Goal: Task Accomplishment & Management: Manage account settings

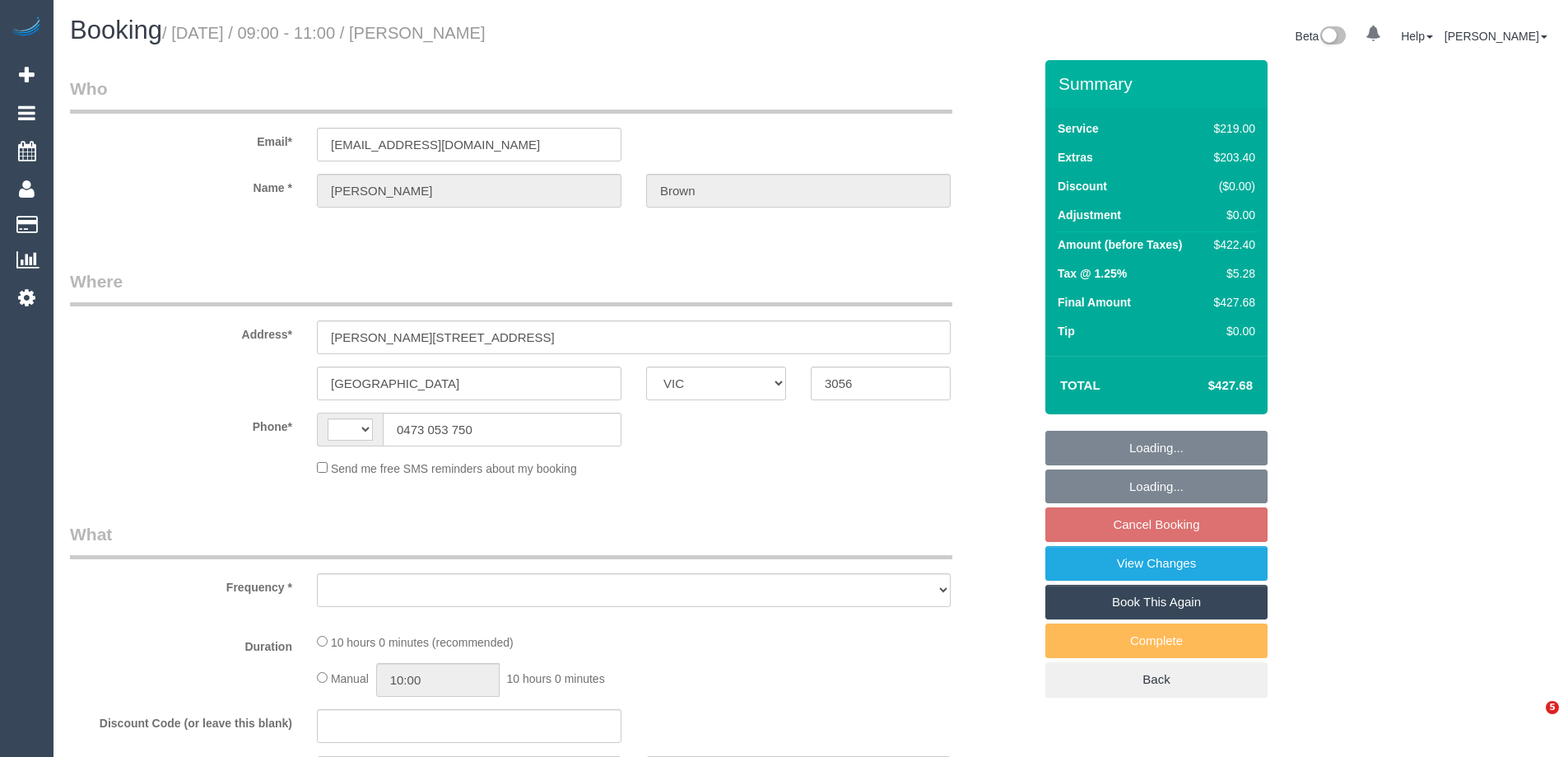
select select "VIC"
select select "object:296"
select select "string:AU"
select select "string:stripe-pm_1ROz5F2GScqysDRVKP952VMm"
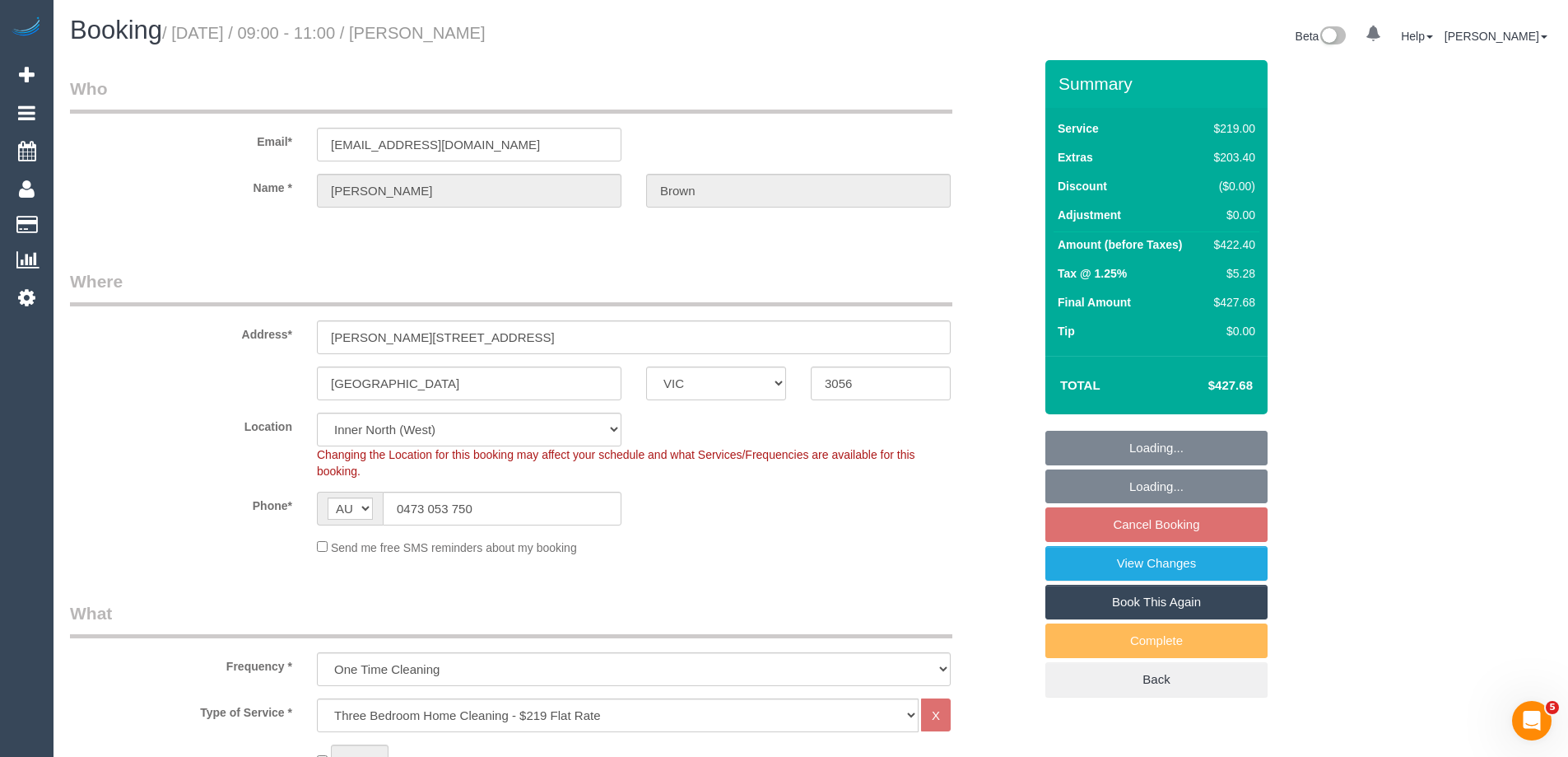
select select "number:28"
select select "number:14"
select select "number:19"
select select "number:25"
select select "number:35"
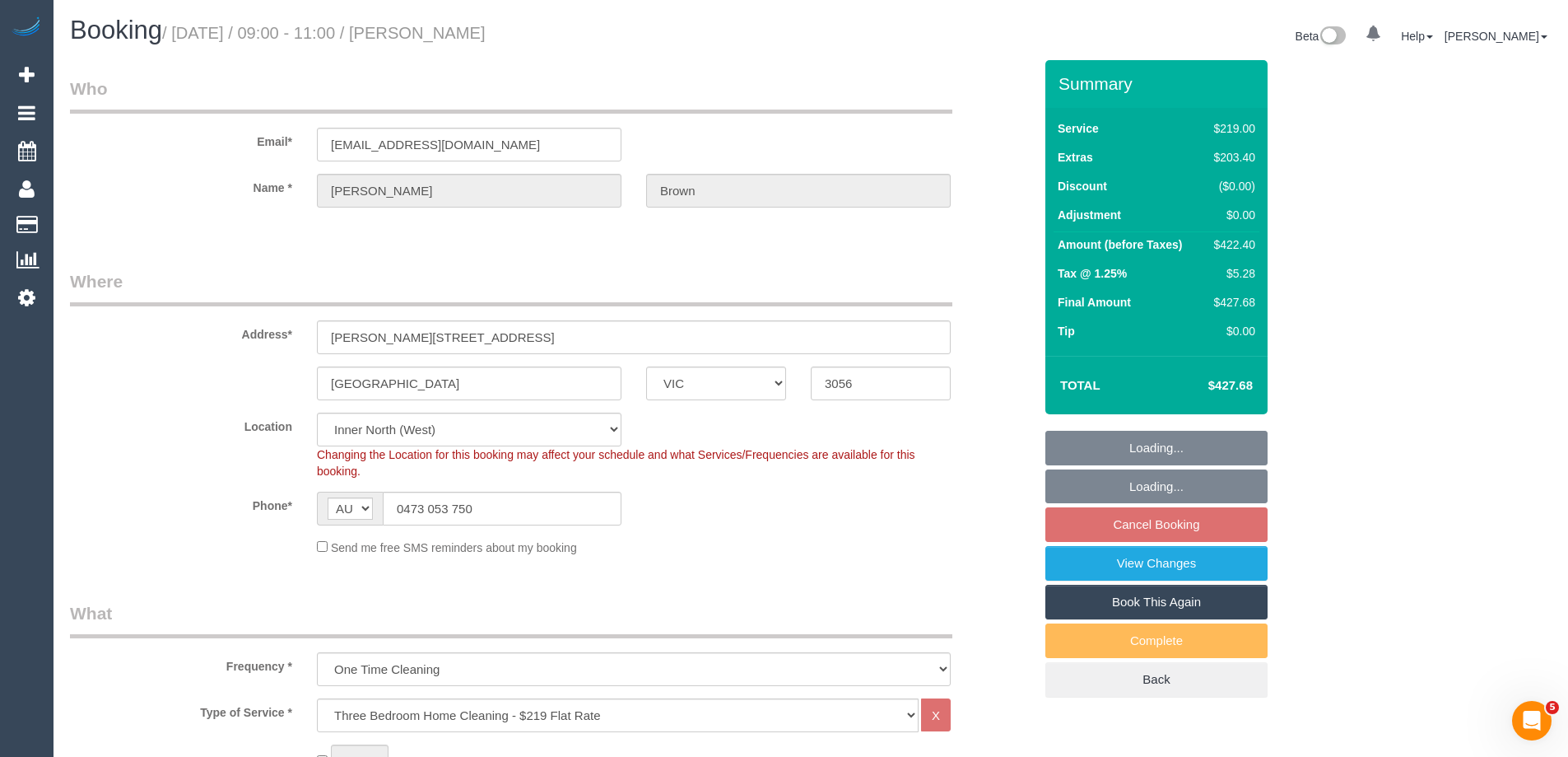
select select "number:26"
select select "object:1643"
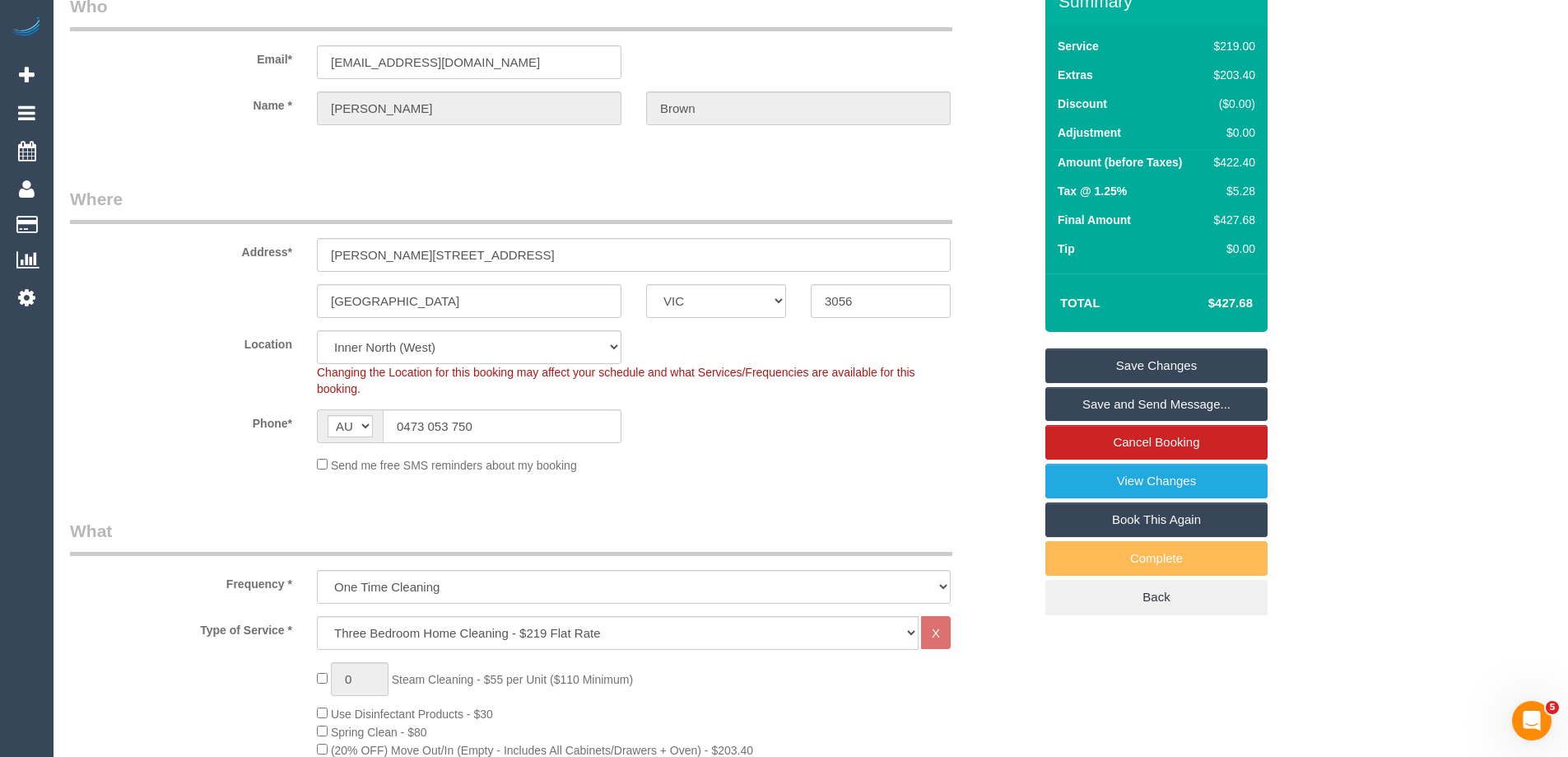
scroll to position [247, 0]
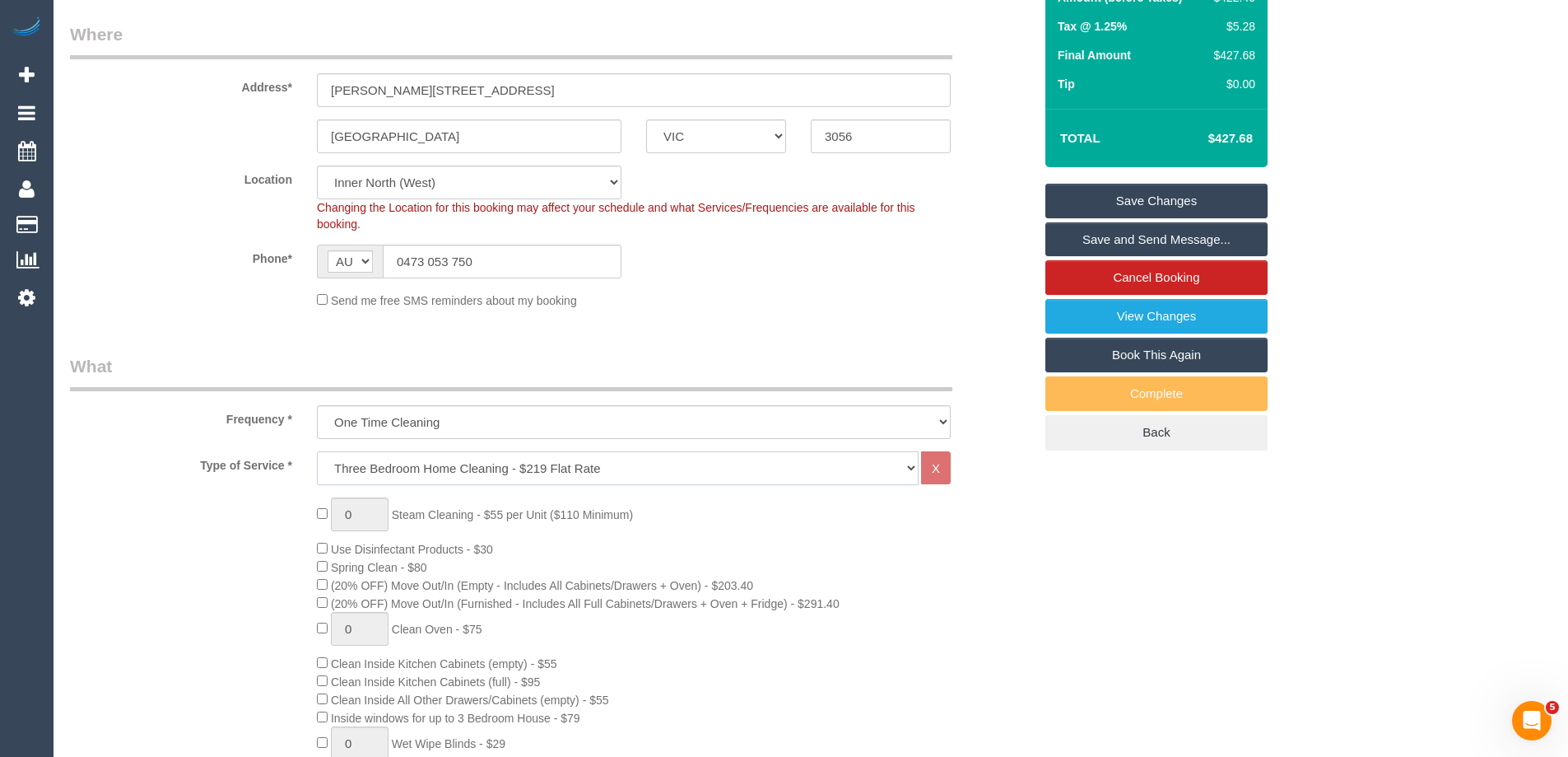
click at [517, 465] on select "Hourly Service - $70/h Hourly Service - $65/h Hourly Service - $60/h Hourly Ser…" at bounding box center [618, 468] width 602 height 34
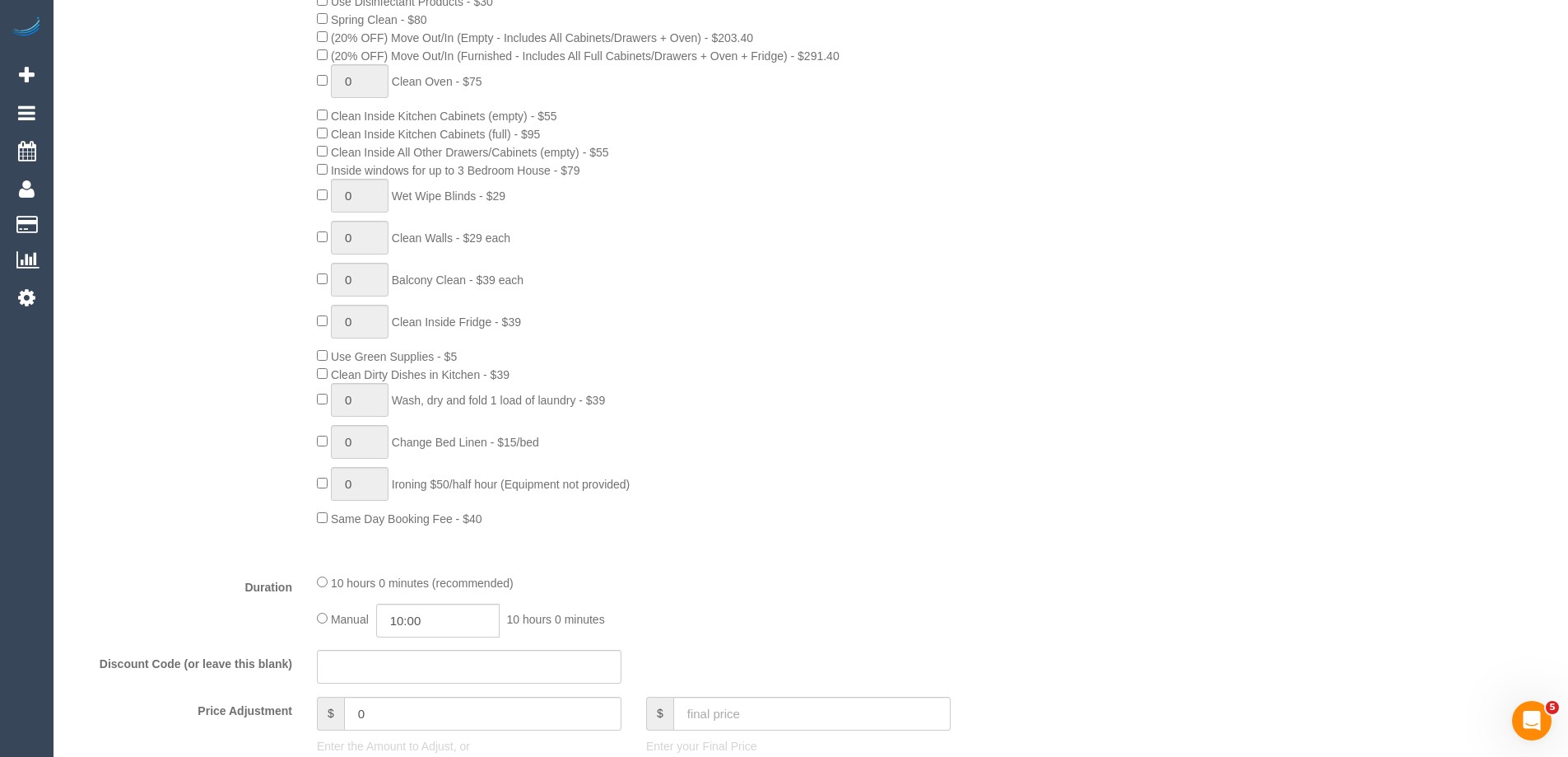
scroll to position [905, 0]
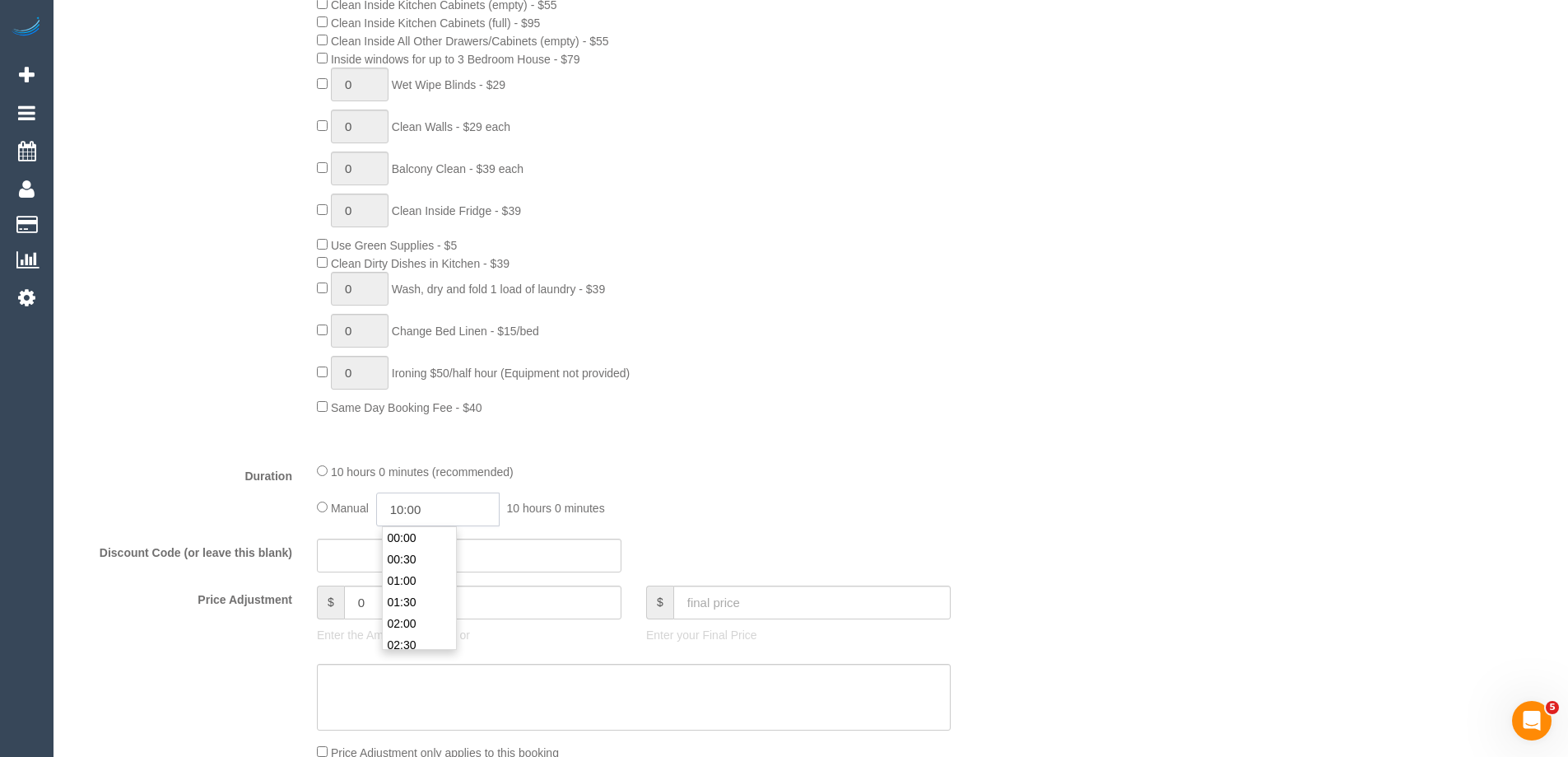
click at [428, 505] on input "10:00" at bounding box center [438, 509] width 124 height 34
type input "08:00"
click at [419, 540] on li "08:00" at bounding box center [419, 538] width 73 height 22
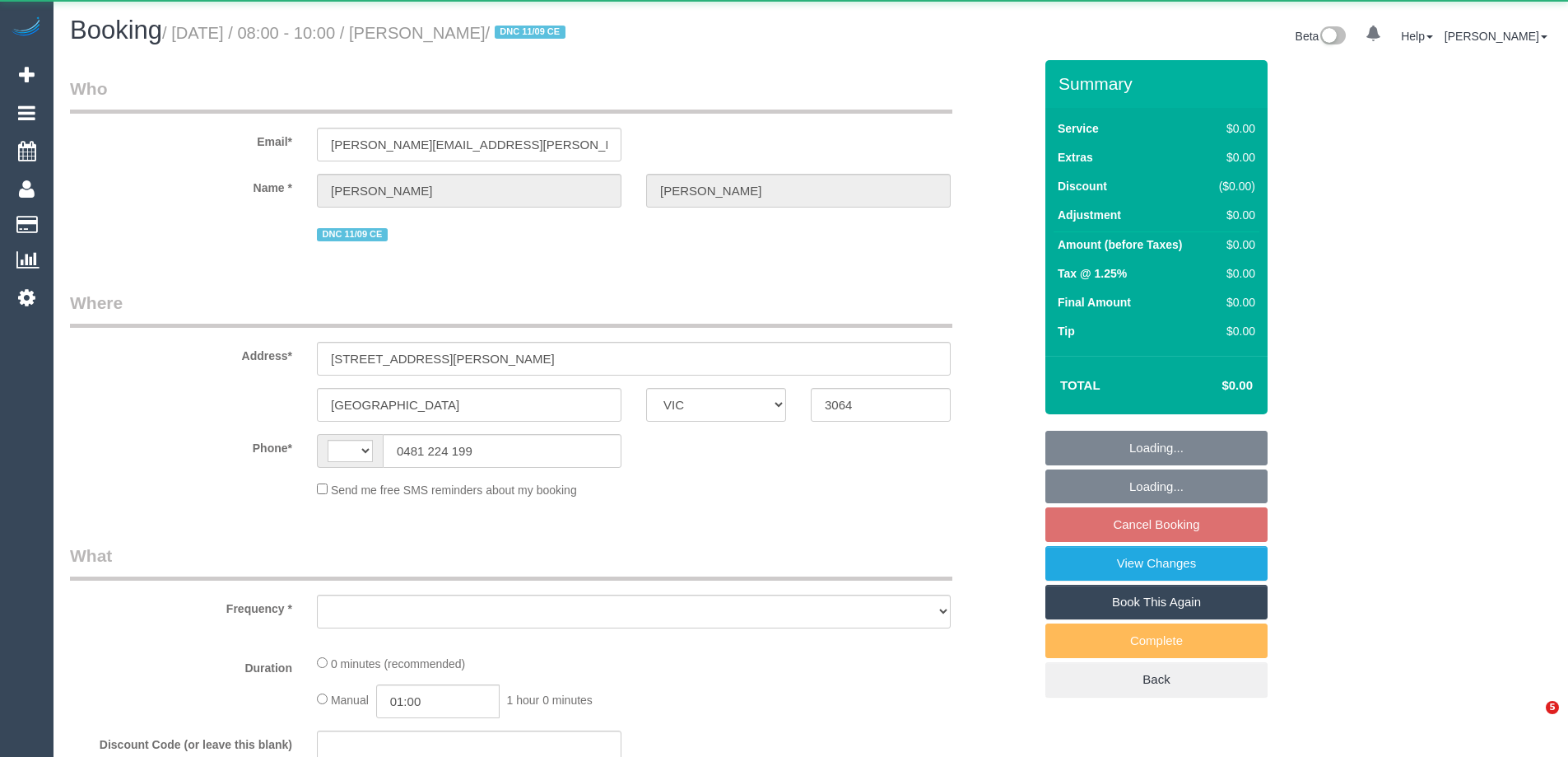
select select "VIC"
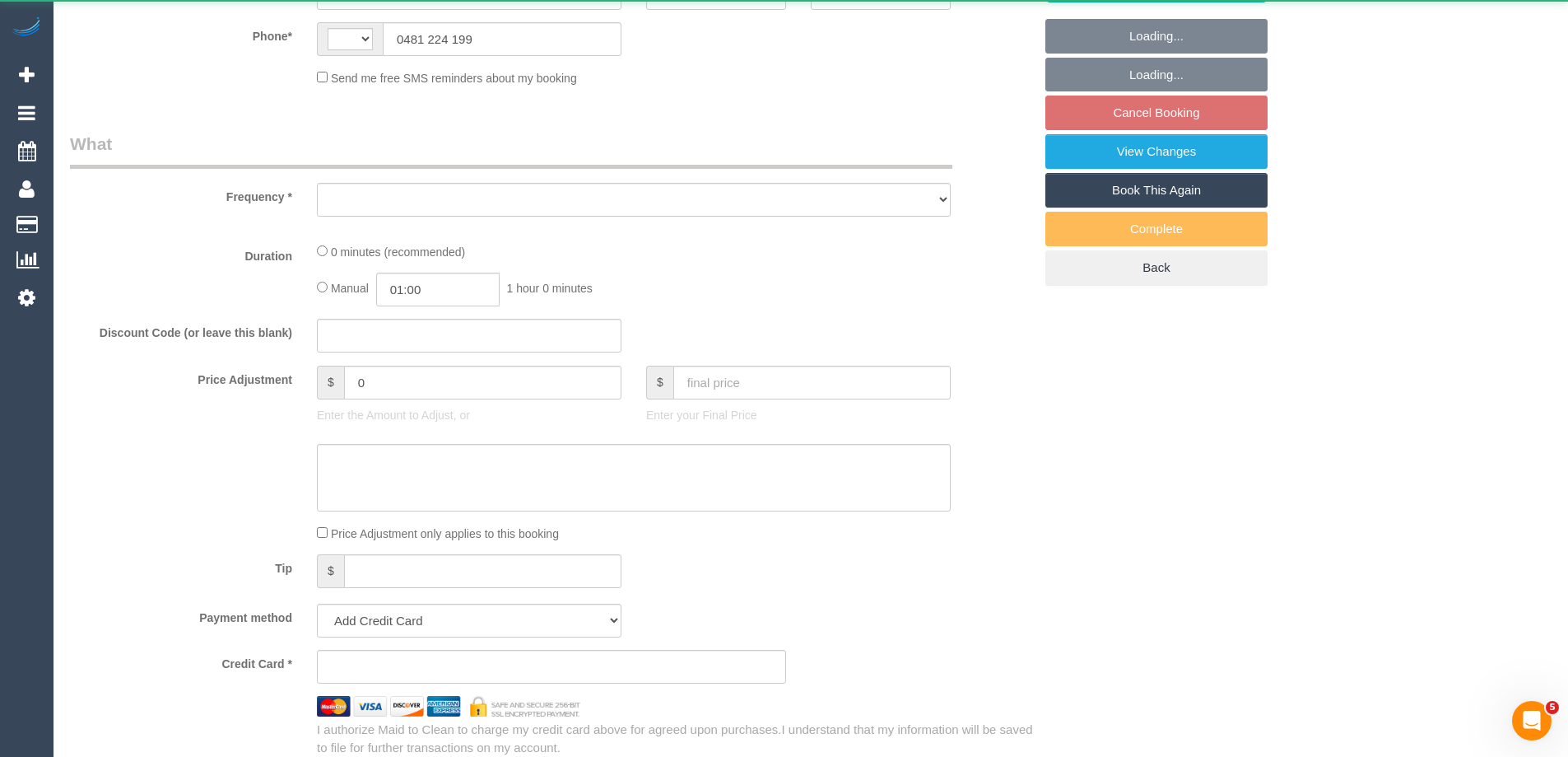
select select "string:AU"
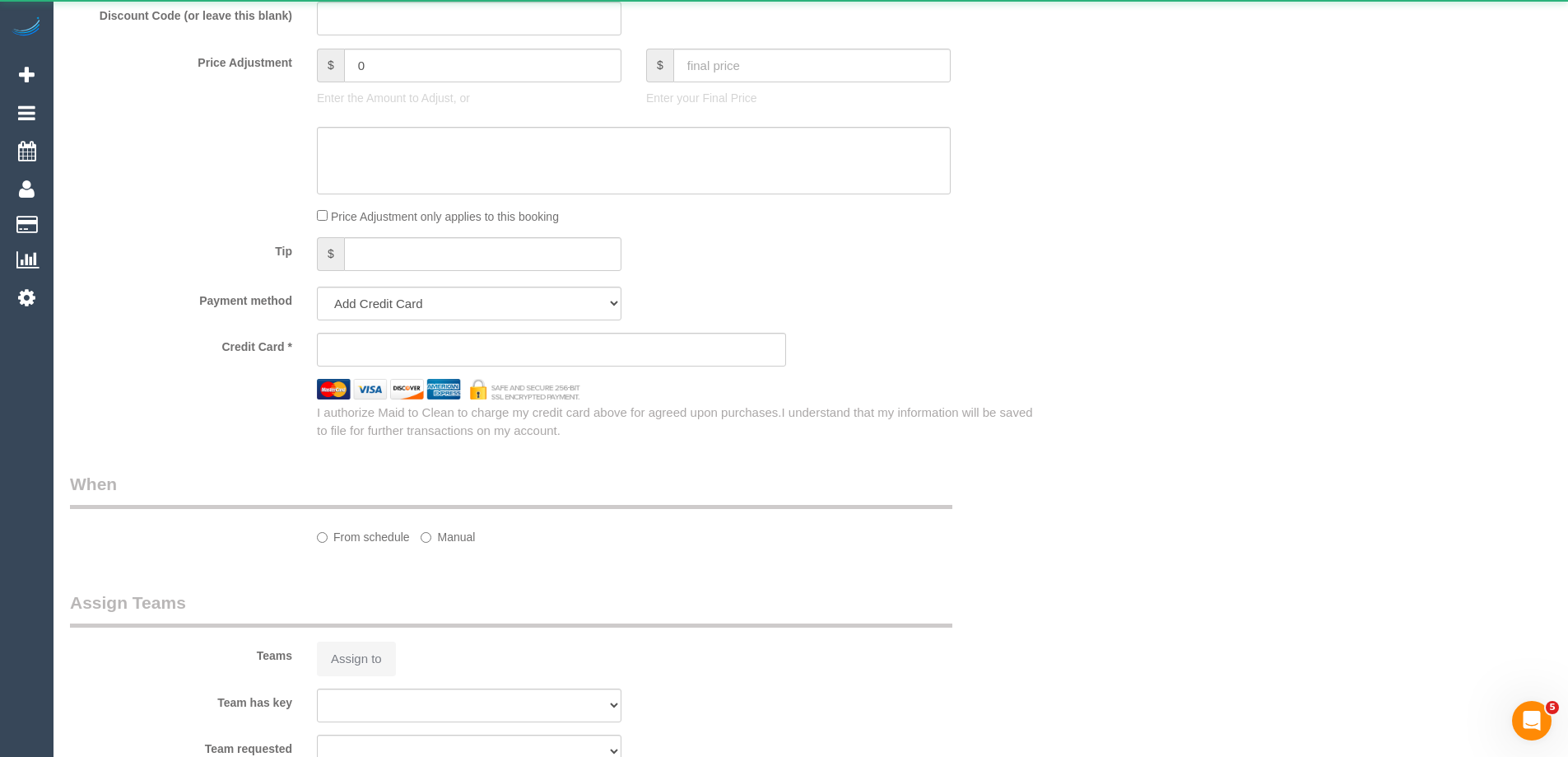
select select "object:531"
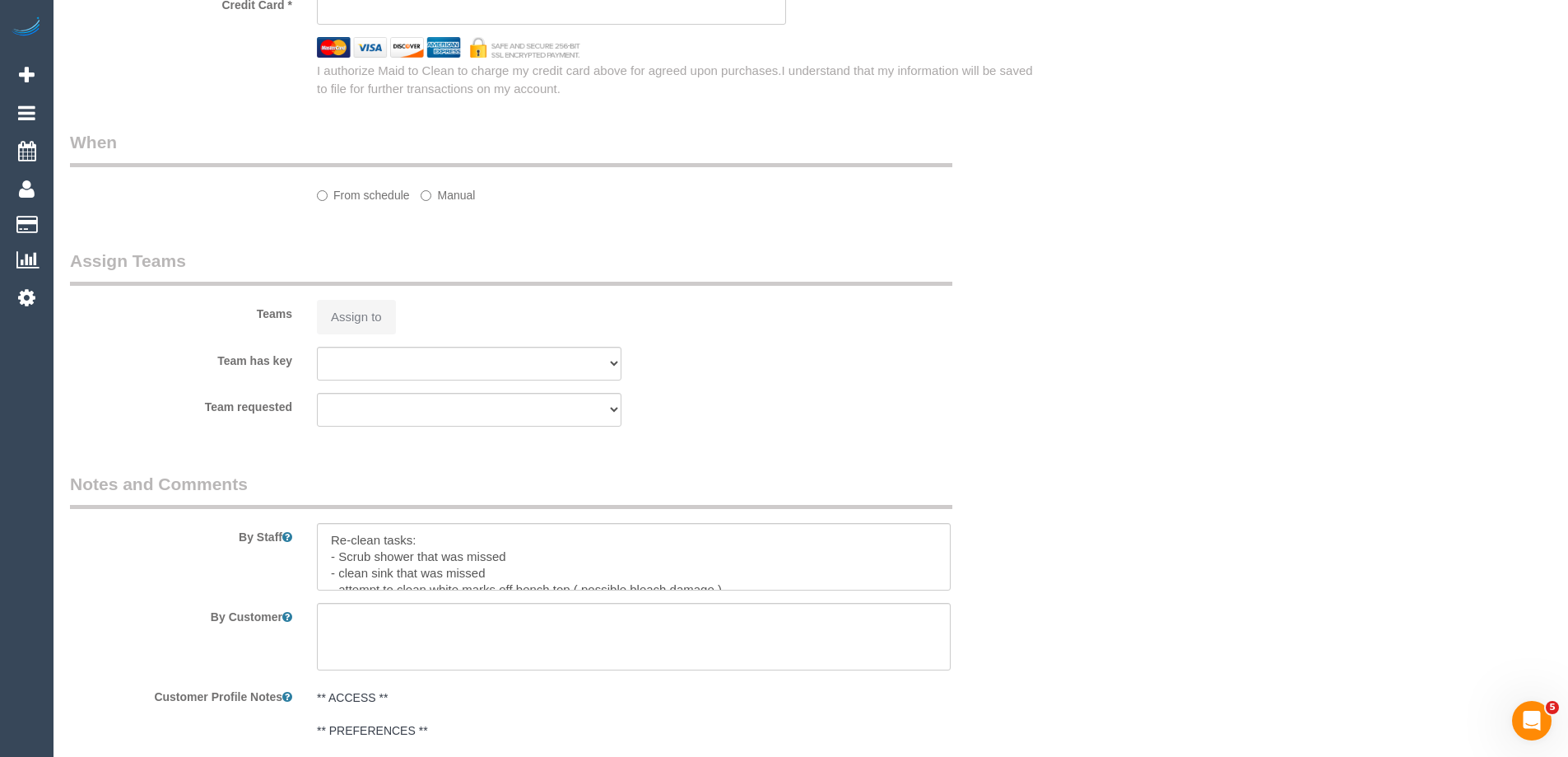
select select "number:30"
select select "number:15"
select select "number:19"
select select "number:24"
select select "number:33"
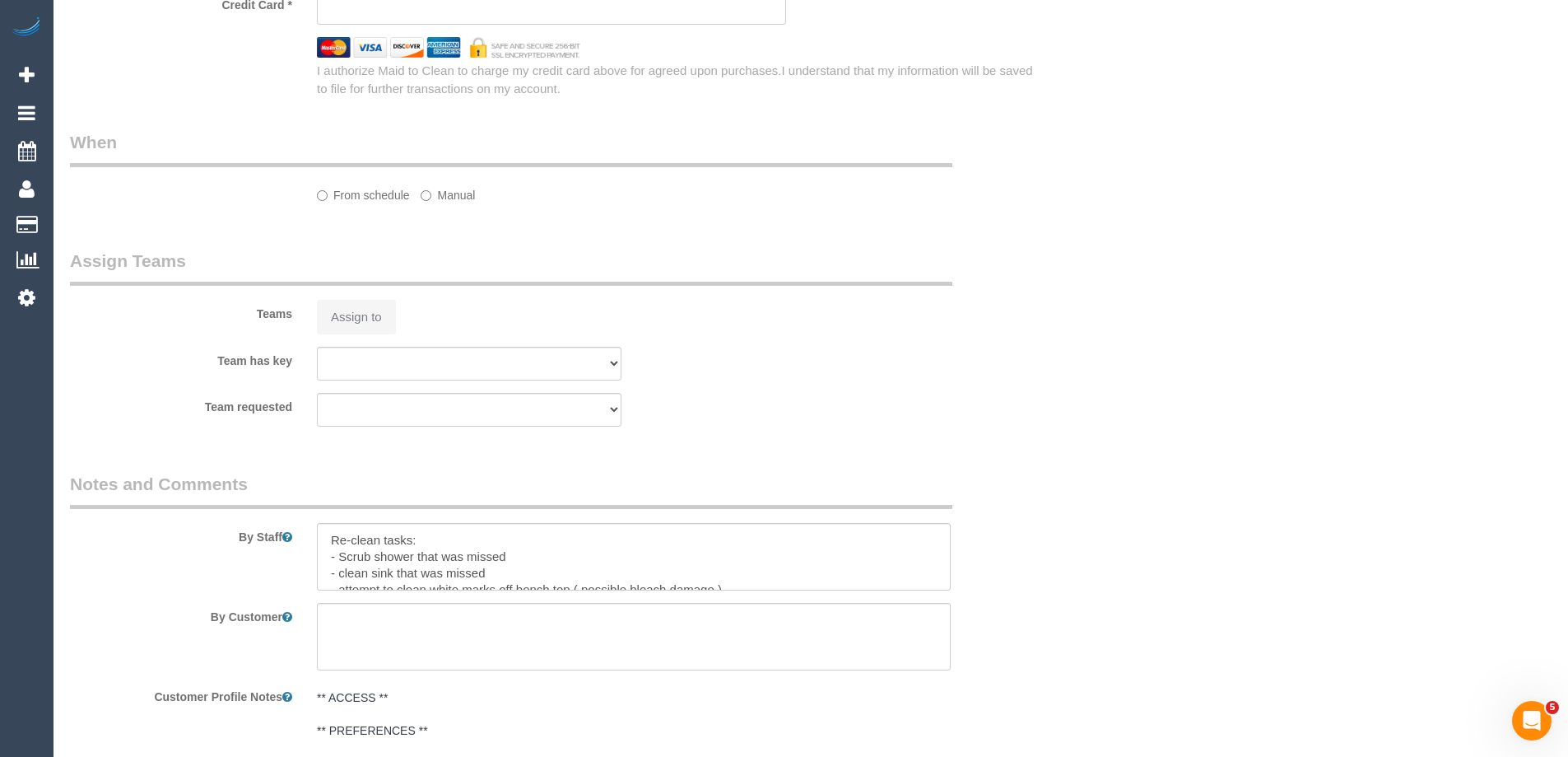
select select "number:26"
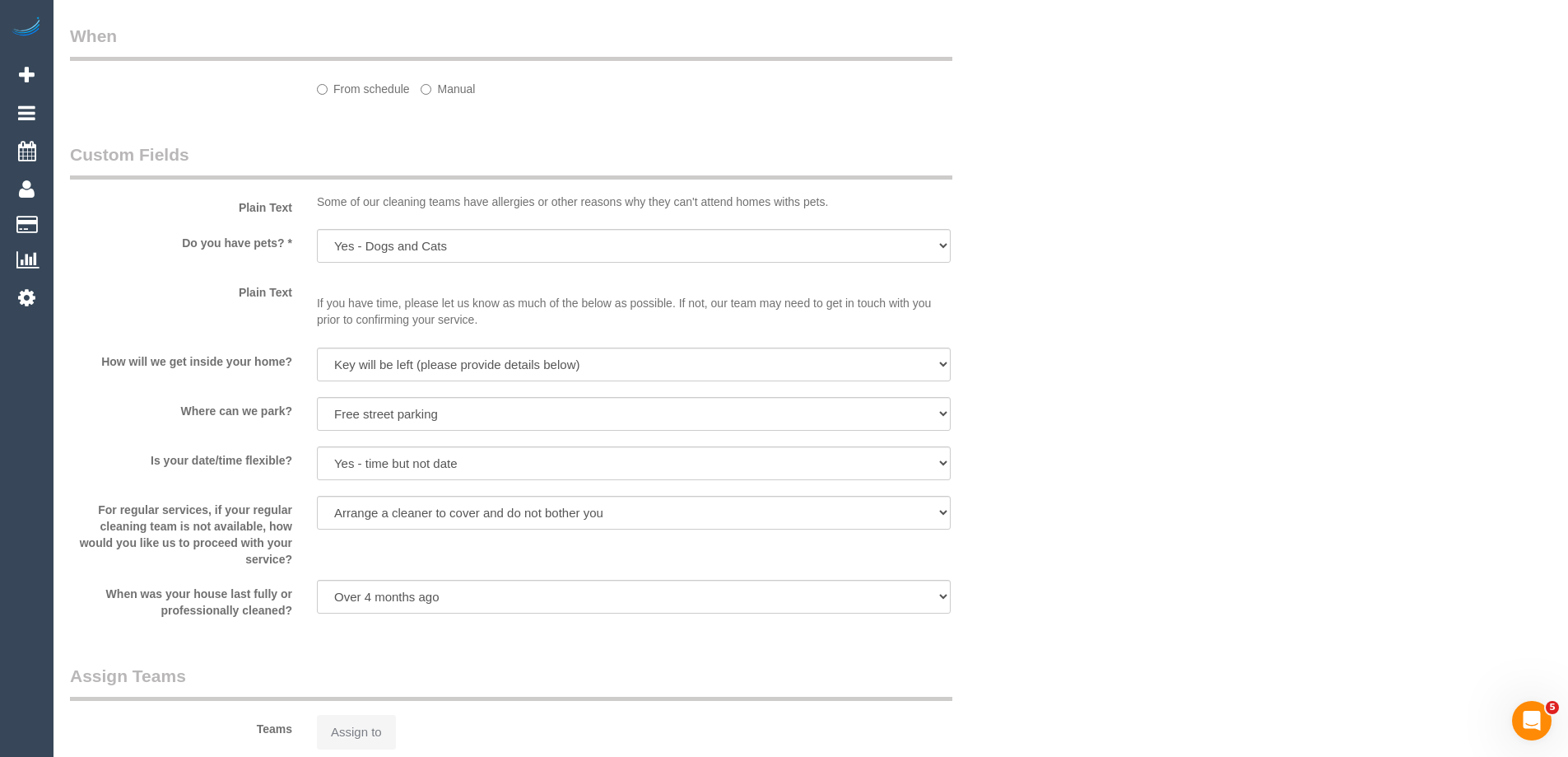
select select "string:stripe-pm_1S3jzj2GScqysDRVQrqXYaJb"
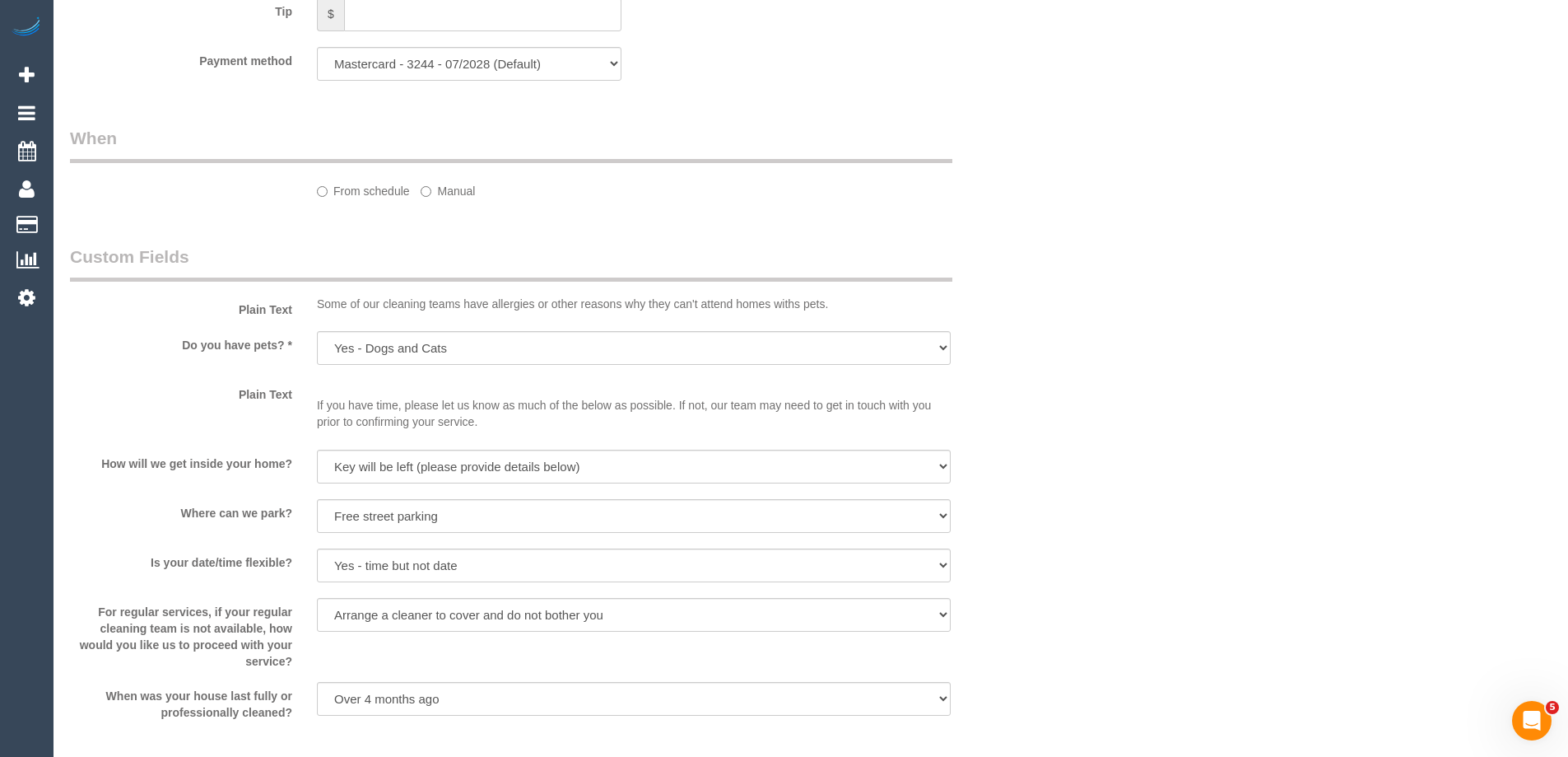
select select "object:1950"
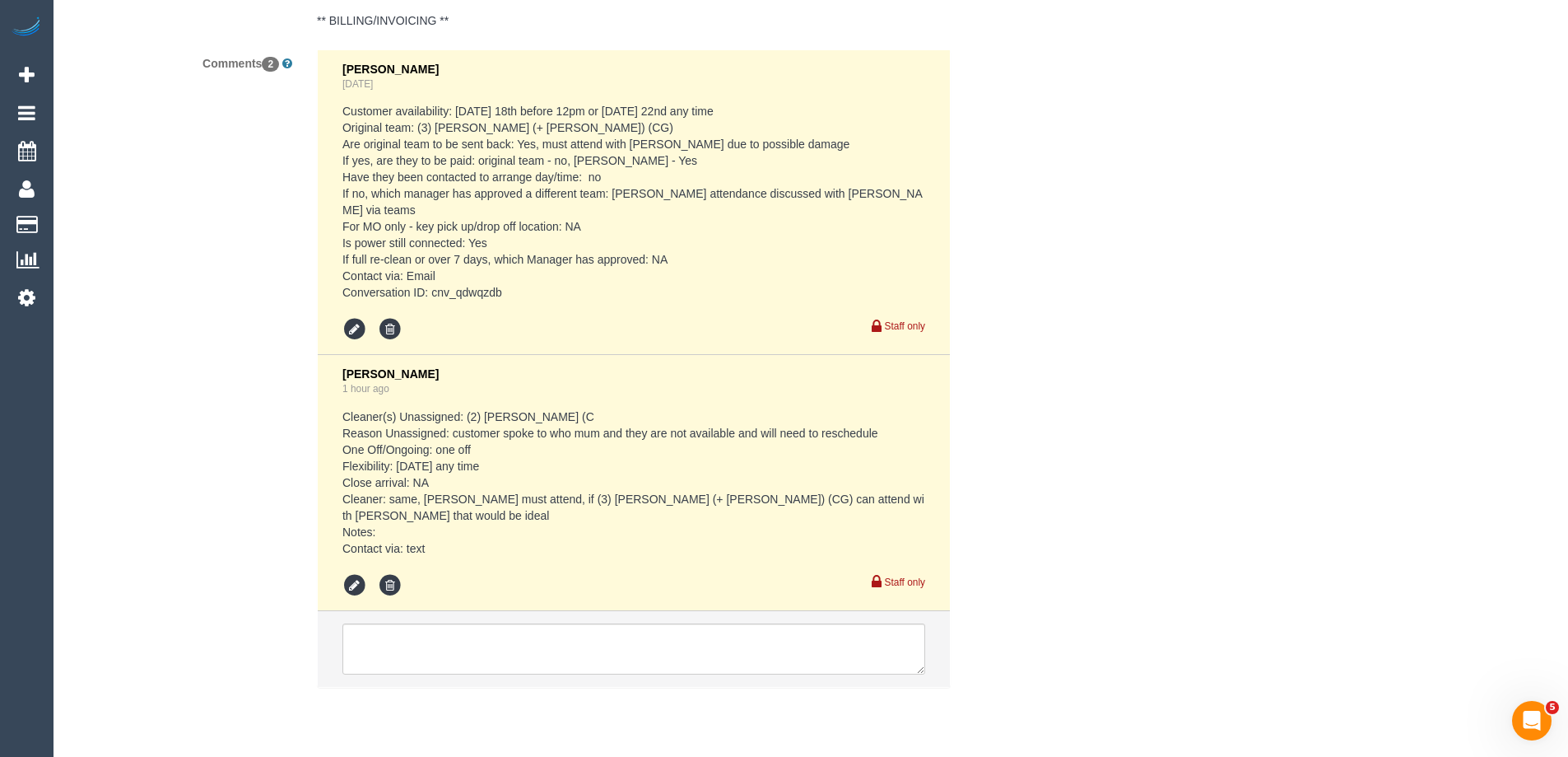
scroll to position [2914, 0]
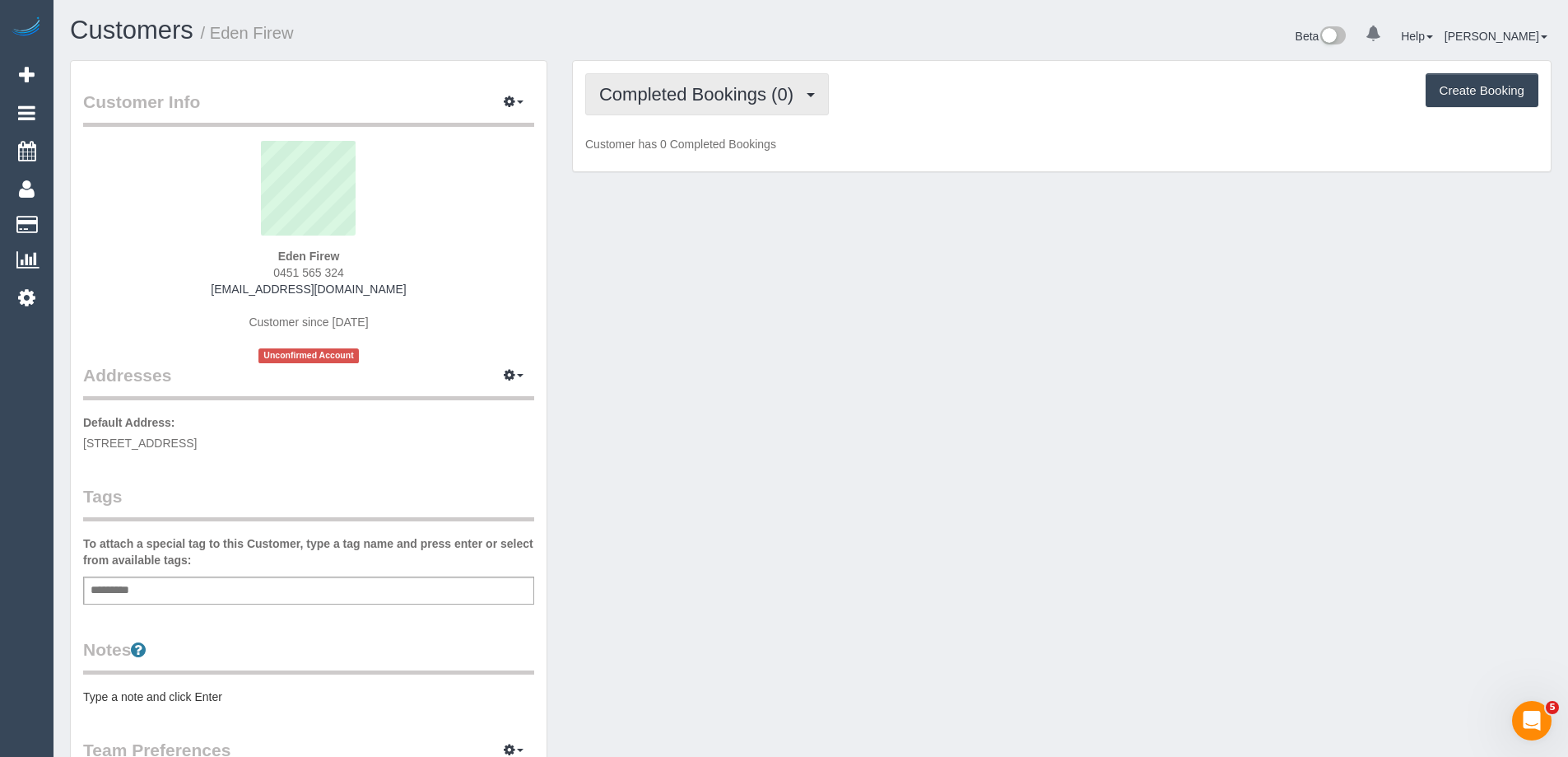
click at [680, 105] on button "Completed Bookings (0)" at bounding box center [707, 94] width 244 height 42
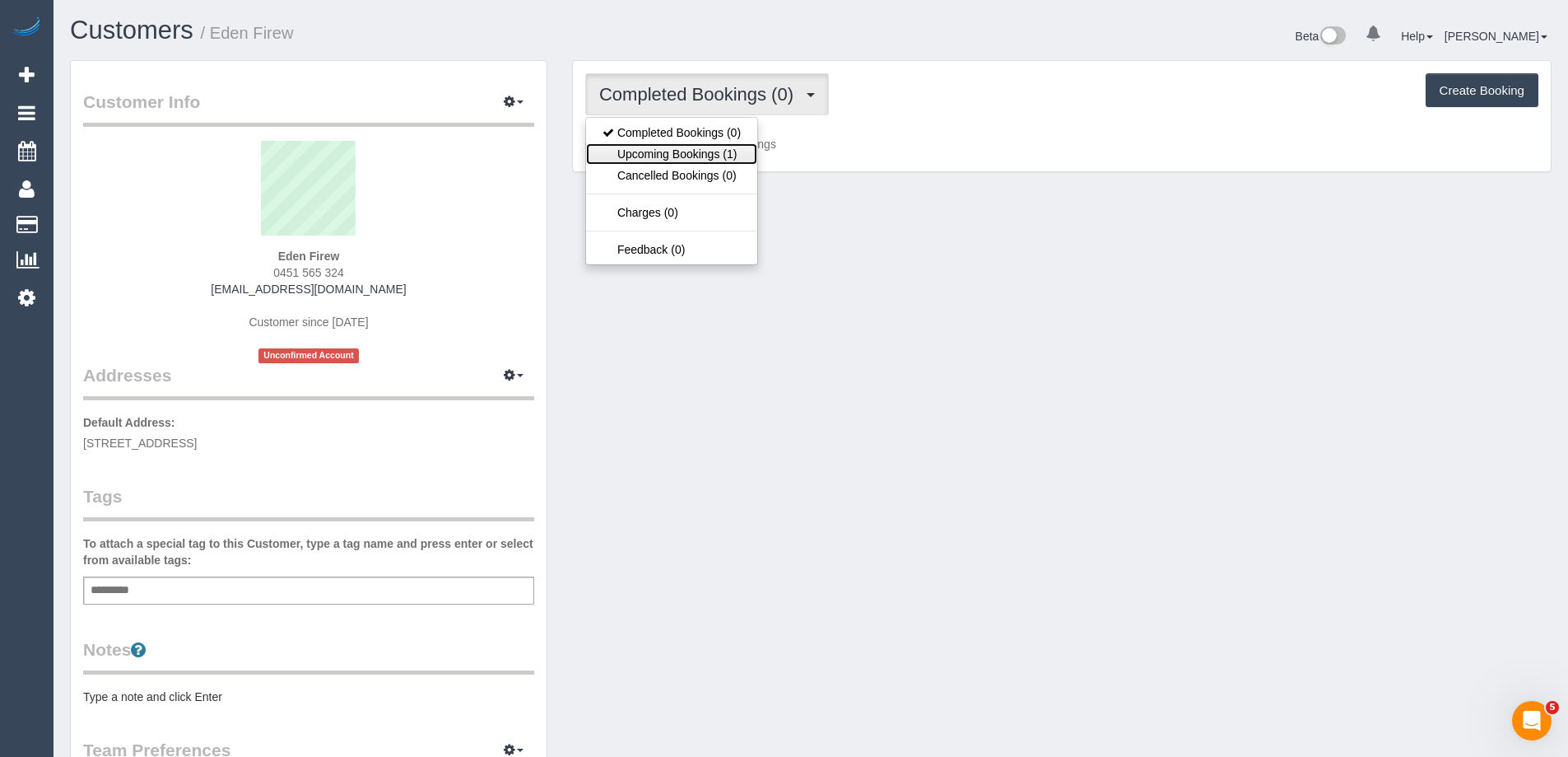
click at [683, 158] on link "Upcoming Bookings (1)" at bounding box center [671, 154] width 172 height 22
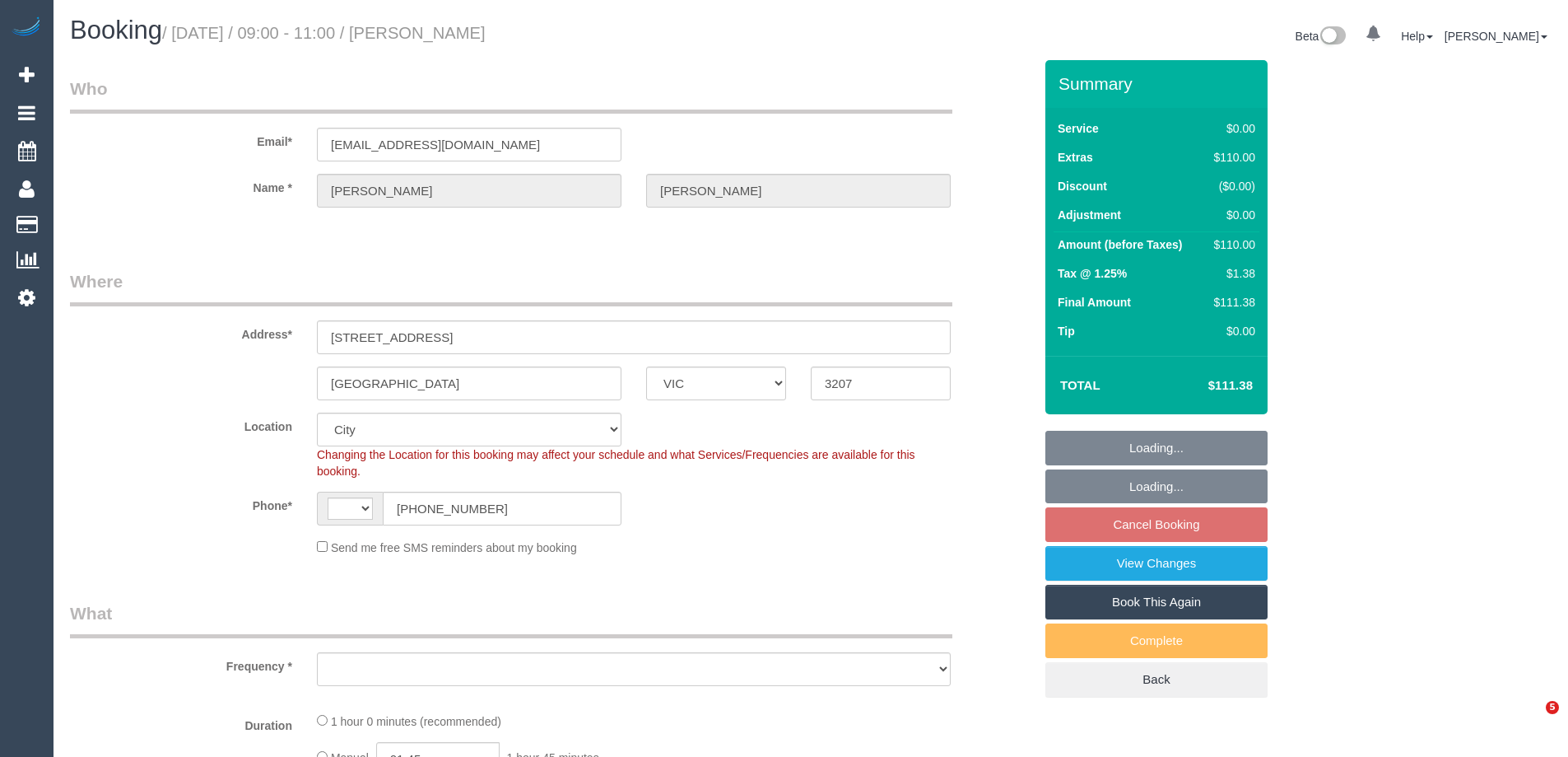
select select "VIC"
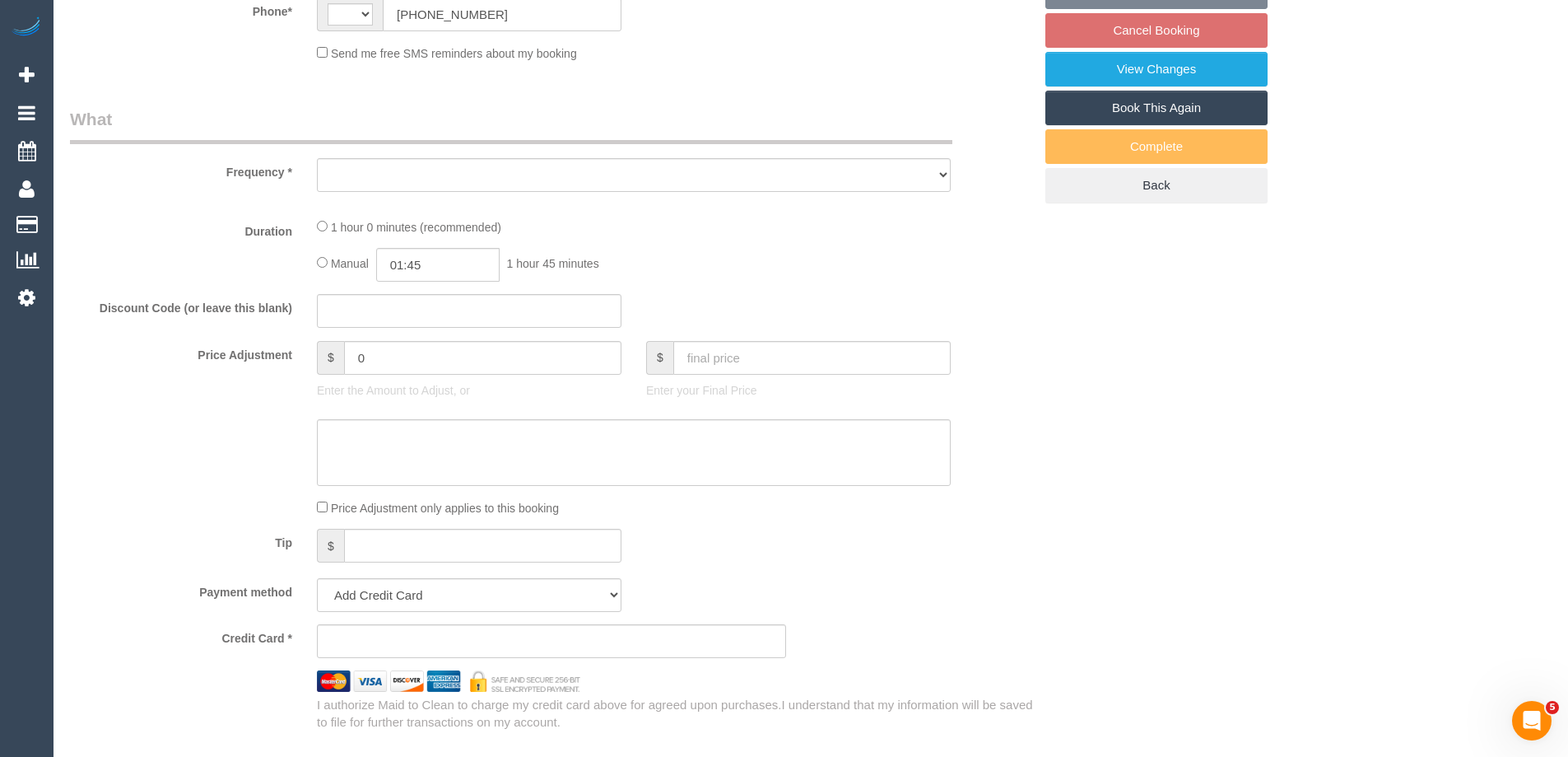
select select "string:AU"
select select "object:691"
select select "string:stripe-pm_1NxOU52GScqysDRVGfHPtgPP"
select select "number:28"
select select "number:14"
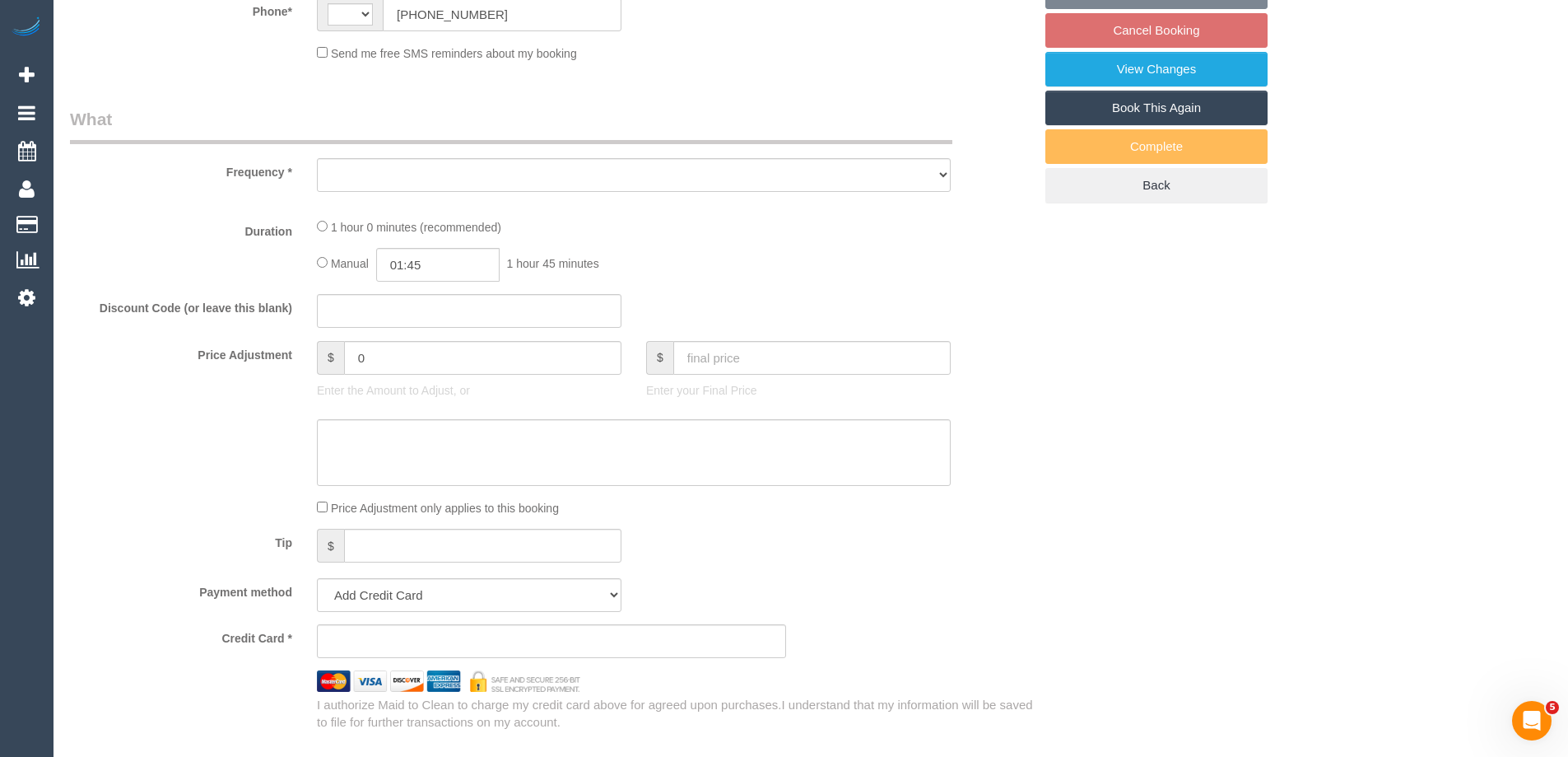
select select "number:19"
select select "number:22"
select select "number:34"
select select "number:13"
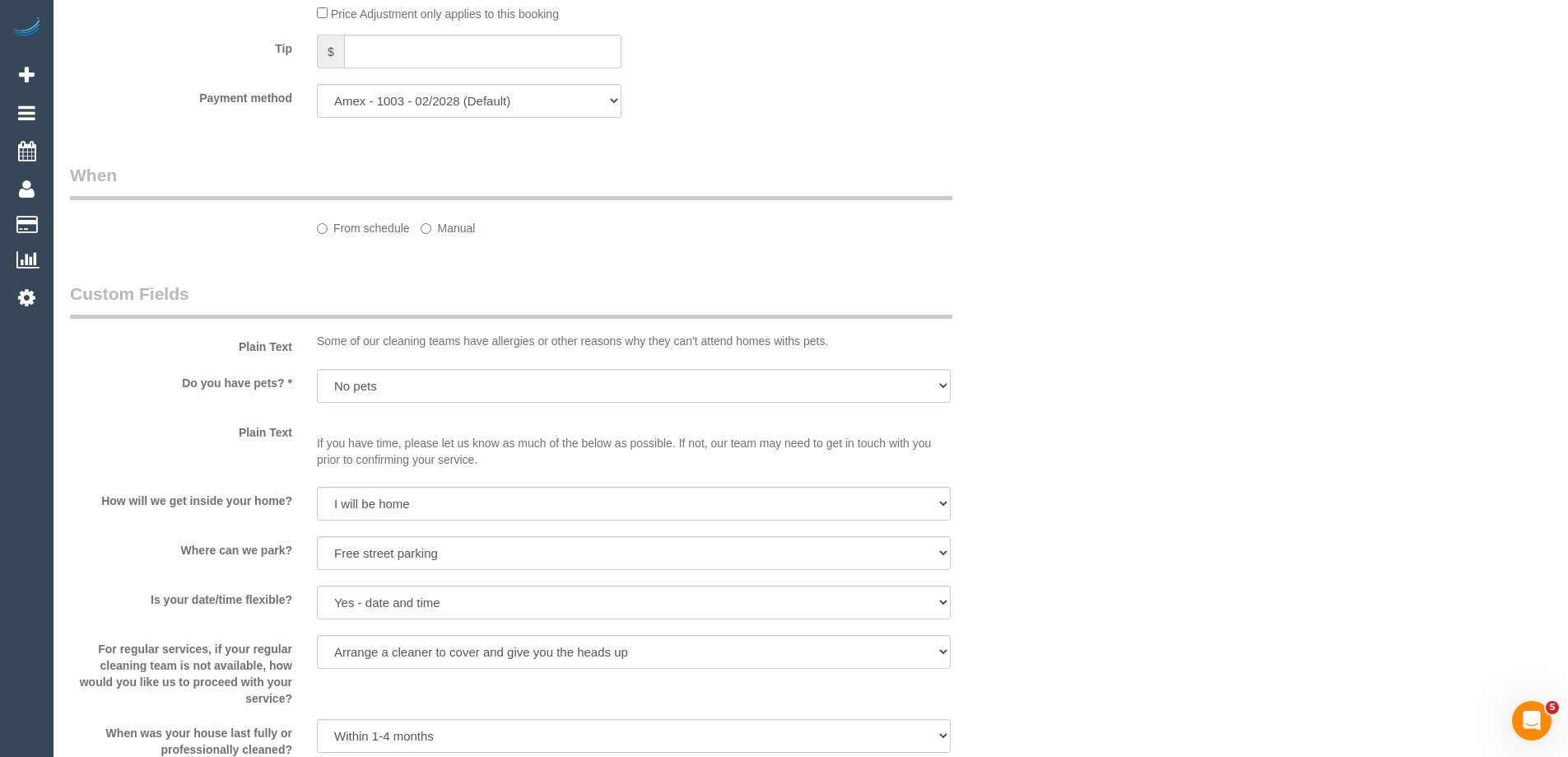
select select "object:719"
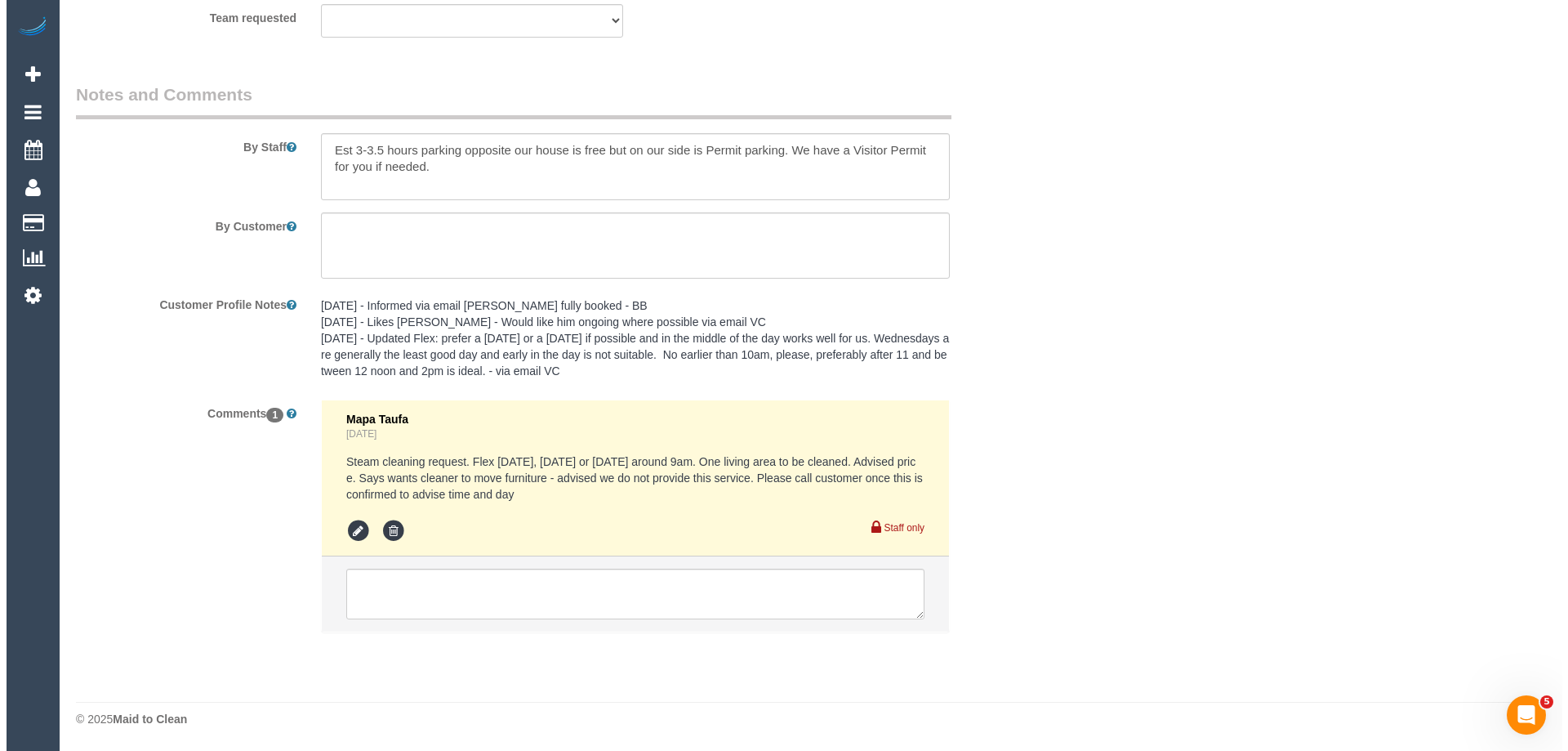
scroll to position [1929, 0]
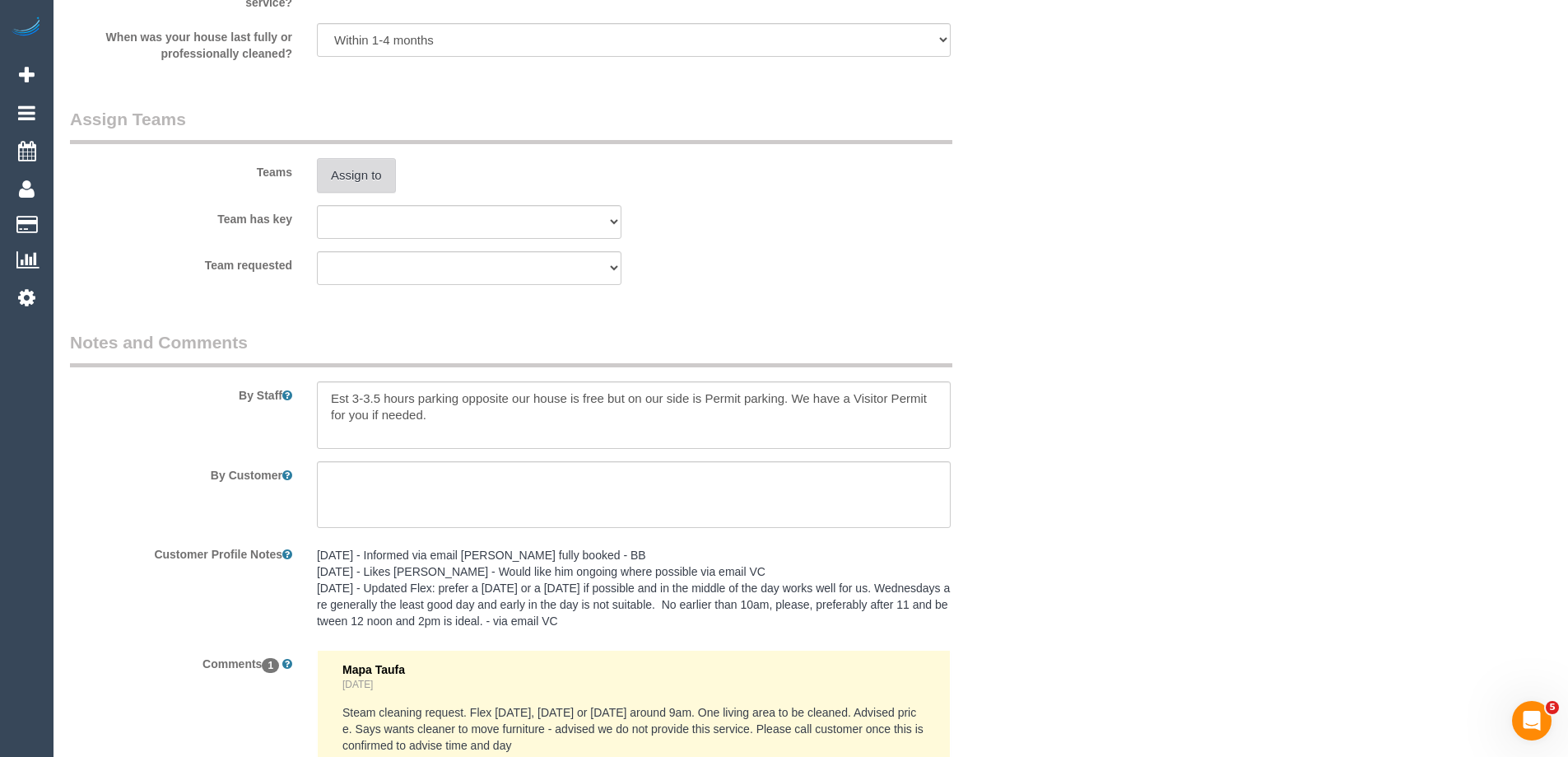
click at [354, 166] on button "Assign to" at bounding box center [356, 175] width 79 height 35
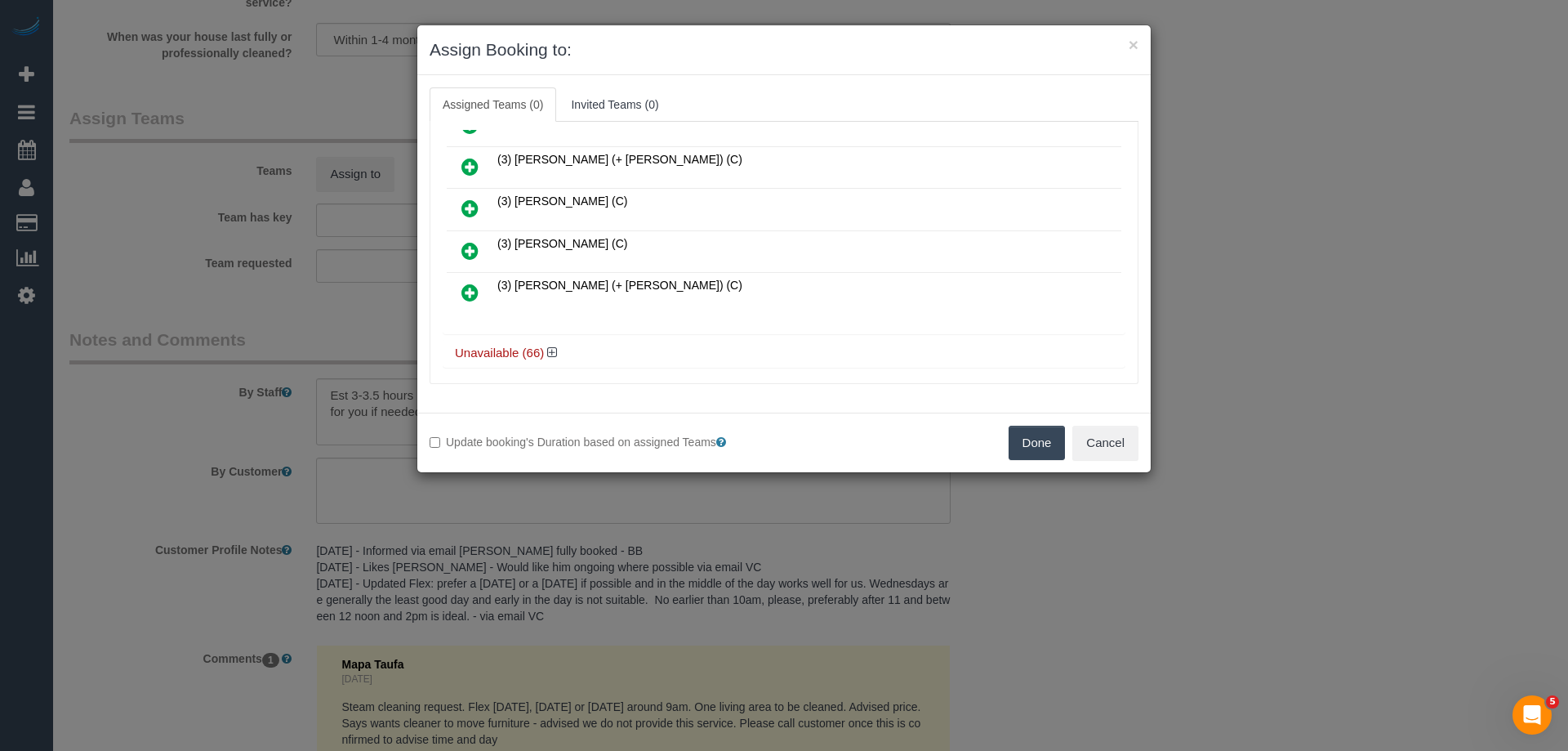
scroll to position [458, 0]
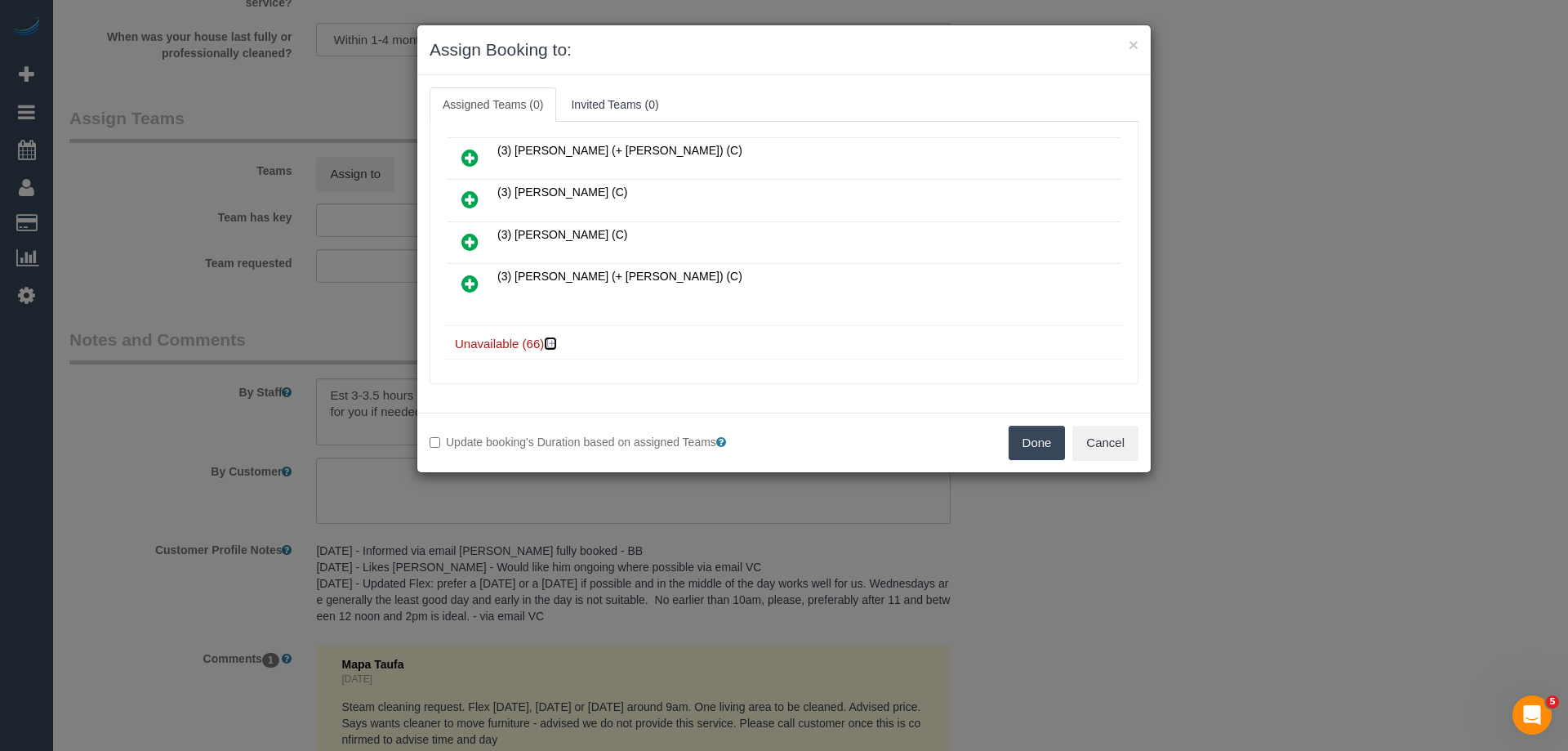
click at [553, 344] on icon at bounding box center [552, 342] width 10 height 12
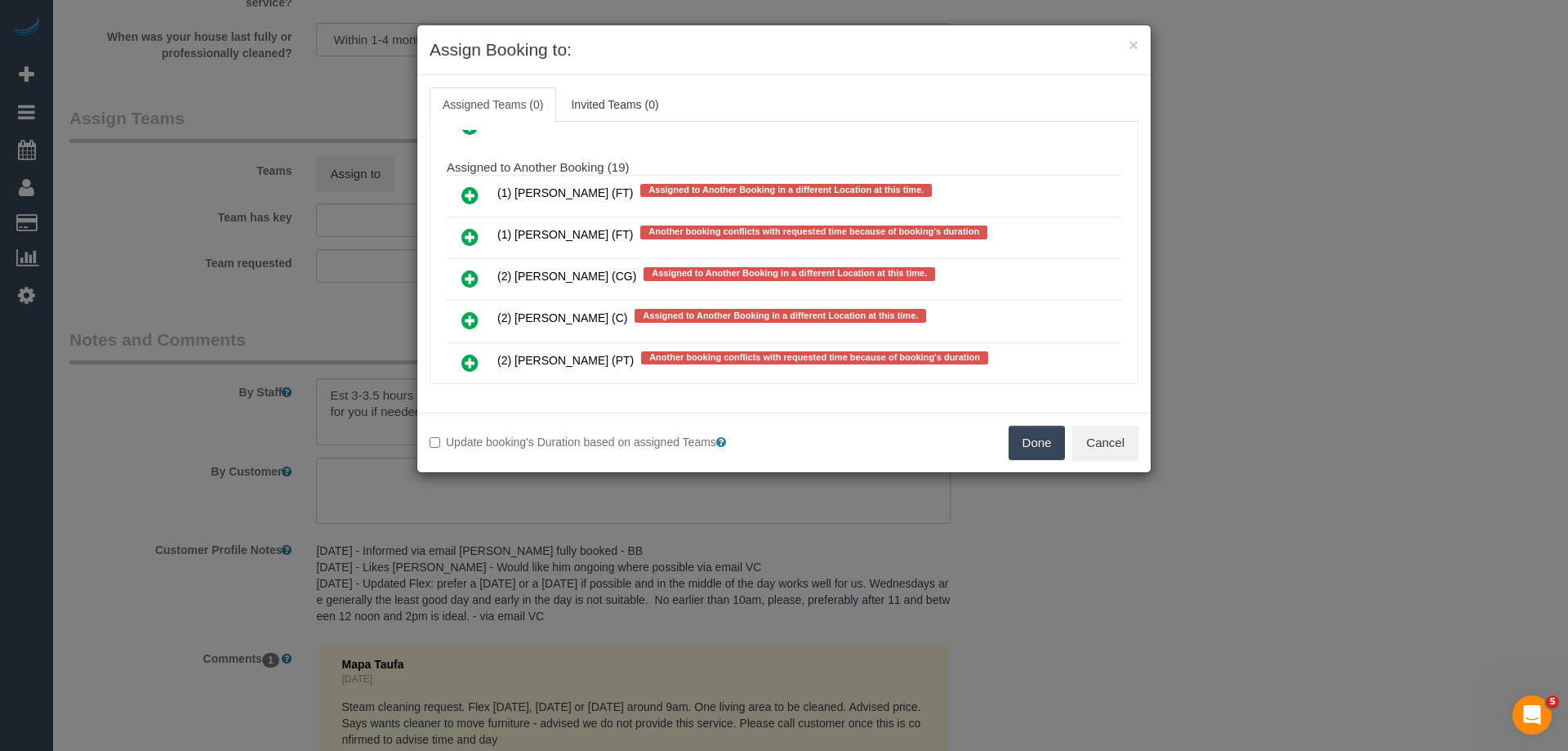
scroll to position [2501, 0]
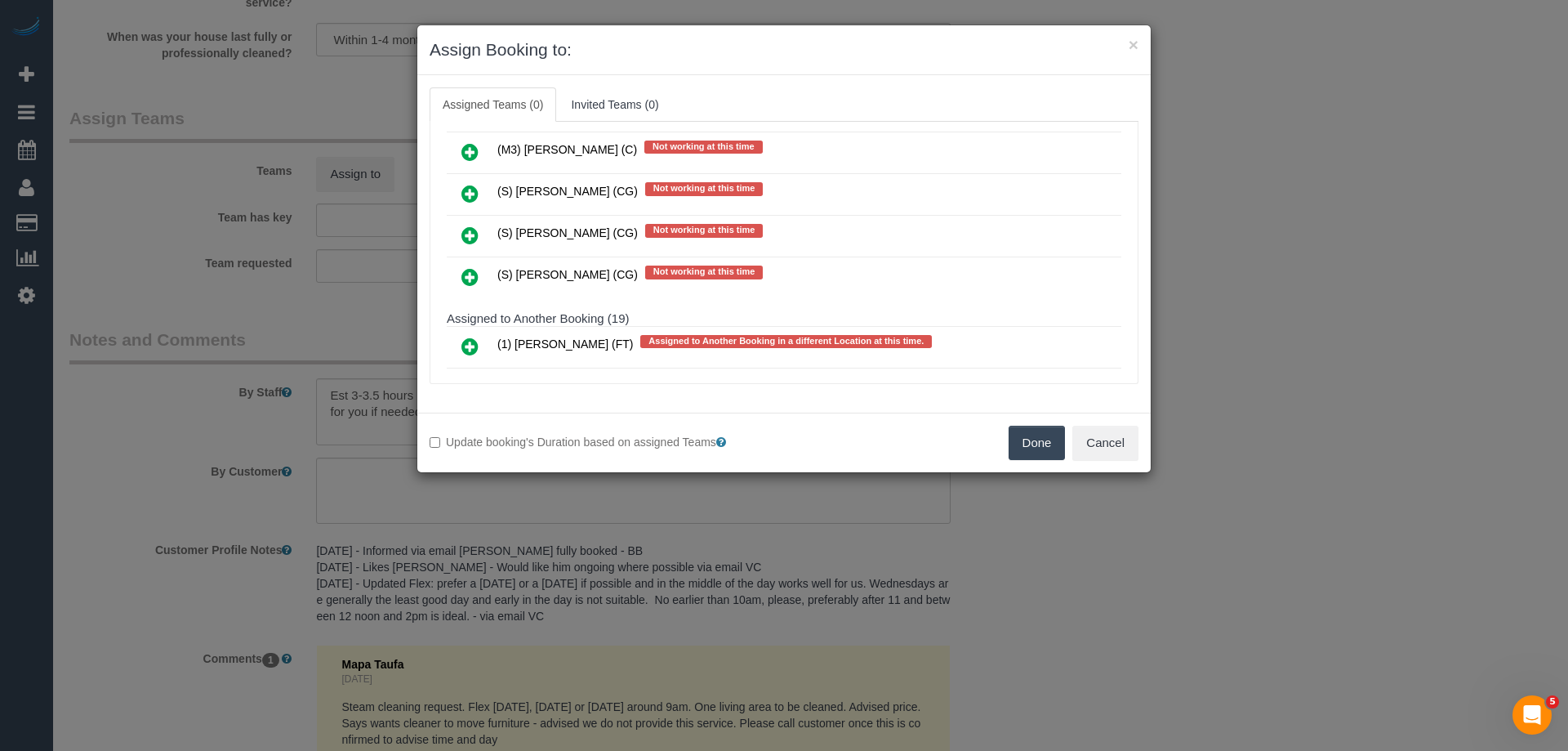
click at [476, 234] on icon at bounding box center [470, 235] width 17 height 20
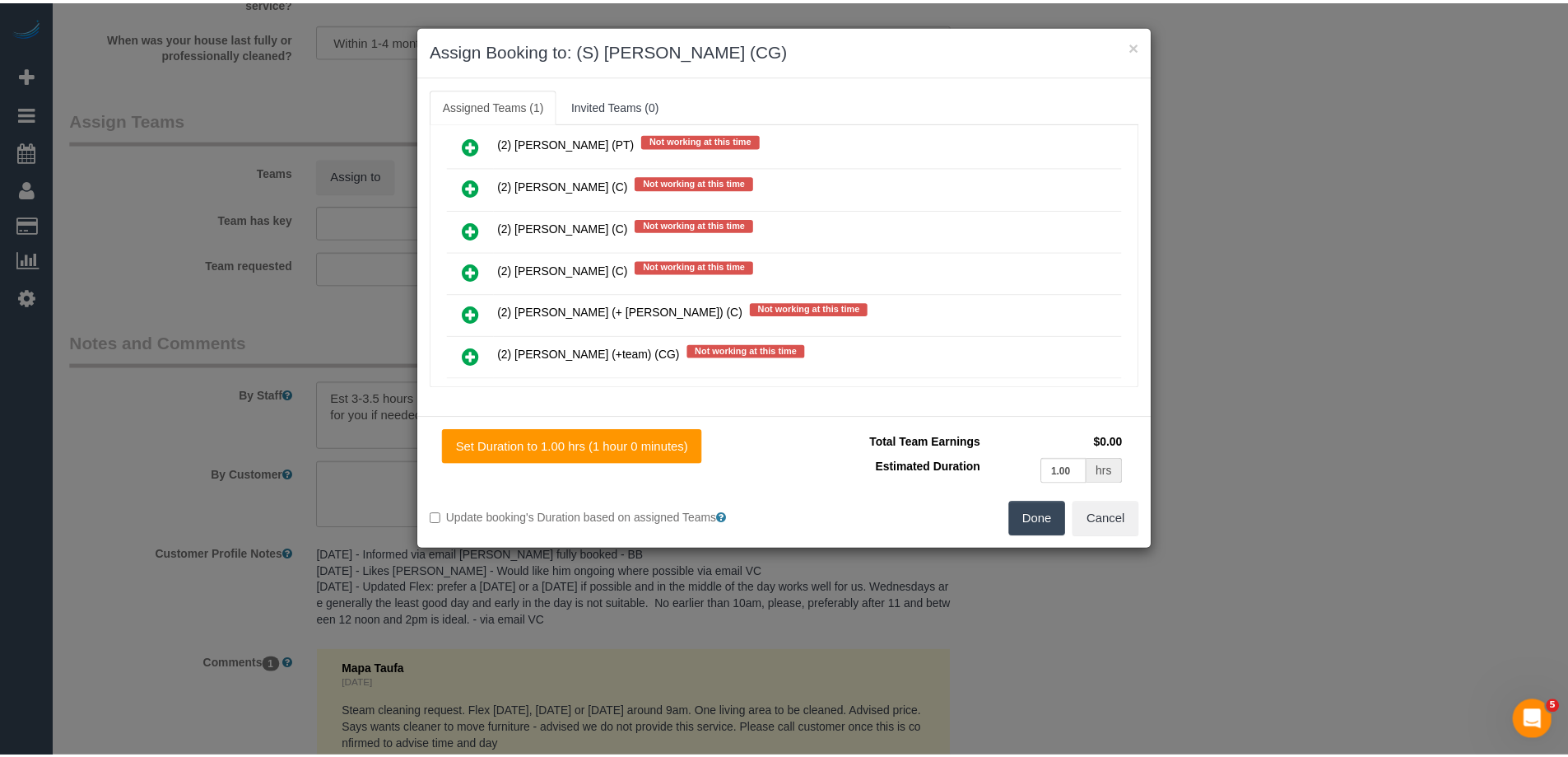
scroll to position [0, 0]
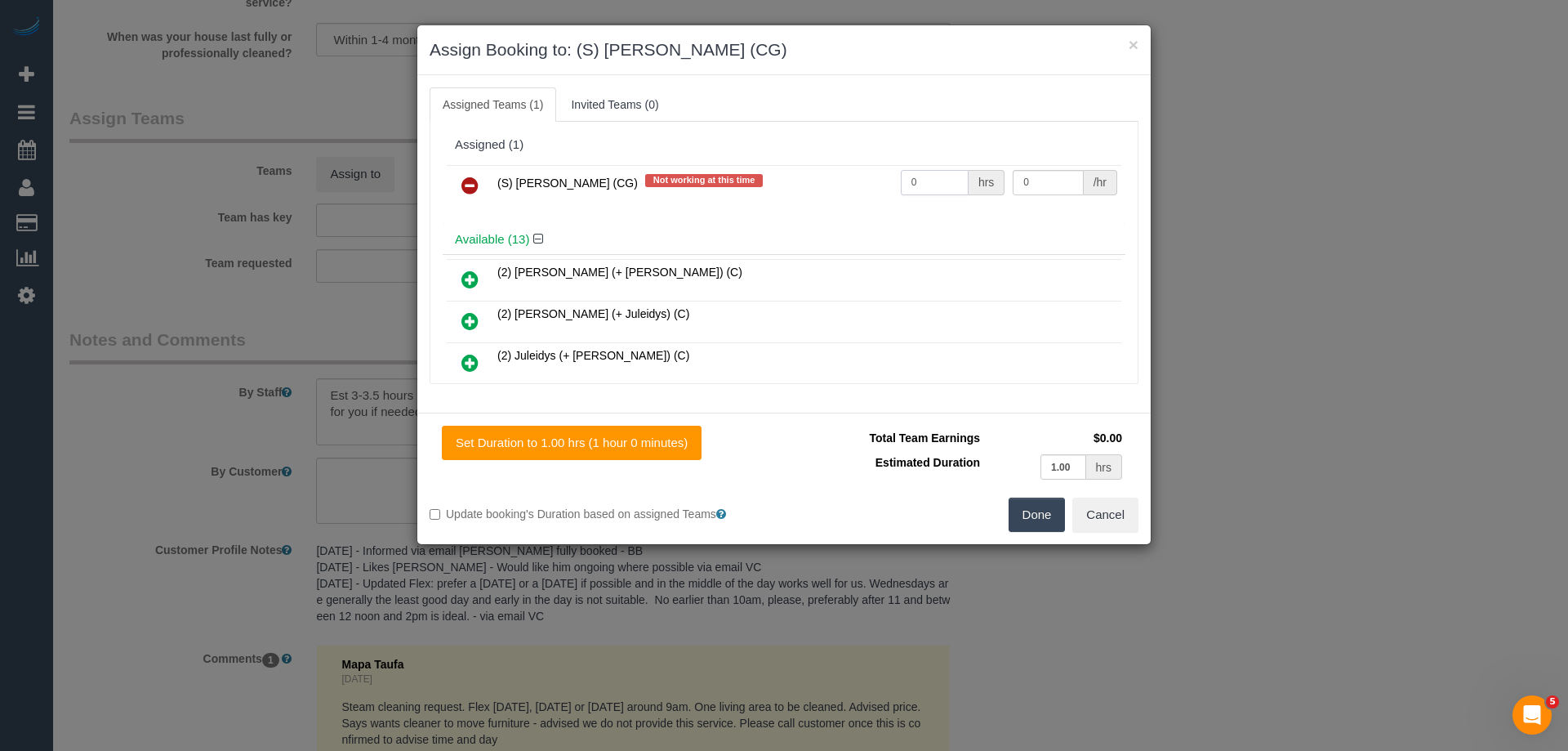
drag, startPoint x: 874, startPoint y: 182, endPoint x: 841, endPoint y: 177, distance: 33.4
click at [842, 177] on tr "(S) Mark Yenimireddy (CG) Not working at this time 0 hrs 0 /hr" at bounding box center [784, 185] width 675 height 42
type input "1"
drag, startPoint x: 1031, startPoint y: 186, endPoint x: 952, endPoint y: 174, distance: 79.9
click at [959, 175] on tr "(S) Mark Yenimireddy (CG) Not working at this time 1 hrs 0 /hr" at bounding box center [784, 185] width 675 height 42
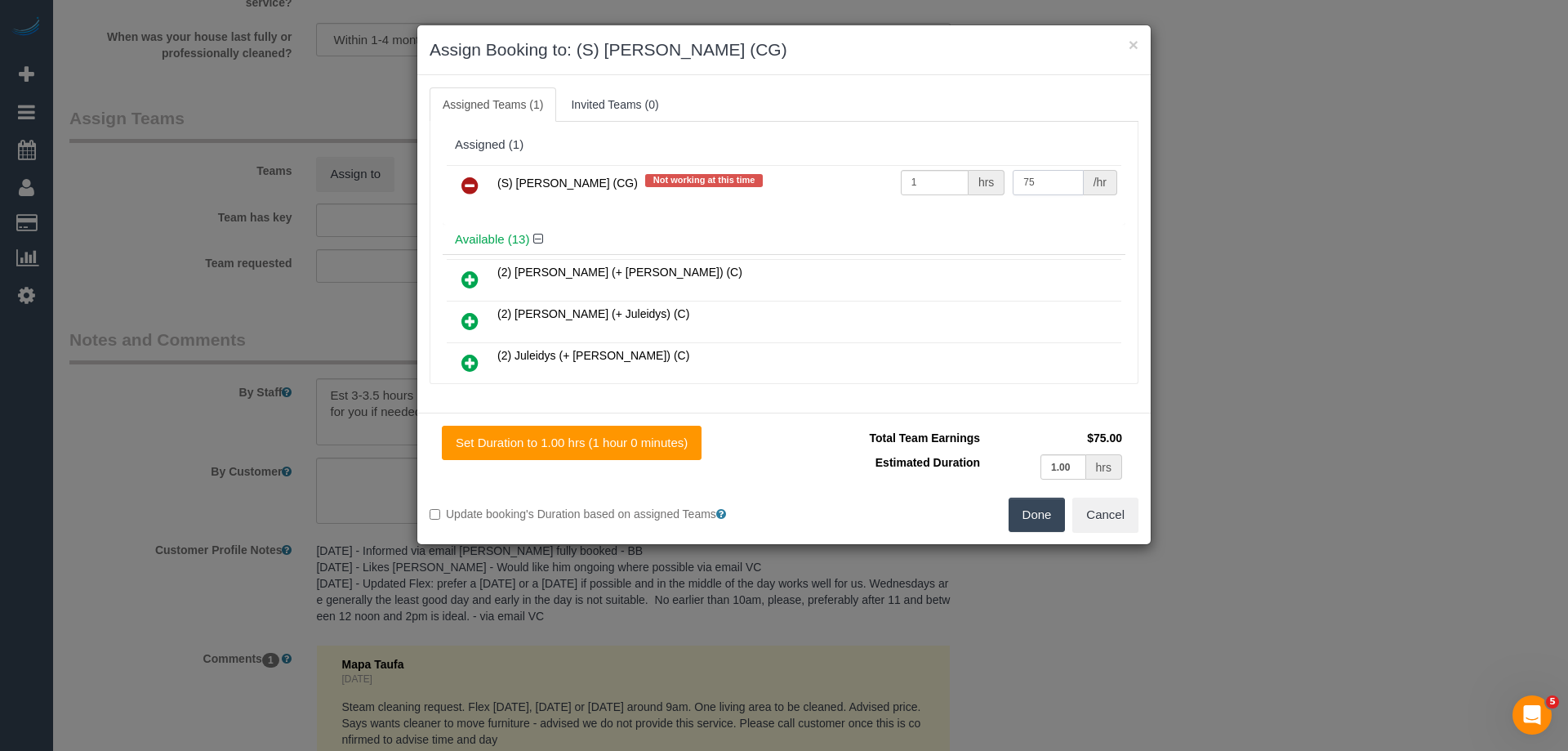
type input "75"
click at [1030, 511] on button "Done" at bounding box center [1037, 515] width 57 height 34
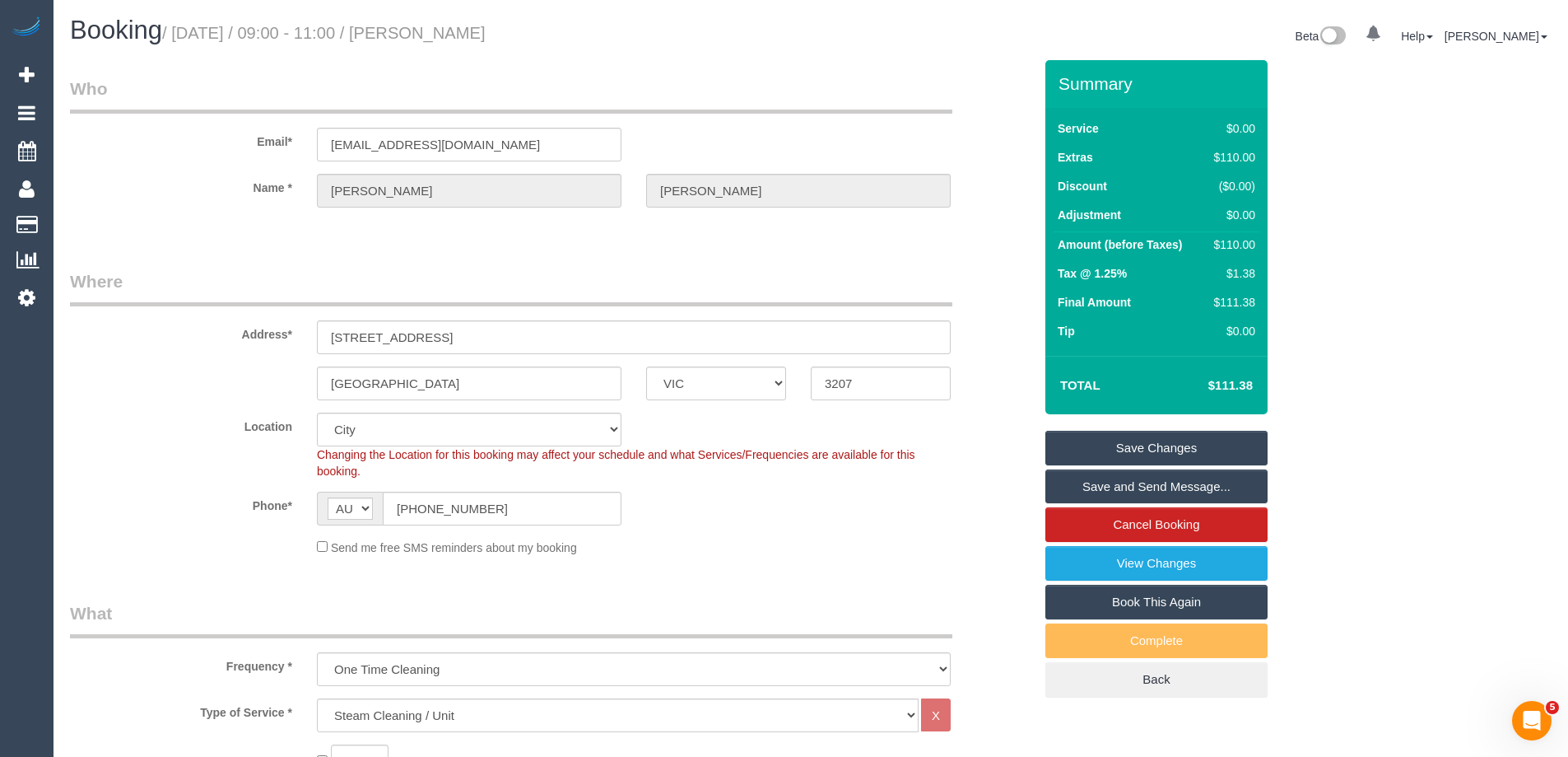
drag, startPoint x: 562, startPoint y: 31, endPoint x: 456, endPoint y: 23, distance: 106.3
click at [456, 23] on h1 "Booking / September 22, 2025 / 09:00 - 11:00 / Penny Torok" at bounding box center [434, 31] width 729 height 28
copy small "Penny Torok"
click at [1067, 446] on link "Save Changes" at bounding box center [1156, 447] width 222 height 35
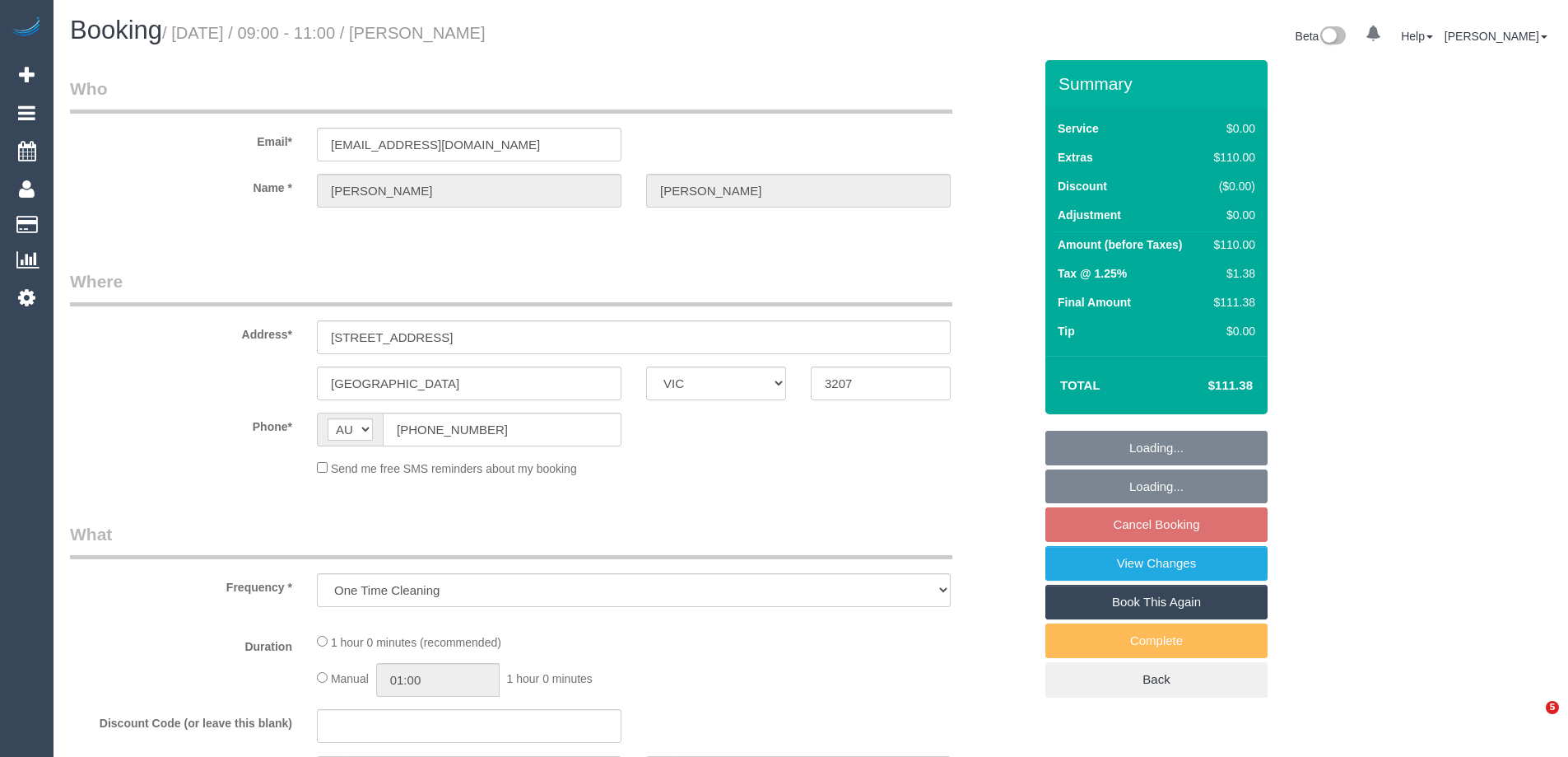
select select "VIC"
select select "string:stripe-pm_1NxOU52GScqysDRVGfHPtgPP"
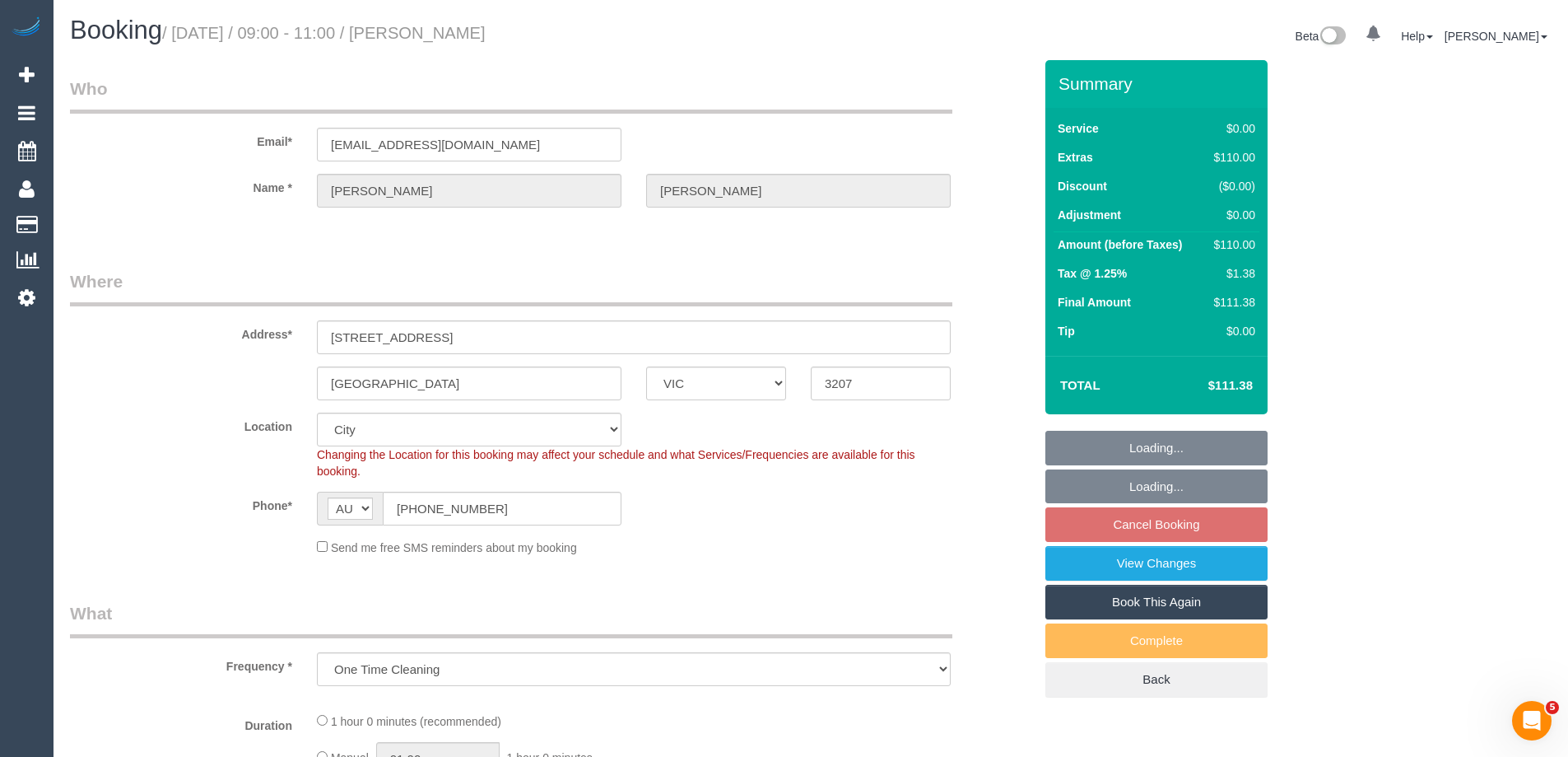
select select "number:28"
select select "number:14"
select select "number:19"
select select "number:22"
select select "number:34"
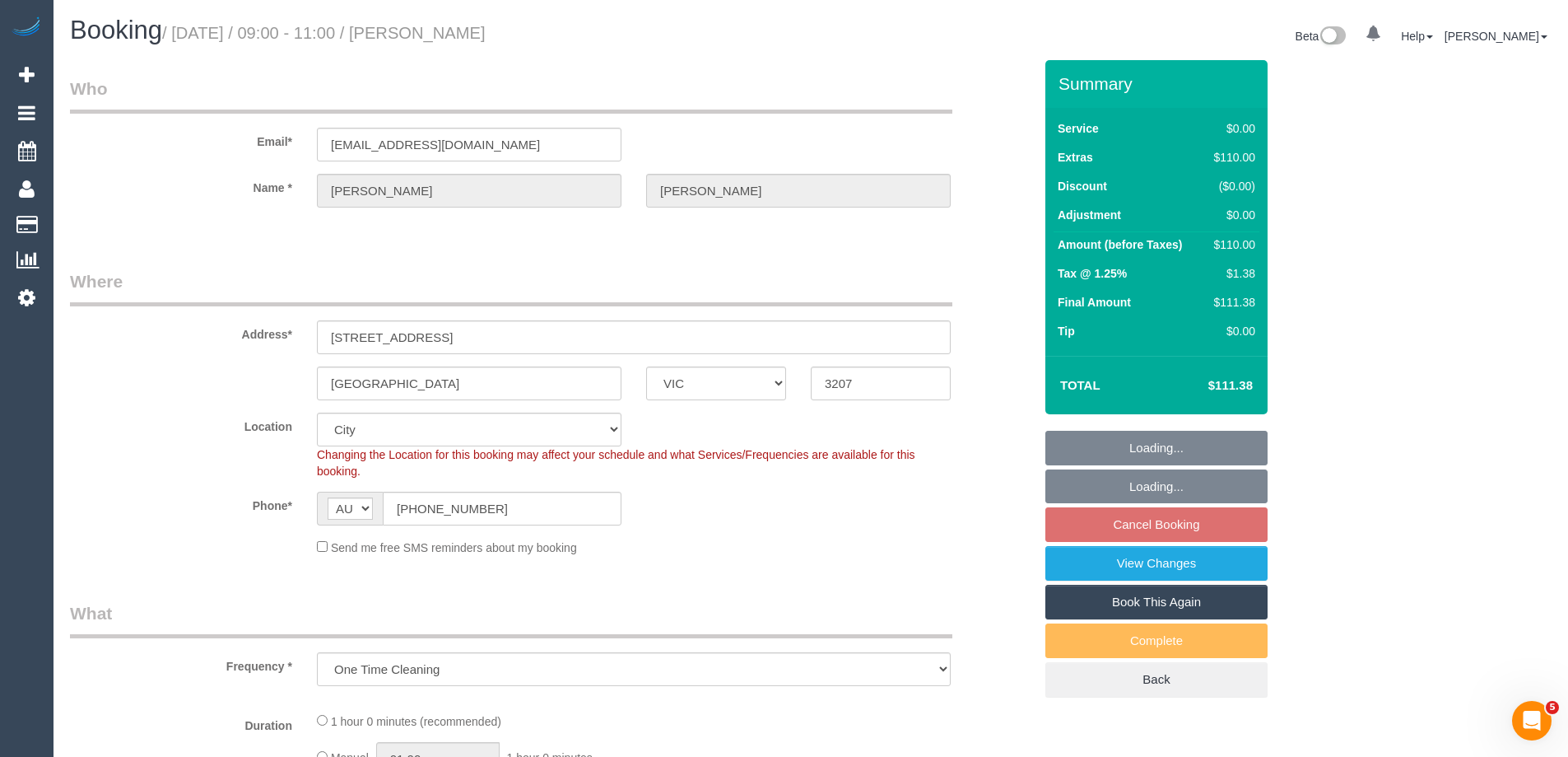
select select "number:13"
select select "object:1128"
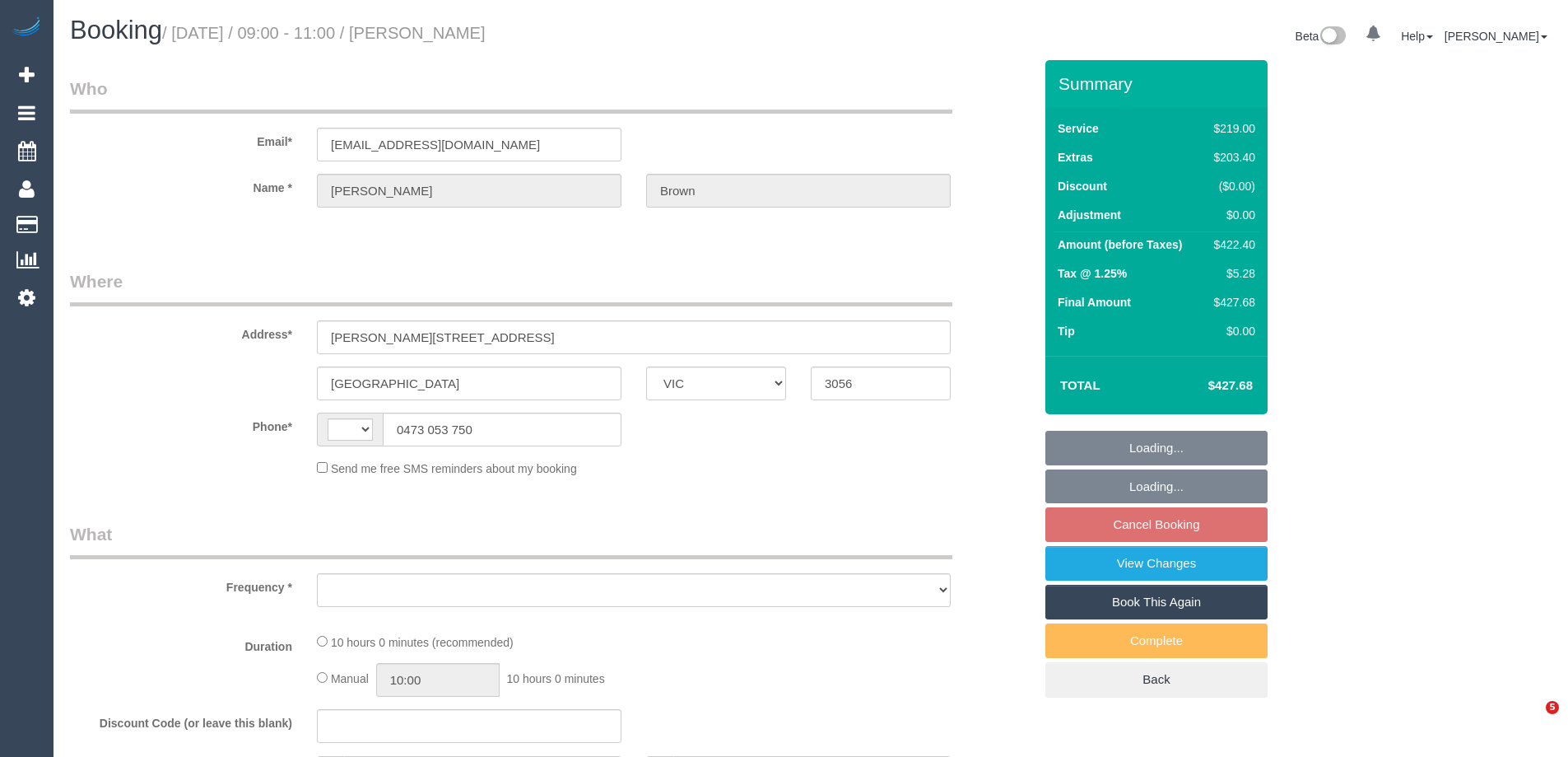
select select "VIC"
select select "string:AU"
select select "object:543"
select select "string:stripe-pm_1ROz5F2GScqysDRVKP952VMm"
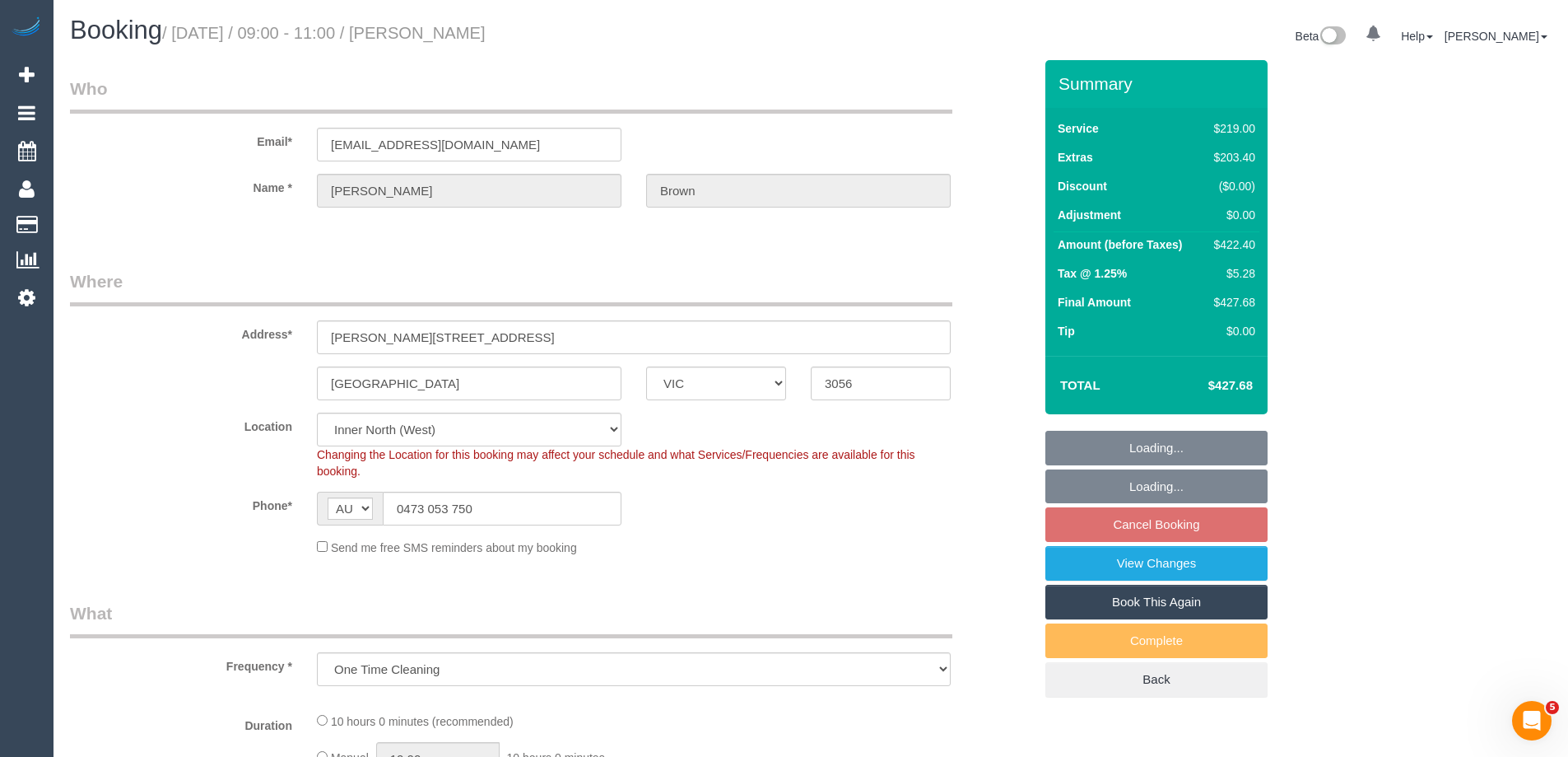
select select "number:28"
select select "number:14"
select select "number:19"
select select "number:25"
select select "number:35"
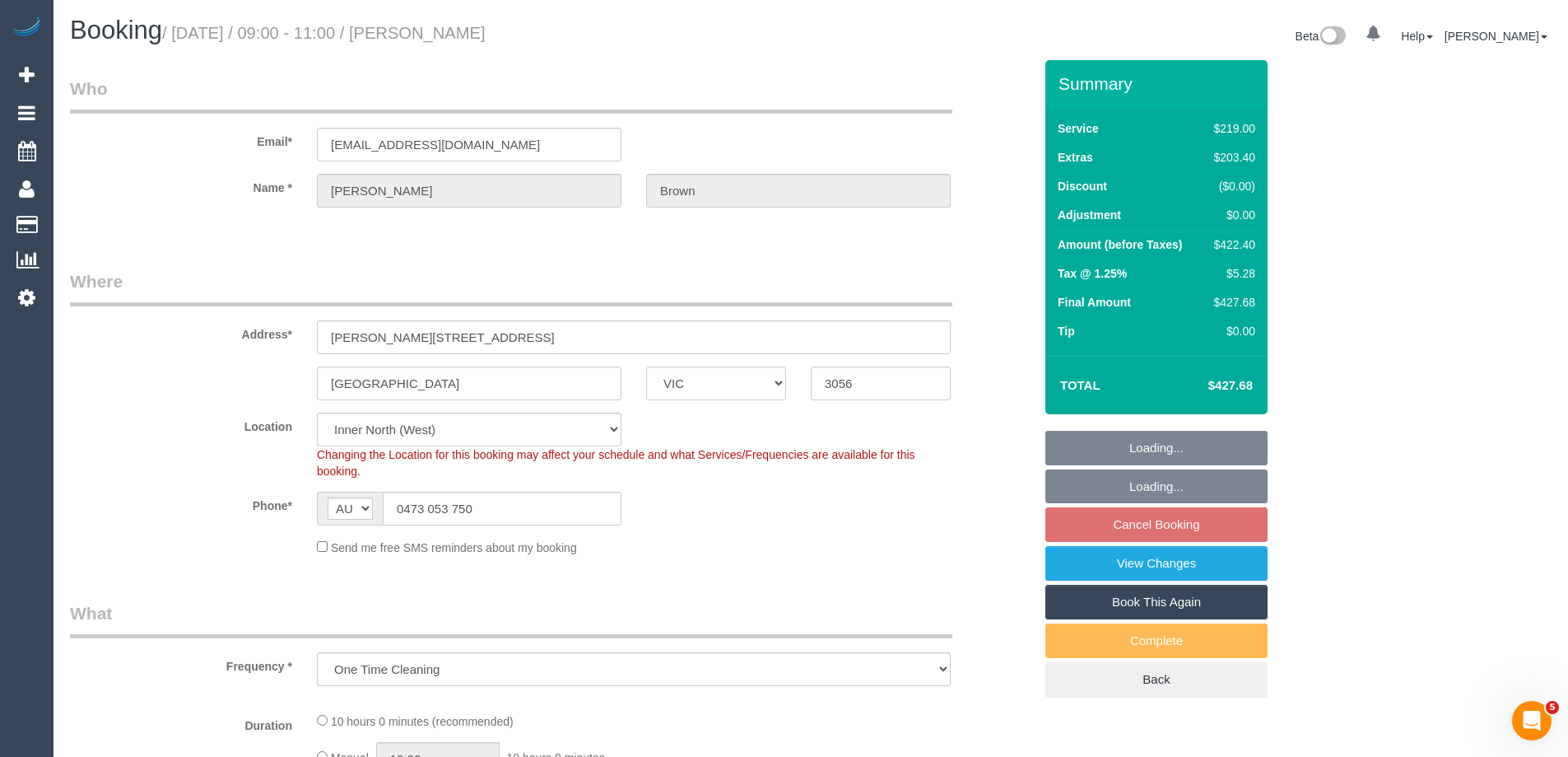
select select "number:26"
select select "object:1643"
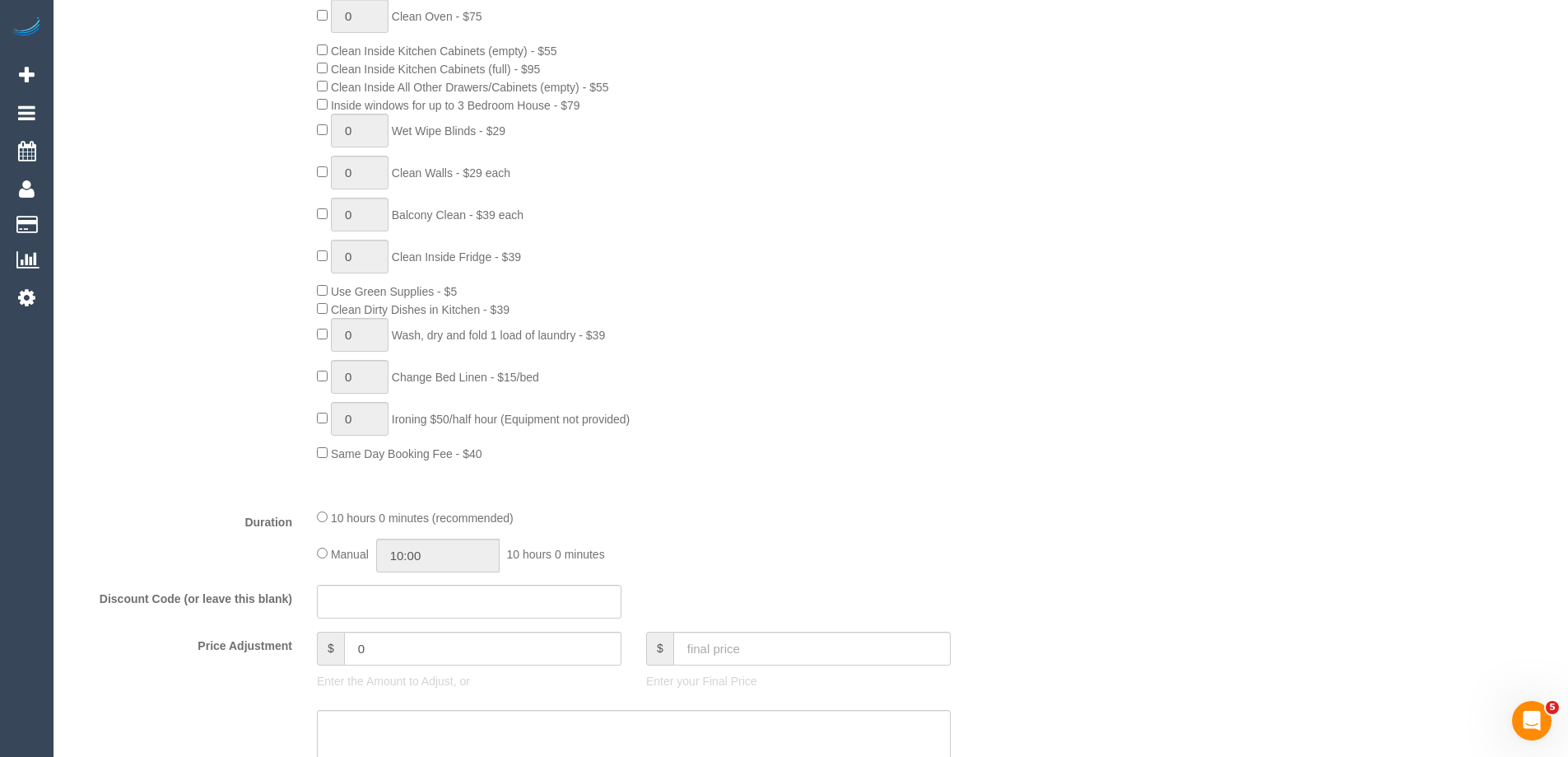
scroll to position [1153, 0]
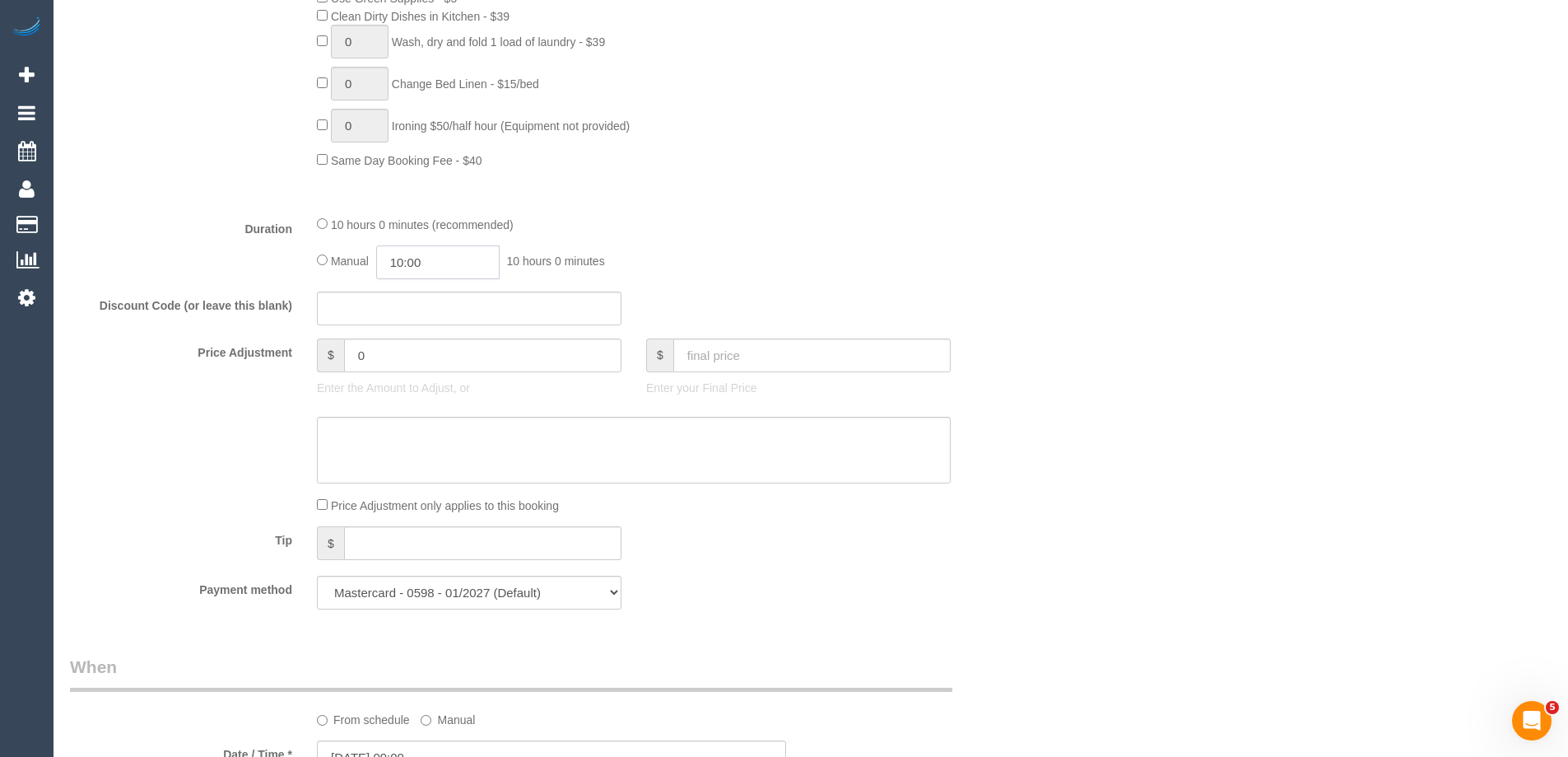
click at [420, 273] on input "10:00" at bounding box center [438, 263] width 124 height 34
type input "08:00"
click at [426, 317] on li "08:00" at bounding box center [419, 325] width 73 height 22
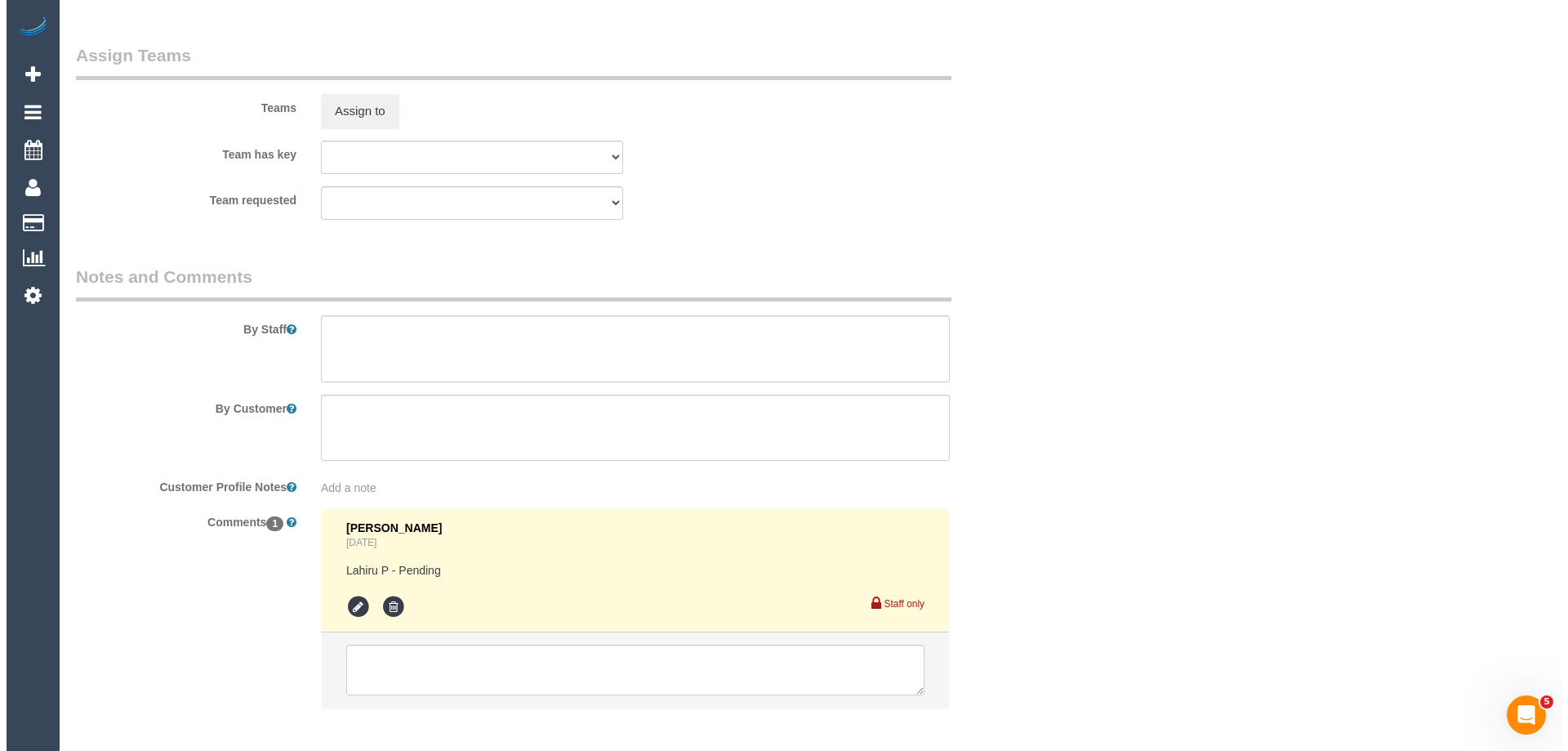
scroll to position [2532, 0]
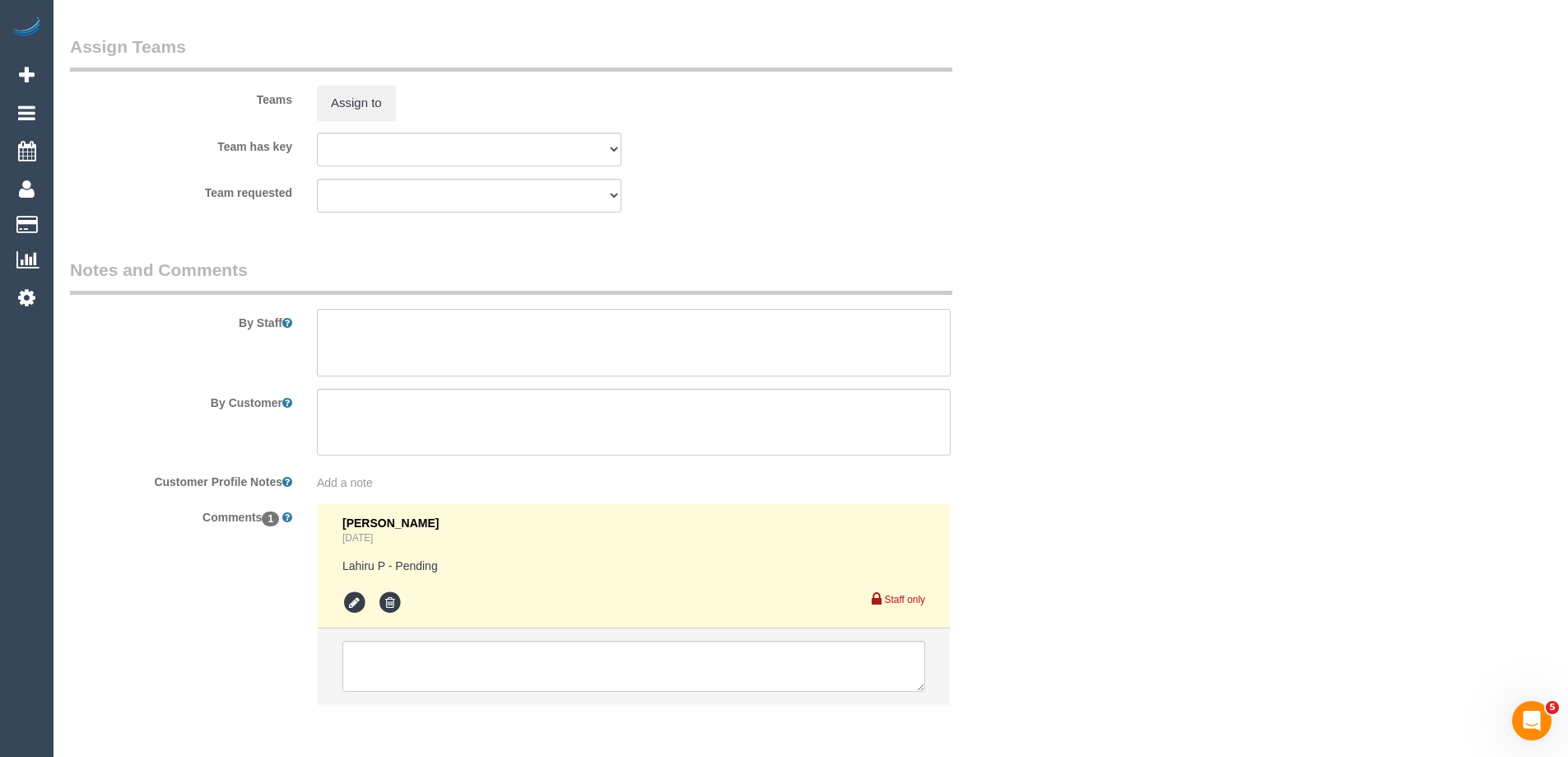
click at [364, 346] on textarea at bounding box center [634, 342] width 634 height 68
click at [353, 594] on icon at bounding box center [354, 602] width 24 height 24
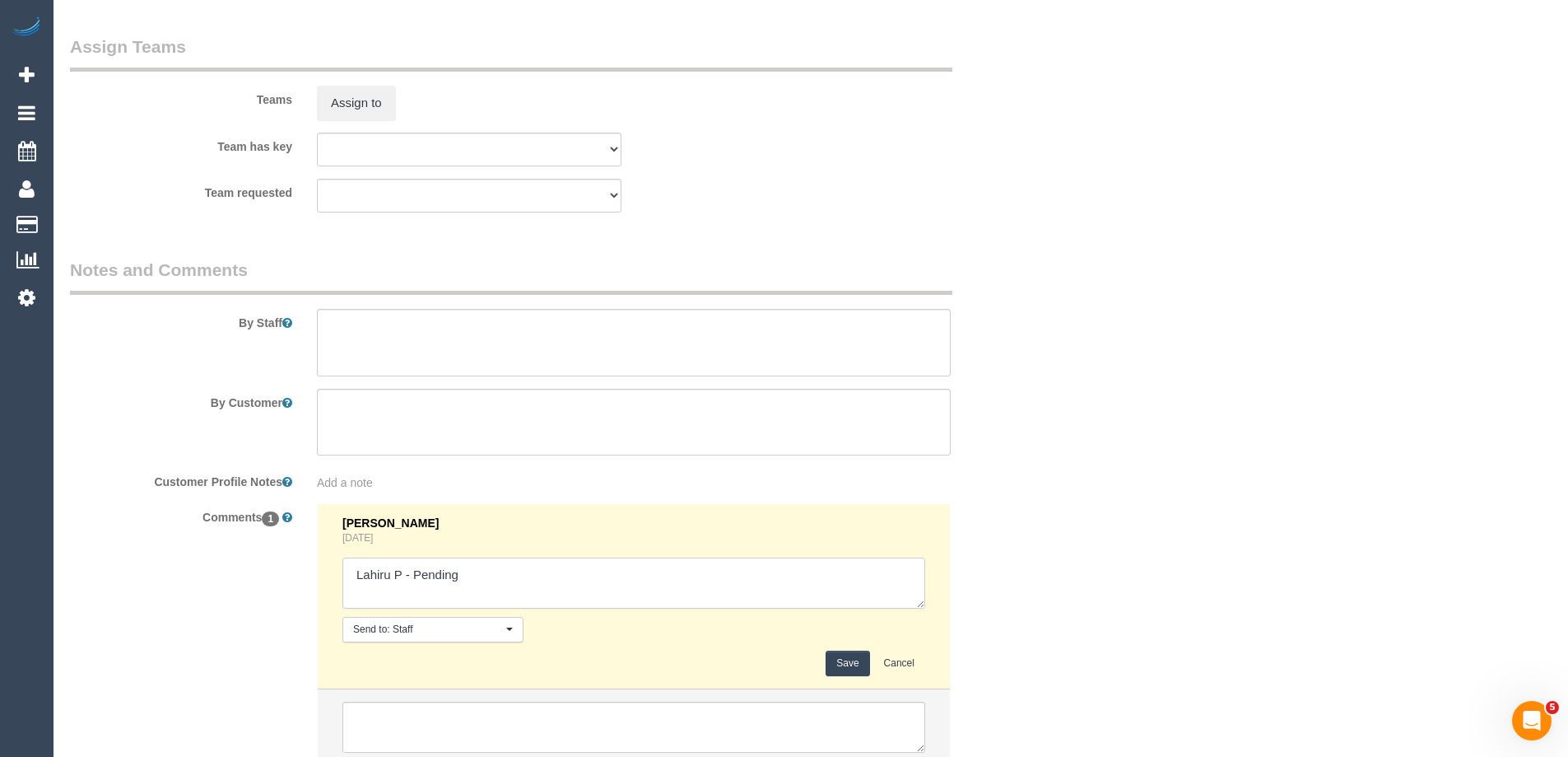
drag, startPoint x: 415, startPoint y: 572, endPoint x: 560, endPoint y: 581, distance: 145.3
click at [560, 581] on textarea at bounding box center [633, 583] width 582 height 51
type textarea "Lahiru P - Confirmed"
click at [846, 663] on button "Save" at bounding box center [847, 662] width 44 height 25
click at [350, 329] on textarea at bounding box center [634, 342] width 634 height 68
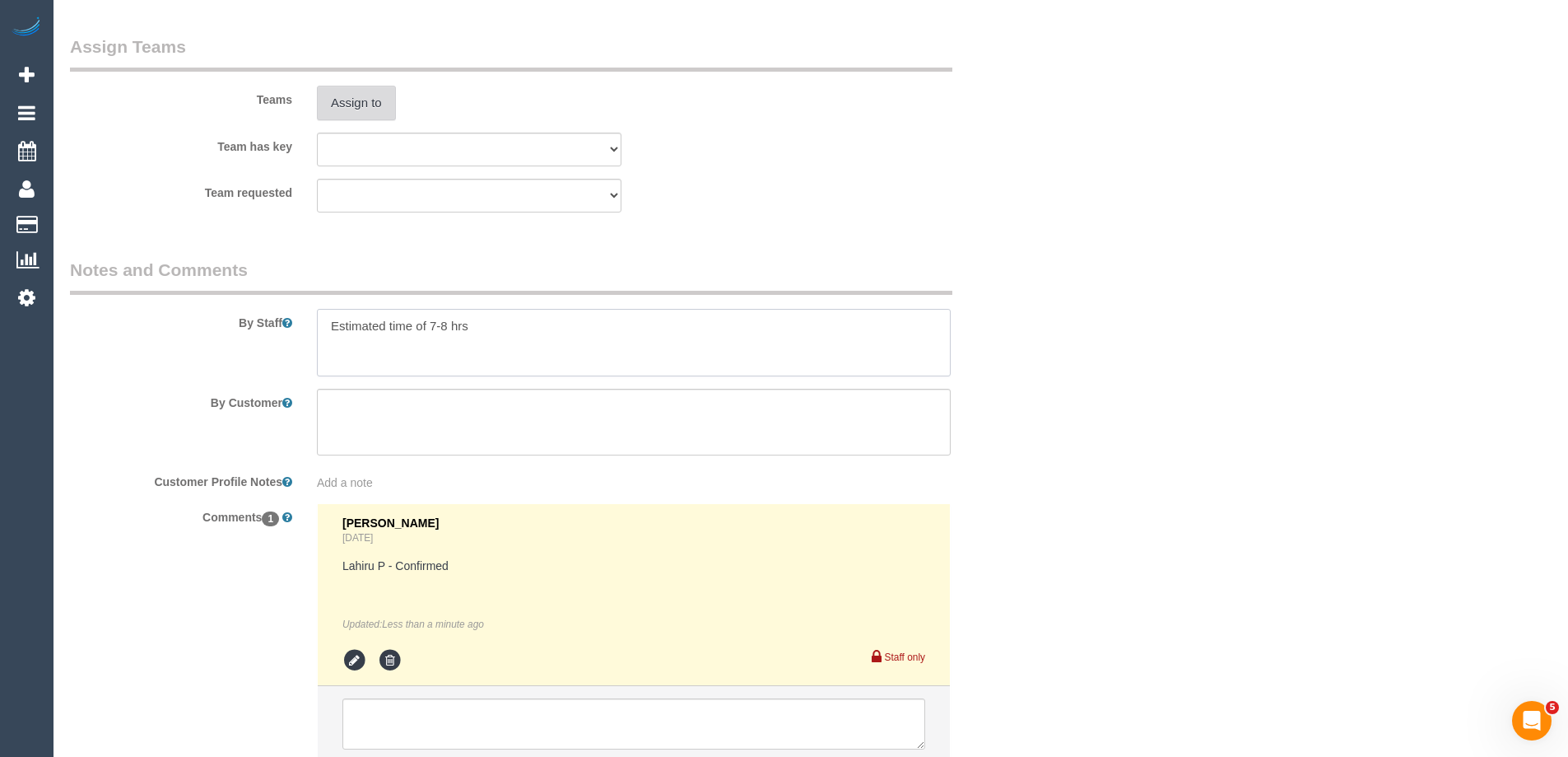
type textarea "Estimated time of 7-8 hrs"
click at [358, 91] on button "Assign to" at bounding box center [356, 102] width 79 height 35
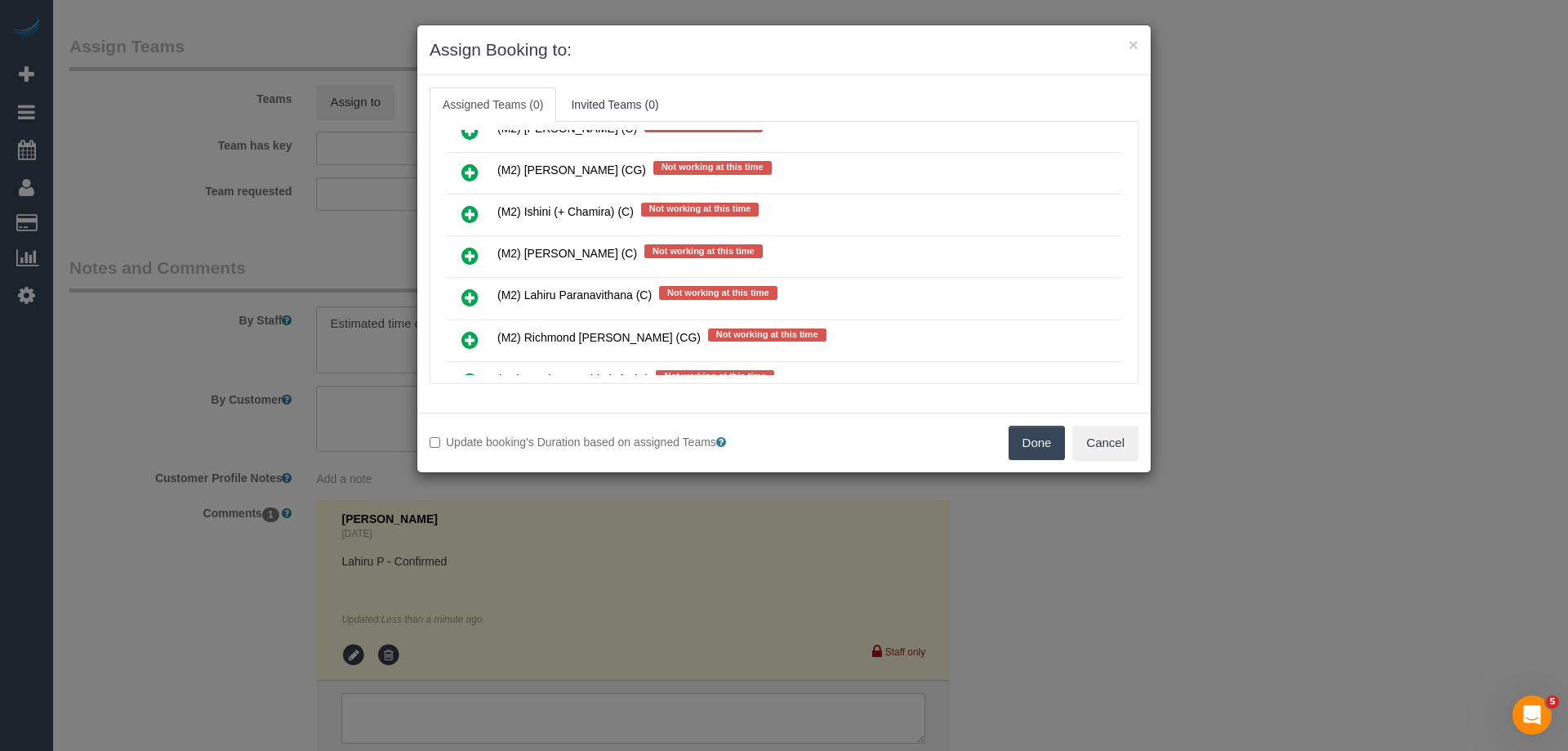
scroll to position [4901, 0]
click at [475, 297] on icon at bounding box center [470, 299] width 17 height 20
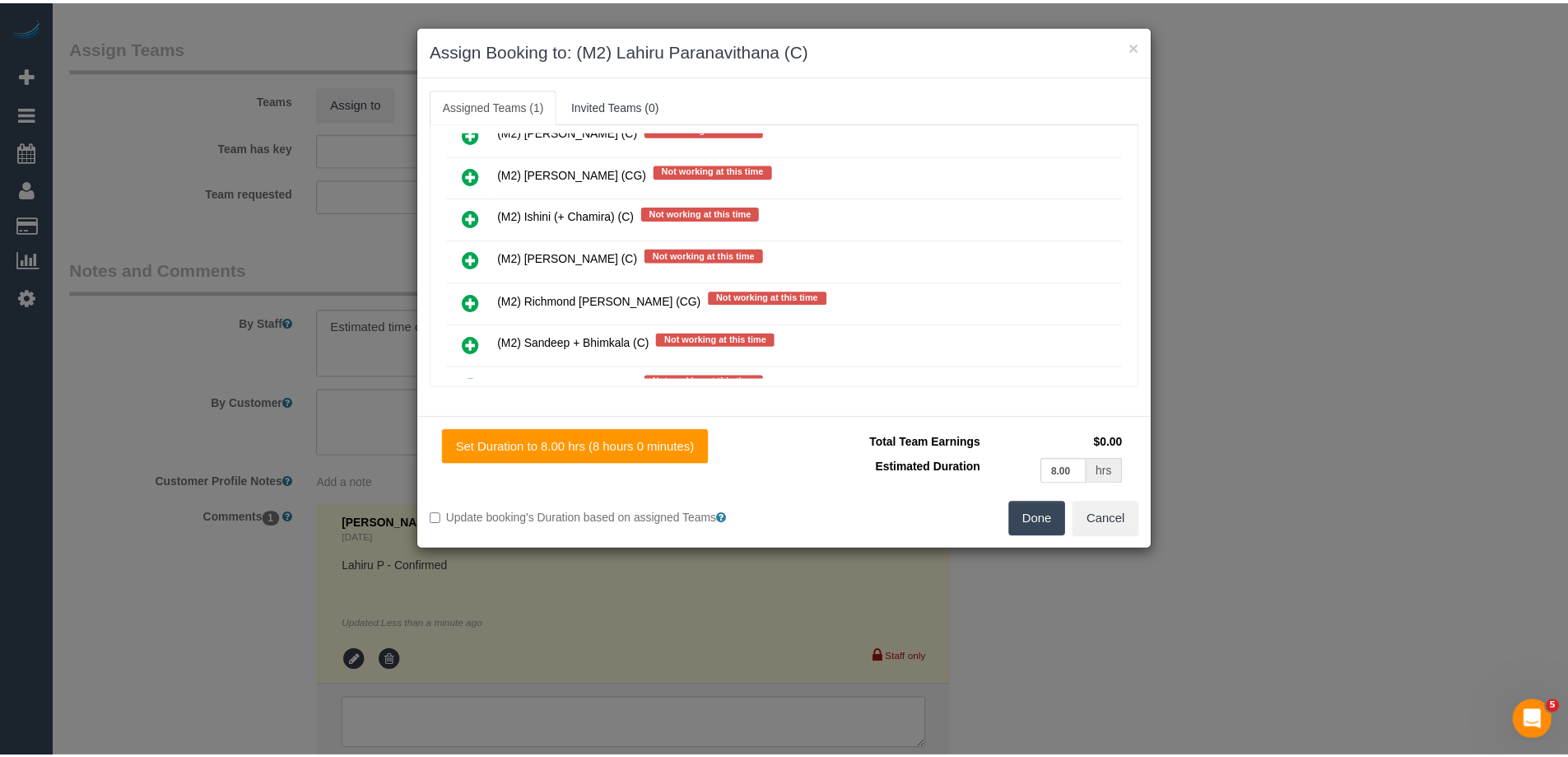
scroll to position [0, 0]
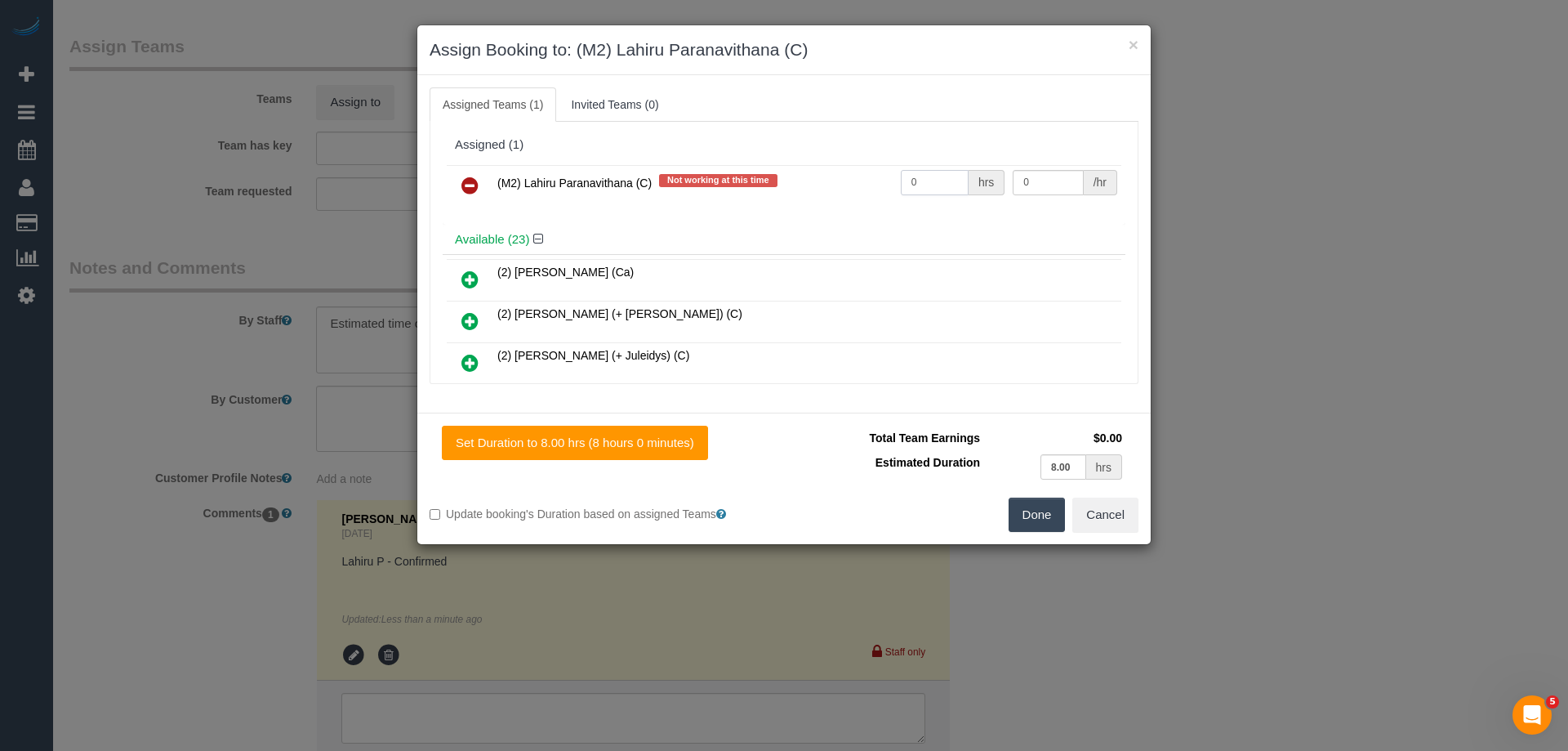
drag, startPoint x: 920, startPoint y: 181, endPoint x: 879, endPoint y: 178, distance: 41.1
click at [879, 178] on tr "(M2) Lahiru Paranavithana (C) Not working at this time 0 hrs 0 /hr" at bounding box center [784, 185] width 675 height 42
type input "1"
drag, startPoint x: 1046, startPoint y: 178, endPoint x: 967, endPoint y: 167, distance: 79.8
click at [967, 167] on tr "(M2) Lahiru Paranavithana (C) Not working at this time 1 hrs 0 /hr" at bounding box center [784, 185] width 675 height 42
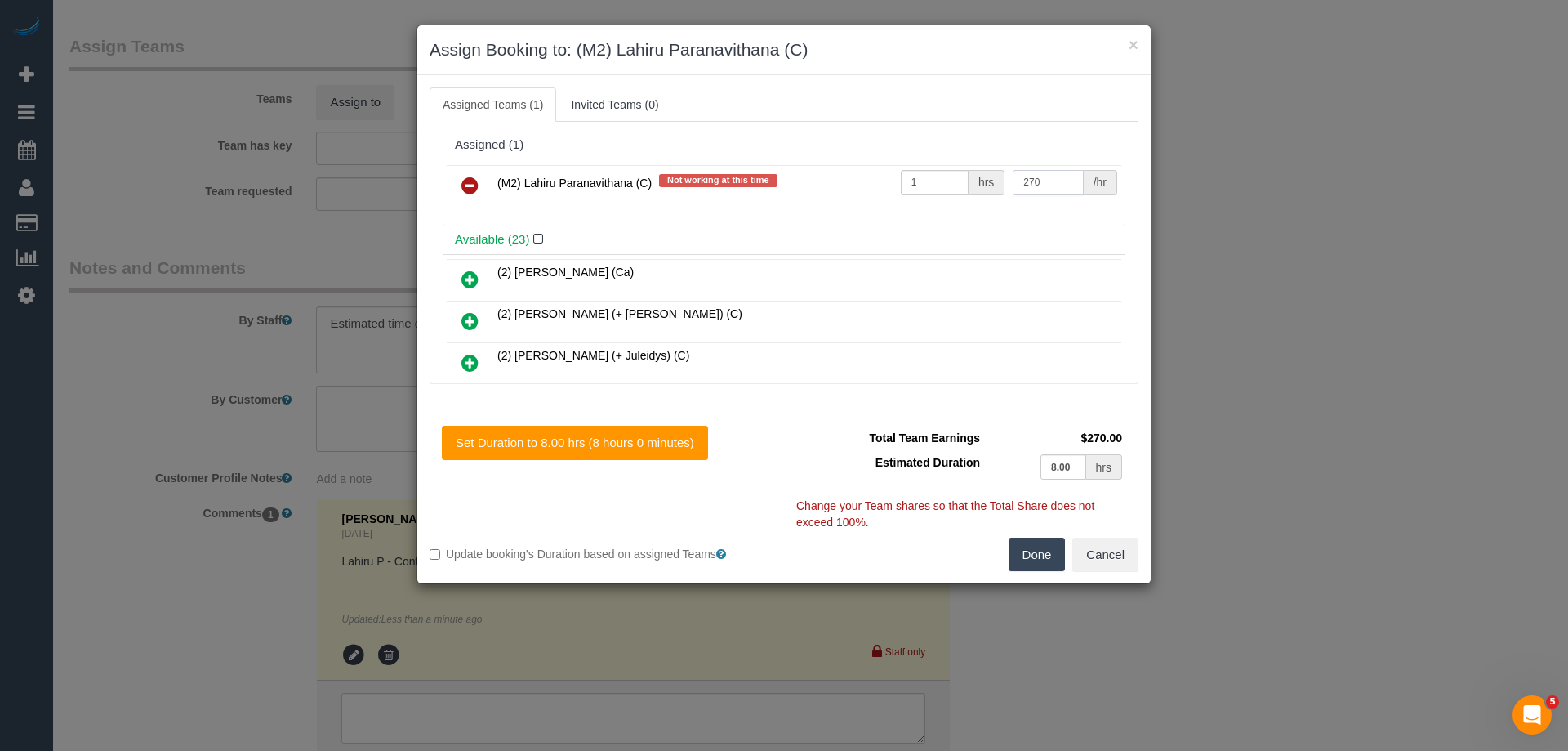
type input "270"
click at [1034, 556] on button "Done" at bounding box center [1037, 555] width 57 height 34
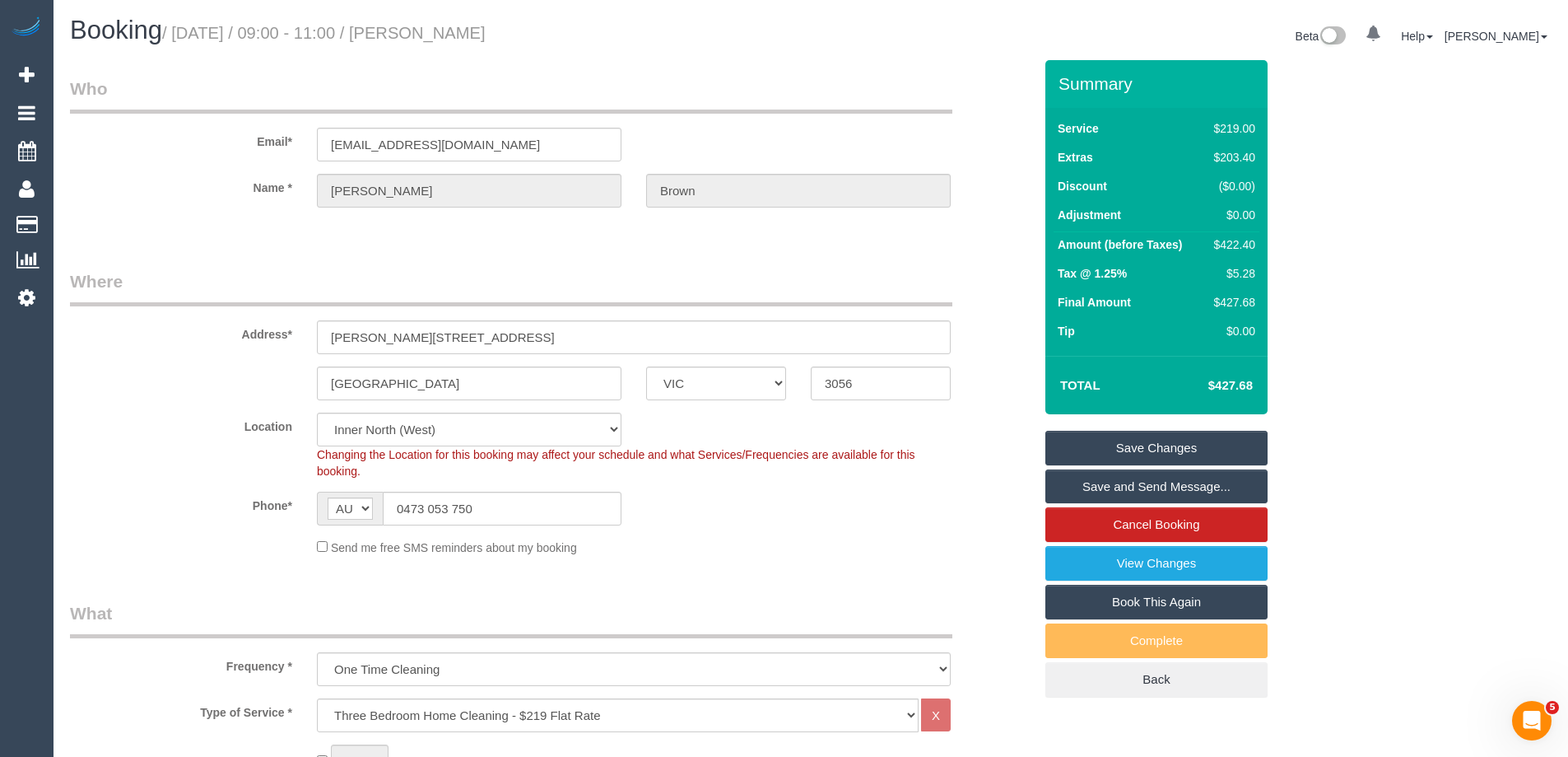
drag, startPoint x: 582, startPoint y: 34, endPoint x: 449, endPoint y: 32, distance: 133.0
click at [449, 32] on h1 "Booking / September 22, 2025 / 09:00 - 11:00 / Arianna Brown" at bounding box center [434, 31] width 729 height 28
drag, startPoint x: 550, startPoint y: 84, endPoint x: 568, endPoint y: 38, distance: 49.4
click at [550, 84] on legend "Who" at bounding box center [511, 95] width 882 height 37
drag, startPoint x: 559, startPoint y: 31, endPoint x: 454, endPoint y: 37, distance: 105.2
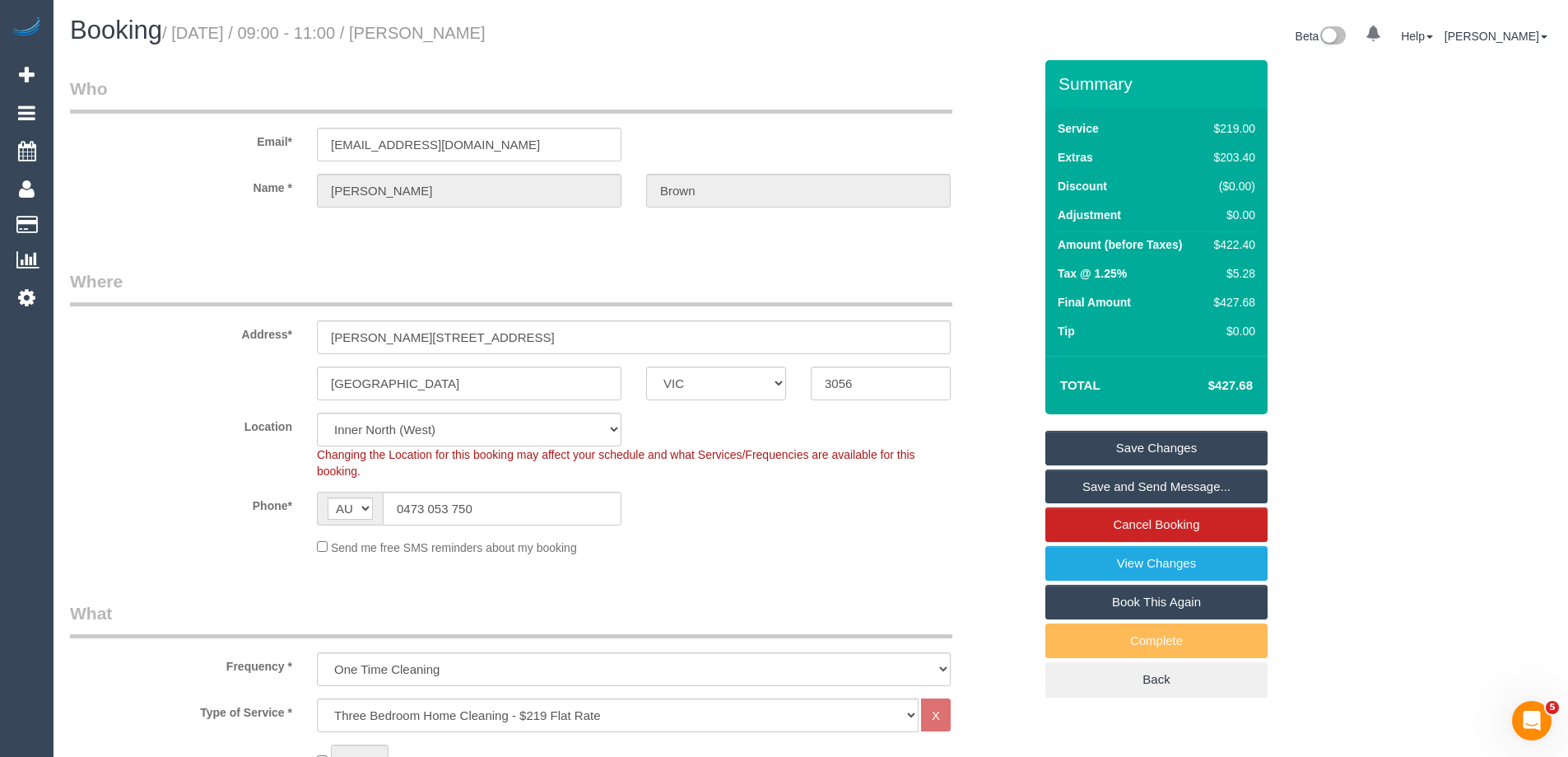
click at [454, 37] on small "/ September 22, 2025 / 09:00 - 11:00 / Arianna Brown" at bounding box center [324, 32] width 324 height 18
copy small "Arianna Brown"
click at [1087, 486] on link "Save and Send Message..." at bounding box center [1156, 486] width 222 height 35
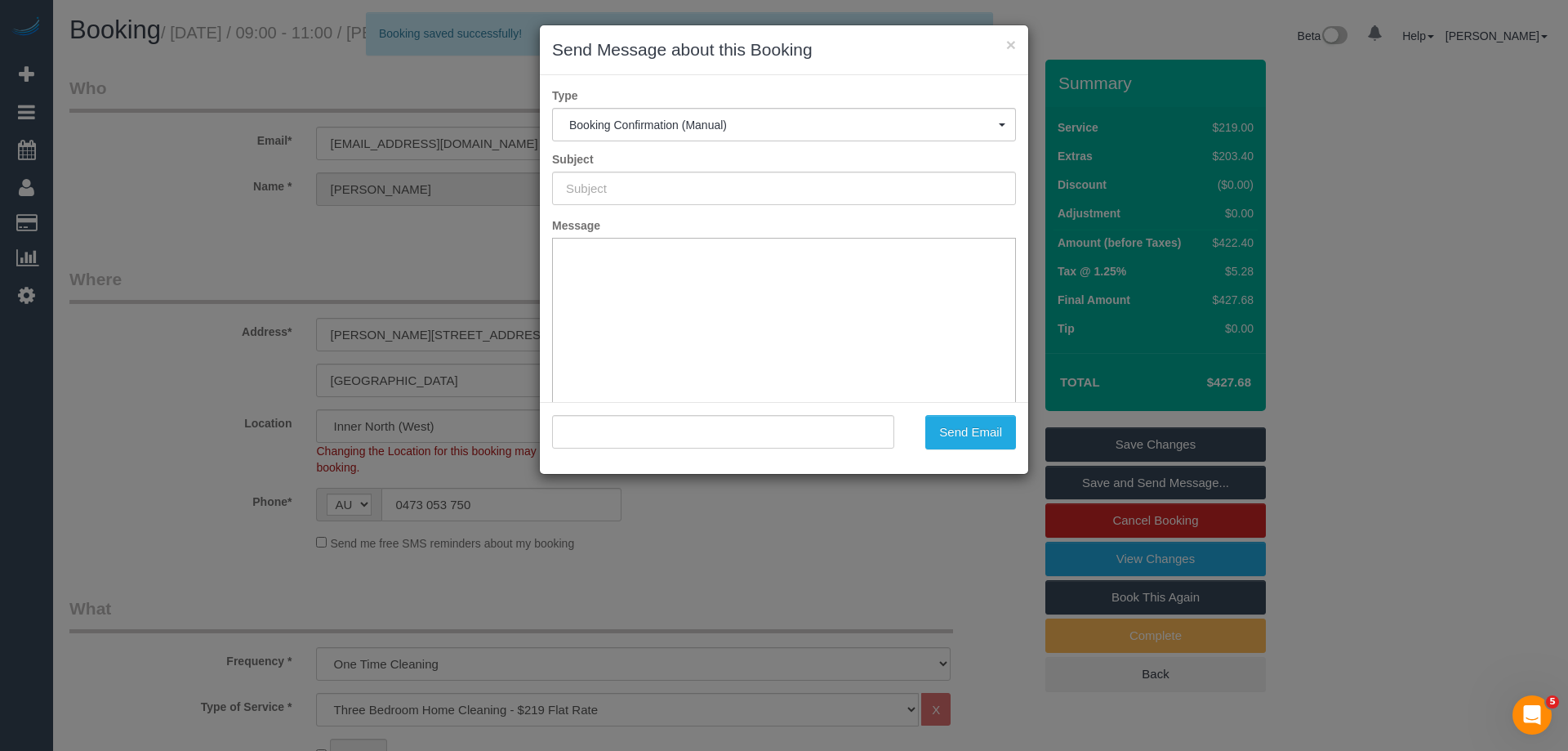
type input "Booking Confirmed"
type input ""Arianna Brown" <ariannafbrown@gmail.com>"
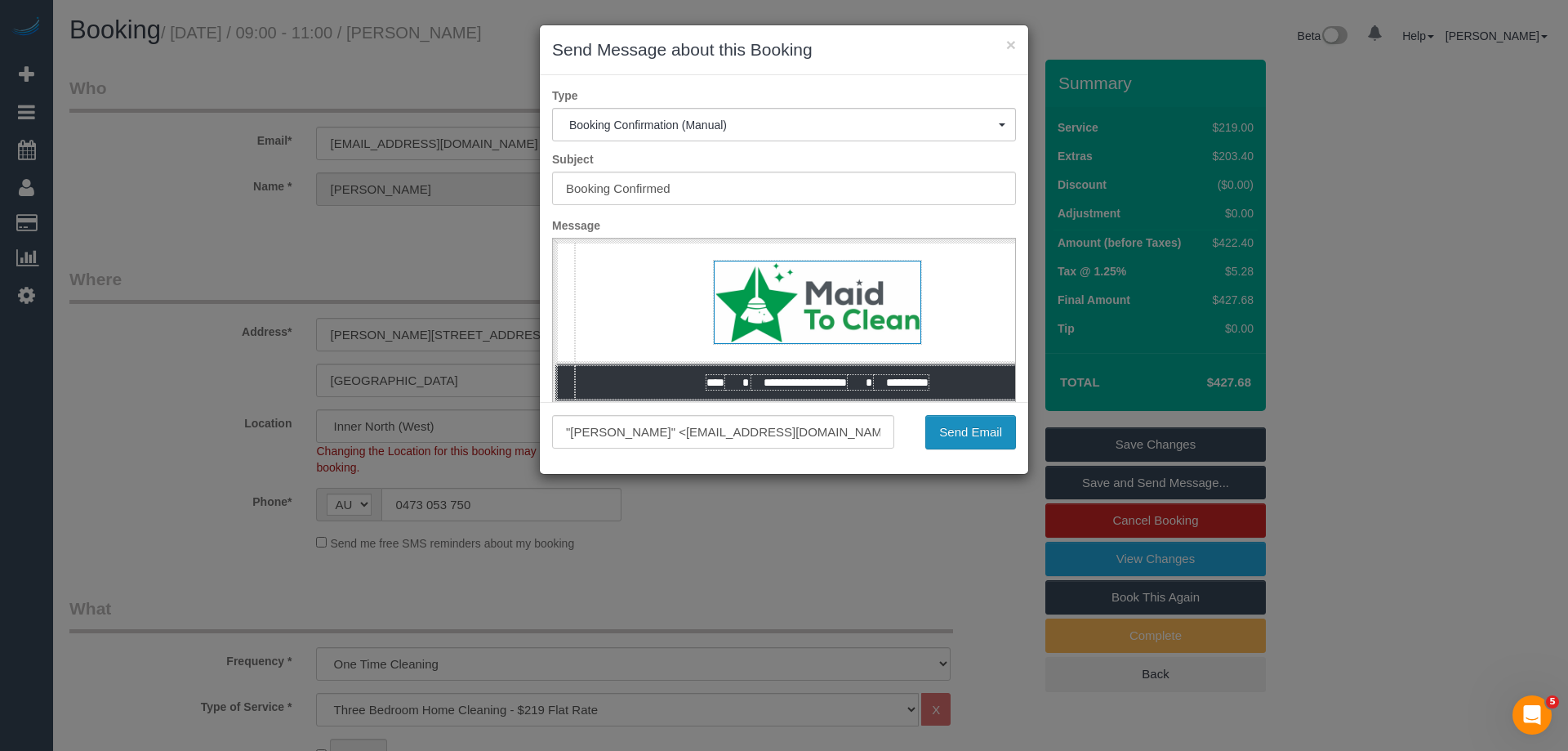
click at [951, 433] on button "Send Email" at bounding box center [970, 432] width 90 height 34
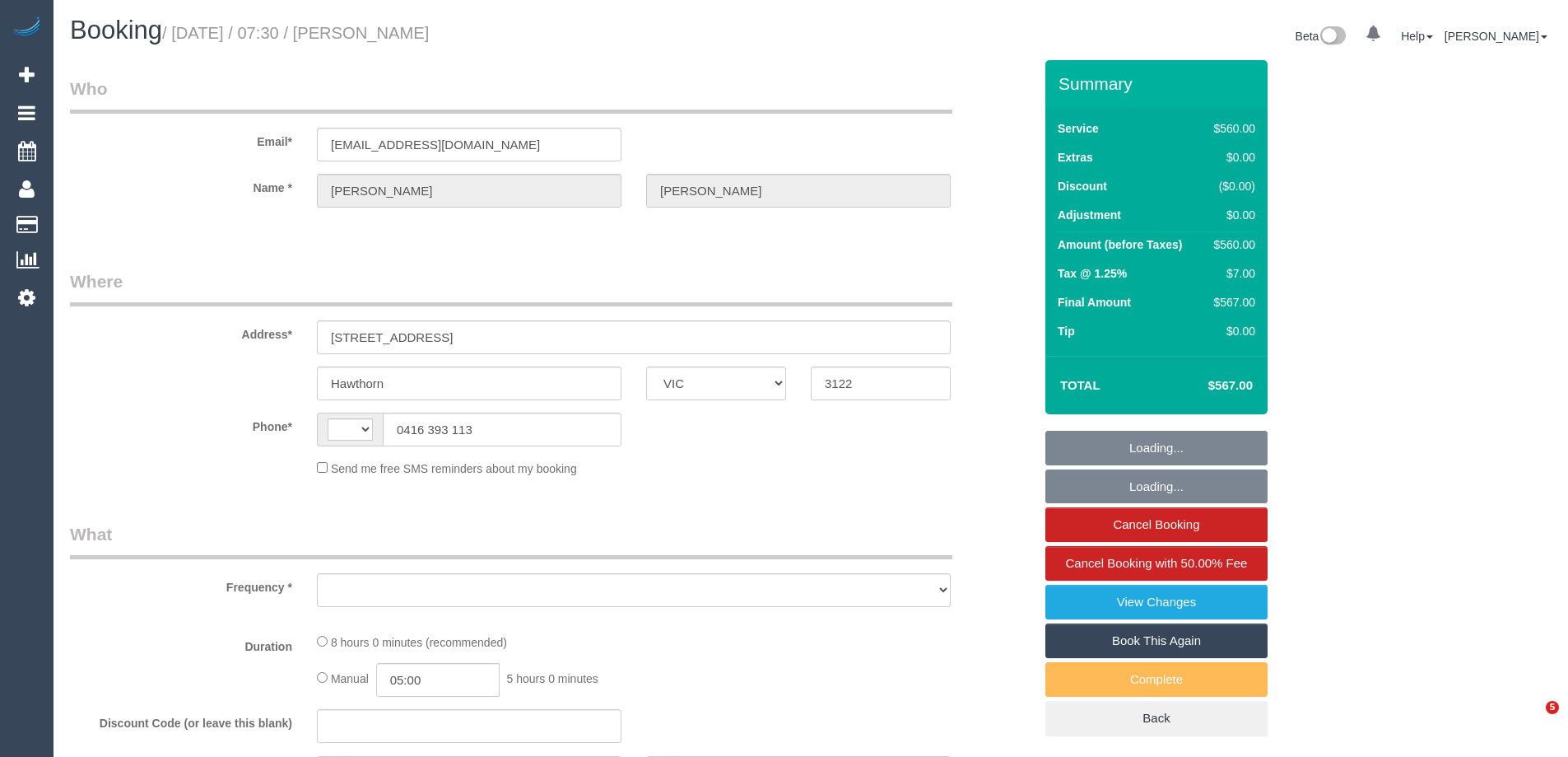
select select "VIC"
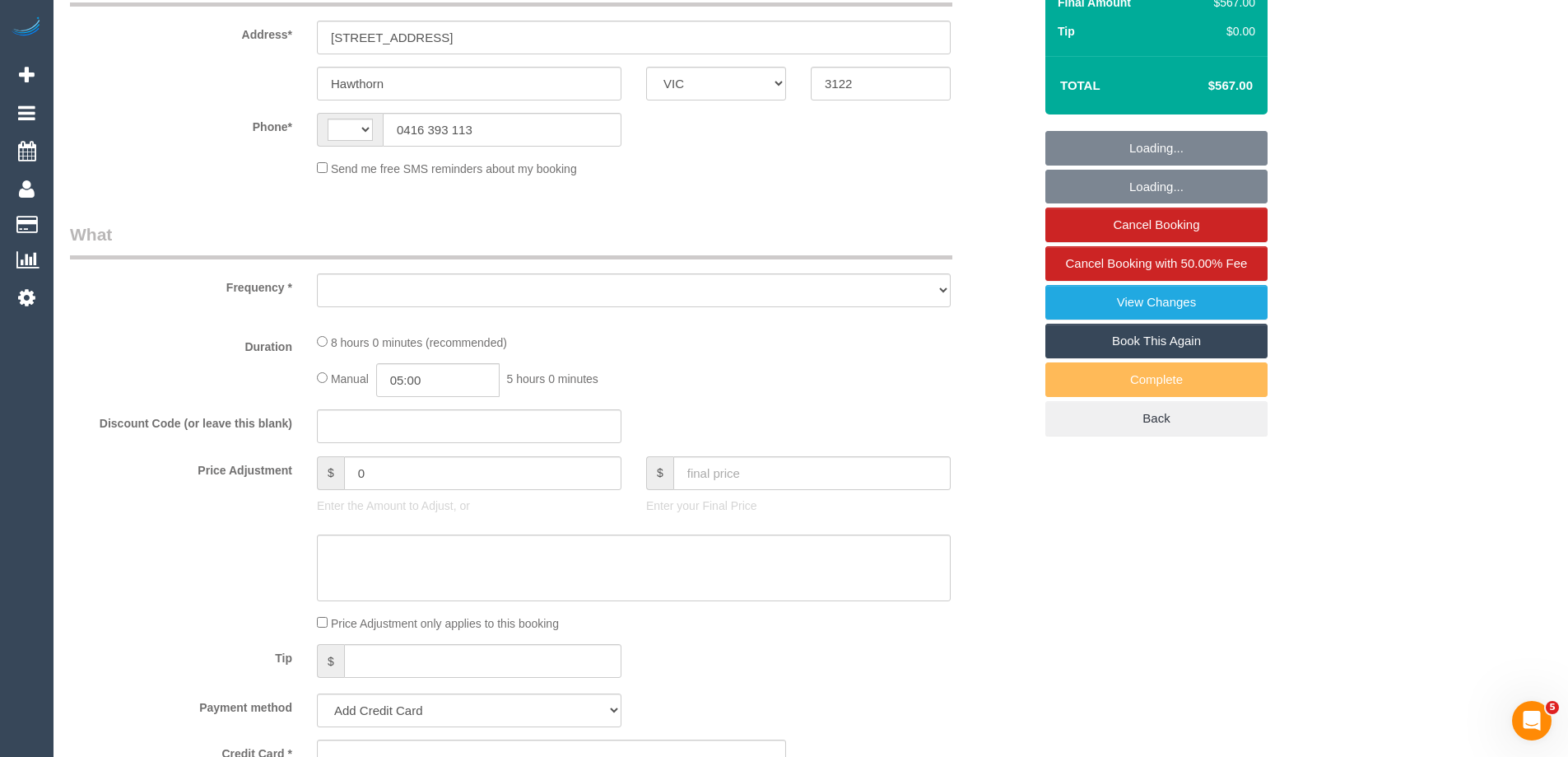
select select "string:AU"
select select "object:596"
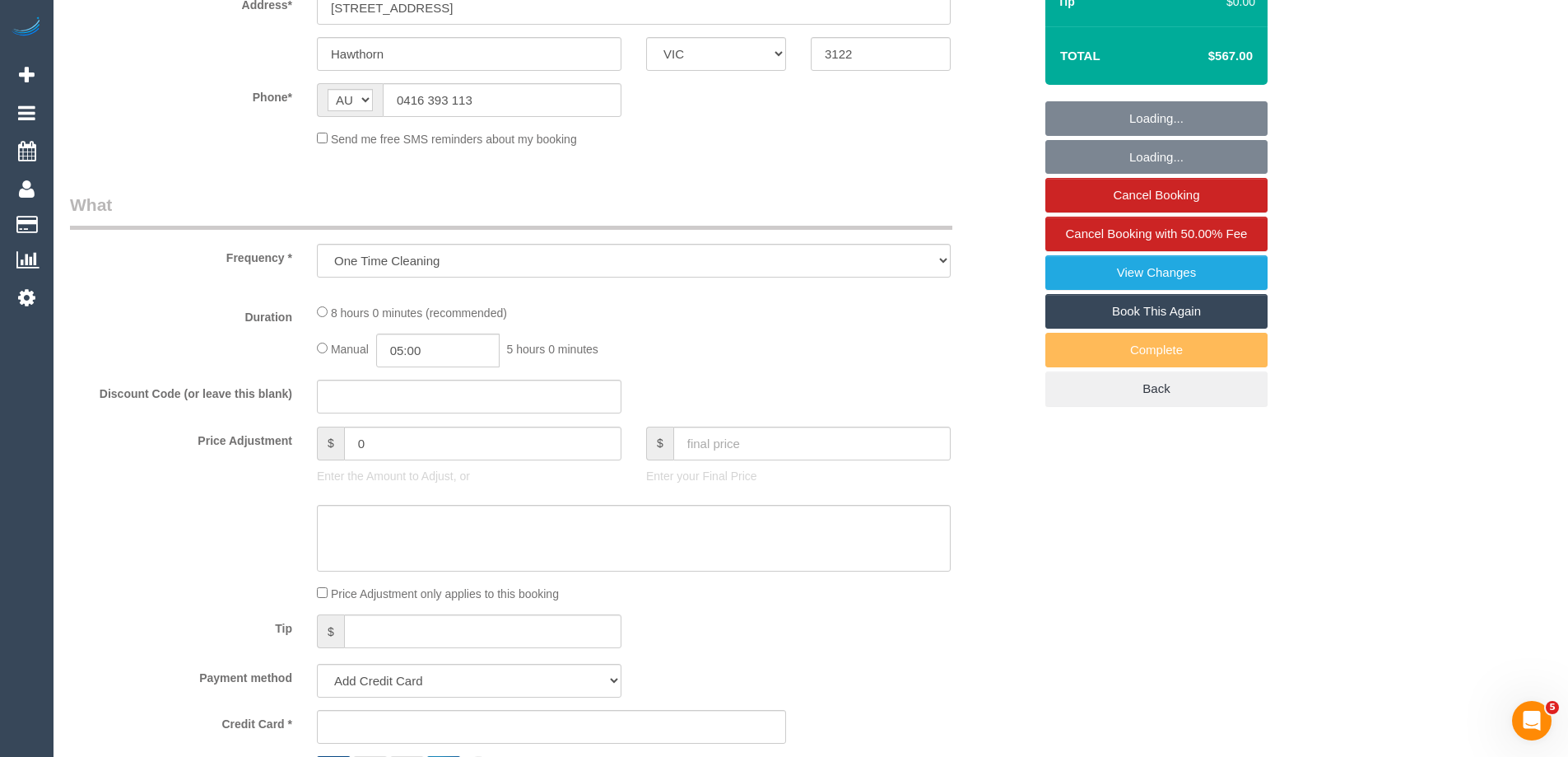
select select "string:stripe-pm_1OA9bE2GScqysDRV9SMz1VR2"
select select "480"
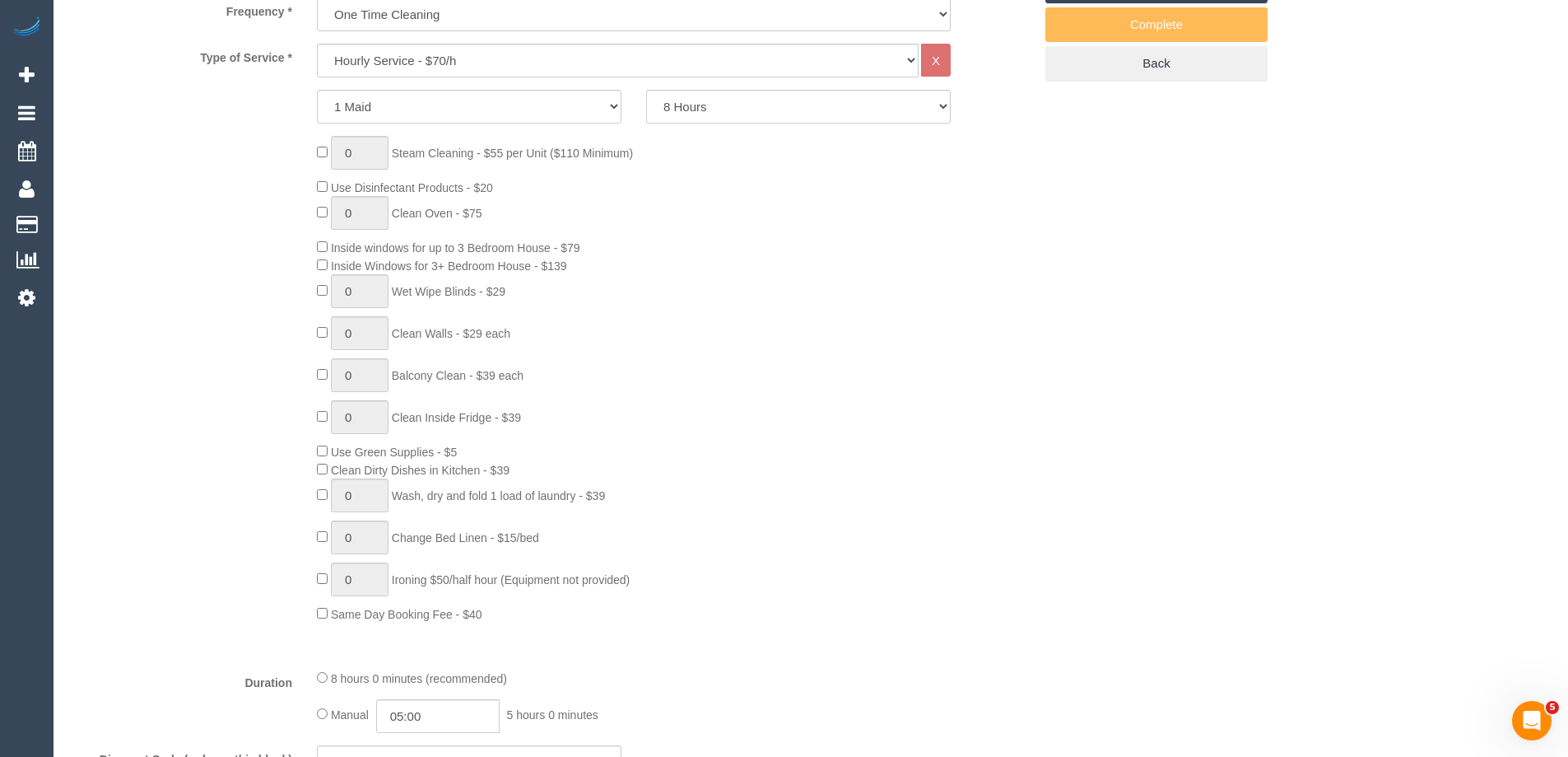
select select "number:28"
select select "number:14"
select select "number:20"
select select "number:36"
select select "number:11"
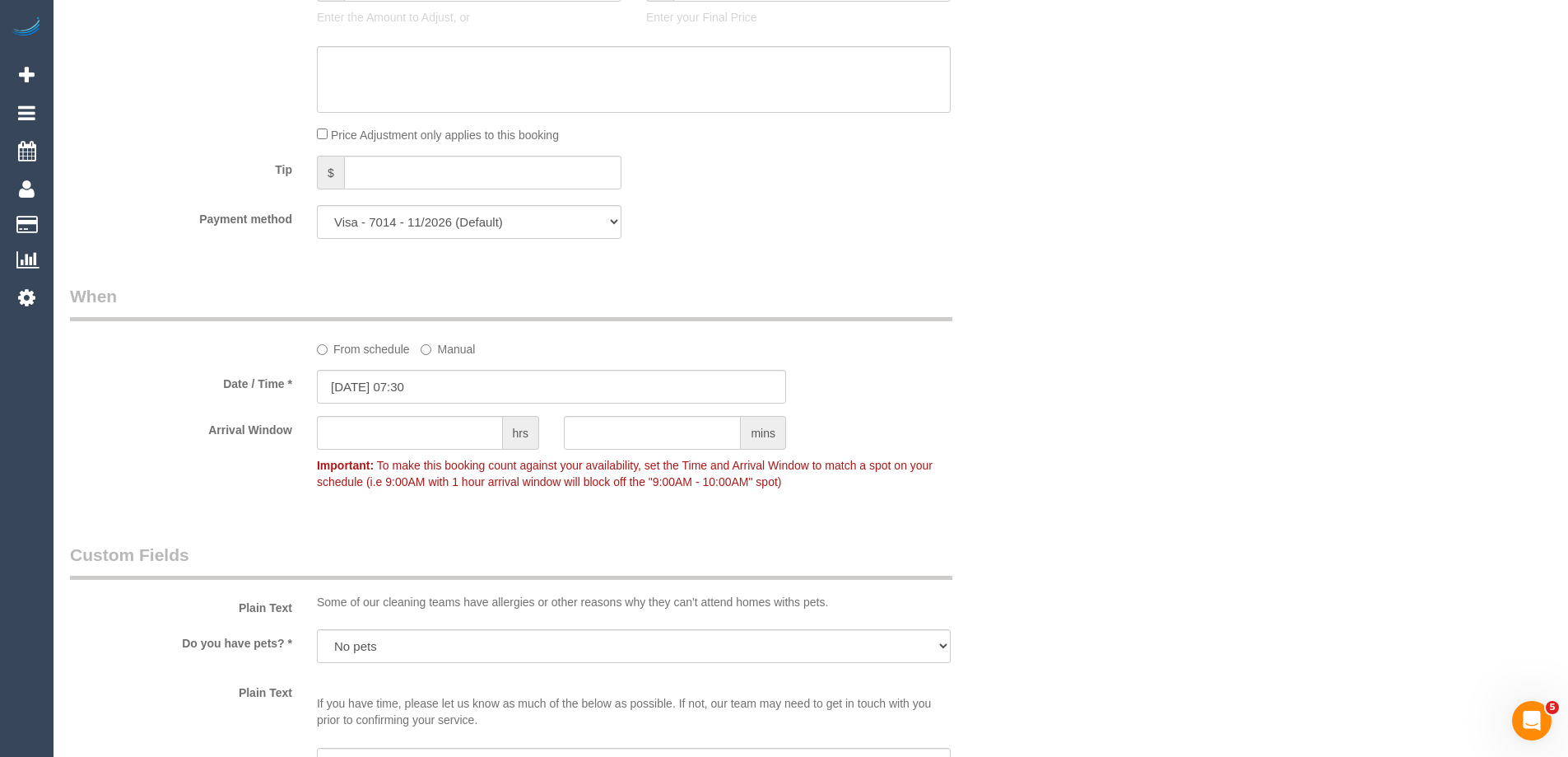
select select "object:1497"
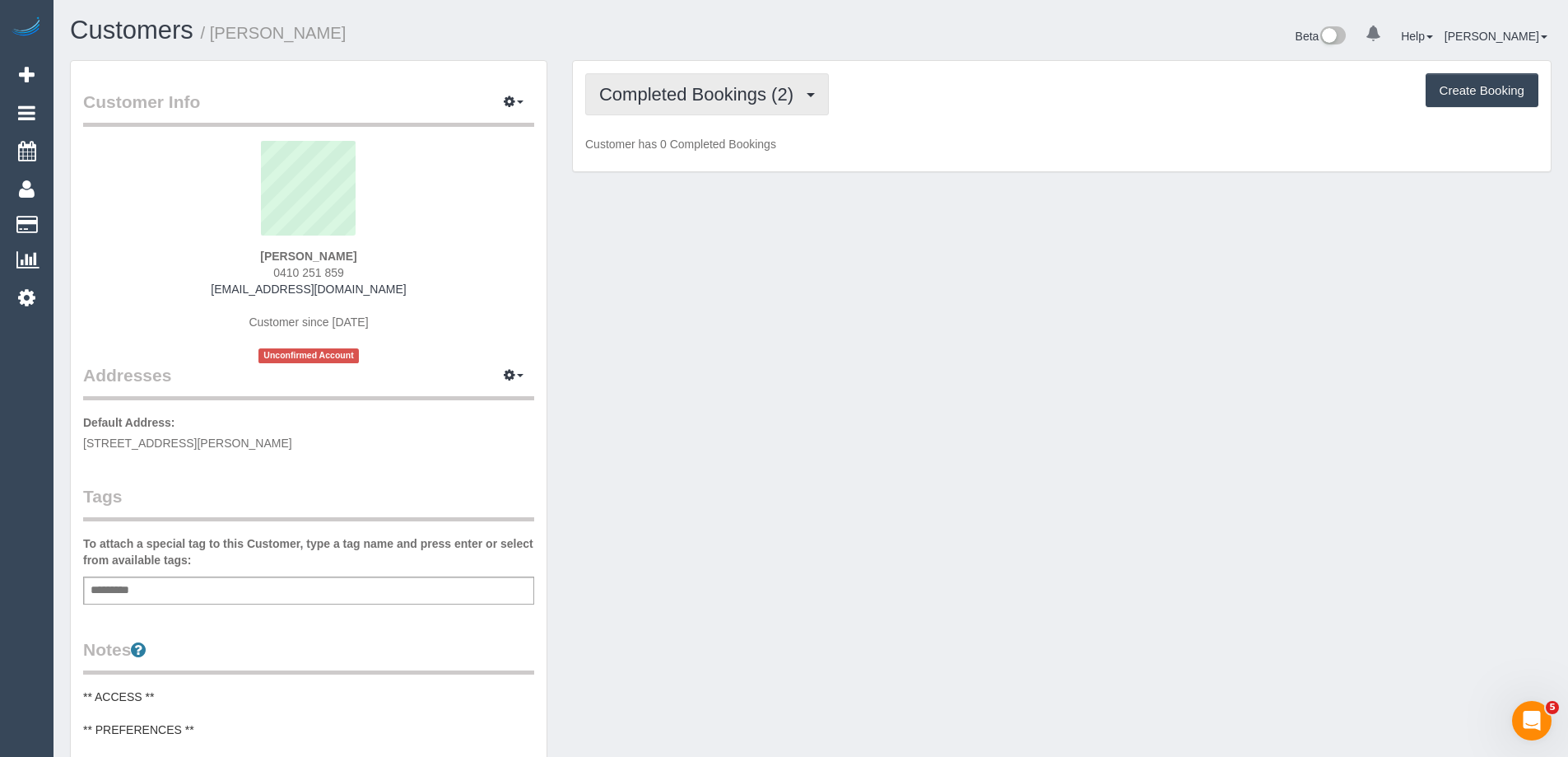
click at [698, 102] on span "Completed Bookings (2)" at bounding box center [701, 95] width 203 height 21
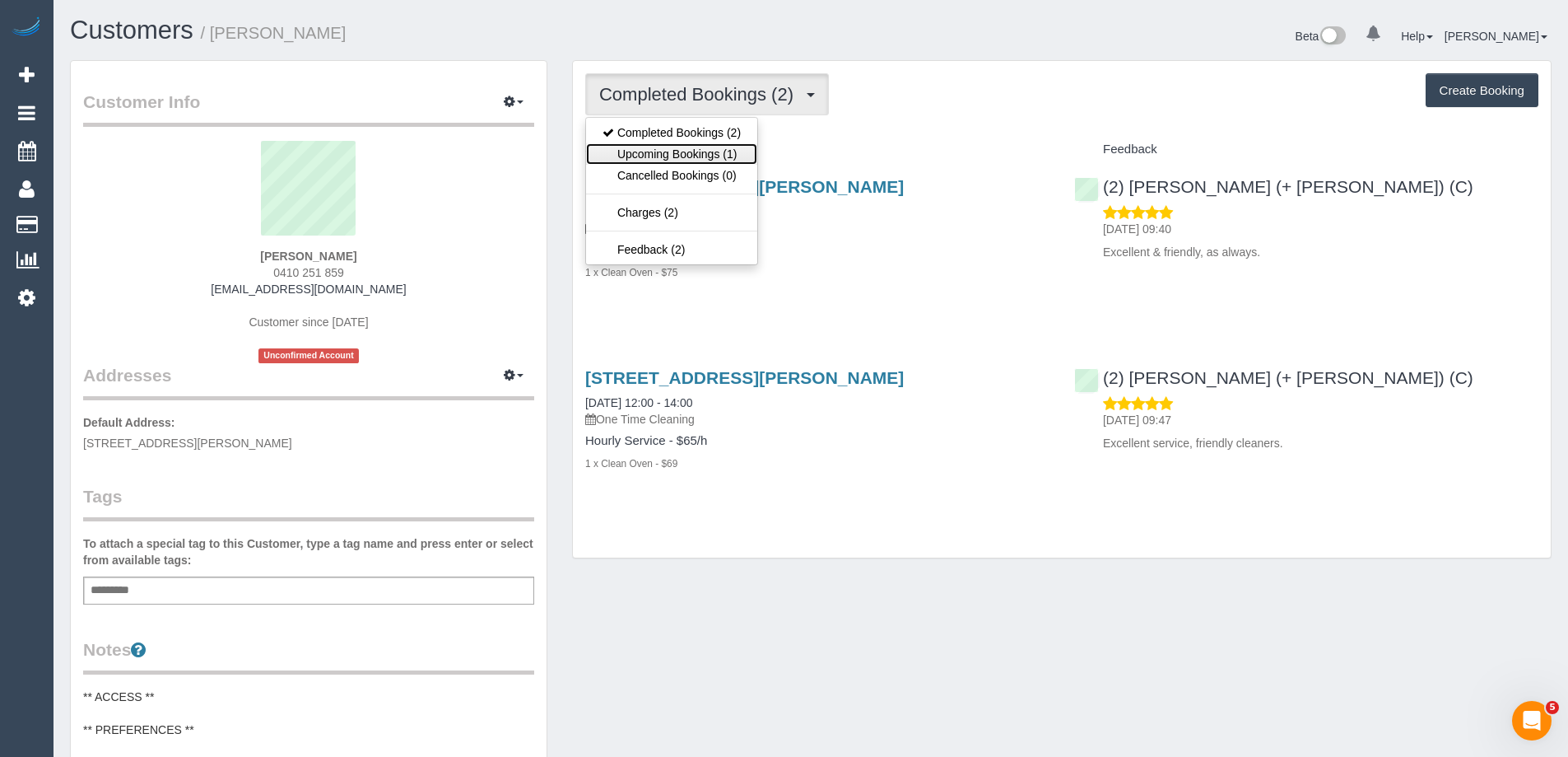
click at [726, 151] on link "Upcoming Bookings (1)" at bounding box center [671, 154] width 172 height 22
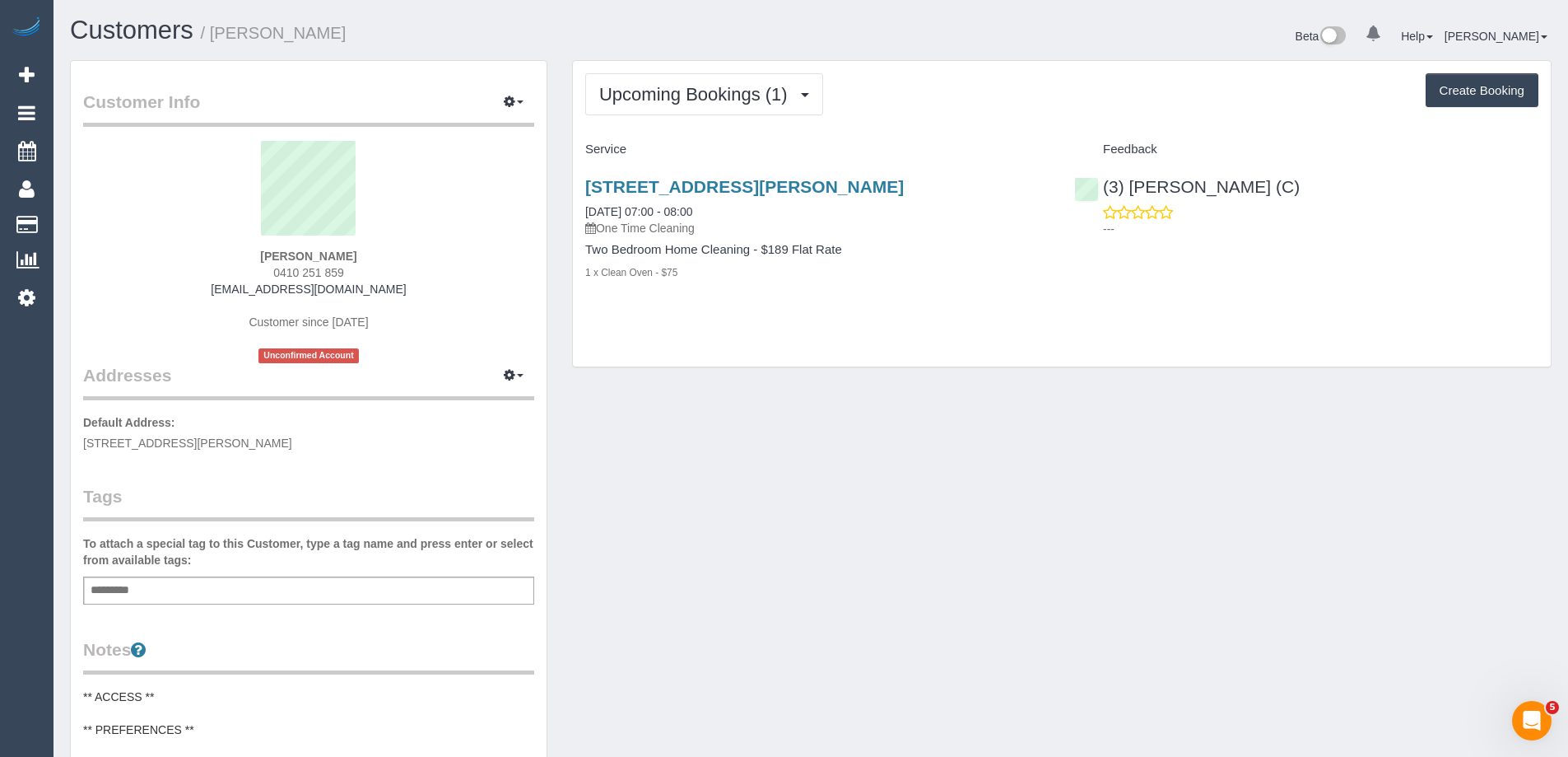
click at [815, 280] on div "1 x Clean Oven - $75" at bounding box center [817, 272] width 464 height 17
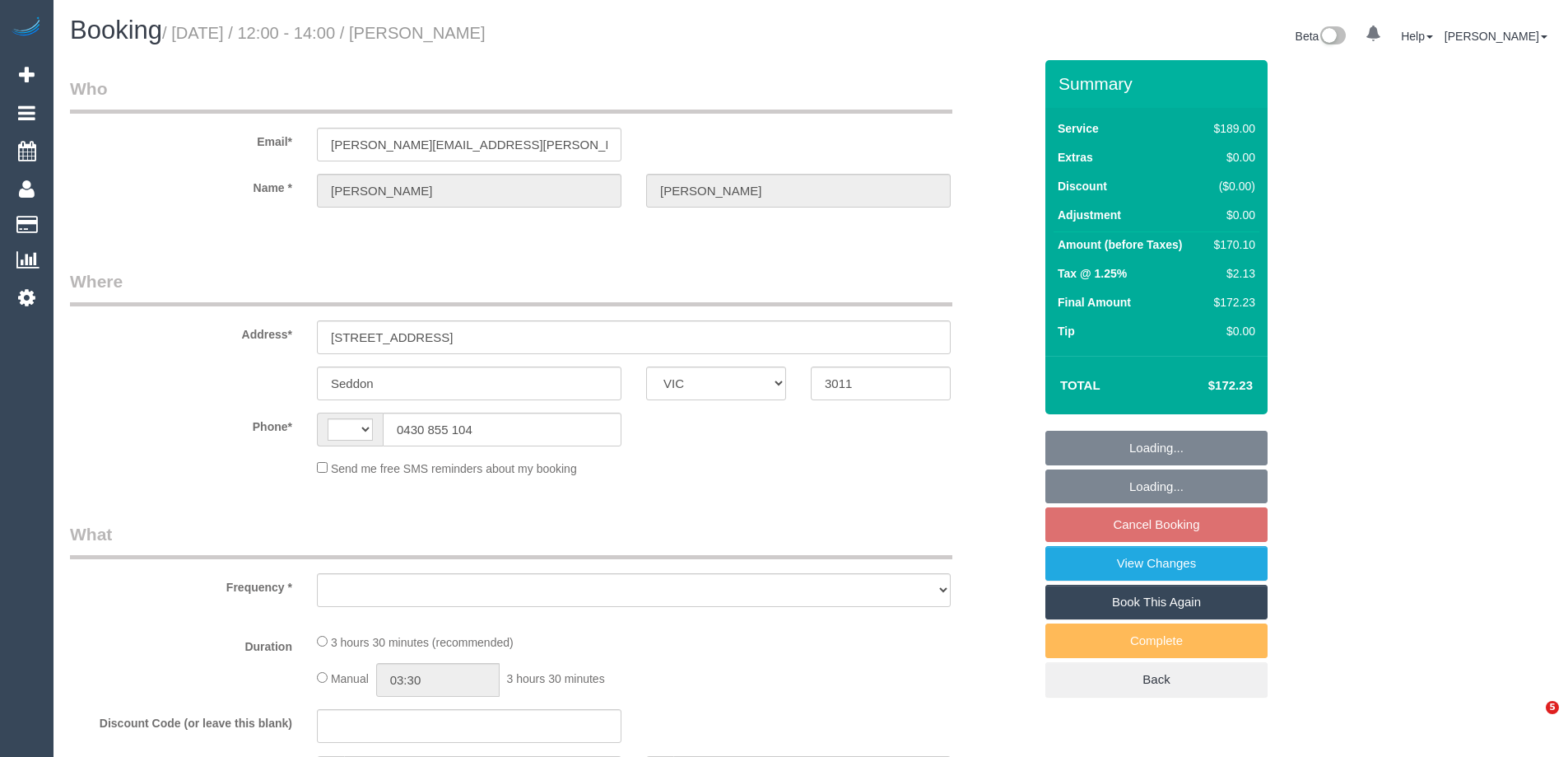
select select "VIC"
select select "string:AU"
select select "string:stripe-pm_1RmmNC2GScqysDRVuMf5ycV1"
select select "number:28"
select select "number:14"
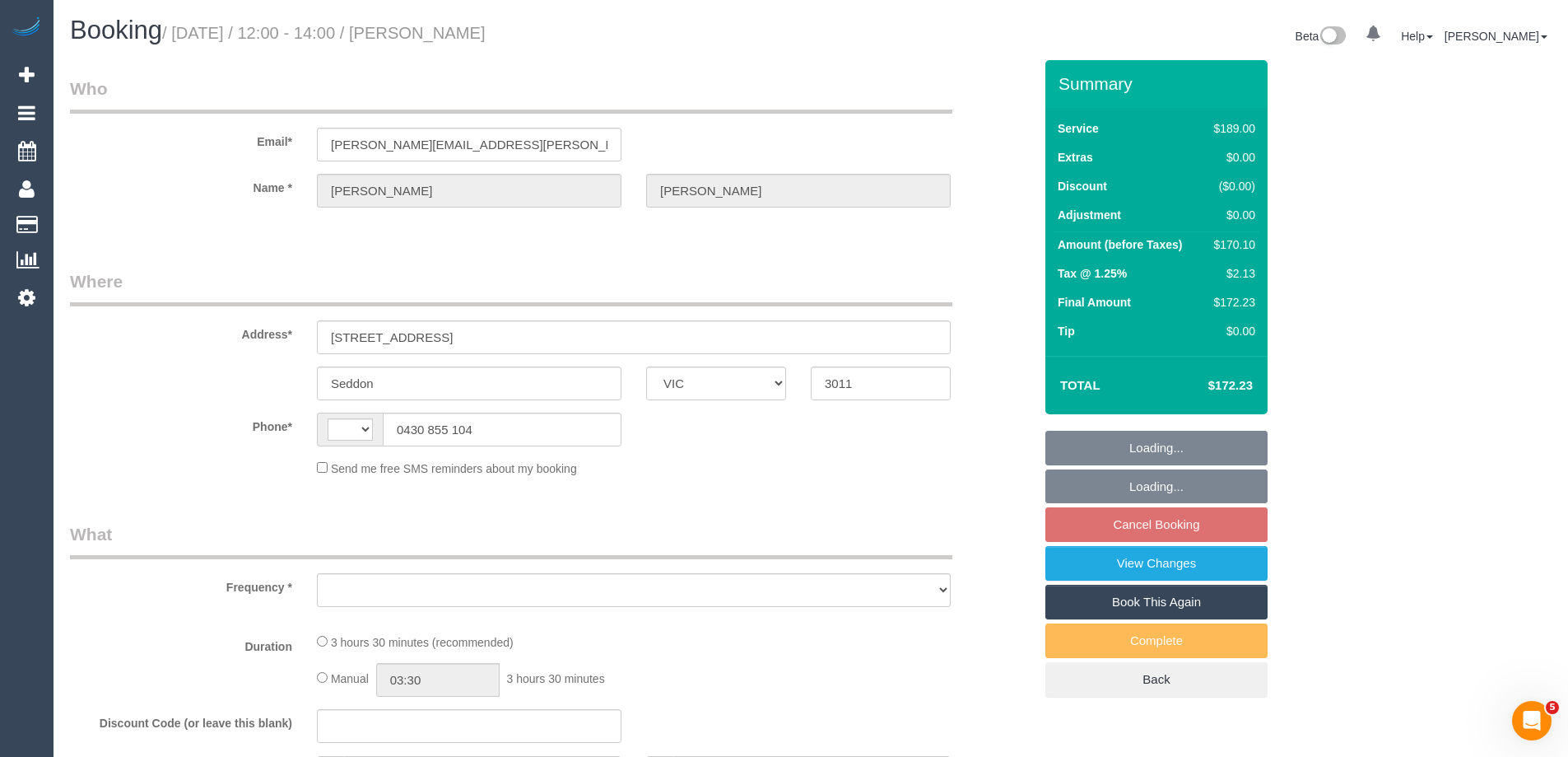
select select "number:19"
select select "number:36"
select select "number:35"
select select "number:12"
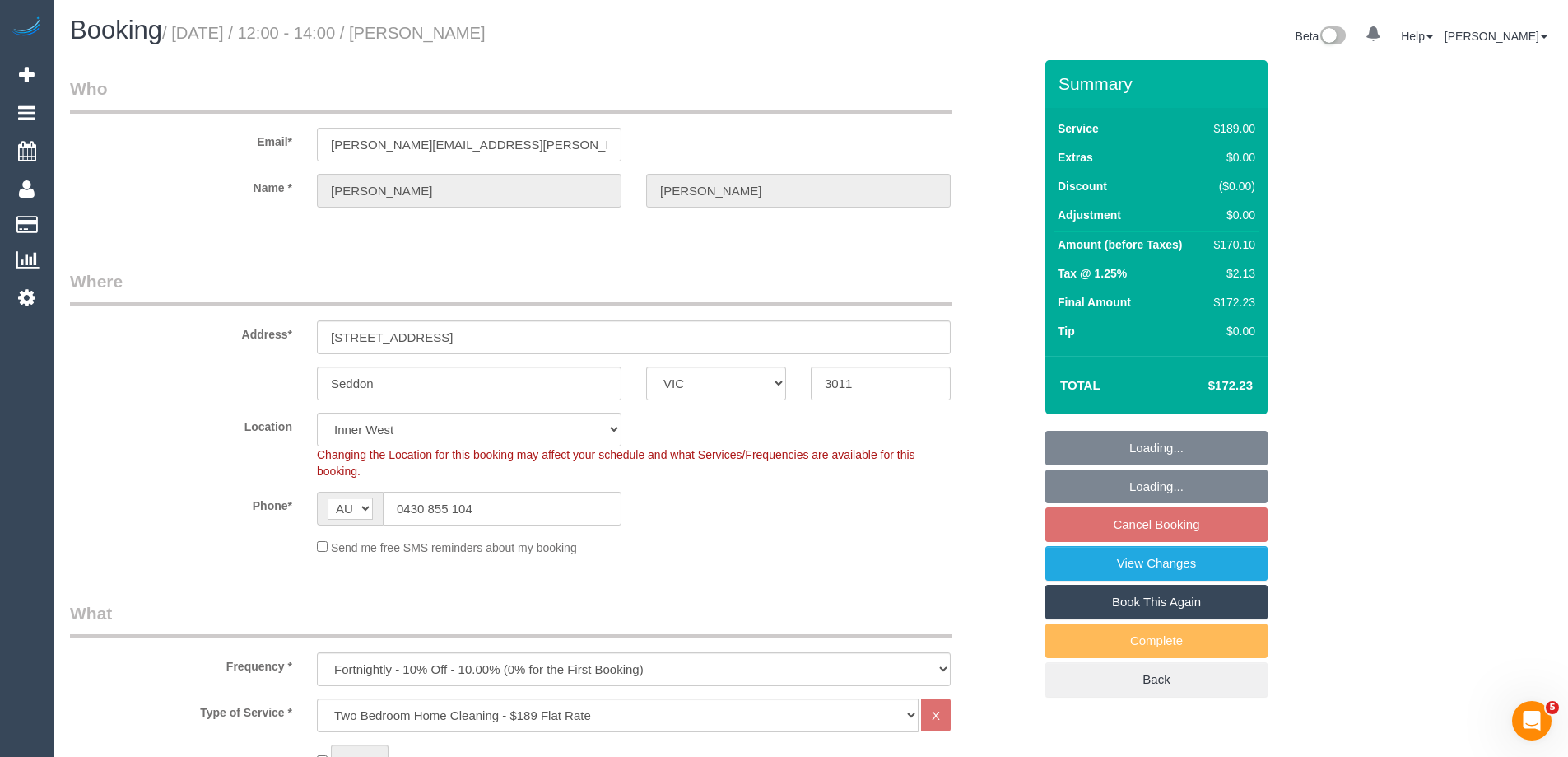
select select "object:1478"
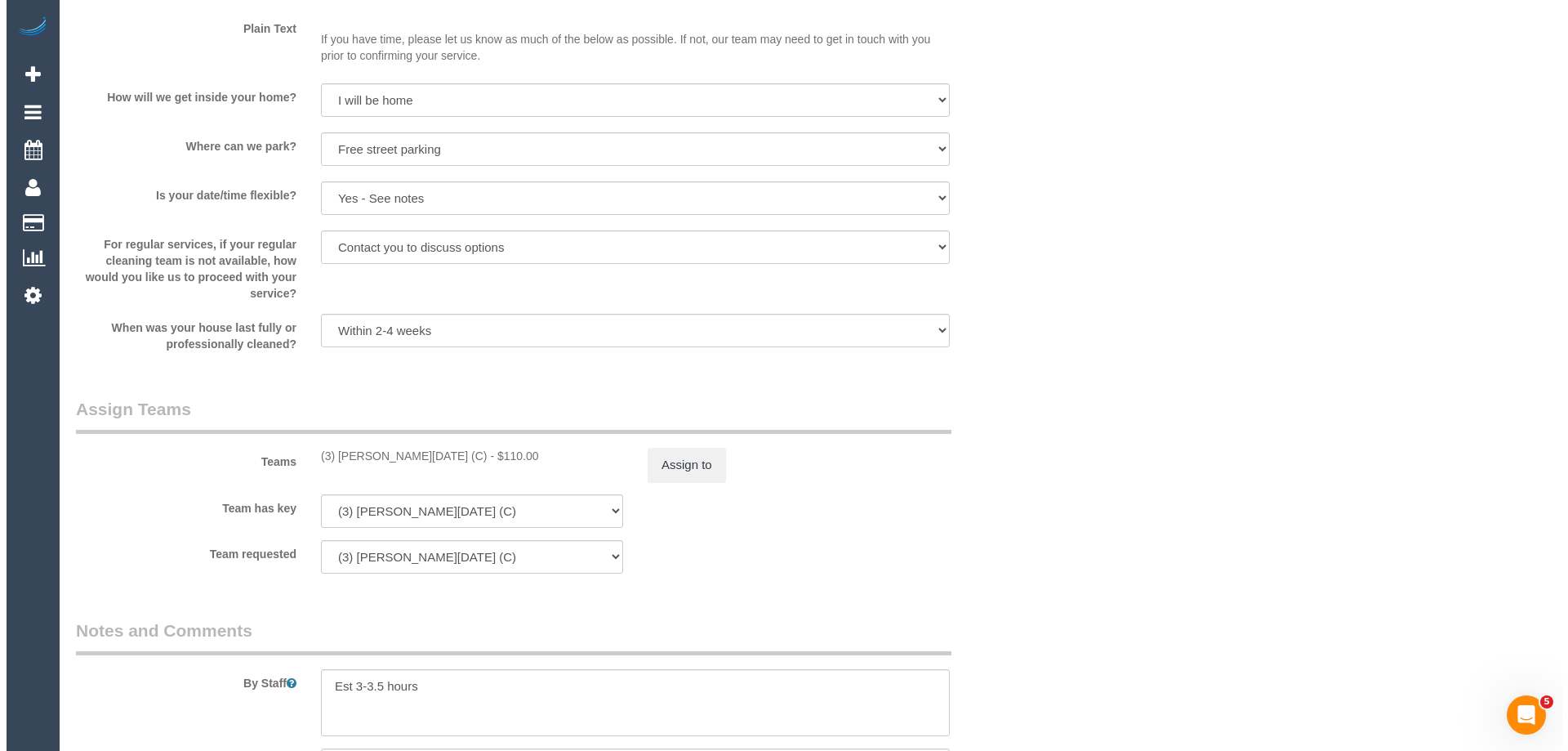
scroll to position [2206, 0]
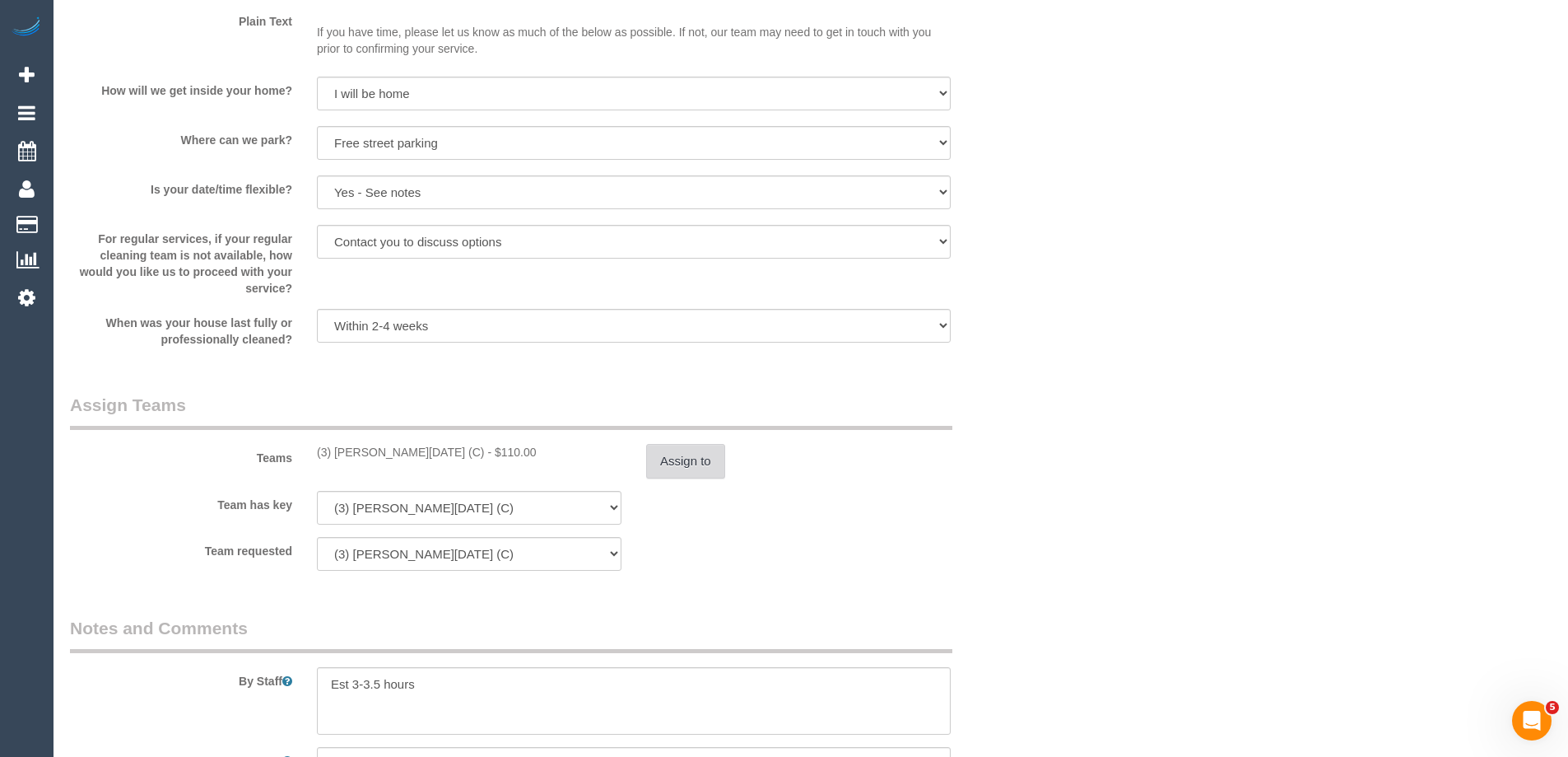
click at [720, 447] on button "Assign to" at bounding box center [686, 461] width 79 height 35
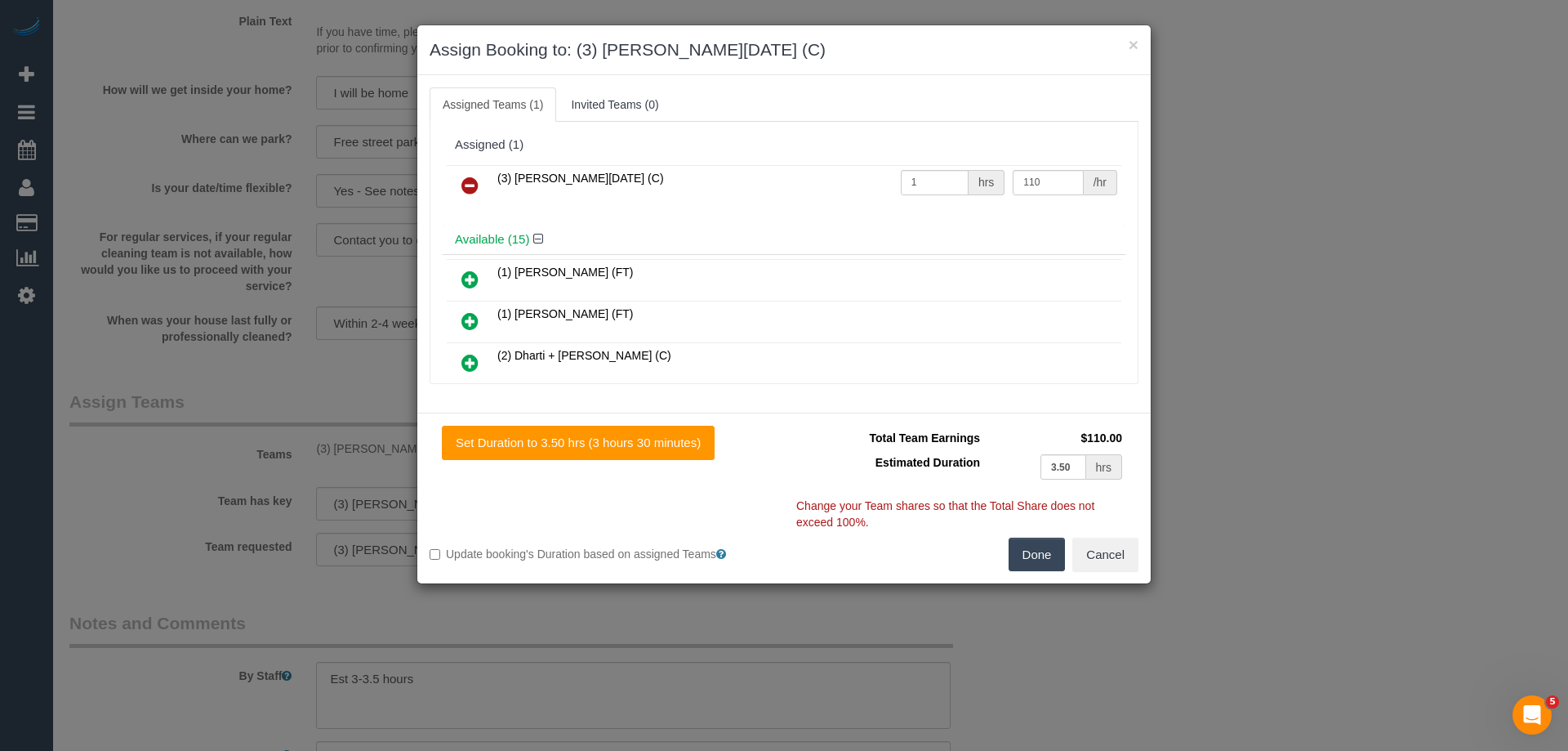
click at [467, 176] on icon at bounding box center [470, 185] width 17 height 20
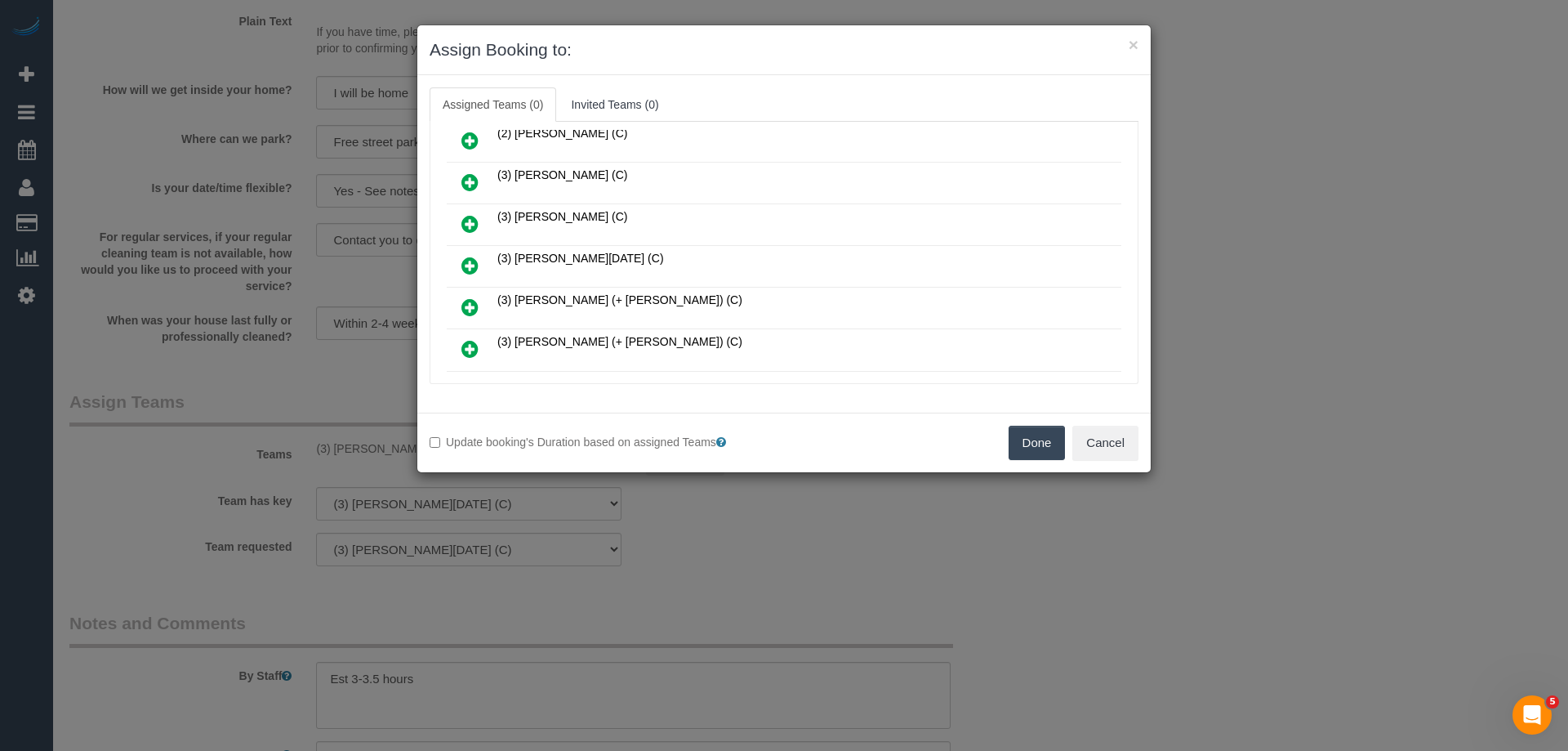
scroll to position [327, 0]
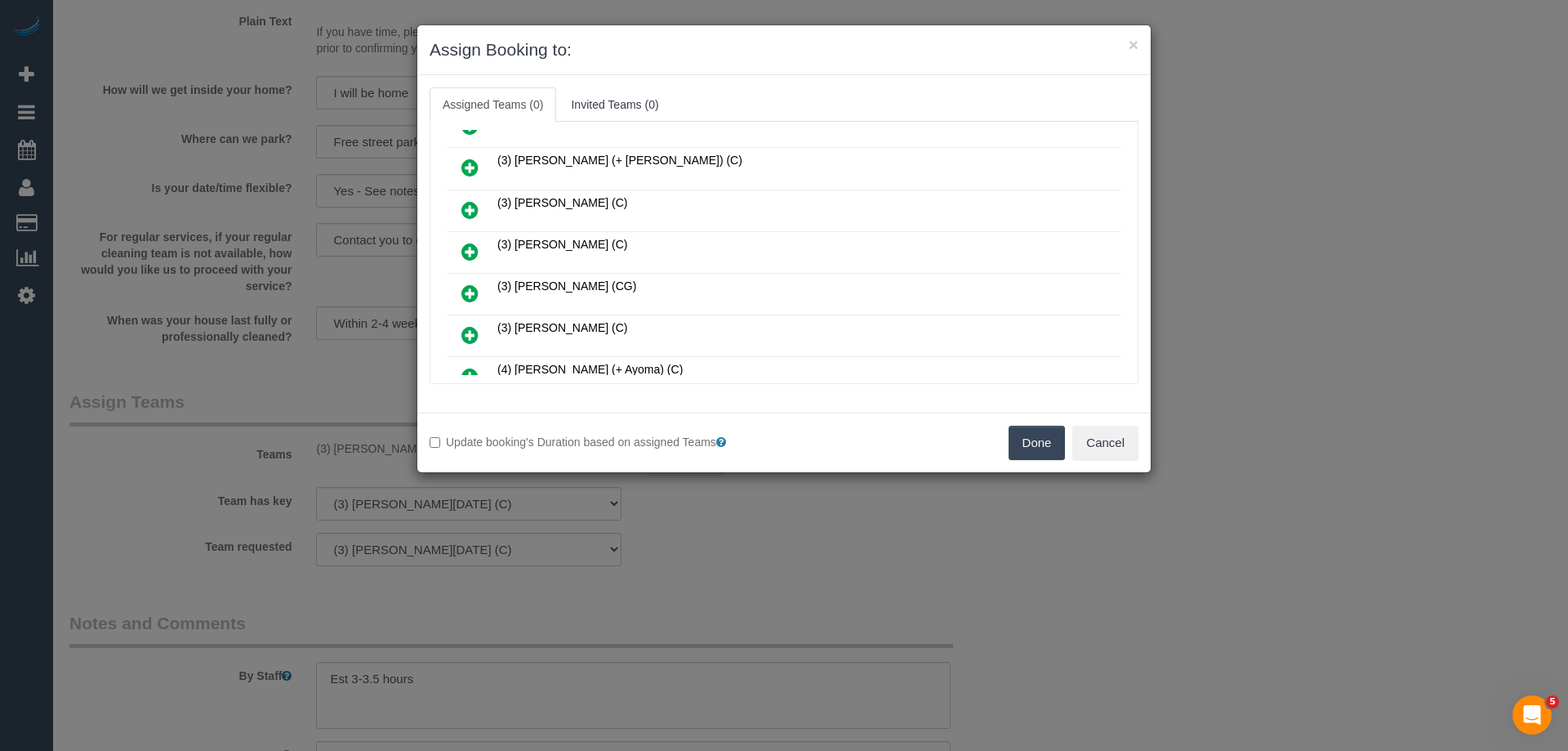
click at [470, 289] on icon at bounding box center [470, 293] width 17 height 20
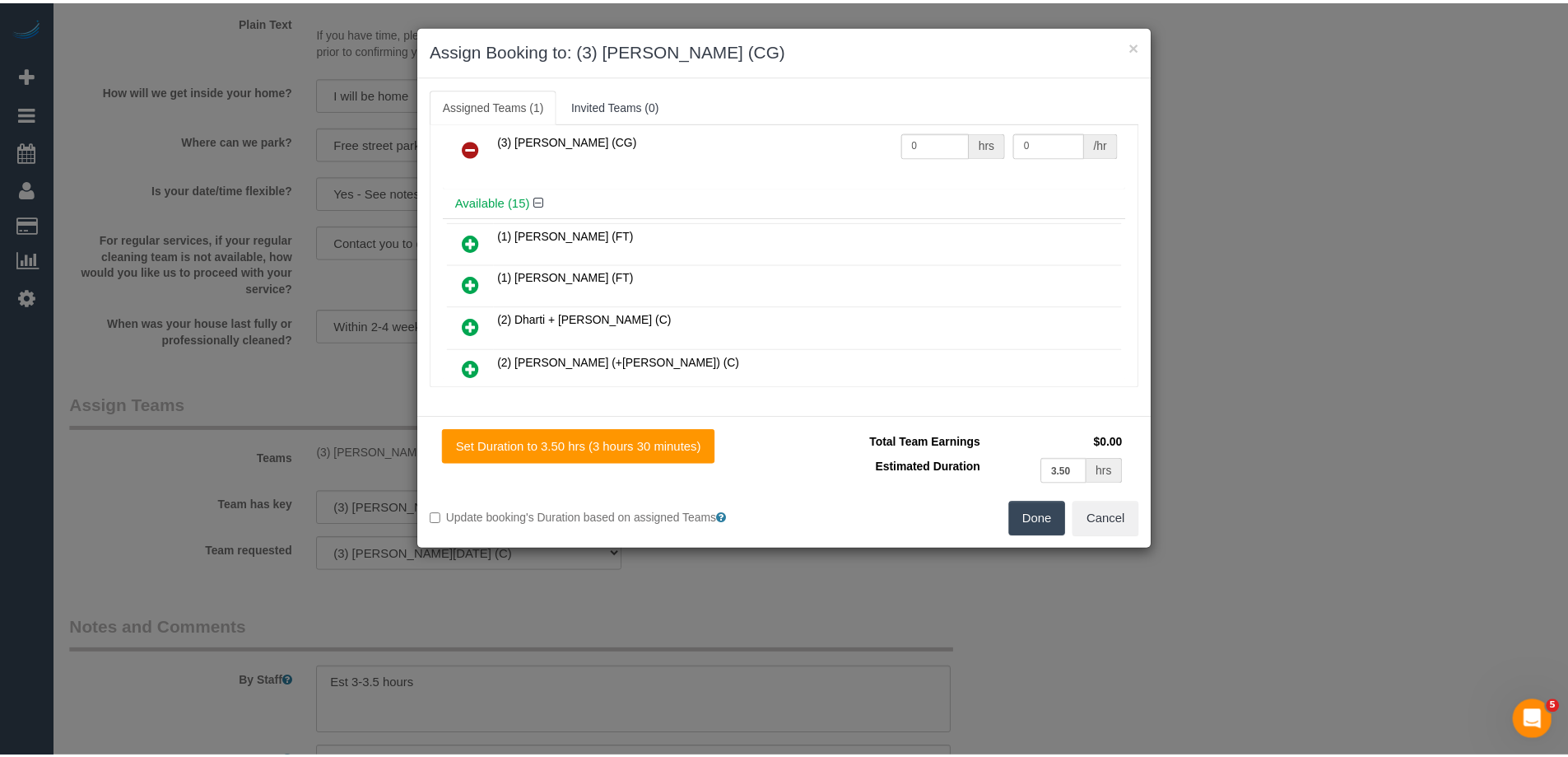
scroll to position [0, 0]
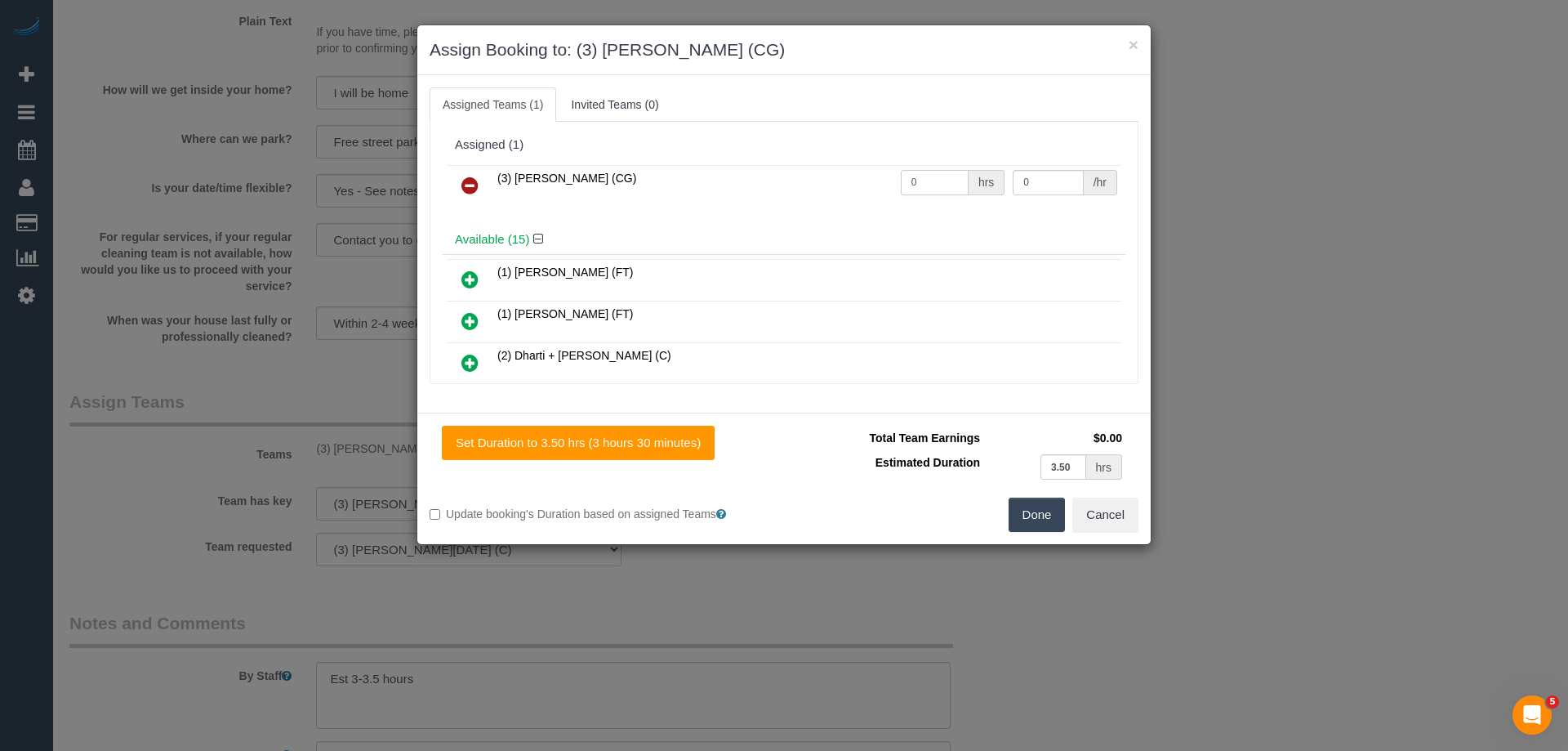
drag, startPoint x: 797, startPoint y: 181, endPoint x: 788, endPoint y: 179, distance: 9.2
click at [786, 181] on tr "(3) Suzana Phillips (CG) 0 hrs 0 /hr" at bounding box center [784, 185] width 675 height 42
type input "1"
drag, startPoint x: 1041, startPoint y: 179, endPoint x: 931, endPoint y: 170, distance: 110.4
click at [931, 170] on tr "(3) Suzana Phillips (CG) 1 hrs 0 /hr" at bounding box center [784, 185] width 675 height 42
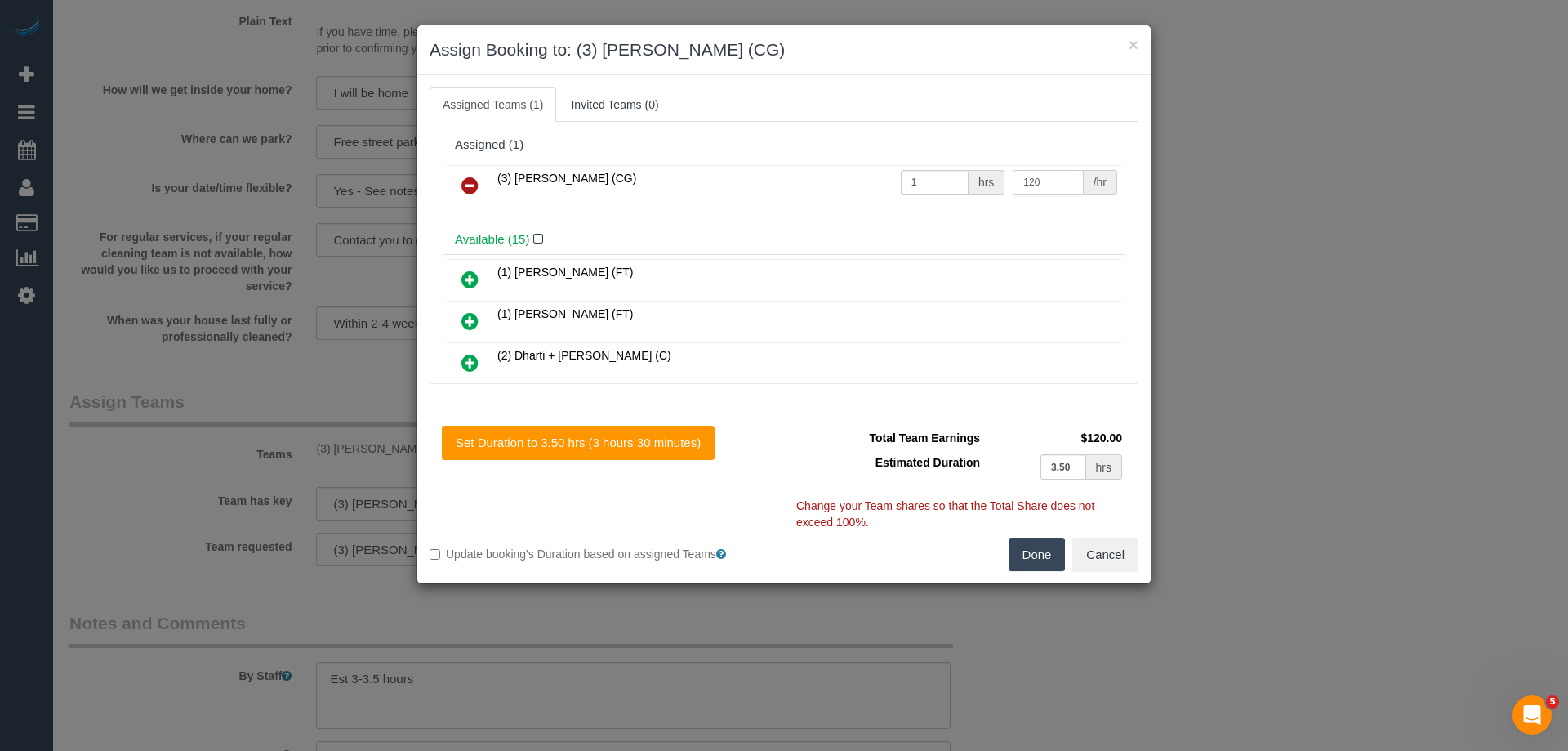
type input "120"
drag, startPoint x: 1035, startPoint y: 563, endPoint x: 1033, endPoint y: 548, distance: 15.1
click at [1036, 563] on button "Done" at bounding box center [1037, 555] width 57 height 34
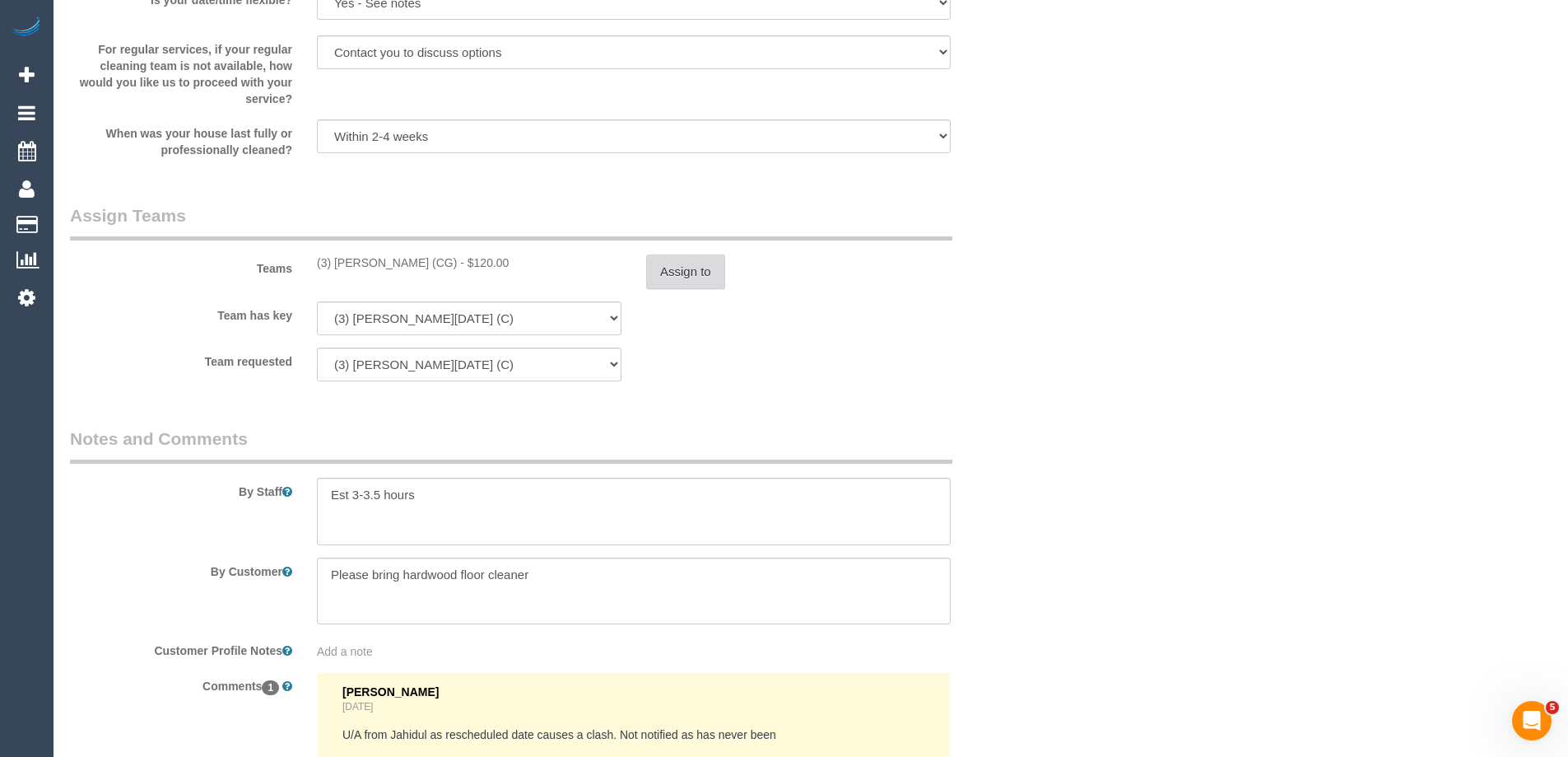
scroll to position [2649, 0]
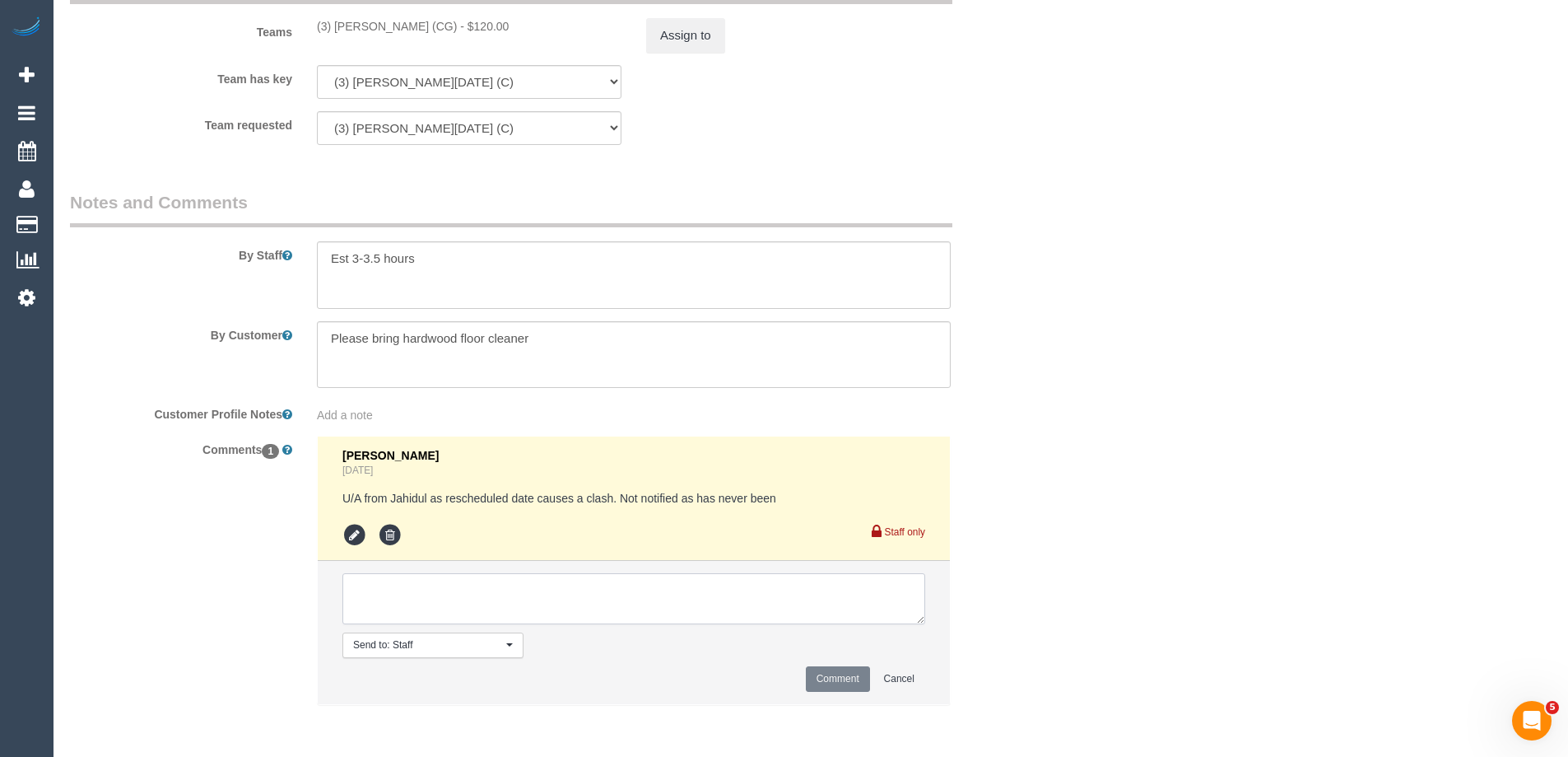
click at [394, 597] on textarea at bounding box center [633, 598] width 582 height 51
type textarea "U/A from Antony as needed for a larger booking. Not notified as has never been"
click at [835, 670] on button "Comment" at bounding box center [837, 678] width 64 height 25
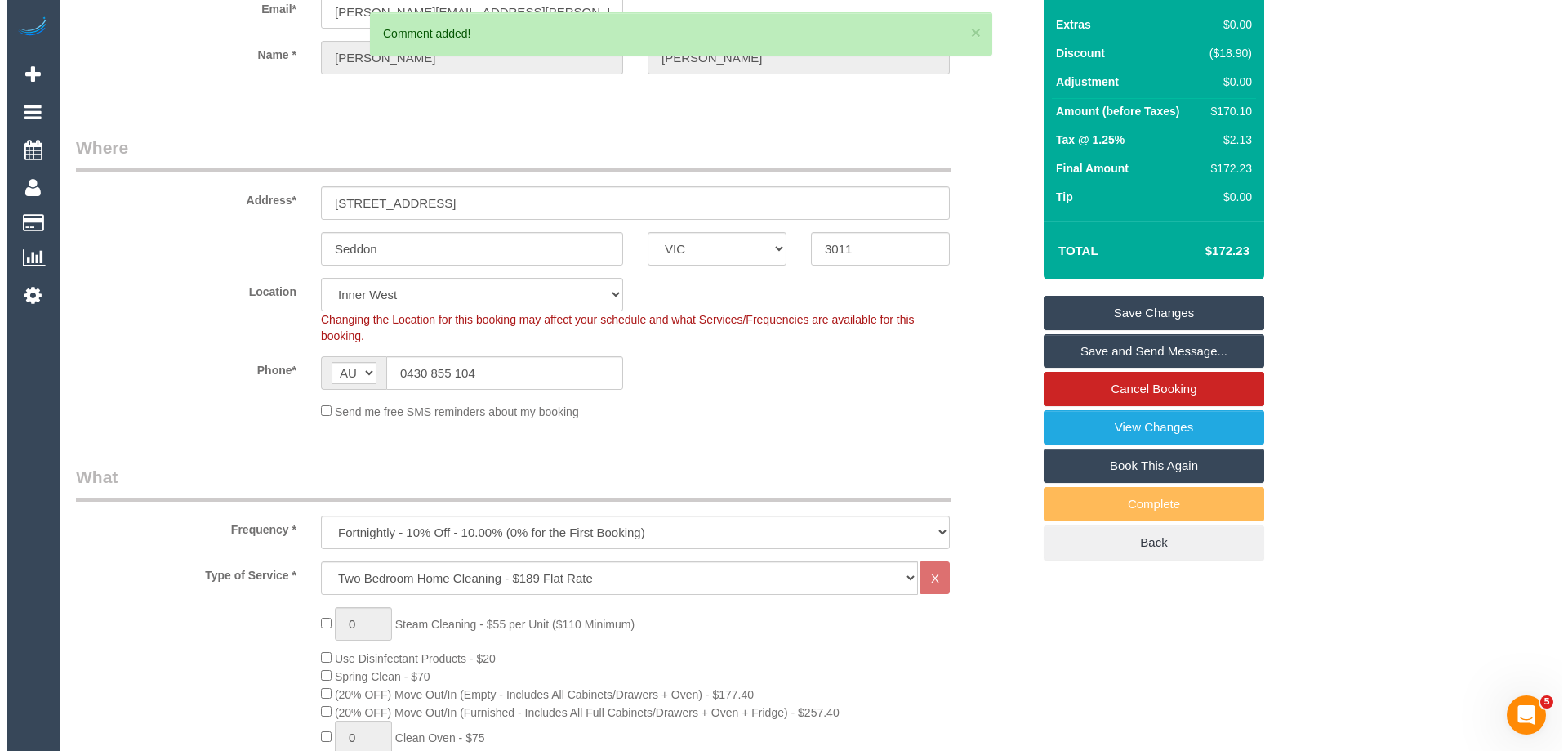
scroll to position [0, 0]
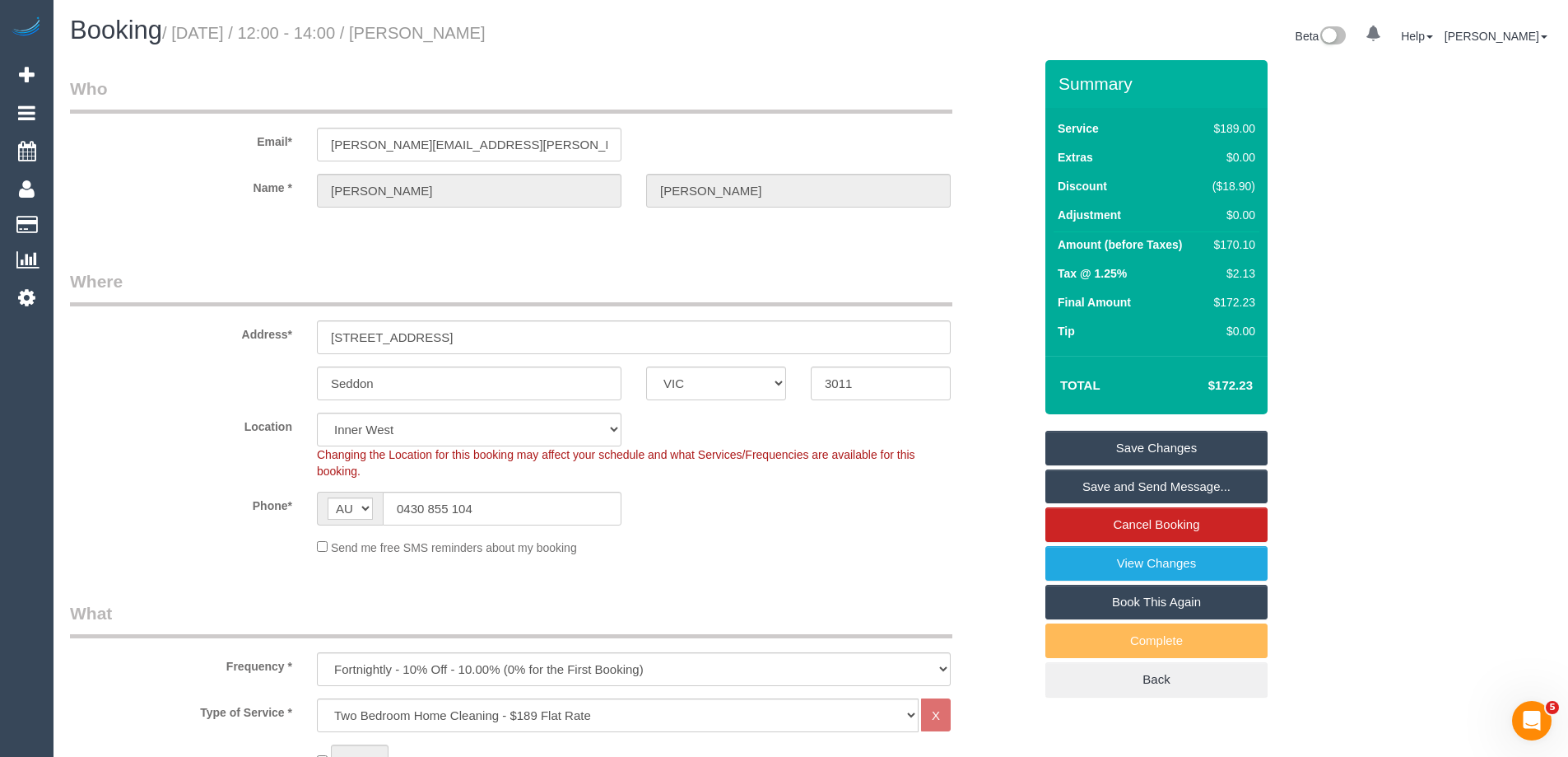
drag, startPoint x: 595, startPoint y: 29, endPoint x: 460, endPoint y: 32, distance: 135.0
click at [460, 32] on h1 "Booking / September 22, 2025 / 12:00 - 14:00 / Melanie O'Connor" at bounding box center [434, 31] width 729 height 28
copy small "Melanie O'Connor"
click at [1121, 456] on link "Save Changes" at bounding box center [1156, 447] width 222 height 35
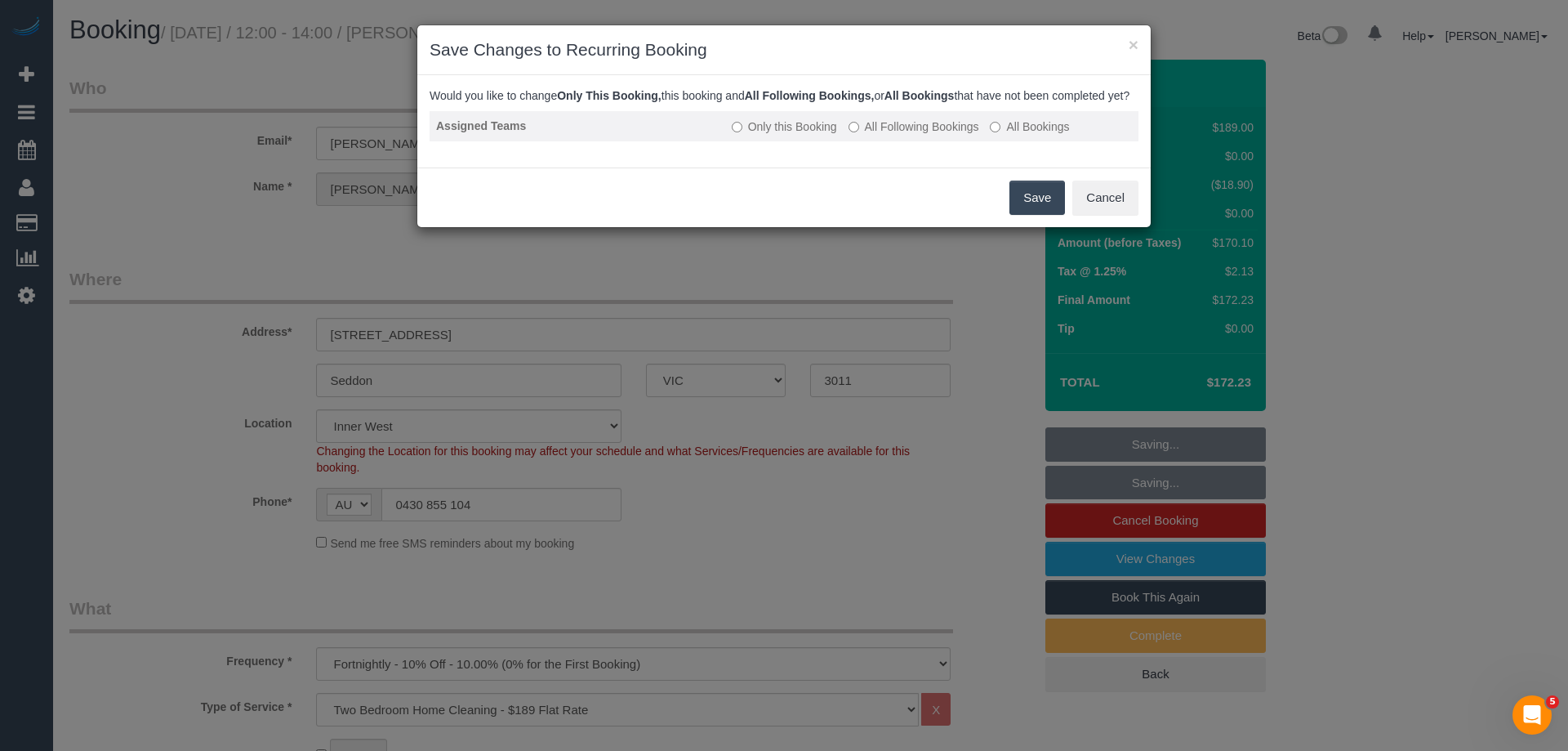
click at [872, 135] on label "All Following Bookings" at bounding box center [914, 127] width 130 height 17
click at [1012, 204] on button "Save" at bounding box center [1038, 197] width 56 height 34
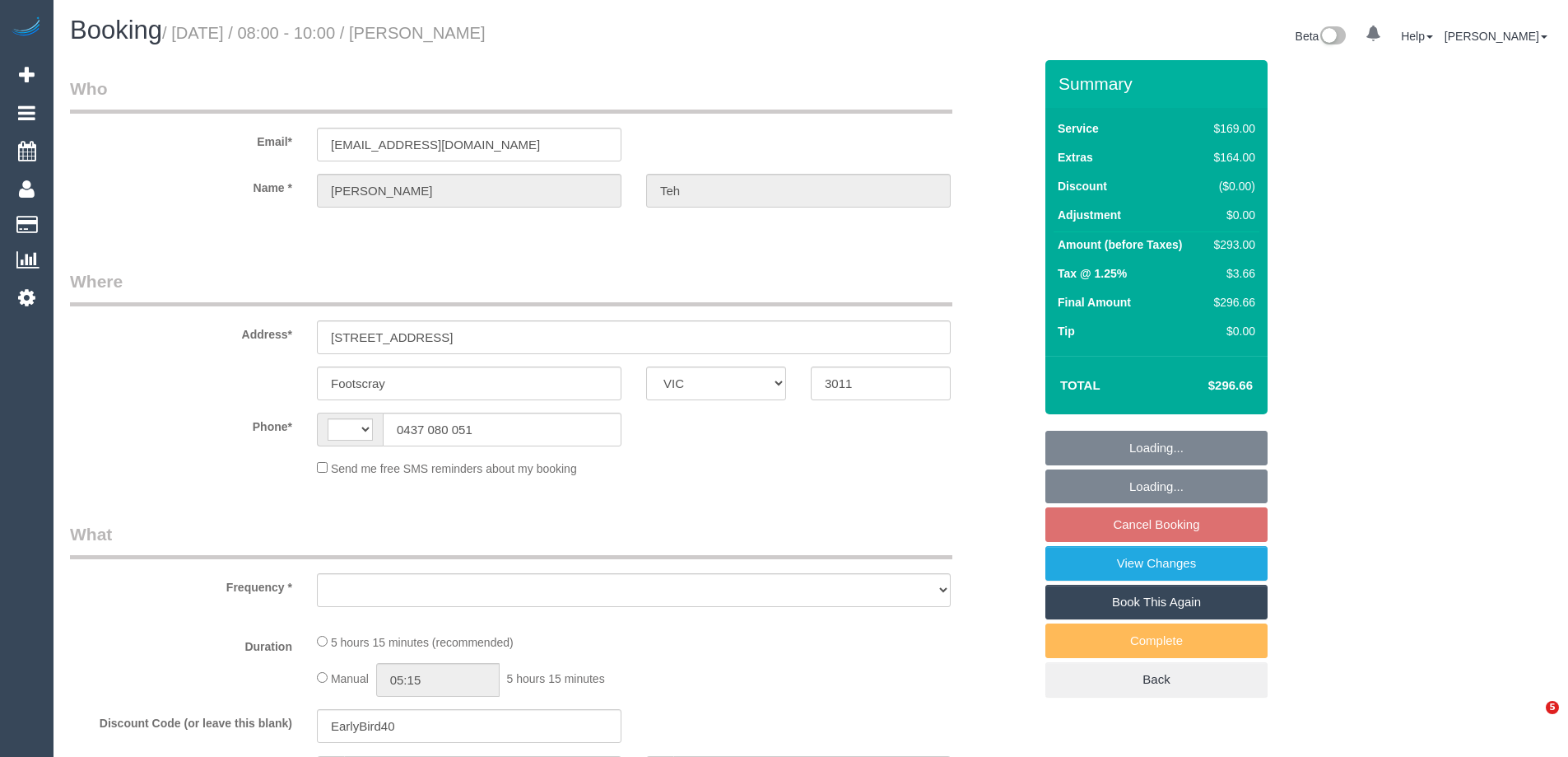
select select "VIC"
select select "object:275"
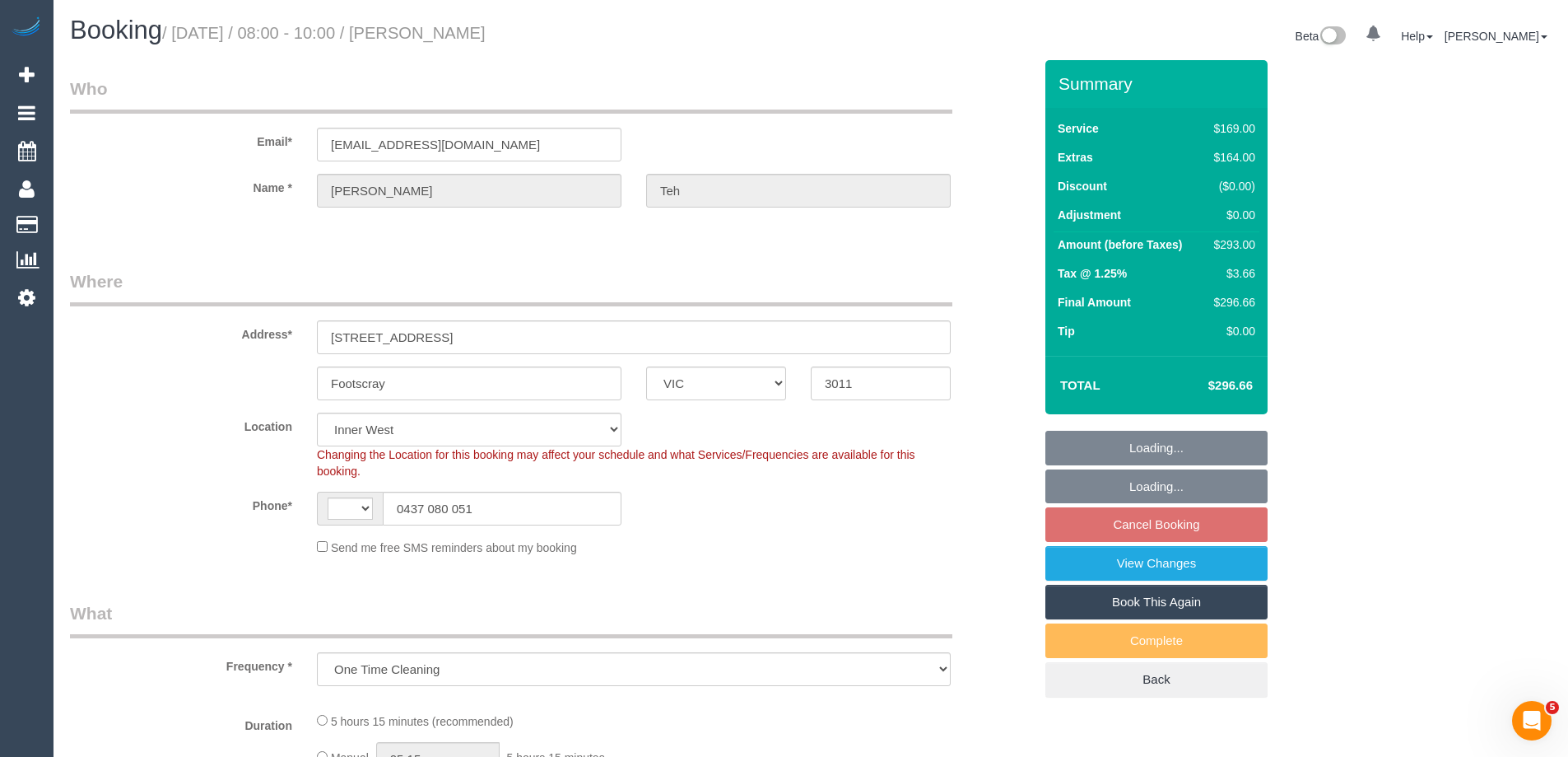
select select "string:AU"
select select "object:529"
select select "string:stripe-pm_1S0K2I2GScqysDRVLTyNLPtT"
select select "number:28"
select select "number:14"
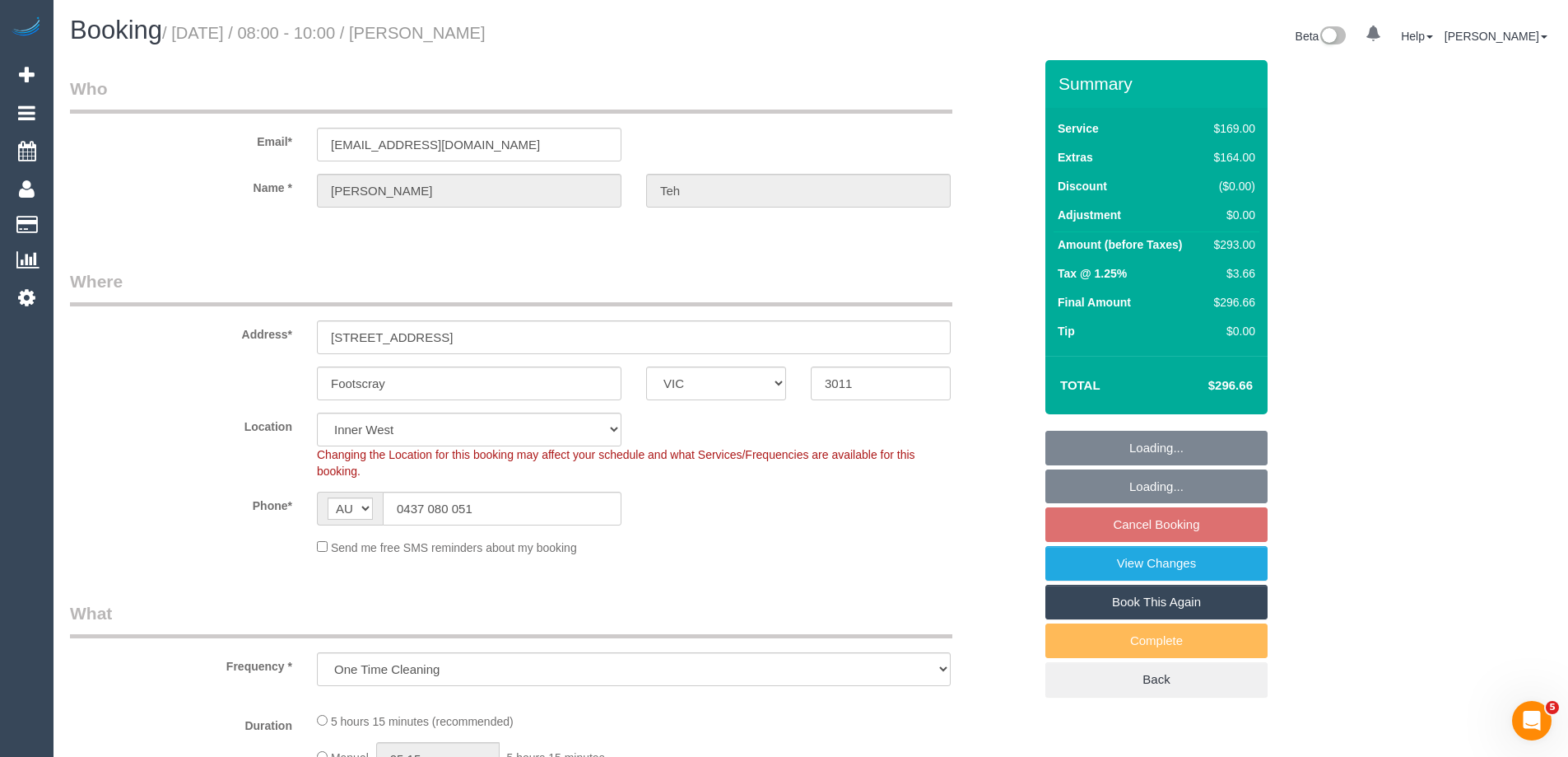
select select "number:19"
select select "number:22"
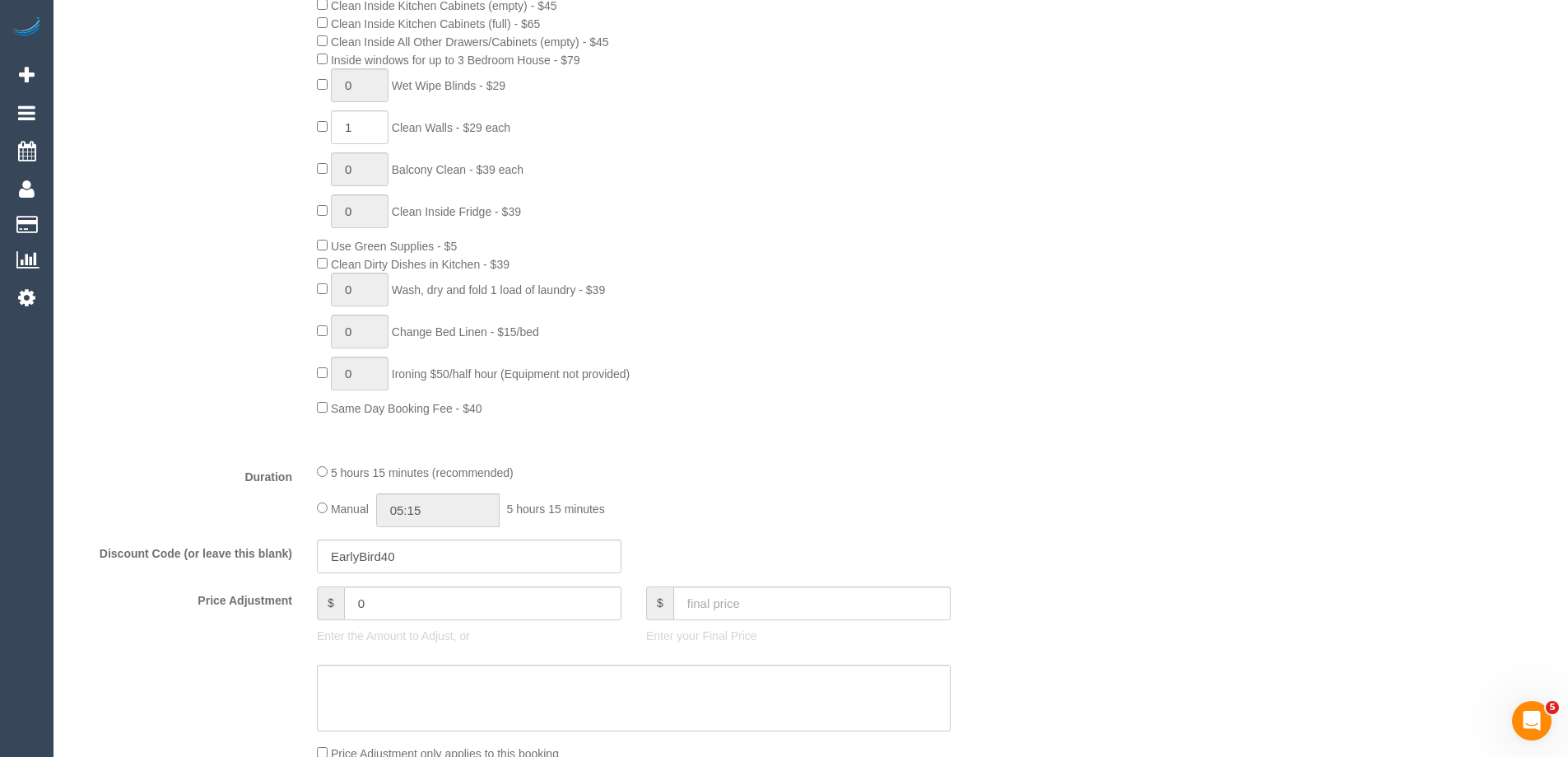
scroll to position [905, 0]
click at [442, 507] on input "05:15" at bounding box center [438, 509] width 124 height 34
type input "06:00"
click at [419, 635] on li "06:00" at bounding box center [419, 629] width 73 height 22
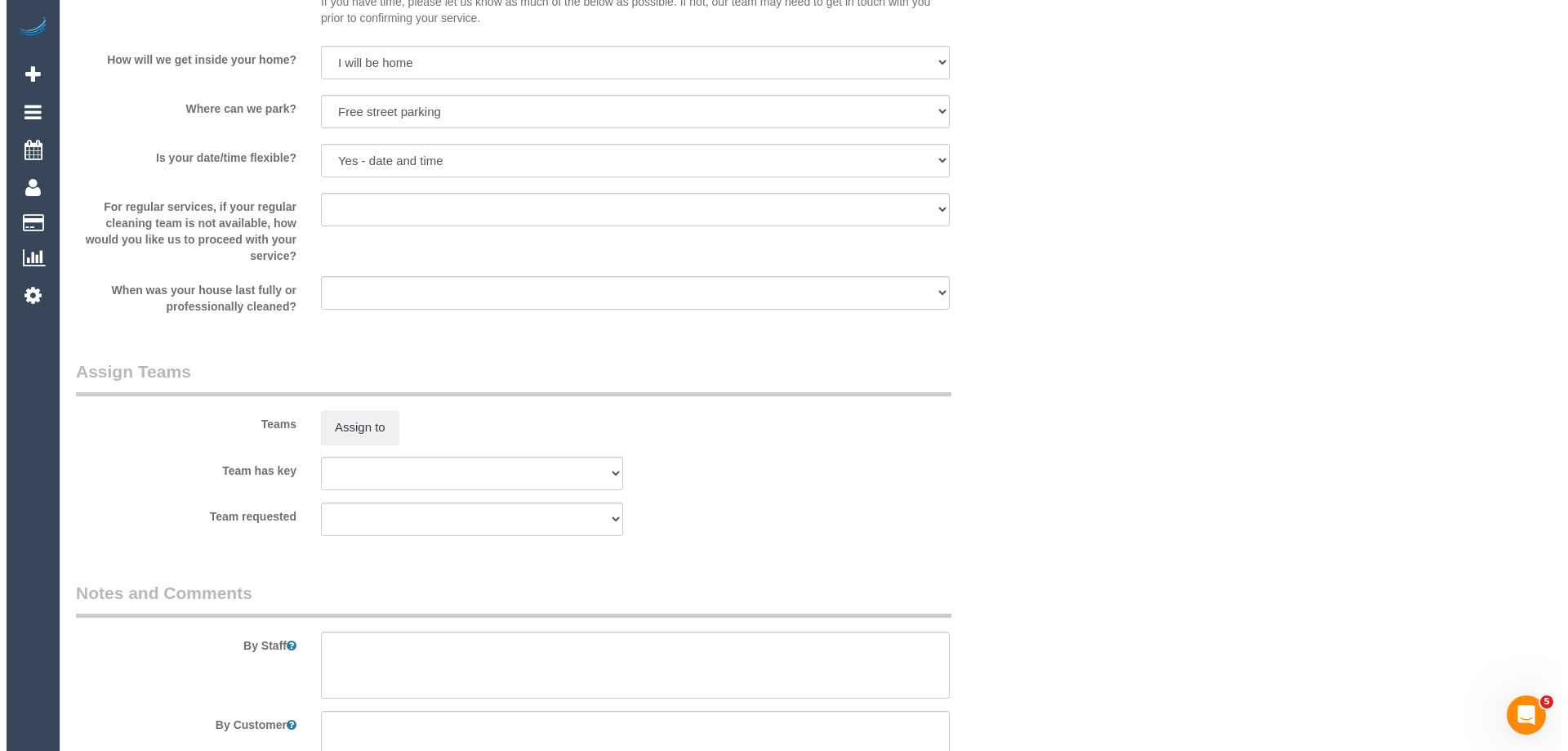
scroll to position [2368, 0]
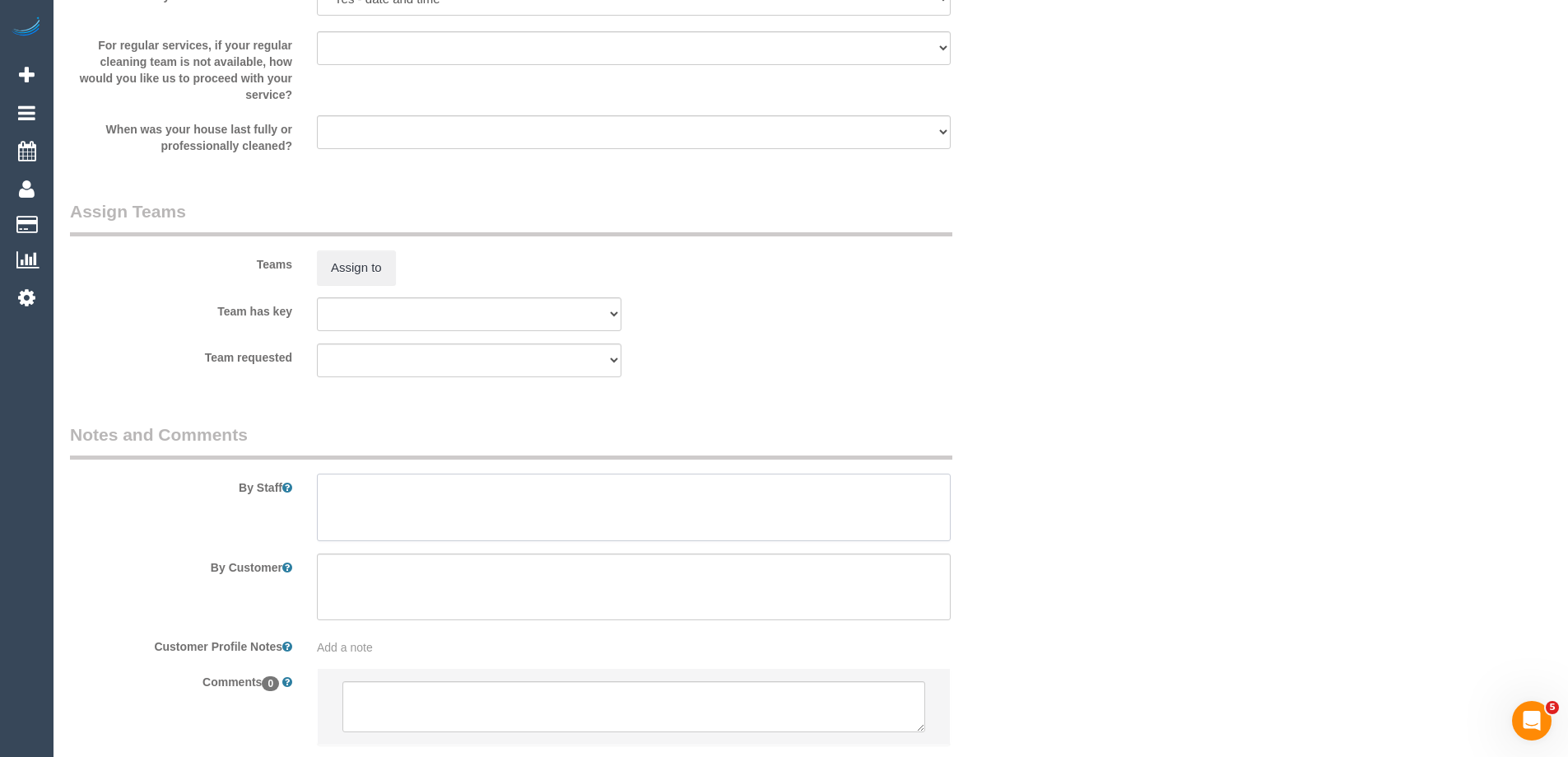
click at [374, 502] on textarea at bounding box center [634, 507] width 634 height 68
type textarea "Estimated time of 5-6 hrs"
click at [364, 284] on button "Assign to" at bounding box center [356, 267] width 79 height 35
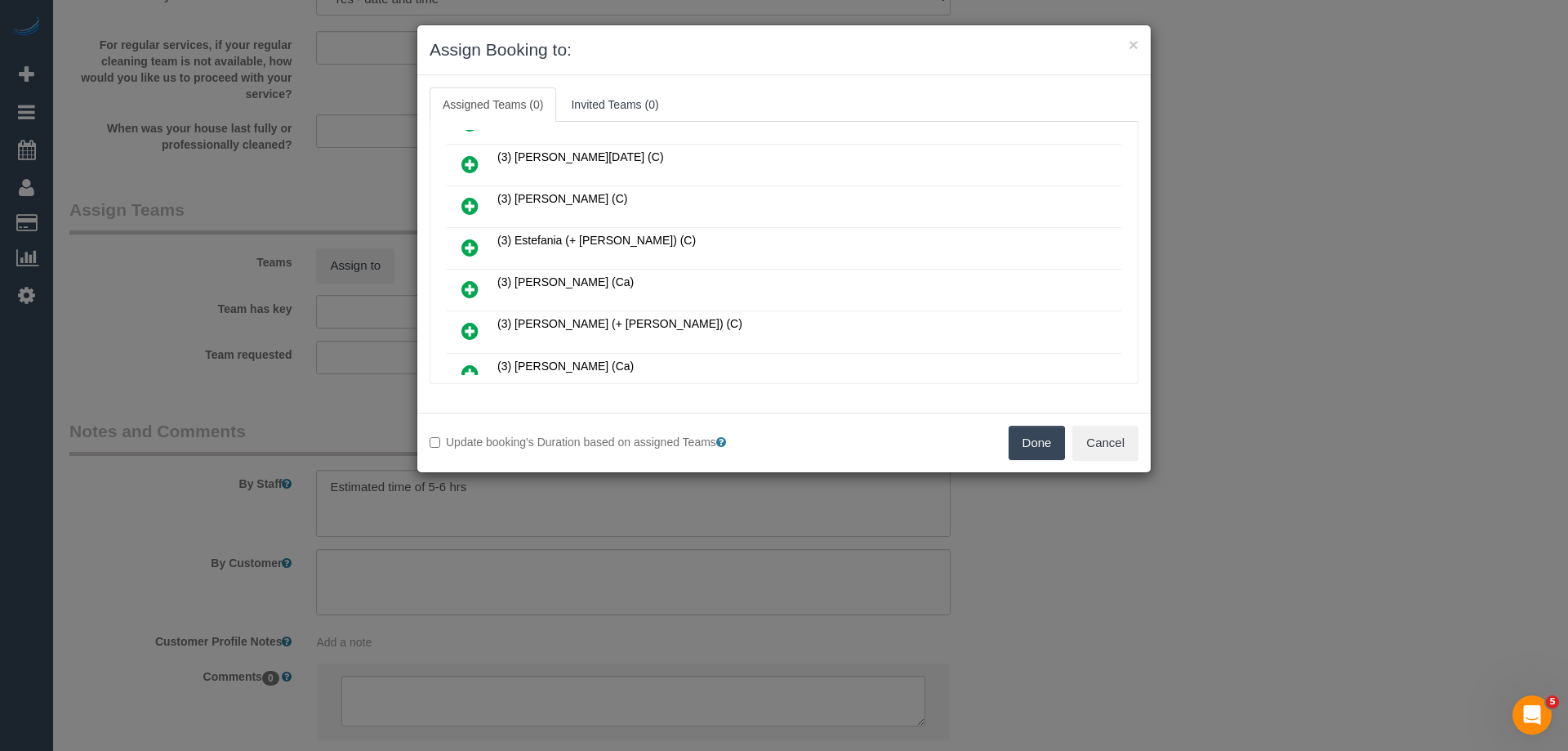
click at [462, 153] on link at bounding box center [469, 165] width 38 height 33
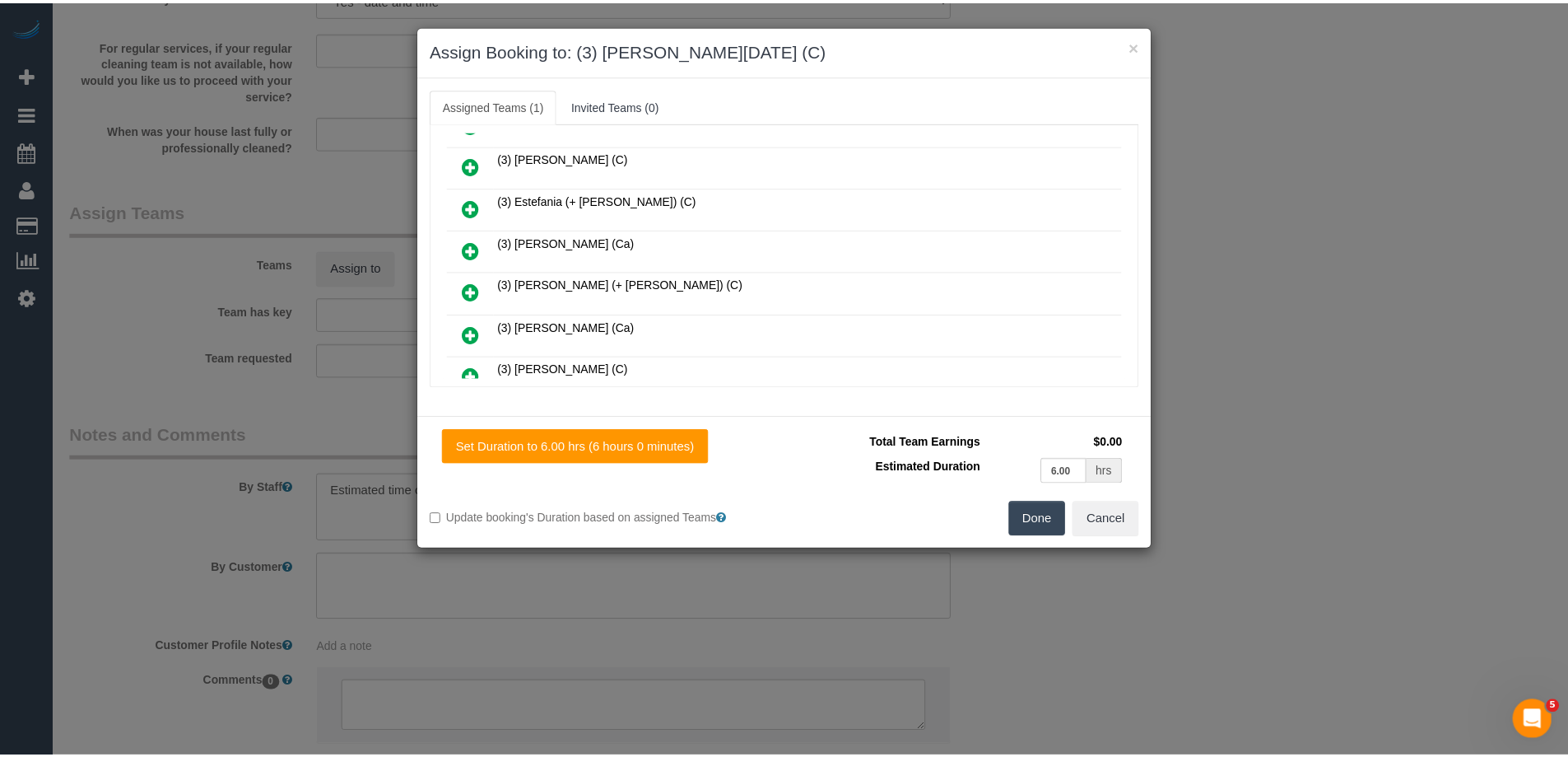
scroll to position [0, 0]
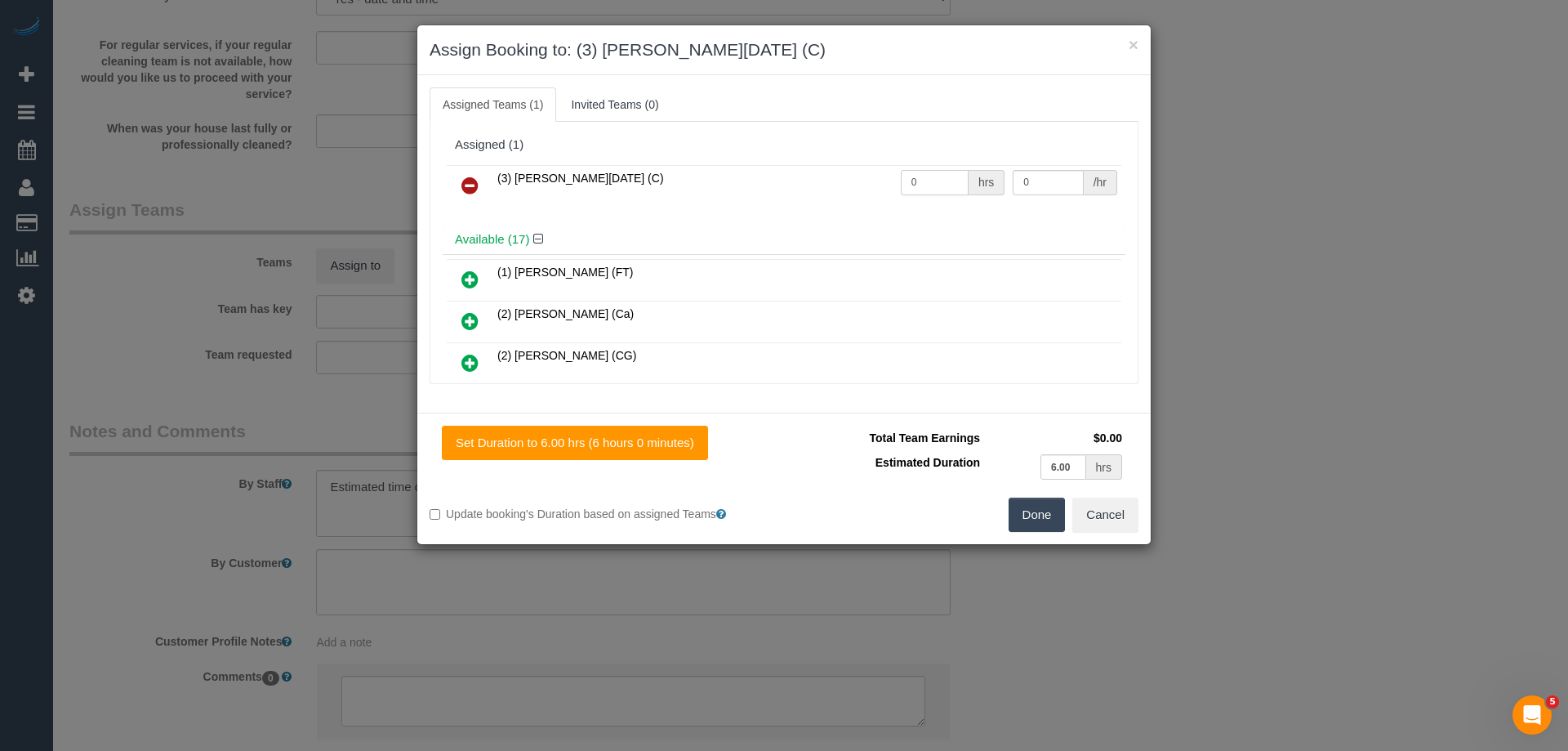
drag, startPoint x: 928, startPoint y: 172, endPoint x: 857, endPoint y: 171, distance: 71.0
click at [865, 171] on tr "(3) [PERSON_NAME][DATE] (C) 0 hrs 0 /hr" at bounding box center [784, 185] width 675 height 42
type input "1"
drag, startPoint x: 1046, startPoint y: 174, endPoint x: 870, endPoint y: 170, distance: 176.0
click at [872, 171] on tr "(3) [PERSON_NAME][DATE] (C) 1 hrs 0 /hr" at bounding box center [784, 185] width 675 height 42
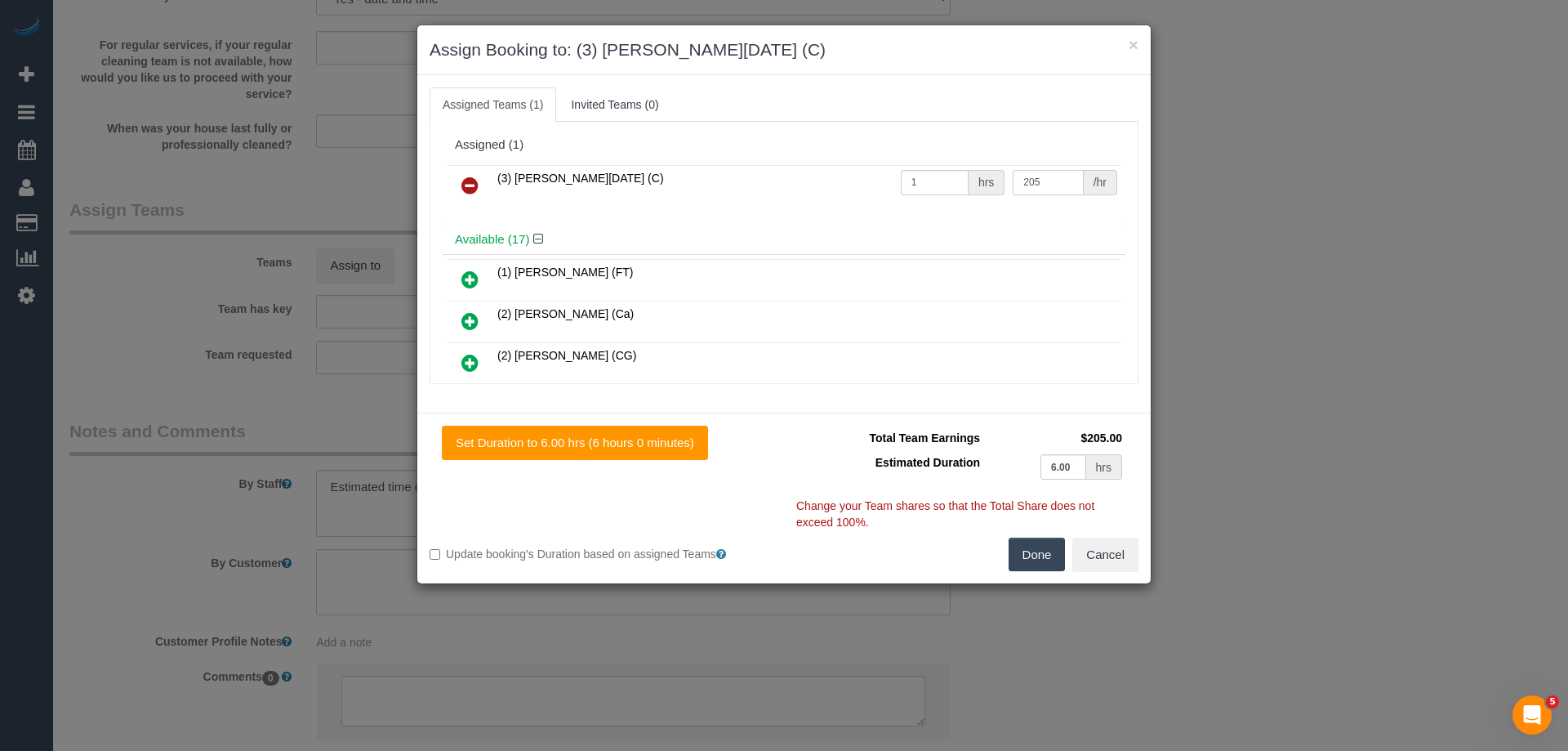
type input "205"
click at [1027, 557] on button "Done" at bounding box center [1037, 555] width 57 height 34
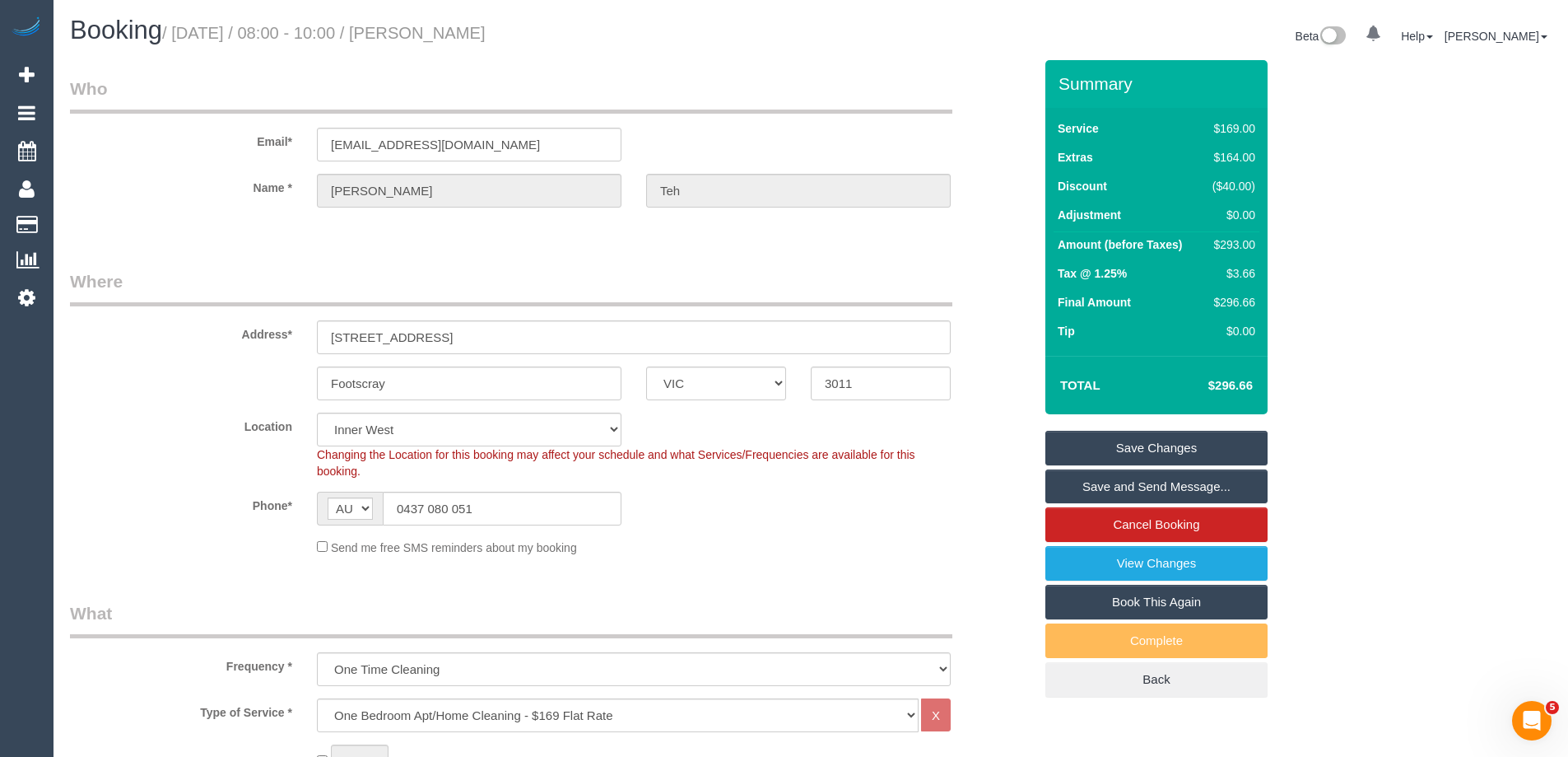
drag, startPoint x: 565, startPoint y: 31, endPoint x: 457, endPoint y: 35, distance: 108.1
click at [457, 35] on h1 "Booking / [DATE] / 08:00 - 10:00 / [PERSON_NAME]" at bounding box center [434, 31] width 729 height 28
copy small "[PERSON_NAME]"
click at [1080, 485] on link "Save and Send Message..." at bounding box center [1156, 486] width 222 height 35
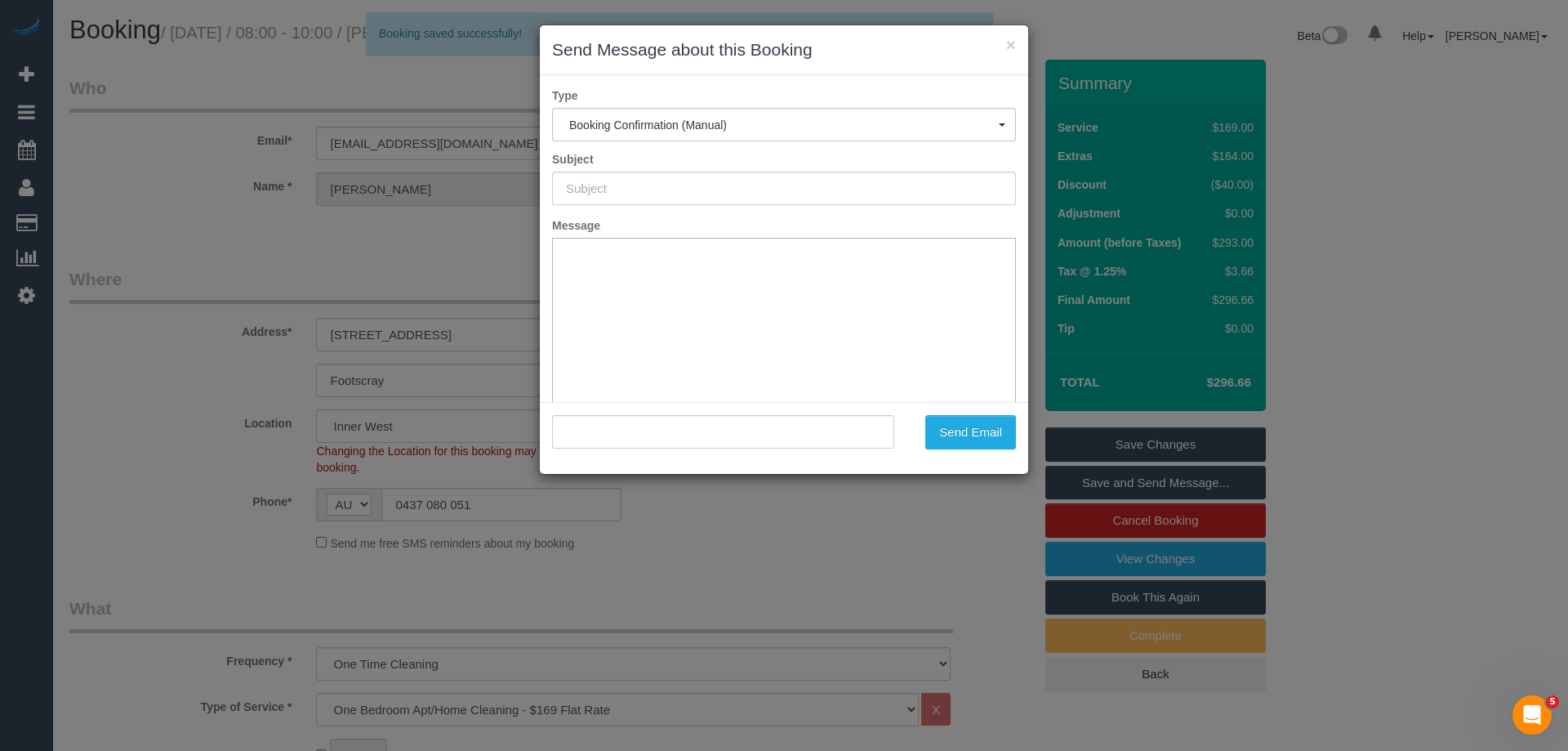
type input "Booking Confirmed"
type input ""[PERSON_NAME]" <[EMAIL_ADDRESS][DOMAIN_NAME]>"
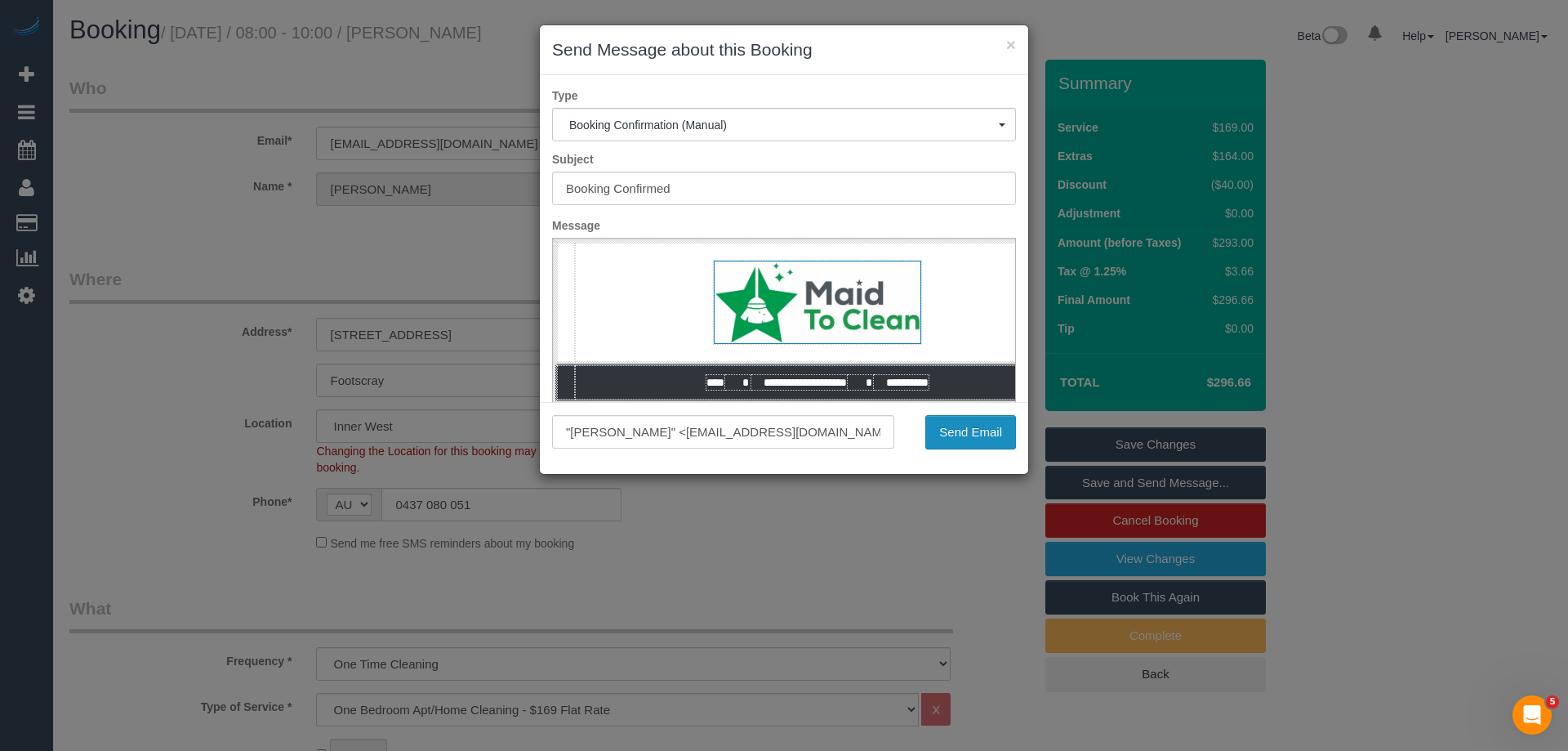
click at [969, 440] on button "Send Email" at bounding box center [970, 432] width 90 height 34
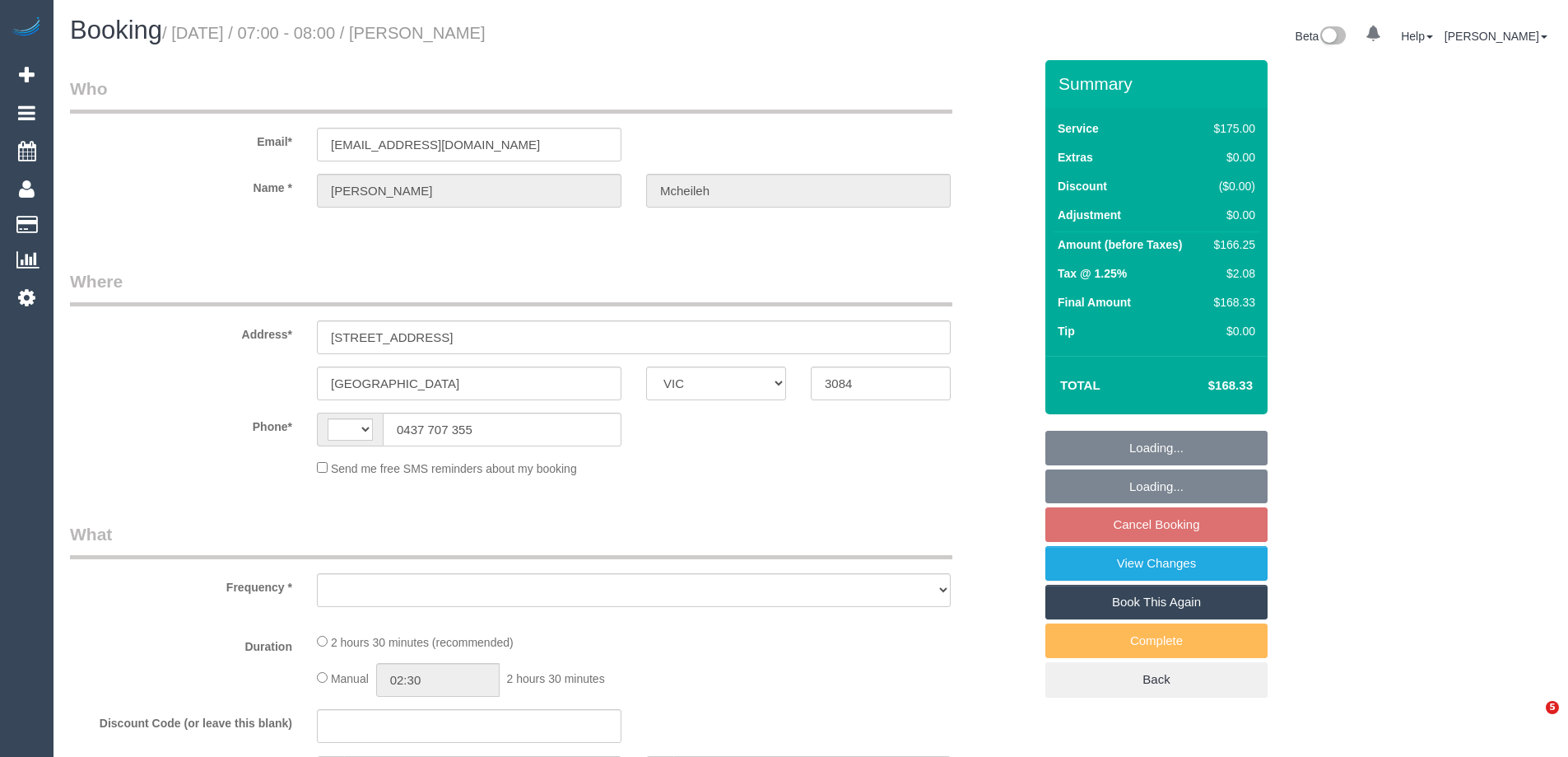
select select "VIC"
select select "string:AU"
select select "object:570"
select select "string:stripe-pm_1RwOvx2GScqysDRVeUefEy69"
select select "150"
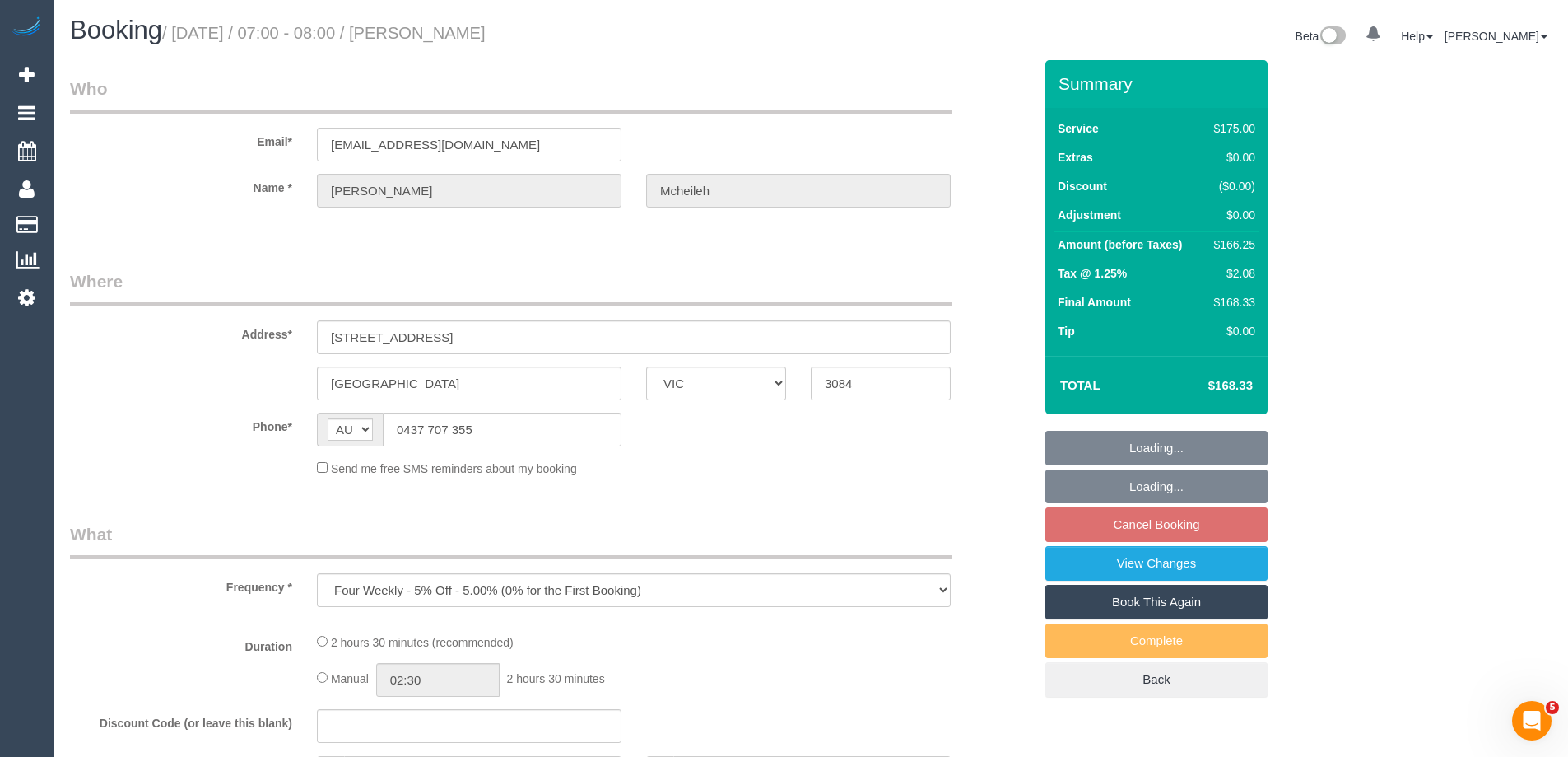
select select "number:29"
select select "number:14"
select select "number:19"
select select "number:25"
select select "number:35"
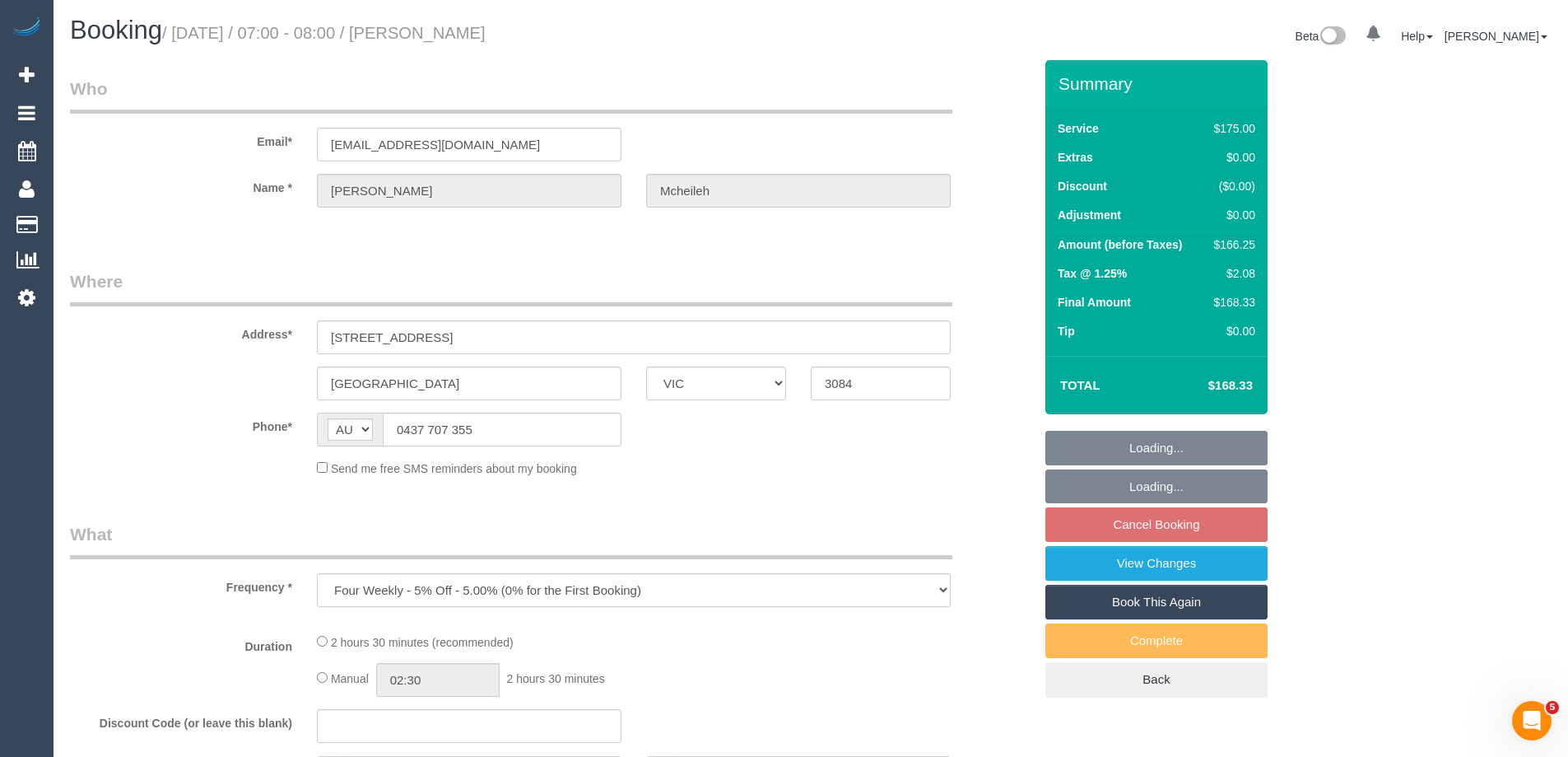
select select "number:12"
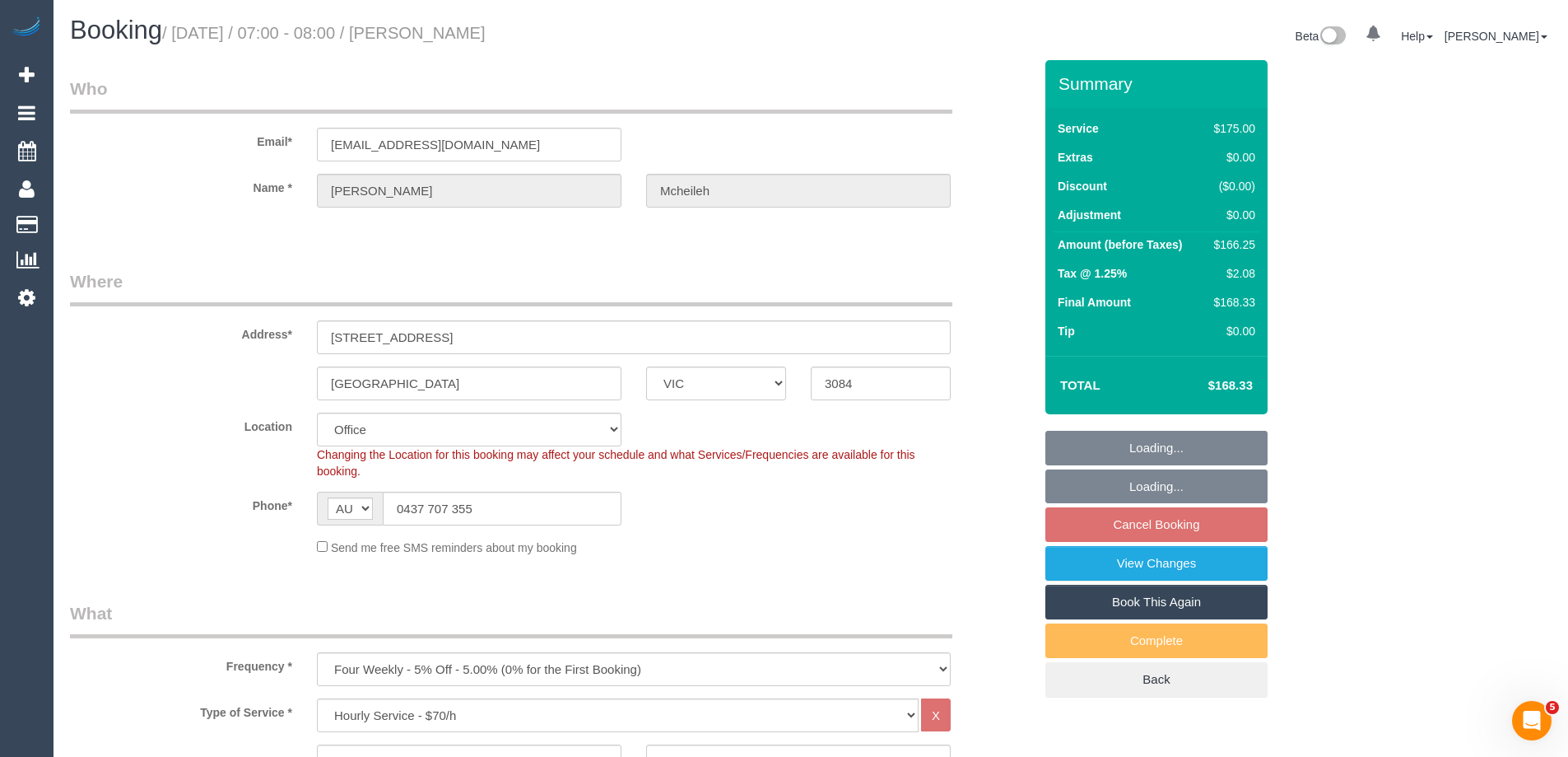
select select "object:2155"
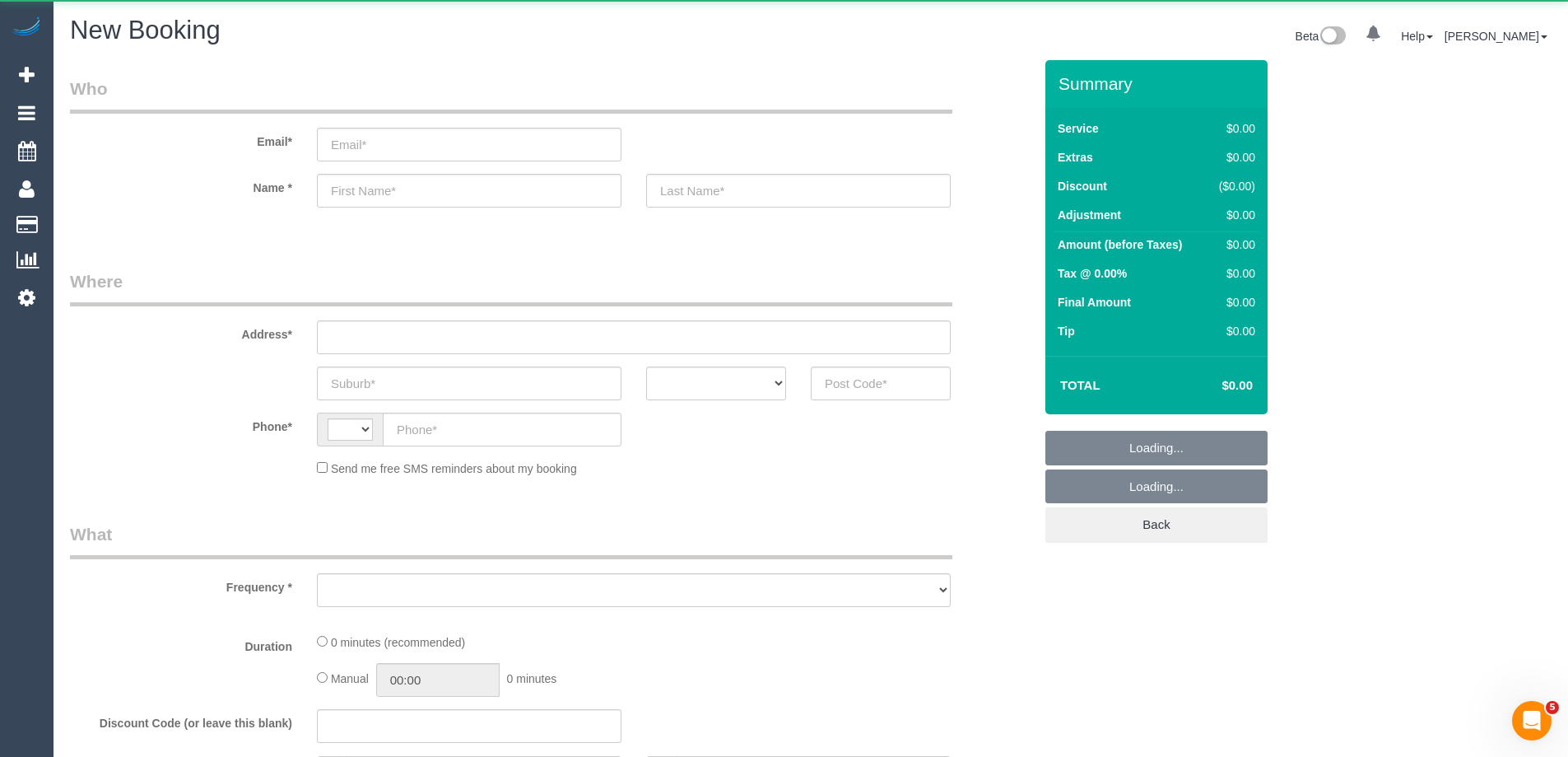
select select "string:AU"
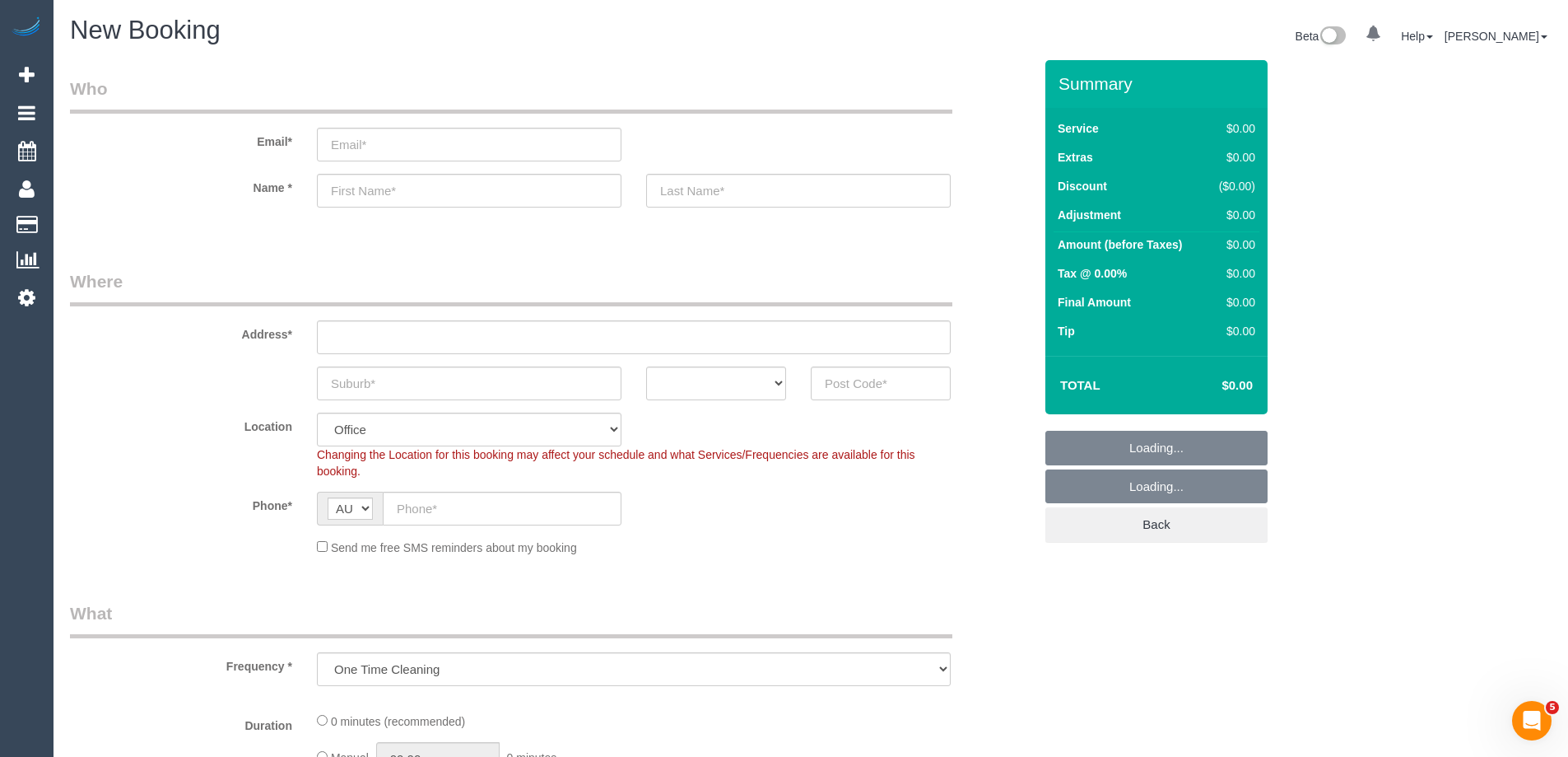
select select "object:869"
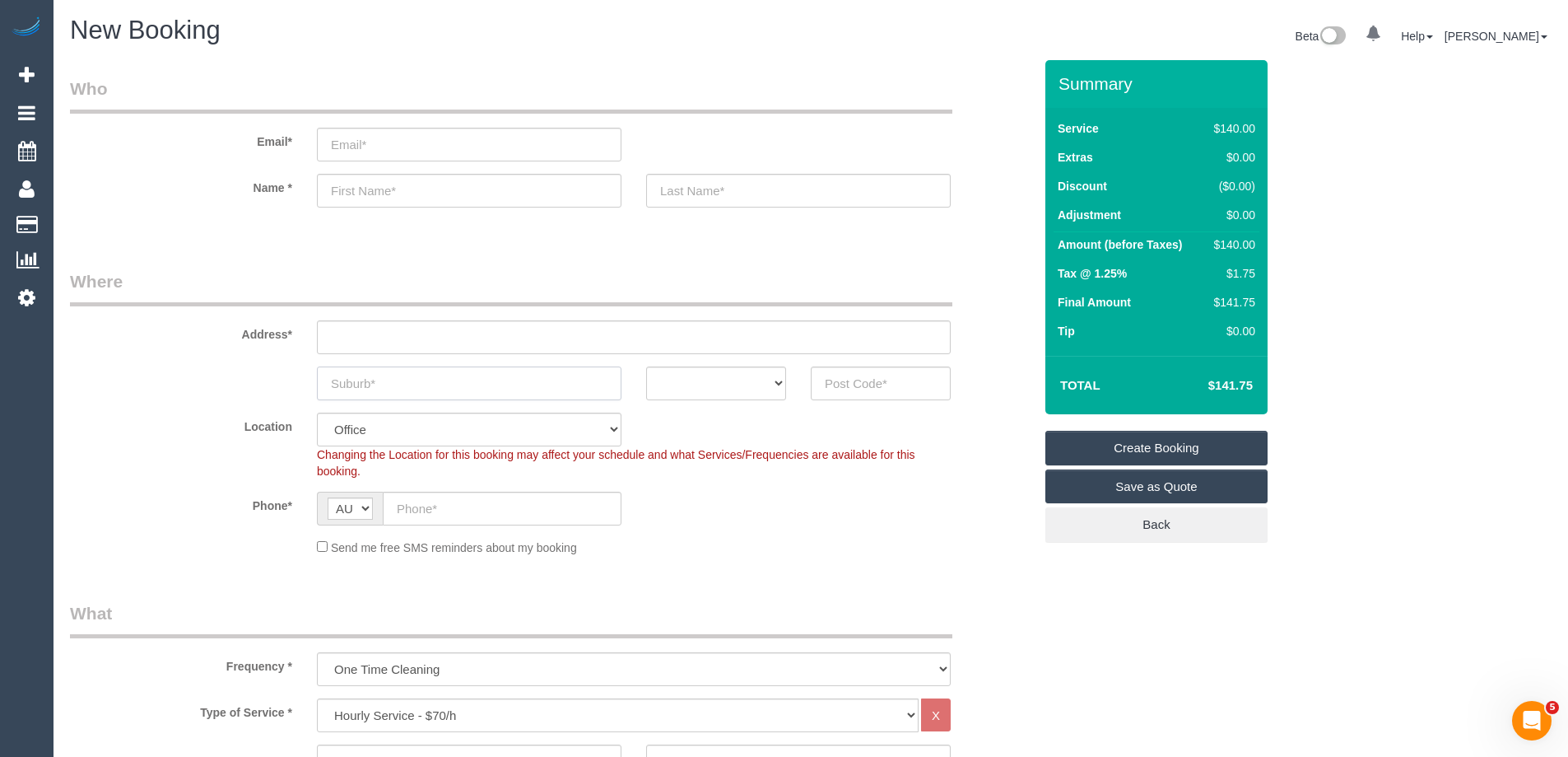
click at [369, 387] on input "text" at bounding box center [469, 384] width 305 height 34
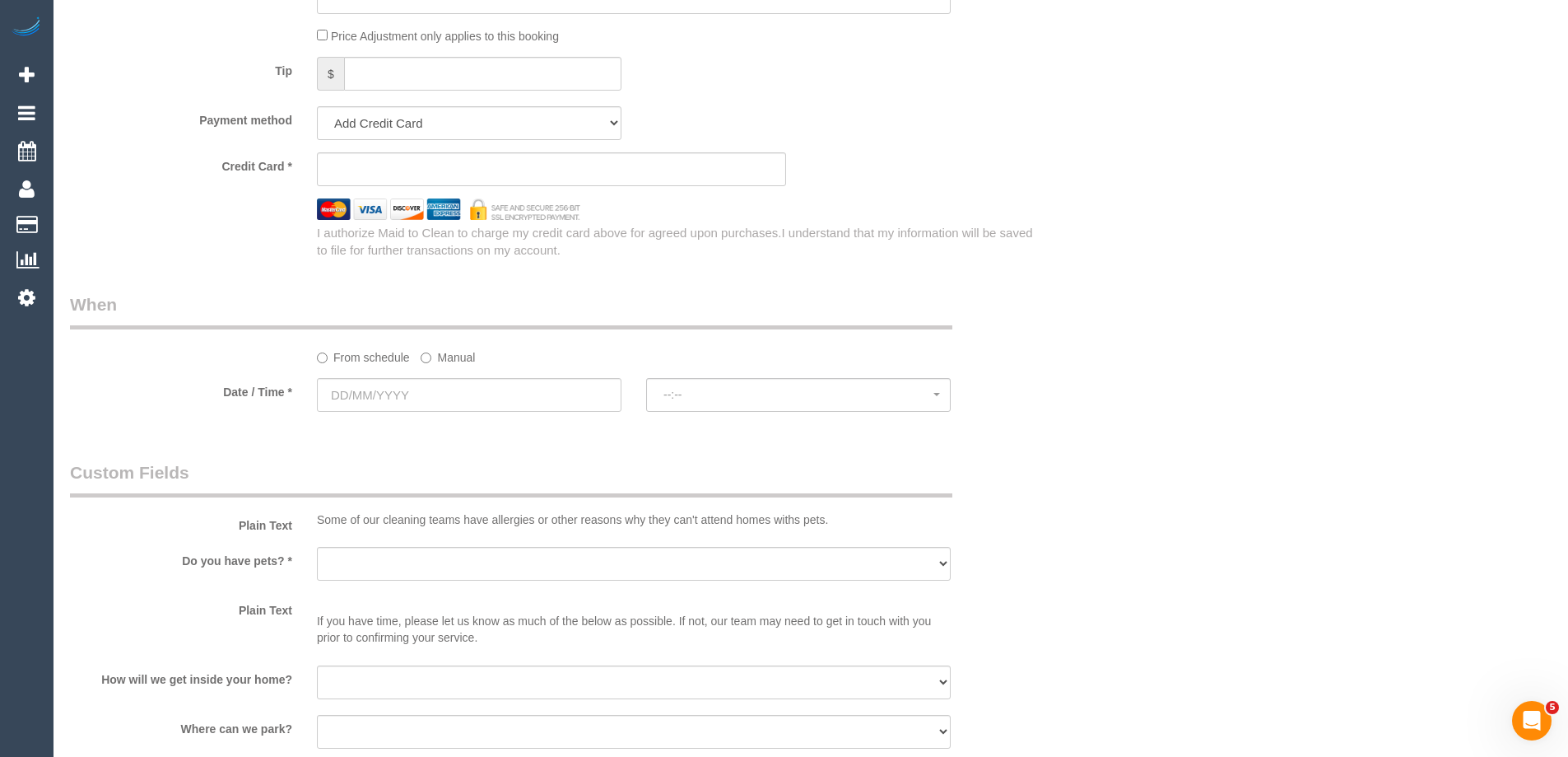
scroll to position [1729, 0]
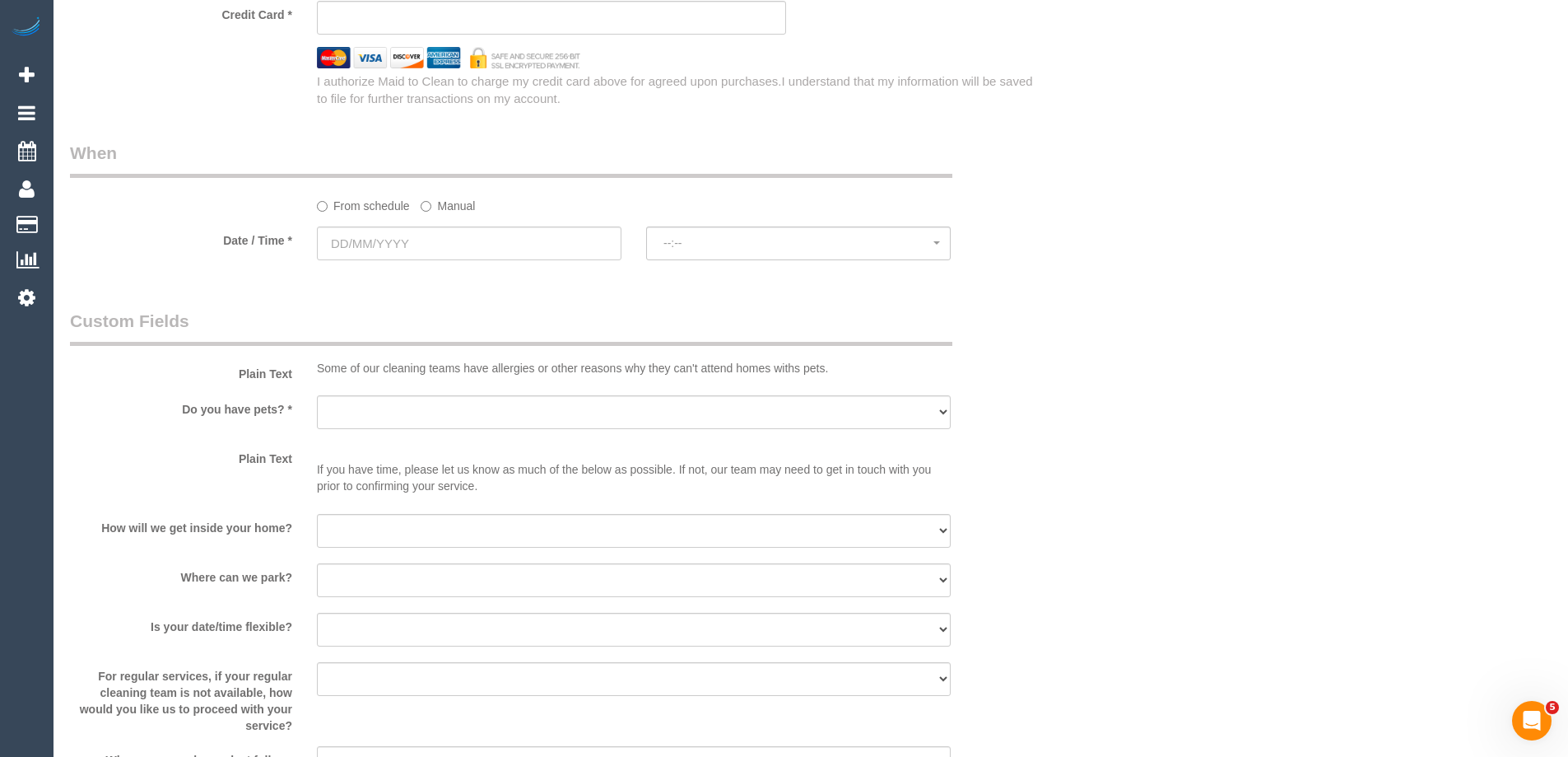
type input "T"
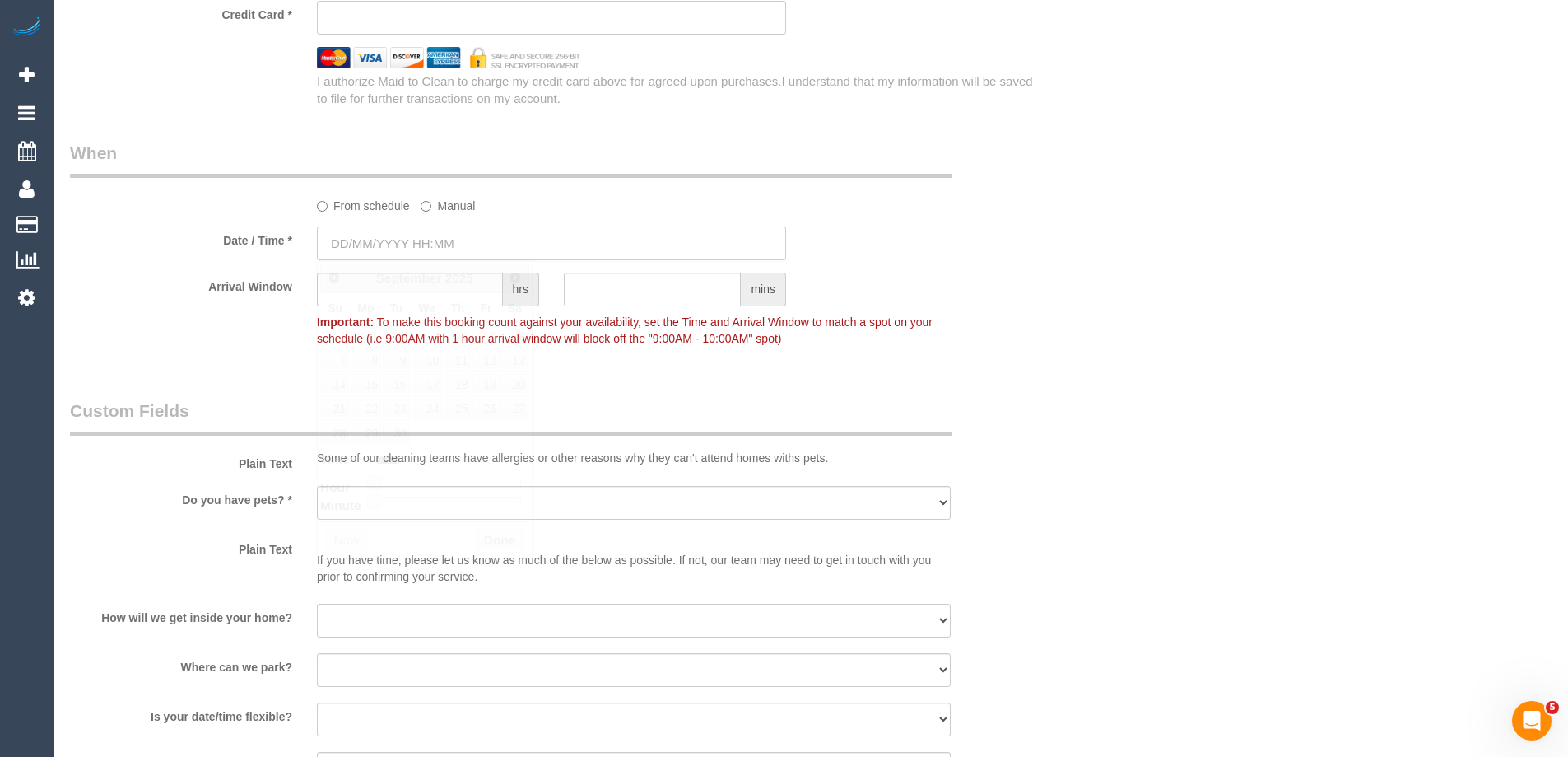
click at [391, 251] on input "text" at bounding box center [551, 243] width 469 height 34
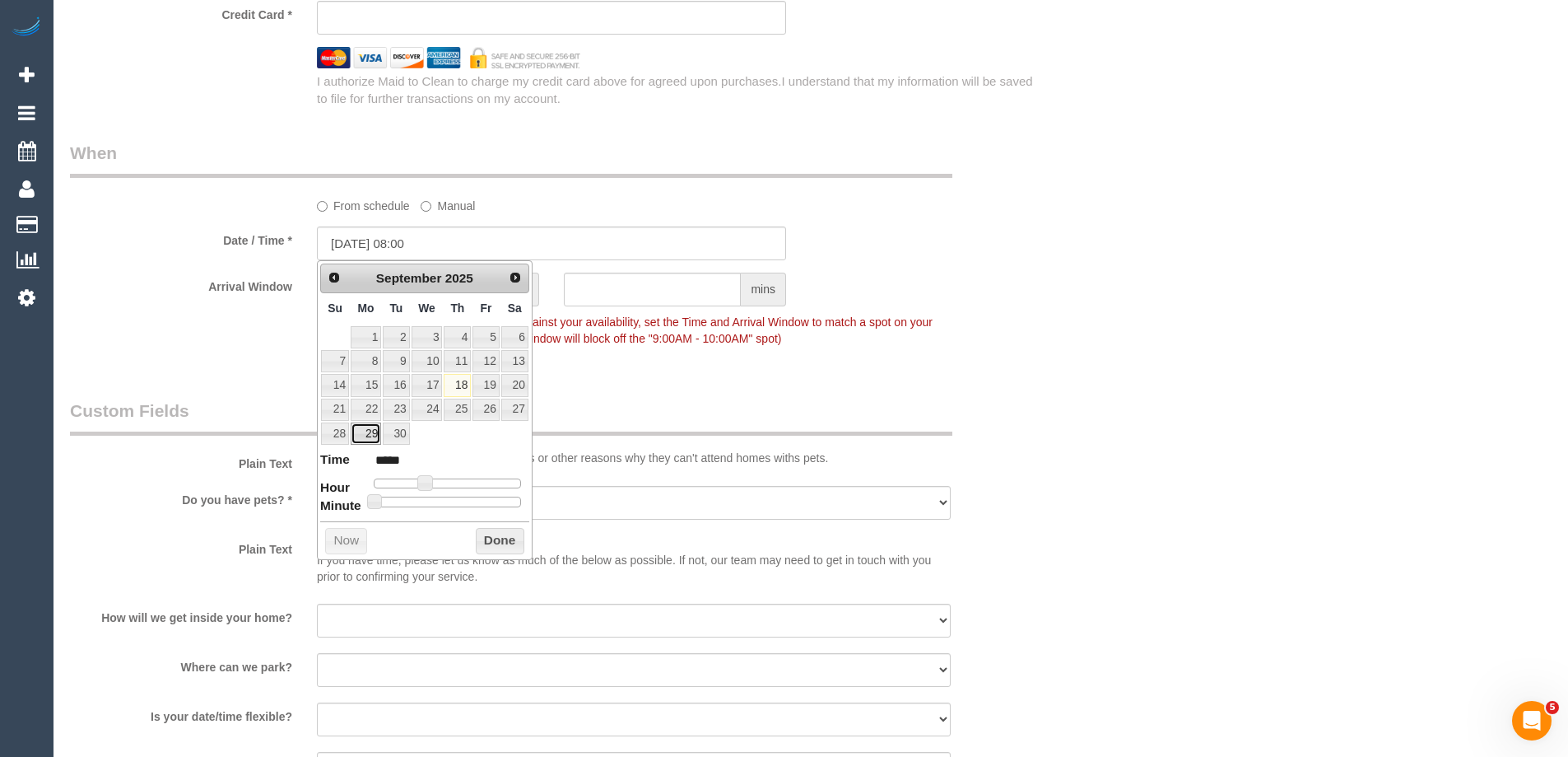
click at [370, 434] on link "29" at bounding box center [366, 433] width 30 height 23
type input "29/09/2025 08:00"
click at [704, 186] on div "From schedule Manual" at bounding box center [550, 177] width 988 height 73
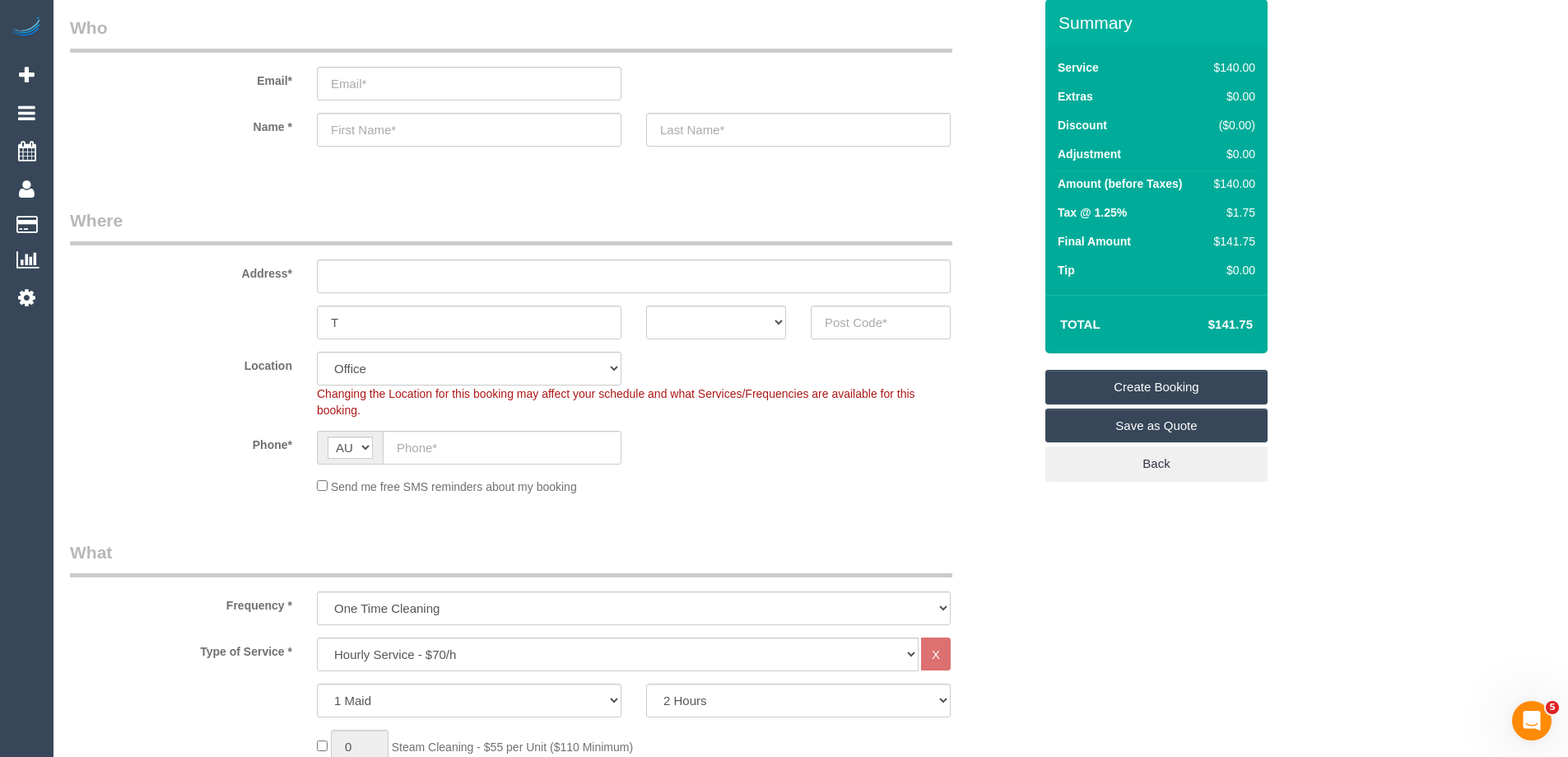
scroll to position [0, 0]
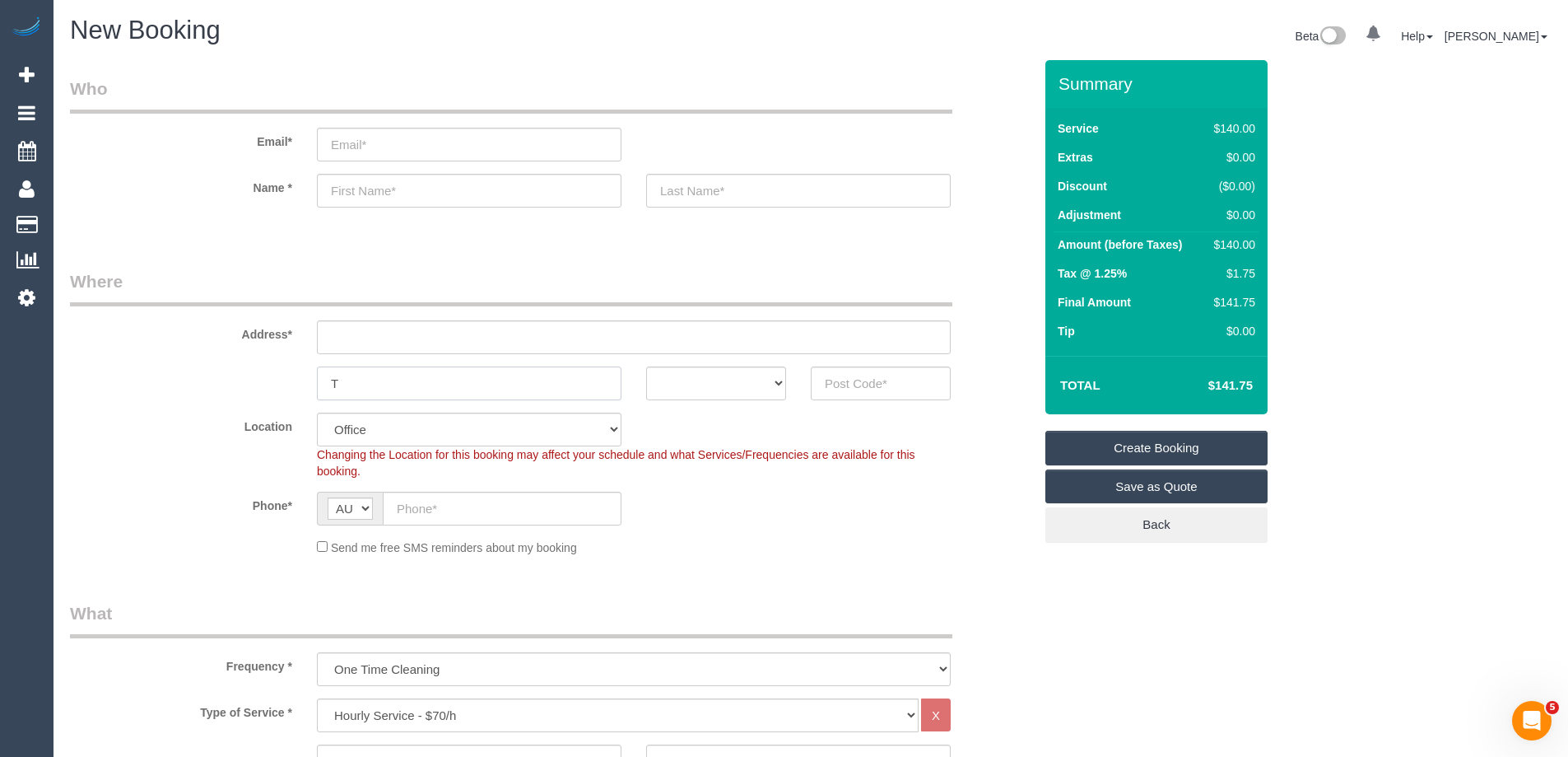
drag, startPoint x: 348, startPoint y: 376, endPoint x: 279, endPoint y: 379, distance: 69.1
click at [279, 379] on div "T ACT NSW NT QLD SA TAS VIC WA" at bounding box center [550, 384] width 988 height 34
type input "Truganina"
click at [374, 151] on input "email" at bounding box center [469, 144] width 305 height 34
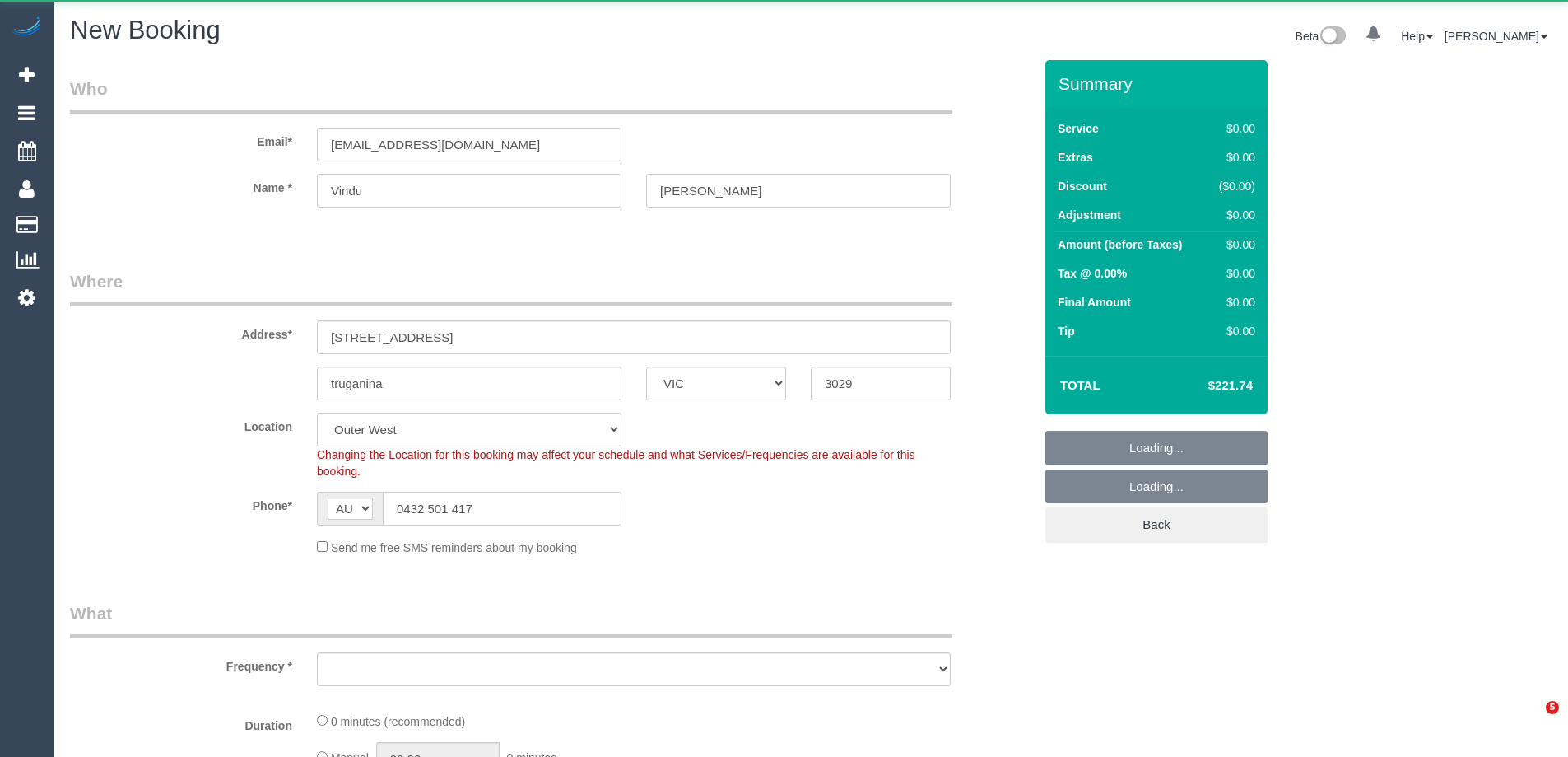
select select "VIC"
select select "number:28"
select select "number:14"
select select "number:18"
select select "number:25"
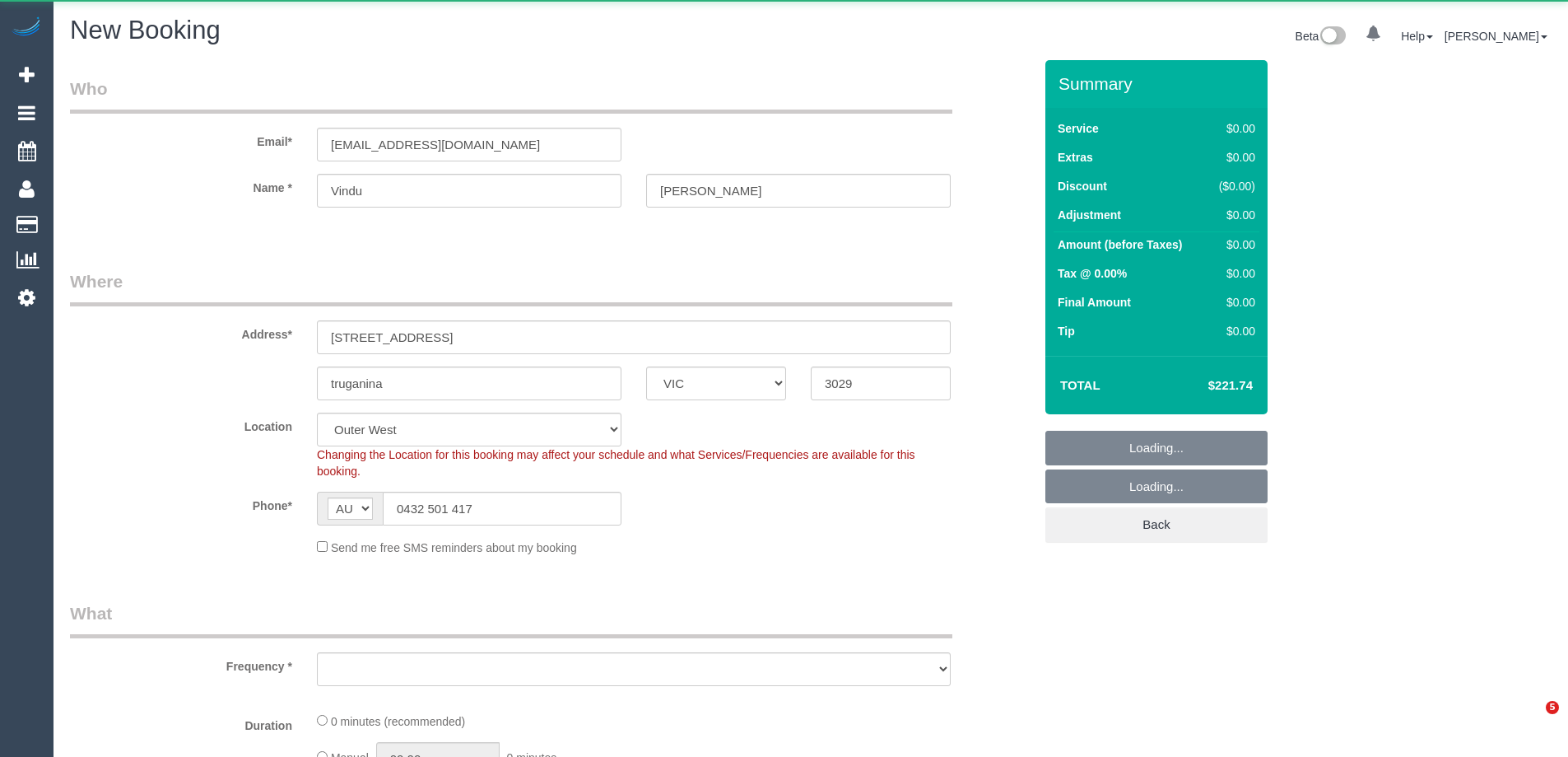
select select "number:35"
select select "number:12"
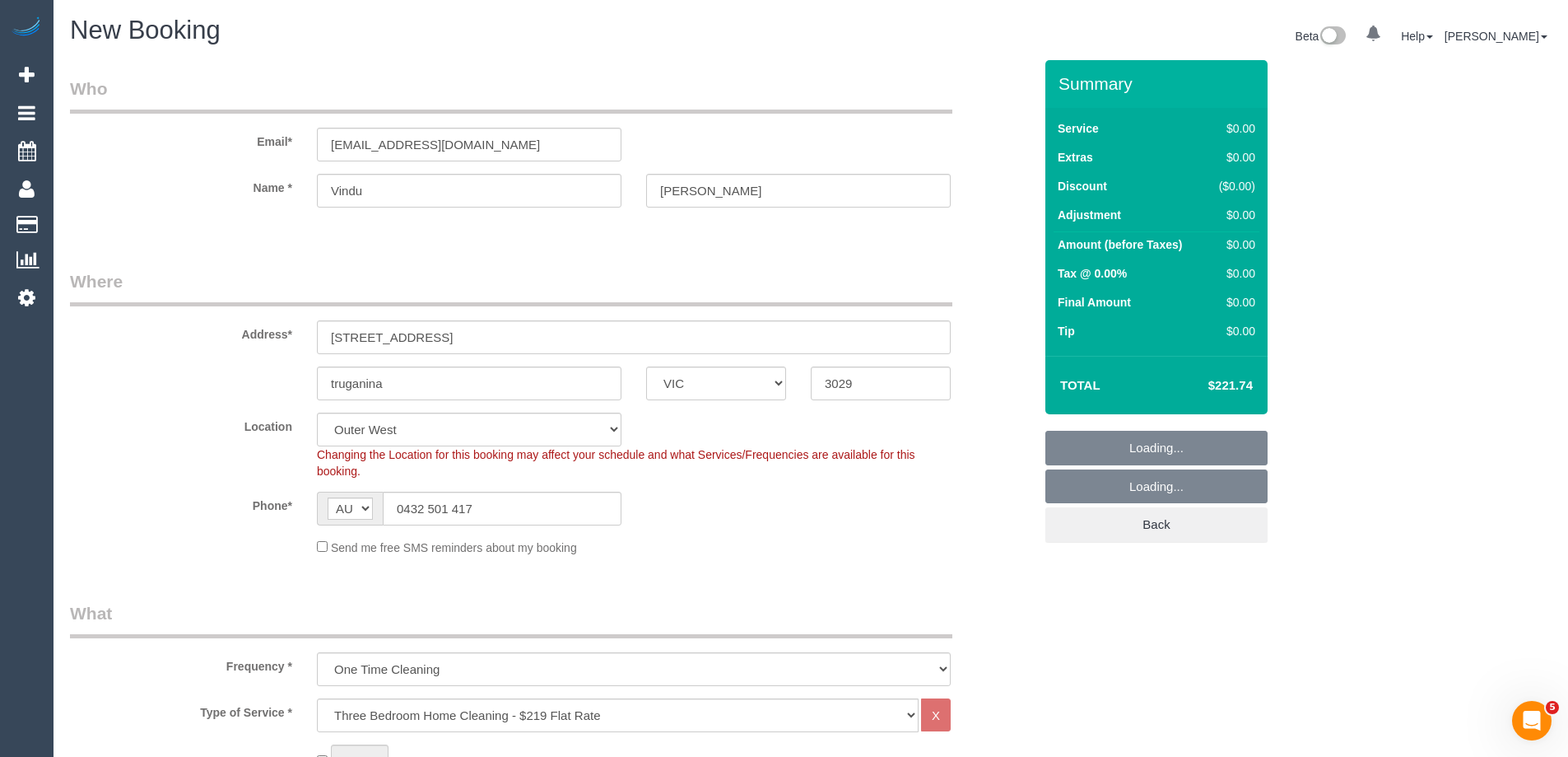
select select "object:1382"
select select "spot2"
drag, startPoint x: 337, startPoint y: 144, endPoint x: 321, endPoint y: 144, distance: 16.0
click at [321, 144] on input "[EMAIL_ADDRESS][DOMAIN_NAME]" at bounding box center [469, 144] width 305 height 34
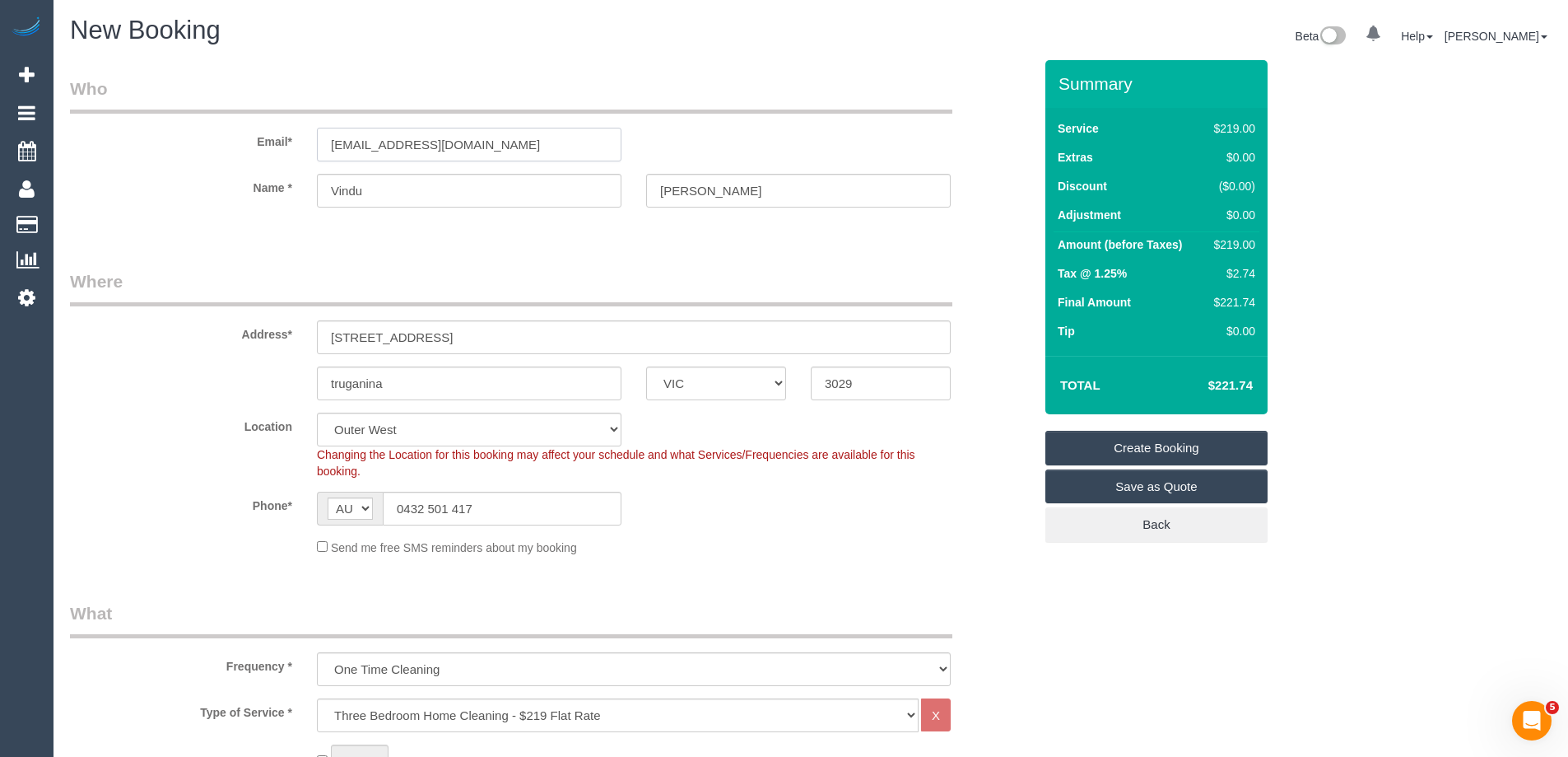
type input "[EMAIL_ADDRESS][DOMAIN_NAME]"
select select "spot27"
type input "[EMAIL_ADDRESS][DOMAIN_NAME]"
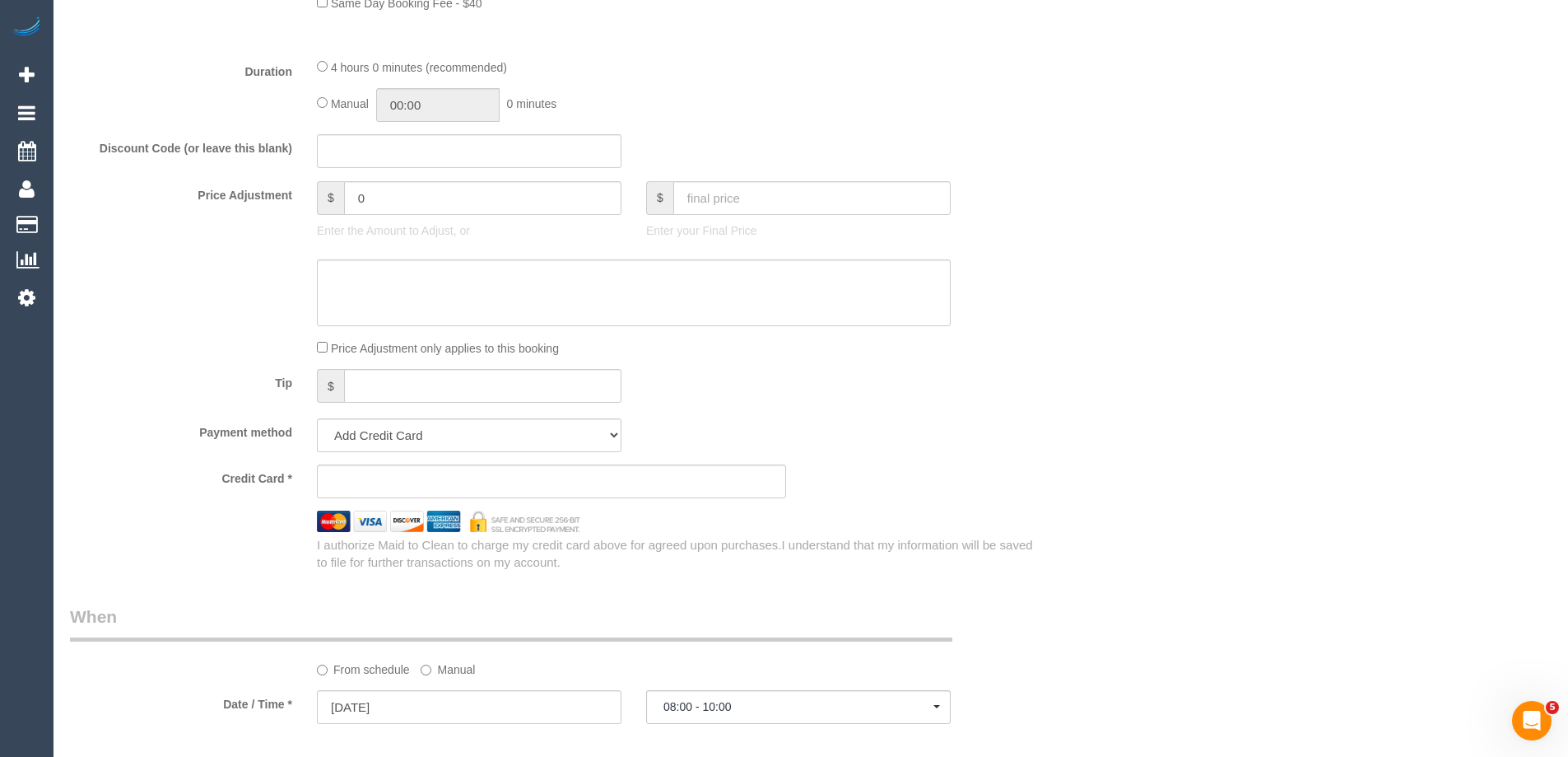
select select "spot52"
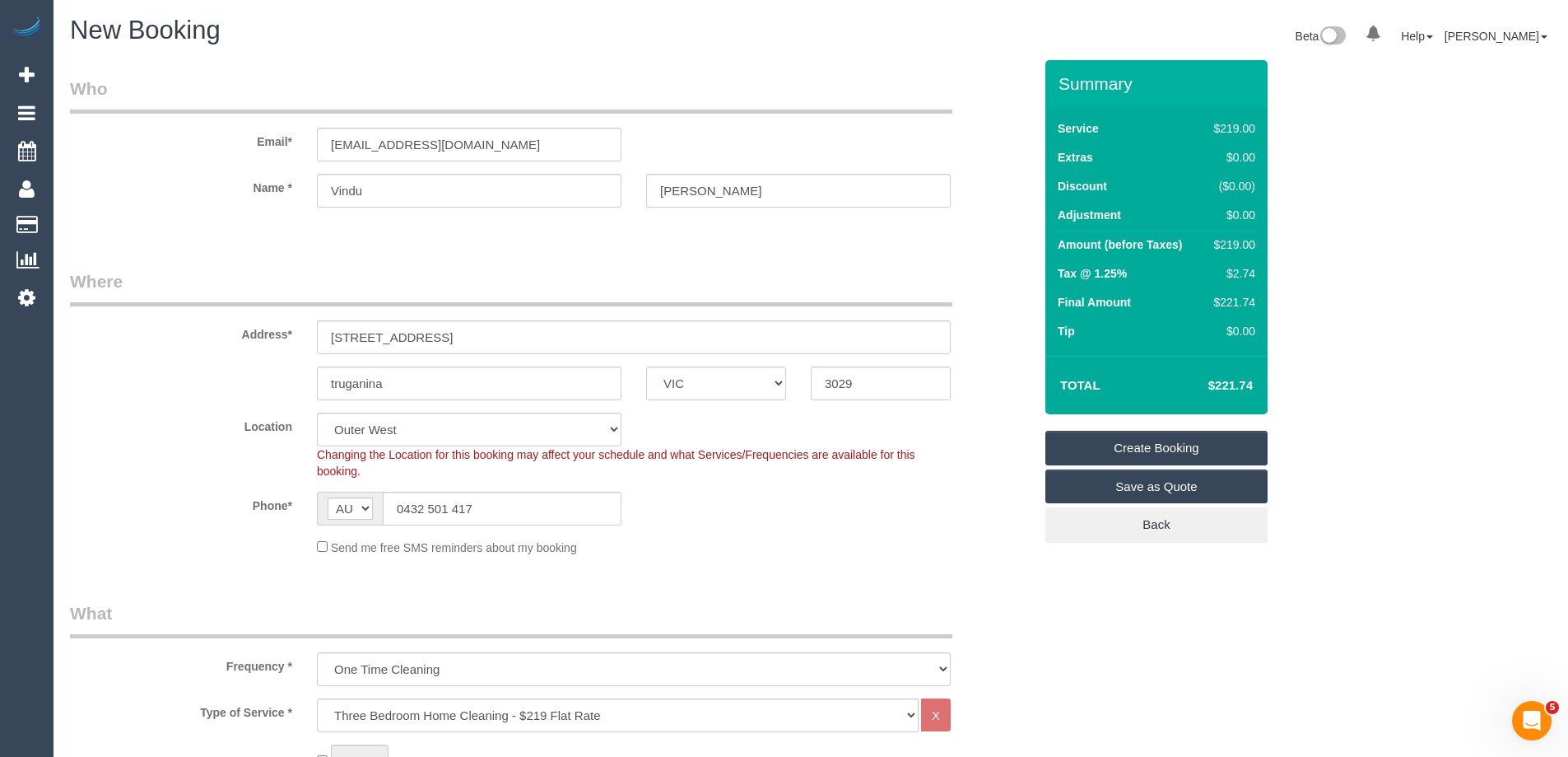
click at [1085, 485] on link "Save as Quote" at bounding box center [1156, 486] width 222 height 35
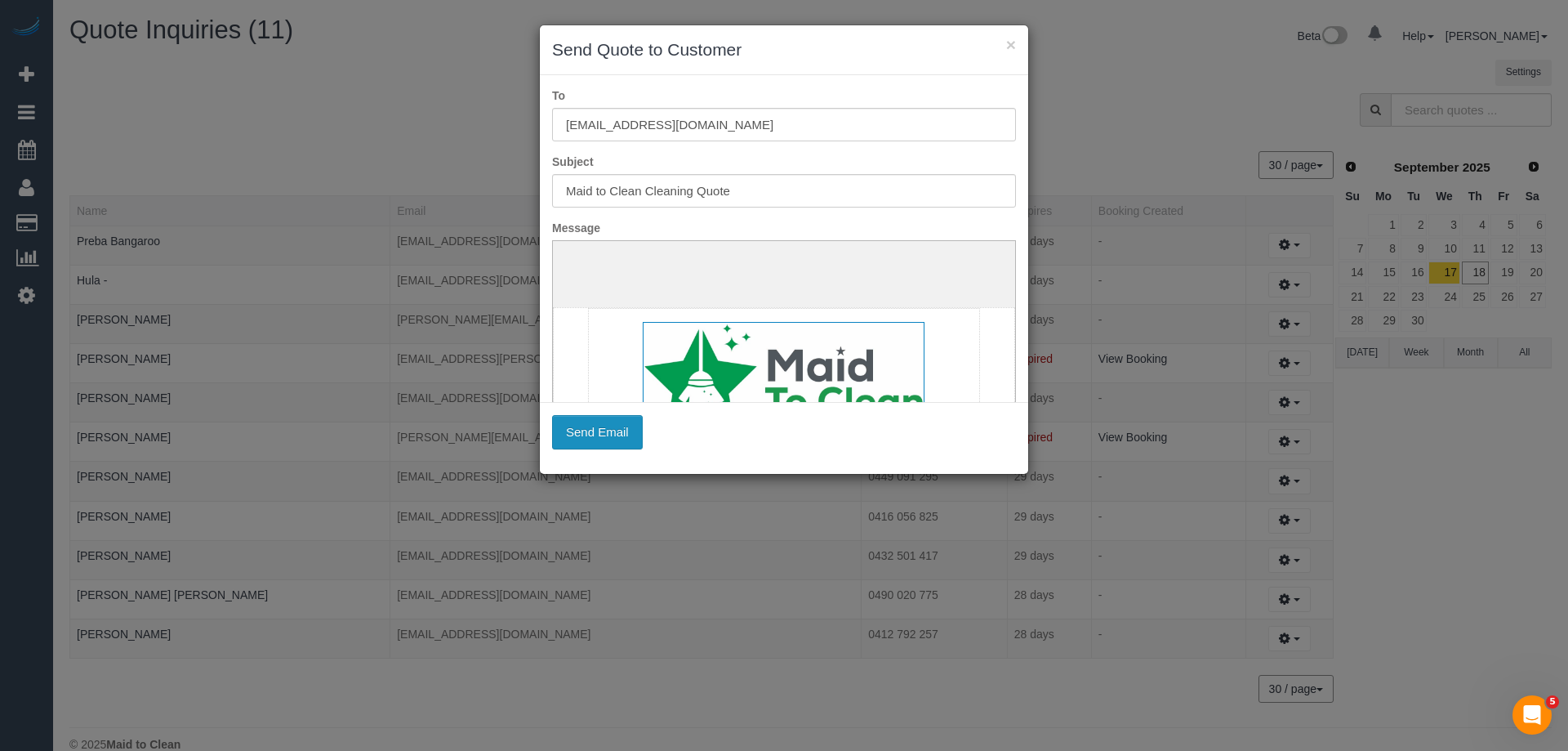
click at [598, 434] on button "Send Email" at bounding box center [596, 432] width 90 height 34
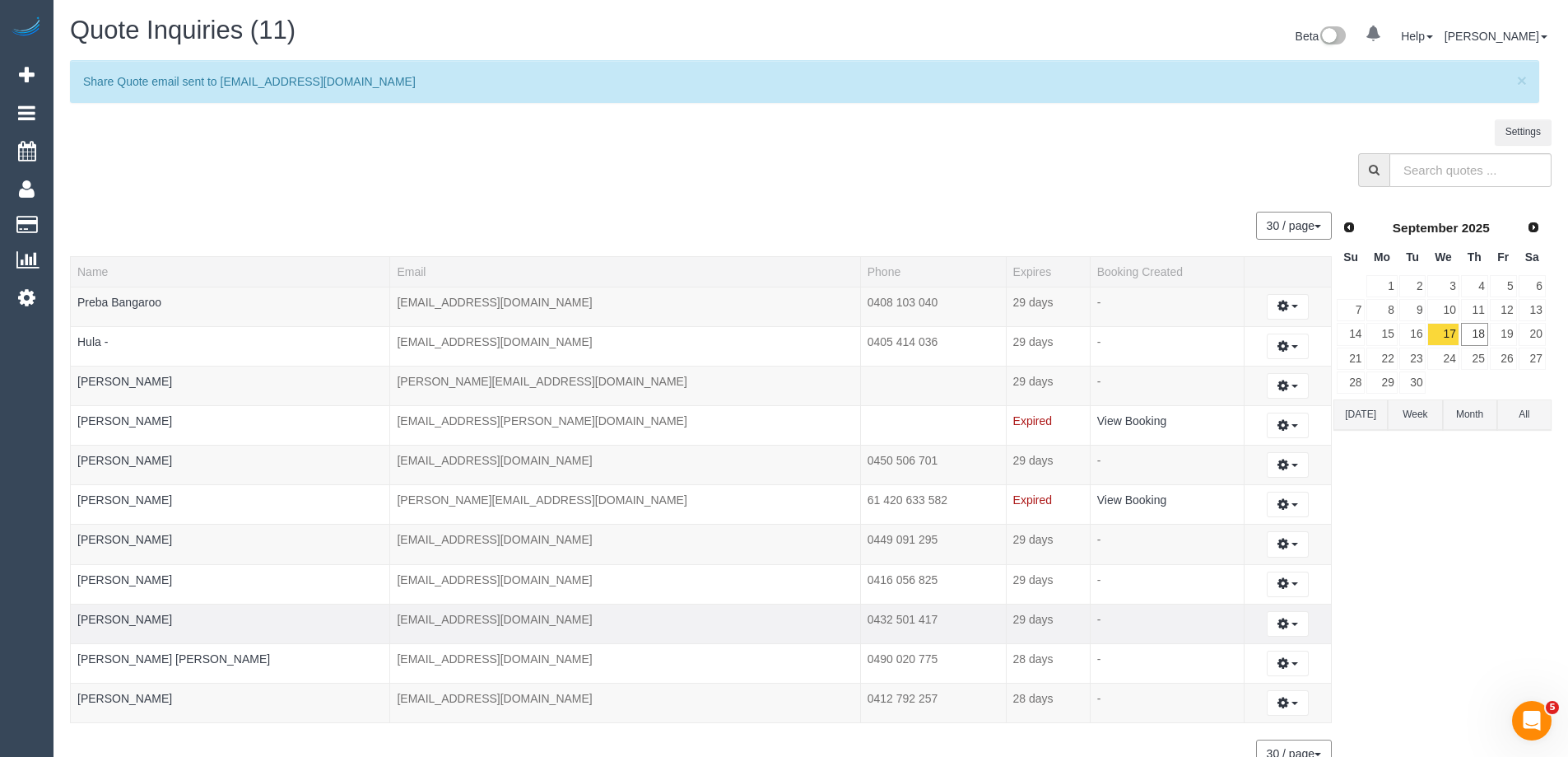
drag, startPoint x: 805, startPoint y: 617, endPoint x: 731, endPoint y: 615, distance: 74.0
click at [860, 615] on td "0432 501 417" at bounding box center [932, 623] width 145 height 39
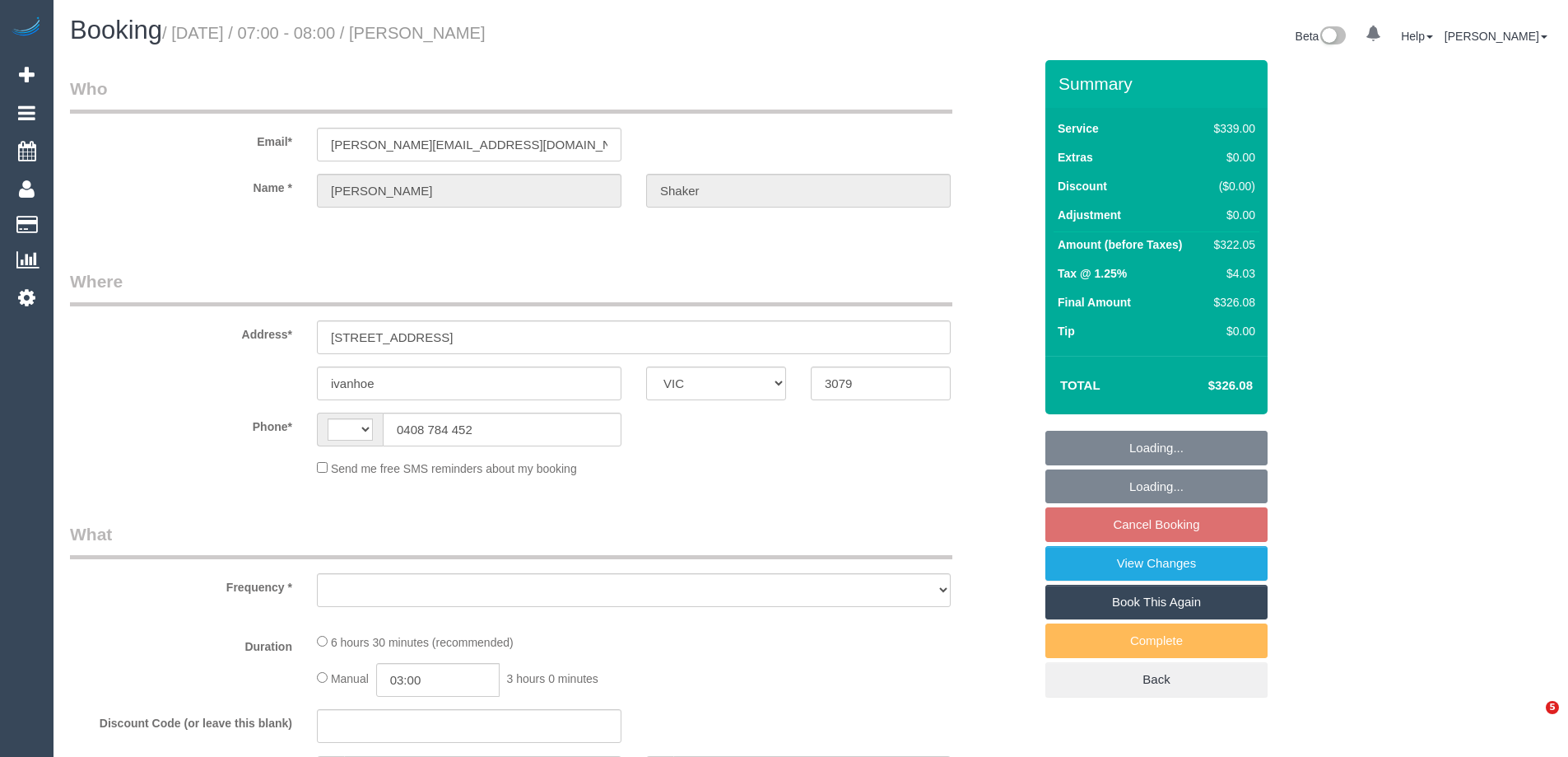
select select "VIC"
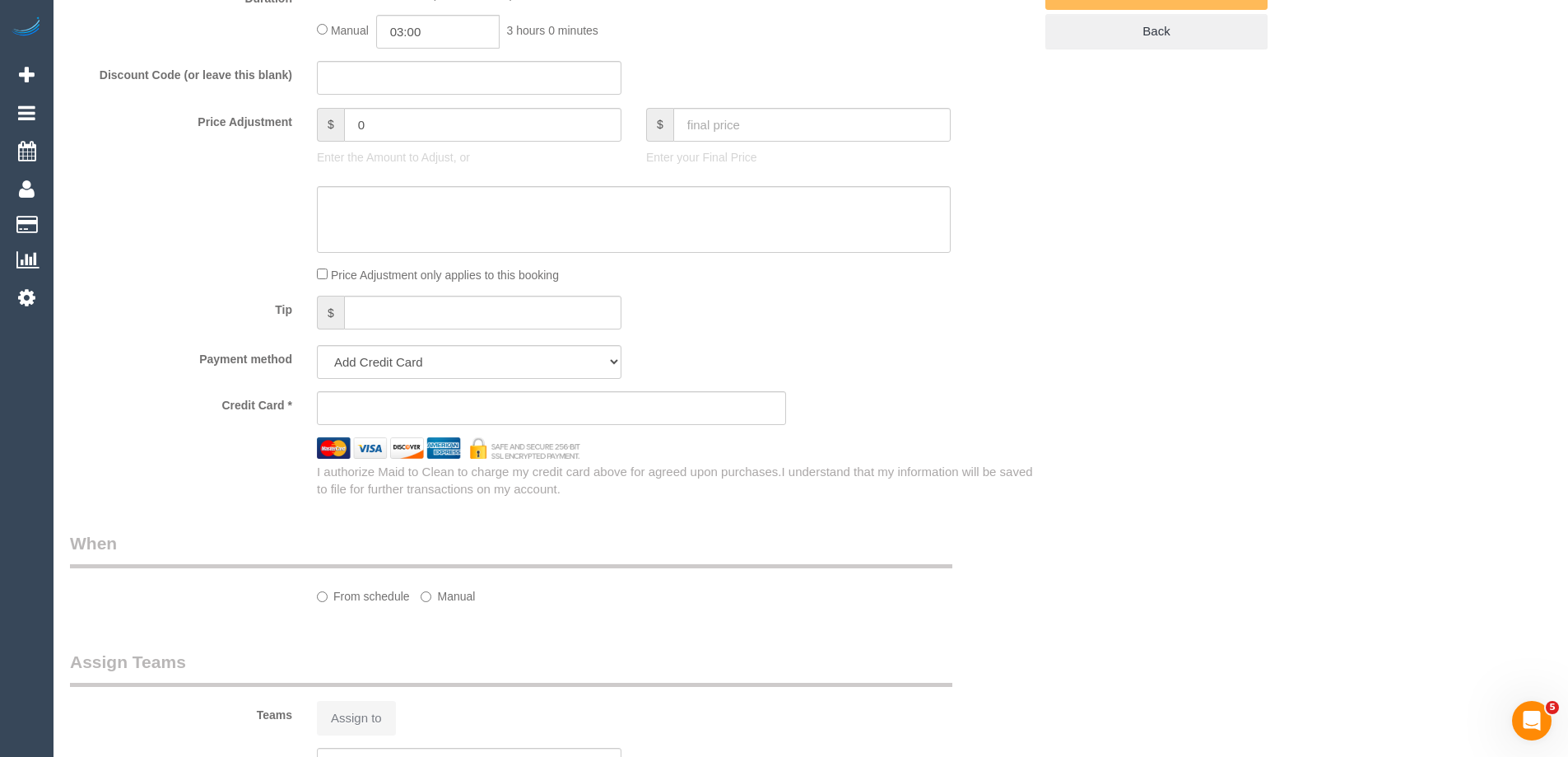
select select "string:AU"
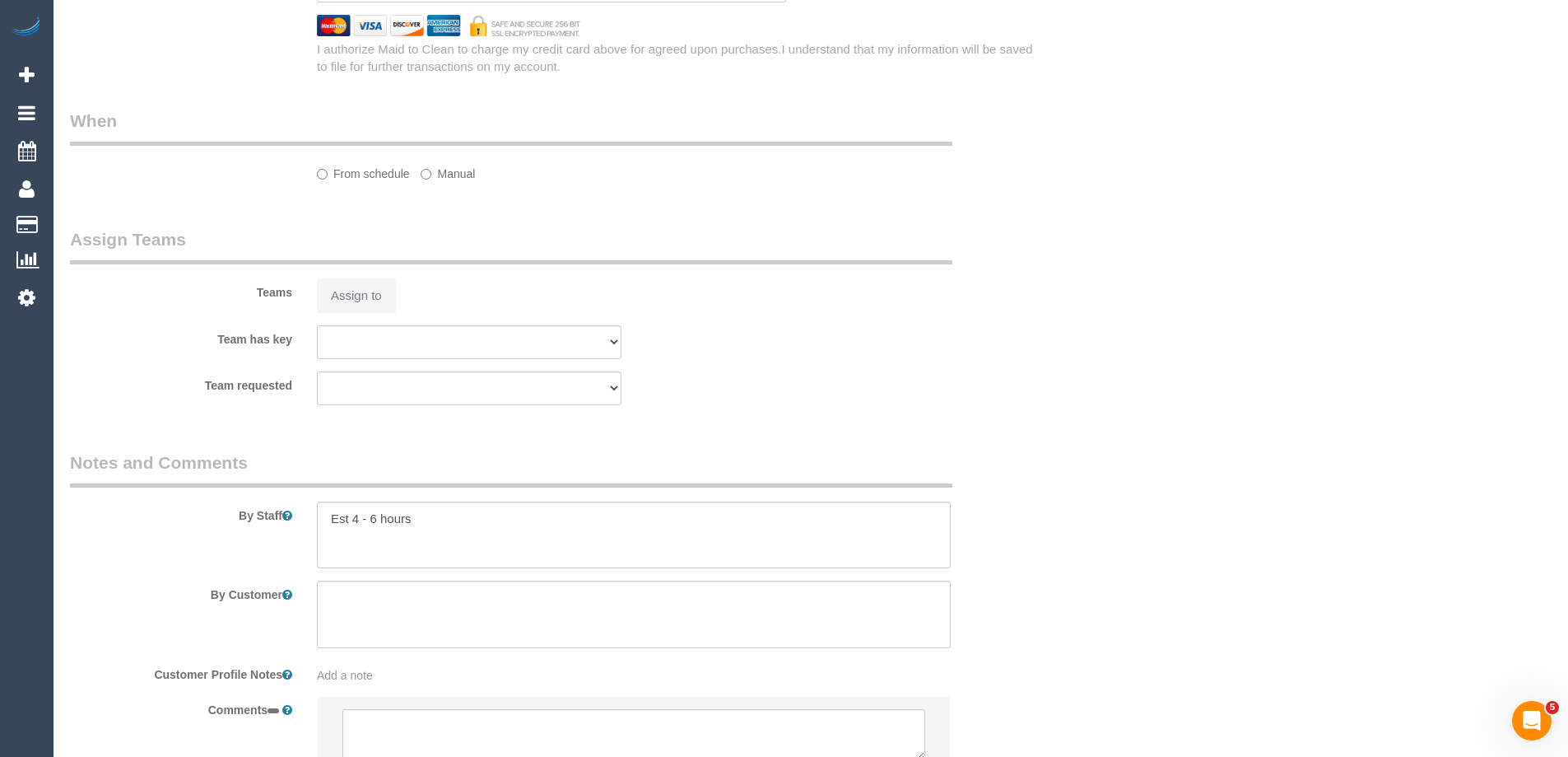
select select "object:522"
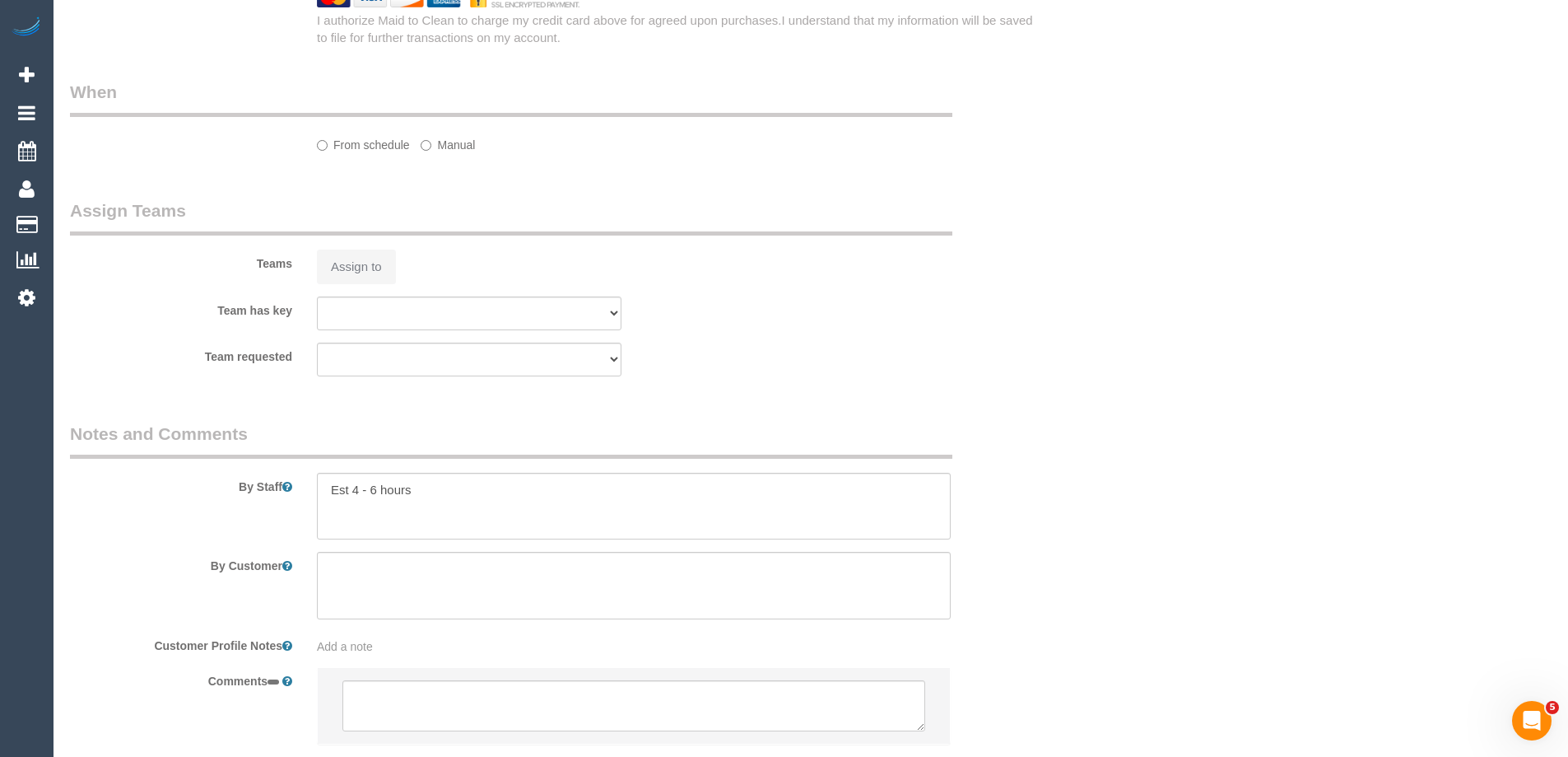
select select "string:stripe-pm_1RQGdd2GScqysDRVLzeCoW1A"
select select "number:28"
select select "number:14"
select select "number:19"
select select "number:36"
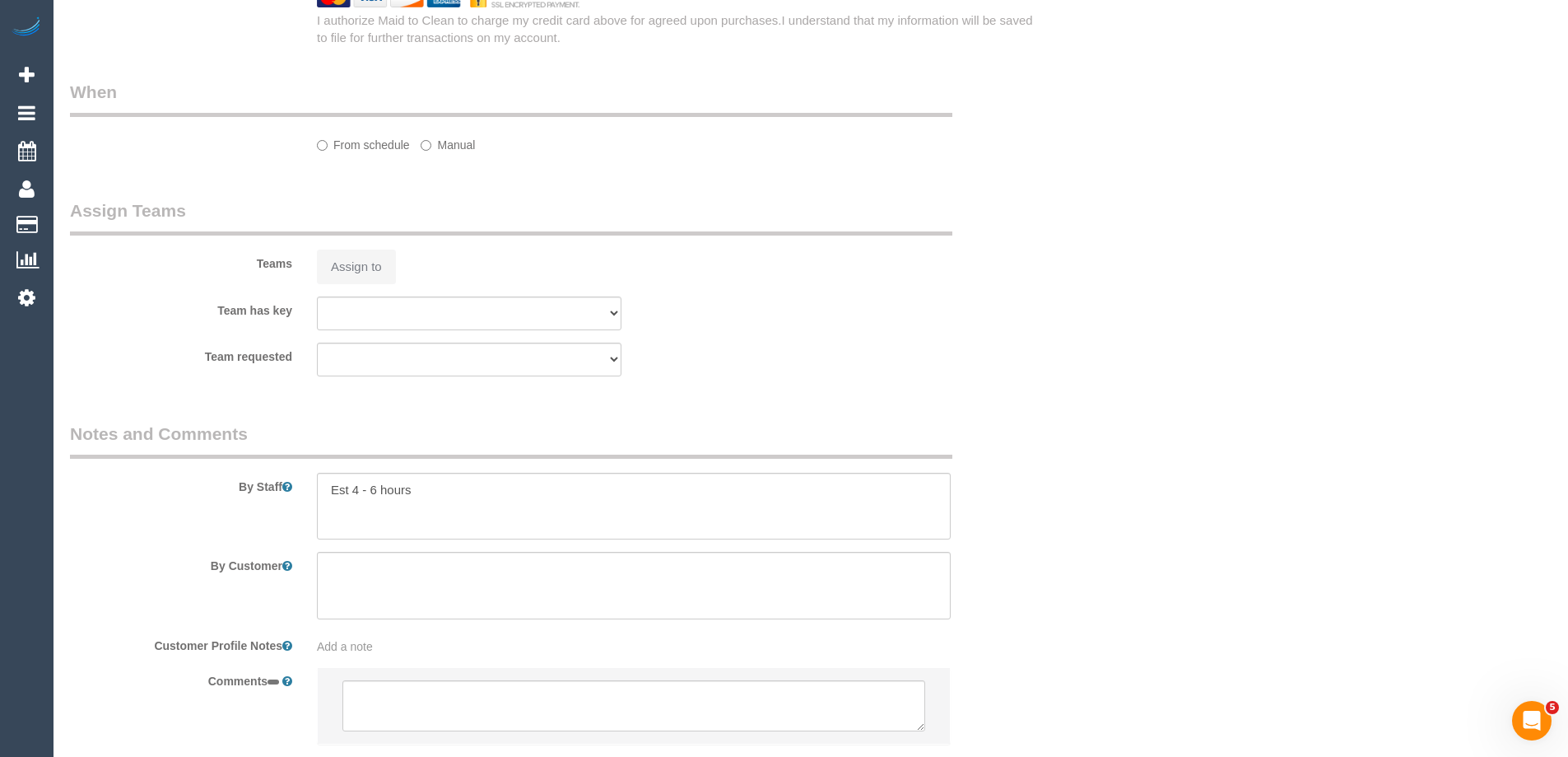
select select "number:35"
select select "number:13"
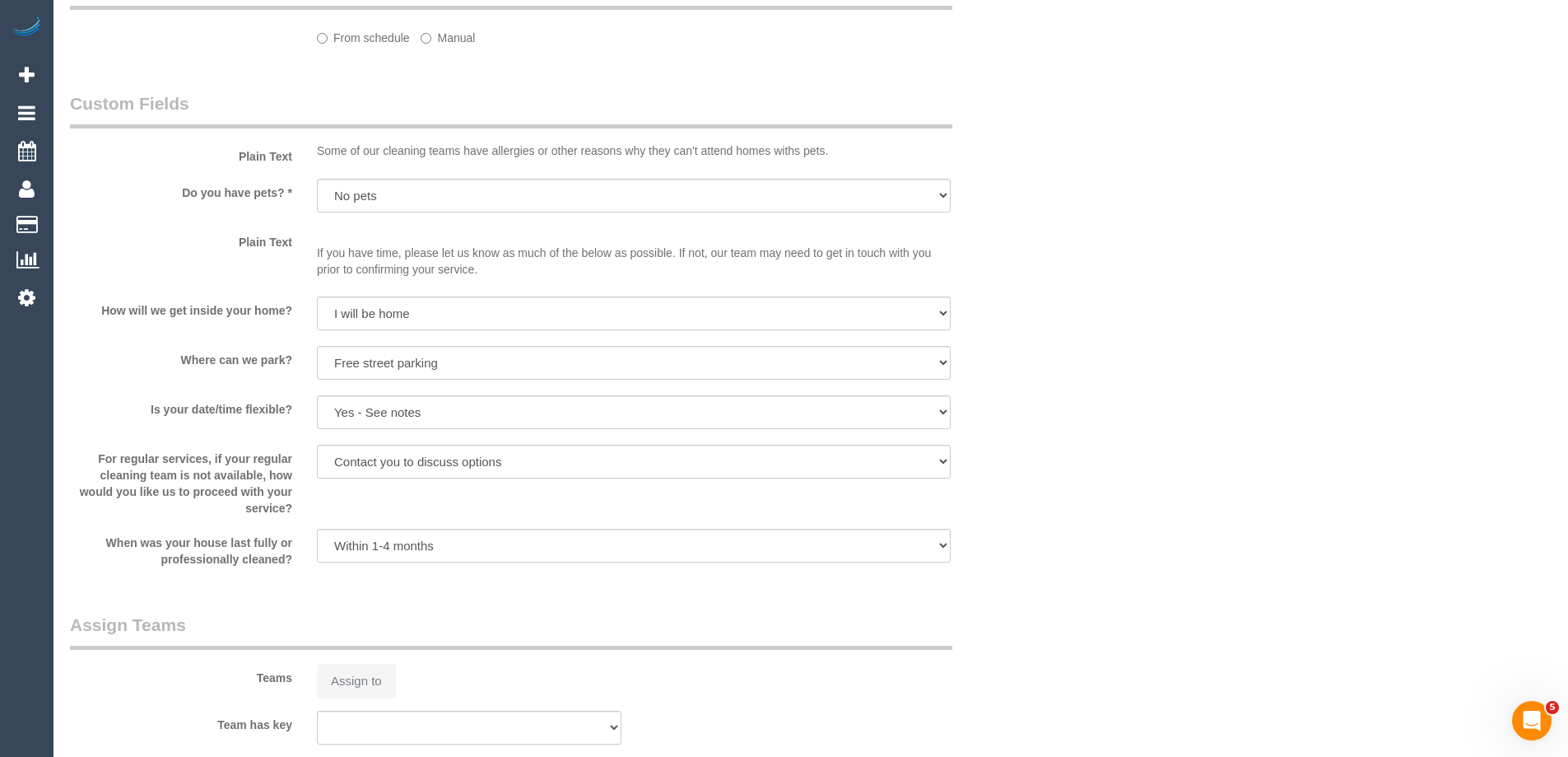
select select "object:1603"
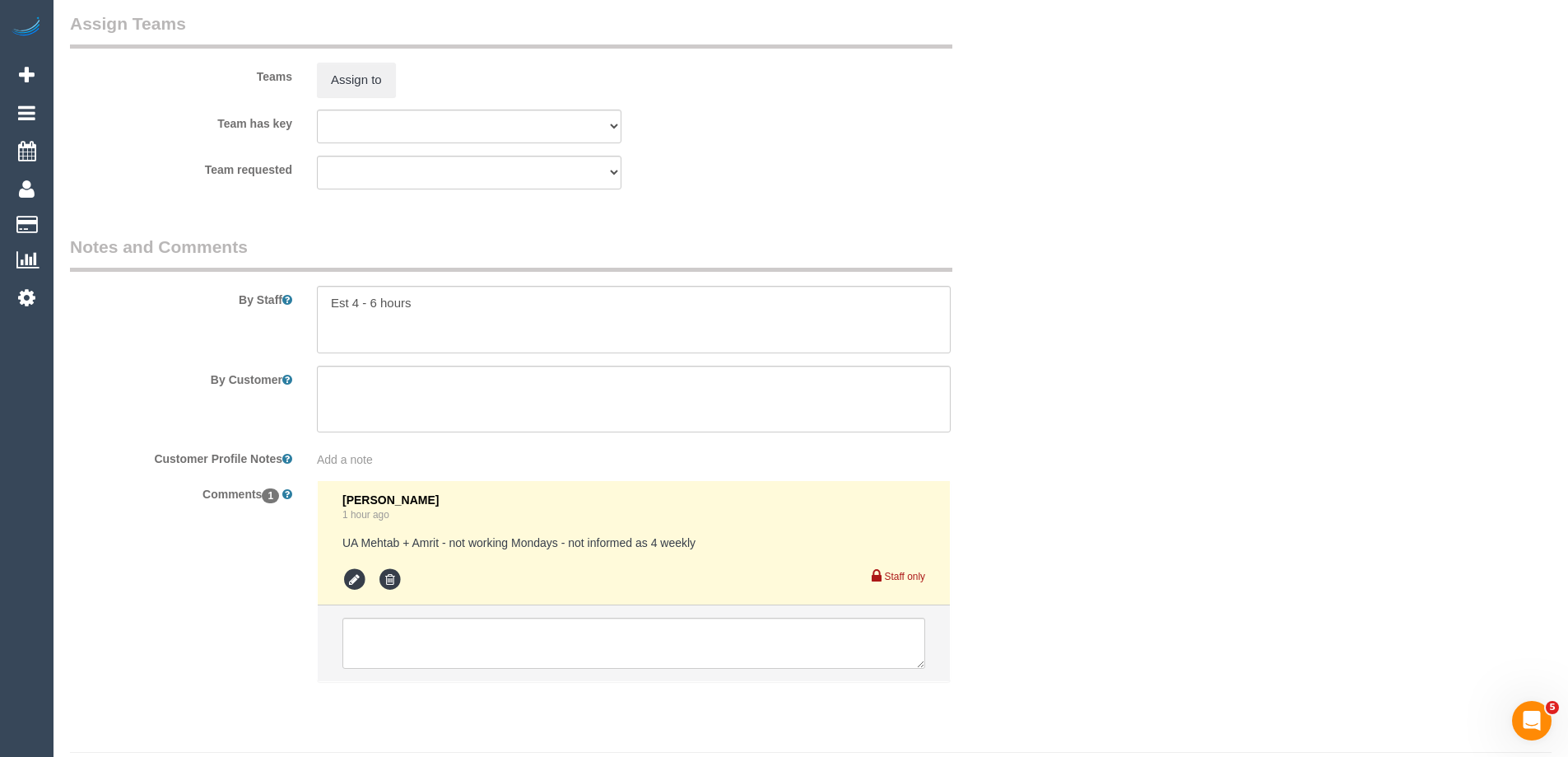
scroll to position [2620, 0]
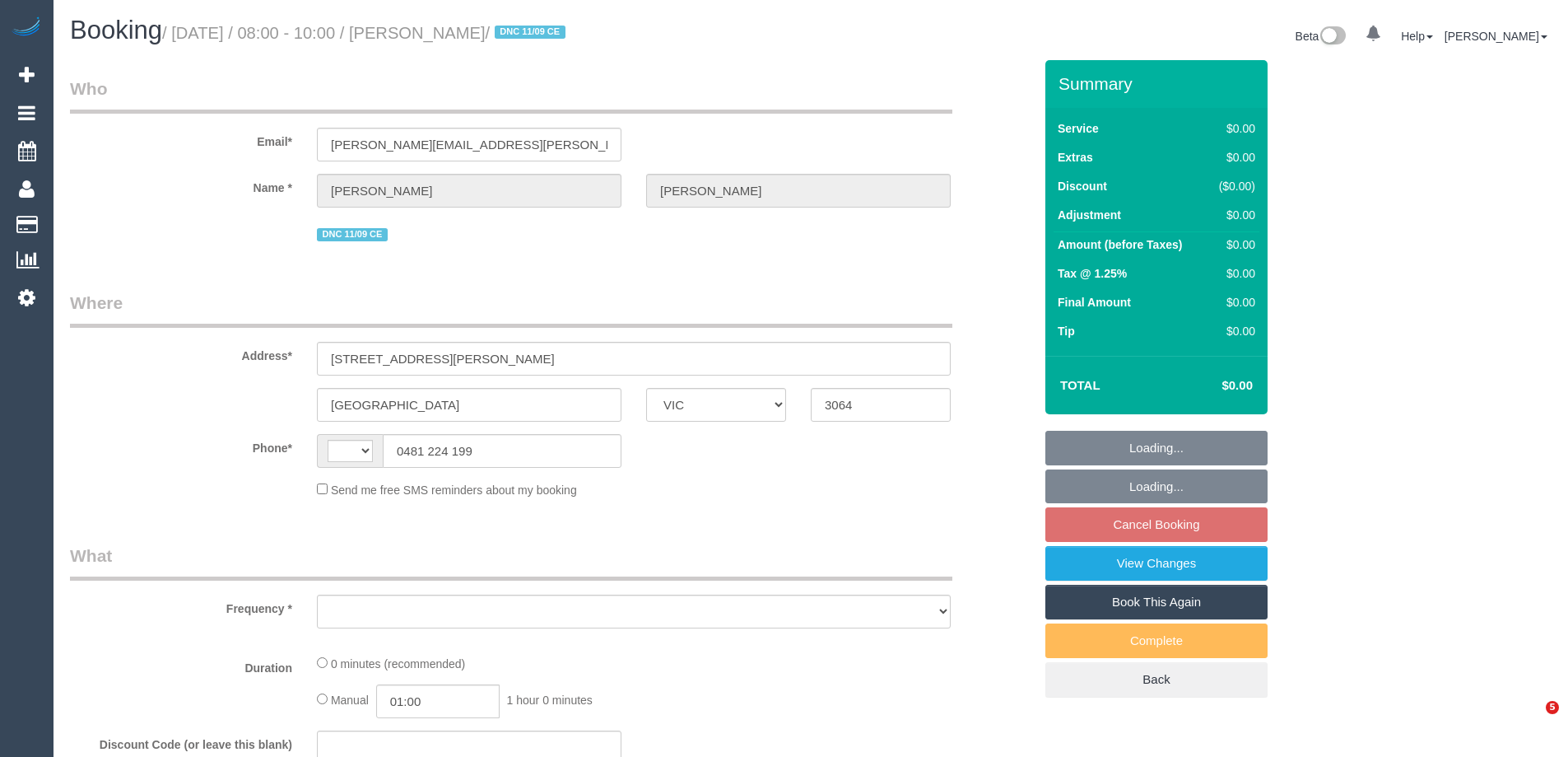
select select "VIC"
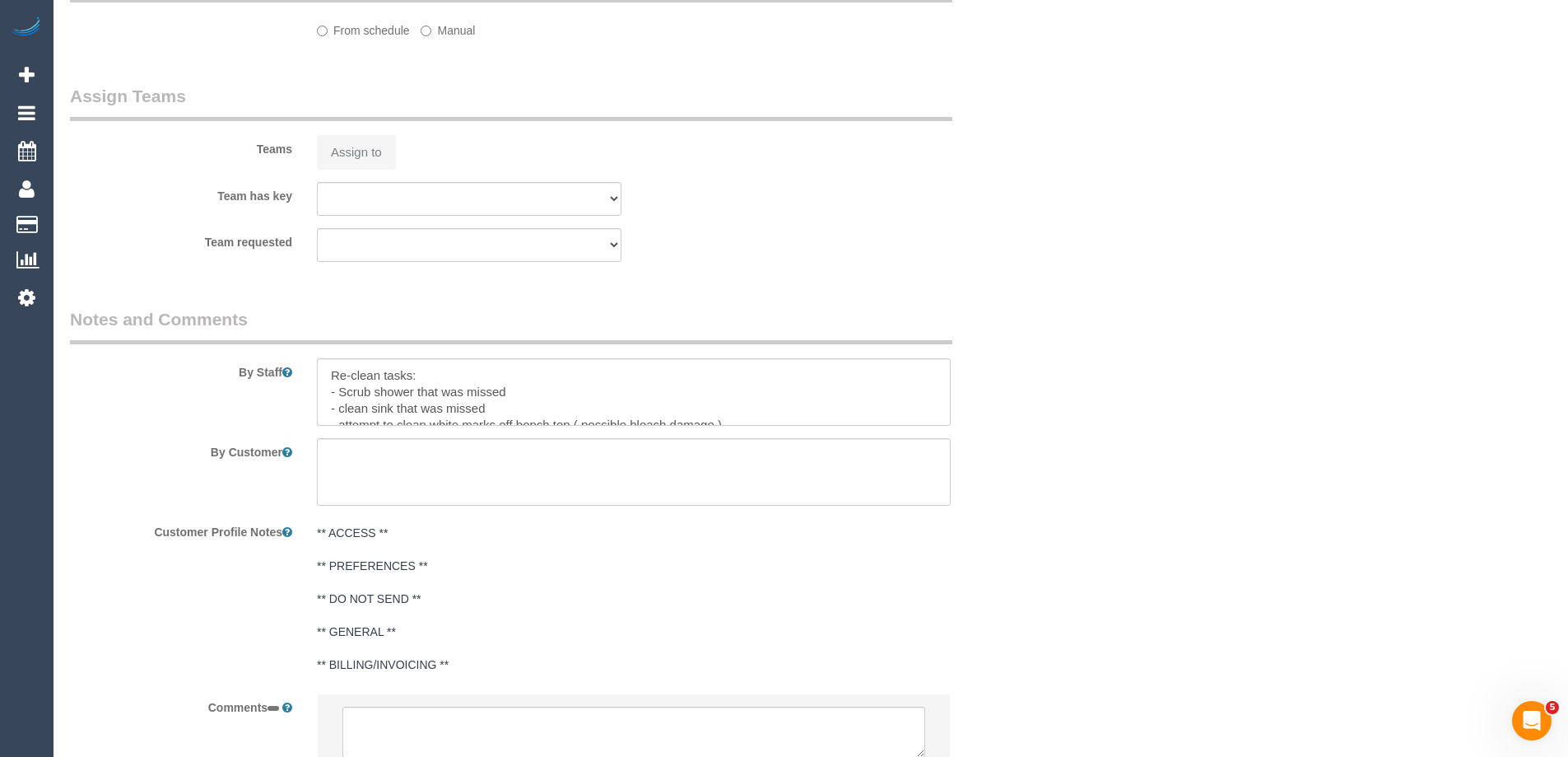
select select "string:AU"
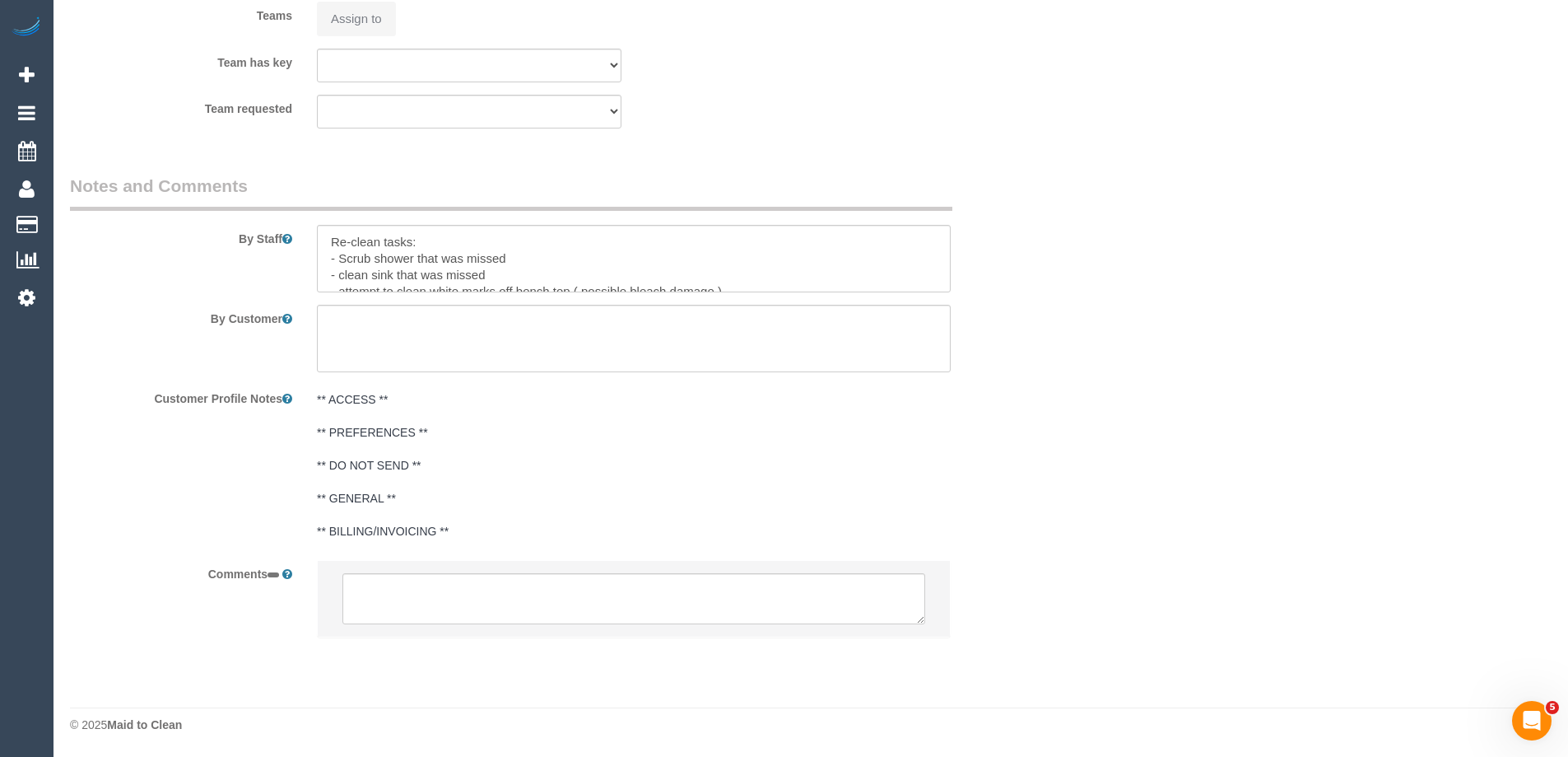
select select "object:570"
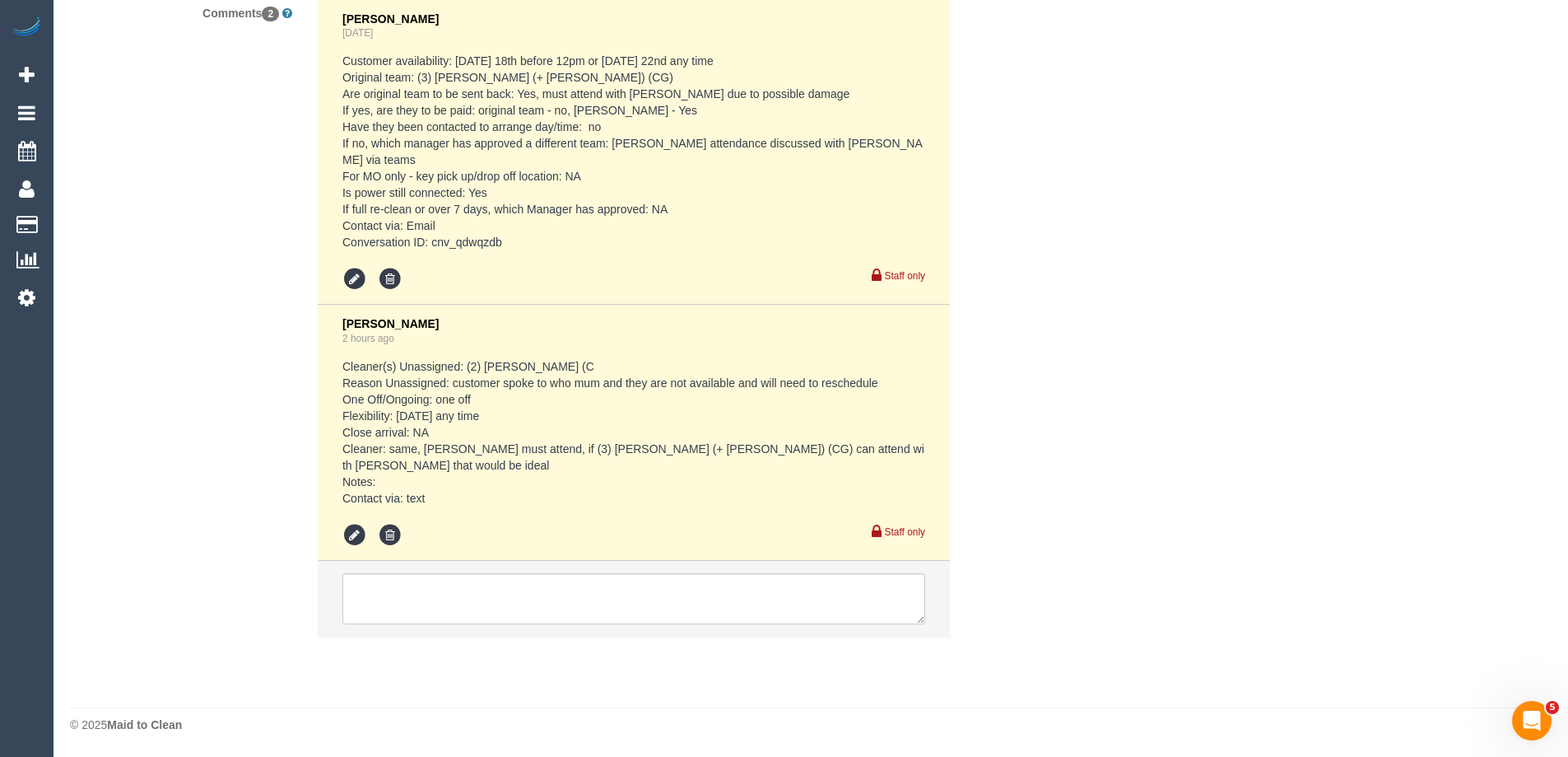
select select "string:stripe-pm_1S3jzj2GScqysDRVQrqXYaJb"
select select "number:30"
select select "number:15"
select select "number:19"
select select "number:24"
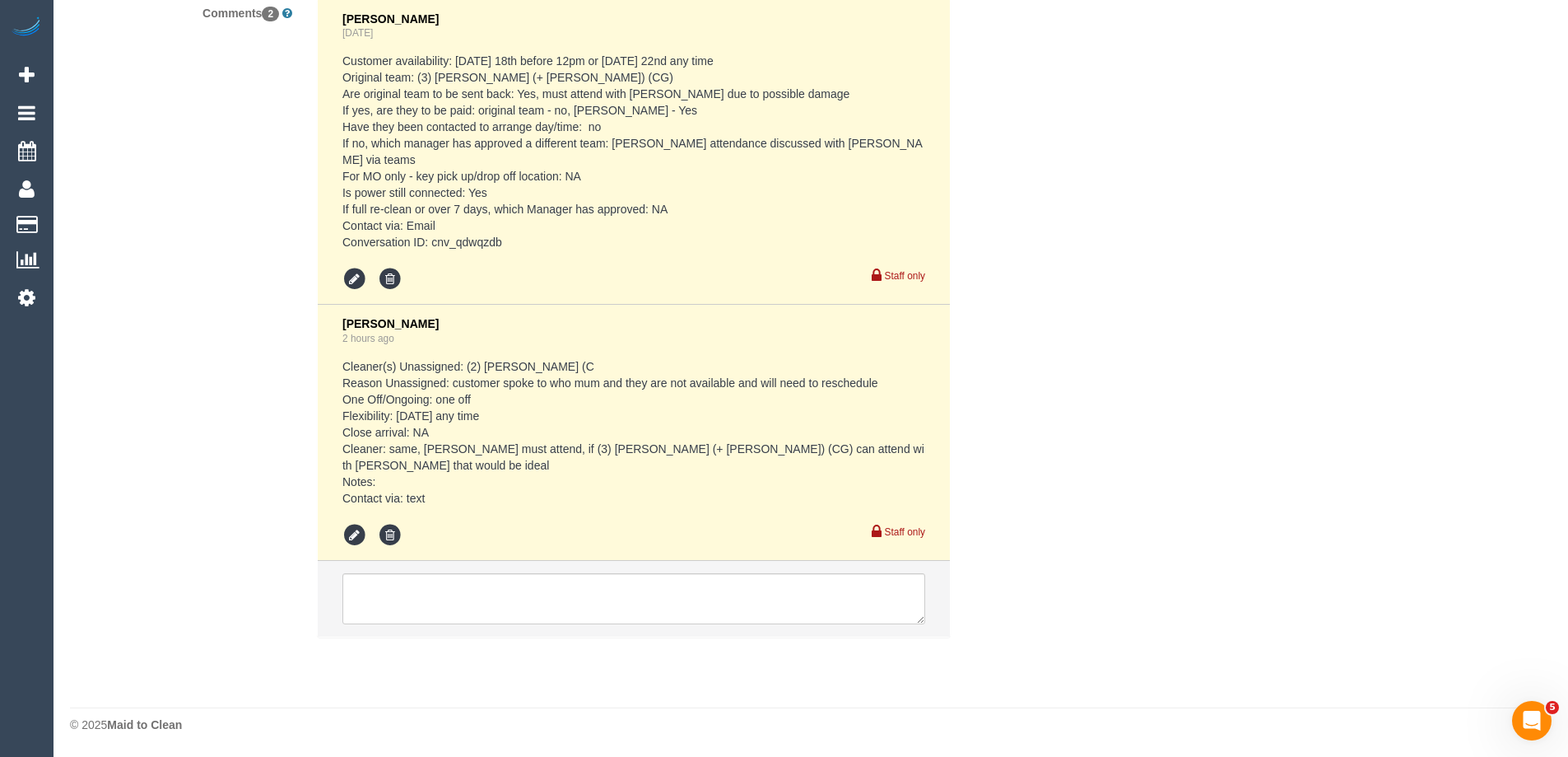
select select "number:33"
select select "number:26"
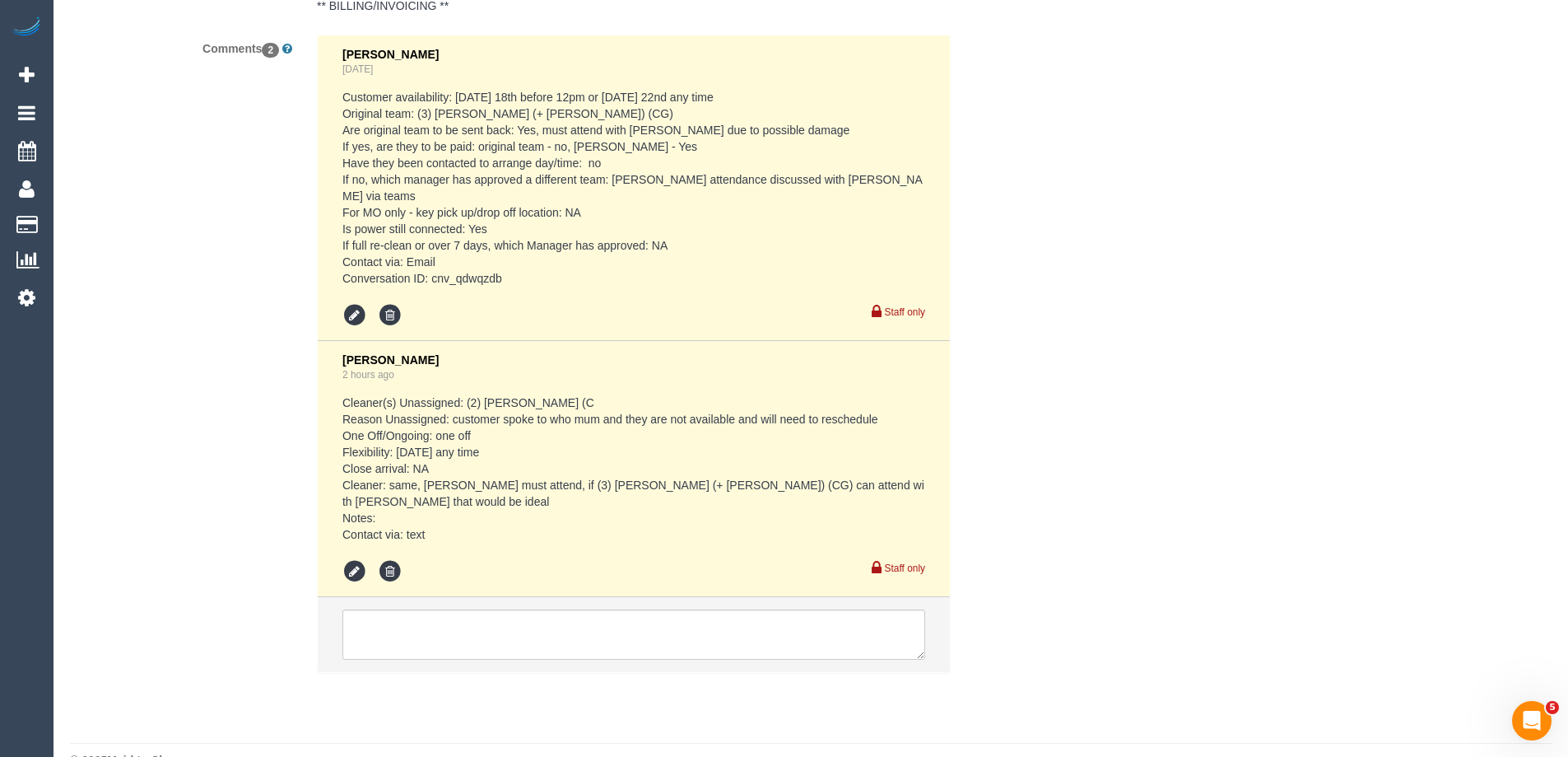
select select "object:780"
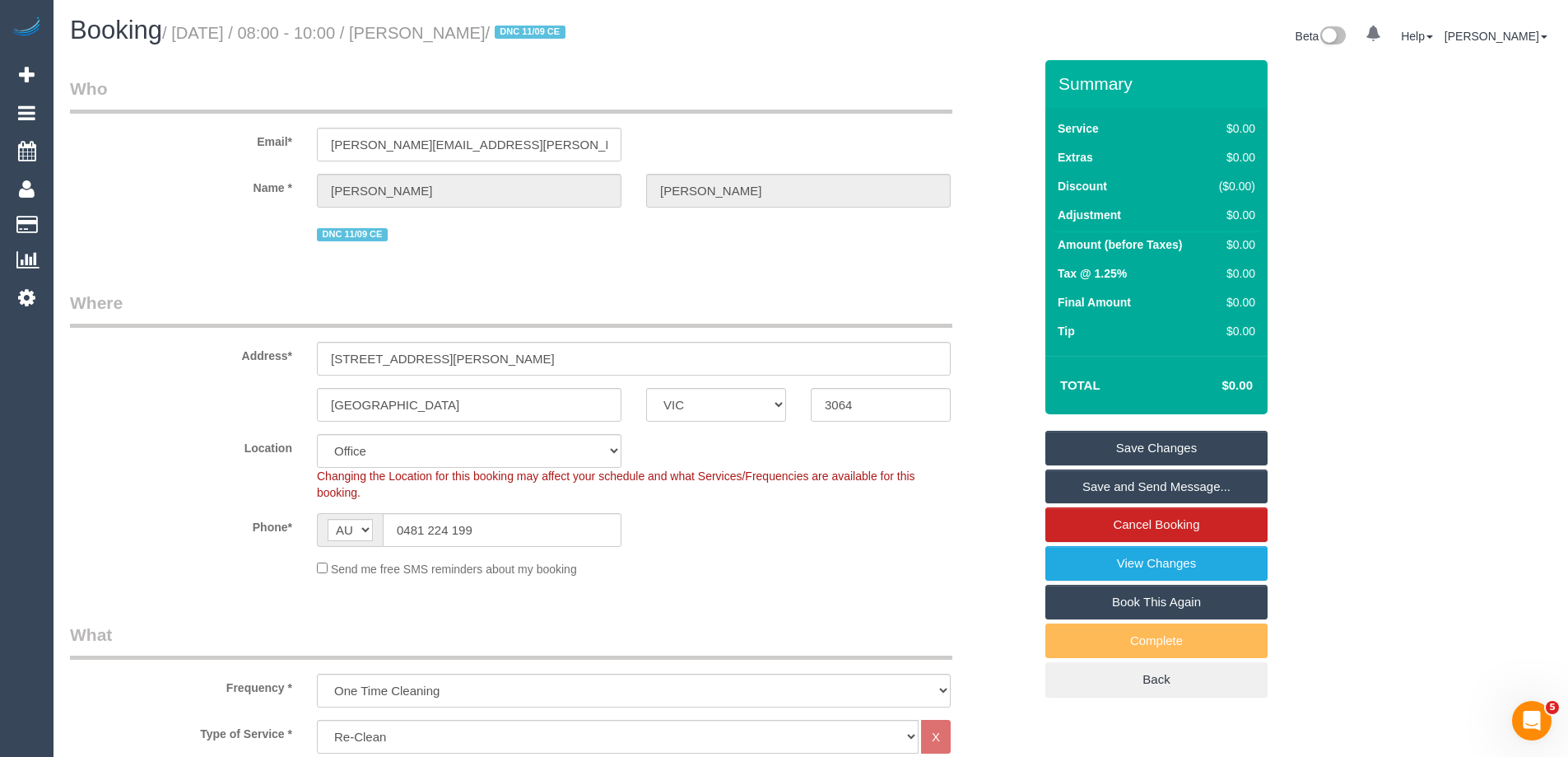
scroll to position [2914, 0]
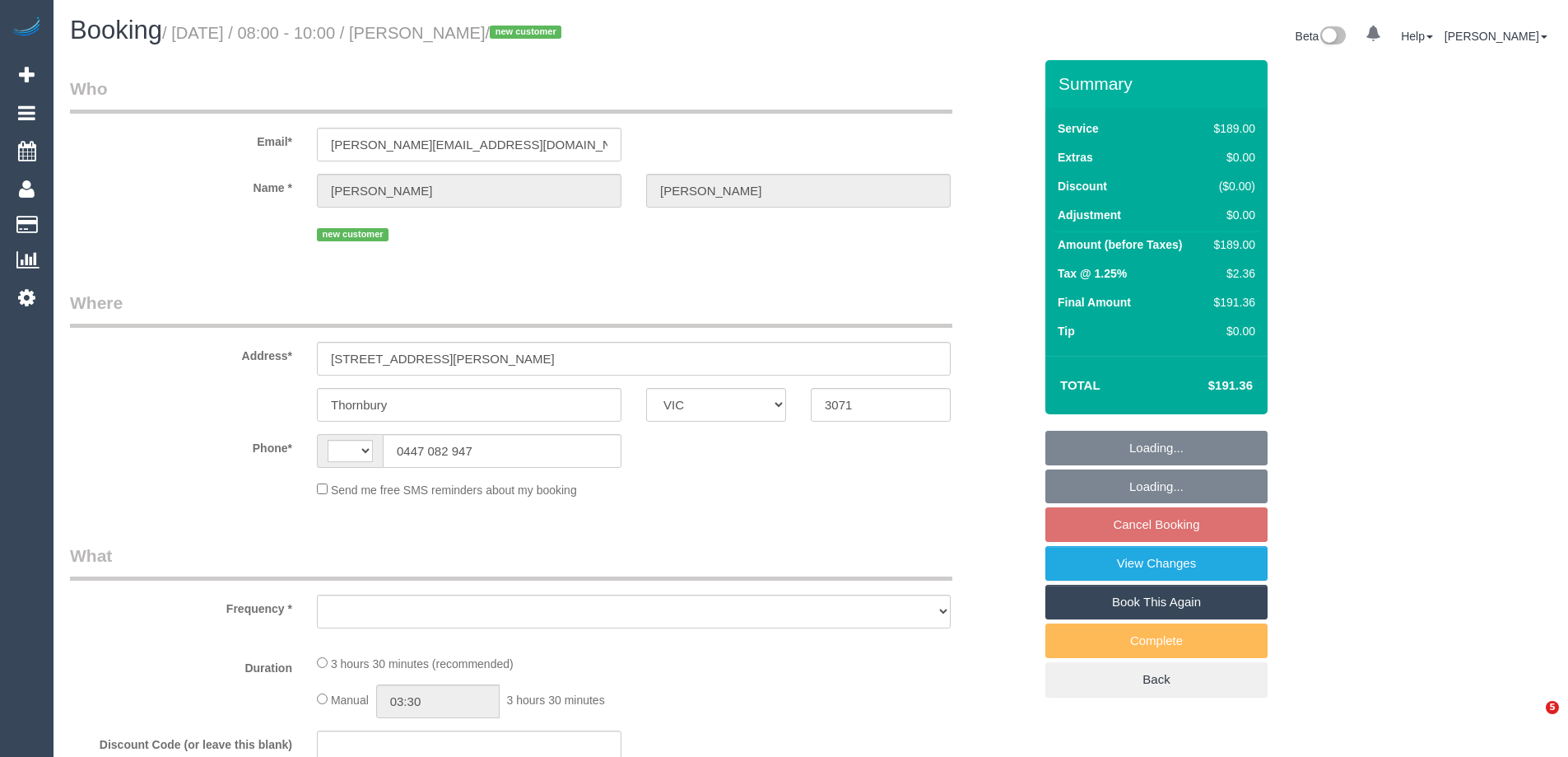
select select "VIC"
select select "string:stripe-pm_1S5P6N2GScqysDRVy2uRLMs5"
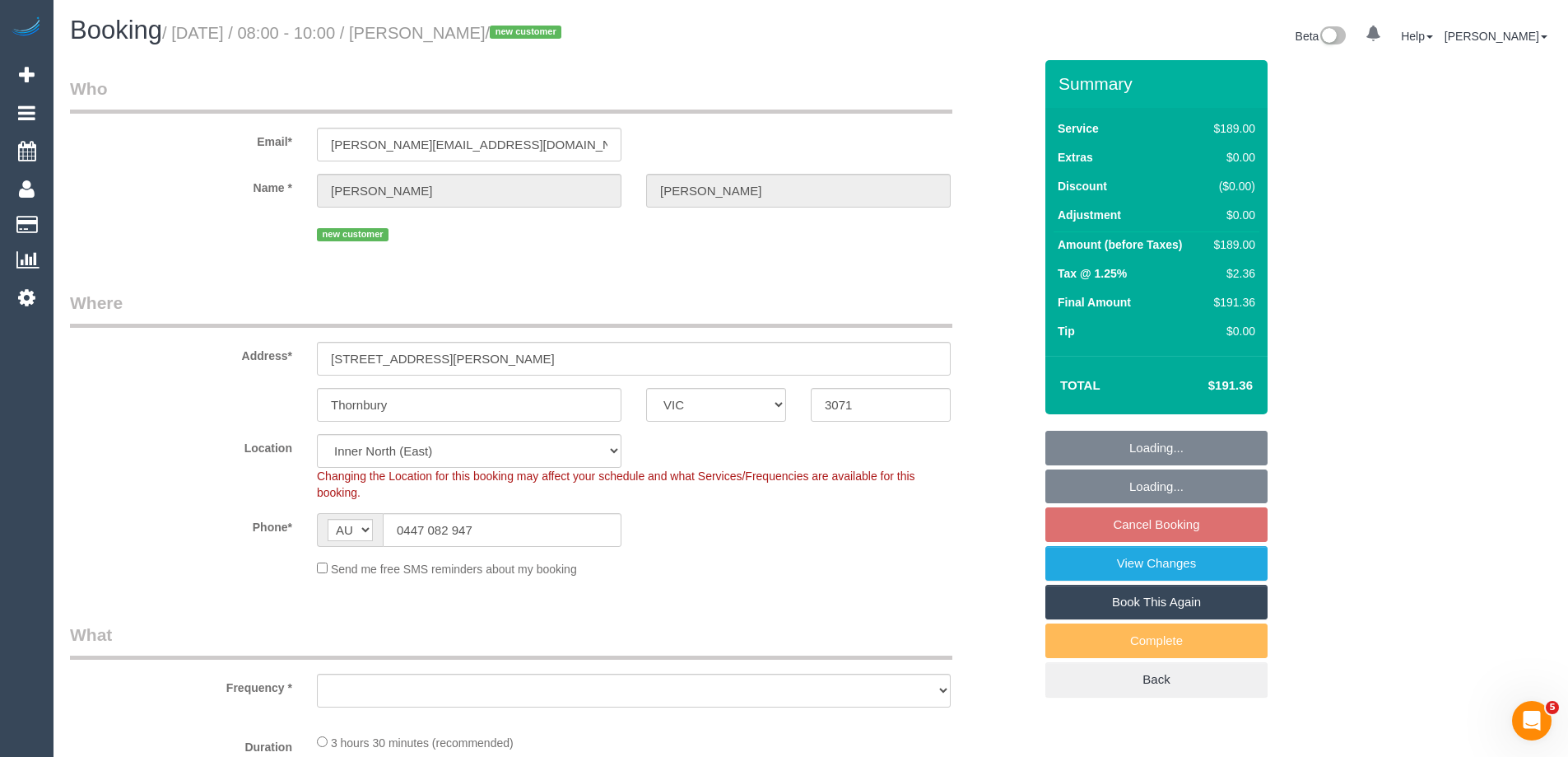
select select "string:AU"
select select "object:1467"
select select "number:27"
select select "number:14"
select select "number:19"
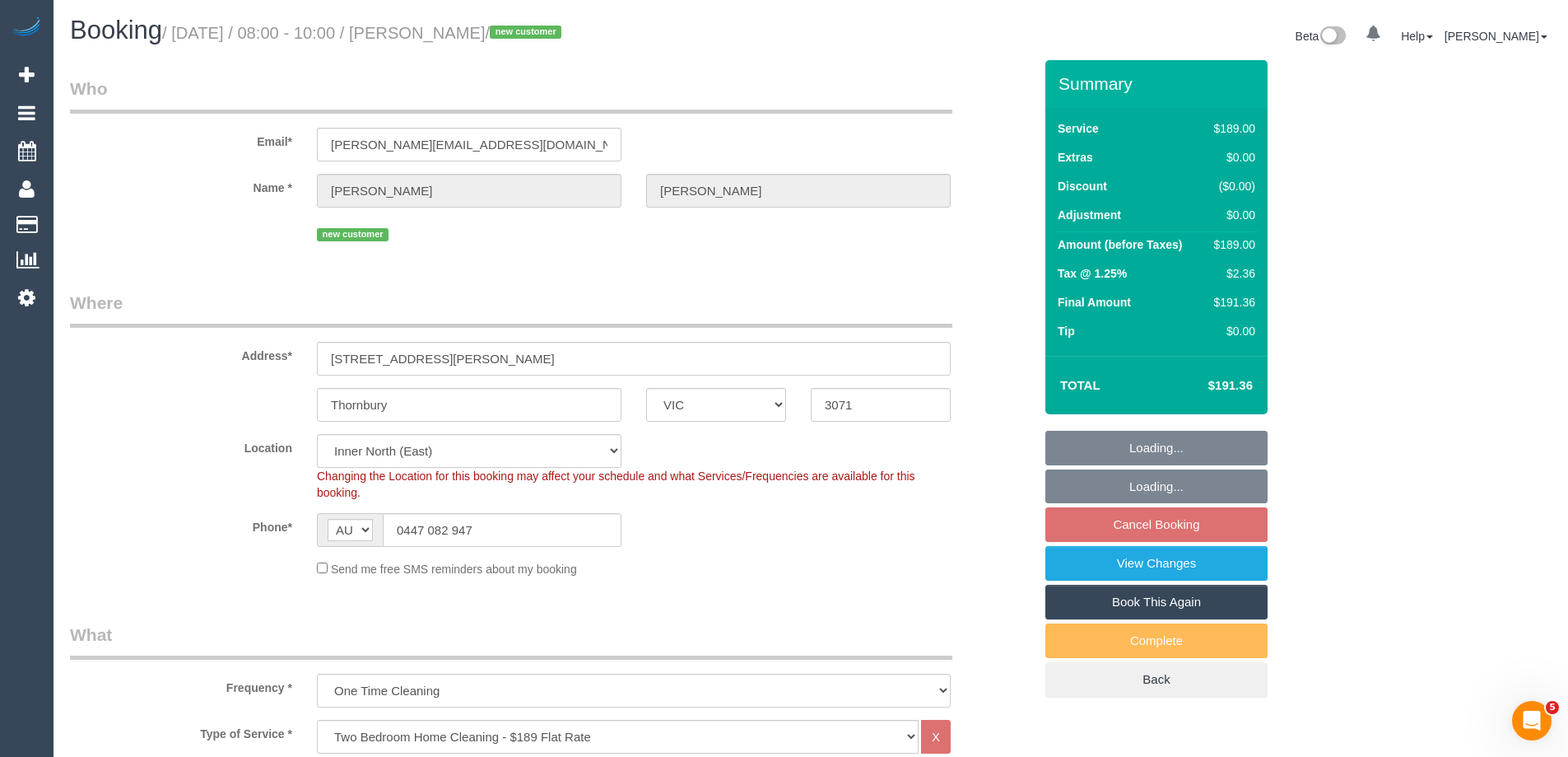
select select "number:25"
select select "number:12"
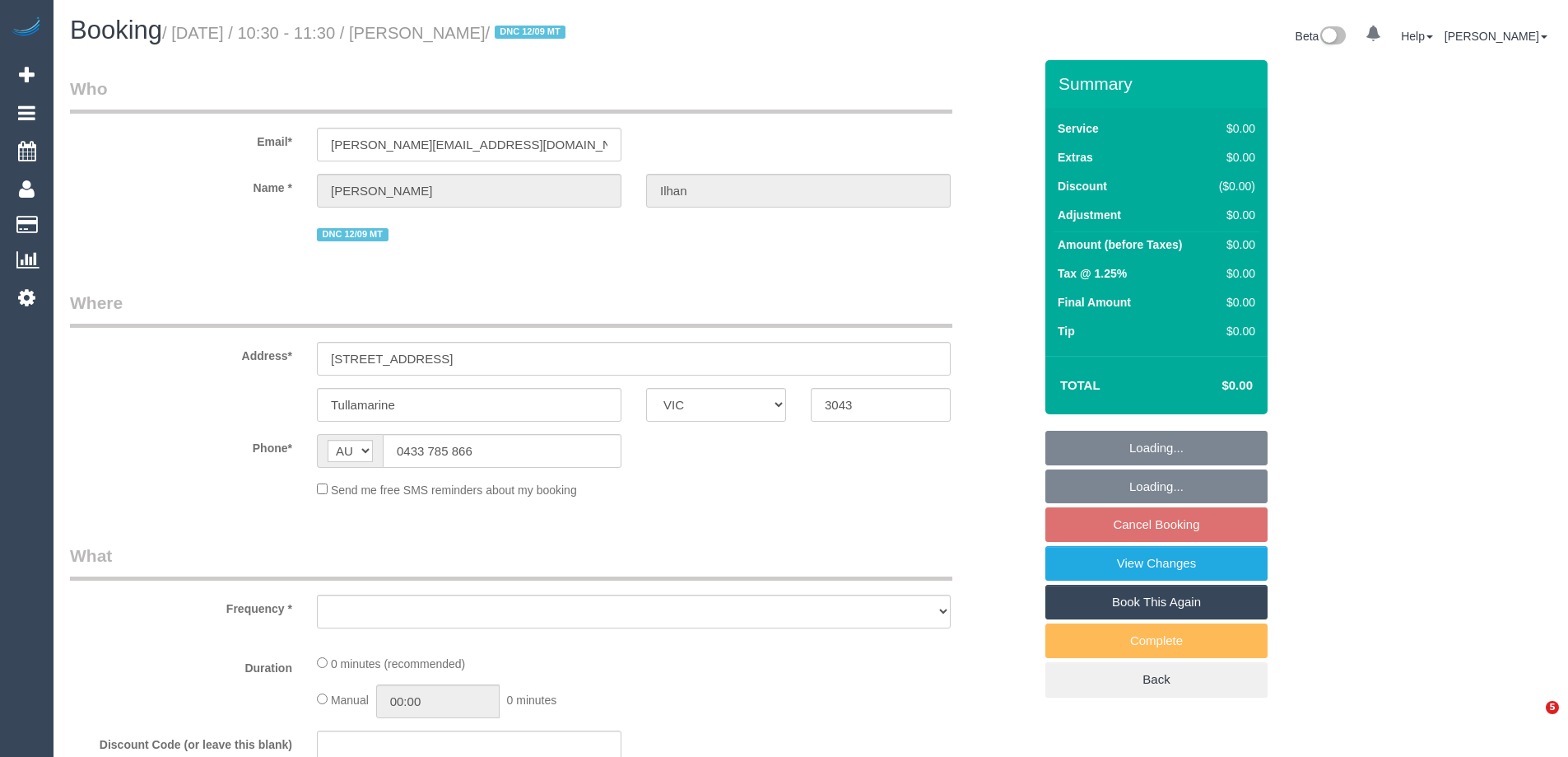
select select "VIC"
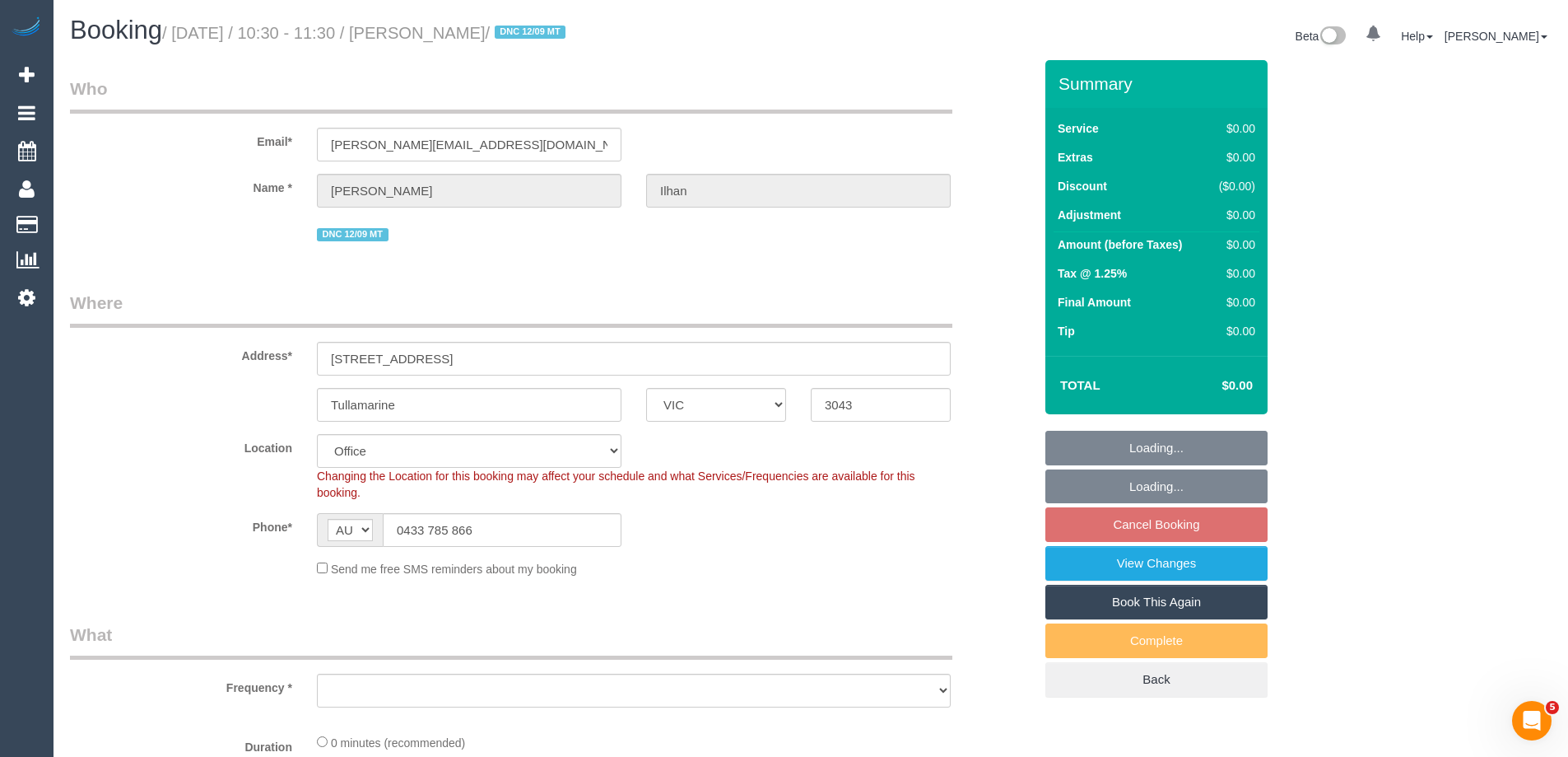
select select "string:stripe-pm_1S4u1I2GScqysDRVhfUsXWug"
select select "number:28"
select select "number:14"
select select "number:18"
select select "number:22"
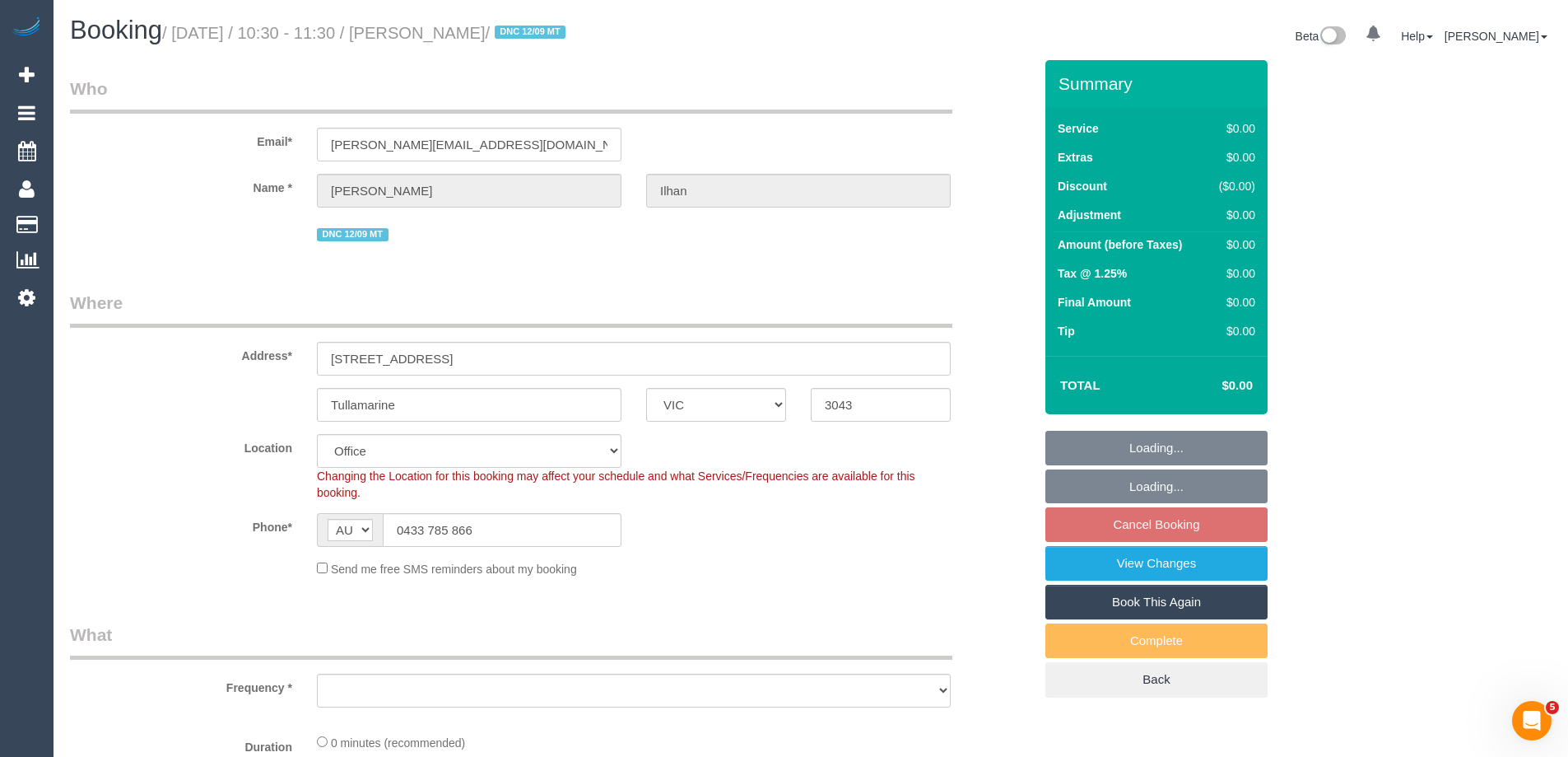
select select "number:33"
select select "number:26"
select select "object:2042"
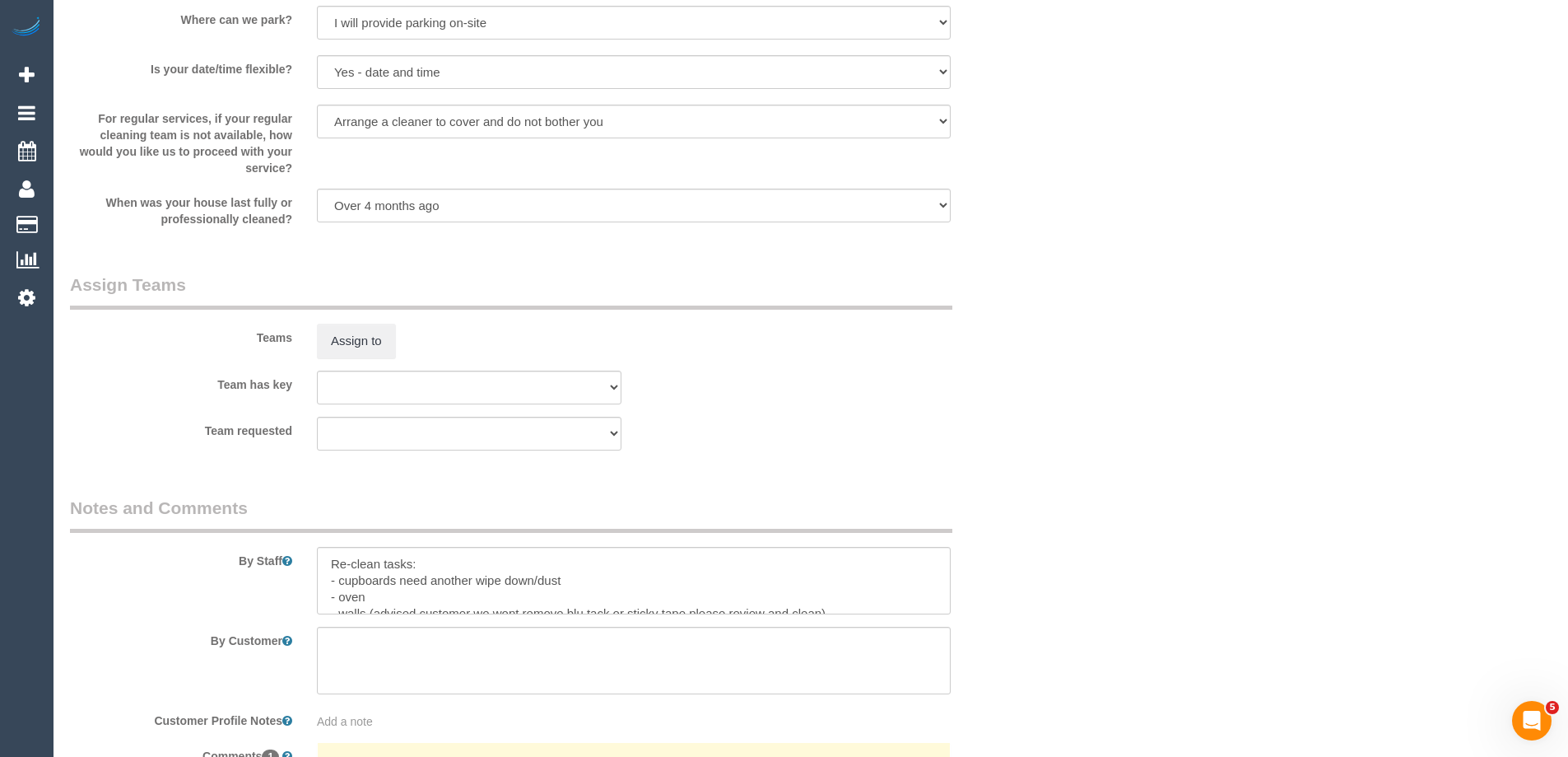
scroll to position [2502, 0]
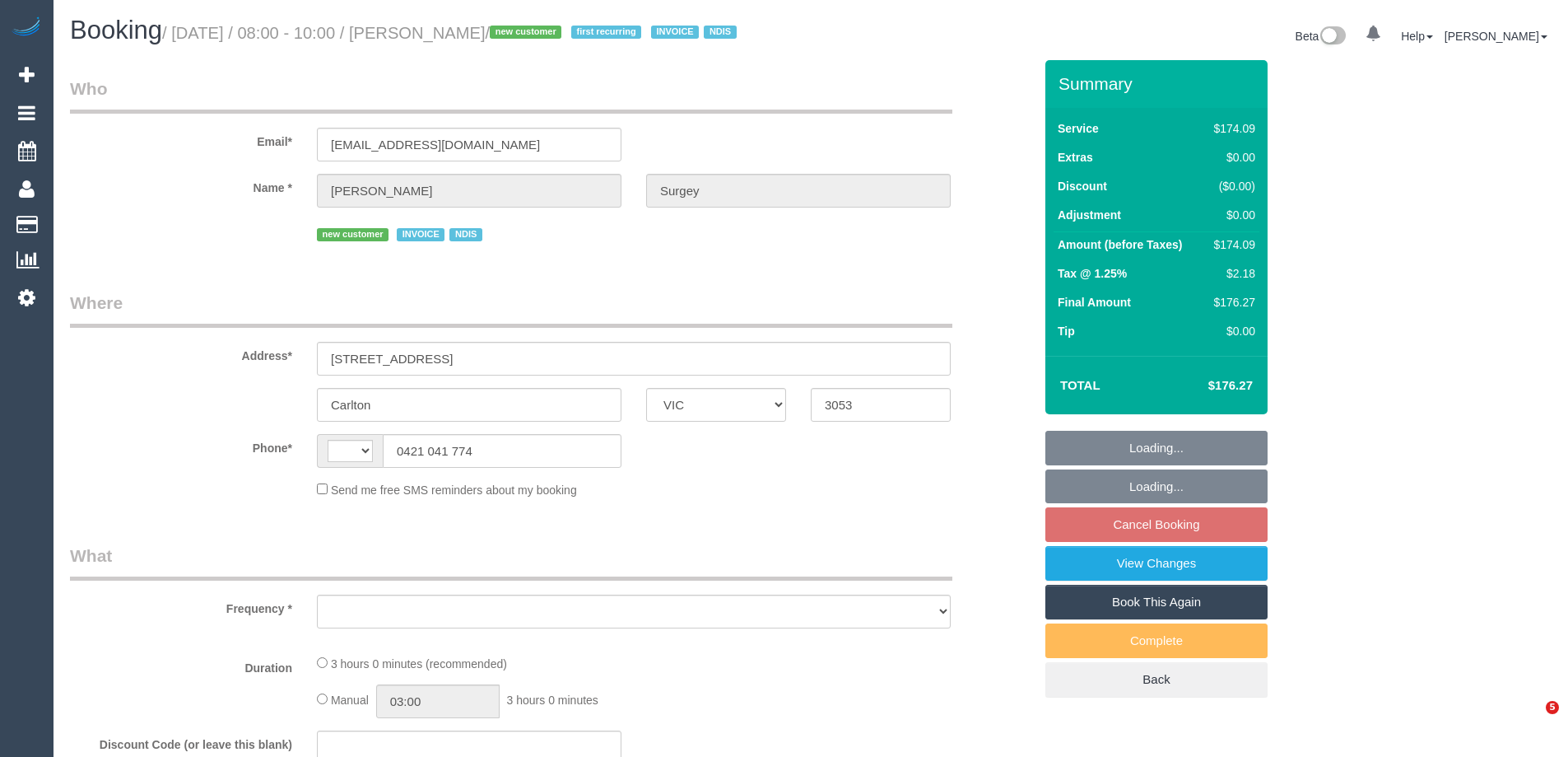
select select "VIC"
select select "string:AU"
select select "object:546"
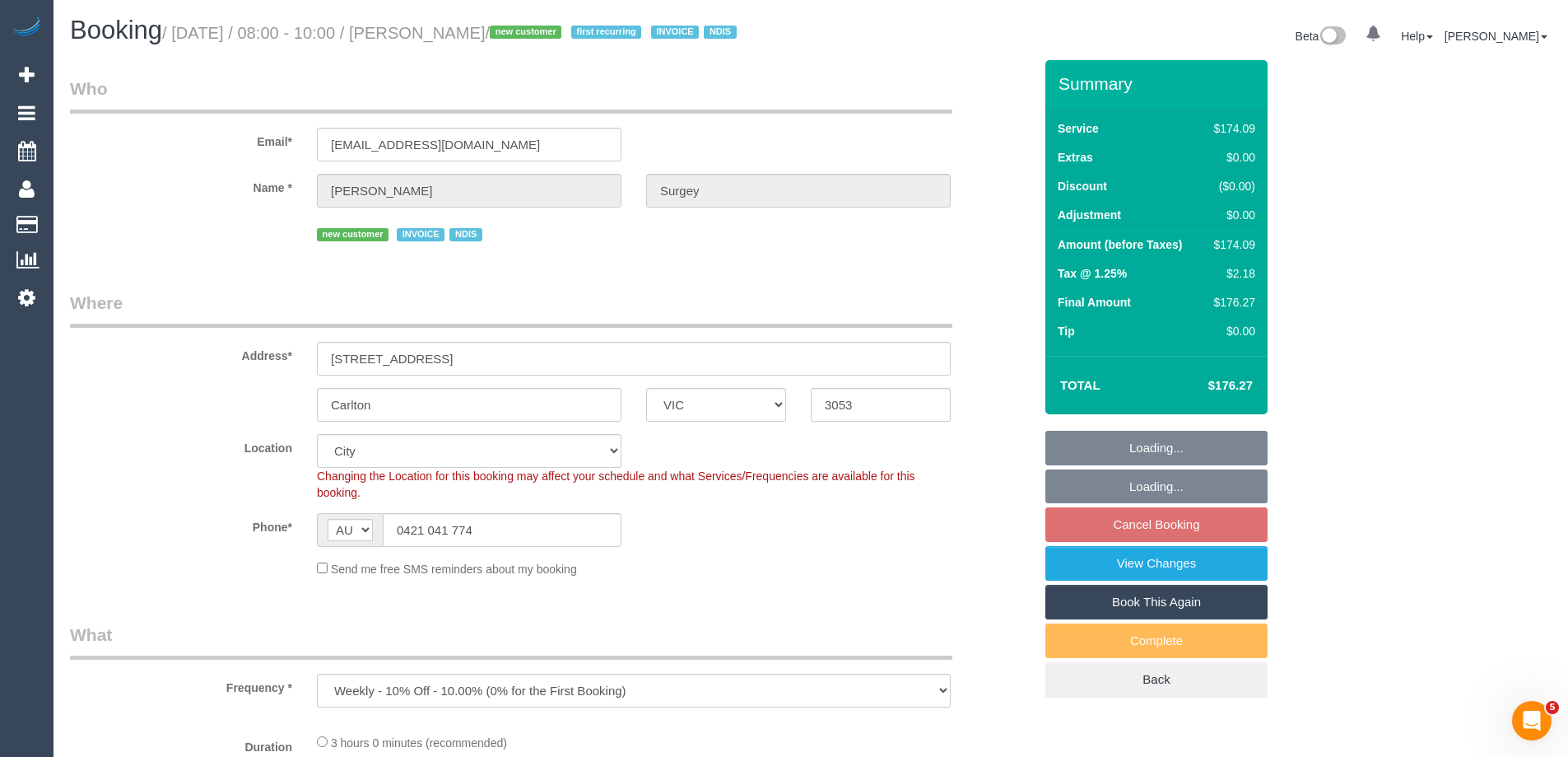
select select "180"
select select "number:28"
select select "number:14"
select select "number:19"
select select "number:22"
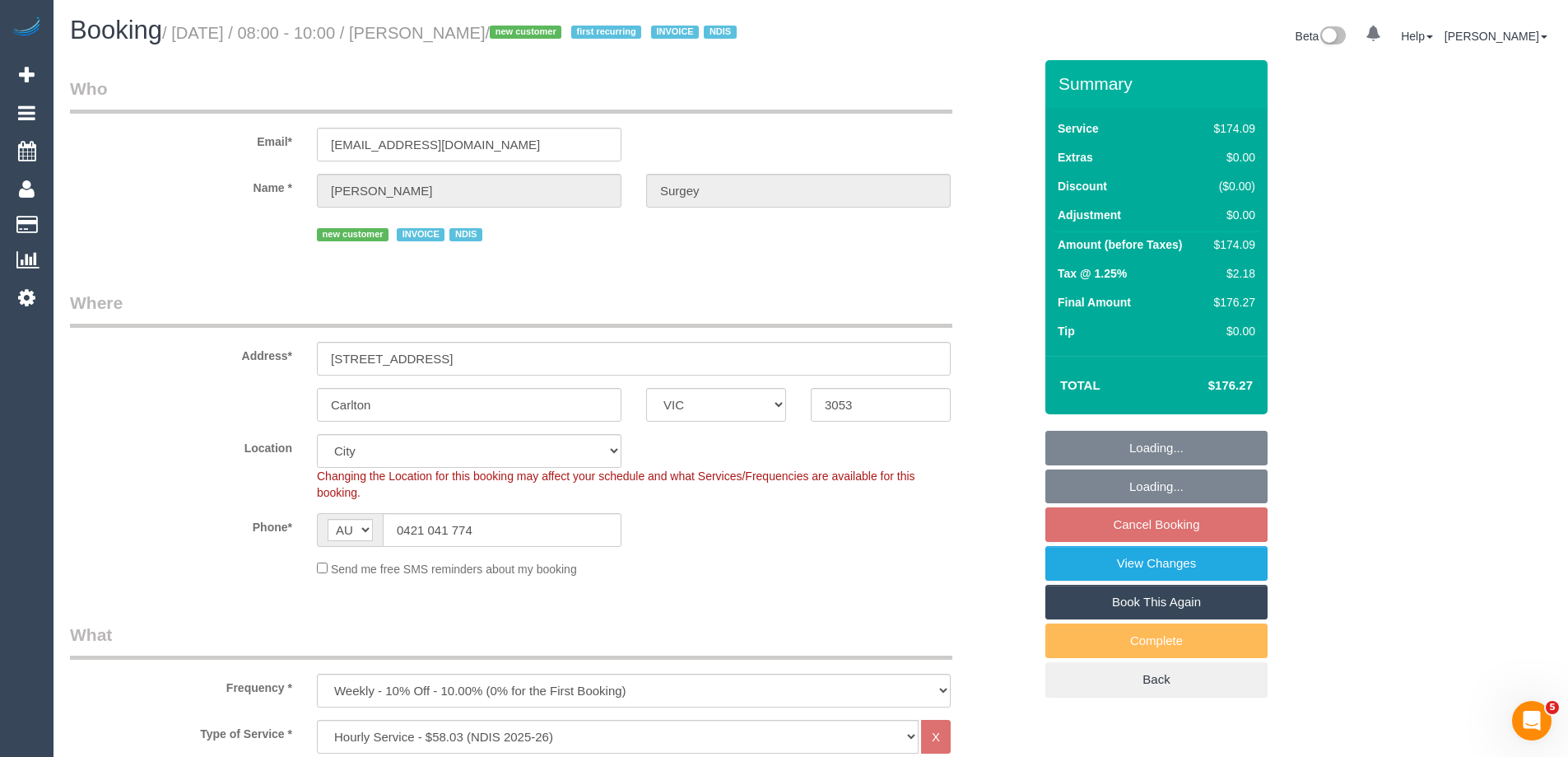
select select "object:1173"
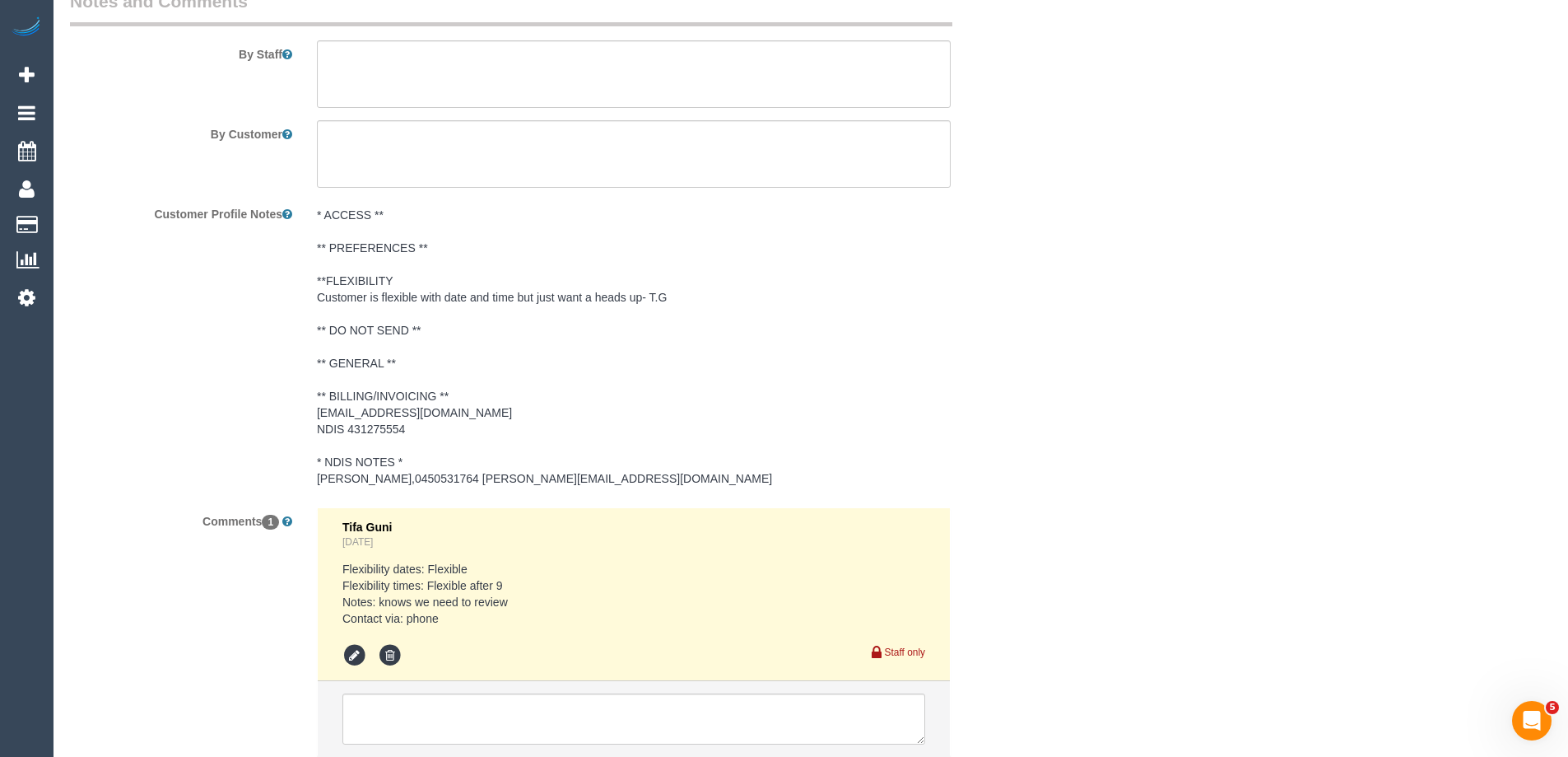
scroll to position [2205, 0]
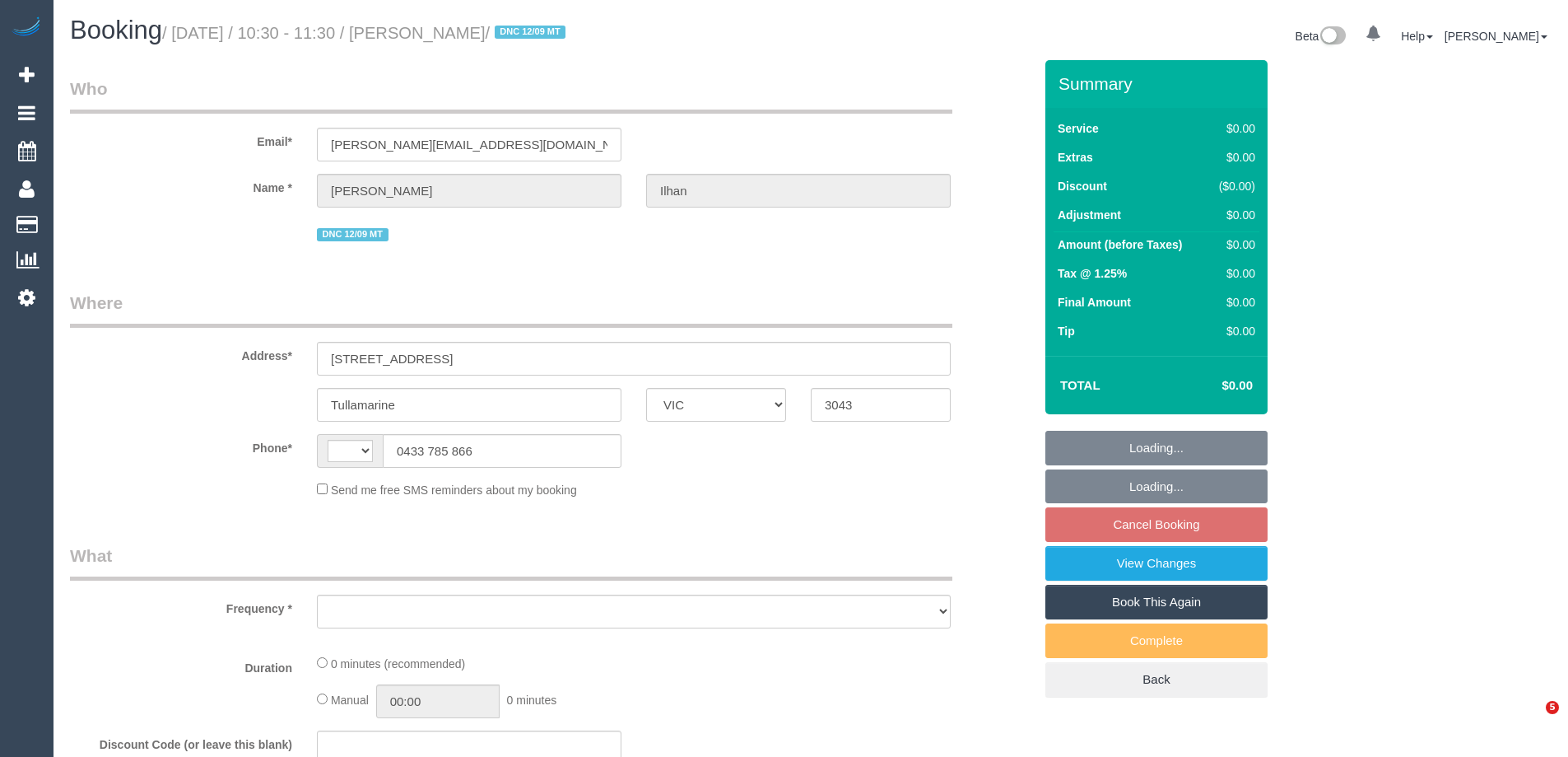
select select "VIC"
select select "object:284"
select select "string:stripe-pm_1S4u1I2GScqysDRVhfUsXWug"
select select "string:AU"
select select "number:28"
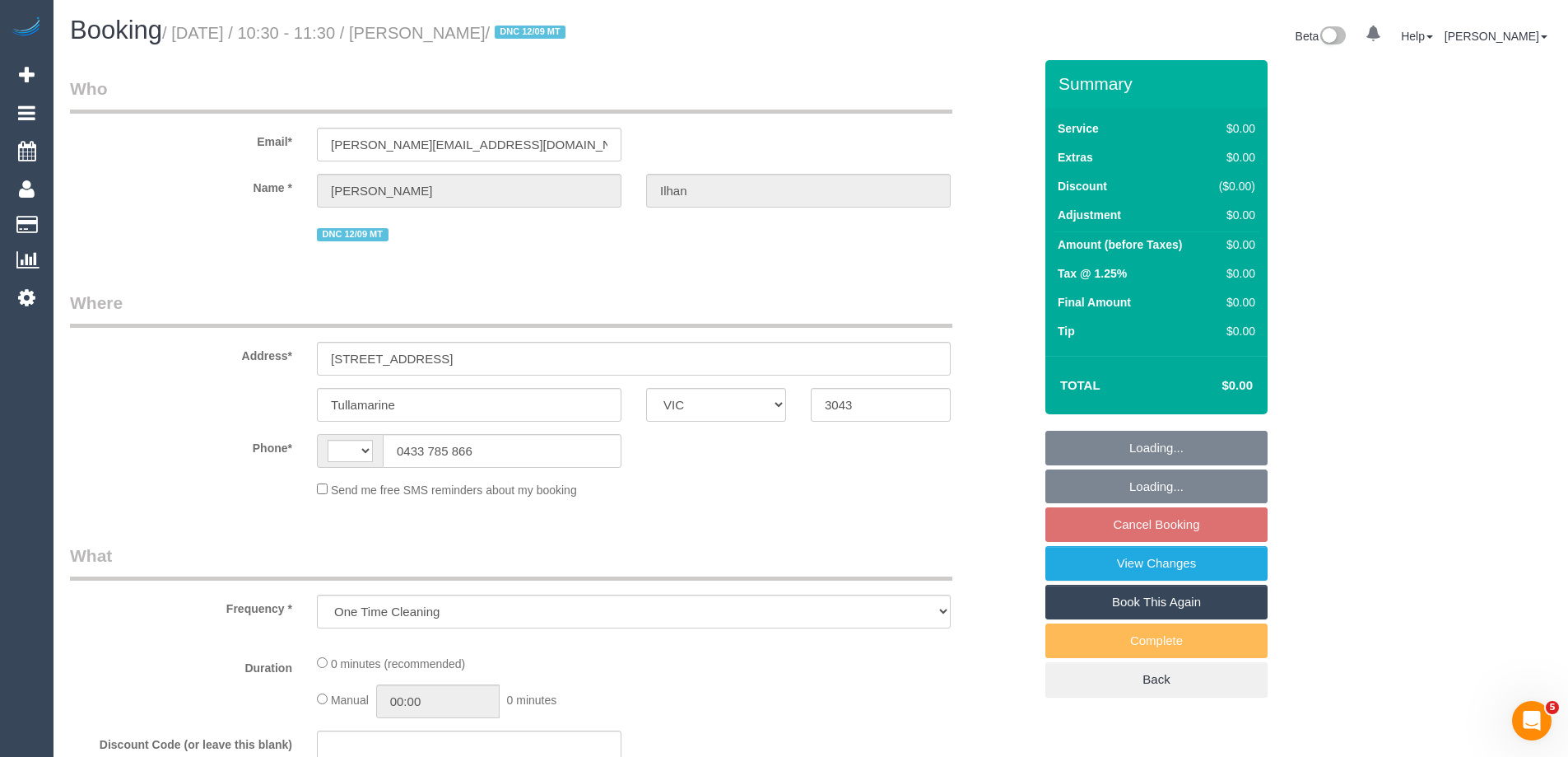
select select "number:14"
select select "number:18"
select select "number:22"
select select "number:33"
select select "number:26"
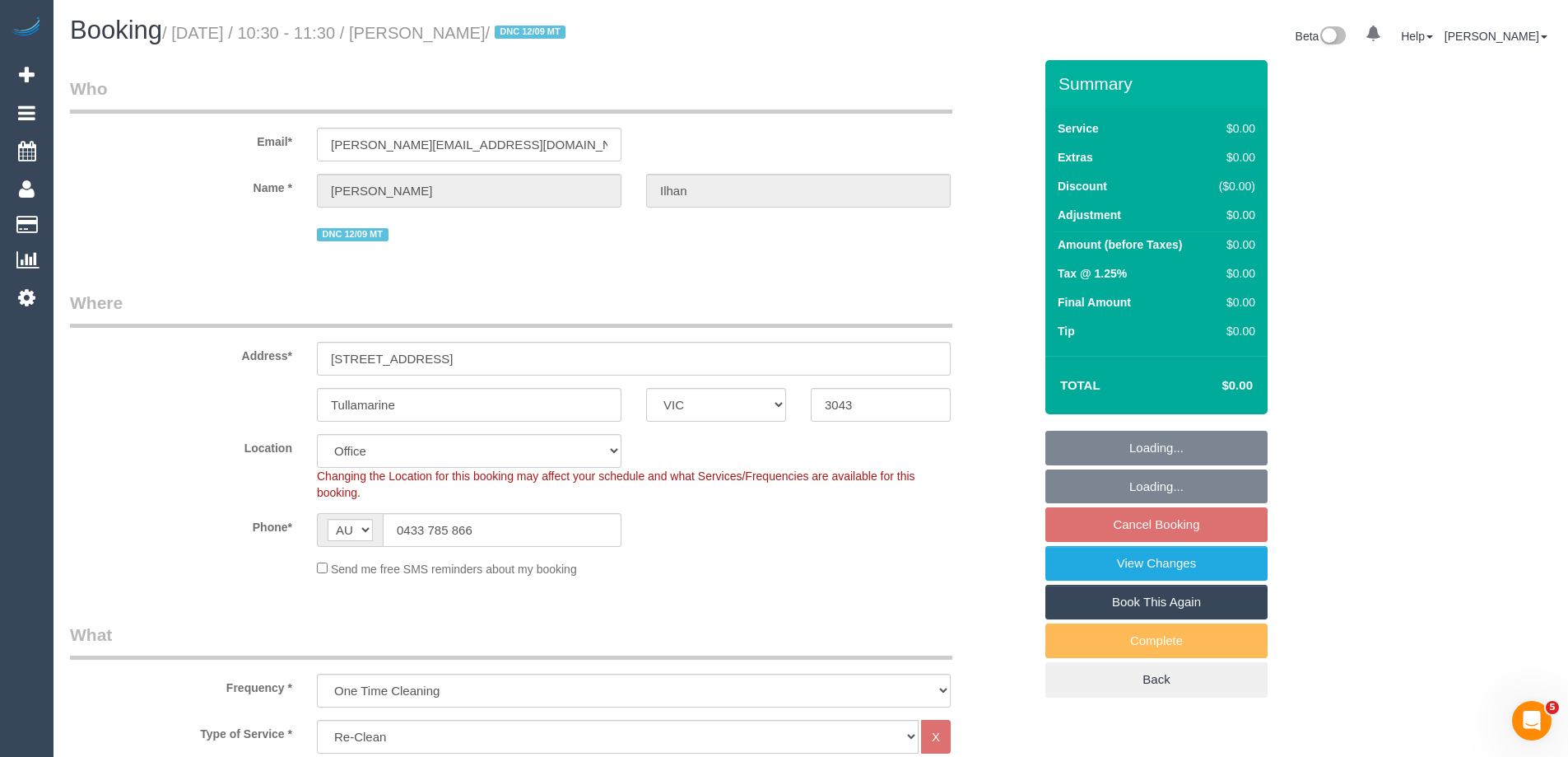
select select "object:1971"
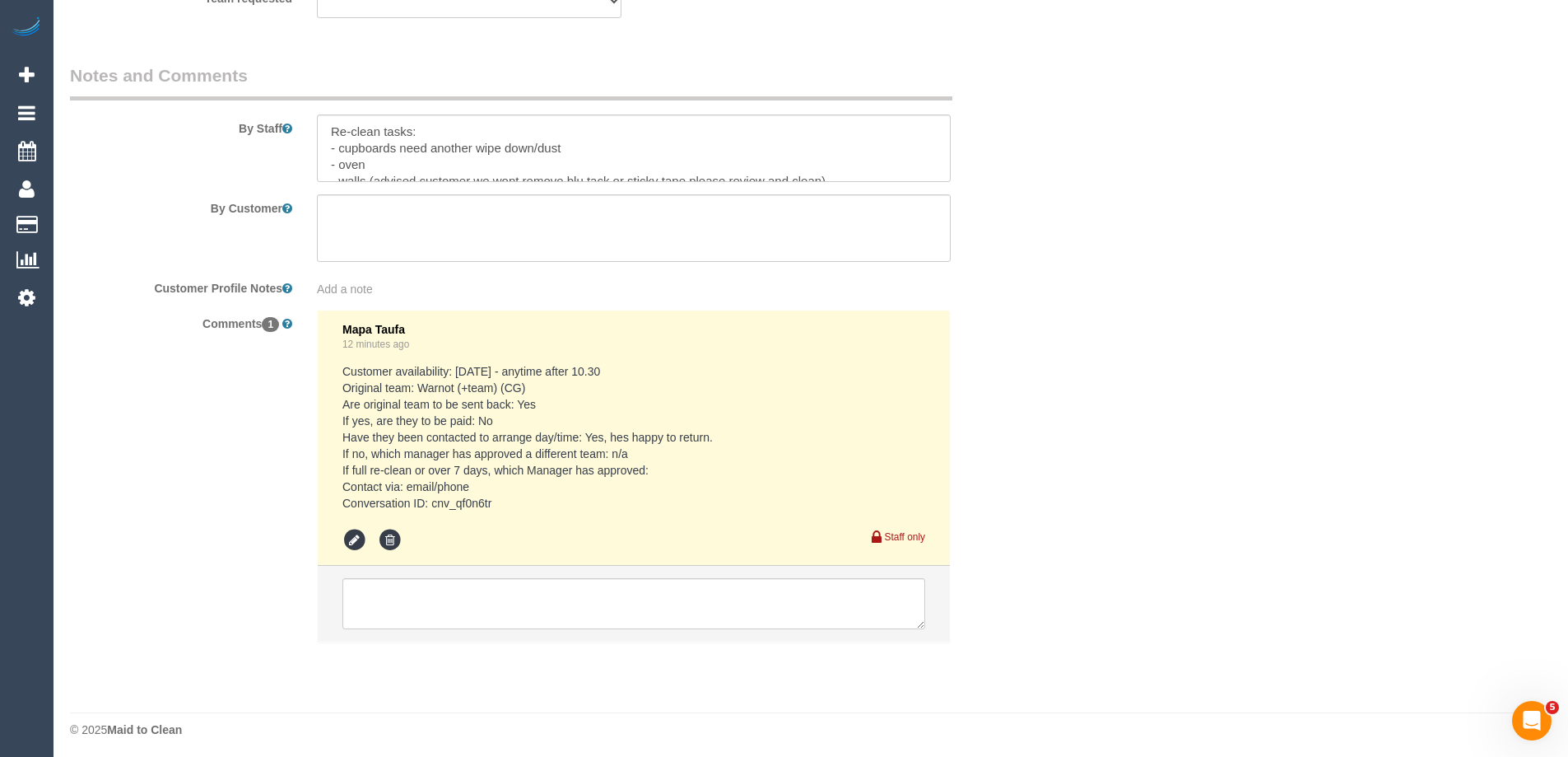
scroll to position [2502, 0]
drag, startPoint x: 490, startPoint y: 499, endPoint x: 434, endPoint y: 492, distance: 56.4
click at [434, 492] on pre "Customer availability: Monday - anytime after 10.30 Original team: Warnot (+tea…" at bounding box center [633, 432] width 582 height 148
copy pre "cnv_qf0n6tr"
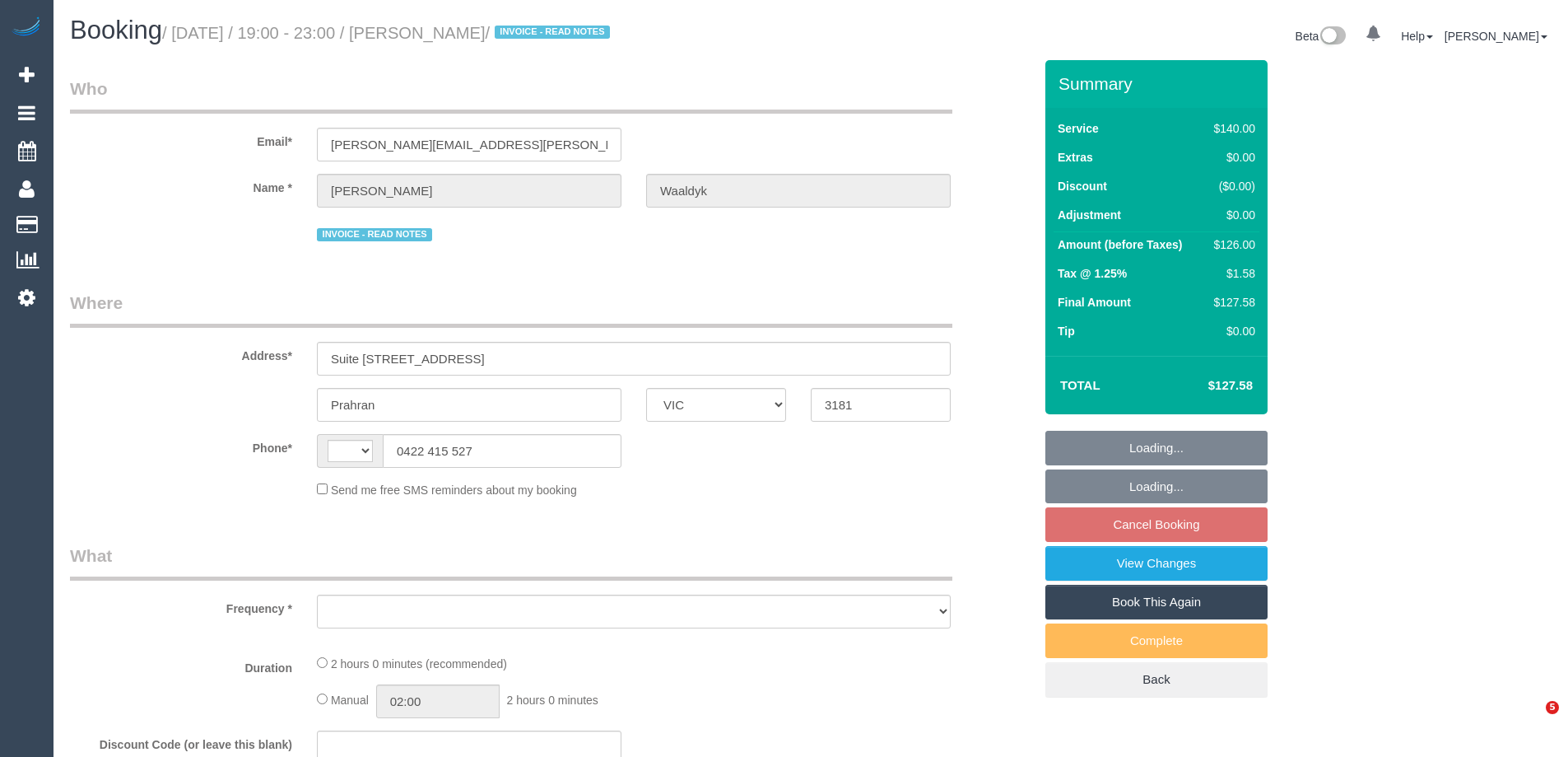
select select "VIC"
select select "object:289"
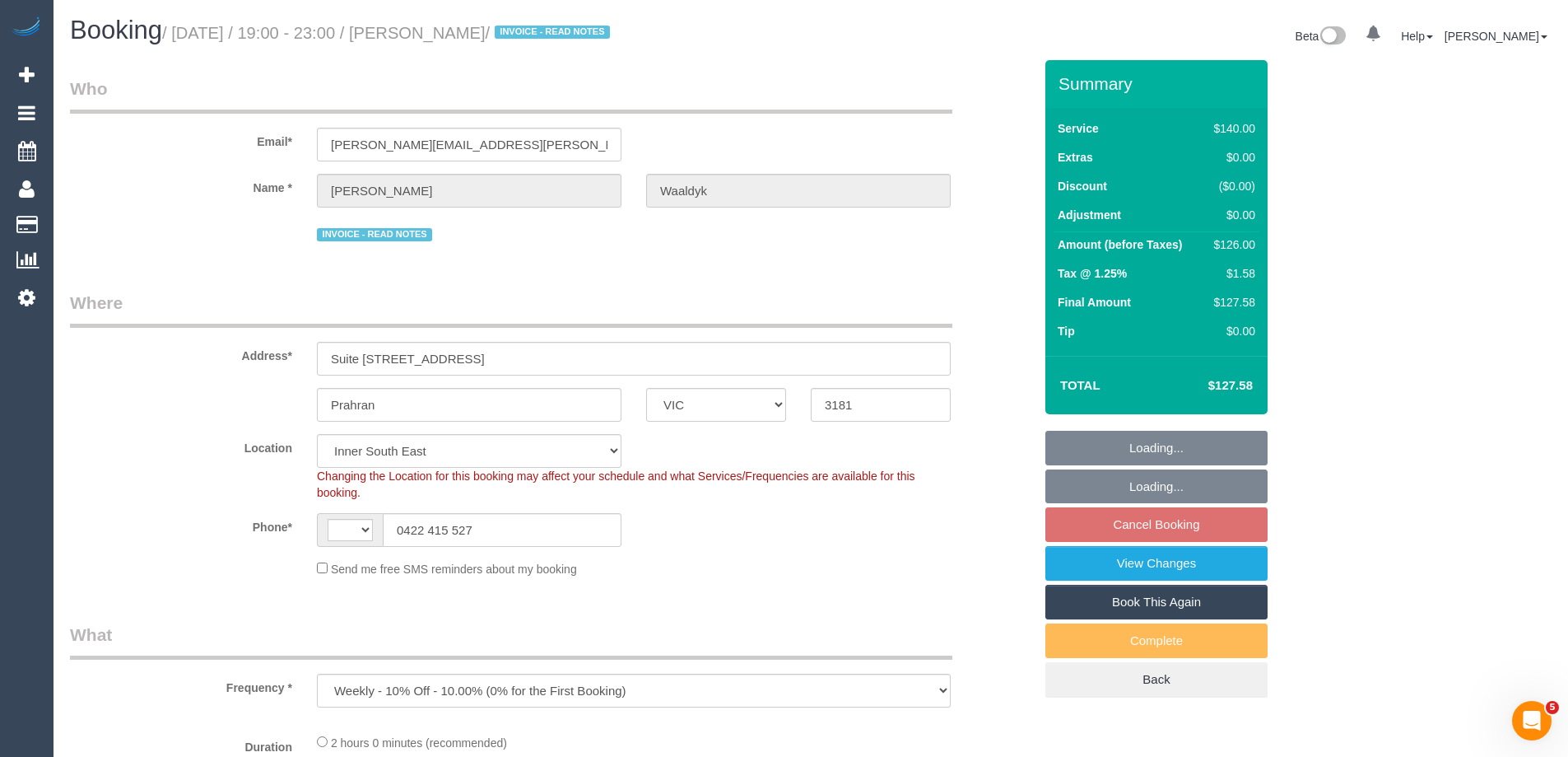
select select "string:stripe-pm_1Mge982GScqysDRVPc1XJALq"
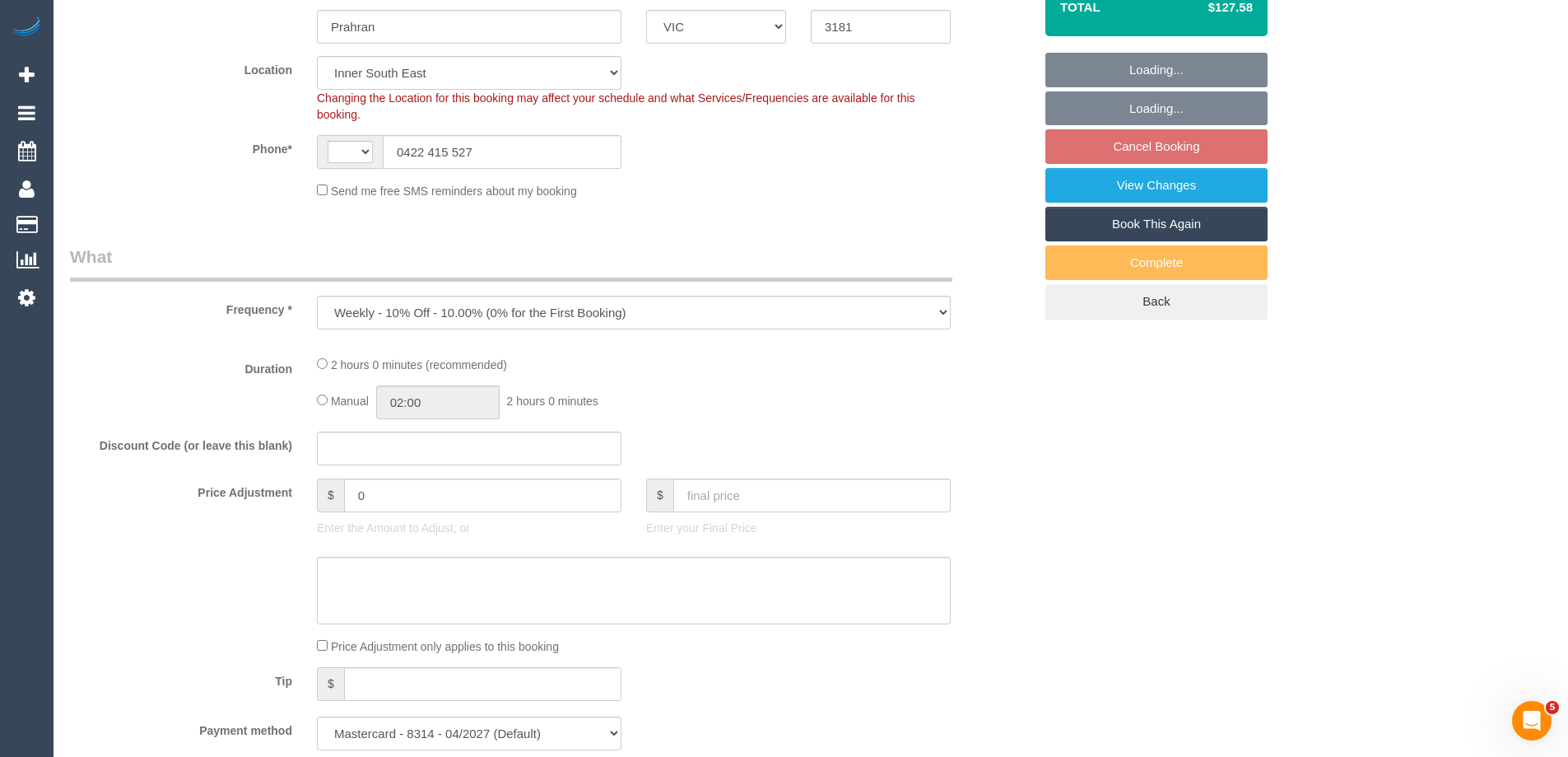
select select "object:543"
select select "string:AU"
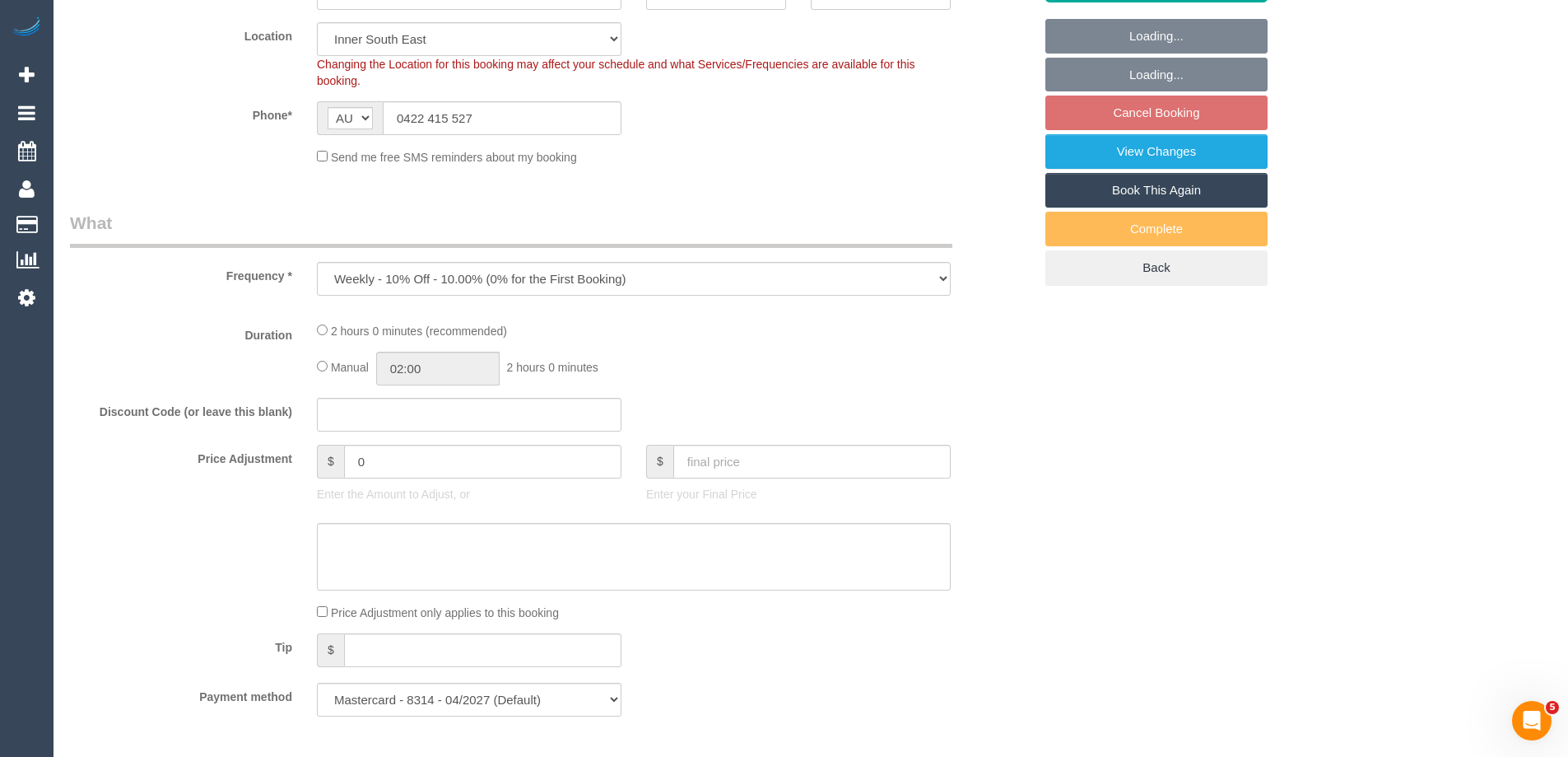
select select "31181"
select select "number:28"
select select "number:14"
select select "number:19"
select select "number:25"
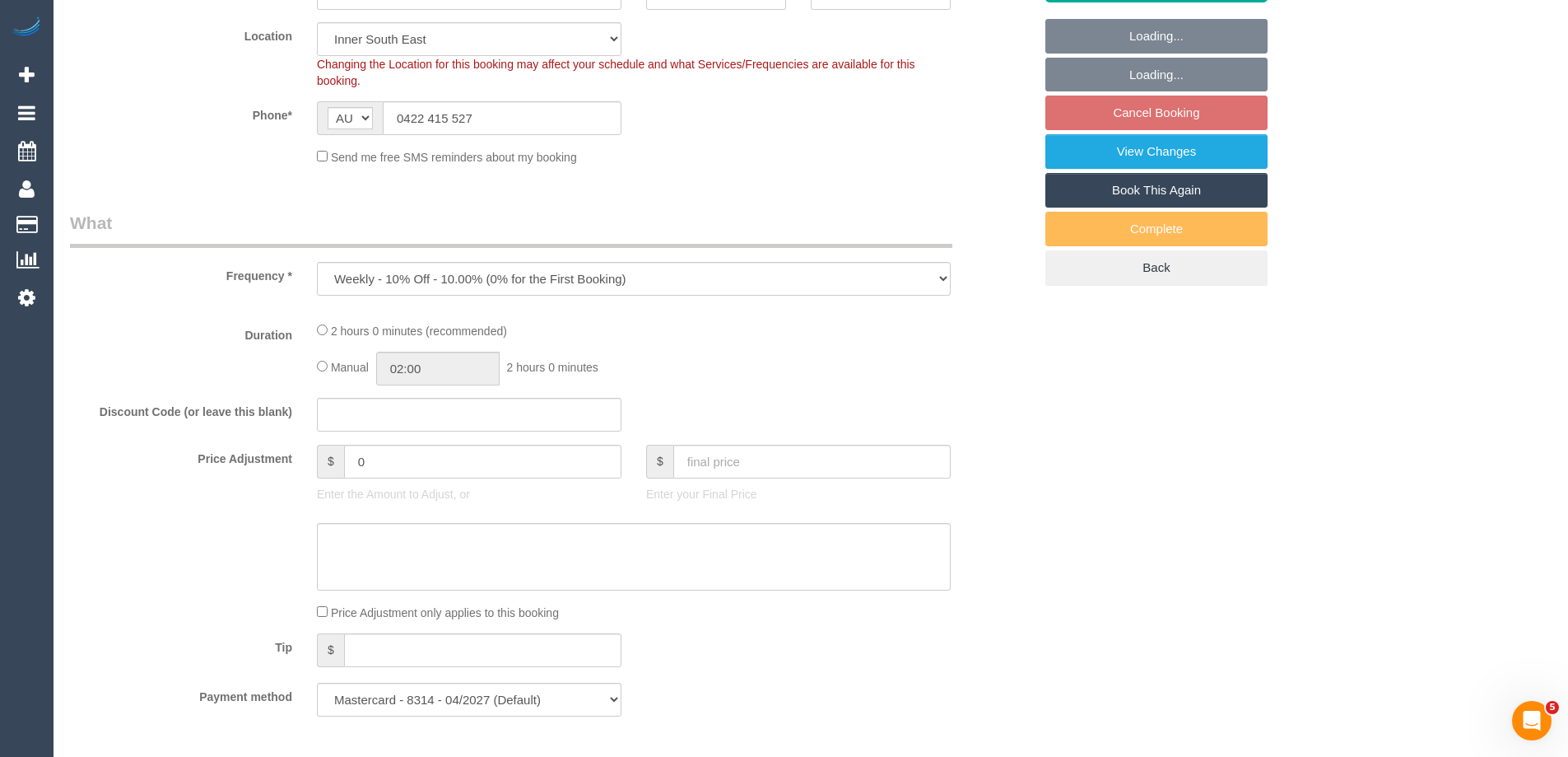
select select "number:35"
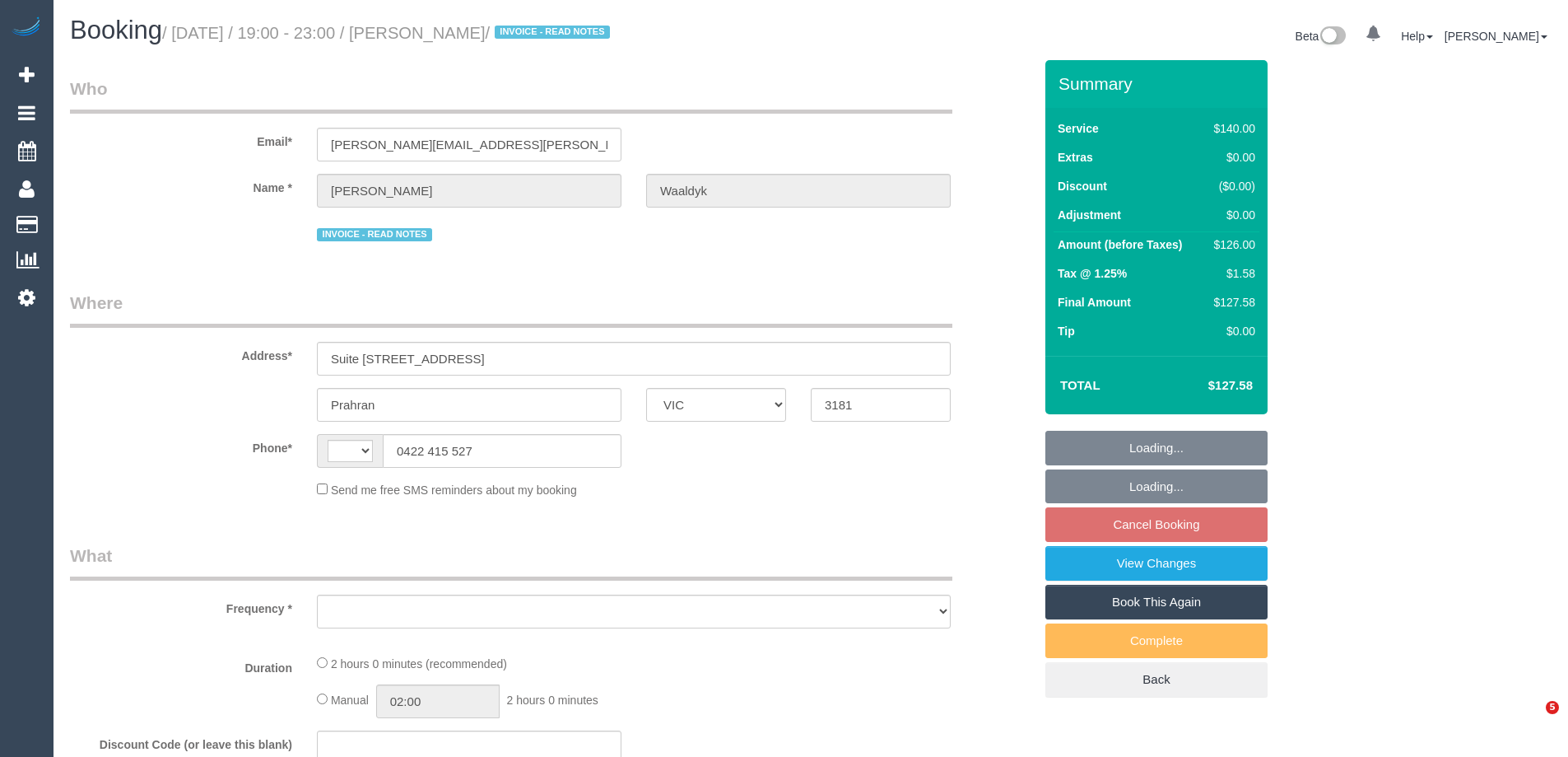
select select "VIC"
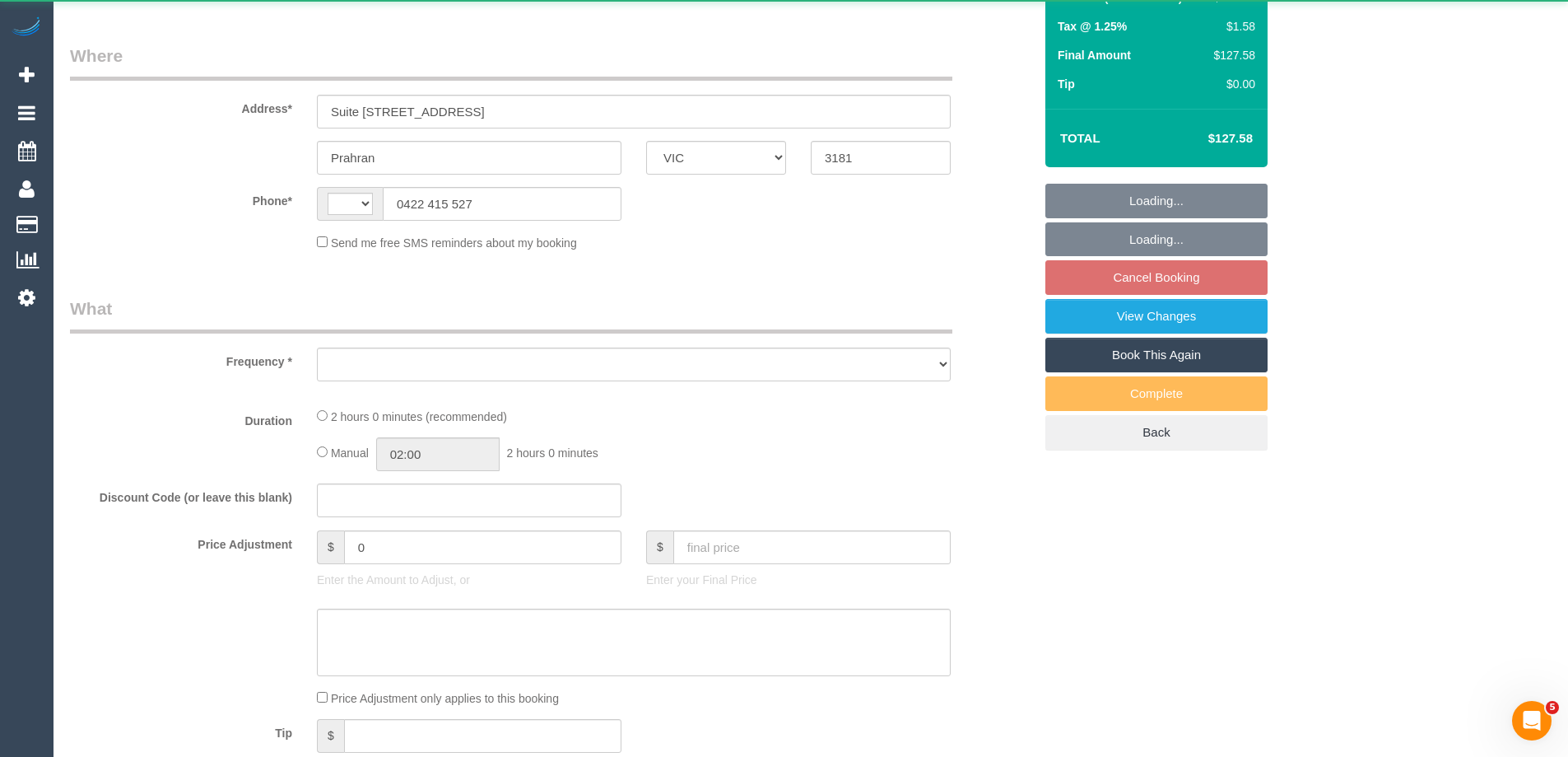
select select "string:AU"
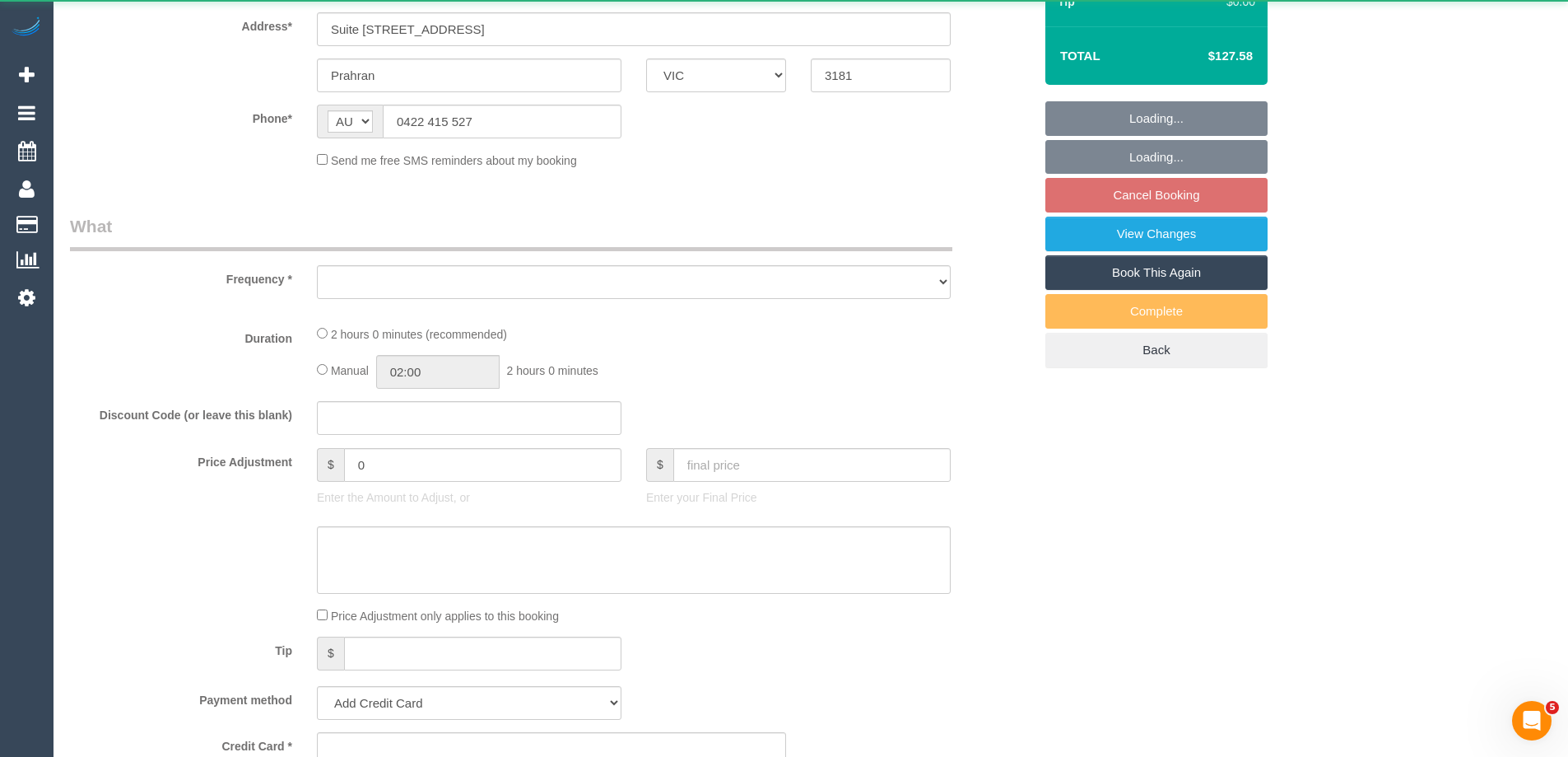
select select "object:536"
select select "string:stripe-pm_1Mge982GScqysDRVPc1XJALq"
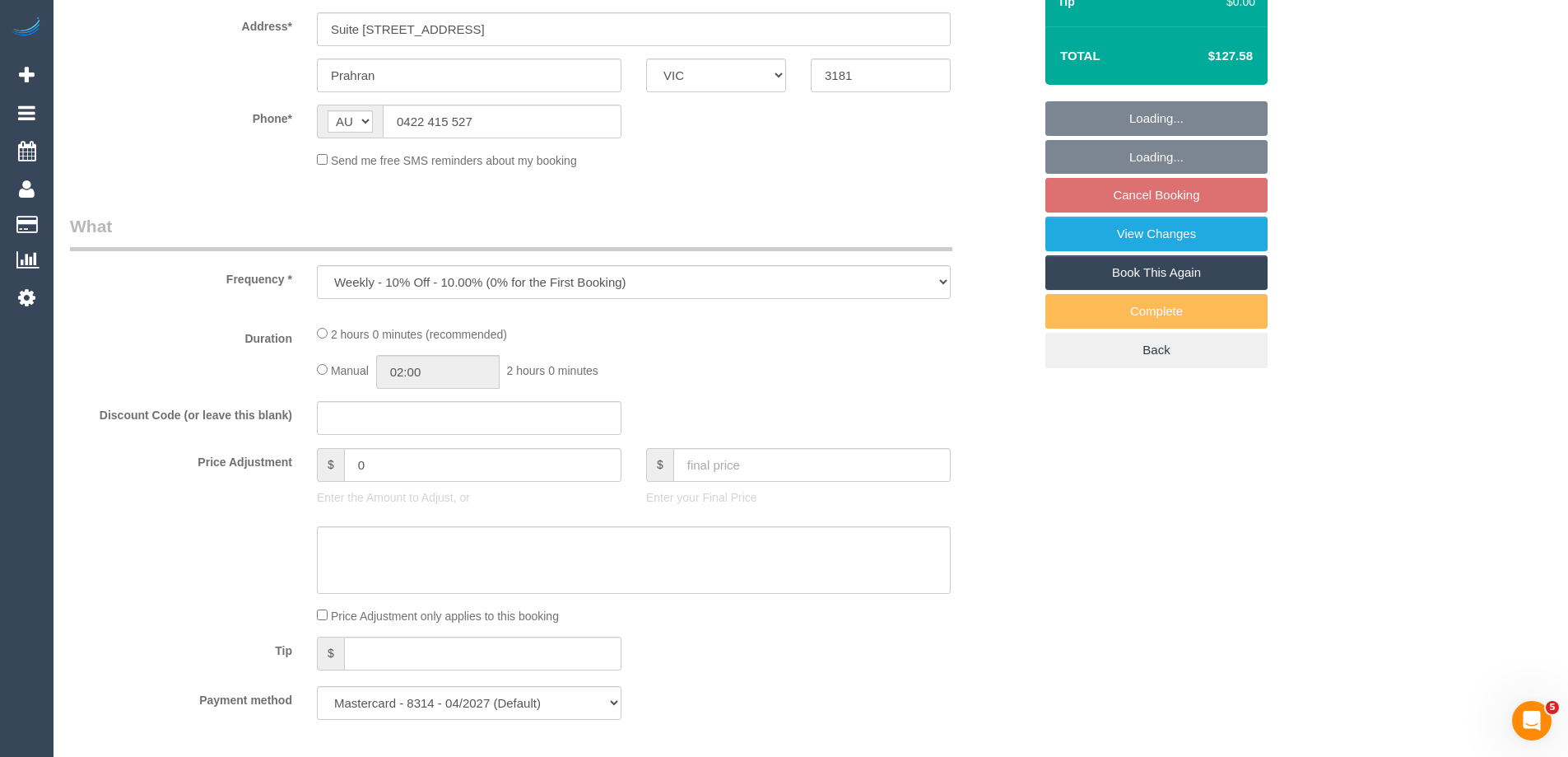
select select "31181"
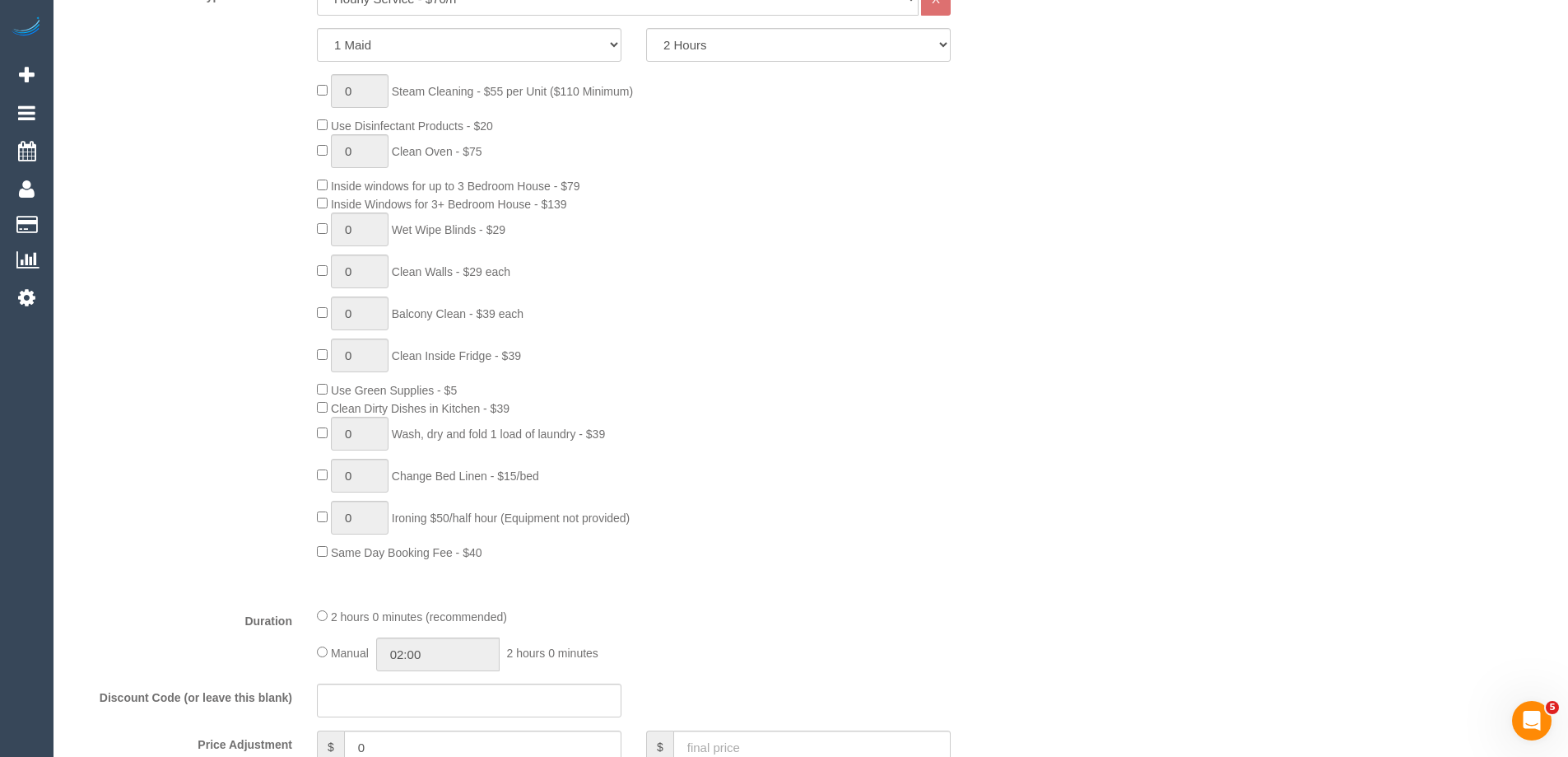
select select "number:28"
select select "number:14"
select select "number:19"
select select "number:25"
select select "number:35"
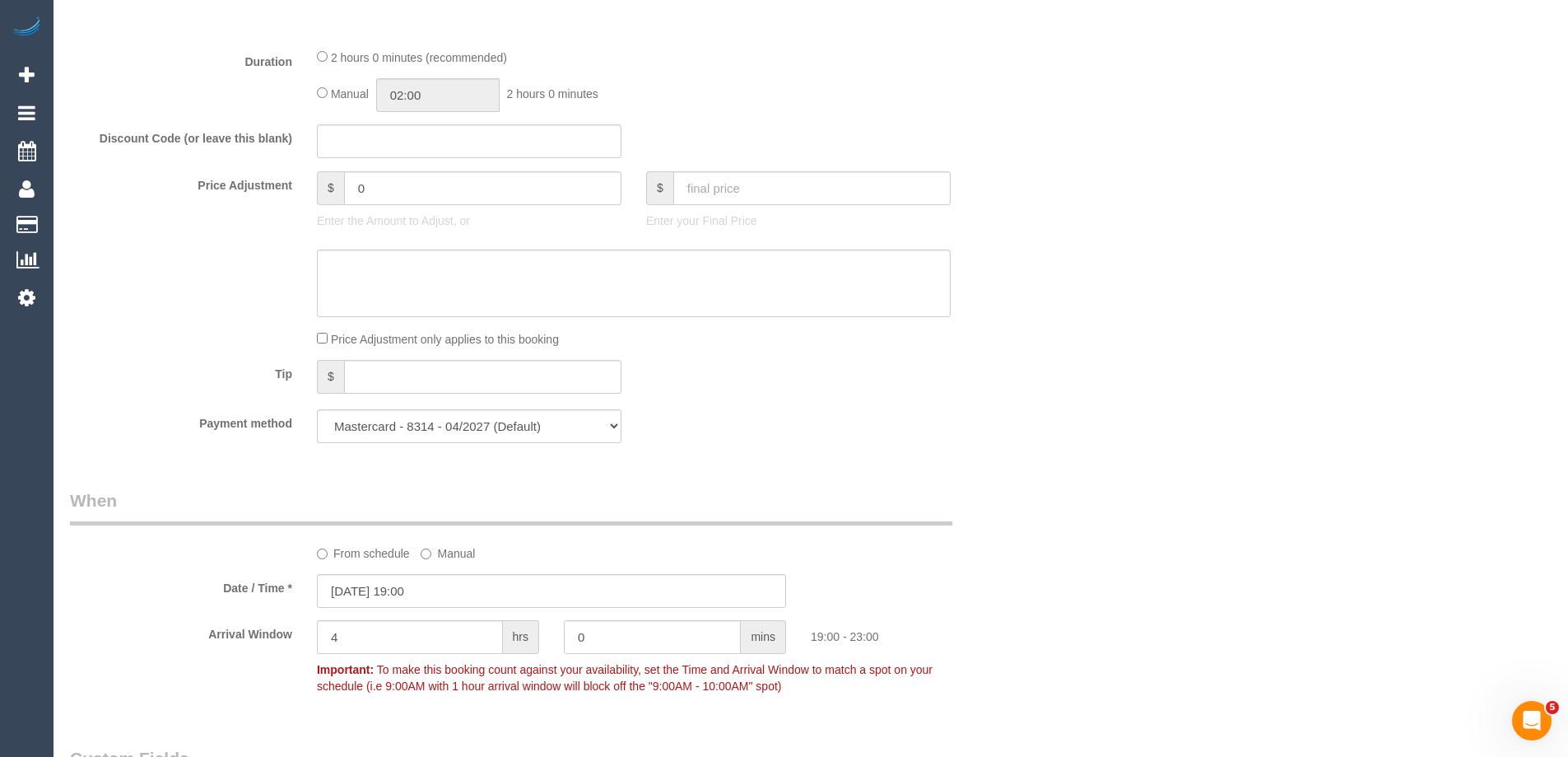
select select "object:1457"
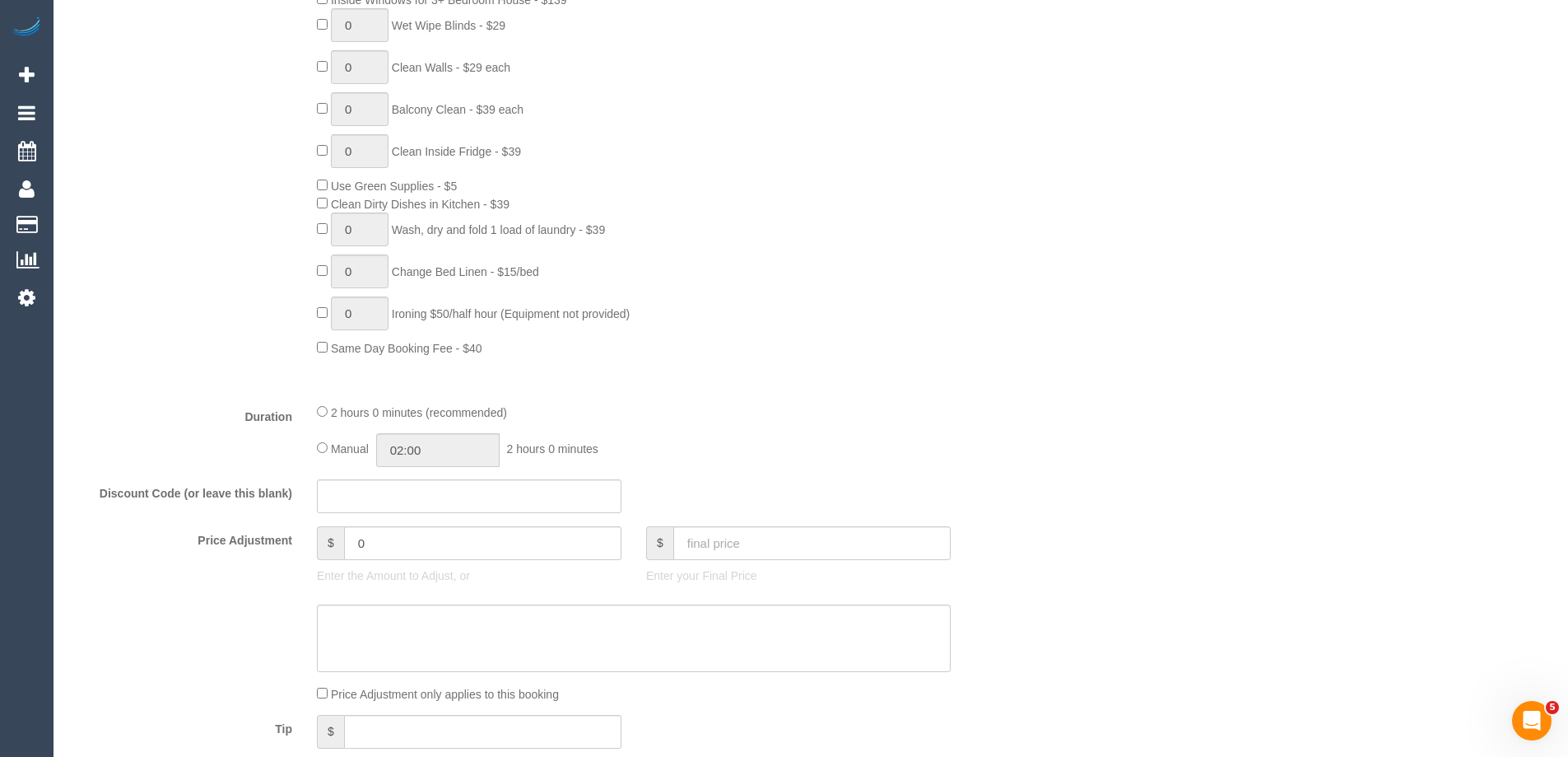
scroll to position [902, 0]
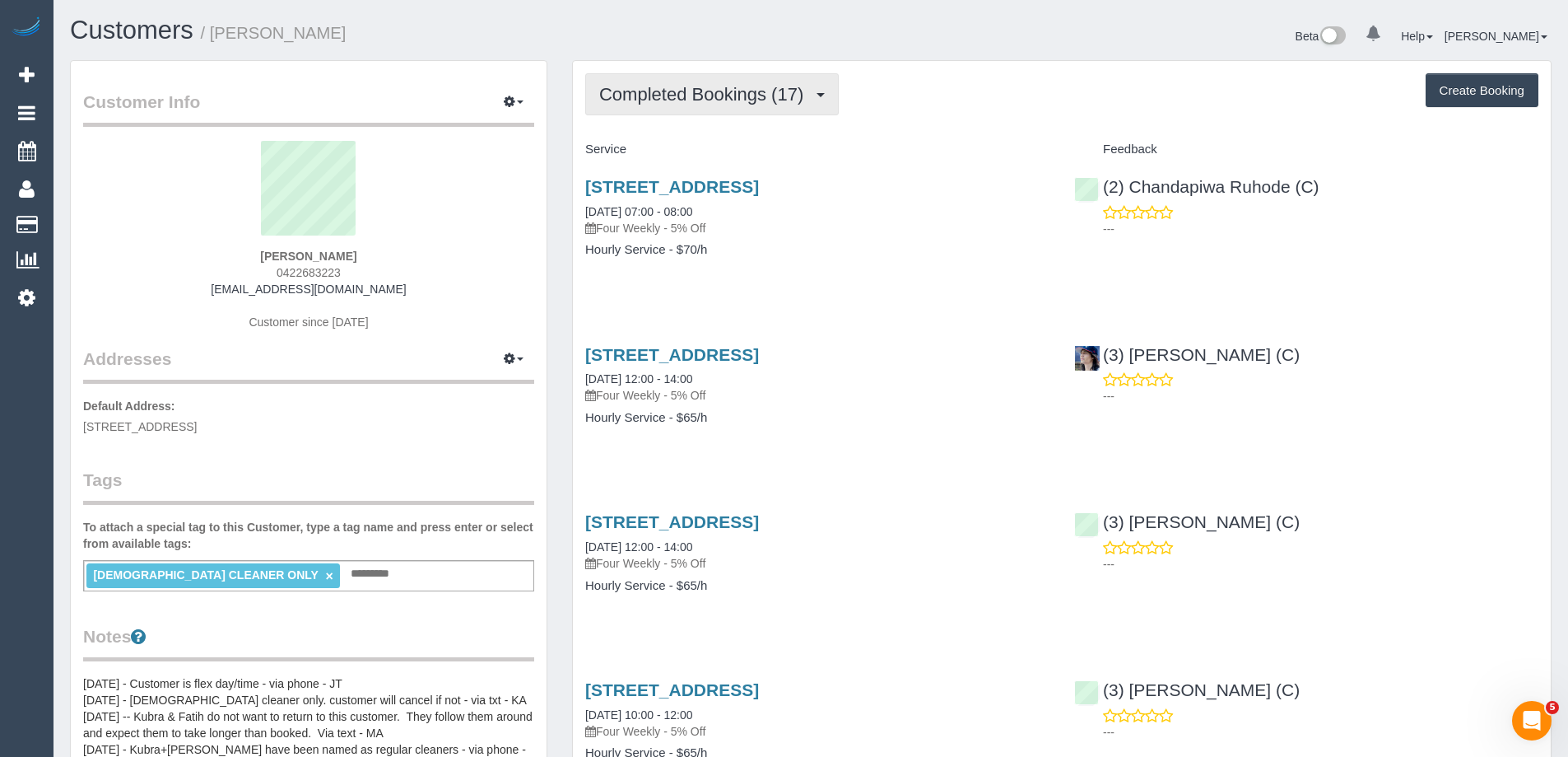
click at [689, 101] on span "Completed Bookings (17)" at bounding box center [705, 95] width 212 height 21
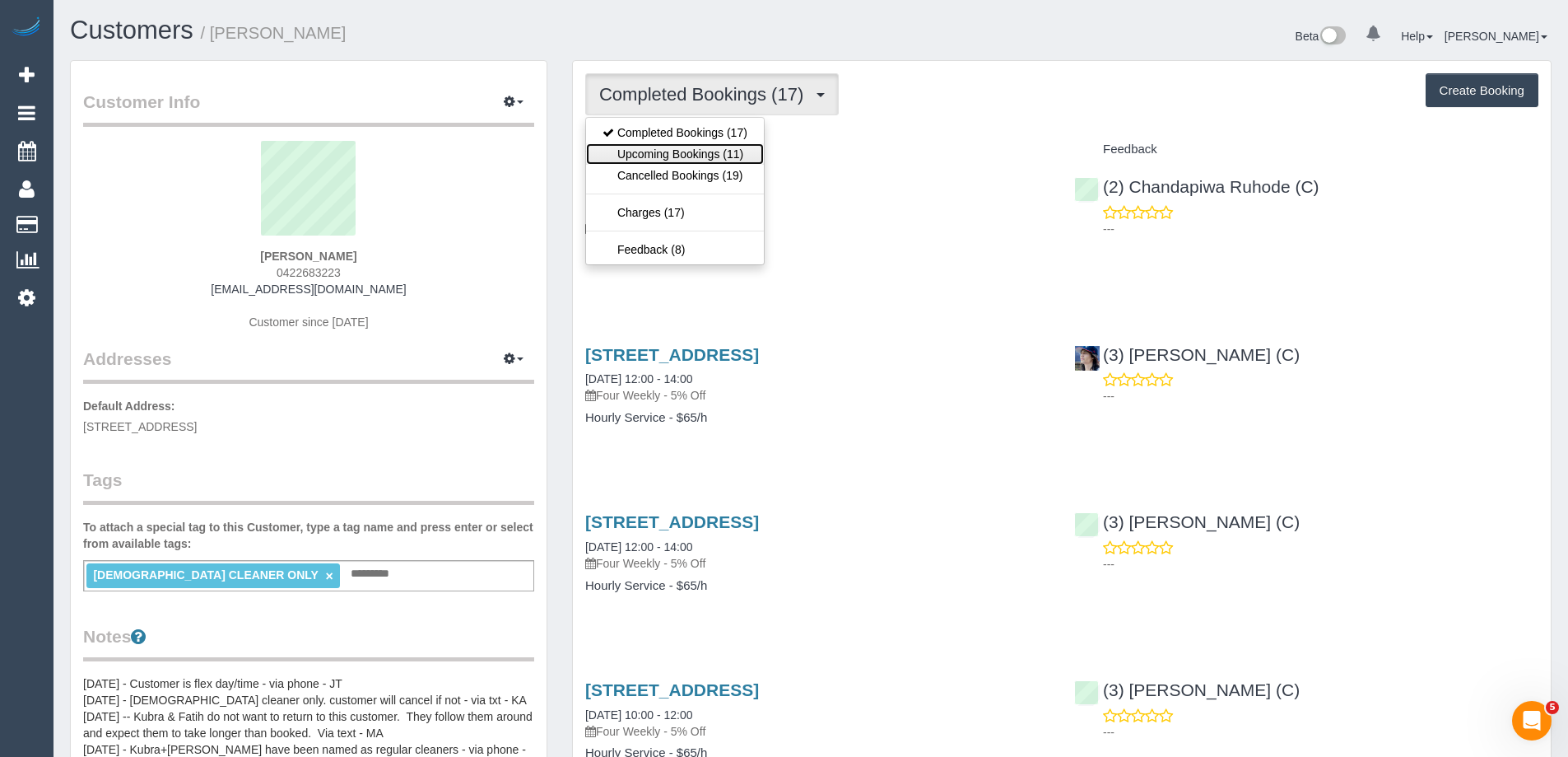
click at [705, 151] on link "Upcoming Bookings (11)" at bounding box center [675, 154] width 178 height 22
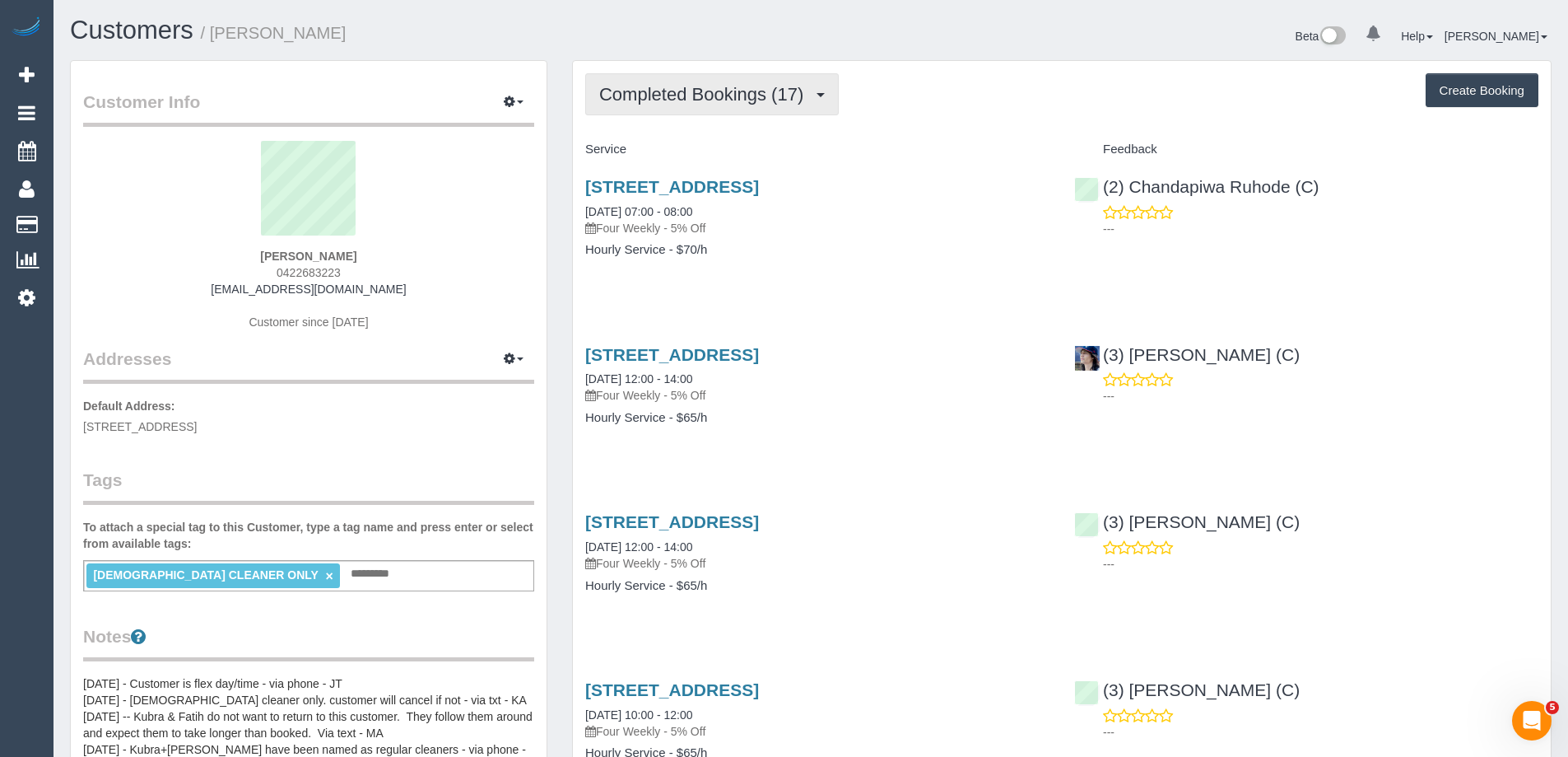
click at [710, 98] on span "Completed Bookings (17)" at bounding box center [705, 95] width 212 height 21
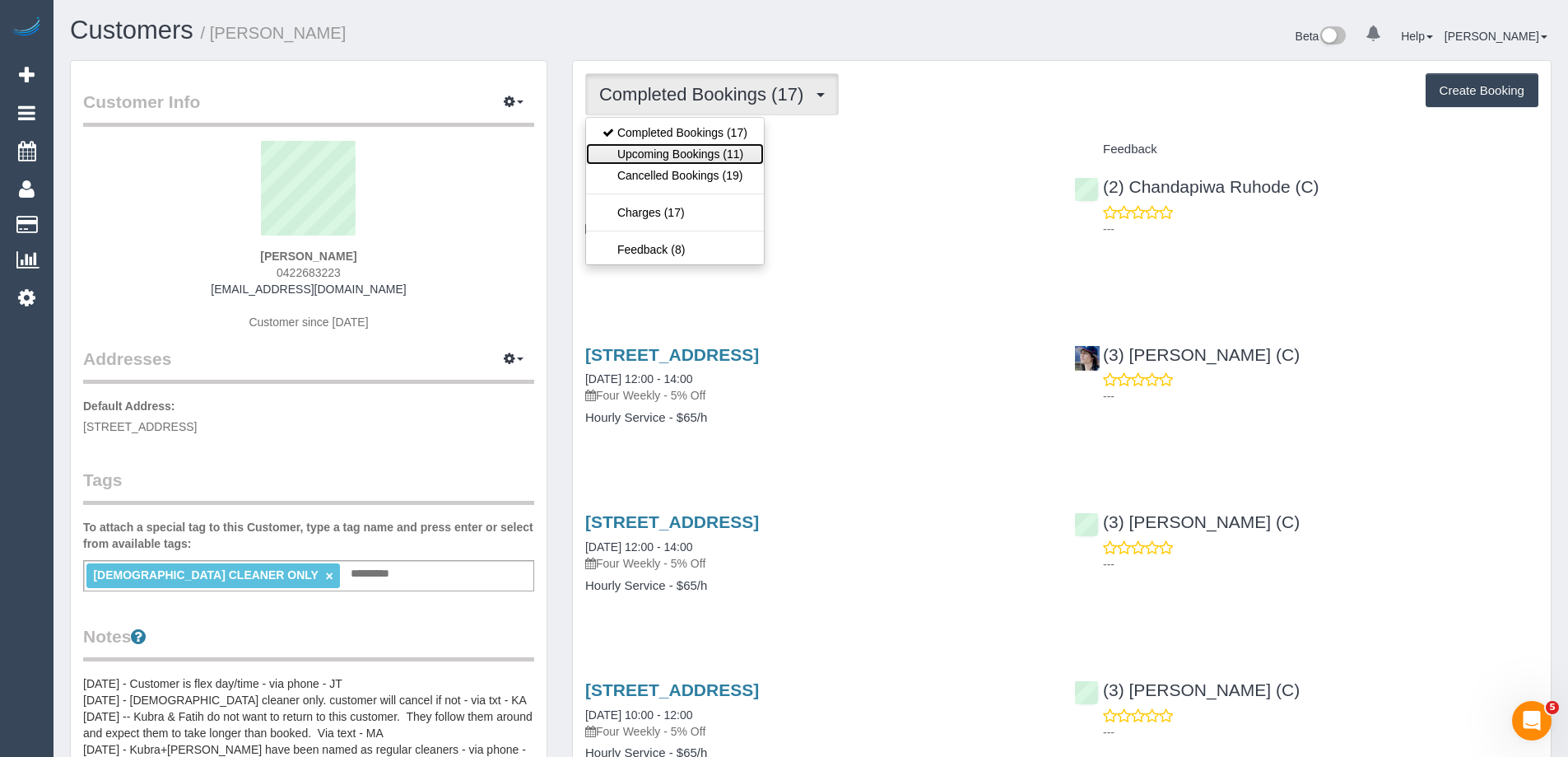
click at [710, 156] on link "Upcoming Bookings (11)" at bounding box center [675, 154] width 178 height 22
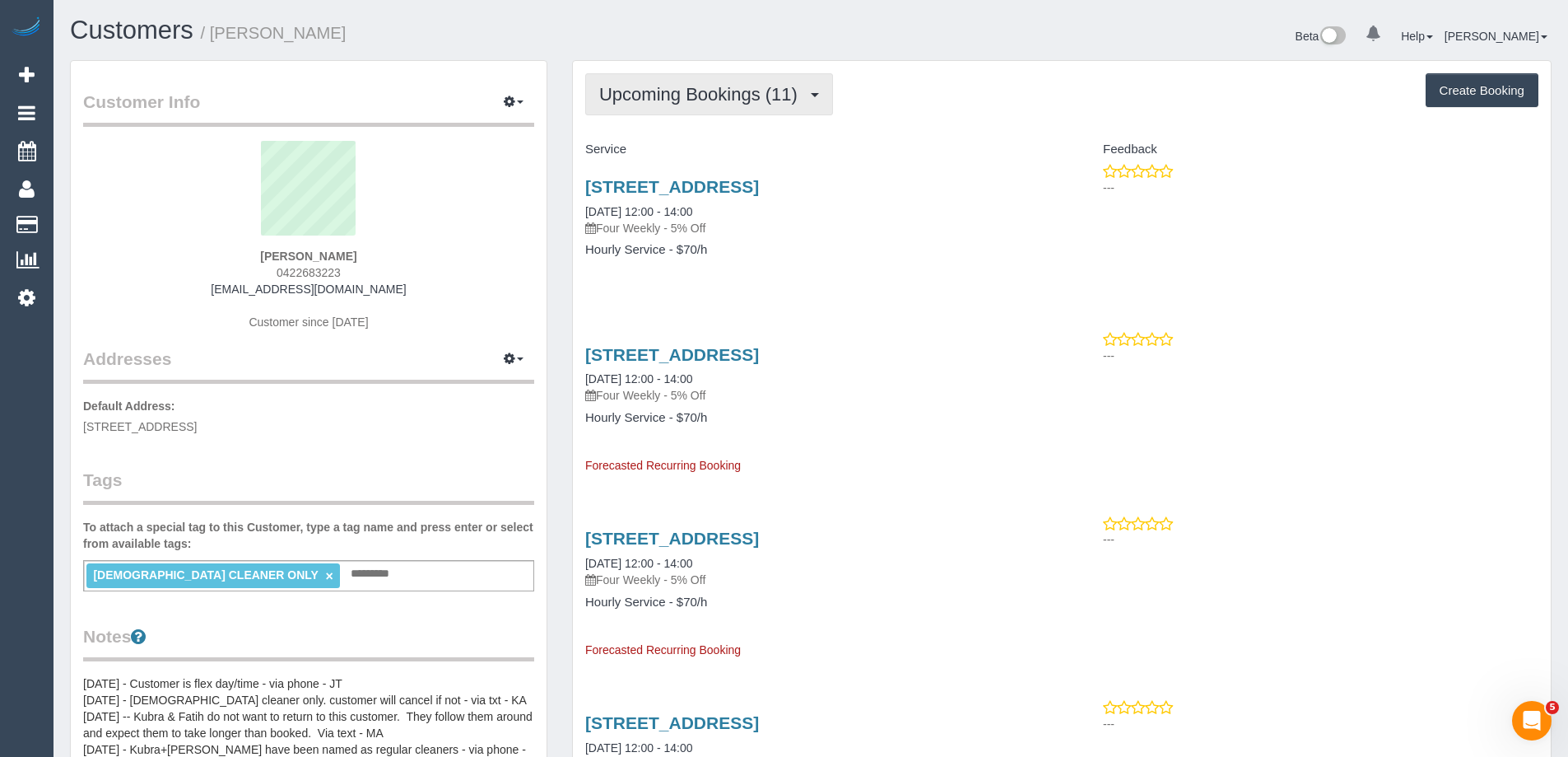
click at [680, 97] on span "Upcoming Bookings (11)" at bounding box center [702, 95] width 206 height 21
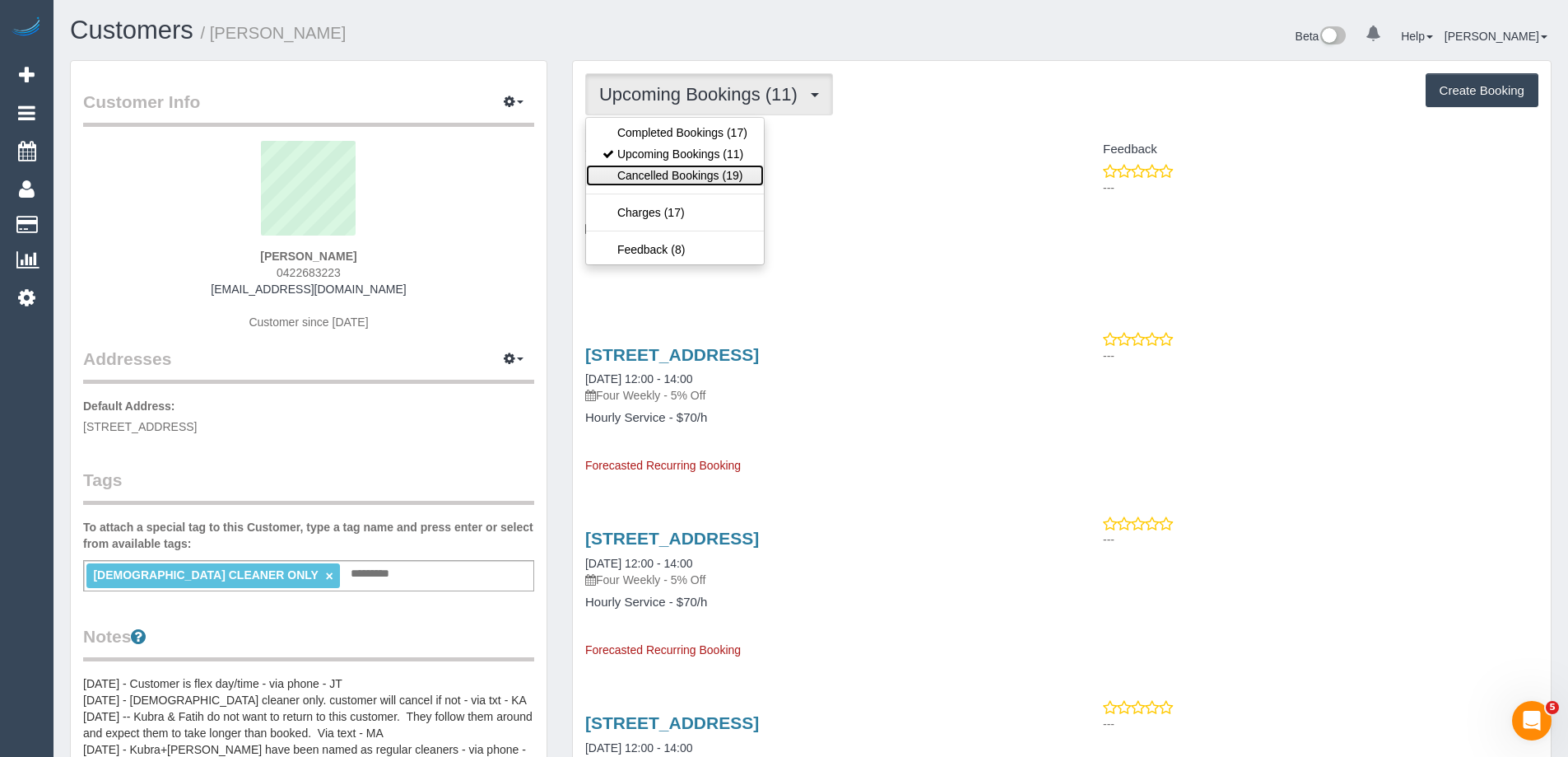
click at [680, 174] on link "Cancelled Bookings (19)" at bounding box center [675, 175] width 178 height 22
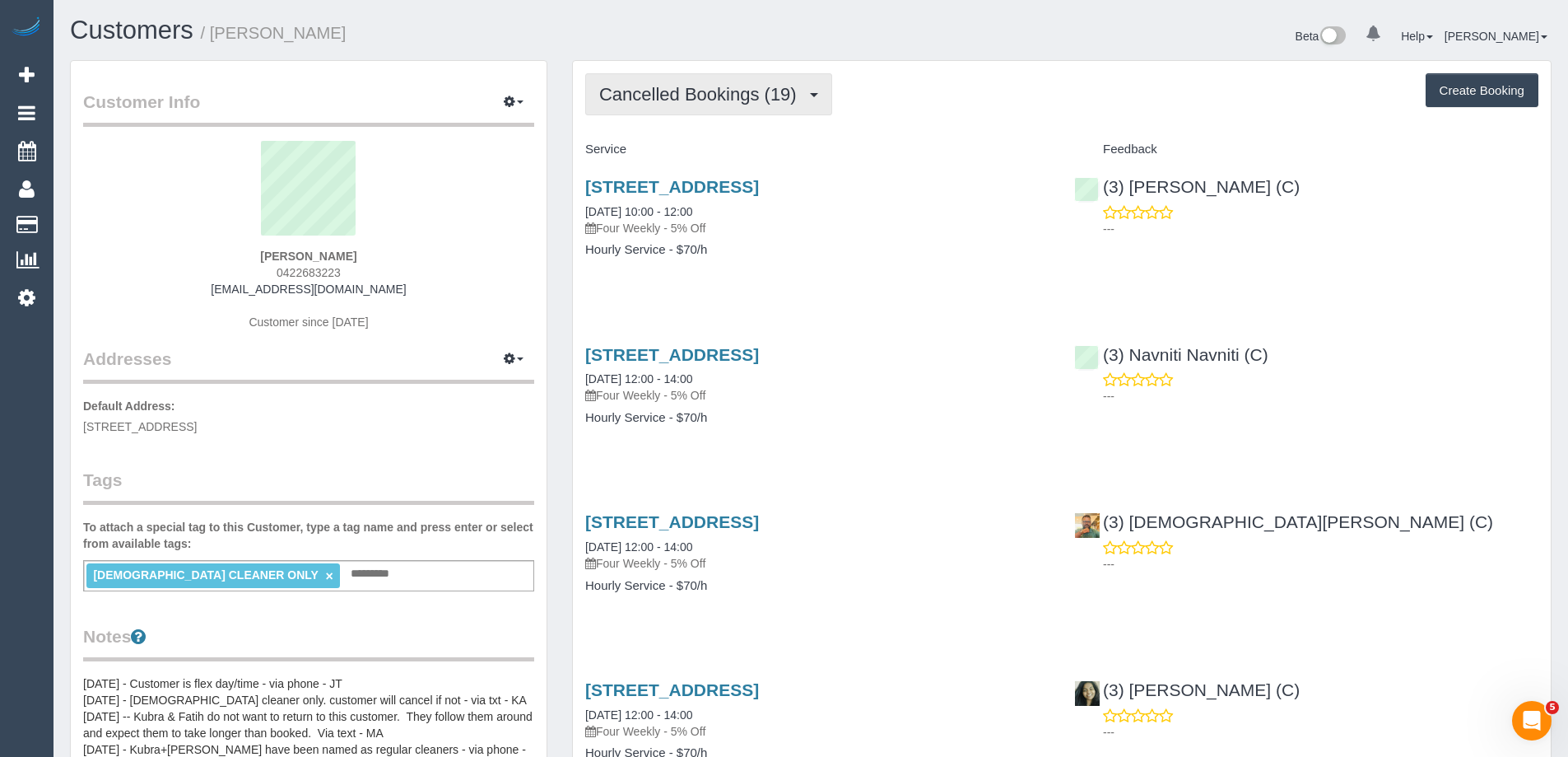
click at [683, 98] on span "Cancelled Bookings (19)" at bounding box center [701, 95] width 205 height 21
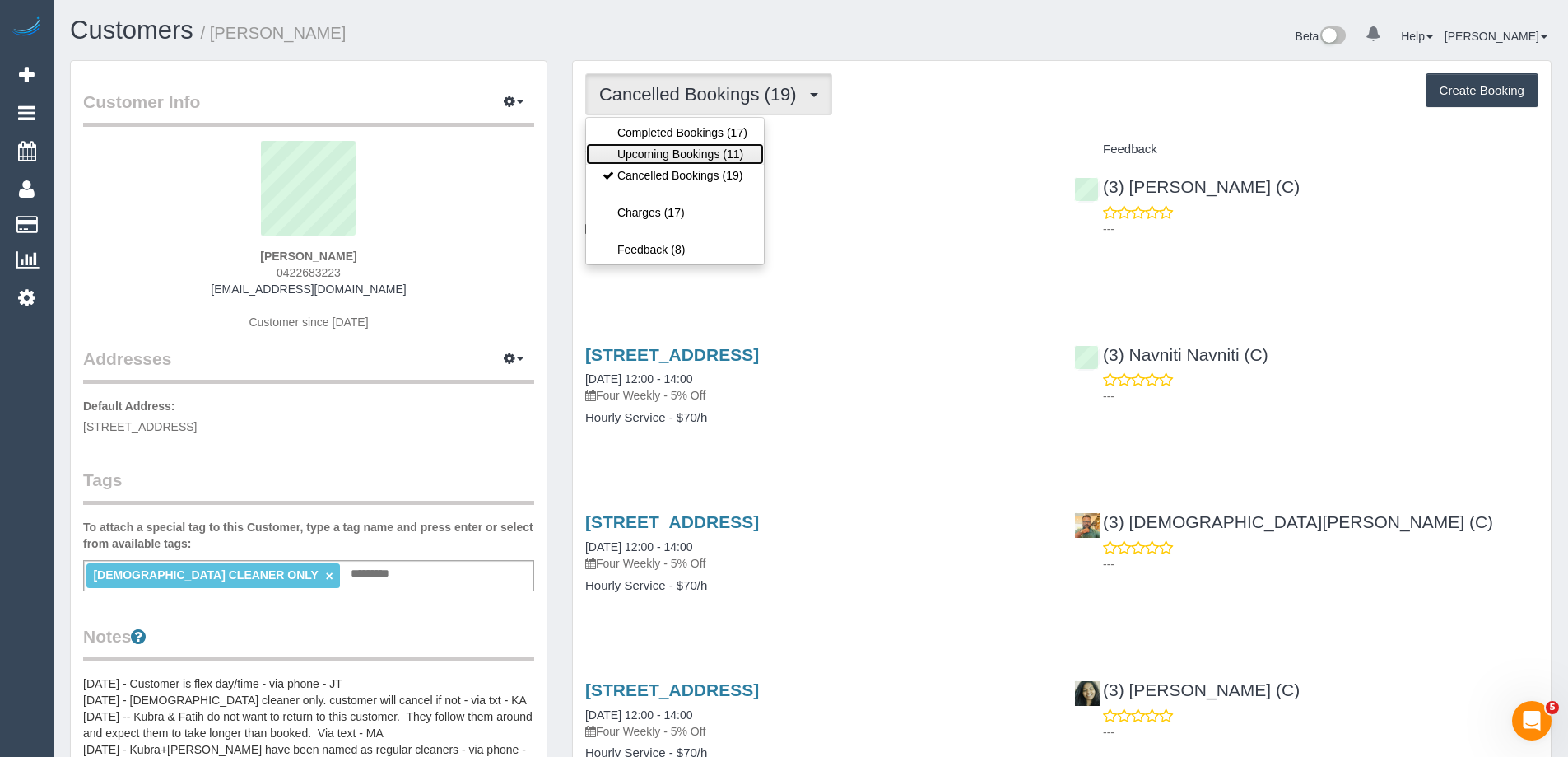
click at [681, 147] on link "Upcoming Bookings (11)" at bounding box center [675, 154] width 178 height 22
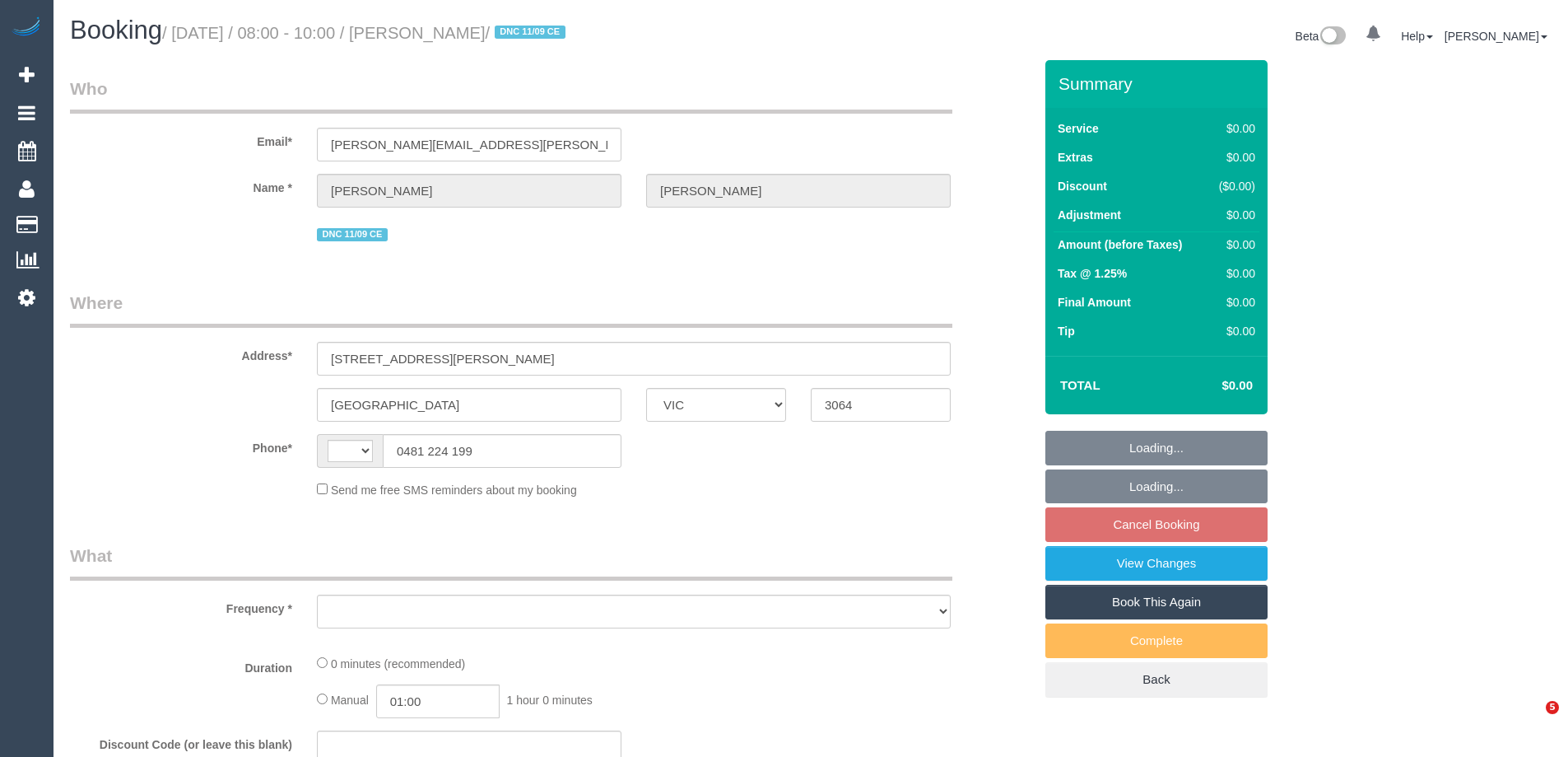
select select "VIC"
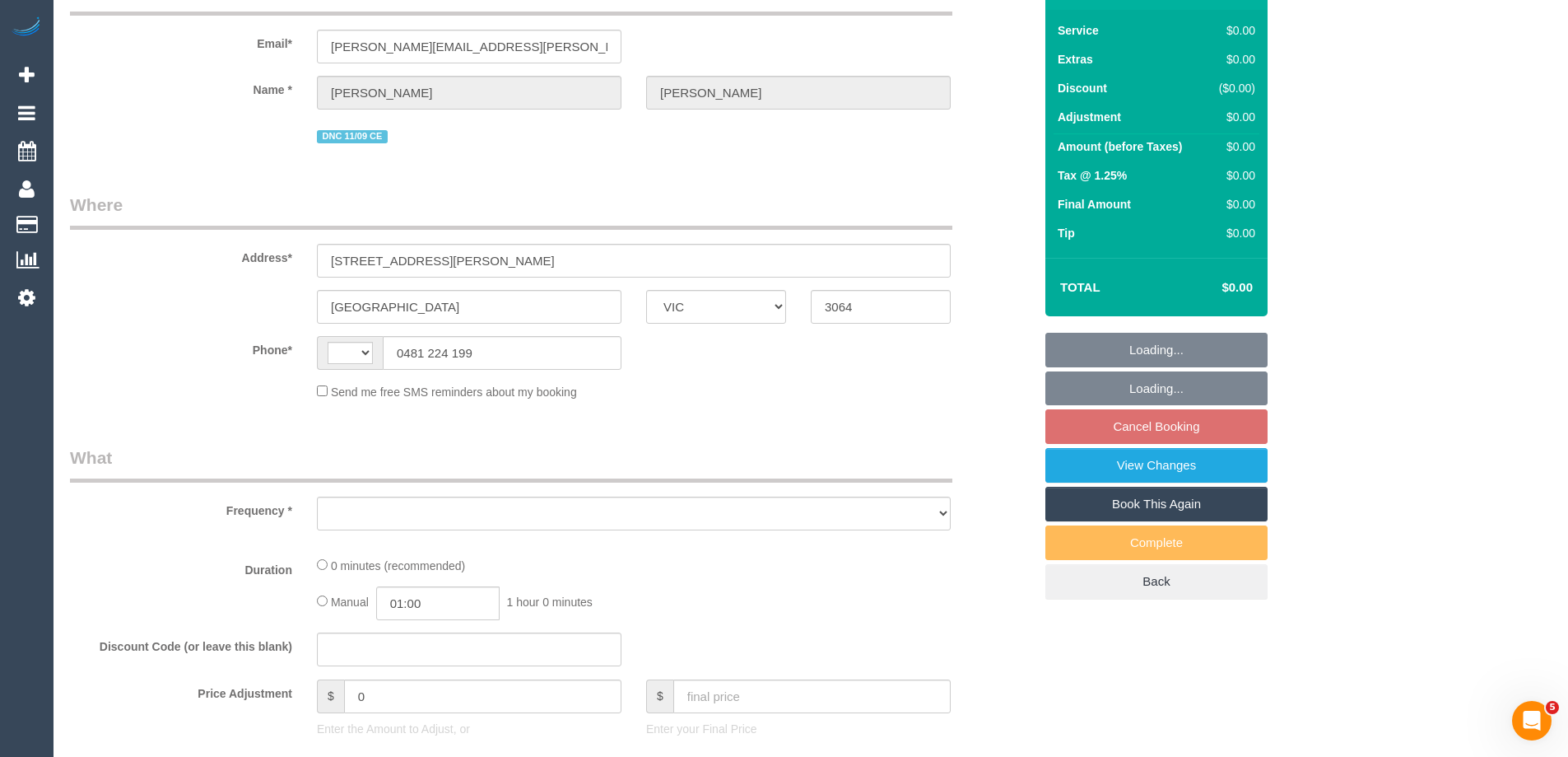
select select "string:AU"
select select "object:570"
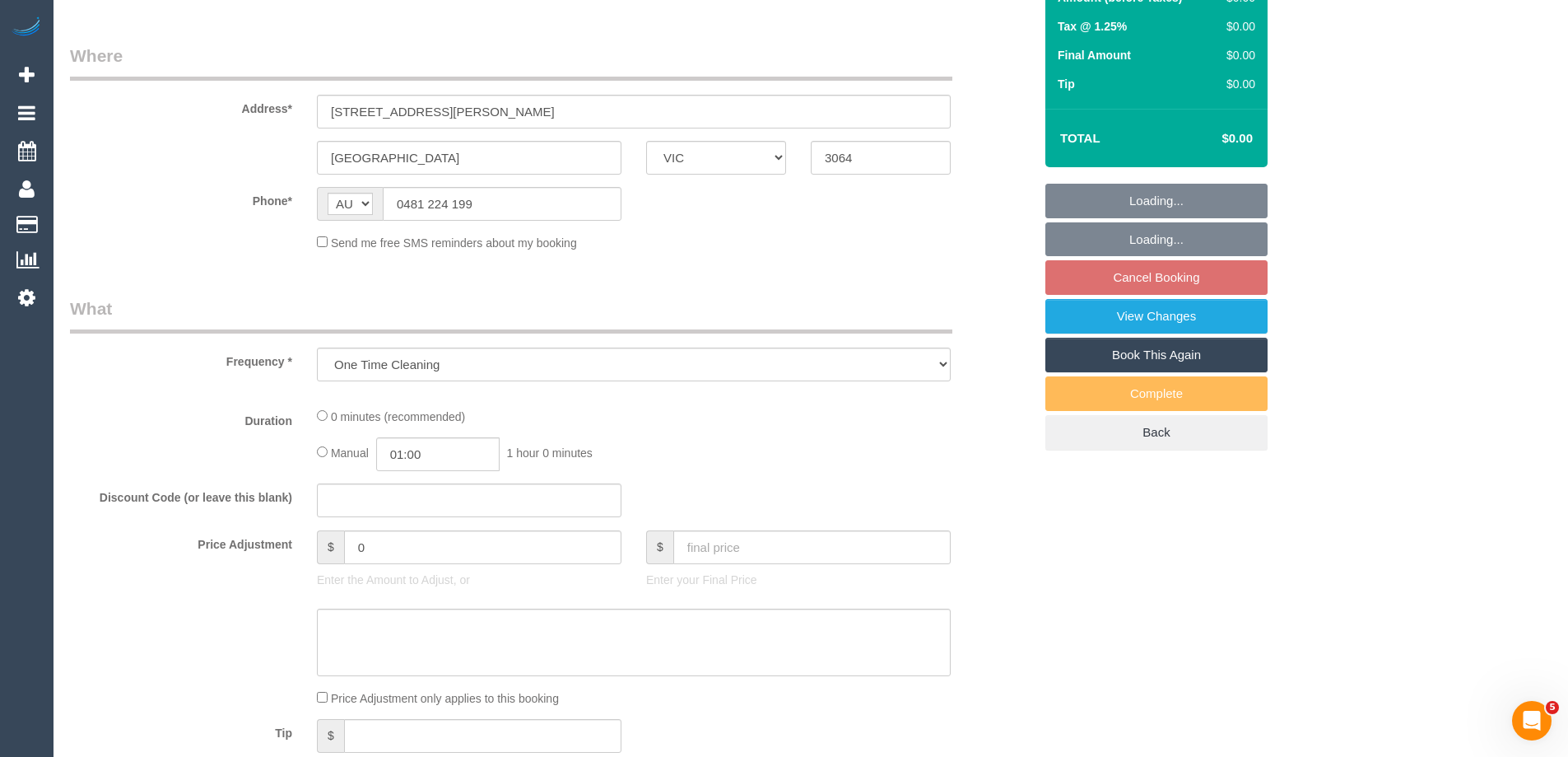
select select "string:stripe-pm_1S3jzj2GScqysDRVQrqXYaJb"
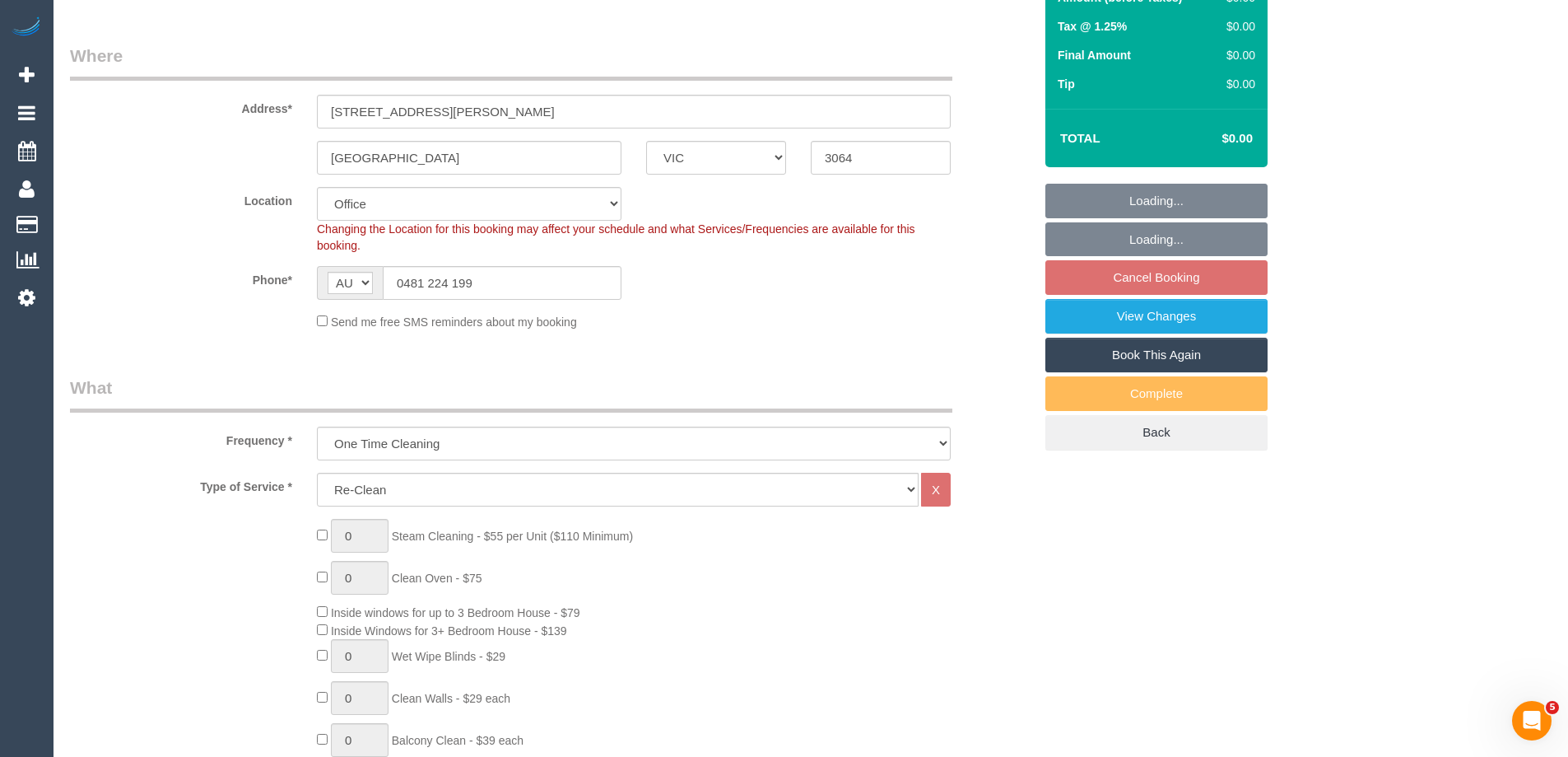
select select "object:780"
select select "number:30"
select select "number:15"
select select "number:19"
select select "number:24"
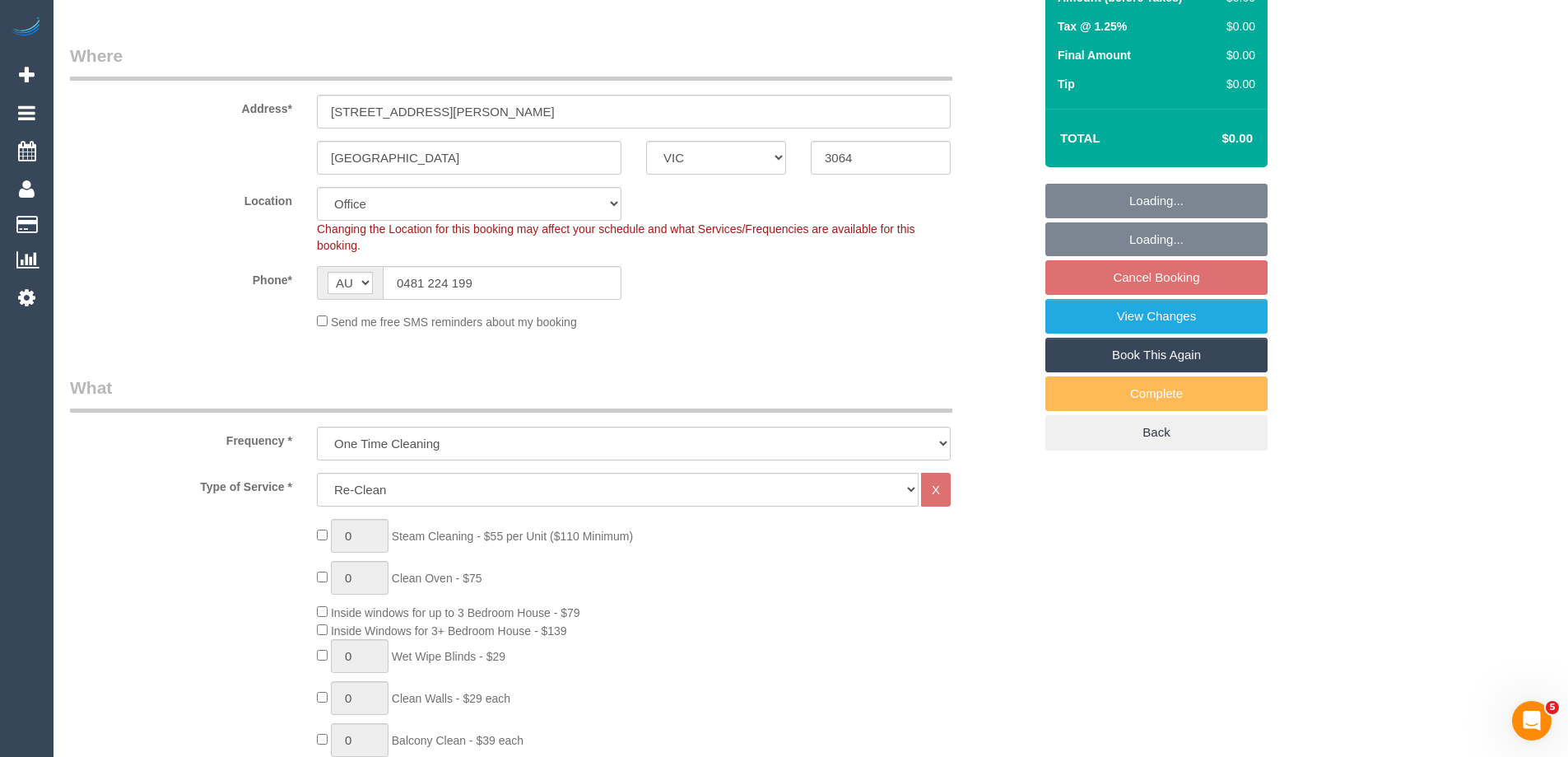
select select "number:33"
select select "number:26"
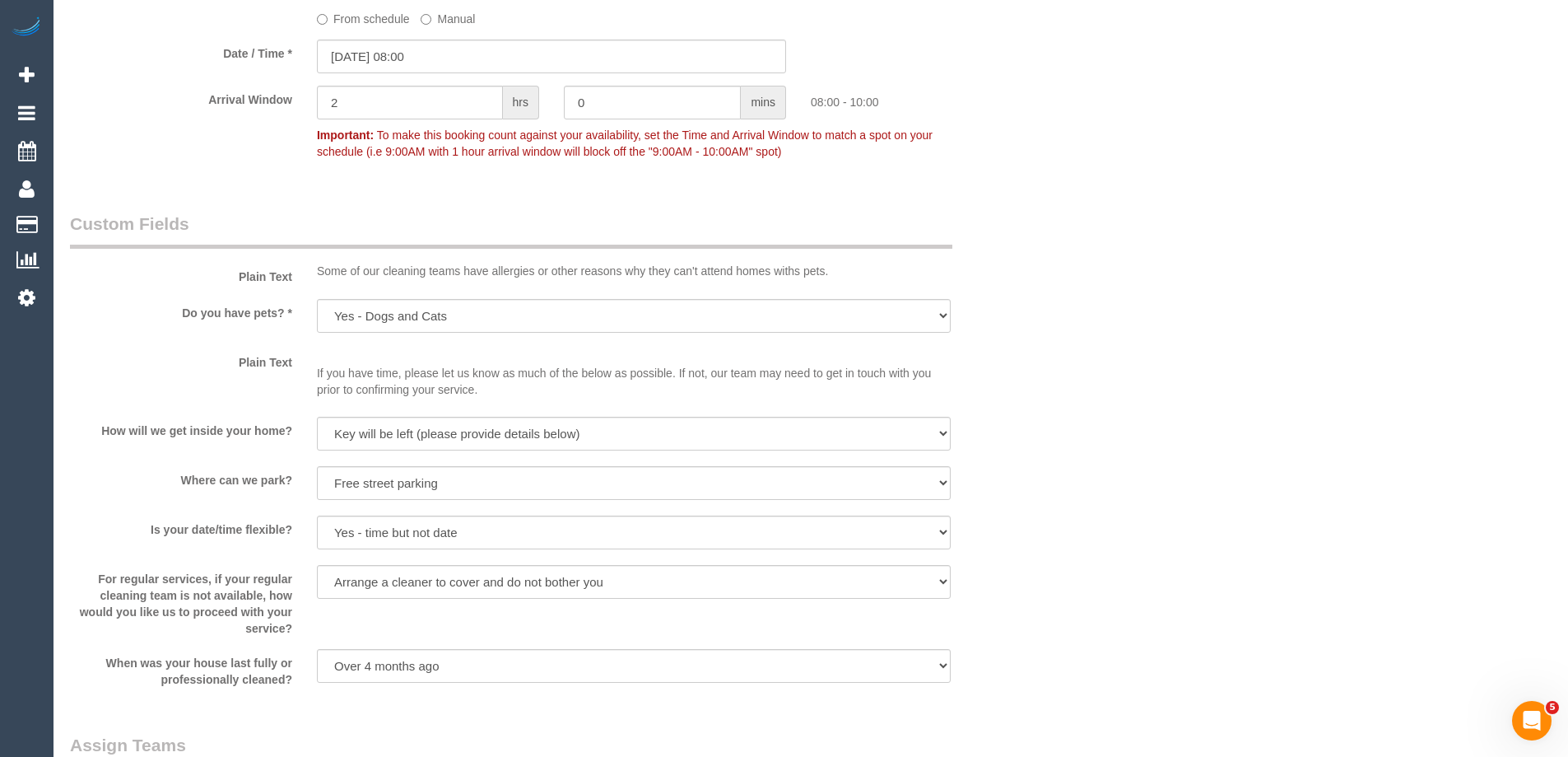
scroll to position [1565, 0]
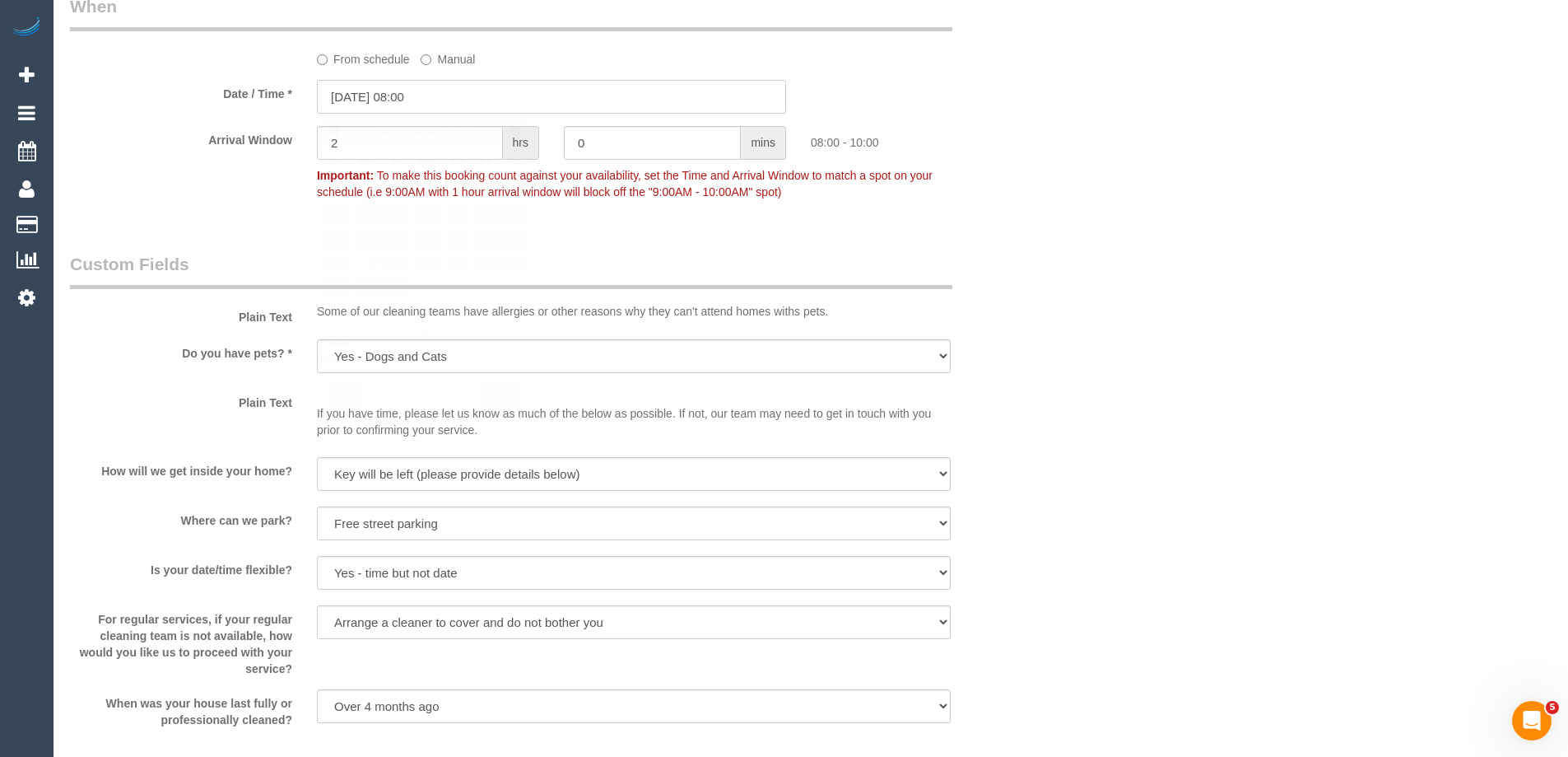
click at [387, 102] on input "[DATE] 08:00" at bounding box center [551, 97] width 469 height 34
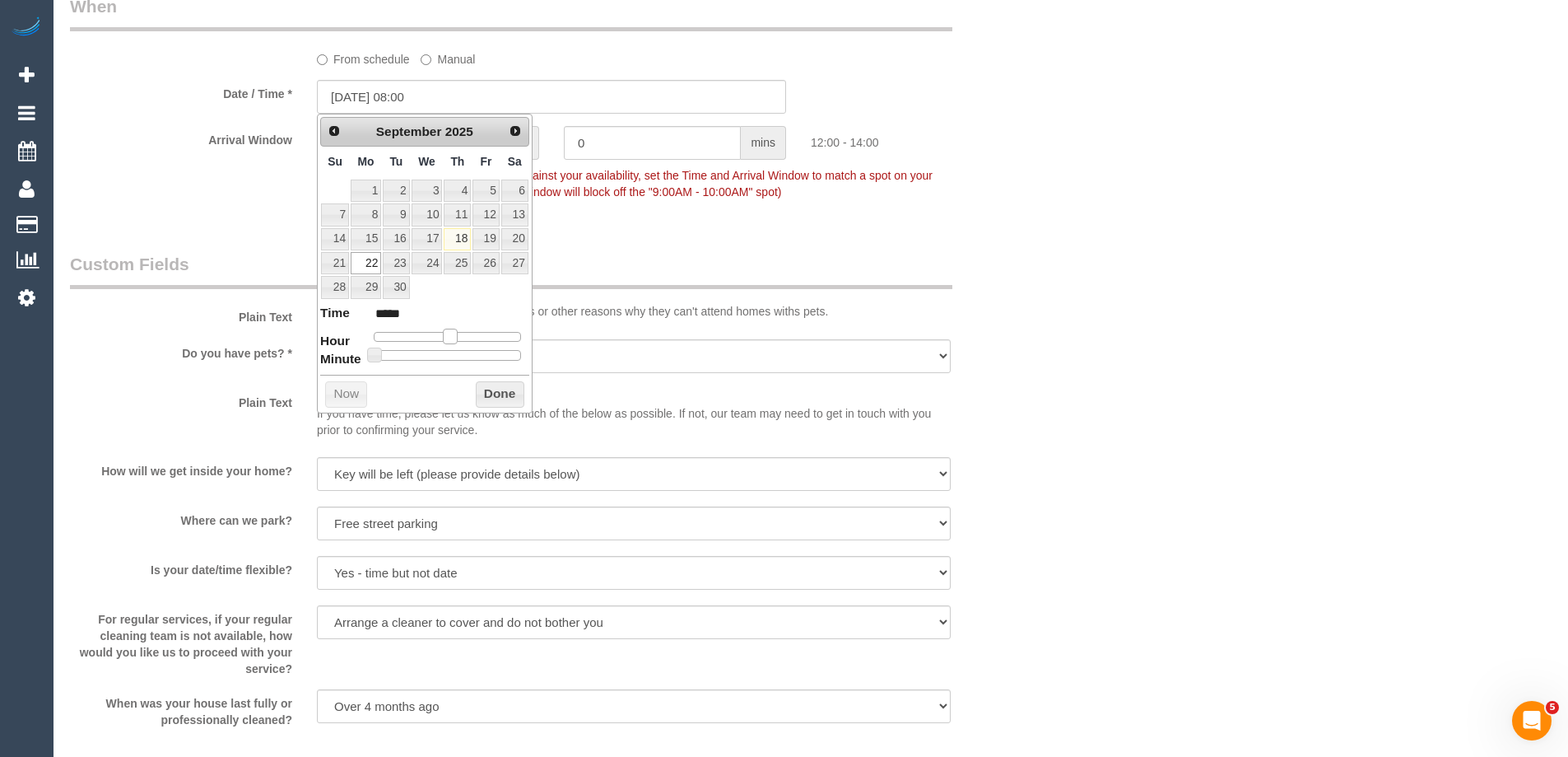
type input "22/09/2025 12:00"
type input "*****"
type input "22/09/2025 11:00"
type input "*****"
type input "22/09/2025 12:00"
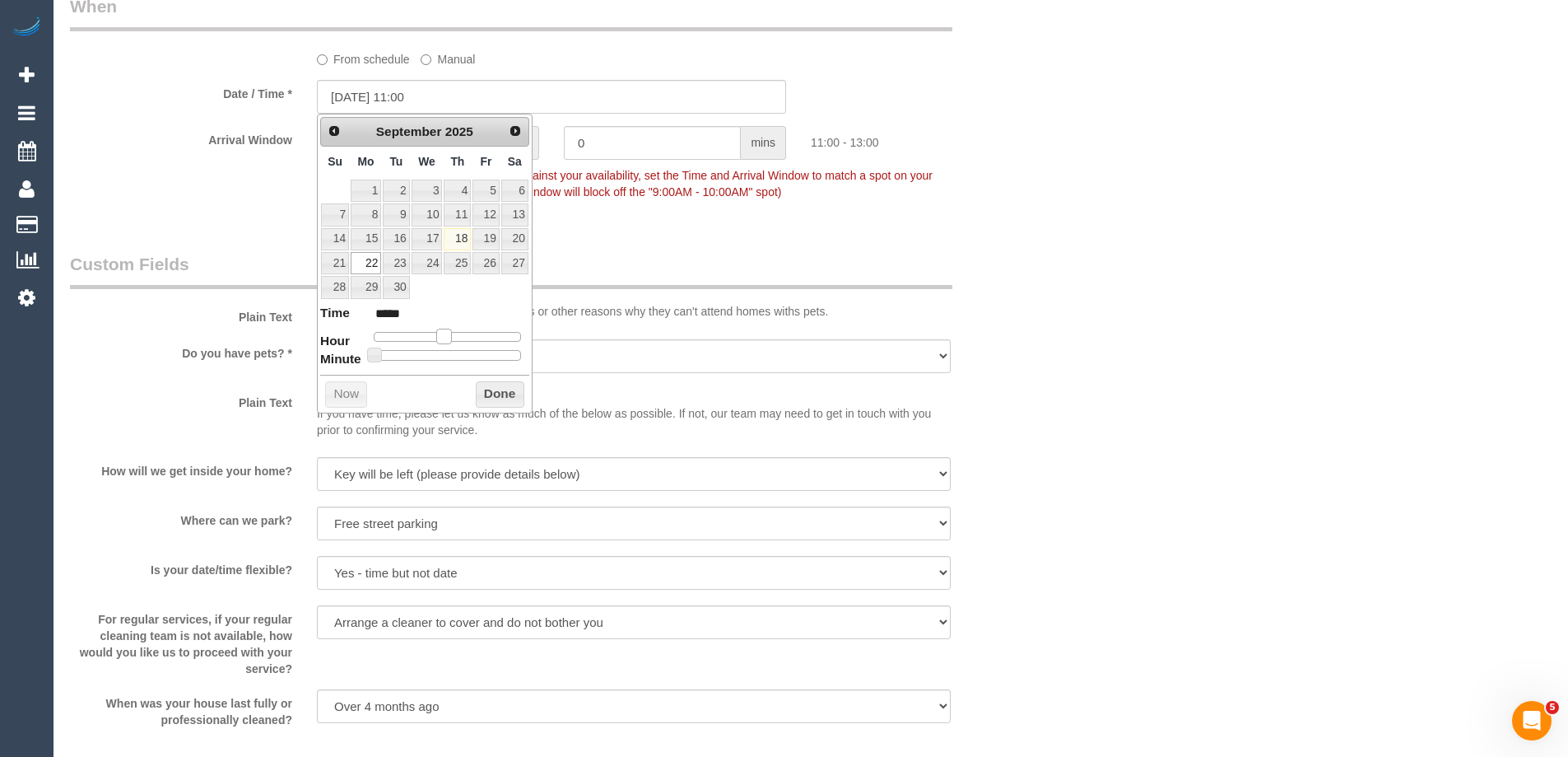
type input "*****"
type input "22/09/2025 13:00"
type input "*****"
click at [459, 340] on span at bounding box center [457, 336] width 15 height 15
click at [483, 401] on button "Done" at bounding box center [500, 394] width 49 height 26
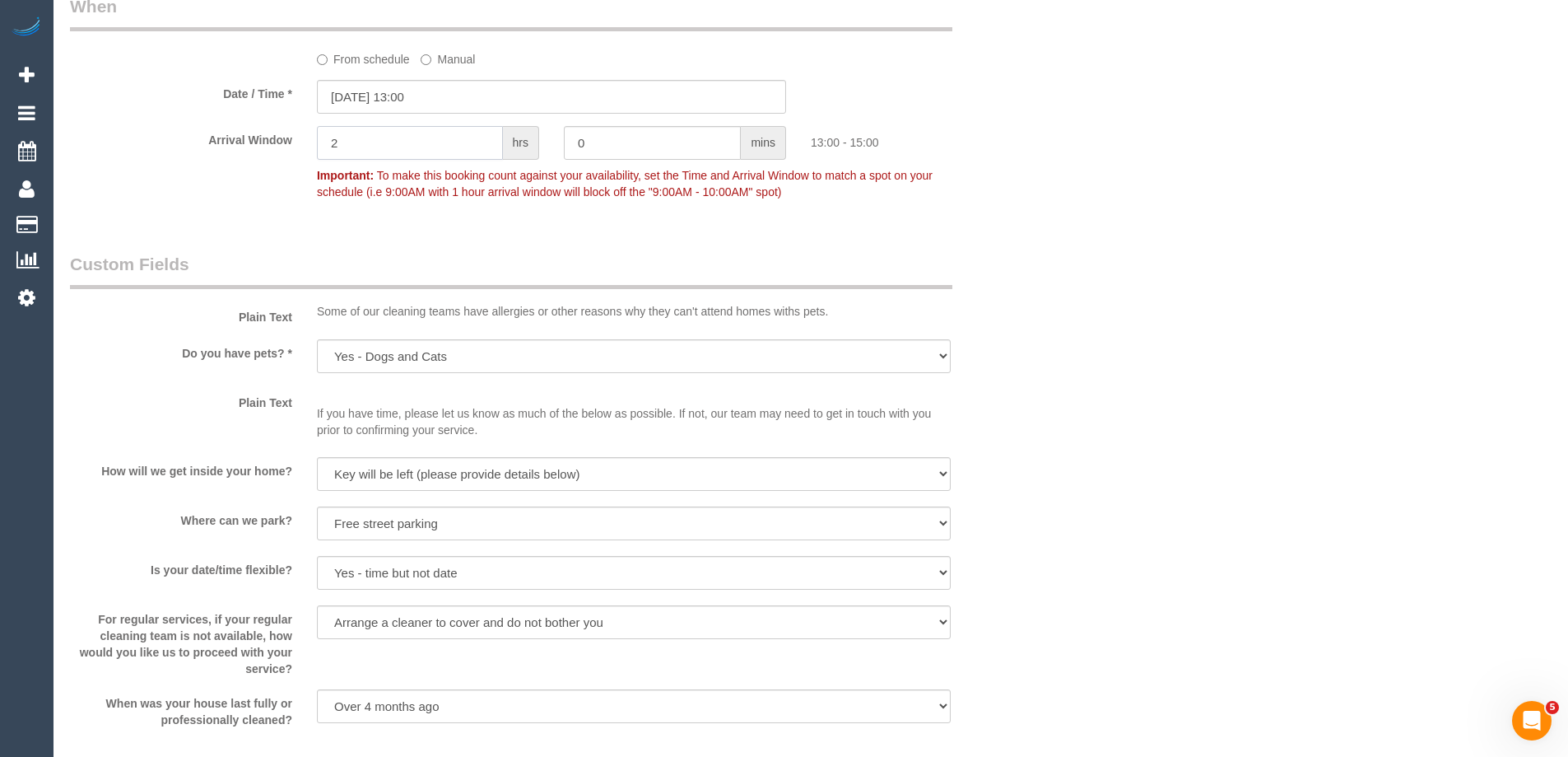
drag, startPoint x: 387, startPoint y: 141, endPoint x: 170, endPoint y: 144, distance: 217.0
click at [170, 144] on div "Arrival Window 2 hrs 0 mins 13:00 - 15:00 Important: To make this booking count…" at bounding box center [550, 166] width 988 height 82
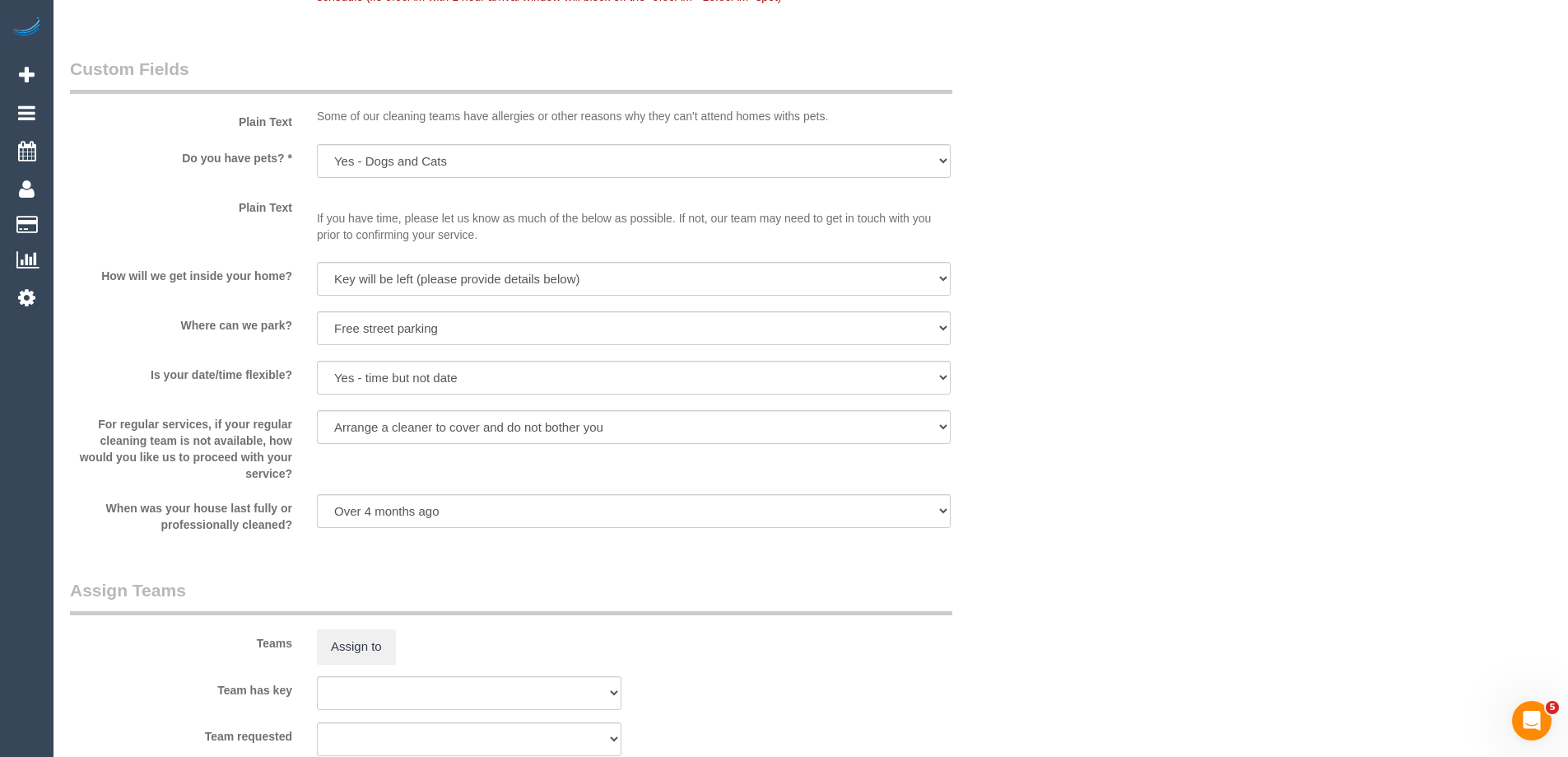
scroll to position [1976, 0]
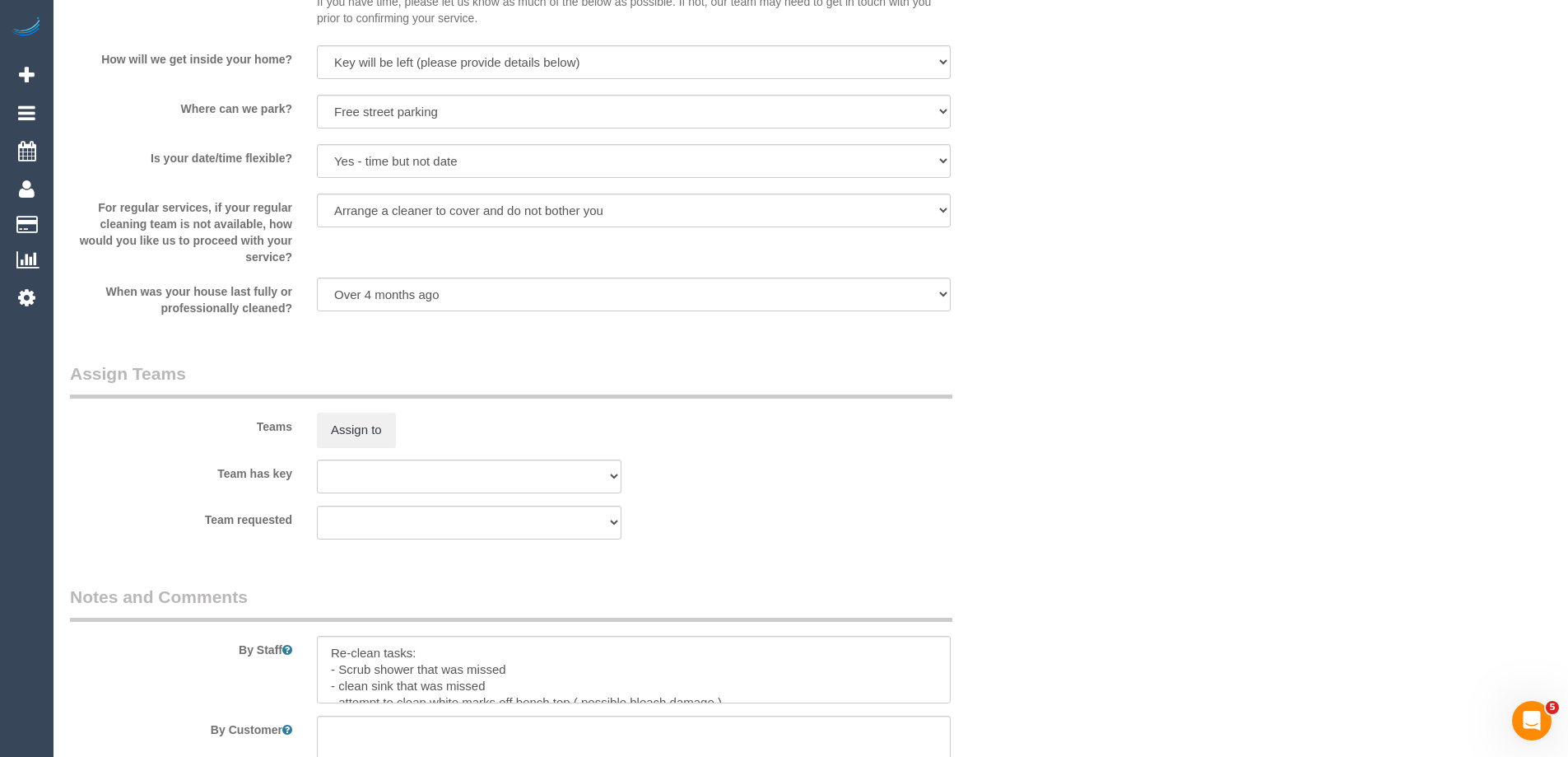
type input "1"
click at [354, 118] on select "I will provide parking on-site Free street parking Paid street parking (cost wi…" at bounding box center [634, 112] width 634 height 34
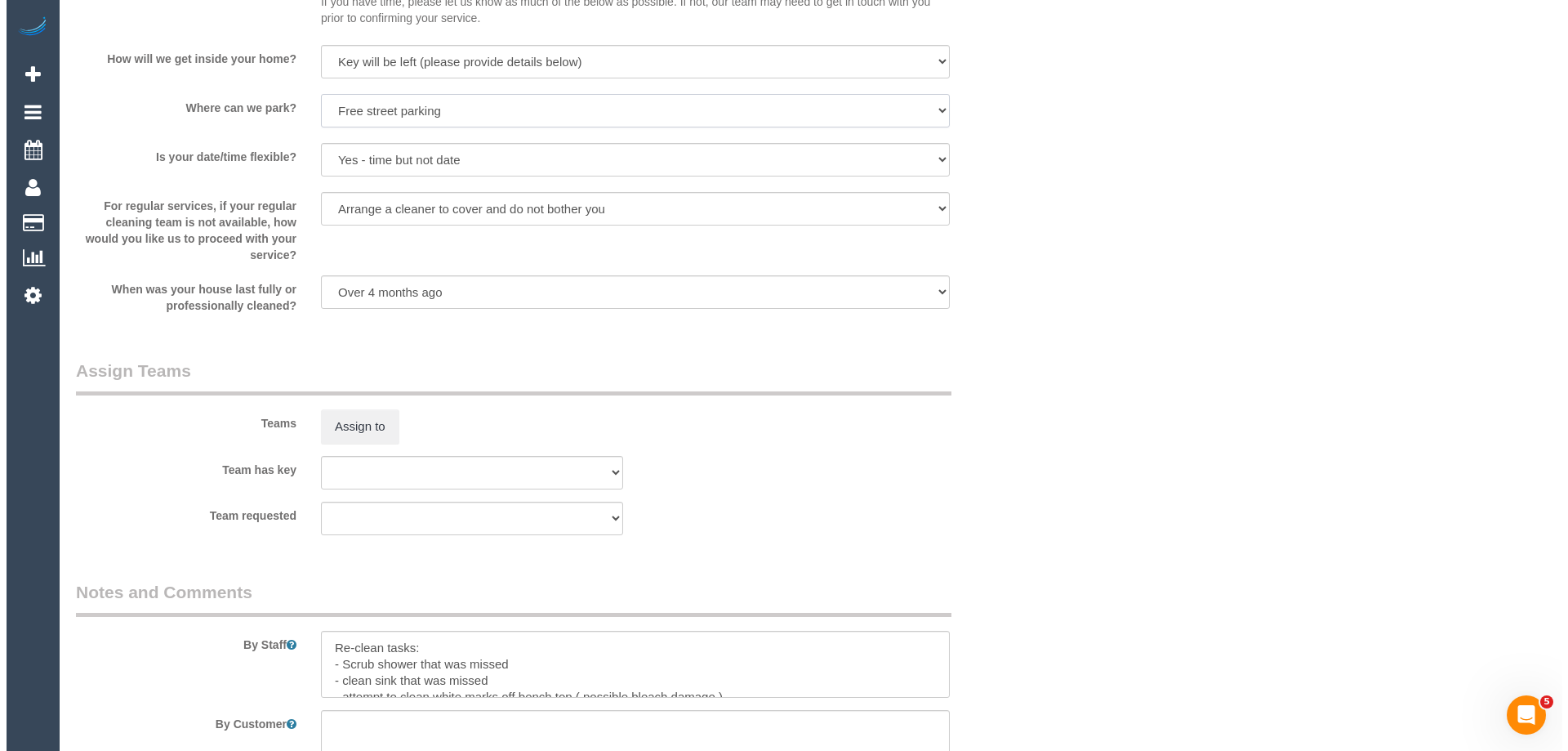
scroll to position [2287, 0]
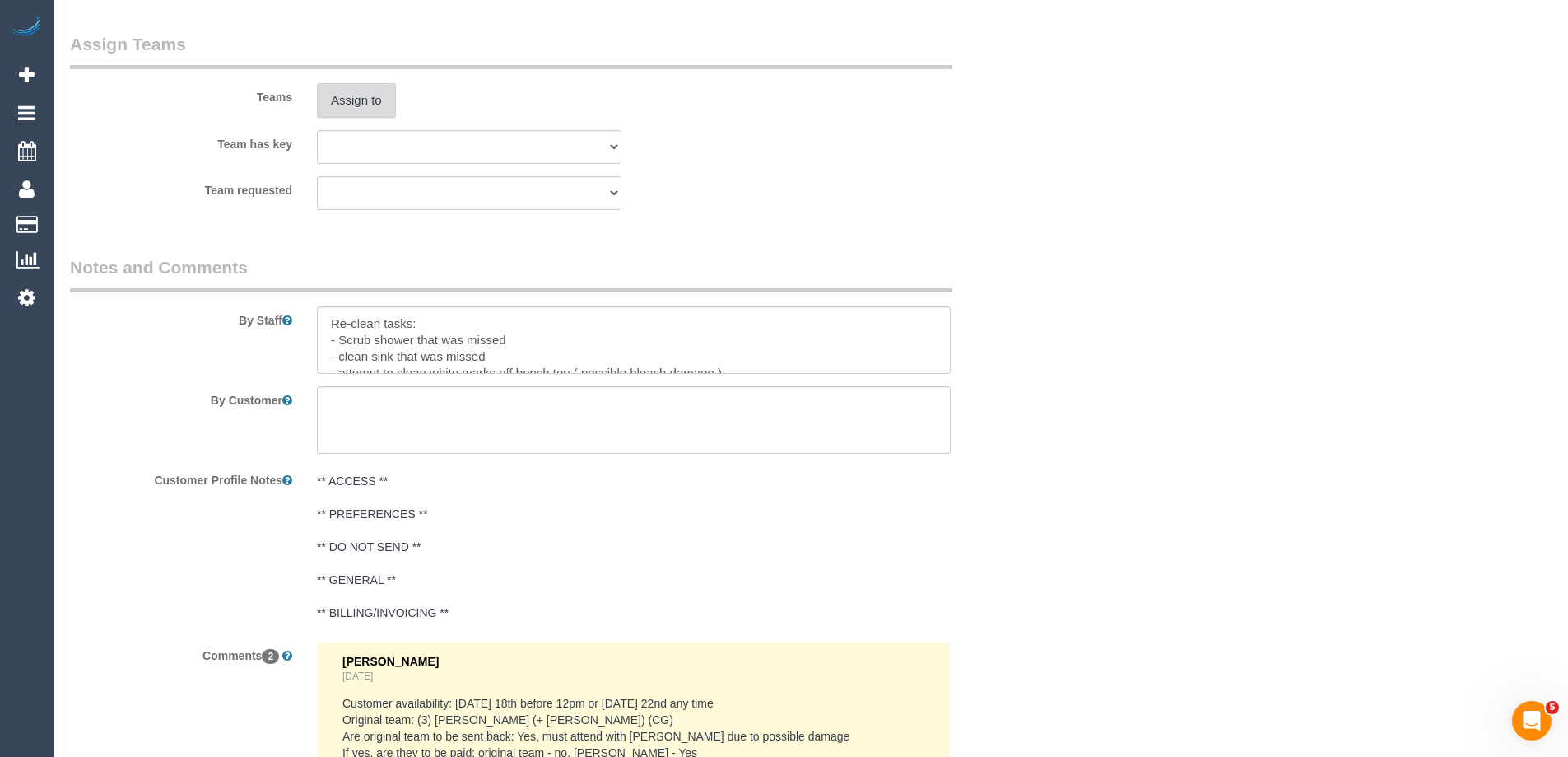
click at [354, 105] on button "Assign to" at bounding box center [356, 100] width 79 height 35
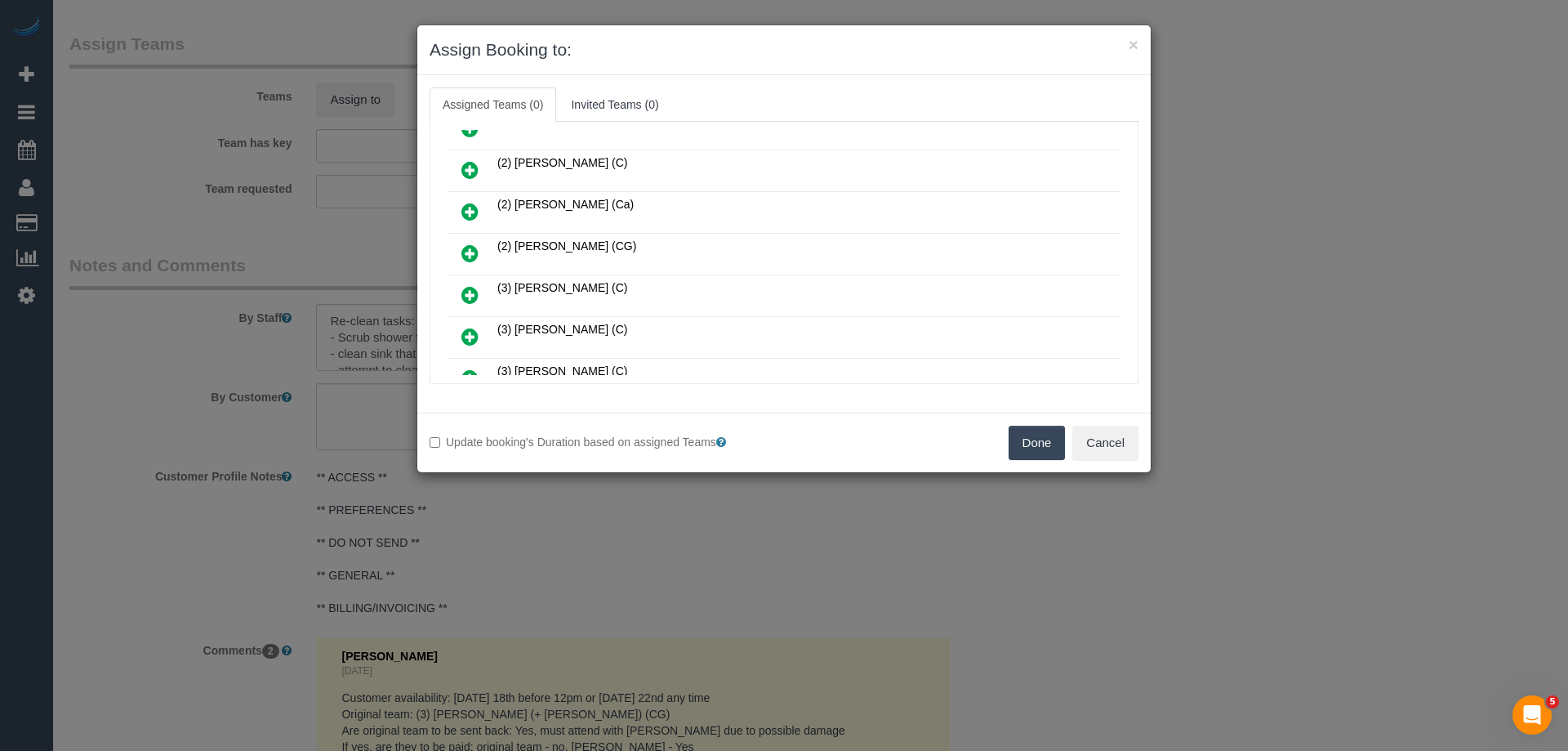
click at [464, 250] on icon at bounding box center [470, 253] width 17 height 20
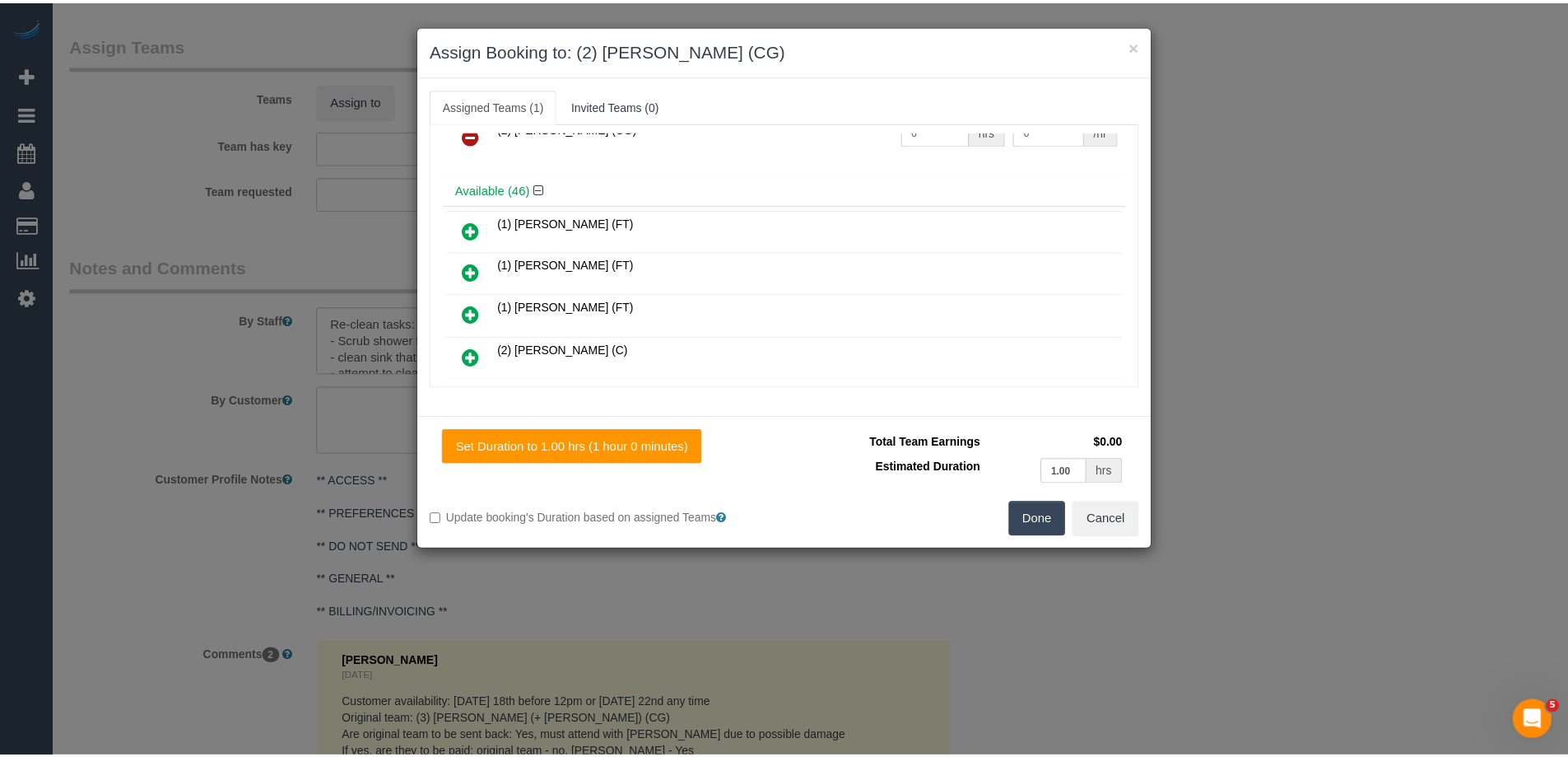
scroll to position [0, 0]
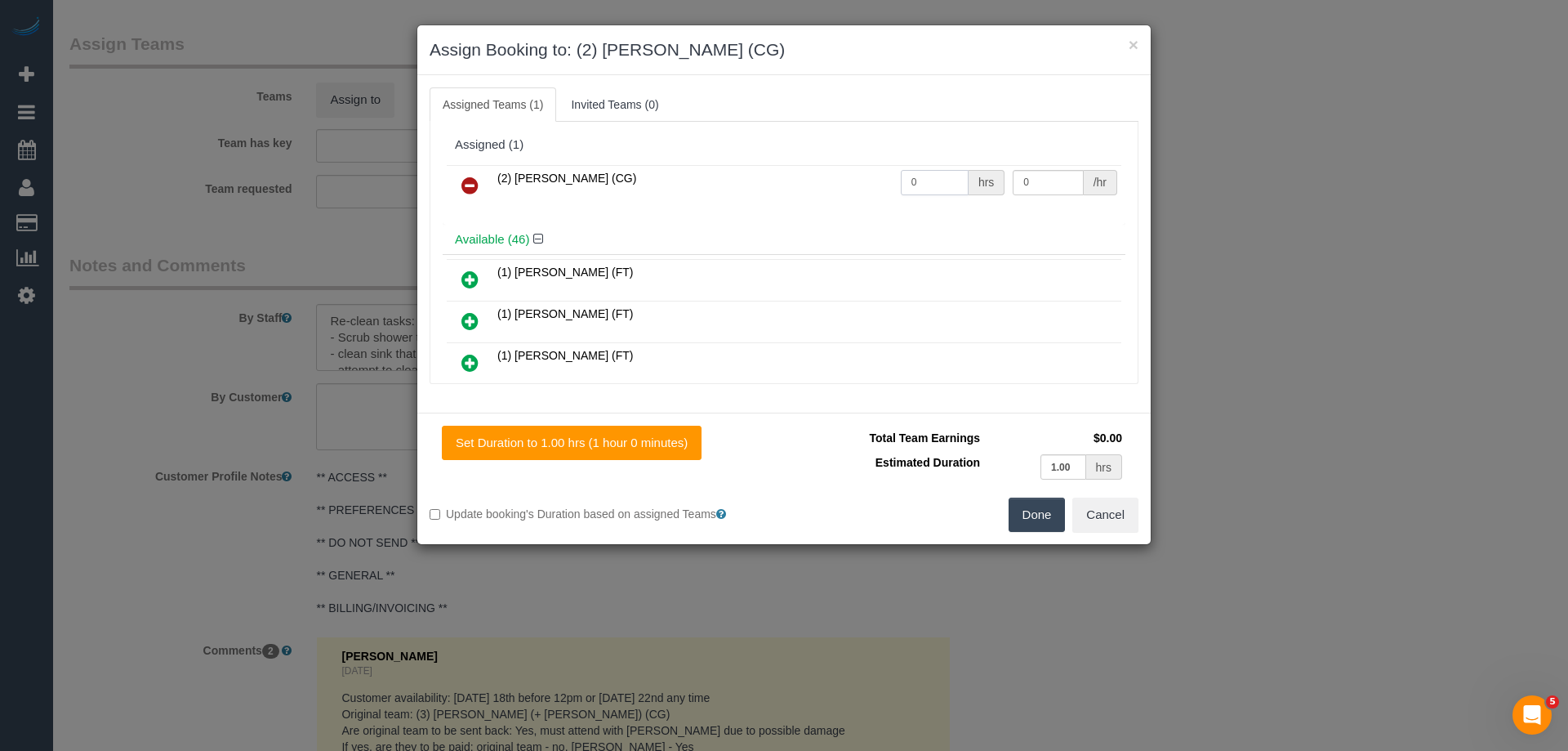
drag, startPoint x: 907, startPoint y: 183, endPoint x: 833, endPoint y: 168, distance: 75.5
click at [840, 172] on tr "(2) Syed Razvi (CG) 0 hrs 0 /hr" at bounding box center [784, 185] width 675 height 42
type input "1"
drag, startPoint x: 1021, startPoint y: 178, endPoint x: 979, endPoint y: 175, distance: 42.1
click at [983, 175] on tr "(2) Syed Razvi (CG) 1 hrs 0 /hr" at bounding box center [784, 185] width 675 height 42
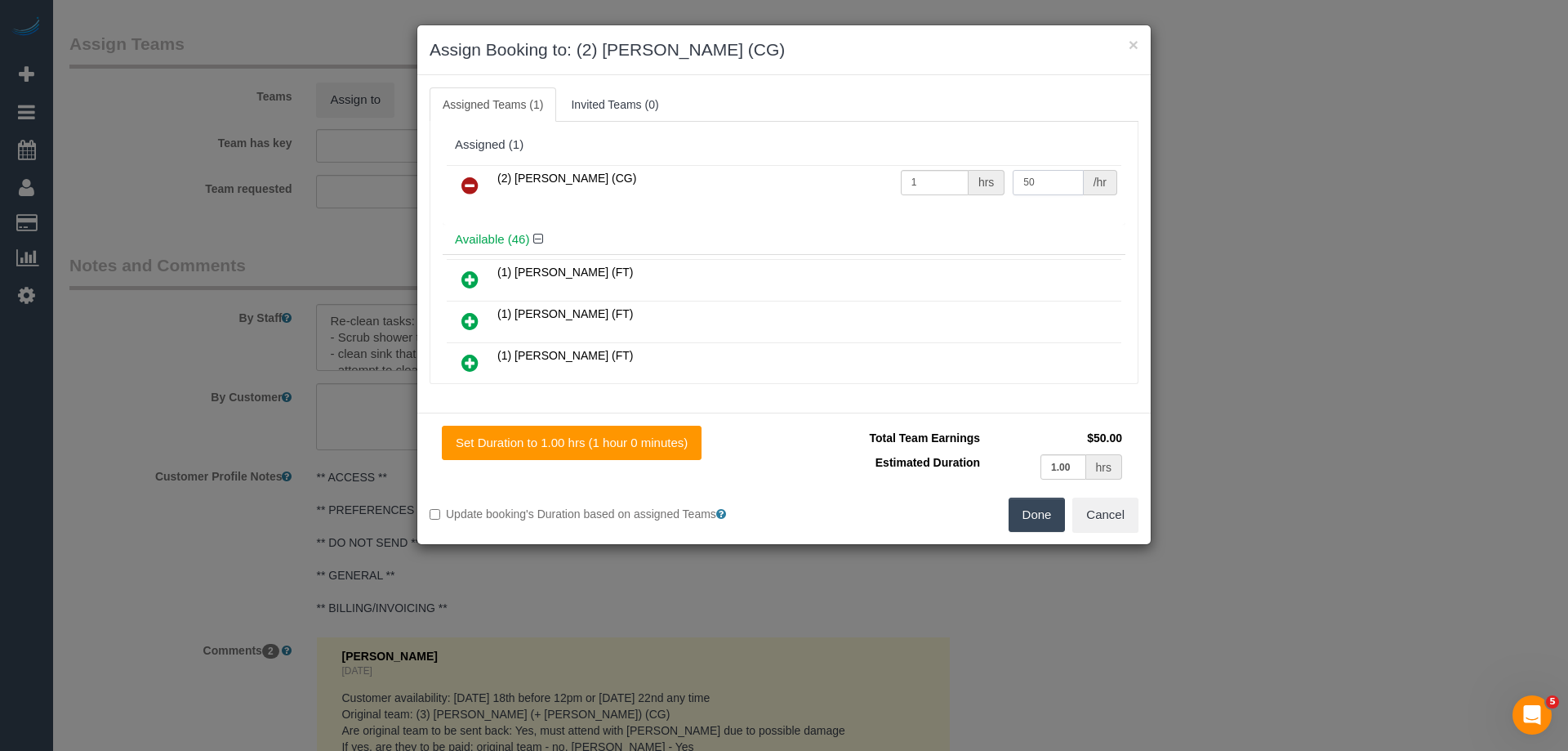
type input "50"
click at [1035, 509] on button "Done" at bounding box center [1037, 515] width 57 height 34
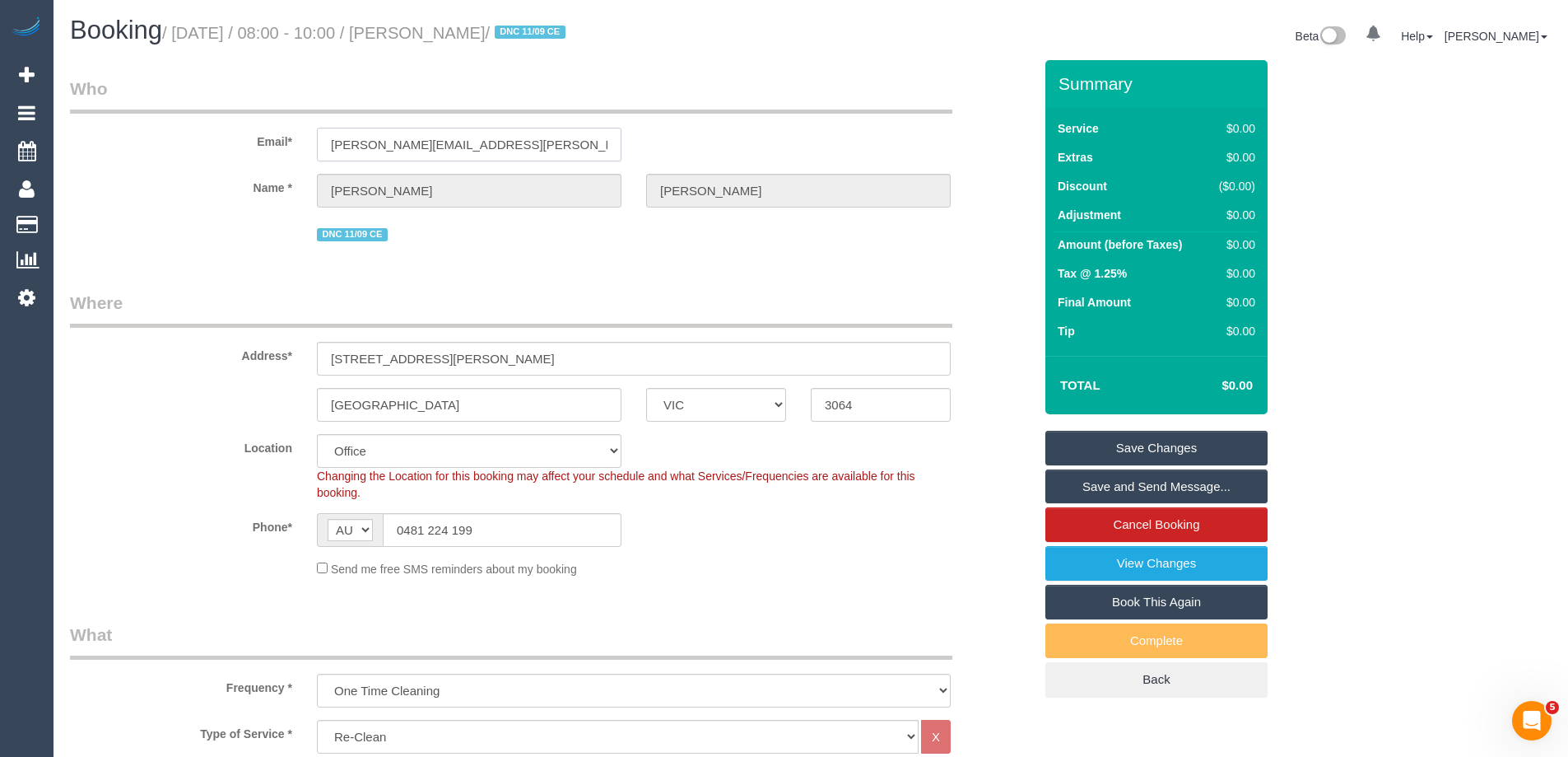
drag, startPoint x: 181, startPoint y: 141, endPoint x: -5, endPoint y: 129, distance: 186.4
click at [0, 129] on html "0 Beta Your Notifications You have 0 alerts Add Booking Bookings Active Booking…" at bounding box center [784, 378] width 1568 height 757
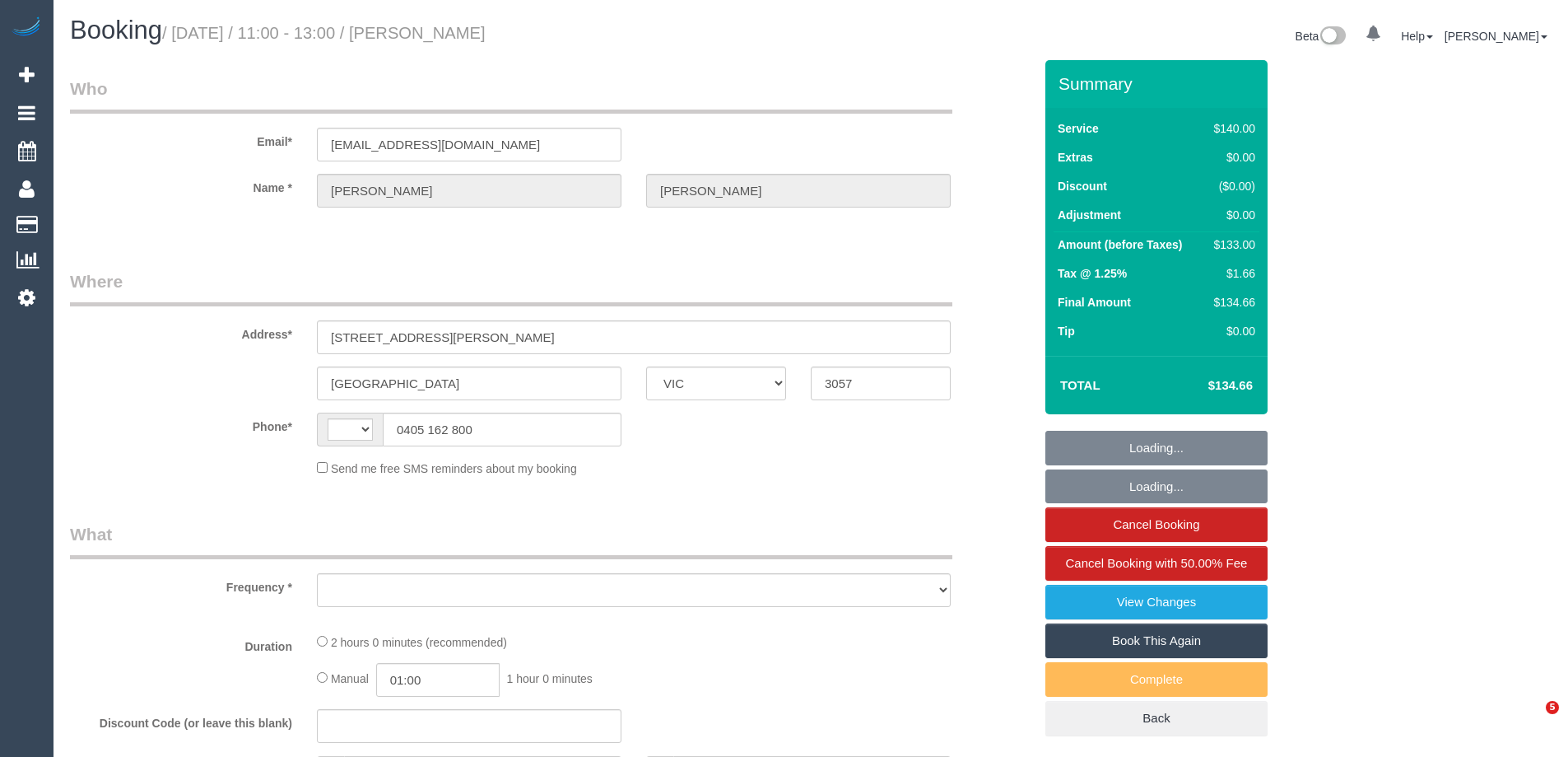
select select "VIC"
select select "string:AU"
select select "object:534"
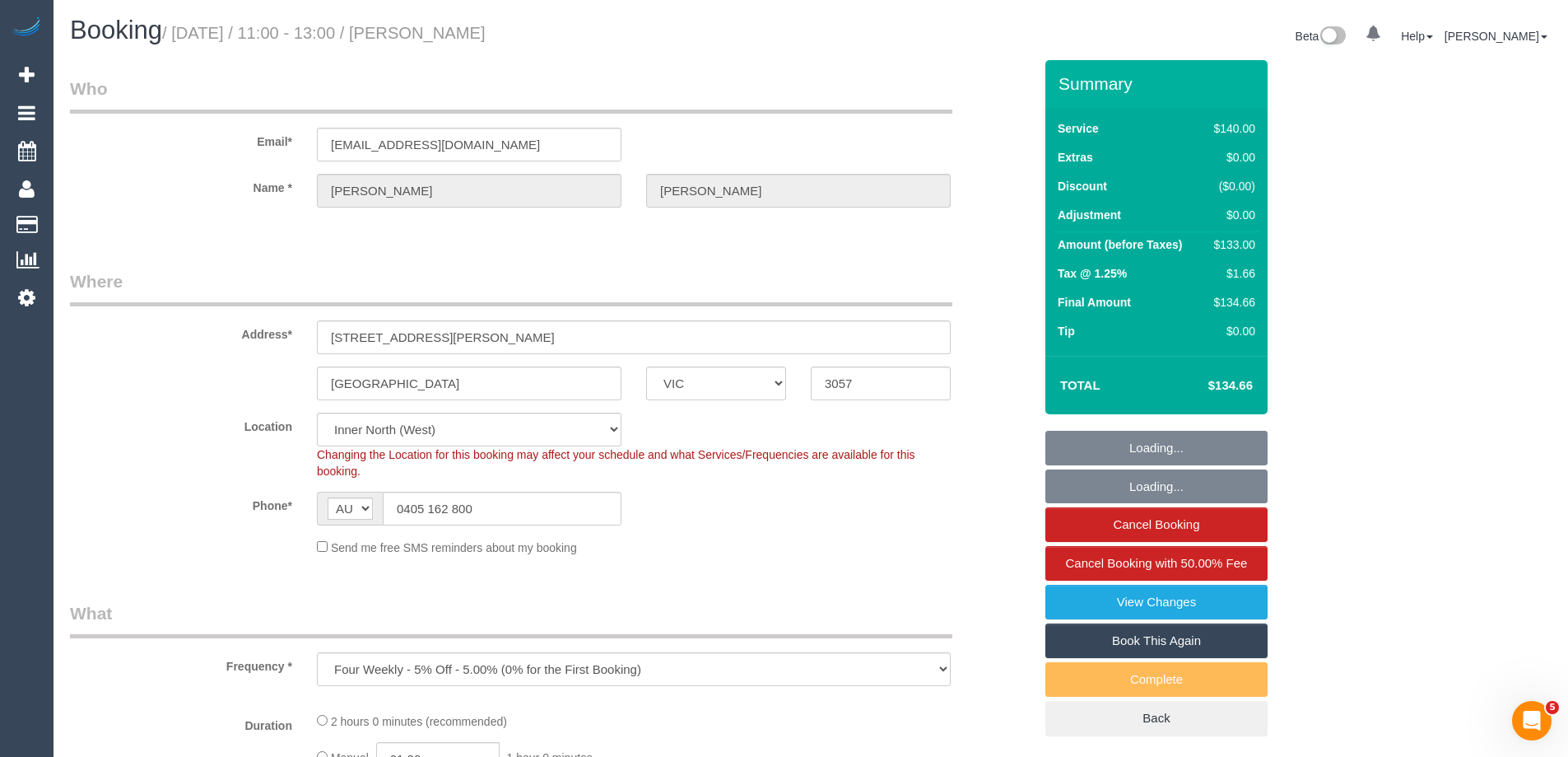
select select "spot1"
select select "number:27"
select select "number:14"
select select "number:19"
select select "number:22"
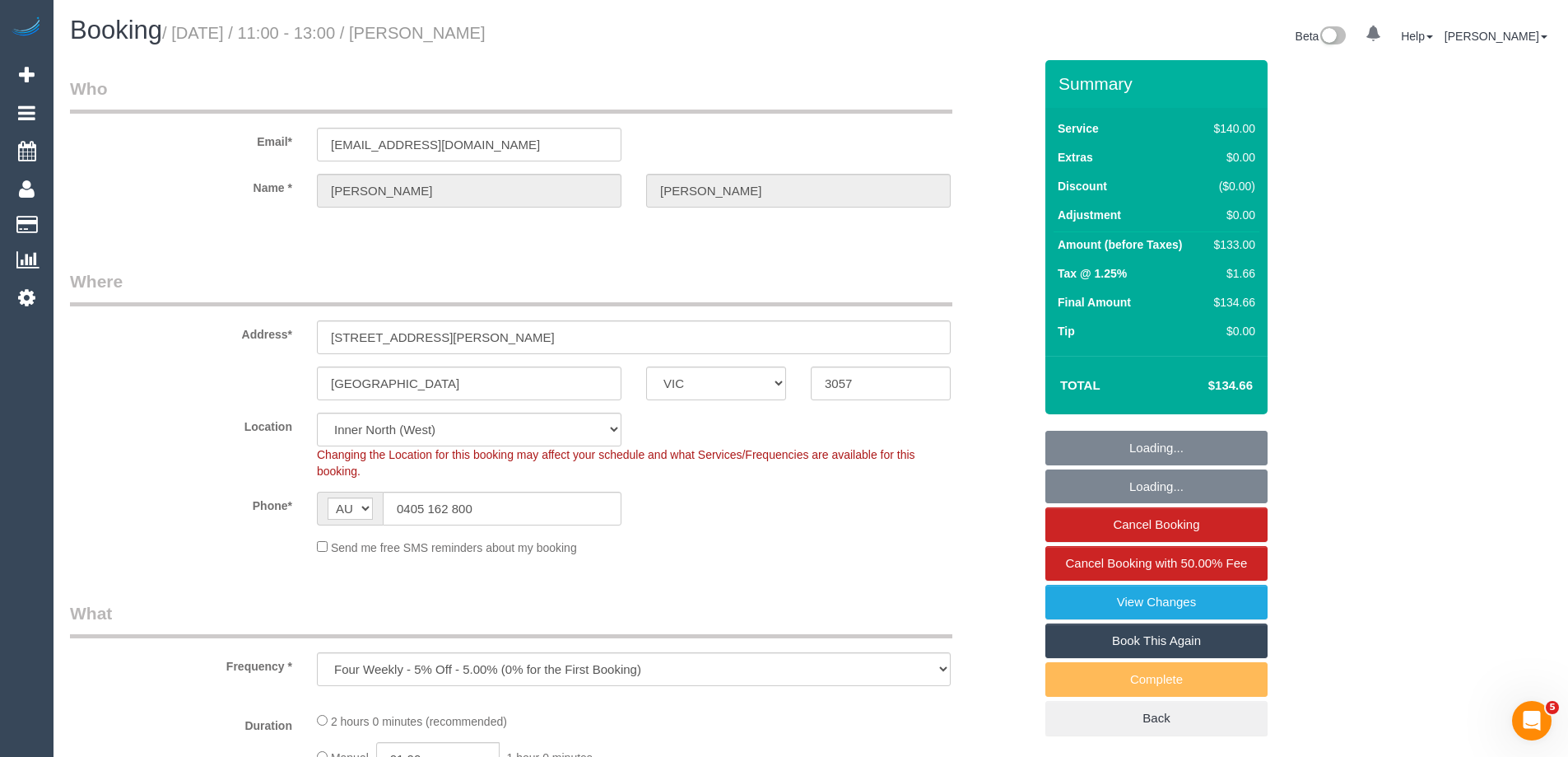
select select "number:34"
select select "number:13"
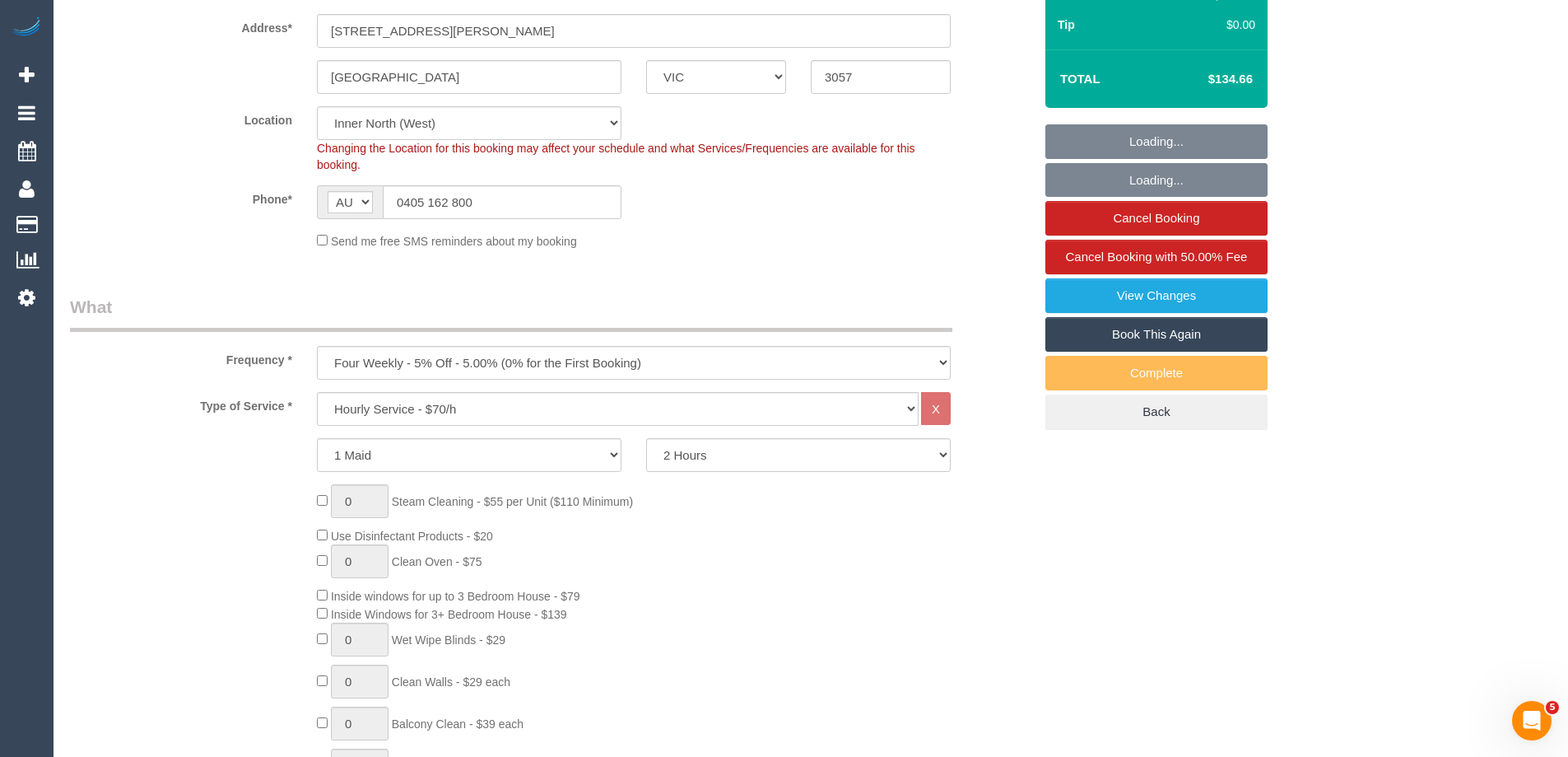
select select "string:stripe-pm_1Pvp3n2GScqysDRVR0mQI4xS"
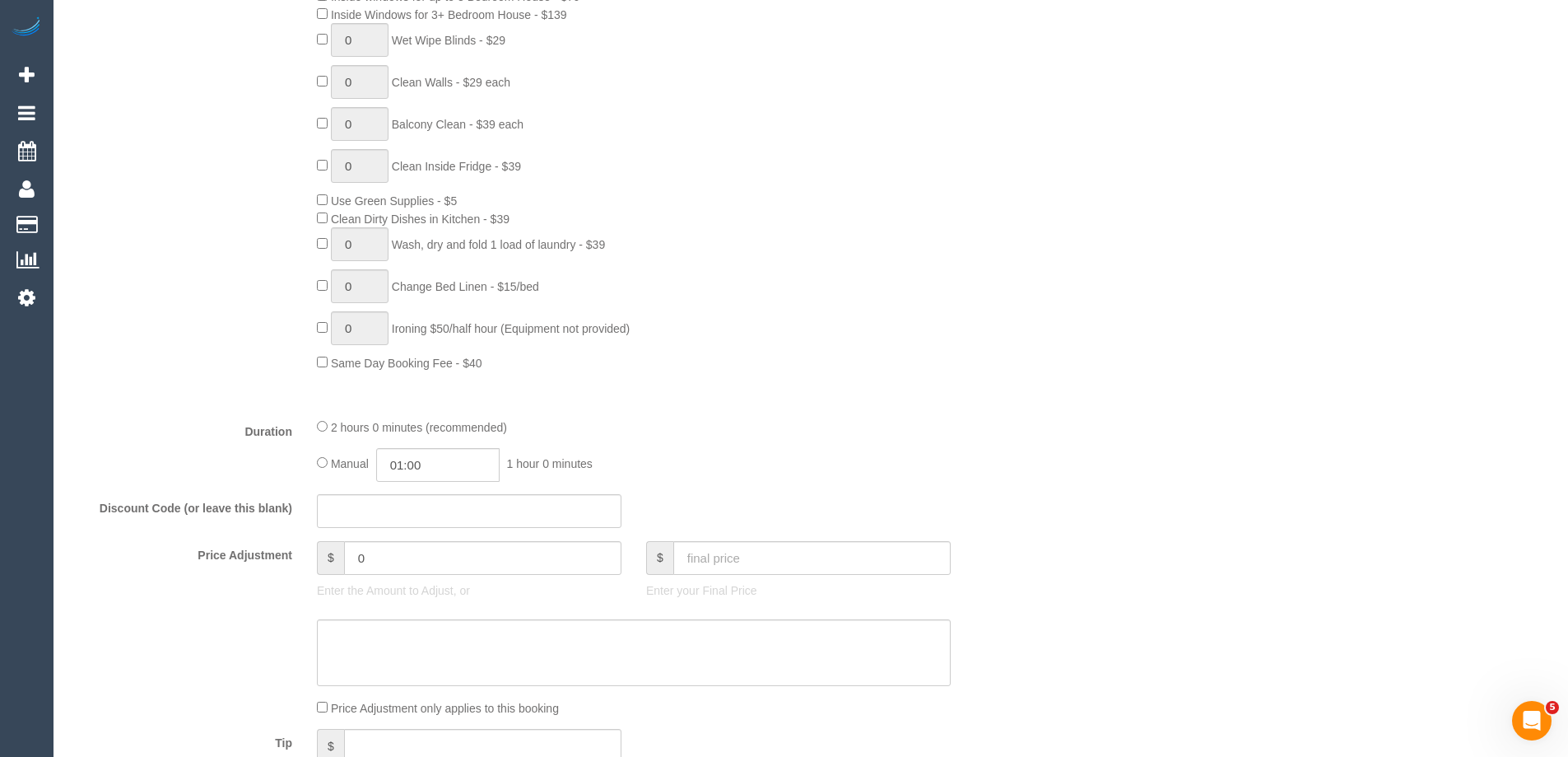
select select "object:1707"
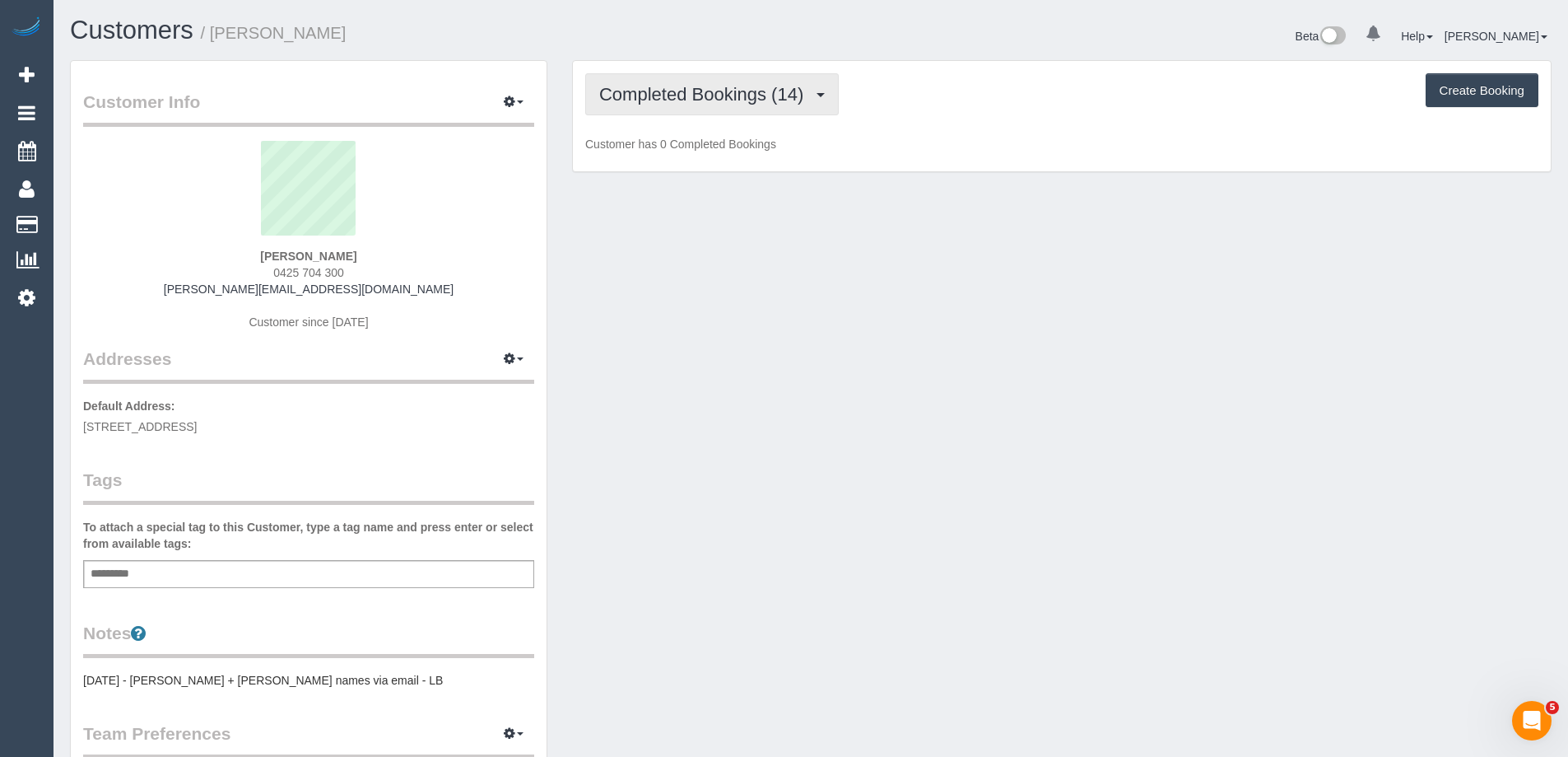
click at [708, 91] on span "Completed Bookings (14)" at bounding box center [705, 95] width 212 height 21
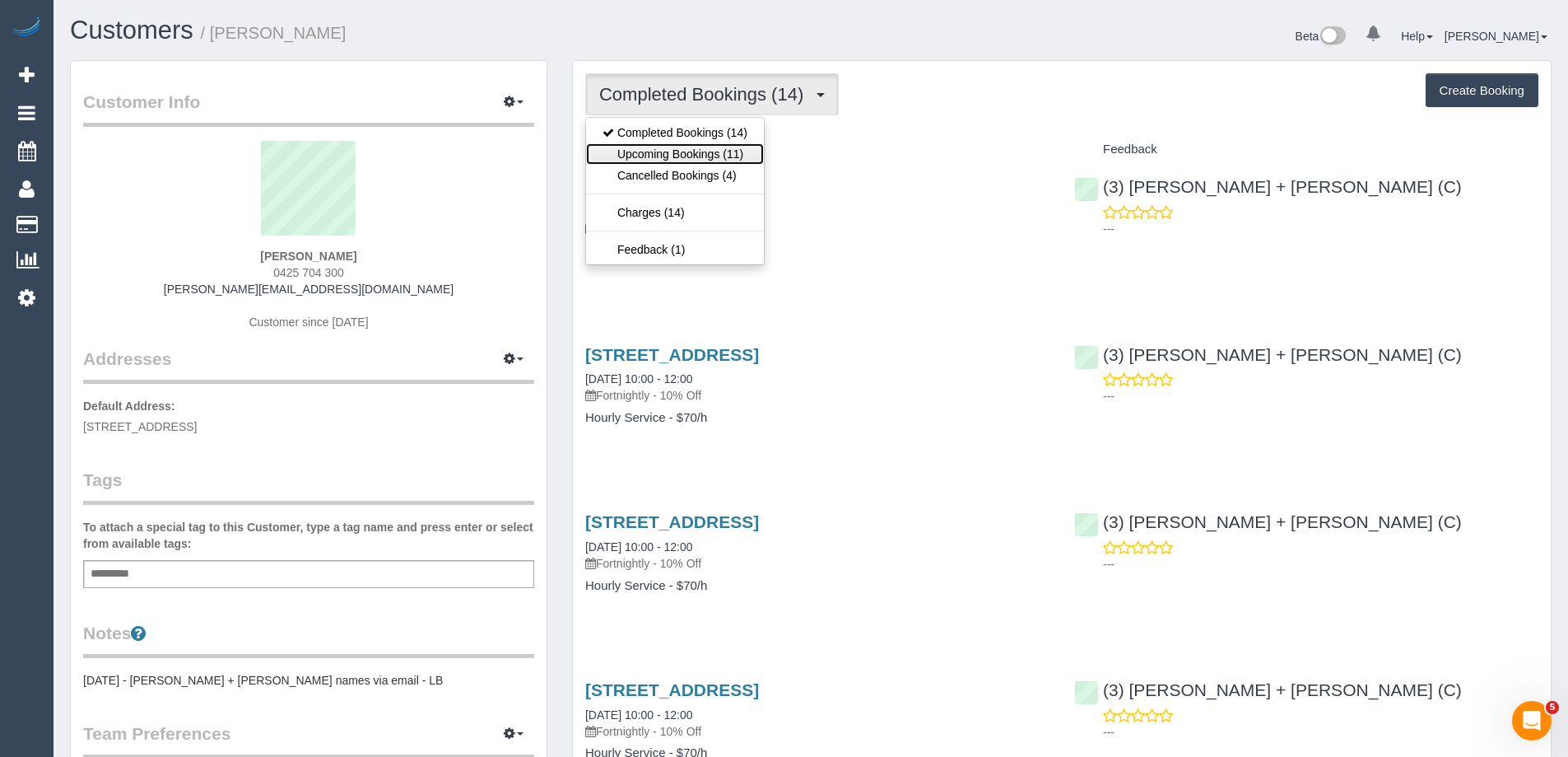
click at [702, 151] on link "Upcoming Bookings (11)" at bounding box center [675, 154] width 178 height 22
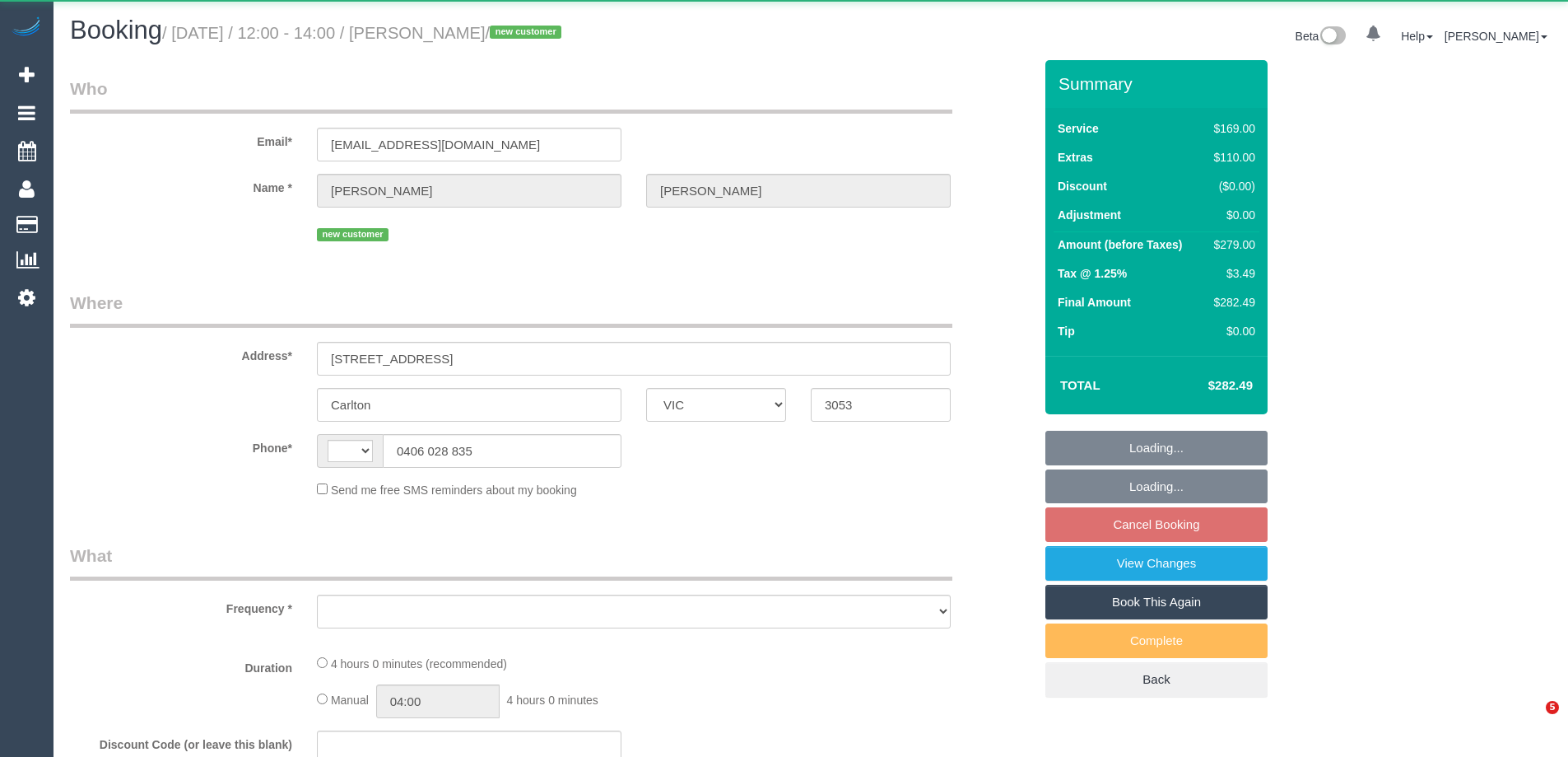
select select "VIC"
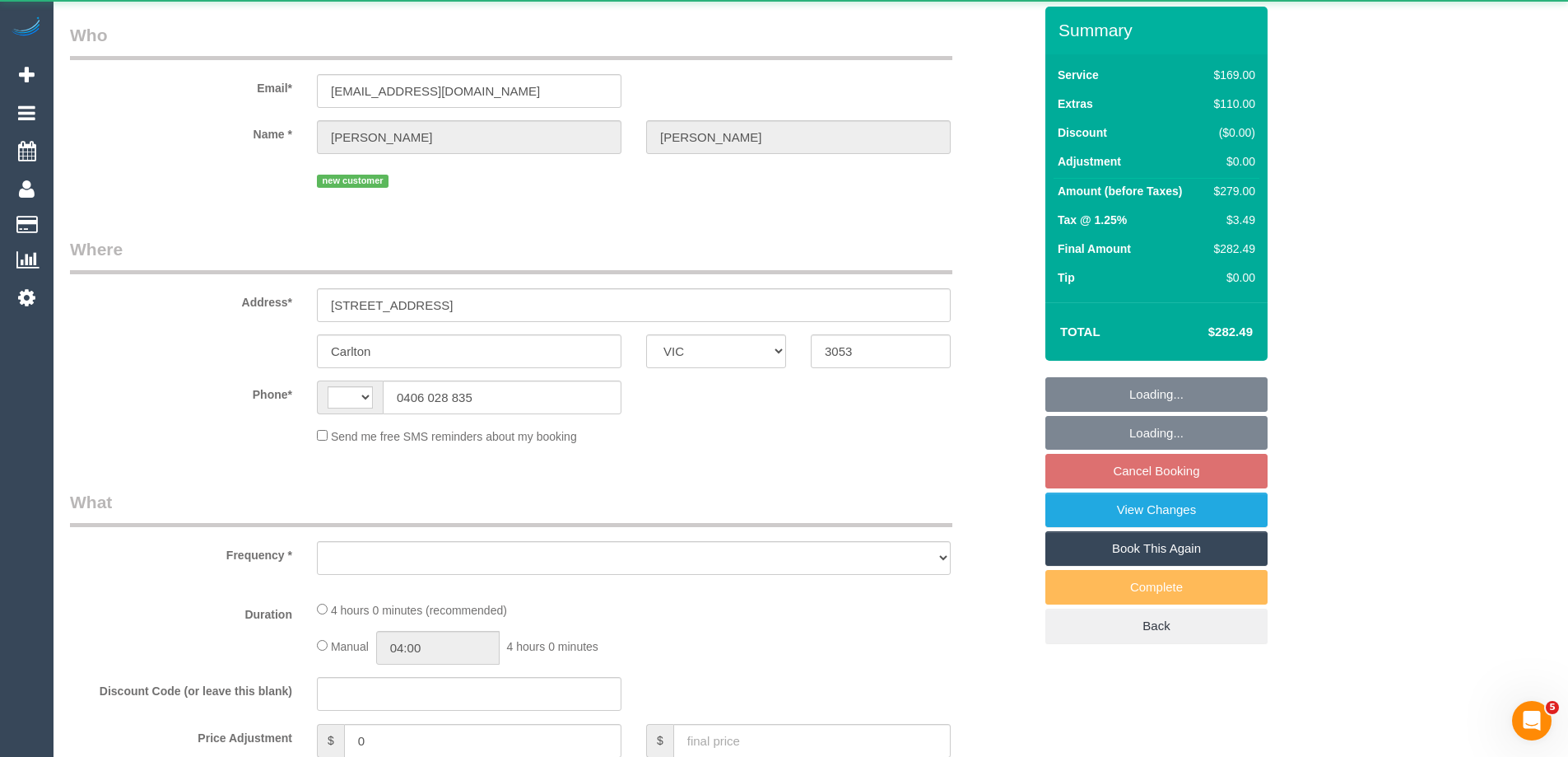
select select "object:284"
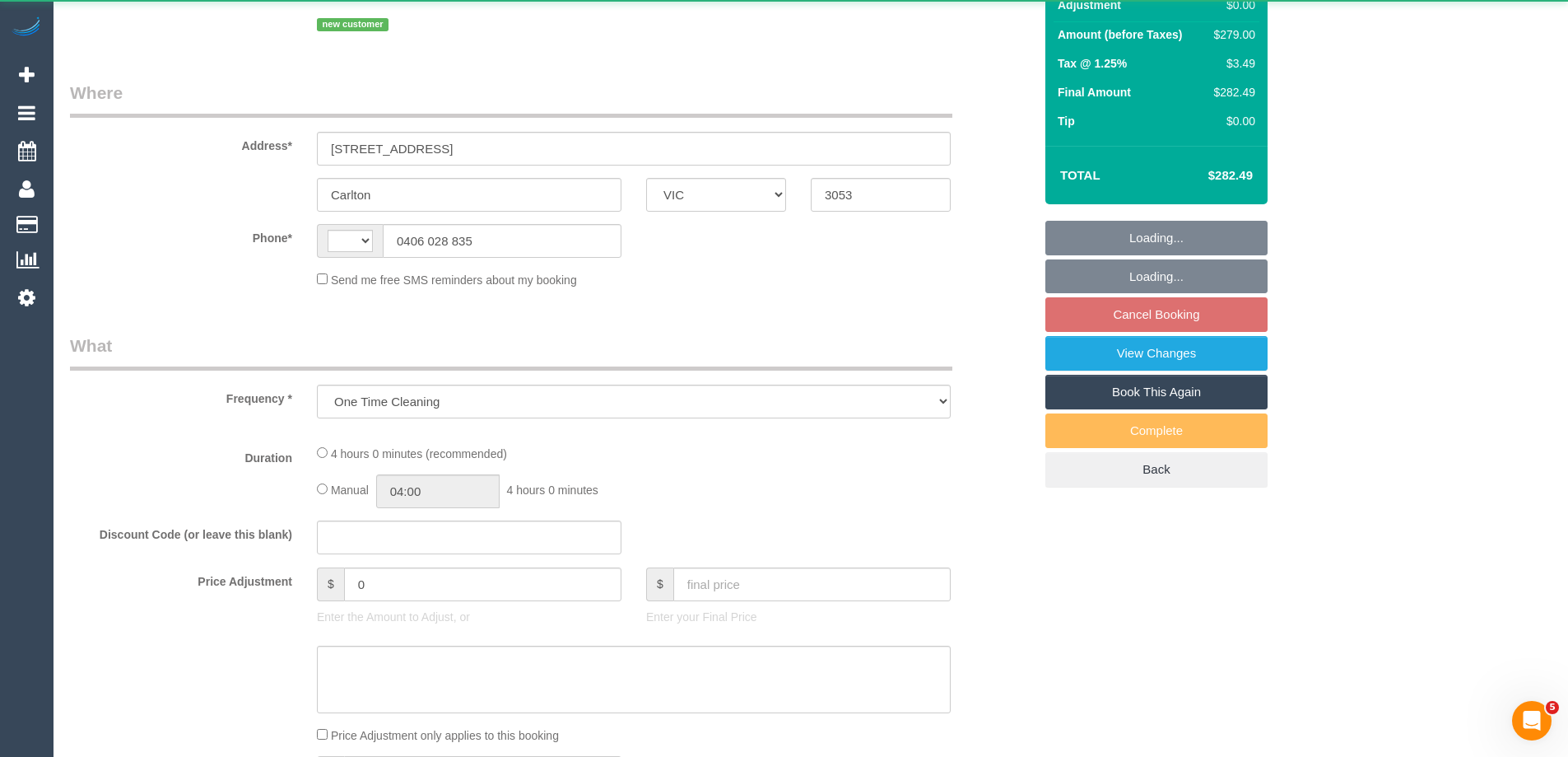
select select "string:AU"
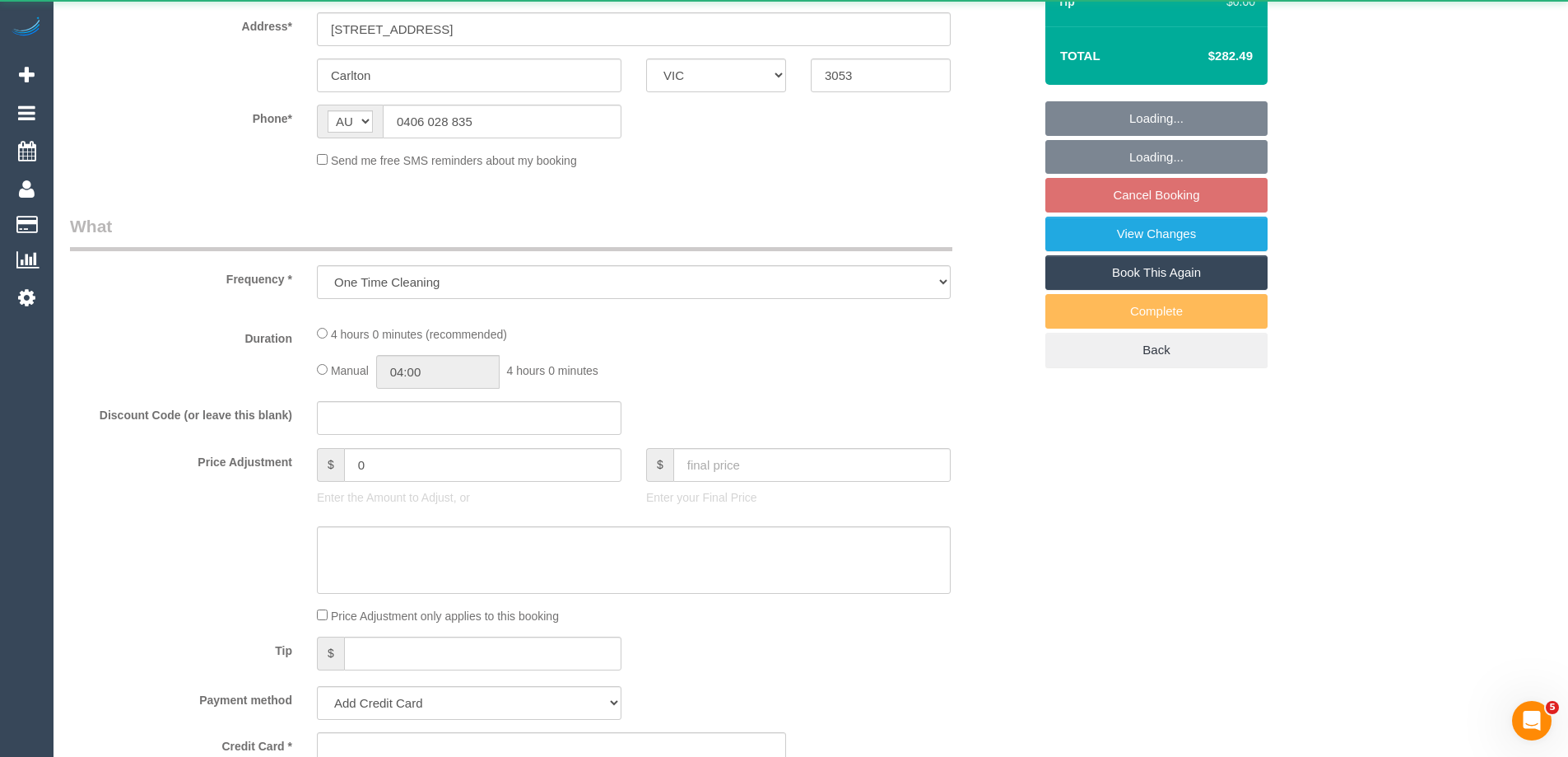
select select "string:stripe-pm_1S7W2m2GScqysDRVjmtR4PEo"
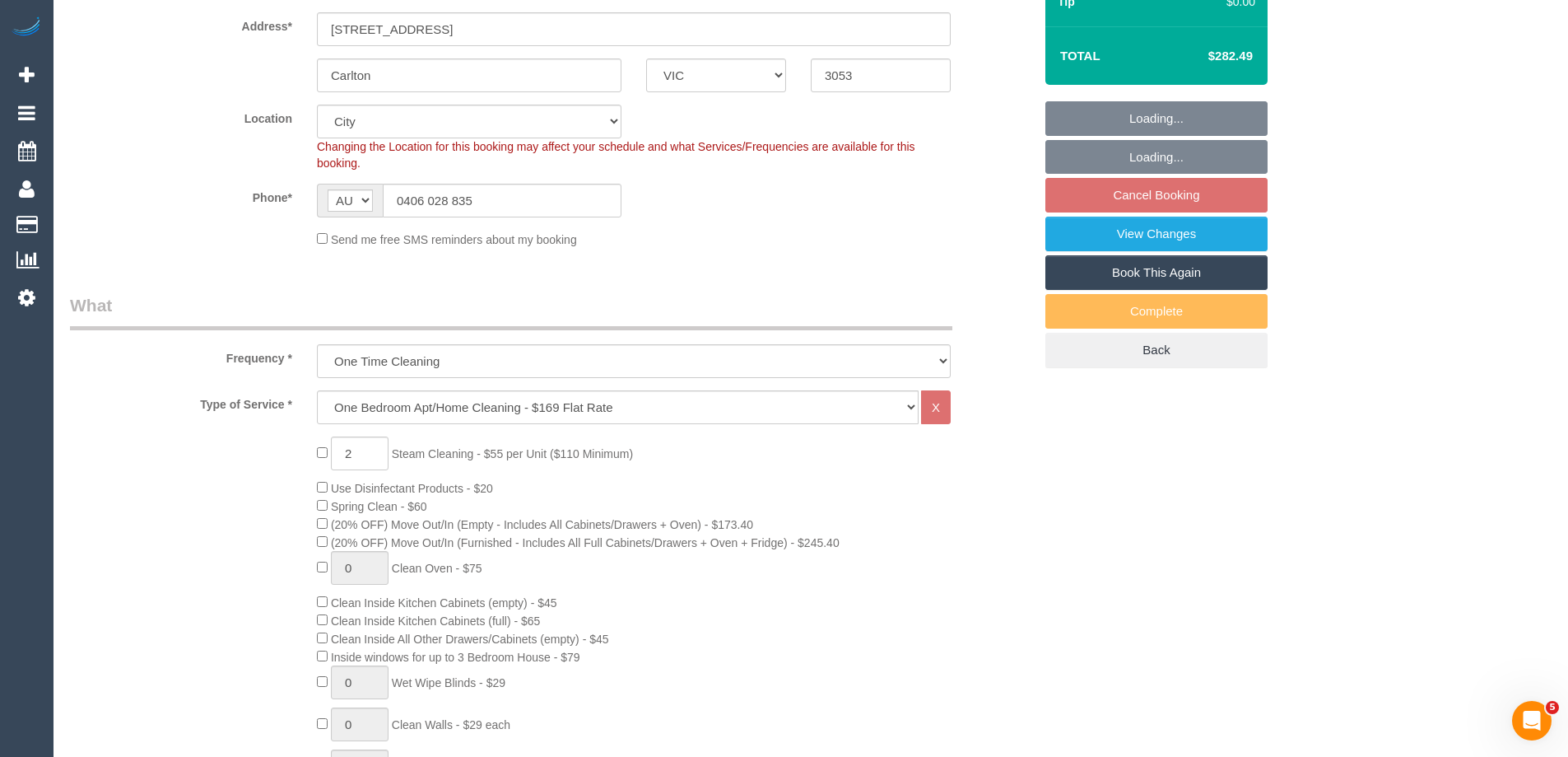
select select "object:634"
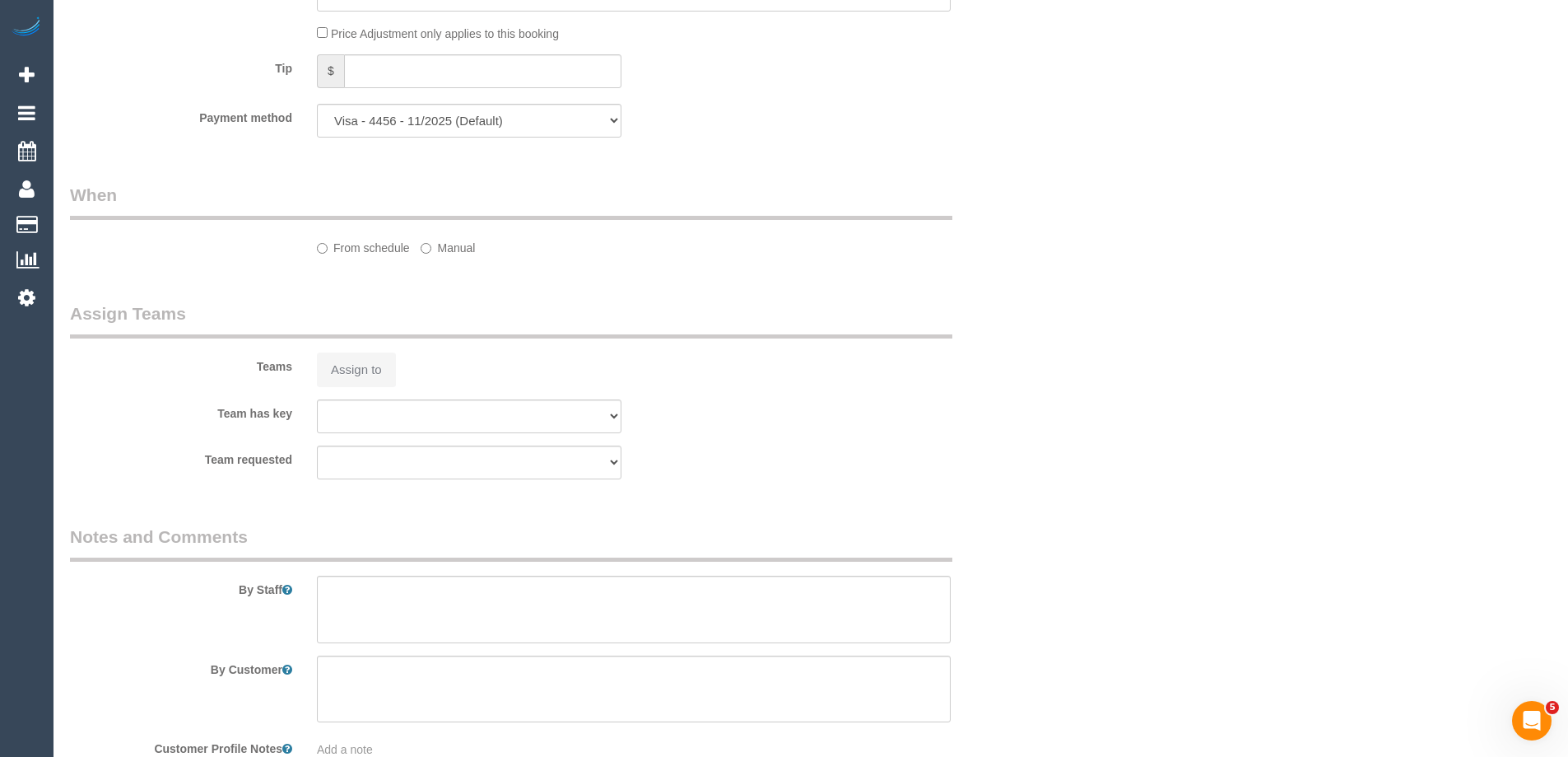
select select "number:28"
select select "number:14"
select select "number:19"
select select "number:22"
select select "number:33"
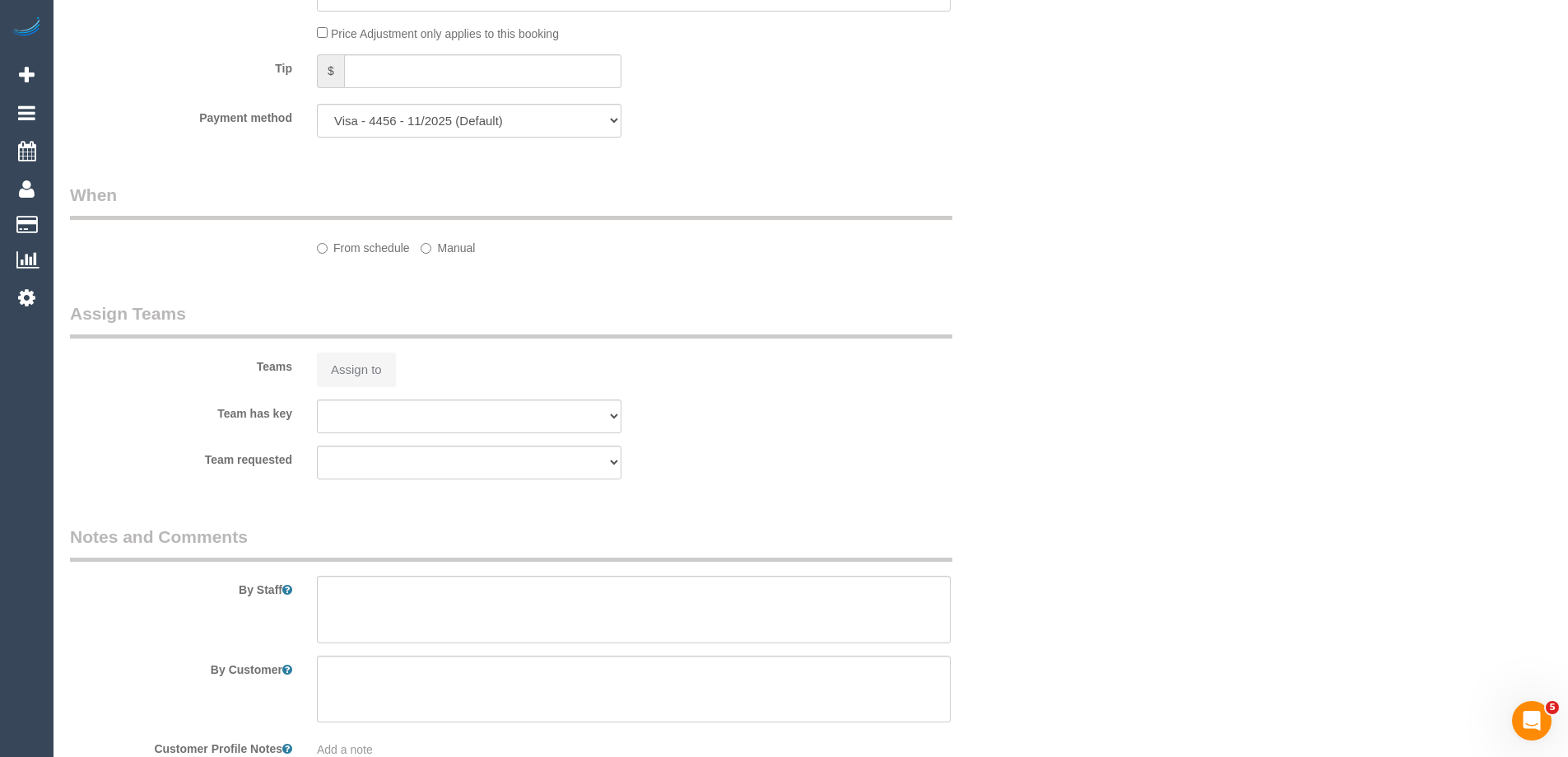
select select "number:26"
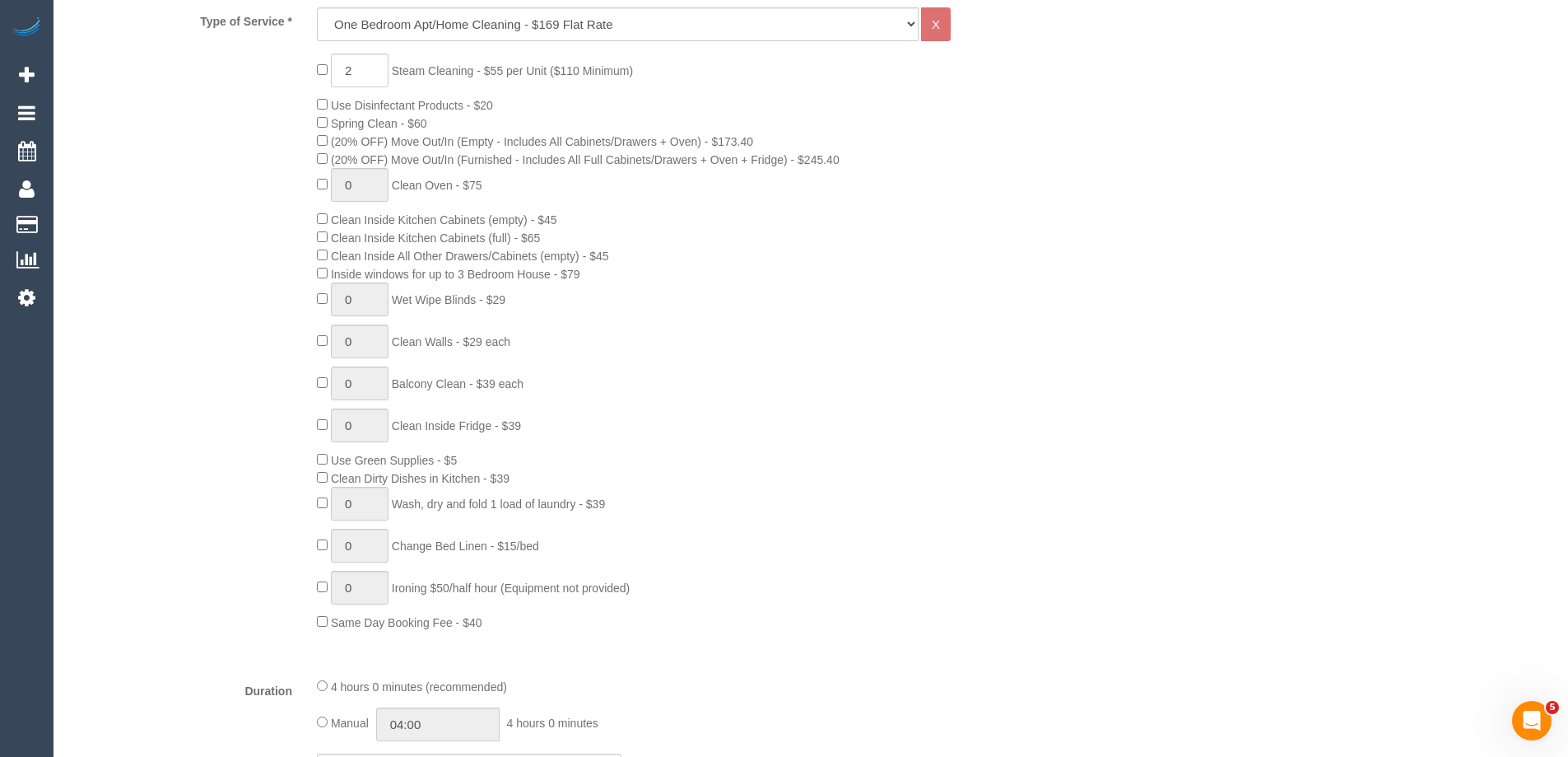
scroll to position [37, 0]
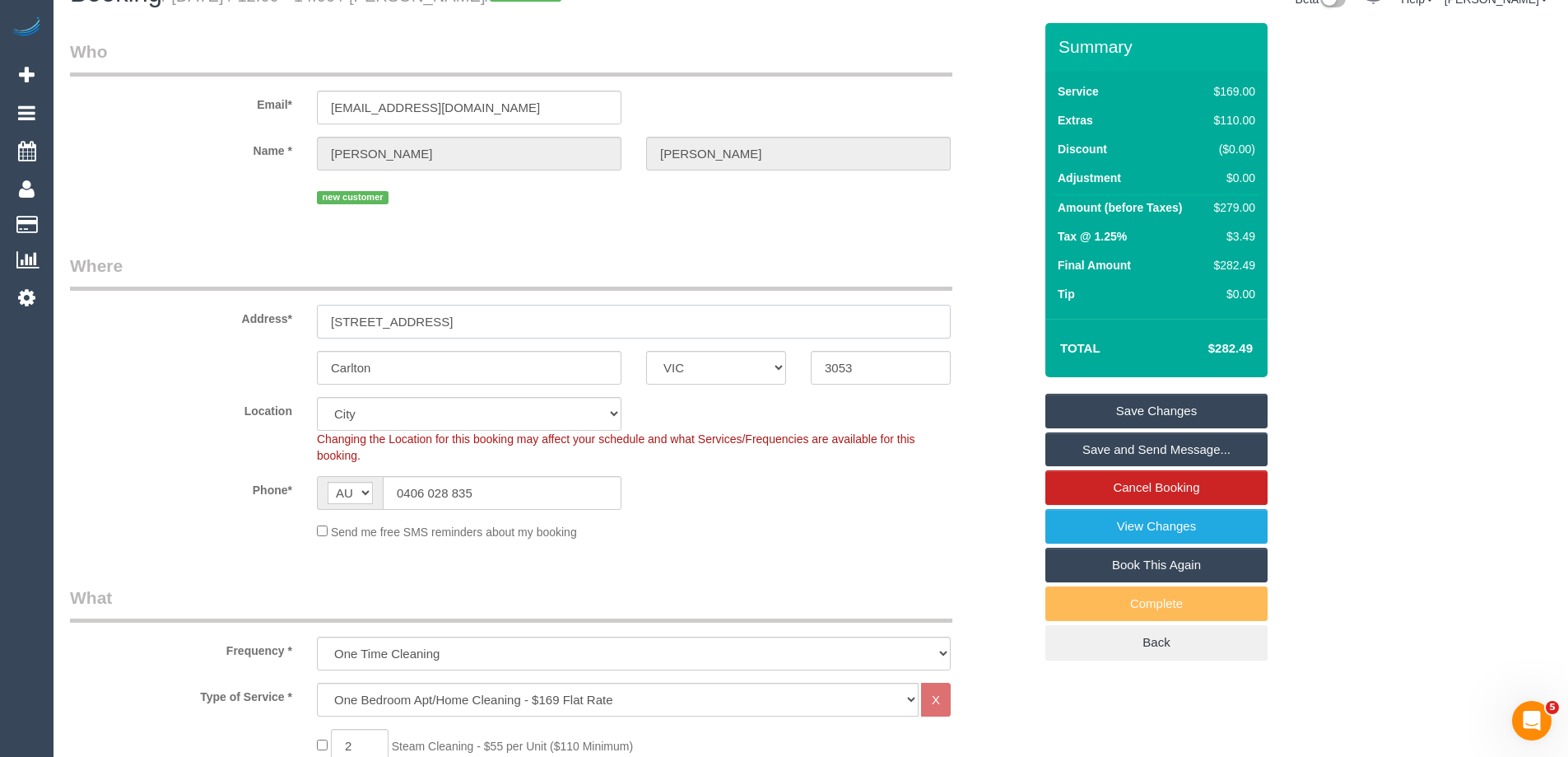
drag, startPoint x: 498, startPoint y: 321, endPoint x: 152, endPoint y: 303, distance: 346.5
click at [152, 303] on div "Address* 570 Lygon Street, 1210" at bounding box center [550, 295] width 988 height 84
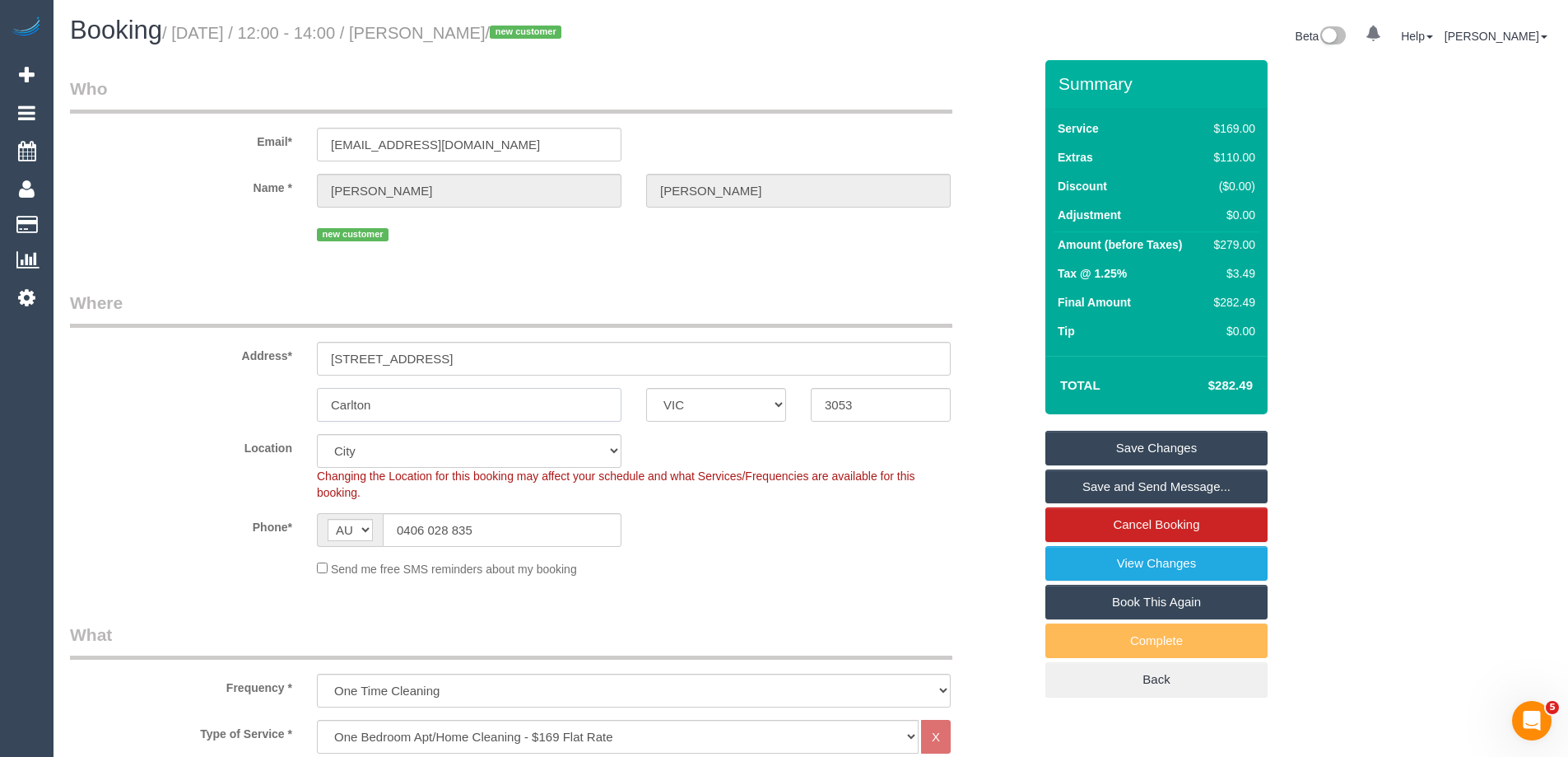
click at [415, 398] on input "Carlton" at bounding box center [469, 404] width 305 height 34
drag, startPoint x: 426, startPoint y: 360, endPoint x: 313, endPoint y: 354, distance: 113.2
click at [313, 354] on div "570 Lygon Street, 1210" at bounding box center [634, 358] width 658 height 34
drag, startPoint x: 530, startPoint y: 140, endPoint x: 147, endPoint y: 143, distance: 383.0
click at [147, 143] on div "Email* ryanstinson0088@gmail.com" at bounding box center [550, 119] width 988 height 84
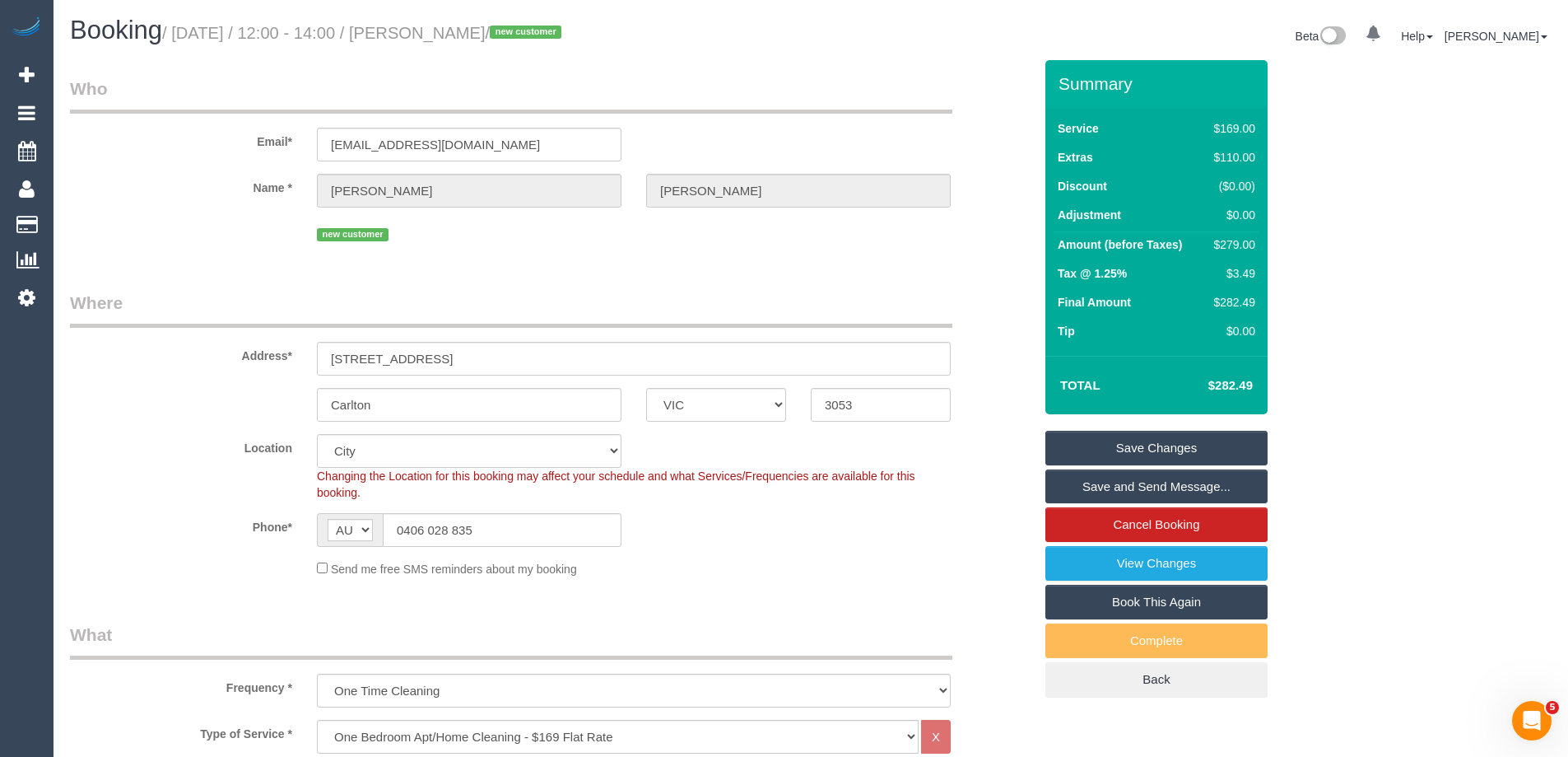
scroll to position [247, 0]
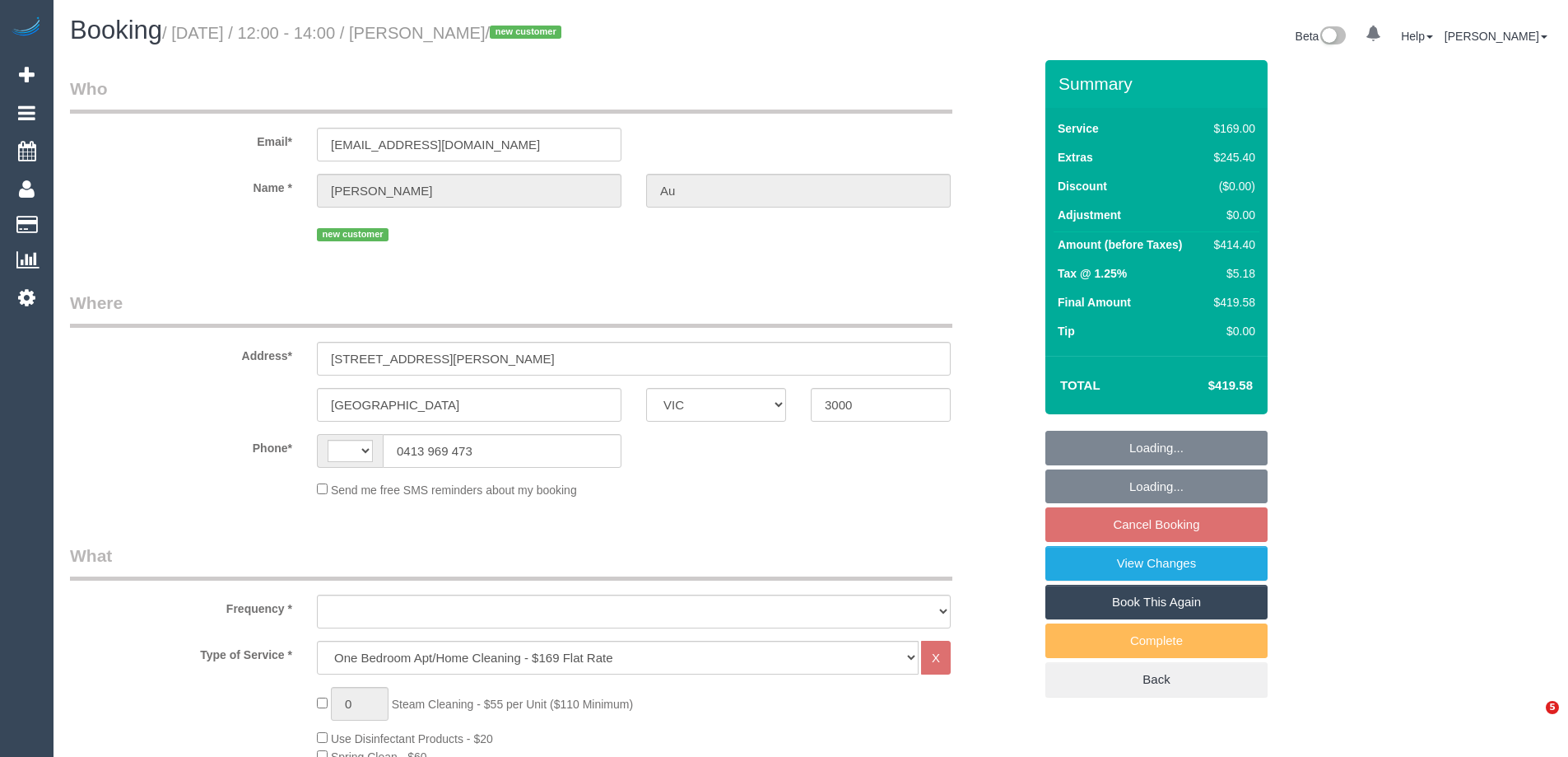
select select "VIC"
select select "string:AU"
select select "object:666"
select select "string:stripe-pm_1S7lEz2GScqysDRVbos7a6rv"
select select "object:819"
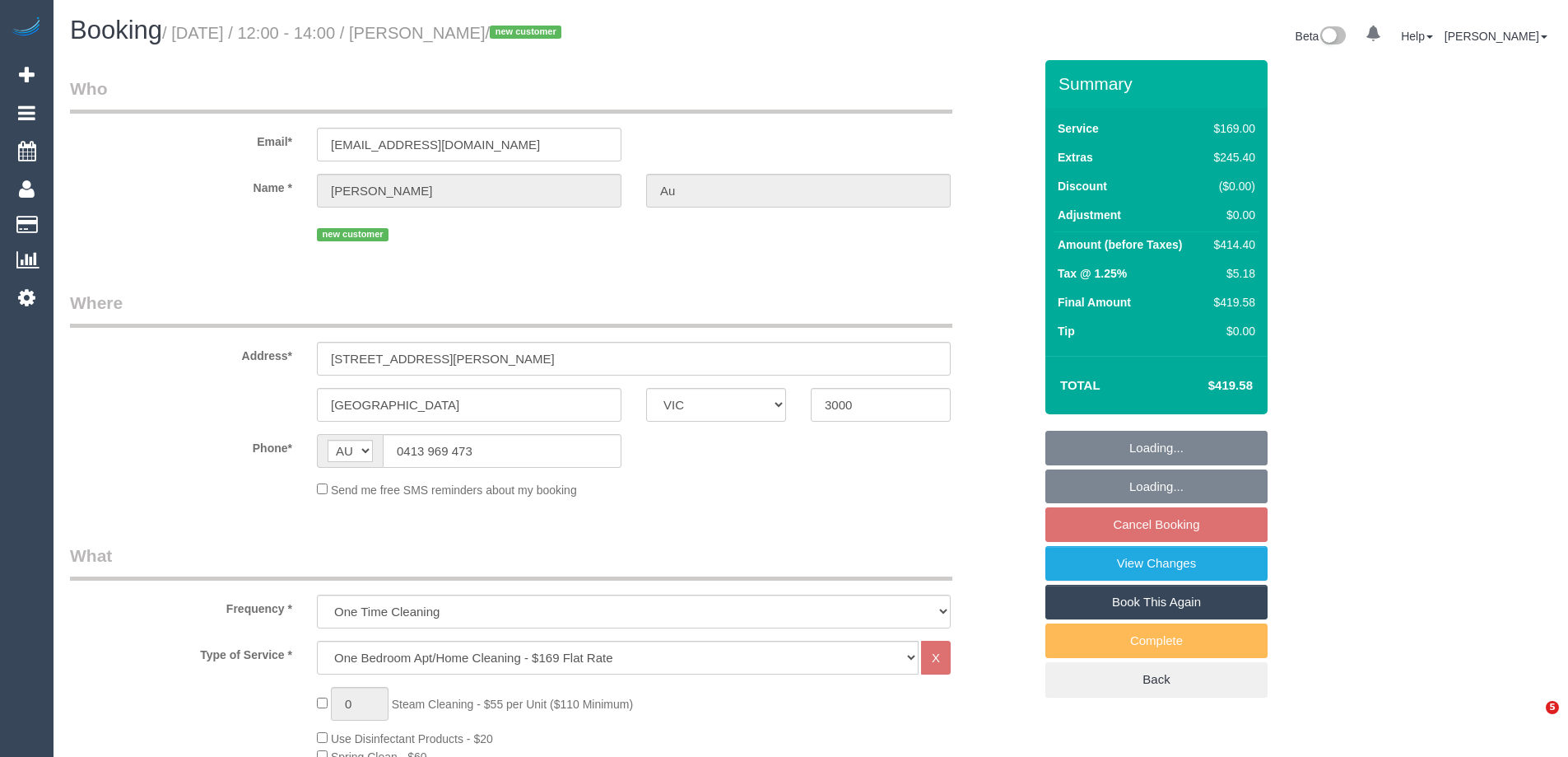
select select "number:28"
select select "number:14"
select select "number:18"
select select "number:25"
select select "number:26"
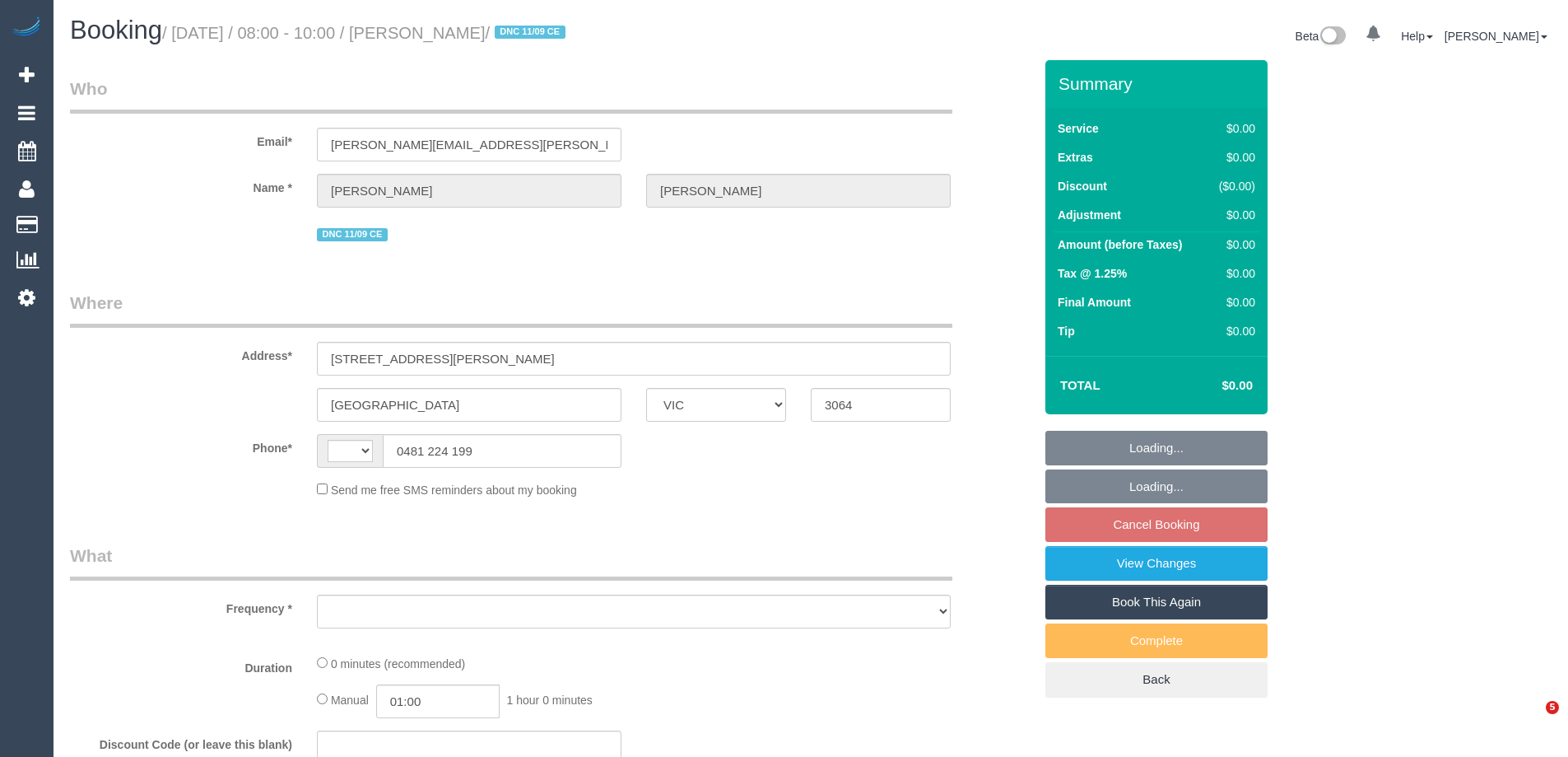
select select "VIC"
drag, startPoint x: 358, startPoint y: 152, endPoint x: 143, endPoint y: 146, distance: 215.1
click at [143, 146] on div "Email* [PERSON_NAME][EMAIL_ADDRESS][PERSON_NAME][PERSON_NAME][DOMAIN_NAME]" at bounding box center [550, 119] width 988 height 84
select select "string:AU"
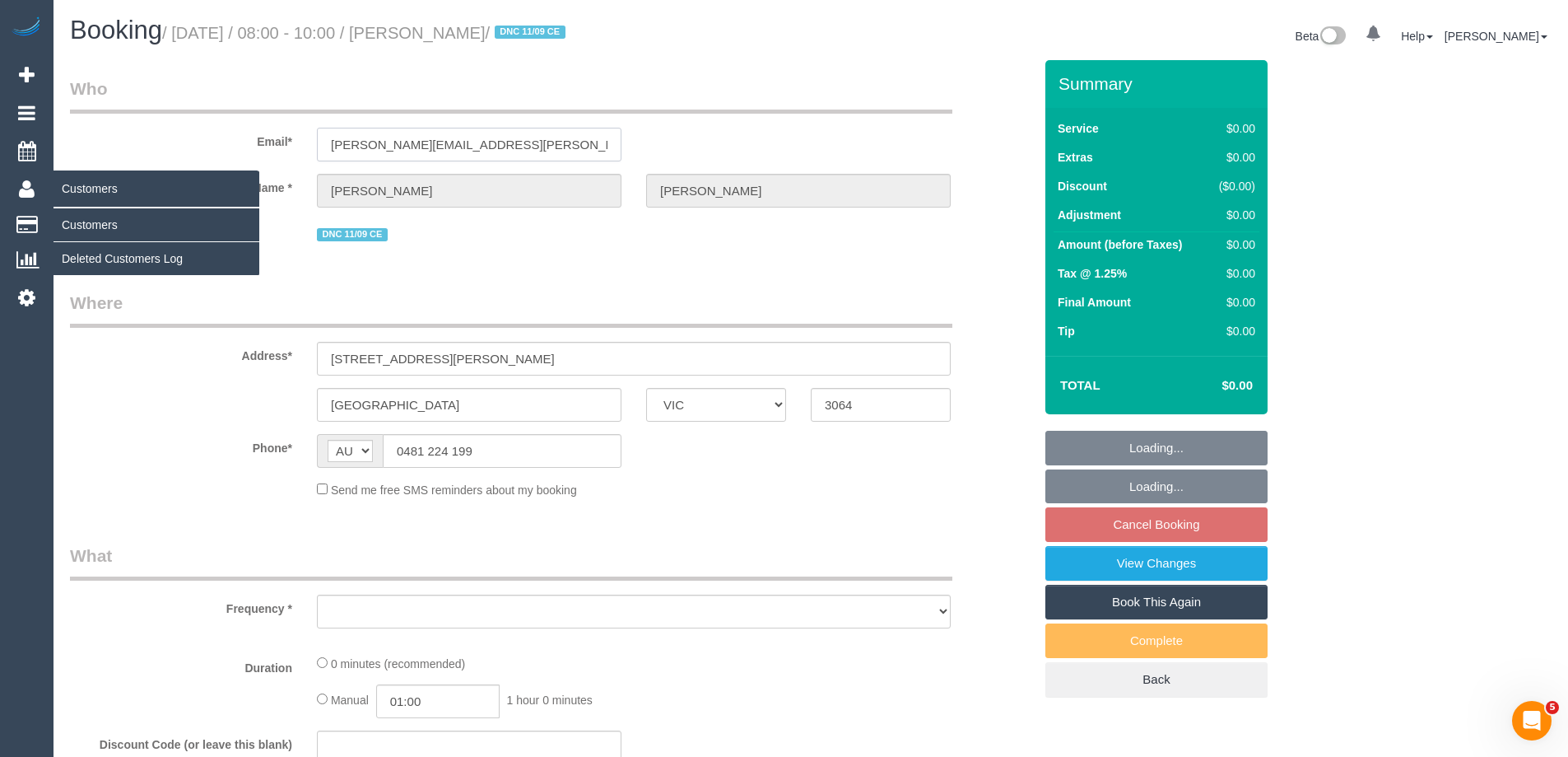
select select "object:570"
select select "string:stripe-pm_1S3jzj2GScqysDRVQrqXYaJb"
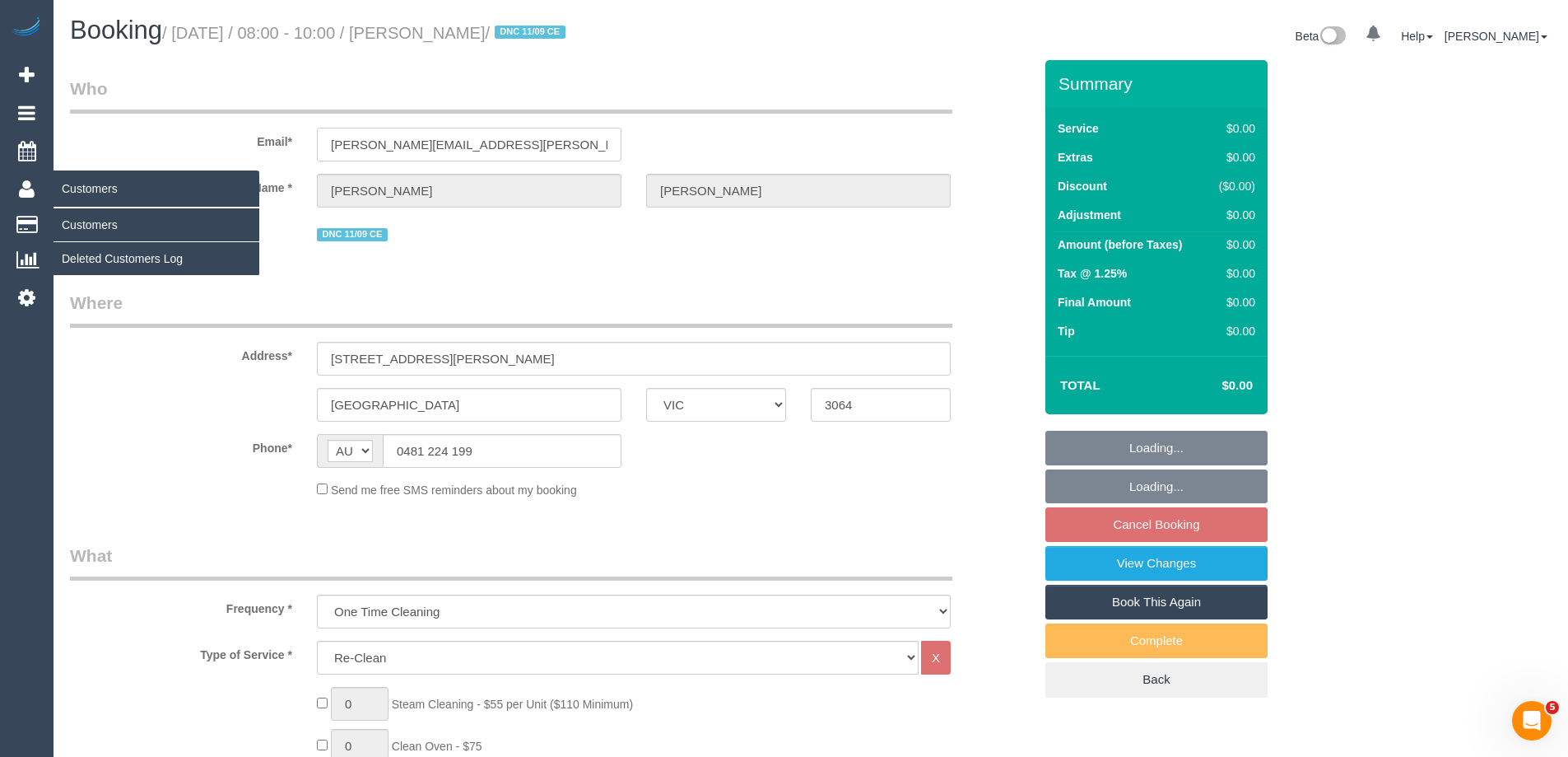
select select "number:30"
select select "number:15"
select select "number:19"
select select "number:24"
select select "number:33"
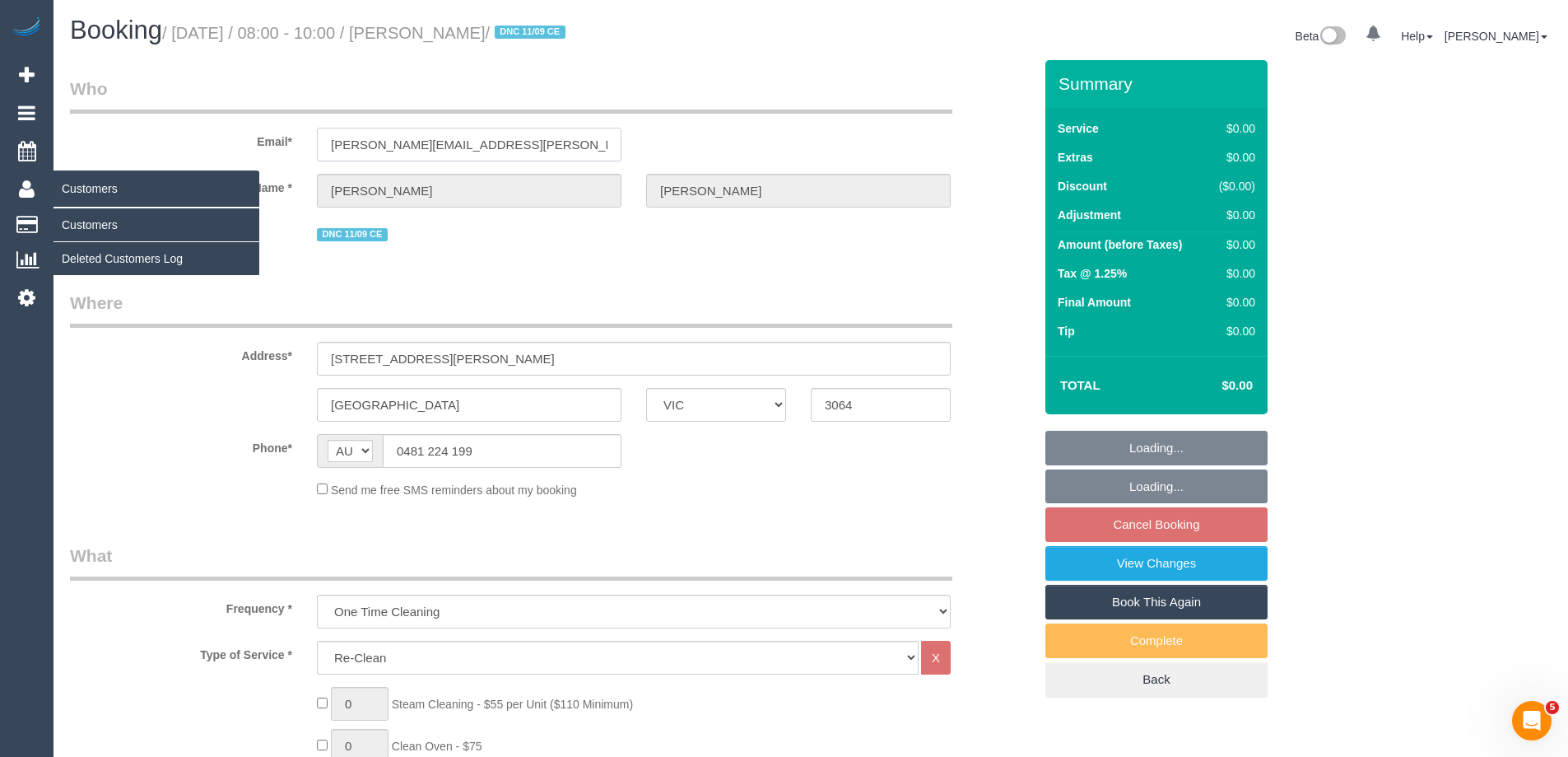
select select "number:26"
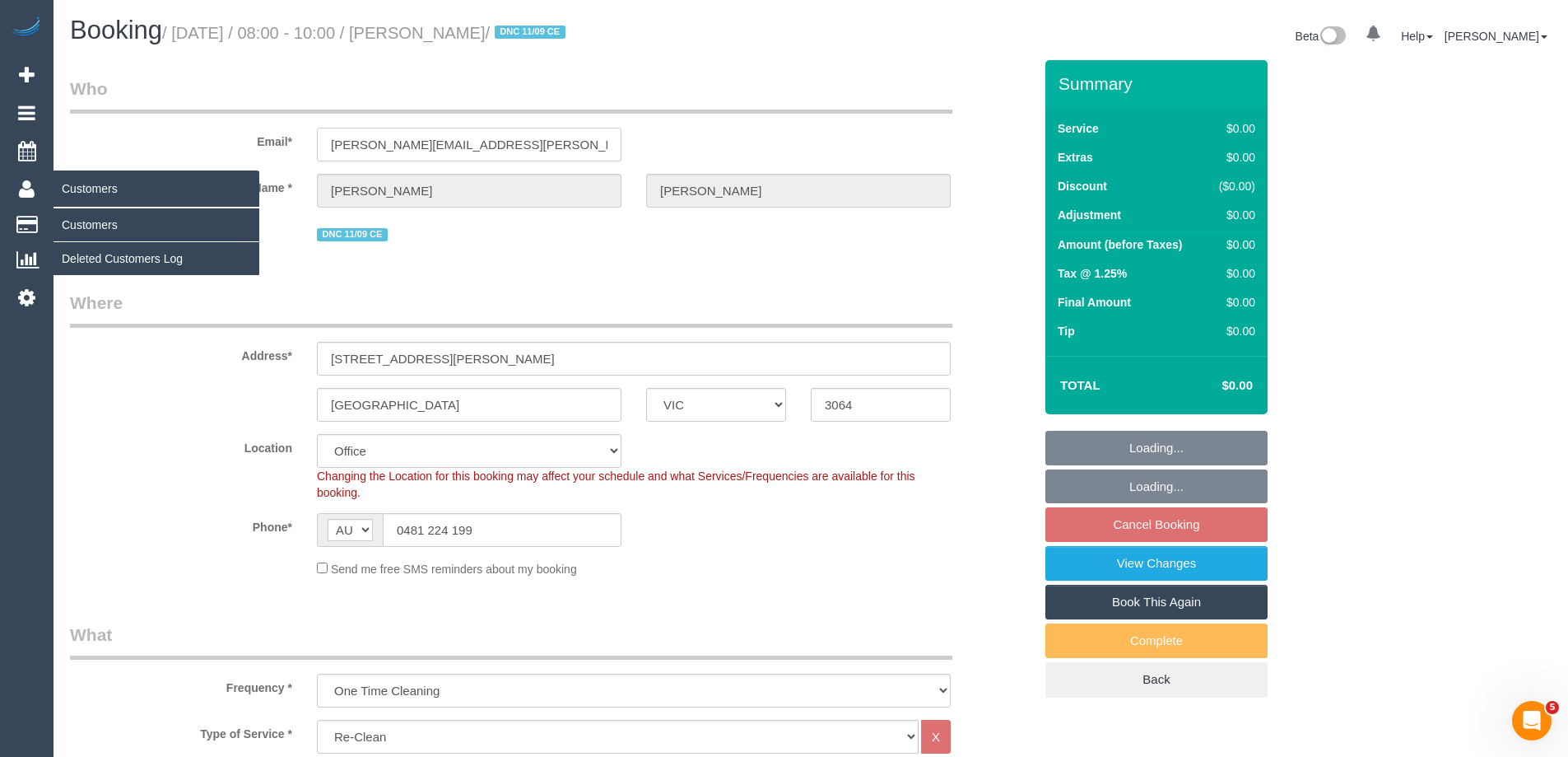
select select "object:780"
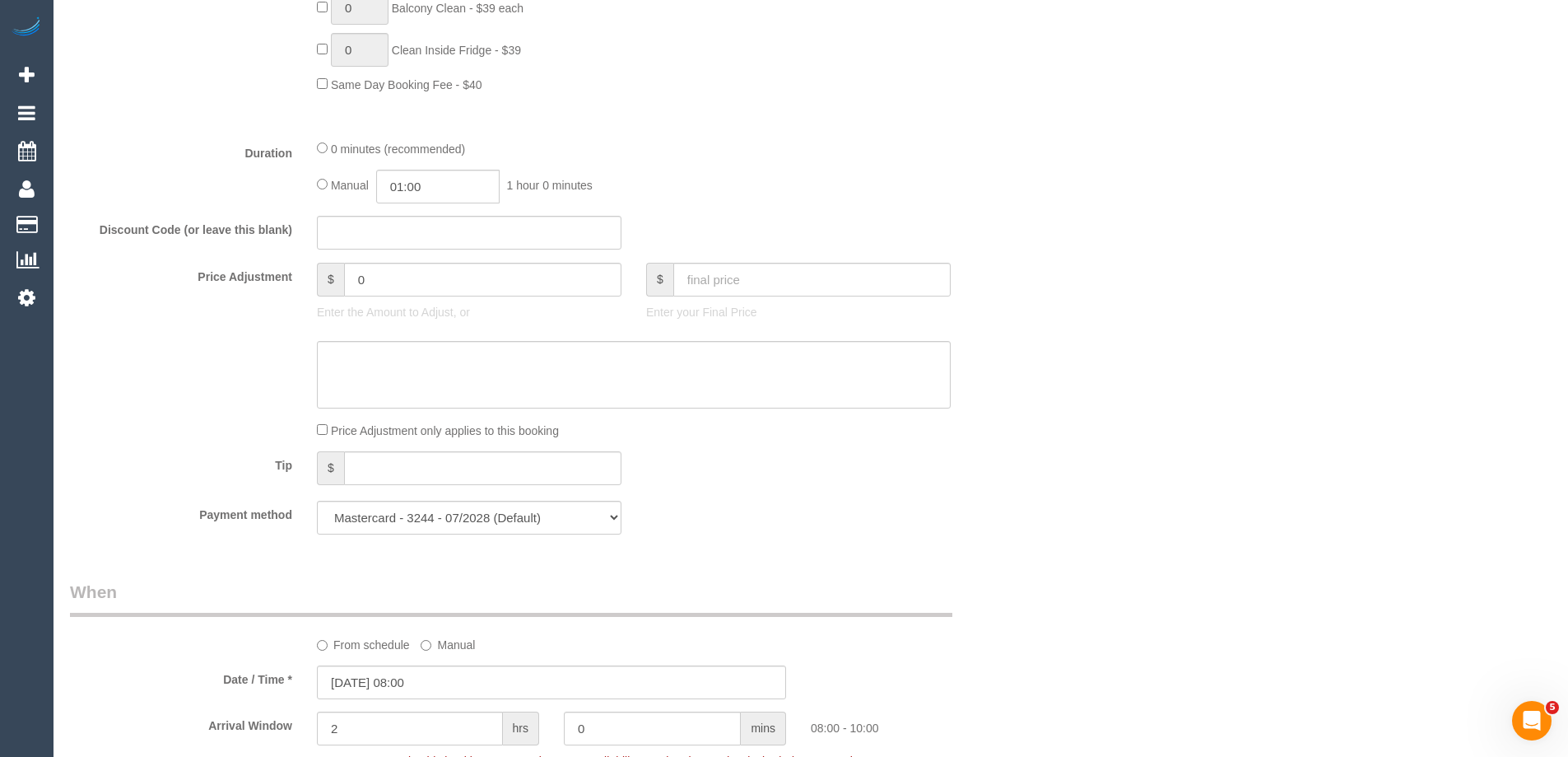
scroll to position [1317, 0]
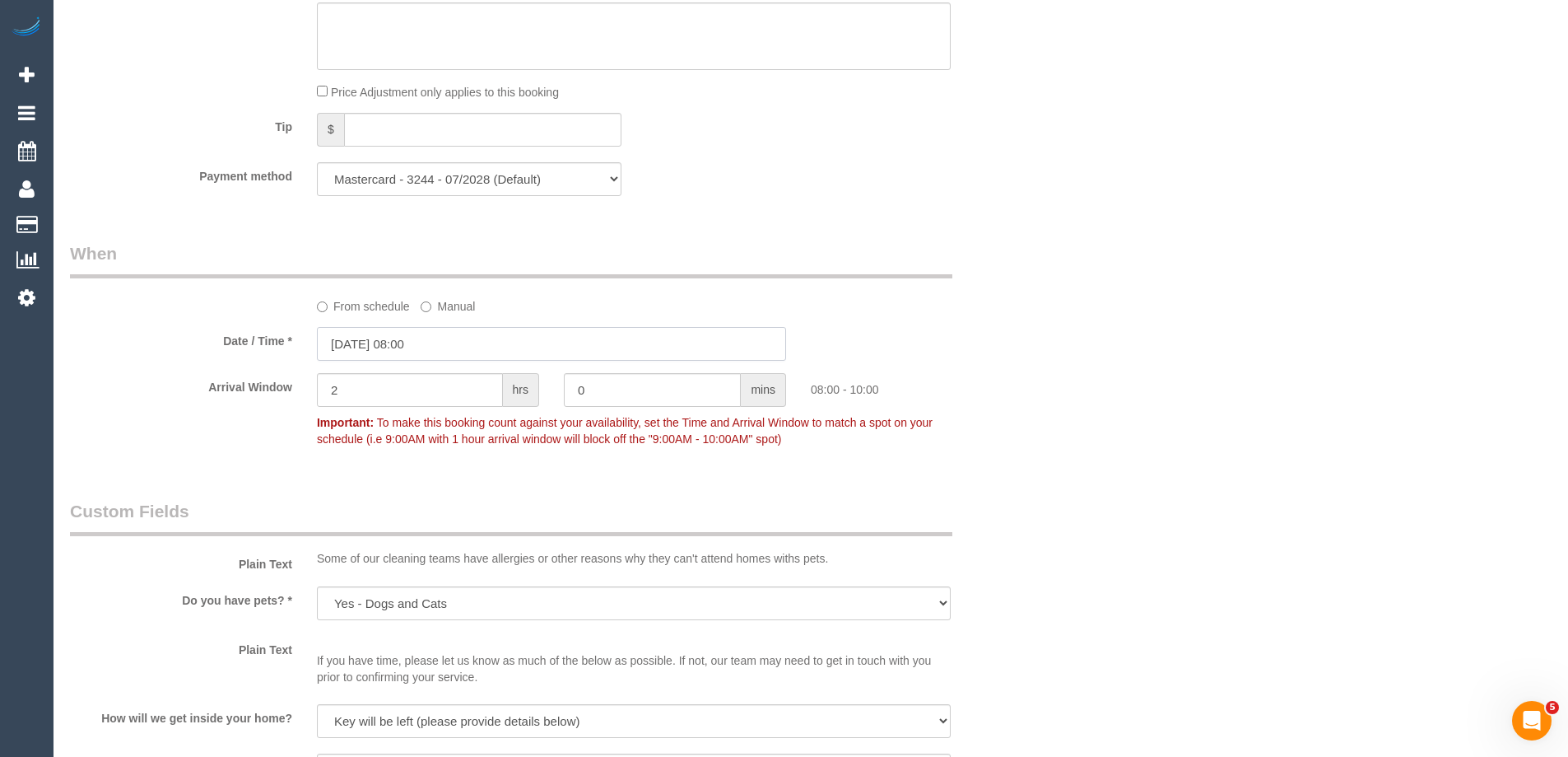
click at [352, 346] on input "22/09/2025 08:00" at bounding box center [551, 343] width 469 height 34
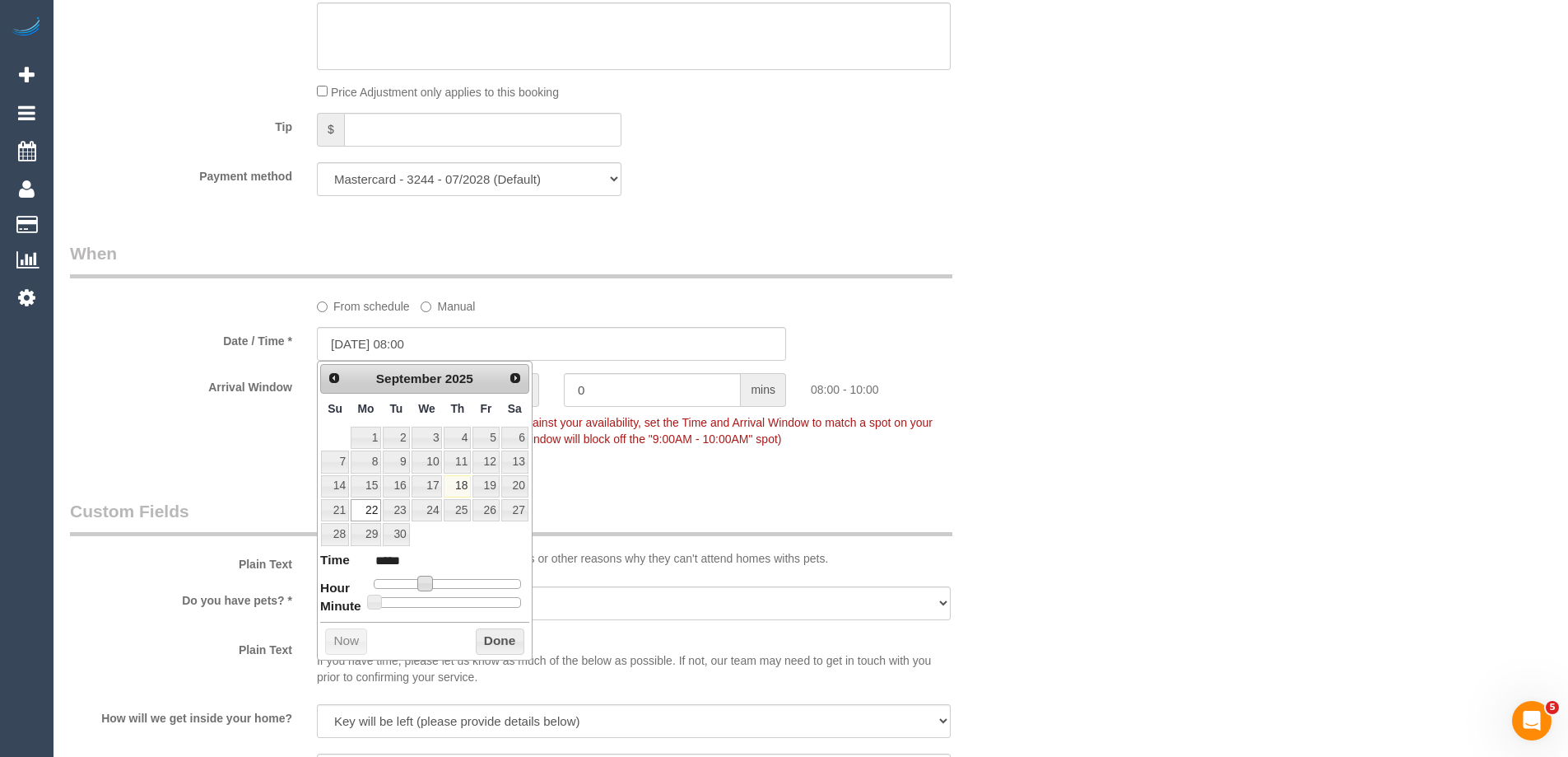
type input "22/09/2025 09:00"
type input "*****"
type input "22/09/2025 10:00"
type input "*****"
type input "22/09/2025 11:00"
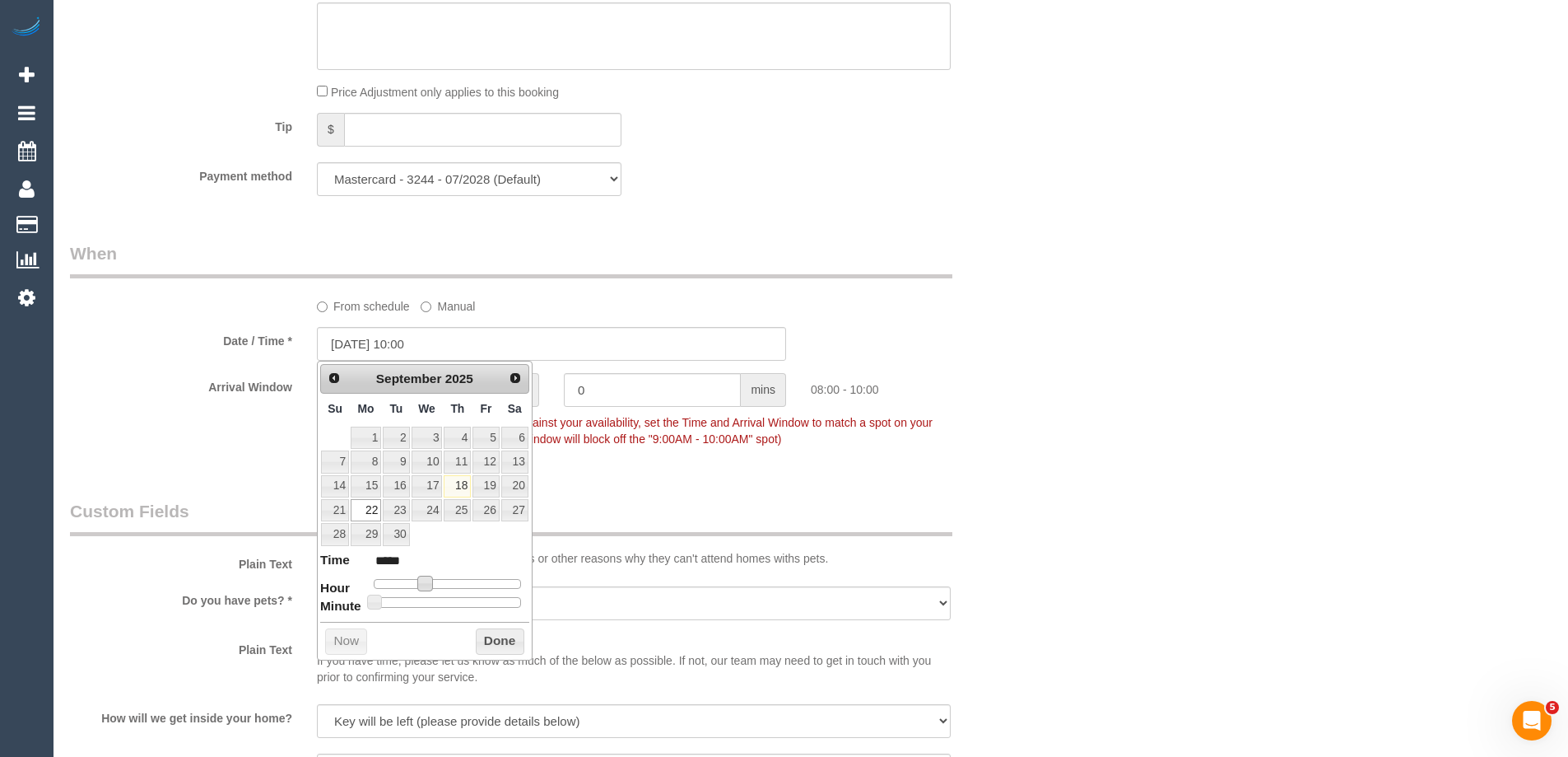
type input "*****"
type input "22/09/2025 12:00"
type input "*****"
type input "22/09/2025 13:00"
type input "*****"
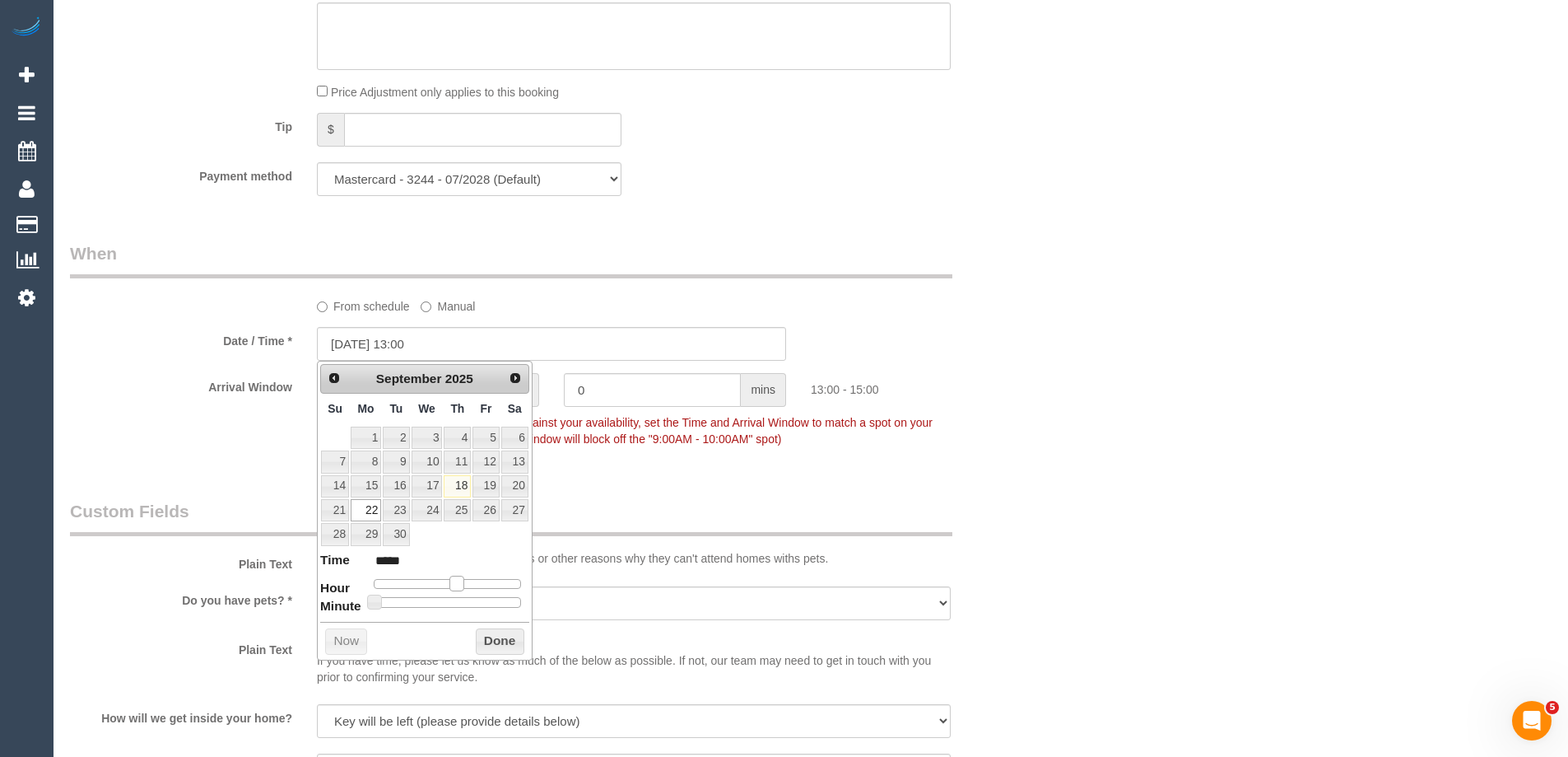
type input "22/09/2025 12:00"
type input "*****"
type input "22/09/2025 13:00"
type input "*****"
drag, startPoint x: 430, startPoint y: 585, endPoint x: 465, endPoint y: 590, distance: 35.4
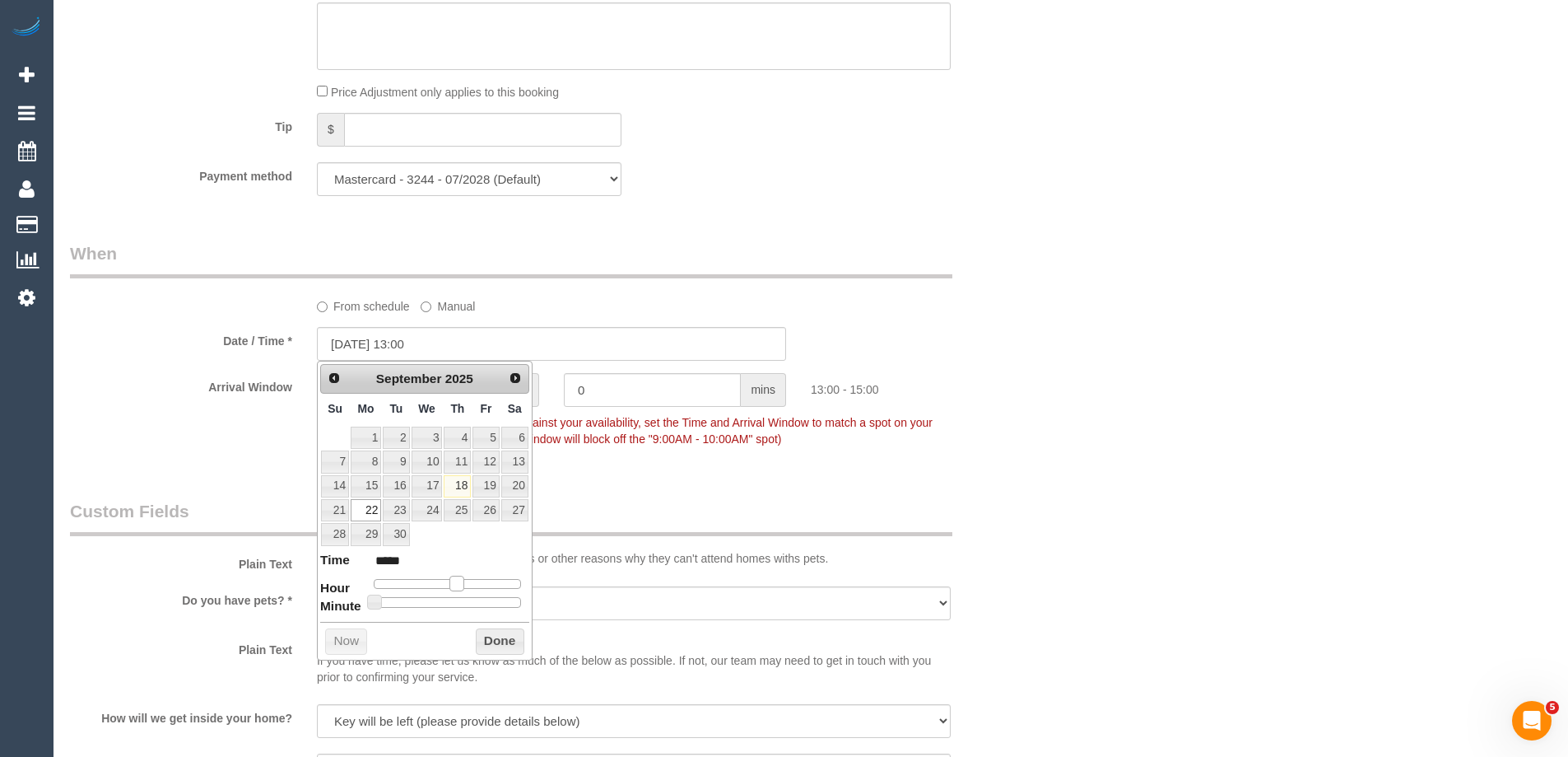
click at [465, 590] on dl "Time ***** Hour Minute Second Millisecond Microsecond Time Zone ***** ***** ***…" at bounding box center [424, 579] width 209 height 57
click at [500, 636] on button "Done" at bounding box center [500, 642] width 49 height 26
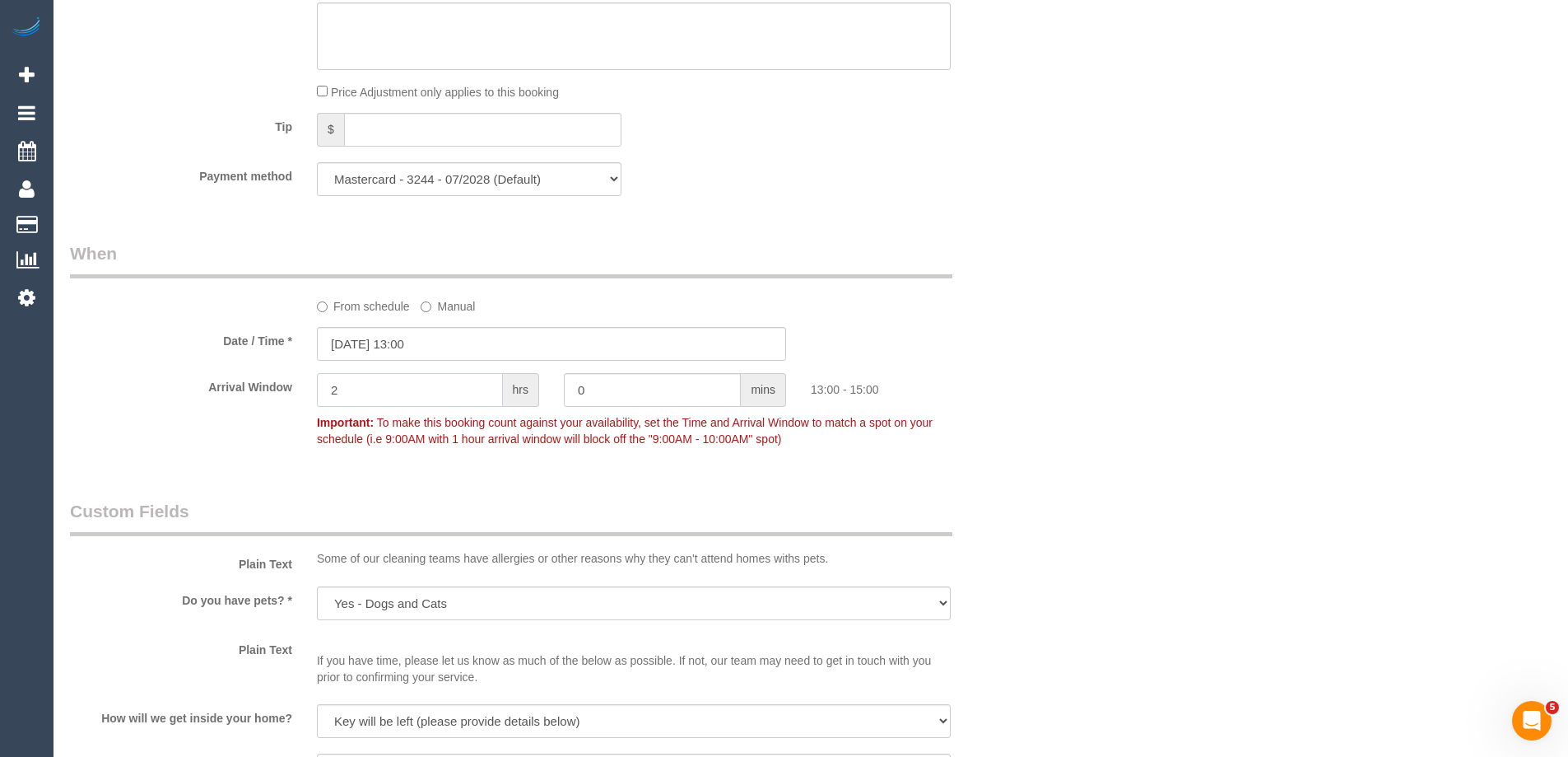
drag, startPoint x: 367, startPoint y: 383, endPoint x: 233, endPoint y: 378, distance: 134.1
click at [297, 386] on div "Arrival Window 2 hrs 0 mins 13:00 - 15:00 Important: To make this booking count…" at bounding box center [550, 414] width 988 height 82
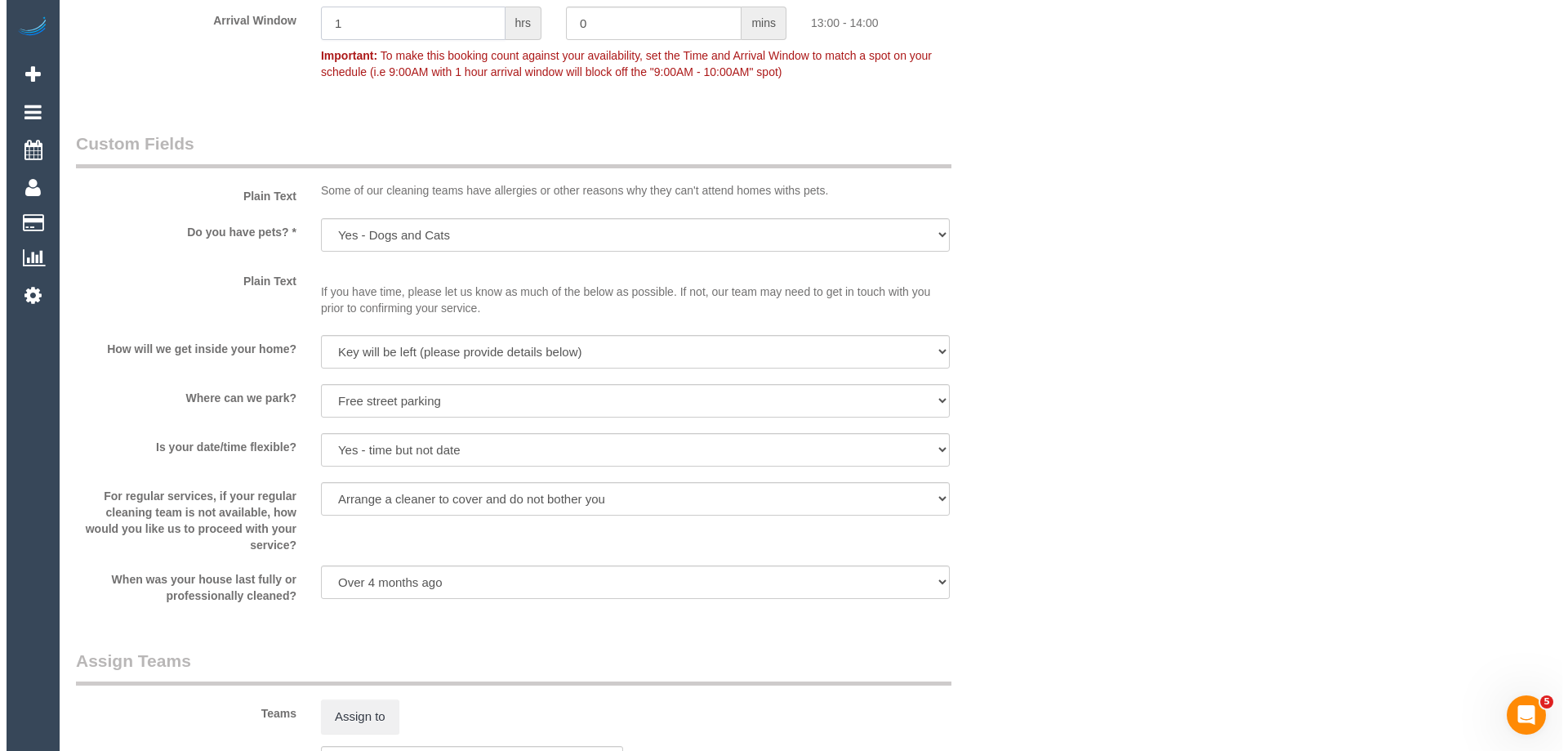
scroll to position [1960, 0]
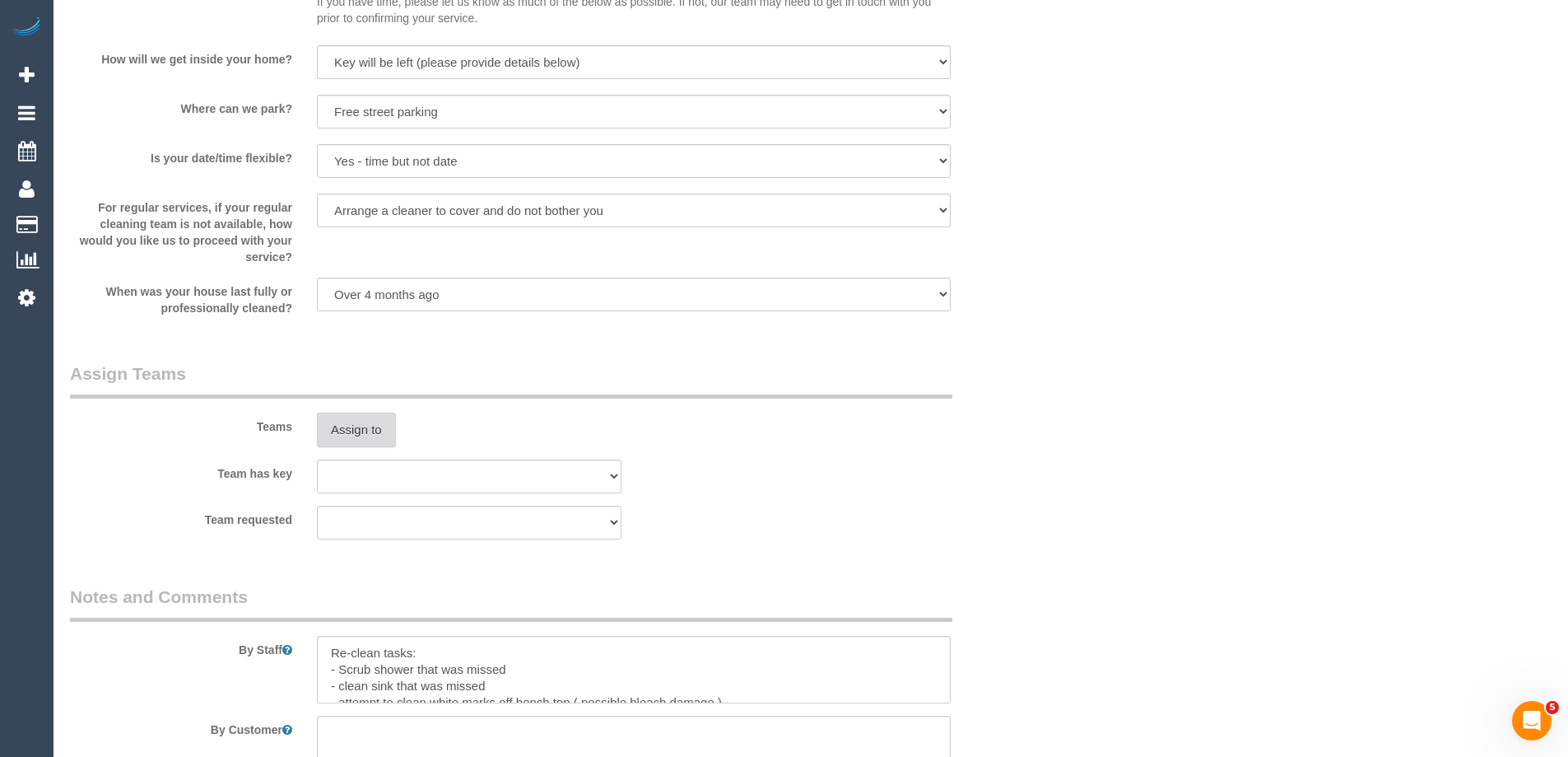
type input "1"
click at [349, 427] on button "Assign to" at bounding box center [356, 430] width 79 height 35
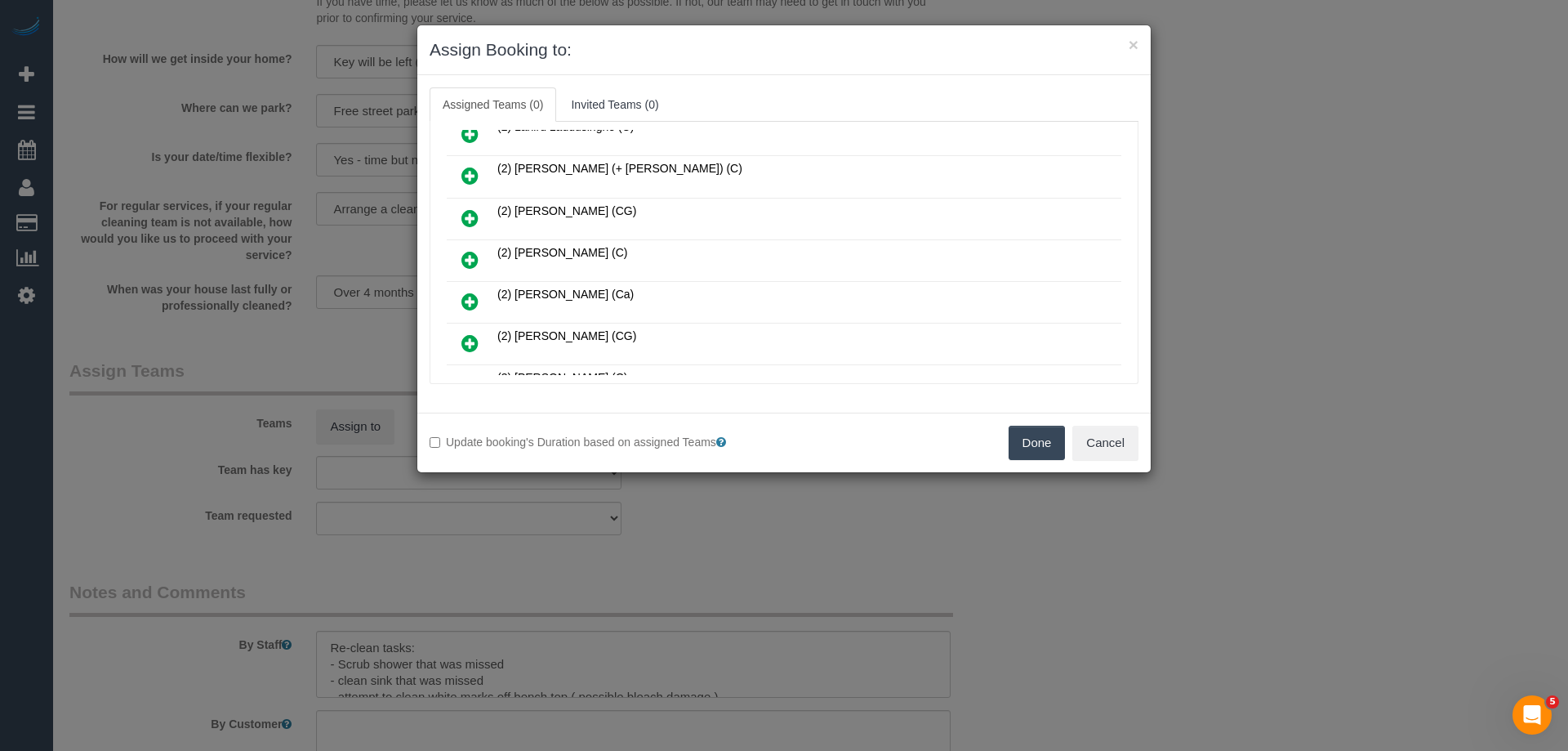
scroll to position [490, 0]
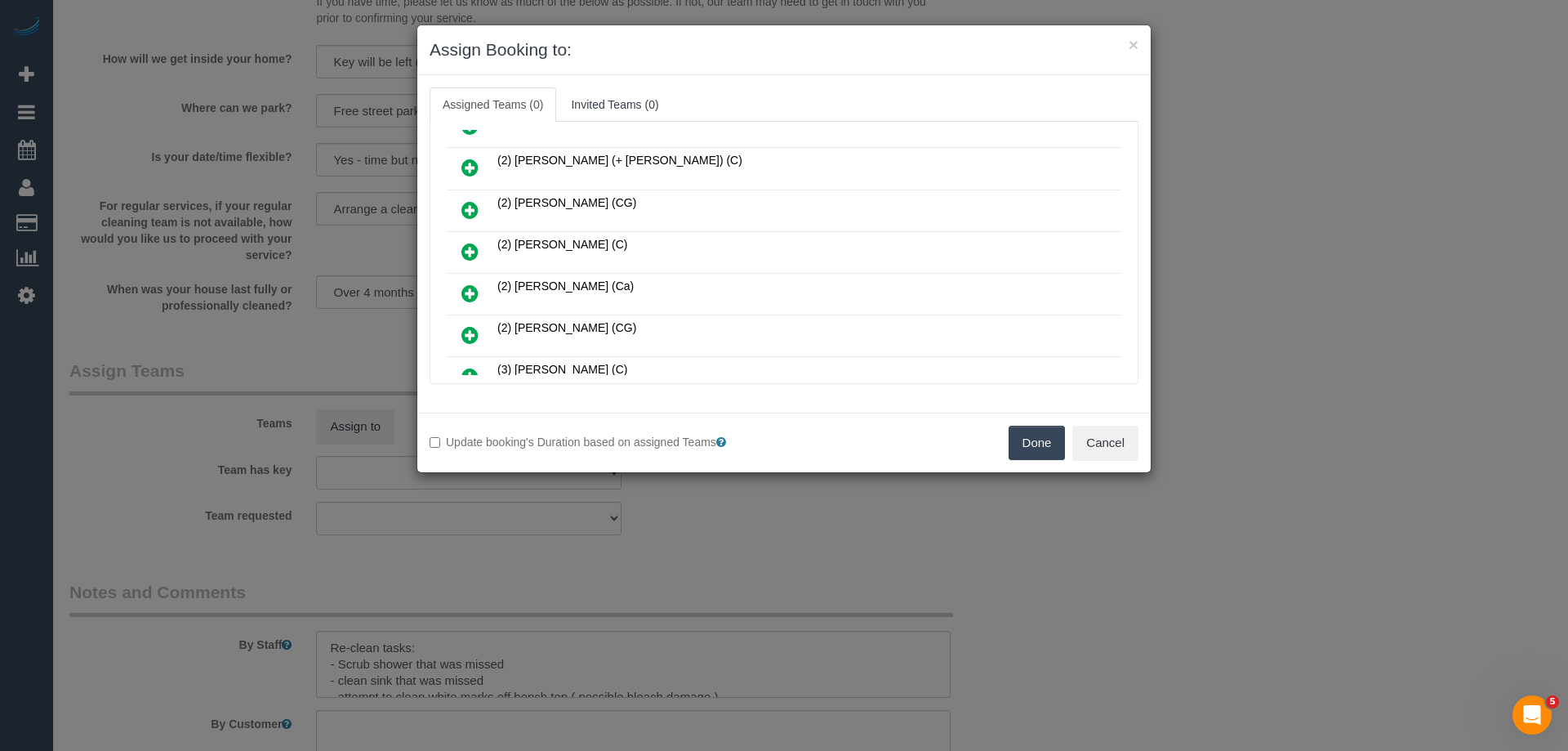
click at [465, 329] on icon at bounding box center [470, 334] width 17 height 20
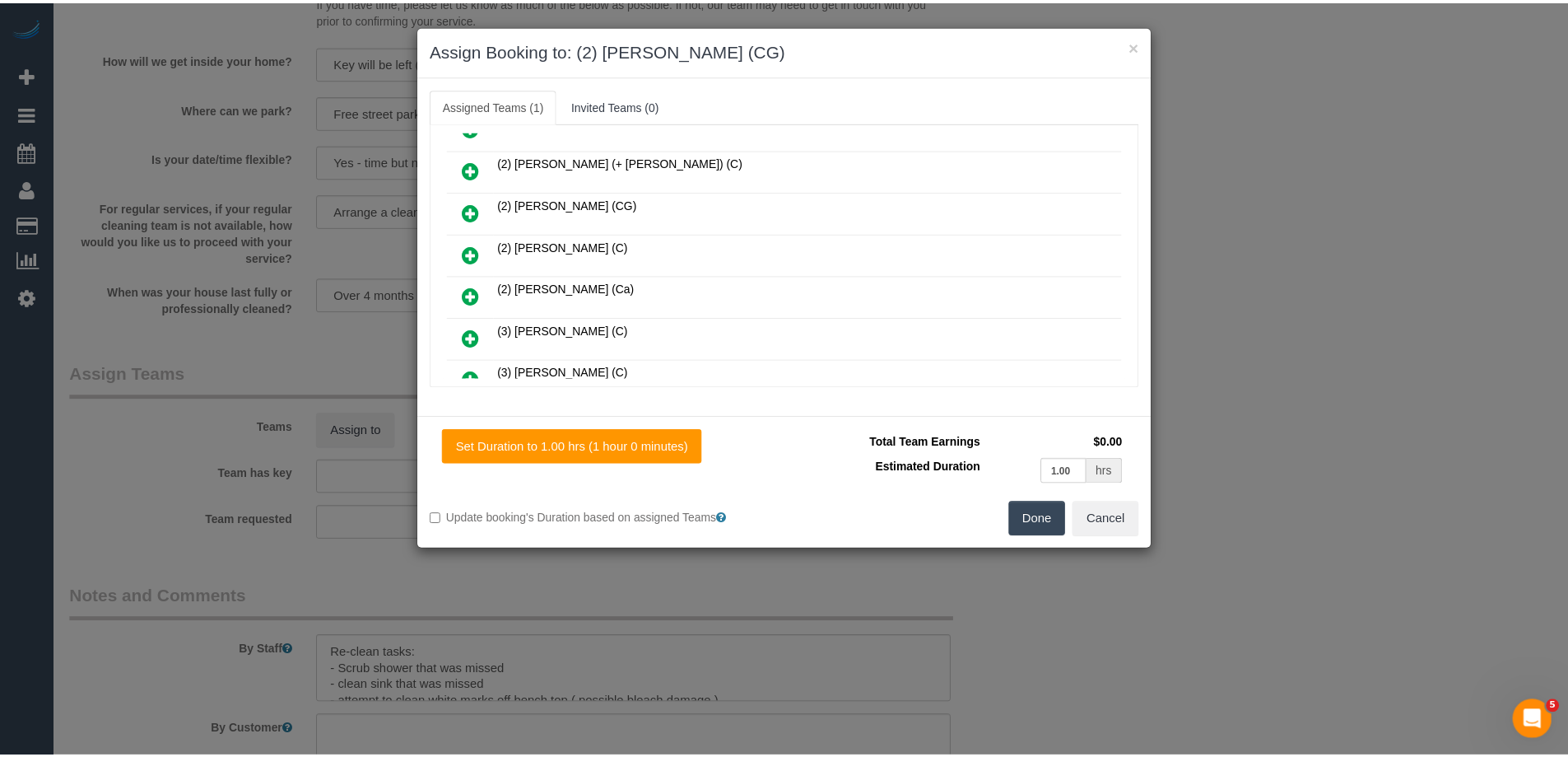
scroll to position [0, 0]
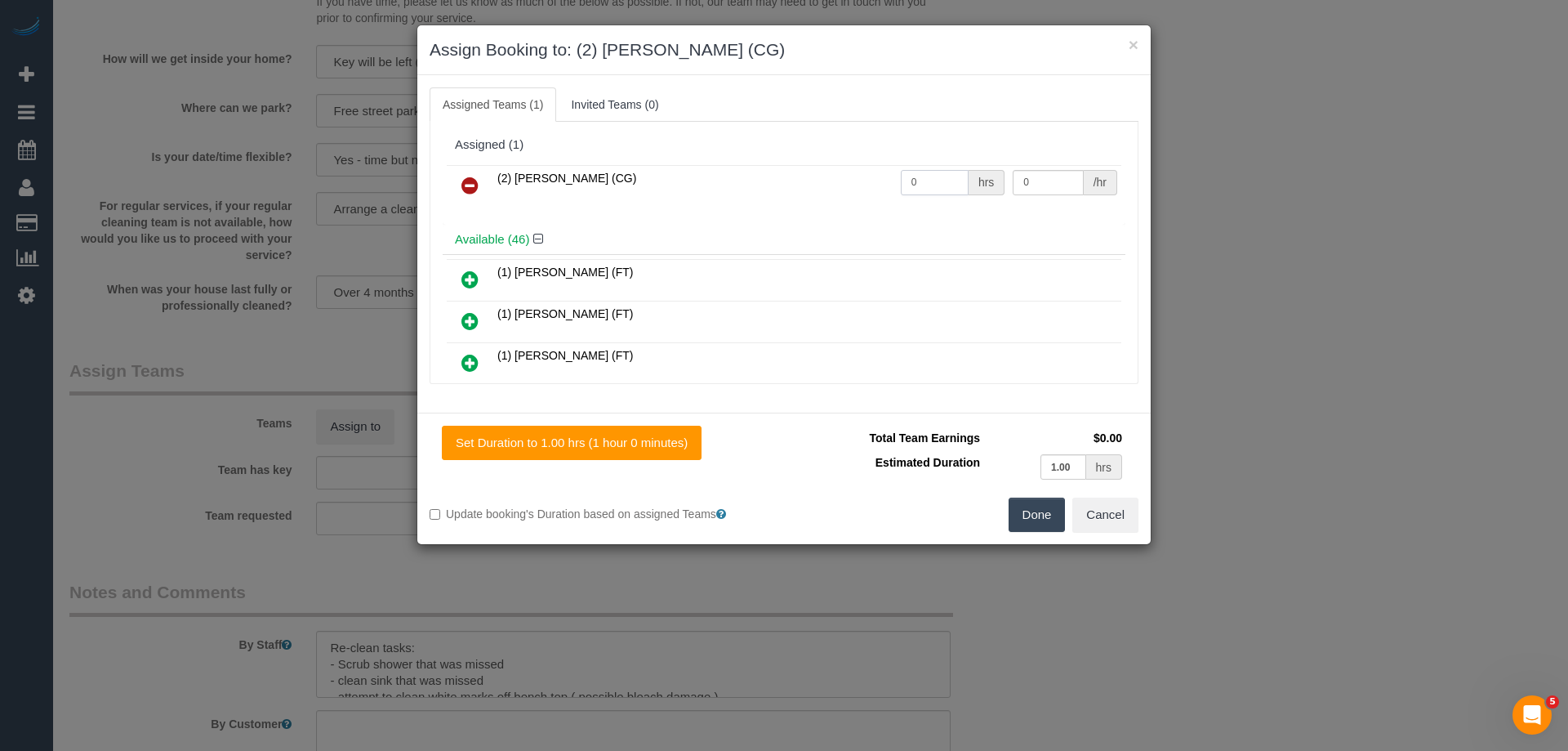
drag, startPoint x: 924, startPoint y: 180, endPoint x: 851, endPoint y: 181, distance: 73.0
click at [882, 181] on tr "(2) Syed Razvi (CG) 0 hrs 0 /hr" at bounding box center [784, 185] width 675 height 42
type input "1"
drag, startPoint x: 1028, startPoint y: 182, endPoint x: 948, endPoint y: 182, distance: 80.0
click at [963, 180] on tr "(2) Syed Razvi (CG) 1 hrs 0 /hr" at bounding box center [784, 185] width 675 height 42
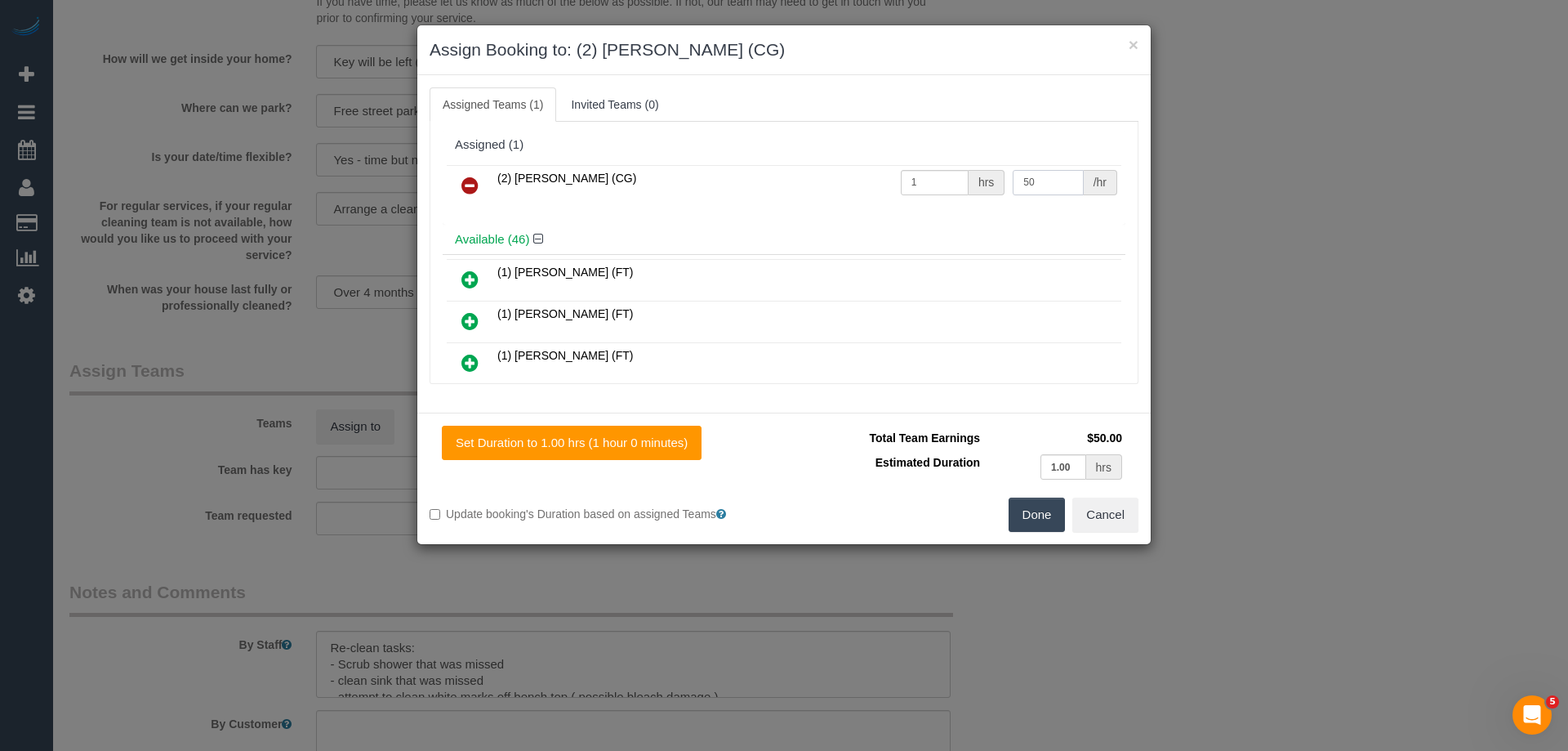
type input "50"
click at [1039, 511] on button "Done" at bounding box center [1037, 515] width 57 height 34
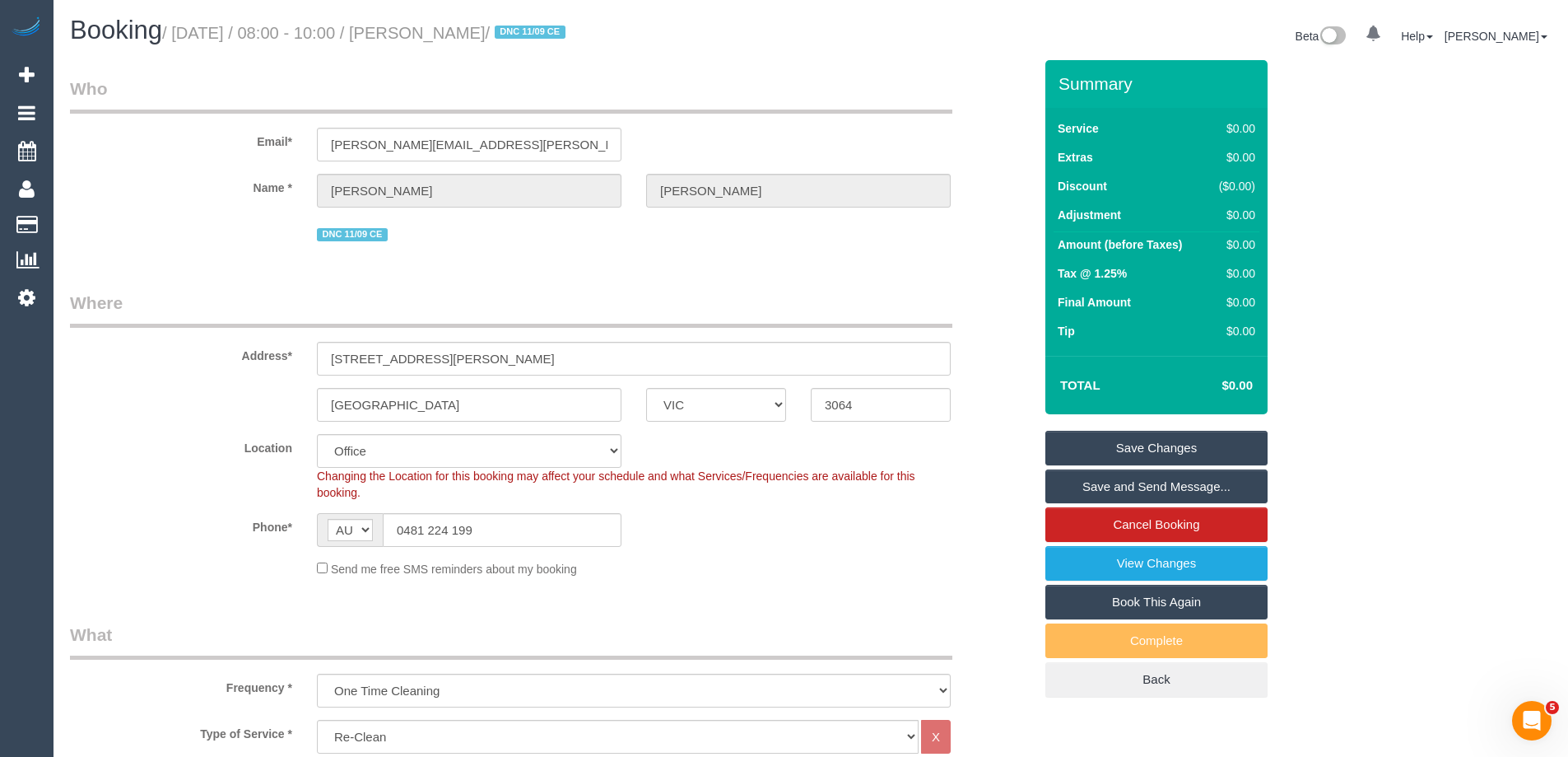
drag, startPoint x: 558, startPoint y: 30, endPoint x: 453, endPoint y: 33, distance: 105.0
click at [453, 33] on small "/ September 22, 2025 / 08:00 - 10:00 / Letitia Gordon / DNC 11/09 CE" at bounding box center [366, 32] width 408 height 18
copy small "Letitia Gordon"
click at [1111, 438] on link "Save Changes" at bounding box center [1156, 447] width 222 height 35
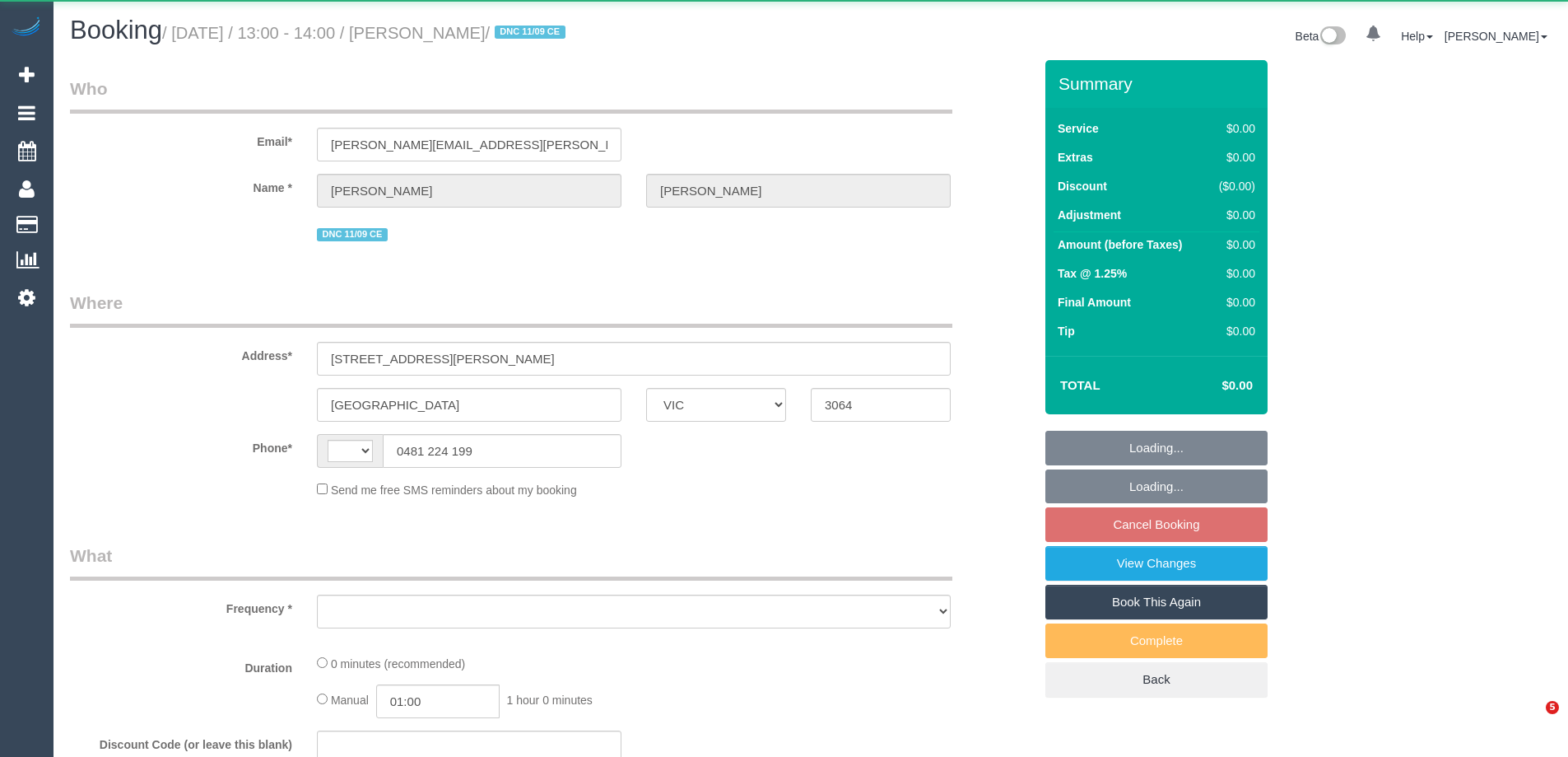
select select "VIC"
select select "string:AU"
select select "object:576"
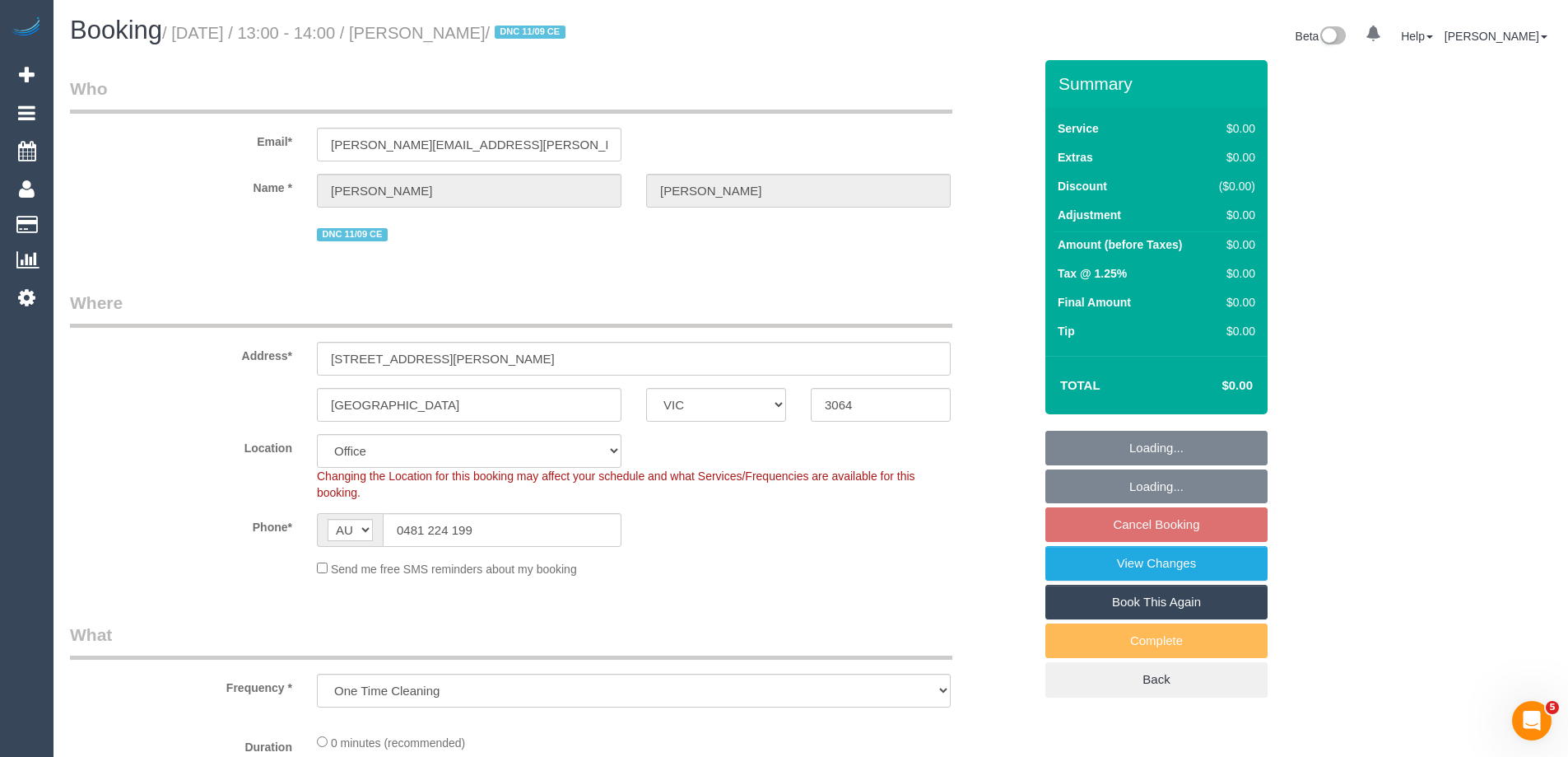
select select "string:stripe-pm_1S3jzj2GScqysDRVQrqXYaJb"
select select "object:640"
select select "number:30"
select select "number:15"
select select "number:19"
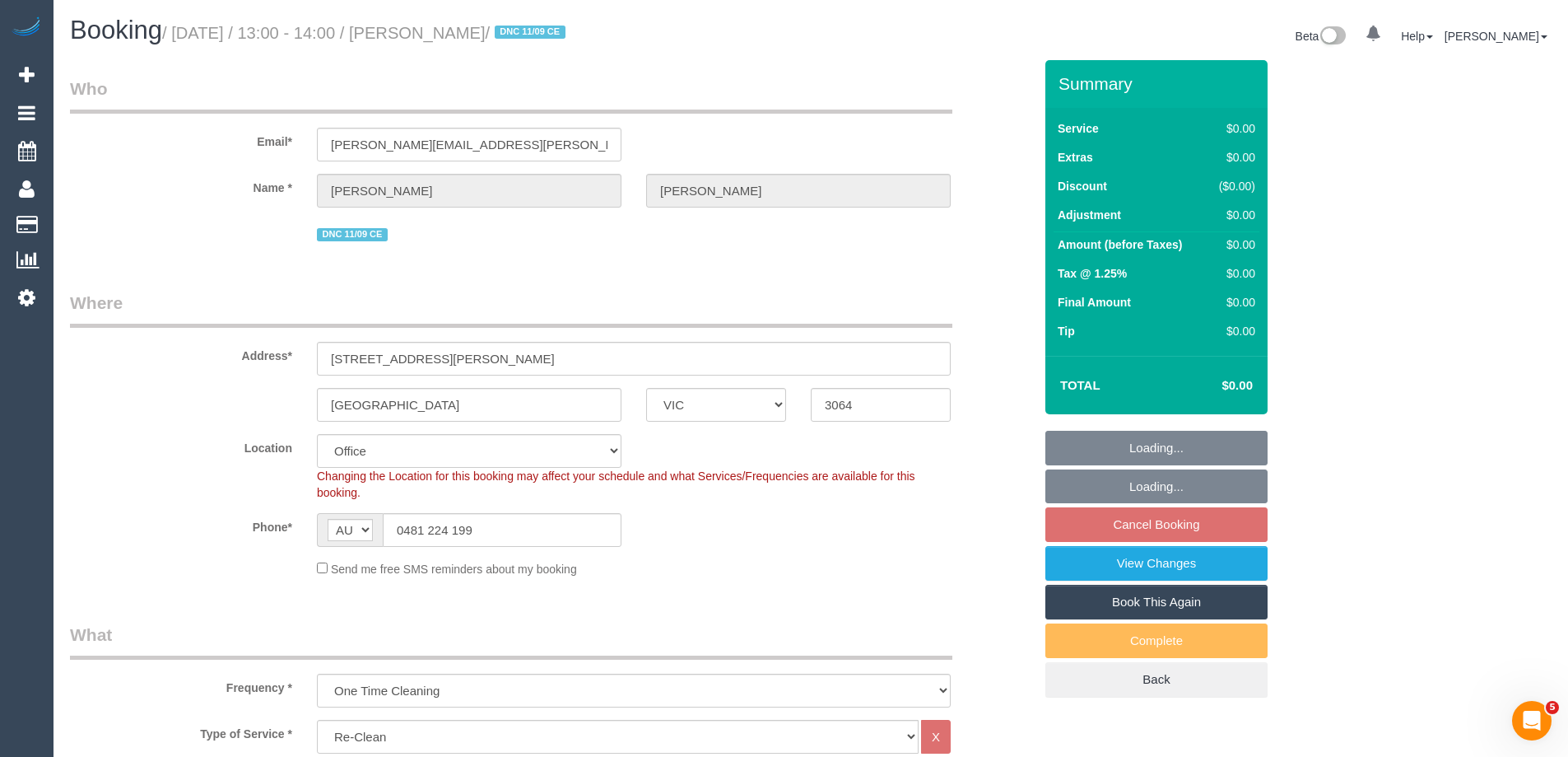
select select "number:24"
select select "number:33"
select select "number:26"
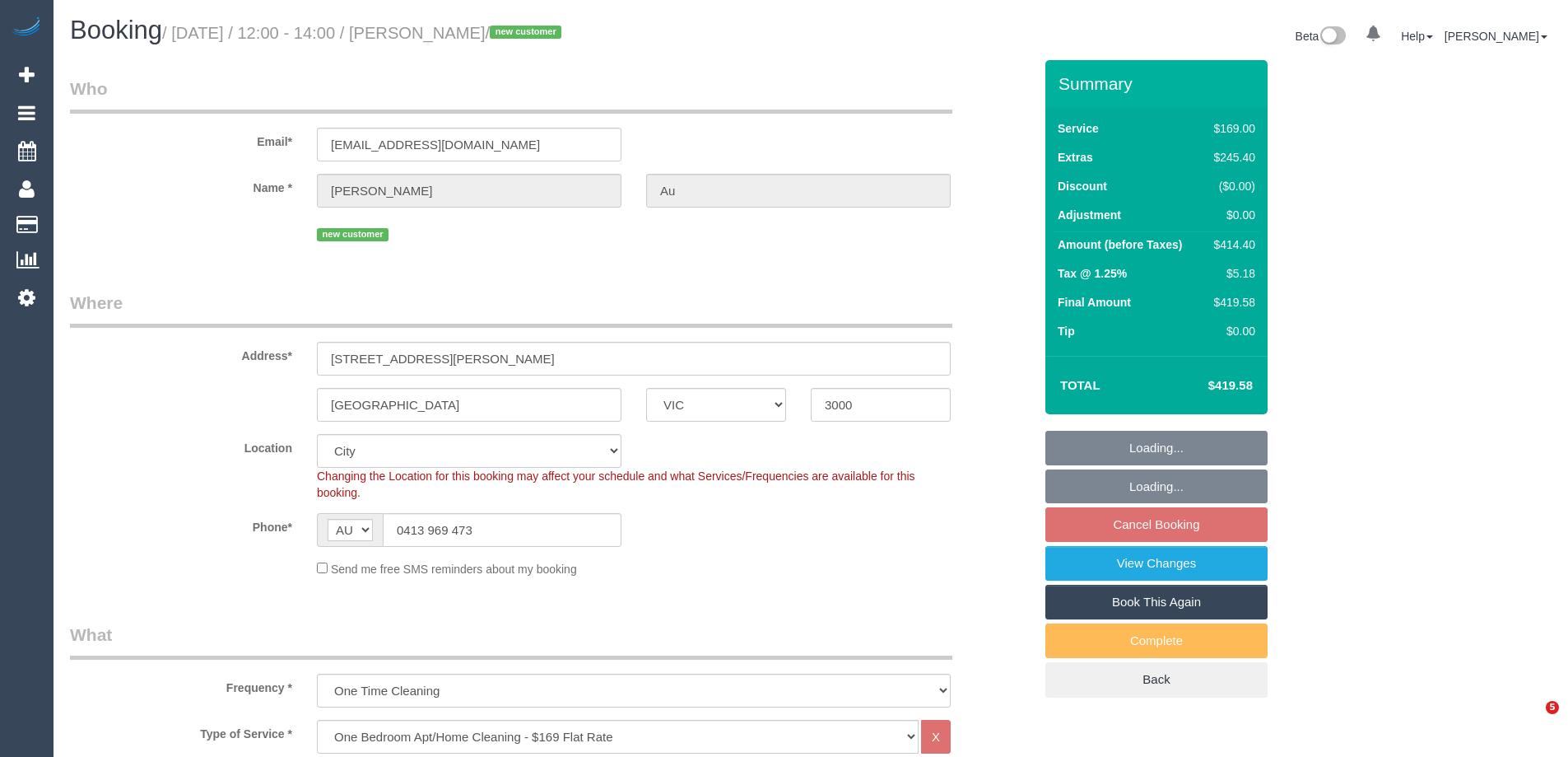
select select "VIC"
select select "number:28"
select select "number:14"
select select "number:18"
select select "number:25"
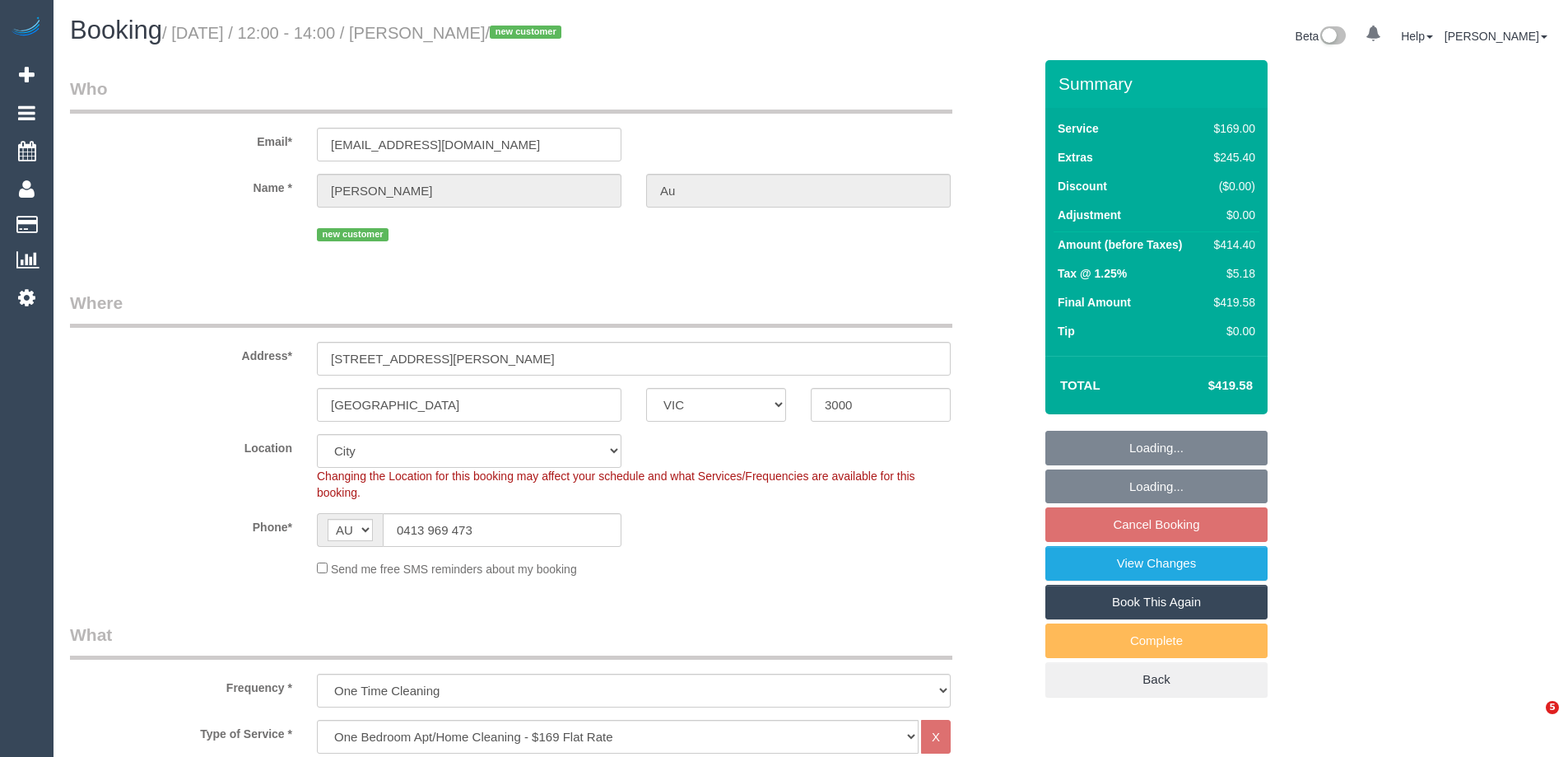
select select "number:26"
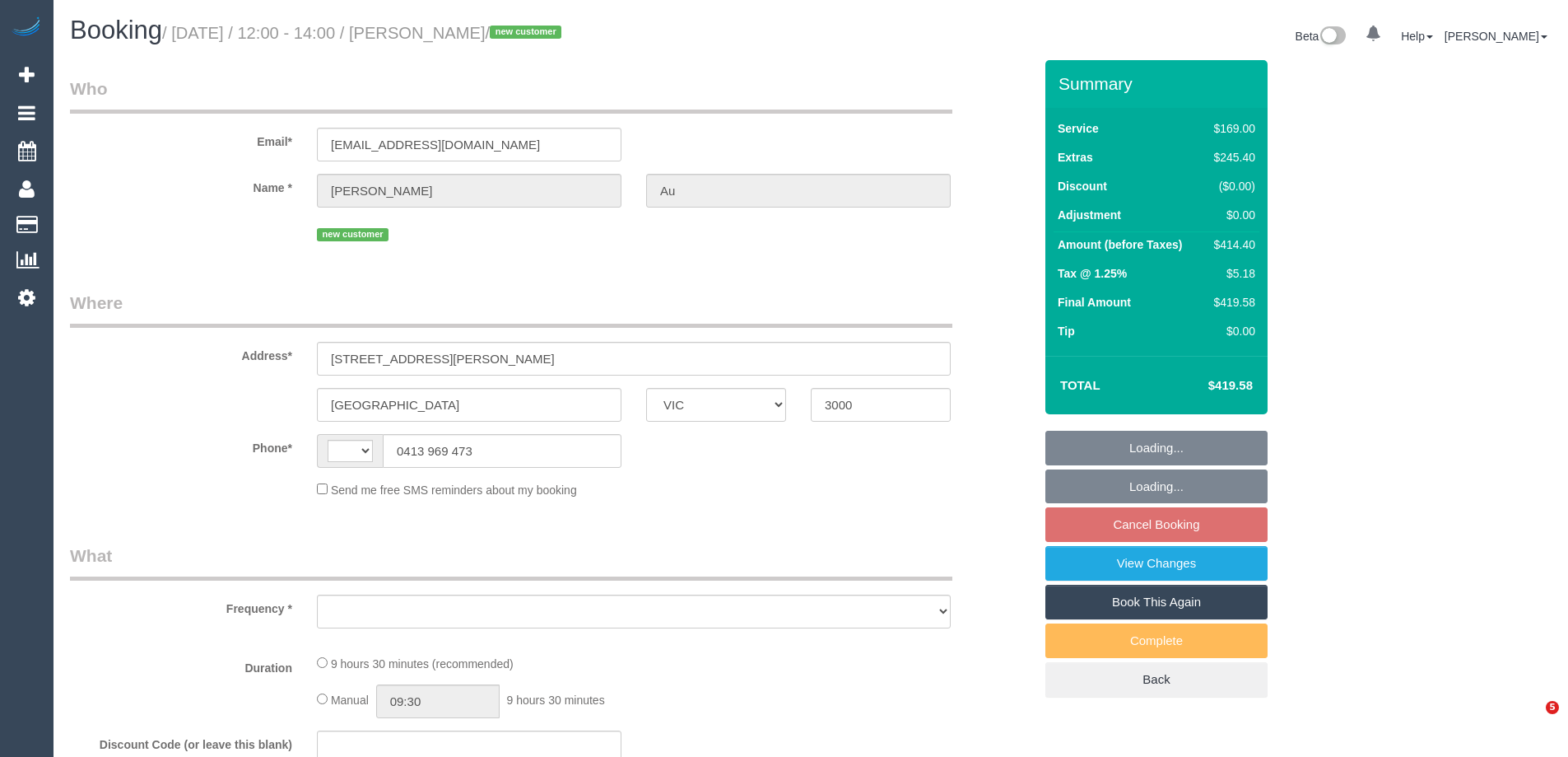
select select "VIC"
select select "string:AU"
select select "object:570"
select select "string:stripe-pm_1S7lEz2GScqysDRVbos7a6rv"
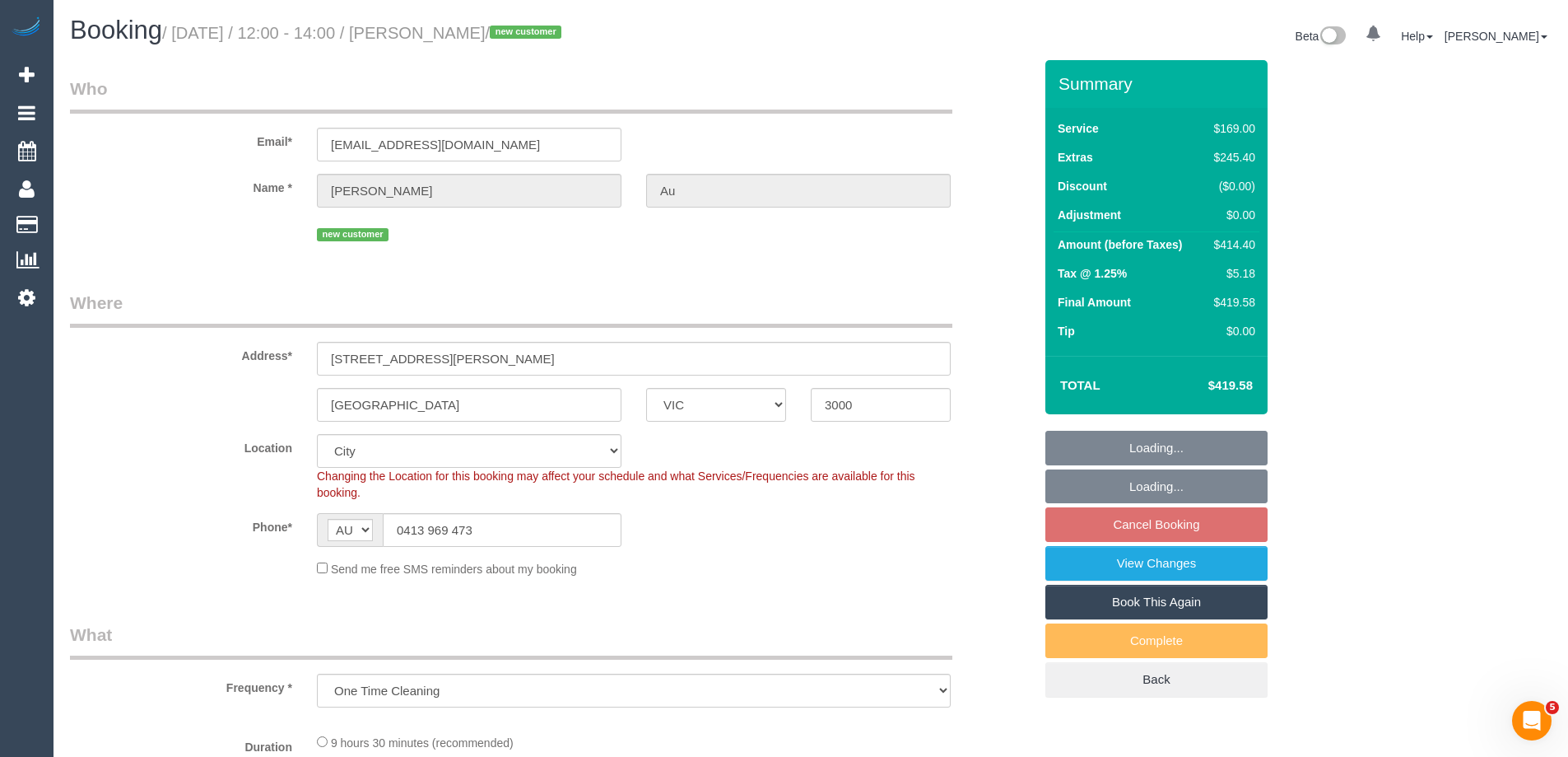
select select "number:28"
select select "number:14"
select select "number:18"
select select "number:25"
select select "number:26"
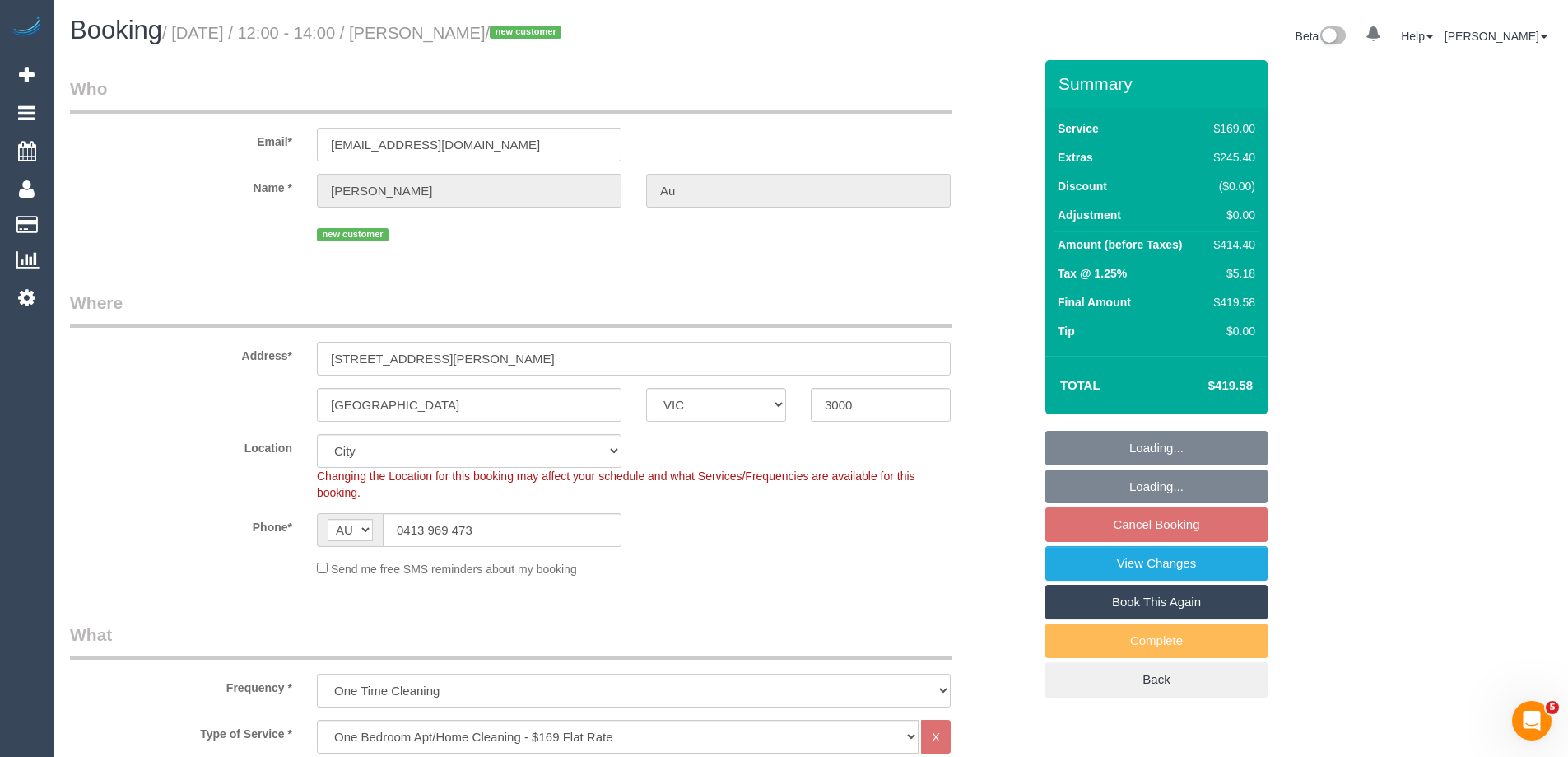
select select "object:819"
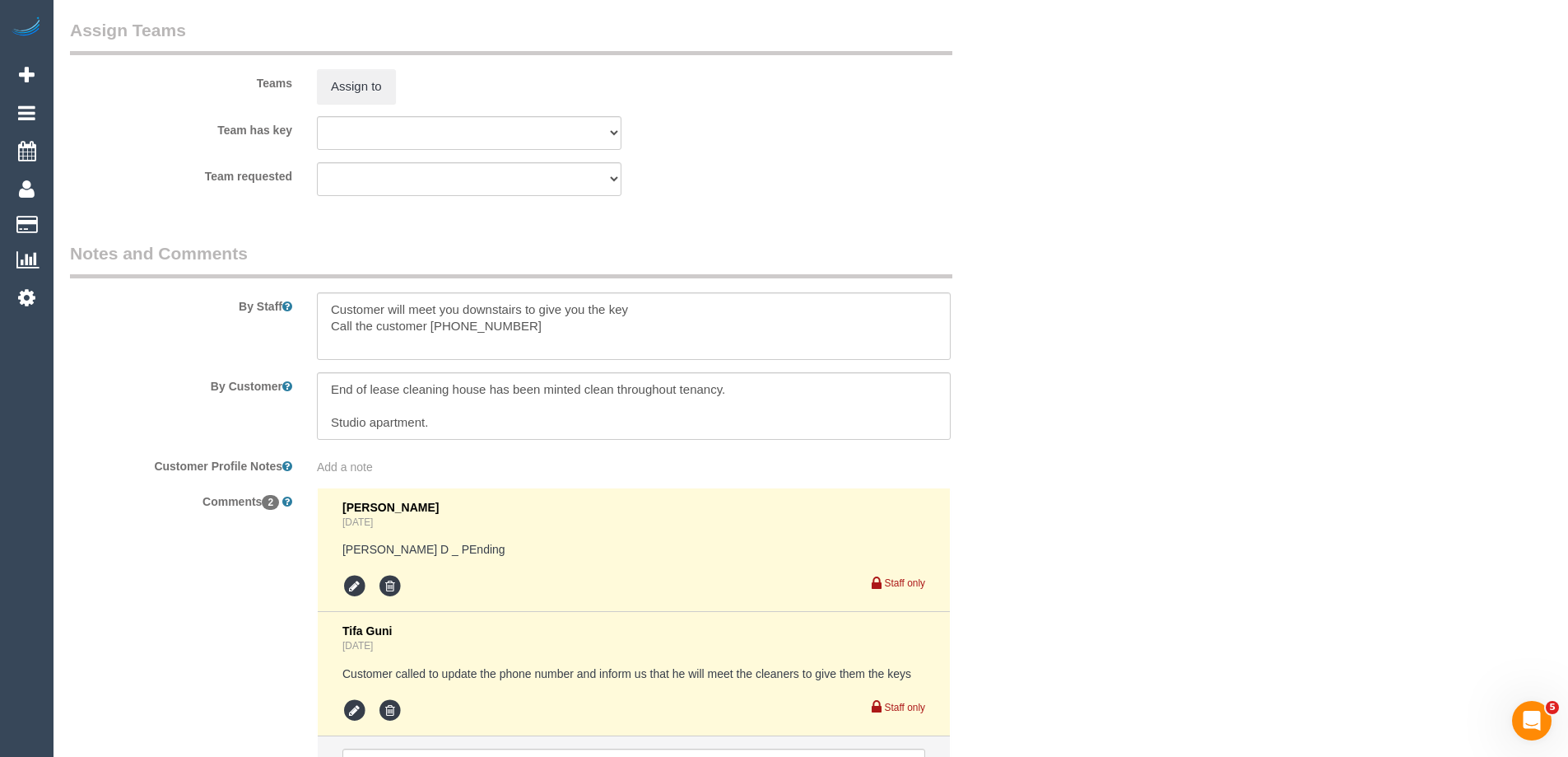
scroll to position [2765, 0]
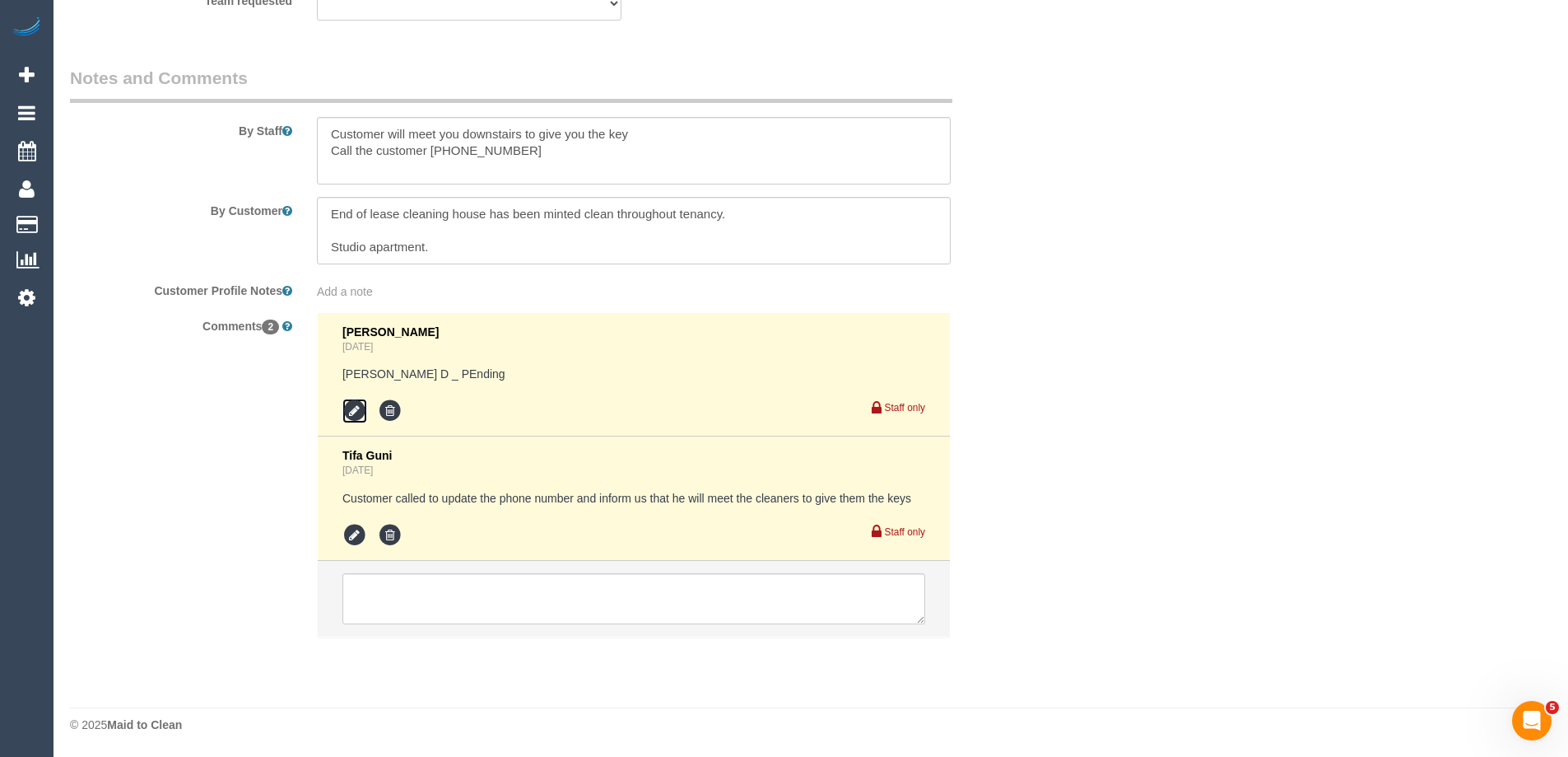
click at [359, 410] on icon at bounding box center [354, 411] width 24 height 24
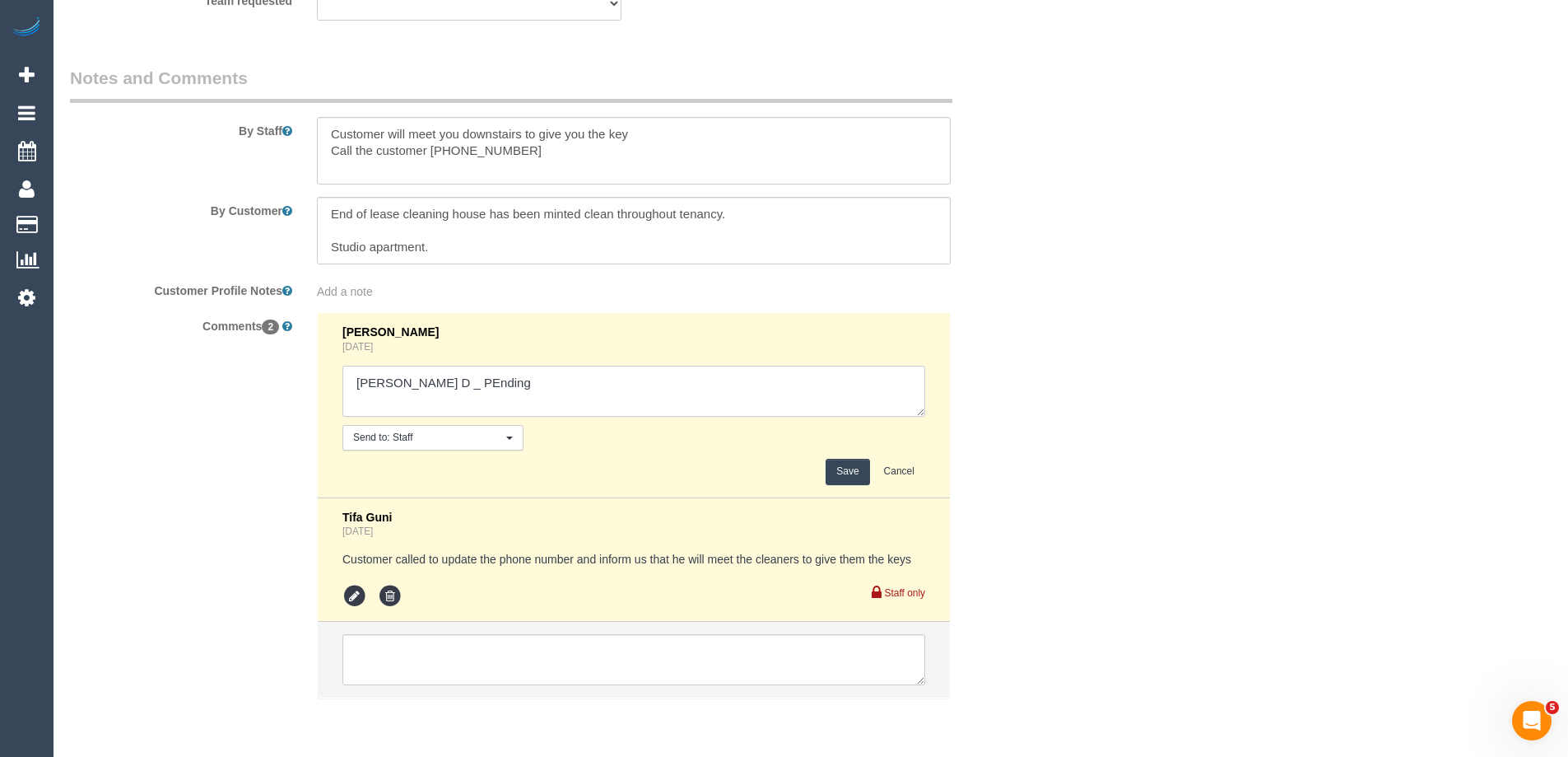
drag, startPoint x: 429, startPoint y: 386, endPoint x: 568, endPoint y: 391, distance: 139.1
click at [568, 391] on textarea at bounding box center [633, 391] width 582 height 51
drag, startPoint x: 428, startPoint y: 383, endPoint x: 487, endPoint y: 405, distance: 63.0
click at [427, 383] on textarea at bounding box center [633, 391] width 582 height 51
click at [465, 380] on textarea at bounding box center [633, 391] width 582 height 51
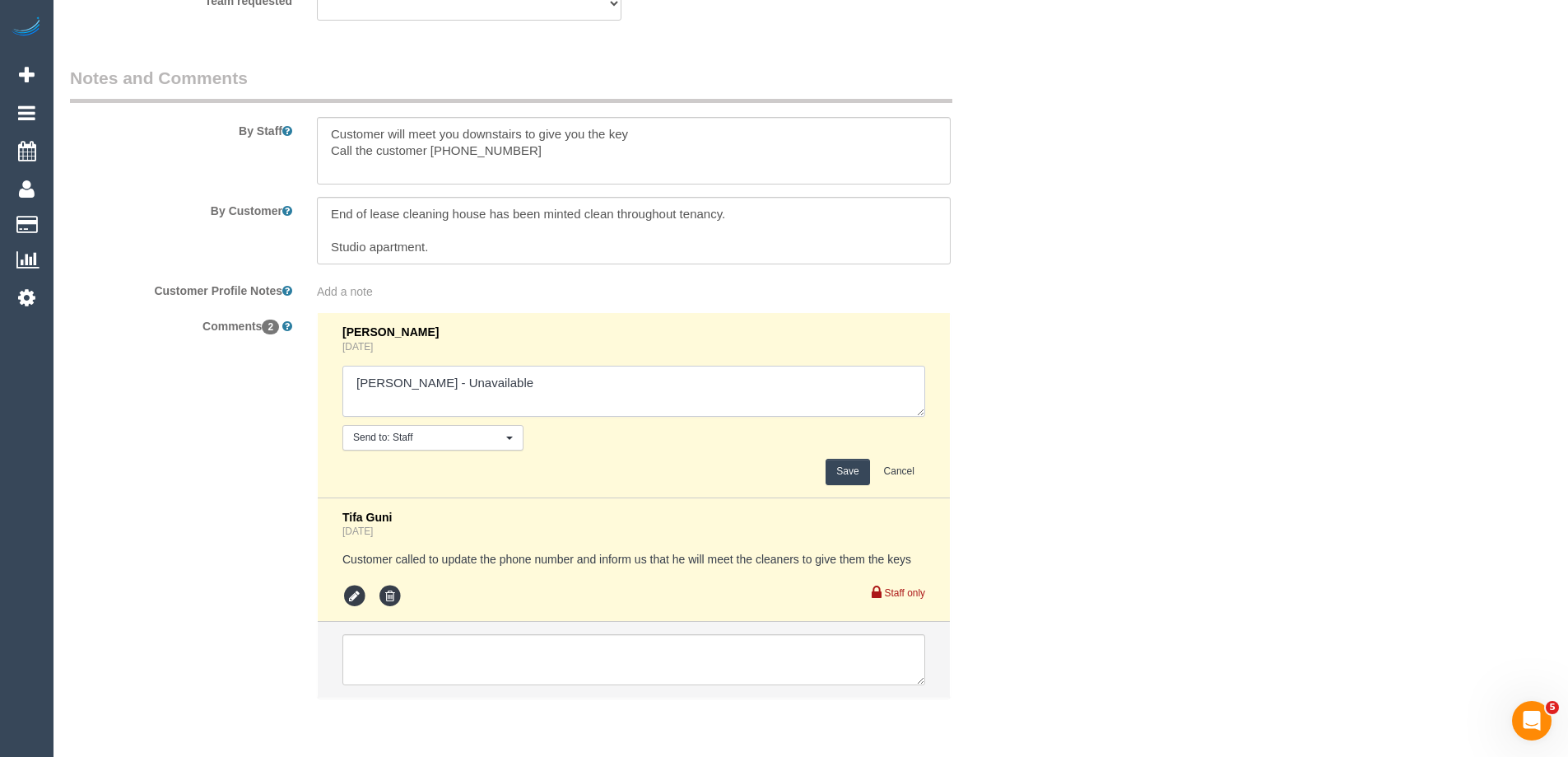
type textarea "Angelica D - Unavailable"
click at [852, 468] on button "Save" at bounding box center [847, 471] width 44 height 25
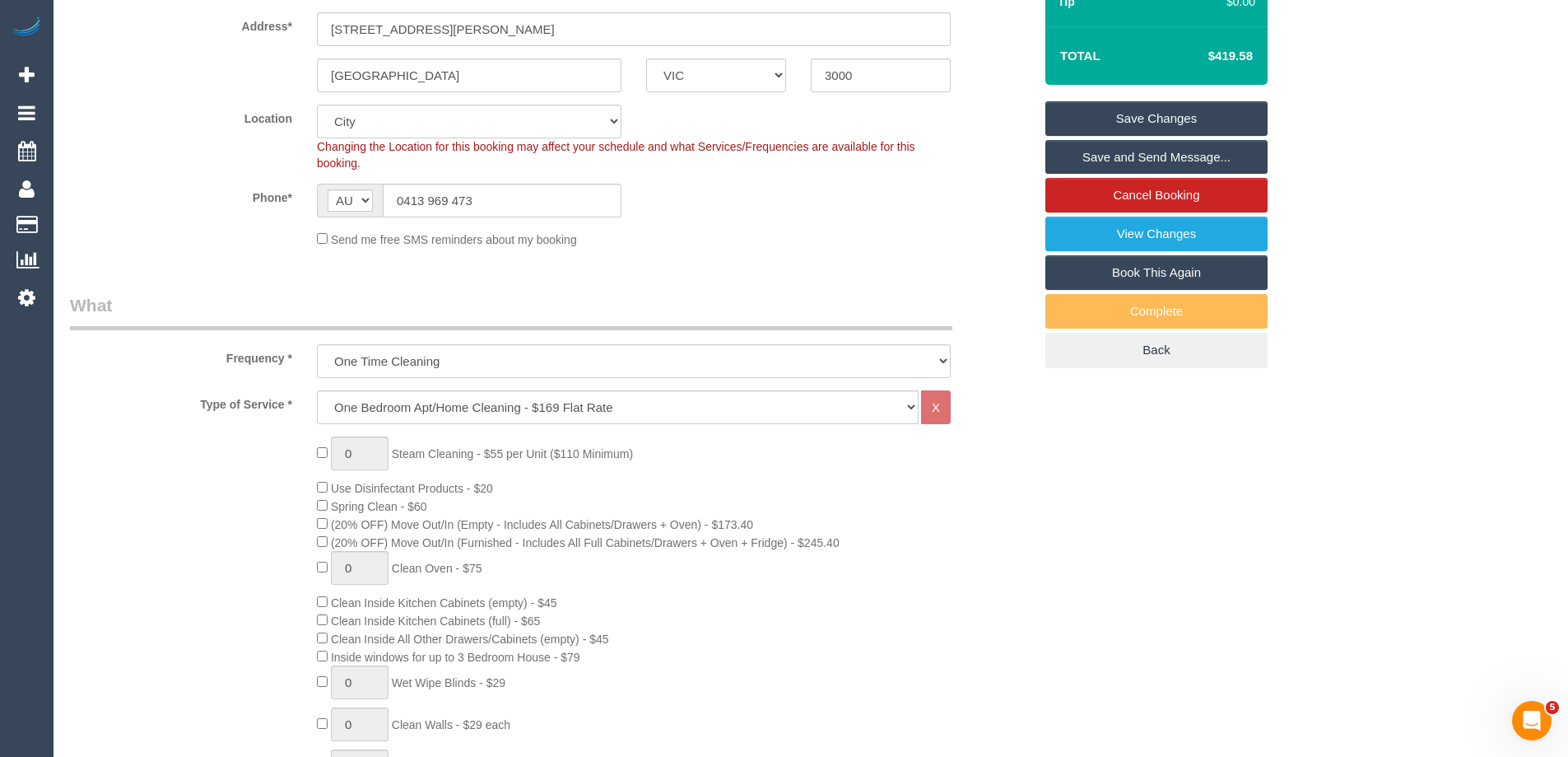
scroll to position [2824, 0]
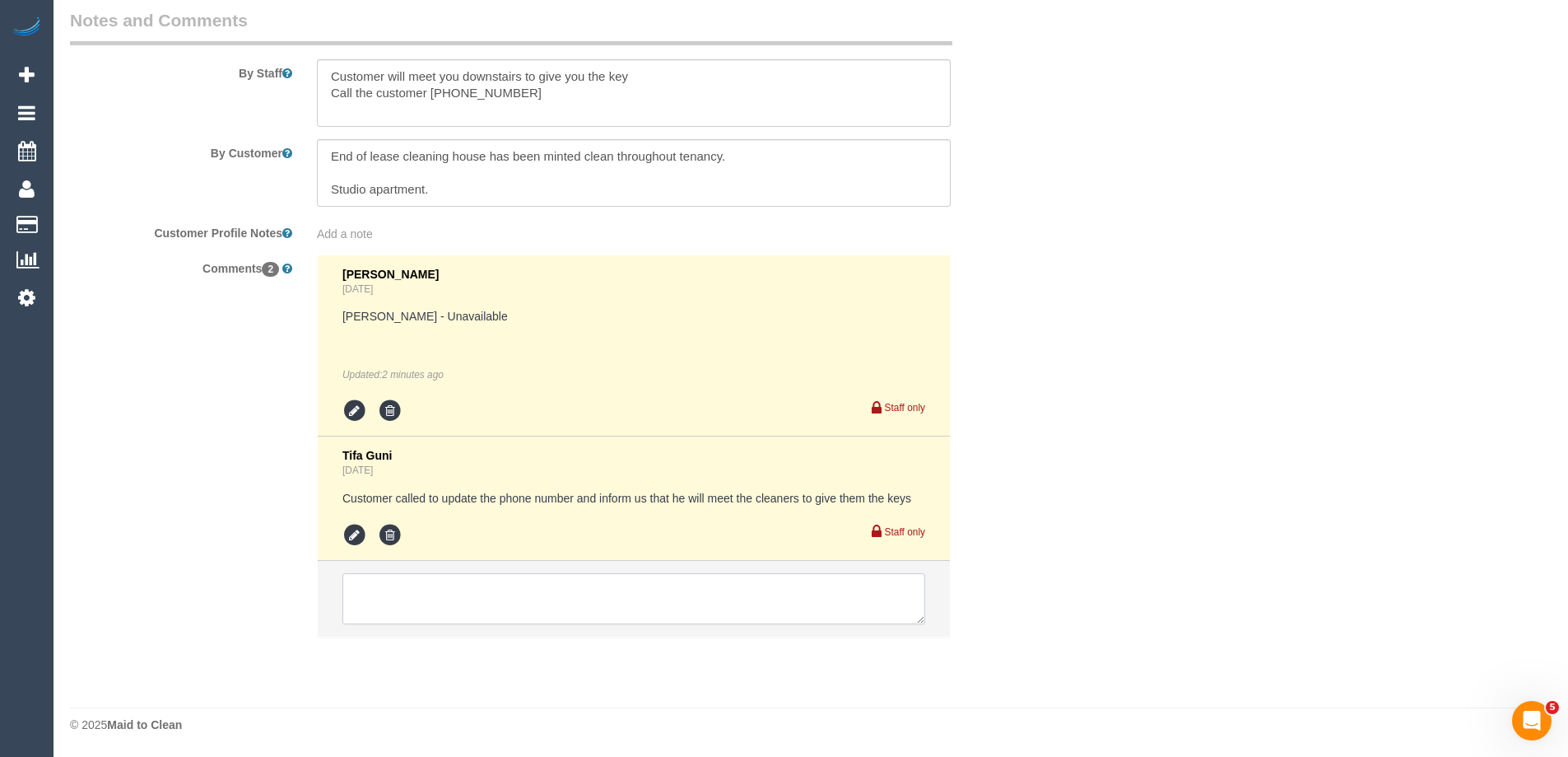
click at [414, 589] on textarea at bounding box center [633, 598] width 582 height 51
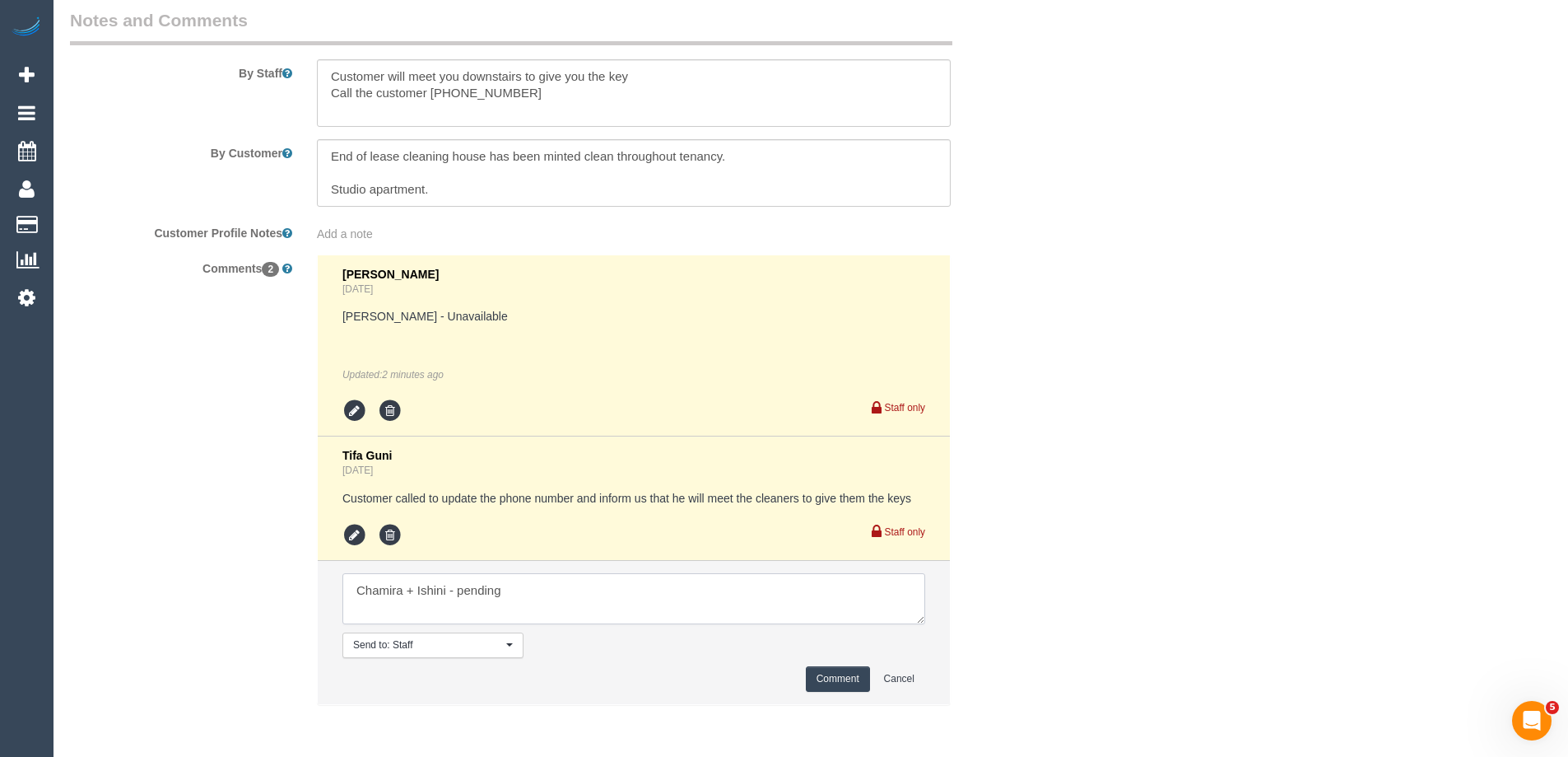
type textarea "Chamira + Ishini - pending"
click at [840, 680] on button "Comment" at bounding box center [837, 678] width 64 height 25
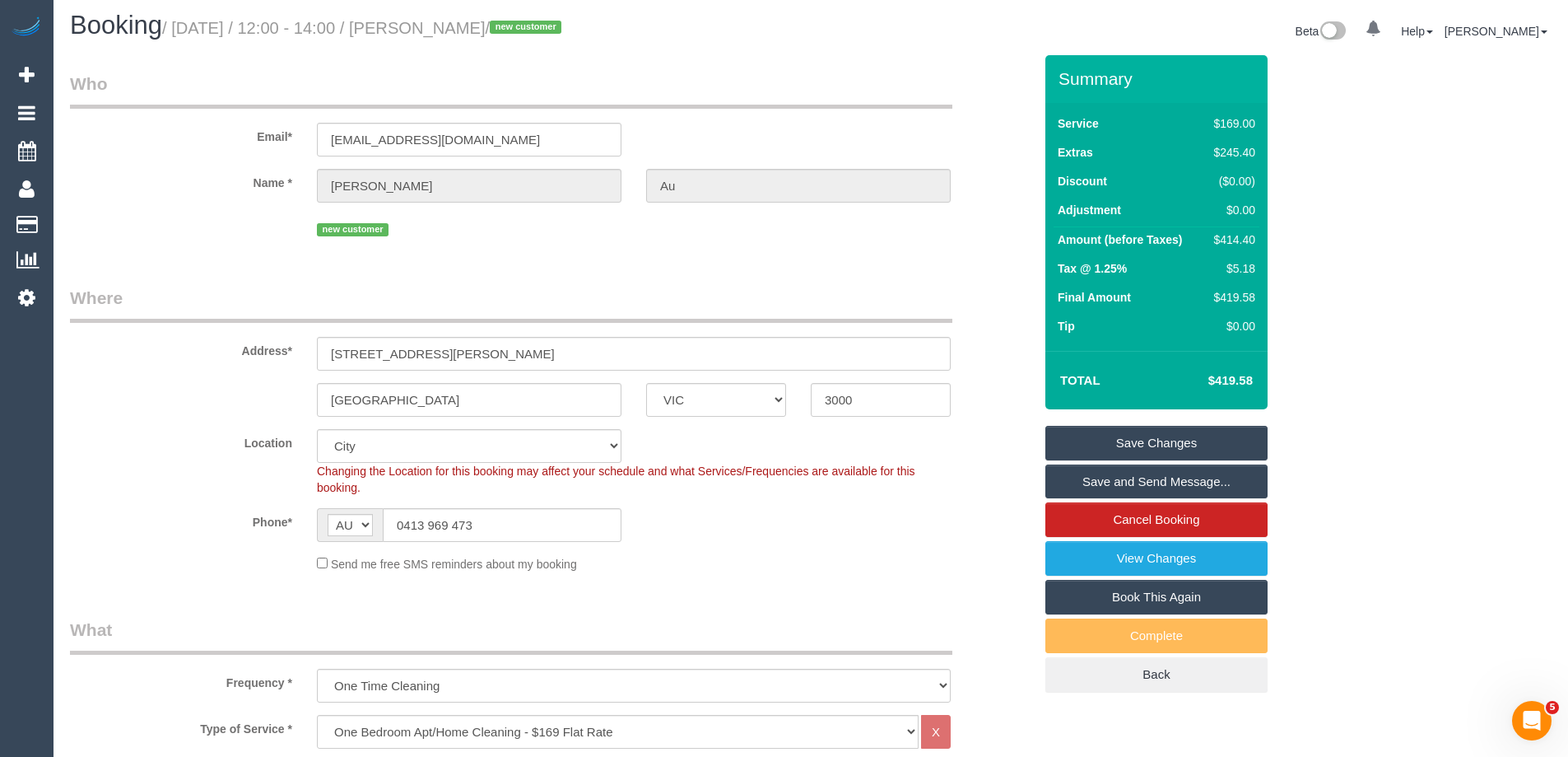
scroll to position [0, 0]
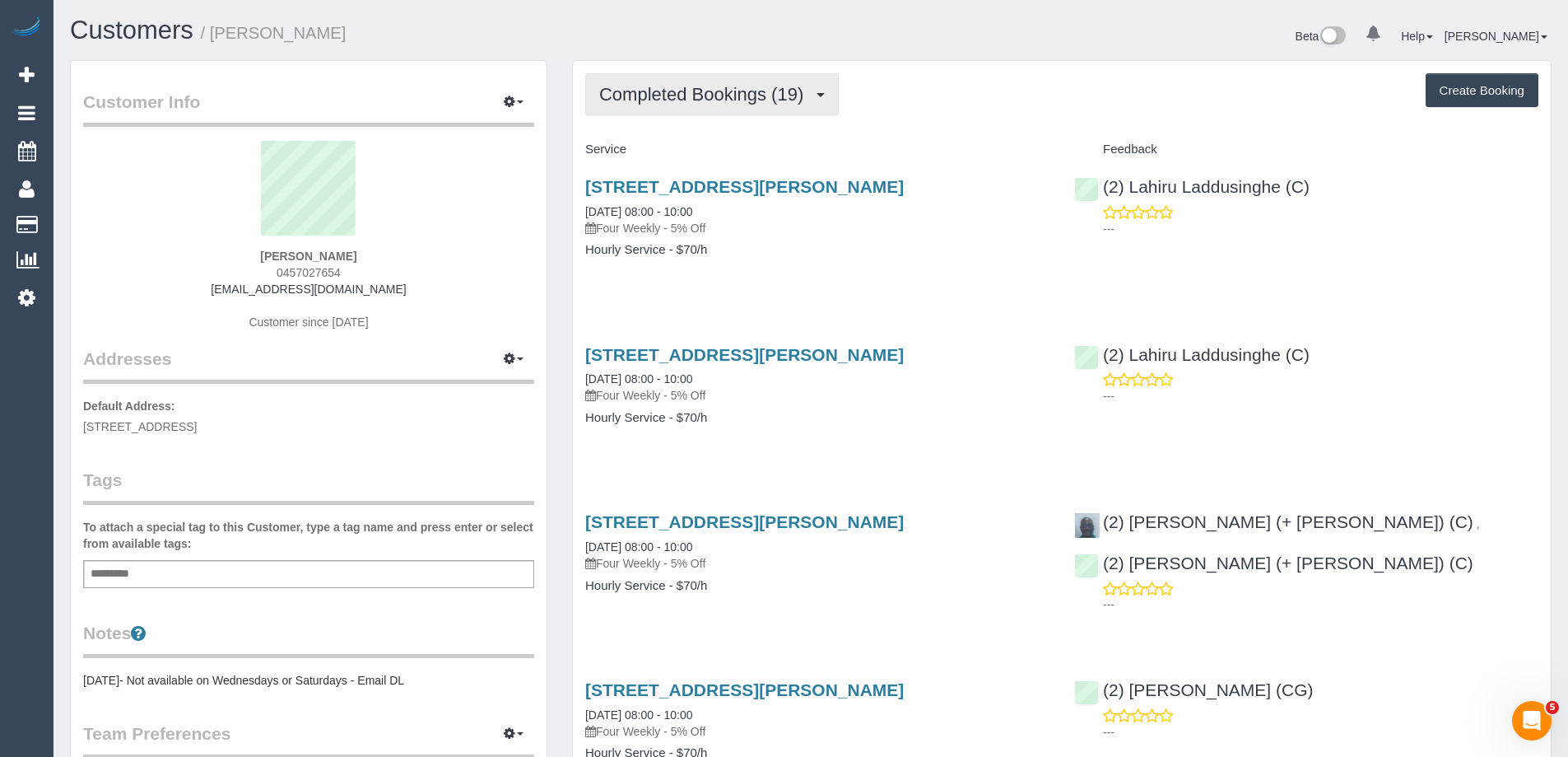
click at [703, 98] on span "Completed Bookings (19)" at bounding box center [705, 95] width 212 height 21
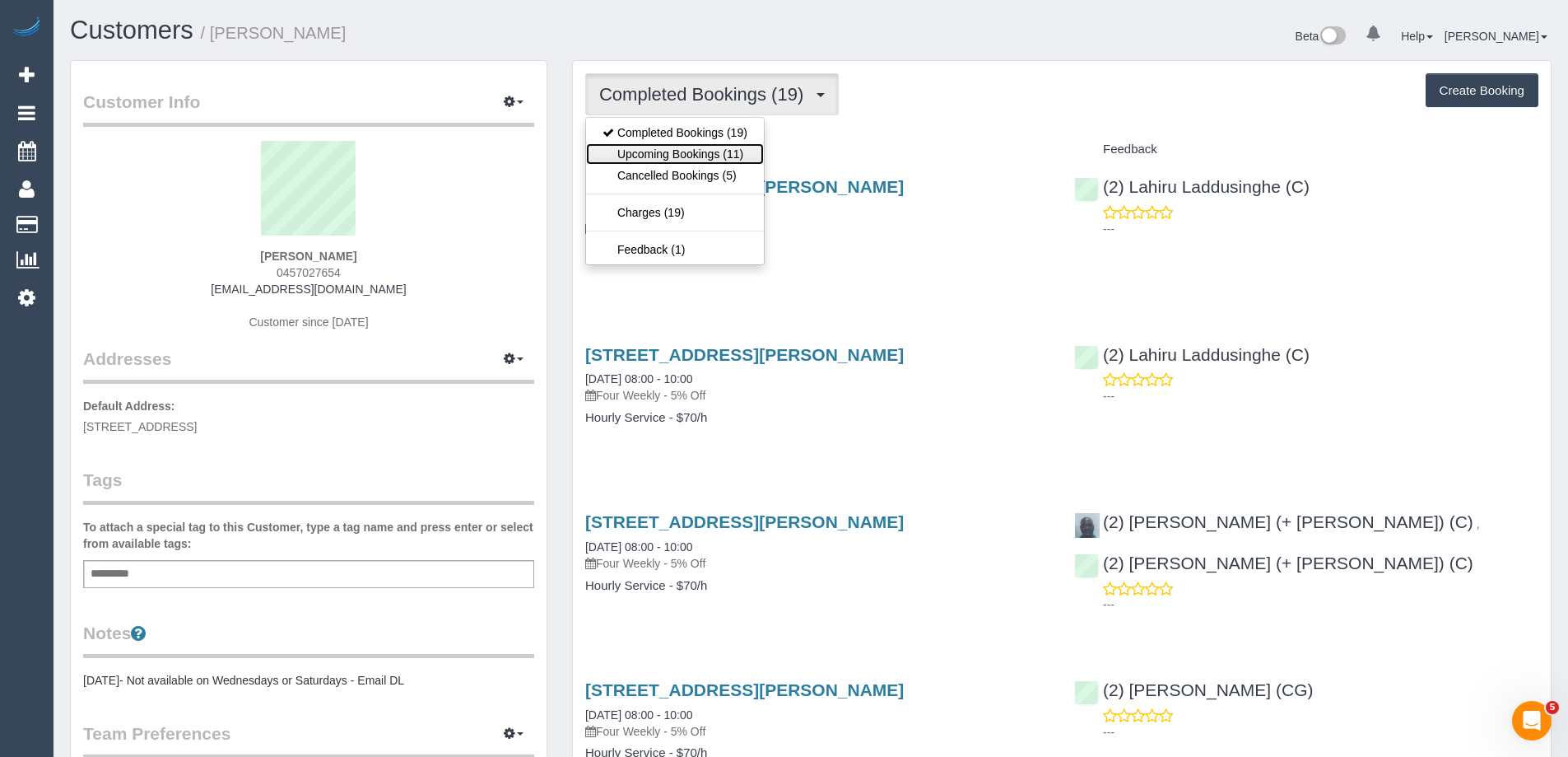
click at [693, 152] on link "Upcoming Bookings (11)" at bounding box center [675, 154] width 178 height 22
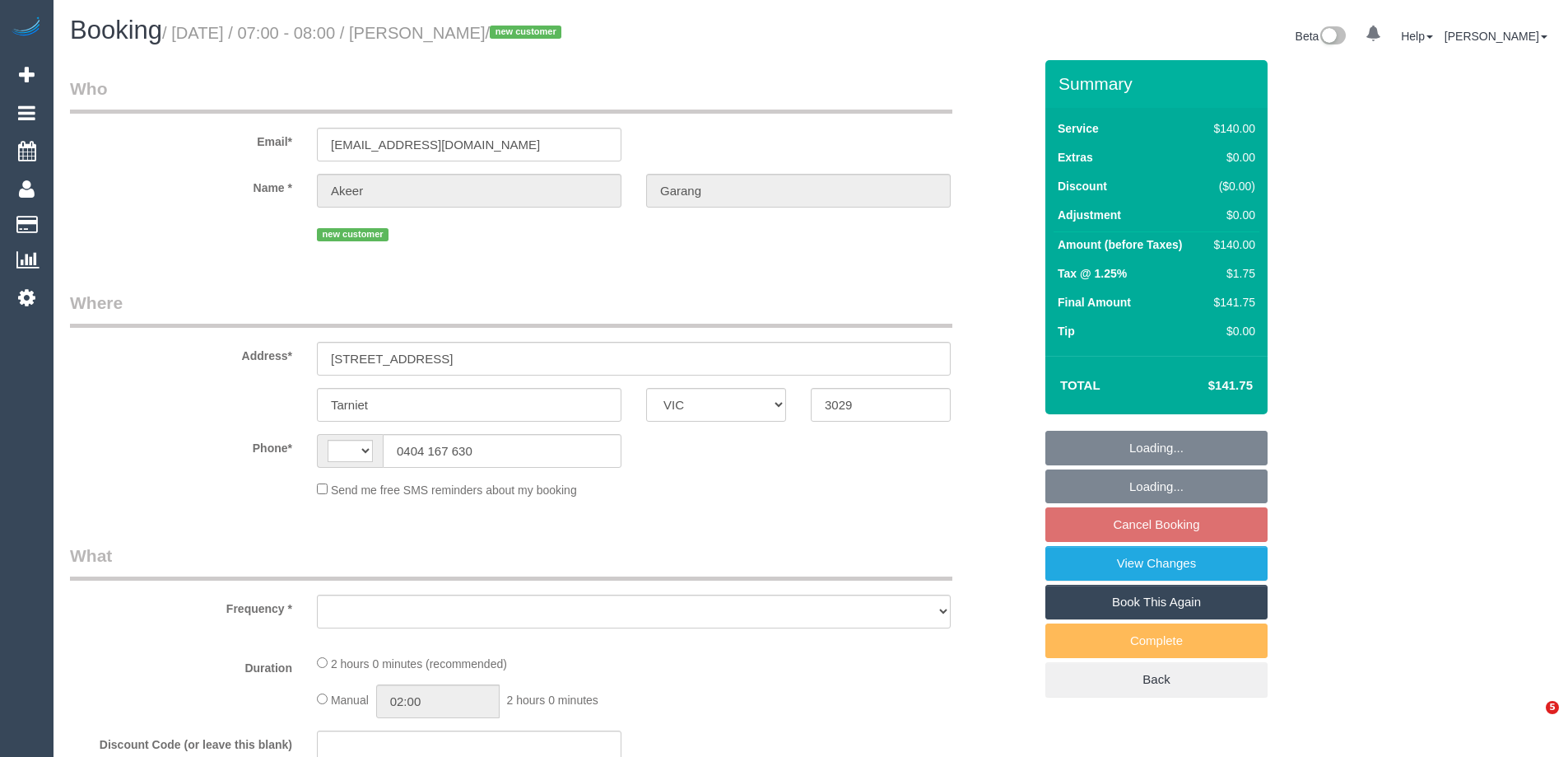
select select "VIC"
select select "object:284"
select select "string:AU"
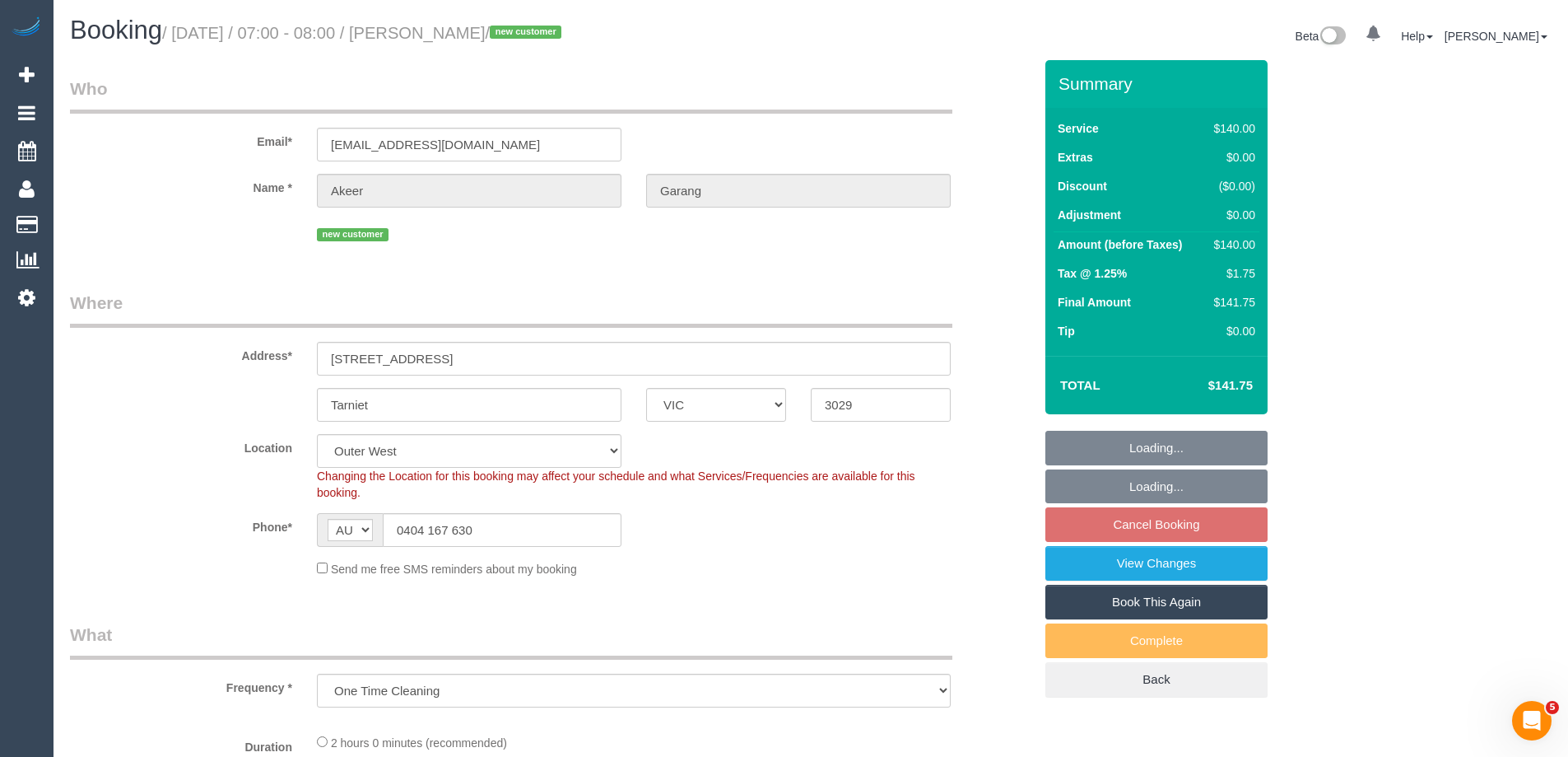
select select "object:1060"
select select "number:30"
select select "number:14"
select select "number:18"
select select "number:36"
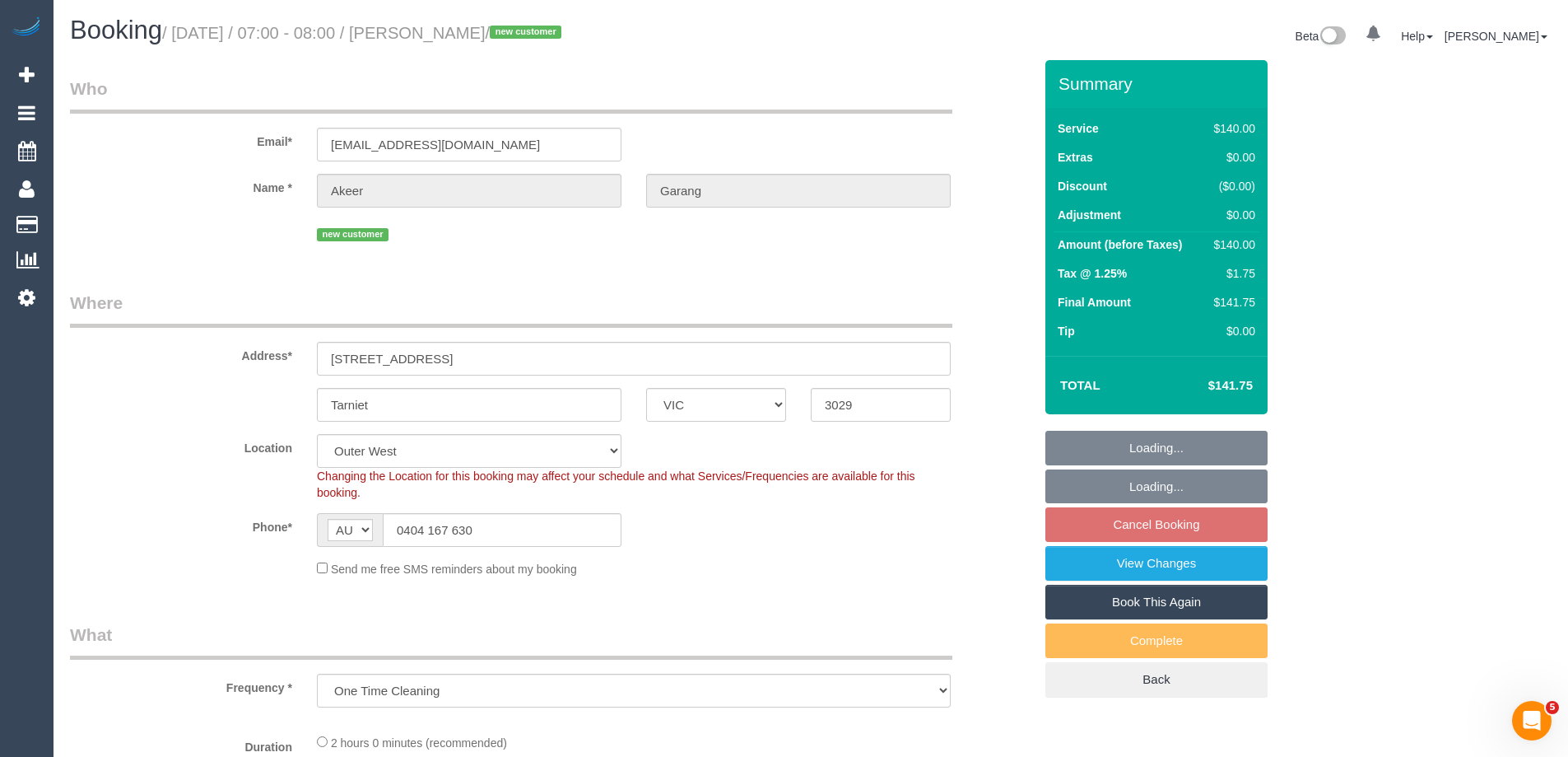
select select "number:35"
select select "number:13"
select select "string:stripe-pm_1S8IJm2GScqysDRV7zkXrc26"
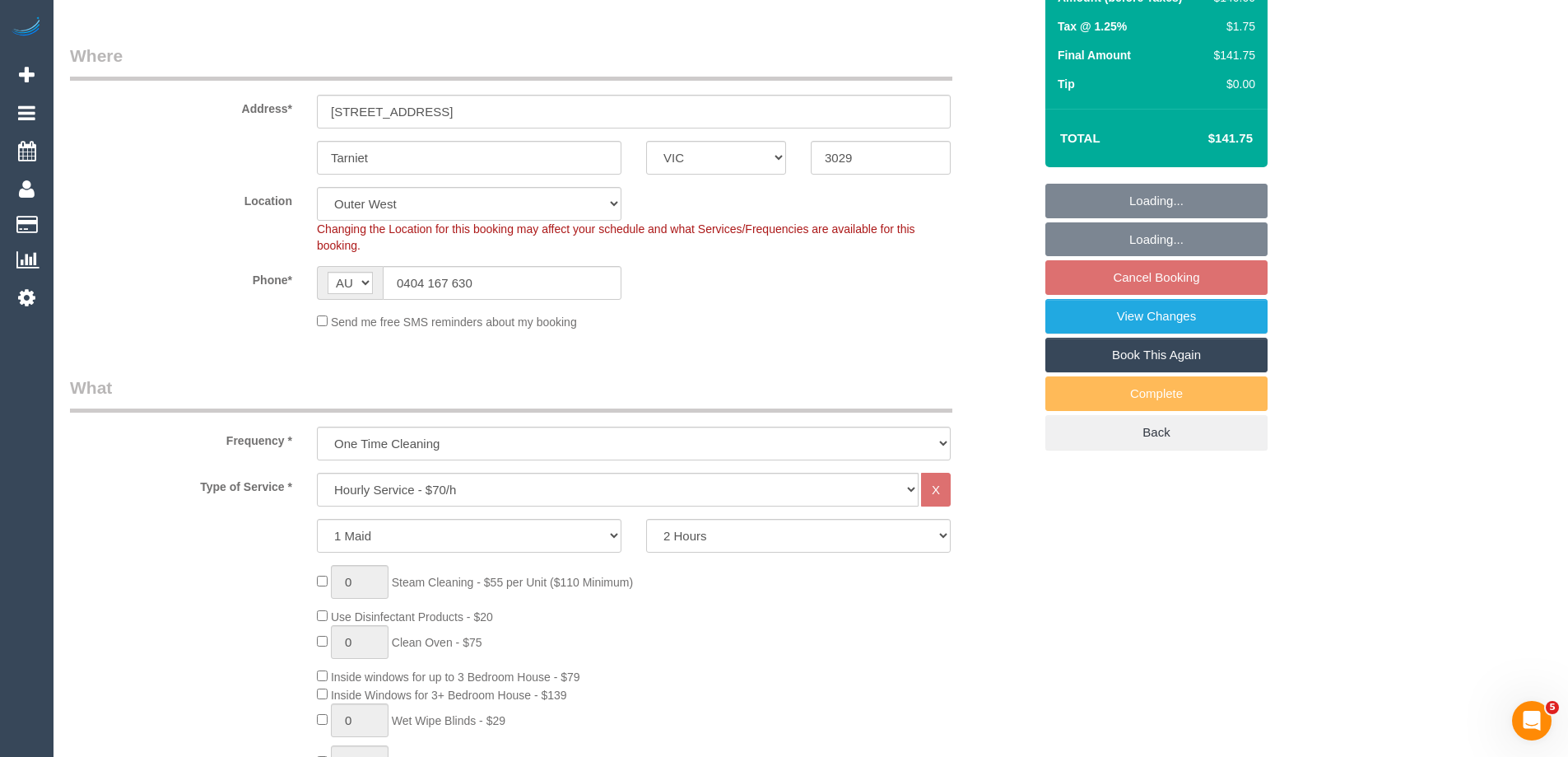
select select "spot1"
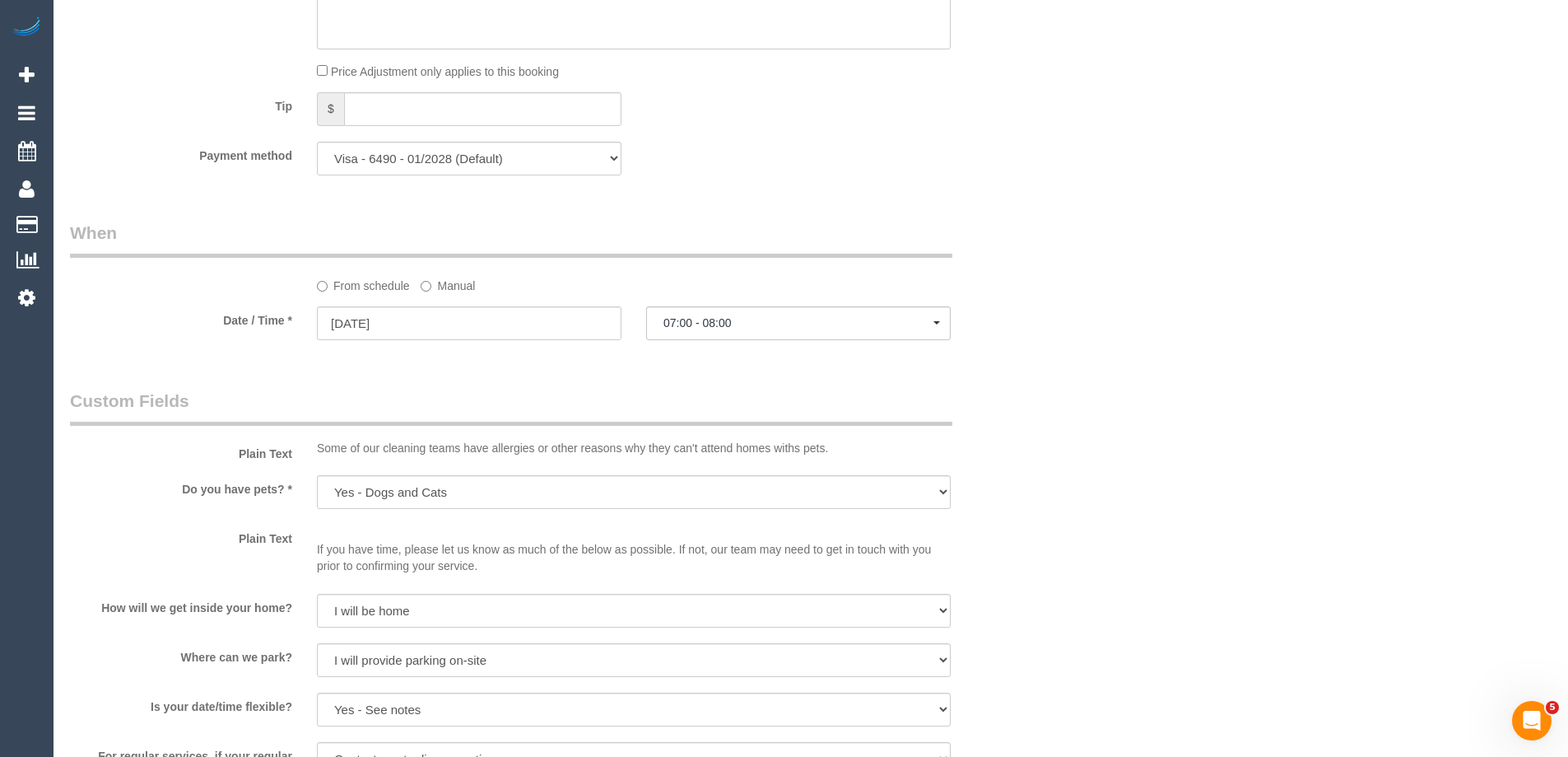
scroll to position [2223, 0]
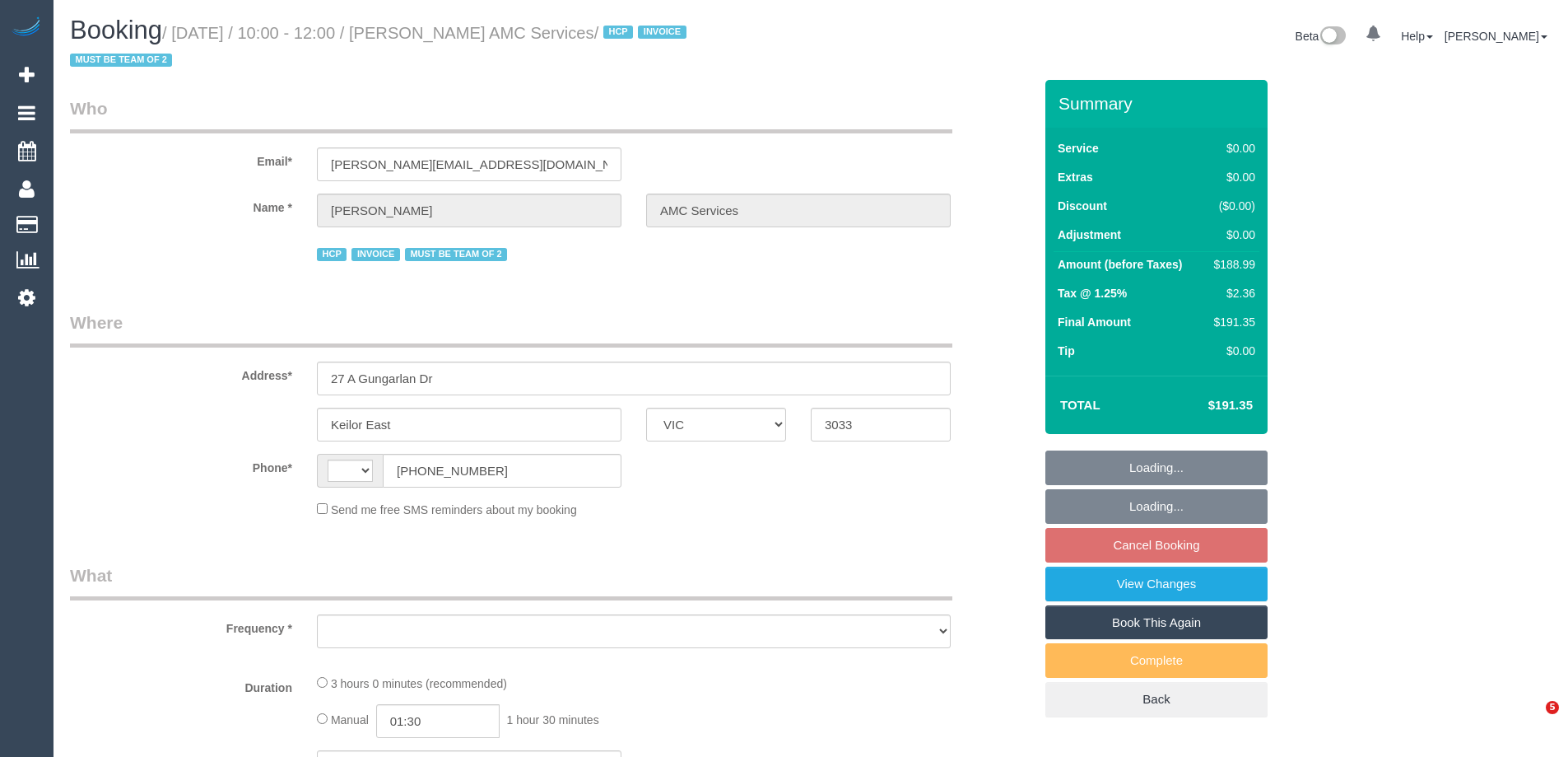
select select "VIC"
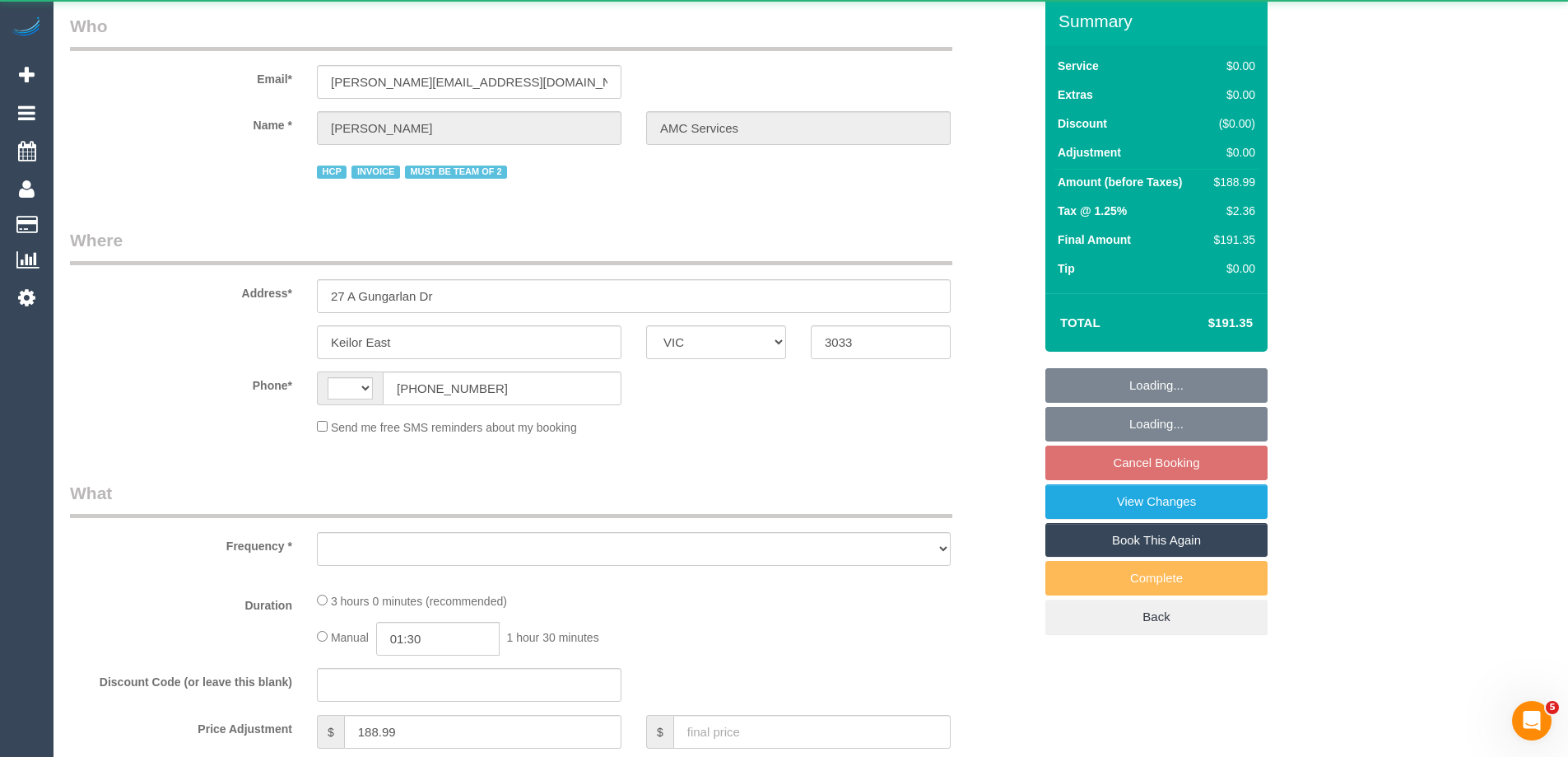
select select "180"
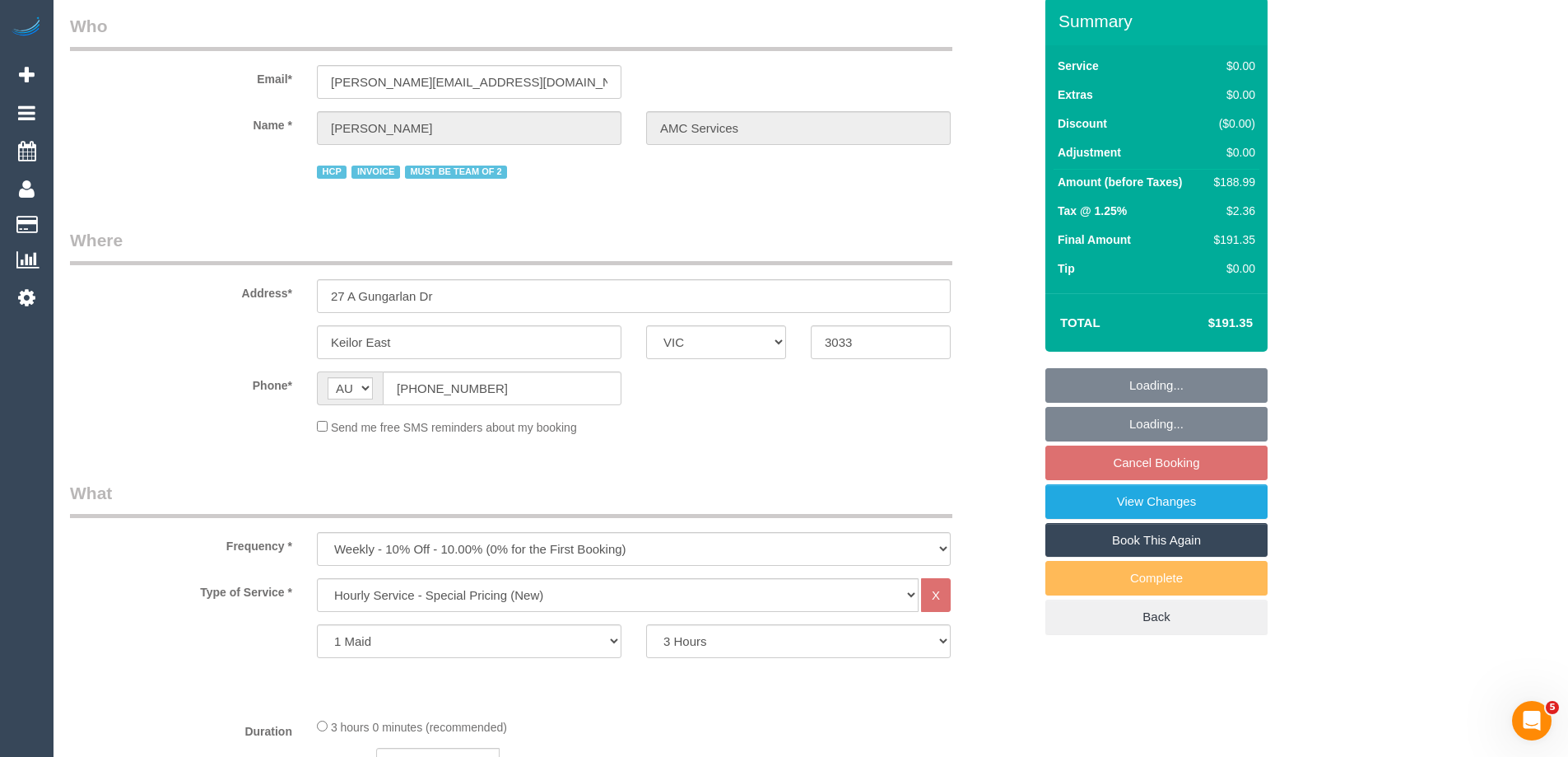
select select "string:AU"
select select "object:648"
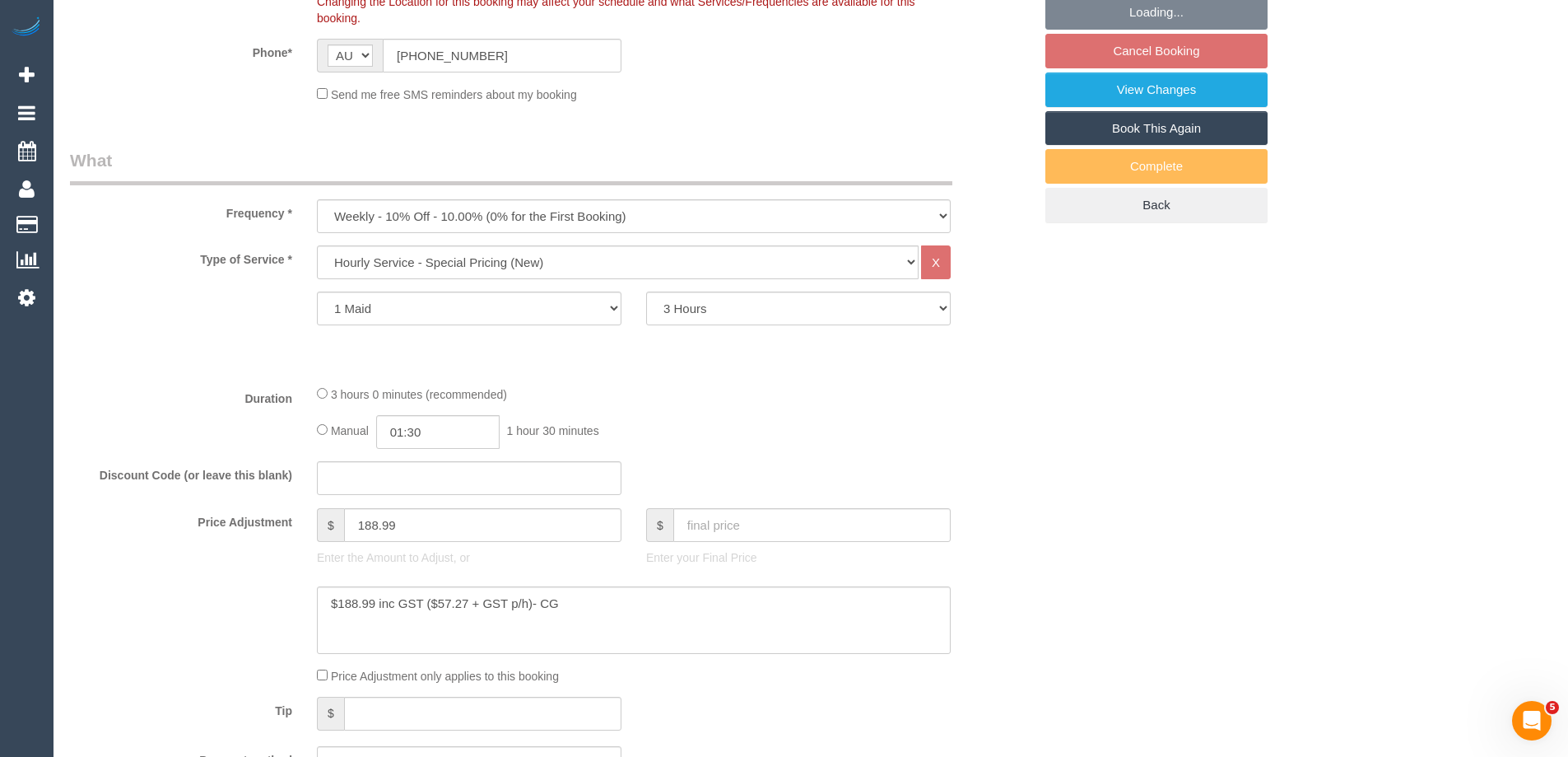
select select "number:28"
select select "number:14"
select select "number:19"
select select "number:24"
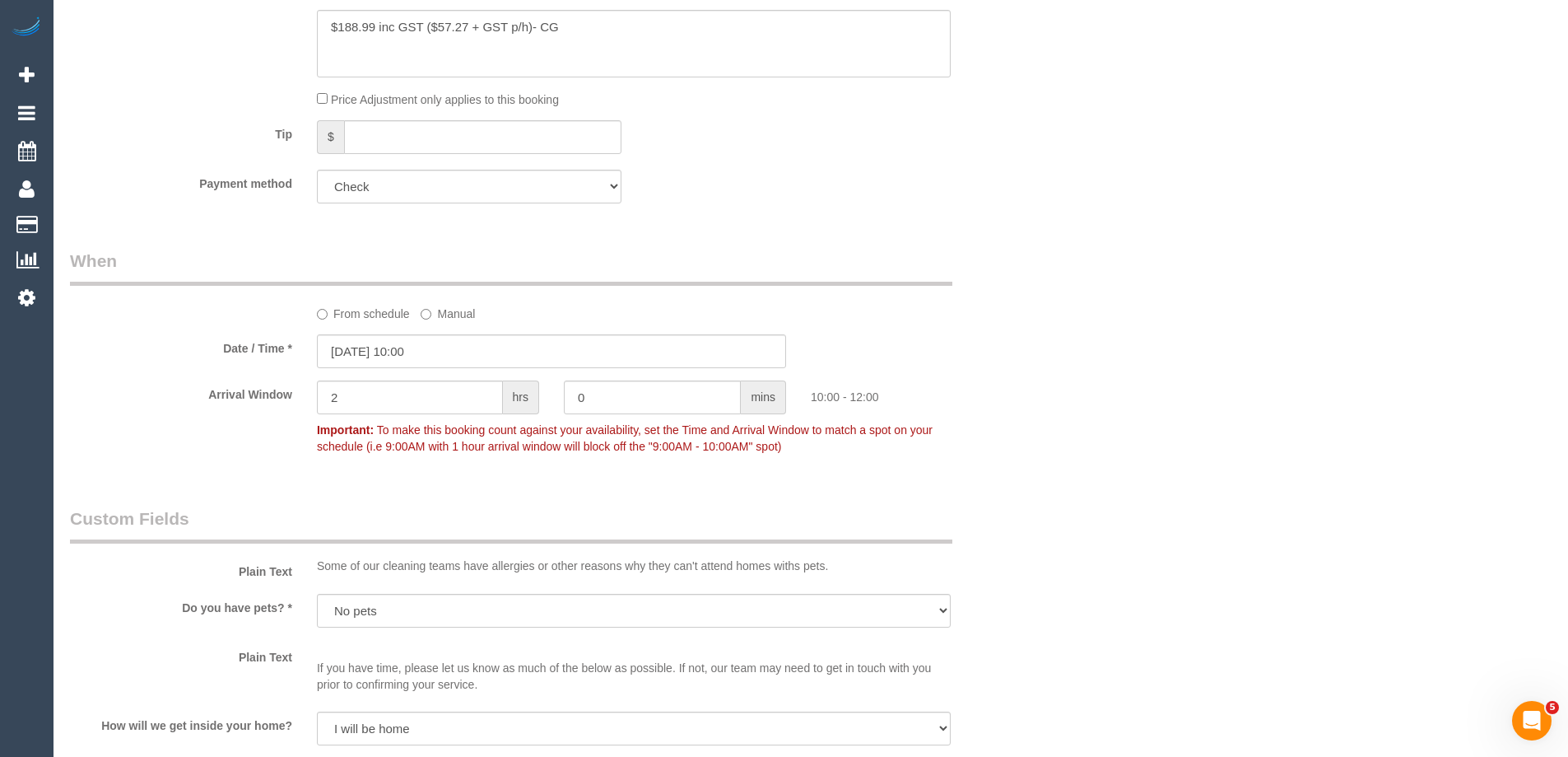
select select "object:1348"
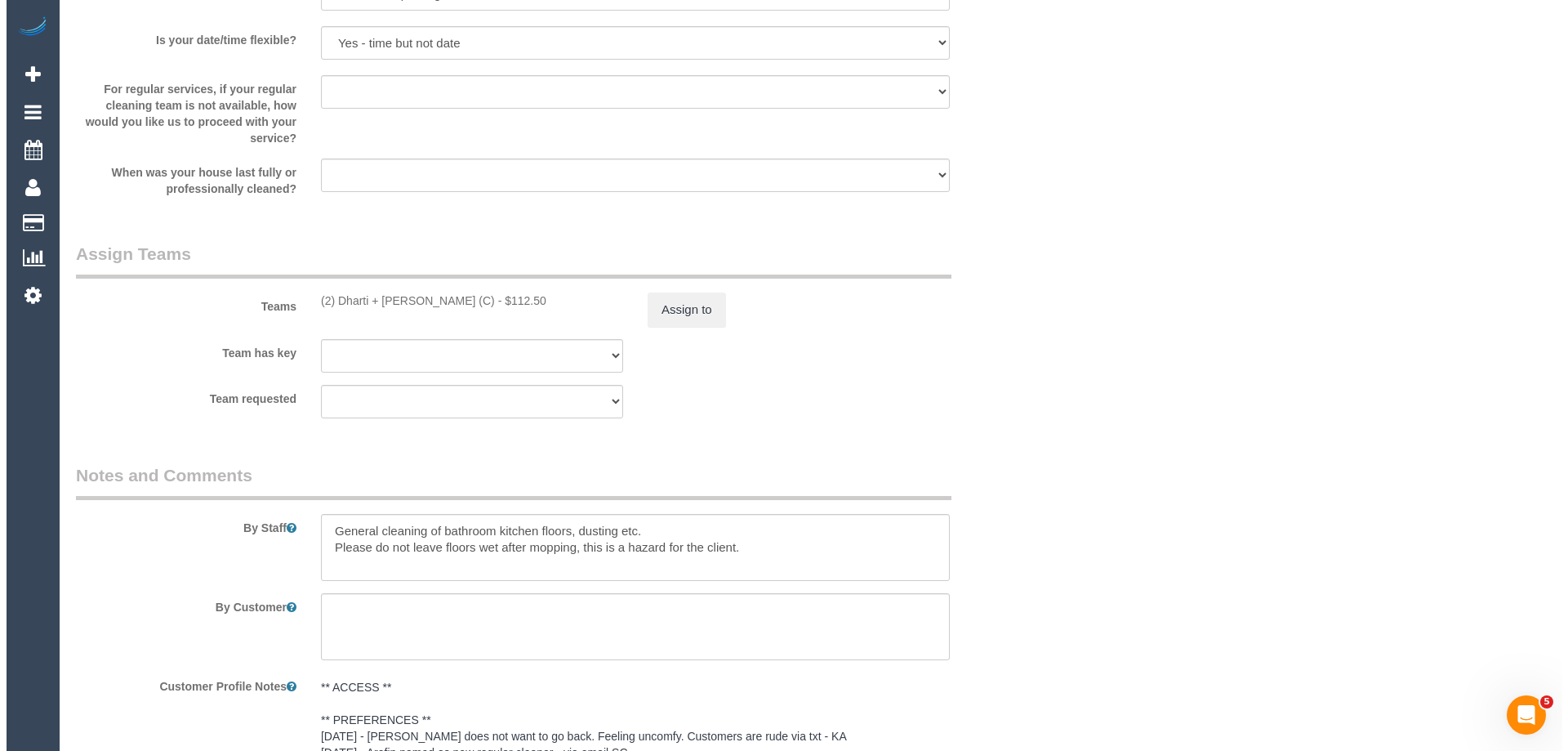
scroll to position [2042, 0]
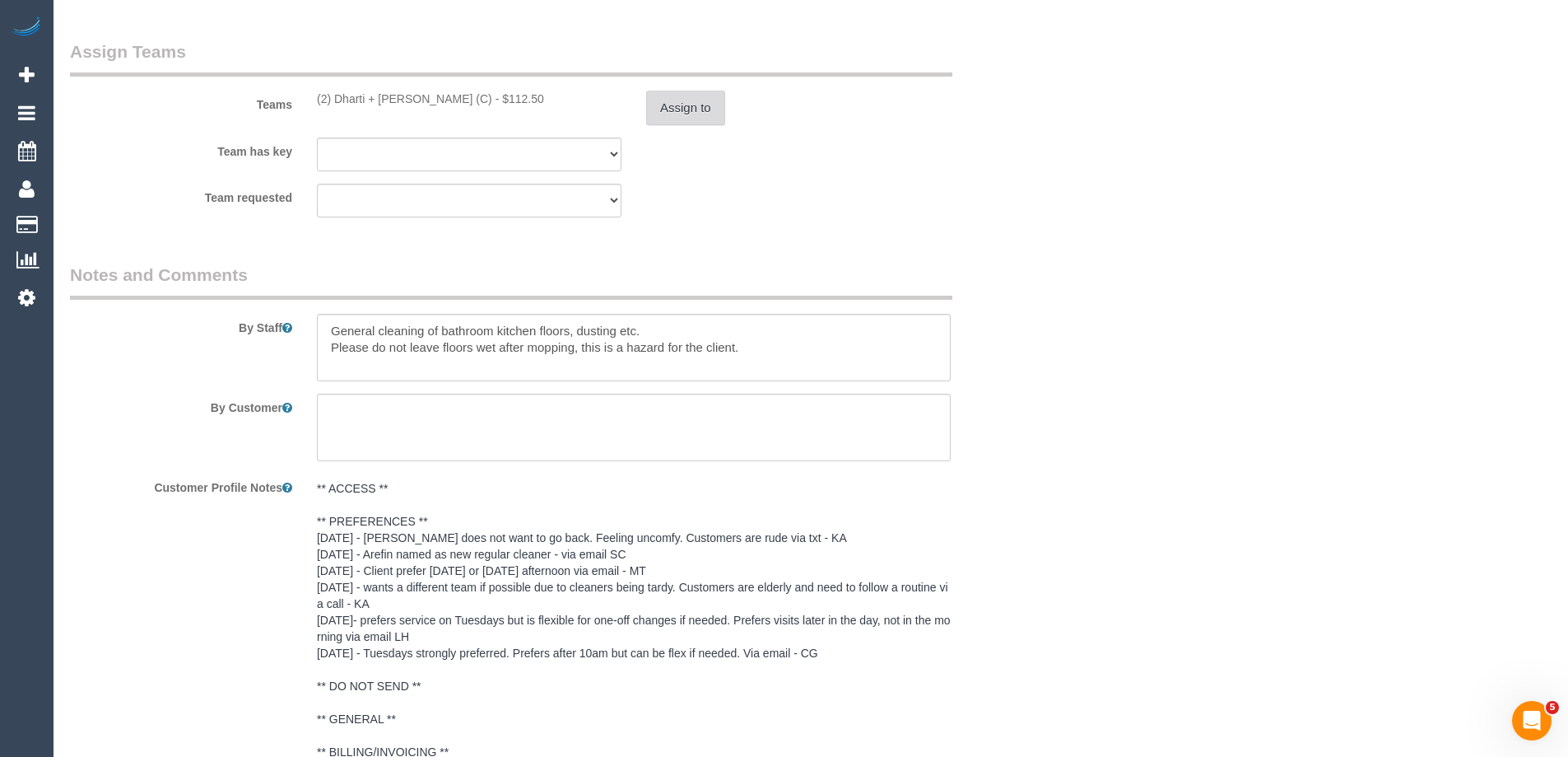
click at [693, 97] on button "Assign to" at bounding box center [686, 108] width 79 height 35
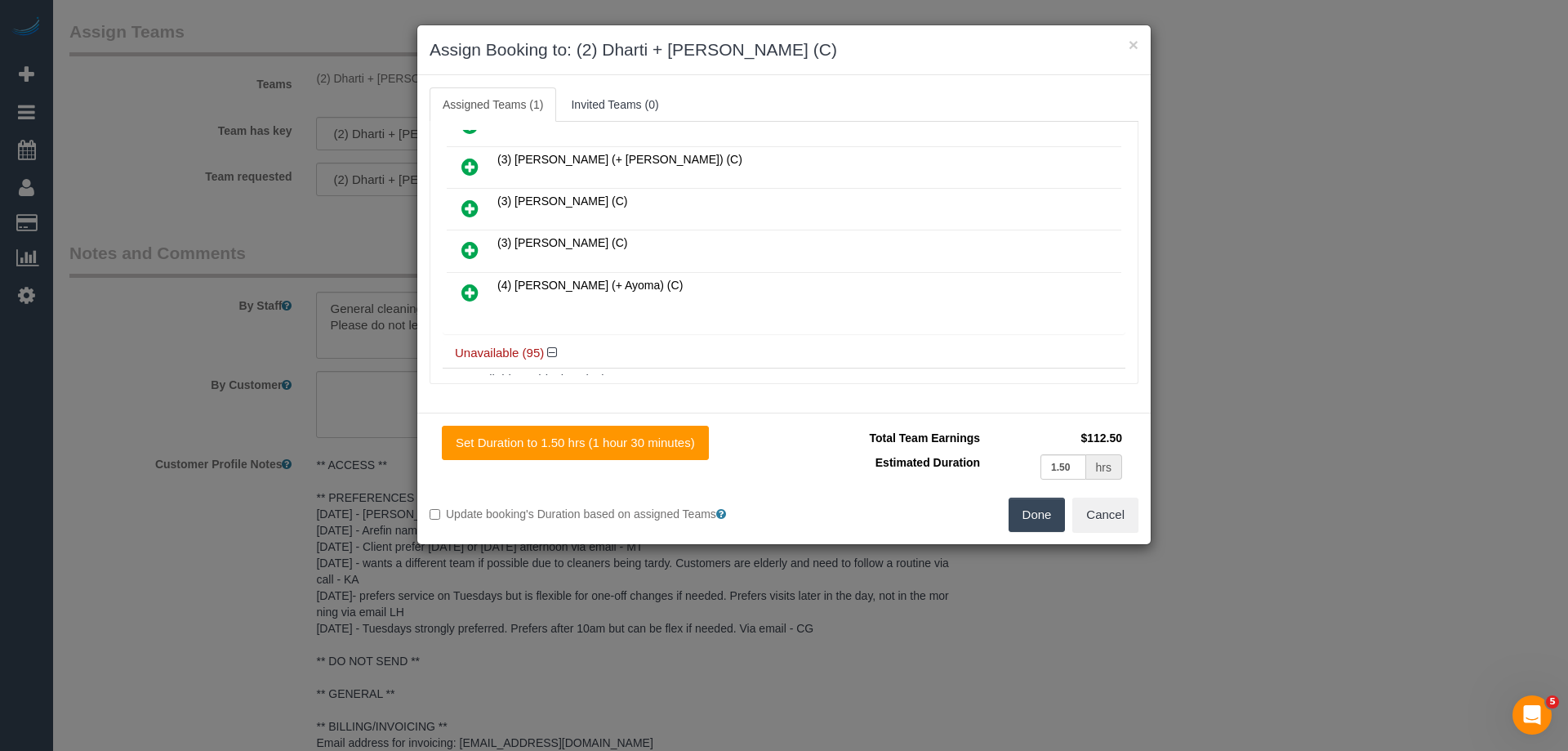
scroll to position [245, 0]
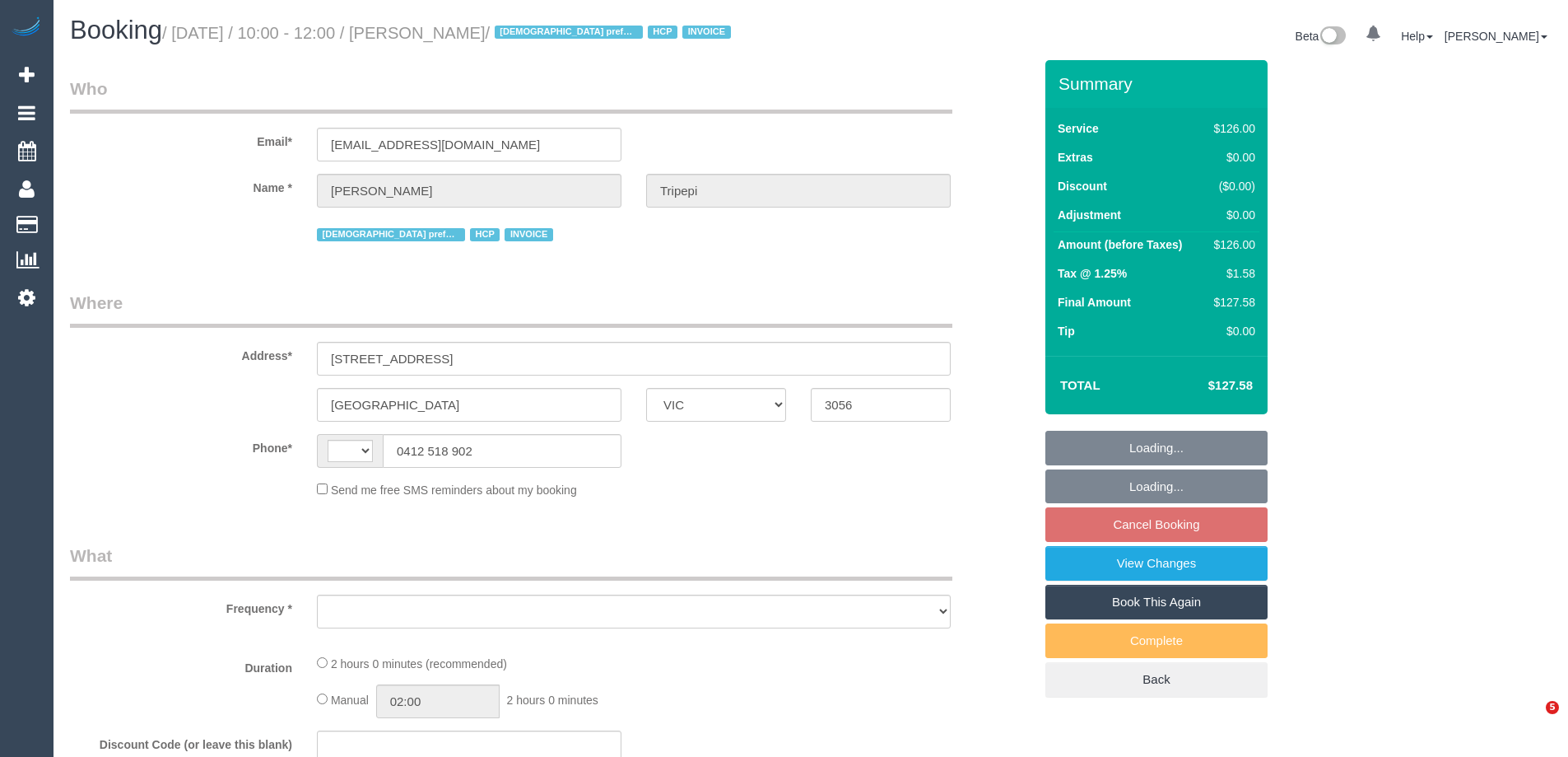
select select "VIC"
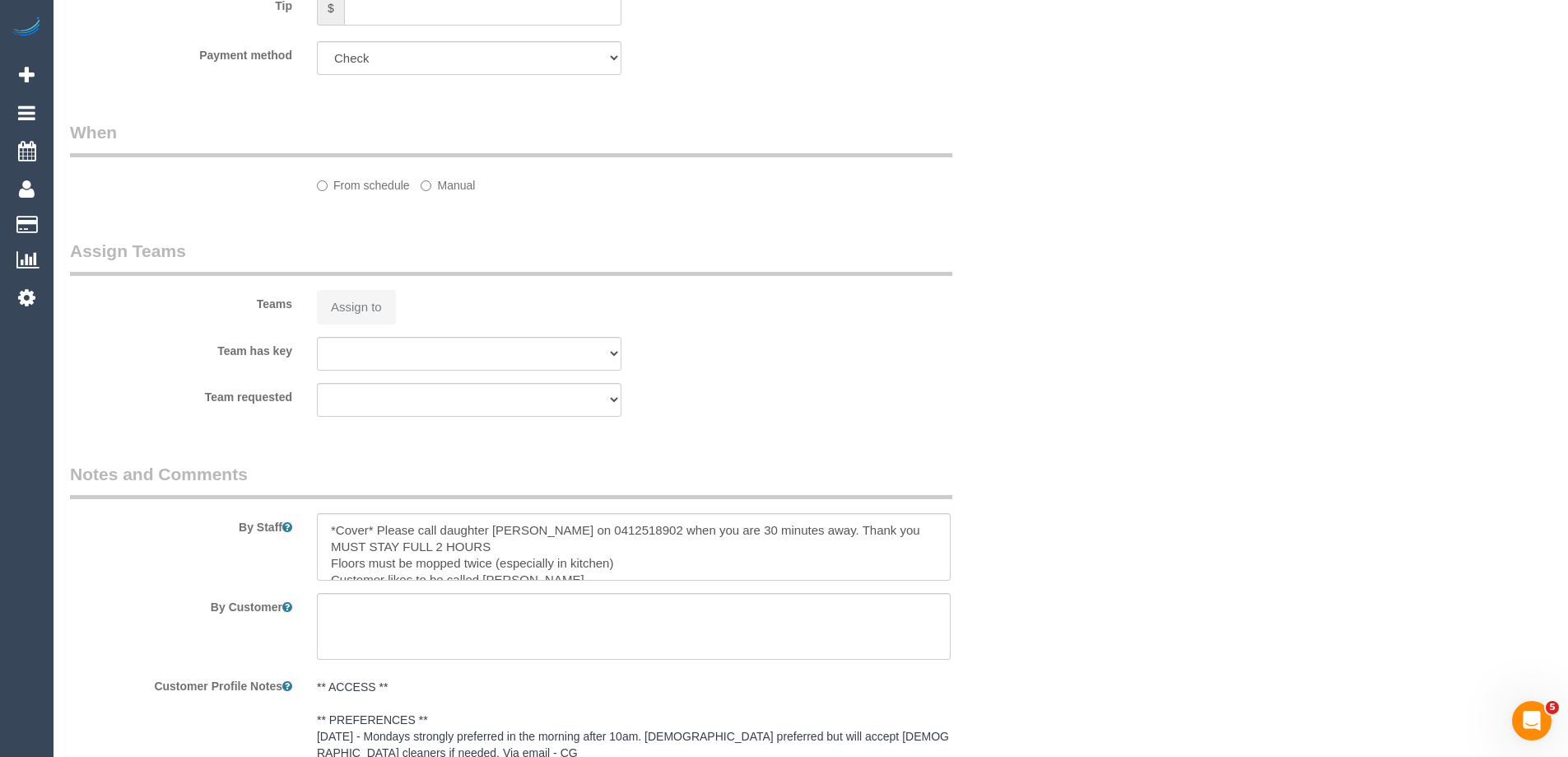
select select "string:AU"
select select "object:523"
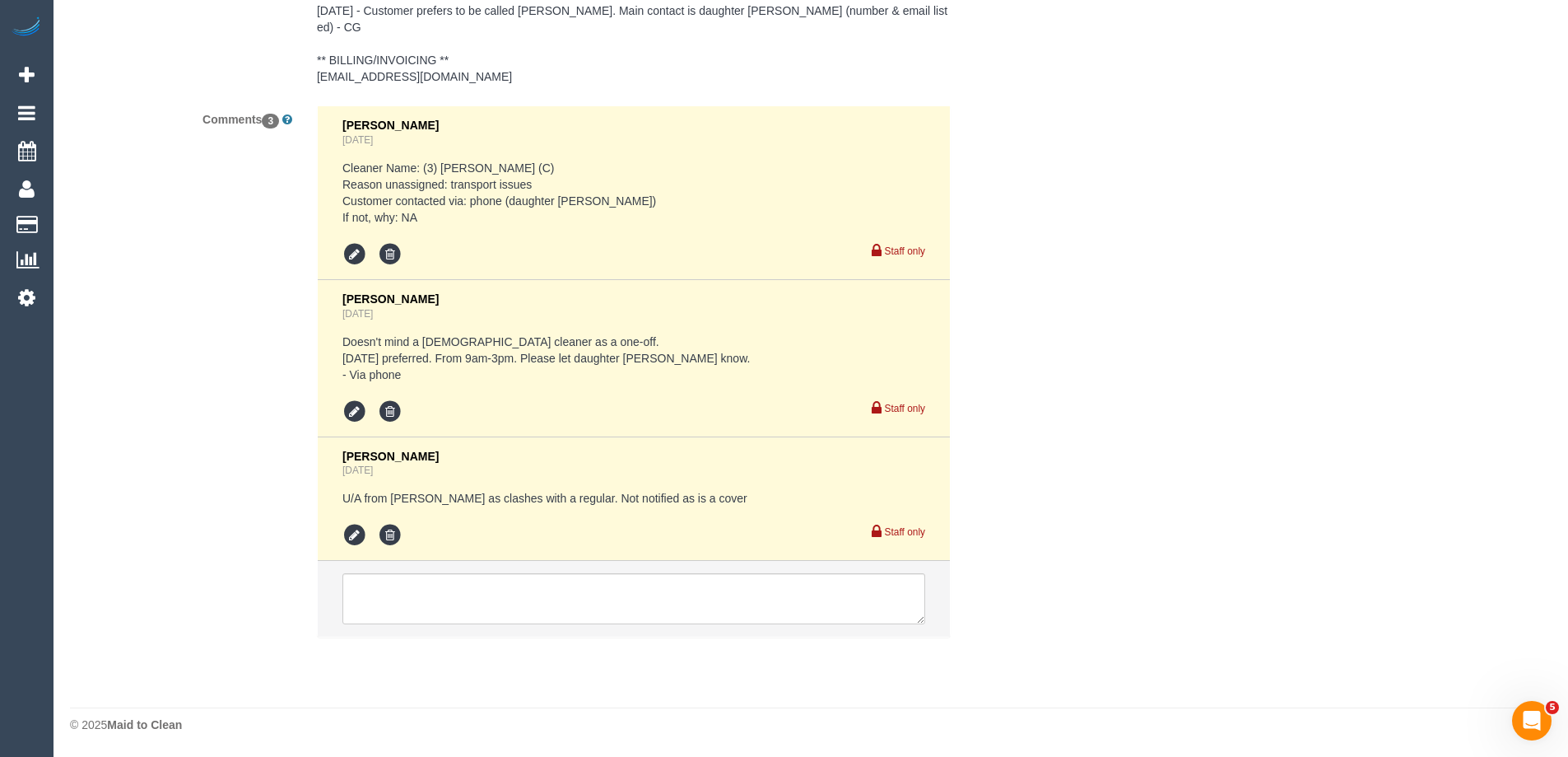
select select "120"
select select "number:28"
select select "number:14"
select select "number:19"
select select "number:25"
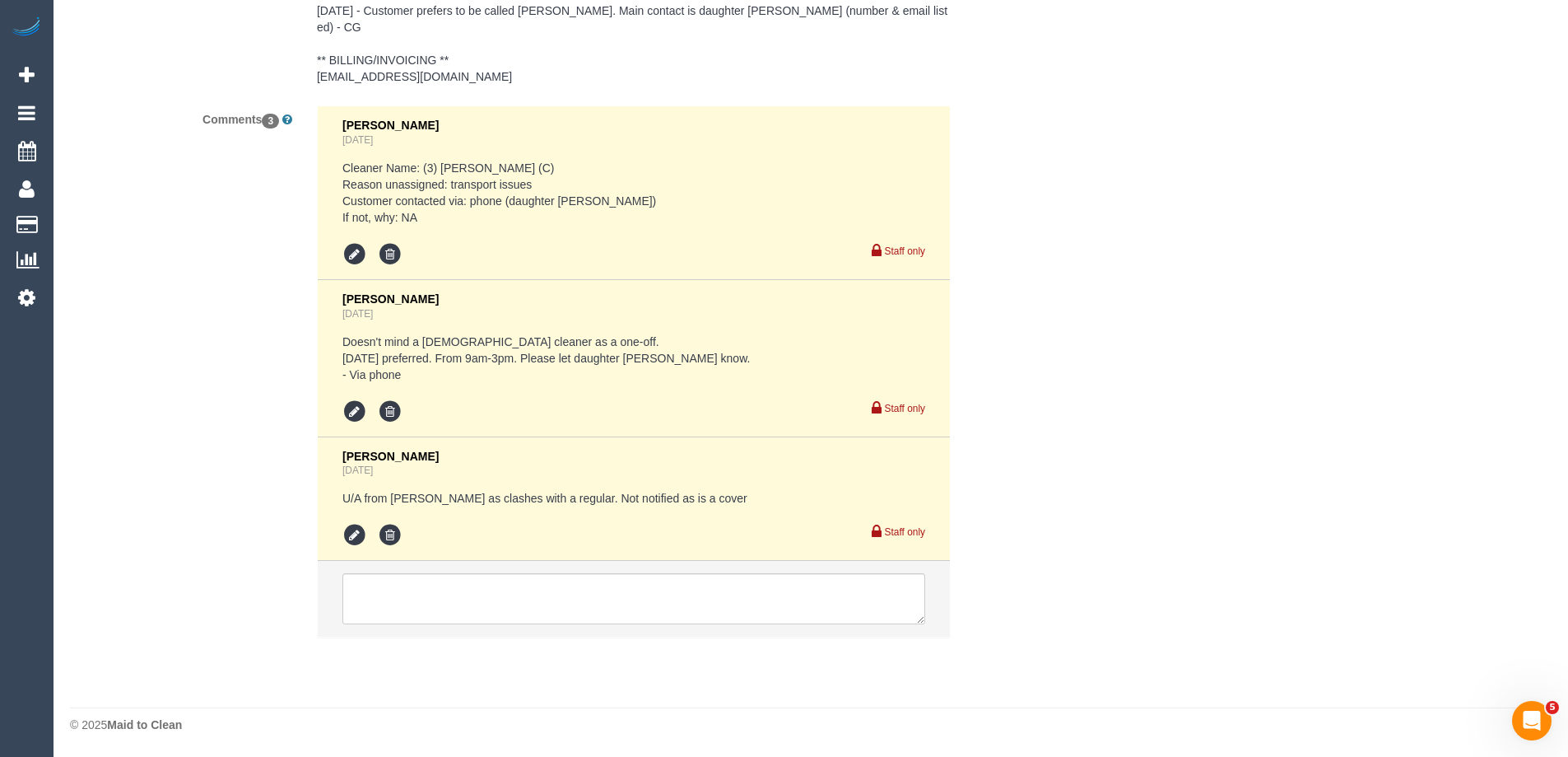
select select "number:34"
select select "number:26"
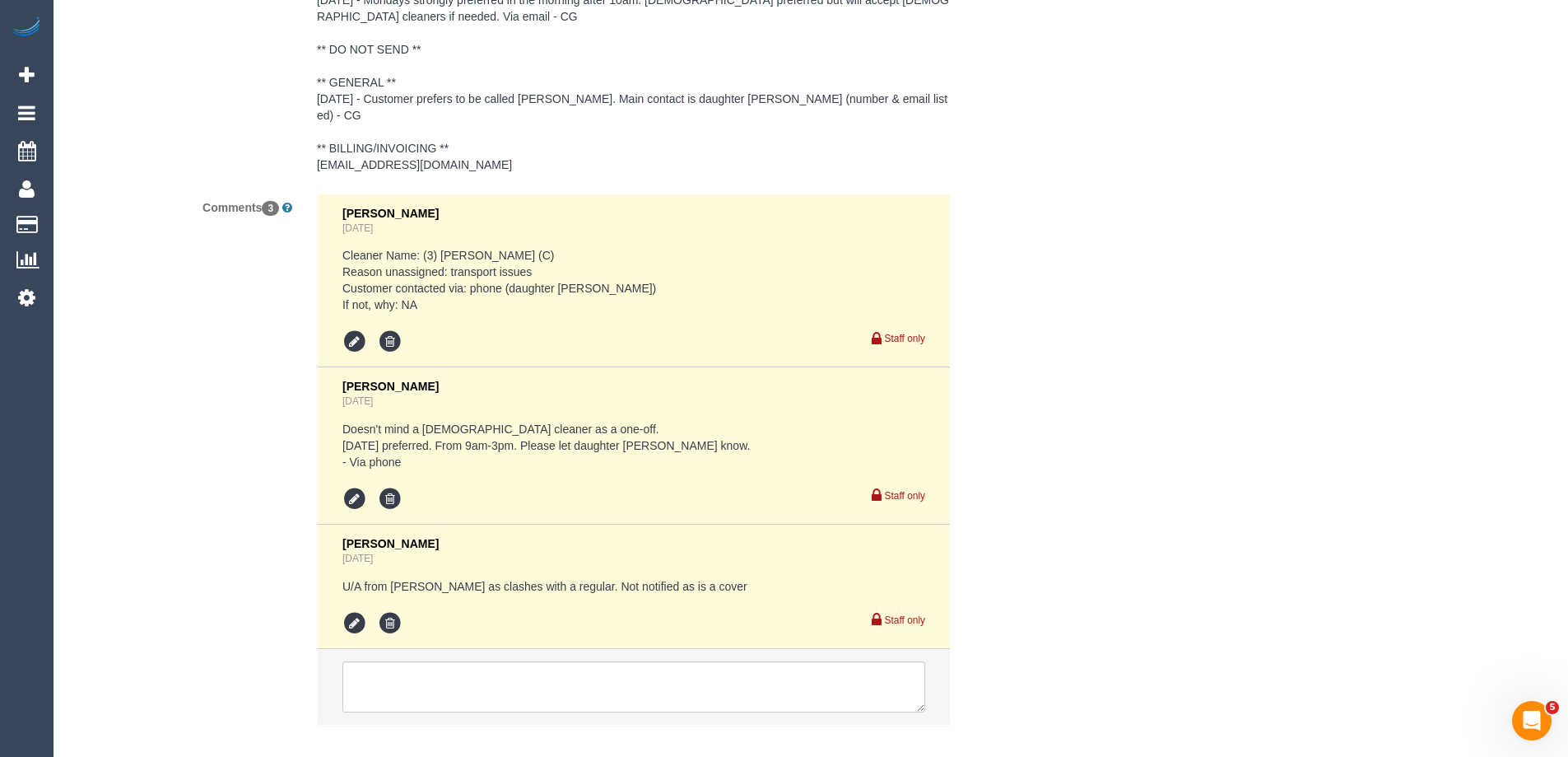
select select "object:1515"
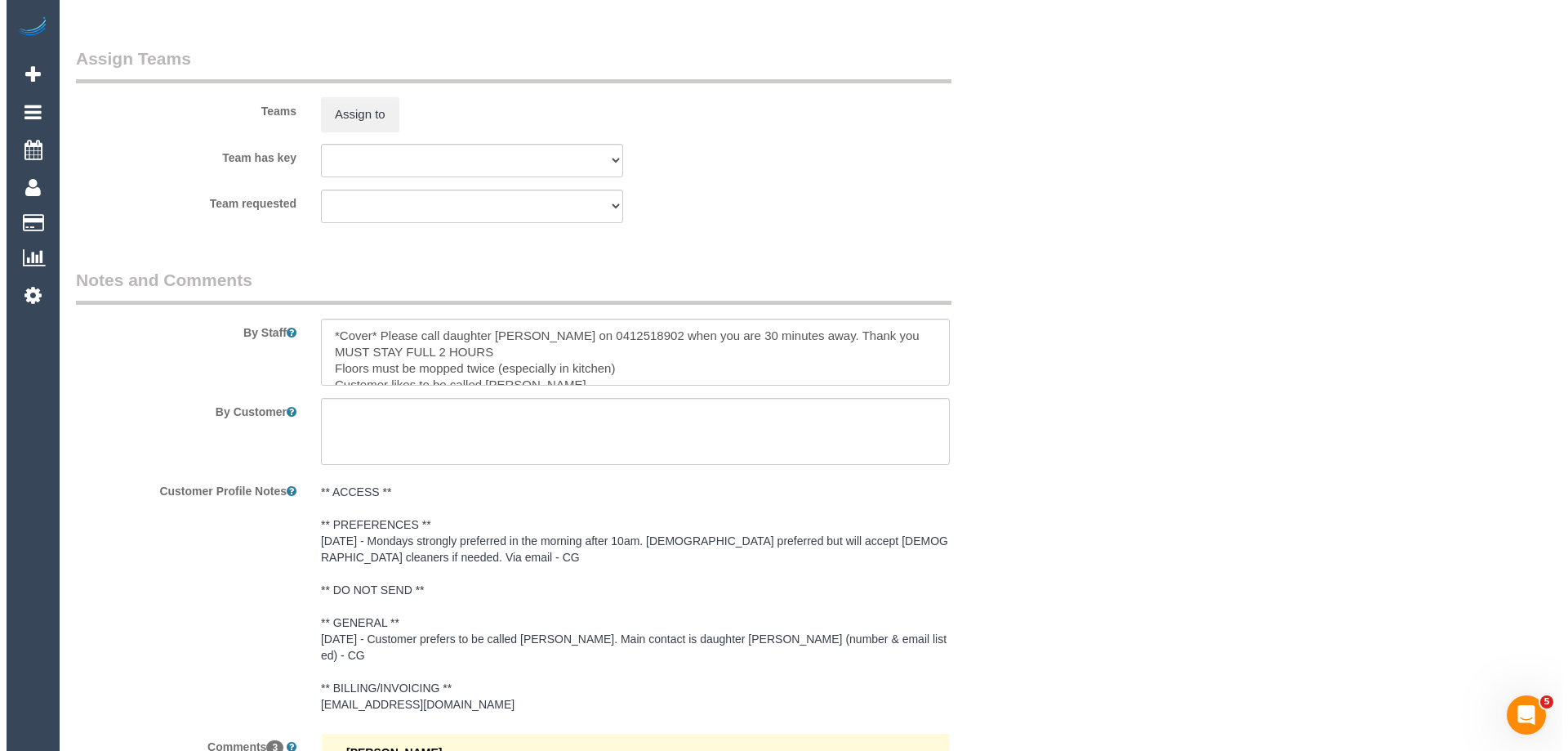
scroll to position [2002, 0]
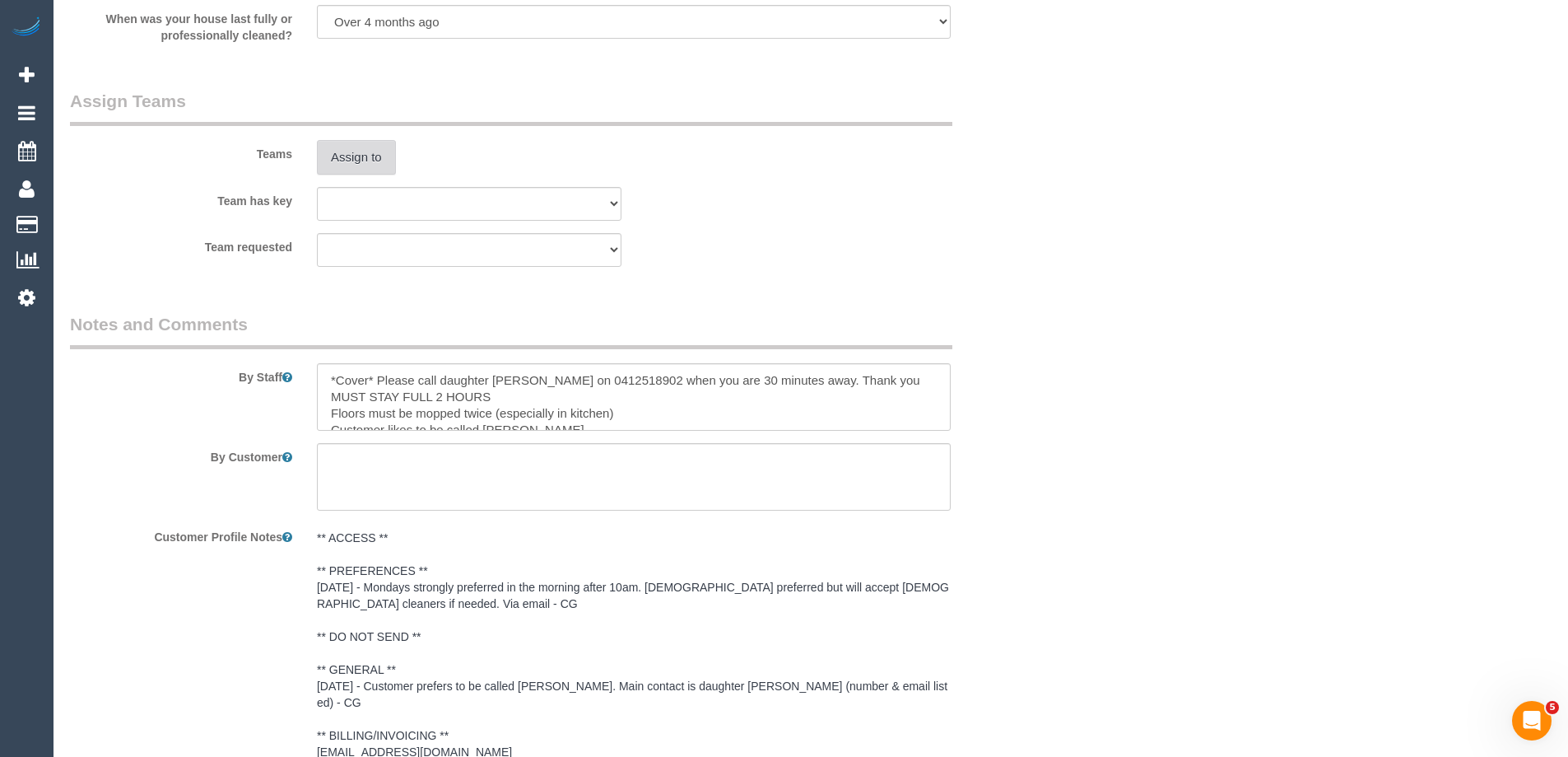
click at [353, 174] on button "Assign to" at bounding box center [356, 157] width 79 height 35
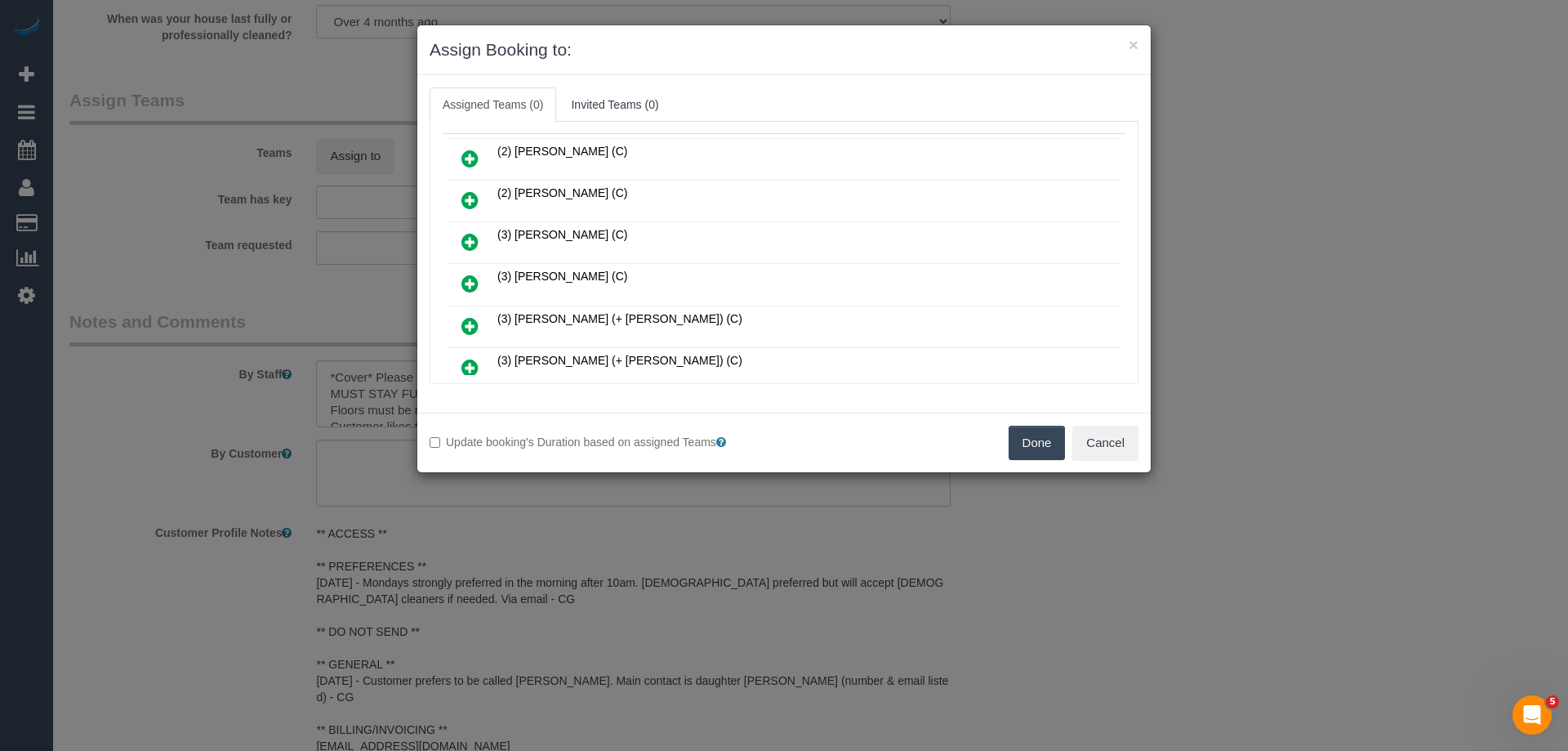
click at [472, 283] on icon at bounding box center [470, 283] width 17 height 20
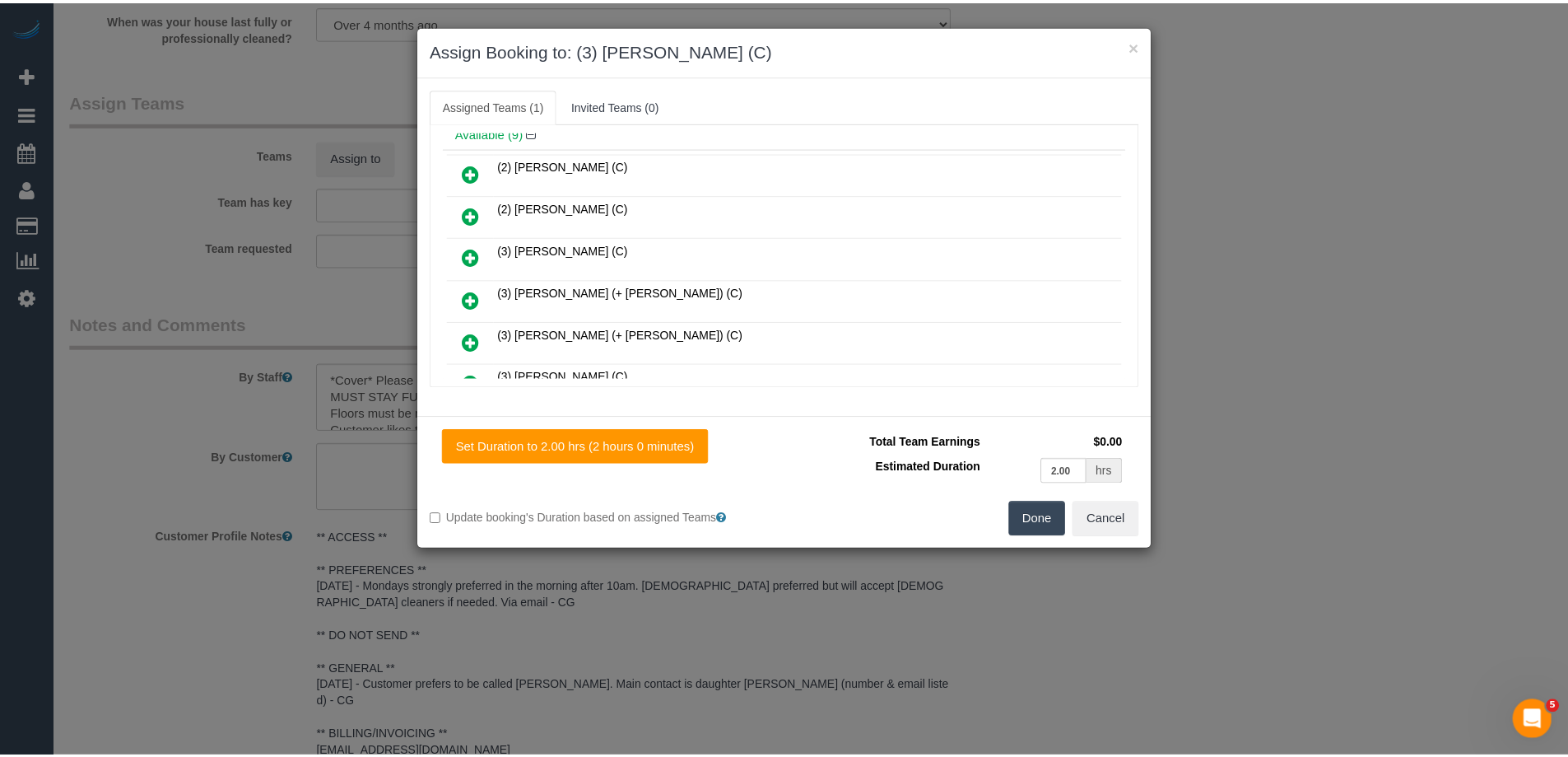
scroll to position [0, 0]
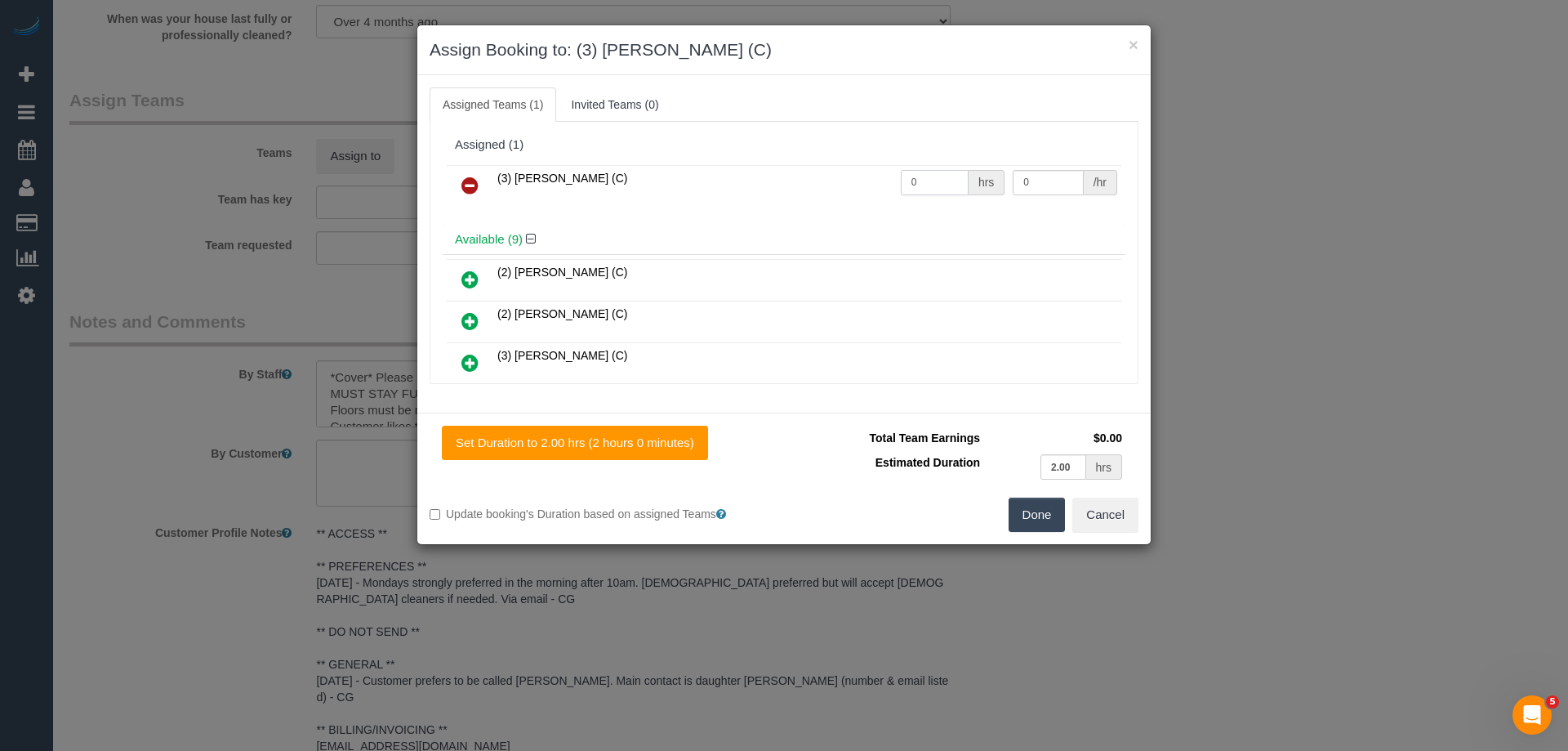
drag, startPoint x: 918, startPoint y: 187, endPoint x: 841, endPoint y: 177, distance: 77.6
click at [839, 177] on tr "(3) Barun Chand (C) 0 hrs 0 /hr" at bounding box center [784, 185] width 675 height 42
type input "2"
drag, startPoint x: 1046, startPoint y: 183, endPoint x: 929, endPoint y: 177, distance: 117.2
click at [929, 177] on tr "(3) Barun Chand (C) 2 hrs 0 /hr" at bounding box center [784, 185] width 675 height 42
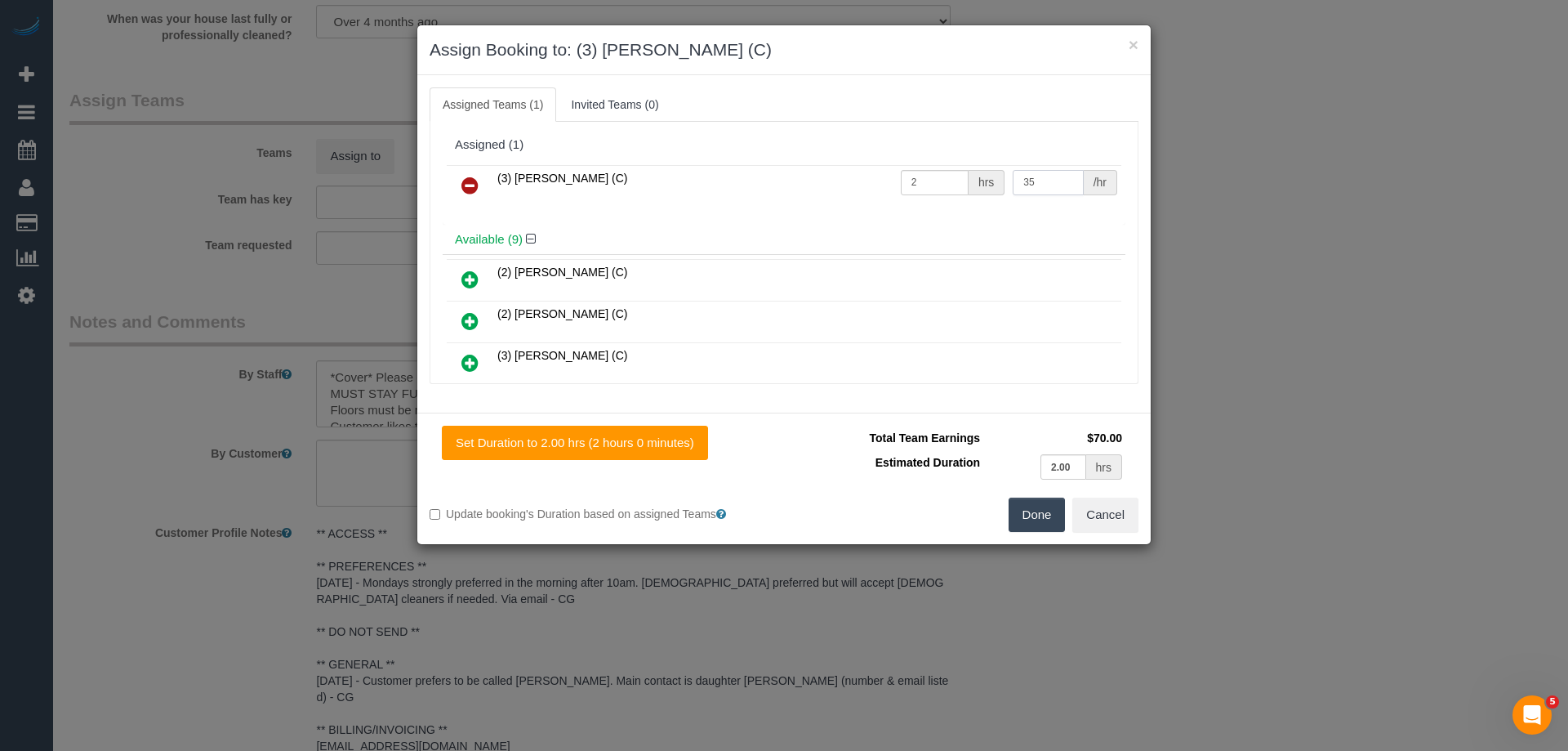
type input "35"
click at [1030, 518] on button "Done" at bounding box center [1037, 515] width 57 height 34
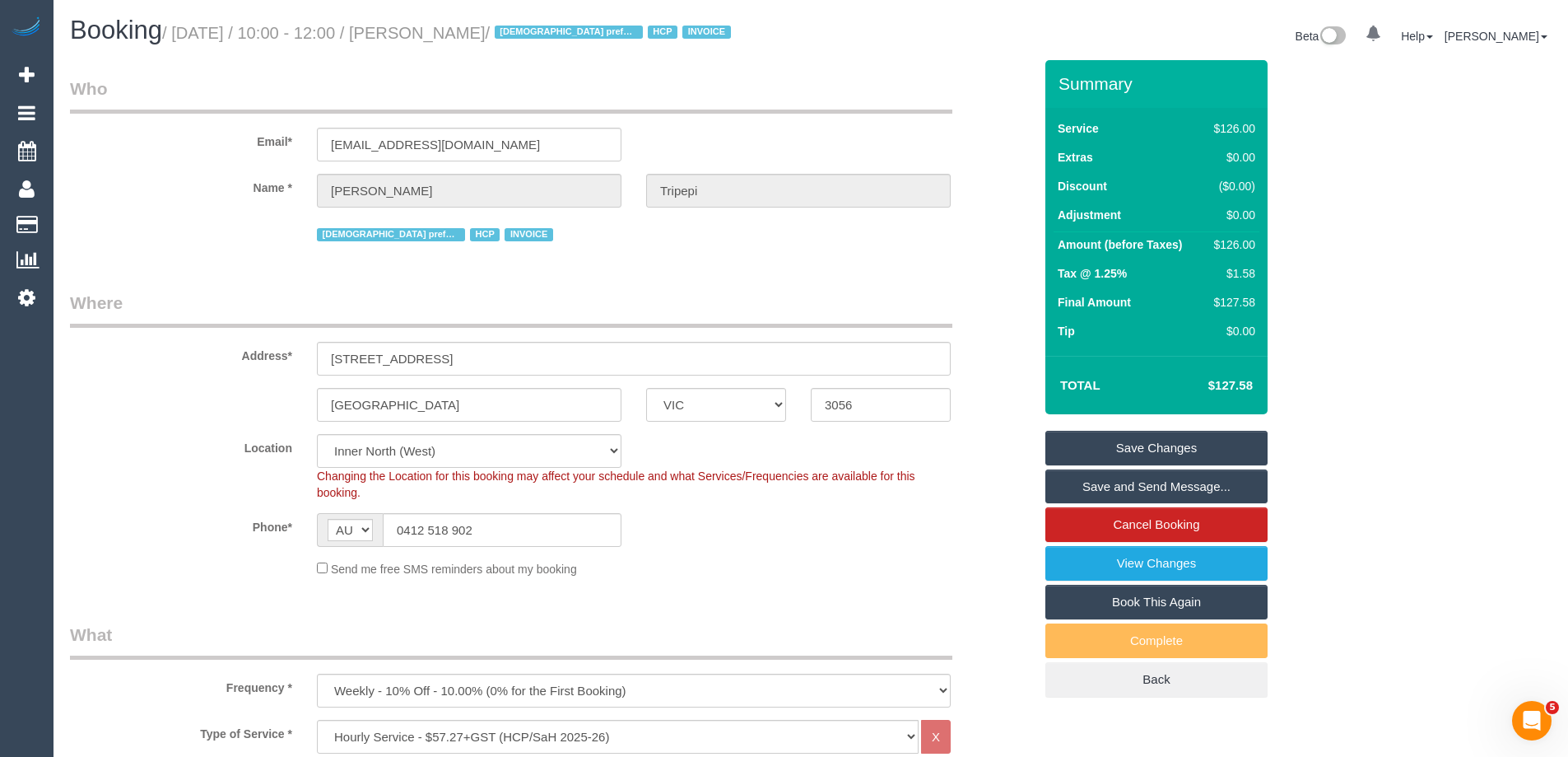
drag, startPoint x: 565, startPoint y: 25, endPoint x: 457, endPoint y: 19, distance: 108.2
click at [457, 19] on h1 "Booking / September 22, 2025 / 10:00 - 12:00 / Antonia Tripepi / Female preferr…" at bounding box center [434, 31] width 729 height 28
copy small "Antonia Tripepi"
click at [1107, 448] on link "Save Changes" at bounding box center [1156, 447] width 222 height 35
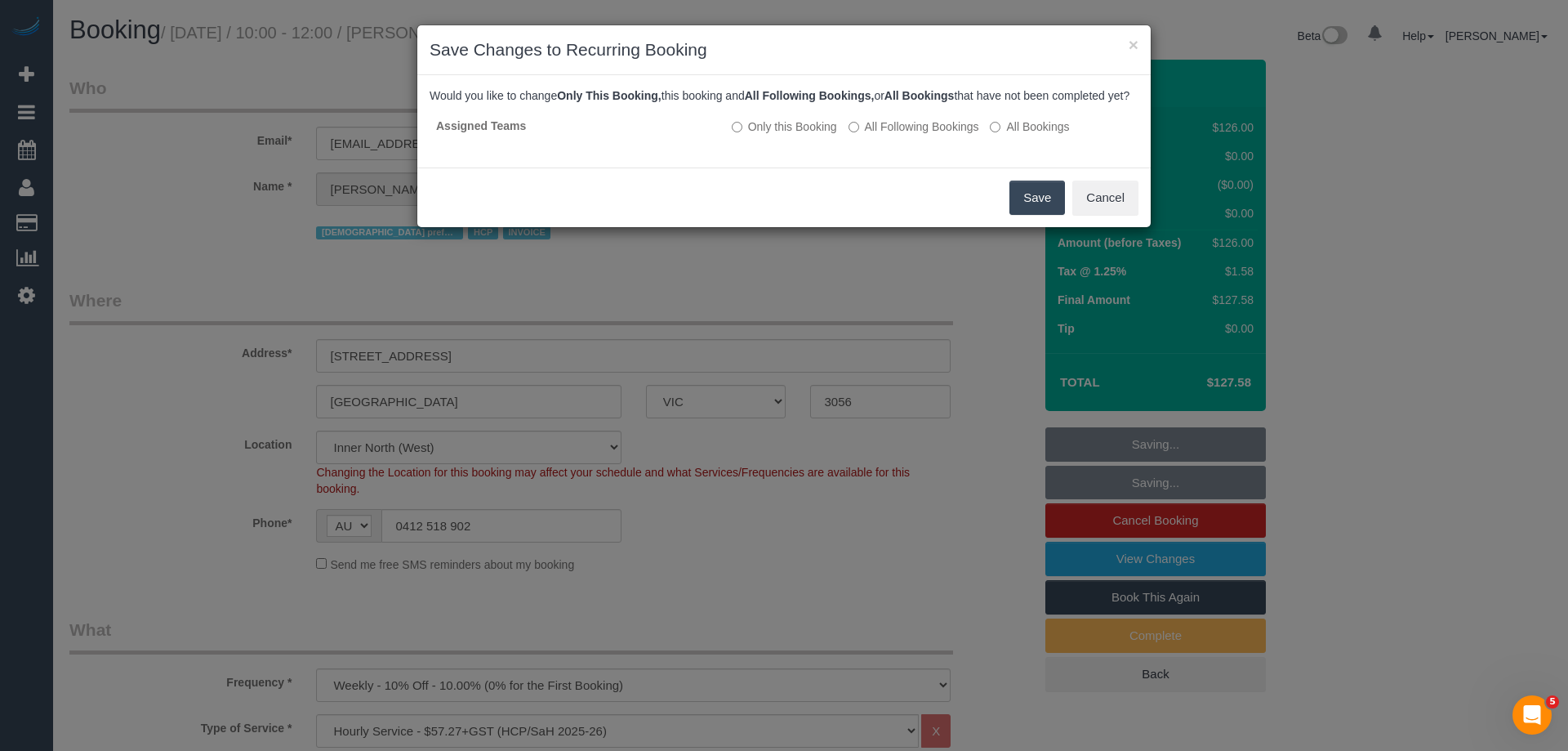
click at [1023, 214] on button "Save" at bounding box center [1038, 197] width 56 height 34
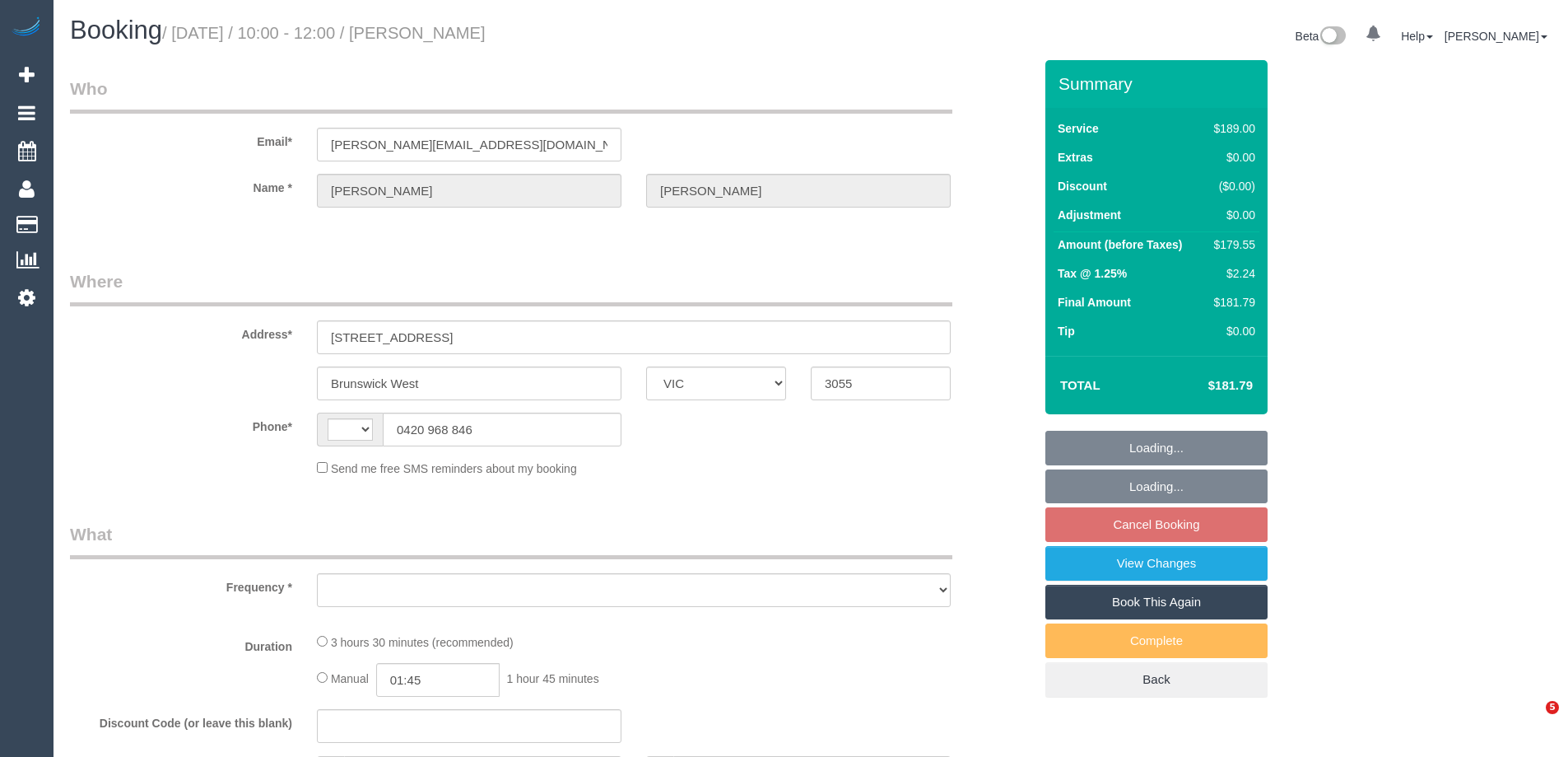
select select "VIC"
select select "string:AU"
select select "object:281"
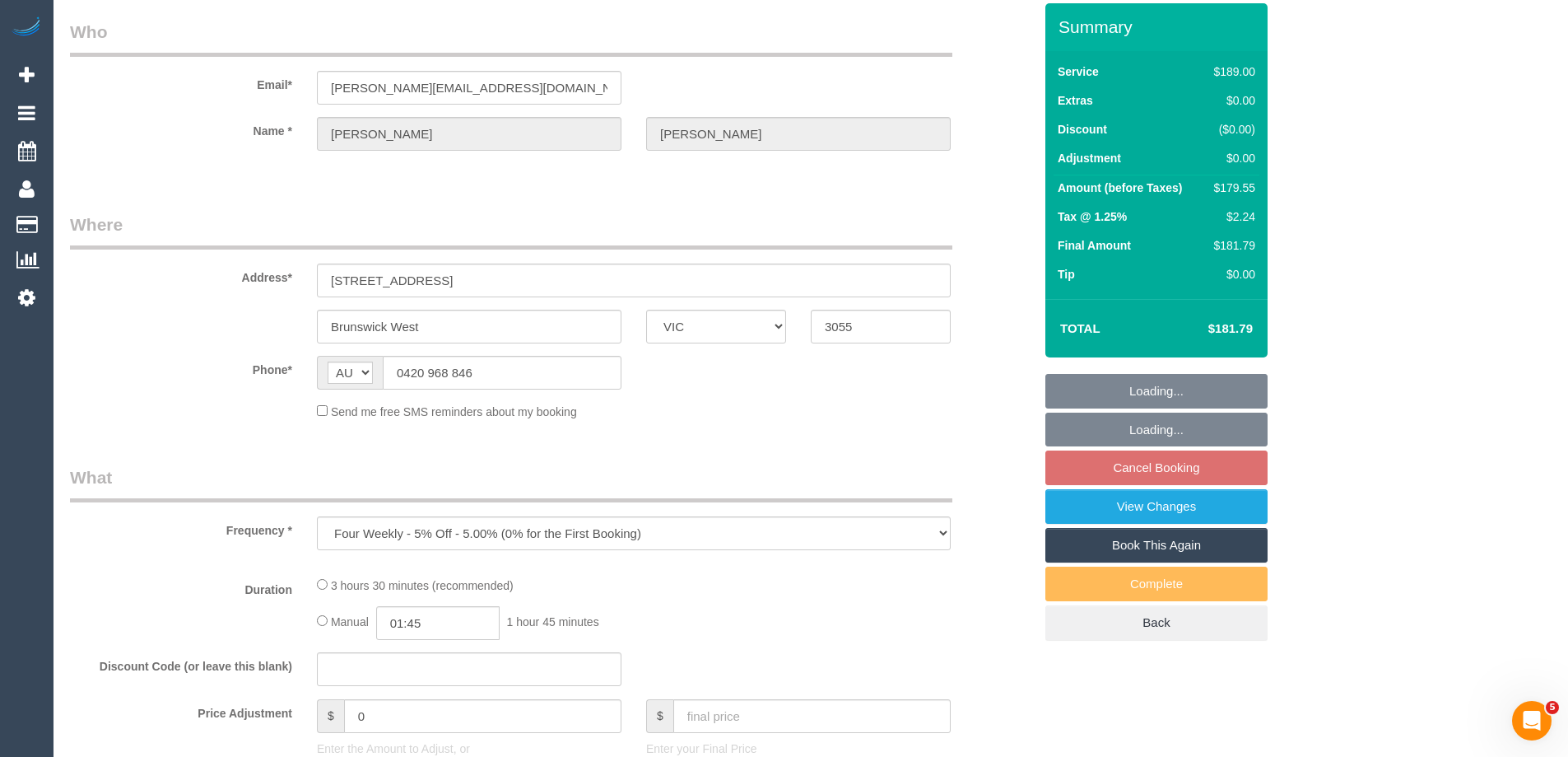
select select "string:stripe-pm_1RrsdC2GScqysDRVRoR1rkTL"
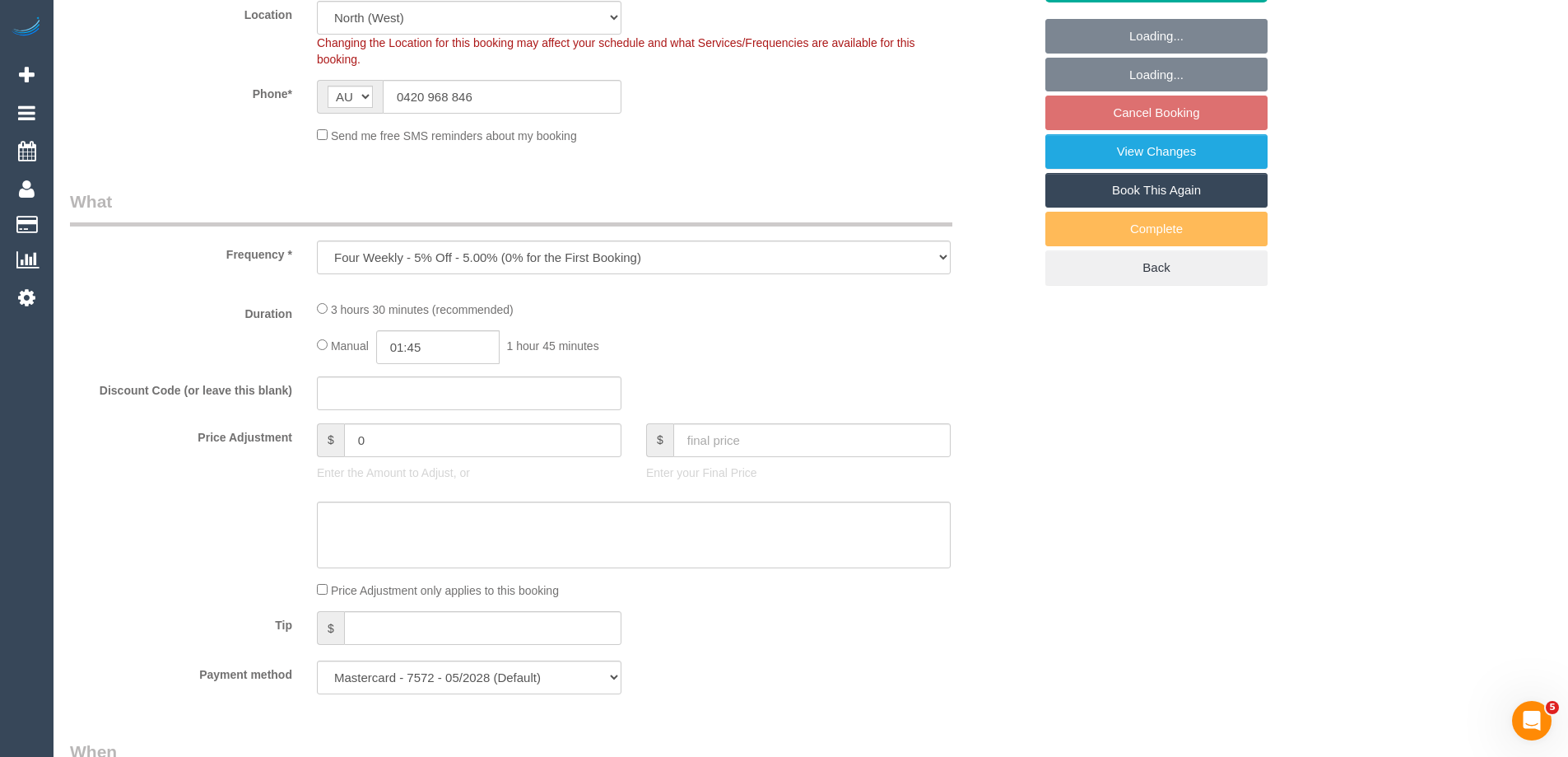
select select "object:1252"
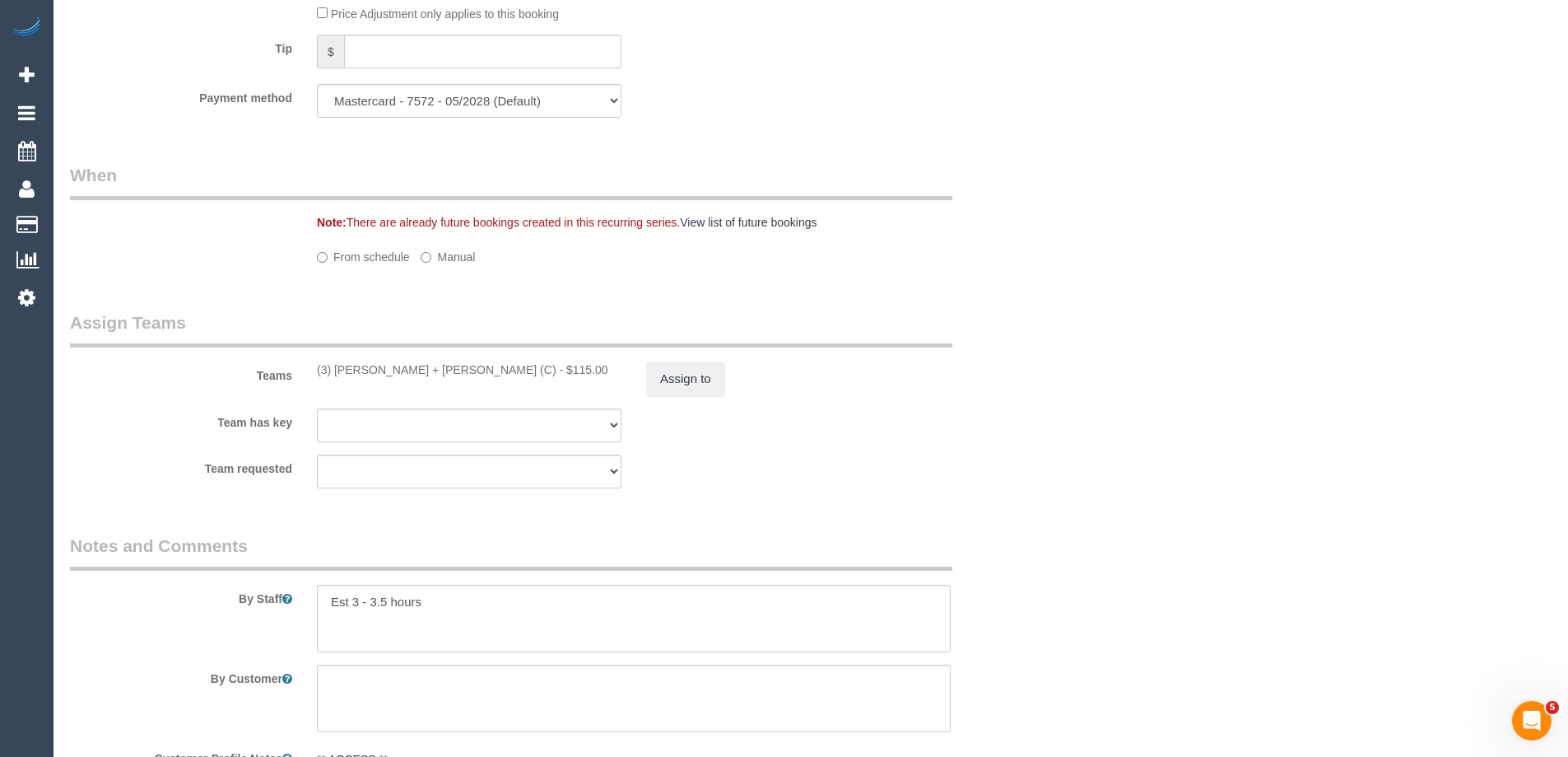
select select "number:27"
select select "number:14"
select select "number:19"
select select "number:24"
select select "number:33"
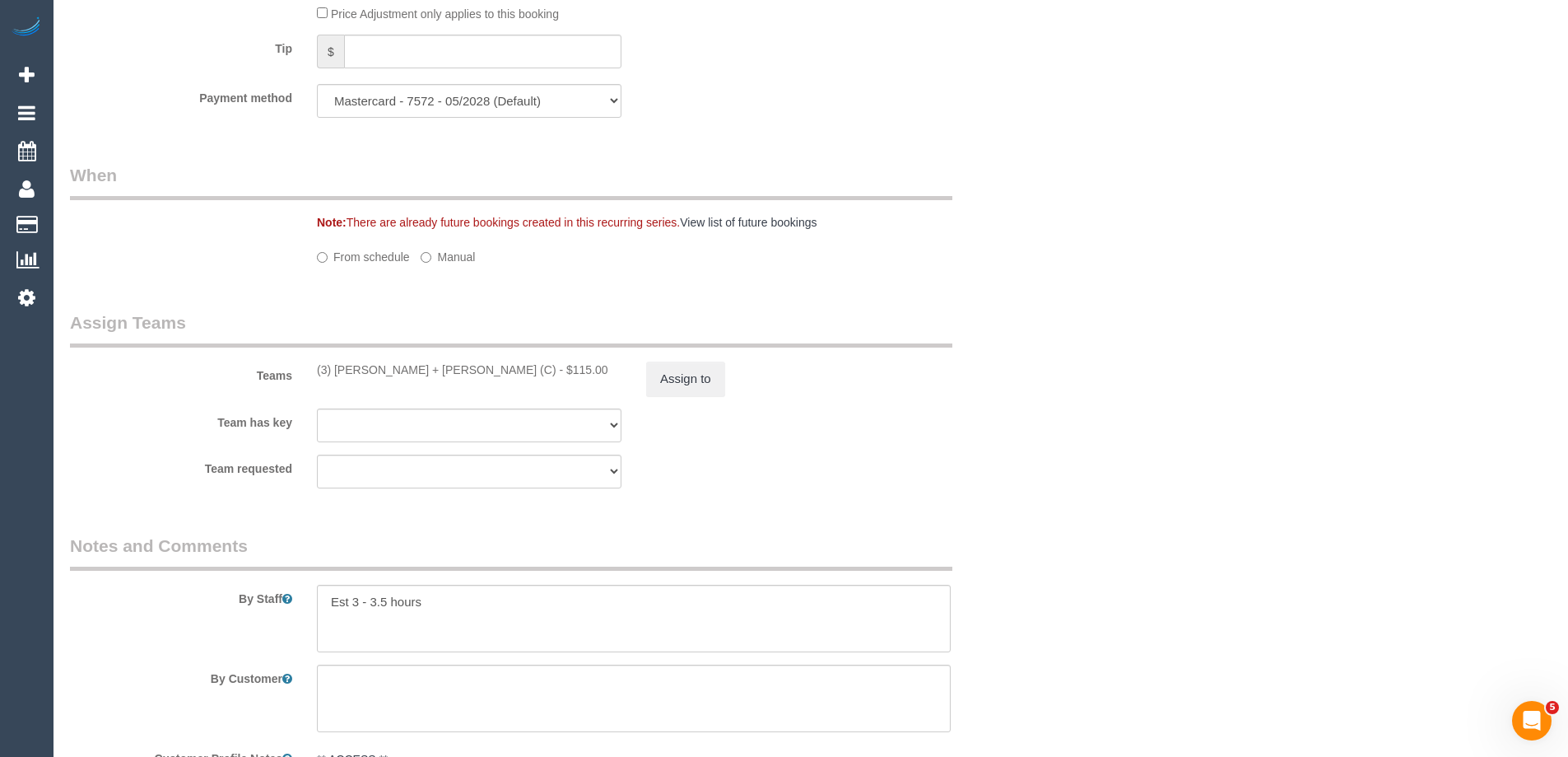
select select "number:12"
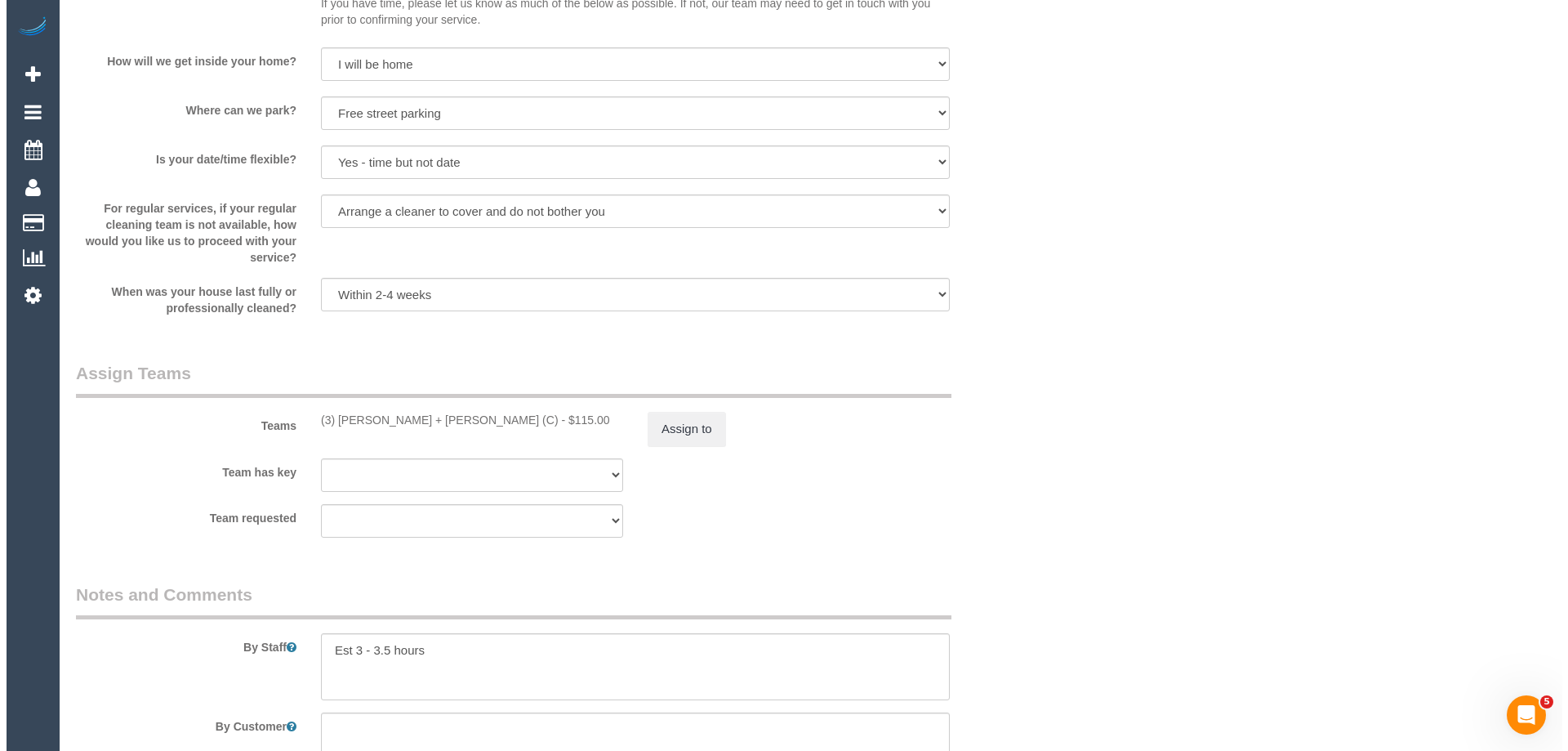
scroll to position [2260, 0]
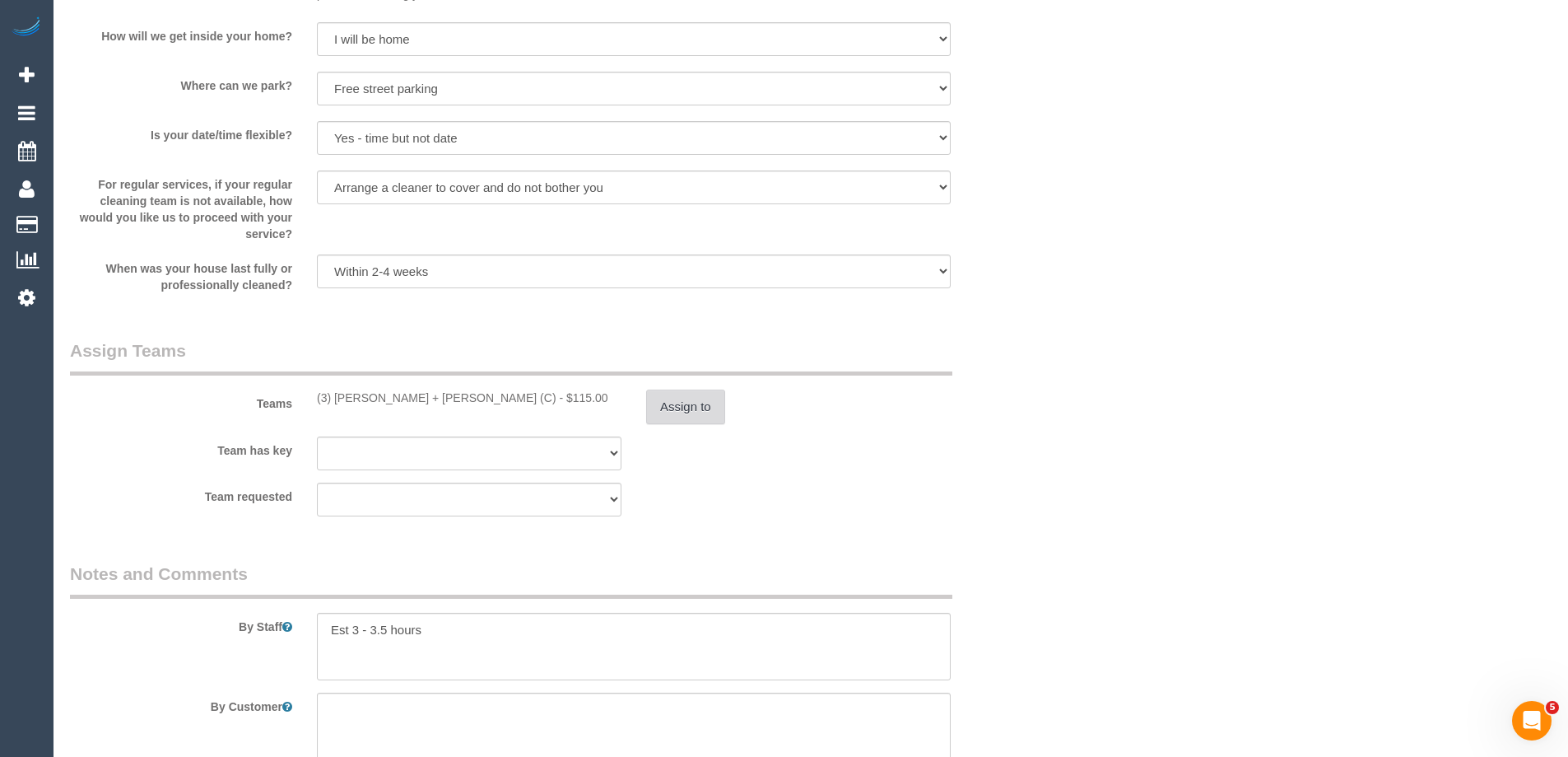
click at [701, 412] on button "Assign to" at bounding box center [686, 406] width 79 height 35
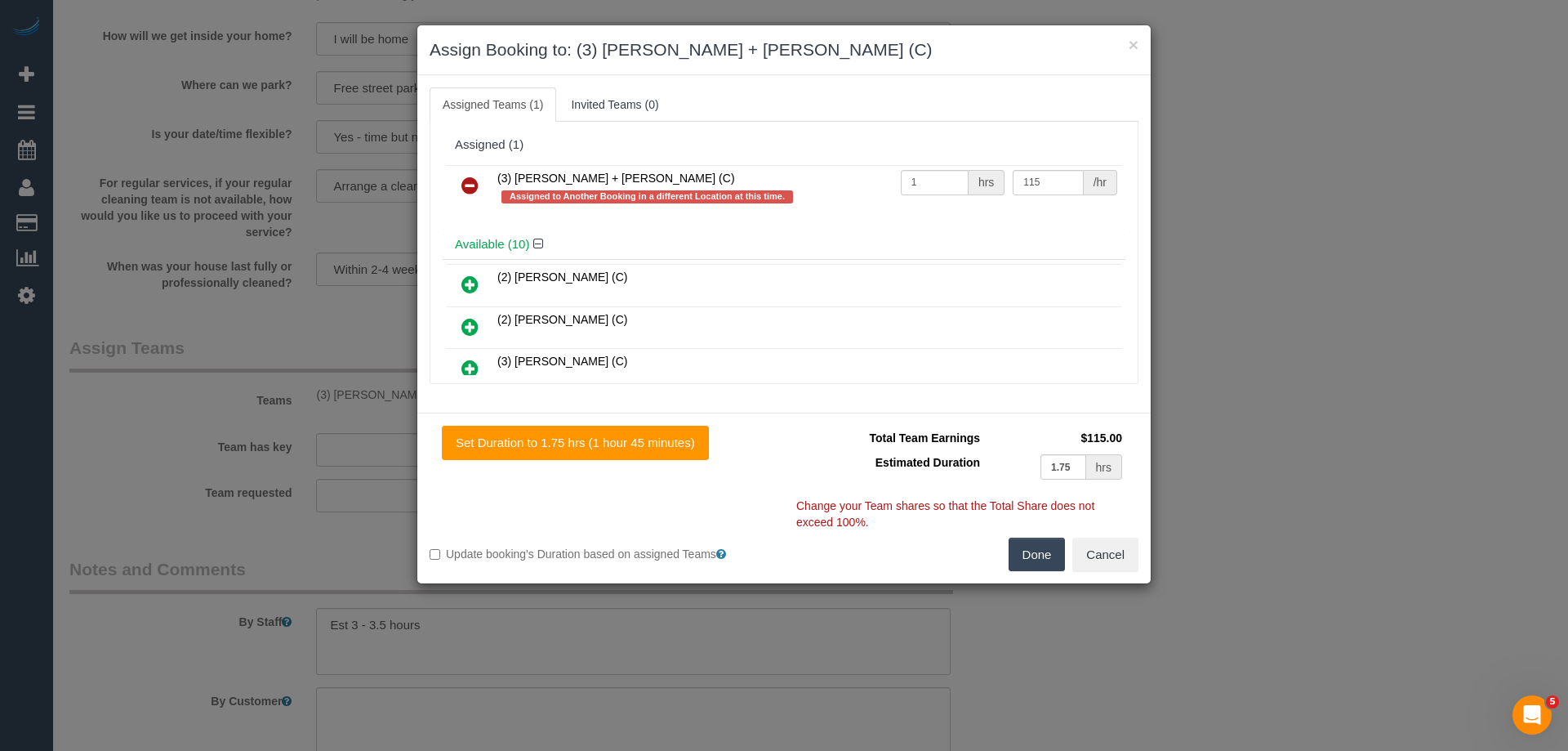
click at [464, 186] on icon at bounding box center [470, 185] width 17 height 20
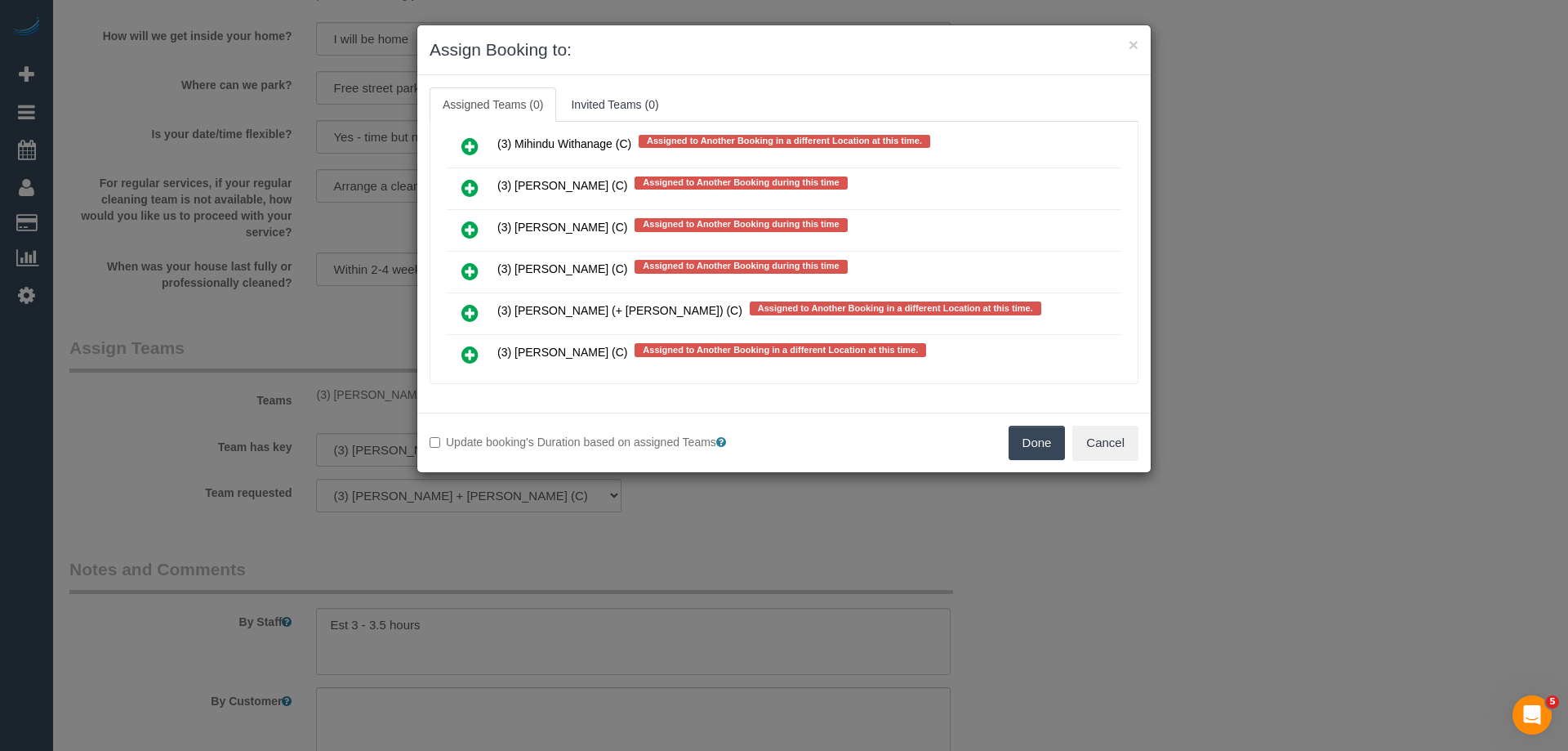
scroll to position [5706, 0]
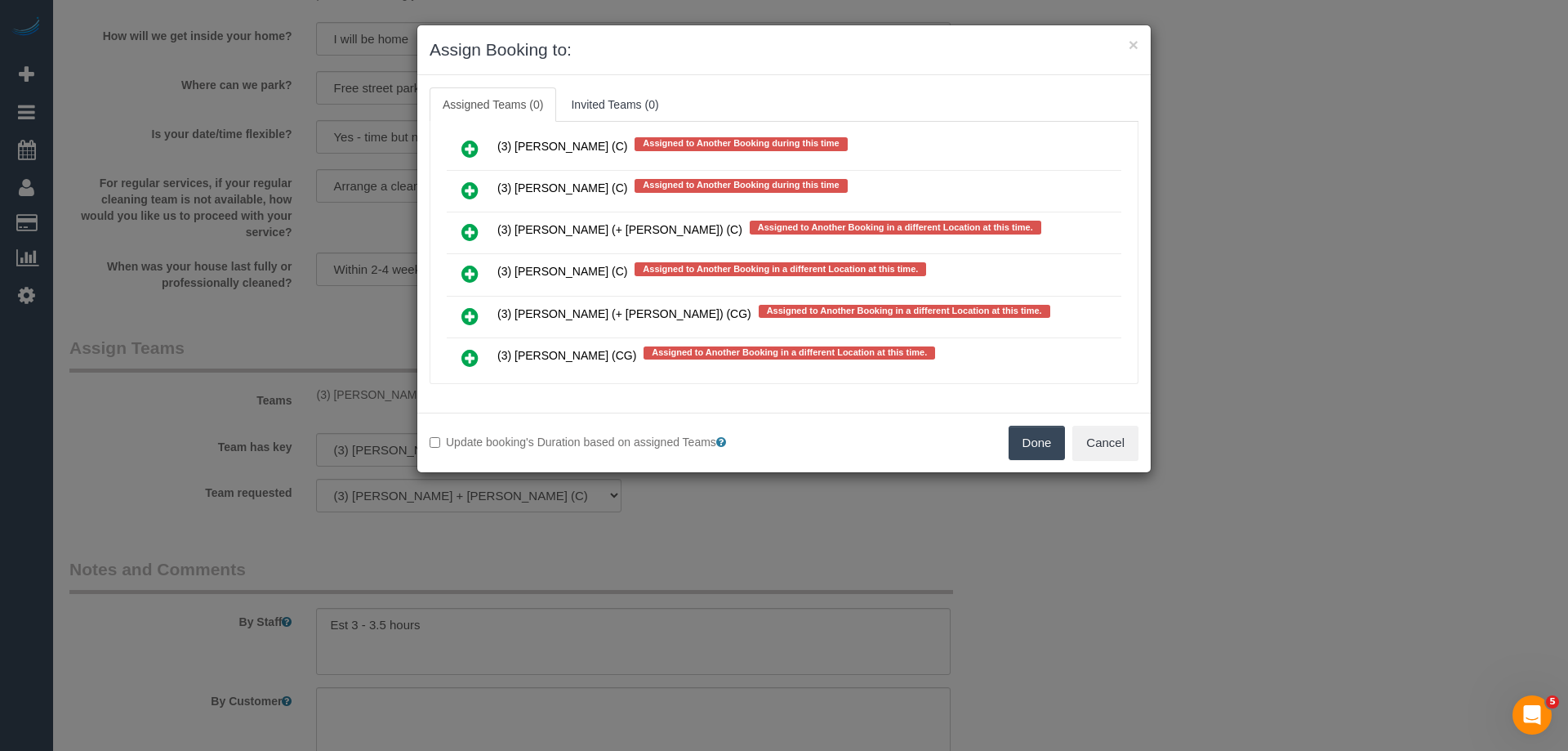
click at [471, 227] on icon at bounding box center [470, 232] width 17 height 20
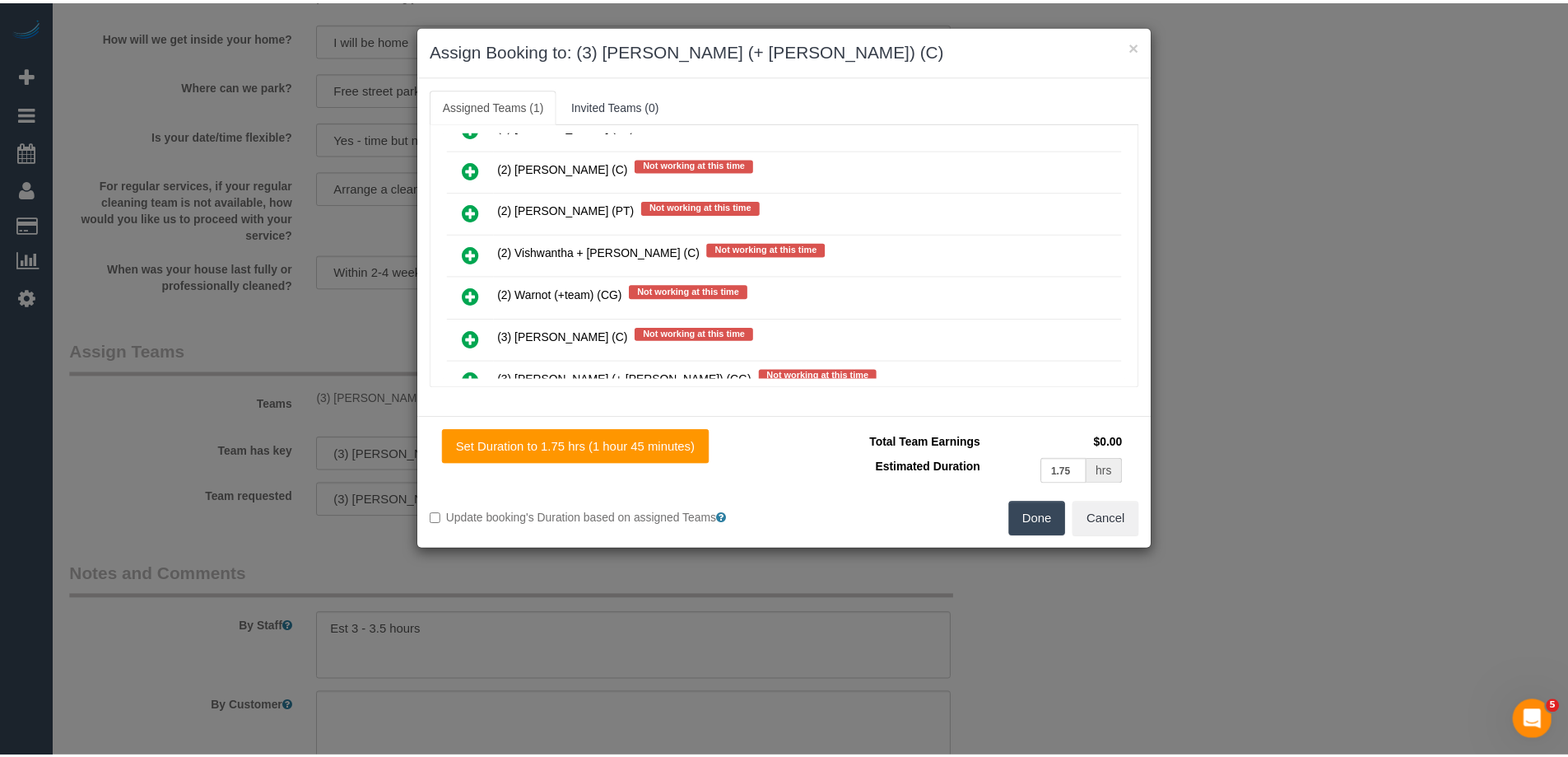
scroll to position [0, 0]
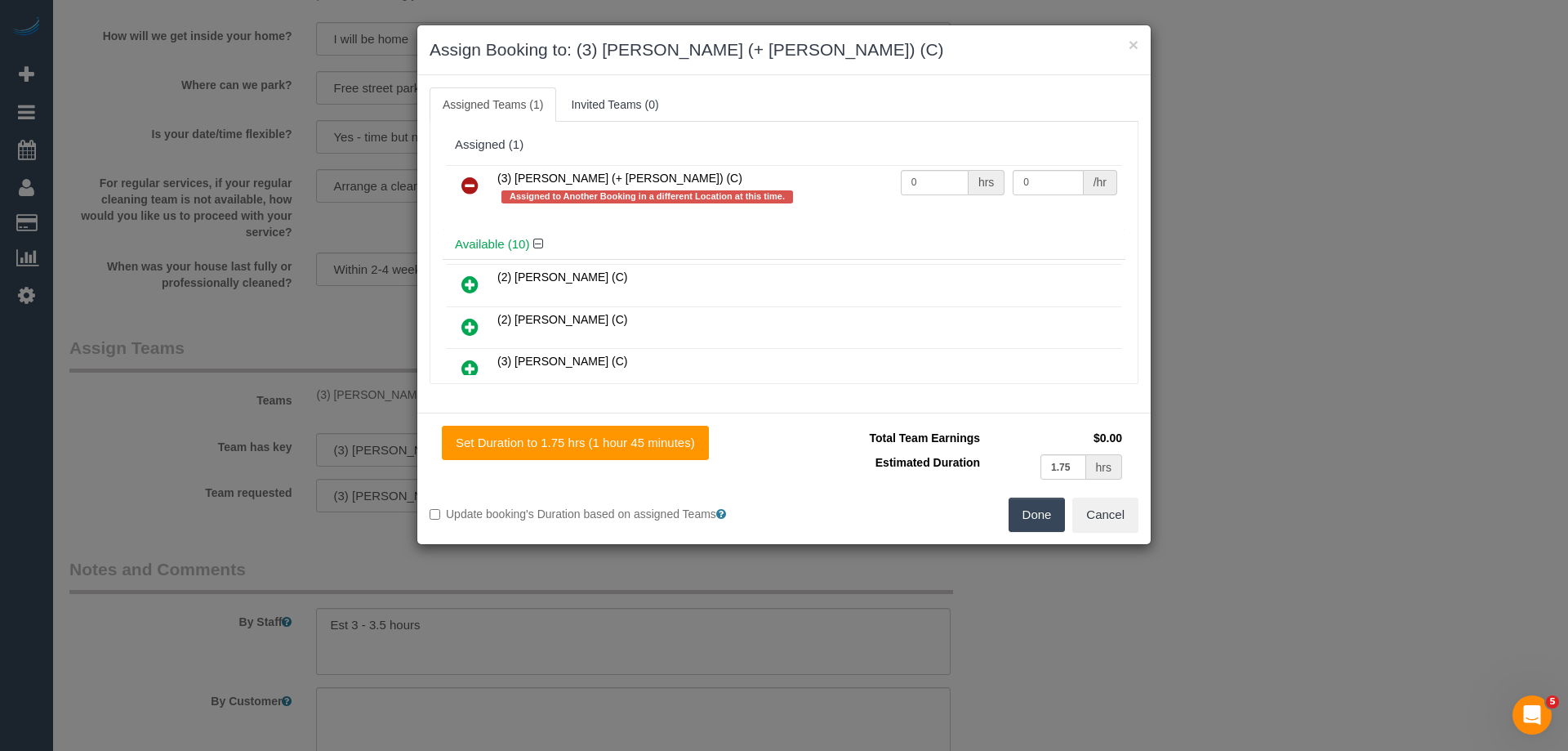
click at [1036, 525] on button "Done" at bounding box center [1037, 515] width 57 height 34
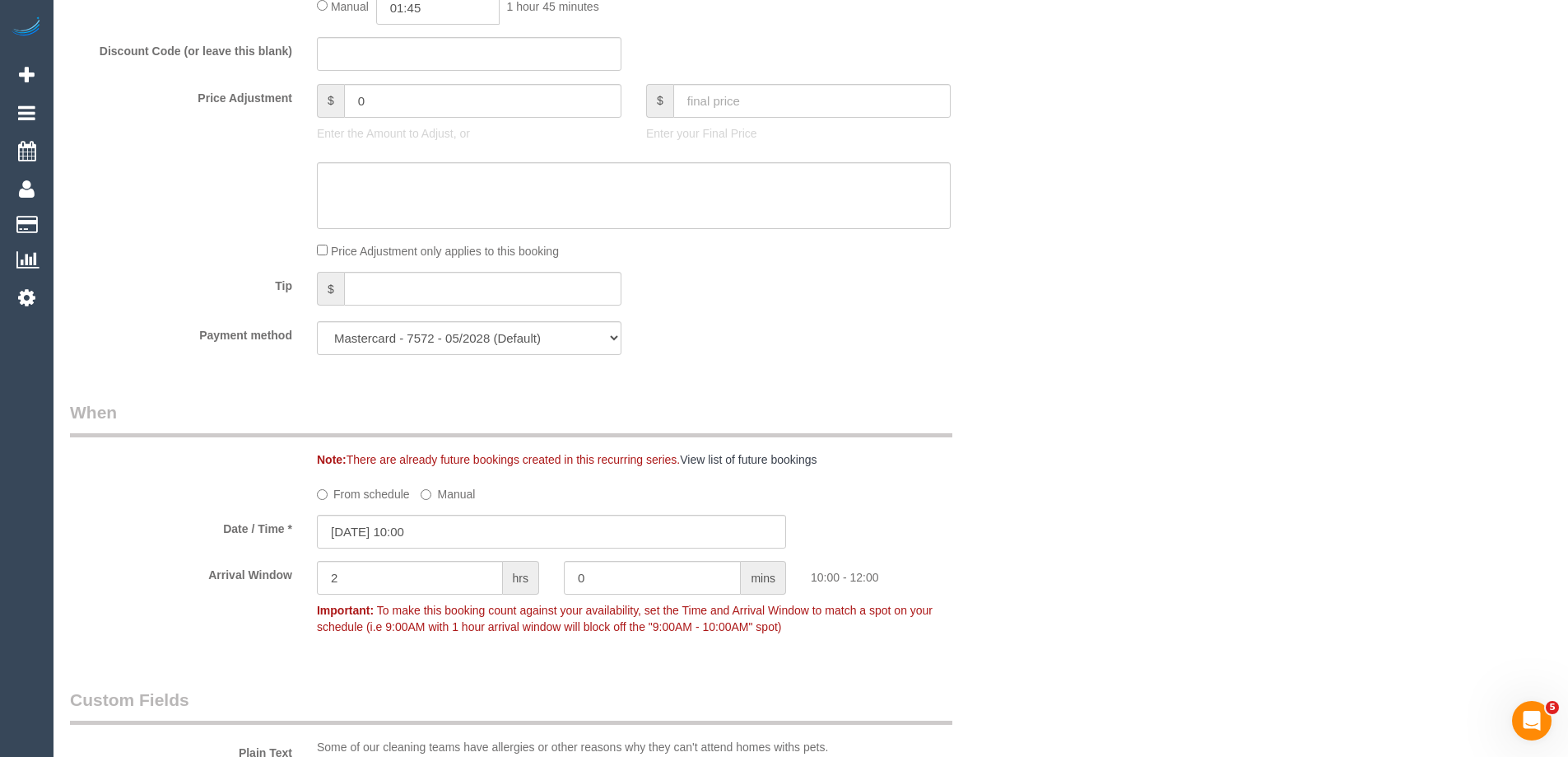
scroll to position [1070, 0]
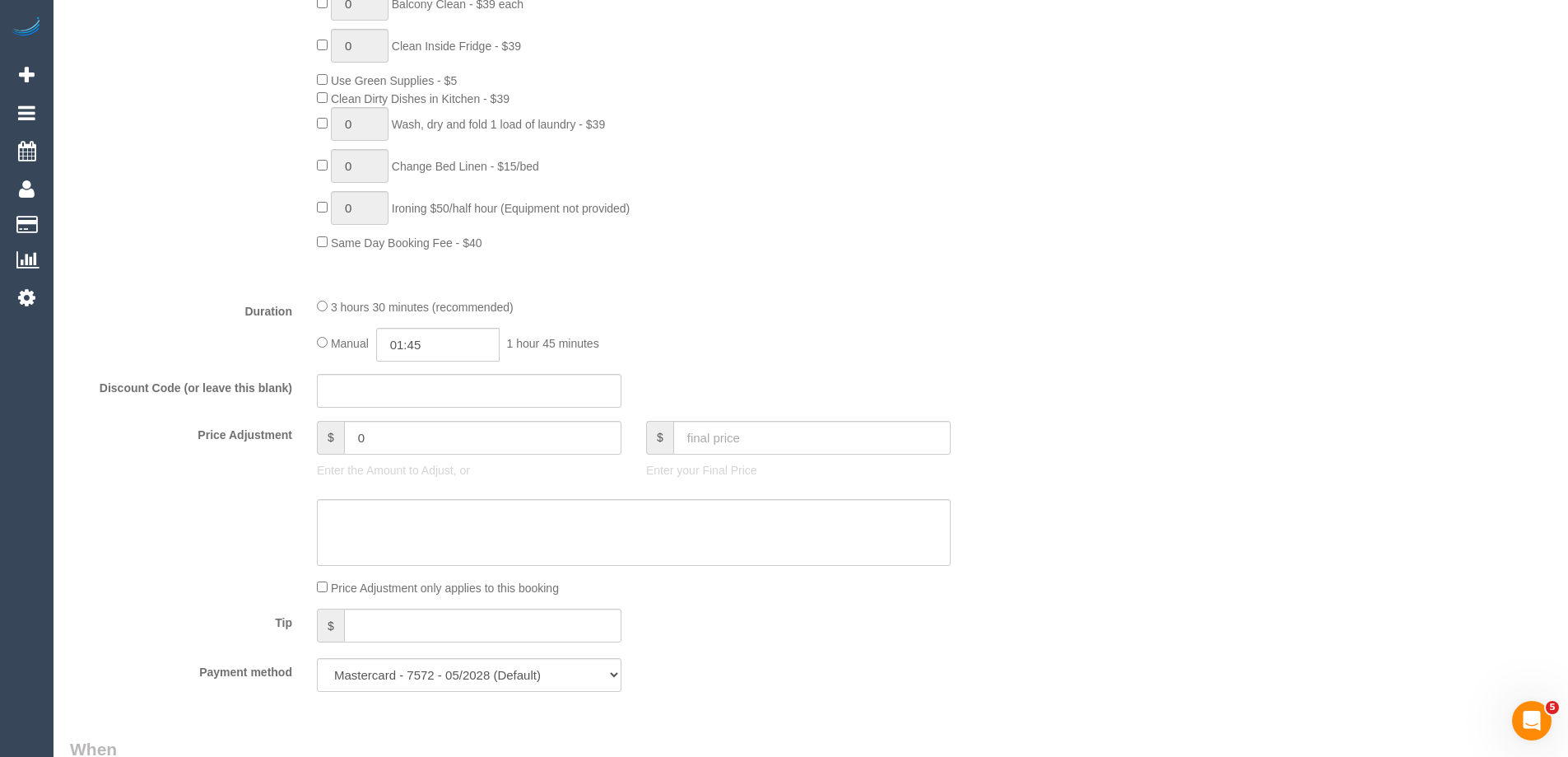
click at [318, 298] on div "3 hours 30 minutes (recommended)" at bounding box center [634, 306] width 634 height 18
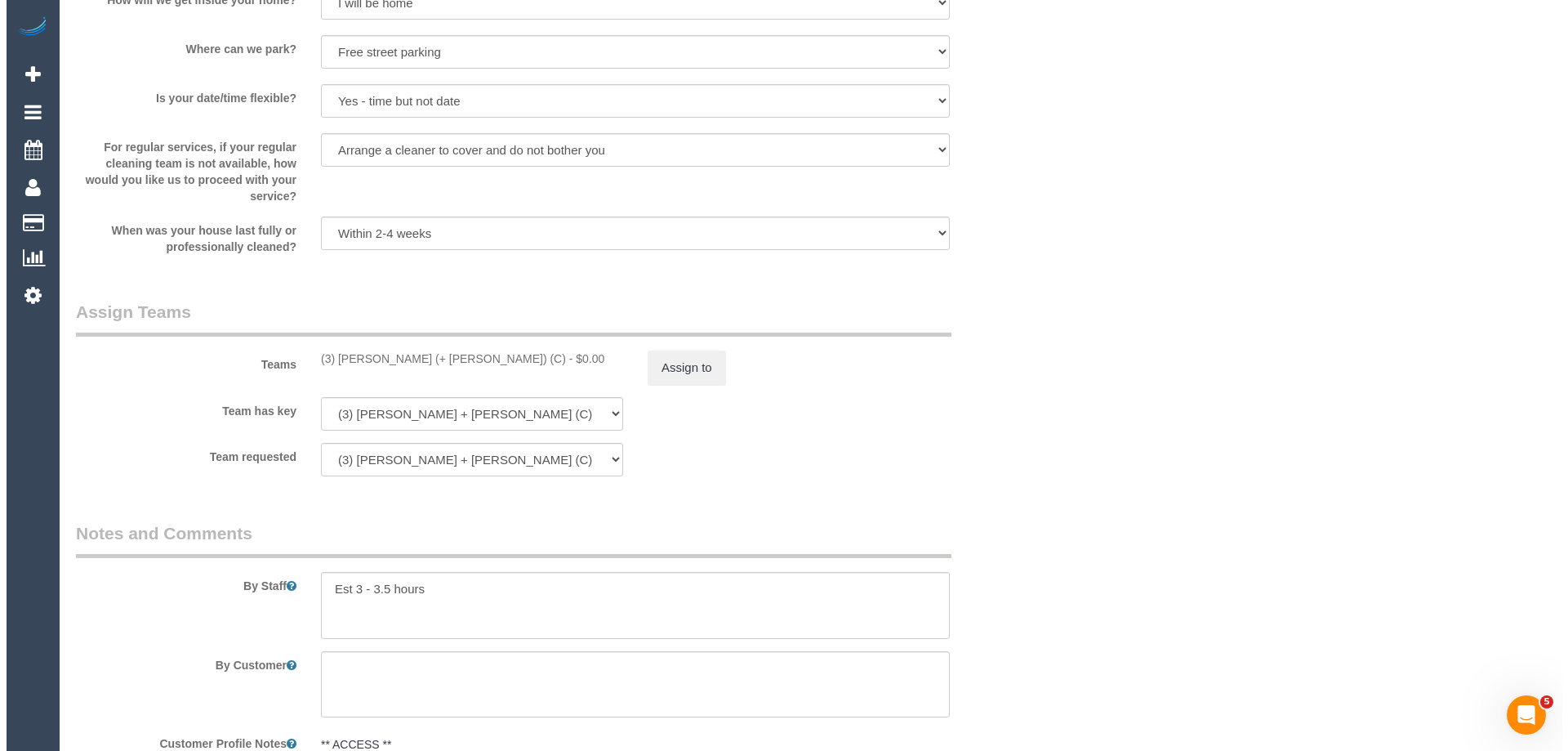
scroll to position [2450, 0]
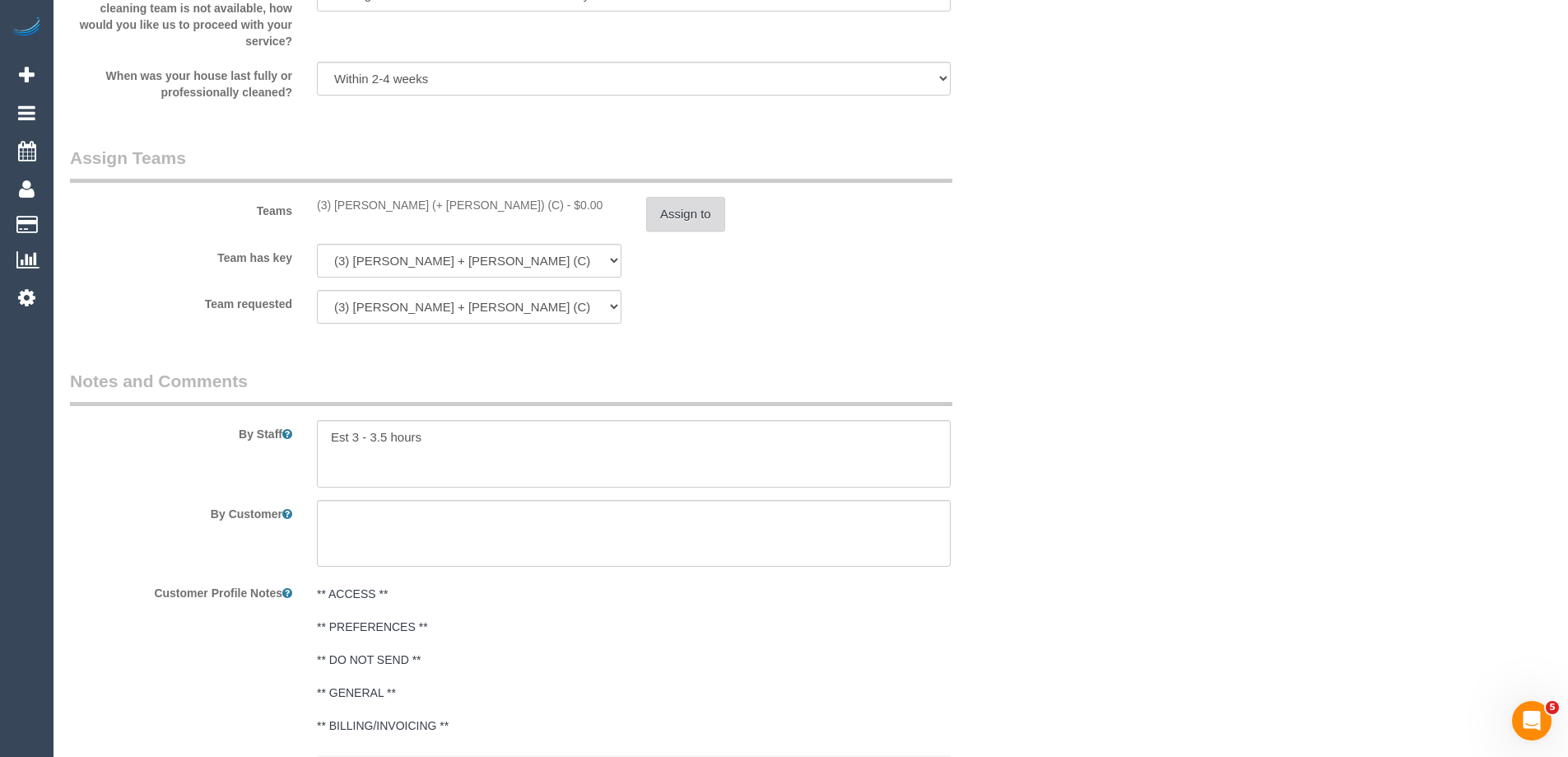
click at [688, 210] on button "Assign to" at bounding box center [686, 214] width 79 height 35
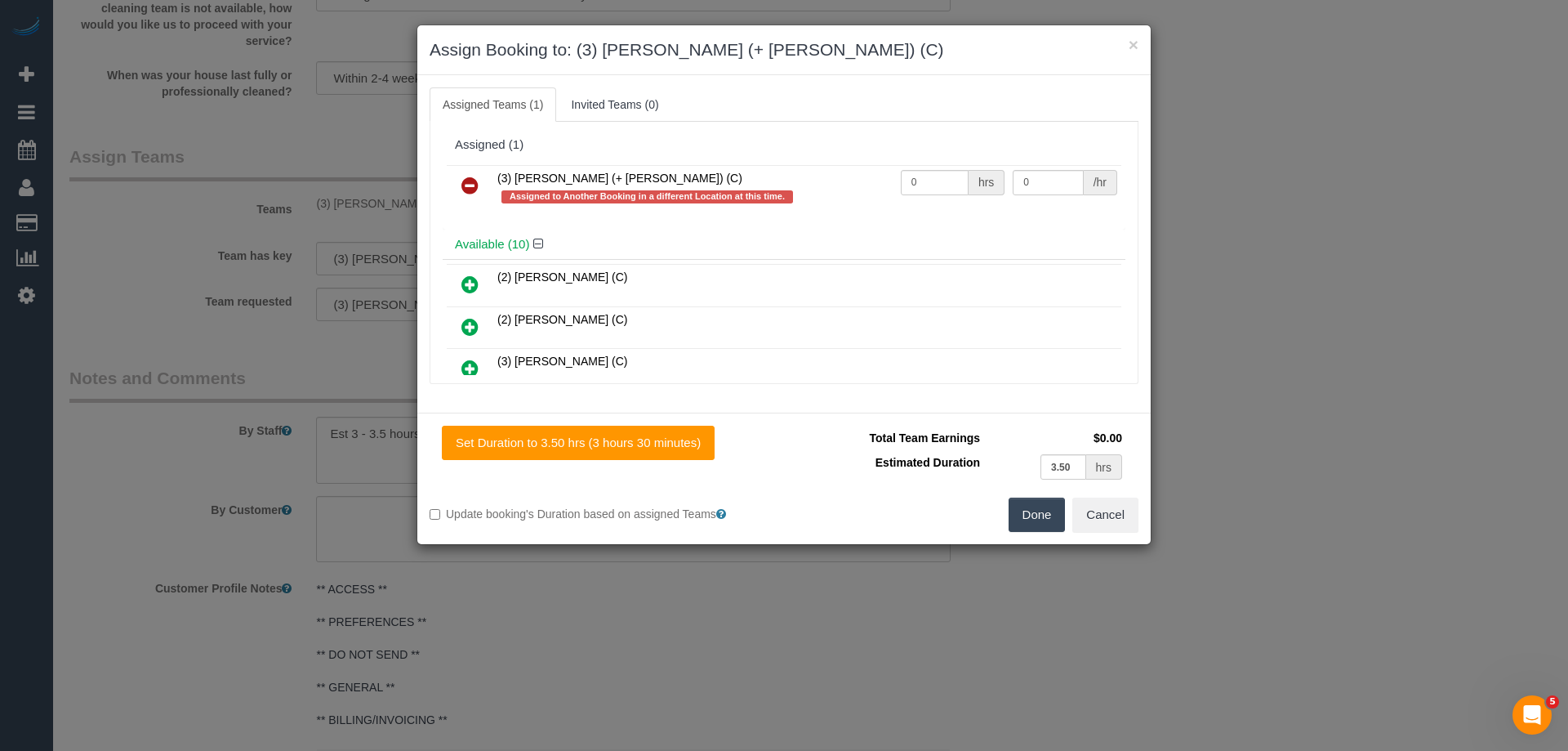
click at [464, 183] on icon at bounding box center [470, 185] width 17 height 20
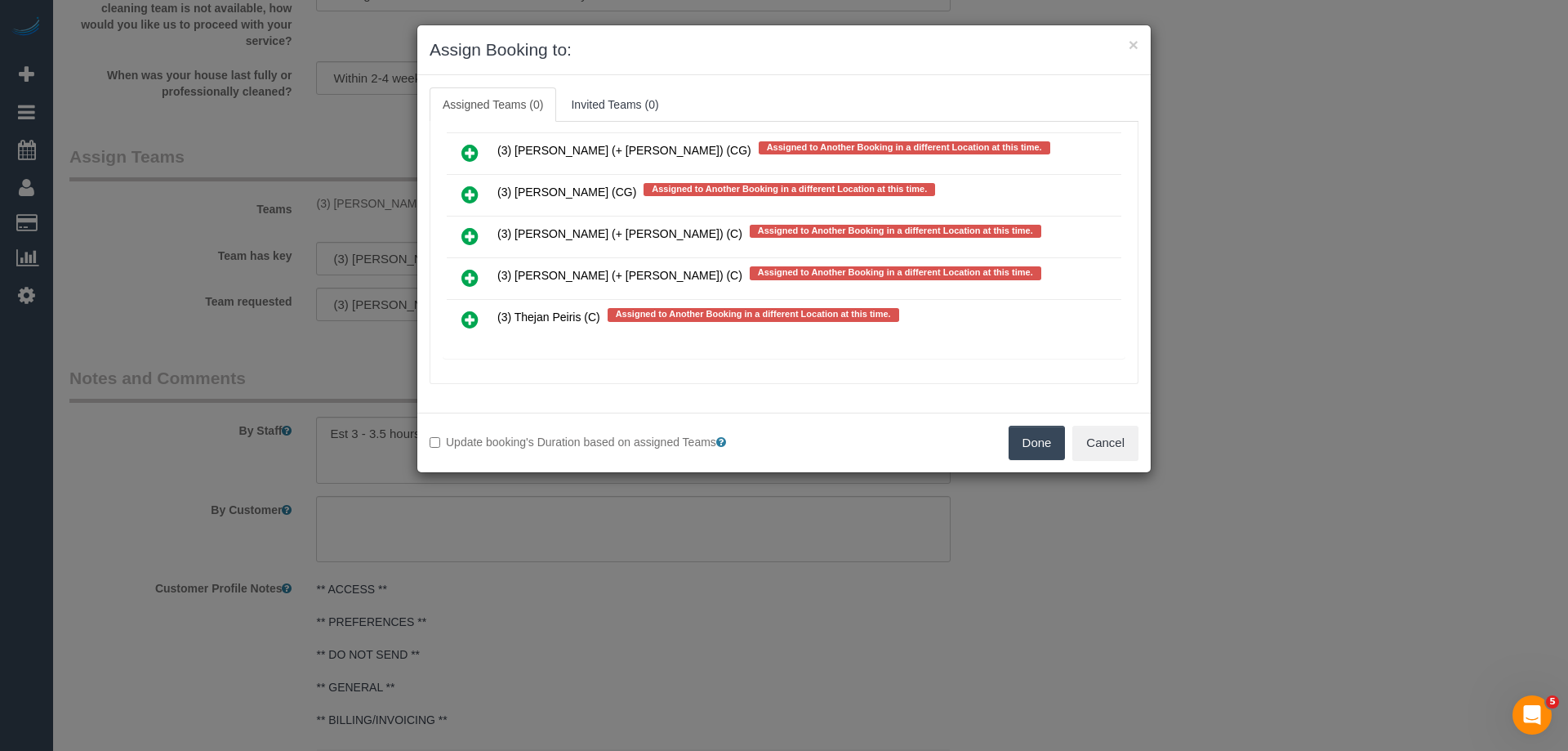
scroll to position [5787, 0]
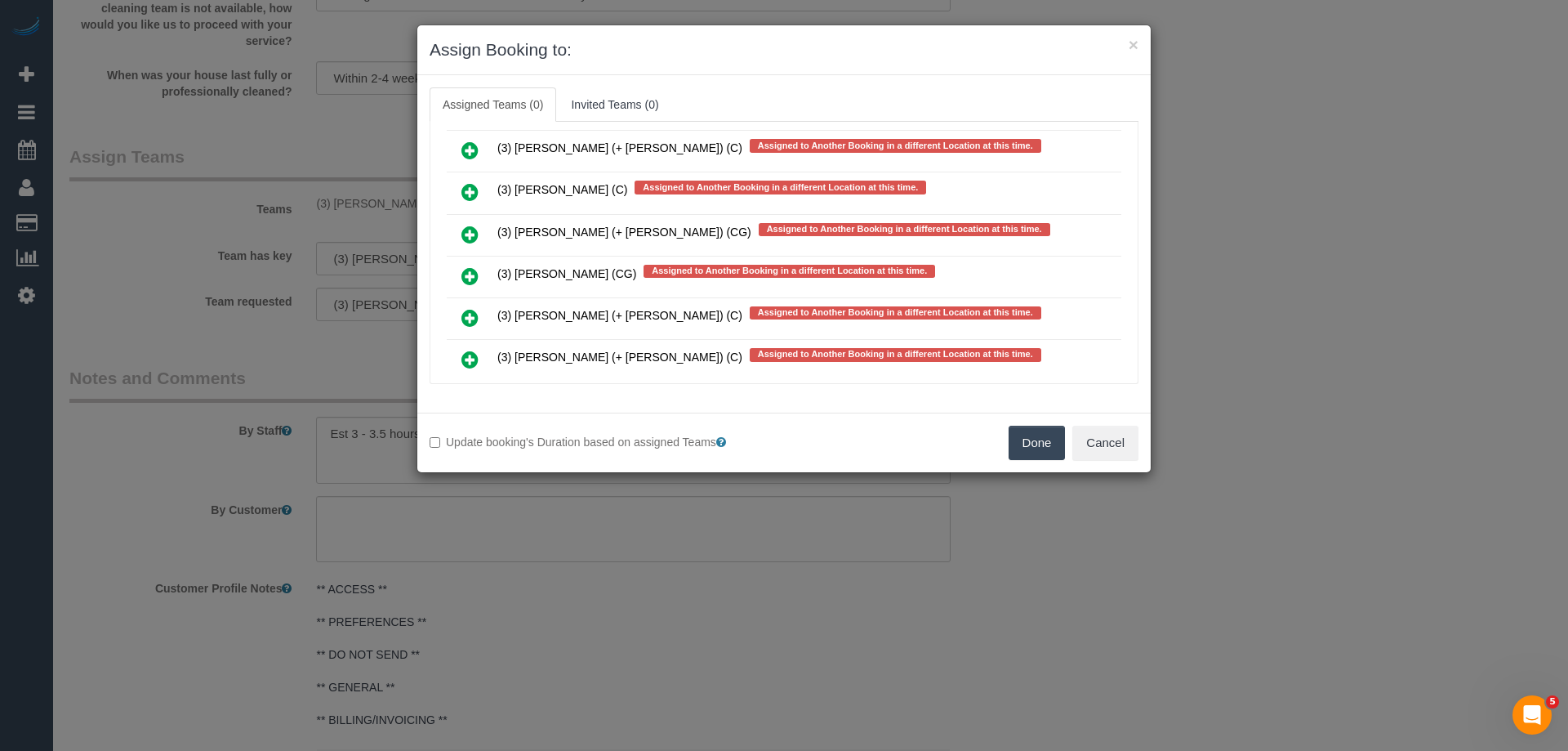
click at [471, 148] on icon at bounding box center [470, 150] width 17 height 20
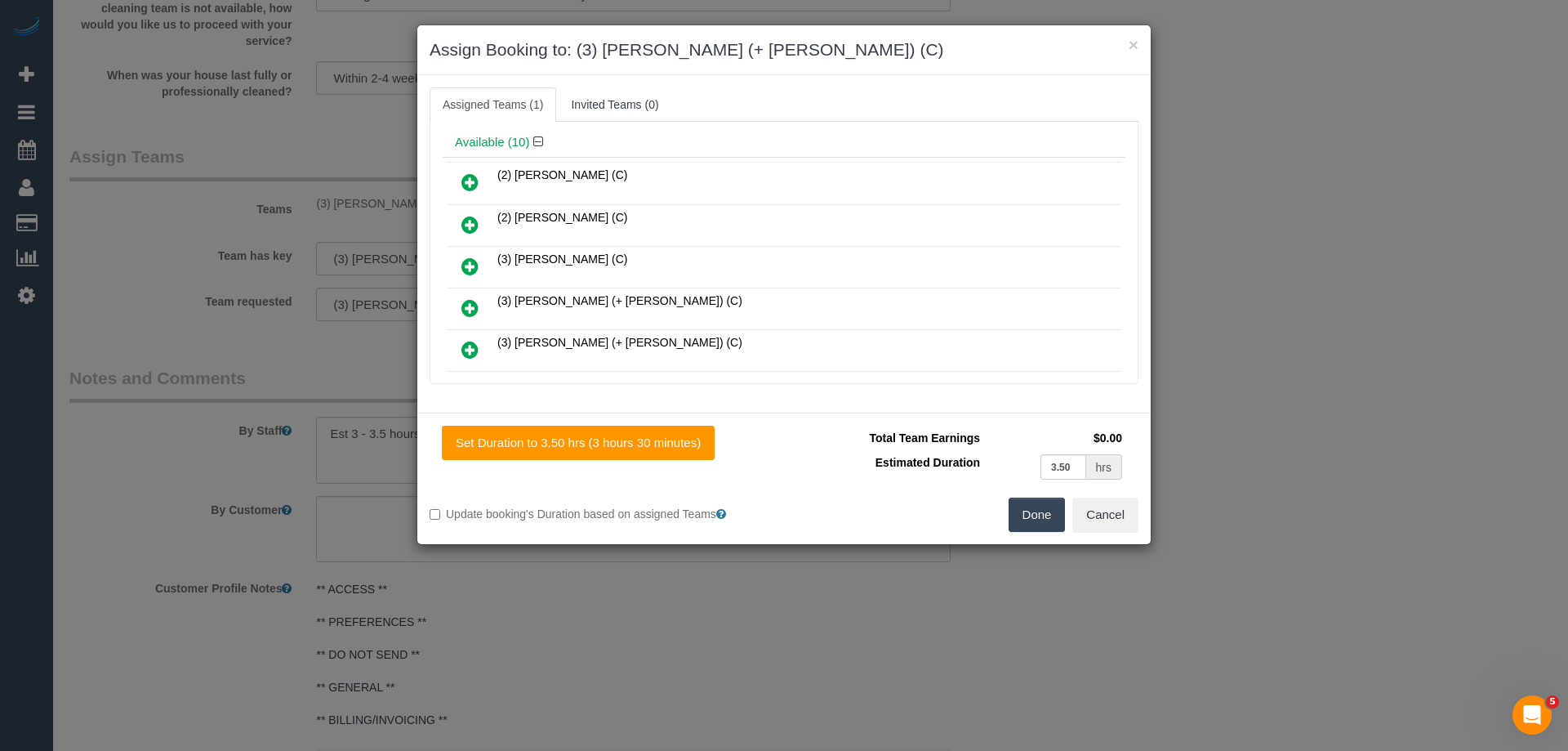
scroll to position [0, 0]
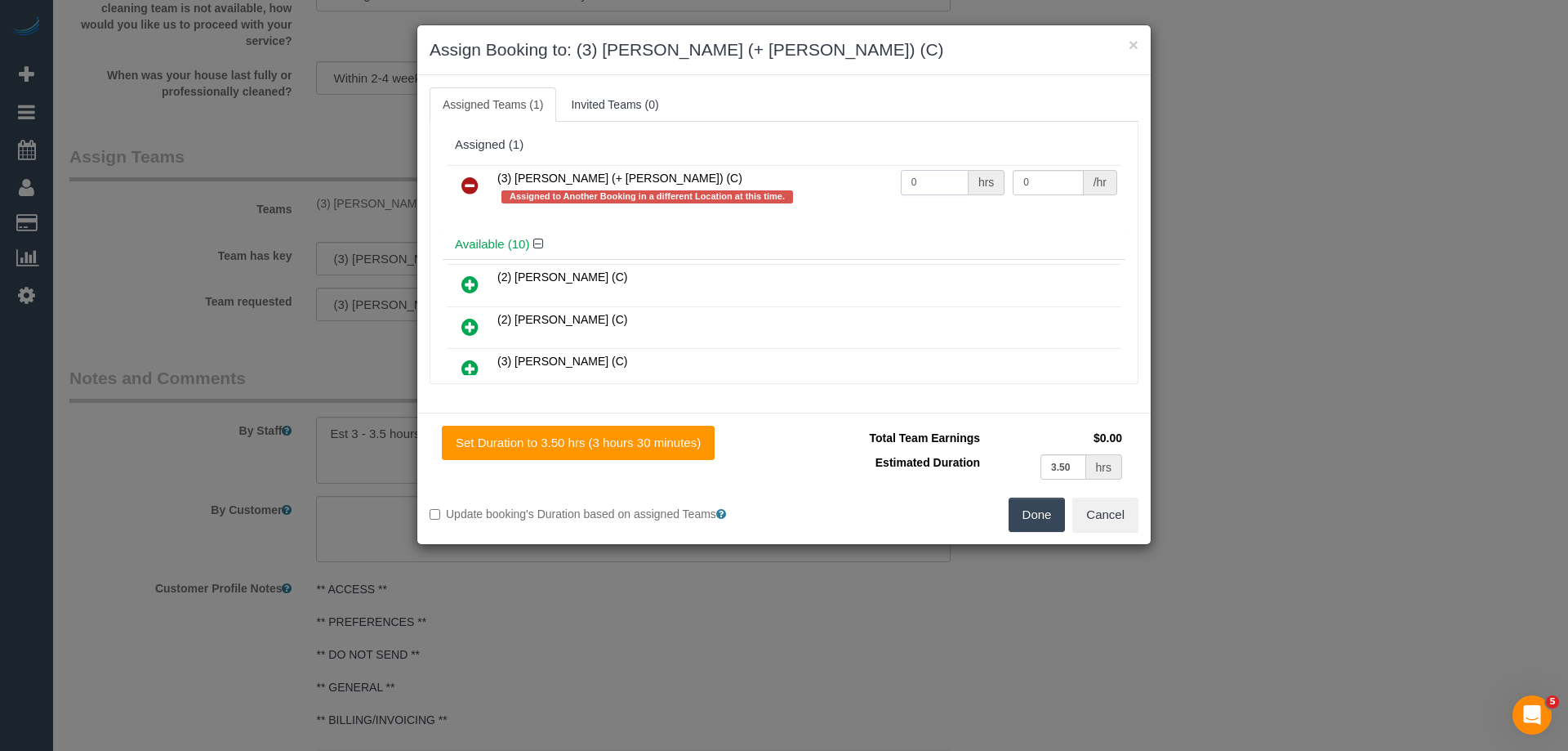
drag, startPoint x: 926, startPoint y: 192, endPoint x: 762, endPoint y: 168, distance: 165.7
click at [769, 179] on tr "(3) [PERSON_NAME] (+ [PERSON_NAME]) (C) Assigned to Another Booking in a differ…" at bounding box center [784, 188] width 675 height 47
type input "1"
drag, startPoint x: 1035, startPoint y: 181, endPoint x: 1012, endPoint y: 180, distance: 23.0
click at [1025, 180] on input "0" at bounding box center [1047, 182] width 70 height 25
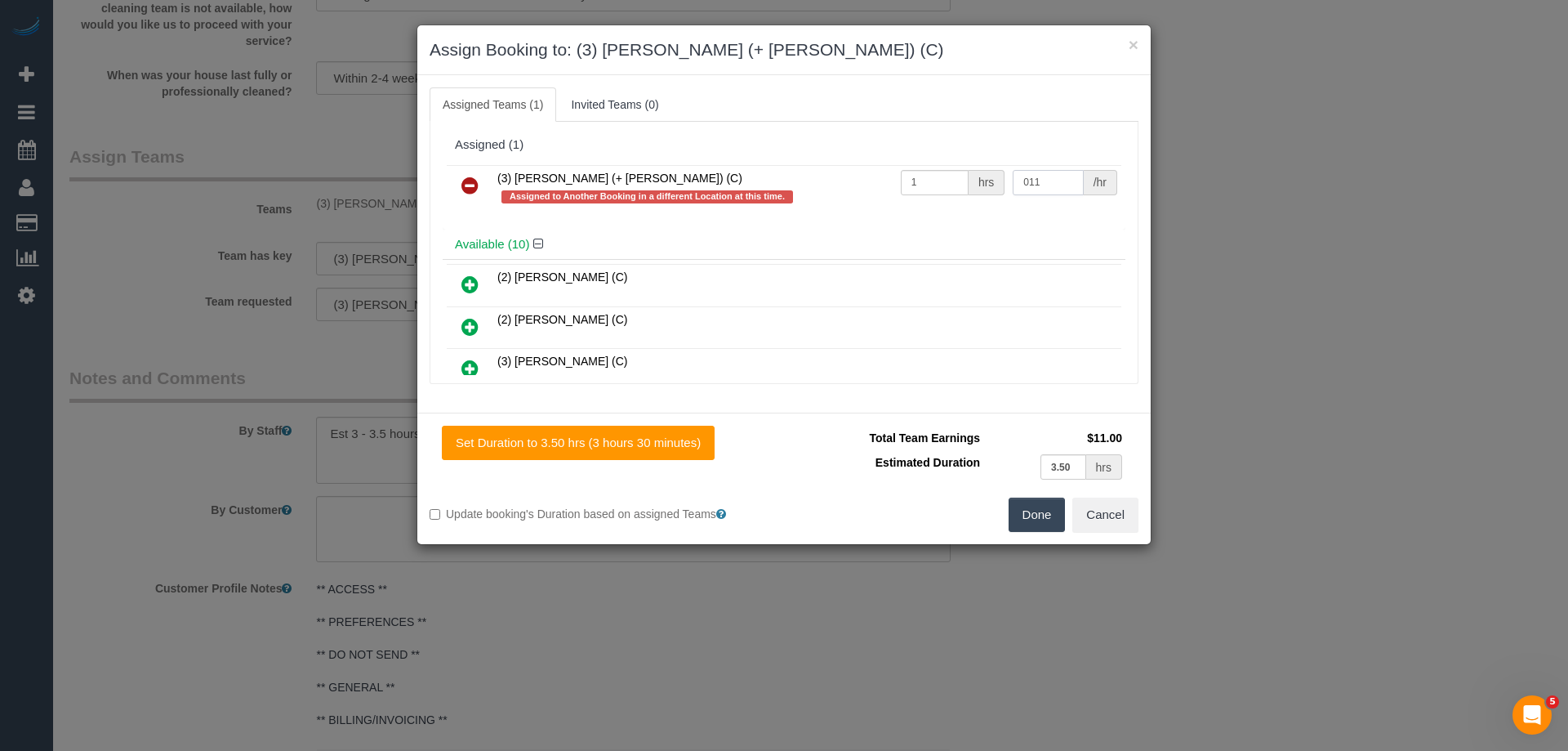
drag, startPoint x: 1044, startPoint y: 183, endPoint x: 904, endPoint y: 187, distance: 140.1
click at [904, 187] on tr "(3) Sabbir (+ Sultana) (C) Assigned to Another Booking in a different Location …" at bounding box center [784, 188] width 675 height 47
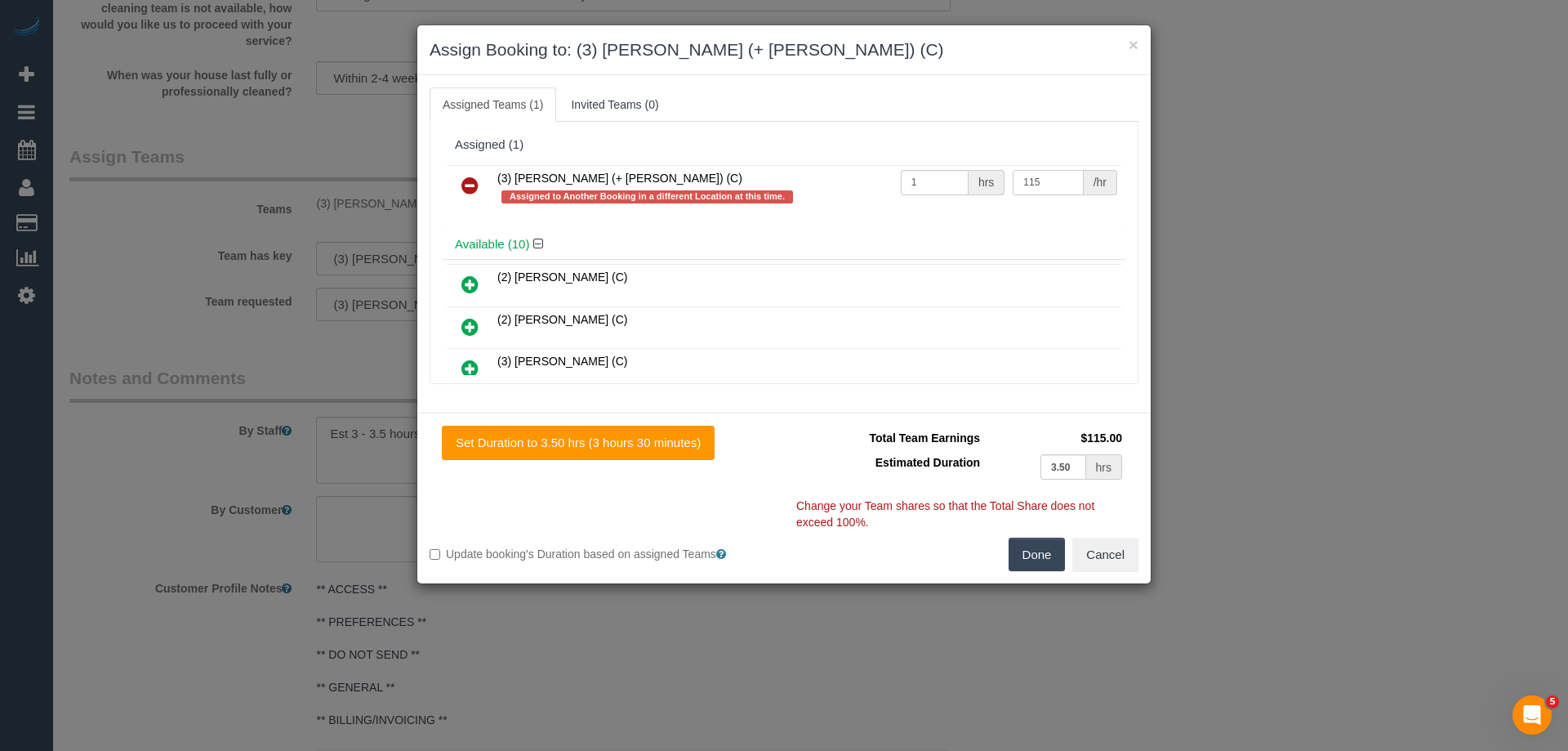
type input "115"
click at [1025, 544] on button "Done" at bounding box center [1037, 555] width 57 height 34
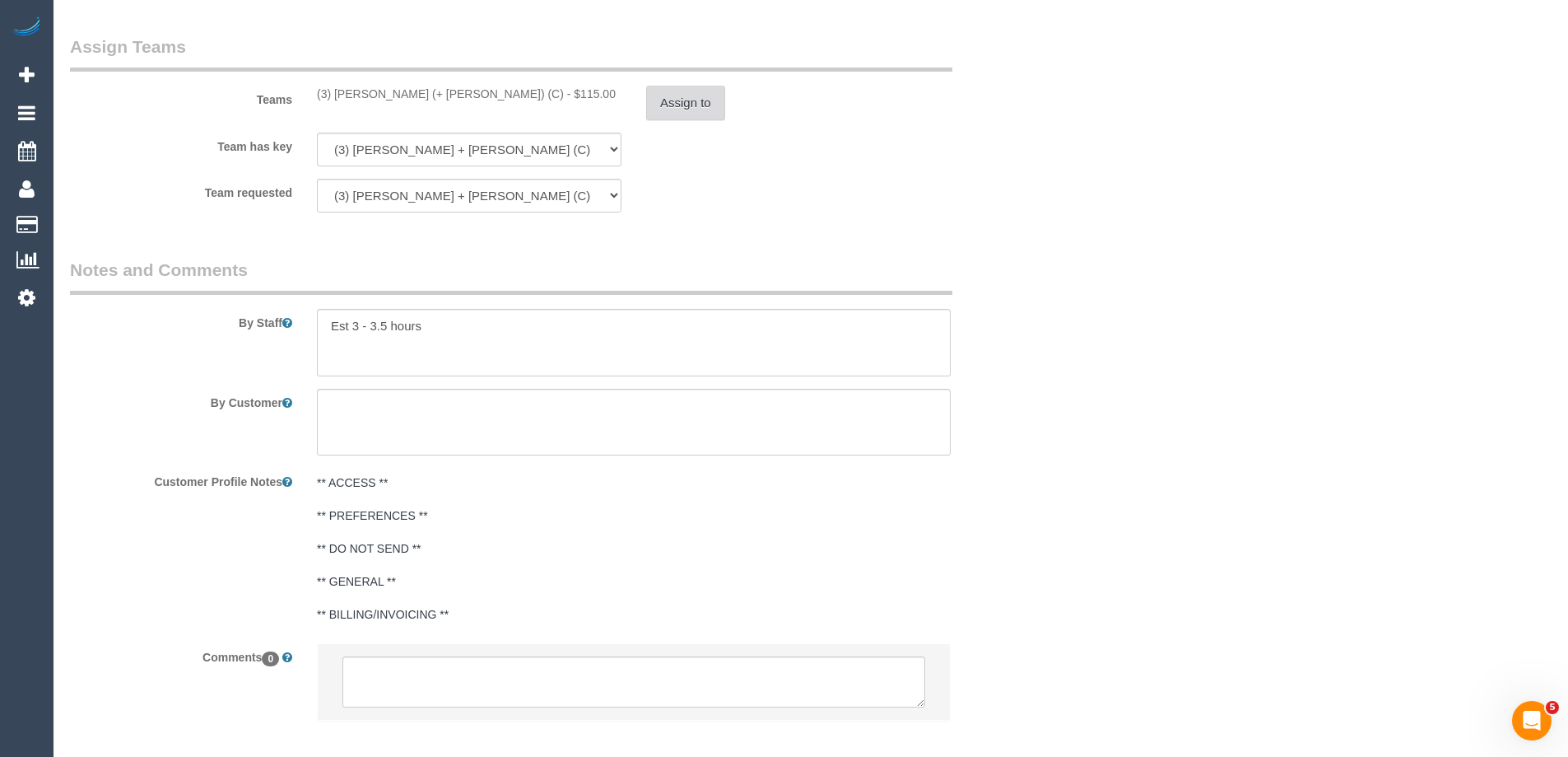
scroll to position [2664, 0]
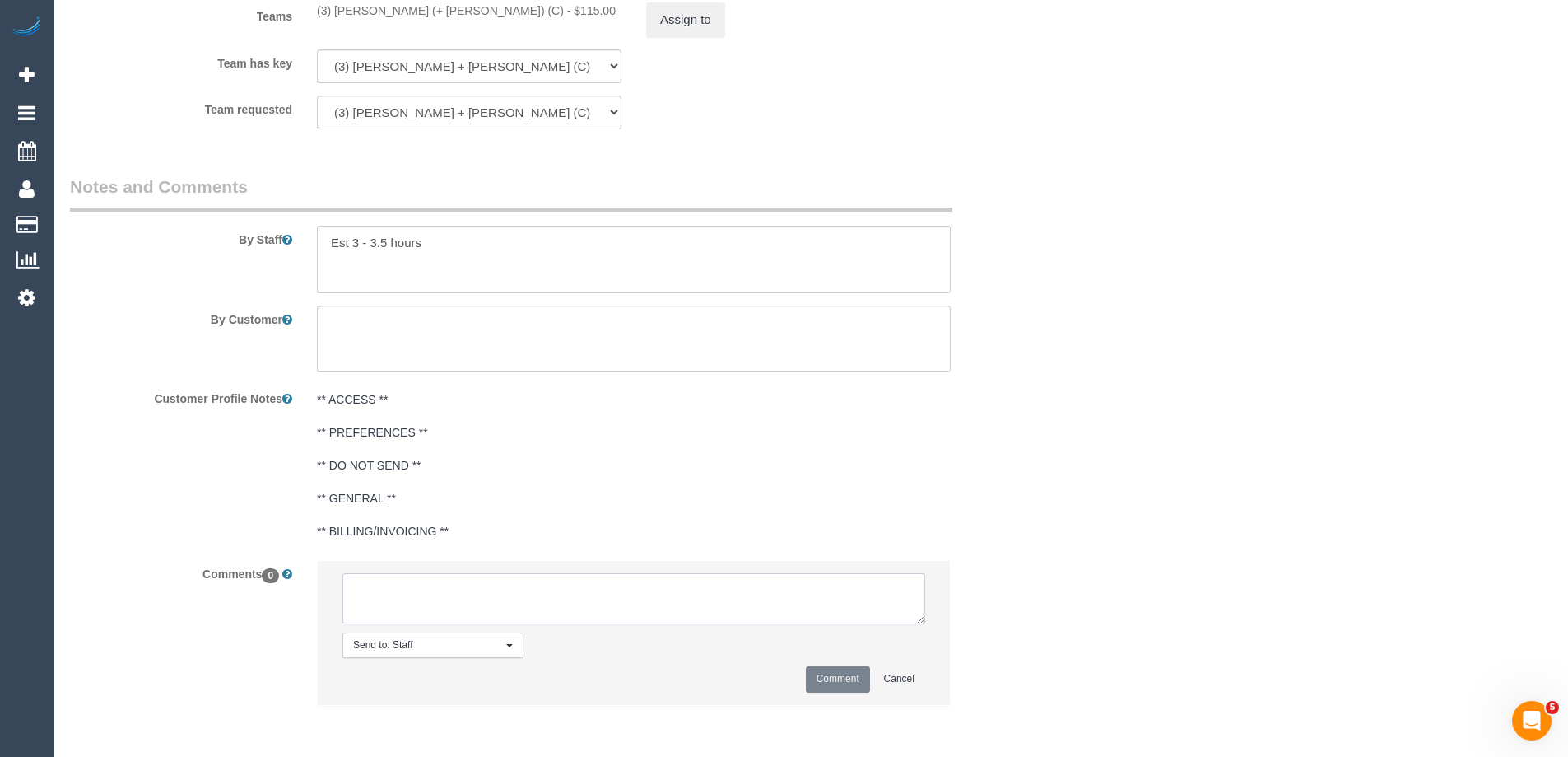
click at [414, 587] on textarea at bounding box center [633, 598] width 582 height 51
type textarea "U/A from D+K as needed for a larger booking. Not notified as is a 4 weekly book…"
click at [842, 676] on button "Comment" at bounding box center [837, 678] width 64 height 25
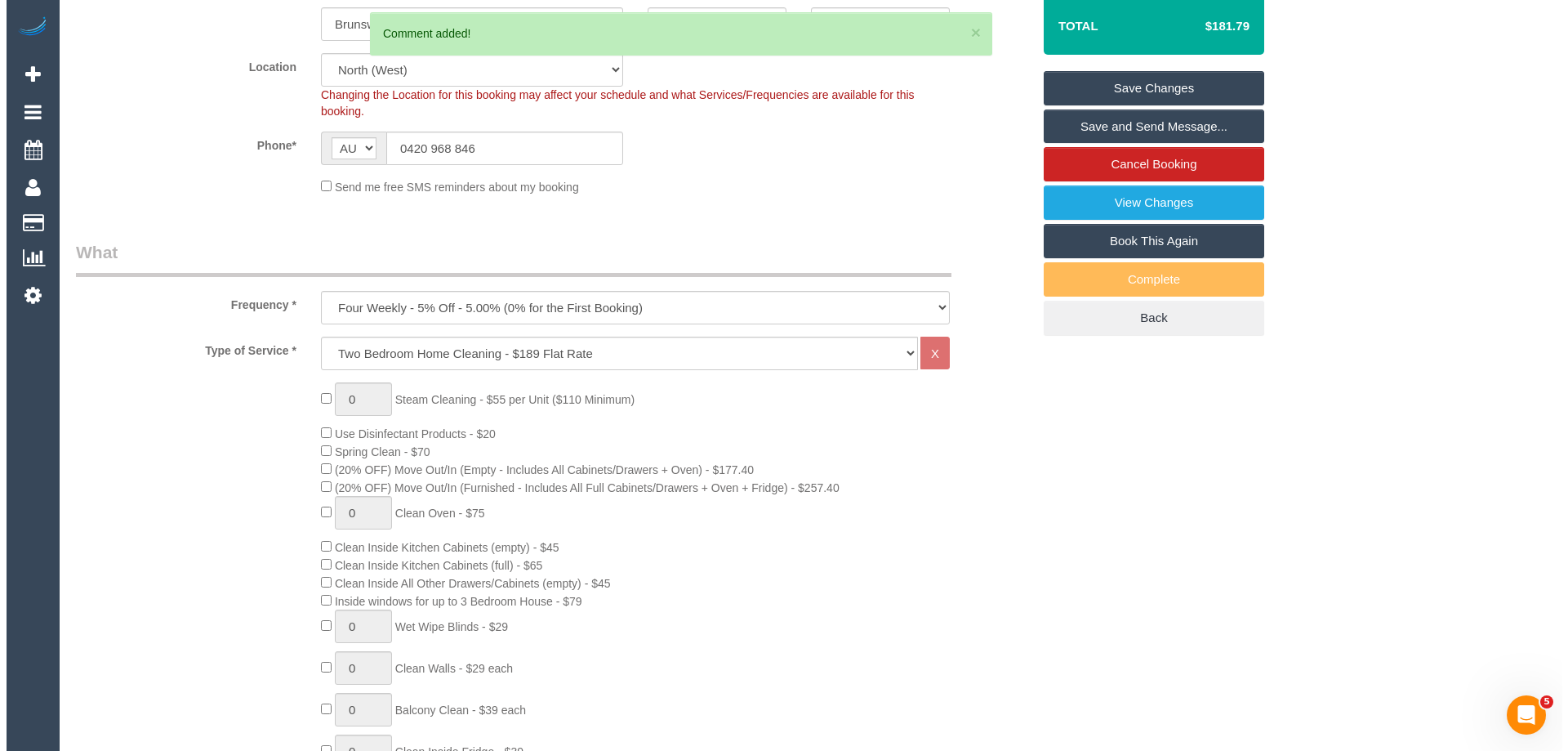
scroll to position [0, 0]
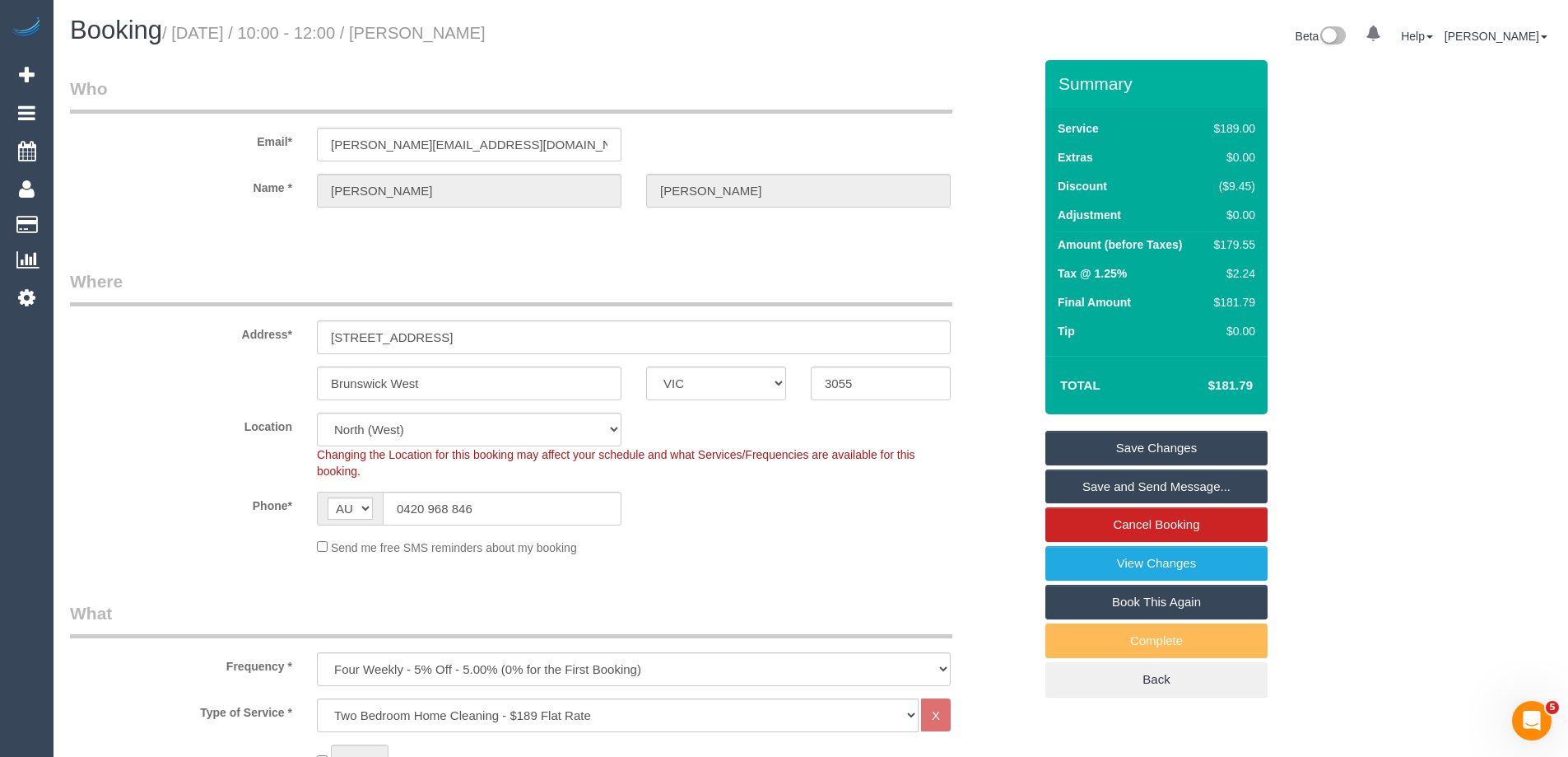
drag, startPoint x: 490, startPoint y: 34, endPoint x: 457, endPoint y: 30, distance: 33.2
click at [457, 30] on h1 "Booking / September 22, 2025 / 10:00 - 12:00 / Liam De Niese" at bounding box center [434, 31] width 729 height 28
copy small "Liam De Niese"
click at [1091, 449] on link "Save Changes" at bounding box center [1156, 447] width 222 height 35
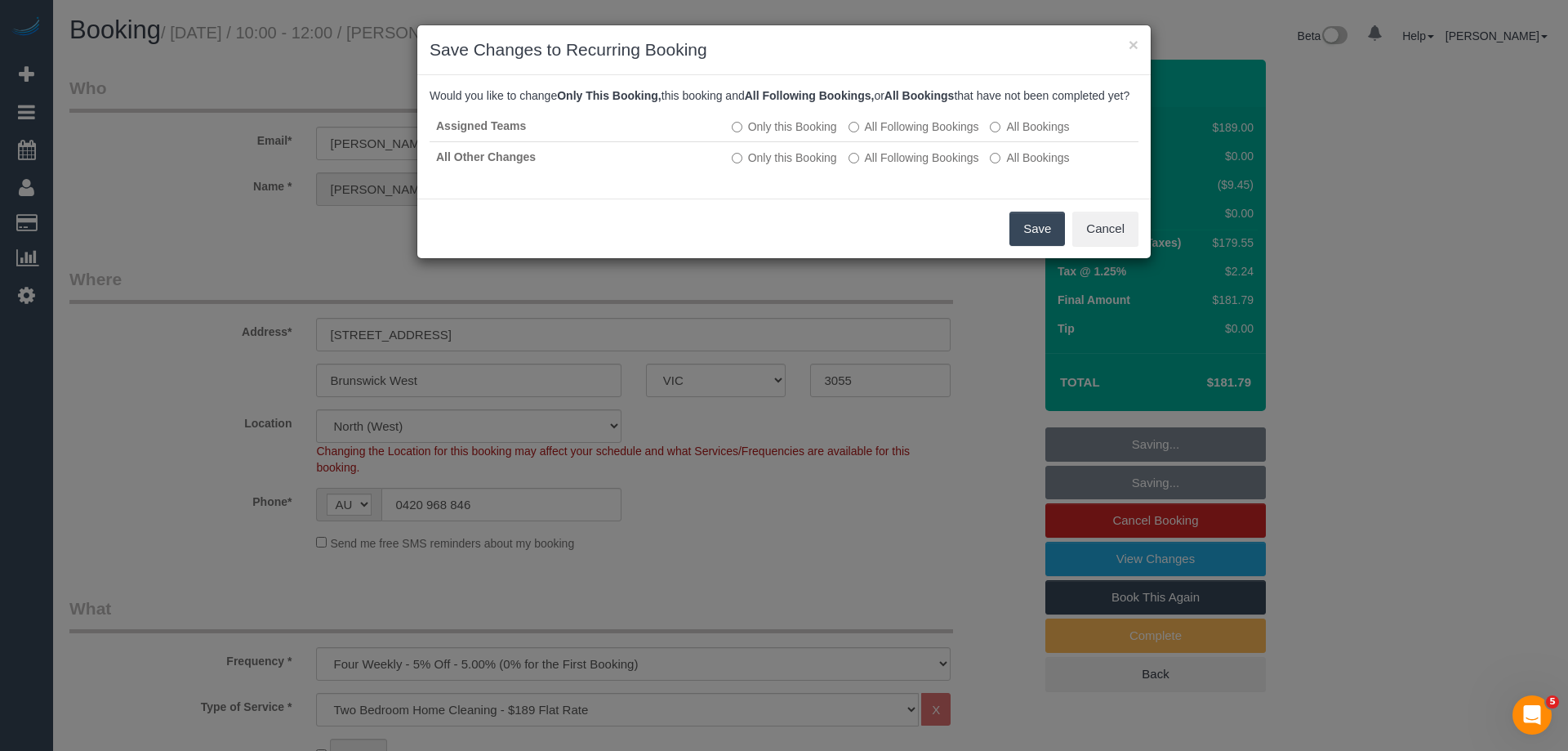
click at [1038, 246] on button "Save" at bounding box center [1038, 228] width 56 height 34
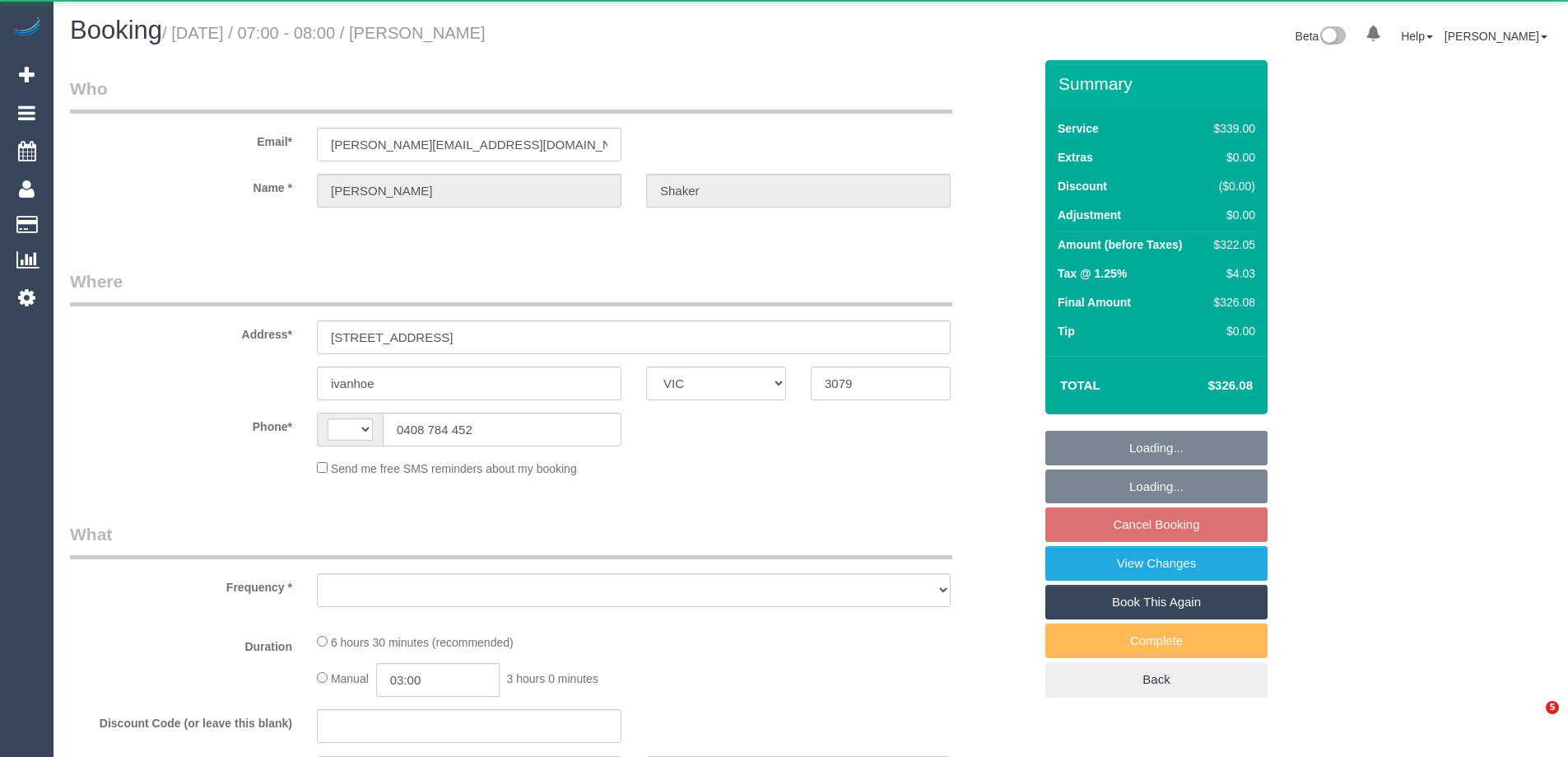
select select "VIC"
select select "string:AU"
select select "object:543"
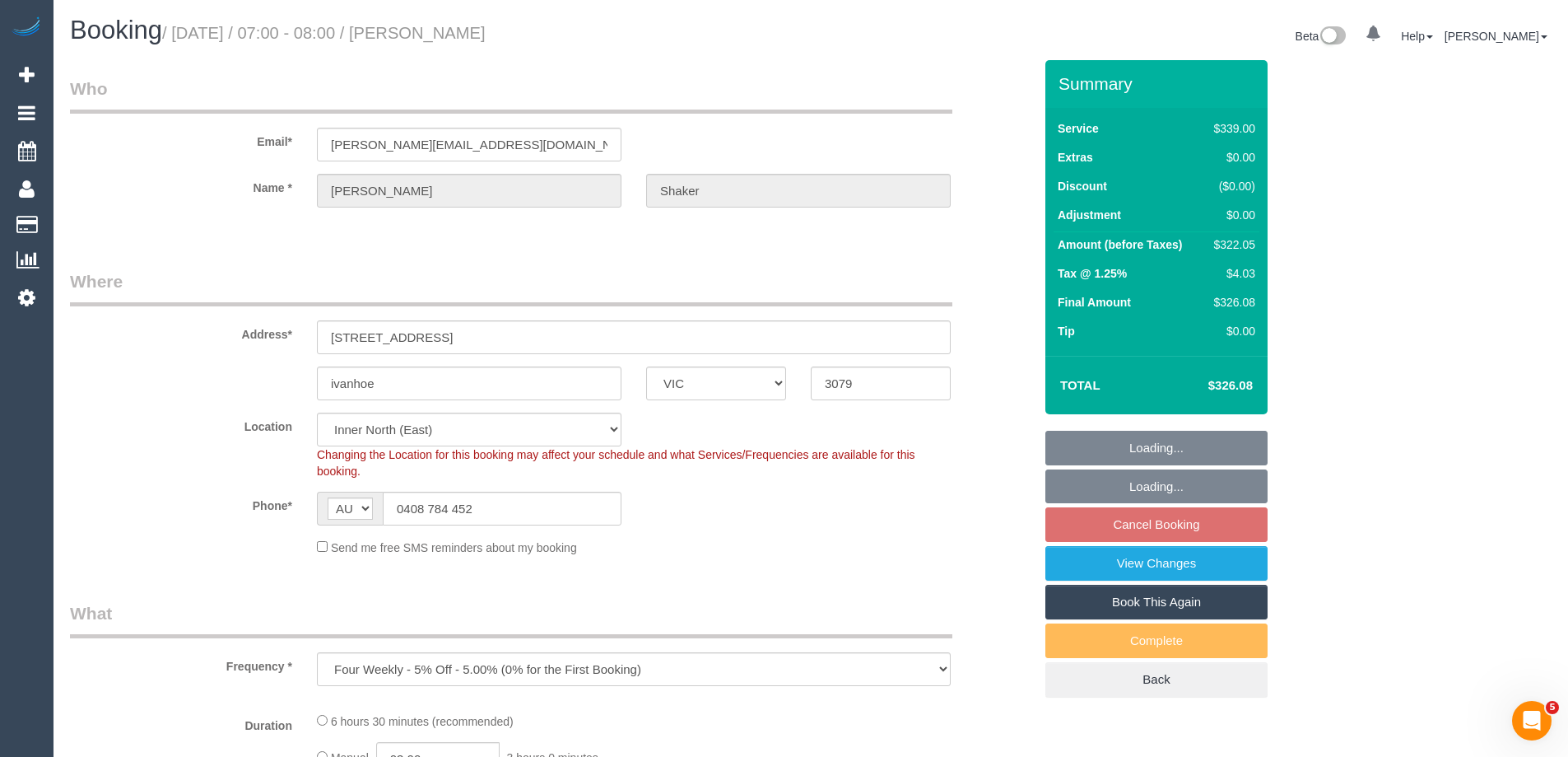
select select "string:stripe-pm_1RQGdd2GScqysDRVLzeCoW1A"
select select "number:28"
select select "number:14"
select select "number:19"
select select "number:36"
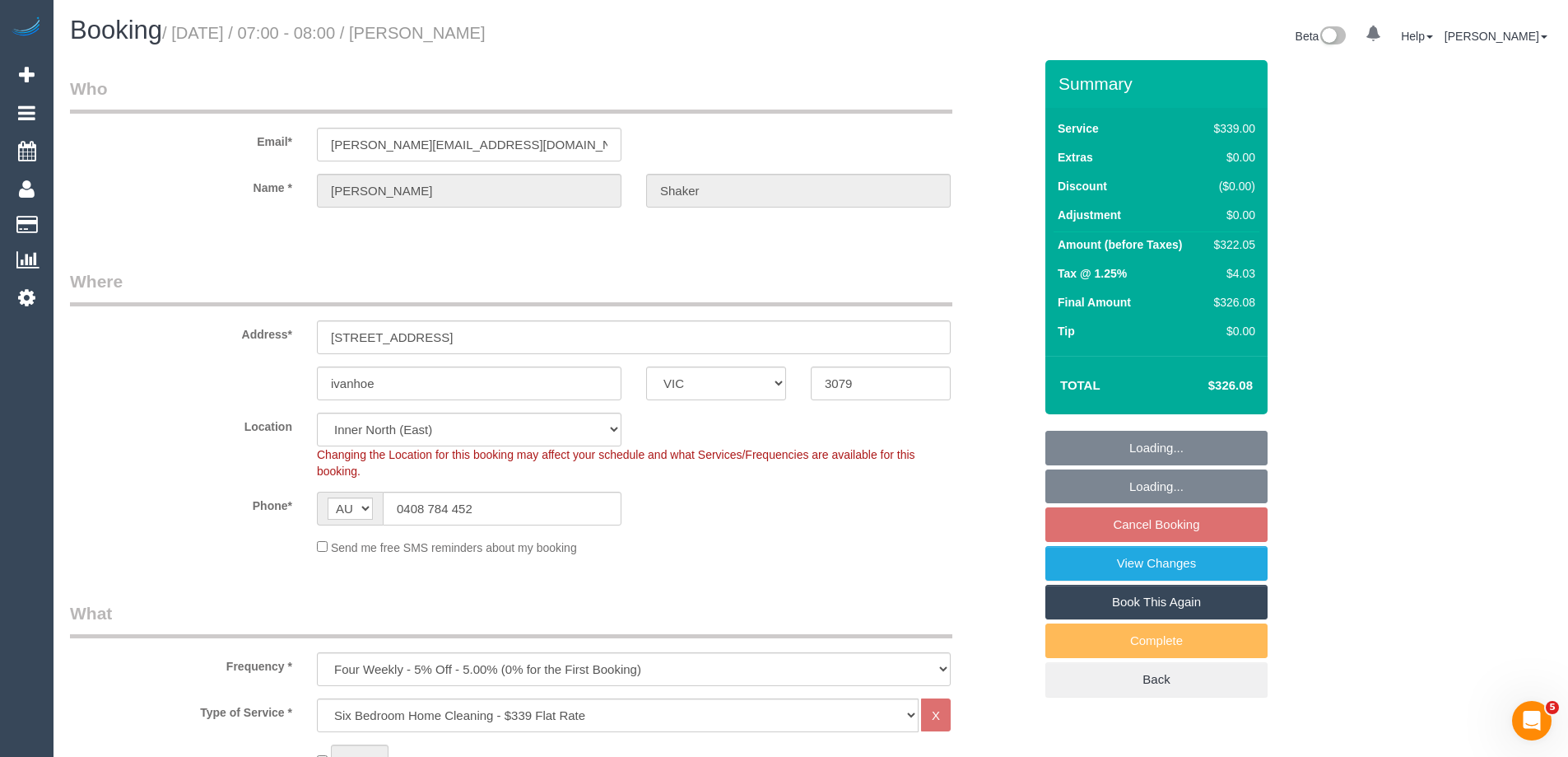
select select "number:35"
select select "number:13"
select select "object:1603"
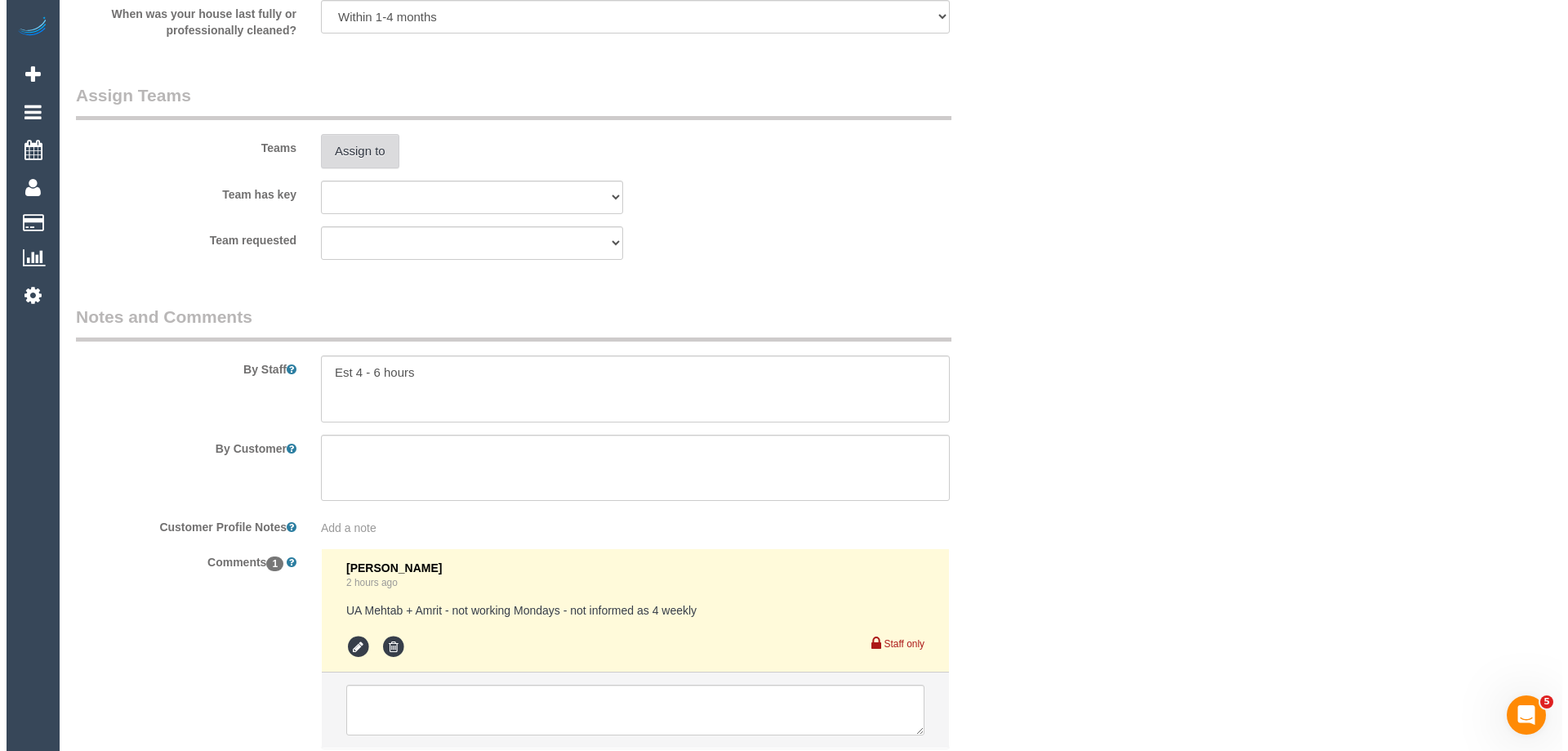
scroll to position [2435, 0]
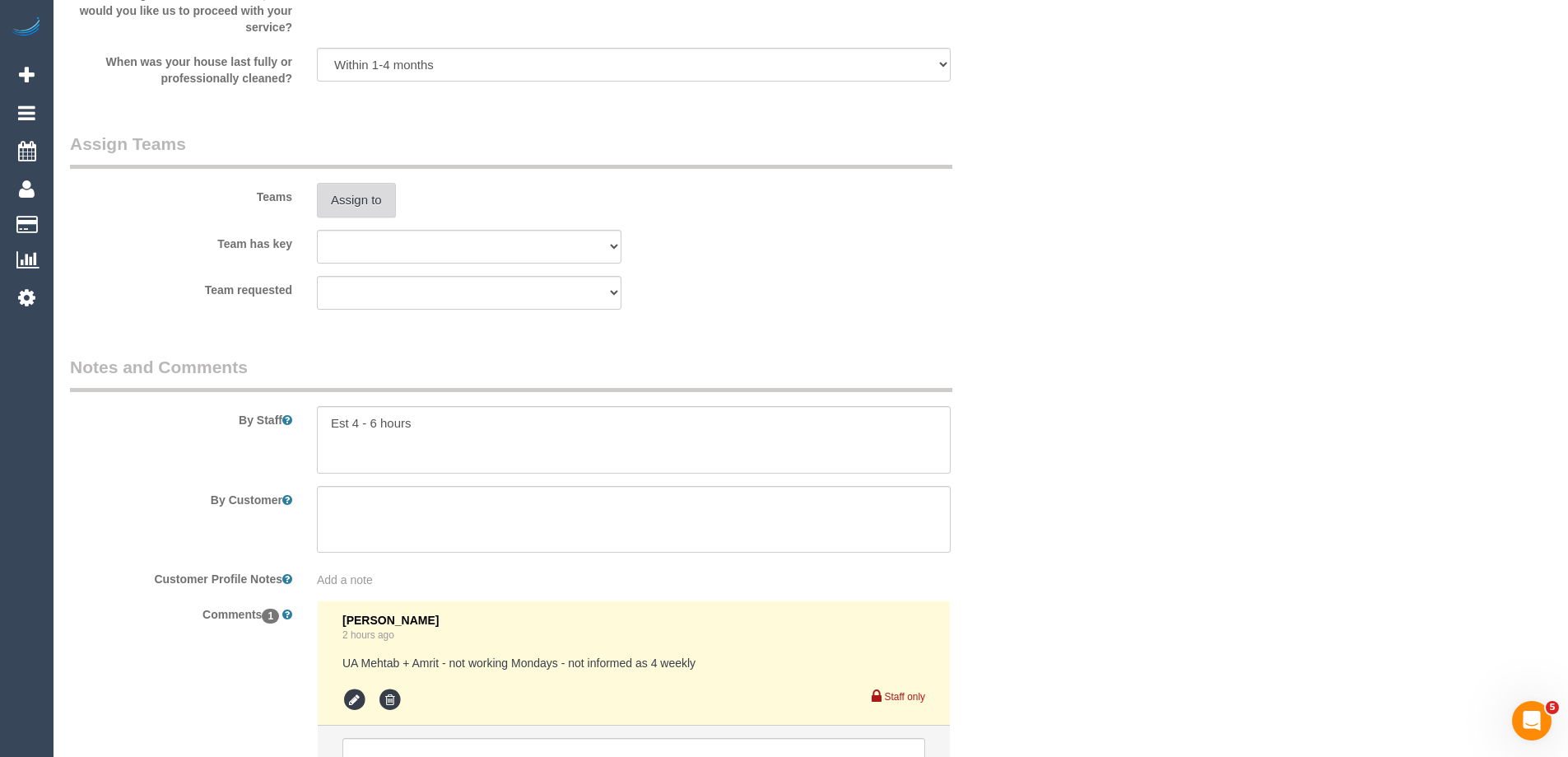
click at [349, 212] on button "Assign to" at bounding box center [356, 200] width 79 height 35
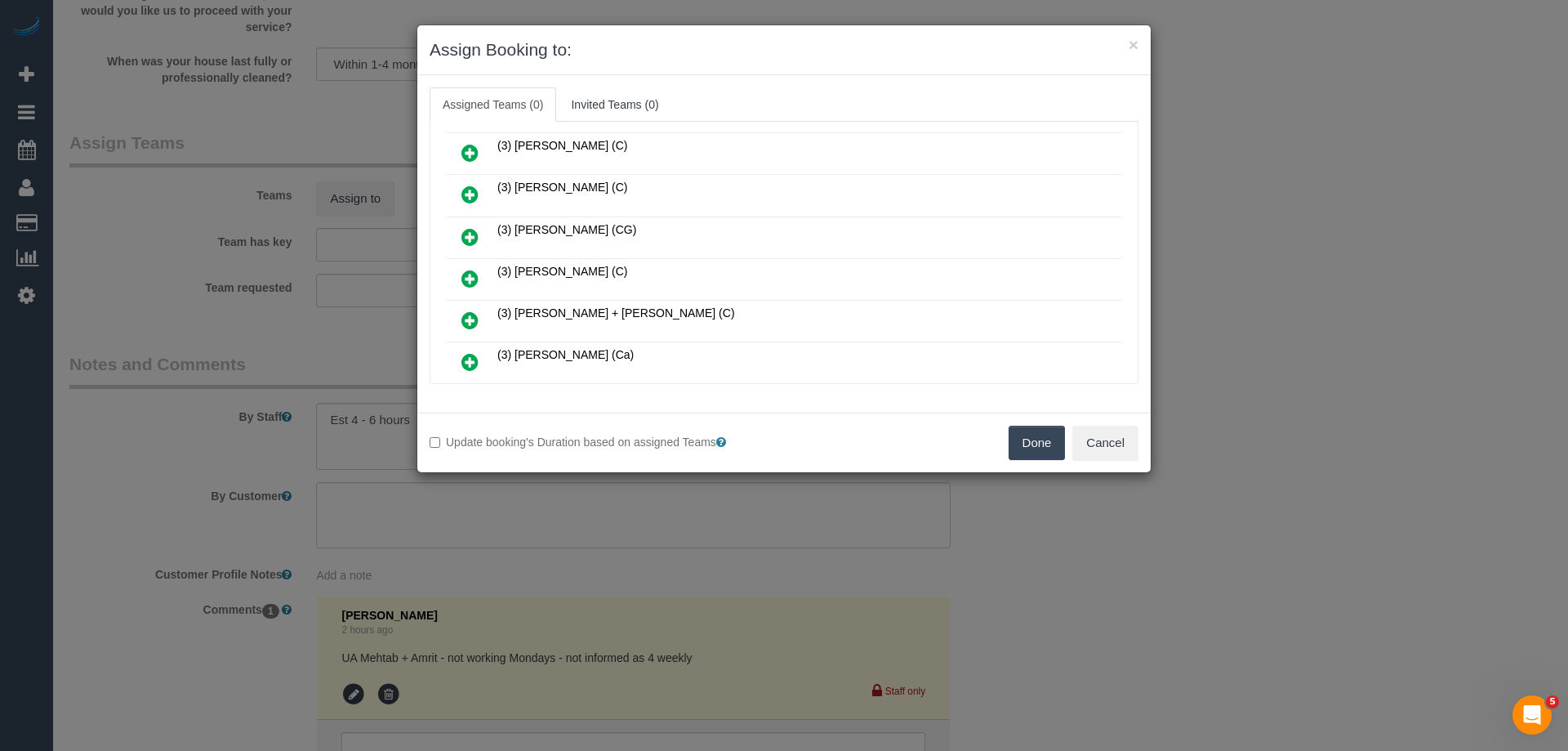
scroll to position [490, 0]
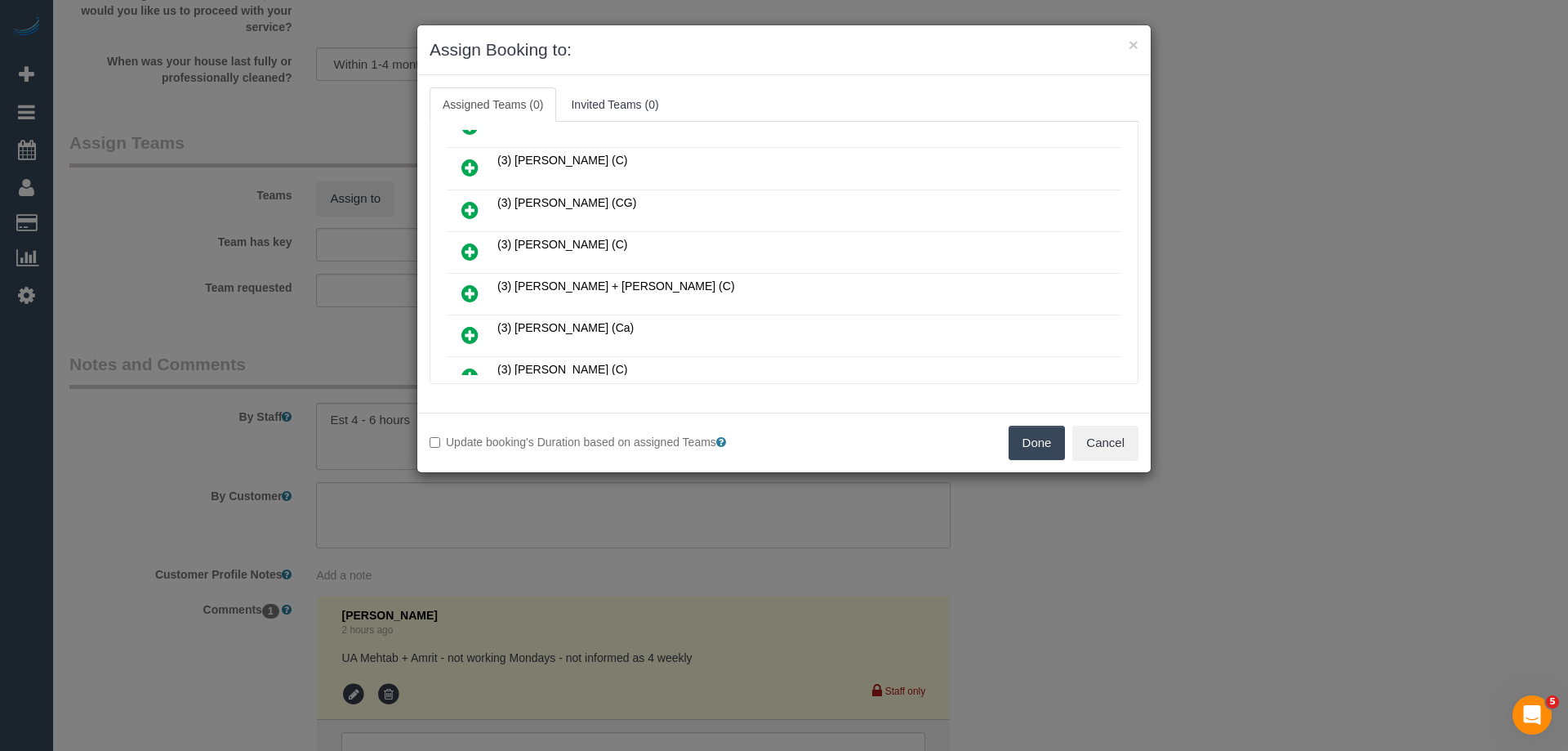
click at [462, 289] on icon at bounding box center [470, 293] width 17 height 20
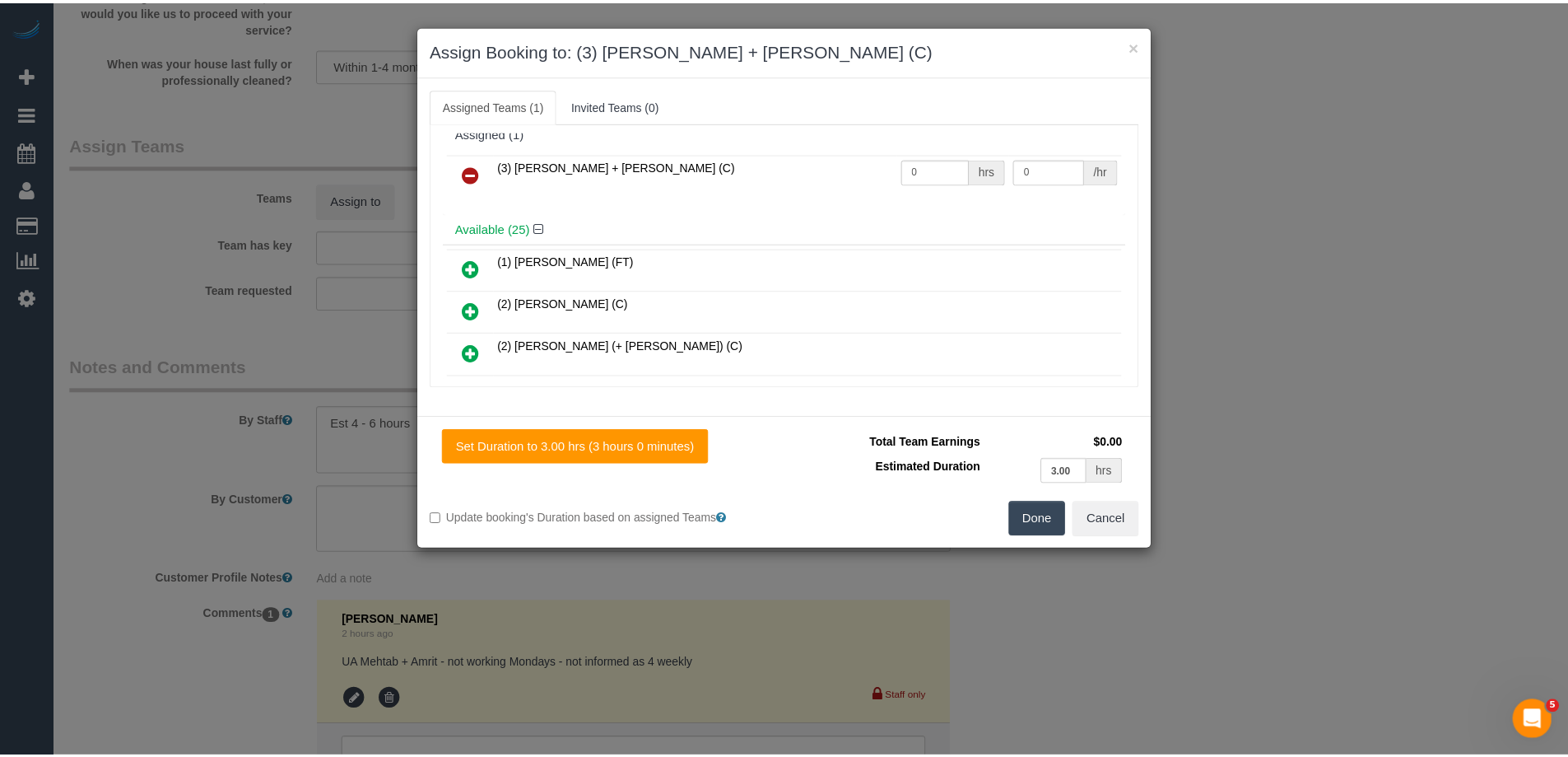
scroll to position [0, 0]
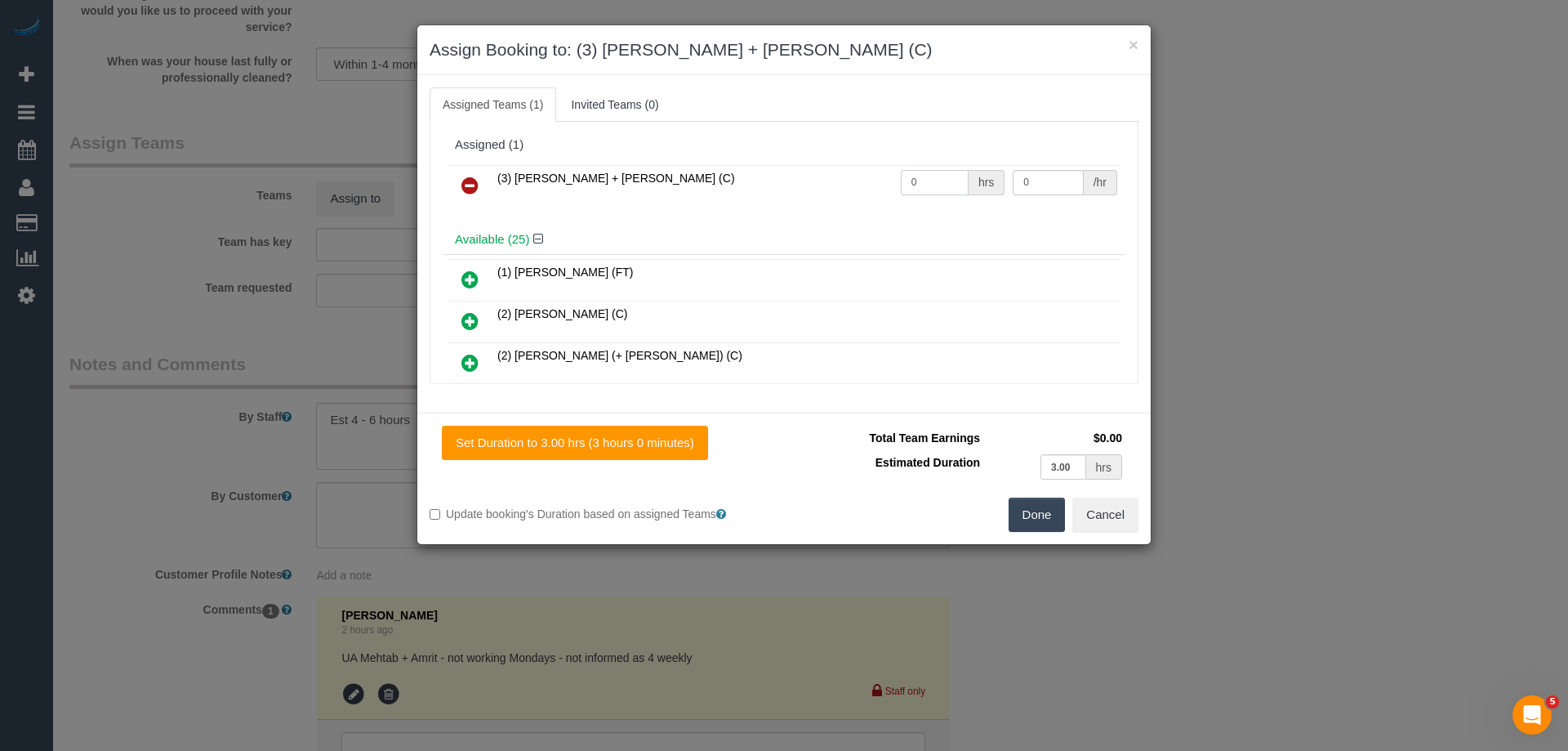
drag, startPoint x: 864, startPoint y: 179, endPoint x: 820, endPoint y: 177, distance: 44.0
click at [831, 177] on tr "(3) Denis + Kaira (C) 0 hrs 0 /hr" at bounding box center [784, 185] width 675 height 42
type input "1"
drag, startPoint x: 1027, startPoint y: 178, endPoint x: 905, endPoint y: 172, distance: 122.1
click at [905, 172] on tr "(3) Denis + Kaira (C) 1 hrs 0 /hr" at bounding box center [784, 185] width 675 height 42
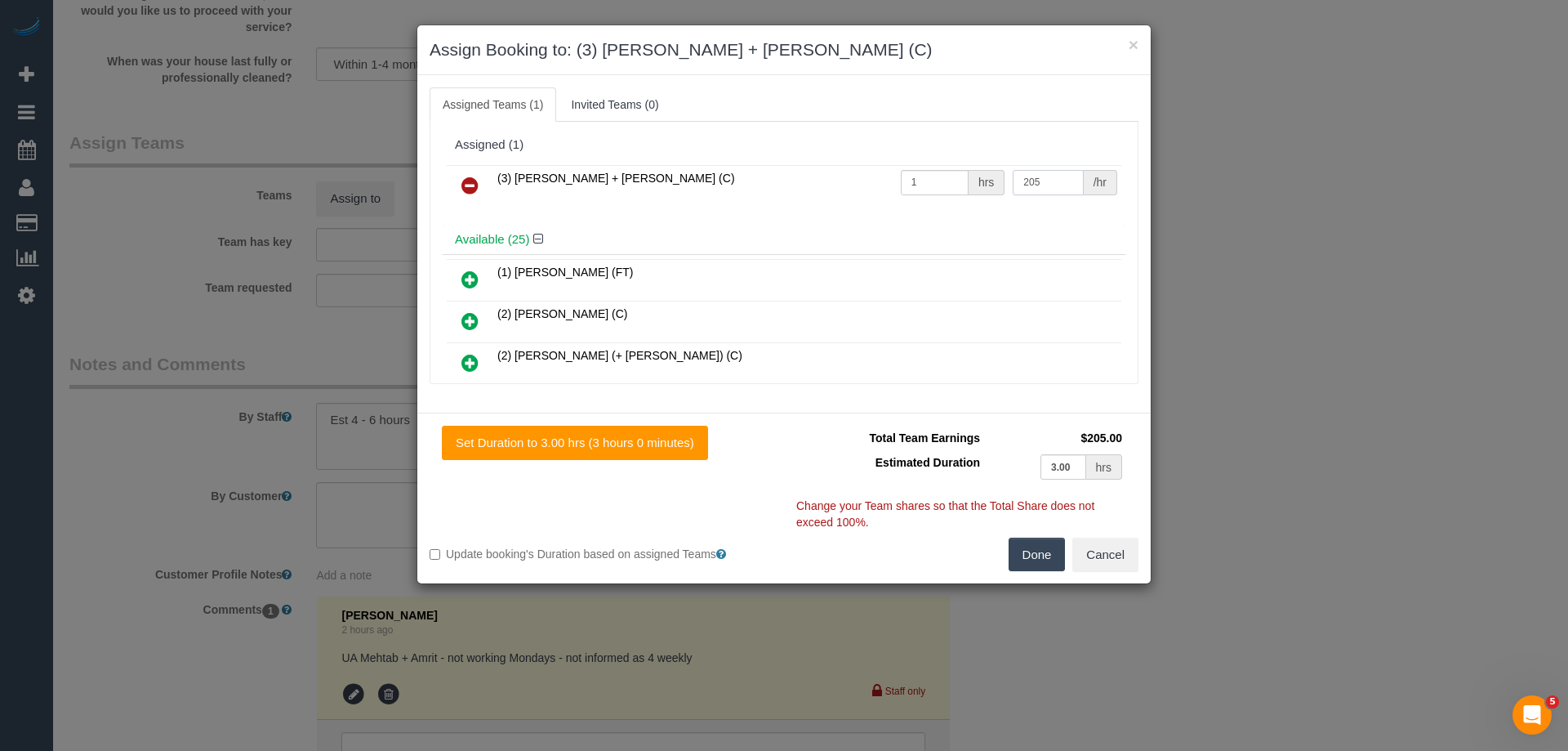
type input "205"
click at [1039, 564] on button "Done" at bounding box center [1037, 555] width 57 height 34
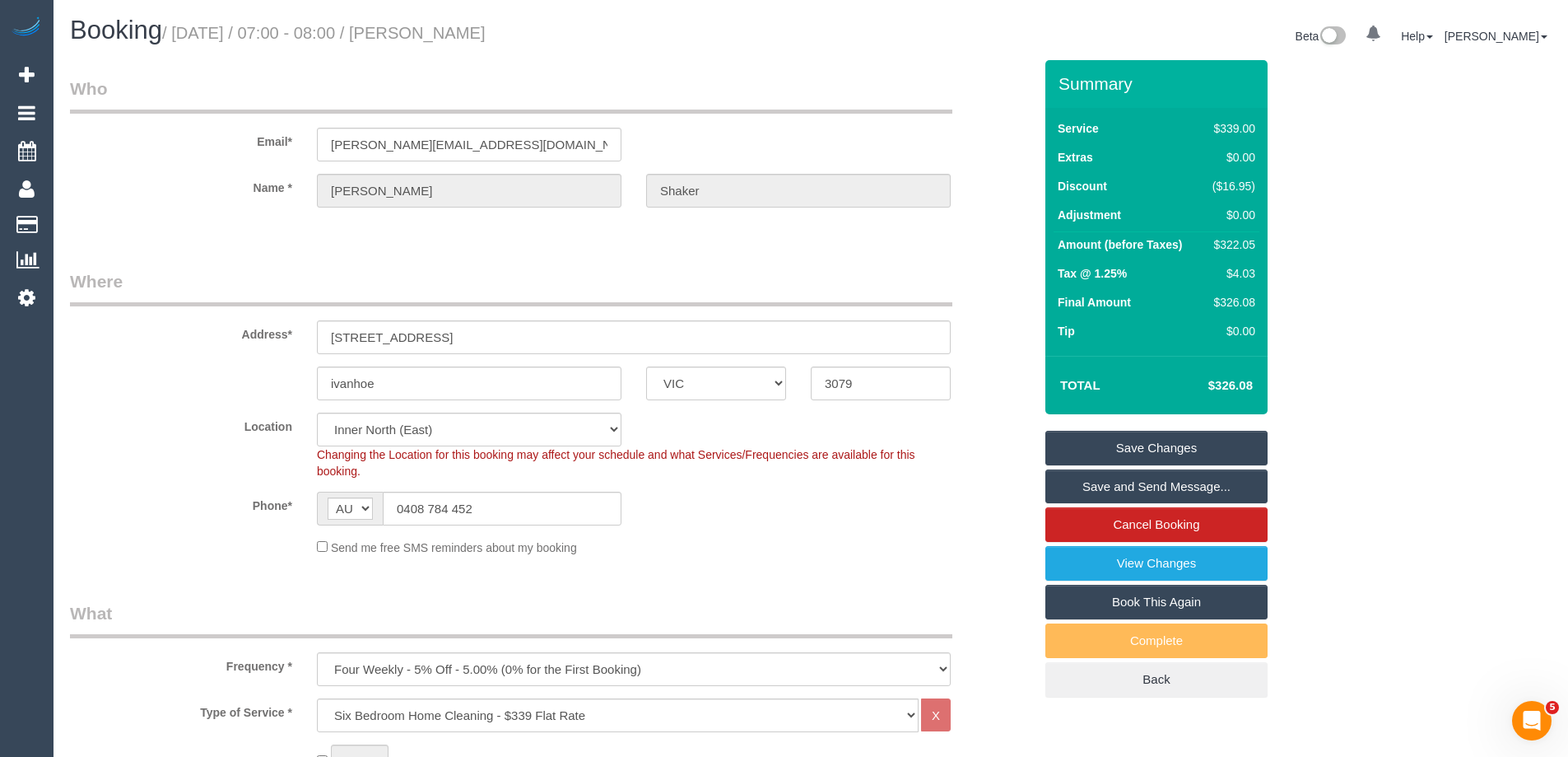
drag, startPoint x: 562, startPoint y: 33, endPoint x: 456, endPoint y: 27, distance: 106.2
click at [456, 27] on h1 "Booking / September 22, 2025 / 07:00 - 08:00 / James Shaker" at bounding box center [434, 31] width 729 height 28
copy small "James Shaker"
click at [1089, 448] on link "Save Changes" at bounding box center [1156, 447] width 222 height 35
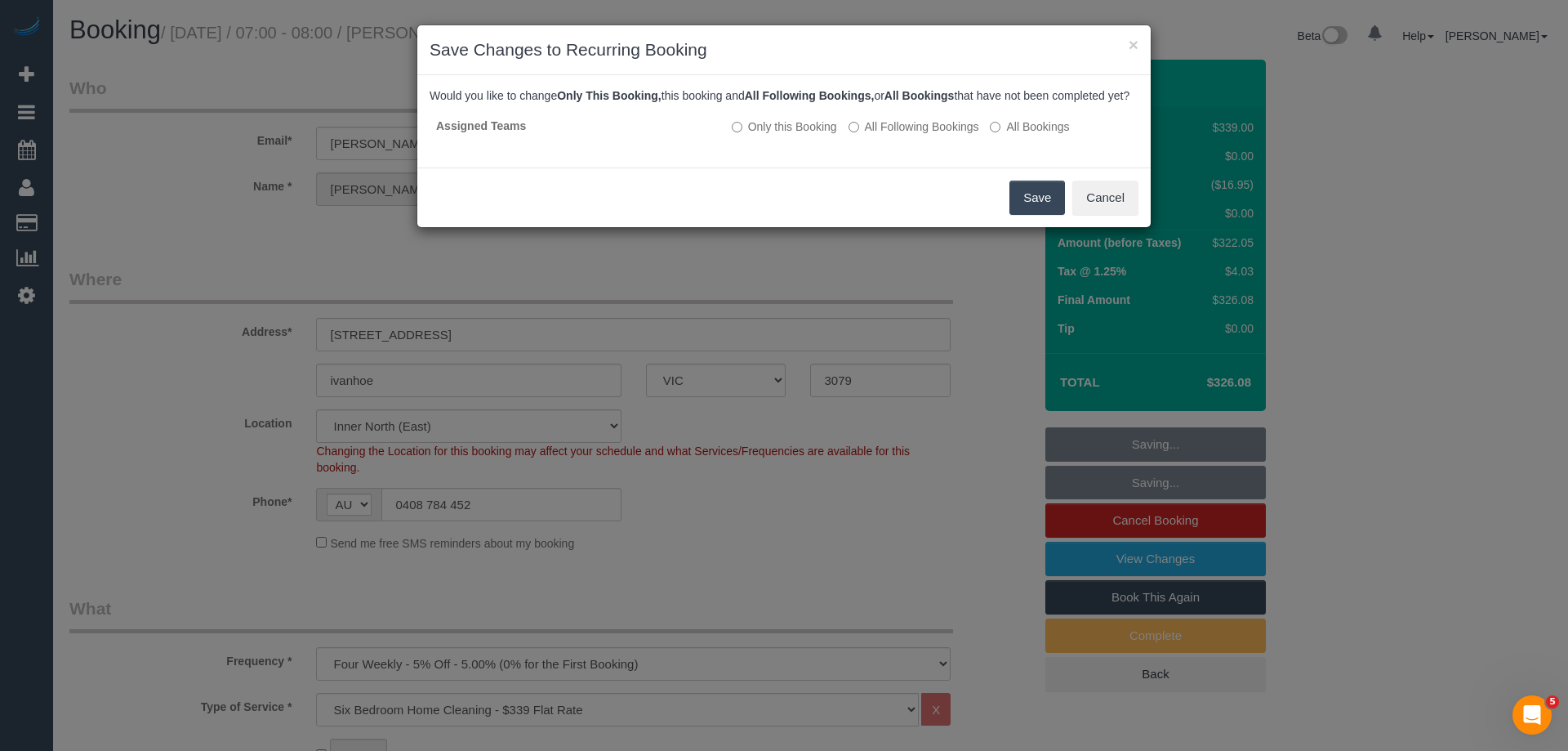
click at [1046, 210] on button "Save" at bounding box center [1038, 197] width 56 height 34
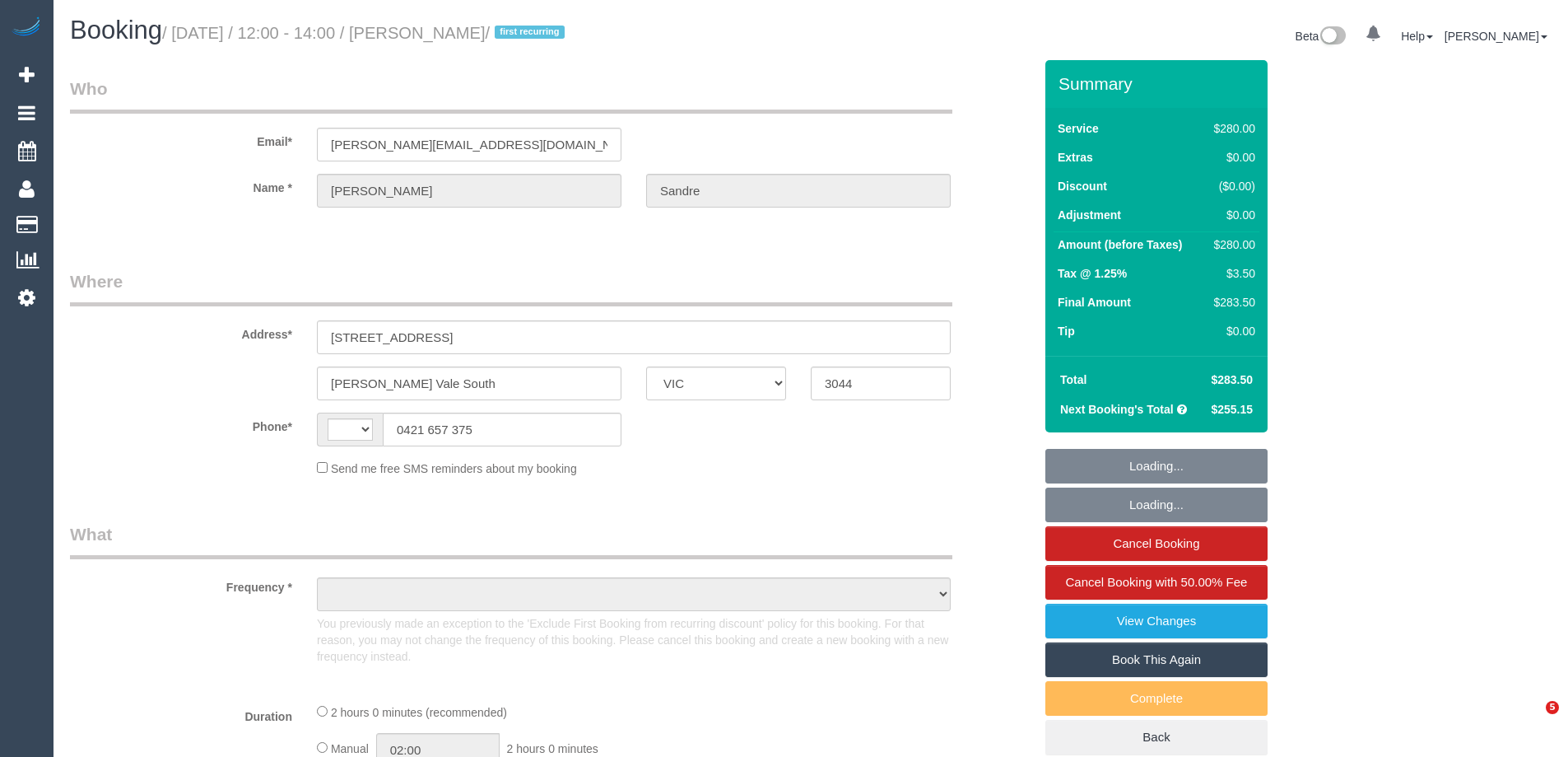
select select "VIC"
select select "string:AU"
select select "object:548"
select select "number:28"
select select "number:17"
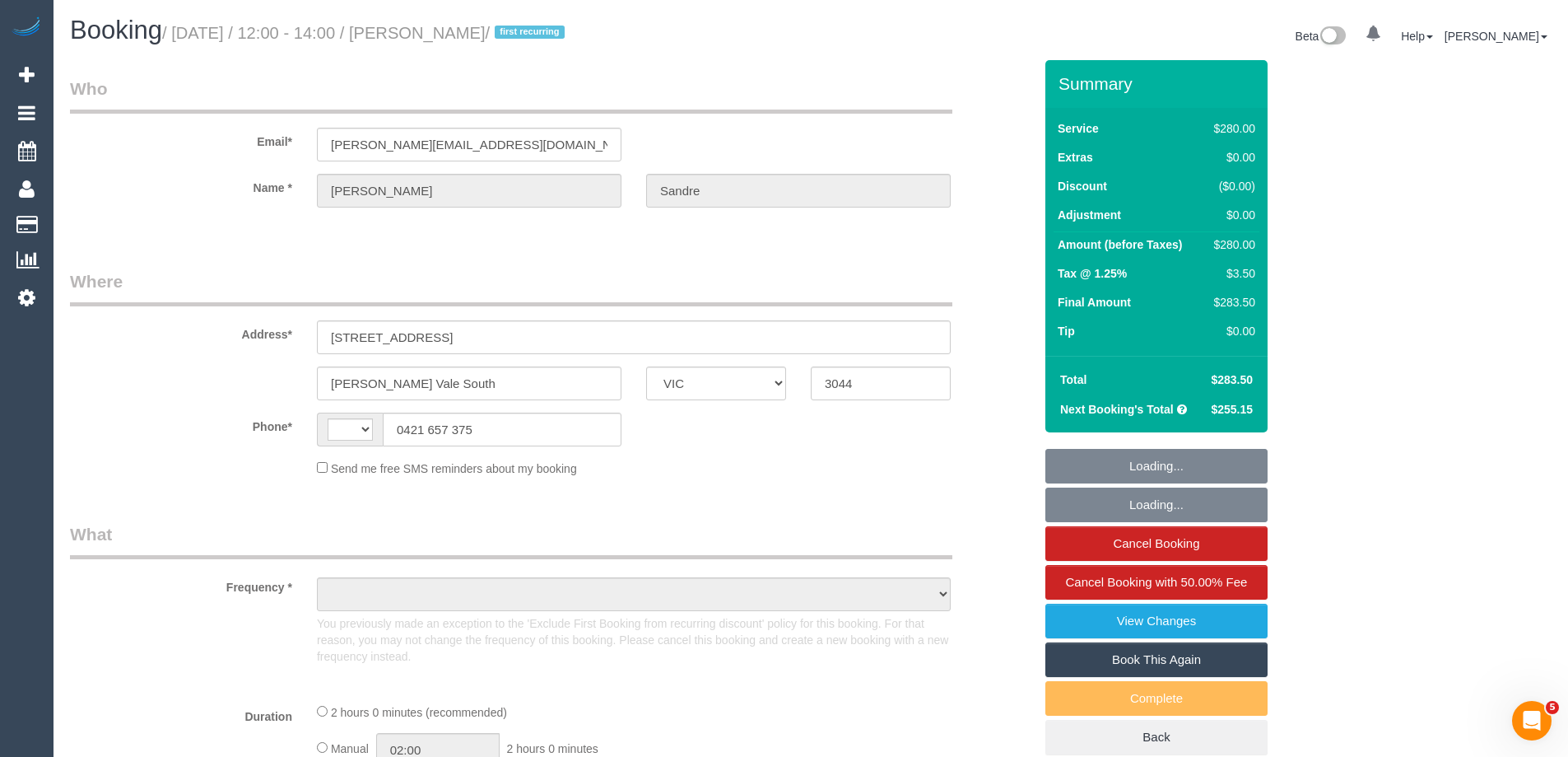
select select "number:19"
select select "number:23"
select select "number:34"
select select "number:12"
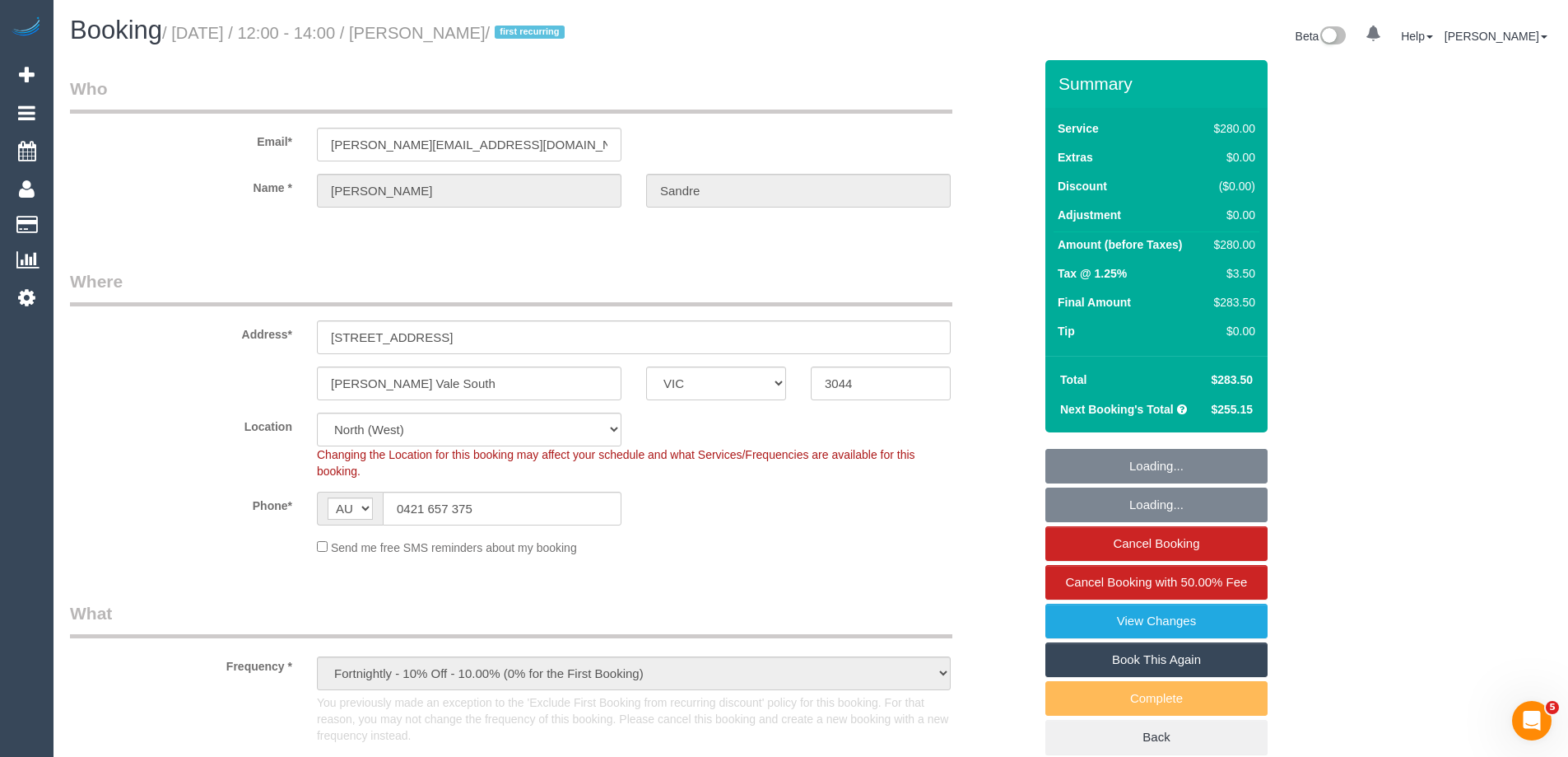
select select "string:stripe-pm_1Rz9Px2GScqysDRVLI7kEJzg"
select select "object:727"
select select "2"
select select "spot1"
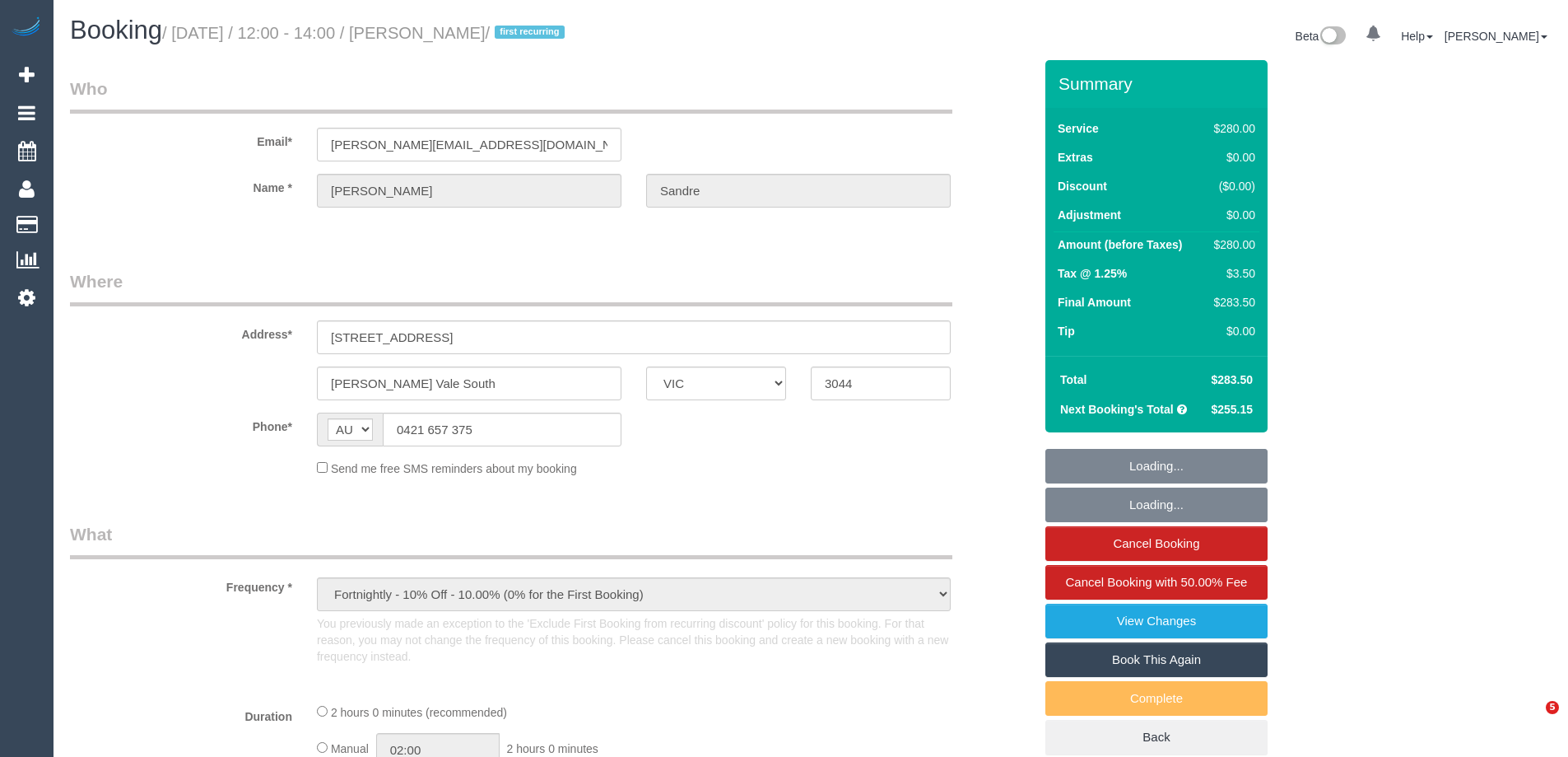
select select "VIC"
select select "string:stripe-pm_1Rz9Px2GScqysDRVLI7kEJzg"
select select "2"
select select "number:28"
select select "number:17"
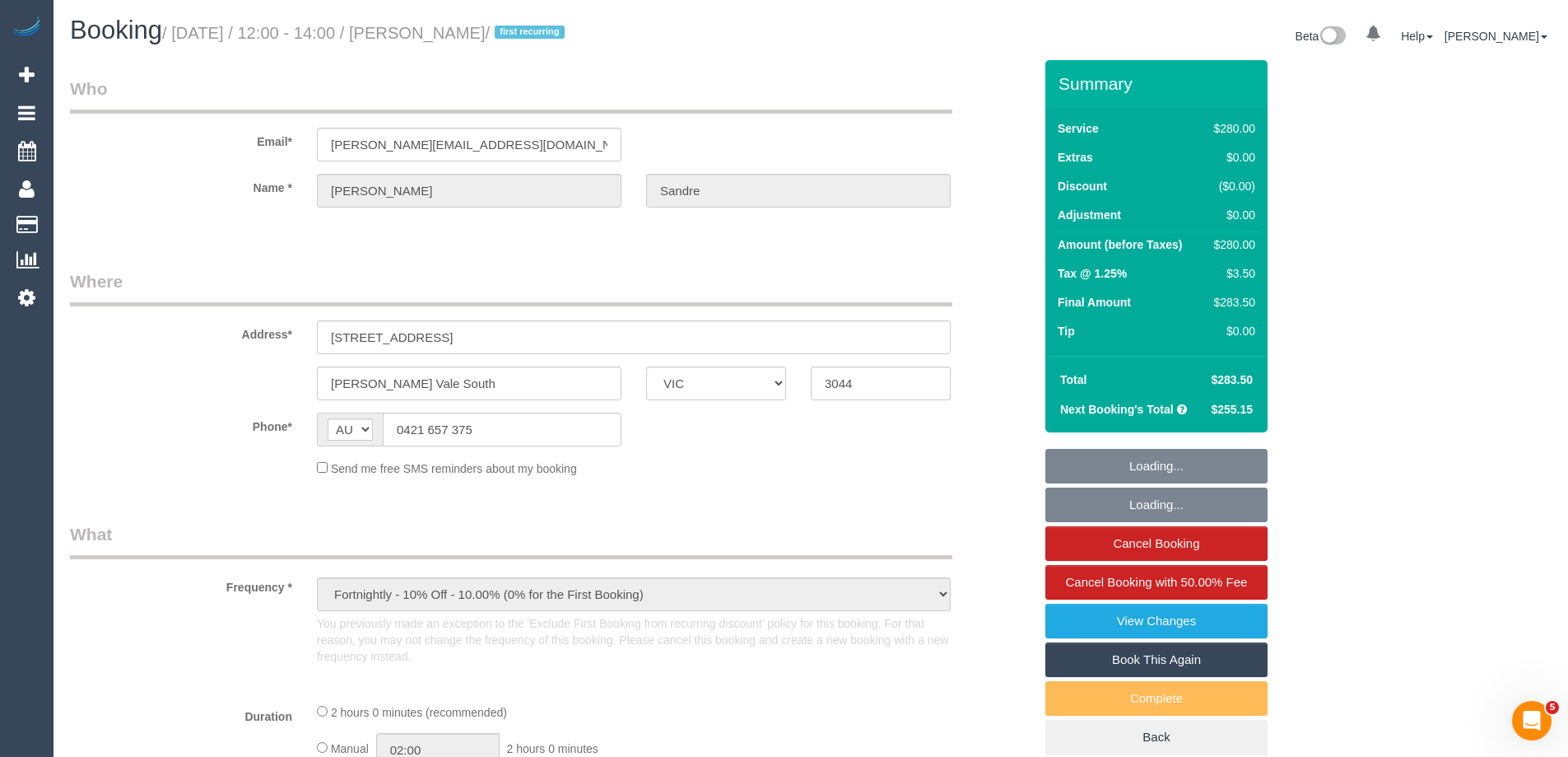
select select "number:19"
select select "number:23"
select select "number:34"
select select "number:12"
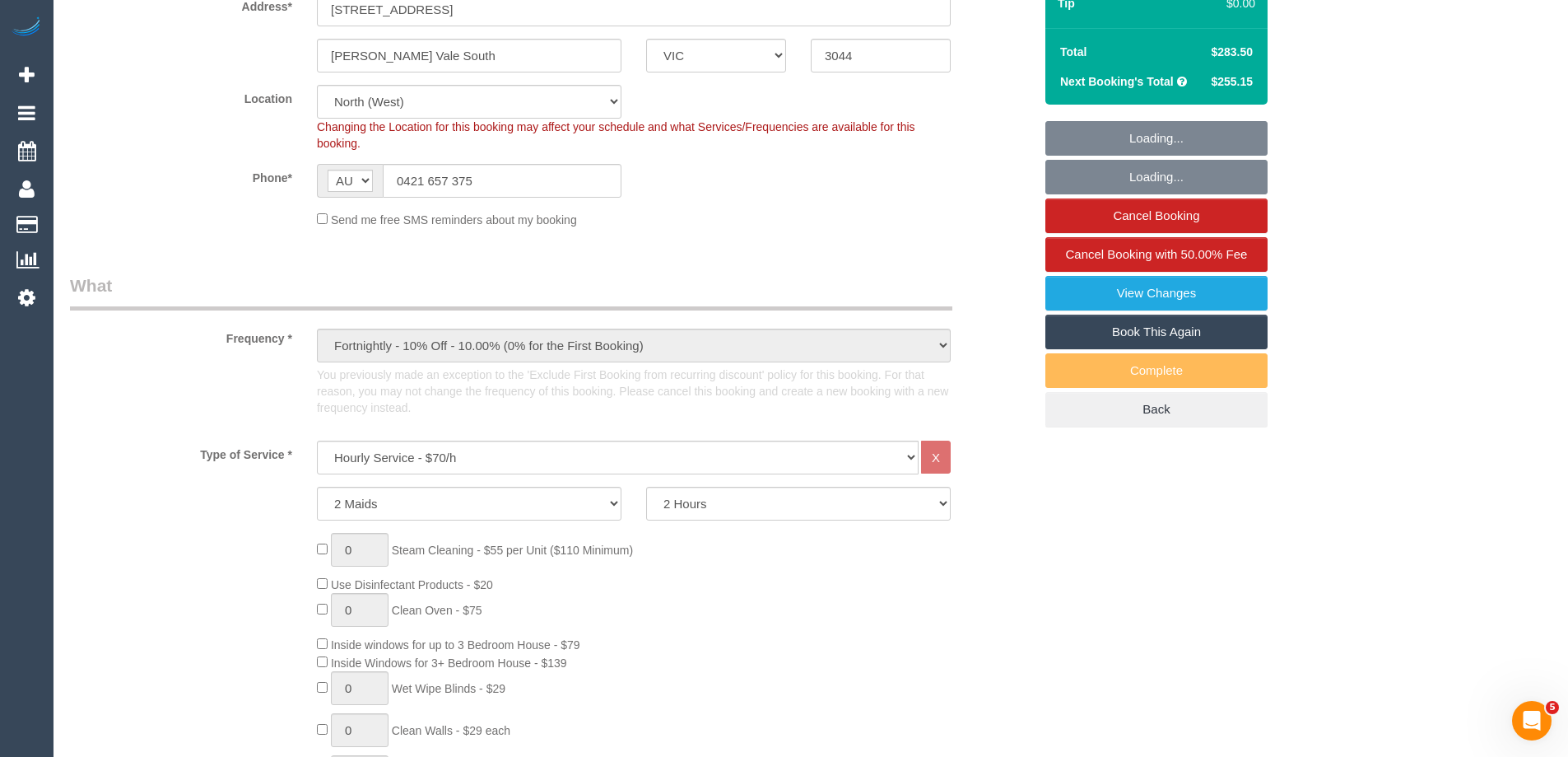
select select "object:901"
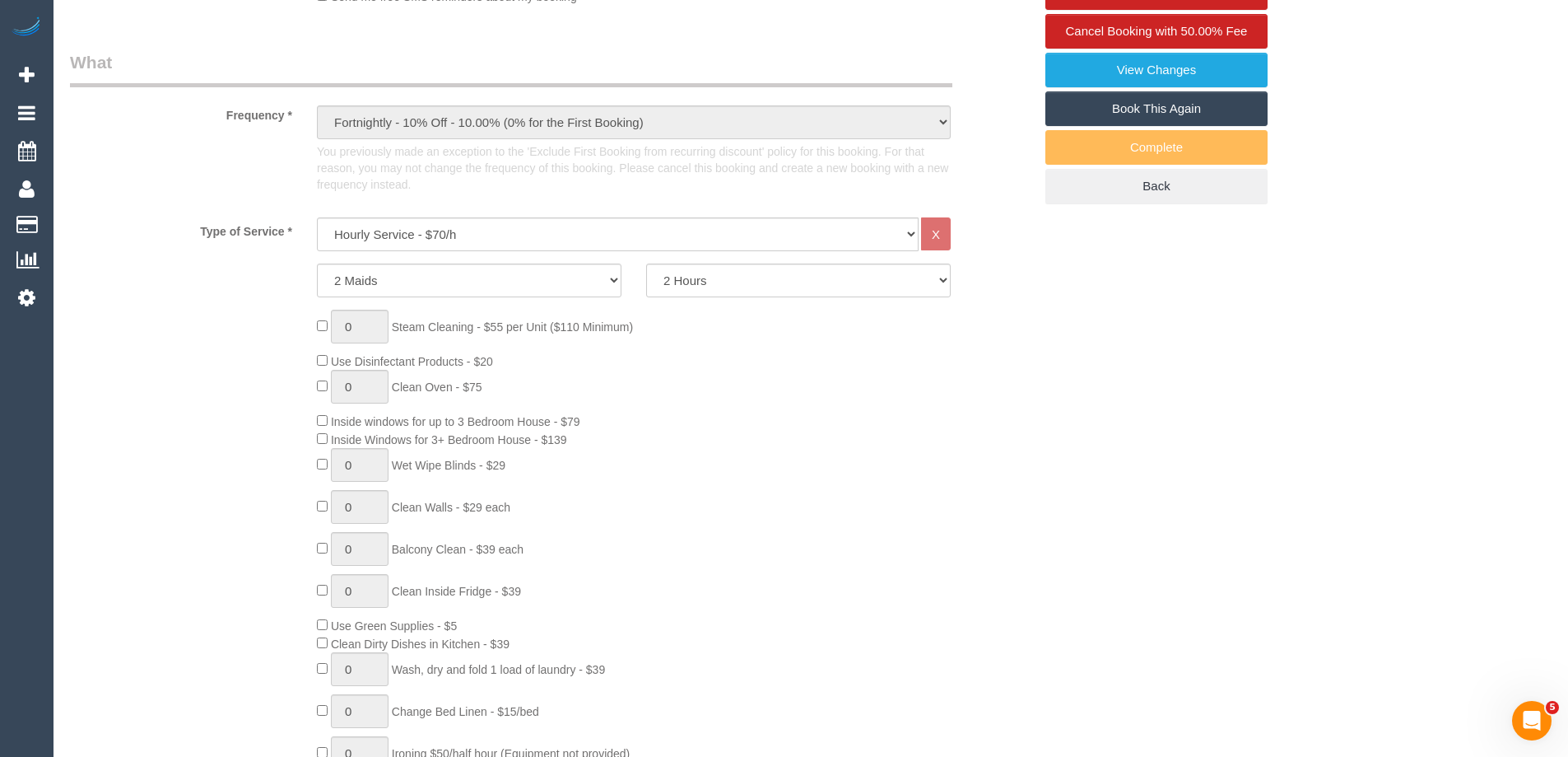
select select "spot1"
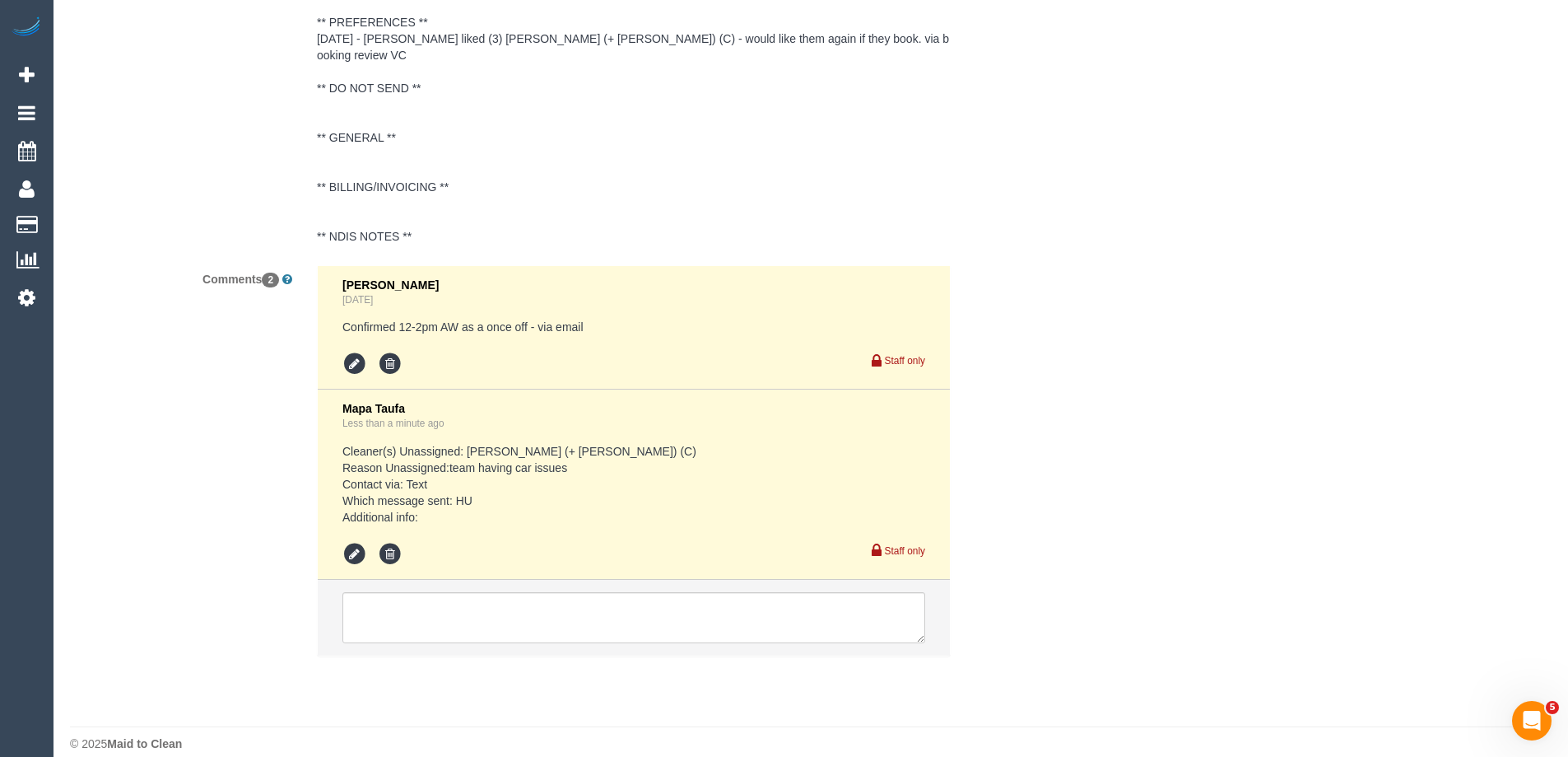
scroll to position [3029, 0]
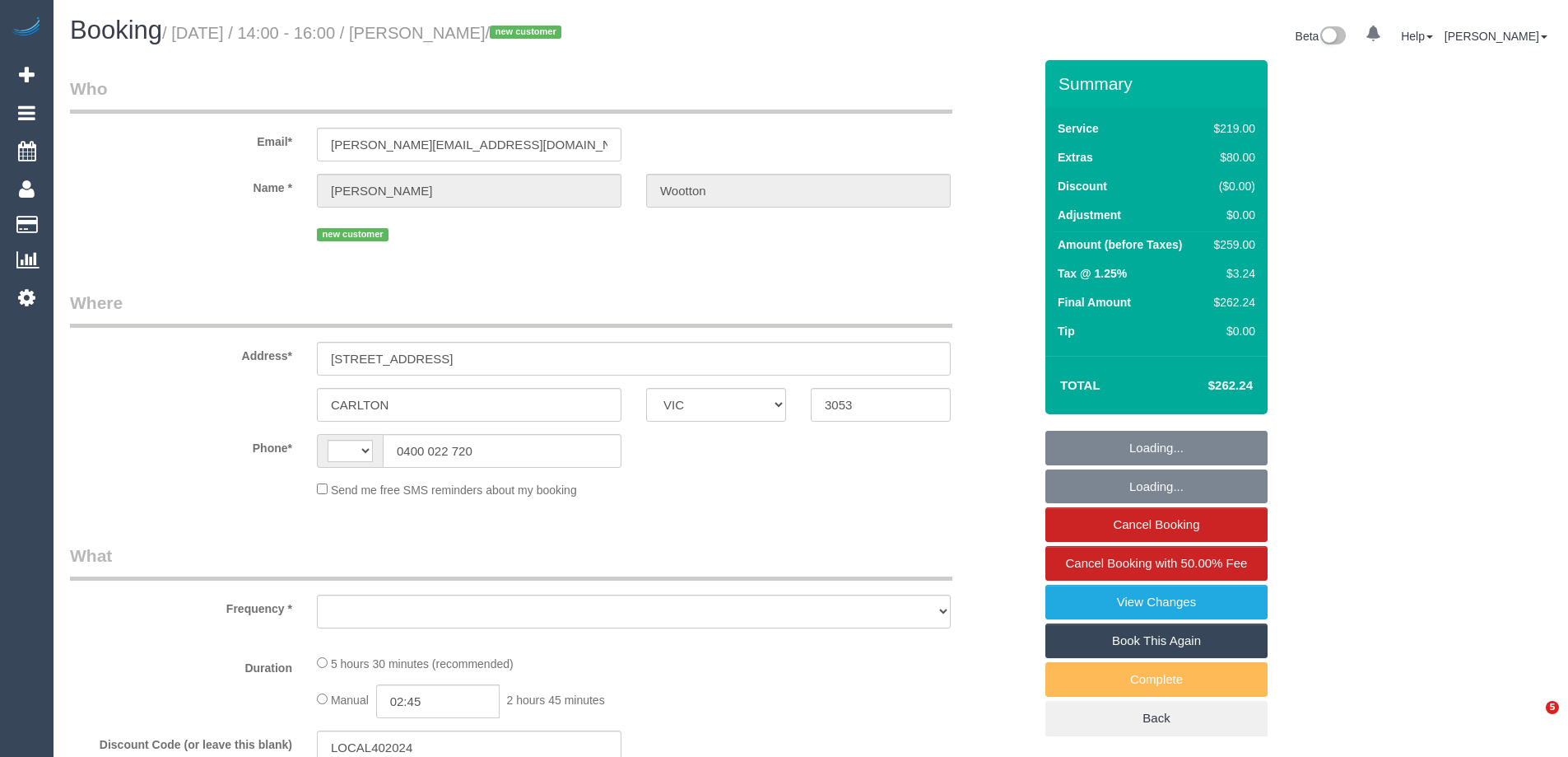
select select "VIC"
select select "object:298"
select select "string:stripe-pm_1S4Kbm2GScqysDRVcY7WpnZ2"
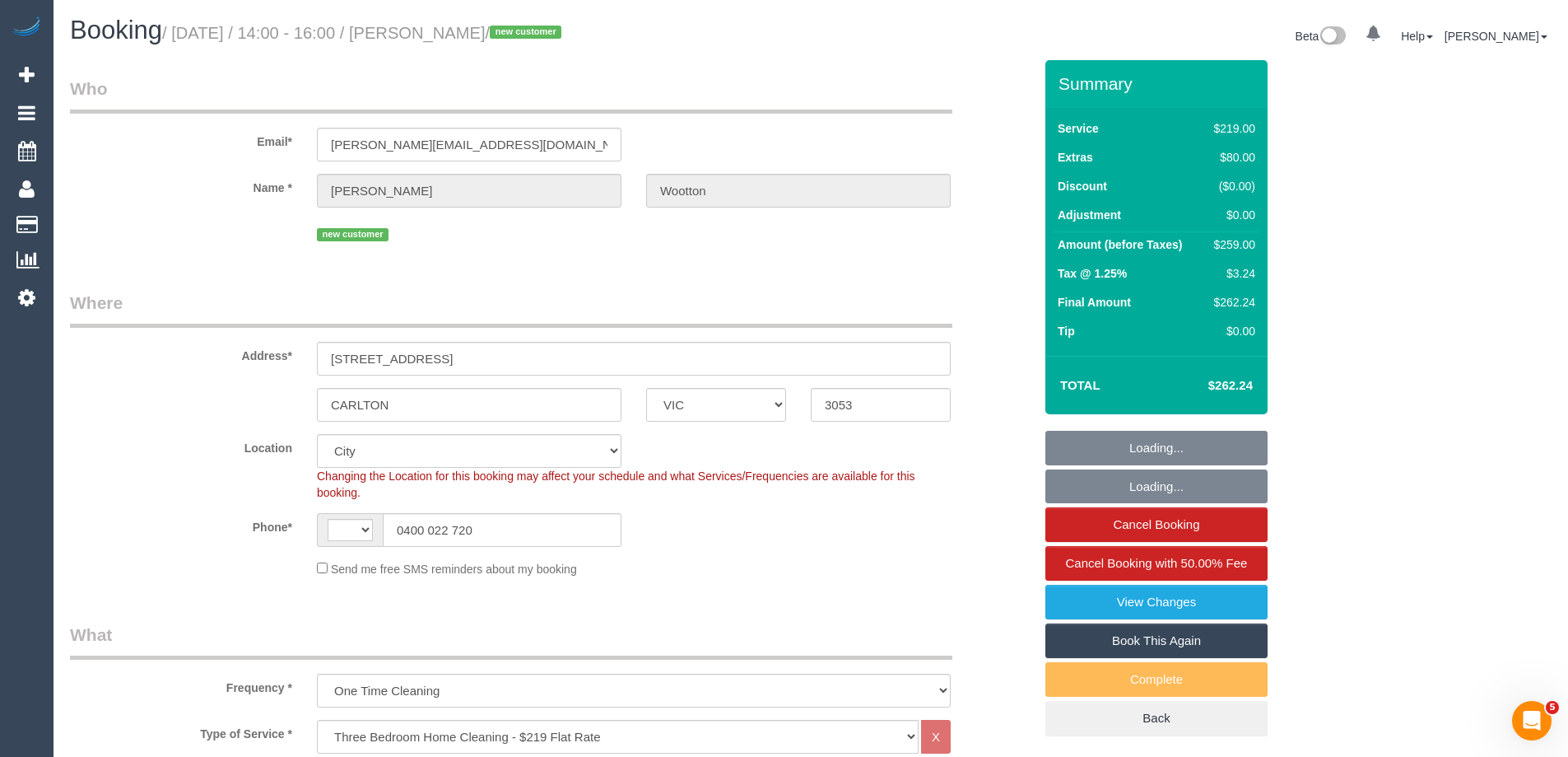
select select "object:547"
select select "number:28"
select select "number:14"
select select "number:21"
select select "number:22"
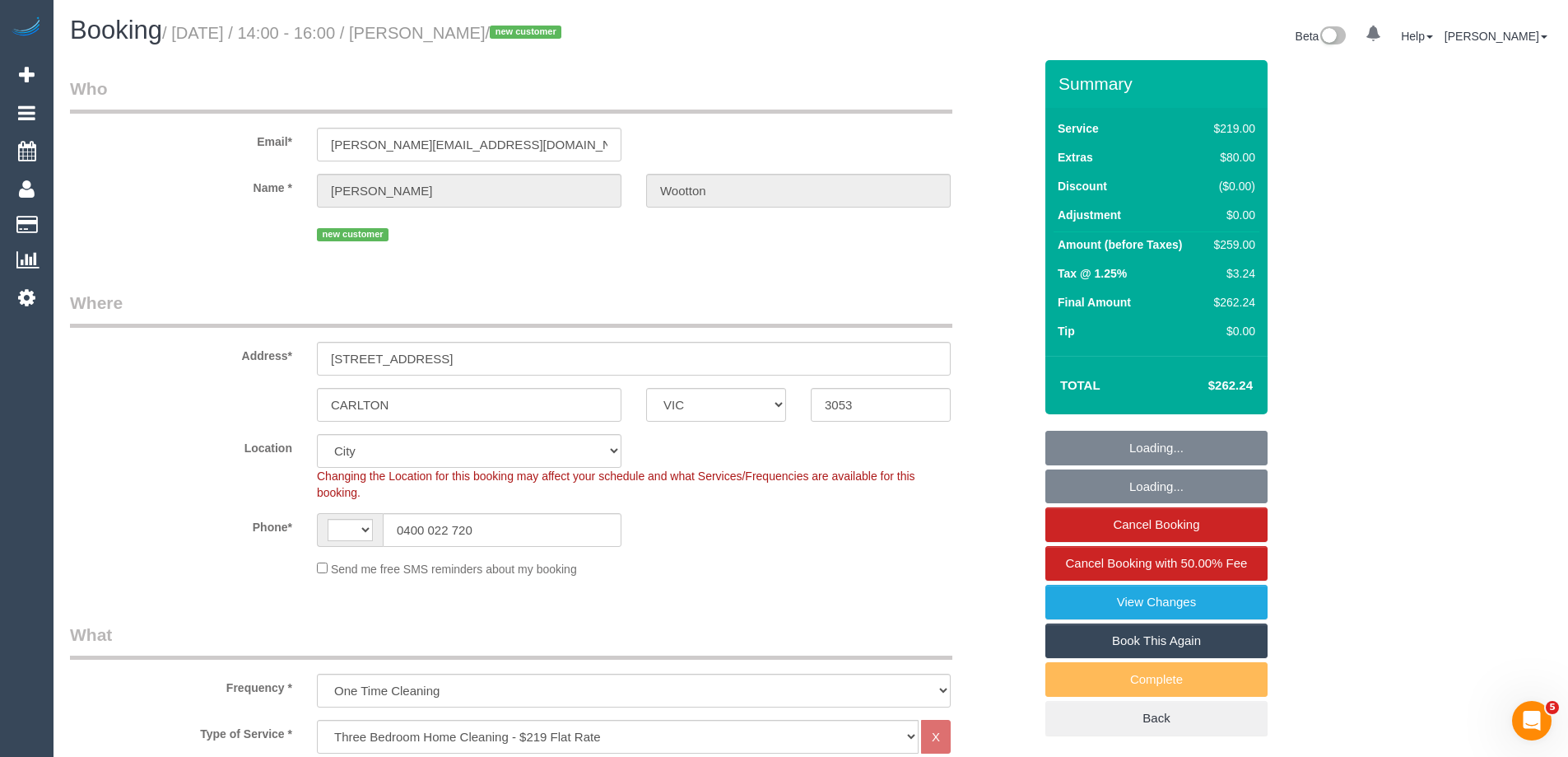
select select "number:13"
select select "string:AU"
select select "spot1"
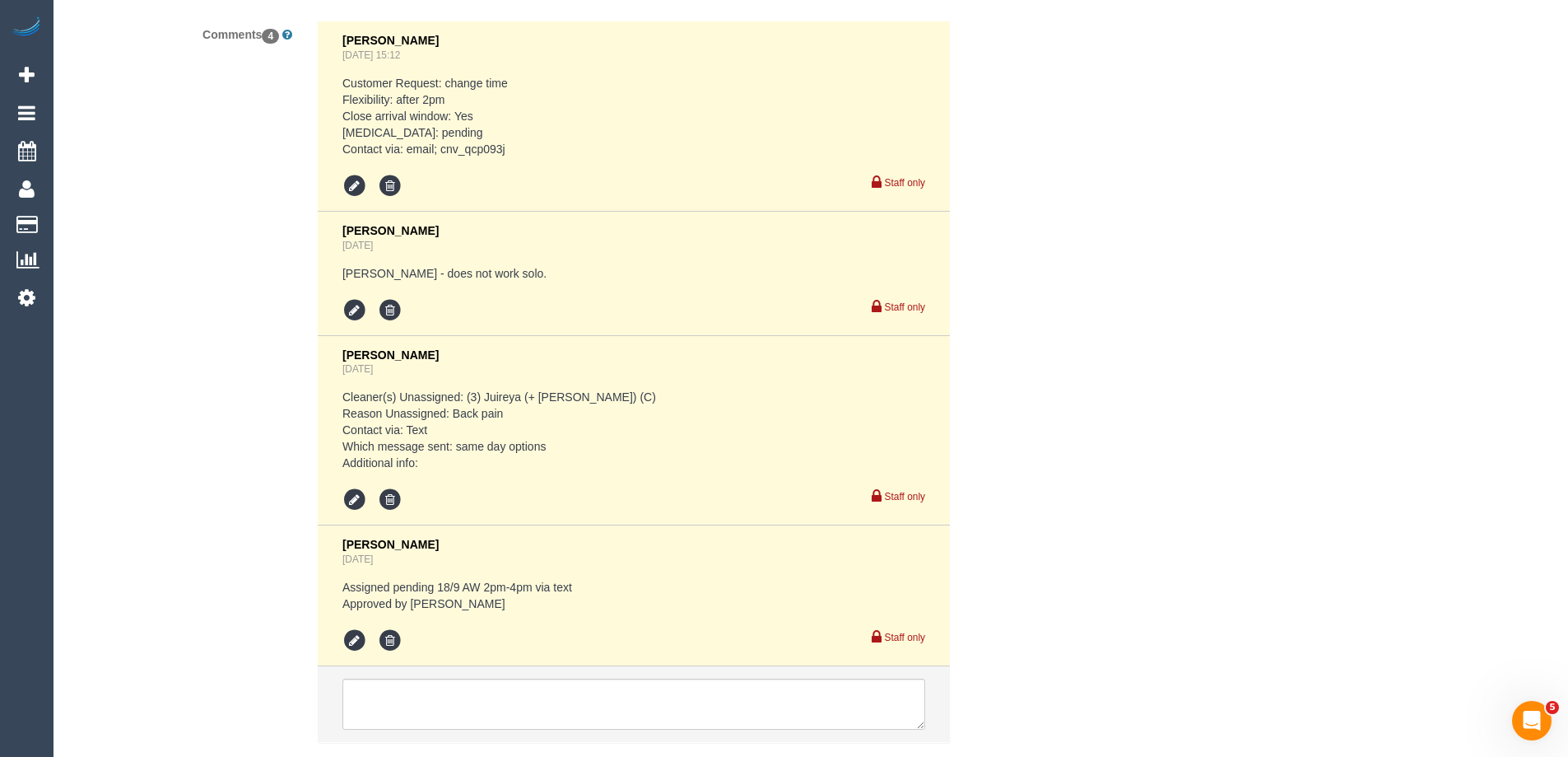
scroll to position [3179, 0]
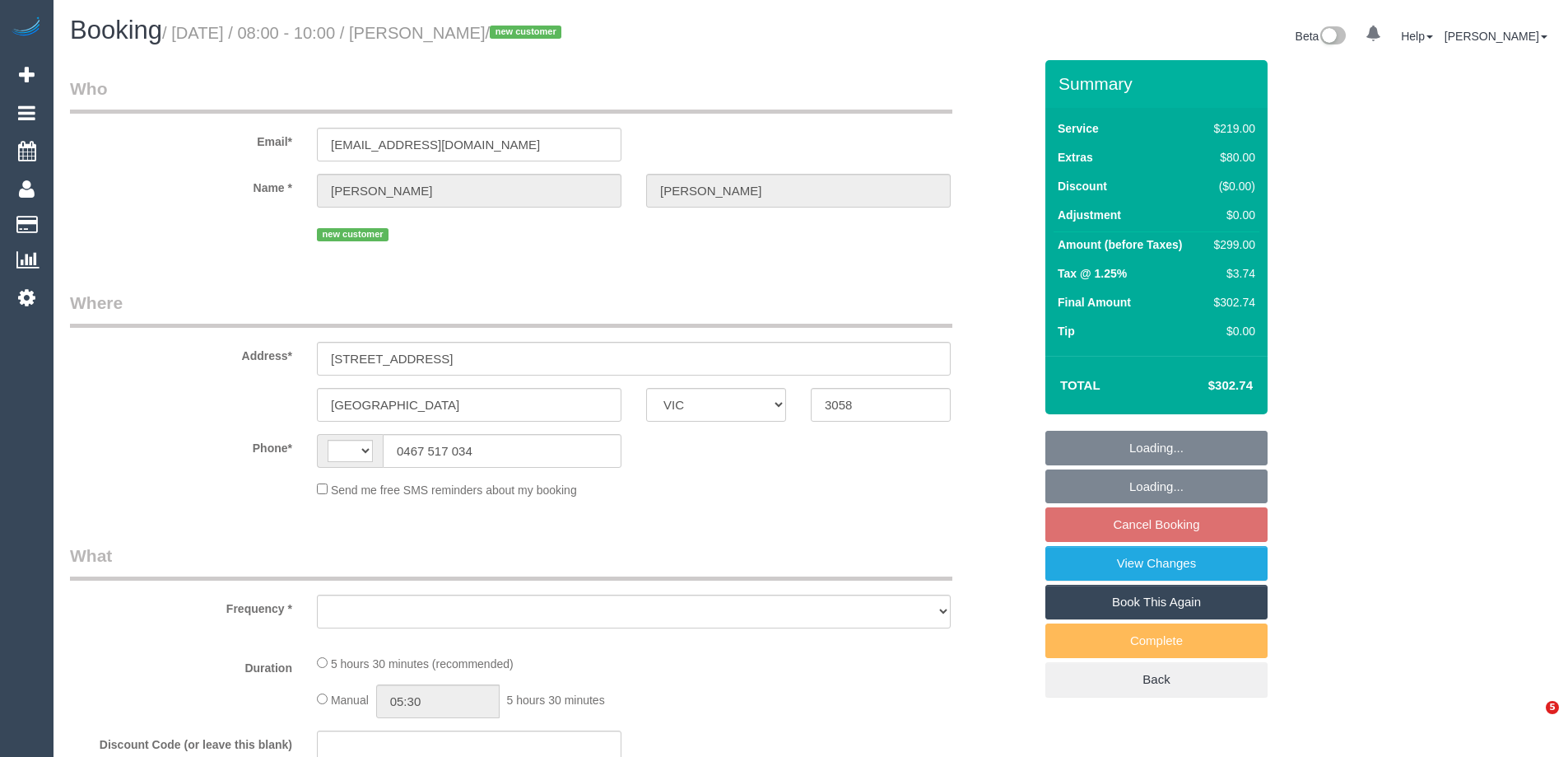
select select "VIC"
select select "string:AU"
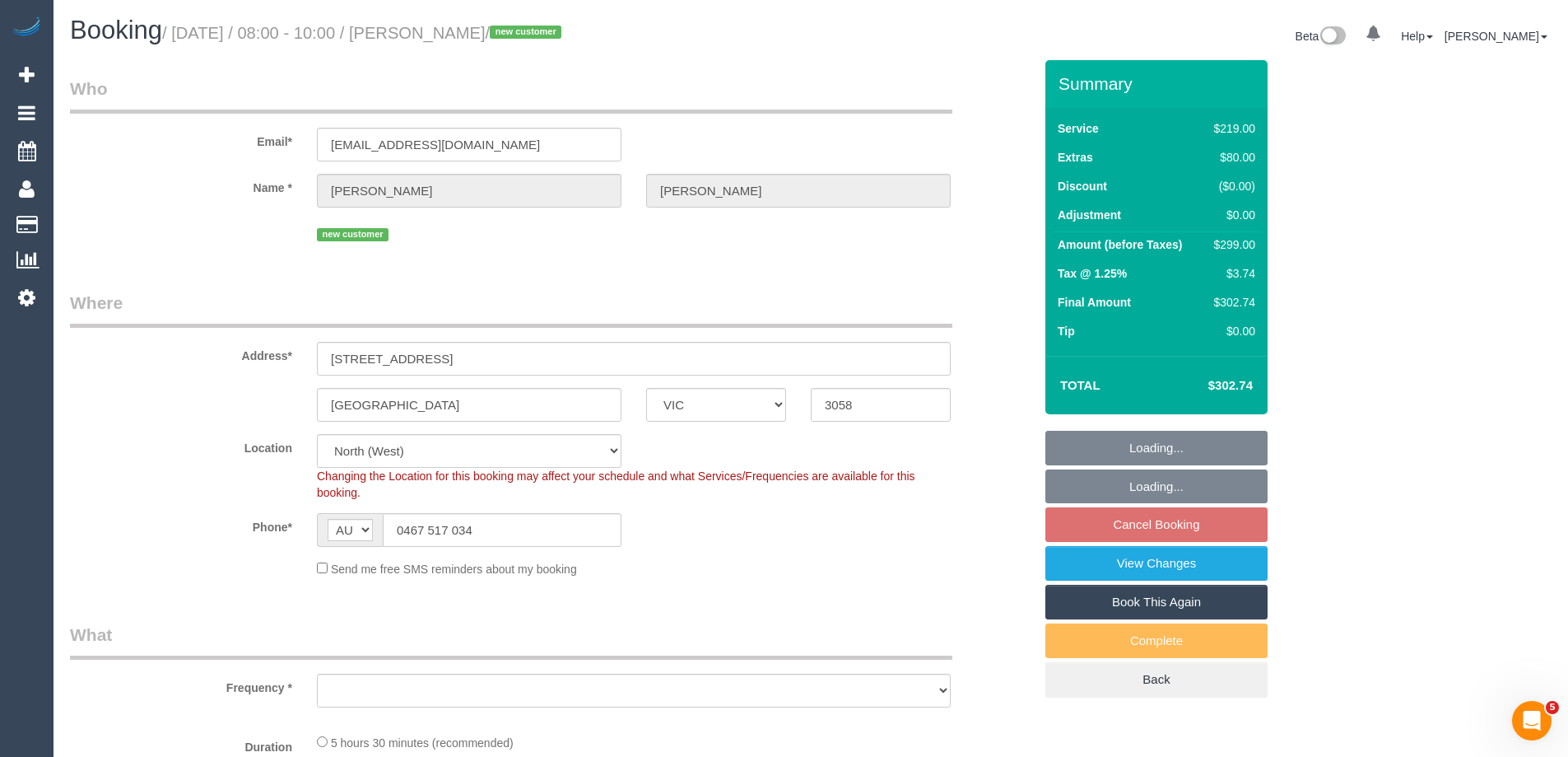
select select "object:650"
select select "string:stripe-pm_1KHbbM2GScqysDRVKhK0BQT9"
select select "number:28"
select select "number:14"
select select "number:19"
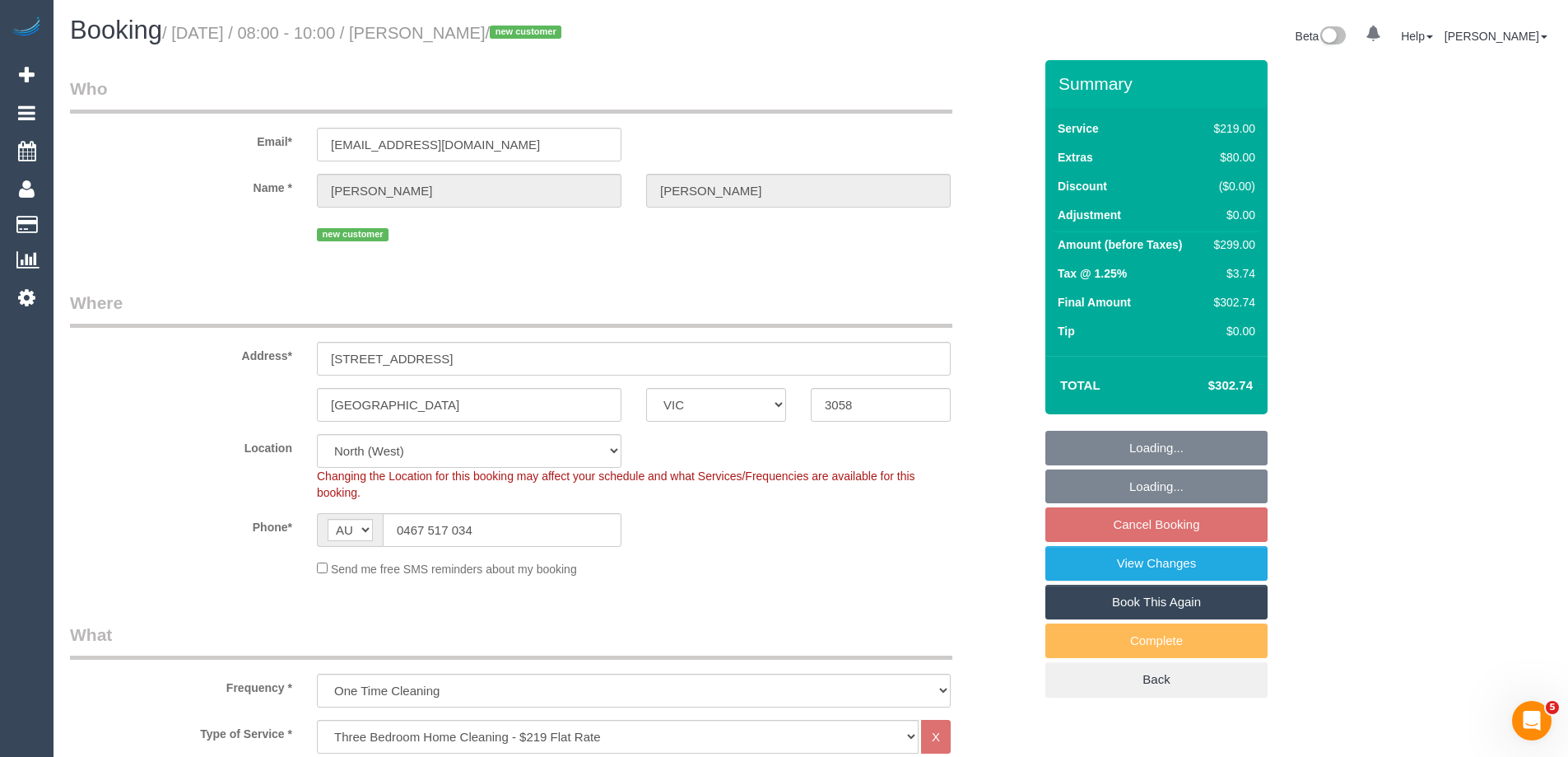
select select "object:1526"
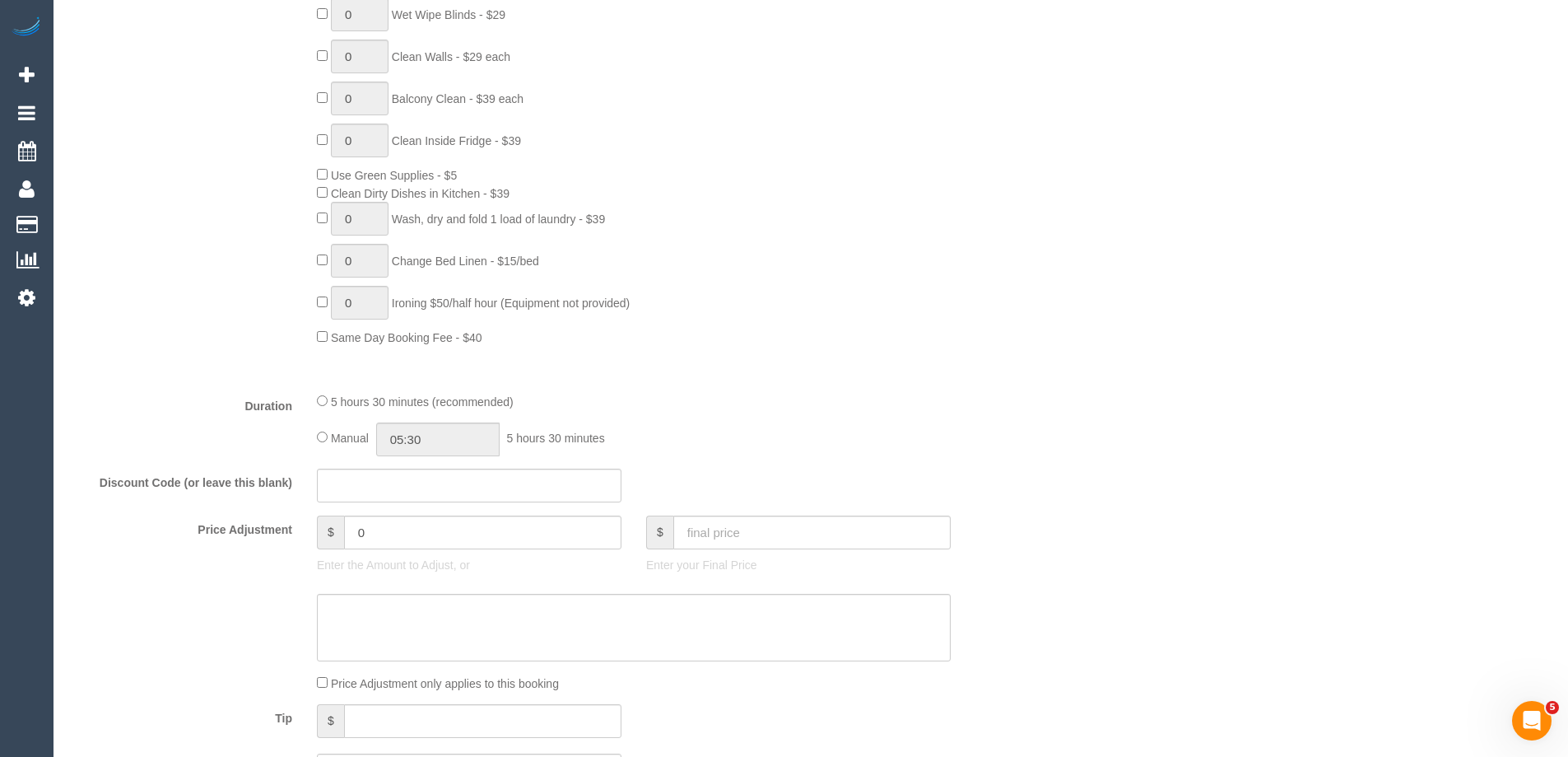
scroll to position [1235, 0]
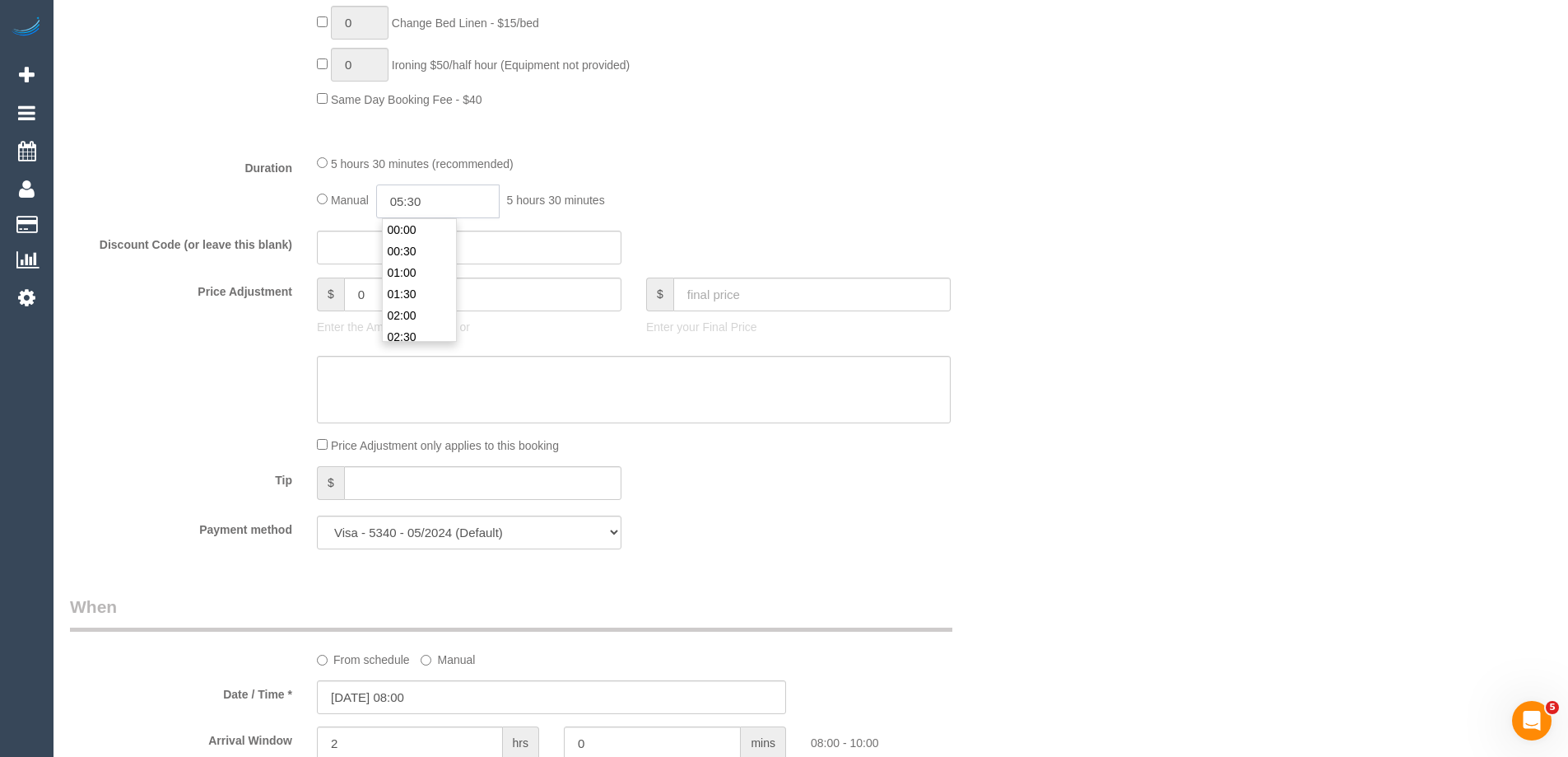
click at [448, 200] on input "05:30" at bounding box center [438, 202] width 124 height 34
click at [417, 246] on li "02:30" at bounding box center [419, 254] width 73 height 22
drag, startPoint x: 434, startPoint y: 196, endPoint x: 415, endPoint y: 194, distance: 19.1
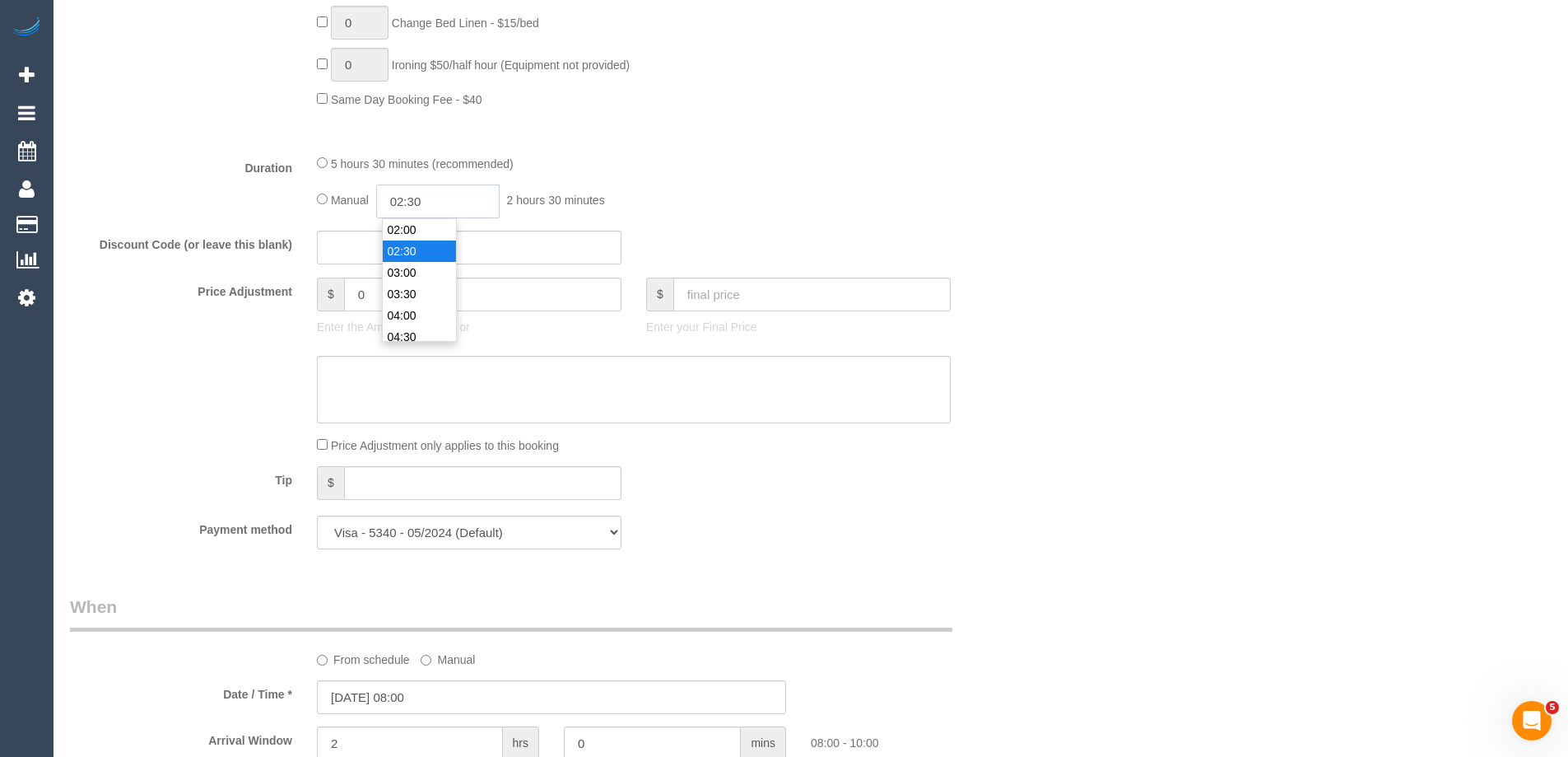
click at [415, 194] on input "02:30" at bounding box center [438, 202] width 124 height 34
type input "02:45"
click at [766, 178] on div "5 hours 30 minutes (recommended) Manual 02:45 2 hours 45 minutes" at bounding box center [634, 186] width 658 height 64
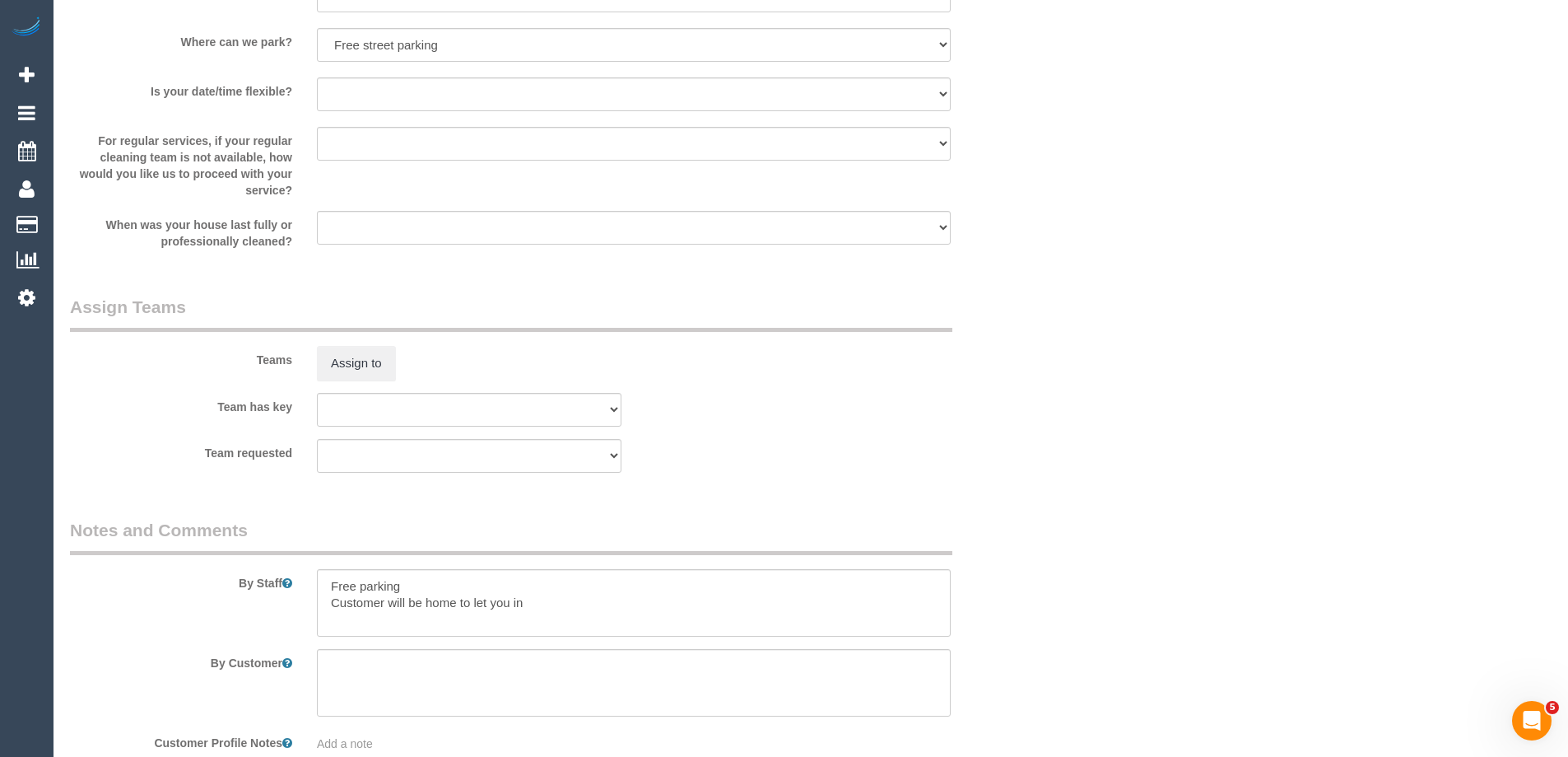
scroll to position [2470, 0]
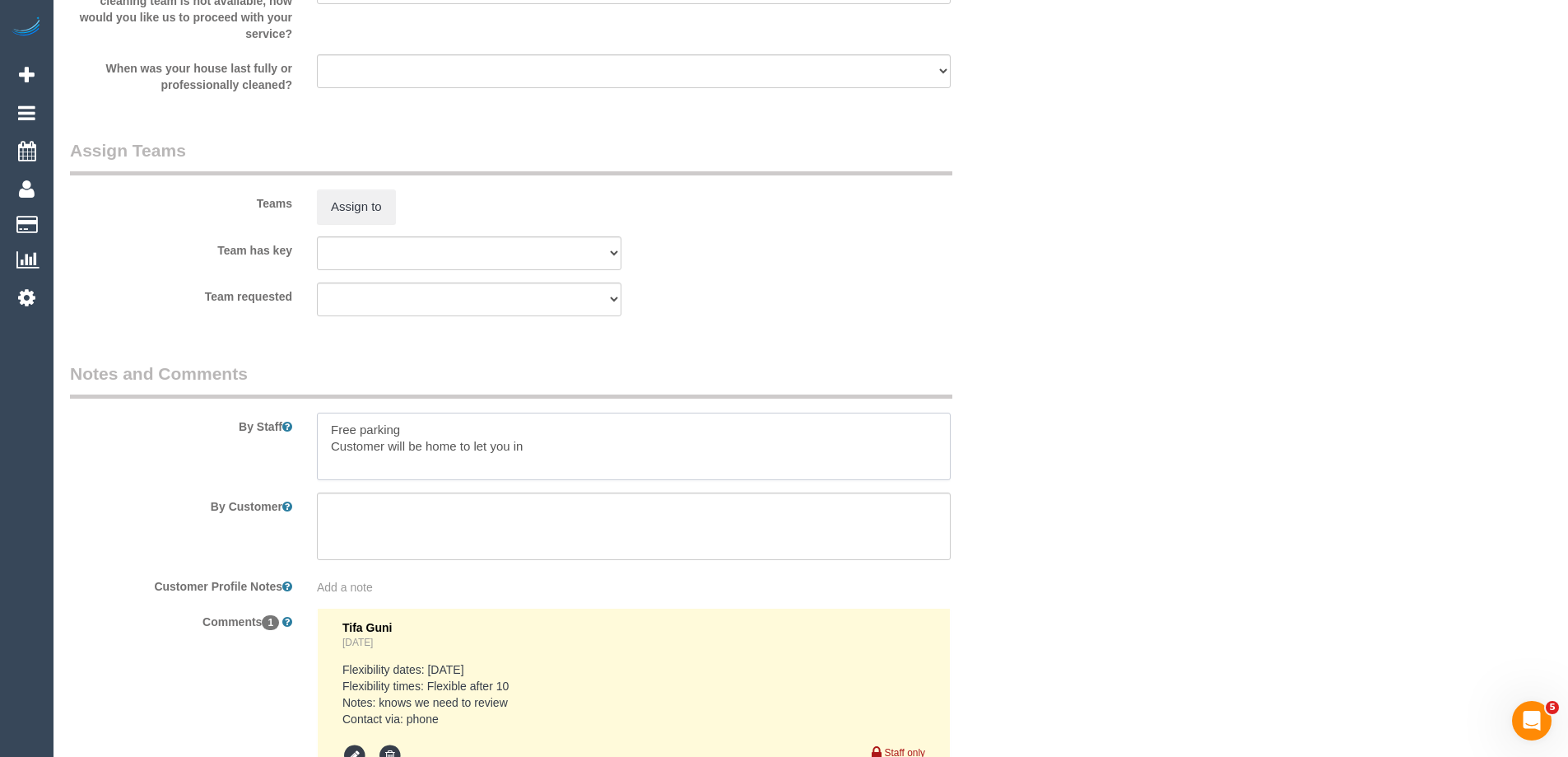
click at [320, 428] on textarea at bounding box center [634, 447] width 634 height 68
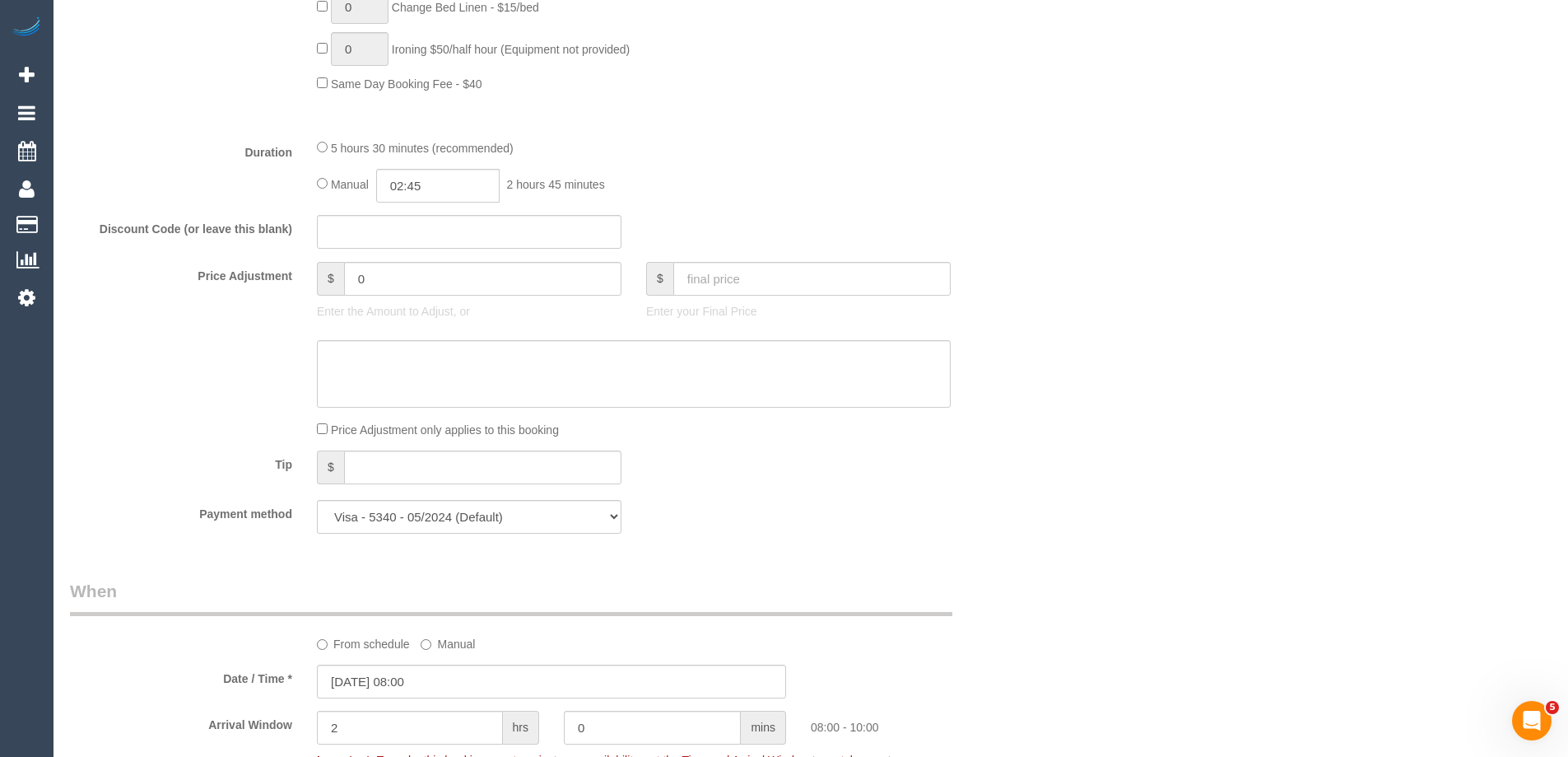
scroll to position [1482, 0]
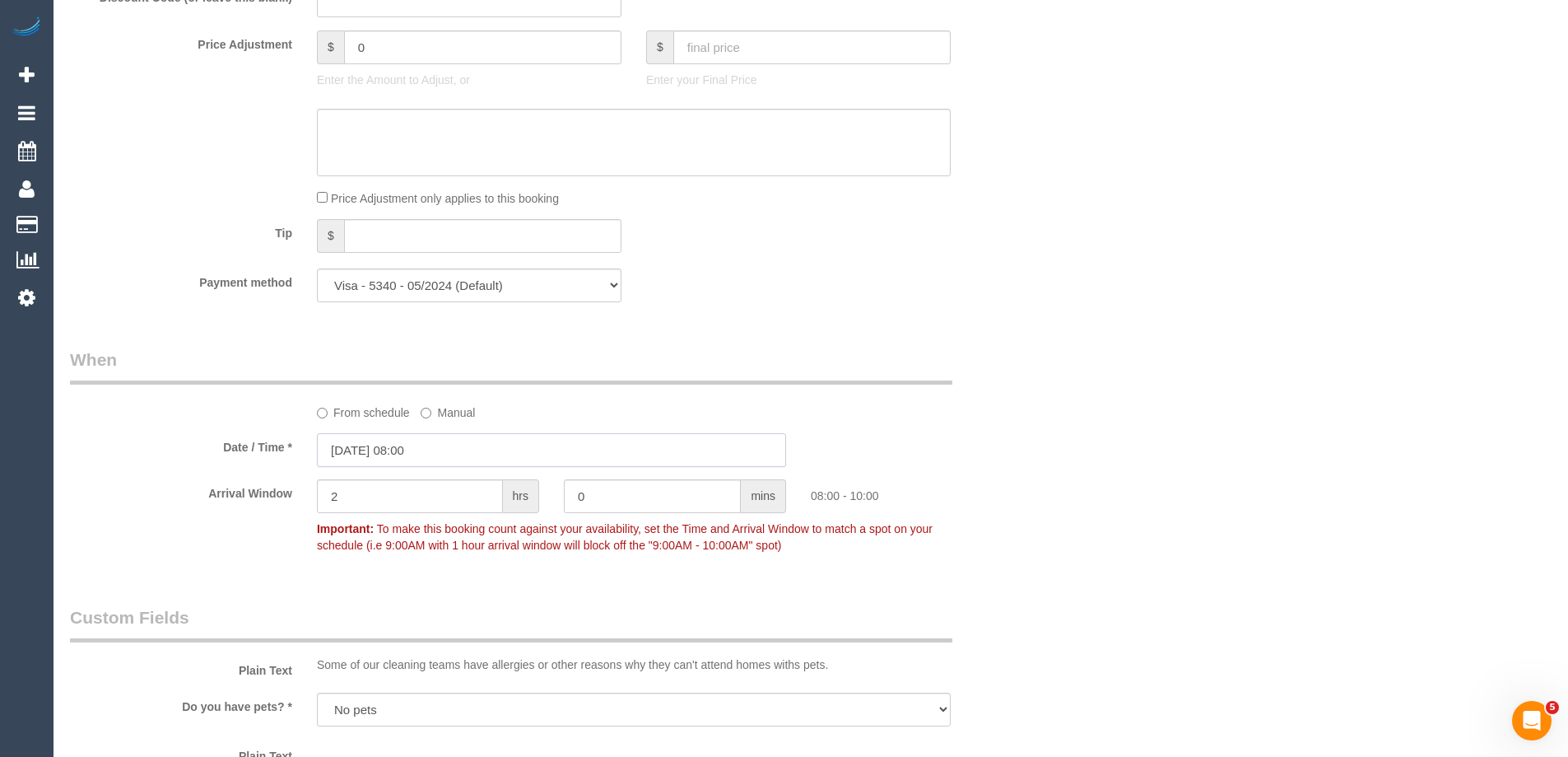
click at [394, 447] on input "[DATE] 08:00" at bounding box center [551, 450] width 469 height 34
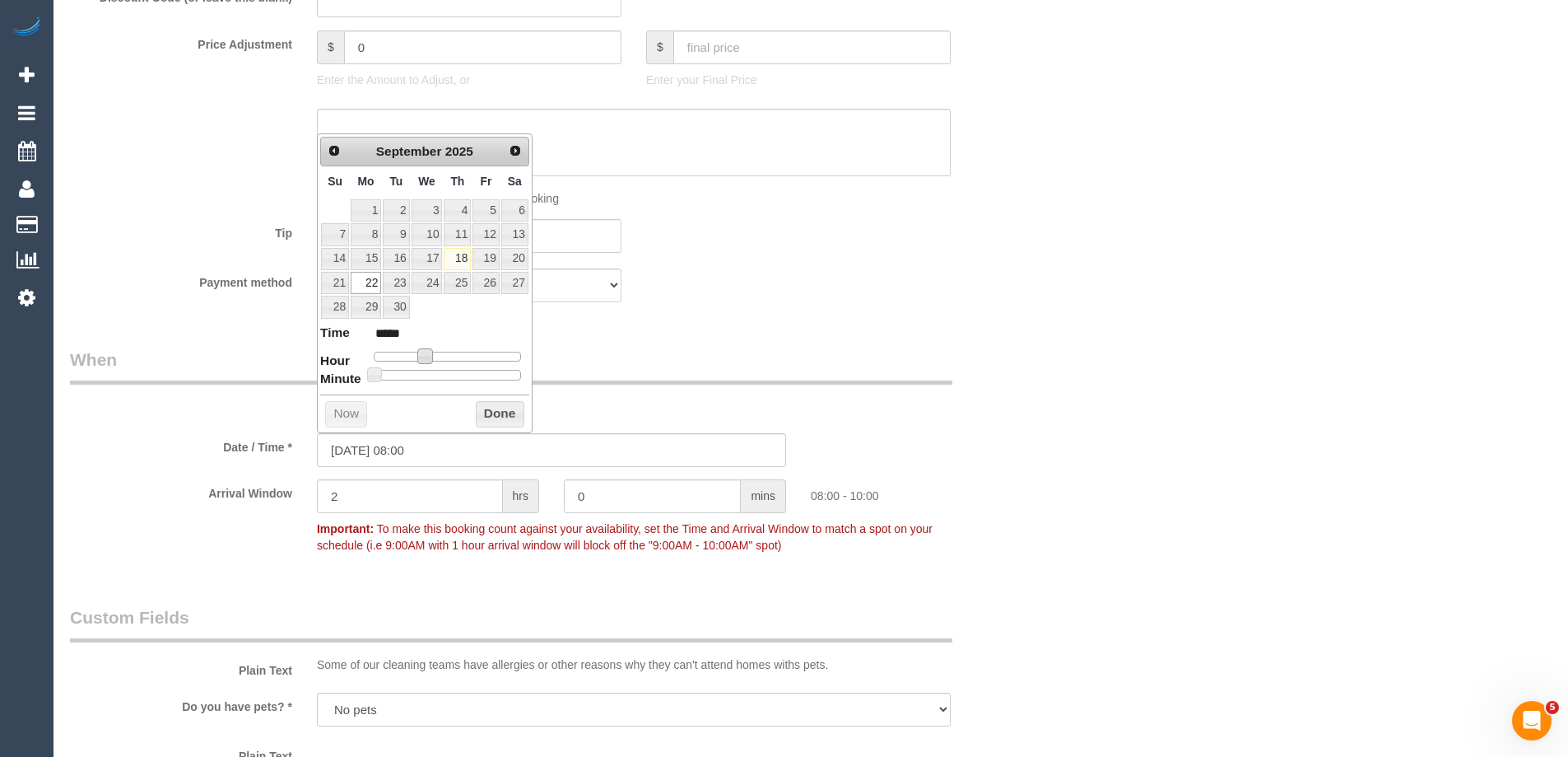
type input "22/09/2025 09:00"
type input "*****"
type input "22/09/2025 10:00"
type input "*****"
drag, startPoint x: 428, startPoint y: 354, endPoint x: 441, endPoint y: 354, distance: 13.0
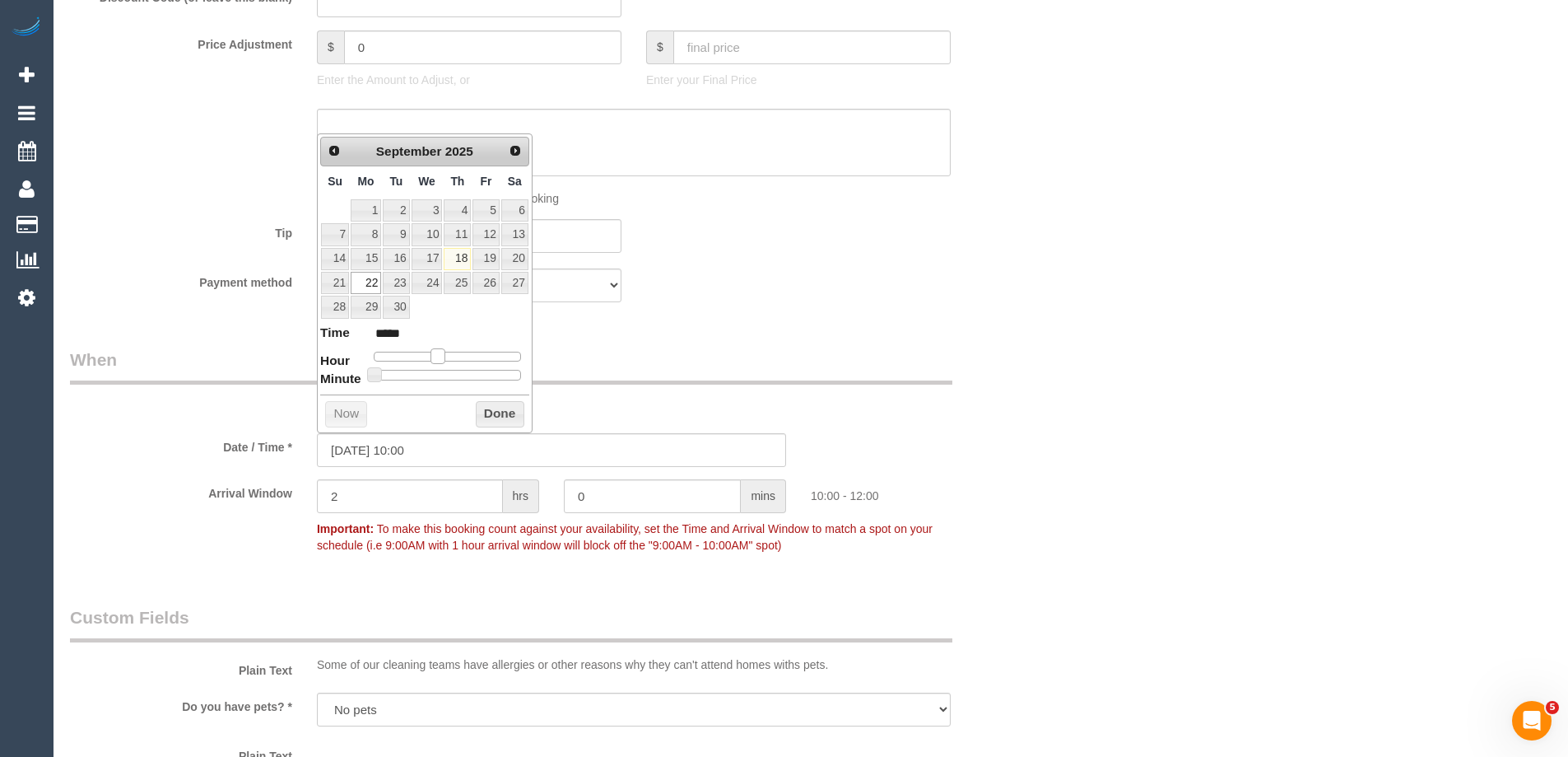
click at [441, 354] on span at bounding box center [438, 356] width 15 height 15
click at [485, 409] on button "Done" at bounding box center [500, 414] width 49 height 26
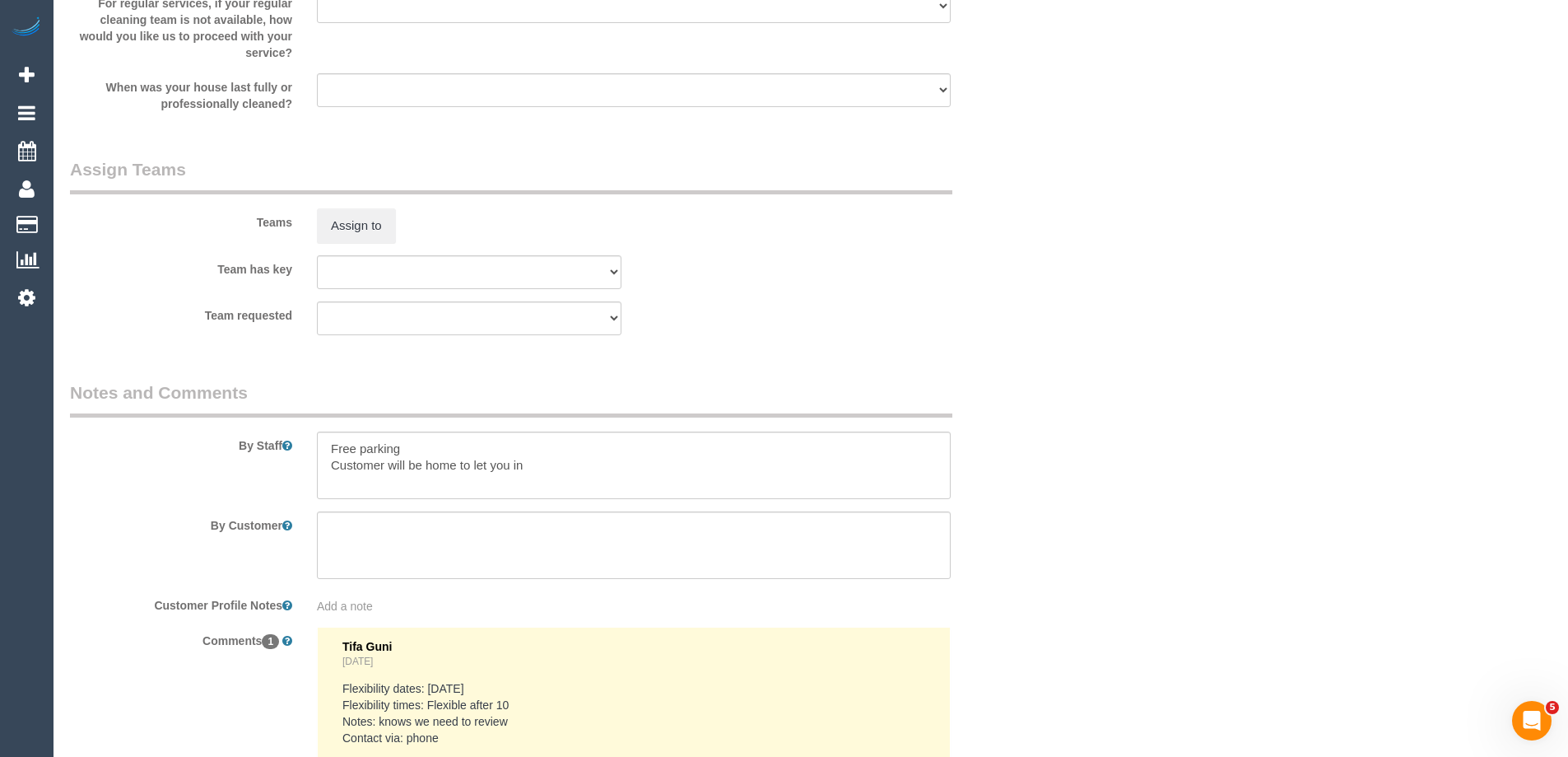
scroll to position [2552, 0]
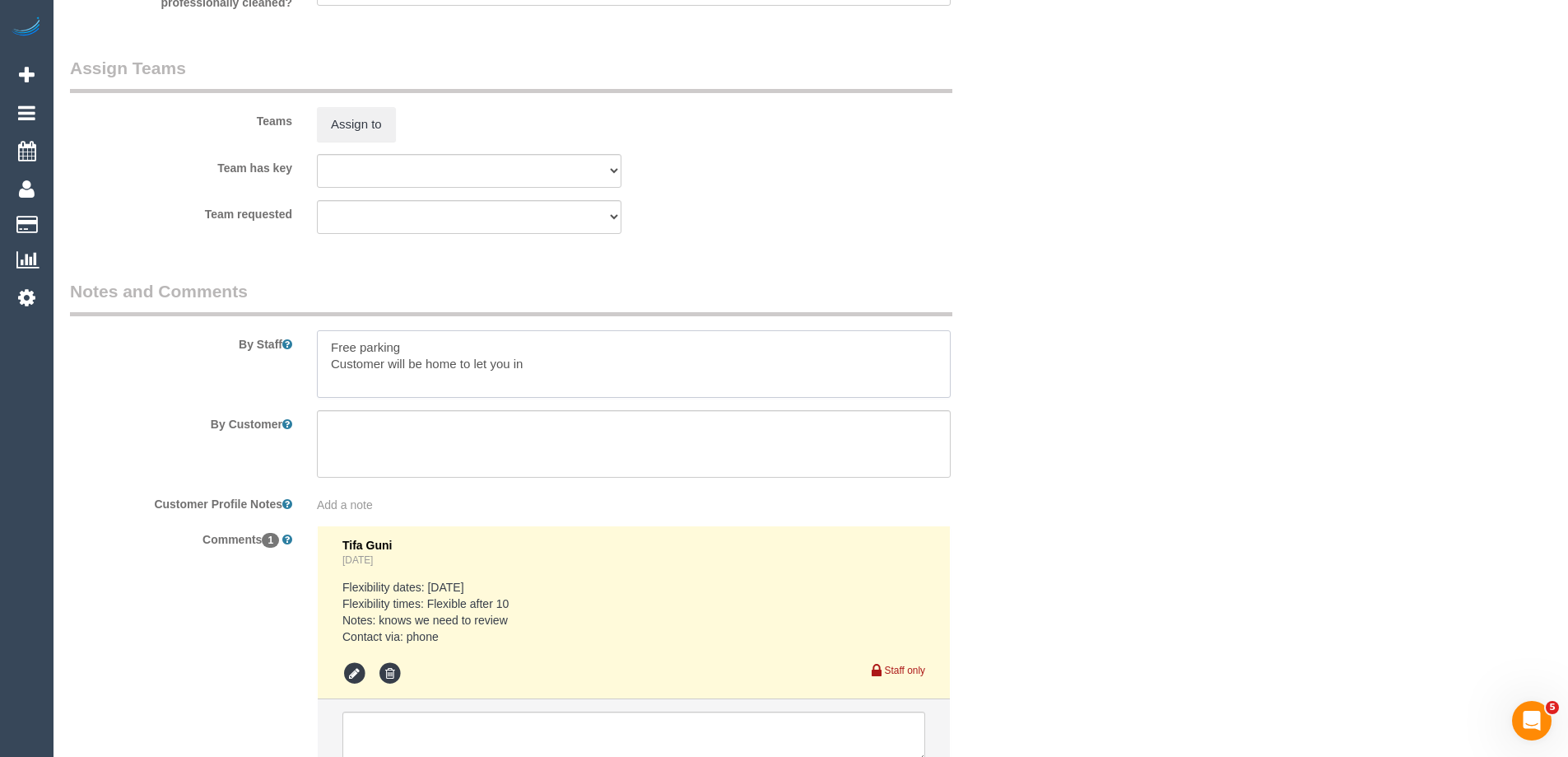
click at [328, 339] on textarea at bounding box center [634, 364] width 634 height 68
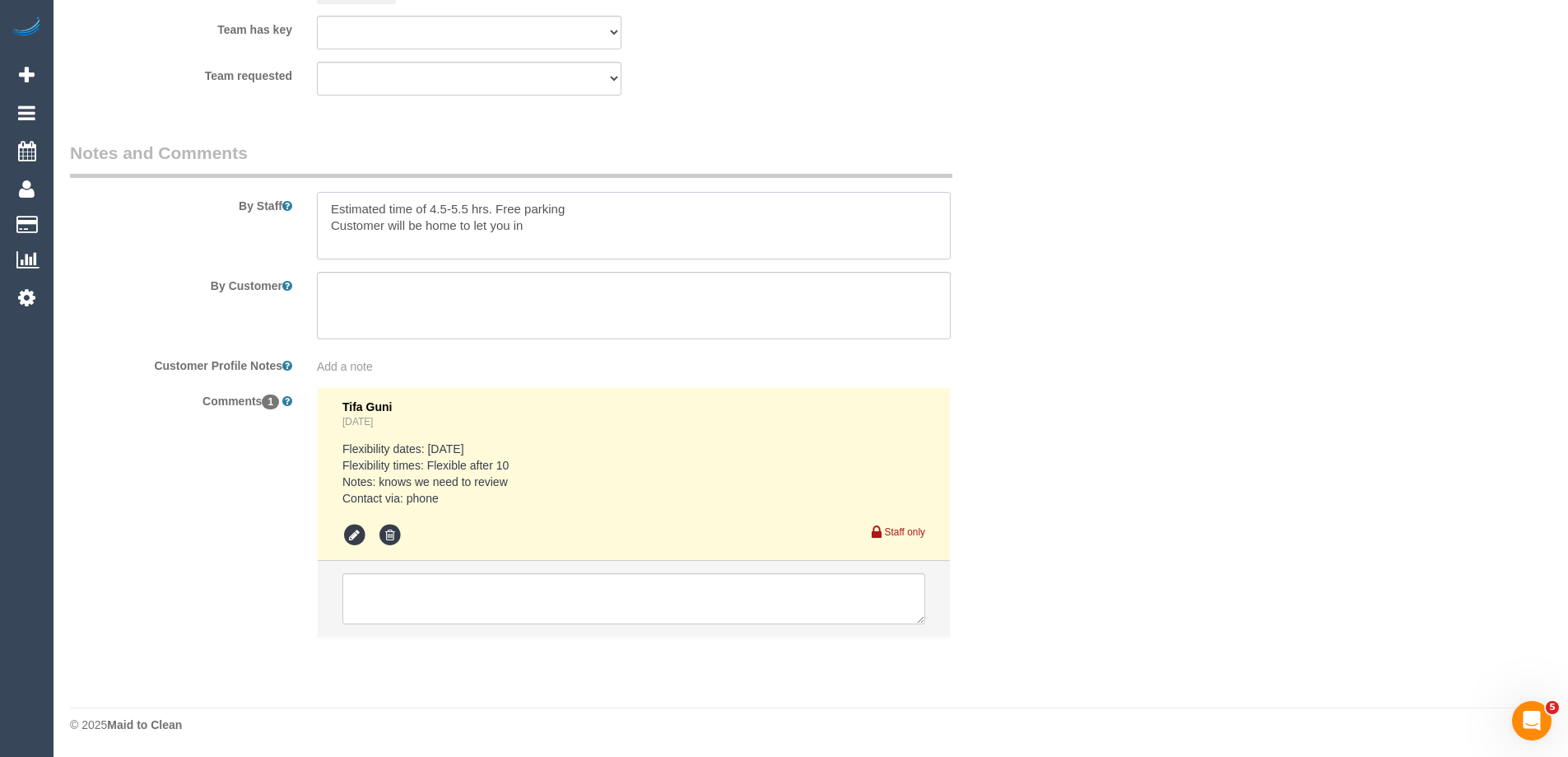
type textarea "Estimated time of 4.5-5.5 hrs. Free parking Customer will be home to let you in"
click at [391, 597] on textarea at bounding box center [633, 598] width 582 height 51
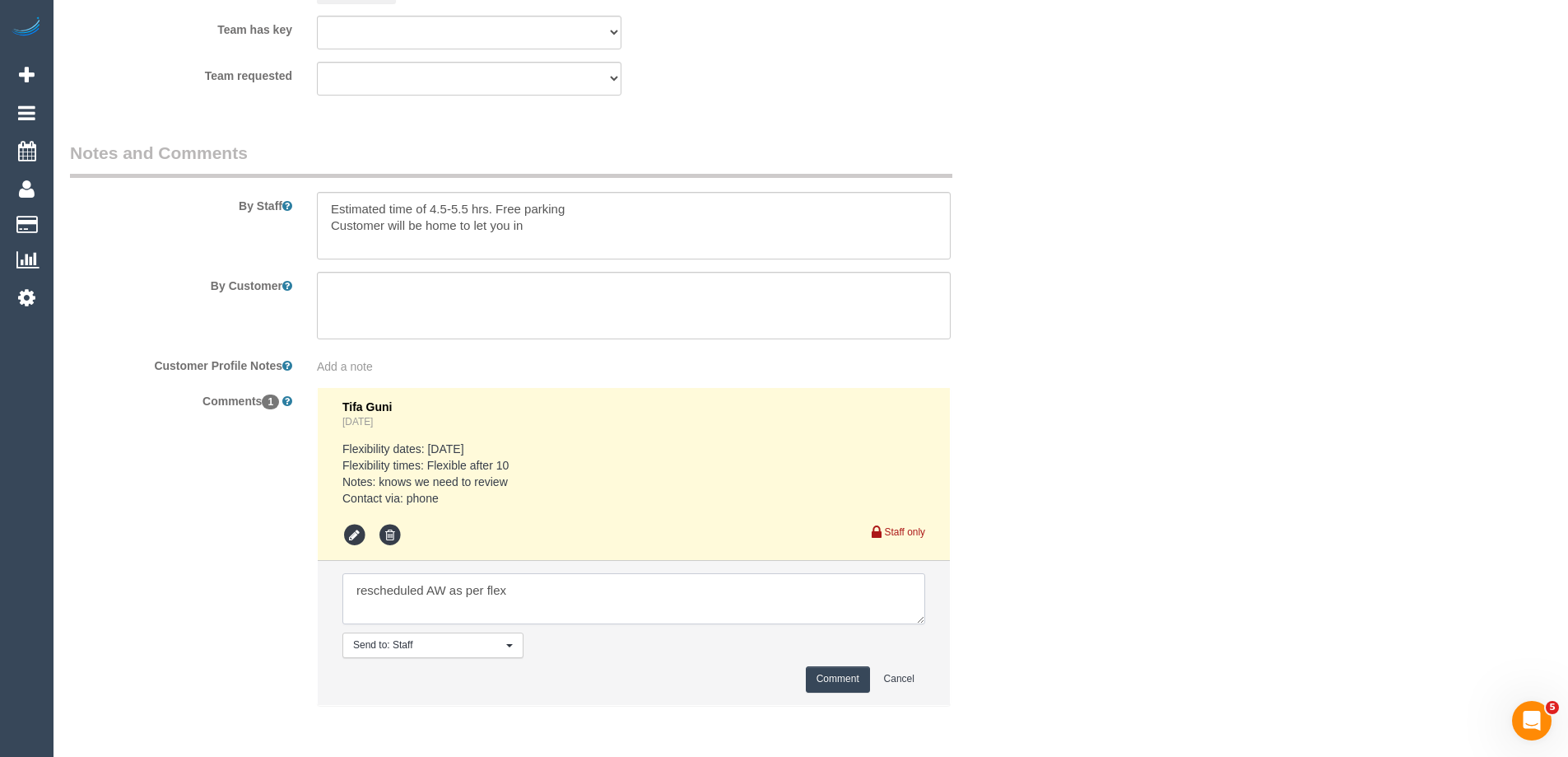
type textarea "rescheduled AW as per flex"
click at [834, 678] on button "Comment" at bounding box center [837, 678] width 64 height 25
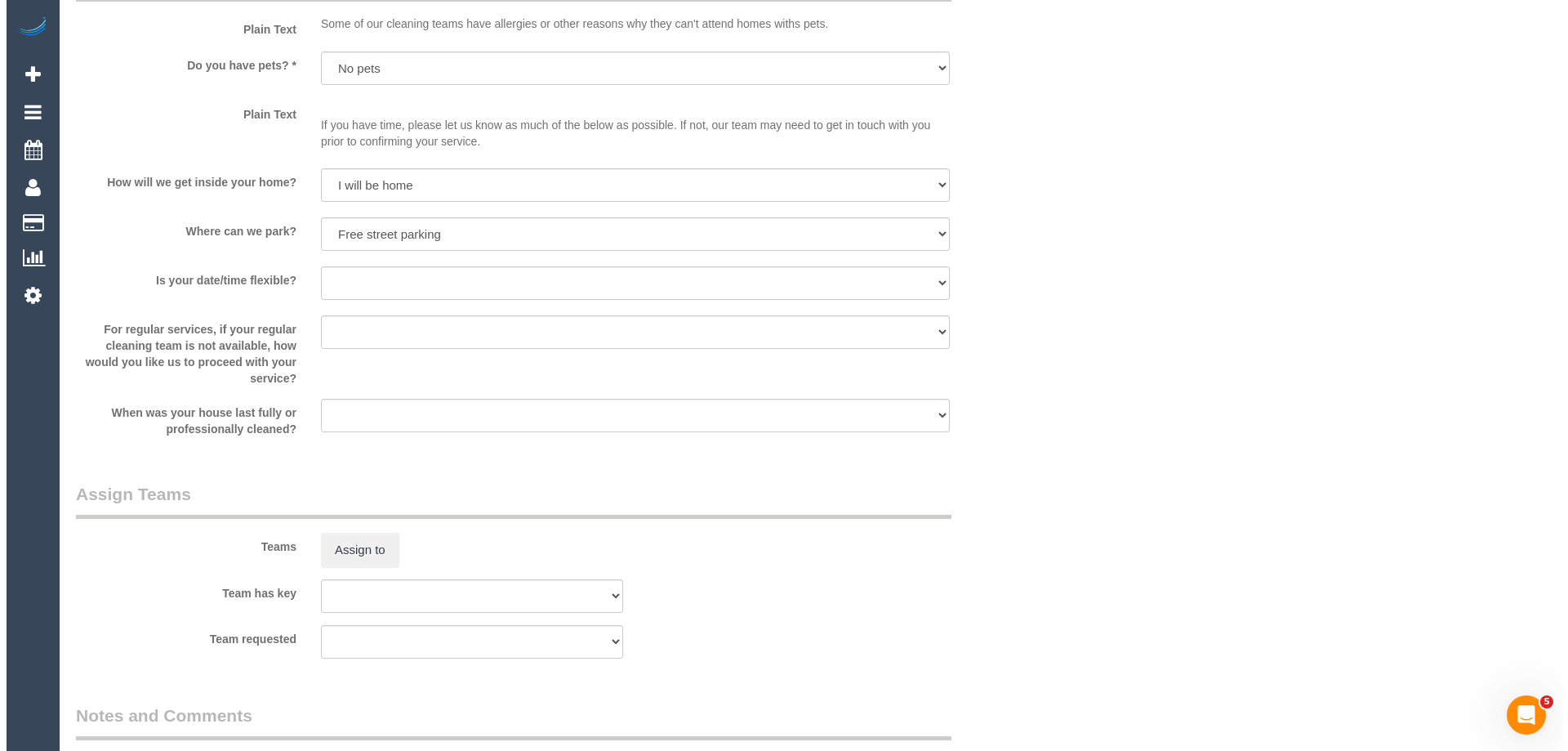
scroll to position [2368, 0]
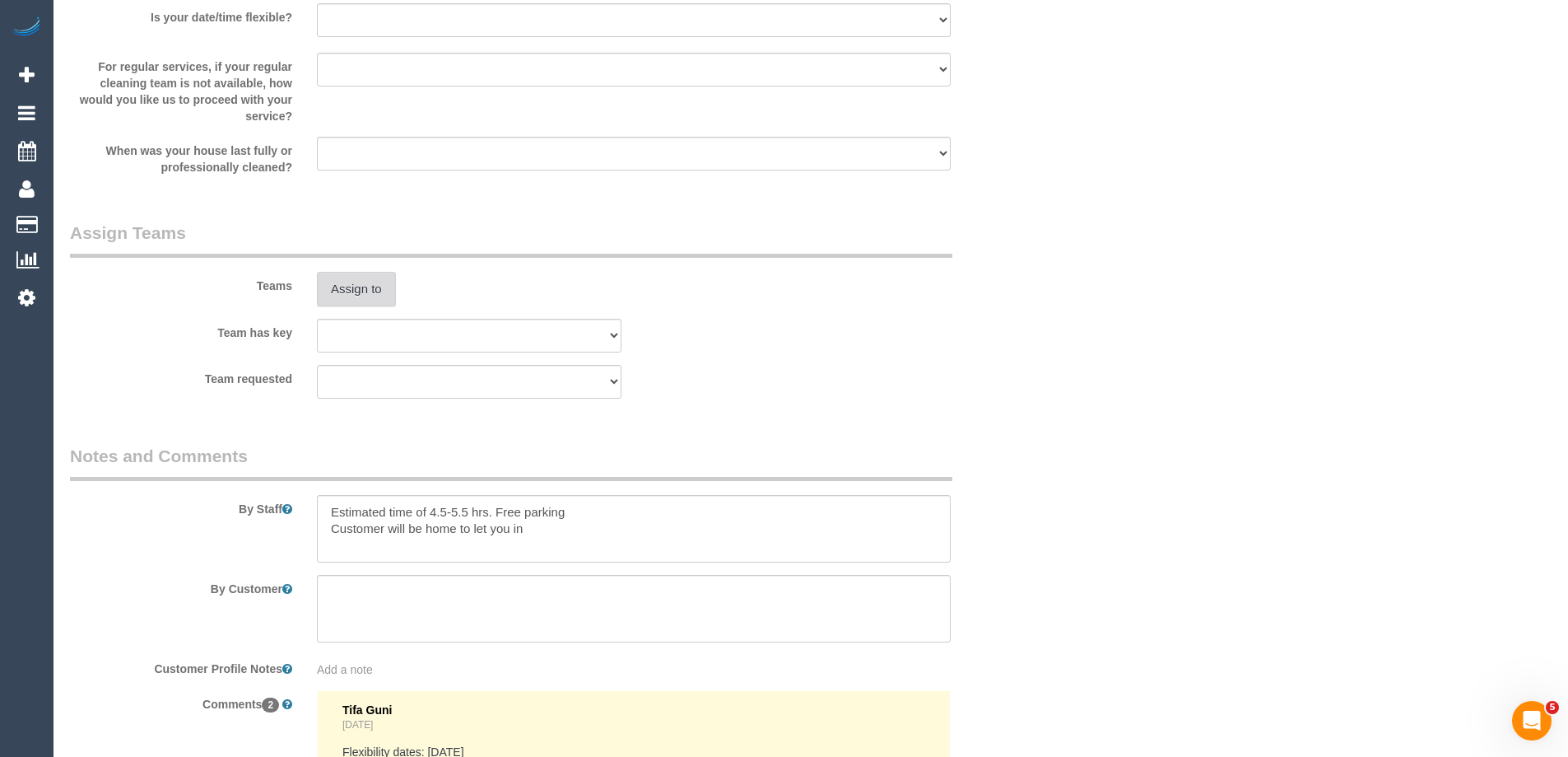
click at [362, 290] on button "Assign to" at bounding box center [356, 289] width 79 height 35
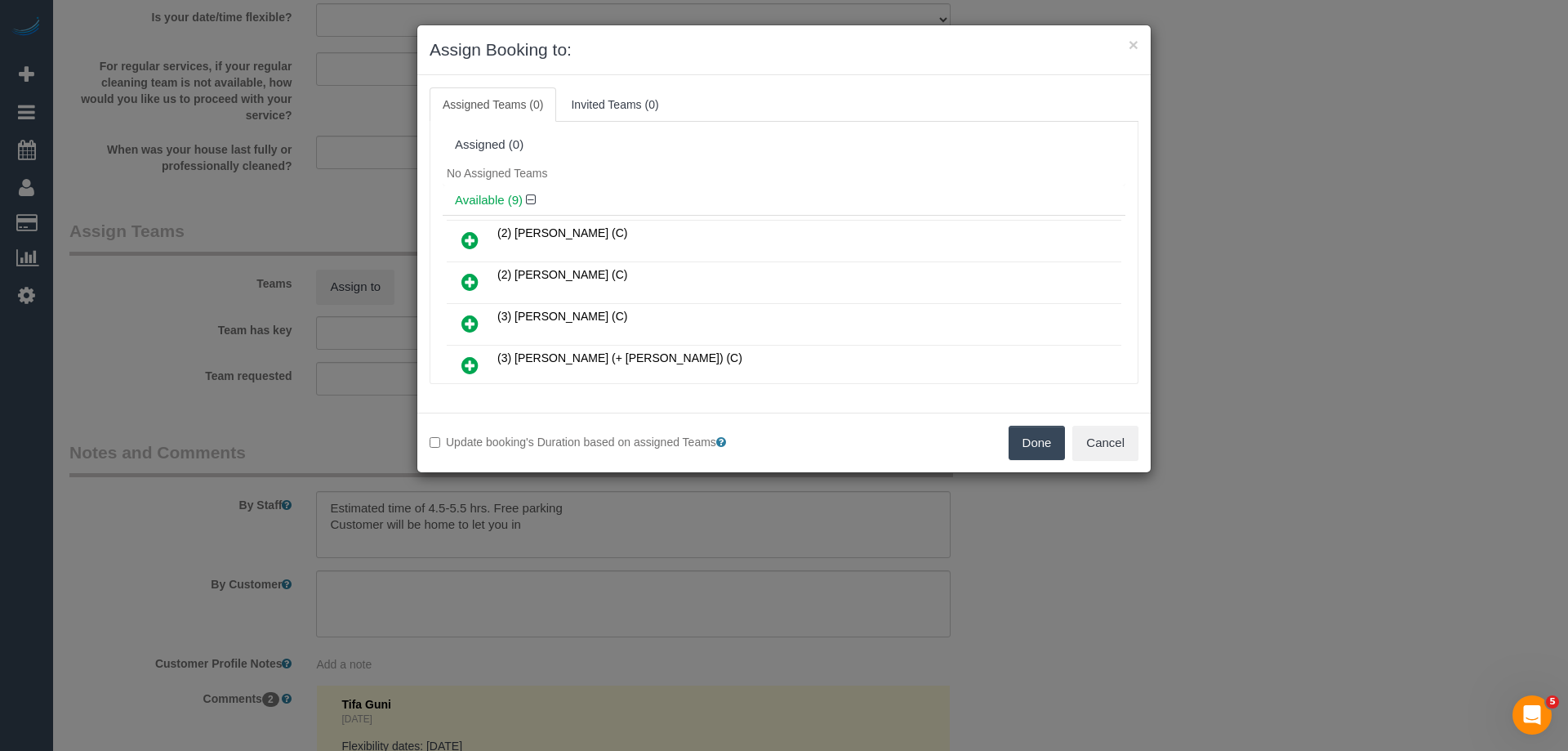
scroll to position [327, 0]
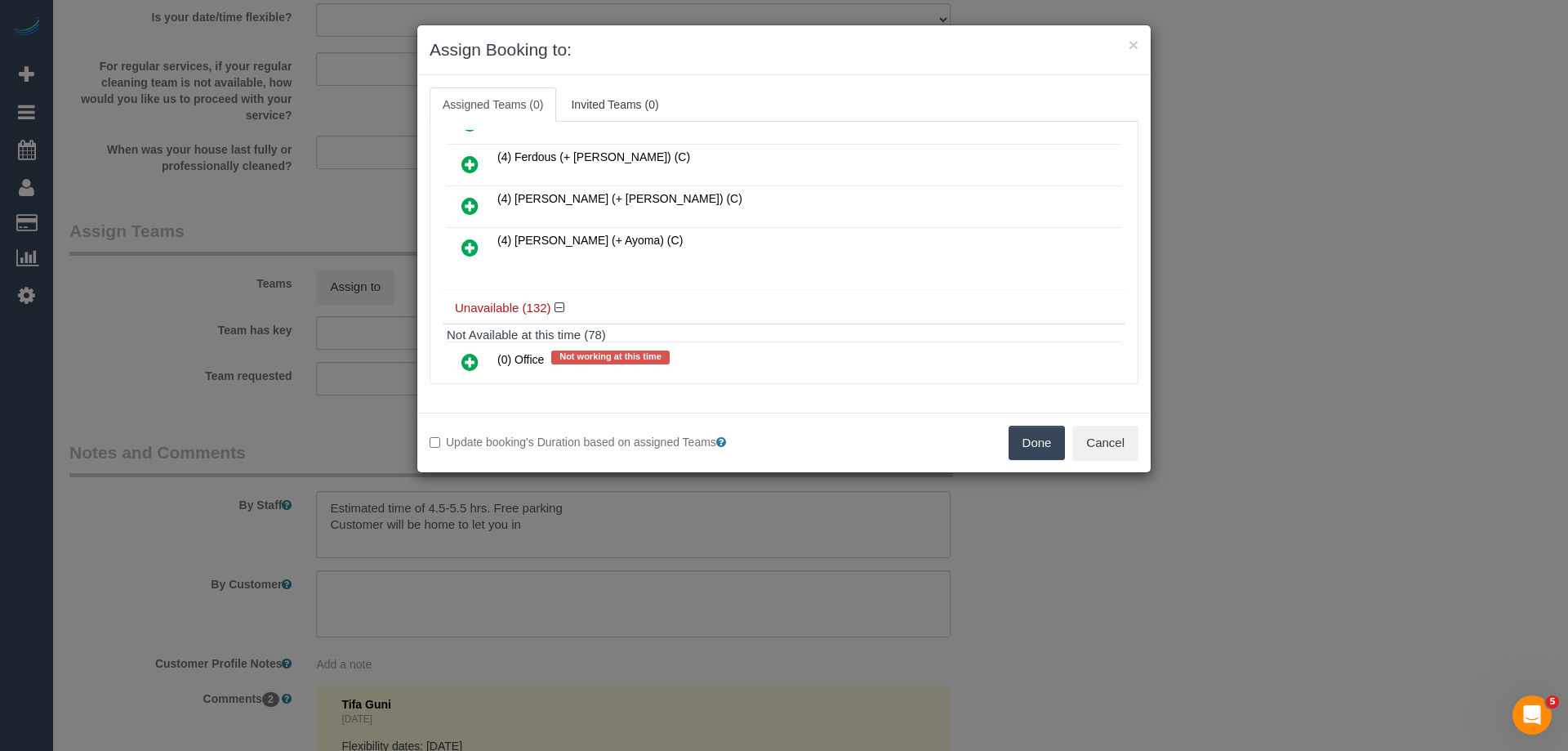
click at [466, 160] on icon at bounding box center [470, 164] width 17 height 20
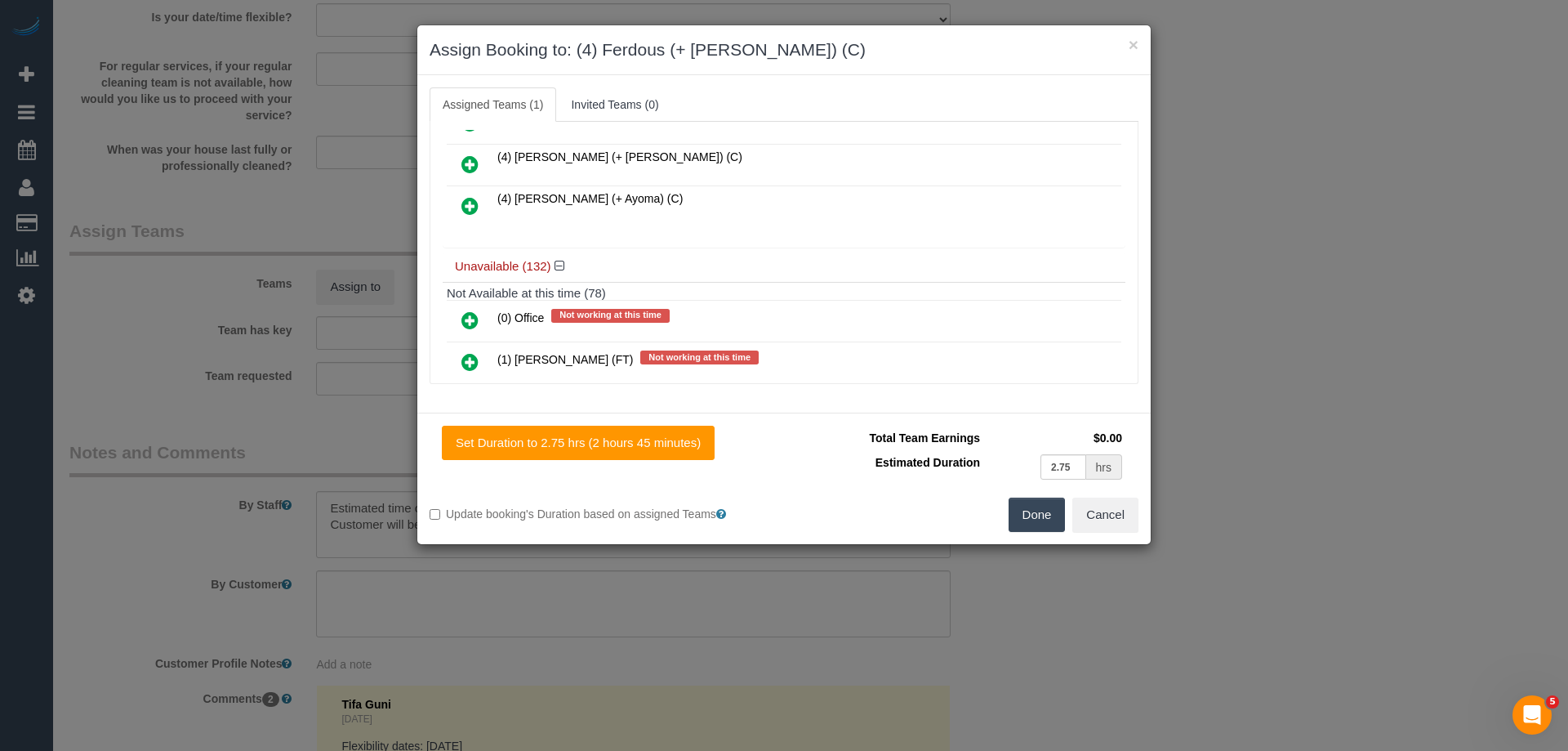
click at [465, 167] on icon at bounding box center [470, 164] width 17 height 20
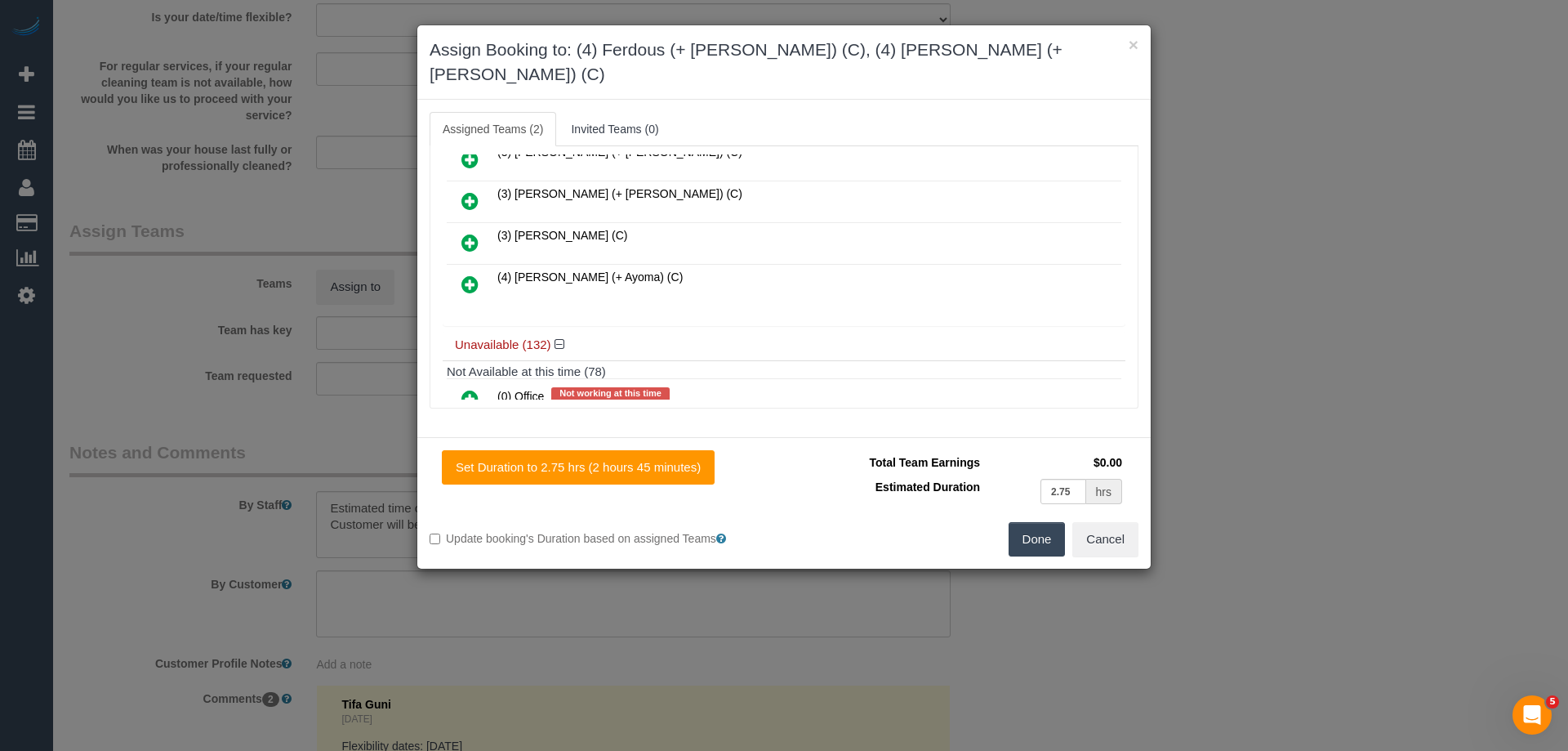
scroll to position [0, 0]
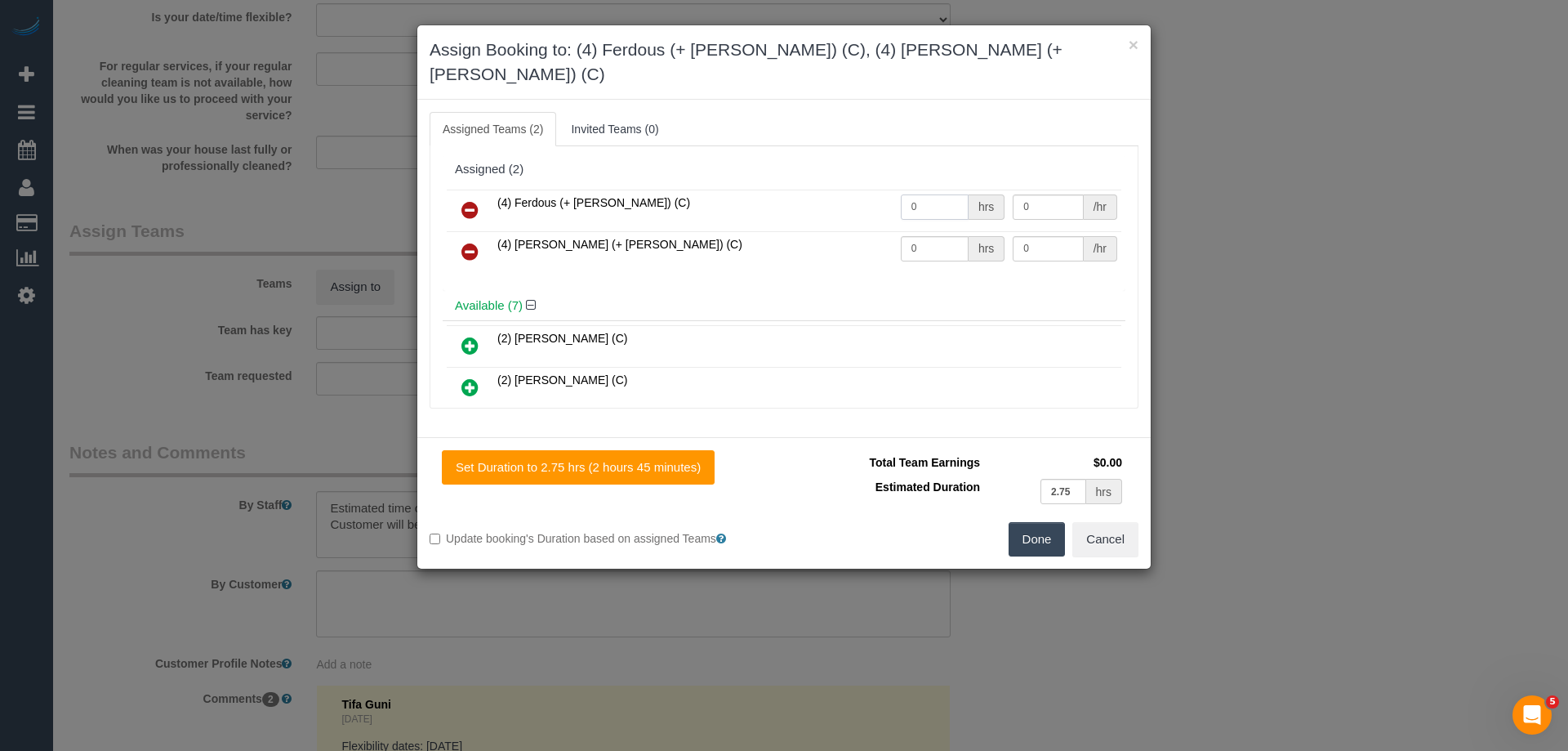
drag, startPoint x: 930, startPoint y: 172, endPoint x: 772, endPoint y: 168, distance: 158.1
click at [759, 190] on tr "(4) Ferdous (+ [PERSON_NAME]) (C) 0 hrs 0 /hr" at bounding box center [784, 210] width 675 height 42
type input "1"
click at [813, 231] on tr "(4) Forkan (+ Ferdous) (C) 0 hrs 0 /hr" at bounding box center [784, 251] width 675 height 42
type input "1"
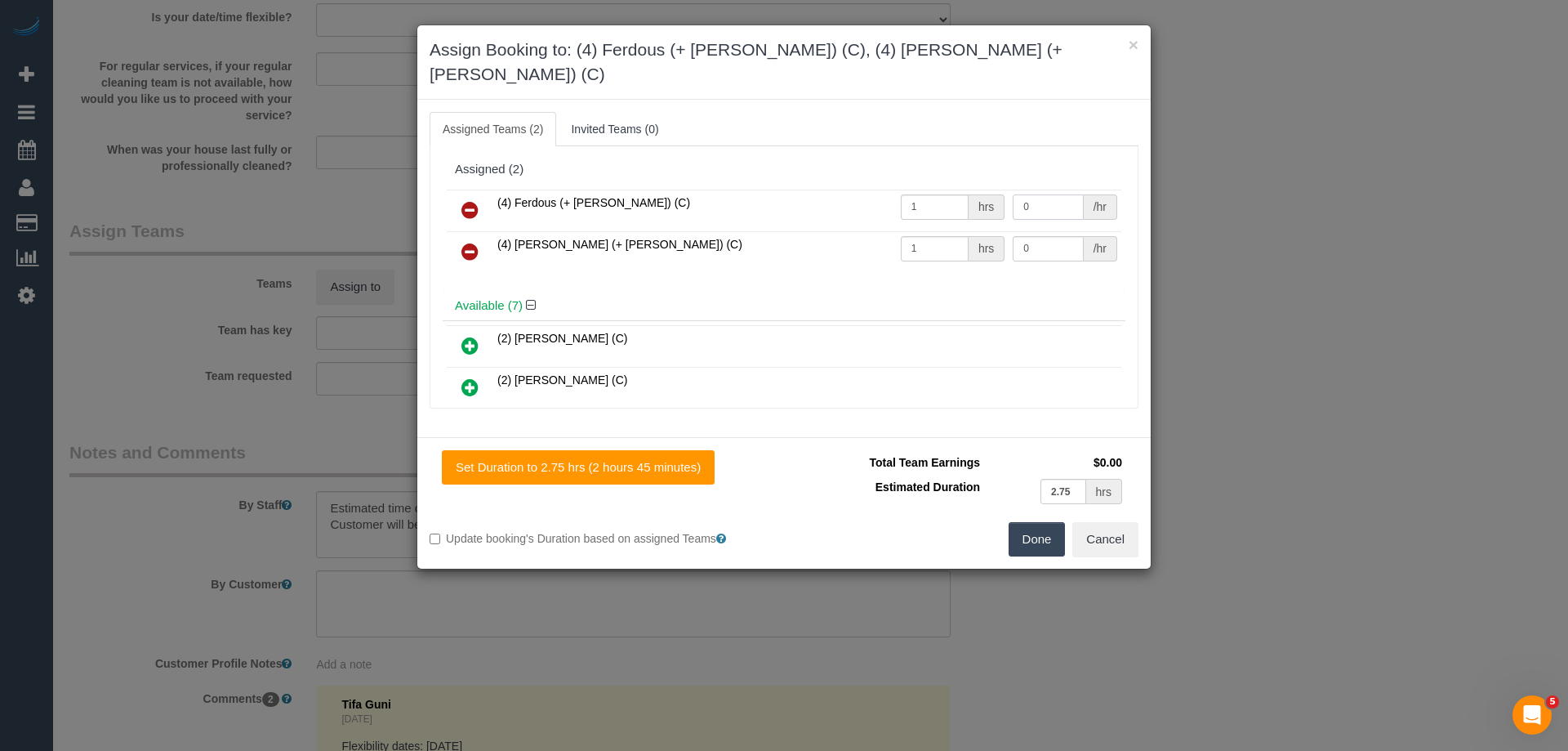
drag, startPoint x: 1053, startPoint y: 181, endPoint x: 938, endPoint y: 168, distance: 115.7
click at [938, 190] on tr "(4) Ferdous (+ [PERSON_NAME]) (C) 1 hrs 0 /hr" at bounding box center [784, 210] width 675 height 42
type input "95"
drag, startPoint x: 1033, startPoint y: 231, endPoint x: 899, endPoint y: 211, distance: 135.5
click at [1012, 236] on input "0" at bounding box center [1047, 248] width 70 height 25
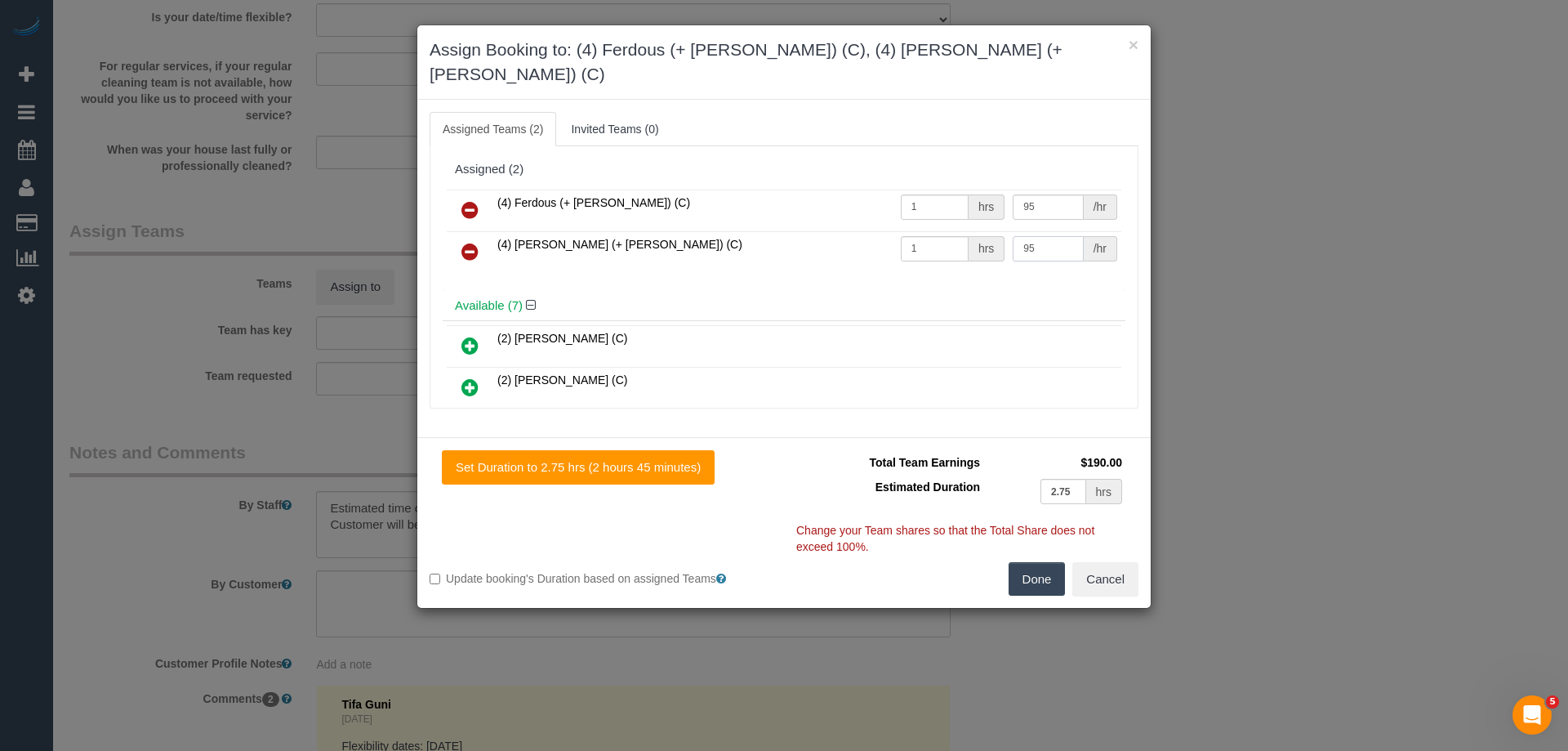
type input "95"
click at [1025, 562] on button "Done" at bounding box center [1037, 579] width 57 height 34
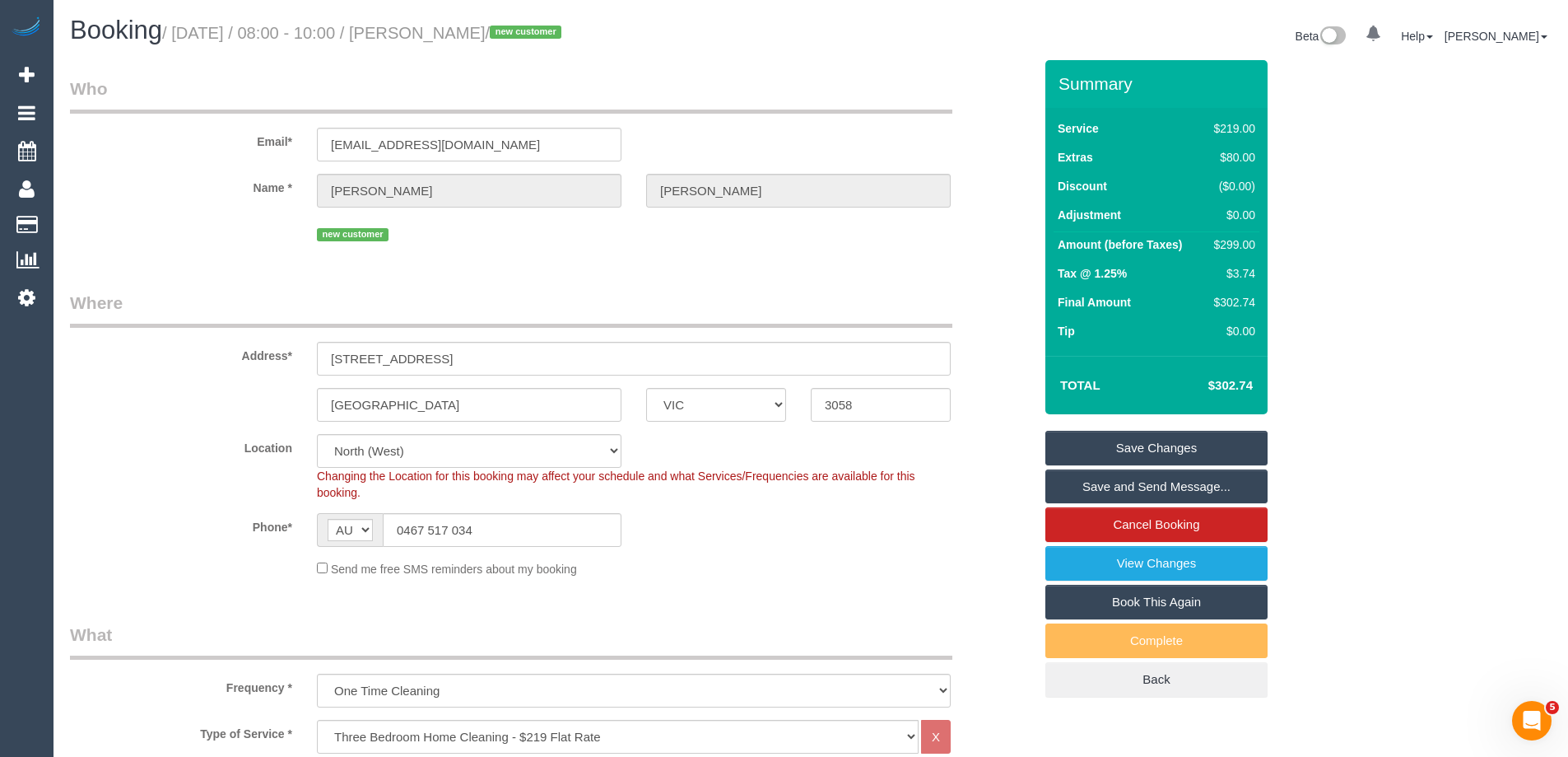
drag, startPoint x: 528, startPoint y: 33, endPoint x: 456, endPoint y: 23, distance: 72.7
click at [456, 23] on h1 "Booking / September 22, 2025 / 08:00 - 10:00 / Alex Chan / new customer" at bounding box center [434, 31] width 729 height 28
copy small "Alex Chan"
click at [519, 85] on legend "Who" at bounding box center [511, 95] width 882 height 37
drag, startPoint x: 528, startPoint y: 34, endPoint x: 456, endPoint y: 34, distance: 72.0
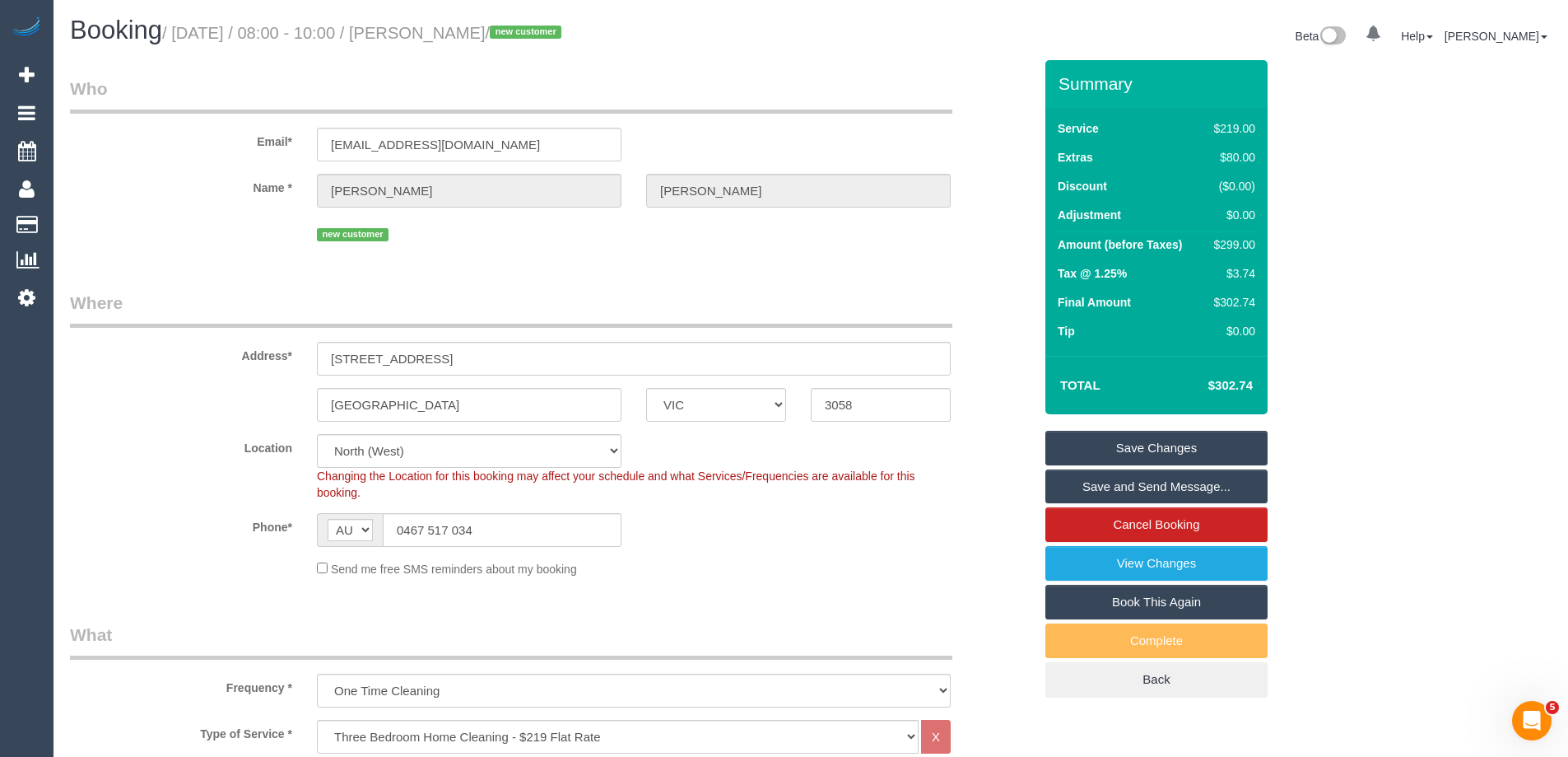
click at [456, 34] on small "/ September 22, 2025 / 08:00 - 10:00 / Alex Chan / new customer" at bounding box center [364, 32] width 404 height 18
copy small "Alex Chan"
click at [1092, 484] on link "Save and Send Message..." at bounding box center [1156, 486] width 222 height 35
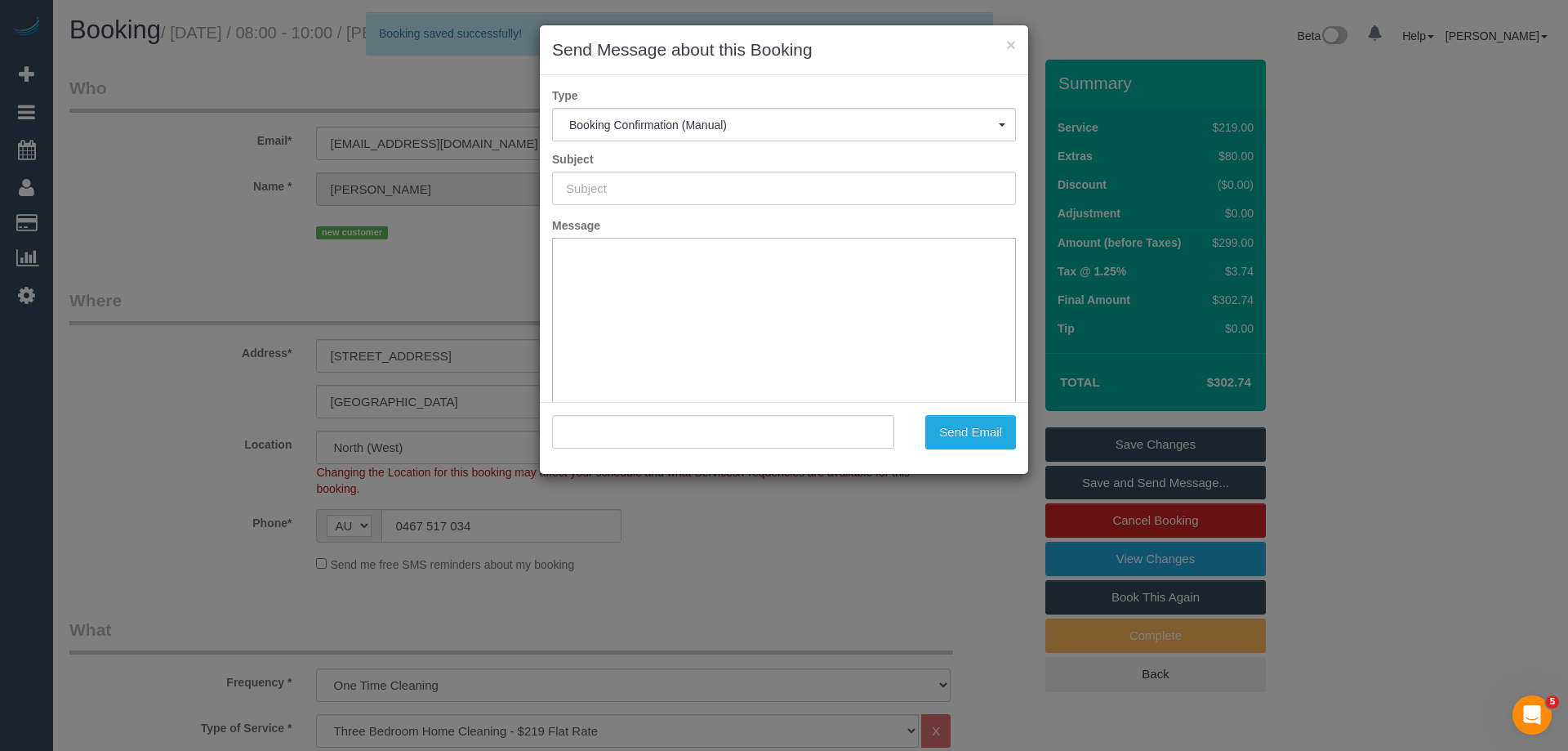
type input "Booking Confirmed"
type input ""Alex Chan" <aandghome1@gmail.com>"
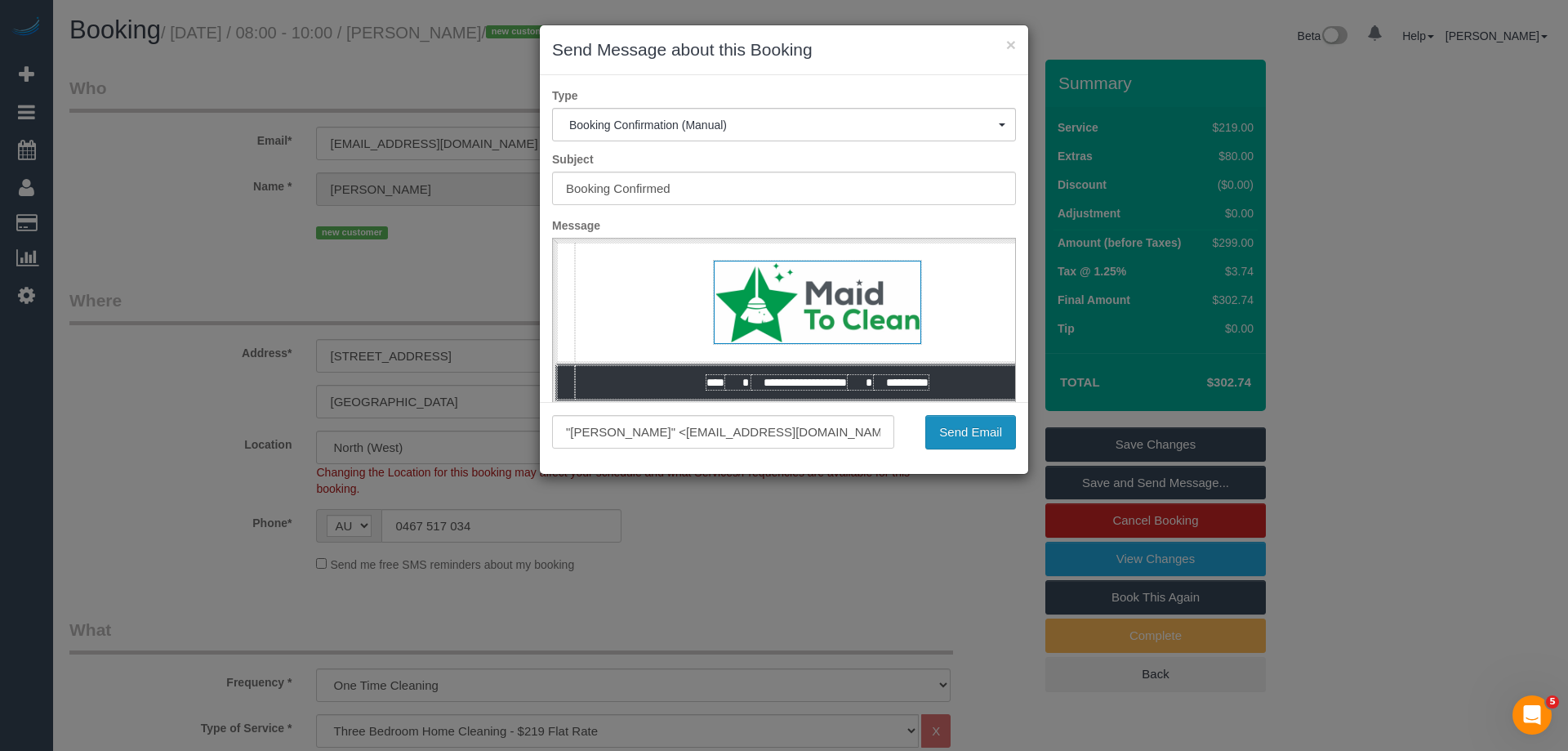
click at [948, 433] on button "Send Email" at bounding box center [970, 432] width 90 height 34
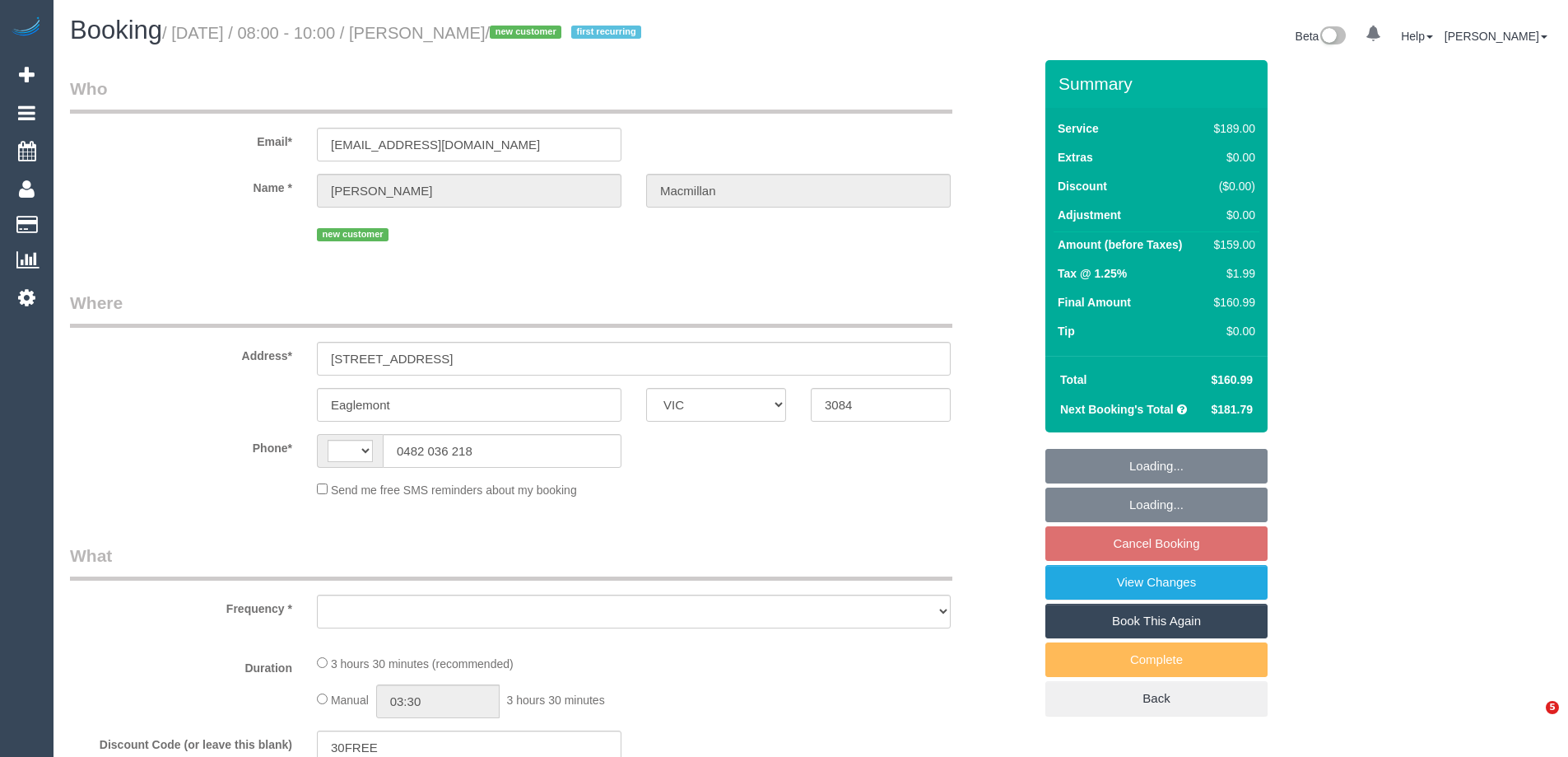
select select "VIC"
select select "string:AU"
select select "string:stripe-pm_1S0eIQ2GScqysDRVyWEYWfew"
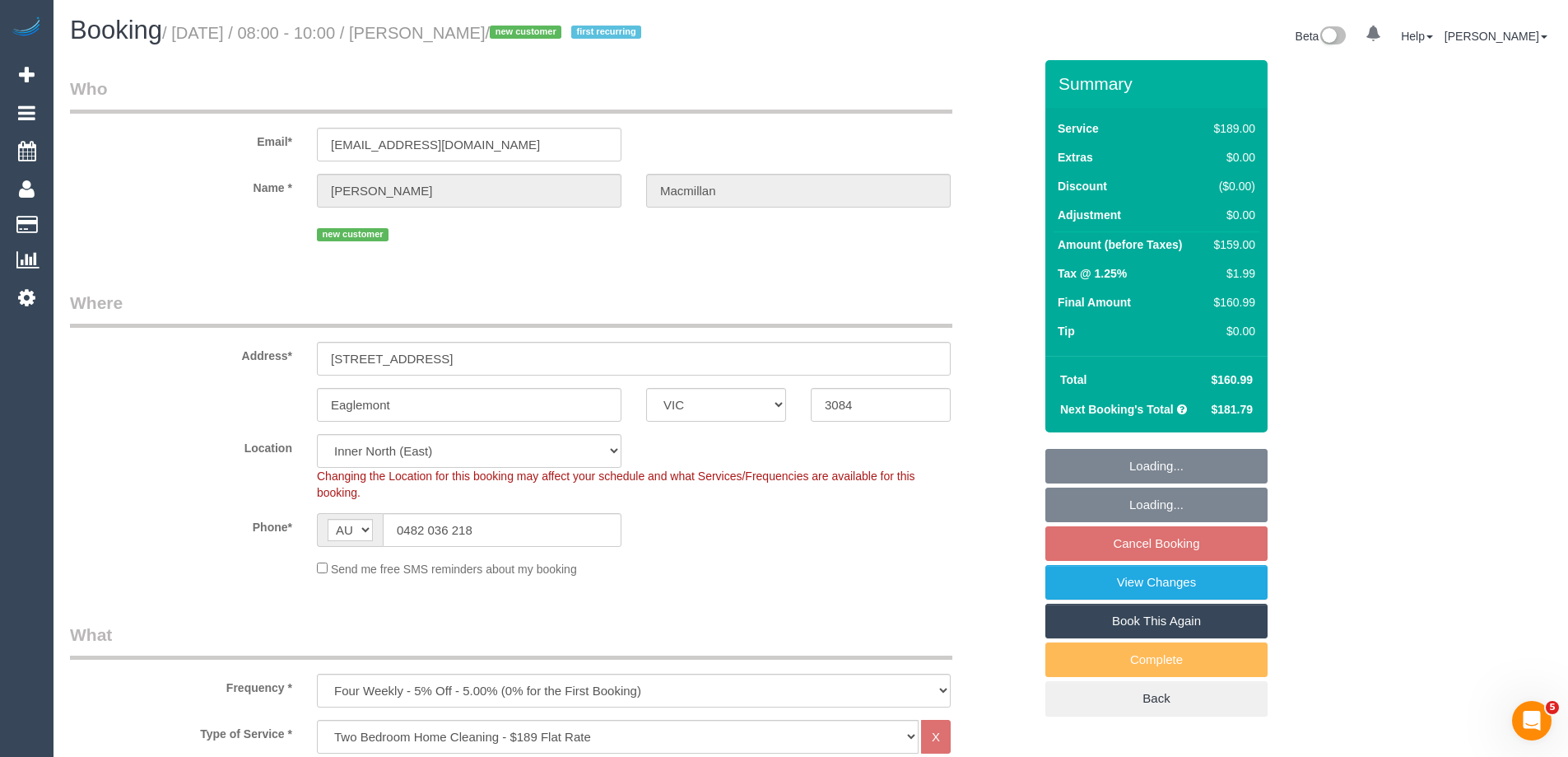
select select "object:1596"
select select "number:28"
select select "number:14"
select select "number:18"
select select "number:24"
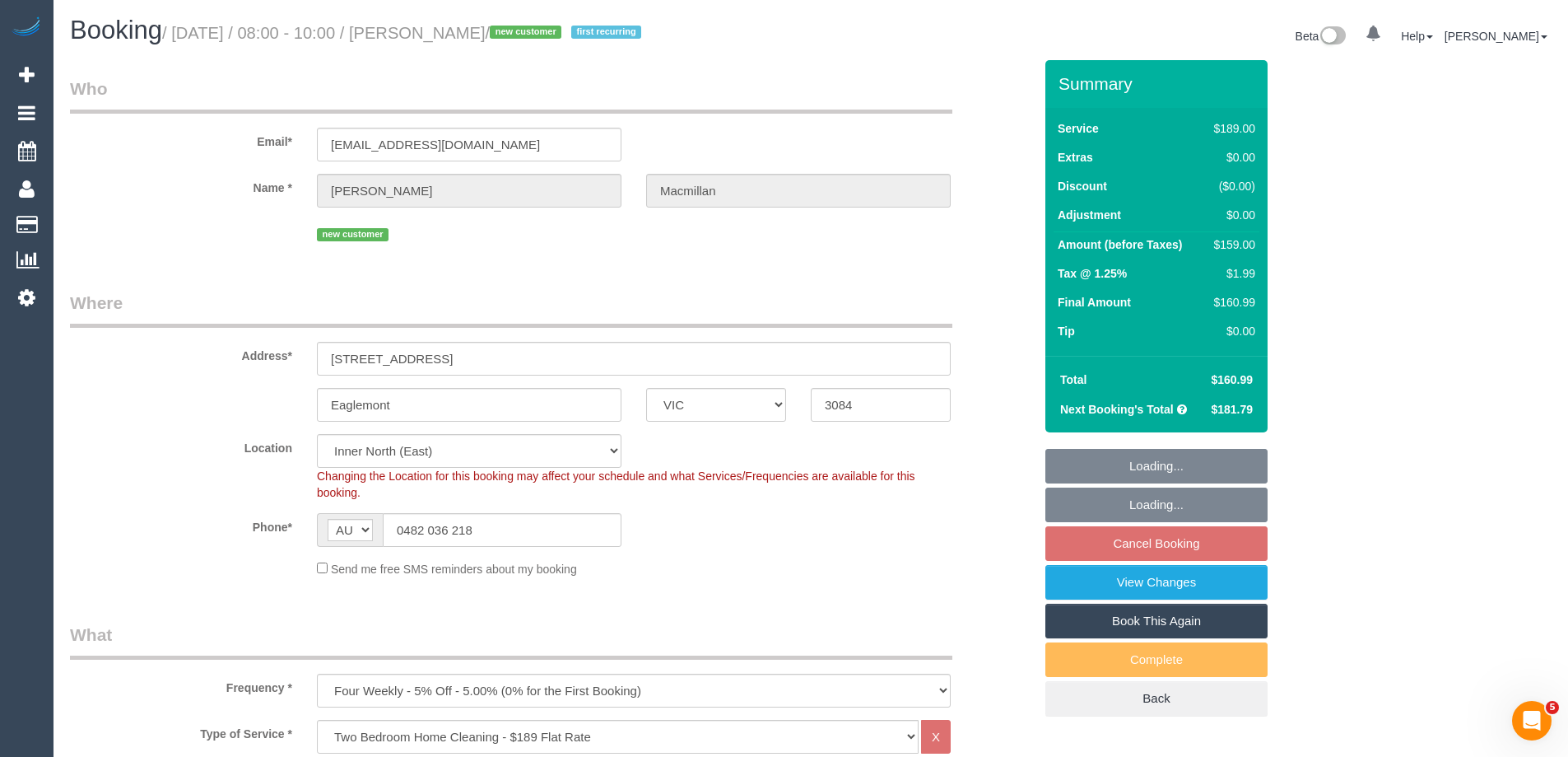
select select "number:34"
select select "number:12"
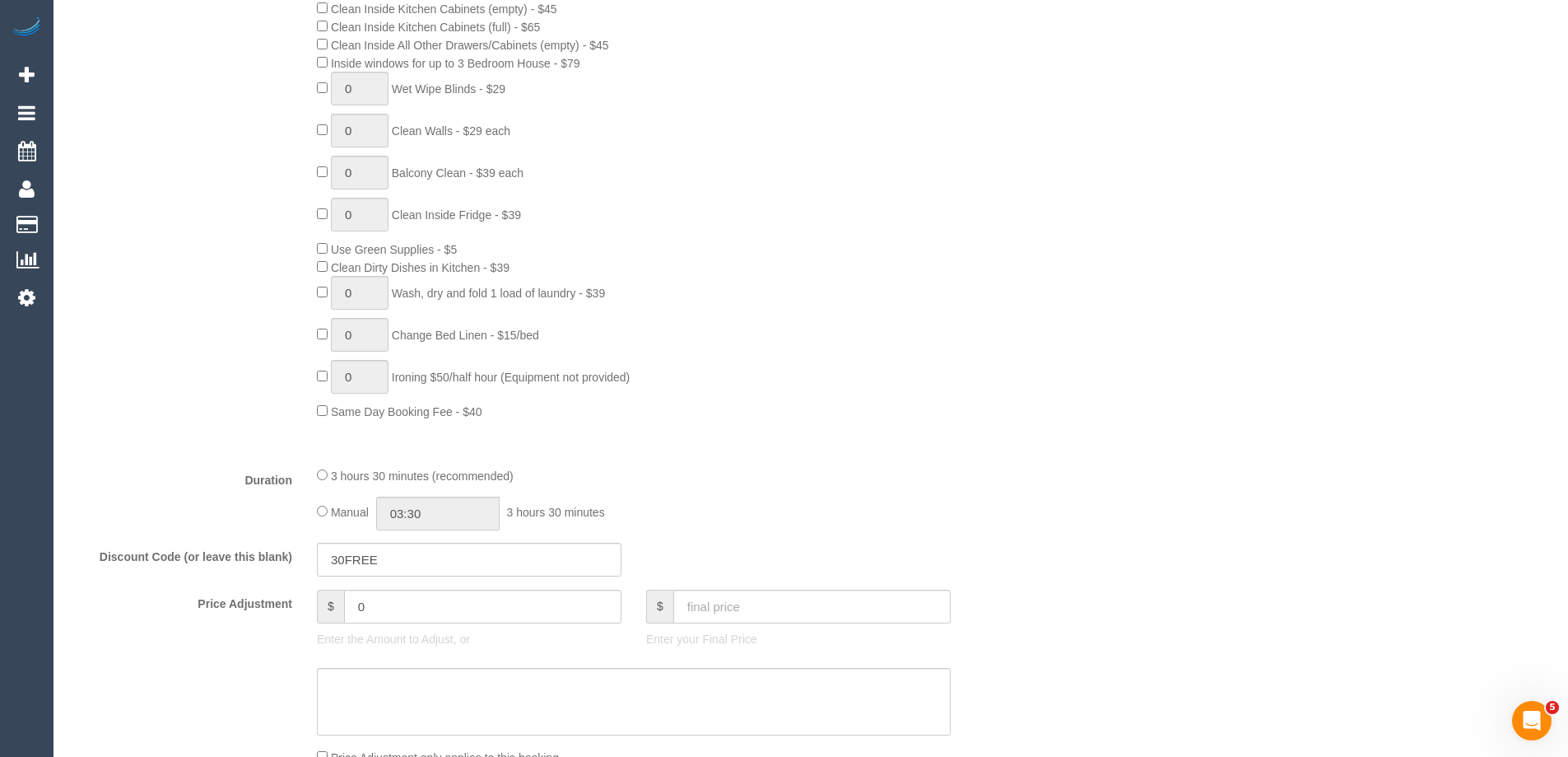
scroll to position [1070, 0]
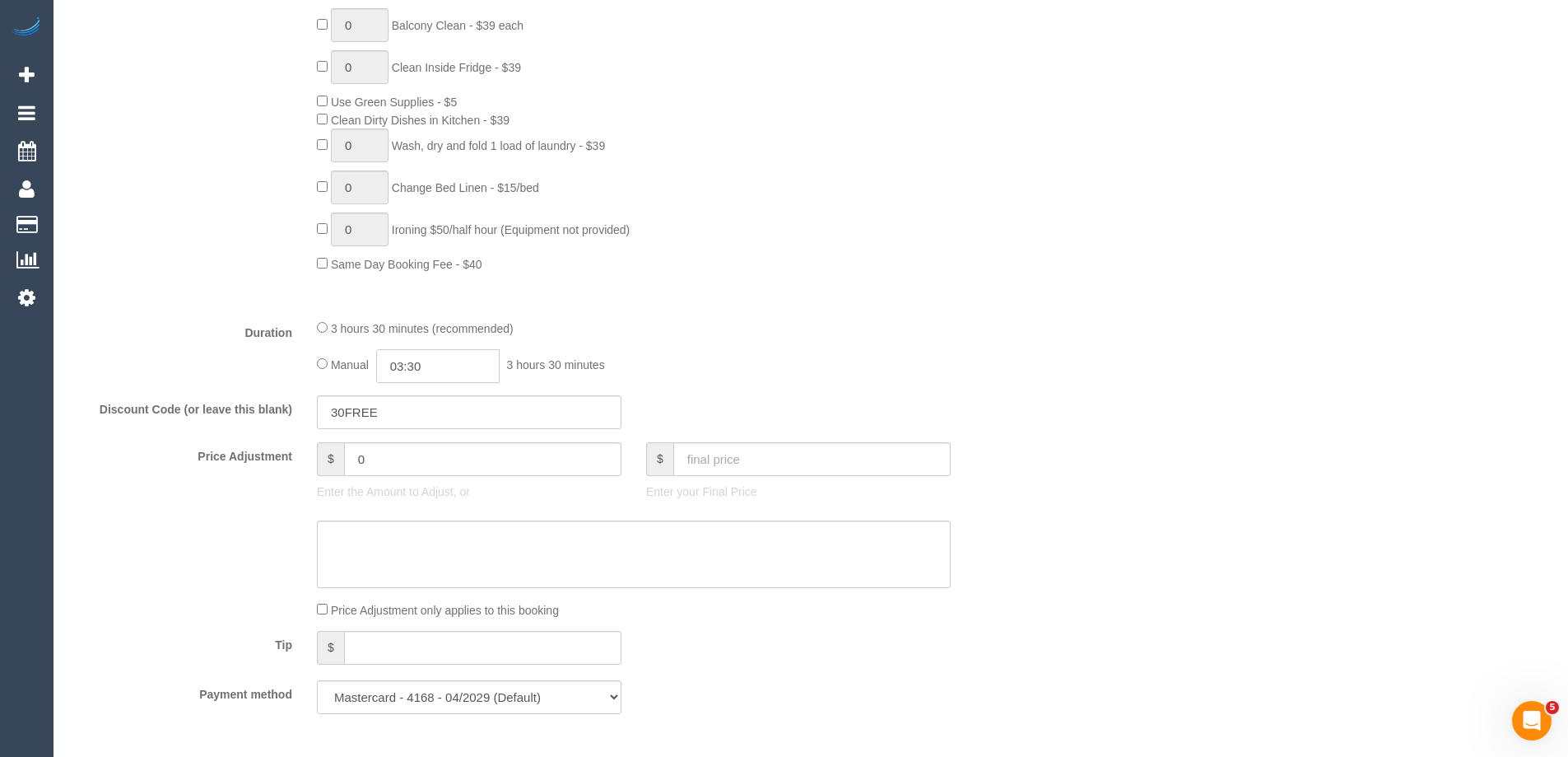
click at [414, 373] on input "03:30" at bounding box center [438, 366] width 124 height 34
click at [408, 422] on li "01:30" at bounding box center [419, 429] width 73 height 22
drag, startPoint x: 447, startPoint y: 367, endPoint x: 415, endPoint y: 361, distance: 32.6
click at [415, 361] on input "01:30" at bounding box center [438, 366] width 124 height 34
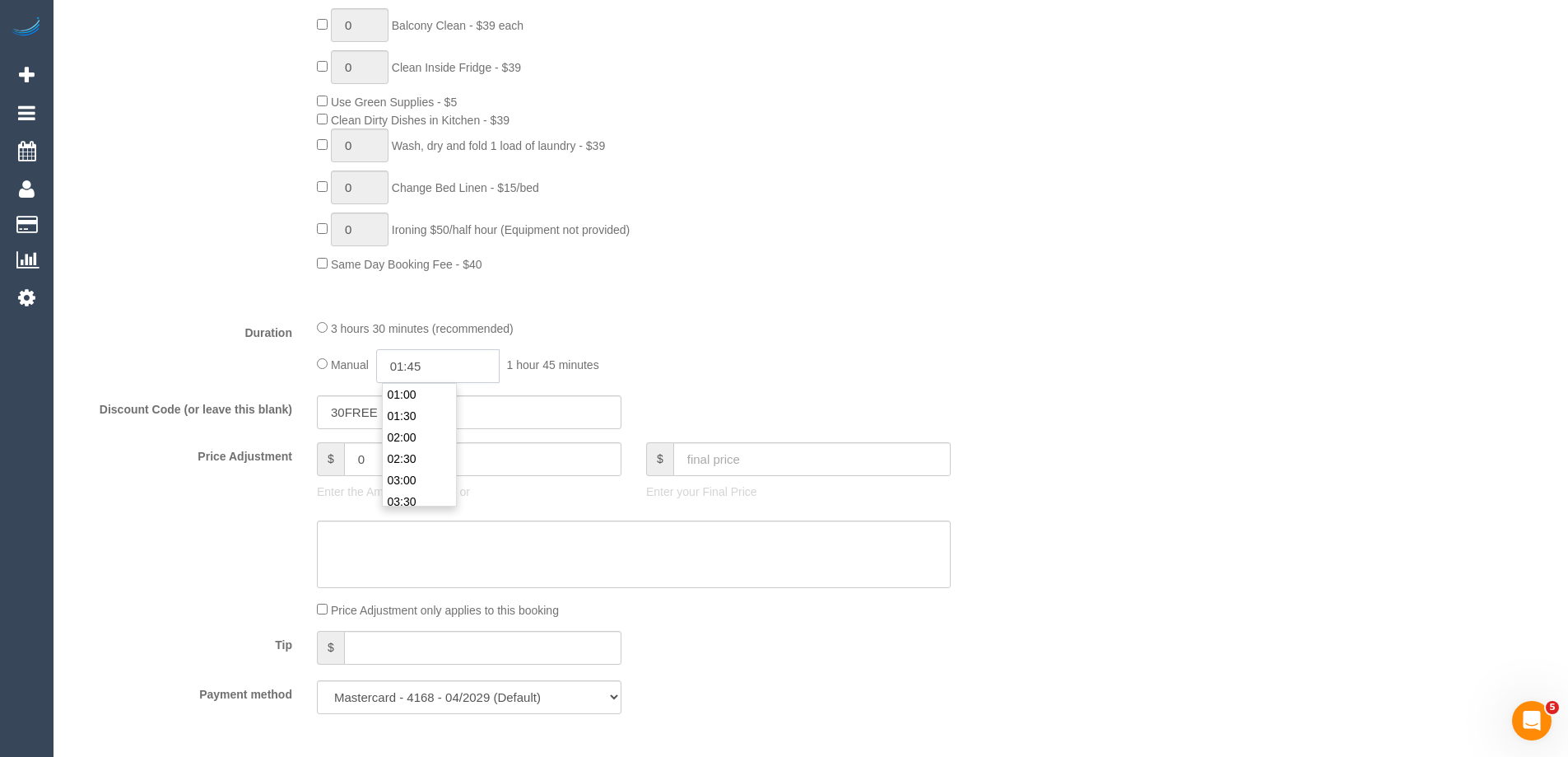
type input "01:45"
click at [773, 323] on div "3 hours 30 minutes (recommended)" at bounding box center [634, 327] width 634 height 18
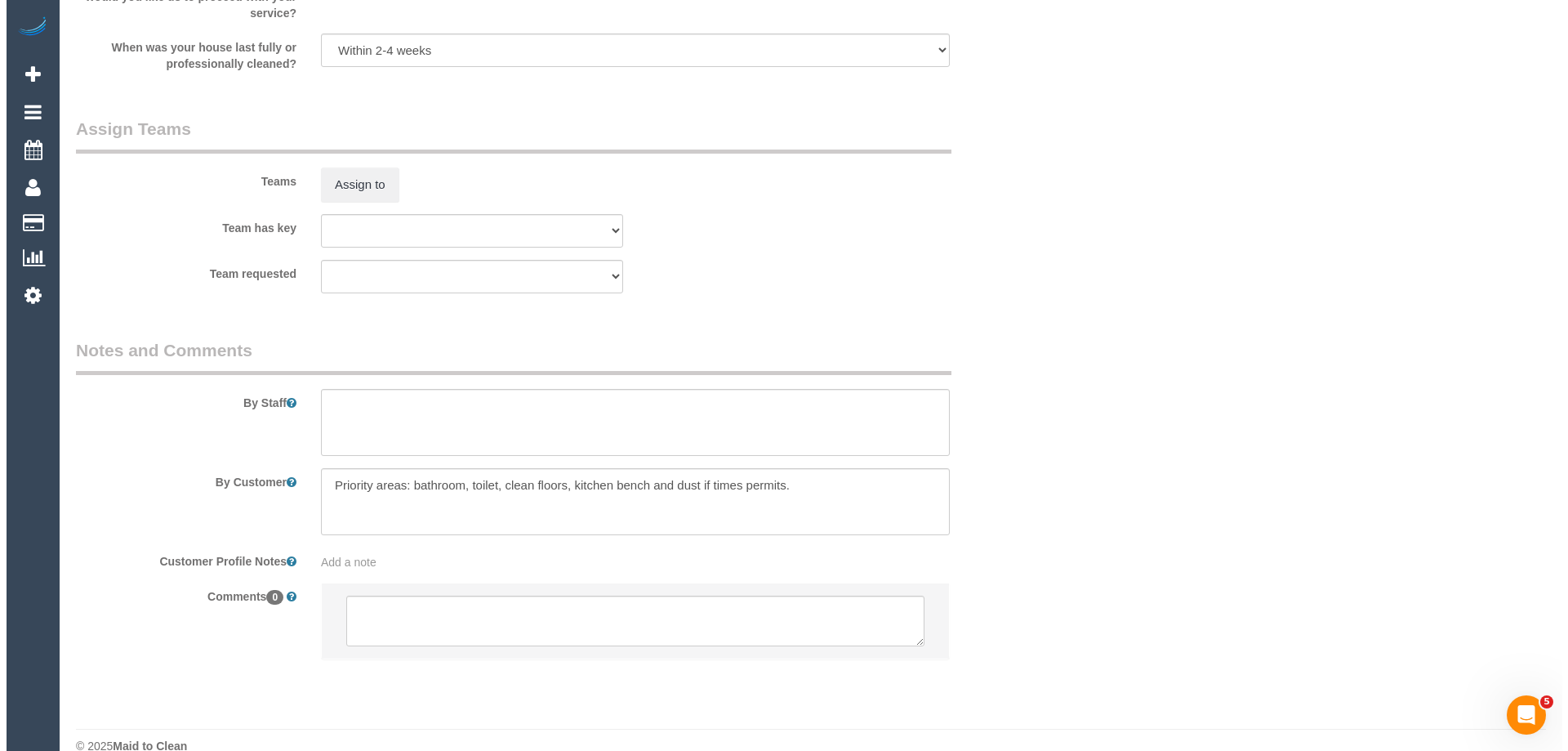
scroll to position [2498, 0]
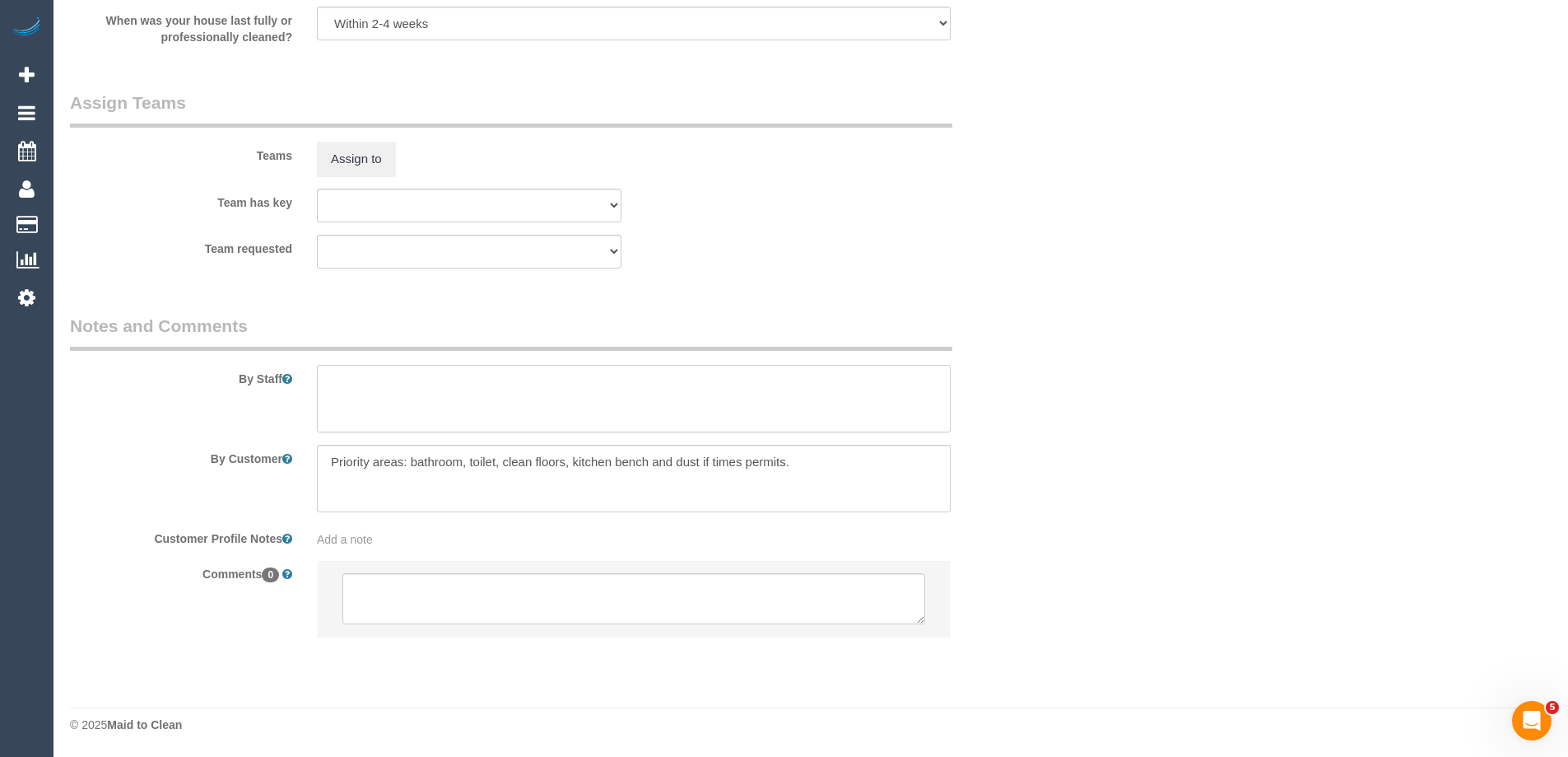
click at [387, 385] on textarea at bounding box center [634, 399] width 634 height 68
type textarea "Estimated time of 3-3.5 hrs"
click at [336, 151] on button "Assign to" at bounding box center [356, 159] width 79 height 35
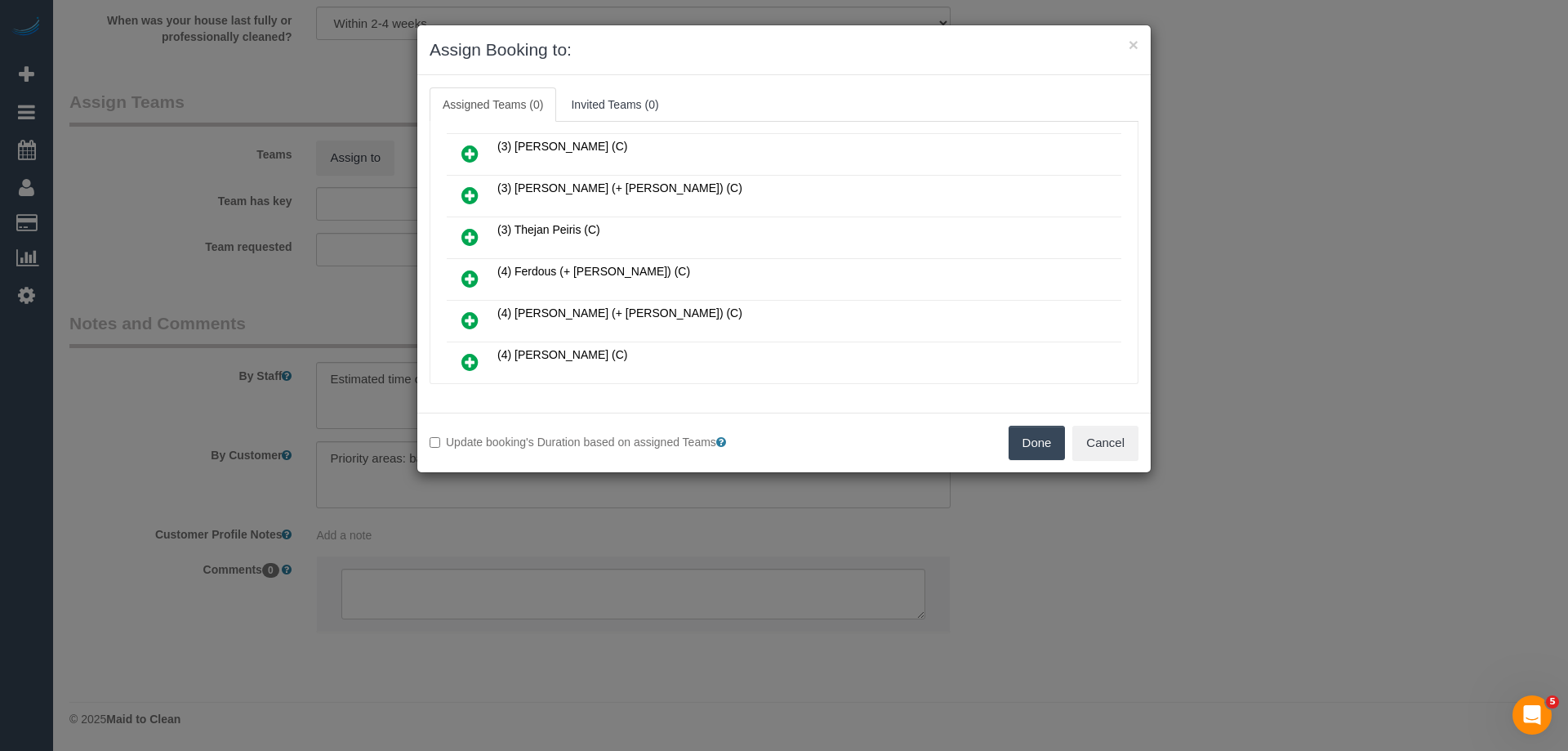
scroll to position [571, 0]
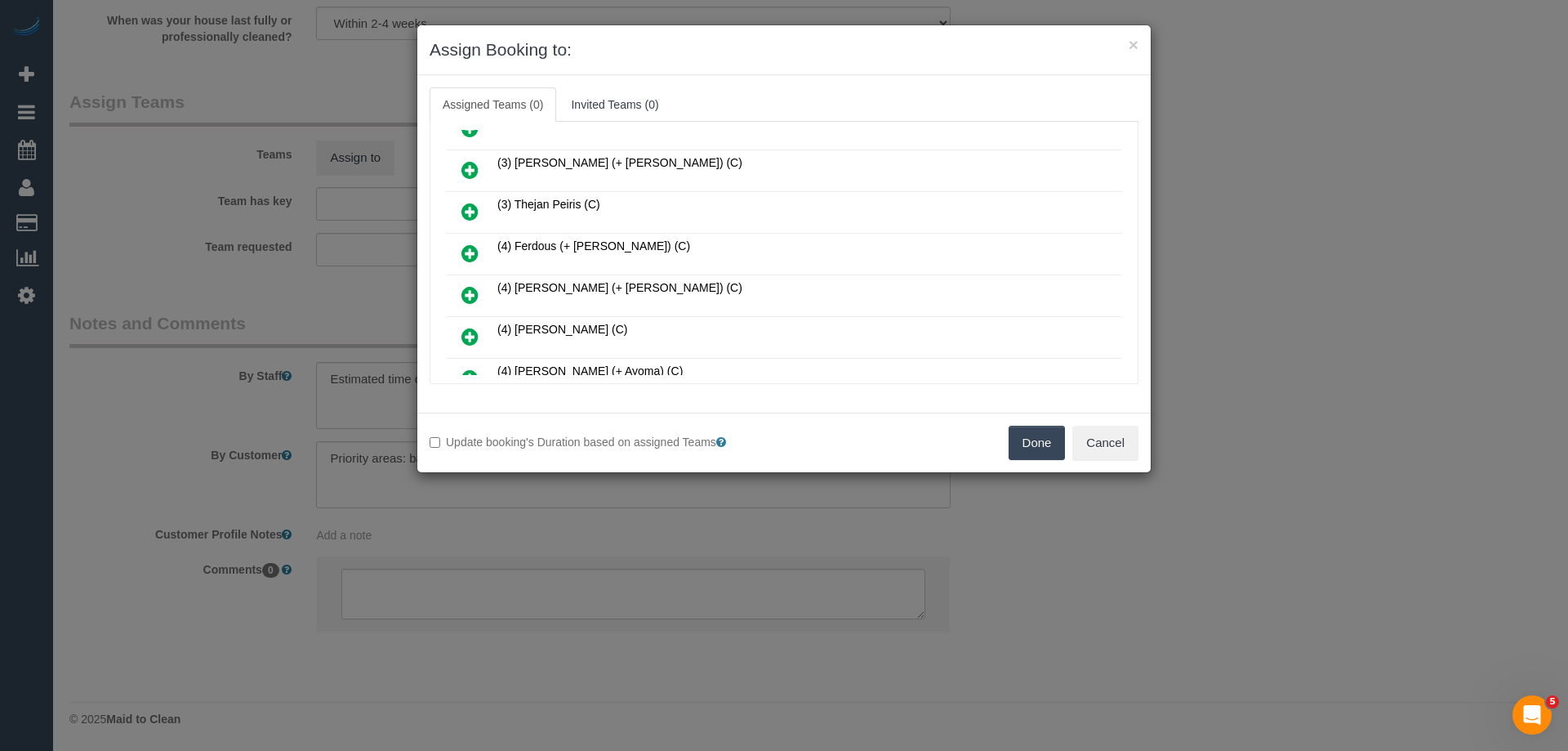
click at [472, 245] on icon at bounding box center [470, 253] width 17 height 20
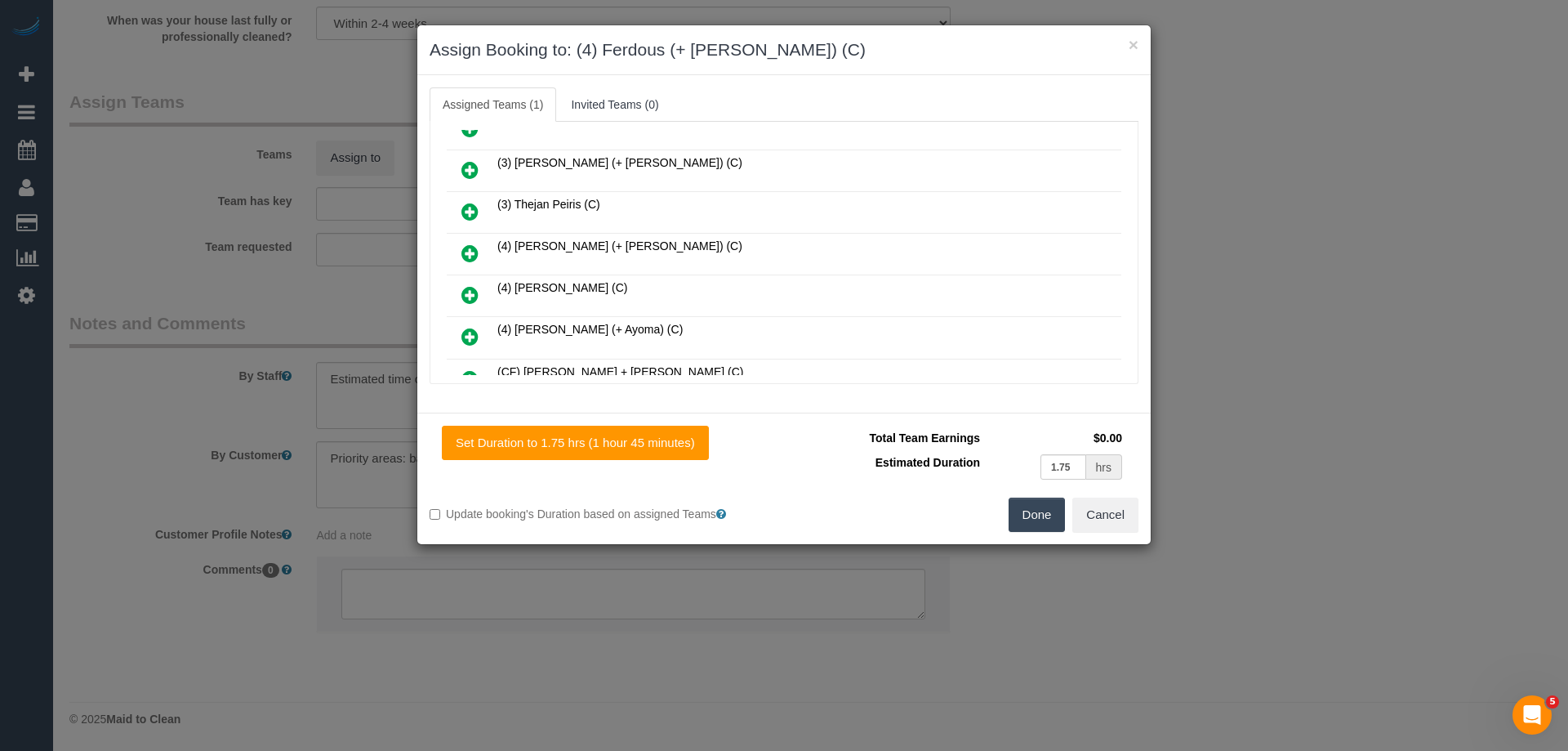
click at [472, 245] on icon at bounding box center [470, 253] width 17 height 20
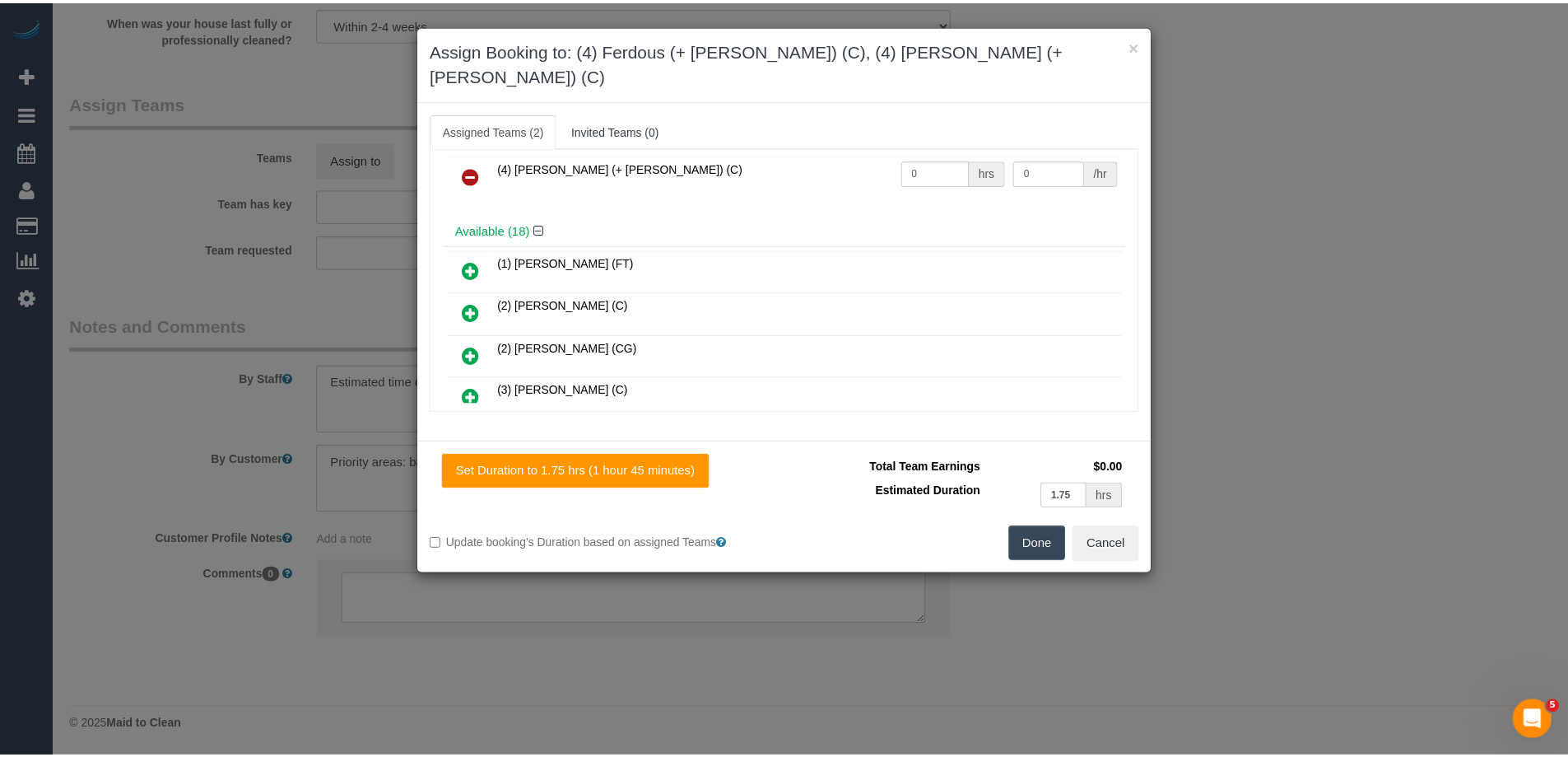
scroll to position [0, 0]
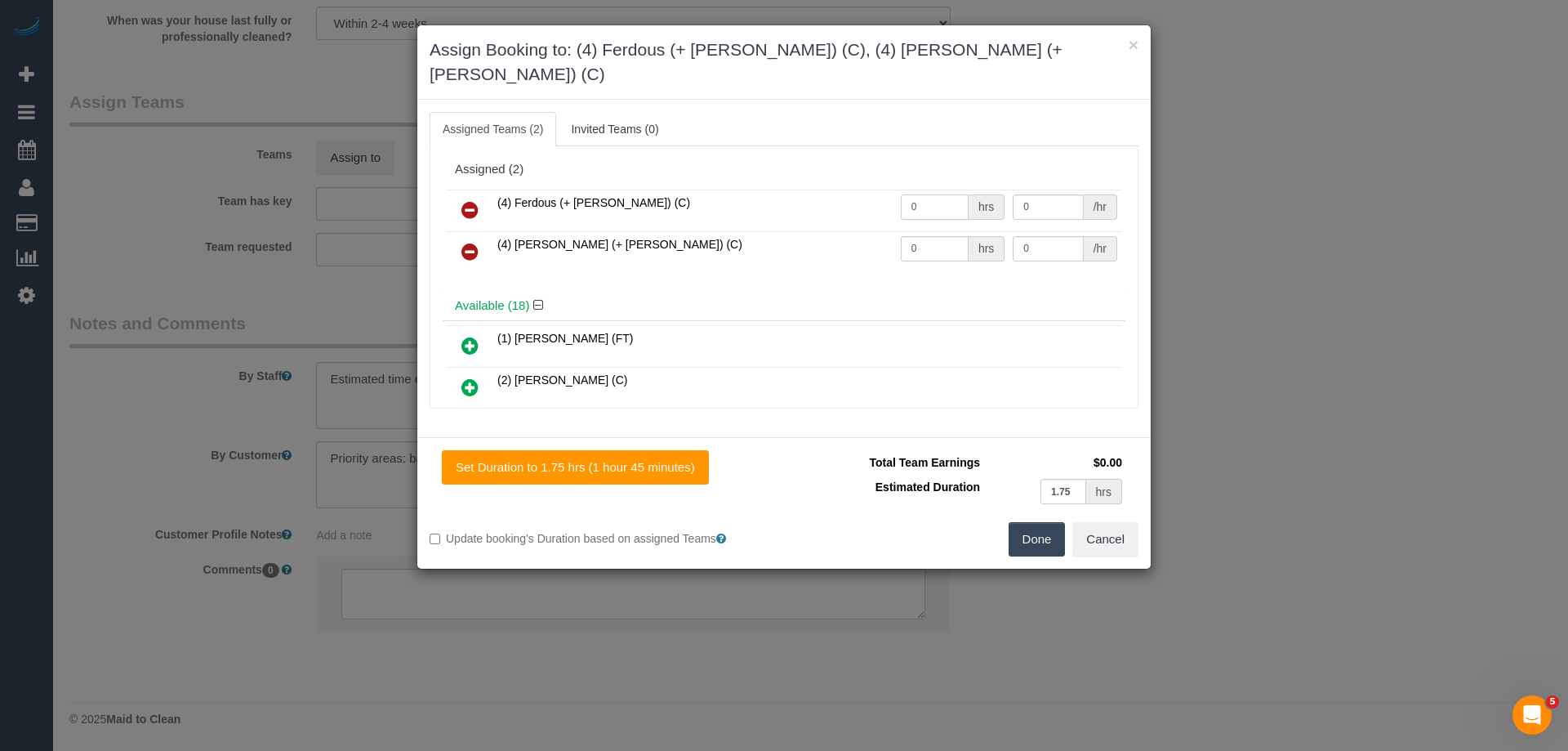
drag, startPoint x: 931, startPoint y: 181, endPoint x: 836, endPoint y: 177, distance: 95.1
click at [840, 190] on tr "(4) Ferdous (+ [PERSON_NAME]) (C) 0 hrs 0 /hr" at bounding box center [784, 210] width 675 height 42
type input "1"
drag, startPoint x: 928, startPoint y: 221, endPoint x: 763, endPoint y: 200, distance: 166.3
click at [763, 200] on tbody "(4) Ferdous (+ [PERSON_NAME]) (C) 1 hrs 0 /hr (4) [PERSON_NAME] (+ [PERSON_NAME…" at bounding box center [784, 232] width 675 height 84
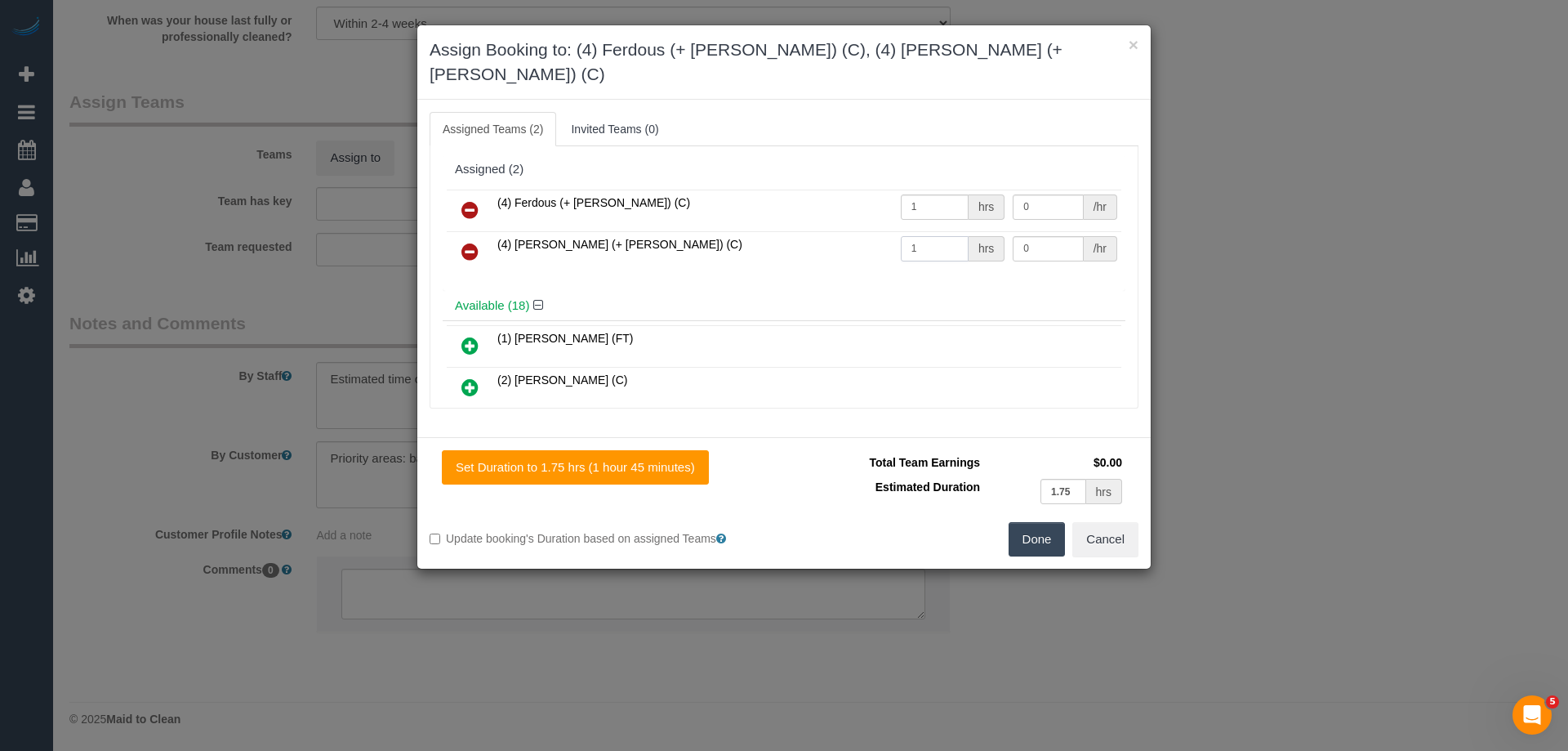
type input "1"
drag, startPoint x: 1039, startPoint y: 178, endPoint x: 916, endPoint y: 176, distance: 123.0
click at [935, 190] on tr "(4) Ferdous (+ [PERSON_NAME]) (C) 1 hrs 0 /hr" at bounding box center [784, 210] width 675 height 42
type input "60"
drag, startPoint x: 887, startPoint y: 217, endPoint x: 842, endPoint y: 217, distance: 45.0
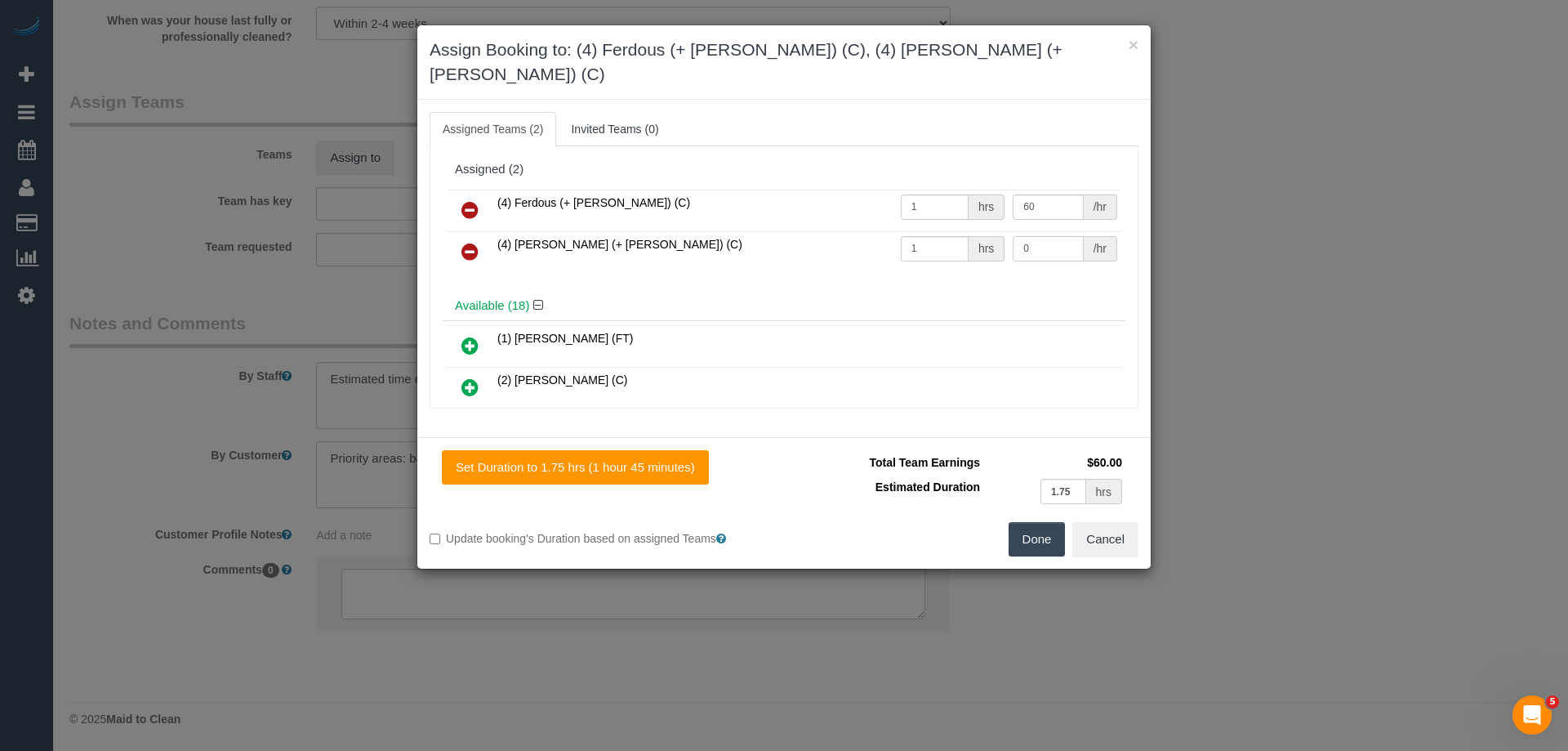
click at [866, 231] on tr "(4) [PERSON_NAME] (+ [PERSON_NAME]) (C) 1 hrs 0 /hr" at bounding box center [784, 251] width 675 height 42
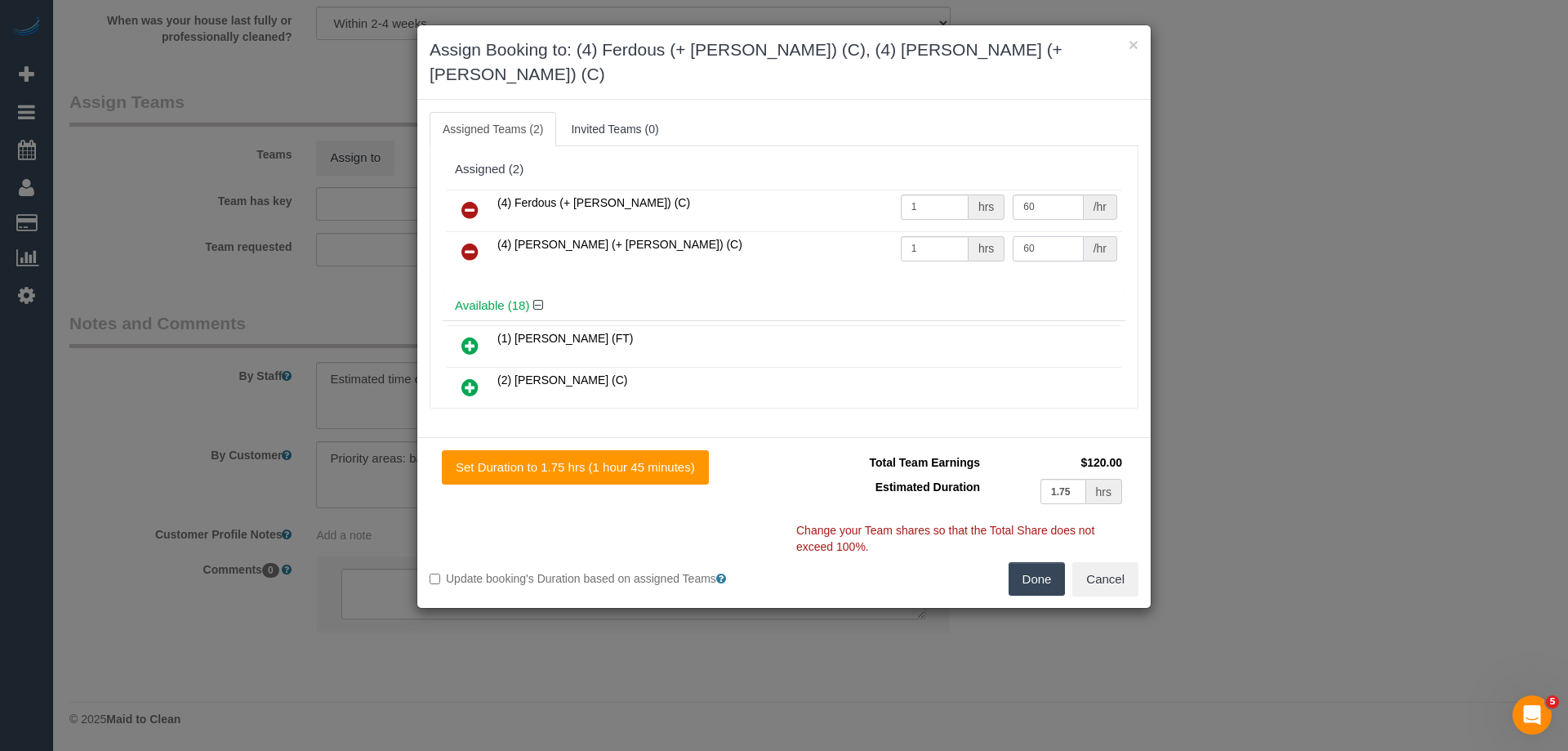
type input "60"
click at [1032, 562] on button "Done" at bounding box center [1037, 579] width 57 height 34
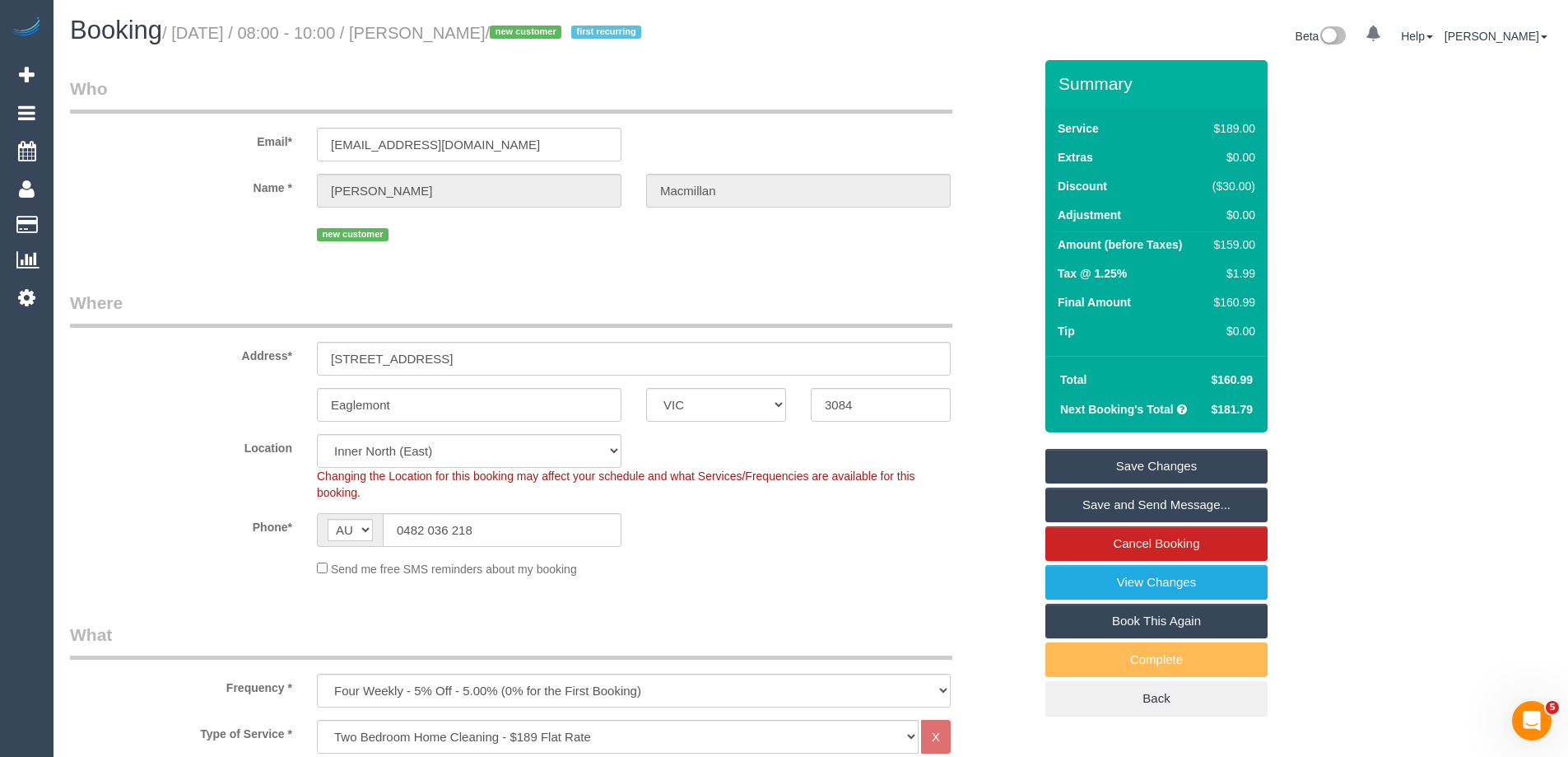
drag, startPoint x: 589, startPoint y: 34, endPoint x: 454, endPoint y: 31, distance: 135.0
click at [454, 31] on small "/ [DATE] / 08:00 - 10:00 / [PERSON_NAME] / new customer first recurring" at bounding box center [404, 32] width 484 height 18
copy small "[PERSON_NAME]"
click at [1080, 502] on link "Save and Send Message..." at bounding box center [1156, 505] width 222 height 35
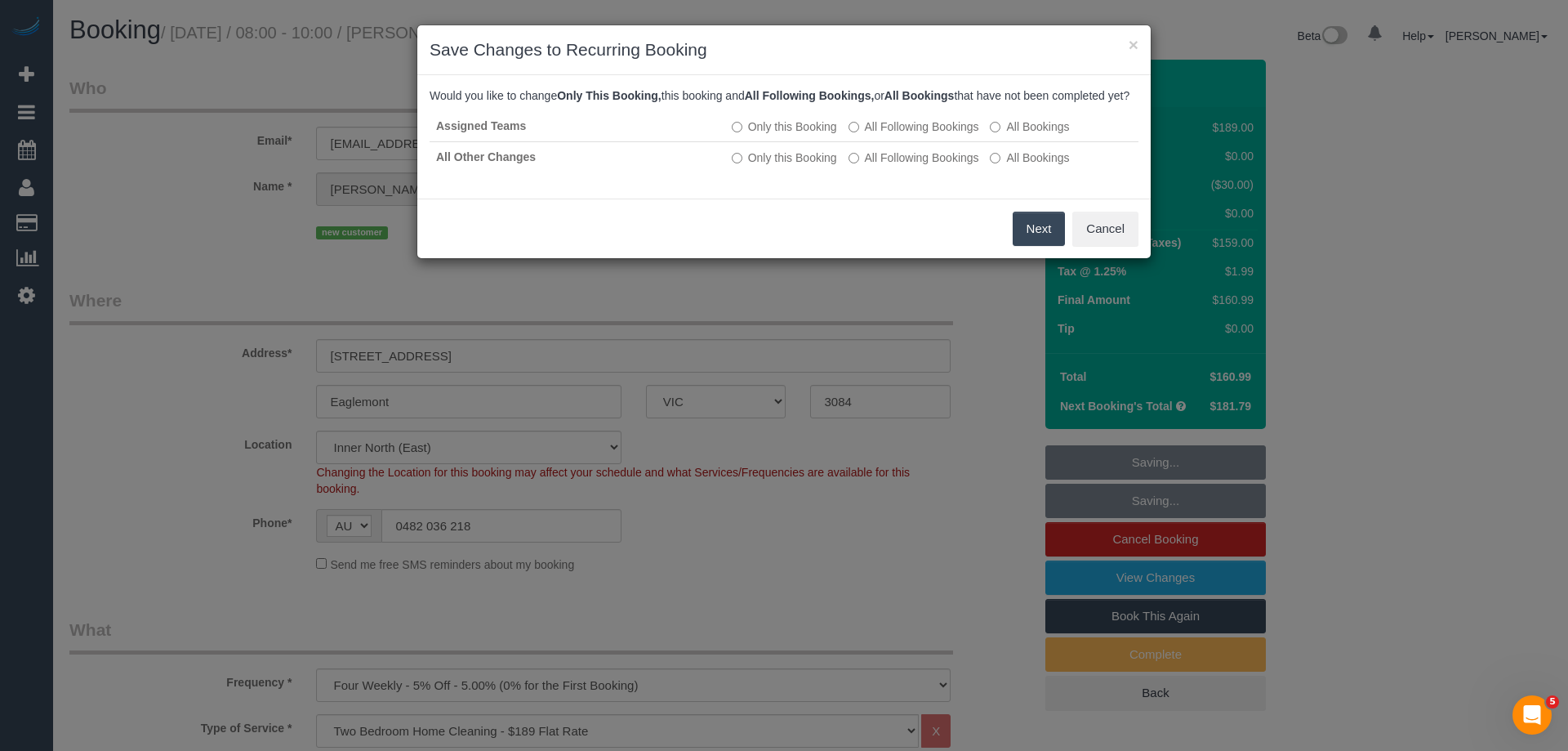
click at [1038, 242] on button "Next" at bounding box center [1039, 228] width 53 height 34
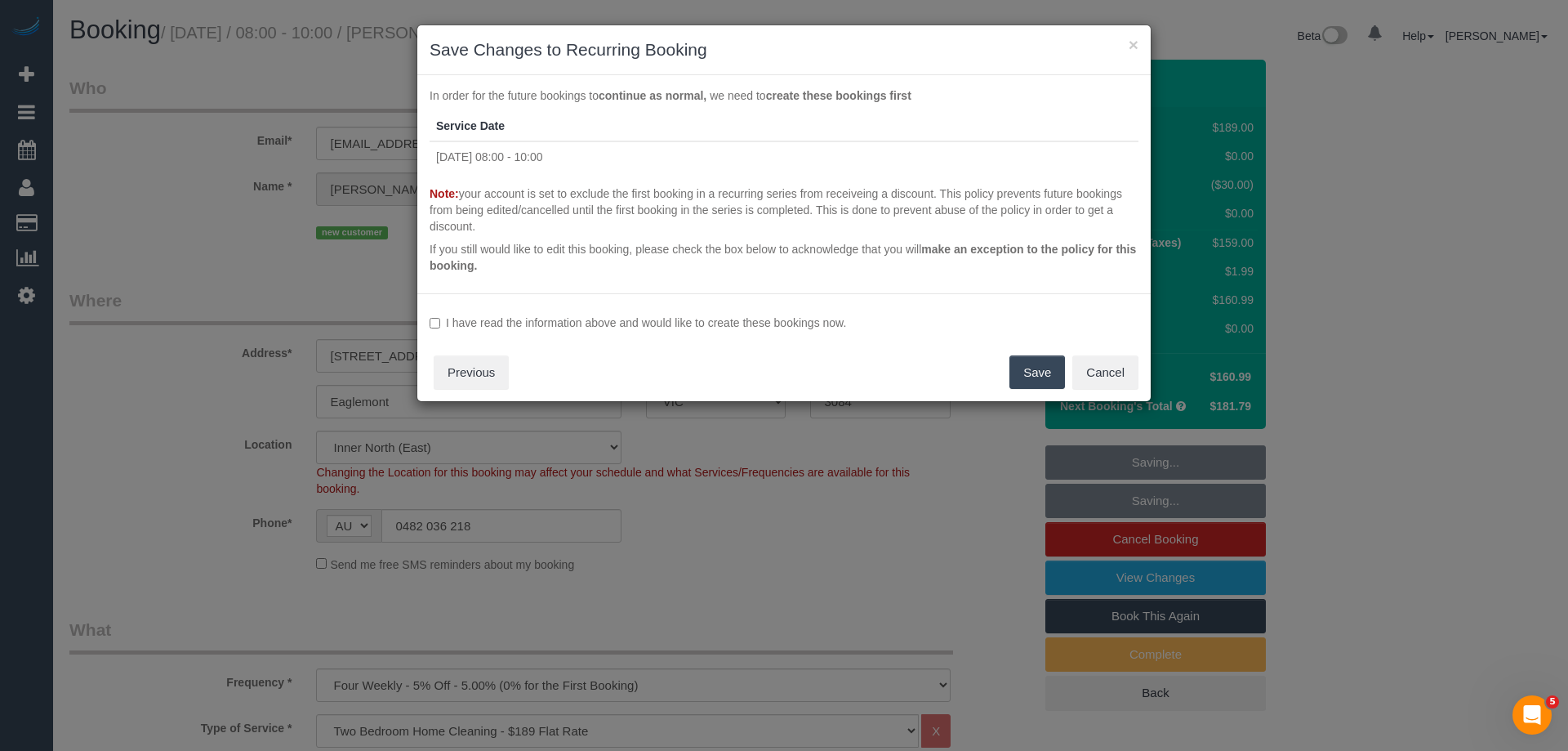
click at [658, 315] on label "I have read the information above and would like to create these bookings now." at bounding box center [784, 323] width 709 height 17
click at [1052, 378] on button "Save" at bounding box center [1038, 372] width 56 height 34
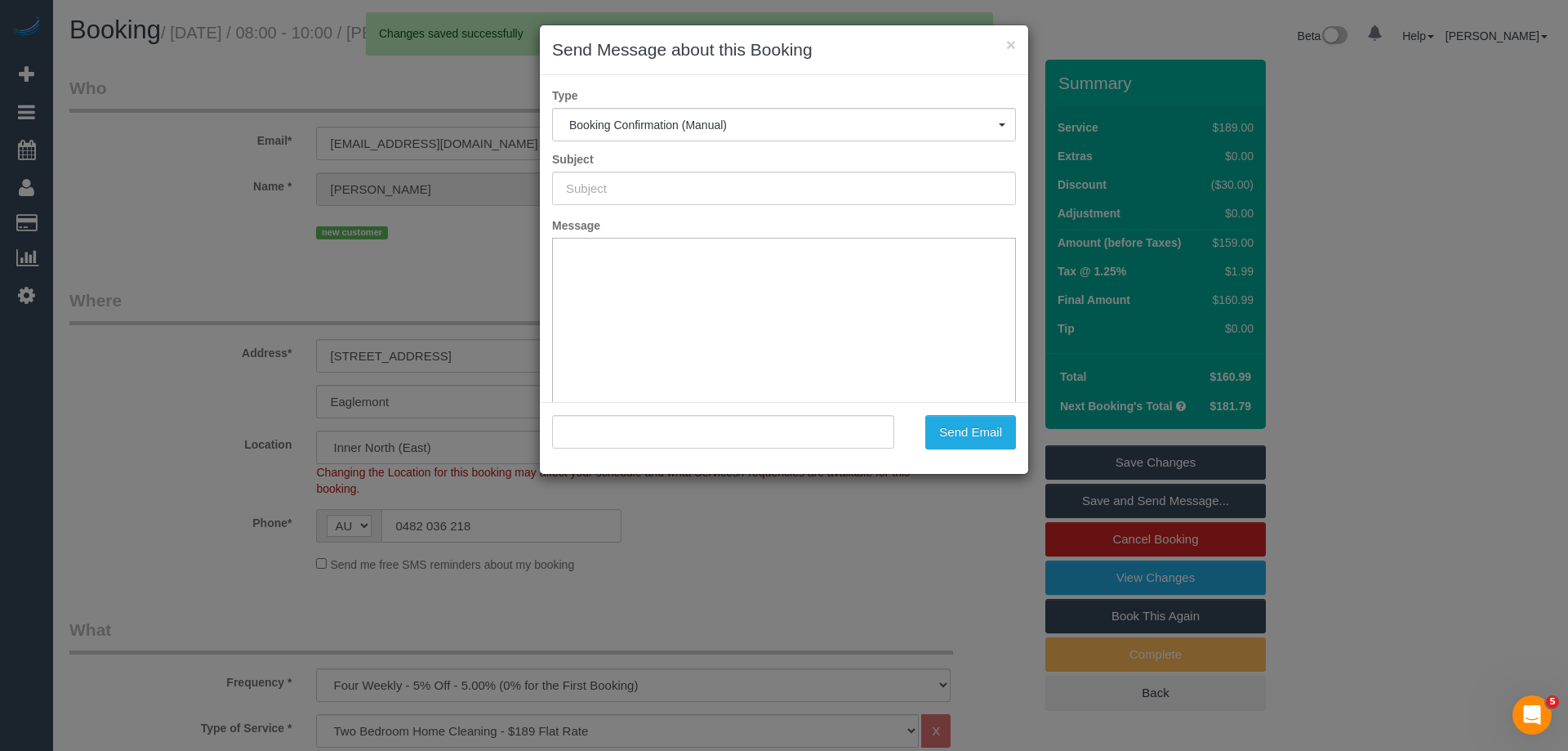
type input "Booking Confirmed"
type input ""[PERSON_NAME]" <[EMAIL_ADDRESS][DOMAIN_NAME]>"
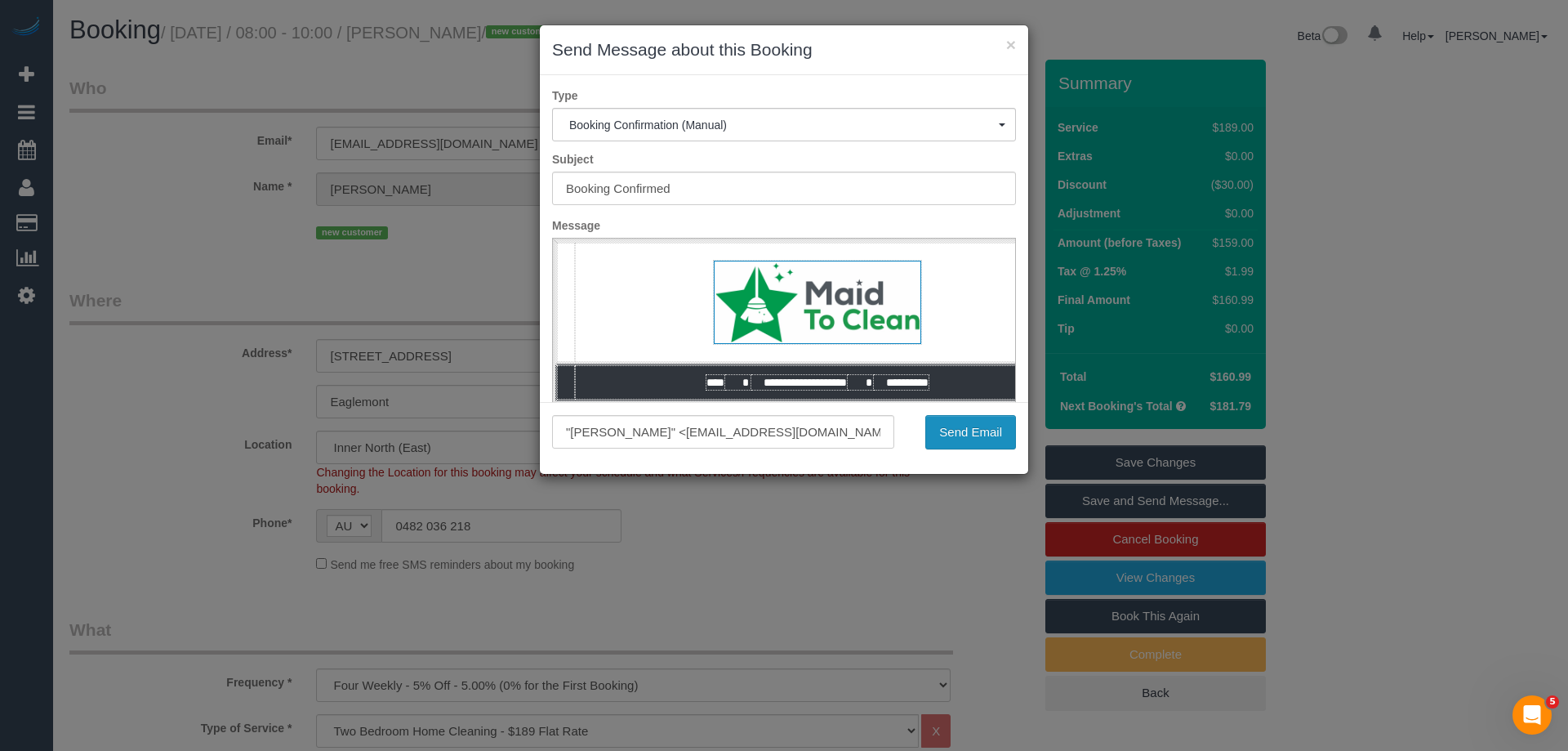
click at [978, 449] on button "Send Email" at bounding box center [970, 432] width 90 height 34
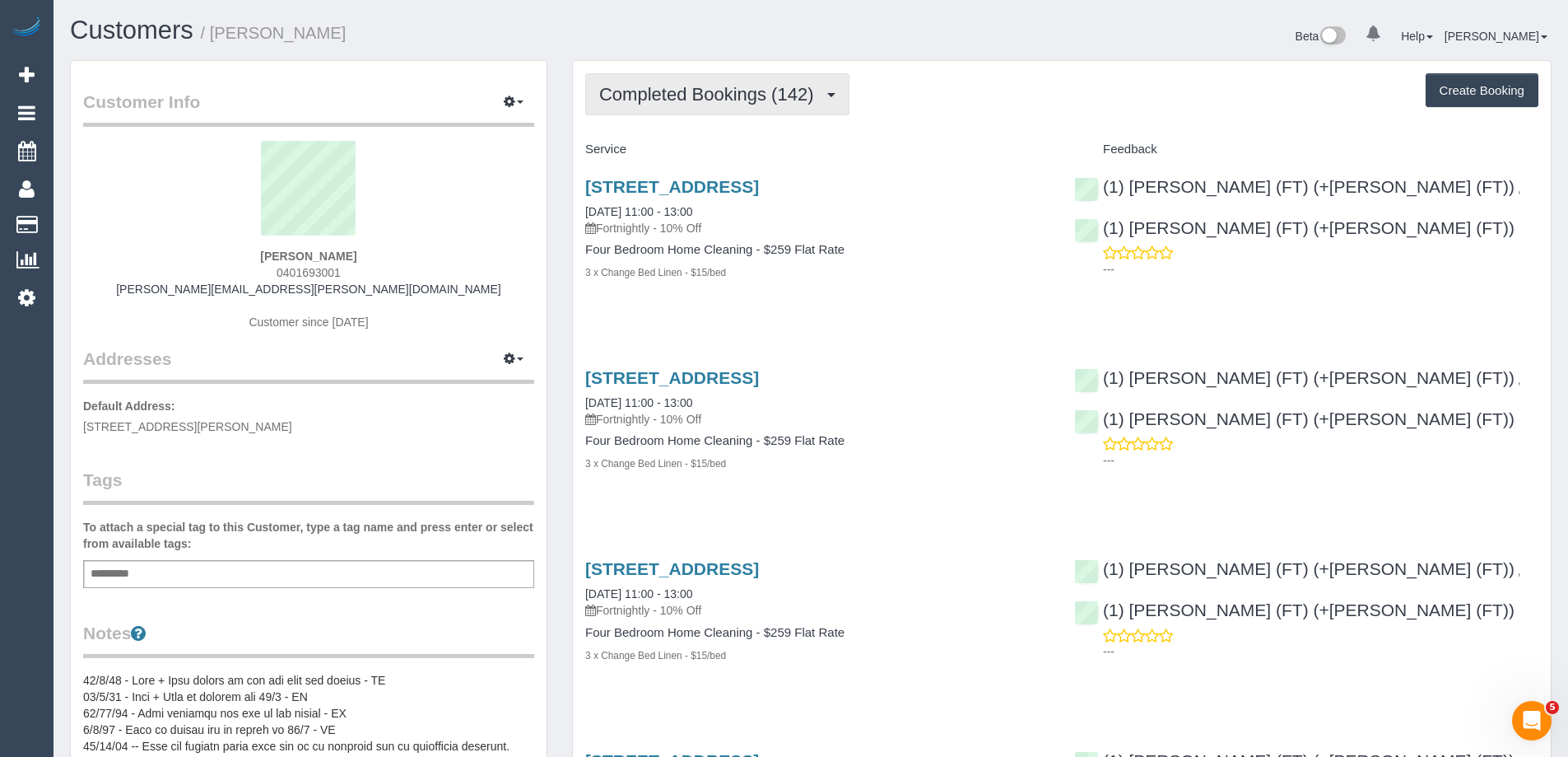
click at [710, 107] on button "Completed Bookings (142)" at bounding box center [717, 94] width 264 height 42
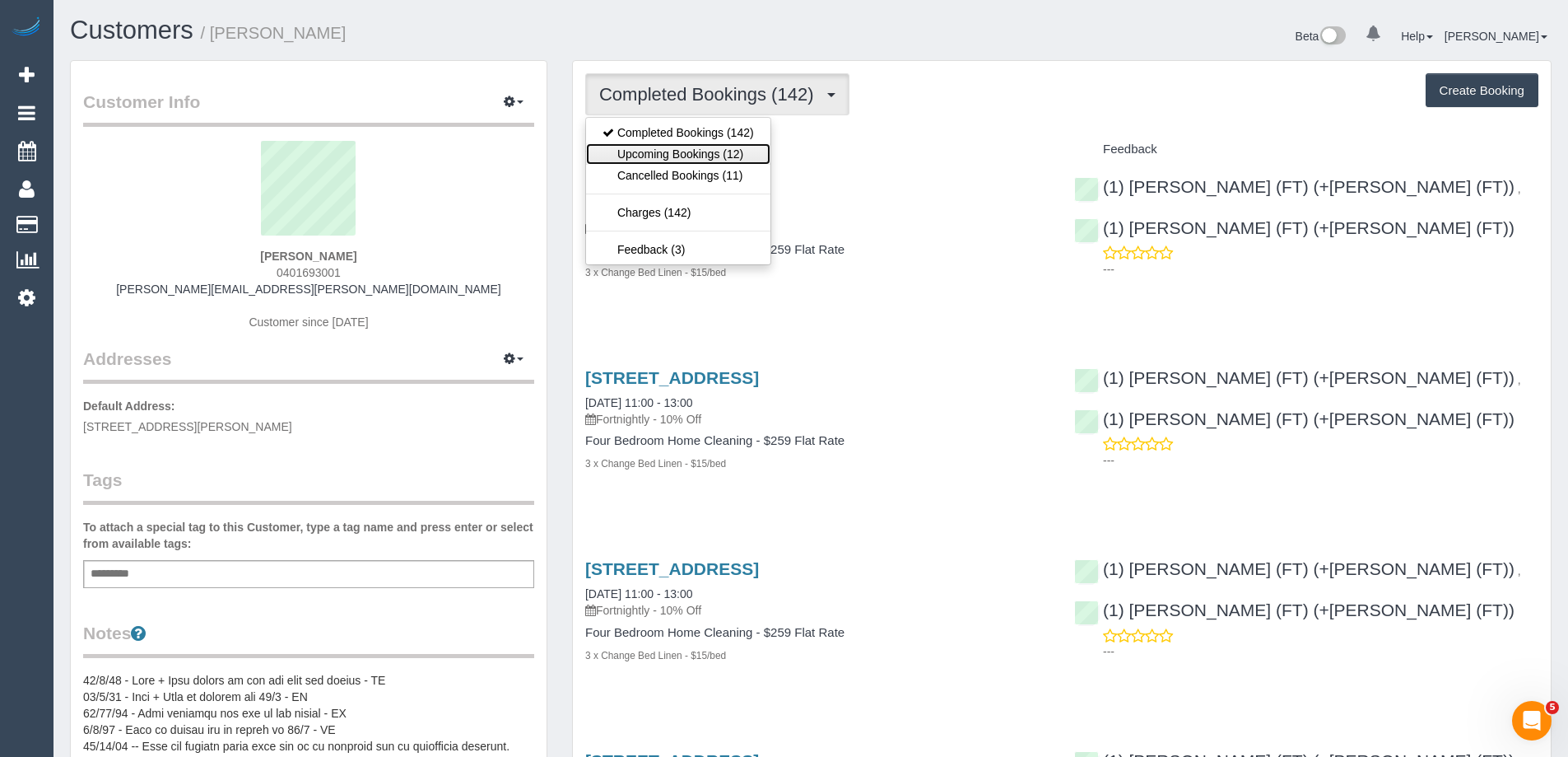
click at [704, 151] on link "Upcoming Bookings (12)" at bounding box center [678, 154] width 185 height 22
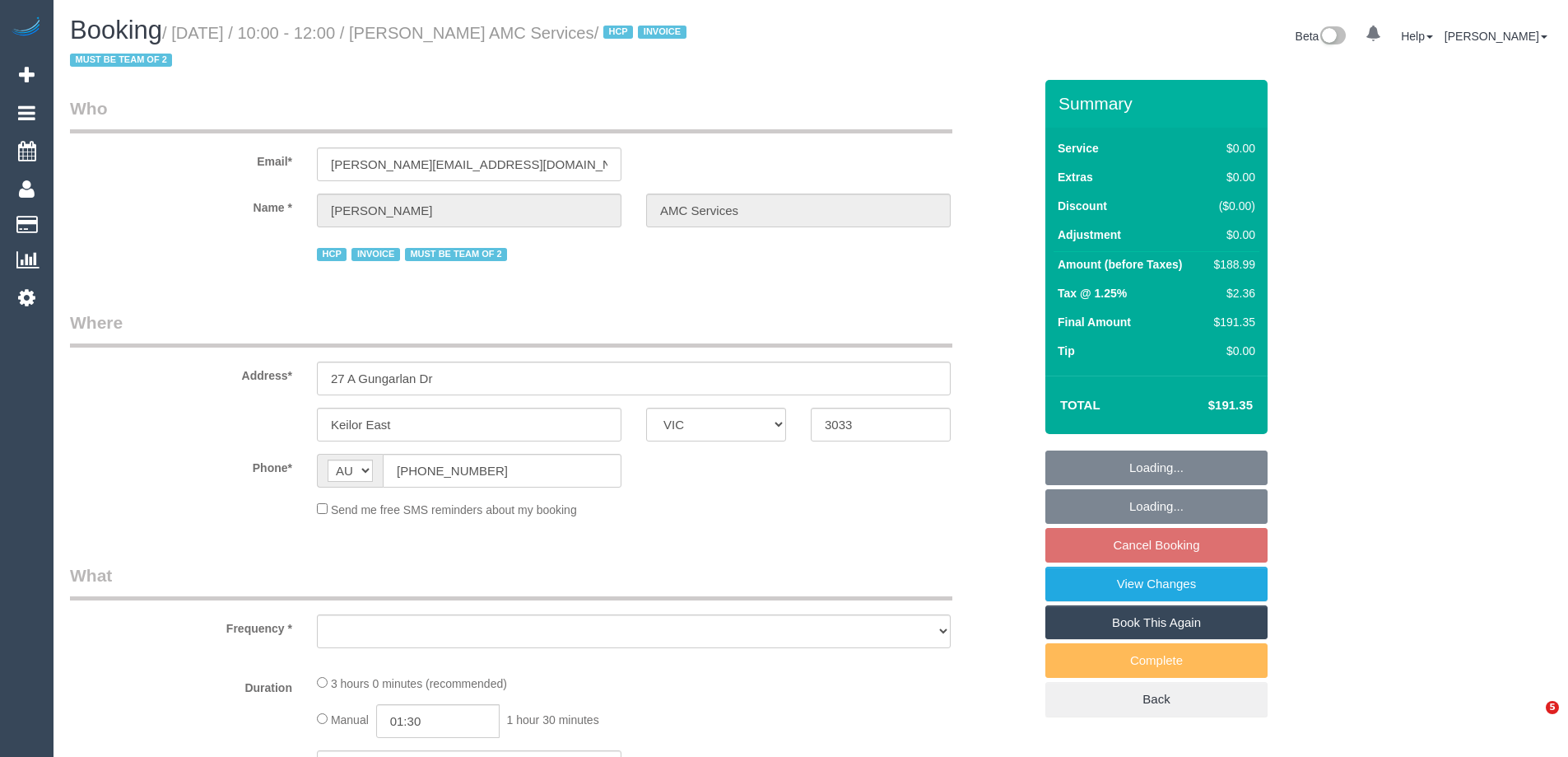
select select "VIC"
select select "object:529"
select select "180"
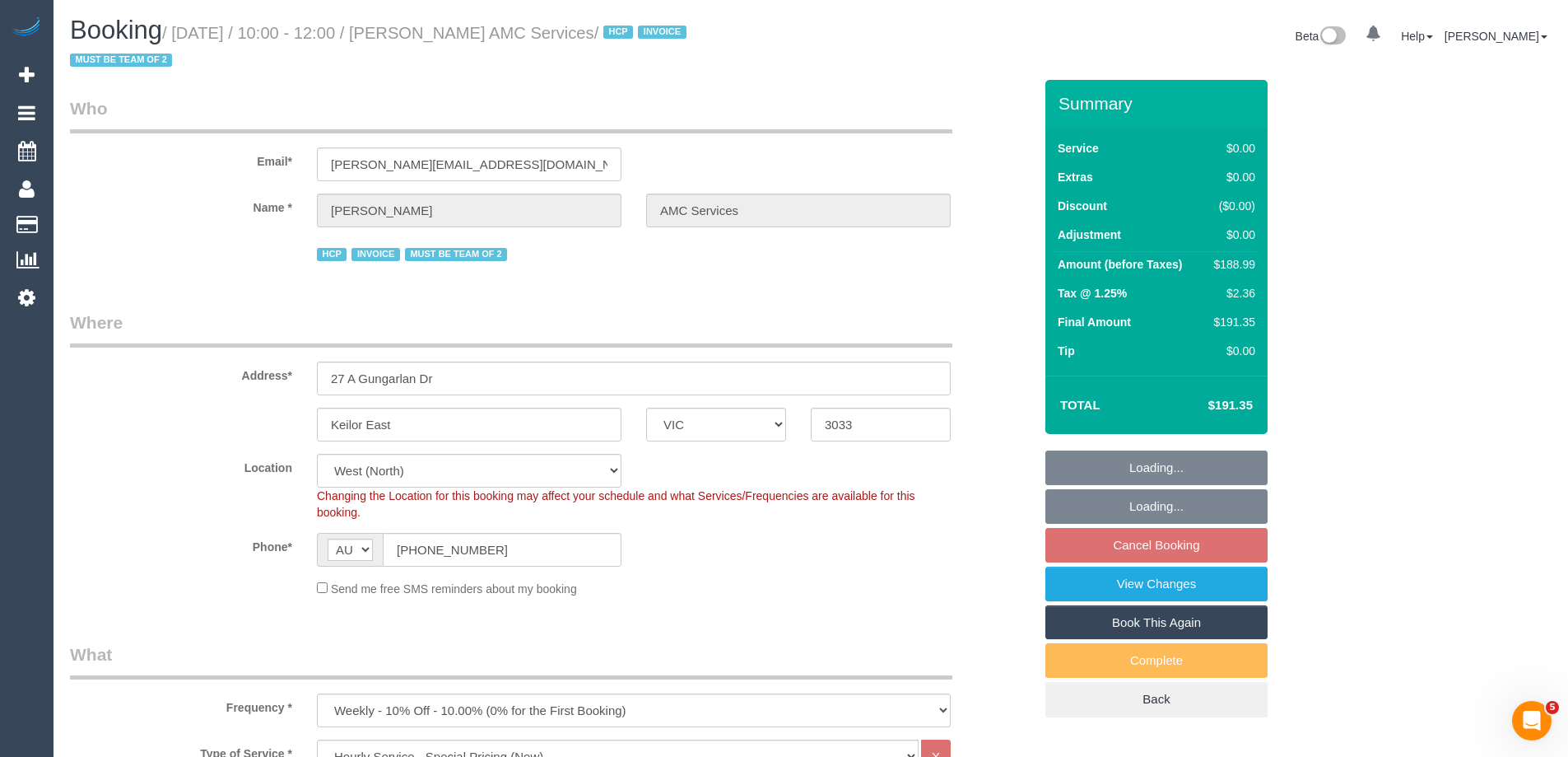
select select "number:28"
select select "number:14"
select select "number:19"
select select "number:24"
select select "object:1348"
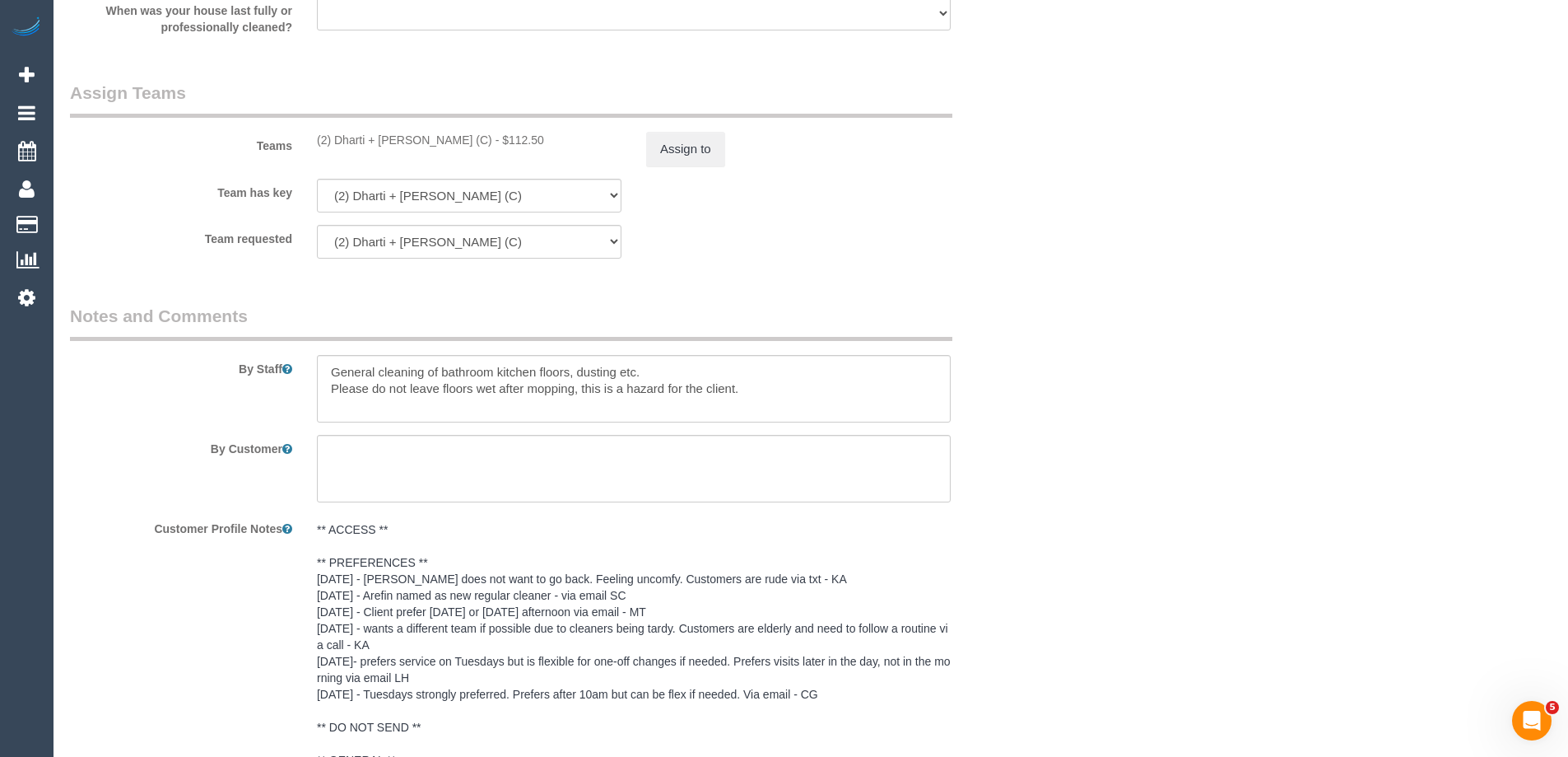
scroll to position [2016, 0]
click at [690, 138] on button "Assign to" at bounding box center [686, 150] width 79 height 35
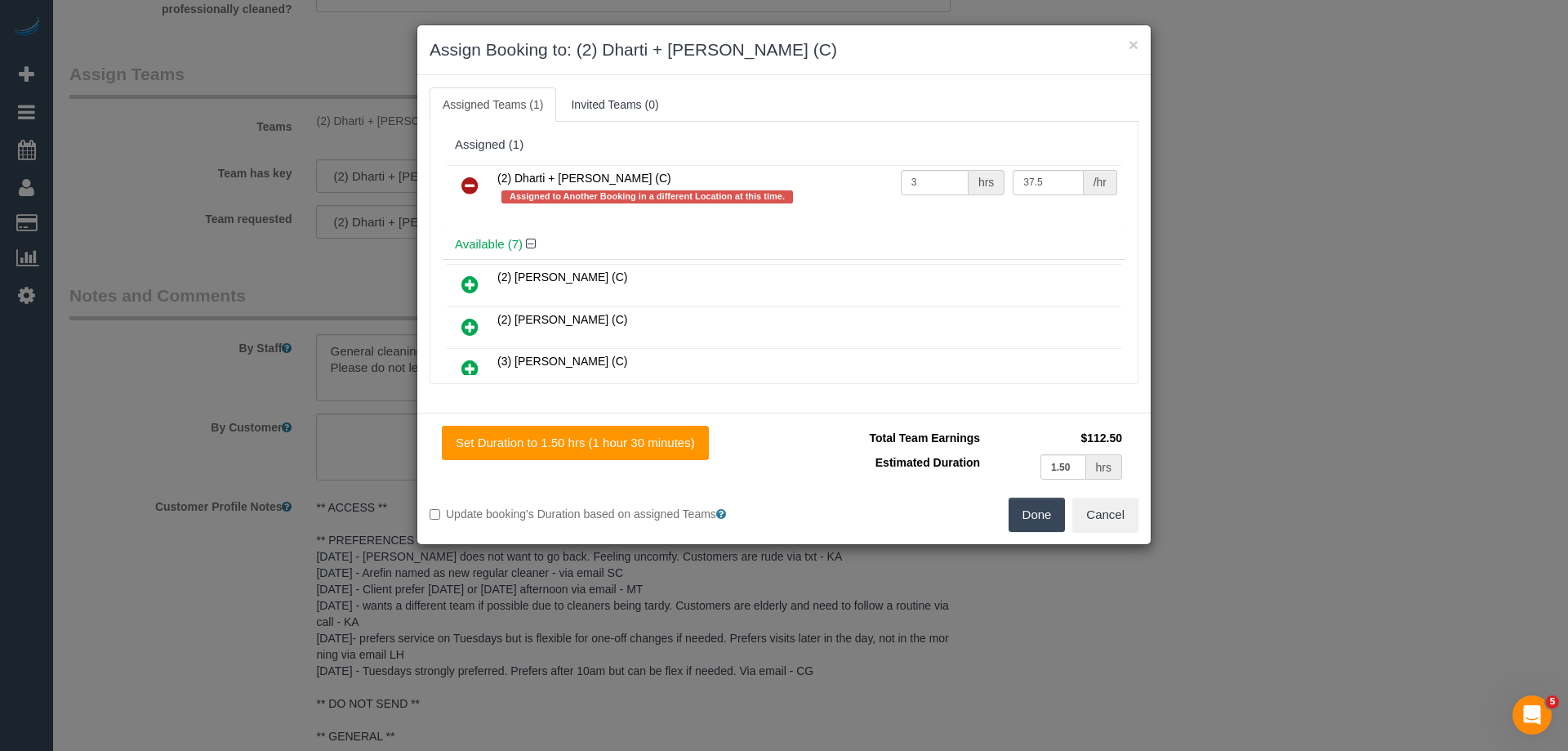
click at [462, 180] on icon at bounding box center [470, 185] width 17 height 20
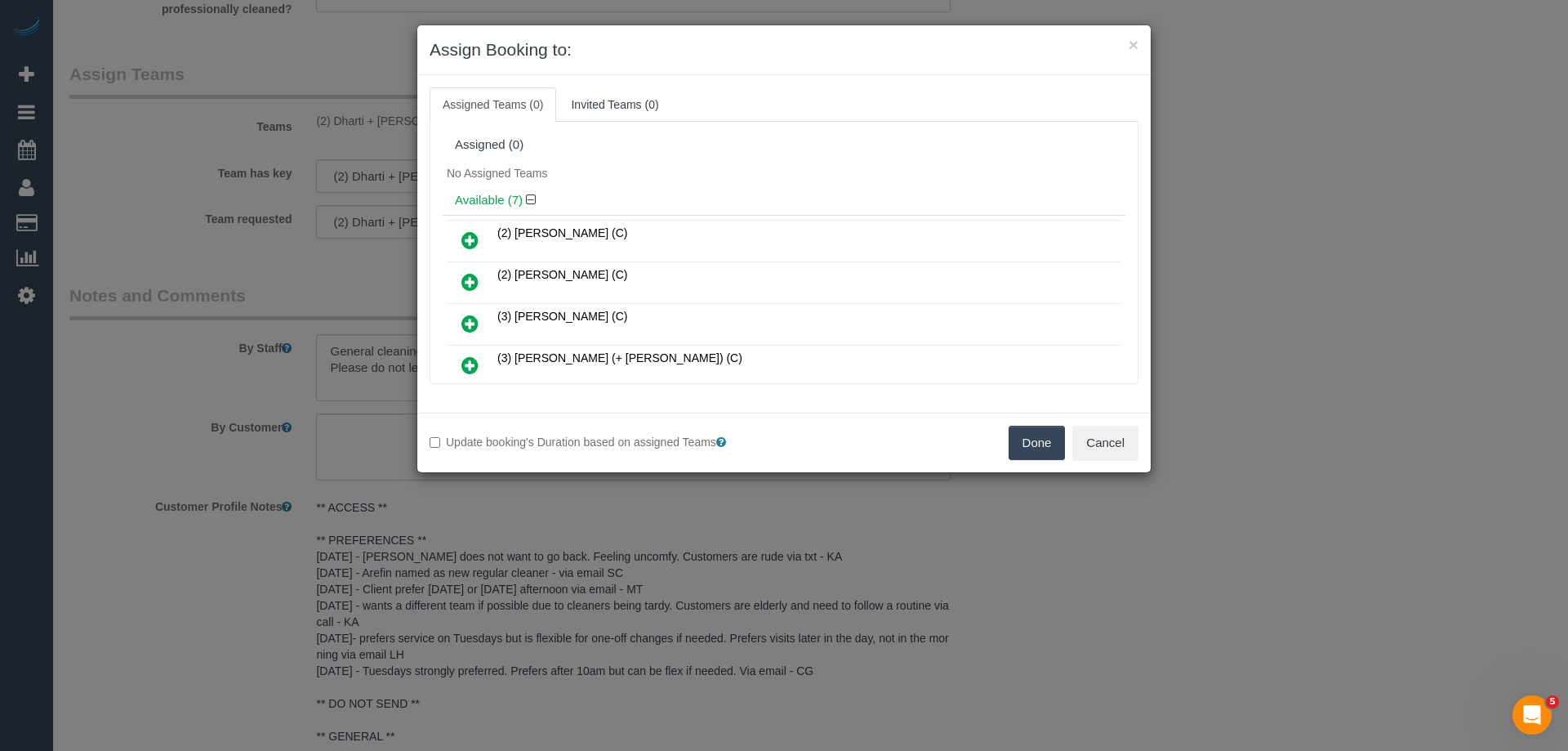
click at [1033, 444] on button "Done" at bounding box center [1037, 442] width 57 height 34
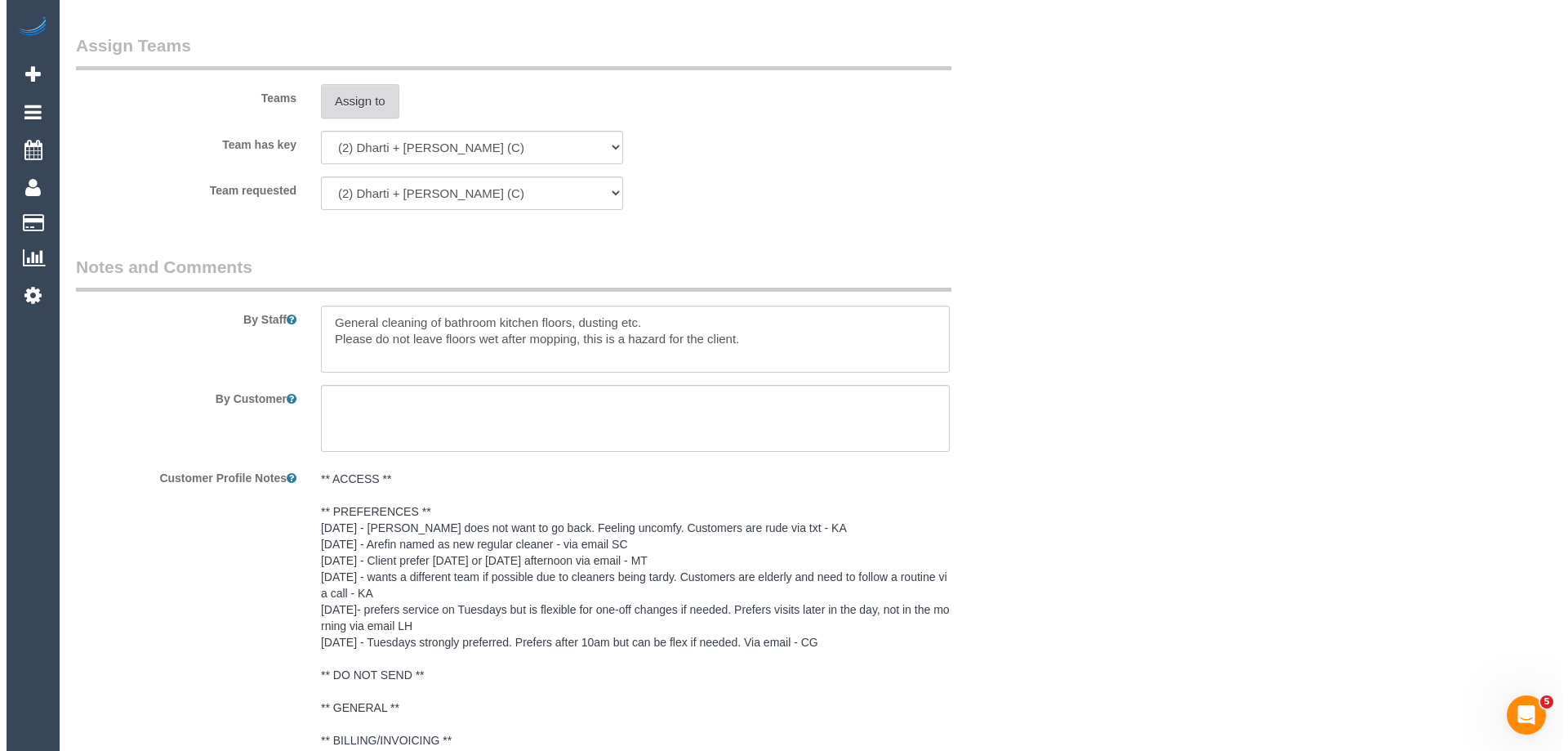
scroll to position [2042, 0]
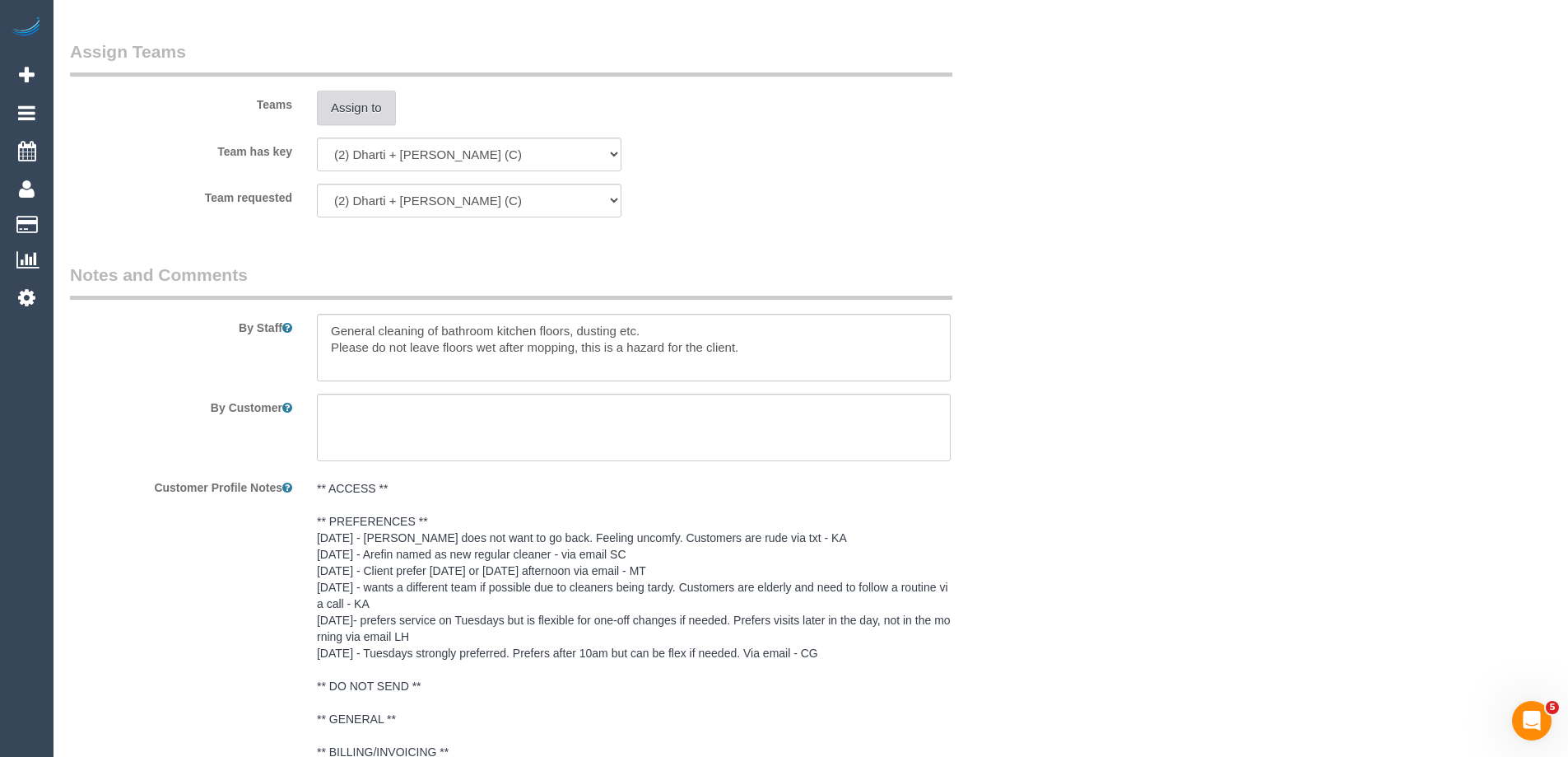
click at [347, 118] on button "Assign to" at bounding box center [356, 108] width 79 height 35
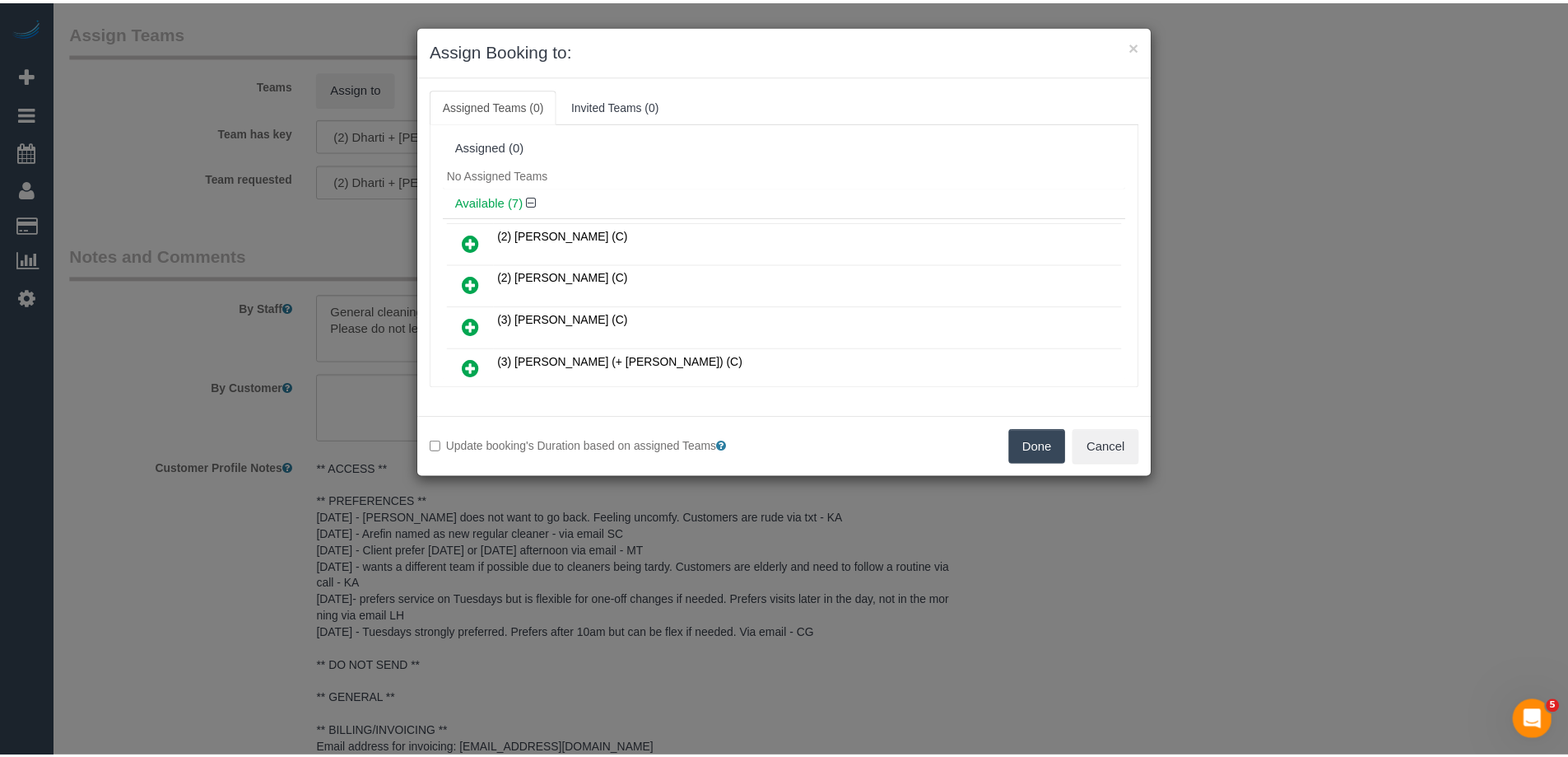
scroll to position [165, 0]
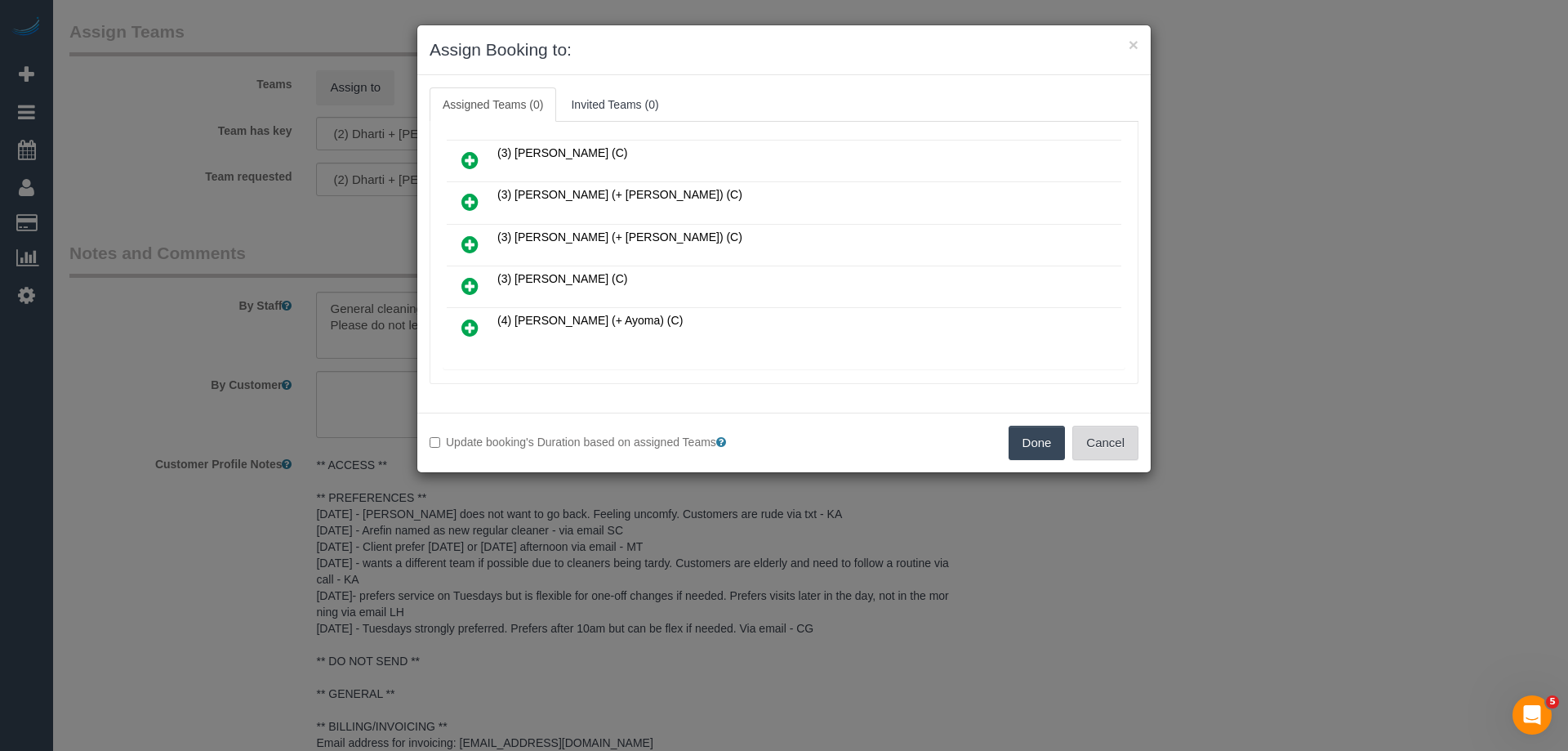
click at [1109, 429] on button "Cancel" at bounding box center [1105, 442] width 66 height 34
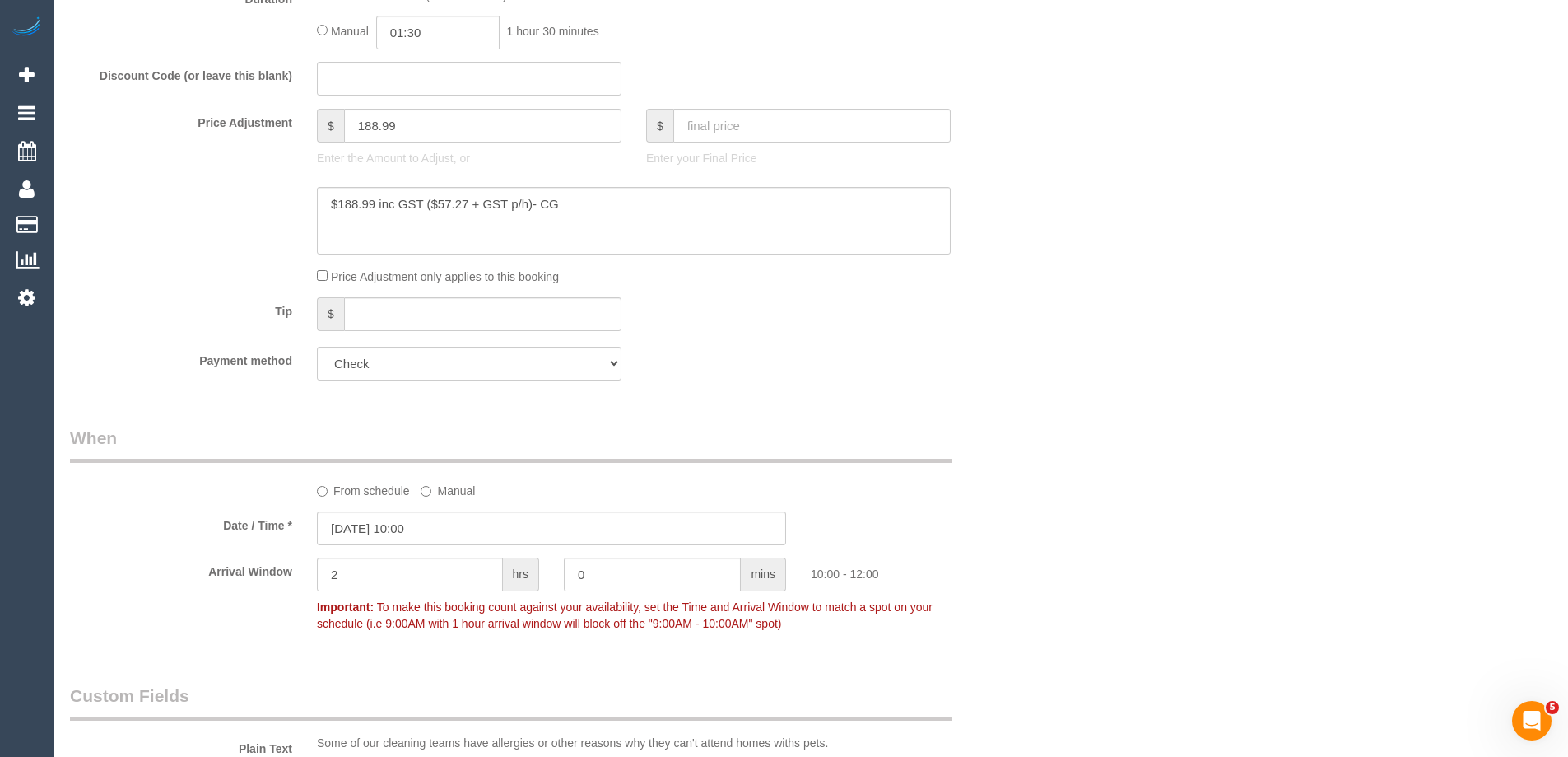
scroll to position [659, 0]
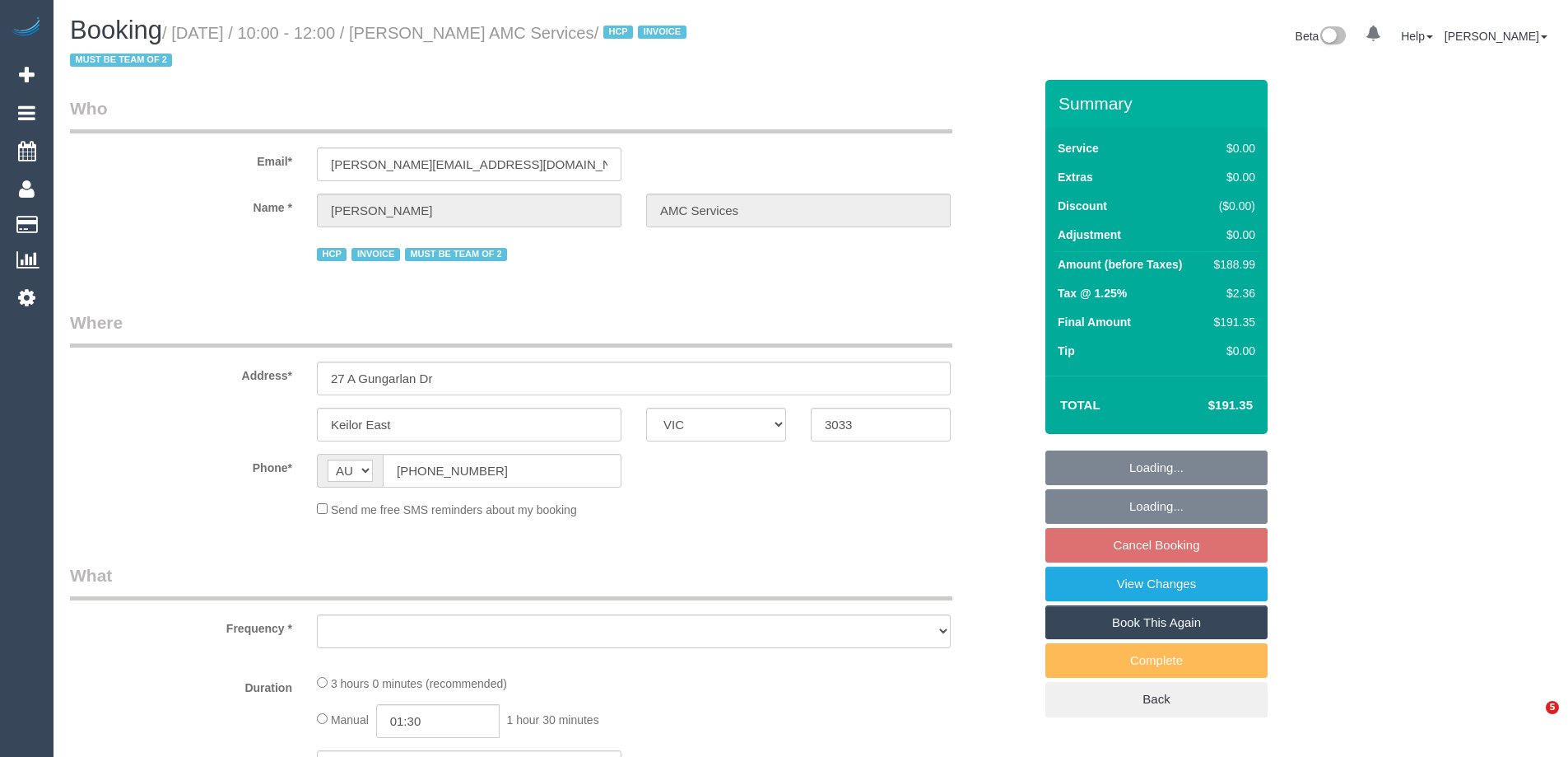
select select "VIC"
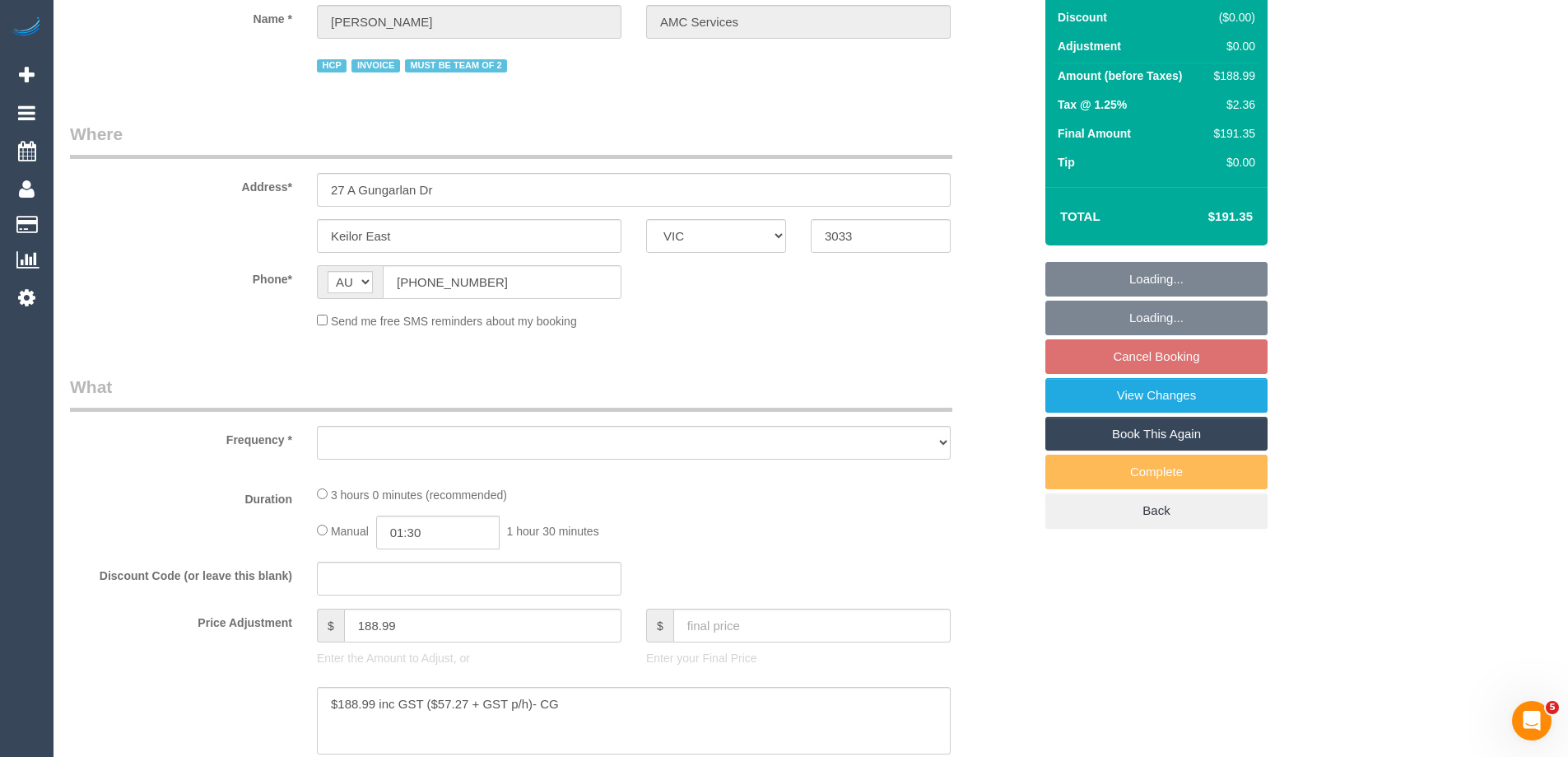
select select "object:529"
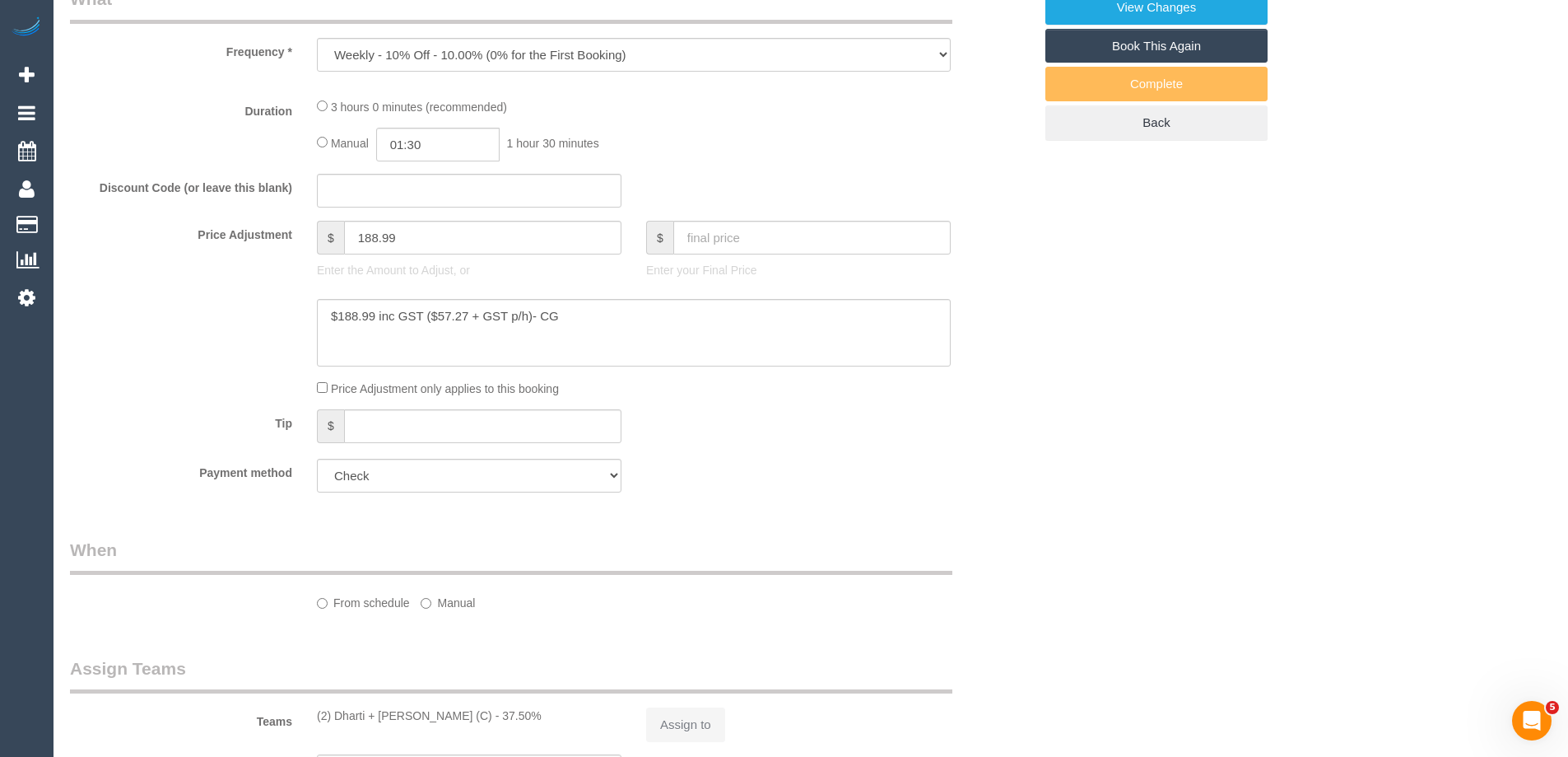
select select "180"
select select "number:28"
select select "number:14"
select select "number:19"
select select "number:24"
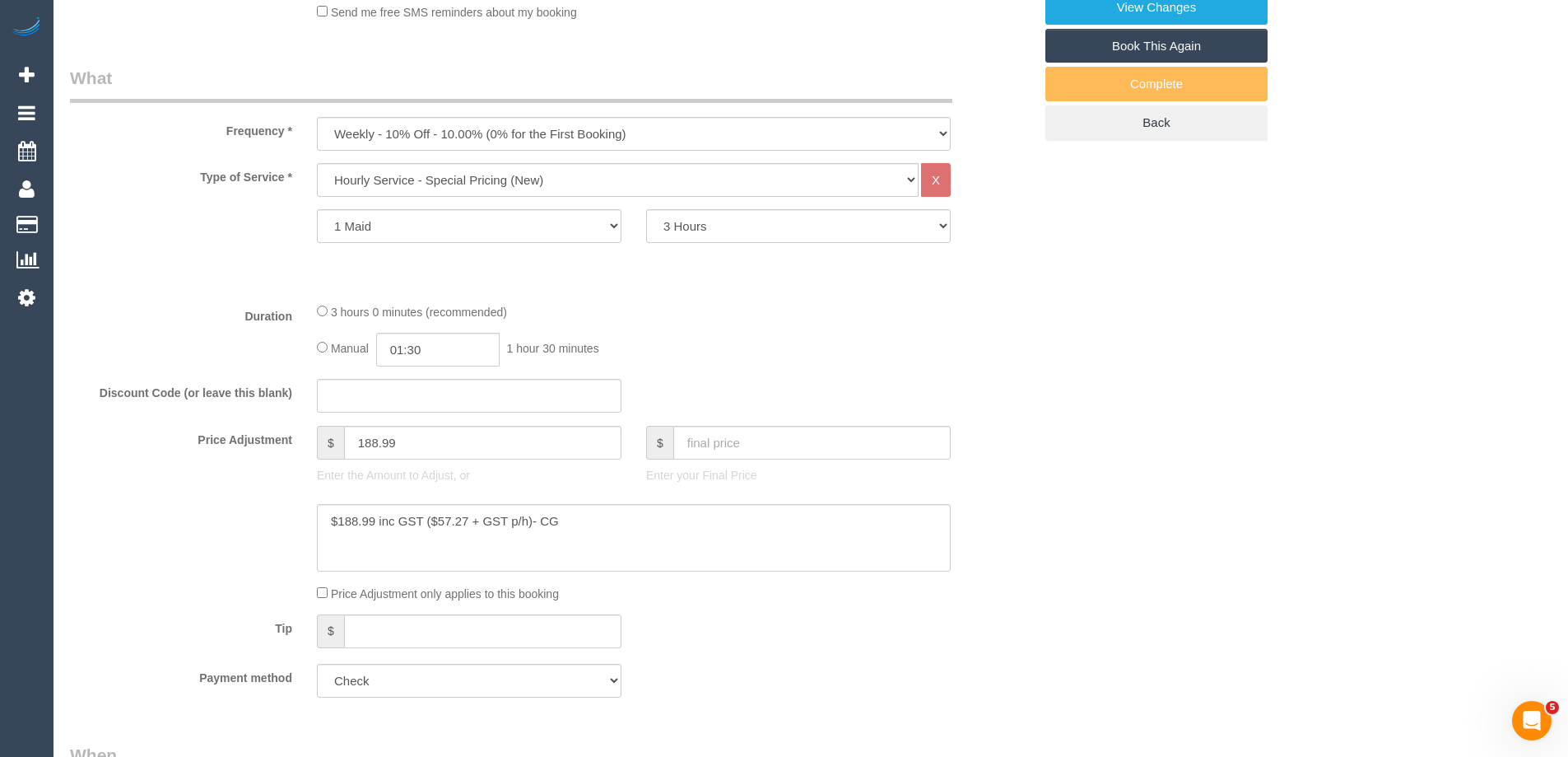
select select "object:1348"
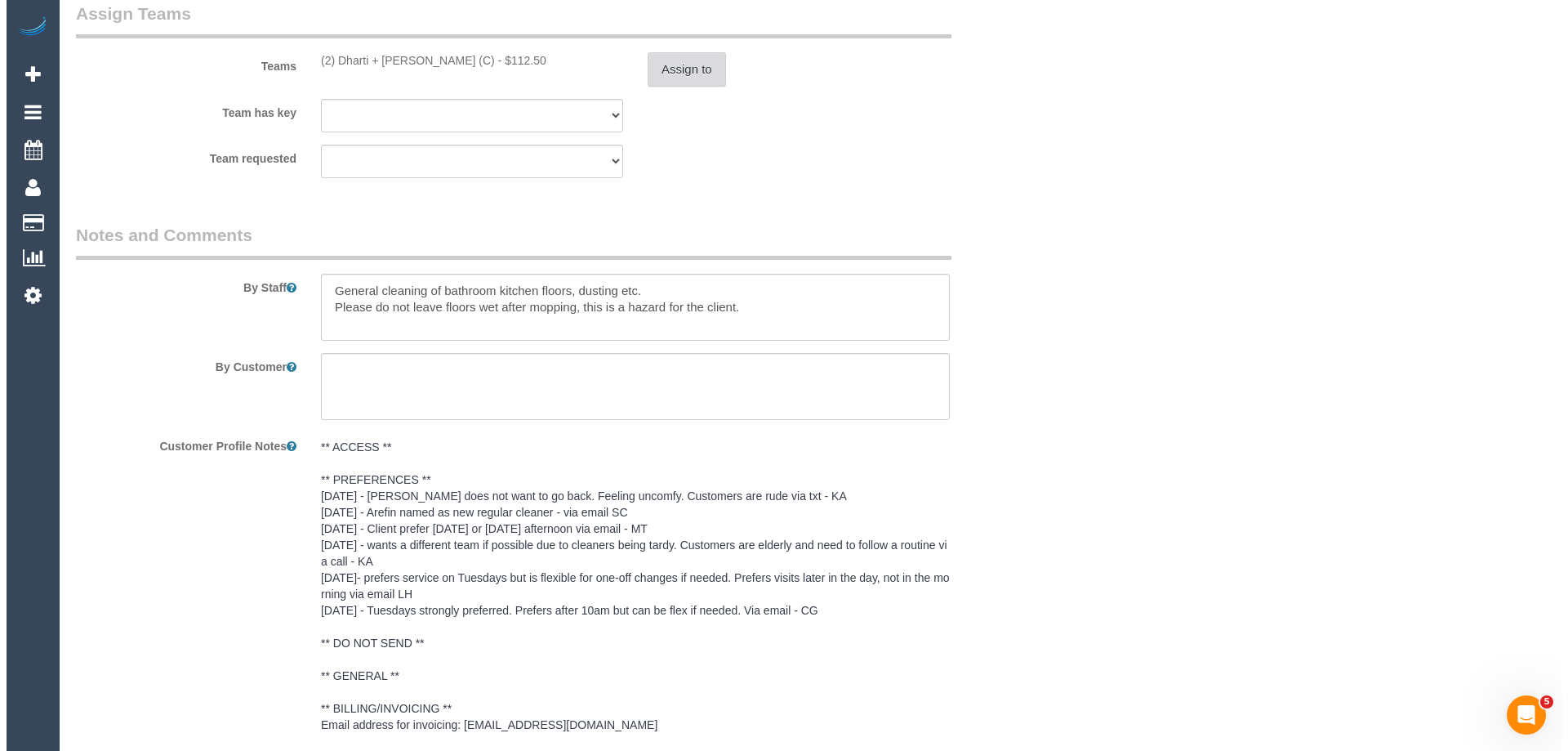
scroll to position [2000, 0]
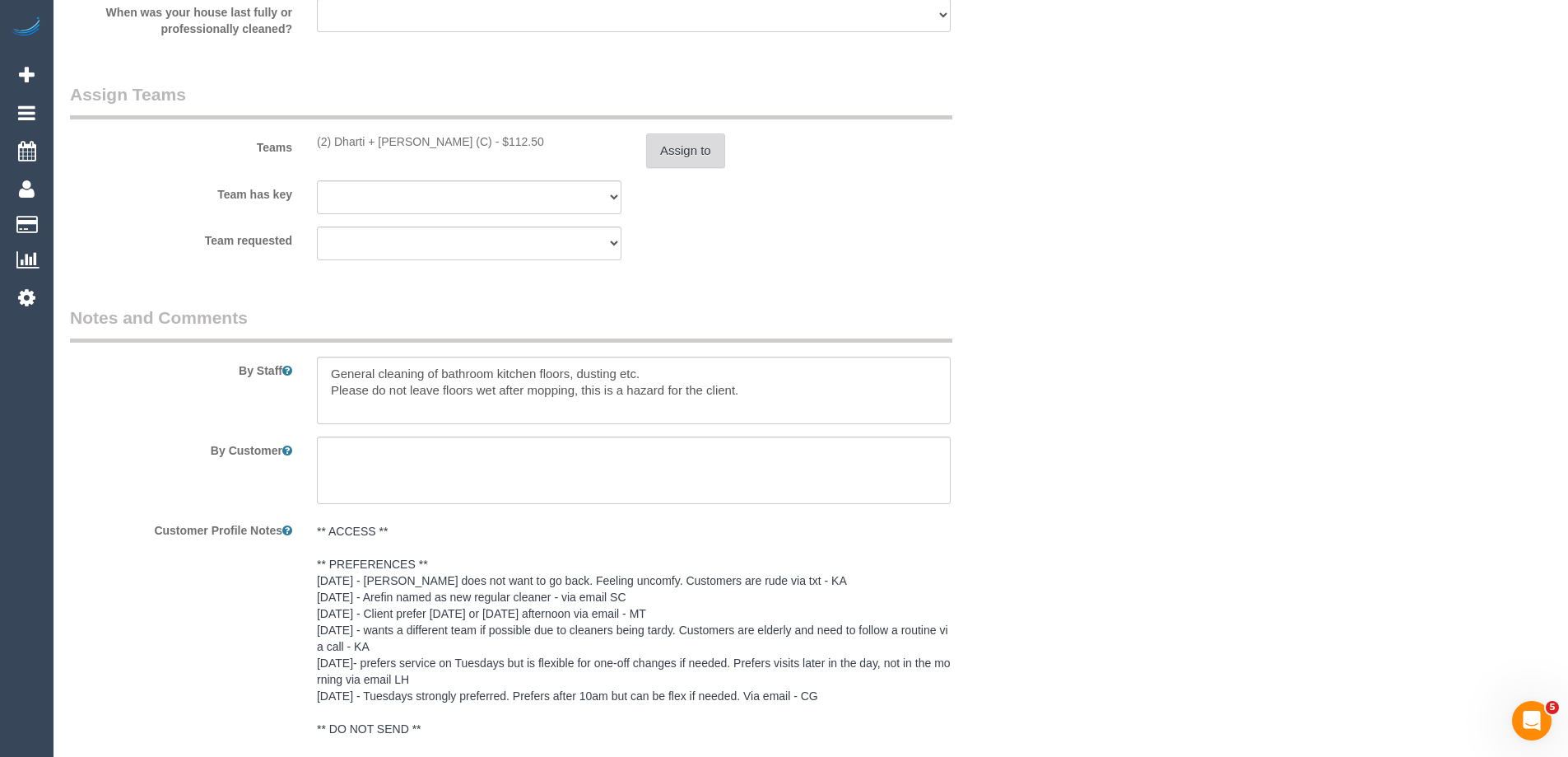
click at [681, 148] on button "Assign to" at bounding box center [686, 150] width 79 height 35
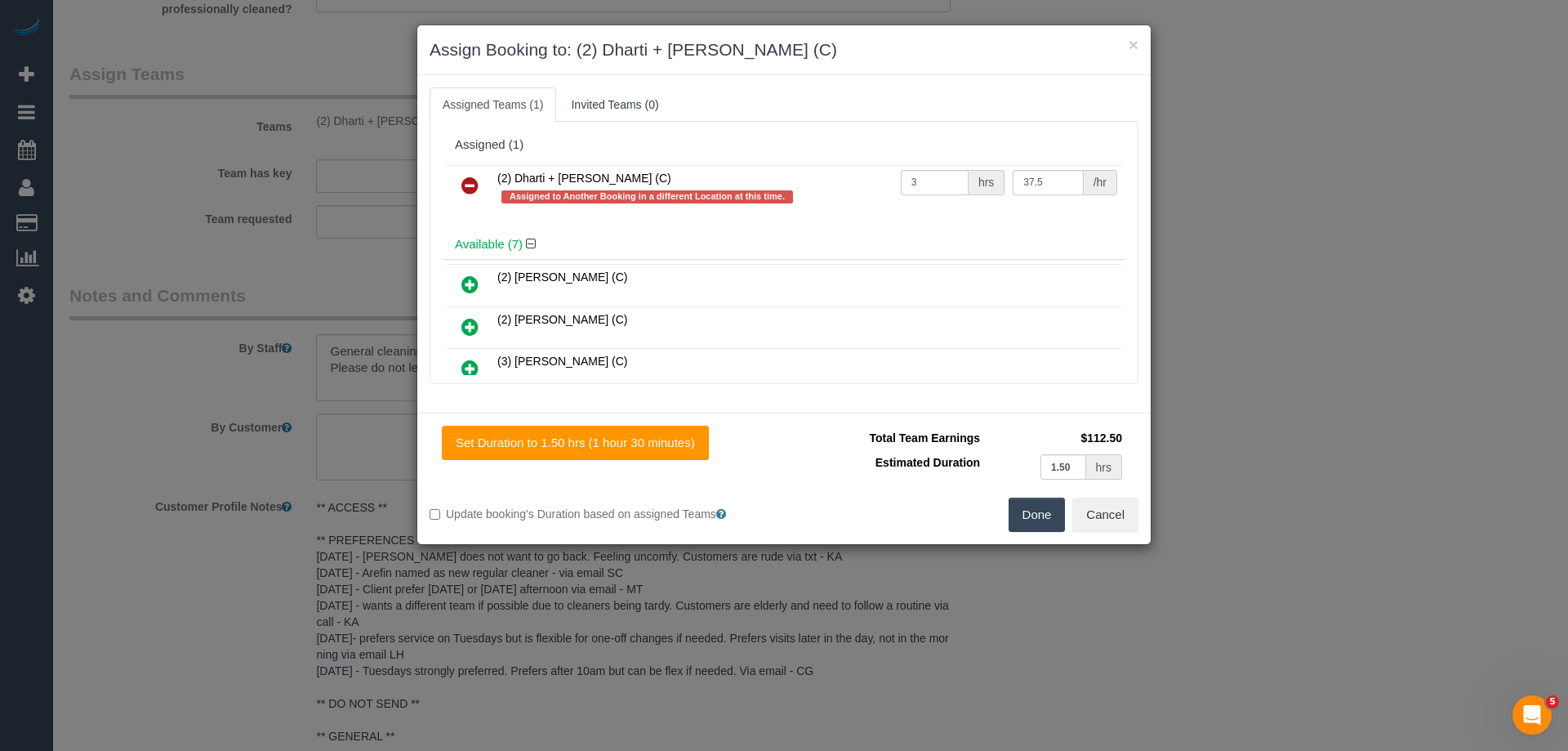
click at [465, 183] on icon at bounding box center [470, 185] width 17 height 20
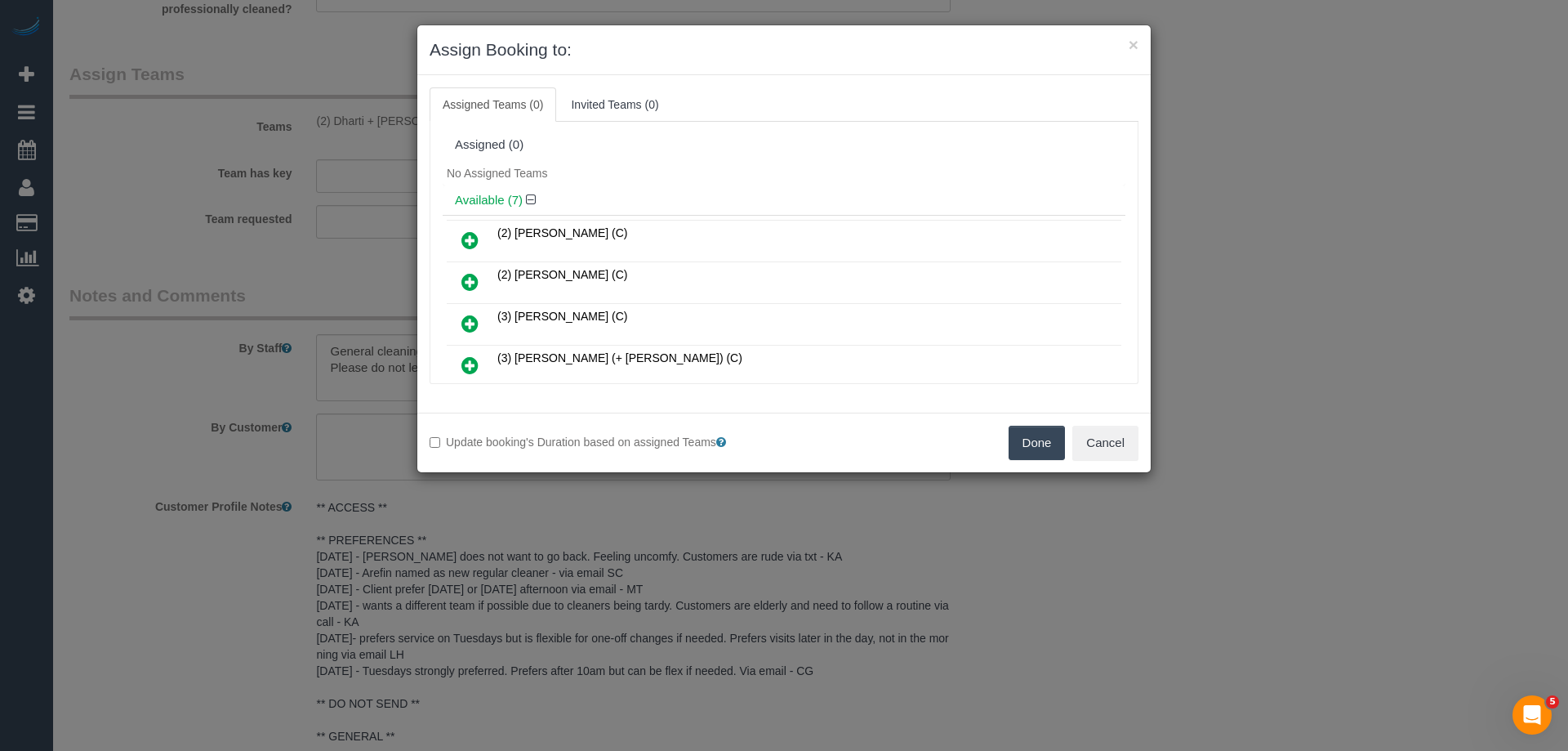
click at [1036, 439] on button "Done" at bounding box center [1037, 442] width 57 height 34
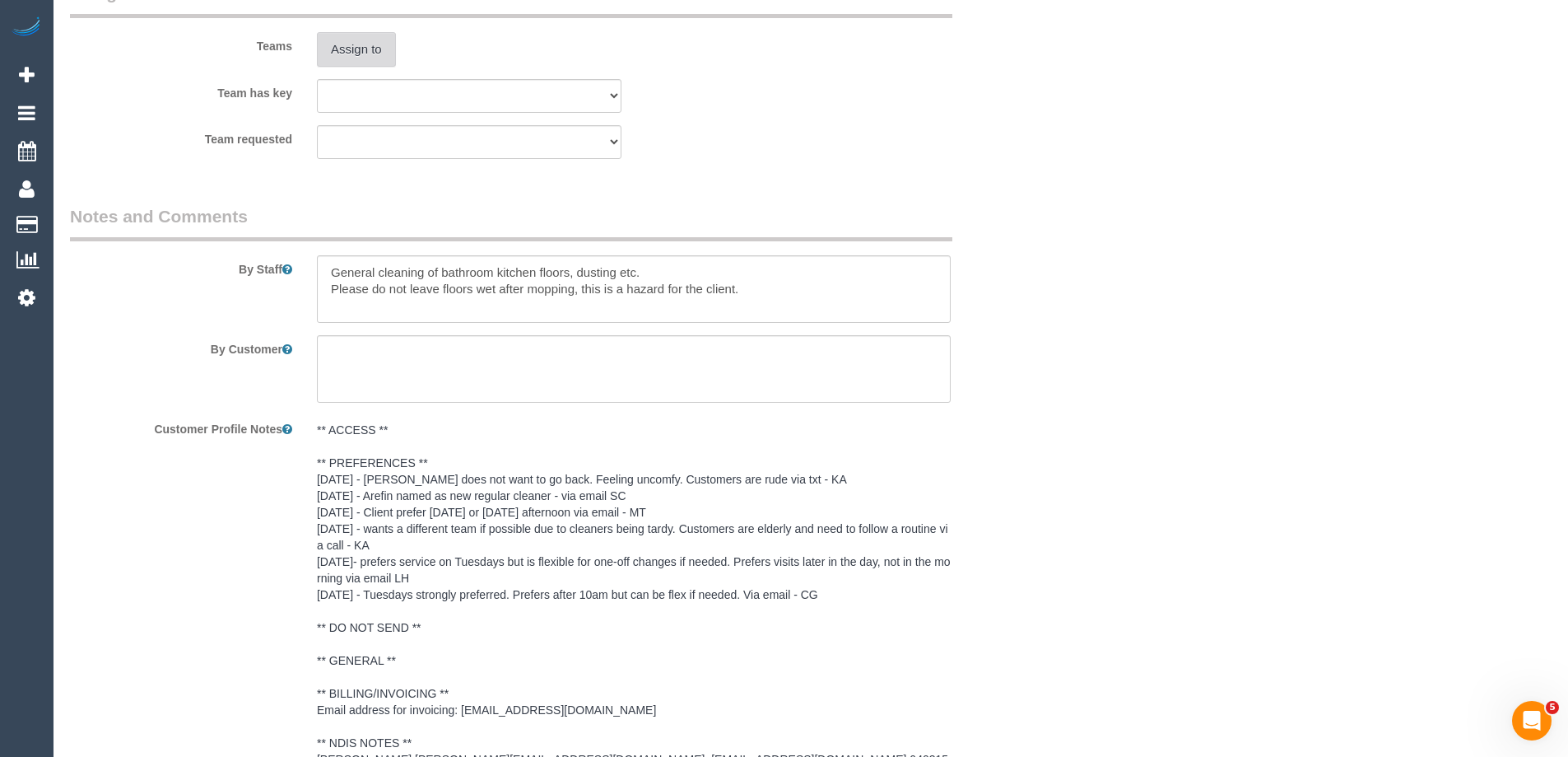
scroll to position [2345, 0]
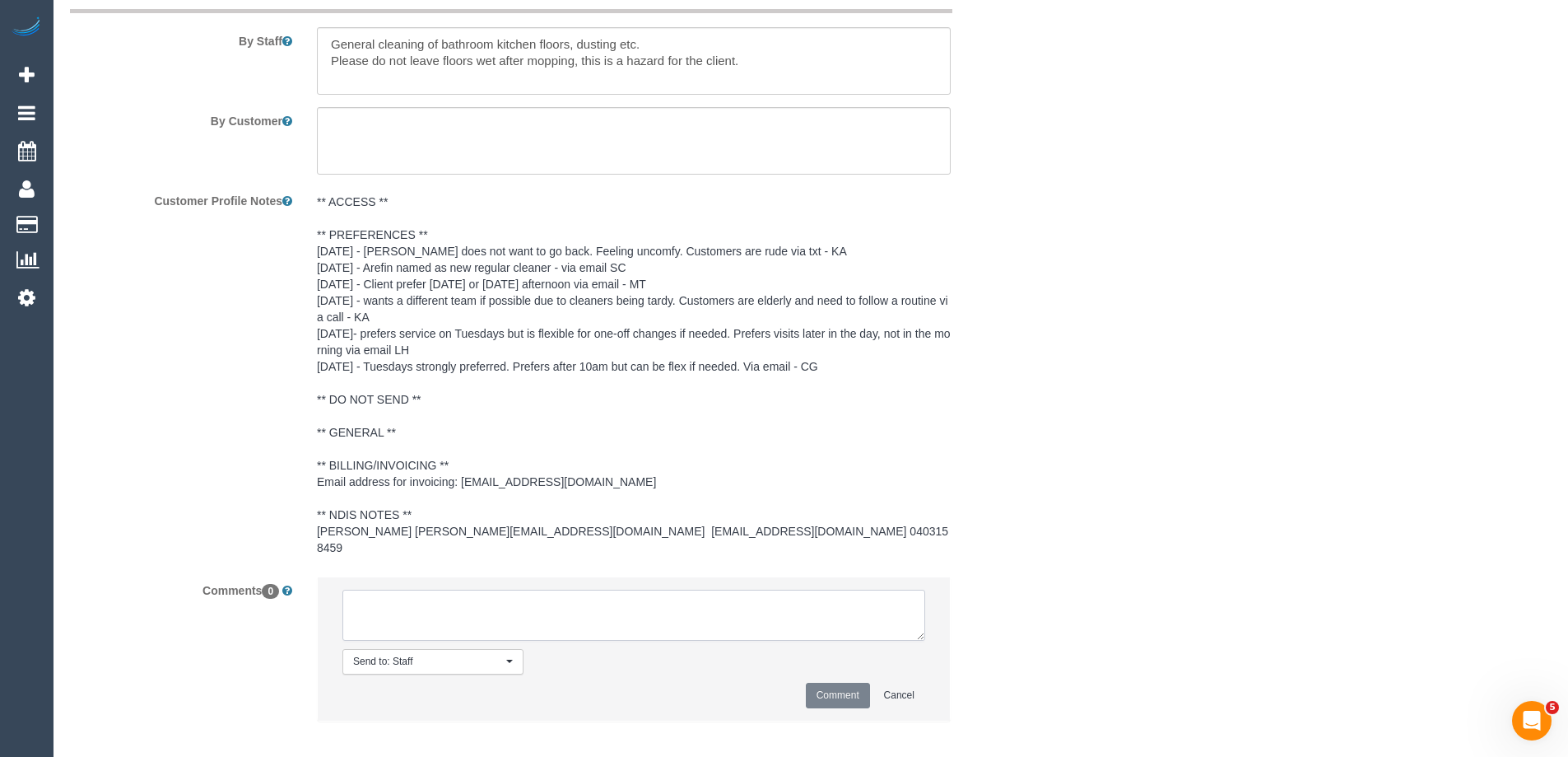
click at [388, 603] on textarea at bounding box center [633, 614] width 582 height 51
type textarea "U/A from D+K as per schedule review. Notified via email"
click at [848, 683] on button "Comment" at bounding box center [837, 695] width 64 height 25
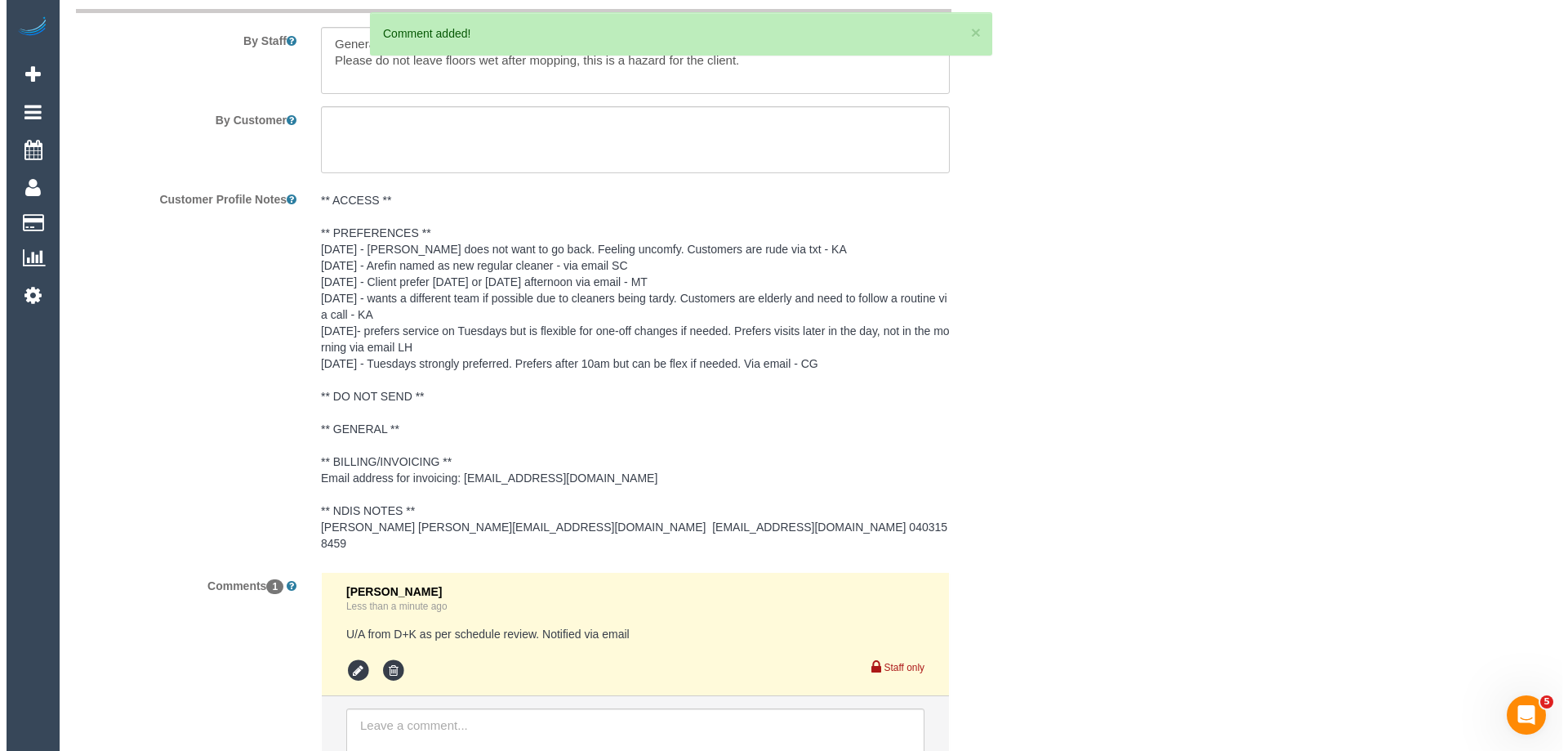
scroll to position [0, 0]
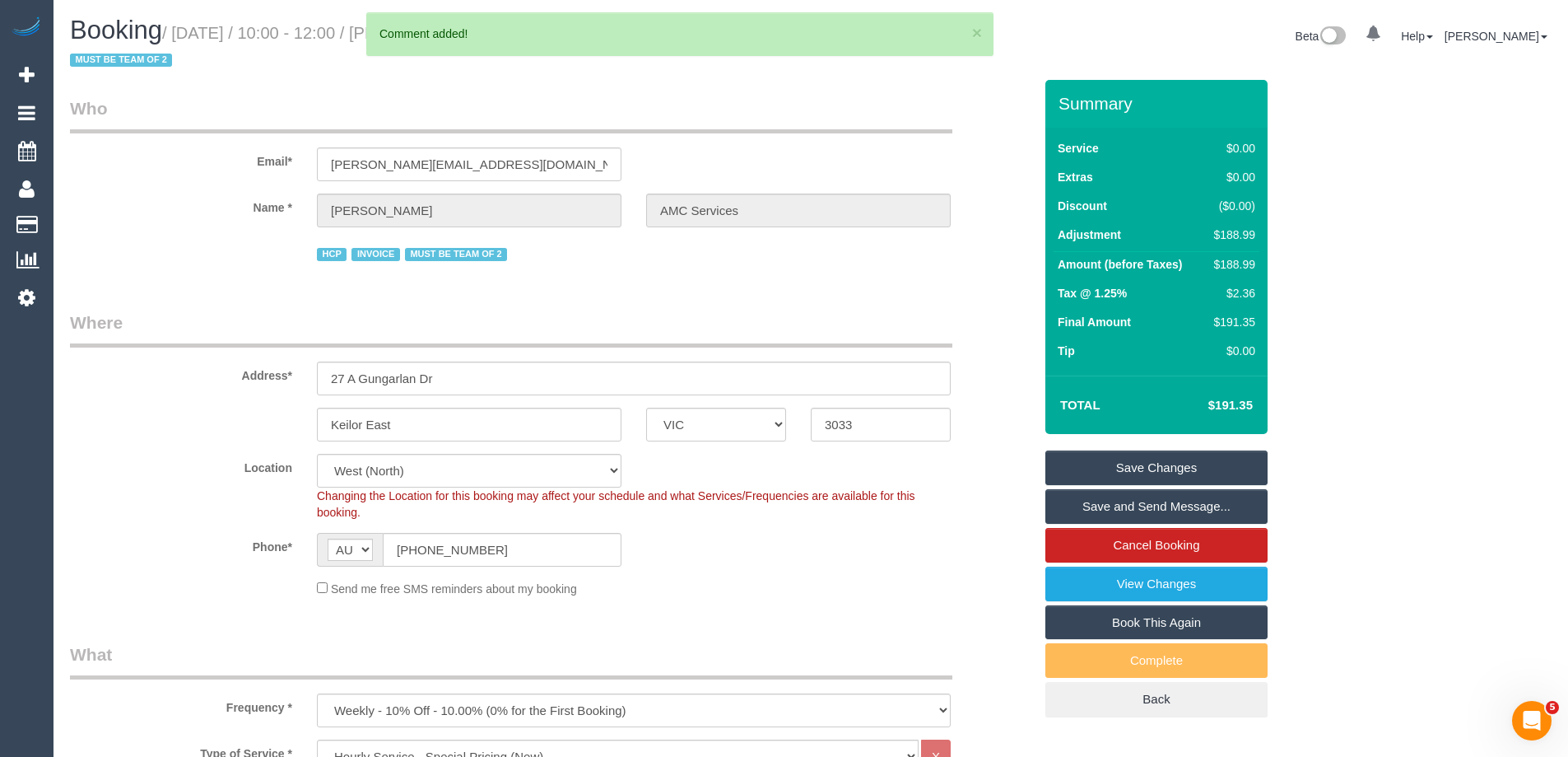
click at [1067, 467] on link "Save Changes" at bounding box center [1156, 467] width 222 height 35
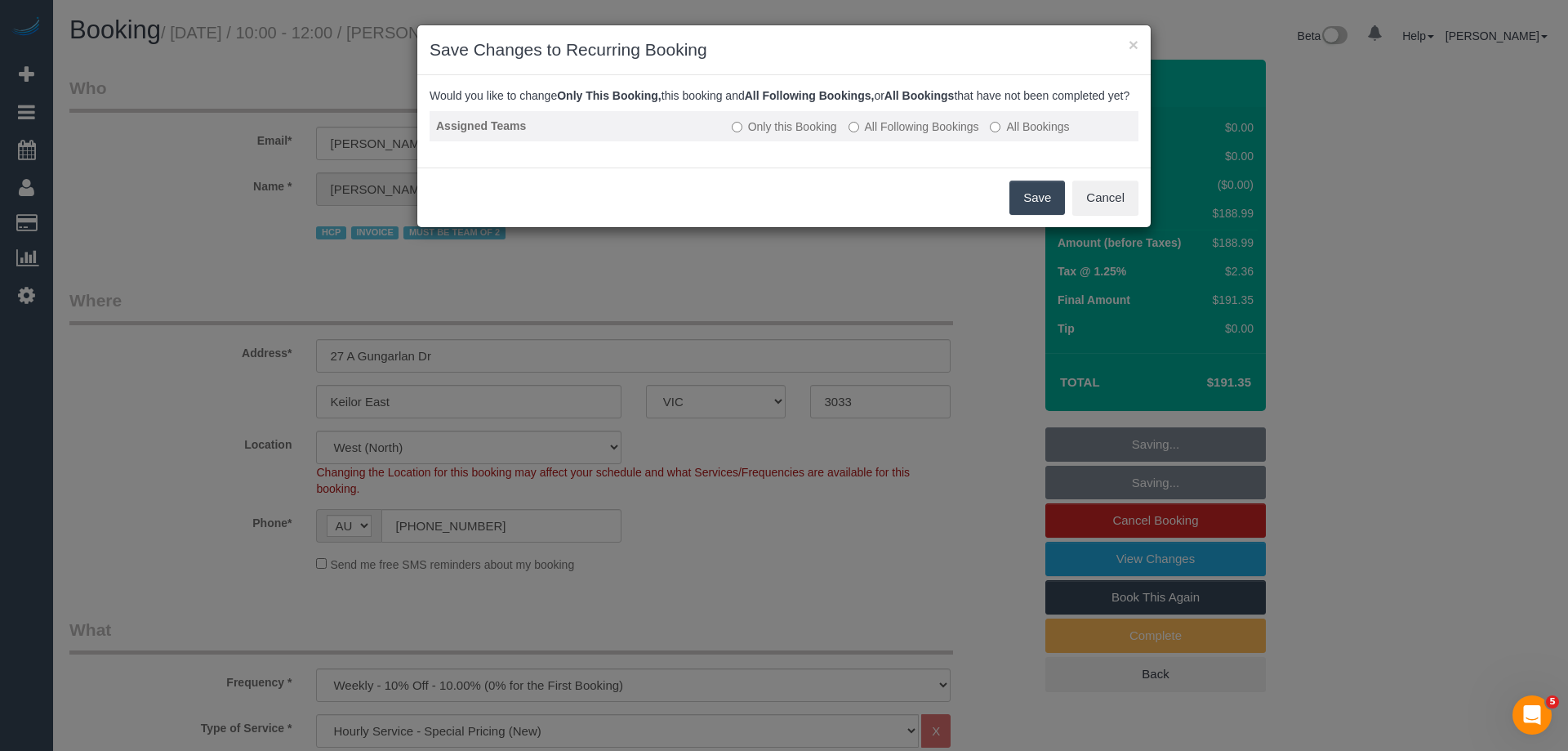
click at [881, 135] on label "All Following Bookings" at bounding box center [914, 127] width 130 height 17
click at [1035, 208] on button "Save" at bounding box center [1038, 197] width 56 height 34
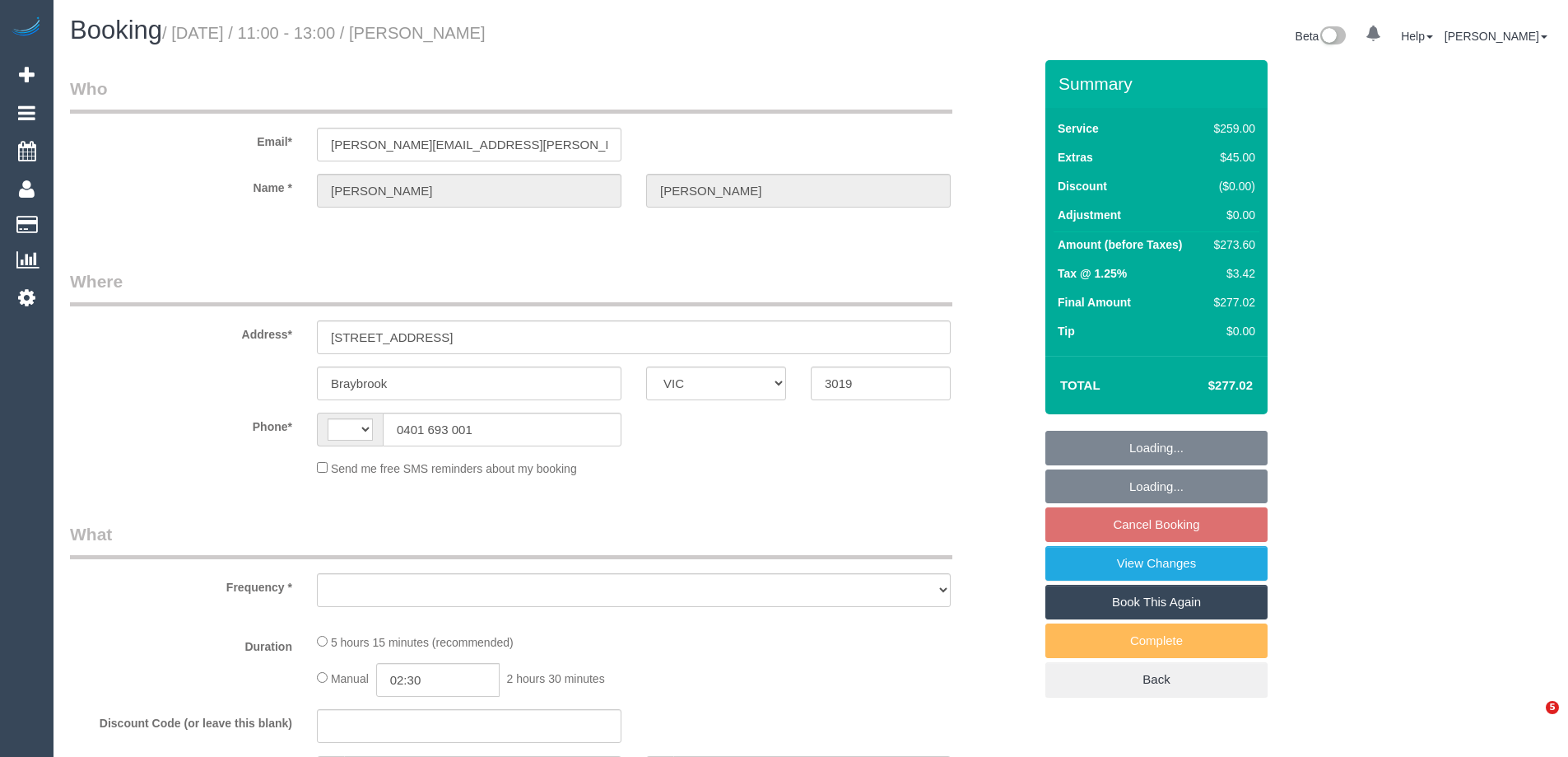
select select "VIC"
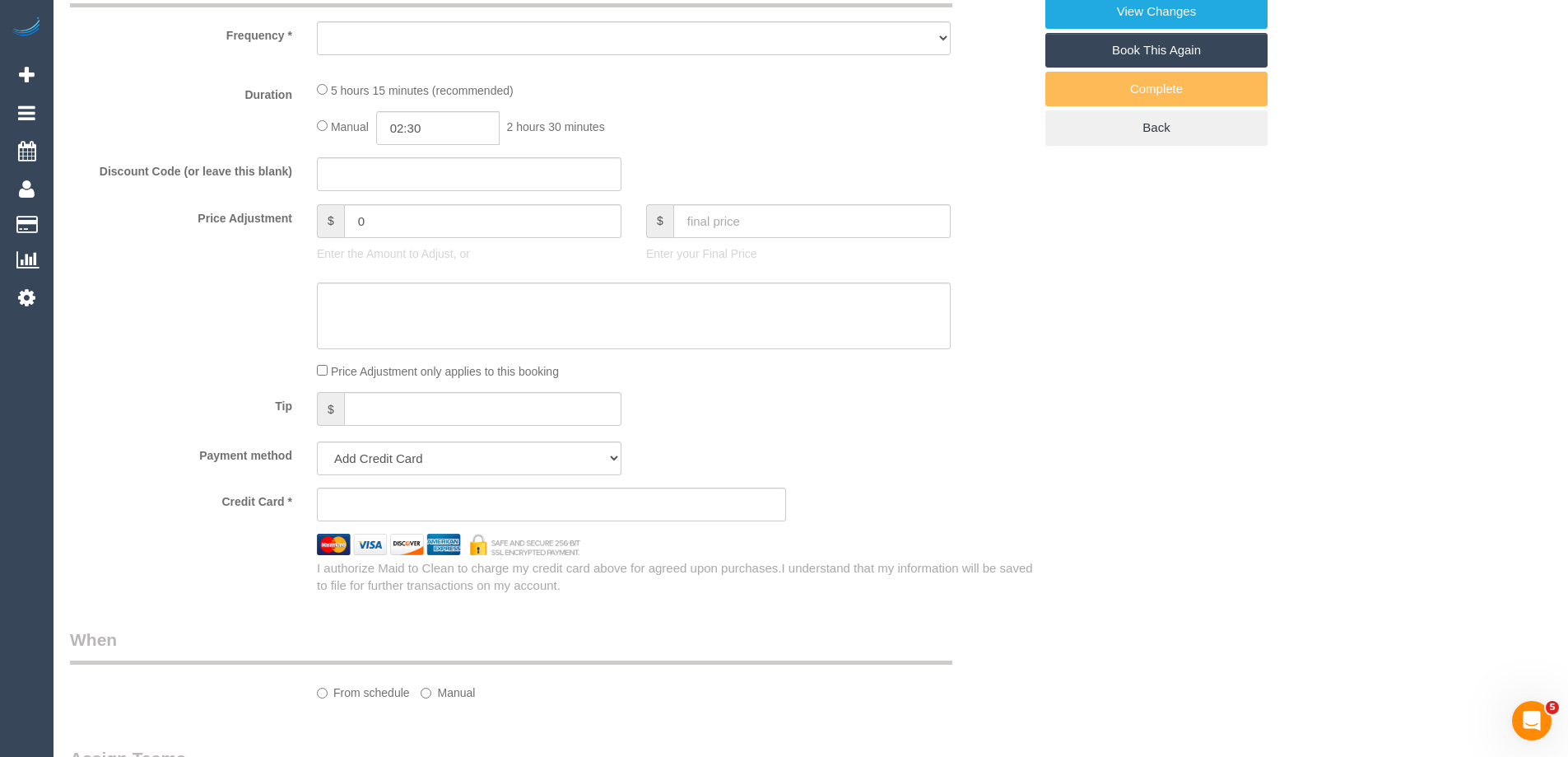
select select "string:AU"
select select "object:307"
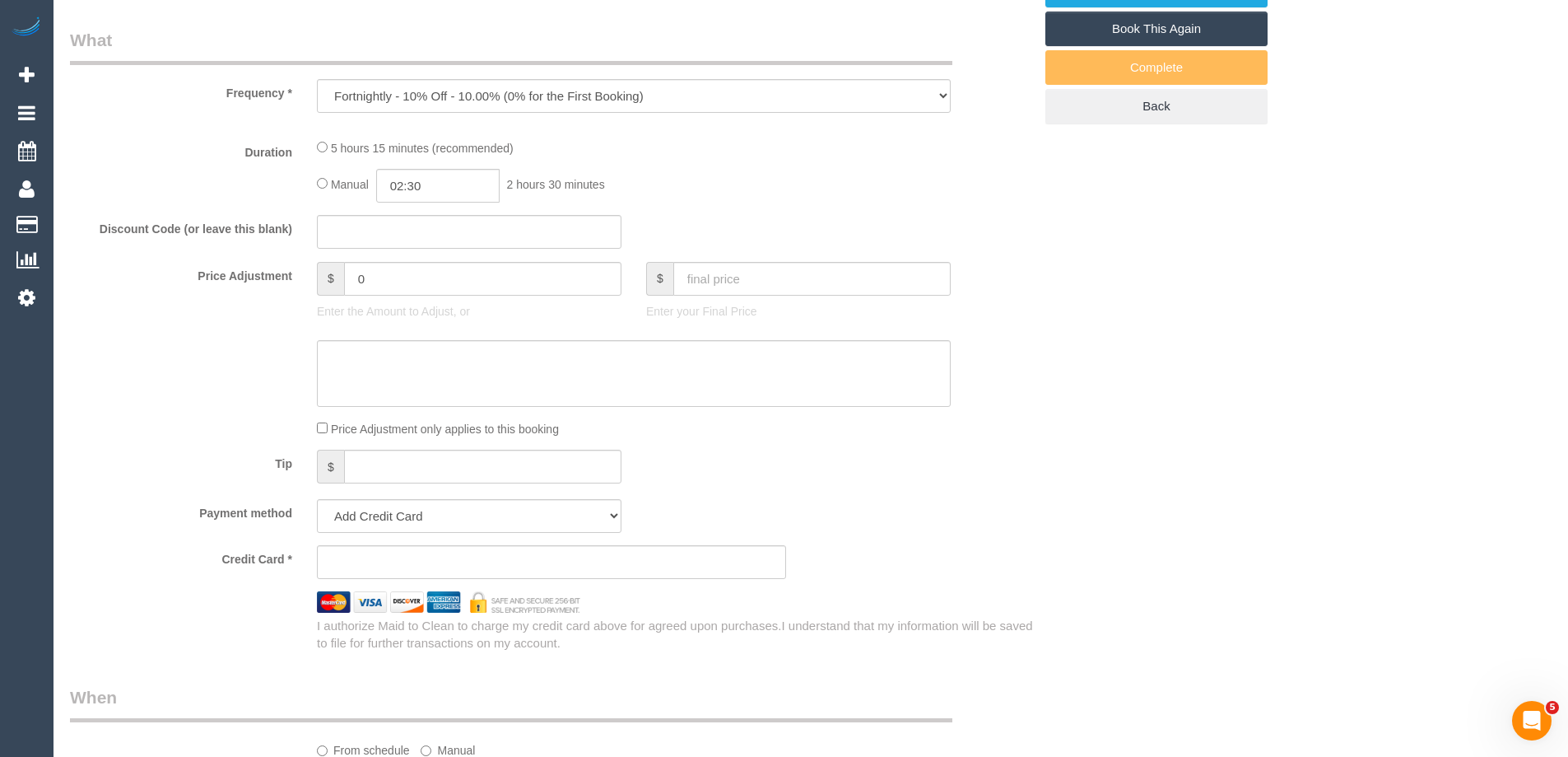
select select "string:stripe-pm_1M56LG2GScqysDRVUnOGVhBc"
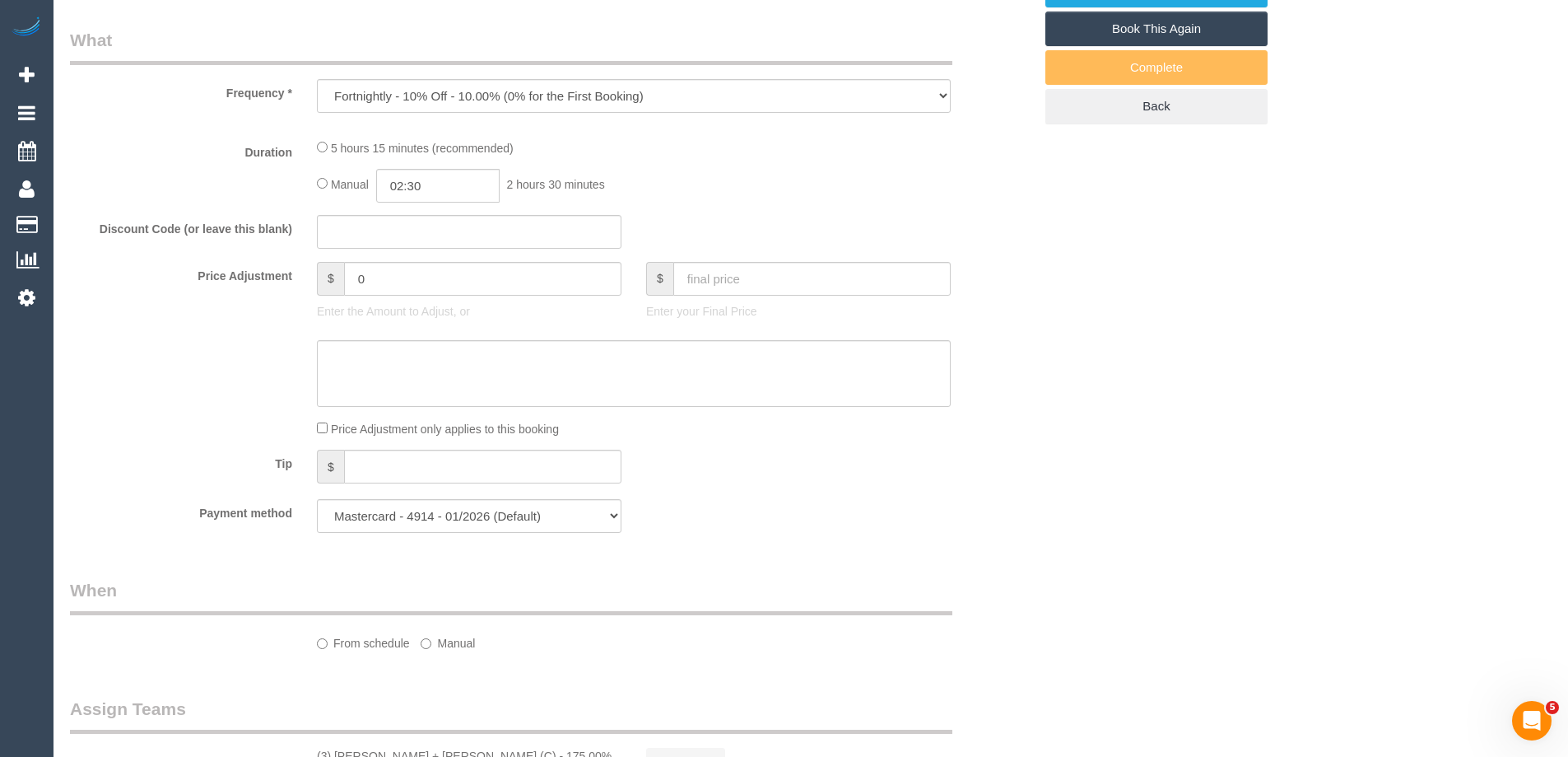
select select "object:575"
select select "number:32"
select select "number:35"
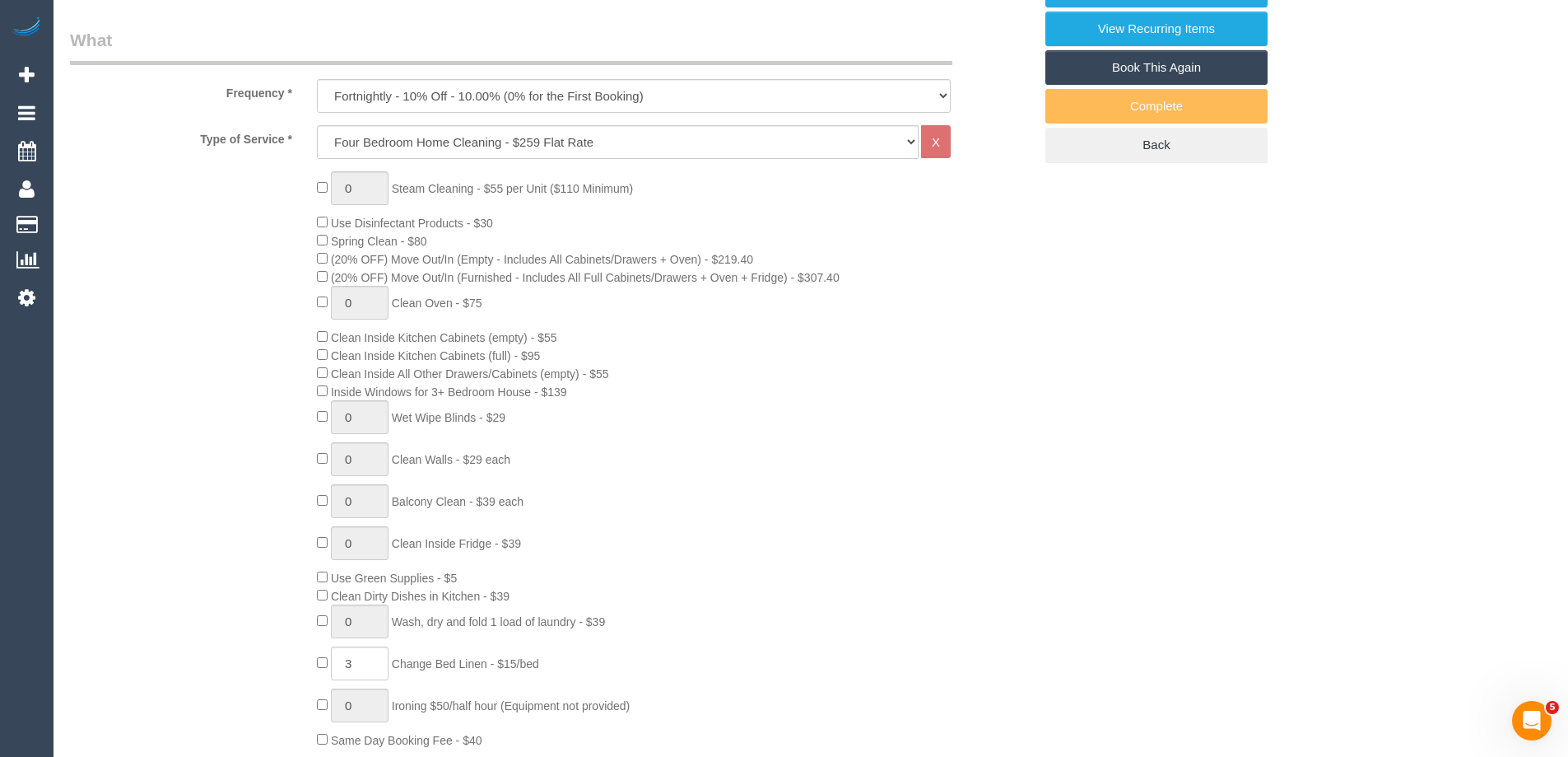
select select "23080"
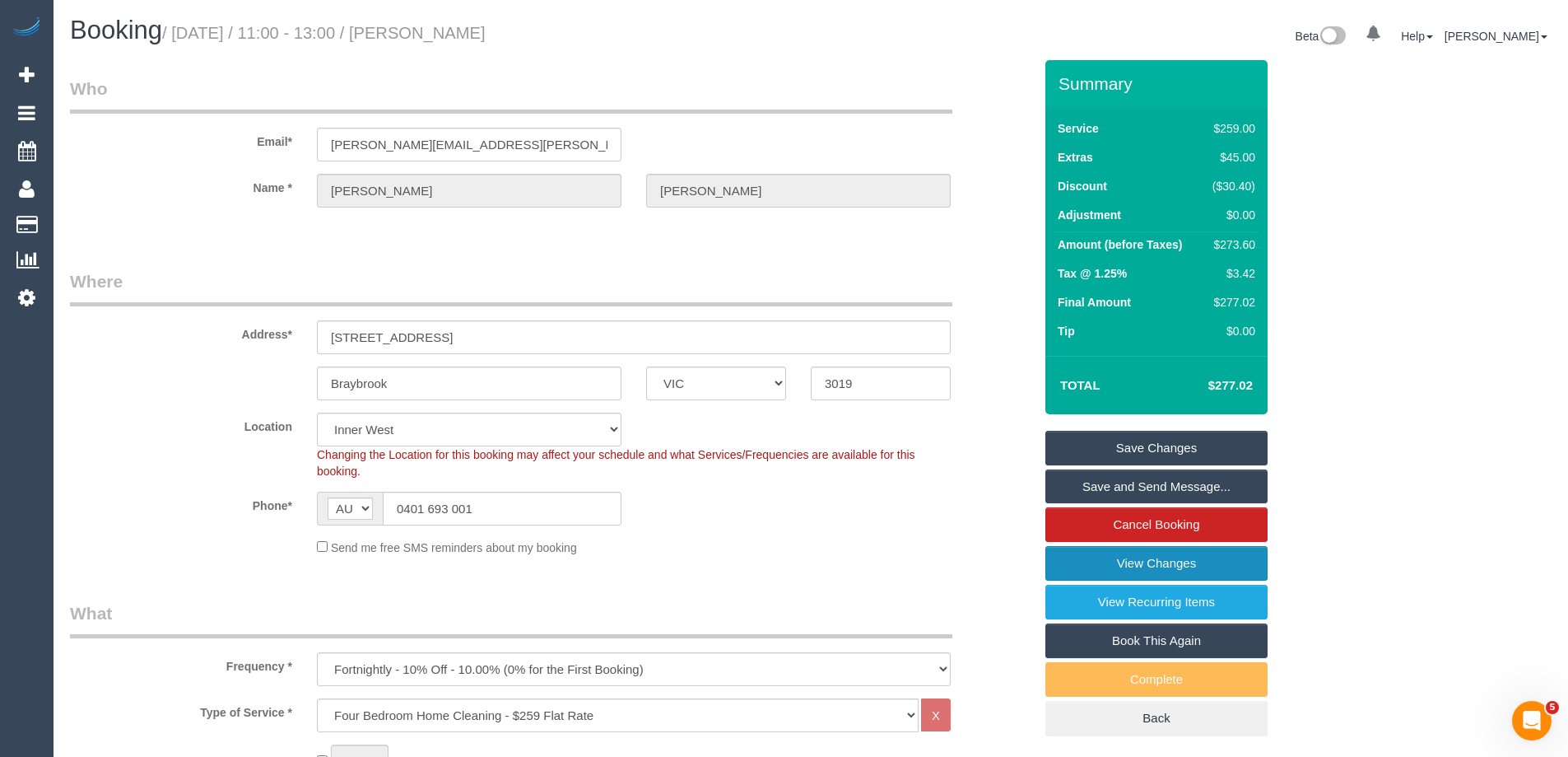
click at [1132, 561] on link "View Changes" at bounding box center [1156, 563] width 222 height 35
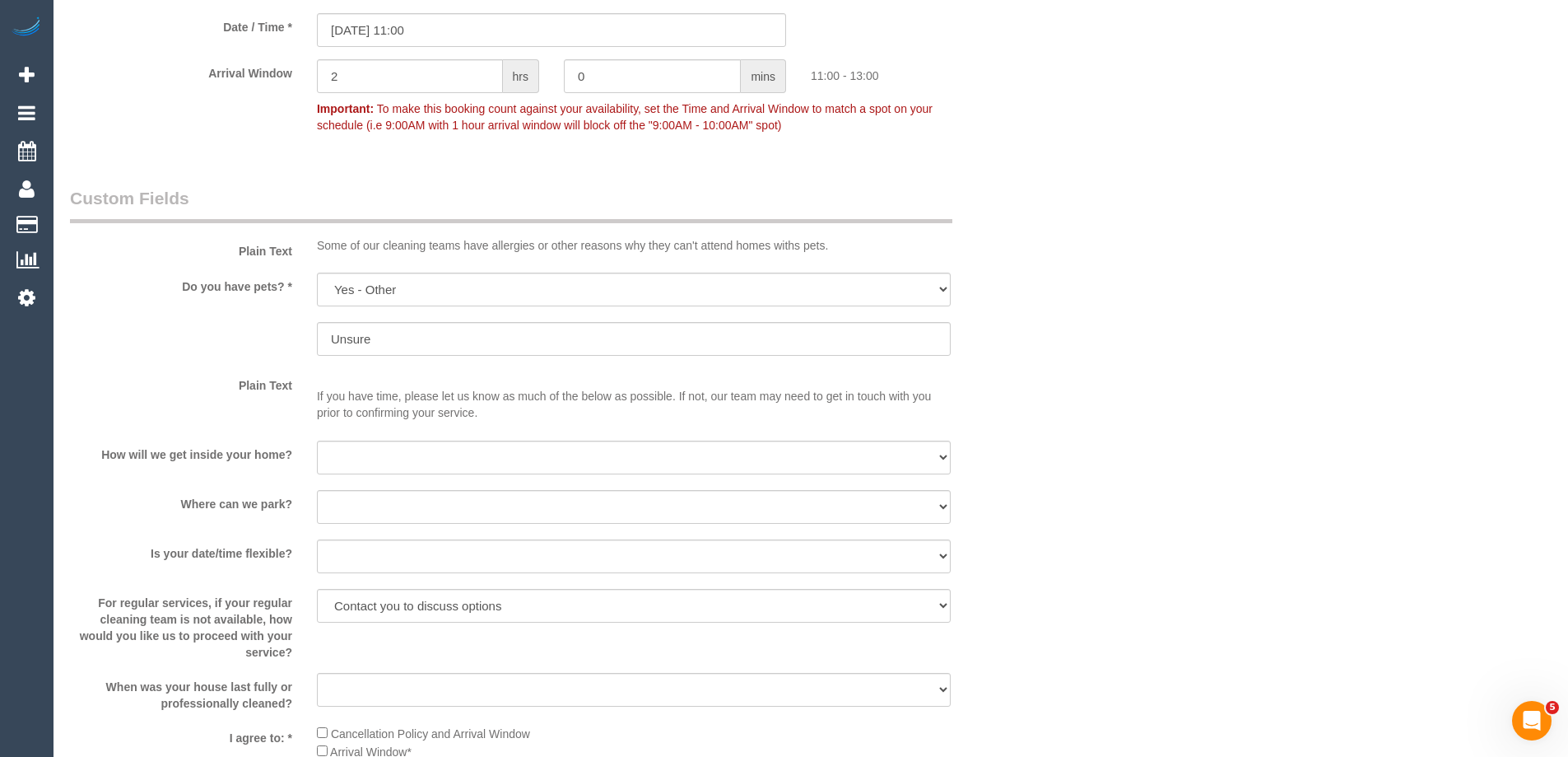
scroll to position [2223, 0]
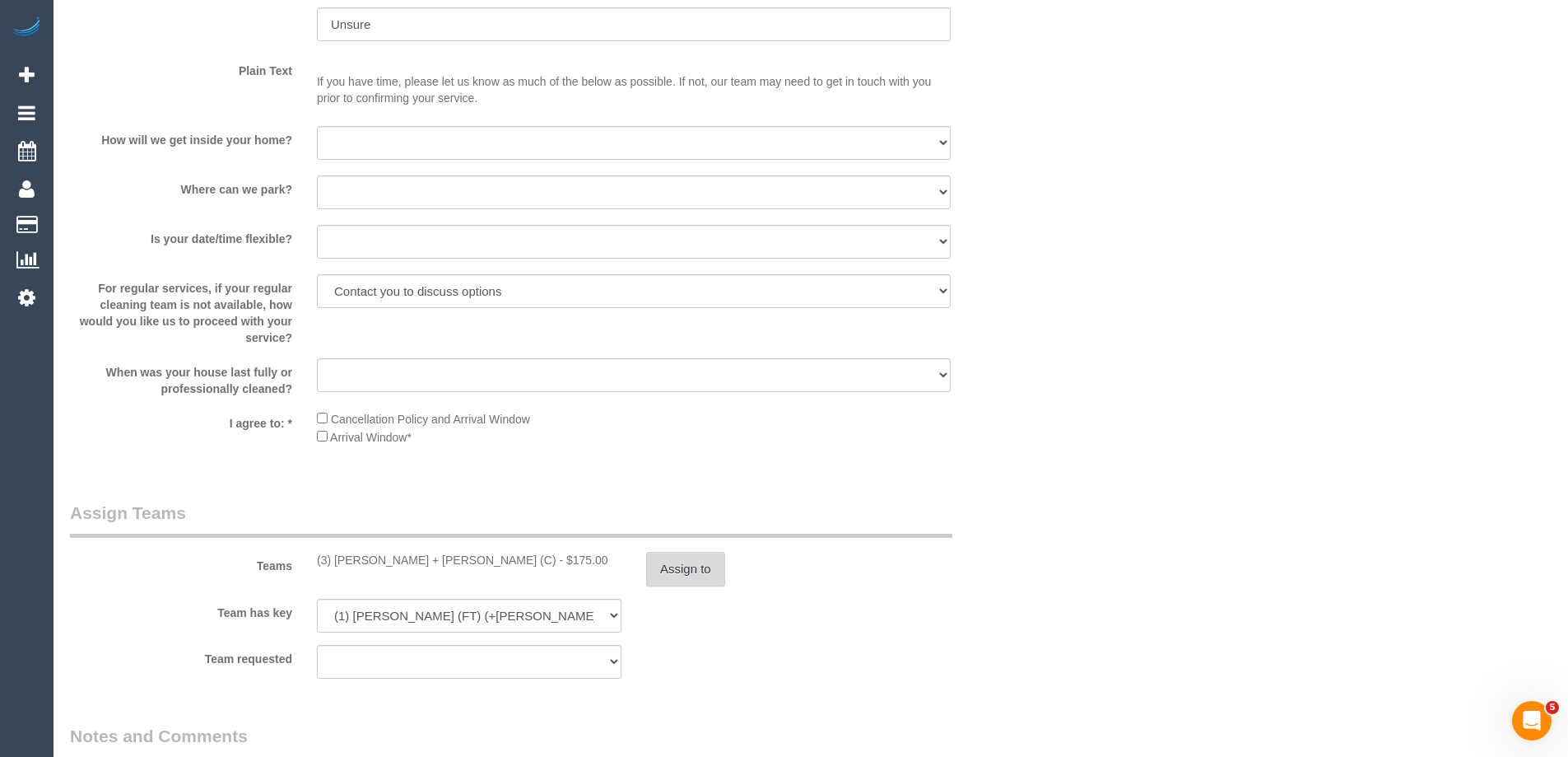
click at [681, 568] on button "Assign to" at bounding box center [686, 568] width 79 height 35
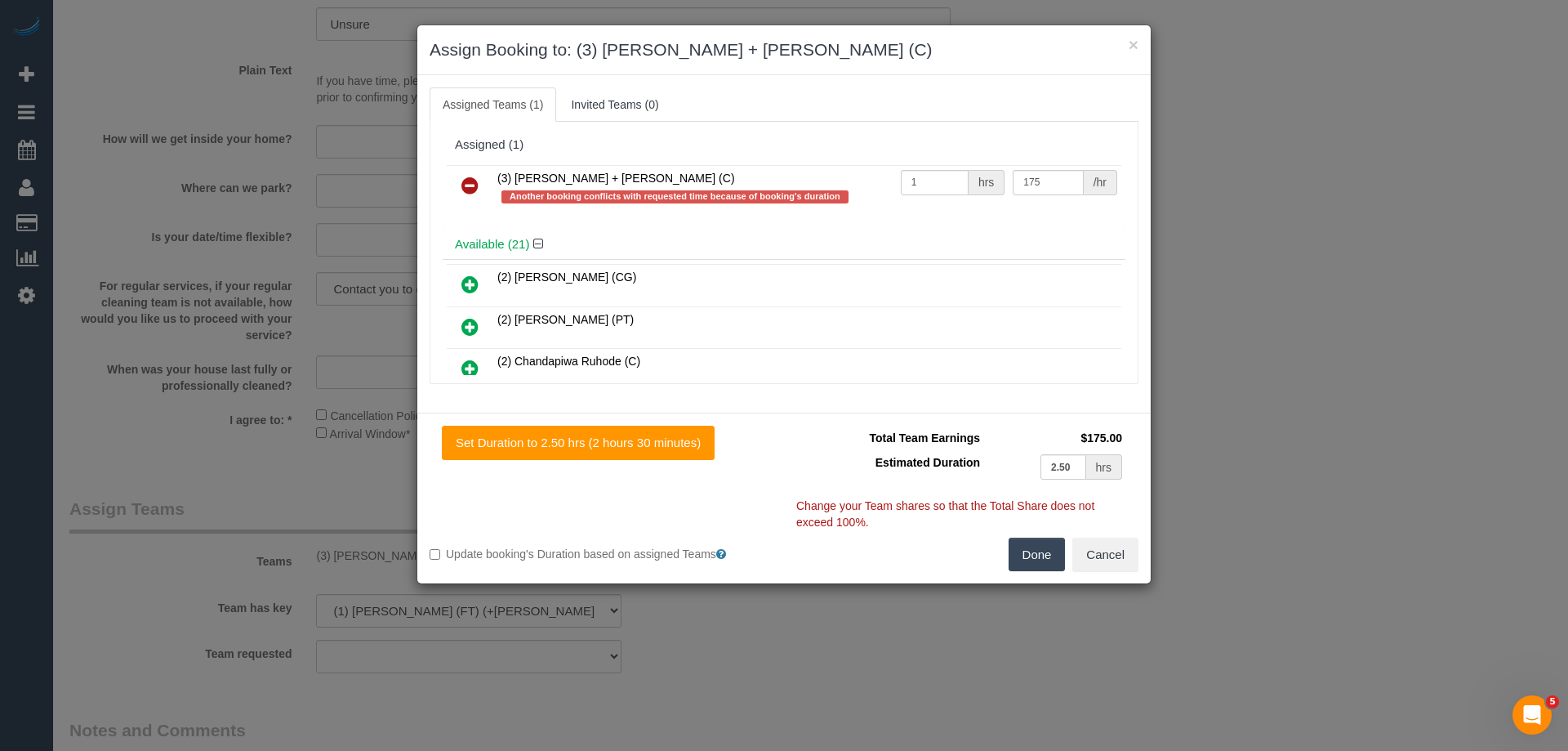
click at [469, 178] on icon at bounding box center [470, 185] width 17 height 20
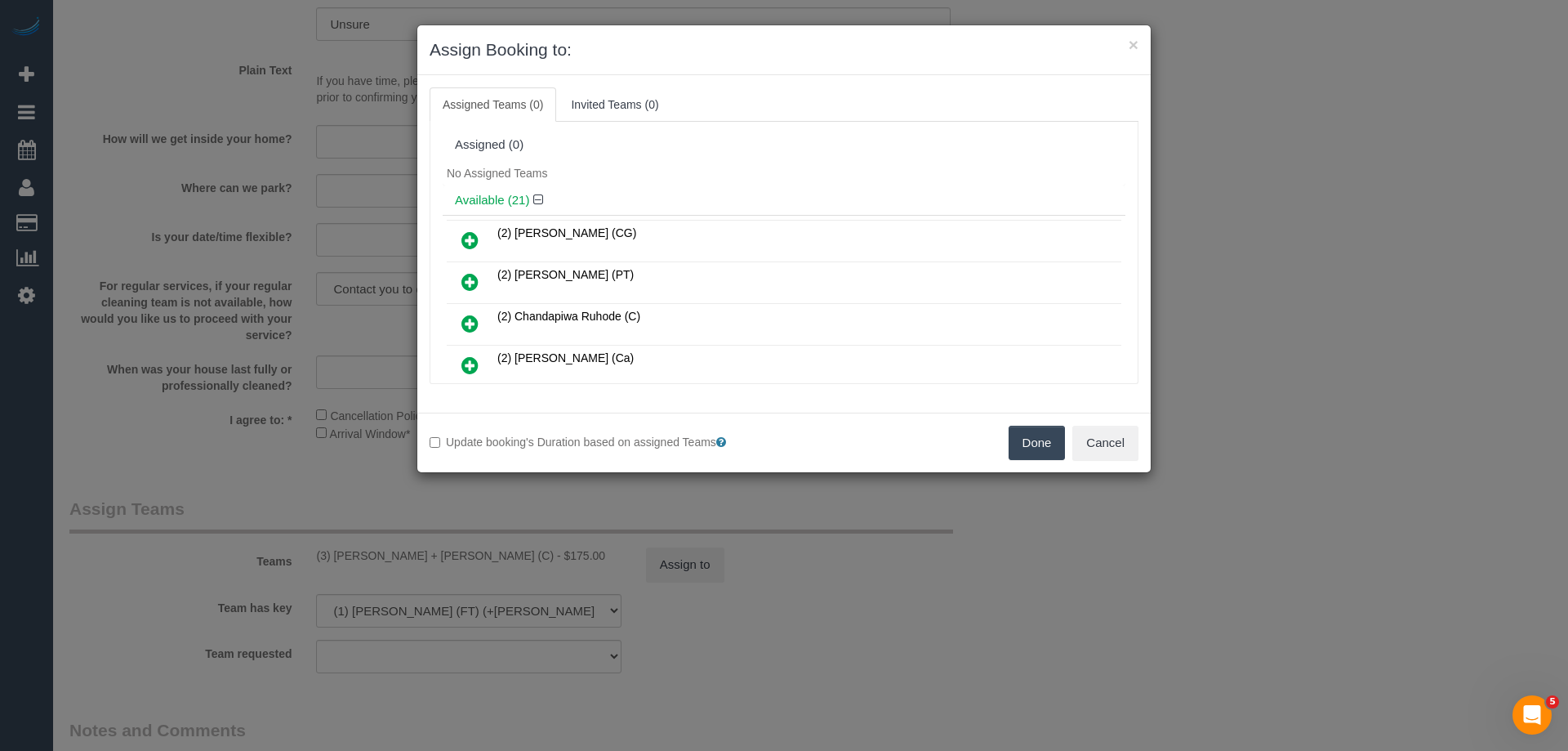
click at [1044, 444] on button "Done" at bounding box center [1037, 442] width 57 height 34
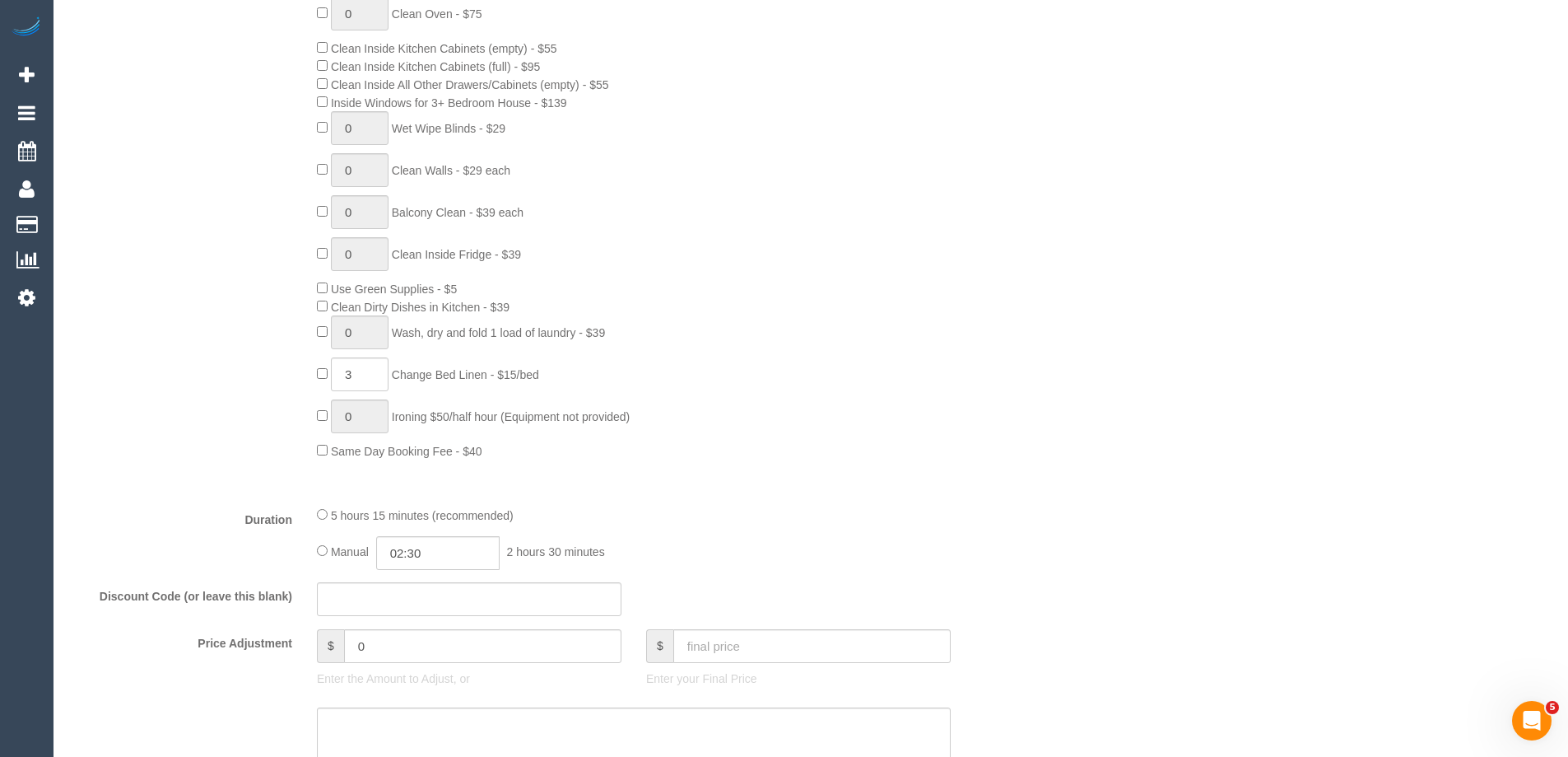
scroll to position [0, 0]
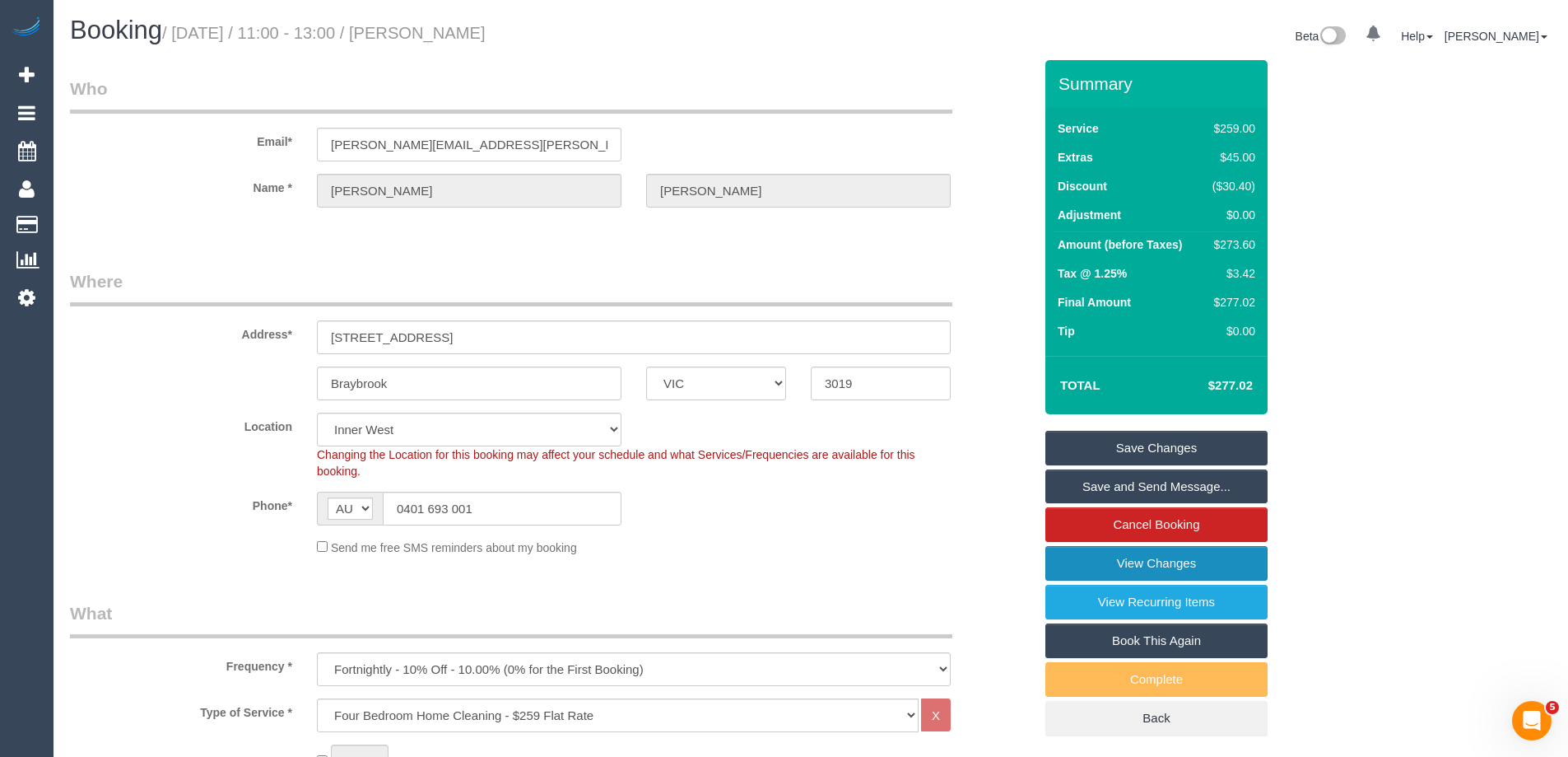
click at [1122, 560] on link "View Changes" at bounding box center [1156, 563] width 222 height 35
drag, startPoint x: 521, startPoint y: 144, endPoint x: 110, endPoint y: 150, distance: 411.0
click at [125, 150] on div "Email* anne.m.bastian@gmail.com" at bounding box center [550, 119] width 988 height 84
click at [1163, 571] on link "View Changes" at bounding box center [1156, 563] width 222 height 35
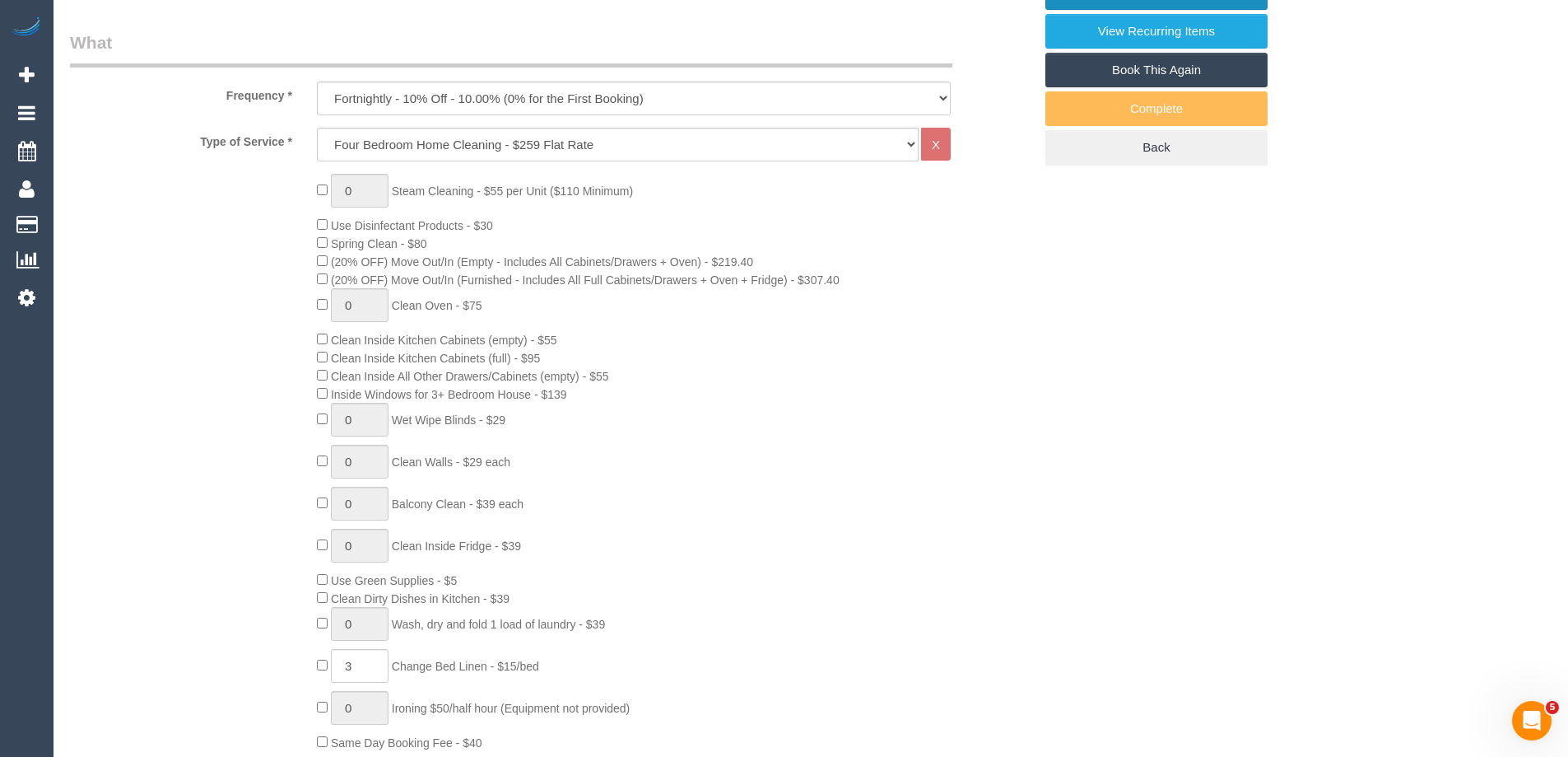
scroll to position [416, 0]
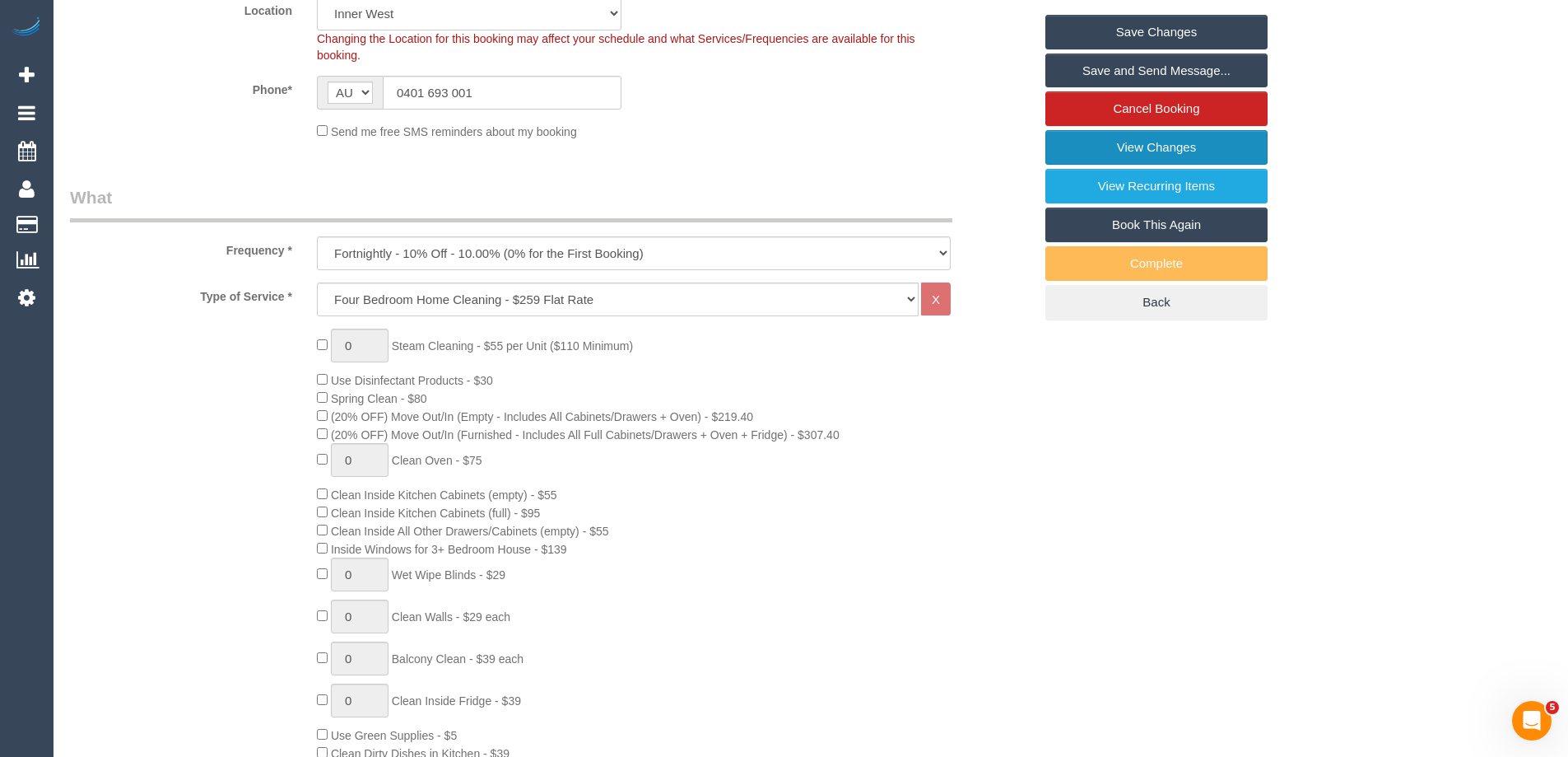
click at [1146, 147] on link "View Changes" at bounding box center [1156, 147] width 222 height 35
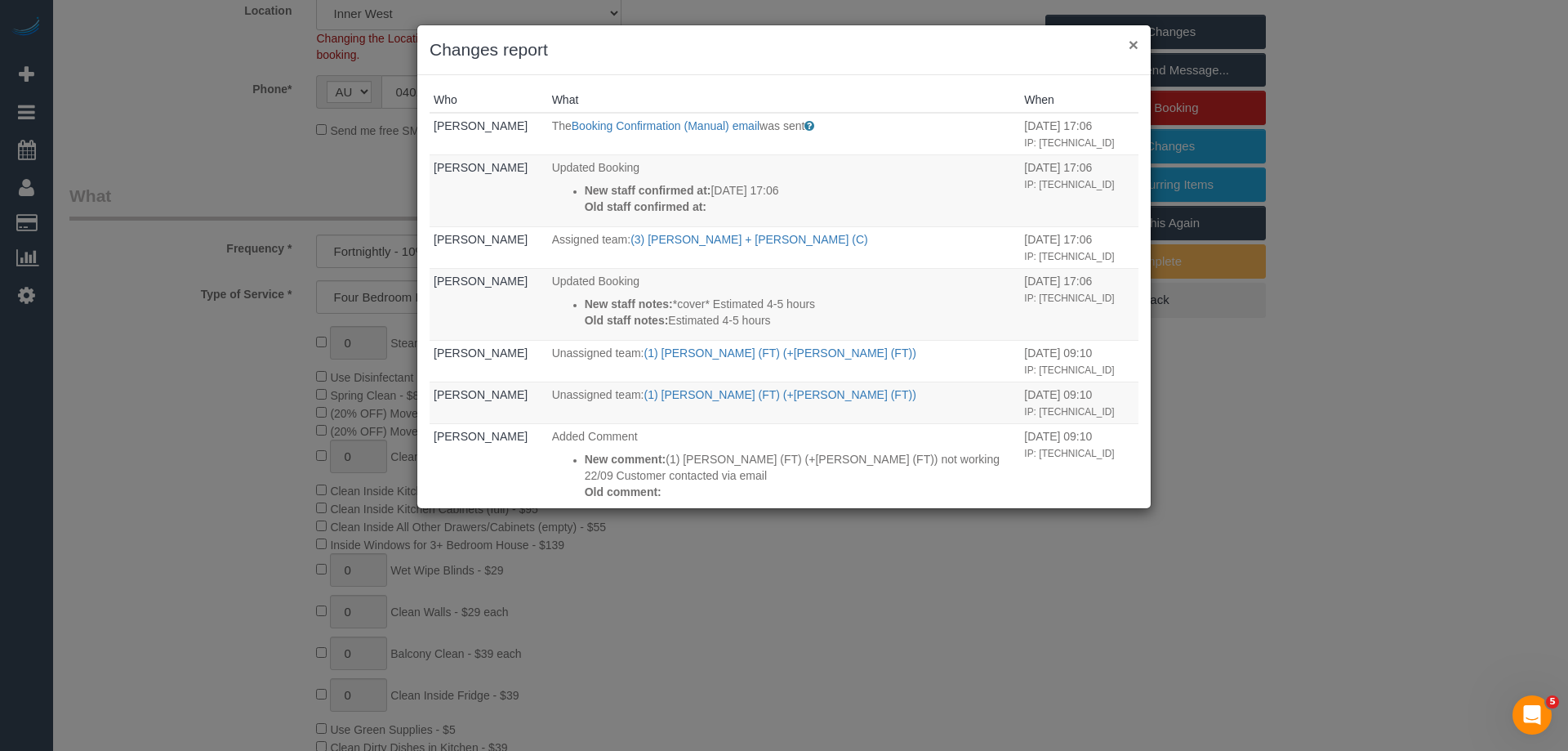
click at [1132, 41] on button "×" at bounding box center [1133, 45] width 10 height 17
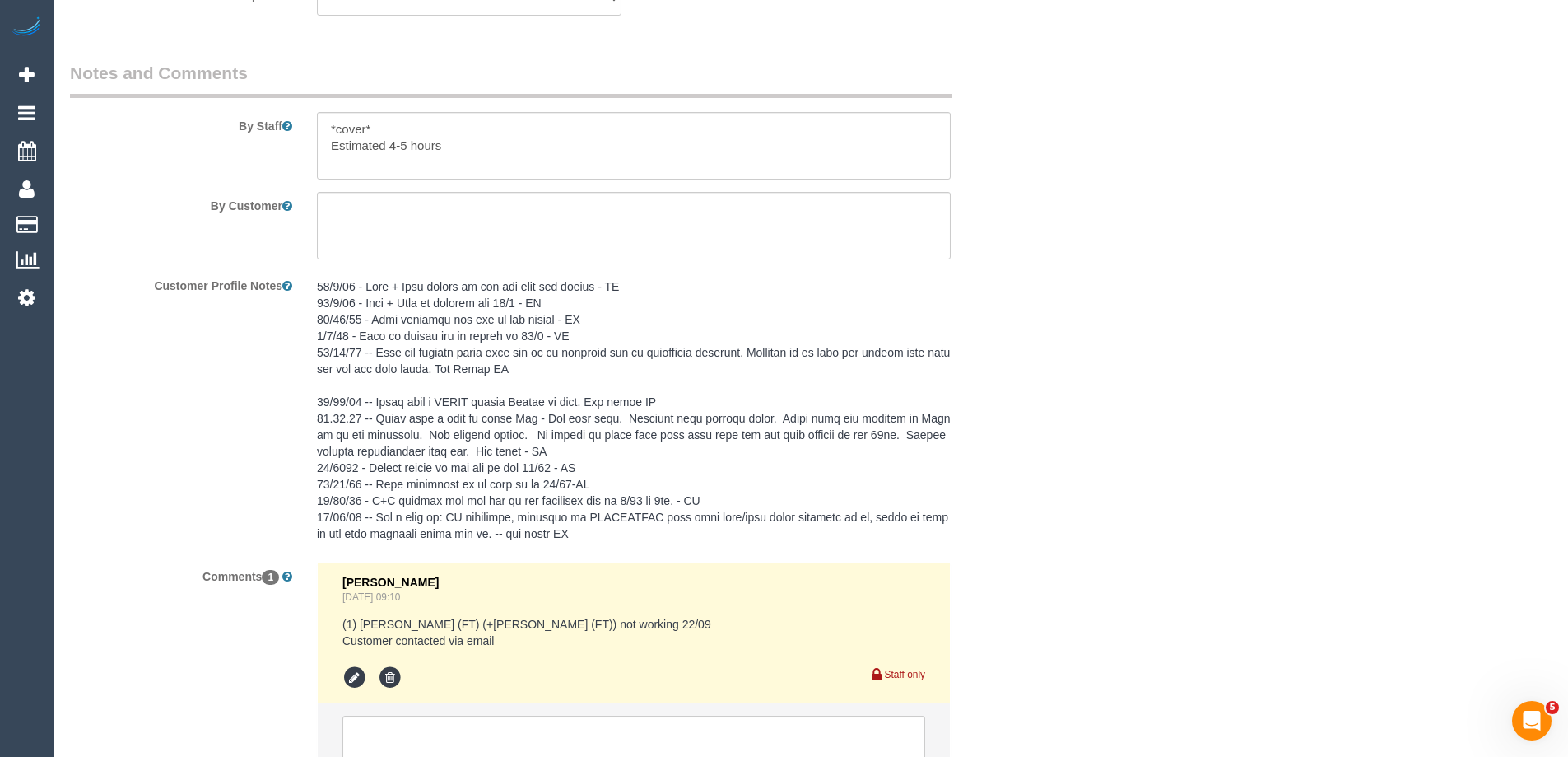
scroll to position [3028, 0]
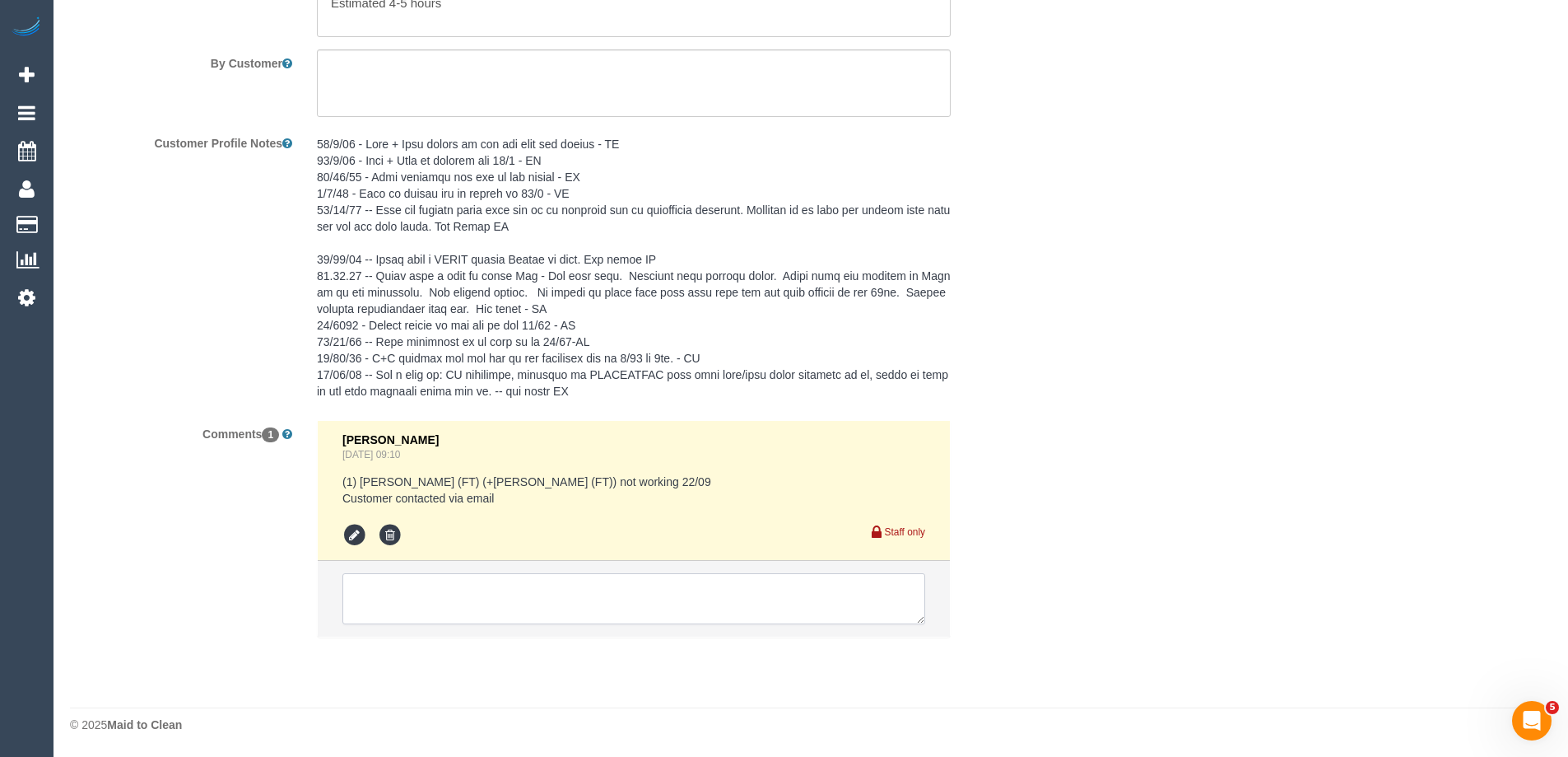
click at [419, 598] on textarea at bounding box center [633, 598] width 582 height 51
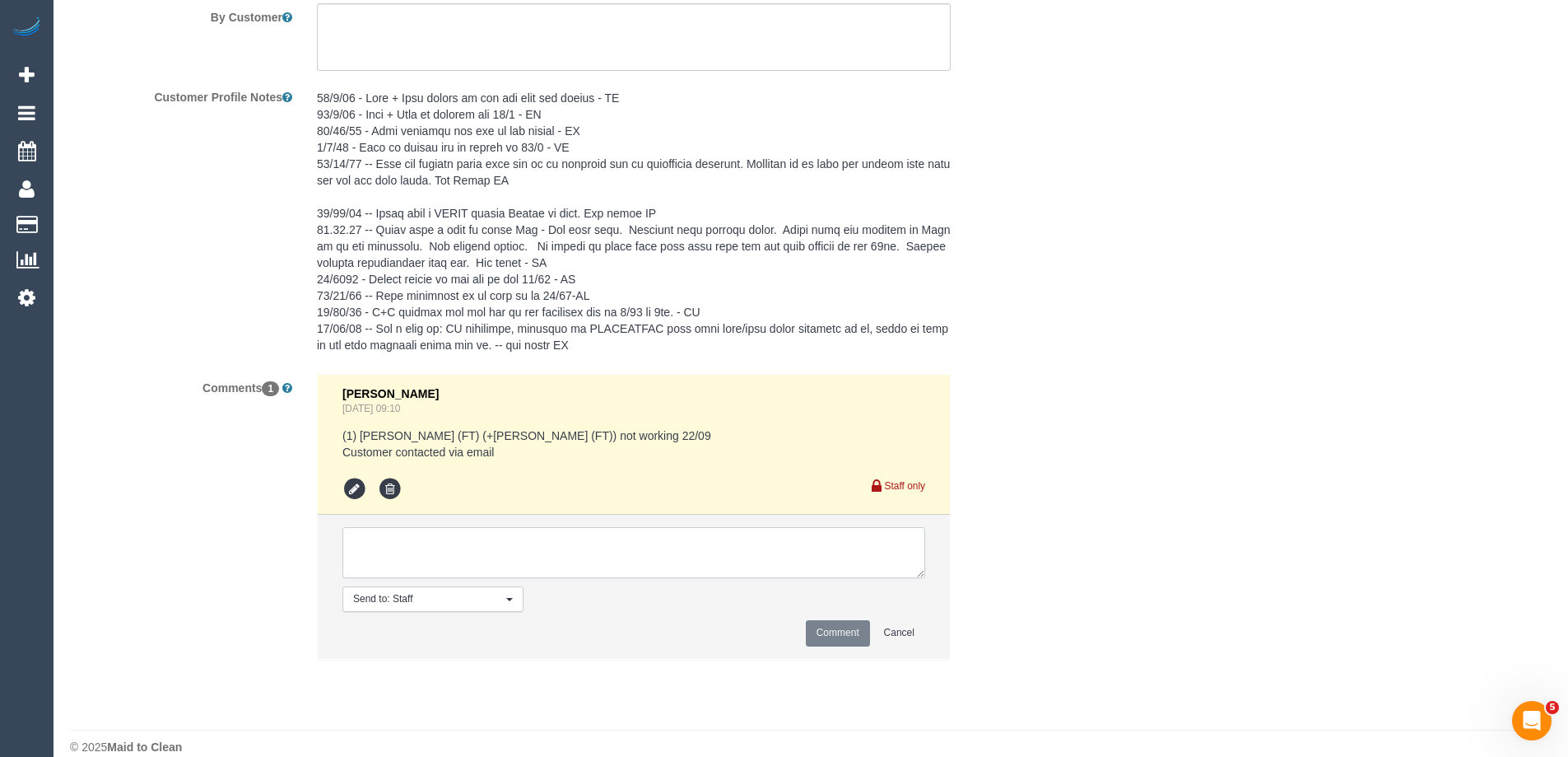
scroll to position [3096, 0]
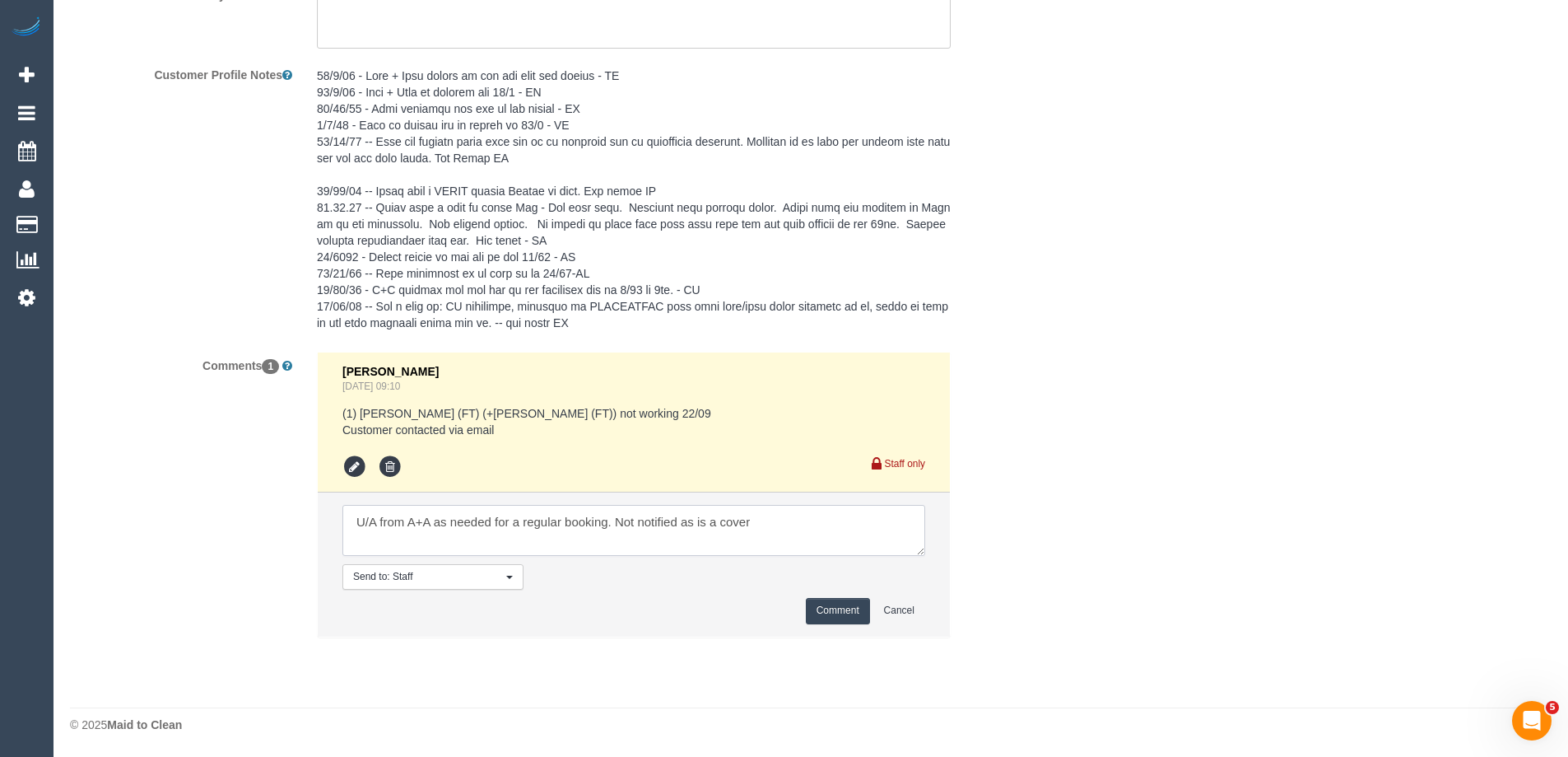
type textarea "U/A from A+A as needed for a regular booking. Not notified as is a cover"
click at [843, 601] on button "Comment" at bounding box center [837, 610] width 64 height 25
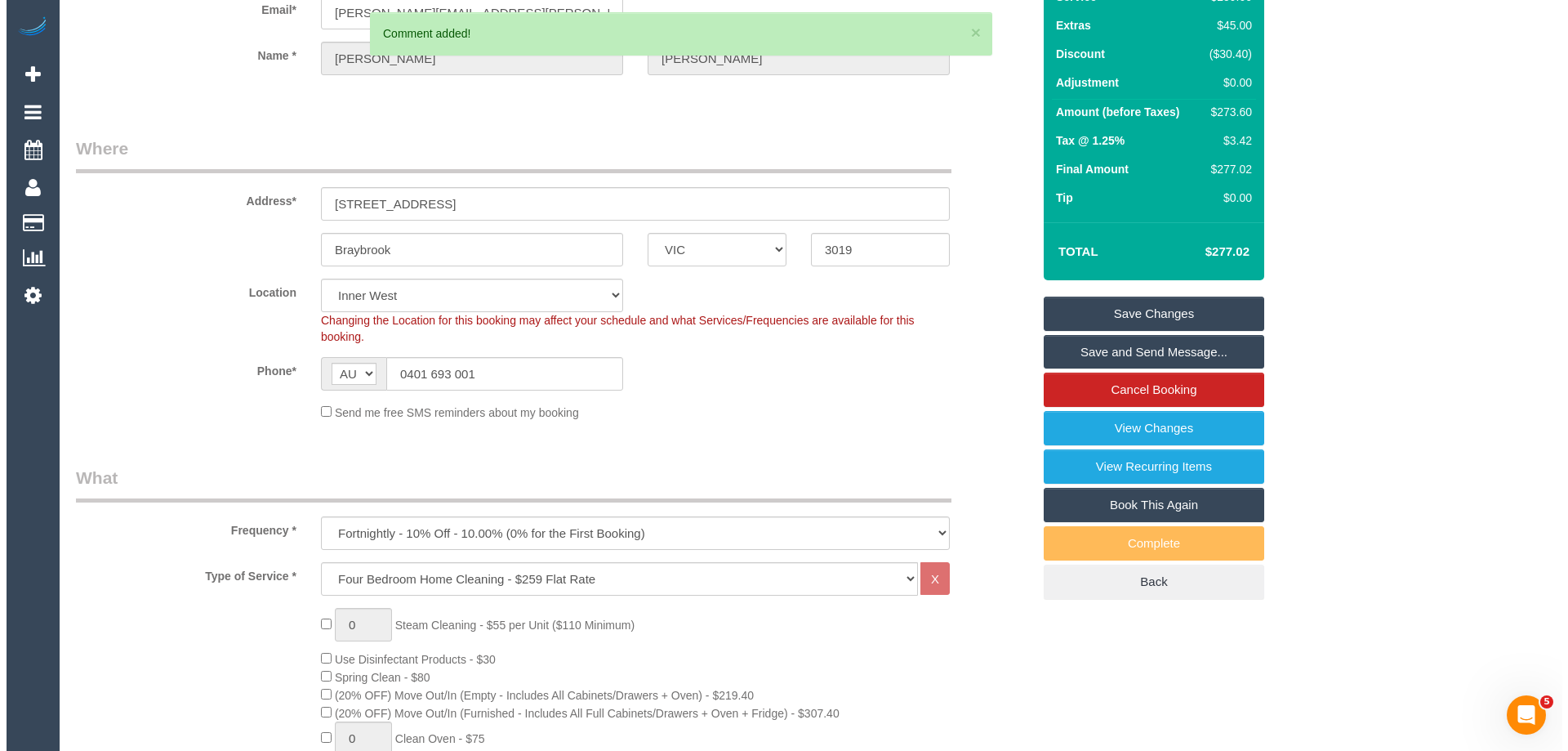
scroll to position [0, 0]
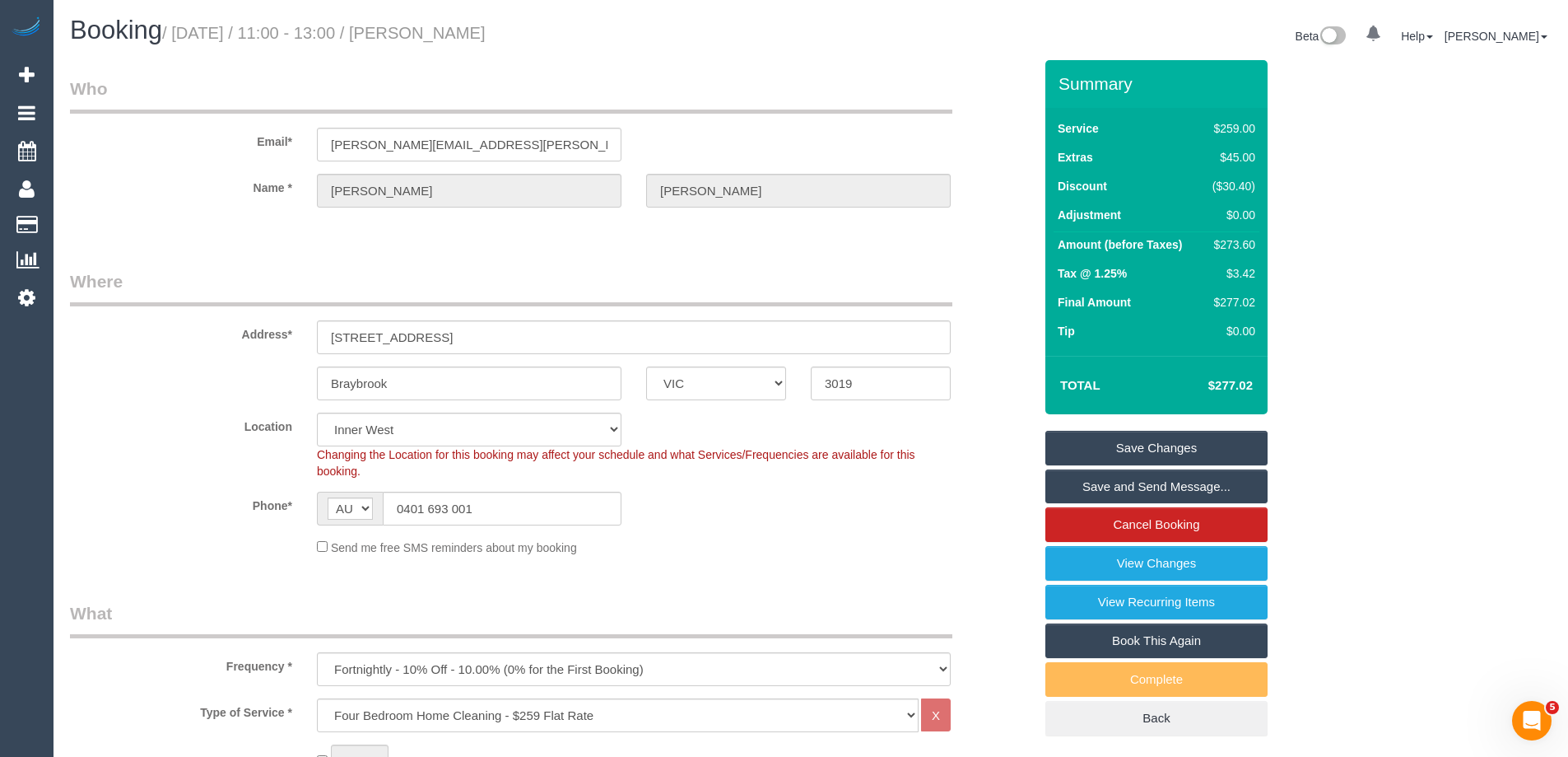
click at [1093, 437] on link "Save Changes" at bounding box center [1156, 447] width 222 height 35
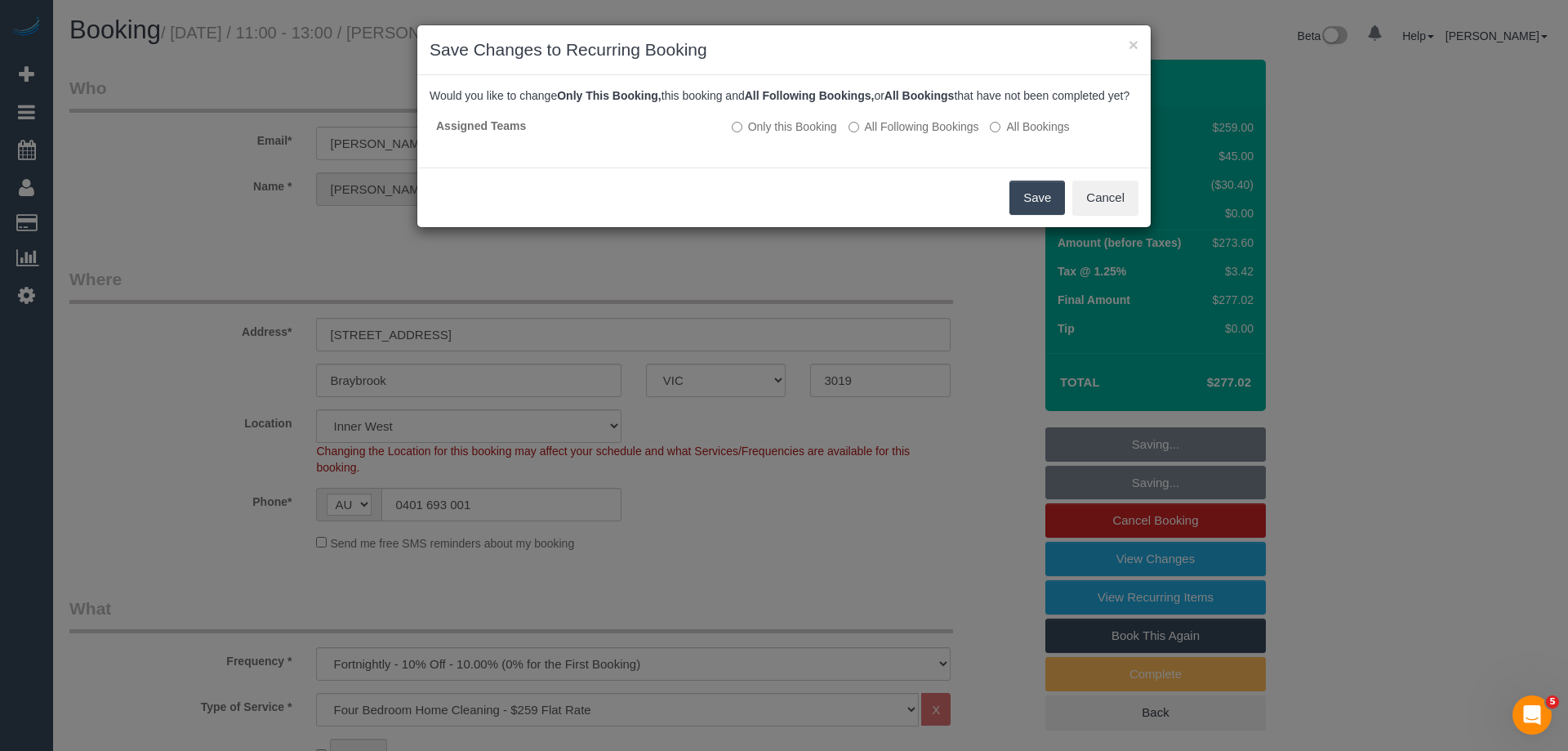
click at [1034, 210] on button "Save" at bounding box center [1038, 197] width 56 height 34
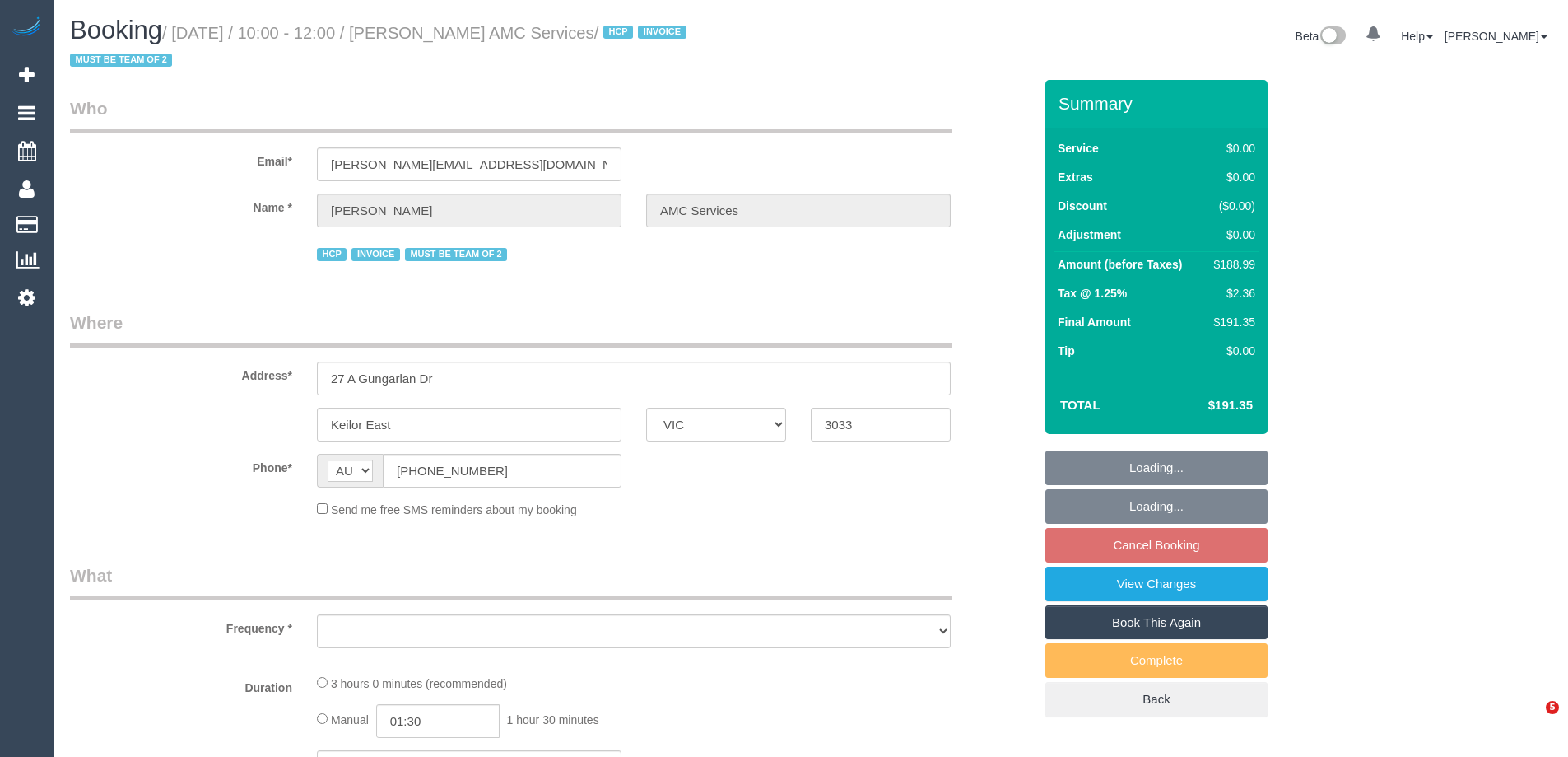
select select "VIC"
select select "object:544"
select select "180"
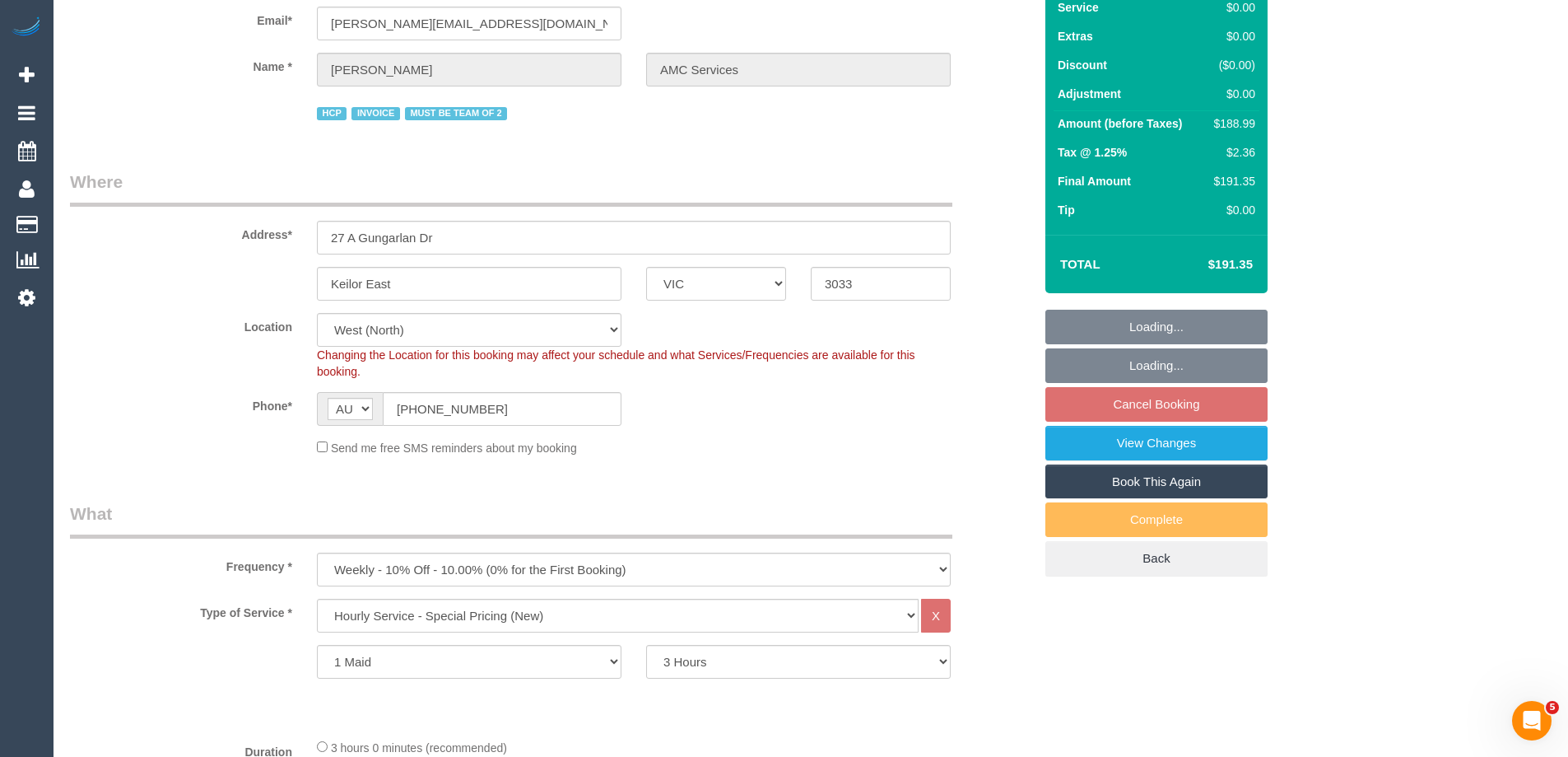
select select "object:1347"
select select "number:28"
select select "number:14"
select select "number:19"
select select "number:24"
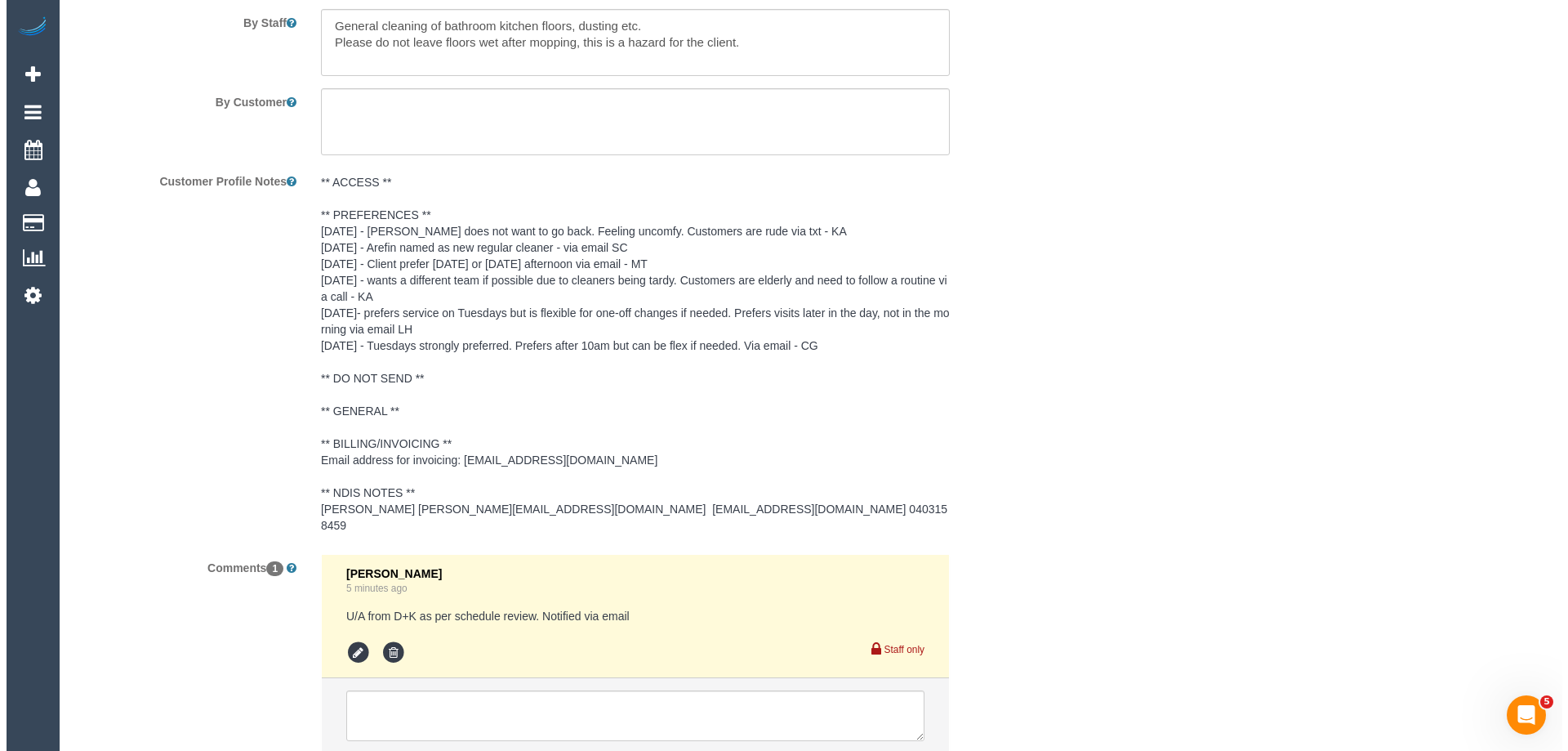
scroll to position [2123, 0]
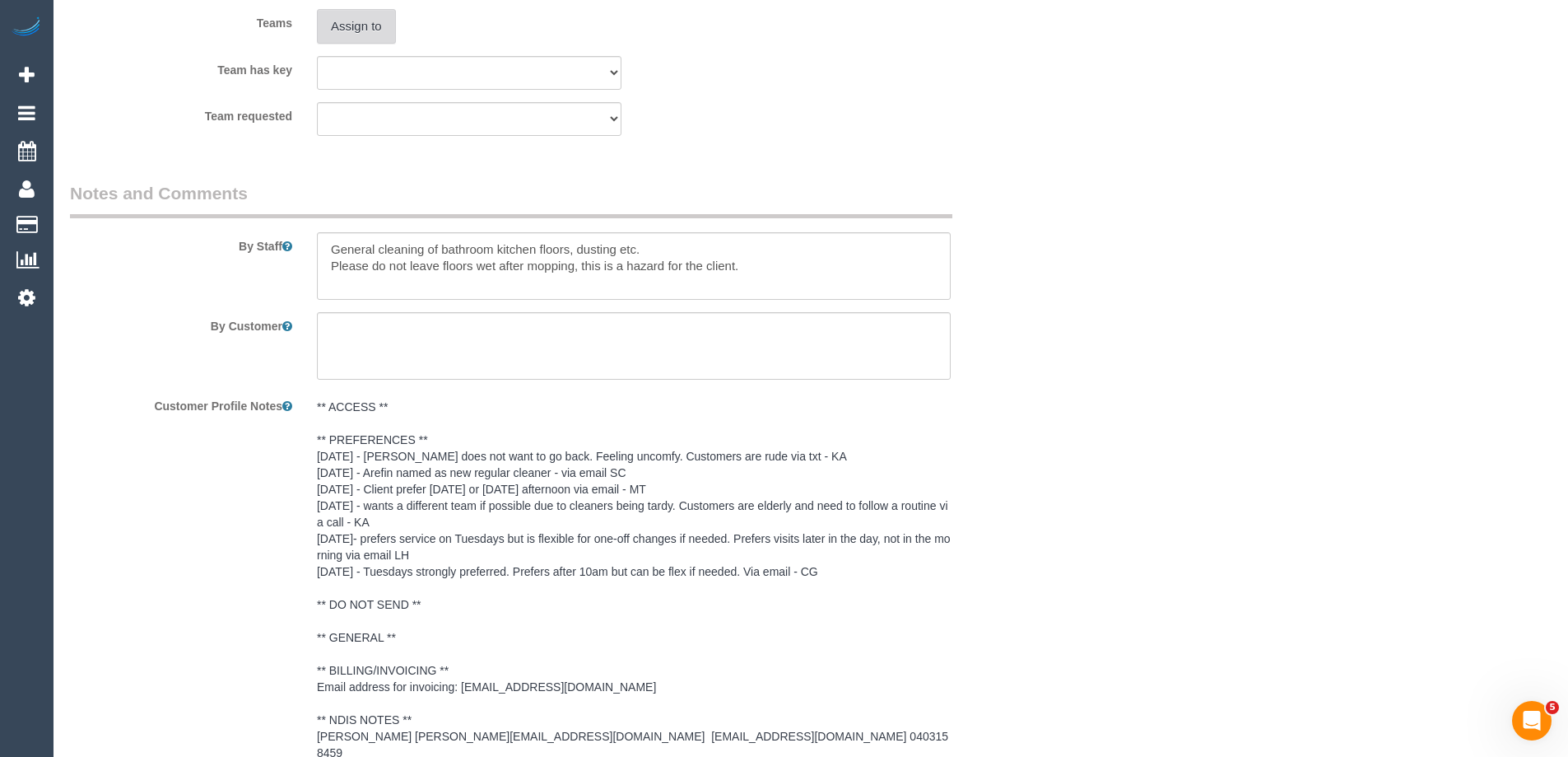
click at [366, 30] on button "Assign to" at bounding box center [356, 26] width 79 height 35
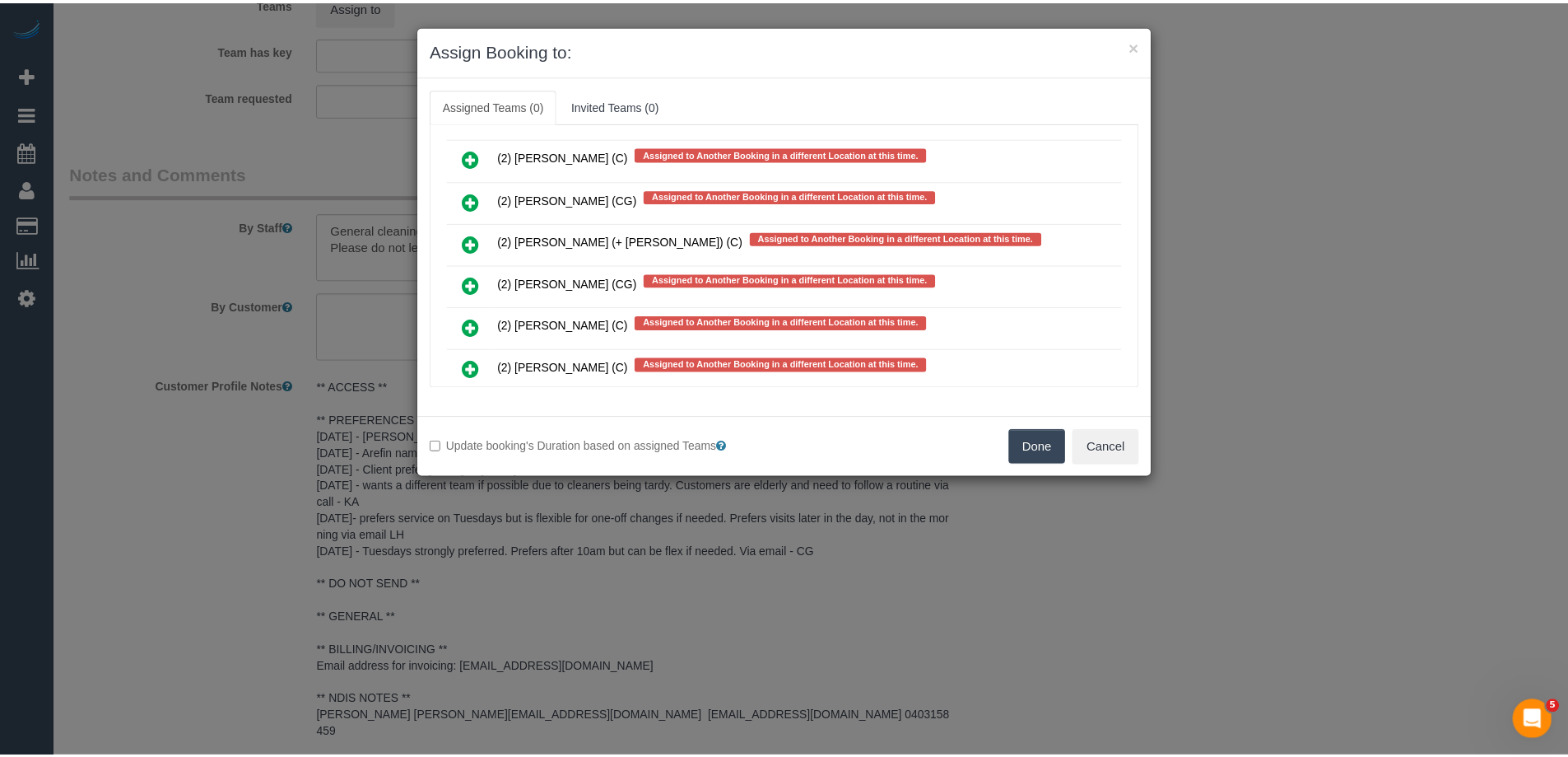
scroll to position [3494, 0]
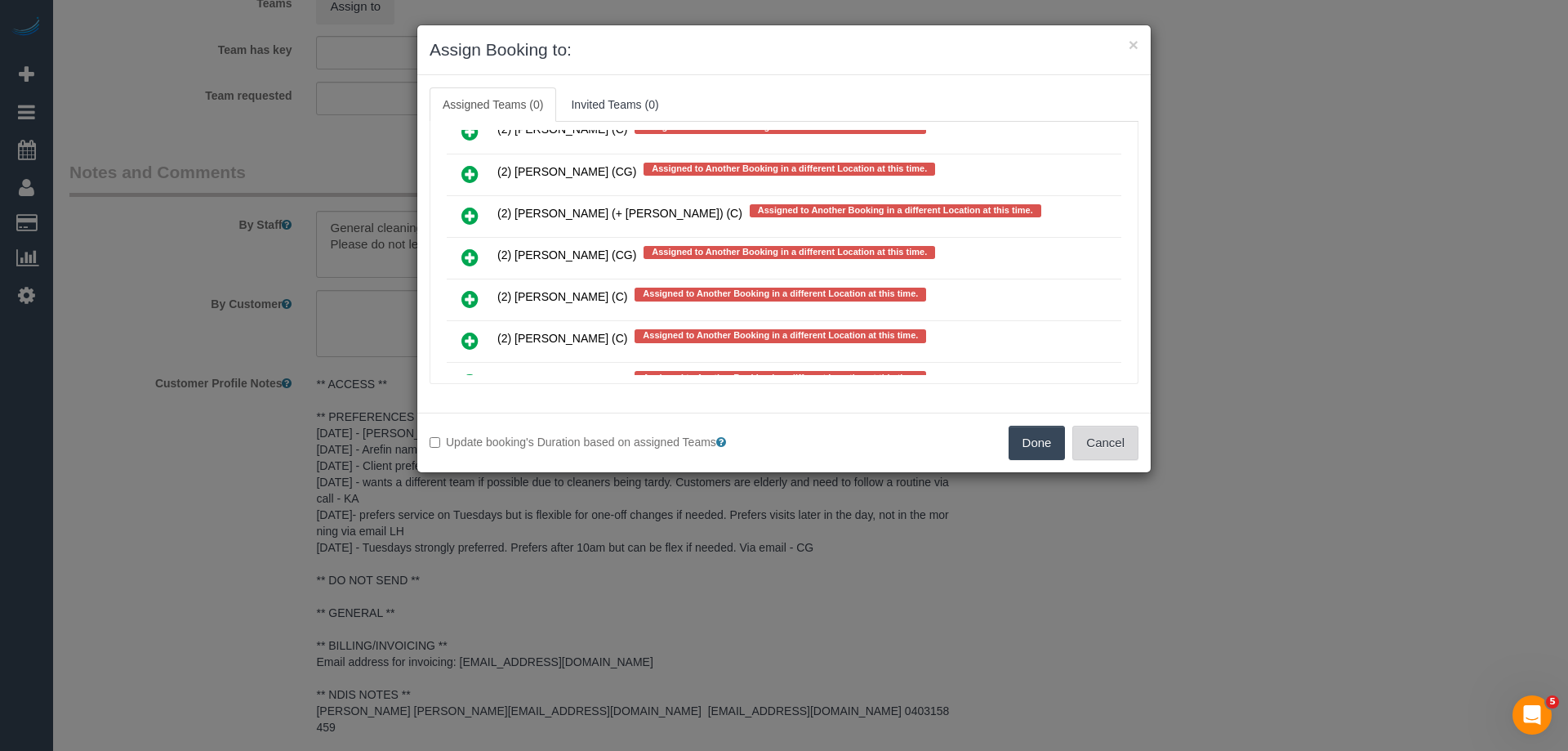
click at [1119, 448] on button "Cancel" at bounding box center [1105, 442] width 66 height 34
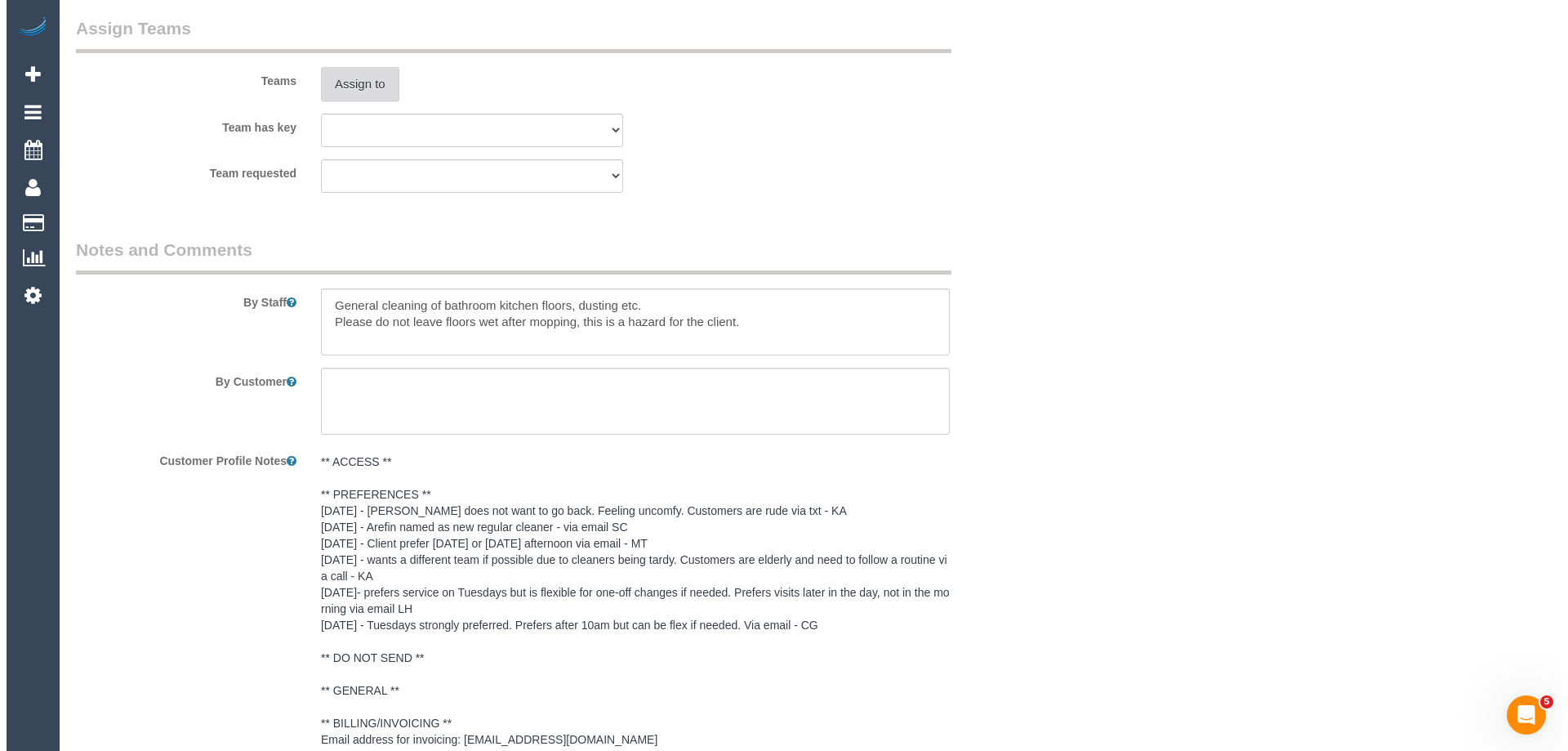
scroll to position [2042, 0]
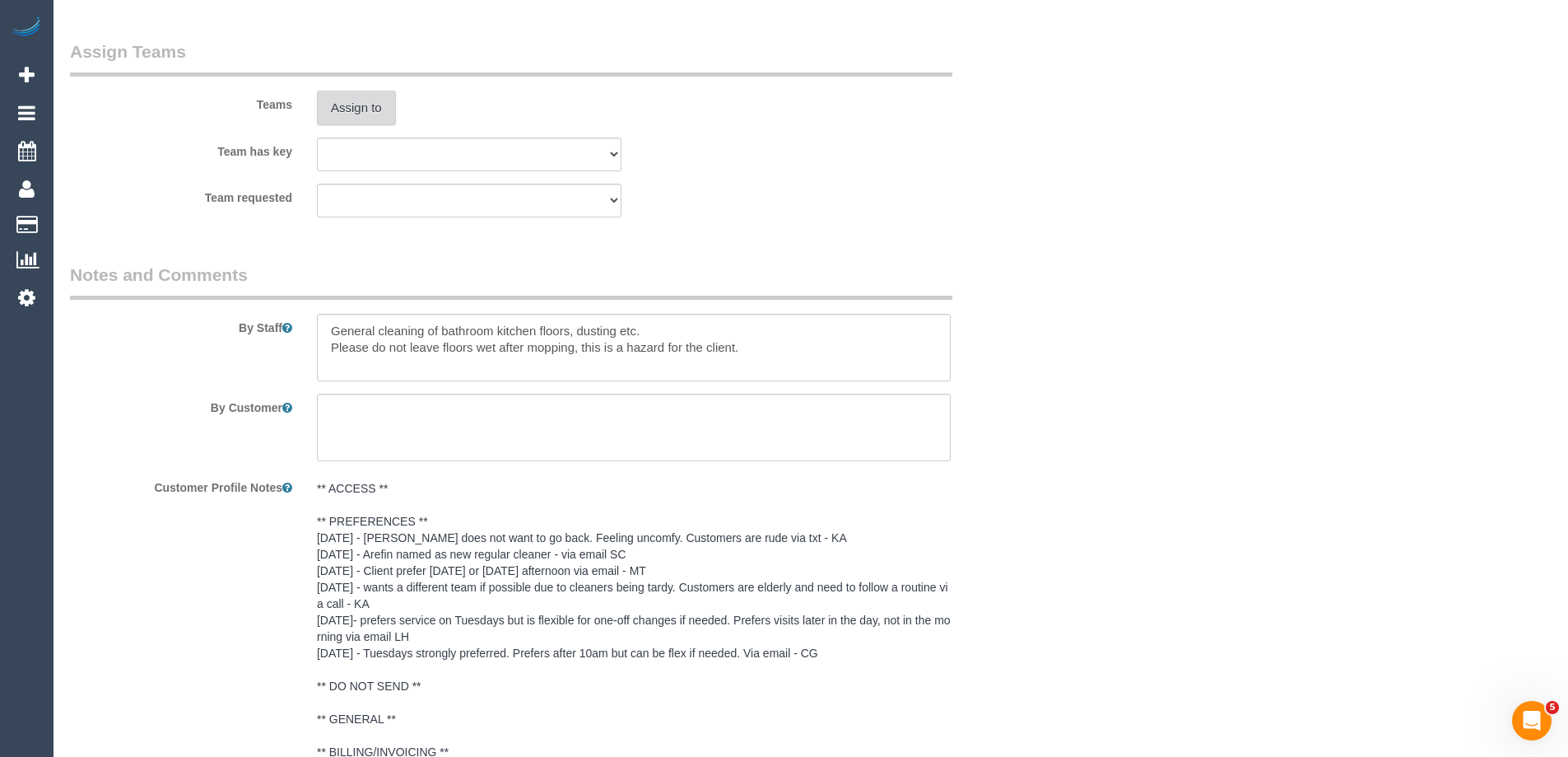
click at [349, 123] on button "Assign to" at bounding box center [356, 108] width 79 height 35
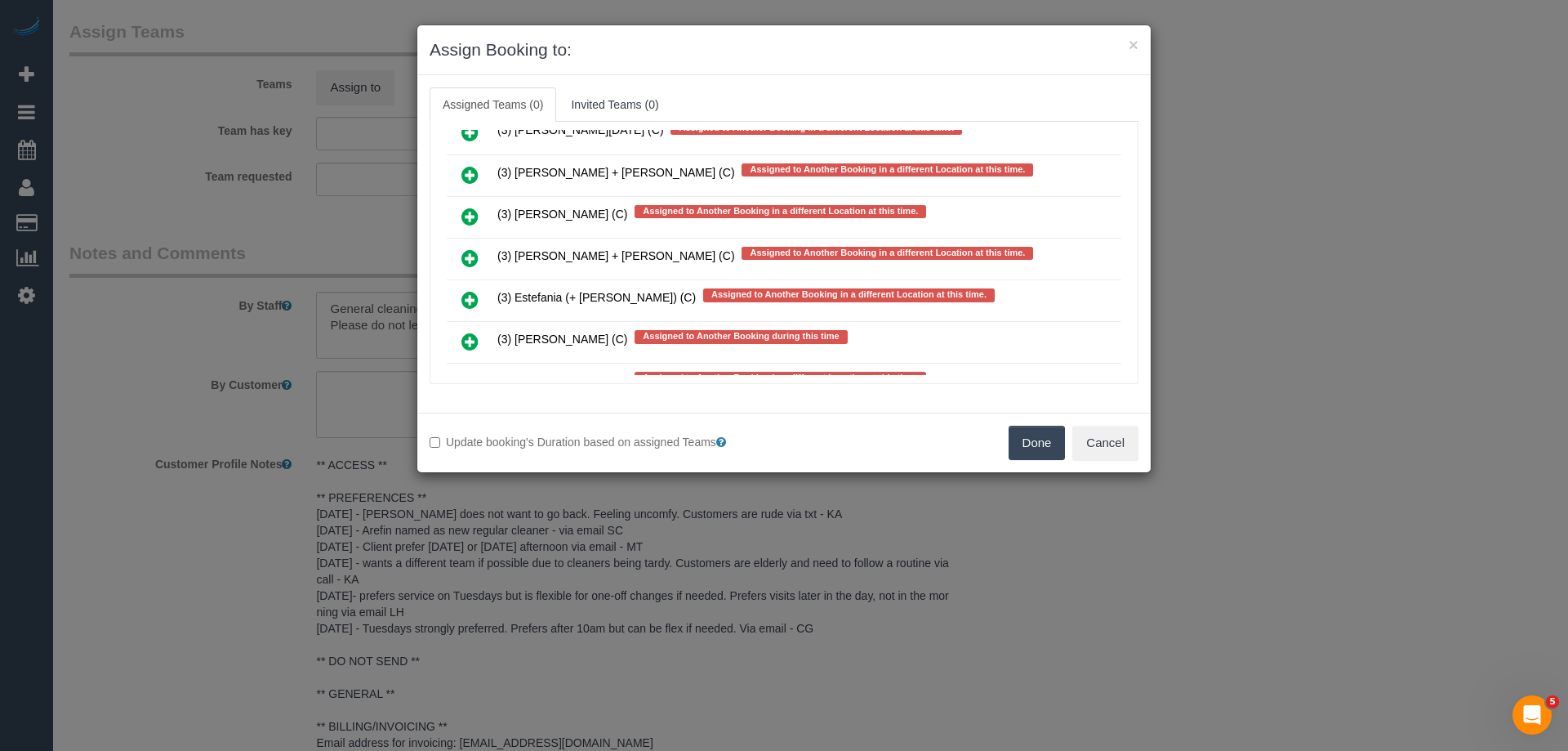
scroll to position [3629, 0]
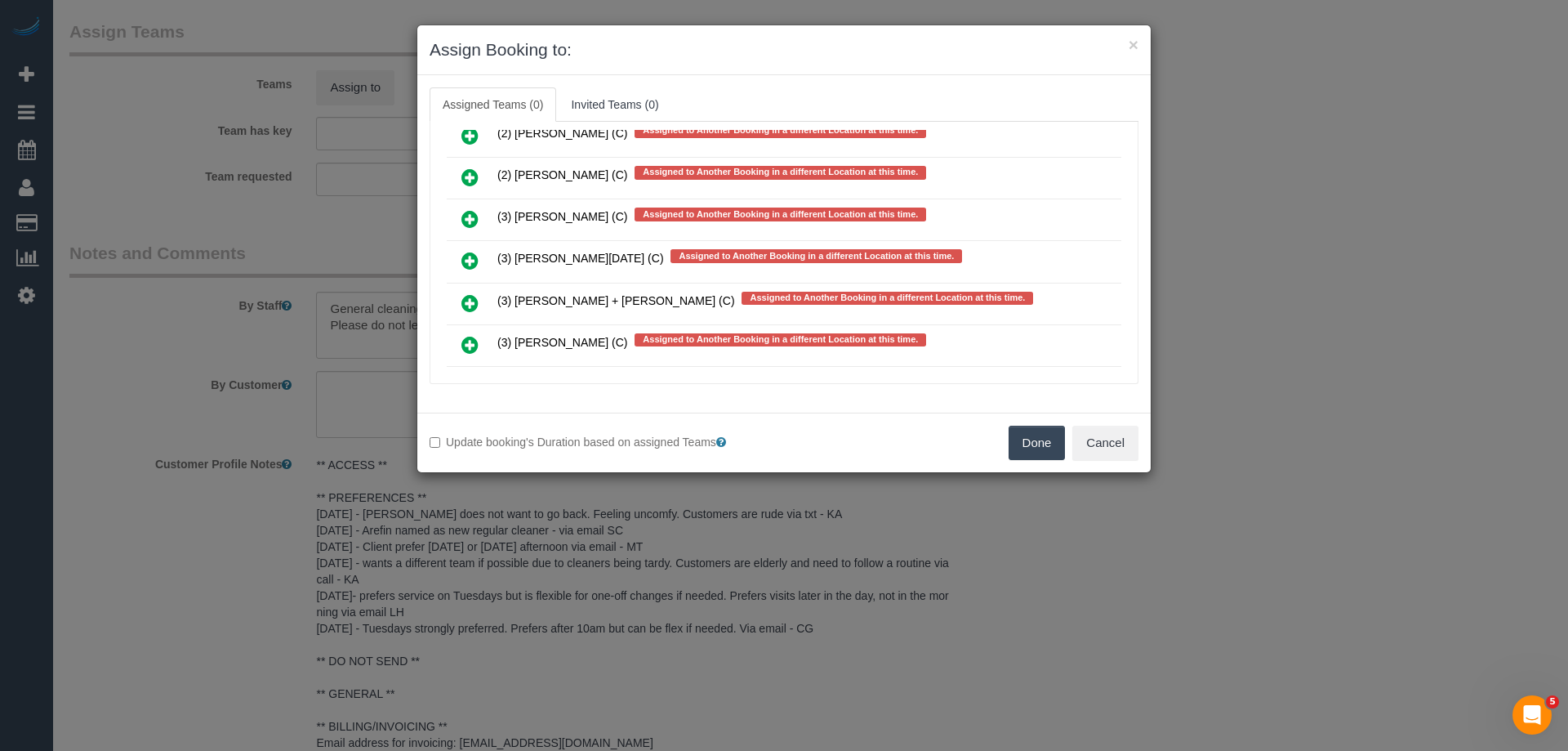
click at [473, 304] on icon at bounding box center [470, 302] width 17 height 20
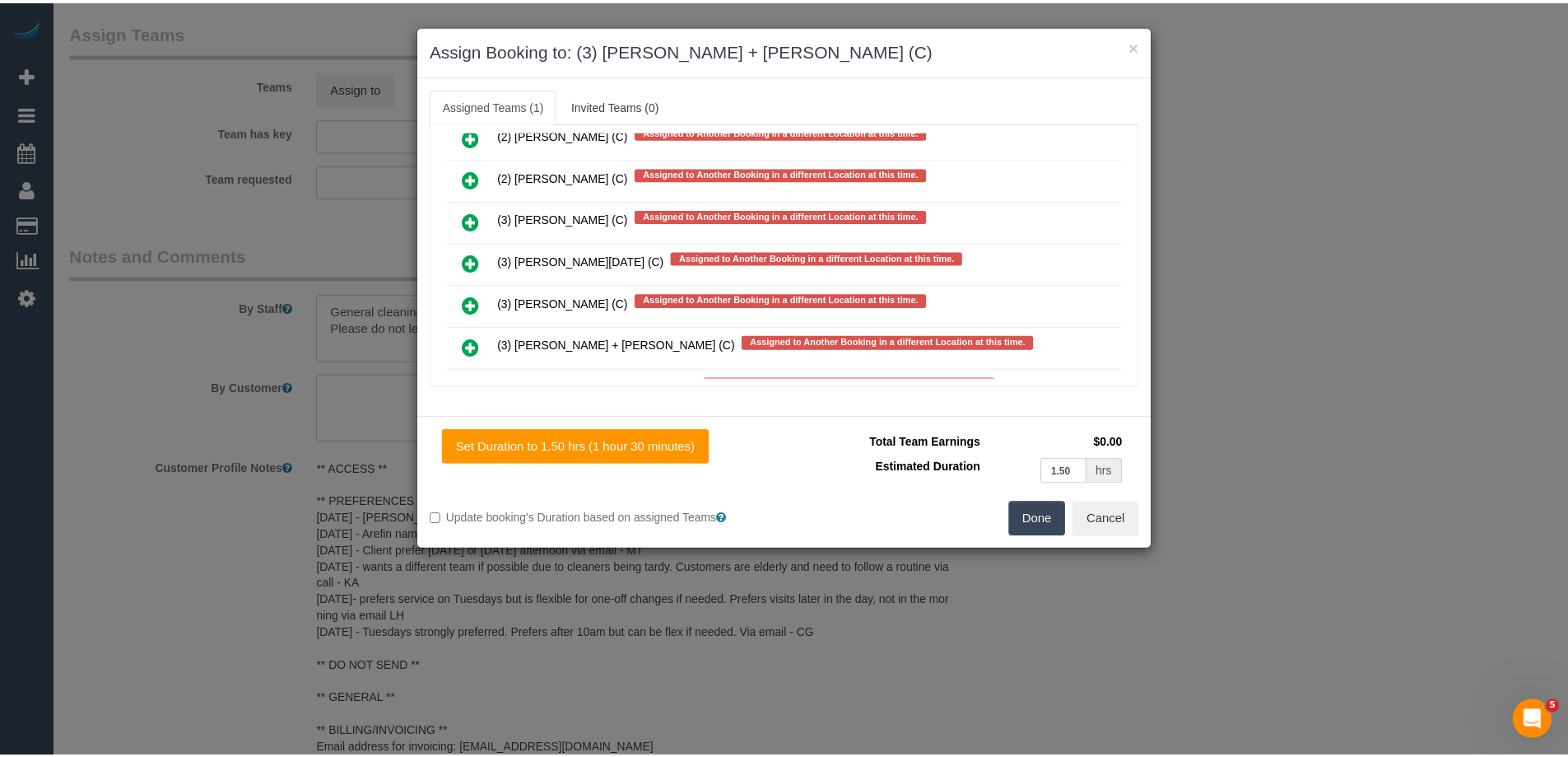
scroll to position [0, 0]
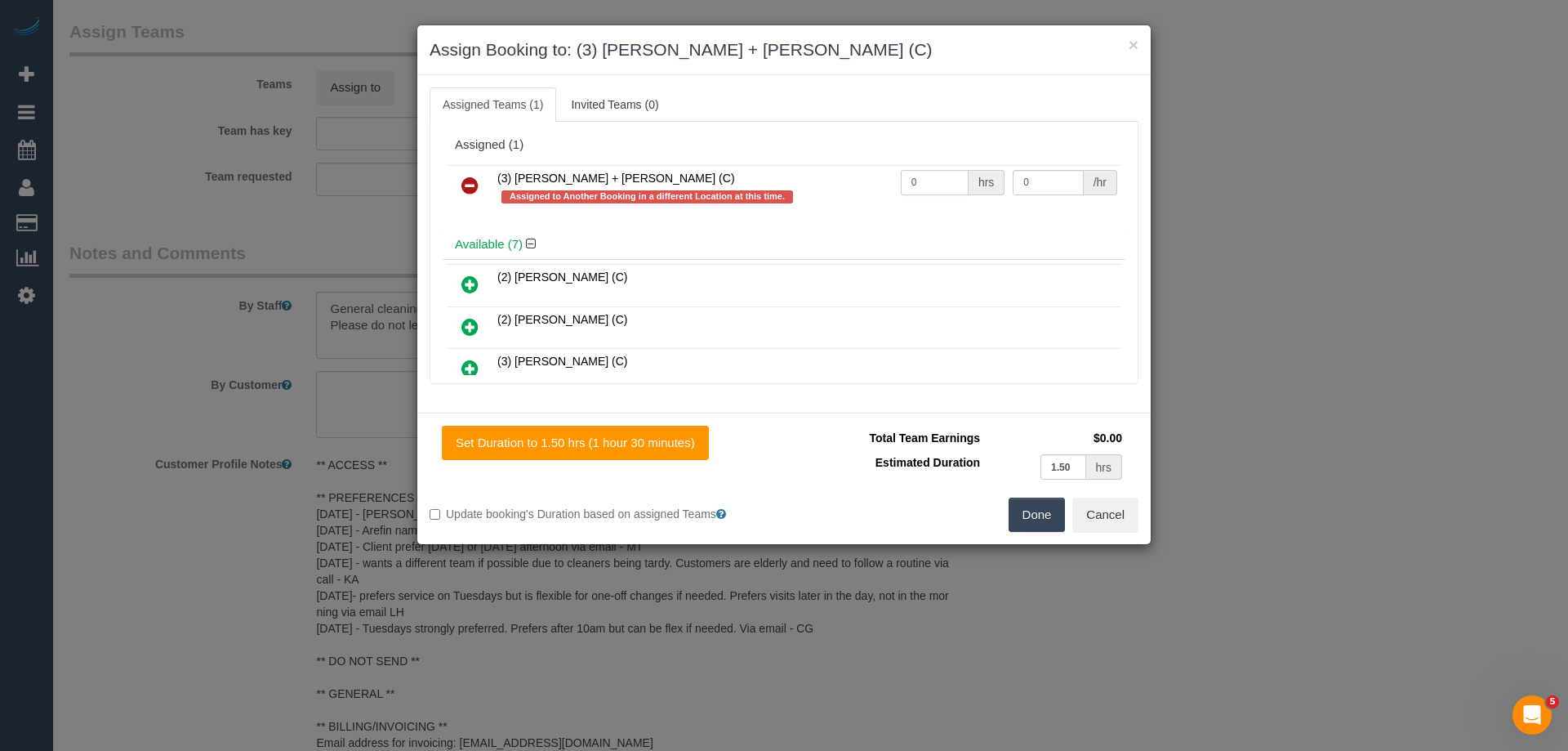
drag, startPoint x: 897, startPoint y: 183, endPoint x: 870, endPoint y: 178, distance: 27.5
click at [870, 178] on tr "(3) Avneet + Amarjit (C) Assigned to Another Booking in a different Location at…" at bounding box center [784, 188] width 675 height 47
type input "3"
drag, startPoint x: 1031, startPoint y: 181, endPoint x: 866, endPoint y: 162, distance: 166.1
click at [867, 163] on div "(3) Avneet + Amarjit (C) Assigned to Another Booking in a different Location at…" at bounding box center [784, 195] width 683 height 69
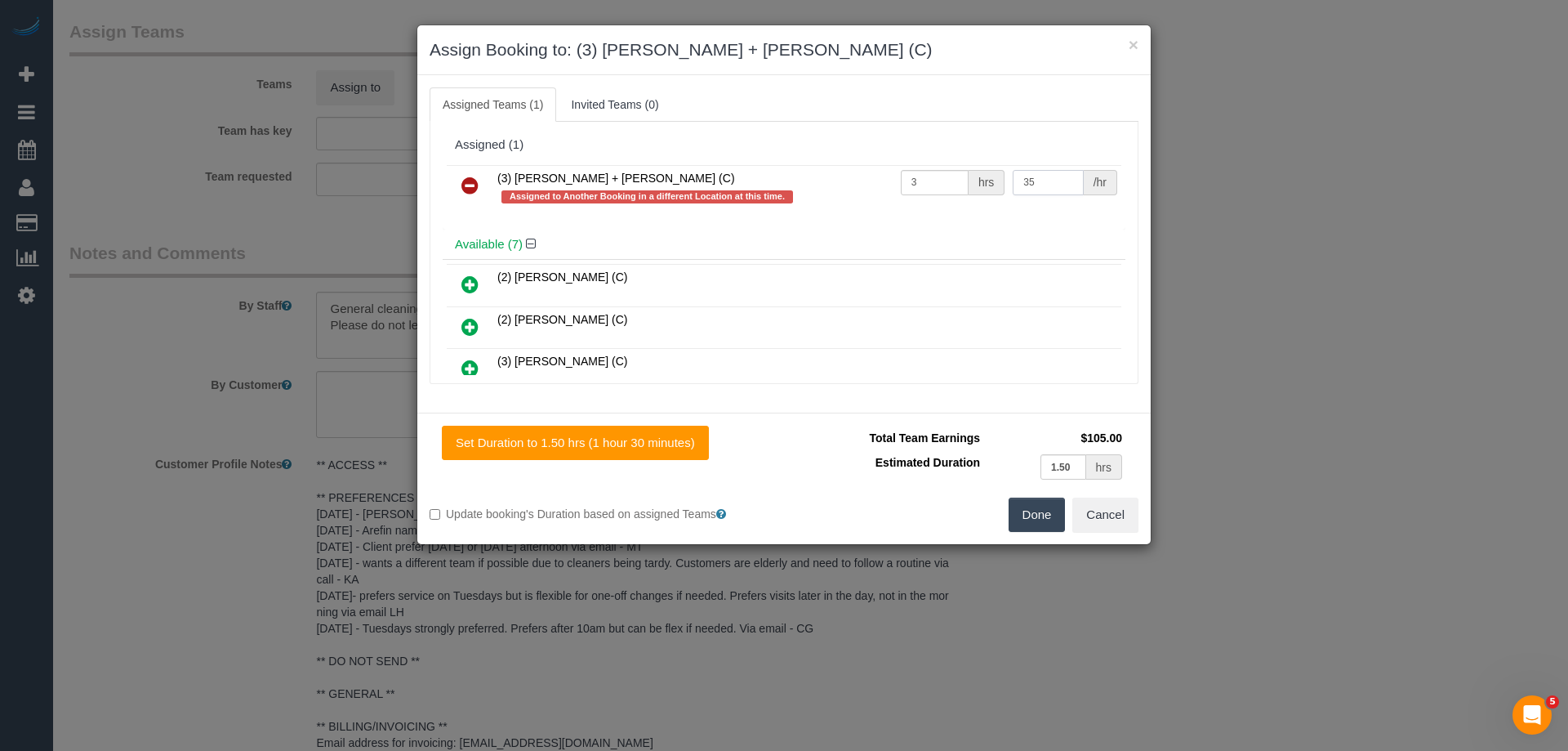
type input "35"
click at [1030, 518] on button "Done" at bounding box center [1037, 515] width 57 height 34
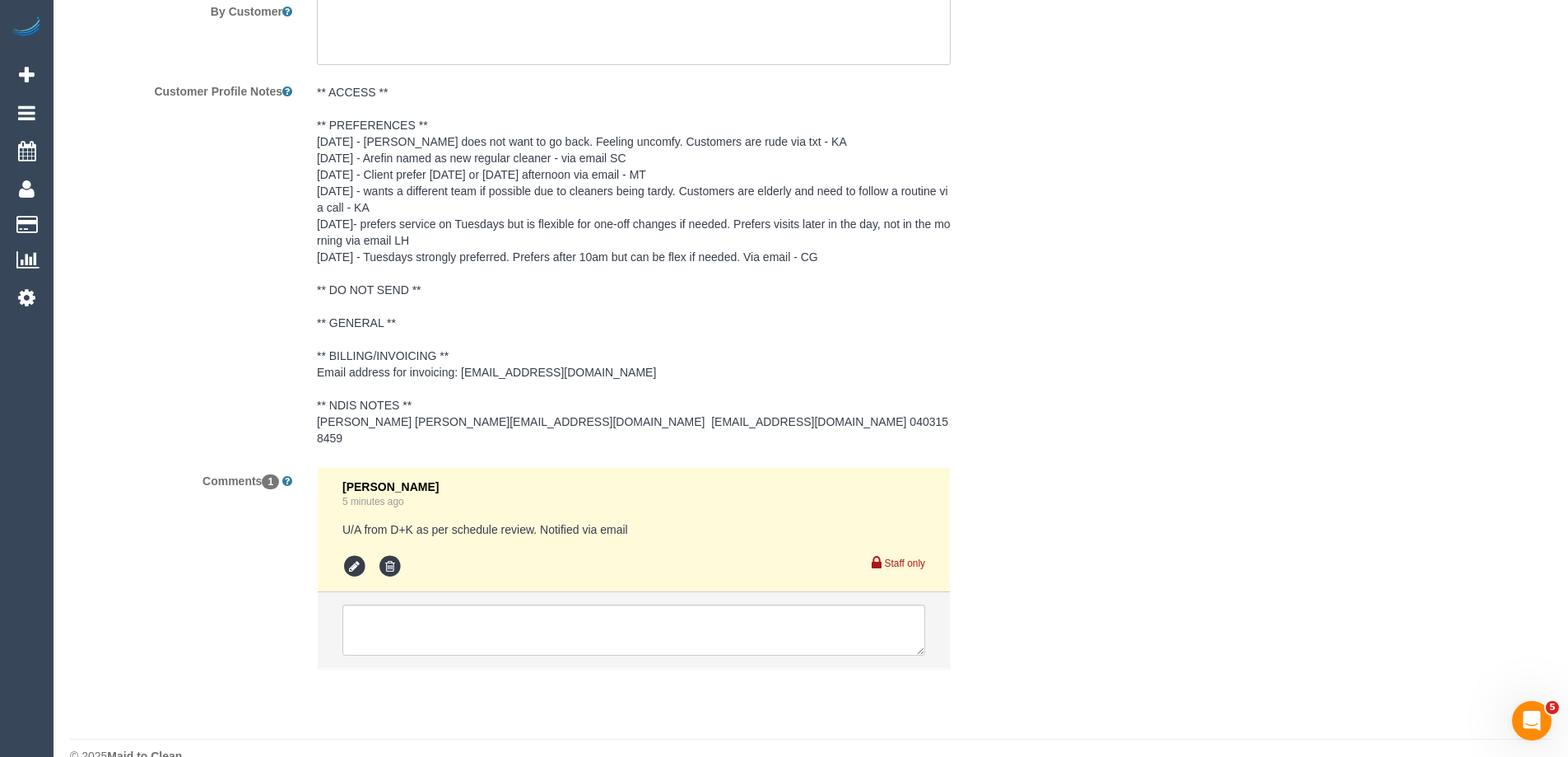
scroll to position [2403, 0]
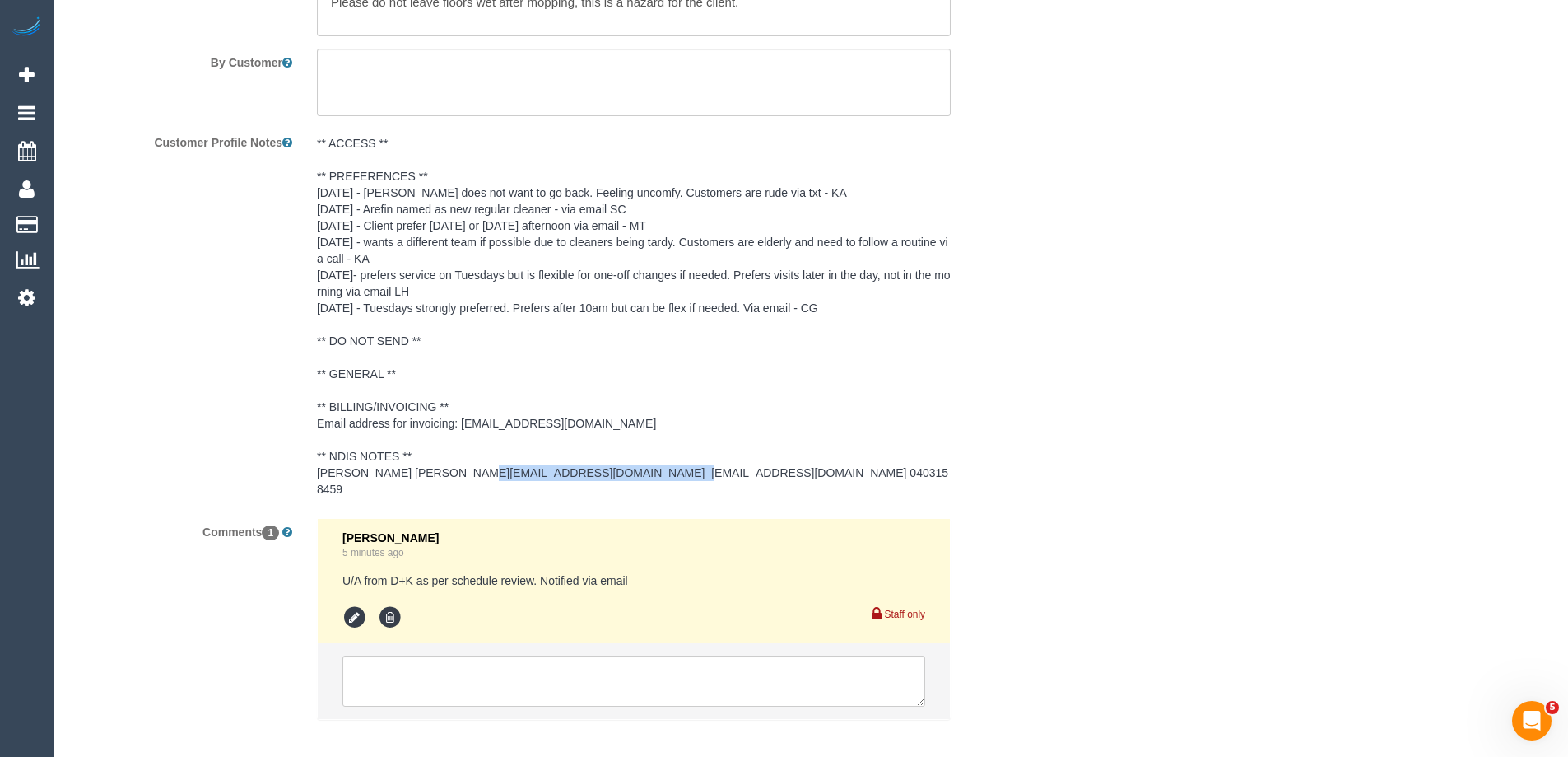
drag, startPoint x: 593, startPoint y: 475, endPoint x: 403, endPoint y: 469, distance: 190.1
click at [403, 469] on pre "** ACCESS ** ** PREFERENCES ** 18/08/2025 - Murat does not want to go back. Fee…" at bounding box center [634, 316] width 634 height 362
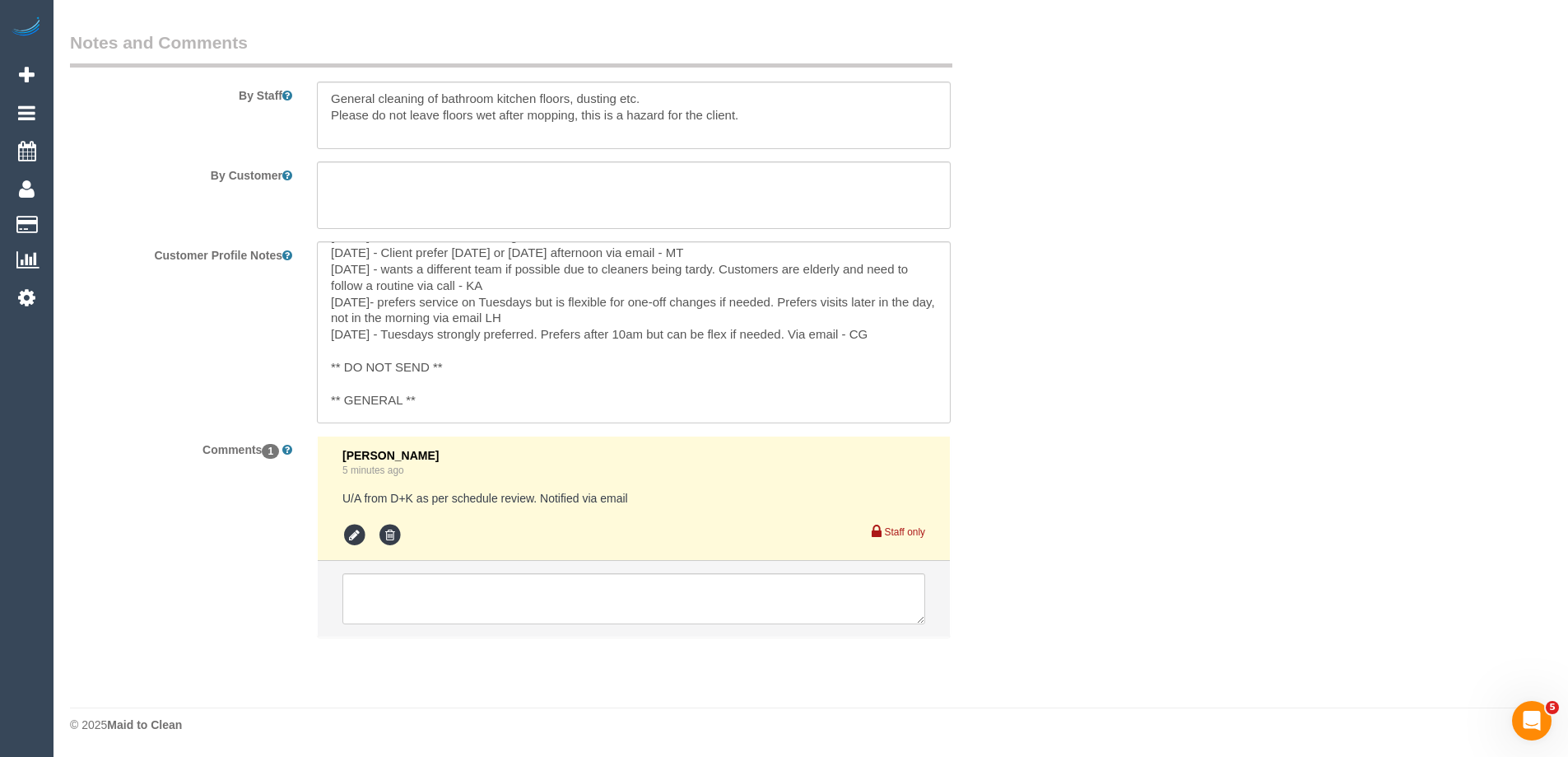
scroll to position [181, 0]
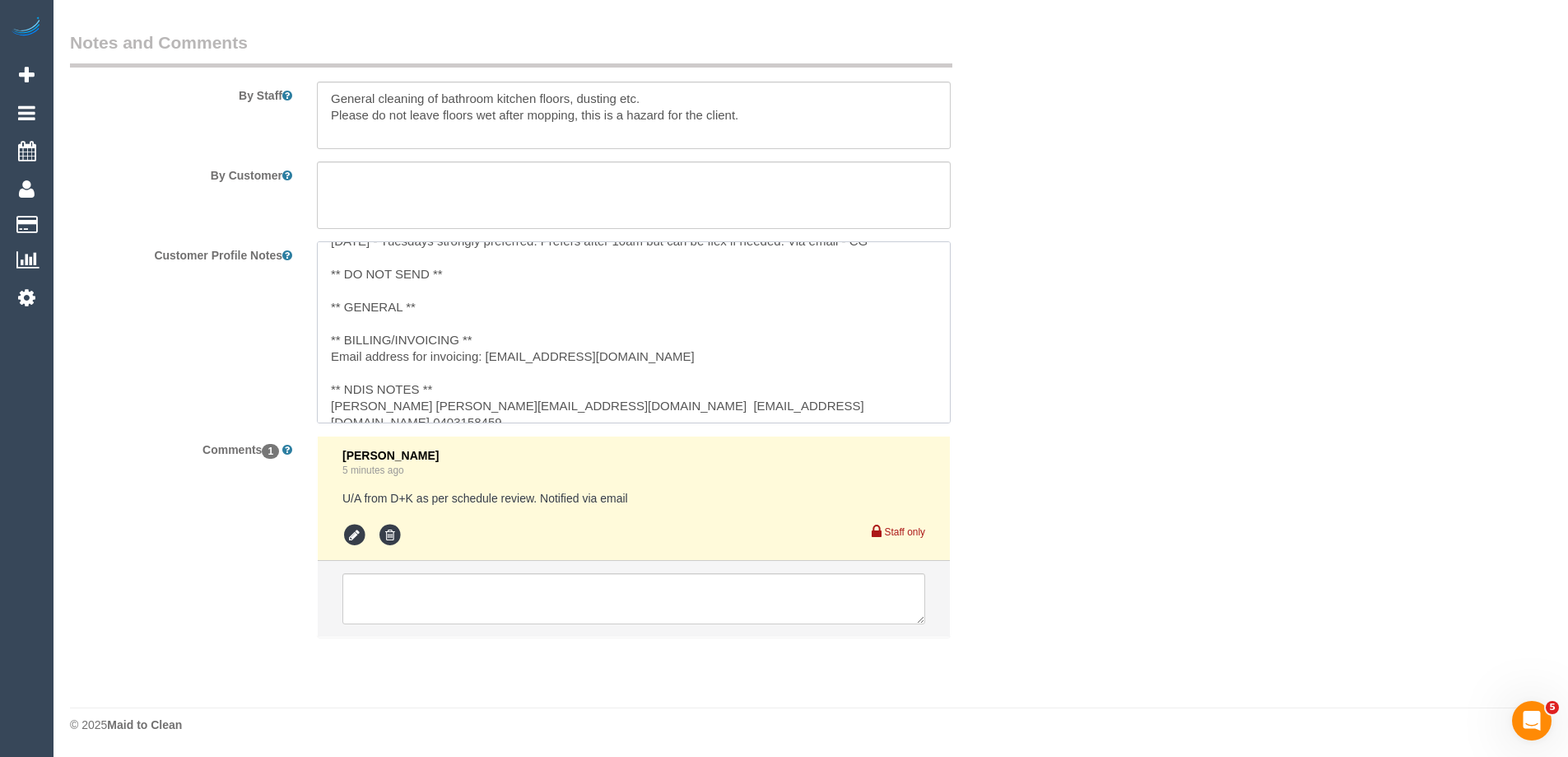
drag, startPoint x: 845, startPoint y: 407, endPoint x: 637, endPoint y: 402, distance: 208.1
click at [637, 402] on textarea "** ACCESS ** ** PREFERENCES ** 18/08/2025 - Murat does not want to go back. Fee…" at bounding box center [634, 332] width 634 height 182
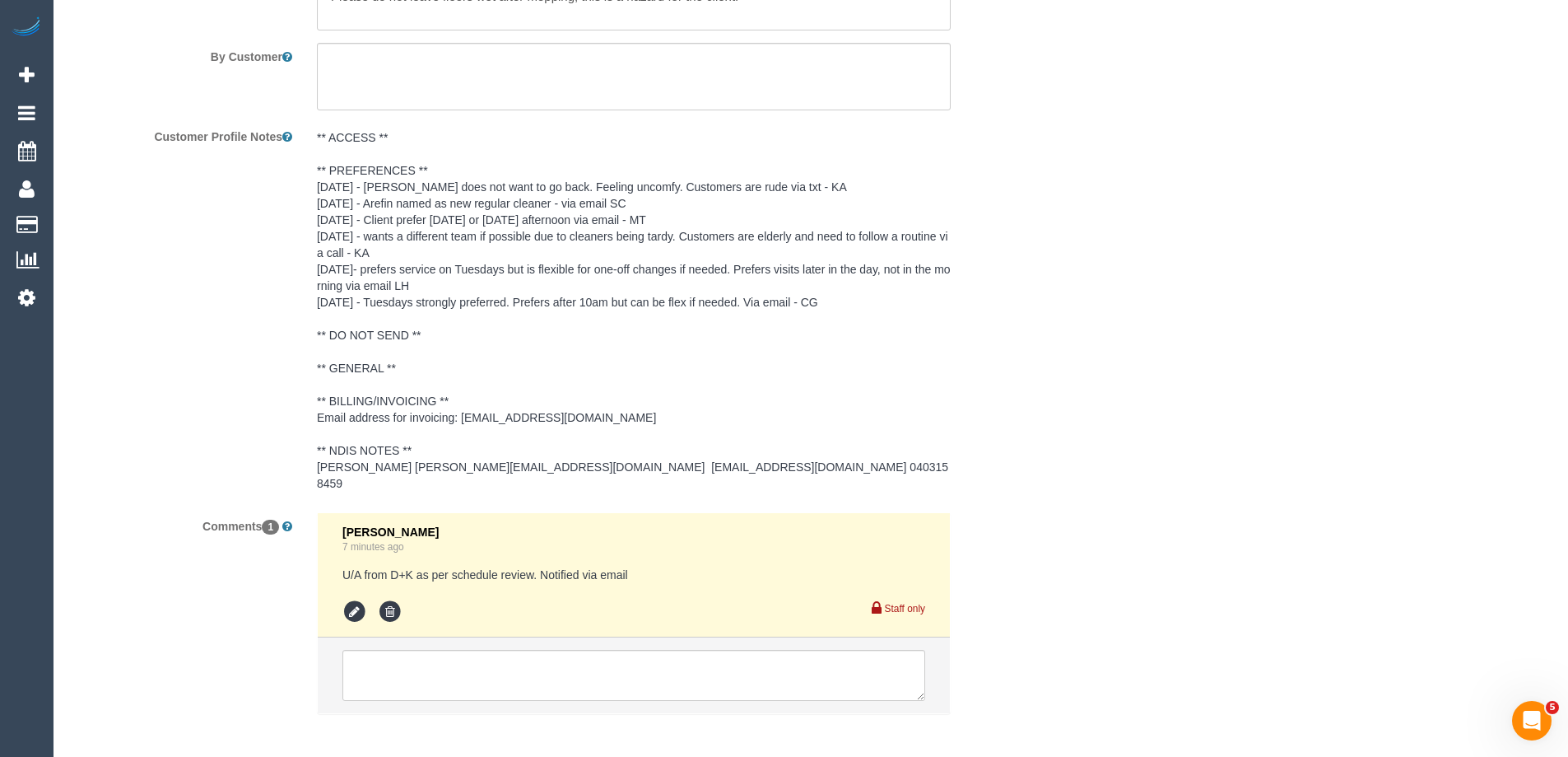
scroll to position [2469, 0]
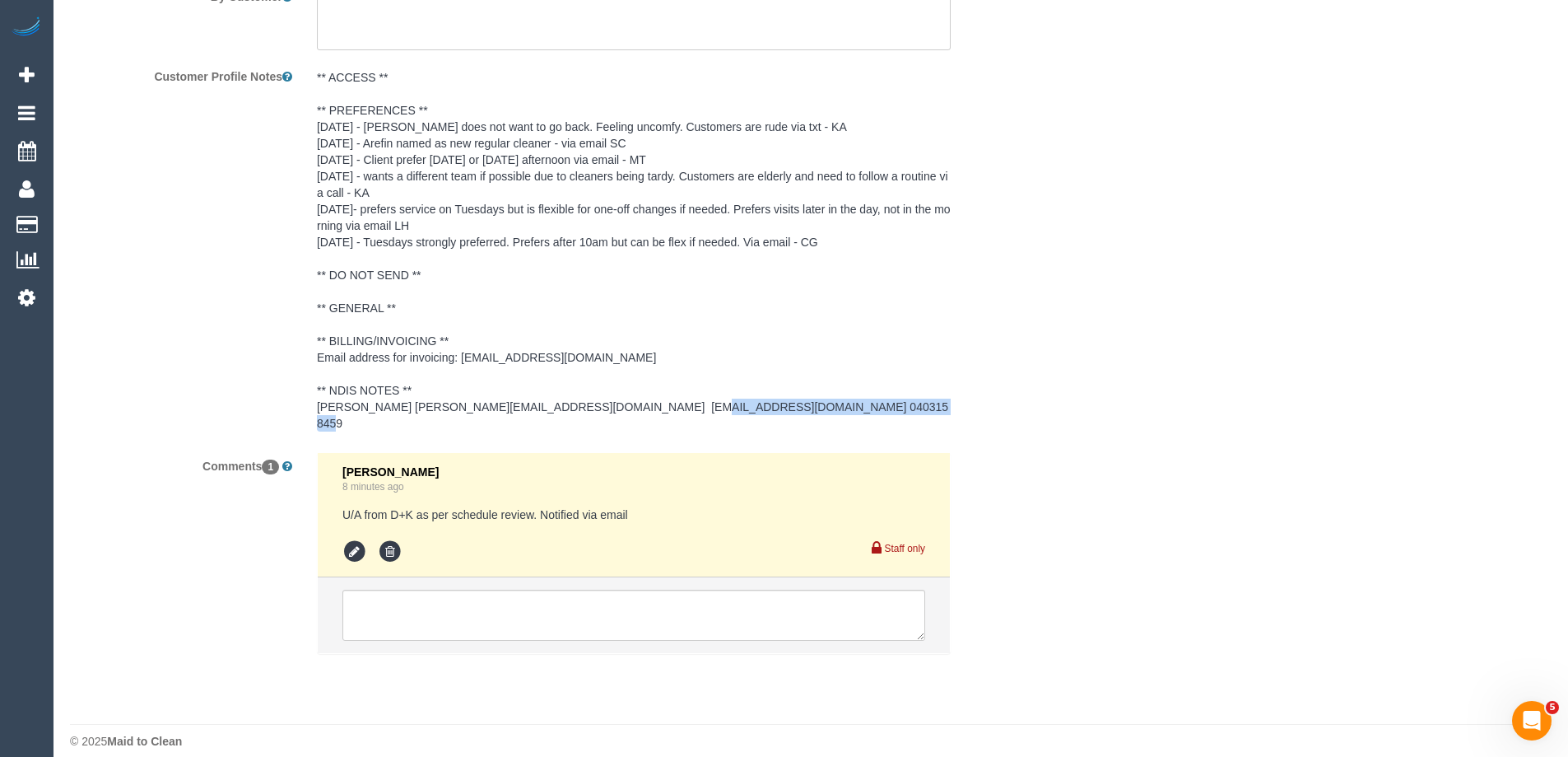
drag, startPoint x: 602, startPoint y: 404, endPoint x: 799, endPoint y: 405, distance: 197.0
click at [799, 405] on pre "** ACCESS ** ** PREFERENCES ** 18/08/2025 - Murat does not want to go back. Fee…" at bounding box center [634, 250] width 634 height 362
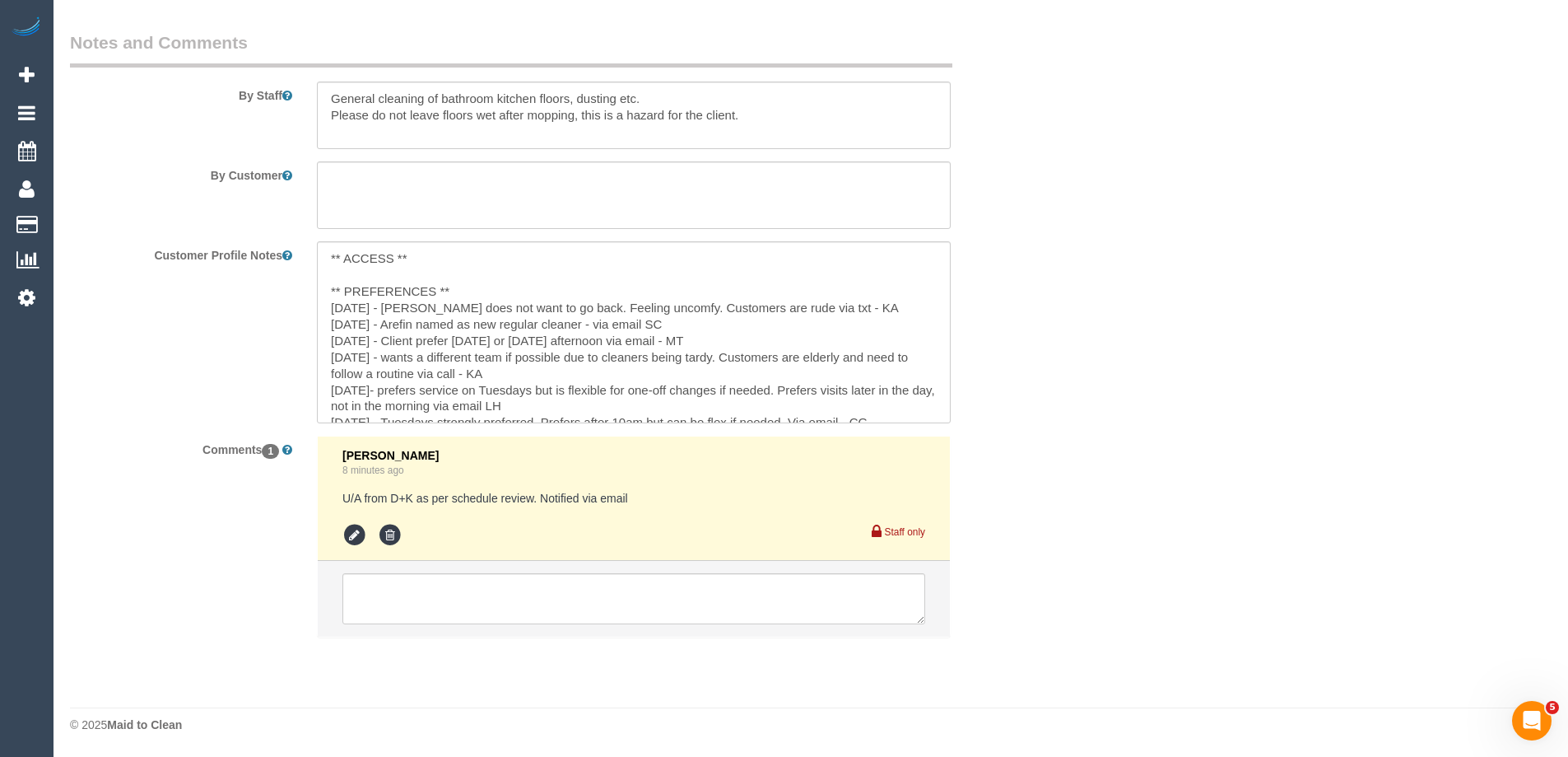
scroll to position [2291, 0]
copy pre "carecoordinator3@amcservices.org.au"
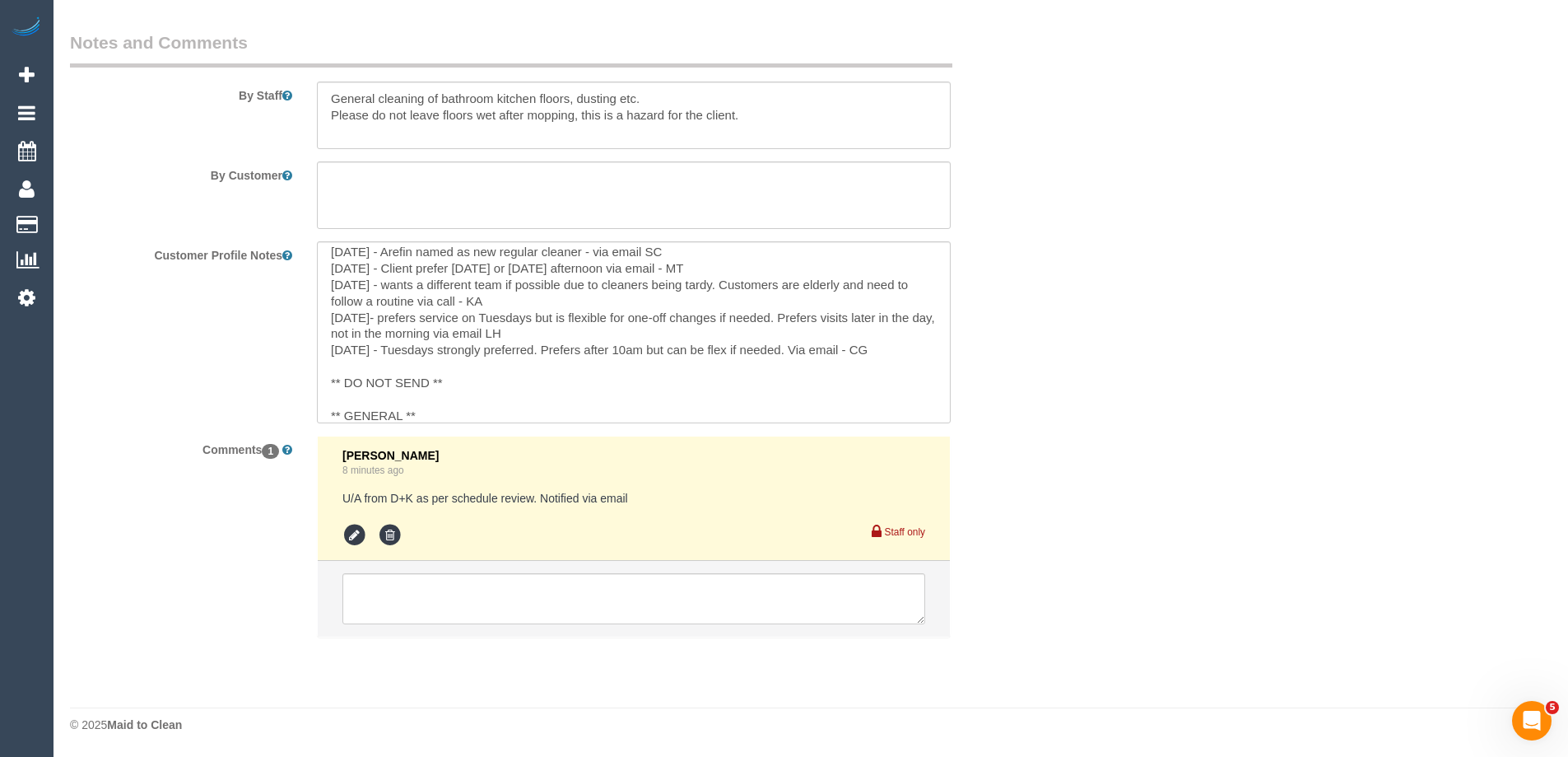
scroll to position [181, 0]
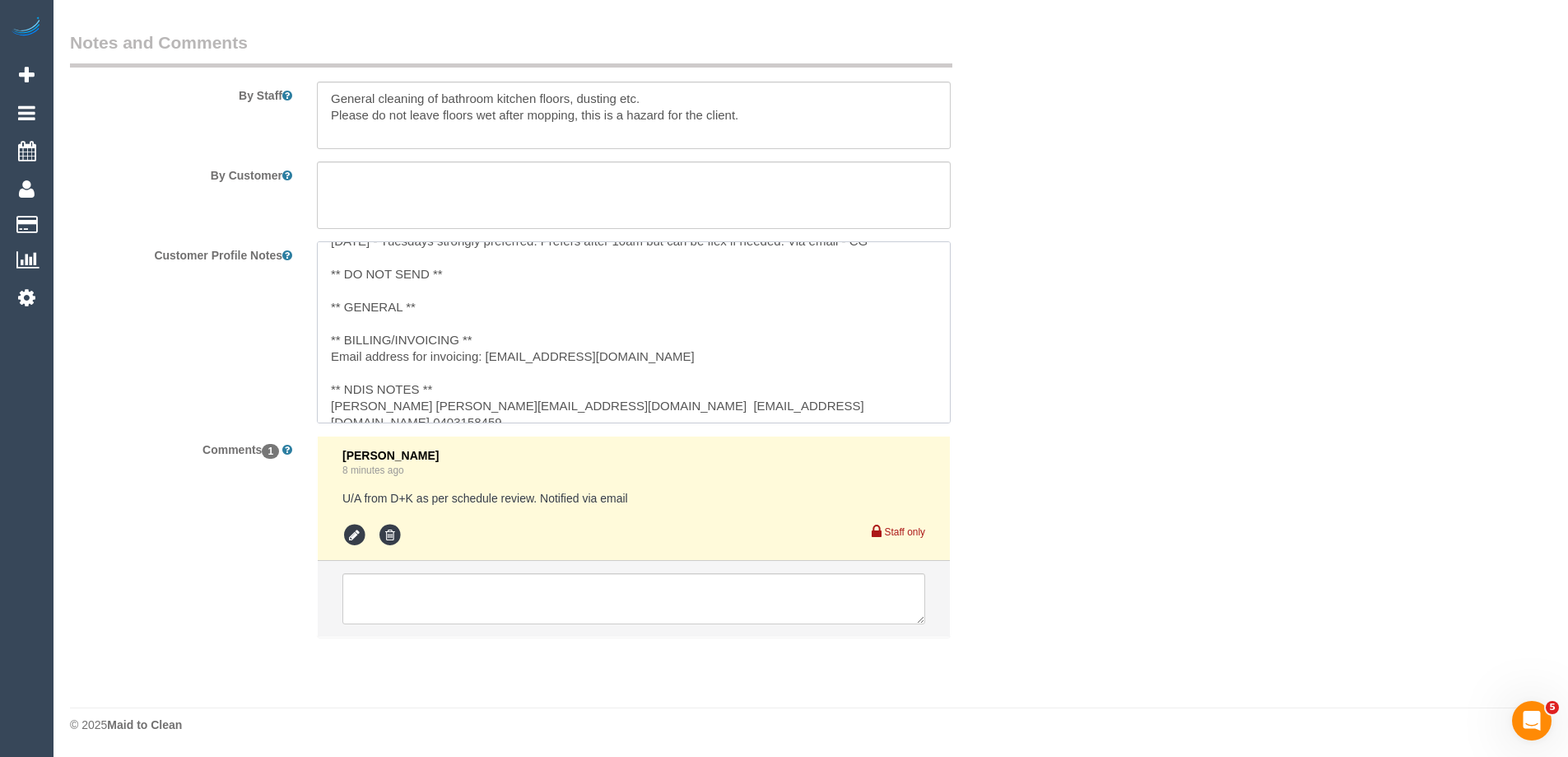
drag, startPoint x: 847, startPoint y: 407, endPoint x: 636, endPoint y: 401, distance: 211.1
click at [636, 401] on textarea "** ACCESS ** ** PREFERENCES ** 18/08/2025 - Murat does not want to go back. Fee…" at bounding box center [634, 332] width 634 height 182
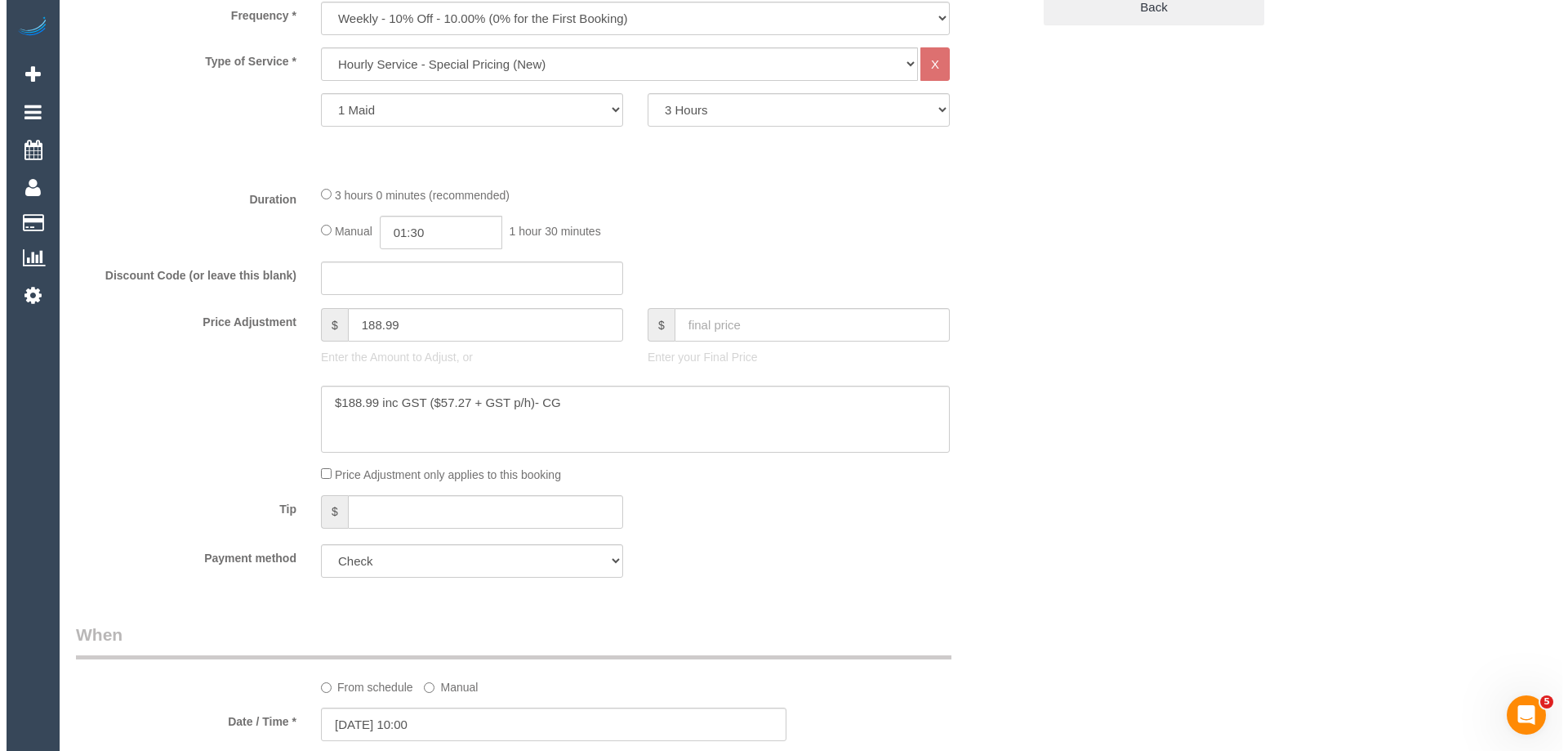
scroll to position [0, 0]
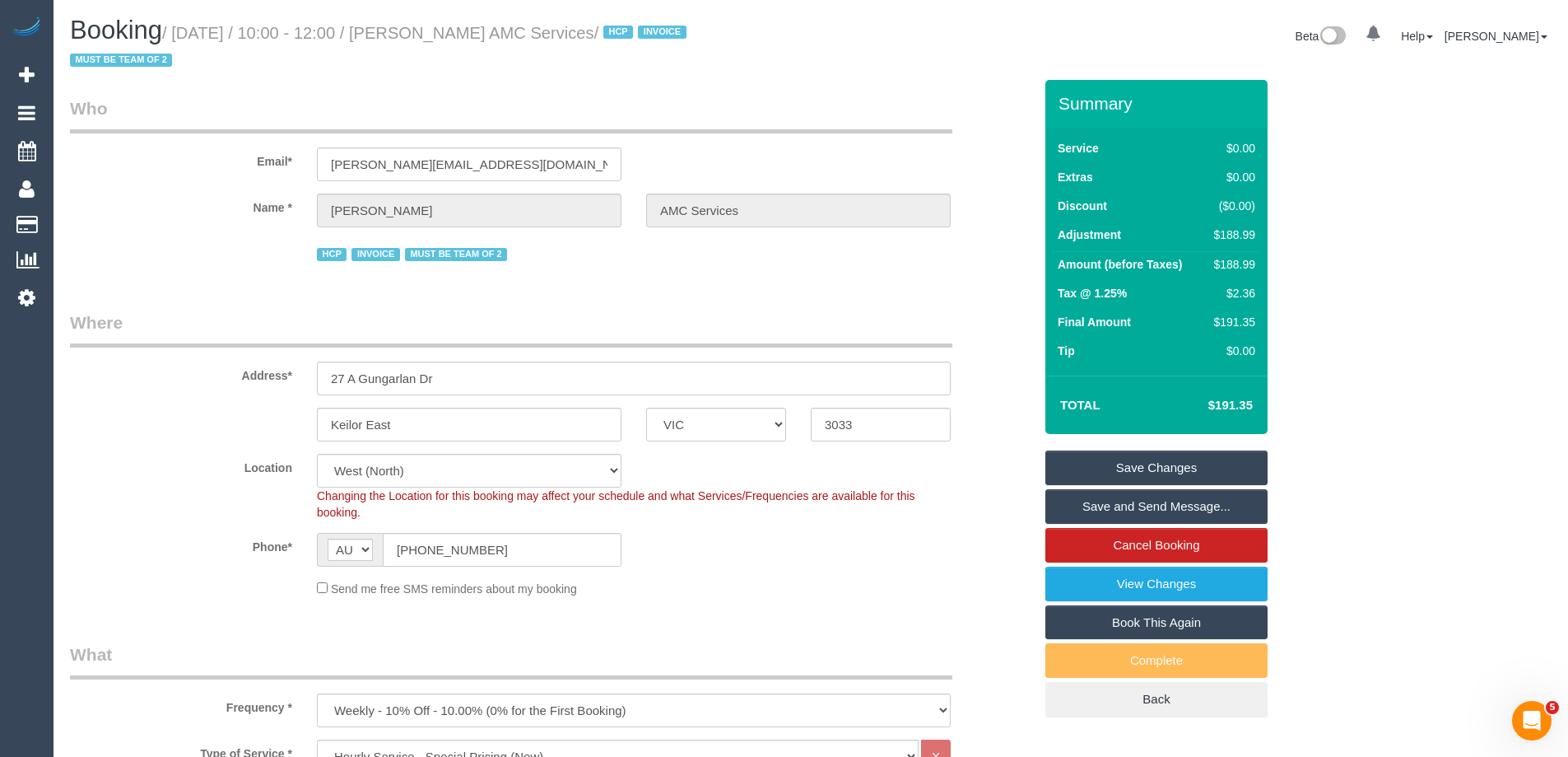
drag, startPoint x: 653, startPoint y: 35, endPoint x: 454, endPoint y: 34, distance: 199.0
click at [454, 34] on small "/ September 22, 2025 / 10:00 - 12:00 / Anwar Rafla AMC Services / HCP INVOICE M…" at bounding box center [381, 46] width 622 height 46
copy small "Anwar Rafla AMC Services"
click at [1114, 469] on link "Save Changes" at bounding box center [1156, 467] width 222 height 35
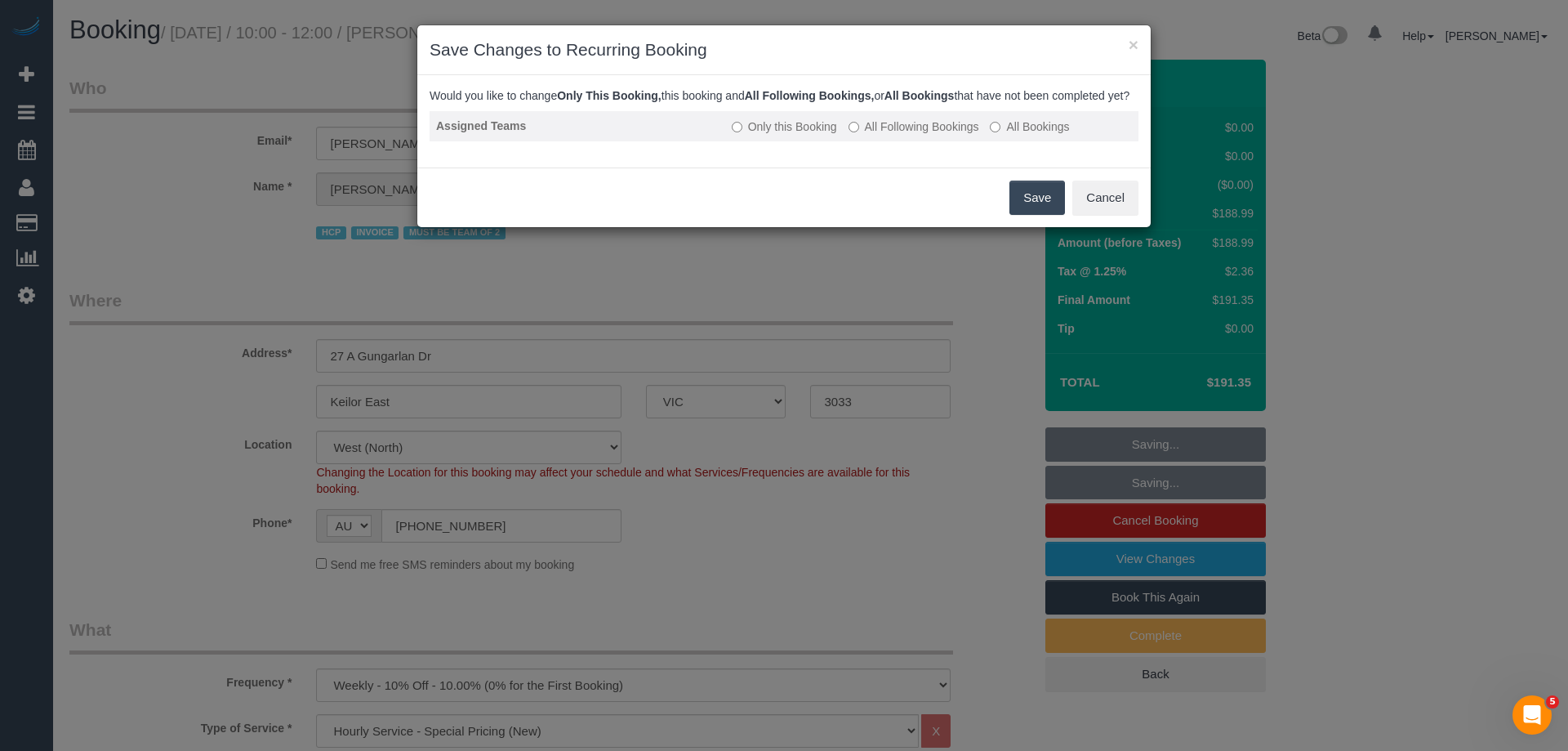
click at [865, 135] on label "All Following Bookings" at bounding box center [914, 127] width 130 height 17
click at [1032, 205] on button "Save" at bounding box center [1038, 197] width 56 height 34
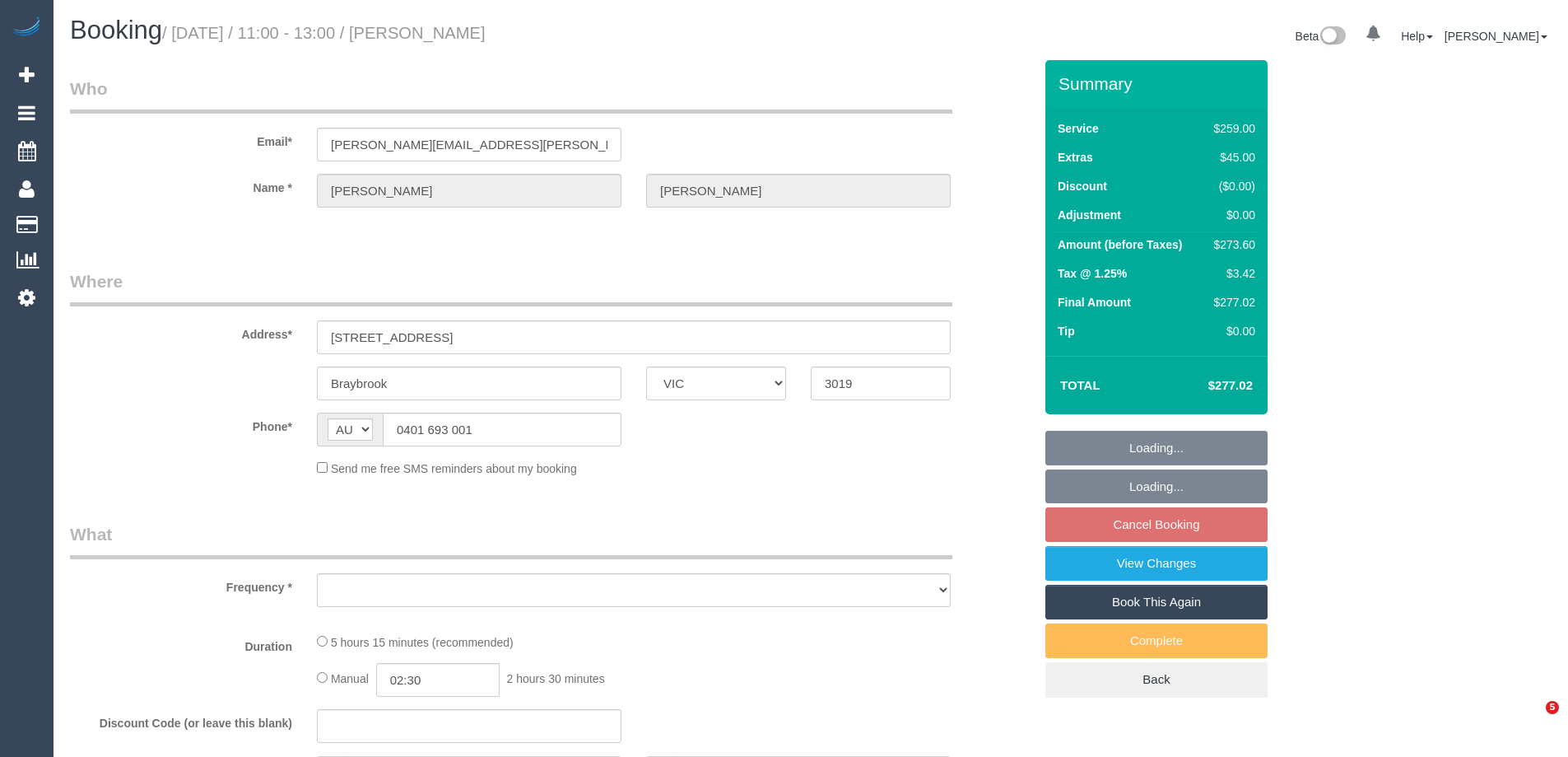
select select "VIC"
select select "object:664"
select select "string:stripe-pm_1M56LG2GScqysDRVUnOGVhBc"
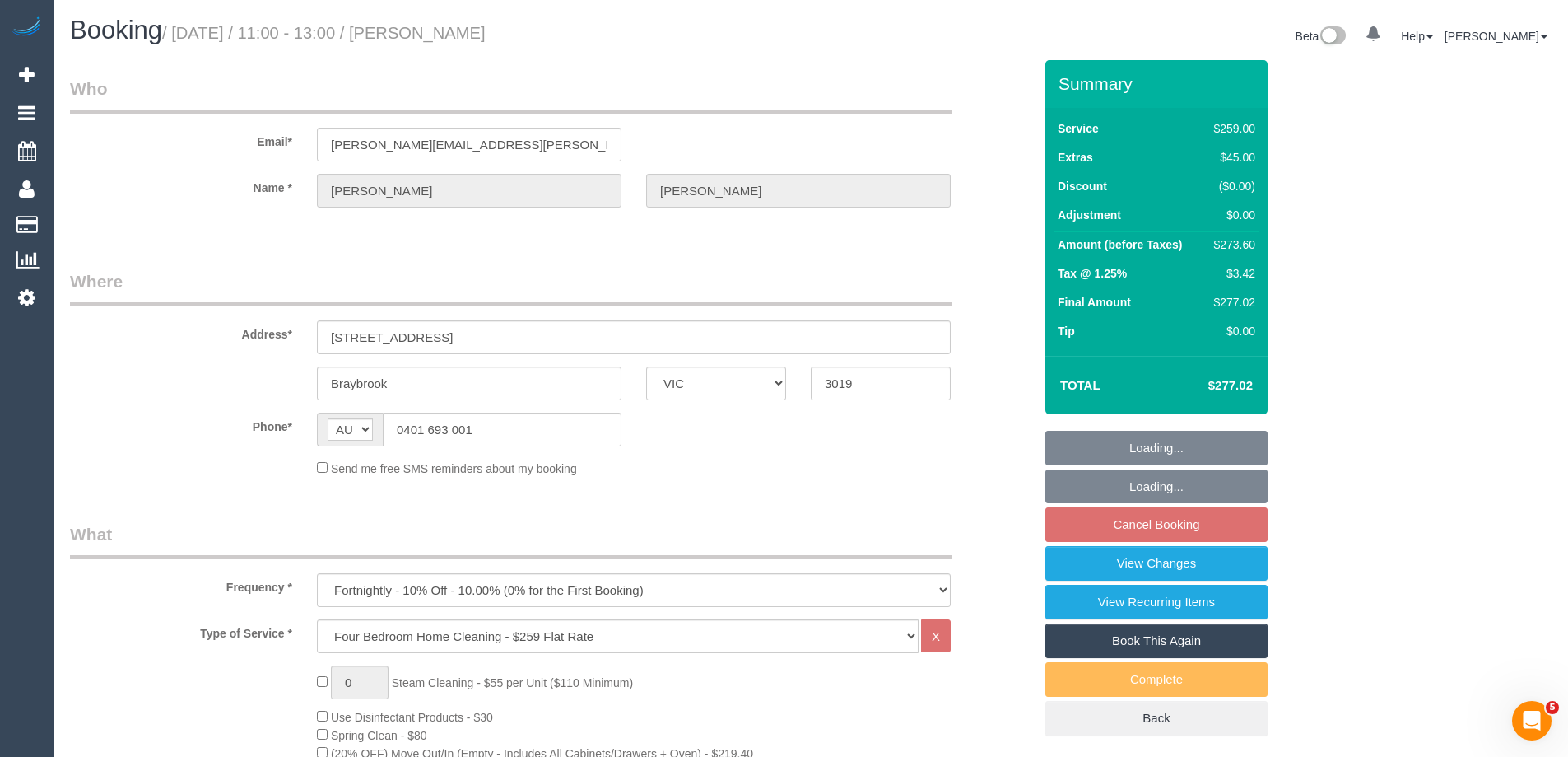
select select "number:32"
select select "number:35"
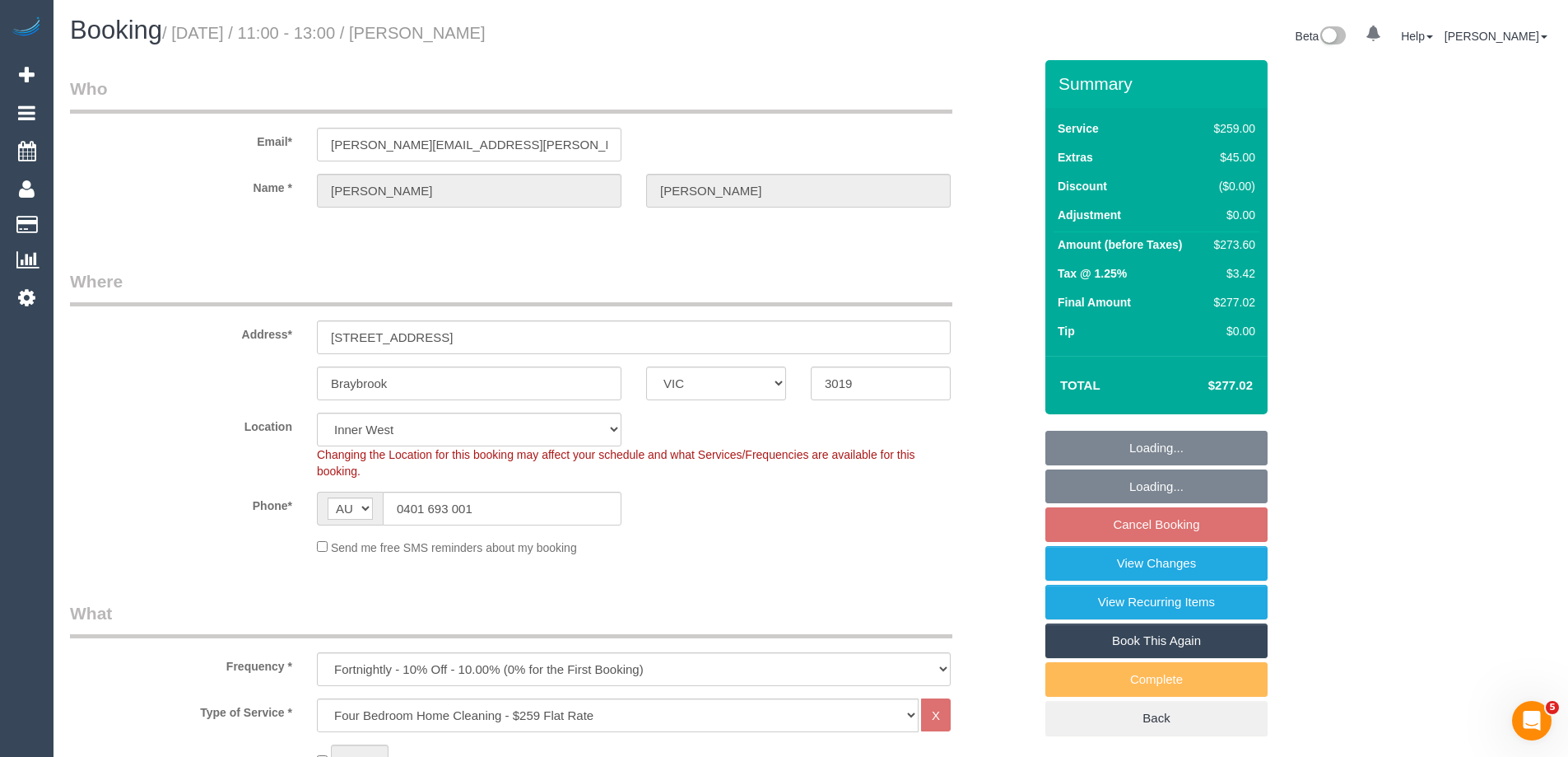
select select "object:1498"
select select "23080"
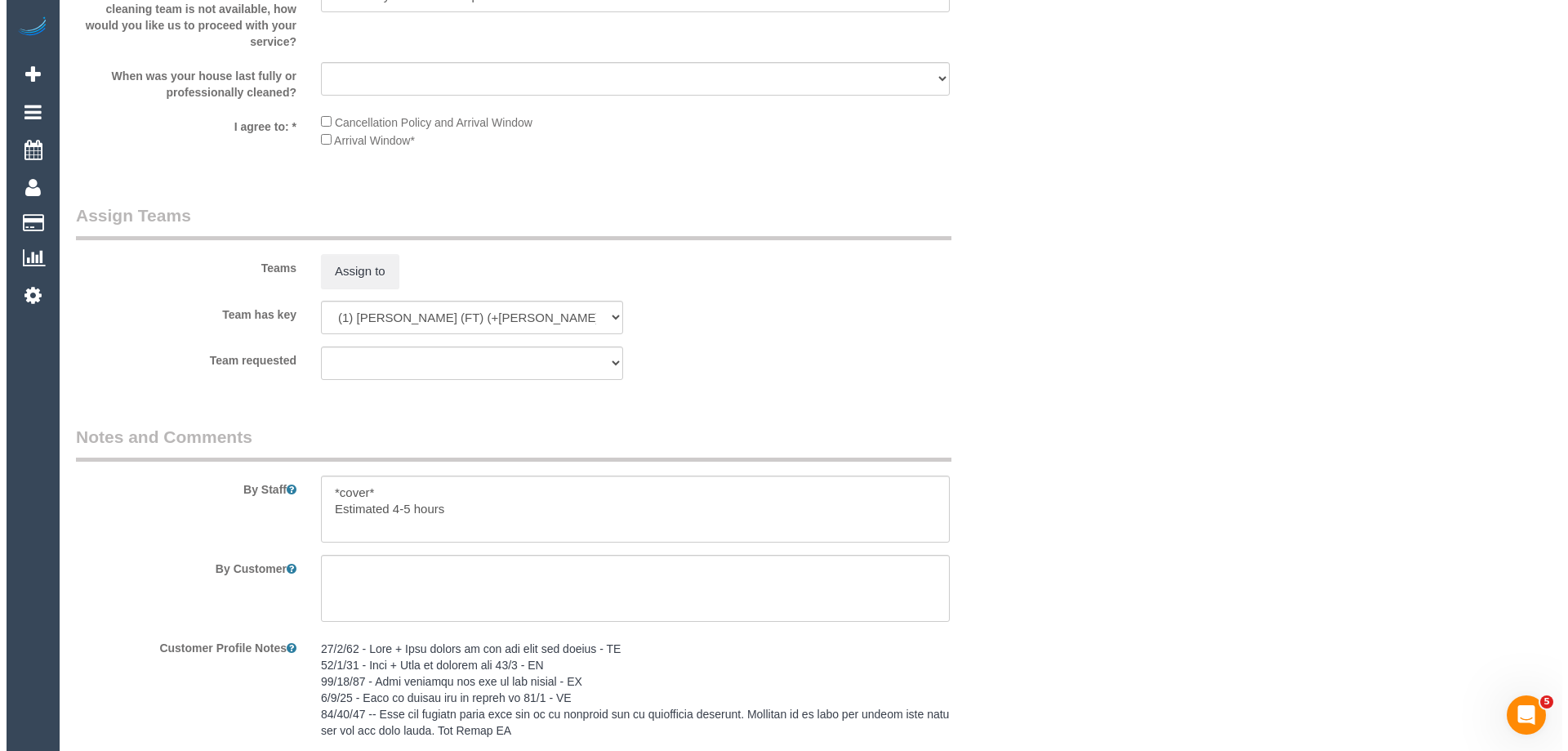
scroll to position [2532, 0]
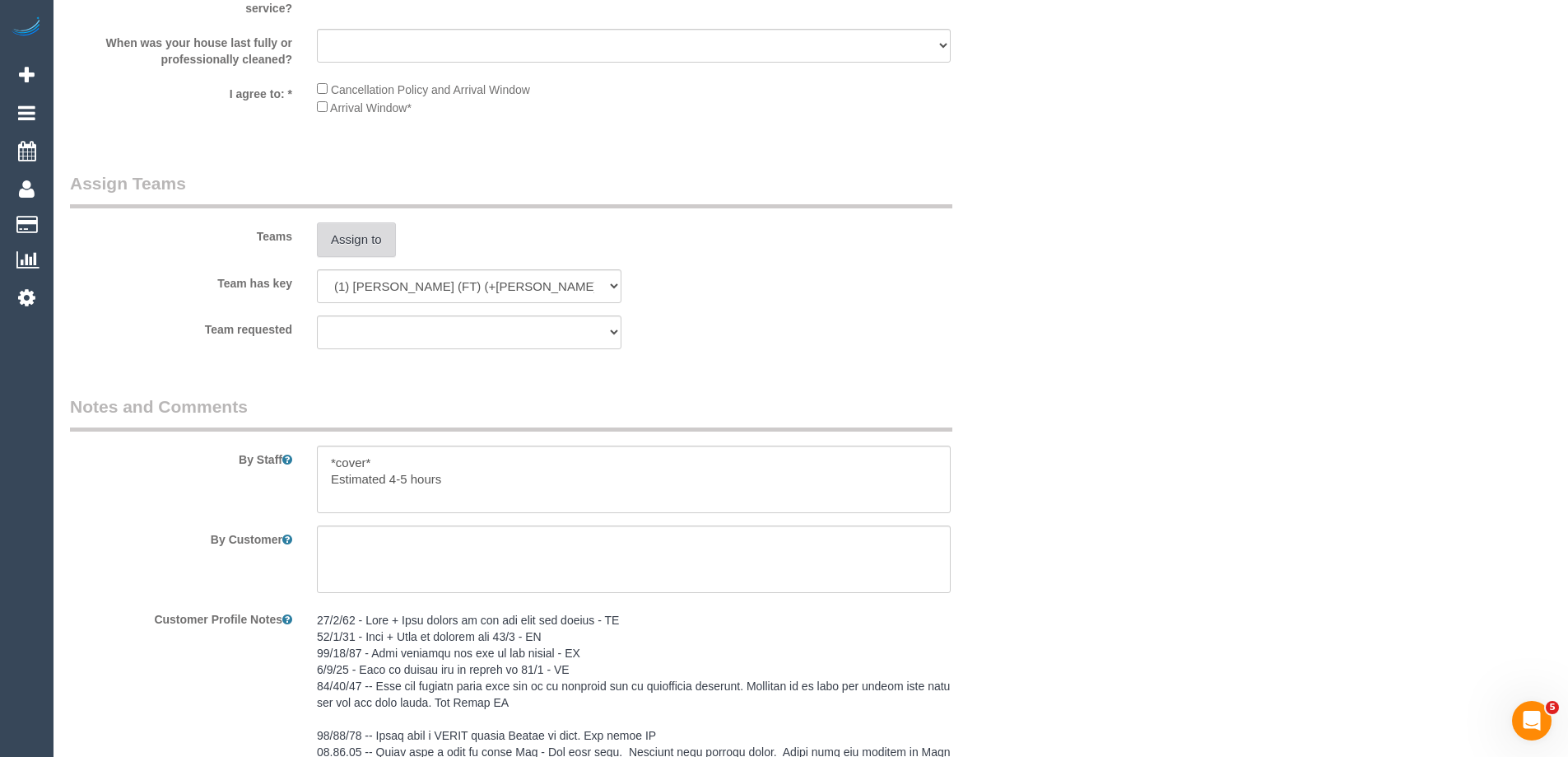
click at [354, 226] on button "Assign to" at bounding box center [356, 239] width 79 height 35
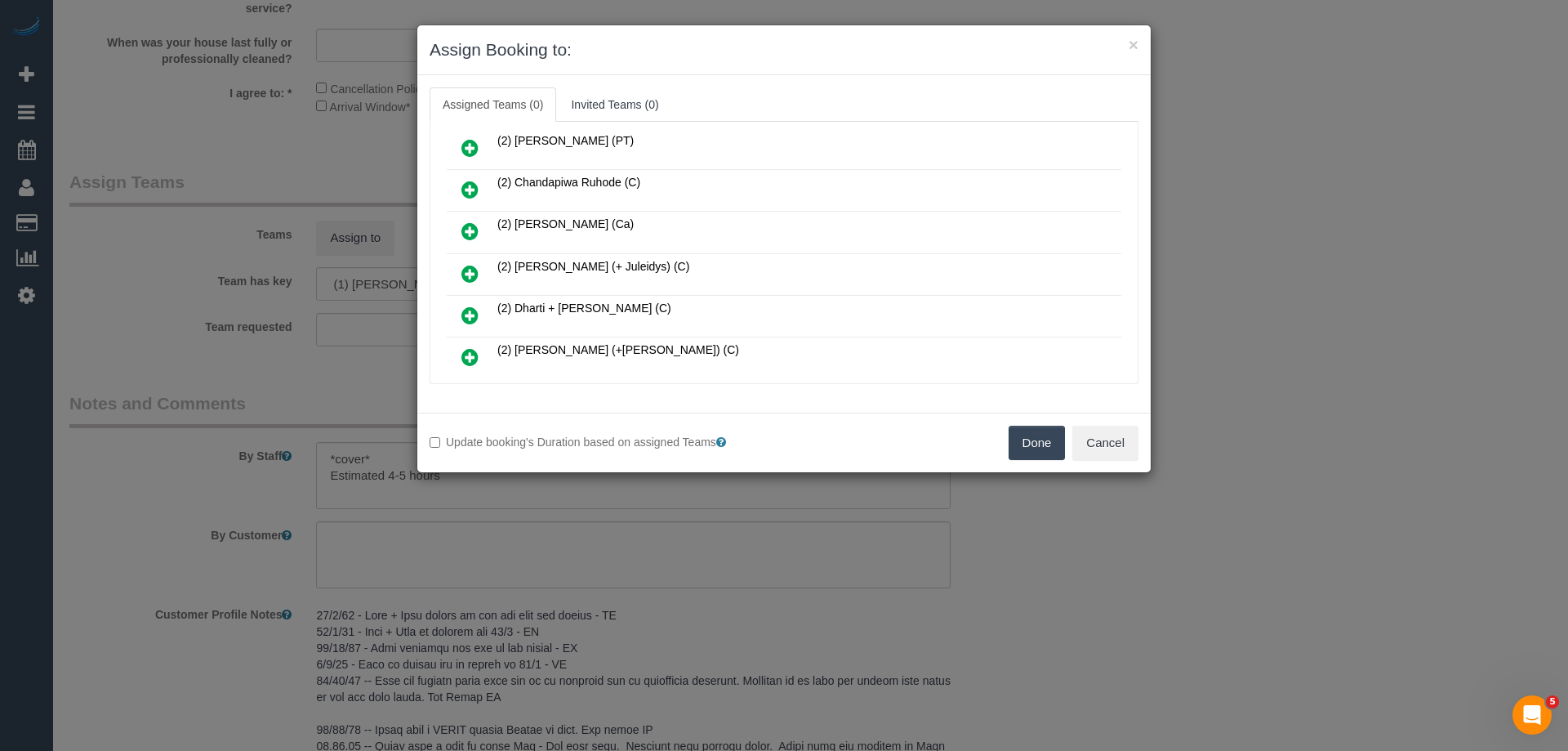
scroll to position [164, 0]
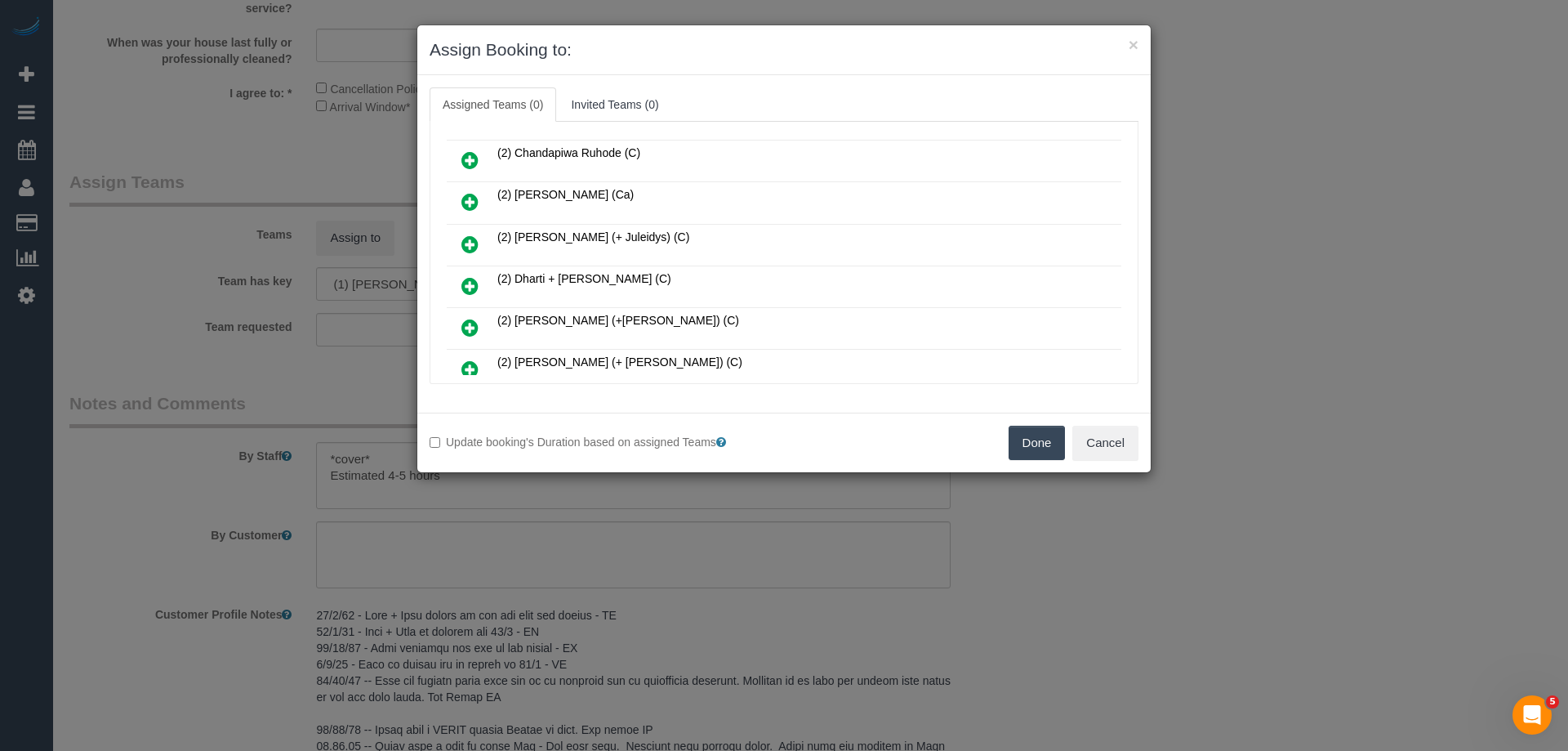
click at [471, 279] on icon at bounding box center [470, 286] width 17 height 20
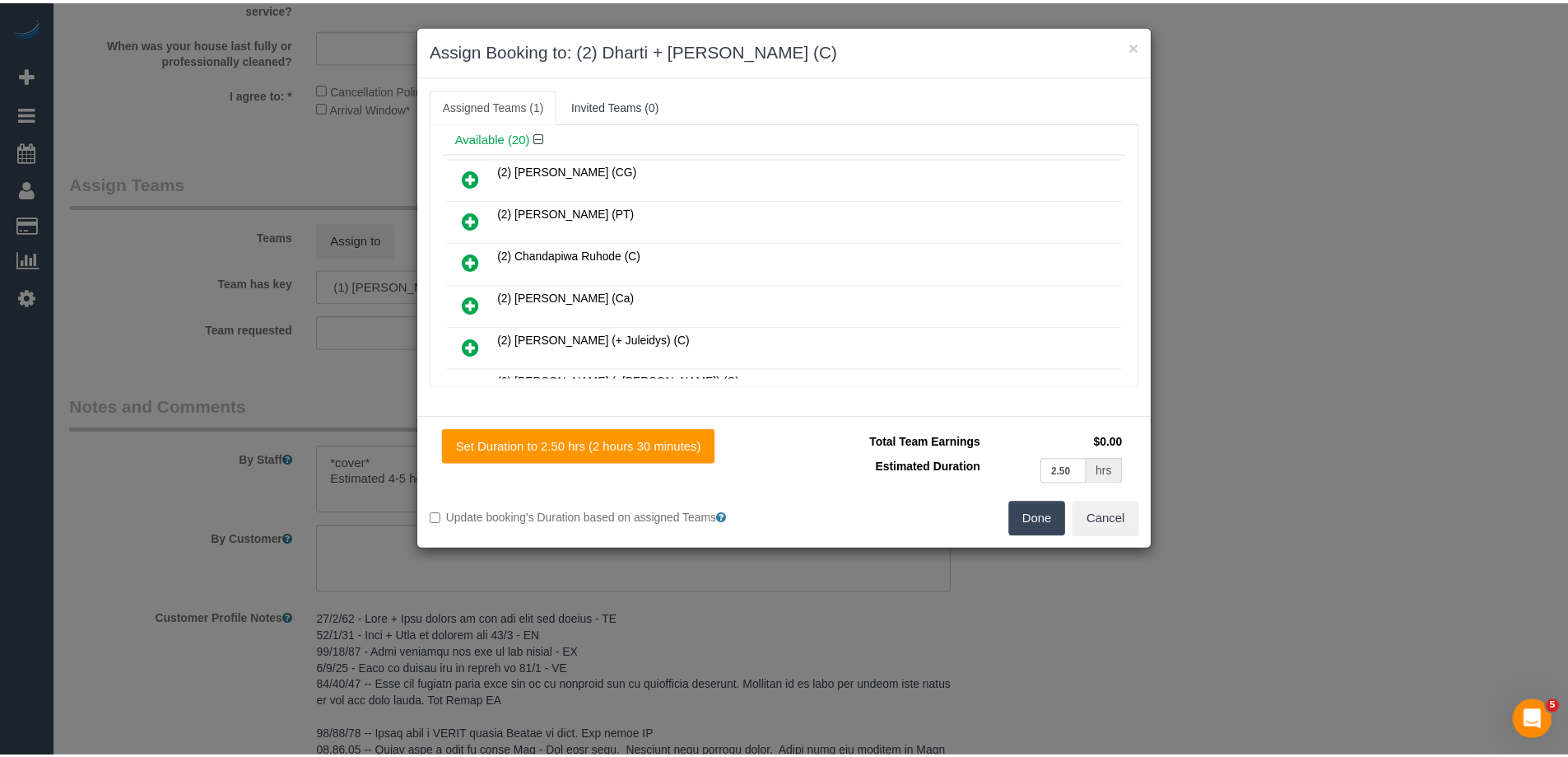
scroll to position [0, 0]
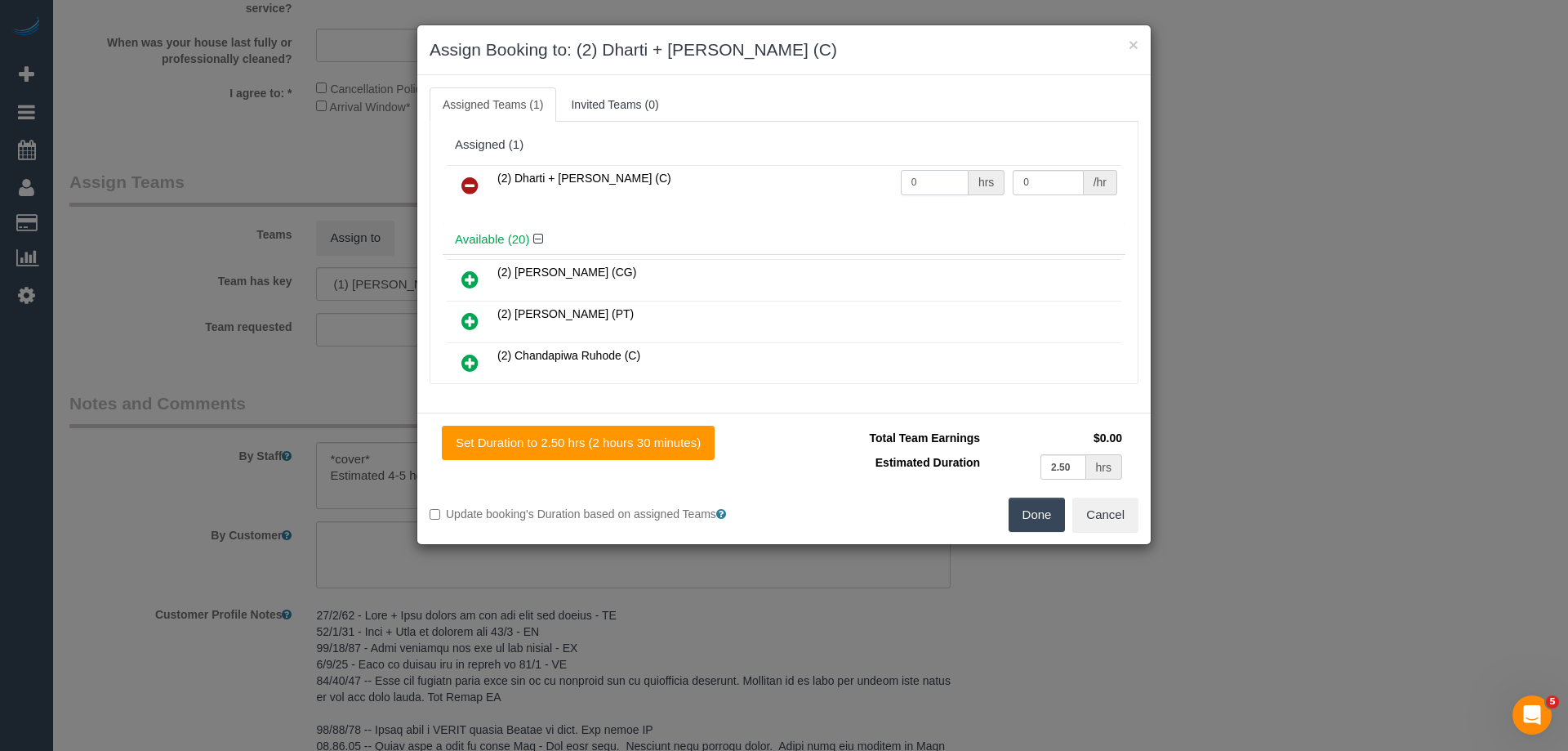
drag, startPoint x: 864, startPoint y: 181, endPoint x: 856, endPoint y: 180, distance: 8.1
click at [862, 181] on tr "(2) Dharti + [PERSON_NAME] (C) 0 hrs 0 /hr" at bounding box center [784, 185] width 675 height 42
type input "1"
drag, startPoint x: 1032, startPoint y: 181, endPoint x: 922, endPoint y: 164, distance: 111.3
click at [925, 165] on tr "(2) Dharti + [PERSON_NAME] (C) 1 hrs 0 /hr" at bounding box center [784, 185] width 675 height 42
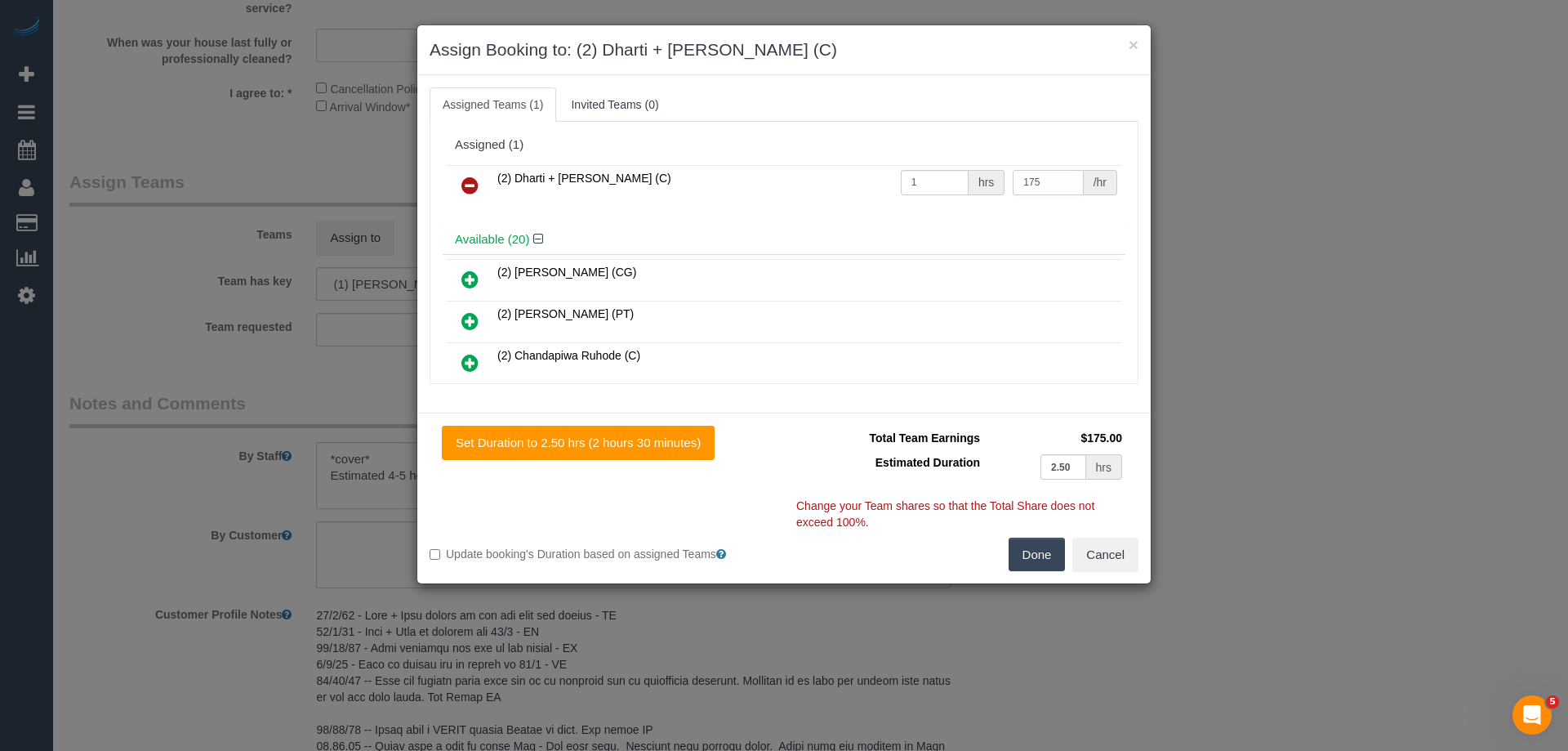
type input "175"
click at [1037, 561] on button "Done" at bounding box center [1037, 555] width 57 height 34
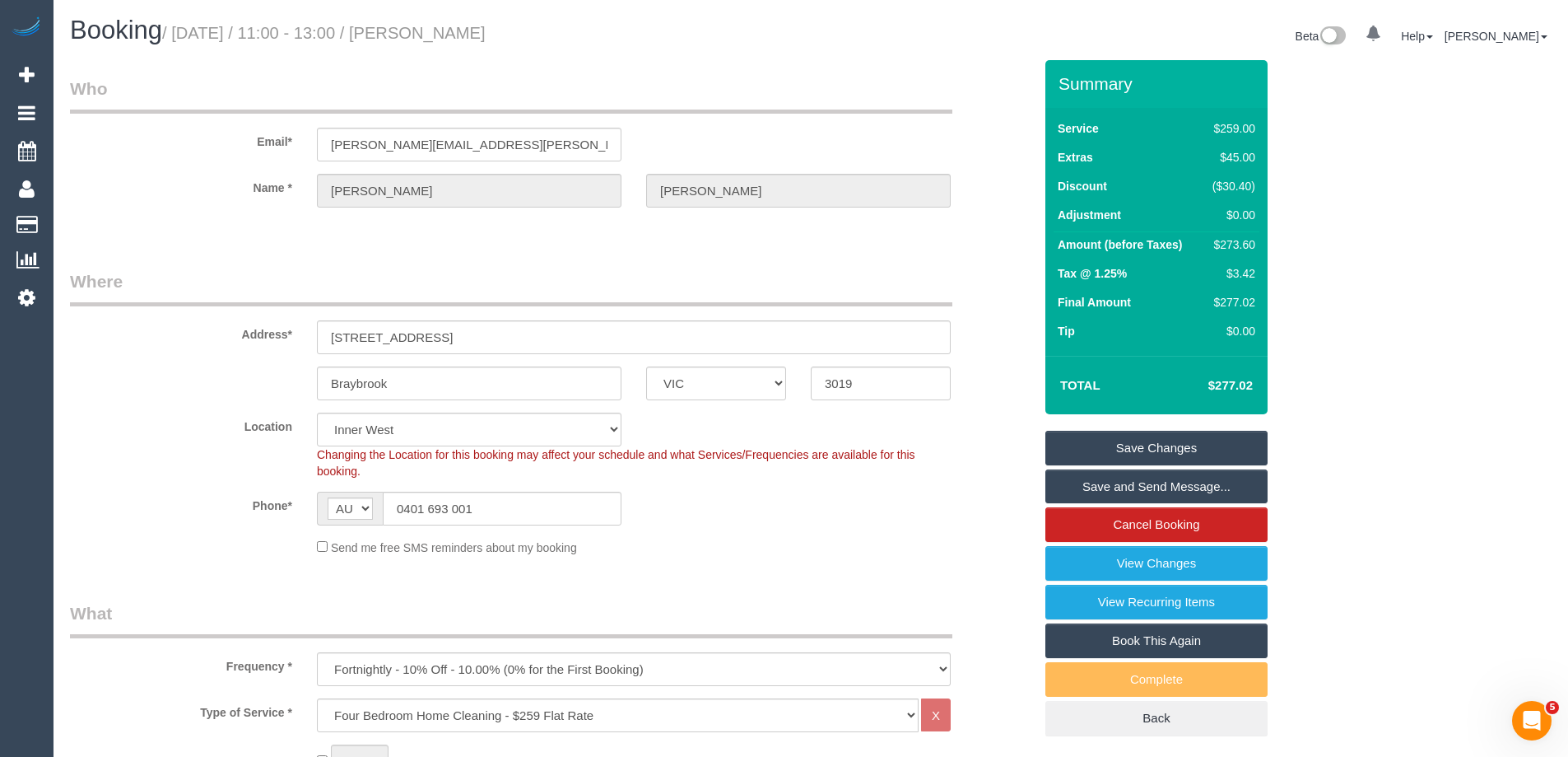
drag, startPoint x: 576, startPoint y: 31, endPoint x: 454, endPoint y: 25, distance: 122.1
click at [454, 25] on h1 "Booking / [DATE] / 11:00 - 13:00 / [PERSON_NAME]" at bounding box center [434, 31] width 729 height 28
copy small "[PERSON_NAME]"
click at [1111, 448] on link "Save Changes" at bounding box center [1156, 447] width 222 height 35
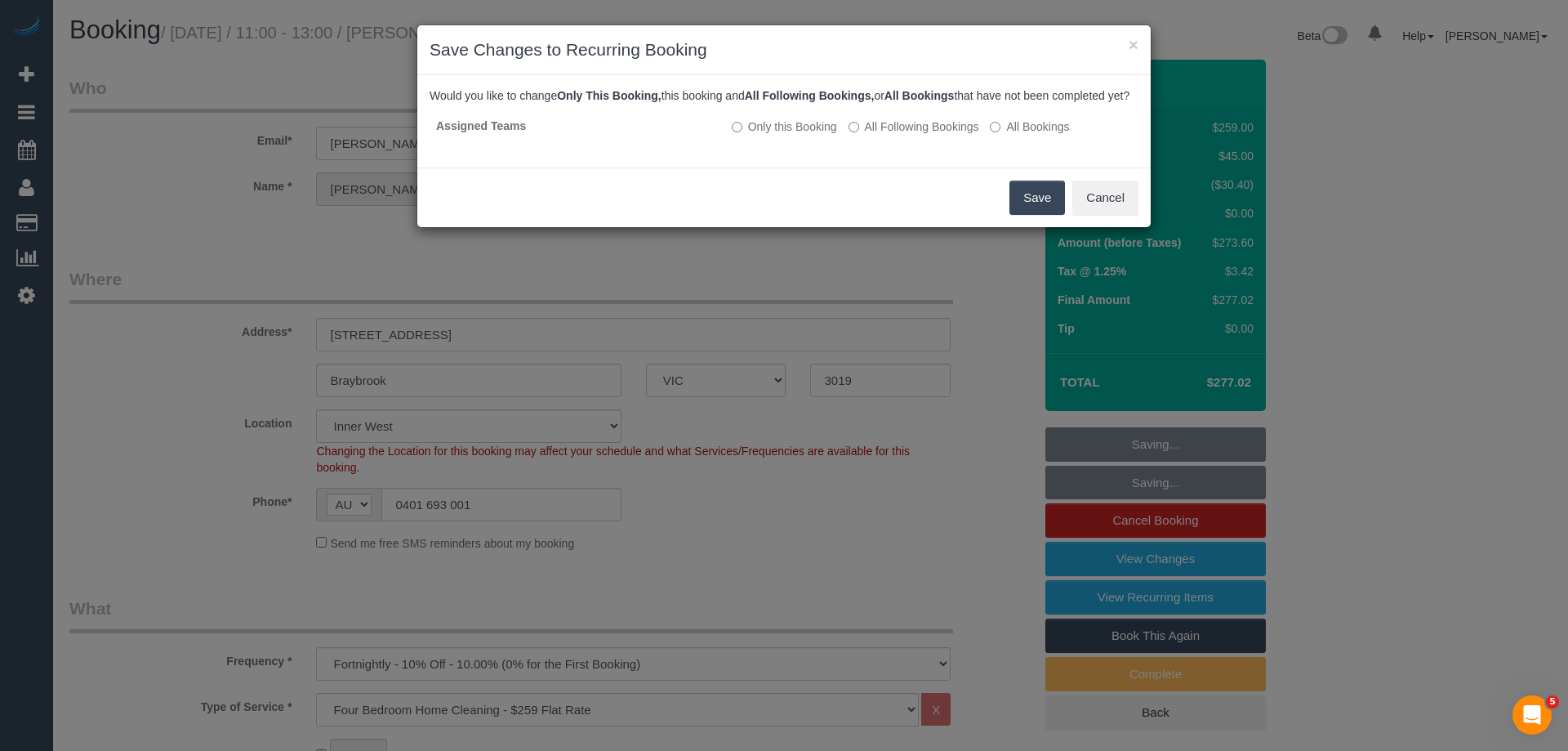
click at [1037, 212] on button "Save" at bounding box center [1038, 197] width 56 height 34
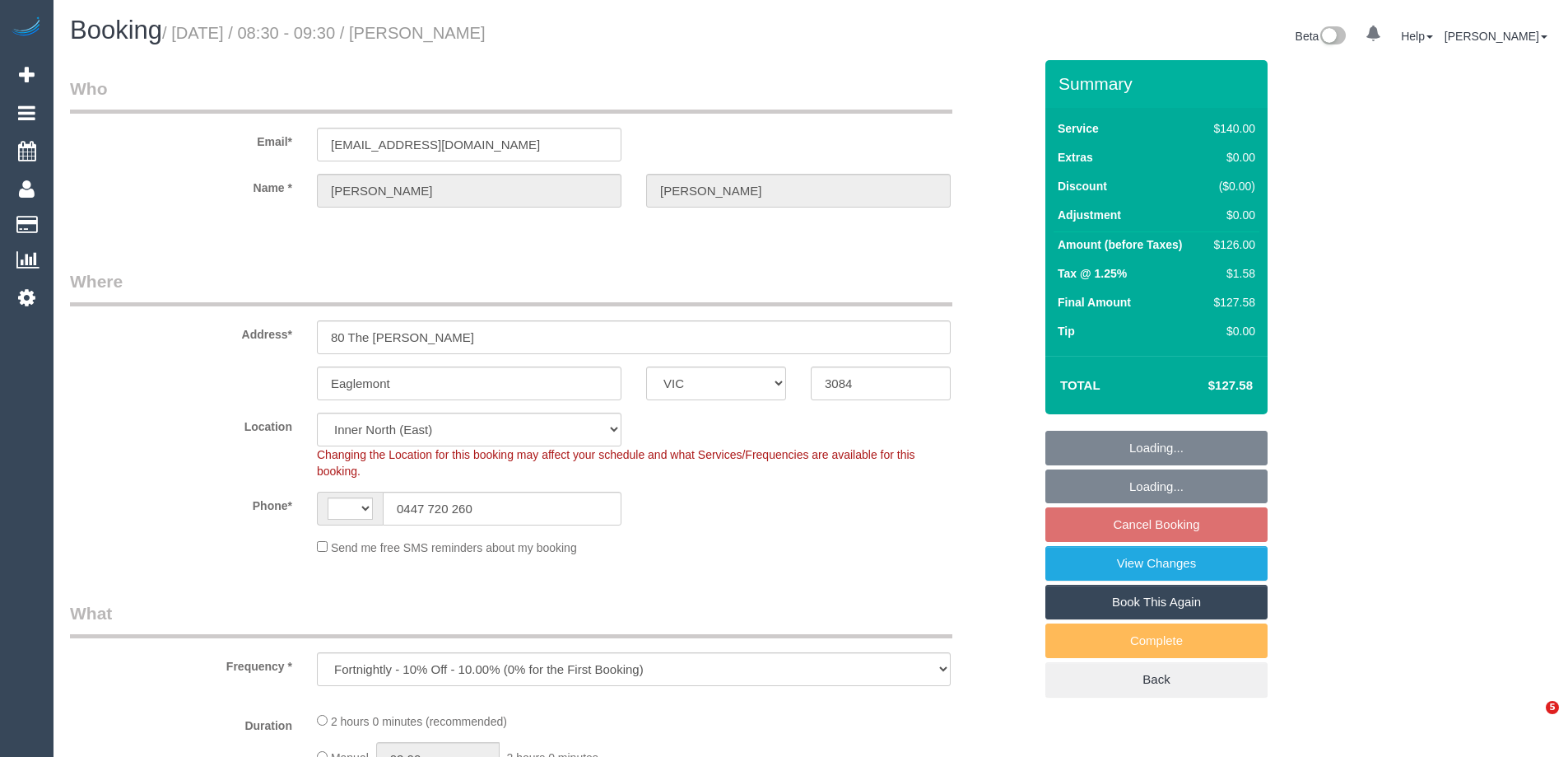
select select "VIC"
select select "object:550"
select select "string:AU"
select select "number:32"
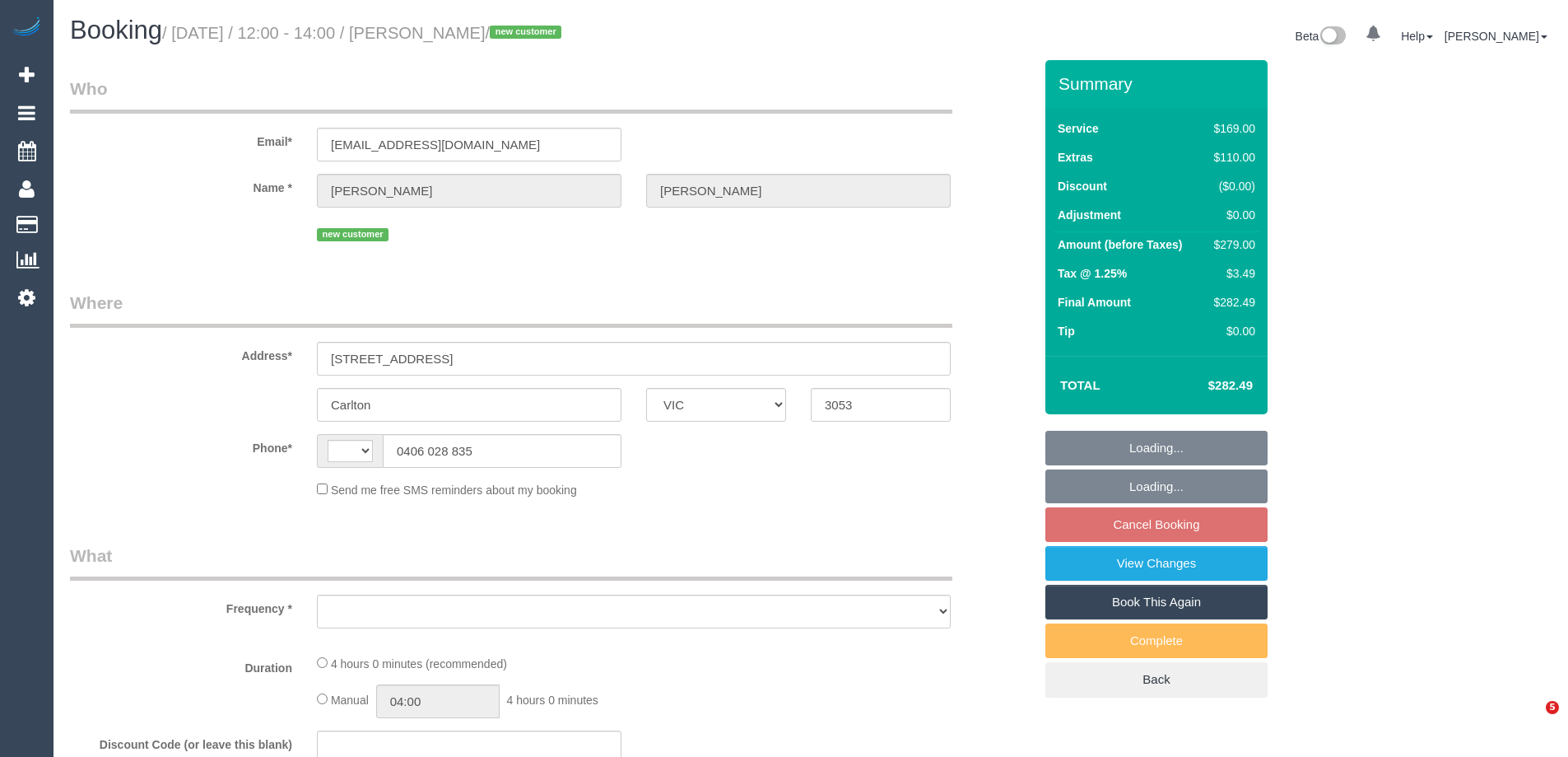
select select "VIC"
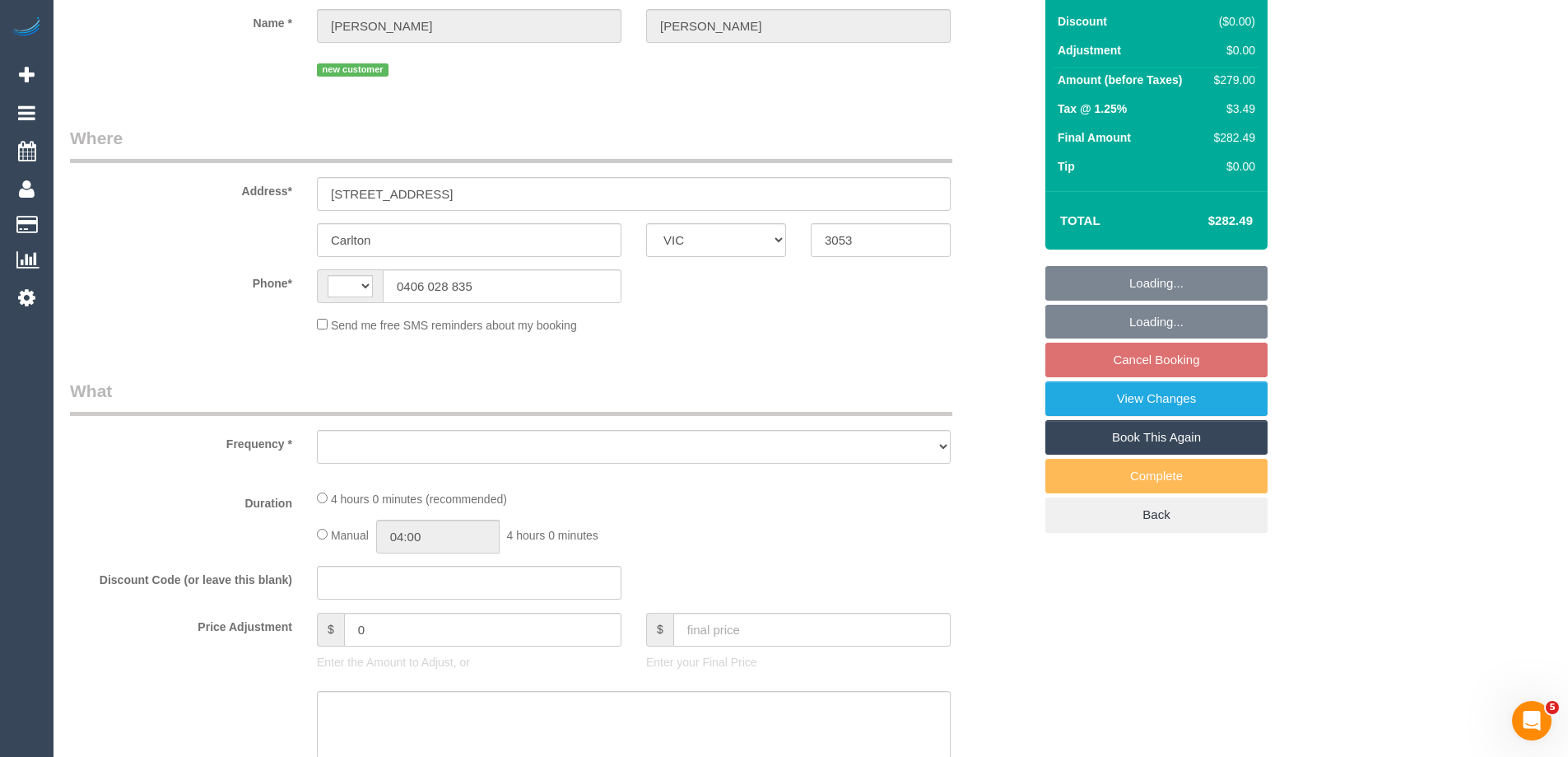
select select "string:AU"
select select "object:531"
select select "string:stripe-pm_1S7W2m2GScqysDRVjmtR4PEo"
select select "number:28"
select select "number:14"
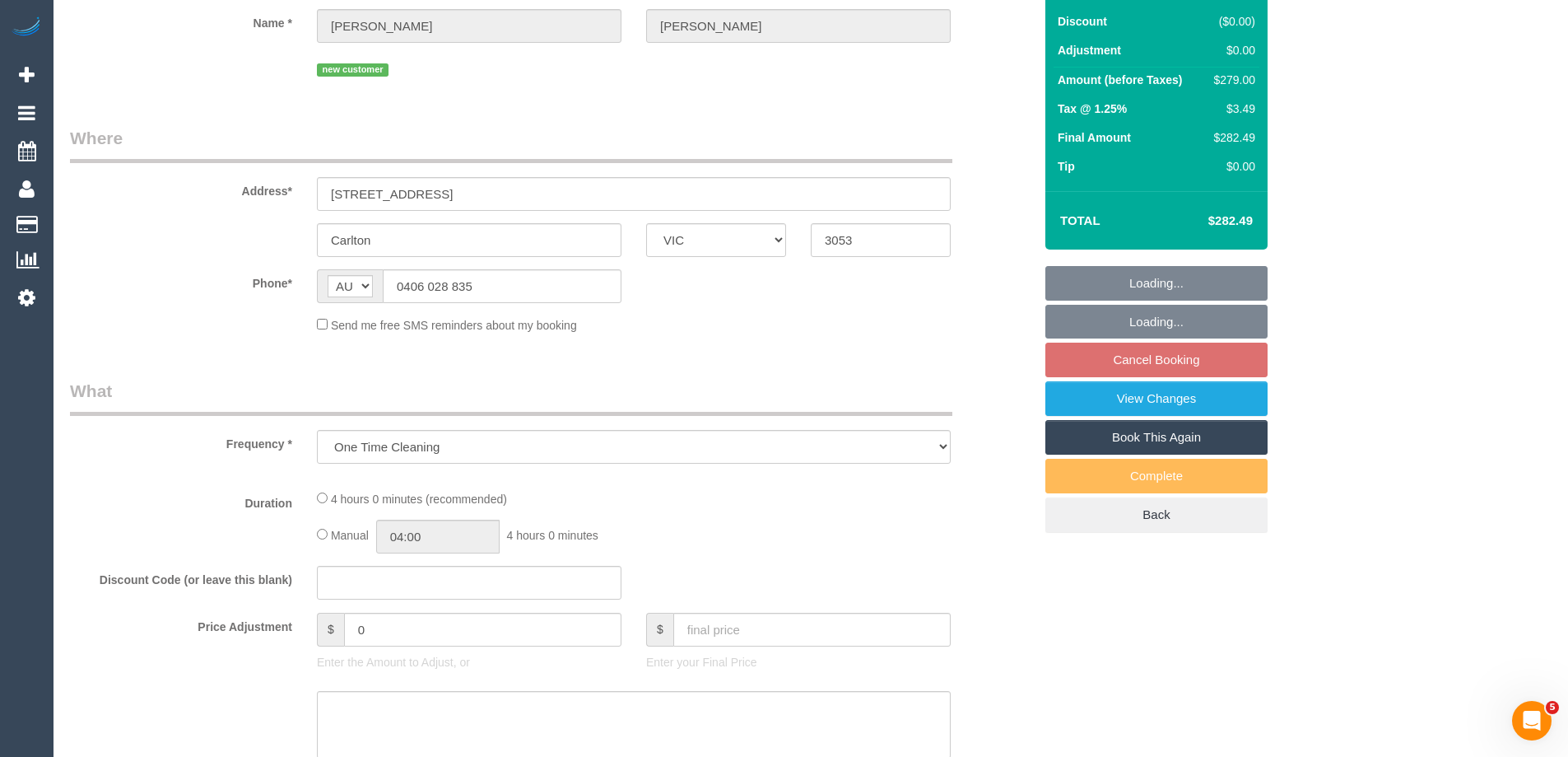
select select "number:19"
select select "number:22"
select select "number:33"
select select "number:26"
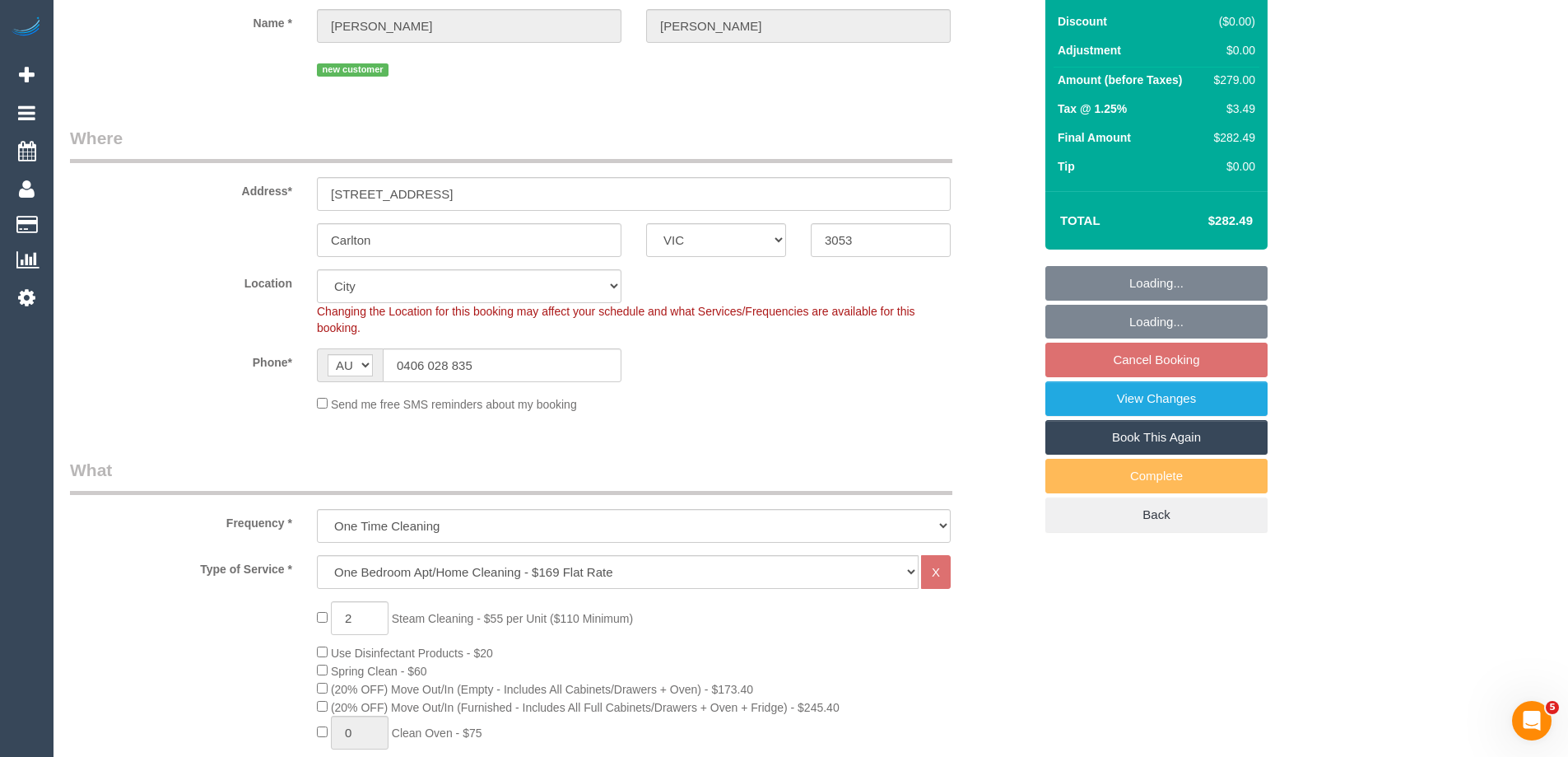
scroll to position [494, 0]
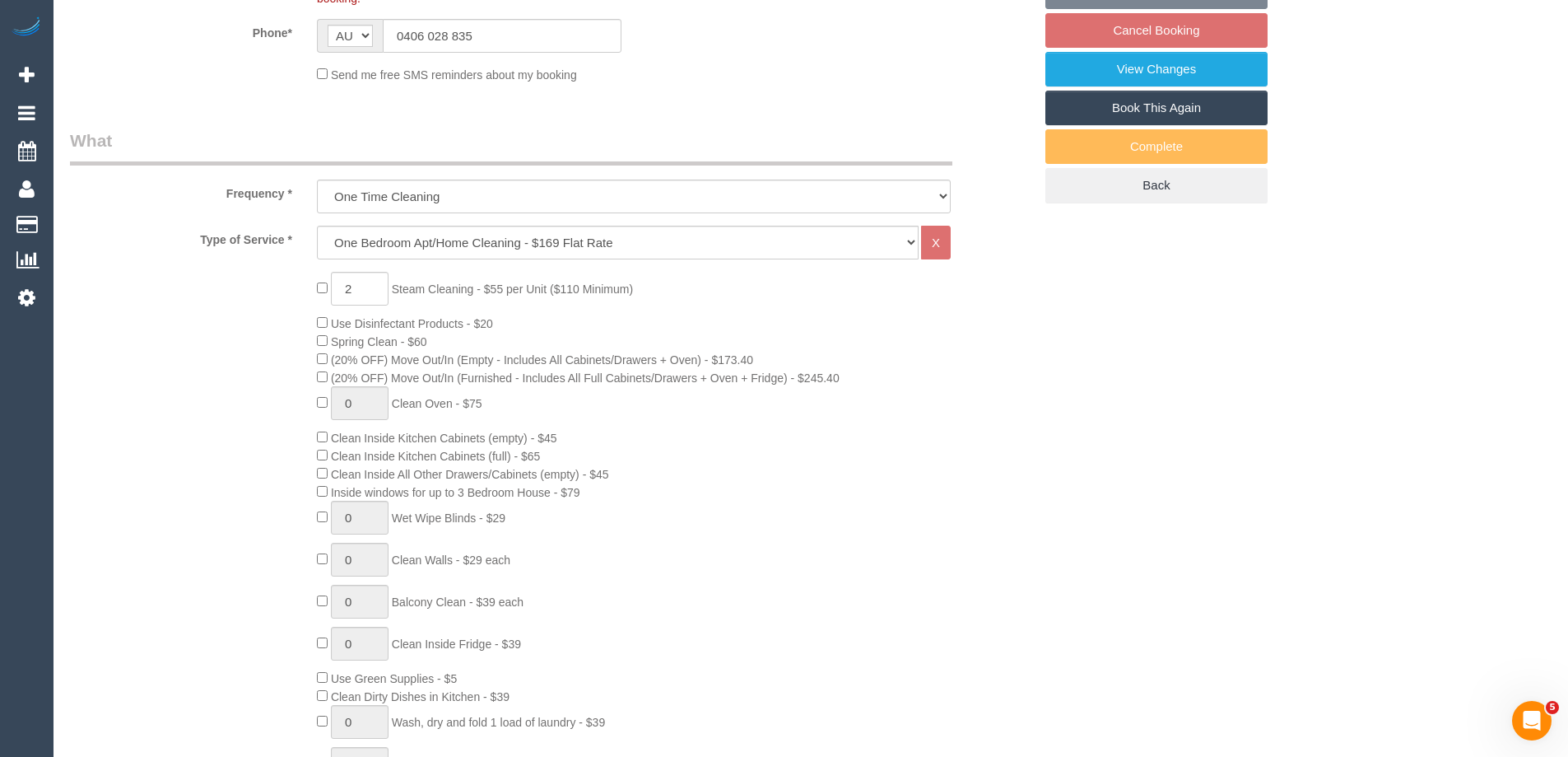
select select "object:780"
drag, startPoint x: 368, startPoint y: 285, endPoint x: 306, endPoint y: 282, distance: 62.1
click at [306, 282] on div "2 Steam Cleaning - $55 per Unit ($110 Minimum) Use Disinfectant Products - $20 …" at bounding box center [675, 560] width 741 height 577
type input "4"
click at [262, 313] on div "4 Steam Cleaning - $55 per Unit ($110 Minimum) Use Disinfectant Products - $20 …" at bounding box center [550, 560] width 988 height 577
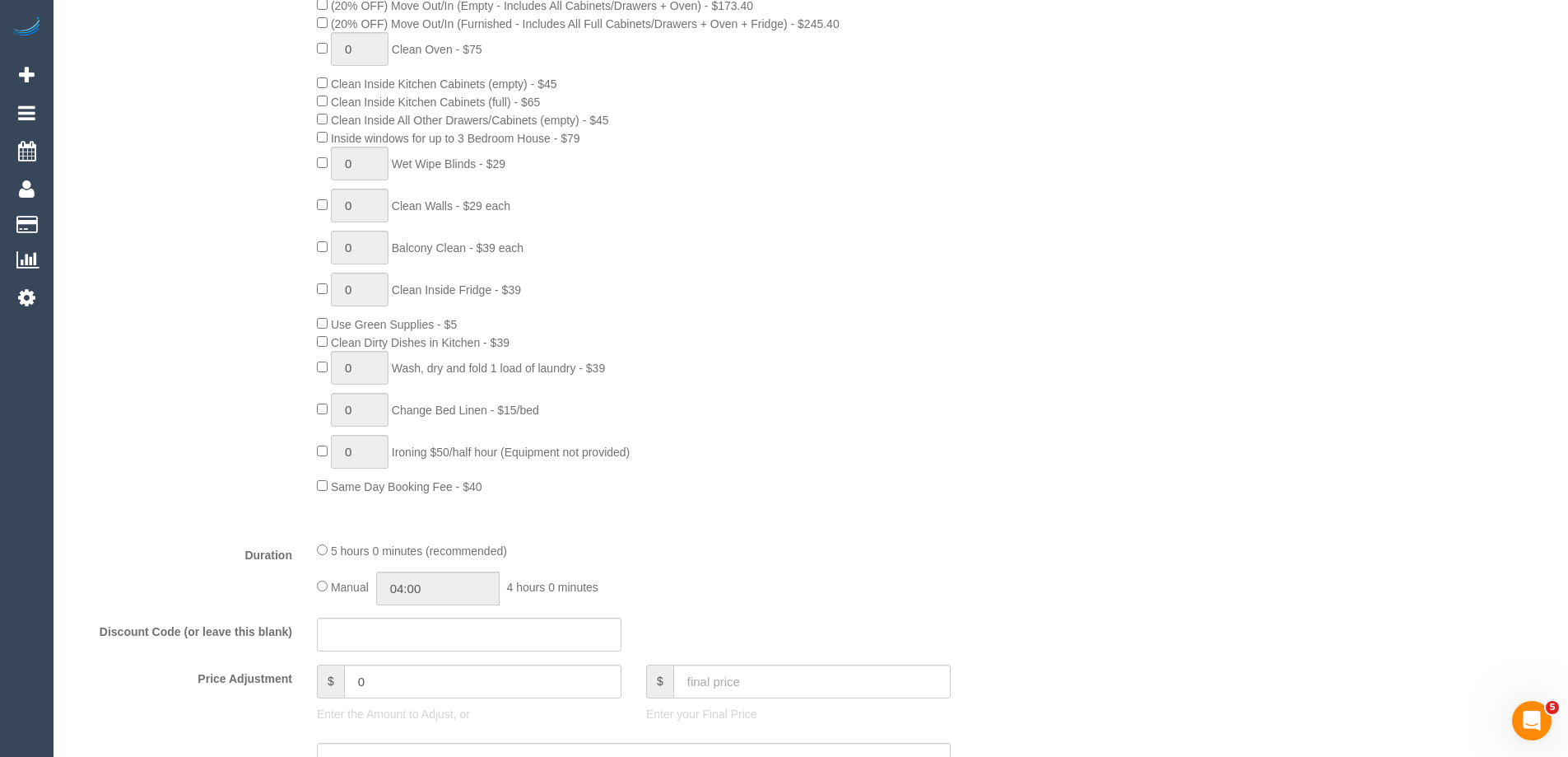
scroll to position [1153, 0]
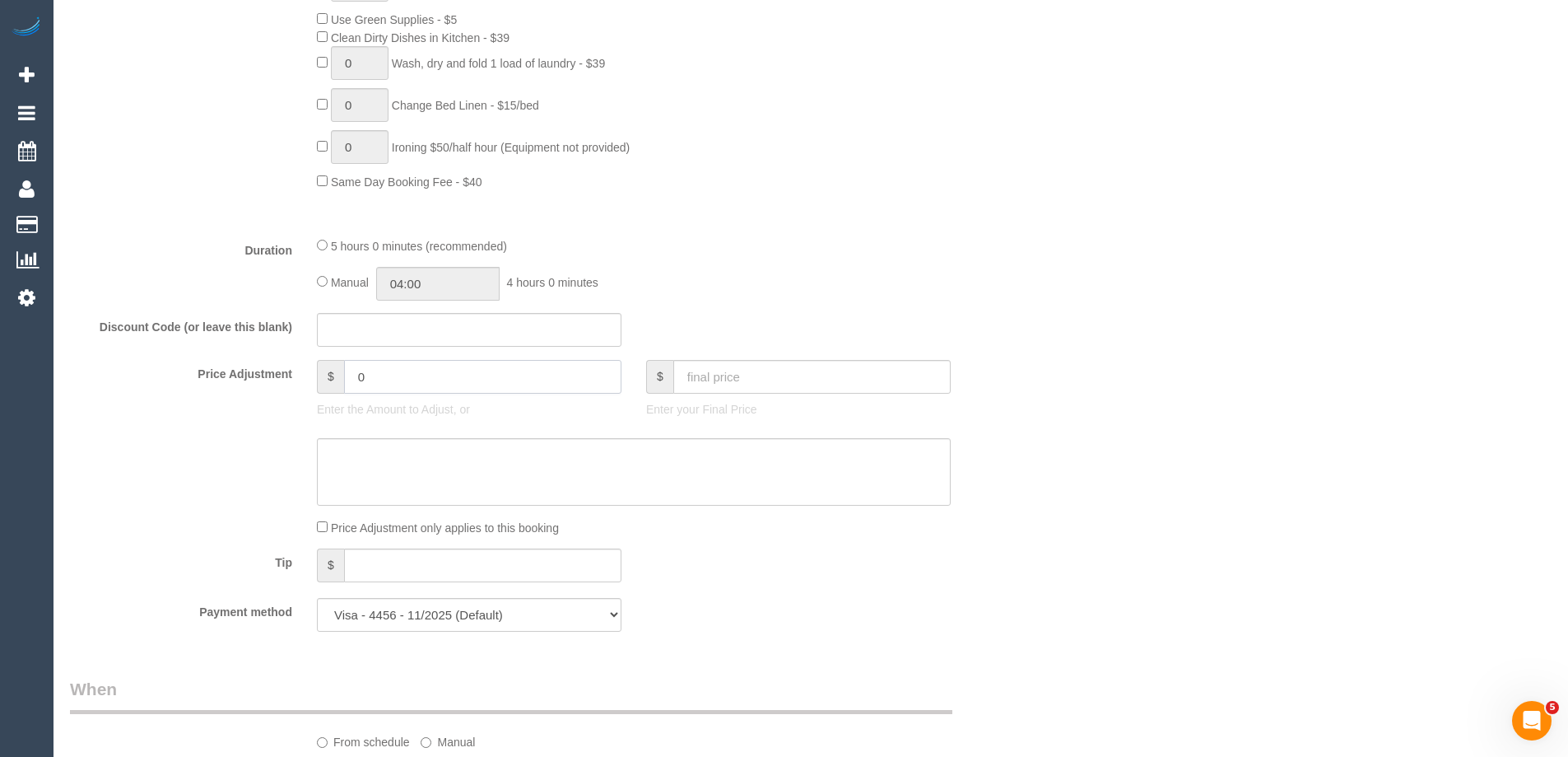
drag, startPoint x: 375, startPoint y: 383, endPoint x: 258, endPoint y: 365, distance: 118.4
click at [269, 370] on div "Price Adjustment $ 0 Enter the Amount to Adjust, or $ Enter your Final Price" at bounding box center [550, 393] width 988 height 66
type input "180"
click at [400, 469] on textarea at bounding box center [634, 472] width 634 height 68
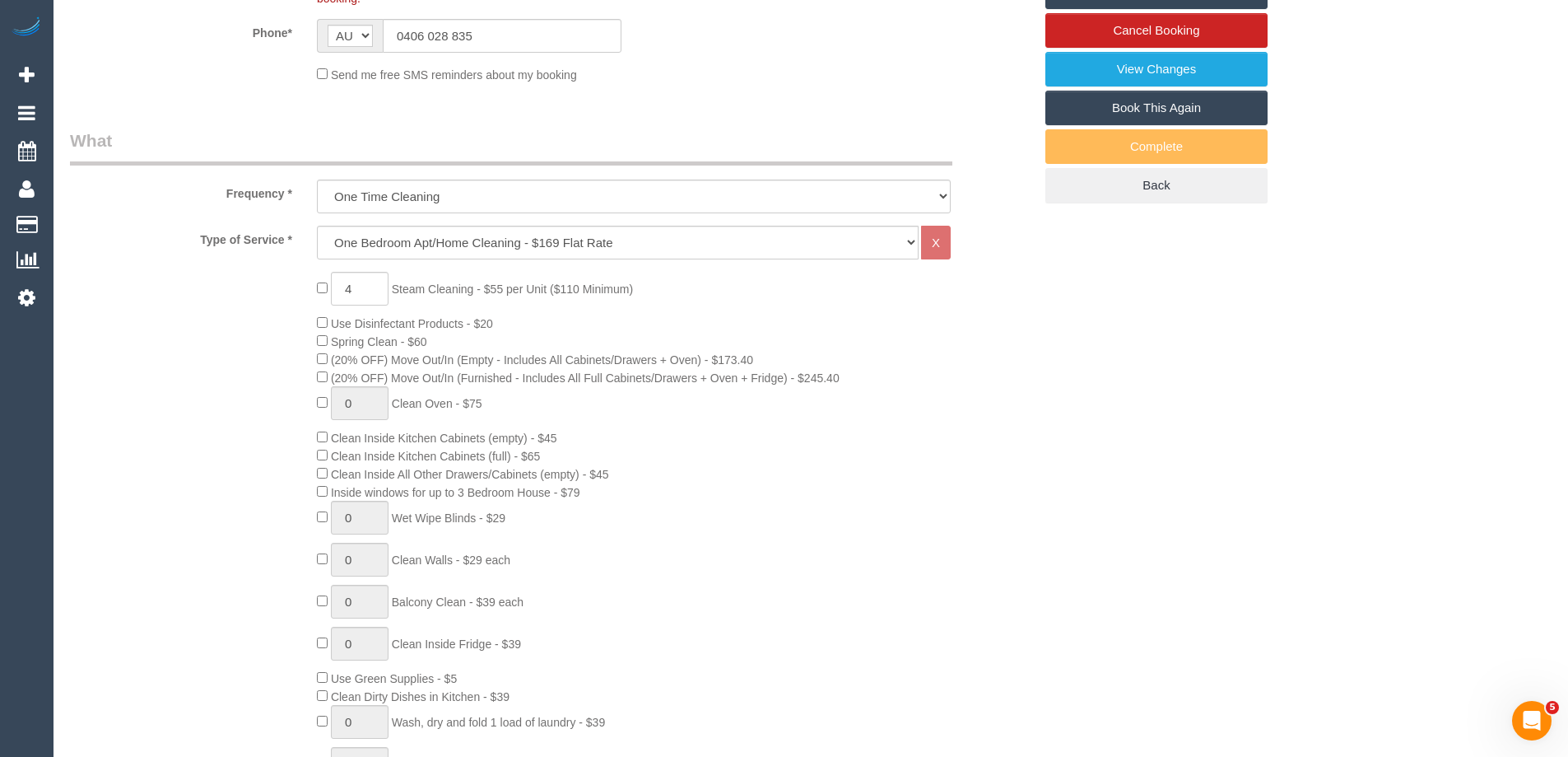
scroll to position [412, 0]
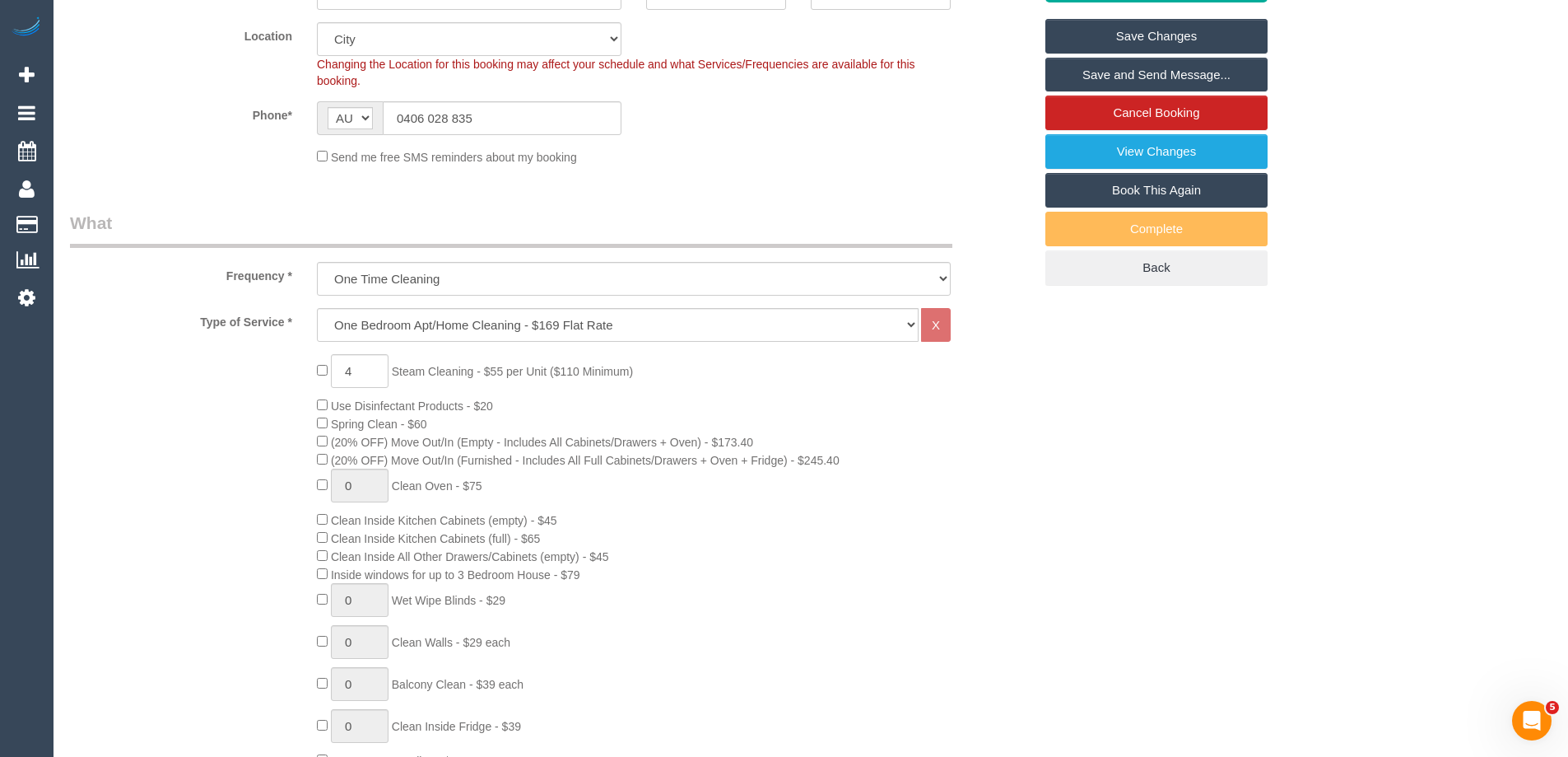
type textarea "Price adjusted for steam cleaning of 2 single mattresses - SC"
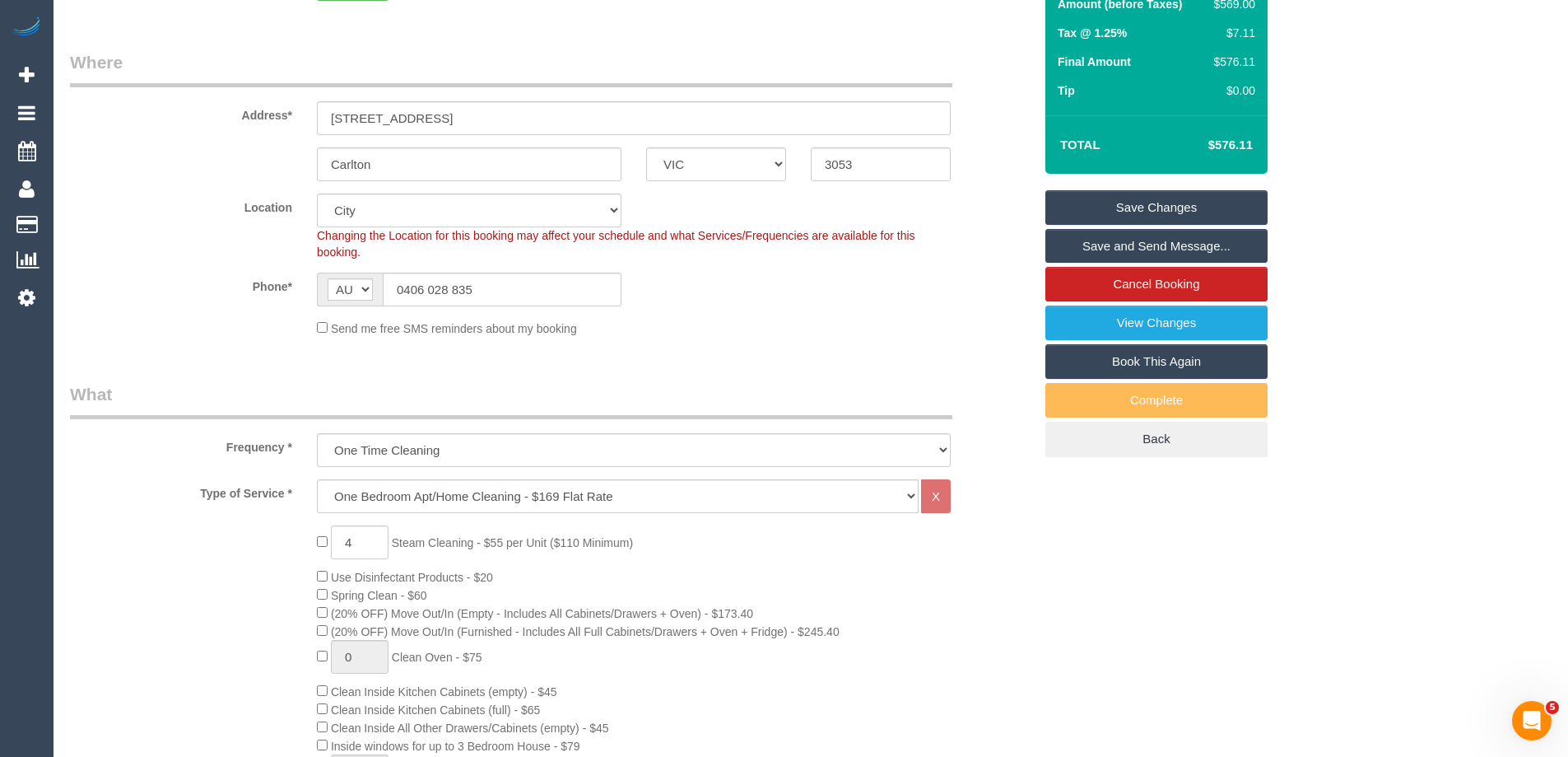
scroll to position [0, 0]
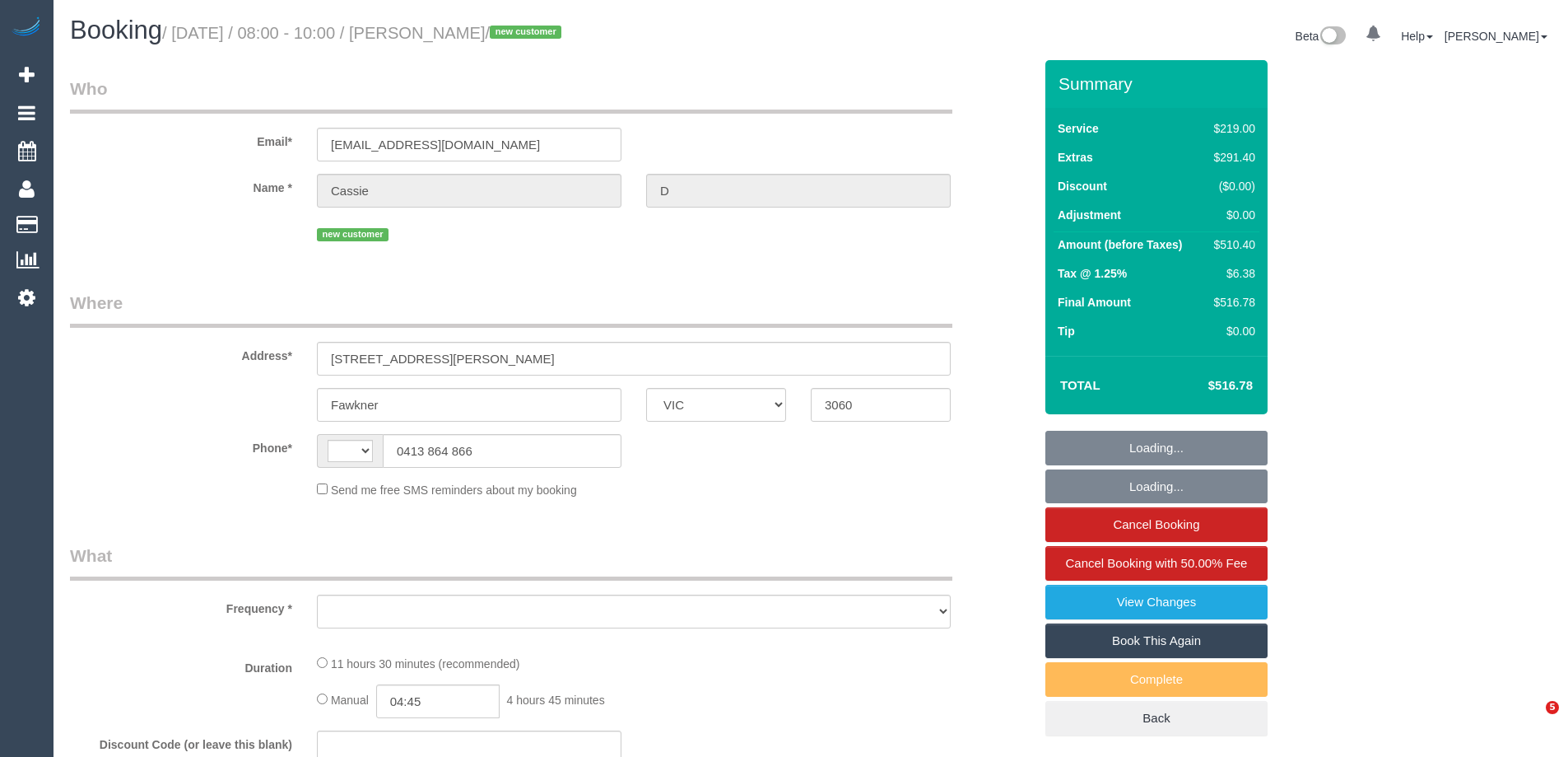
select select "VIC"
select select "string:AU"
select select "number:28"
select select "number:17"
select select "number:18"
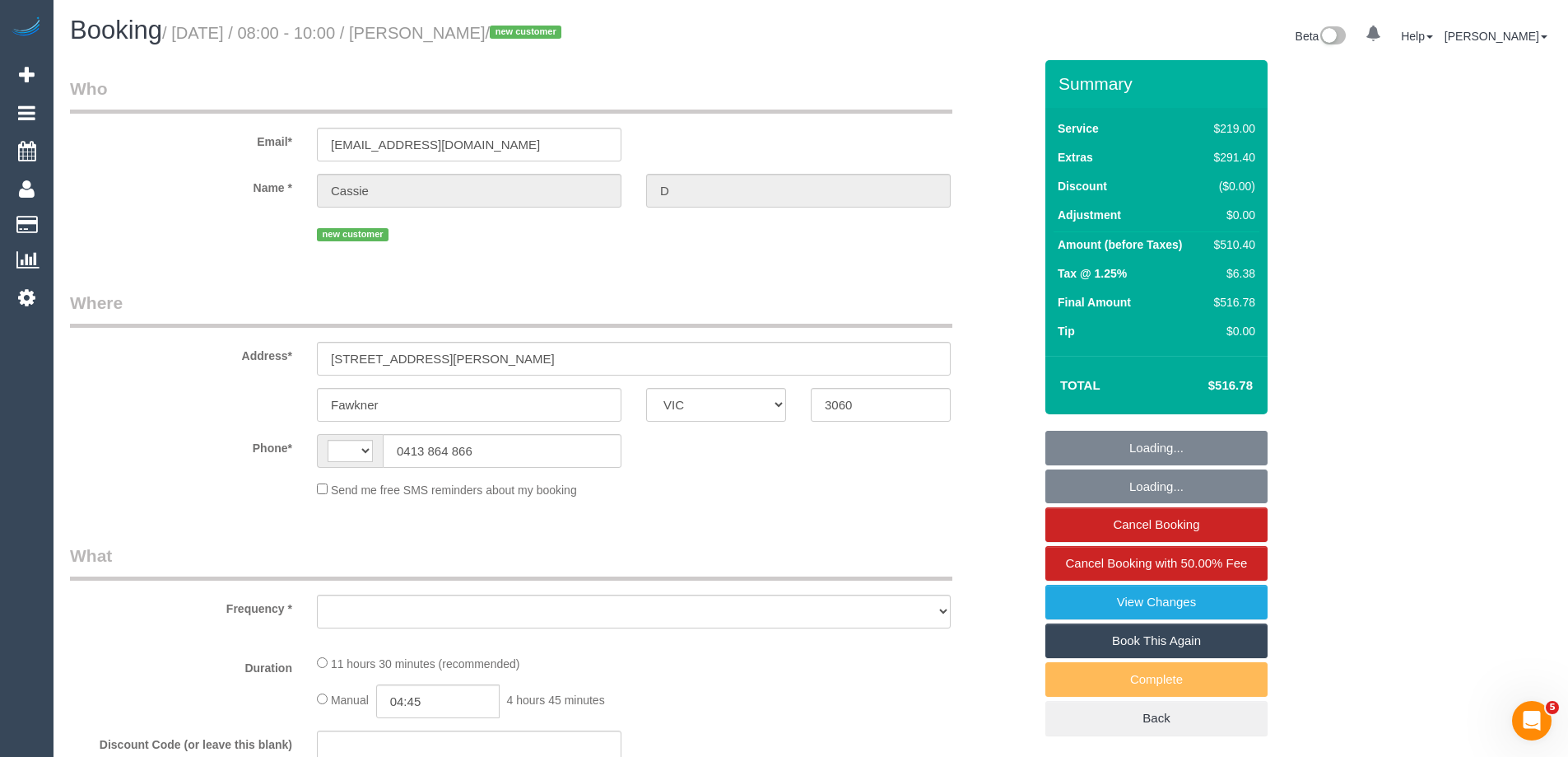
select select "number:25"
select select "number:26"
select select "string:stripe-pm_1S7TOc2GScqysDRVsrTrZdud"
select select "spot1"
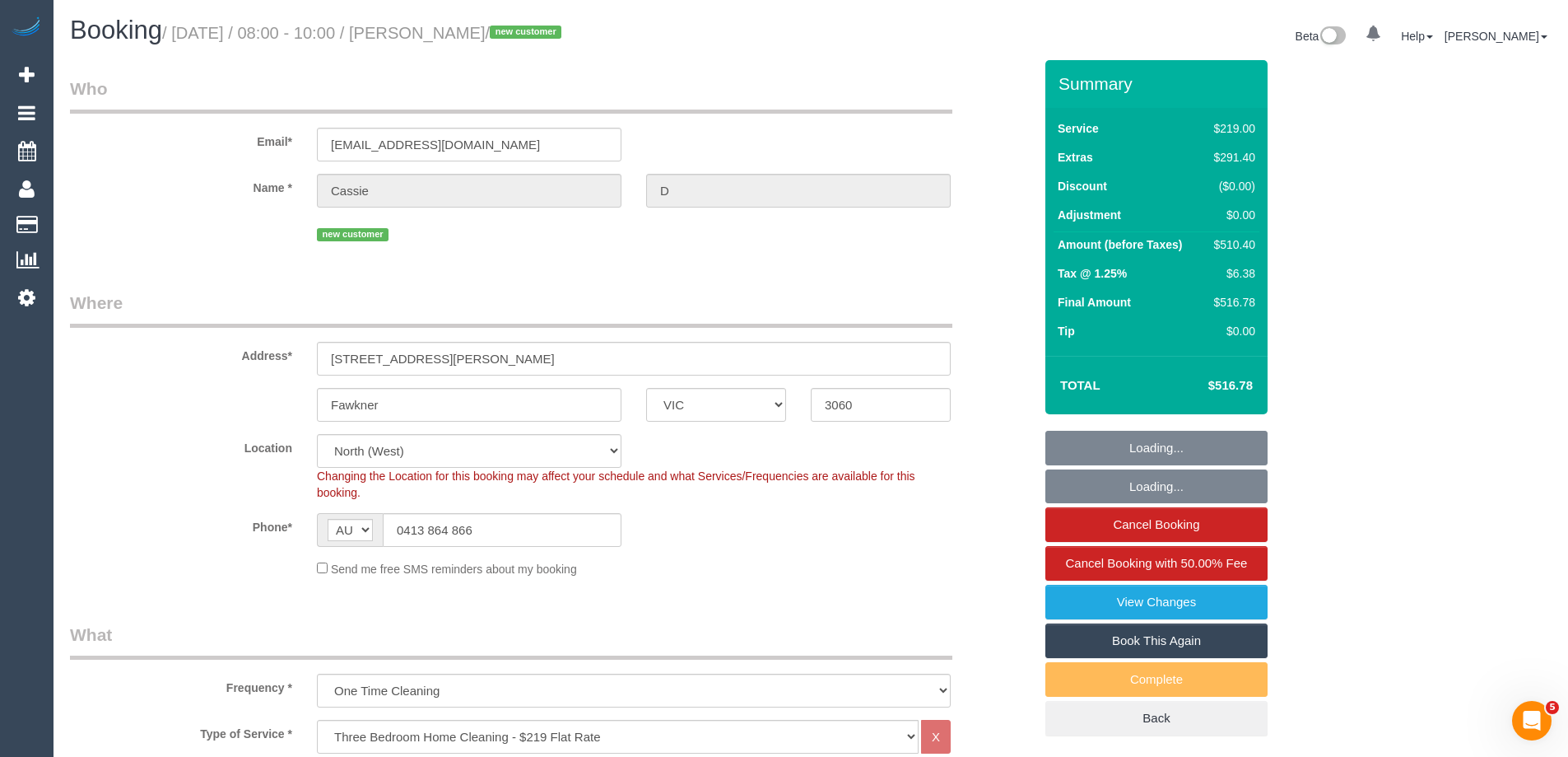
select select "object:1557"
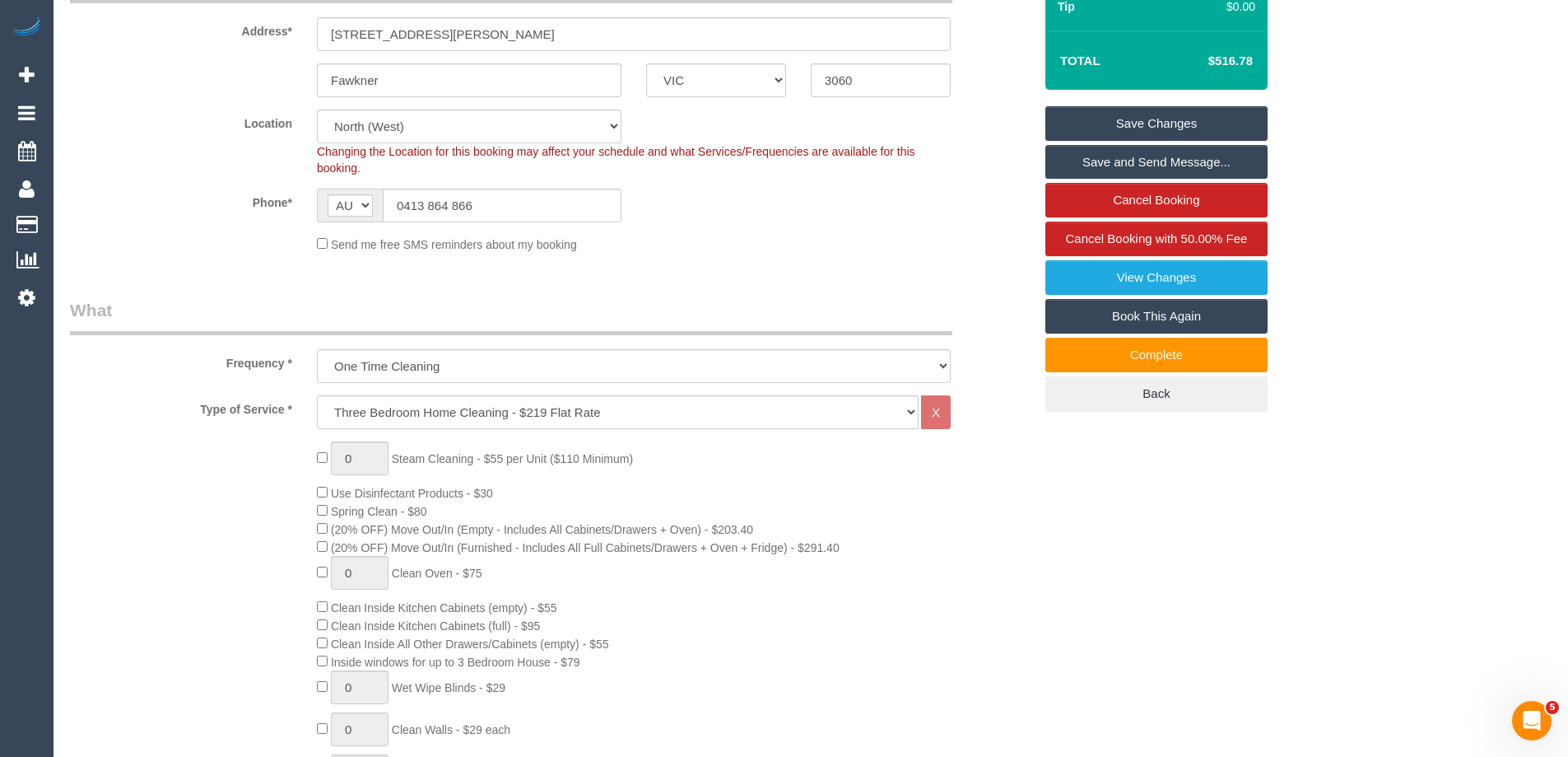
scroll to position [83, 0]
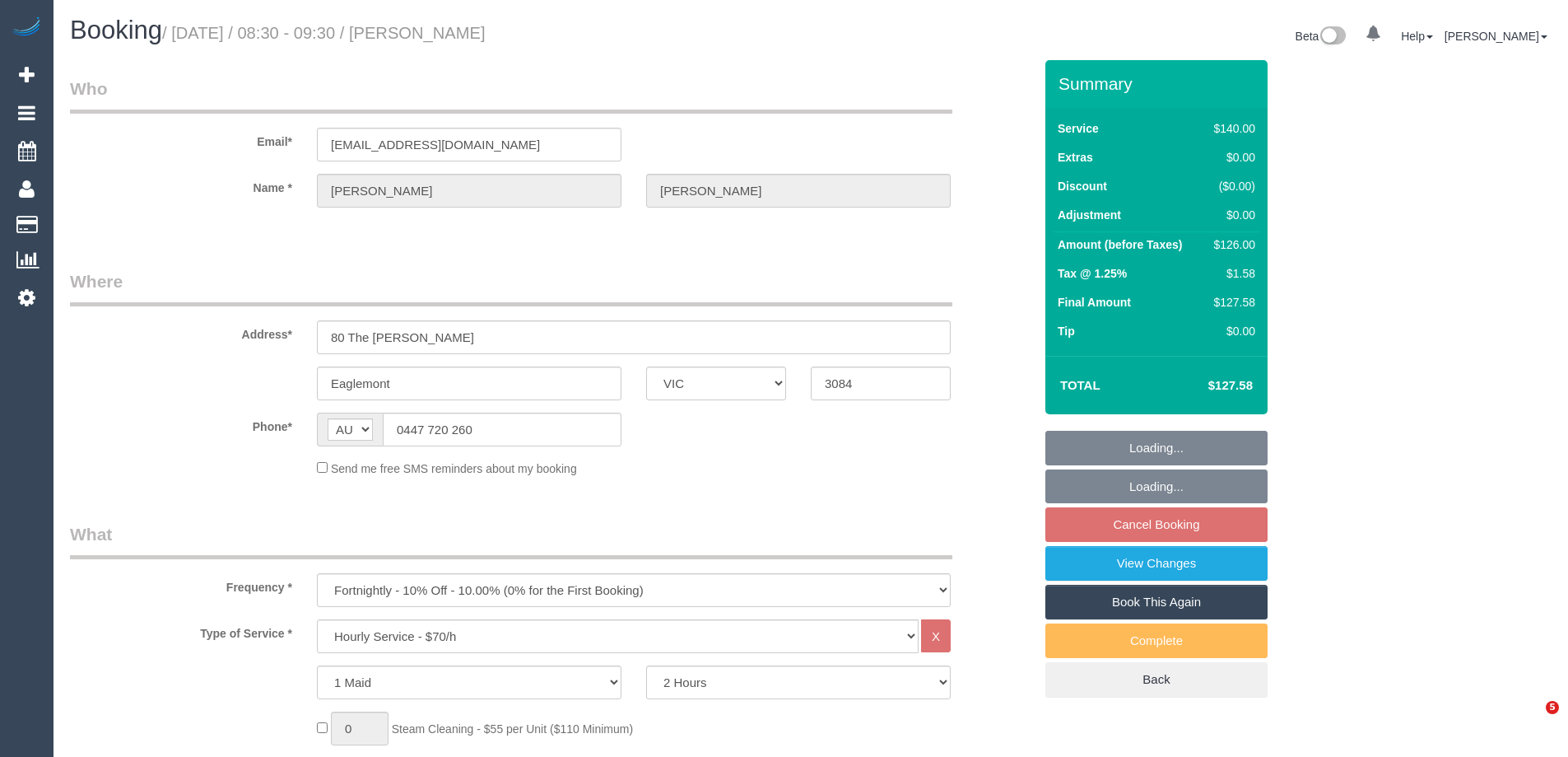
select select "VIC"
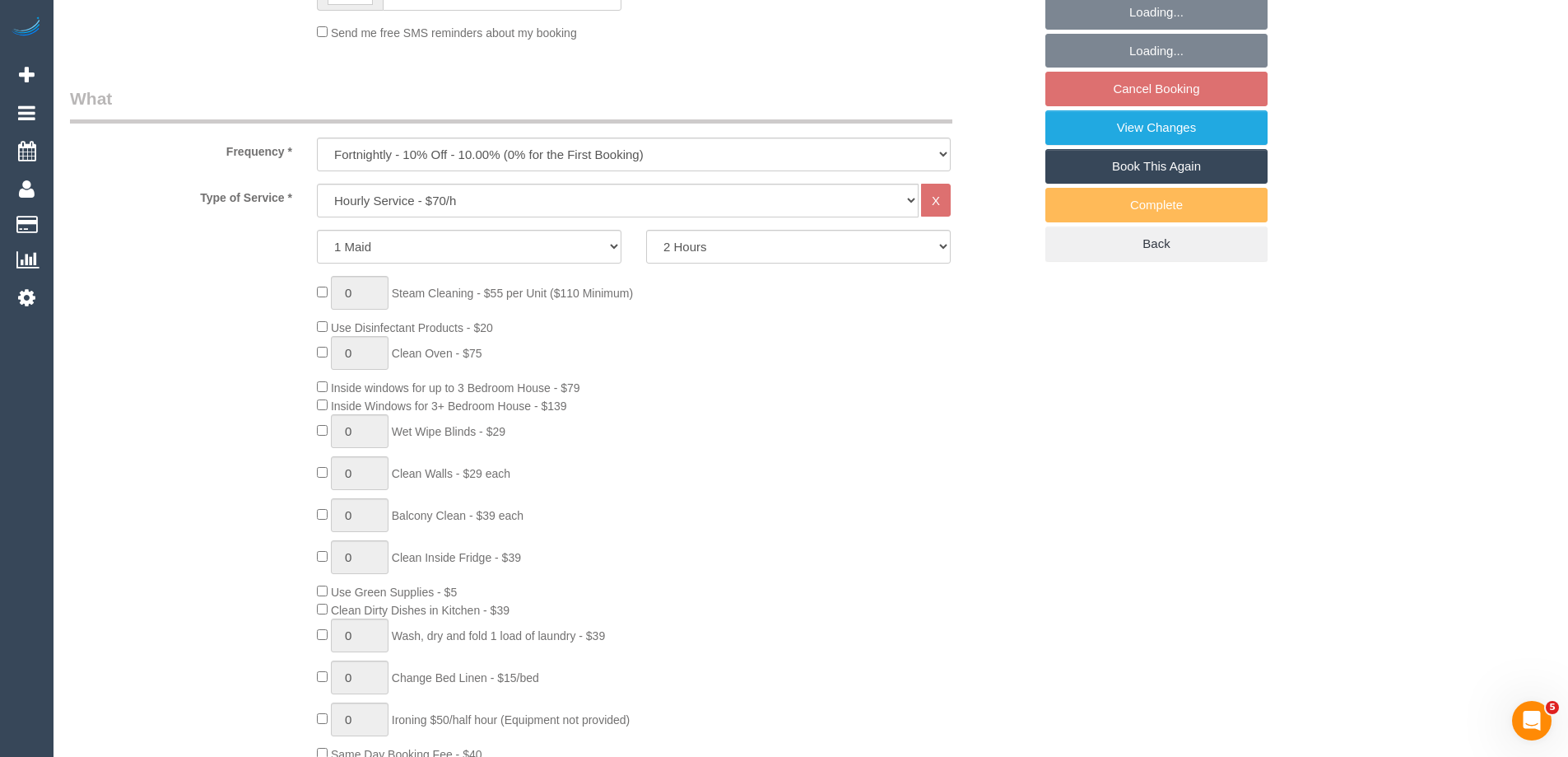
select select "string:stripe-pm_1FMqzf2GScqysDRVPnPLdsY7"
select select "number:32"
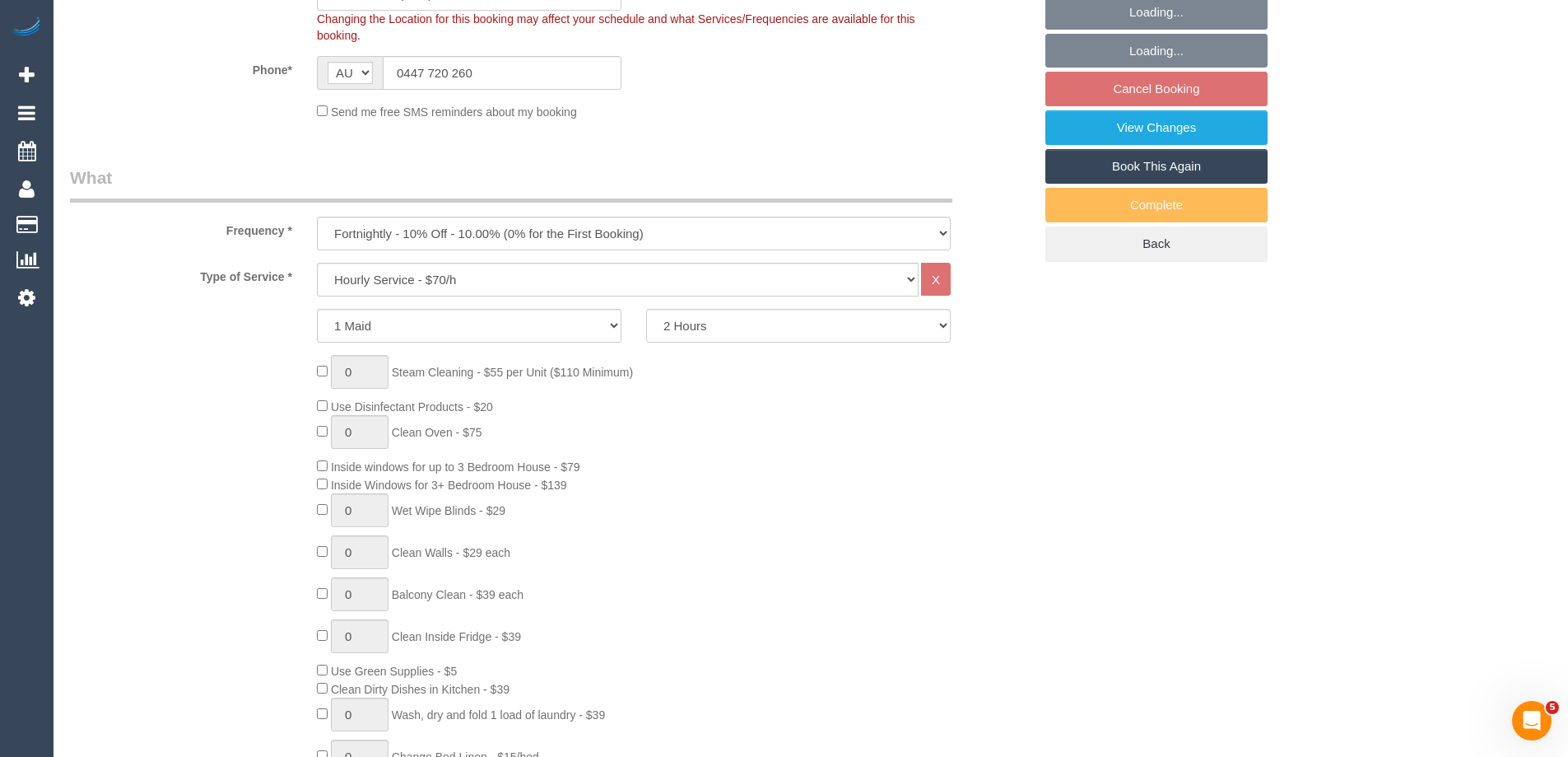
select select "object:1714"
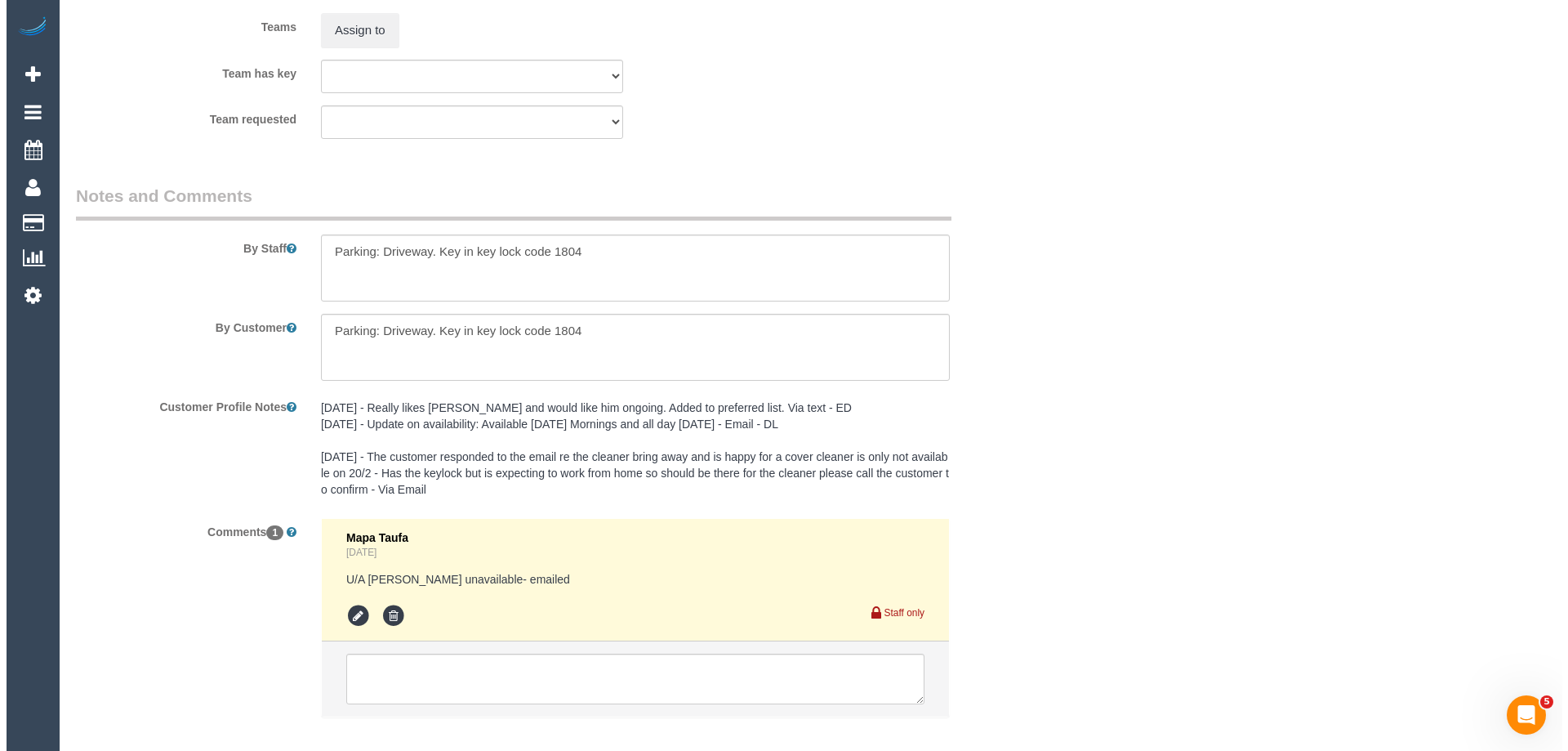
scroll to position [2532, 0]
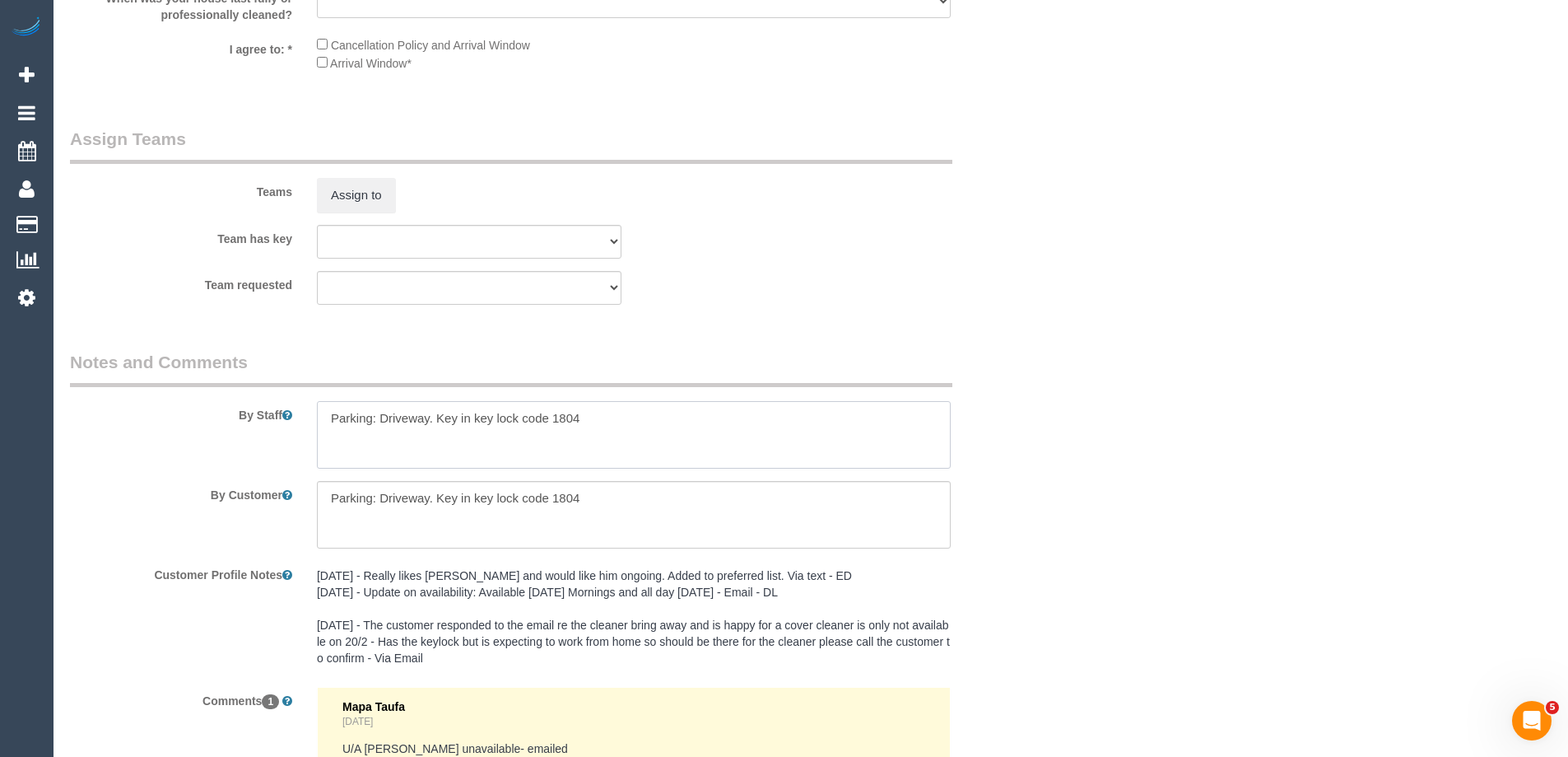
click at [326, 416] on textarea at bounding box center [634, 434] width 634 height 68
type textarea "*Cover* Parking: Driveway. Key in key lock code 1804"
click at [369, 188] on button "Assign to" at bounding box center [356, 195] width 79 height 35
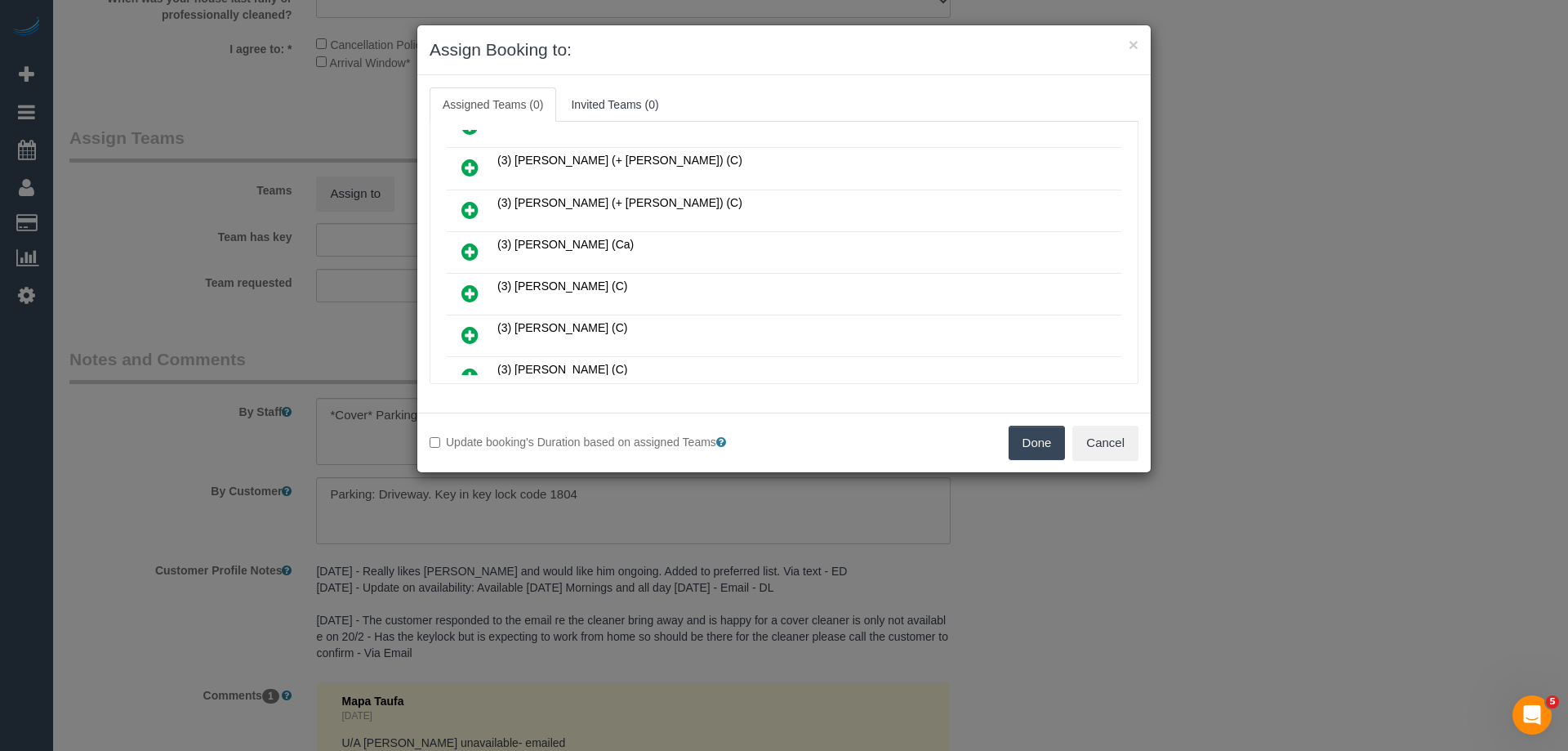
click at [474, 290] on icon at bounding box center [470, 293] width 17 height 20
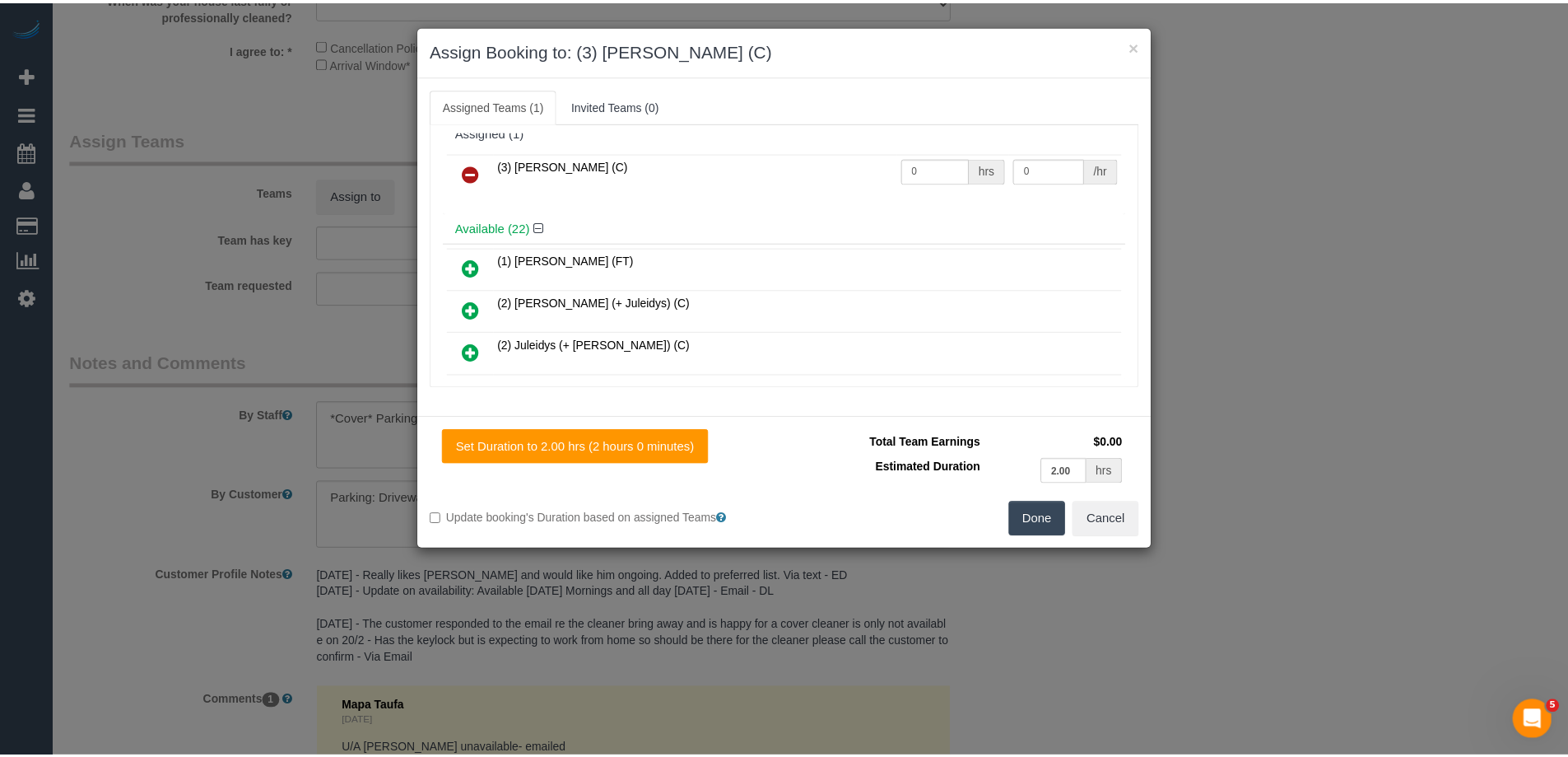
scroll to position [0, 0]
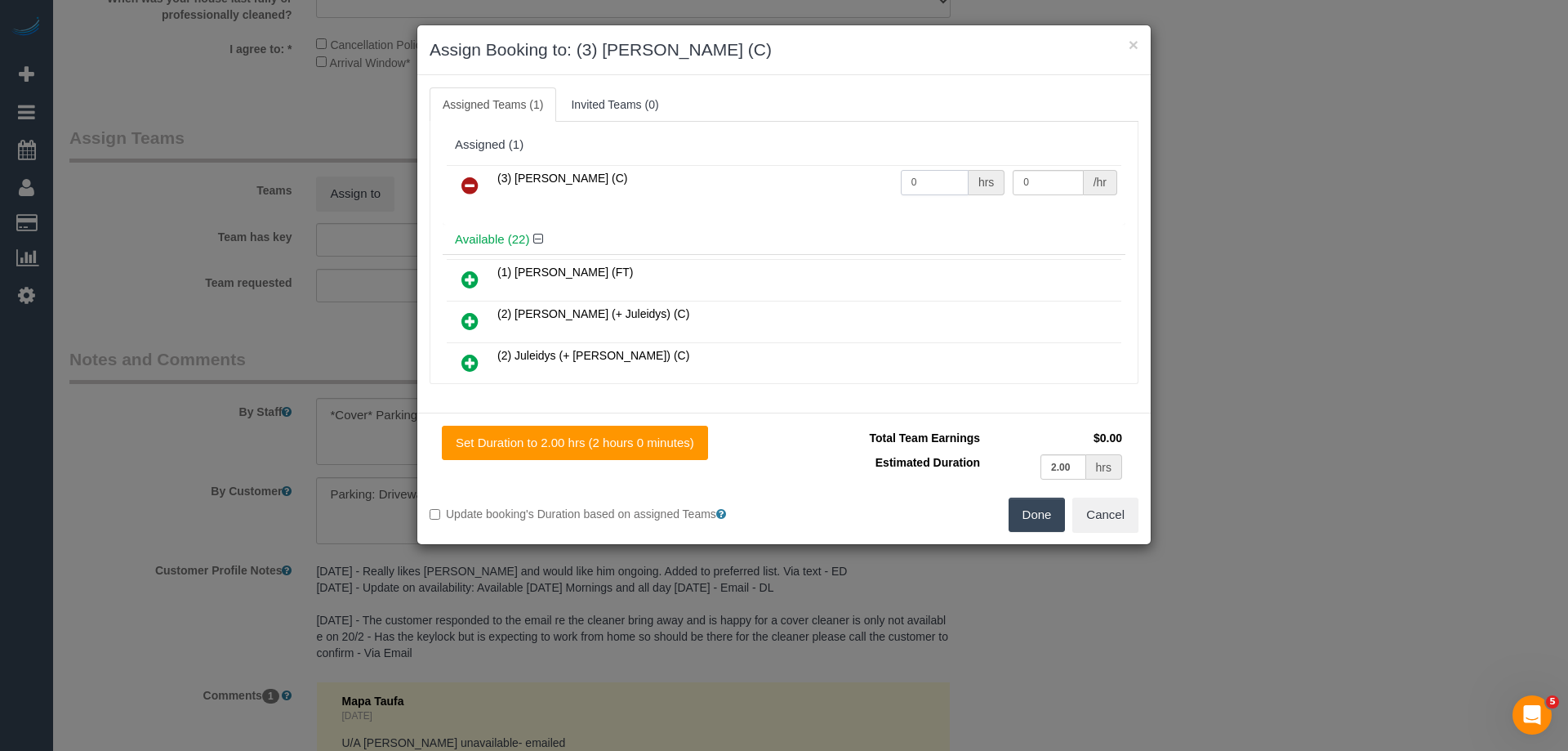
drag, startPoint x: 938, startPoint y: 181, endPoint x: 864, endPoint y: 178, distance: 74.1
click at [877, 181] on tr "(3) [PERSON_NAME] (C) 0 hrs 0 /hr" at bounding box center [784, 185] width 675 height 42
type input "2"
click at [1012, 184] on input "0" at bounding box center [1047, 182] width 70 height 25
click at [1039, 181] on input "0" at bounding box center [1047, 182] width 70 height 25
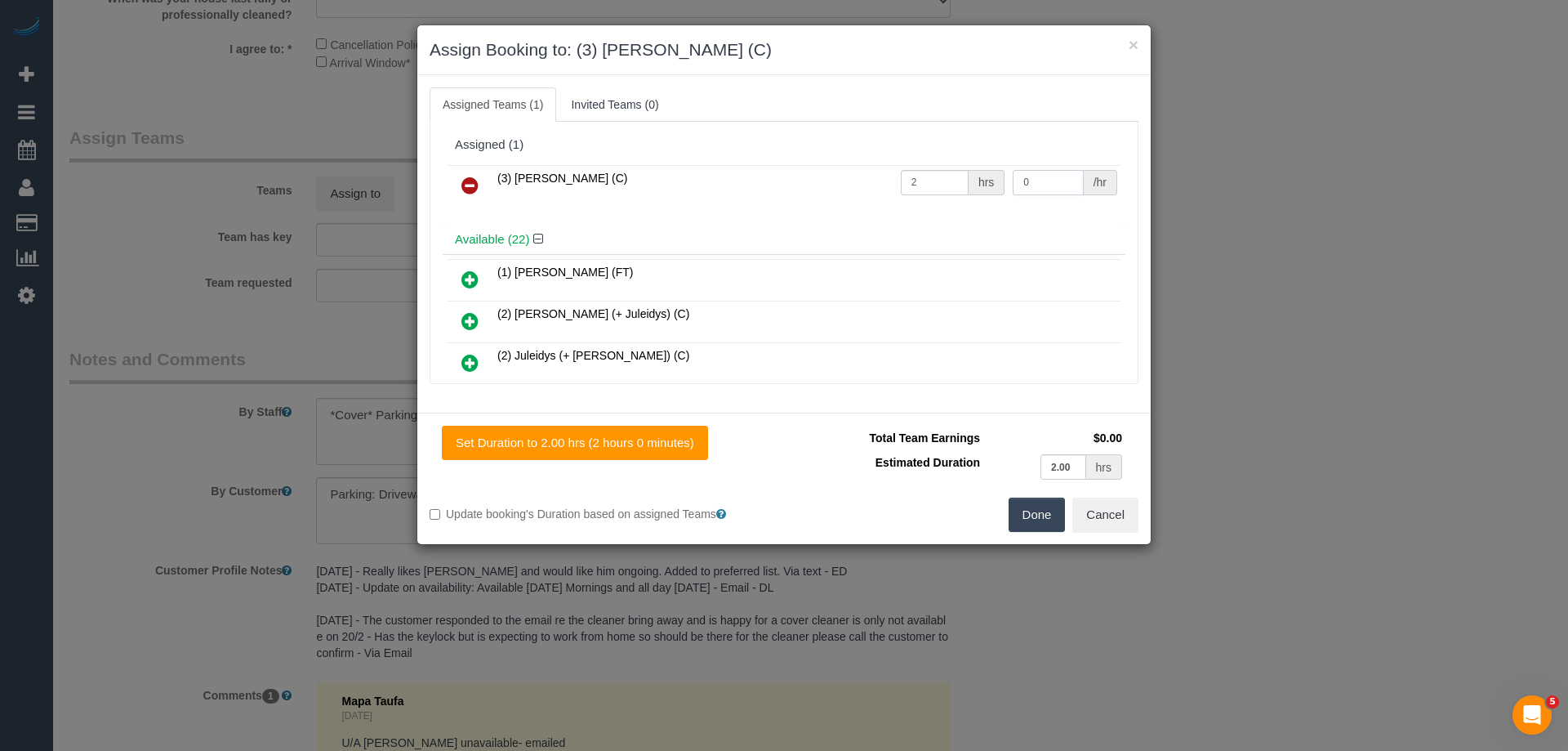
drag, startPoint x: 1005, startPoint y: 177, endPoint x: 908, endPoint y: 174, distance: 97.0
click at [1012, 177] on input "0" at bounding box center [1047, 182] width 70 height 25
type input "35"
click at [1034, 513] on button "Done" at bounding box center [1037, 515] width 57 height 34
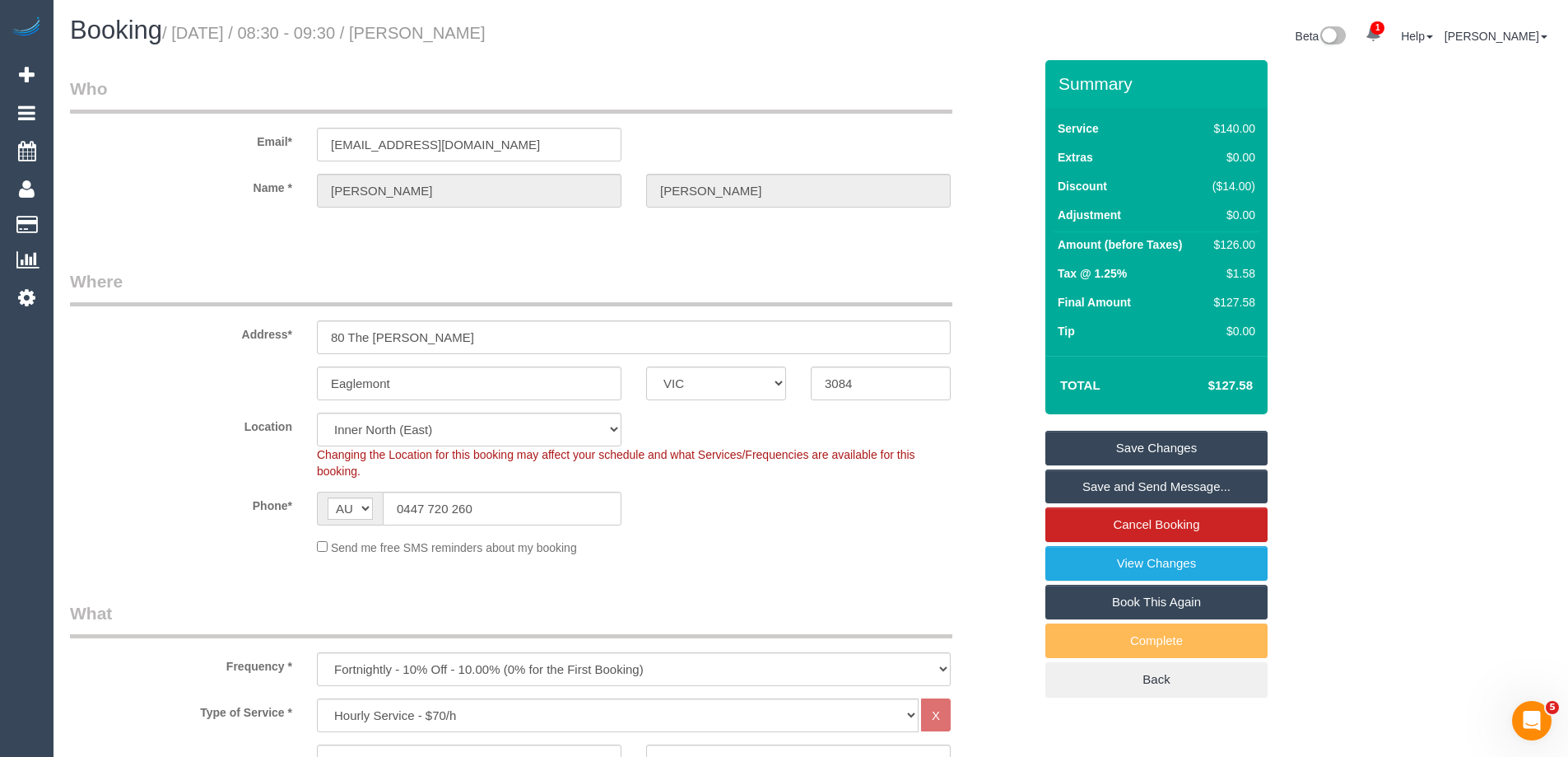
drag, startPoint x: 553, startPoint y: 32, endPoint x: 455, endPoint y: 30, distance: 98.0
click at [455, 30] on h1 "Booking / [DATE] / 08:30 - 09:30 / [PERSON_NAME]" at bounding box center [434, 31] width 729 height 28
copy small "[PERSON_NAME]"
click at [1133, 491] on link "Save and Send Message..." at bounding box center [1156, 486] width 222 height 35
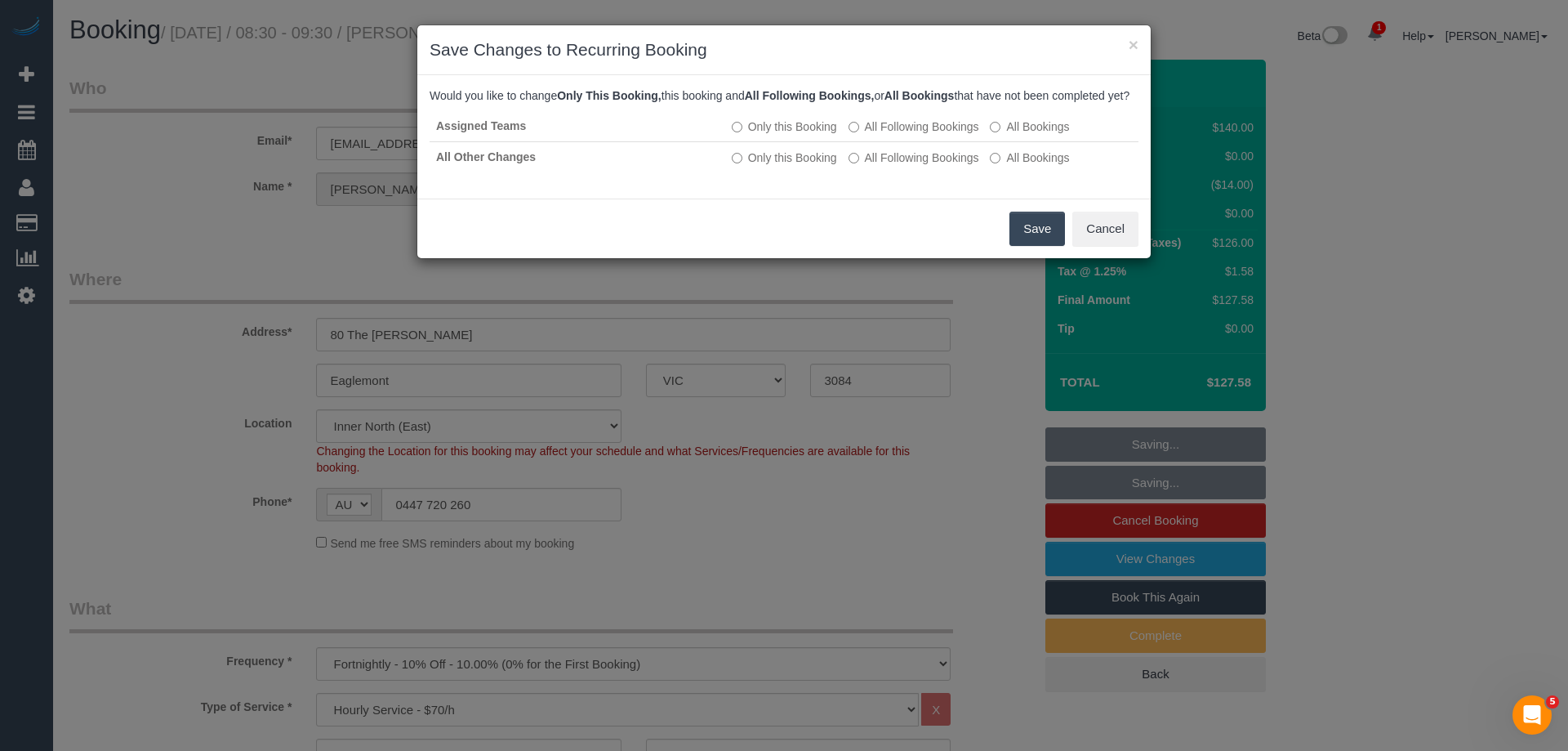
click at [1025, 246] on button "Save" at bounding box center [1038, 228] width 56 height 34
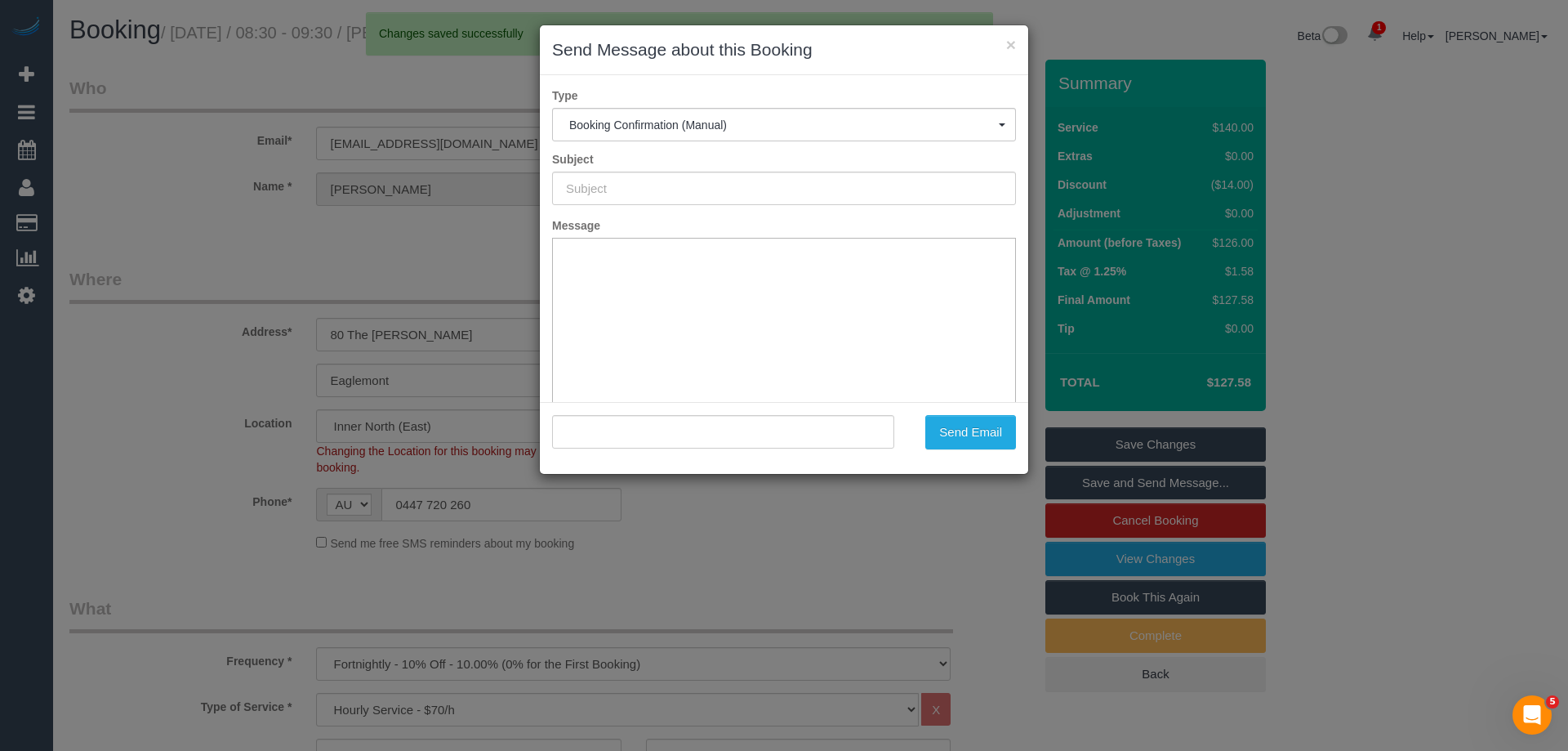
type input "Booking Confirmed"
type input ""[PERSON_NAME]" <[EMAIL_ADDRESS][DOMAIN_NAME]>"
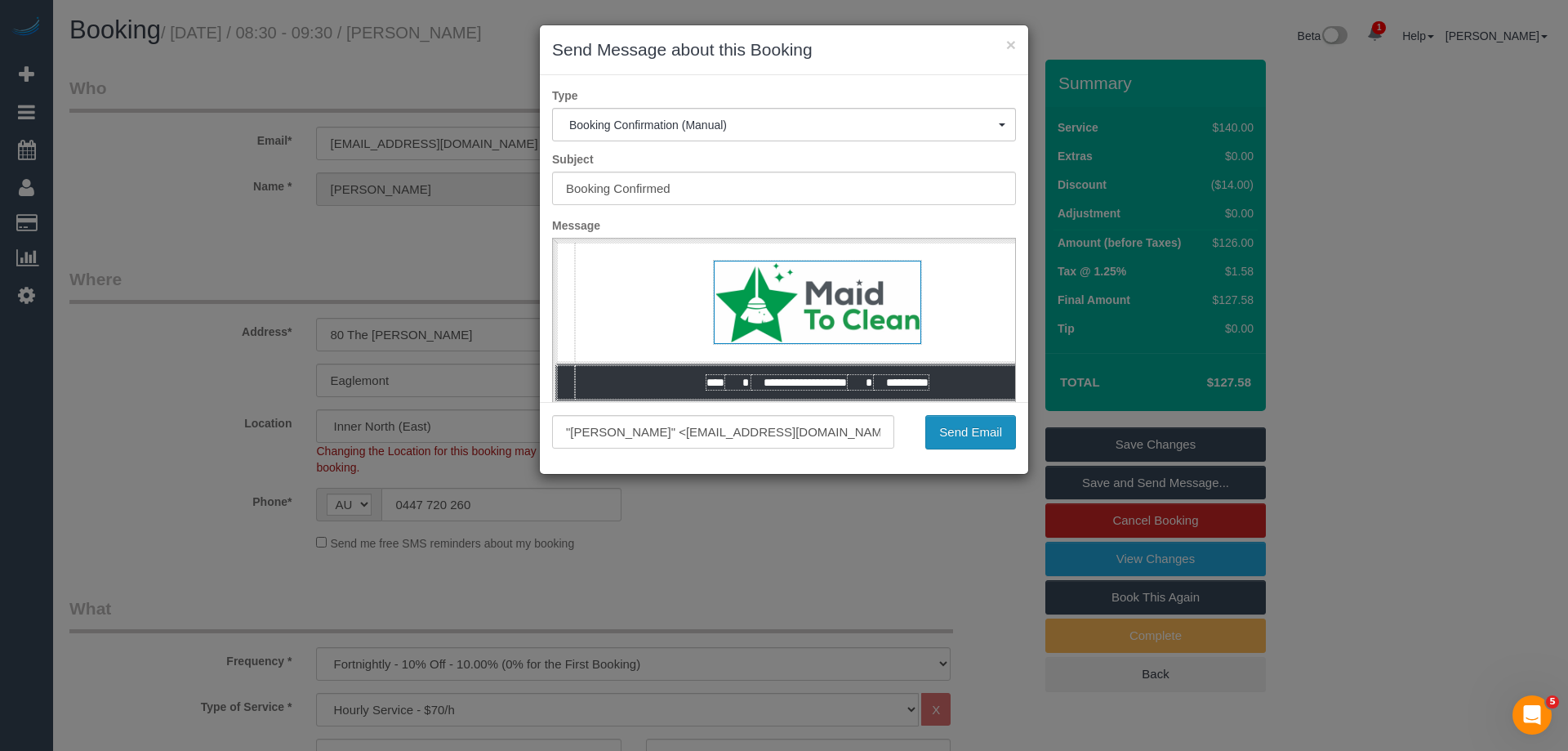
click at [954, 439] on button "Send Email" at bounding box center [970, 432] width 90 height 34
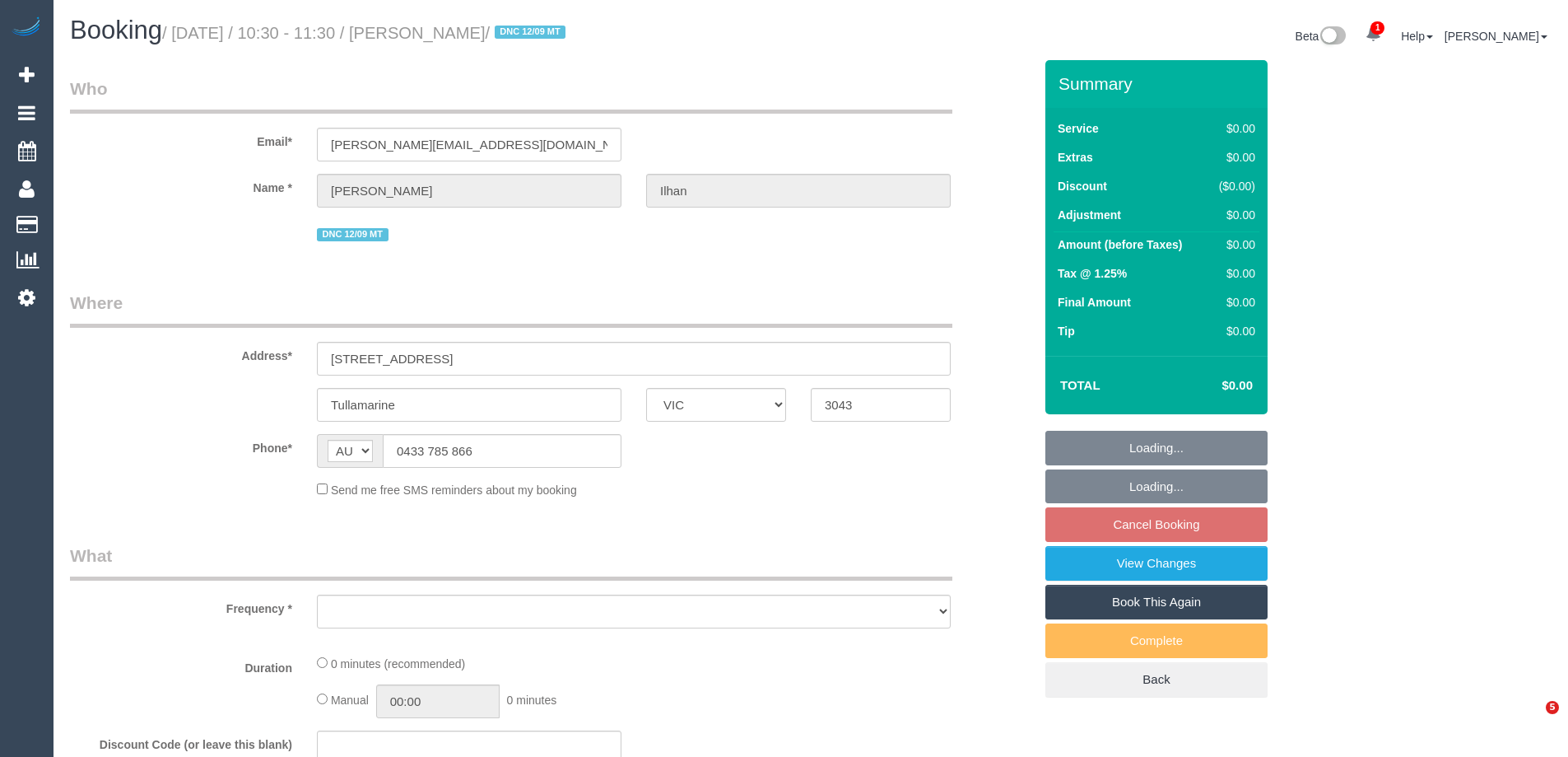
select select "VIC"
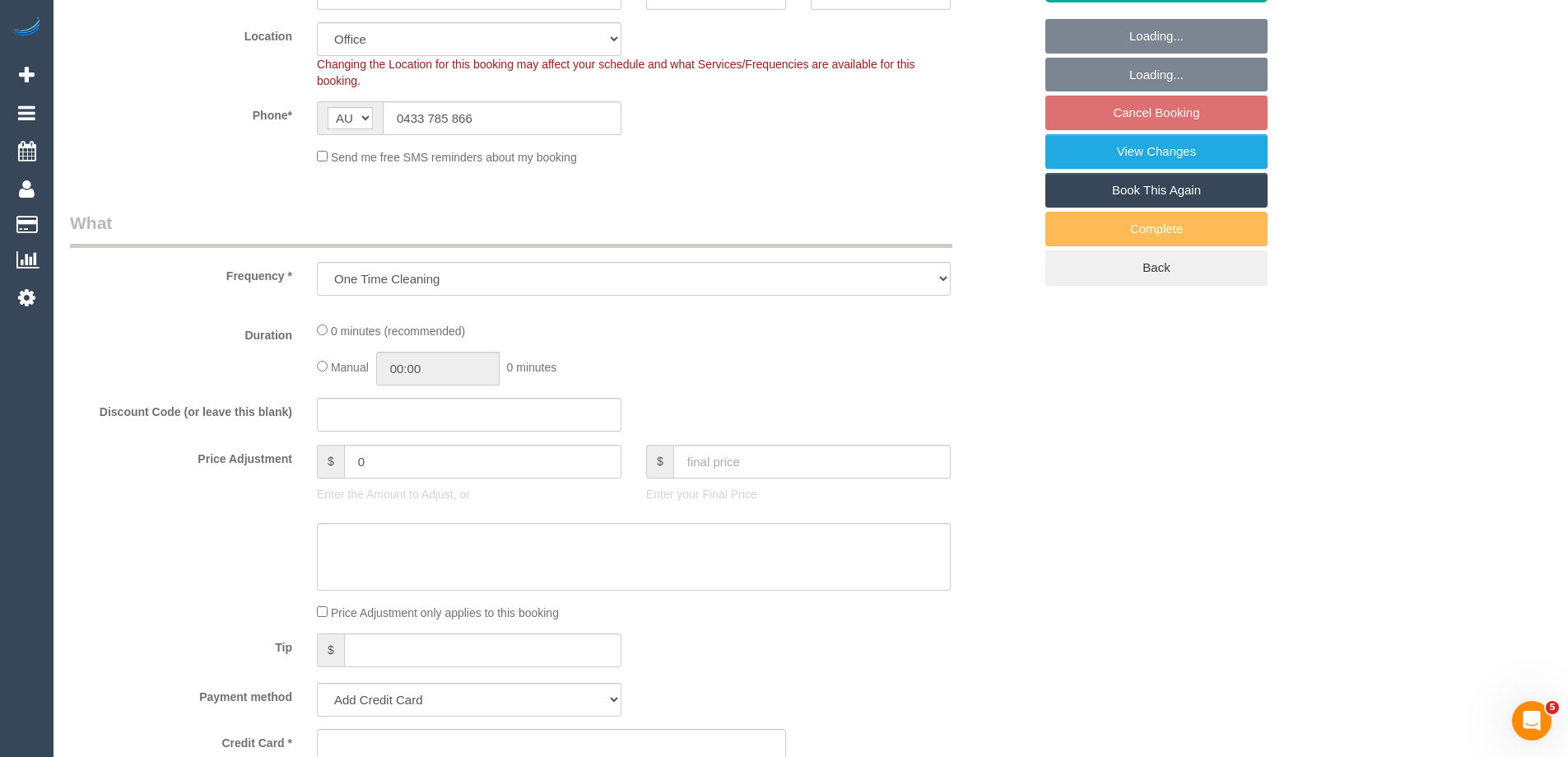
select select "object:1891"
select select "string:stripe-pm_1S4u1I2GScqysDRVhfUsXWug"
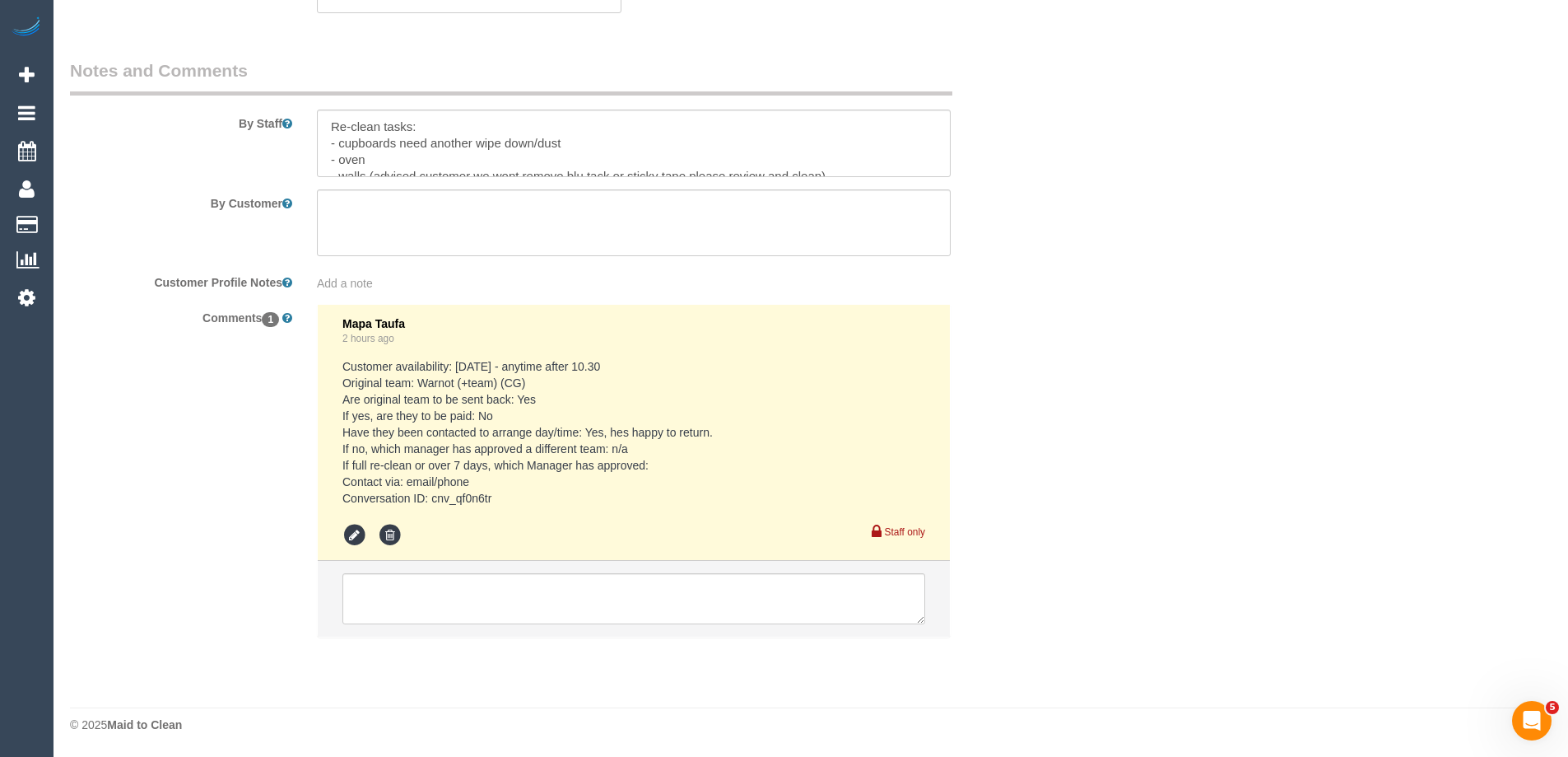
select select "number:28"
select select "number:14"
select select "number:18"
select select "number:22"
select select "number:33"
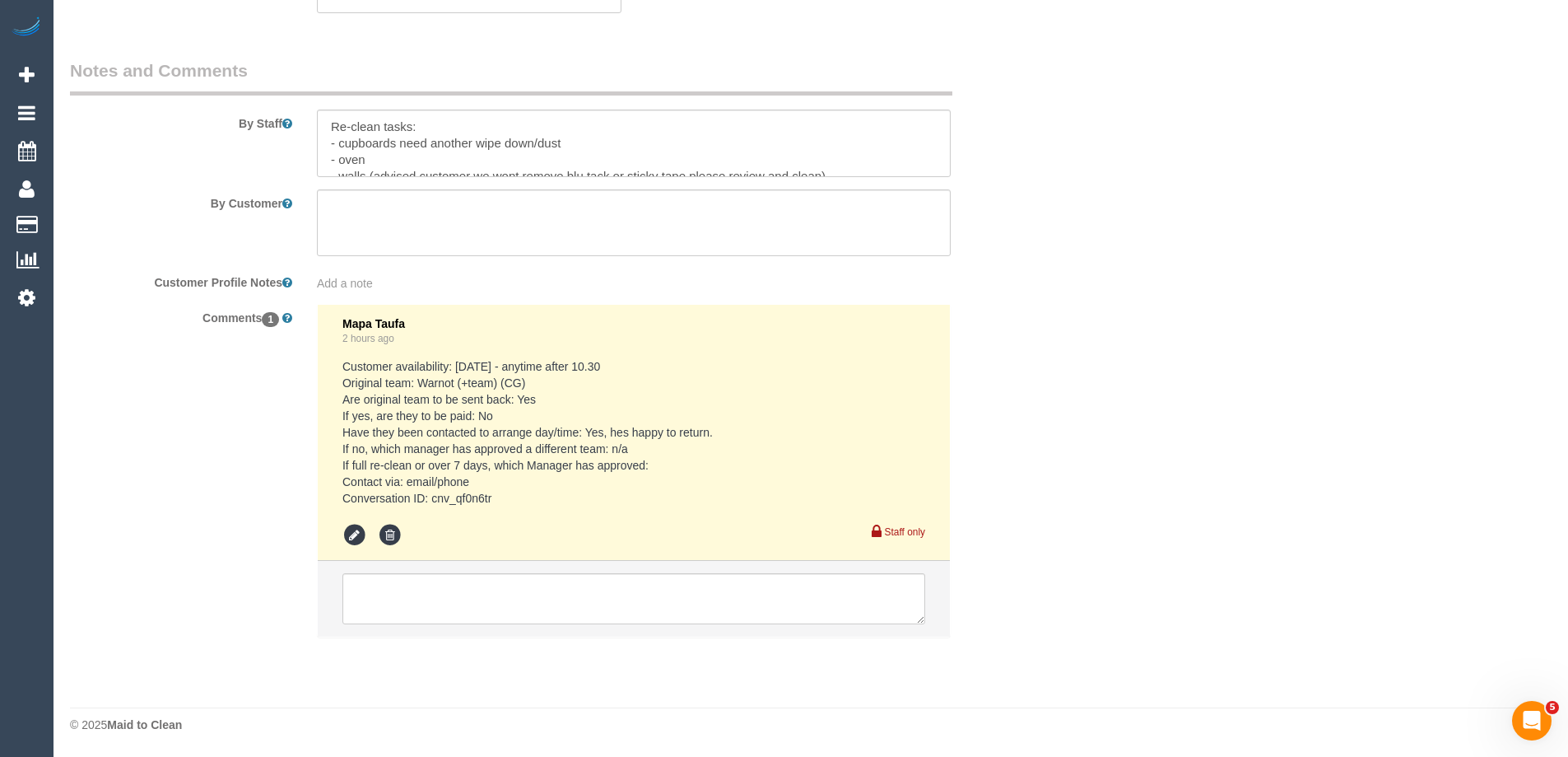
select select "number:26"
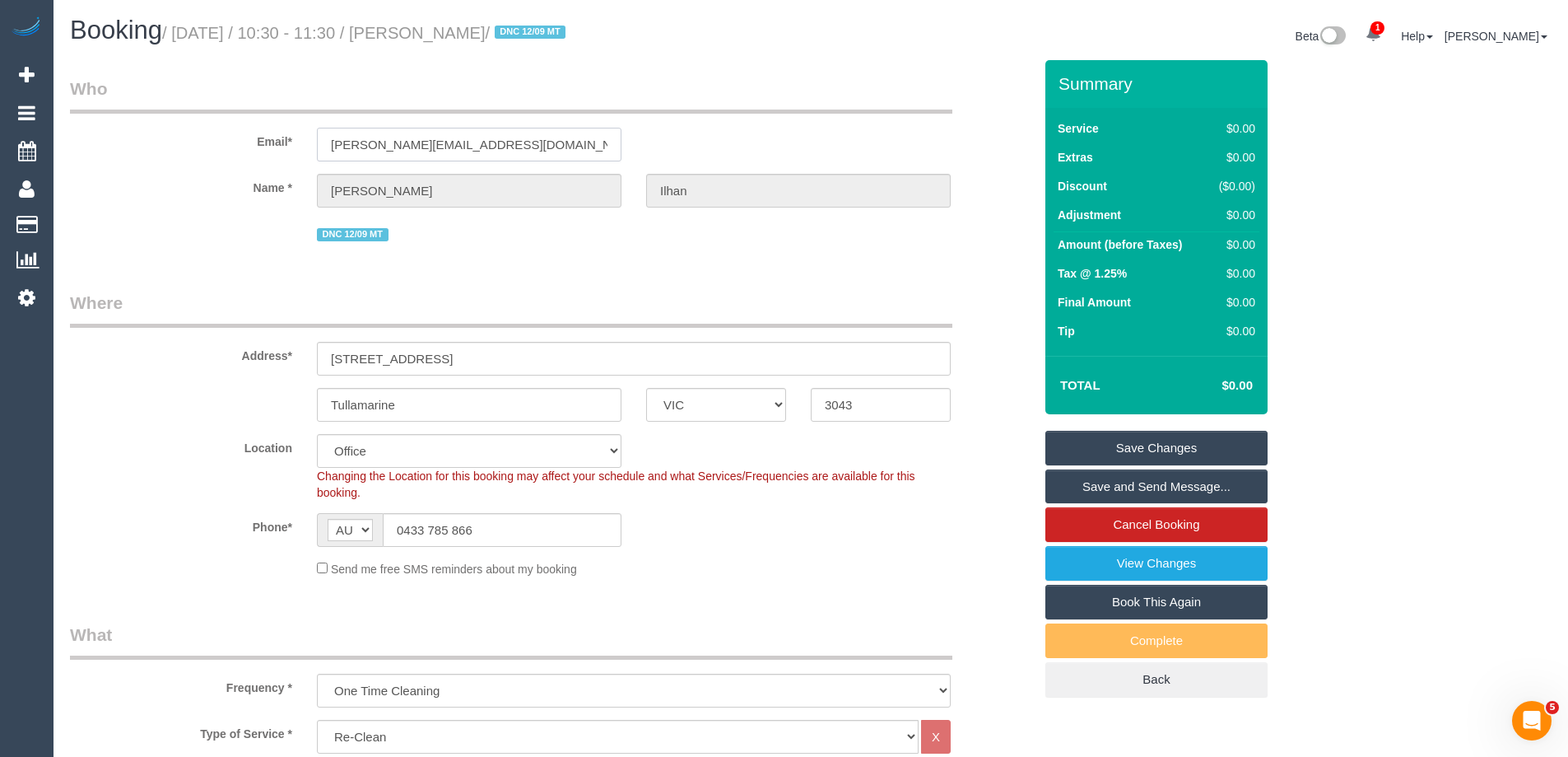
drag, startPoint x: 481, startPoint y: 148, endPoint x: 198, endPoint y: 146, distance: 283.0
click at [198, 146] on div "Email* [PERSON_NAME][EMAIL_ADDRESS][DOMAIN_NAME]" at bounding box center [550, 119] width 988 height 84
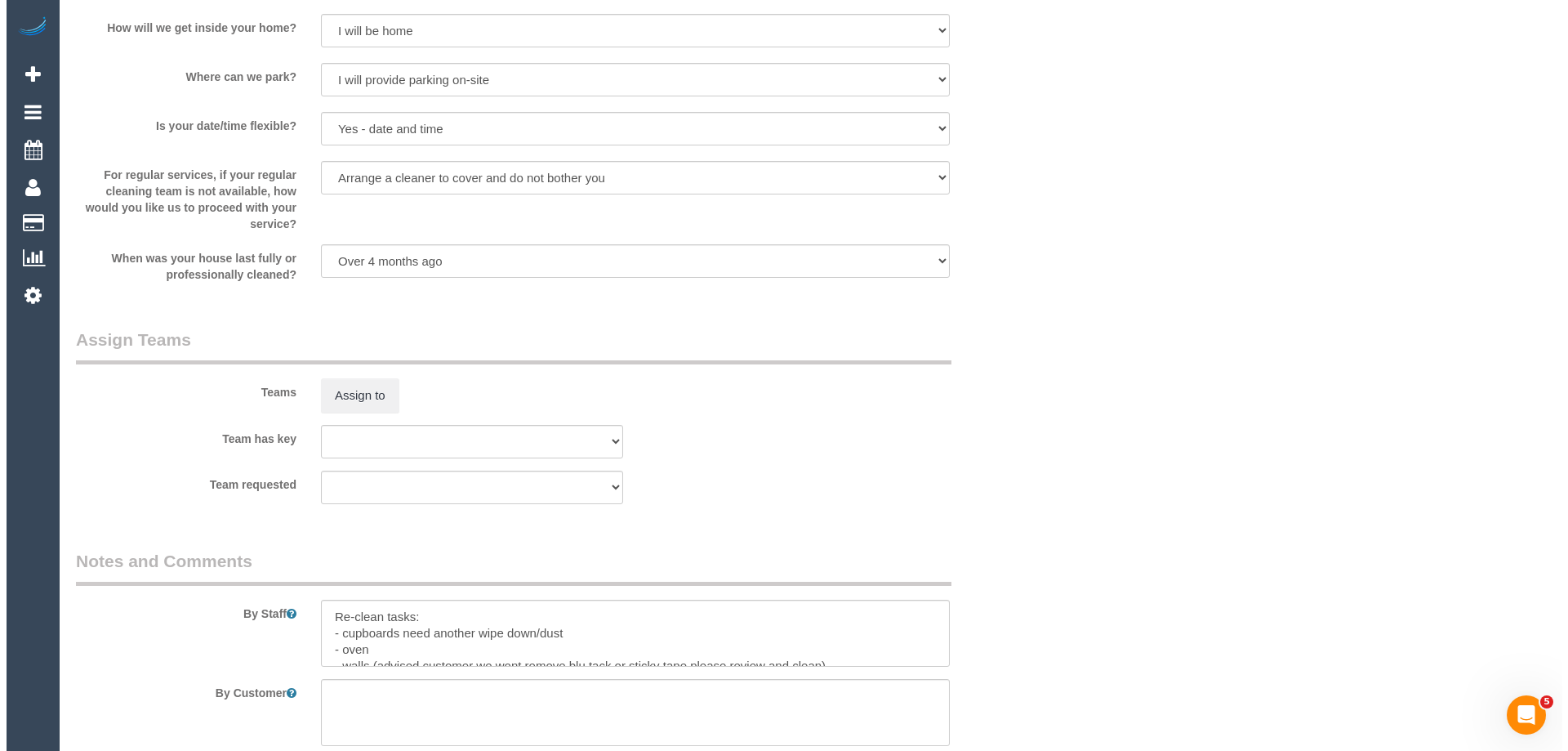
scroll to position [1992, 0]
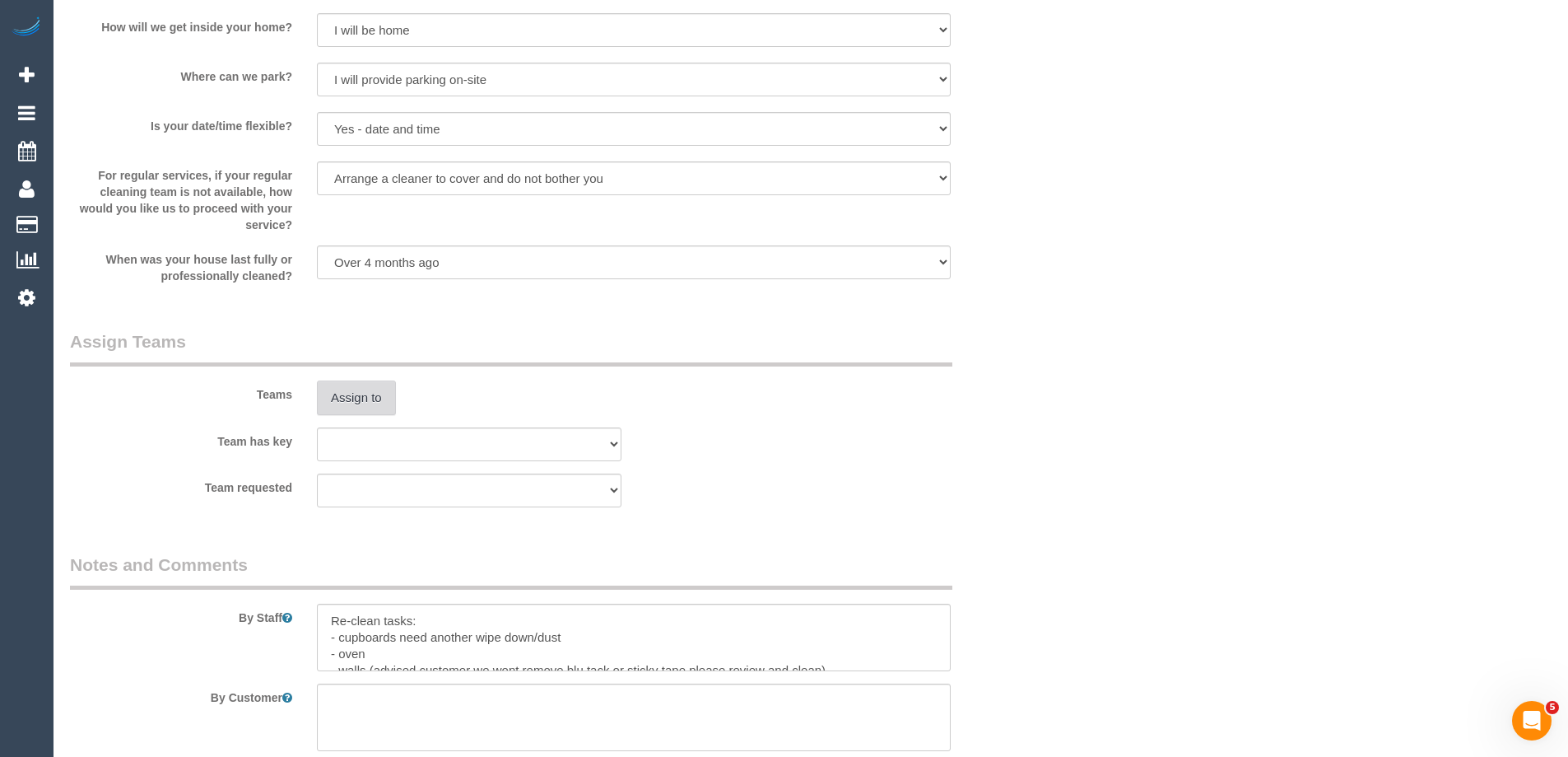
click at [355, 396] on button "Assign to" at bounding box center [356, 397] width 79 height 35
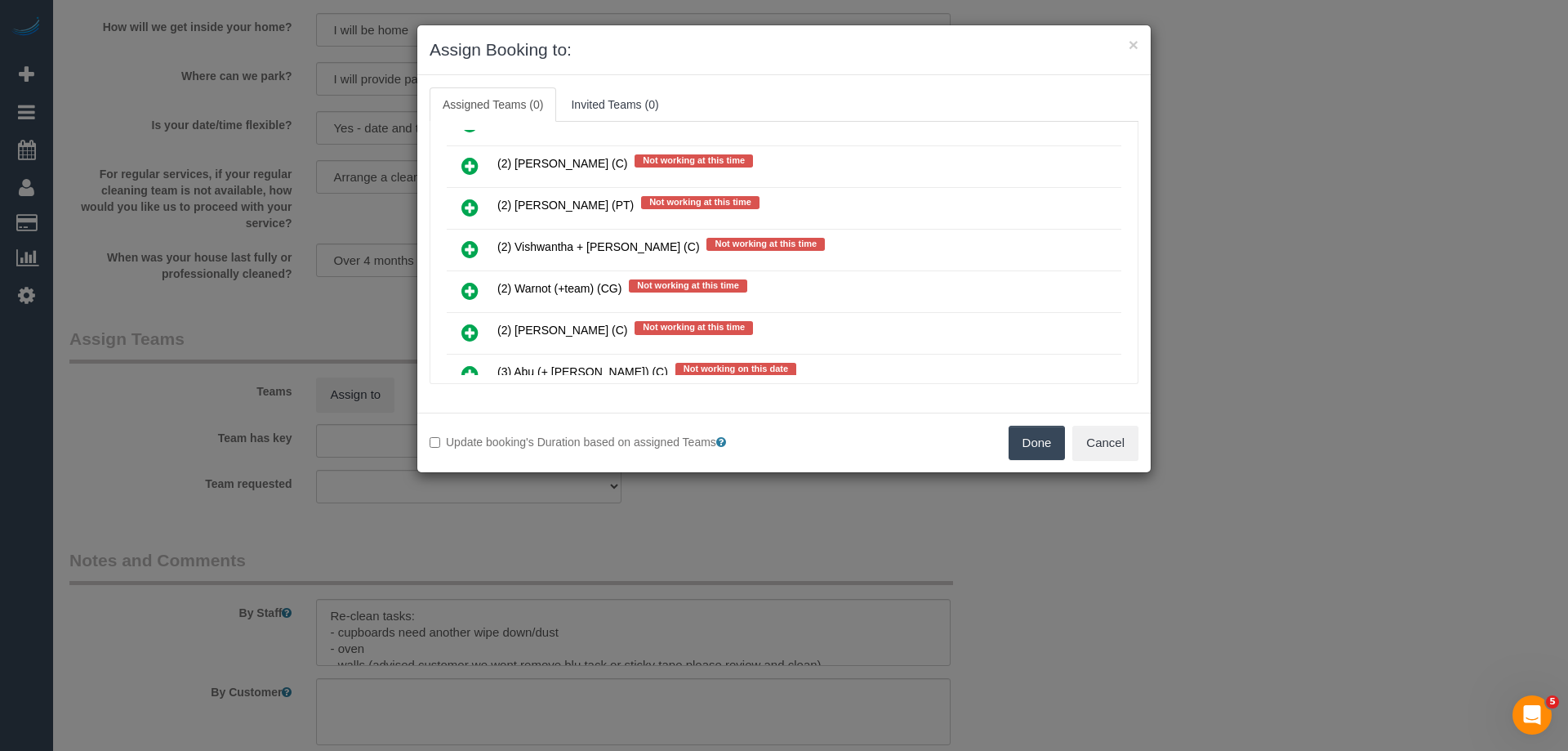
click at [474, 292] on icon at bounding box center [470, 290] width 17 height 20
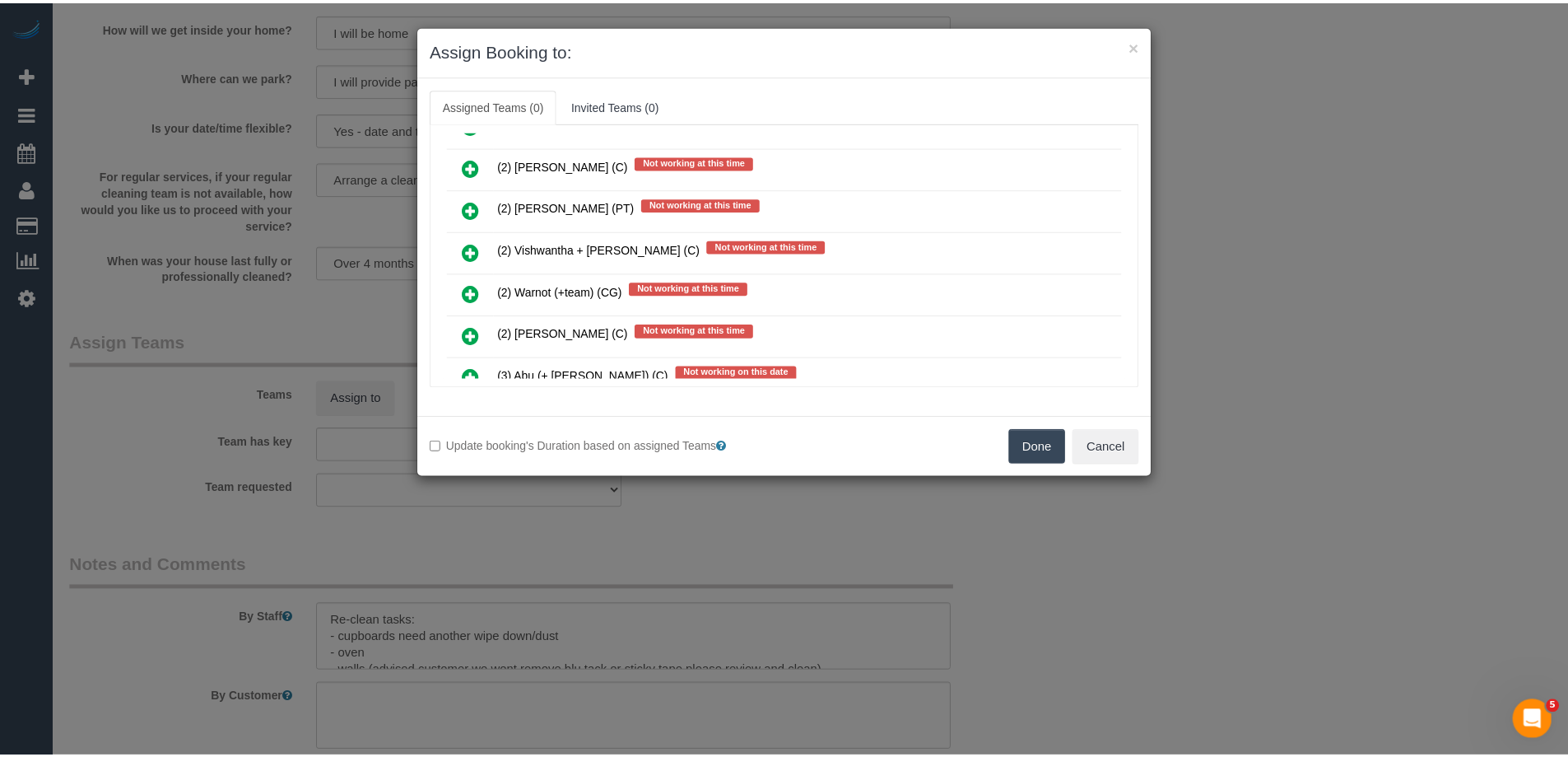
scroll to position [2757, 0]
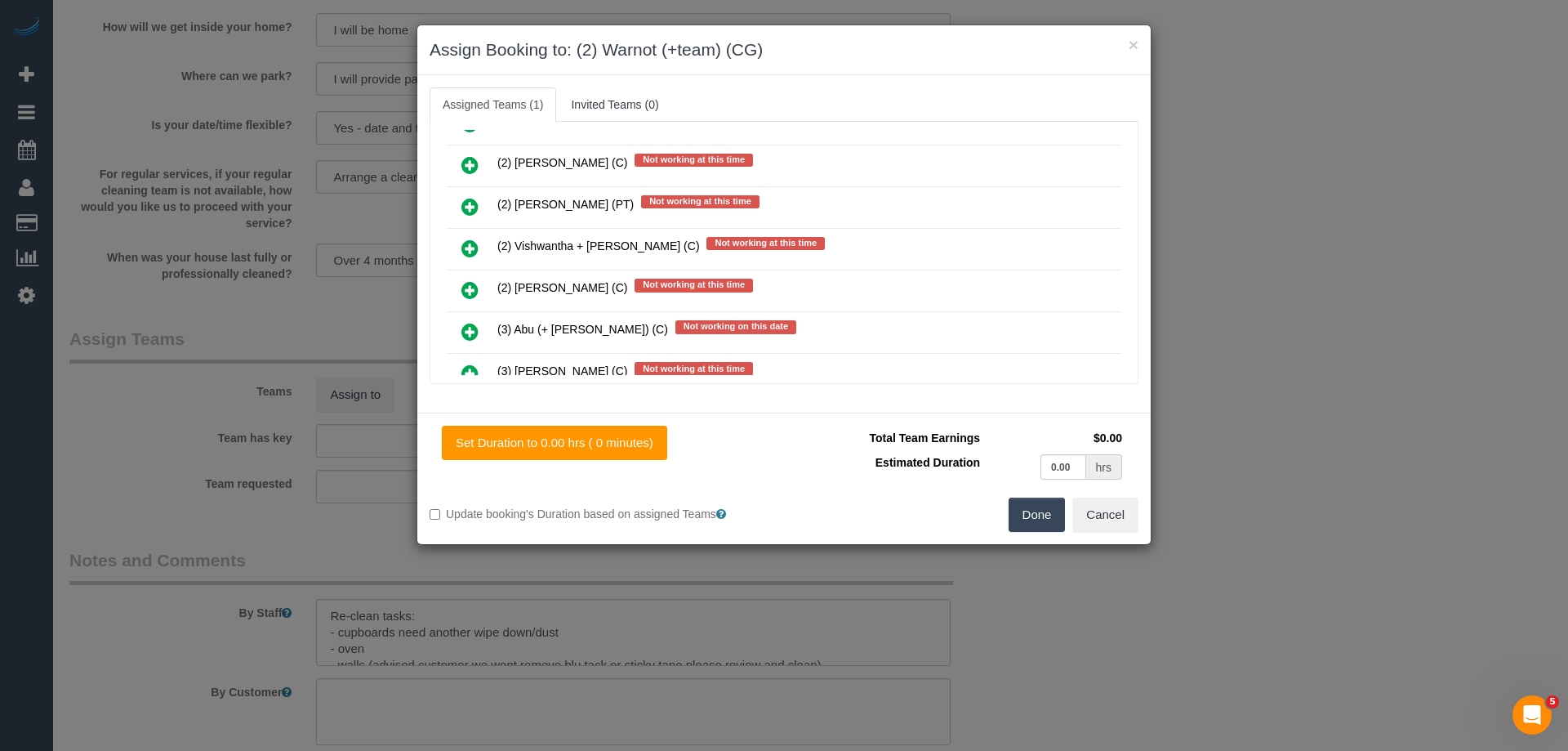
click at [1031, 517] on button "Done" at bounding box center [1037, 515] width 57 height 34
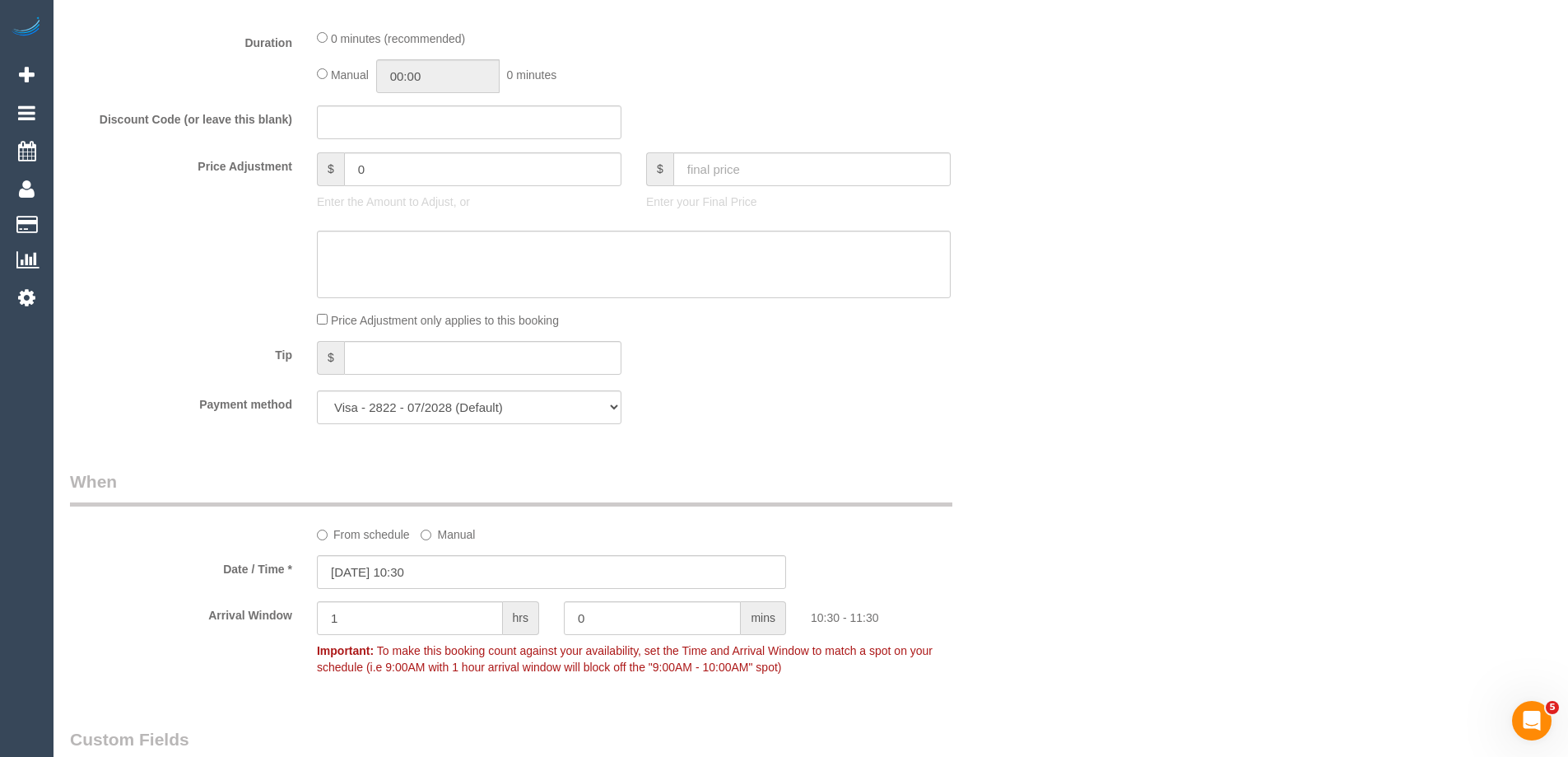
scroll to position [615, 0]
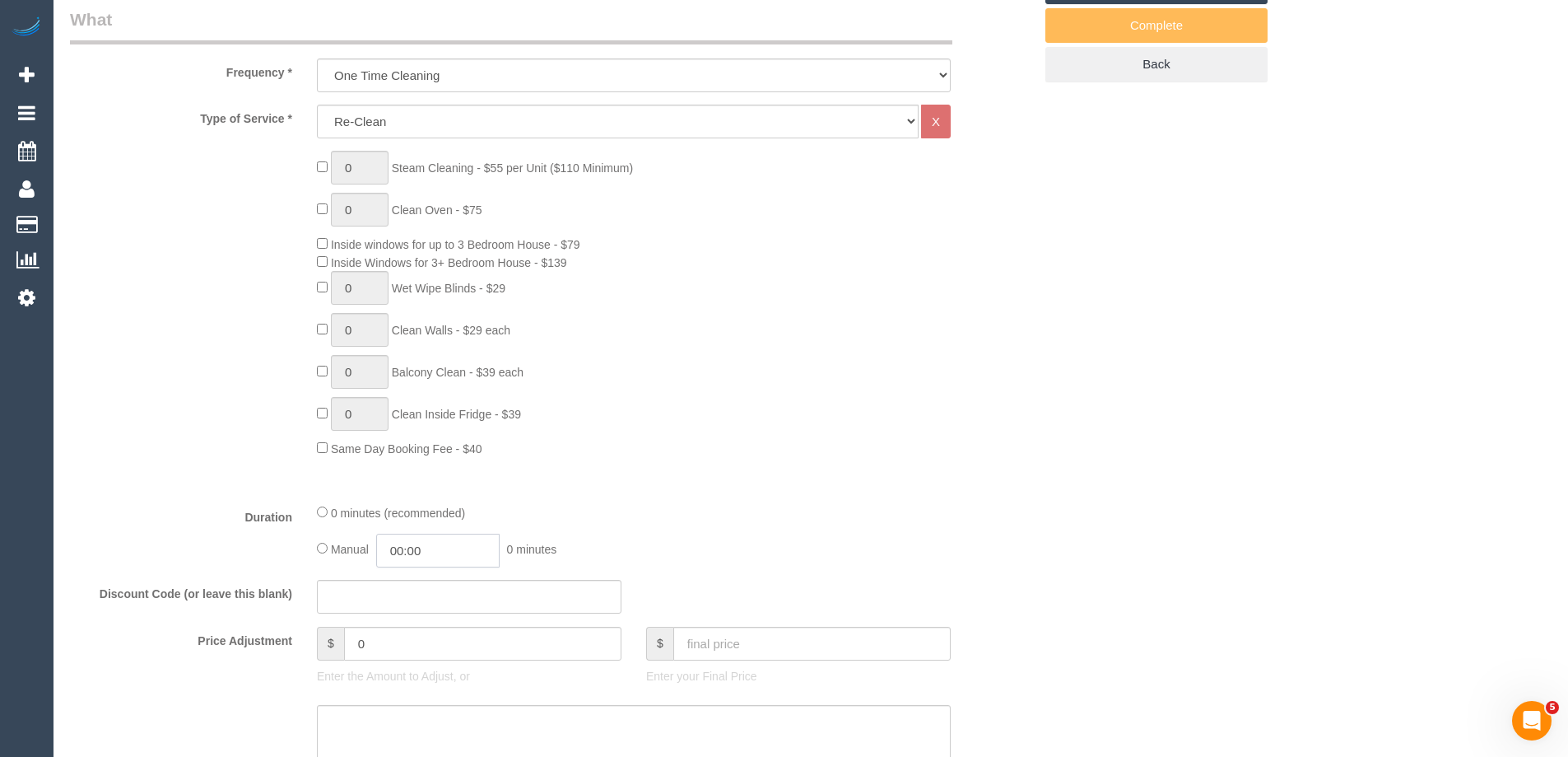
click at [425, 551] on input "00:00" at bounding box center [438, 551] width 124 height 34
type input "01:30"
click at [416, 637] on li "01:30" at bounding box center [419, 643] width 73 height 22
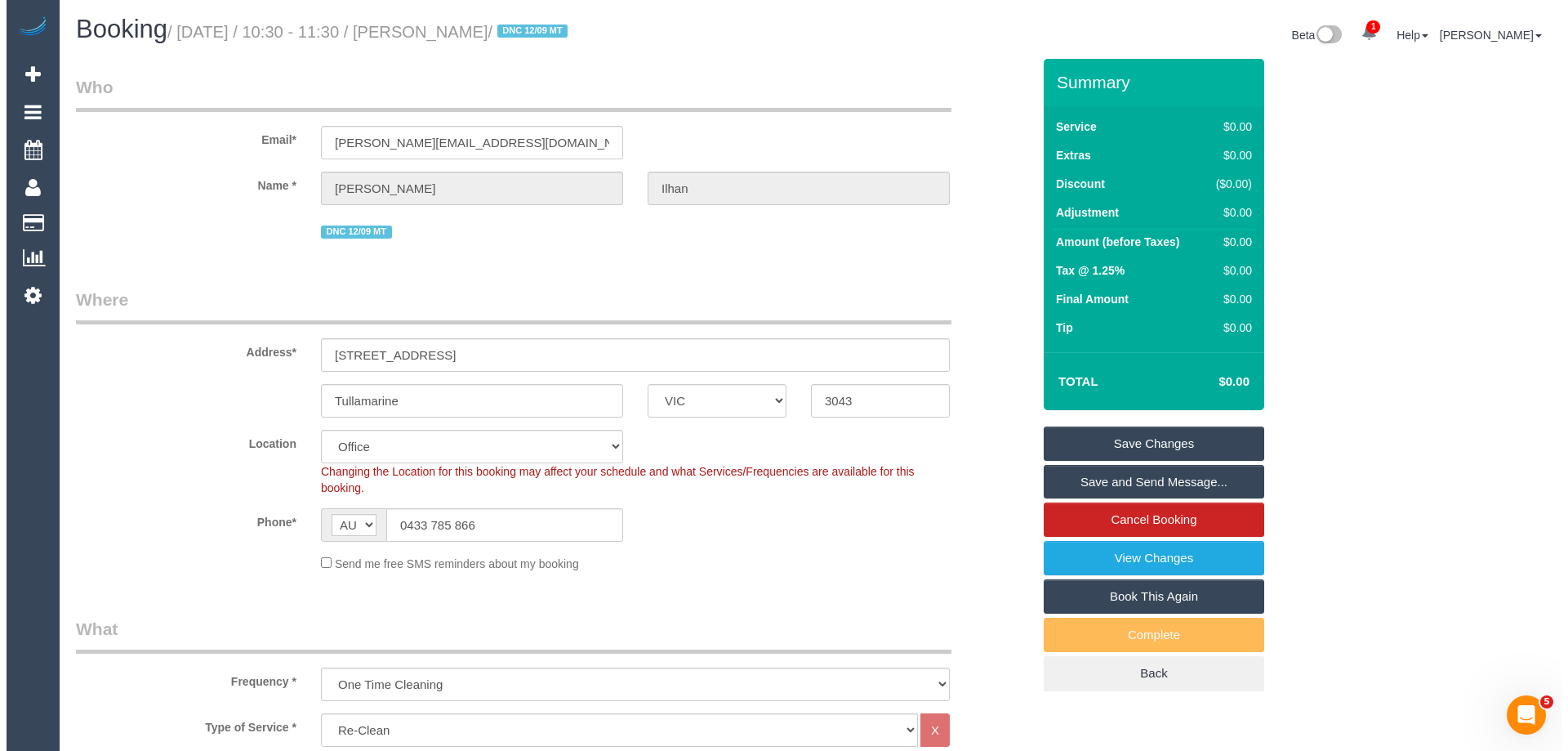
scroll to position [0, 0]
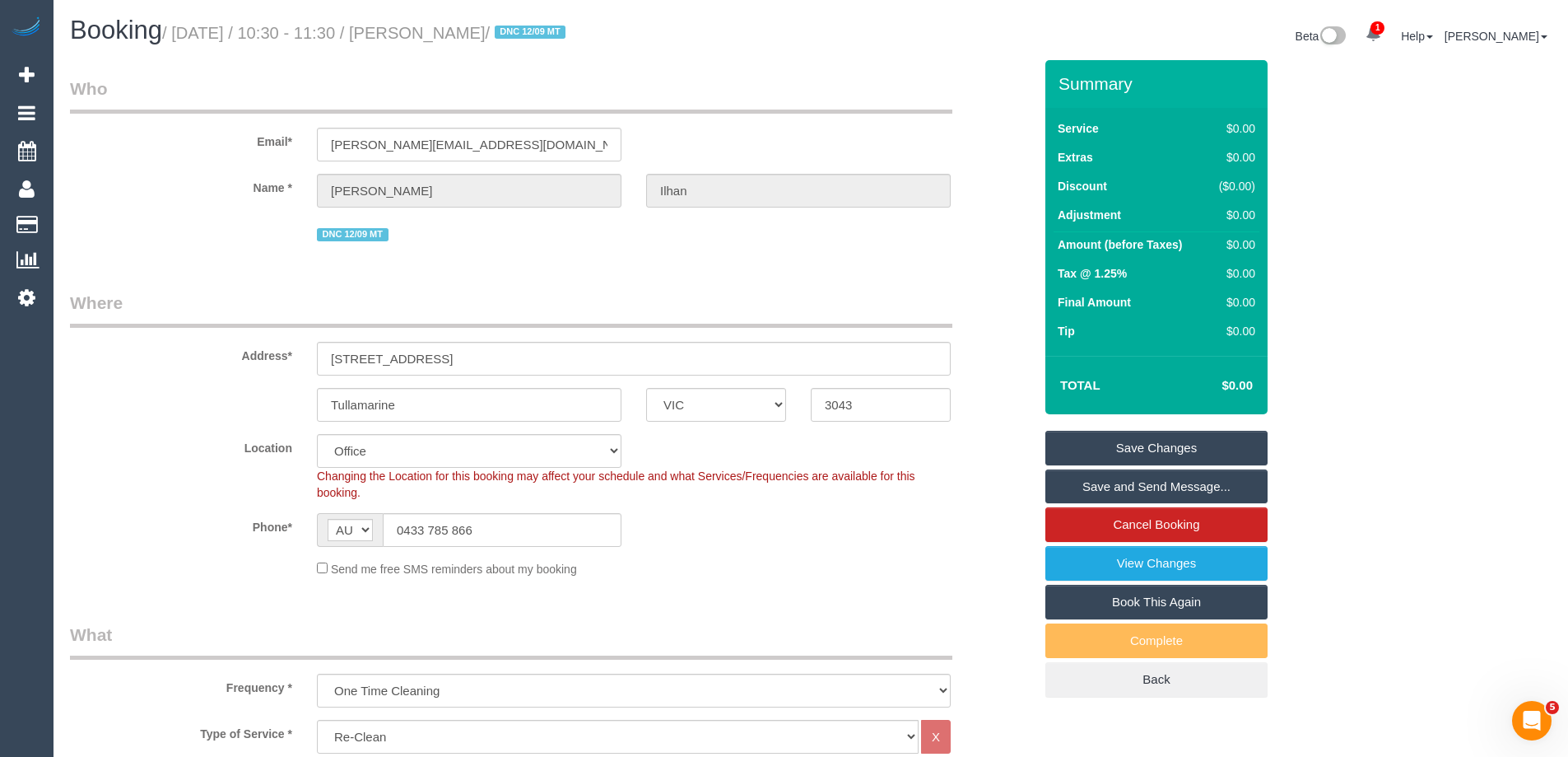
drag, startPoint x: 528, startPoint y: 35, endPoint x: 455, endPoint y: 27, distance: 73.4
click at [455, 27] on small "/ September 22, 2025 / 10:30 - 11:30 / Sara Ilhan / DNC 12/09 MT" at bounding box center [366, 32] width 408 height 18
copy small "Sara Ilhan"
click at [1090, 444] on link "Save Changes" at bounding box center [1156, 447] width 222 height 35
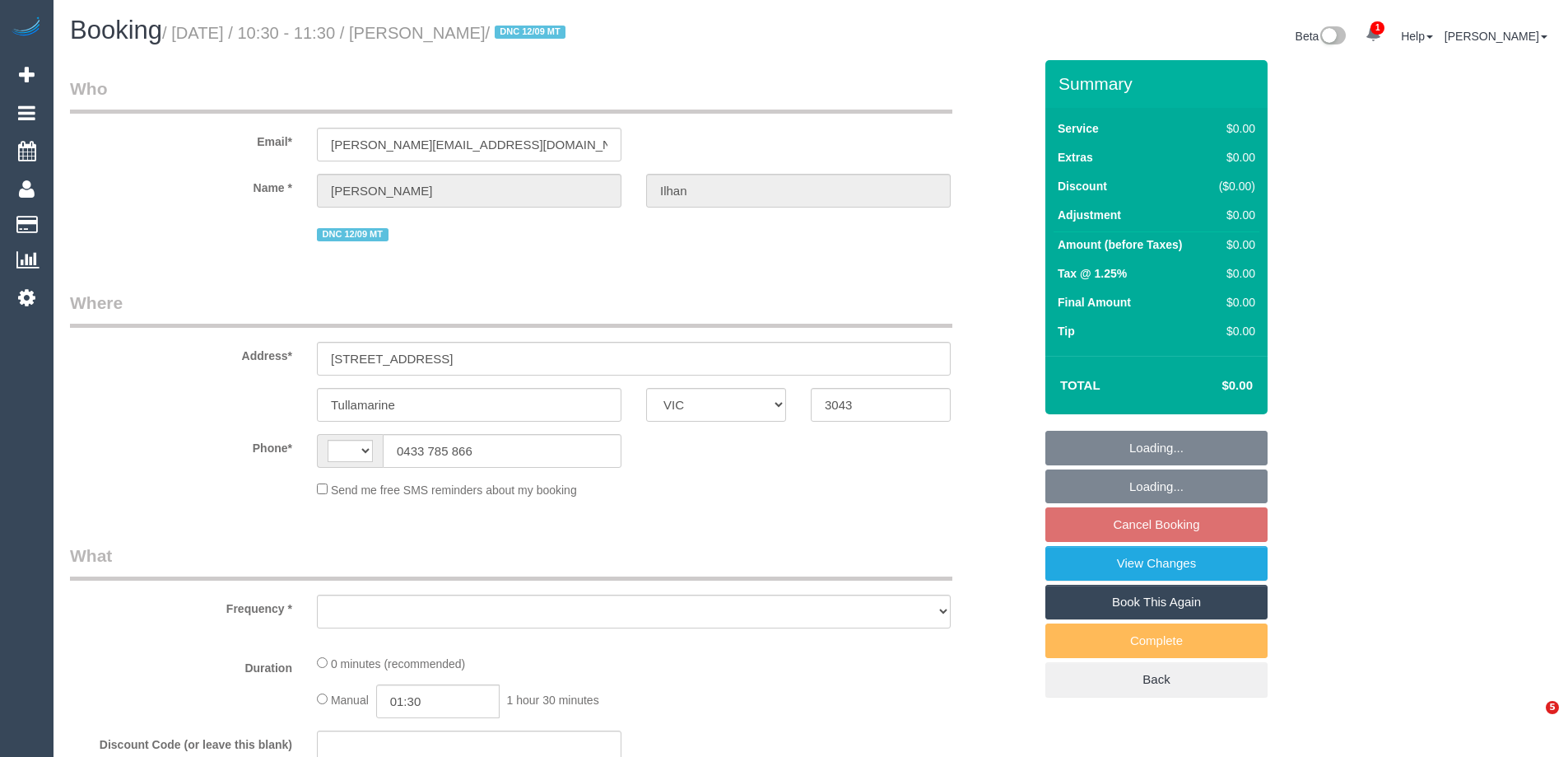
select select "VIC"
select select "string:AU"
select select "object:567"
select select "string:stripe-pm_1S4u1I2GScqysDRVhfUsXWug"
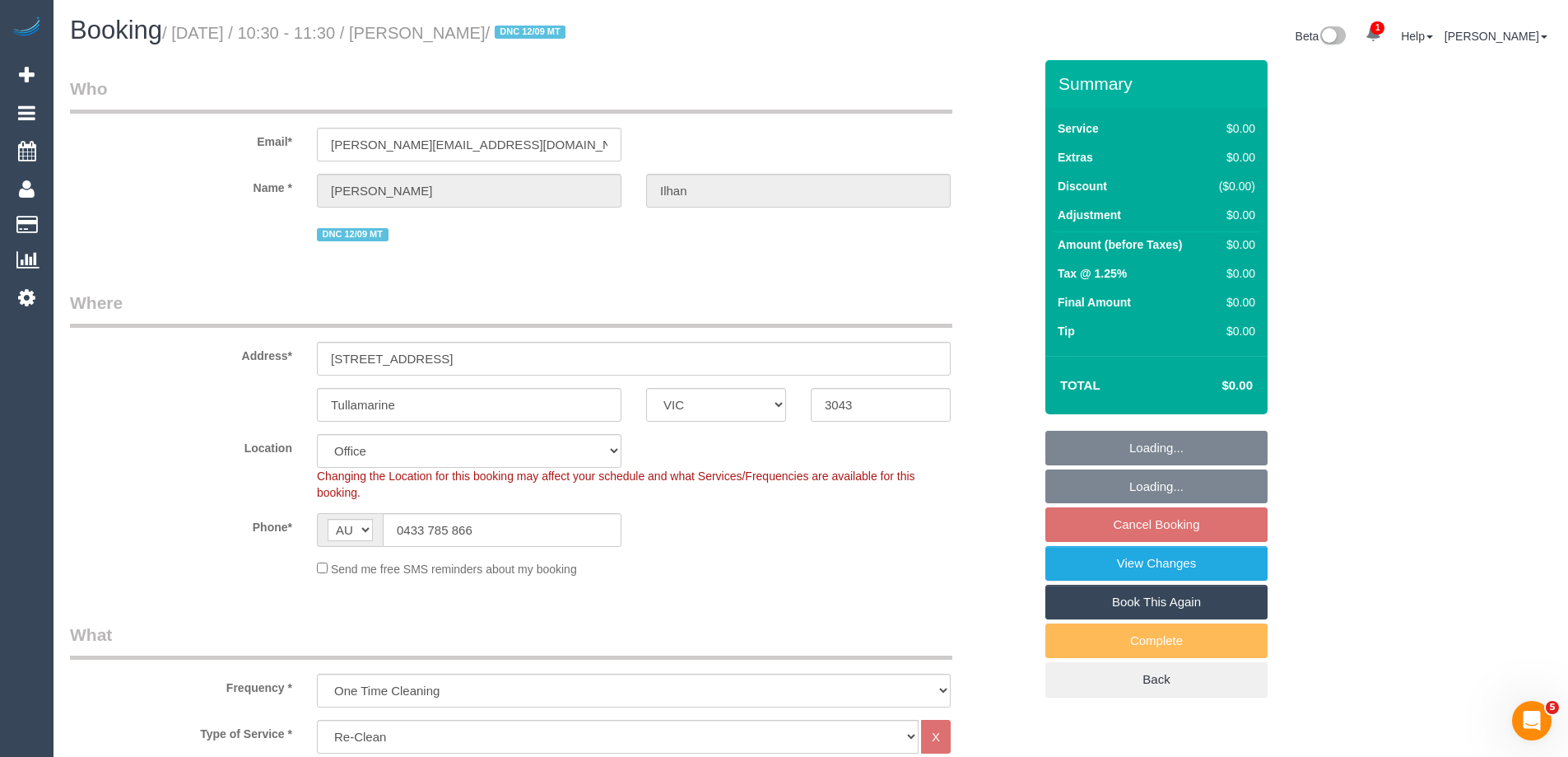
select select "number:28"
select select "number:14"
select select "number:18"
select select "number:22"
select select "number:33"
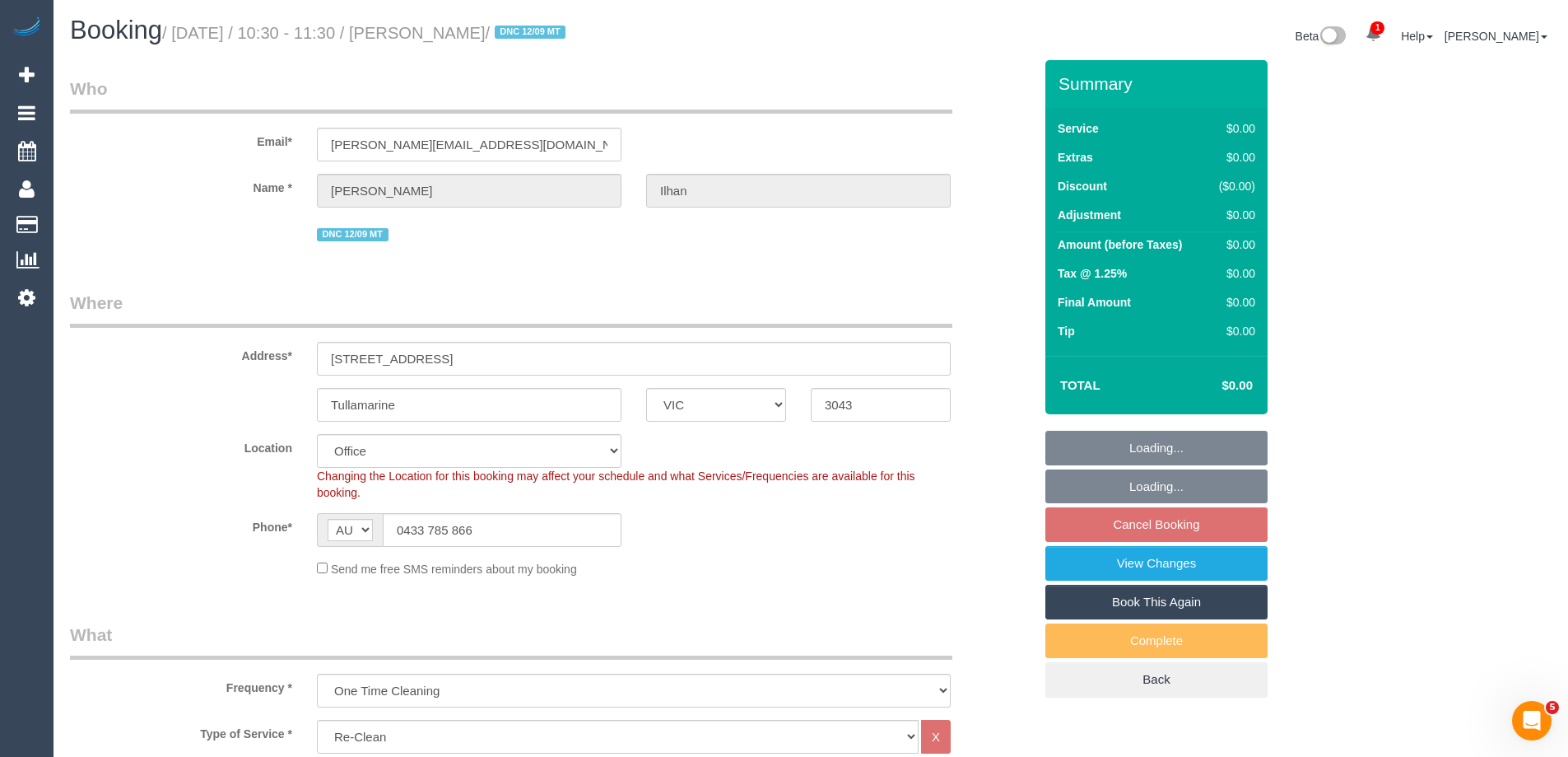
select select "number:26"
select select "object:2045"
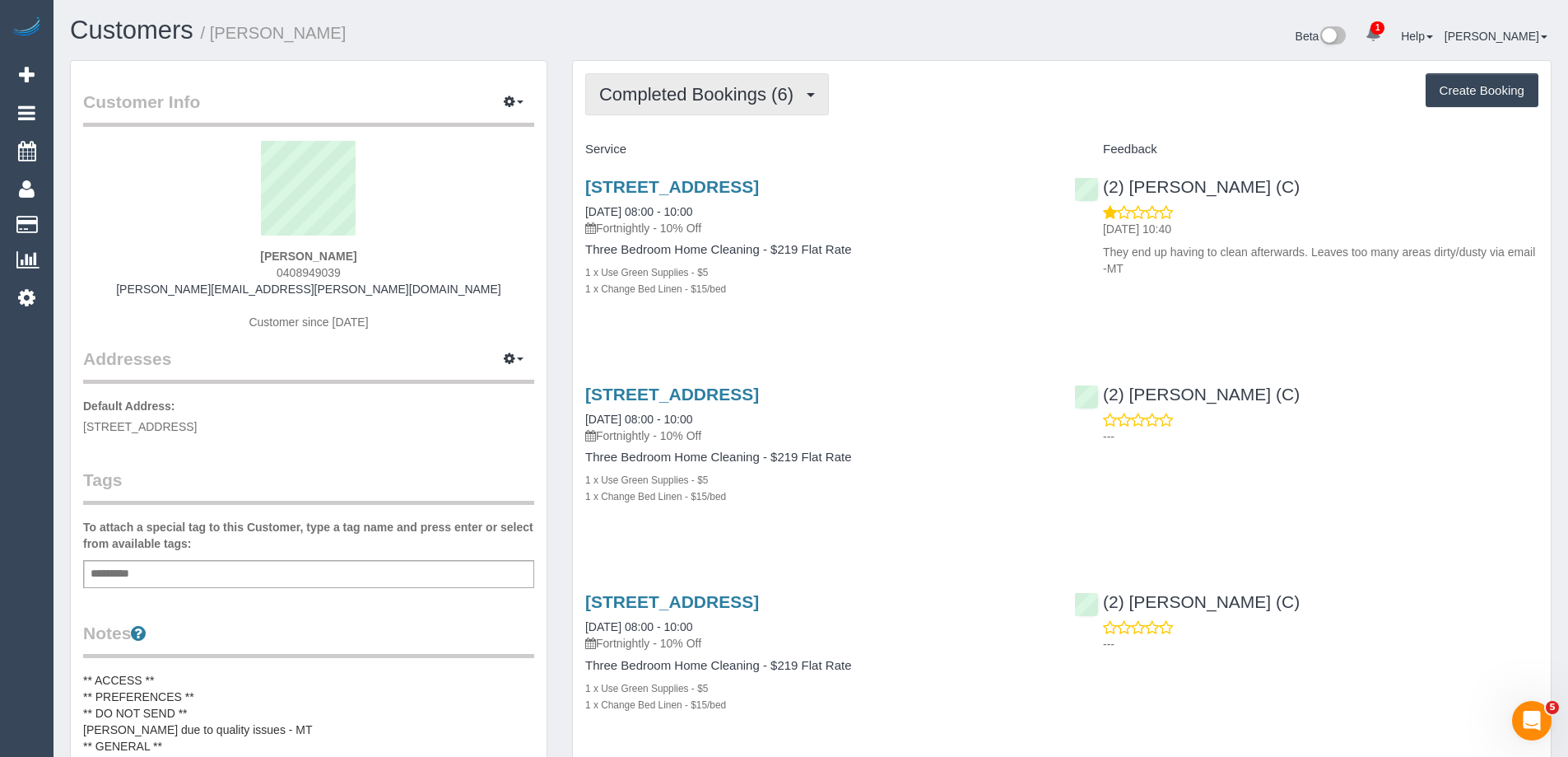
click at [670, 97] on span "Completed Bookings (6)" at bounding box center [701, 95] width 203 height 21
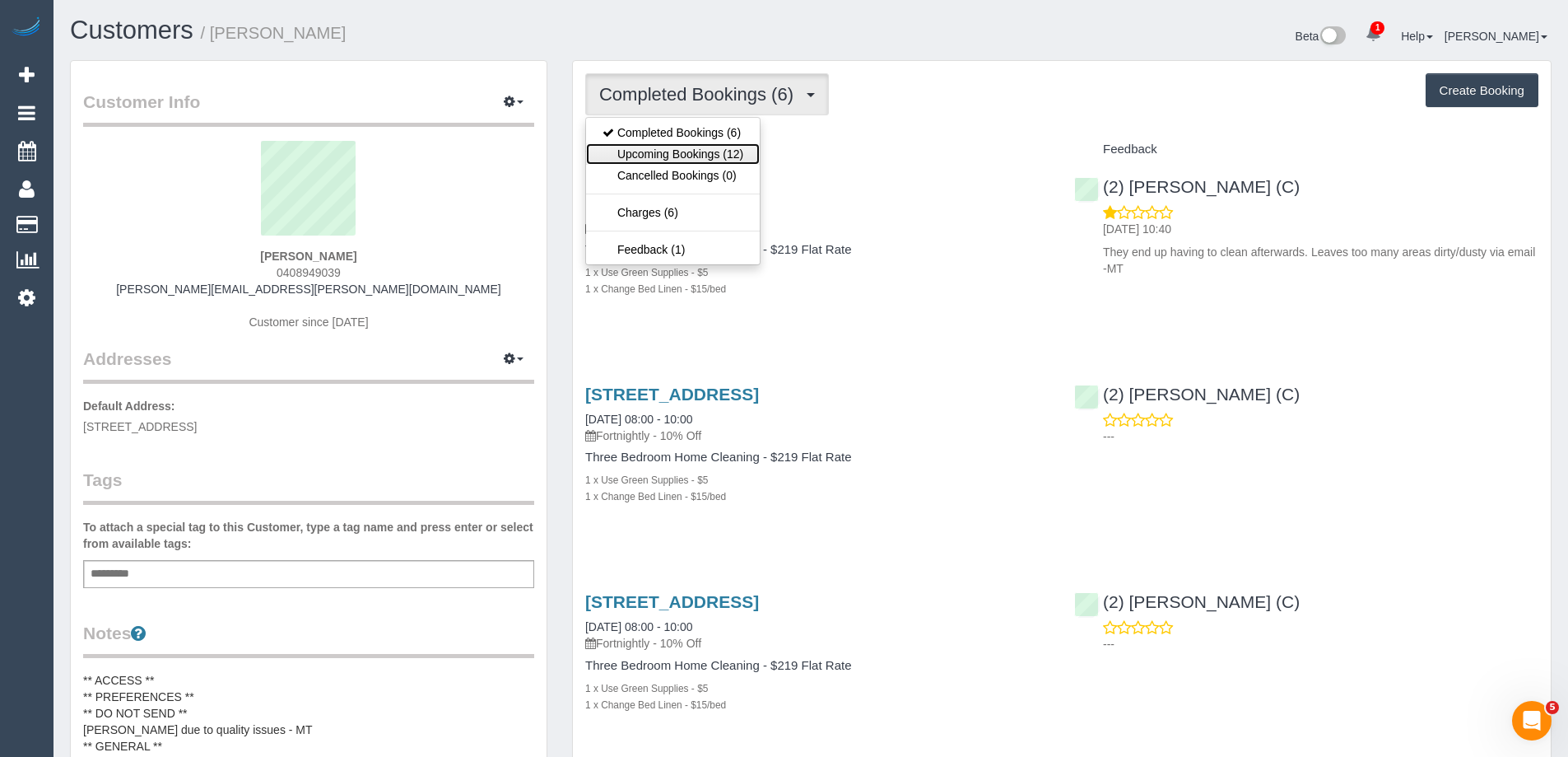
click at [701, 151] on link "Upcoming Bookings (12)" at bounding box center [672, 154] width 173 height 22
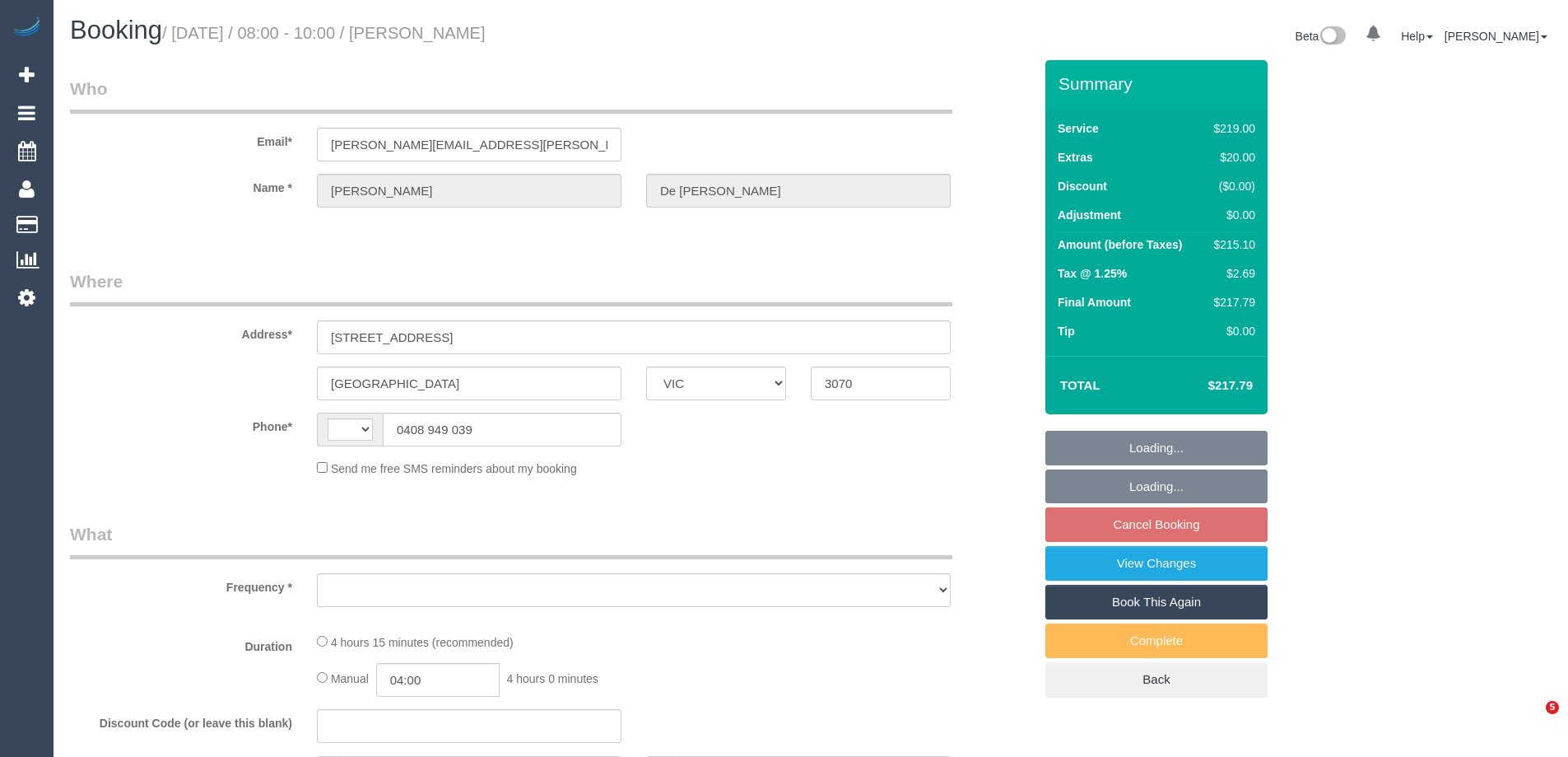
select select "VIC"
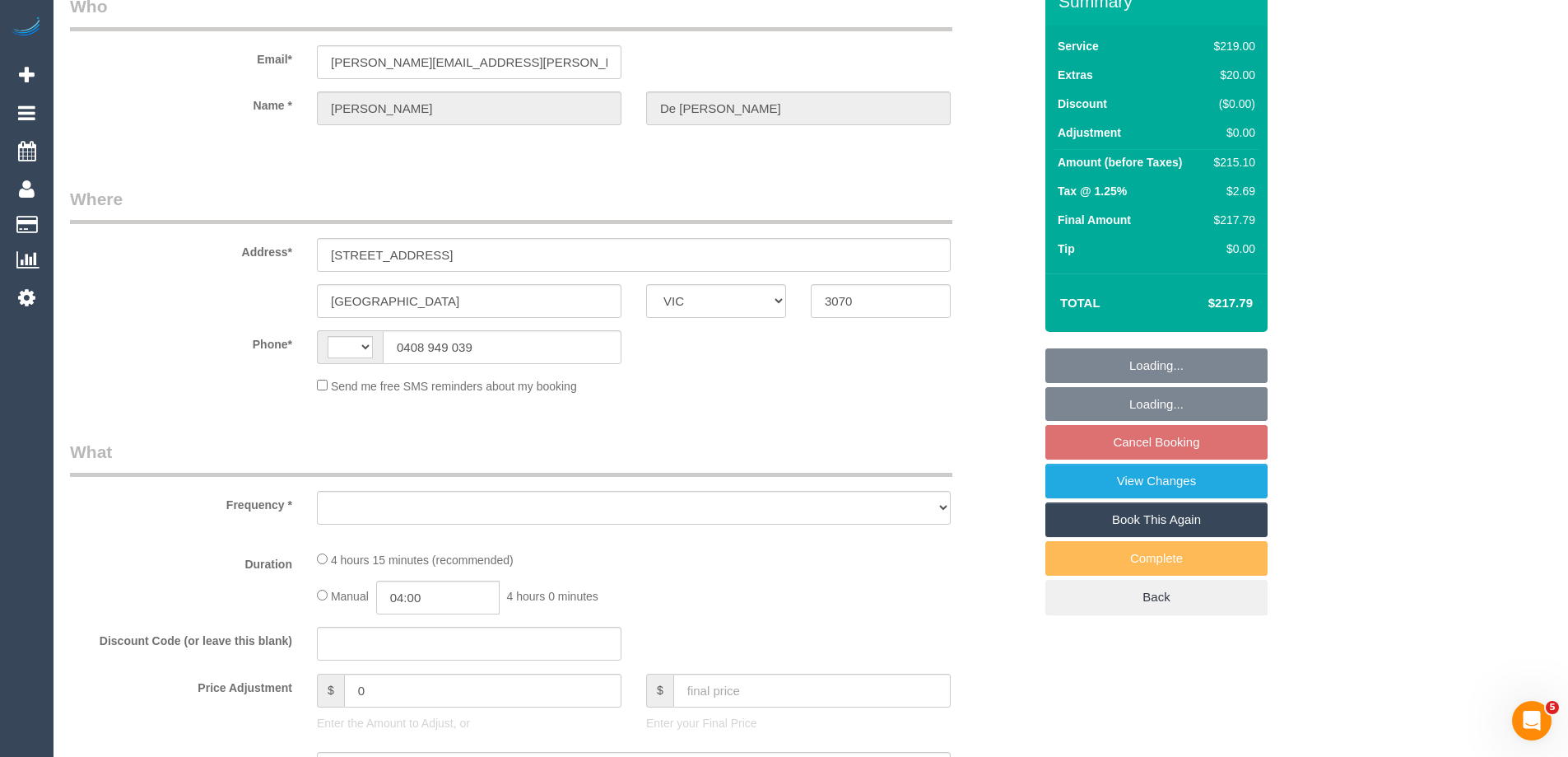
select select "string:AU"
select select "object:537"
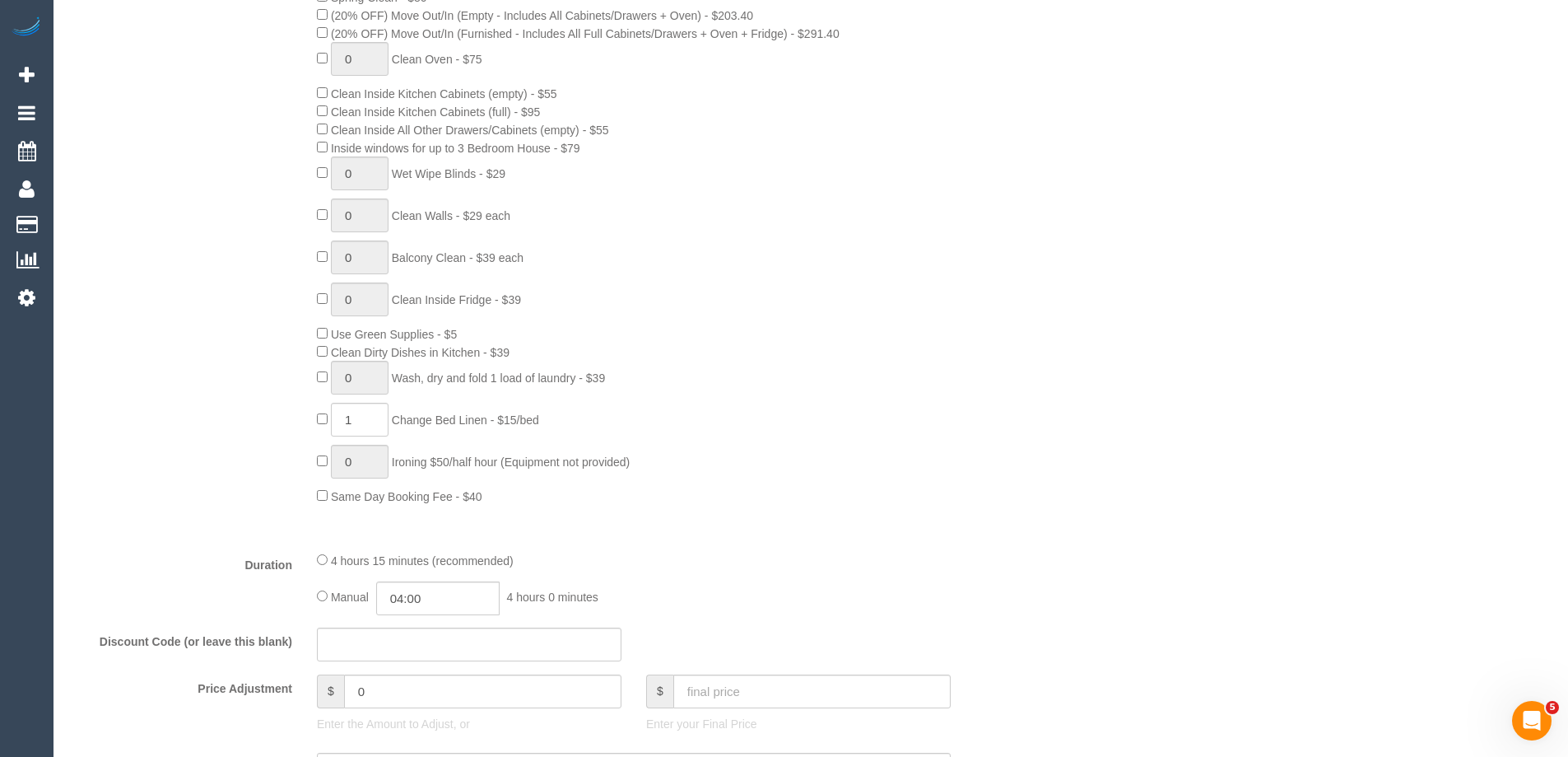
select select "number:27"
select select "number:14"
select select "number:19"
select select "number:23"
select select "number:34"
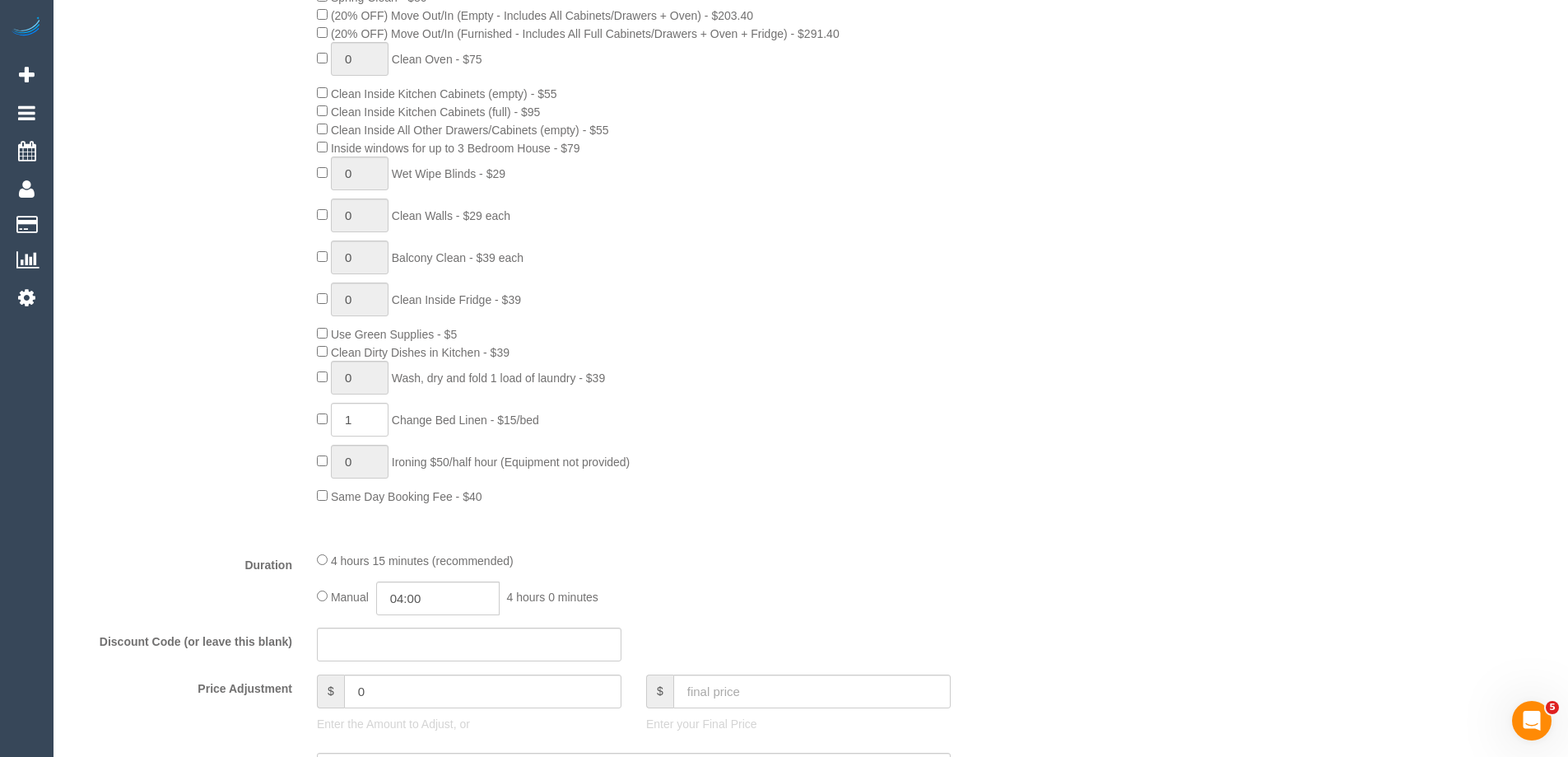
select select "number:13"
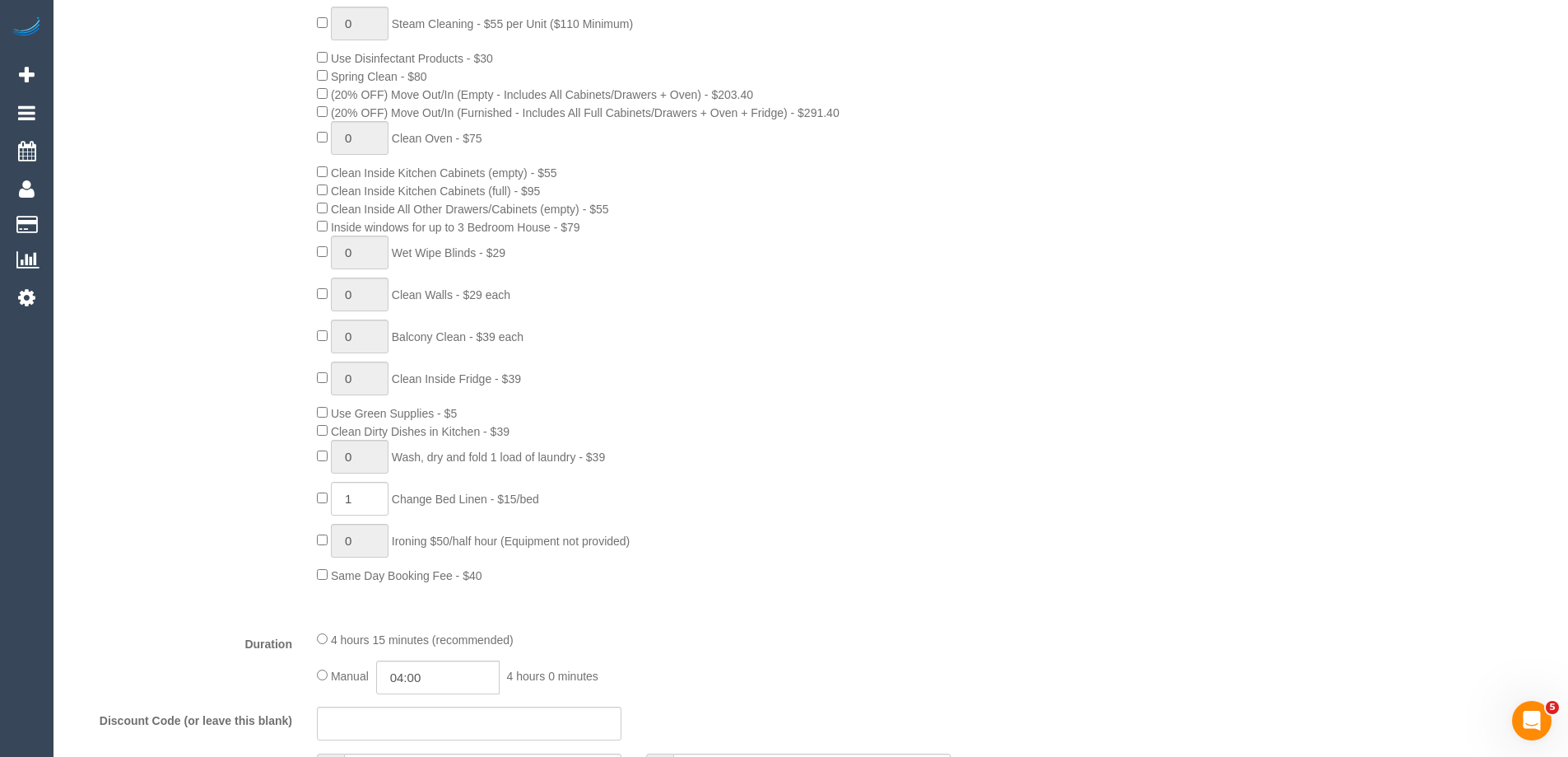
select select "object:1602"
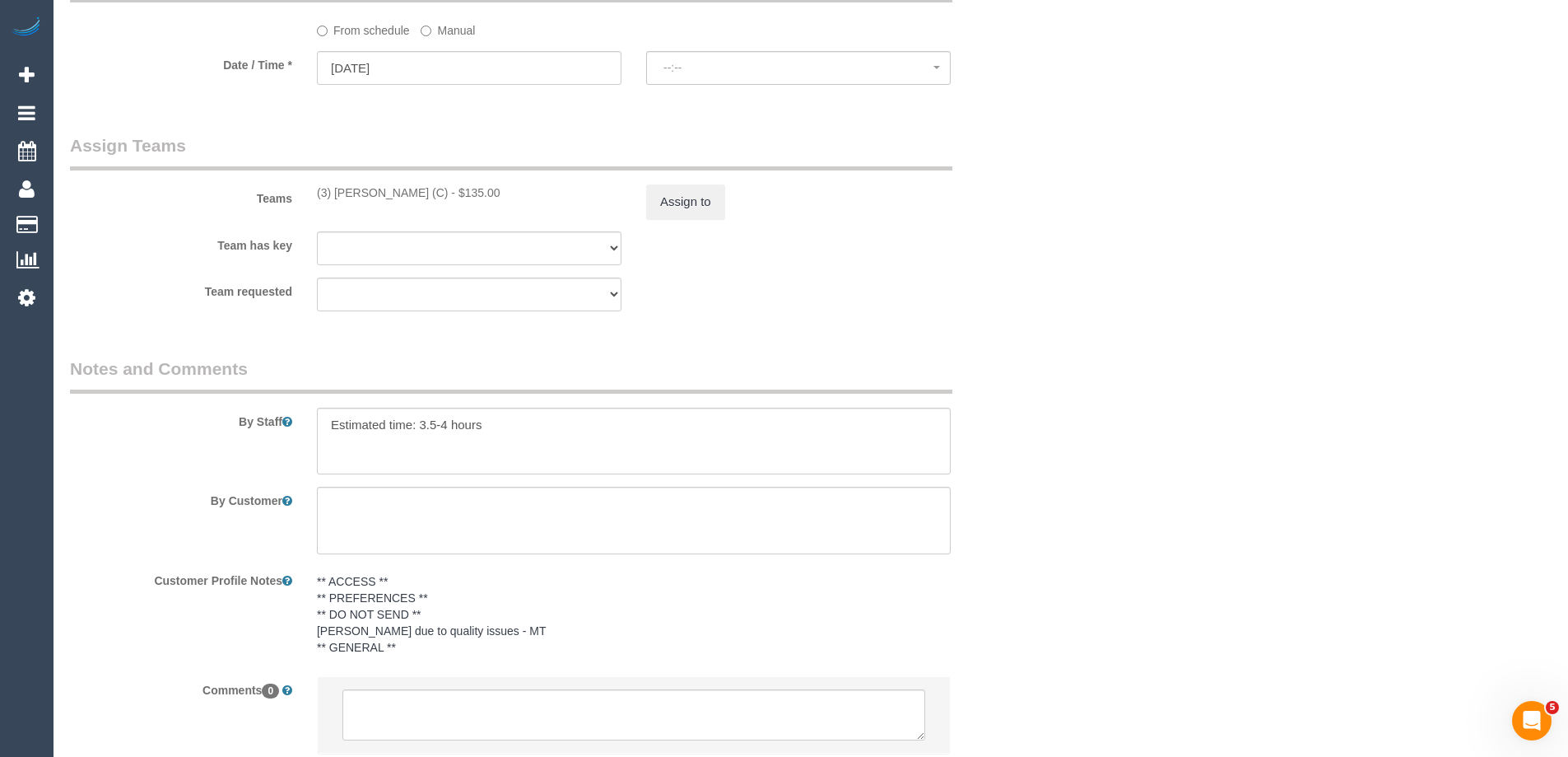
select select "spot2"
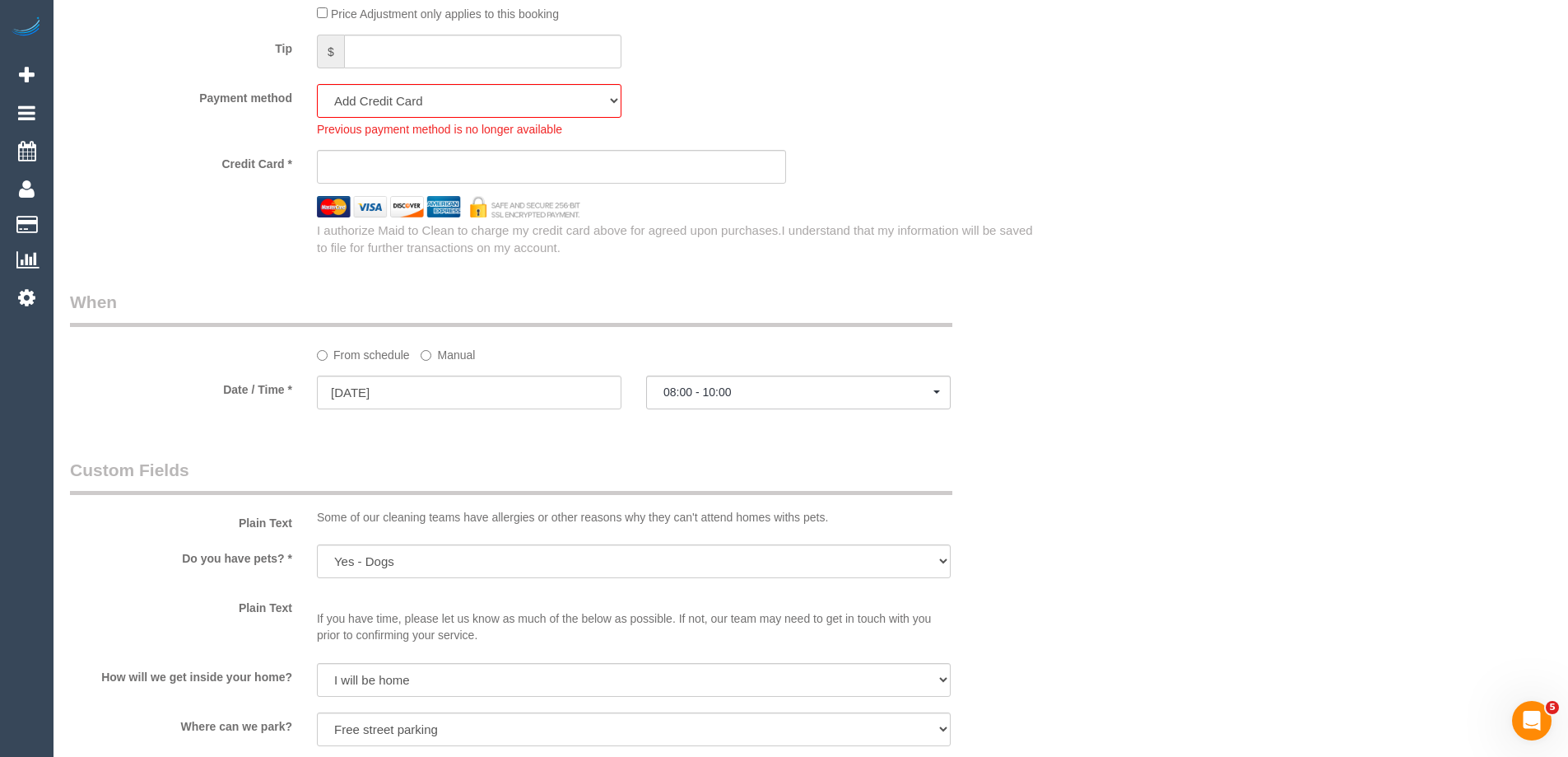
scroll to position [1643, 0]
click at [369, 104] on select "Visa - 8971 - 01/2027 (Default) Add Credit Card ─────────────── Cash Check Payp…" at bounding box center [469, 101] width 305 height 34
select select "string:stripe-pm_1S7UNl2GScqysDRVzncwkfmp"
click at [317, 84] on select "Visa - 8971 - 01/2027 (Default) Add Credit Card ─────────────── Cash Check Payp…" at bounding box center [469, 101] width 305 height 34
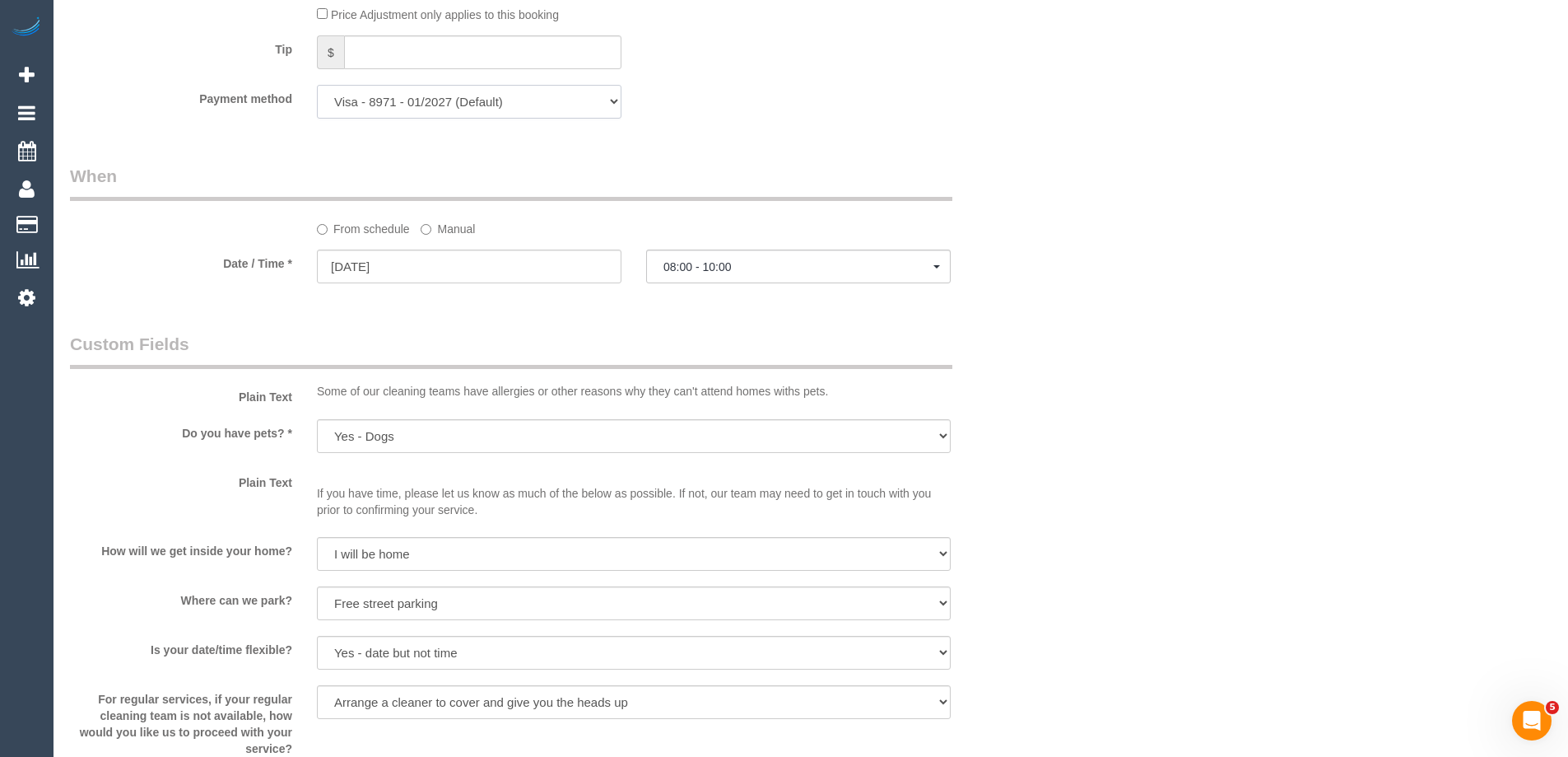
scroll to position [2467, 0]
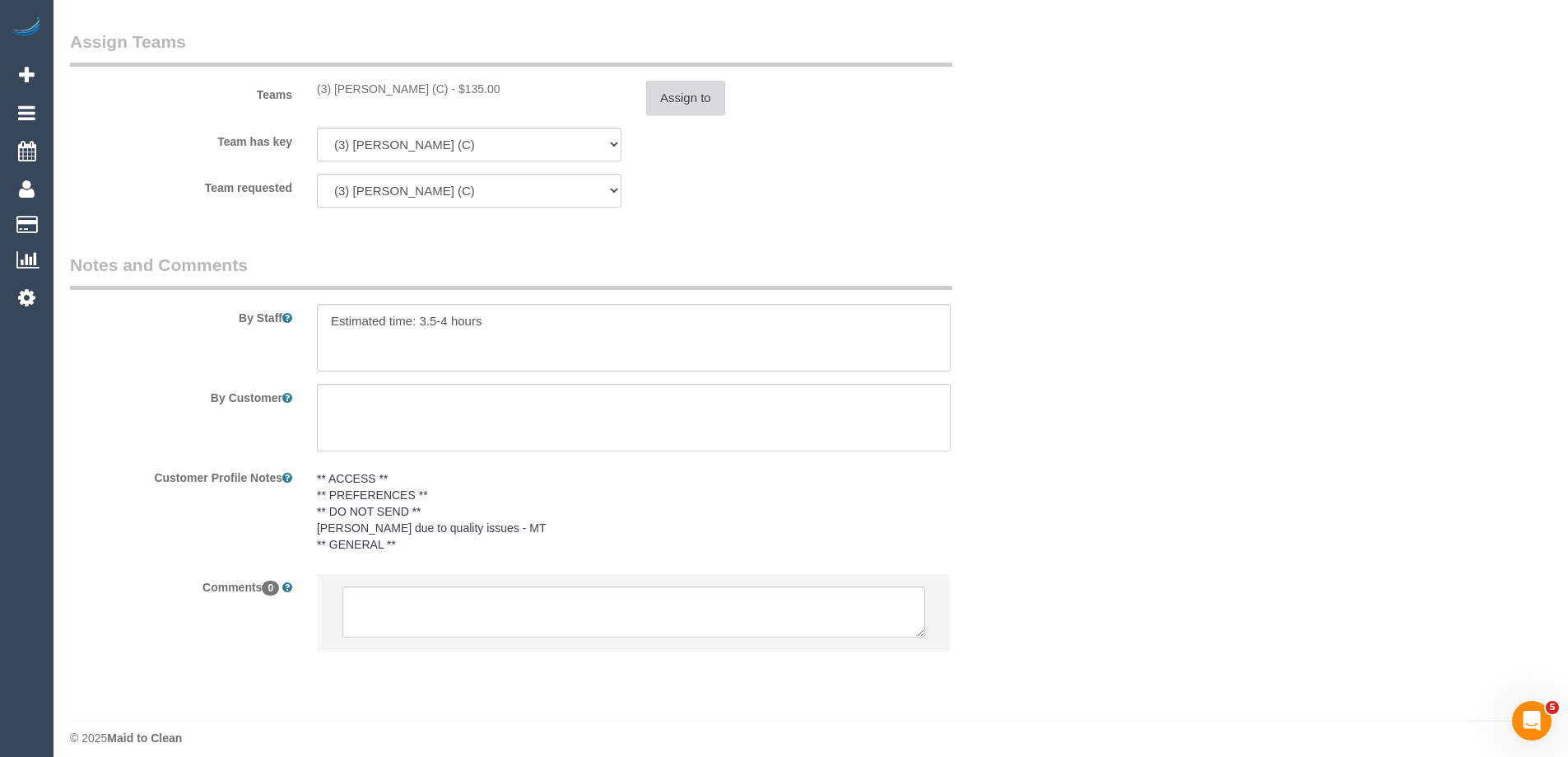
click at [686, 103] on button "Assign to" at bounding box center [686, 98] width 79 height 35
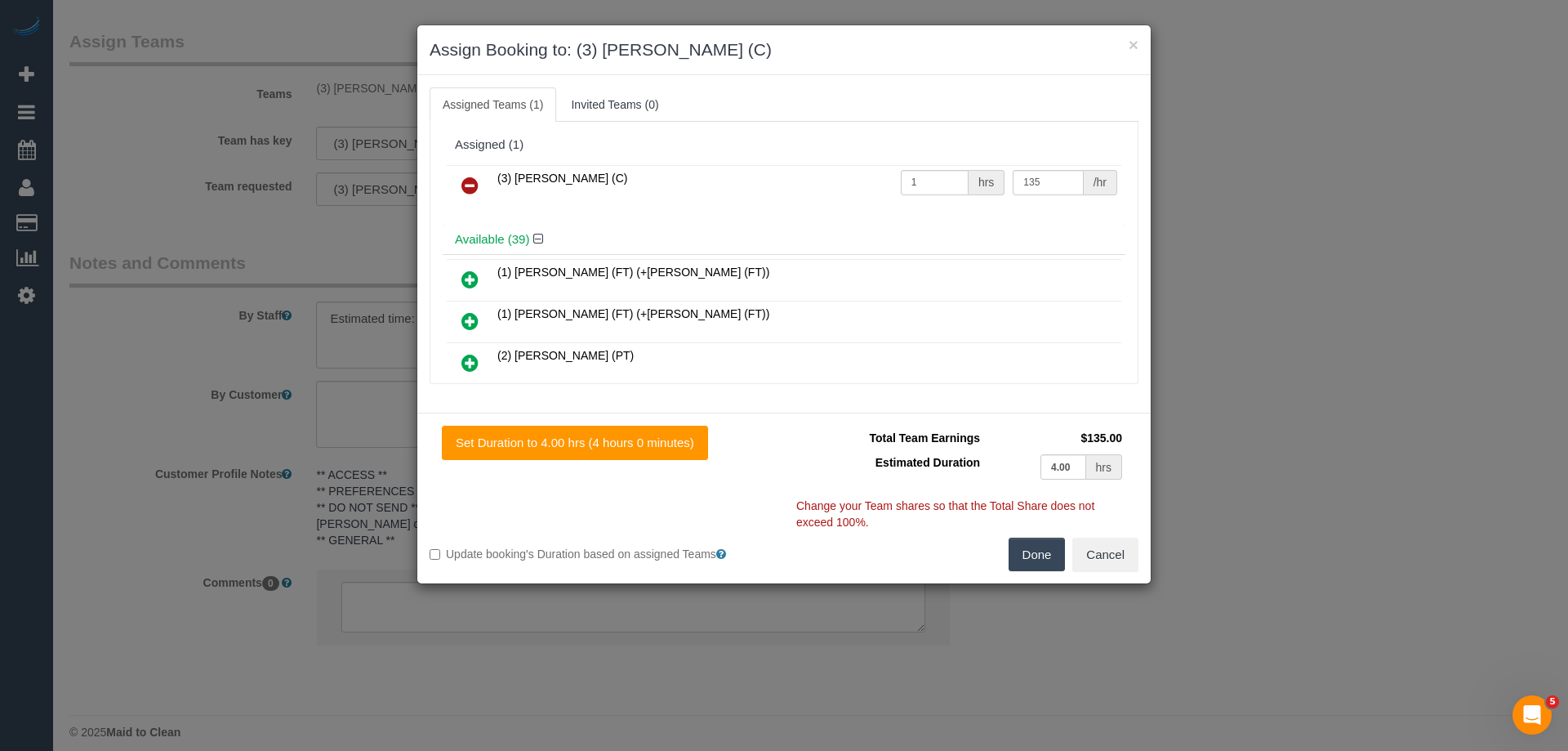
click at [470, 181] on icon at bounding box center [470, 185] width 17 height 20
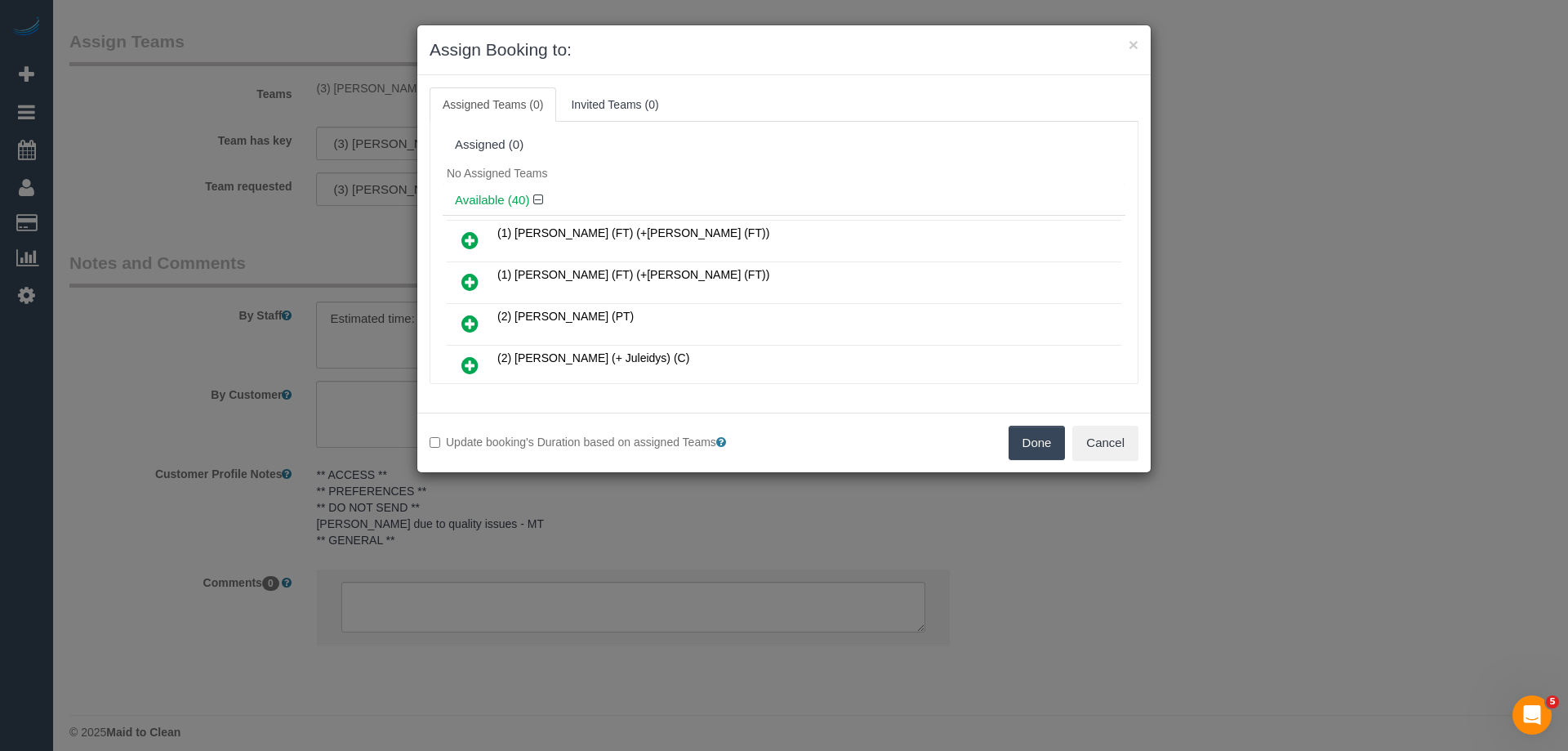
click at [1038, 449] on button "Done" at bounding box center [1037, 442] width 57 height 34
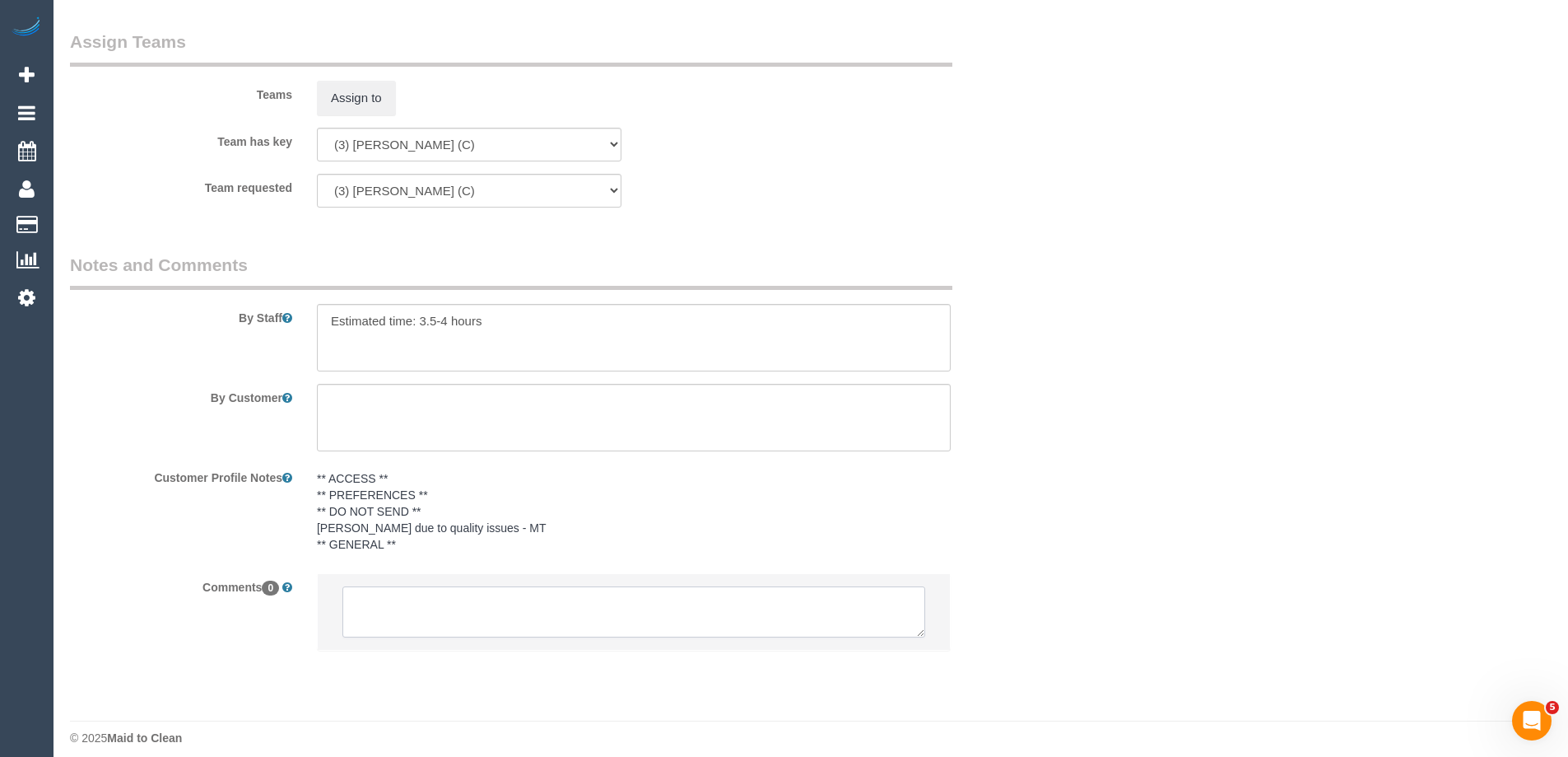
click at [485, 609] on textarea at bounding box center [633, 612] width 582 height 51
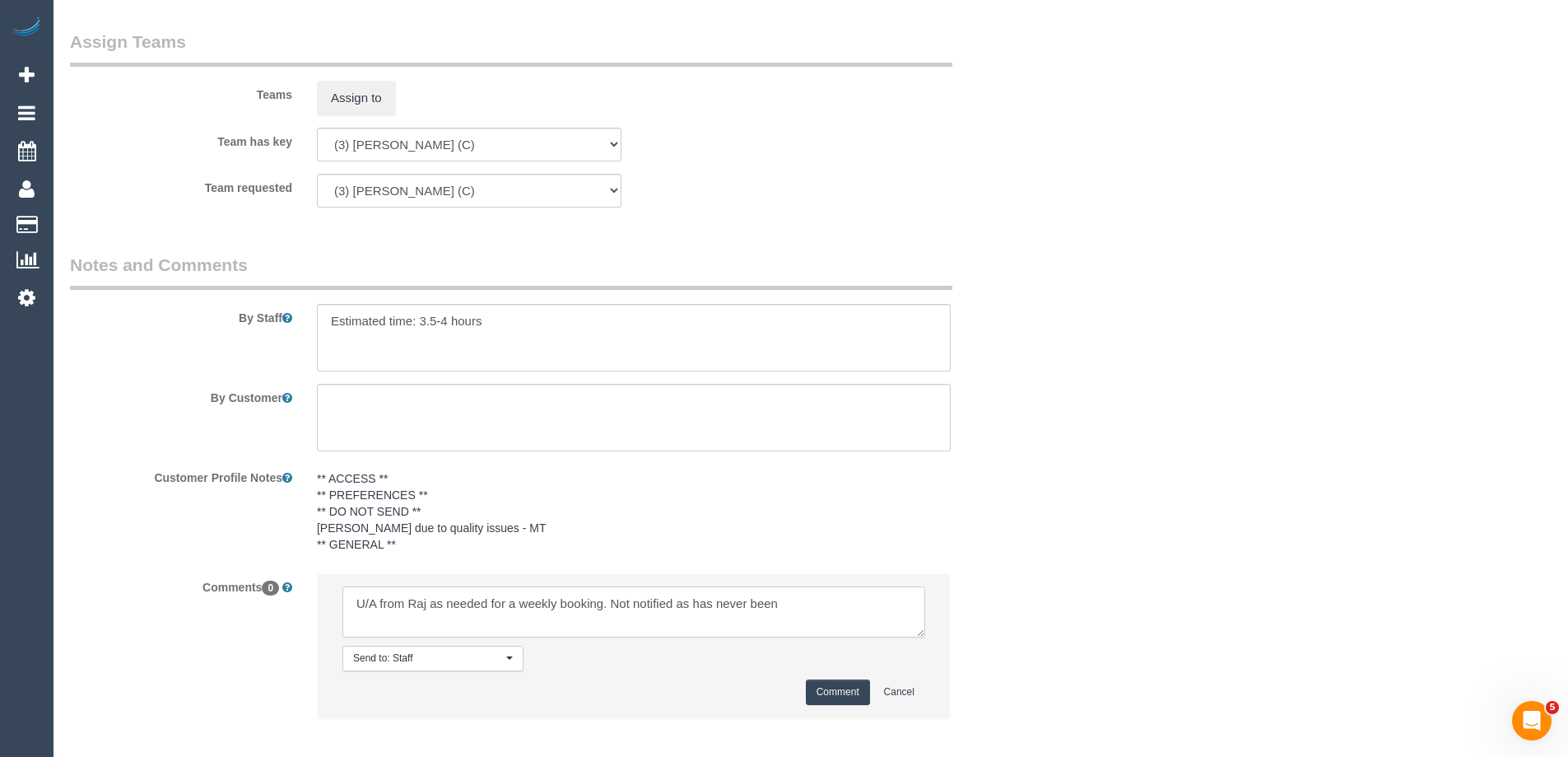
type textarea "U/A from Raj as needed for a weekly booking. Not notified as has never been"
click at [839, 695] on button "Comment" at bounding box center [837, 691] width 64 height 25
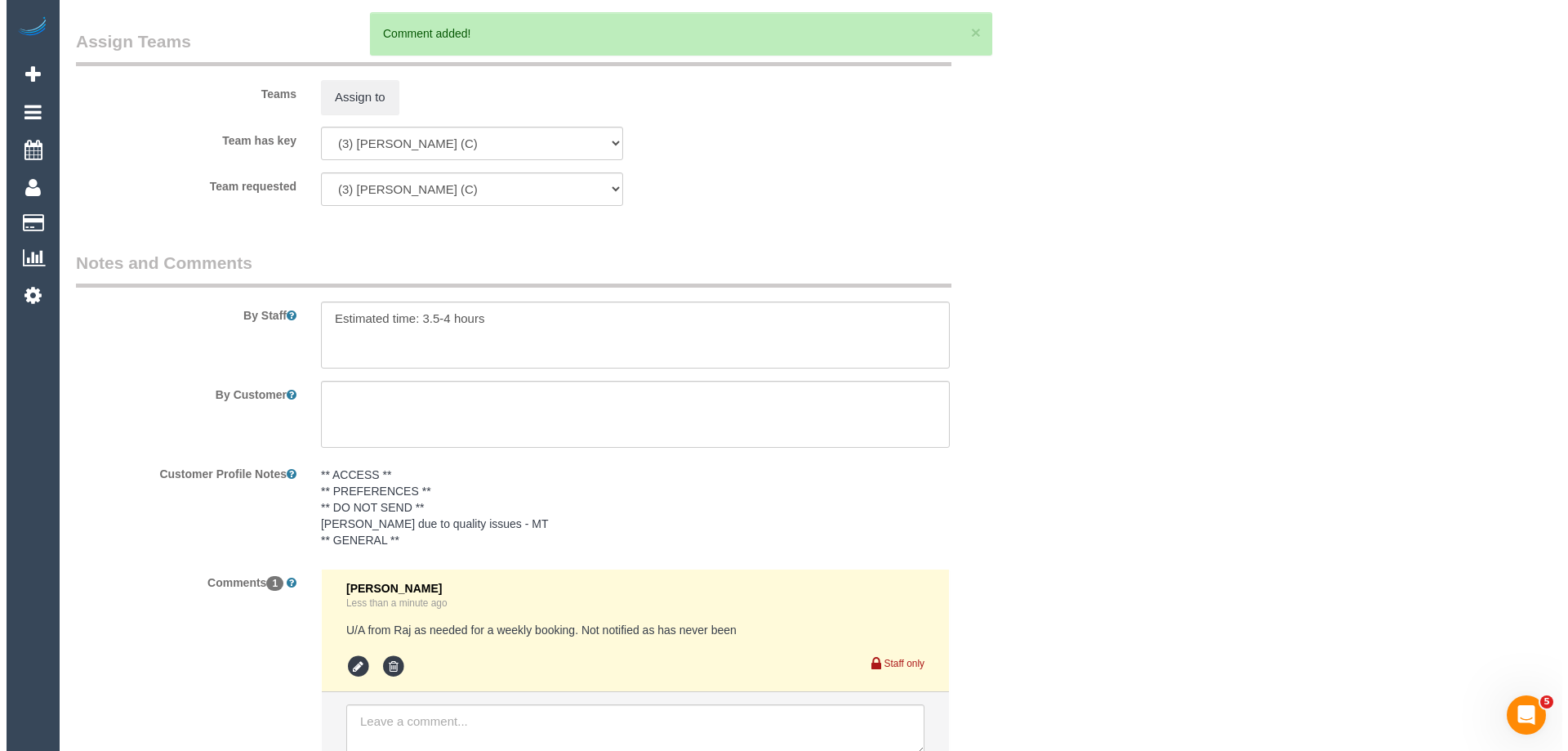
scroll to position [0, 0]
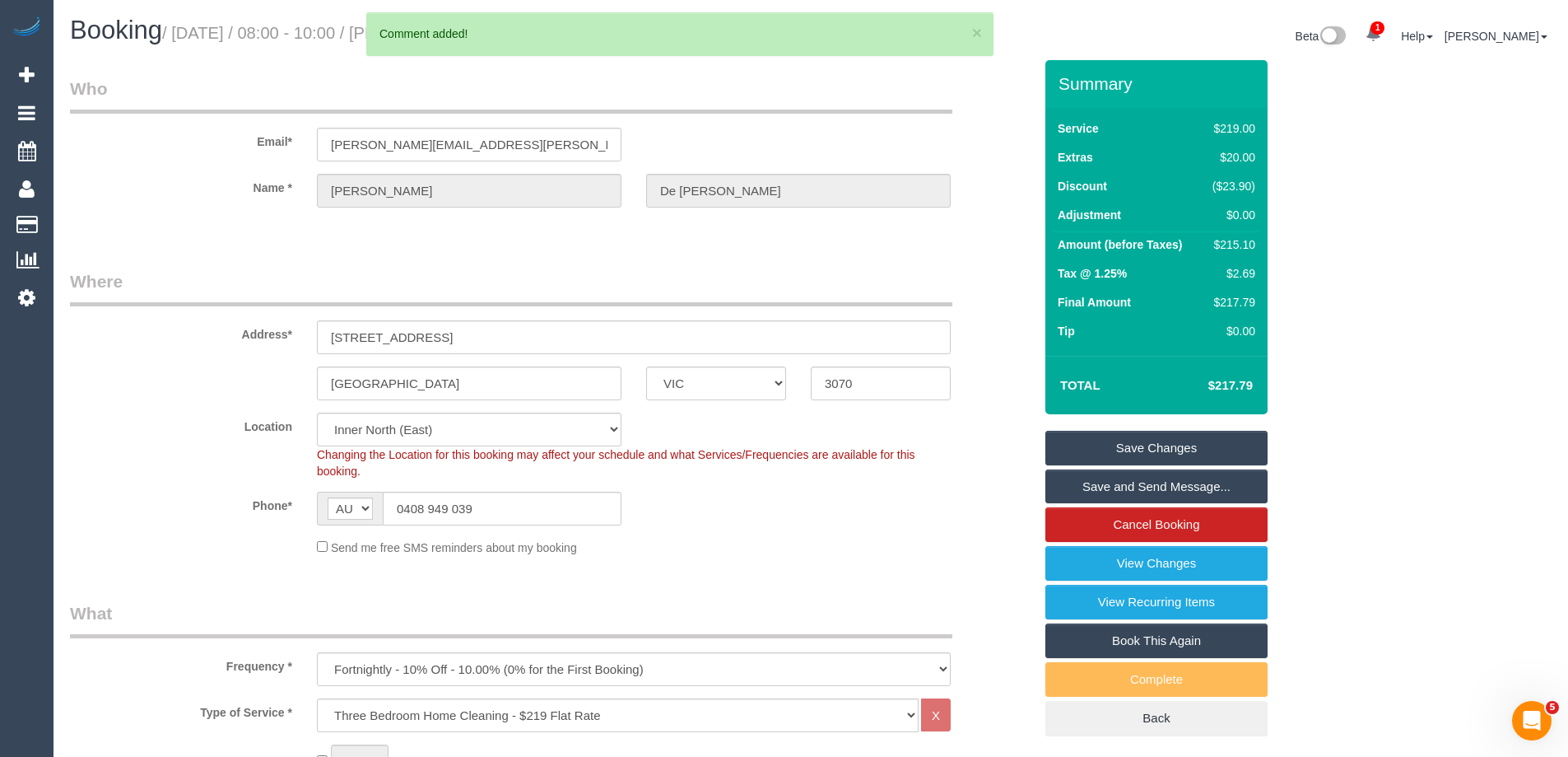
click at [1098, 447] on link "Save Changes" at bounding box center [1156, 447] width 222 height 35
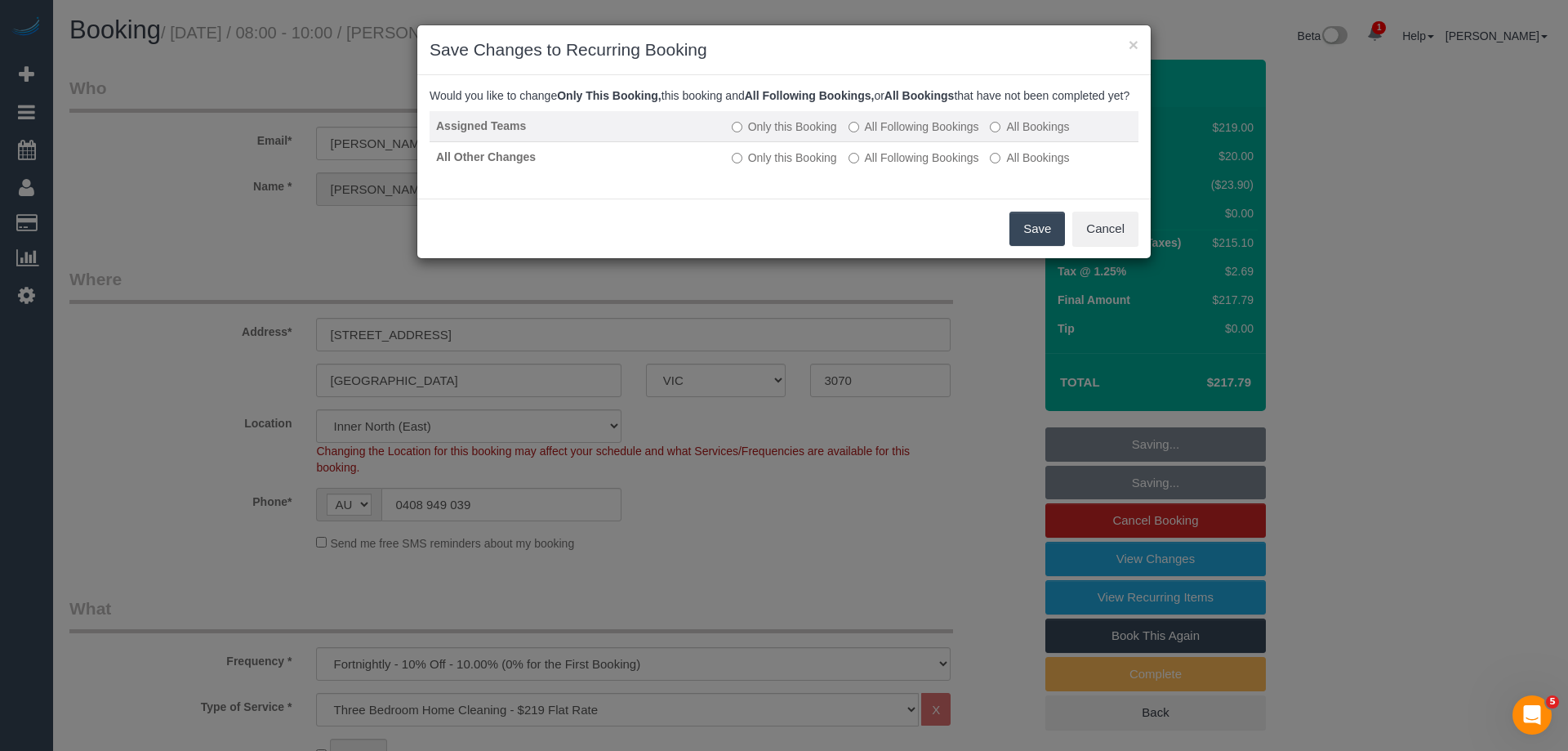
click at [906, 135] on label "All Following Bookings" at bounding box center [914, 127] width 130 height 17
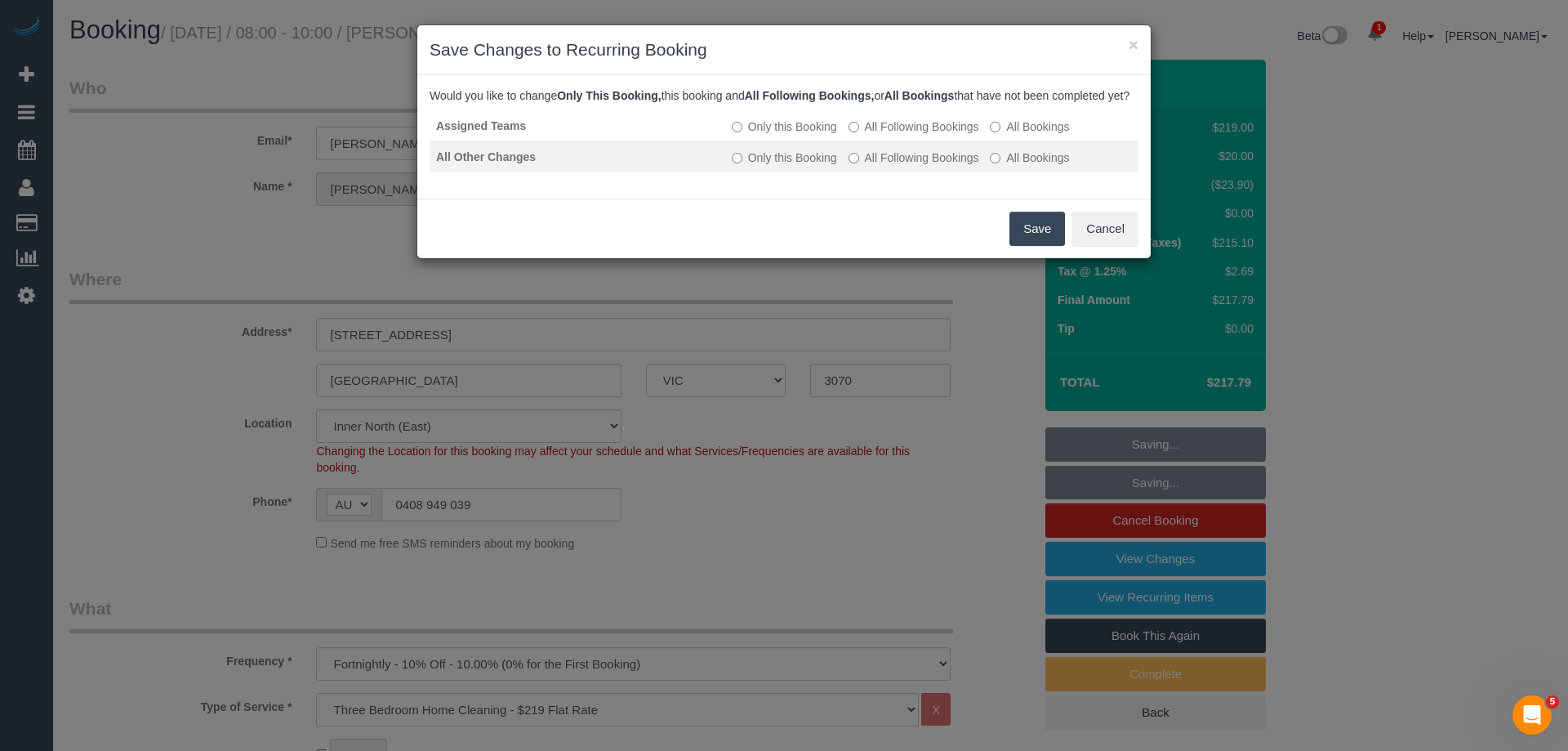
click at [895, 166] on label "All Following Bookings" at bounding box center [914, 158] width 130 height 17
click at [1039, 242] on button "Save" at bounding box center [1038, 228] width 56 height 34
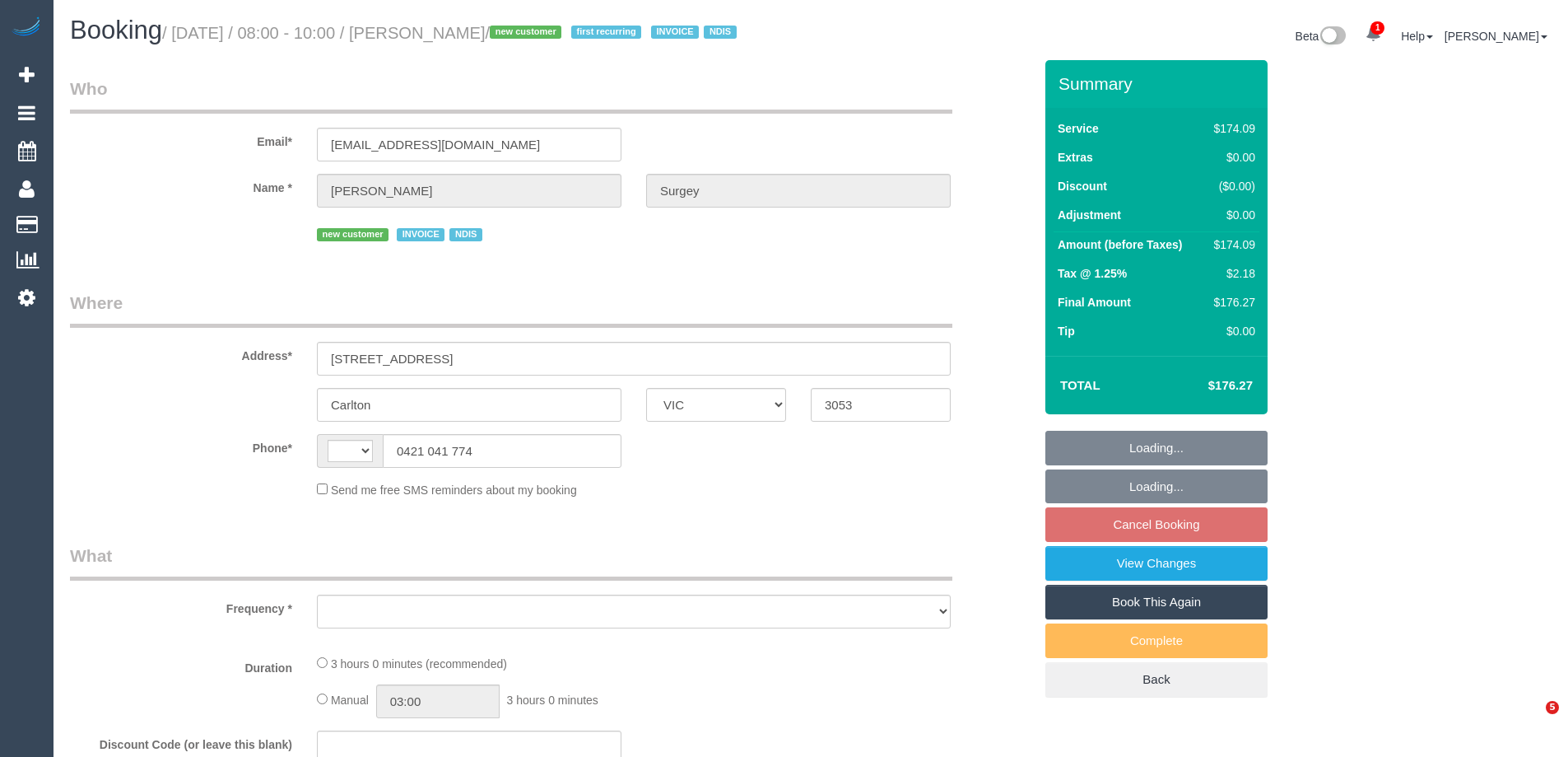
select select "VIC"
select select "string:AU"
select select "object:287"
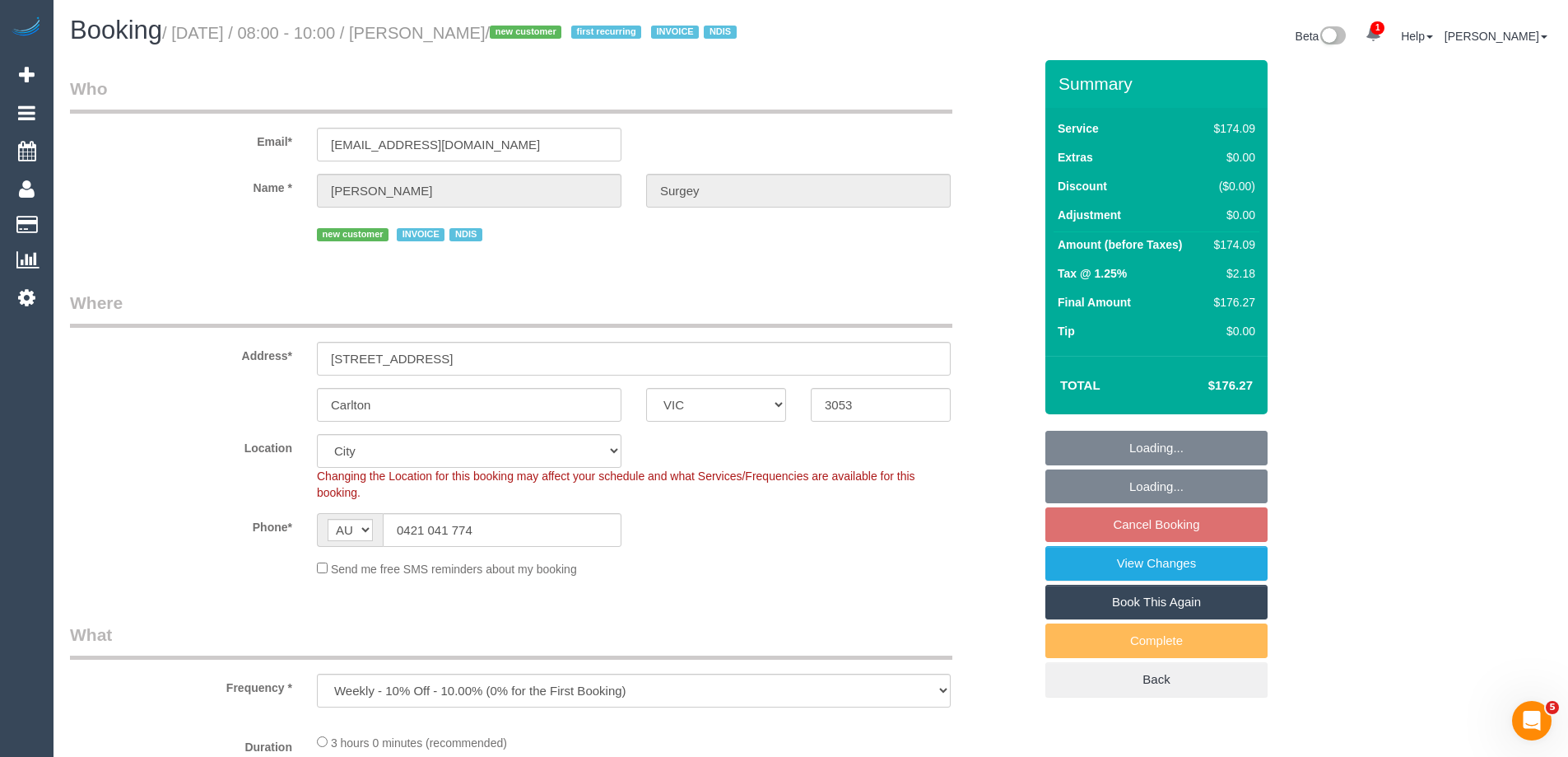
select select "number:28"
select select "number:14"
select select "number:19"
select select "number:22"
select select "object:708"
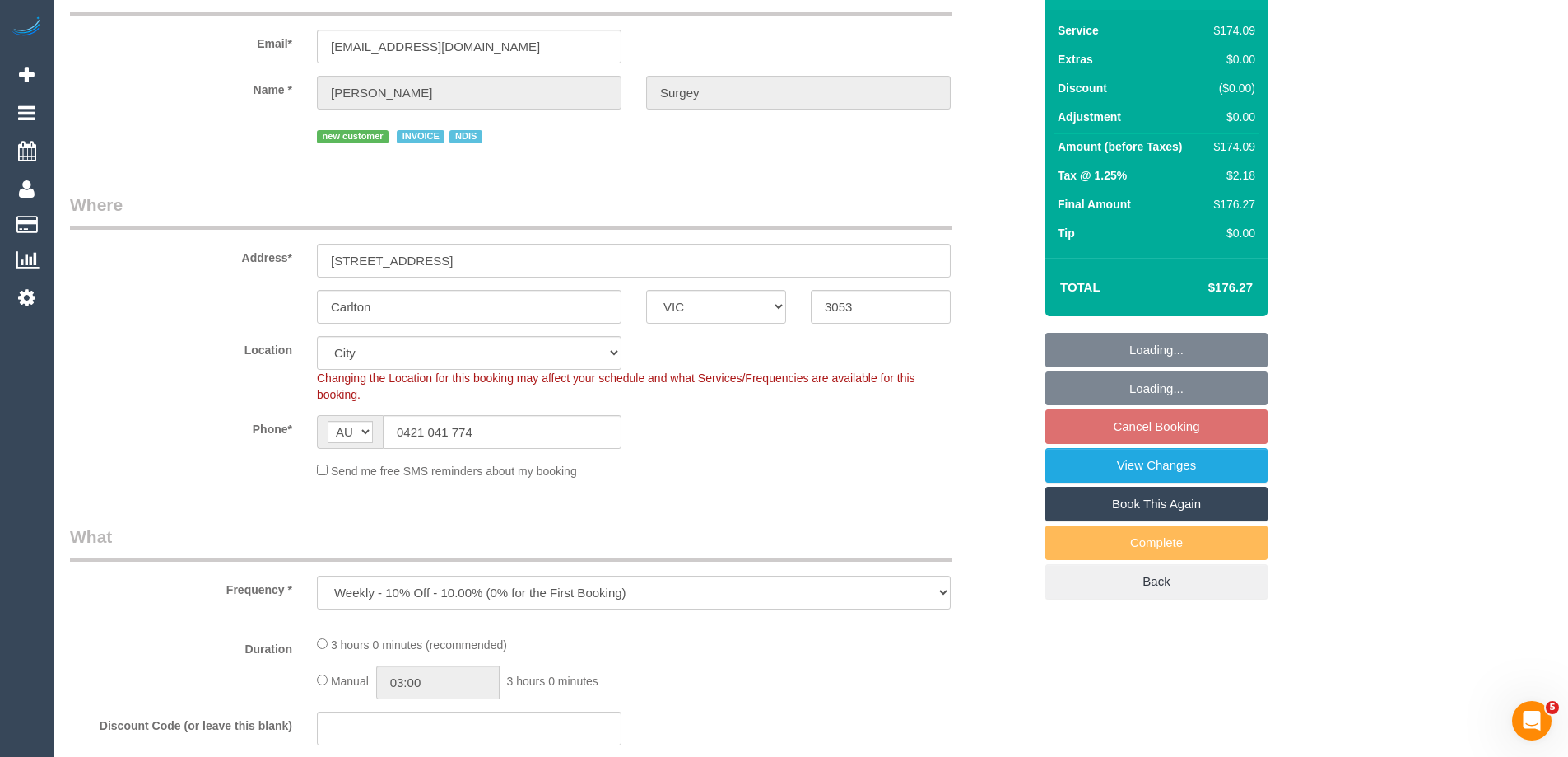
select select "180"
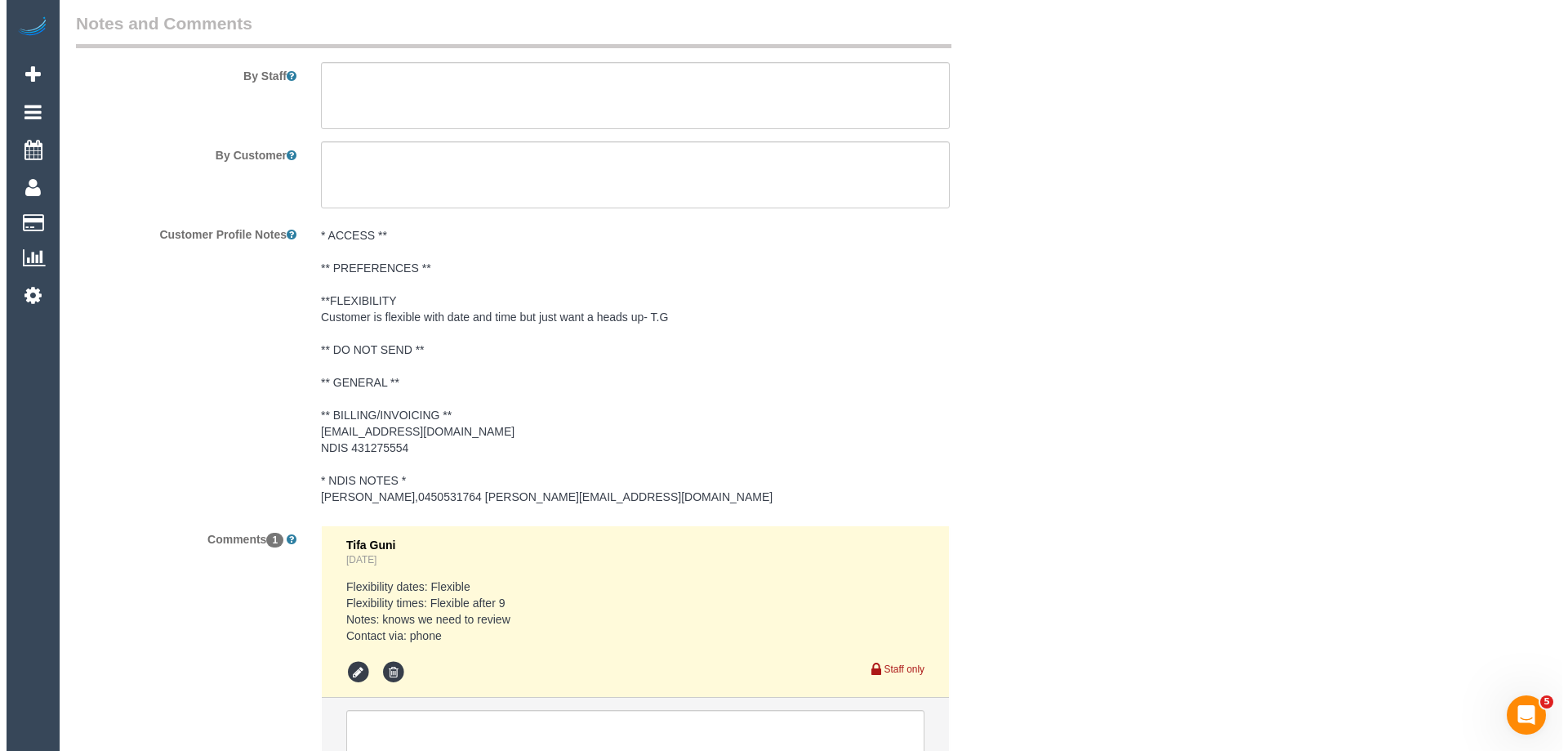
scroll to position [2025, 0]
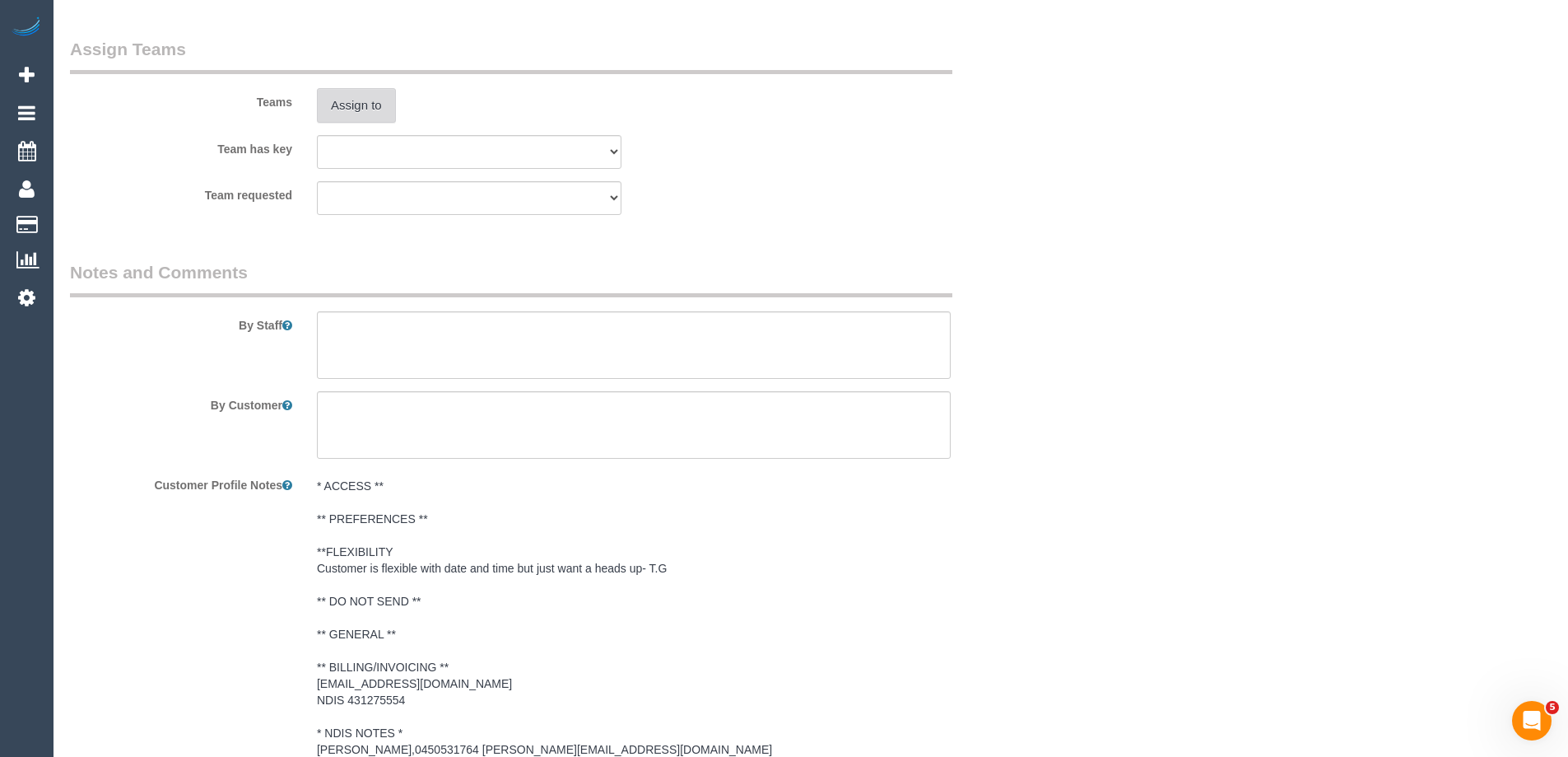
click at [354, 119] on button "Assign to" at bounding box center [356, 105] width 79 height 35
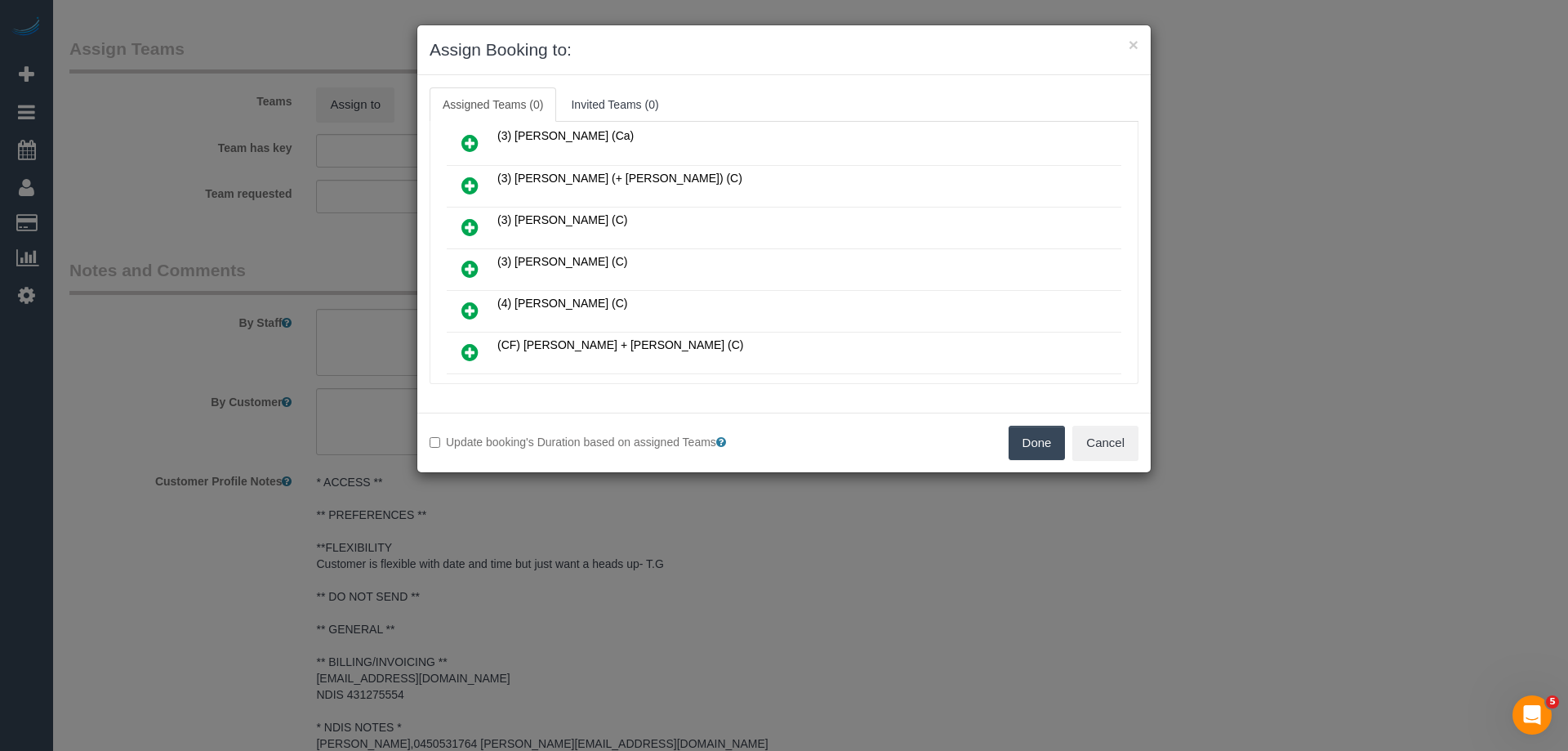
scroll to position [245, 0]
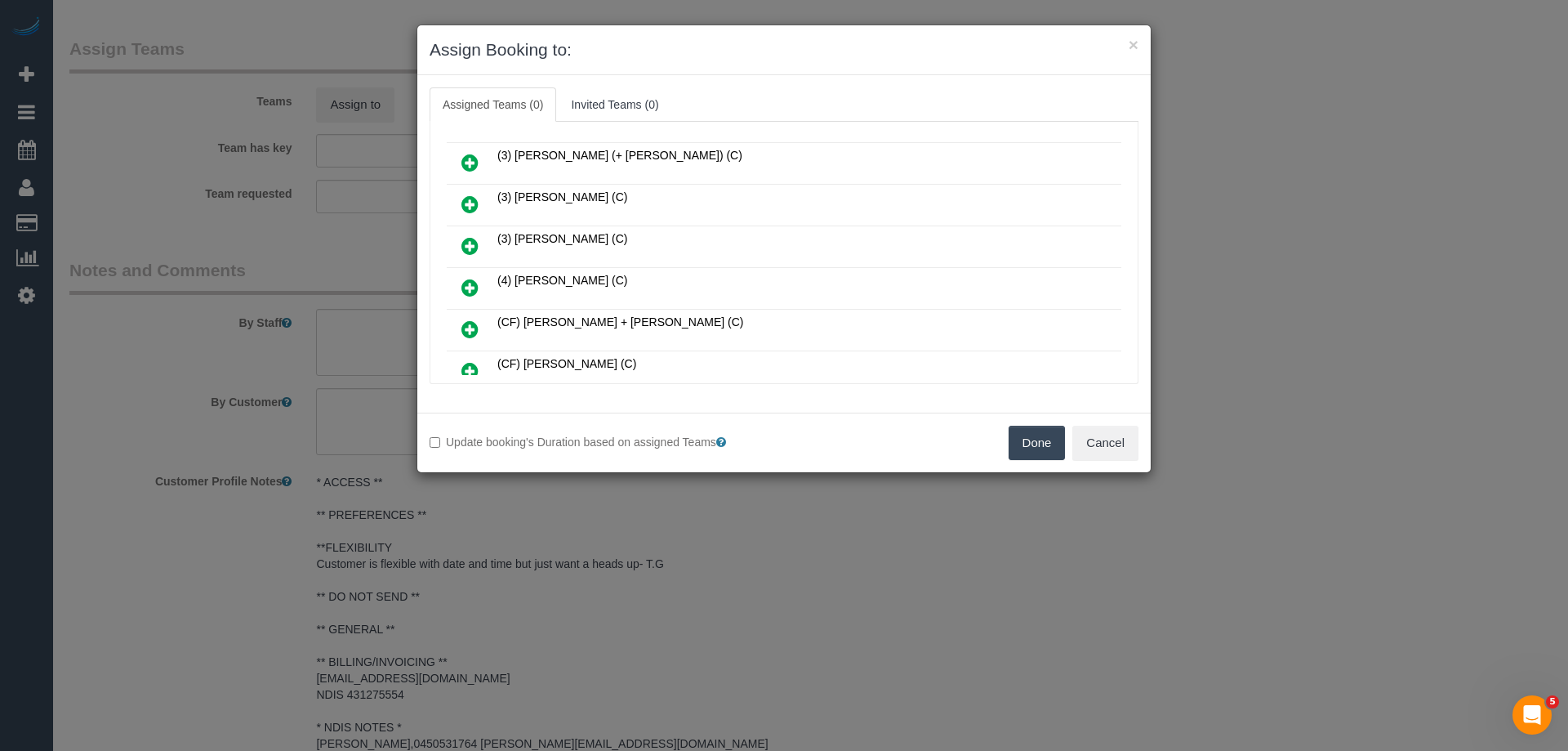
click at [470, 234] on link at bounding box center [469, 247] width 38 height 33
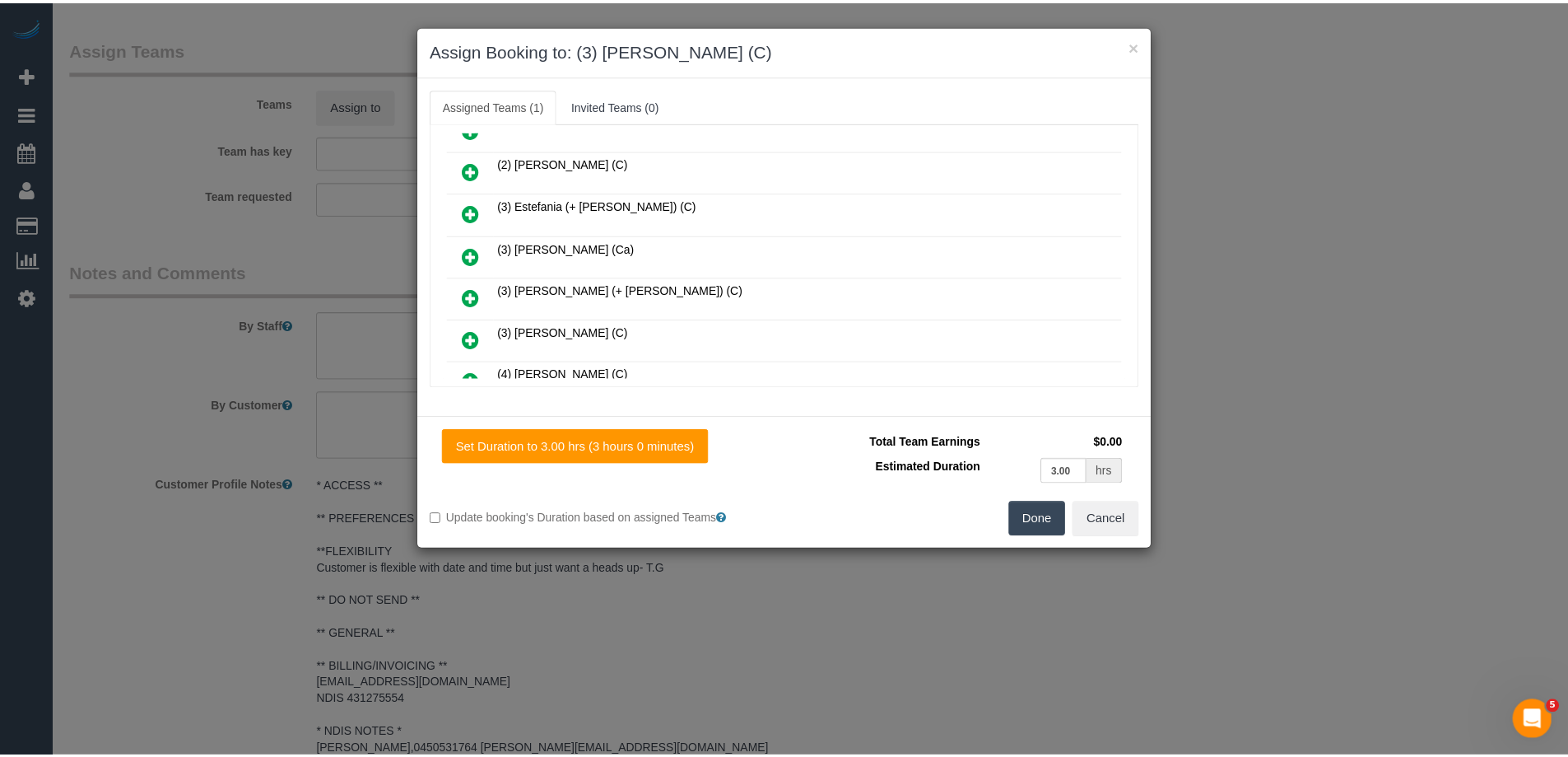
scroll to position [0, 0]
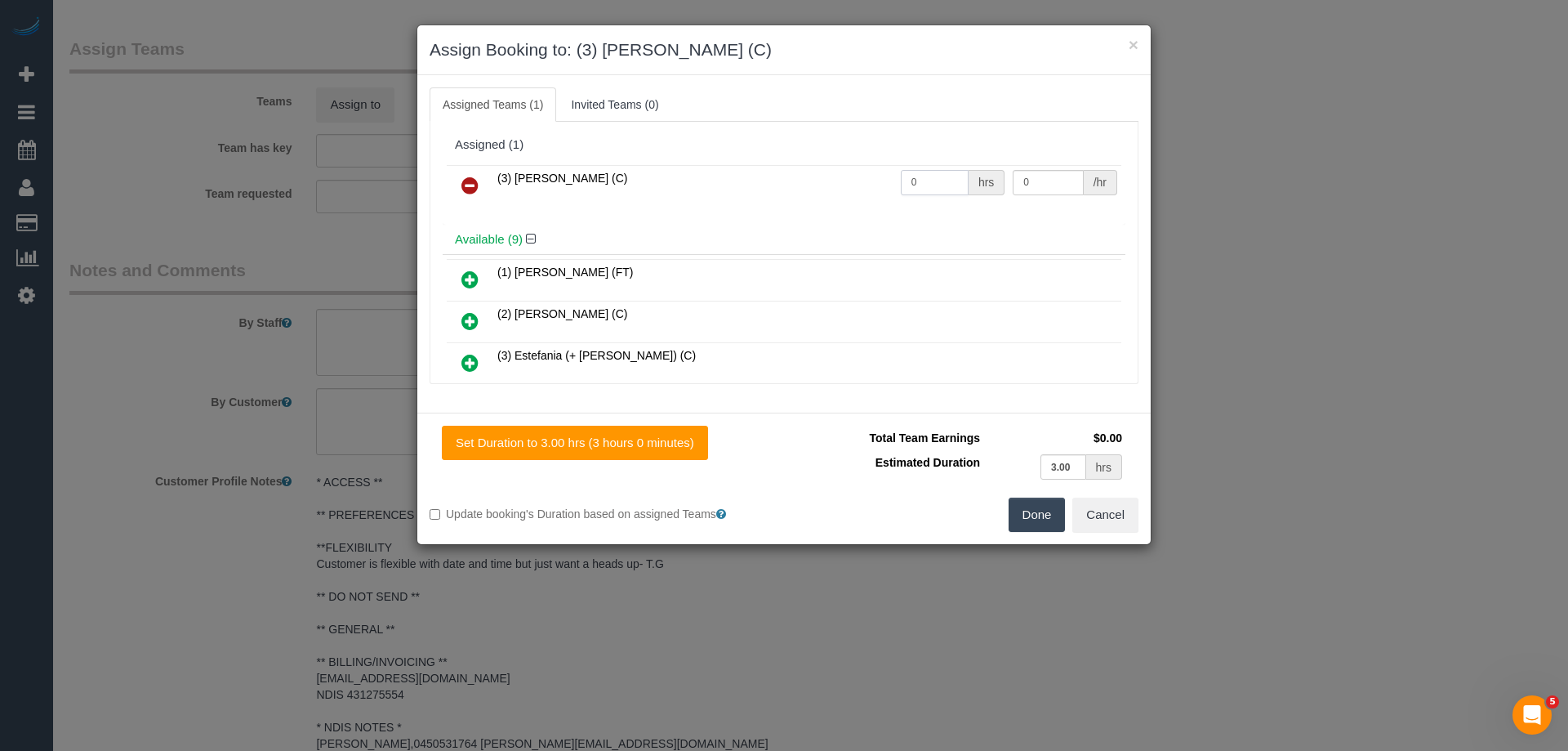
drag, startPoint x: 920, startPoint y: 177, endPoint x: 864, endPoint y: 178, distance: 56.0
click at [845, 176] on tr "(3) Raj Suram (C) 0 hrs 0 /hr" at bounding box center [784, 185] width 675 height 42
type input "3"
drag, startPoint x: 1039, startPoint y: 180, endPoint x: 943, endPoint y: 169, distance: 96.6
click at [949, 169] on tr "(3) Raj Suram (C) 3 hrs 0 /hr" at bounding box center [784, 185] width 675 height 42
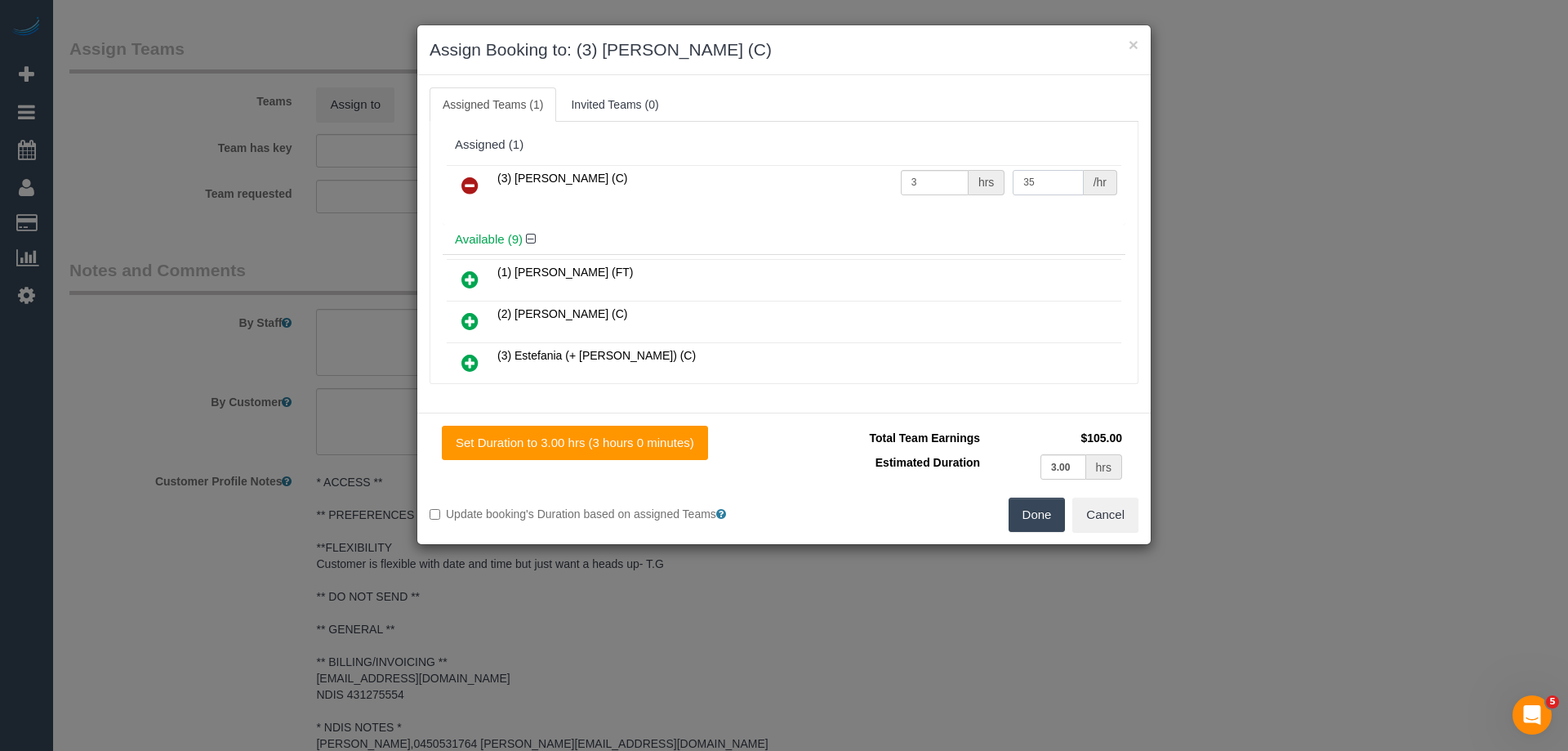
type input "35"
click at [1049, 511] on button "Done" at bounding box center [1037, 515] width 57 height 34
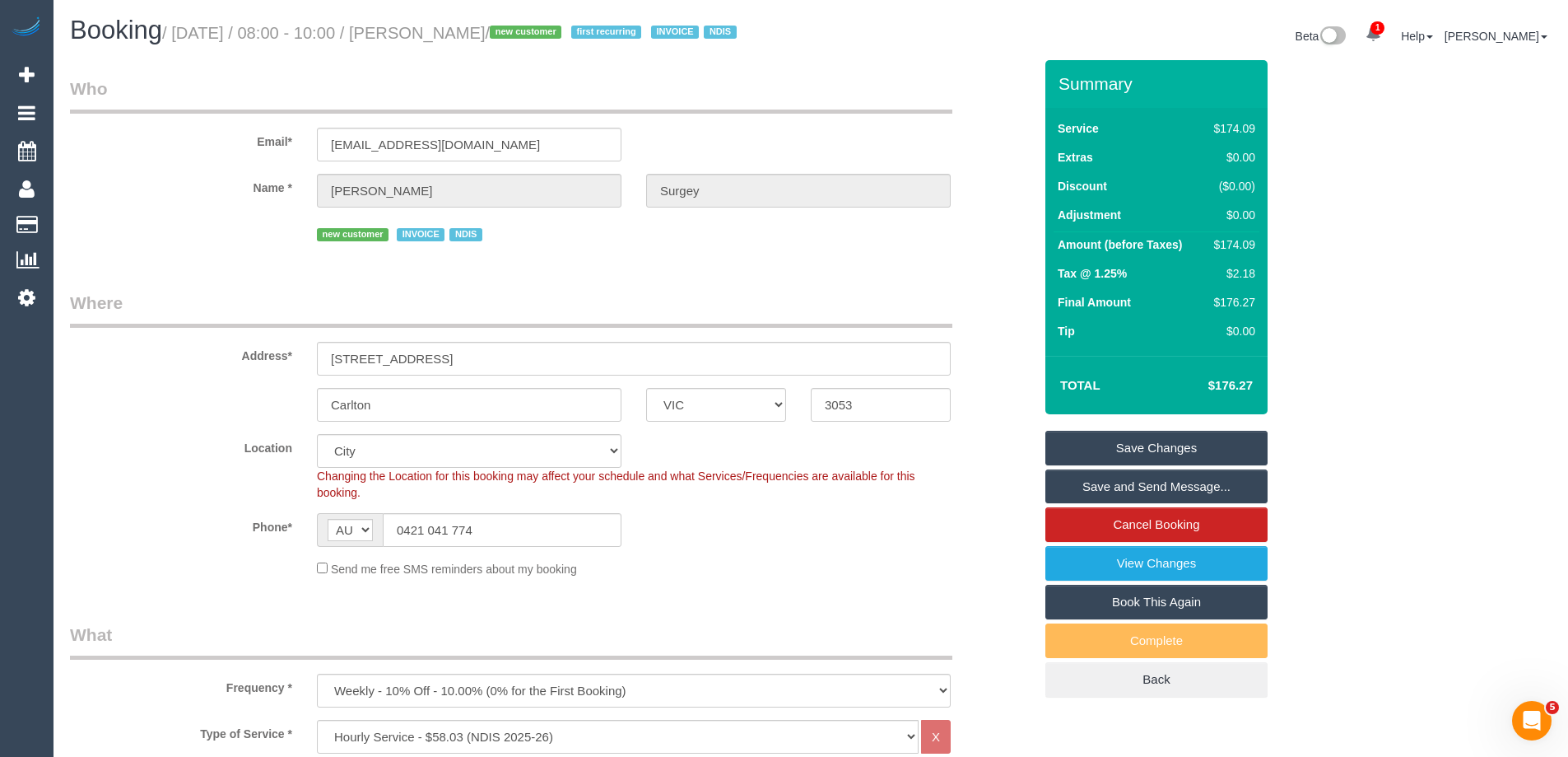
drag, startPoint x: 598, startPoint y: 37, endPoint x: 457, endPoint y: 33, distance: 141.1
click at [457, 33] on small "/ September 22, 2025 / 08:00 - 10:00 / Christopher Surgey / new customer first …" at bounding box center [452, 32] width 580 height 18
copy small "Christopher Surgey"
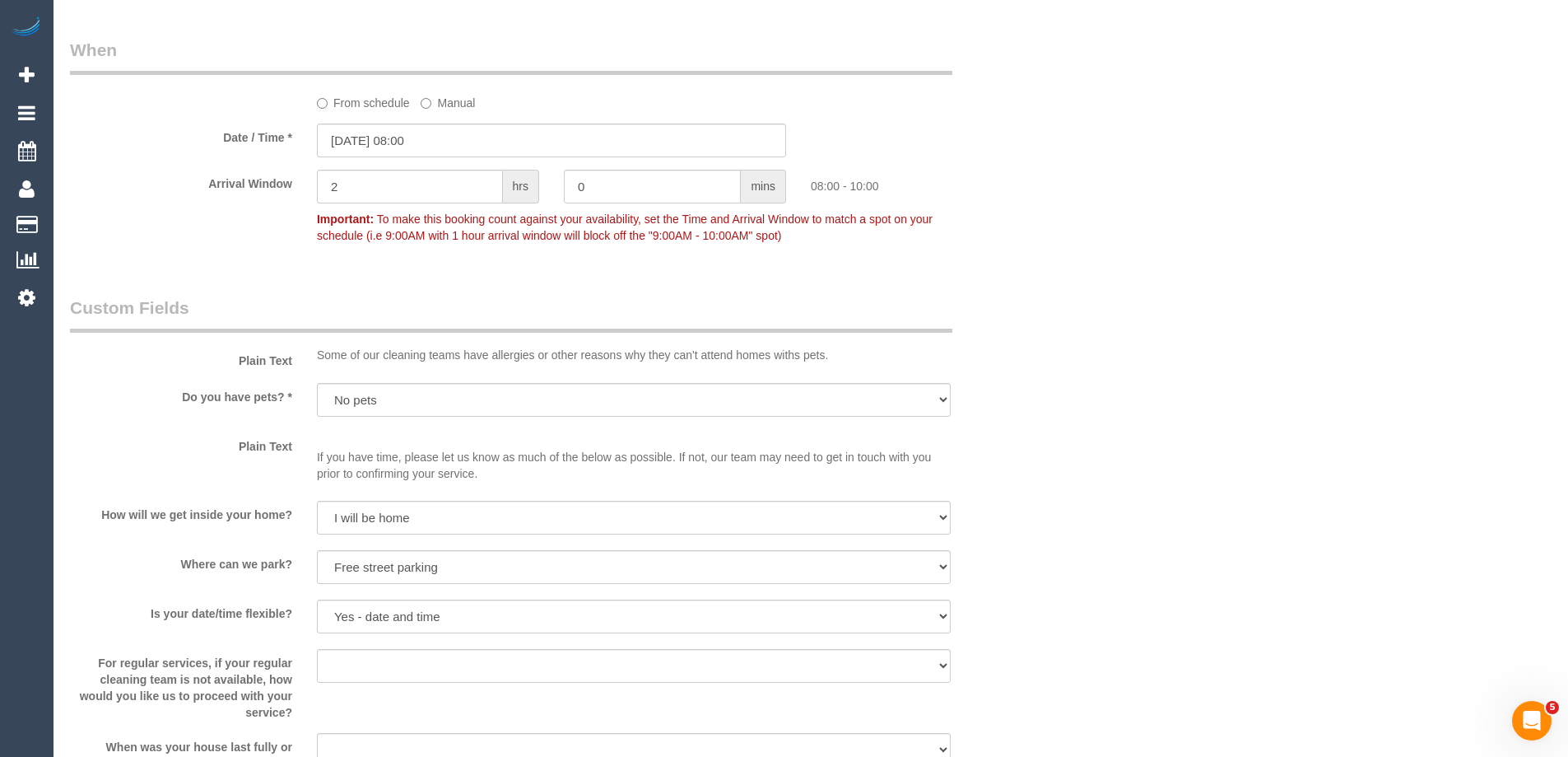
scroll to position [971, 0]
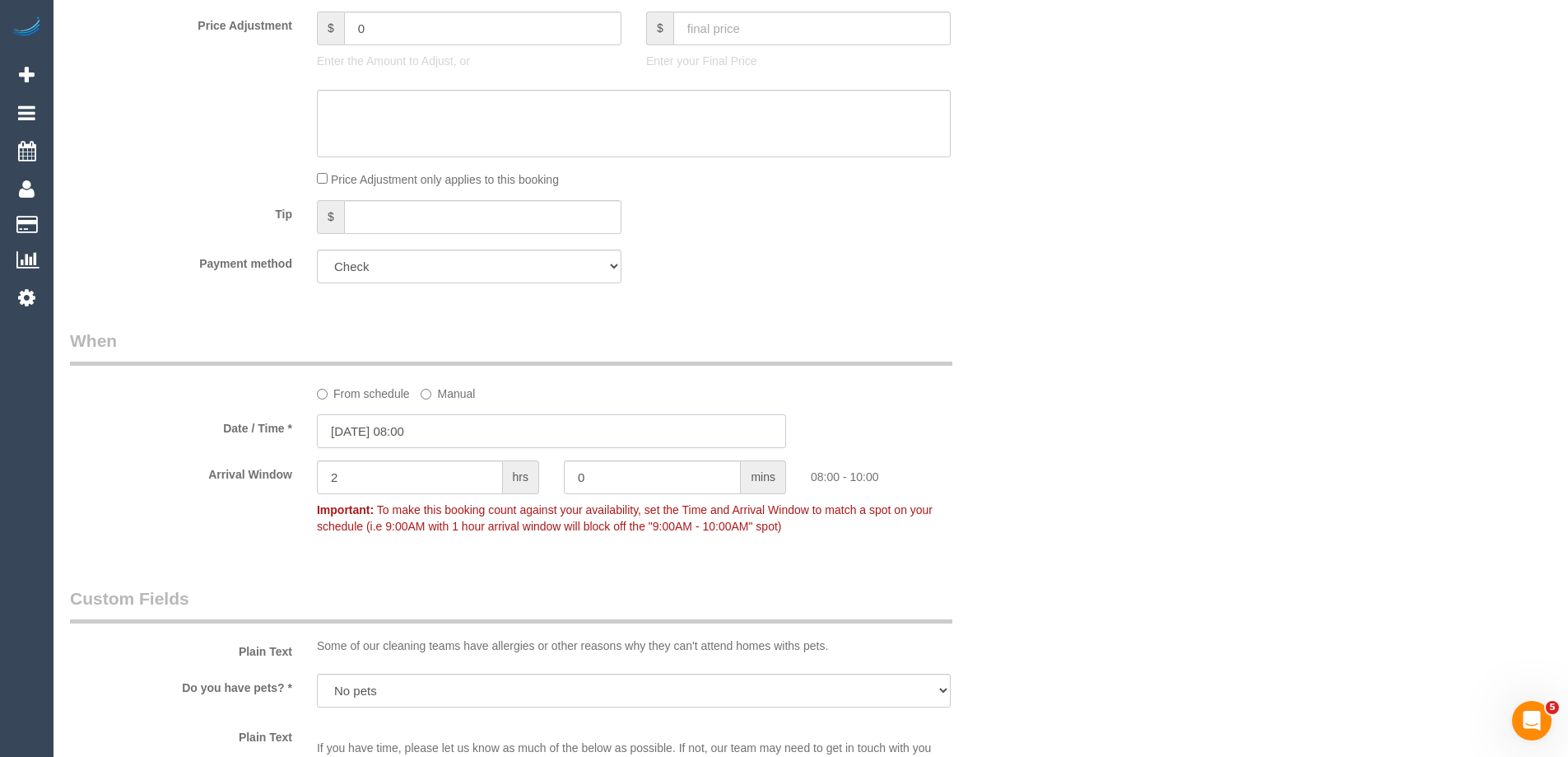
click at [365, 447] on input "22/09/2025 08:00" at bounding box center [551, 431] width 469 height 34
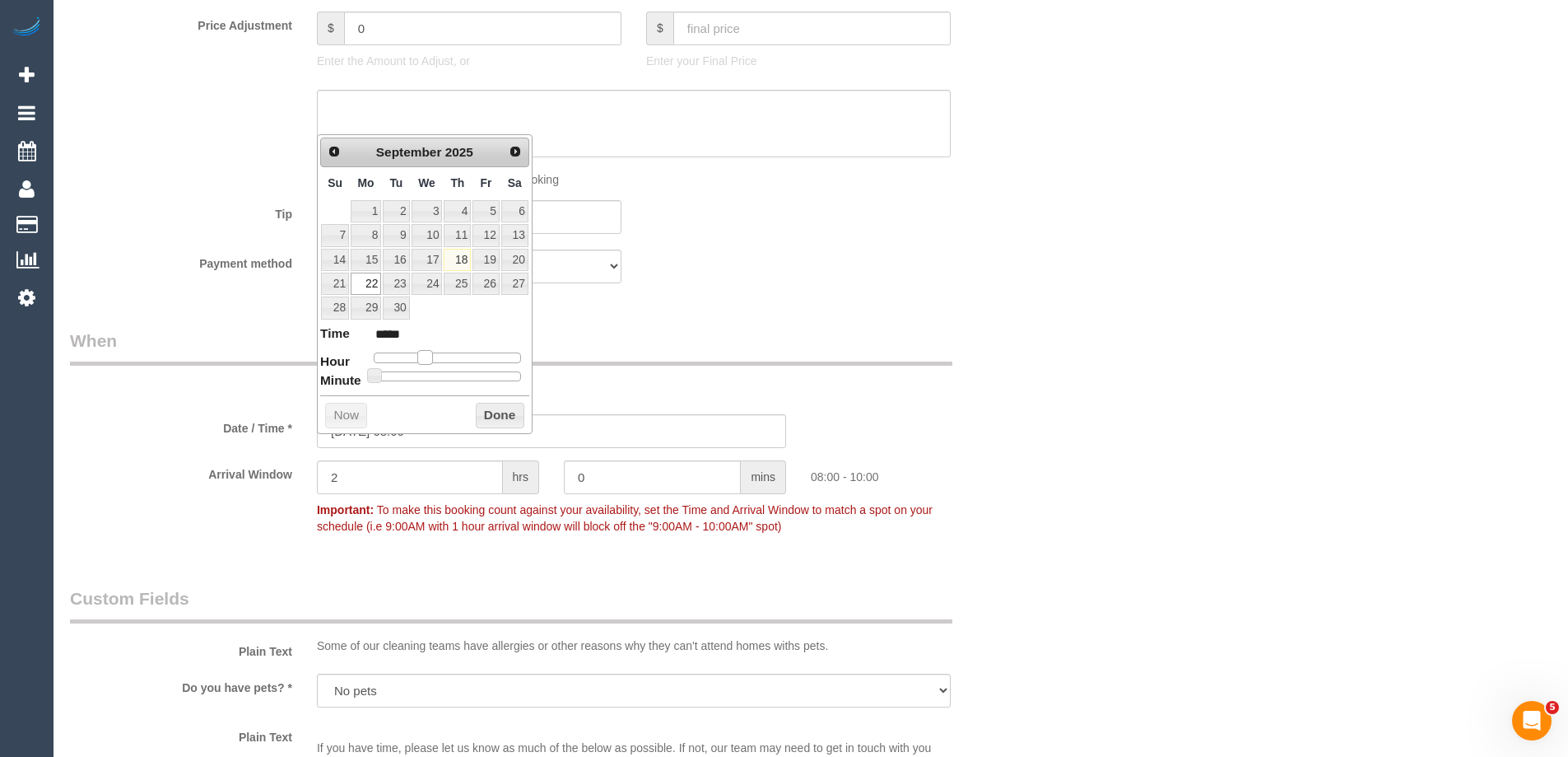
type input "22/09/2025 09:00"
type input "*****"
click at [434, 359] on span at bounding box center [431, 357] width 15 height 15
click at [497, 407] on button "Done" at bounding box center [500, 416] width 49 height 26
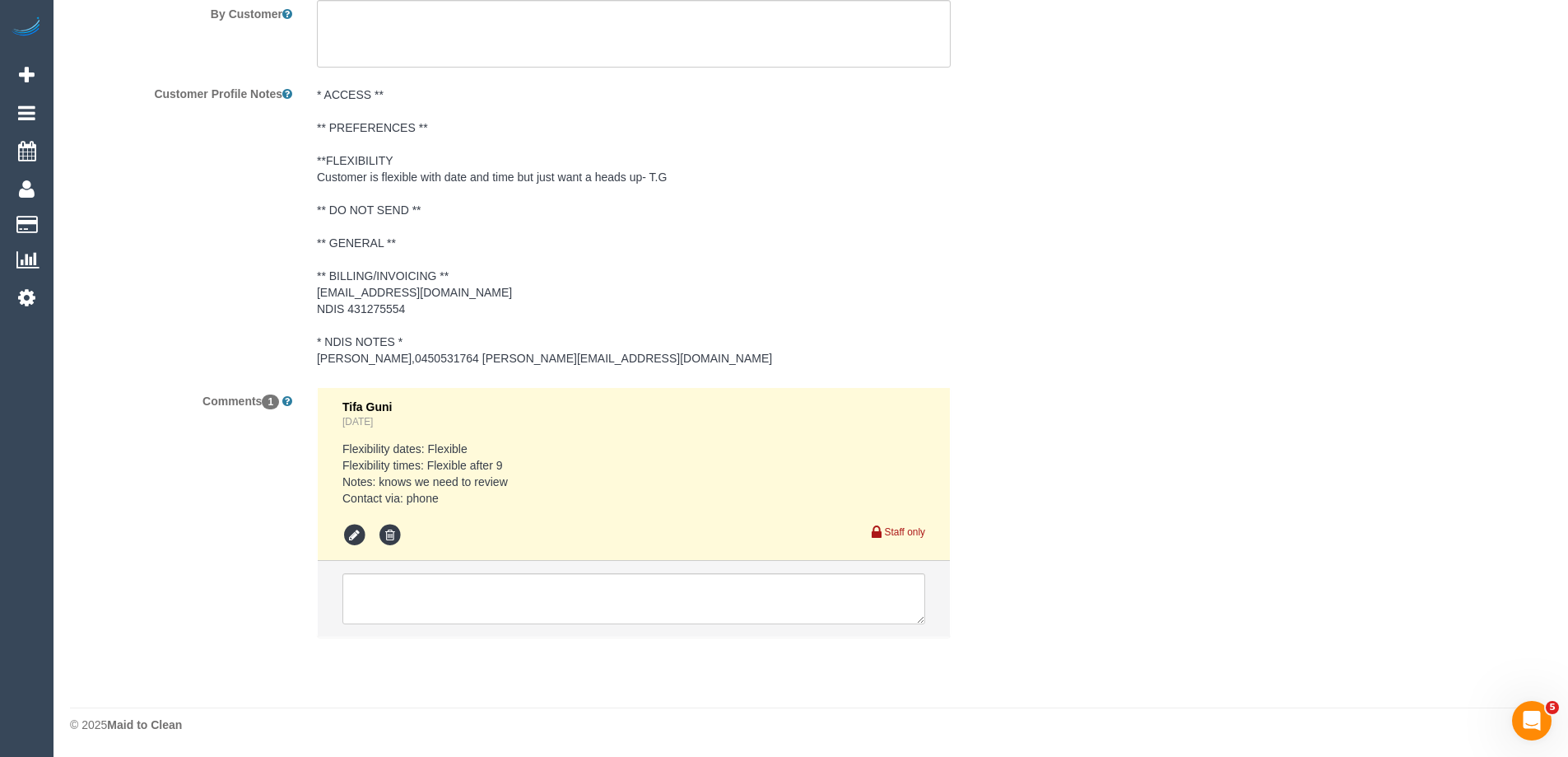
scroll to position [2453, 0]
click at [399, 615] on textarea at bounding box center [633, 598] width 582 height 51
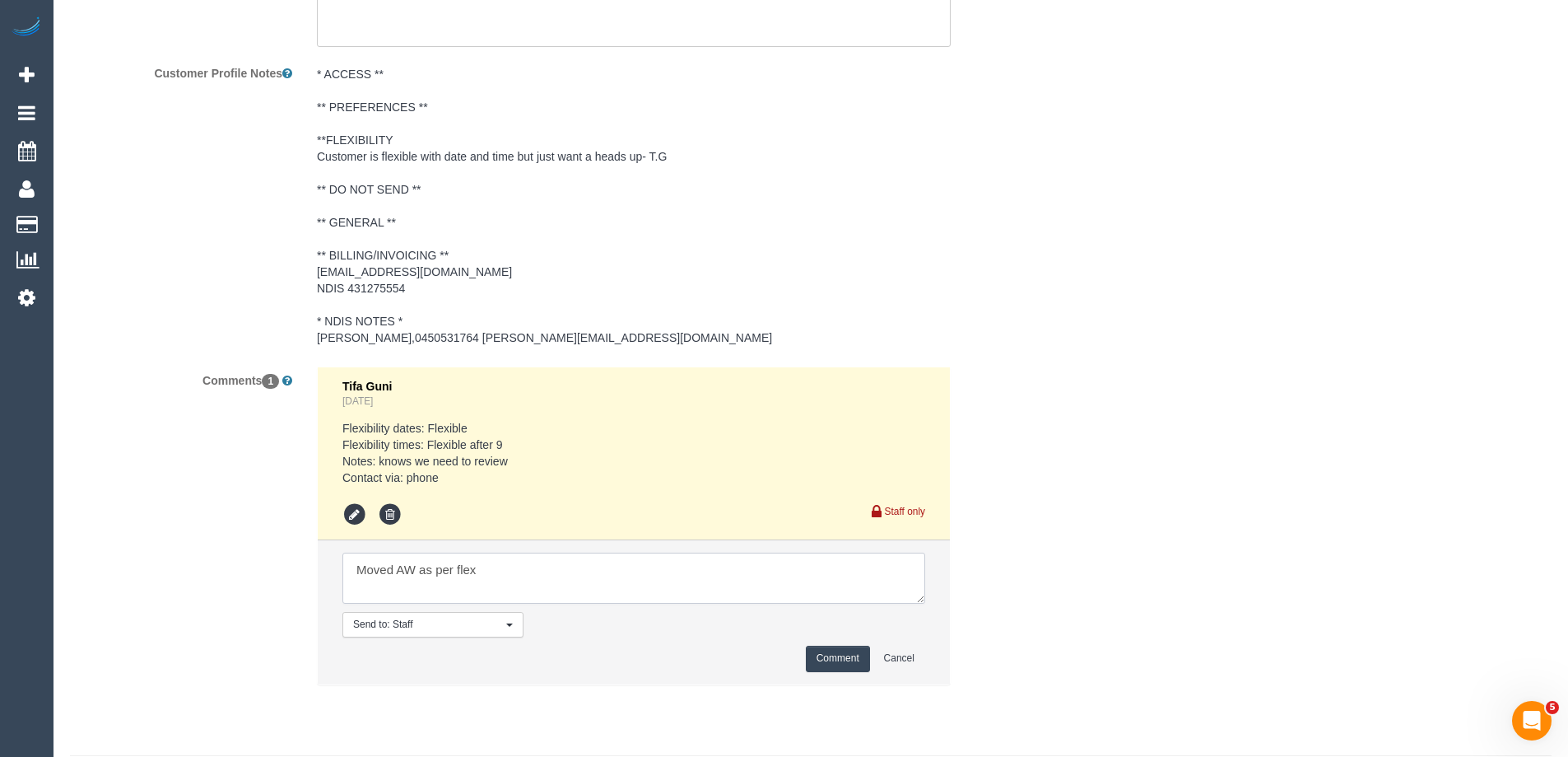
type textarea "Moved AW as per flex"
click at [808, 671] on button "Comment" at bounding box center [837, 658] width 64 height 25
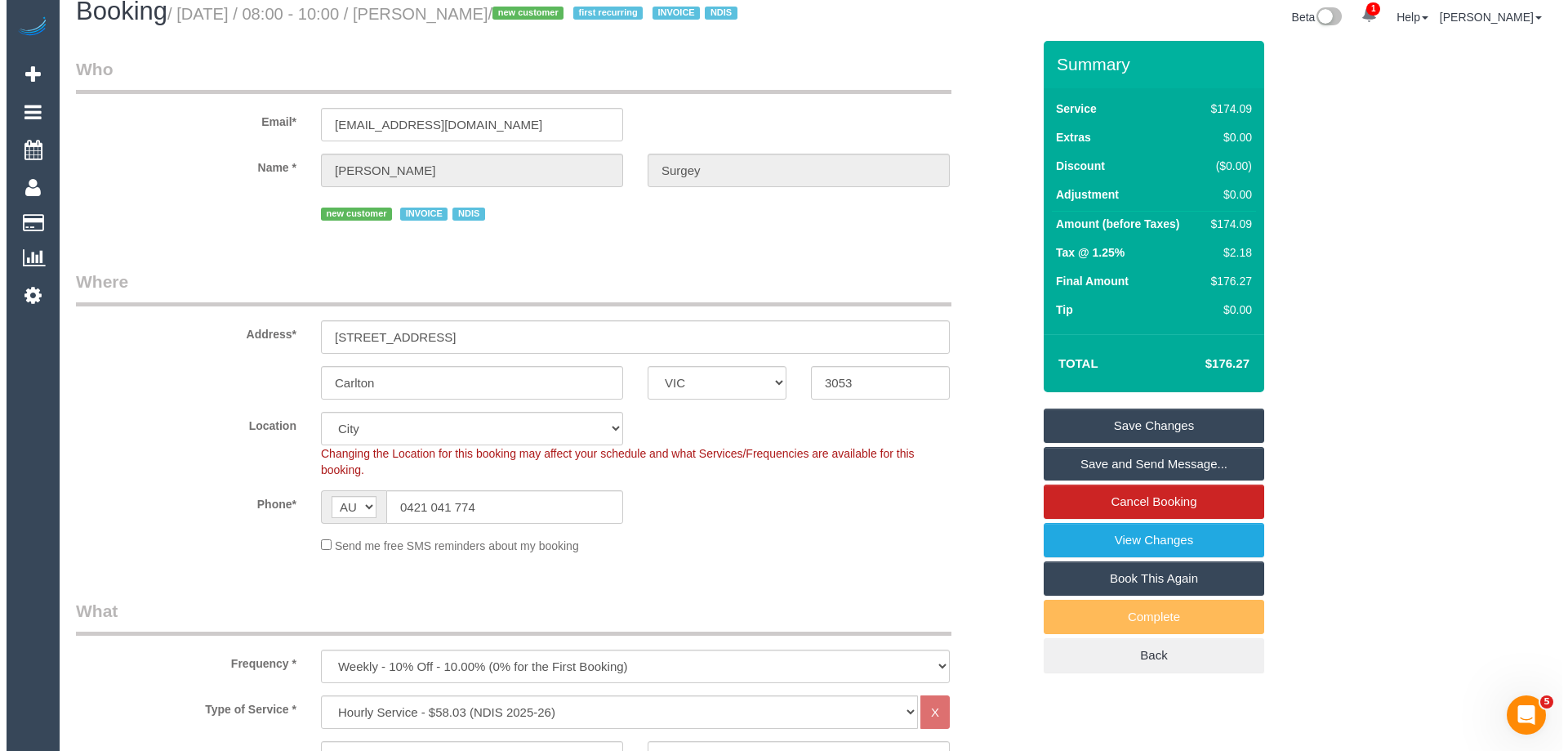
scroll to position [0, 0]
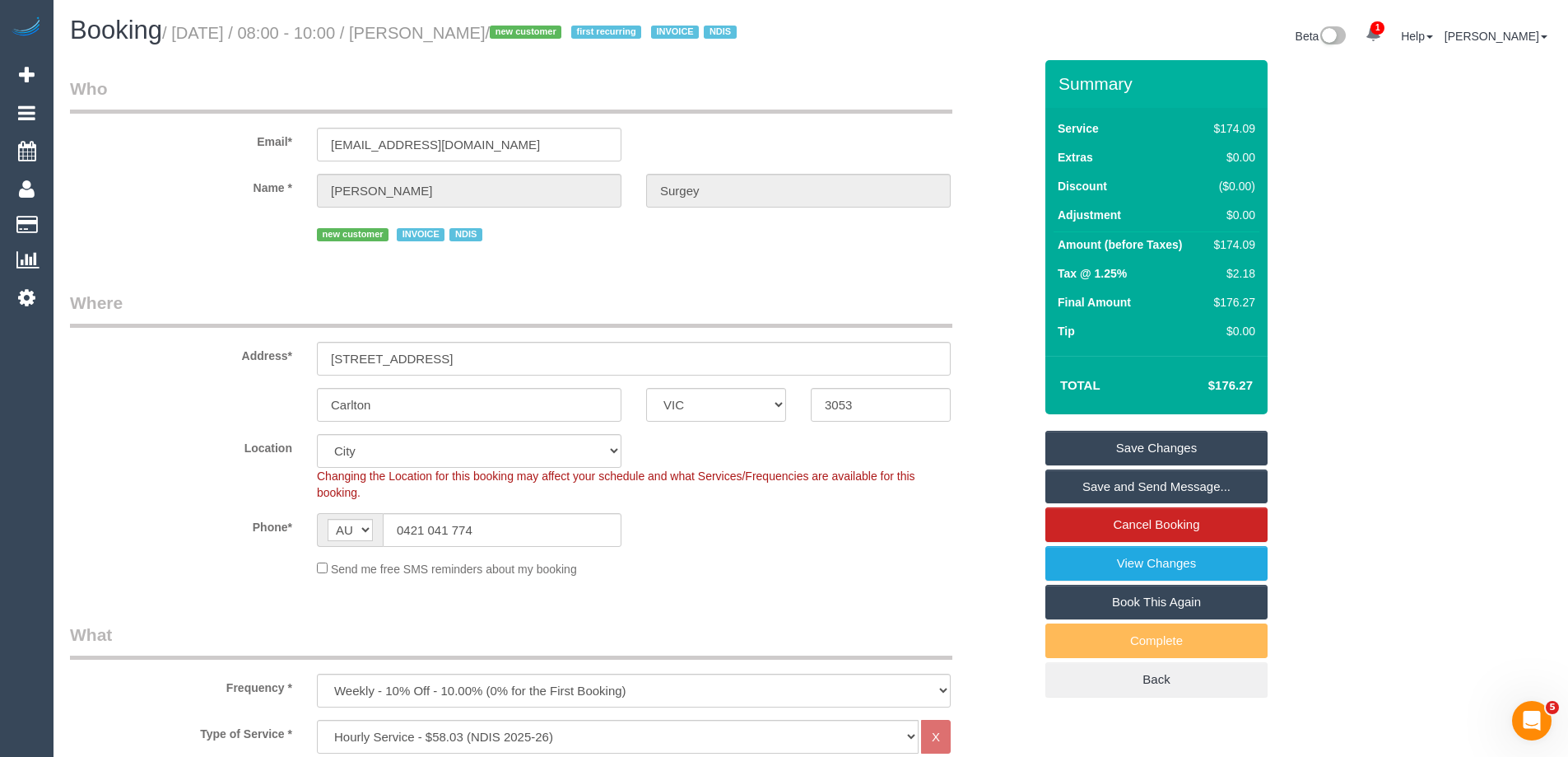
drag, startPoint x: 594, startPoint y: 37, endPoint x: 458, endPoint y: 33, distance: 136.1
click at [458, 33] on small "/ September 22, 2025 / 08:00 - 10:00 / Christopher Surgey / new customer first …" at bounding box center [452, 32] width 580 height 18
copy small "Christopher Surgey"
click at [1074, 504] on link "Save and Send Message..." at bounding box center [1156, 486] width 222 height 35
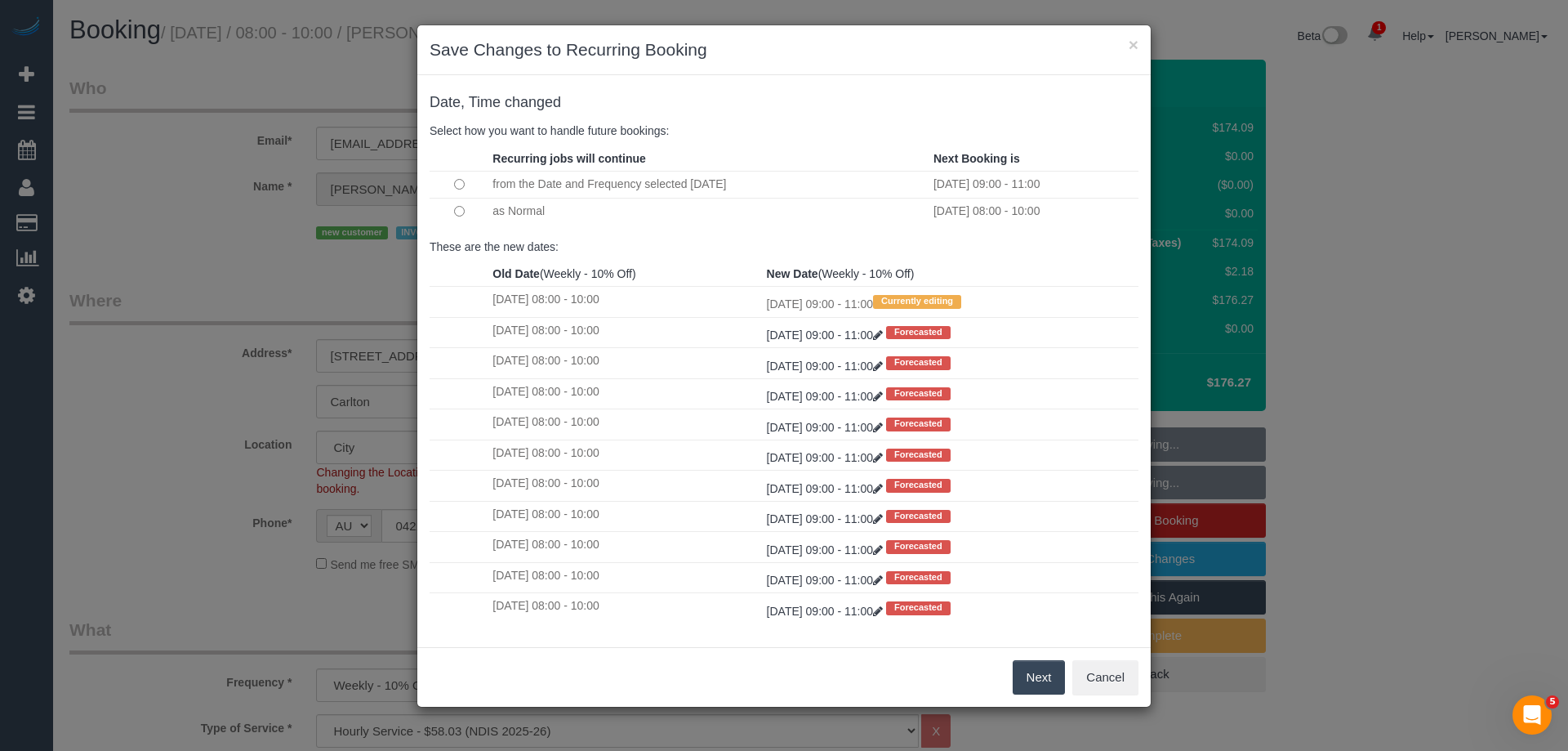
click at [1044, 677] on button "Next" at bounding box center [1039, 677] width 53 height 34
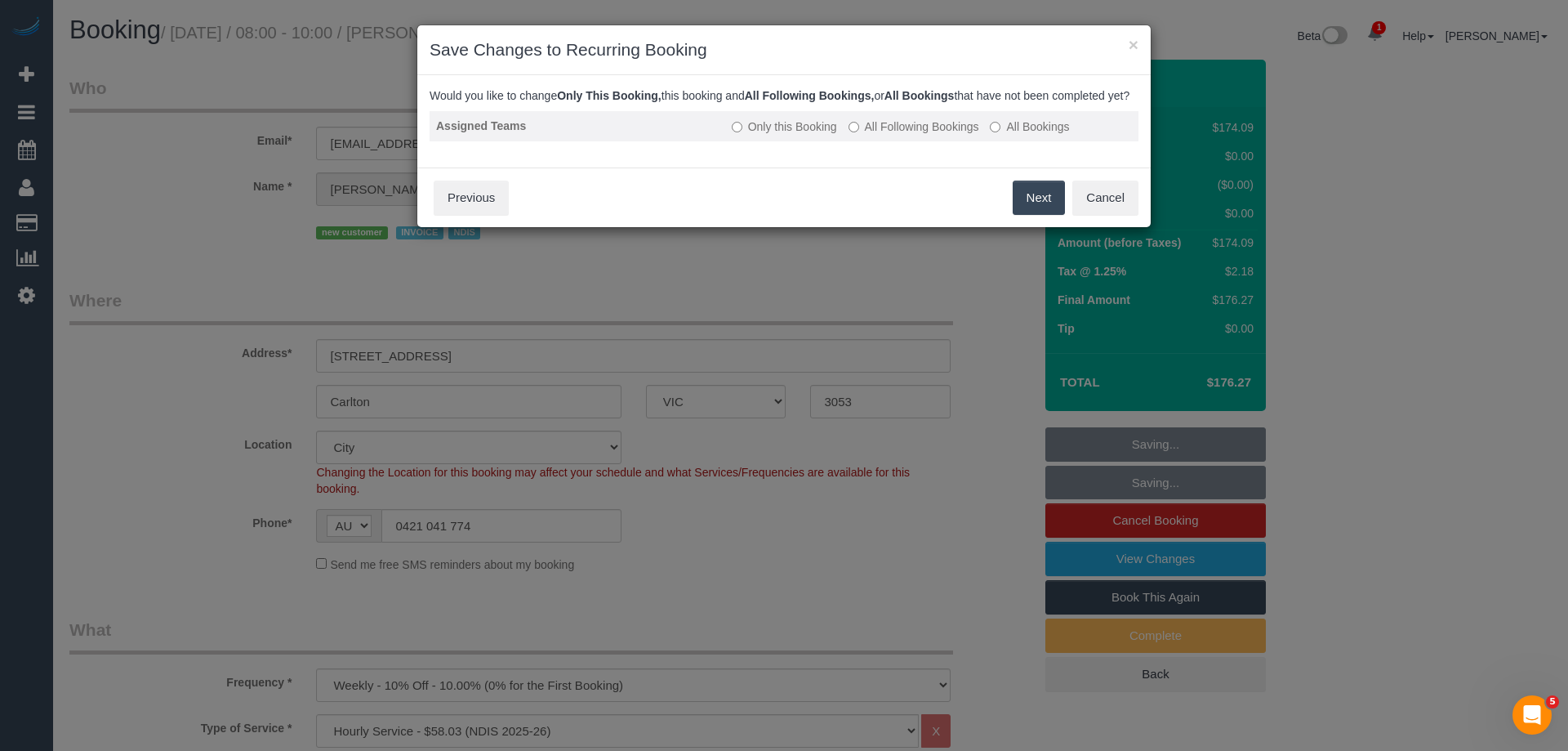
click at [884, 135] on label "All Following Bookings" at bounding box center [914, 127] width 130 height 17
click at [1032, 208] on button "Save" at bounding box center [1038, 197] width 56 height 34
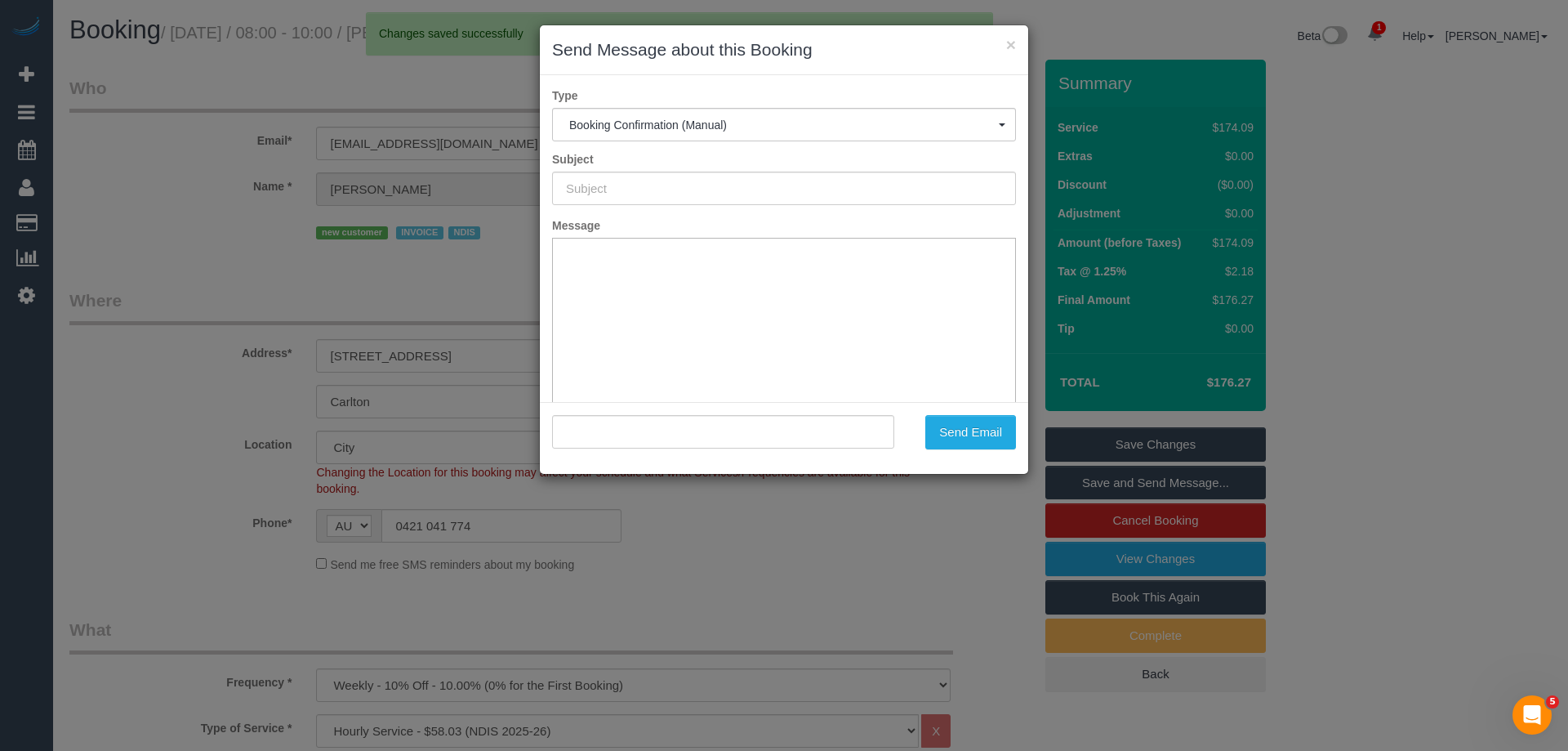
type input "Booking Confirmed"
type input ""Christopher Surgey" <chrissurgey88@gmail.com>"
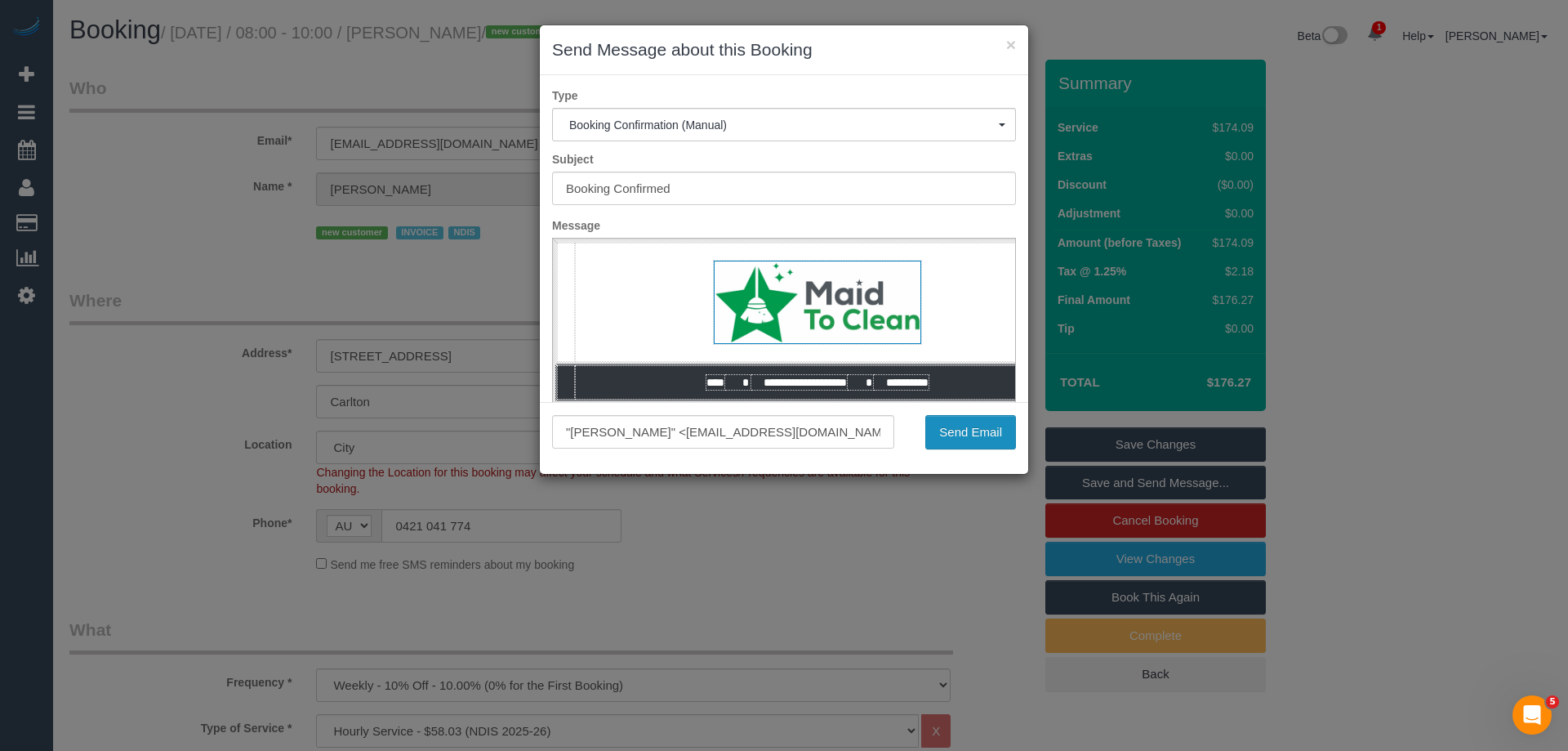
click at [968, 422] on button "Send Email" at bounding box center [970, 432] width 90 height 34
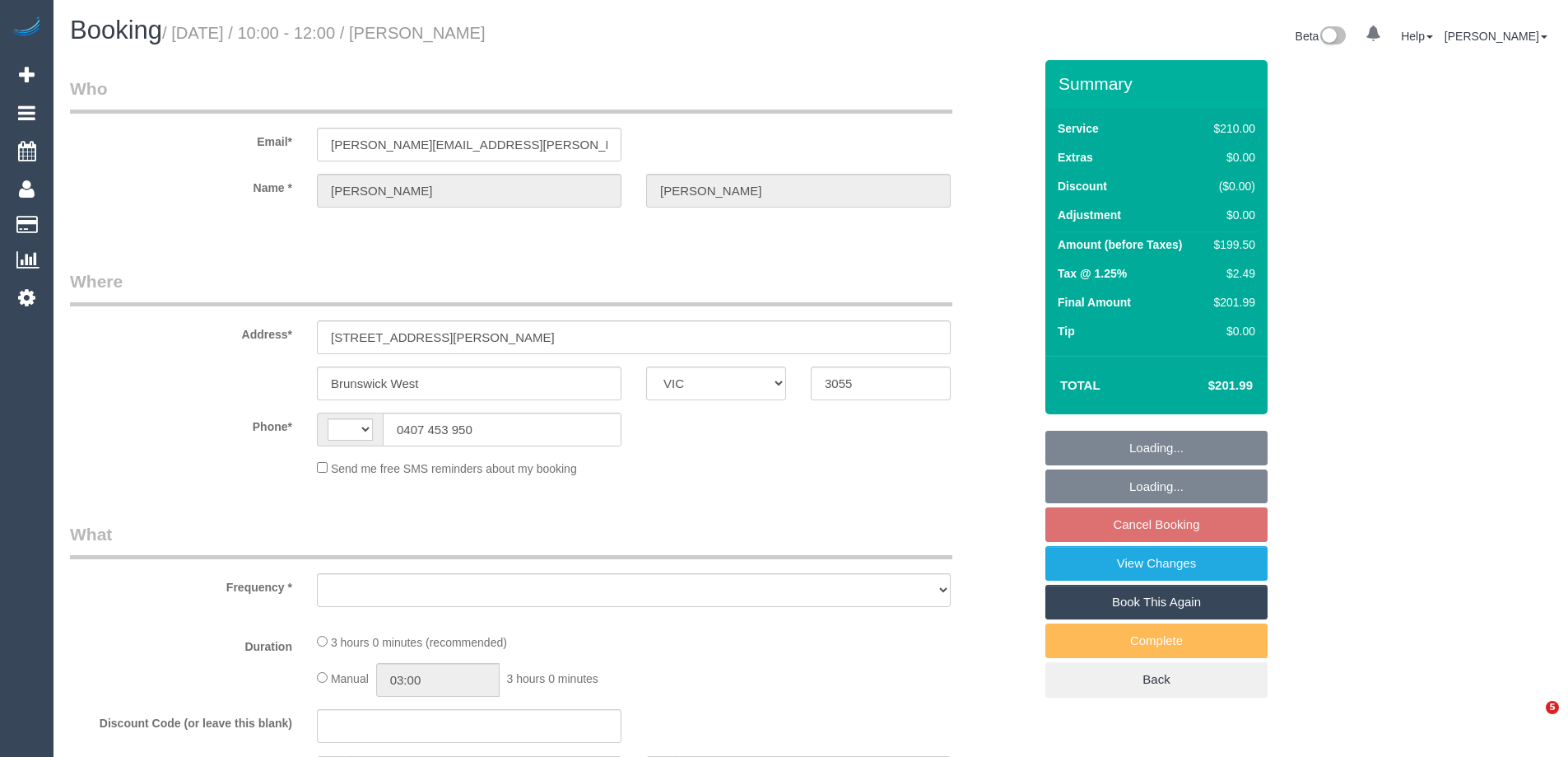
select select "VIC"
select select "string:AU"
select select "string:stripe-pm_1QSEog2GScqysDRVBDxADdzs"
select select "object:612"
select select "180"
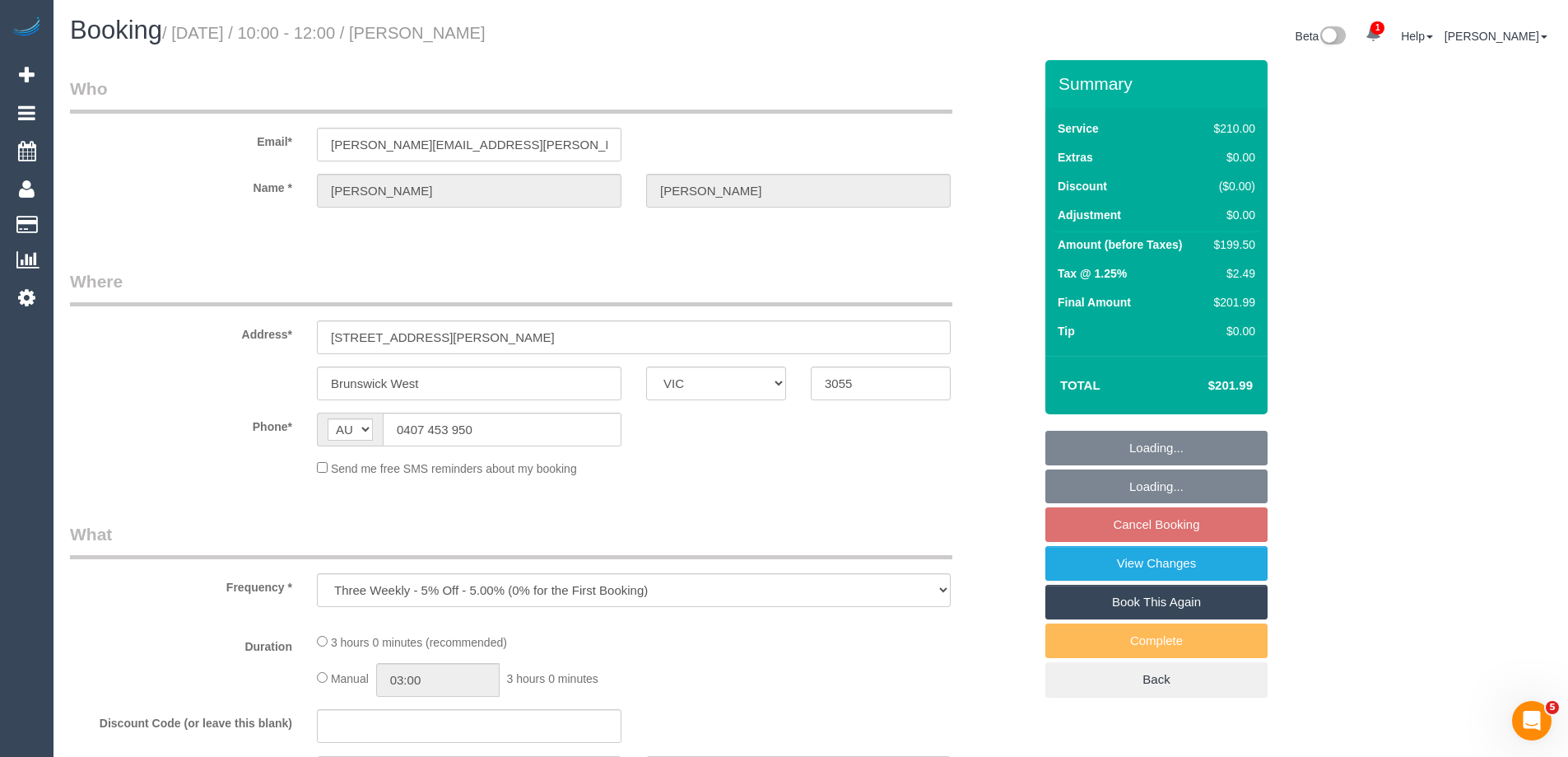
select select "number:27"
select select "number:15"
select select "number:19"
select select "number:24"
select select "number:33"
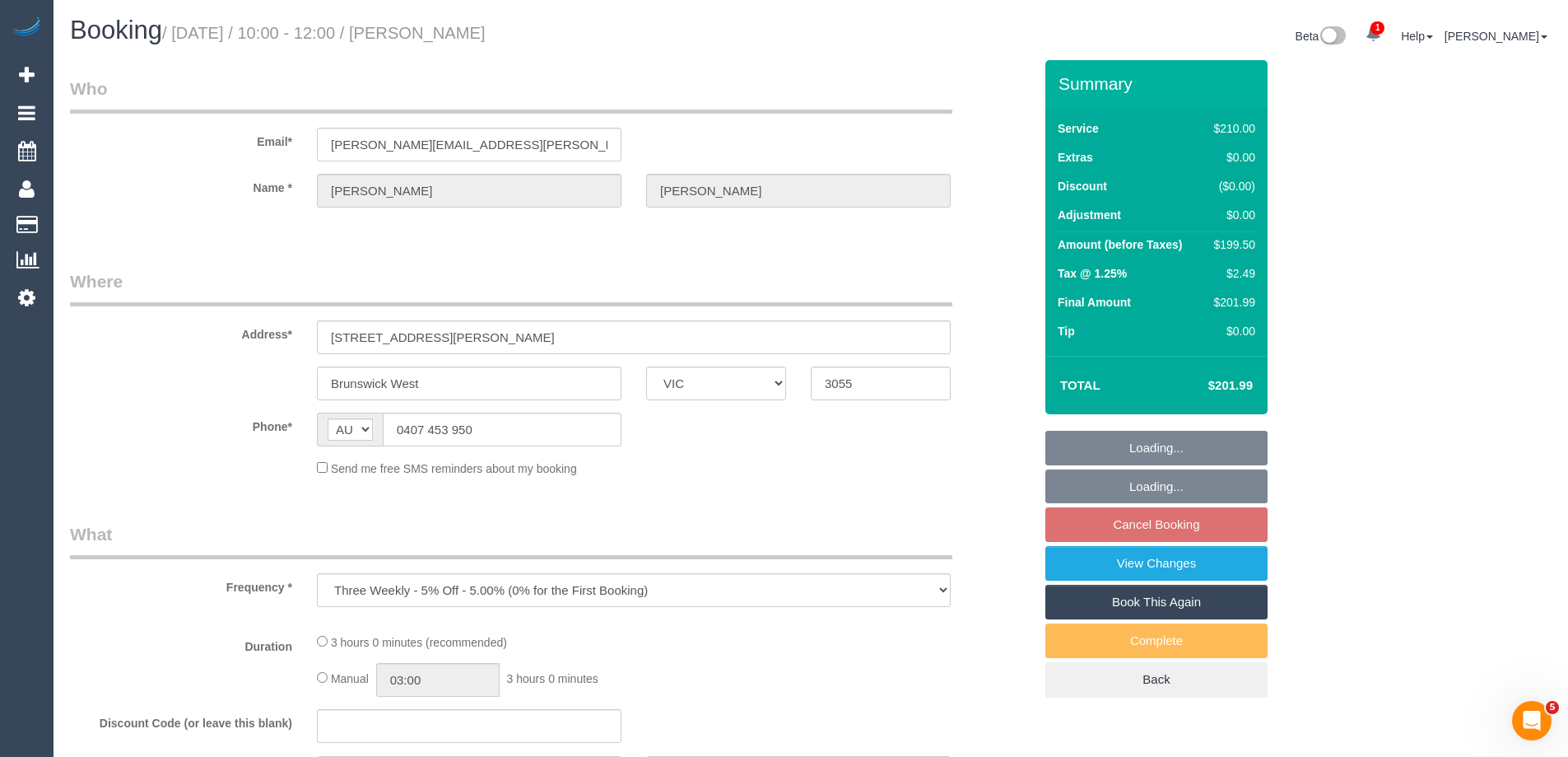
select select "number:11"
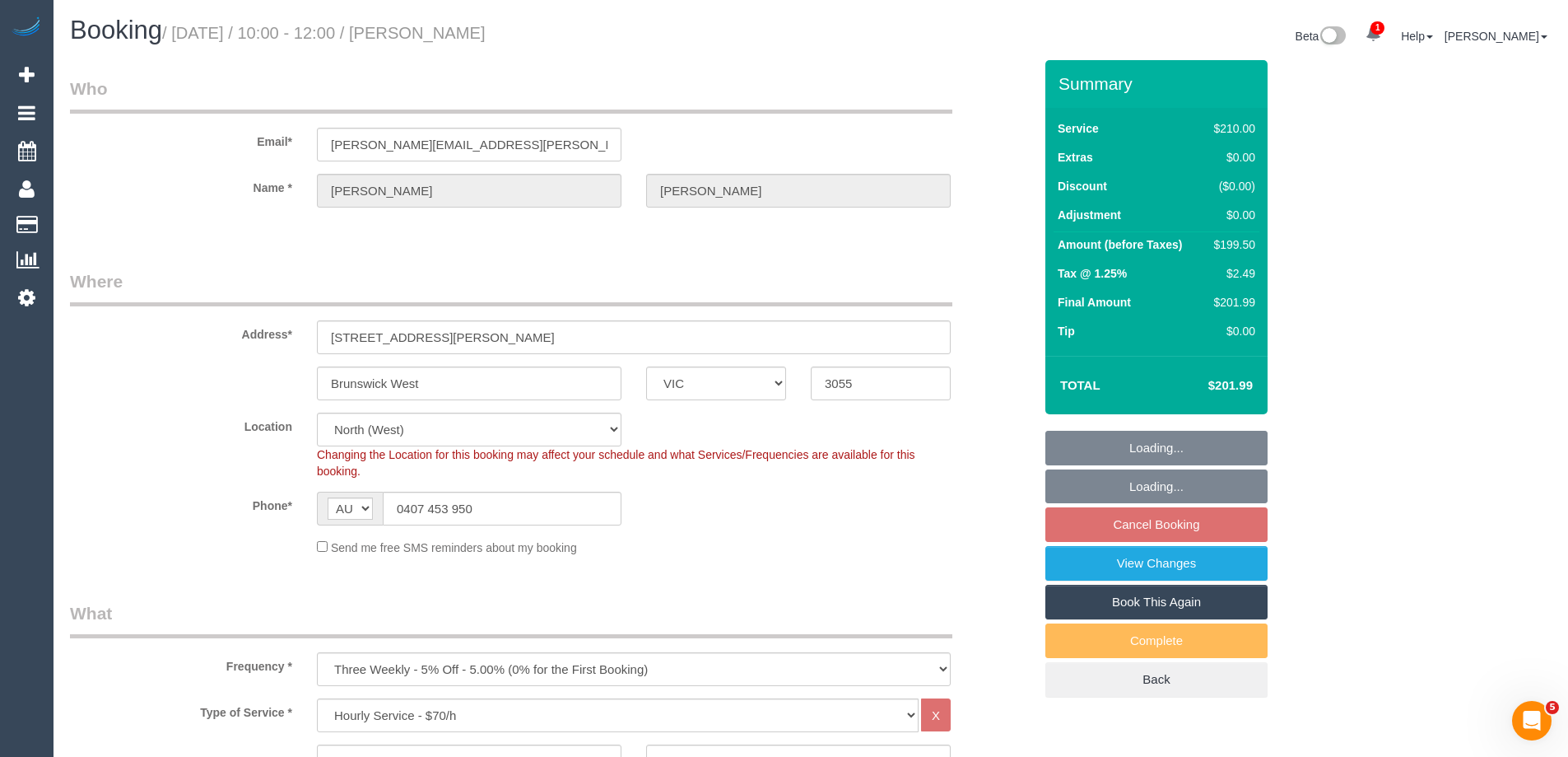
select select "object:1645"
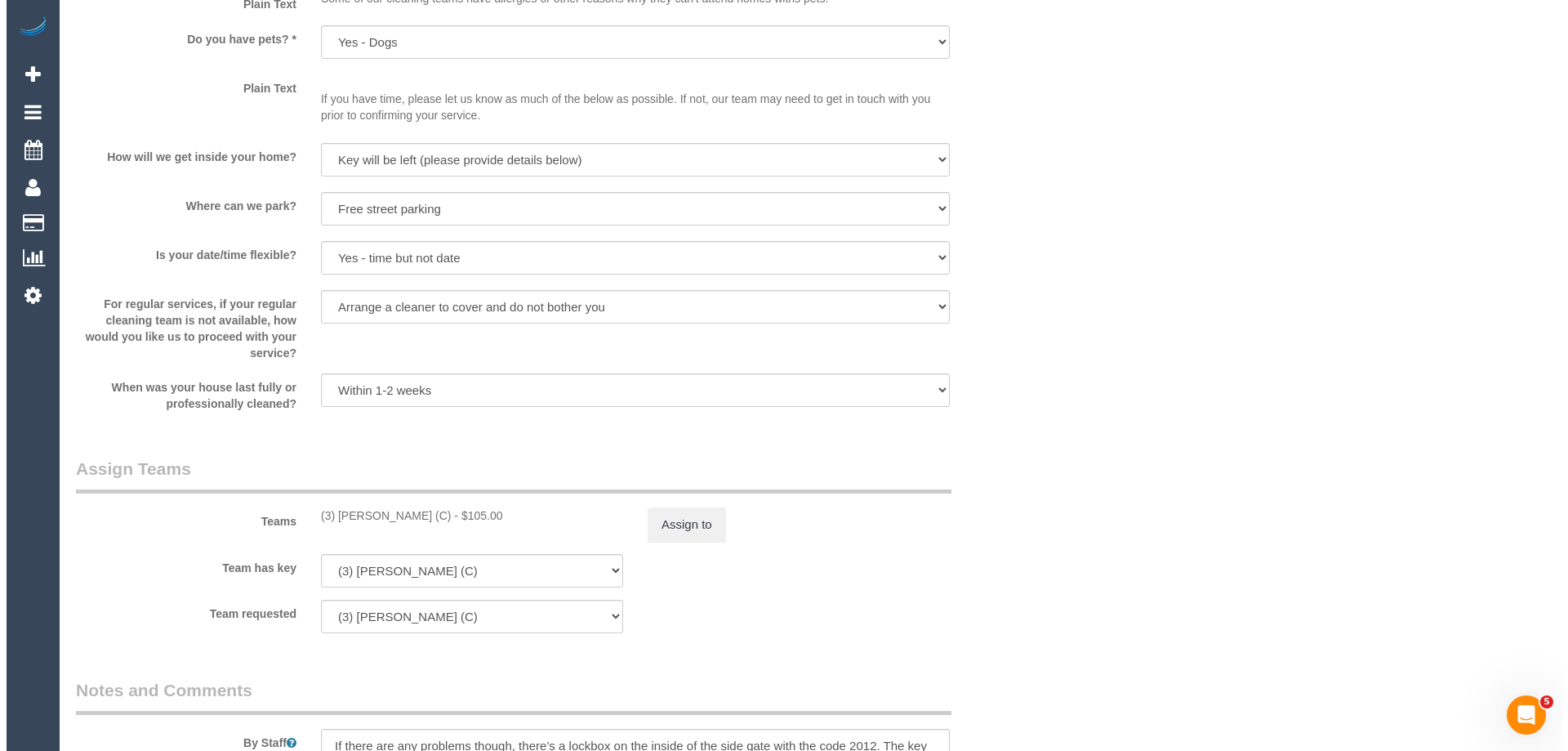
scroll to position [2287, 0]
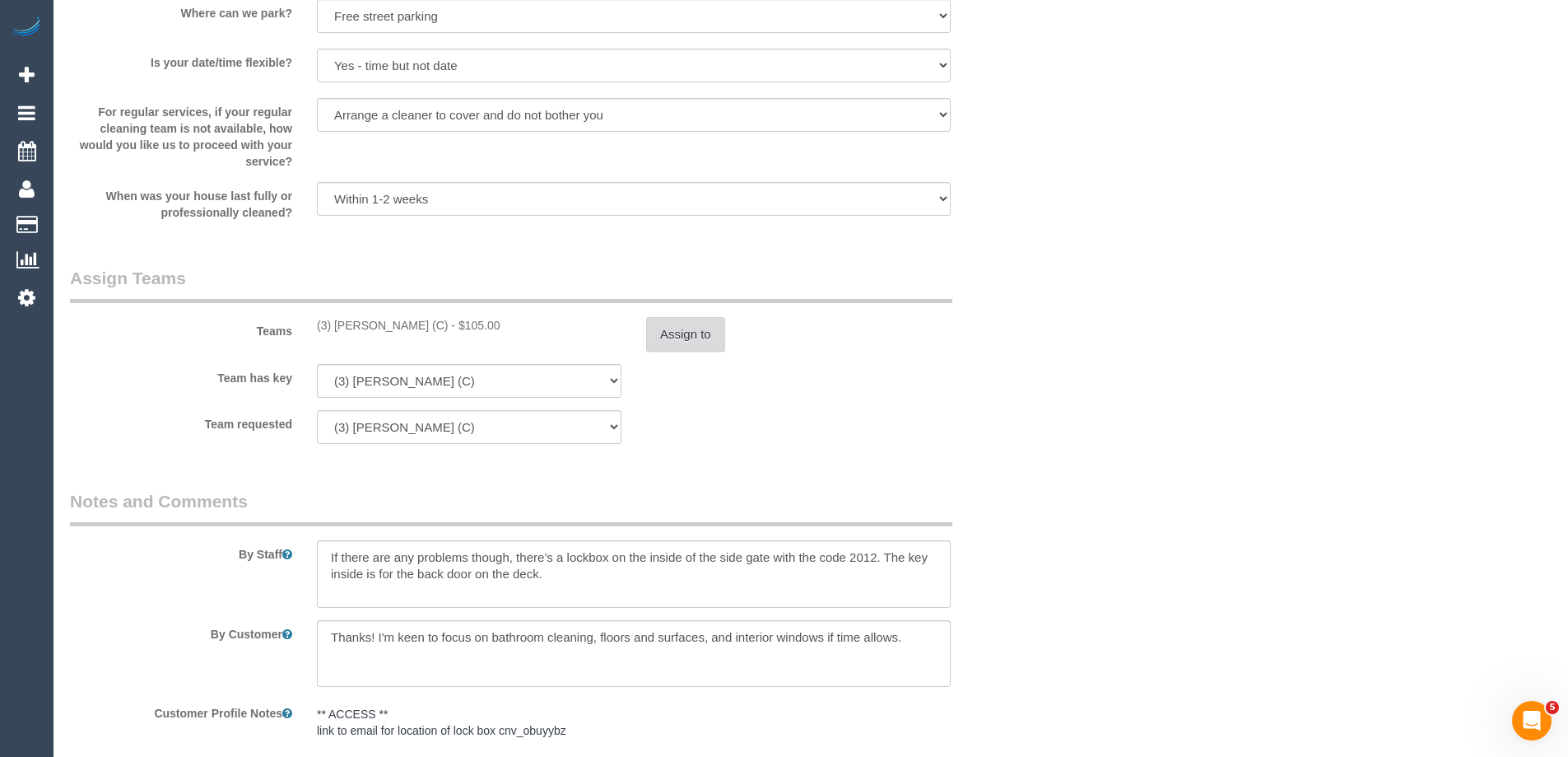
click at [678, 340] on button "Assign to" at bounding box center [686, 334] width 79 height 35
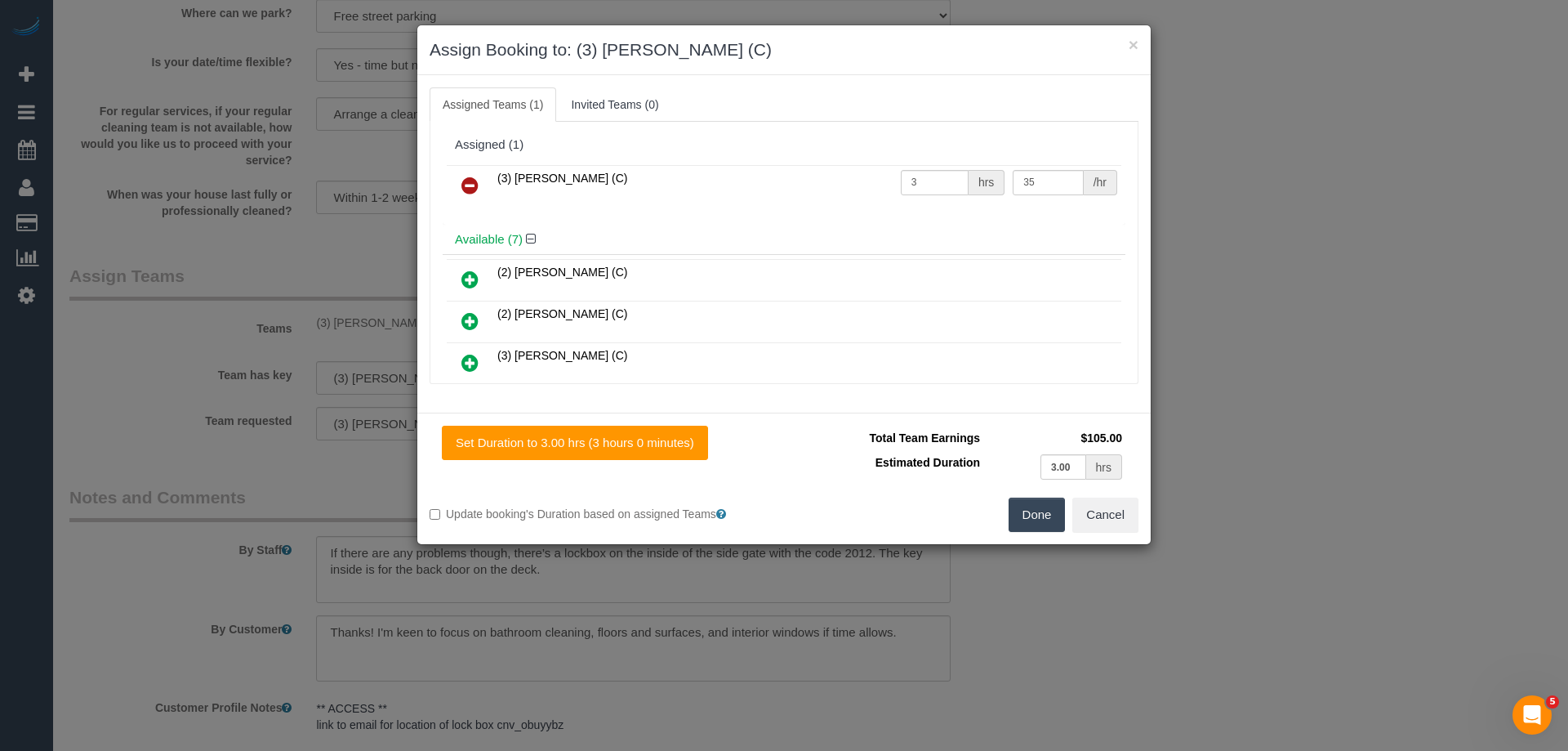
click at [470, 183] on icon at bounding box center [470, 185] width 17 height 20
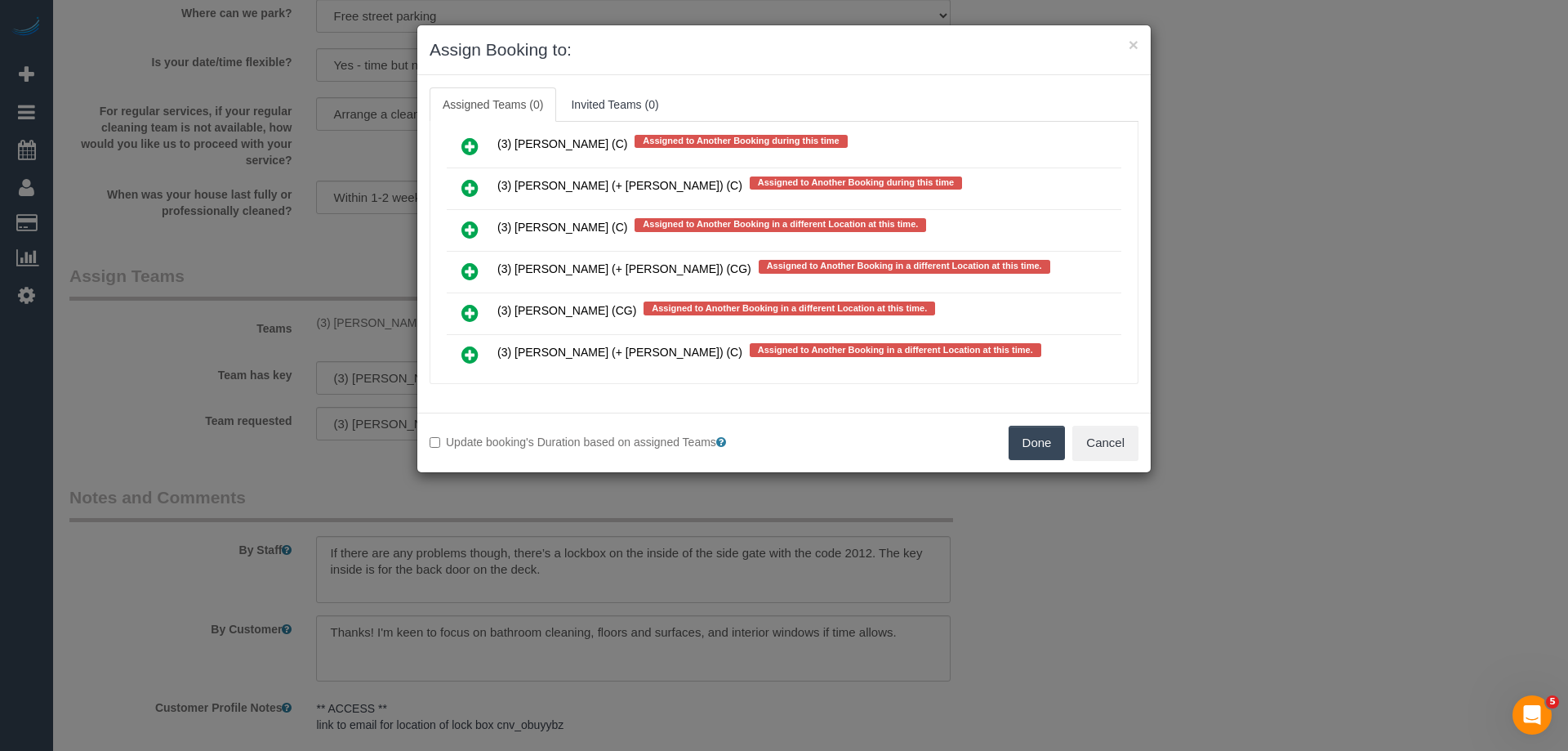
scroll to position [5624, 0]
click at [467, 221] on icon at bounding box center [470, 230] width 17 height 20
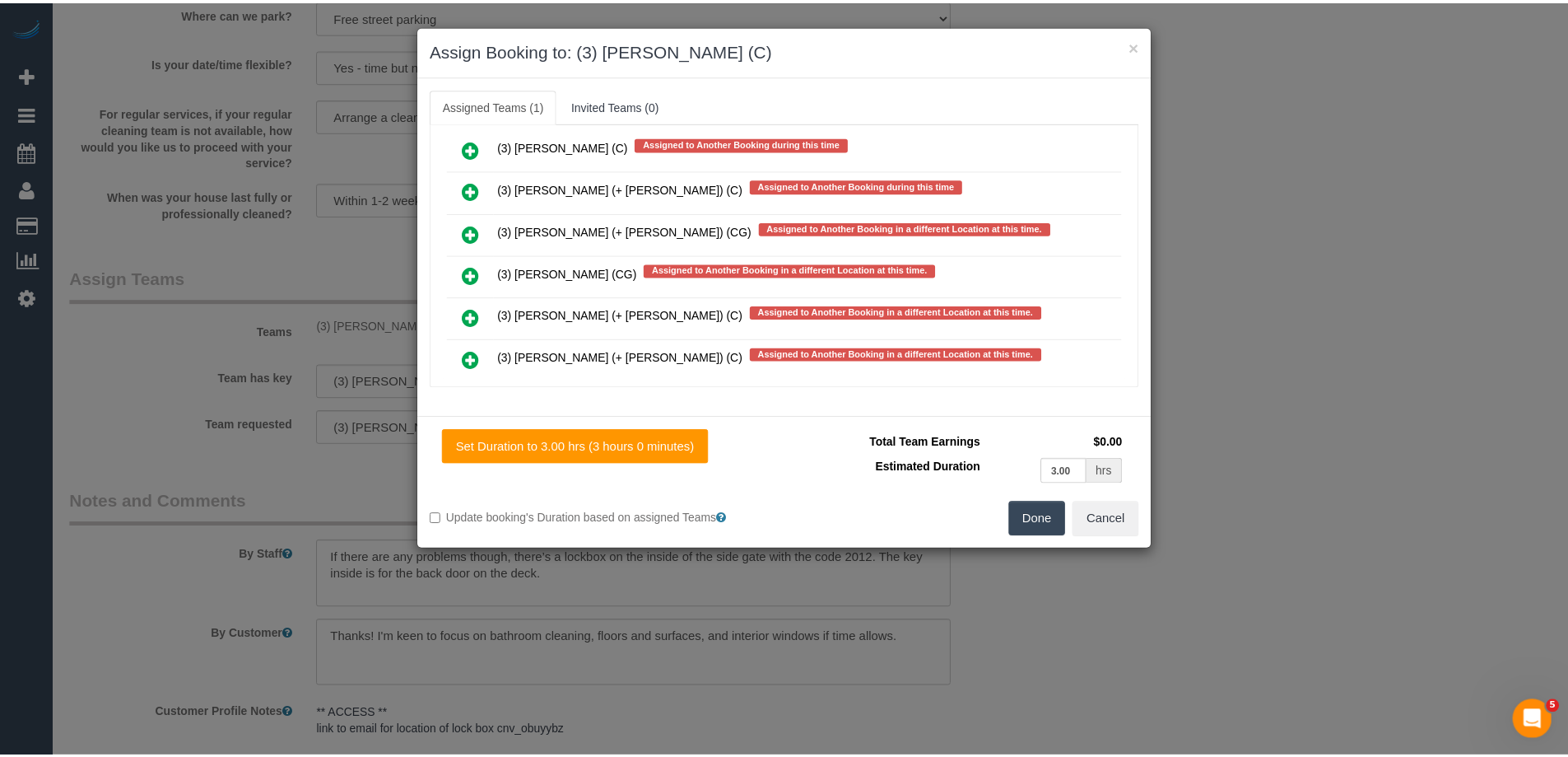
scroll to position [0, 0]
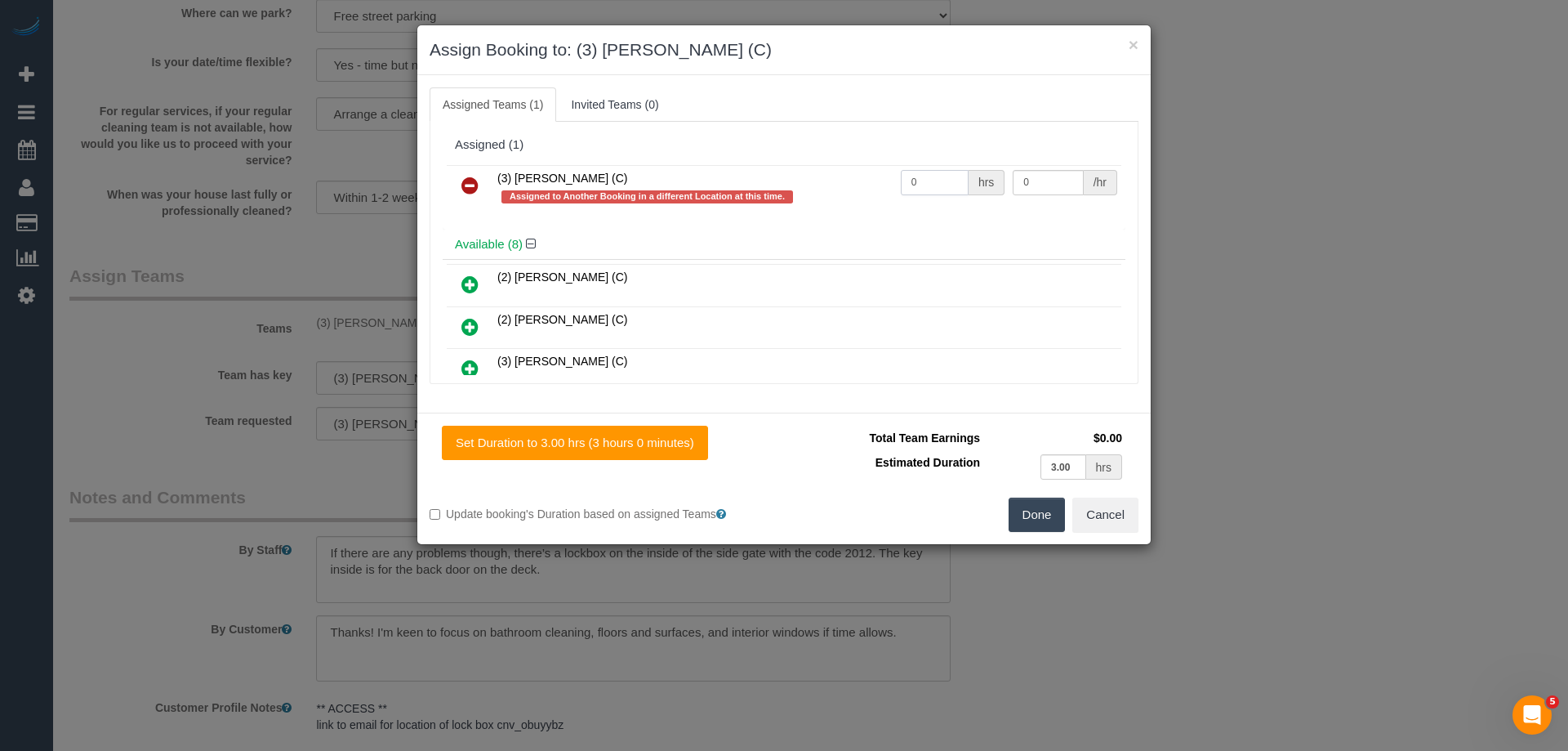
drag, startPoint x: 911, startPoint y: 180, endPoint x: 852, endPoint y: 170, distance: 59.8
click at [863, 173] on tr "(3) Sathmi Kusalya (C) Assigned to Another Booking in a different Location at t…" at bounding box center [784, 188] width 675 height 47
type input "3"
drag, startPoint x: 1035, startPoint y: 177, endPoint x: 817, endPoint y: 152, distance: 219.4
click at [954, 168] on tr "(3) Sathmi Kusalya (C) Assigned to Another Booking in a different Location at t…" at bounding box center [784, 188] width 675 height 47
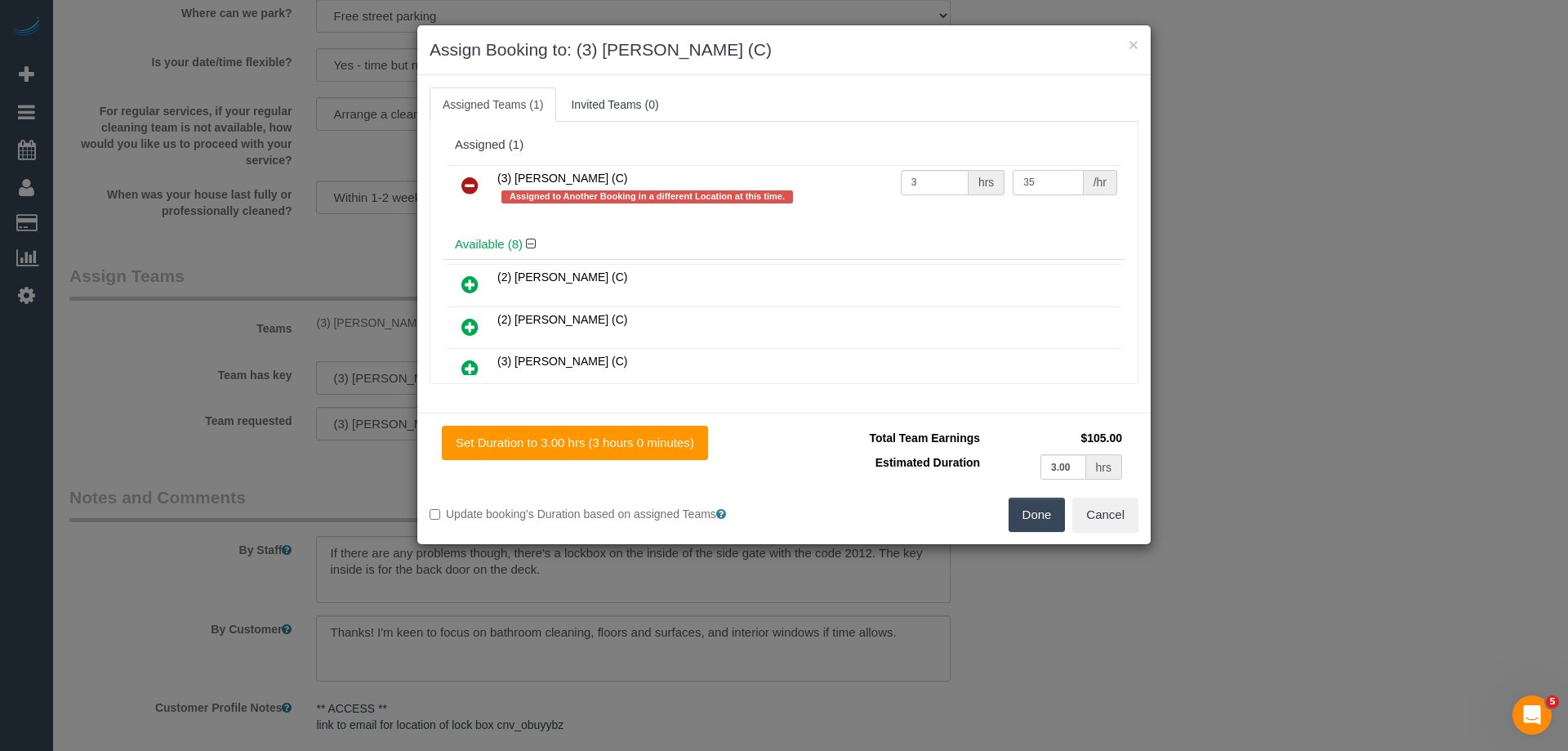
type input "35"
click at [1039, 512] on button "Done" at bounding box center [1037, 515] width 57 height 34
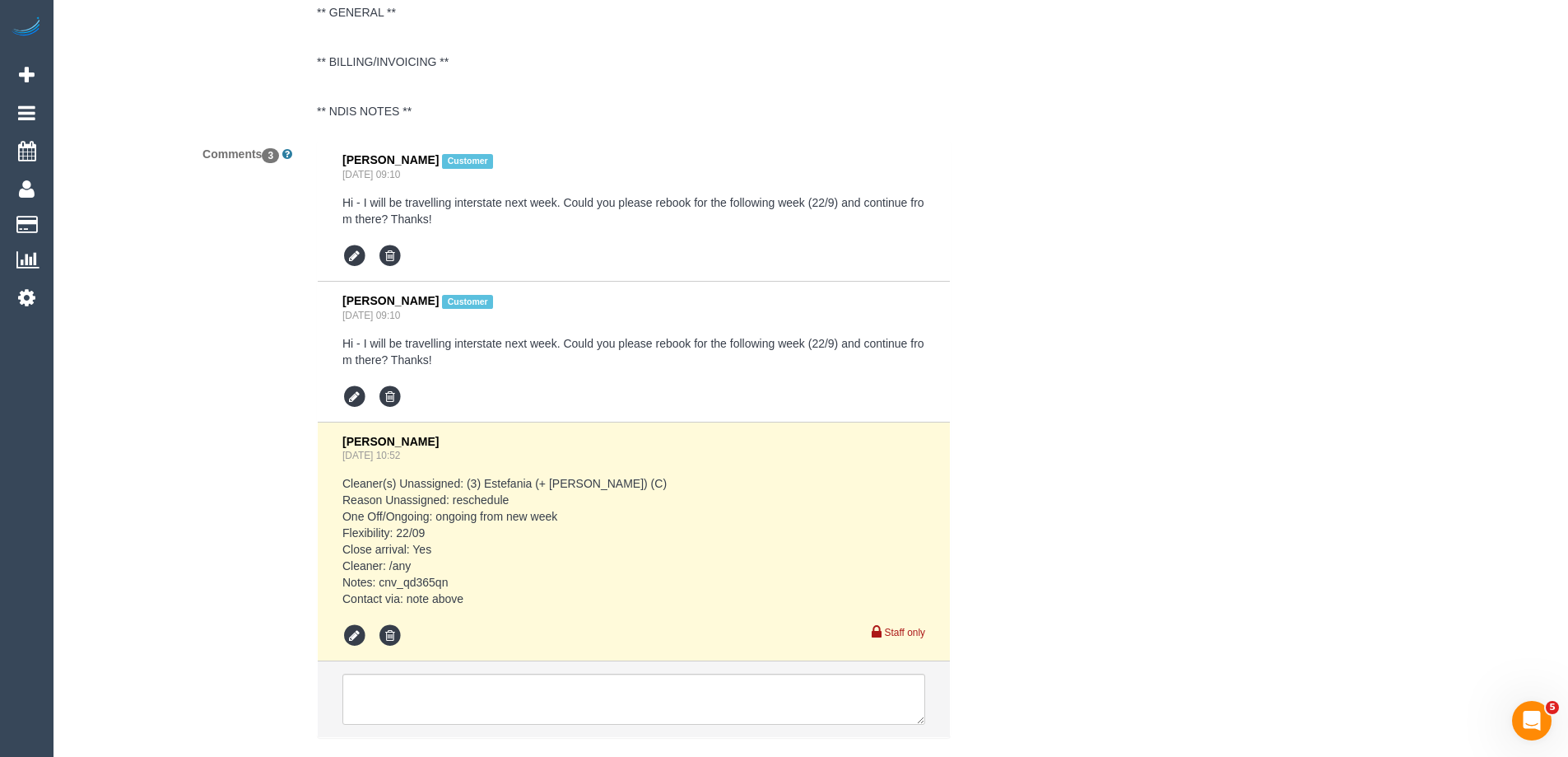
scroll to position [3255, 0]
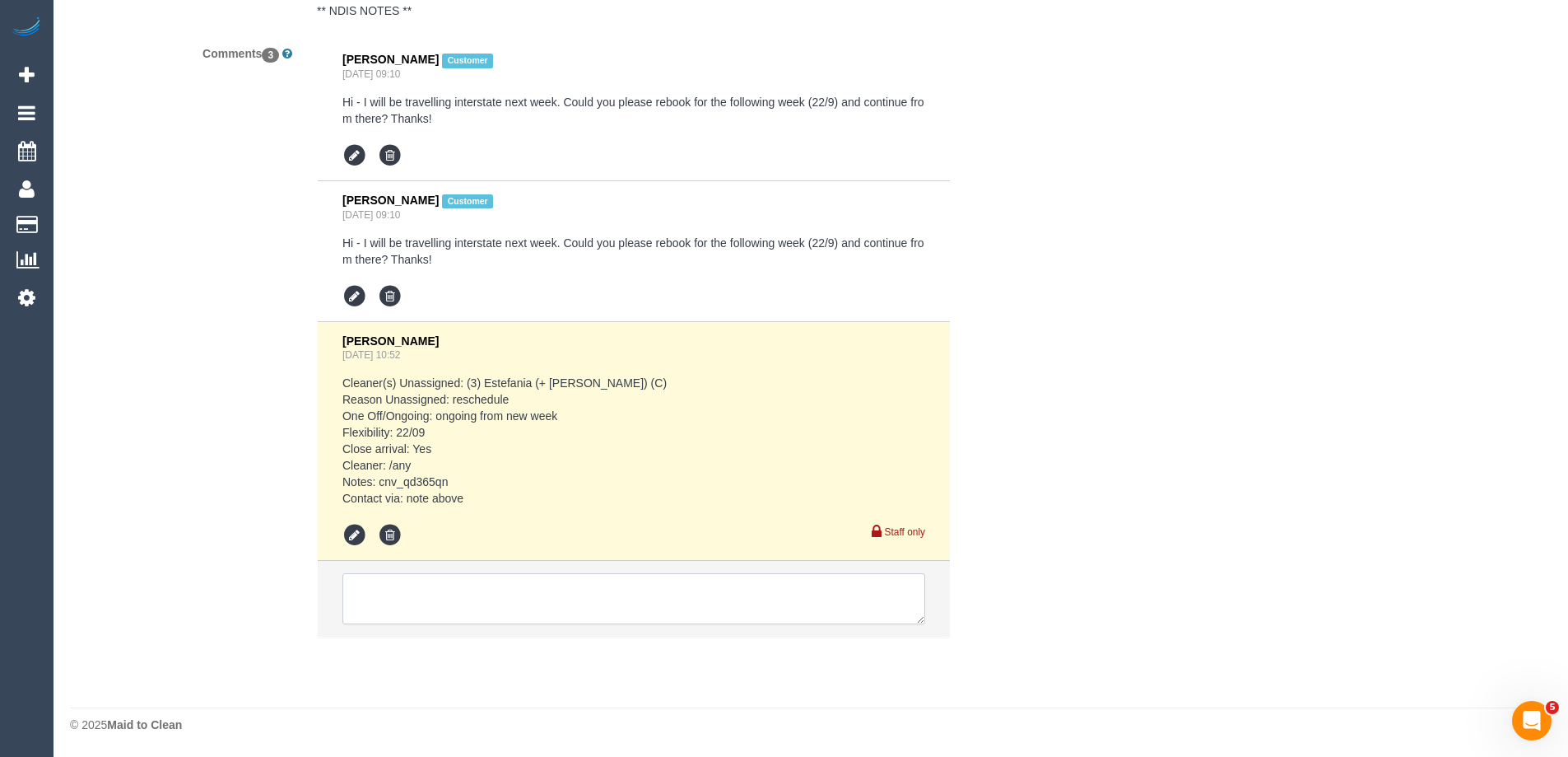
click at [421, 595] on textarea at bounding box center [633, 598] width 582 height 51
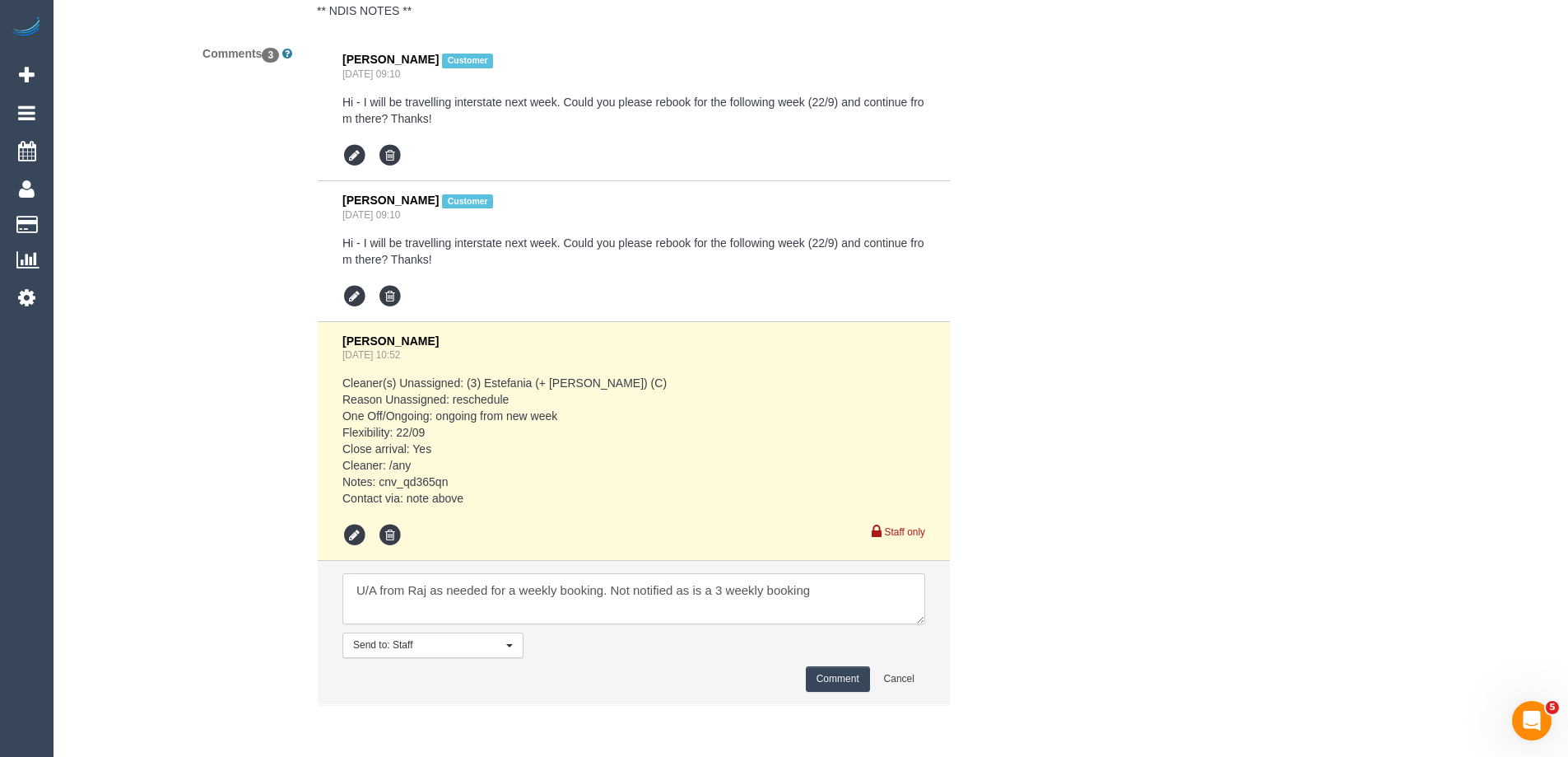
type textarea "U/A from Raj as needed for a weekly booking. Not notified as is a 3 weekly book…"
click at [837, 672] on button "Comment" at bounding box center [837, 678] width 64 height 25
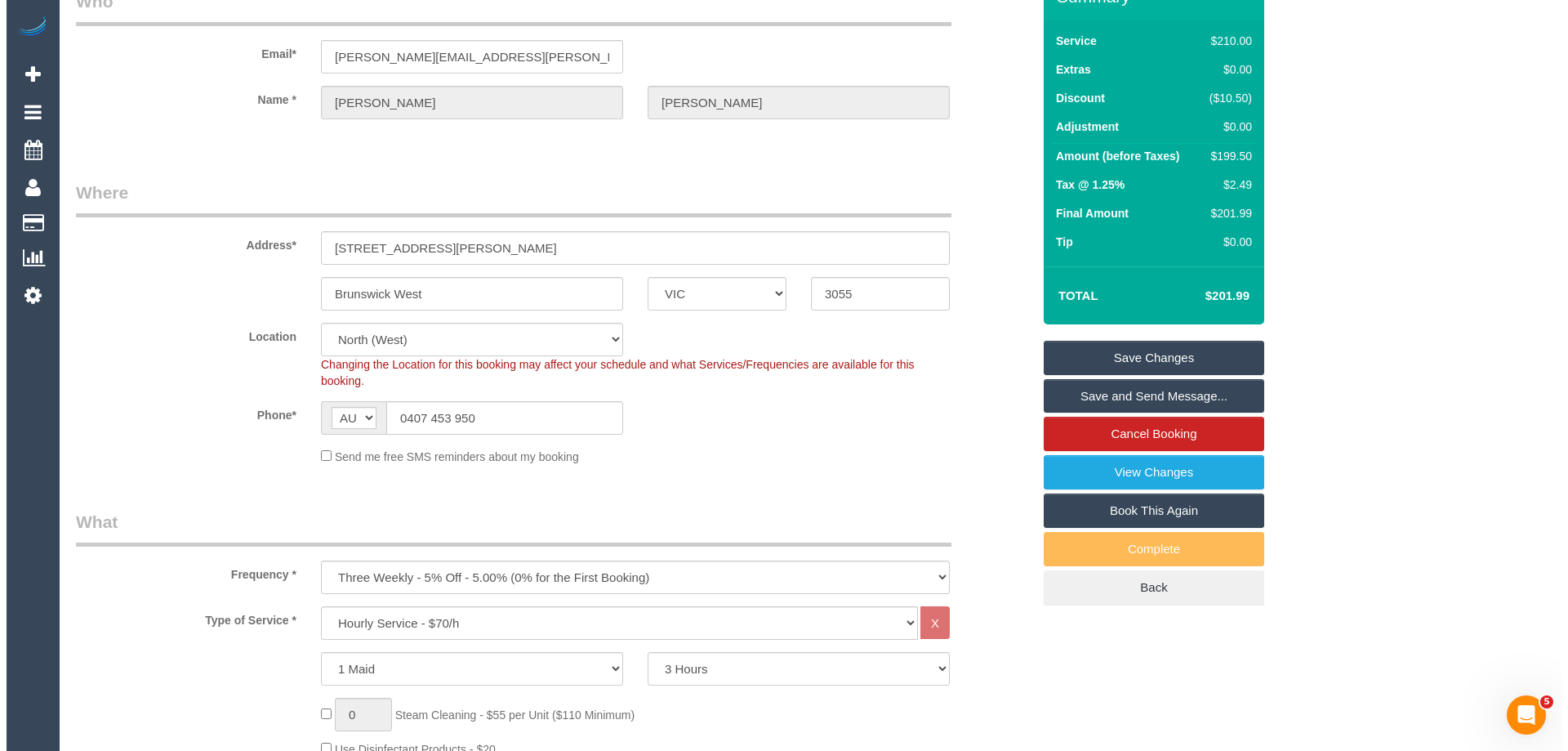
scroll to position [0, 0]
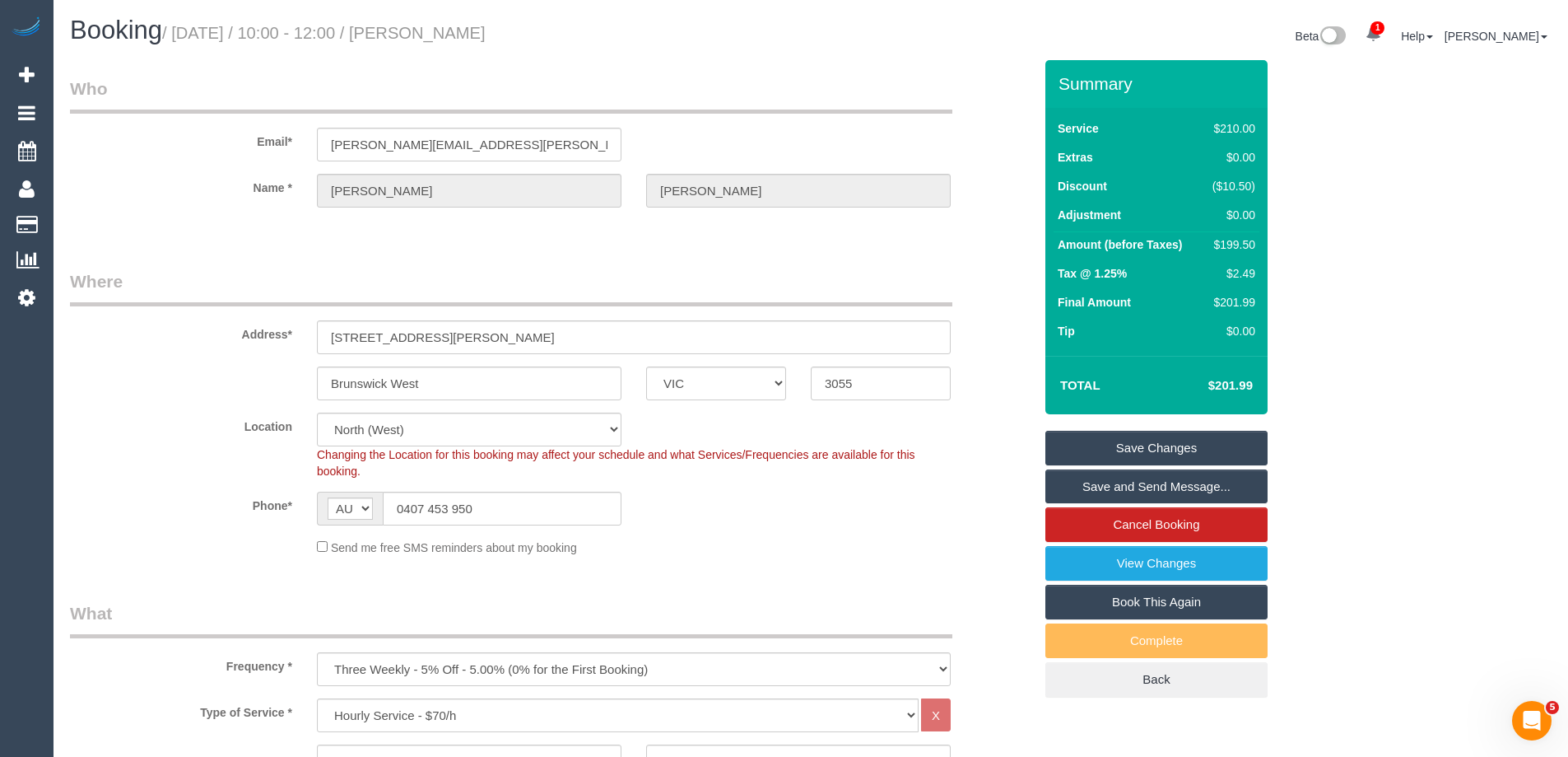
drag, startPoint x: 576, startPoint y: 30, endPoint x: 454, endPoint y: 29, distance: 122.0
click at [454, 29] on h1 "Booking / September 22, 2025 / 10:00 - 12:00 / Justin Denholm" at bounding box center [434, 31] width 729 height 28
copy small "Justin Denholm"
click at [1118, 451] on link "Save Changes" at bounding box center [1156, 447] width 222 height 35
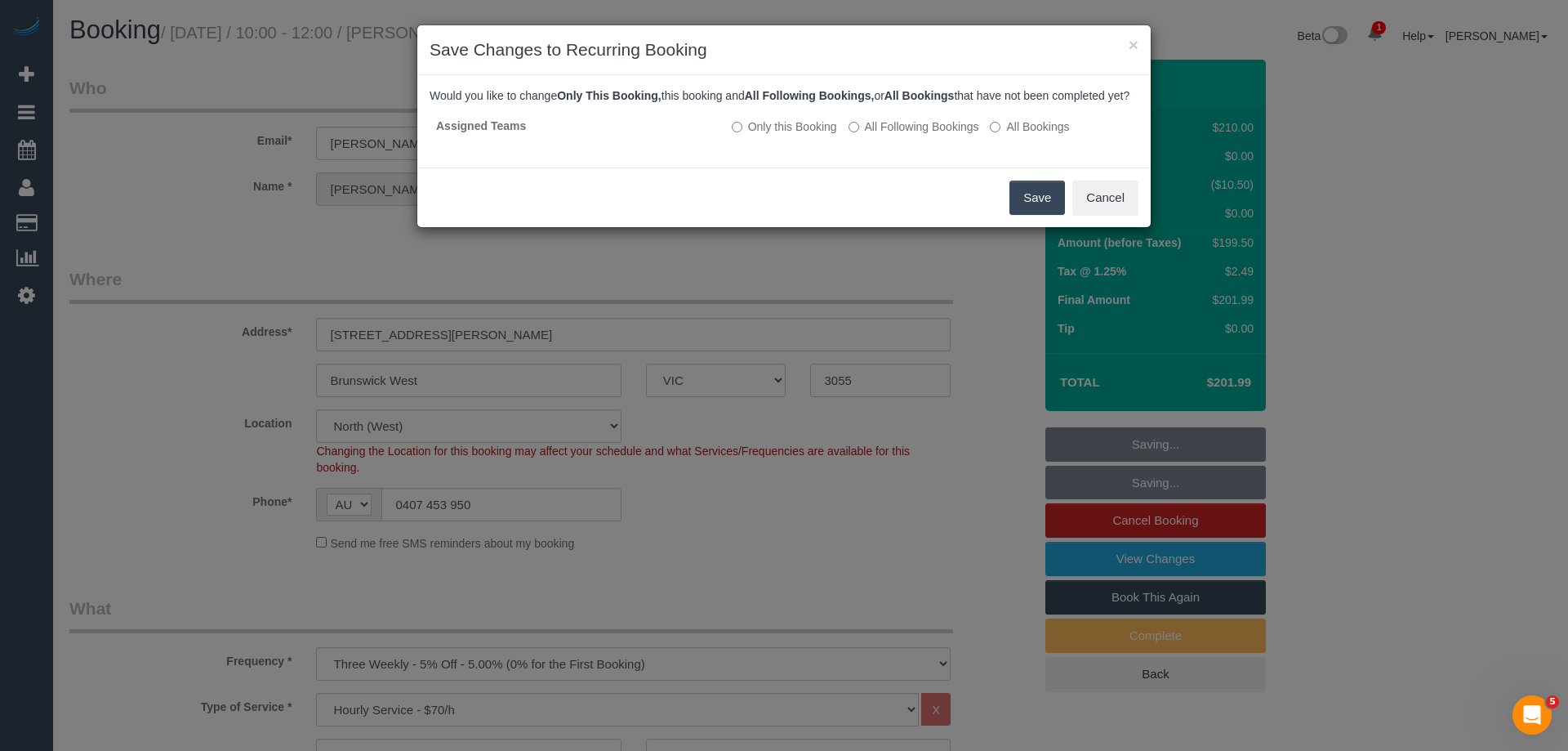
click at [1025, 211] on button "Save" at bounding box center [1038, 197] width 56 height 34
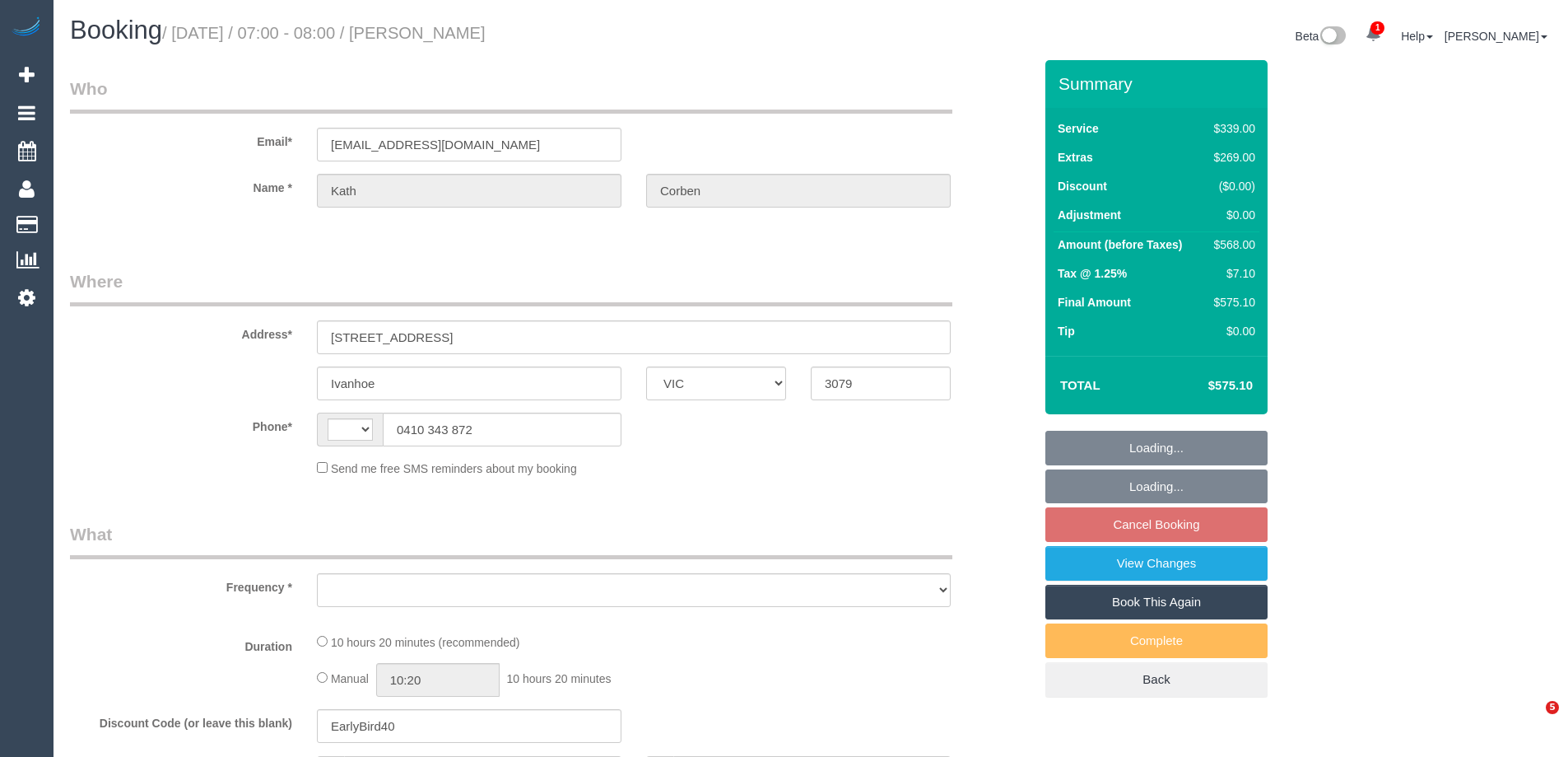
select select "VIC"
select select "string:AU"
select select "object:531"
select select "string:stripe-pm_1S8JFC2GScqysDRVUQutItZh"
select select "number:30"
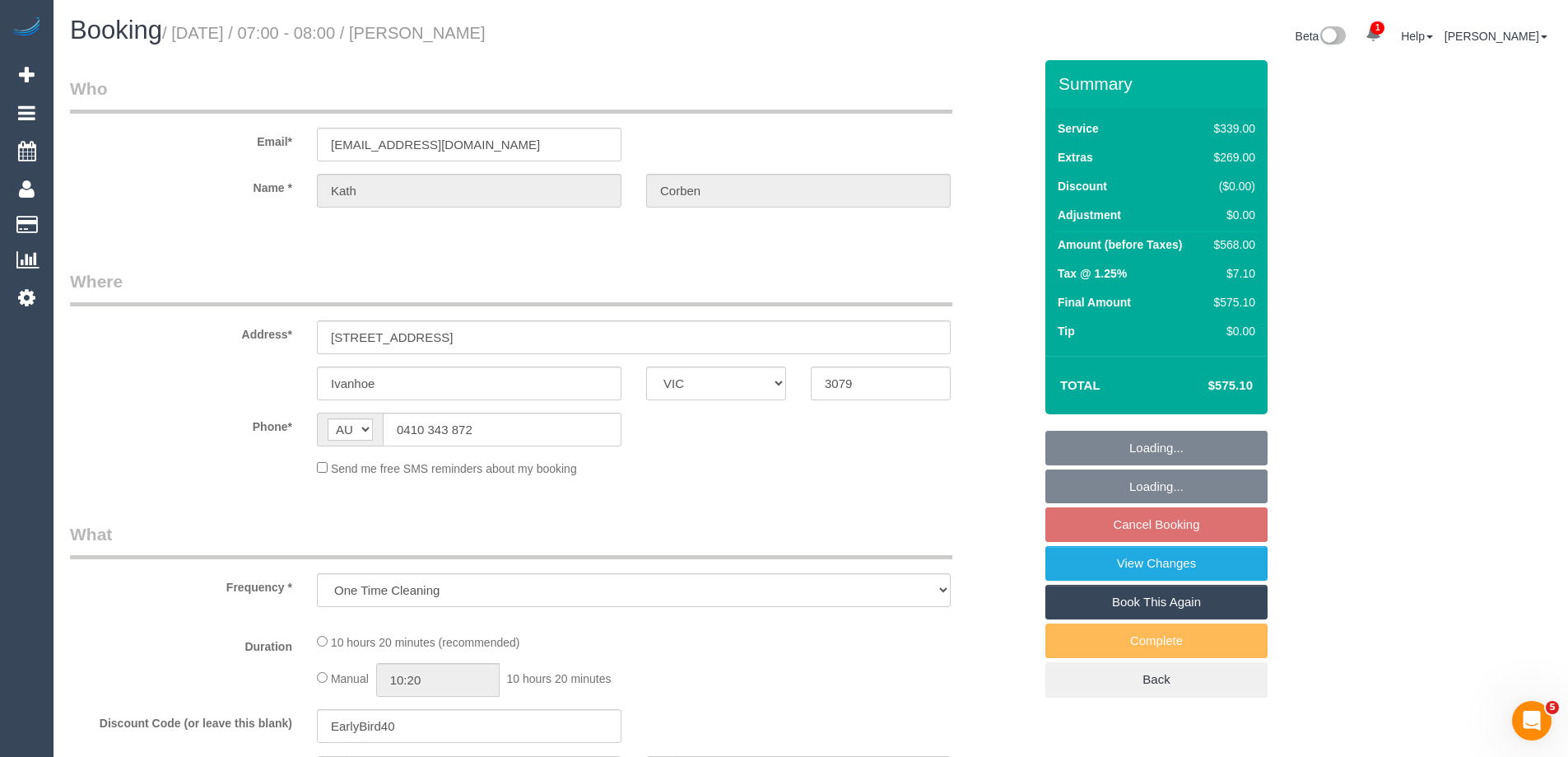
select select "number:14"
select select "number:19"
select select "number:23"
select select "number:26"
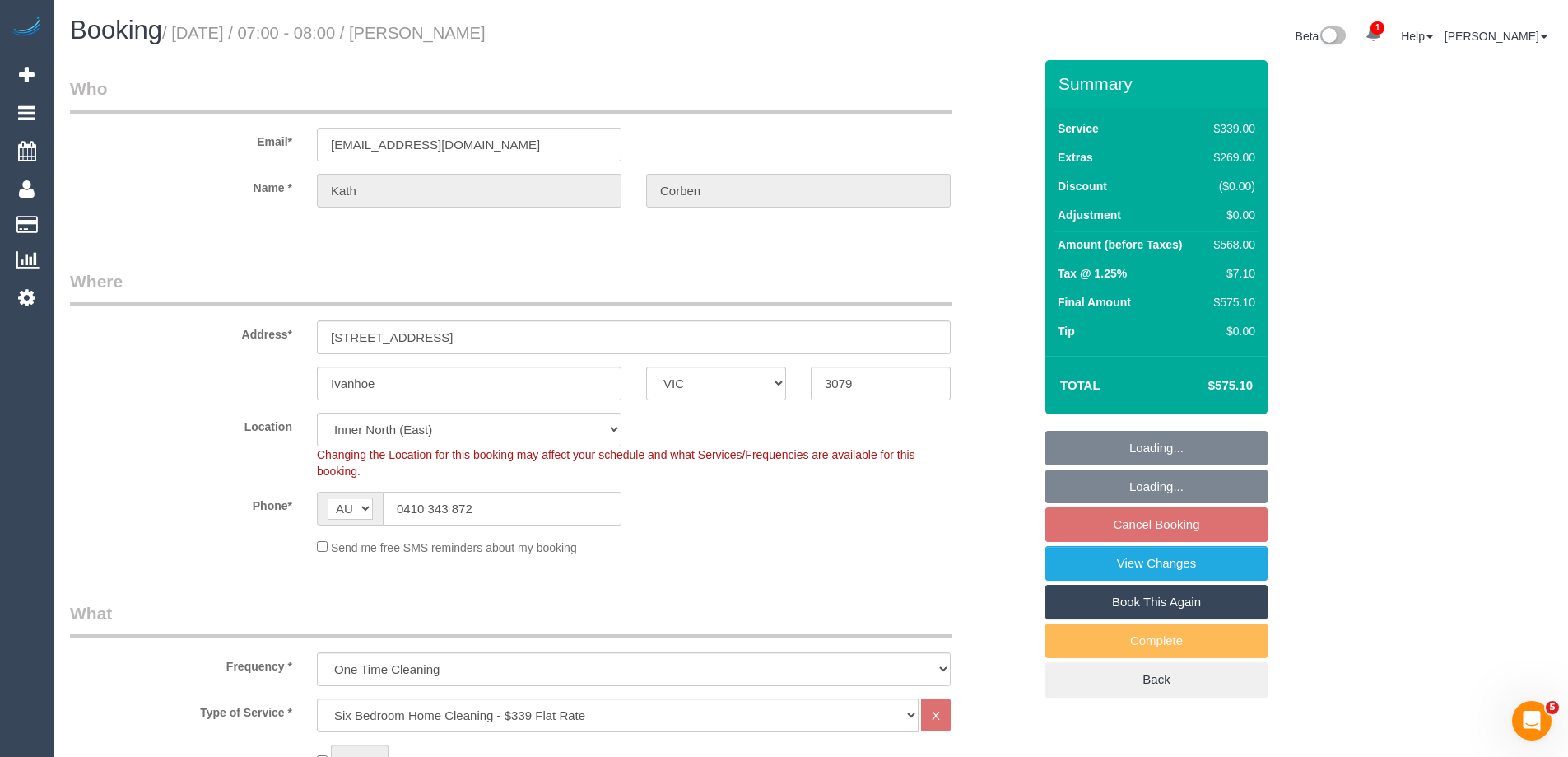
select select "object:1605"
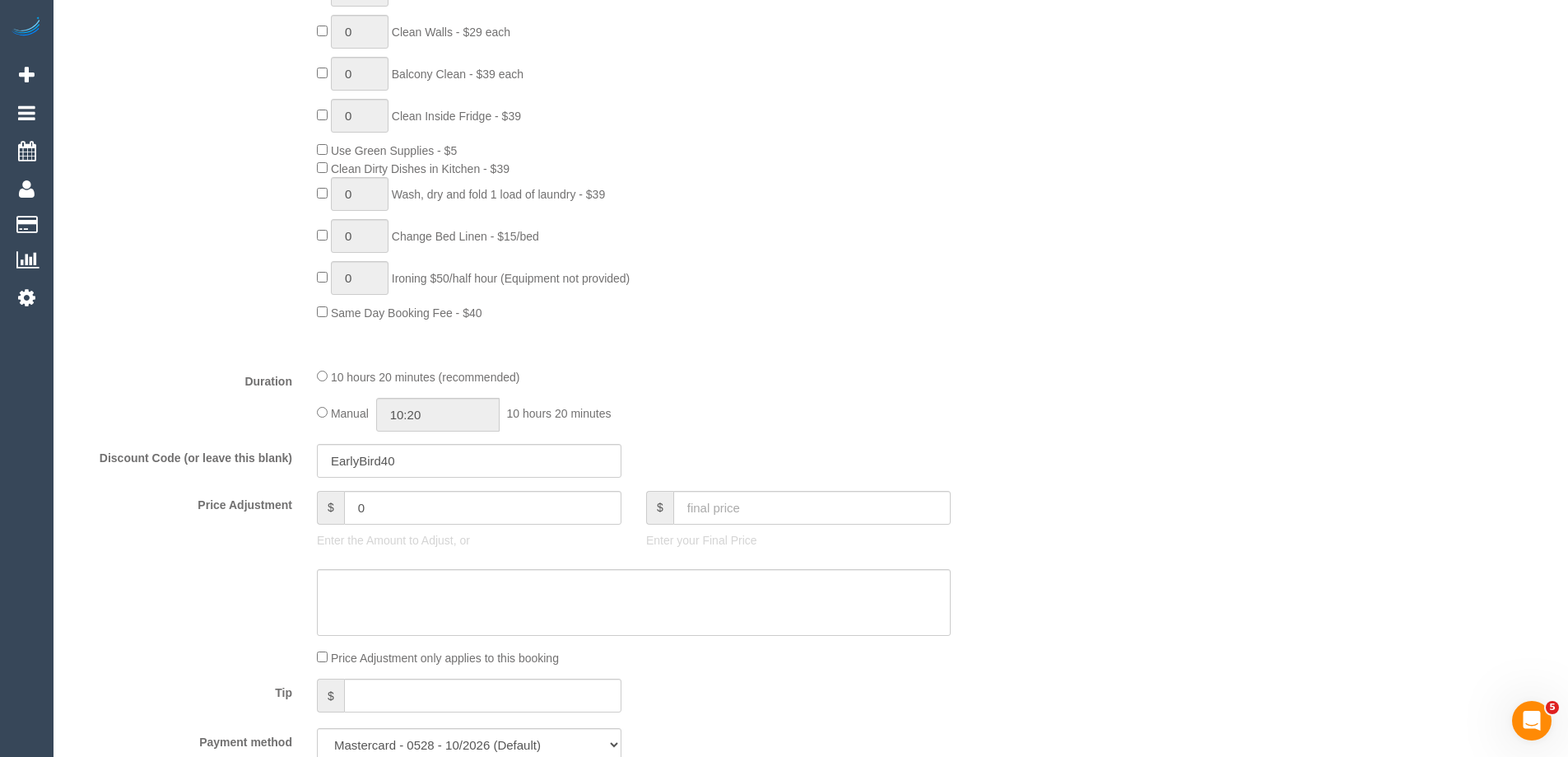
scroll to position [1070, 0]
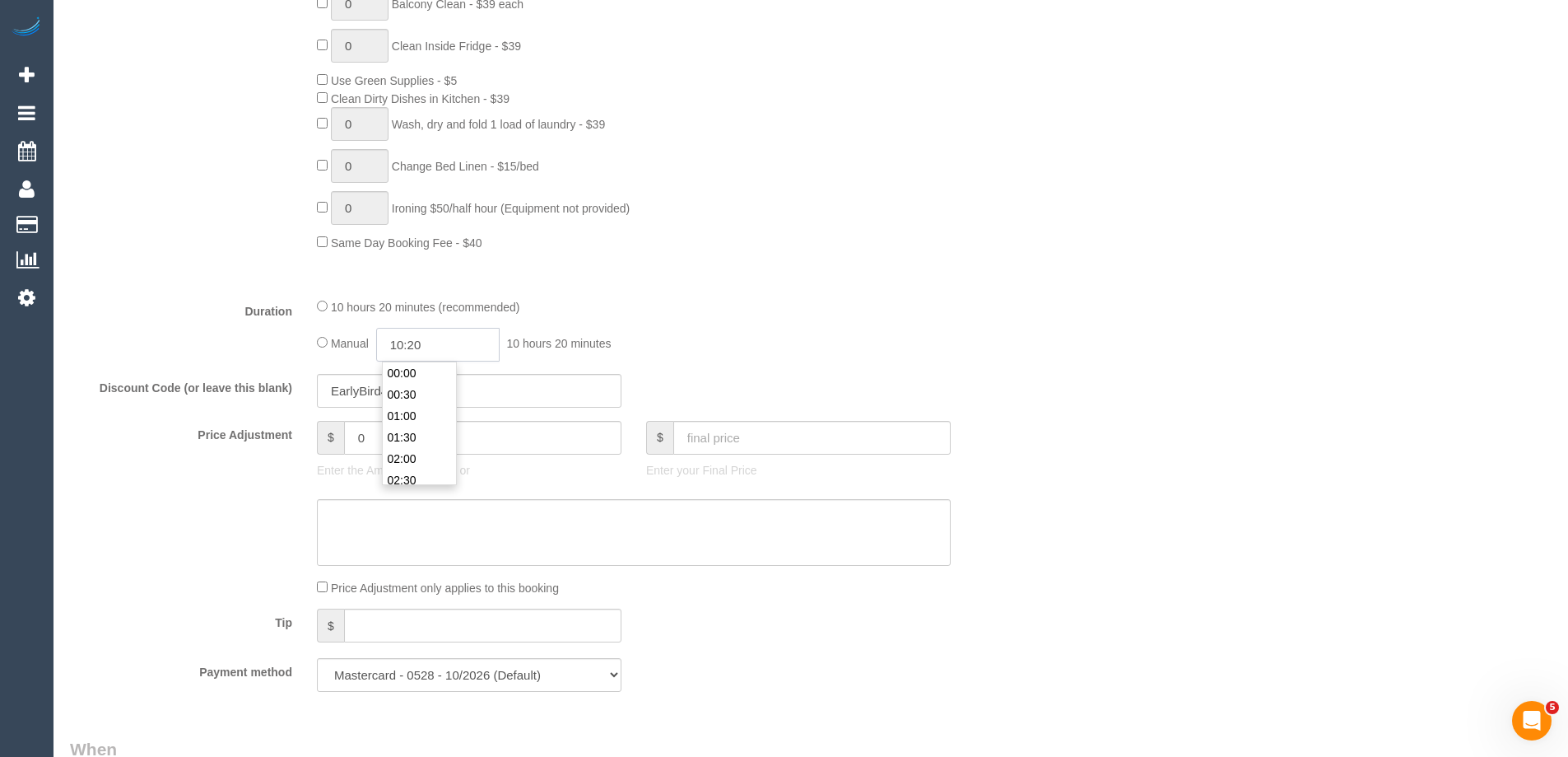
click at [424, 347] on input "10:20" at bounding box center [438, 344] width 124 height 34
type input "11:00"
click at [423, 450] on li "11:00" at bounding box center [419, 448] width 73 height 22
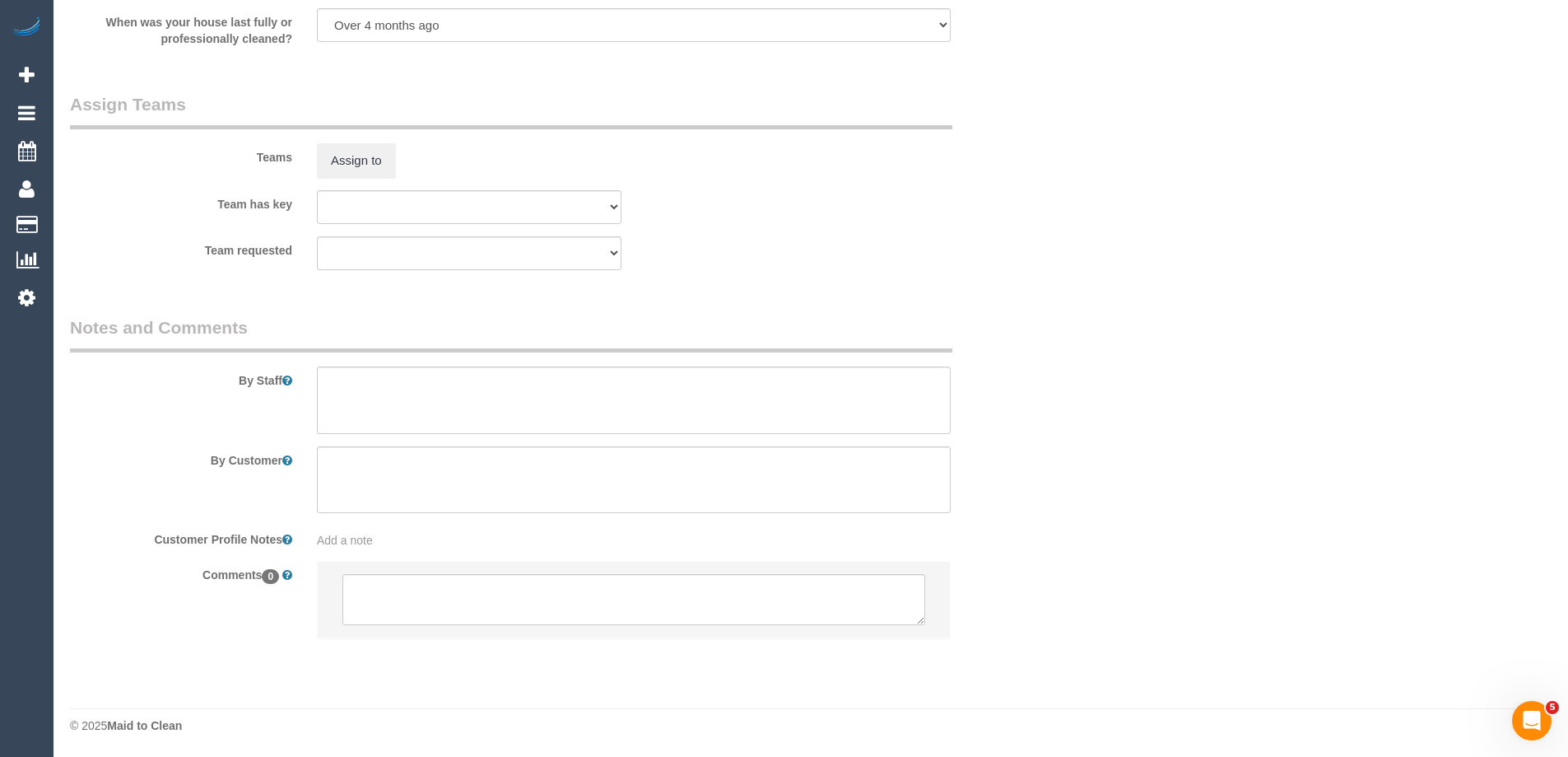
scroll to position [2495, 0]
click at [367, 392] on textarea at bounding box center [634, 400] width 634 height 68
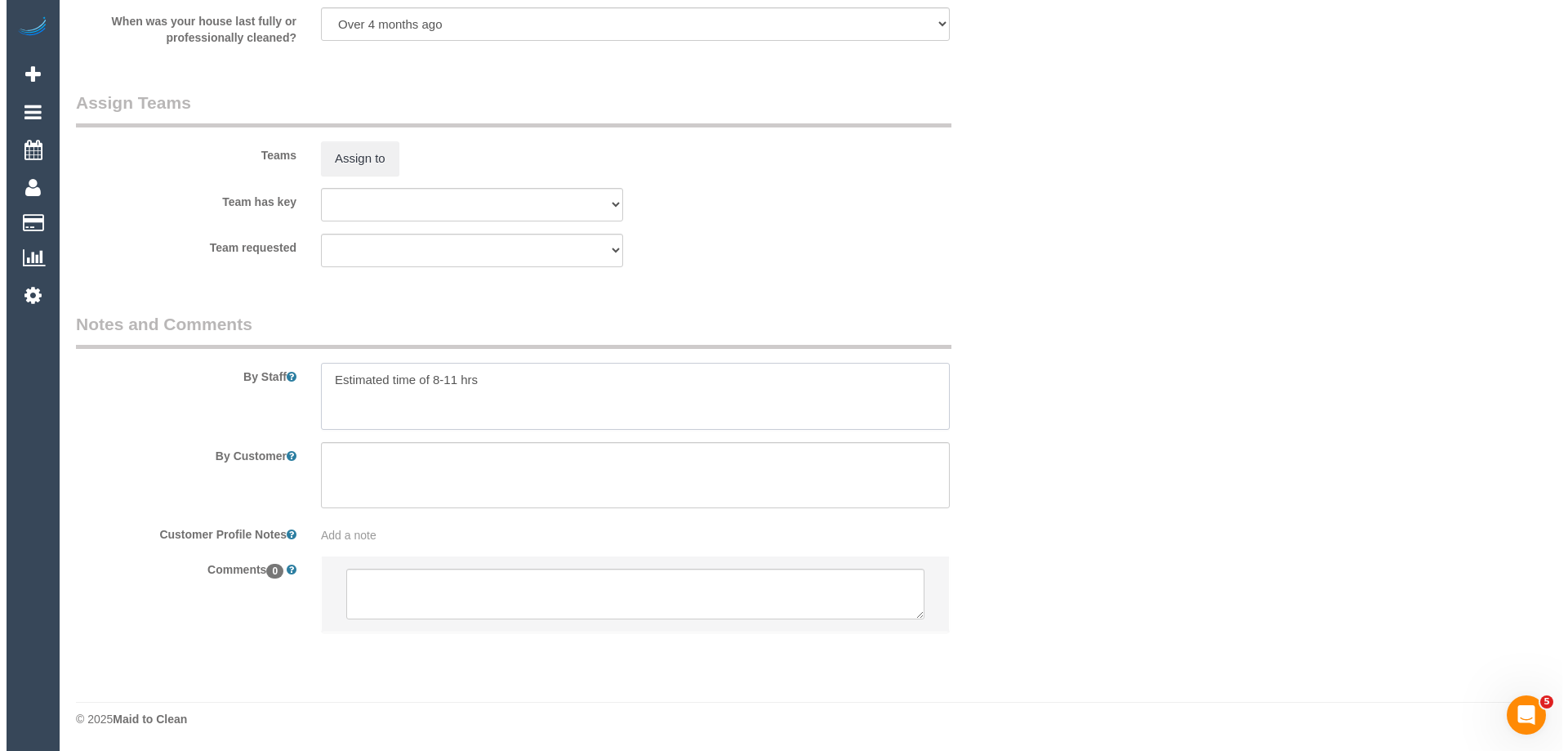
scroll to position [0, 0]
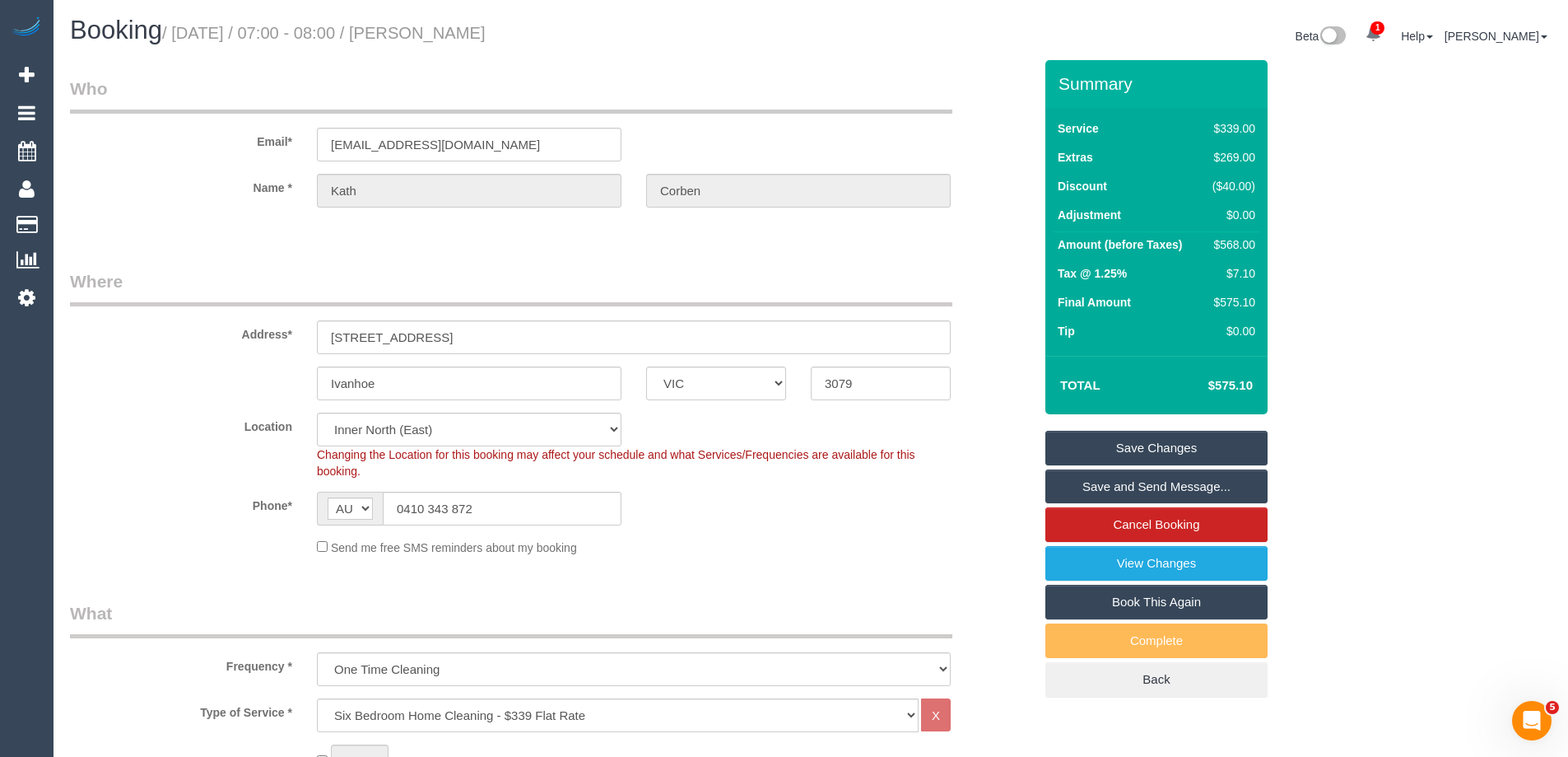
type textarea "Estimated time of 8-11 hrs"
click at [1086, 451] on link "Save Changes" at bounding box center [1156, 447] width 222 height 35
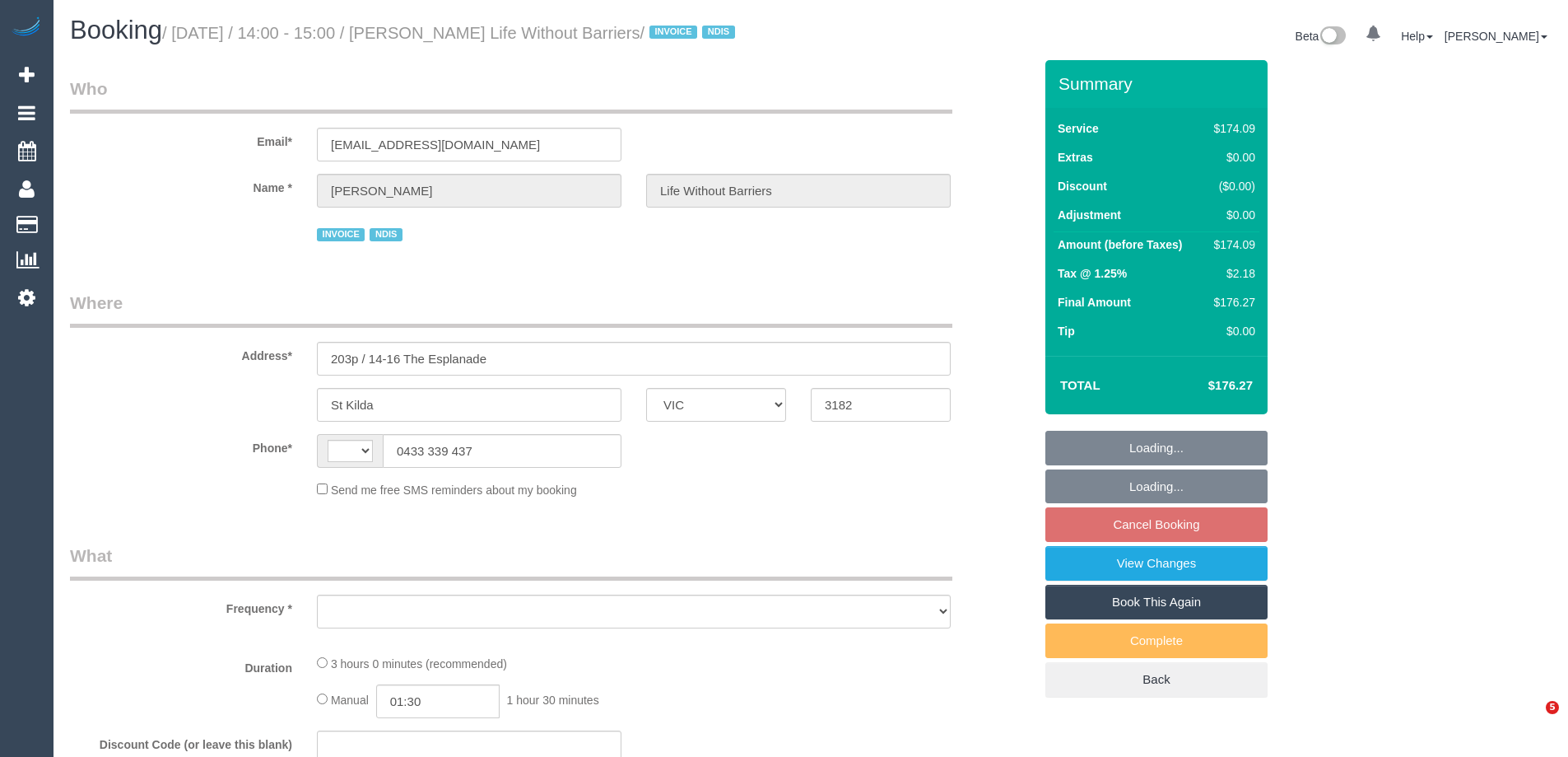
select select "VIC"
select select "string:AU"
select select "object:570"
select select "180"
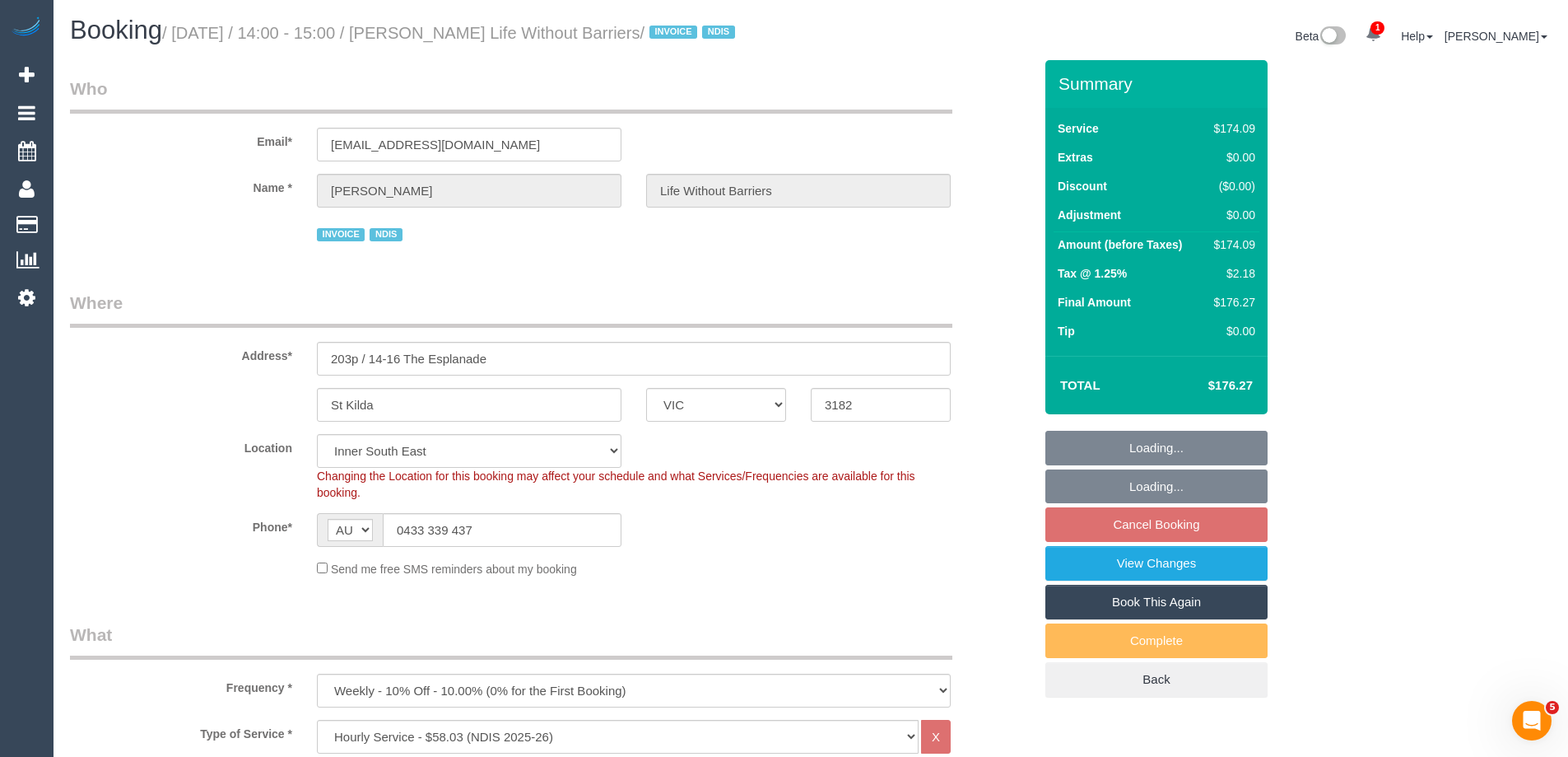
select select "object:1362"
select select "number:28"
select select "number:14"
select select "number:18"
select select "number:36"
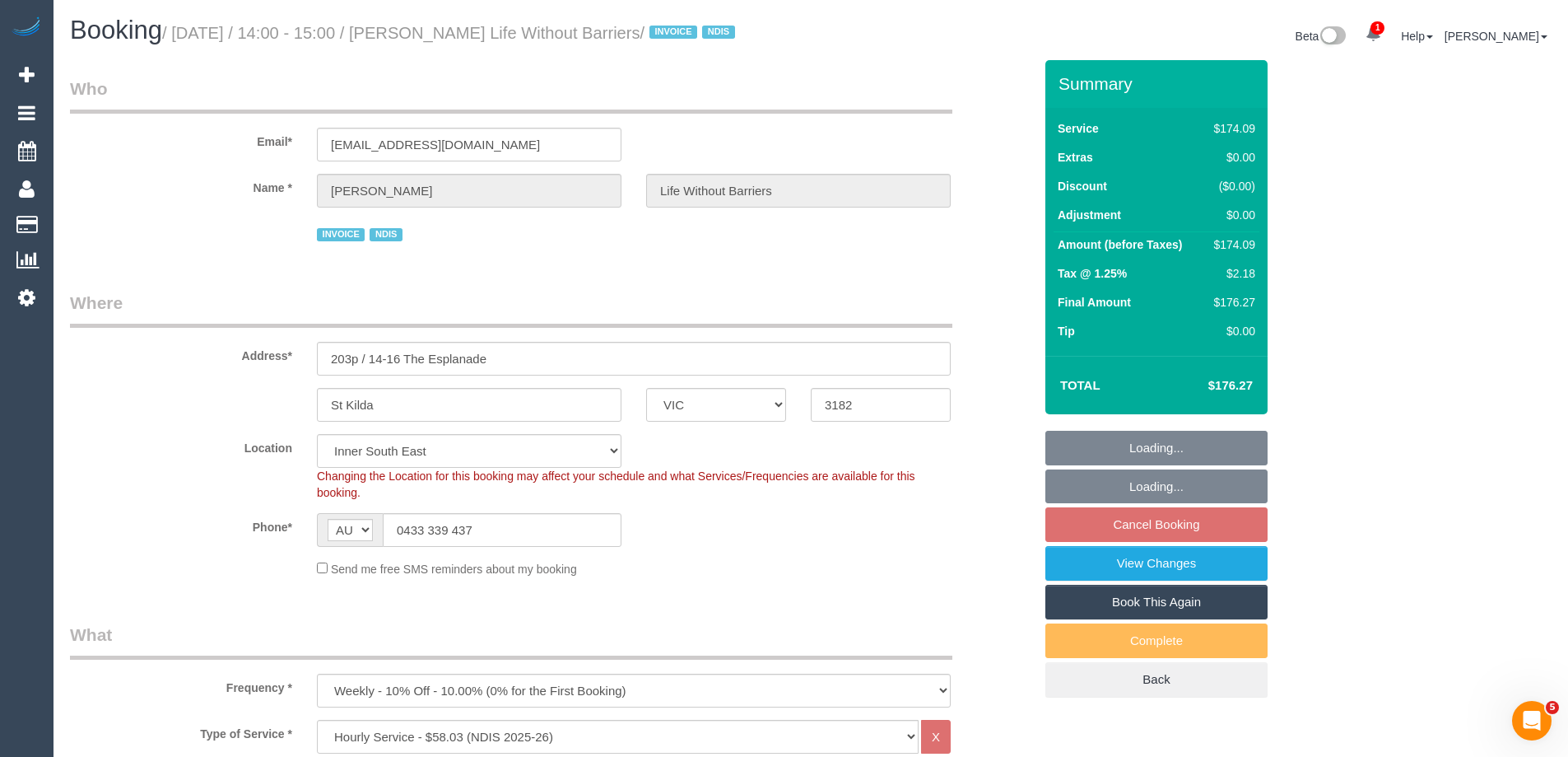
select select "number:35"
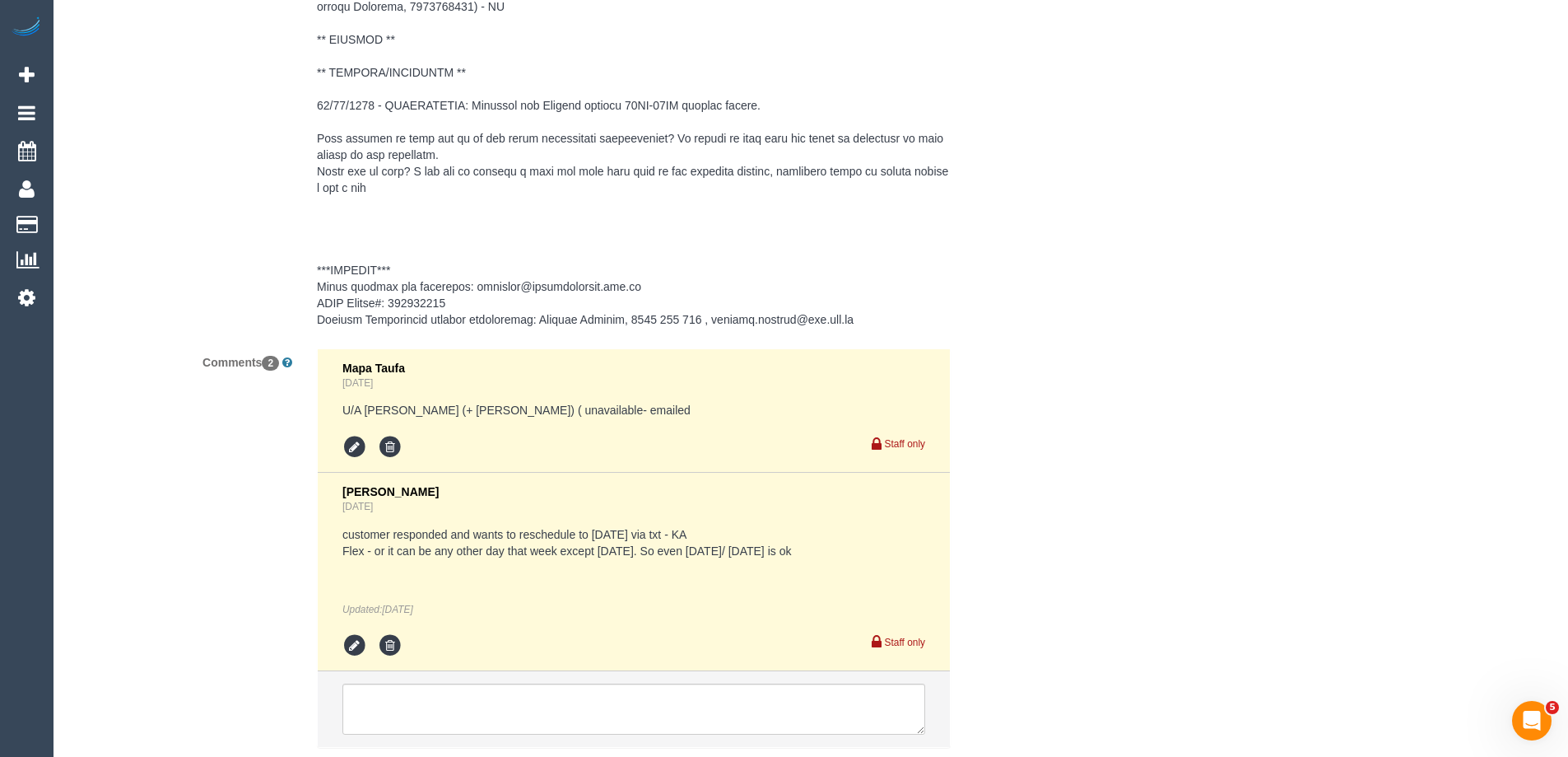
scroll to position [2717, 0]
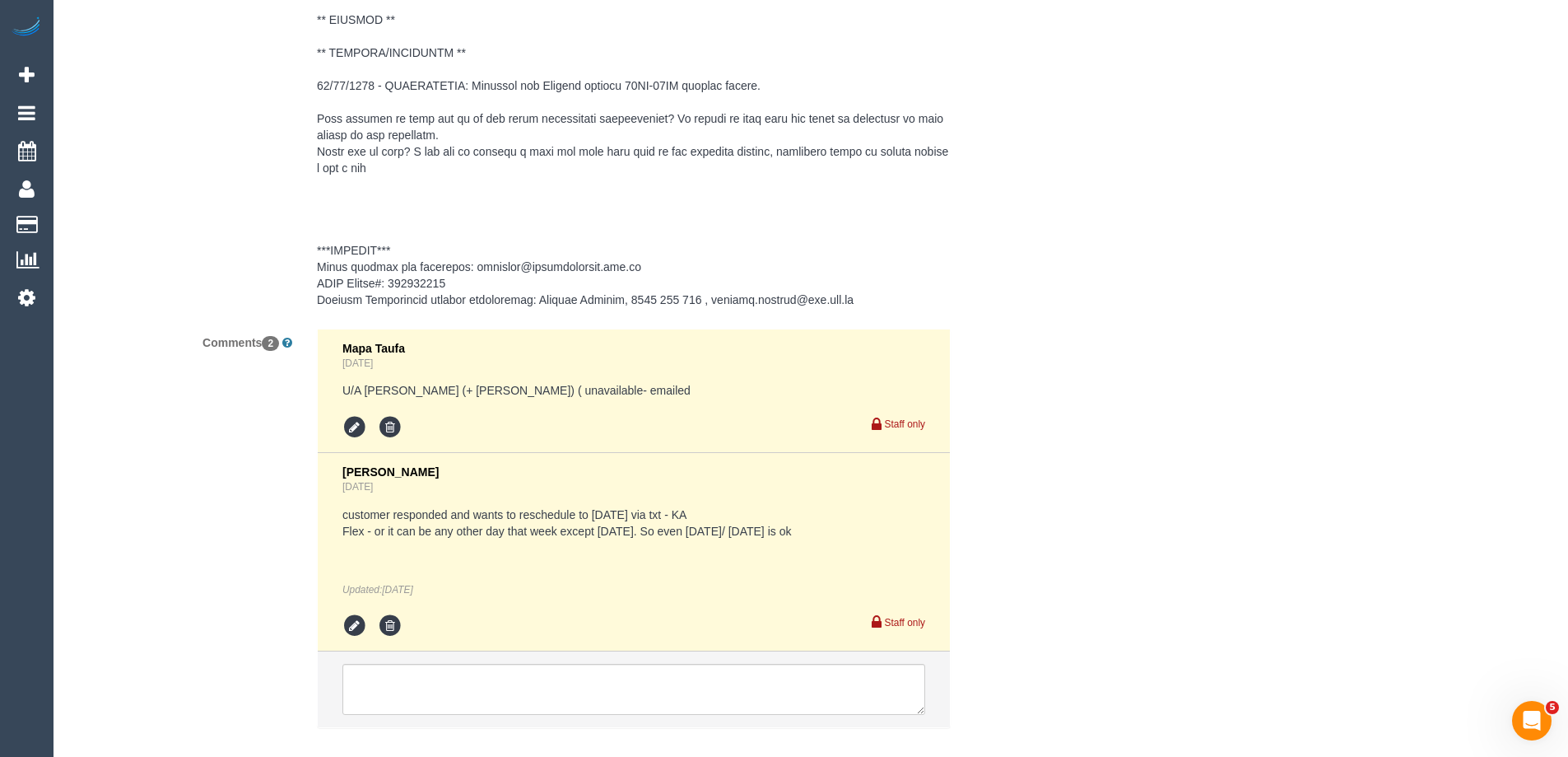
click at [478, 570] on div "customer responded and wants to reschedule to [DATE] via txt - KA Flex - or it …" at bounding box center [633, 552] width 582 height 91
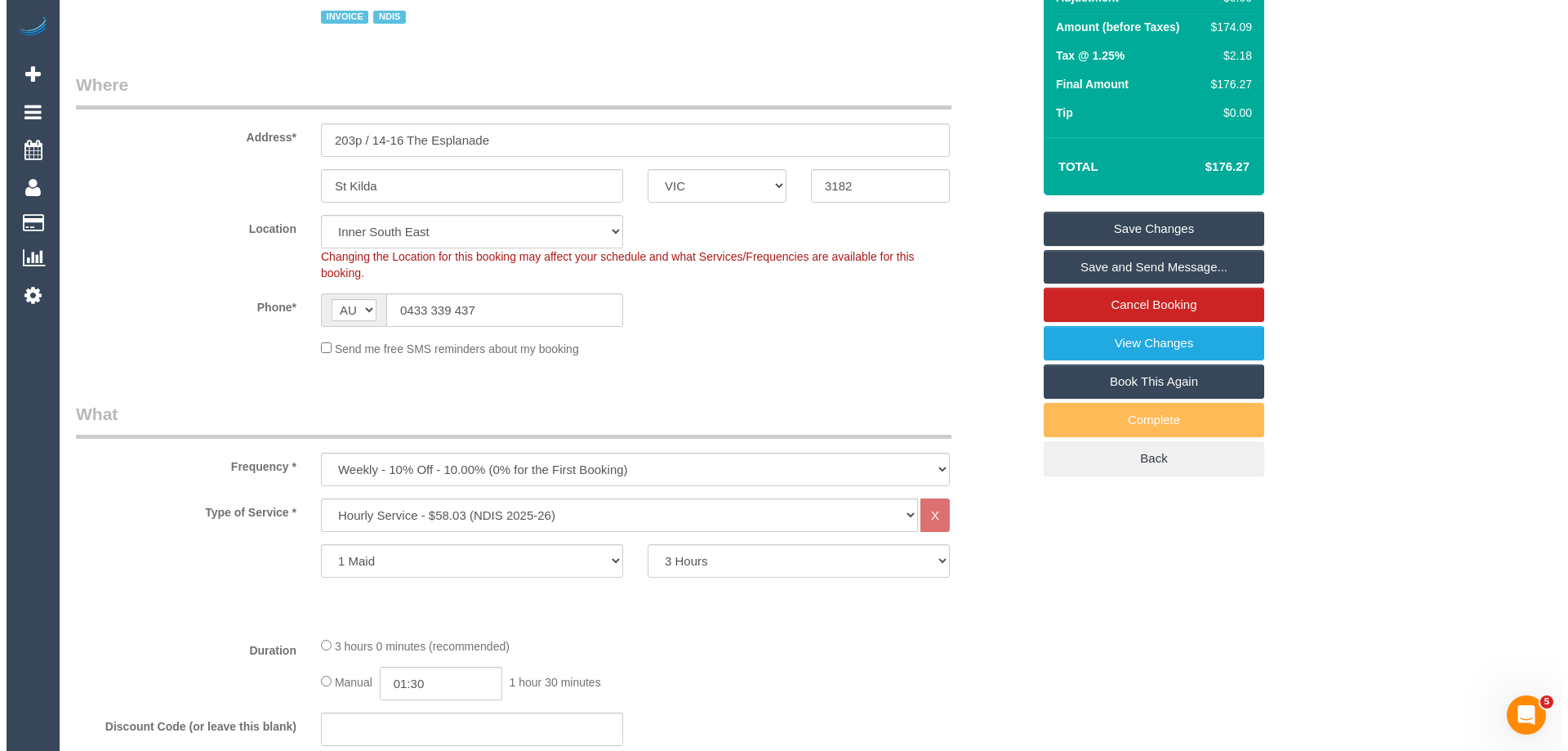
scroll to position [0, 0]
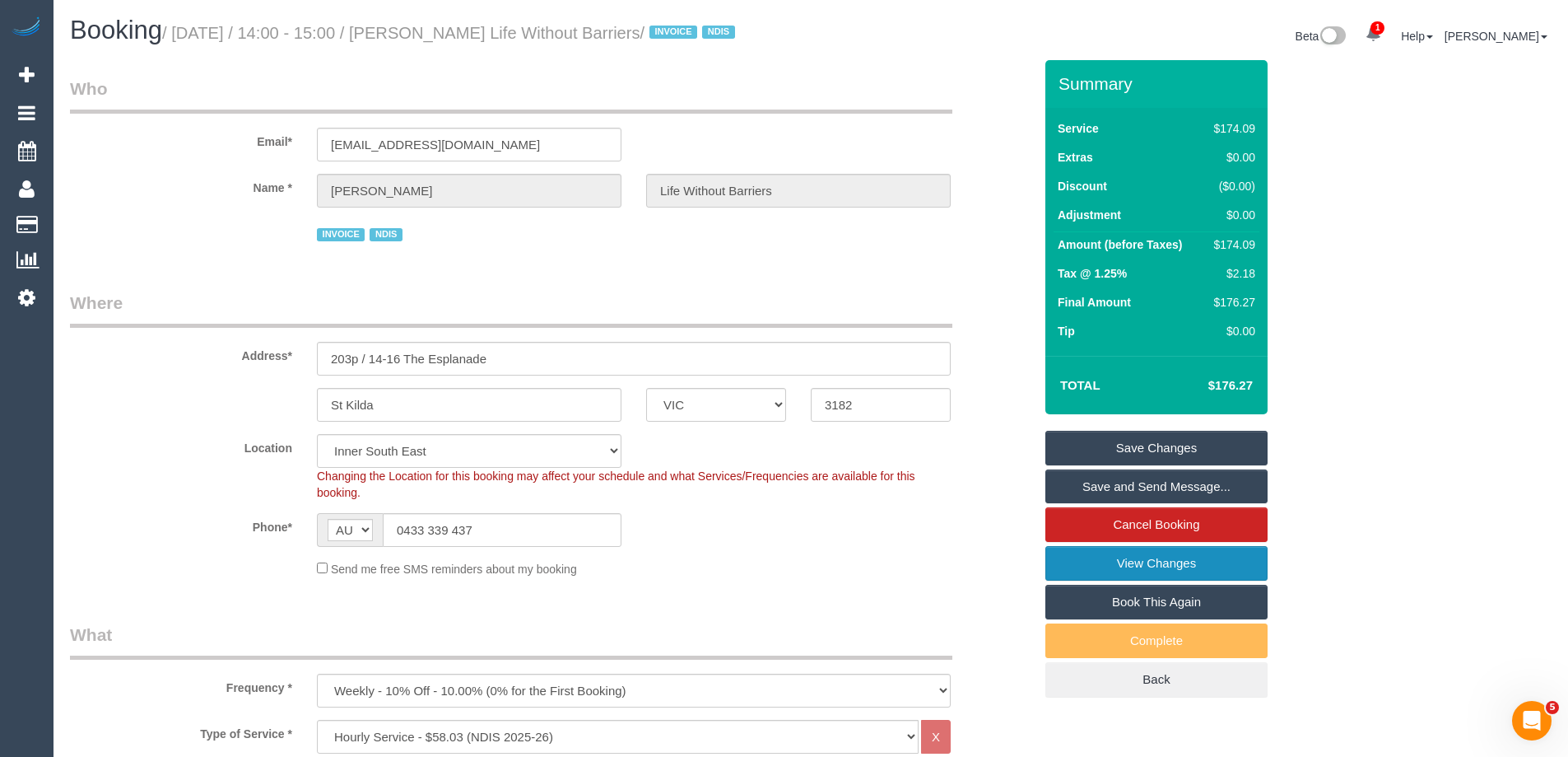
click at [1093, 580] on link "View Changes" at bounding box center [1156, 563] width 222 height 35
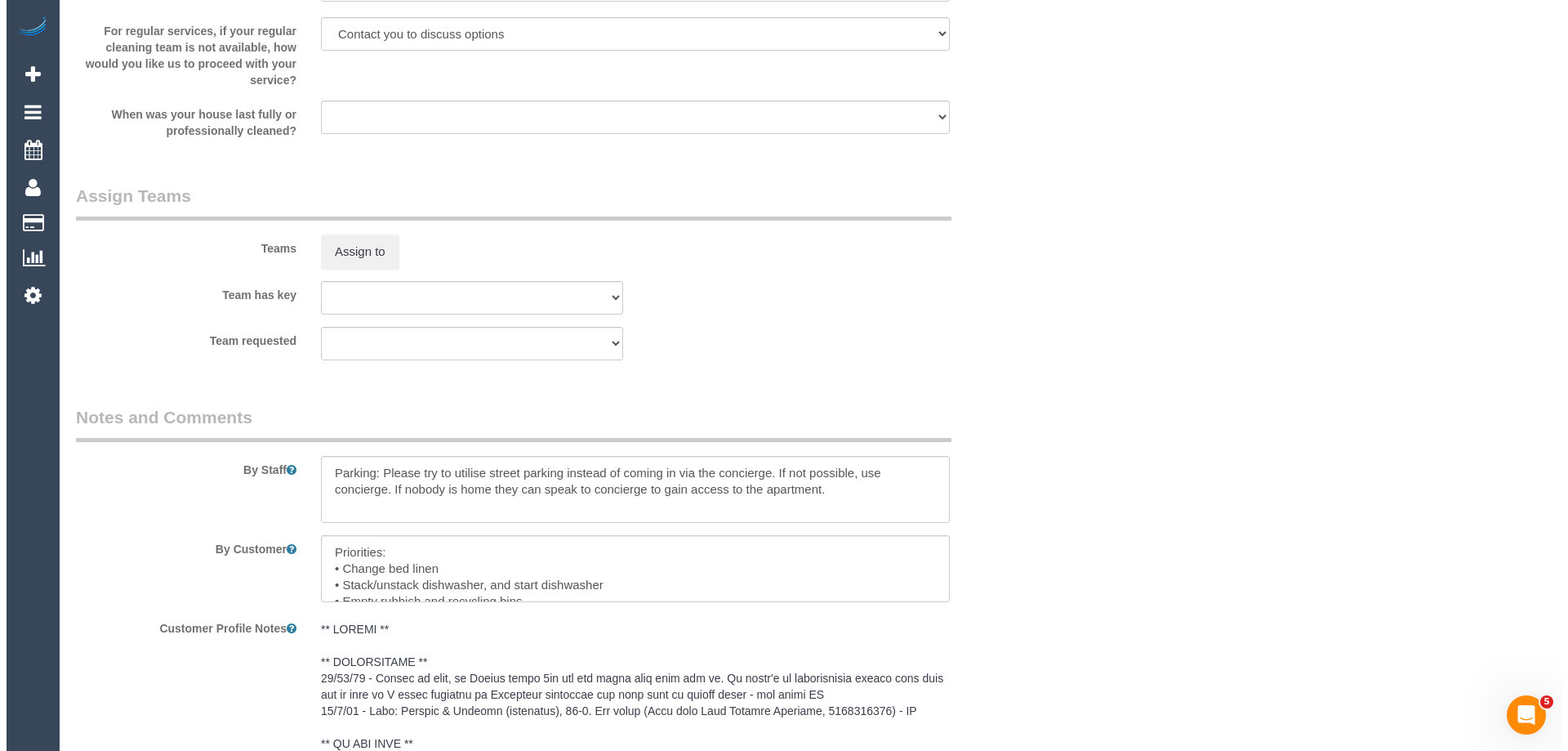
scroll to position [2042, 0]
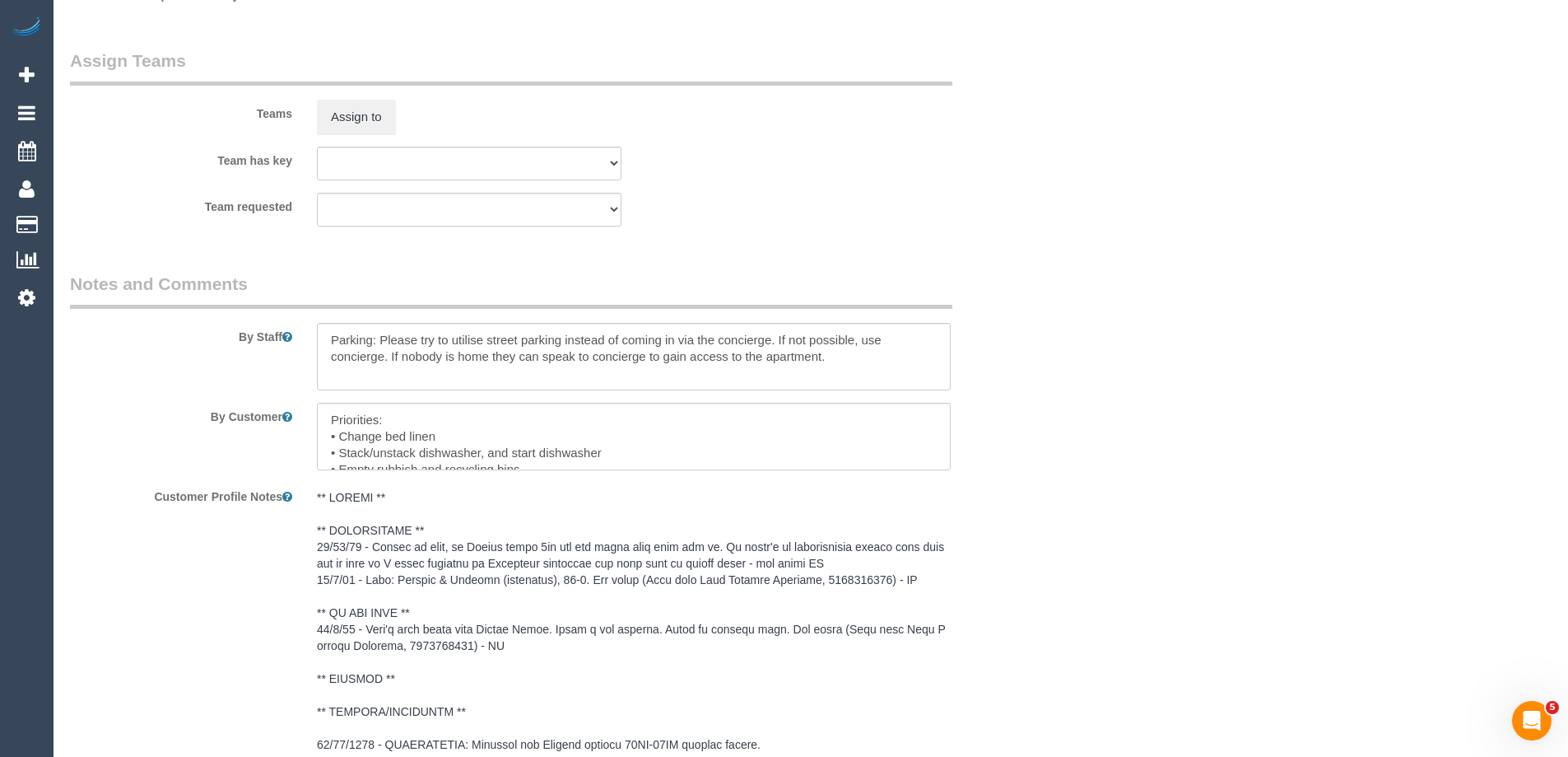
click at [313, 359] on div at bounding box center [634, 356] width 658 height 68
click at [326, 354] on textarea at bounding box center [634, 356] width 634 height 68
type textarea "*Cover* Parking: Please try to utilise street parking instead of coming in via …"
click at [349, 134] on button "Assign to" at bounding box center [356, 116] width 79 height 35
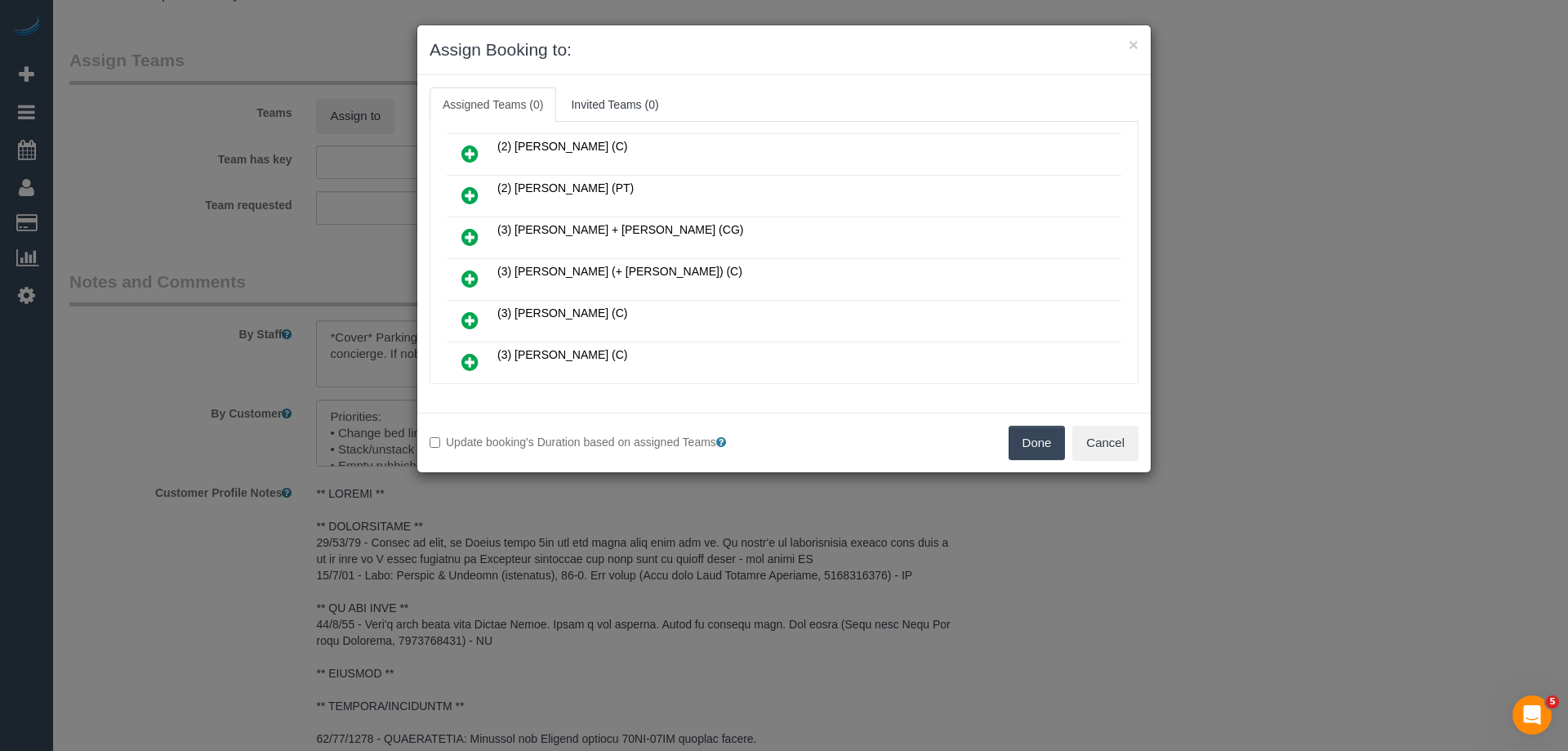
scroll to position [327, 0]
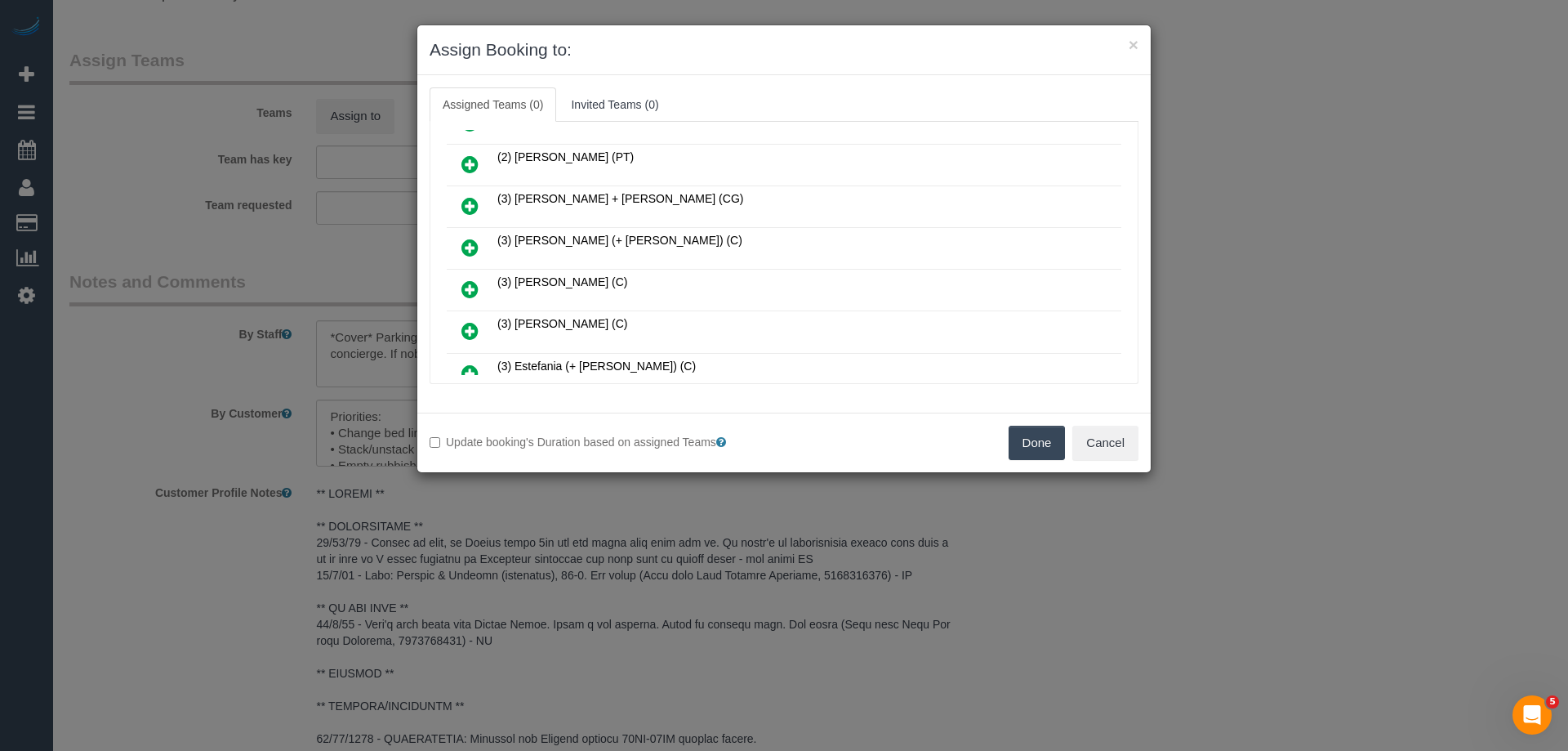
click at [469, 203] on icon at bounding box center [470, 206] width 17 height 20
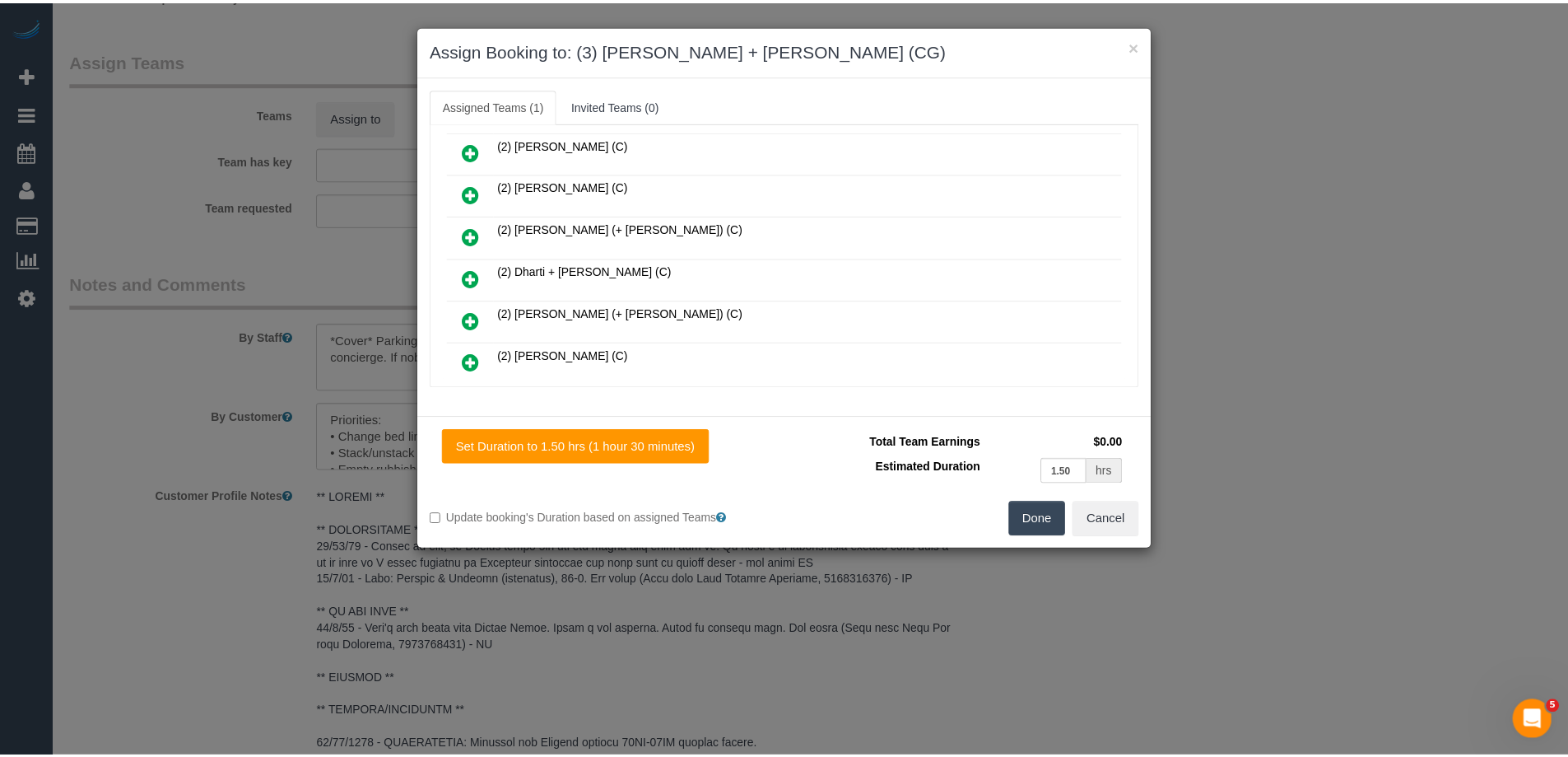
scroll to position [0, 0]
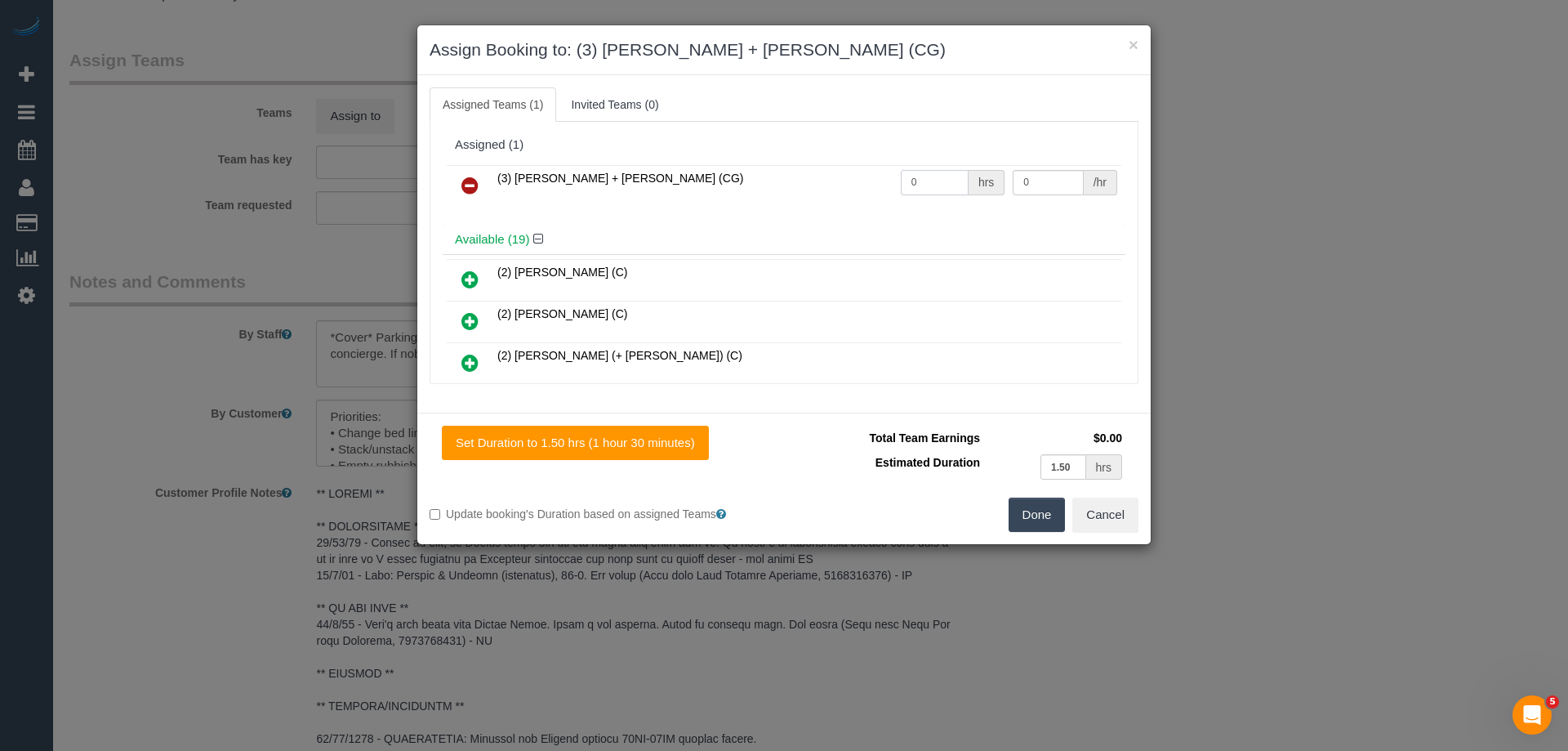
drag, startPoint x: 882, startPoint y: 179, endPoint x: 845, endPoint y: 173, distance: 37.5
click at [845, 173] on tr "(3) Bansari + Bhavesh (CG) 0 hrs 0 /hr" at bounding box center [784, 185] width 675 height 42
type input "3"
drag, startPoint x: 1035, startPoint y: 186, endPoint x: 920, endPoint y: 168, distance: 116.4
click at [922, 169] on tr "(3) Bansari + Bhavesh (CG) 3 hrs 0 /hr" at bounding box center [784, 185] width 675 height 42
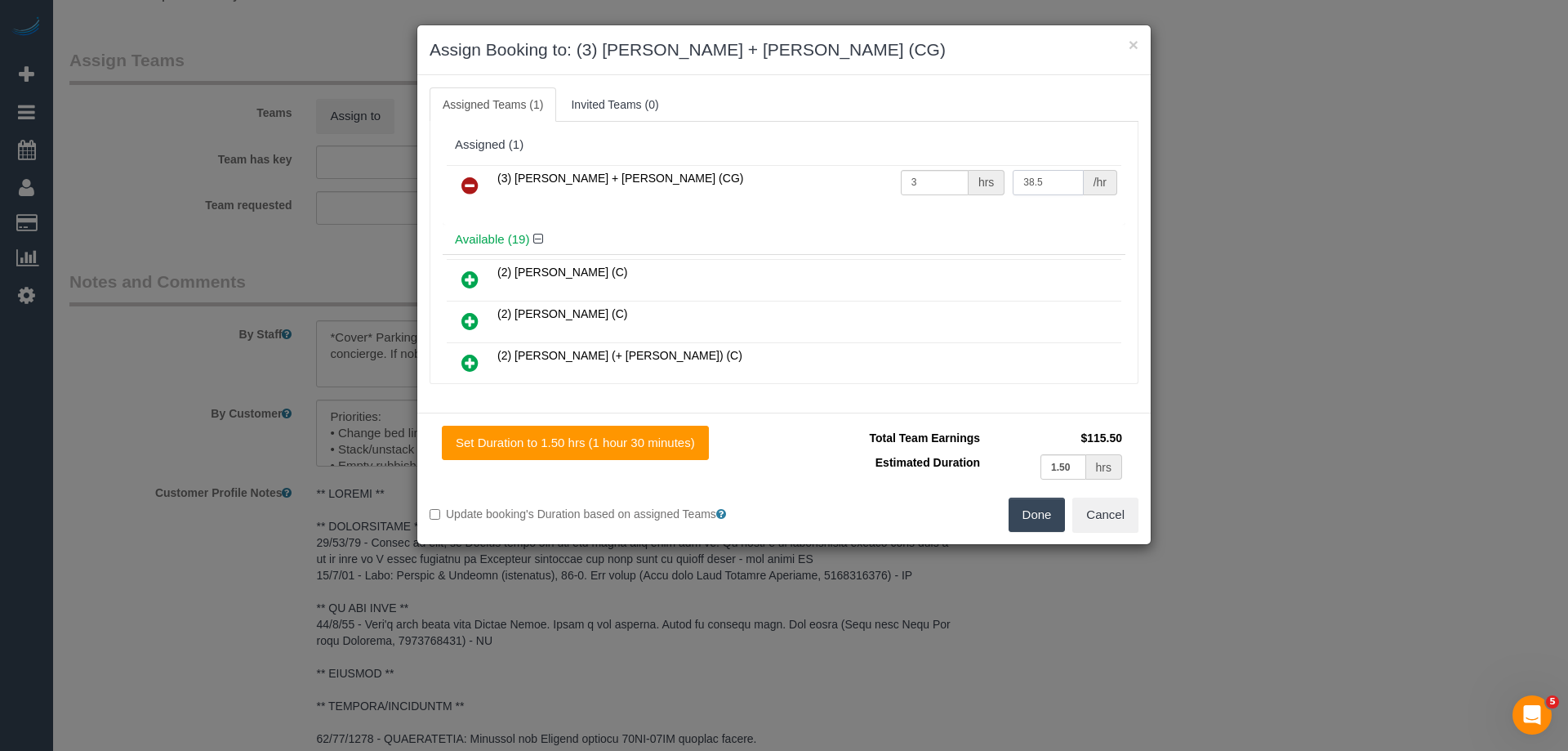
type input "38.5"
click at [1037, 512] on button "Done" at bounding box center [1037, 515] width 57 height 34
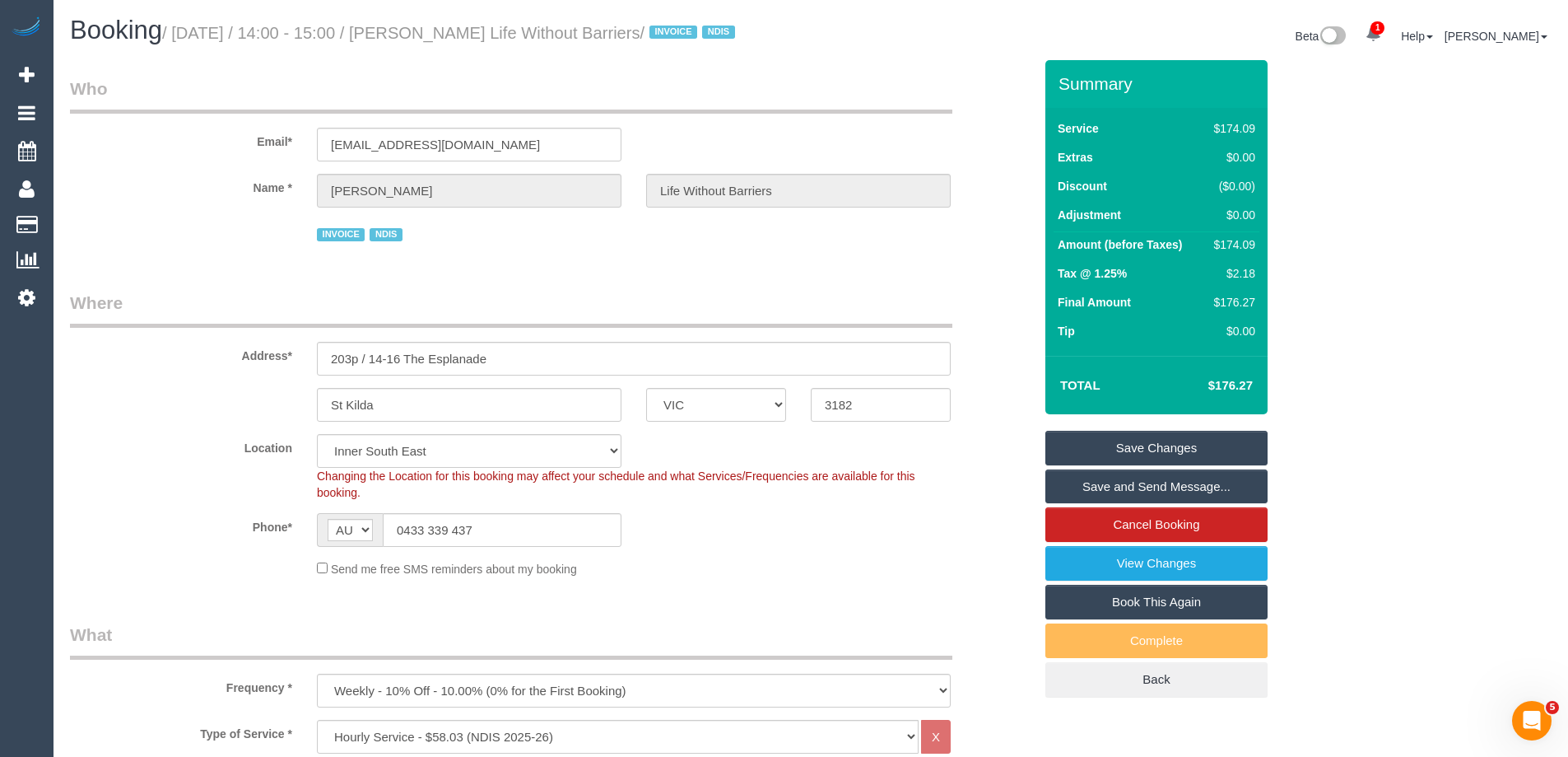
drag, startPoint x: 731, startPoint y: 33, endPoint x: 539, endPoint y: 38, distance: 192.1
click at [539, 38] on small "/ September 22, 2025 / 14:00 - 15:00 / Stephen Macras Life Without Barriers / I…" at bounding box center [451, 32] width 578 height 18
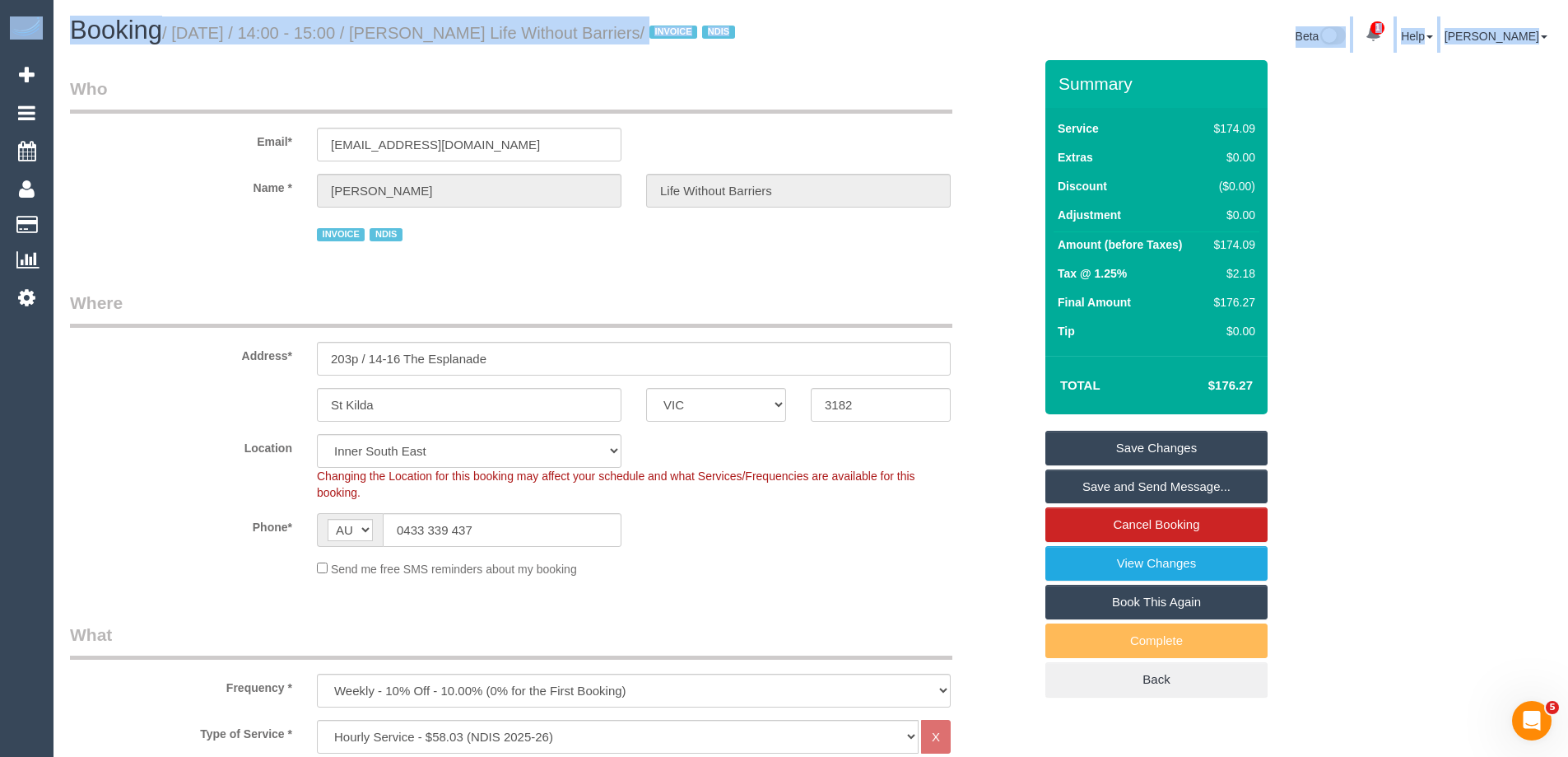
drag, startPoint x: 1564, startPoint y: 108, endPoint x: 1579, endPoint y: 231, distance: 123.9
click at [1567, 231] on html "1 Beta Your Notifications You have 0 alerts × You have 1 to charge for 18/09/20…" at bounding box center [784, 378] width 1568 height 757
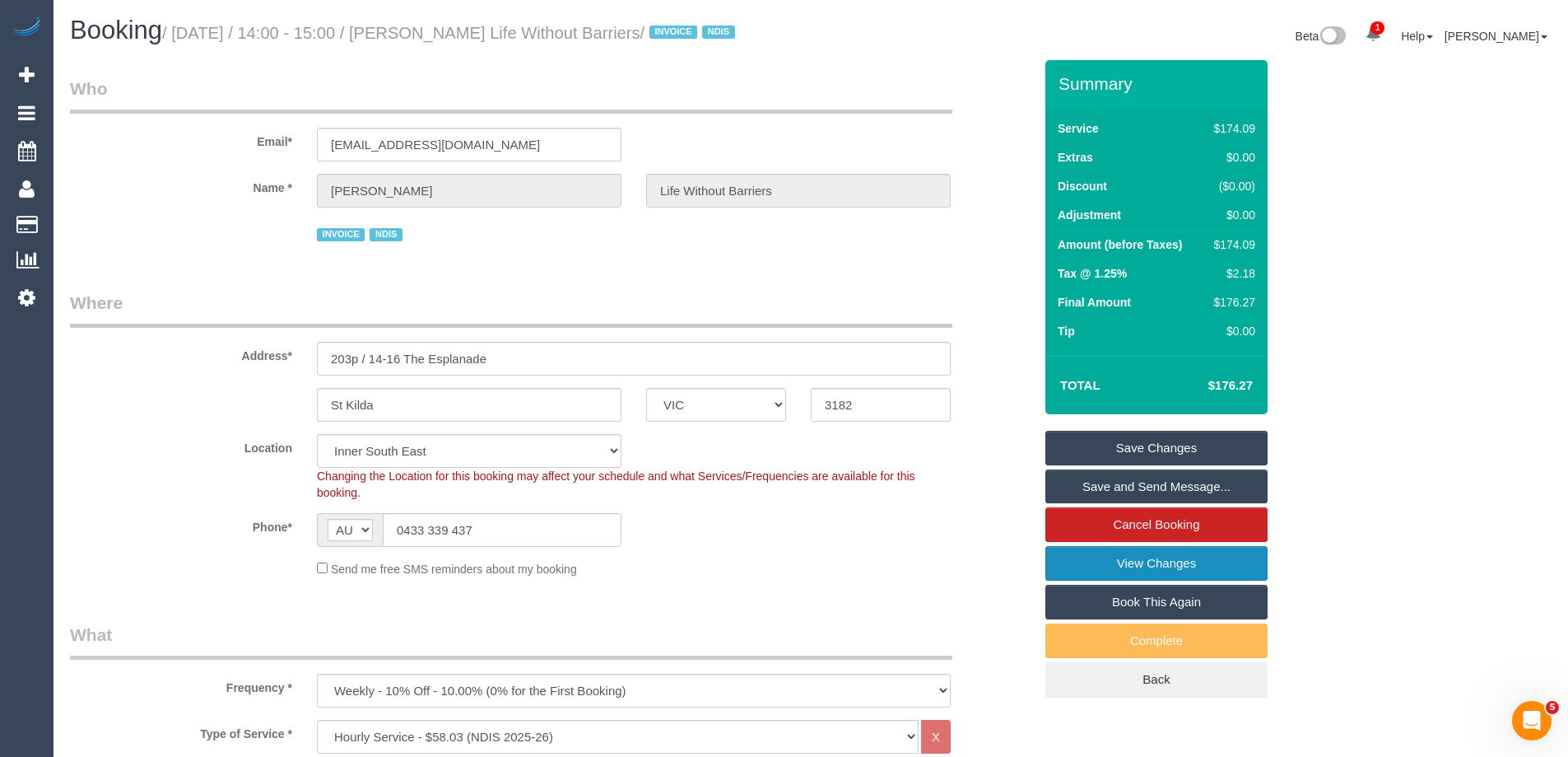
click at [1110, 581] on link "View Changes" at bounding box center [1156, 563] width 222 height 35
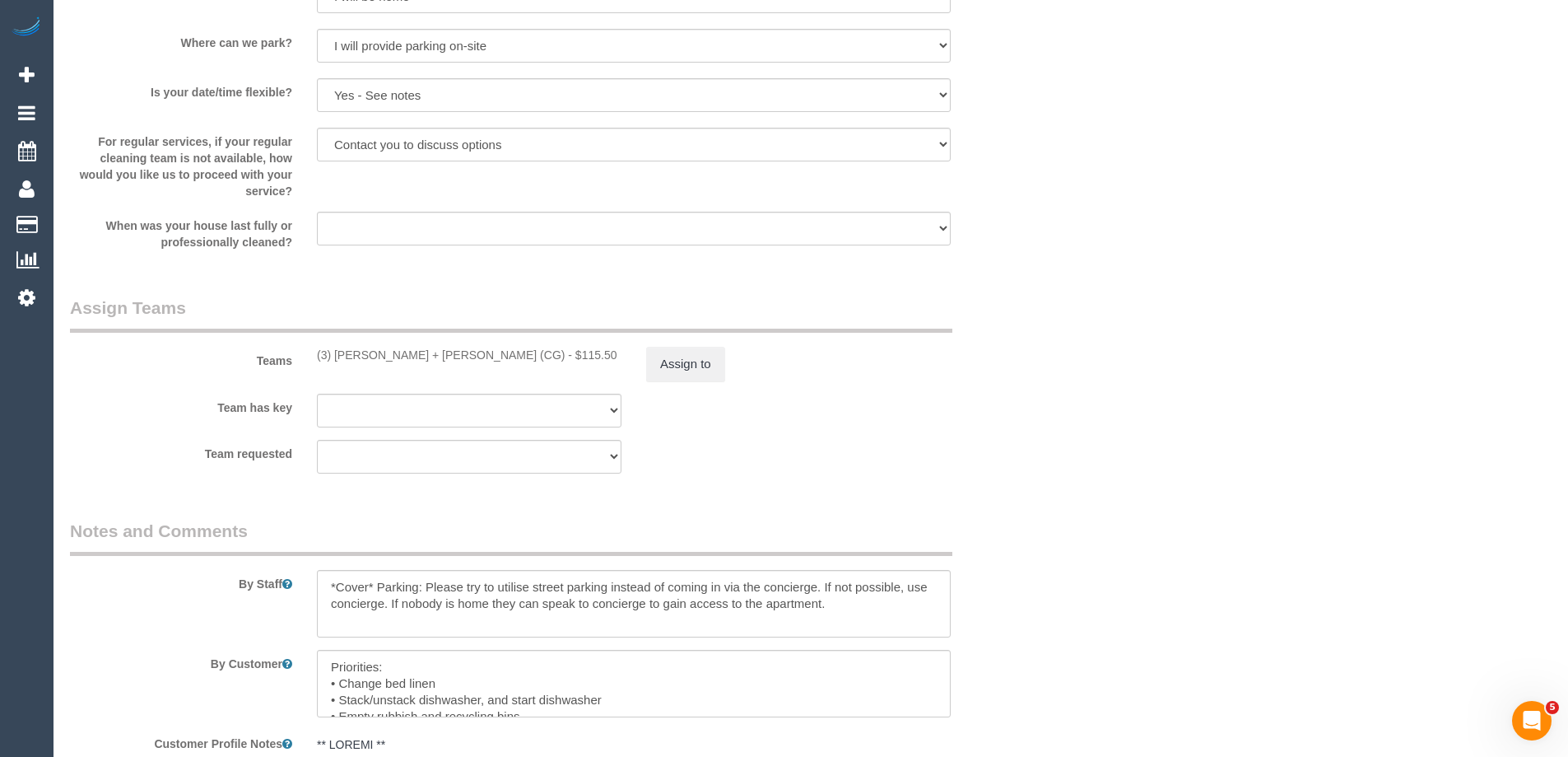
scroll to position [2141, 0]
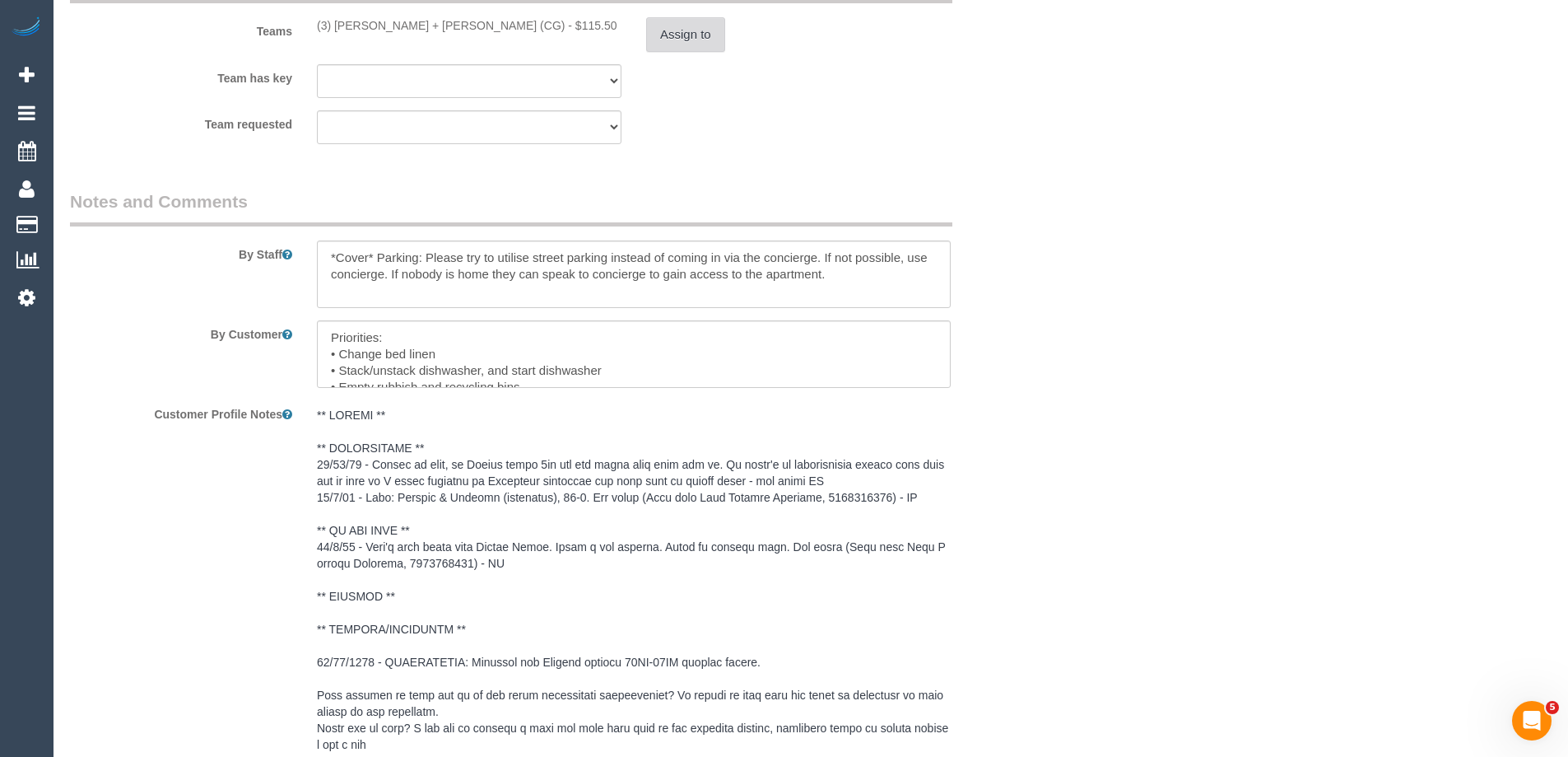
click at [675, 52] on button "Assign to" at bounding box center [686, 34] width 79 height 35
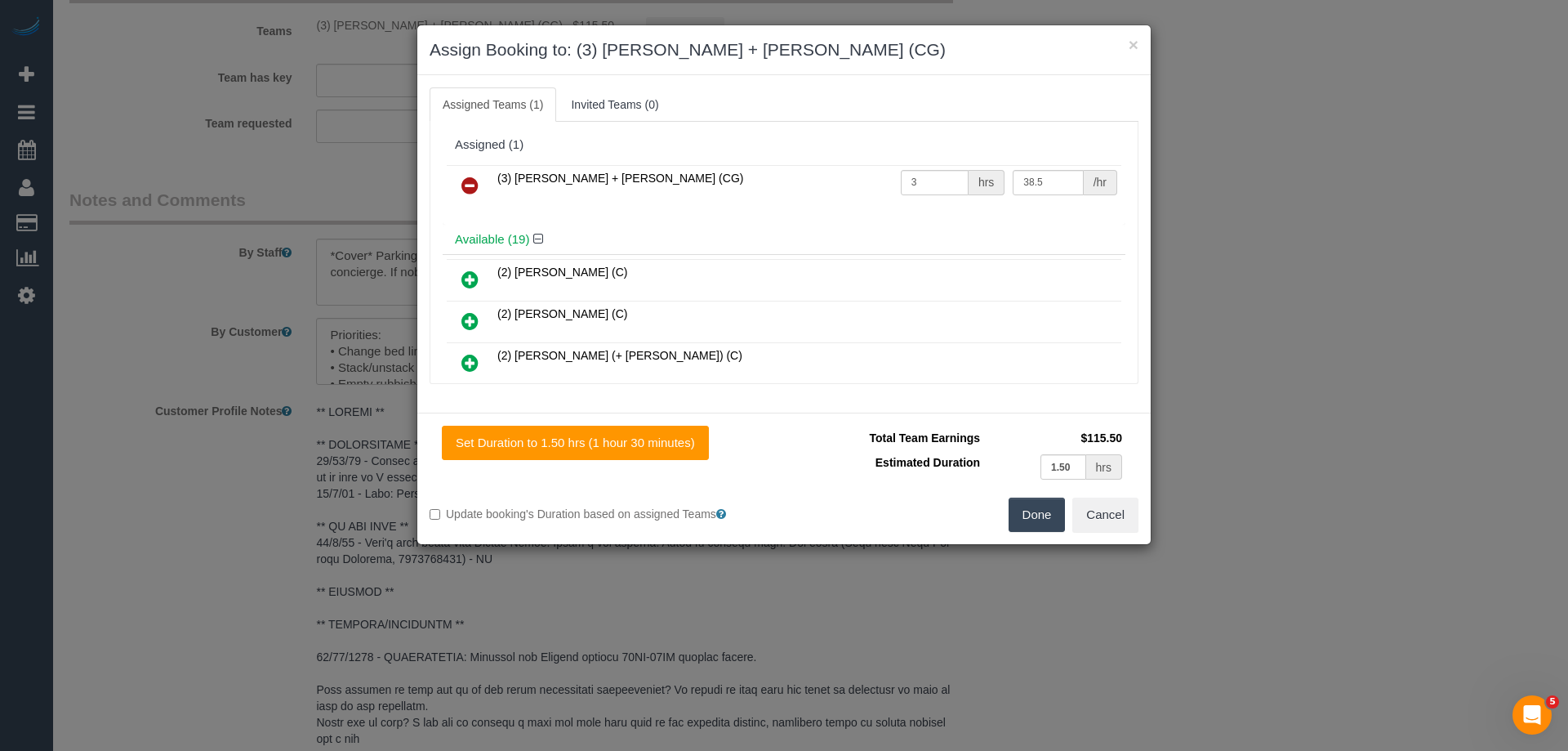
click at [460, 186] on link at bounding box center [469, 186] width 38 height 33
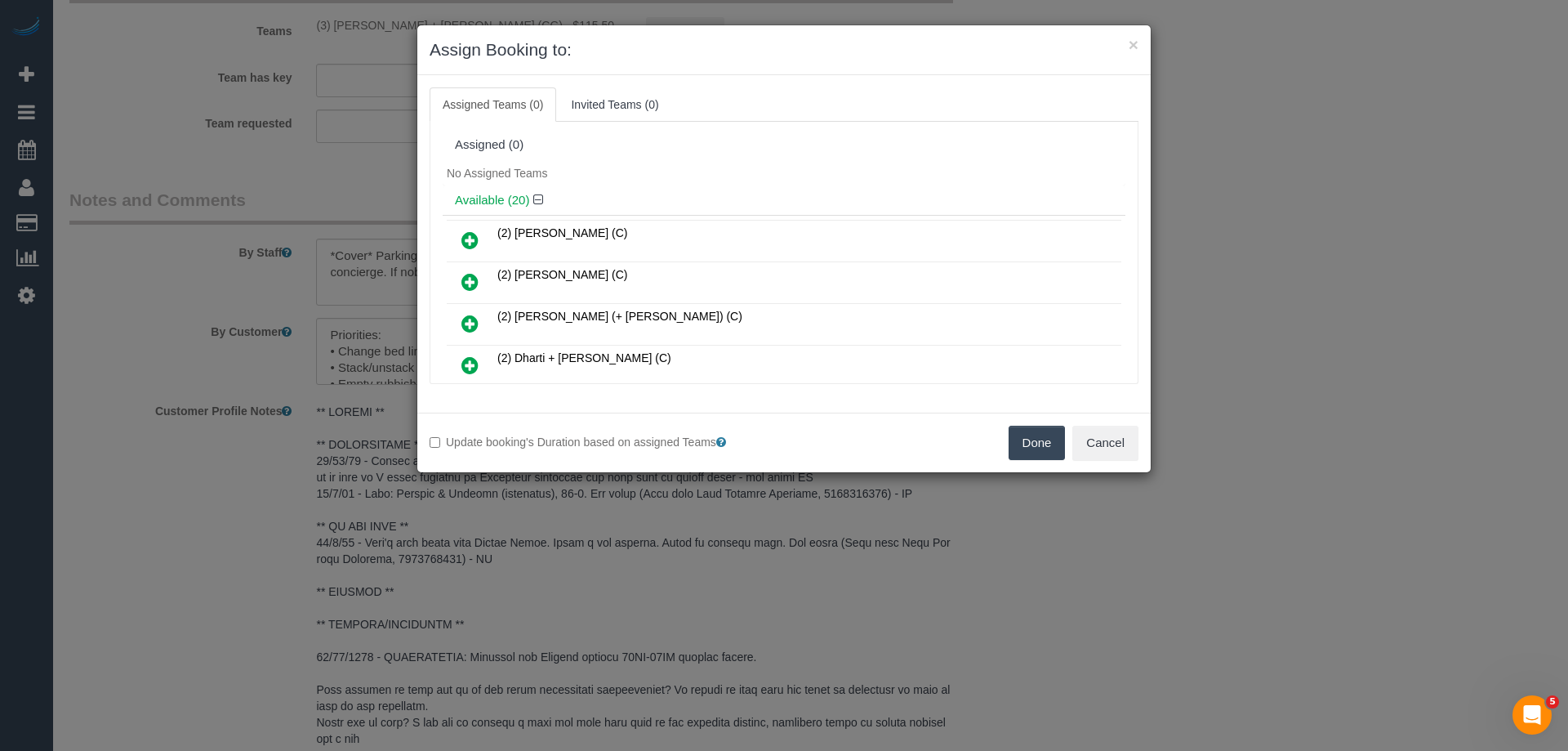
click at [1033, 438] on button "Done" at bounding box center [1037, 442] width 57 height 34
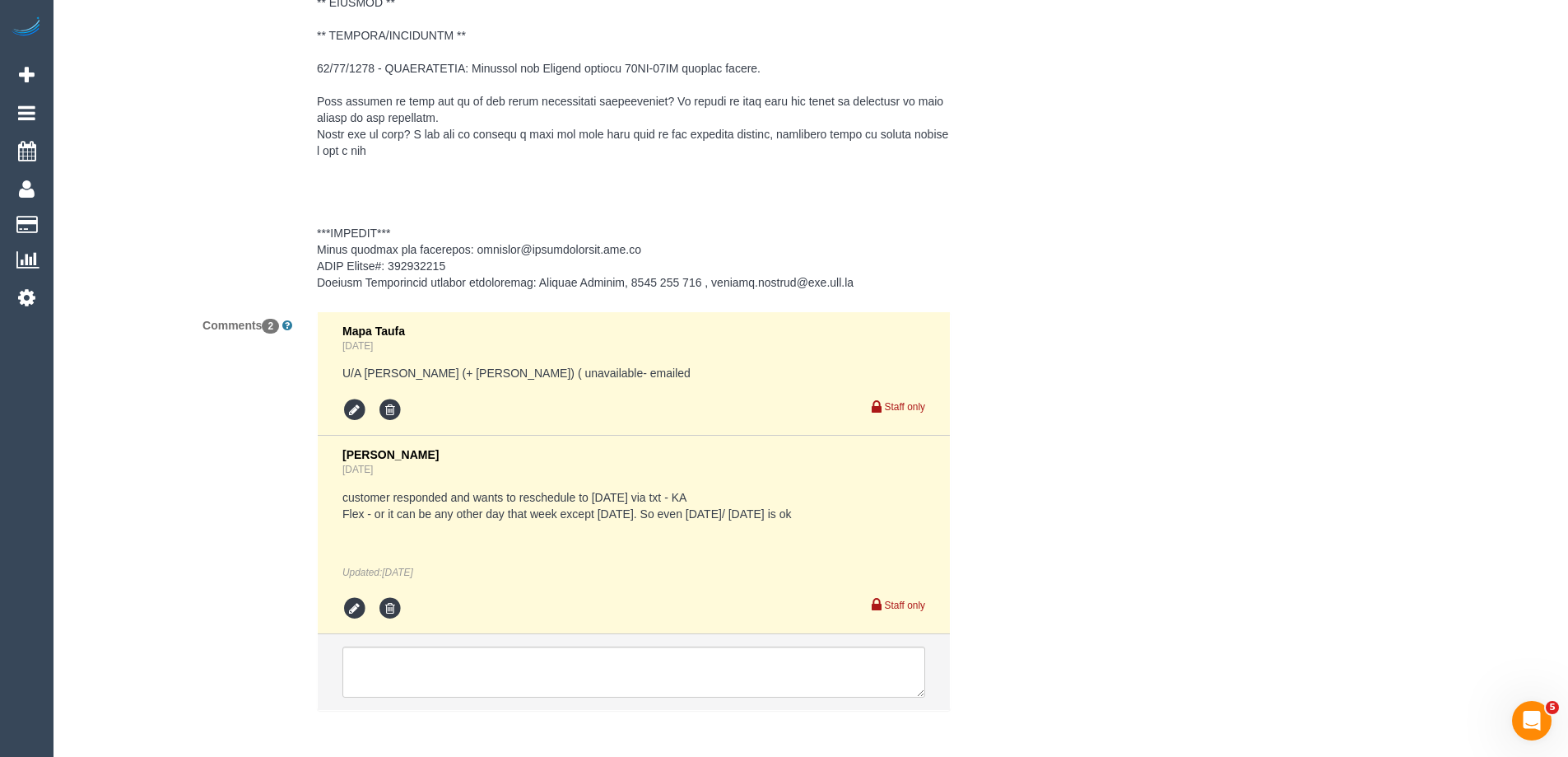
scroll to position [2827, 0]
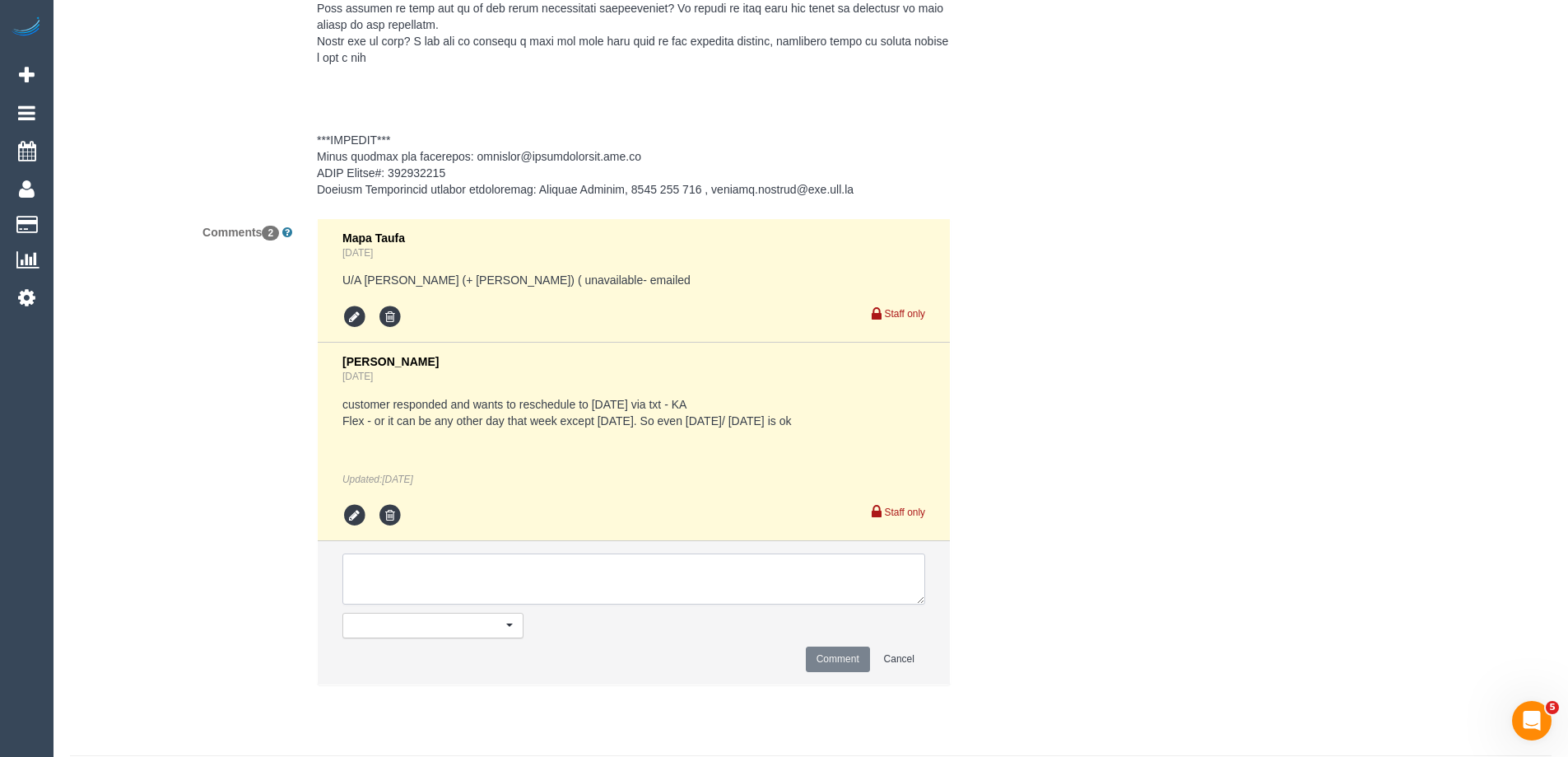
click at [397, 604] on textarea at bounding box center [633, 579] width 582 height 51
type textarea "Rescheduled to the 24/09 as per notes"
click at [823, 672] on button "Comment" at bounding box center [837, 659] width 64 height 25
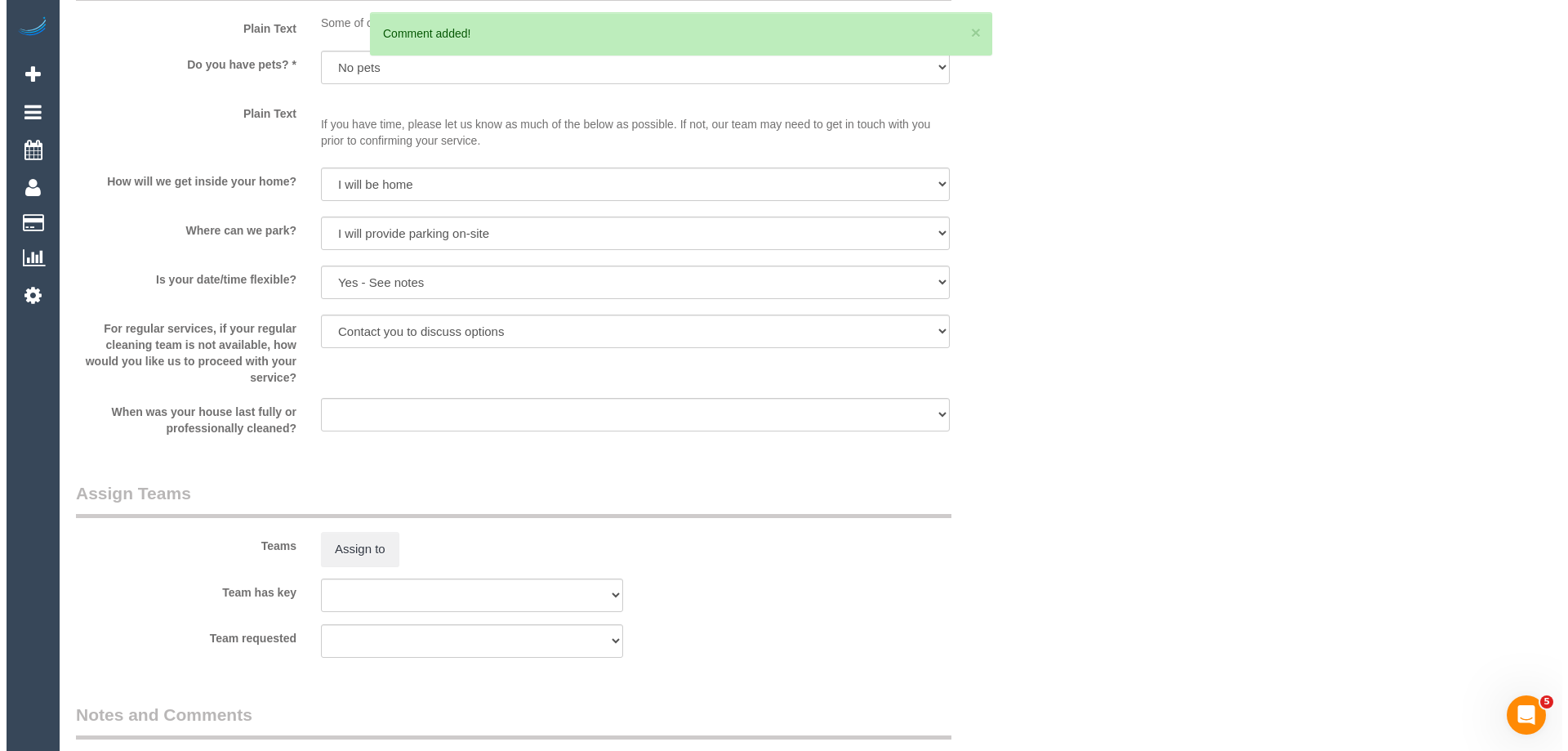
scroll to position [0, 0]
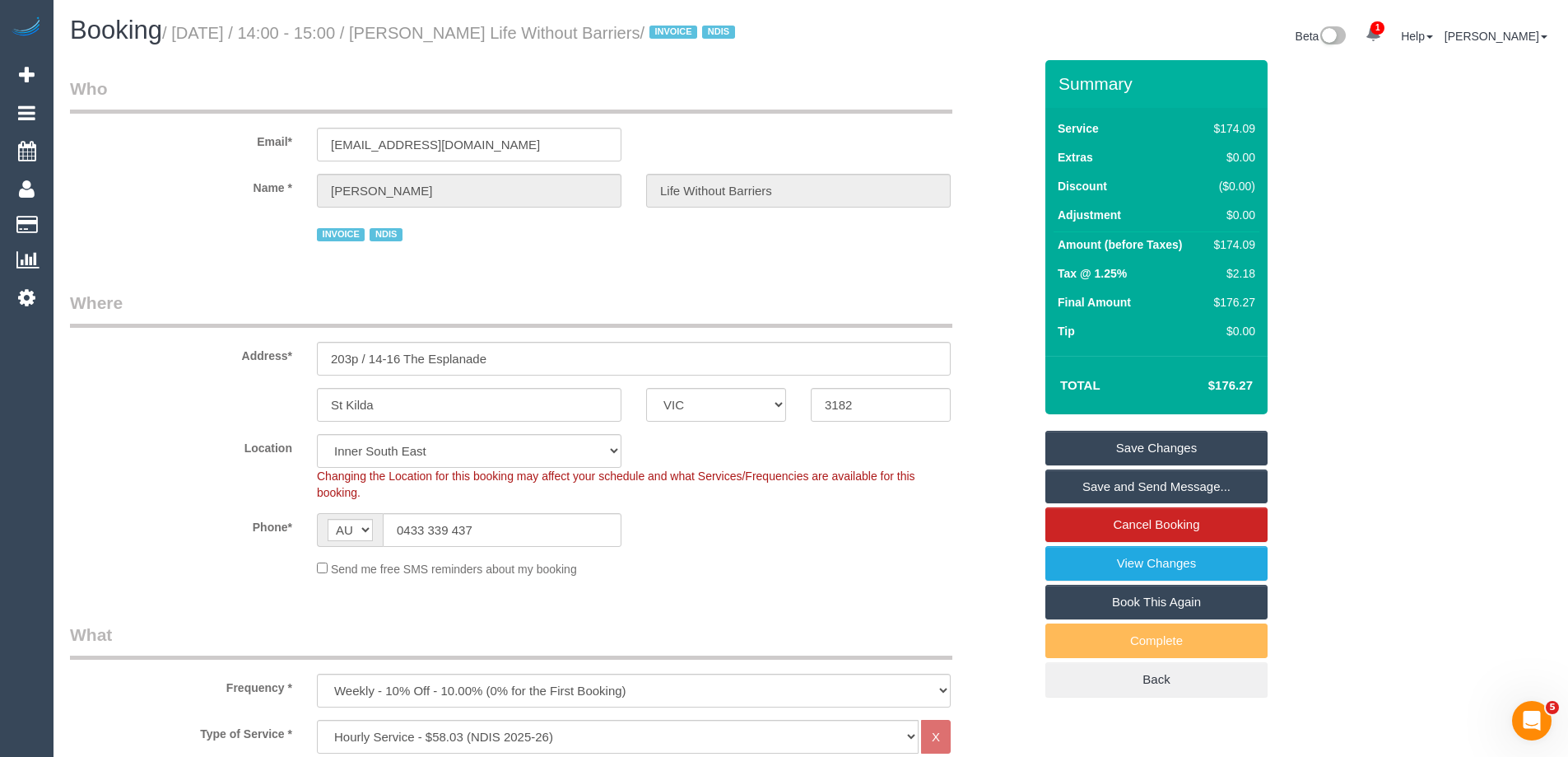
click at [1072, 462] on link "Save Changes" at bounding box center [1156, 447] width 222 height 35
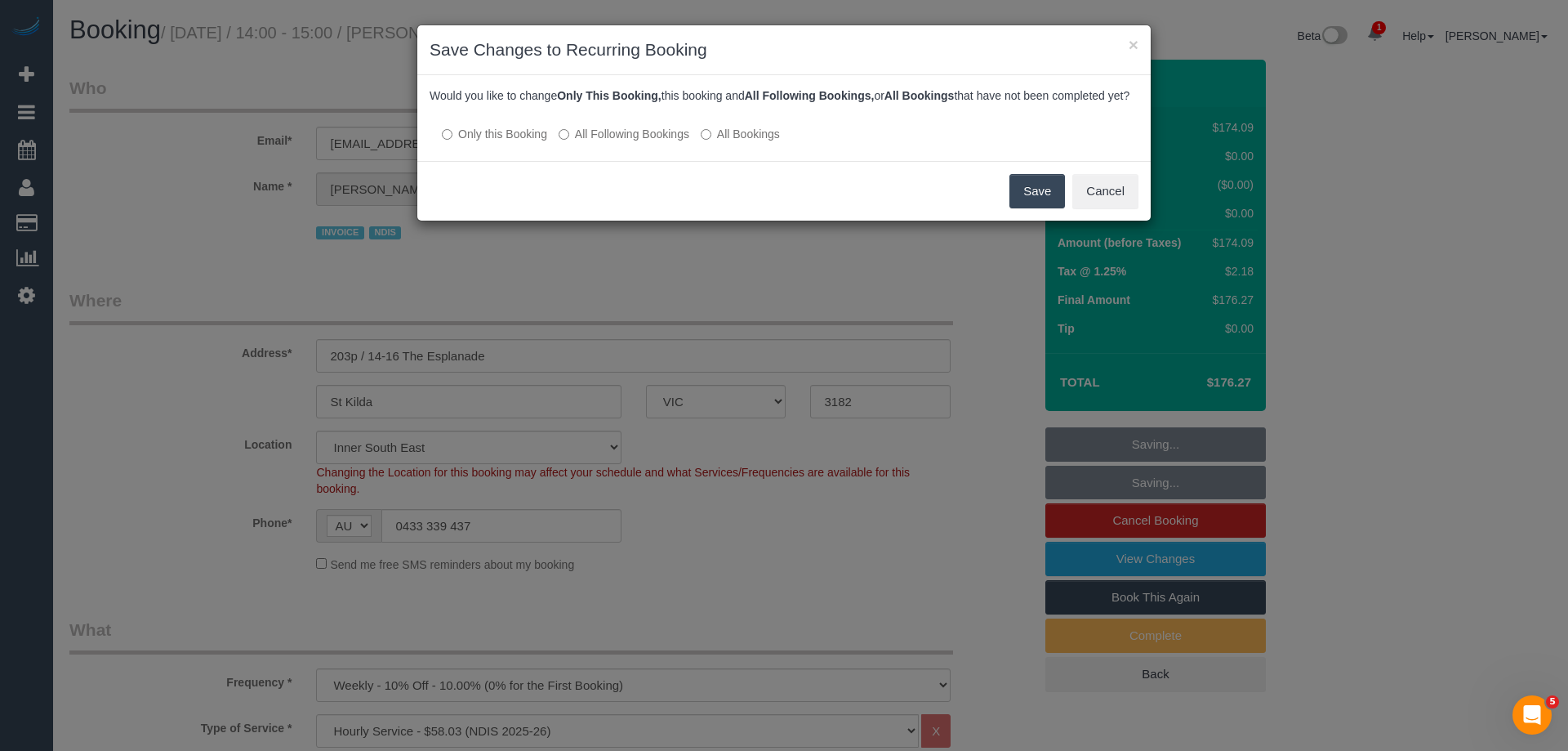
click at [1037, 206] on button "Save" at bounding box center [1038, 191] width 56 height 34
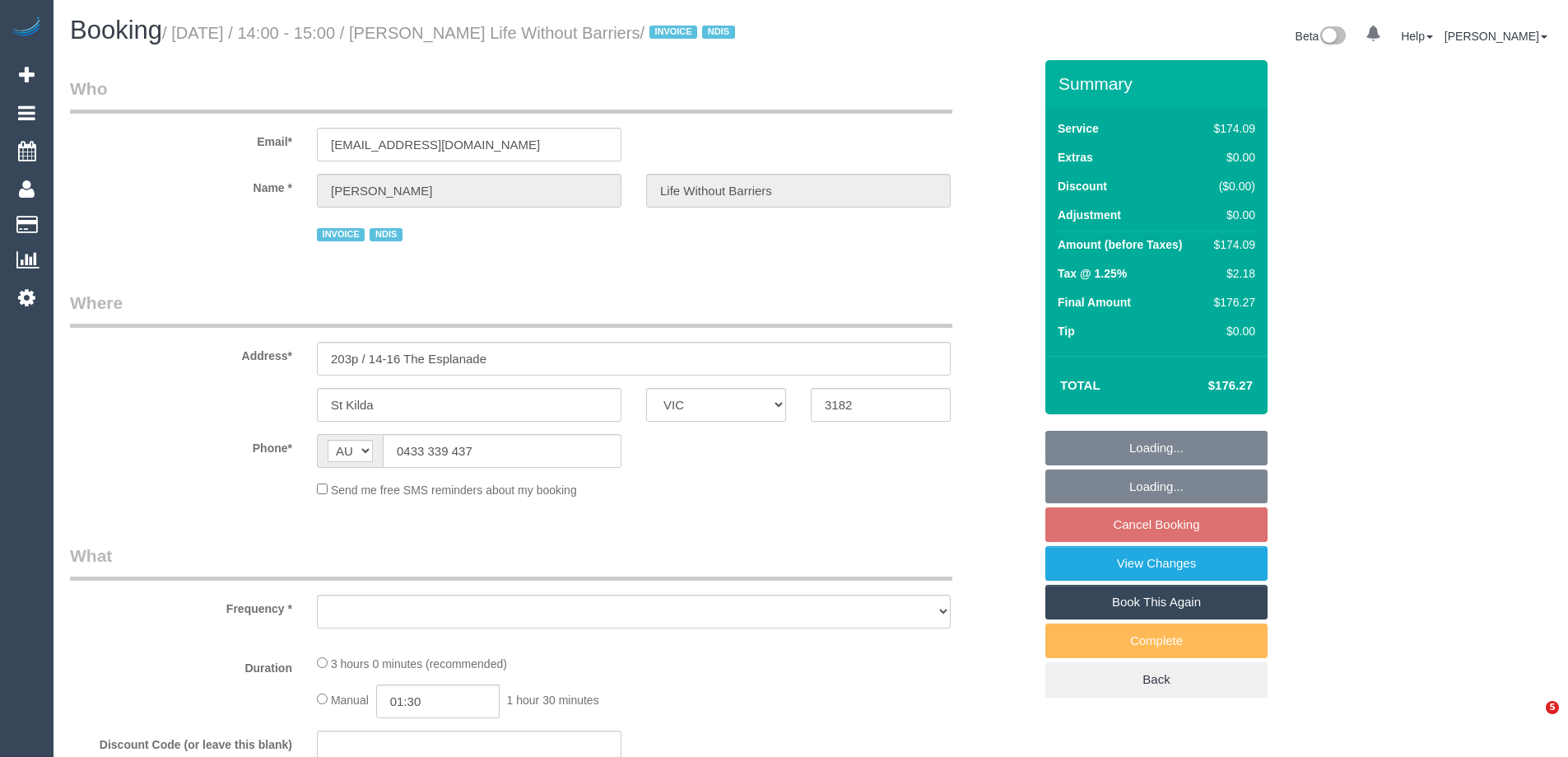
select select "VIC"
select select "object:588"
select select "180"
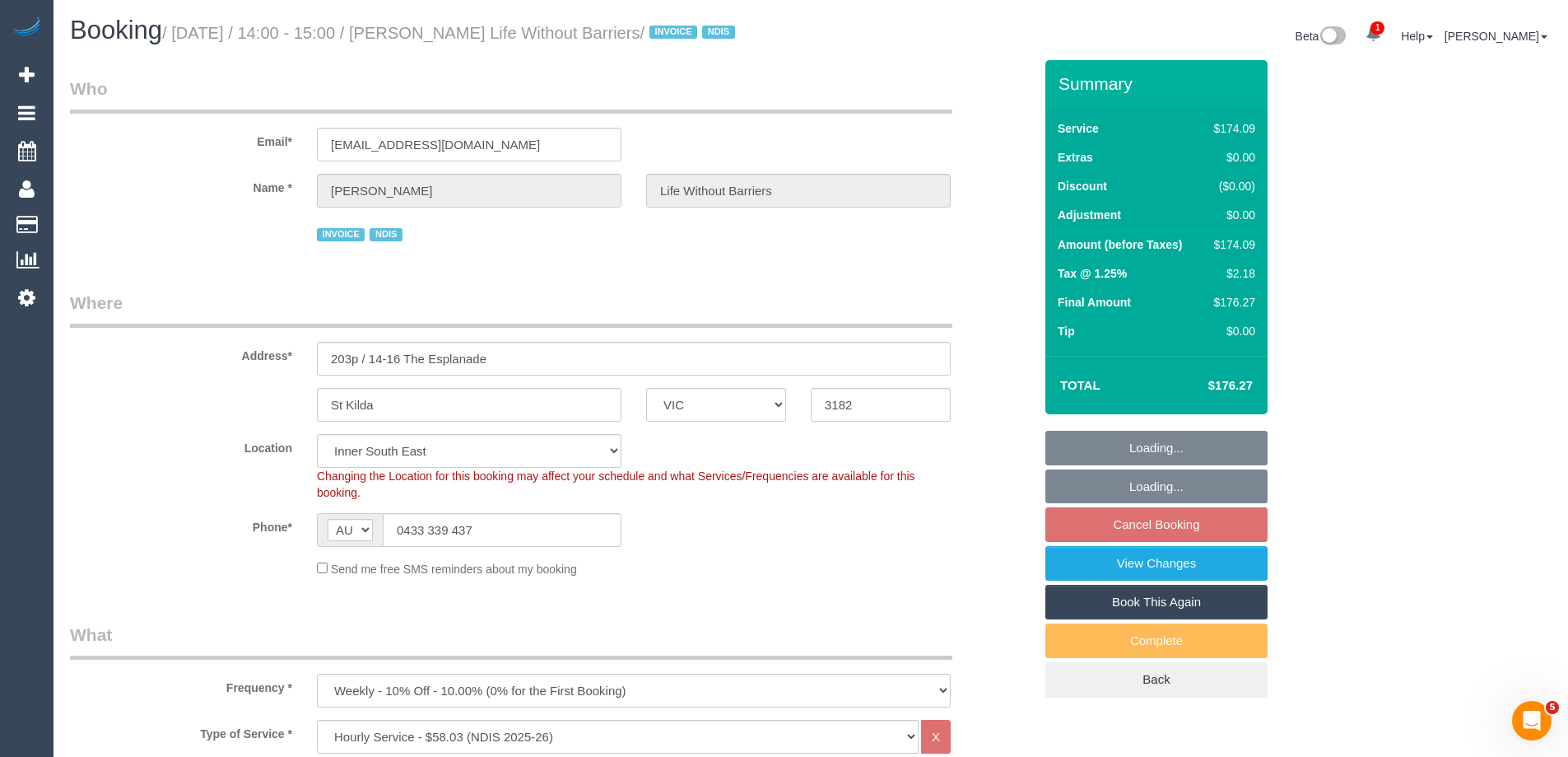
select select "number:28"
select select "number:14"
select select "number:18"
select select "number:36"
select select "number:35"
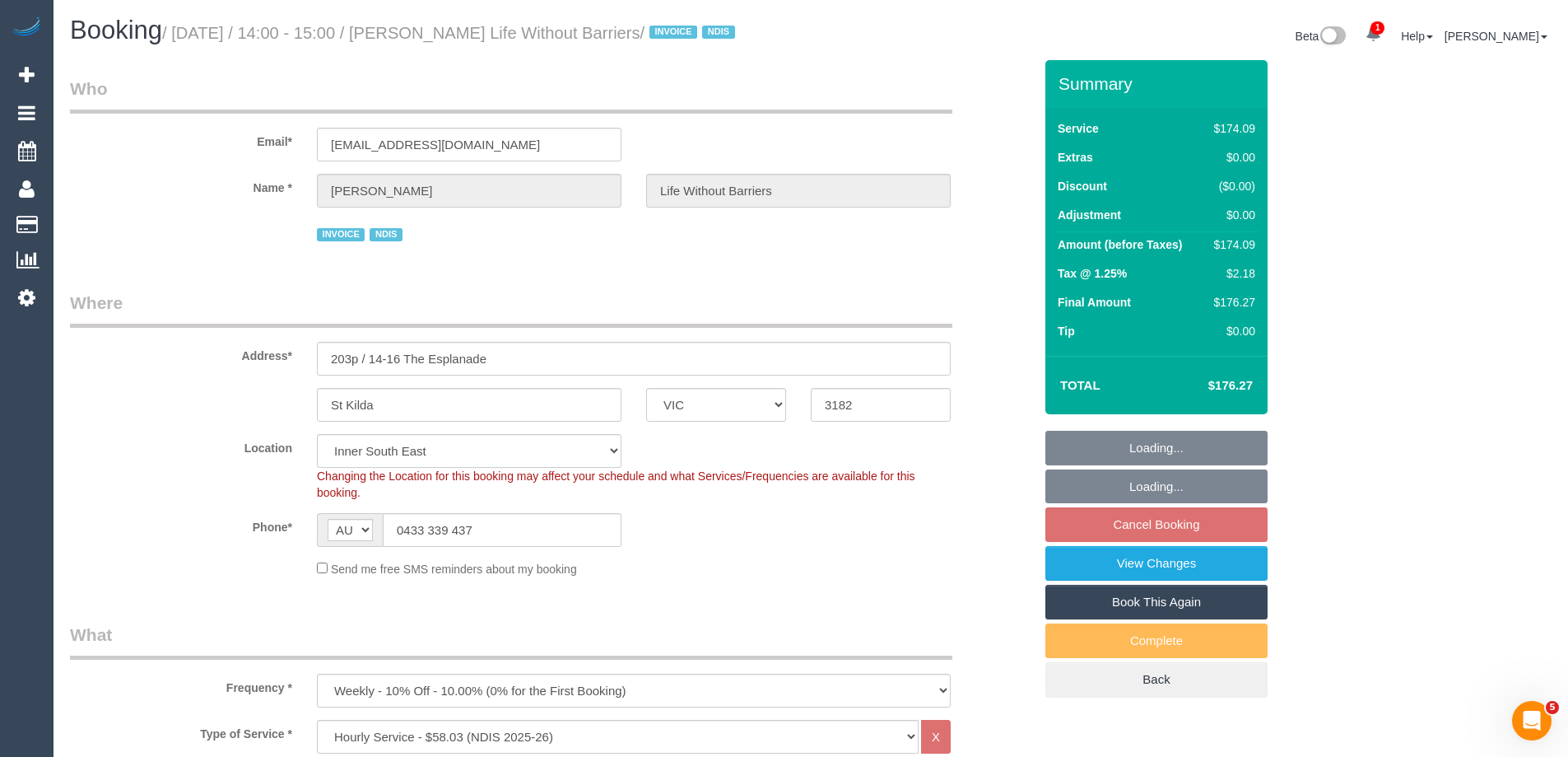
select select "object:1380"
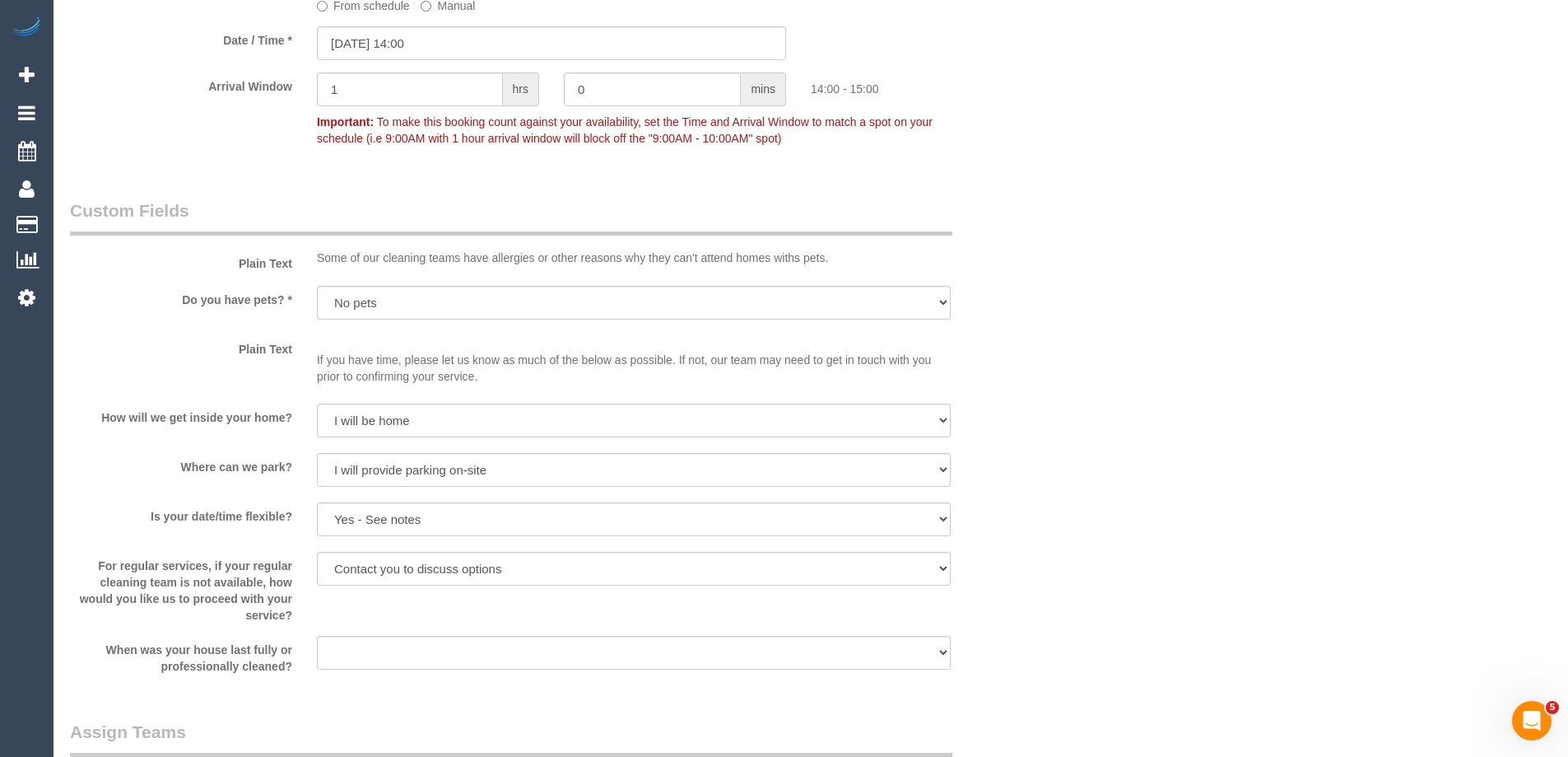
scroll to position [1141, 0]
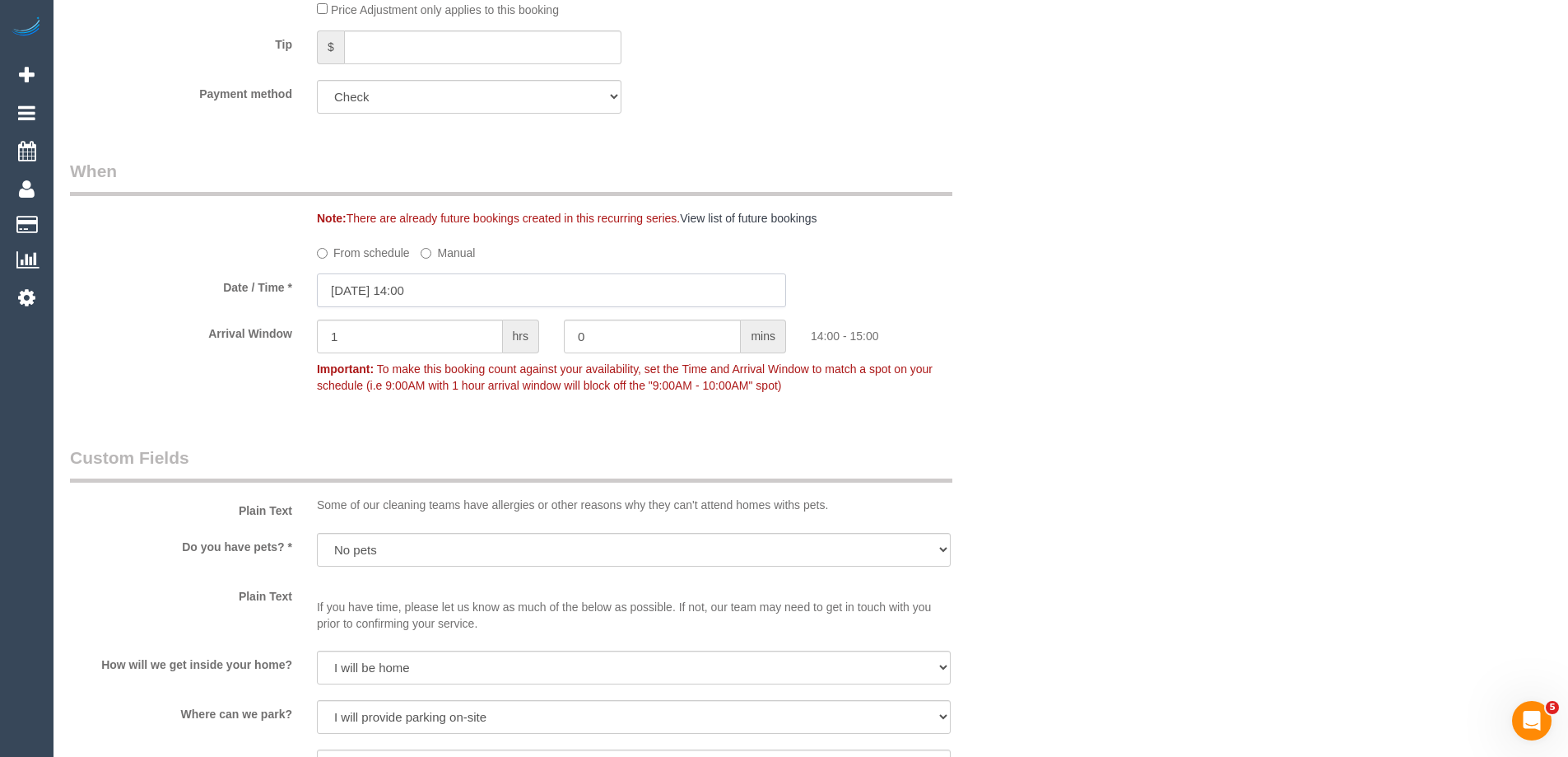
click at [383, 307] on input "22/09/2025 14:00" at bounding box center [551, 290] width 469 height 34
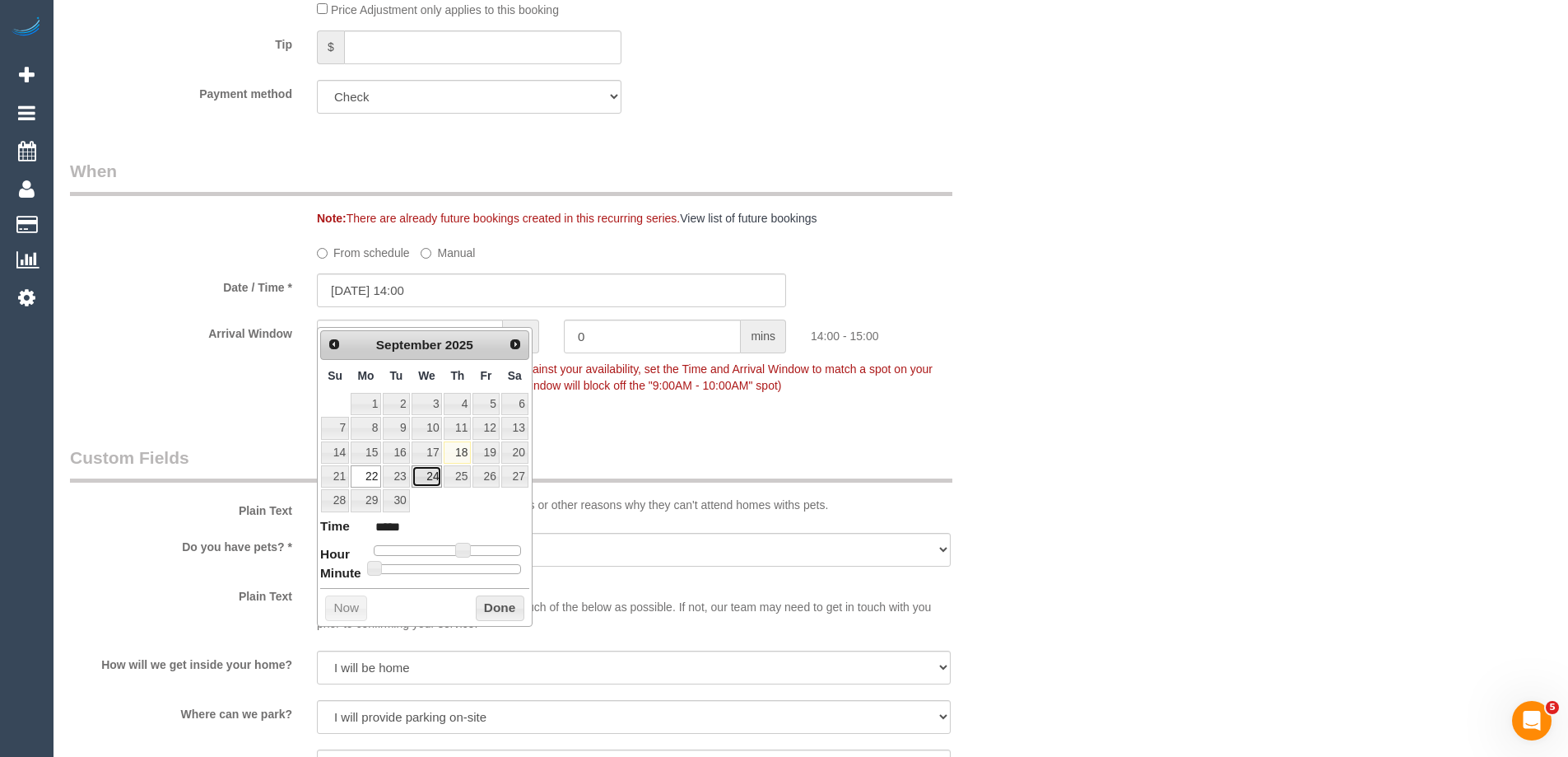
click at [422, 476] on link "24" at bounding box center [427, 477] width 31 height 23
type input "24/09/2025 14:00"
click at [496, 614] on button "Done" at bounding box center [500, 609] width 49 height 26
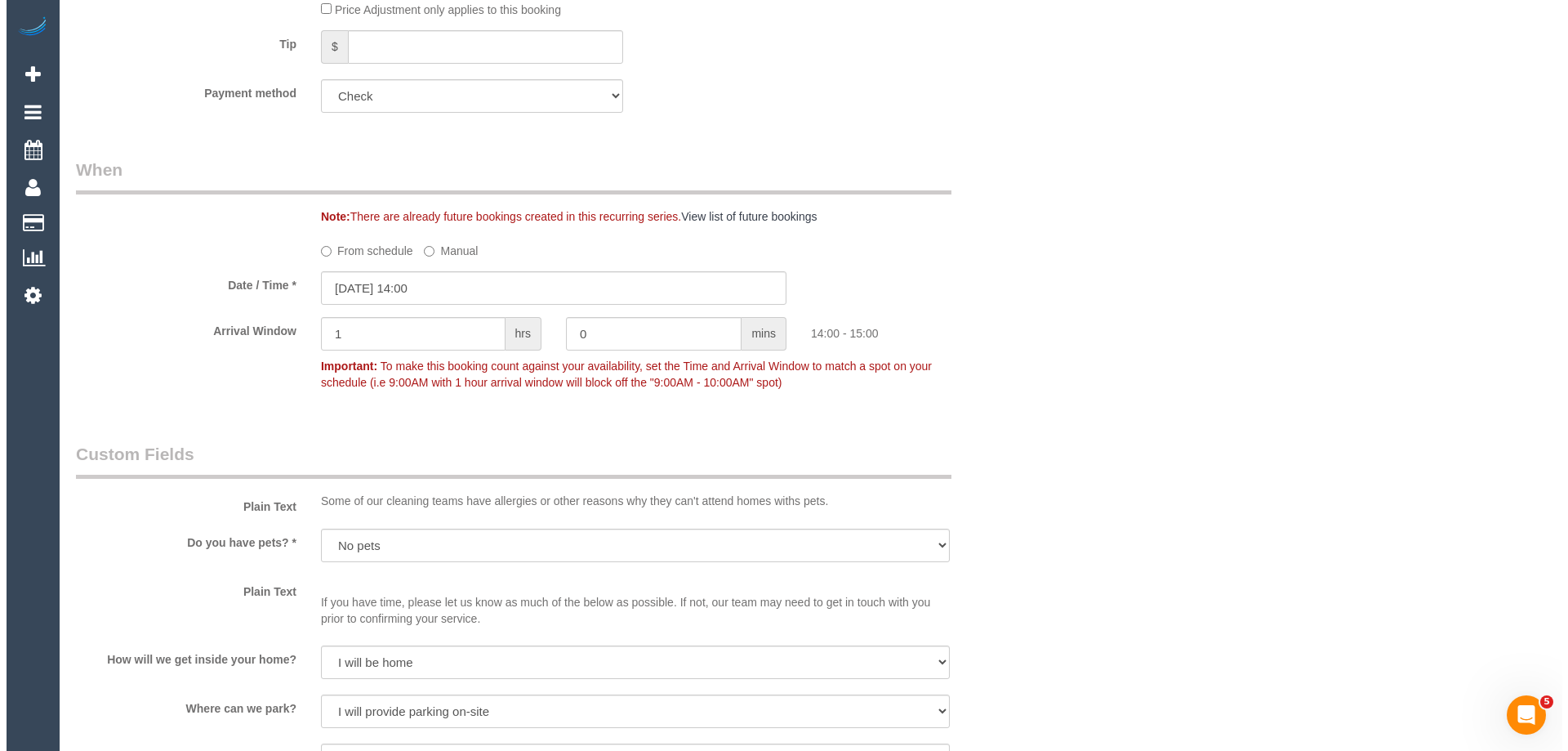
scroll to position [0, 0]
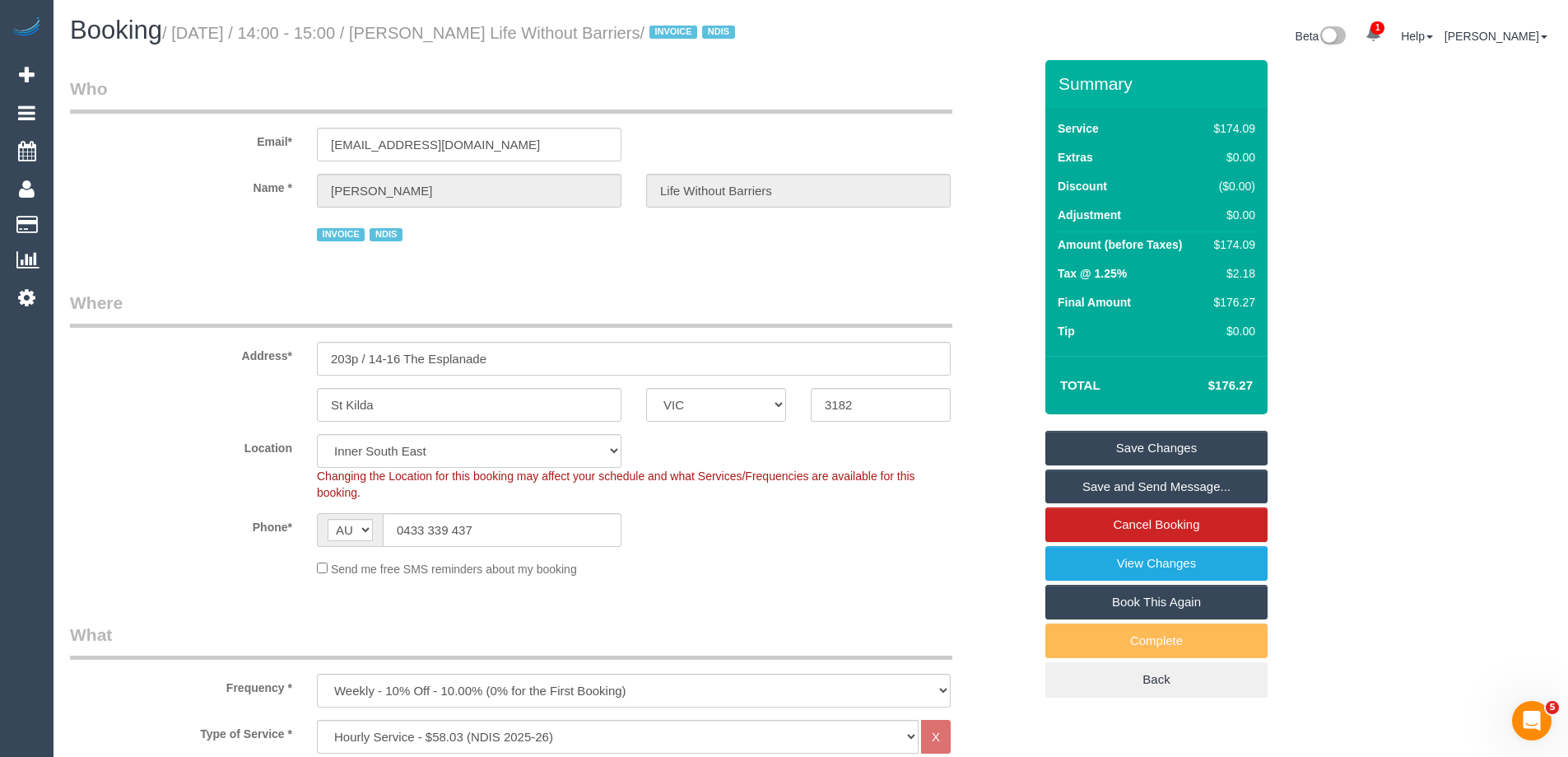
click at [1118, 465] on link "Save Changes" at bounding box center [1156, 447] width 222 height 35
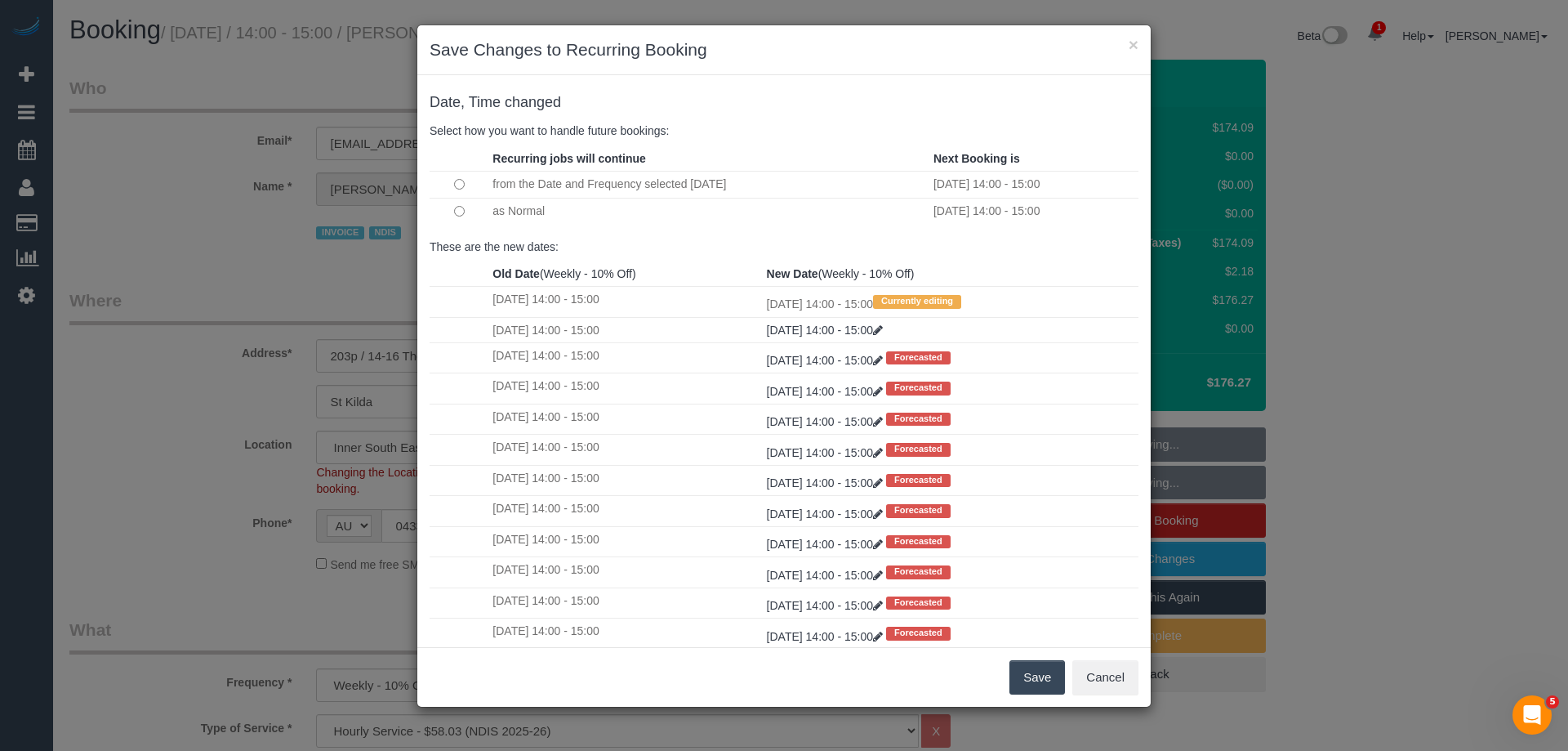
click at [1042, 674] on button "Save" at bounding box center [1038, 677] width 56 height 34
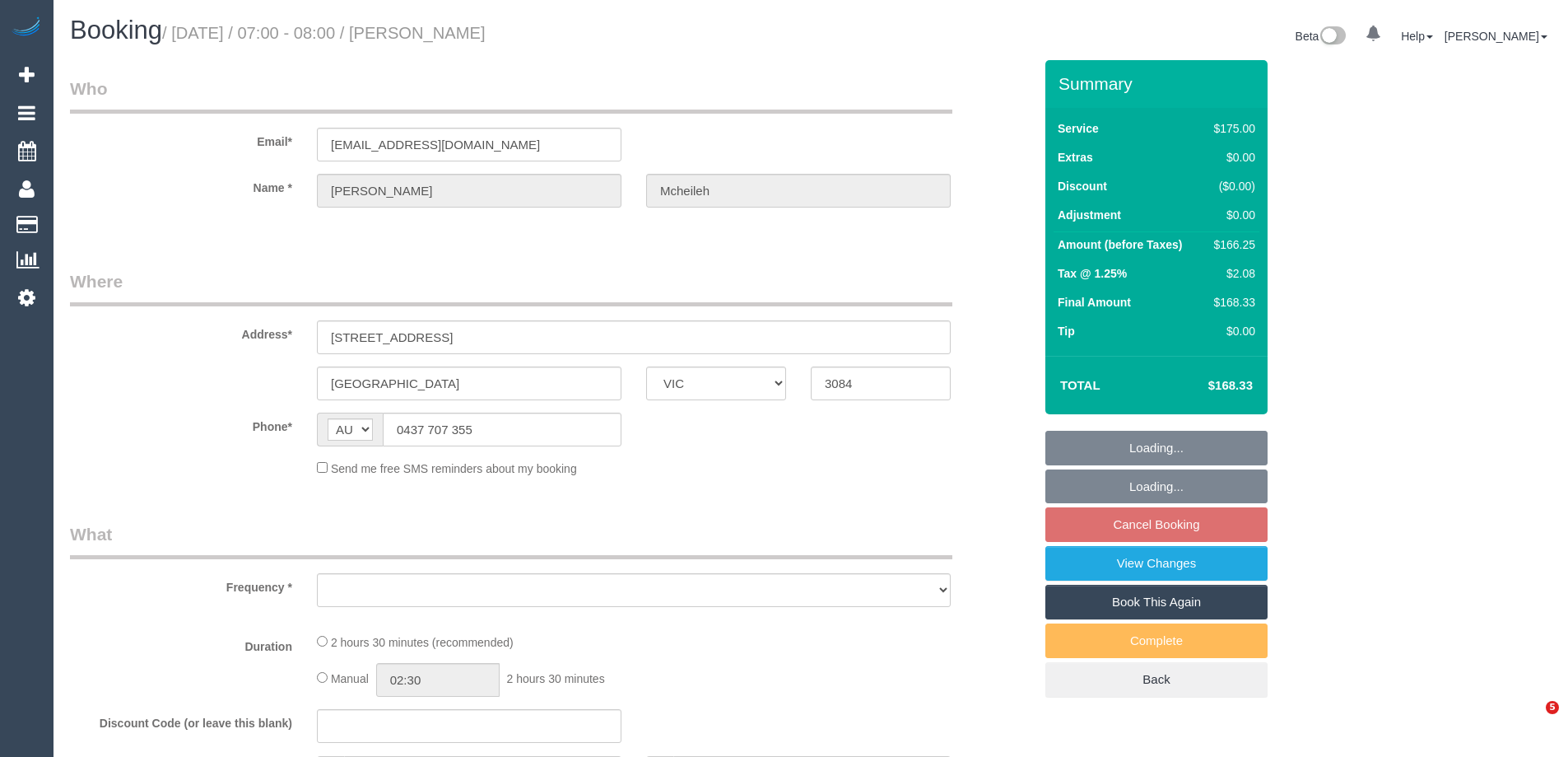
select select "VIC"
select select "object:579"
select select "string:stripe-pm_1RwOvx2GScqysDRVeUefEy69"
select select "150"
select select "number:29"
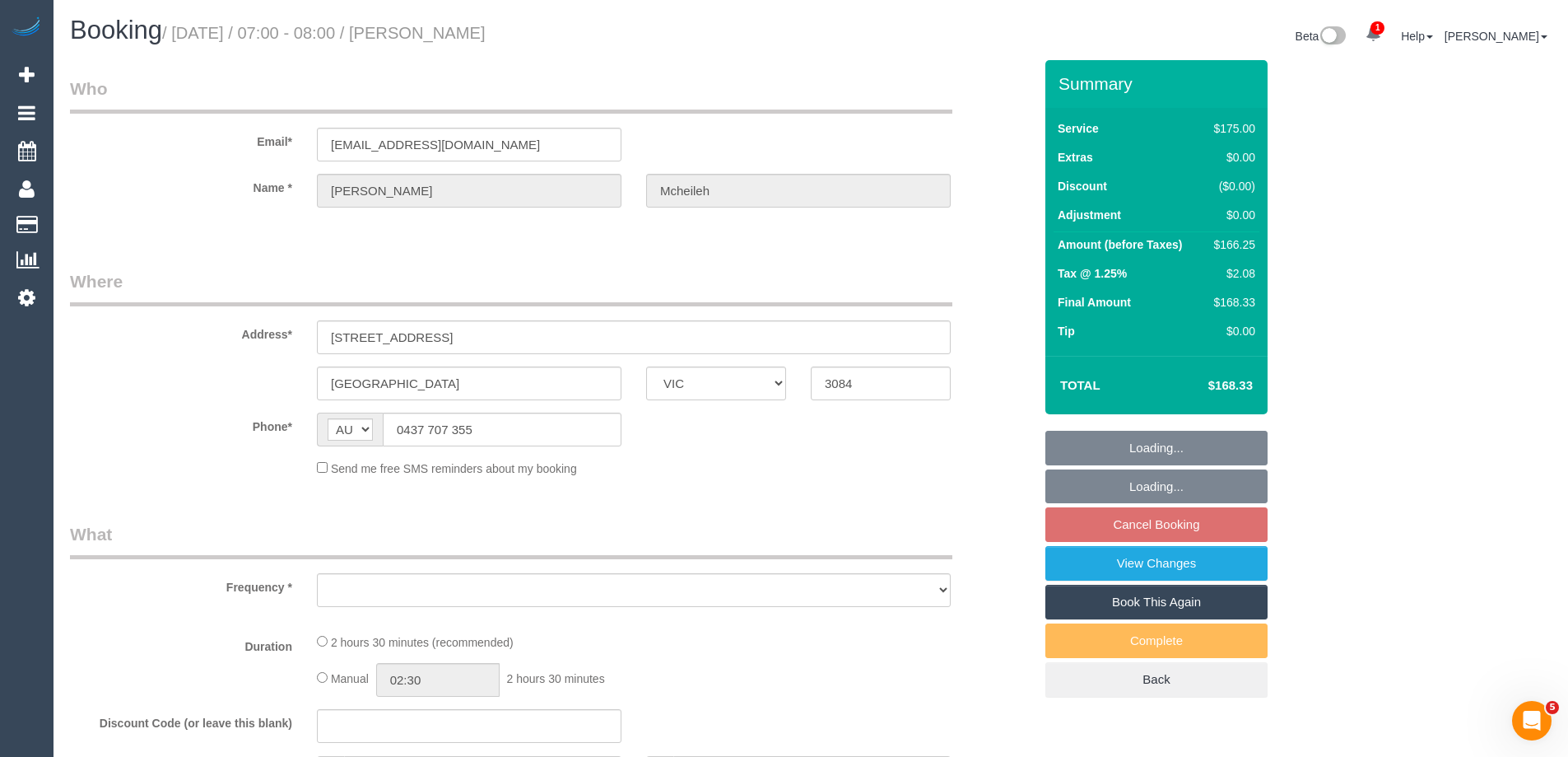
select select "number:14"
select select "number:19"
select select "number:25"
select select "number:35"
select select "number:12"
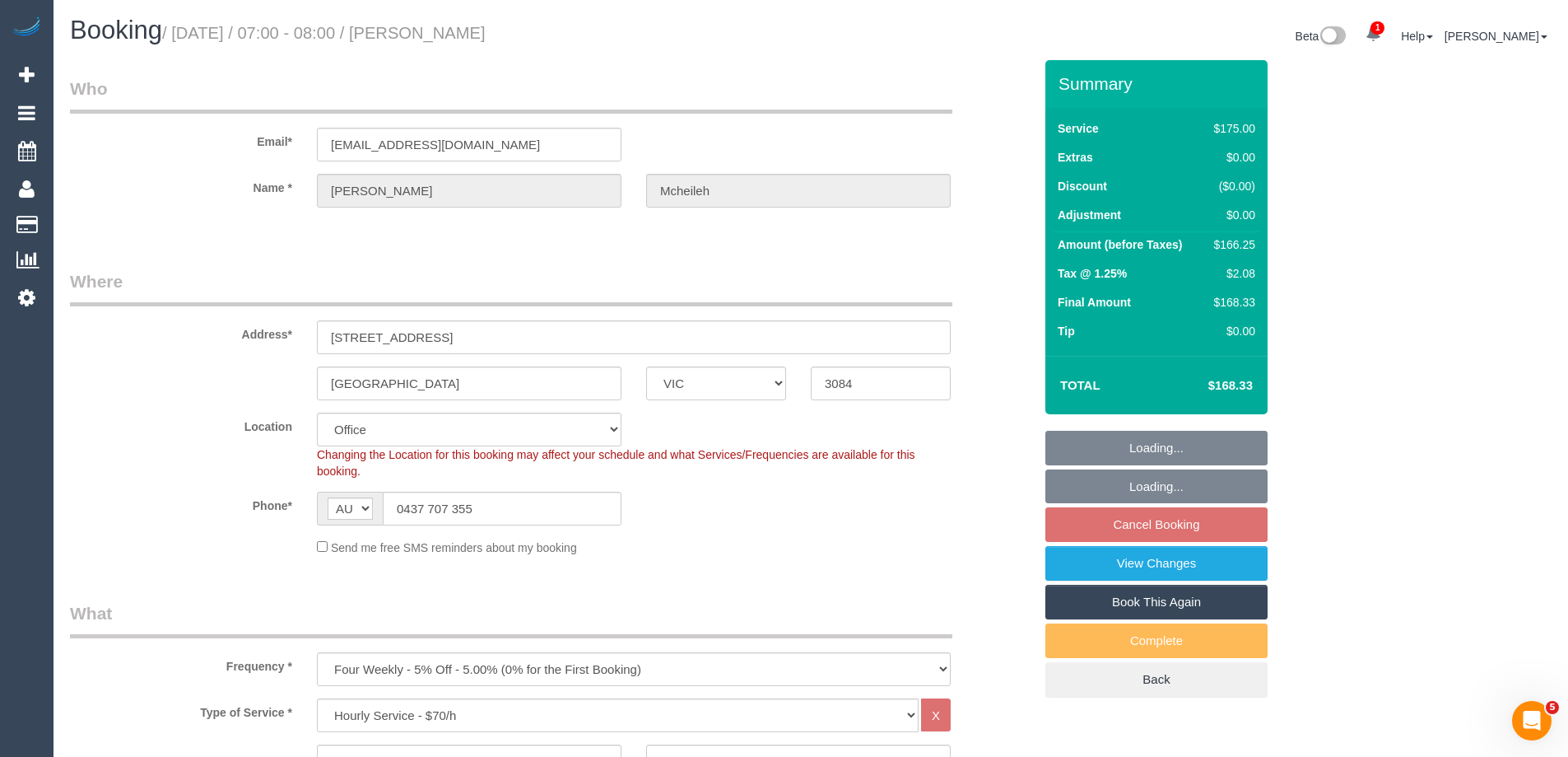
select select "object:2181"
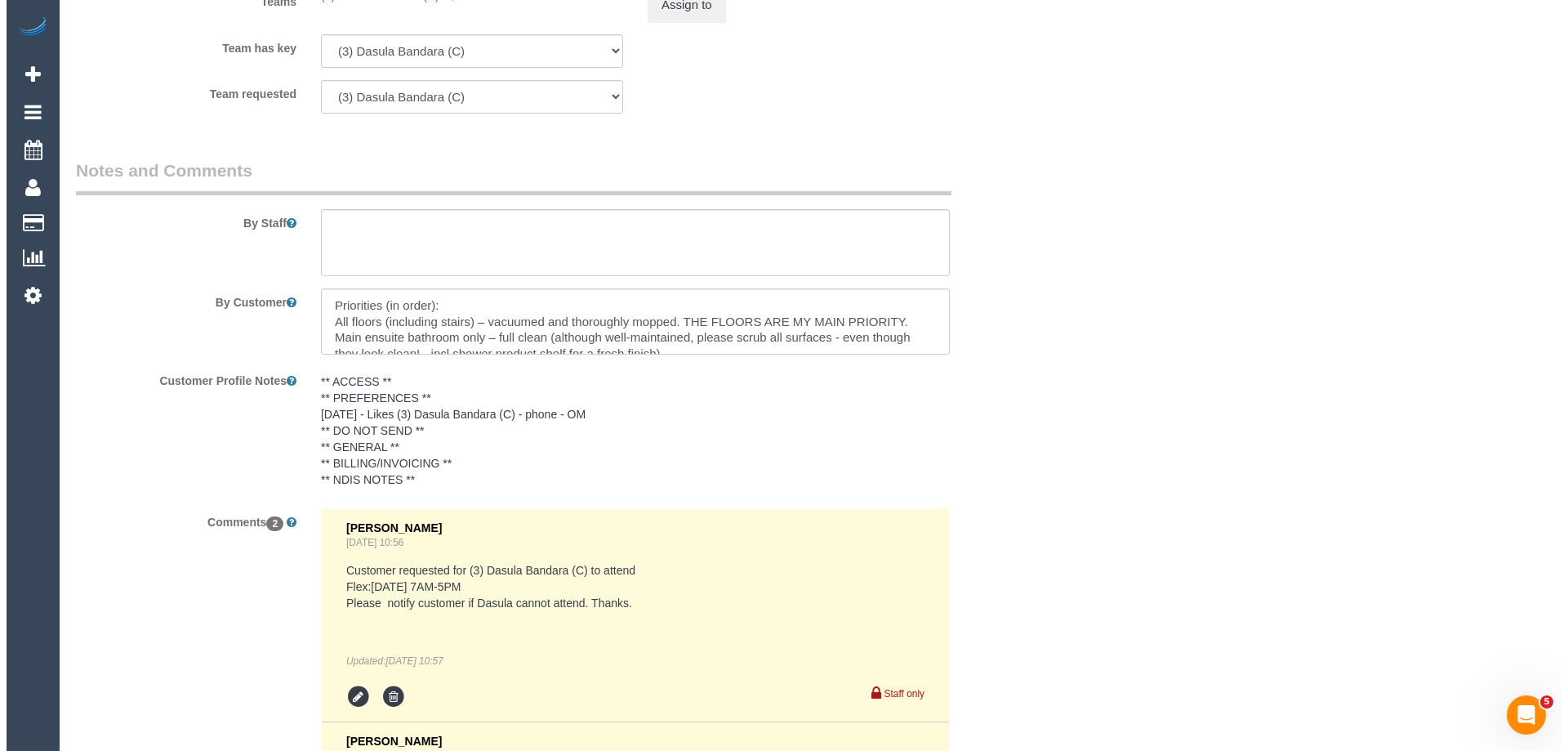
scroll to position [2450, 0]
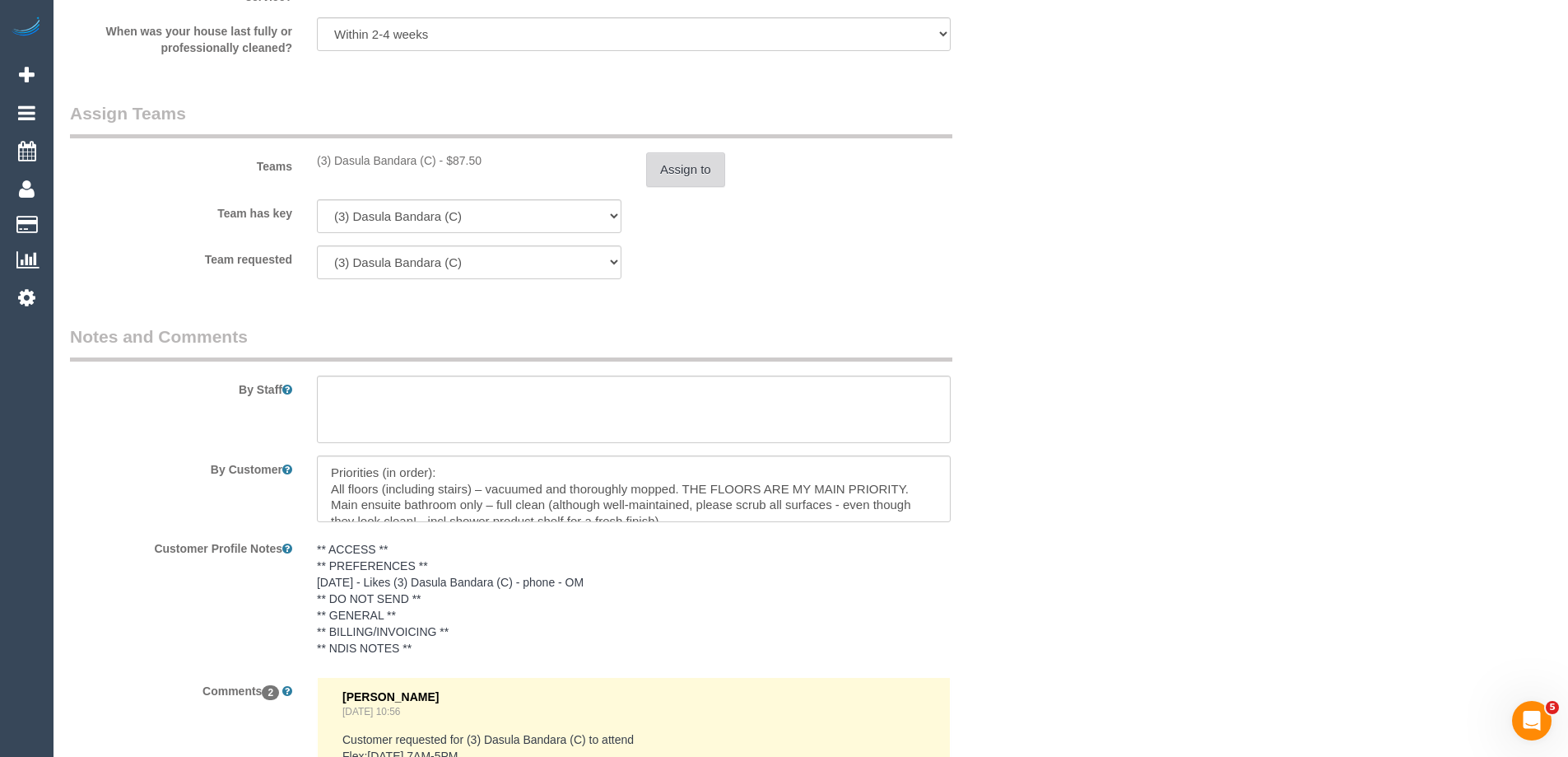
click at [665, 163] on button "Assign to" at bounding box center [686, 169] width 79 height 35
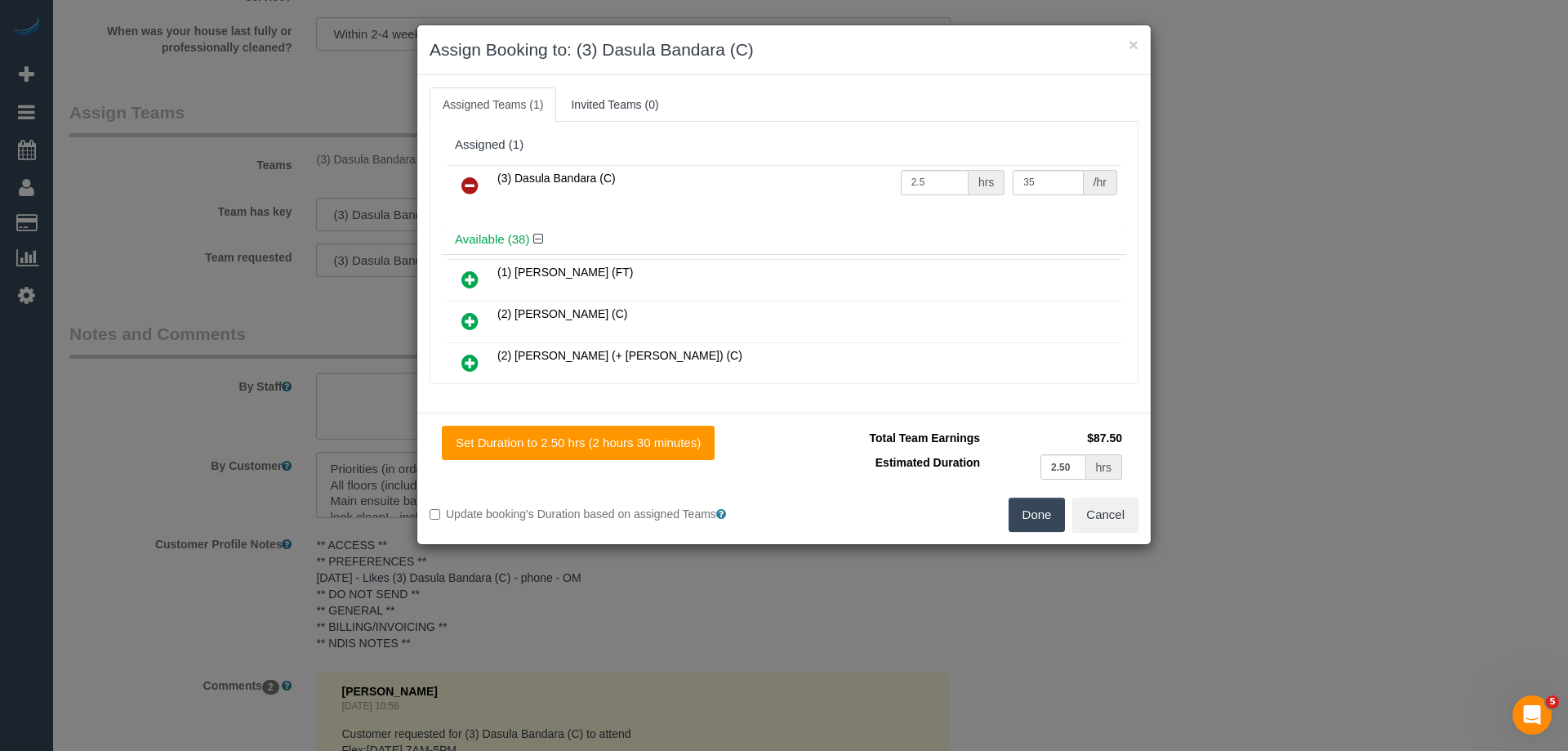
click at [463, 184] on icon at bounding box center [470, 185] width 17 height 20
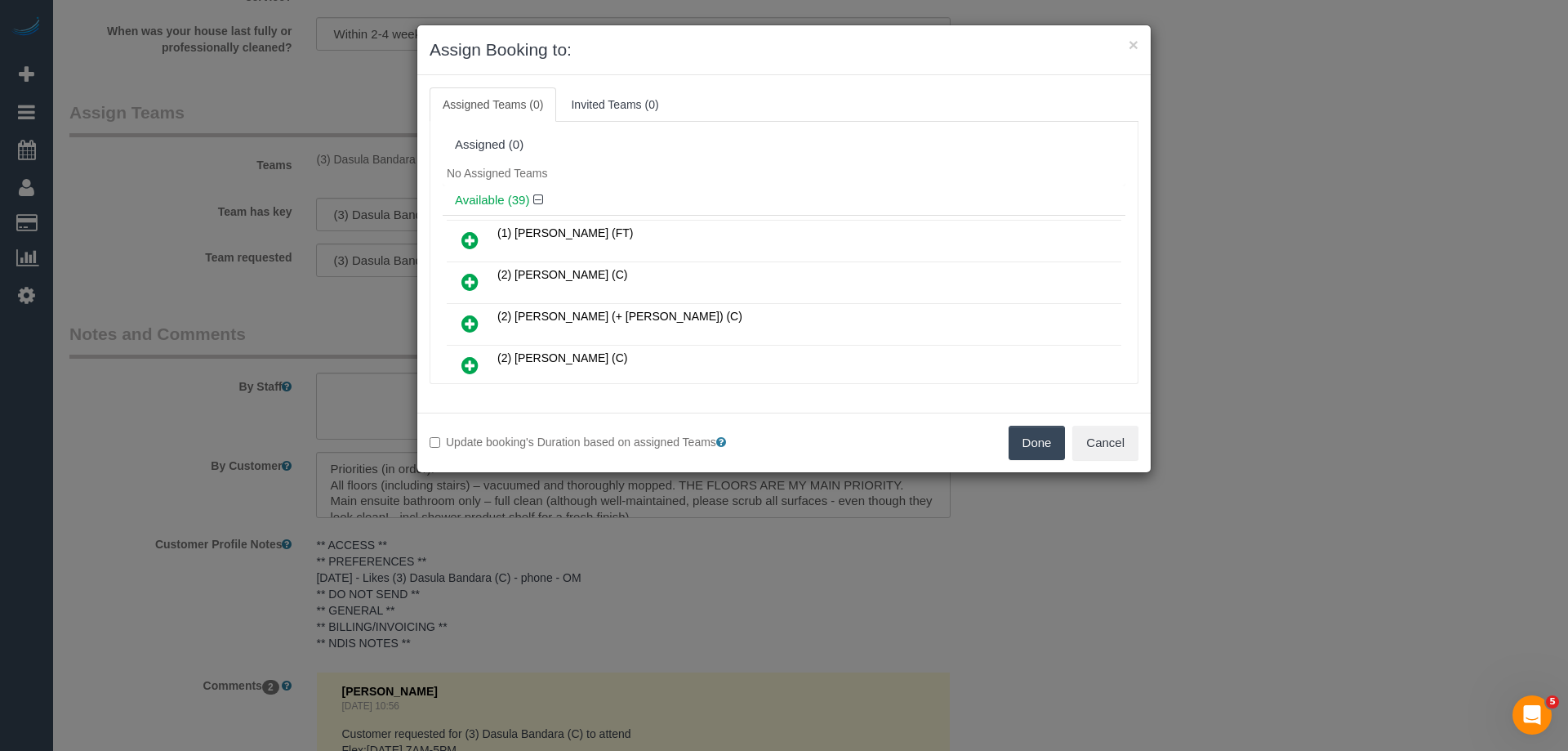
click at [1022, 447] on button "Done" at bounding box center [1037, 442] width 57 height 34
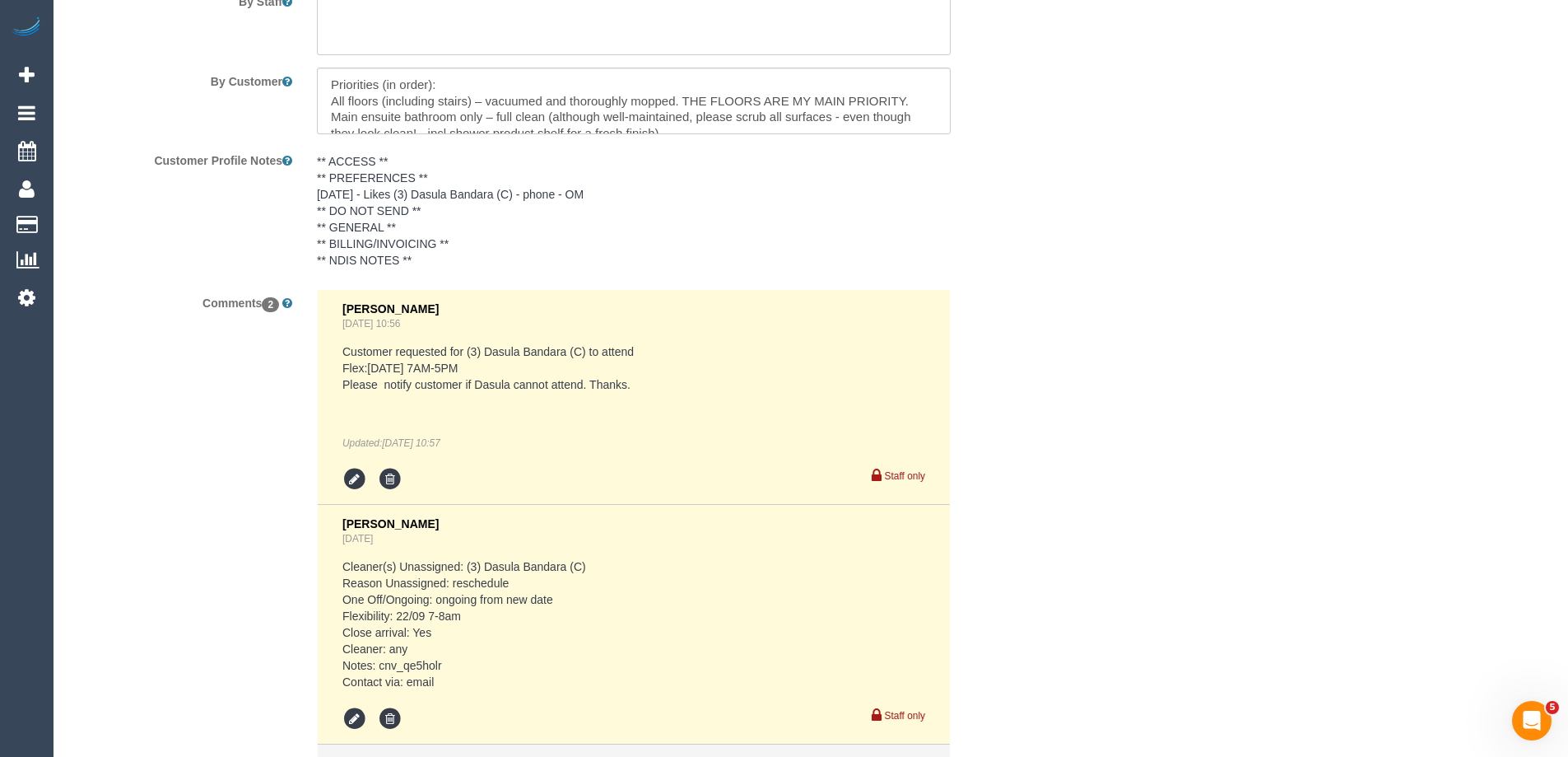
scroll to position [3040, 0]
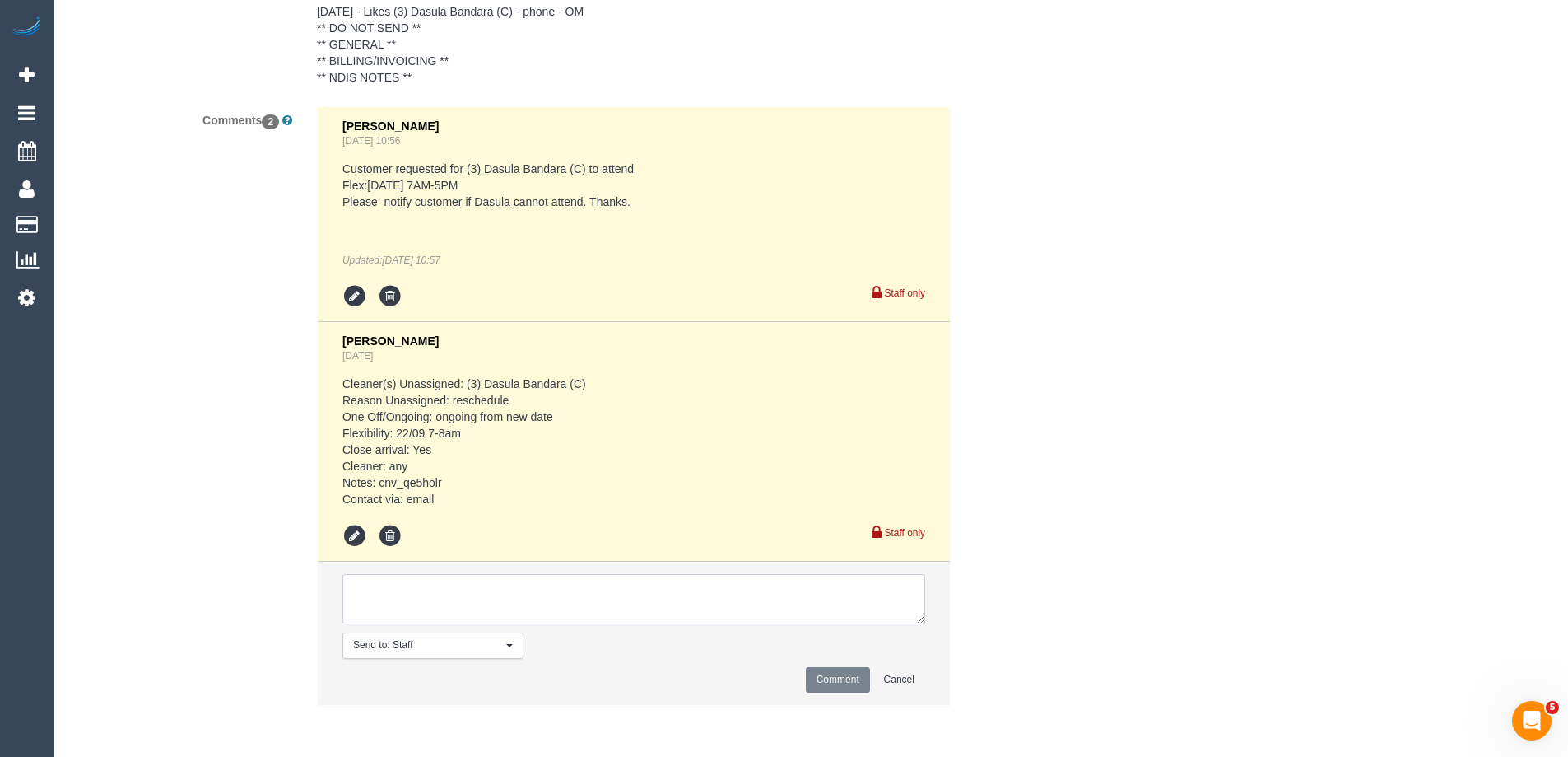
click at [409, 621] on textarea at bounding box center [633, 599] width 582 height 51
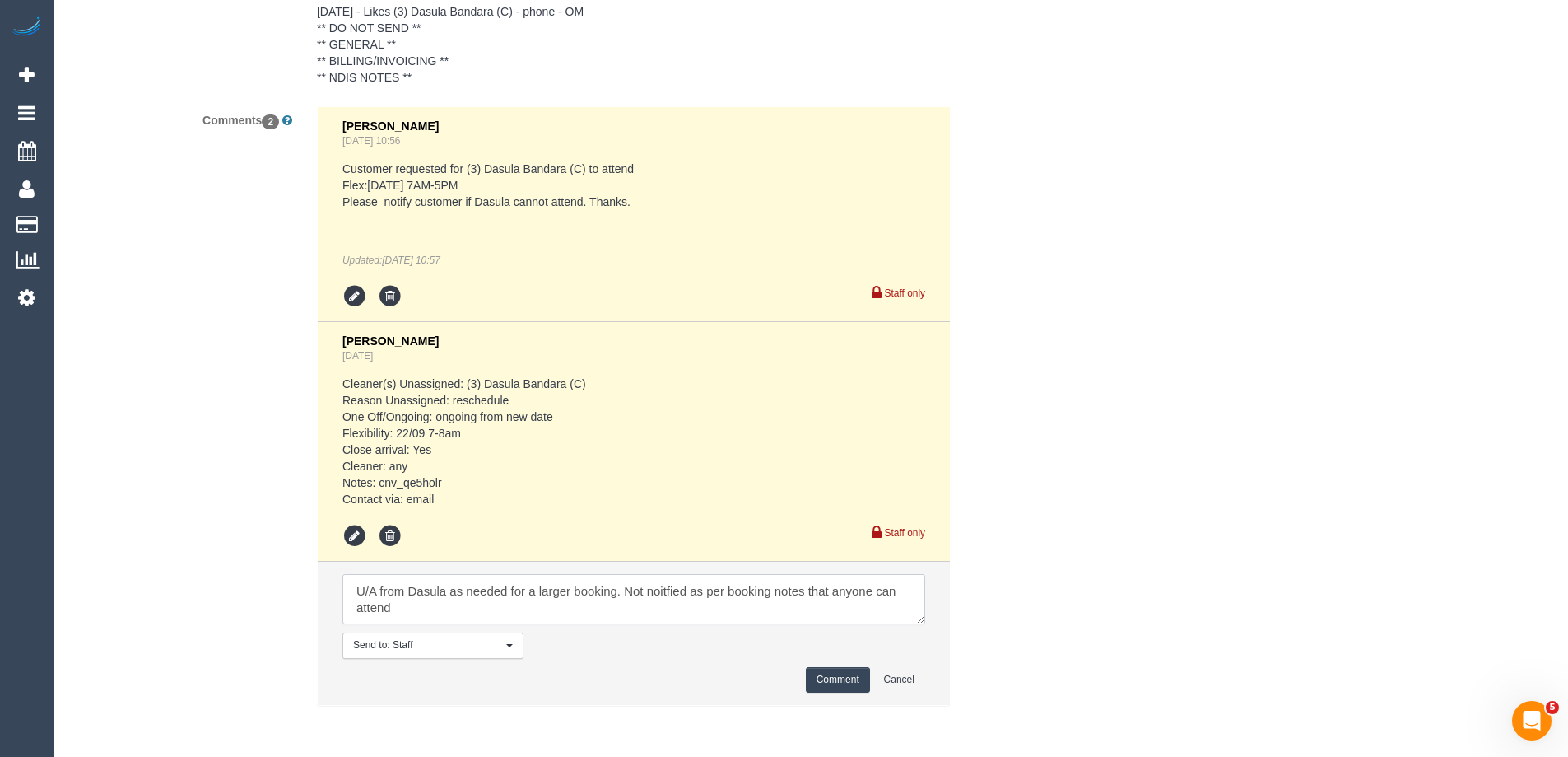
type textarea "U/A from Dasula as needed for a larger booking. Not noitfied as per booking not…"
click at [814, 675] on button "Comment" at bounding box center [837, 679] width 64 height 25
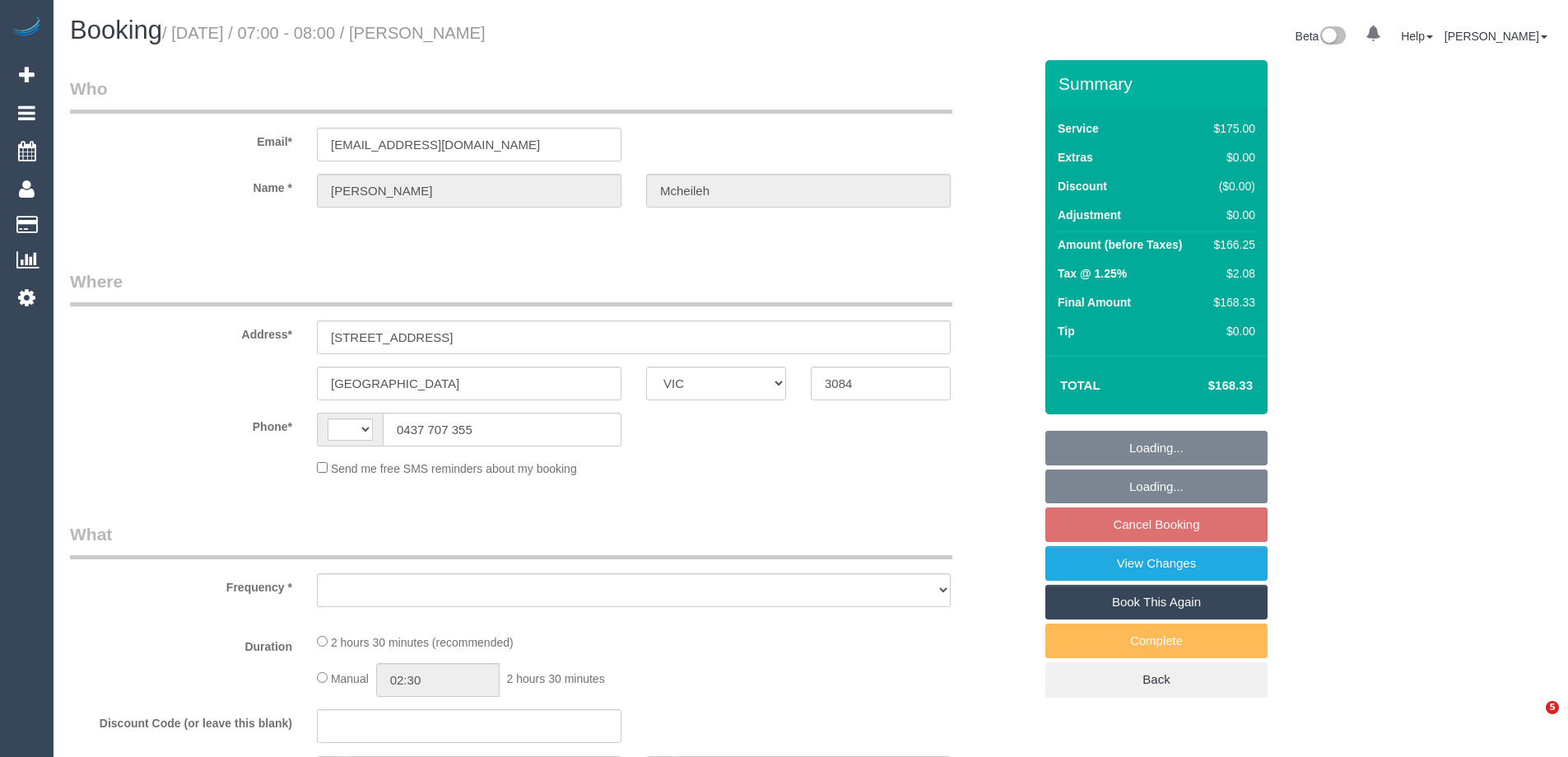
select select "VIC"
select select "string:AU"
select select "object:597"
select select "150"
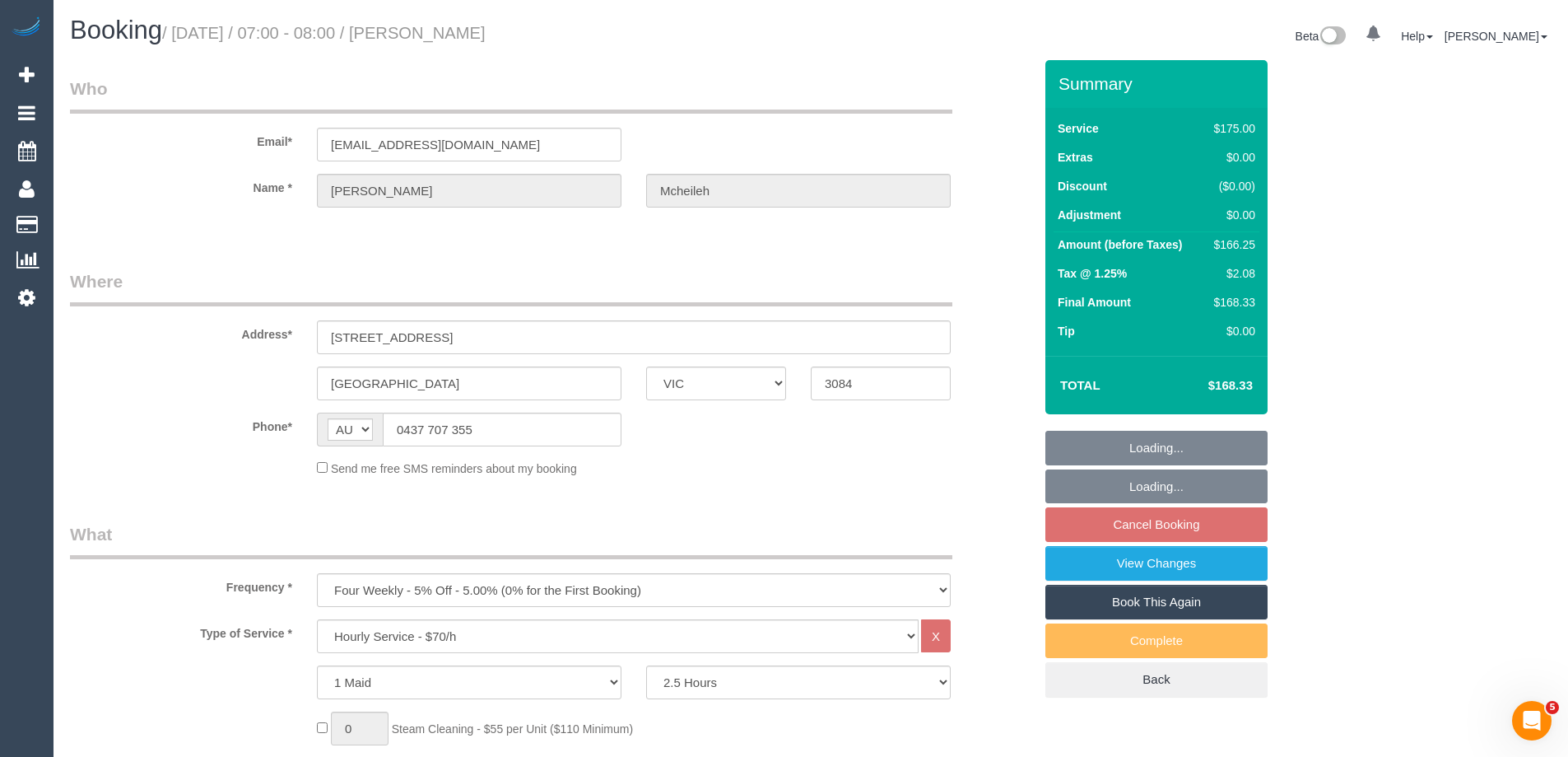
select select "string:stripe-pm_1RwOvx2GScqysDRVeUefEy69"
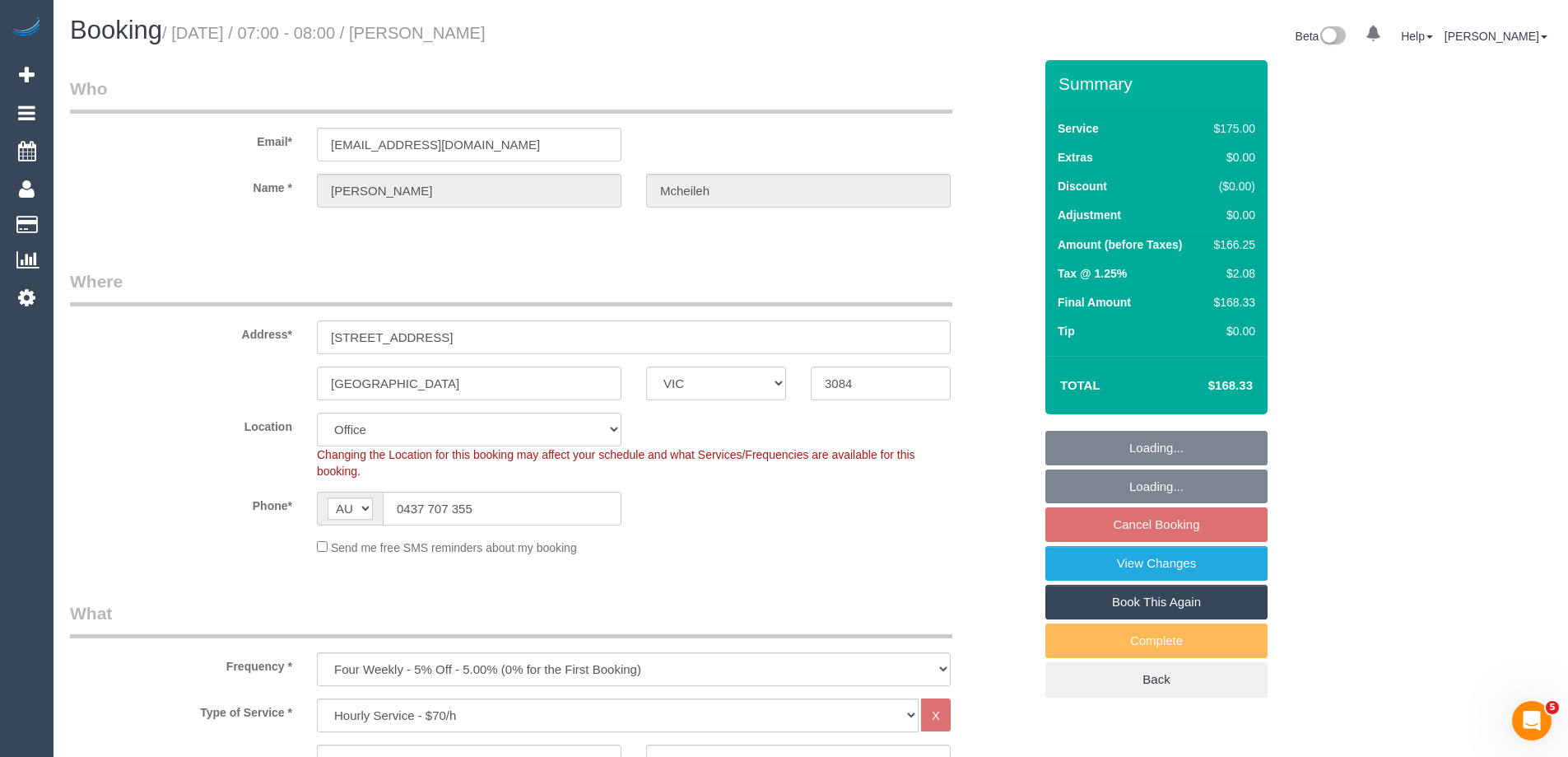
select select "number:29"
select select "number:14"
select select "number:19"
select select "number:25"
select select "number:35"
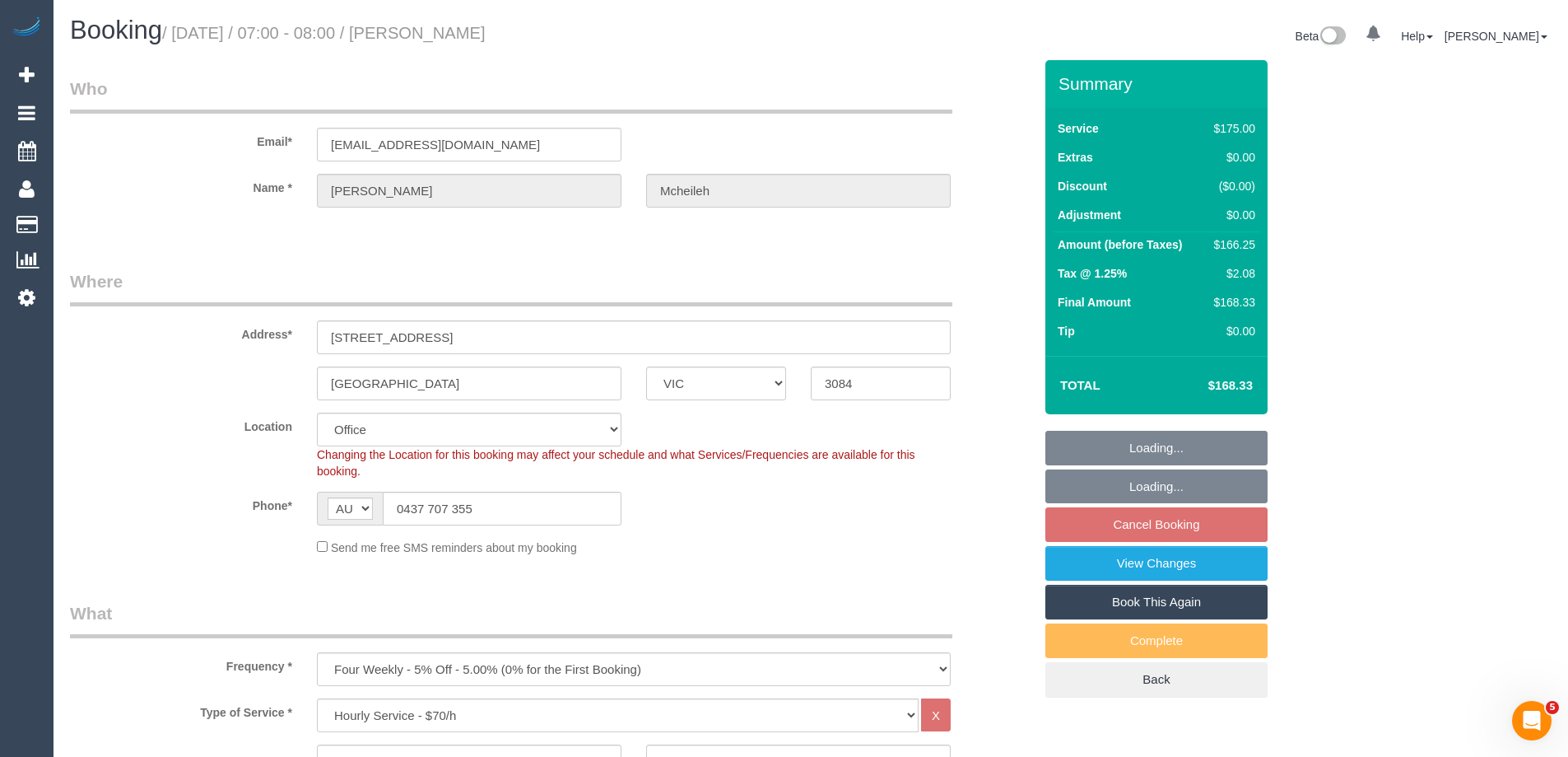
select select "number:12"
select select "object:2040"
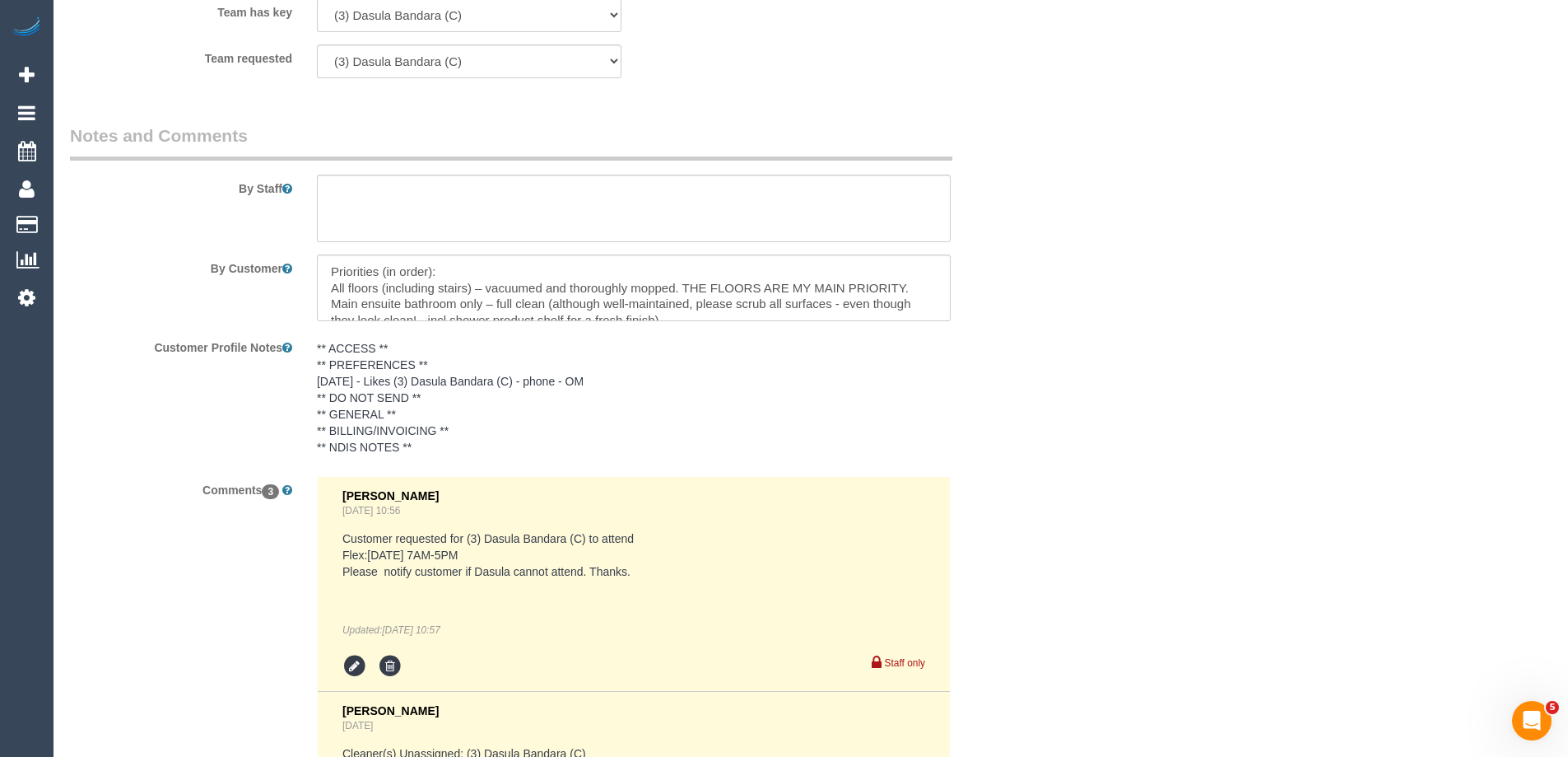
scroll to position [2177, 0]
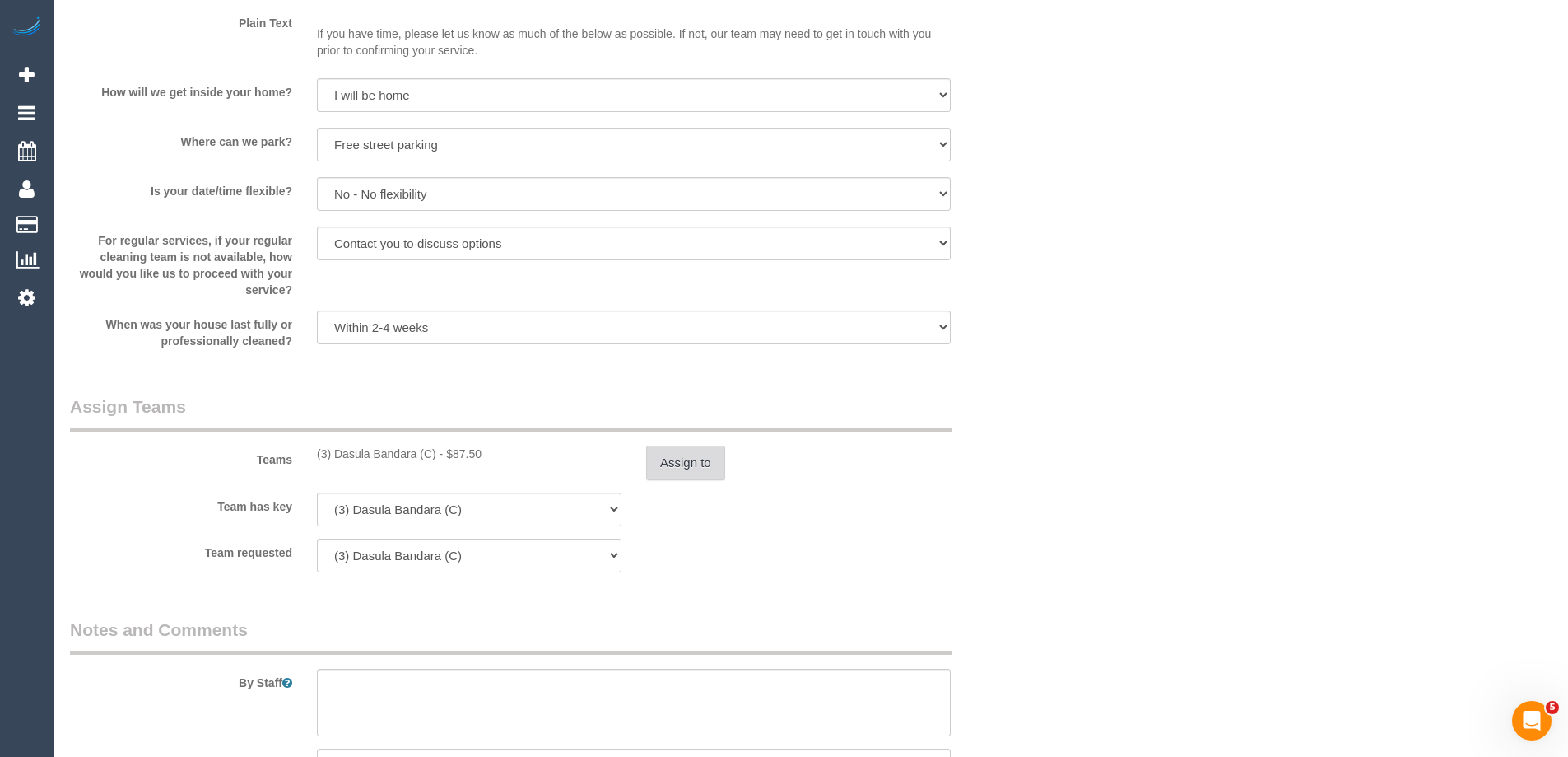
click at [666, 448] on button "Assign to" at bounding box center [686, 462] width 79 height 35
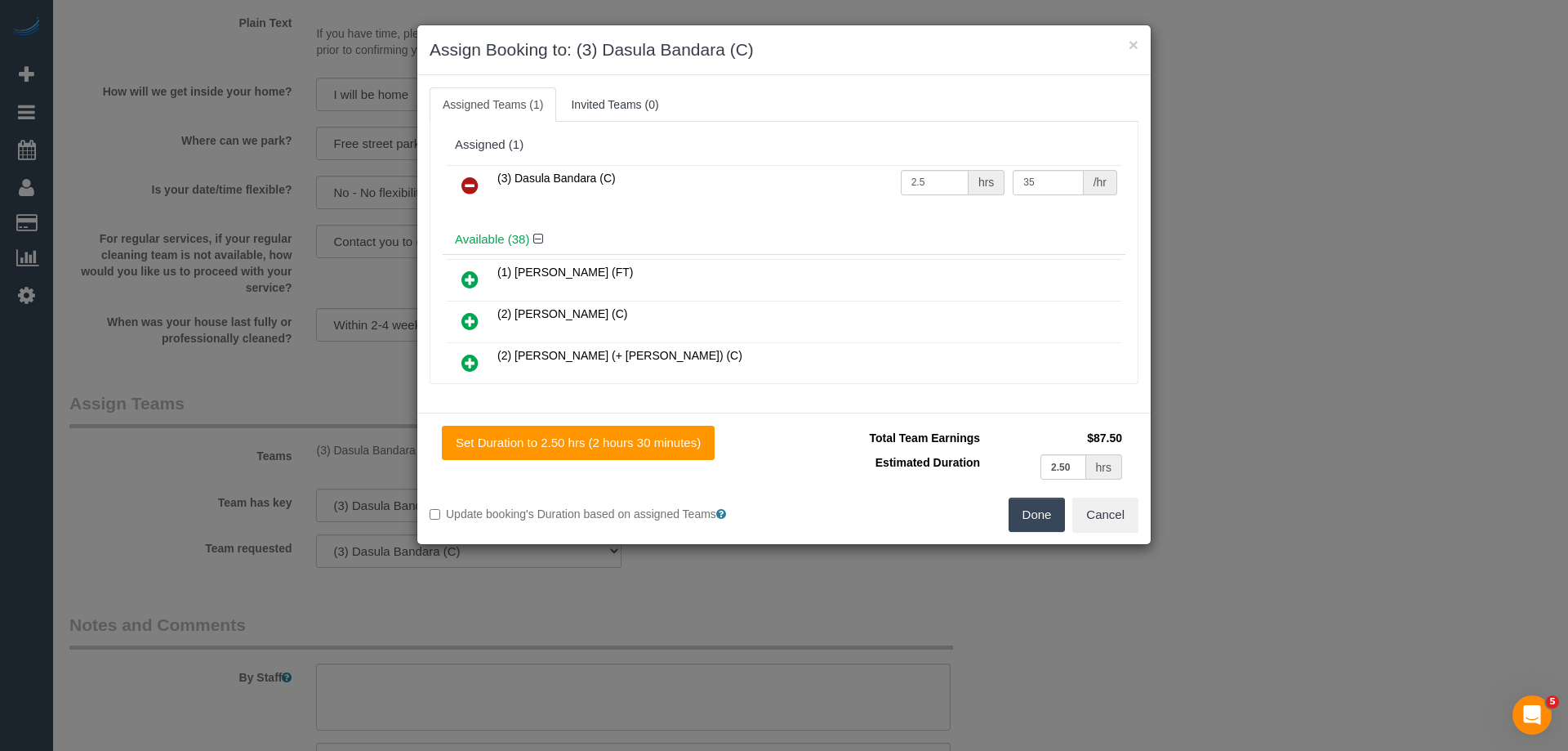
click at [471, 181] on icon at bounding box center [470, 185] width 17 height 20
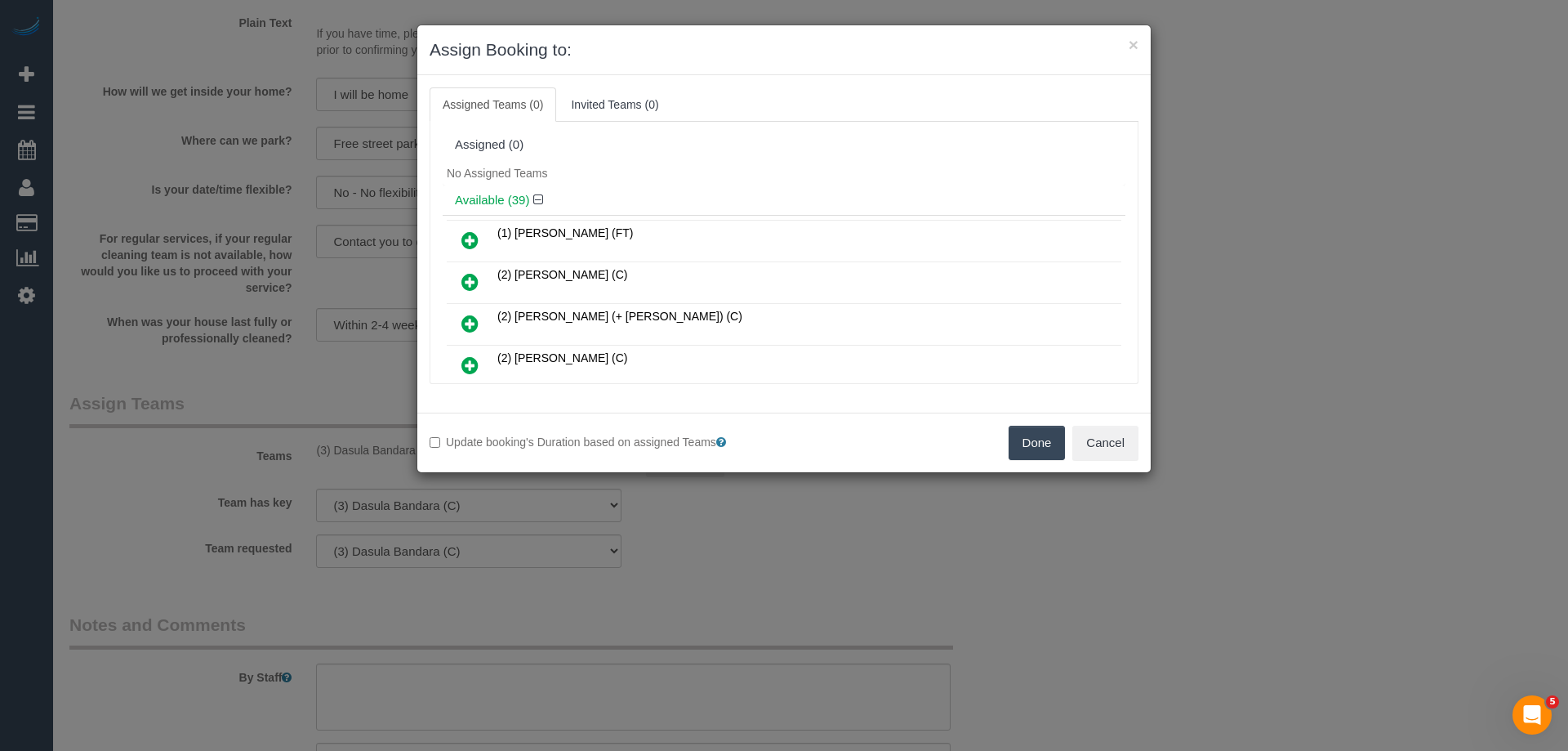
click at [1029, 447] on button "Done" at bounding box center [1037, 442] width 57 height 34
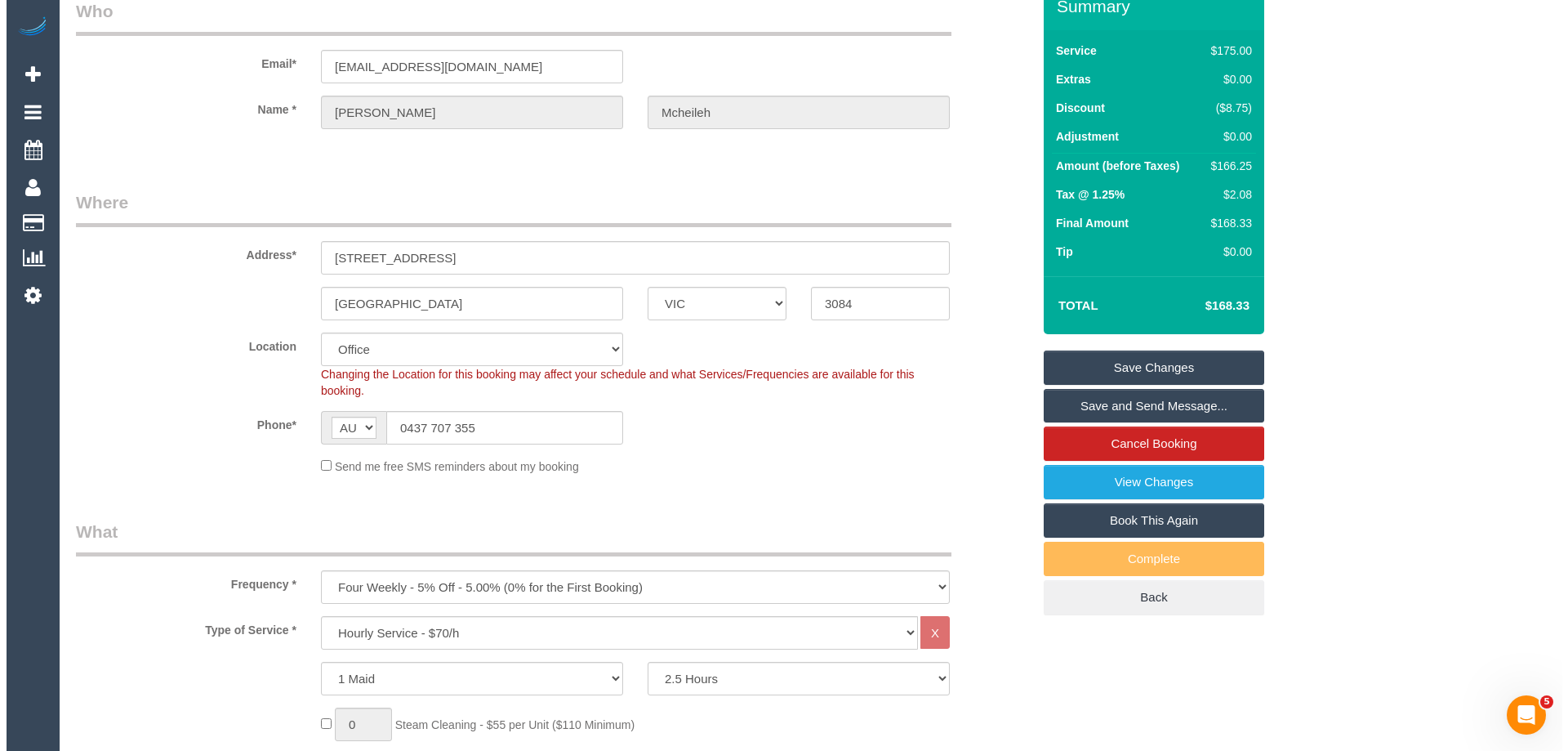
scroll to position [0, 0]
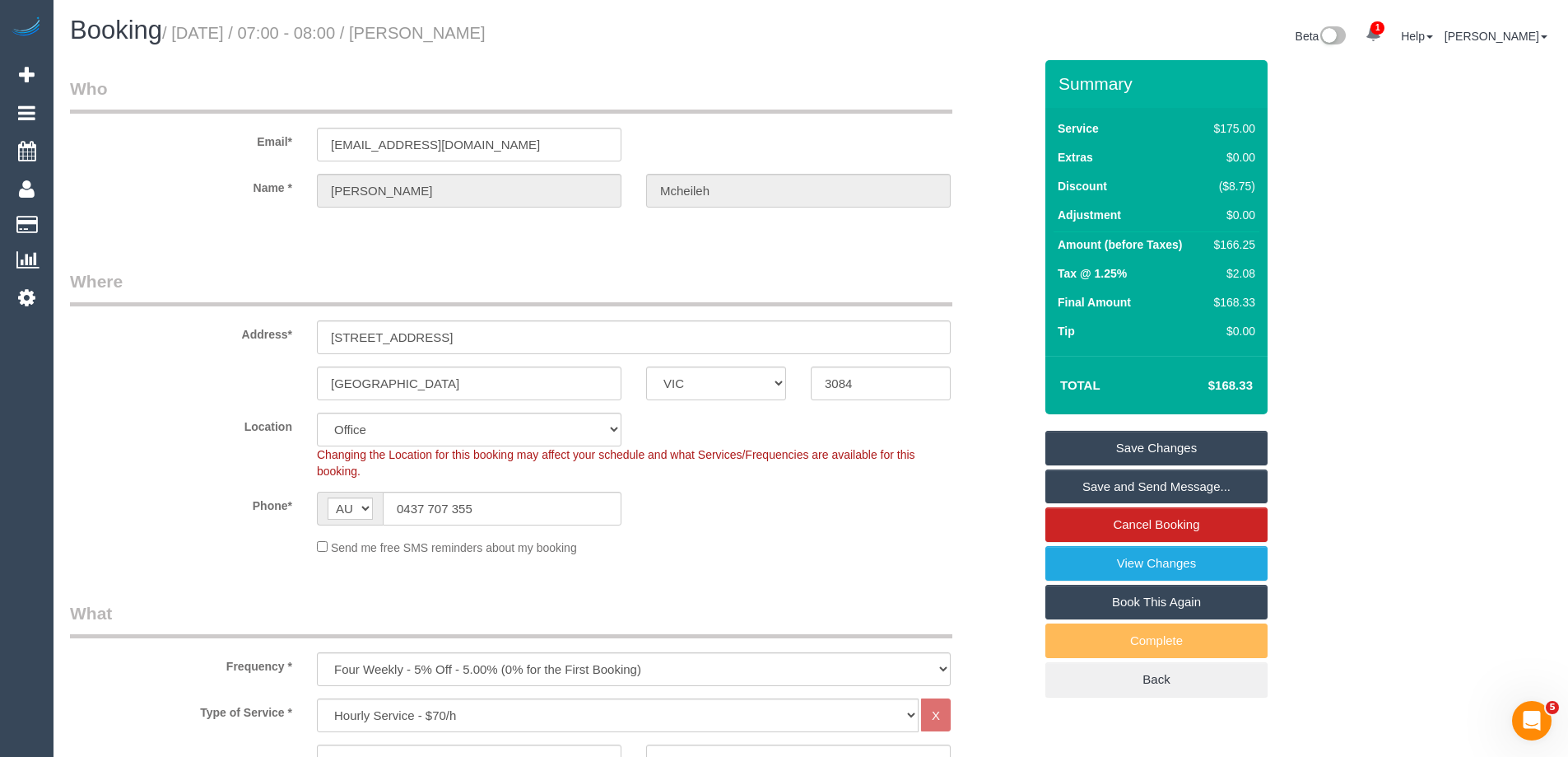
click at [1066, 454] on link "Save Changes" at bounding box center [1156, 447] width 222 height 35
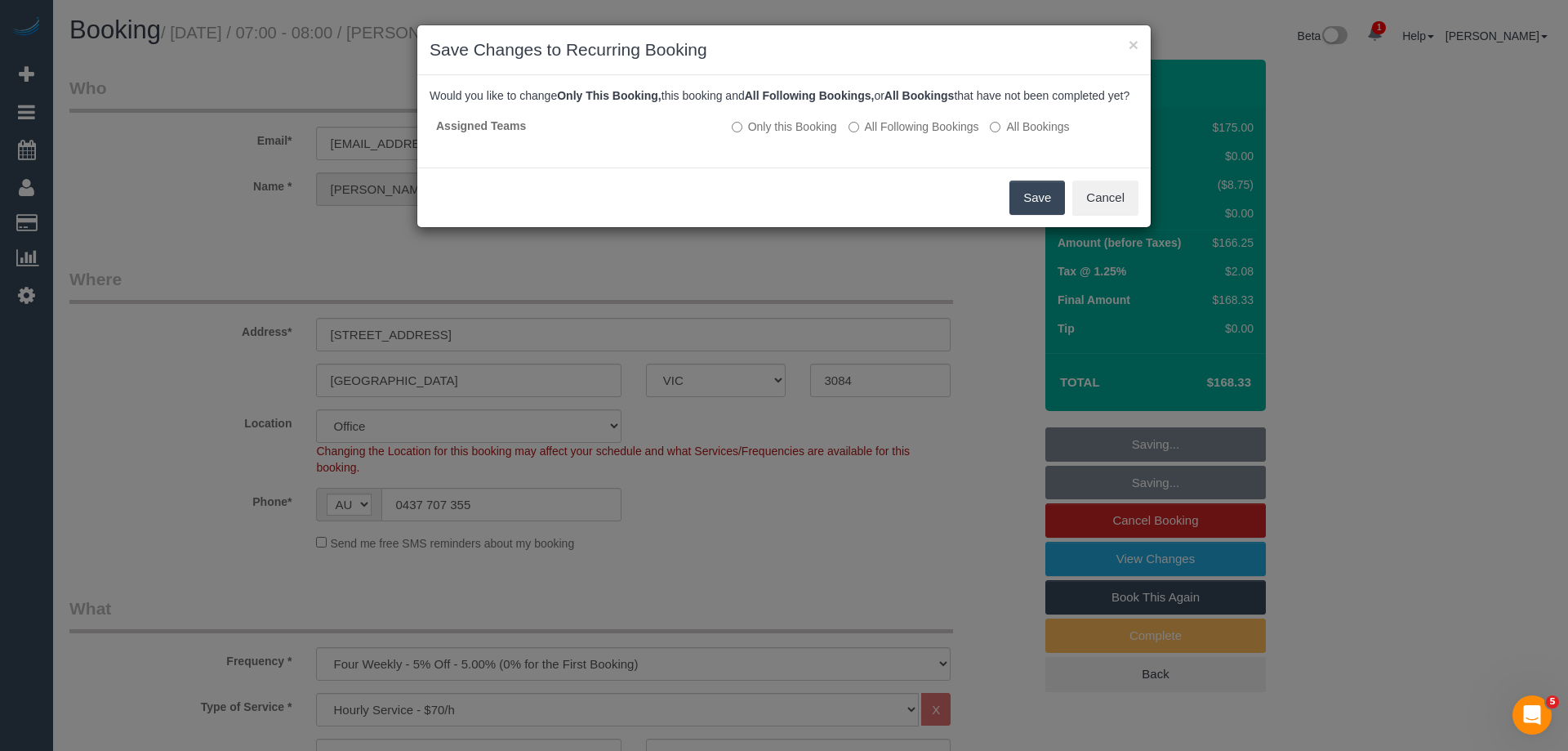
click at [1035, 210] on button "Save" at bounding box center [1038, 197] width 56 height 34
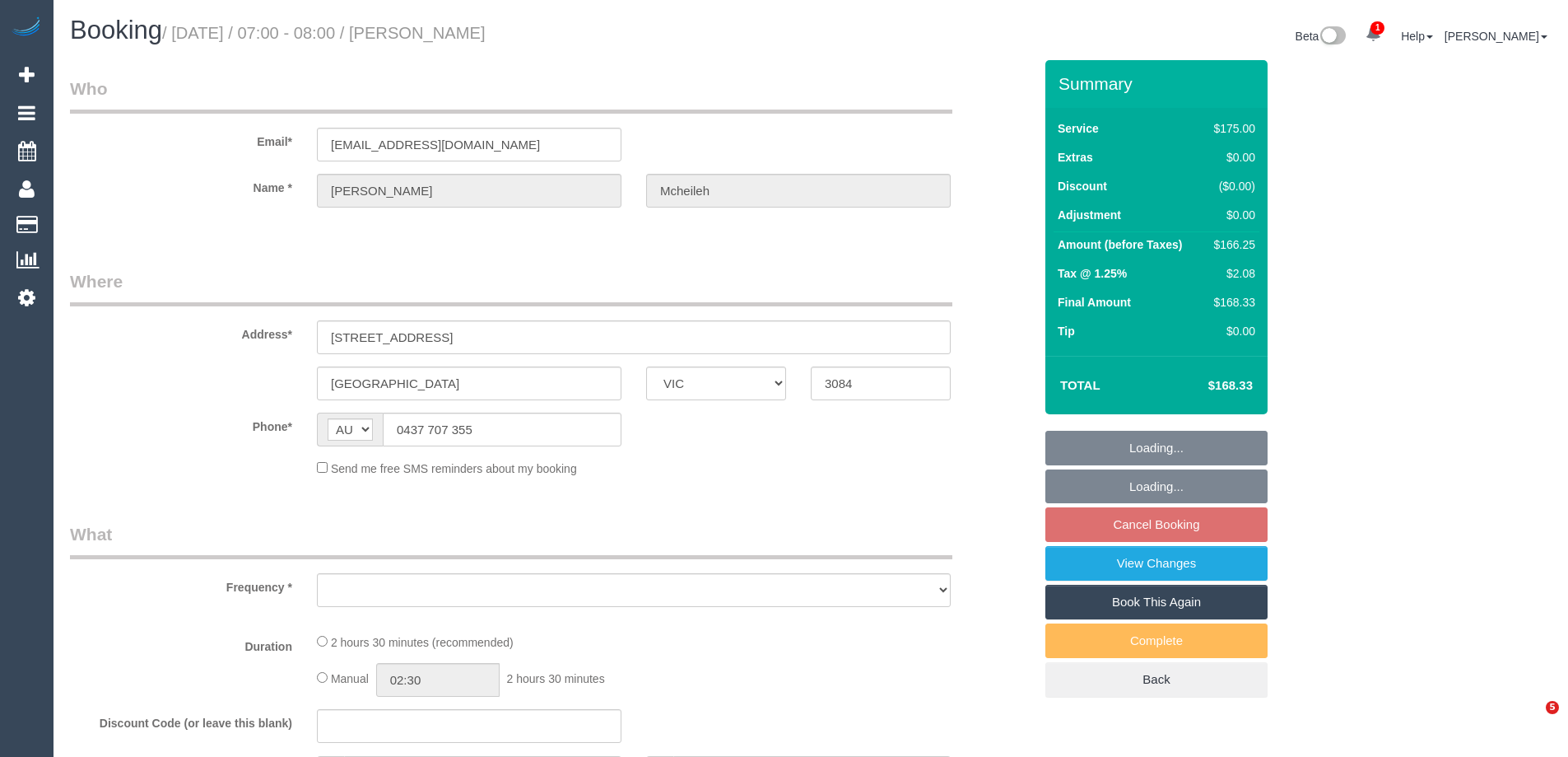
select select "VIC"
select select "object:2178"
select select "string:stripe-pm_1RwOvx2GScqysDRVeUefEy69"
select select "150"
select select "number:29"
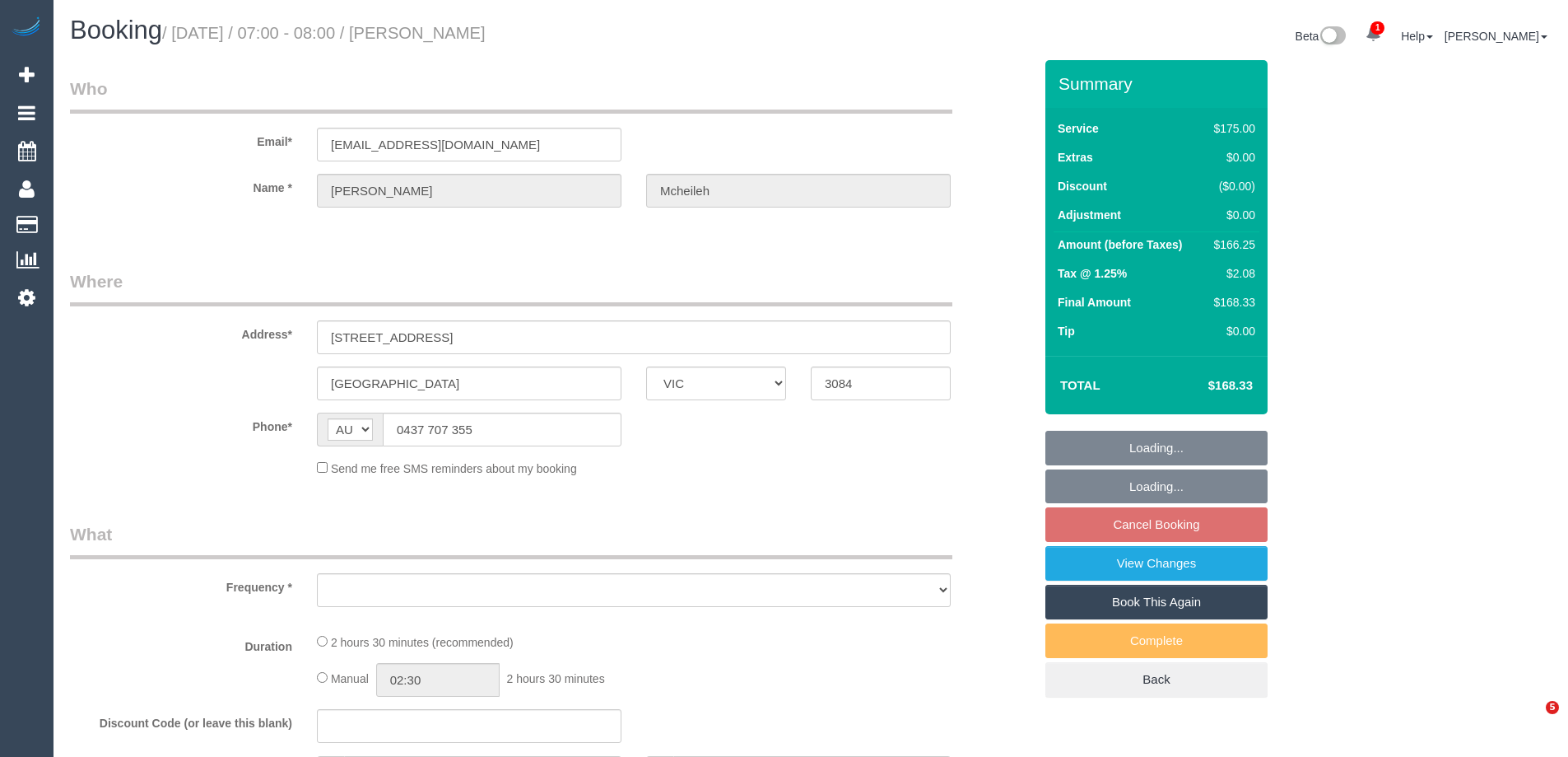
select select "number:14"
select select "number:19"
select select "number:25"
select select "number:35"
select select "number:12"
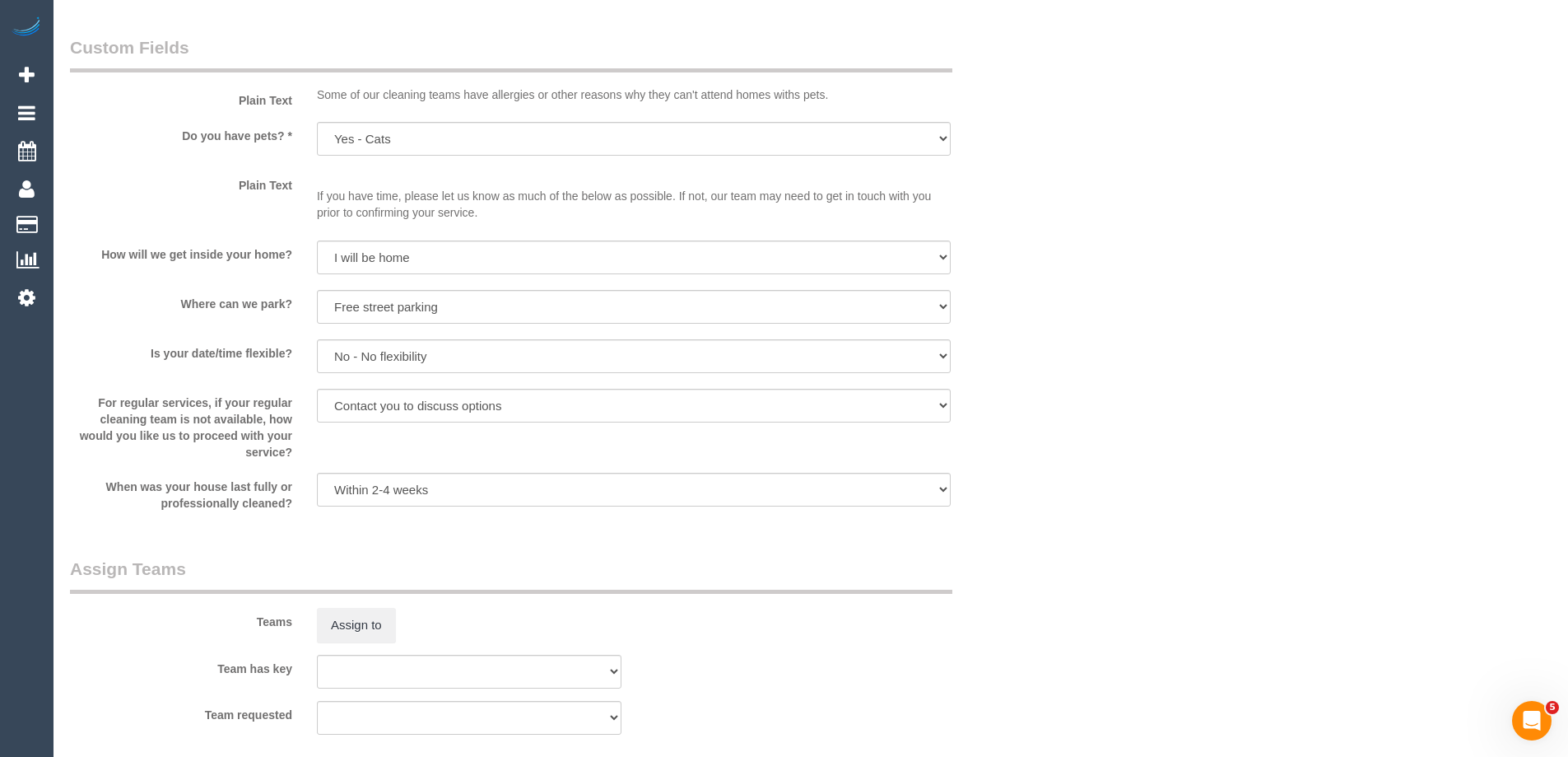
scroll to position [2141, 0]
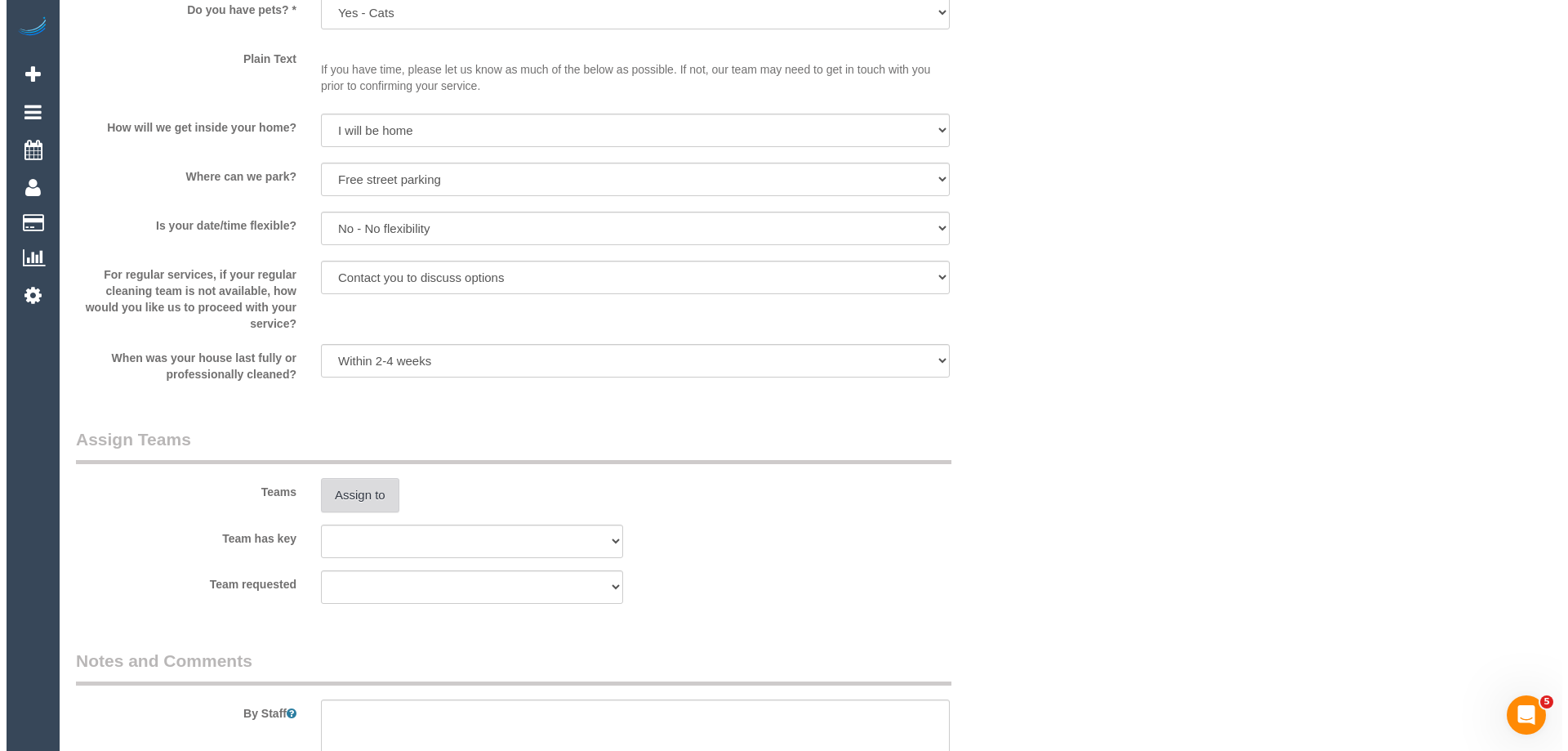
scroll to position [2206, 0]
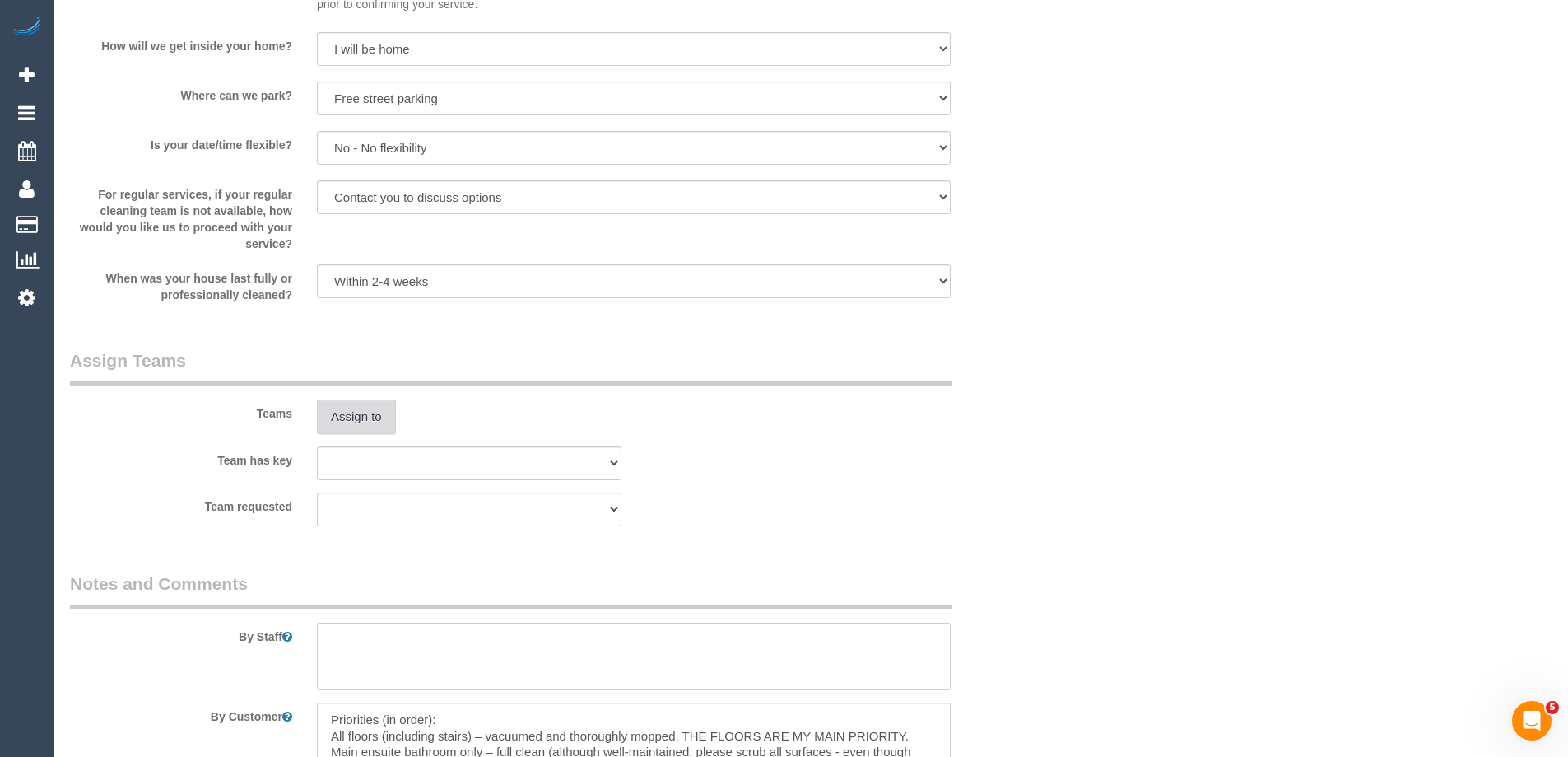
click at [362, 419] on button "Assign to" at bounding box center [356, 416] width 79 height 35
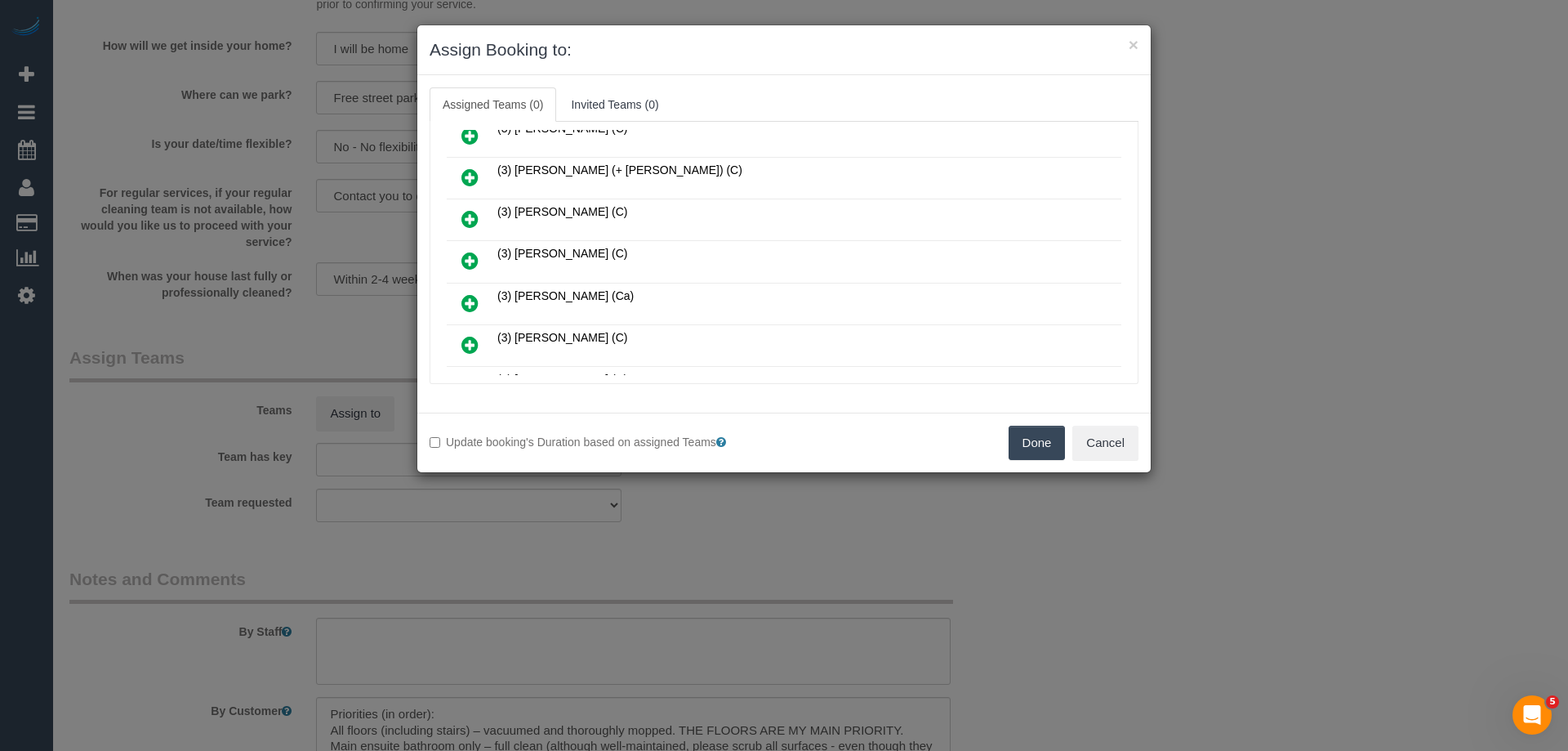
scroll to position [1062, 0]
click at [465, 308] on icon at bounding box center [470, 306] width 17 height 20
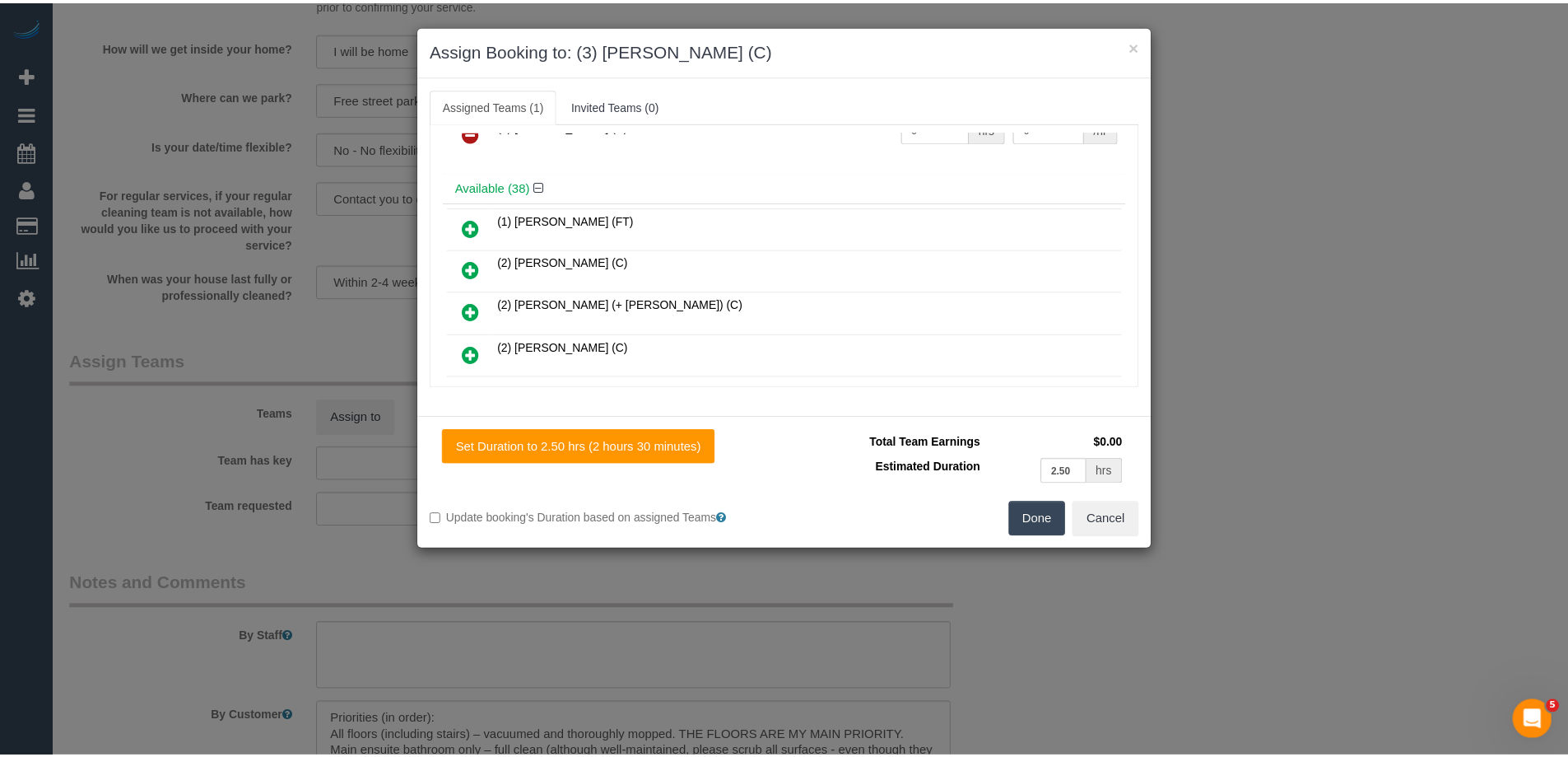
scroll to position [0, 0]
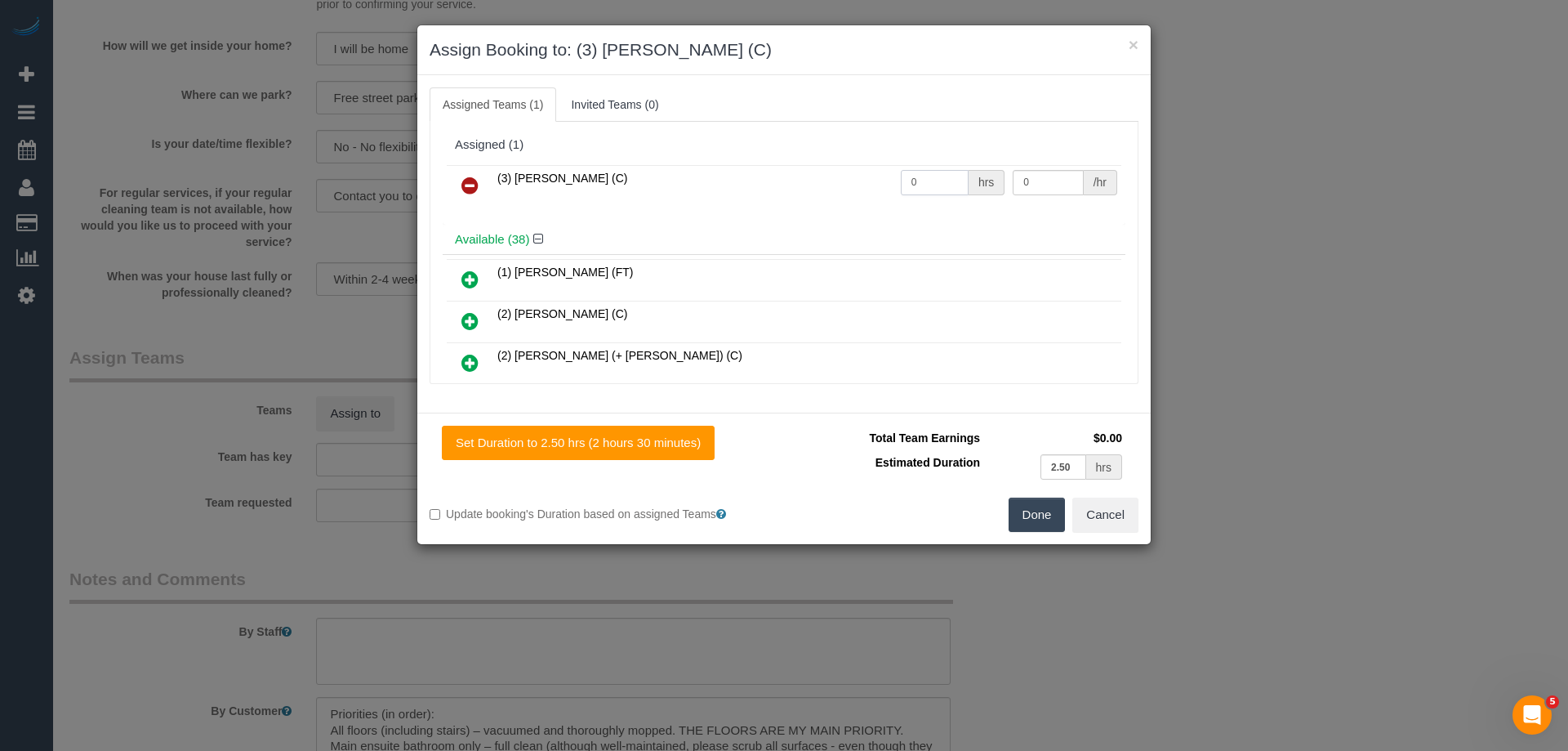
drag, startPoint x: 930, startPoint y: 184, endPoint x: 780, endPoint y: 170, distance: 150.7
click at [773, 174] on tr "(3) Pratham Bagga (C) 0 hrs 0 /hr" at bounding box center [784, 185] width 675 height 42
type input "2.5"
drag, startPoint x: 1025, startPoint y: 181, endPoint x: 898, endPoint y: 157, distance: 129.2
click at [898, 157] on div "Assigned (1) (3) Pratham Bagga (C) 2.5 hrs 0 /hr" at bounding box center [784, 178] width 683 height 95
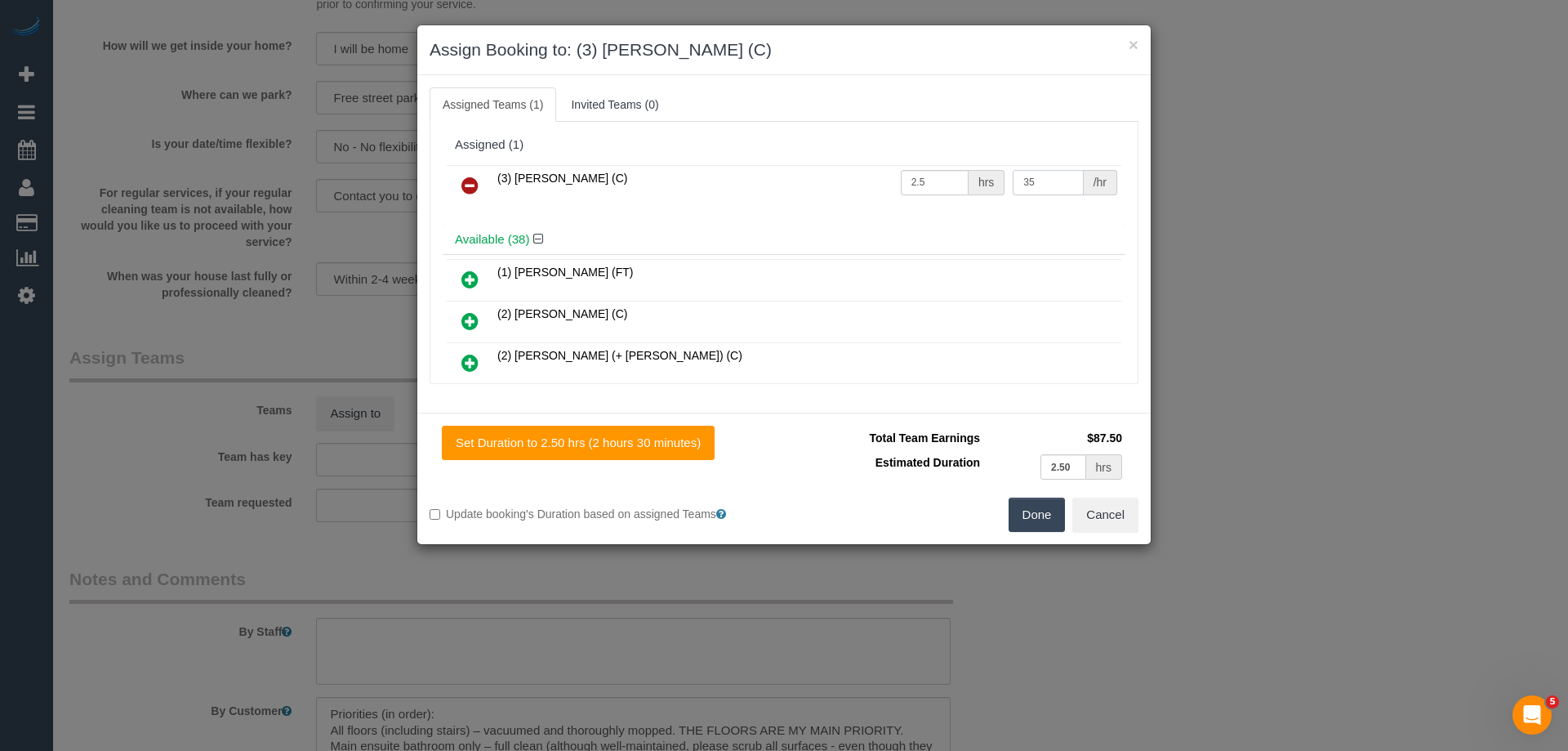
type input "35"
click at [1039, 506] on button "Done" at bounding box center [1037, 515] width 57 height 34
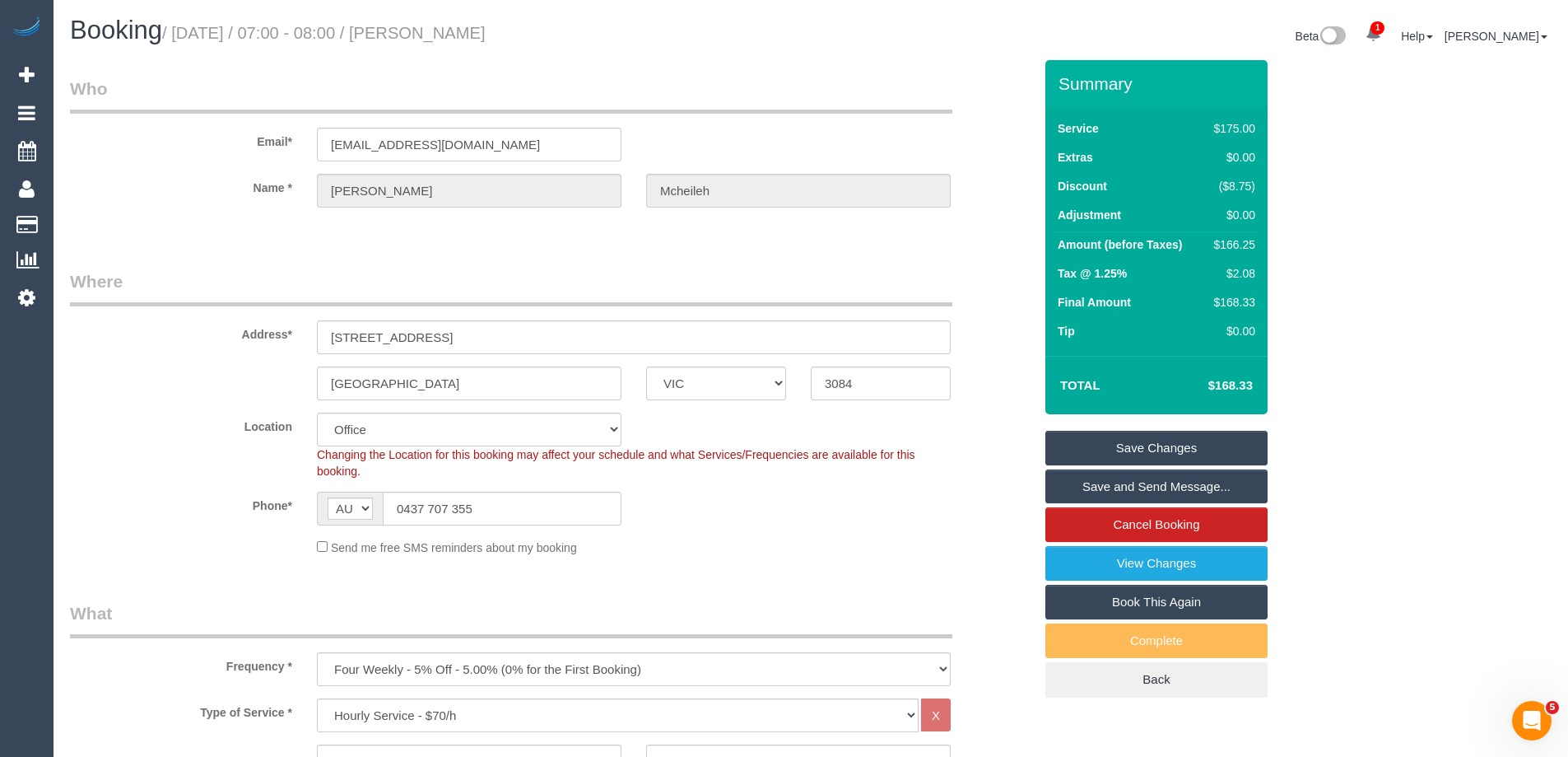
drag, startPoint x: 592, startPoint y: 27, endPoint x: 459, endPoint y: 40, distance: 133.6
click at [459, 40] on h1 "Booking / September 22, 2025 / 07:00 - 08:00 / Cristian Mcheileh" at bounding box center [434, 31] width 729 height 28
copy small "Cristian Mcheileh"
click at [1105, 446] on link "Save Changes" at bounding box center [1156, 447] width 222 height 35
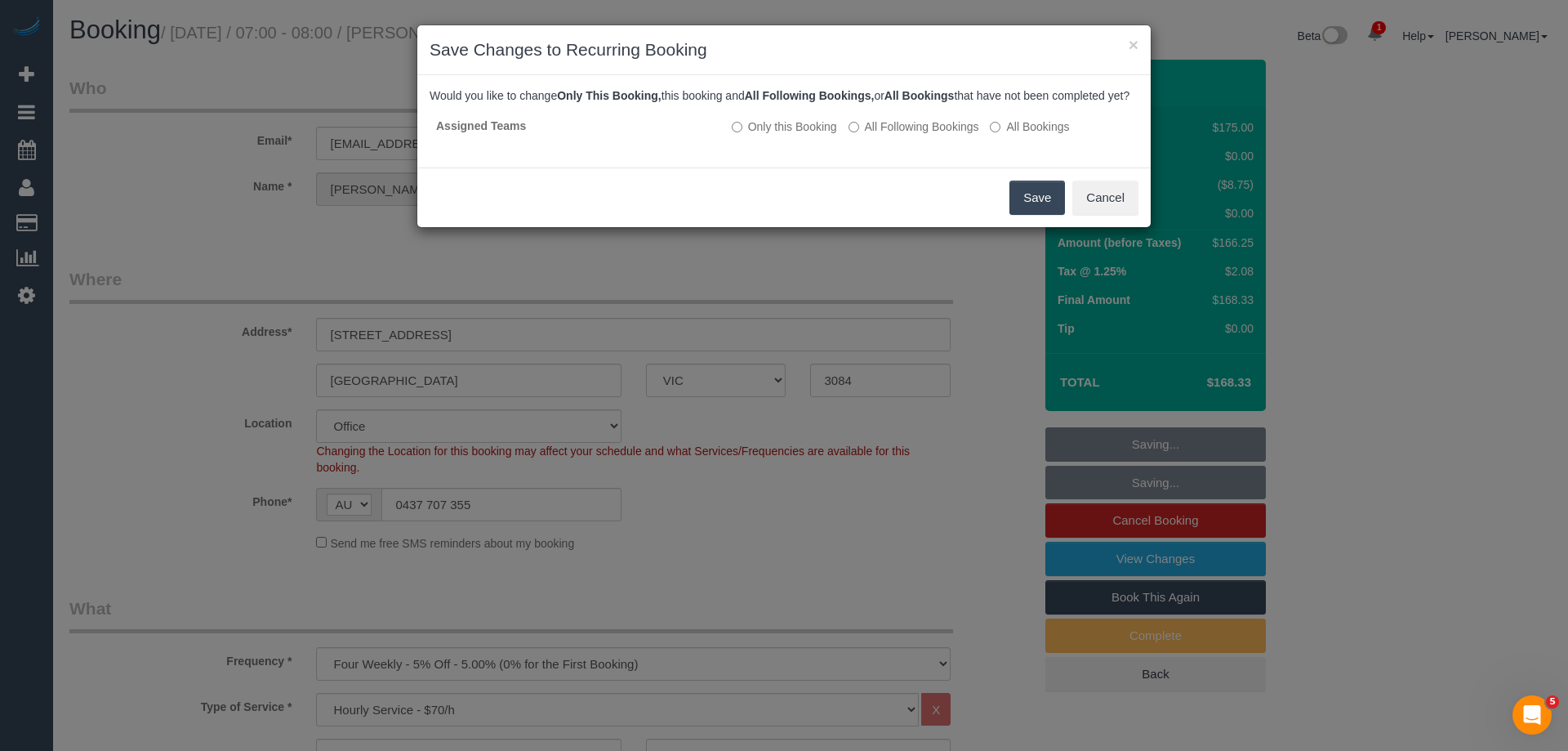
click at [1049, 215] on button "Save" at bounding box center [1038, 197] width 56 height 34
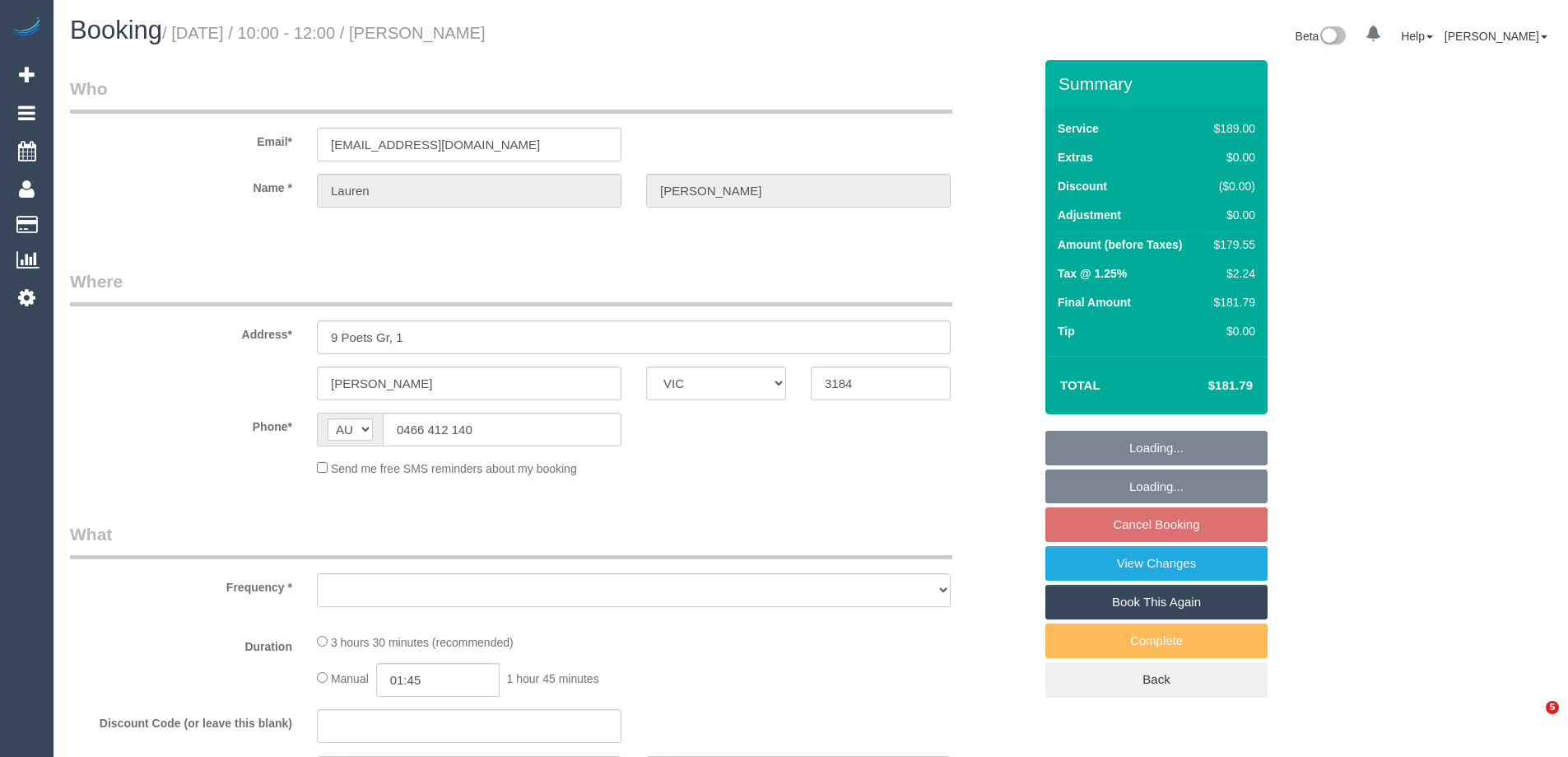
select select "VIC"
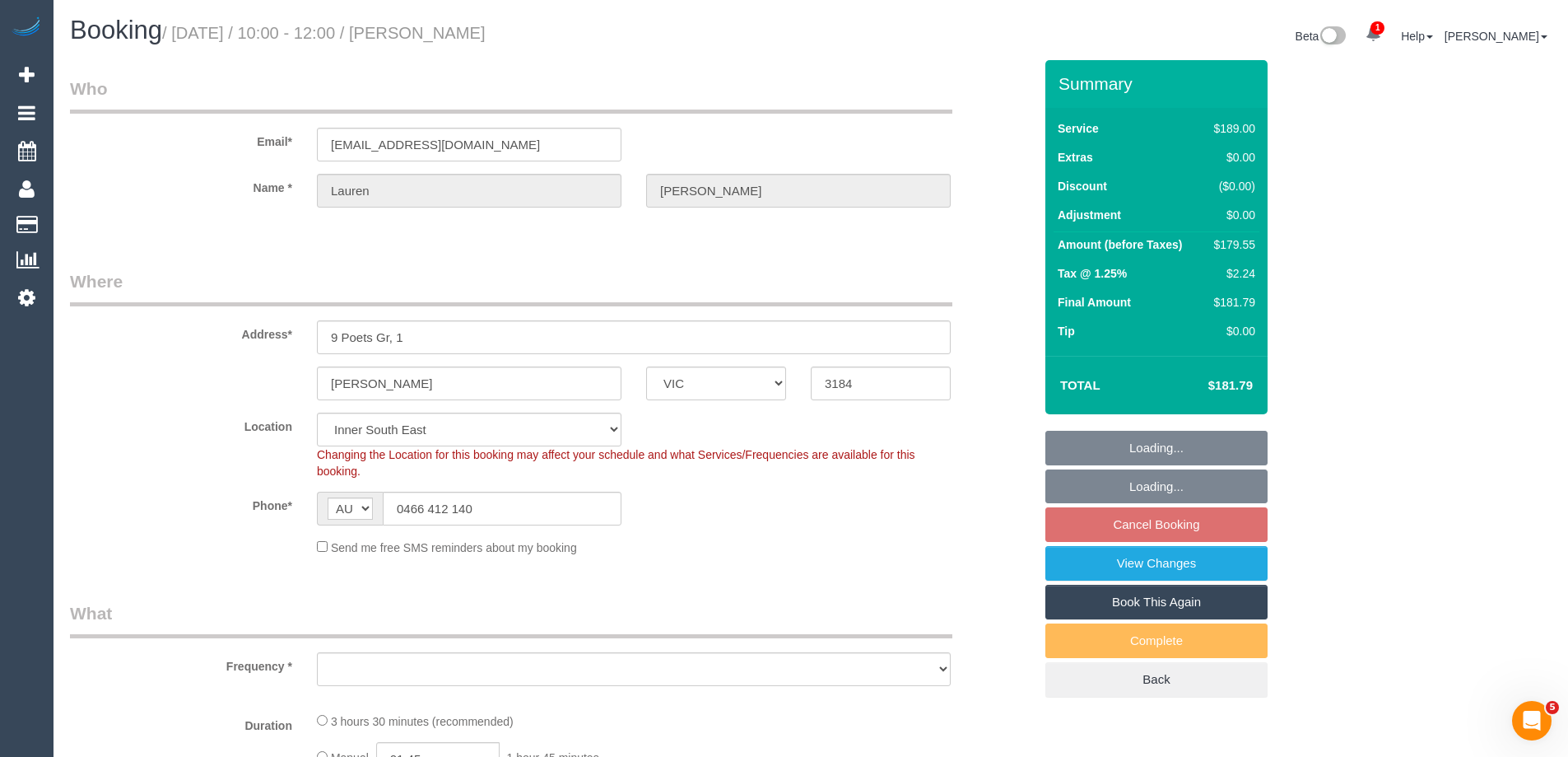
select select "object:554"
select select "string:stripe-pm_1QFmym2GScqysDRV70d5C7z0"
select select "number:28"
select select "number:14"
select select "number:19"
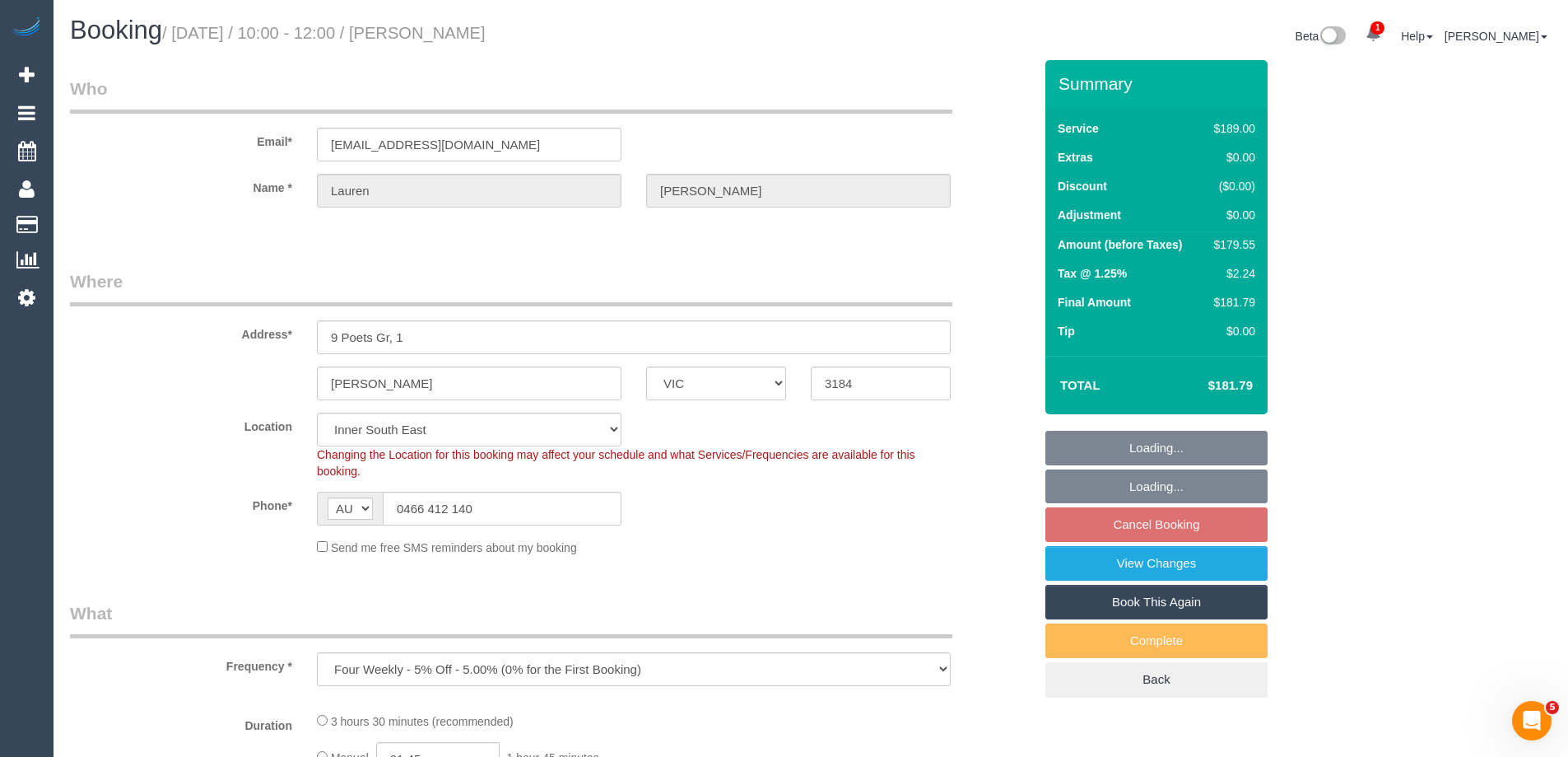
select select "number:22"
select select "number:34"
select select "number:13"
select select "object:1285"
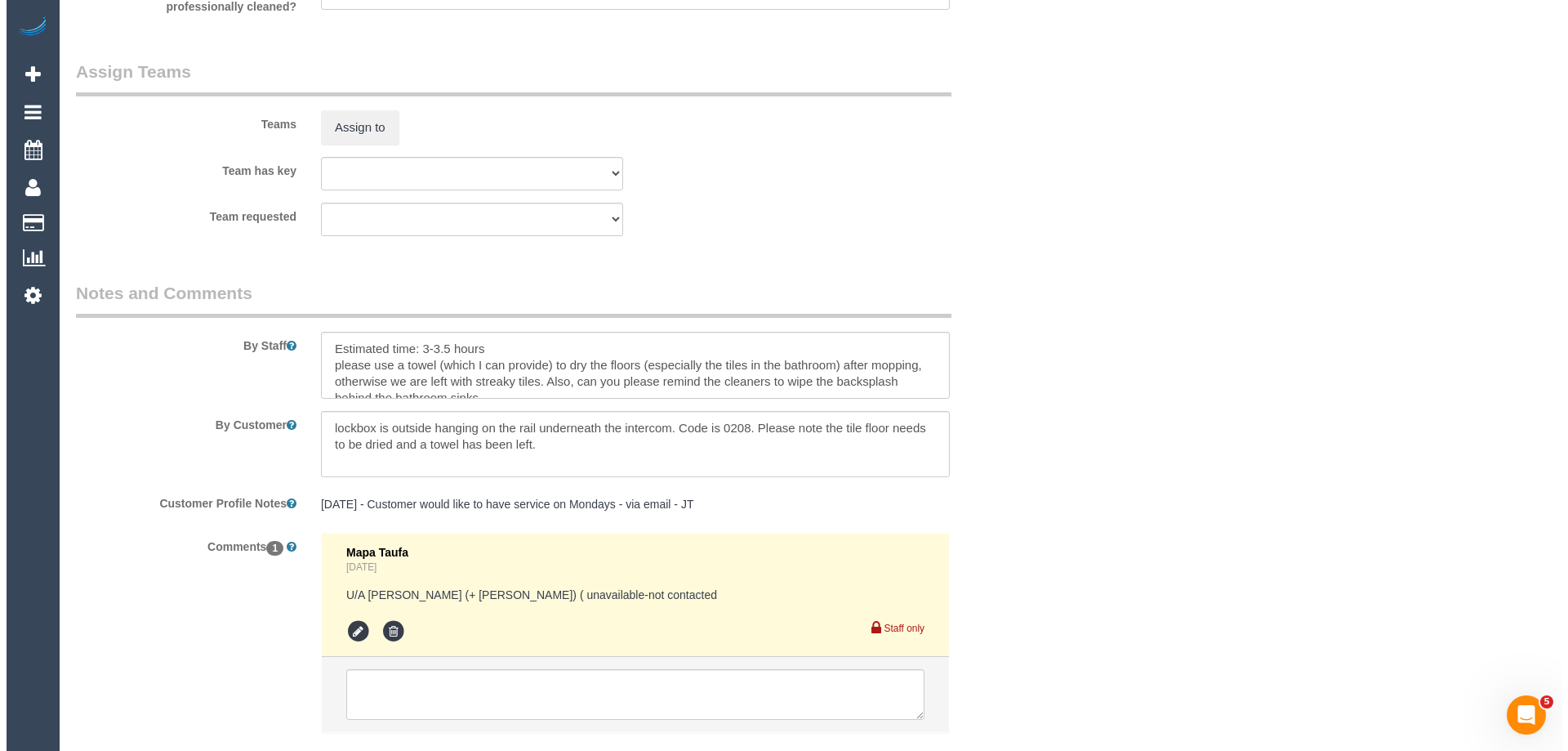
scroll to position [2391, 0]
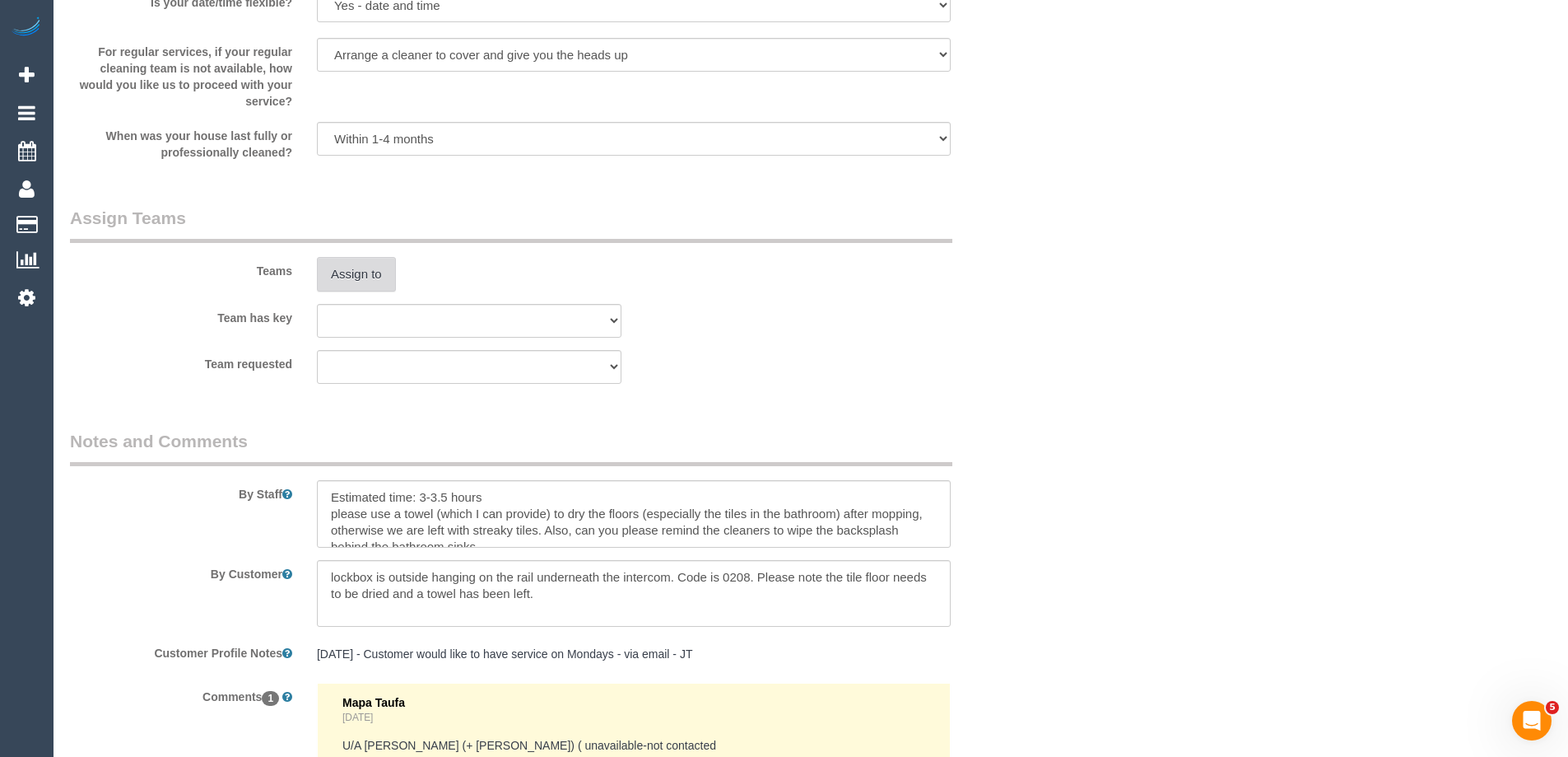
click at [368, 273] on button "Assign to" at bounding box center [356, 274] width 79 height 35
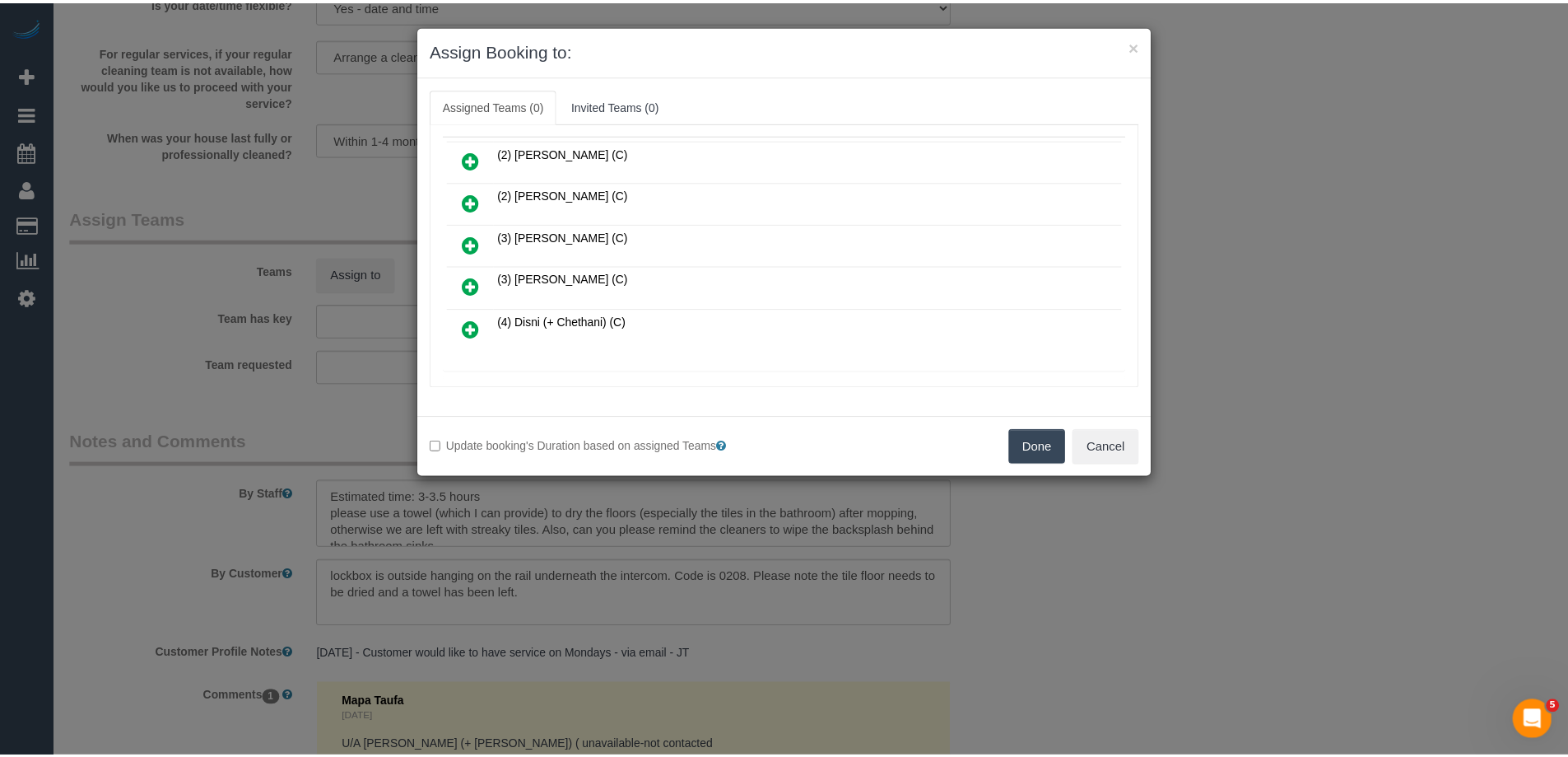
scroll to position [0, 0]
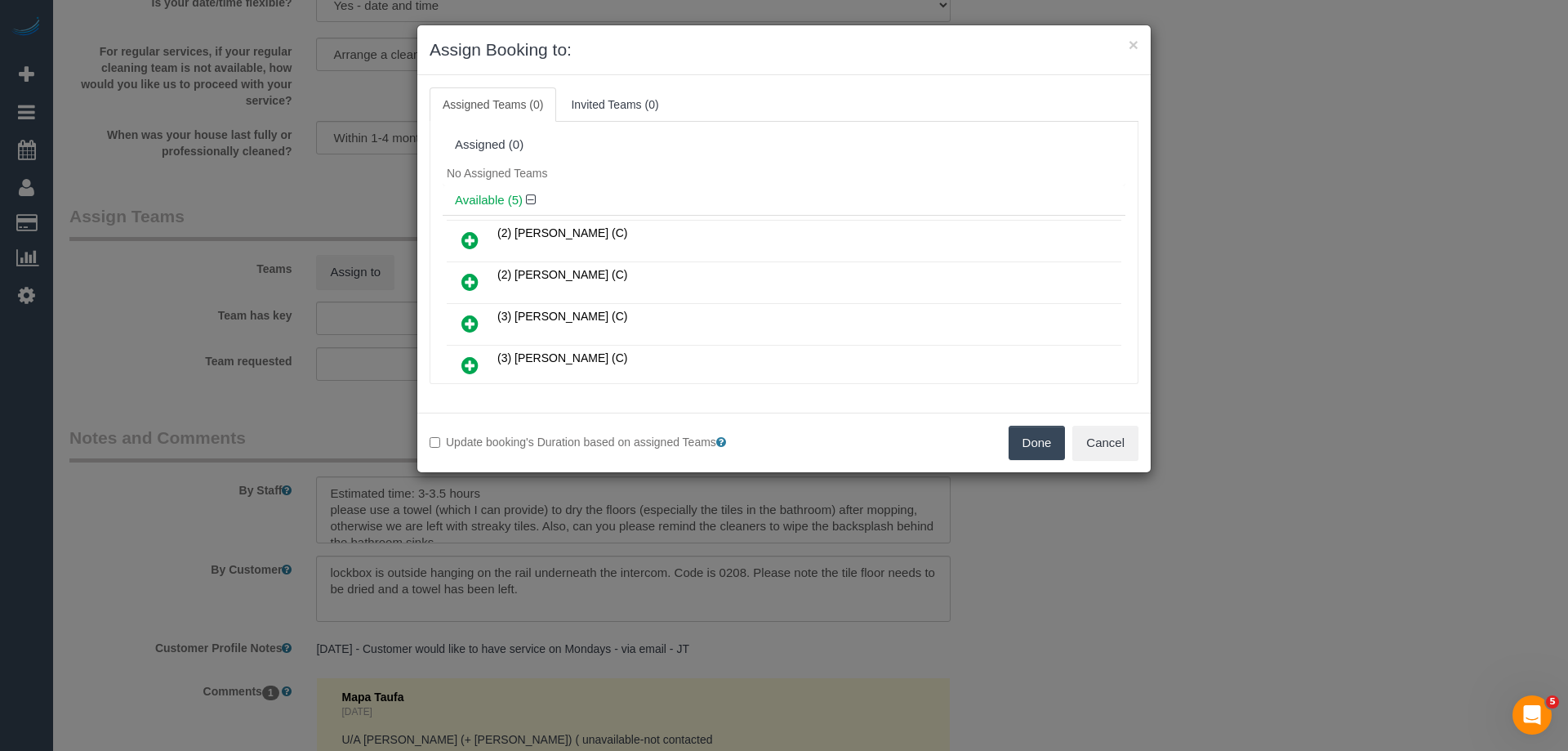
click at [1034, 446] on button "Done" at bounding box center [1037, 442] width 57 height 34
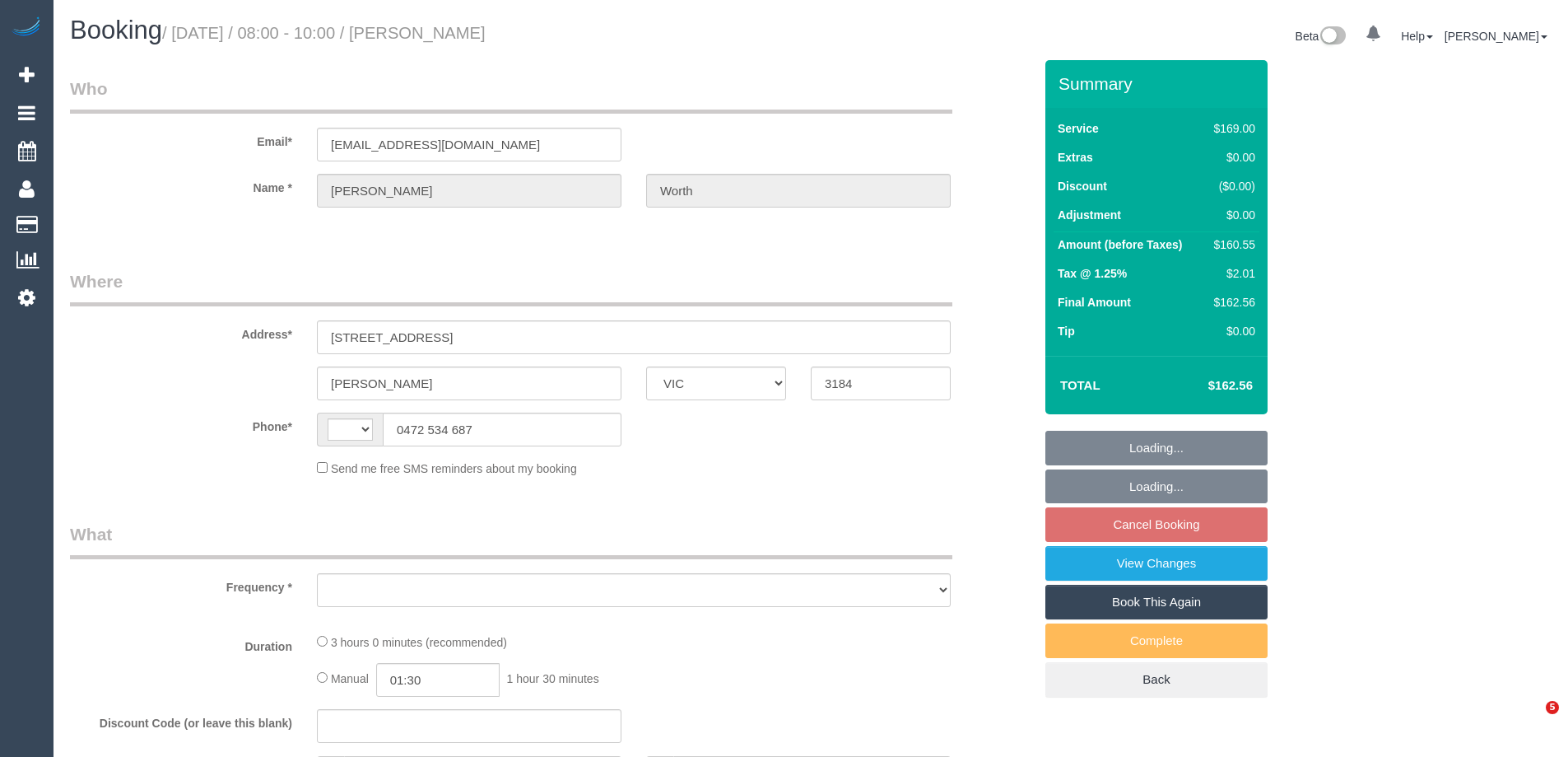
select select "VIC"
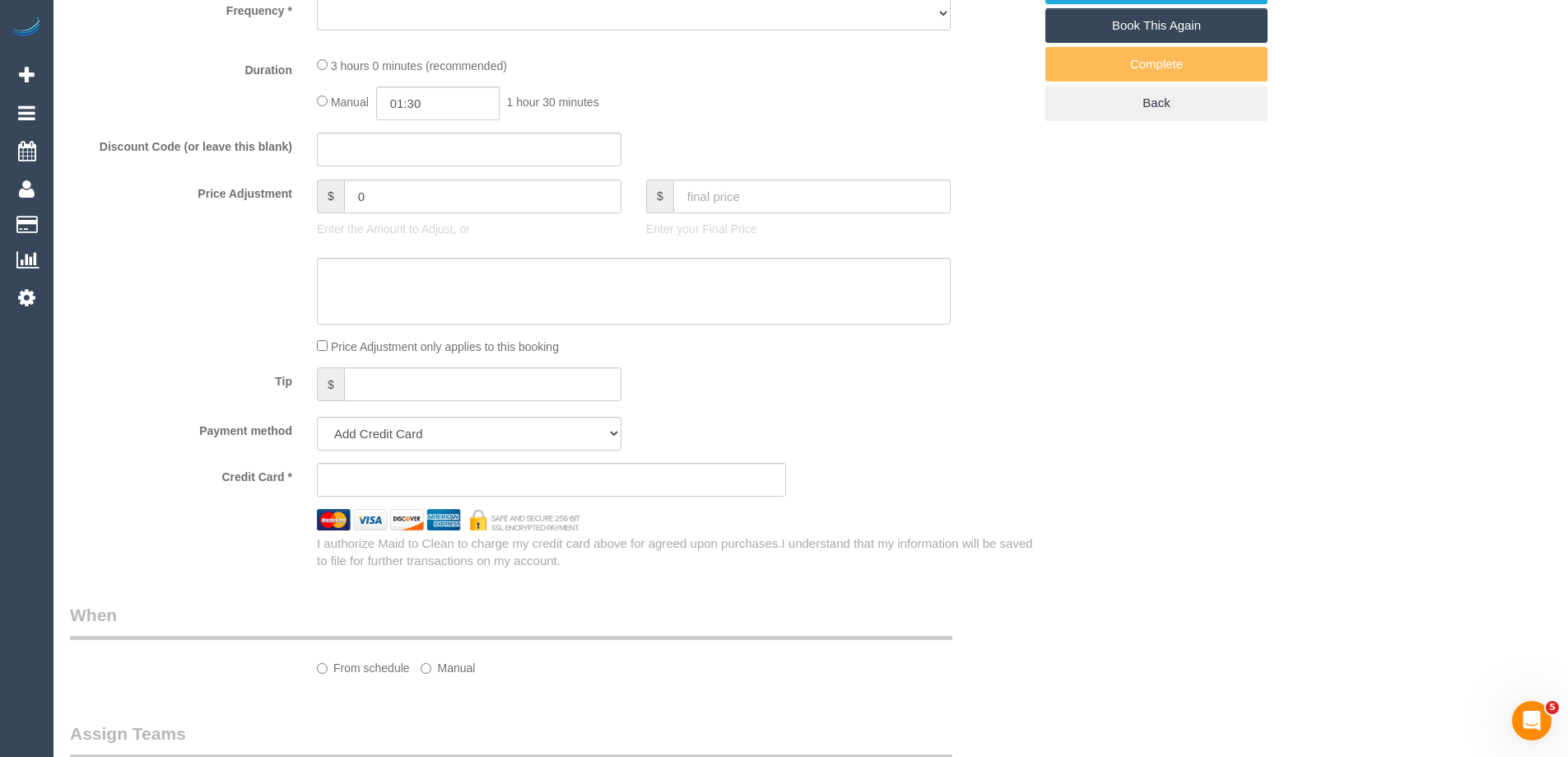
select select "string:AU"
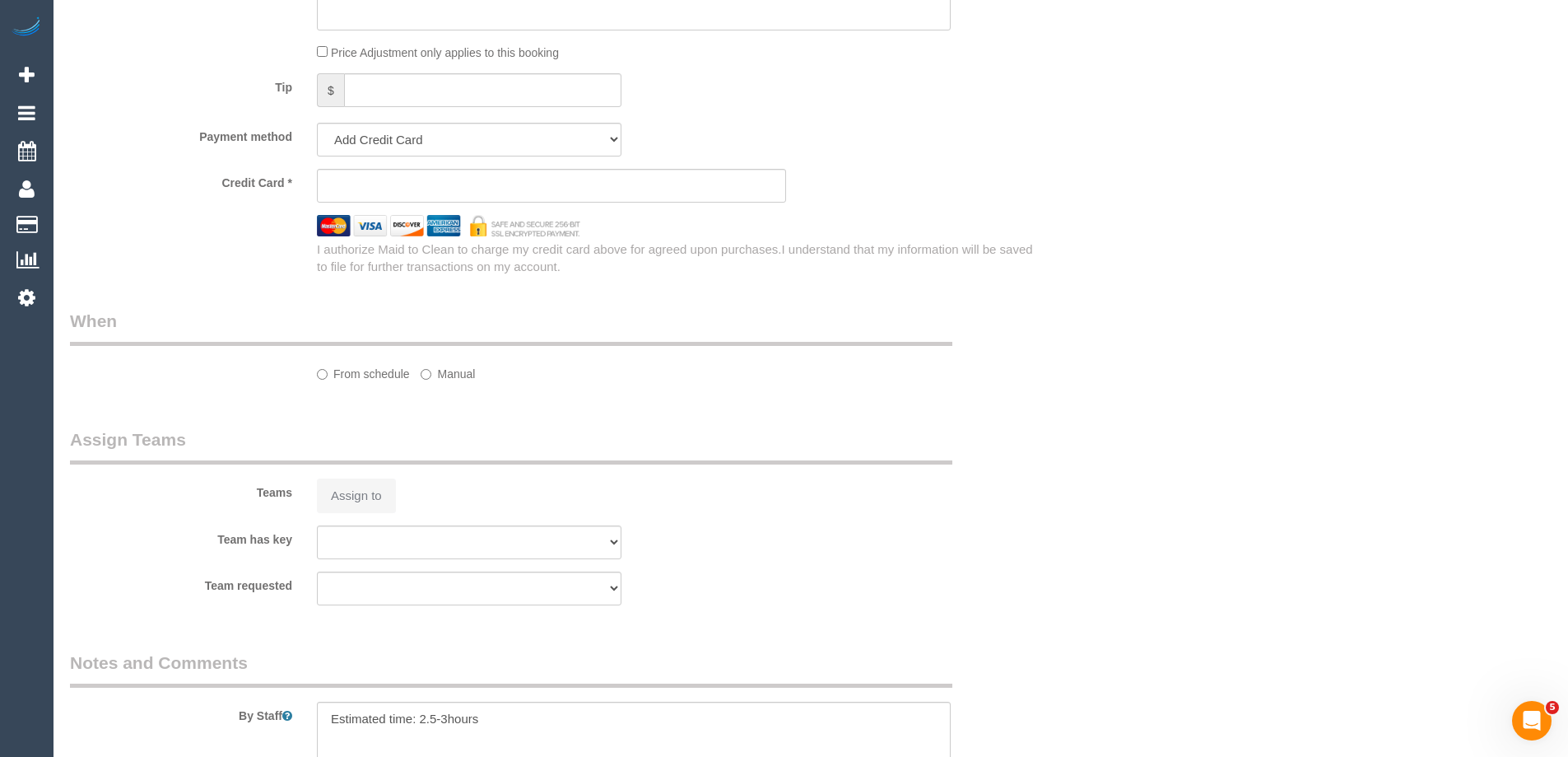
select select "object:531"
select select "string:stripe-pm_1LsNiI2GScqysDRV0yrYIzFp"
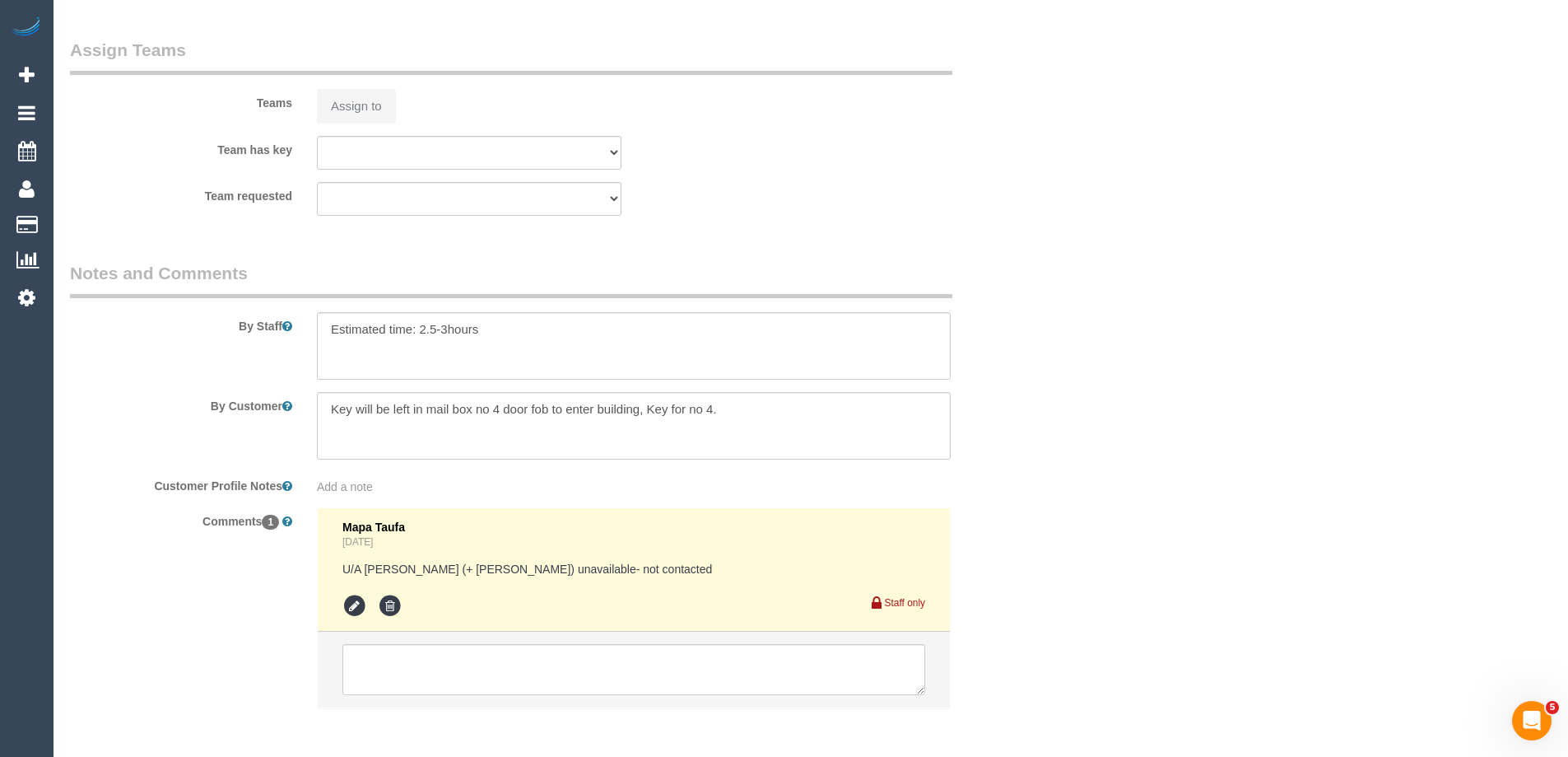
select select "object:1285"
select select "number:28"
select select "number:15"
select select "number:19"
select select "number:22"
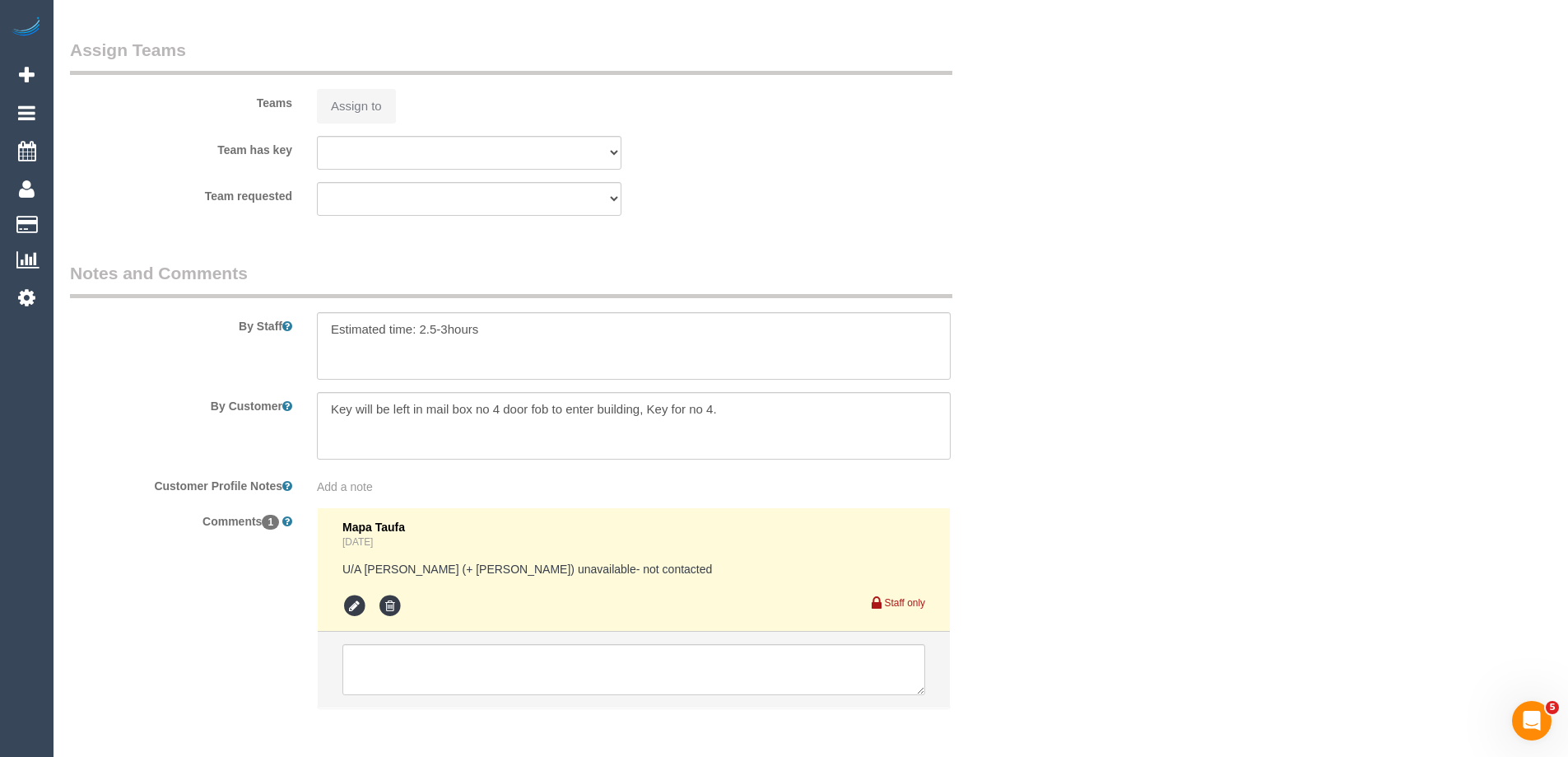
select select "number:33"
select select "number:13"
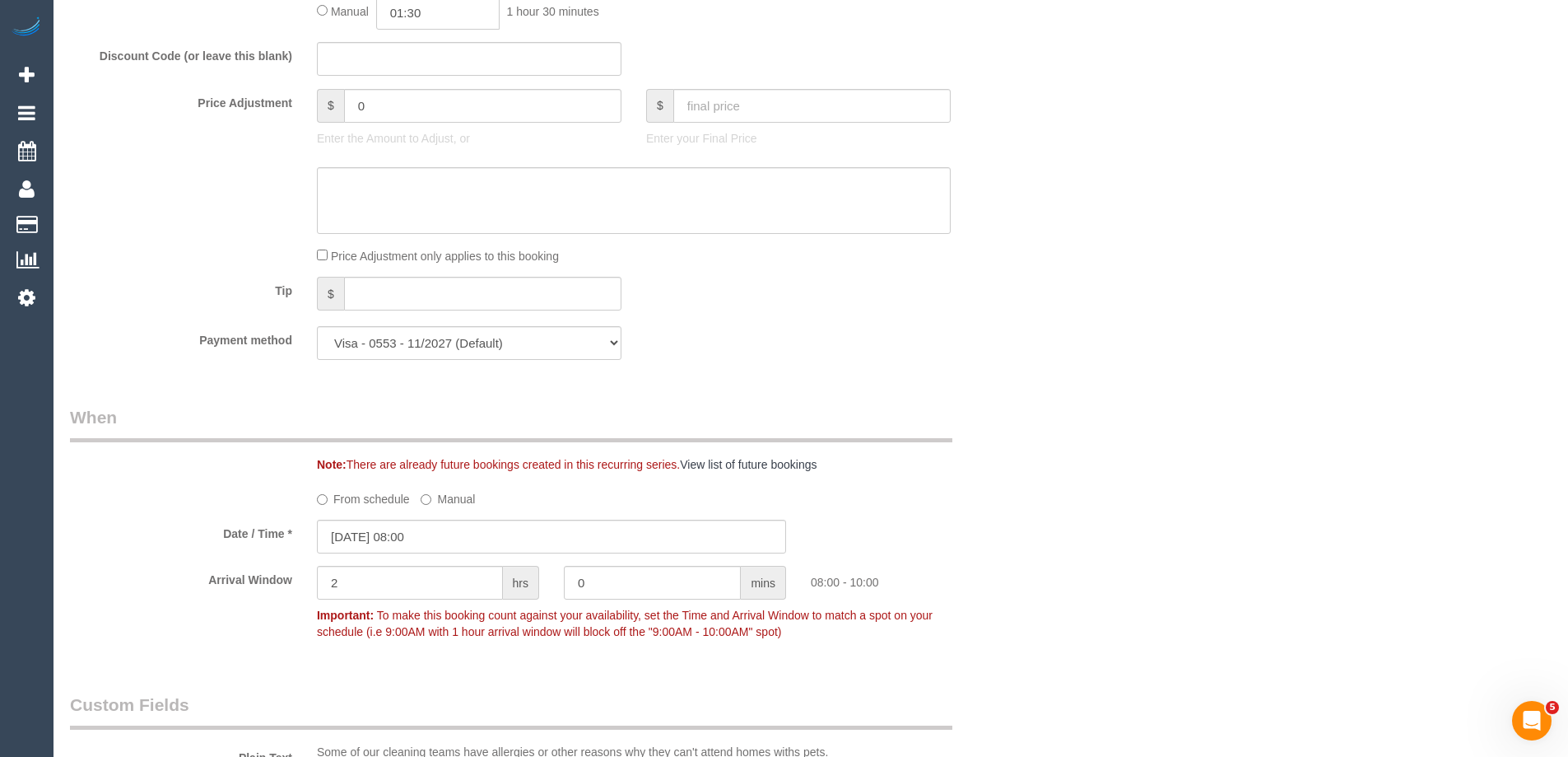
scroll to position [1394, 0]
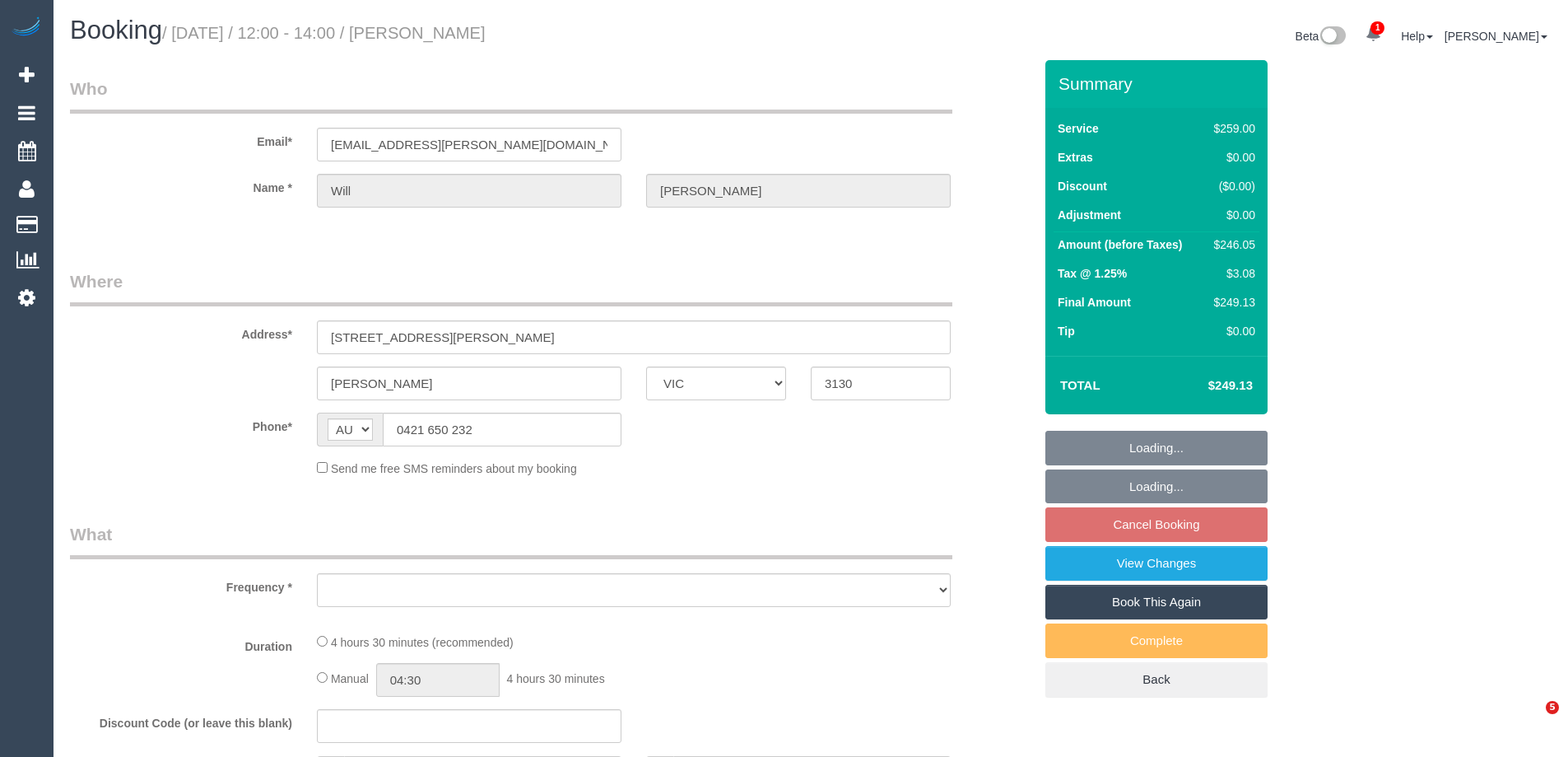
select select "VIC"
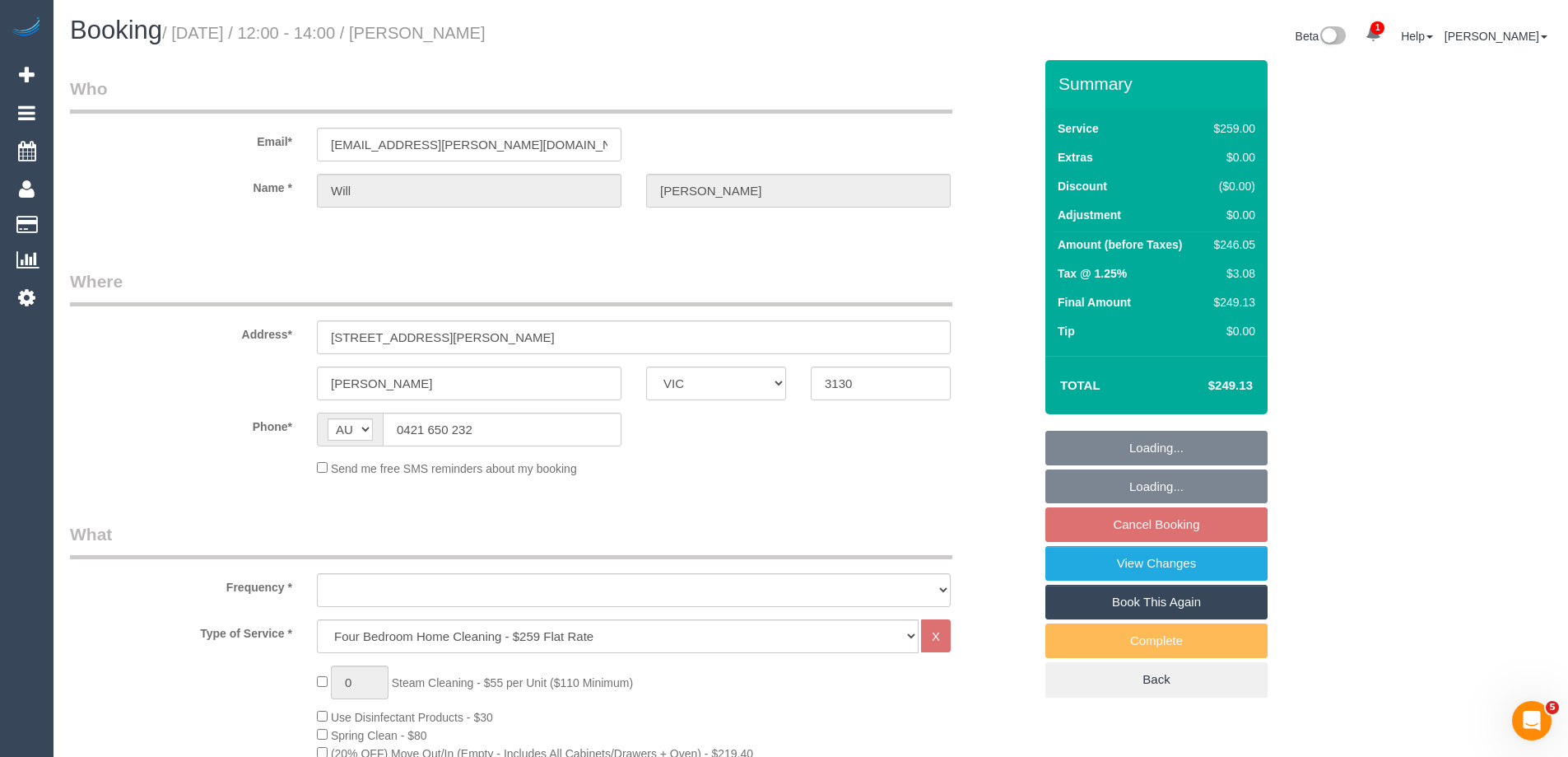
select select "string:stripe-pm_1R214j2GScqysDRVtxgZtW0m"
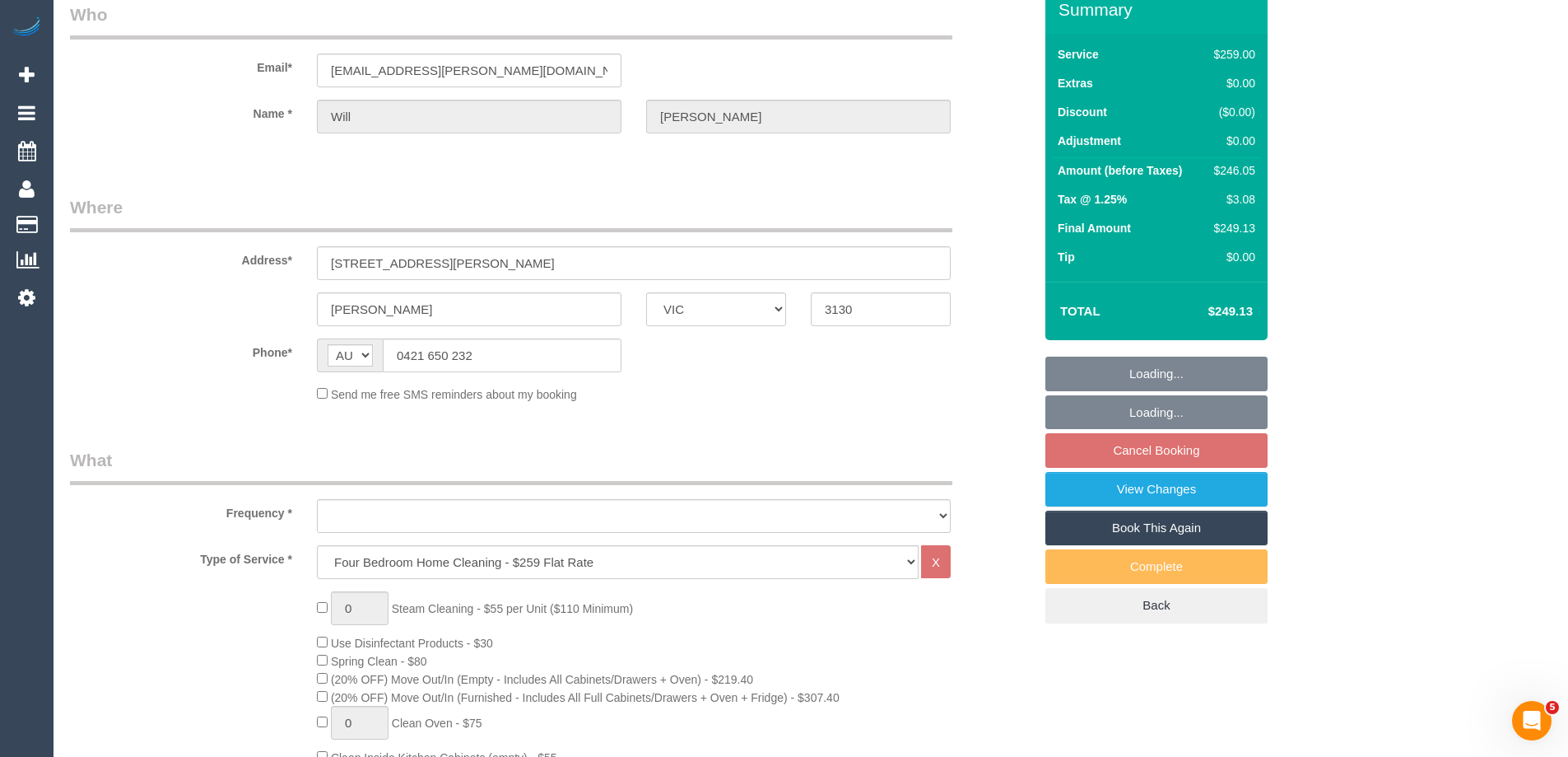
select select "object:633"
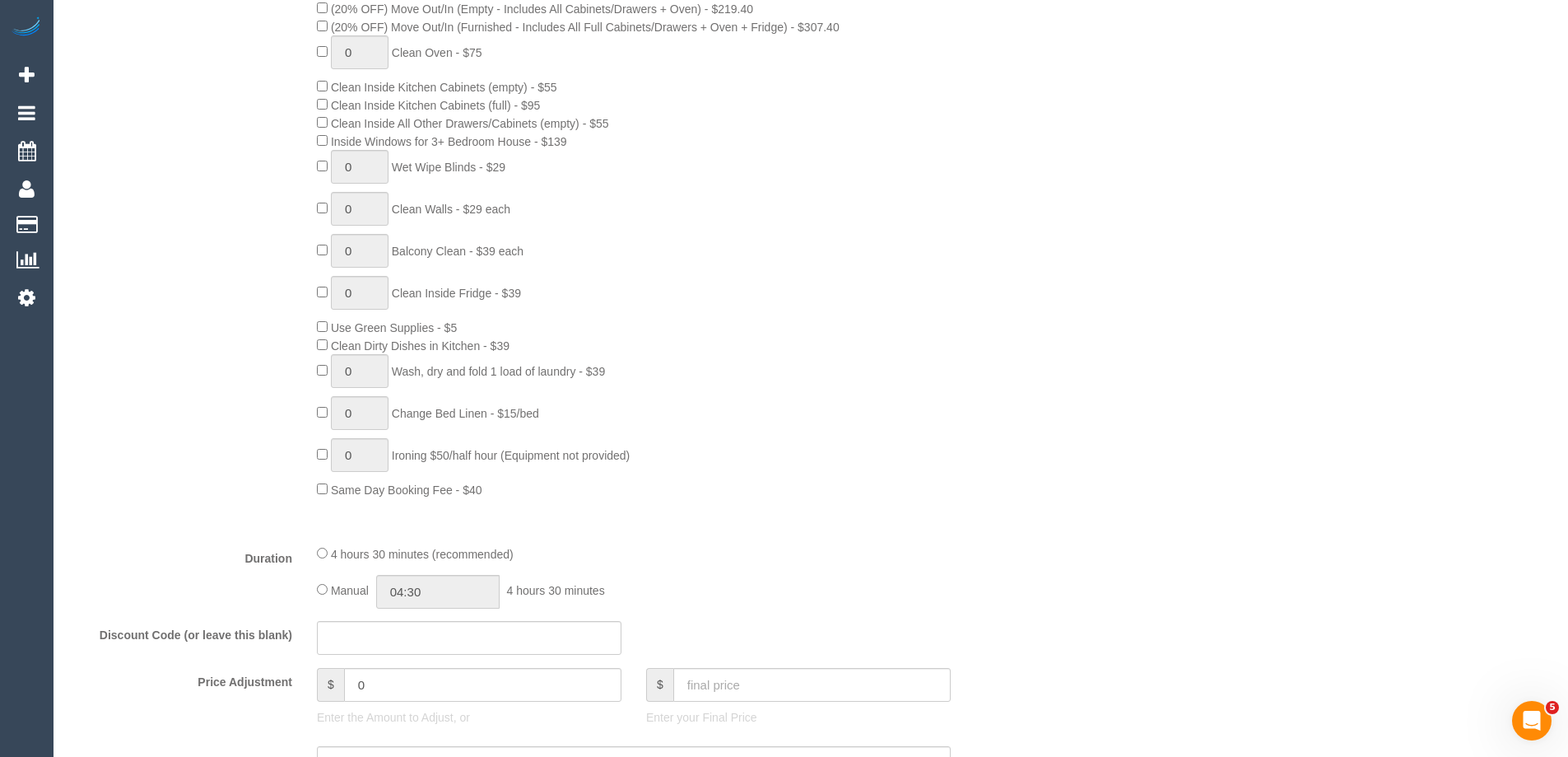
select select "number:27"
select select "number:14"
select select "number:19"
select select "number:22"
select select "number:34"
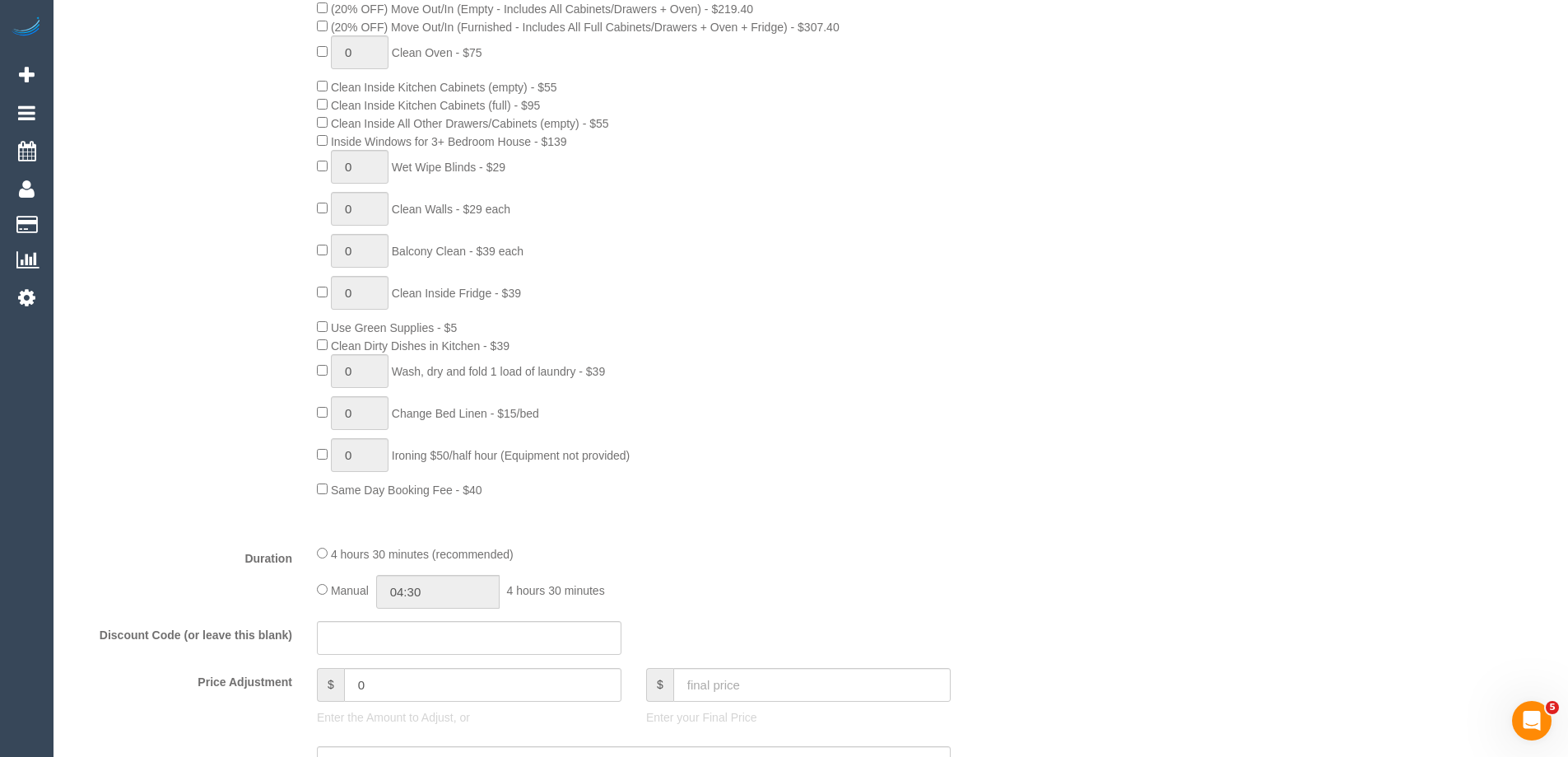
select select "number:13"
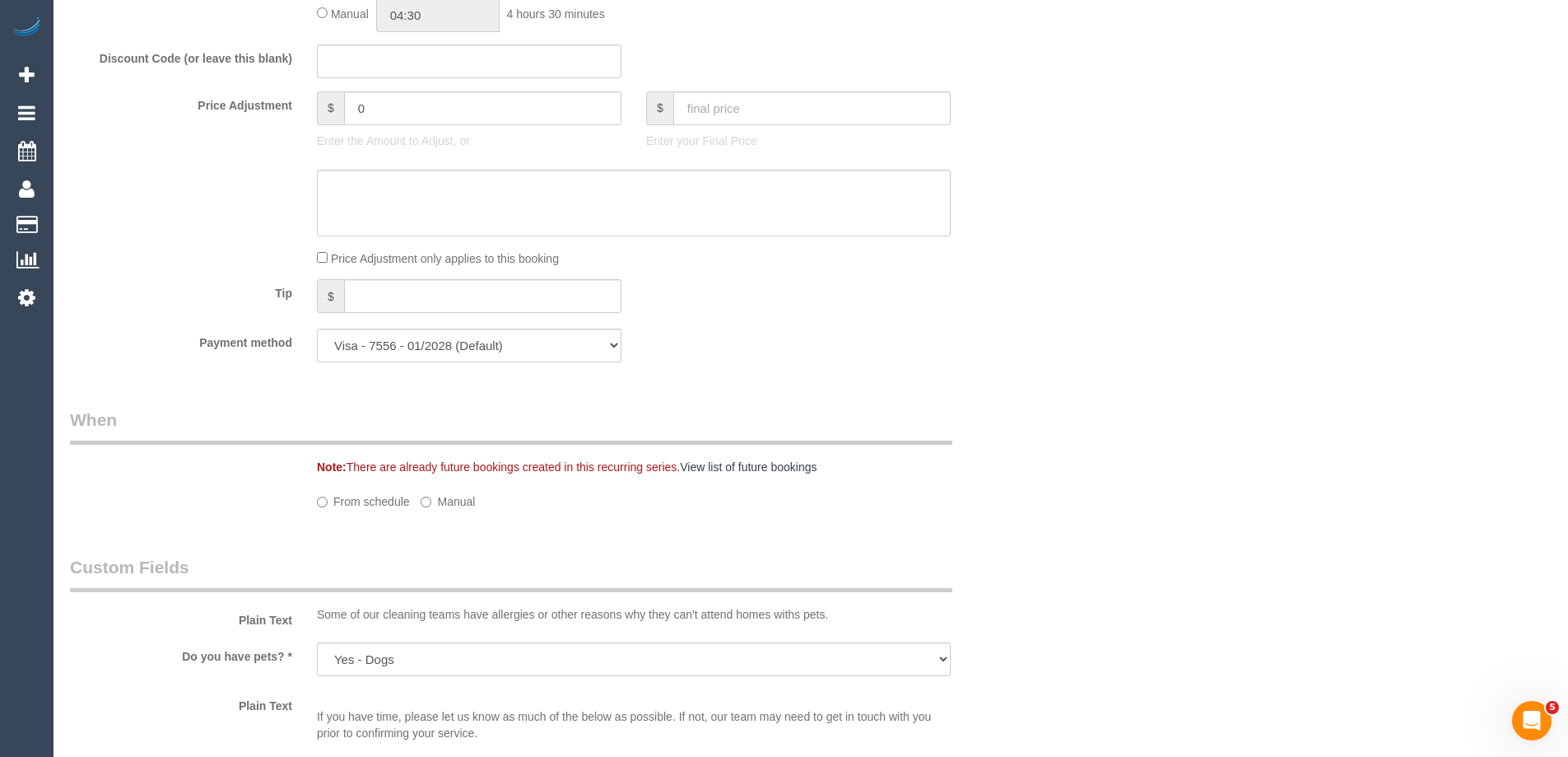
select select "object:1213"
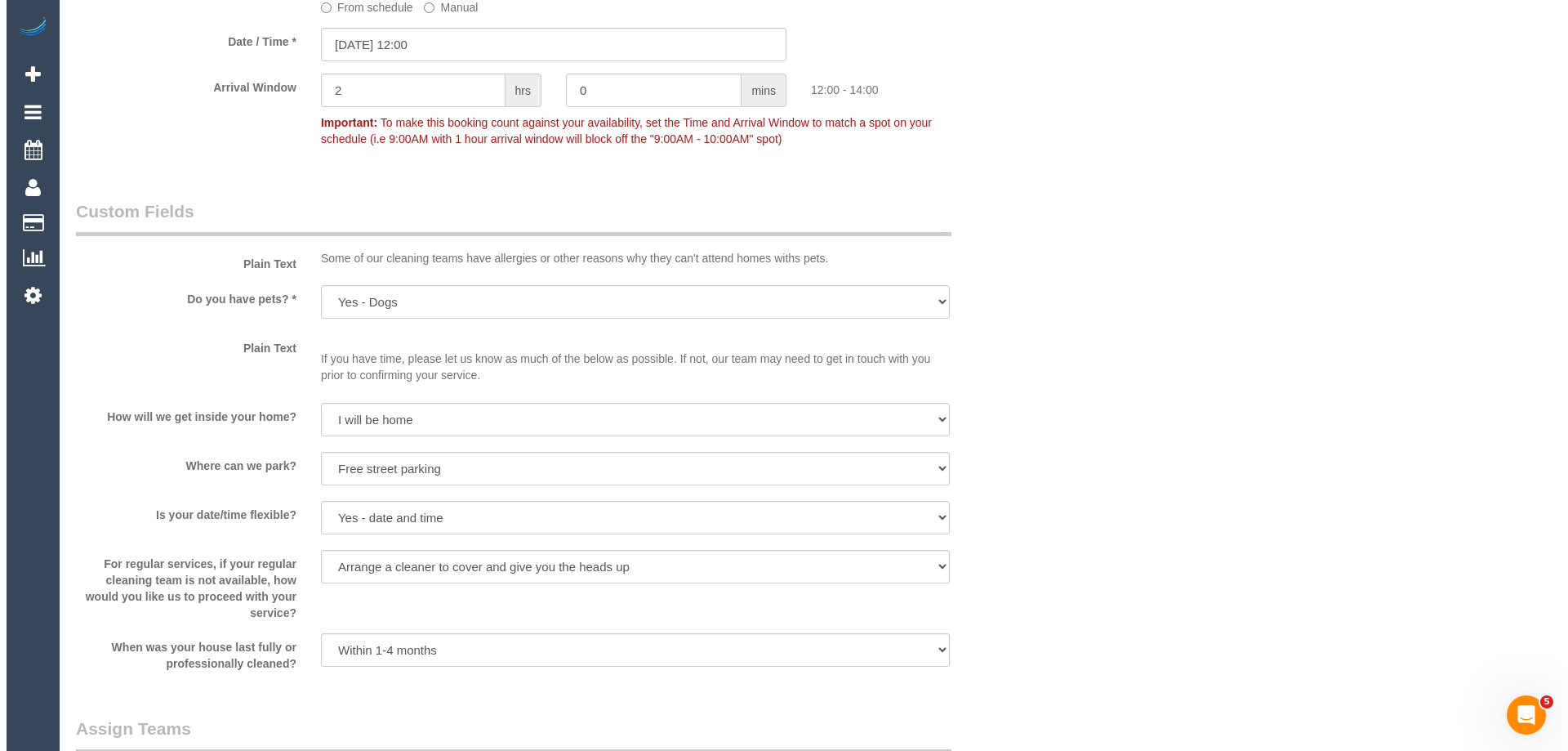
scroll to position [2450, 0]
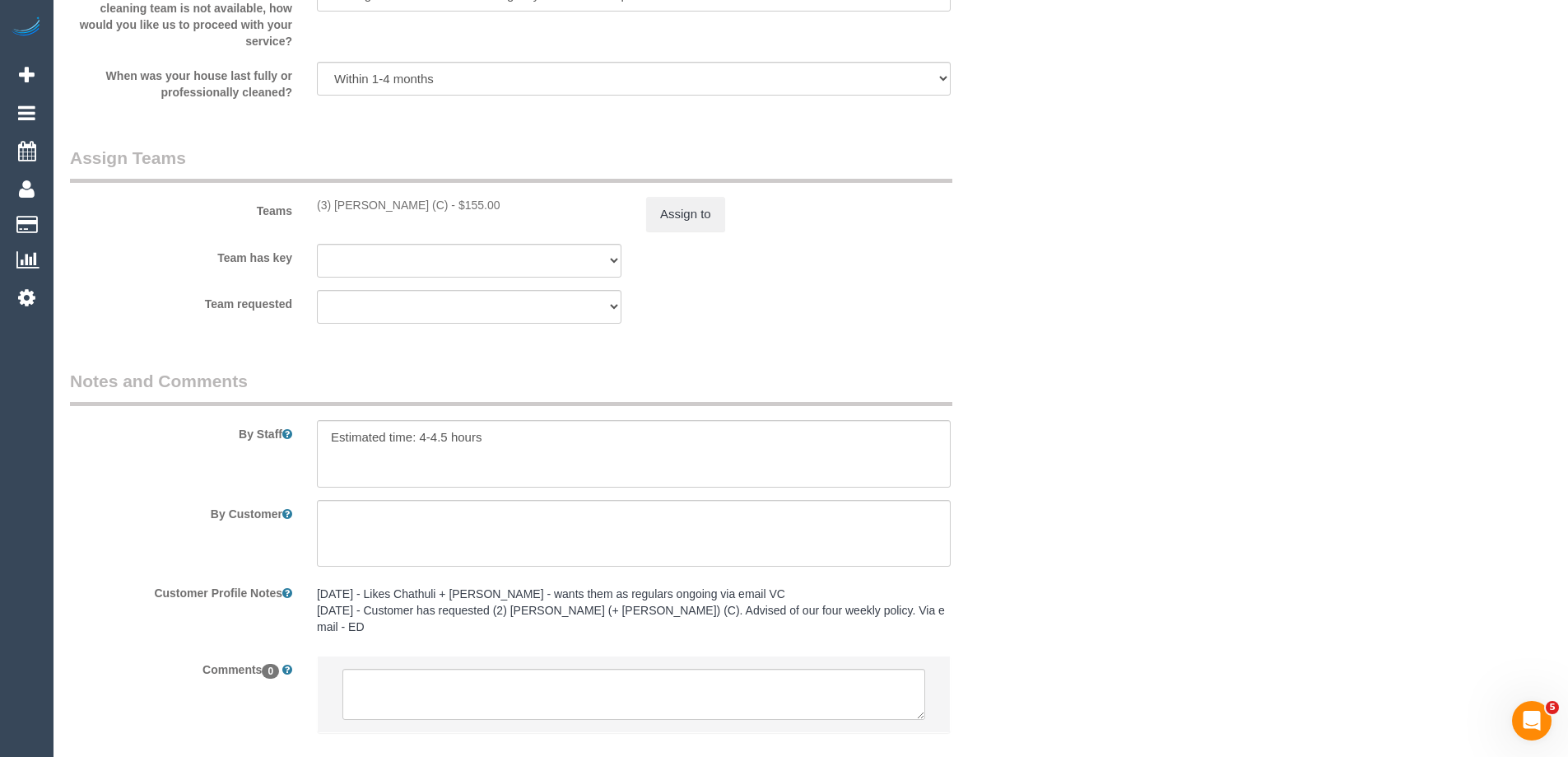
click at [677, 239] on sui-booking-teams "Teams (3) [PERSON_NAME] (C) - $155.00 Assign to Team has key (3) [PERSON_NAME] …" at bounding box center [551, 235] width 963 height 178
click at [678, 224] on button "Assign to" at bounding box center [686, 214] width 79 height 35
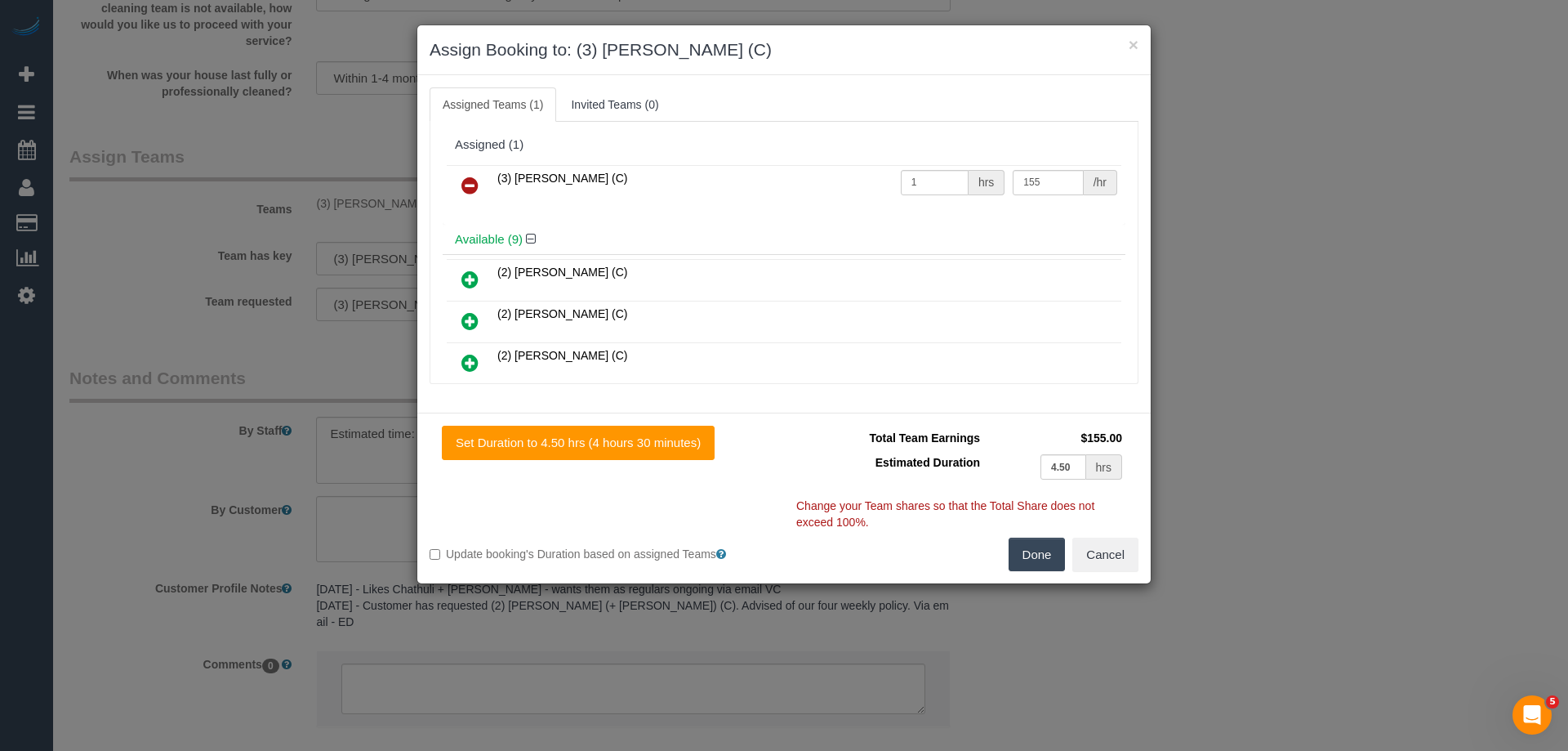
click at [459, 181] on link at bounding box center [469, 186] width 38 height 33
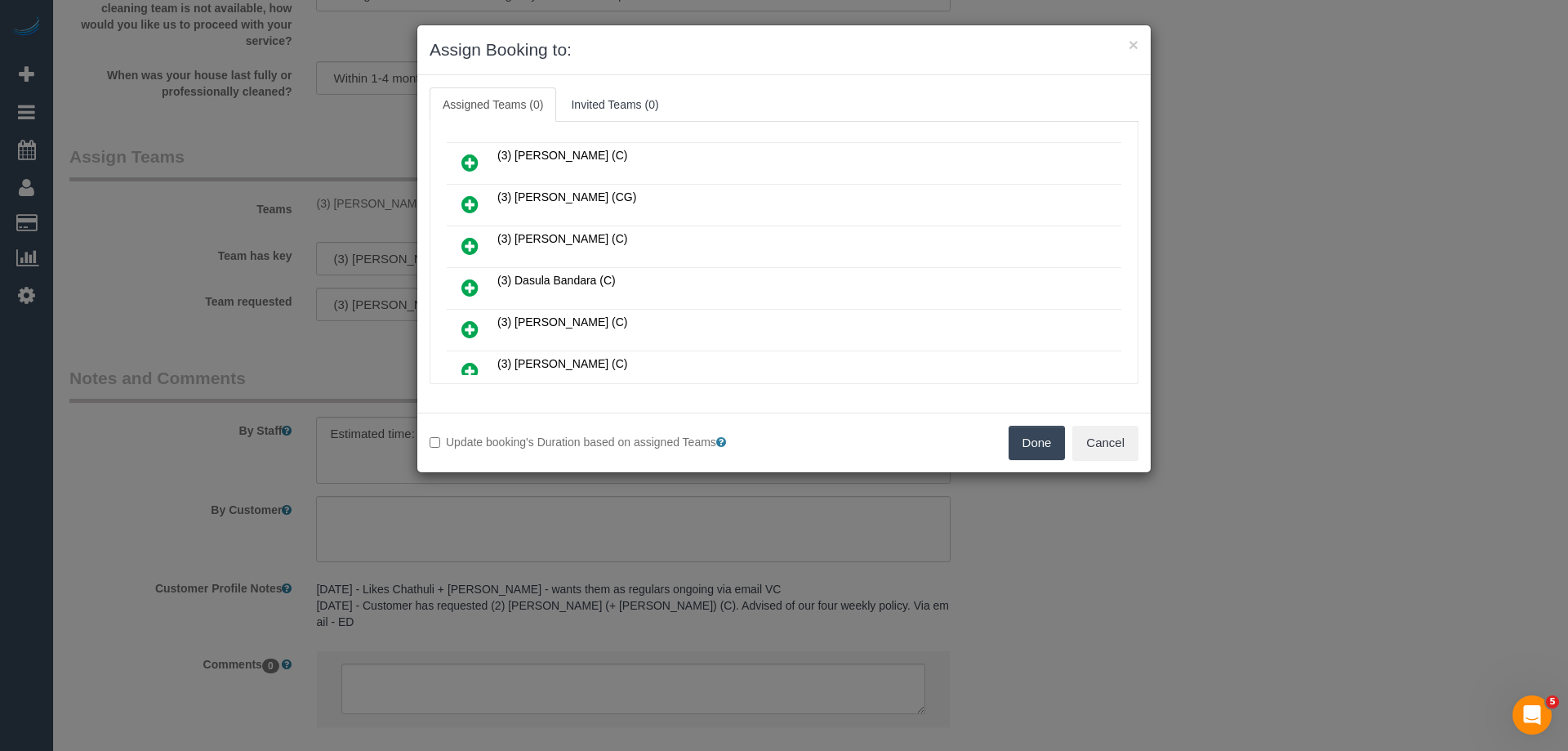
click at [464, 287] on icon at bounding box center [470, 287] width 17 height 20
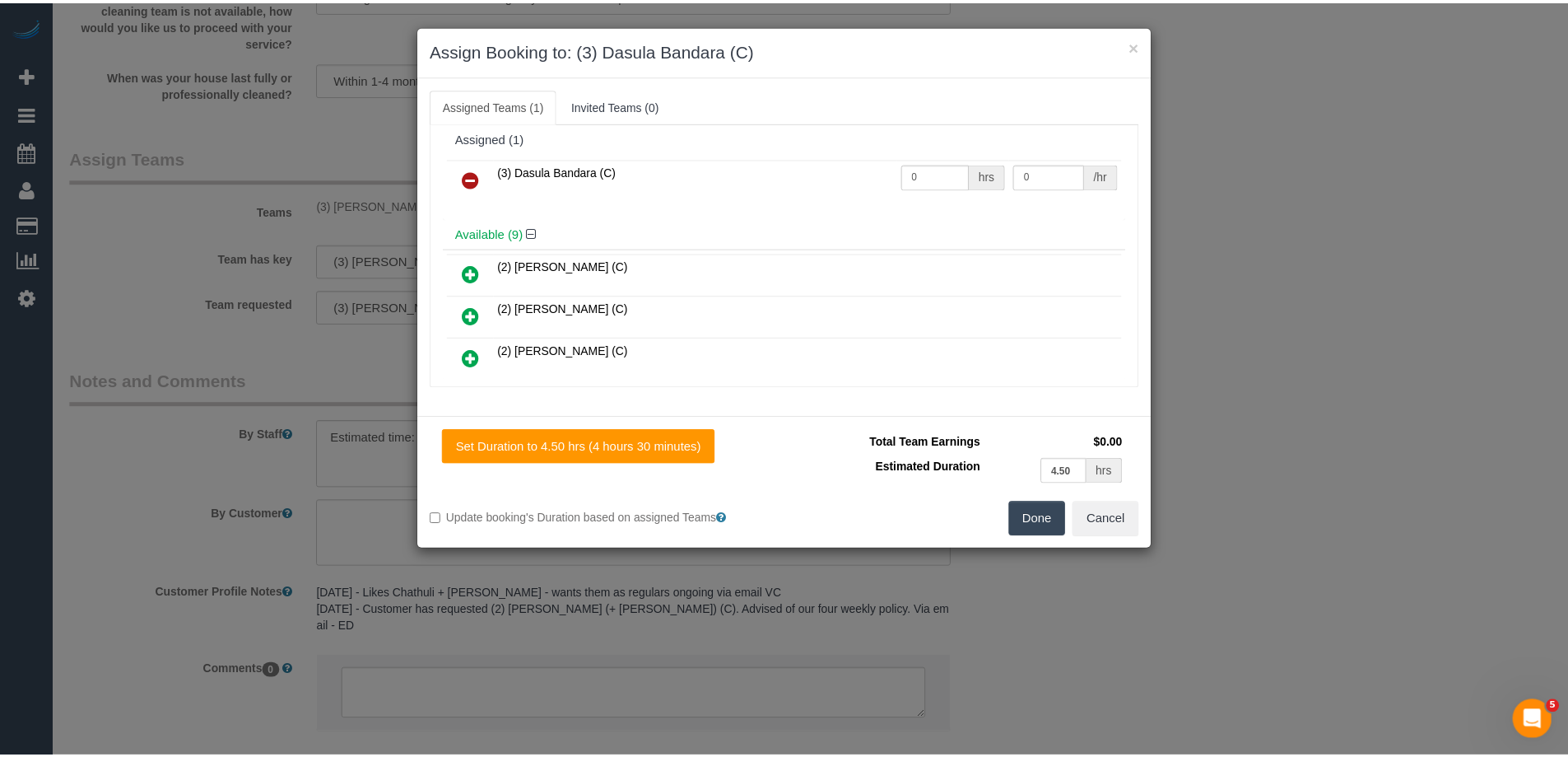
scroll to position [0, 0]
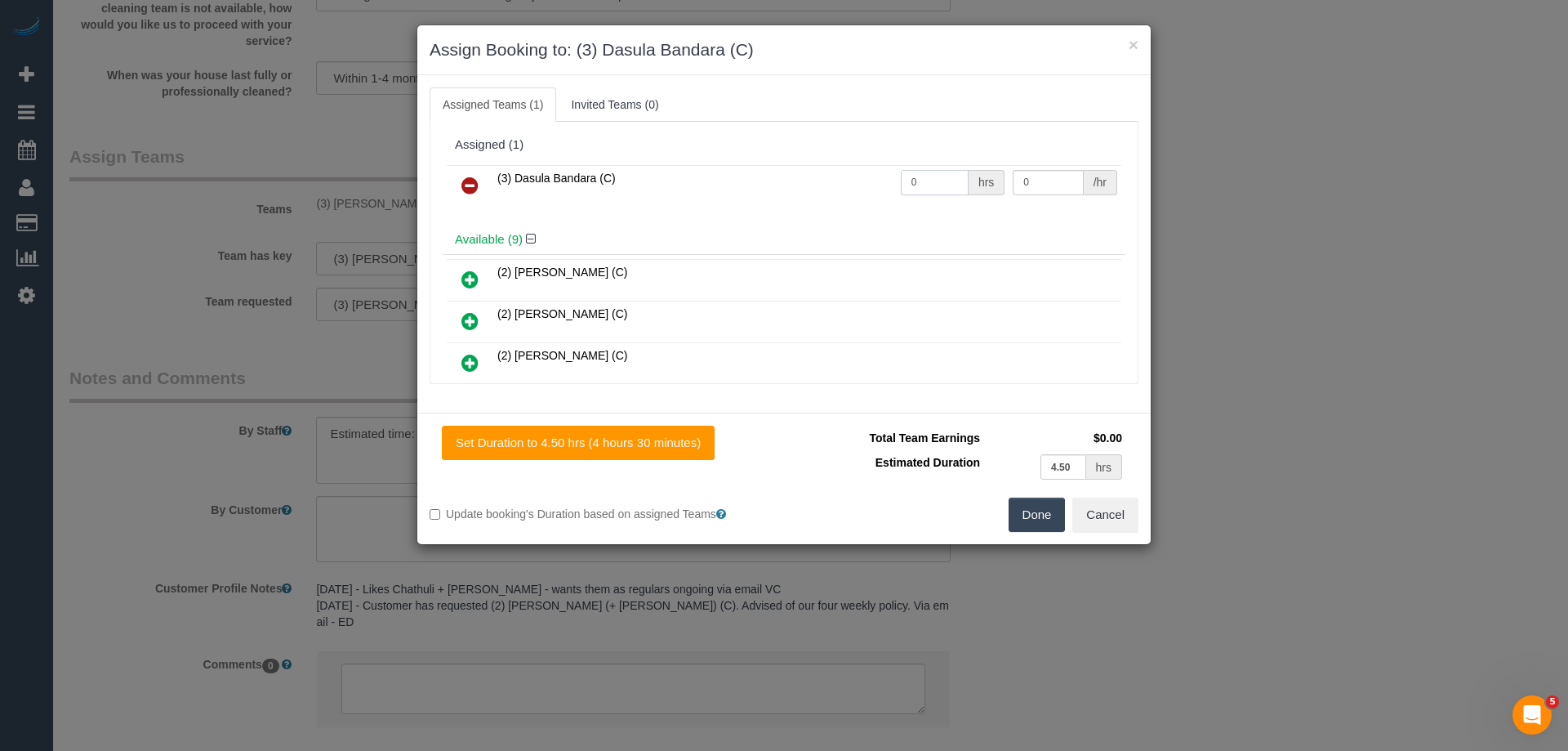
drag, startPoint x: 937, startPoint y: 181, endPoint x: 785, endPoint y: 178, distance: 152.0
click at [785, 178] on tr "(3) Dasula Bandara (C) 0 hrs 0 /hr" at bounding box center [784, 185] width 675 height 42
type input "1"
click at [939, 178] on tr "(3) Dasula Bandara (C) 1 hrs 0 /hr" at bounding box center [784, 185] width 675 height 42
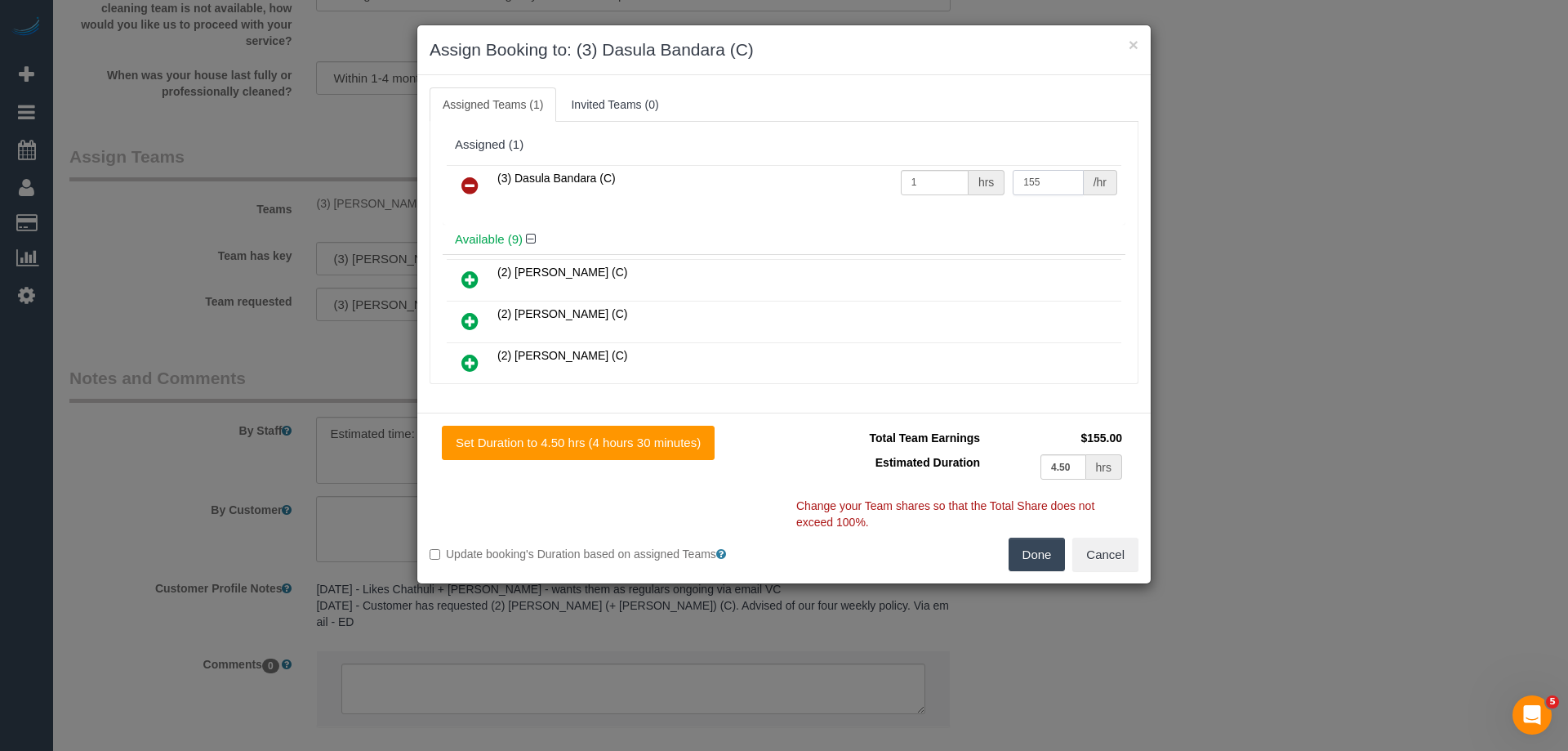
type input "155"
click at [1025, 547] on button "Done" at bounding box center [1037, 555] width 57 height 34
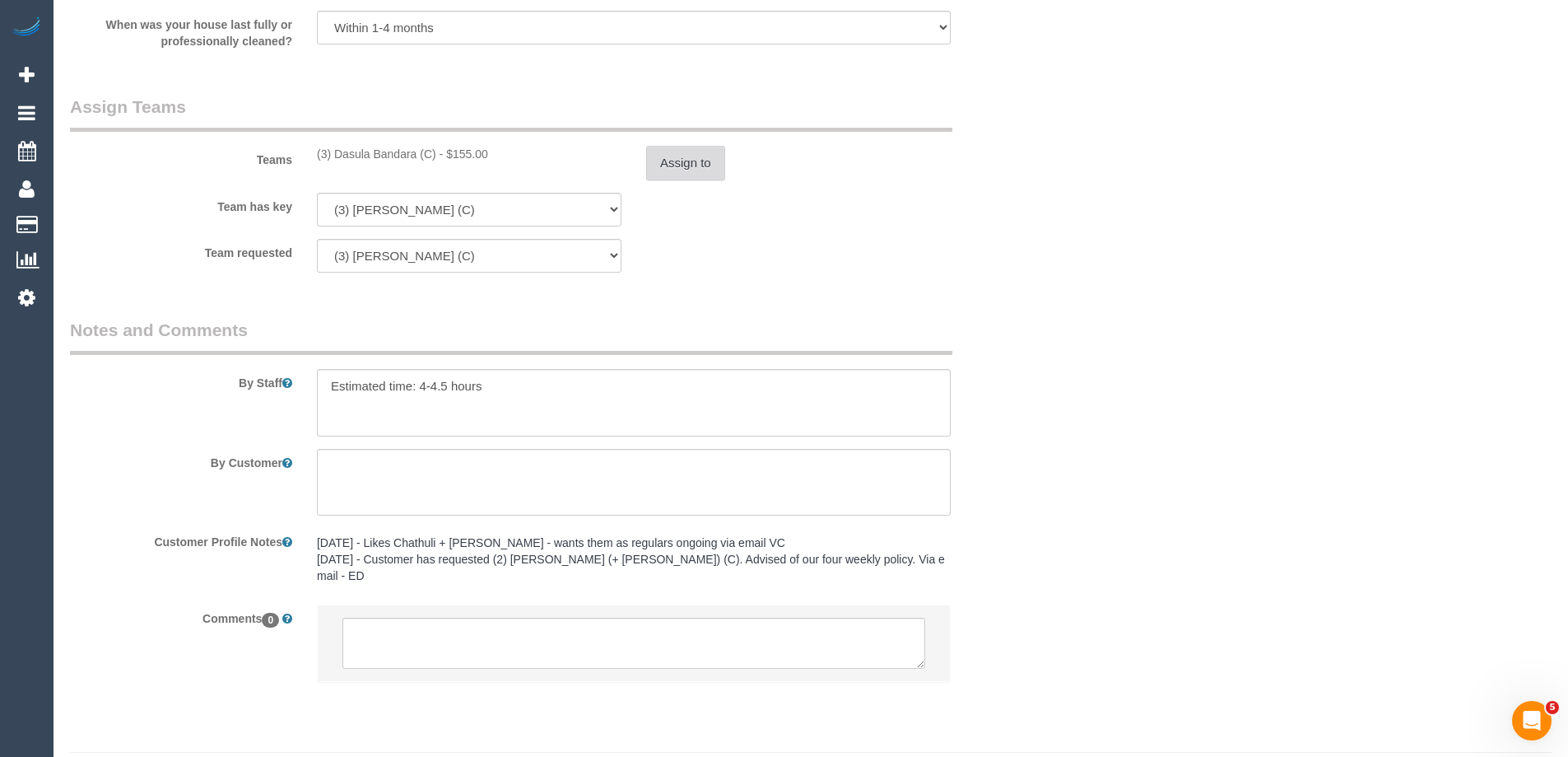
scroll to position [2549, 0]
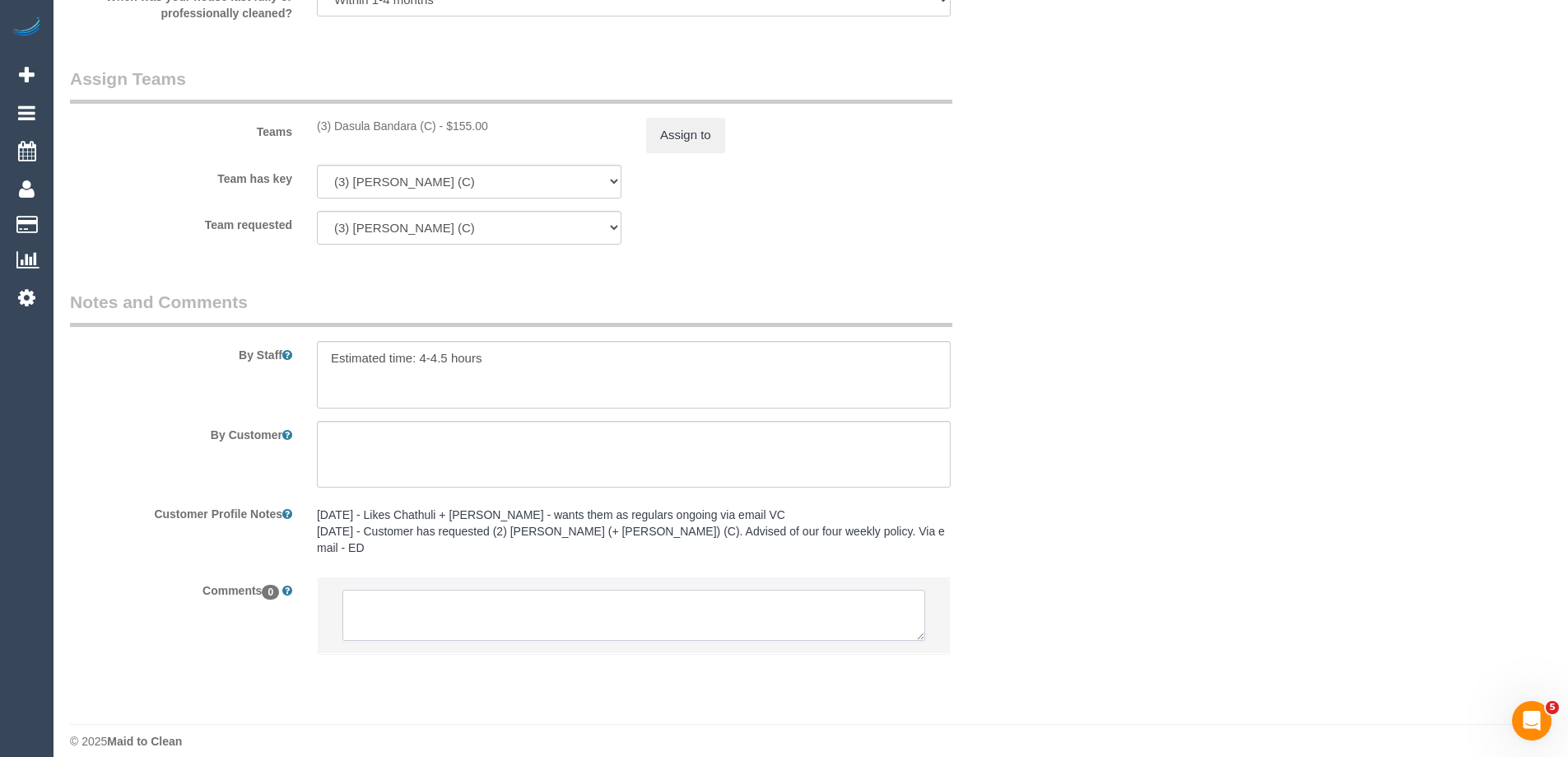
click at [418, 593] on textarea at bounding box center [633, 614] width 582 height 51
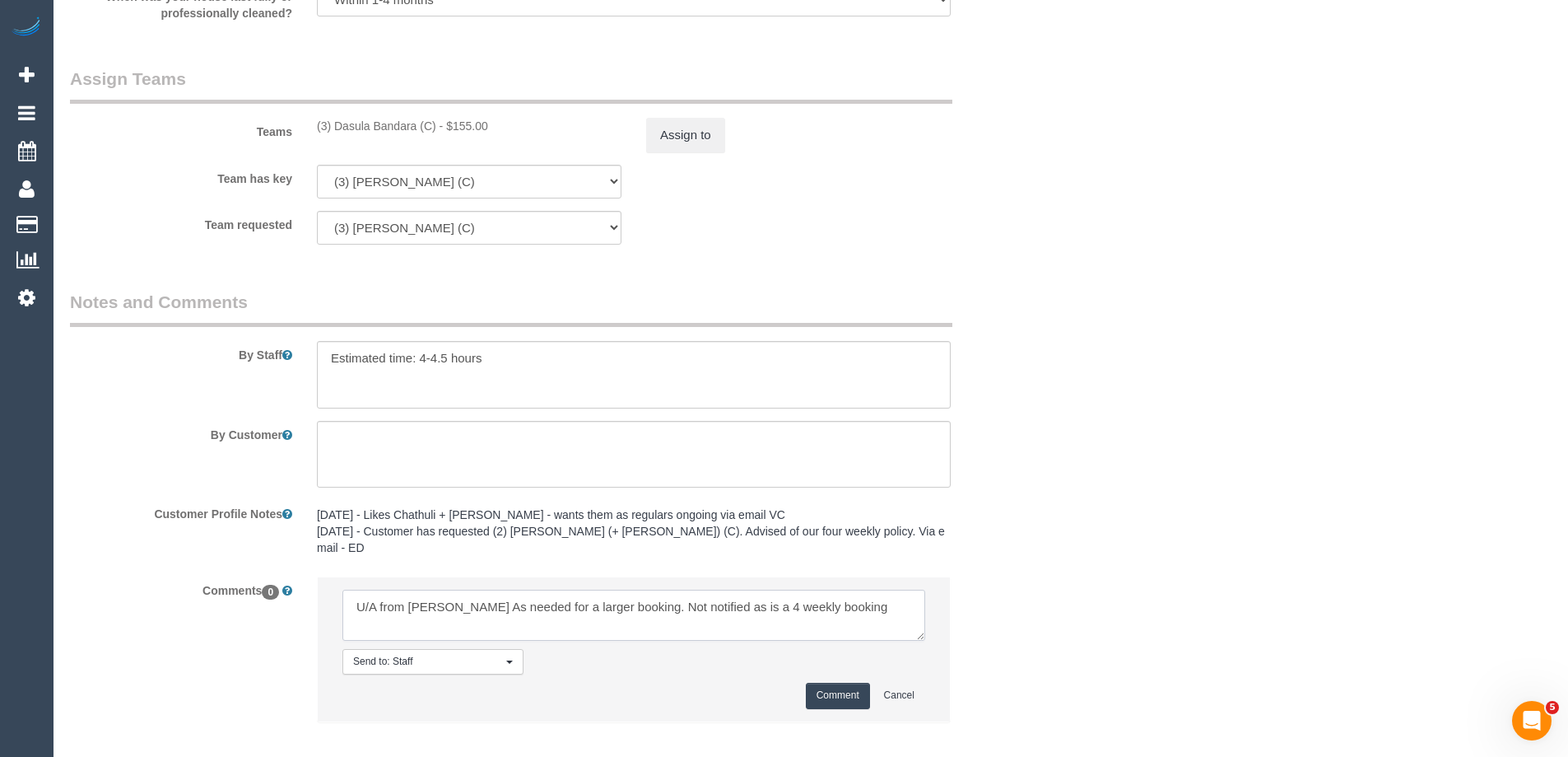
click at [460, 592] on textarea at bounding box center [633, 614] width 582 height 51
type textarea "U/A from Danyal as needed for a larger booking. Not notified as is a 4 weekly b…"
click at [839, 683] on button "Comment" at bounding box center [837, 695] width 64 height 25
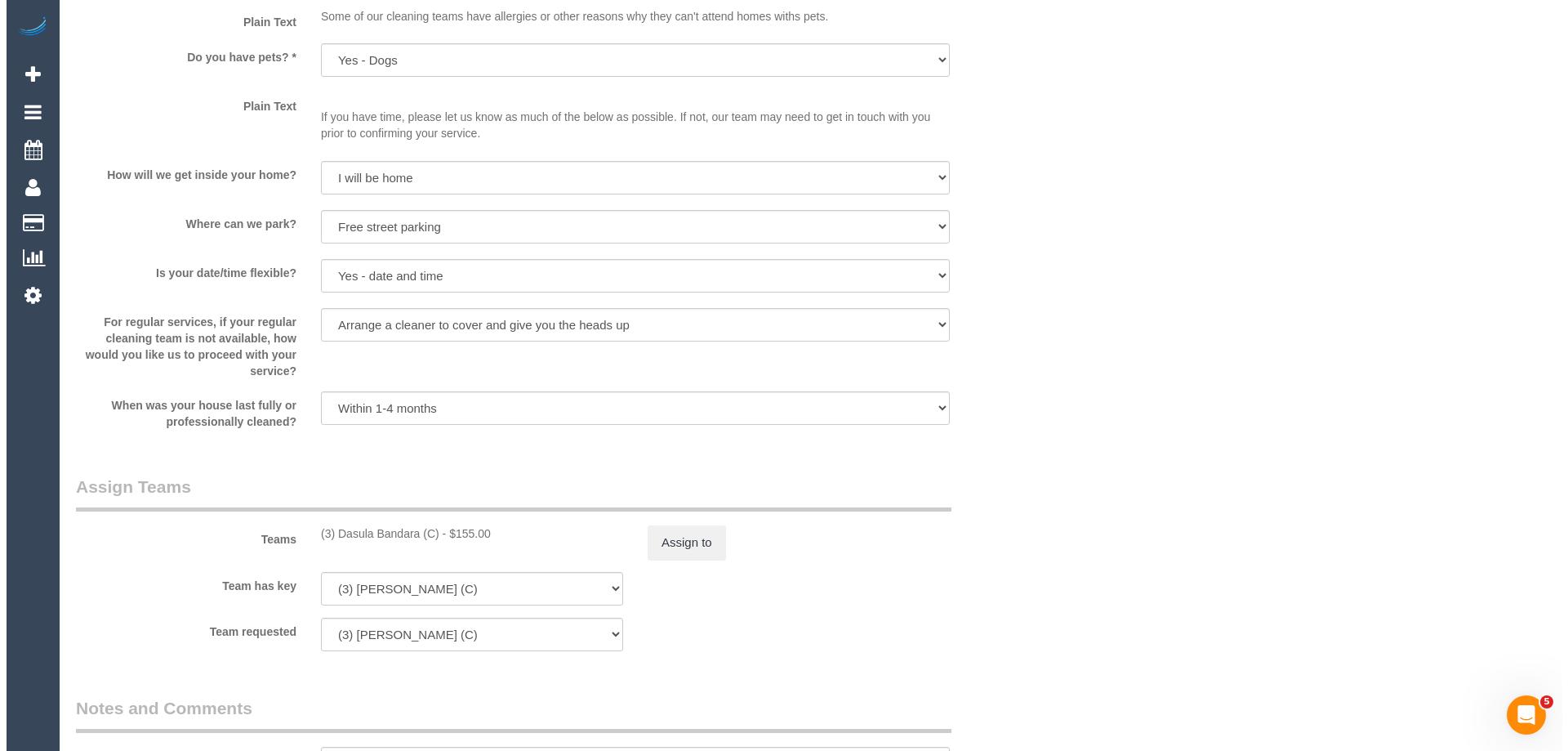
scroll to position [0, 0]
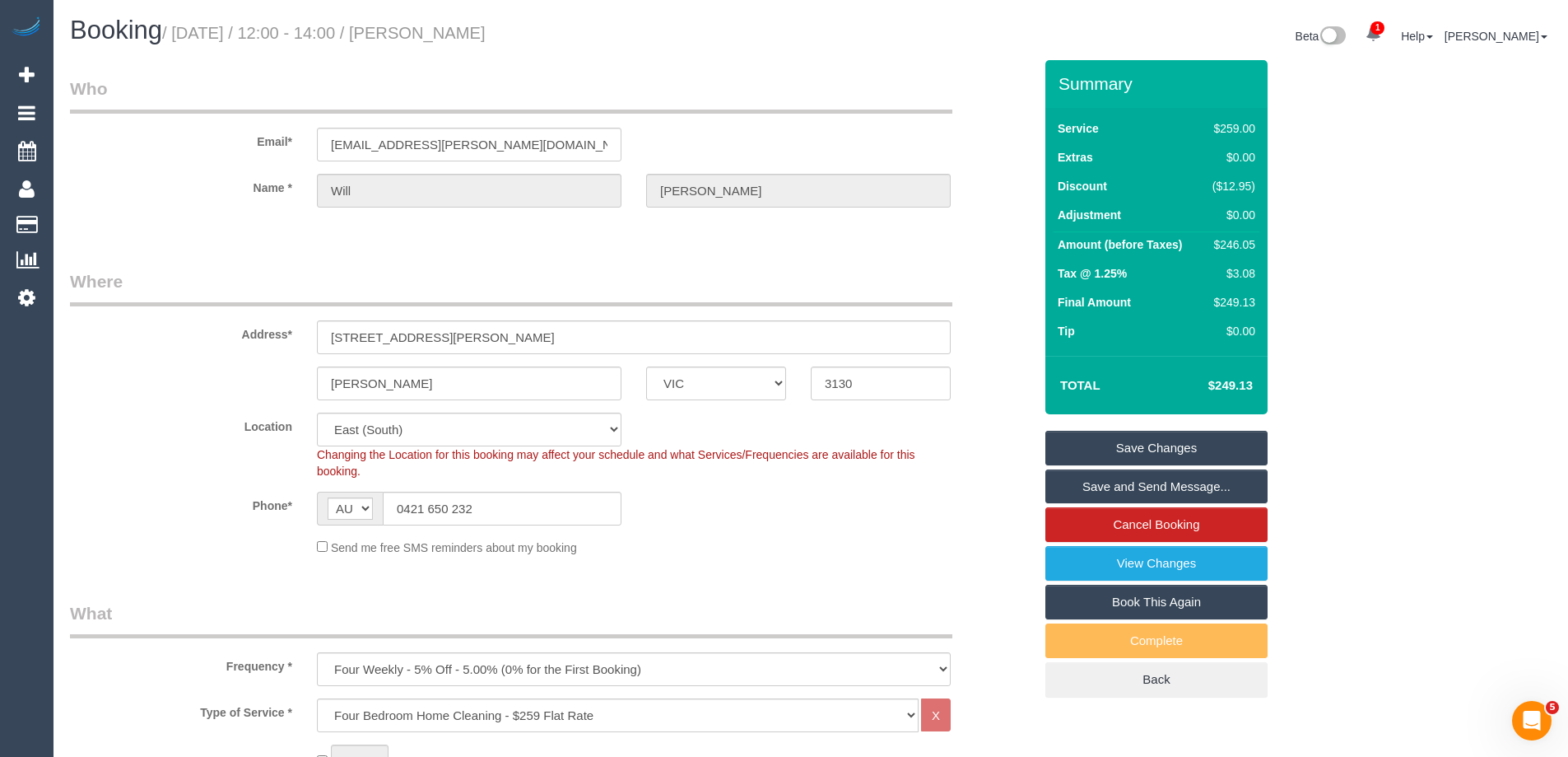
drag, startPoint x: 470, startPoint y: 28, endPoint x: 451, endPoint y: 23, distance: 19.6
click at [451, 23] on h1 "Booking / September 22, 2025 / 12:00 - 14:00 / Will McKenzie" at bounding box center [434, 31] width 729 height 28
copy small "Will McKenzie"
click at [1082, 446] on link "Save Changes" at bounding box center [1156, 447] width 222 height 35
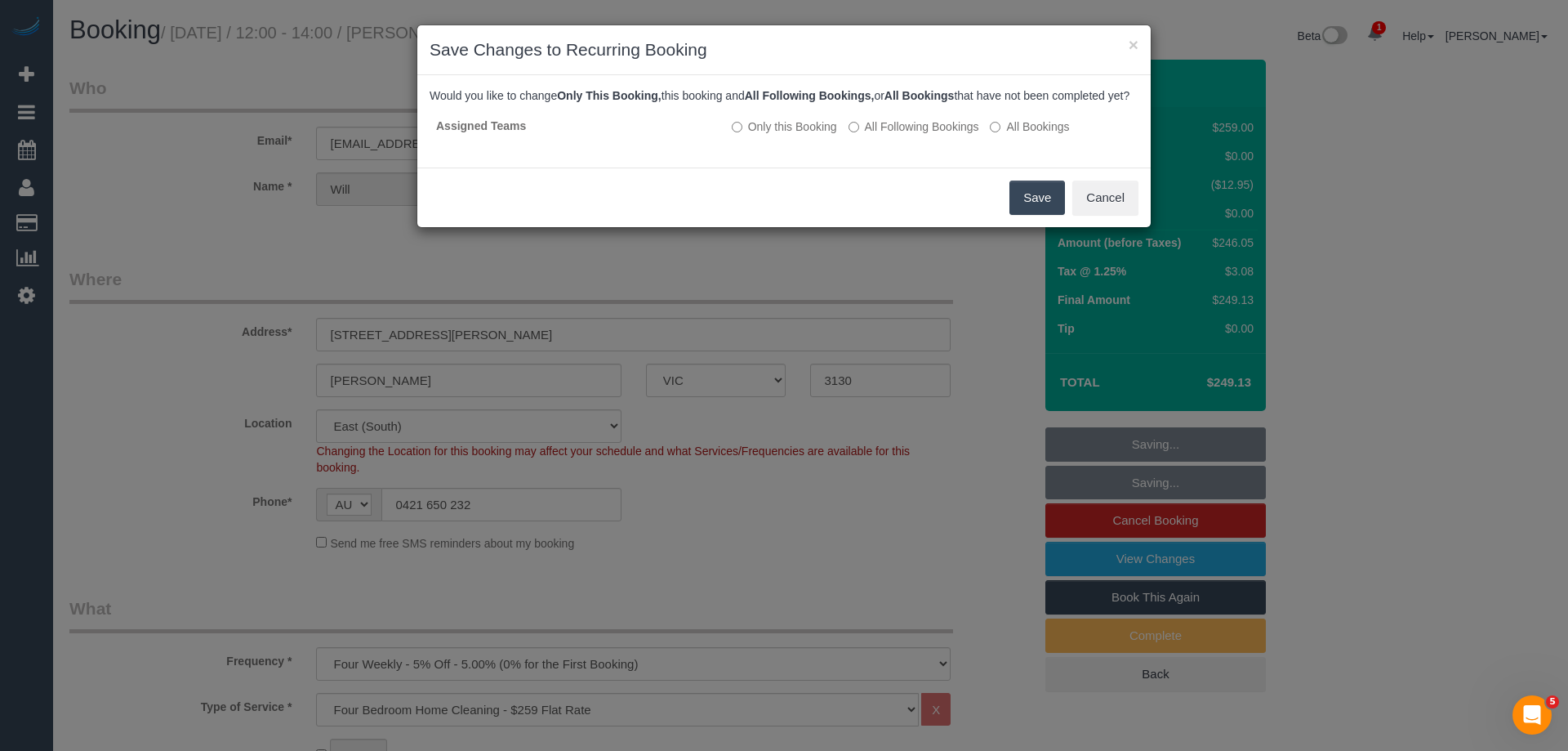
click at [1030, 212] on button "Save" at bounding box center [1038, 197] width 56 height 34
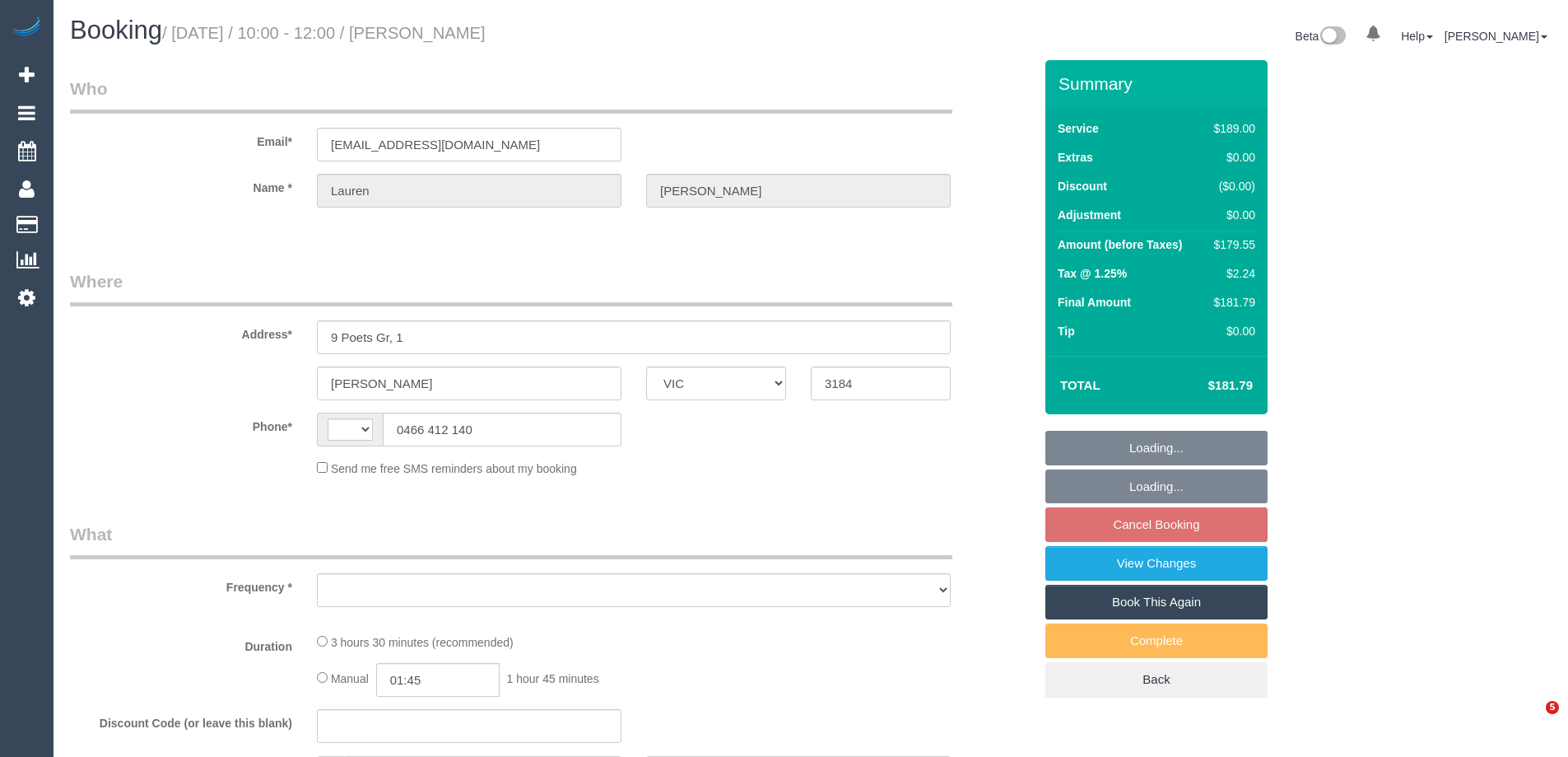
select select "VIC"
select select "string:AU"
select select "object:552"
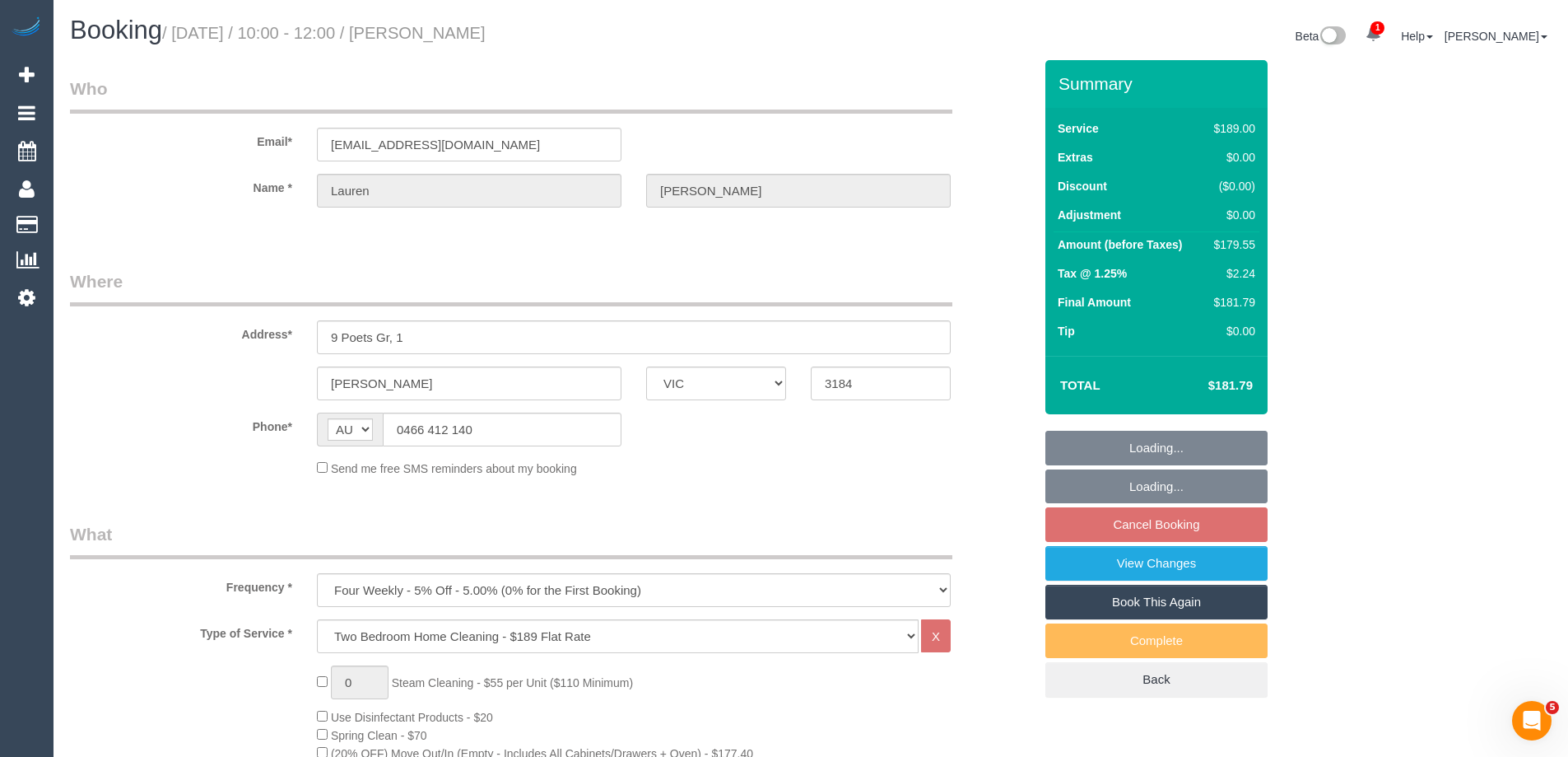
select select "string:stripe-pm_1QFmym2GScqysDRV70d5C7z0"
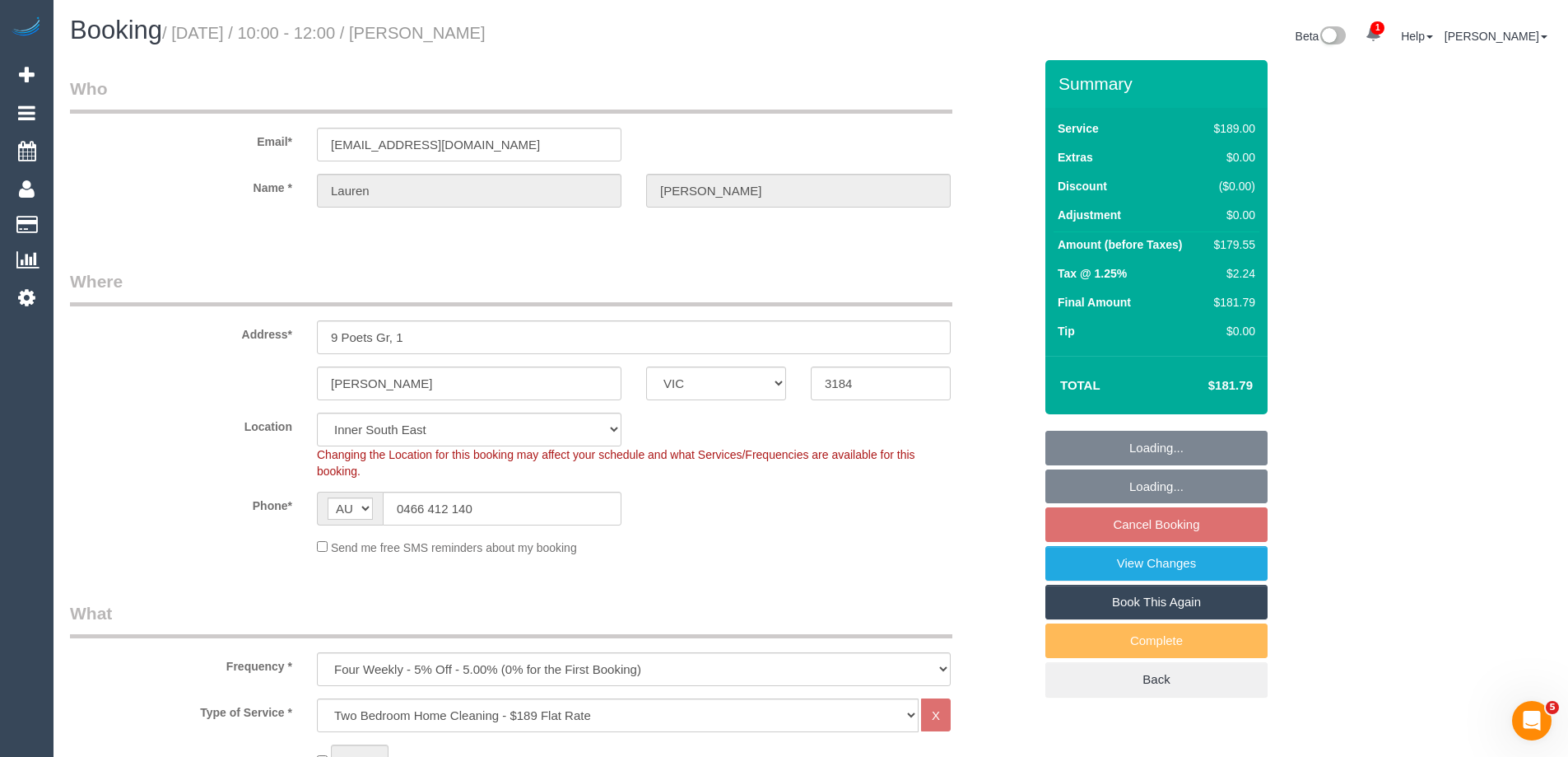
select select "object:1367"
select select "number:28"
select select "number:14"
select select "number:19"
select select "number:22"
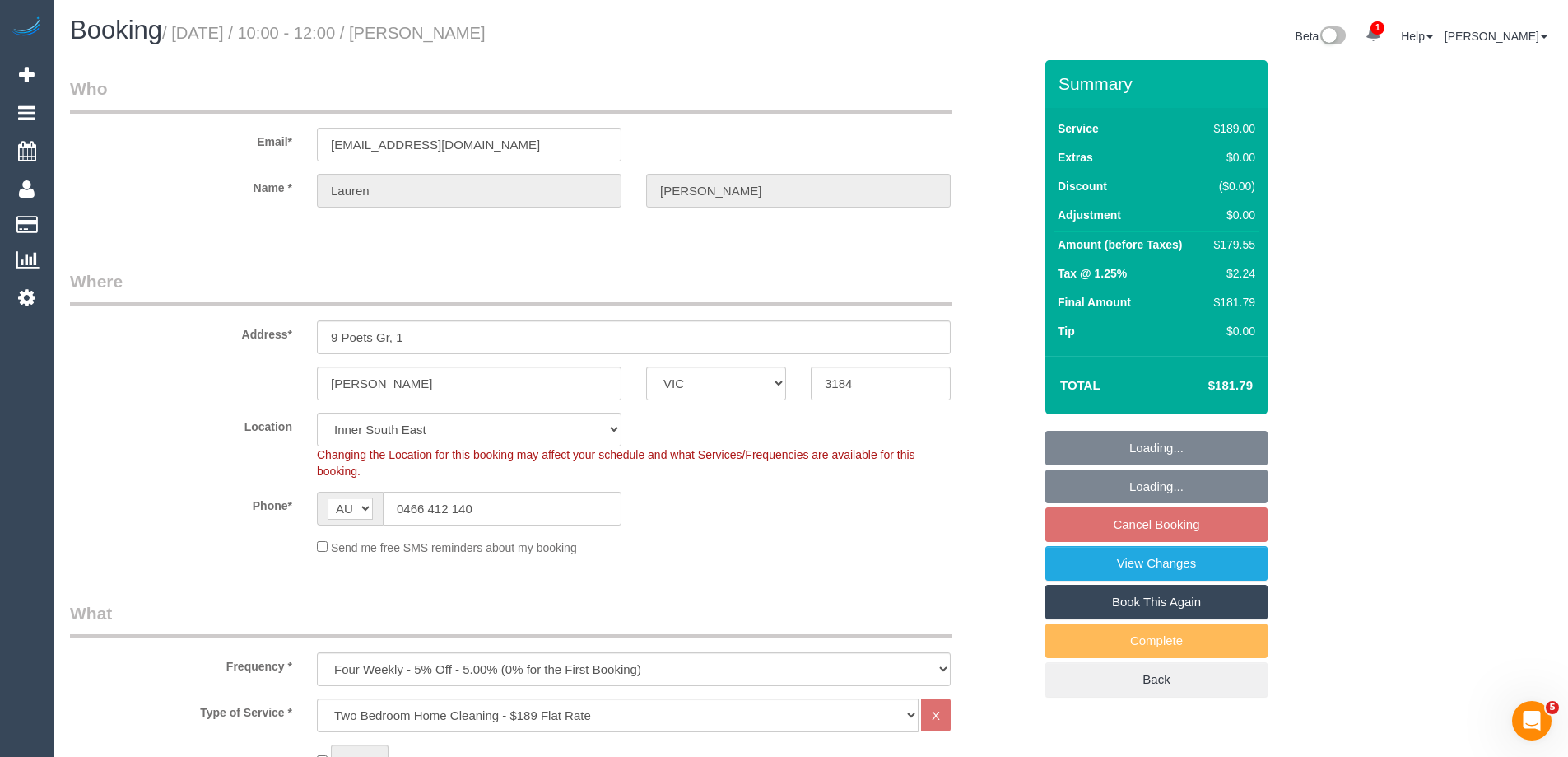
select select "number:34"
select select "number:13"
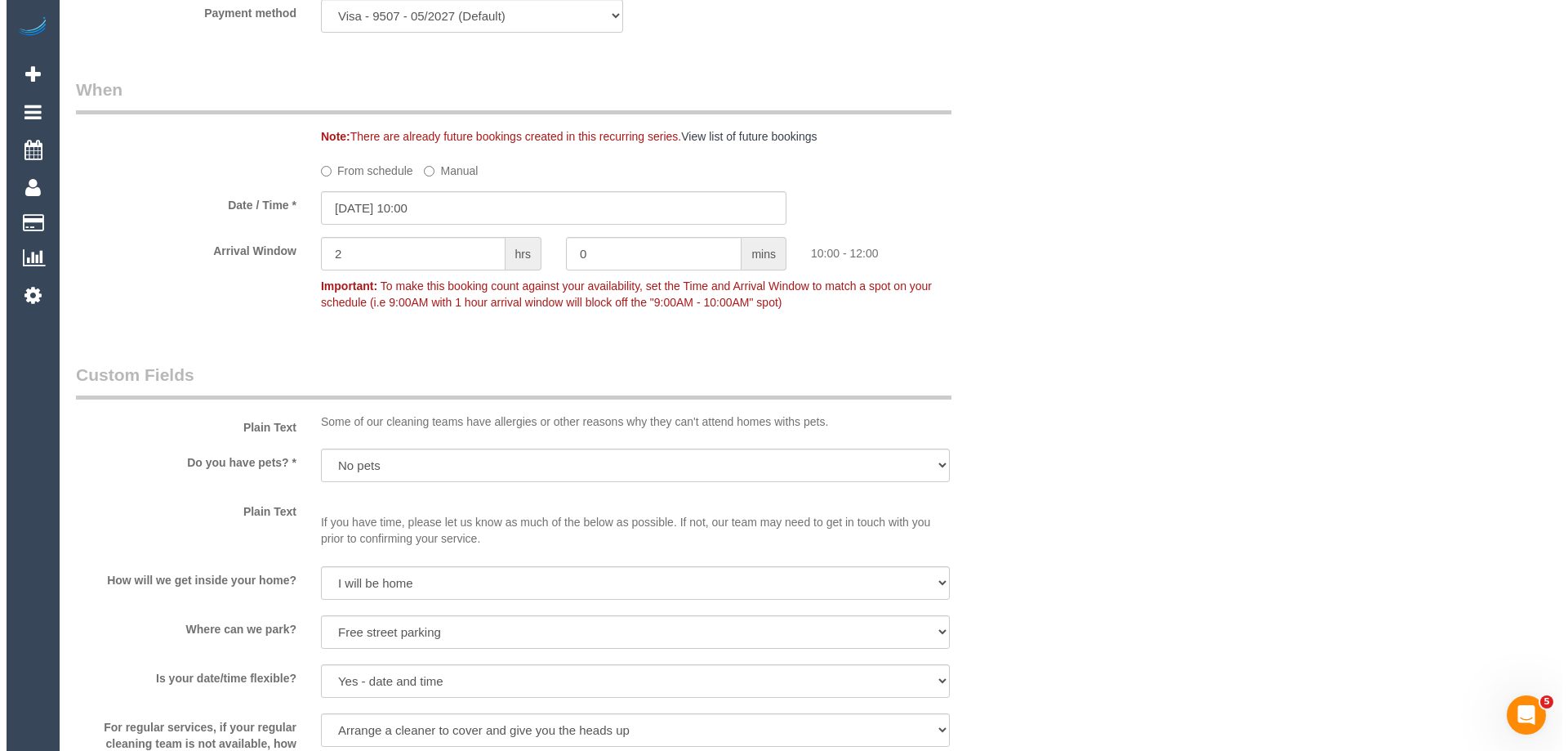
scroll to position [2287, 0]
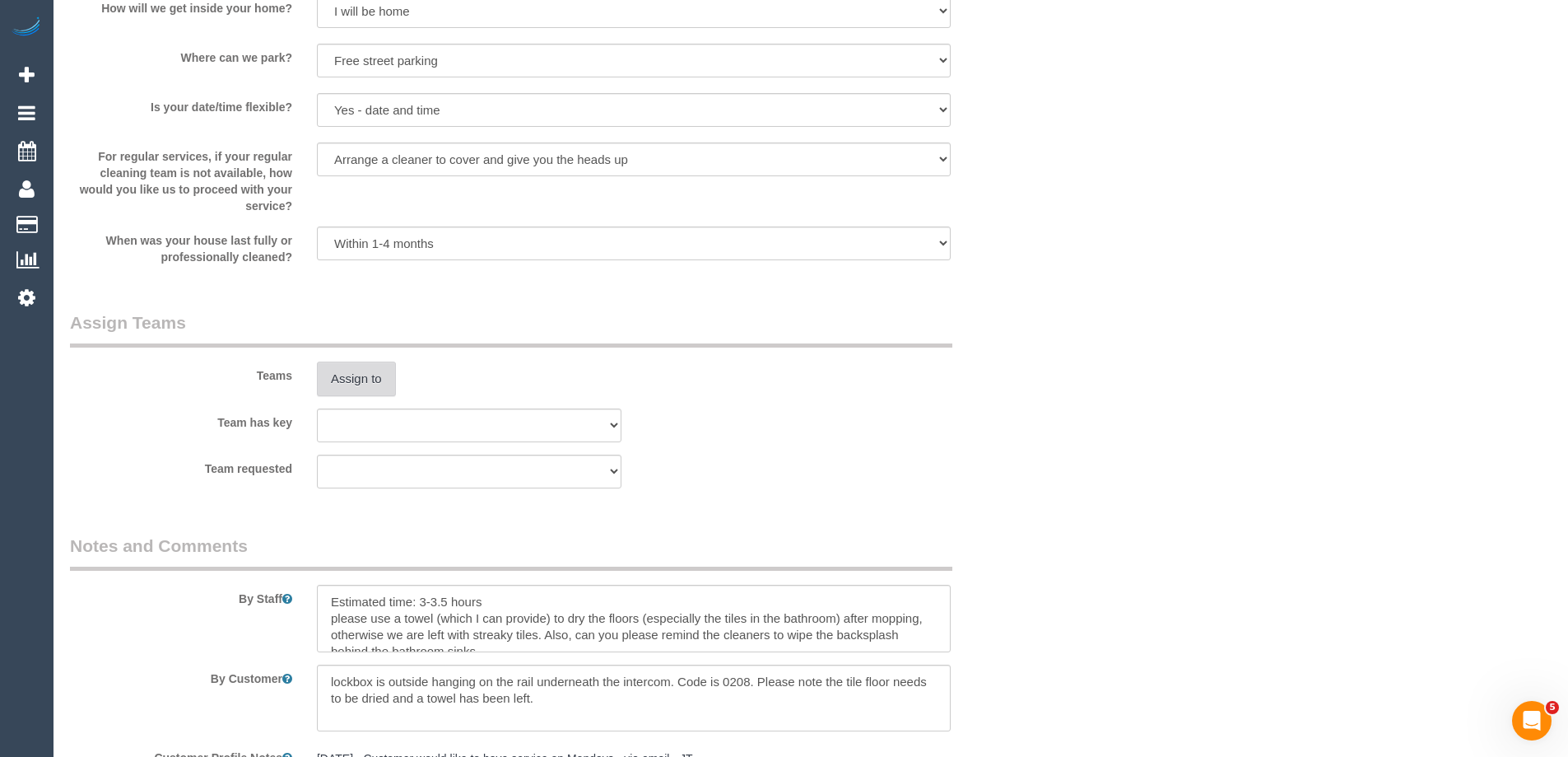
click at [359, 373] on button "Assign to" at bounding box center [356, 378] width 79 height 35
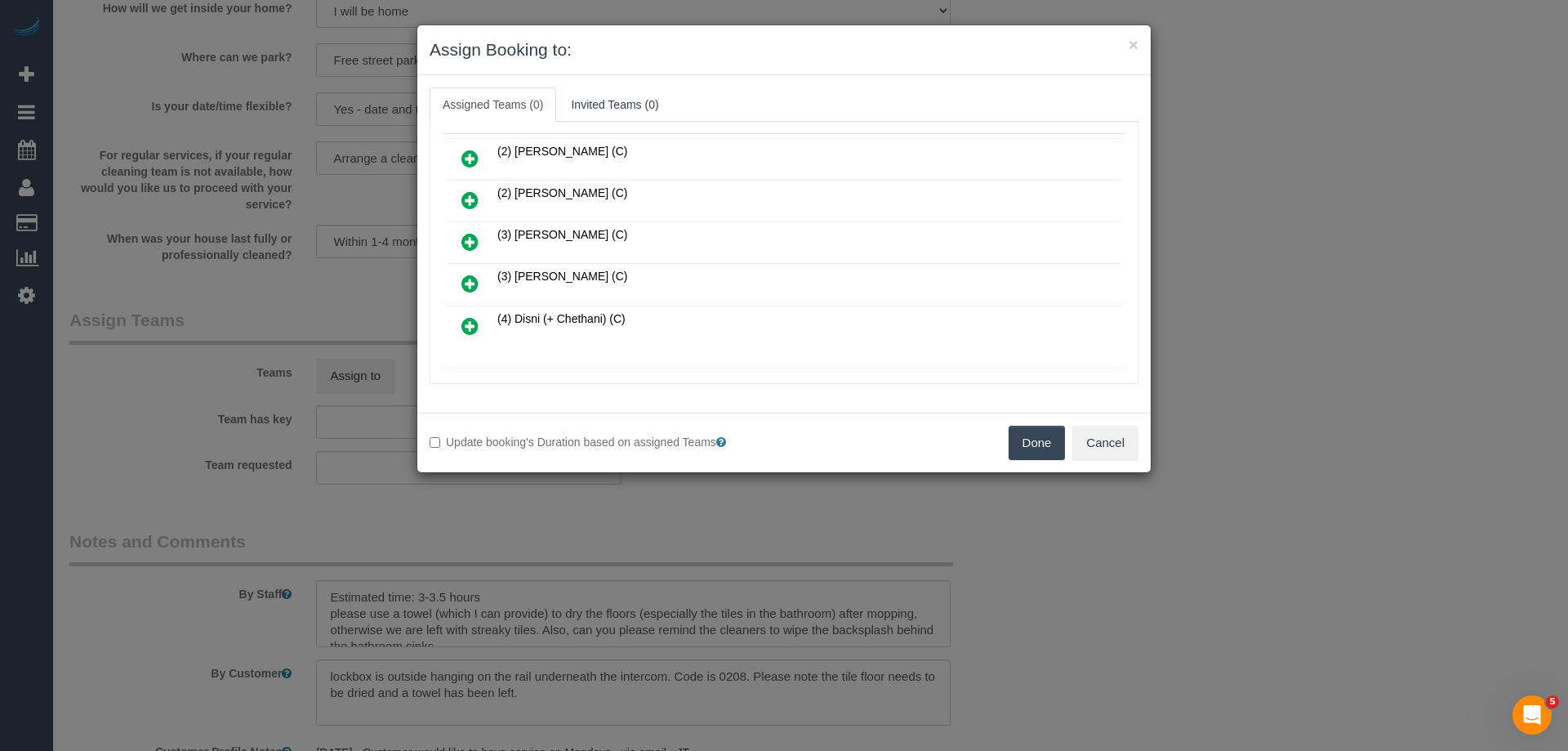
click at [475, 238] on icon at bounding box center [470, 241] width 17 height 20
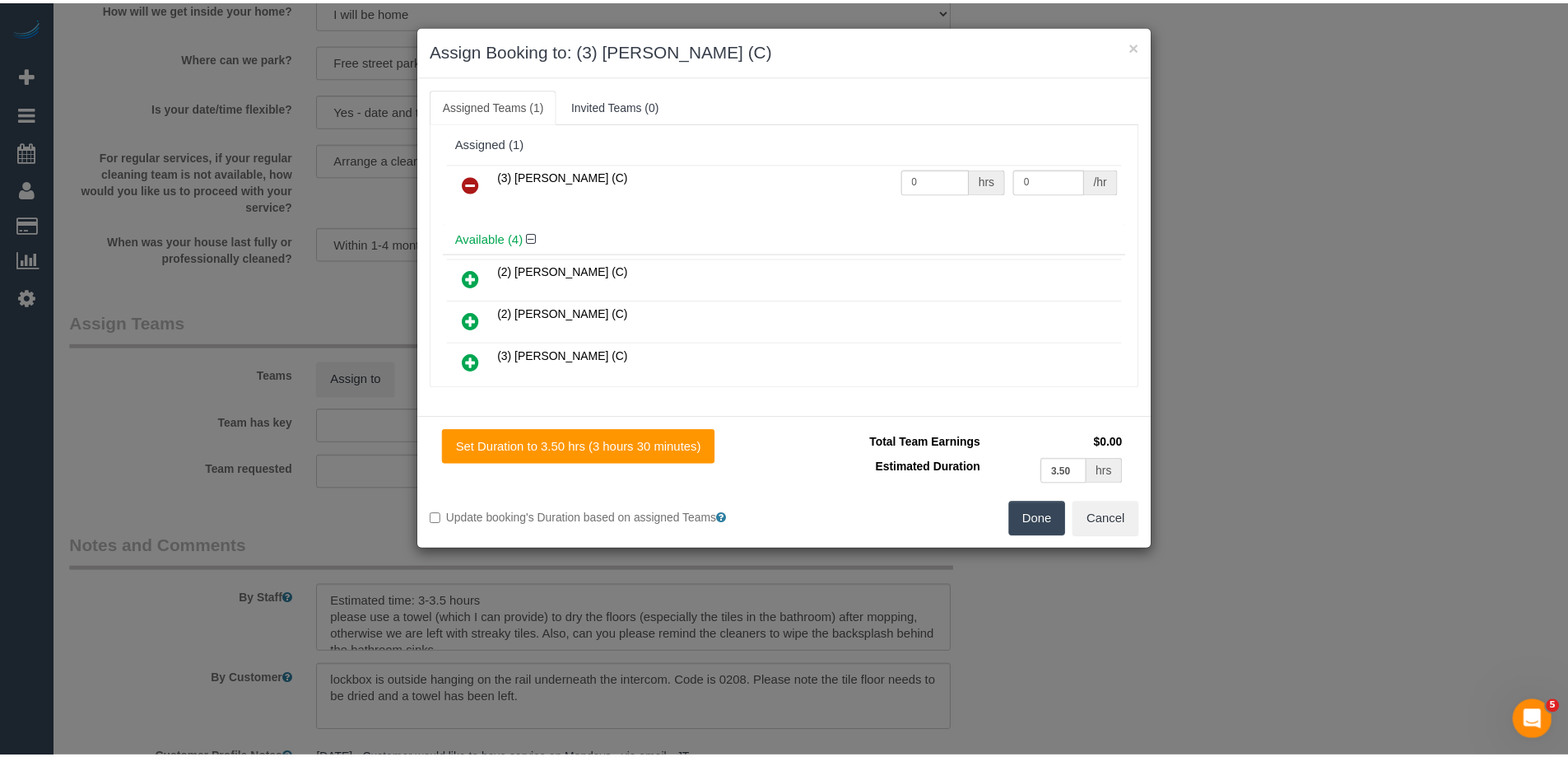
scroll to position [0, 0]
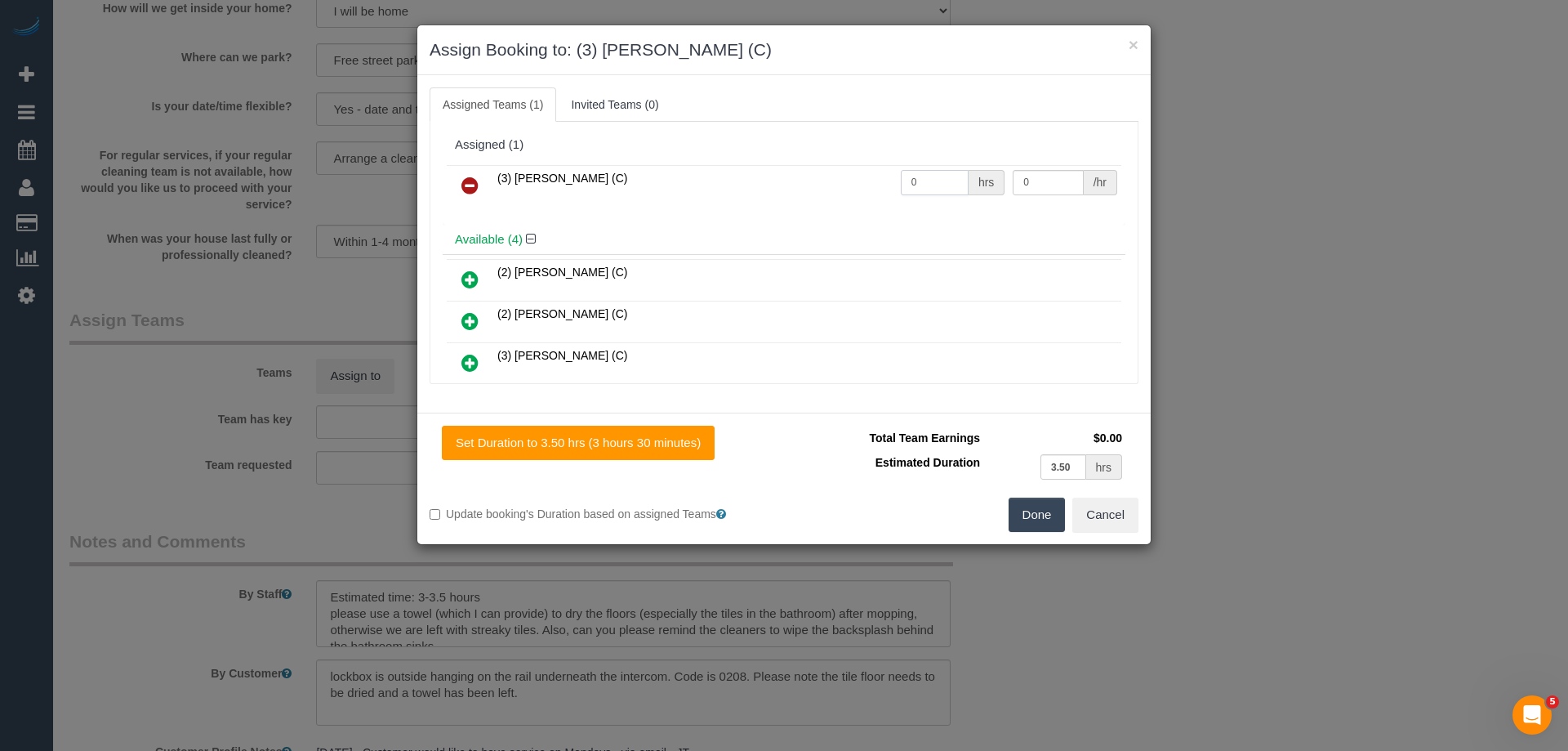
drag, startPoint x: 930, startPoint y: 181, endPoint x: 801, endPoint y: 177, distance: 129.1
click at [784, 181] on tr "(3) Danyal Ali (C) 0 hrs 0 /hr" at bounding box center [784, 185] width 675 height 42
type input "1"
drag, startPoint x: 1044, startPoint y: 178, endPoint x: 923, endPoint y: 177, distance: 121.0
click at [932, 178] on tr "(3) Danyal Ali (C) 1 hrs 0 /hr" at bounding box center [784, 185] width 675 height 42
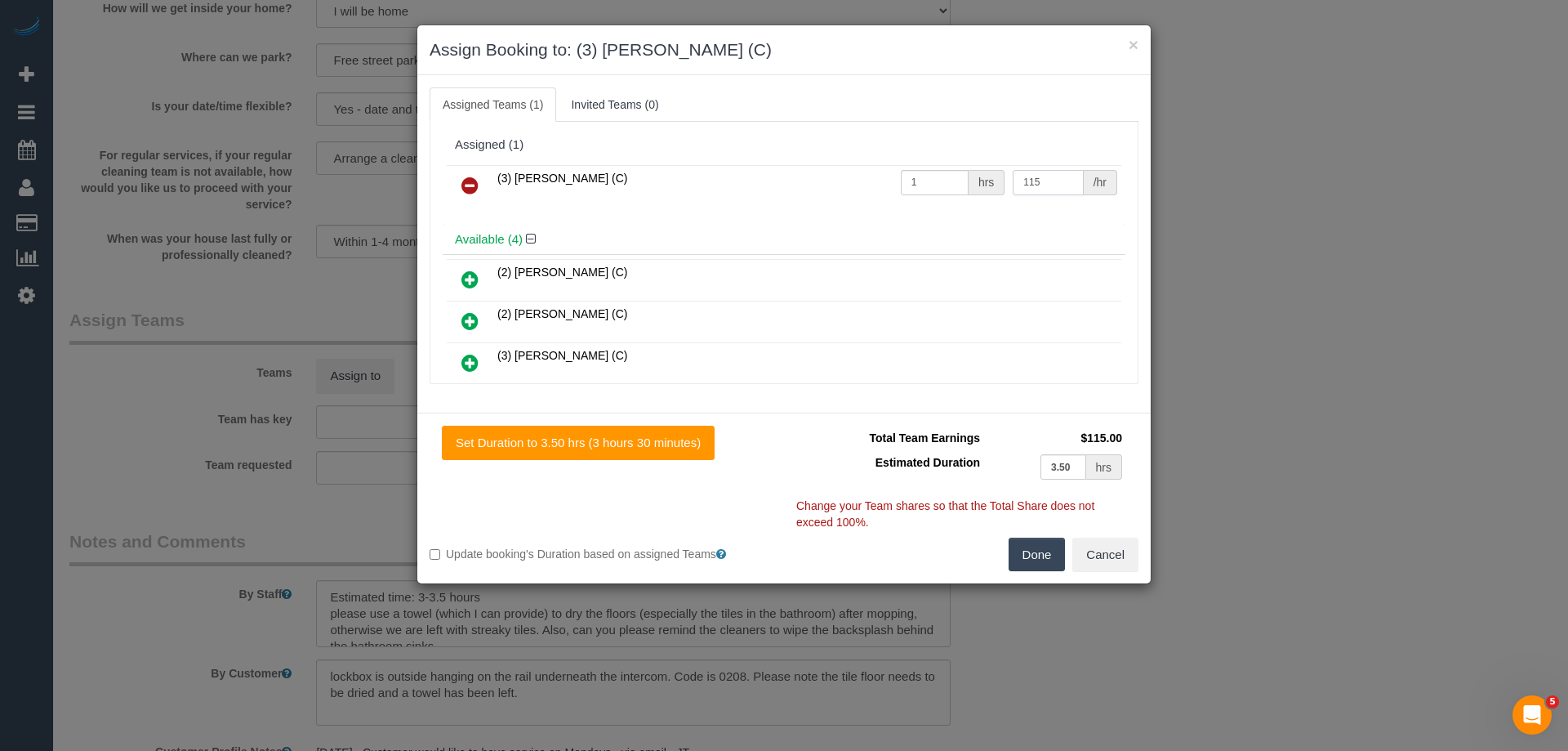
type input "115"
click at [1027, 550] on button "Done" at bounding box center [1037, 555] width 57 height 34
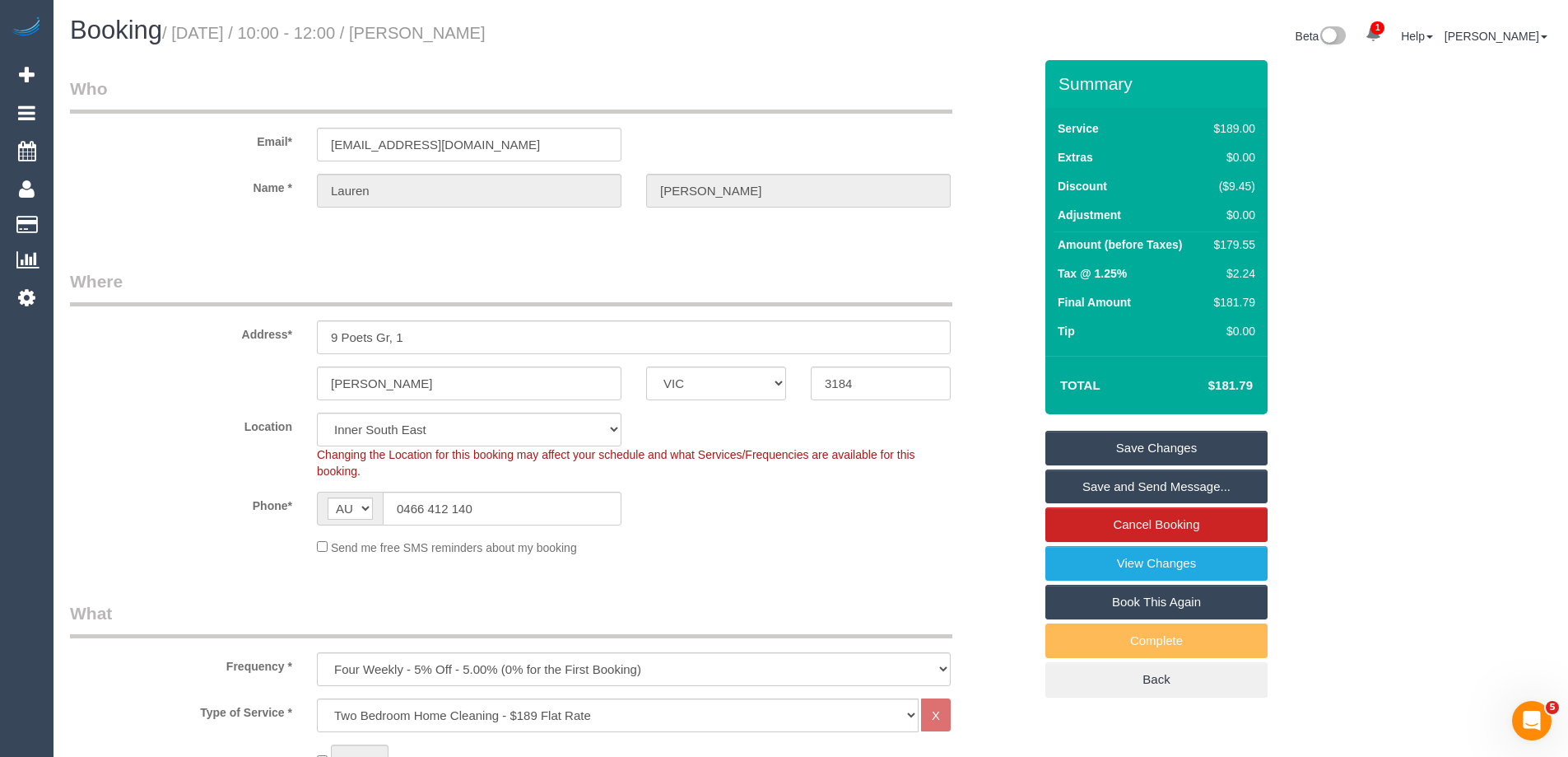
drag, startPoint x: 637, startPoint y: 30, endPoint x: 457, endPoint y: 25, distance: 180.1
click at [457, 25] on h1 "Booking / September 22, 2025 / 10:00 - 12:00 / Lauren Halcomb-Smith" at bounding box center [434, 31] width 729 height 28
copy small "Lauren Halcomb-Smith"
click at [1123, 448] on link "Save Changes" at bounding box center [1156, 447] width 222 height 35
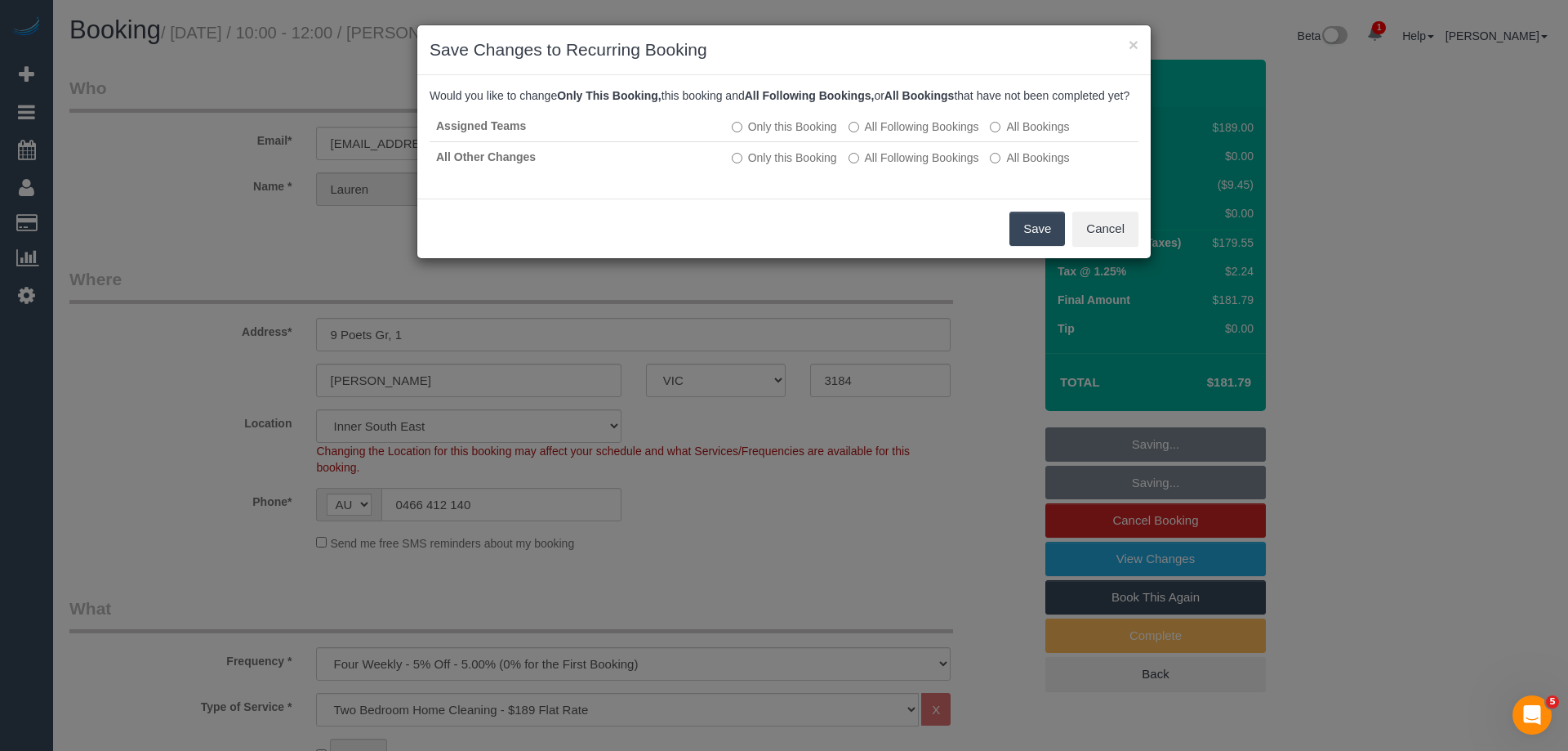
click at [1027, 242] on button "Save" at bounding box center [1038, 228] width 56 height 34
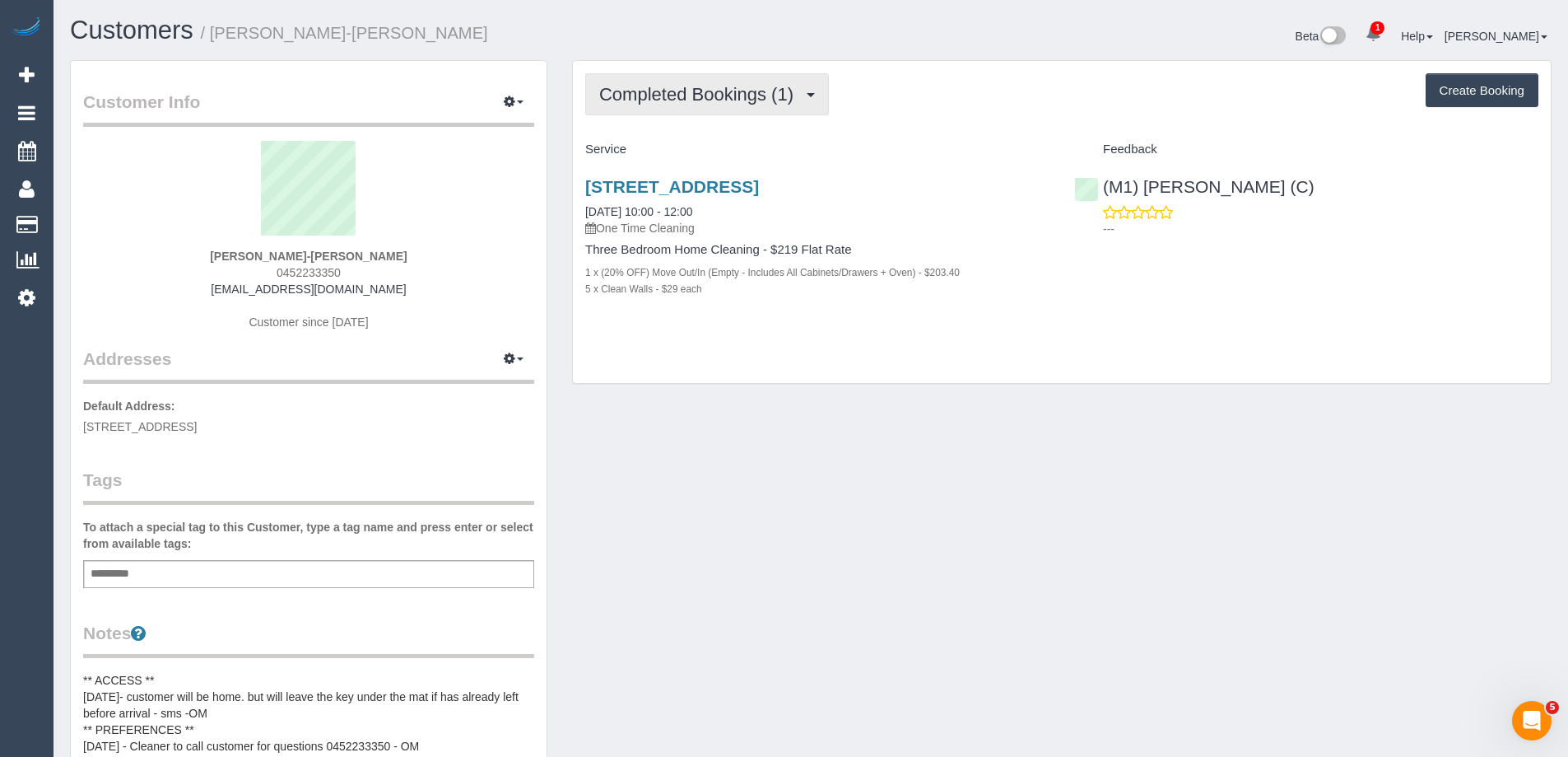
click at [663, 91] on span "Completed Bookings (1)" at bounding box center [701, 95] width 203 height 21
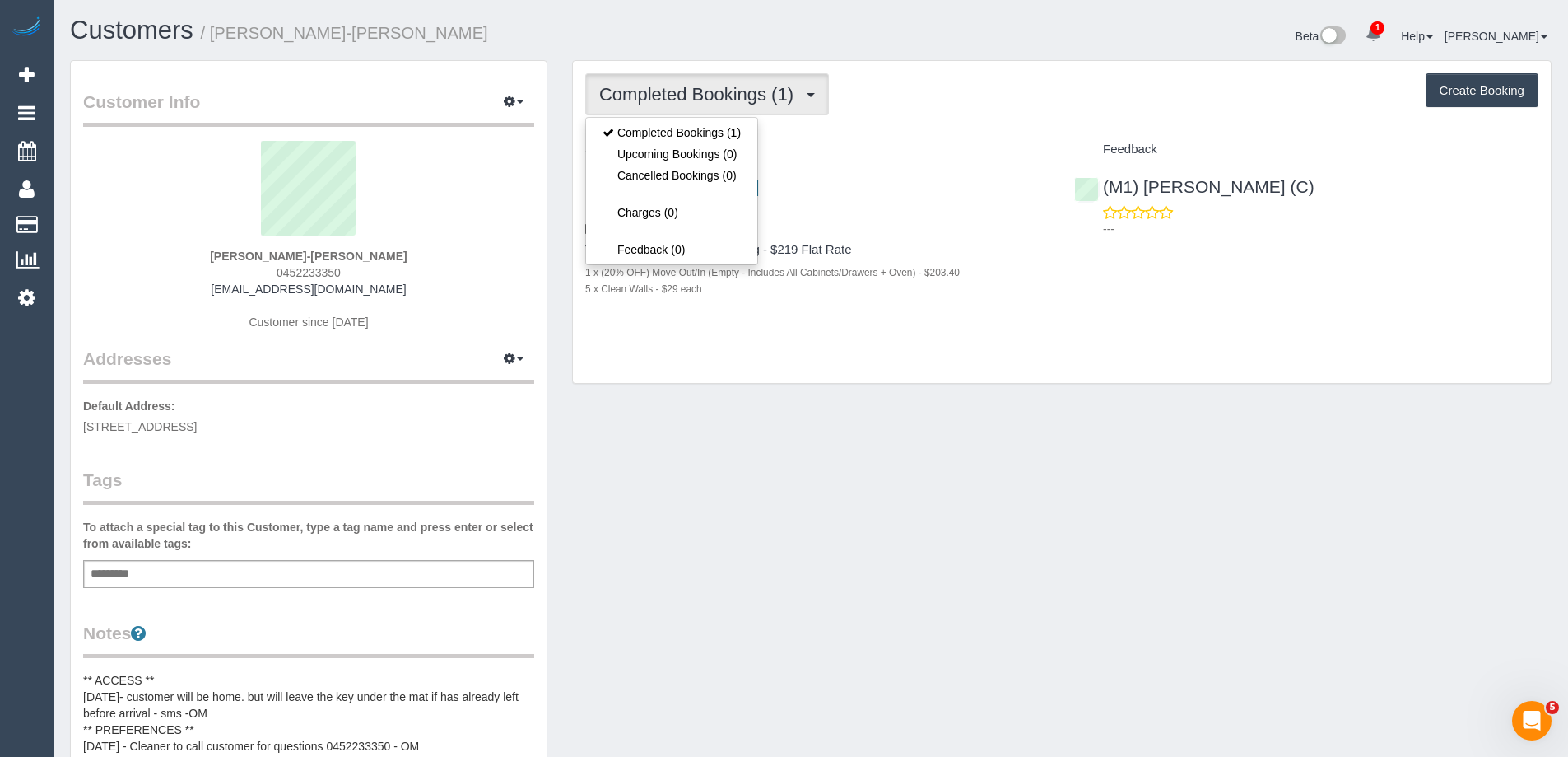
click at [866, 117] on div "Completed Bookings (1) Completed Bookings (1) Upcoming Bookings (0) Cancelled B…" at bounding box center [1062, 222] width 978 height 323
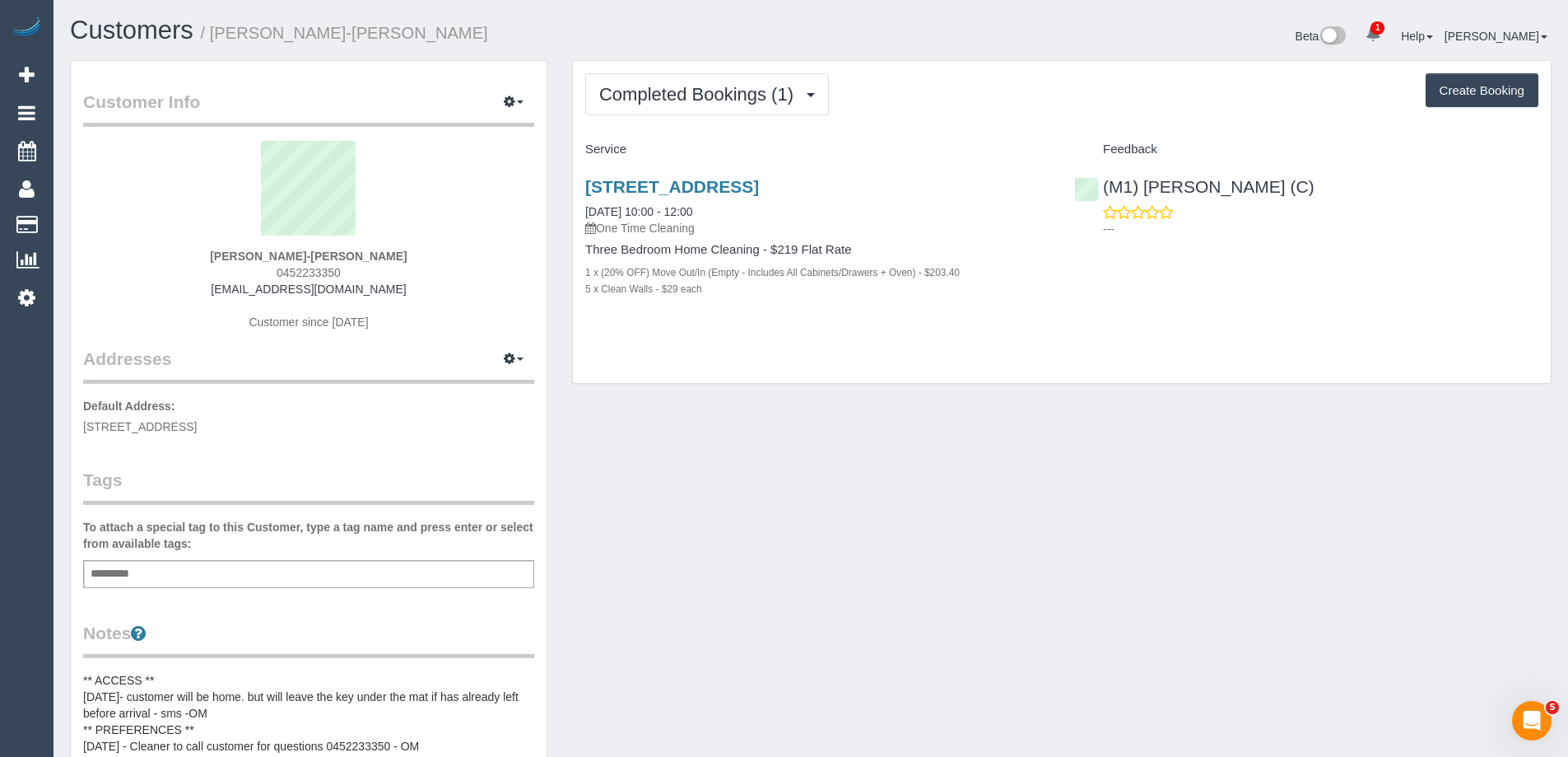
drag, startPoint x: 346, startPoint y: 273, endPoint x: 269, endPoint y: 273, distance: 77.0
click at [269, 273] on div "Letti Koutsouliotas-Ewing 0452233350 lettikewing@gmail.com Customer since 2025" at bounding box center [309, 243] width 451 height 205
copy span "0452233350"
click at [137, 584] on div "Add a tag" at bounding box center [309, 574] width 451 height 28
type input "**********"
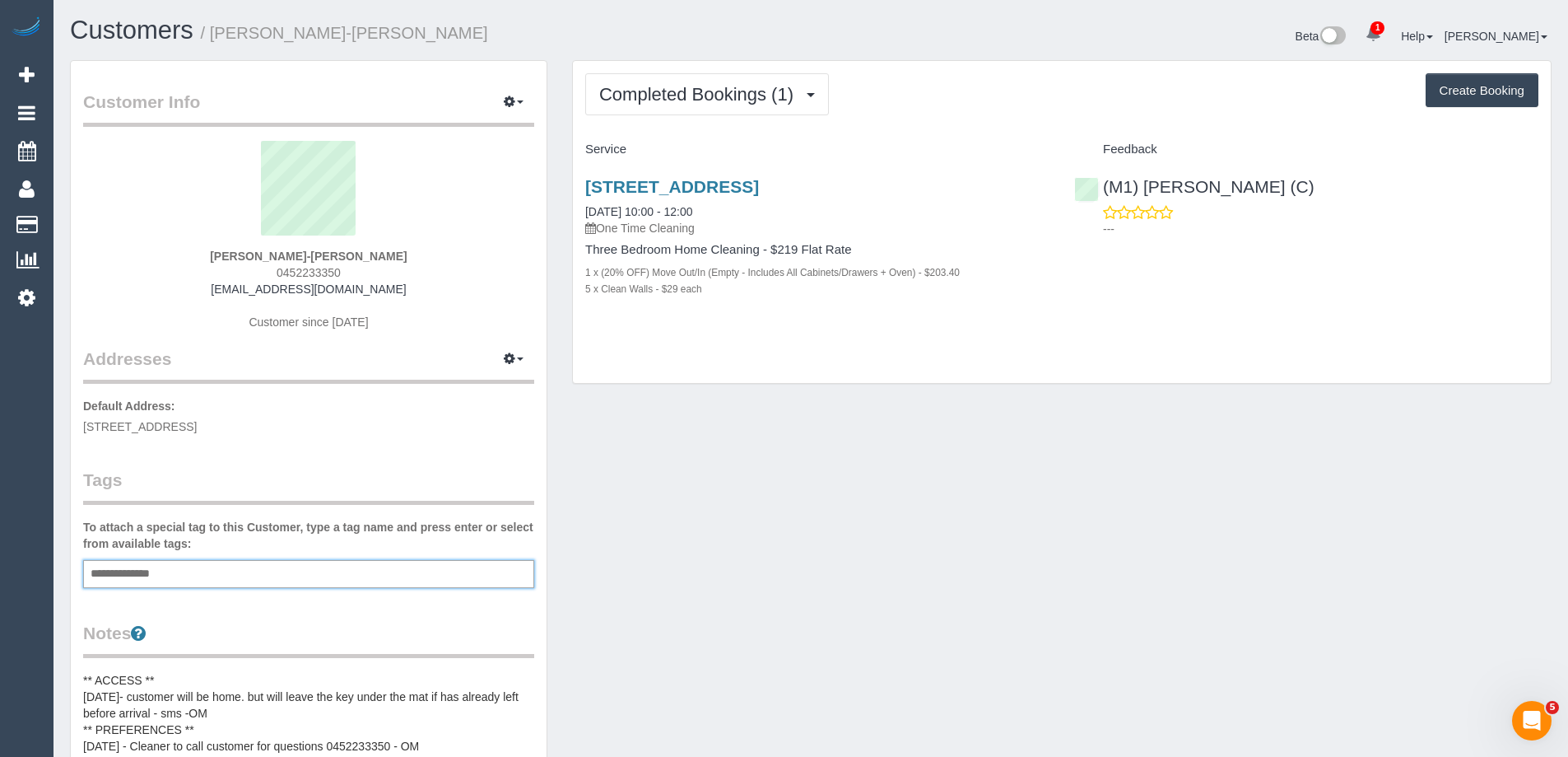
click at [218, 575] on div "**********" at bounding box center [309, 574] width 451 height 28
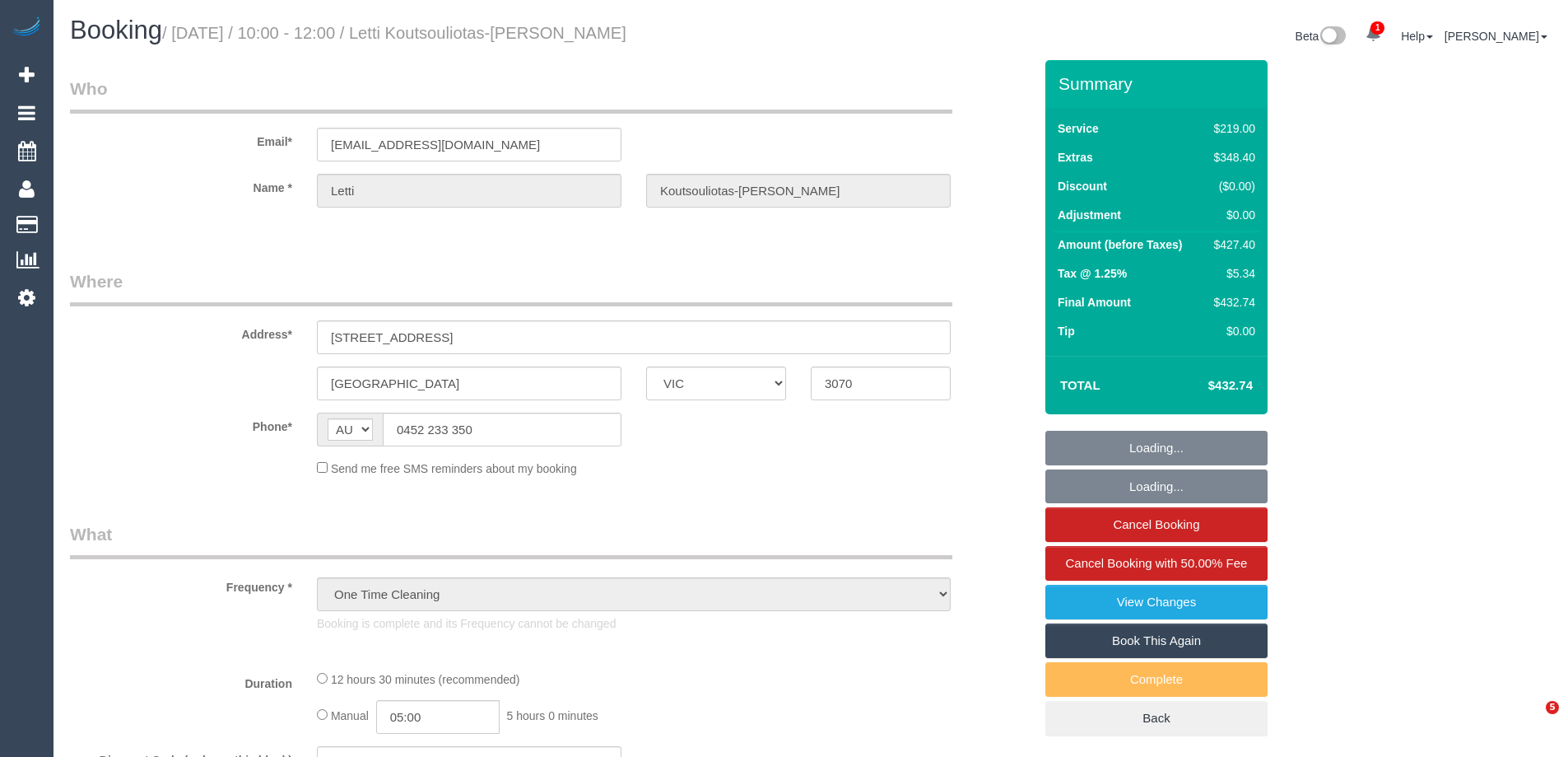
select select "VIC"
select select "number:28"
select select "number:15"
select select "number:19"
select select "number:24"
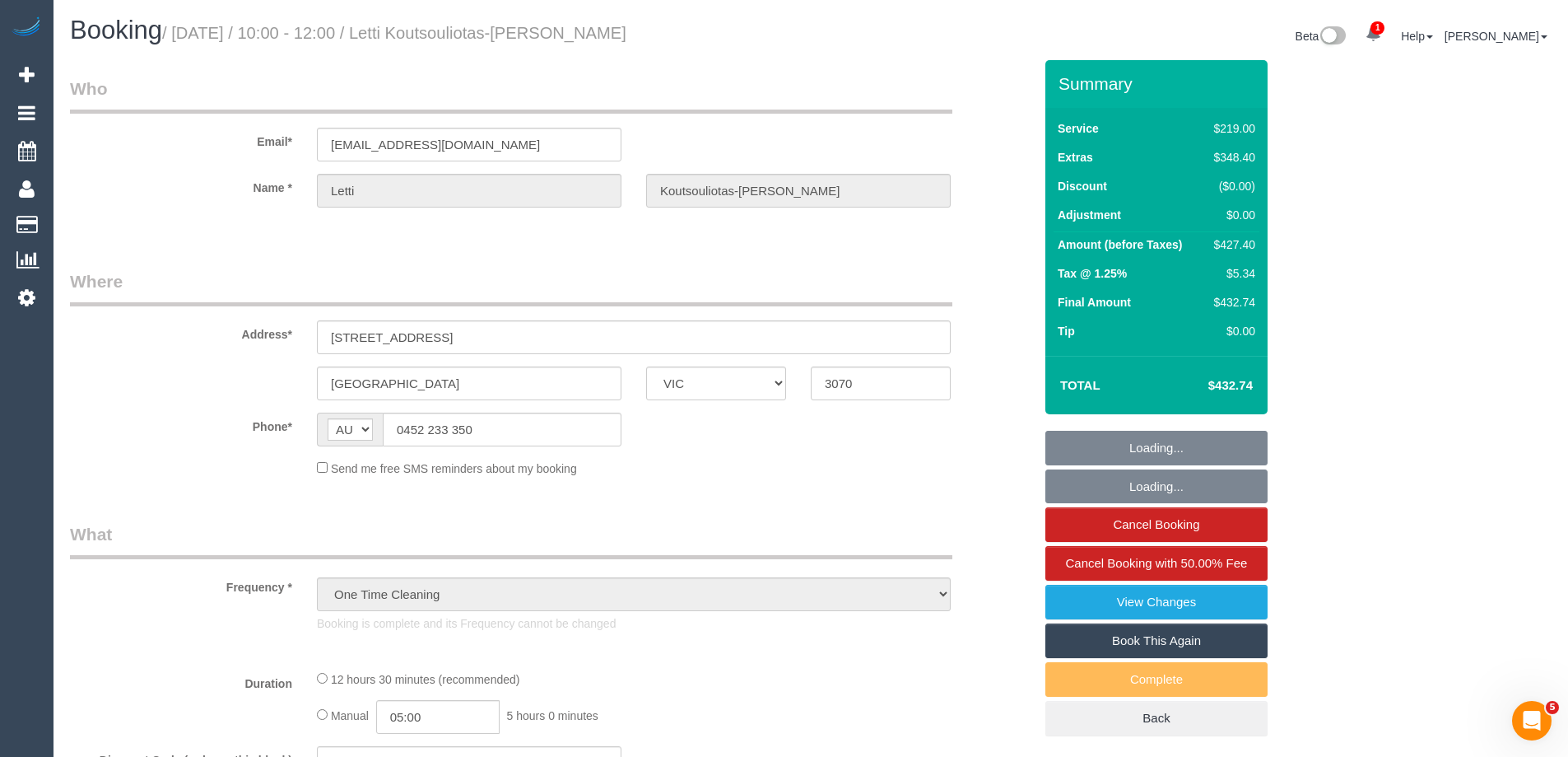
select select "number:34"
select select "number:11"
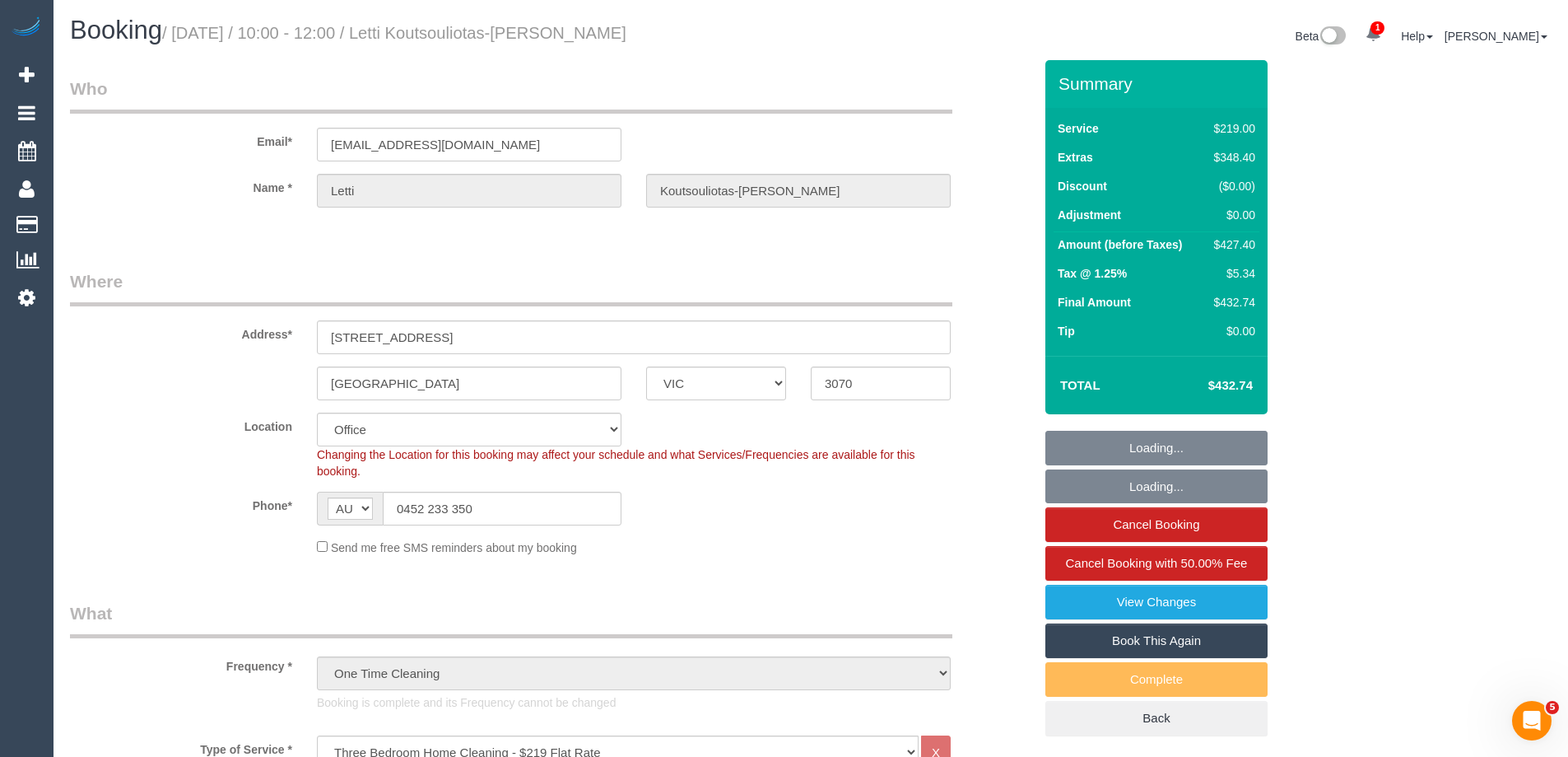
select select "string:stripe-pm_1S3qTn2GScqysDRVzqYiNpq4"
select select "object:907"
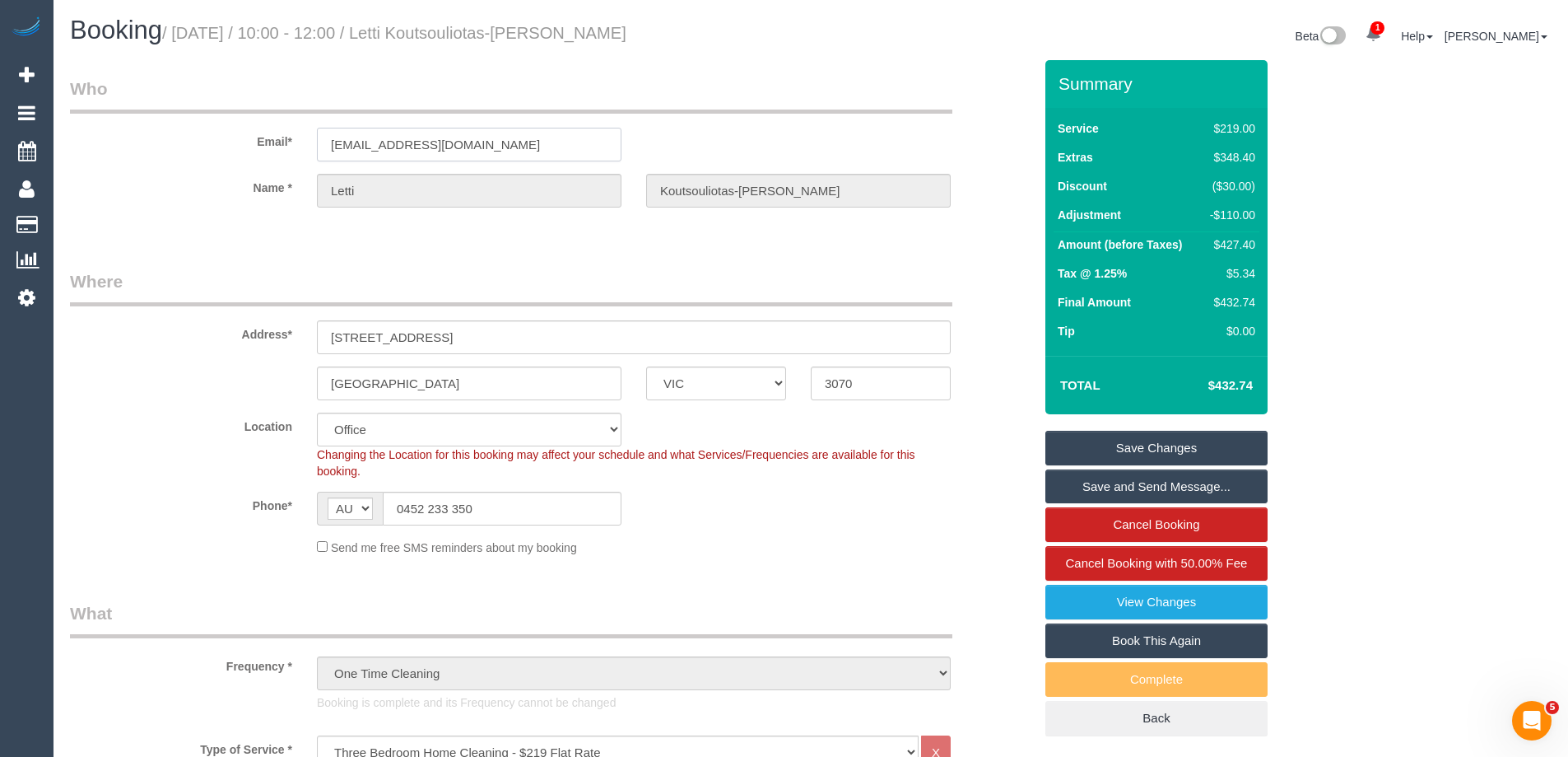
drag, startPoint x: 482, startPoint y: 141, endPoint x: 259, endPoint y: 133, distance: 223.1
click at [259, 133] on div "Email* [EMAIL_ADDRESS][DOMAIN_NAME]" at bounding box center [550, 119] width 988 height 84
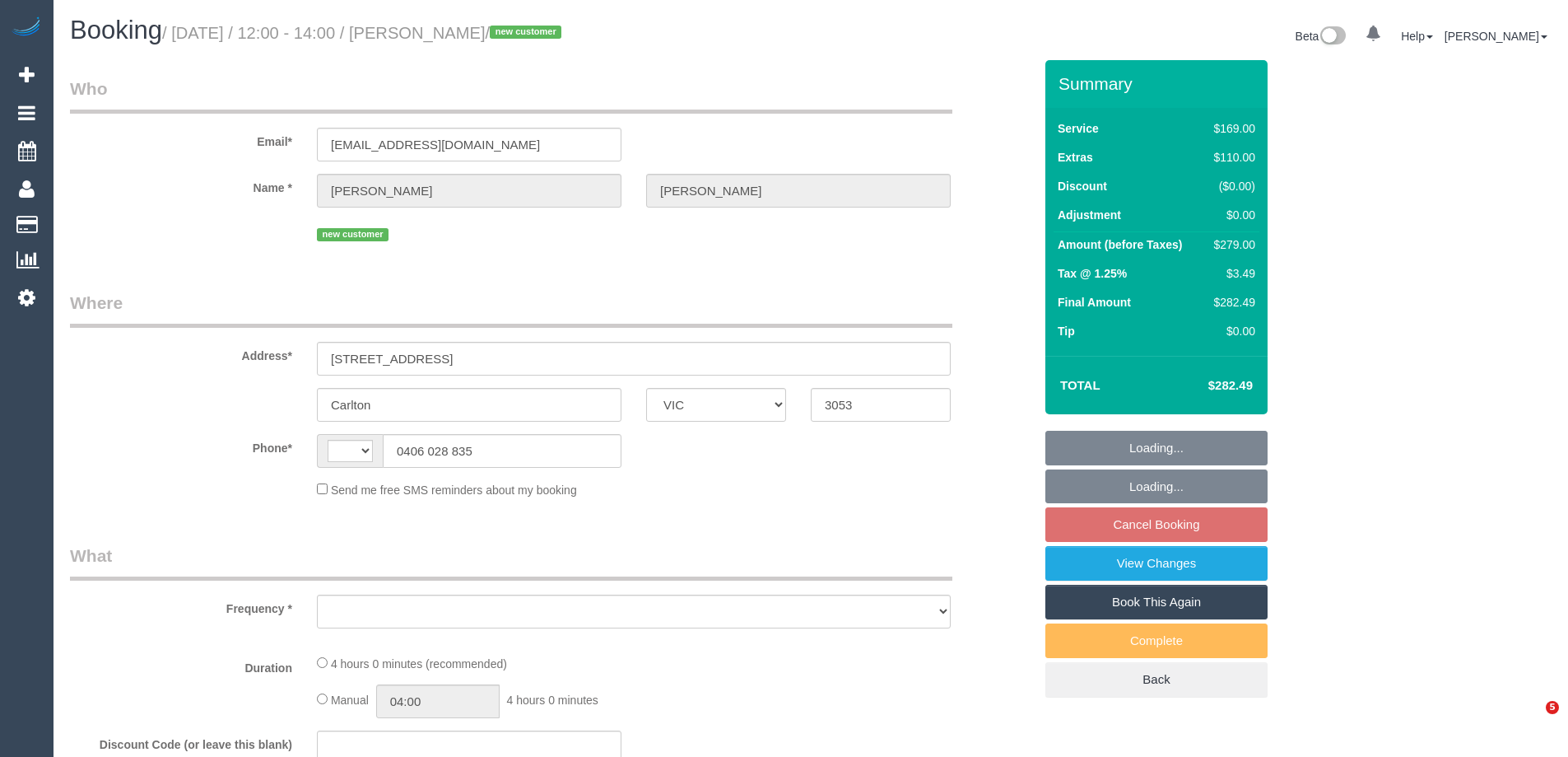
select select "VIC"
select select "string:AU"
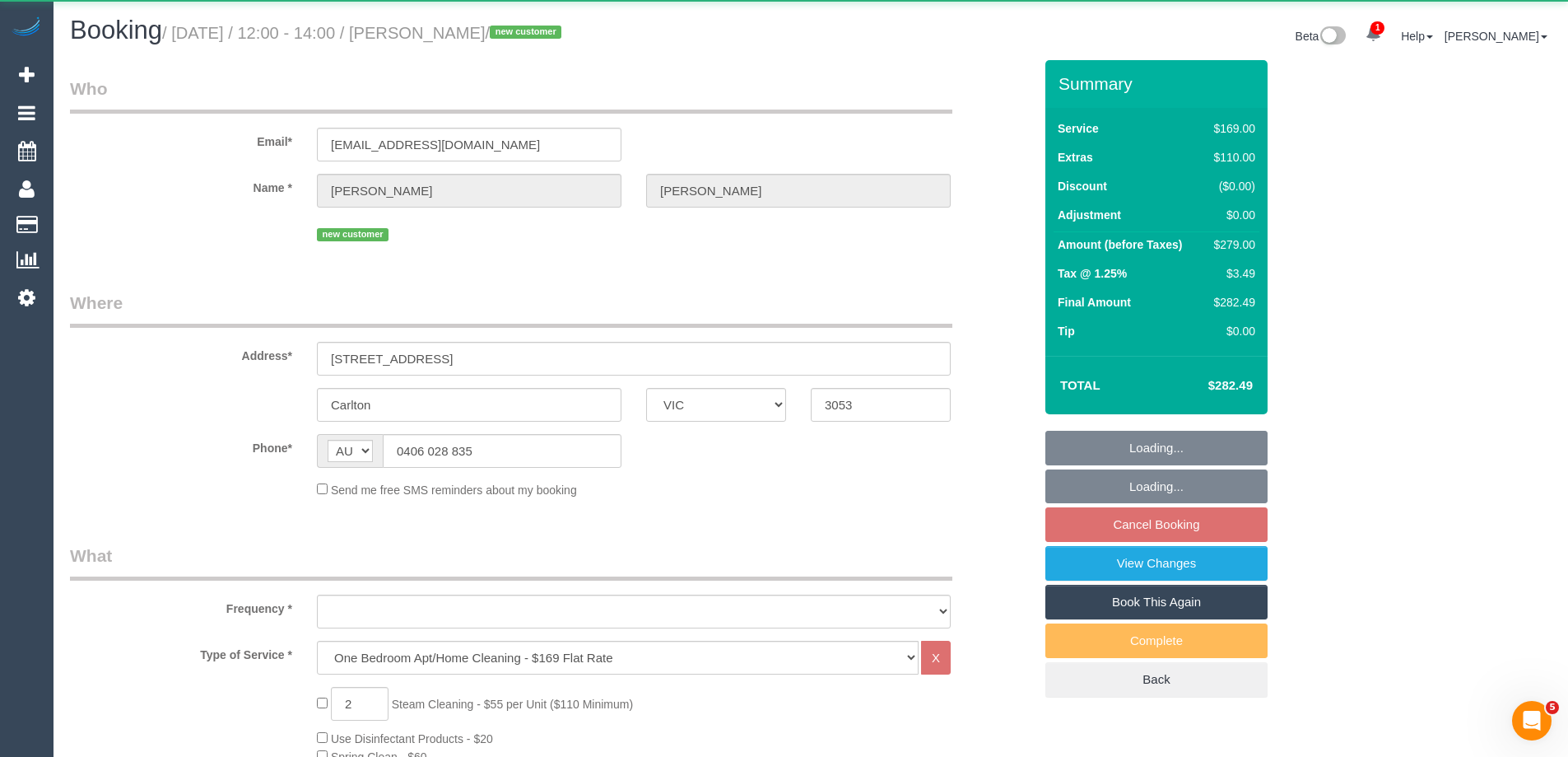
select select "object:636"
select select "string:stripe-pm_1S7W2m2GScqysDRVjmtR4PEo"
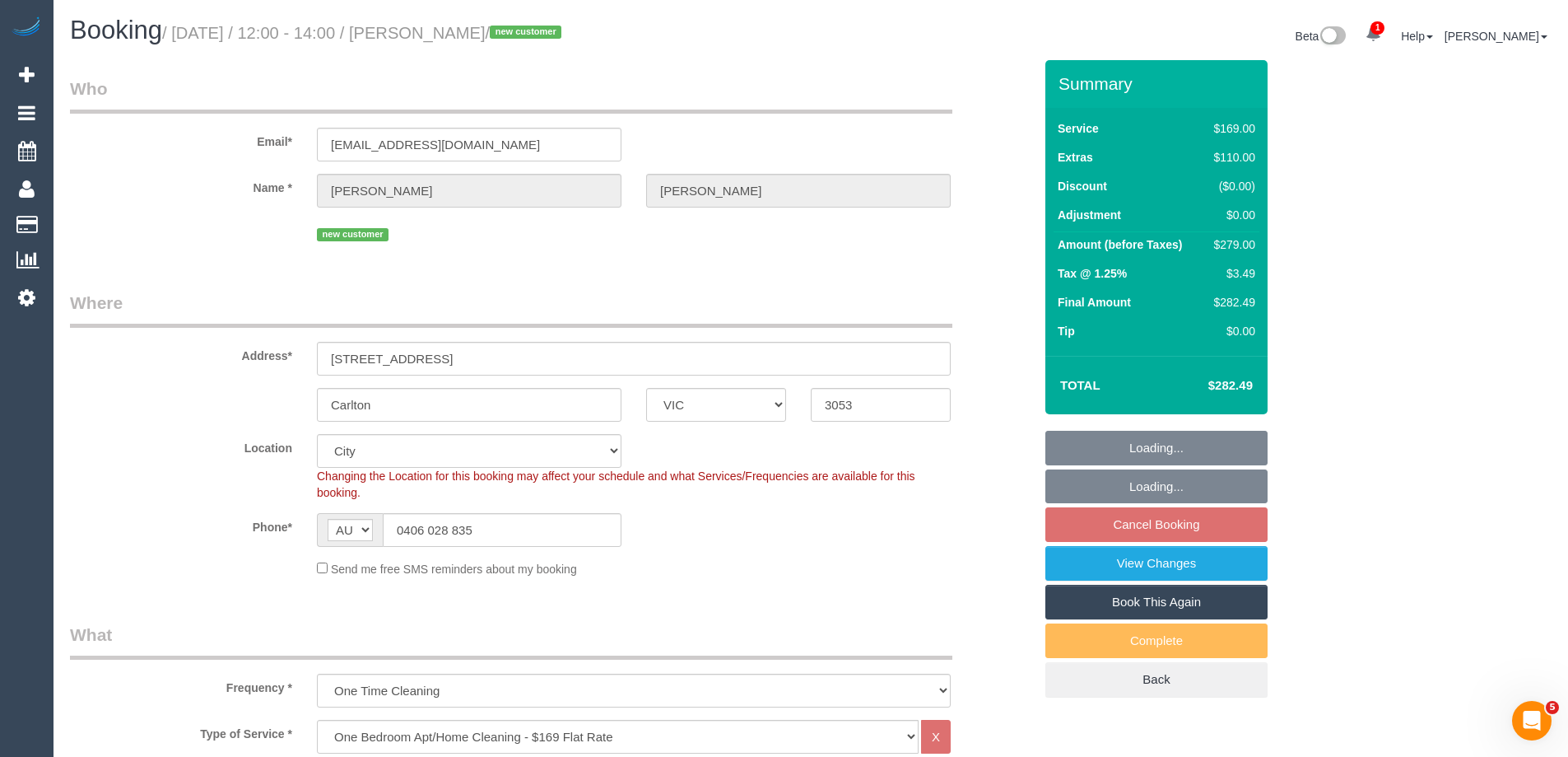
select select "number:28"
select select "number:14"
select select "number:19"
select select "number:22"
select select "number:33"
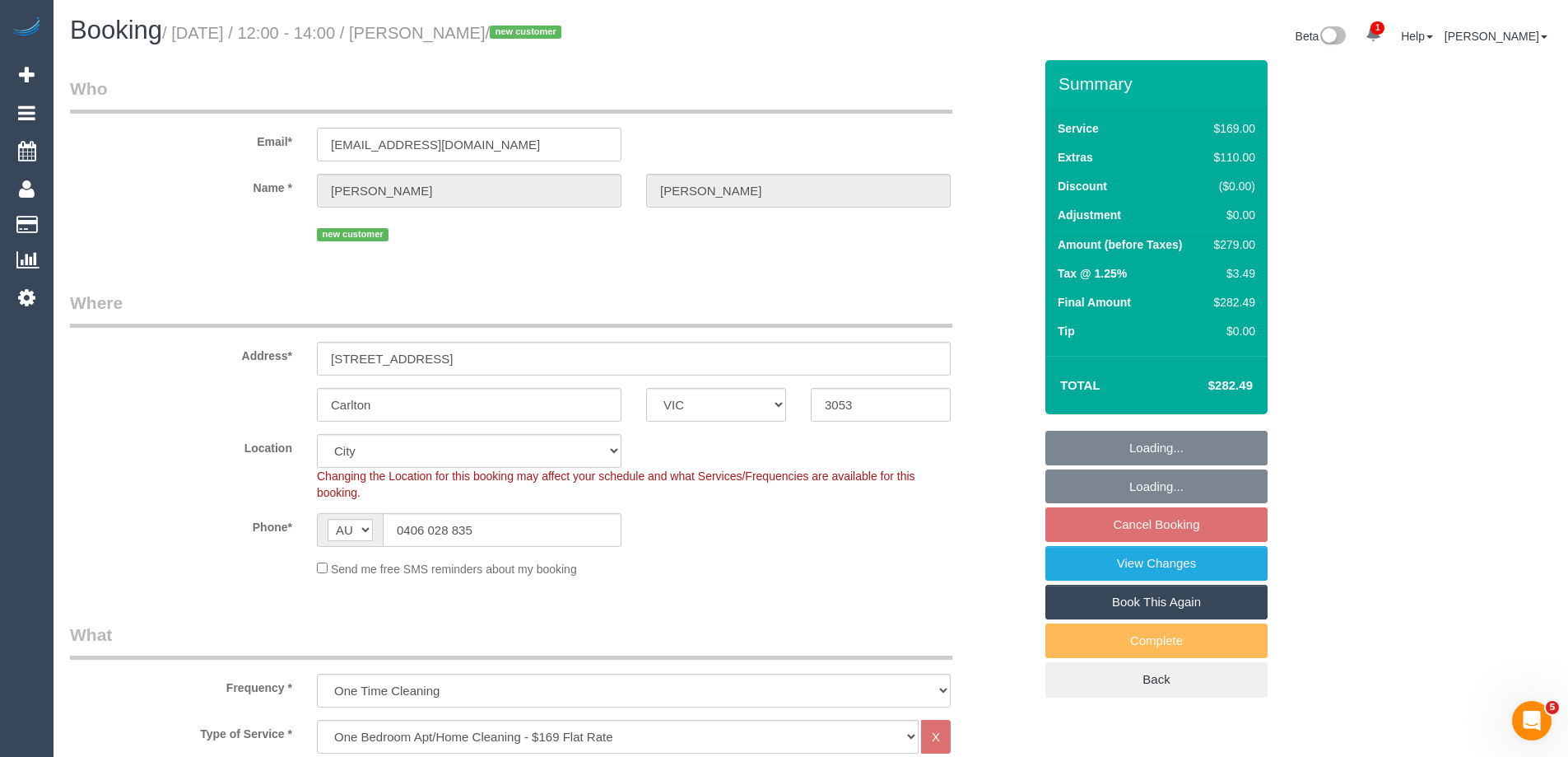
select select "number:26"
select select "object:1190"
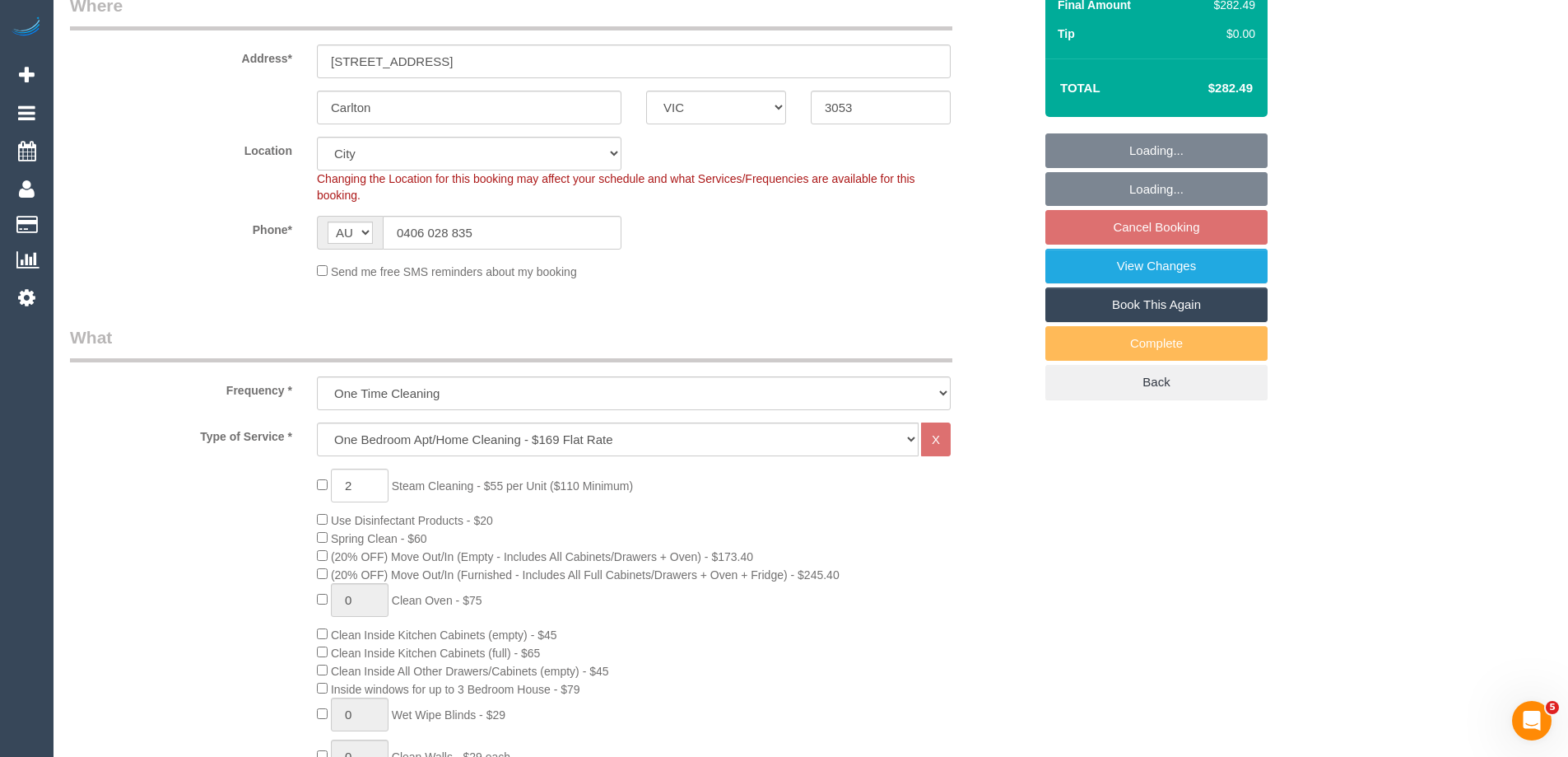
scroll to position [329, 0]
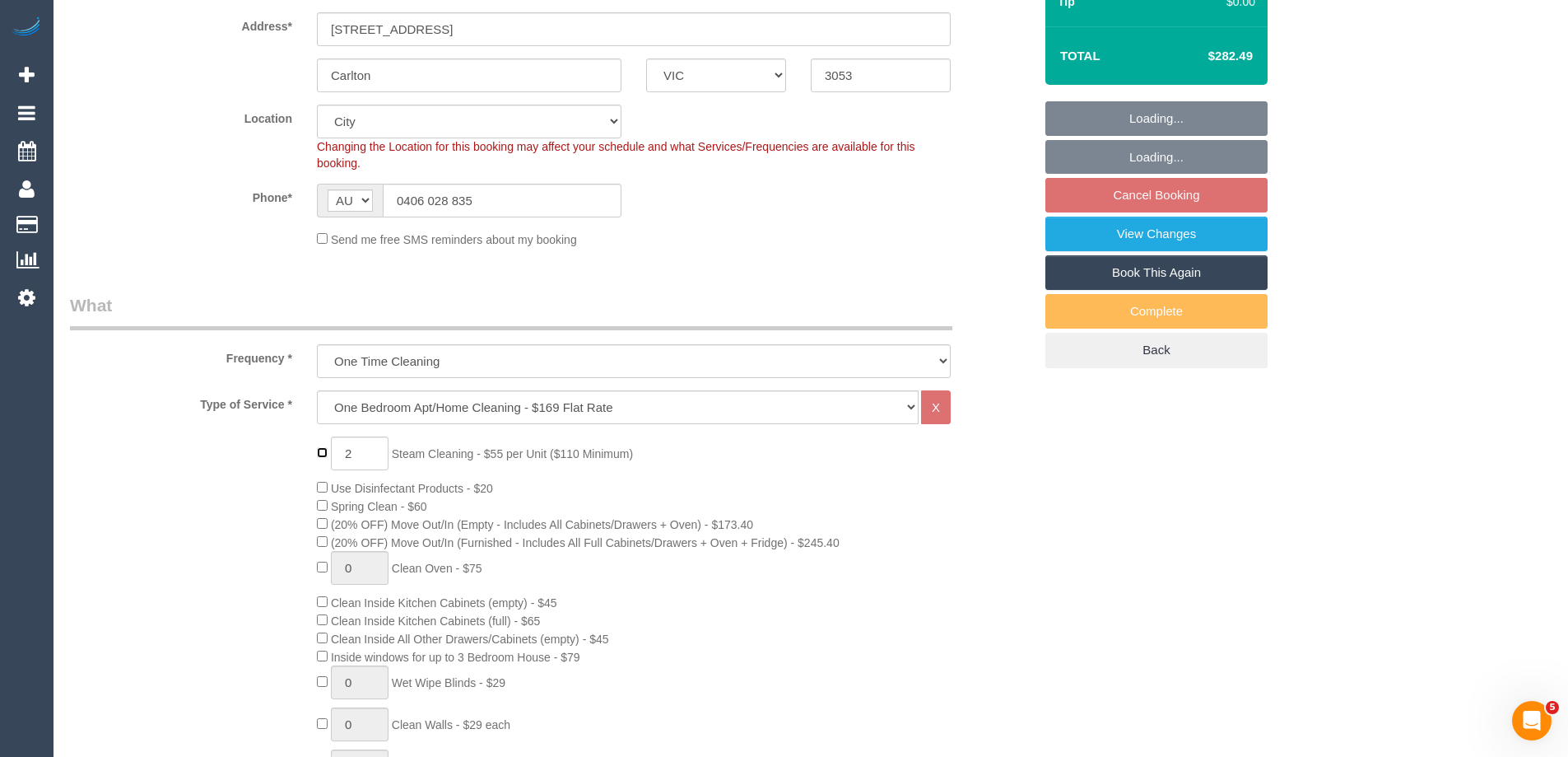
type input "0"
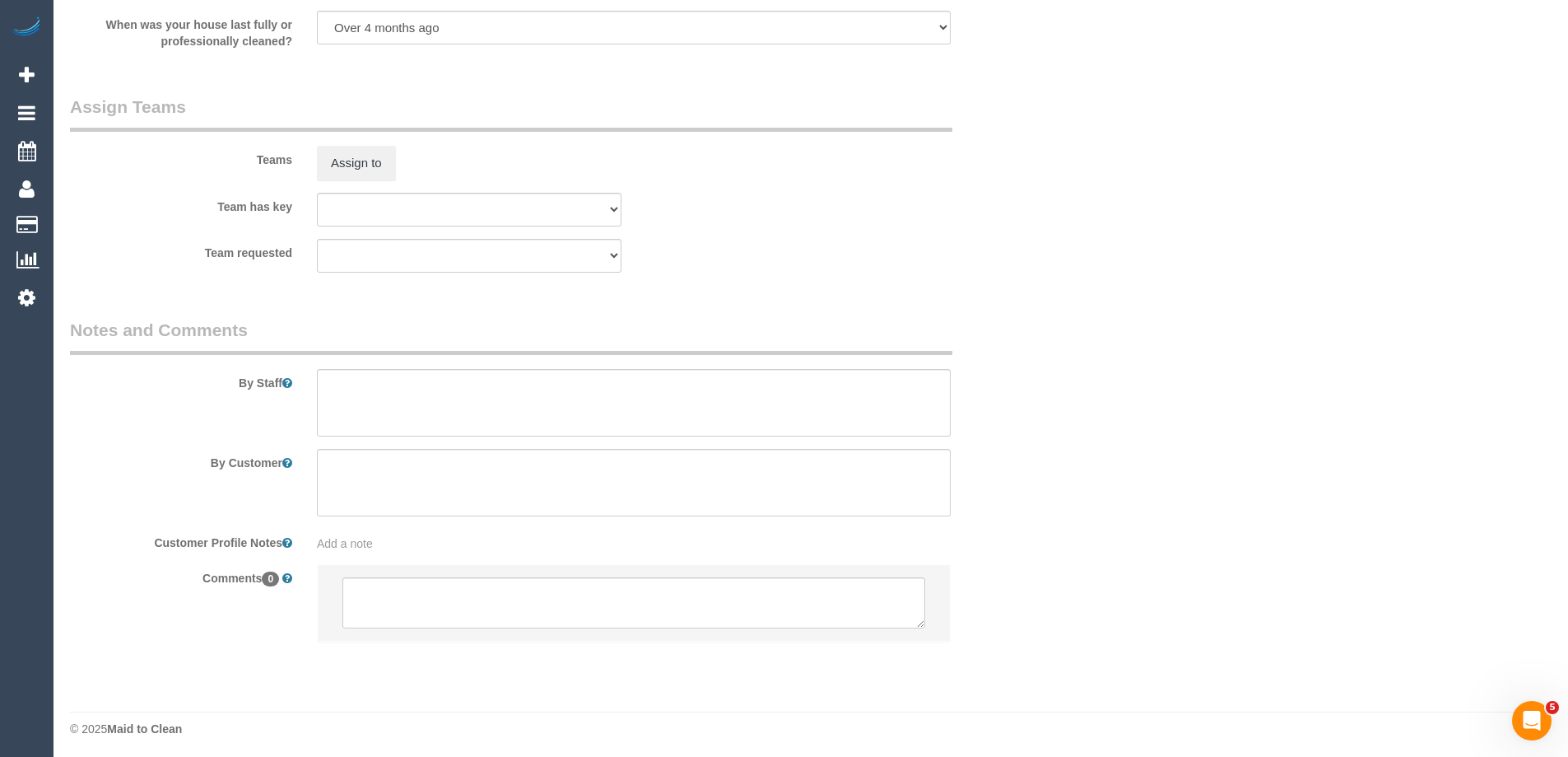
scroll to position [2518, 0]
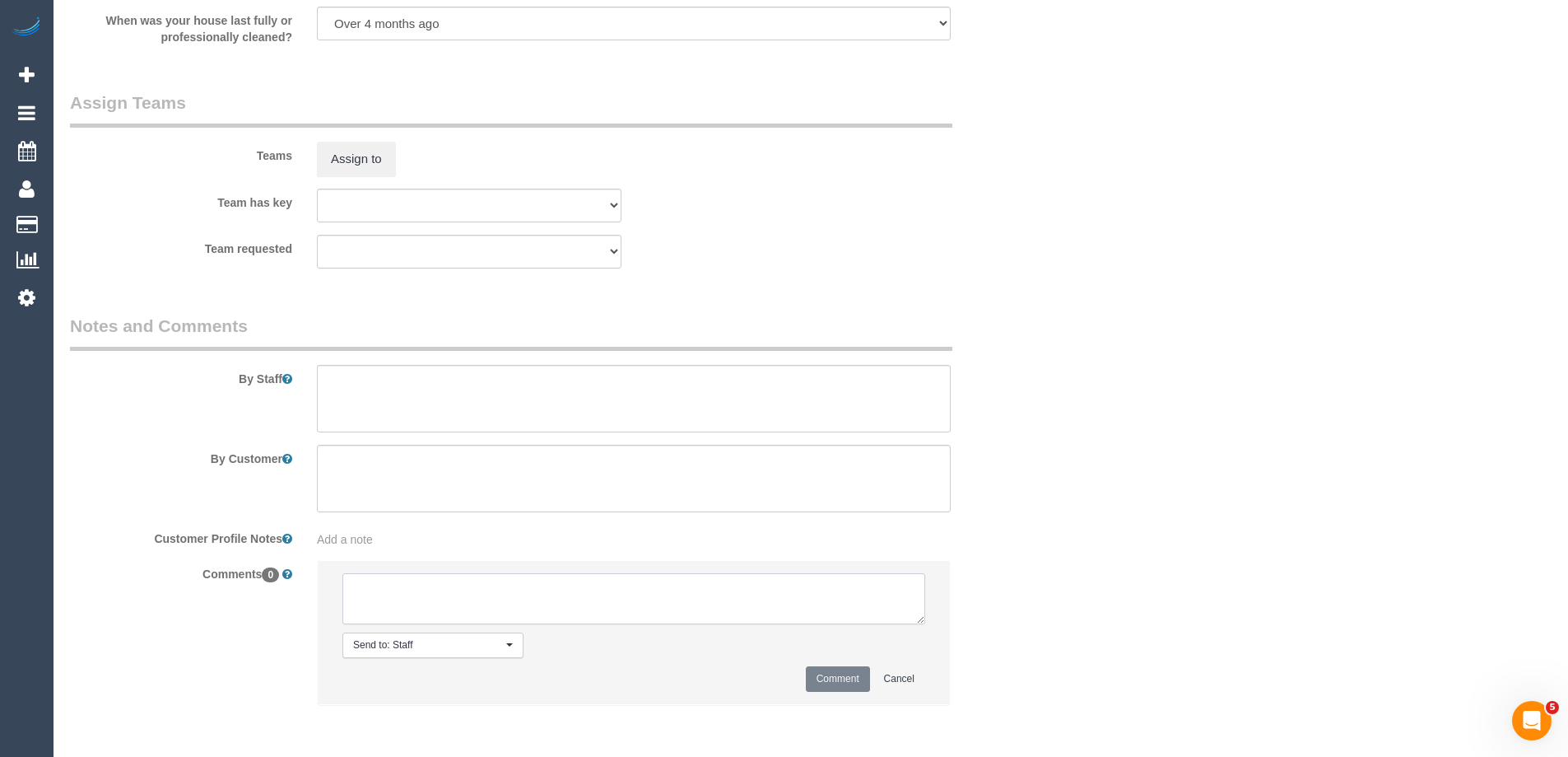
click at [377, 598] on textarea at bounding box center [633, 598] width 582 height 51
type textarea "Removed steam cleaning as per customer request - via email"
click at [839, 669] on button "Comment" at bounding box center [837, 678] width 64 height 25
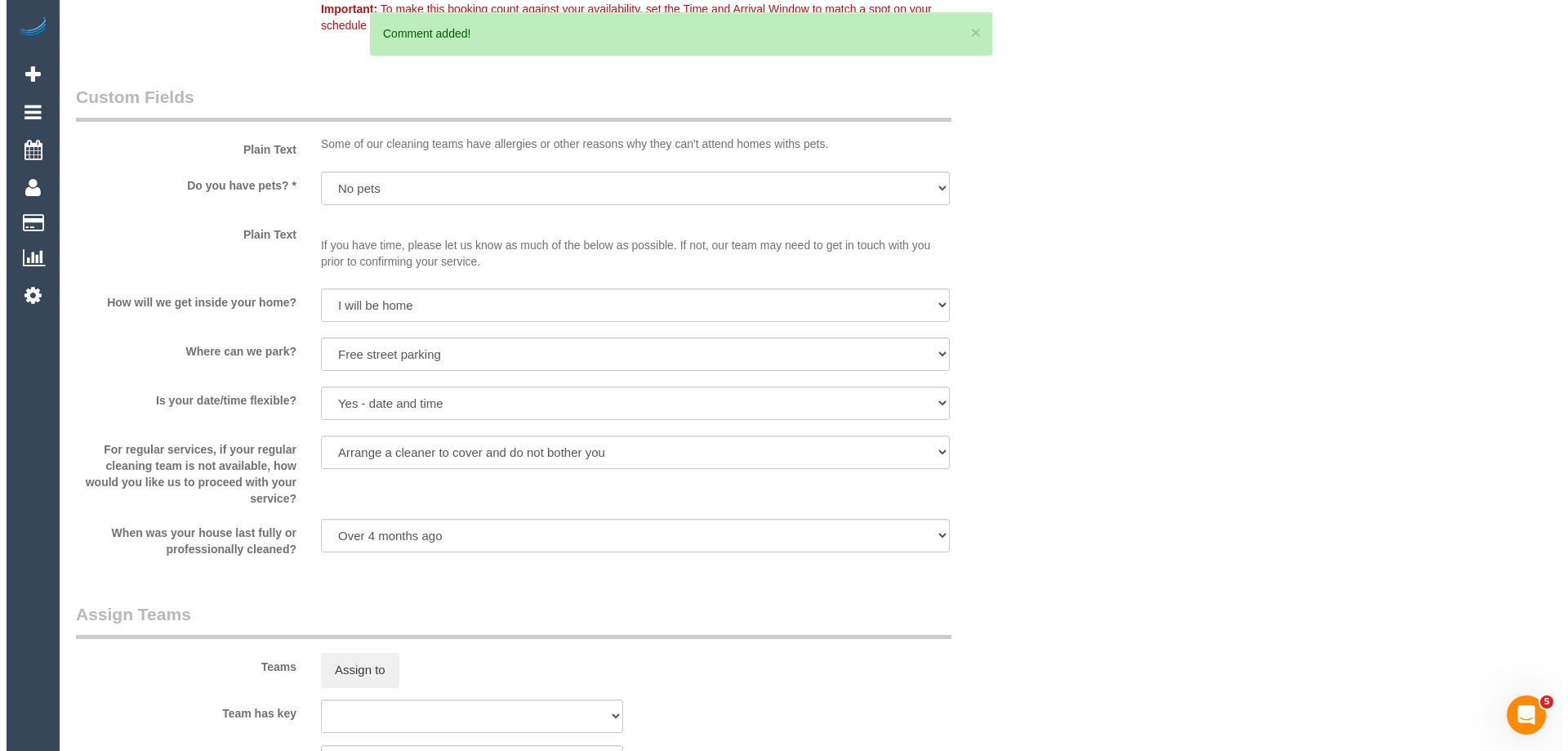
scroll to position [0, 0]
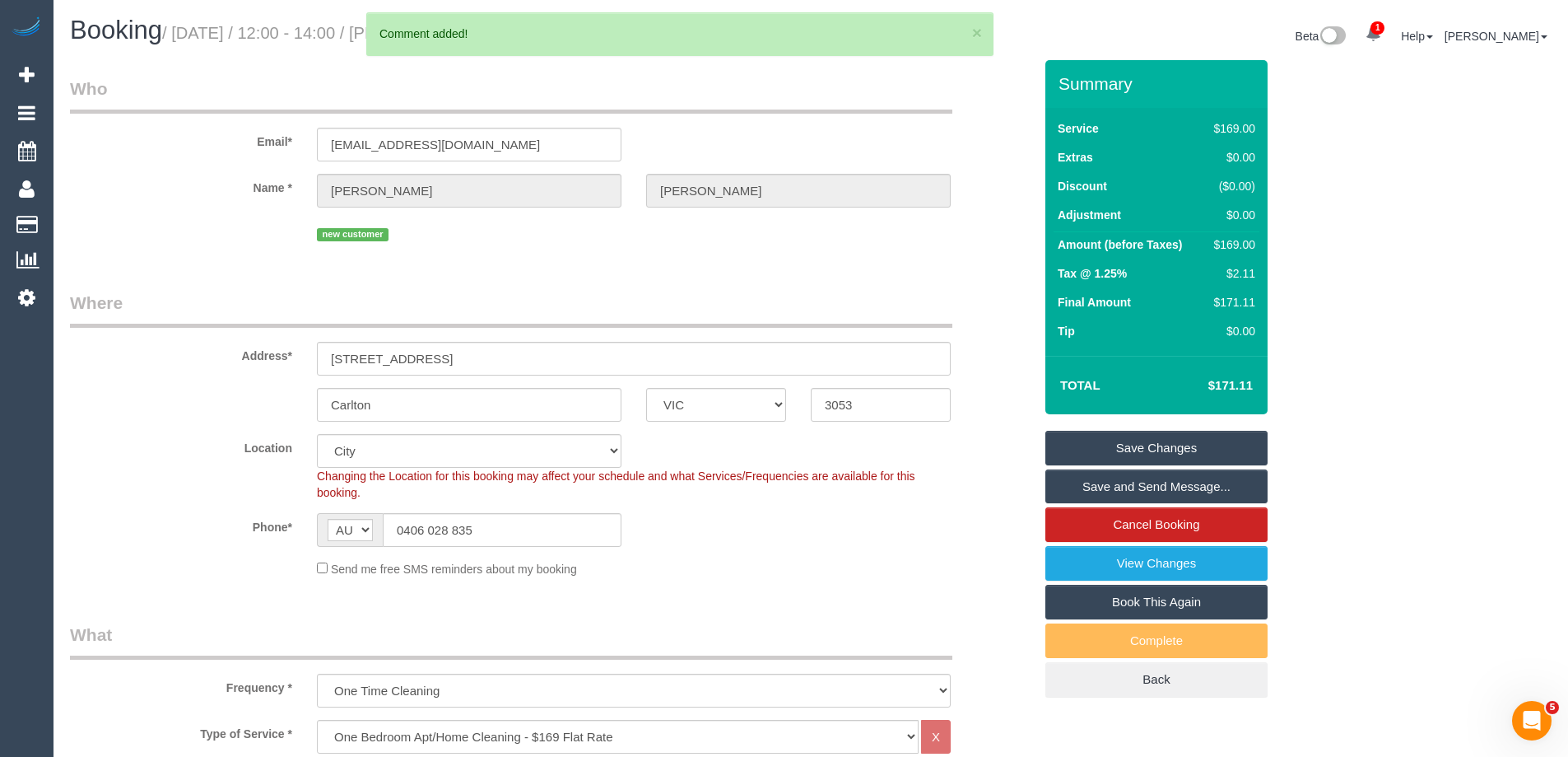
click at [1120, 446] on link "Save Changes" at bounding box center [1156, 447] width 222 height 35
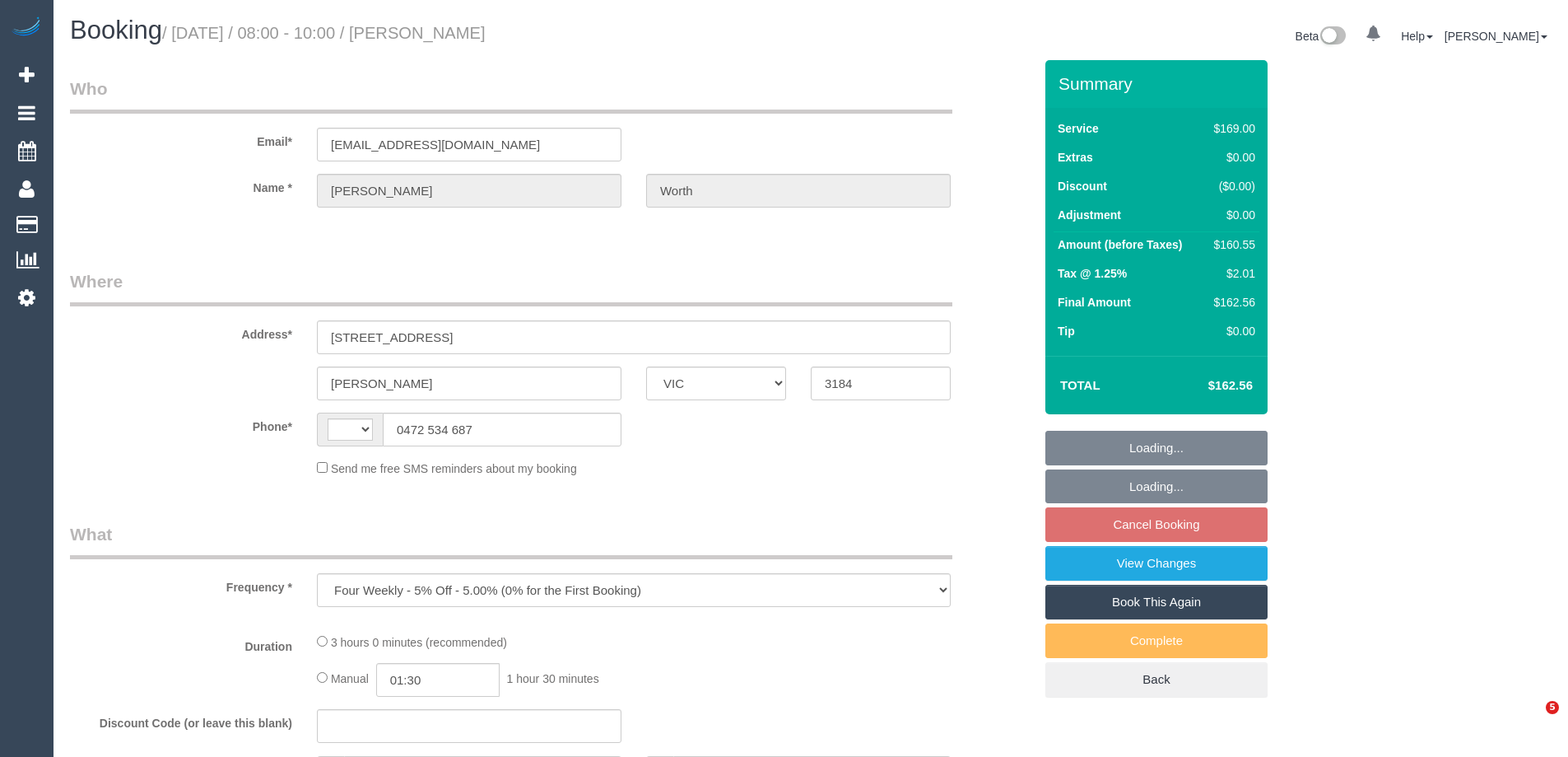
select select "VIC"
select select "string:AU"
select select "string:stripe-pm_1LsNiI2GScqysDRV0yrYIzFp"
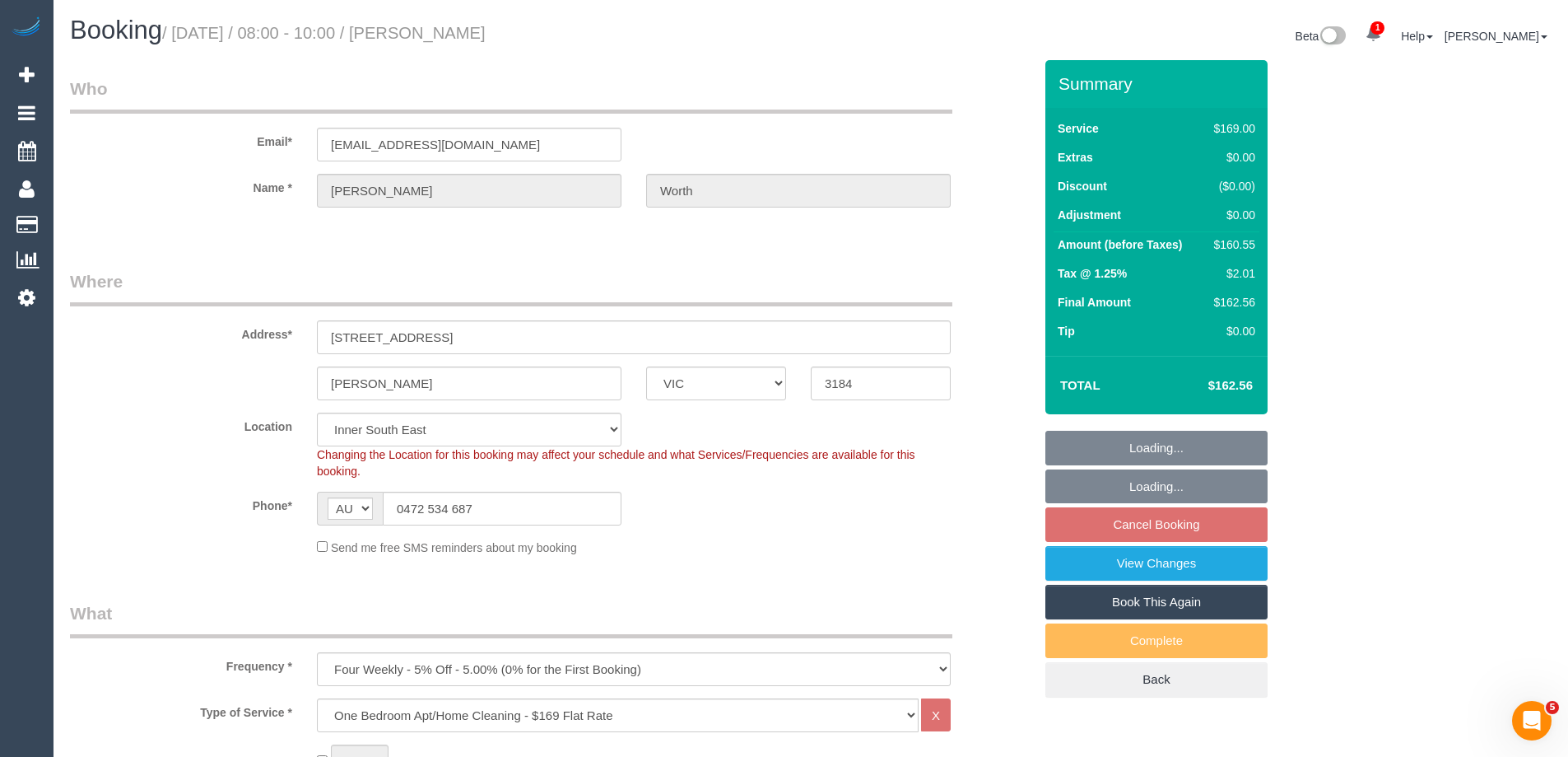
select select "number:28"
select select "number:15"
select select "number:19"
select select "number:22"
select select "number:33"
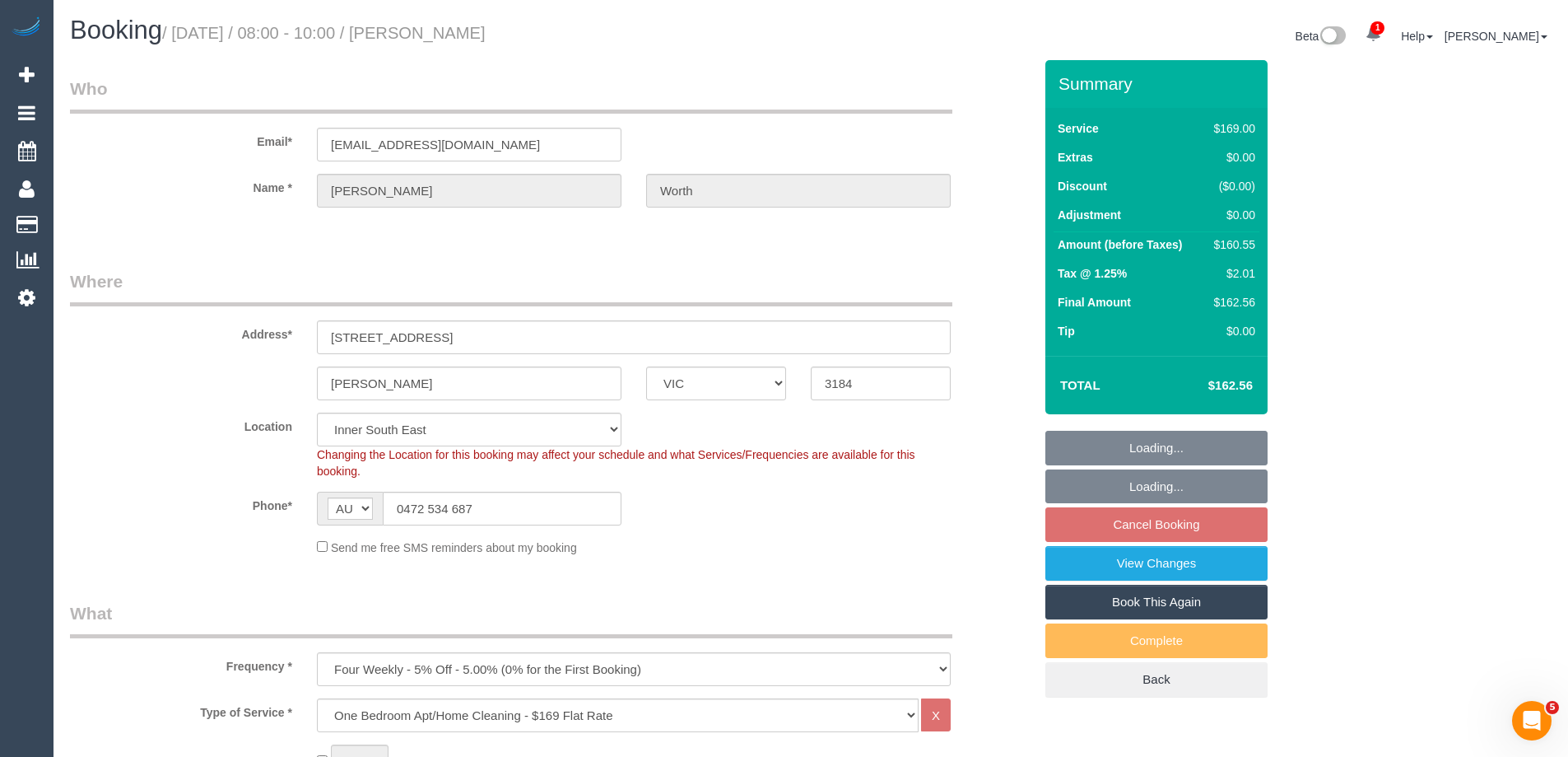
select select "number:13"
select select "object:1384"
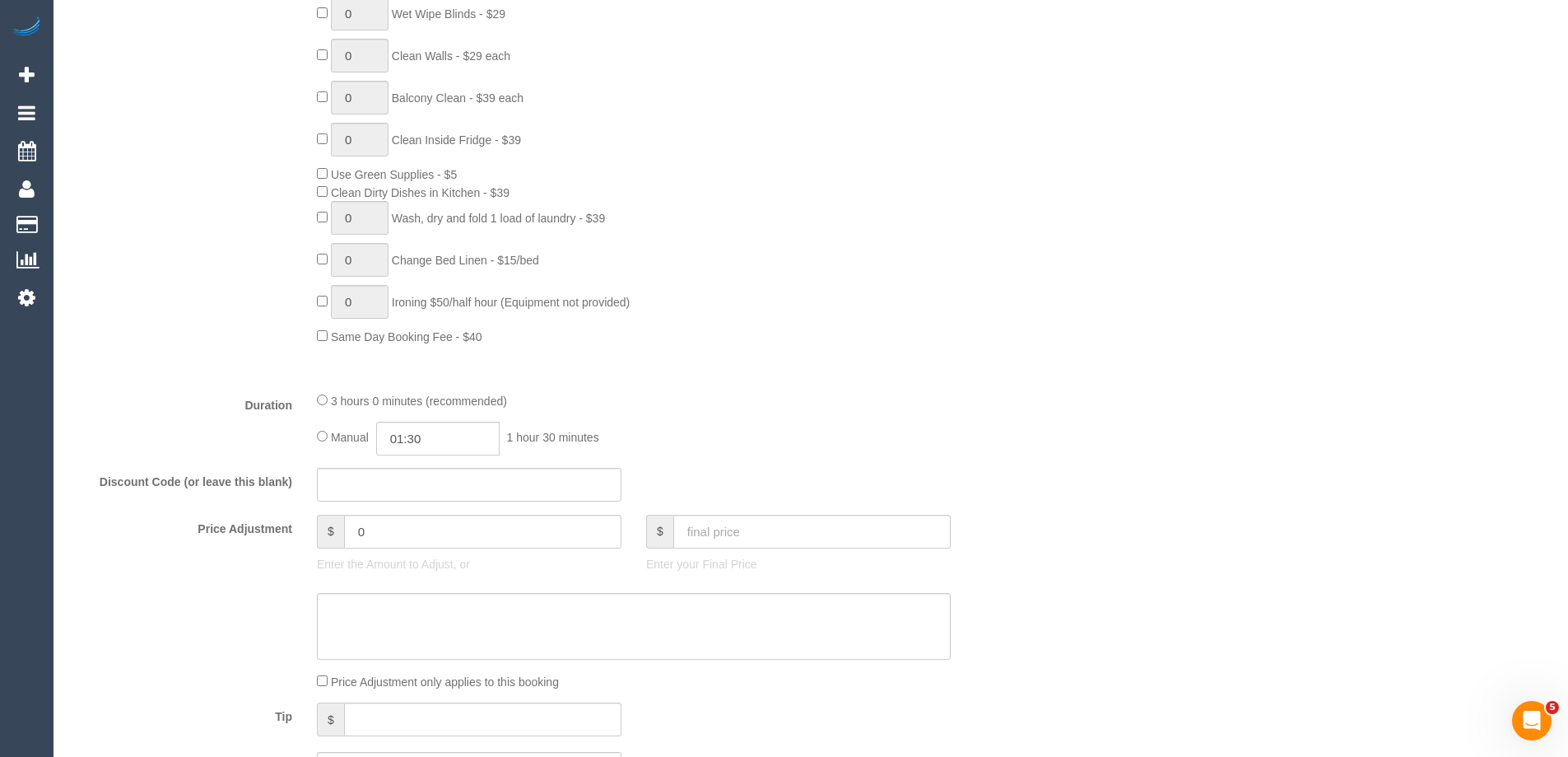
scroll to position [1153, 0]
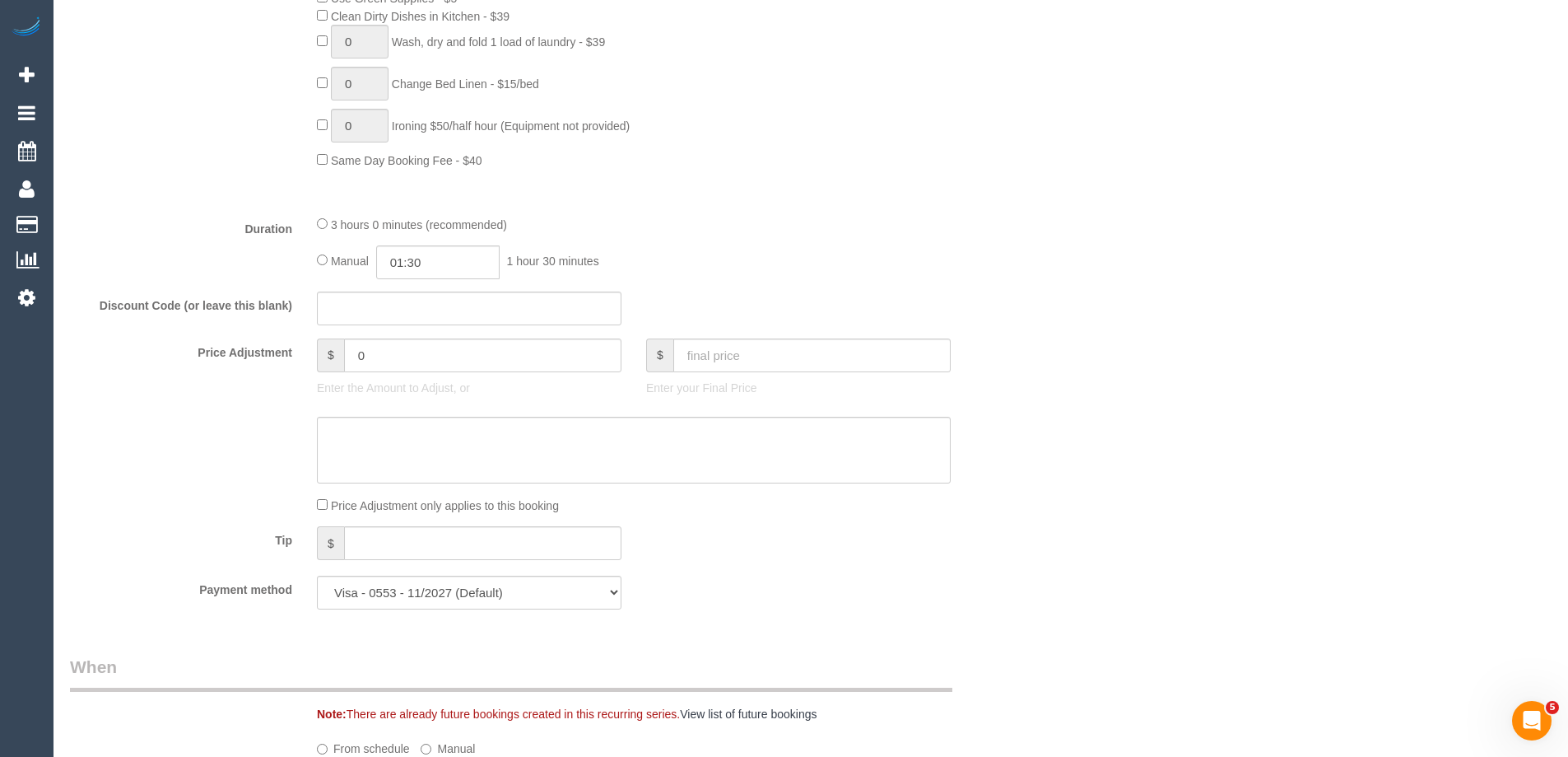
click at [310, 220] on div "3 hours 0 minutes (recommended) Manual 01:30 1 hour 30 minutes" at bounding box center [634, 247] width 658 height 64
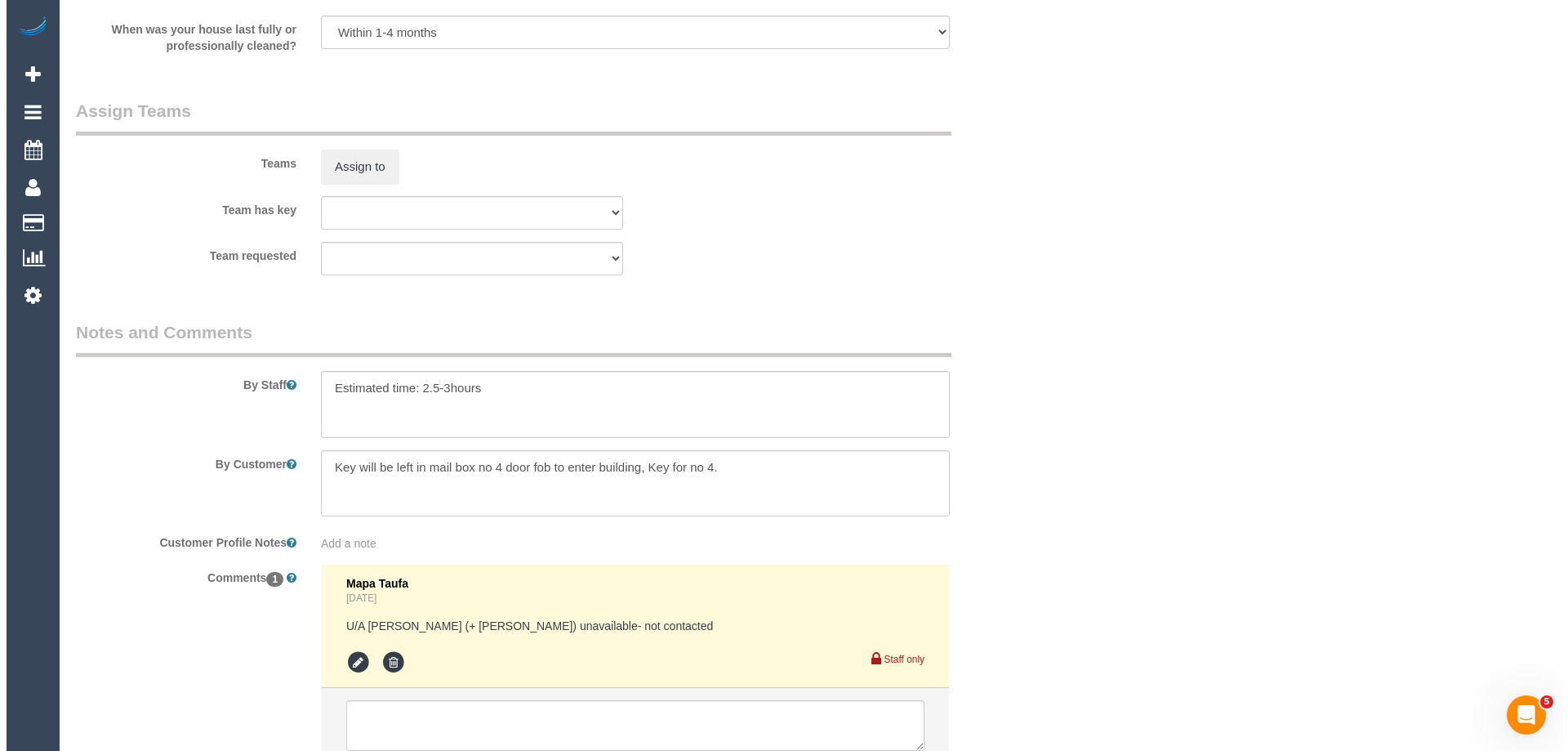
scroll to position [2614, 0]
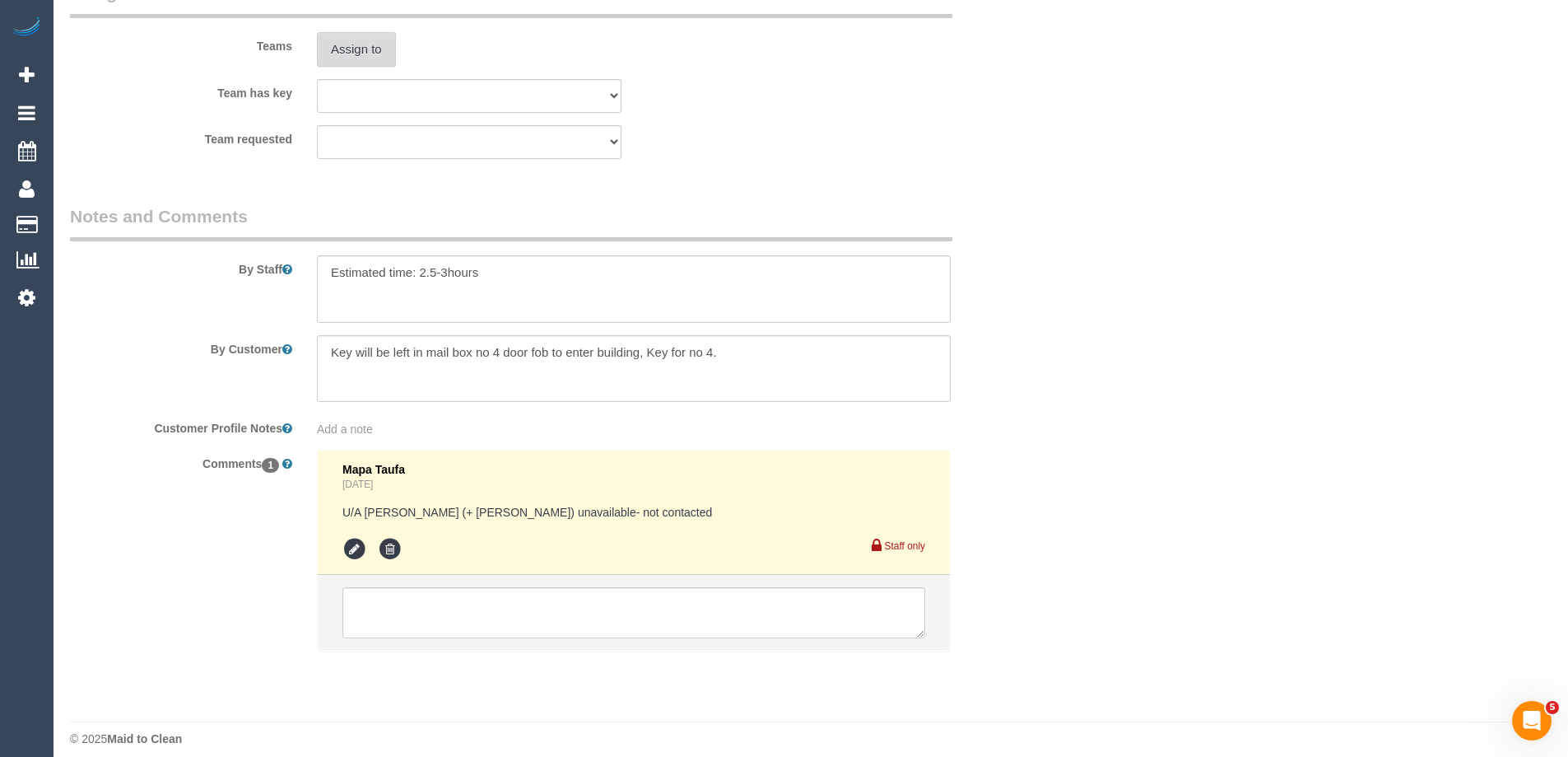
click at [360, 57] on button "Assign to" at bounding box center [356, 49] width 79 height 35
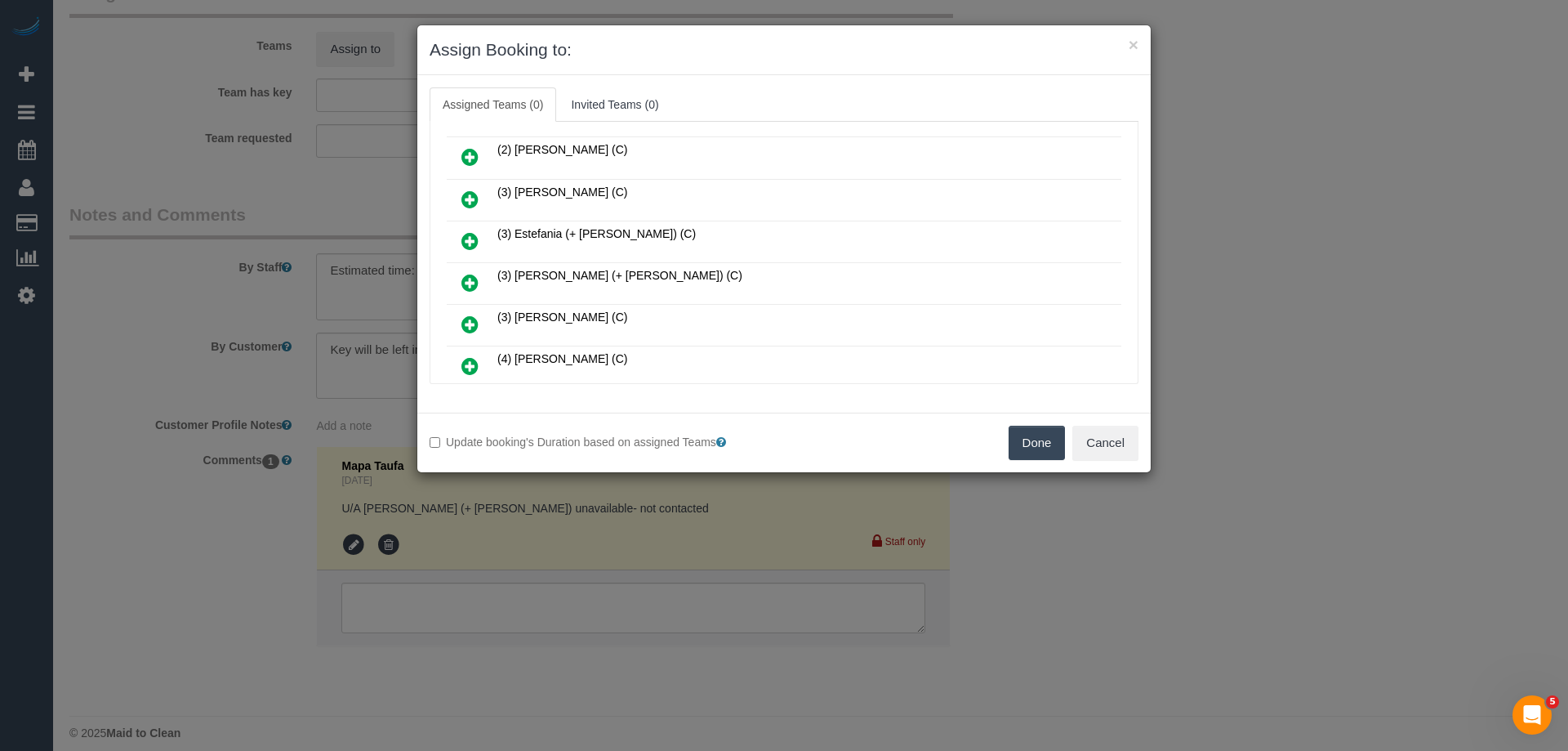
scroll to position [245, 0]
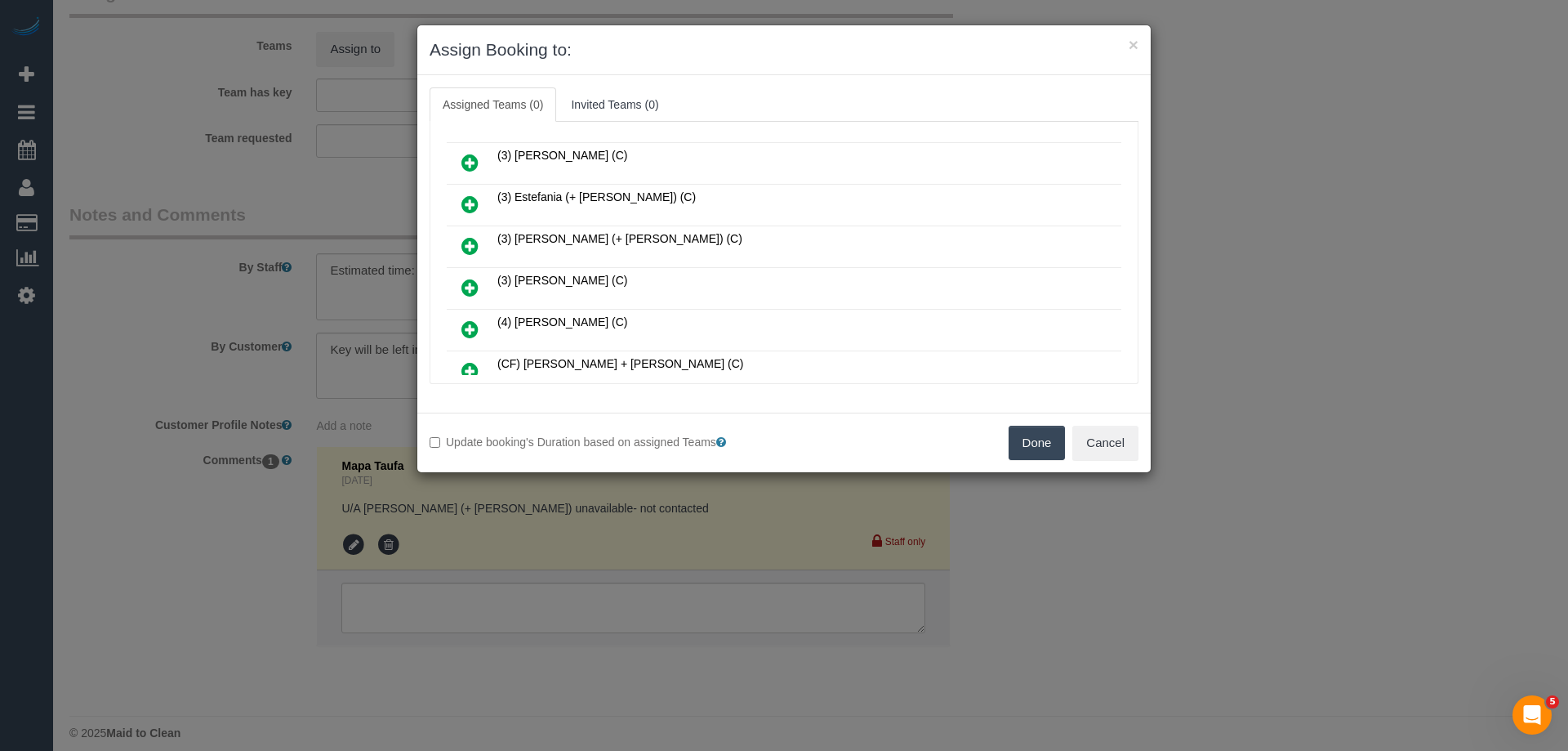
click at [445, 143] on div "(1) Debbie Brodjanac (FT) (2) Kerry Welfare (C) (2) Priyanshi Patel (C)" at bounding box center [784, 212] width 683 height 485
click at [481, 164] on link at bounding box center [469, 163] width 38 height 33
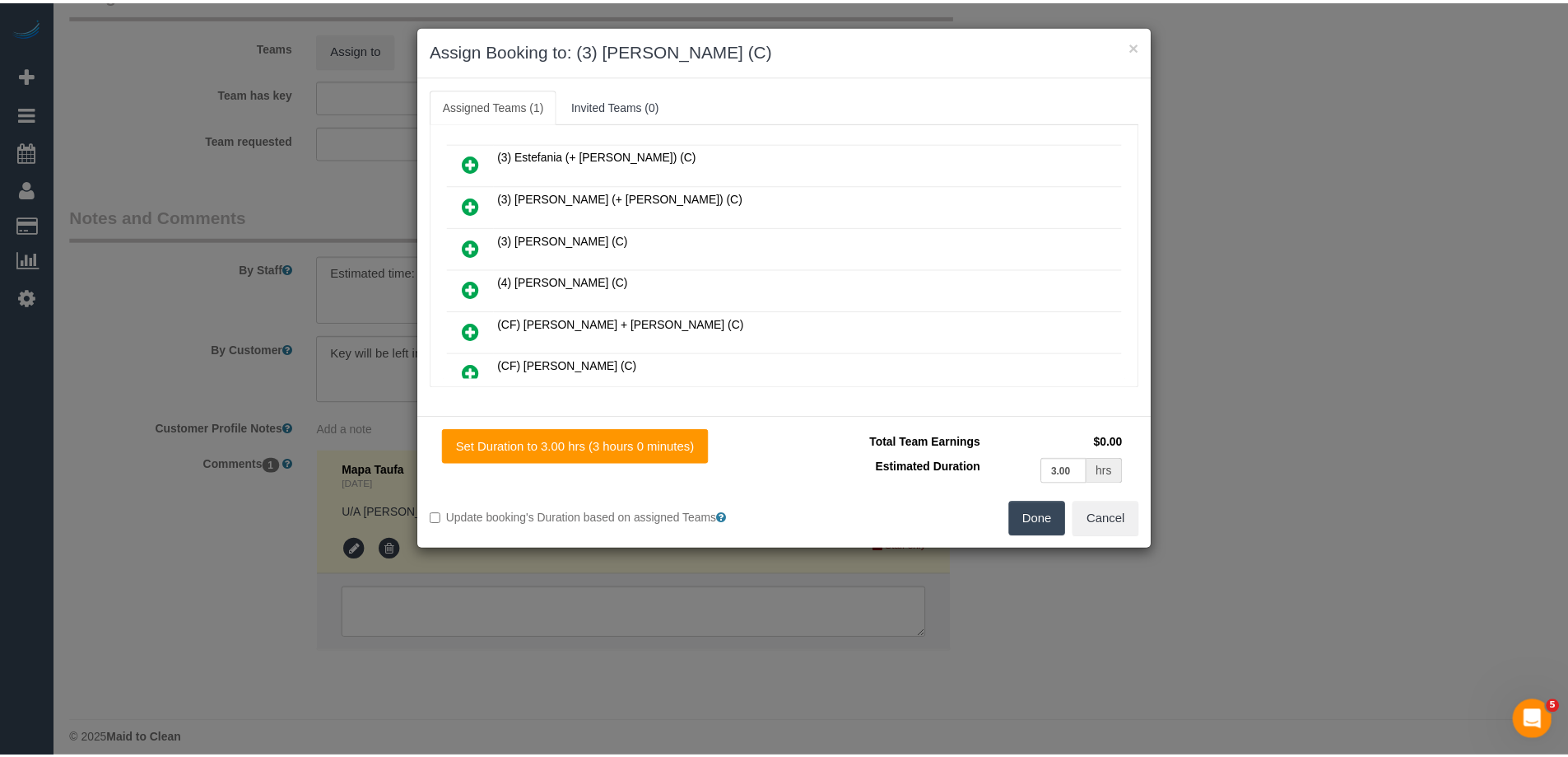
scroll to position [0, 0]
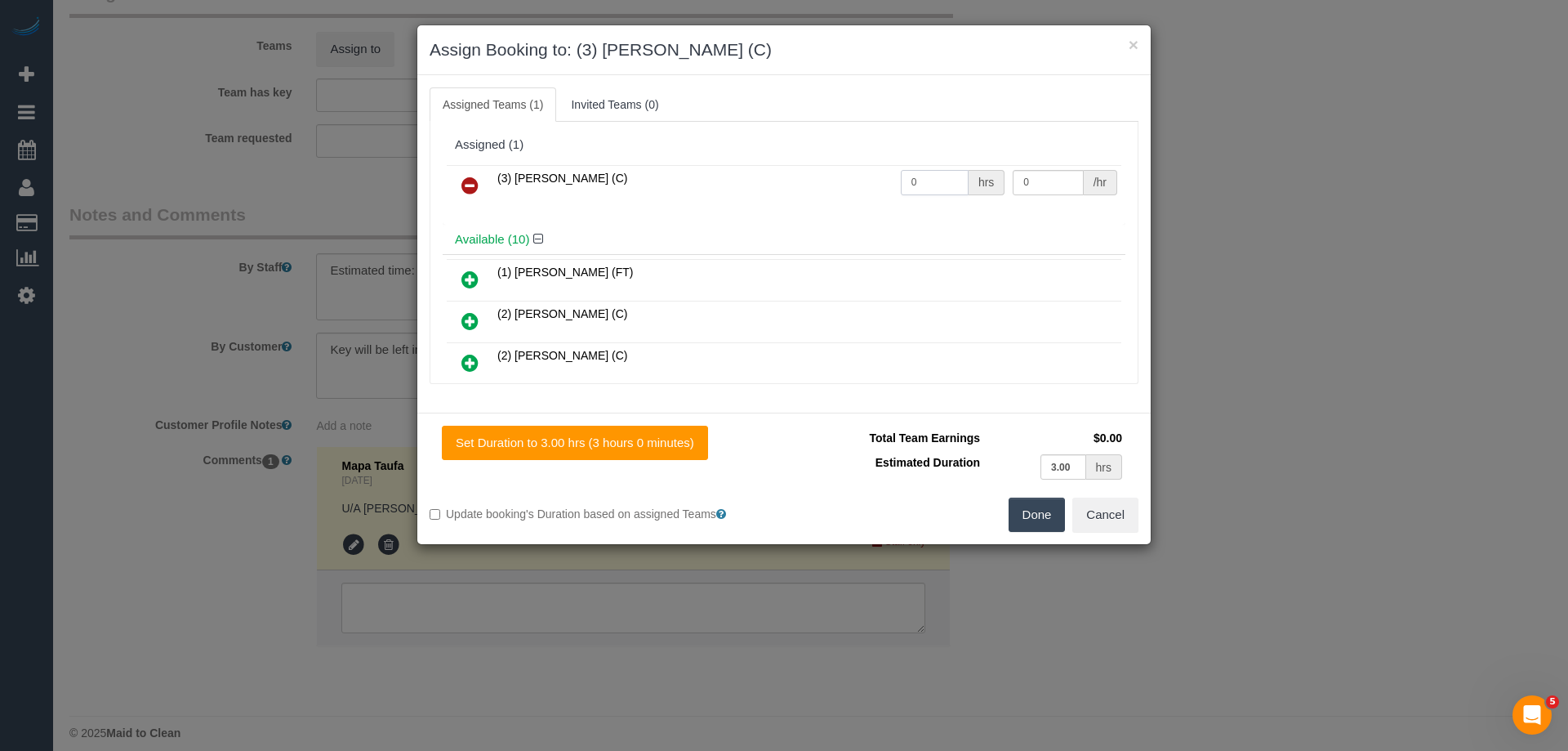
drag, startPoint x: 932, startPoint y: 181, endPoint x: 769, endPoint y: 176, distance: 163.1
click at [769, 176] on tr "(3) Danyal Ali (C) 0 hrs 0 /hr" at bounding box center [784, 185] width 675 height 42
type input "1"
drag, startPoint x: 1020, startPoint y: 184, endPoint x: 906, endPoint y: 182, distance: 114.0
click at [909, 183] on tr "(3) Danyal Ali (C) 1 hrs 0 /hr" at bounding box center [784, 185] width 675 height 42
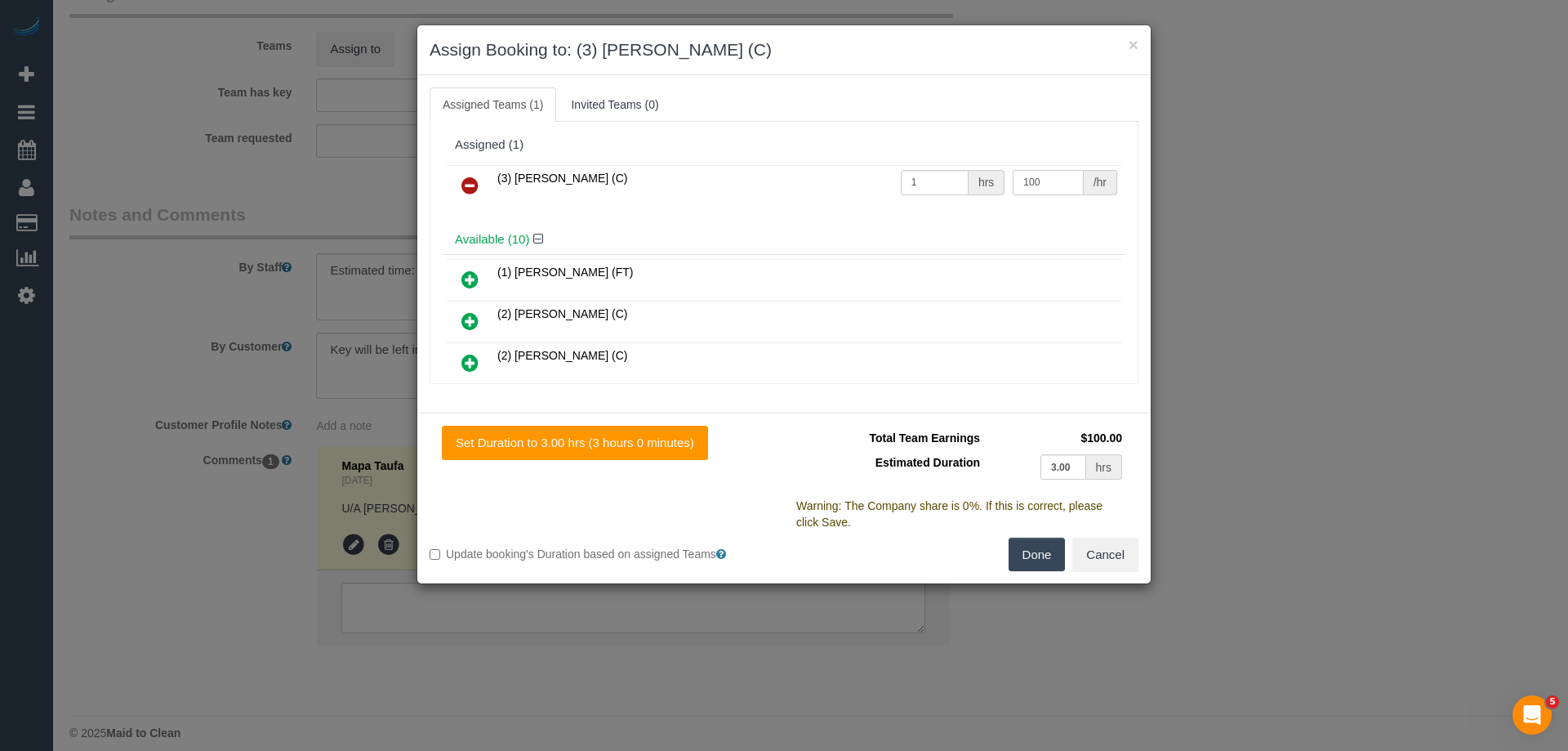
type input "100"
click at [1028, 568] on button "Done" at bounding box center [1037, 555] width 57 height 34
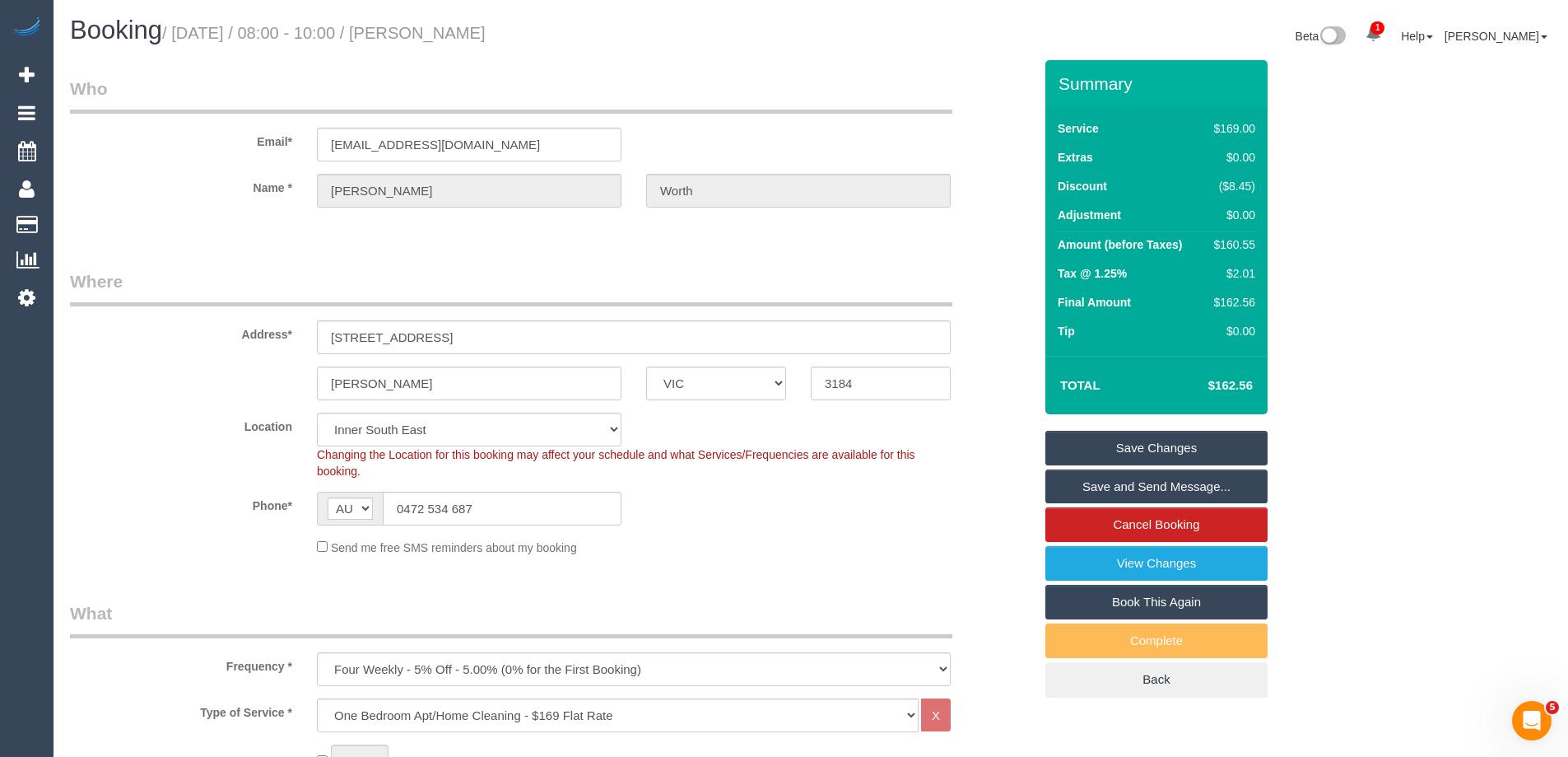
drag, startPoint x: 613, startPoint y: 34, endPoint x: 454, endPoint y: 44, distance: 159.3
click at [454, 44] on h1 "Booking / September 22, 2025 / 08:00 - 10:00 / Michelle Worth" at bounding box center [434, 31] width 729 height 28
copy small "Michelle Worth"
click at [1115, 447] on link "Save Changes" at bounding box center [1156, 447] width 222 height 35
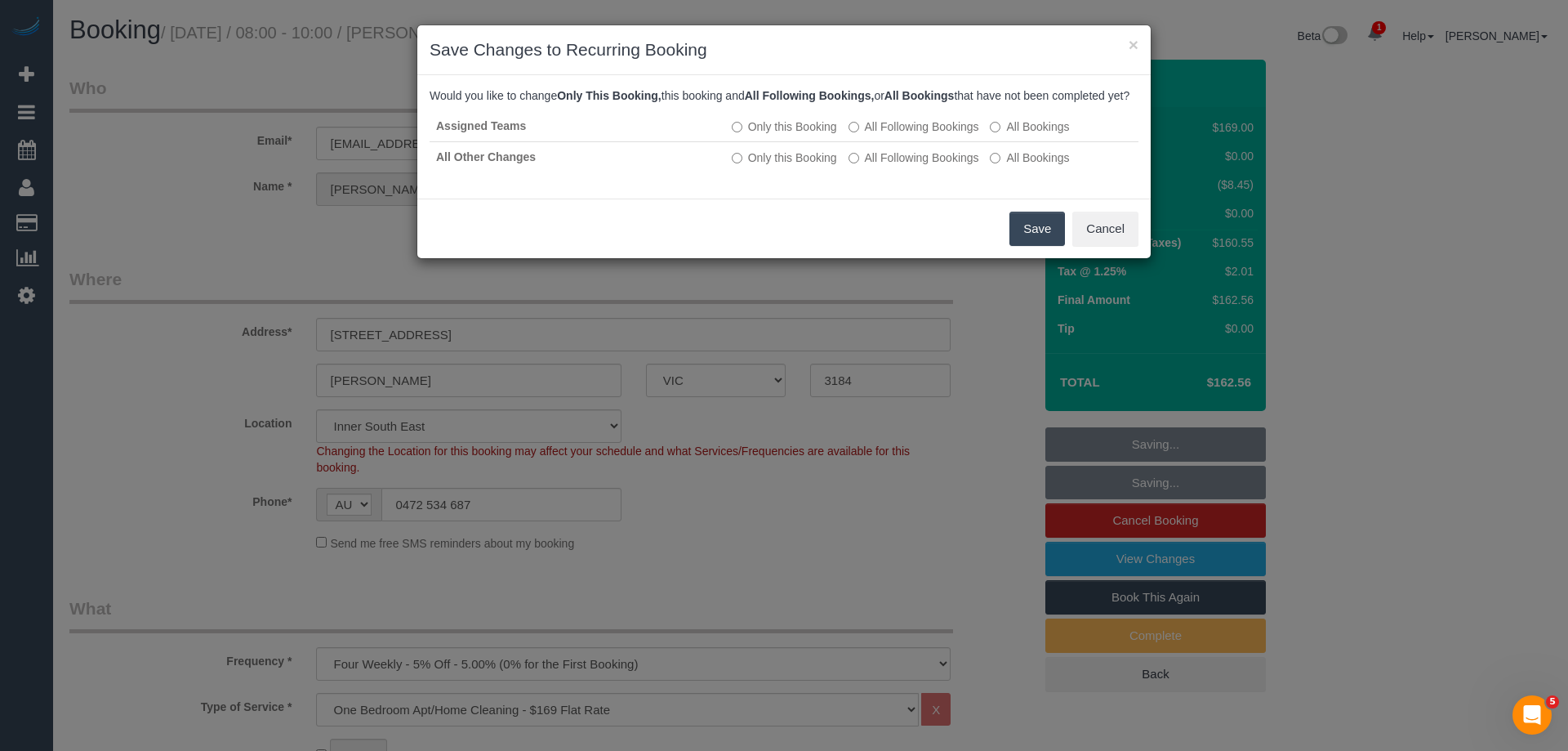
click at [1037, 234] on button "Save" at bounding box center [1038, 228] width 56 height 34
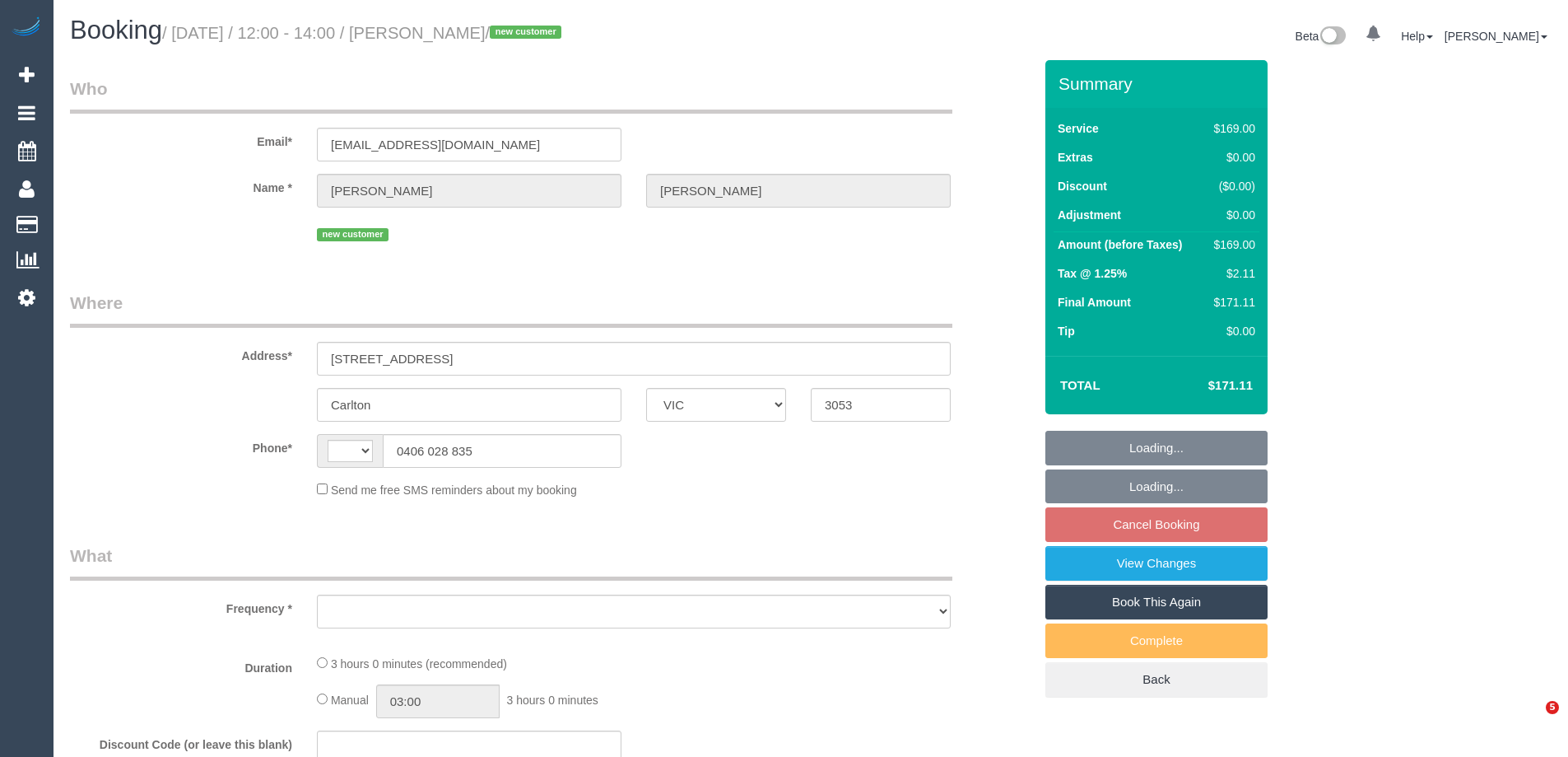
select select "VIC"
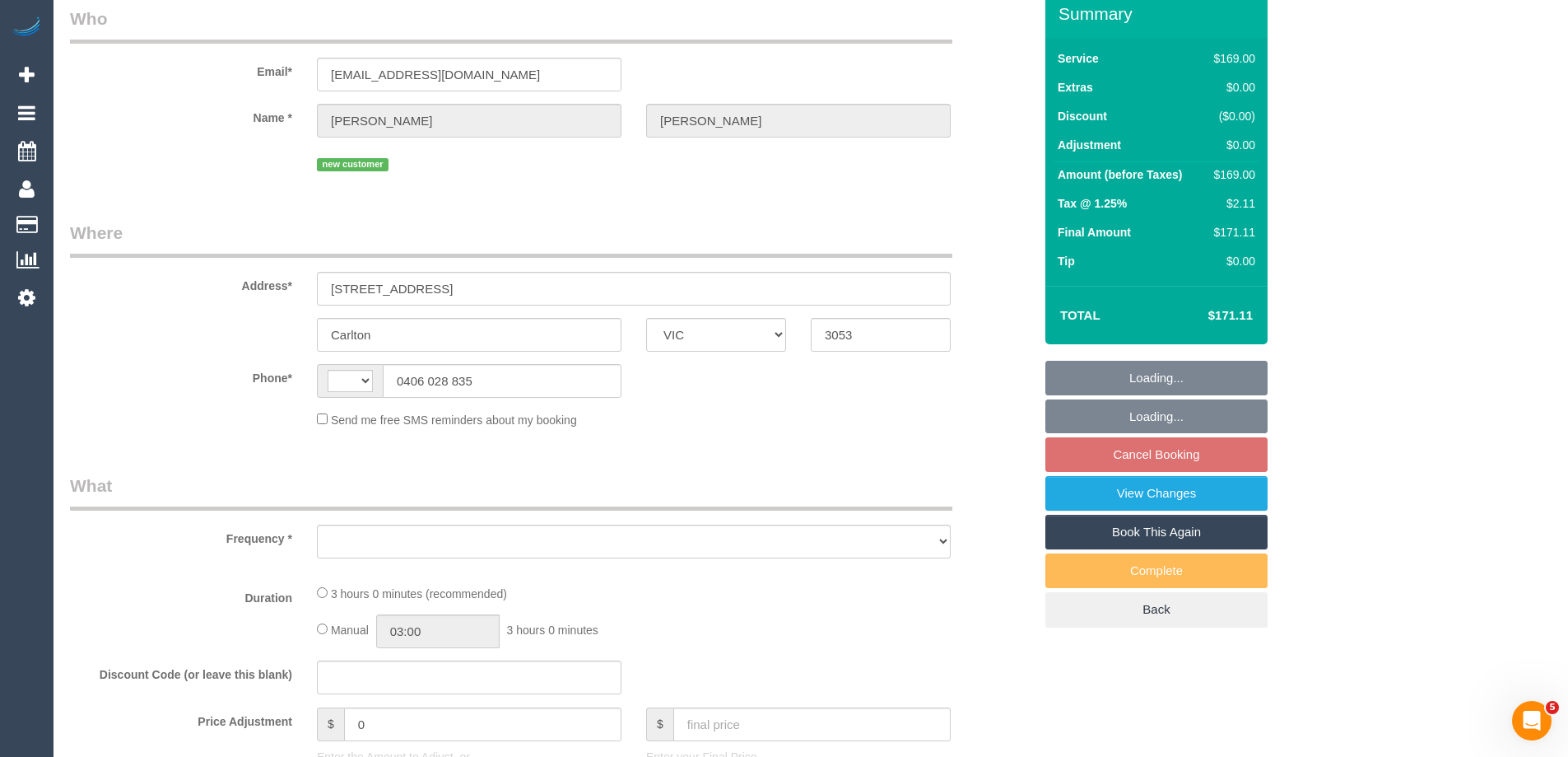
select select "string:stripe-pm_1S7W2m2GScqysDRVjmtR4PEo"
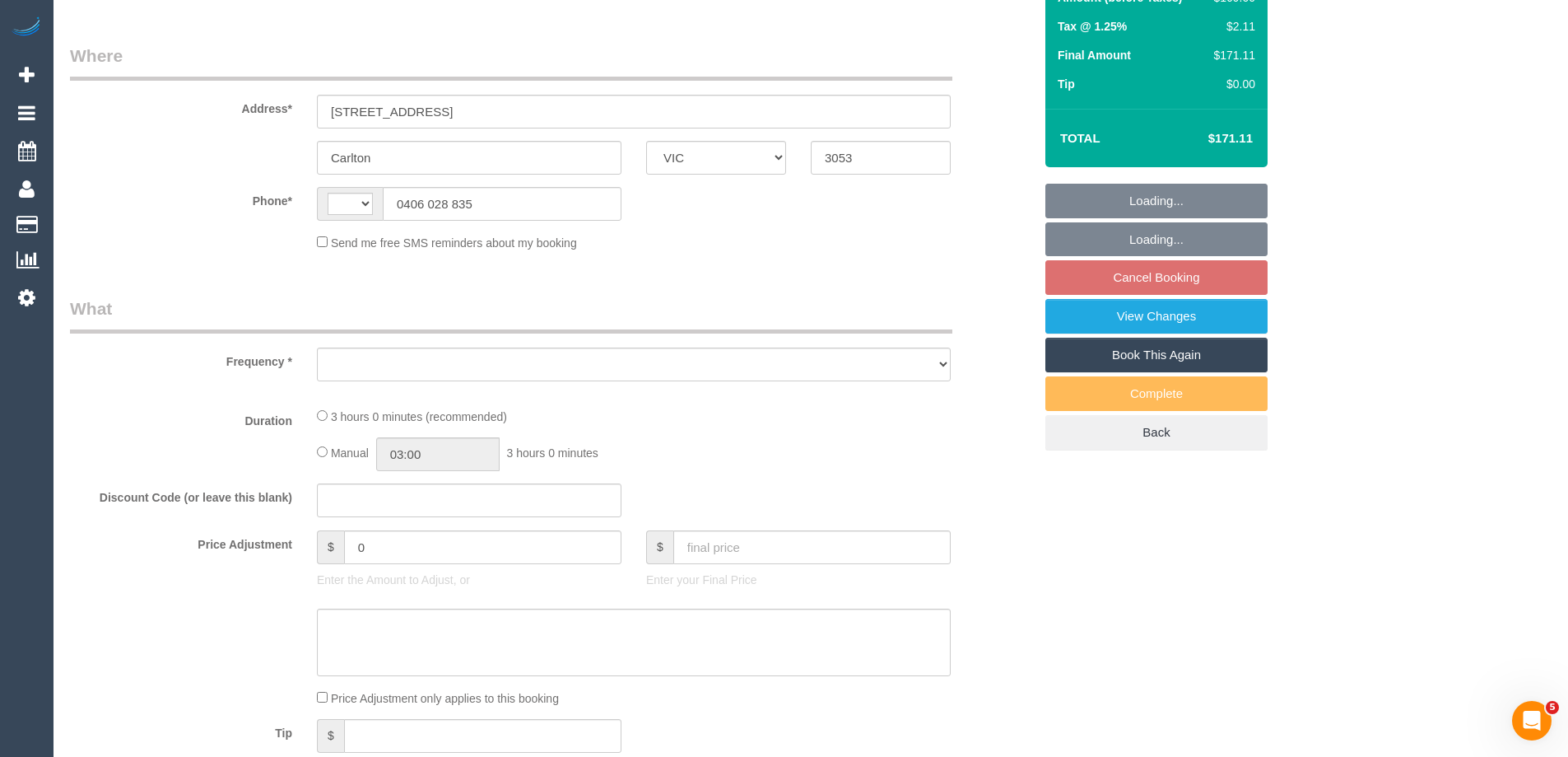
select select "string:AU"
select select "object:561"
select select "number:28"
select select "number:14"
select select "number:19"
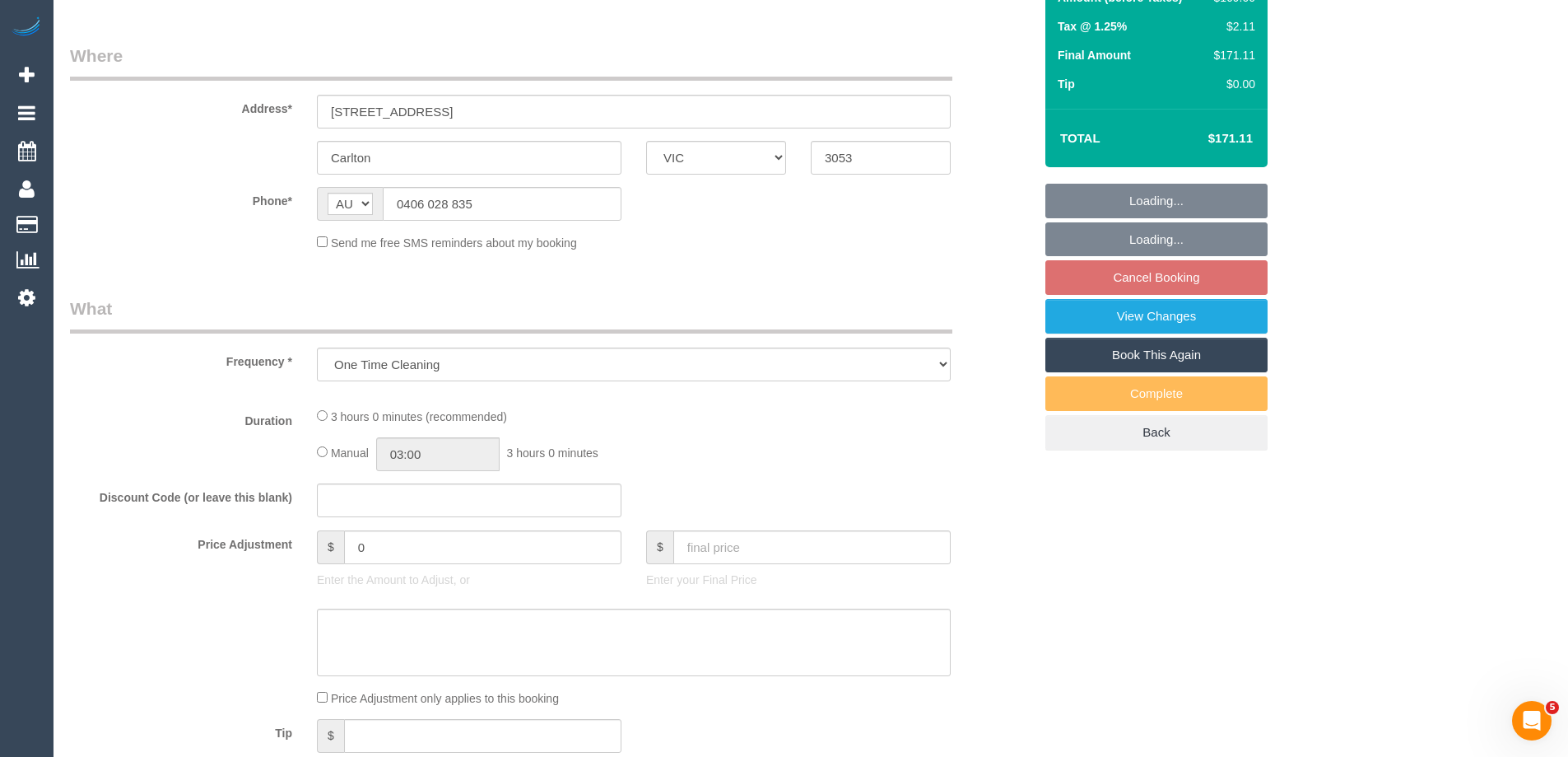
select select "number:22"
select select "number:33"
select select "number:26"
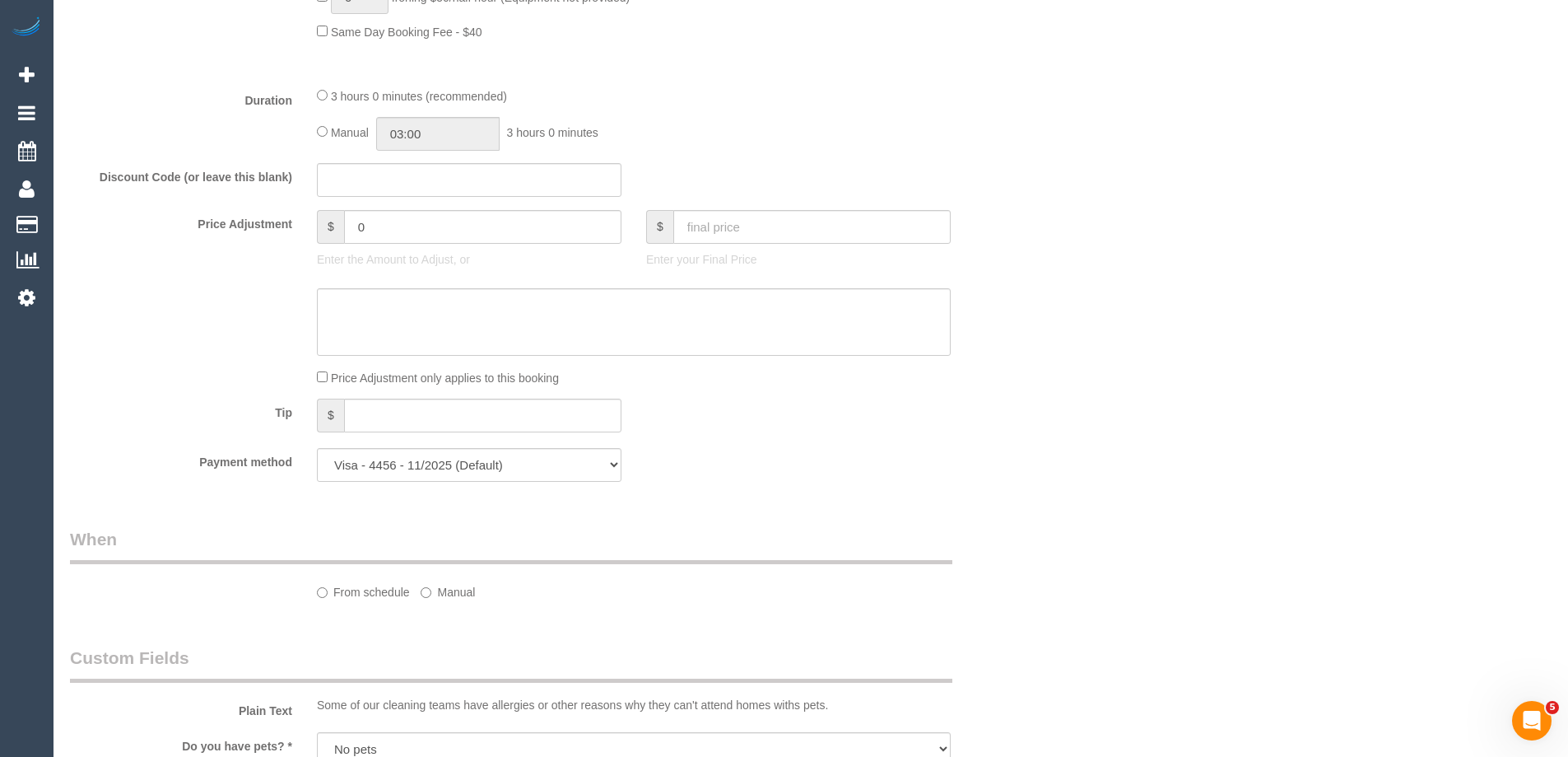
select select "object:1211"
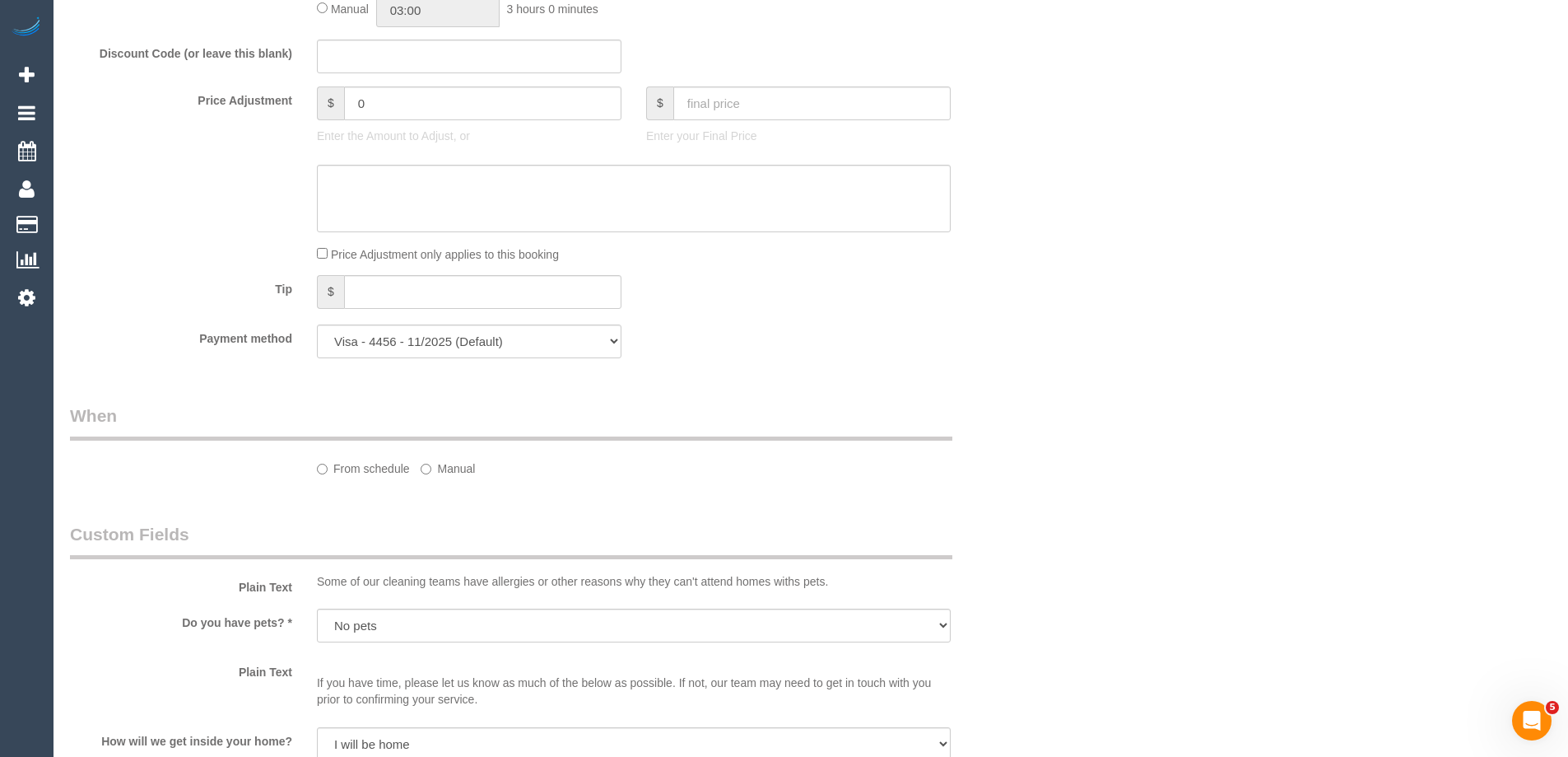
scroll to position [1729, 0]
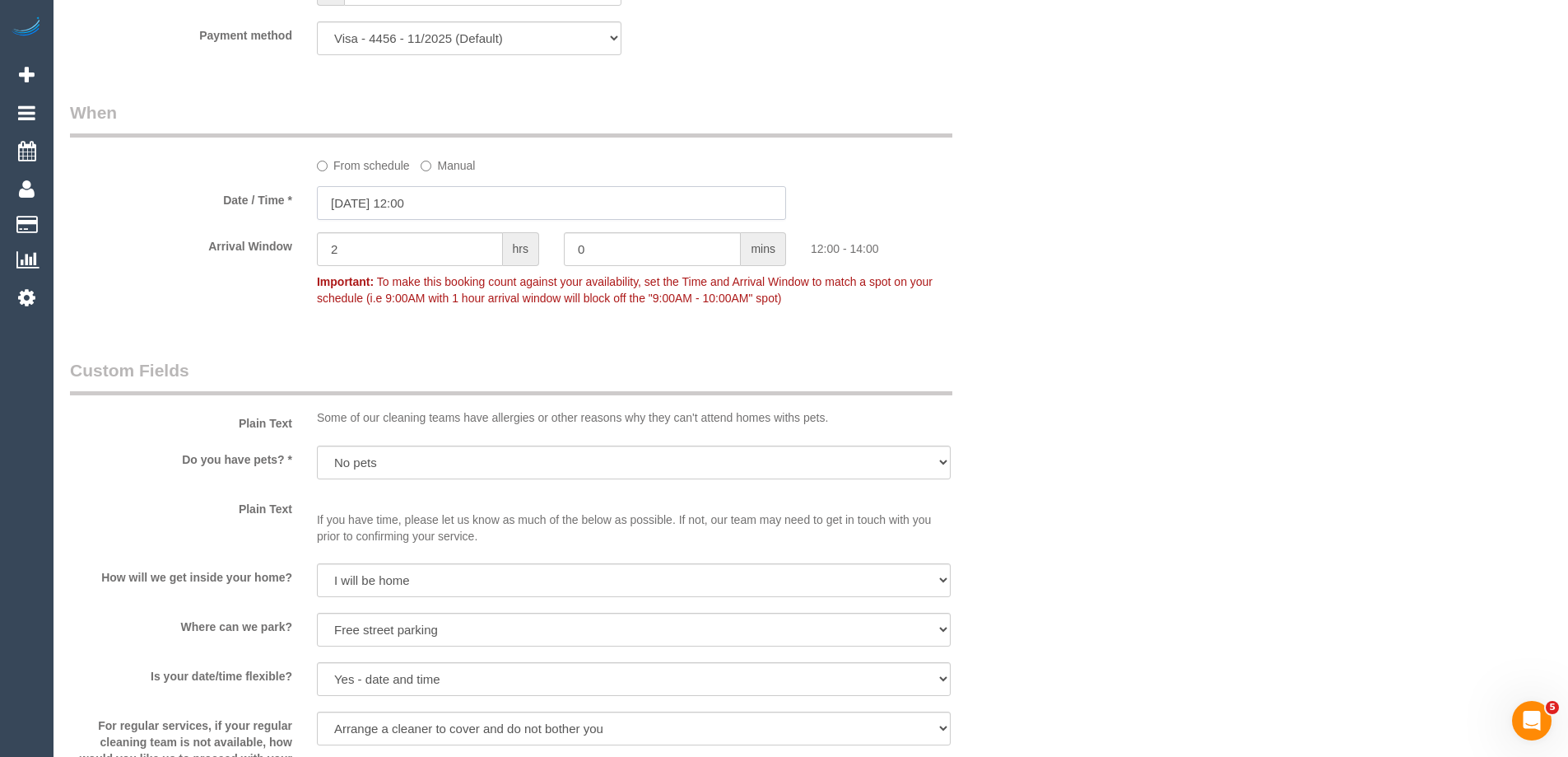
click at [392, 197] on input "[DATE] 12:00" at bounding box center [551, 203] width 469 height 34
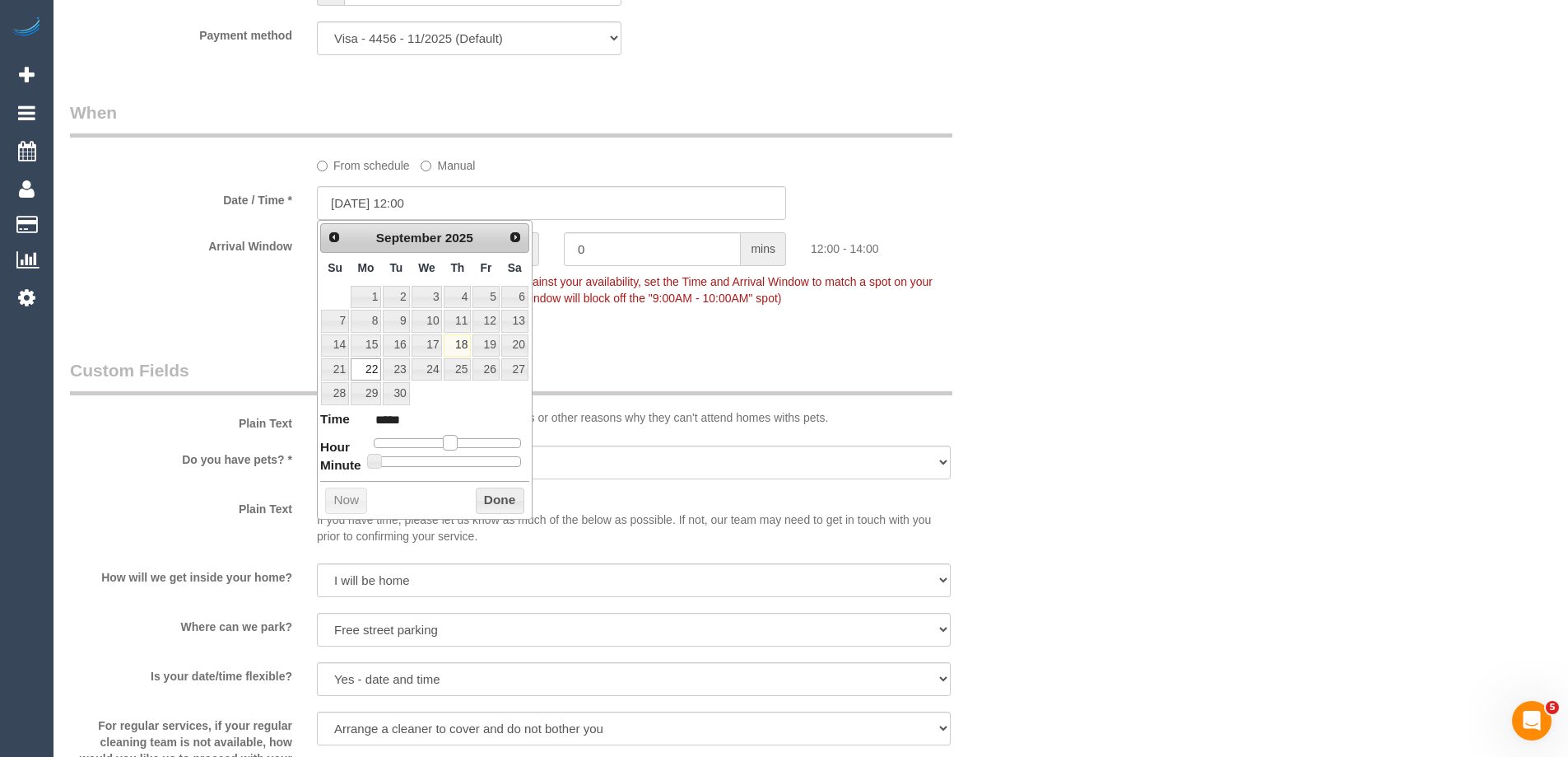
type input "[DATE] 11:00"
type input "*****"
click at [443, 441] on span at bounding box center [444, 442] width 15 height 15
click at [482, 499] on button "Done" at bounding box center [500, 501] width 49 height 26
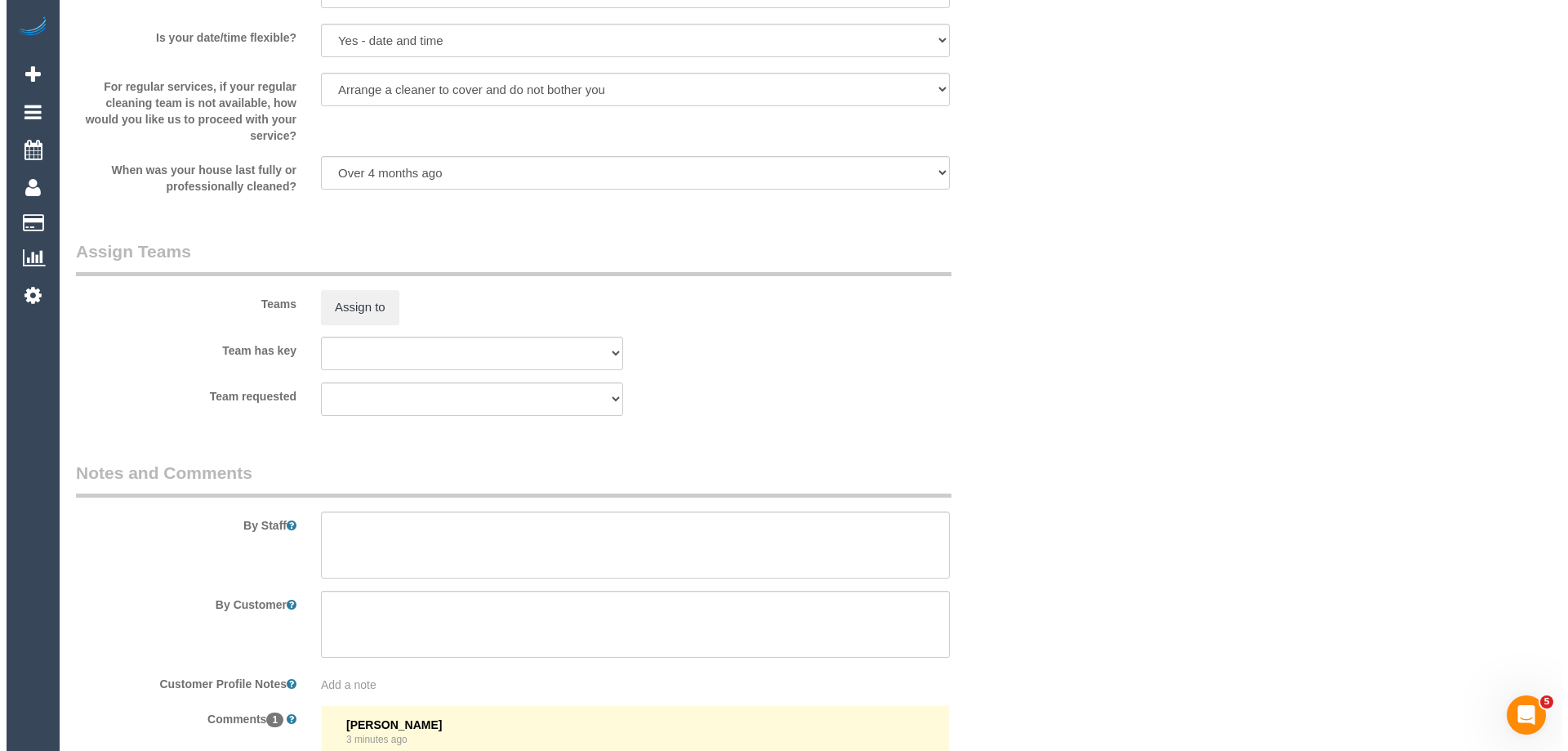
scroll to position [2450, 0]
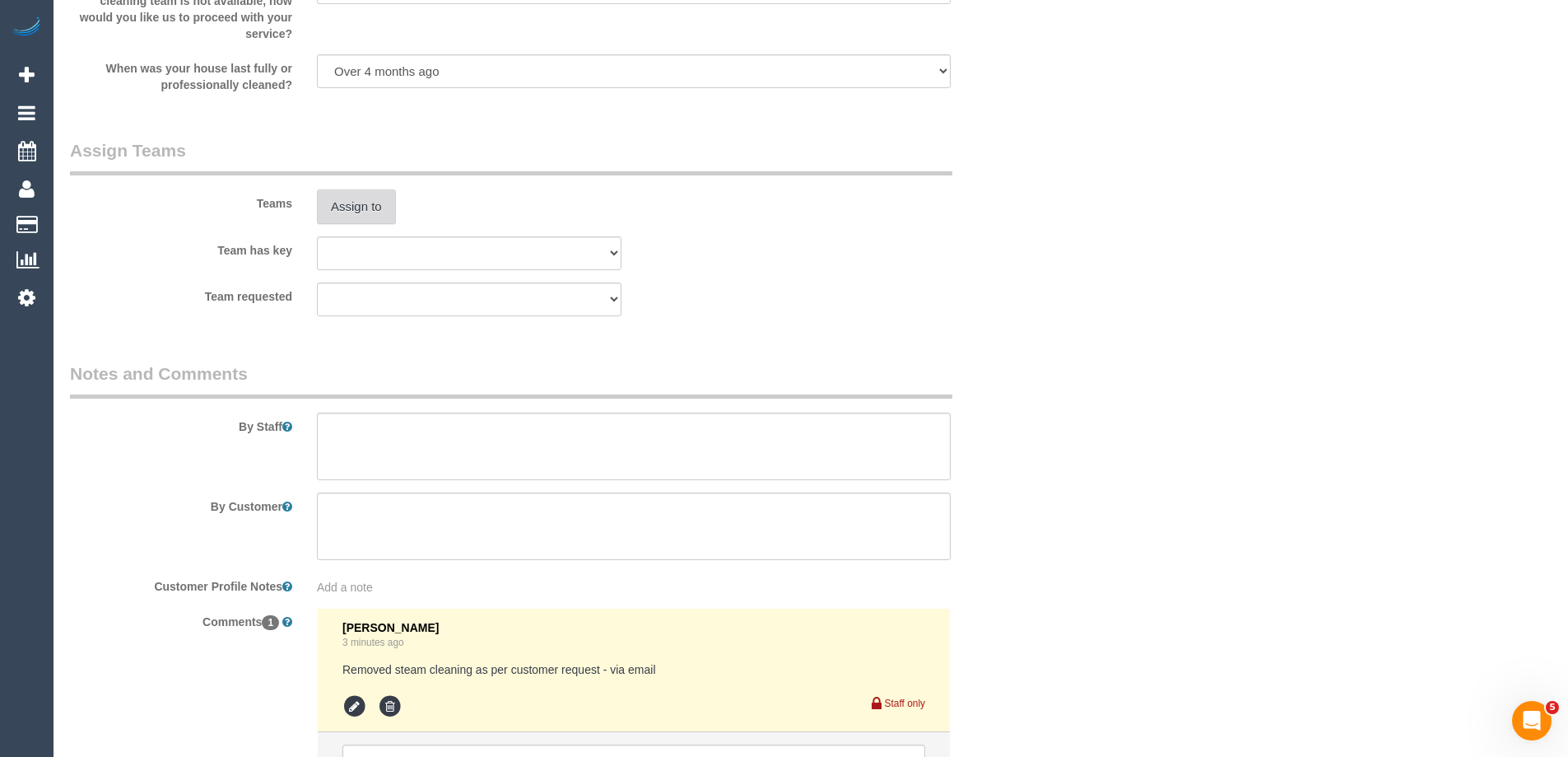
click at [347, 210] on button "Assign to" at bounding box center [356, 206] width 79 height 35
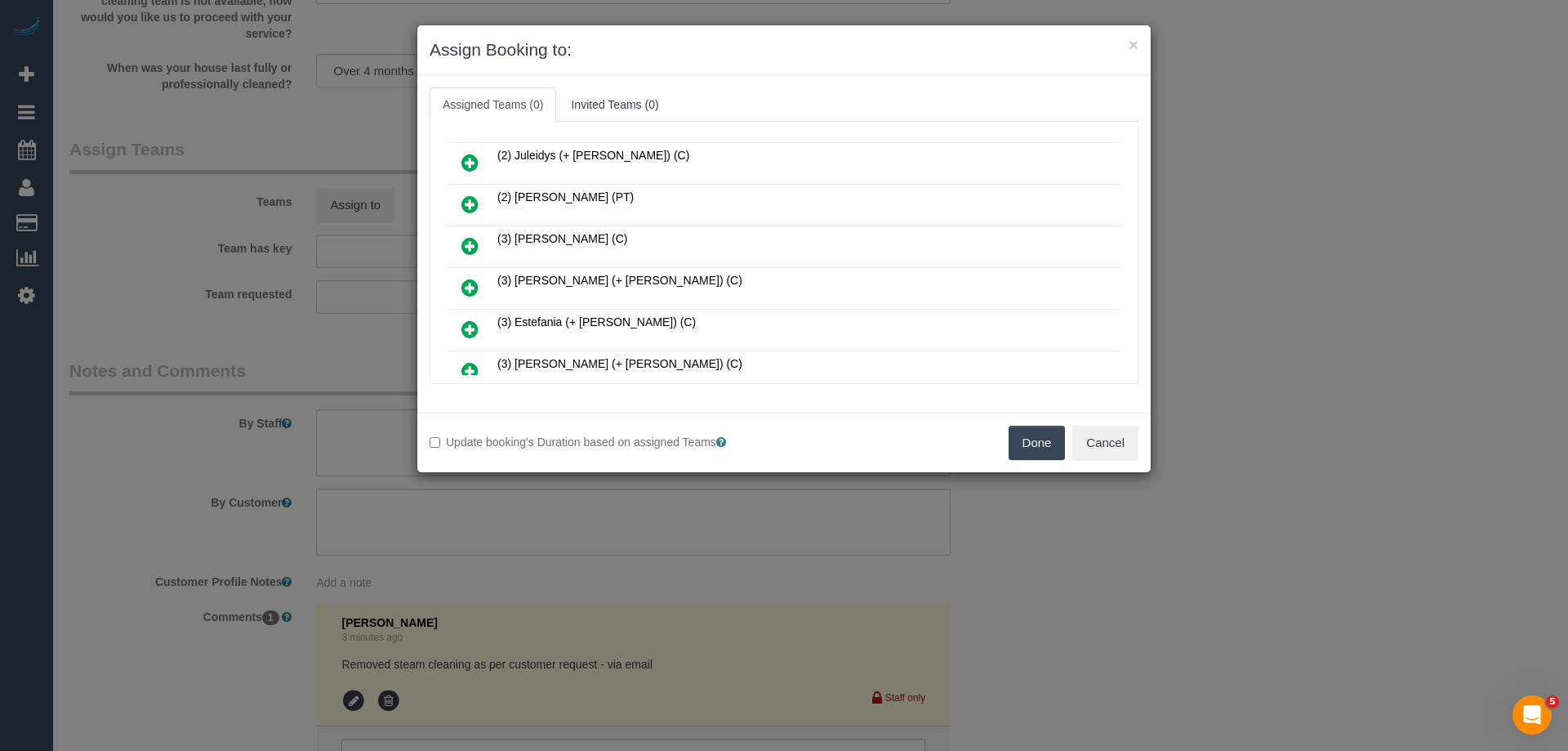
click at [462, 243] on icon at bounding box center [470, 246] width 17 height 20
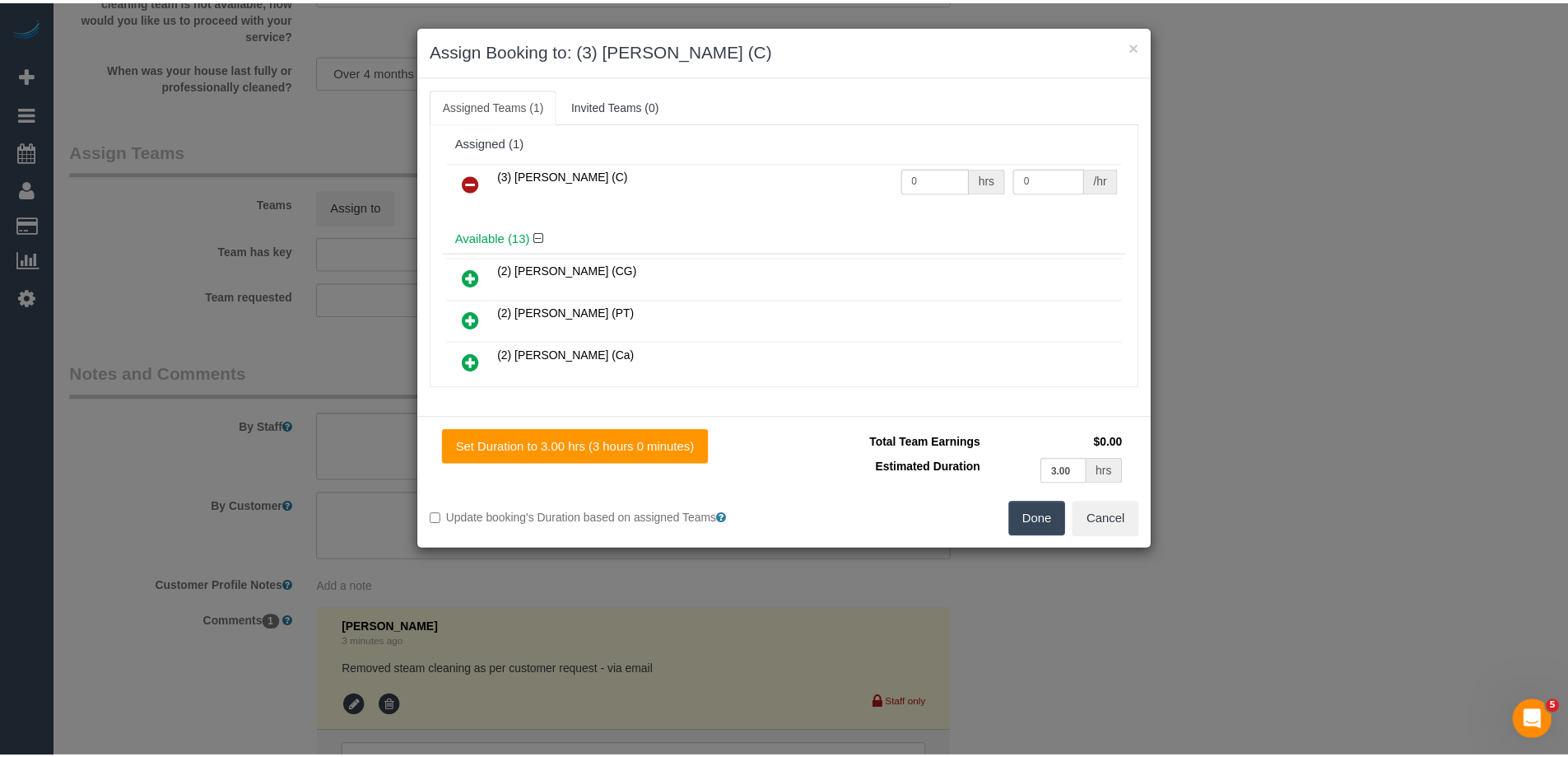
scroll to position [0, 0]
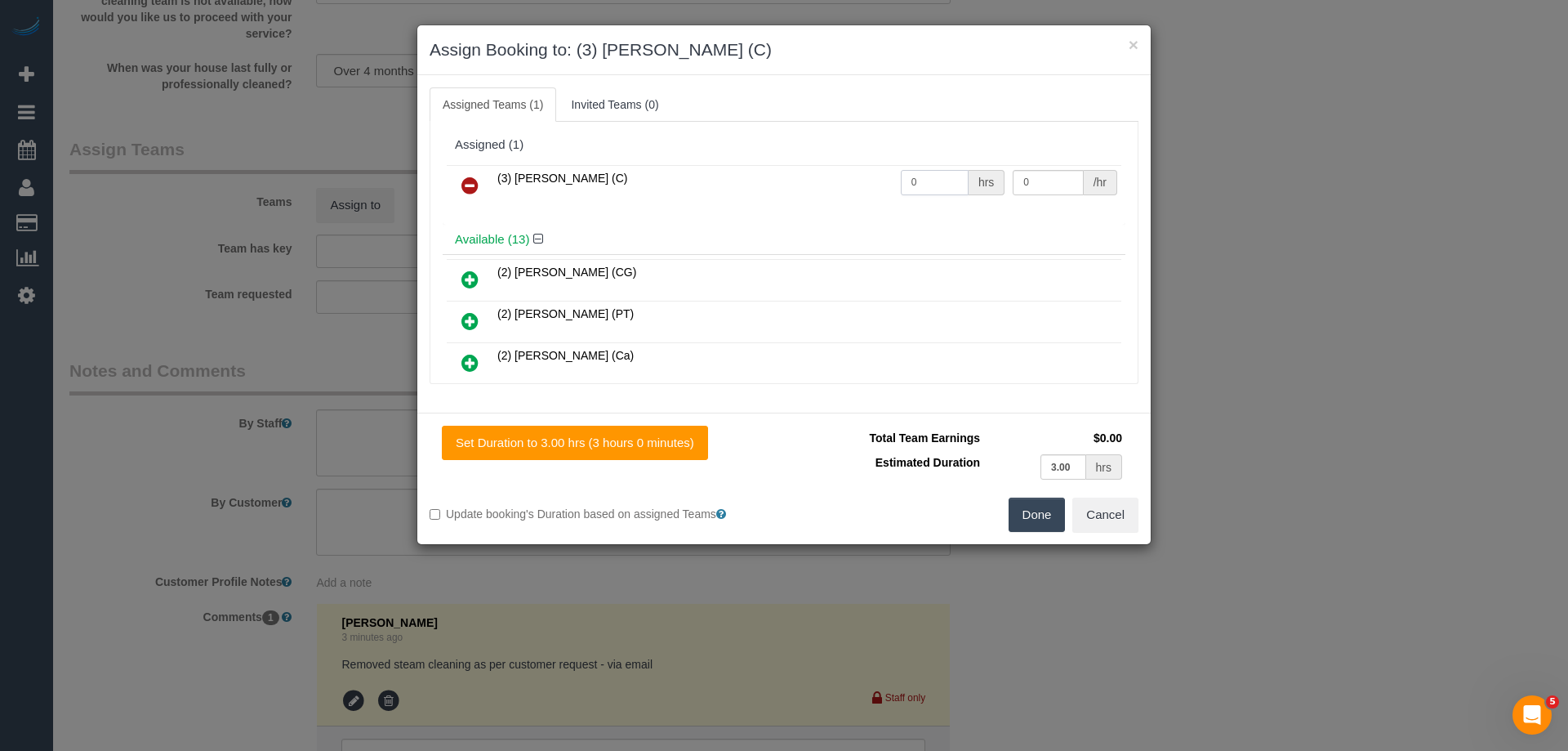
drag, startPoint x: 925, startPoint y: 180, endPoint x: 891, endPoint y: 179, distance: 34.0
click at [897, 179] on td "0 hrs" at bounding box center [953, 185] width 113 height 42
click at [1041, 513] on button "Done" at bounding box center [1037, 515] width 57 height 34
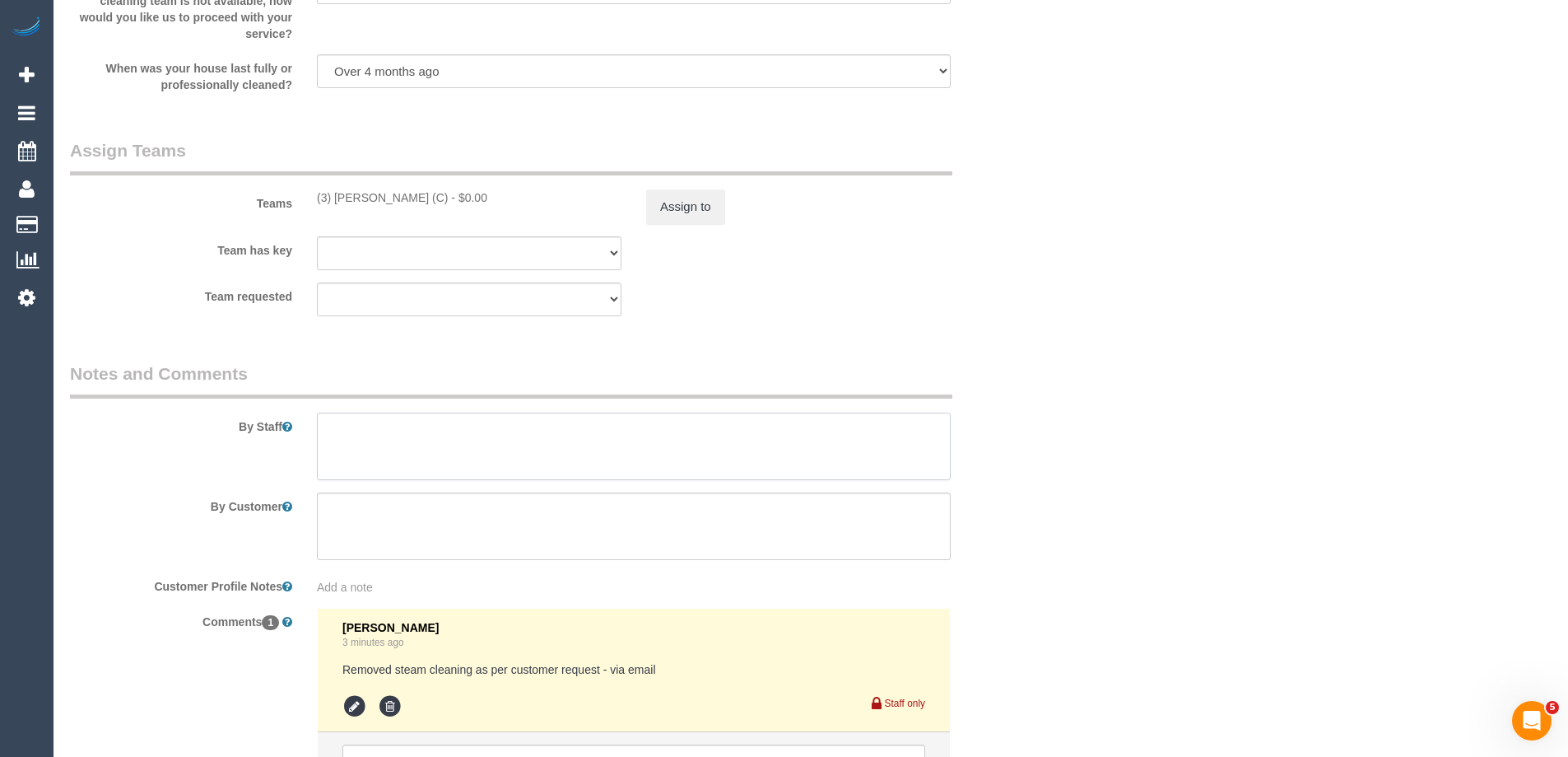
click at [372, 455] on textarea at bounding box center [634, 447] width 634 height 68
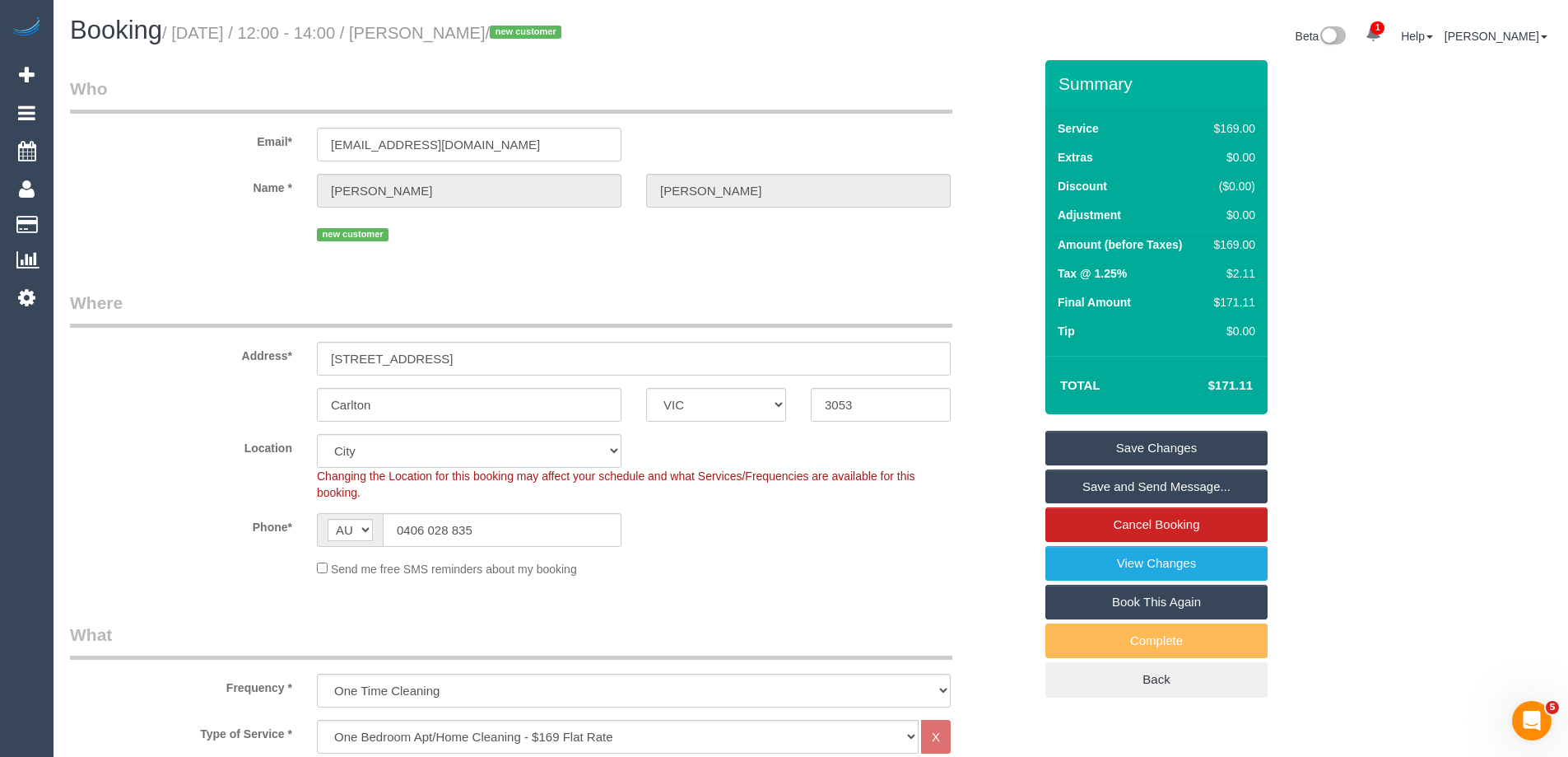
type textarea "Estimated time of 2.5-3 hrs"
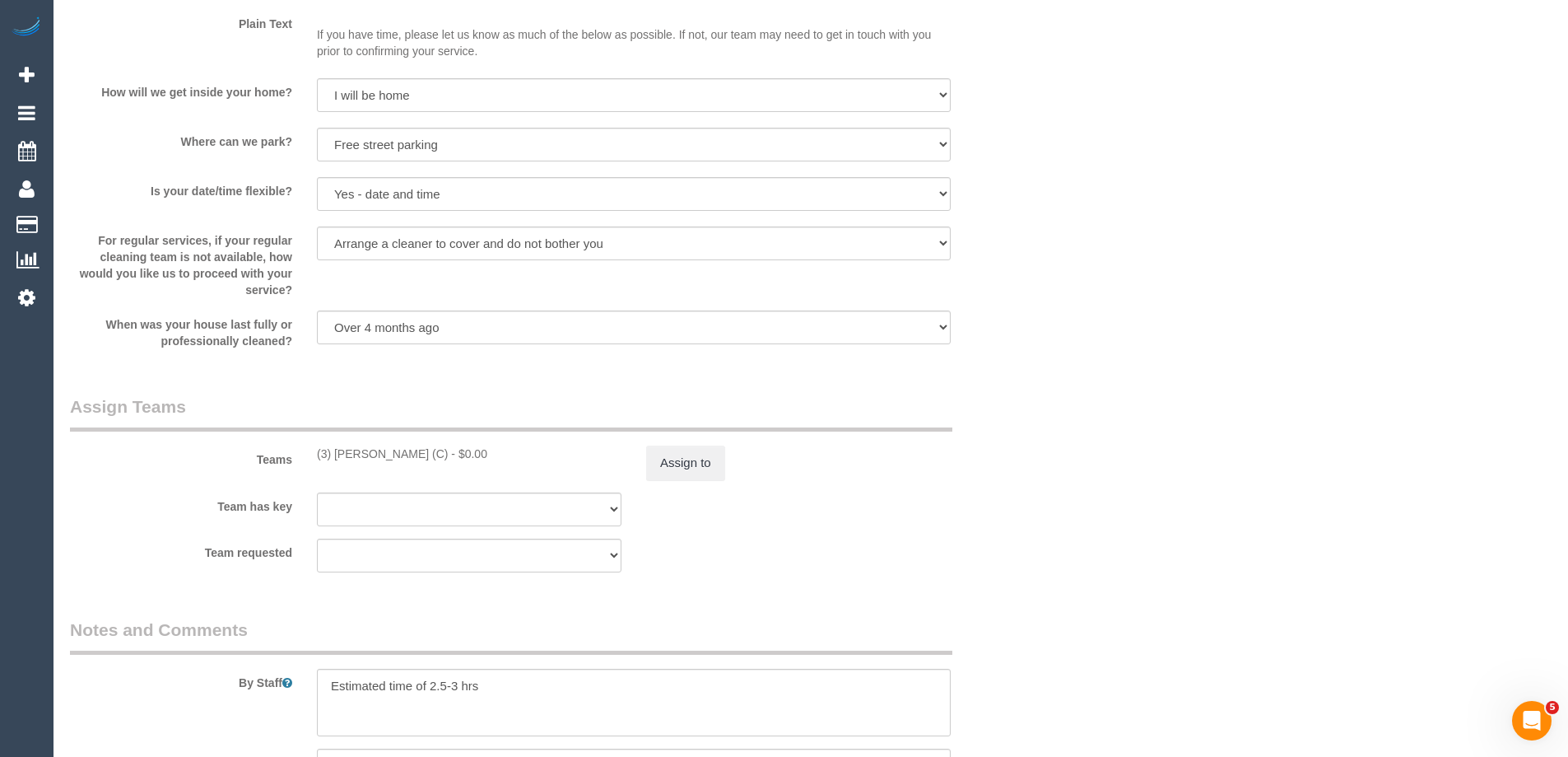
scroll to position [2223, 0]
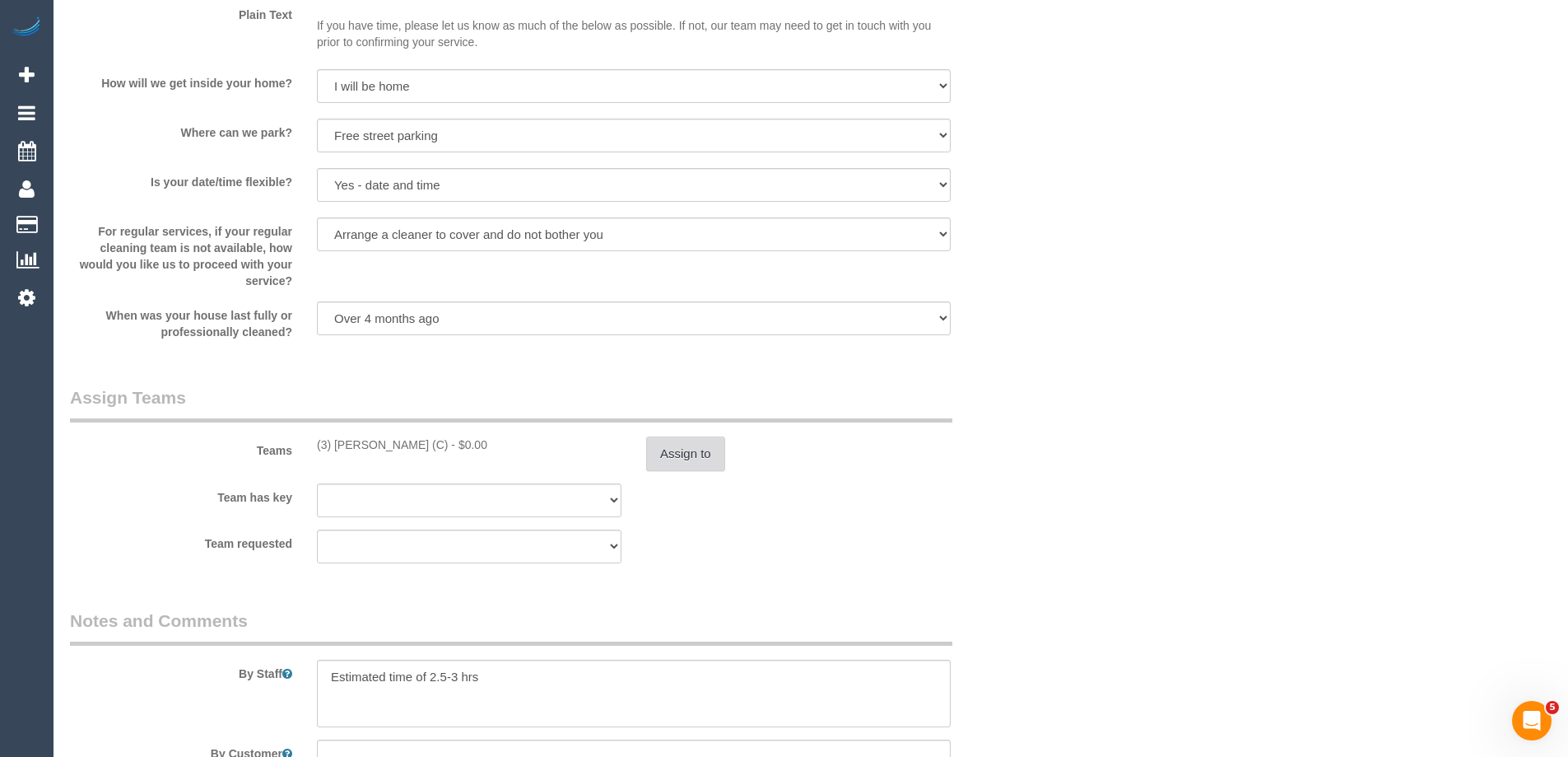
click at [659, 457] on button "Assign to" at bounding box center [686, 453] width 79 height 35
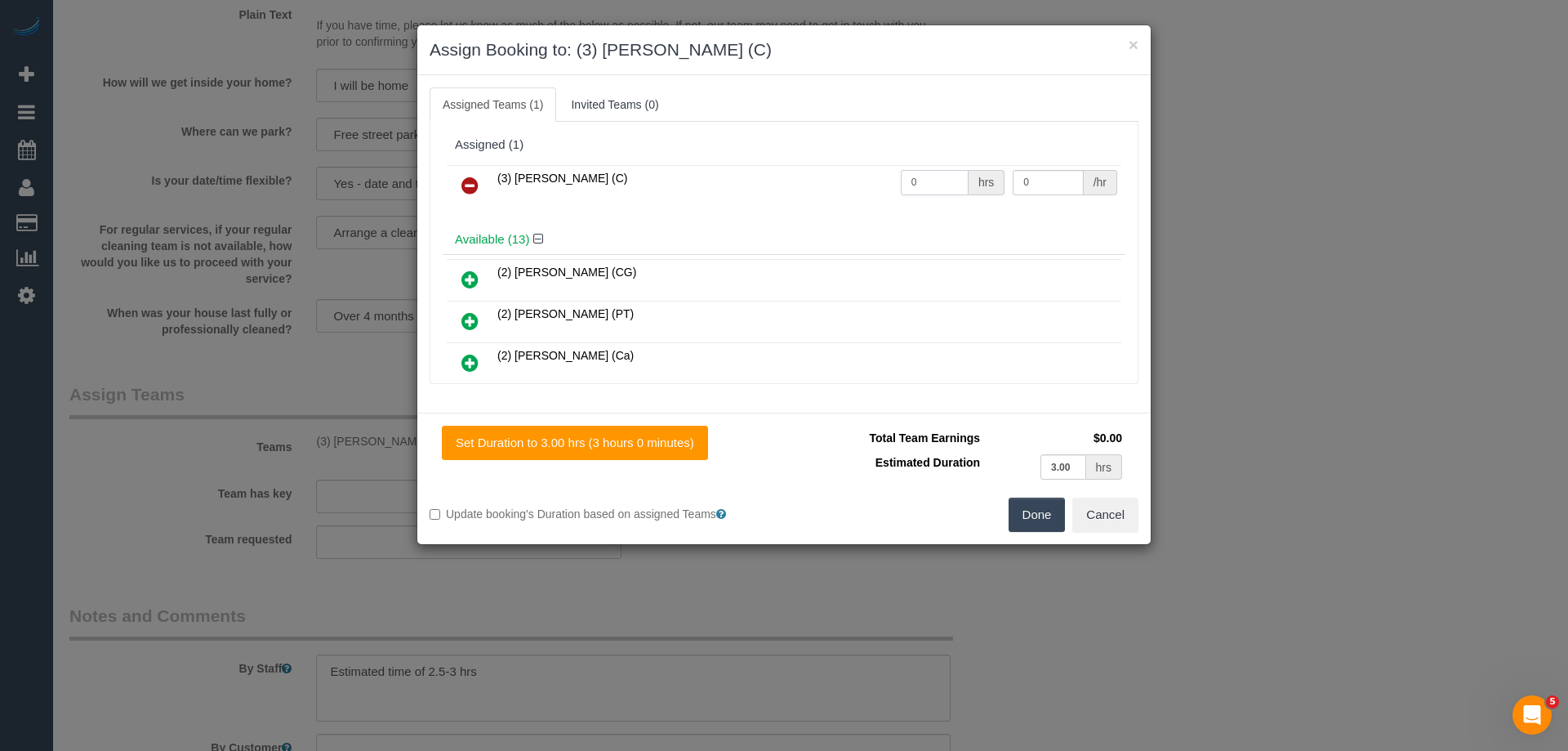
drag, startPoint x: 897, startPoint y: 183, endPoint x: 882, endPoint y: 187, distance: 15.5
click at [812, 183] on tr "(3) Andres Arredondo (C) 0 hrs 0 /hr" at bounding box center [784, 185] width 675 height 42
type input "1"
drag, startPoint x: 1039, startPoint y: 183, endPoint x: 918, endPoint y: 172, distance: 121.5
click at [918, 172] on tr "(3) Andres Arredondo (C) 1 hrs 0 /hr" at bounding box center [784, 185] width 675 height 42
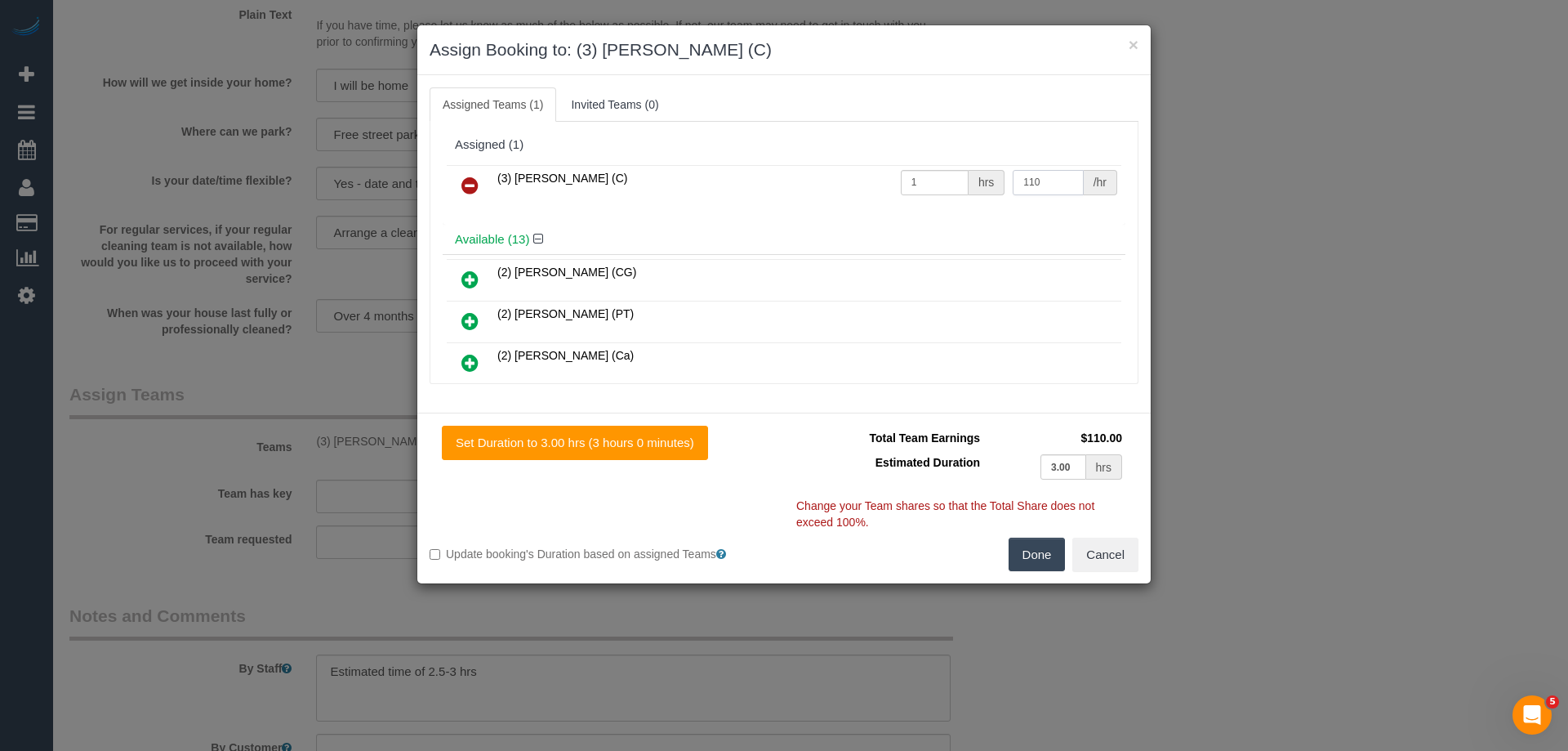
type input "110"
click at [1036, 550] on button "Done" at bounding box center [1037, 555] width 57 height 34
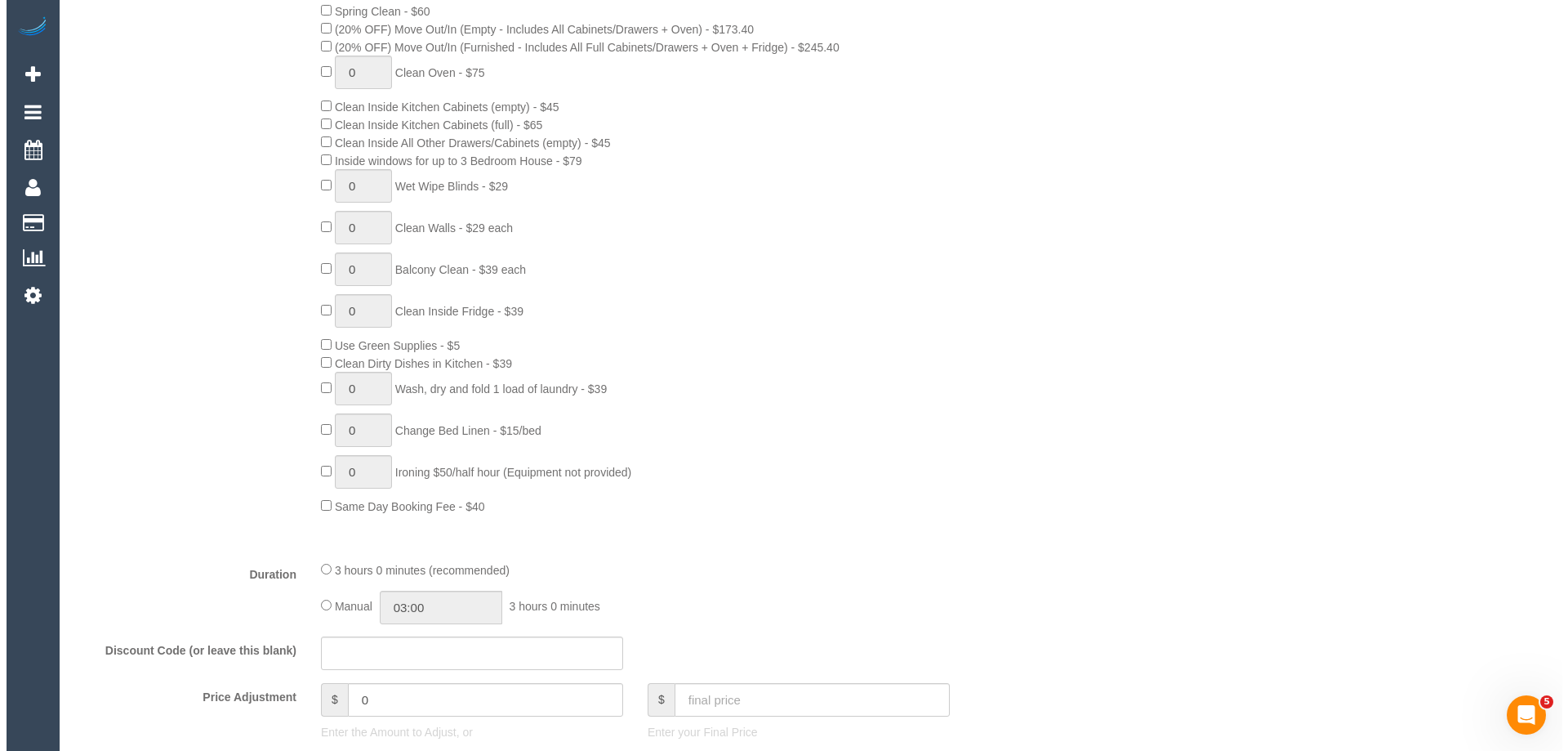
scroll to position [0, 0]
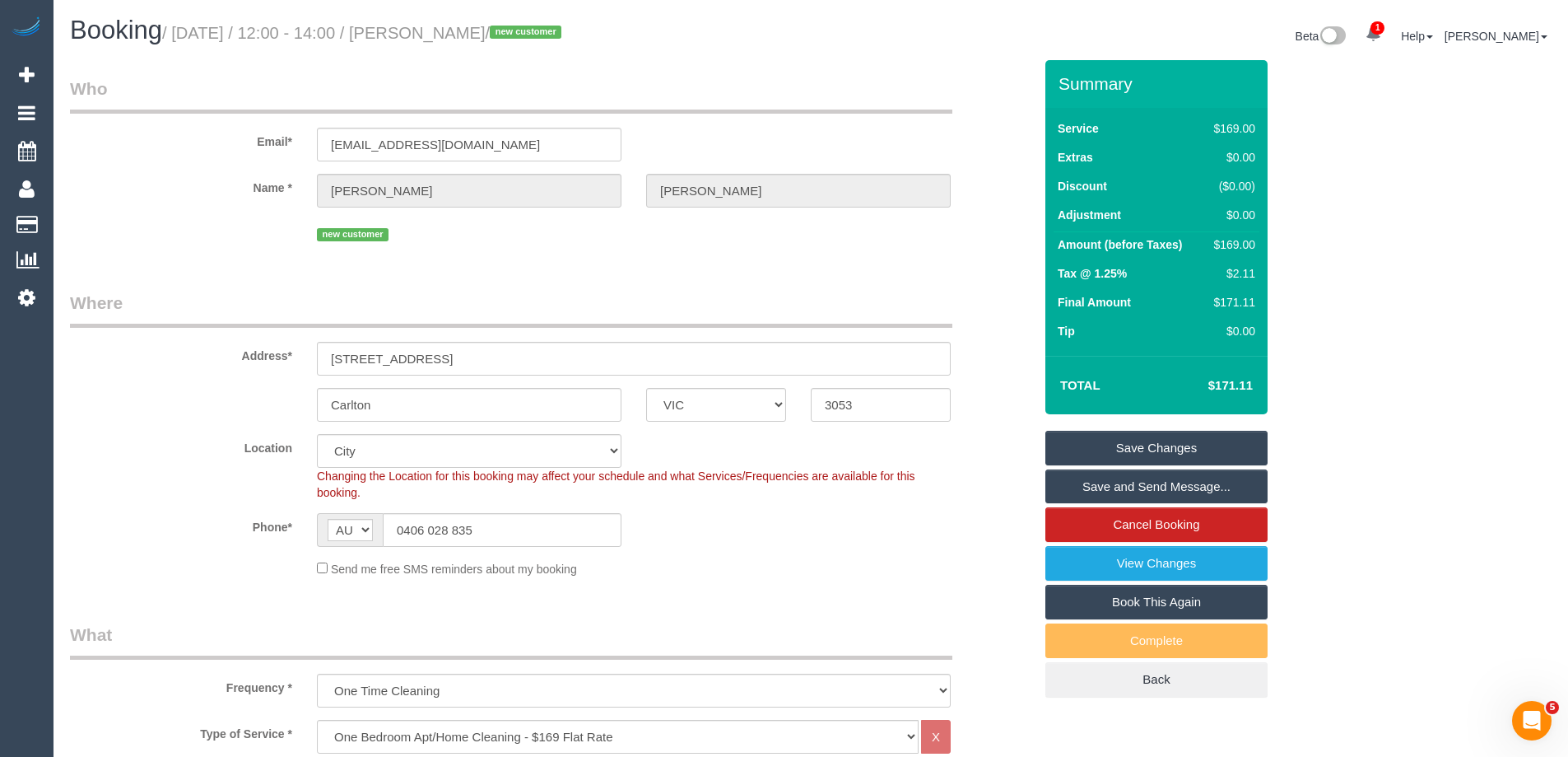
drag, startPoint x: 552, startPoint y: 34, endPoint x: 457, endPoint y: 35, distance: 95.0
click at [457, 35] on small "/ September 22, 2025 / 12:00 - 14:00 / Ryan Stinson / new customer" at bounding box center [364, 32] width 404 height 18
copy small "Ryan Stinson"
click at [1078, 444] on link "Save Changes" at bounding box center [1156, 447] width 222 height 35
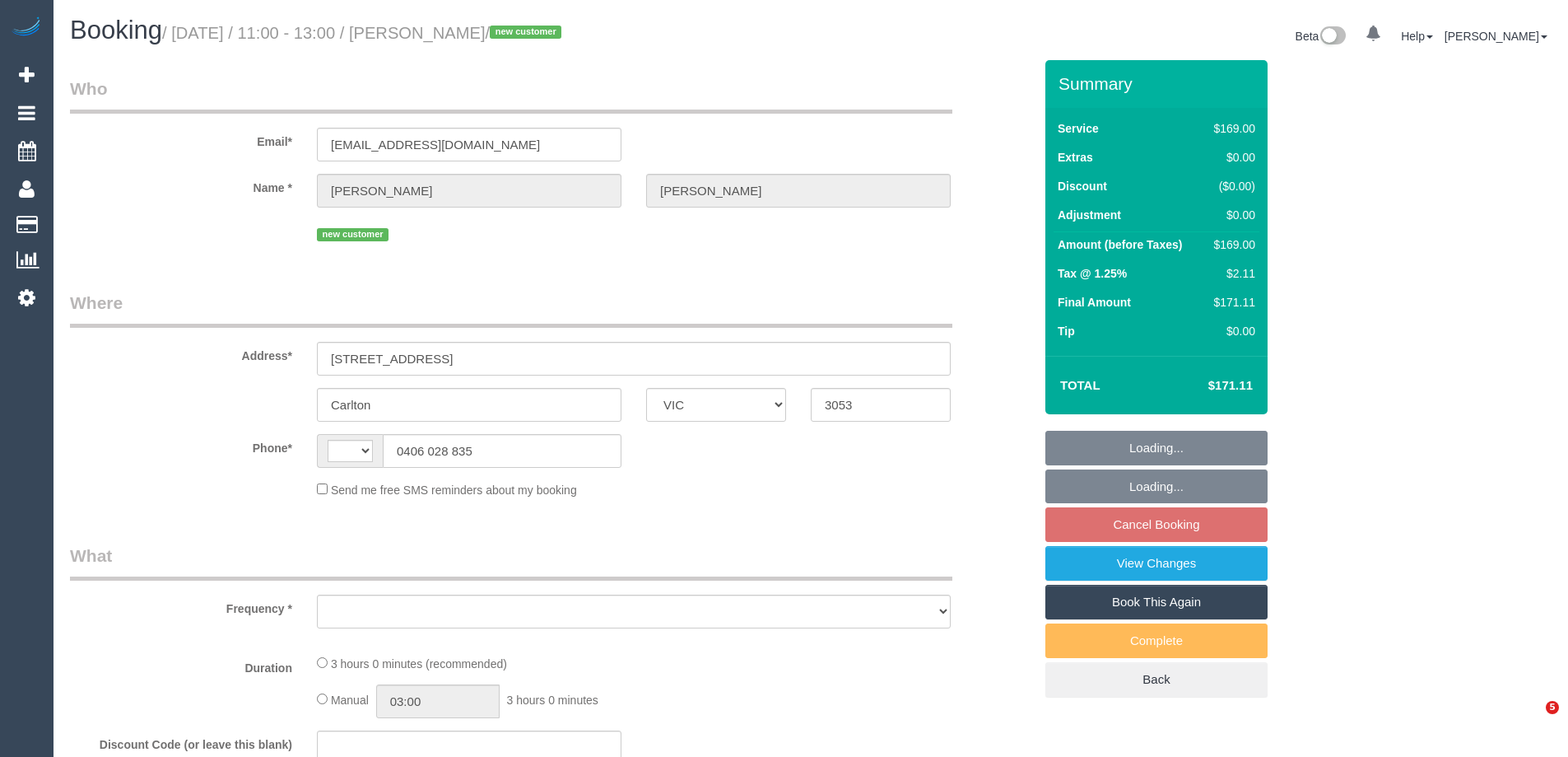
select select "VIC"
select select "string:AU"
select select "object:567"
select select "string:stripe-pm_1S7W2m2GScqysDRVjmtR4PEo"
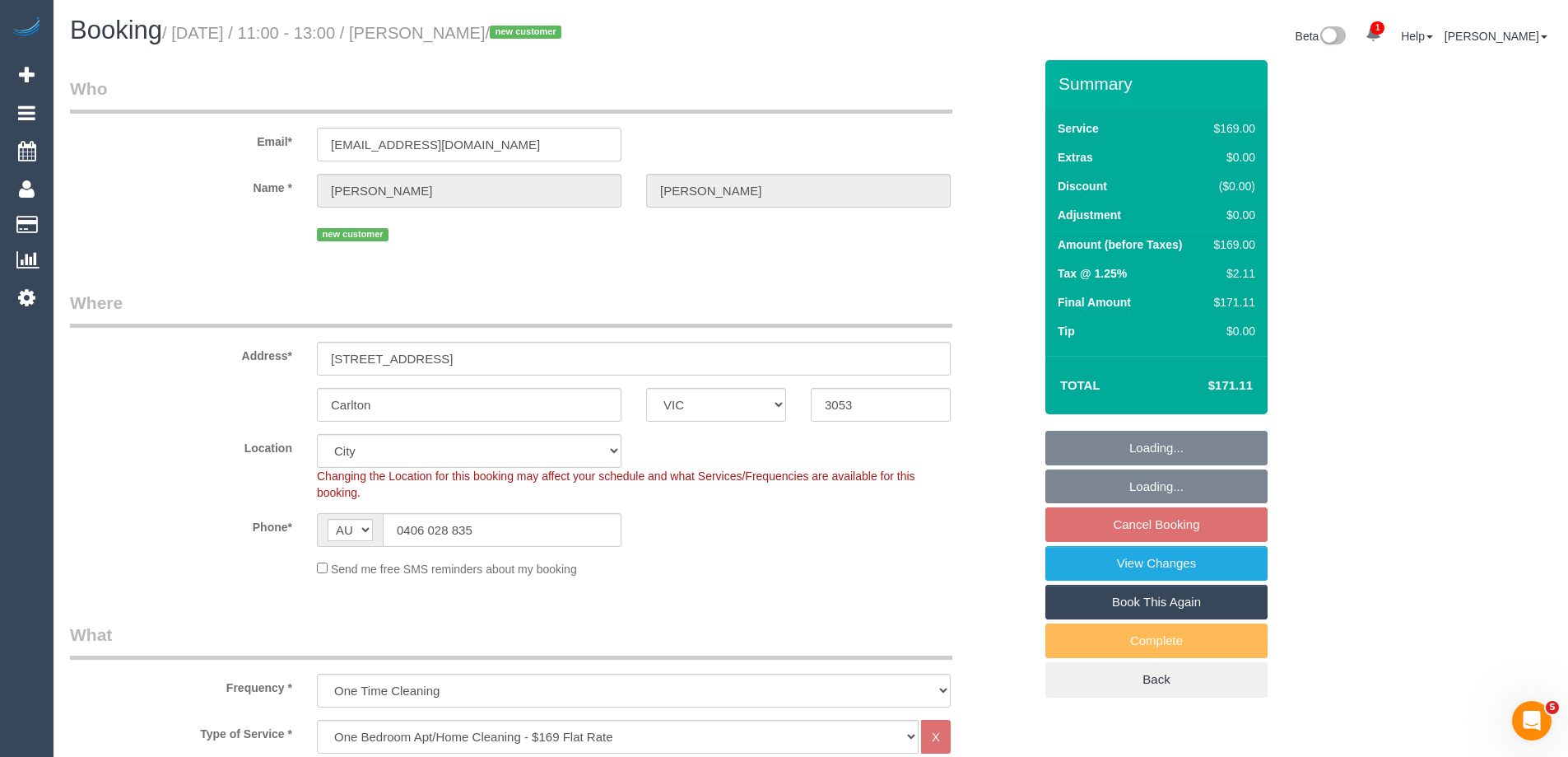
select select "object:670"
select select "number:28"
select select "number:14"
select select "number:19"
select select "number:22"
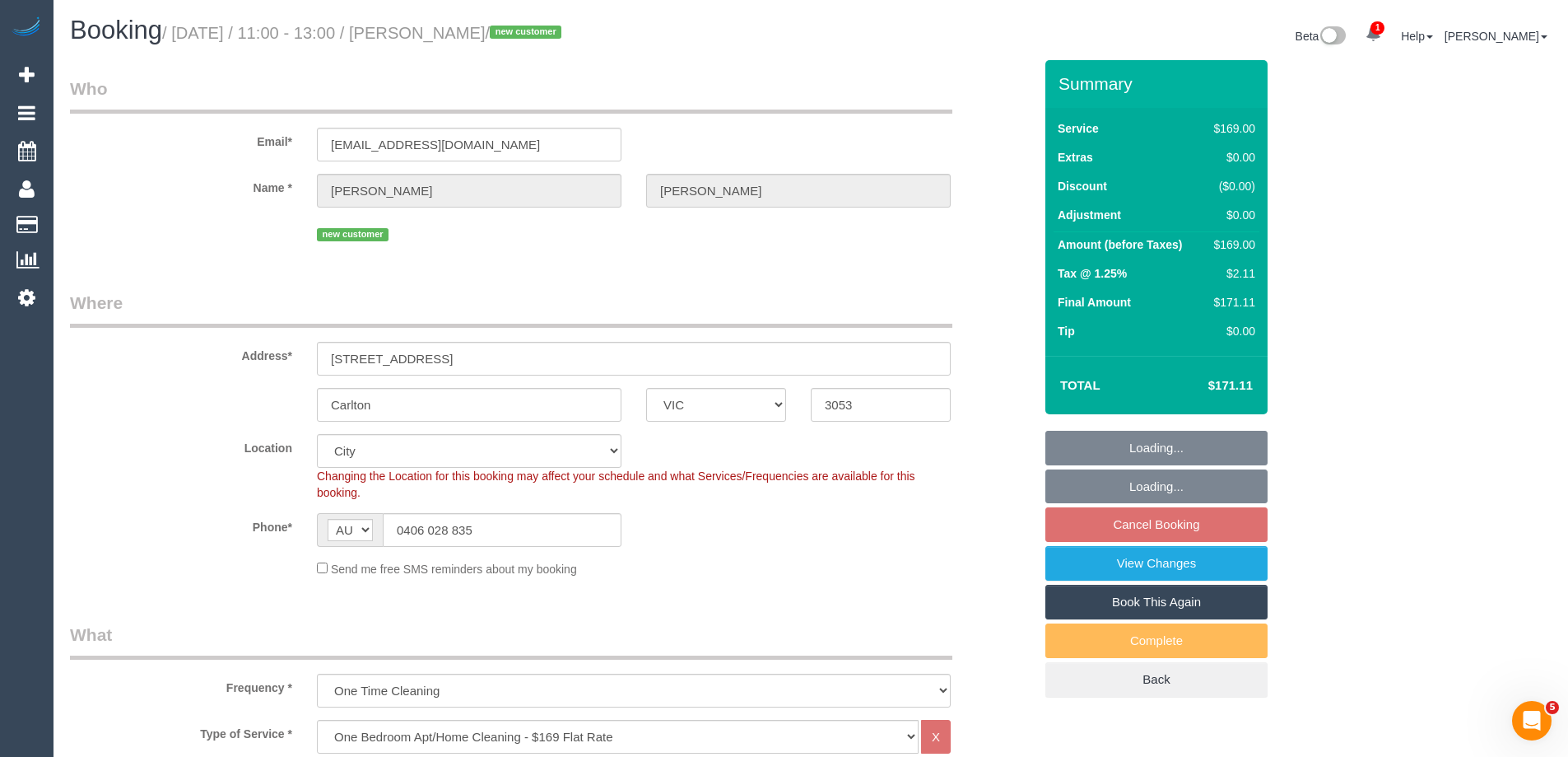
select select "number:33"
select select "number:26"
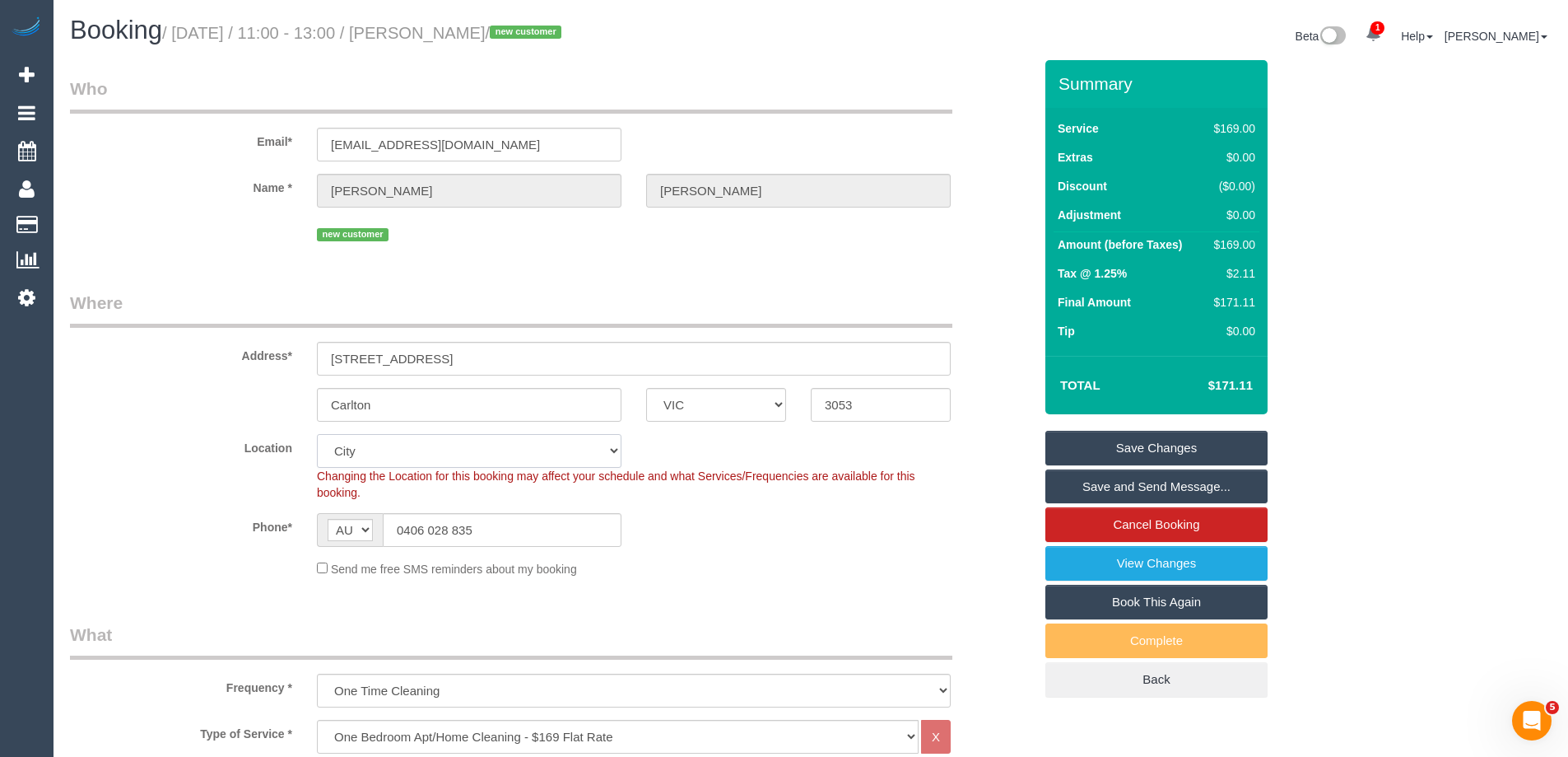
click at [359, 454] on select "Office [GEOGRAPHIC_DATA] (North) East (South) [GEOGRAPHIC_DATA] (East) [GEOGRAP…" at bounding box center [469, 451] width 305 height 34
select select "47"
click at [317, 434] on select "Office [GEOGRAPHIC_DATA] (North) East (South) [GEOGRAPHIC_DATA] (East) [GEOGRAP…" at bounding box center [469, 451] width 305 height 34
select select "object:1630"
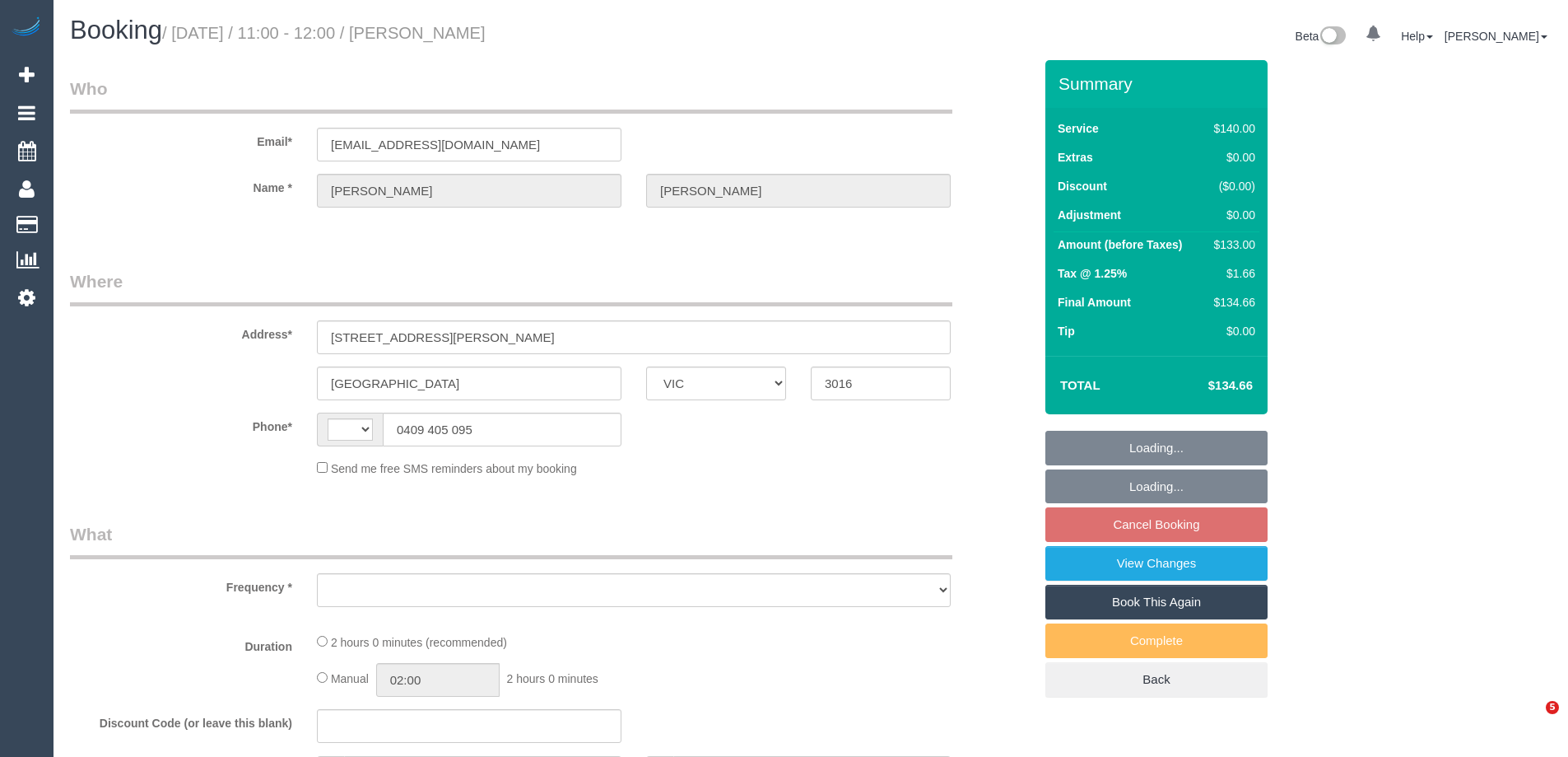
select select "VIC"
select select "string:AU"
select select "object:558"
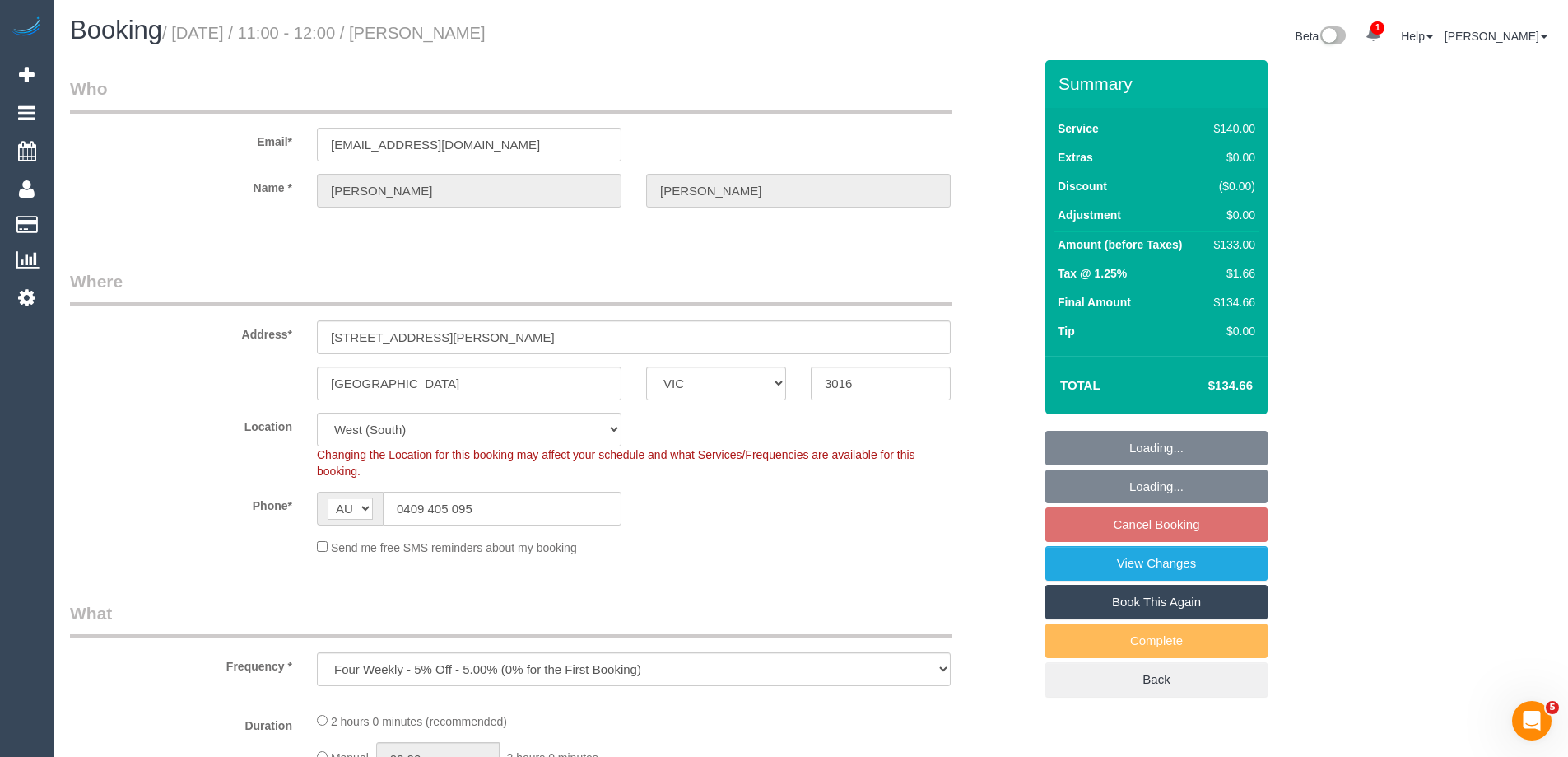
select select "string:stripe-pm_1MhQp22GScqysDRVjI4ymGkD"
select select "number:27"
select select "number:14"
select select "number:19"
select select "number:22"
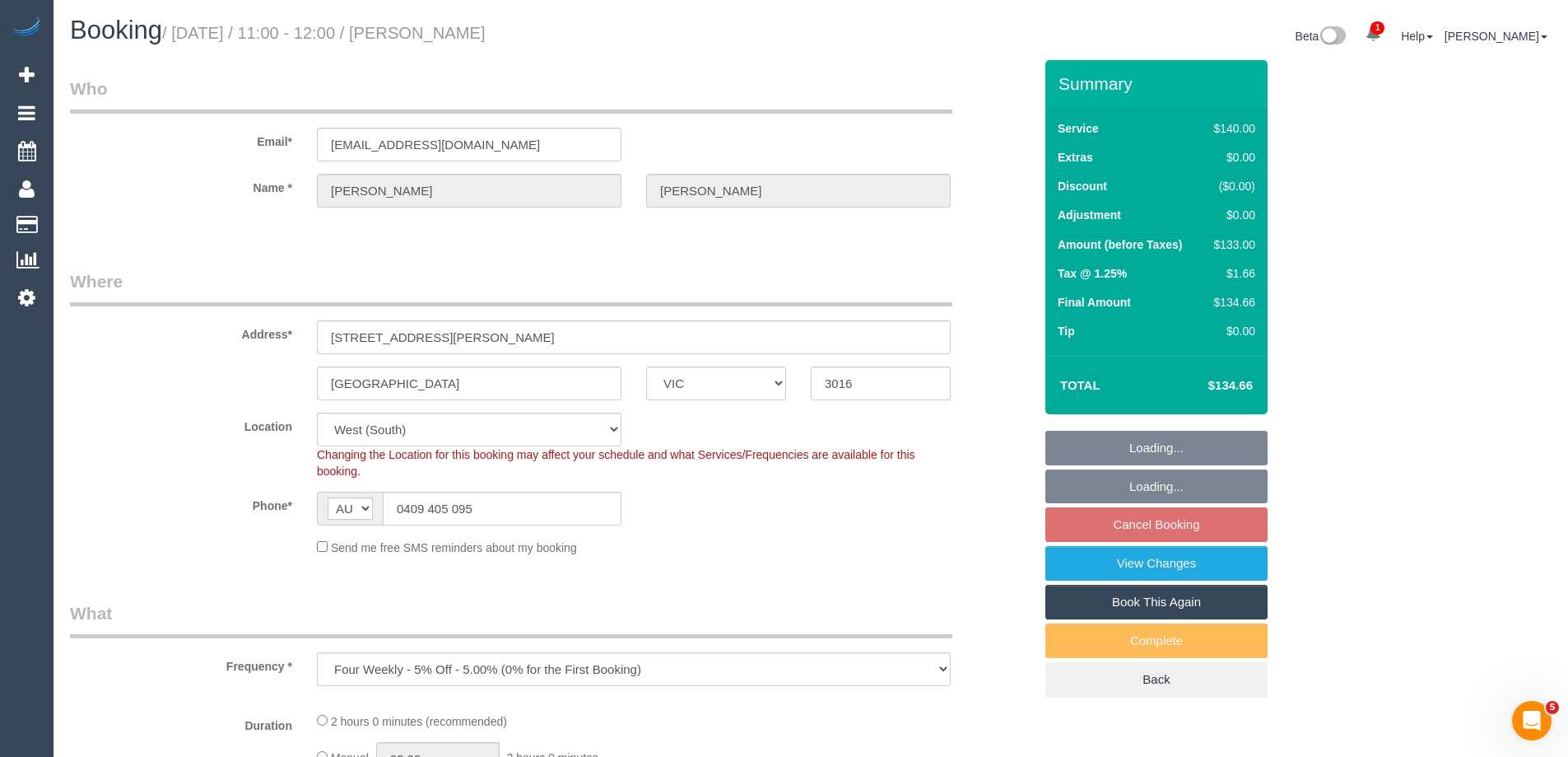
select select "number:34"
select select "object:1328"
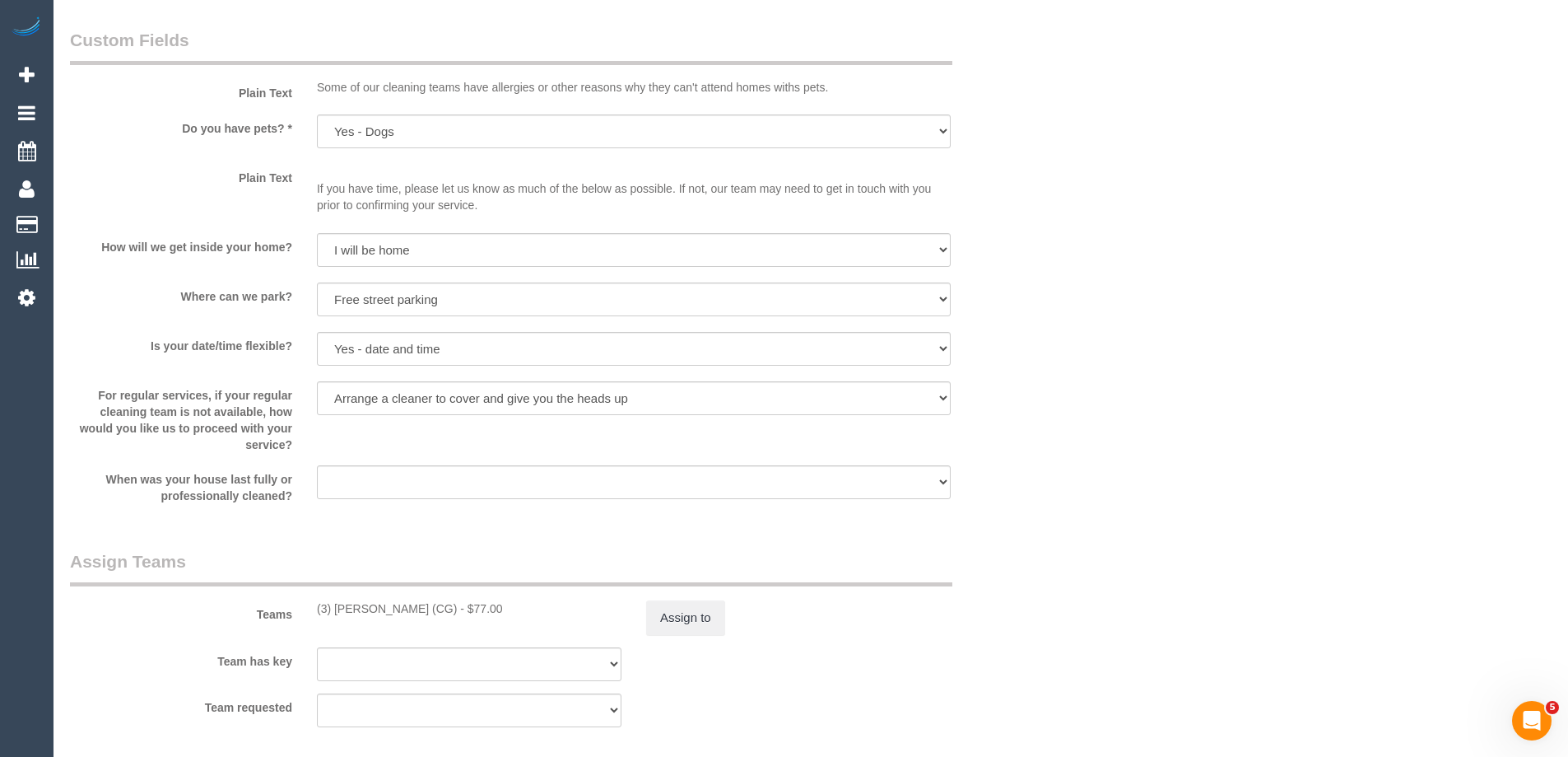
scroll to position [1976, 0]
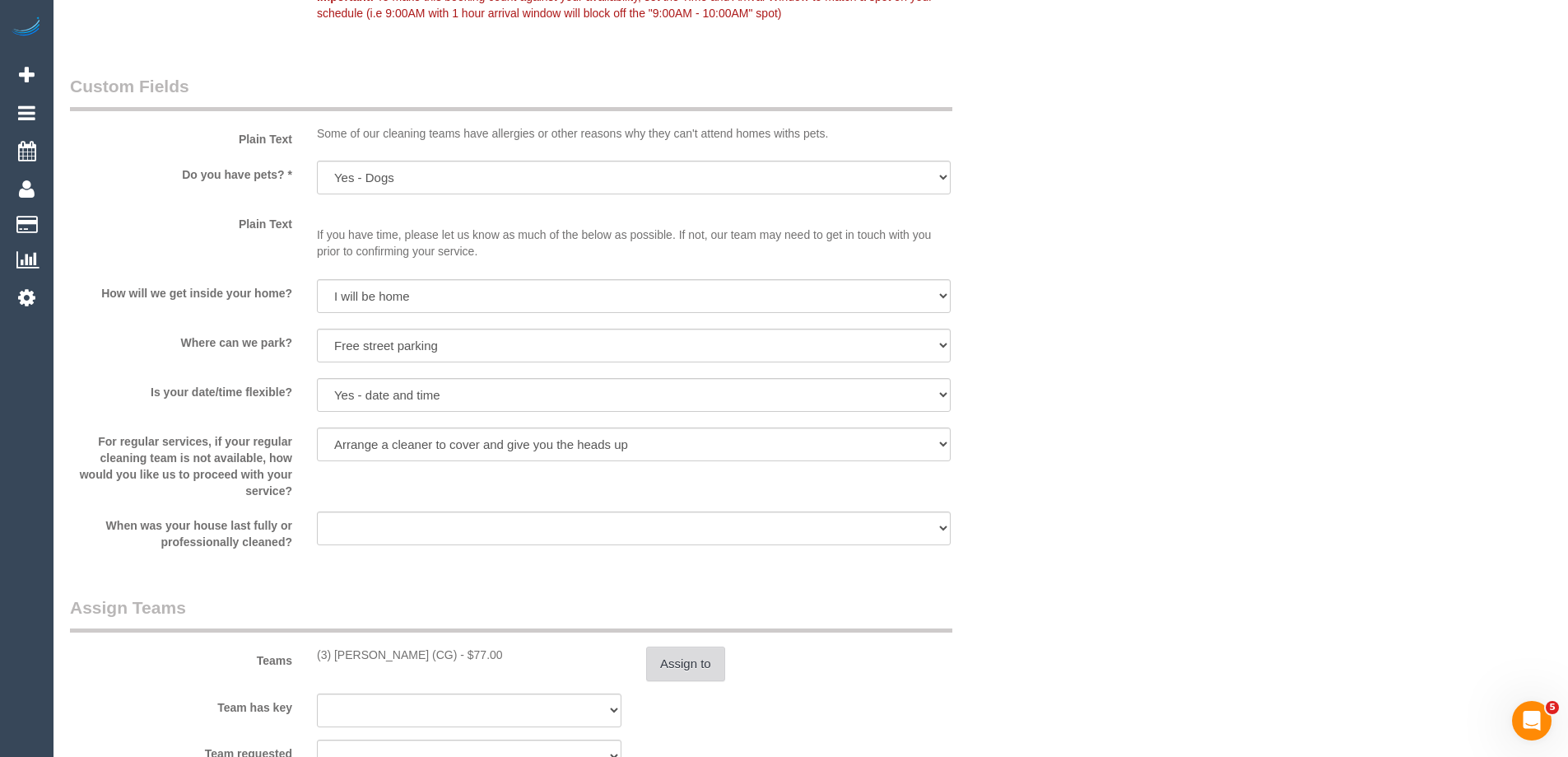
click at [679, 670] on button "Assign to" at bounding box center [686, 663] width 79 height 35
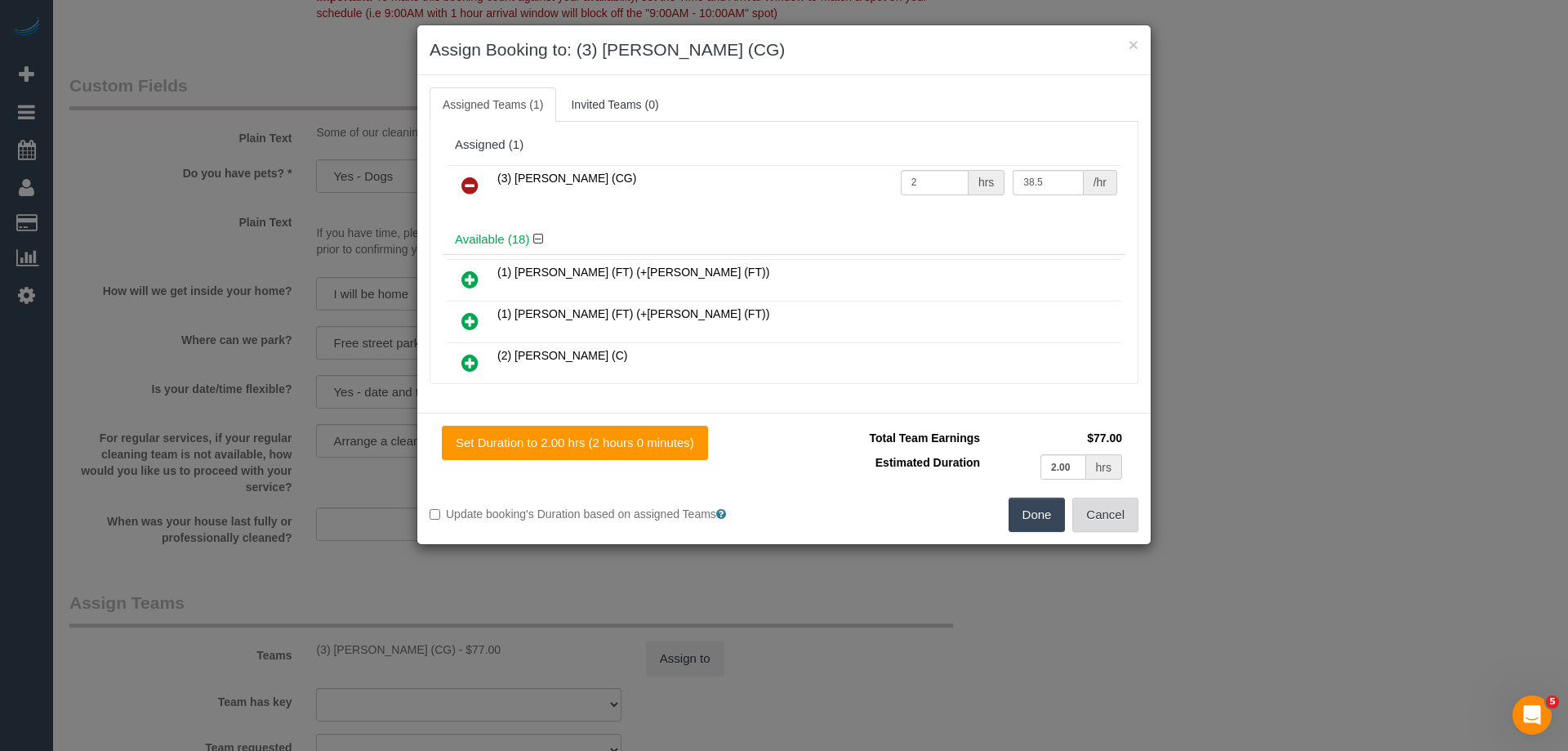
click at [1111, 516] on button "Cancel" at bounding box center [1105, 515] width 66 height 34
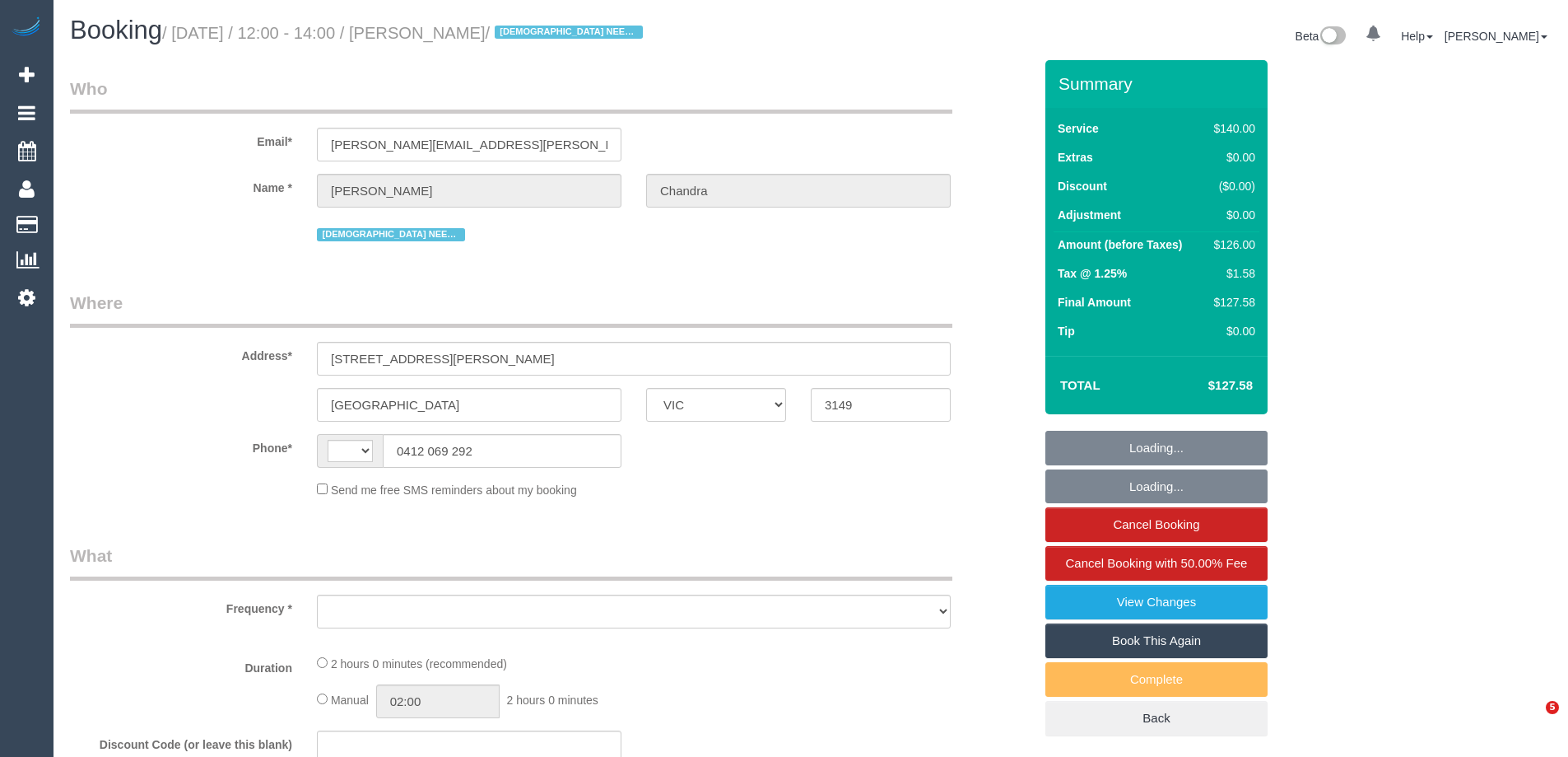
select select "VIC"
select select "object:297"
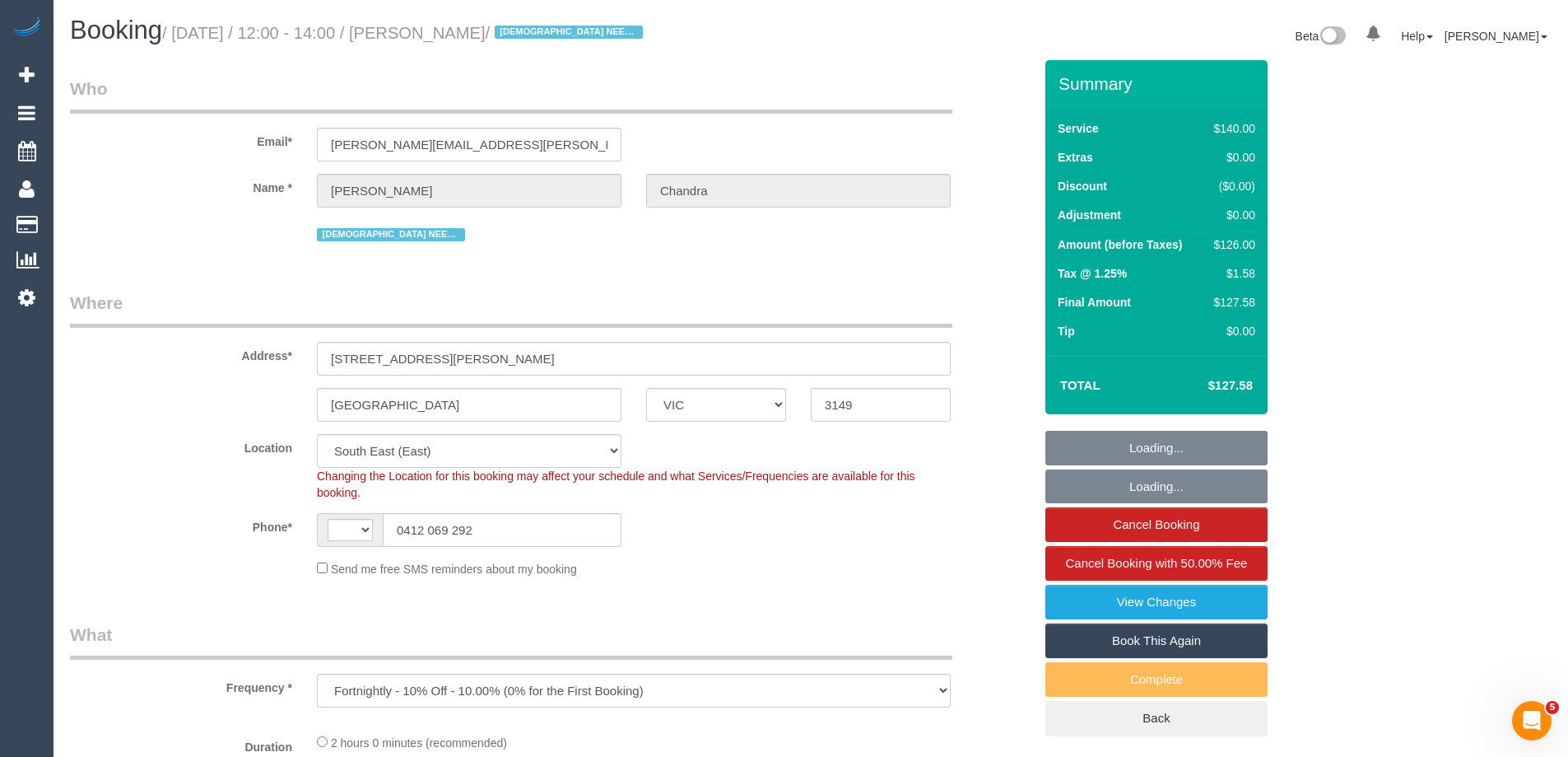
select select "string:stripe-pm_1Pxgao2GScqysDRVaEuchflB"
select select "number:27"
select select "number:14"
select select "number:21"
select select "number:25"
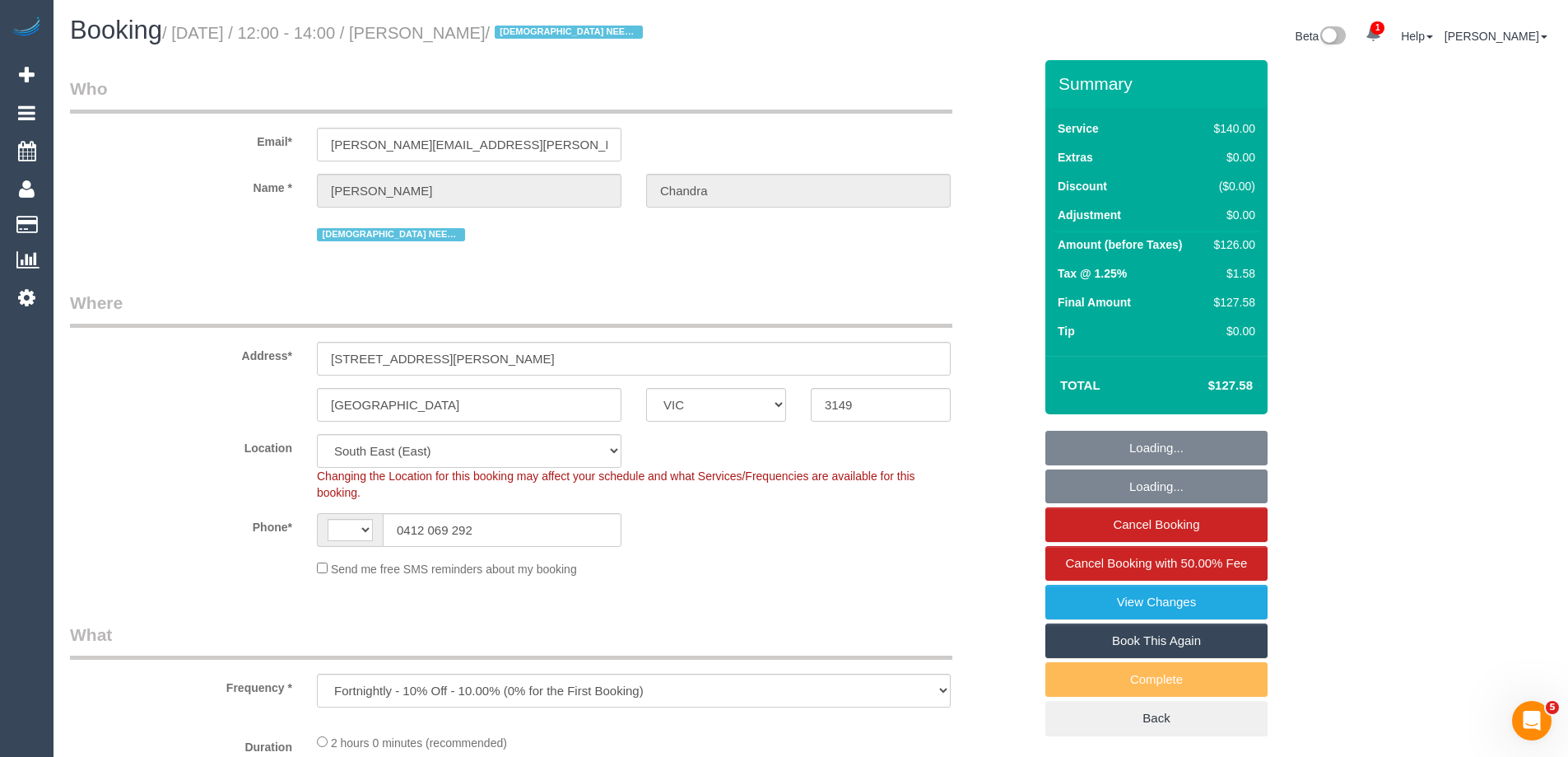
select select "number:35"
select select "number:13"
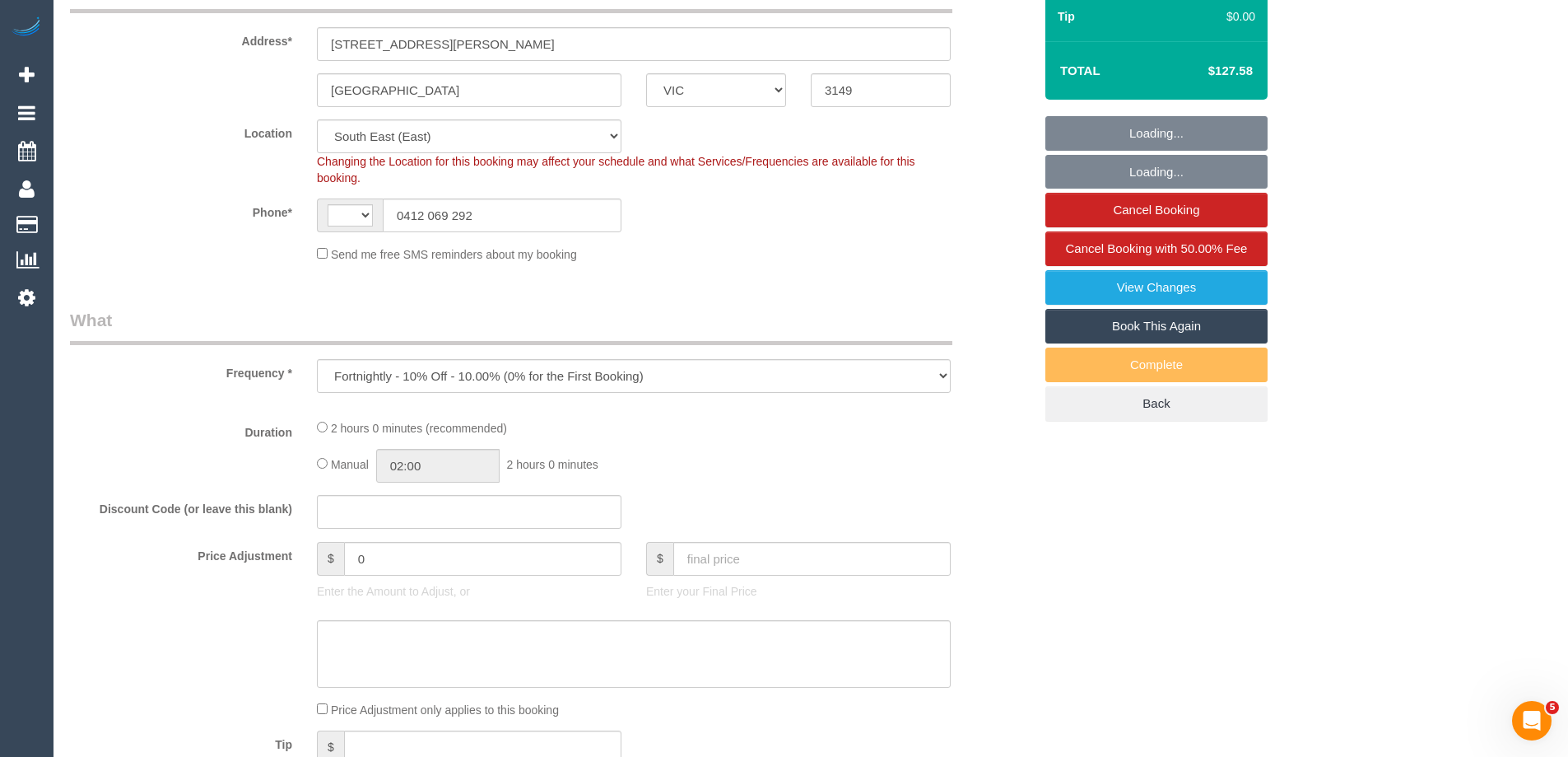
select select "object:945"
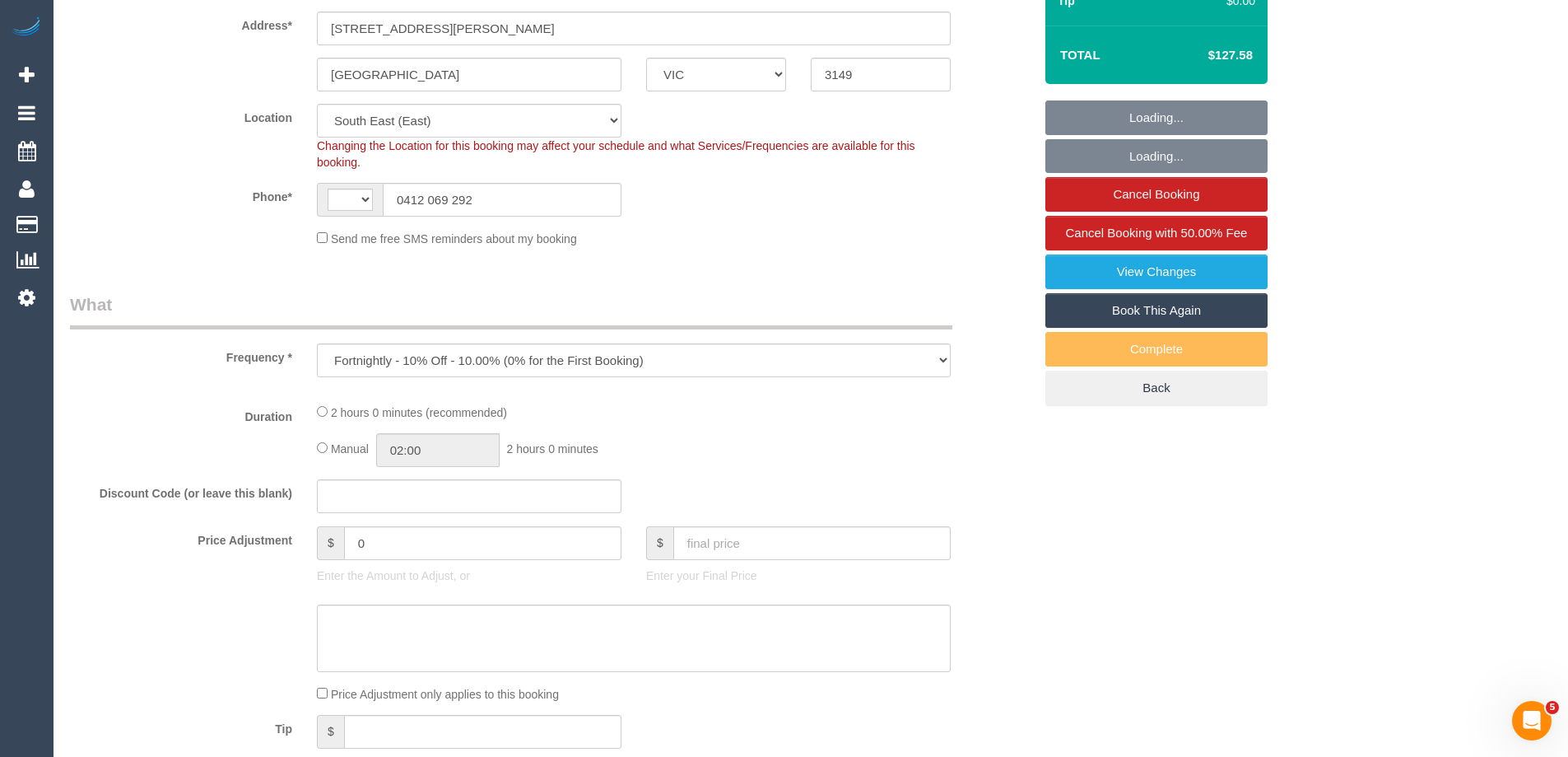
select select "string:AU"
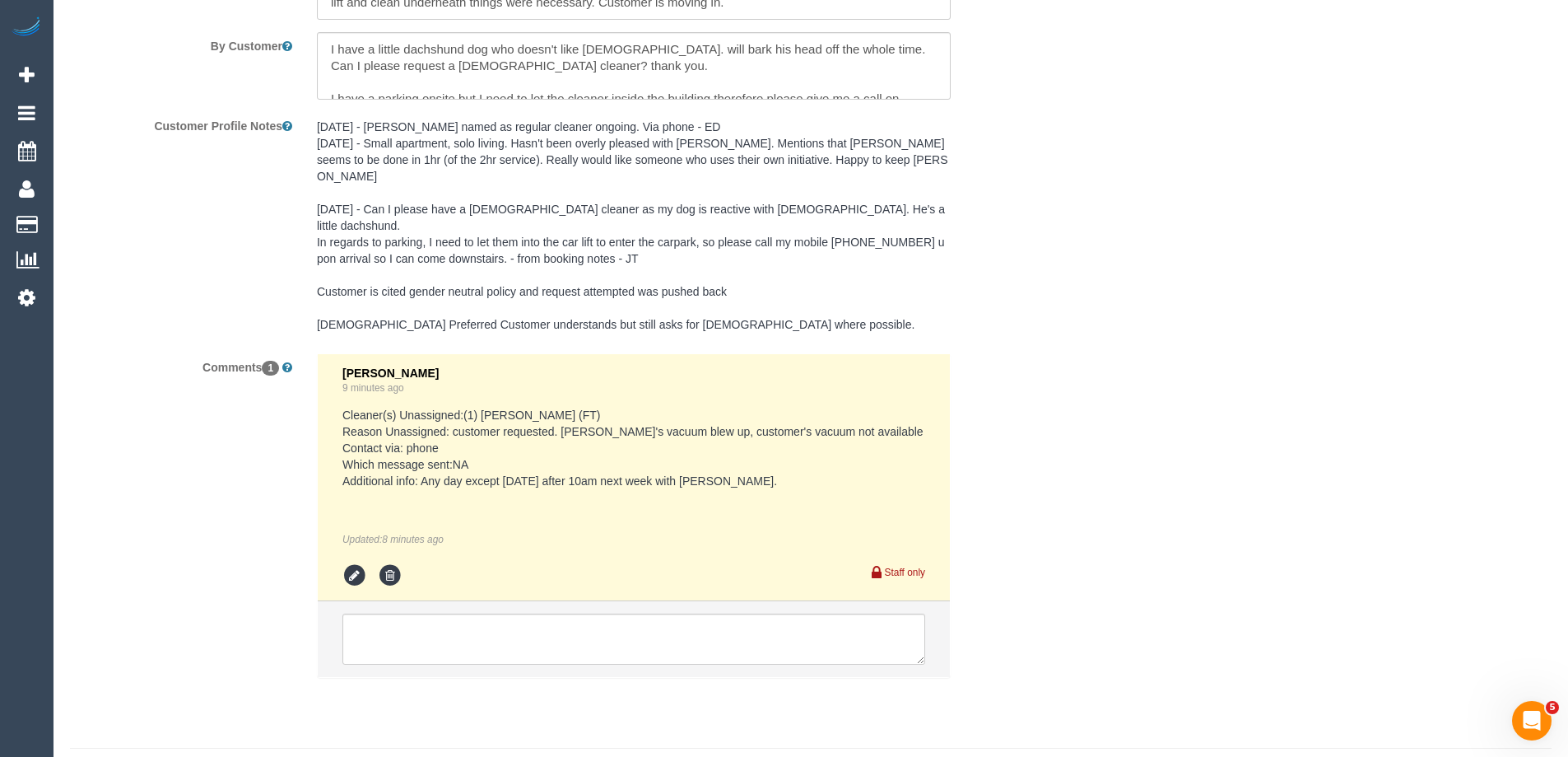
scroll to position [2917, 0]
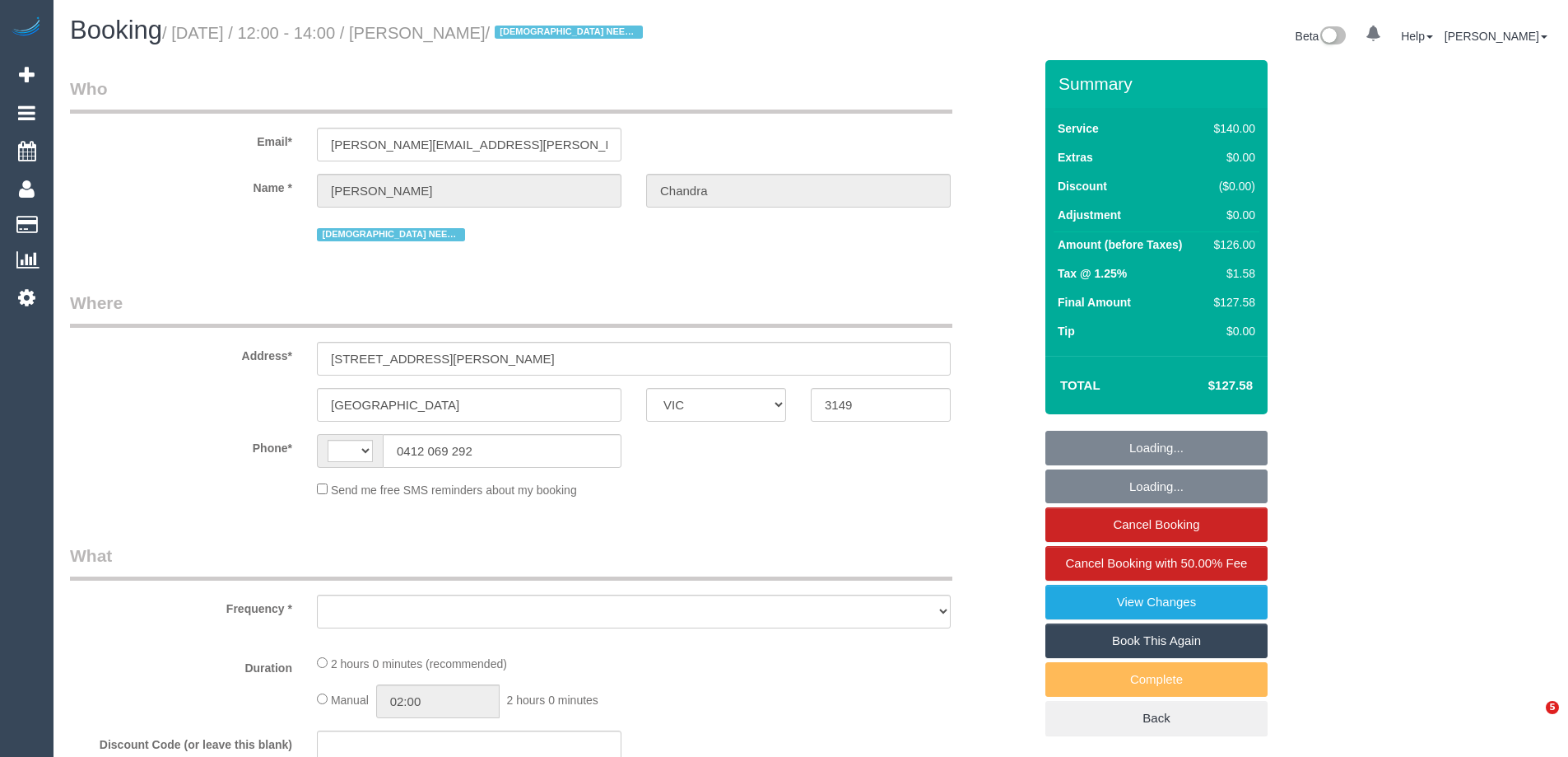
select select "VIC"
select select "string:AU"
select select "object:568"
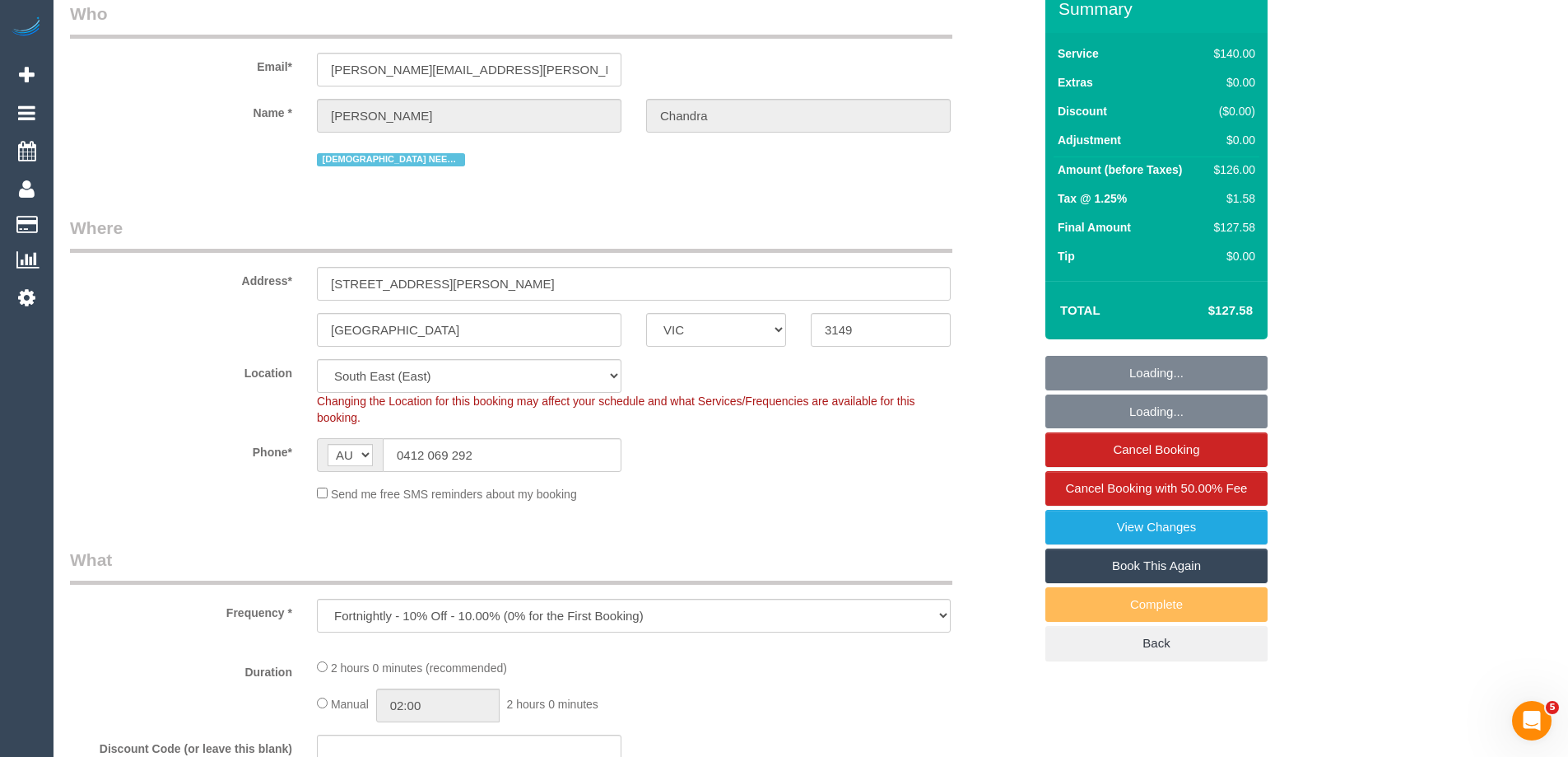
select select "string:stripe-pm_1Pxgao2GScqysDRVaEuchflB"
select select "number:27"
select select "number:14"
select select "number:21"
select select "number:25"
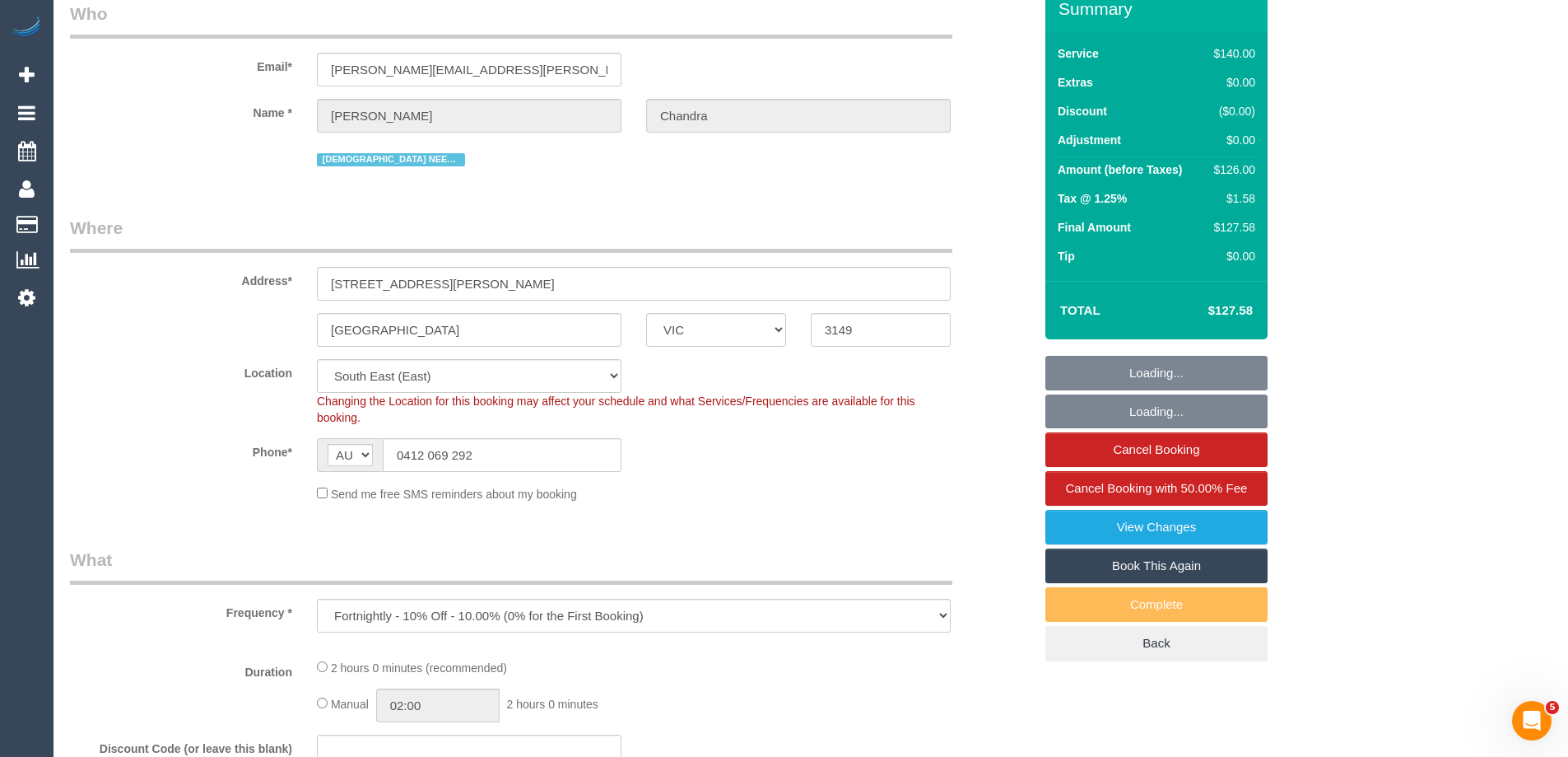
select select "number:35"
select select "number:13"
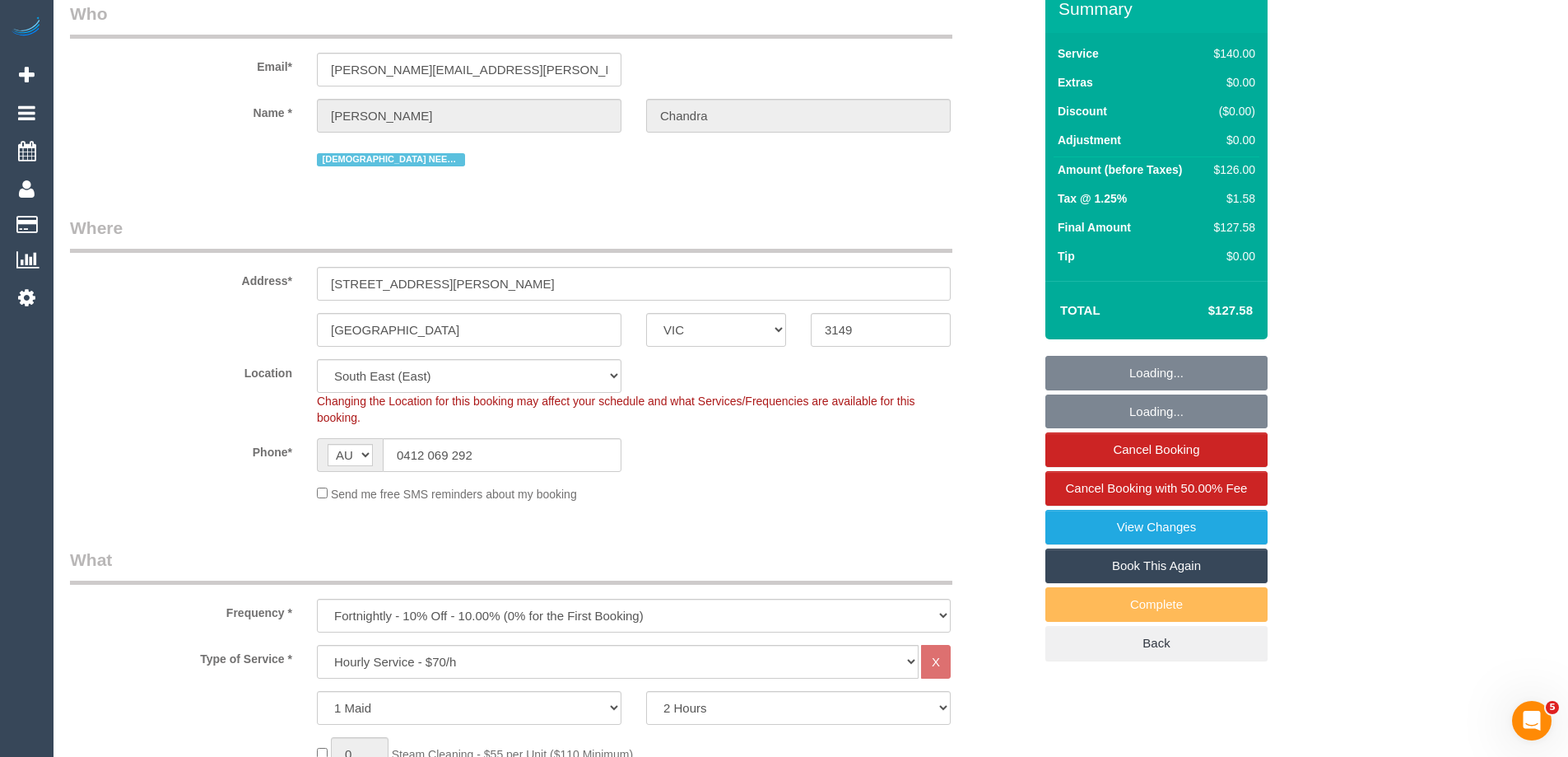
select select "object:1390"
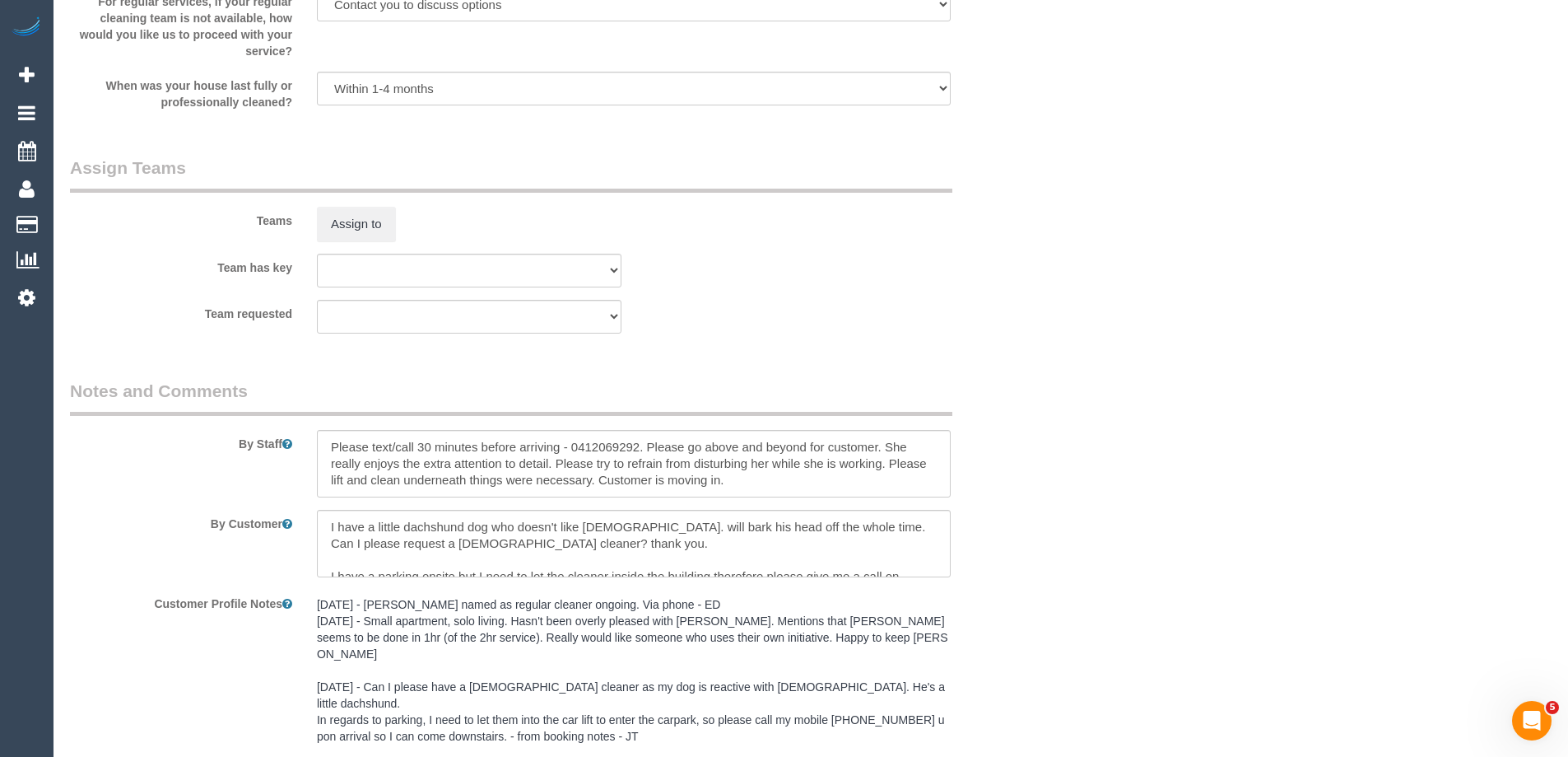
scroll to position [2717, 0]
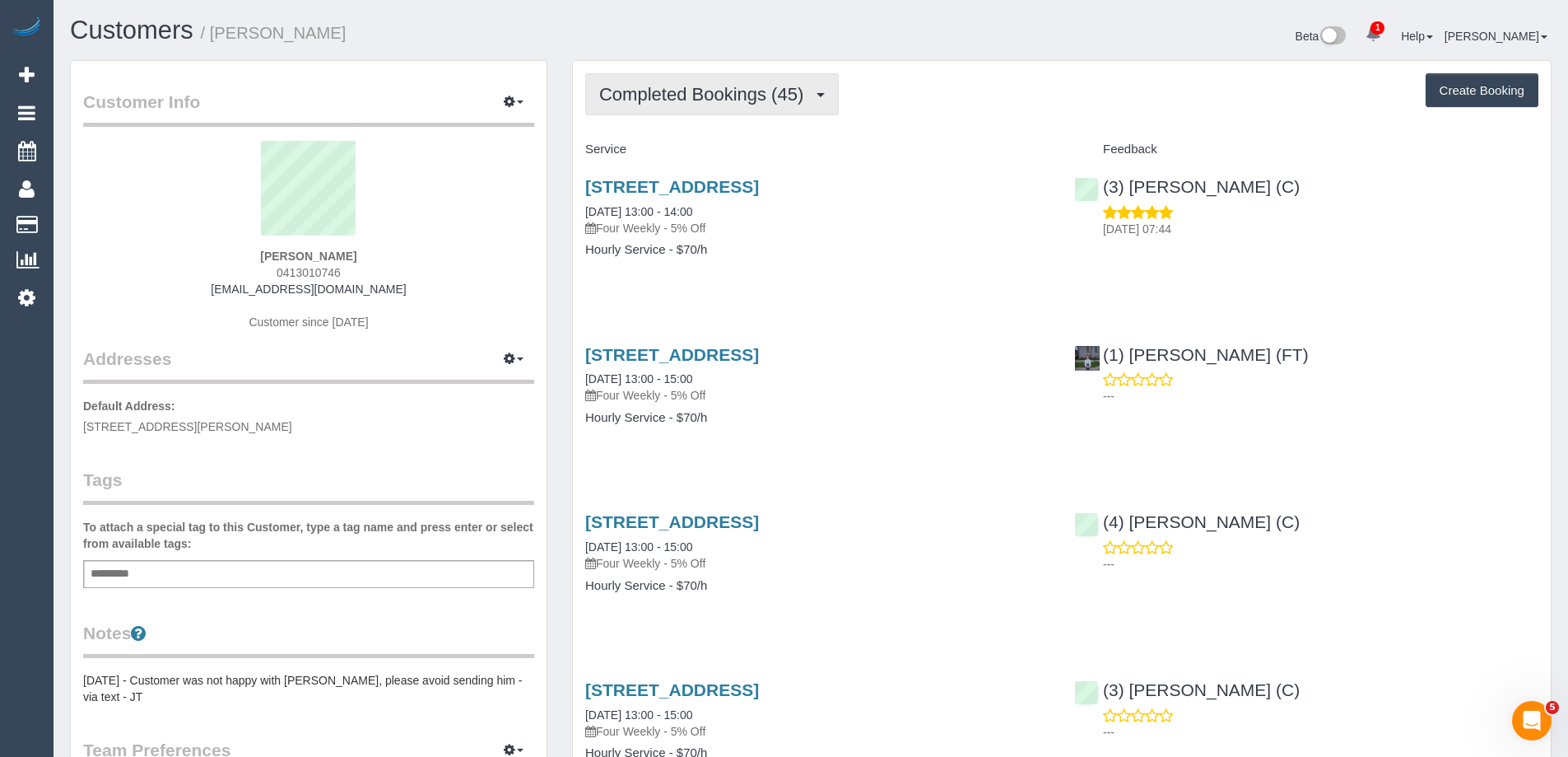
click at [761, 96] on span "Completed Bookings (45)" at bounding box center [705, 95] width 212 height 21
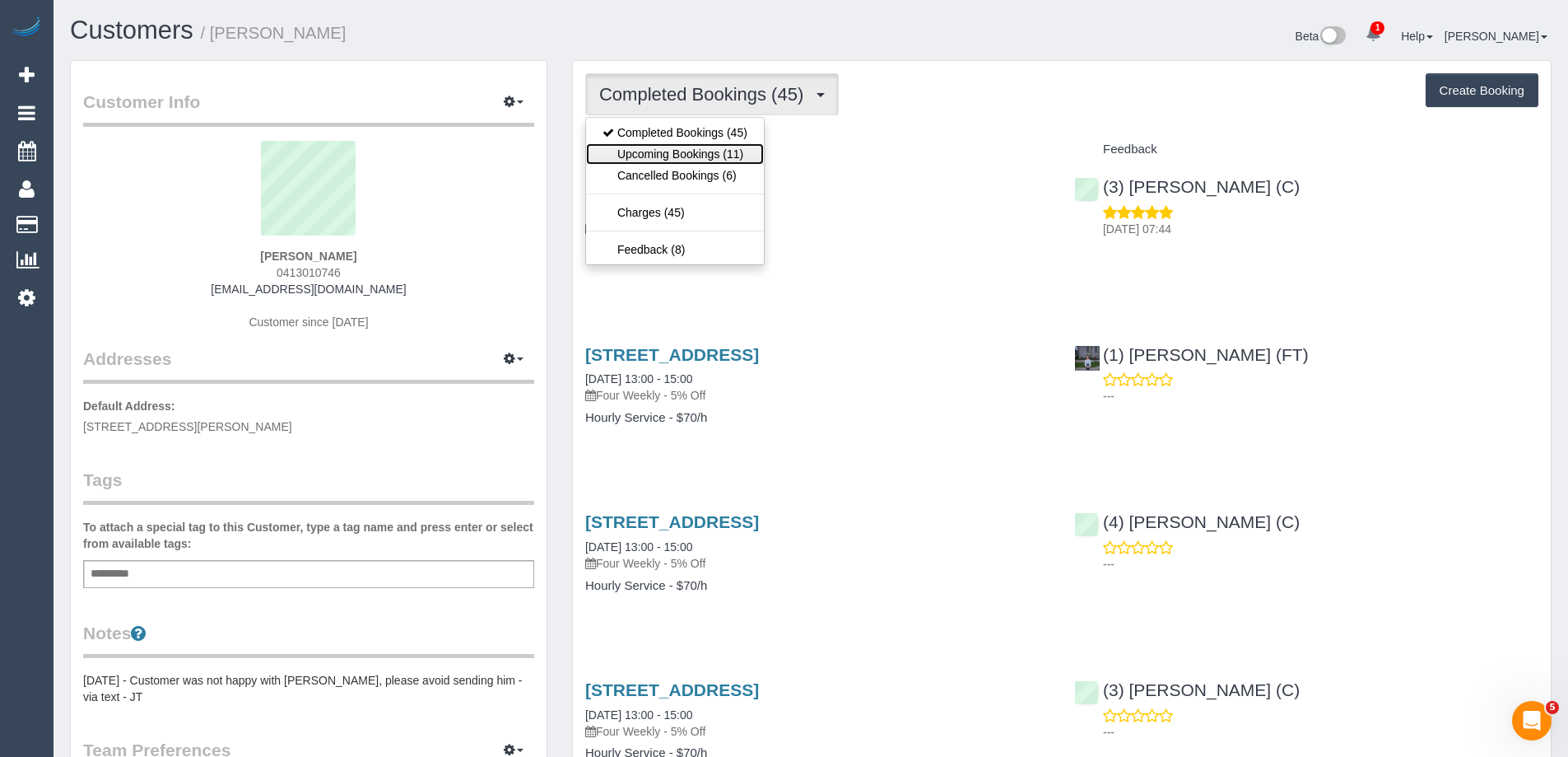
click at [736, 152] on link "Upcoming Bookings (11)" at bounding box center [675, 154] width 178 height 22
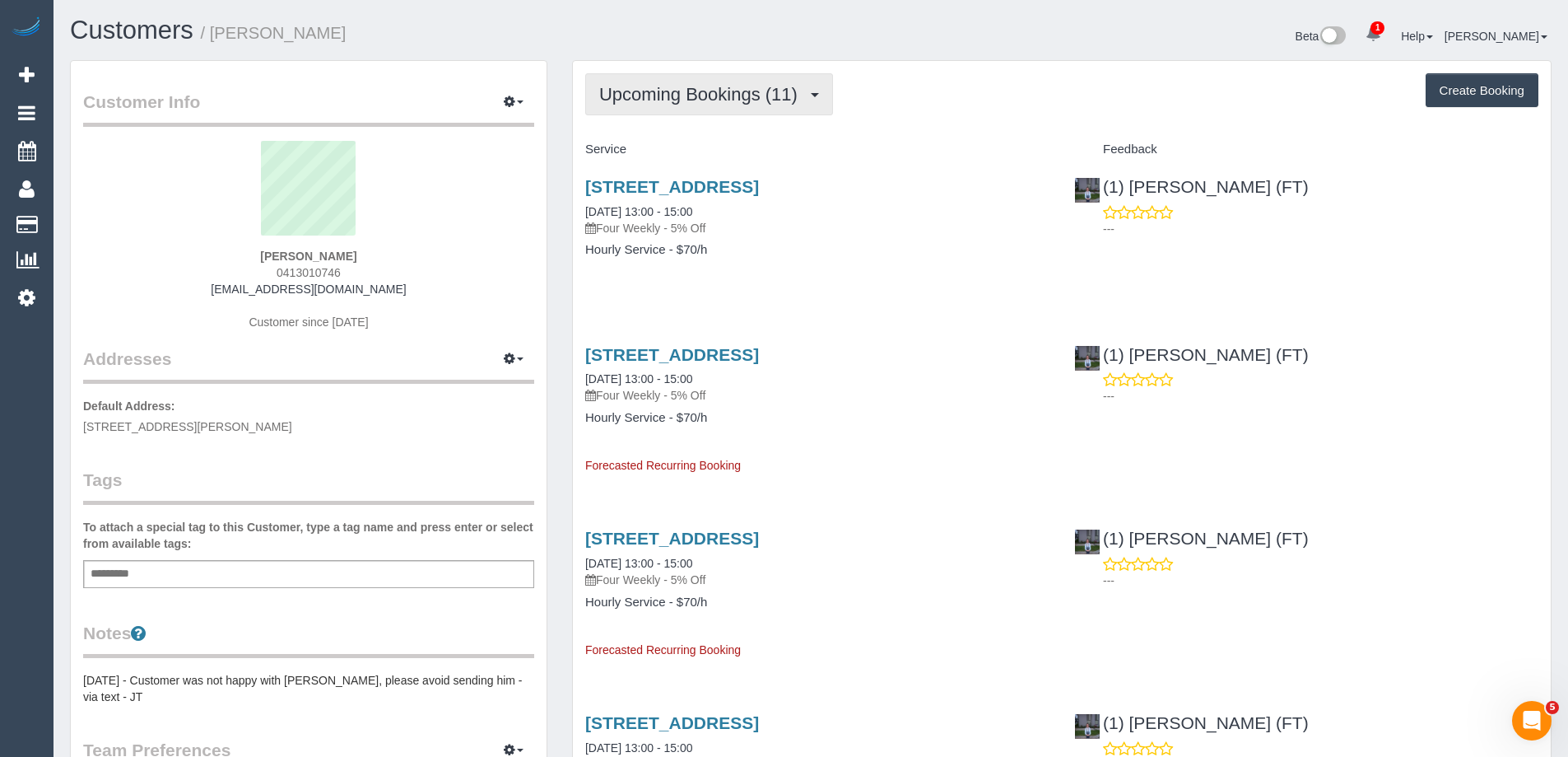
click at [659, 104] on button "Upcoming Bookings (11)" at bounding box center [709, 94] width 248 height 42
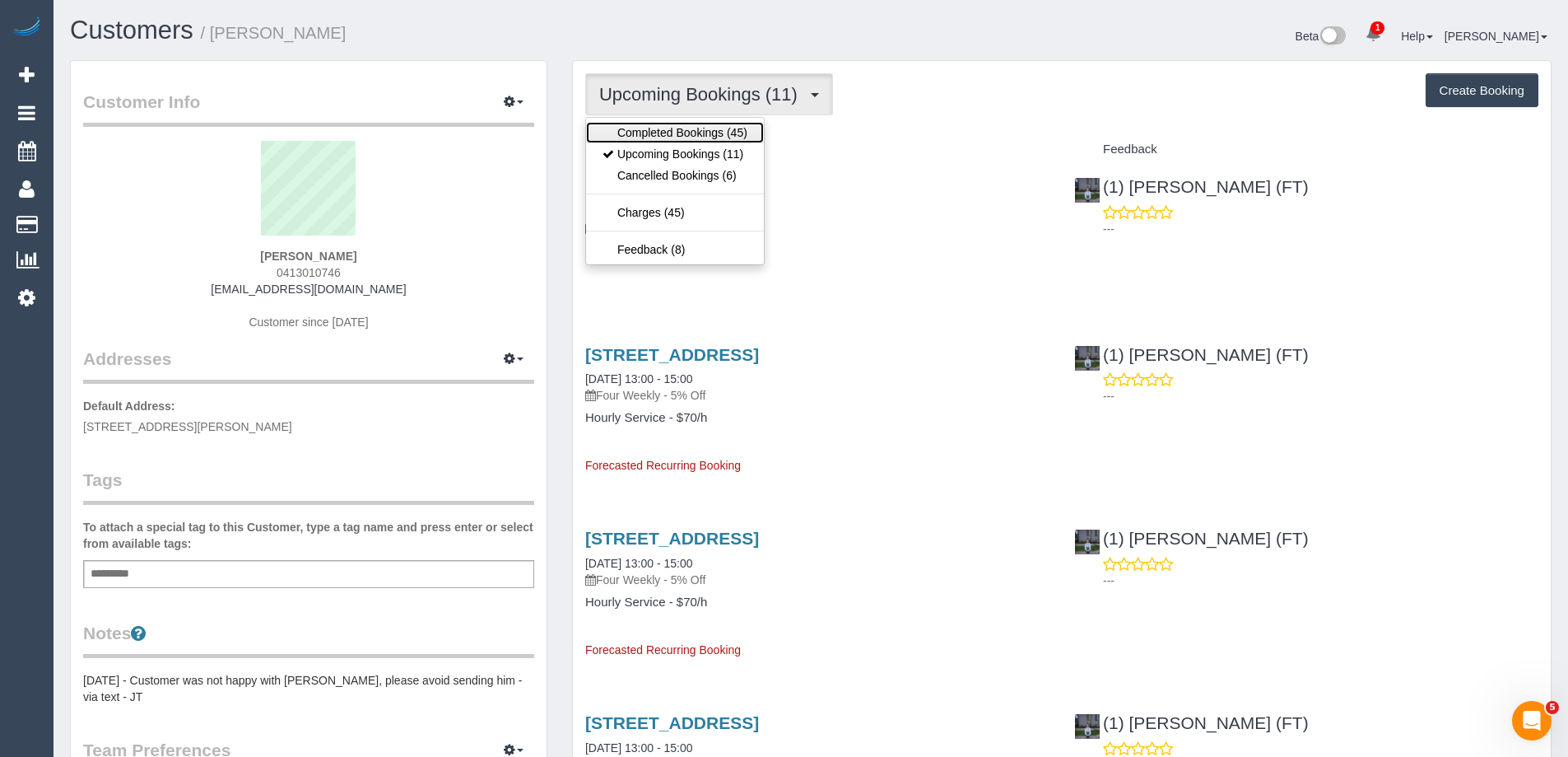
click at [660, 131] on link "Completed Bookings (45)" at bounding box center [675, 132] width 178 height 22
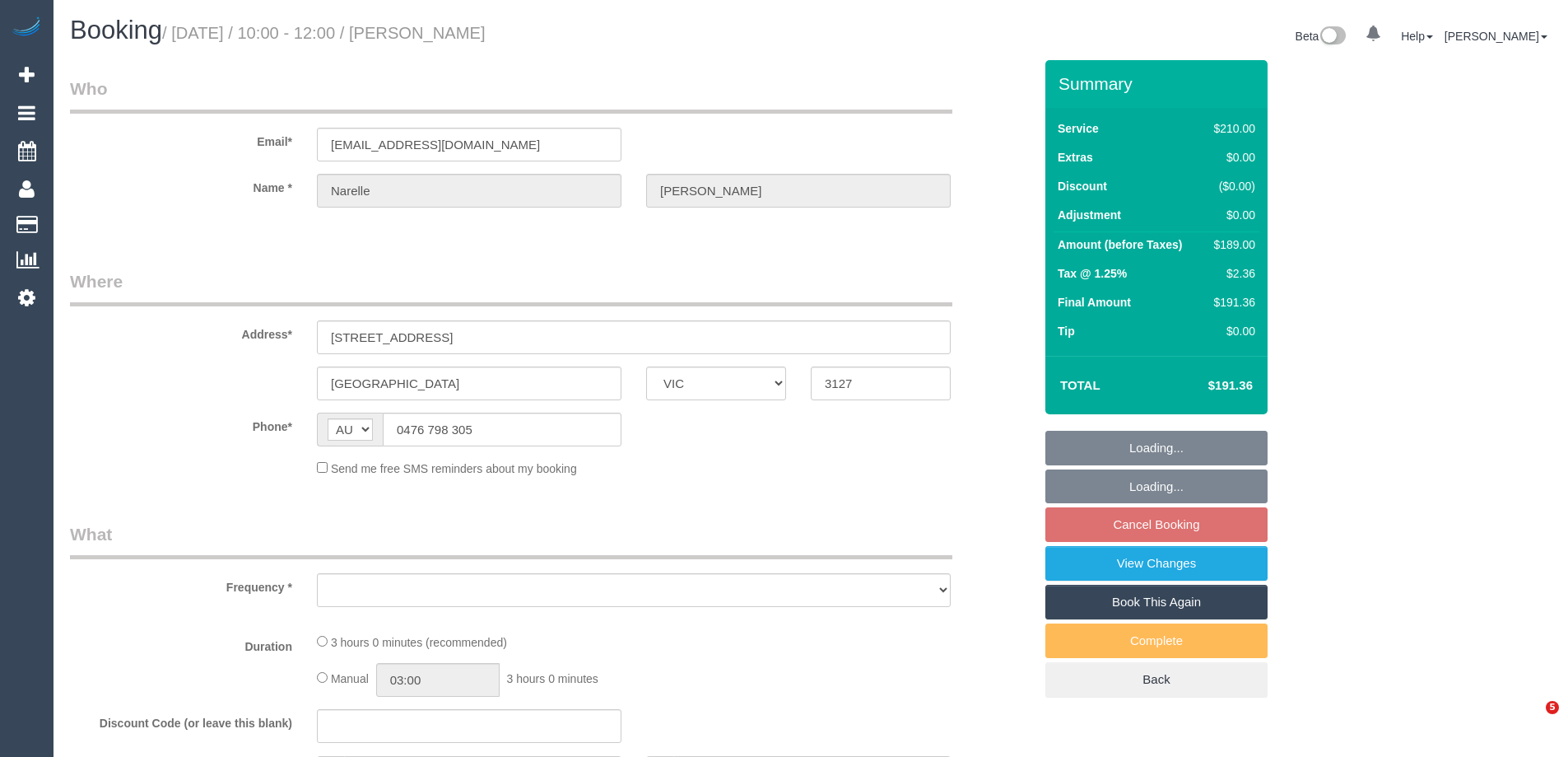
select select "VIC"
select select "string:stripe-pm_1Rn8F52GScqysDRVQMoDzNUv"
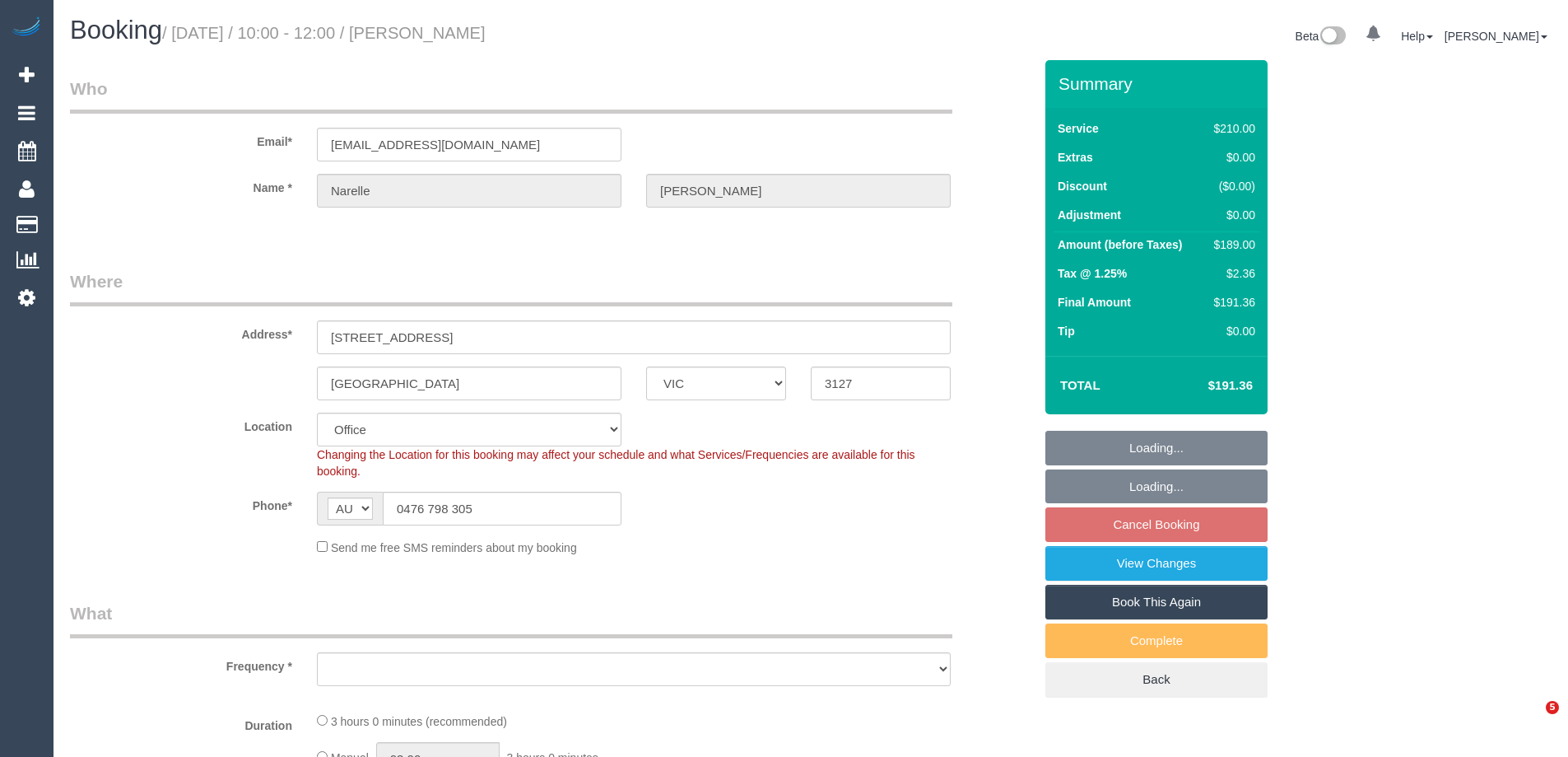
select select "object:539"
select select "180"
select select "number:27"
select select "number:14"
select select "number:19"
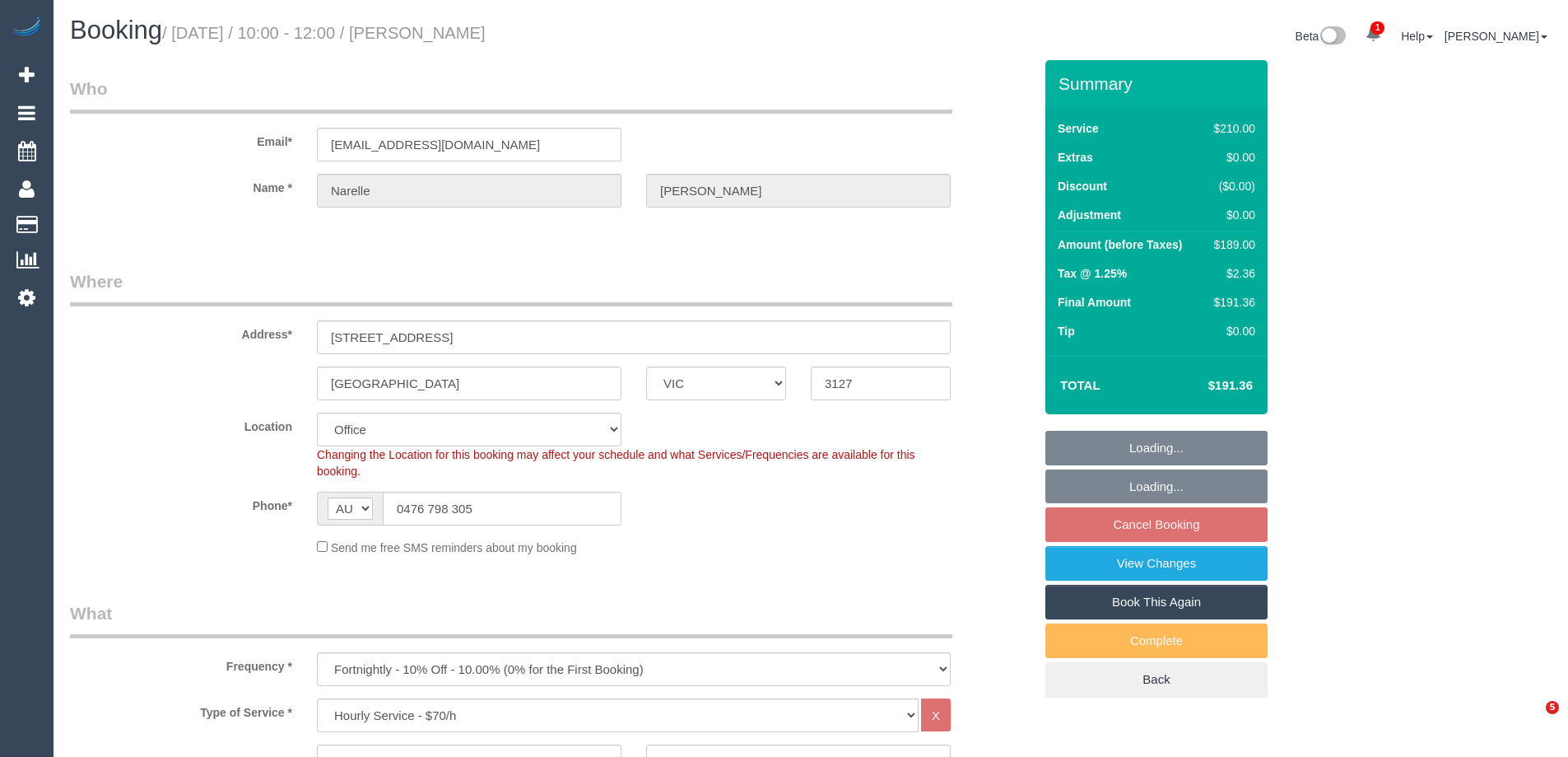
select select "number:24"
select select "number:33"
select select "number:13"
select select "object:868"
select select "VIC"
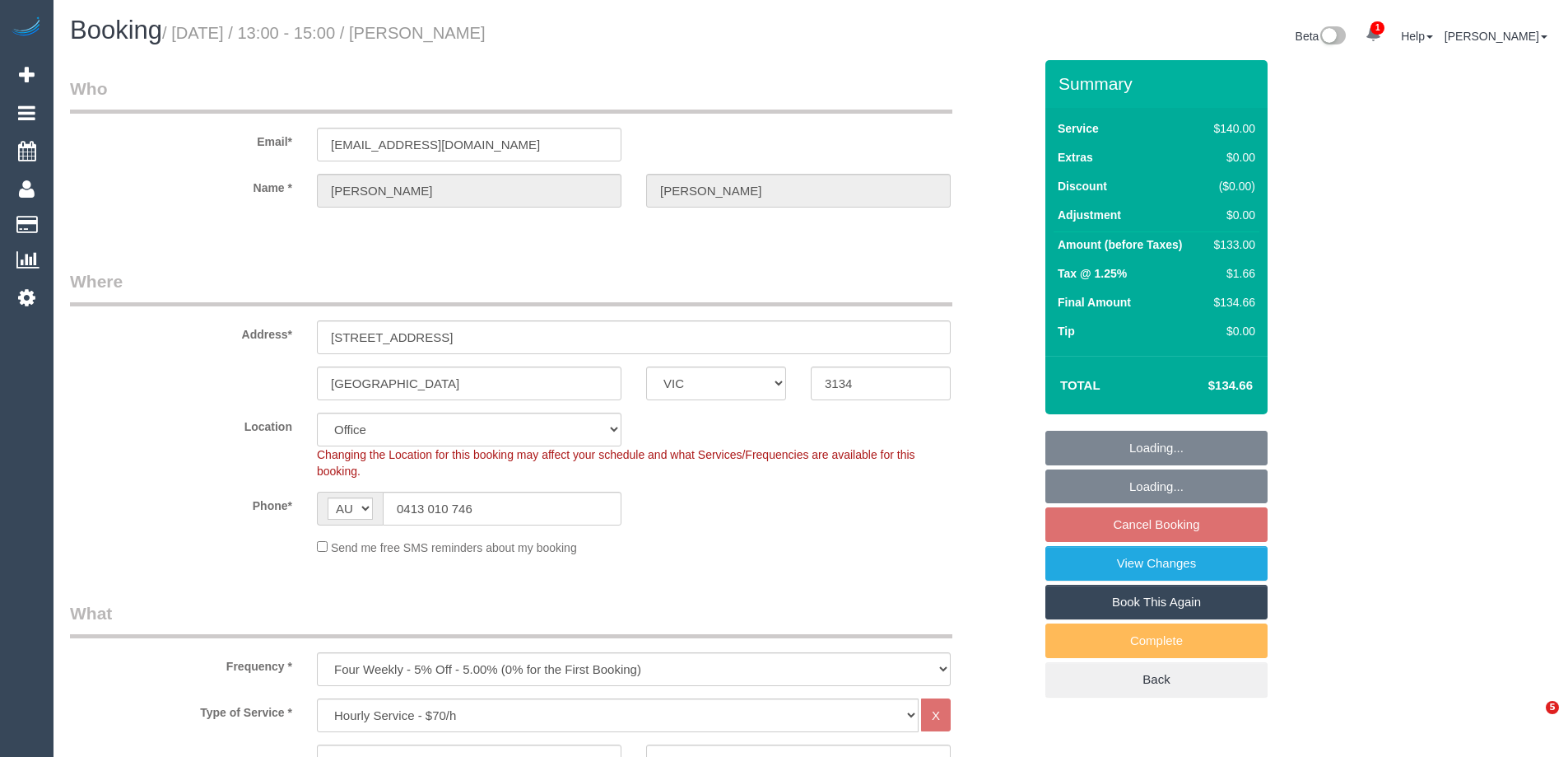
select select "string:stripe-pm_1J3uXs2GScqysDRV7JoIIBj4"
select select "number:29"
select select "number:14"
select select "number:18"
select select "number:22"
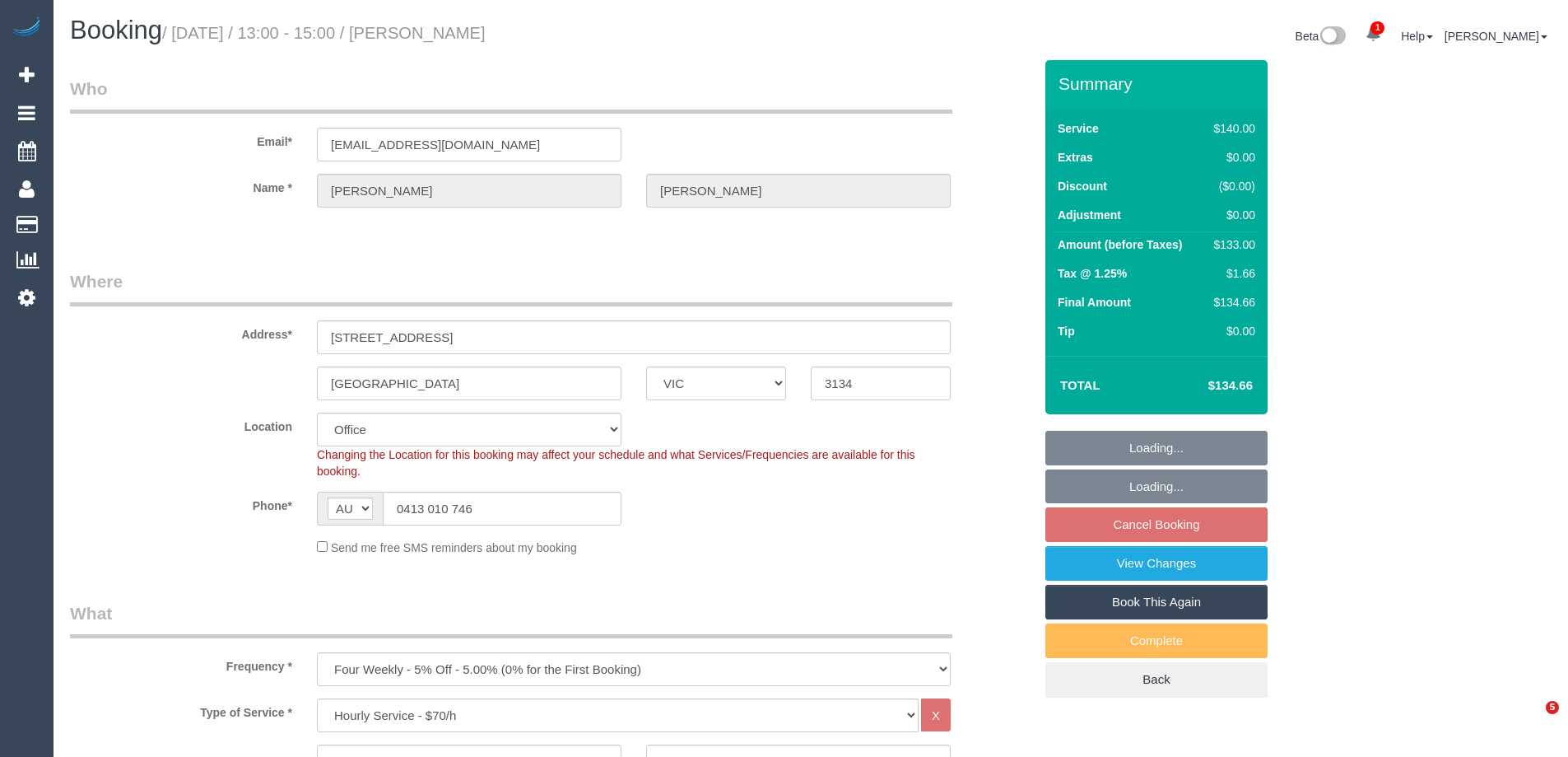
select select "number:34"
select select "number:11"
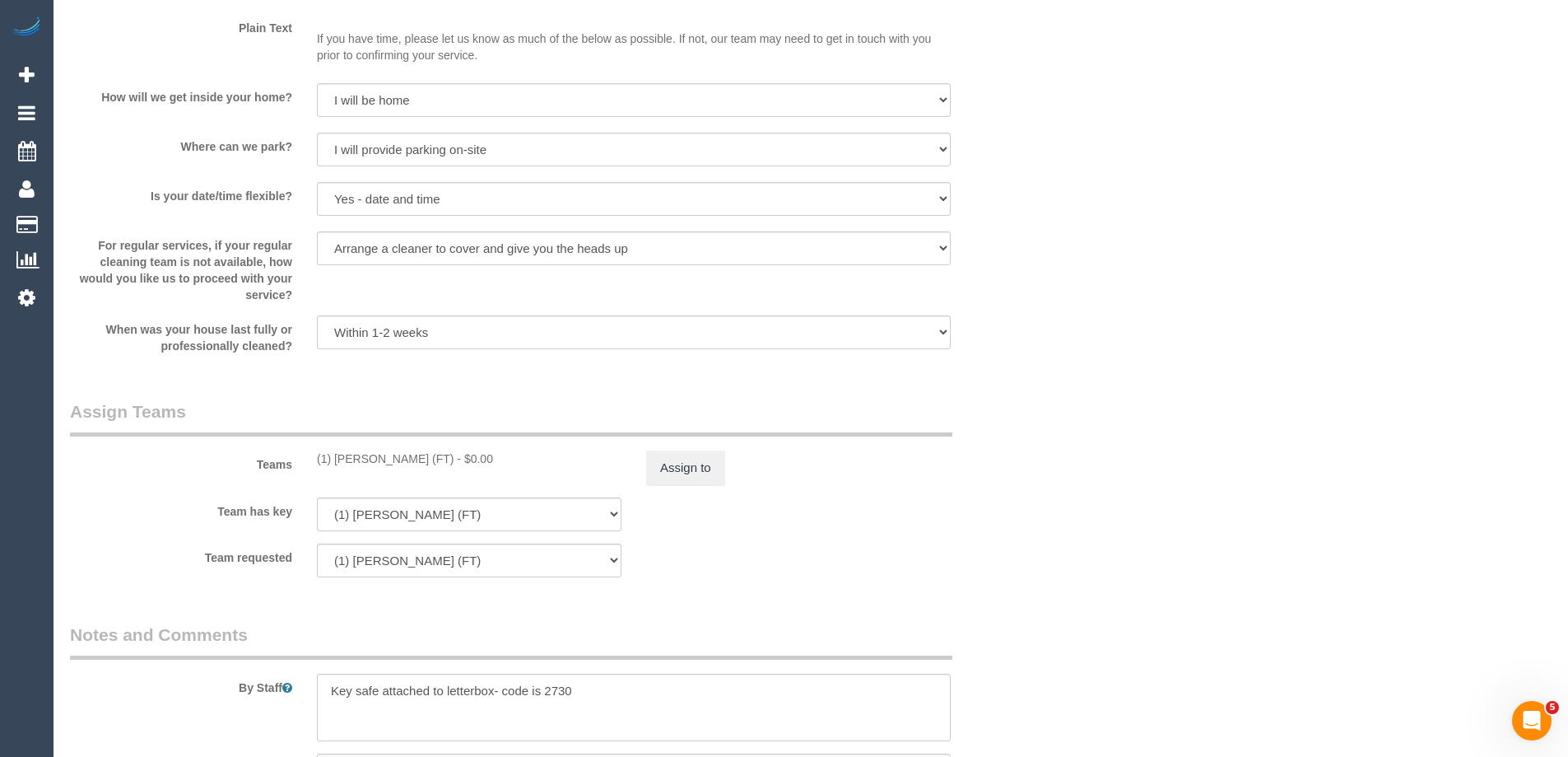
scroll to position [2130, 0]
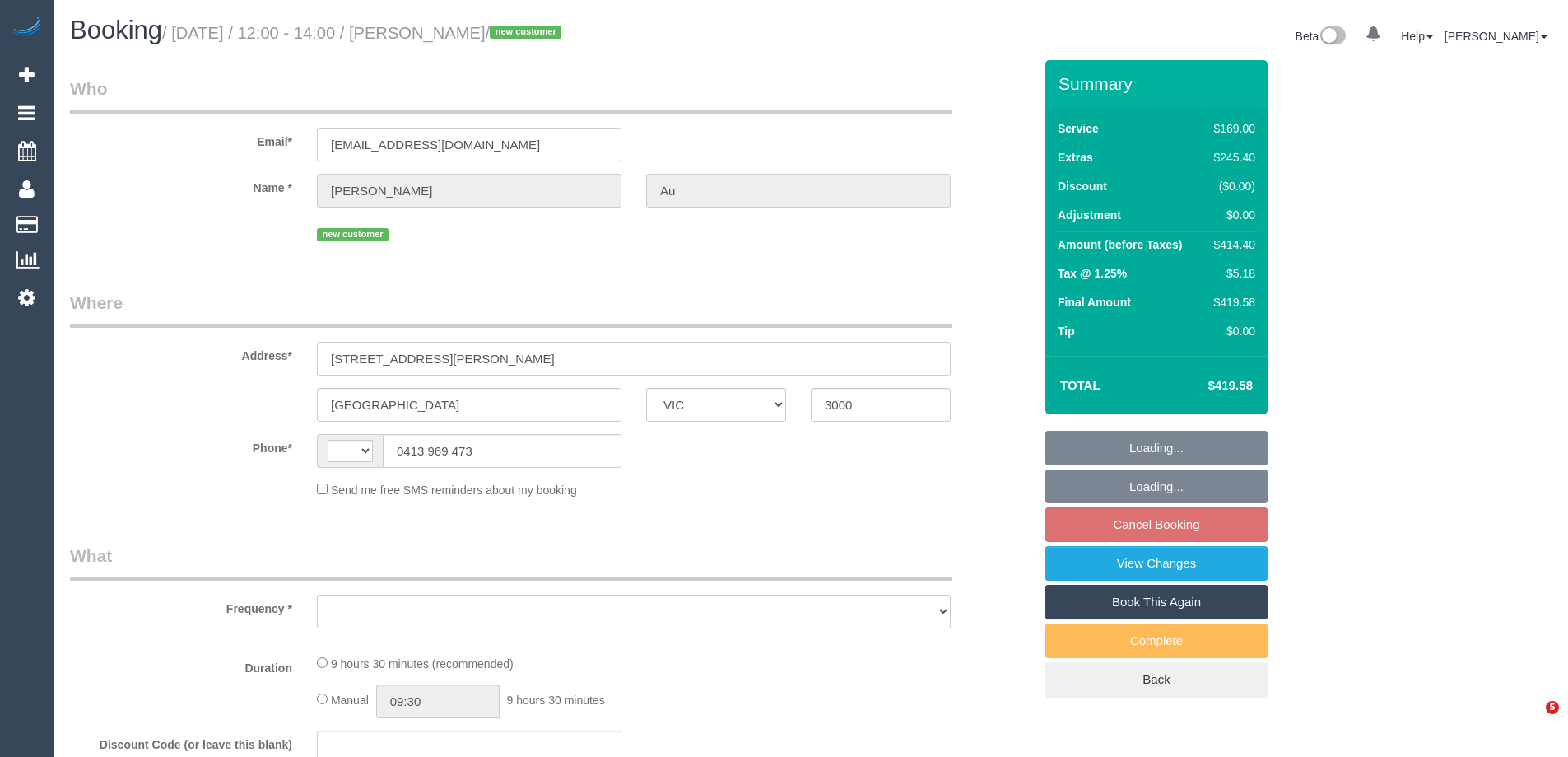
select select "VIC"
select select "string:AU"
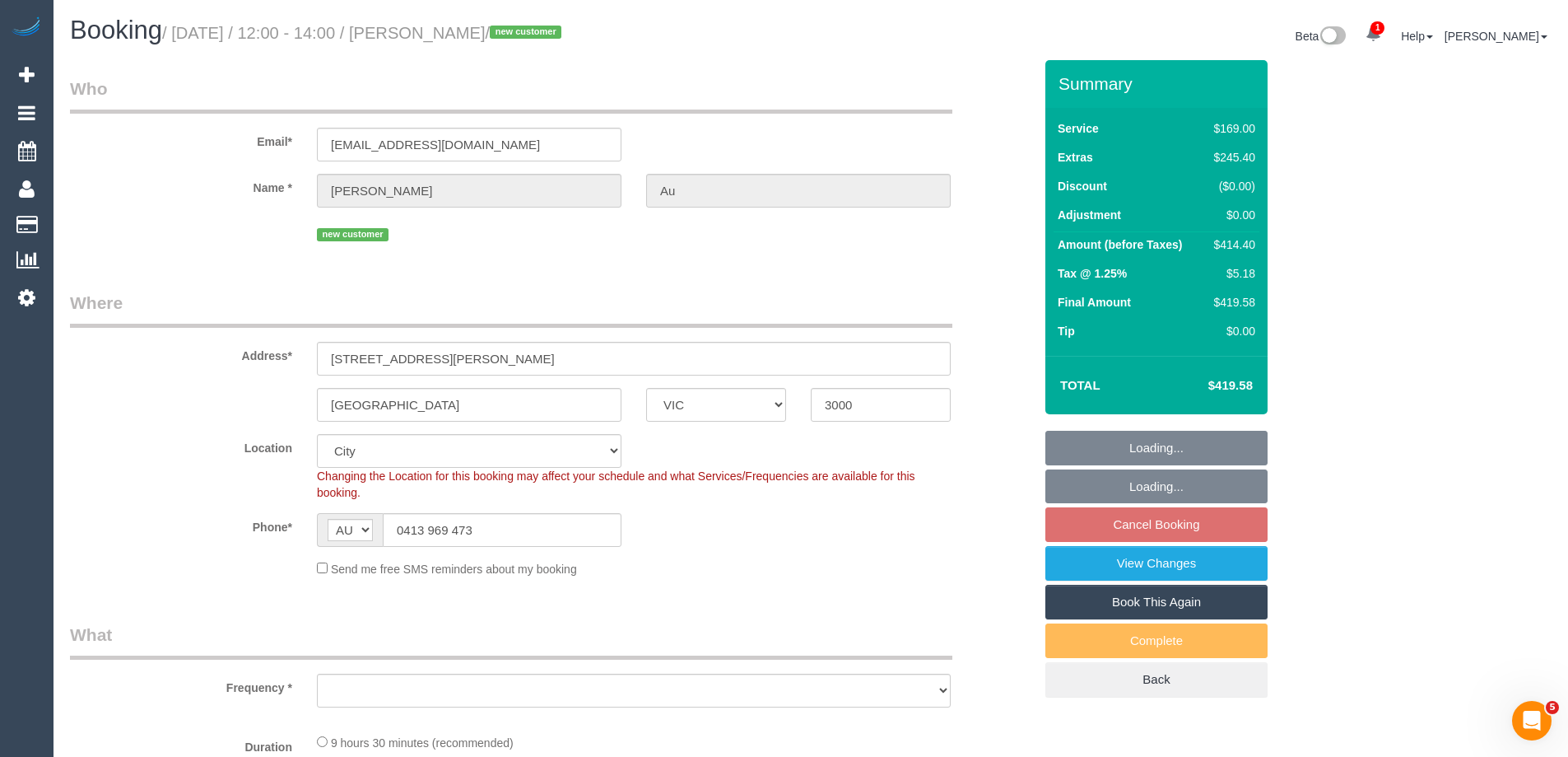
select select "object:602"
select select "string:stripe-pm_1S7lEz2GScqysDRVbos7a6rv"
select select "number:28"
select select "number:14"
select select "number:18"
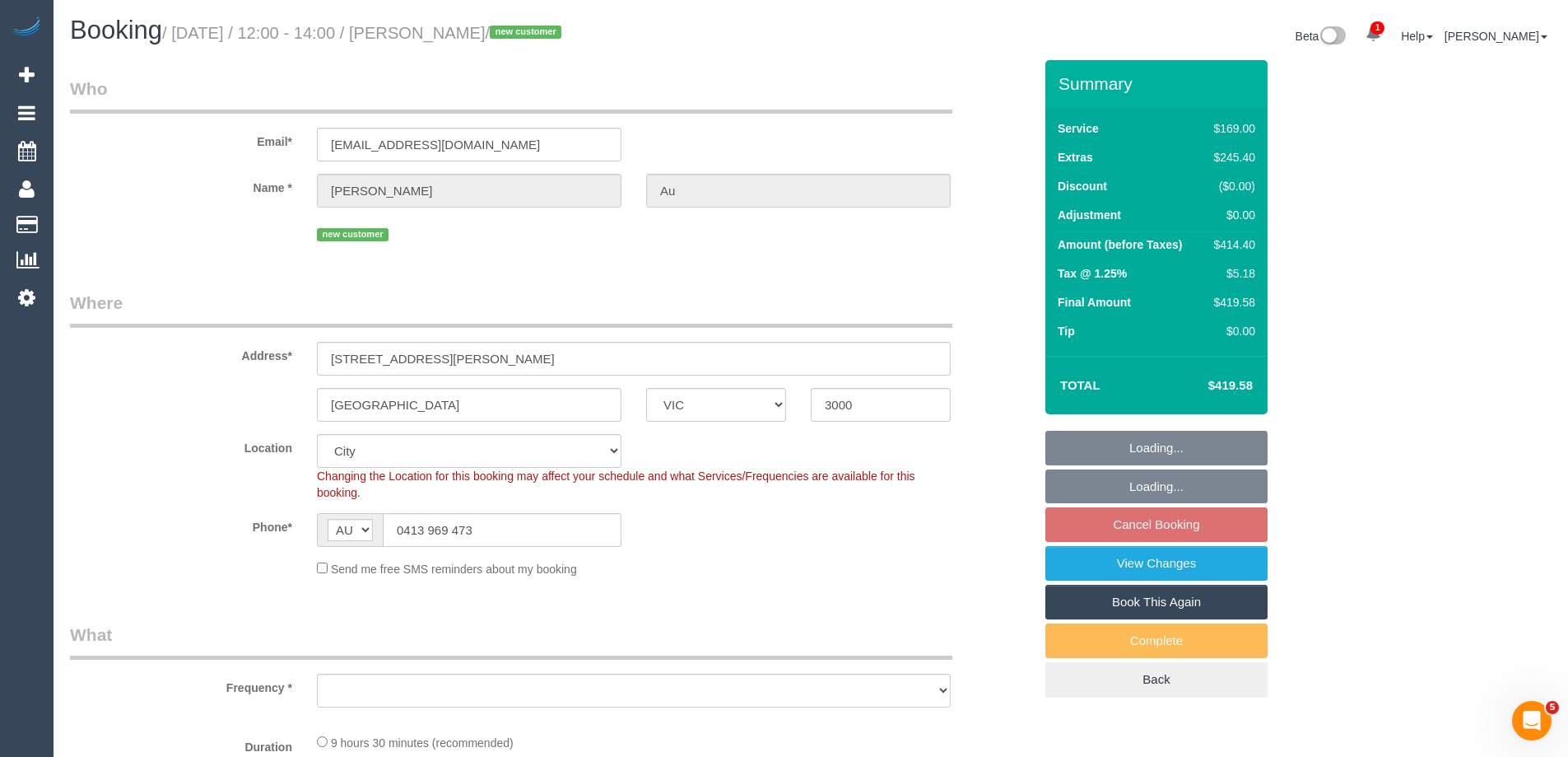
select select "number:25"
select select "number:26"
select select "object:1250"
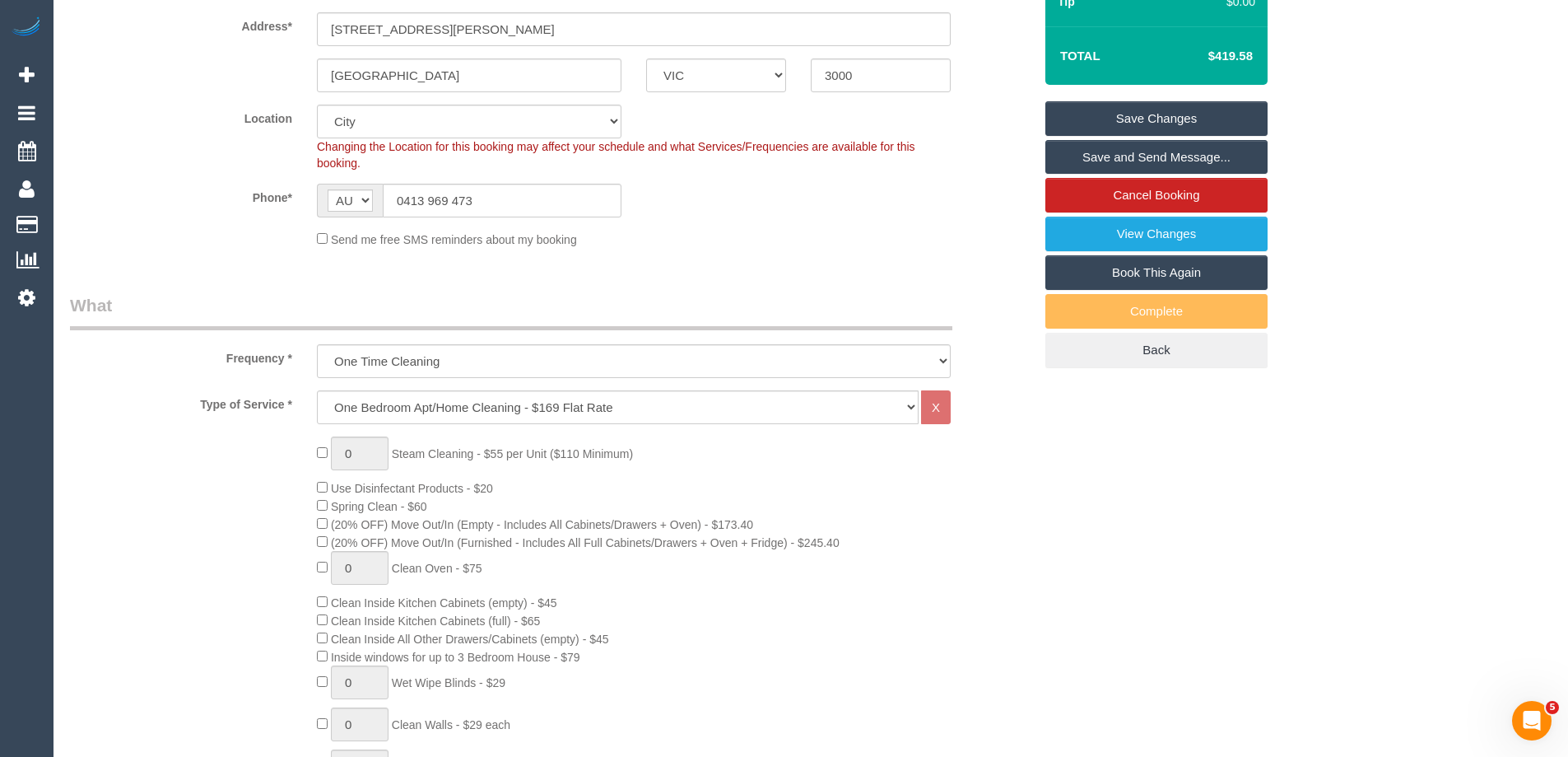
scroll to position [229, 0]
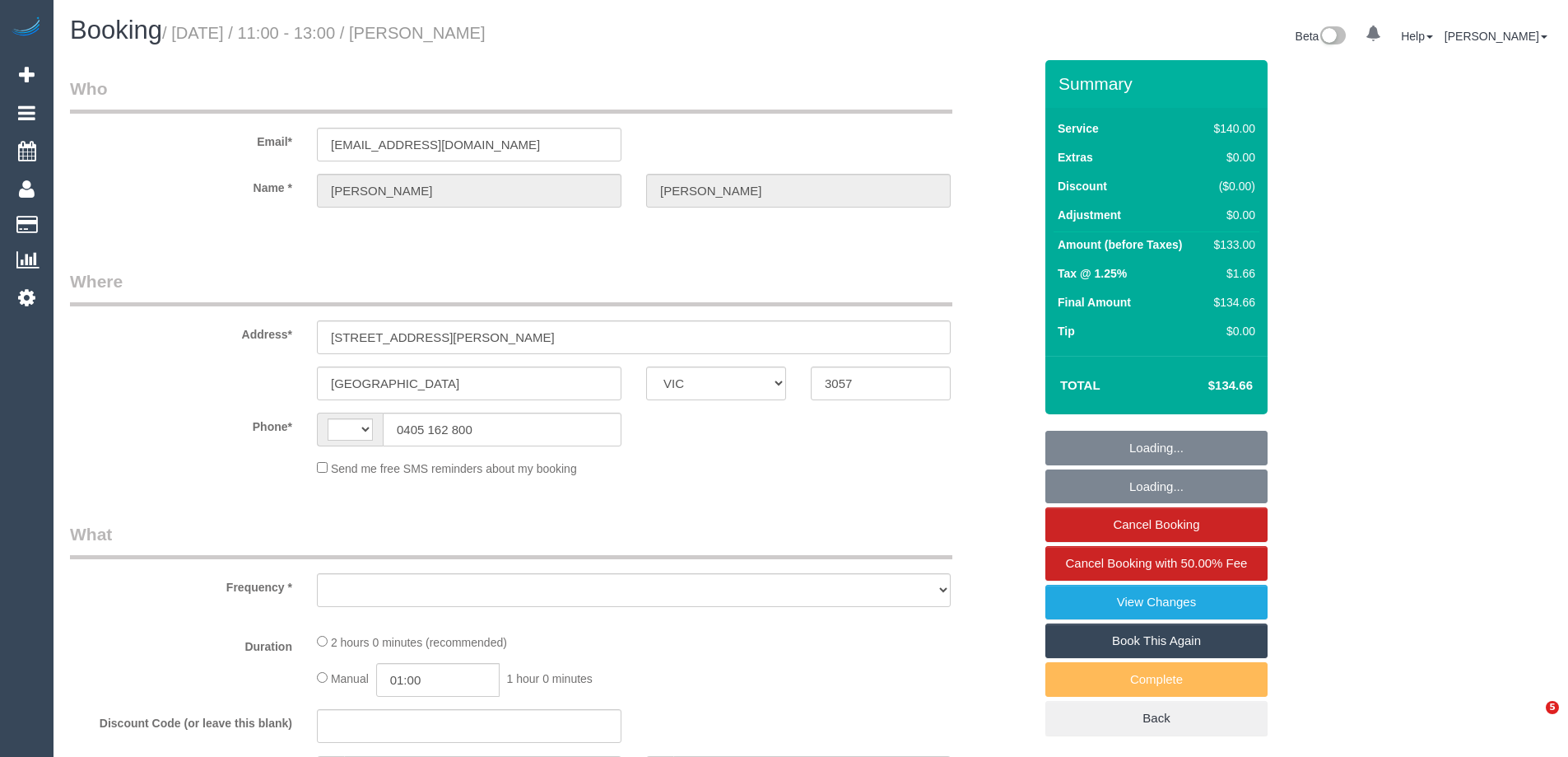
select select "VIC"
select select "string:AU"
select select "object:558"
select select "string:stripe-pm_1Pvp3n2GScqysDRVR0mQI4xS"
select select "number:27"
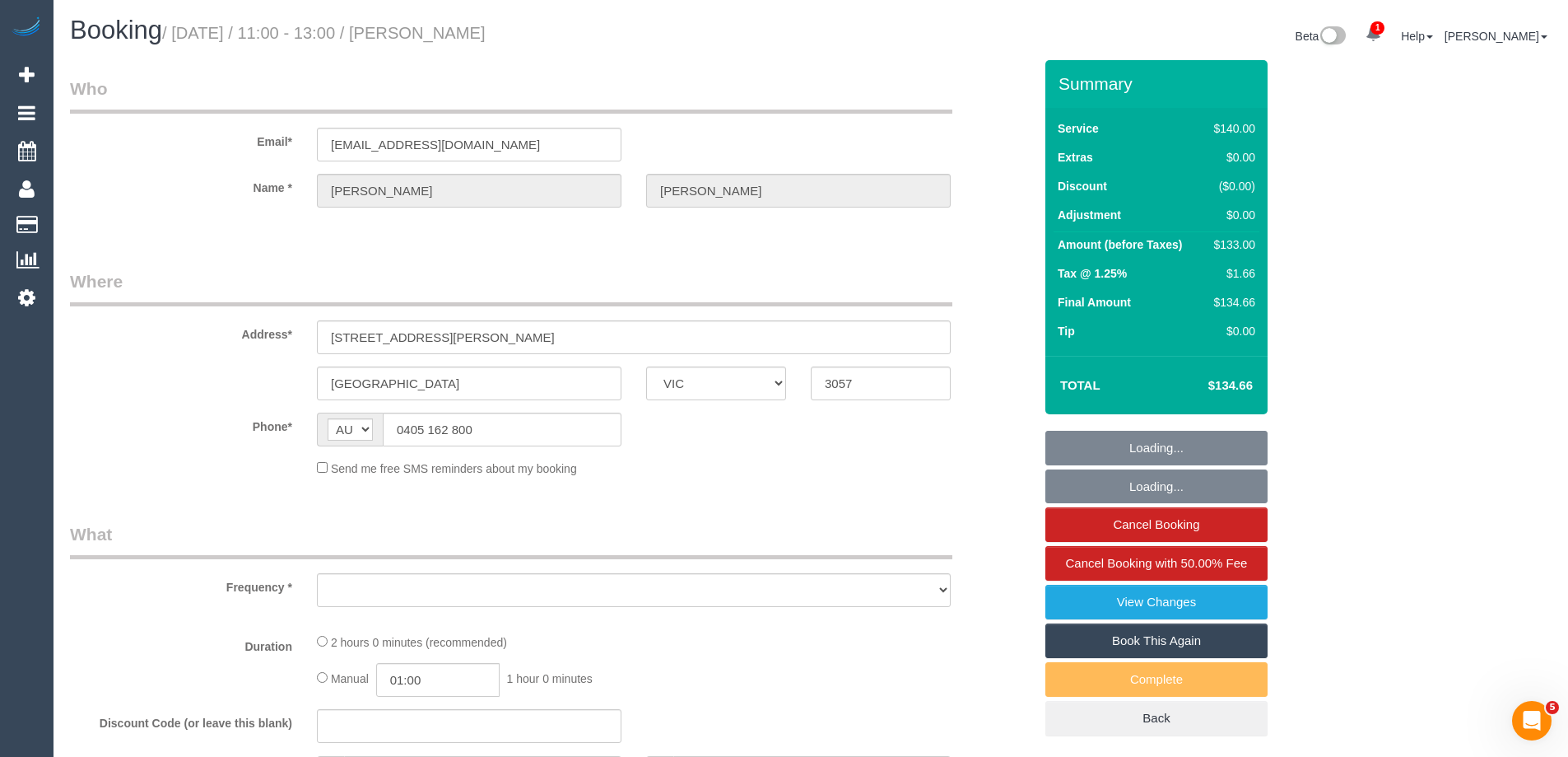
select select "number:14"
select select "number:19"
select select "number:22"
select select "number:34"
select select "number:13"
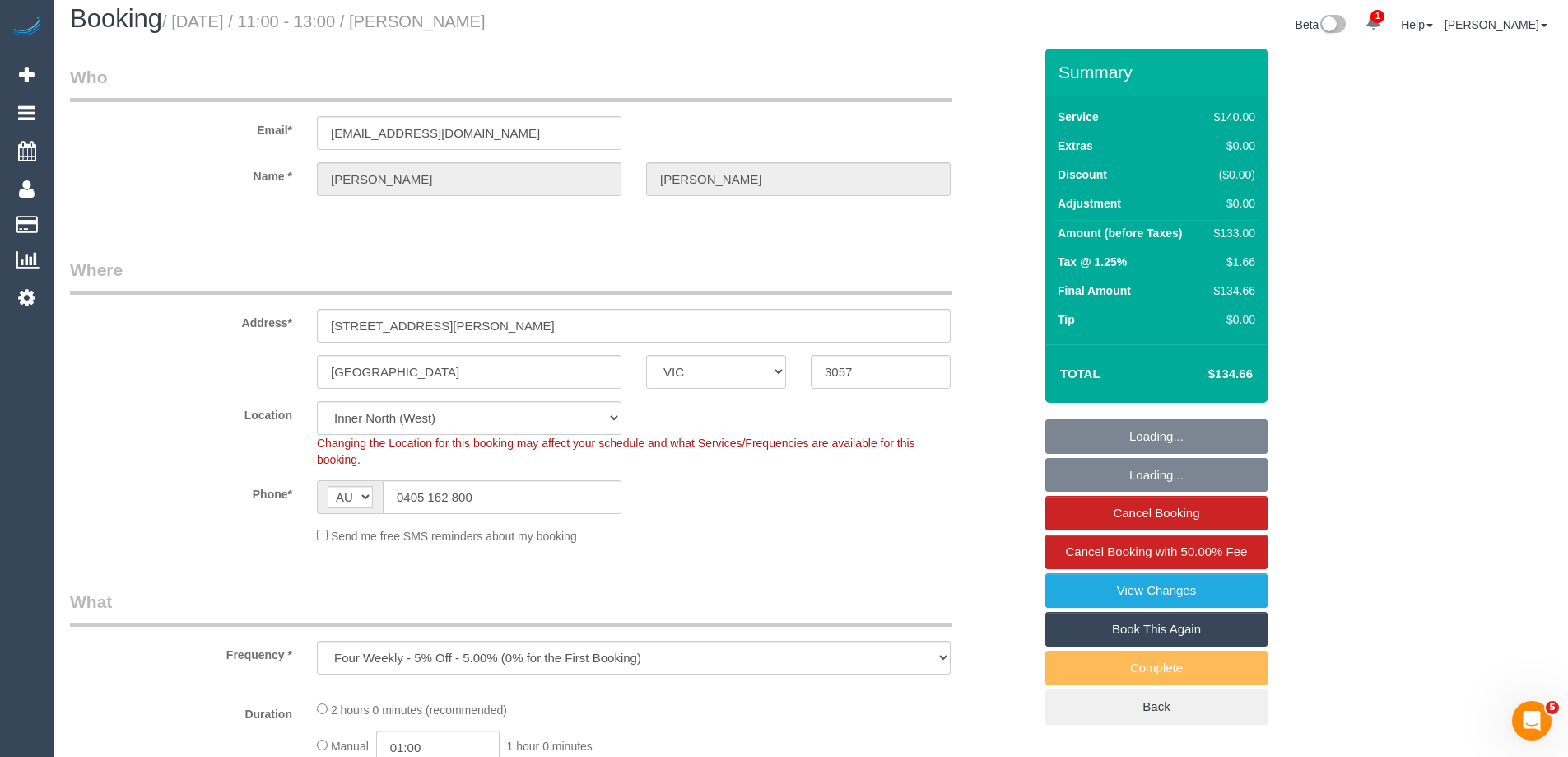
select select "object:1560"
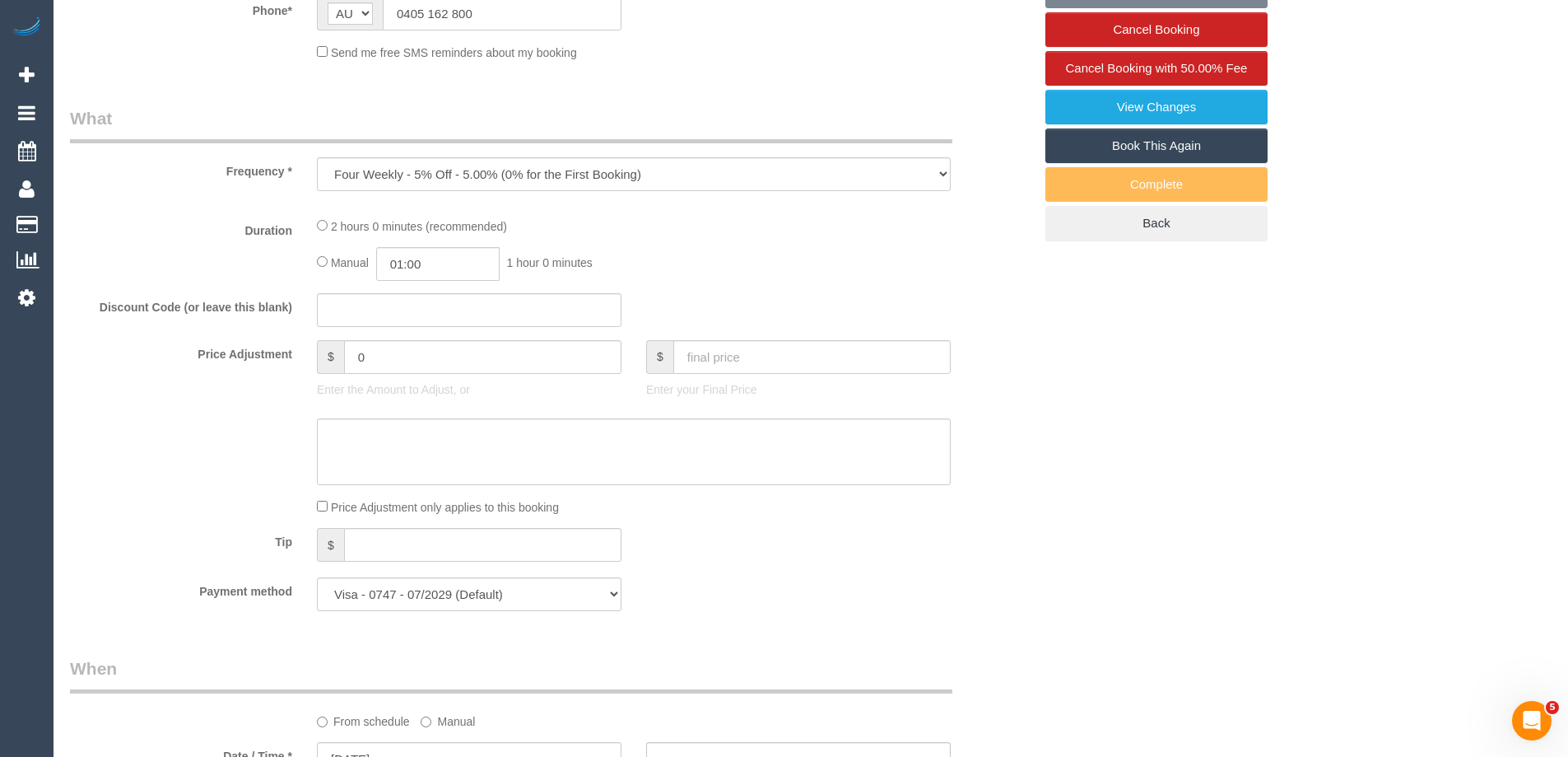
select select "spot1"
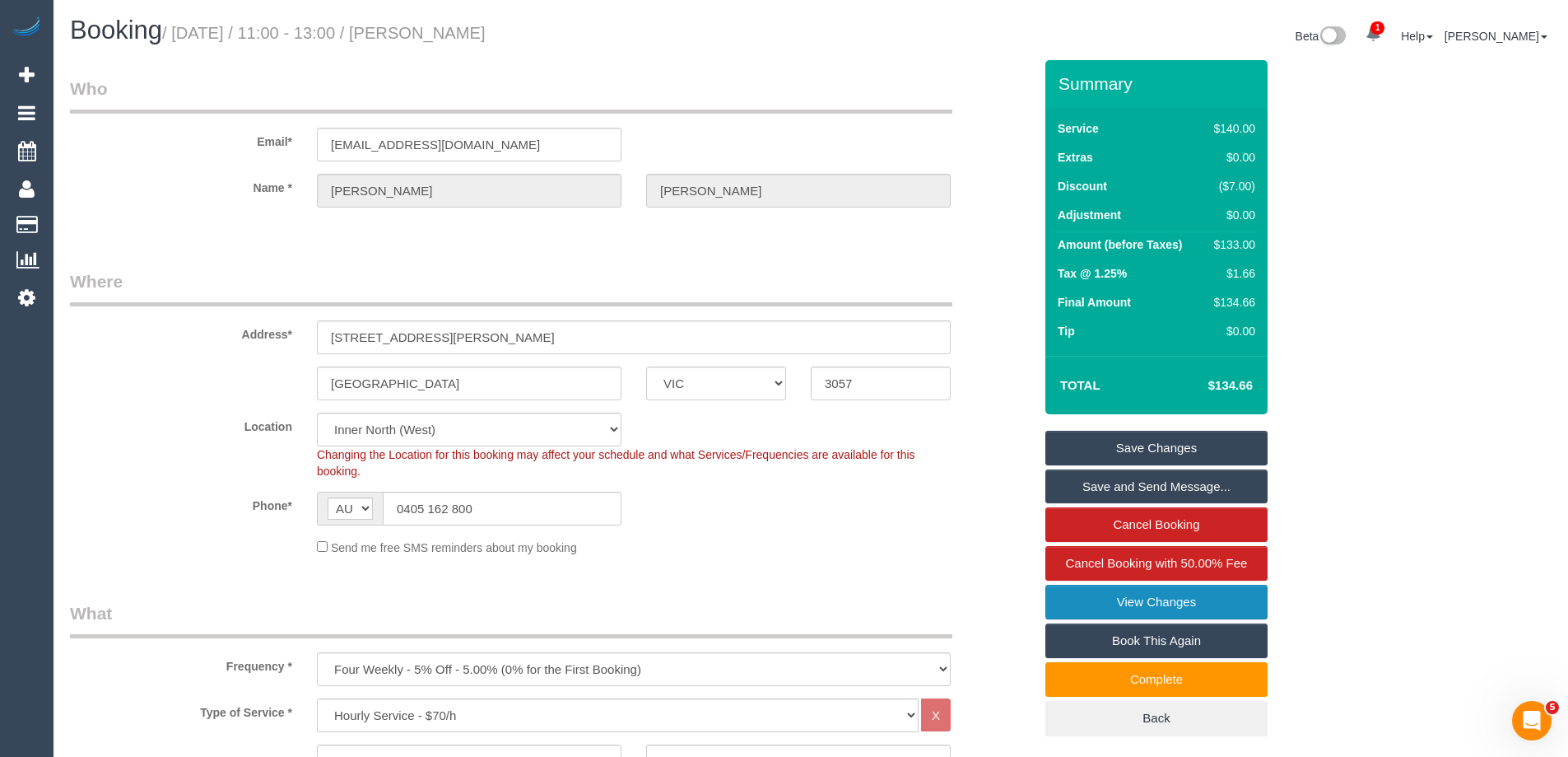
click at [1065, 602] on link "View Changes" at bounding box center [1156, 601] width 222 height 35
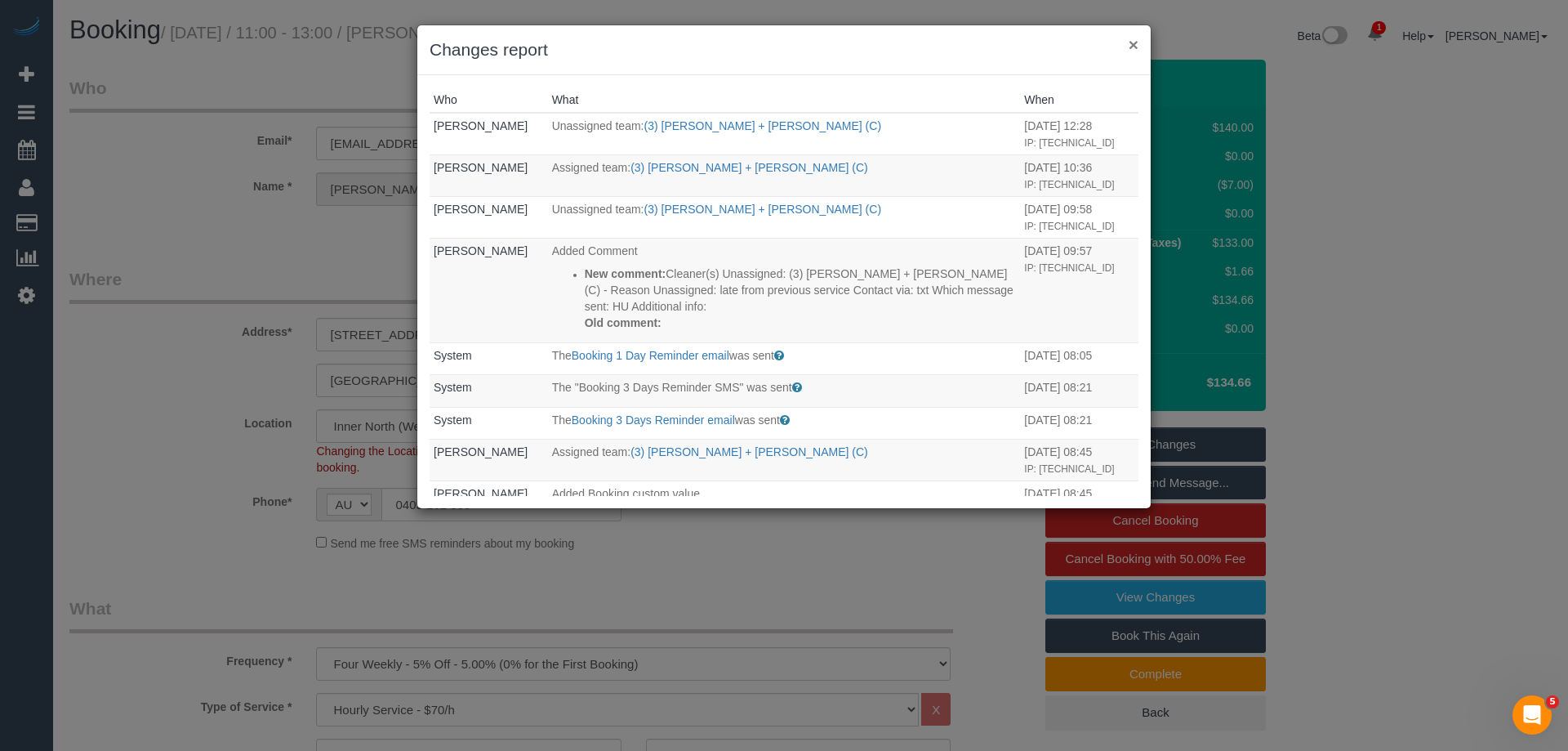
click at [1132, 40] on button "×" at bounding box center [1133, 45] width 10 height 17
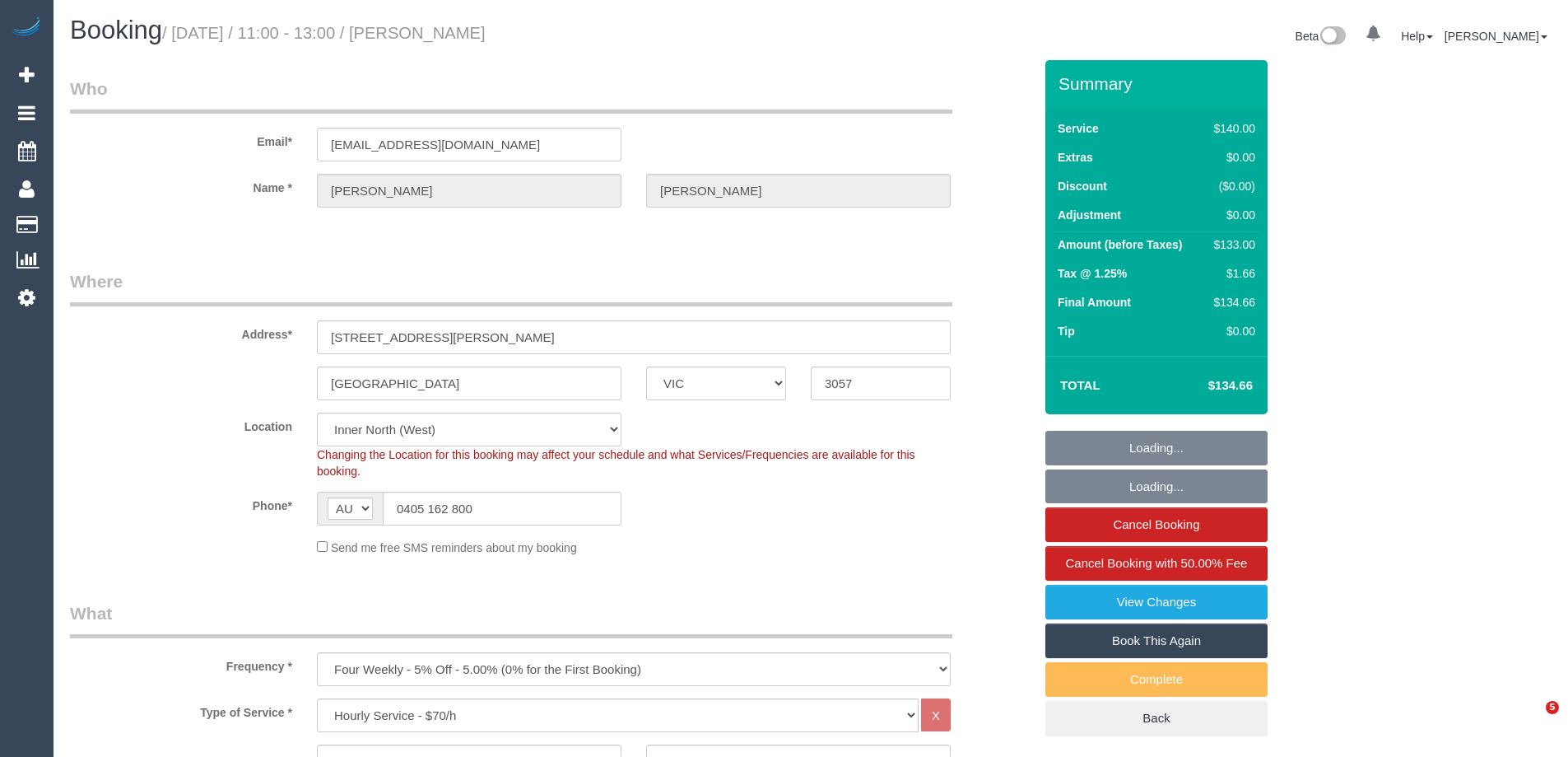
select select "VIC"
select select "object:878"
select select "string:stripe-pm_1Pvp3n2GScqysDRVR0mQI4xS"
select select "spot1"
select select "number:27"
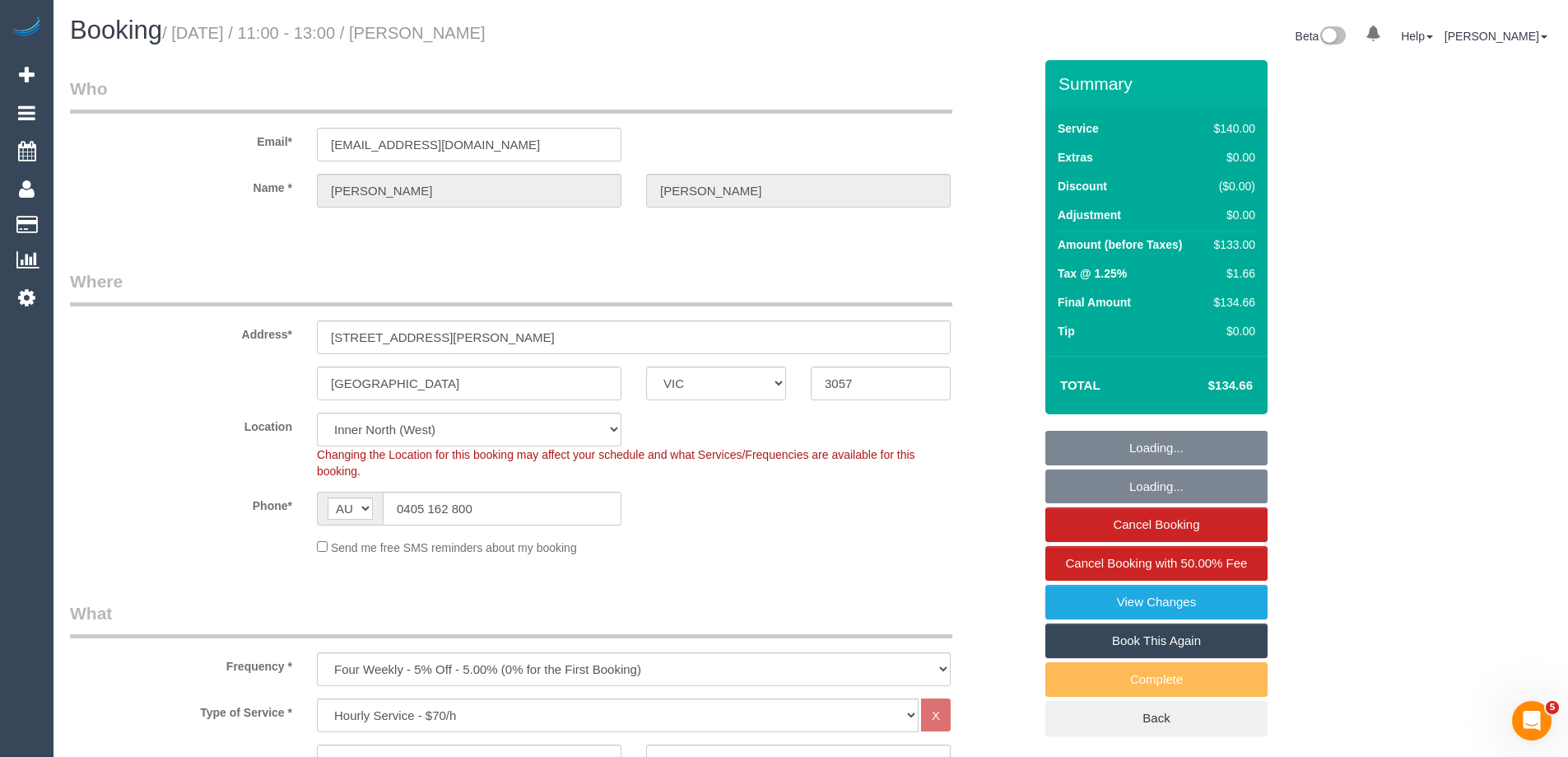
select select "number:14"
select select "number:19"
select select "number:22"
select select "number:34"
select select "number:13"
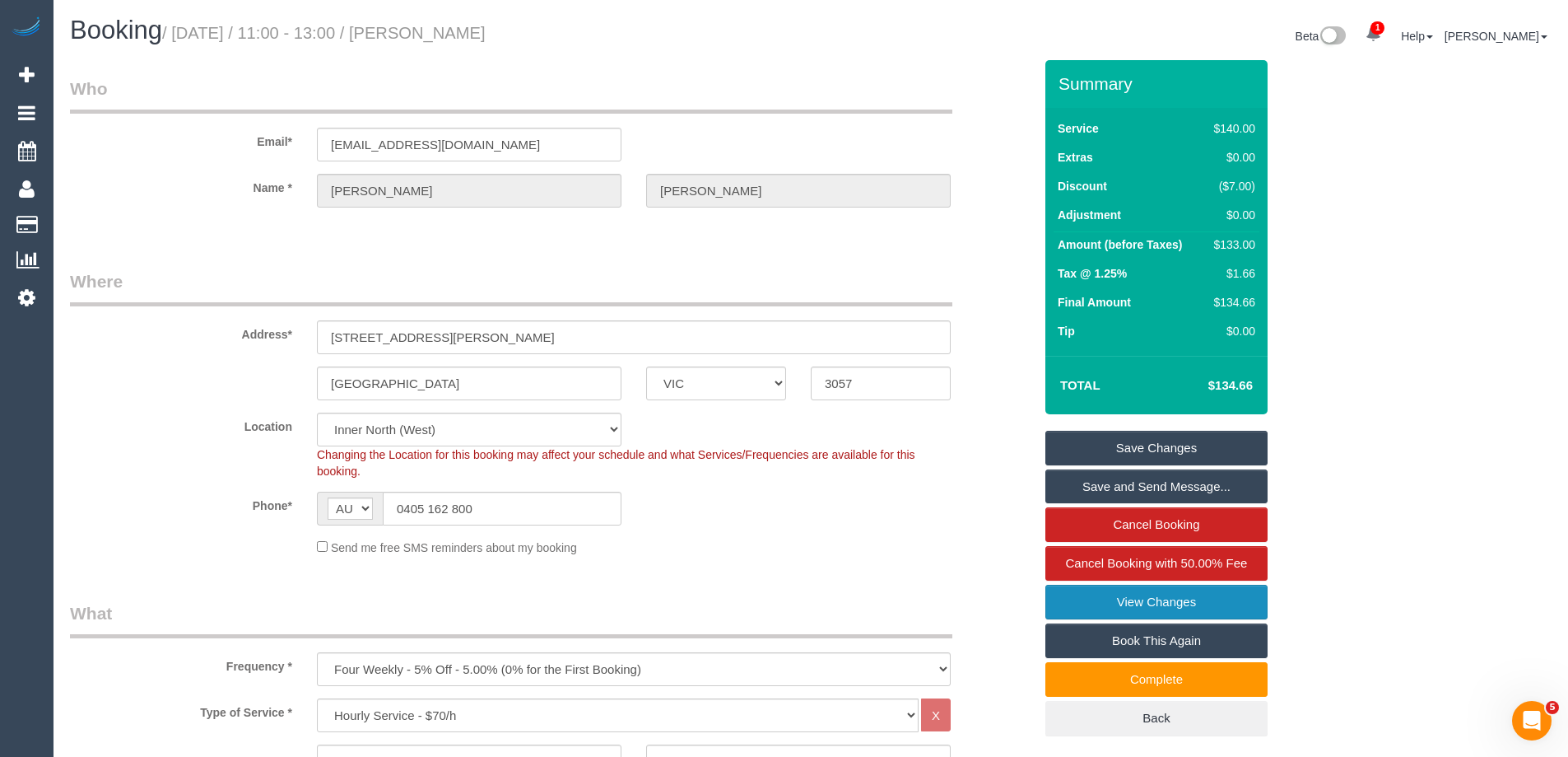
click at [1108, 601] on link "View Changes" at bounding box center [1156, 601] width 222 height 35
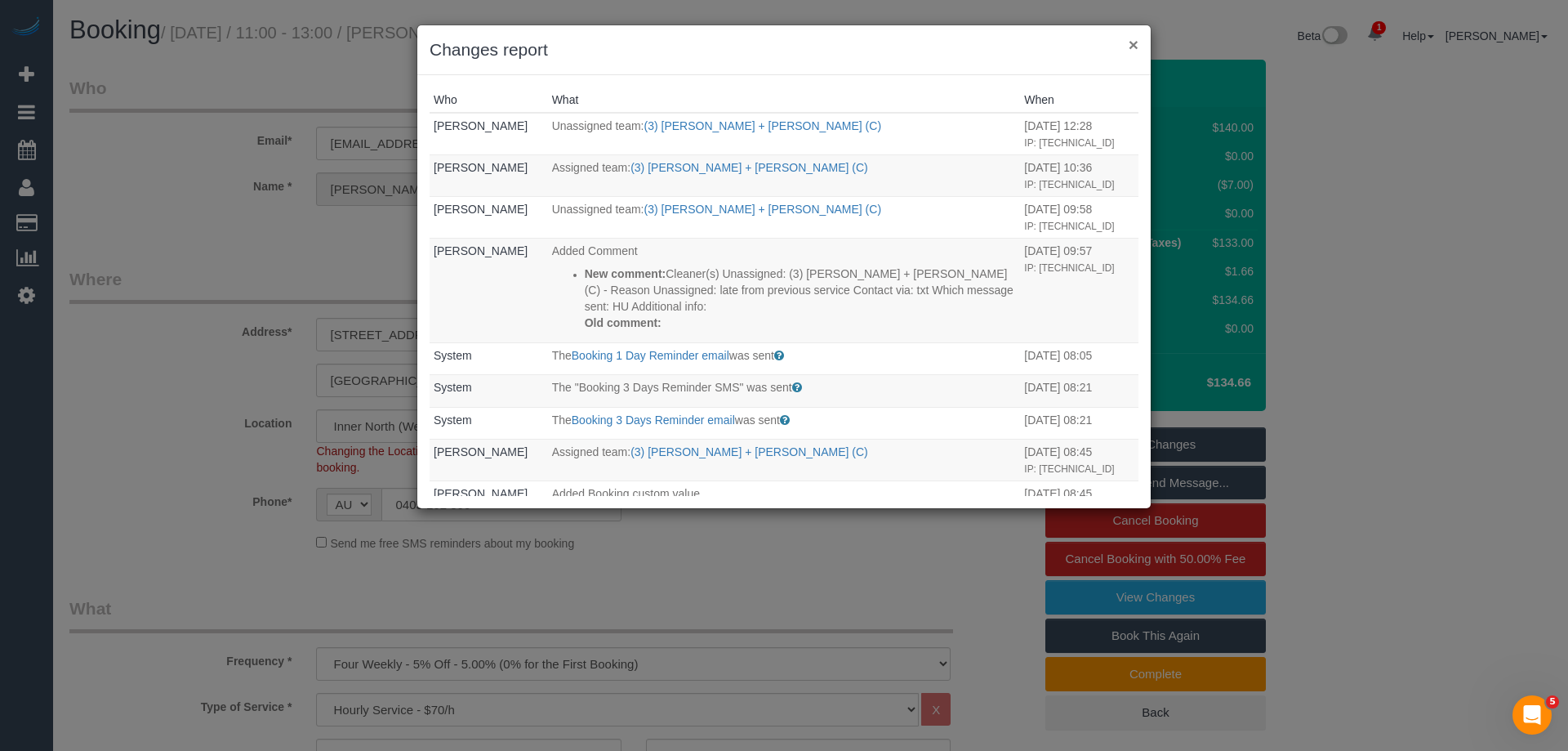
click at [1134, 44] on button "×" at bounding box center [1133, 45] width 10 height 17
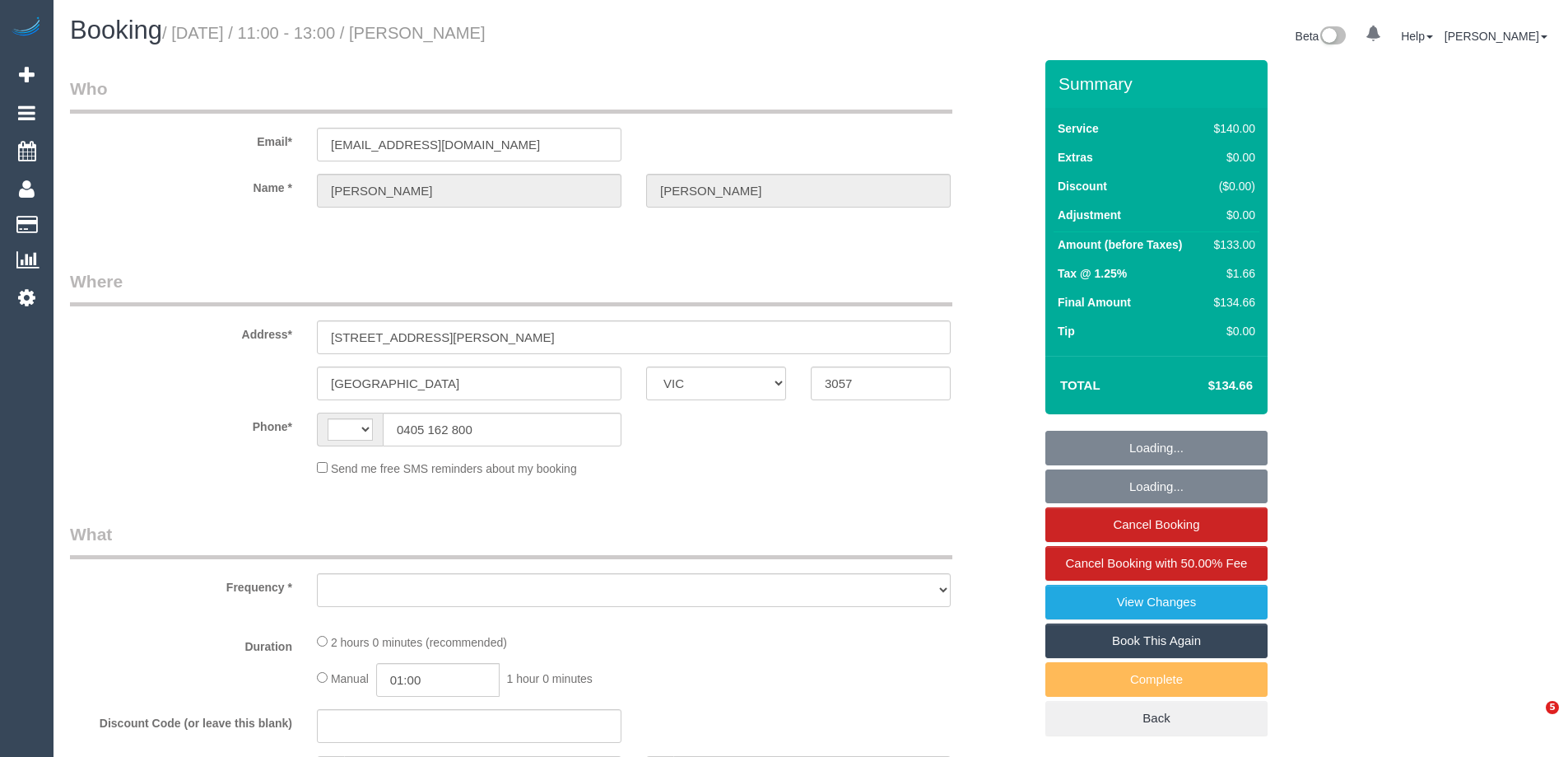
select select "VIC"
select select "string:AU"
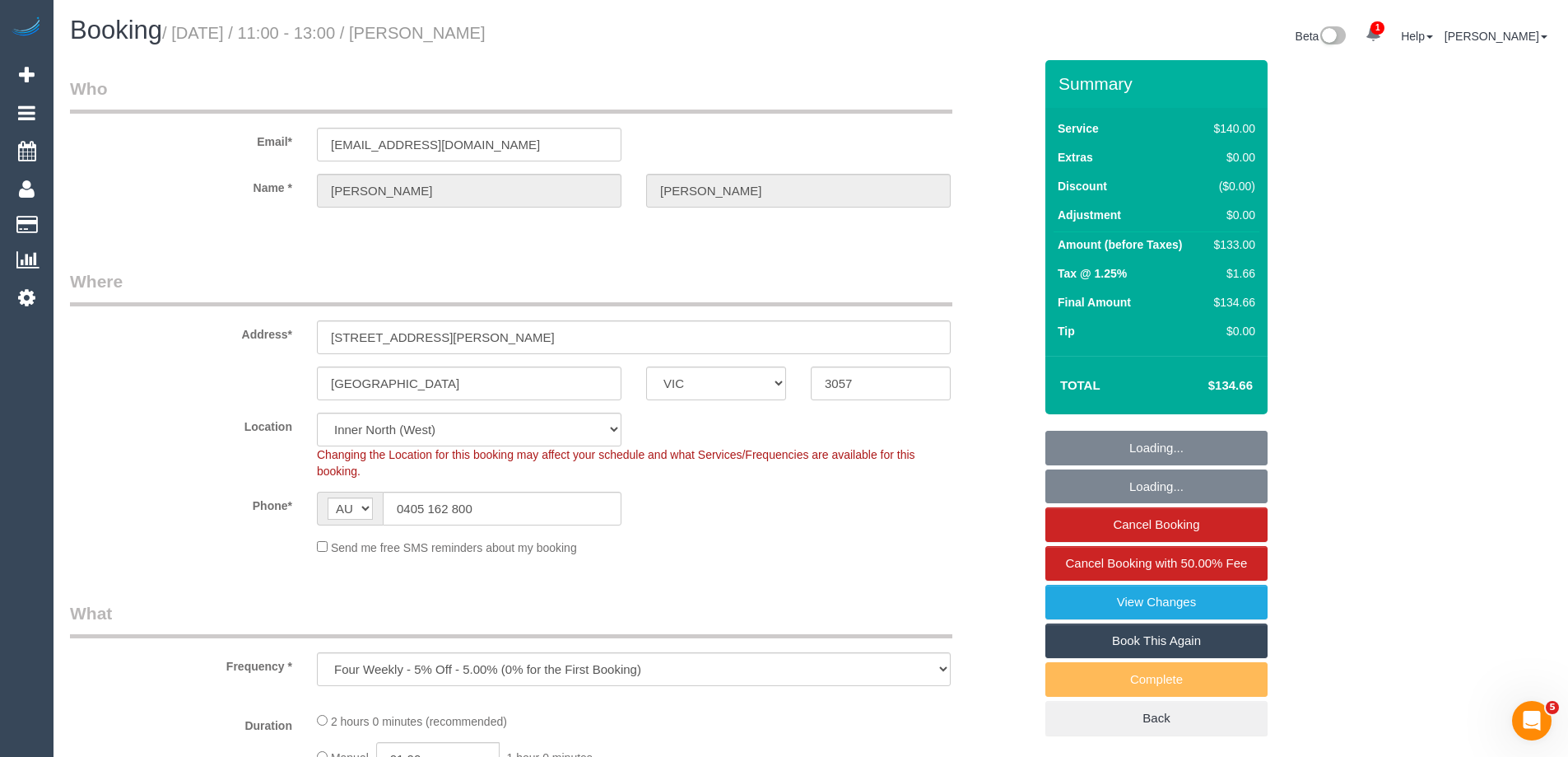
select select "object:727"
select select "string:stripe-pm_1Pvp3n2GScqysDRVR0mQI4xS"
select select "number:27"
select select "number:14"
select select "number:19"
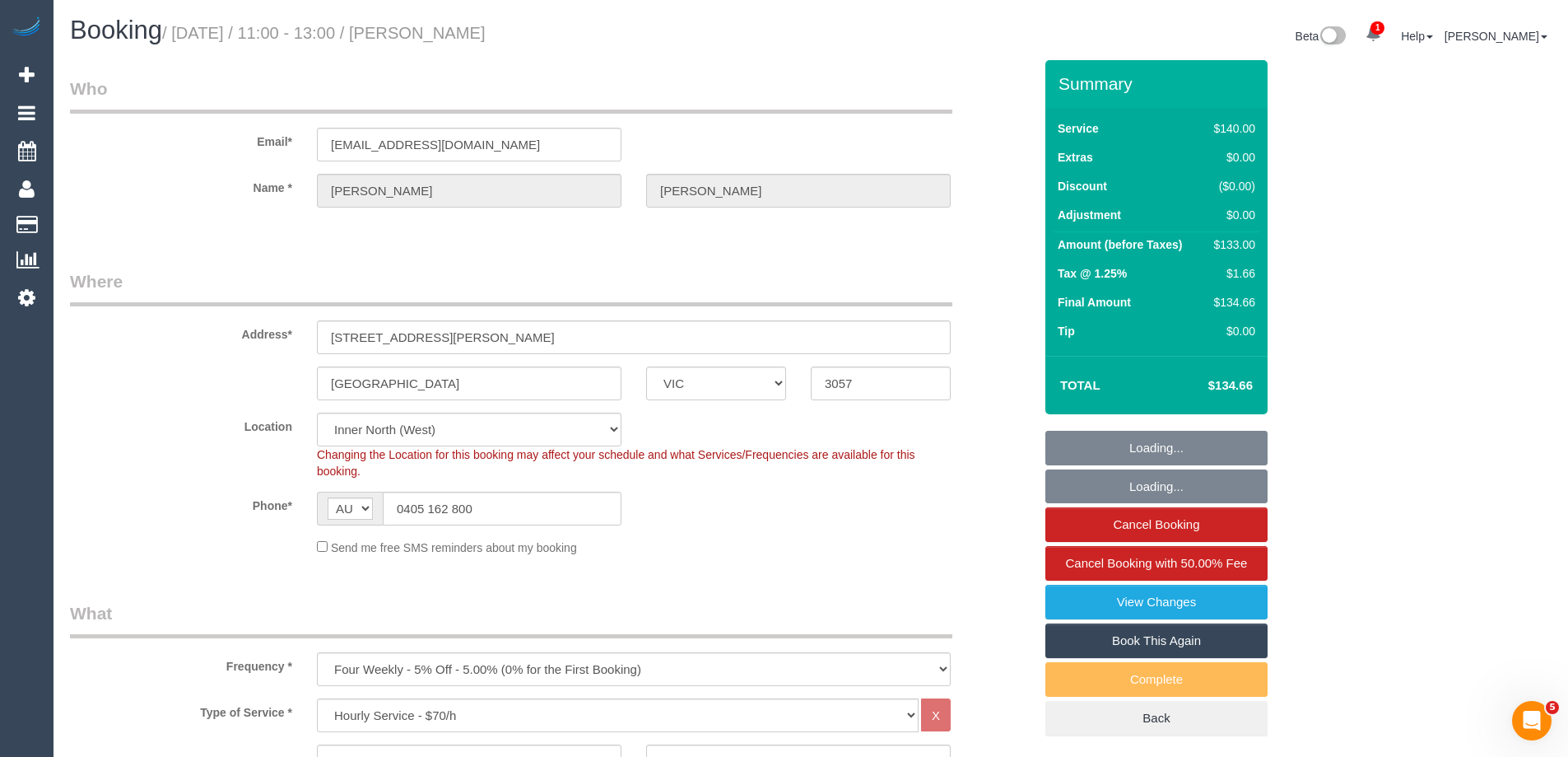
select select "number:22"
select select "number:34"
select select "number:13"
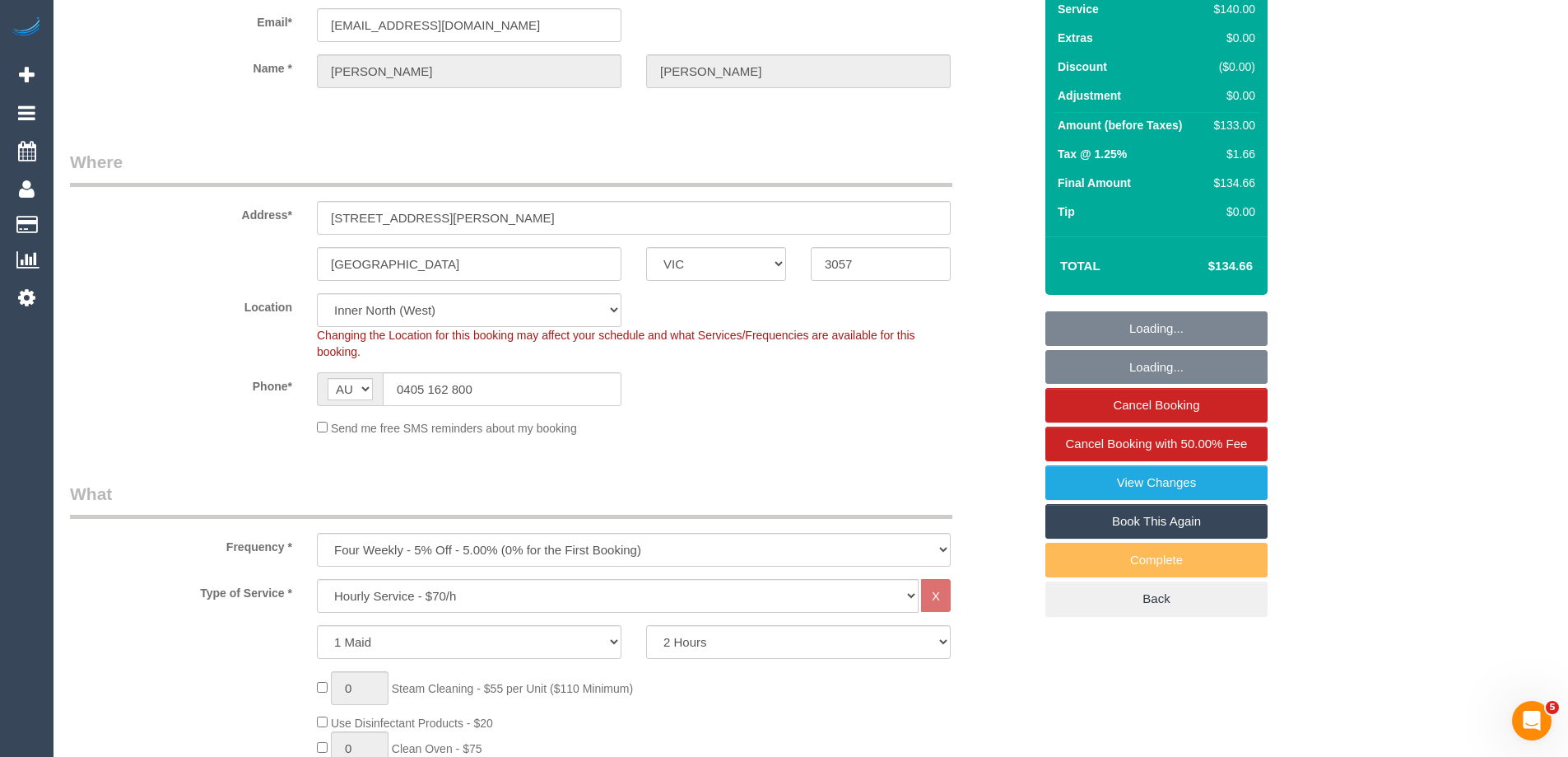
select select "spot1"
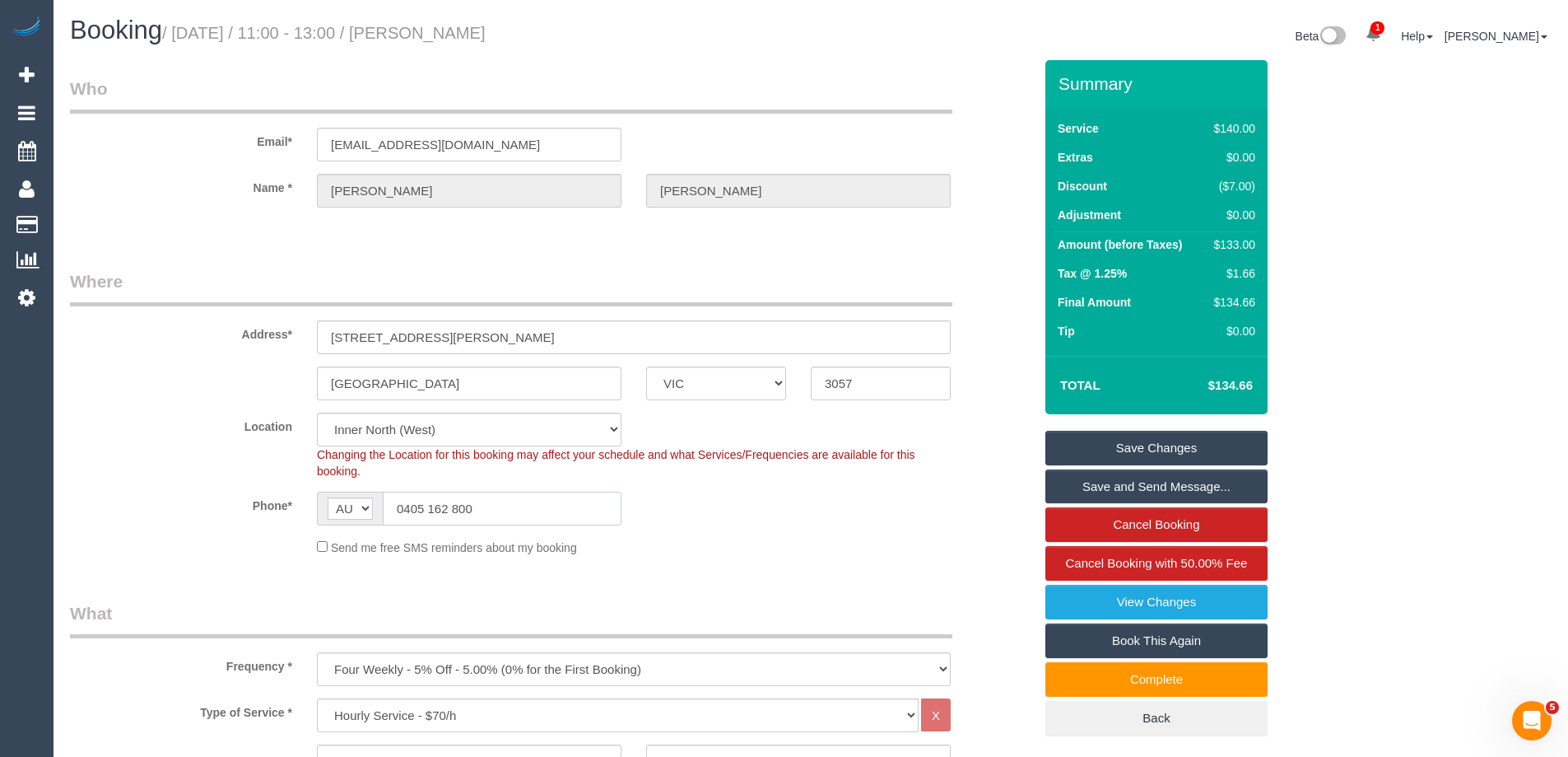
drag, startPoint x: 514, startPoint y: 516, endPoint x: 307, endPoint y: 488, distance: 208.9
click at [309, 488] on sui-booking-location "Location Office City East (North) East (South) Inner East Inner North (East) In…" at bounding box center [551, 484] width 963 height 144
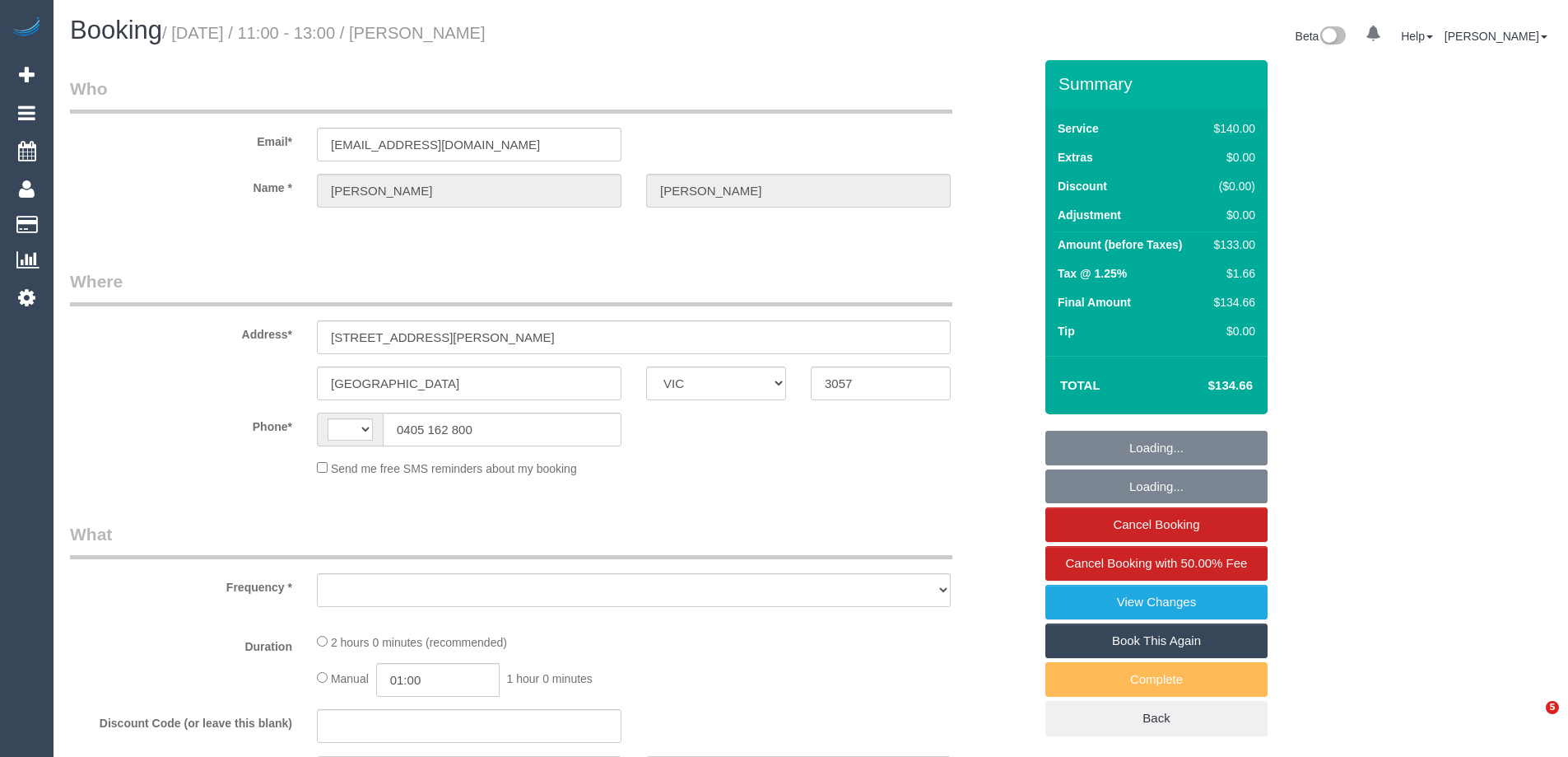
select select "VIC"
select select "string:AU"
select select "object:556"
select select "string:stripe-pm_1Pvp3n2GScqysDRVR0mQI4xS"
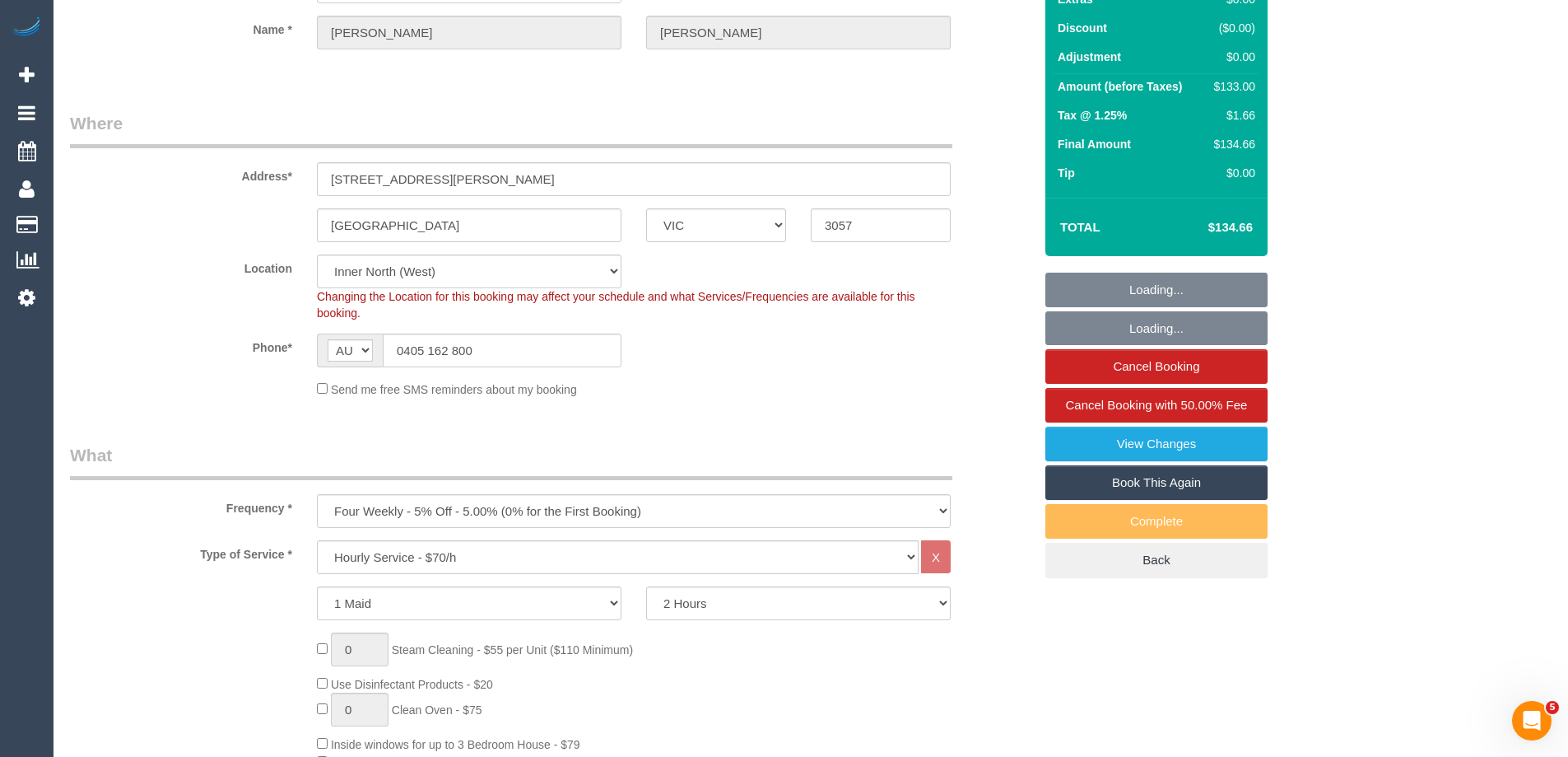
select select "spot1"
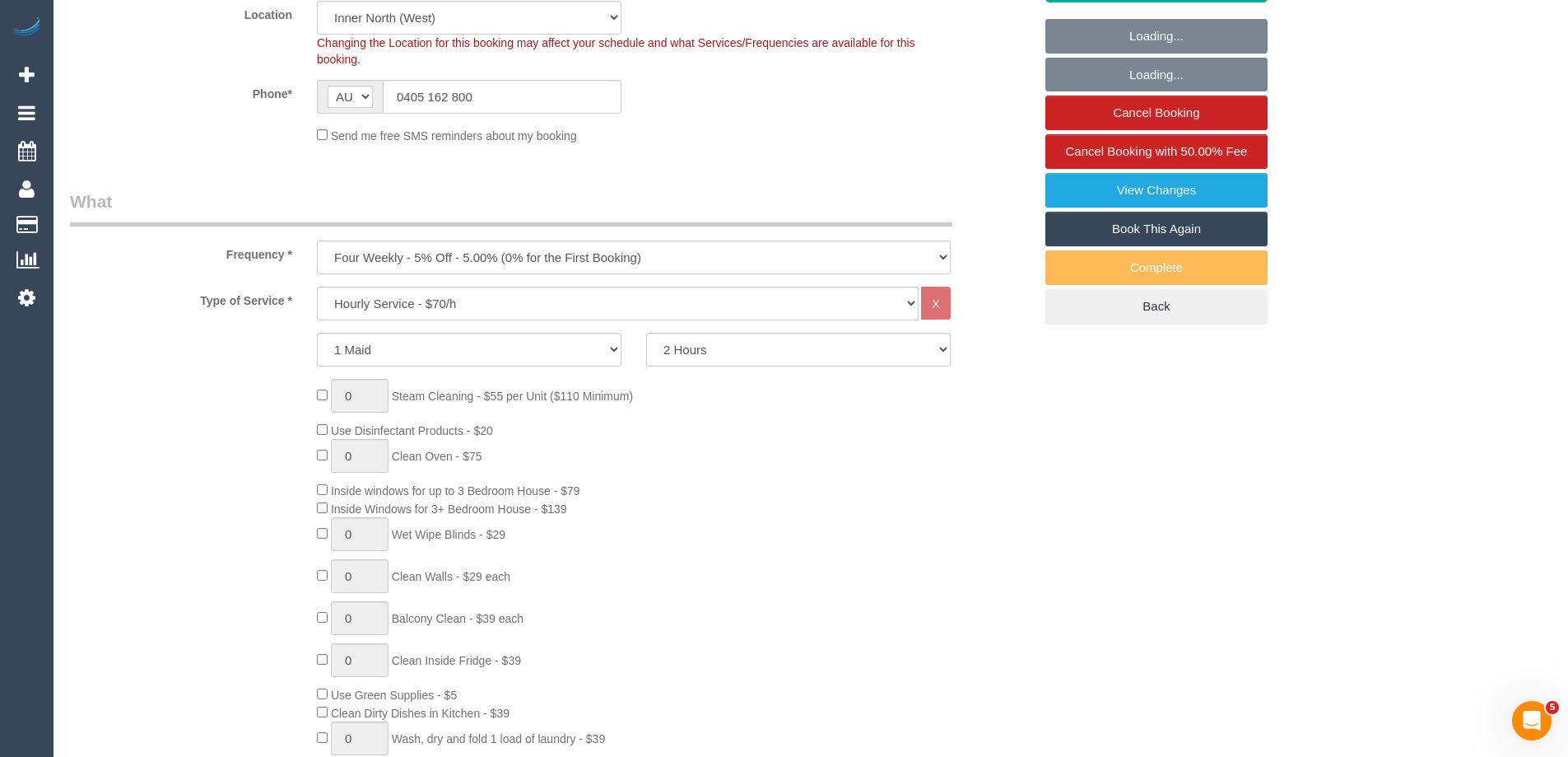
select select "number:27"
select select "number:14"
select select "number:19"
select select "number:22"
select select "number:34"
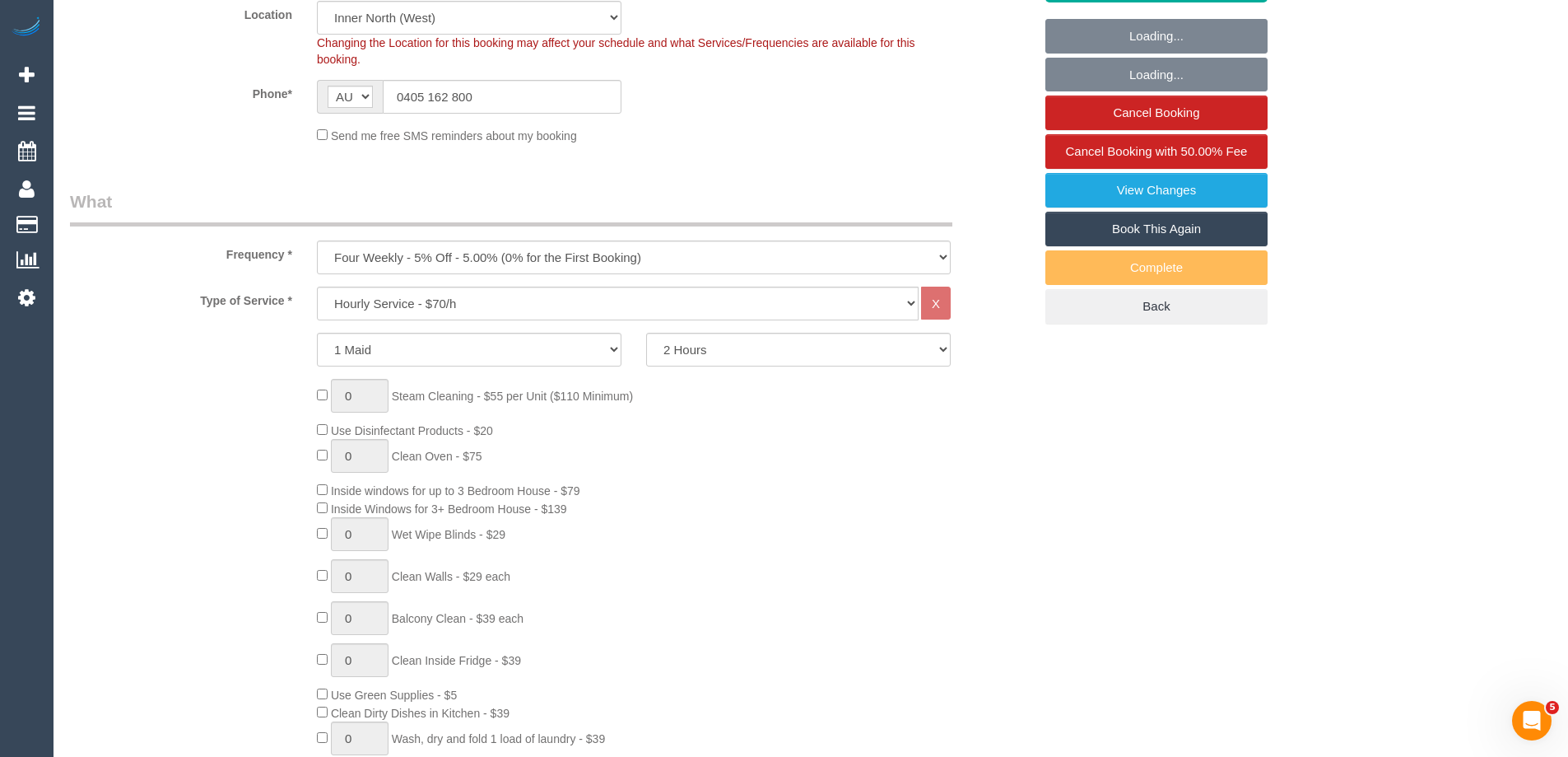
select select "number:13"
select select "object:1732"
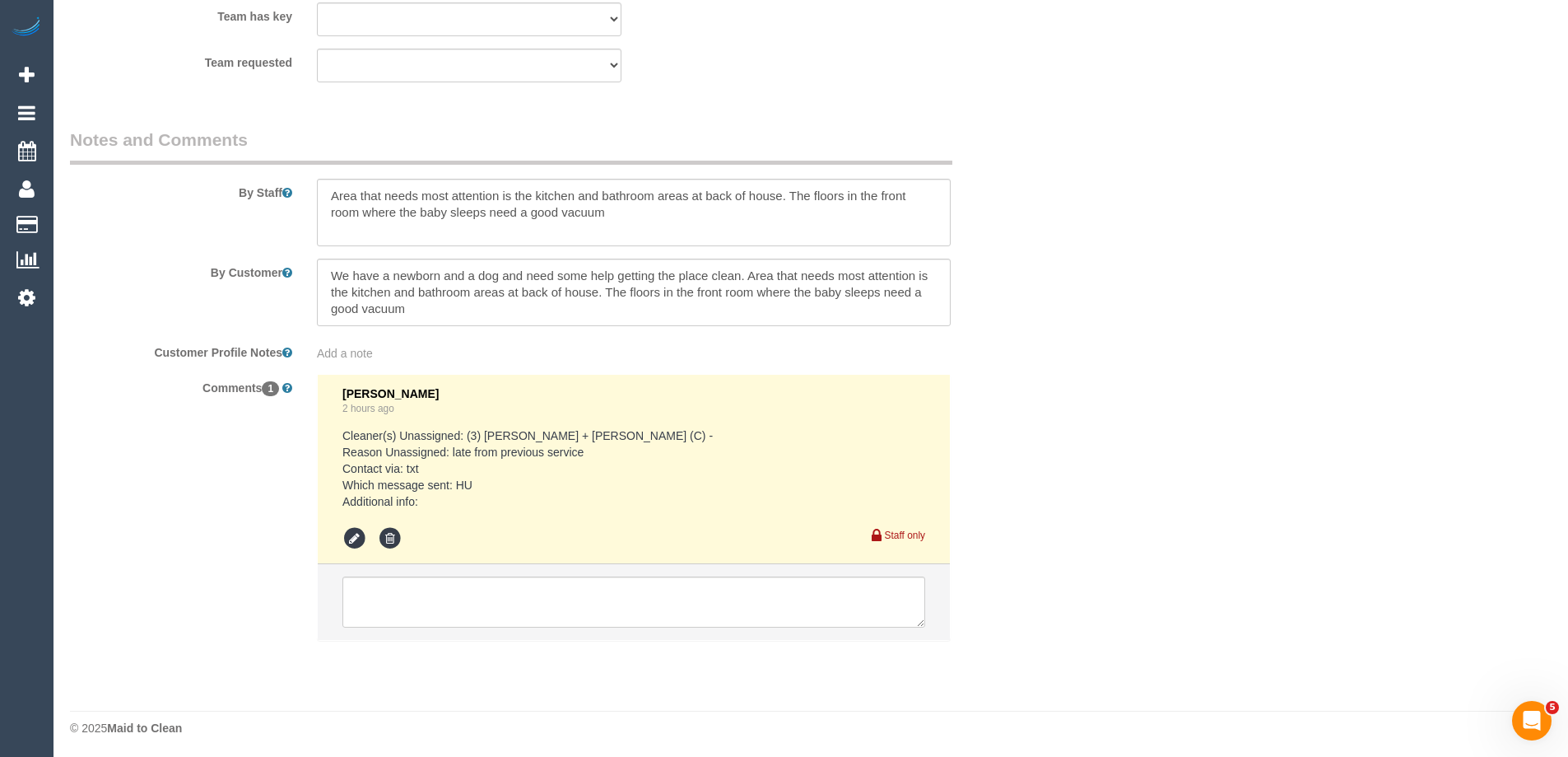
scroll to position [2580, 0]
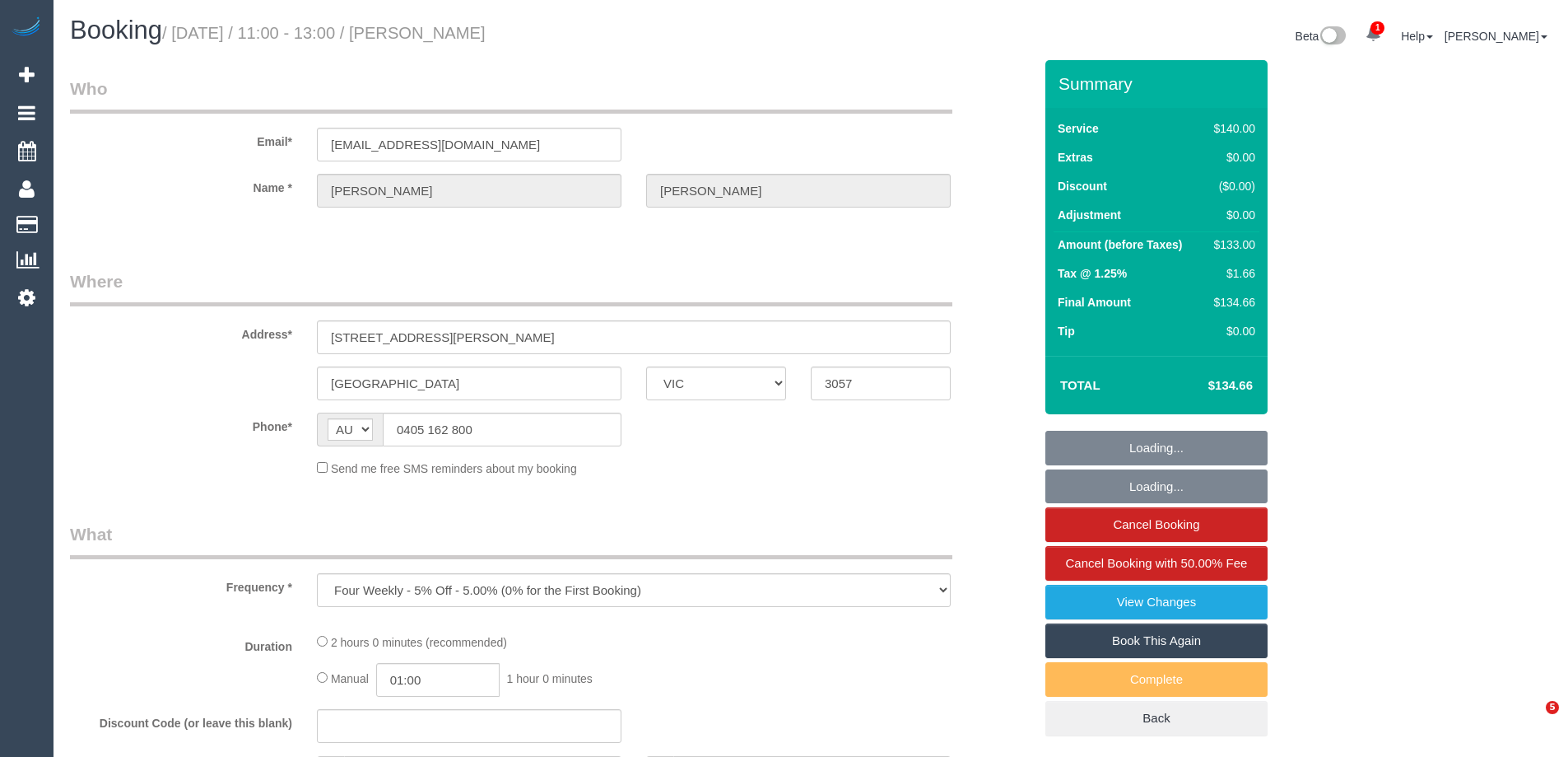
select select "VIC"
select select "string:stripe-pm_1Pvp3n2GScqysDRVR0mQI4xS"
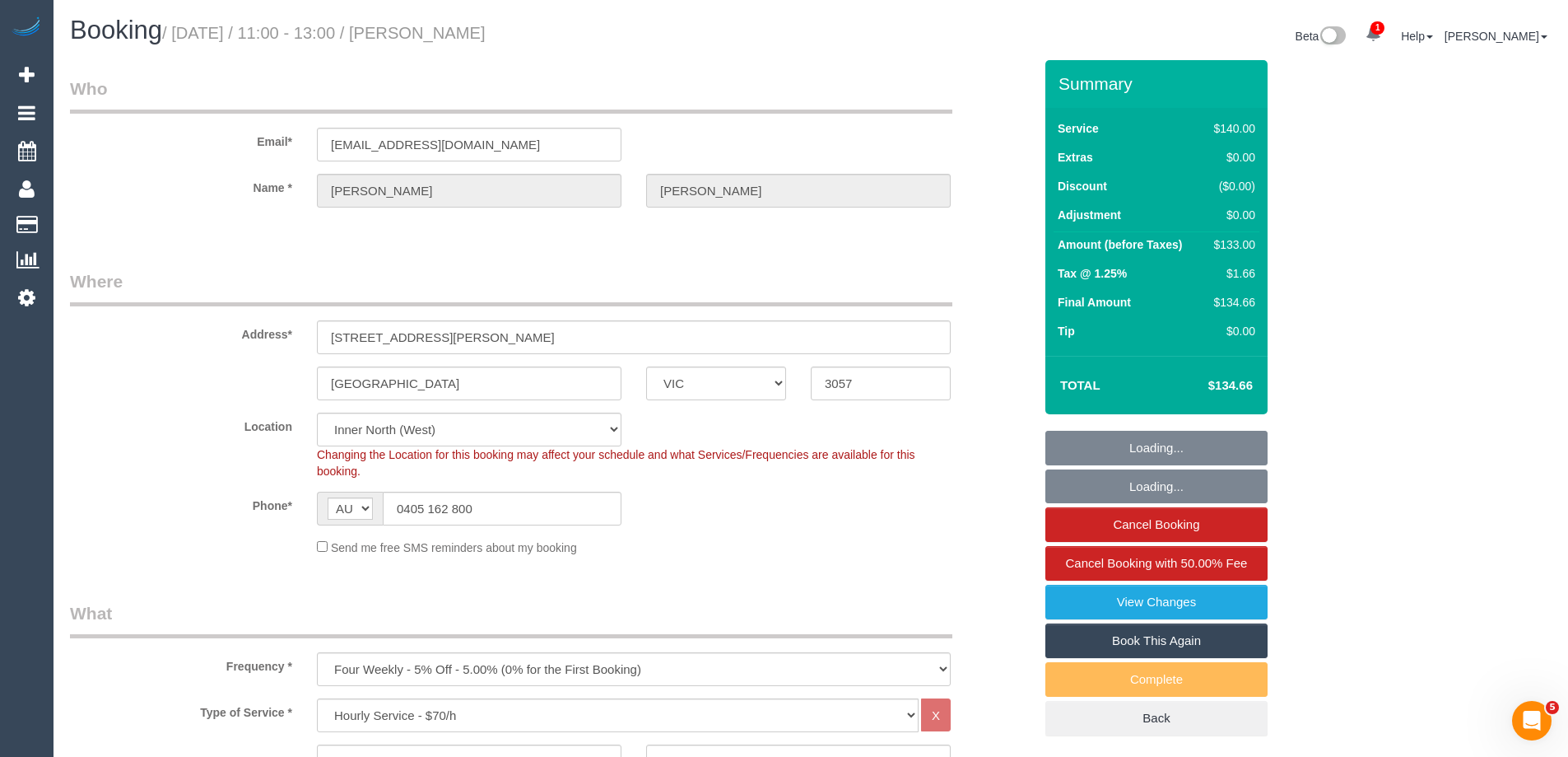
select select "object:873"
select select "number:27"
select select "number:14"
select select "number:19"
select select "number:22"
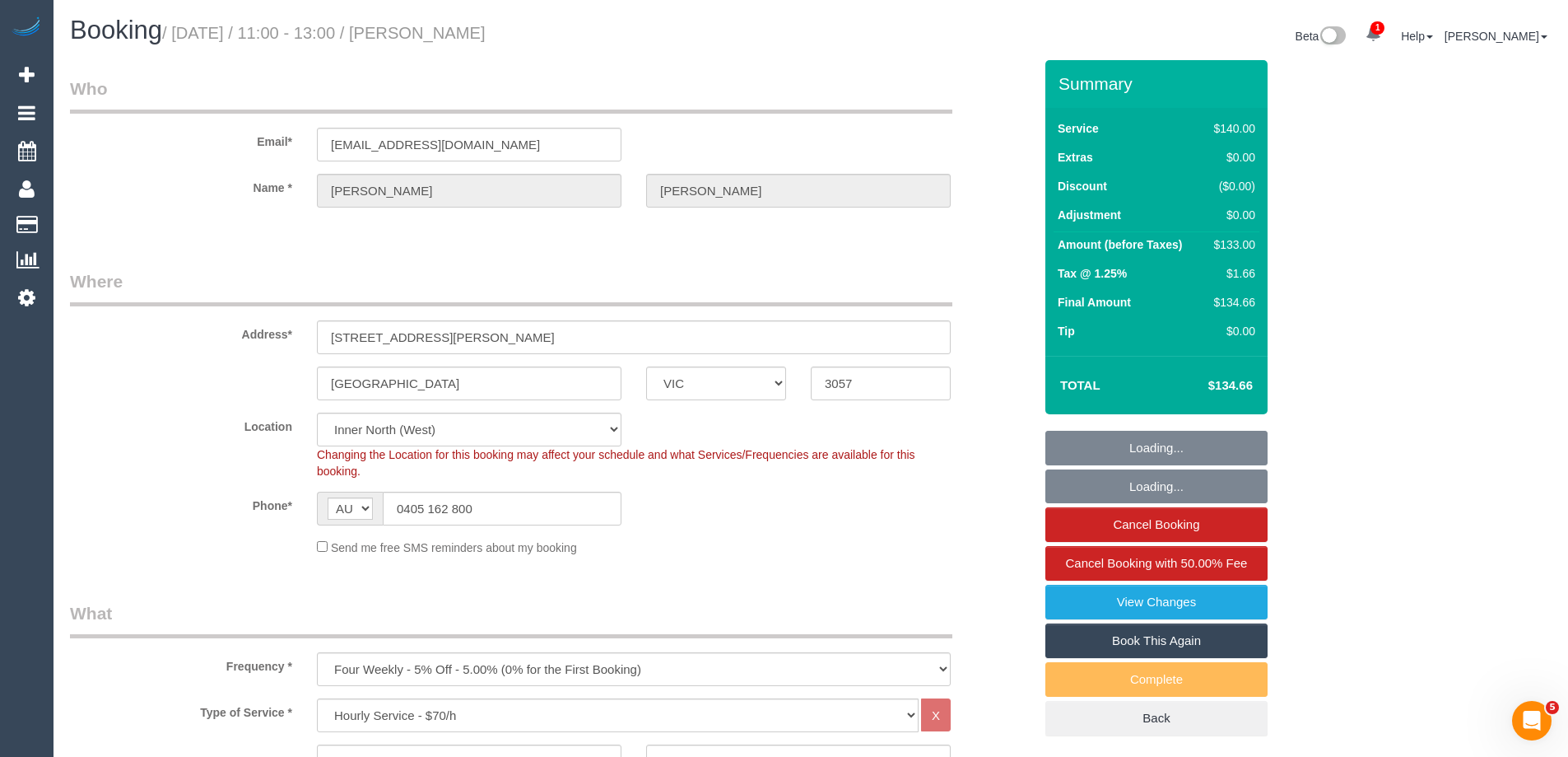
select select "number:34"
select select "number:13"
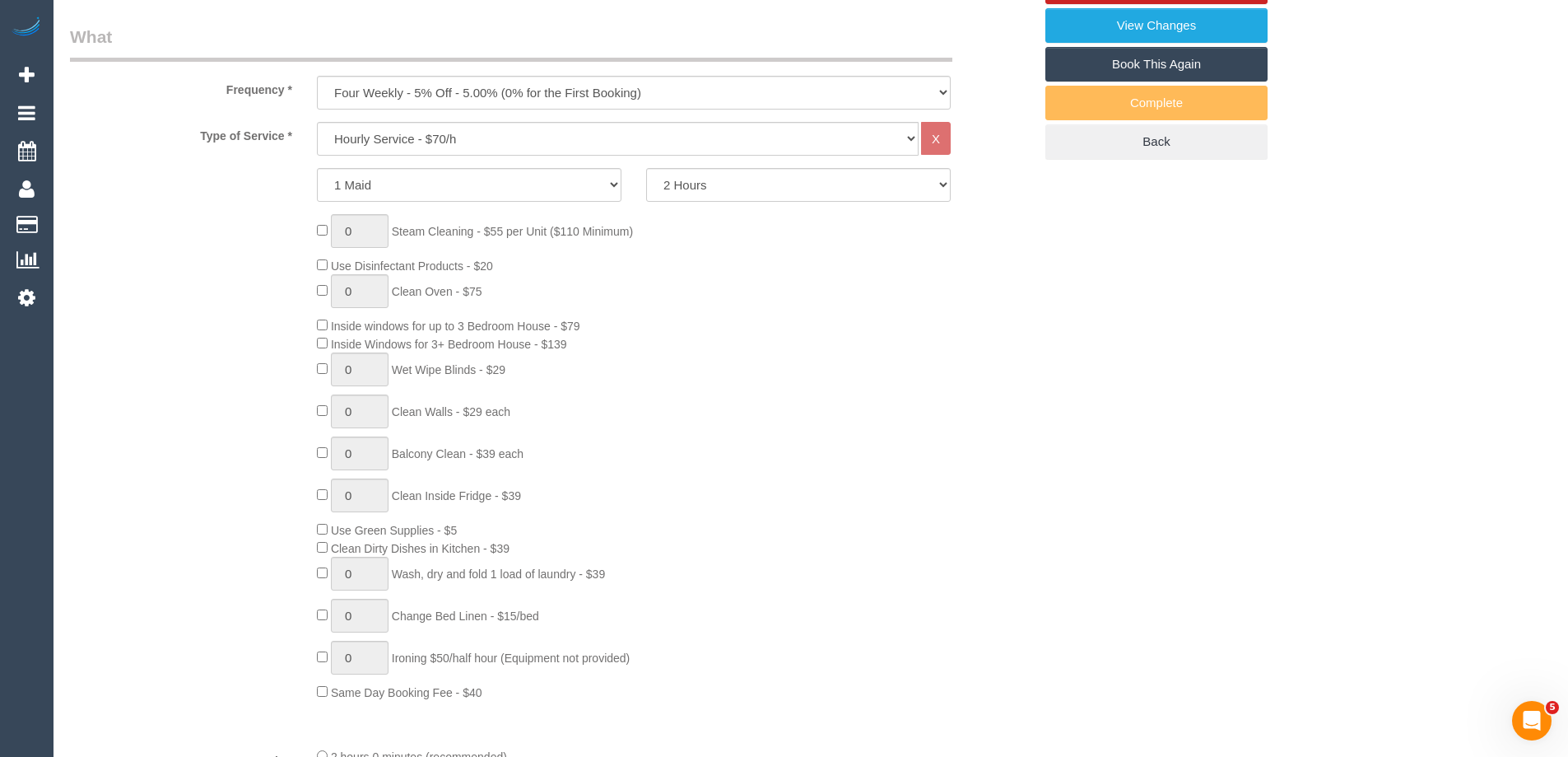
select select "spot1"
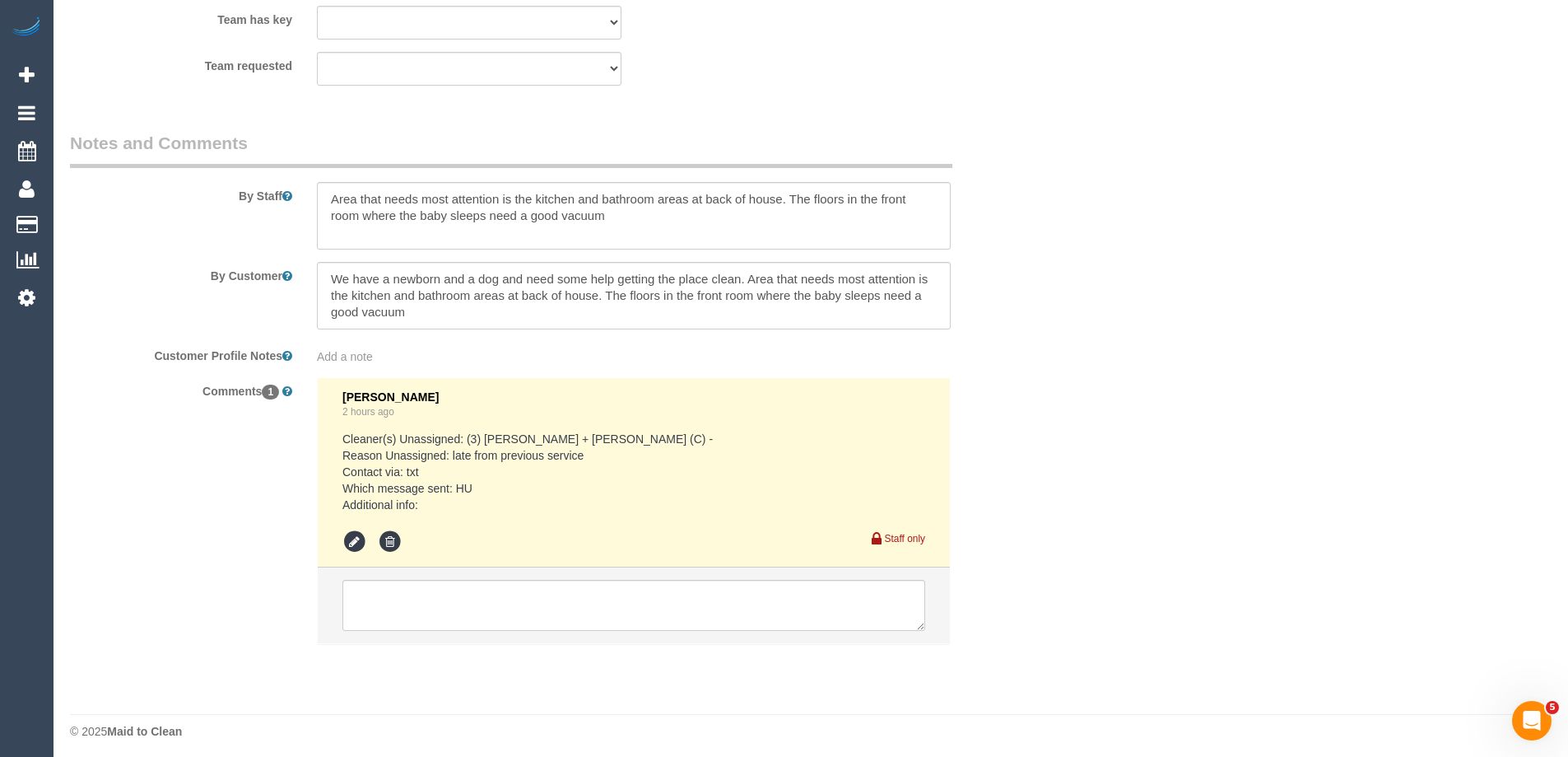
scroll to position [2580, 0]
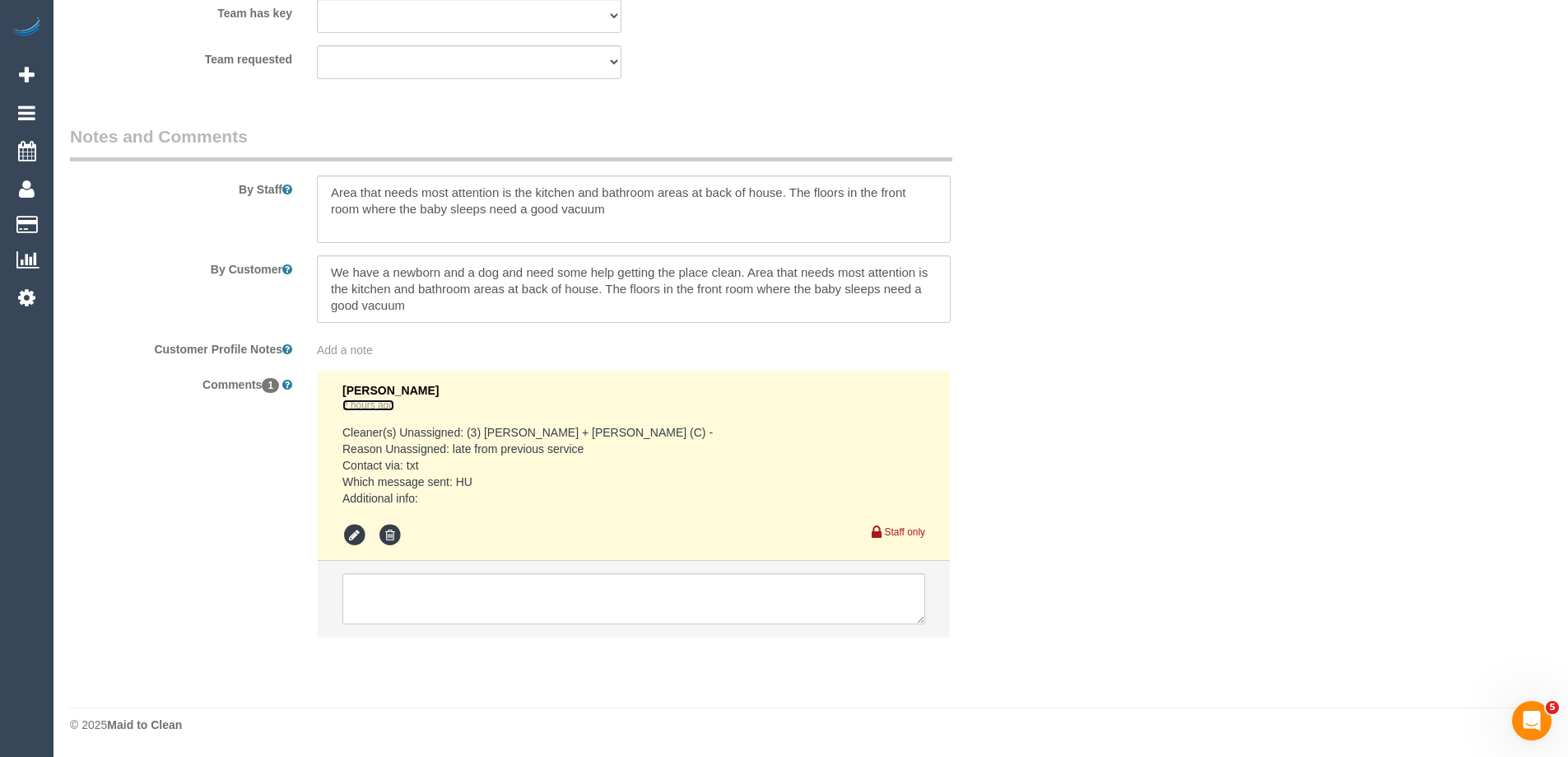
click at [369, 401] on link "2 hours ago" at bounding box center [368, 405] width 52 height 11
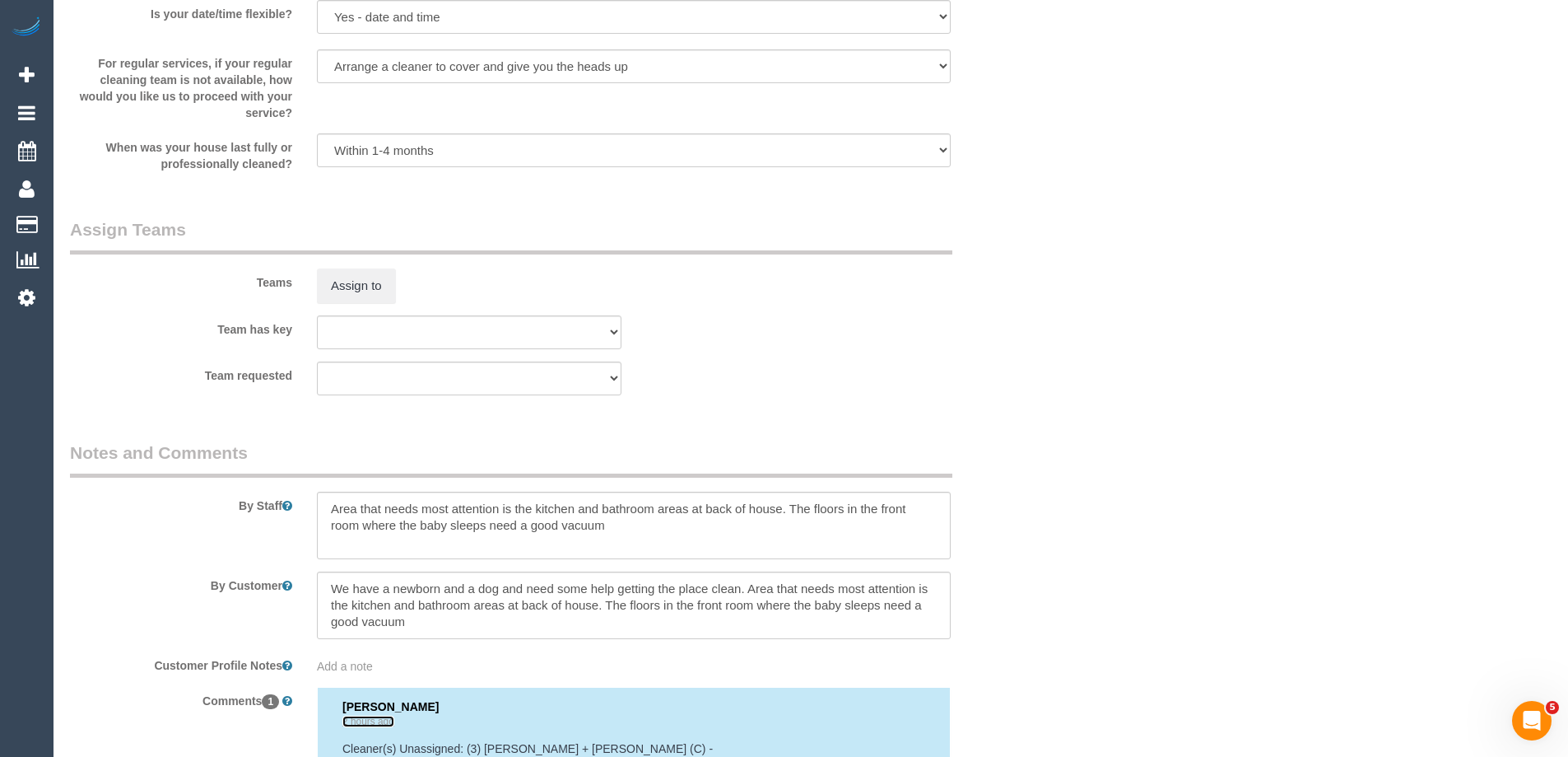
scroll to position [2250, 0]
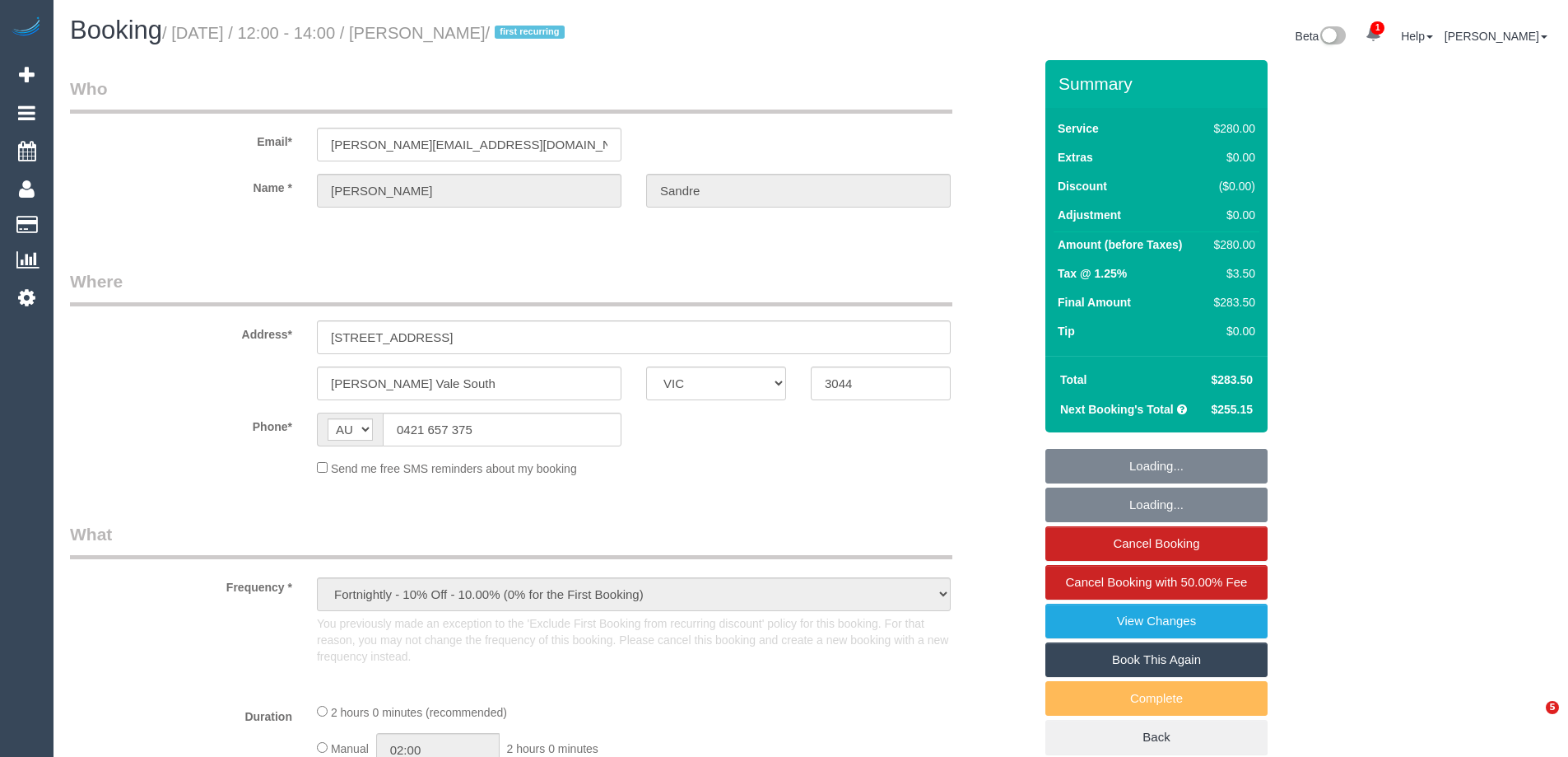
select select "VIC"
select select "number:28"
select select "number:17"
select select "number:19"
select select "number:23"
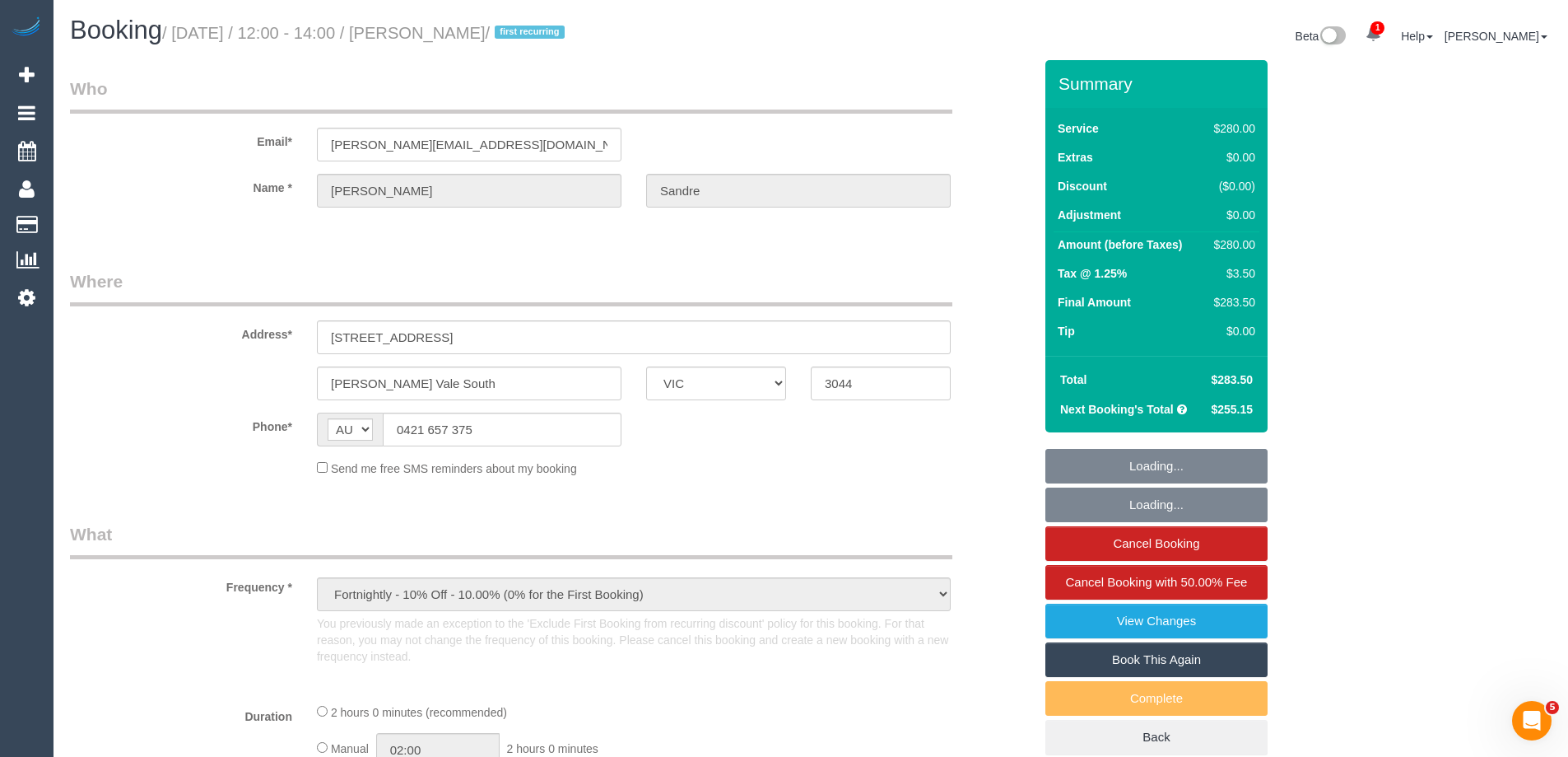
select select "number:34"
select select "number:12"
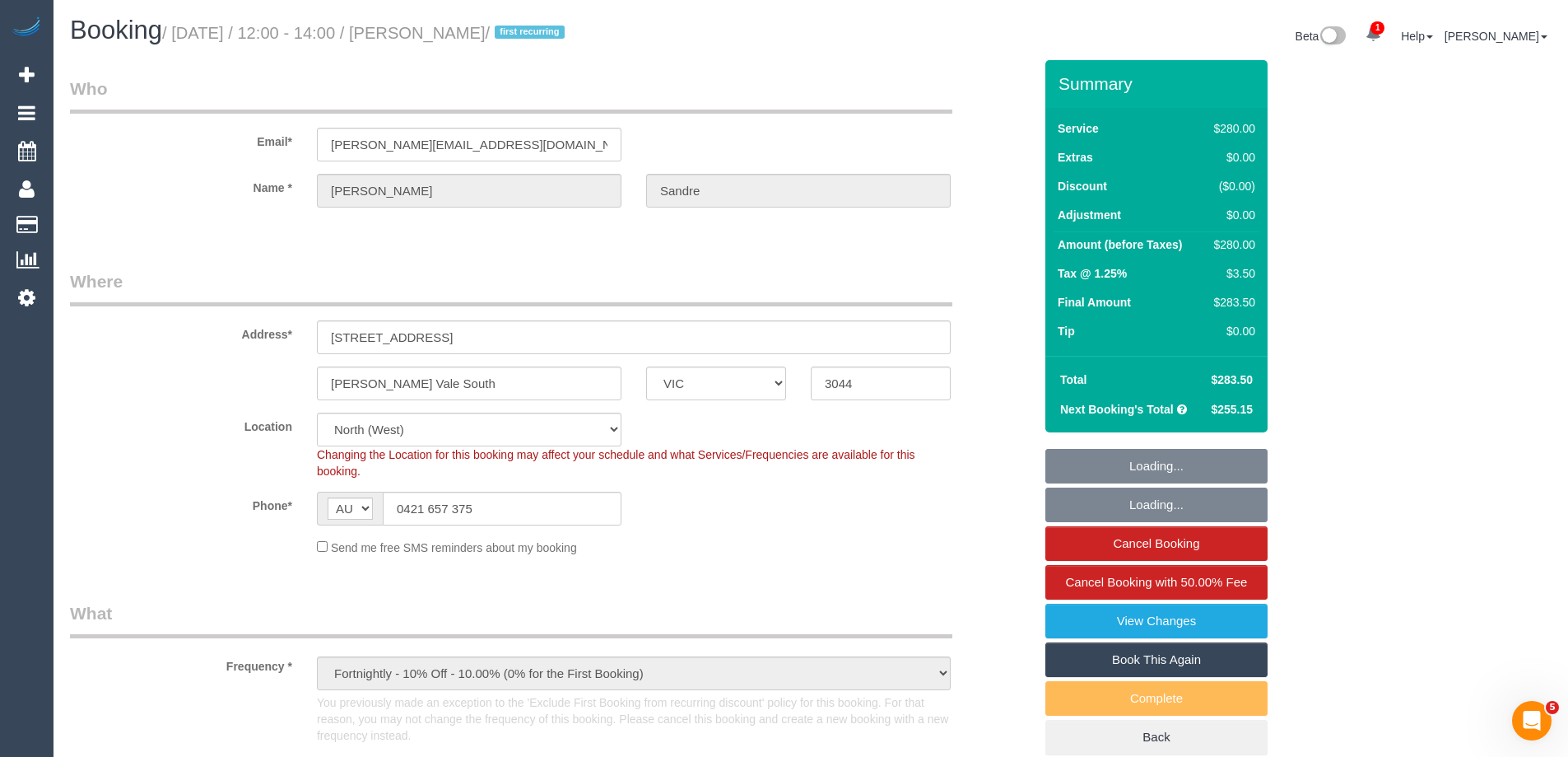
select select "string:stripe-pm_1Rz9Px2GScqysDRVLI7kEJzg"
select select "object:1486"
select select "2"
select select "spot1"
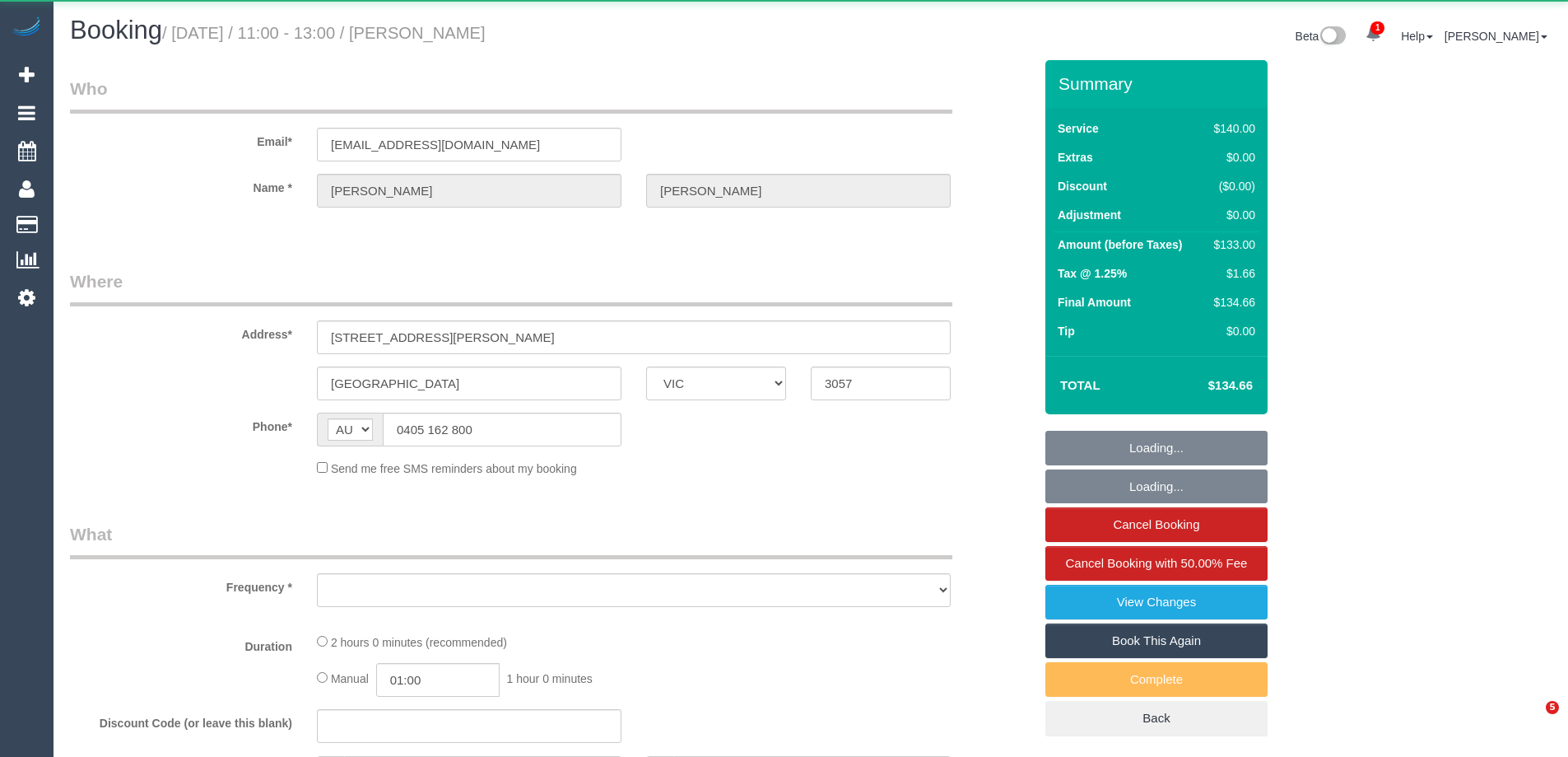
select select "VIC"
select select "object:532"
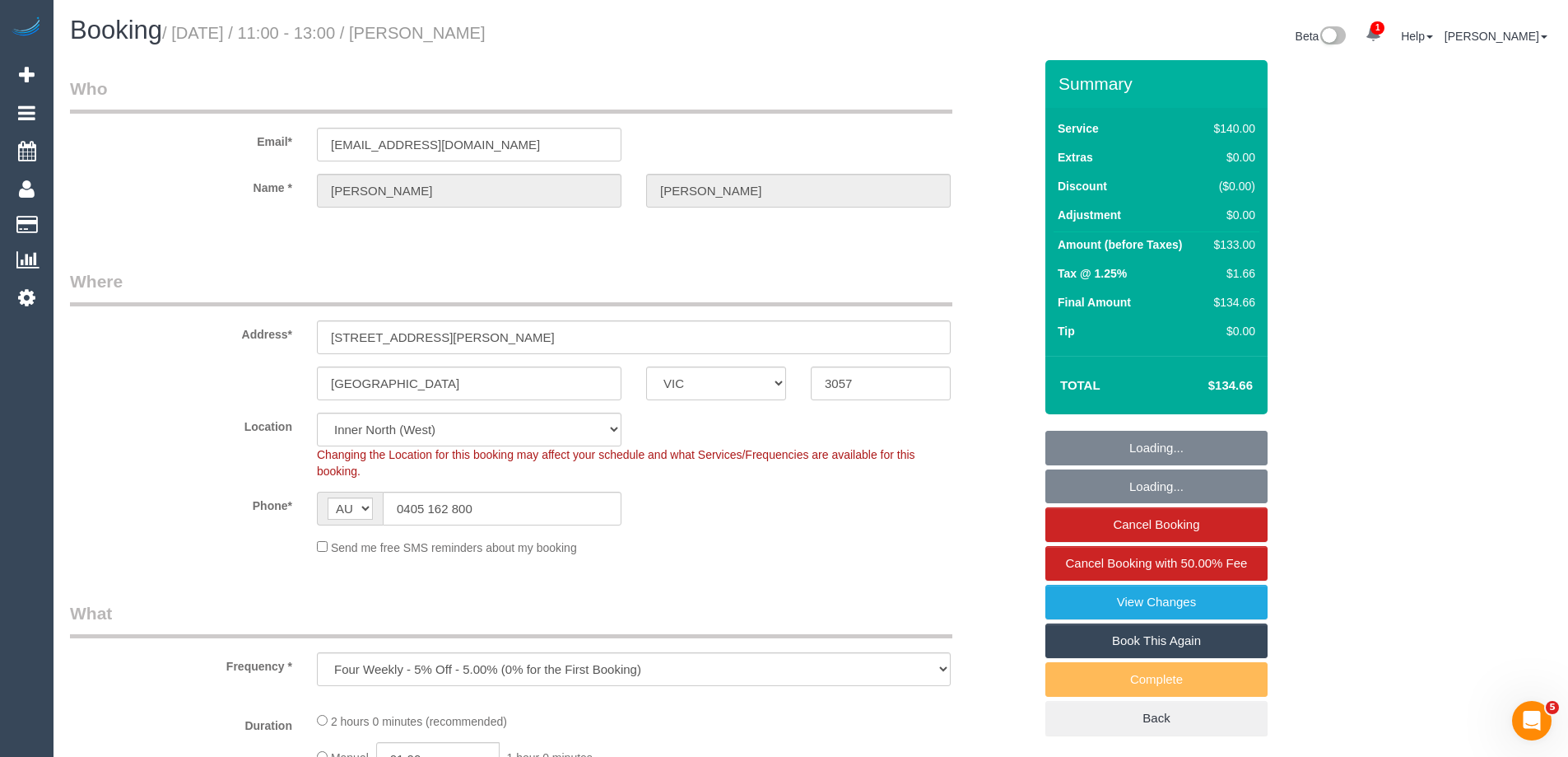
select select "spot1"
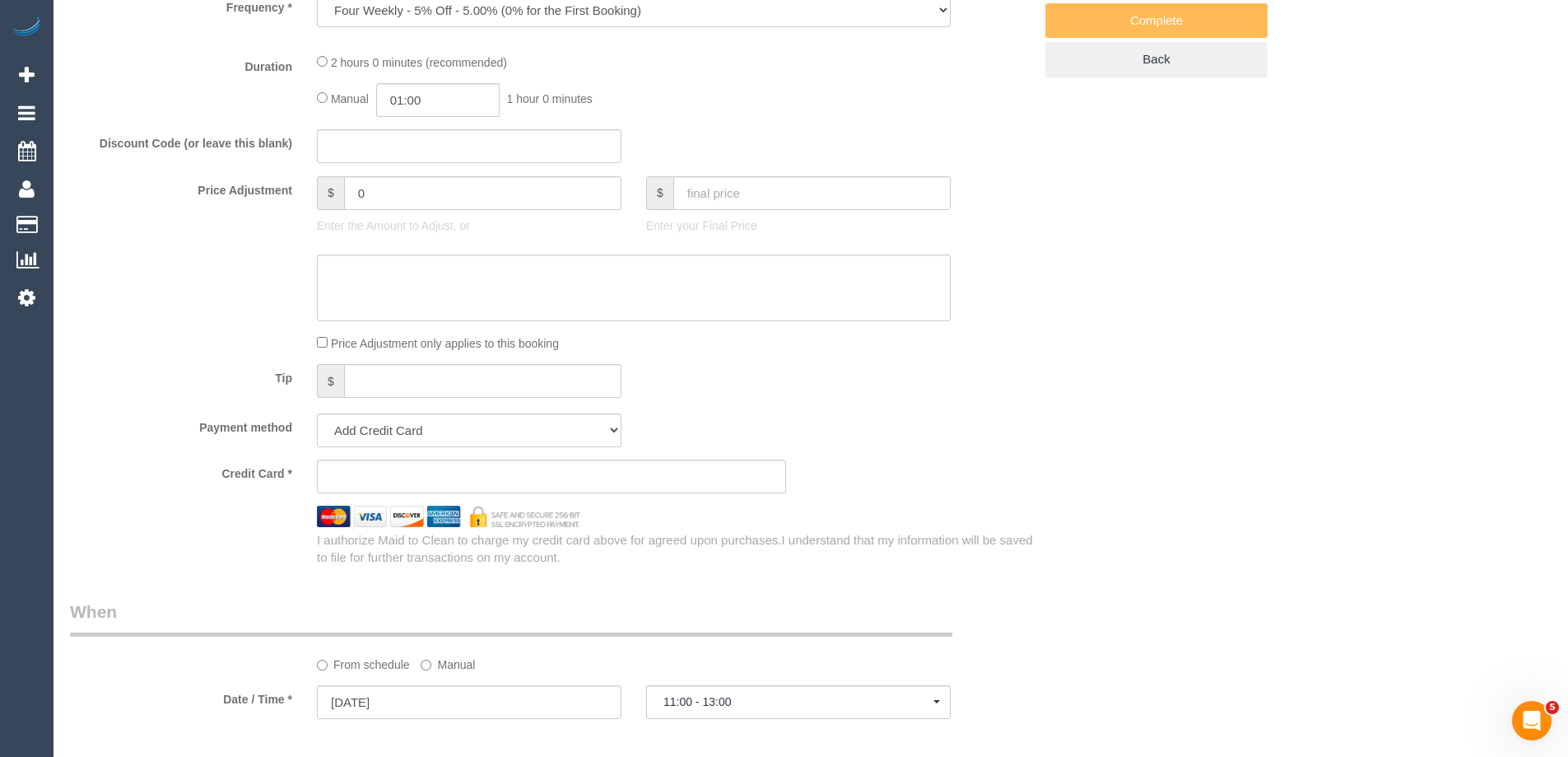
select select "object:544"
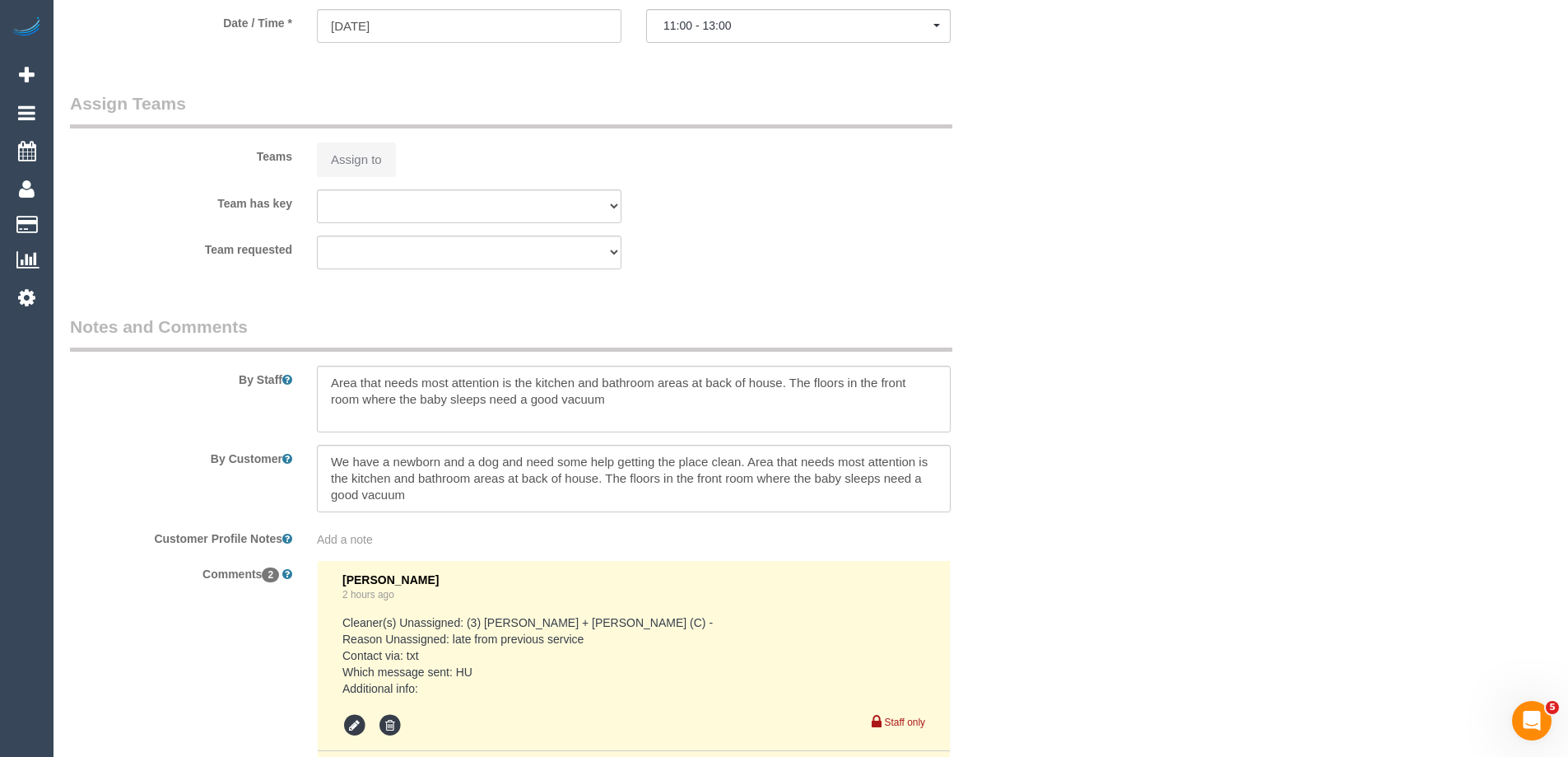
select select "number:27"
select select "number:14"
select select "number:19"
select select "number:22"
select select "number:34"
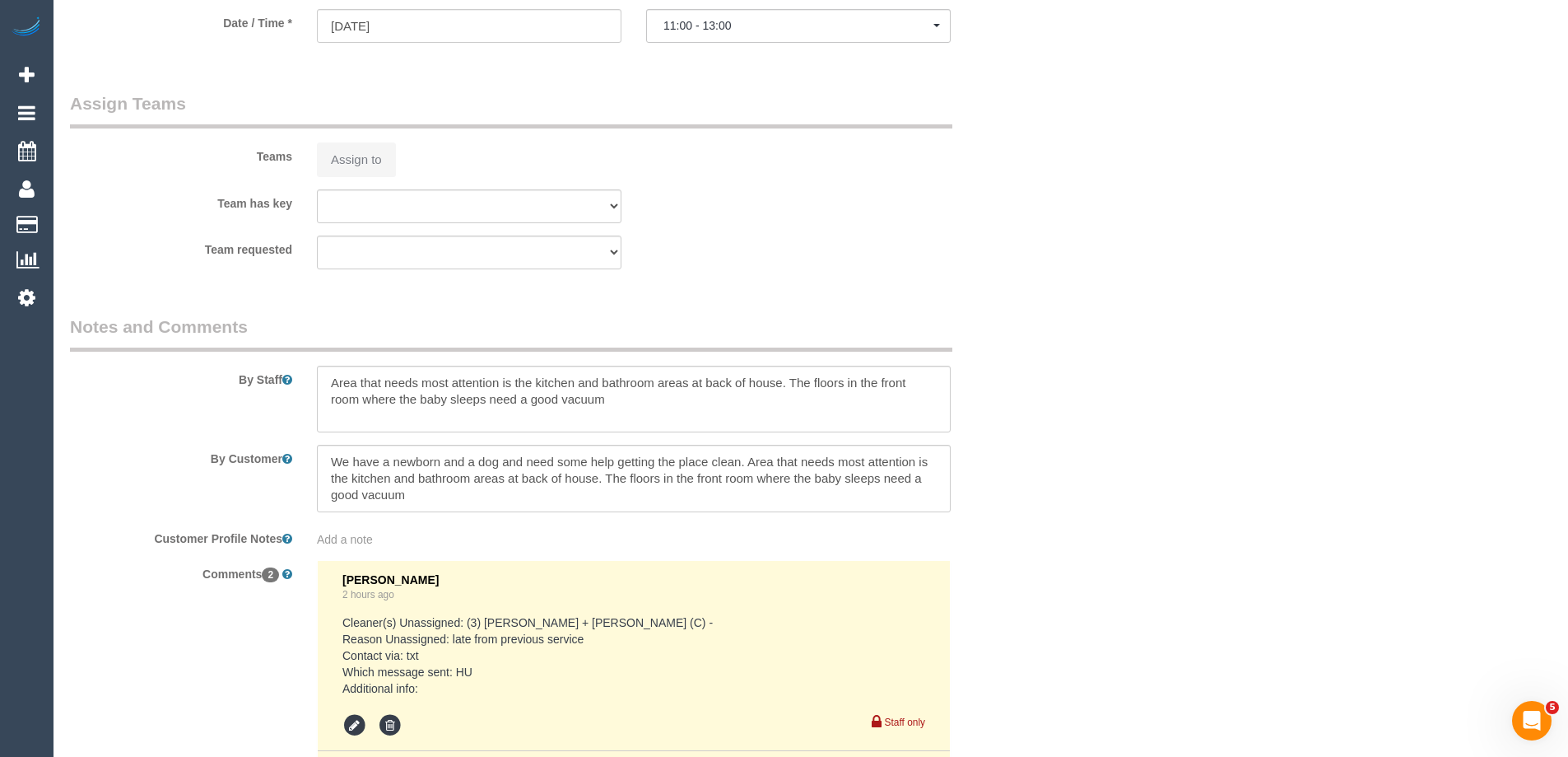
select select "number:13"
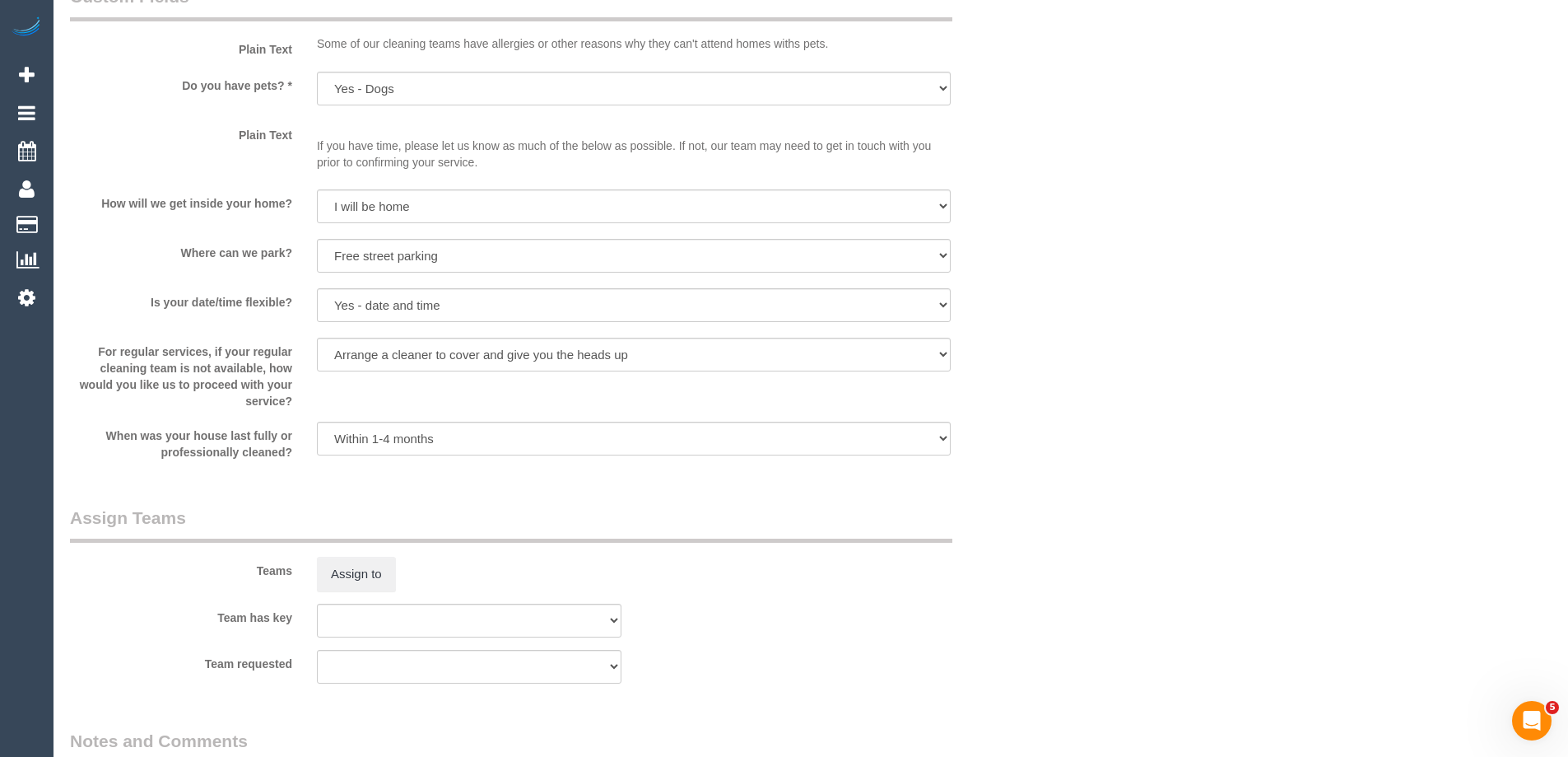
select select "string:stripe-pm_1Pvp3n2GScqysDRVR0mQI4xS"
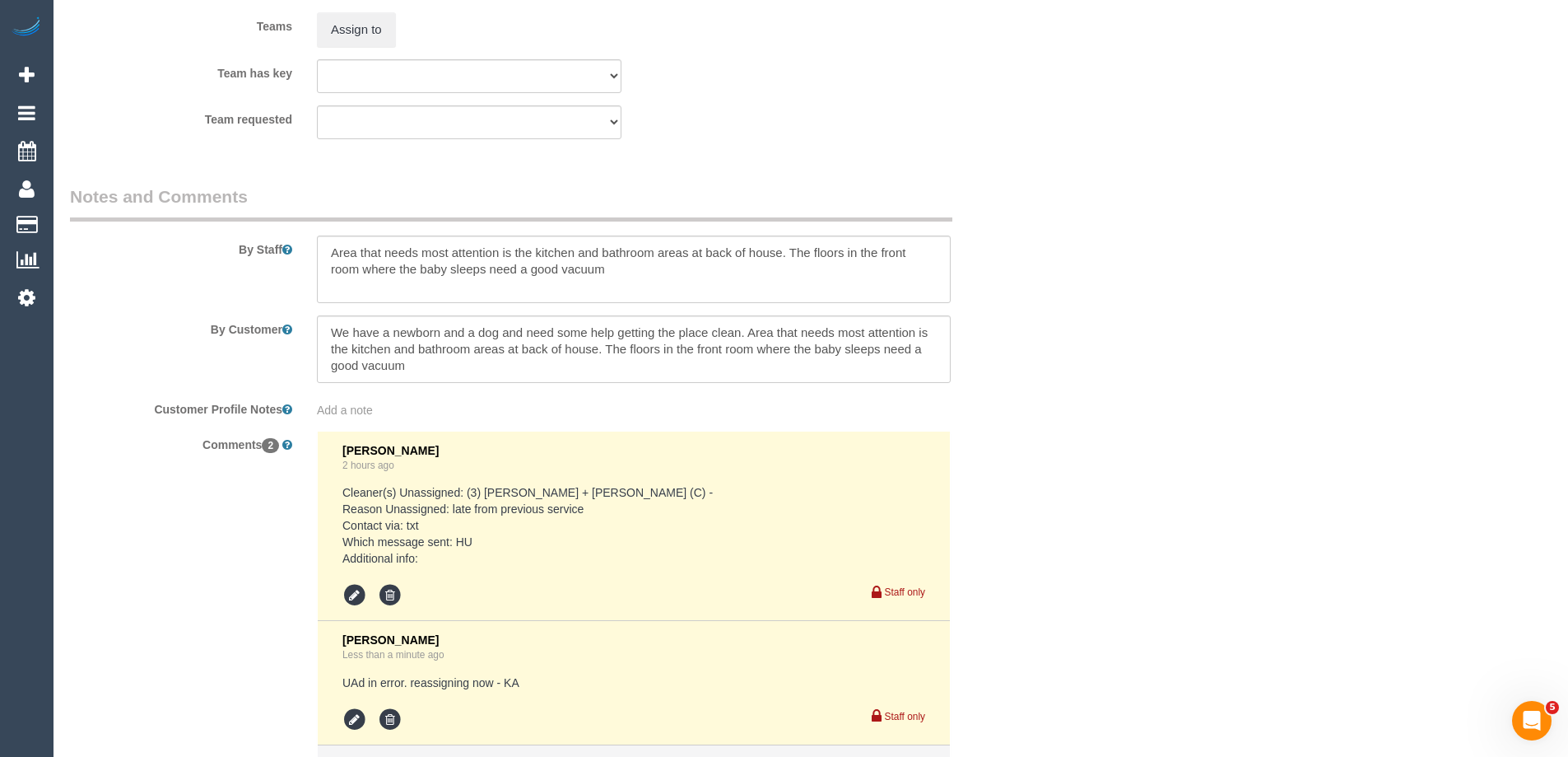
scroll to position [1962, 0]
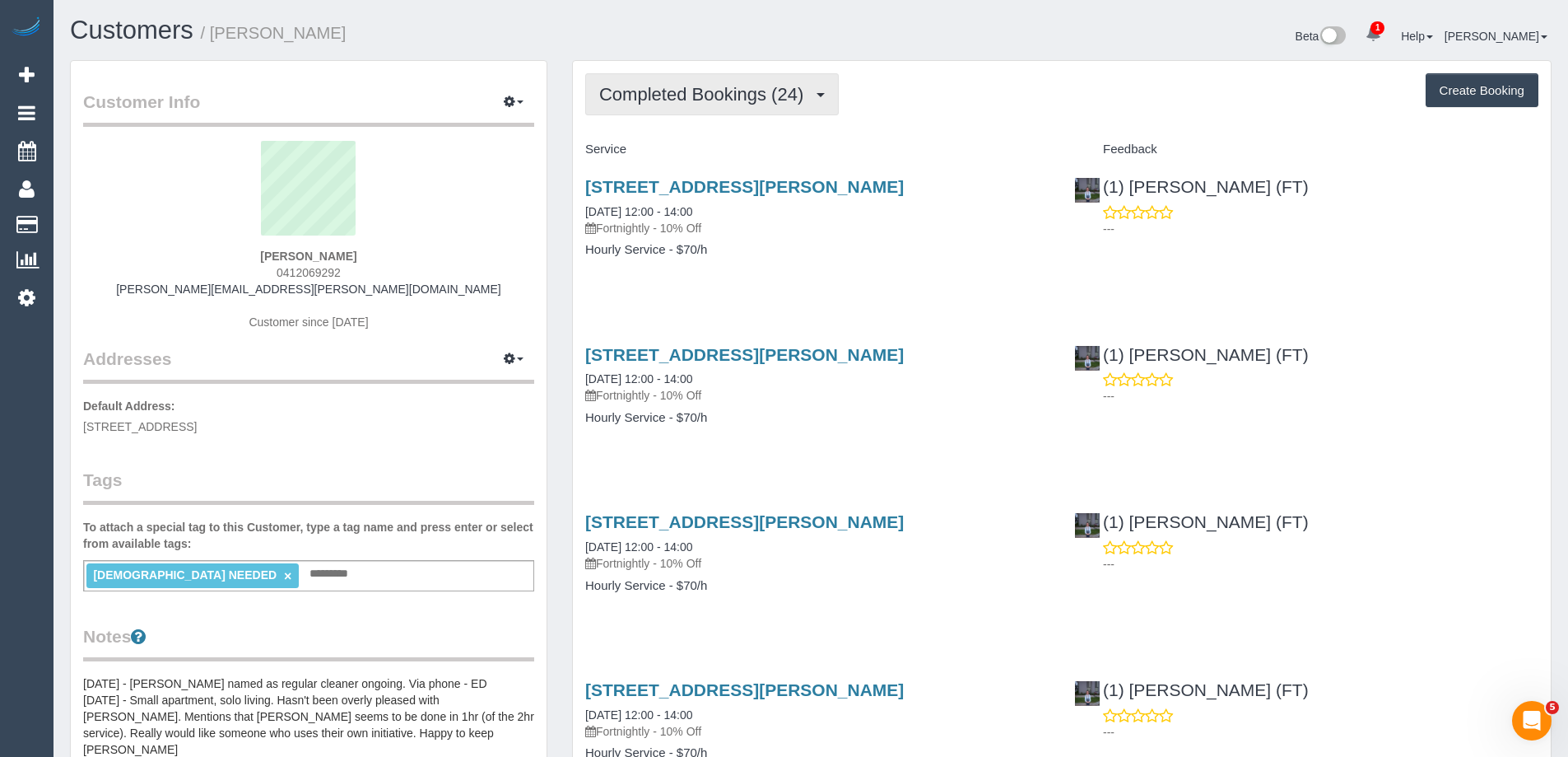
click at [663, 106] on button "Completed Bookings (24)" at bounding box center [712, 94] width 253 height 42
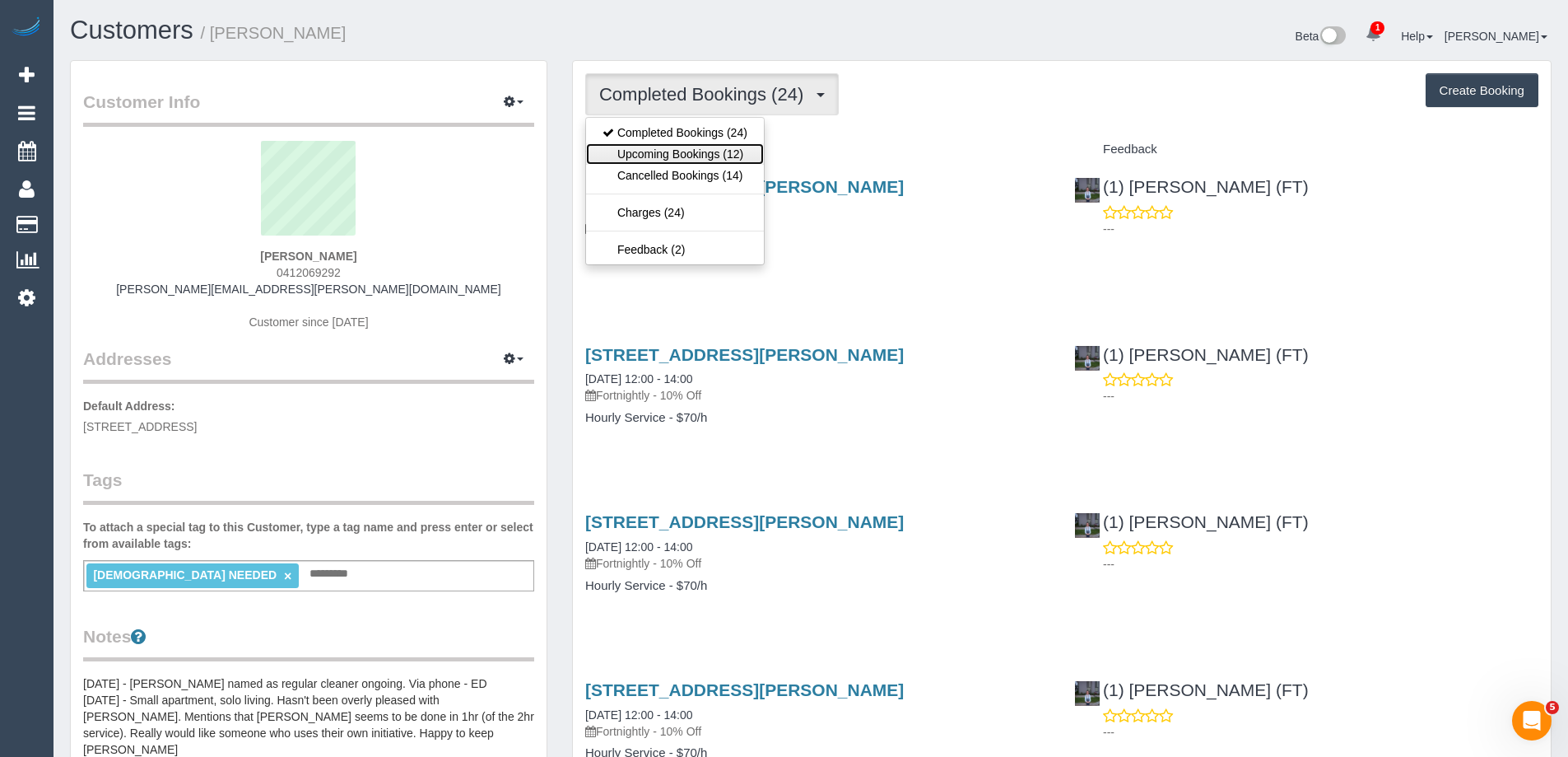
click at [670, 156] on link "Upcoming Bookings (12)" at bounding box center [675, 154] width 178 height 22
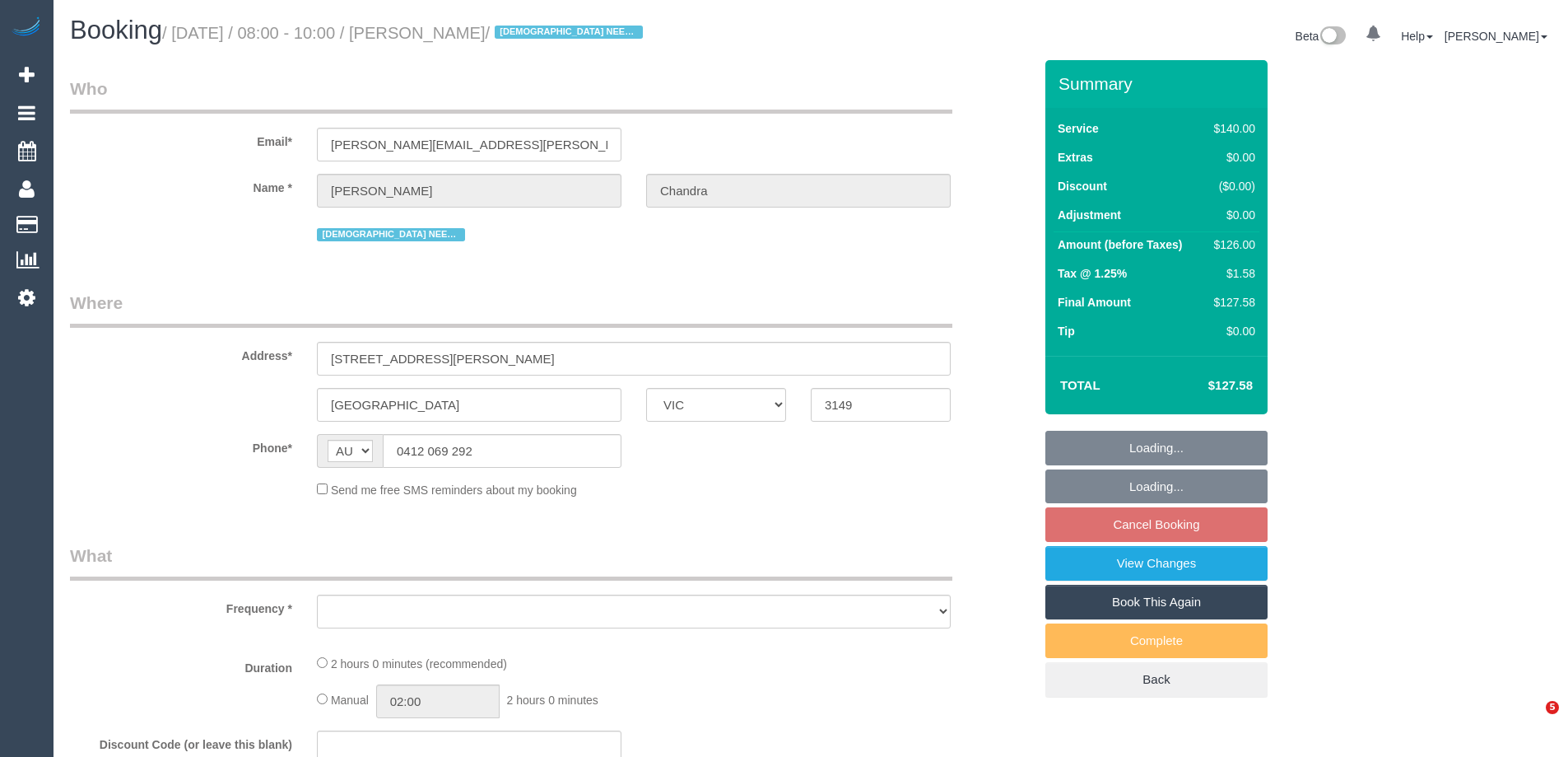
select select "VIC"
select select "object:752"
select select "string:stripe-pm_1Pxgao2GScqysDRVaEuchflB"
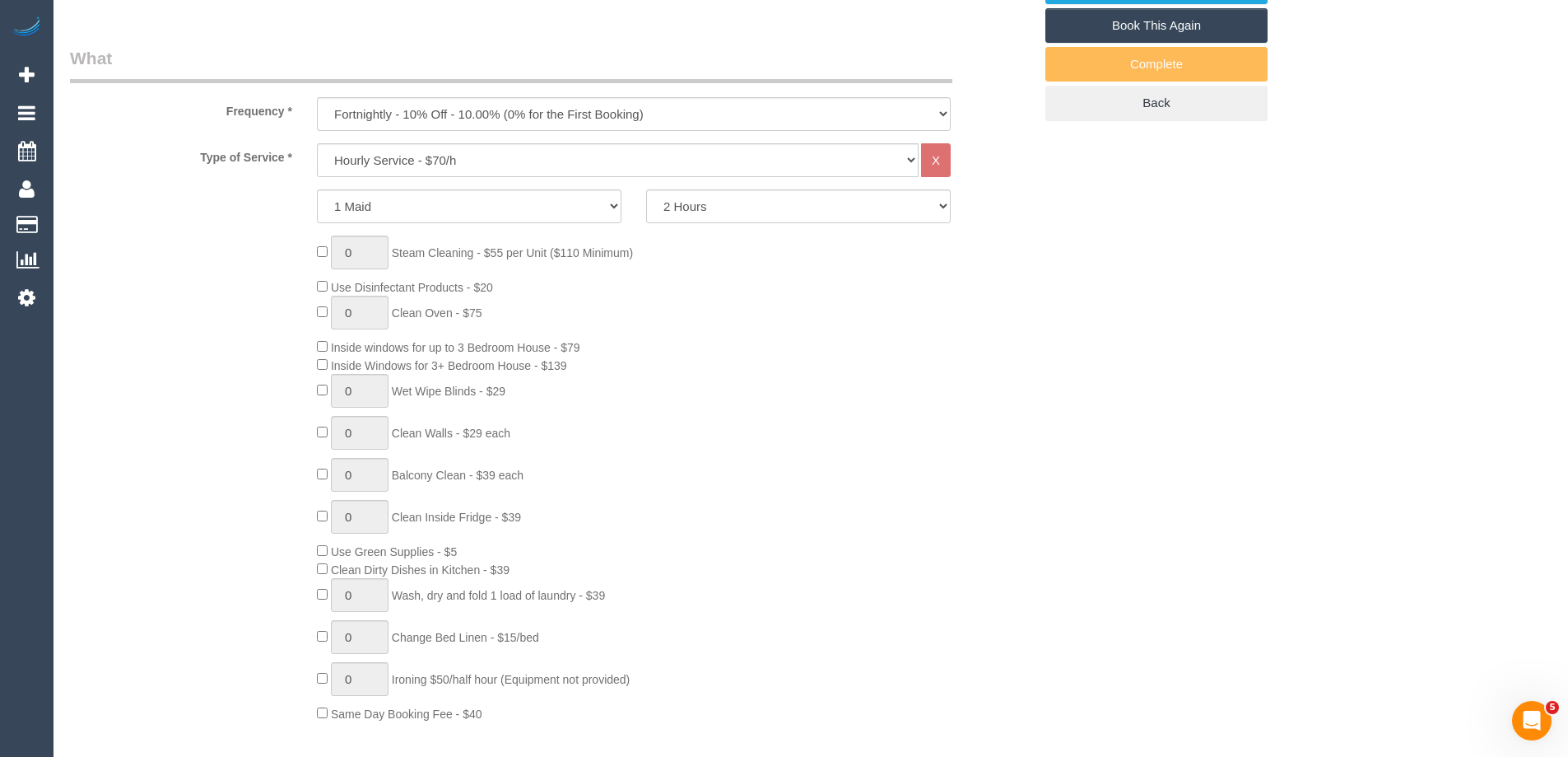
select select "object:919"
select select "number:27"
select select "number:14"
select select "number:21"
select select "number:25"
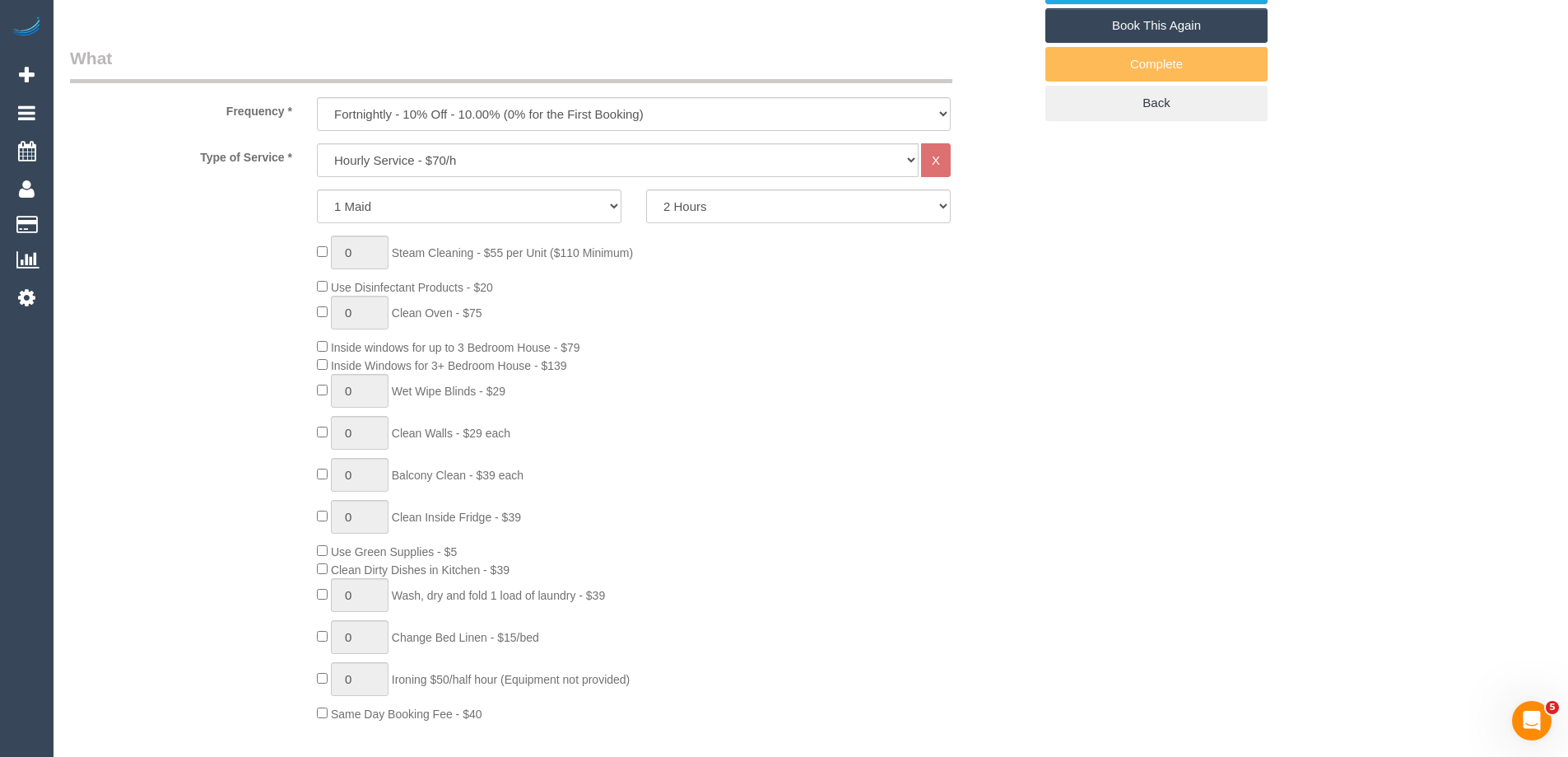
select select "number:35"
select select "number:13"
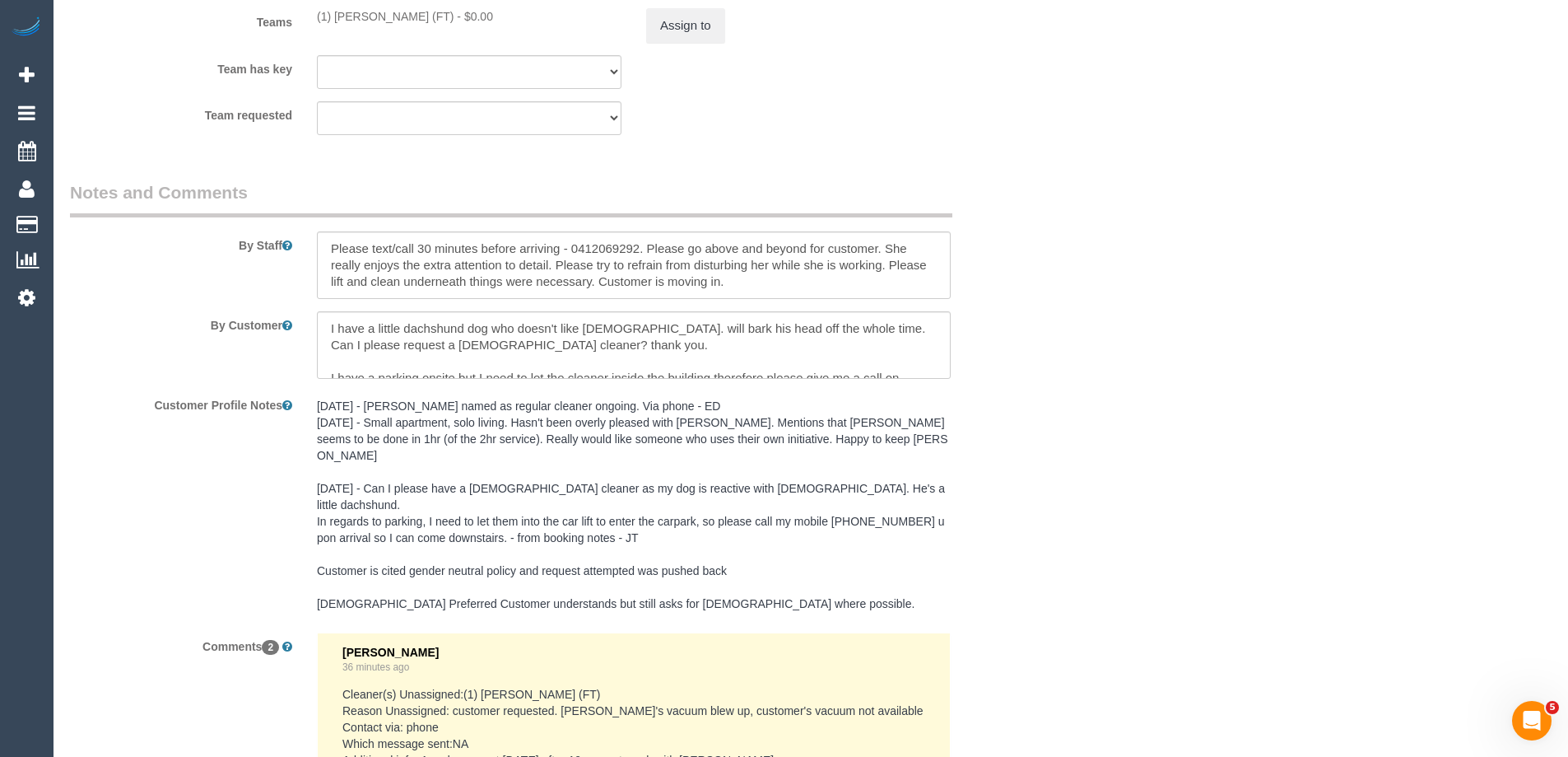
scroll to position [2635, 0]
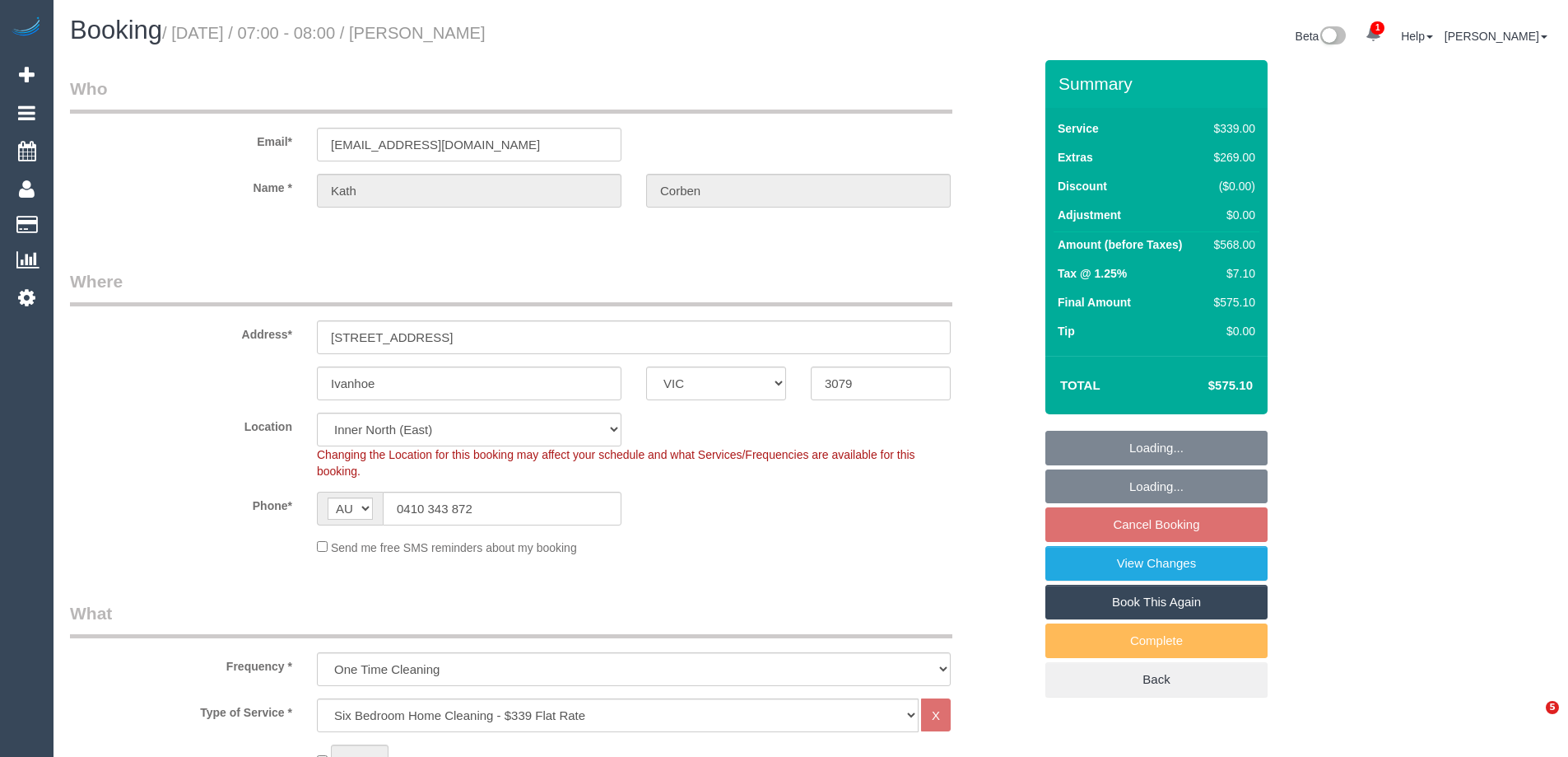
select select "VIC"
select select "object:794"
select select "number:30"
select select "number:14"
select select "number:19"
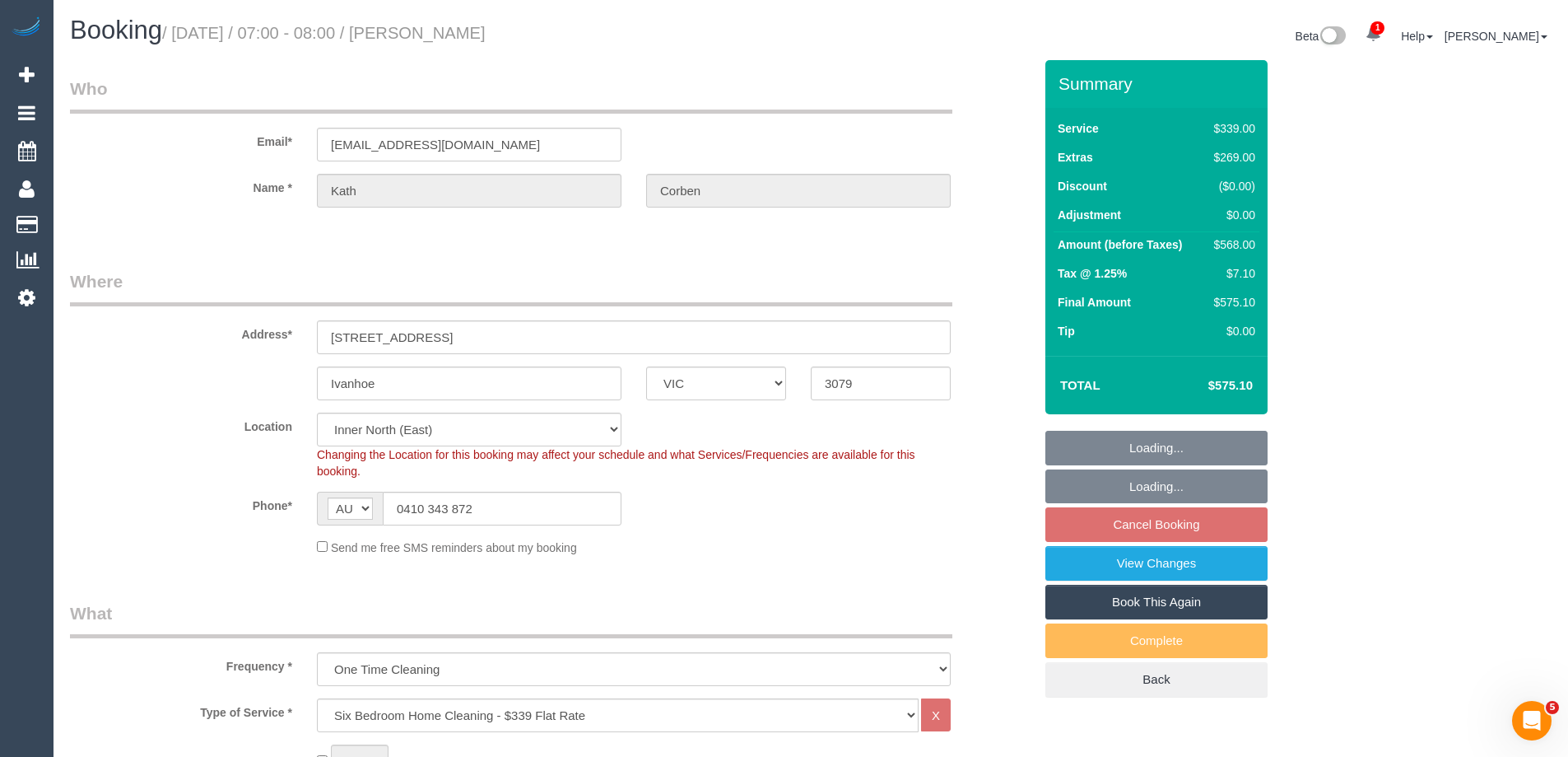
select select "number:23"
select select "number:26"
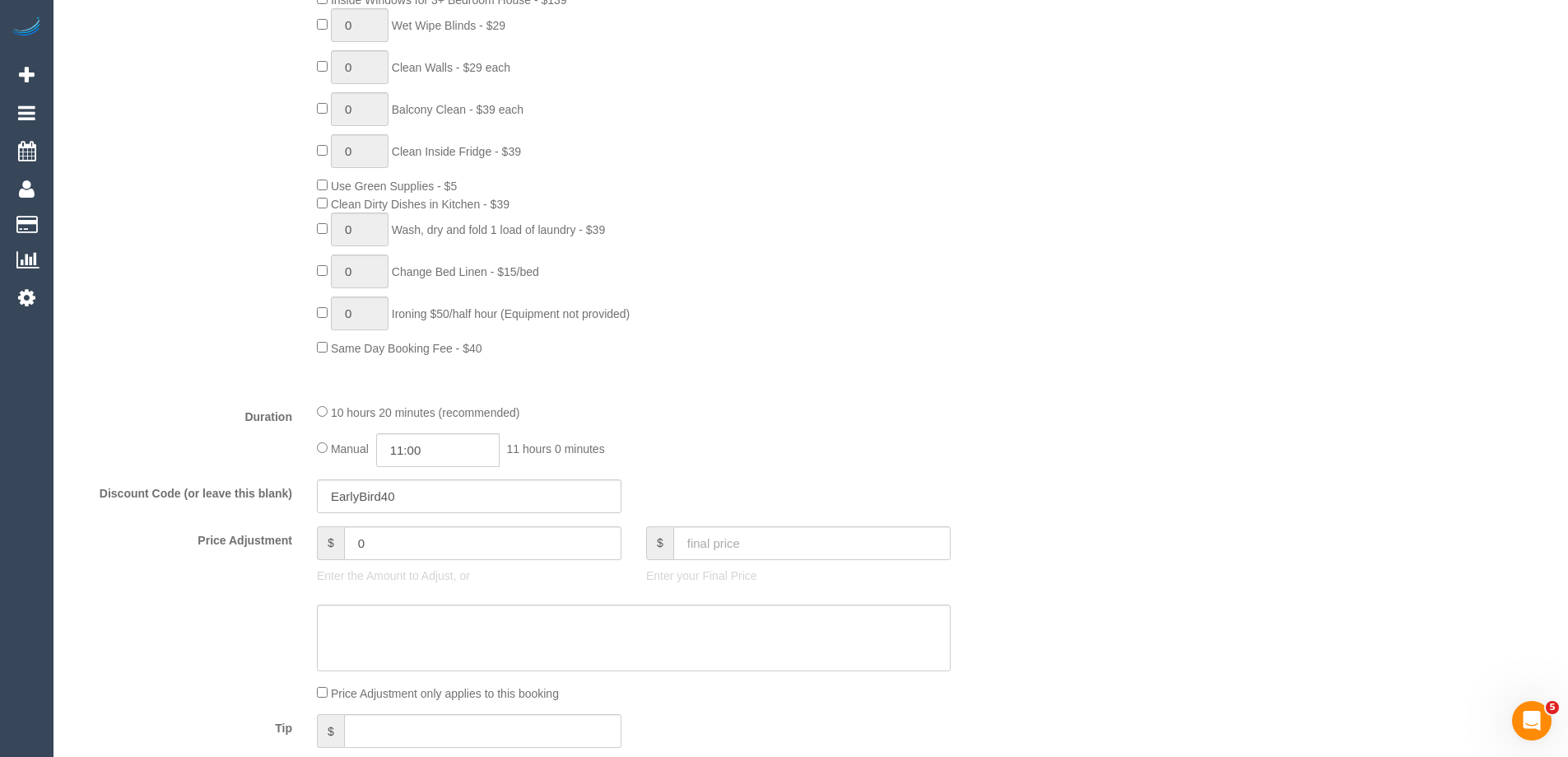
scroll to position [1235, 0]
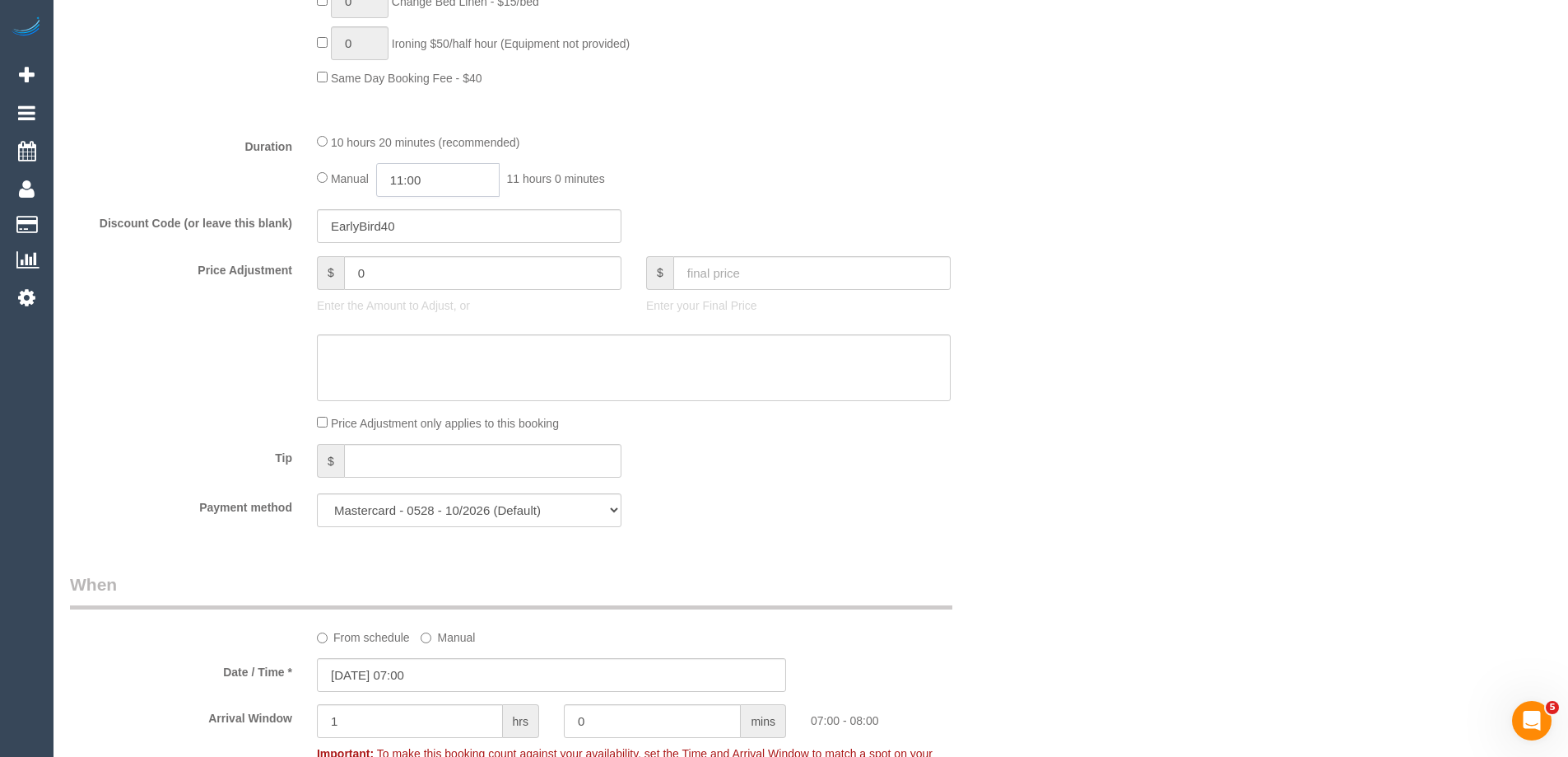
click at [435, 178] on input "11:00" at bounding box center [438, 180] width 124 height 34
type input "05:30"
click at [416, 225] on li "05:30" at bounding box center [419, 224] width 73 height 22
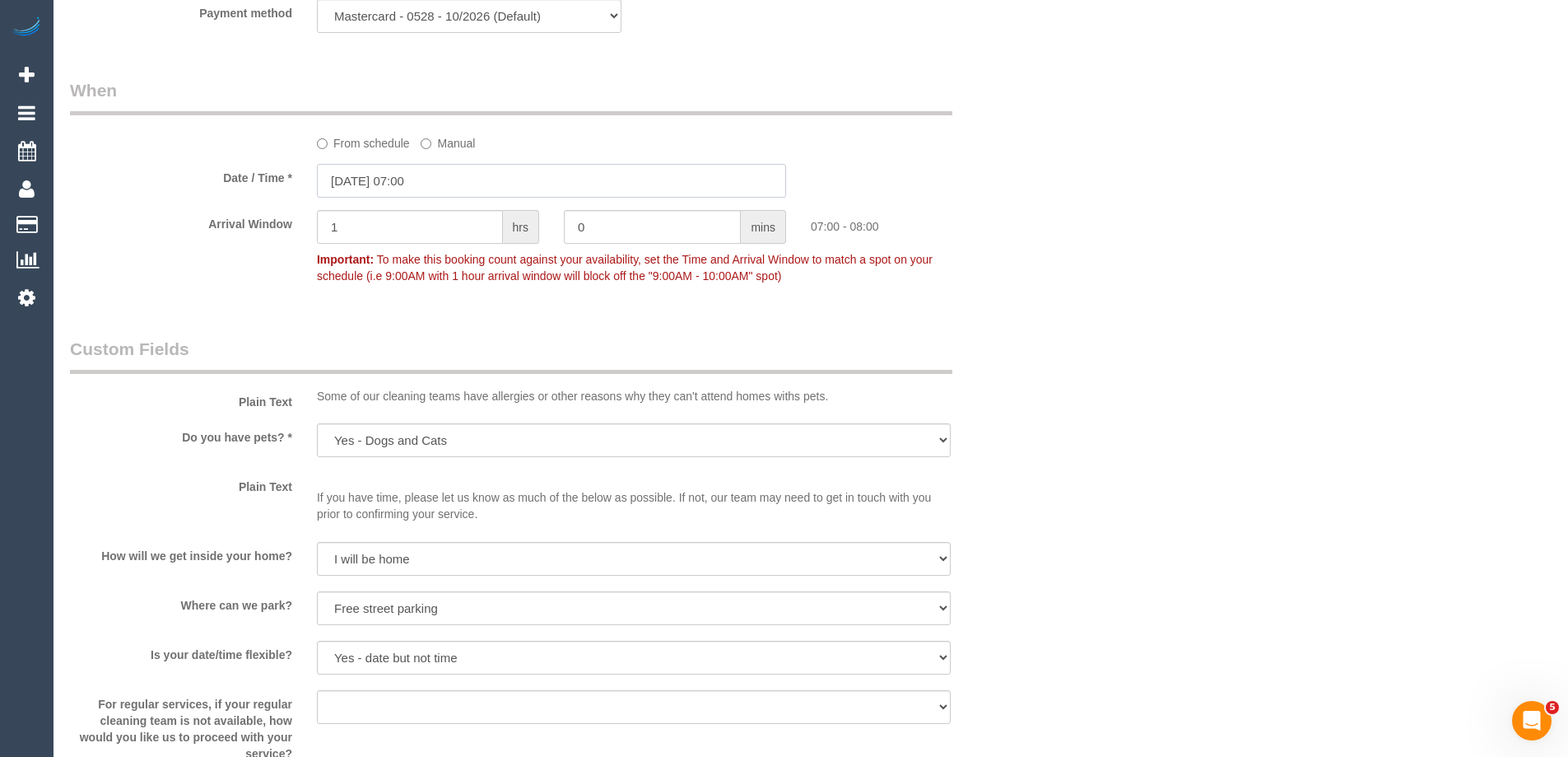
click at [351, 177] on input "22/09/2025 07:00" at bounding box center [551, 181] width 469 height 34
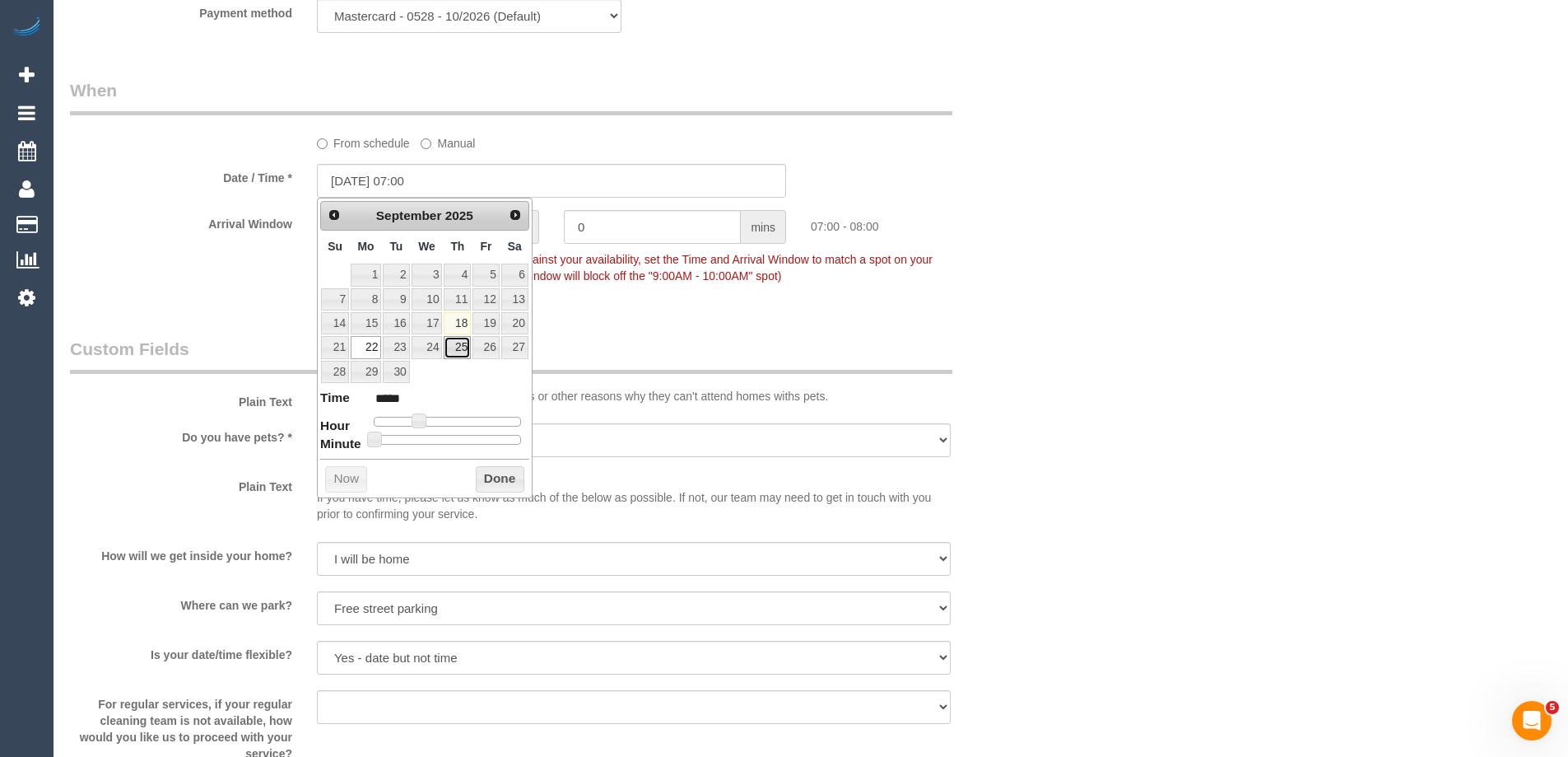
click at [464, 341] on link "25" at bounding box center [457, 347] width 27 height 23
type input "[DATE] 07:00"
click at [498, 484] on button "Done" at bounding box center [500, 479] width 49 height 26
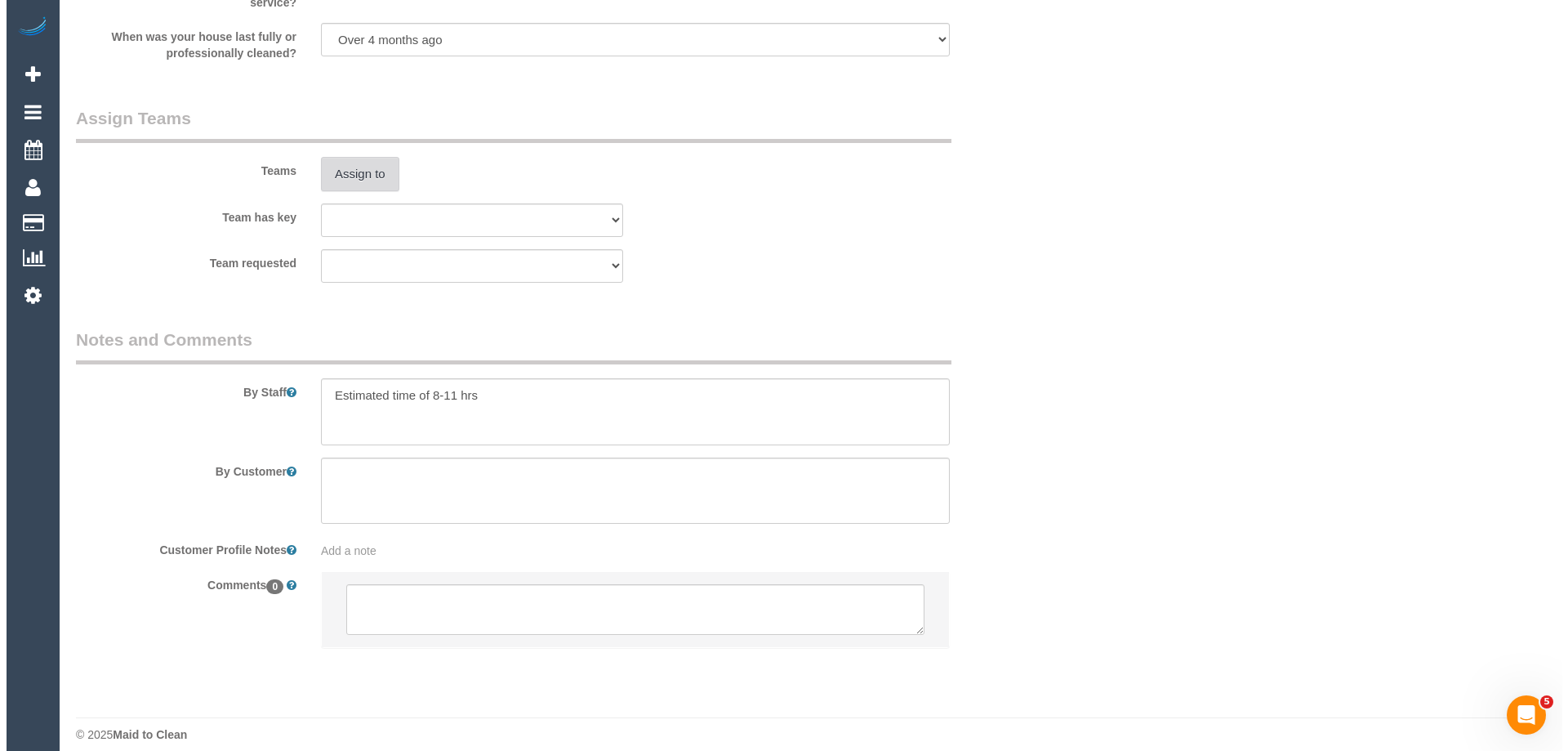
scroll to position [2491, 0]
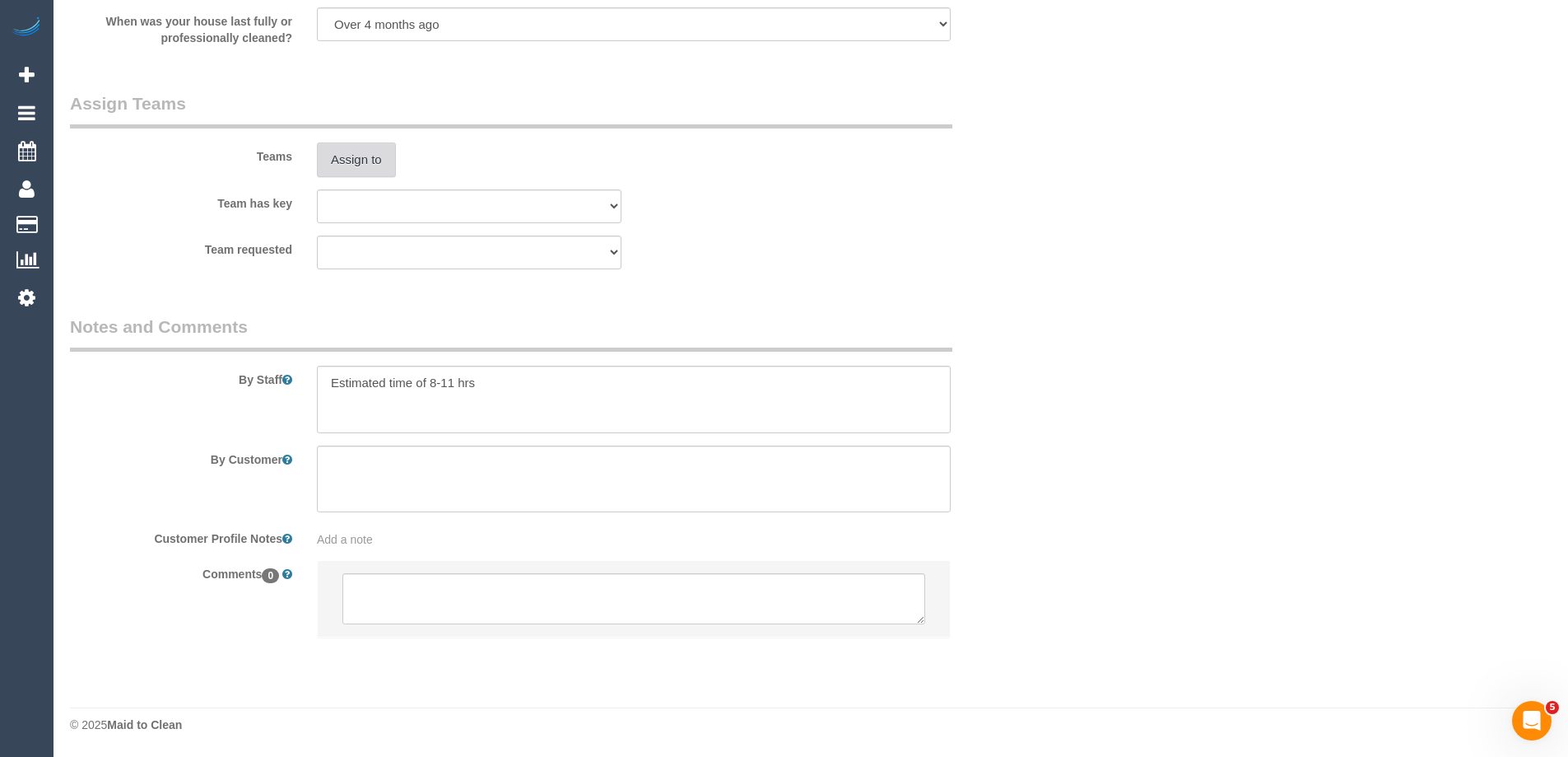
click at [346, 159] on button "Assign to" at bounding box center [356, 159] width 79 height 35
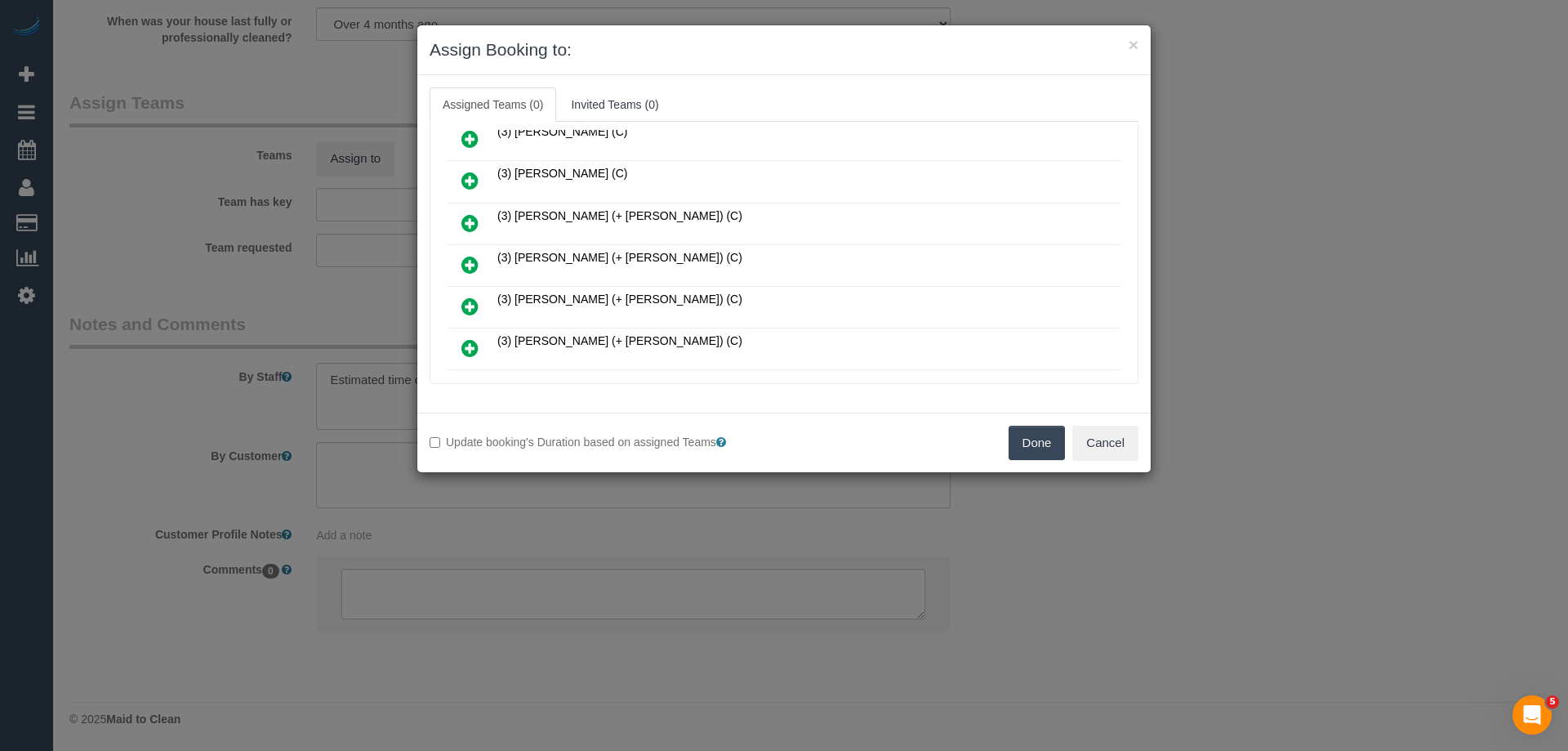
click at [468, 223] on icon at bounding box center [470, 222] width 17 height 20
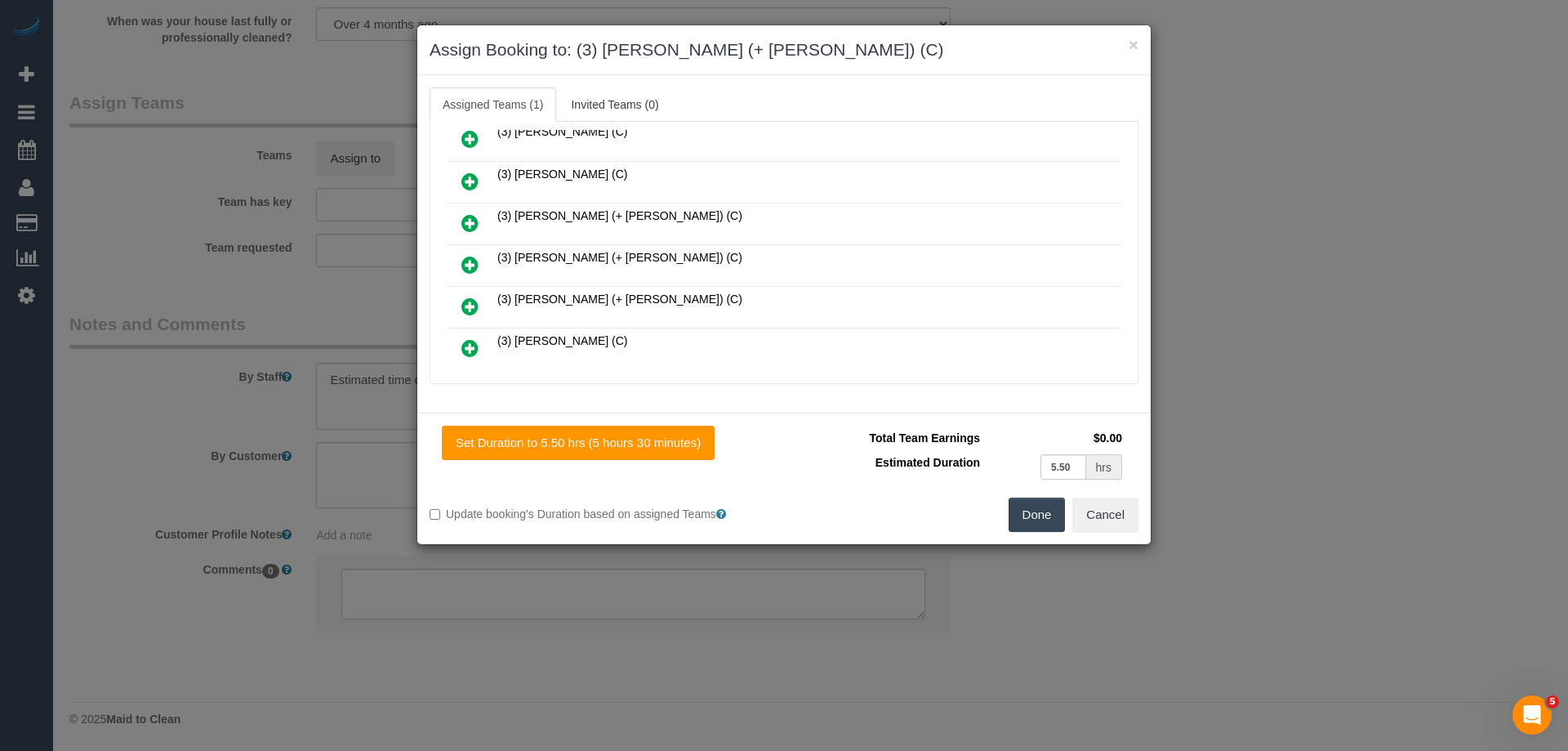
click at [465, 262] on icon at bounding box center [470, 264] width 17 height 20
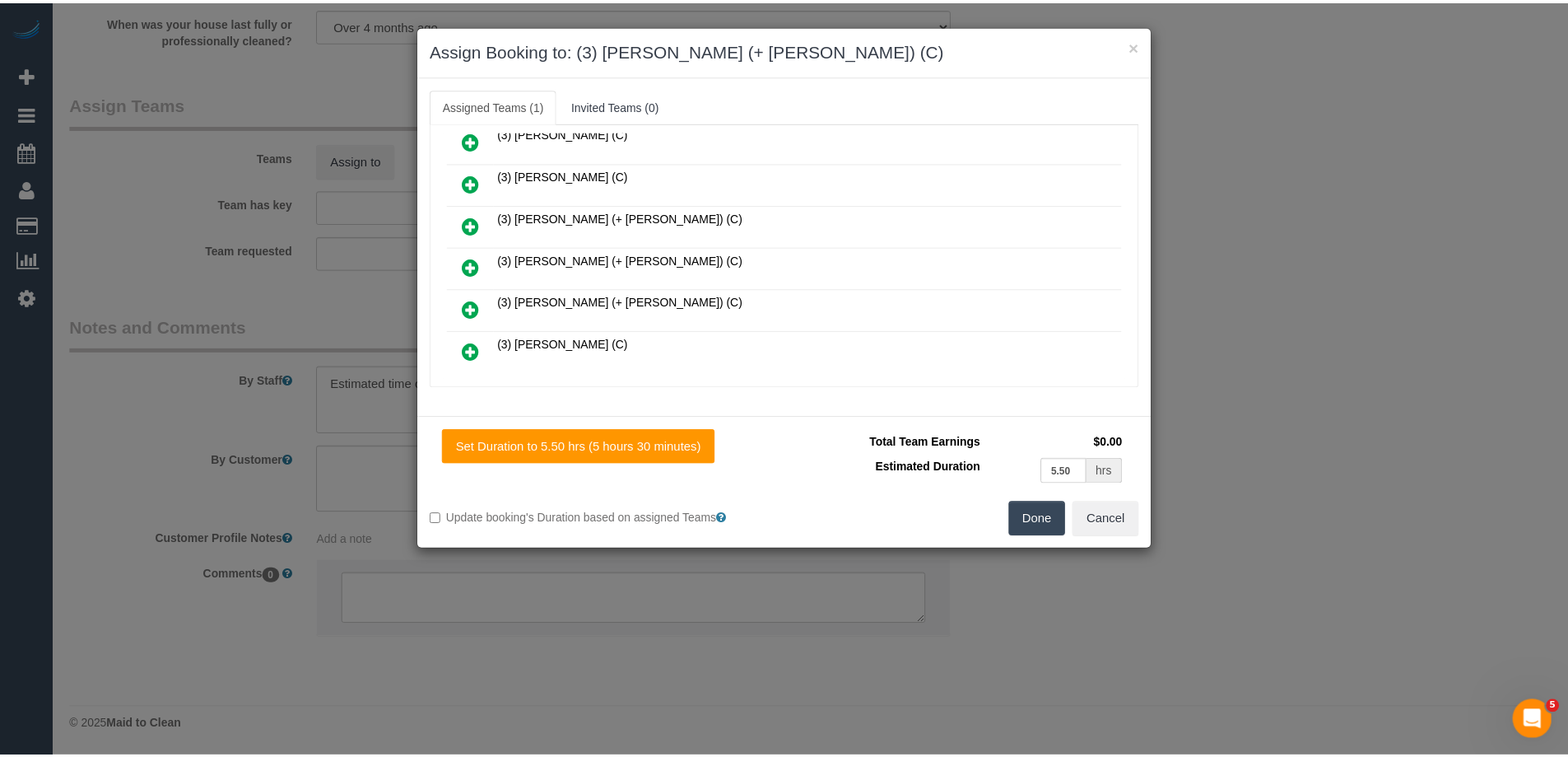
scroll to position [1153, 0]
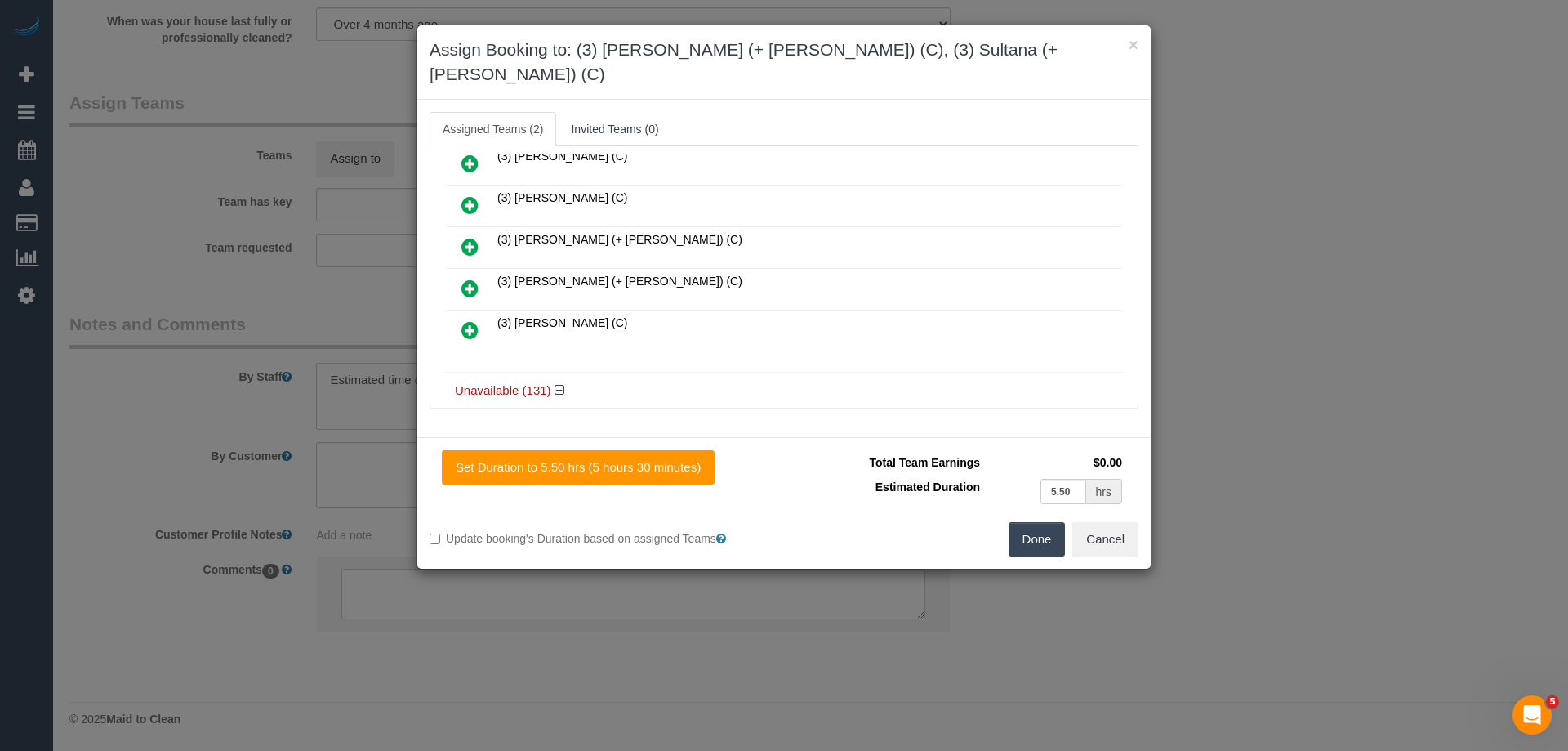
click at [1026, 522] on button "Done" at bounding box center [1037, 539] width 57 height 34
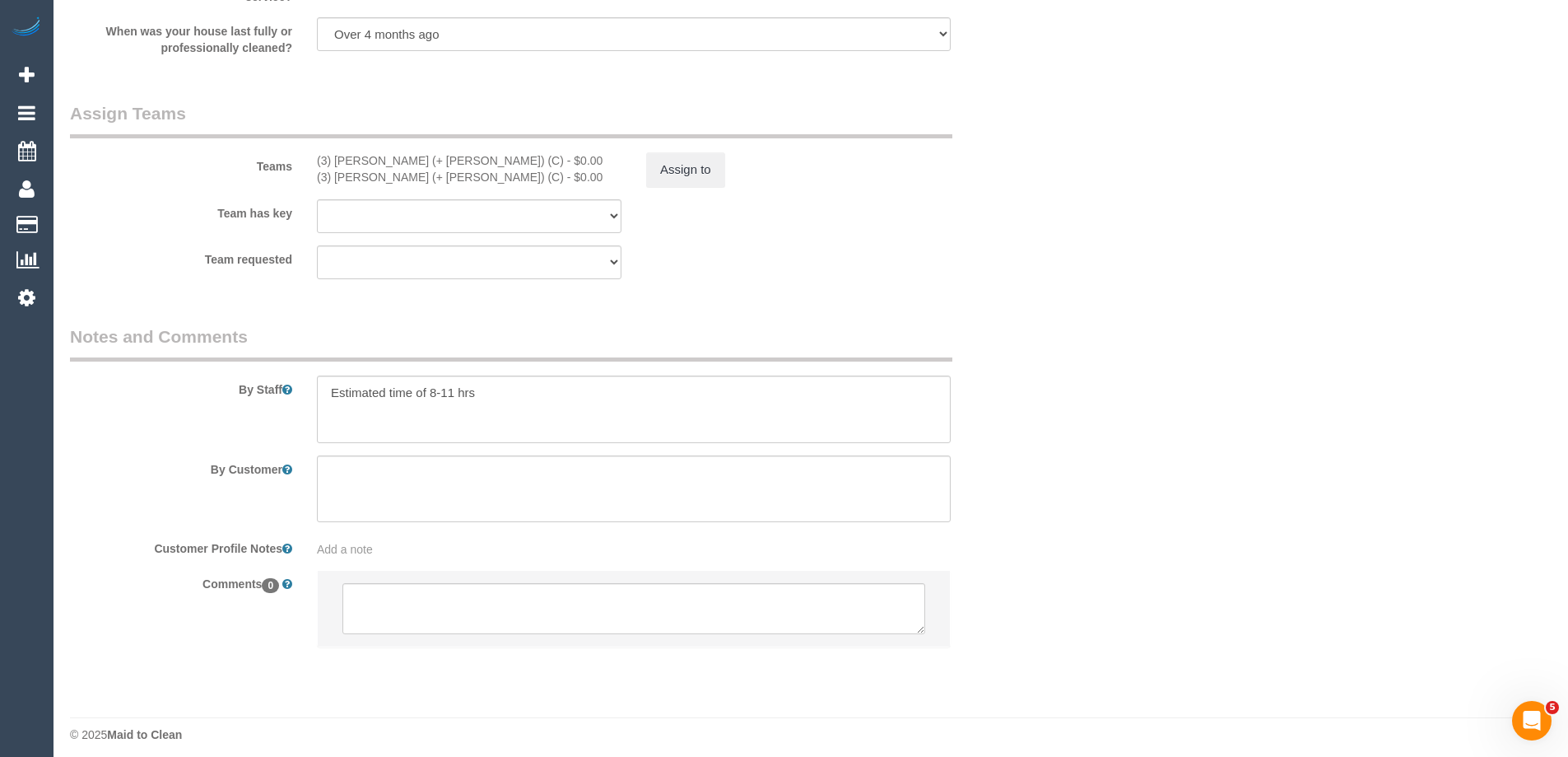
scroll to position [2511, 0]
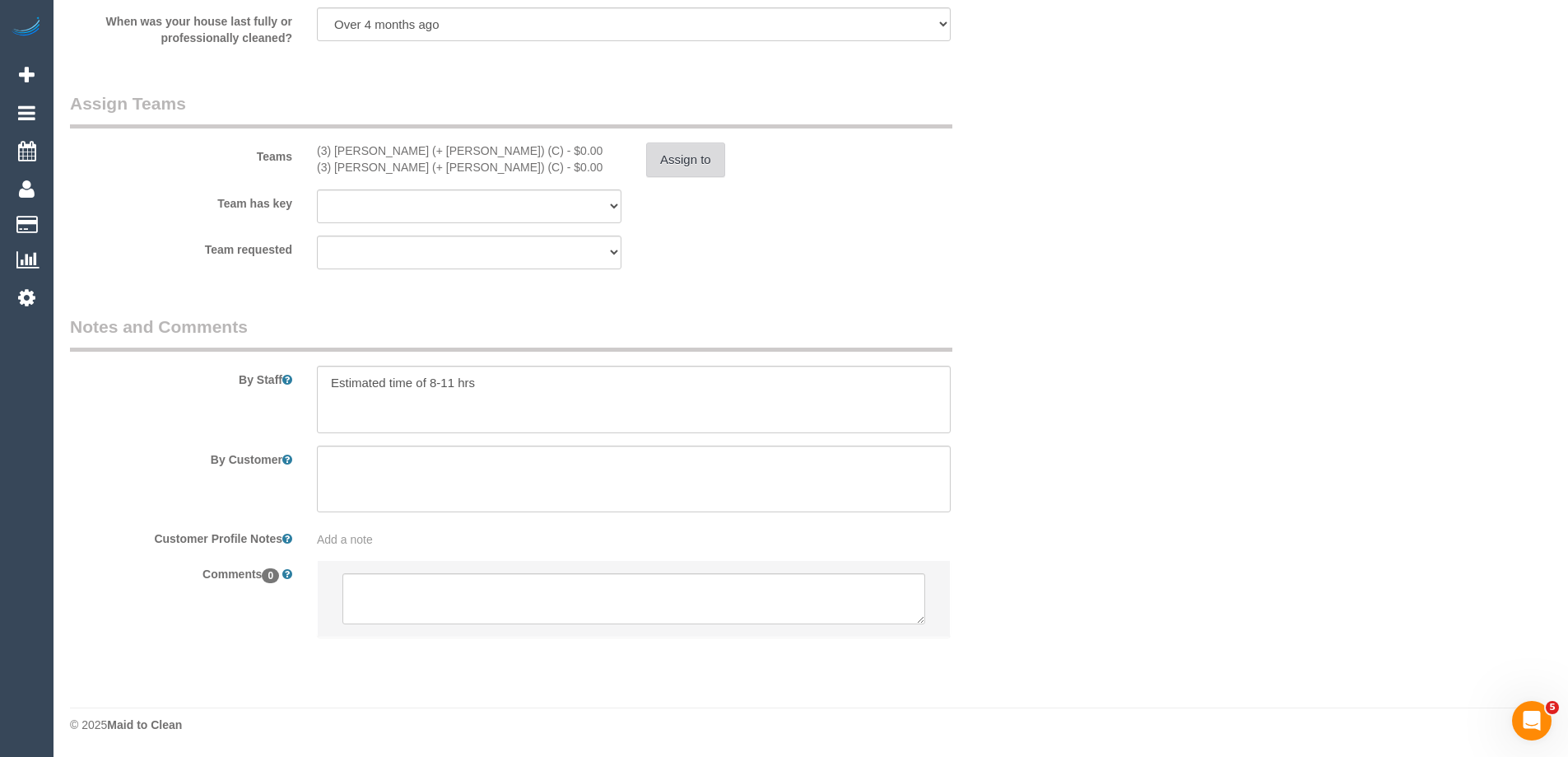
click at [663, 159] on button "Assign to" at bounding box center [686, 159] width 79 height 35
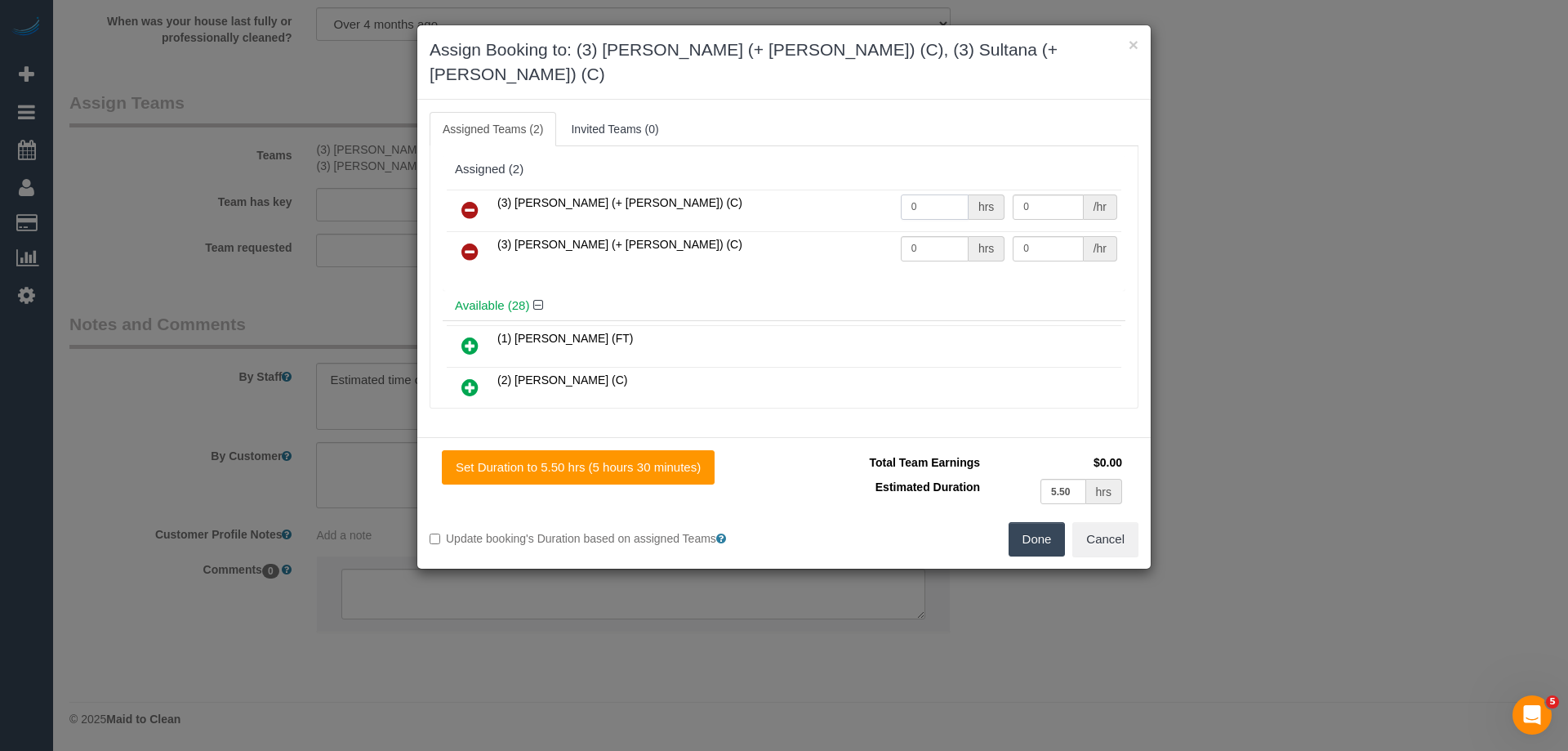
drag, startPoint x: 952, startPoint y: 173, endPoint x: 863, endPoint y: 175, distance: 89.0
click at [863, 190] on tr "(3) Sabbir (+ Sultana) (C) 0 hrs 0 /hr" at bounding box center [784, 210] width 675 height 42
type input "1"
drag, startPoint x: 931, startPoint y: 224, endPoint x: 802, endPoint y: 201, distance: 131.0
click at [789, 204] on tbody "(3) Sabbir (+ Sultana) (C) 1 hrs 0 /hr (3) Sultana (+ Sabbir) (C) 0 hrs 0 /hr" at bounding box center [784, 232] width 675 height 84
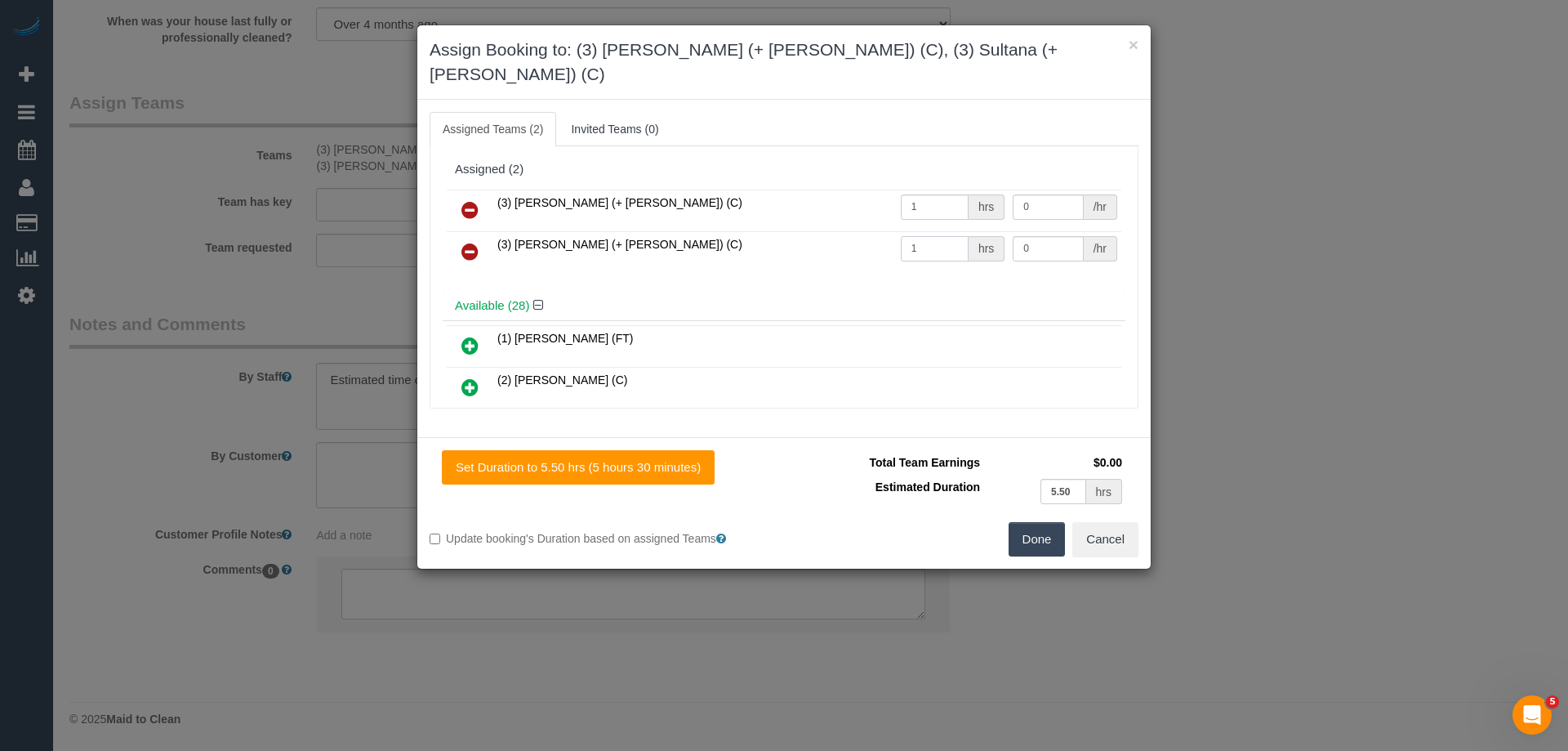
type input "1"
drag, startPoint x: 1054, startPoint y: 180, endPoint x: 880, endPoint y: 165, distance: 174.6
click at [880, 190] on tr "(3) Sabbir (+ Sultana) (C) 1 hrs 0 /hr" at bounding box center [784, 210] width 675 height 42
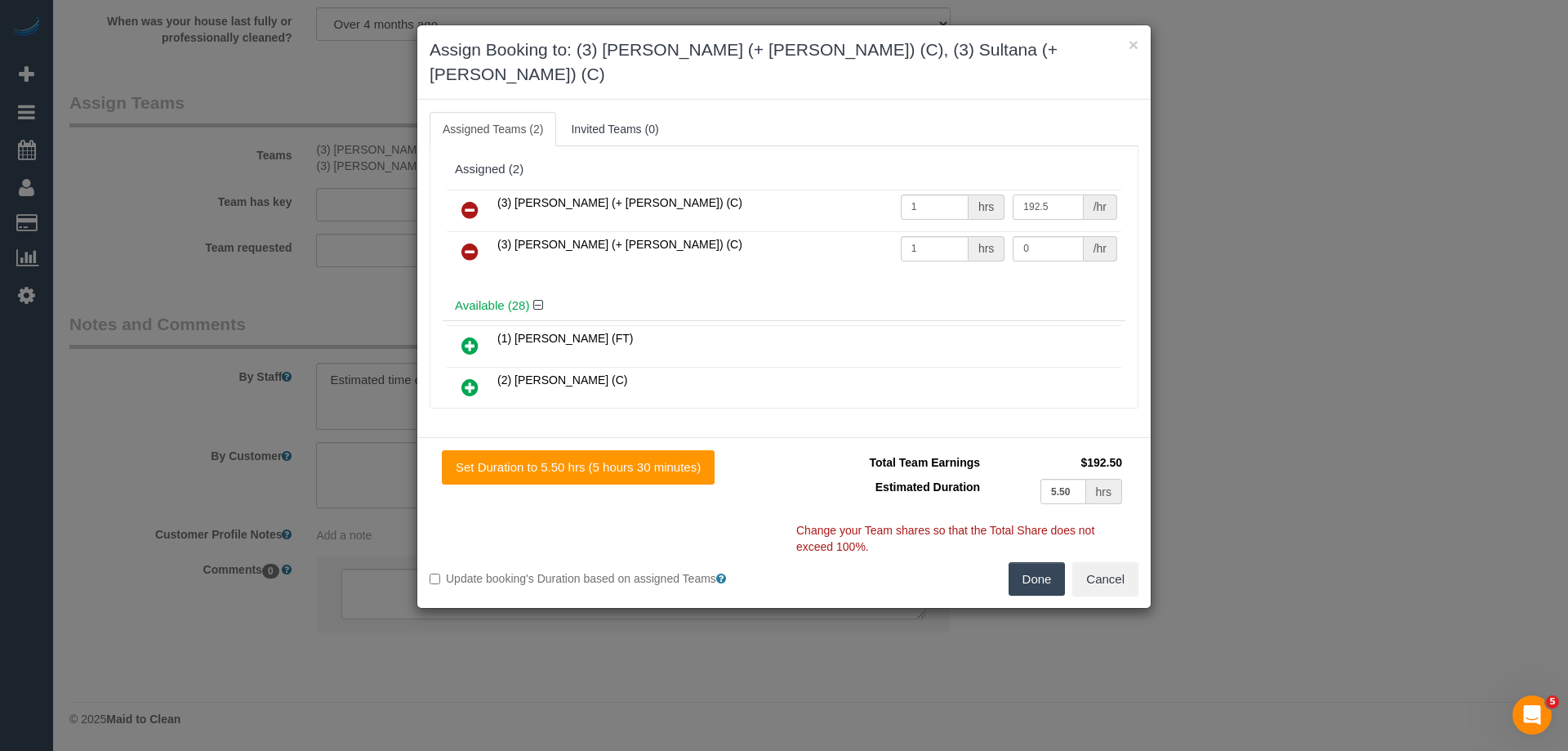
type input "192.5"
drag, startPoint x: 1038, startPoint y: 227, endPoint x: 814, endPoint y: 199, distance: 225.7
click at [814, 199] on tbody "(3) Sabbir (+ Sultana) (C) 1 hrs 192.5 /hr (3) Sultana (+ Sabbir) (C) 1 hrs 0 /…" at bounding box center [784, 232] width 675 height 84
type input "192.5"
click at [1029, 562] on button "Done" at bounding box center [1037, 579] width 57 height 34
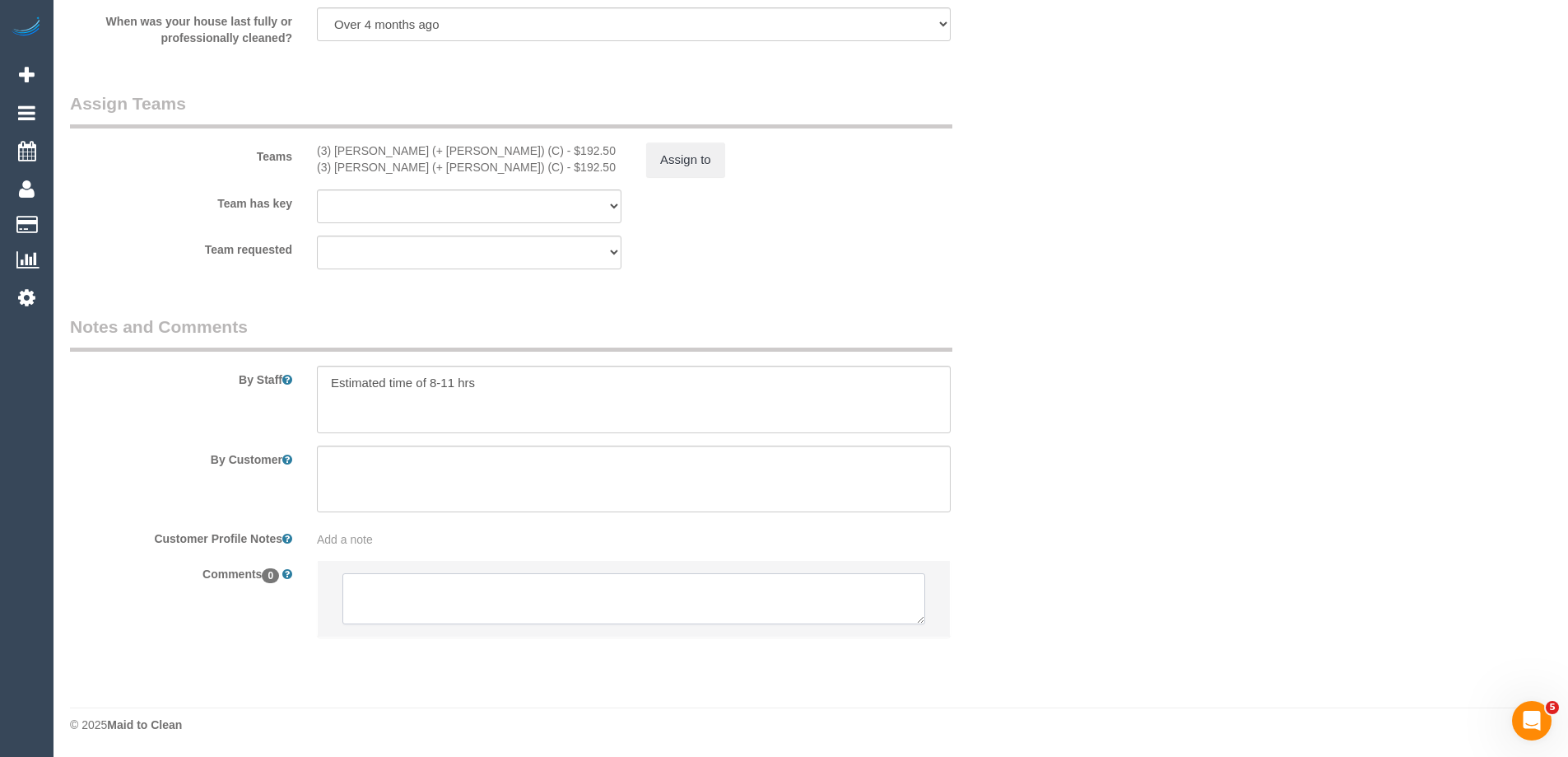
click at [380, 600] on textarea at bounding box center [633, 598] width 582 height 51
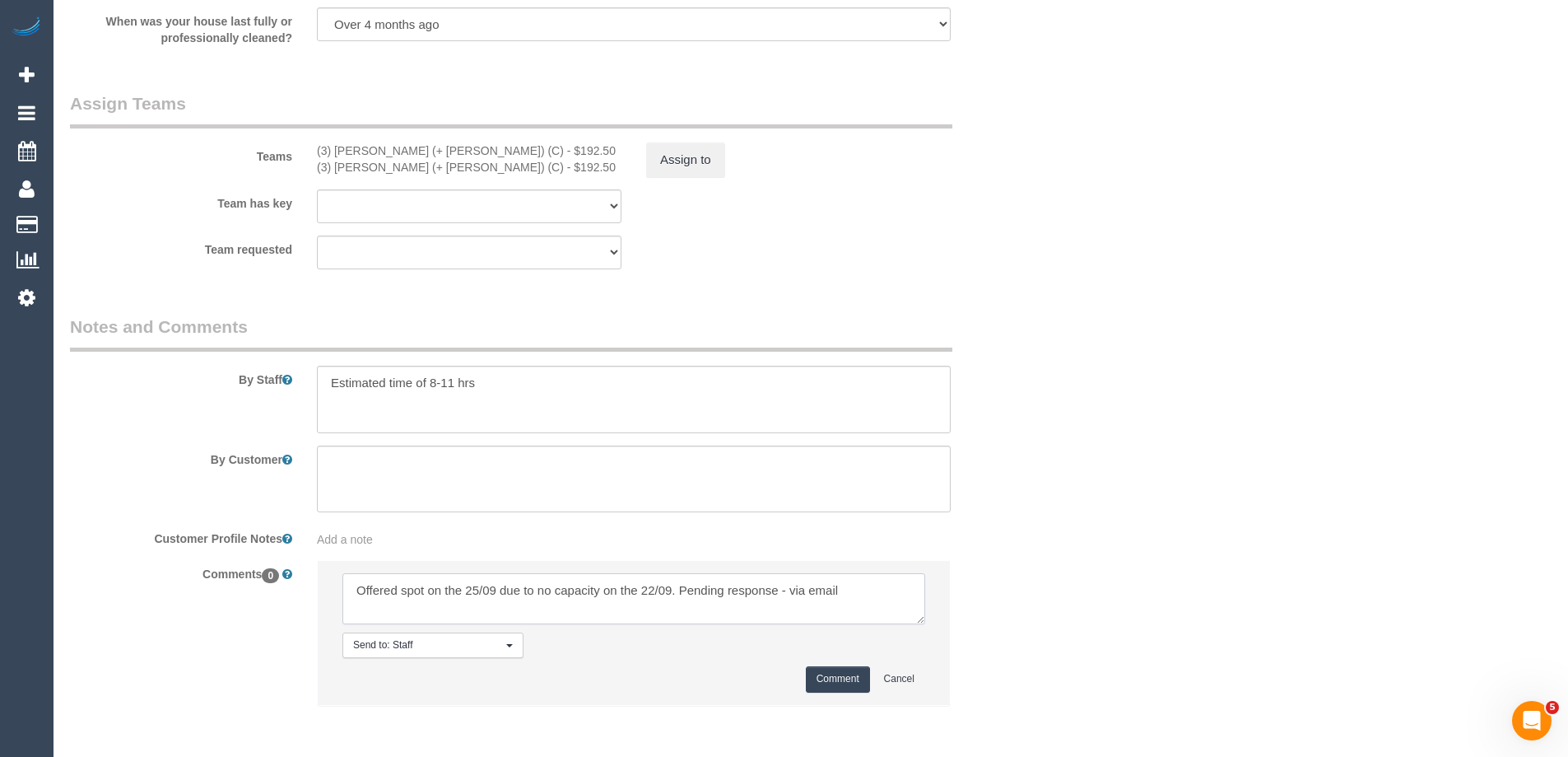
type textarea "Offered spot on the 25/09 due to no capacity on the 22/09. Pending response - v…"
click at [835, 689] on button "Comment" at bounding box center [837, 678] width 64 height 25
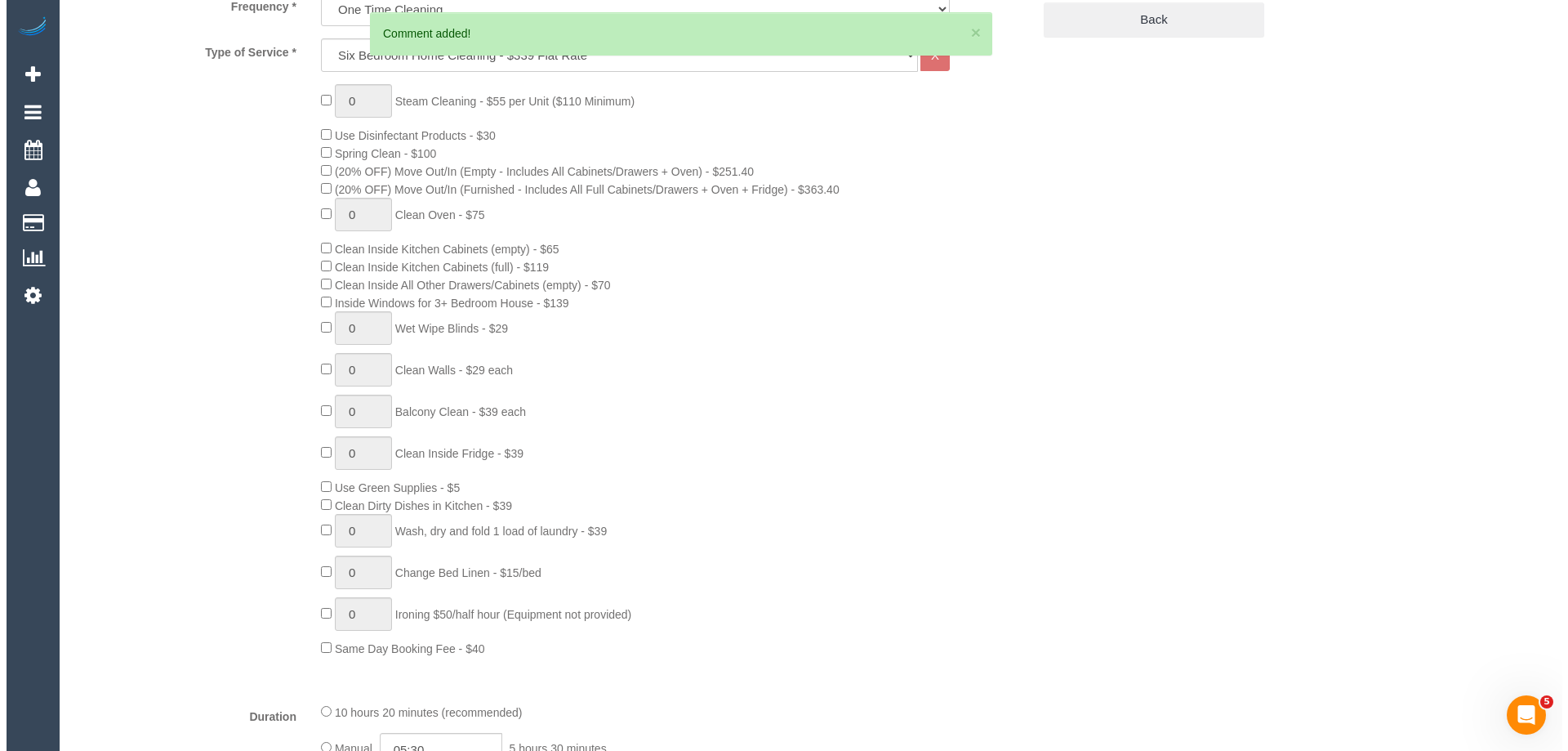
scroll to position [0, 0]
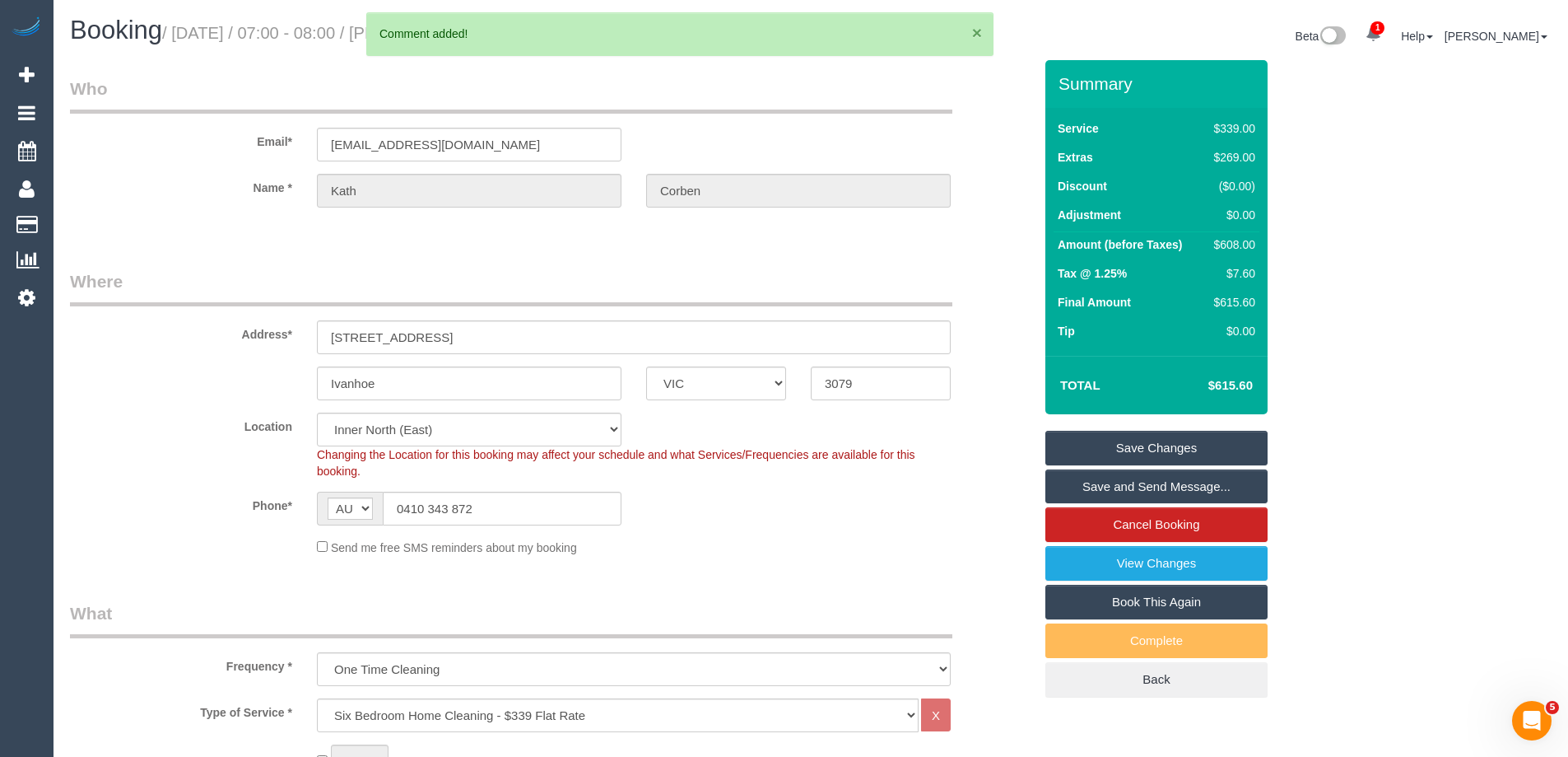
click at [974, 33] on button "×" at bounding box center [977, 32] width 10 height 17
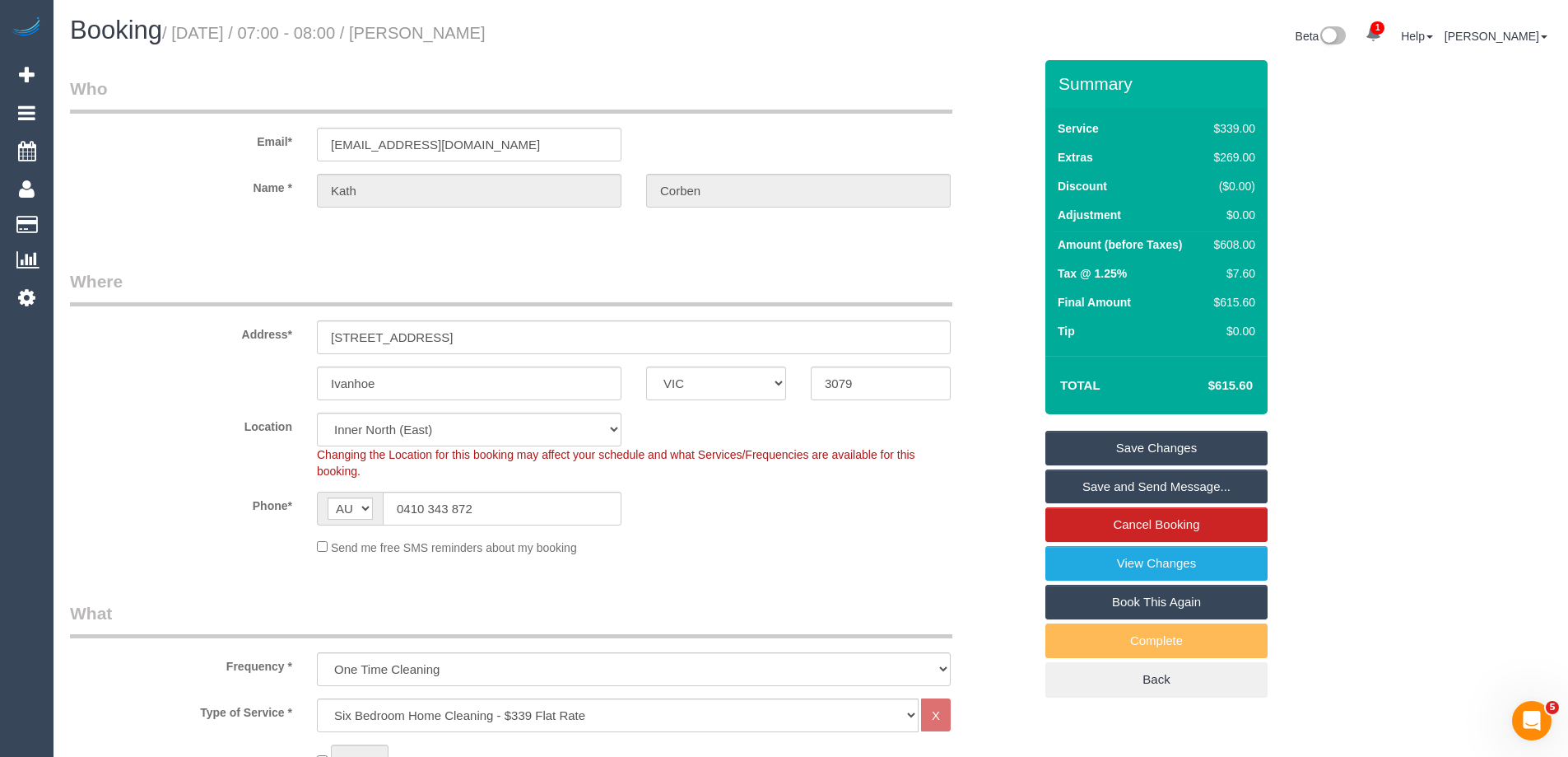
drag, startPoint x: 576, startPoint y: 29, endPoint x: 454, endPoint y: 23, distance: 122.1
click at [454, 23] on h1 "Booking / September 22, 2025 / 07:00 - 08:00 / Kath Corben" at bounding box center [434, 31] width 729 height 28
copy small "Kath Corben"
click at [1108, 457] on link "Save Changes" at bounding box center [1156, 447] width 222 height 35
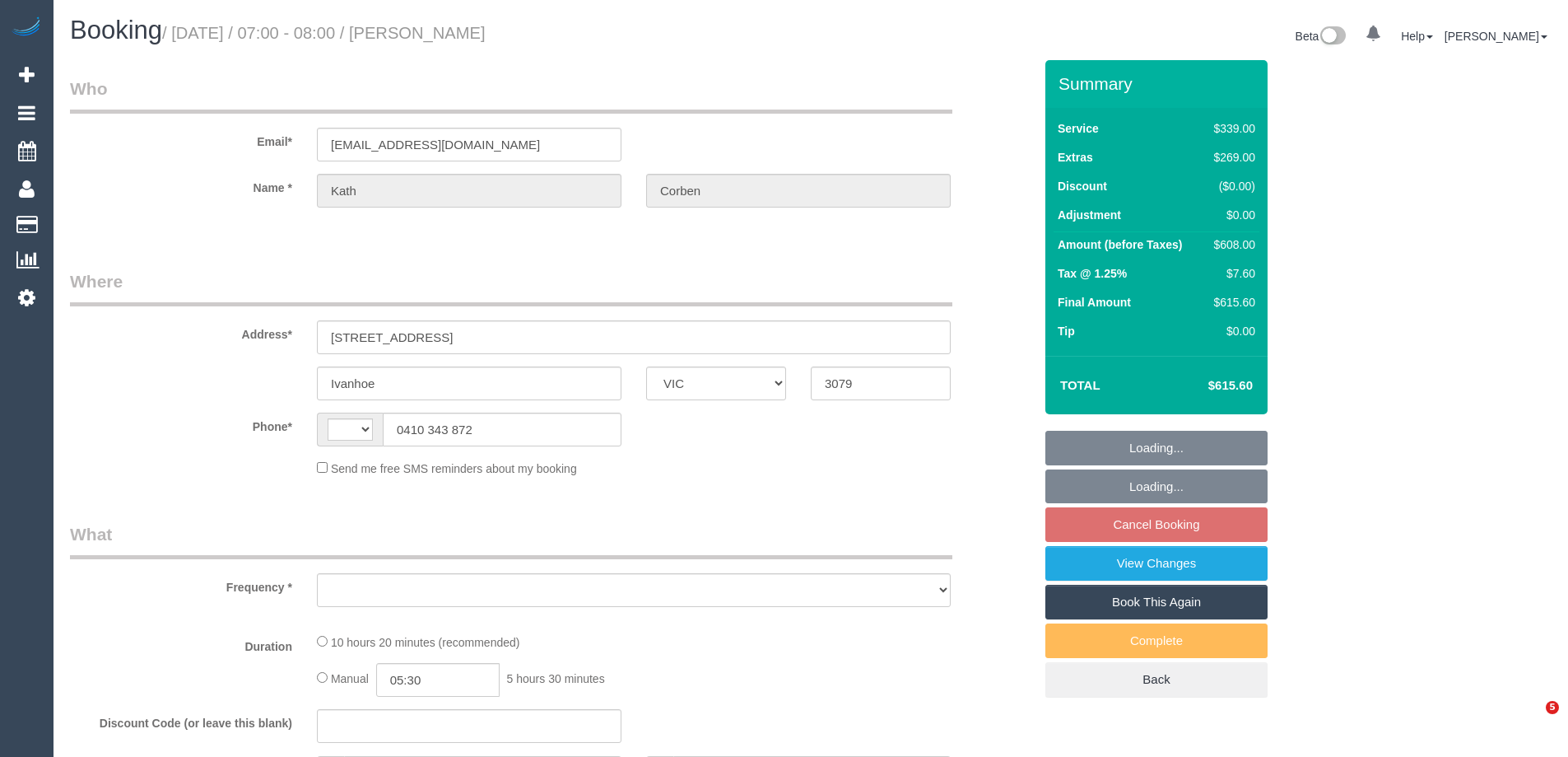
select select "VIC"
select select "string:AU"
select select "object:562"
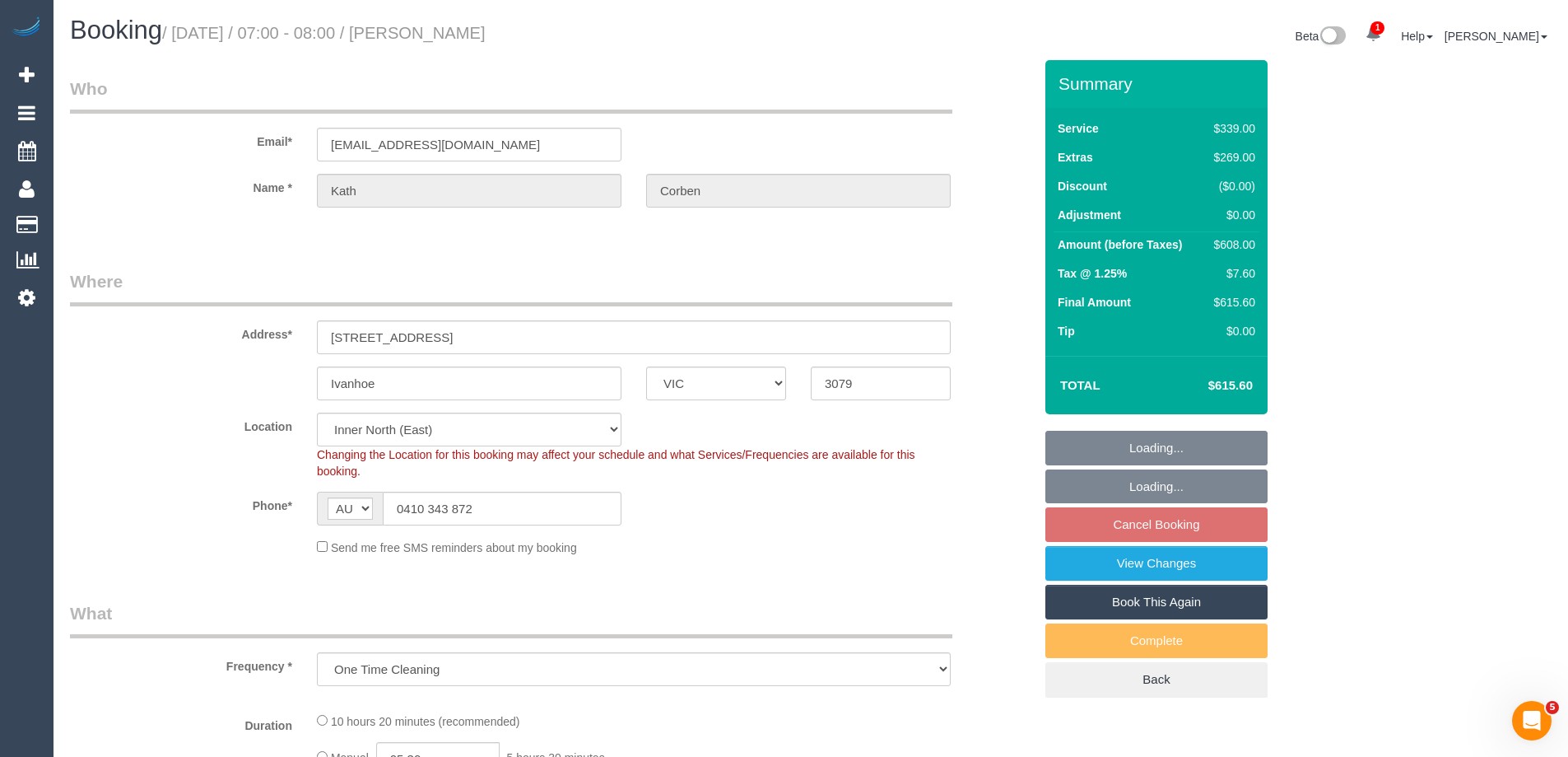
select select "string:stripe-pm_1S8JFC2GScqysDRVUQutItZh"
select select "number:30"
select select "number:14"
select select "number:19"
select select "number:23"
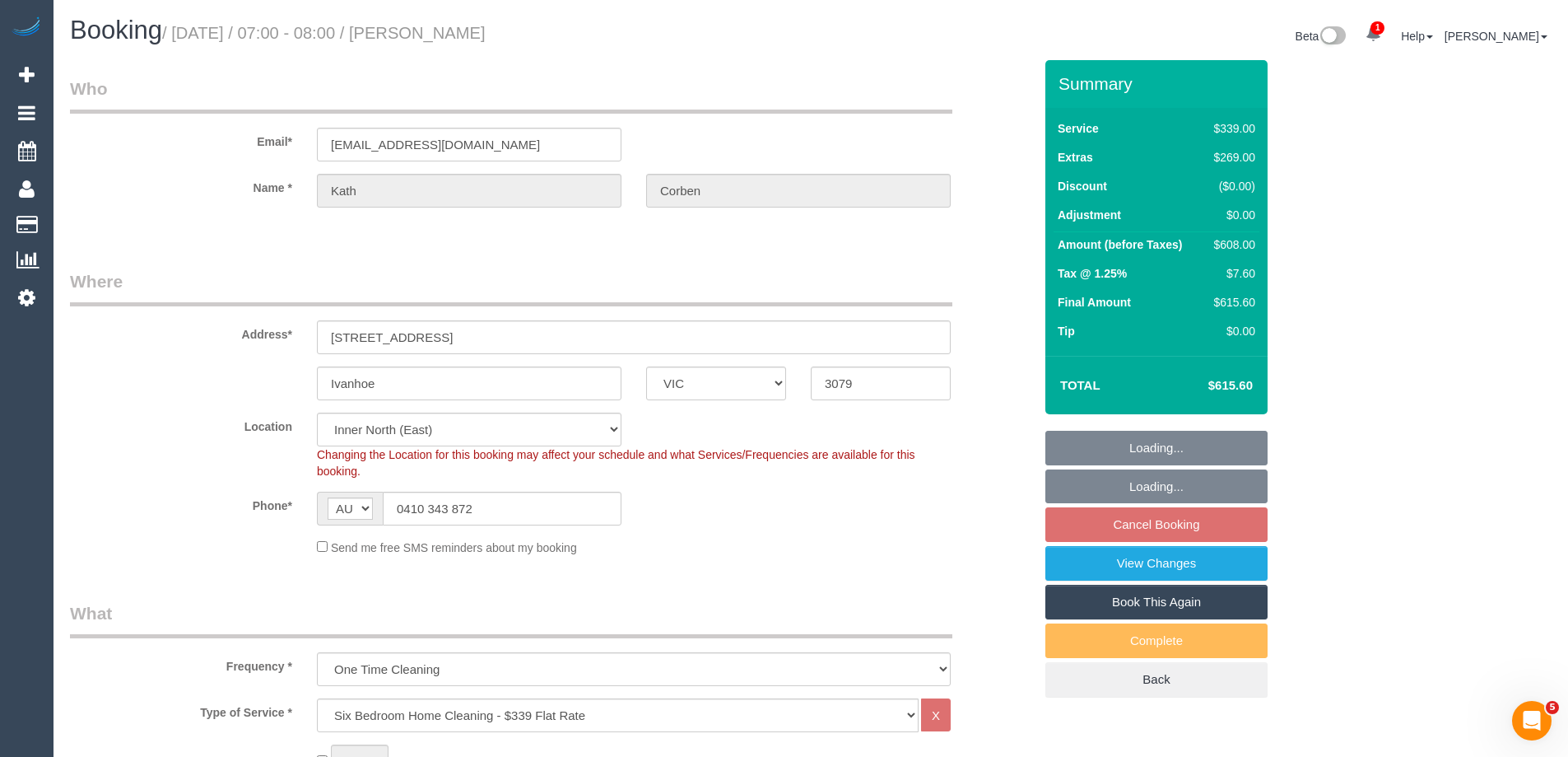
select select "number:26"
select select "object:1626"
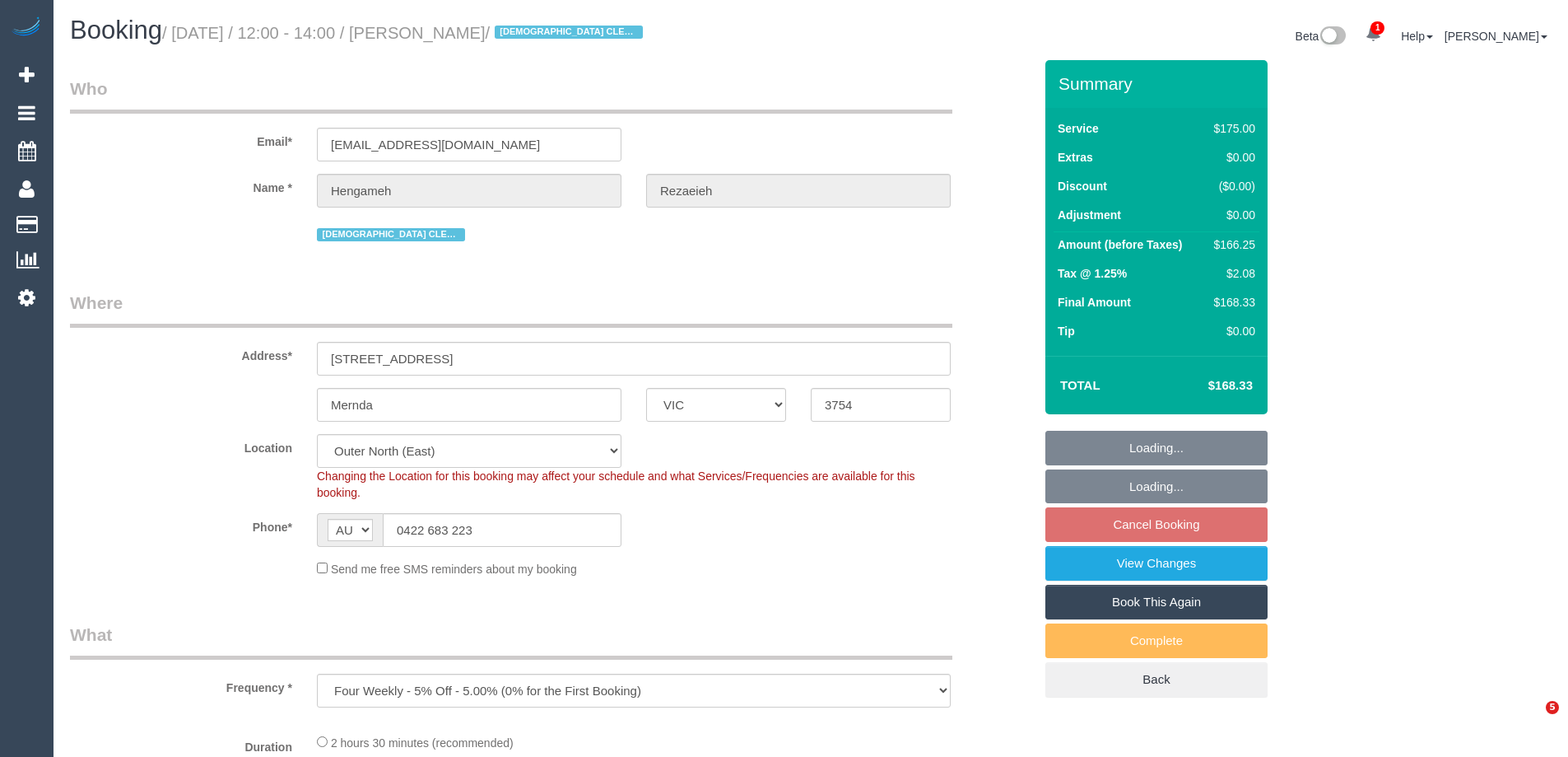
select select "VIC"
select select "string:stripe-pm_1NBBiB2GScqysDRVMJrcw7wk"
select select "number:29"
select select "number:14"
select select "number:19"
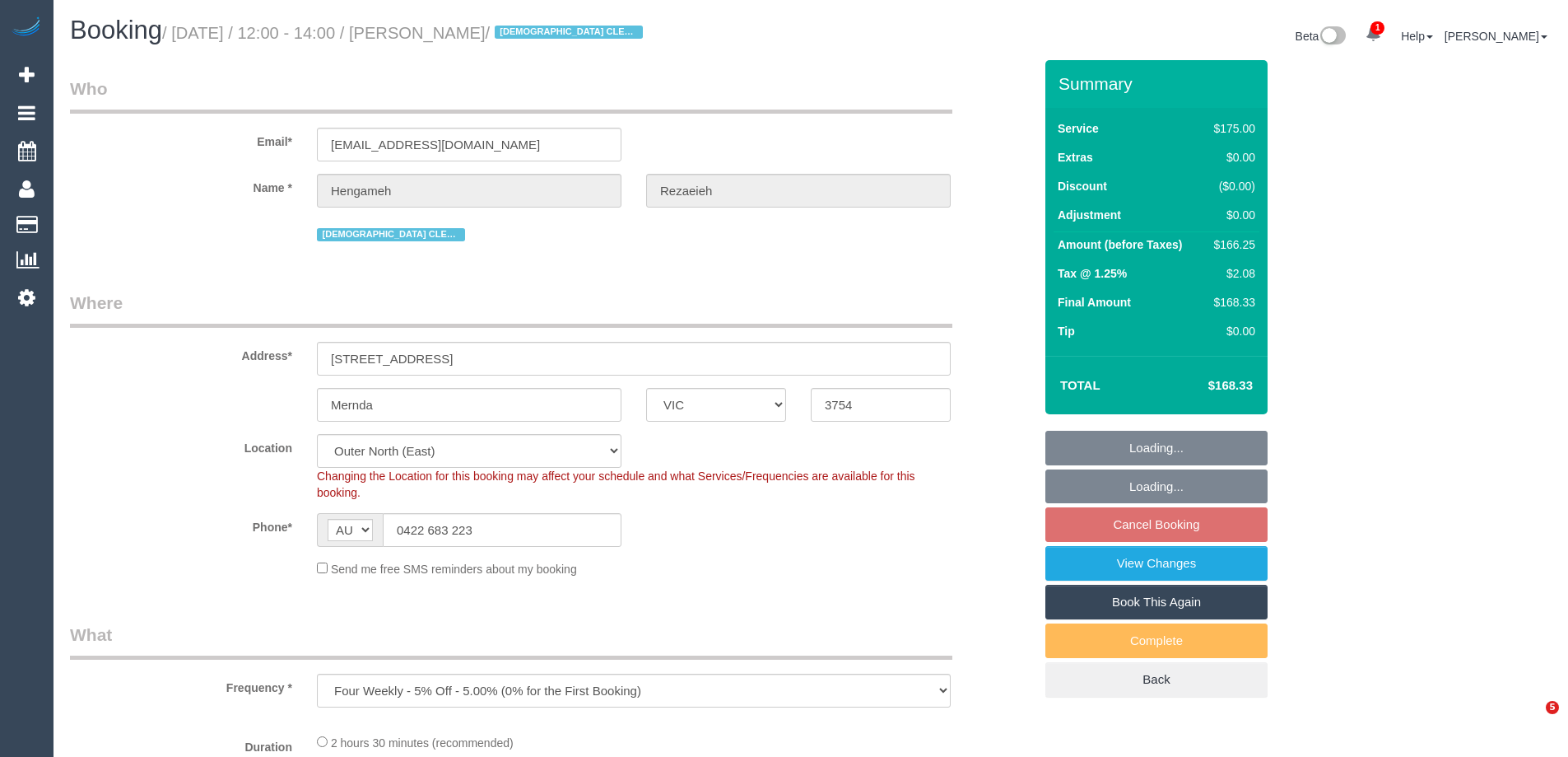
select select "number:24"
select select "150"
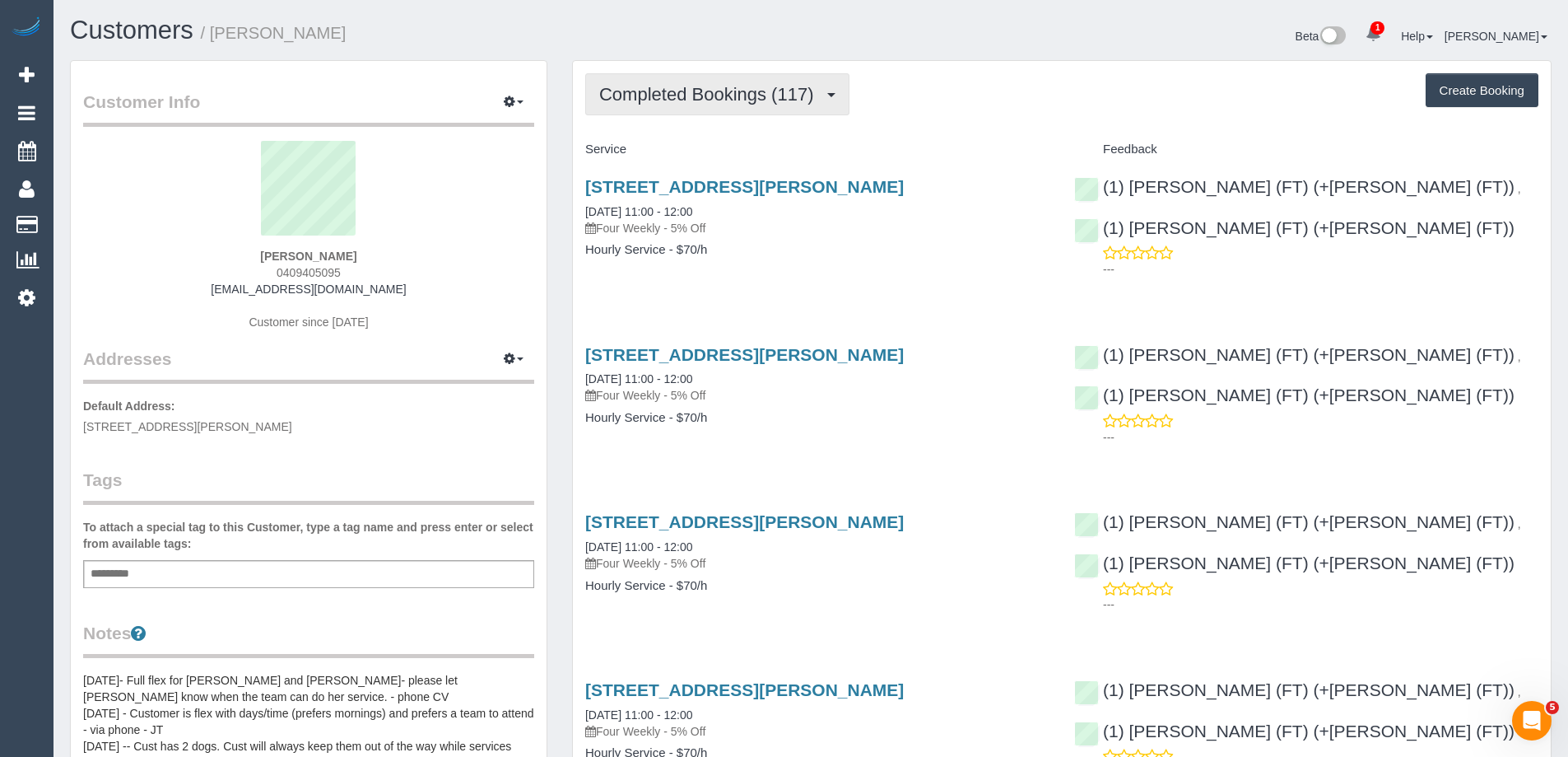
click at [683, 102] on span "Completed Bookings (117)" at bounding box center [710, 95] width 222 height 21
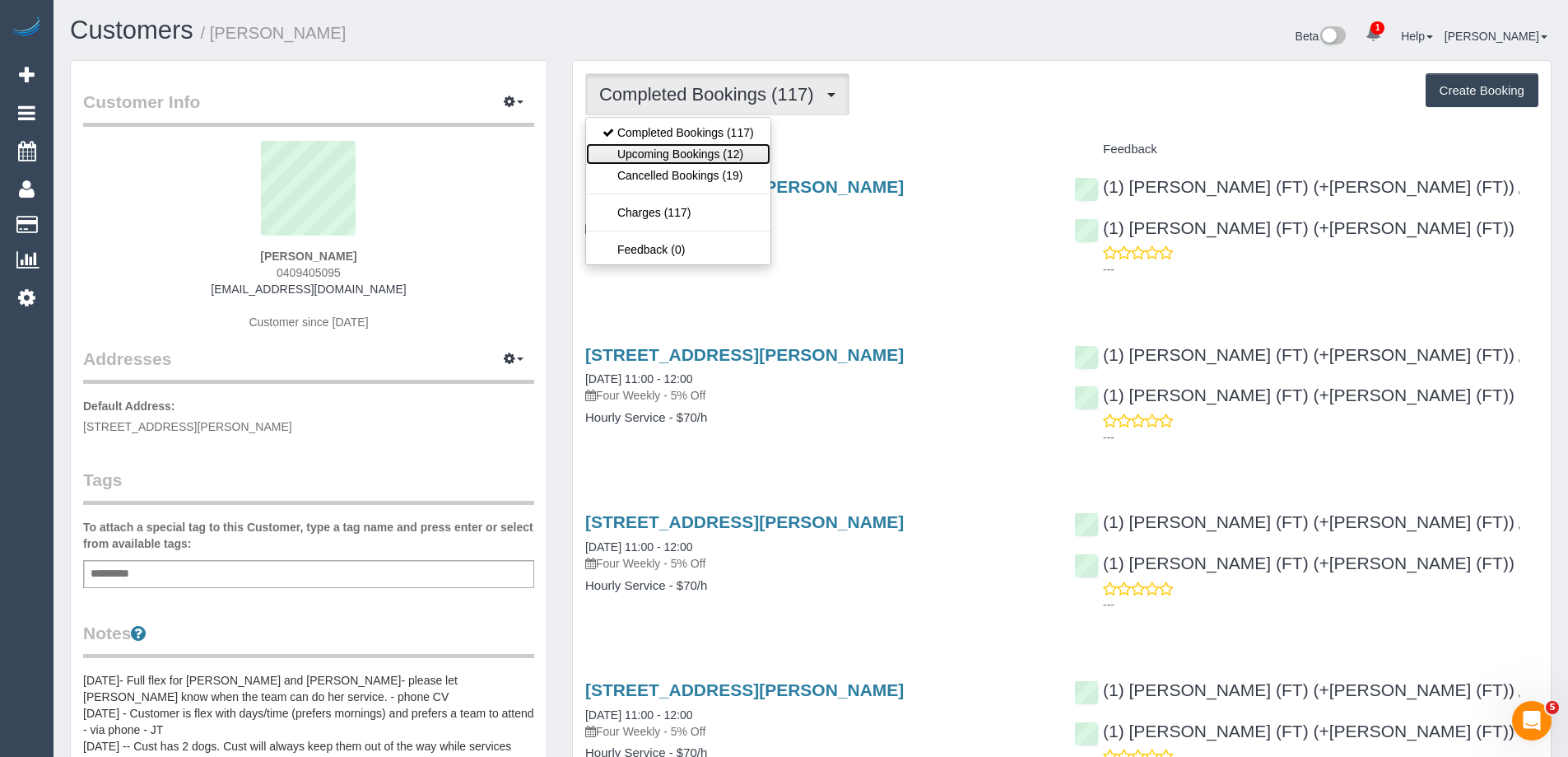
click at [697, 155] on link "Upcoming Bookings (12)" at bounding box center [678, 154] width 185 height 22
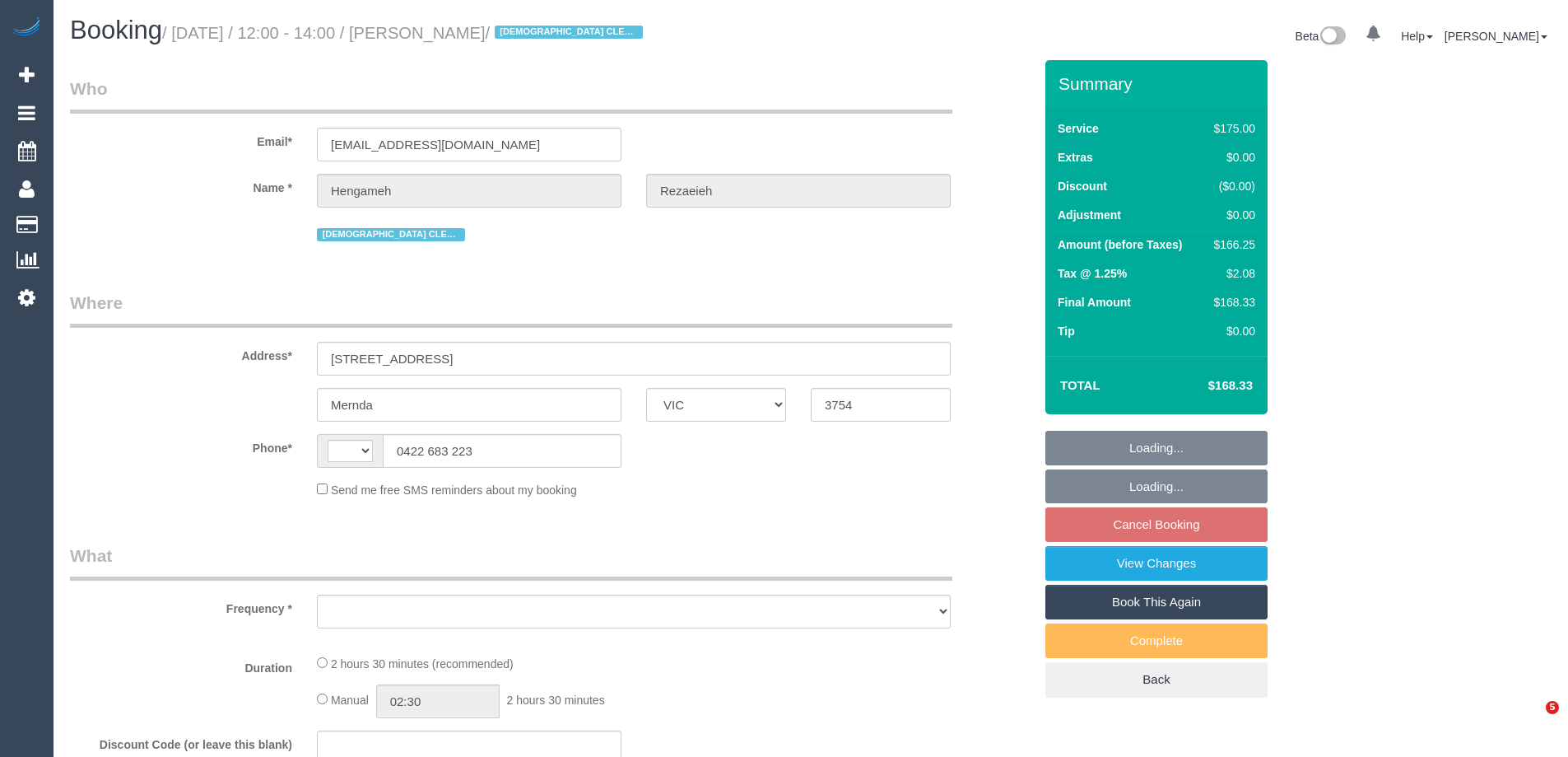
select select "VIC"
select select "string:AU"
select select "object:561"
select select "150"
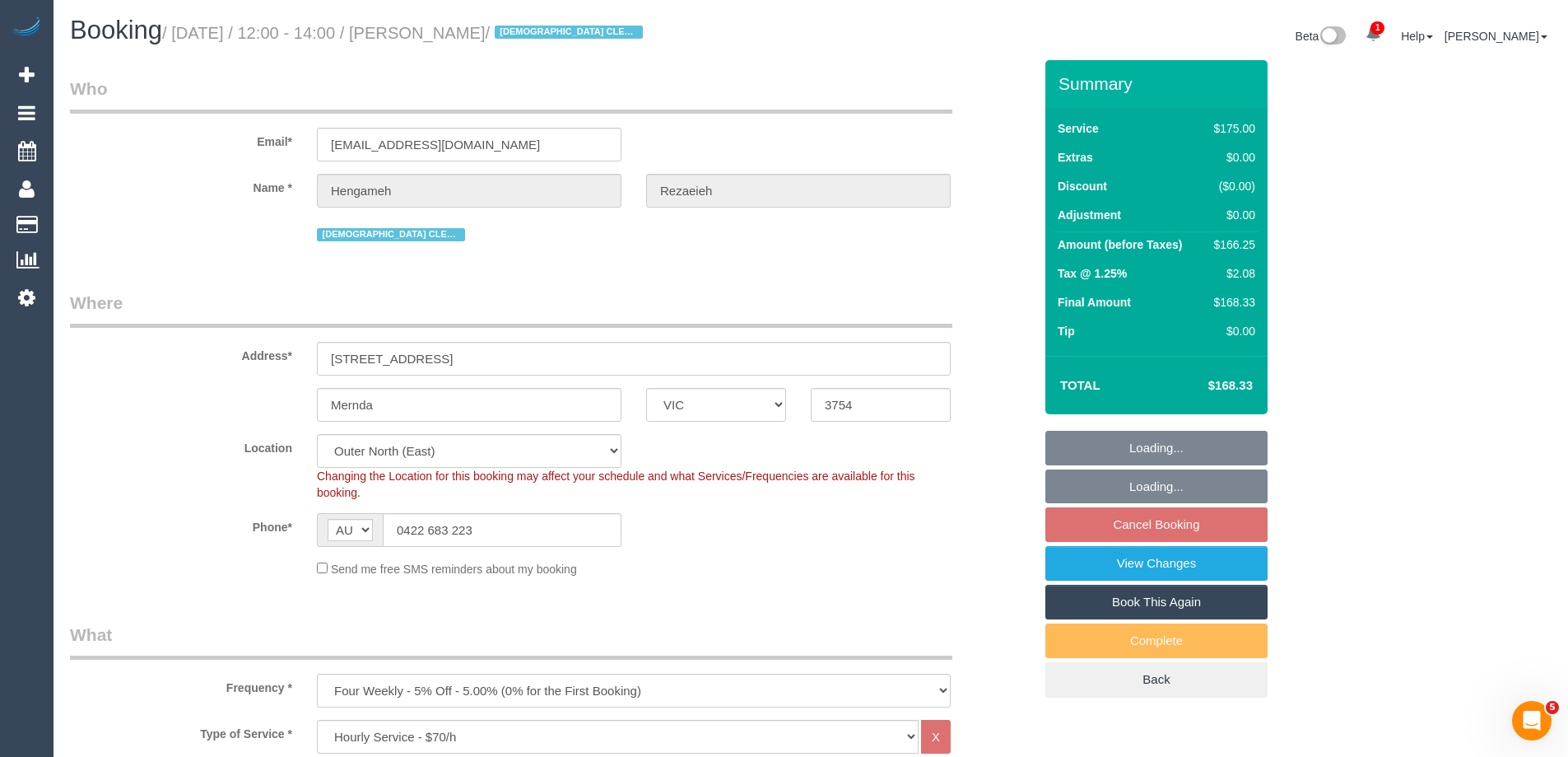
select select "object:732"
select select "string:stripe-pm_1NBBiB2GScqysDRVMJrcw7wk"
select select "number:29"
select select "number:14"
select select "number:19"
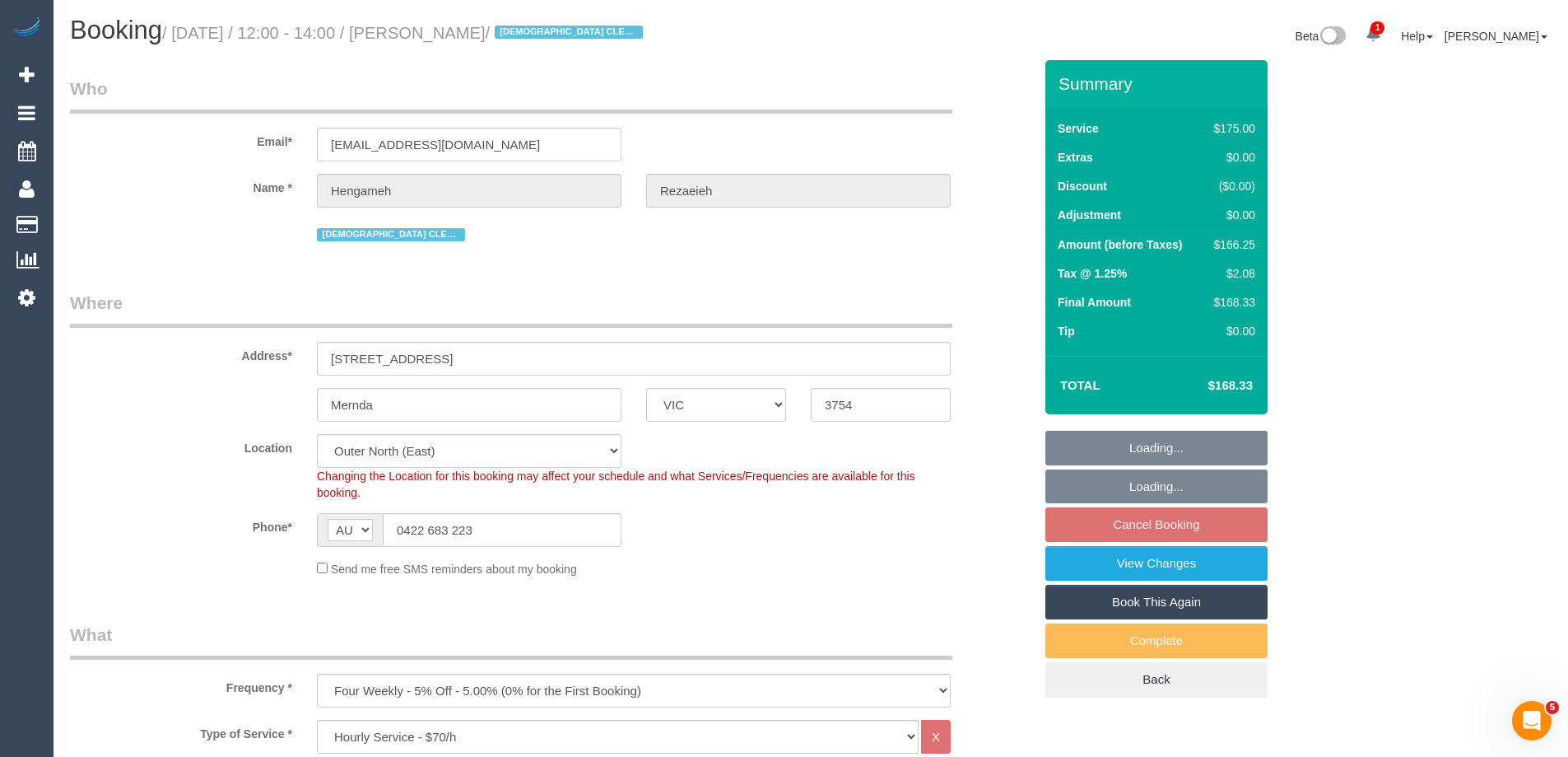
select select "number:24"
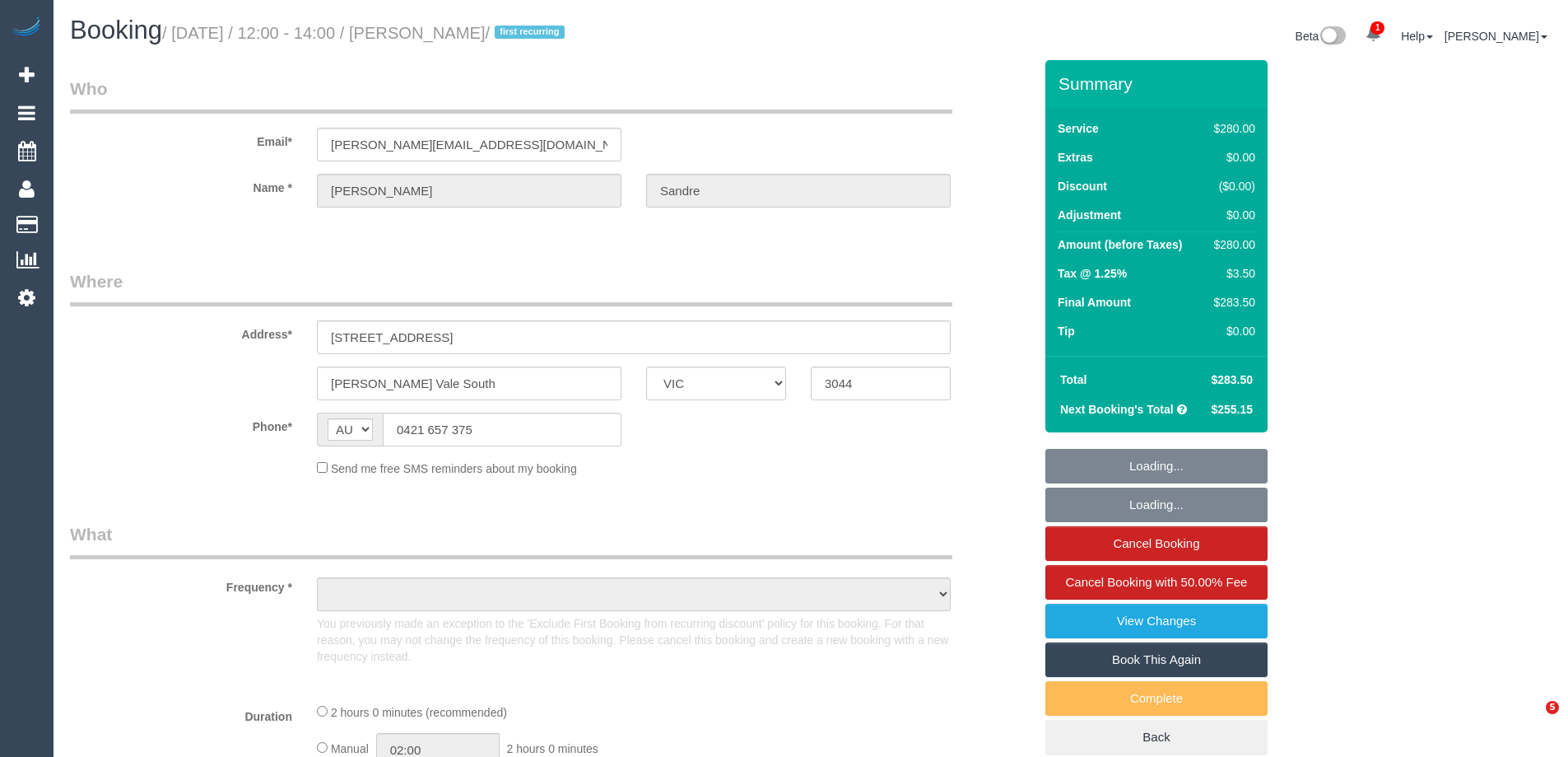
select select "VIC"
select select "object:624"
select select "string:stripe-pm_1Rz9Px2GScqysDRVLI7kEJzg"
select select "2"
select select "number:28"
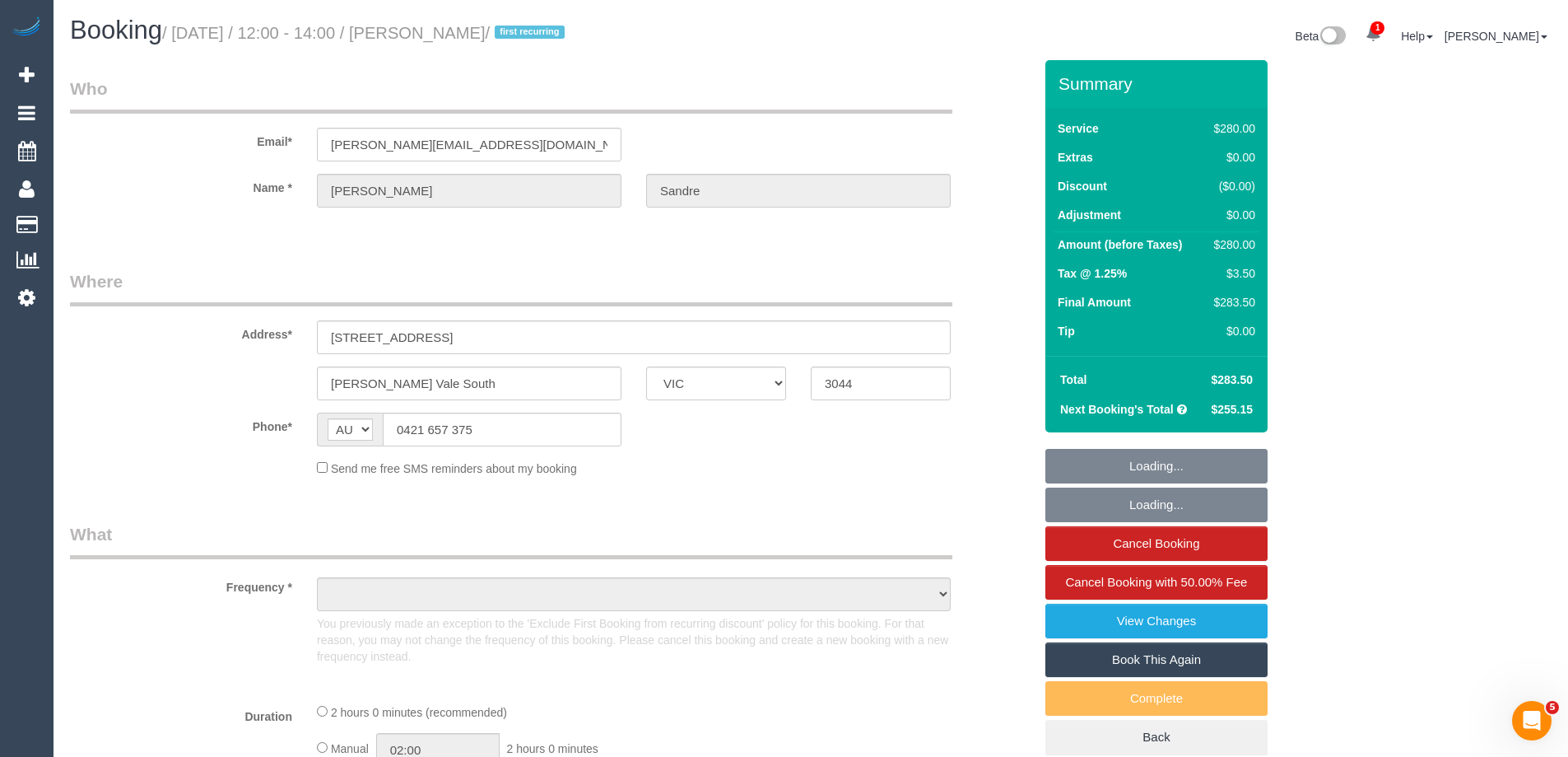
select select "number:17"
select select "number:19"
select select "number:23"
select select "number:34"
select select "number:12"
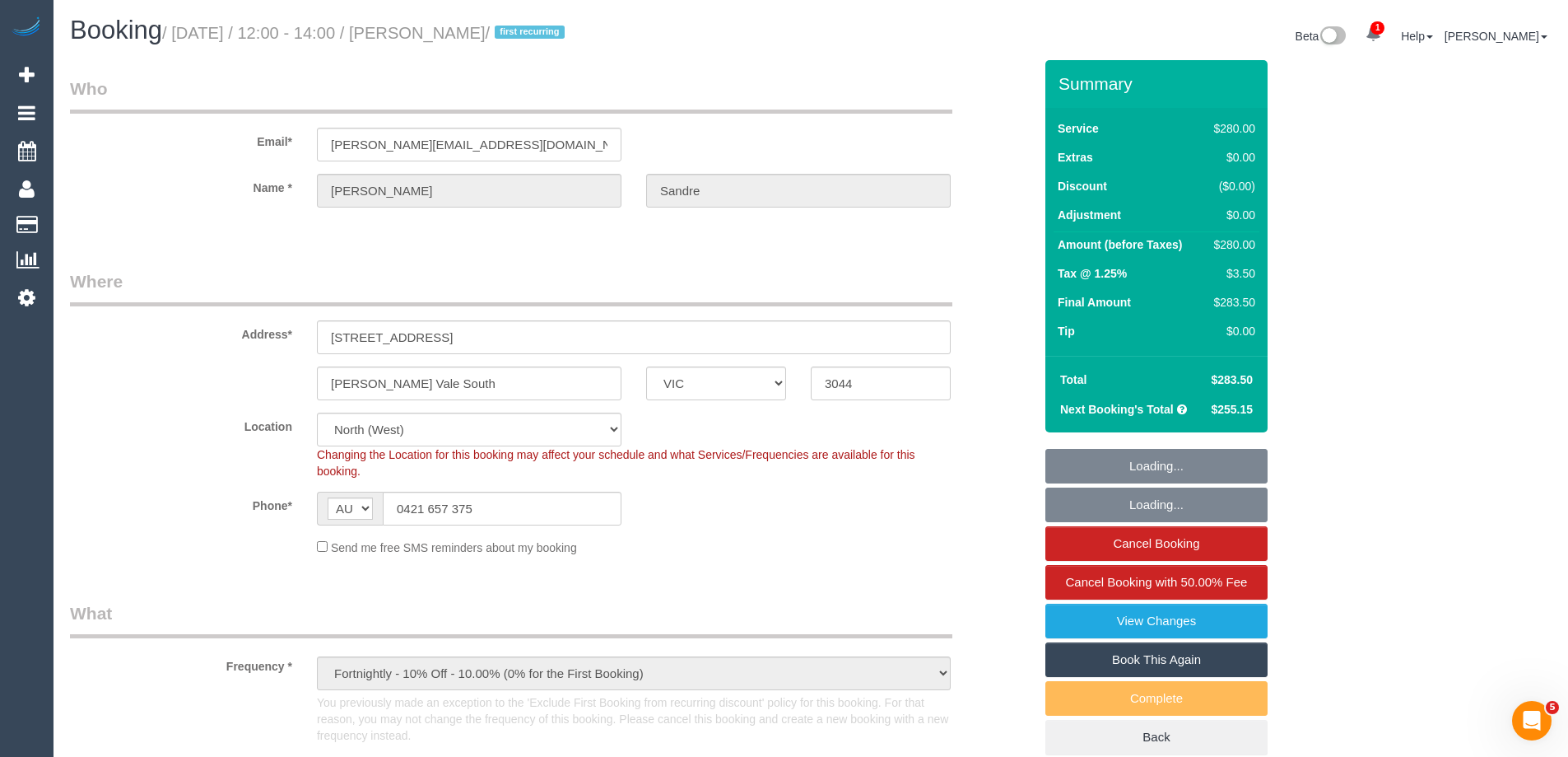
select select "object:939"
select select "spot1"
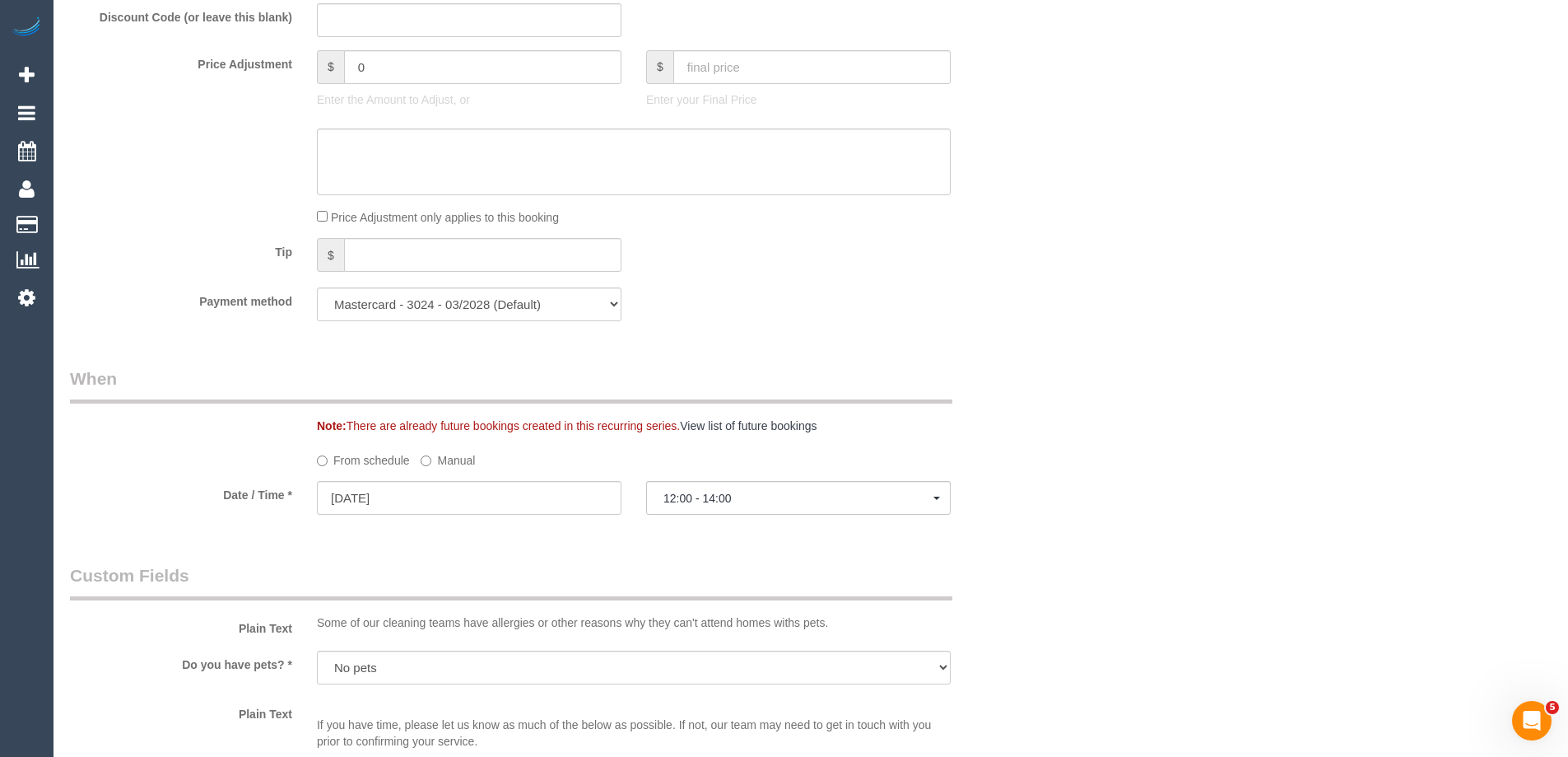
scroll to position [1482, 0]
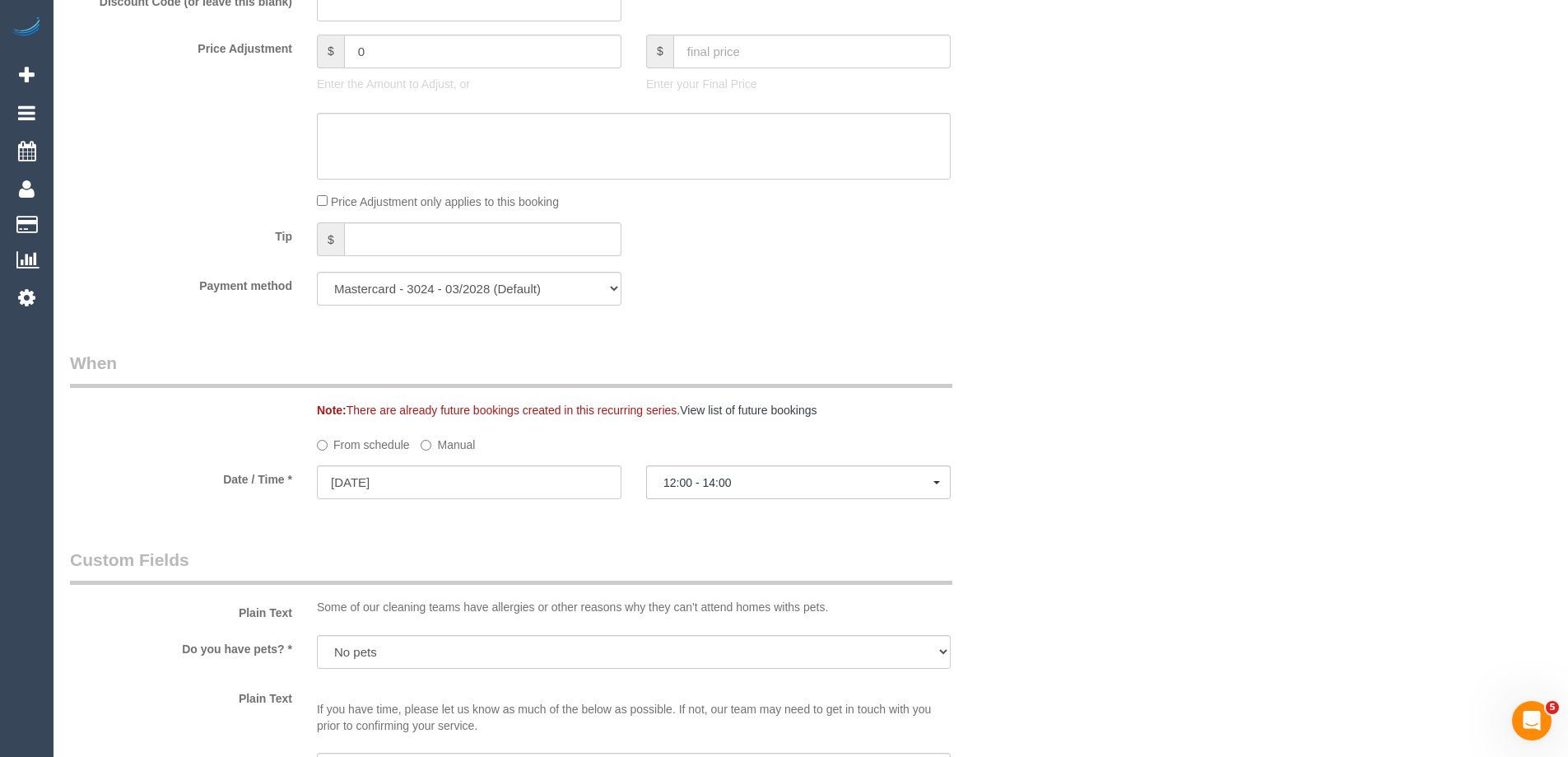
click at [445, 440] on label "Manual" at bounding box center [448, 442] width 54 height 23
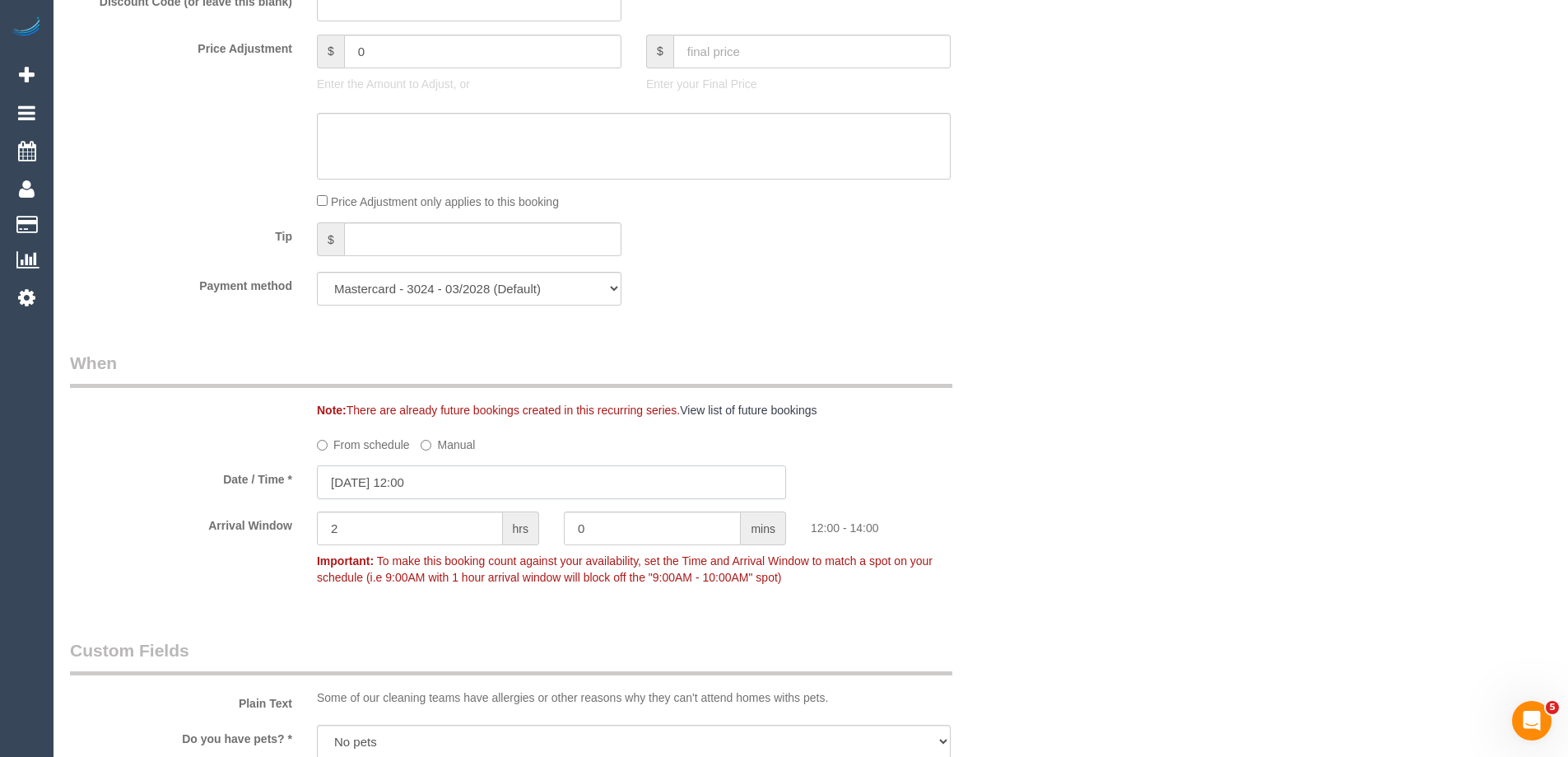
click at [368, 481] on input "[DATE] 12:00" at bounding box center [551, 482] width 469 height 34
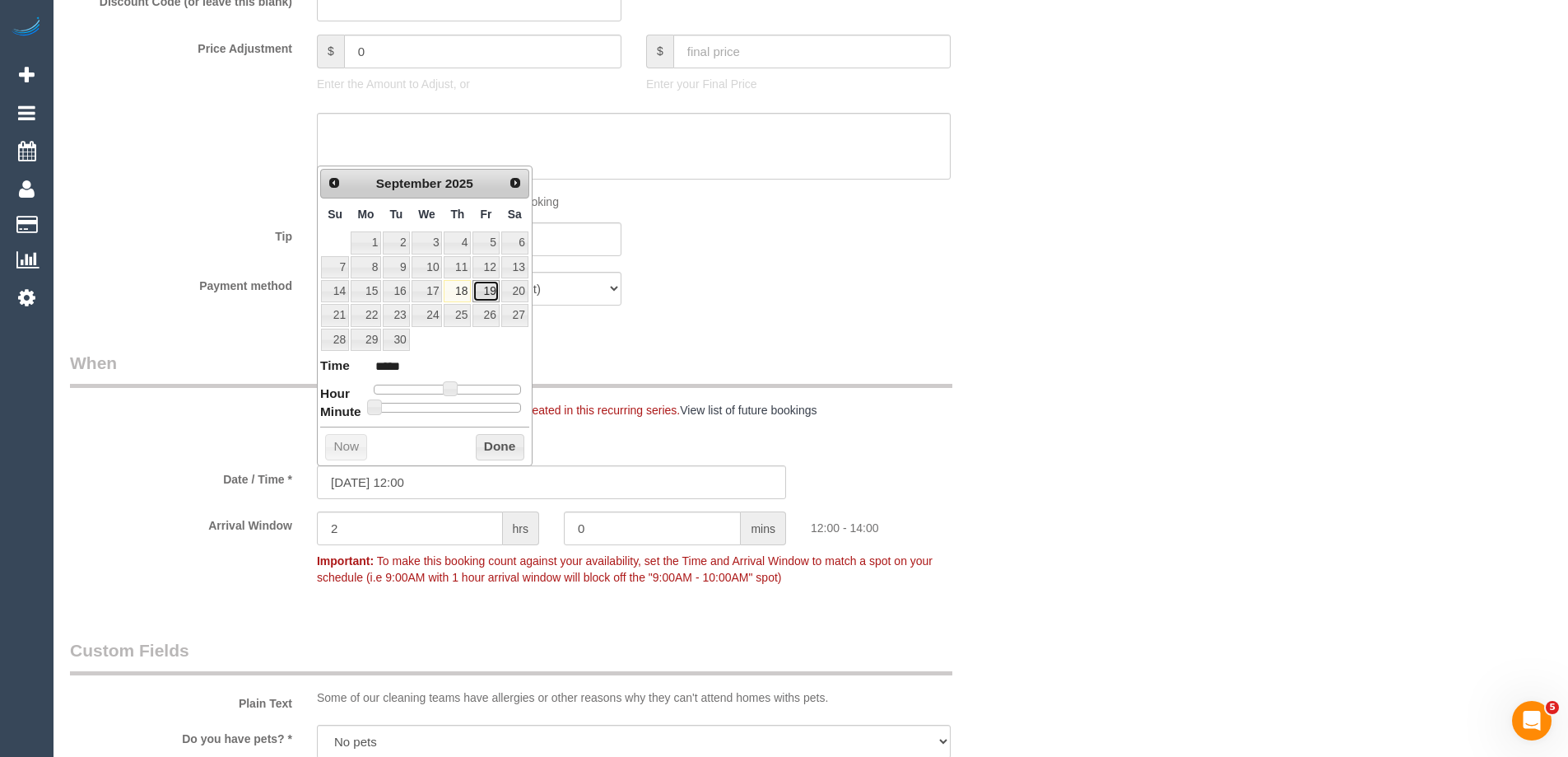
click at [487, 293] on link "19" at bounding box center [486, 291] width 26 height 23
type input "[DATE] 13:00"
type input "*****"
drag, startPoint x: 453, startPoint y: 387, endPoint x: 462, endPoint y: 387, distance: 9.0
click at [462, 387] on span at bounding box center [457, 388] width 15 height 15
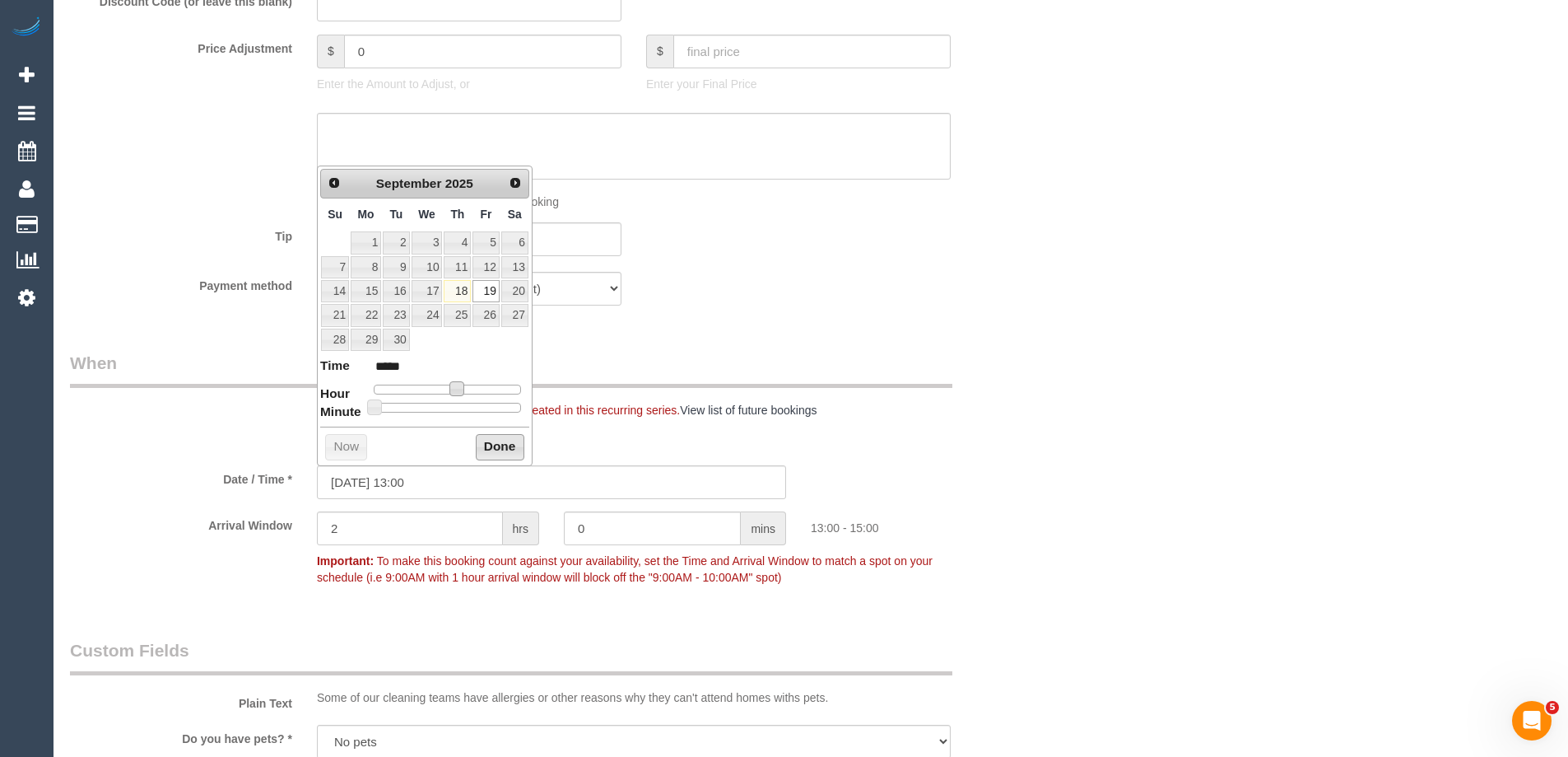
click at [490, 456] on button "Done" at bounding box center [500, 447] width 49 height 26
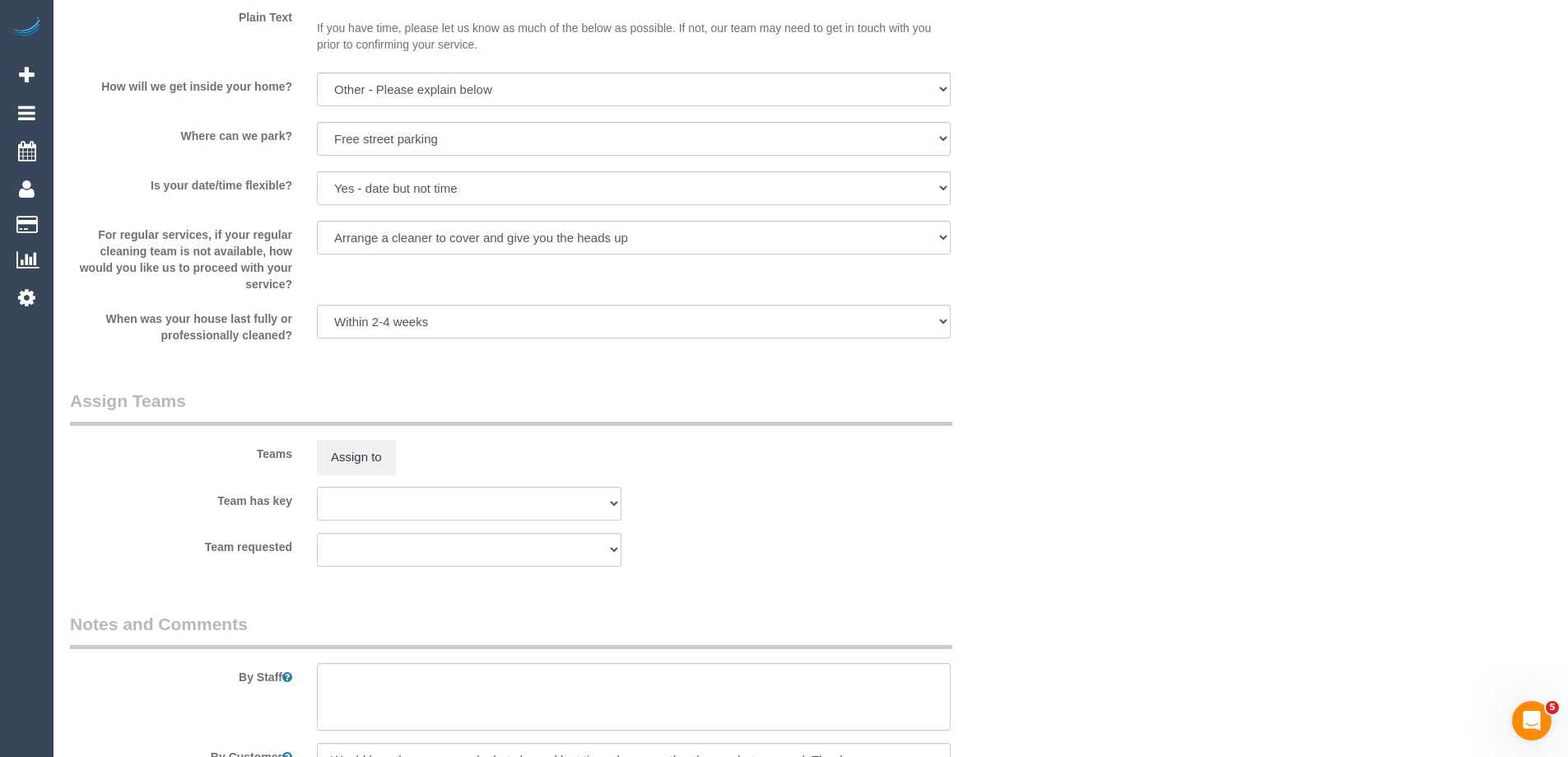
scroll to position [2470, 0]
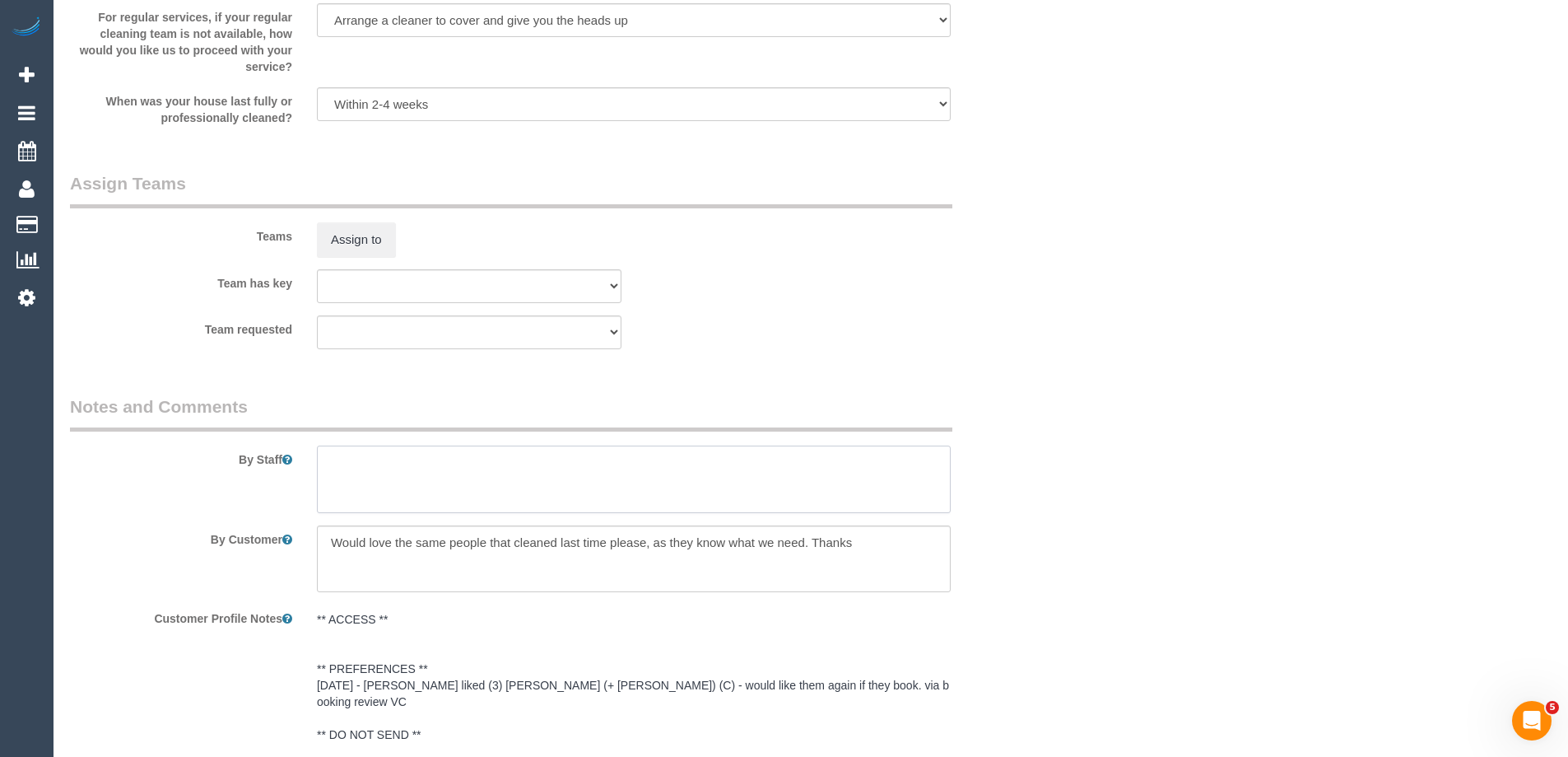
click at [354, 465] on textarea at bounding box center [634, 479] width 634 height 68
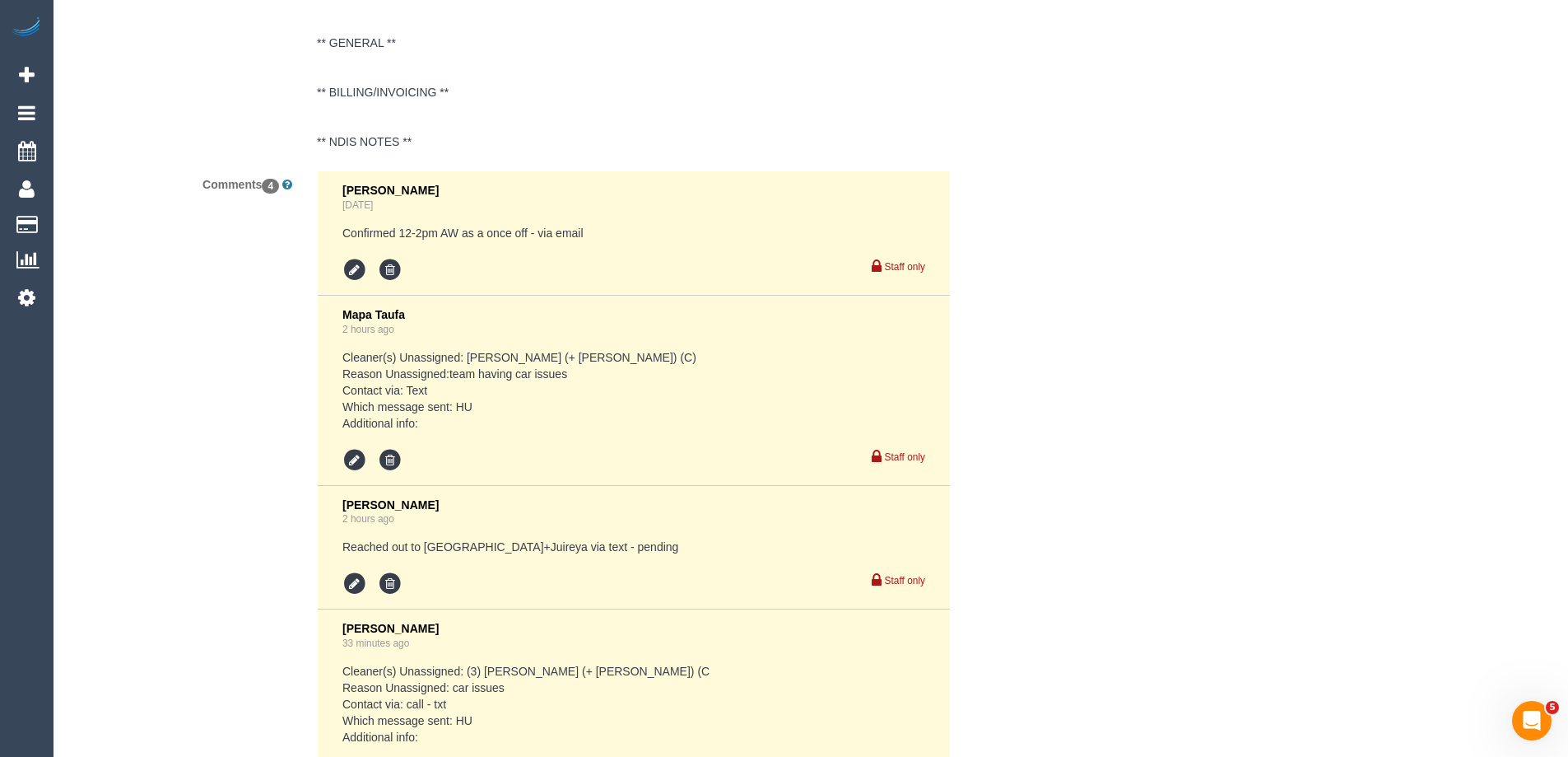
scroll to position [3433, 0]
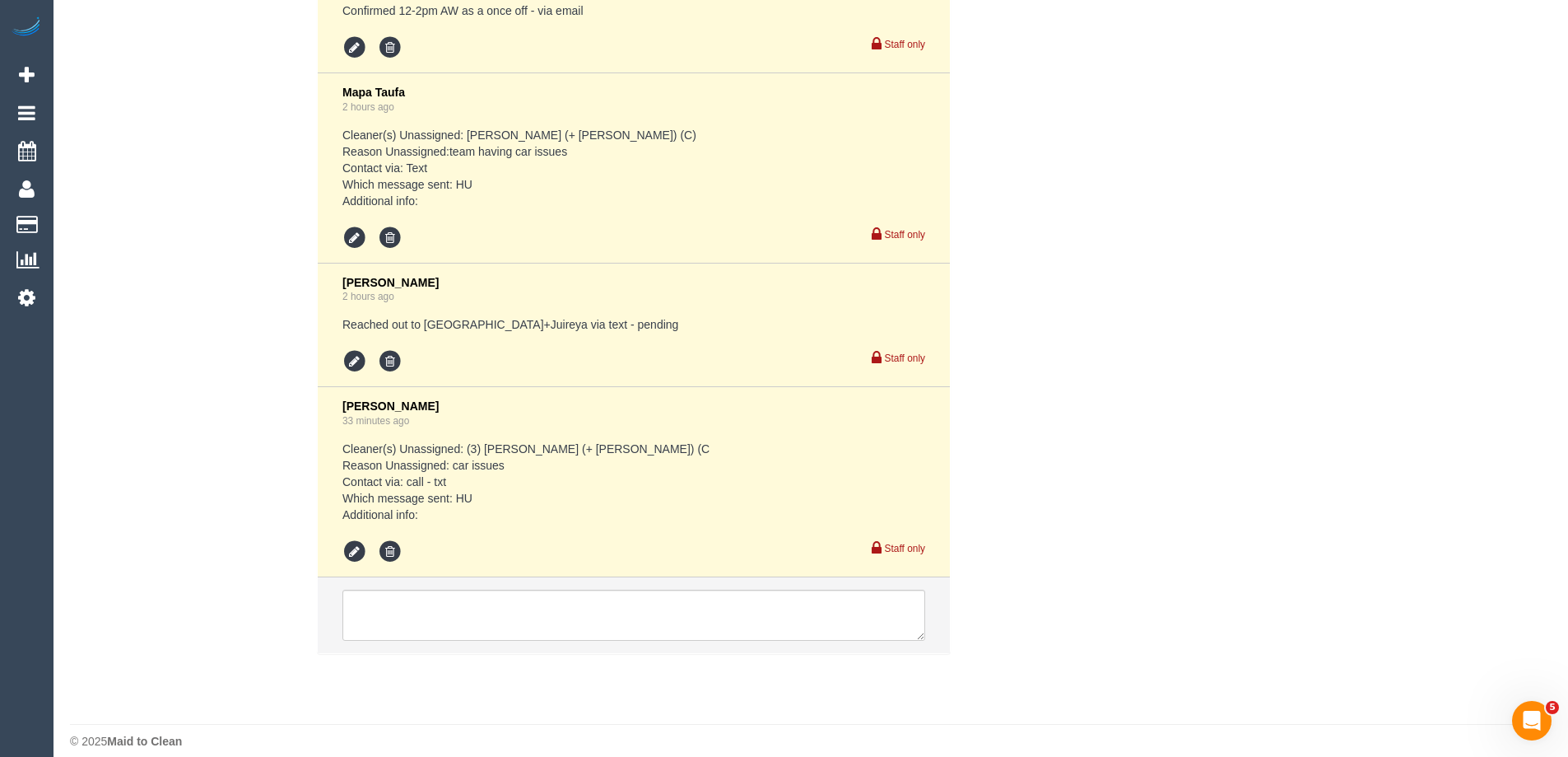
type textarea "*Cover*"
click at [385, 614] on textarea at bounding box center [633, 614] width 582 height 51
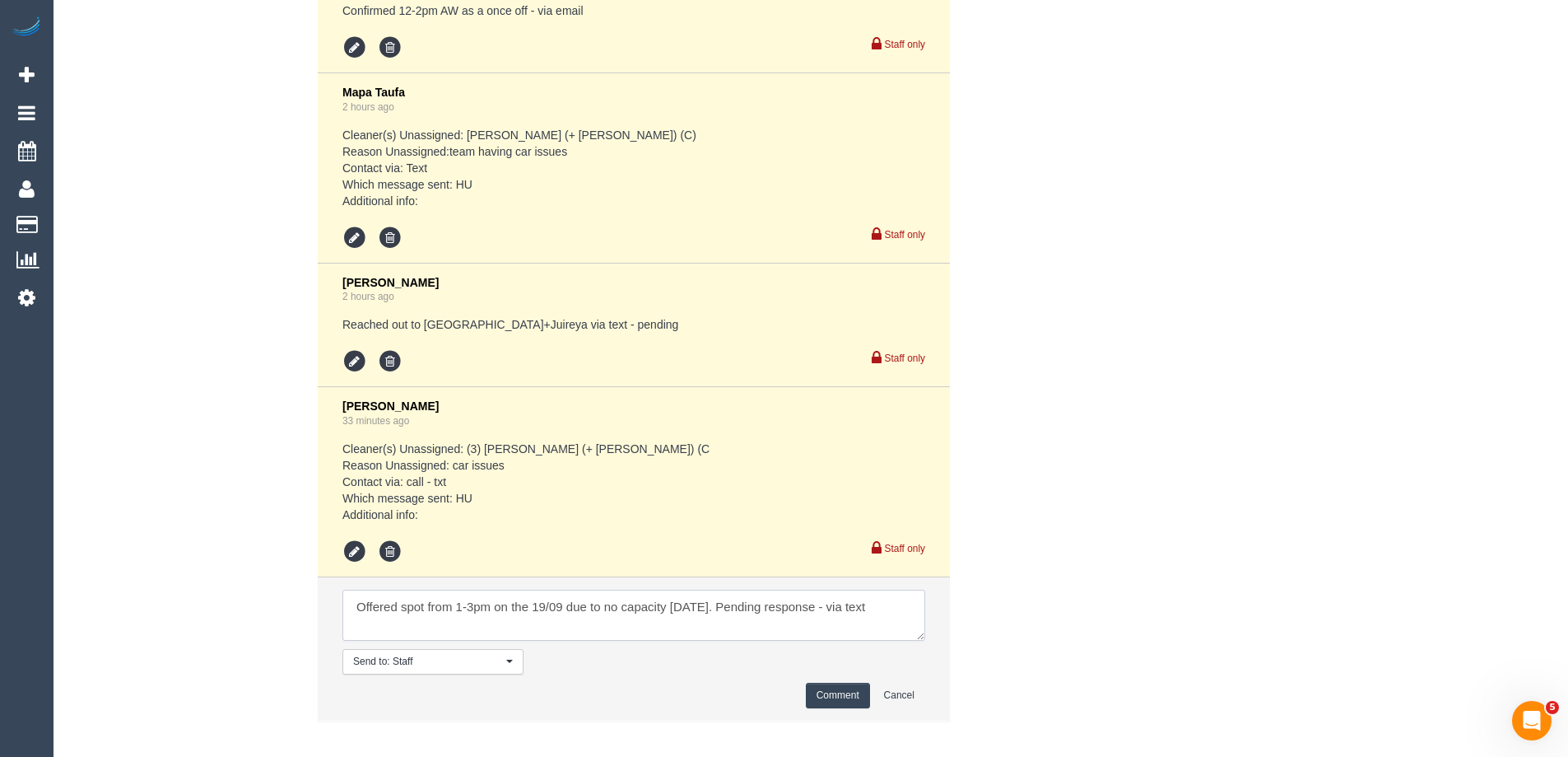
type textarea "Offered spot from 1-3pm on the 19/09 due to no capacity today. Pending response…"
click at [821, 683] on button "Comment" at bounding box center [837, 695] width 64 height 25
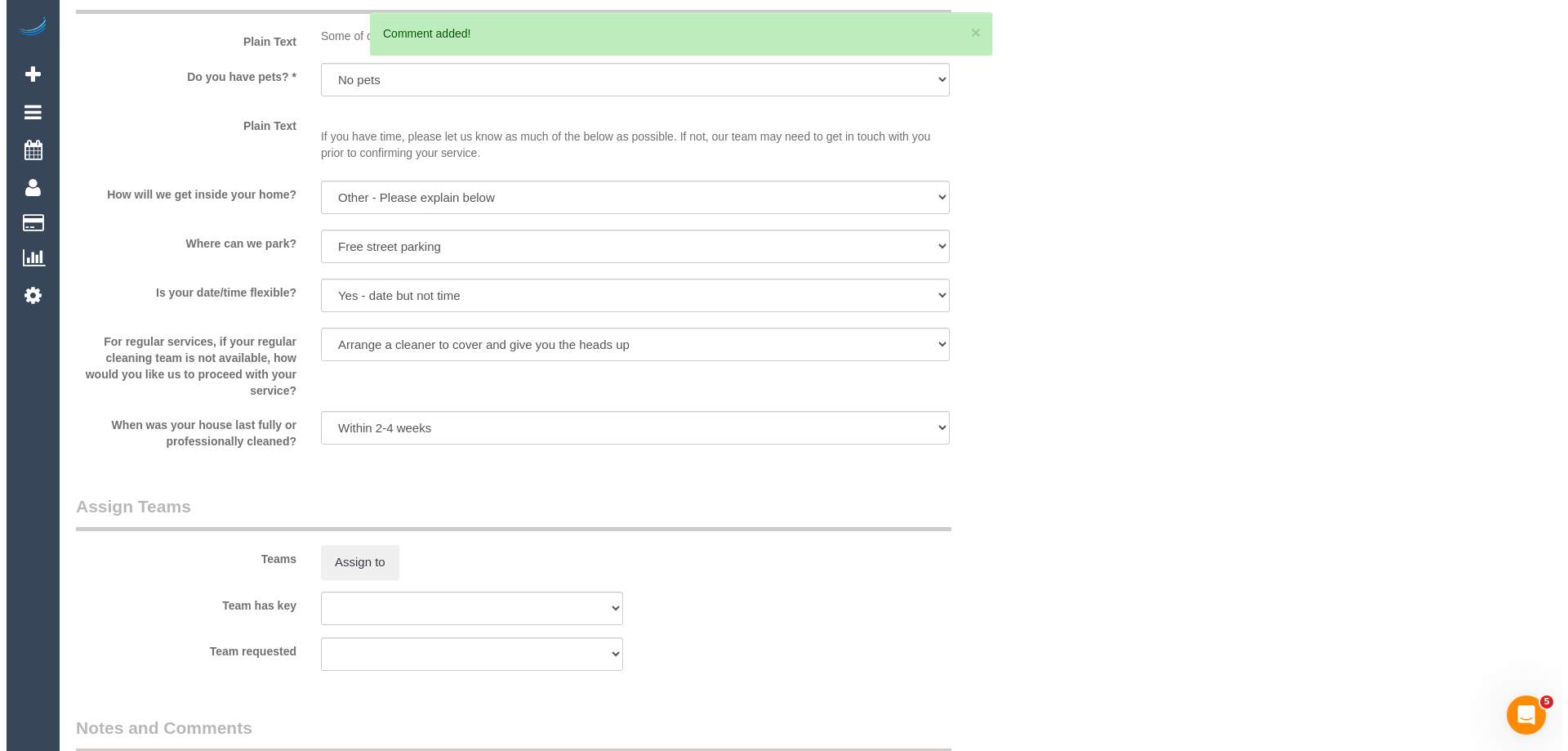
scroll to position [2140, 0]
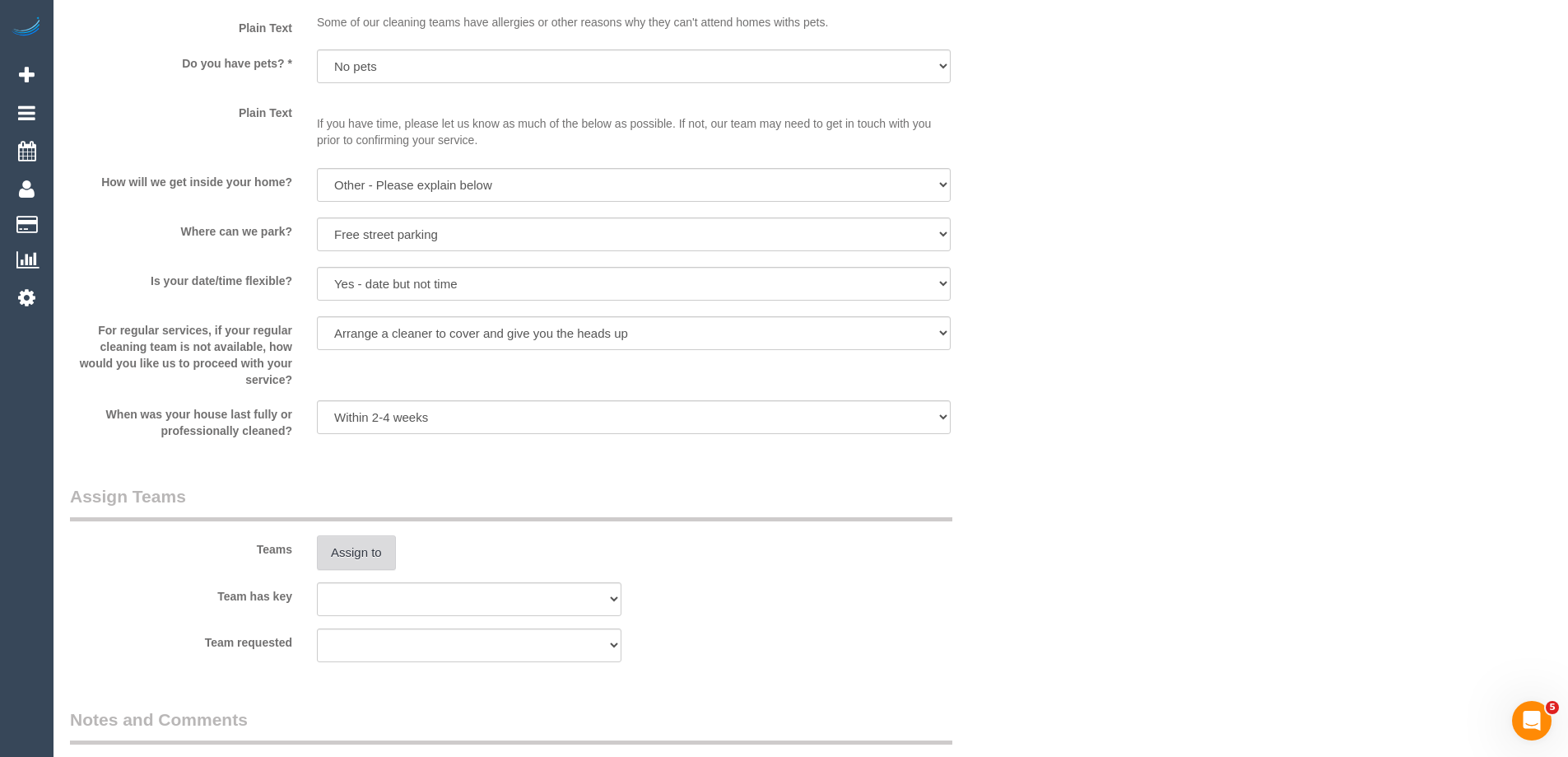
click at [346, 554] on button "Assign to" at bounding box center [356, 553] width 79 height 35
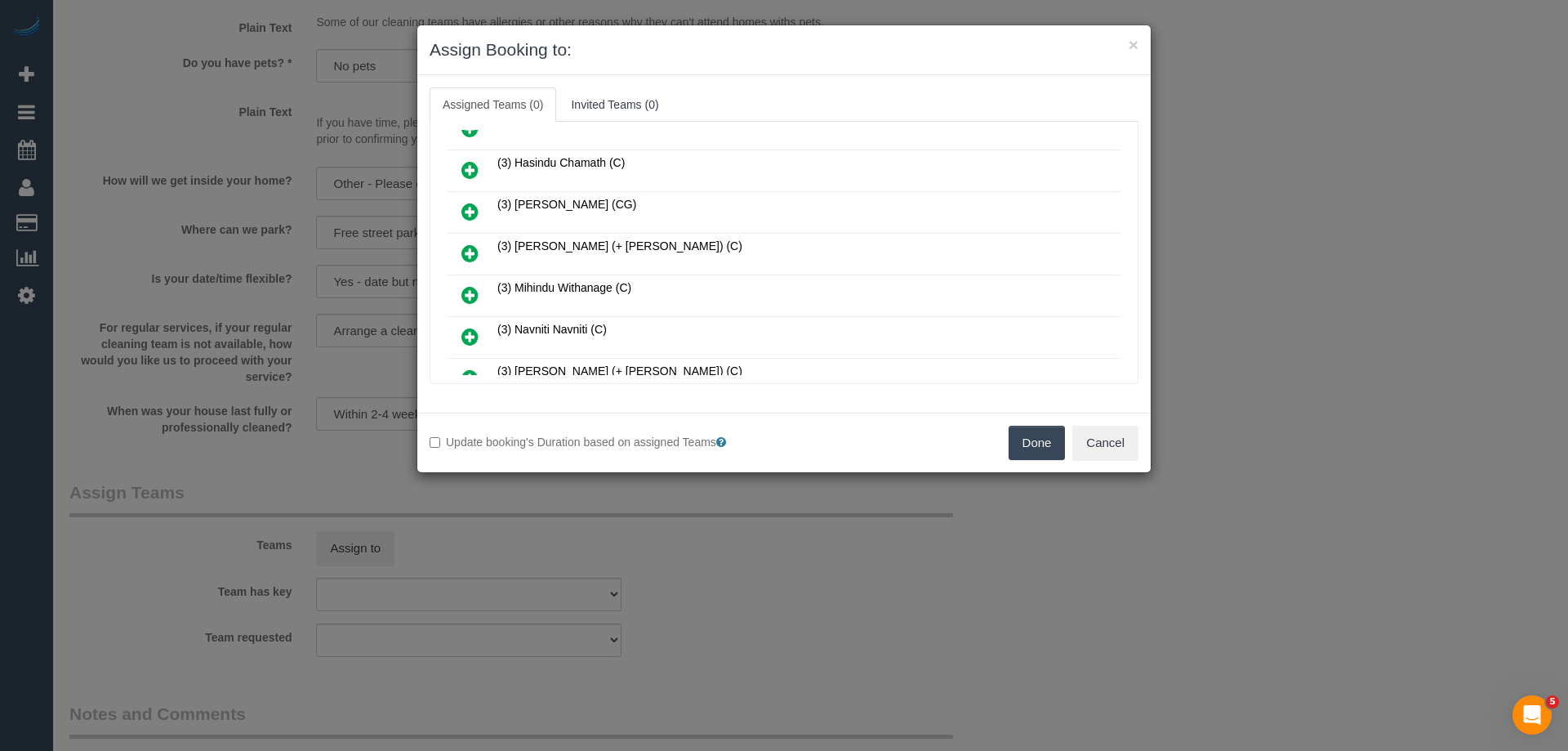
scroll to position [653, 0]
click at [461, 291] on link at bounding box center [469, 297] width 38 height 33
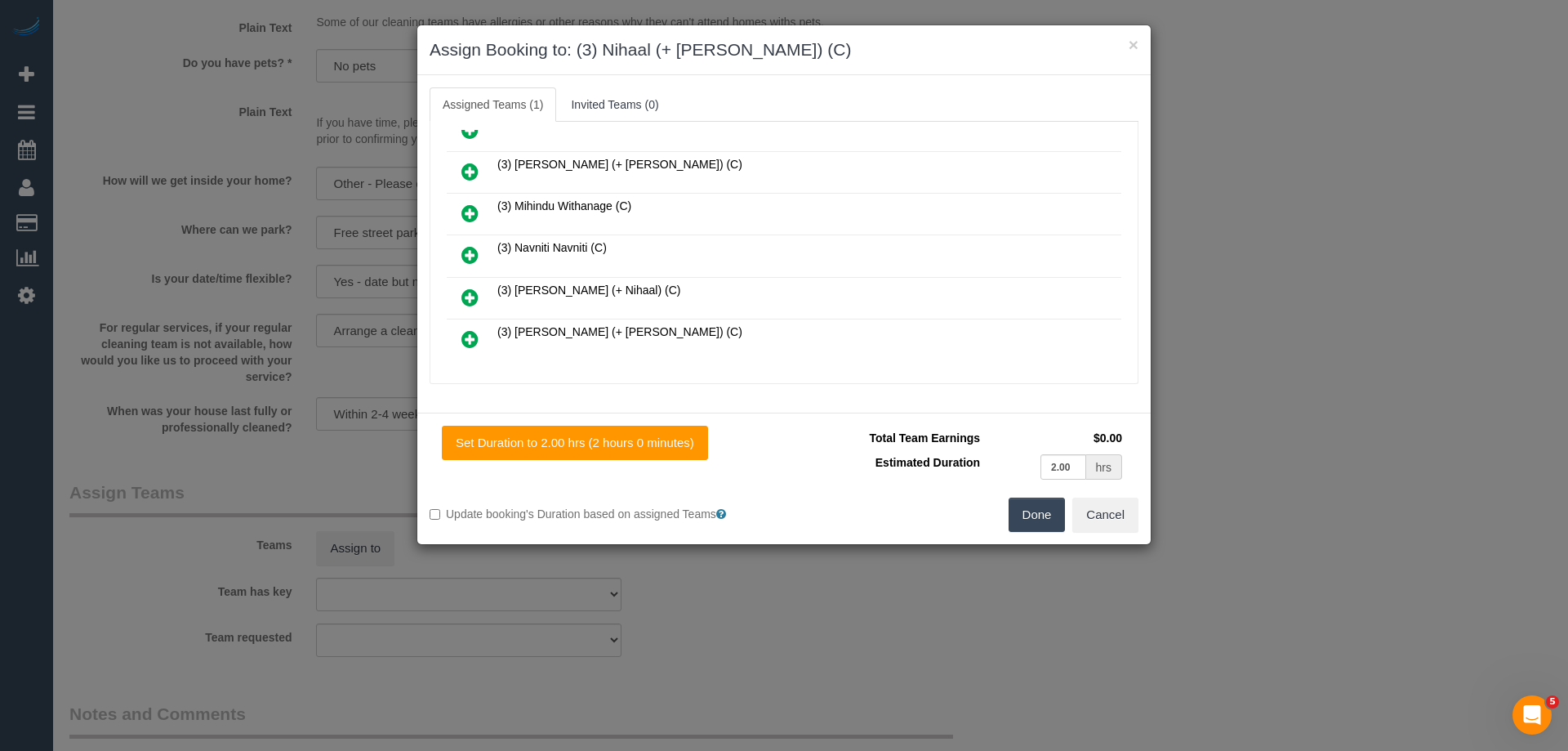
click at [461, 291] on link at bounding box center [469, 298] width 38 height 33
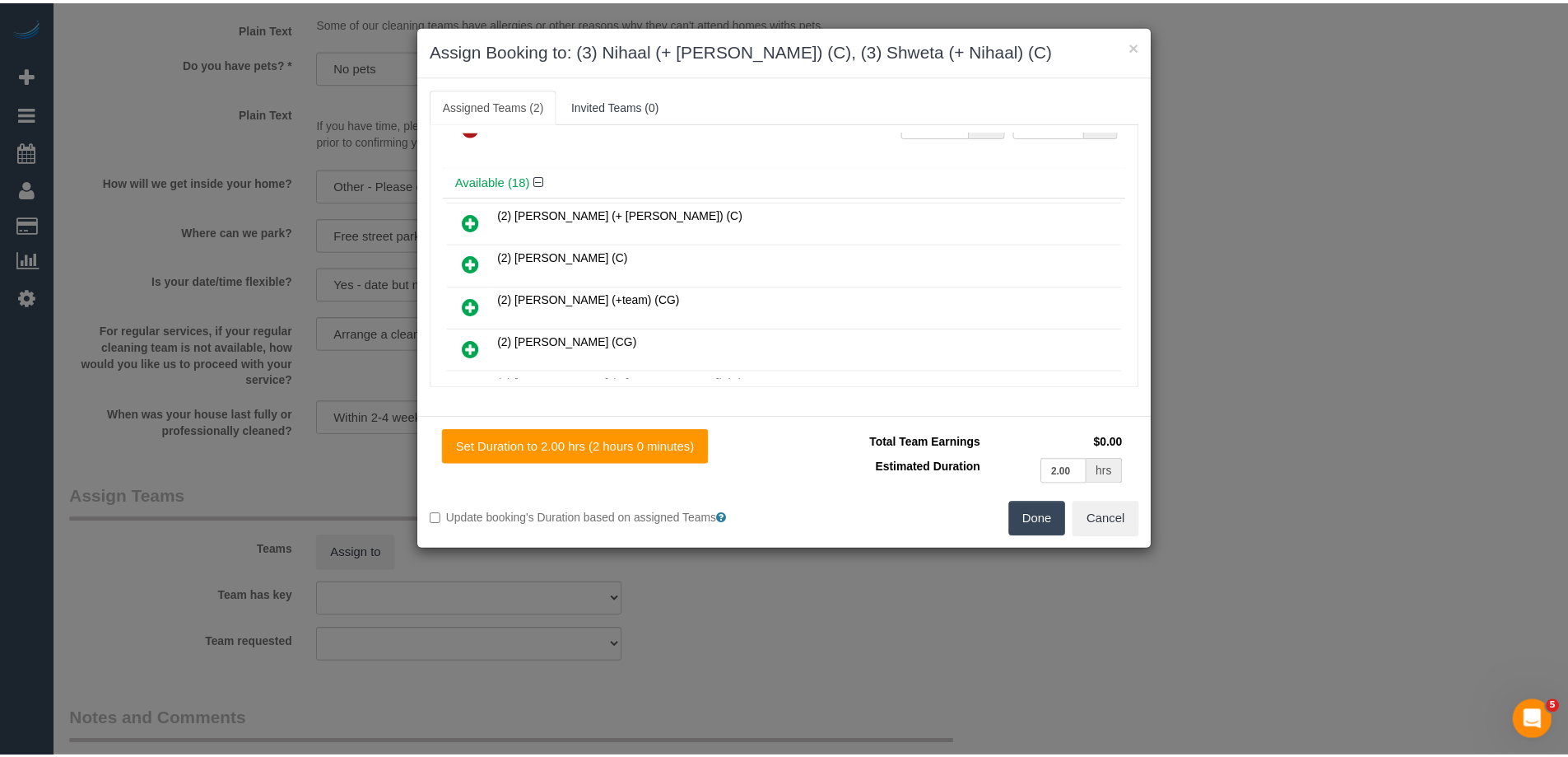
scroll to position [0, 0]
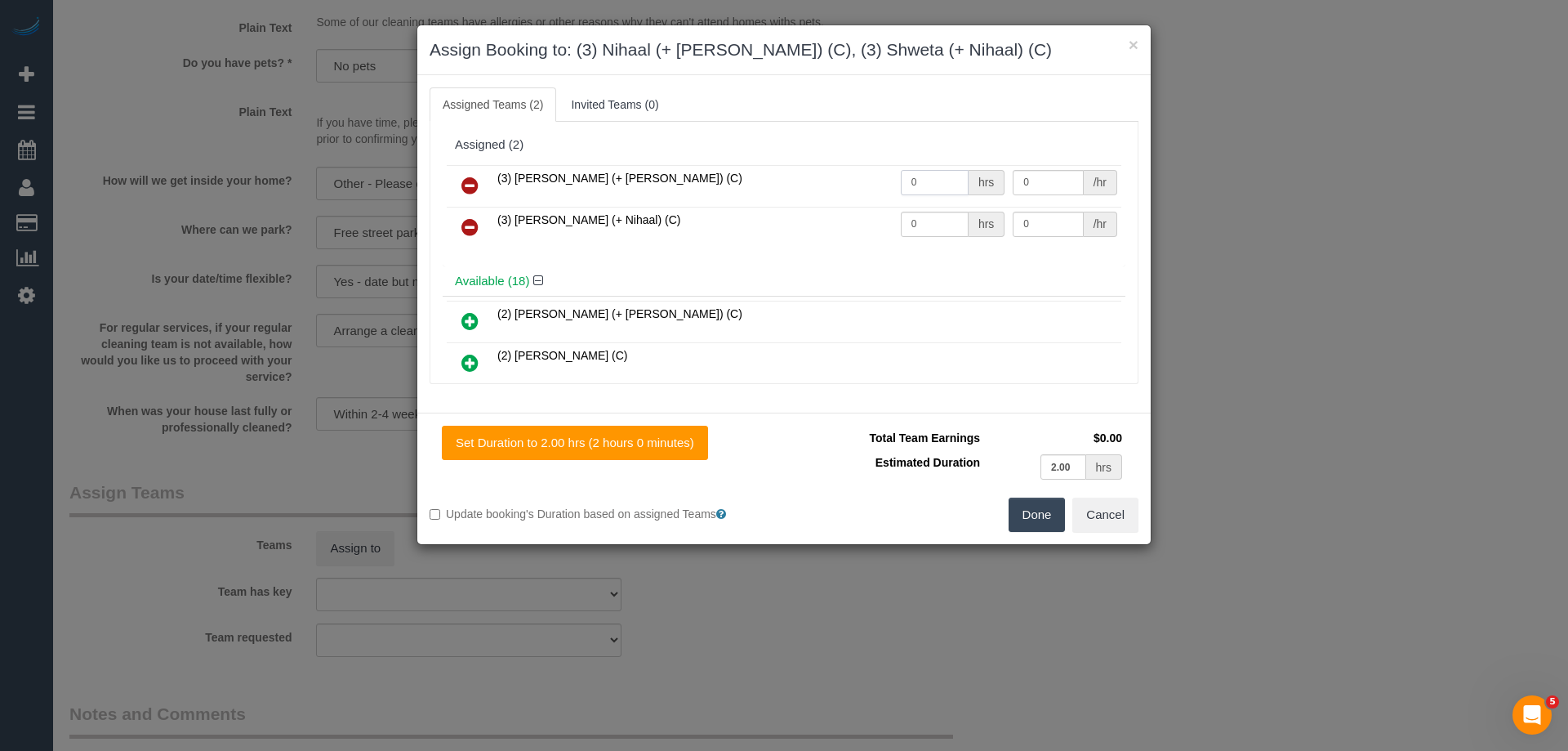
drag, startPoint x: 941, startPoint y: 173, endPoint x: 814, endPoint y: 175, distance: 127.0
click at [840, 176] on tr "(3) Nihaal (+ Shweta) (C) 0 hrs 0 /hr" at bounding box center [784, 185] width 675 height 42
type input "2"
drag, startPoint x: 932, startPoint y: 216, endPoint x: 824, endPoint y: 216, distance: 108.0
click at [901, 219] on input "0" at bounding box center [934, 223] width 68 height 25
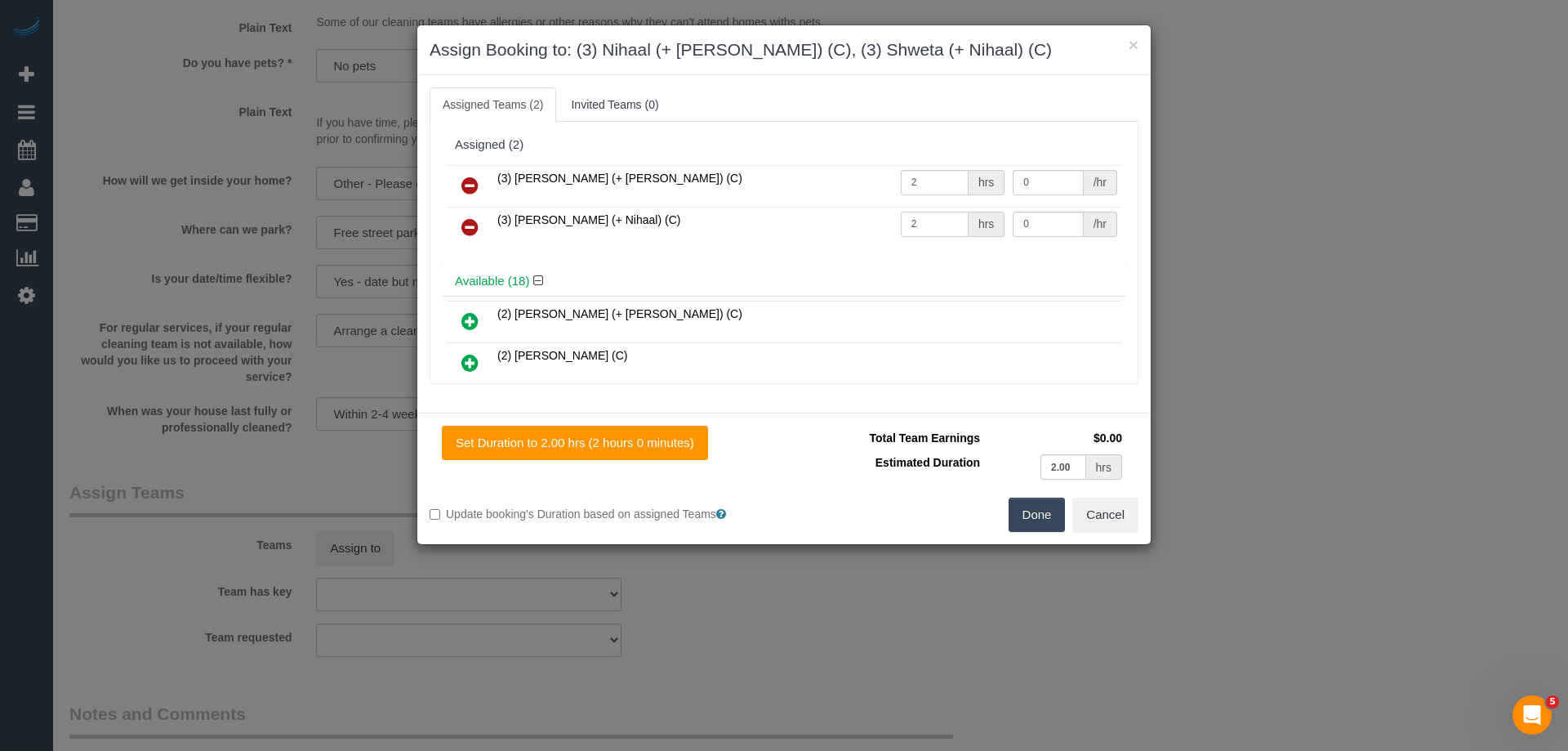
type input "2"
drag, startPoint x: 1056, startPoint y: 223, endPoint x: 944, endPoint y: 204, distance: 113.6
click at [945, 205] on tbody "(3) Nihaal (+ Shweta) (C) 2 hrs 0 /hr (3) Shweta (+ Nihaal) (C) 2 hrs 0 /hr" at bounding box center [784, 207] width 675 height 84
type input "35"
drag, startPoint x: 1052, startPoint y: 185, endPoint x: 867, endPoint y: 177, distance: 185.2
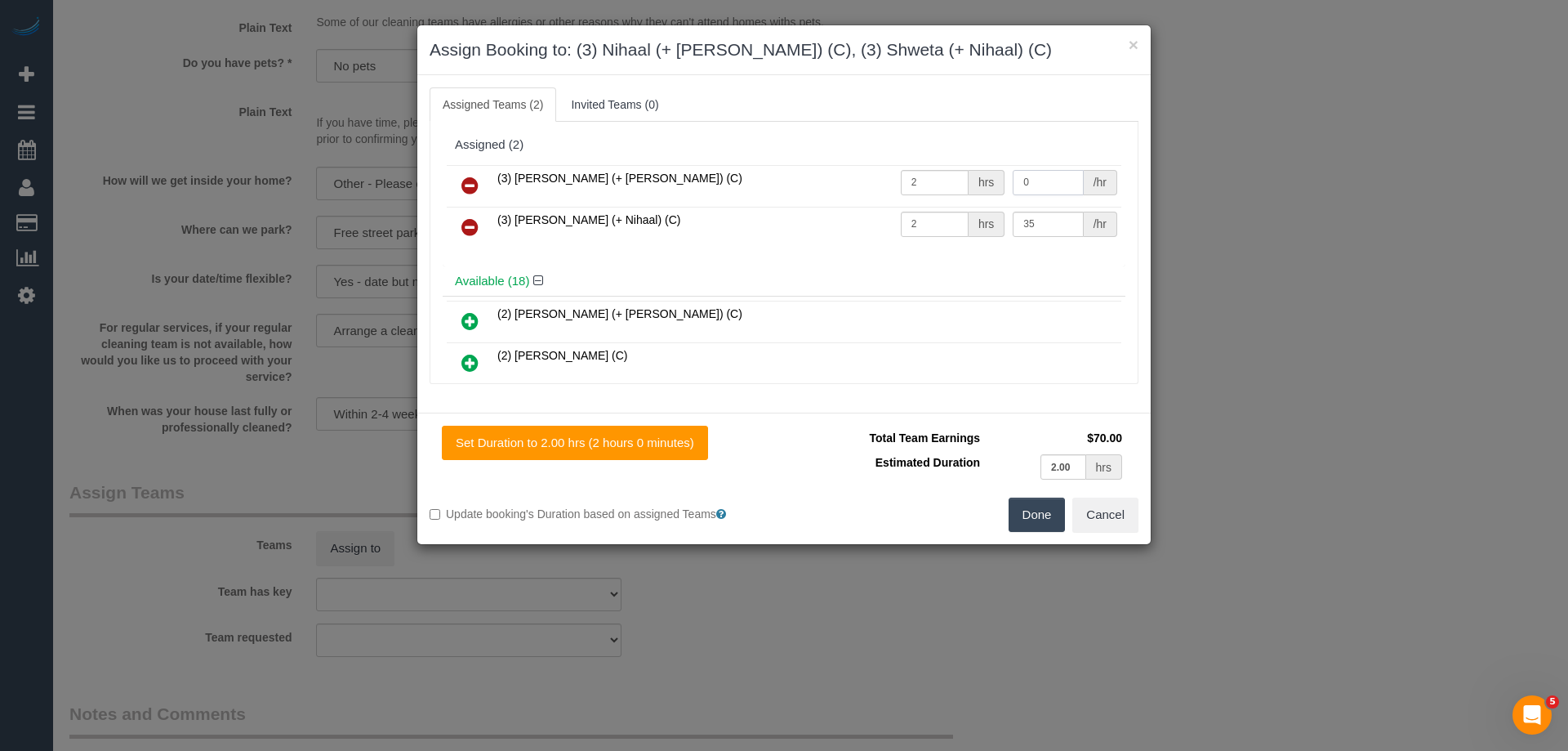
click at [935, 183] on tr "(3) Nihaal (+ Shweta) (C) 2 hrs 0 /hr" at bounding box center [784, 185] width 675 height 42
type input "35"
click at [1046, 511] on button "Done" at bounding box center [1037, 515] width 57 height 34
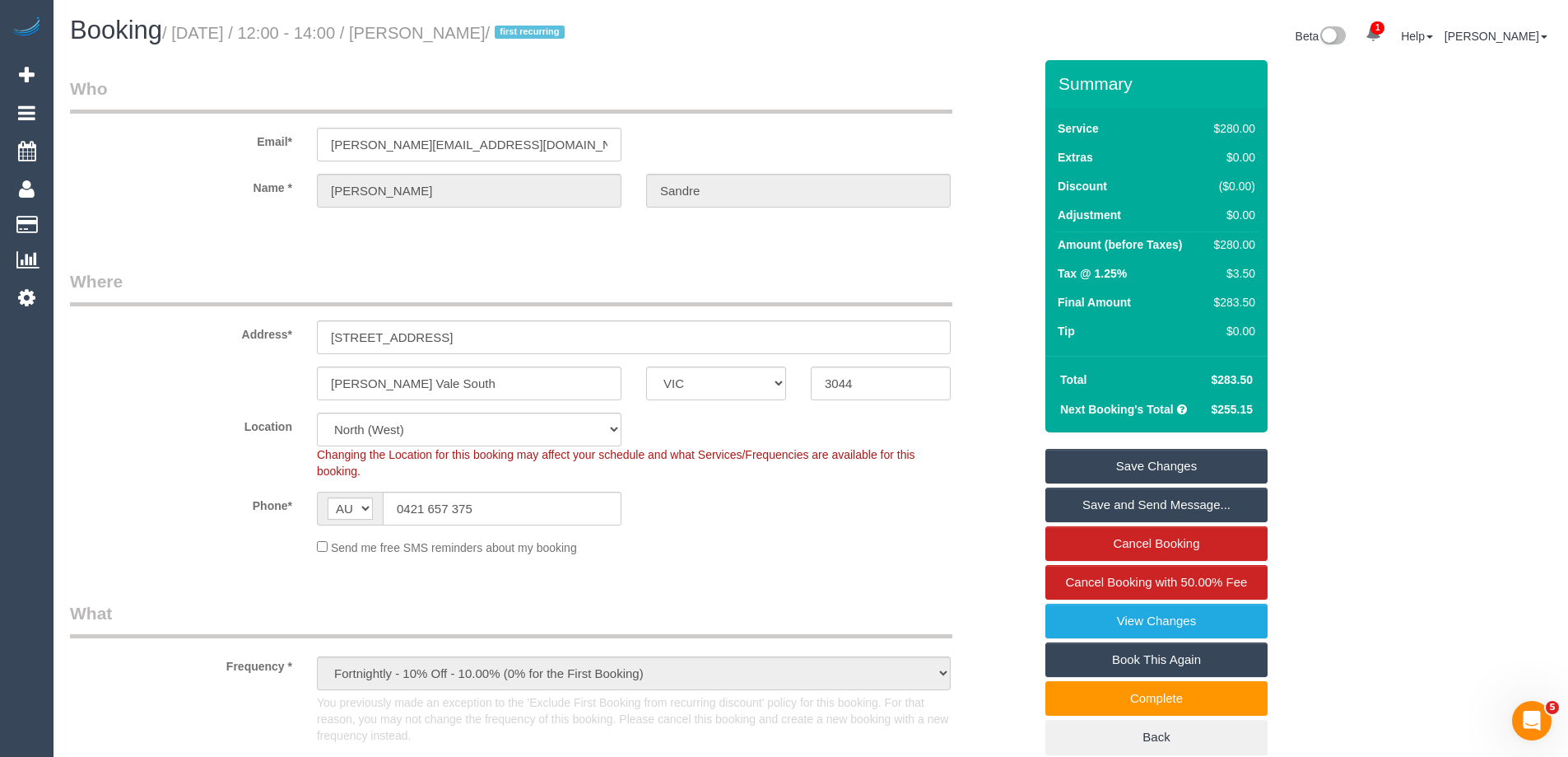
drag, startPoint x: 547, startPoint y: 36, endPoint x: 457, endPoint y: 28, distance: 90.4
click at [457, 28] on small "/ September 18, 2025 / 12:00 - 14:00 / Josh Sandre / first recurring" at bounding box center [366, 32] width 407 height 18
copy small "Josh Sandre"
click at [1080, 467] on link "Save Changes" at bounding box center [1156, 465] width 222 height 35
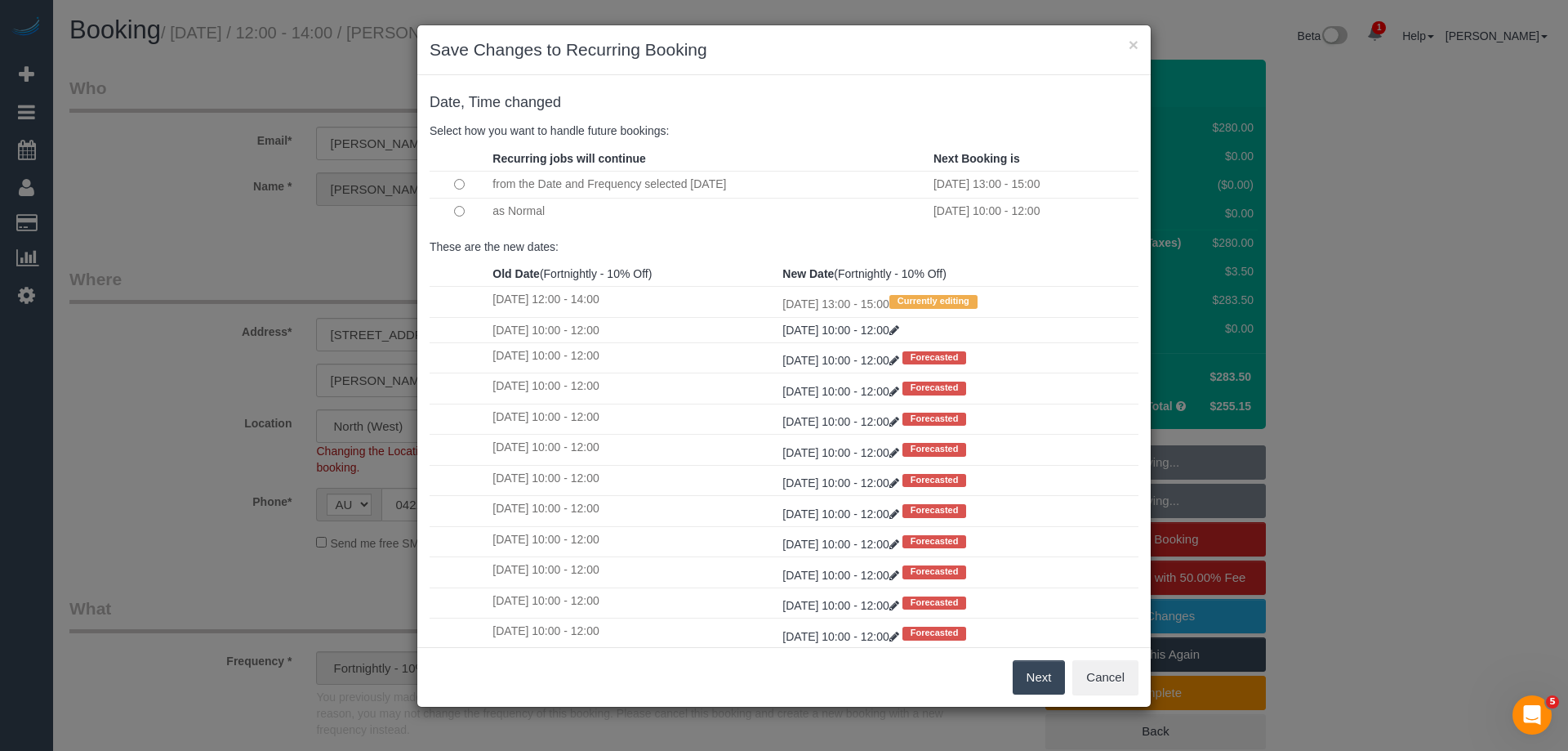
click at [1039, 678] on button "Next" at bounding box center [1039, 677] width 53 height 34
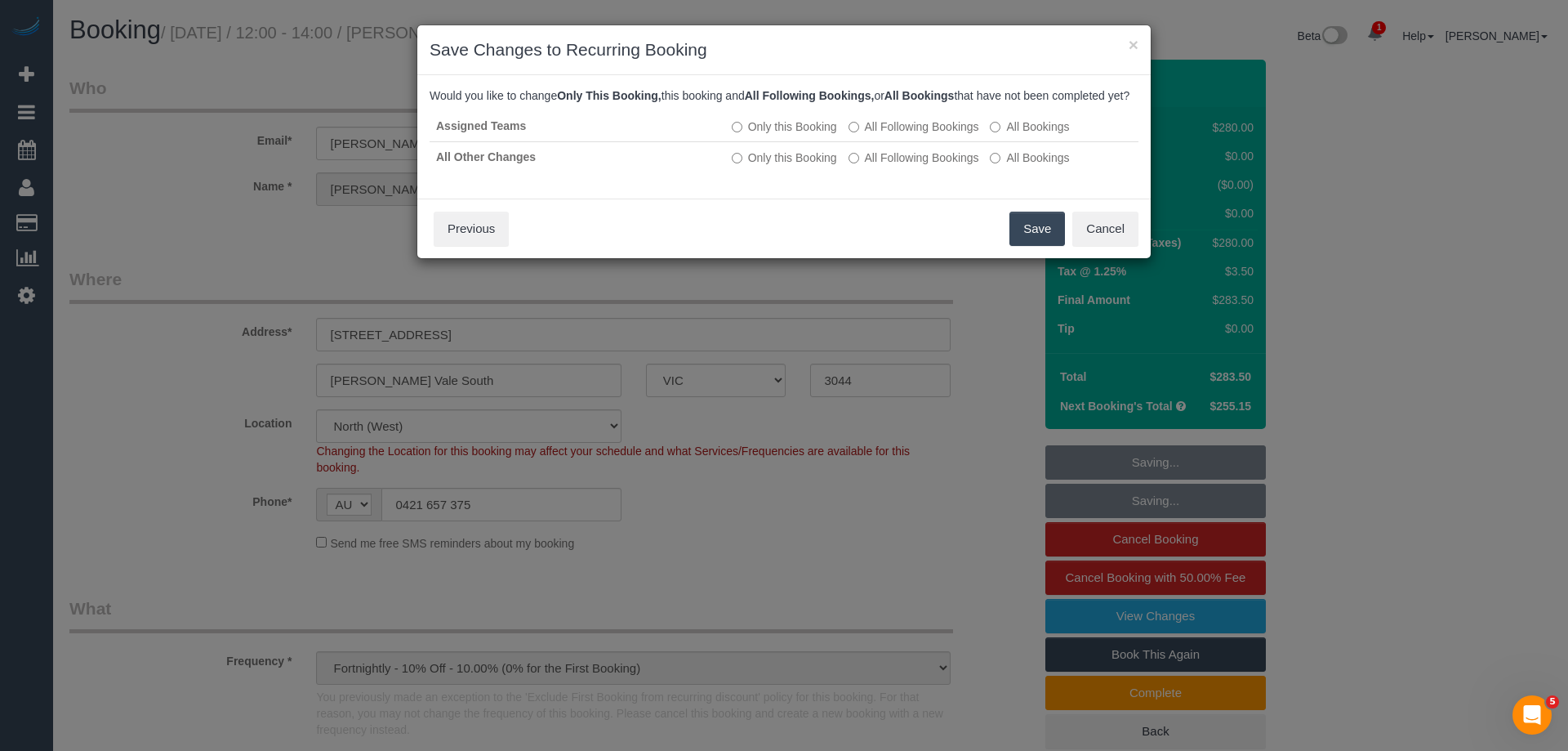
click at [1039, 238] on button "Save" at bounding box center [1038, 228] width 56 height 34
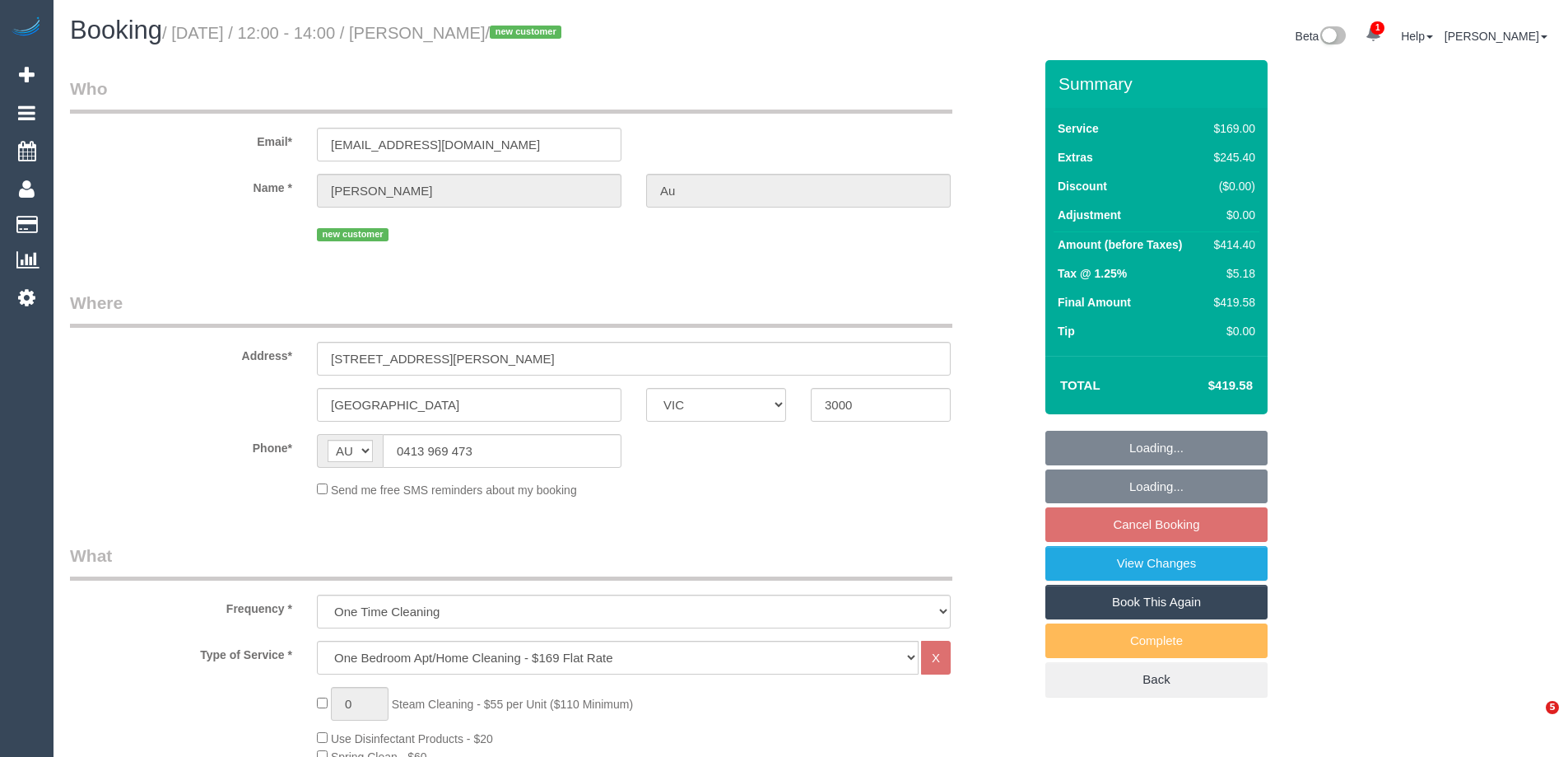
select select "VIC"
select select "string:stripe-pm_1S7lEz2GScqysDRVbos7a6rv"
select select "number:28"
select select "number:14"
select select "number:18"
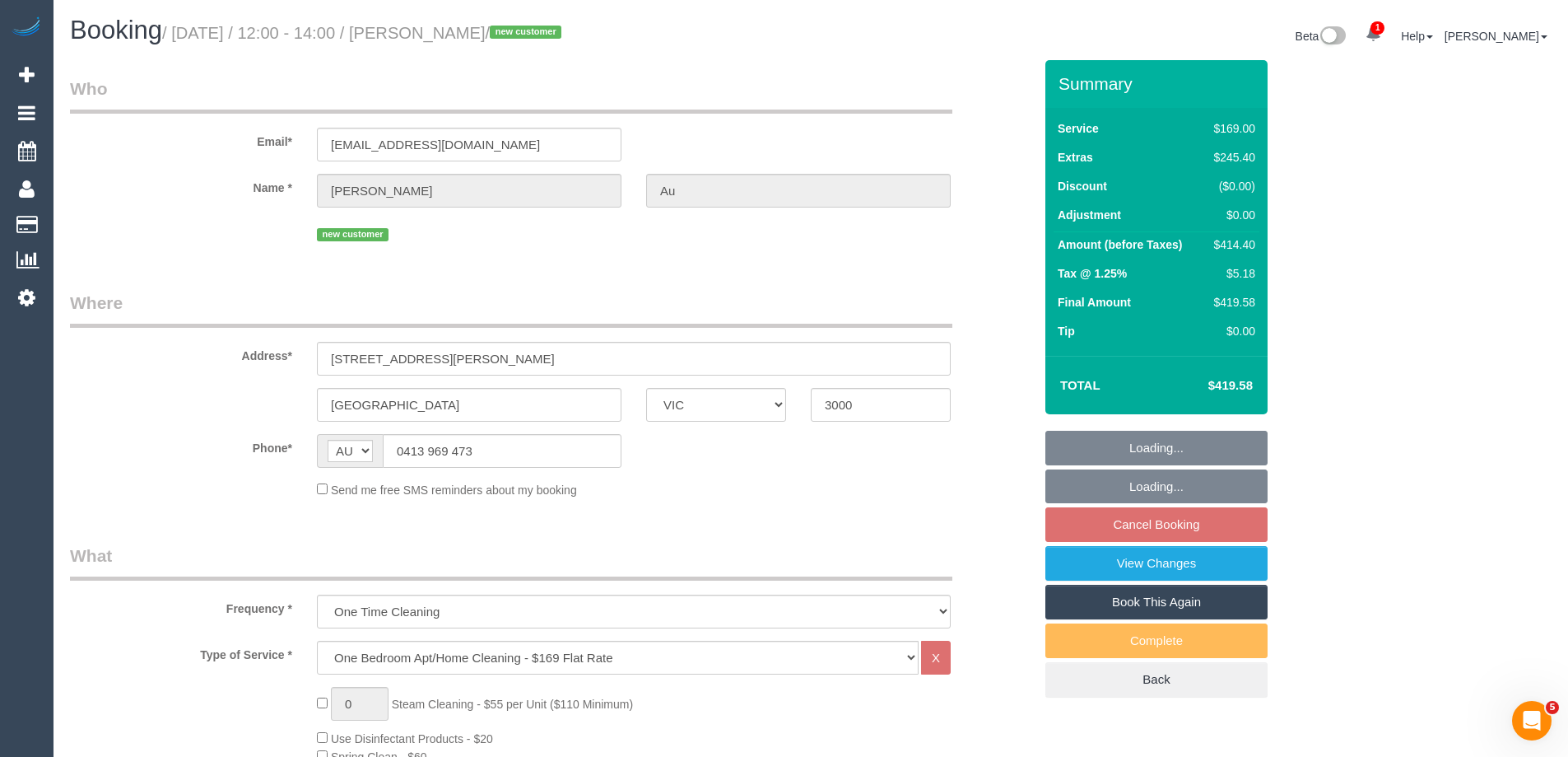
select select "number:25"
select select "number:26"
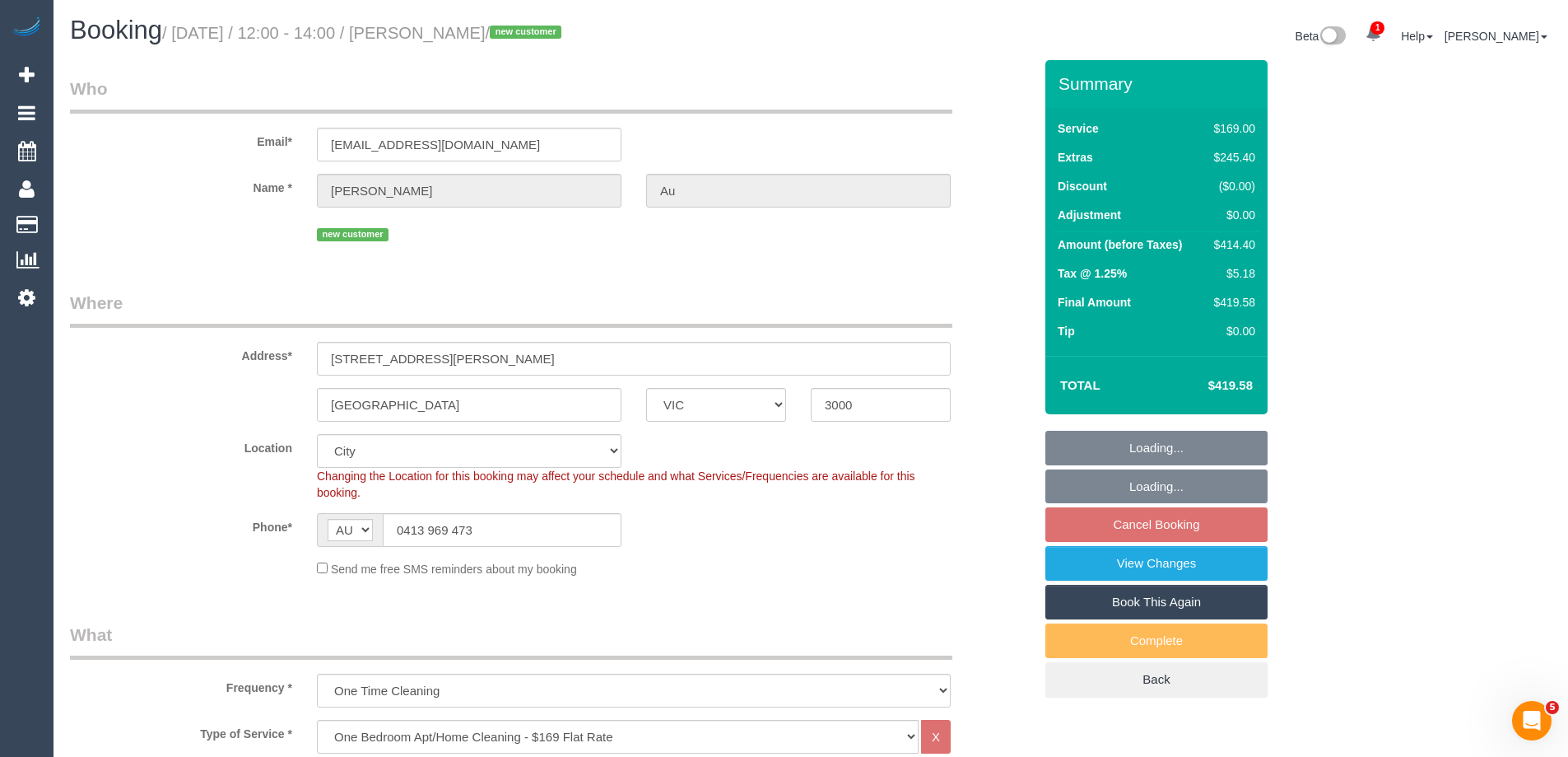
select select "object:849"
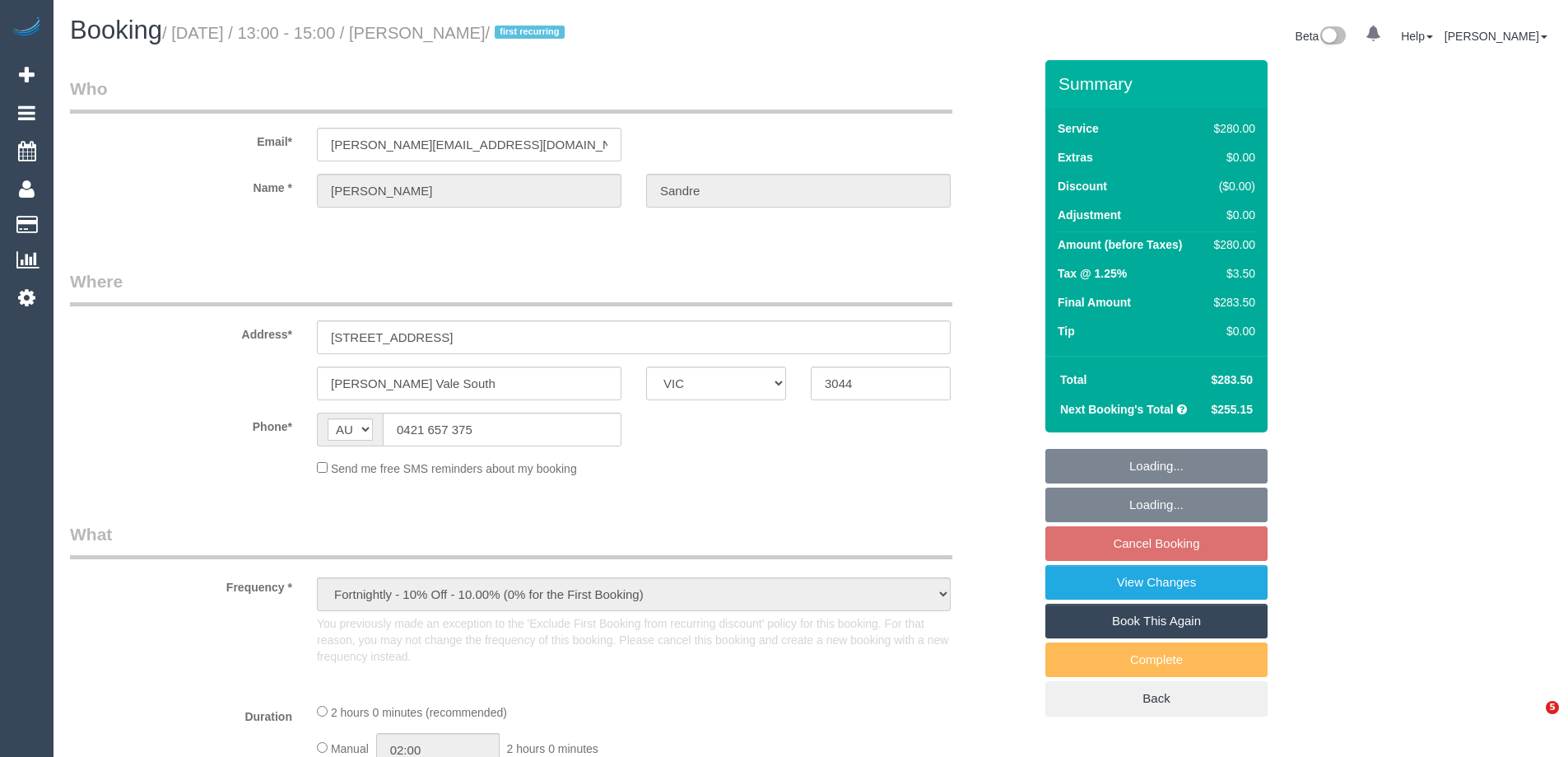
select select "VIC"
select select "string:stripe-pm_1Rz9Px2GScqysDRVLI7kEJzg"
select select "2"
select select "number:28"
select select "number:17"
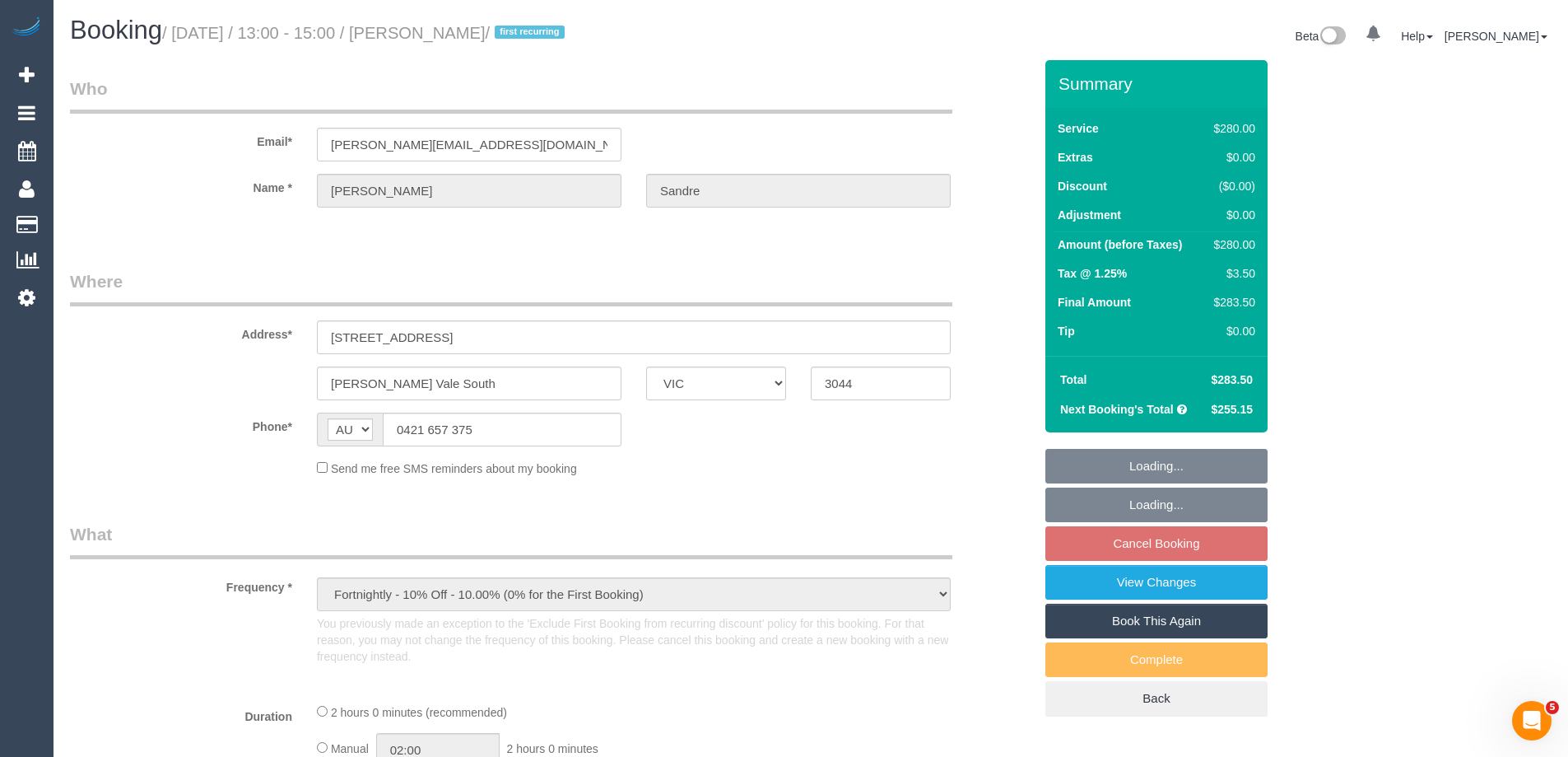
select select "number:19"
select select "number:23"
select select "number:34"
select select "number:12"
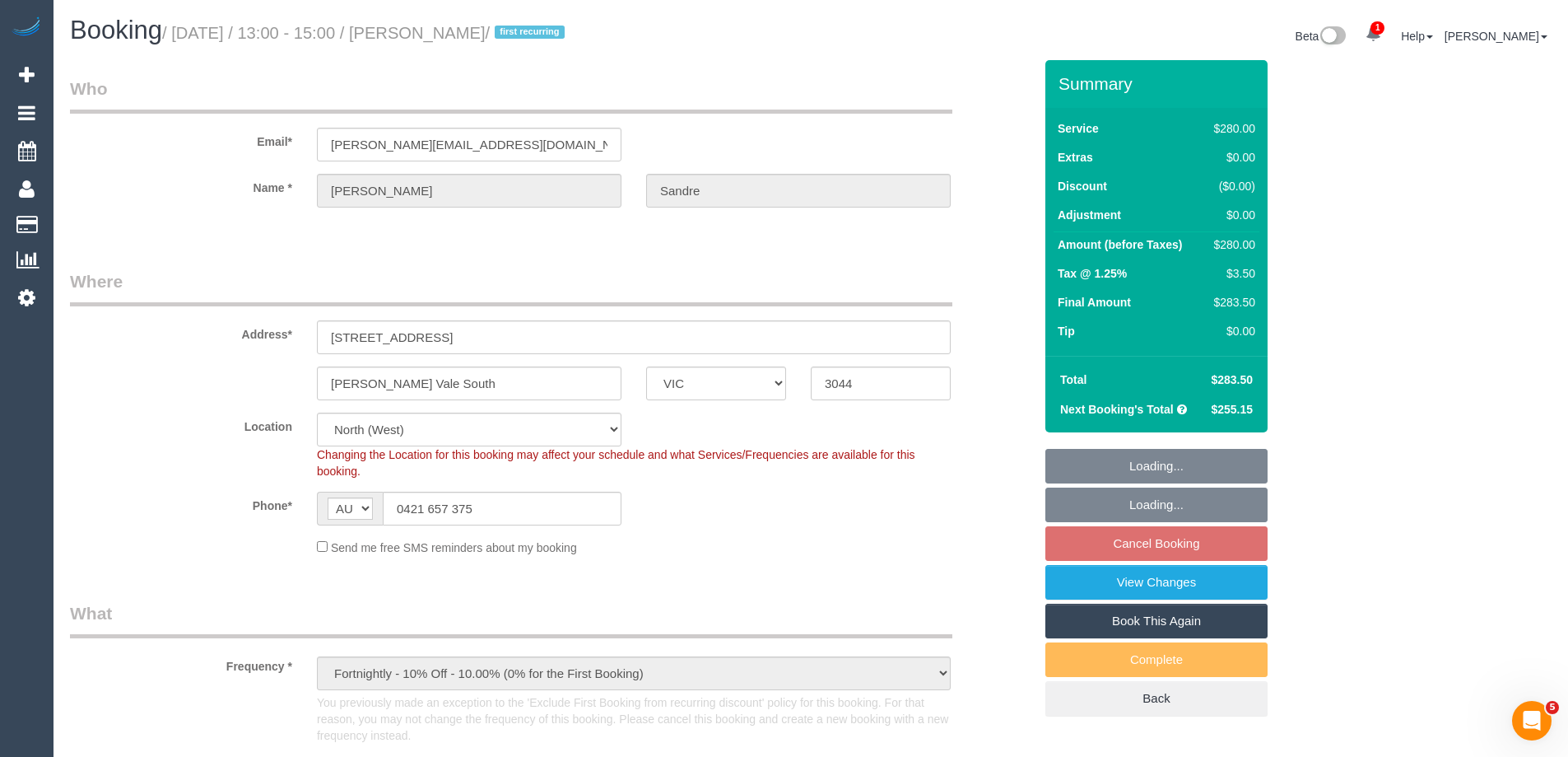
select select "object:1692"
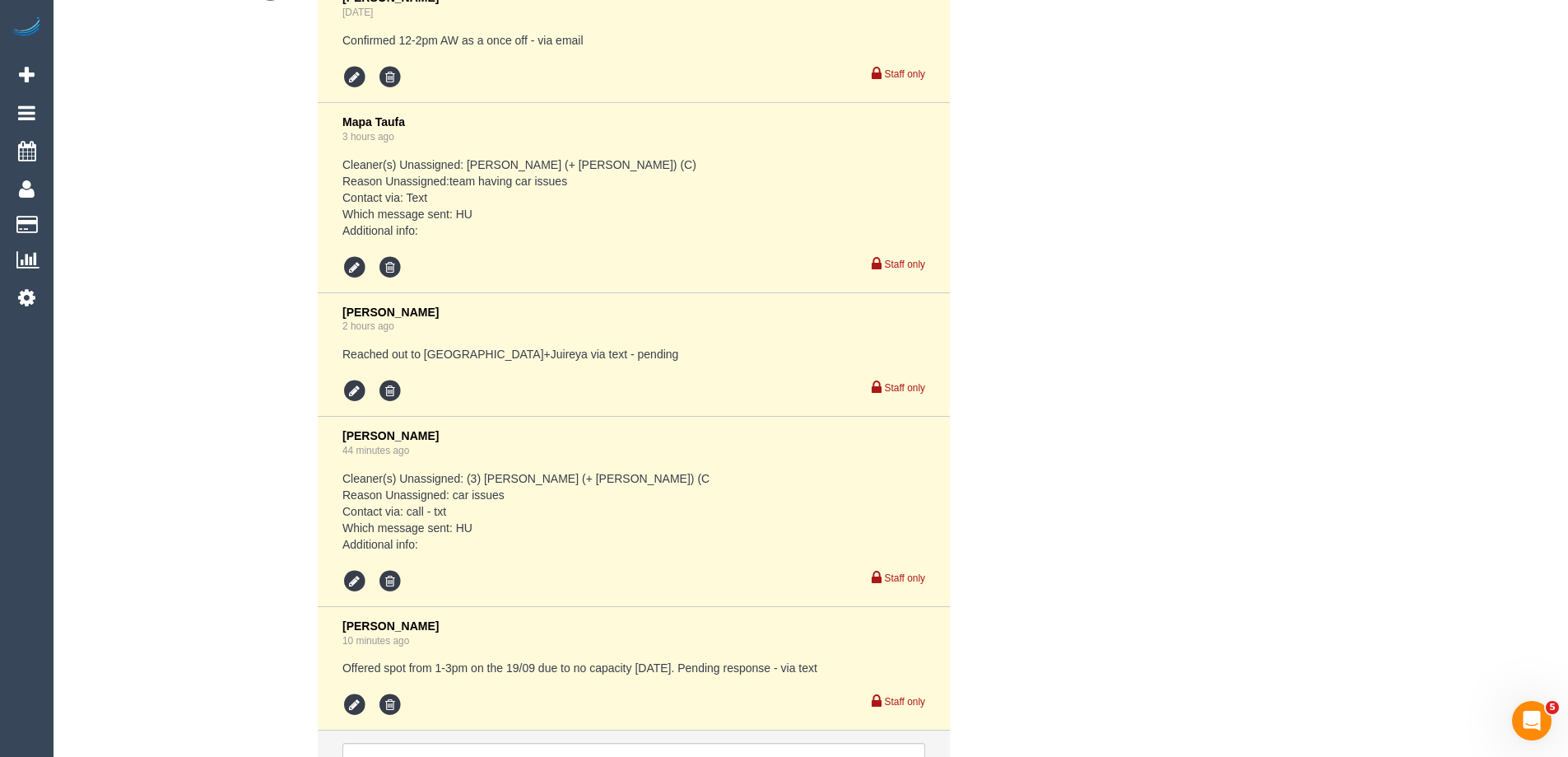
scroll to position [3557, 0]
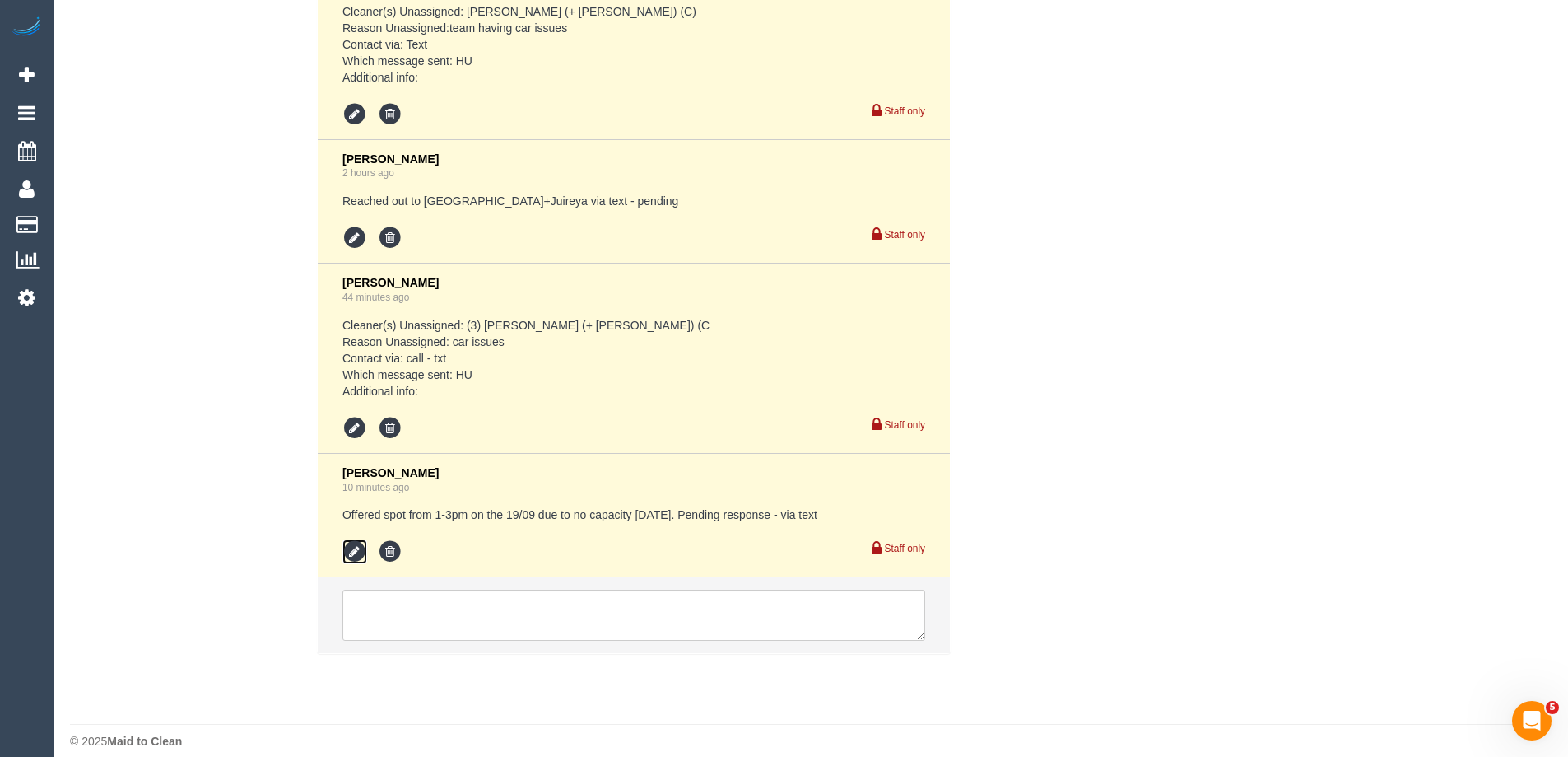
click at [352, 539] on icon at bounding box center [354, 552] width 24 height 24
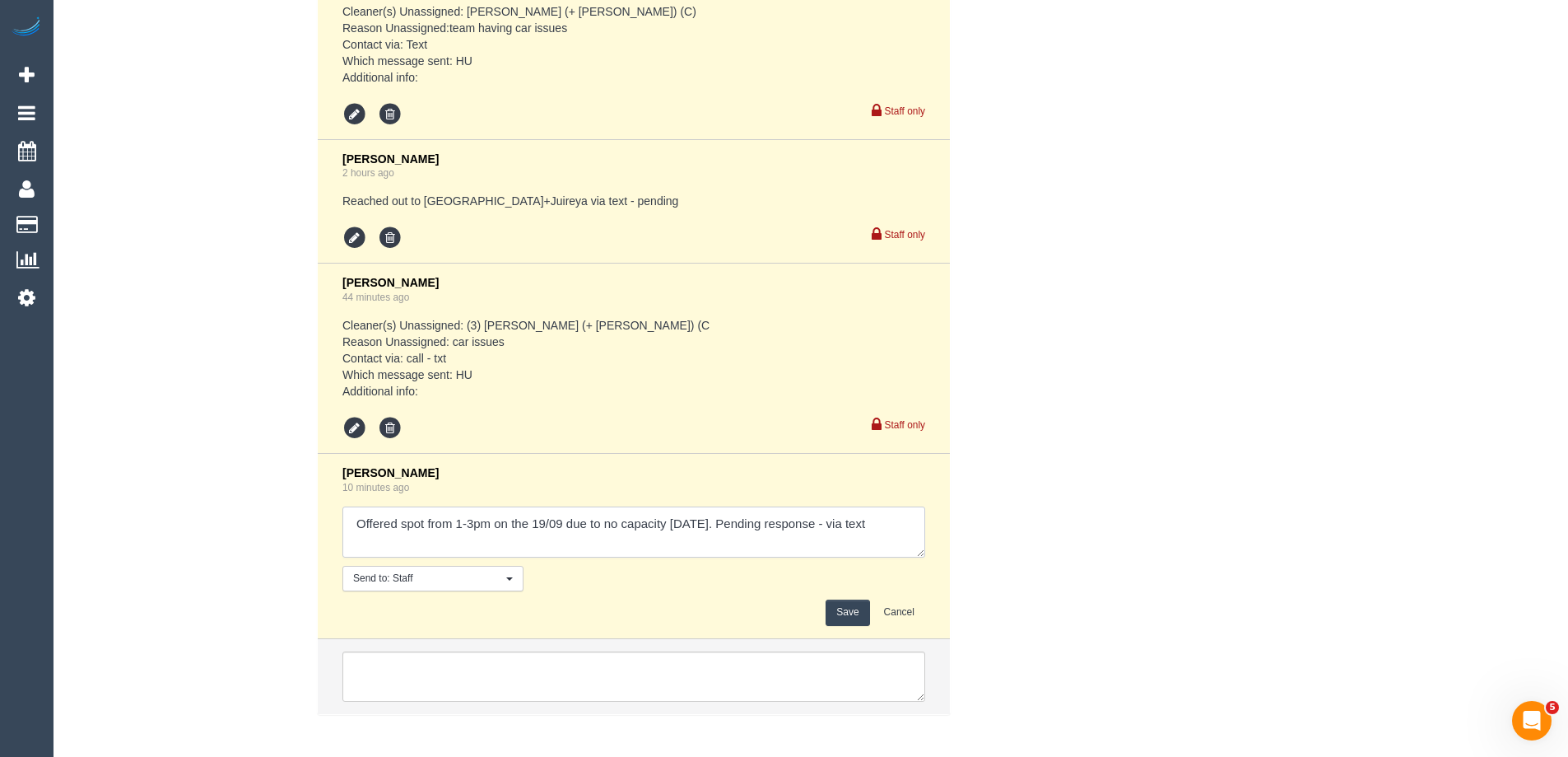
click at [815, 508] on textarea at bounding box center [633, 532] width 582 height 51
type textarea "Offered spot from 1-3pm on the 19/09 due to no capacity today. Pending response…"
click at [860, 599] on button "Save" at bounding box center [847, 612] width 44 height 25
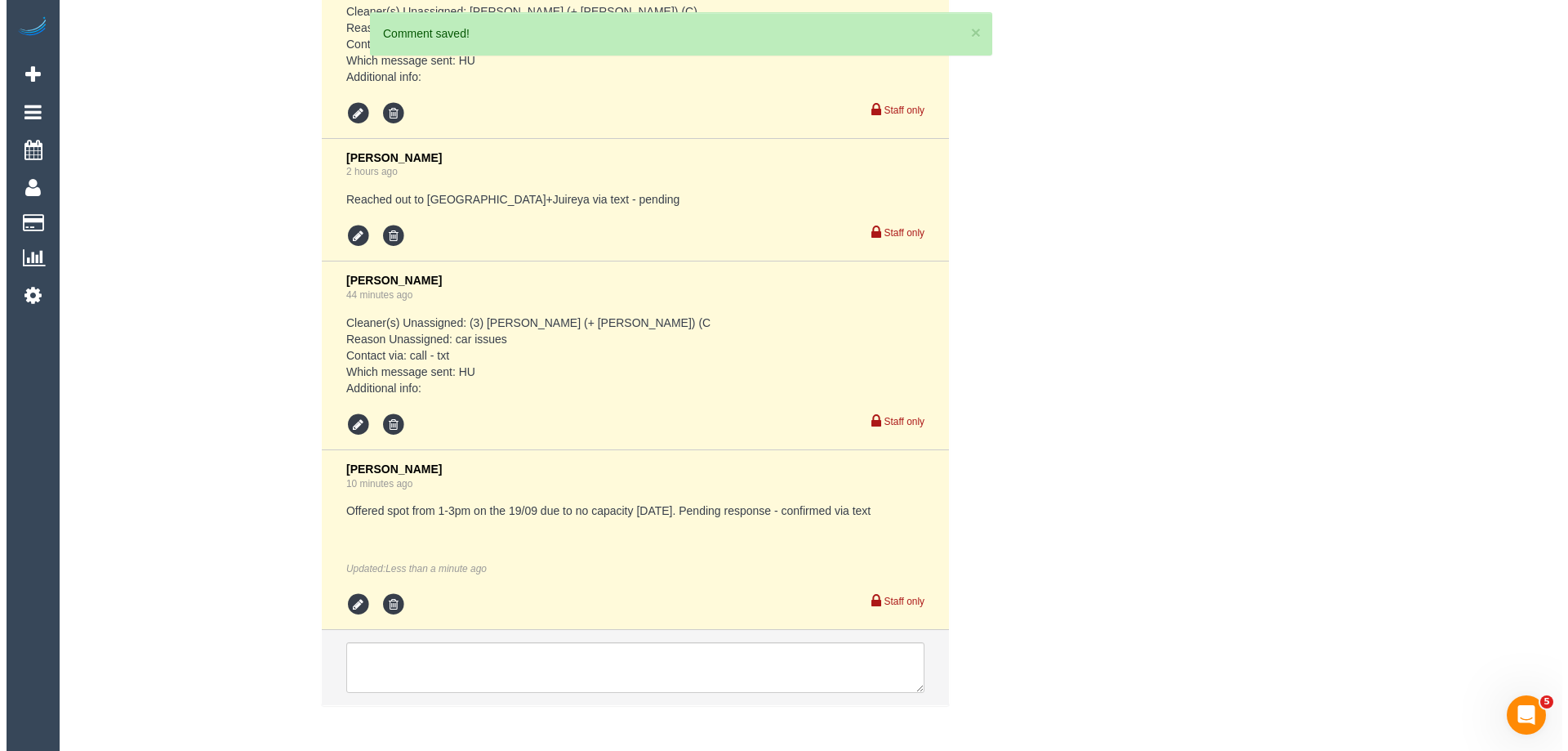
scroll to position [0, 0]
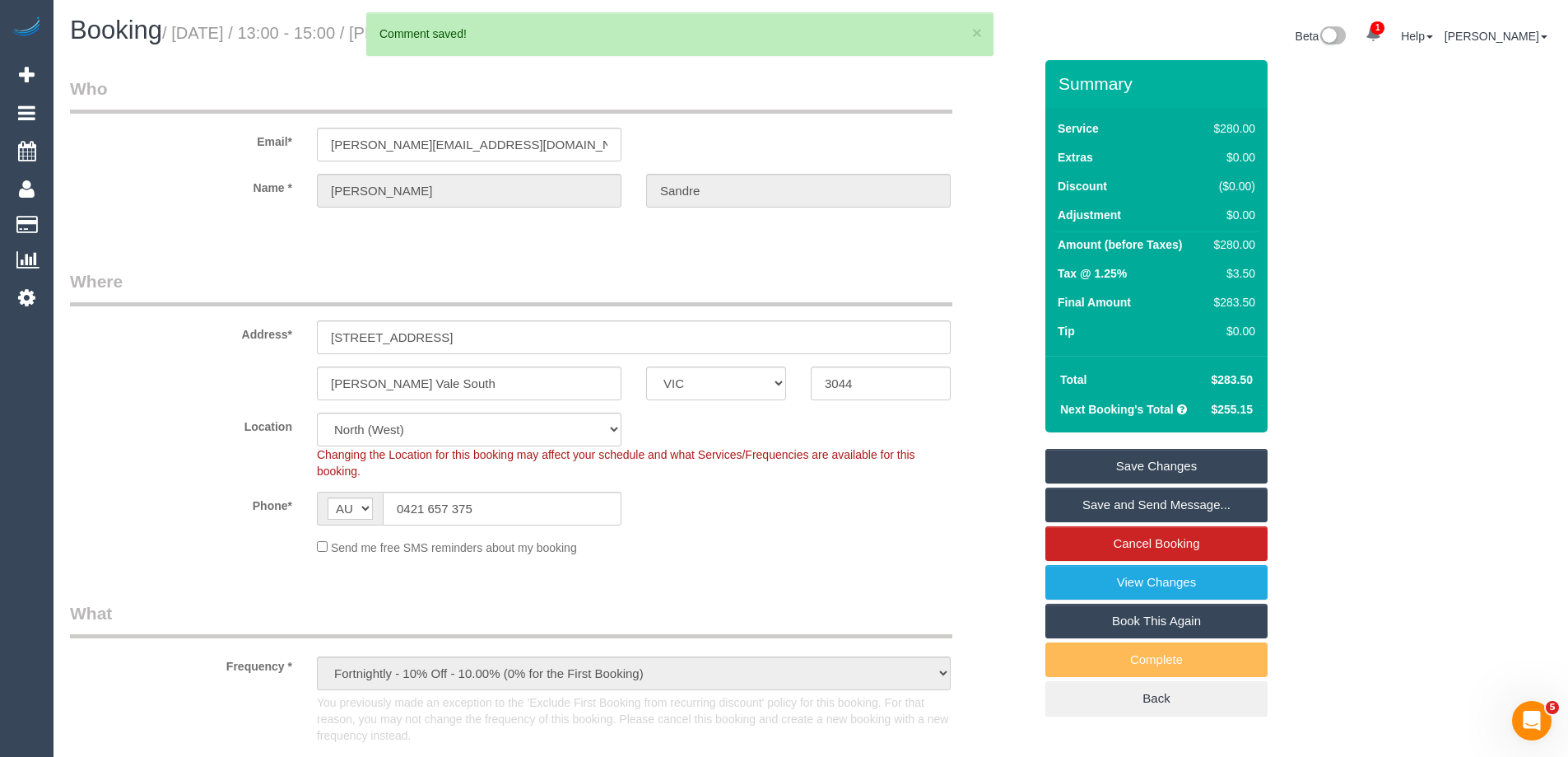
click at [1104, 502] on link "Save and Send Message..." at bounding box center [1156, 505] width 222 height 35
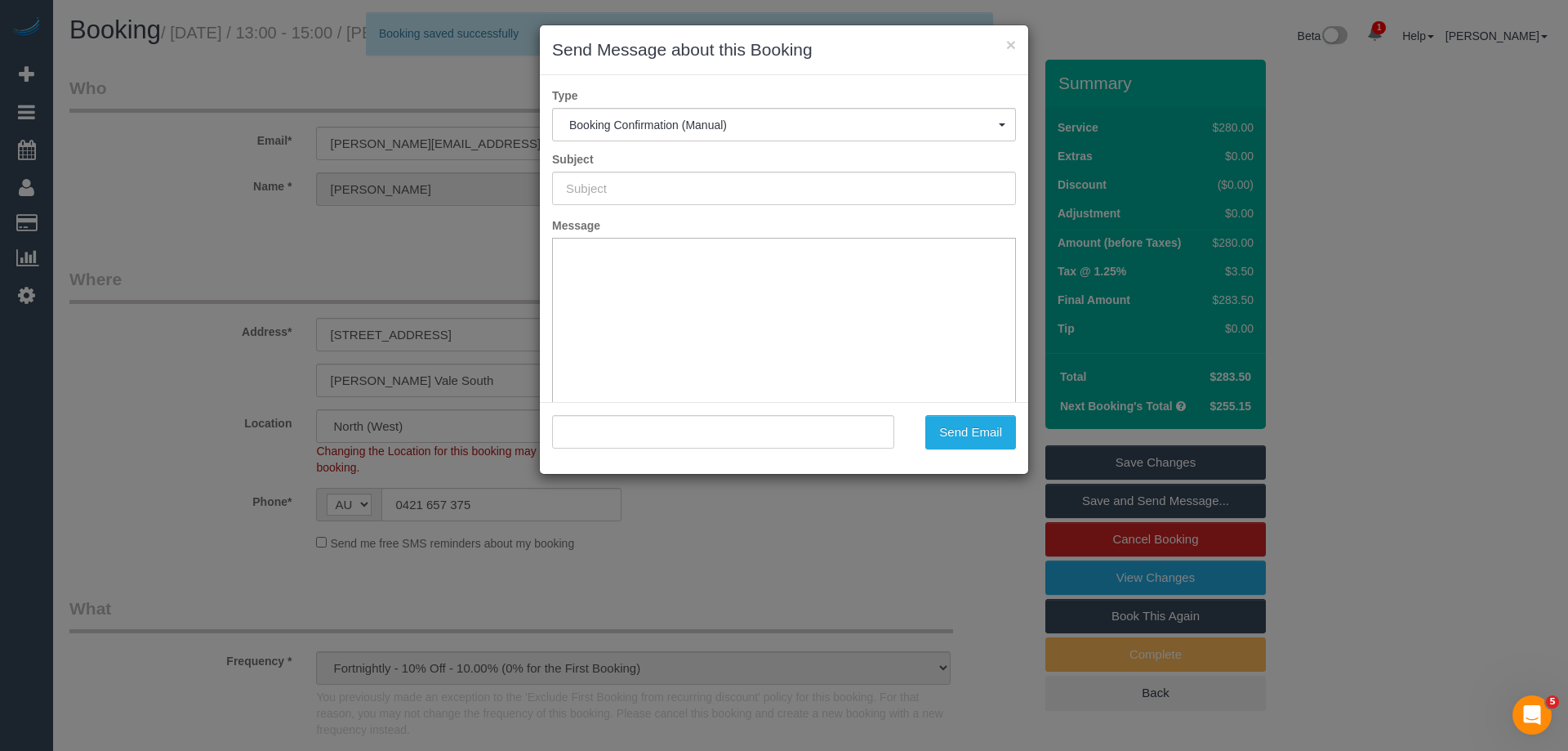
type input "Booking Confirmed"
type input ""Josh Sandre" <joshua_sandre@hotmail.com>"
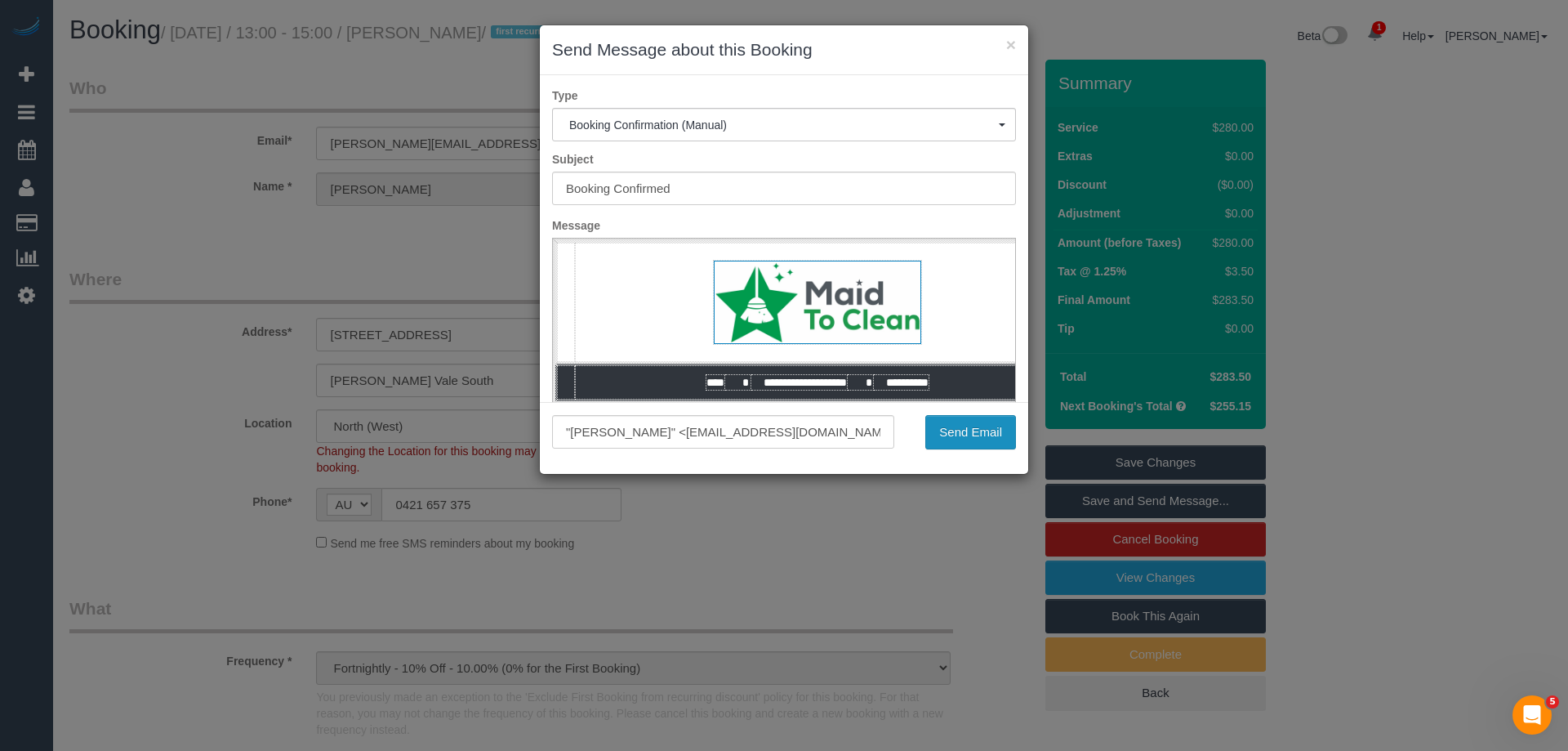
click at [970, 431] on button "Send Email" at bounding box center [970, 432] width 90 height 34
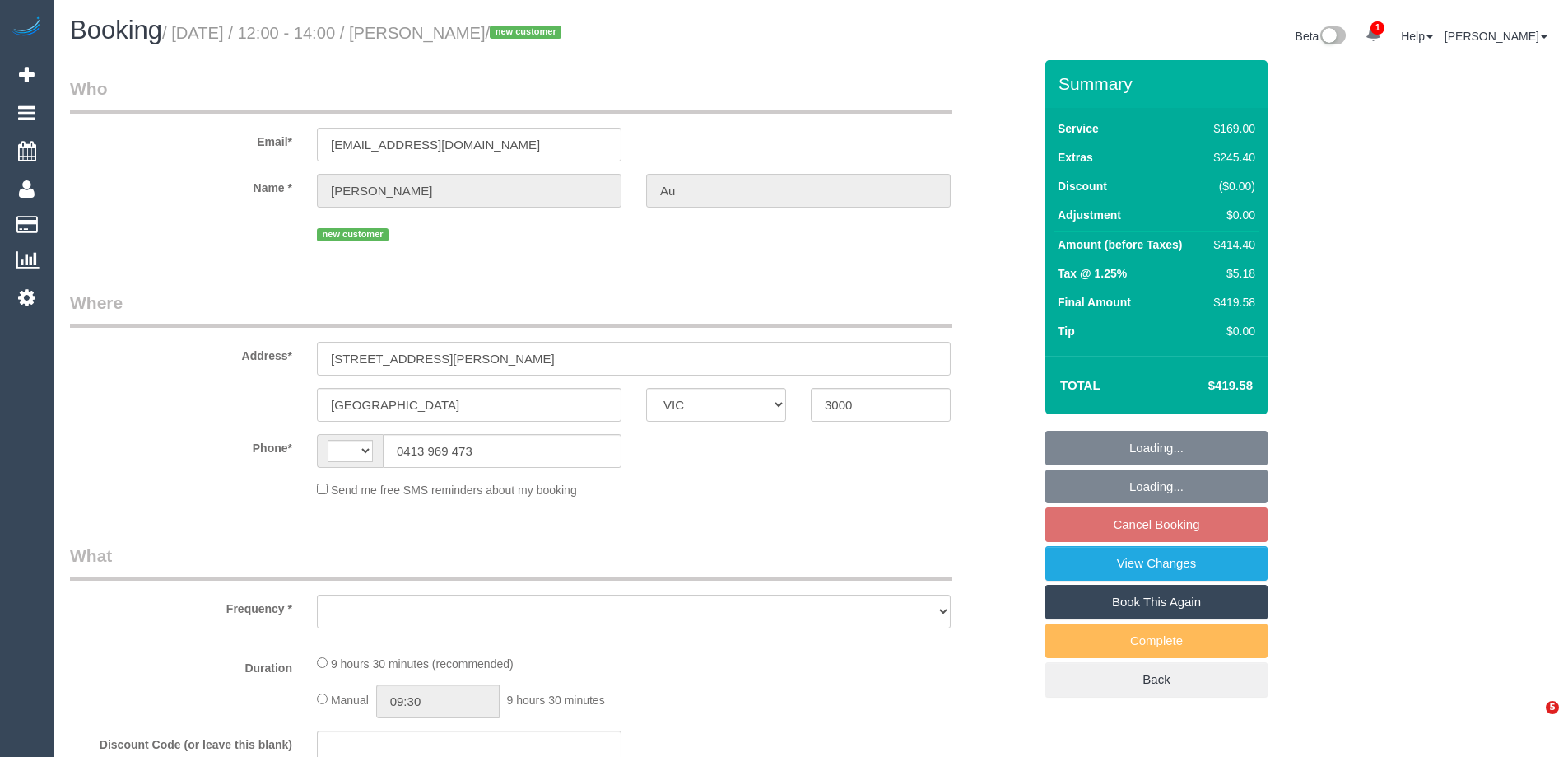
select select "VIC"
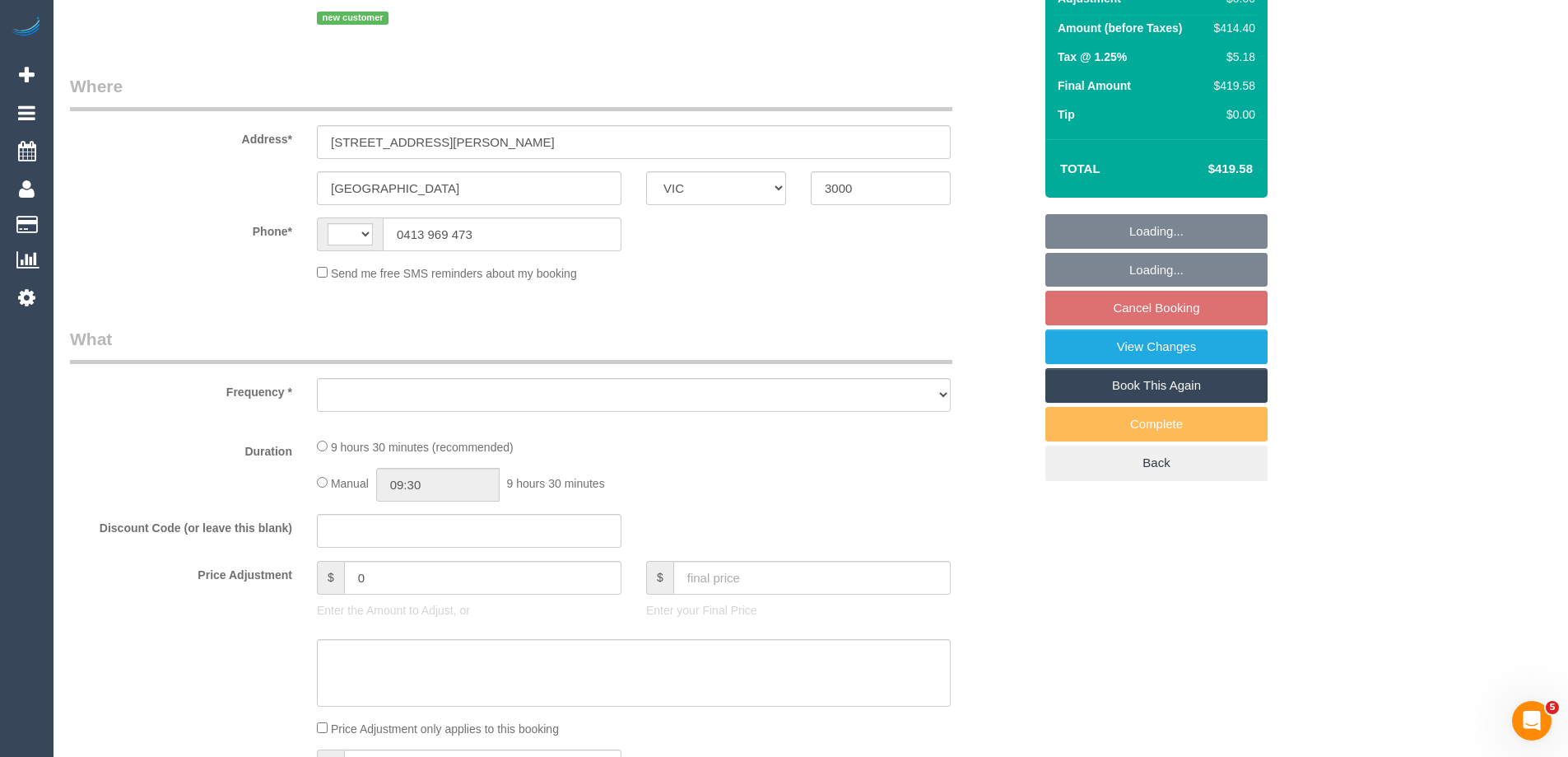
select select "string:AU"
select select "object:600"
select select "string:stripe-pm_1S7lEz2GScqysDRVbos7a6rv"
select select "number:28"
select select "number:14"
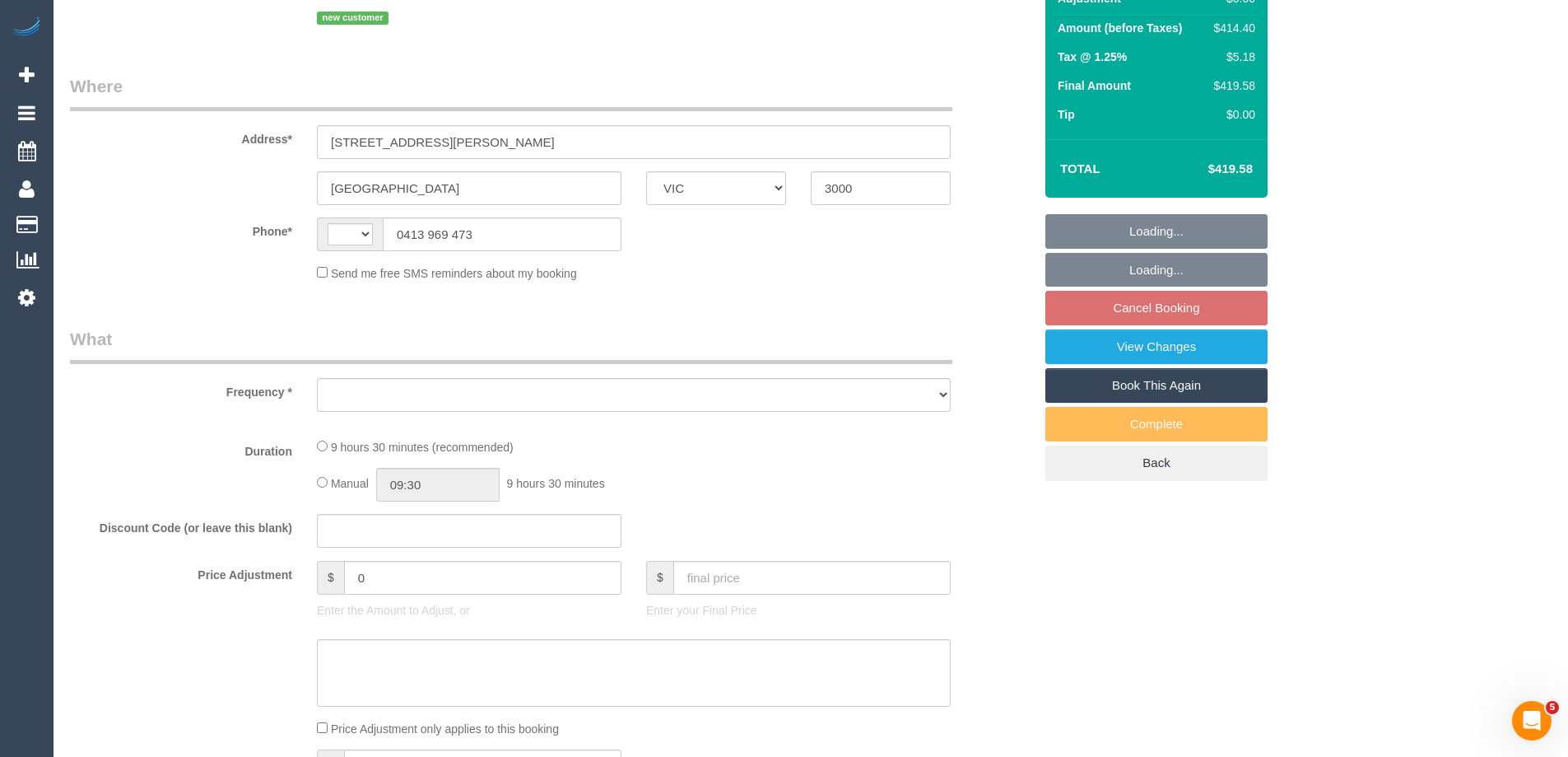
select select "number:18"
select select "number:25"
select select "number:26"
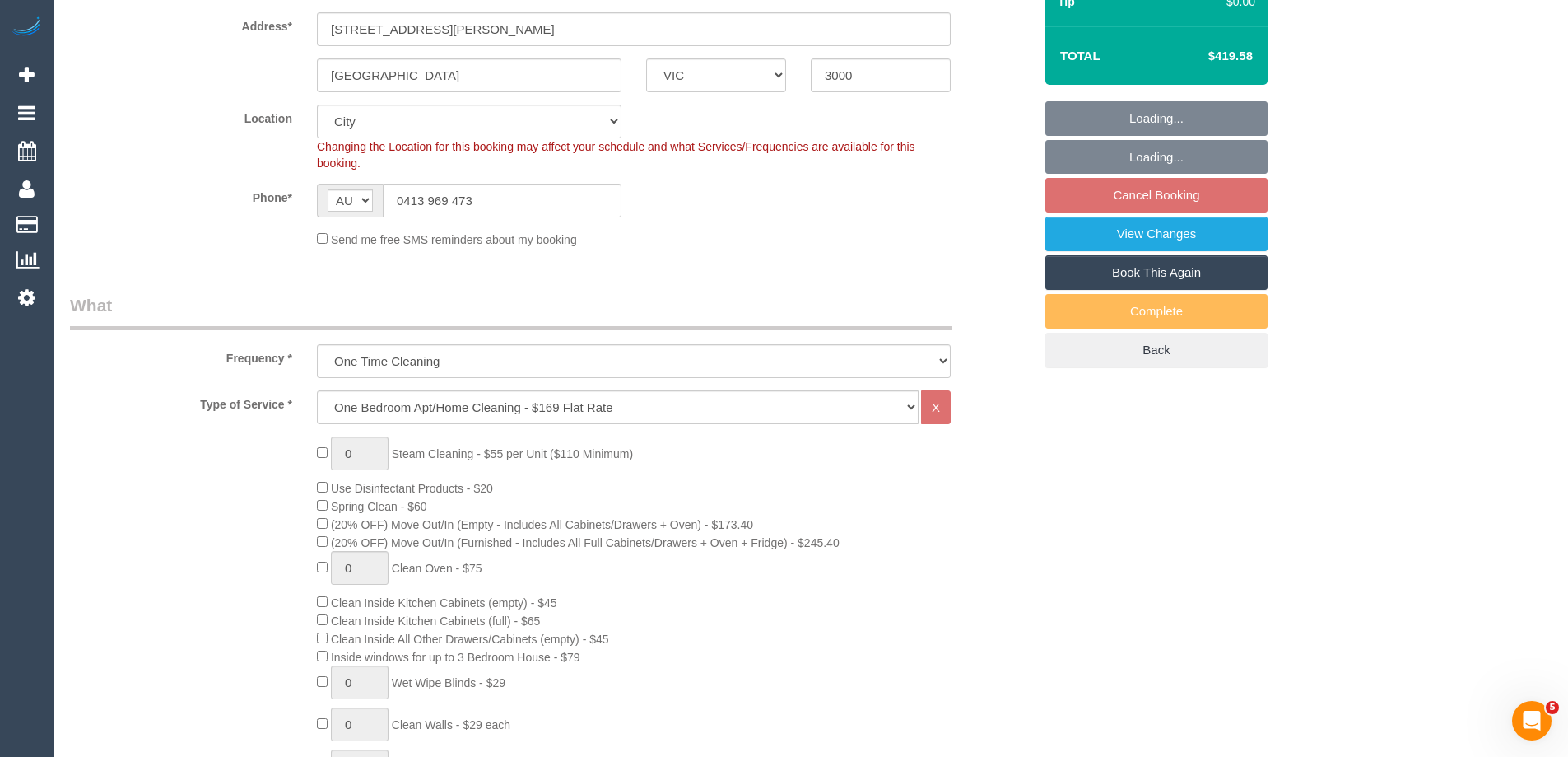
select select "object:849"
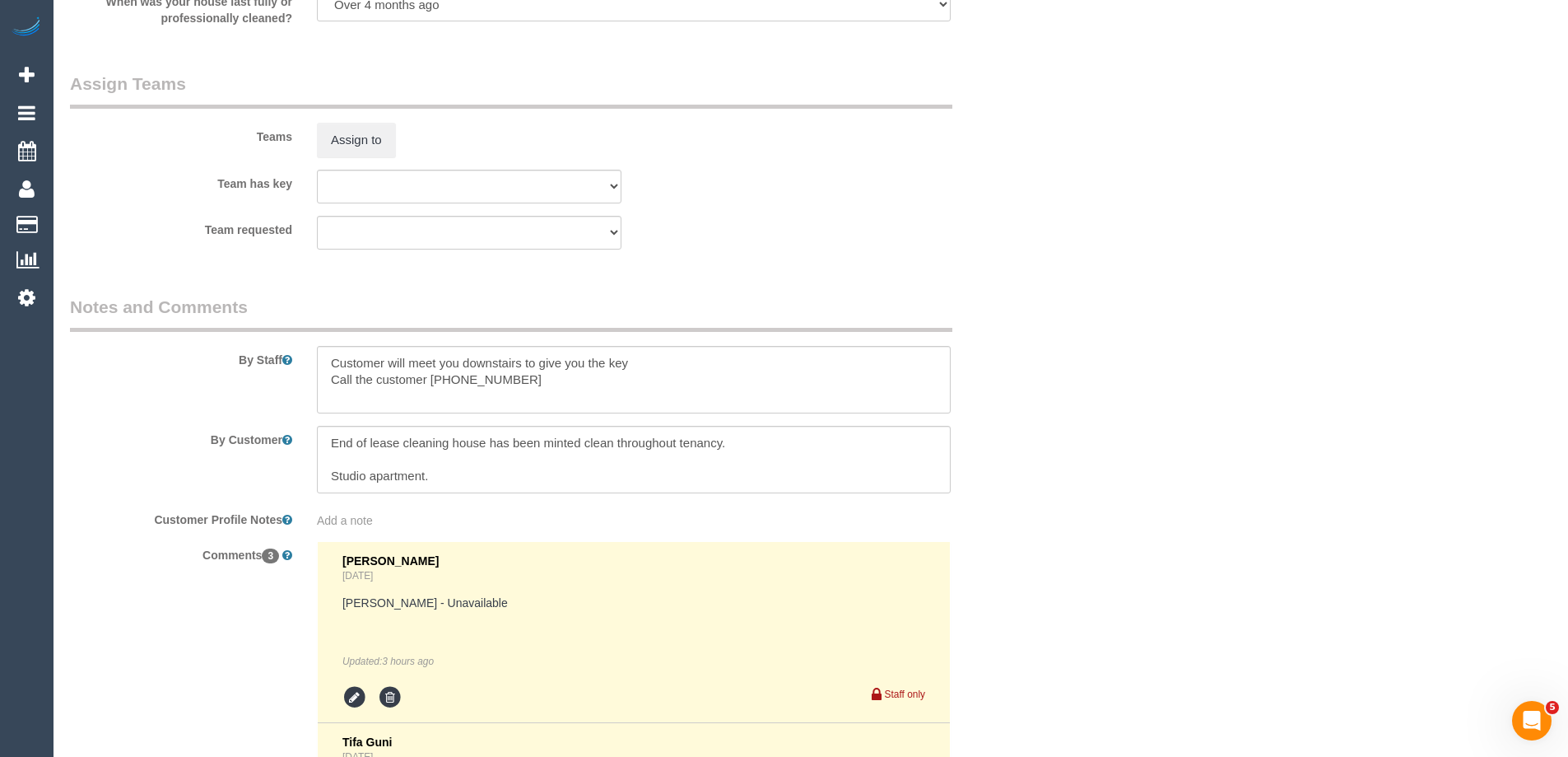
scroll to position [2536, 0]
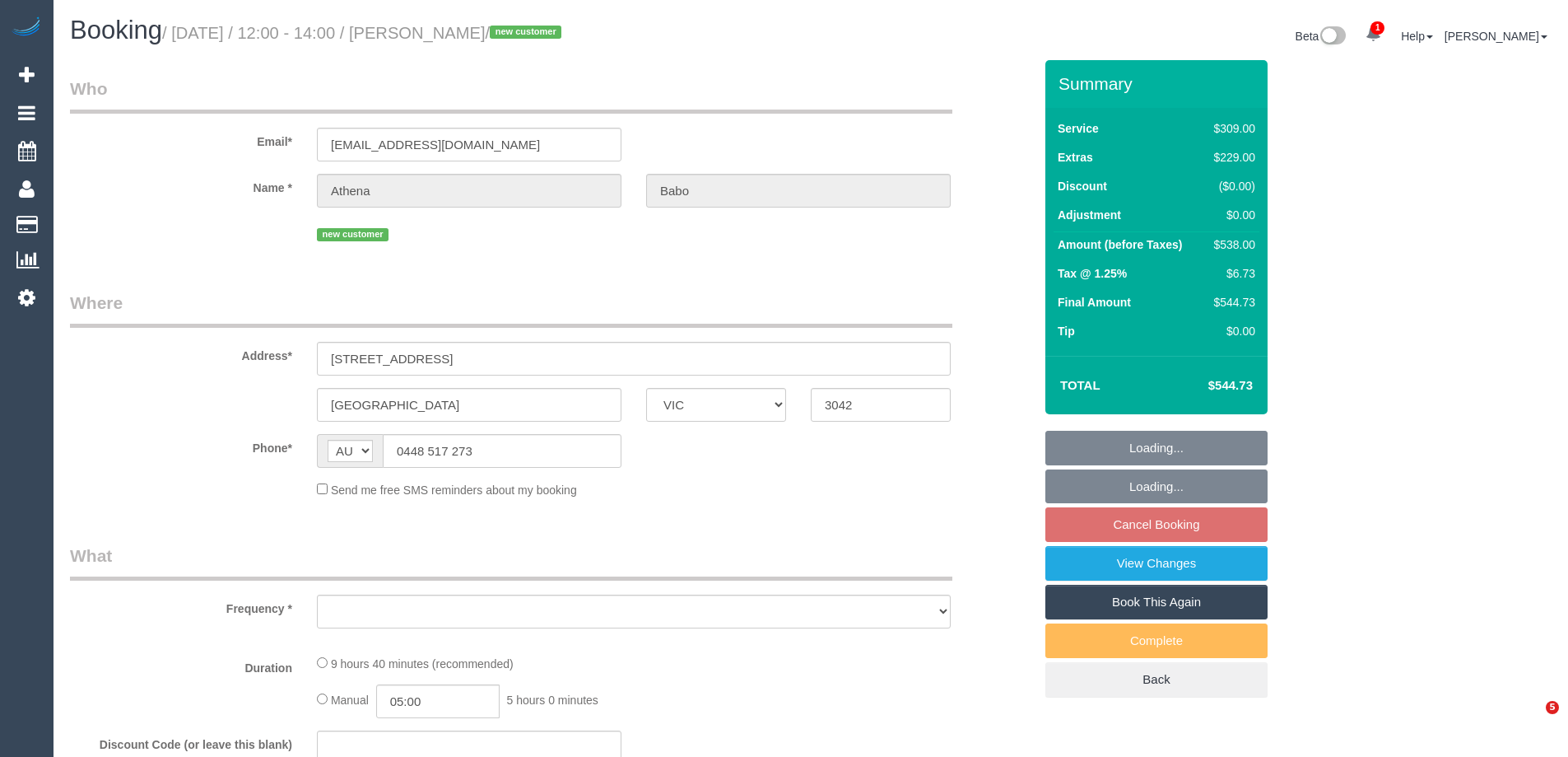
select select "VIC"
select select "object:645"
select select "string:stripe-pm_1RYGDT2GScqysDRV31qALUSs"
select select "number:27"
select select "number:14"
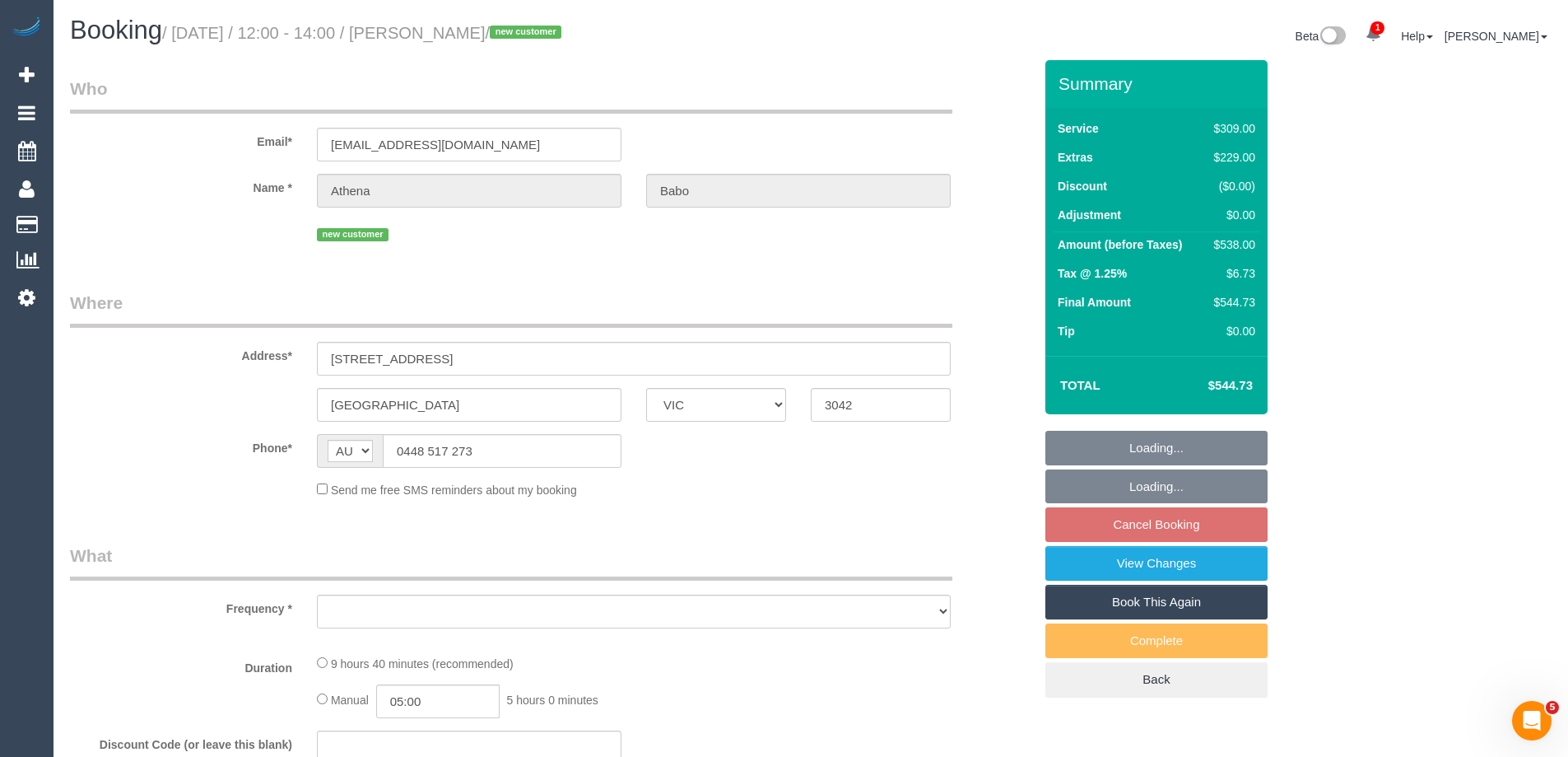
select select "number:19"
select select "number:24"
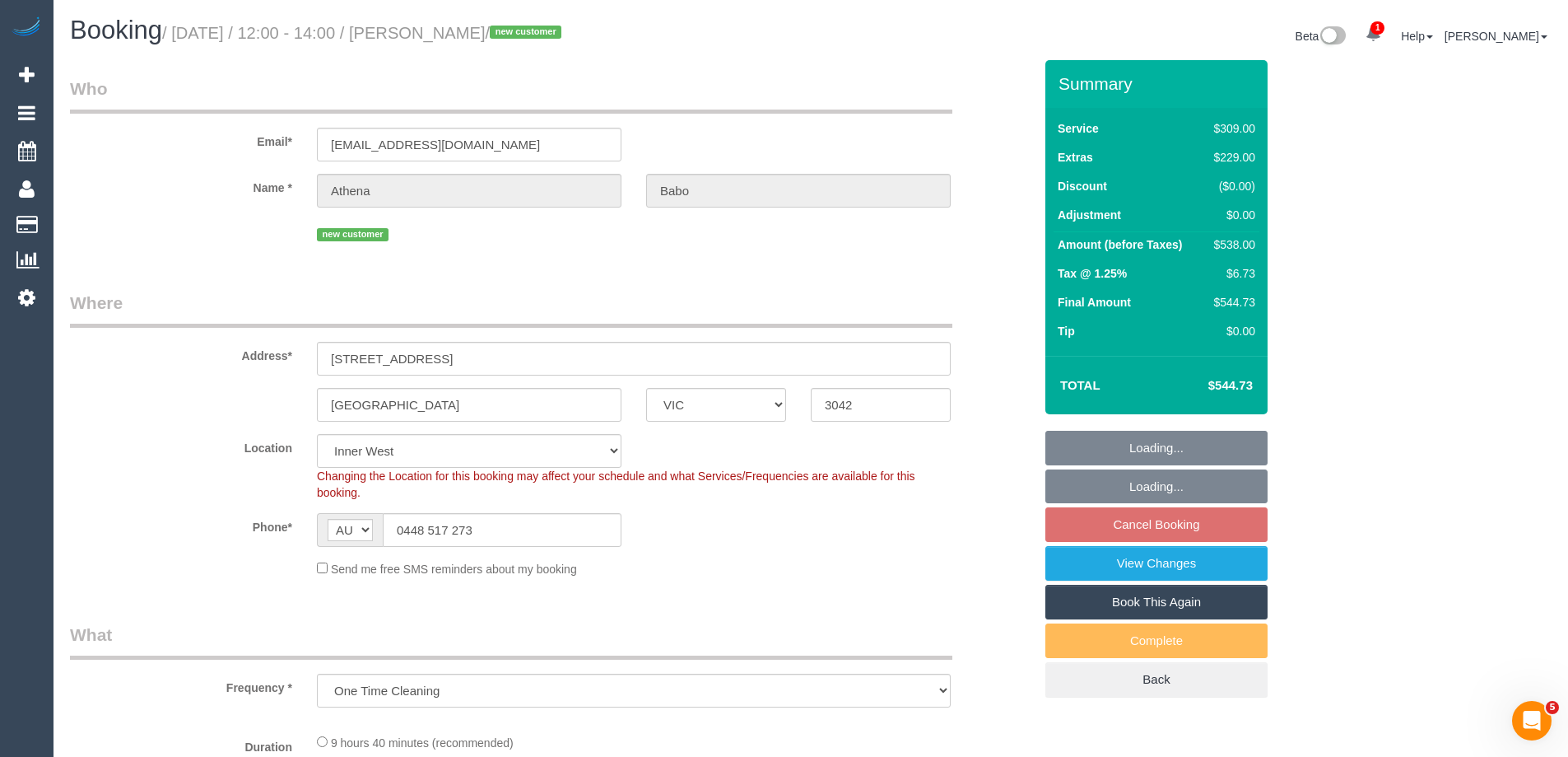
select select "object:1461"
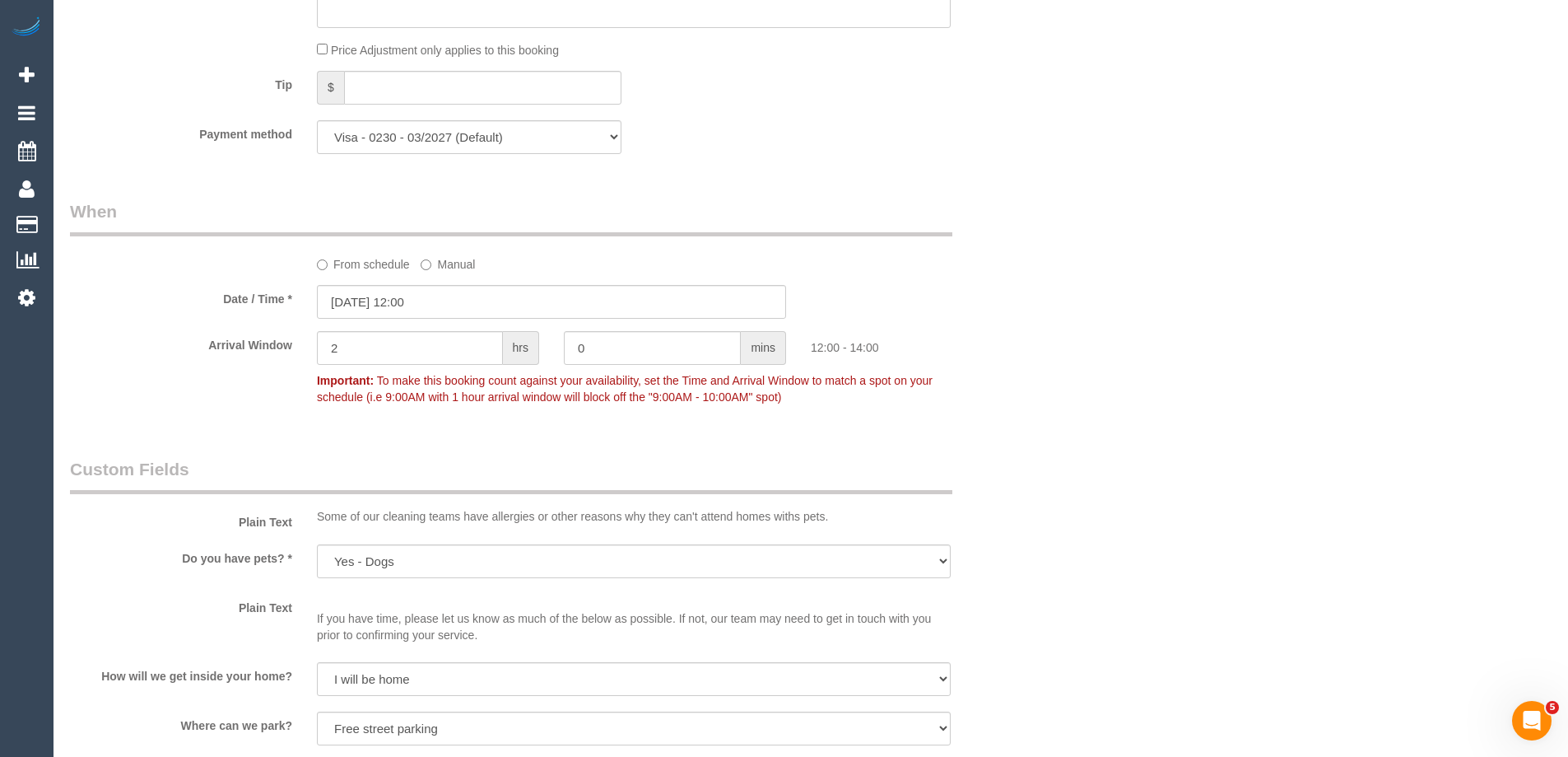
scroll to position [3220, 0]
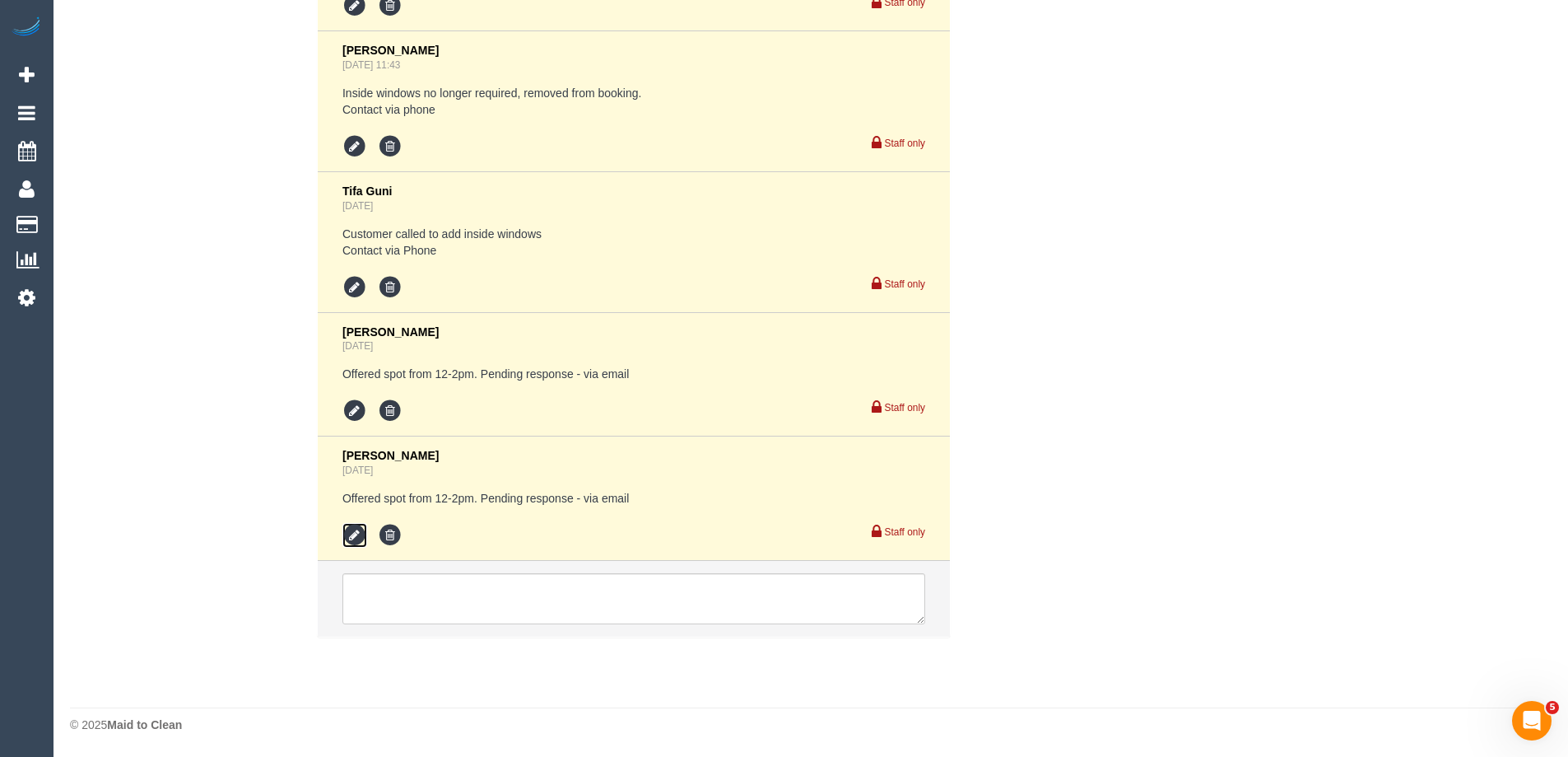
click at [349, 536] on icon at bounding box center [354, 535] width 24 height 24
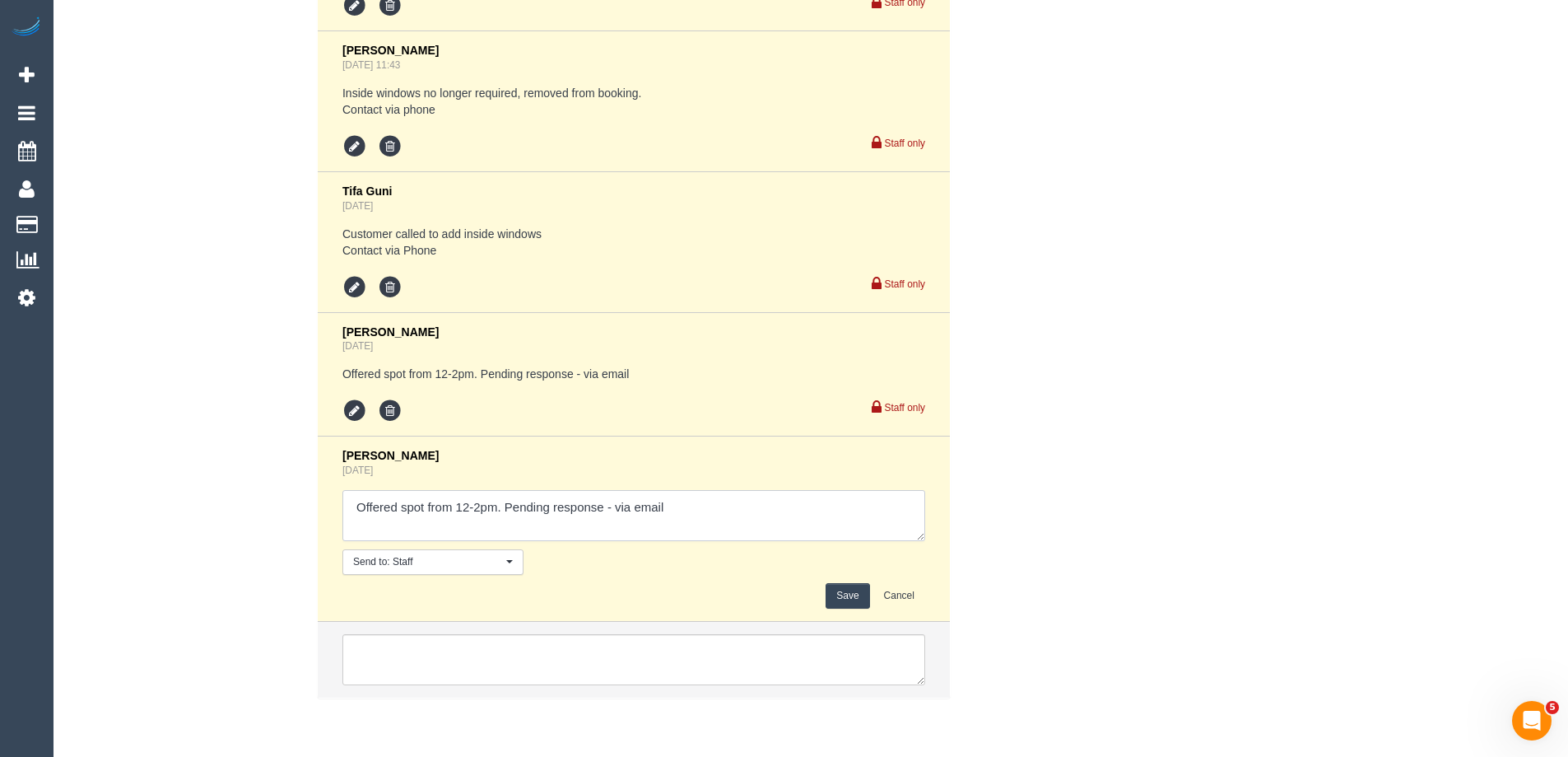
click at [611, 508] on textarea at bounding box center [633, 515] width 582 height 51
type textarea "Offered spot from 12-2pm. Pending response - confirmed via email"
click at [858, 585] on button "Save" at bounding box center [847, 595] width 44 height 25
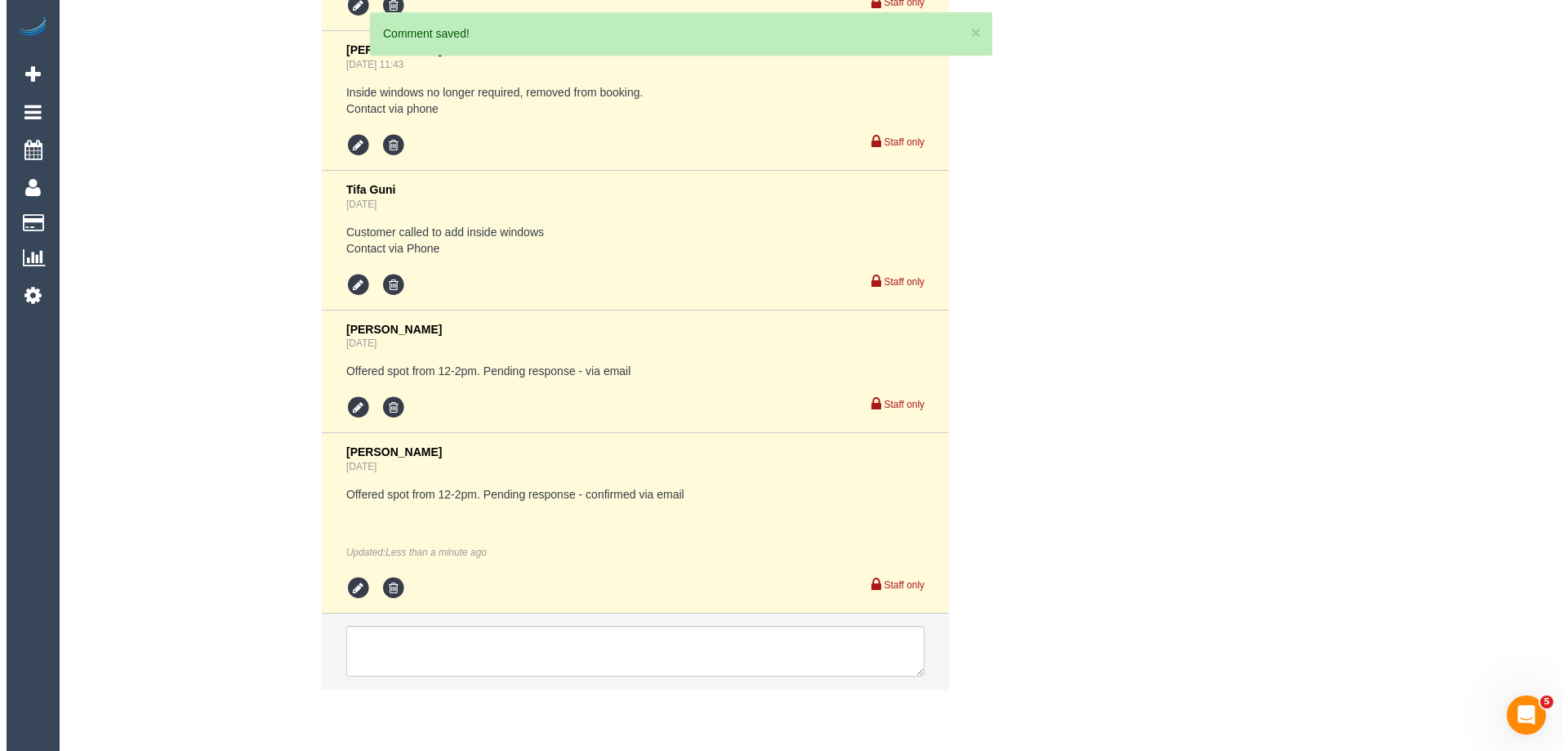
scroll to position [0, 0]
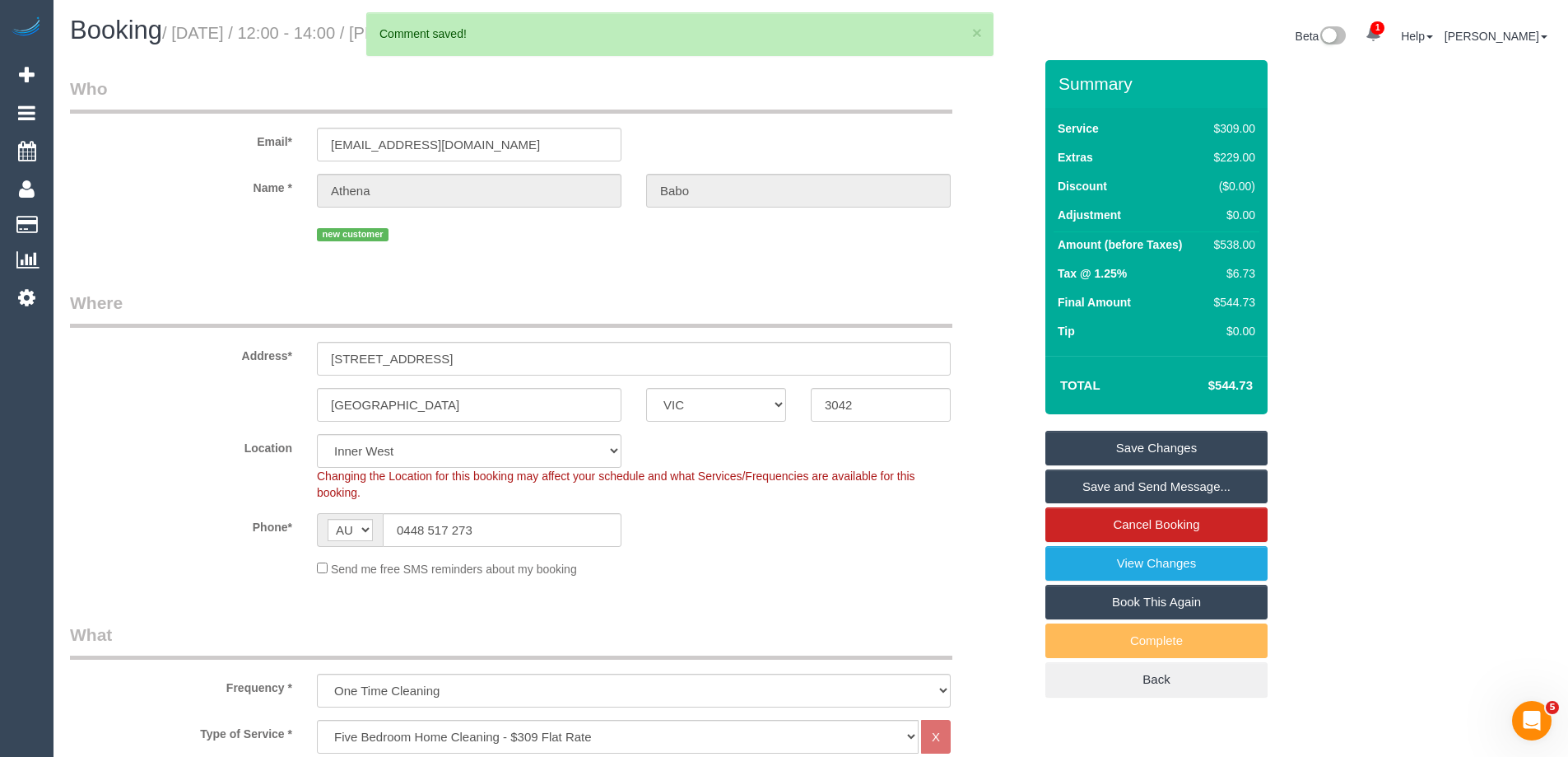
click at [1084, 481] on link "Save and Send Message..." at bounding box center [1156, 486] width 222 height 35
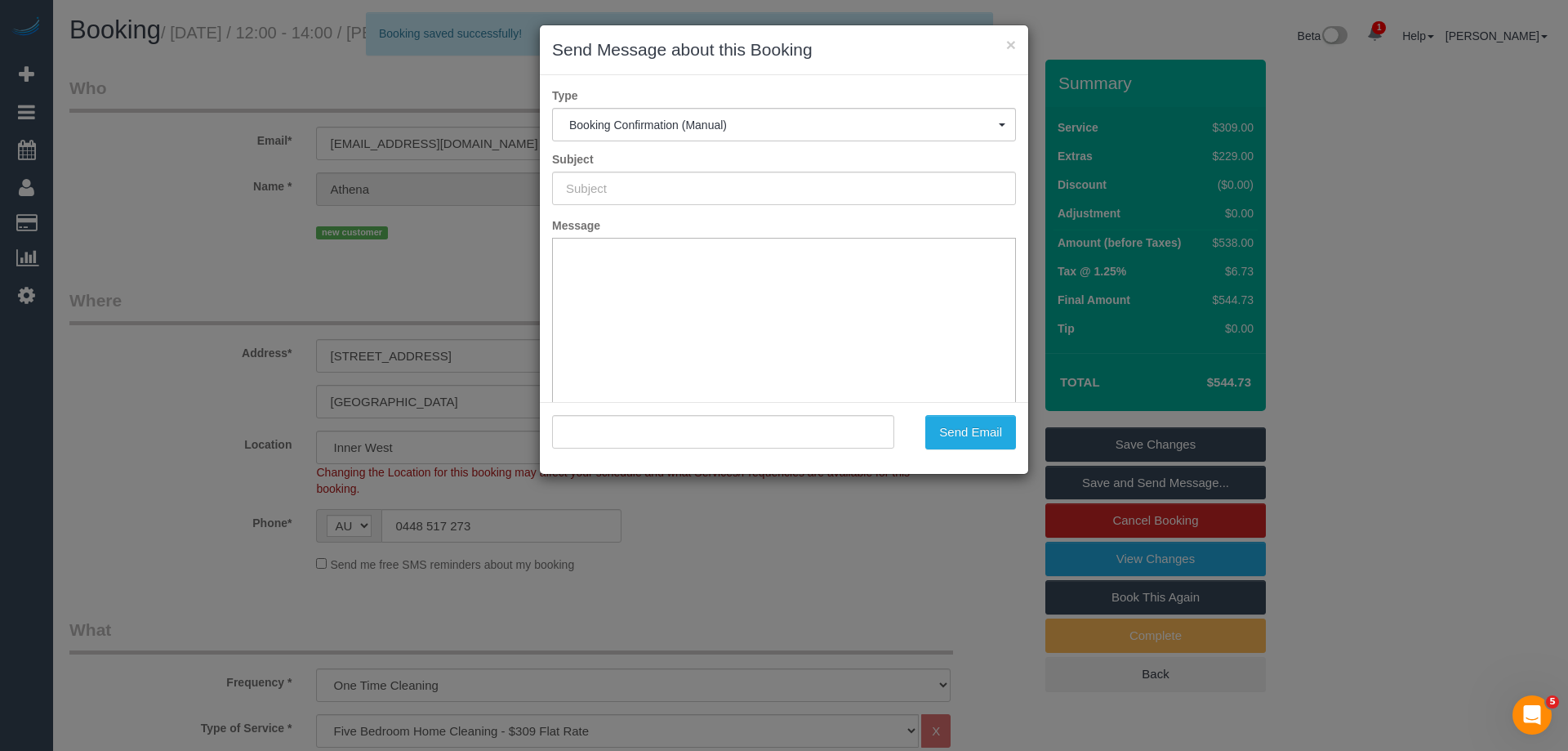
type input "Booking Confirmed"
type input ""Athena Babo" <athenababo@gmail.com>"
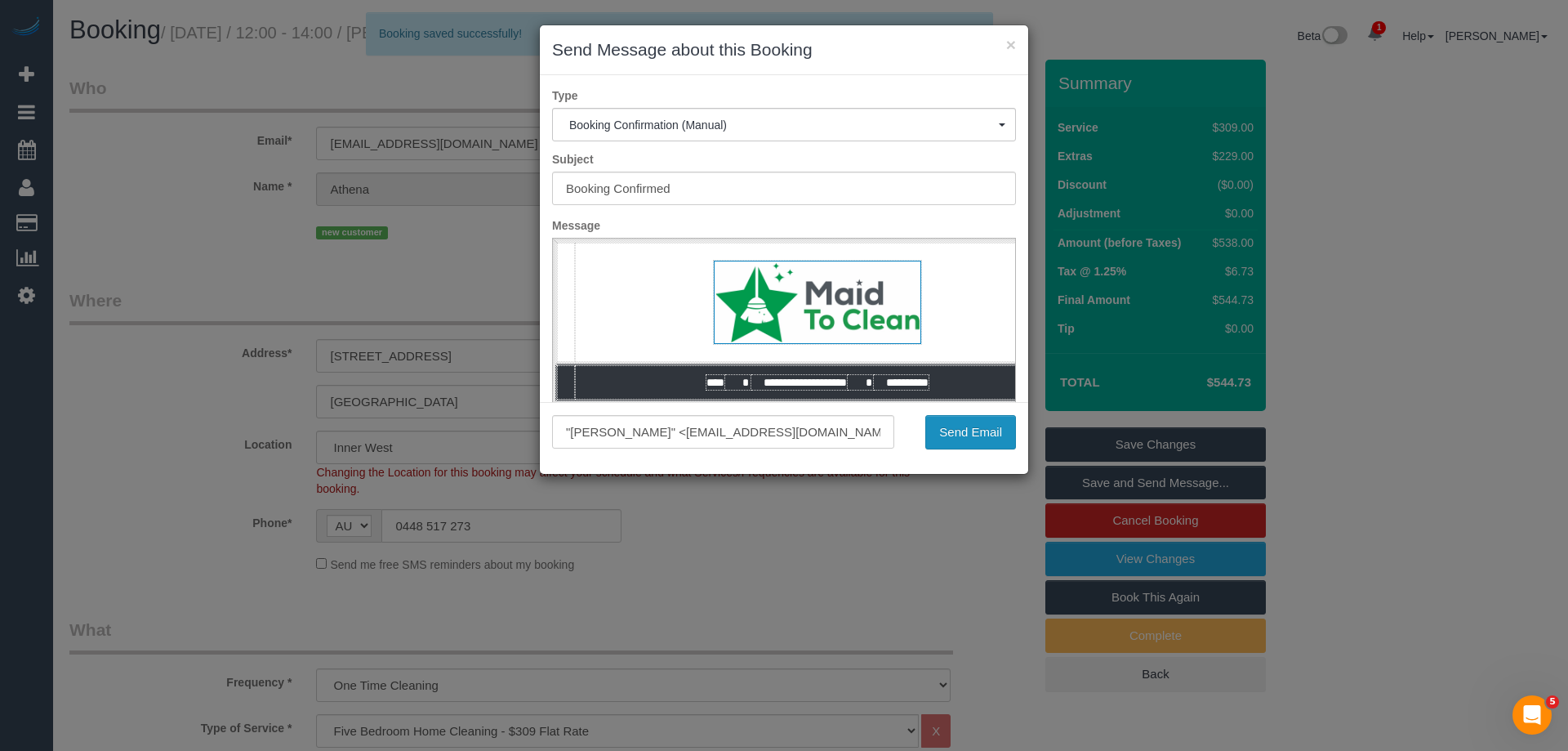
click at [986, 444] on button "Send Email" at bounding box center [970, 432] width 90 height 34
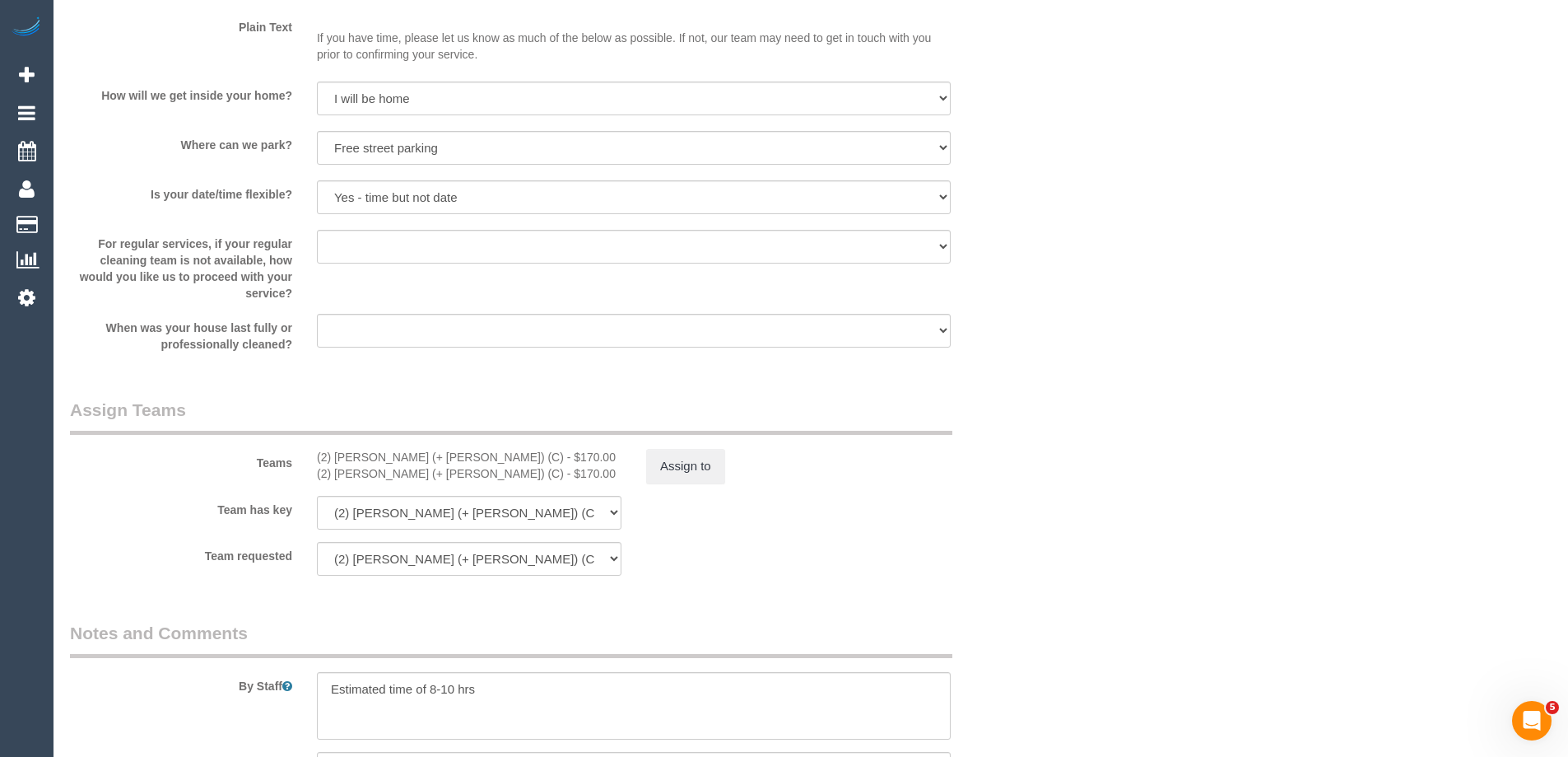
scroll to position [2635, 0]
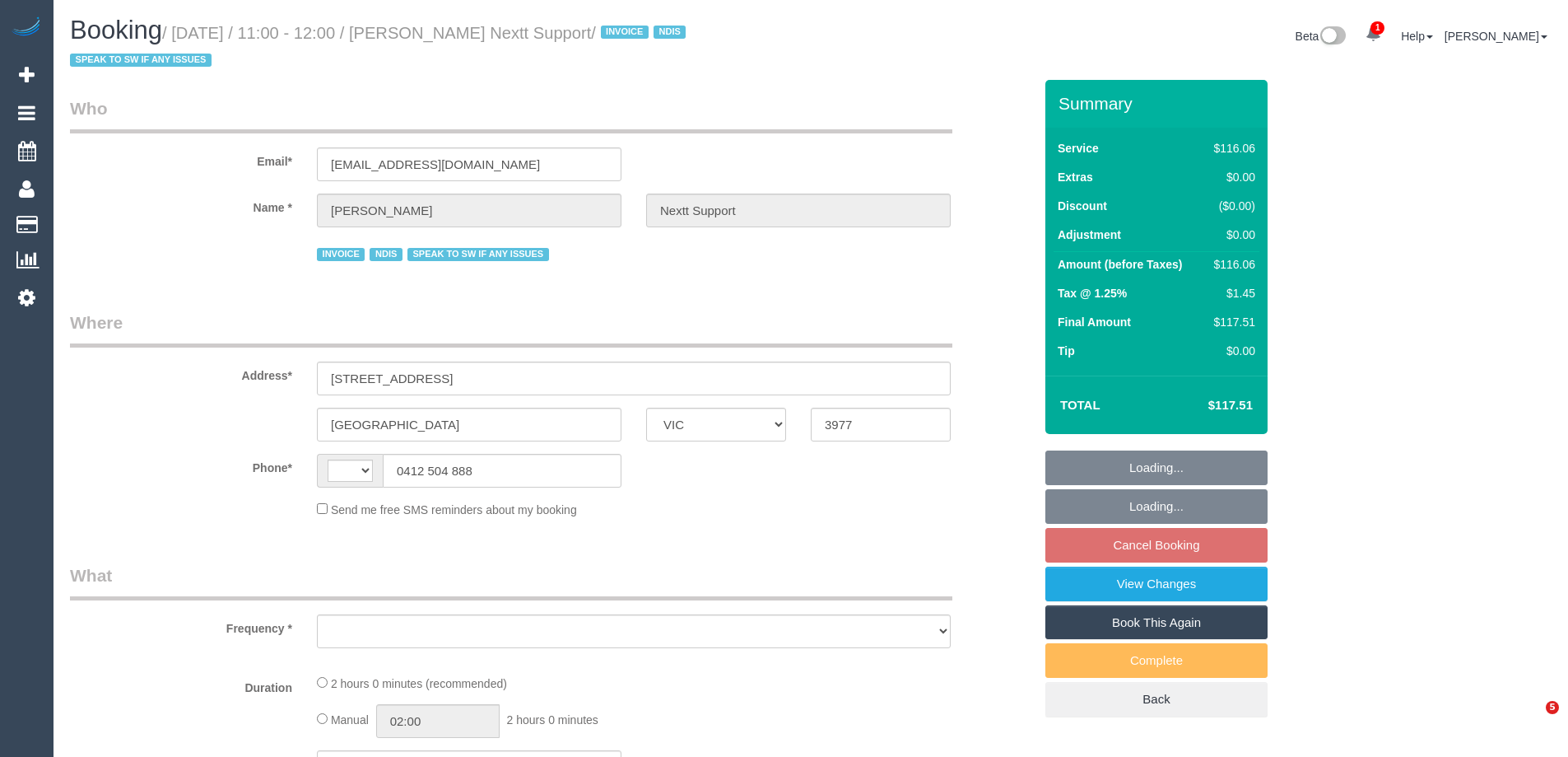
select select "VIC"
select select "string:AU"
select select "number:28"
select select "number:14"
select select "number:19"
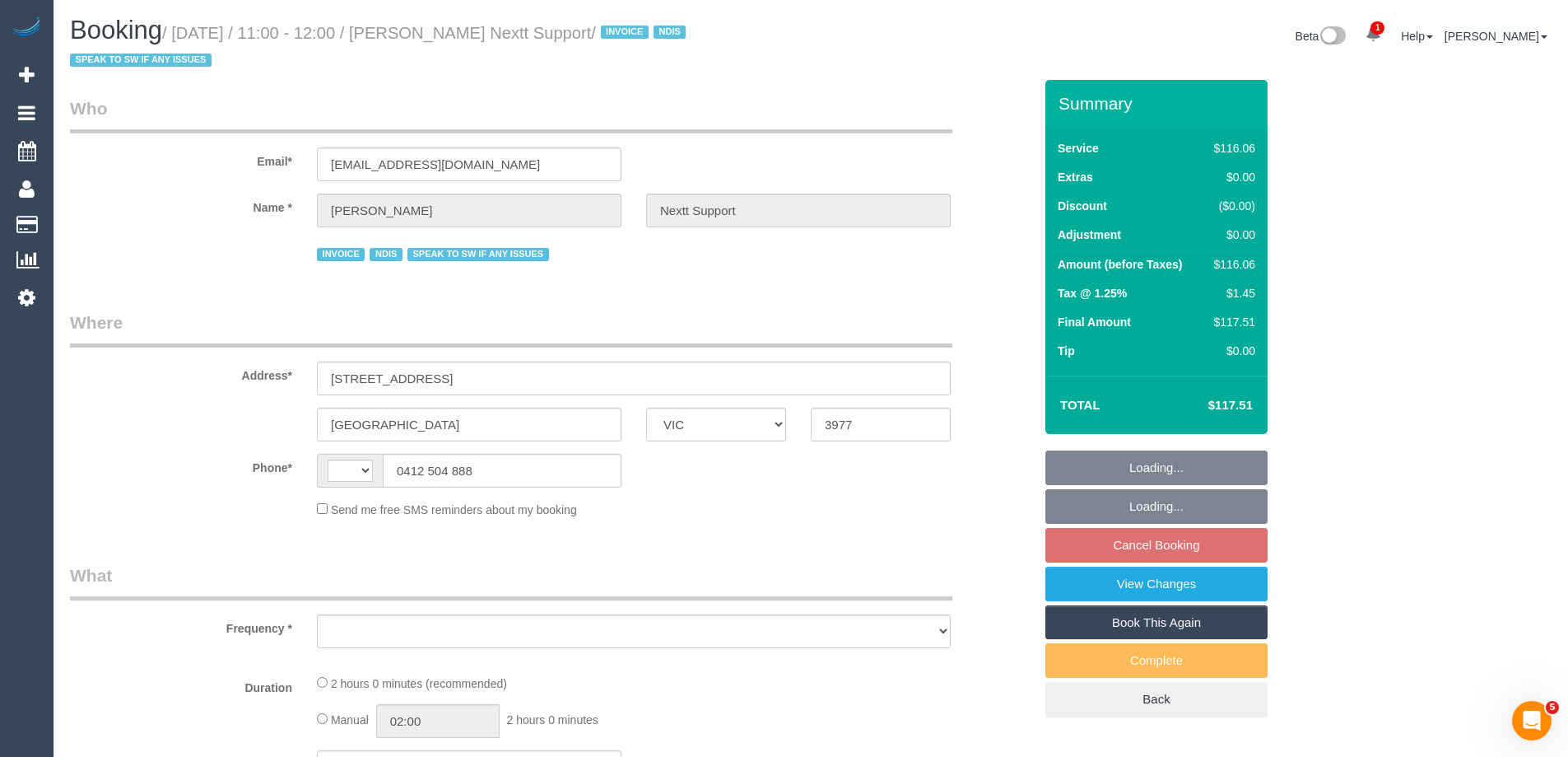
select select "number:25"
select select "number:34"
select select "number:11"
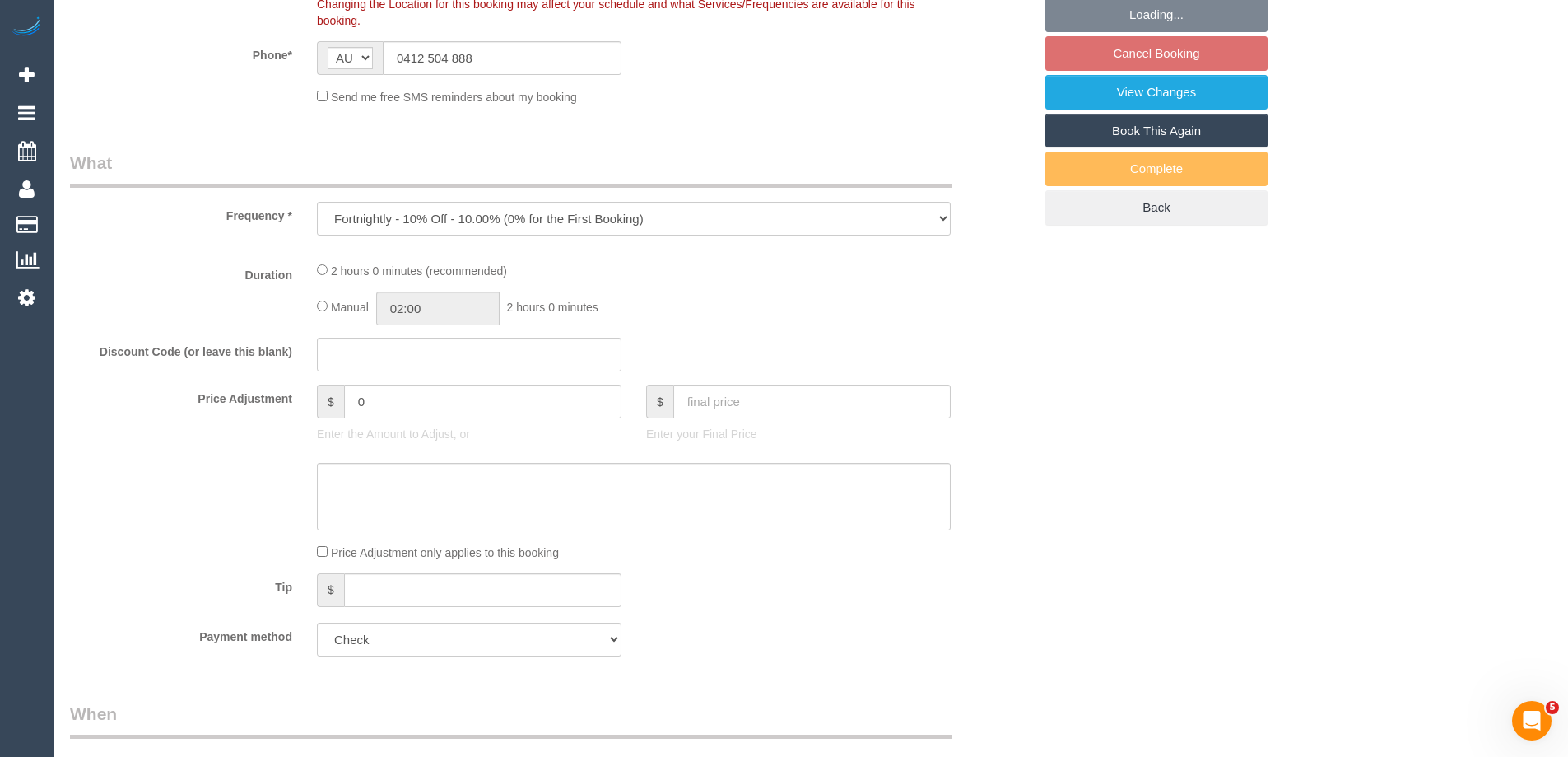
select select "object:804"
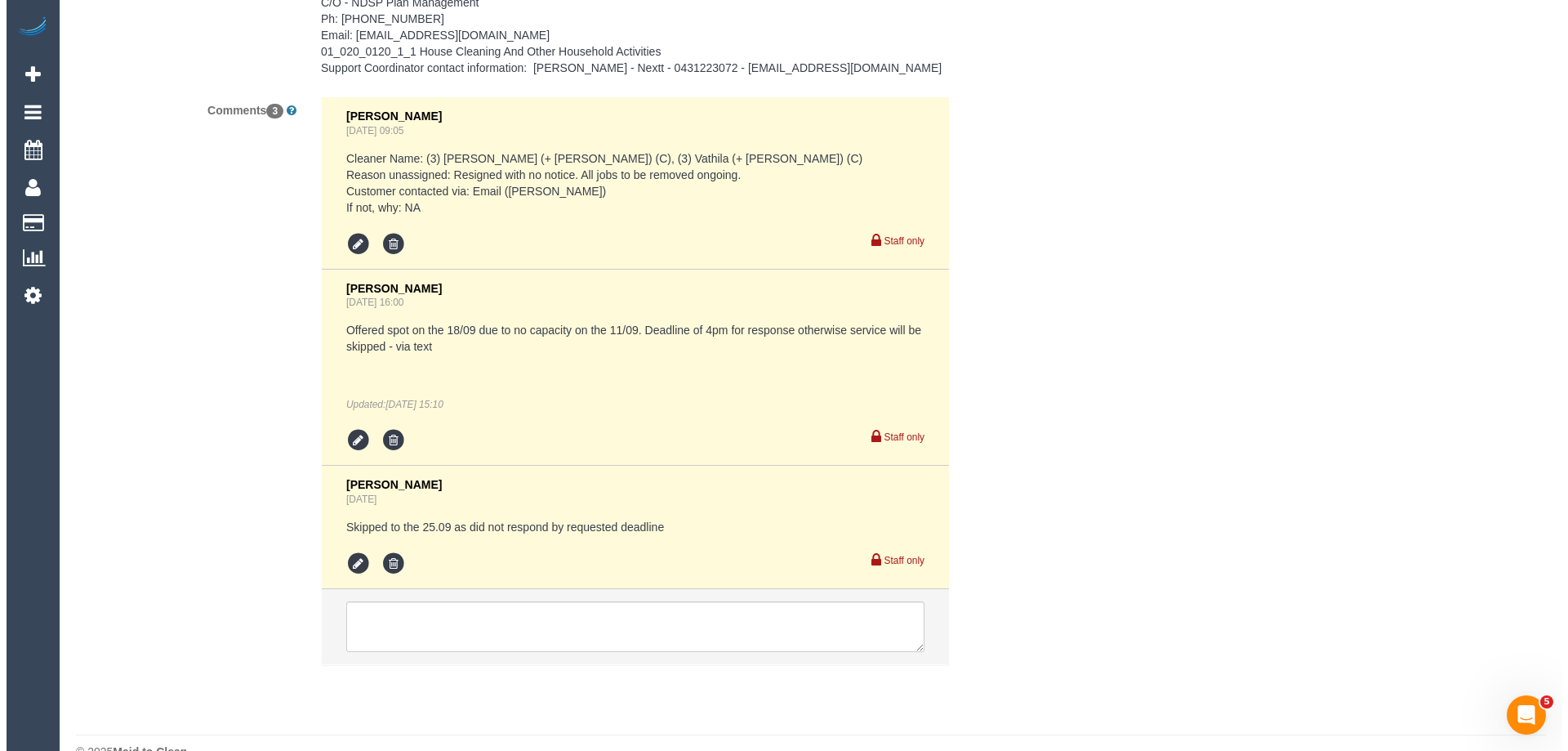
scroll to position [2018, 0]
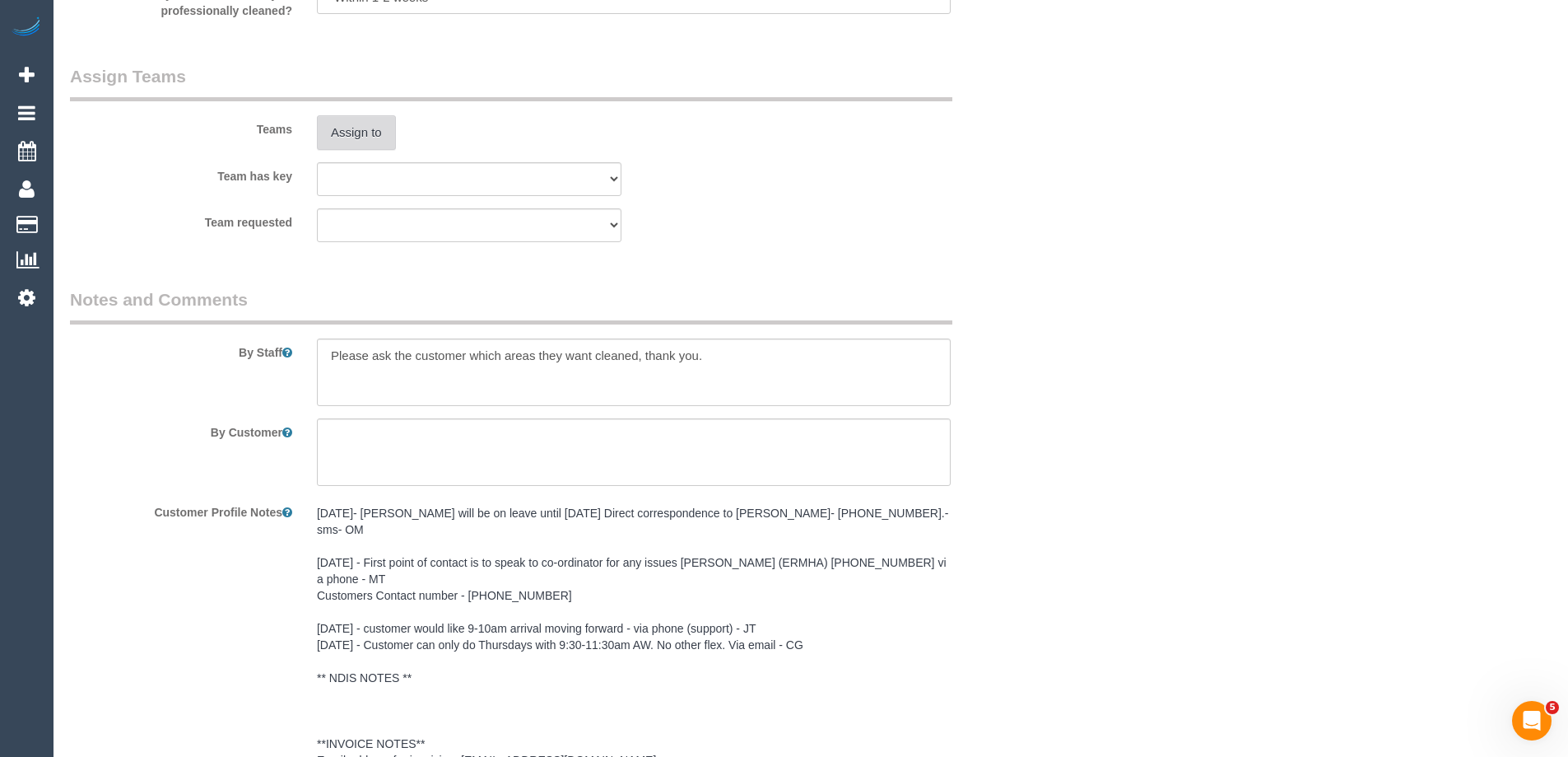
click at [360, 125] on button "Assign to" at bounding box center [356, 132] width 79 height 35
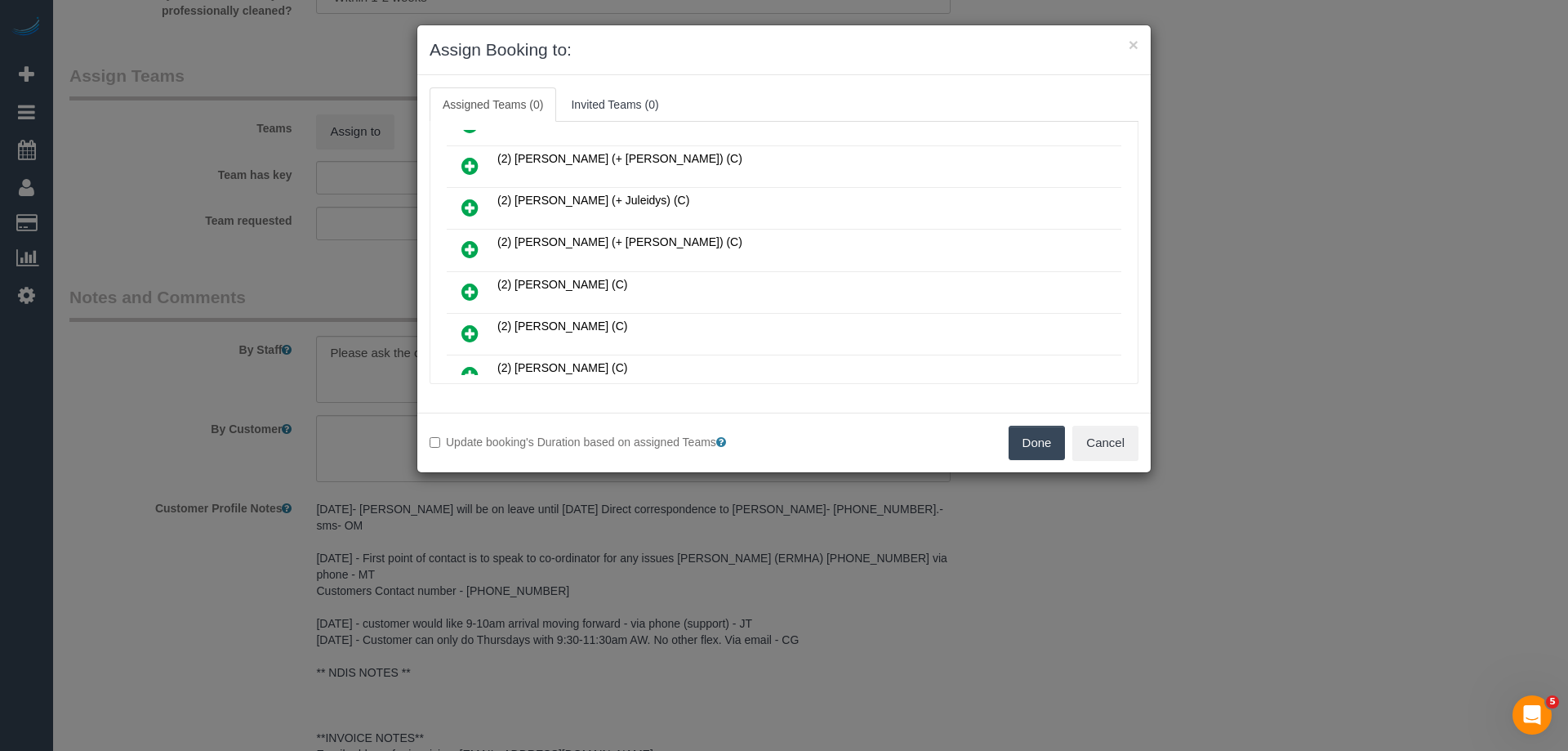
click at [471, 286] on icon at bounding box center [470, 291] width 17 height 20
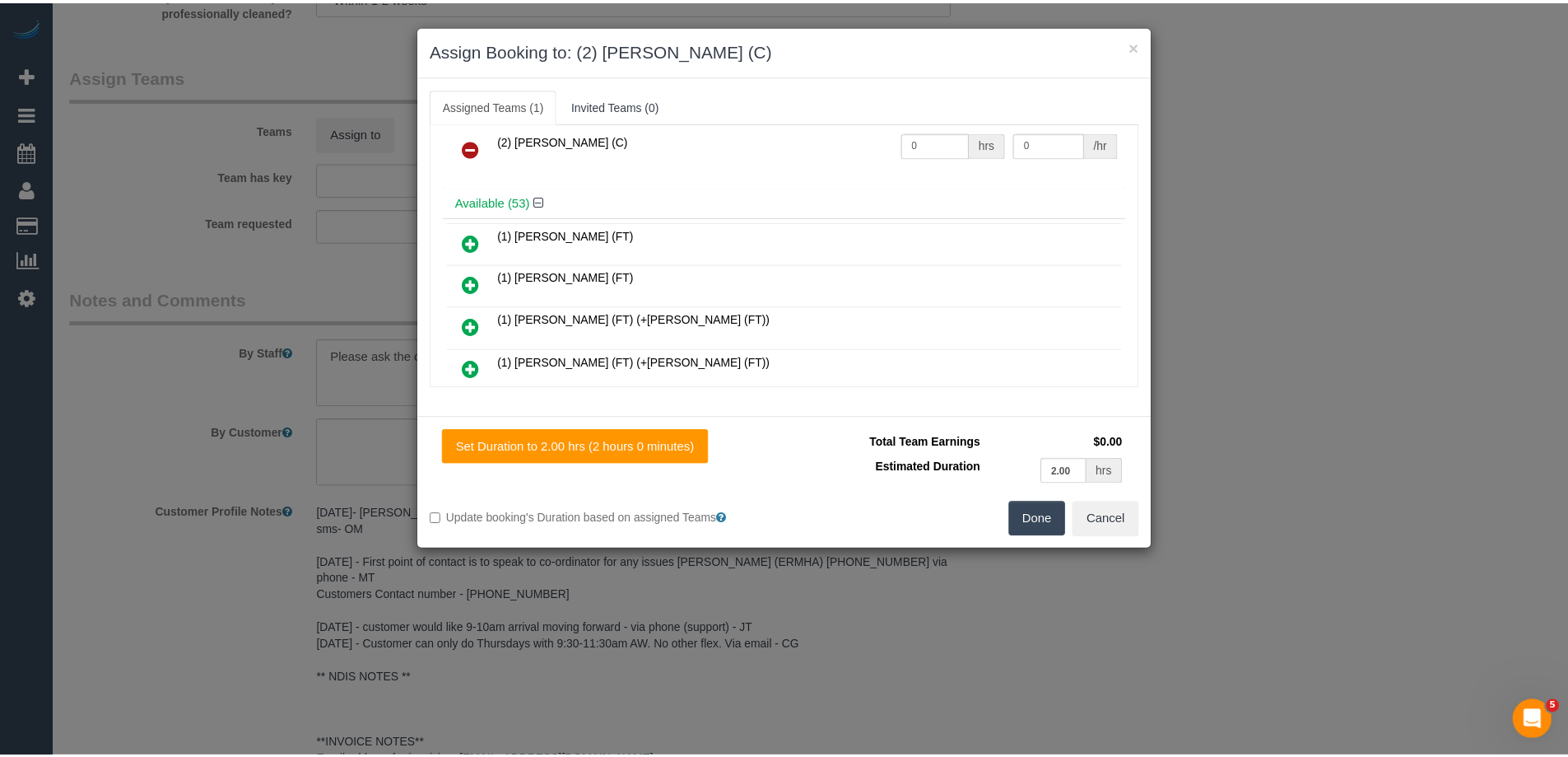
scroll to position [0, 0]
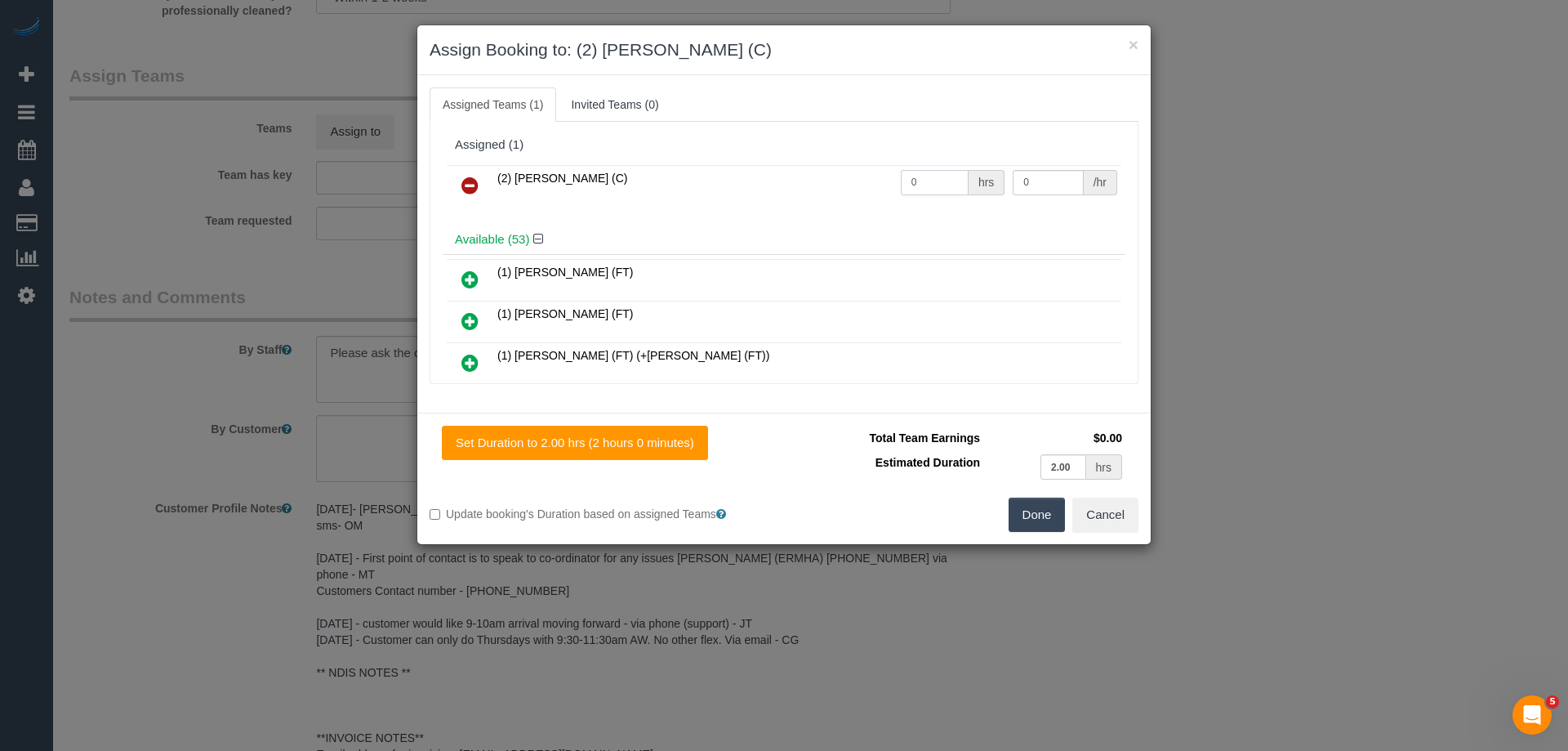
drag, startPoint x: 945, startPoint y: 173, endPoint x: 864, endPoint y: 175, distance: 81.0
click at [864, 175] on tr "(2) Danielle Wheeler (C) 0 hrs 0 /hr" at bounding box center [784, 185] width 675 height 42
type input "2"
drag, startPoint x: 1058, startPoint y: 180, endPoint x: 918, endPoint y: 170, distance: 140.4
click at [974, 173] on tr "(2) Danielle Wheeler (C) 2 hrs 0 /hr" at bounding box center [784, 185] width 675 height 42
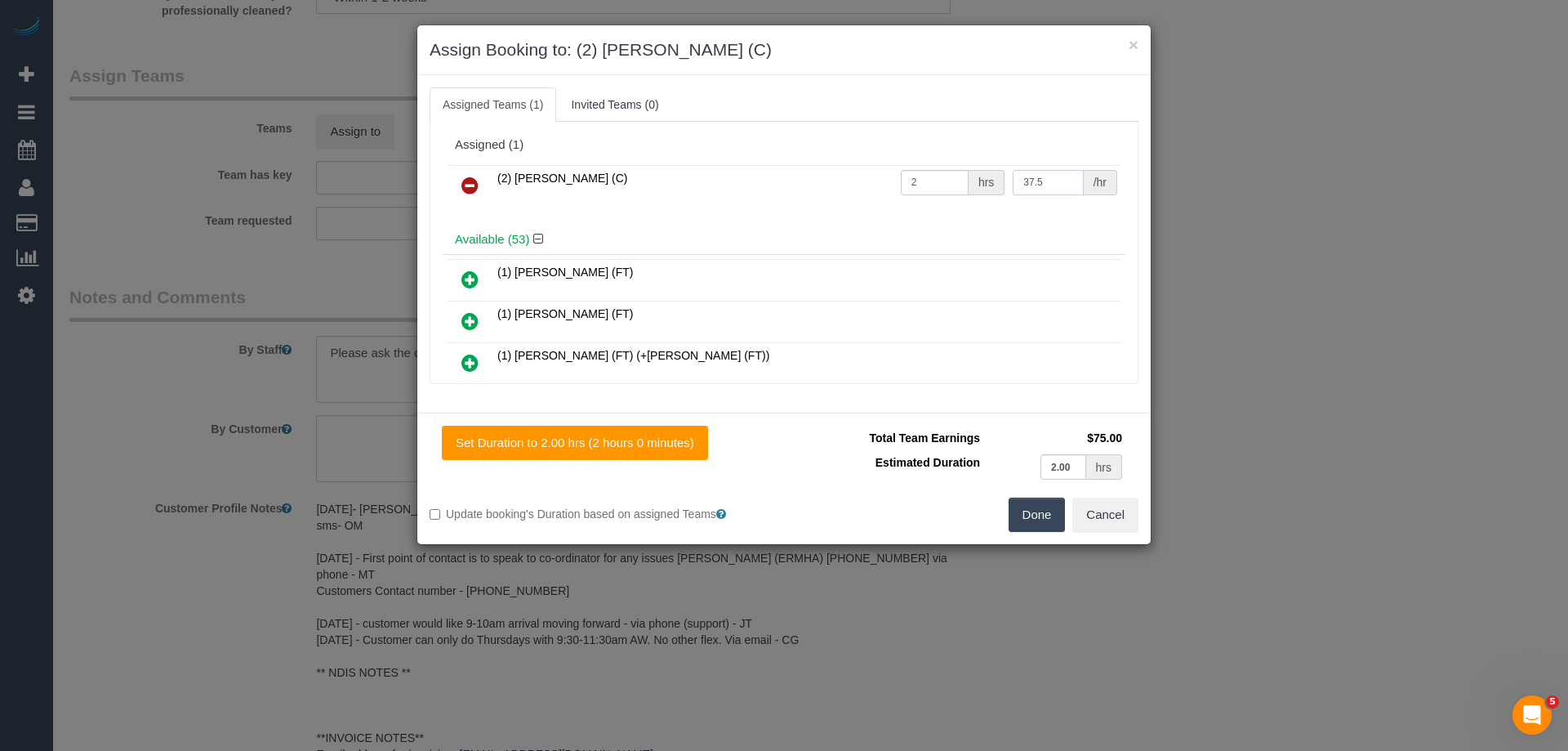
type input "37.5"
click at [1035, 516] on button "Done" at bounding box center [1037, 515] width 57 height 34
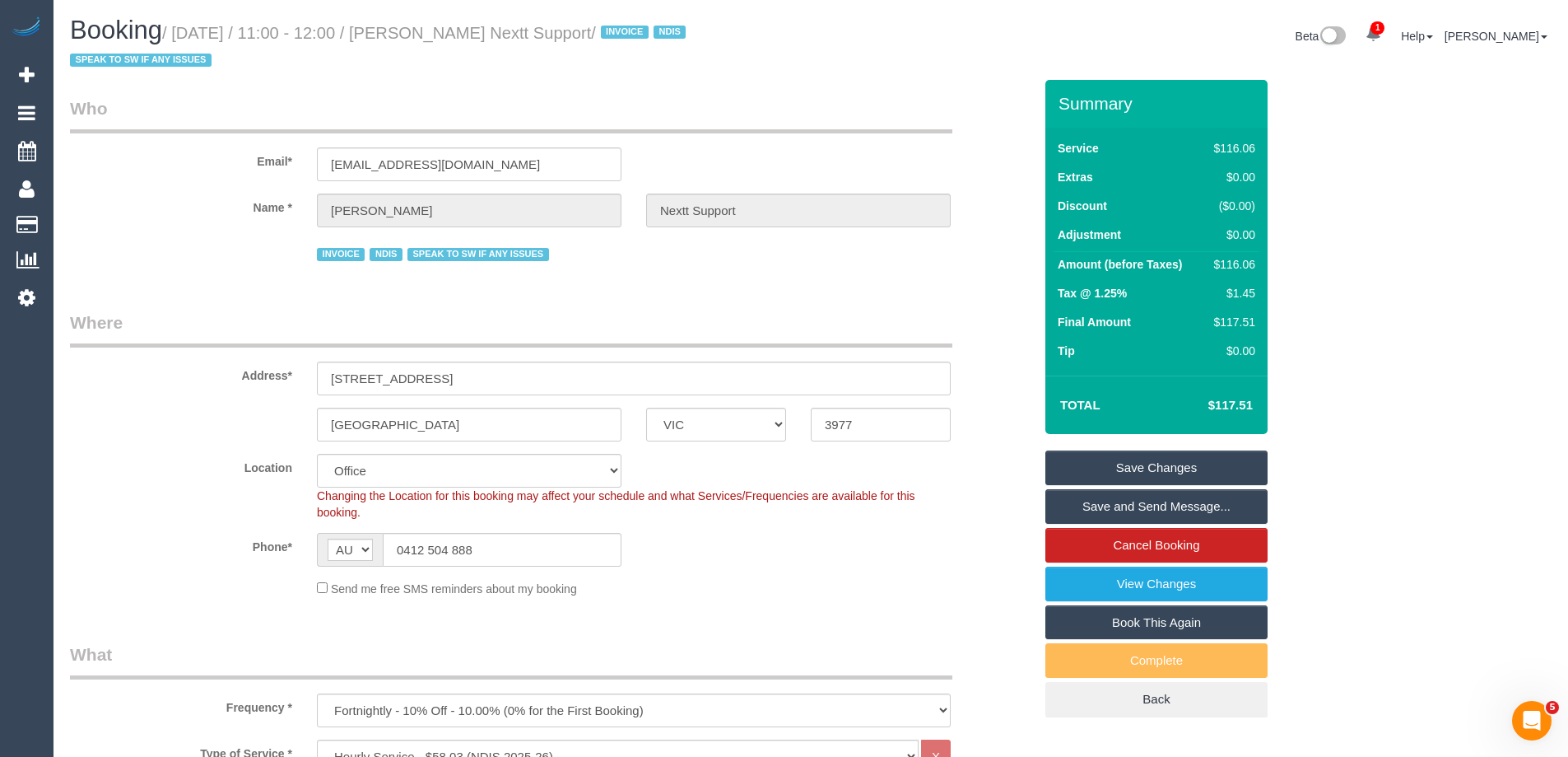
drag, startPoint x: 636, startPoint y: 36, endPoint x: 454, endPoint y: 22, distance: 182.5
click at [454, 22] on h1 "Booking / September 25, 2025 / 11:00 - 12:00 / Mark Pratt Nextt Support / INVOI…" at bounding box center [434, 45] width 729 height 56
copy small "Mark Pratt Nextt Support"
click at [1080, 469] on link "Save Changes" at bounding box center [1156, 467] width 222 height 35
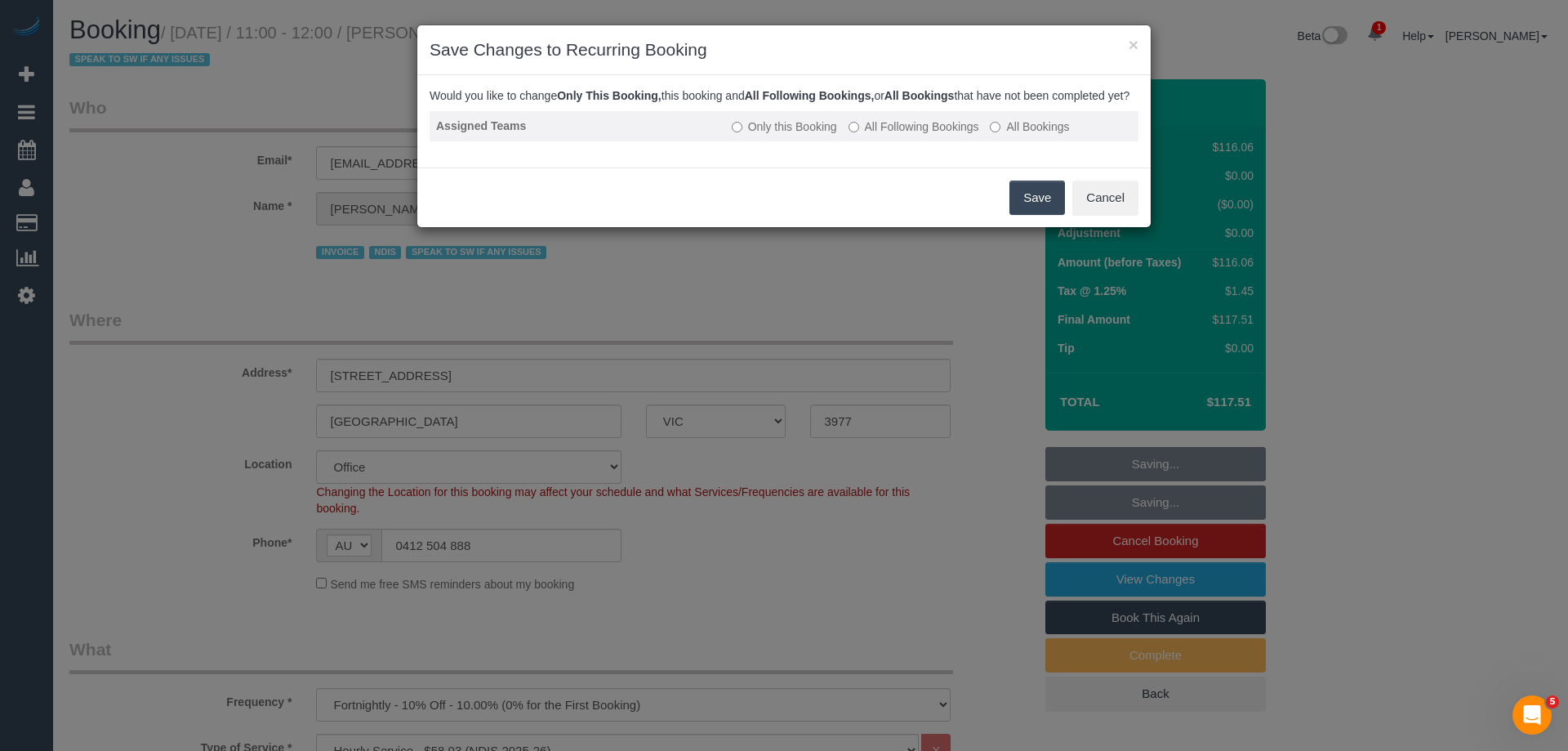
click at [862, 135] on label "All Following Bookings" at bounding box center [914, 127] width 130 height 17
click at [1045, 213] on button "Save" at bounding box center [1038, 197] width 56 height 34
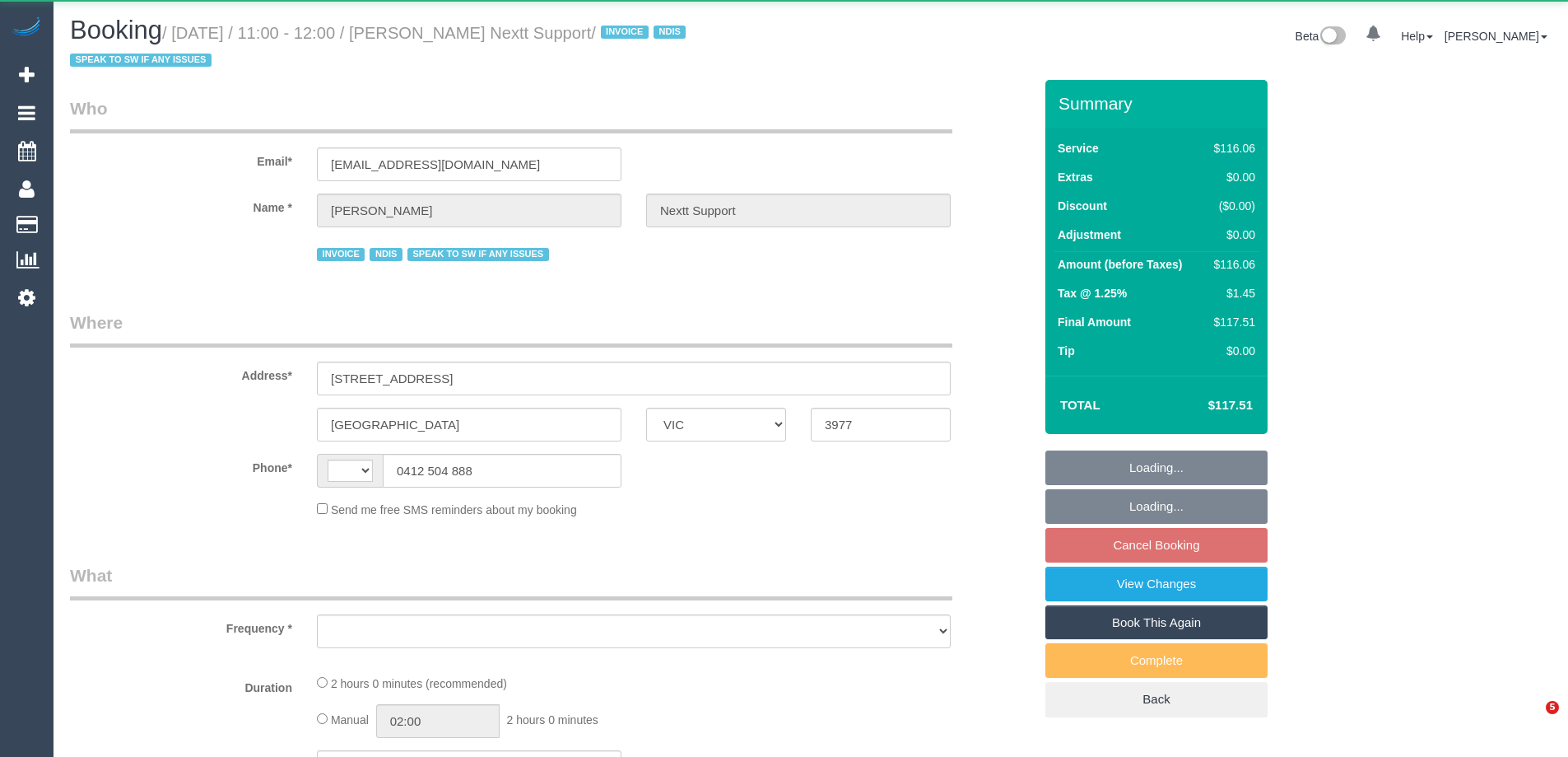
select select "VIC"
select select "string:AU"
select select "object:598"
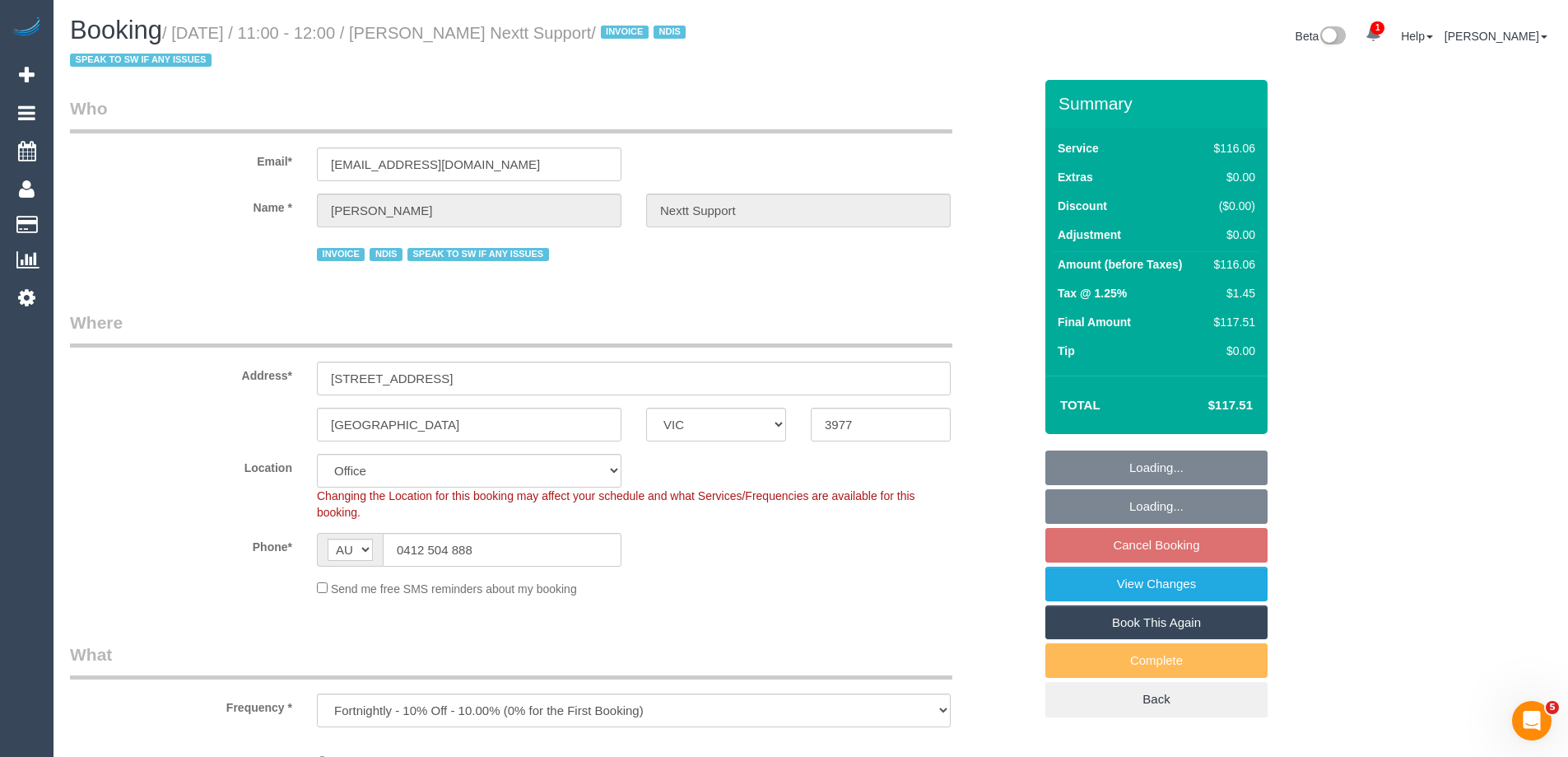
select select "number:28"
select select "number:14"
select select "number:19"
select select "number:25"
select select "number:34"
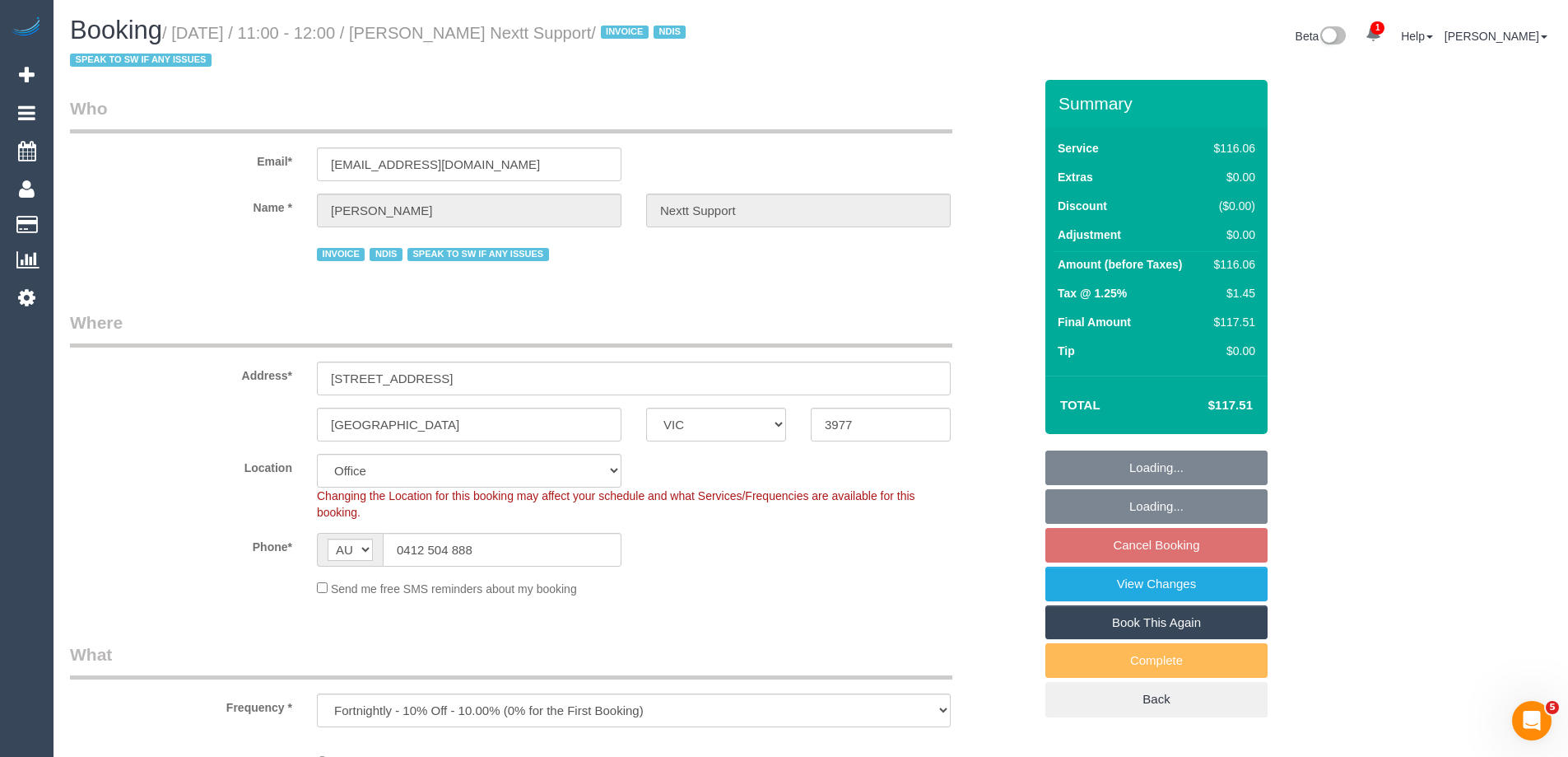
select select "number:11"
select select "object:810"
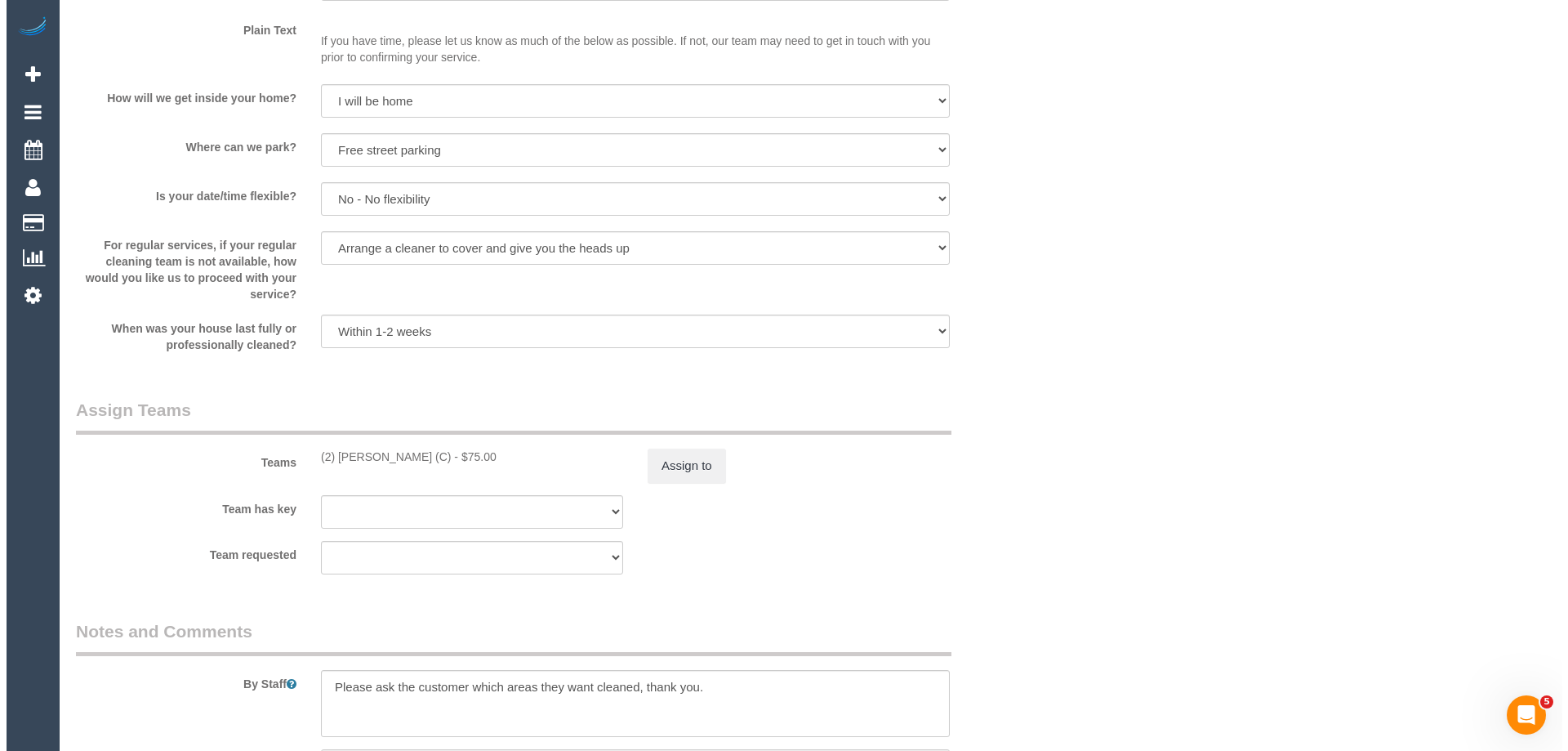
scroll to position [1715, 0]
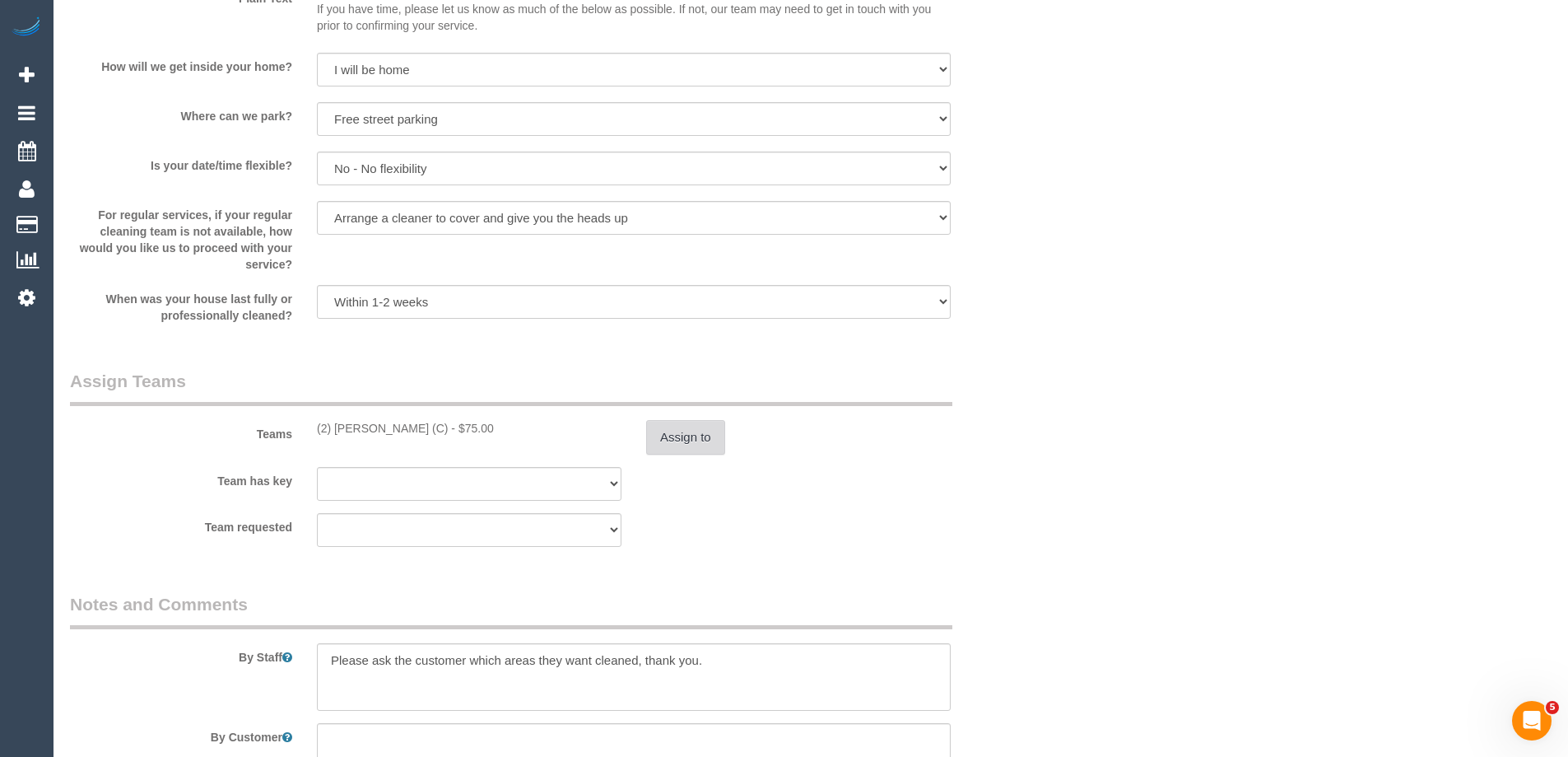
click at [667, 436] on button "Assign to" at bounding box center [686, 437] width 79 height 35
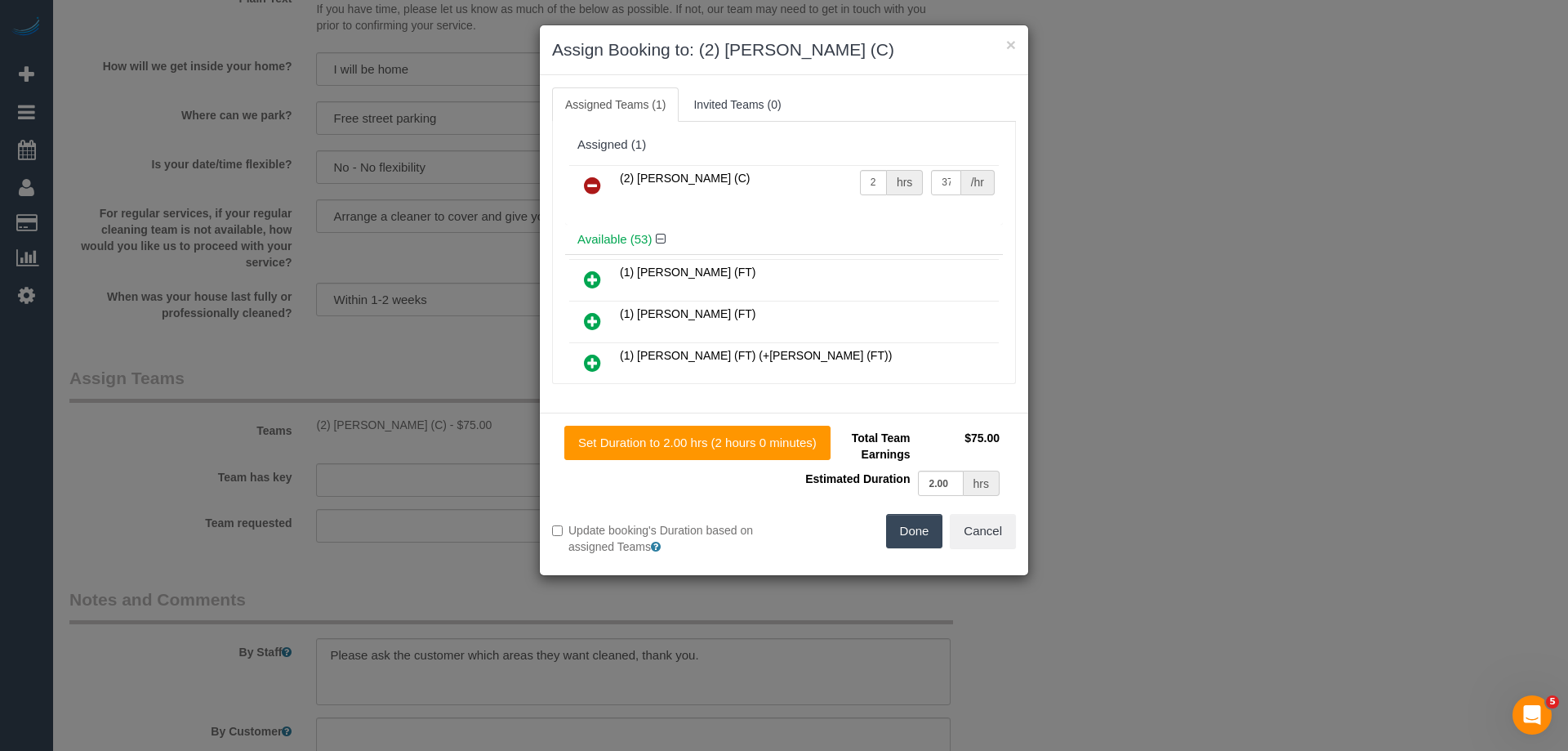
click at [578, 233] on h4 "Available (53)" at bounding box center [784, 239] width 413 height 14
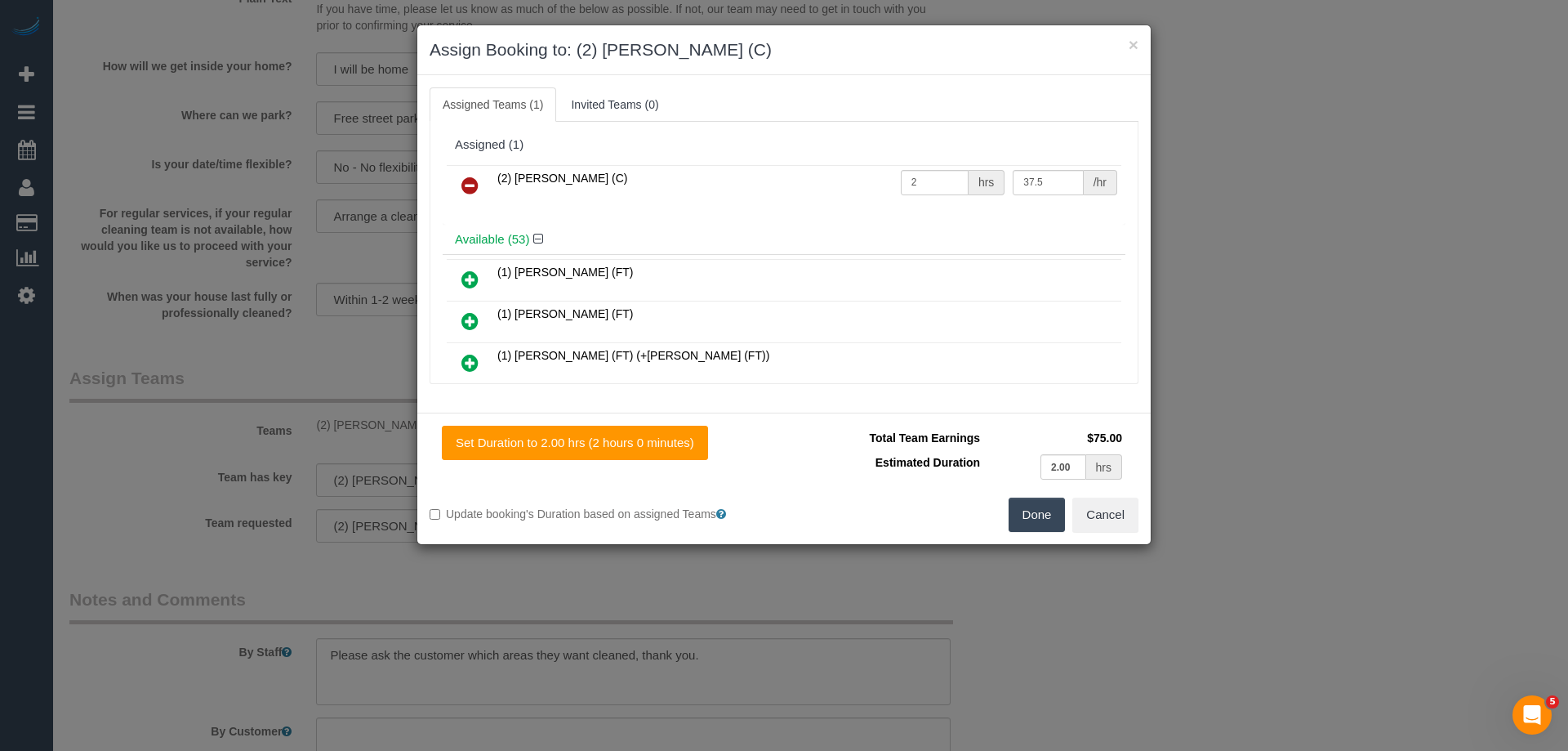
click at [471, 190] on icon at bounding box center [470, 185] width 17 height 20
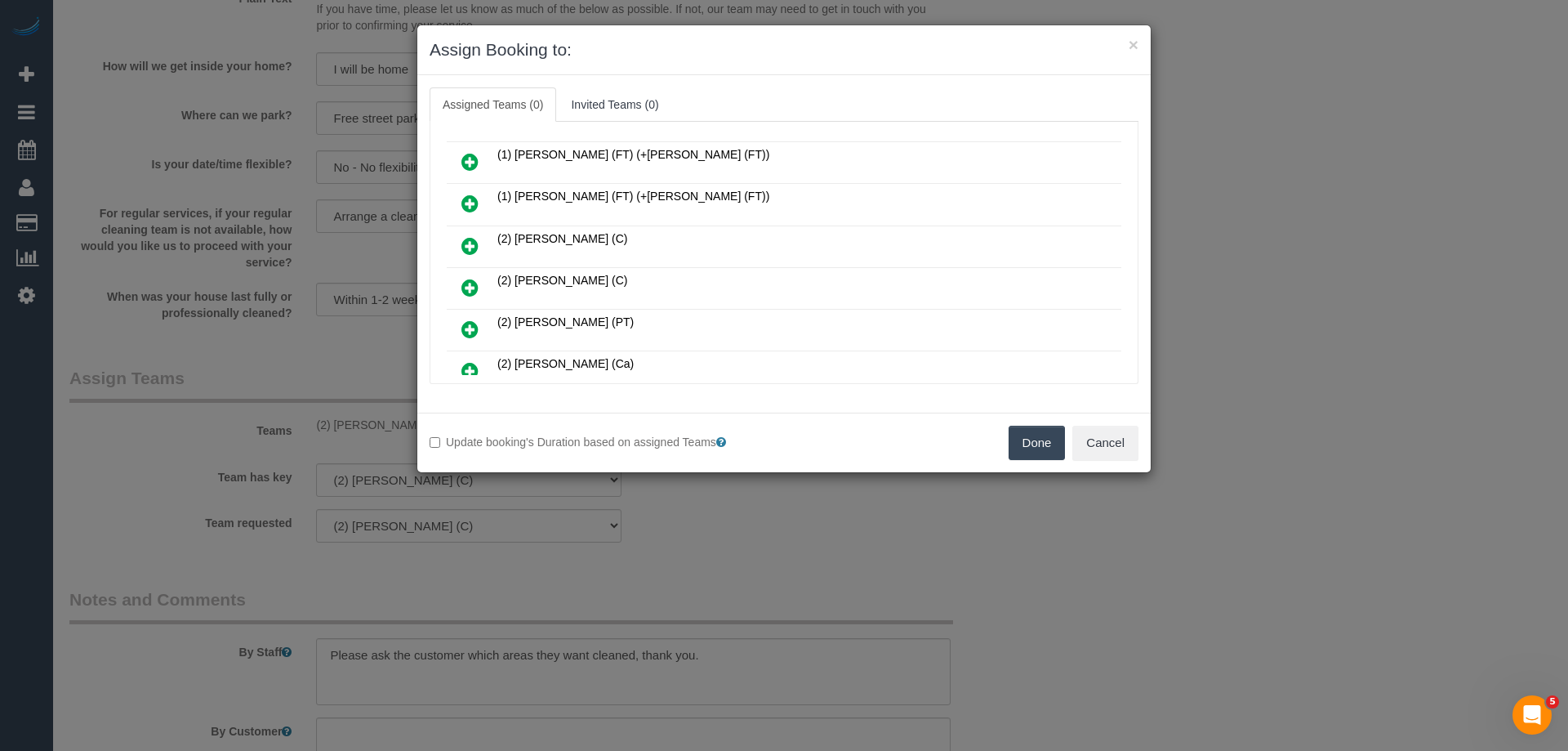
scroll to position [164, 0]
click at [463, 244] on icon at bounding box center [470, 244] width 17 height 20
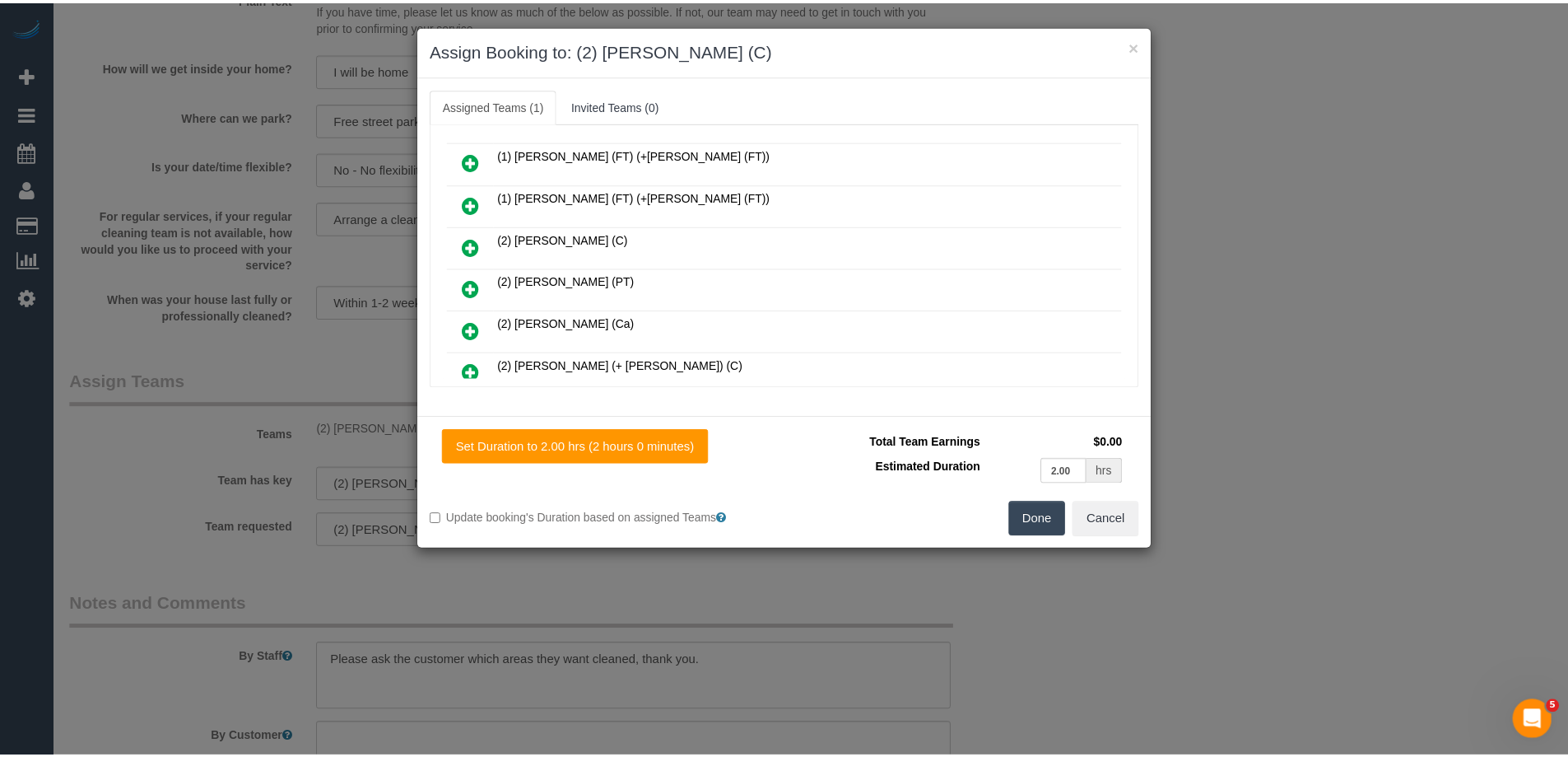
scroll to position [0, 0]
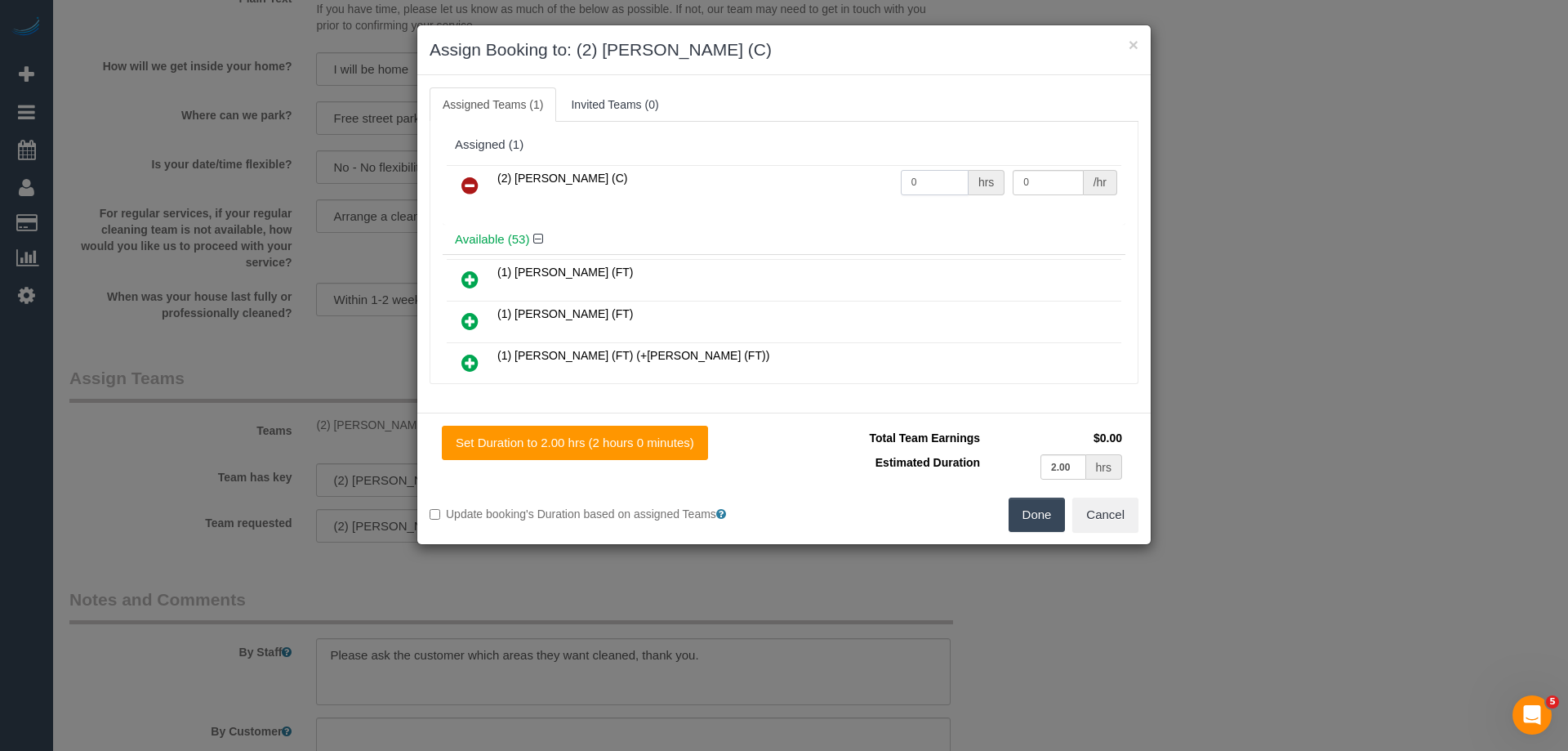
drag, startPoint x: 937, startPoint y: 171, endPoint x: 877, endPoint y: 177, distance: 60.3
click at [881, 175] on tr "(2) Anita Jamieson (C) 0 hrs 0 /hr" at bounding box center [784, 185] width 675 height 42
type input "2"
drag, startPoint x: 1036, startPoint y: 183, endPoint x: 907, endPoint y: 197, distance: 129.8
click at [930, 177] on tr "(2) Anita Jamieson (C) 2 hrs 0 /hr" at bounding box center [784, 185] width 675 height 42
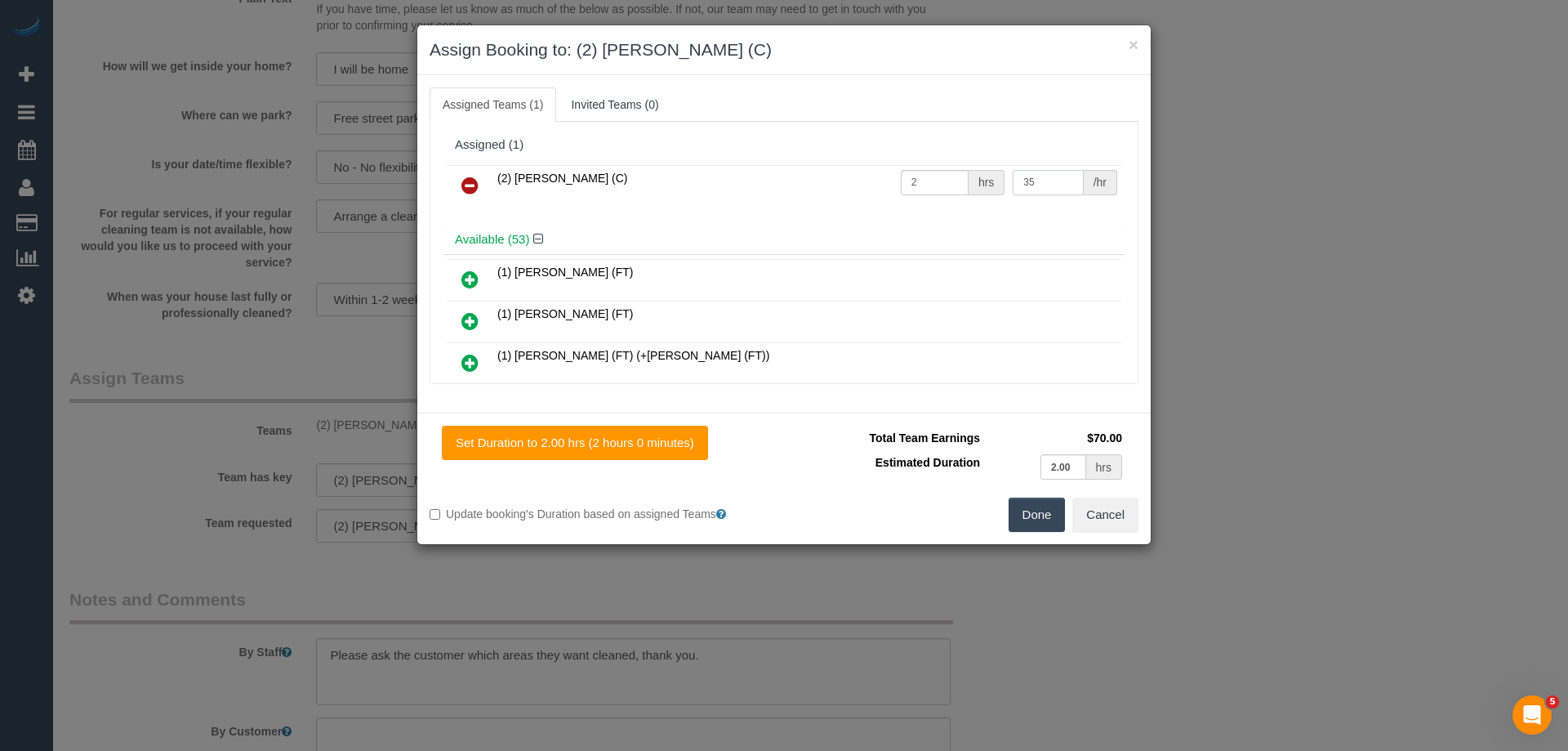
type input "35"
click at [1038, 521] on button "Done" at bounding box center [1037, 515] width 57 height 34
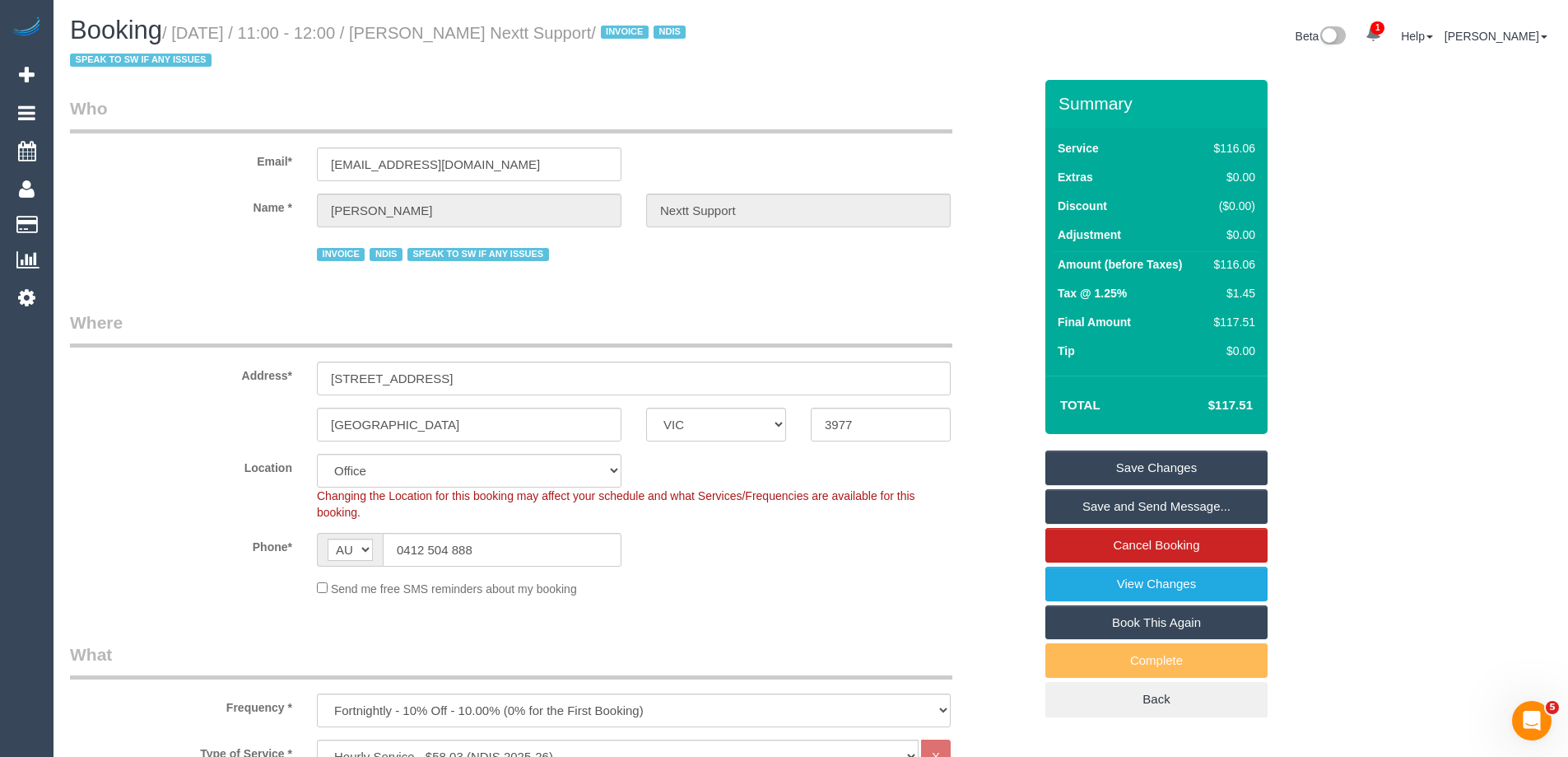
click at [1107, 477] on link "Save Changes" at bounding box center [1156, 467] width 222 height 35
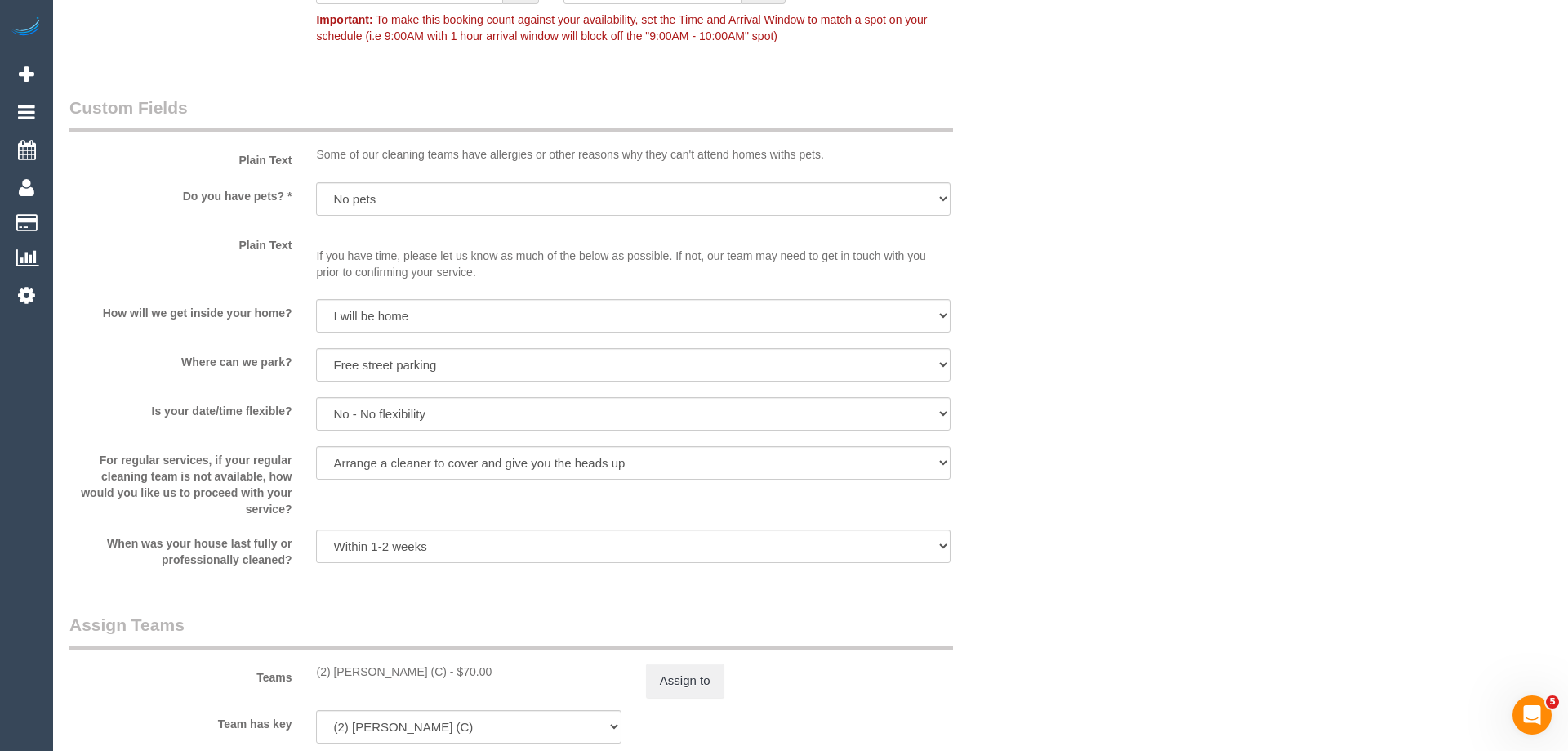
scroll to position [1470, 0]
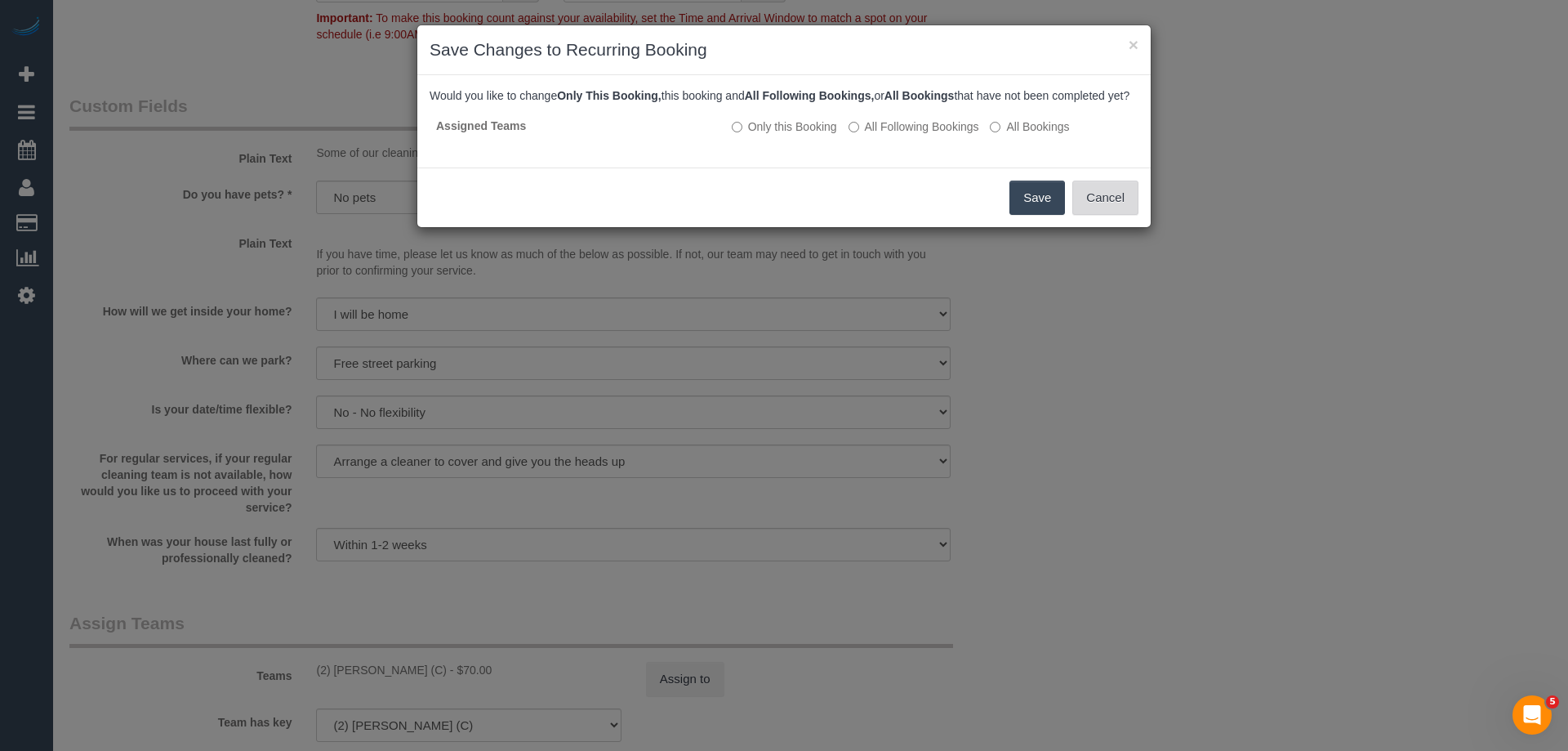
click at [1125, 212] on button "Cancel" at bounding box center [1105, 197] width 66 height 34
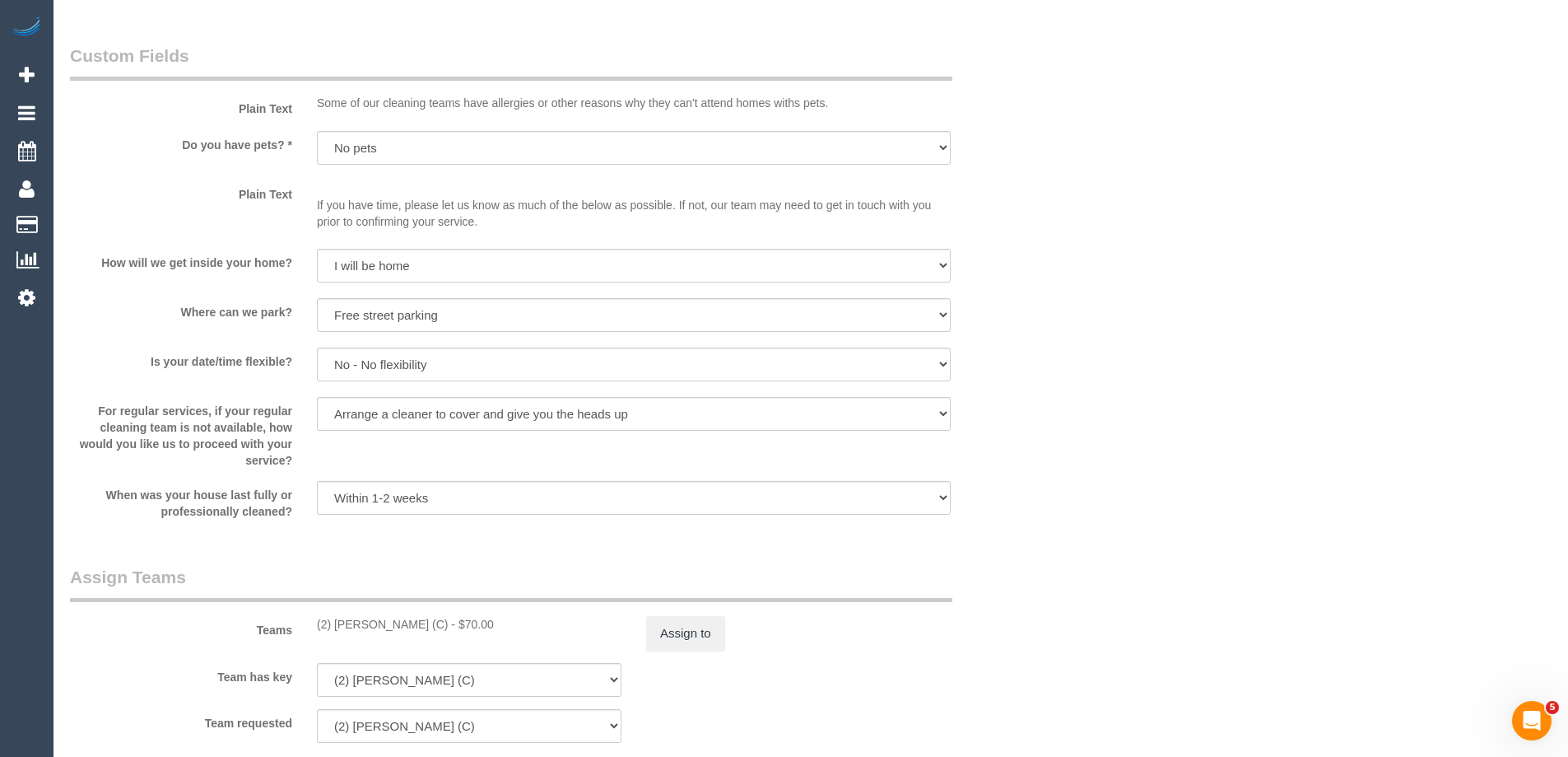
scroll to position [1818, 0]
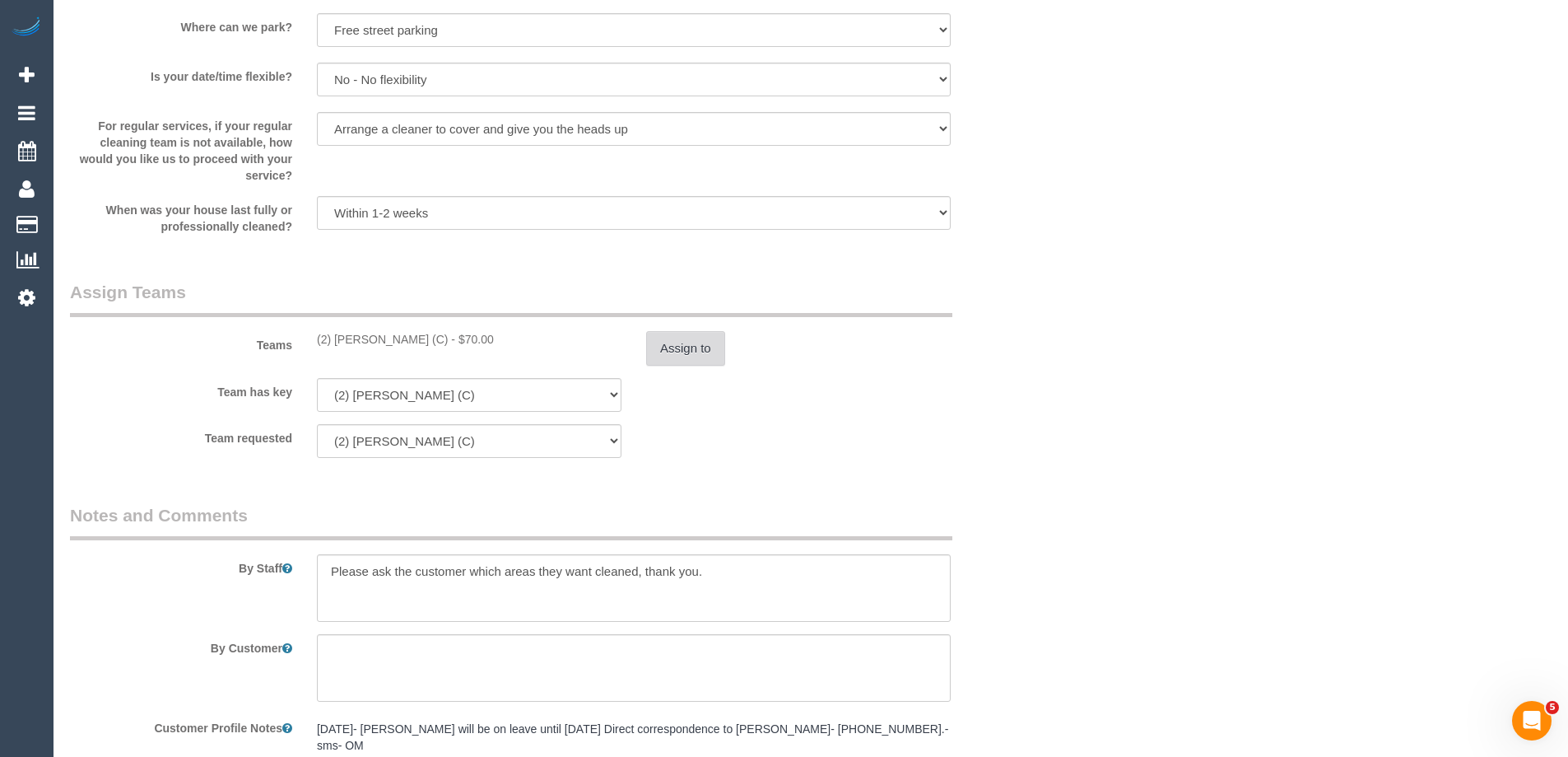
click at [693, 354] on button "Assign to" at bounding box center [686, 348] width 79 height 35
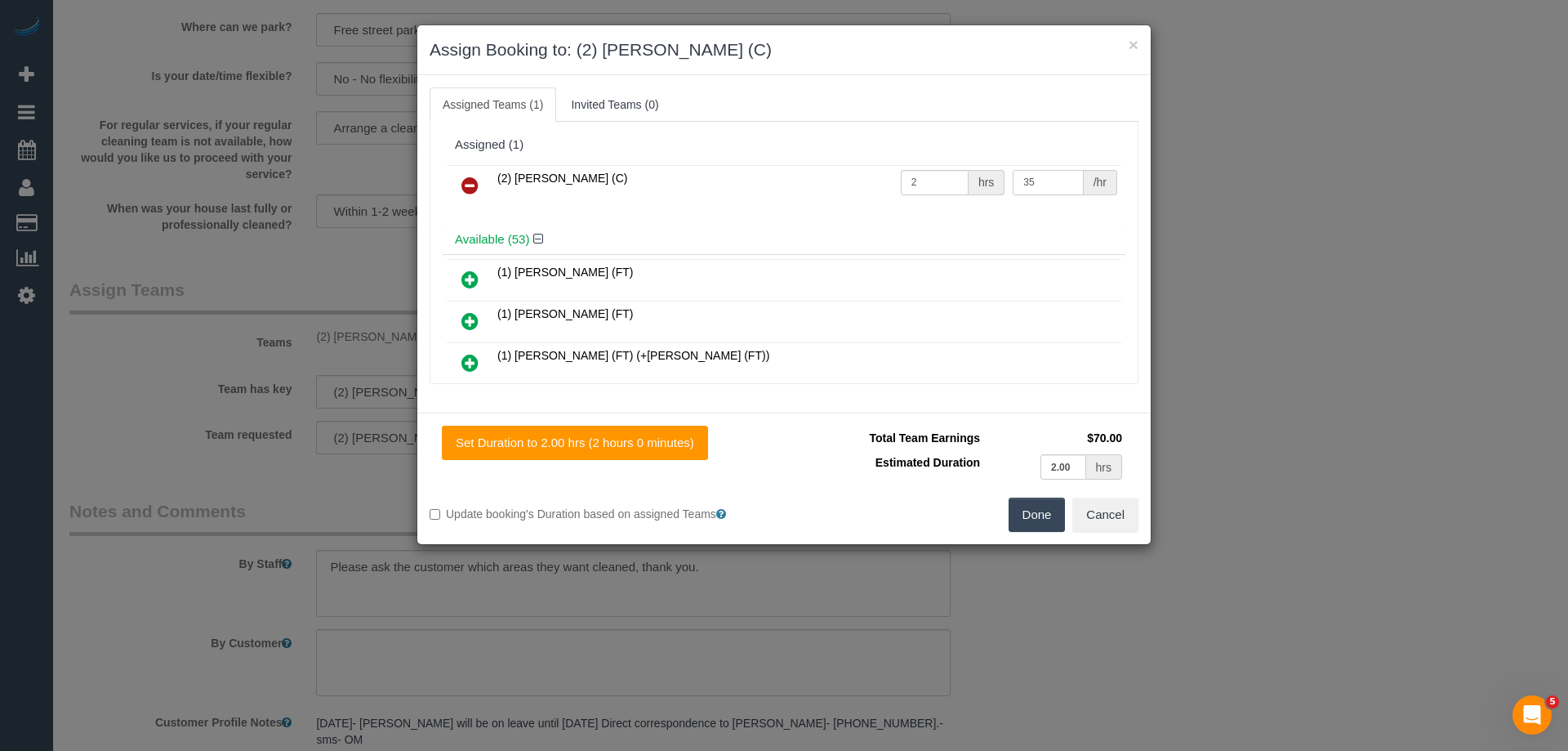
drag, startPoint x: 1047, startPoint y: 176, endPoint x: 900, endPoint y: 178, distance: 147.0
click at [900, 178] on tr "(2) Anita Jamieson (C) 2 hrs 35 /hr" at bounding box center [784, 185] width 675 height 42
type input "37.5"
click at [1039, 507] on button "Done" at bounding box center [1037, 515] width 57 height 34
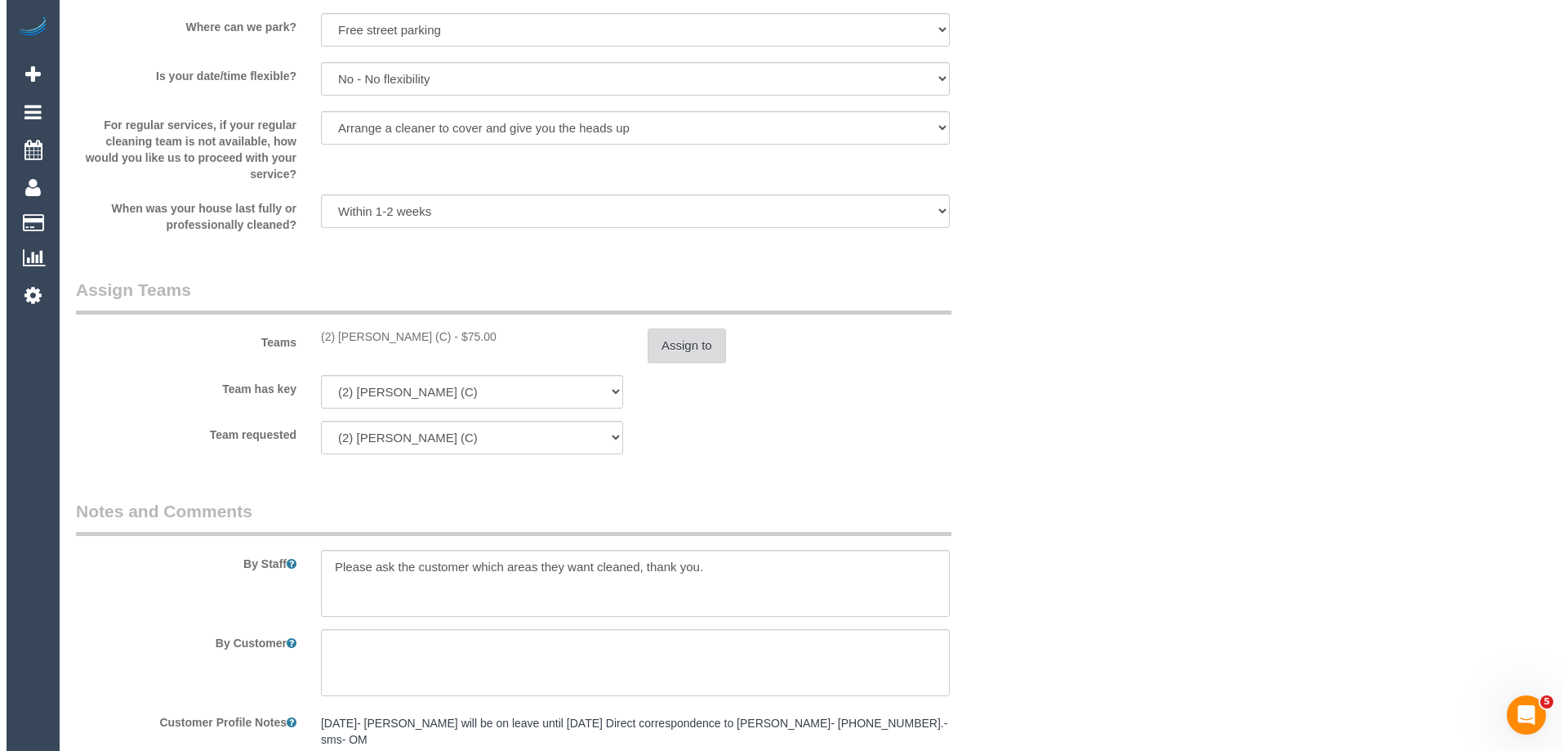
scroll to position [0, 0]
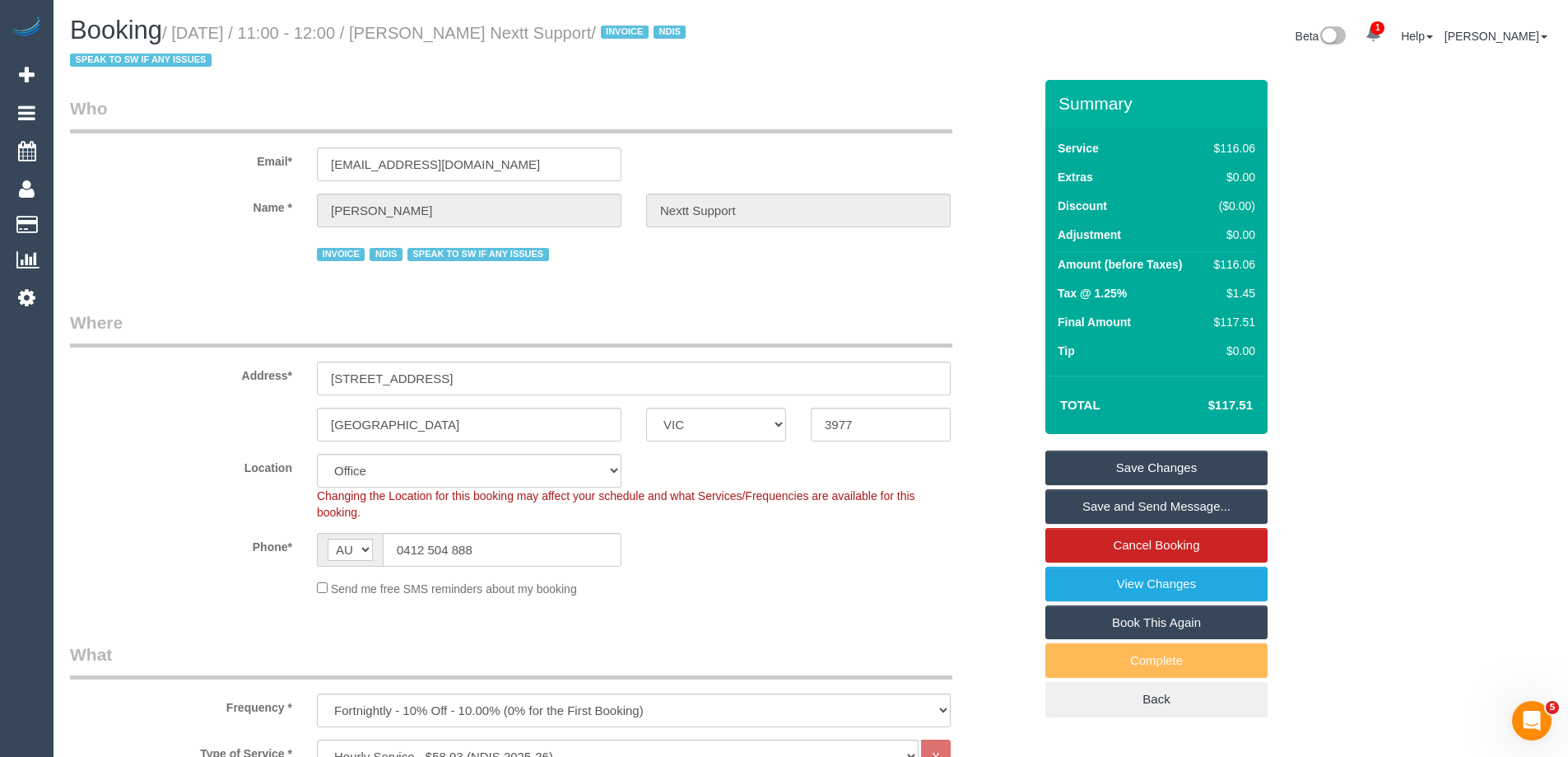
click at [1097, 462] on link "Save Changes" at bounding box center [1156, 467] width 222 height 35
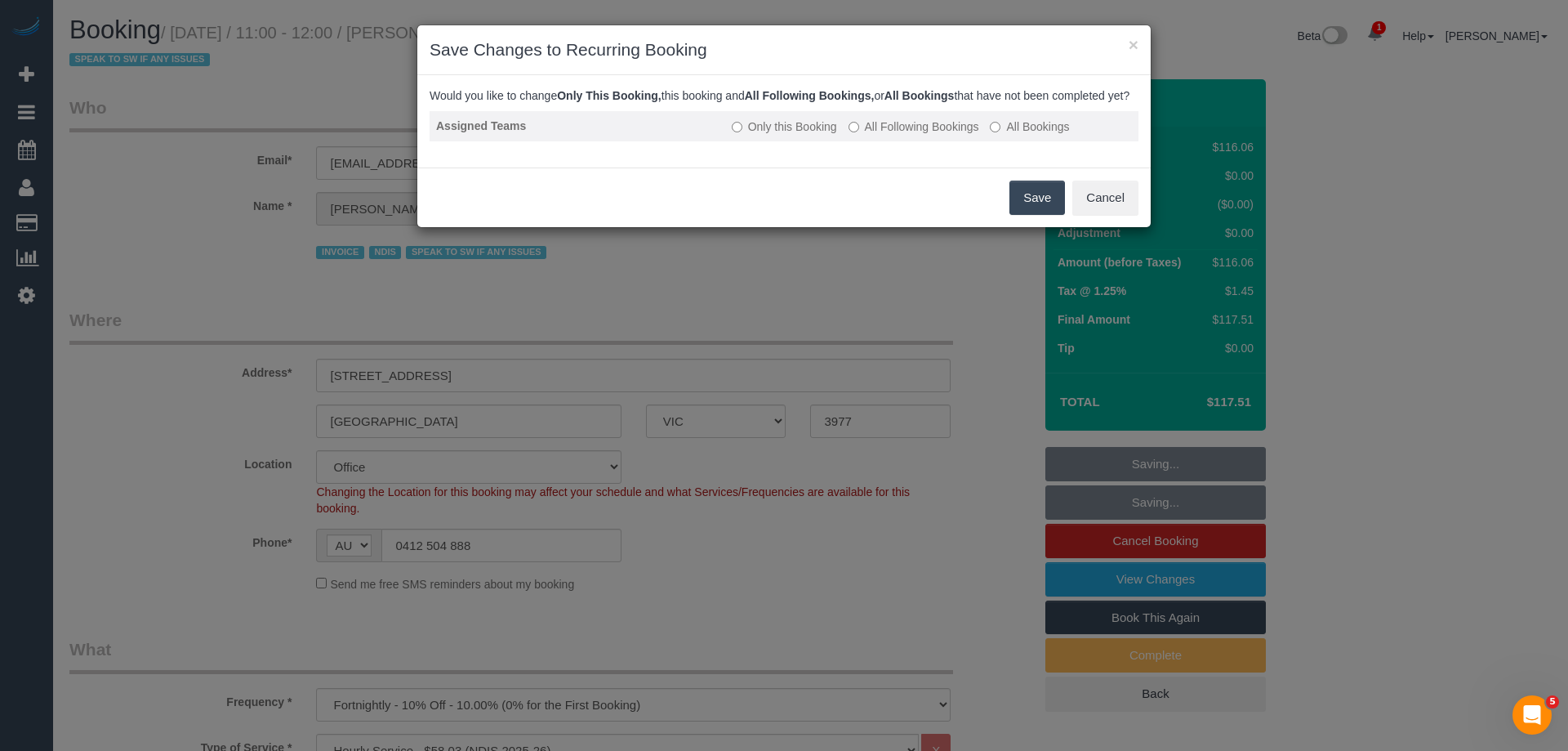
click at [888, 135] on label "All Following Bookings" at bounding box center [914, 127] width 130 height 17
click at [1023, 212] on button "Save" at bounding box center [1038, 197] width 56 height 34
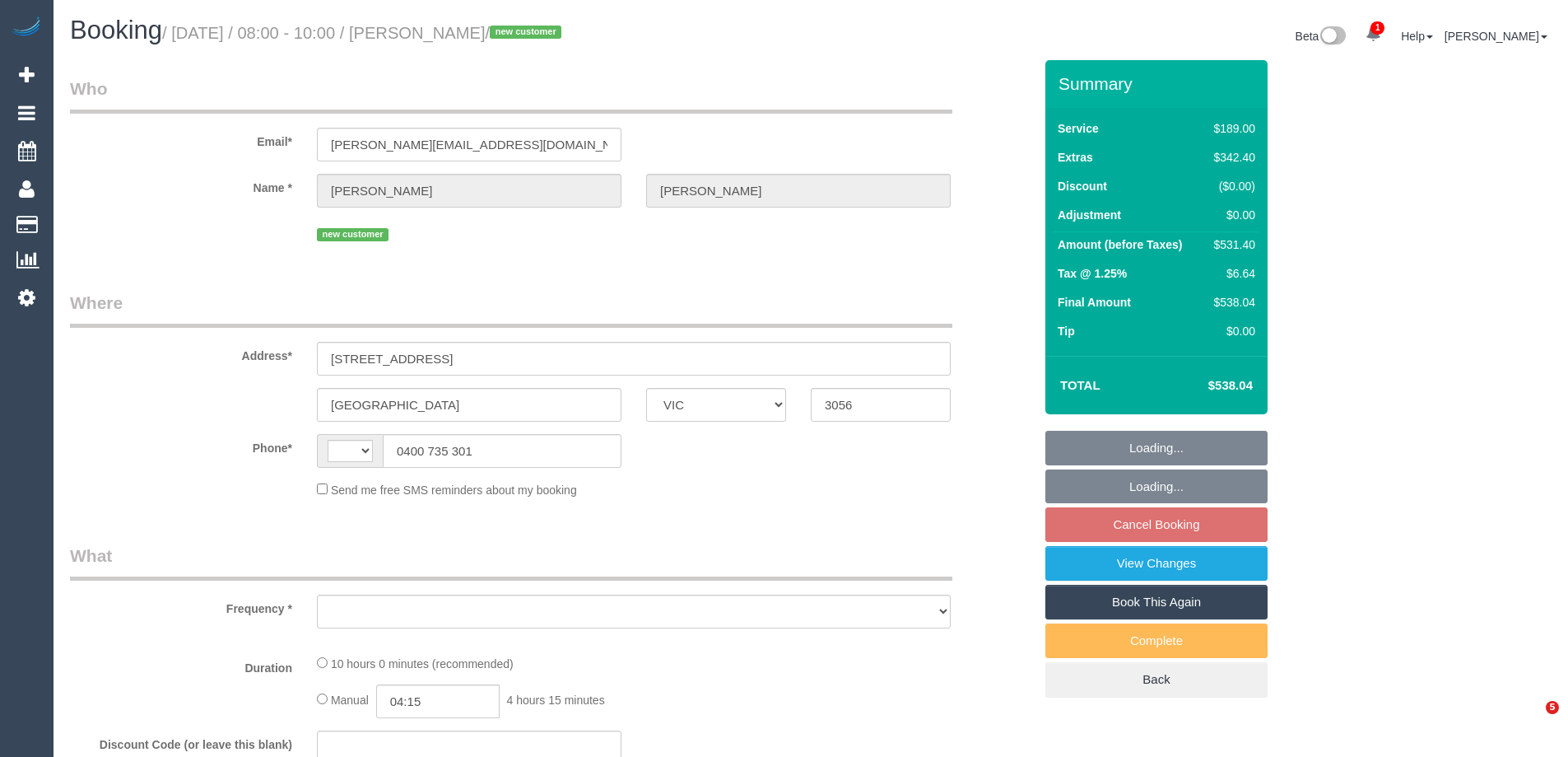
select select "VIC"
select select "object:356"
select select "string:stripe-pm_1S7SE92GScqysDRVKxZLS3Mj"
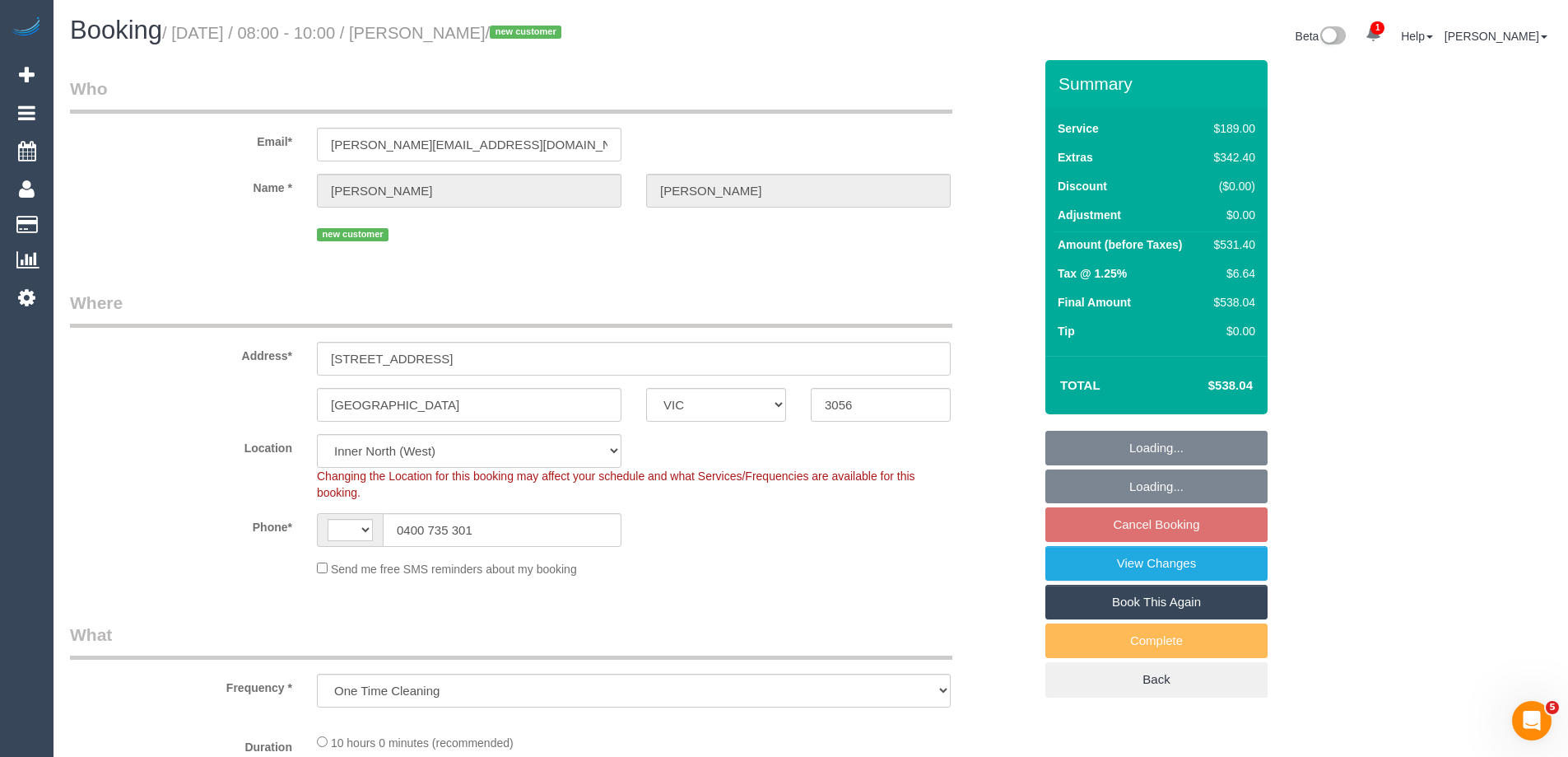
select select "object:363"
select select "string:AU"
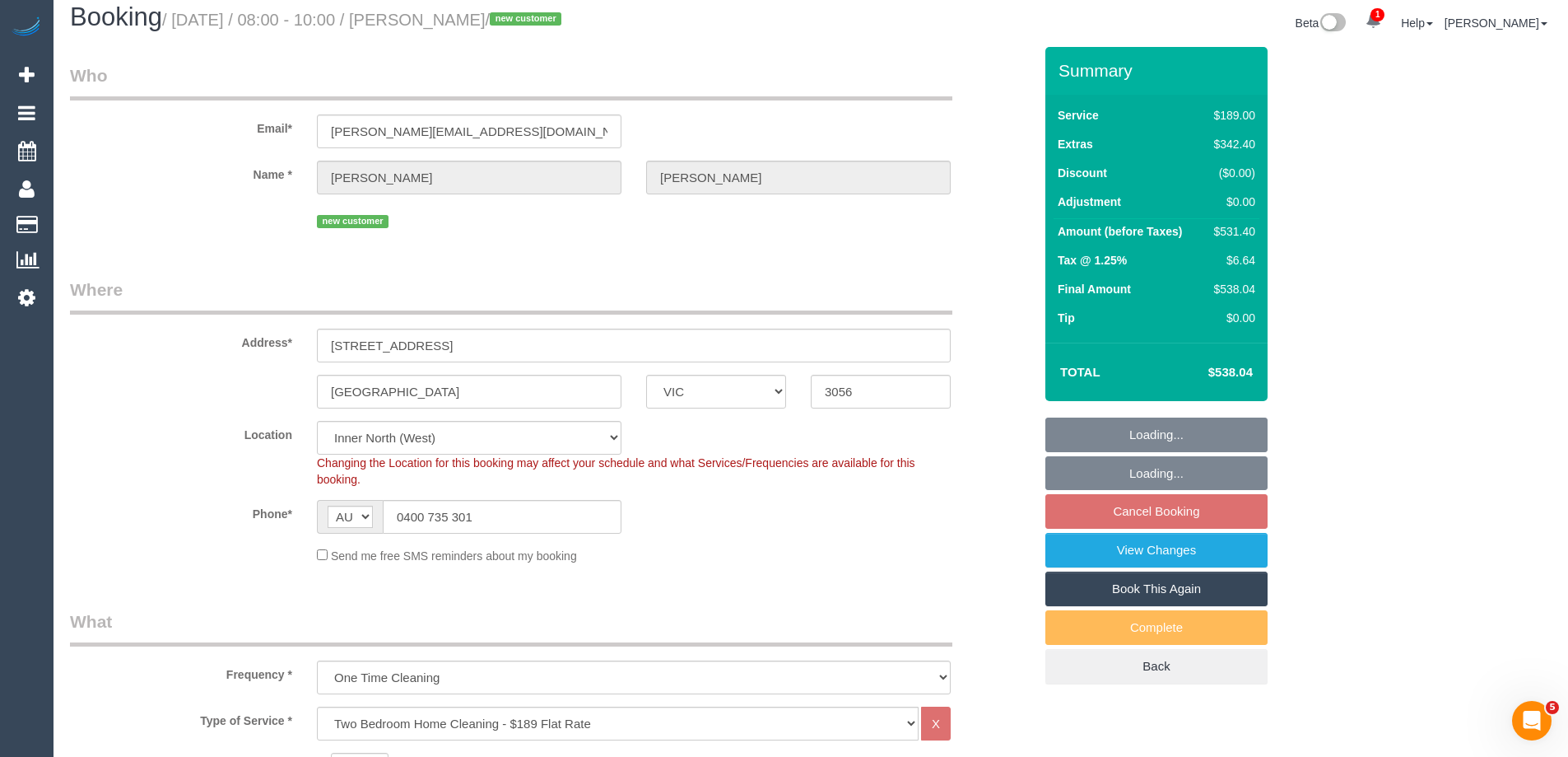
select select "number:28"
select select "number:14"
select select "number:18"
select select "number:24"
select select "number:12"
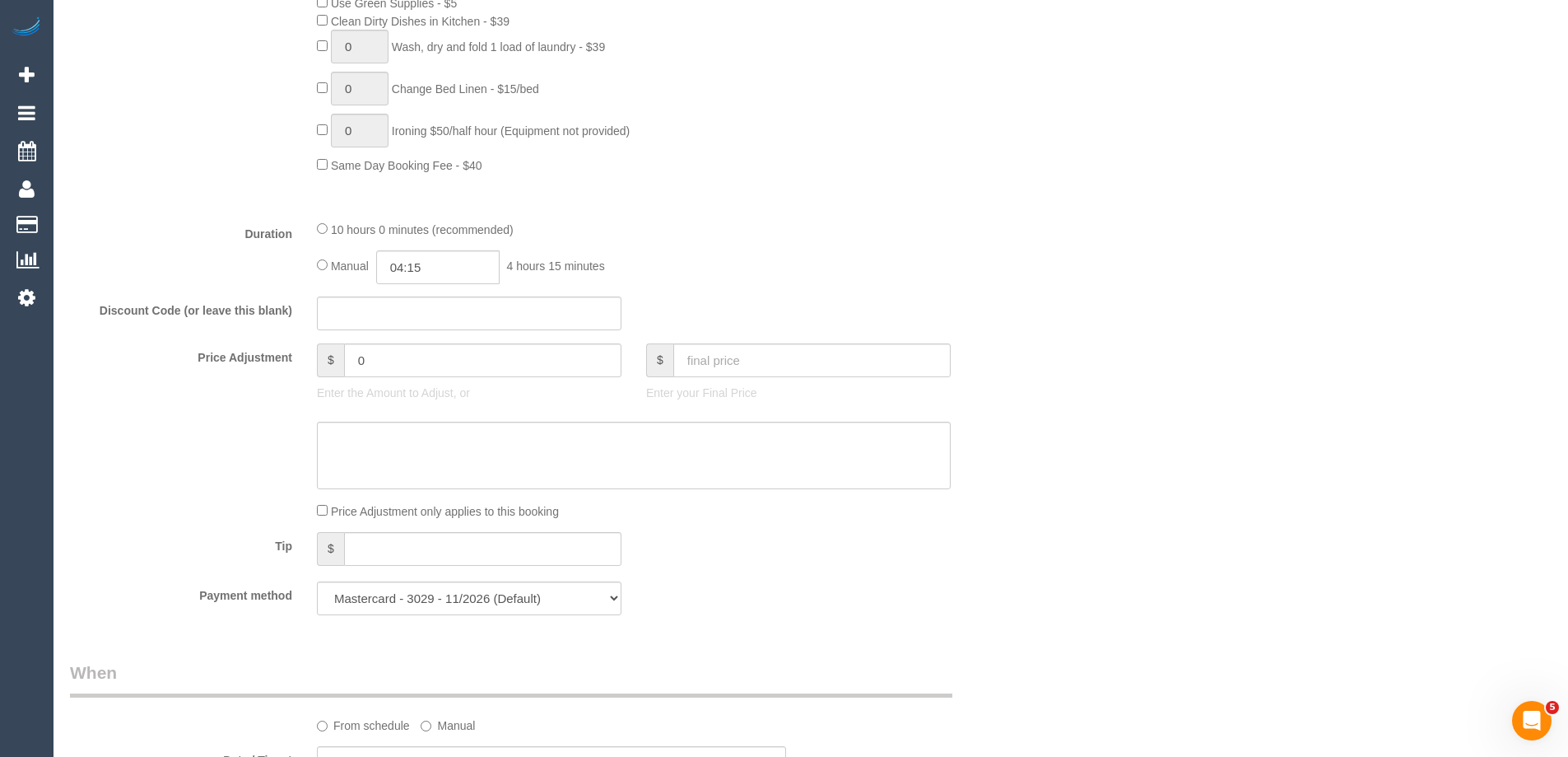
scroll to position [1400, 0]
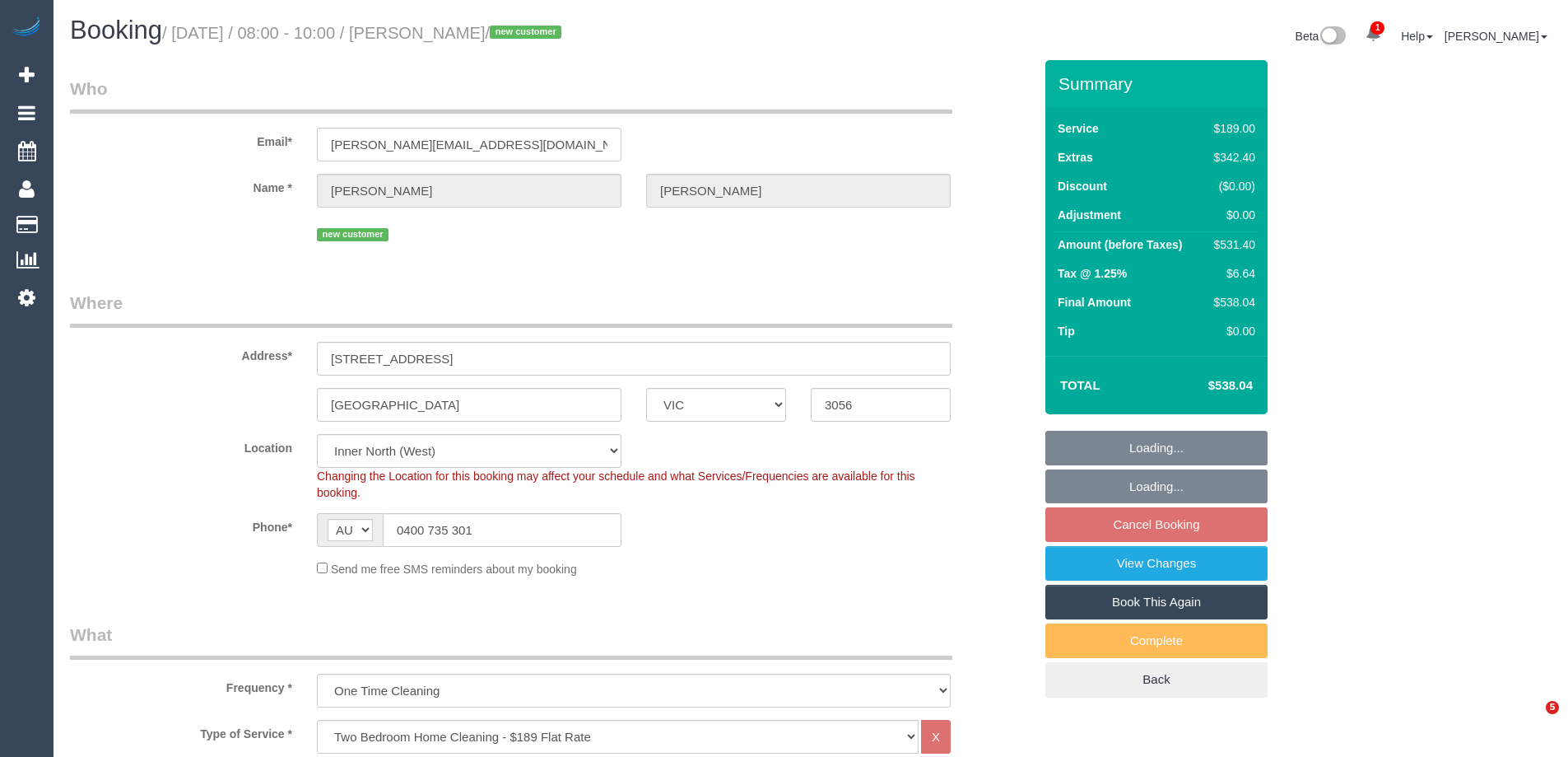
select select "VIC"
select select "number:28"
select select "number:14"
select select "number:18"
select select "number:24"
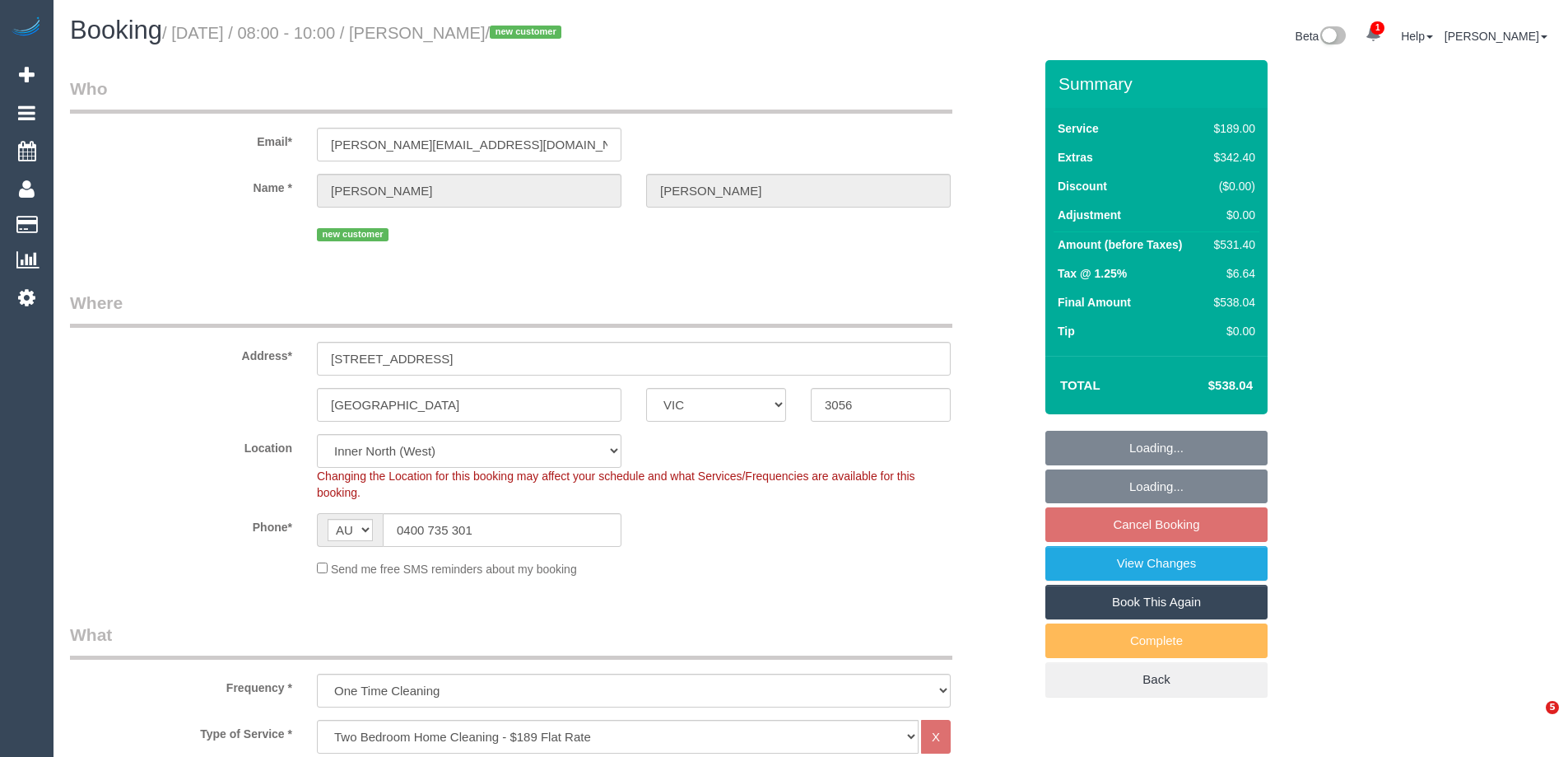
select select "number:12"
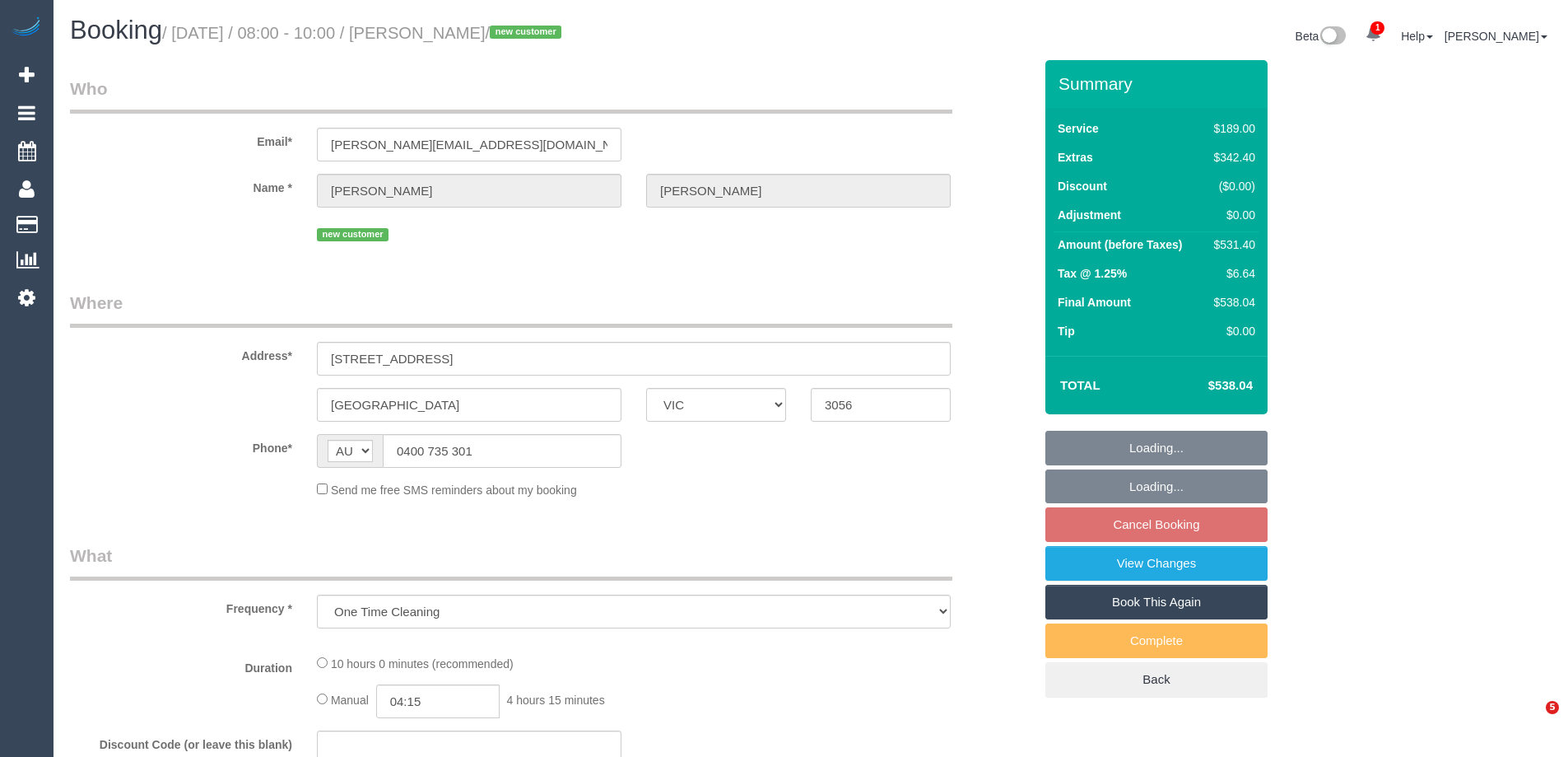
select select "VIC"
select select "string:stripe-pm_1S7SE92GScqysDRVKxZLS3Mj"
select select "number:28"
select select "number:14"
select select "number:18"
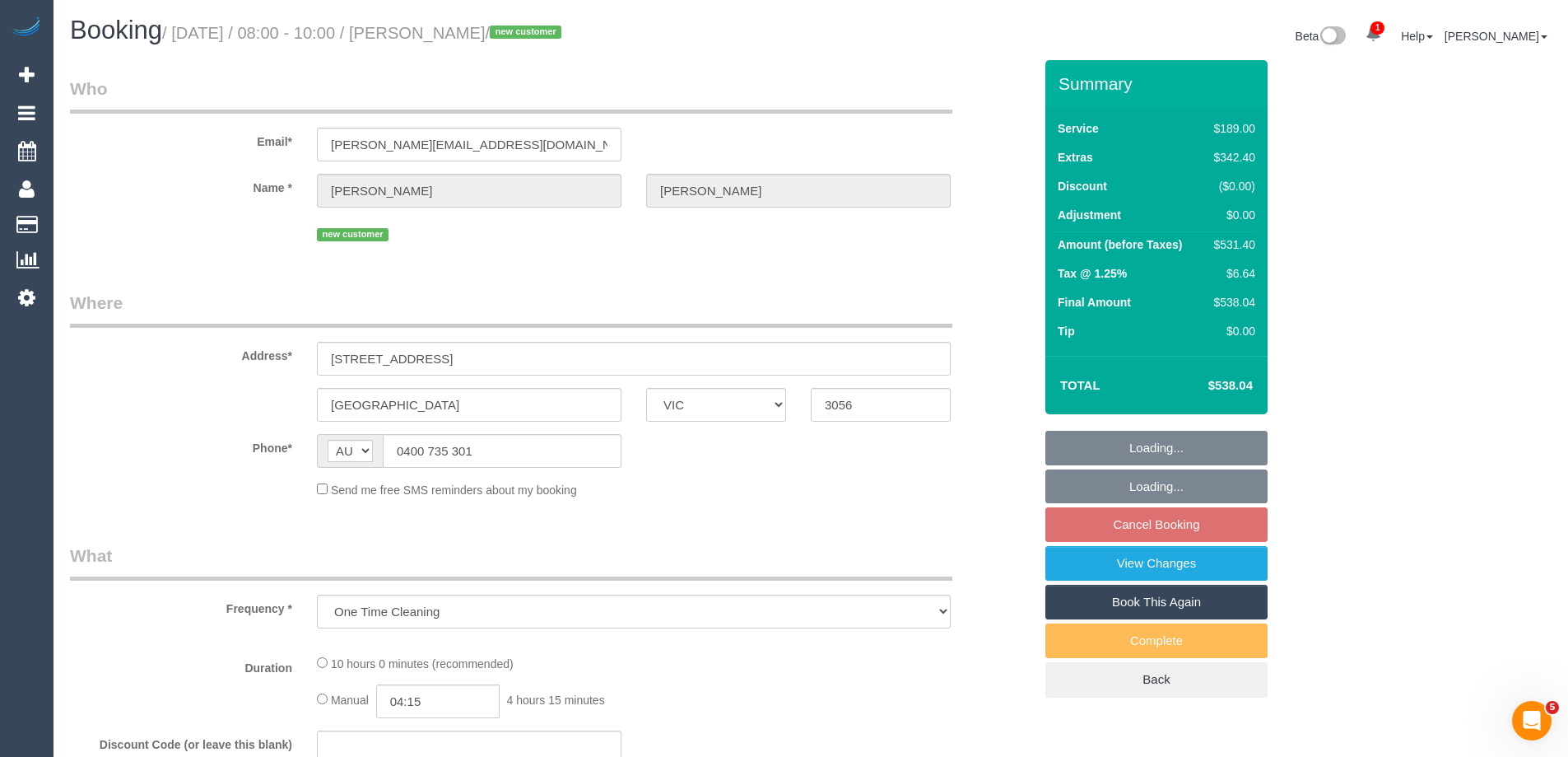
select select "number:24"
select select "number:12"
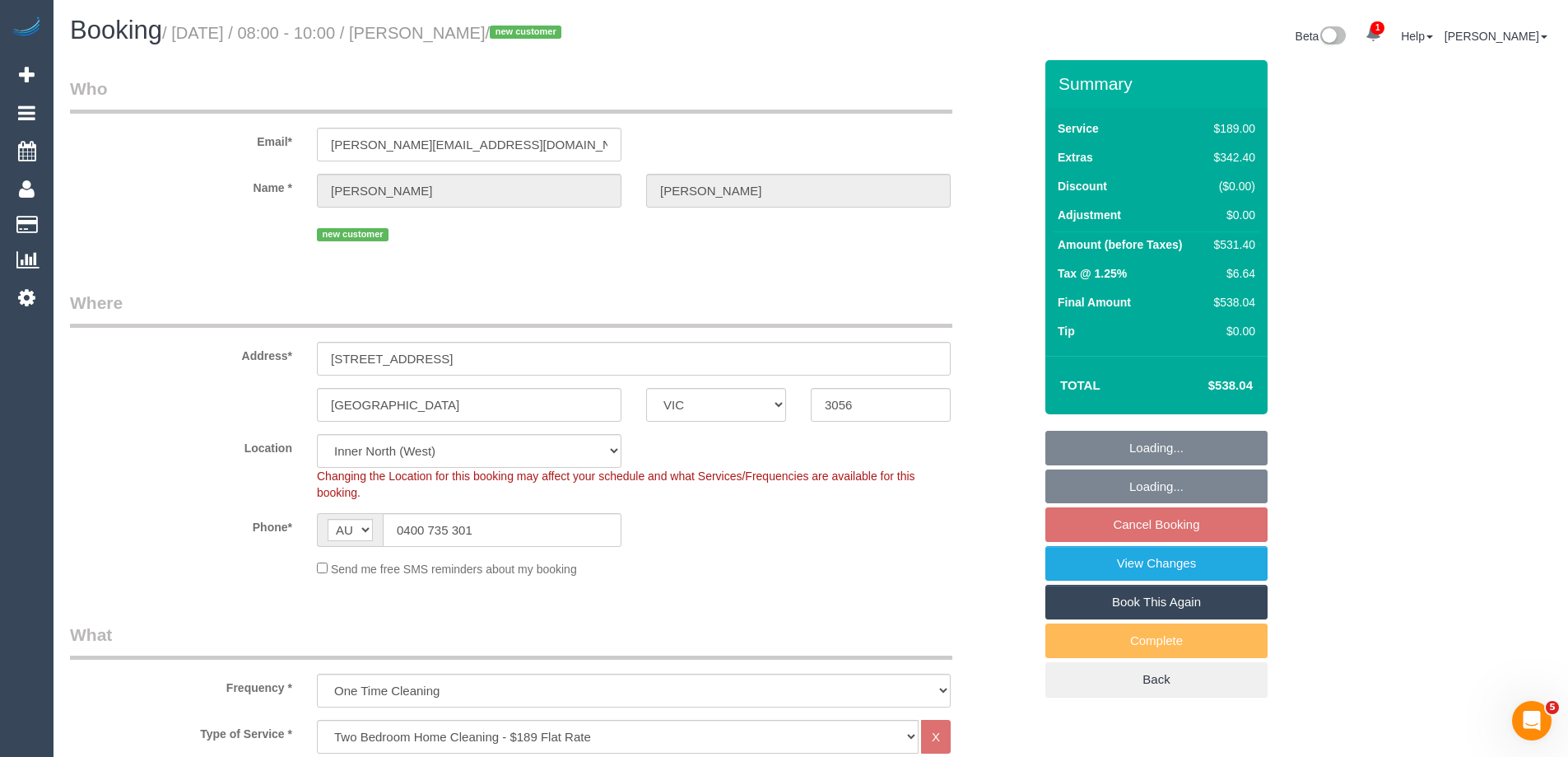
select select "object:852"
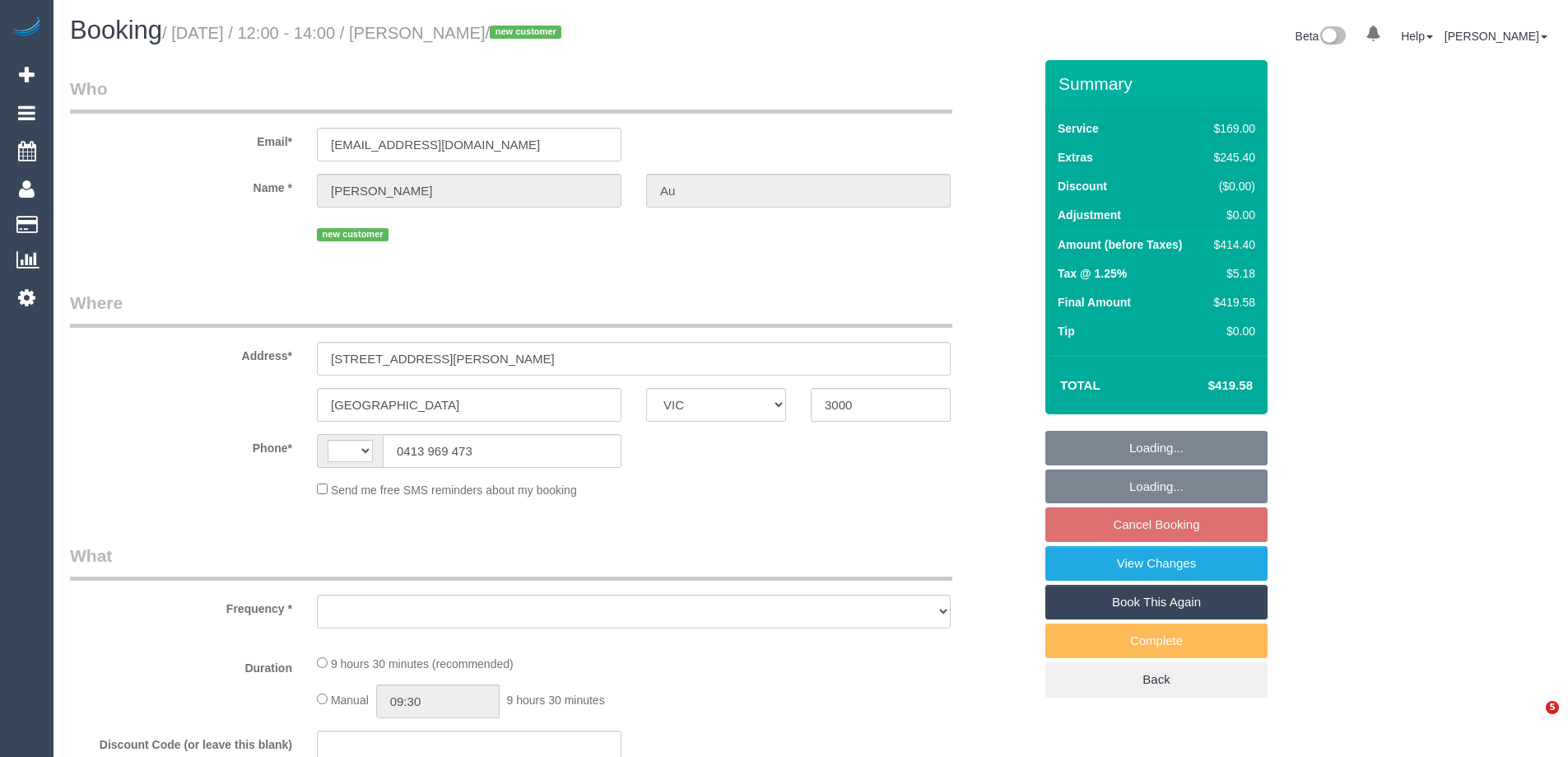
select select "VIC"
select select "string:AU"
select select "object:353"
select select "string:stripe-pm_1S7lEz2GScqysDRVbos7a6rv"
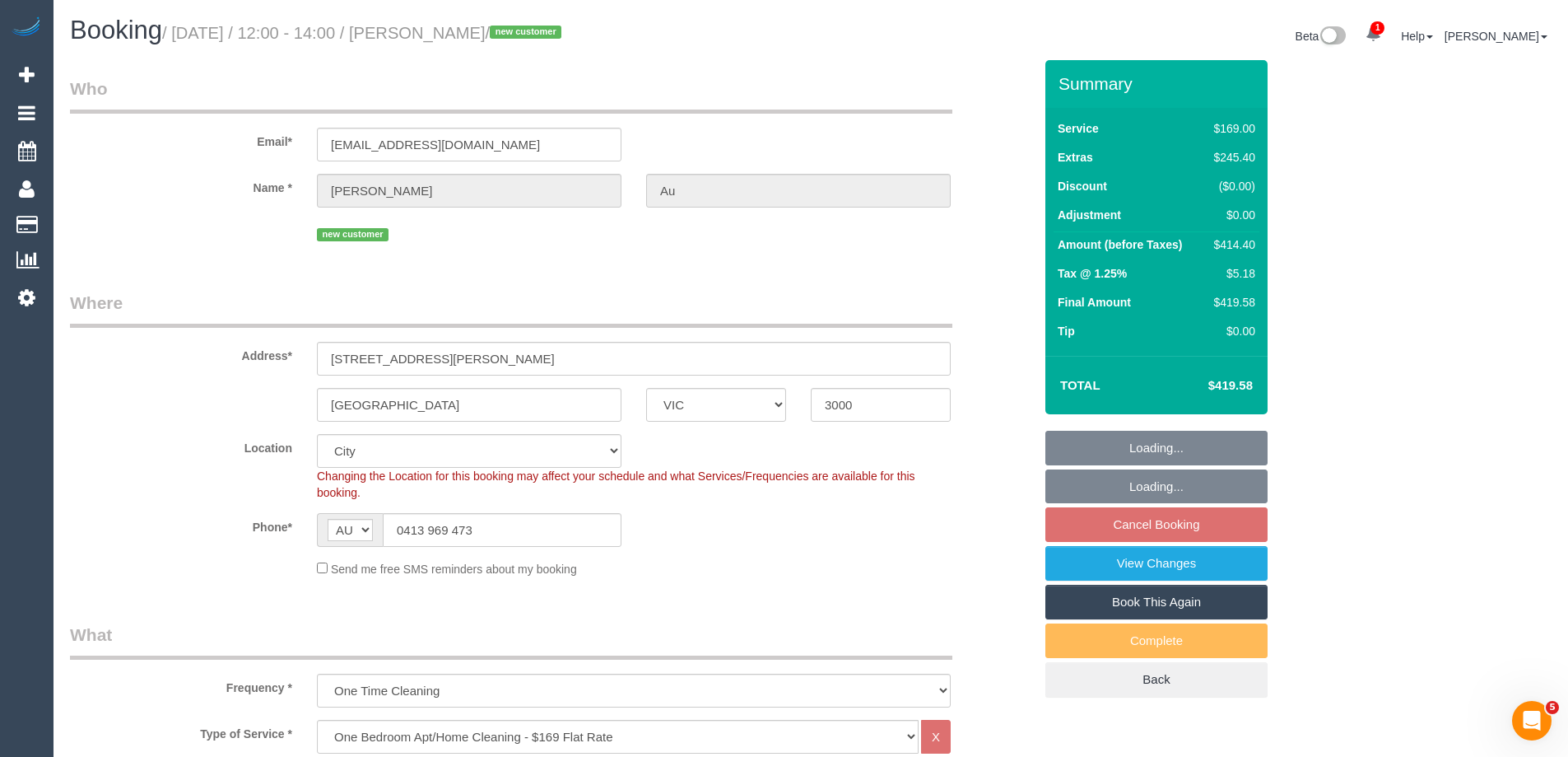
select select "object:849"
select select "number:28"
select select "number:14"
select select "number:18"
select select "number:25"
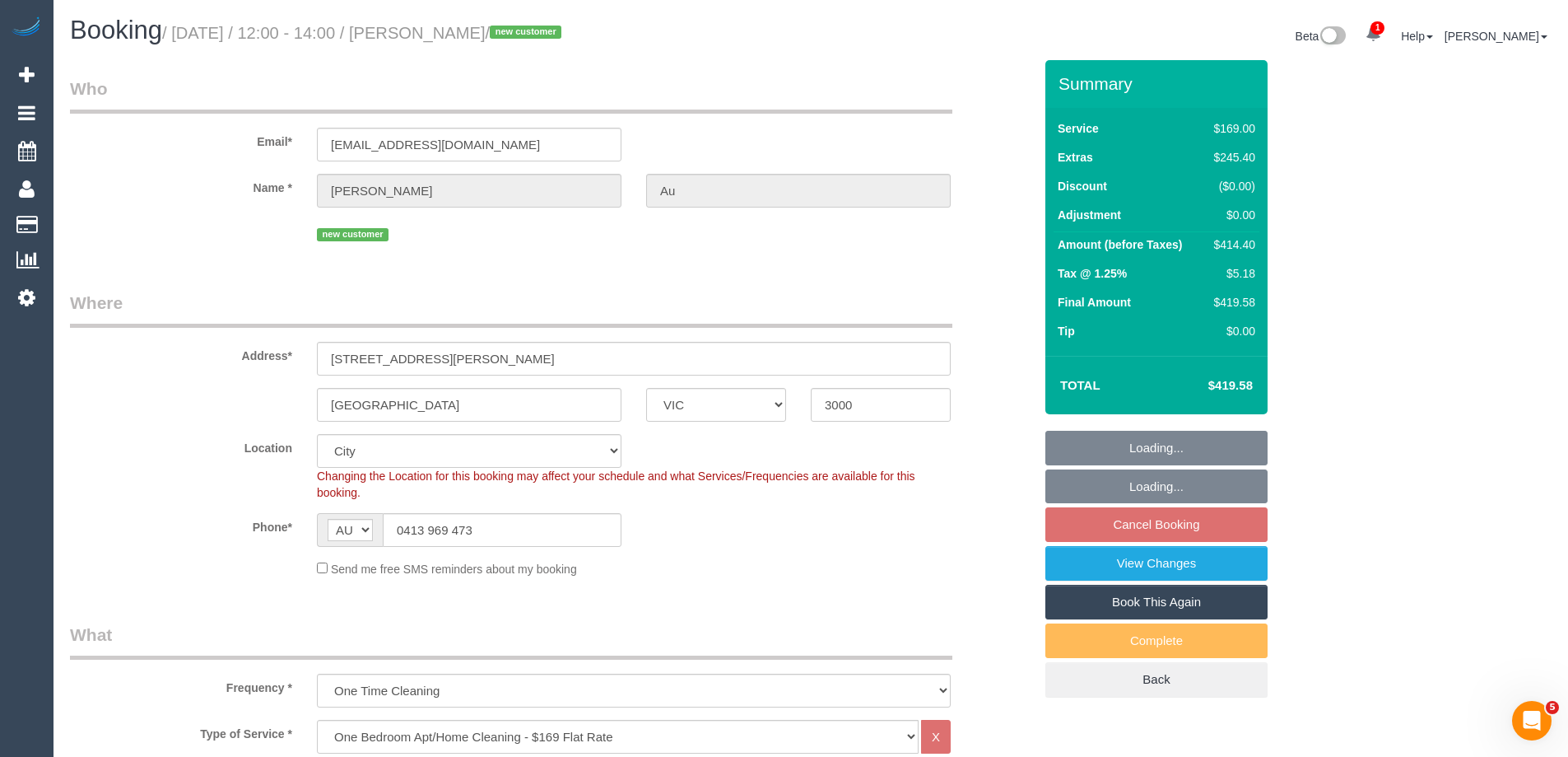
select select "number:26"
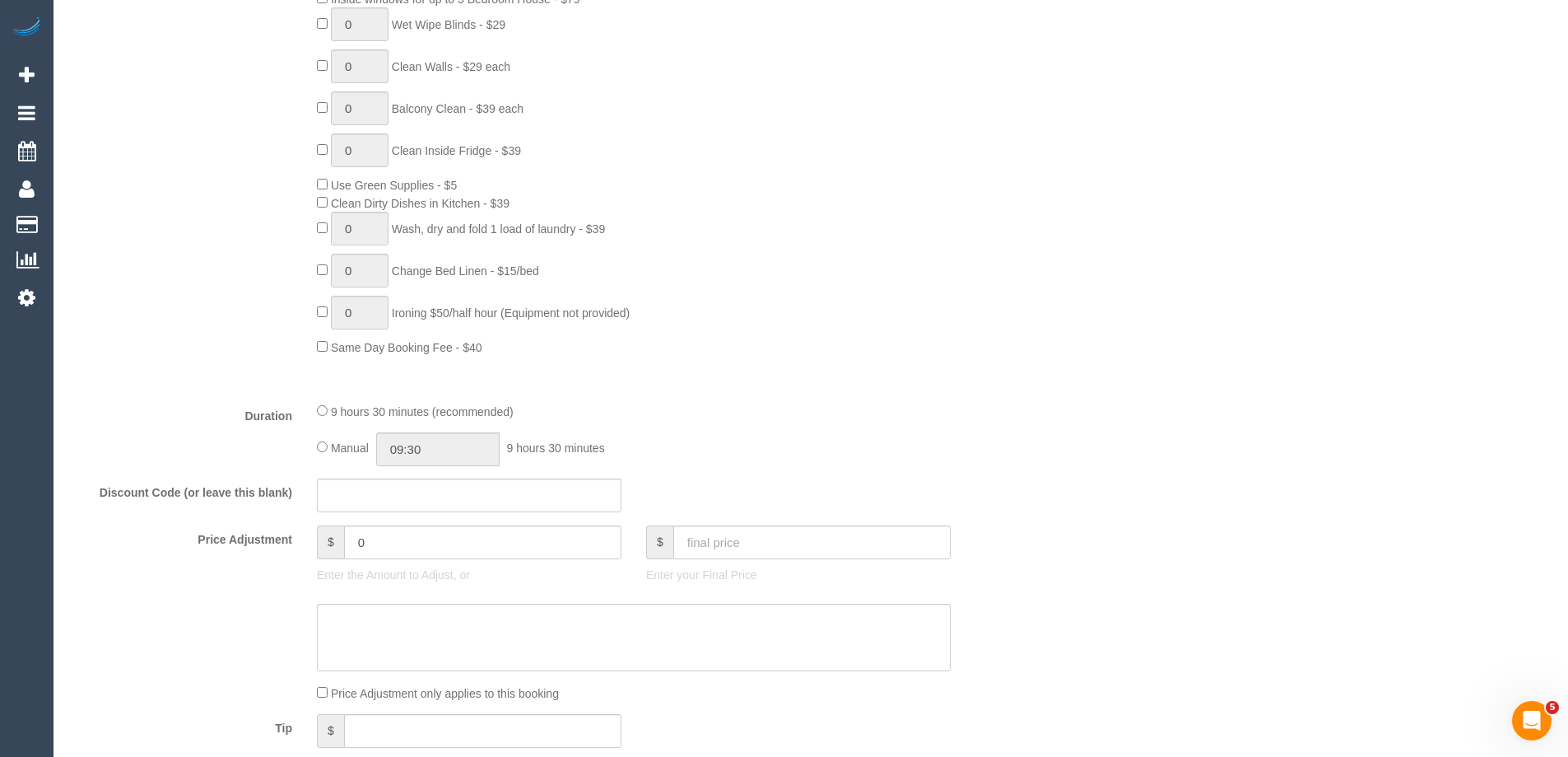
scroll to position [988, 0]
click at [428, 446] on input "09:30" at bounding box center [438, 448] width 124 height 34
type input "08:00"
click at [413, 528] on li "08:00" at bounding box center [419, 532] width 73 height 22
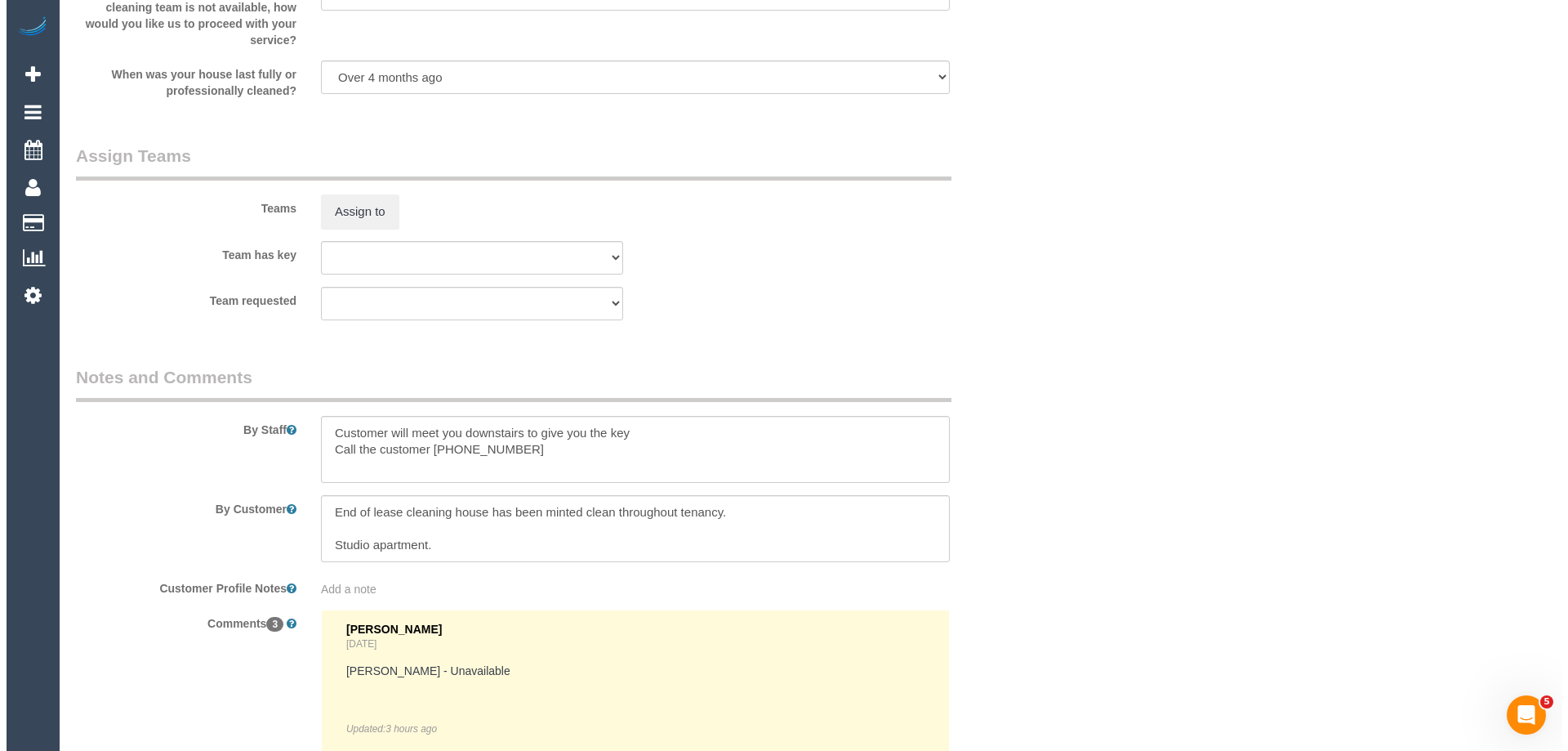
scroll to position [2450, 0]
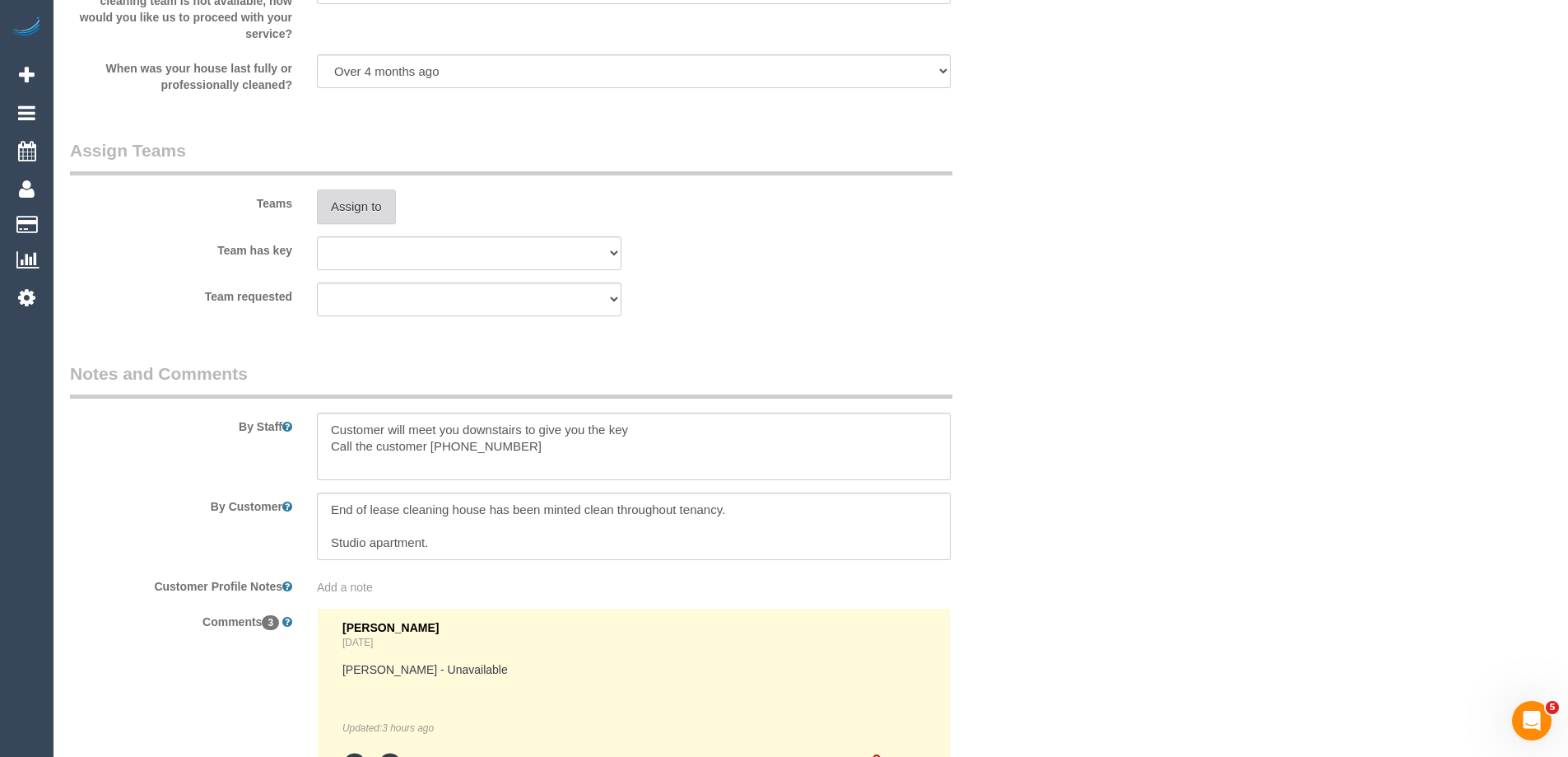
click at [373, 208] on button "Assign to" at bounding box center [356, 206] width 79 height 35
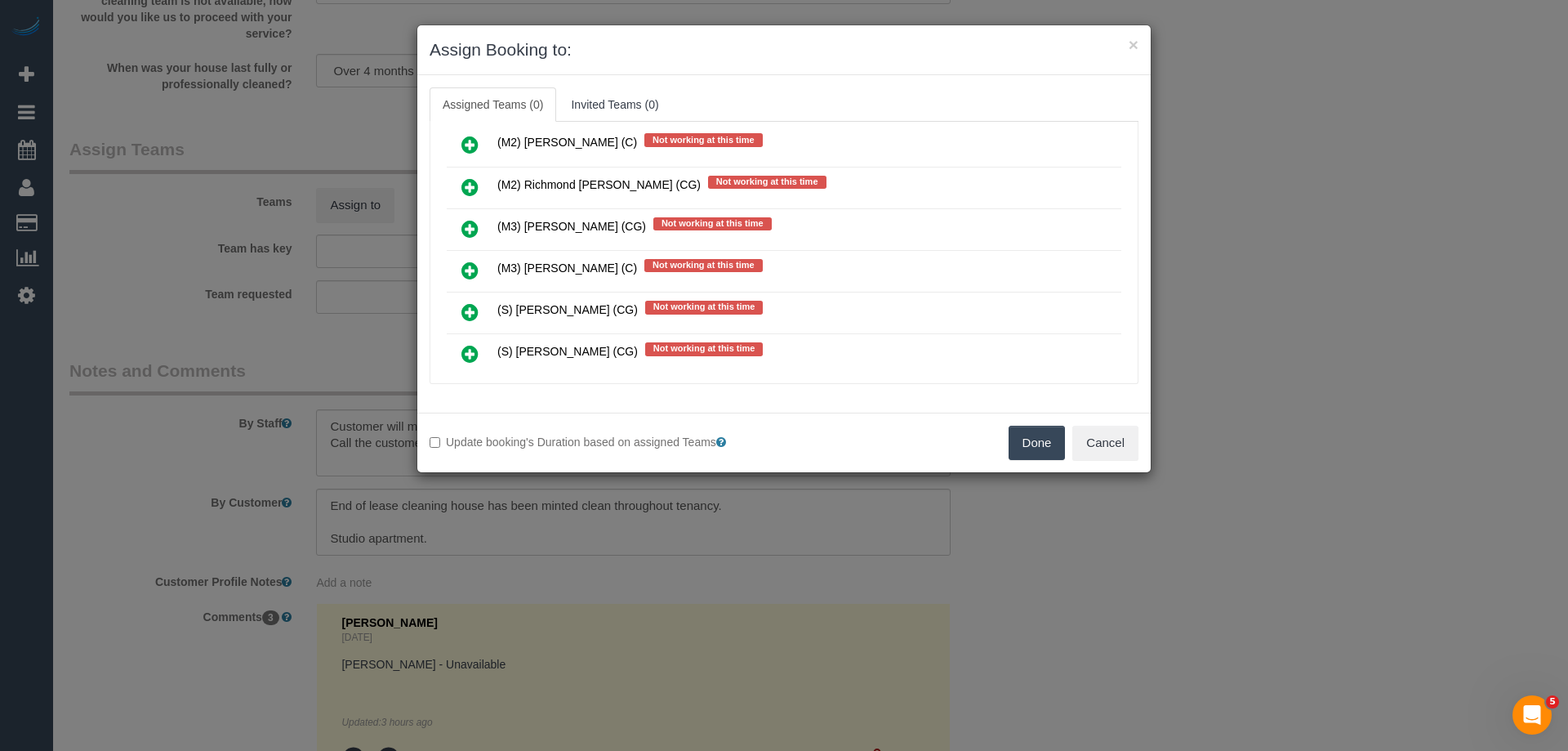
scroll to position [2042, 0]
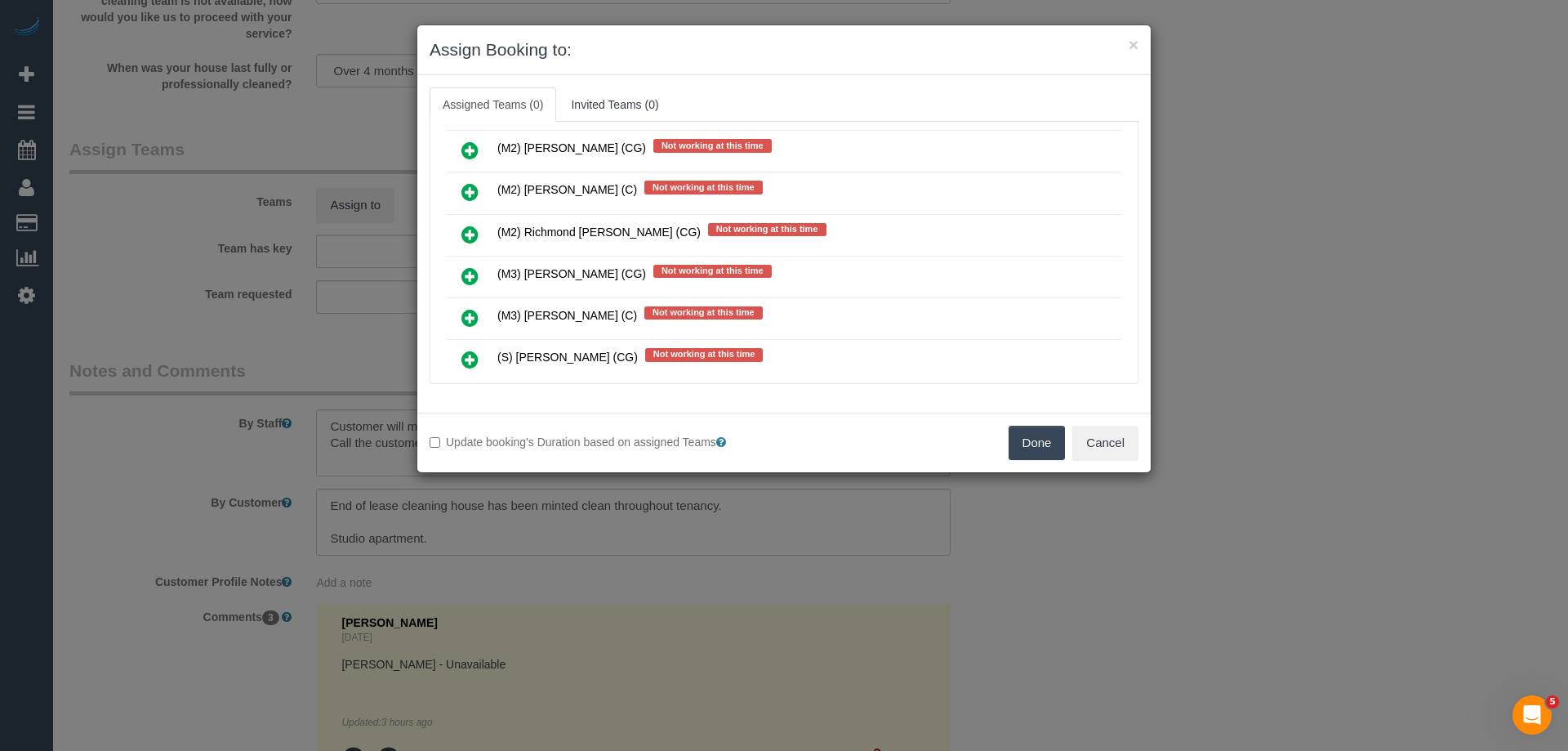
click at [456, 188] on link at bounding box center [469, 193] width 38 height 33
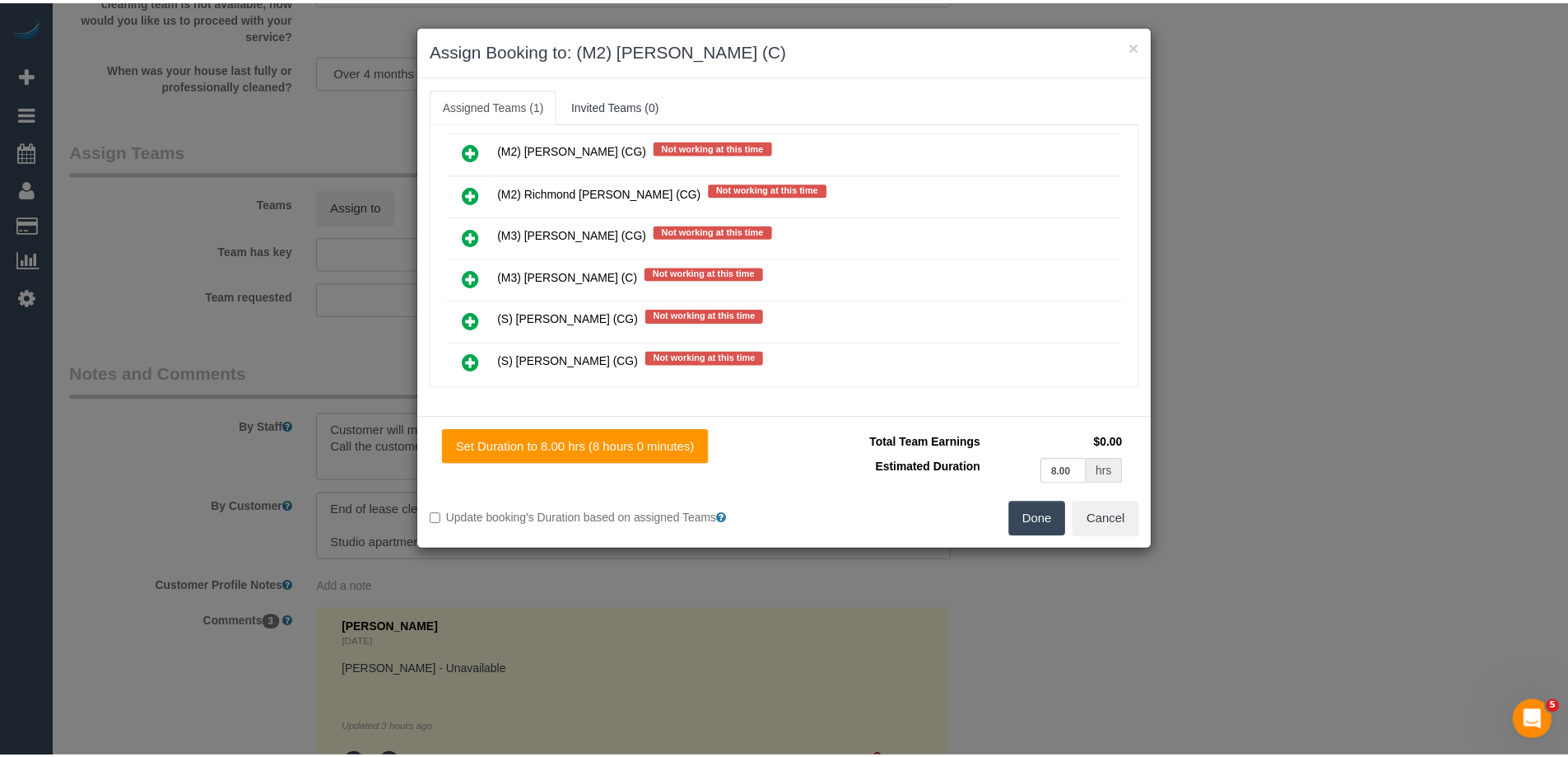
scroll to position [0, 0]
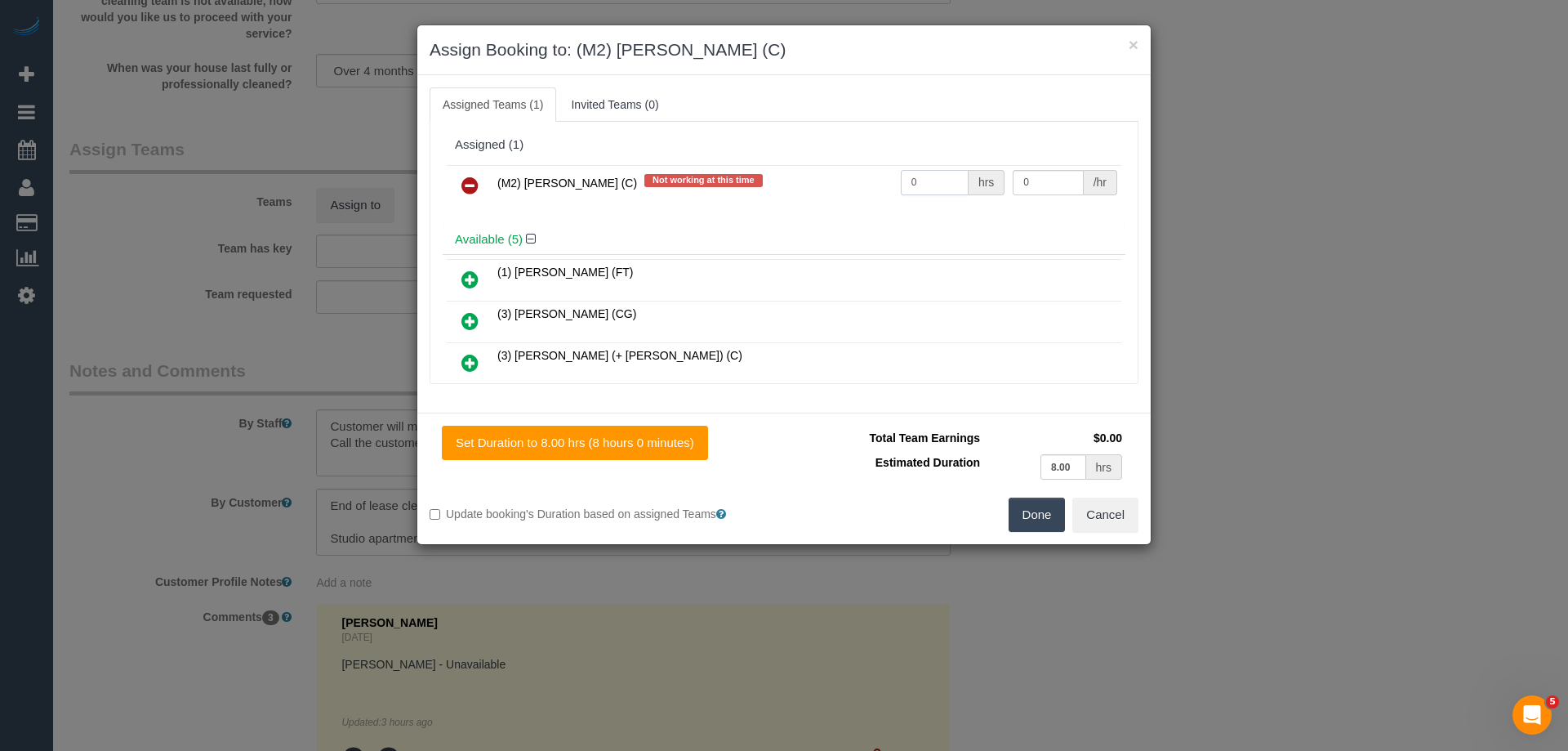
drag, startPoint x: 902, startPoint y: 181, endPoint x: 938, endPoint y: 181, distance: 36.0
click at [921, 184] on input "0" at bounding box center [934, 182] width 68 height 25
click at [938, 181] on input "0" at bounding box center [934, 182] width 68 height 25
drag, startPoint x: 938, startPoint y: 186, endPoint x: 840, endPoint y: 176, distance: 98.5
click at [840, 176] on tr "(M2) Joseph Tshibangu (C) Not working at this time 0 hrs 0 /hr" at bounding box center [784, 185] width 675 height 42
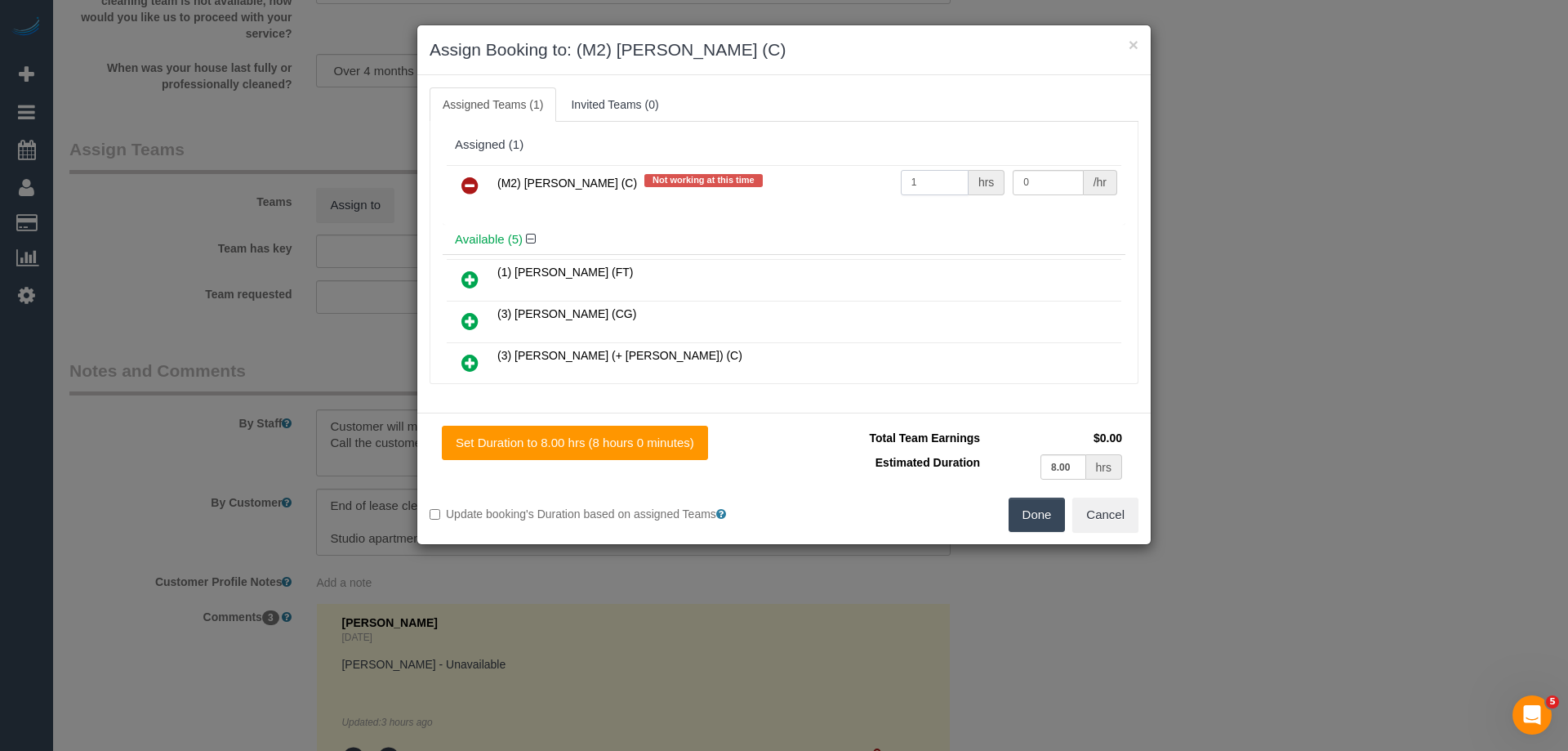
type input "1"
drag, startPoint x: 1018, startPoint y: 179, endPoint x: 946, endPoint y: 172, distance: 72.3
click at [946, 172] on tr "(M2) Joseph Tshibangu (C) Not working at this time 1 hrs 0 /hr" at bounding box center [784, 185] width 675 height 42
drag, startPoint x: 1037, startPoint y: 181, endPoint x: 923, endPoint y: 167, distance: 114.9
click at [923, 168] on tr "(M2) Joseph Tshibangu (C) Not working at this time 1 hrs 1 /hr" at bounding box center [784, 185] width 675 height 42
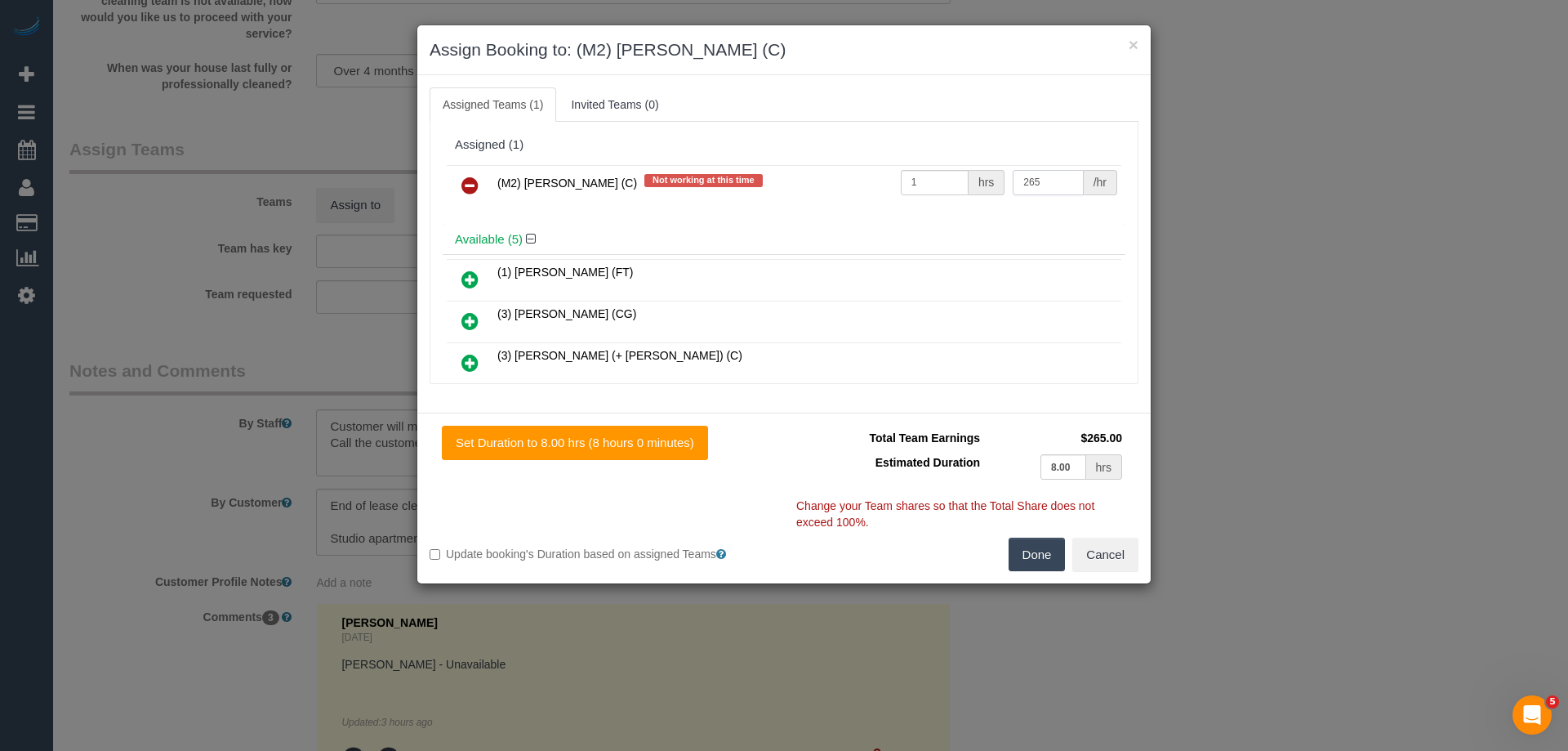
type input "265"
click at [1027, 550] on button "Done" at bounding box center [1037, 555] width 57 height 34
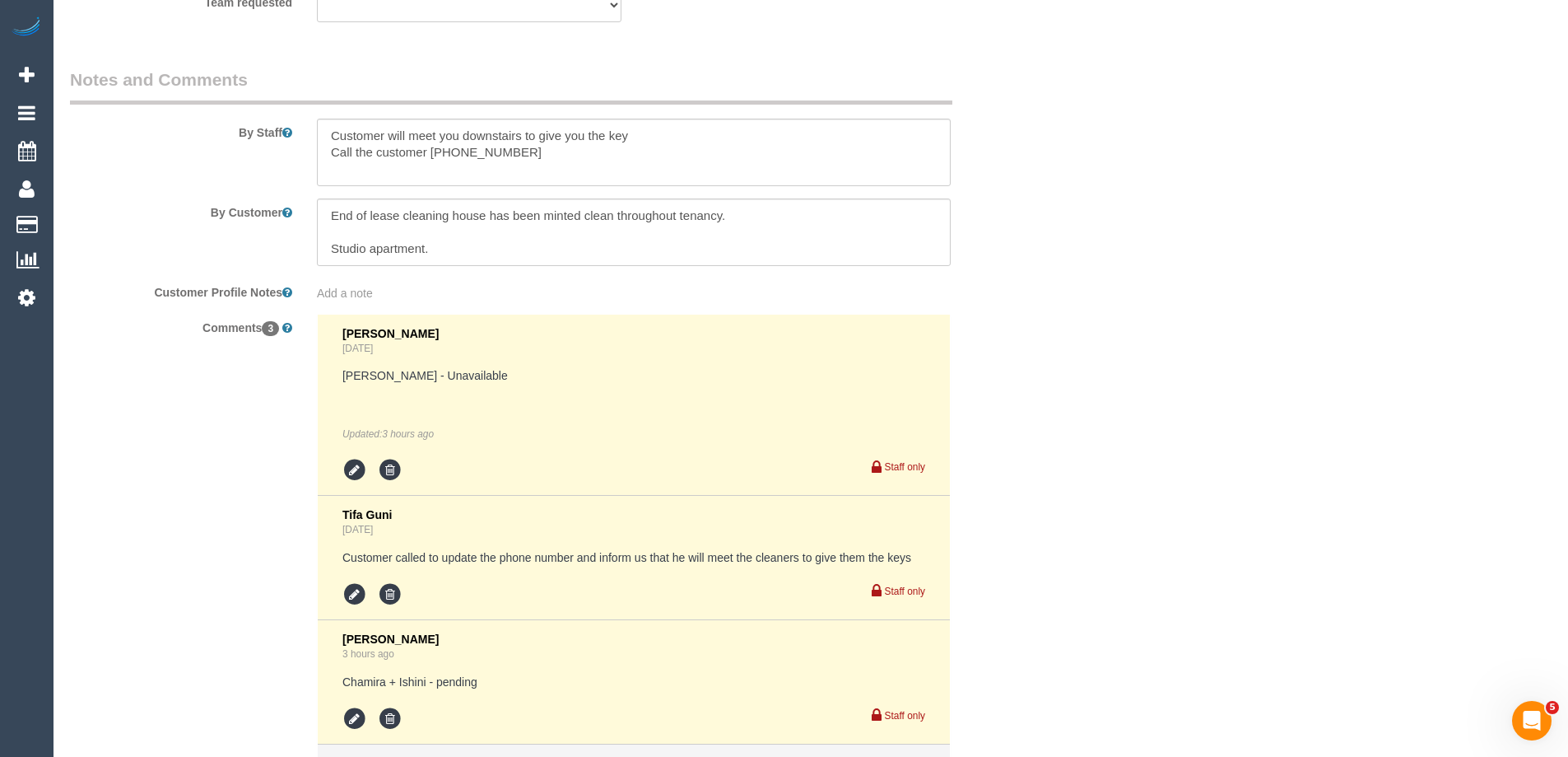
scroll to position [2601, 0]
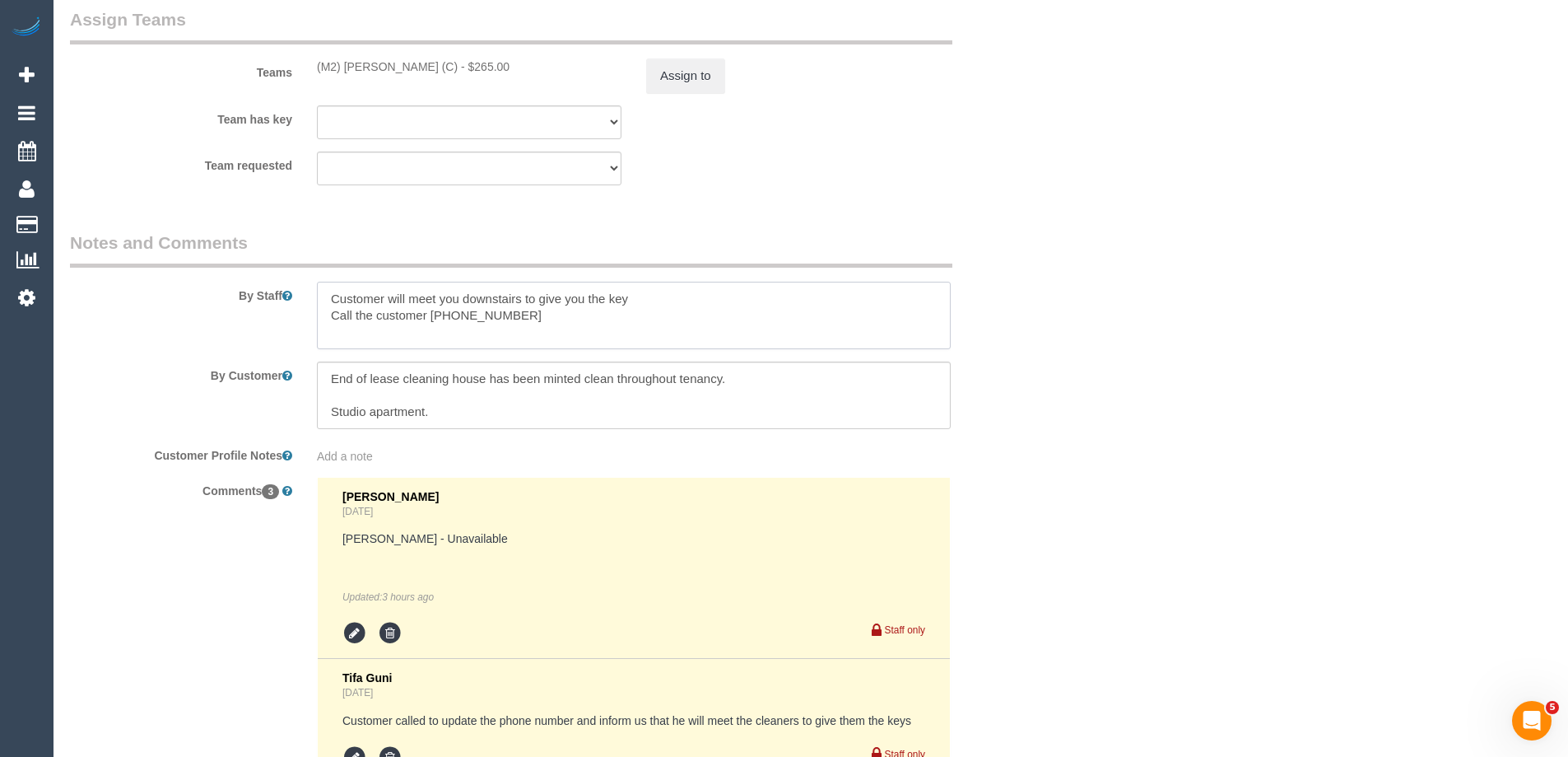
click at [332, 298] on textarea at bounding box center [634, 315] width 634 height 68
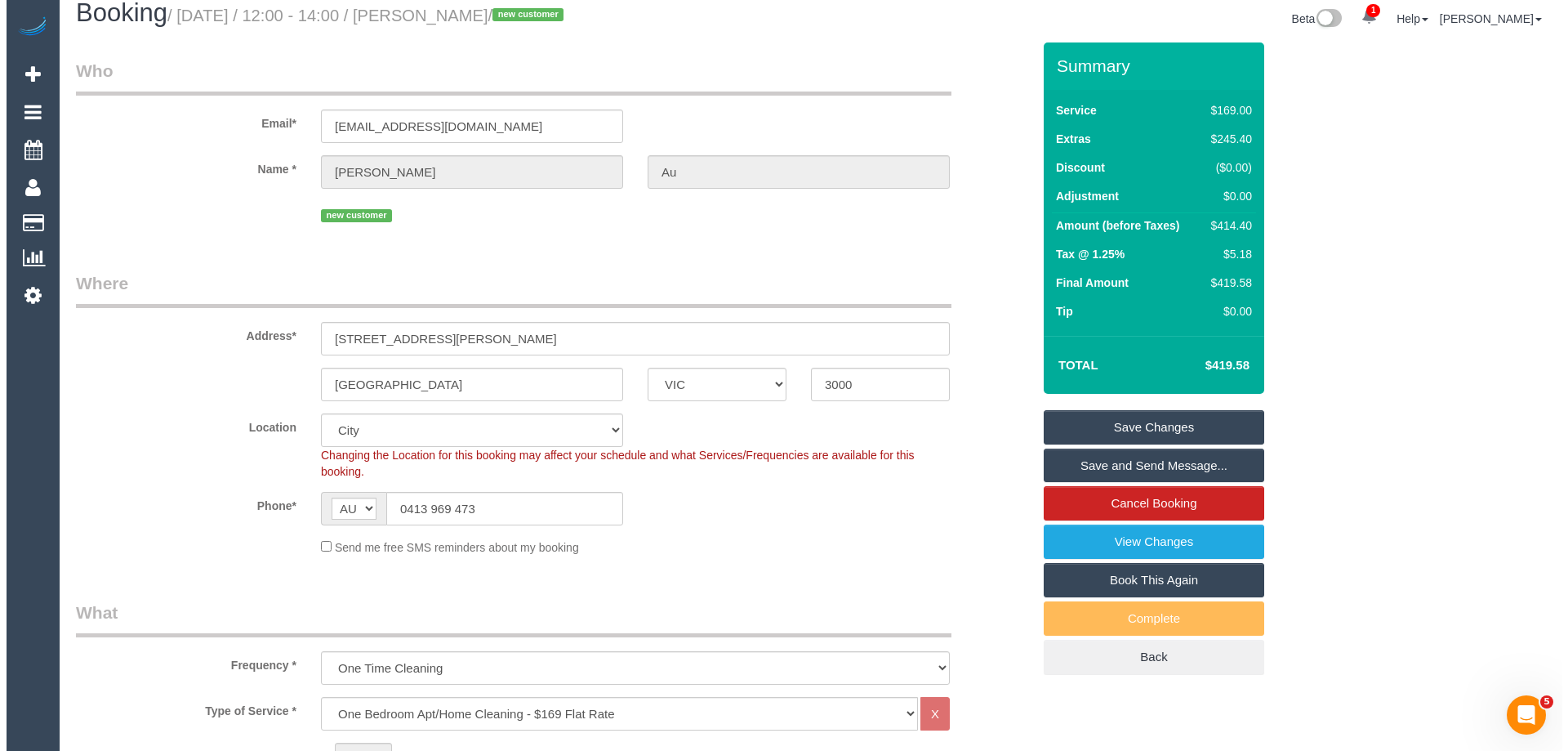
scroll to position [0, 0]
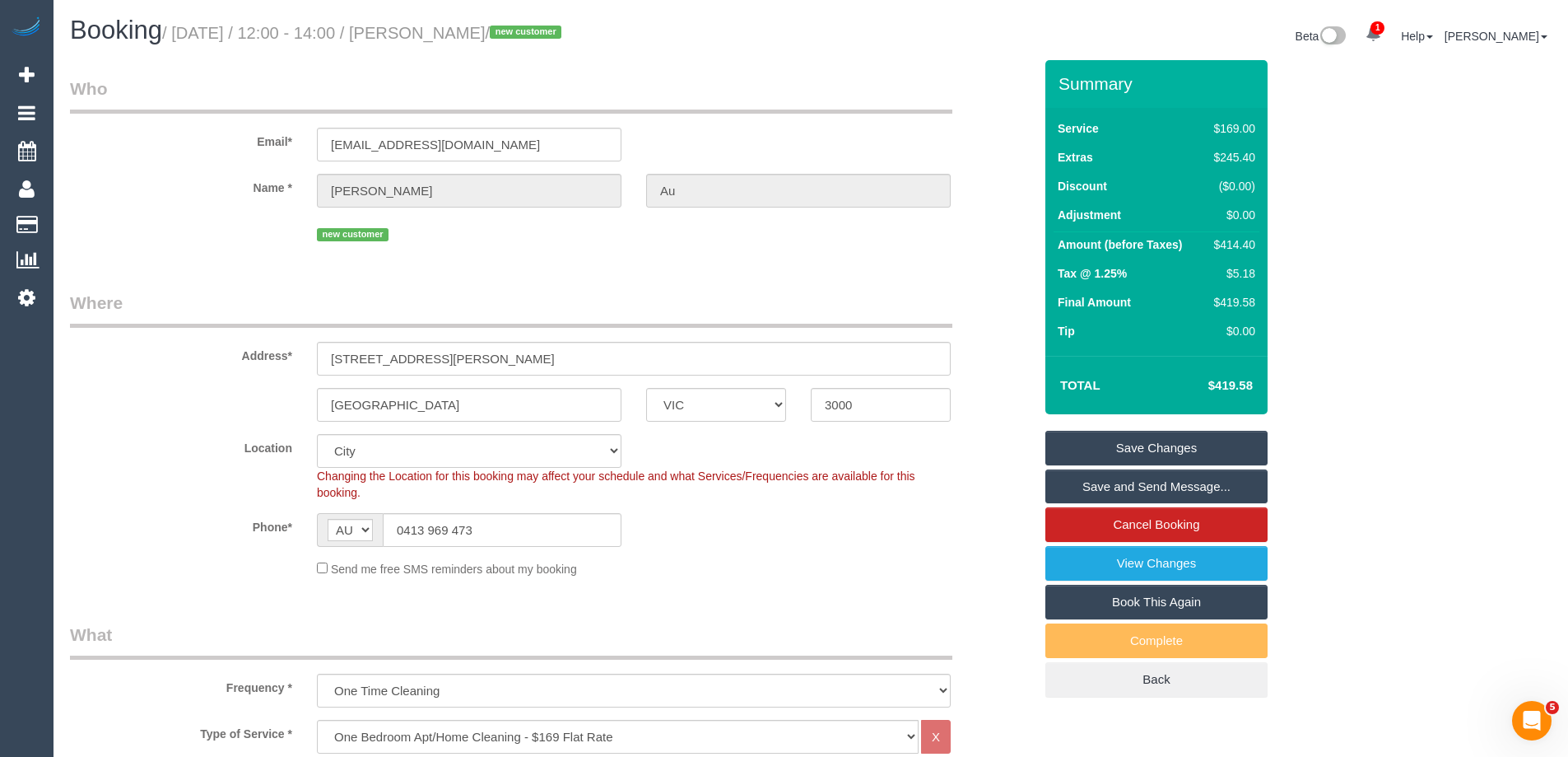
type textarea "Estimated time of 7-8 hrs. Customer will meet you downstairs to give you the ke…"
drag, startPoint x: 509, startPoint y: 28, endPoint x: 456, endPoint y: 30, distance: 53.0
click at [456, 30] on small "/ September 22, 2025 / 12:00 - 14:00 / Ray Au / new customer" at bounding box center [364, 32] width 404 height 18
copy small "Ray Au"
click at [1087, 478] on link "Save and Send Message..." at bounding box center [1156, 486] width 222 height 35
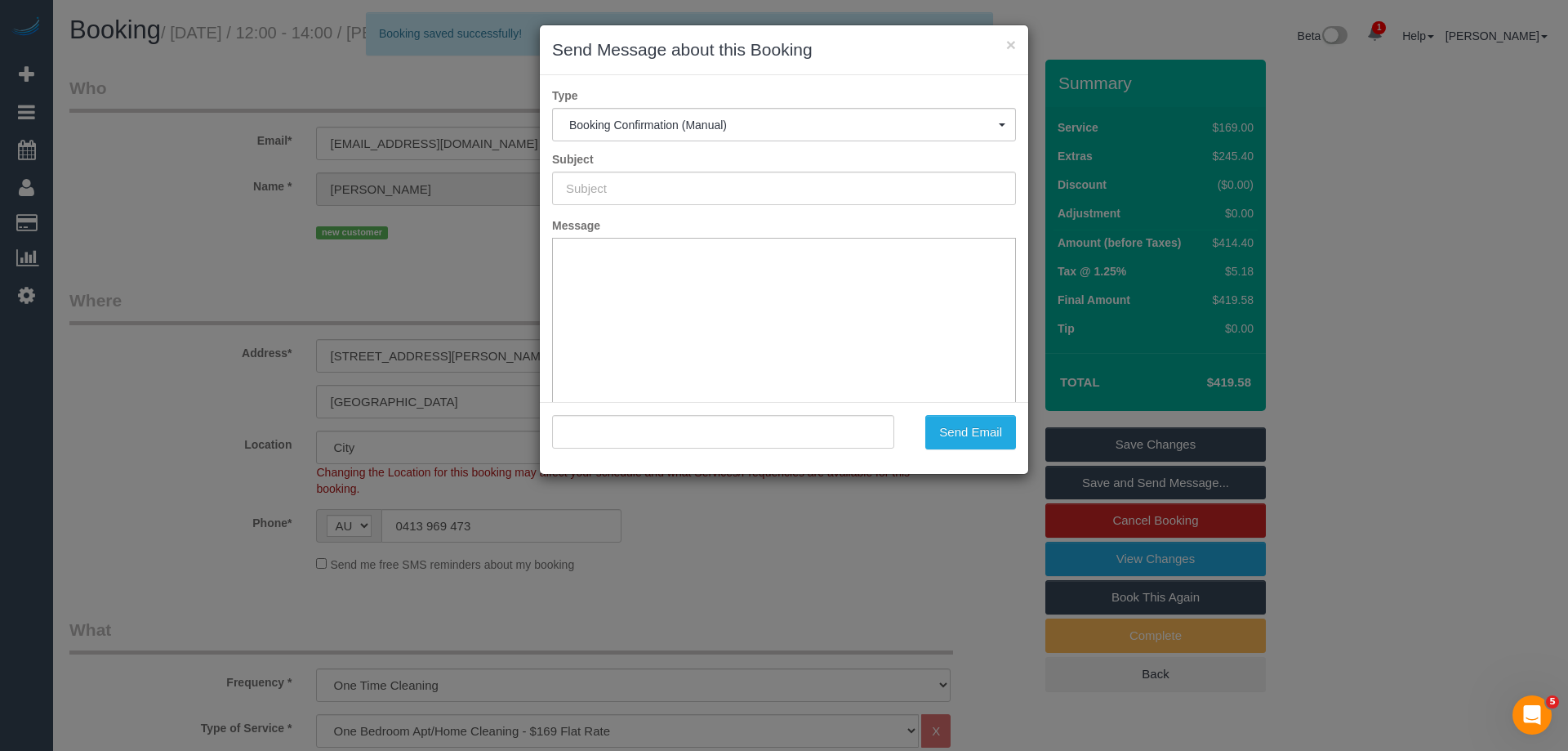
type input "Booking Confirmed"
type input ""Ray Au" <ray.au5959@gmail.com>"
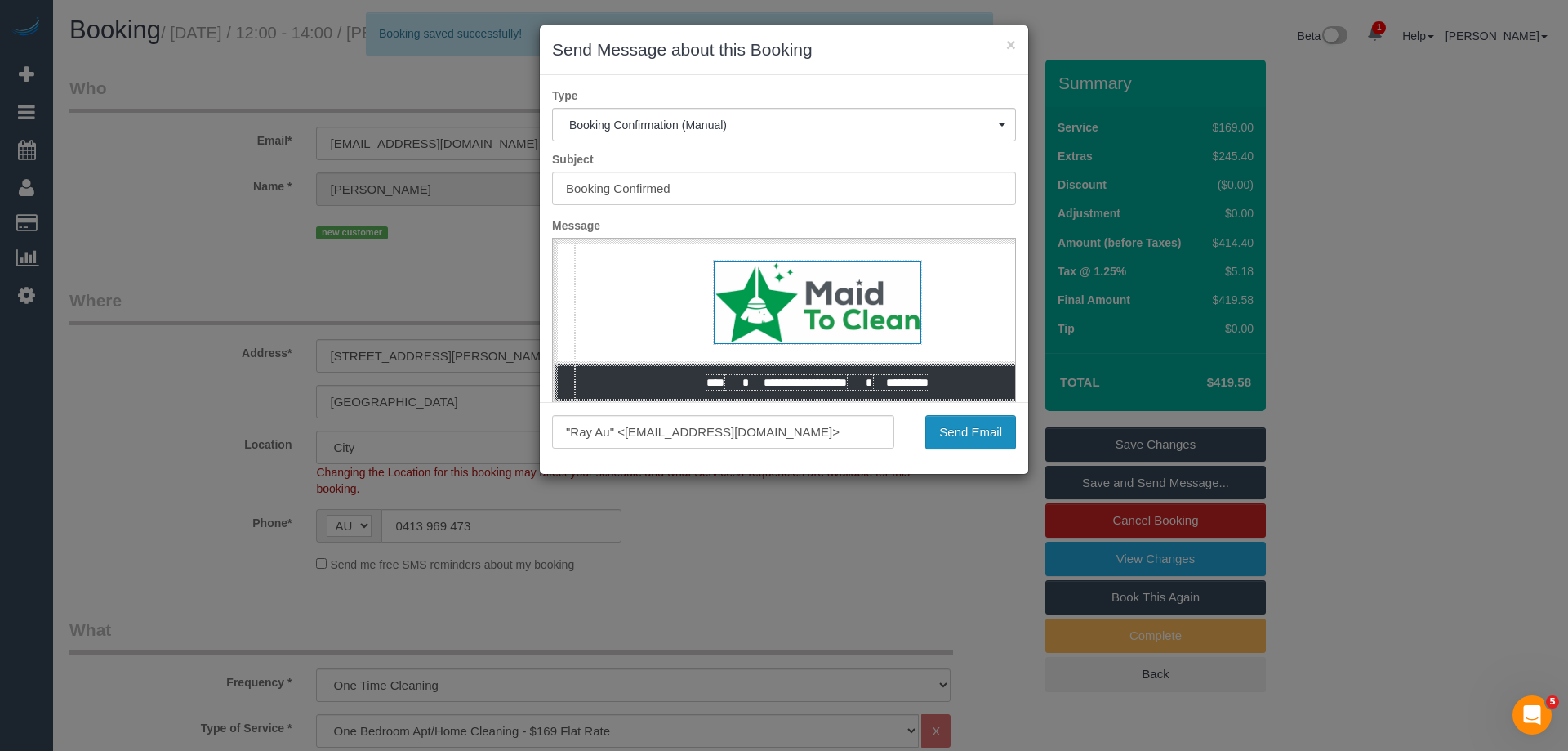
click at [971, 432] on button "Send Email" at bounding box center [970, 432] width 90 height 34
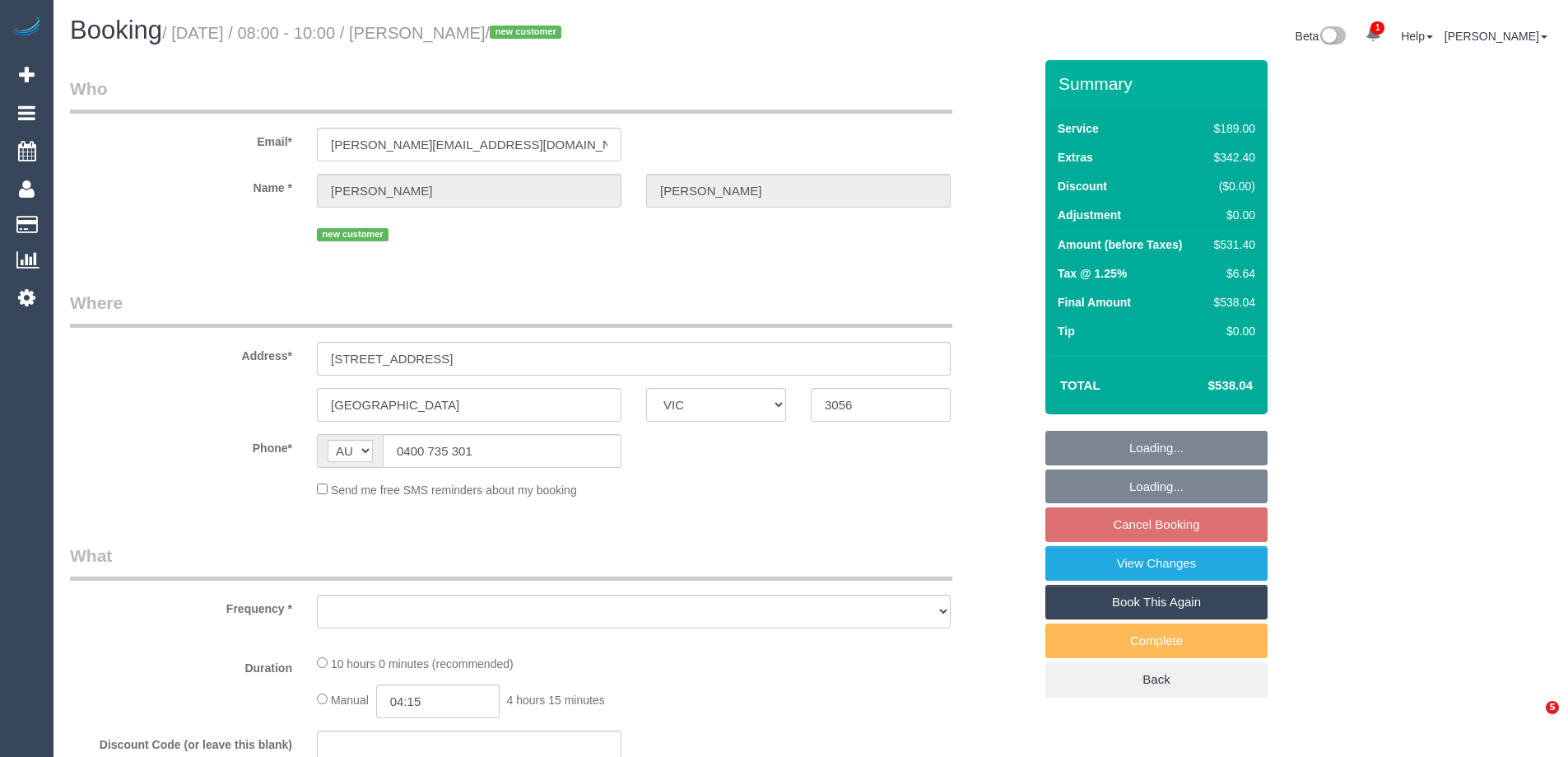
select select "VIC"
select select "object:605"
select select "string:stripe-pm_1S7SE92GScqysDRVKxZLS3Mj"
select select "number:28"
select select "number:14"
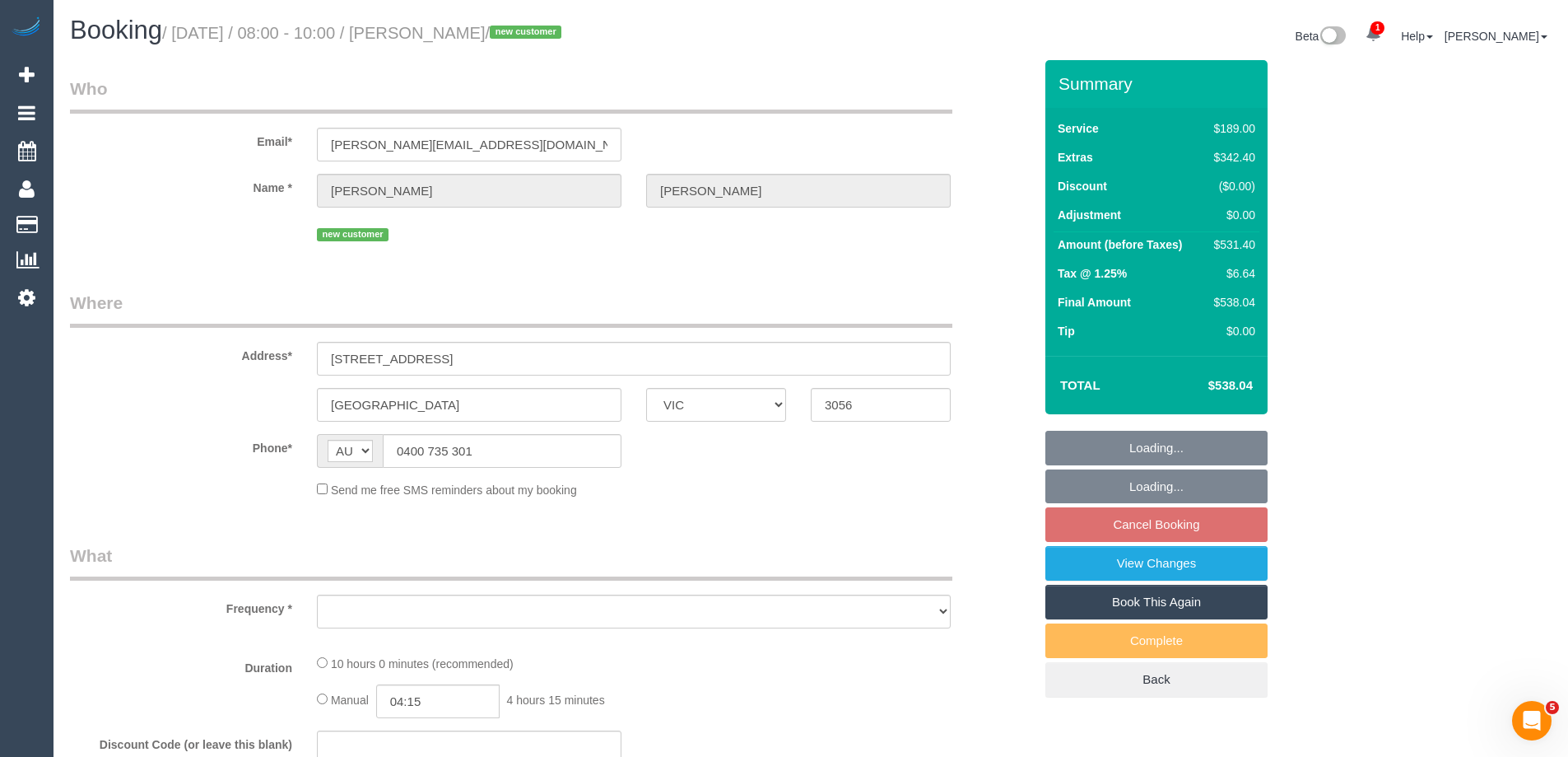
select select "number:18"
select select "number:24"
select select "number:12"
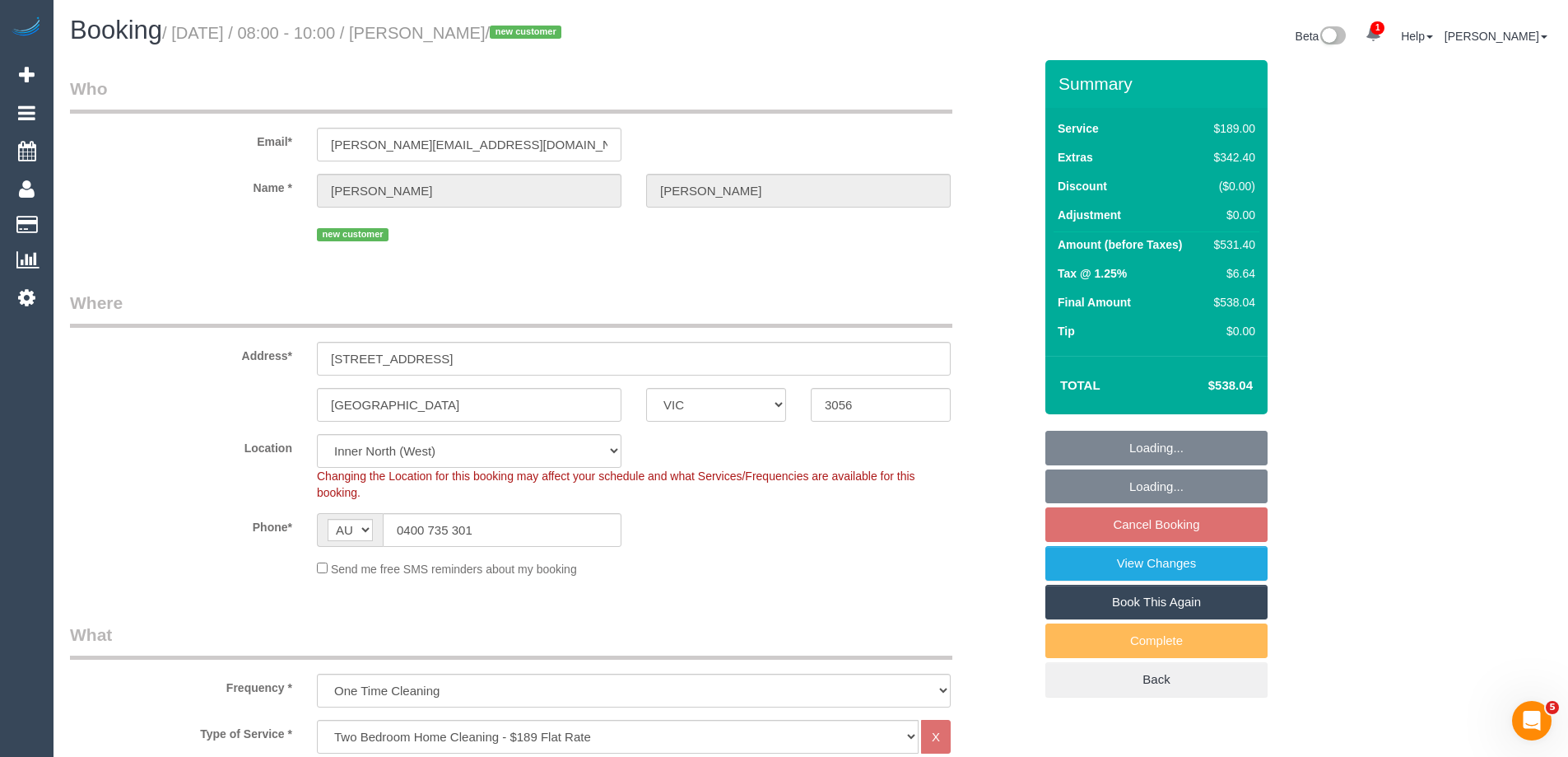
select select "object:1717"
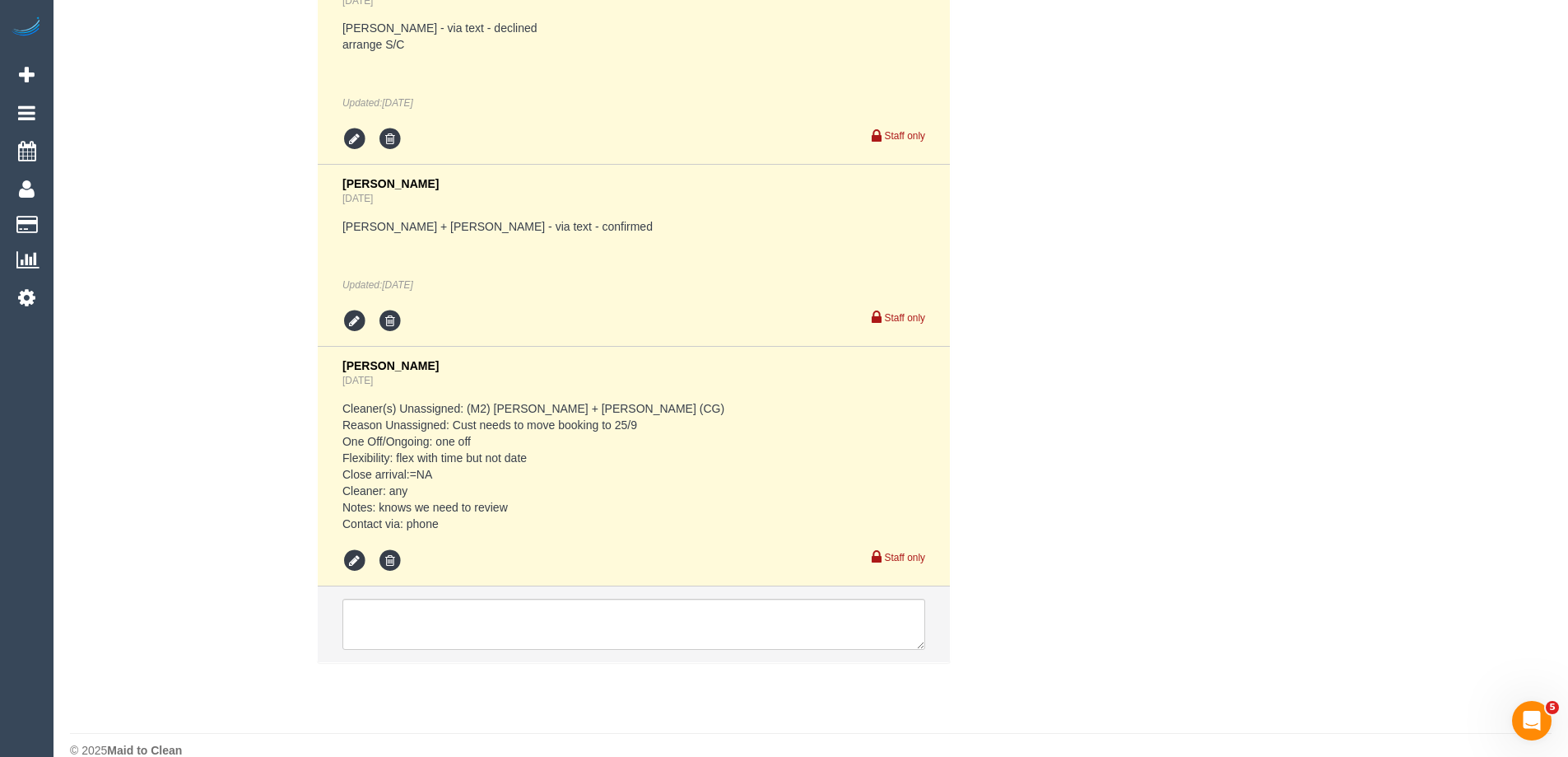
scroll to position [3137, 0]
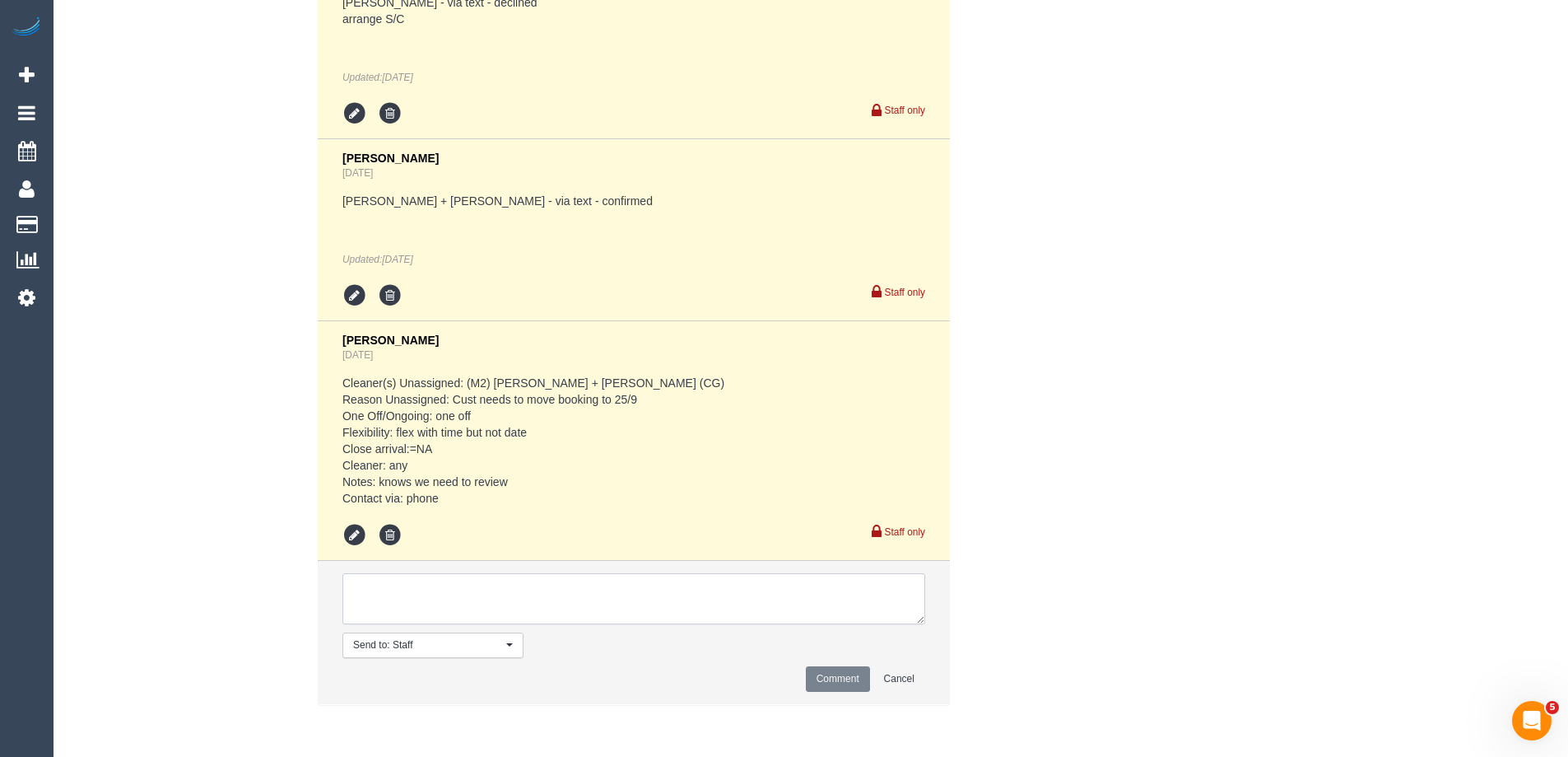
click at [405, 601] on textarea at bounding box center [633, 598] width 582 height 51
type textarea "Daniel + Pecky - Pending"
click at [829, 677] on button "Comment" at bounding box center [837, 678] width 64 height 25
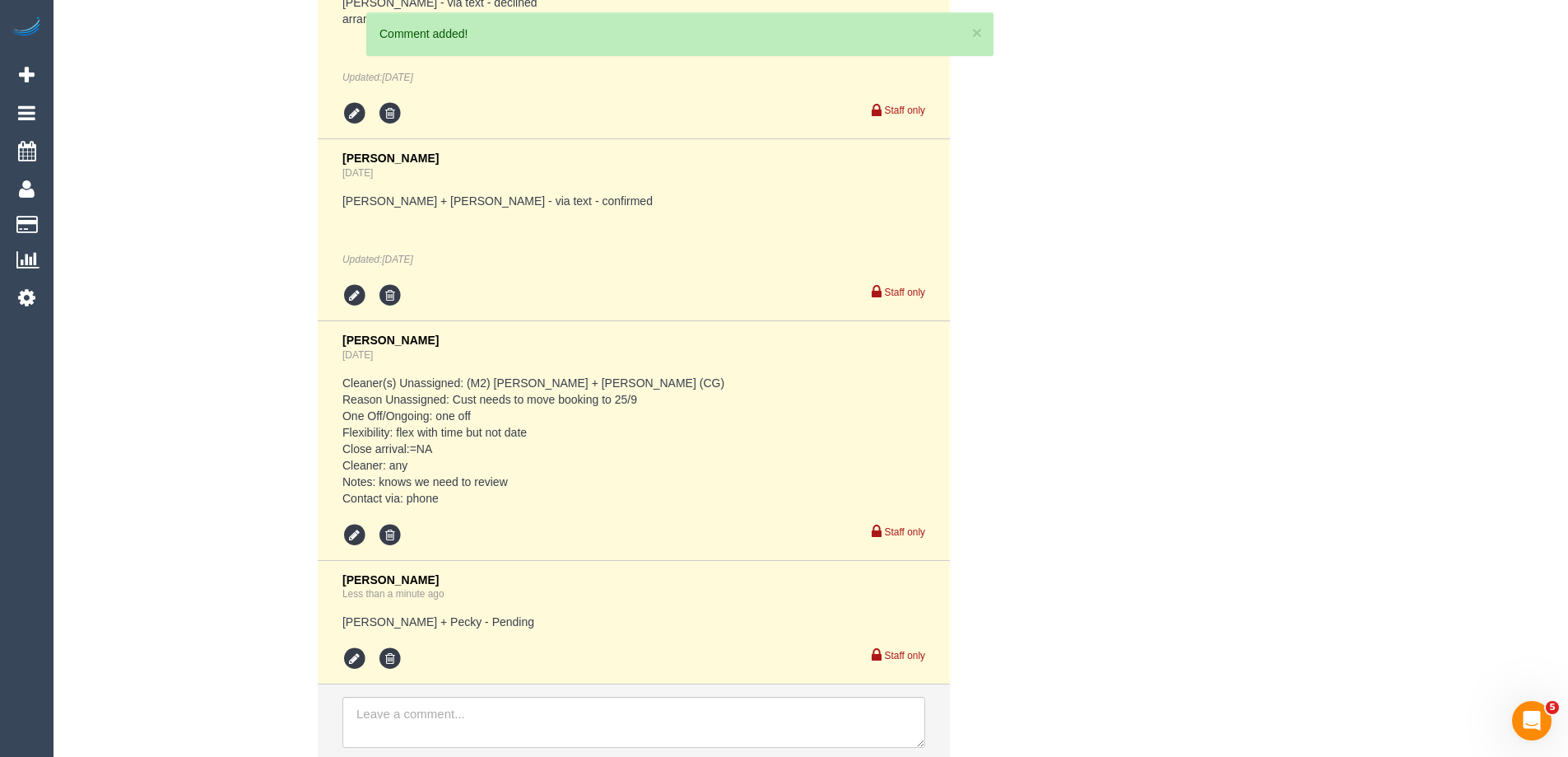
scroll to position [3261, 0]
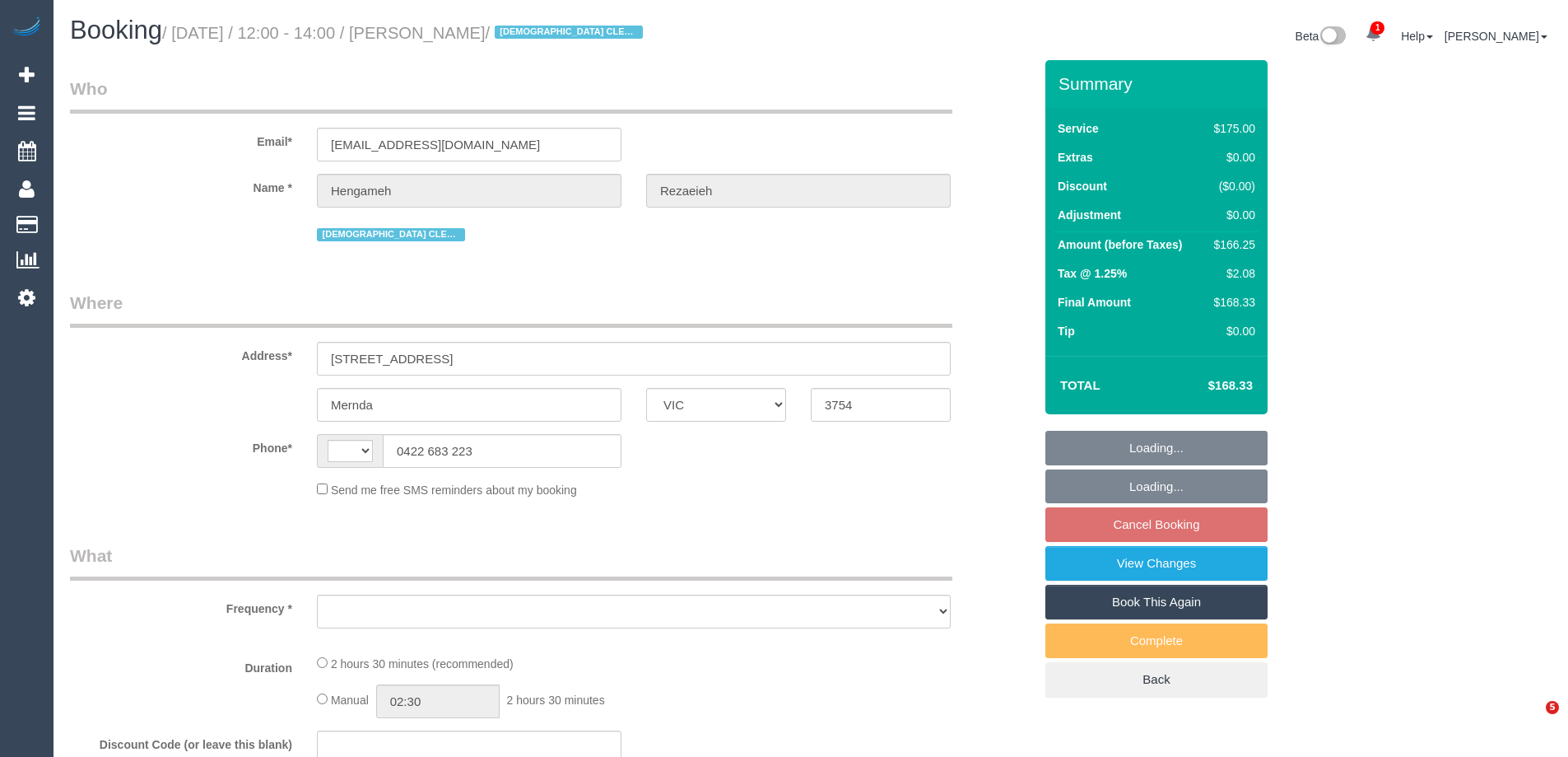
select select "VIC"
select select "string:AU"
select select "object:561"
select select "150"
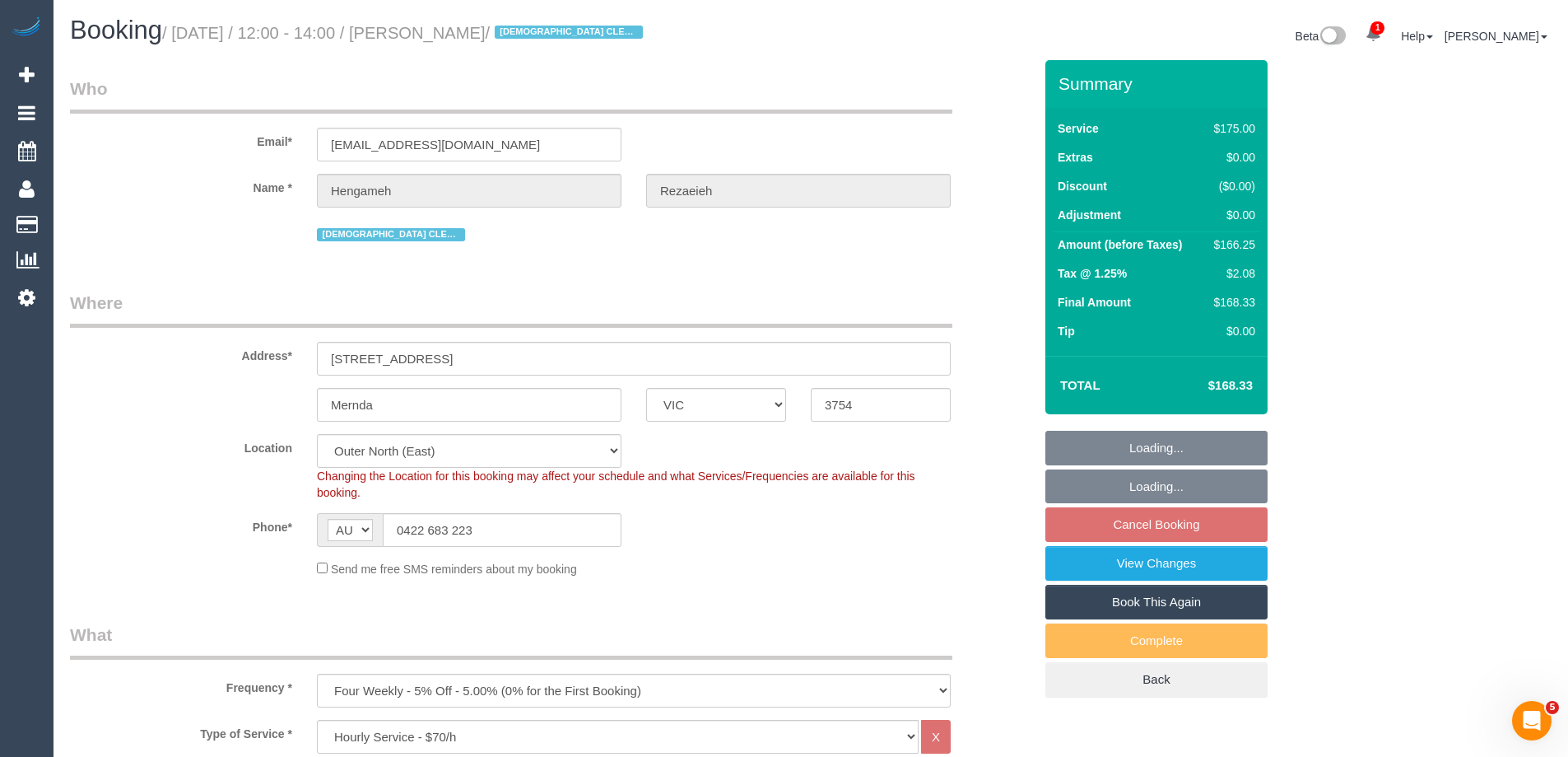
select select "object:732"
select select "string:stripe-pm_1NBBiB2GScqysDRVMJrcw7wk"
select select "number:29"
select select "number:14"
select select "number:19"
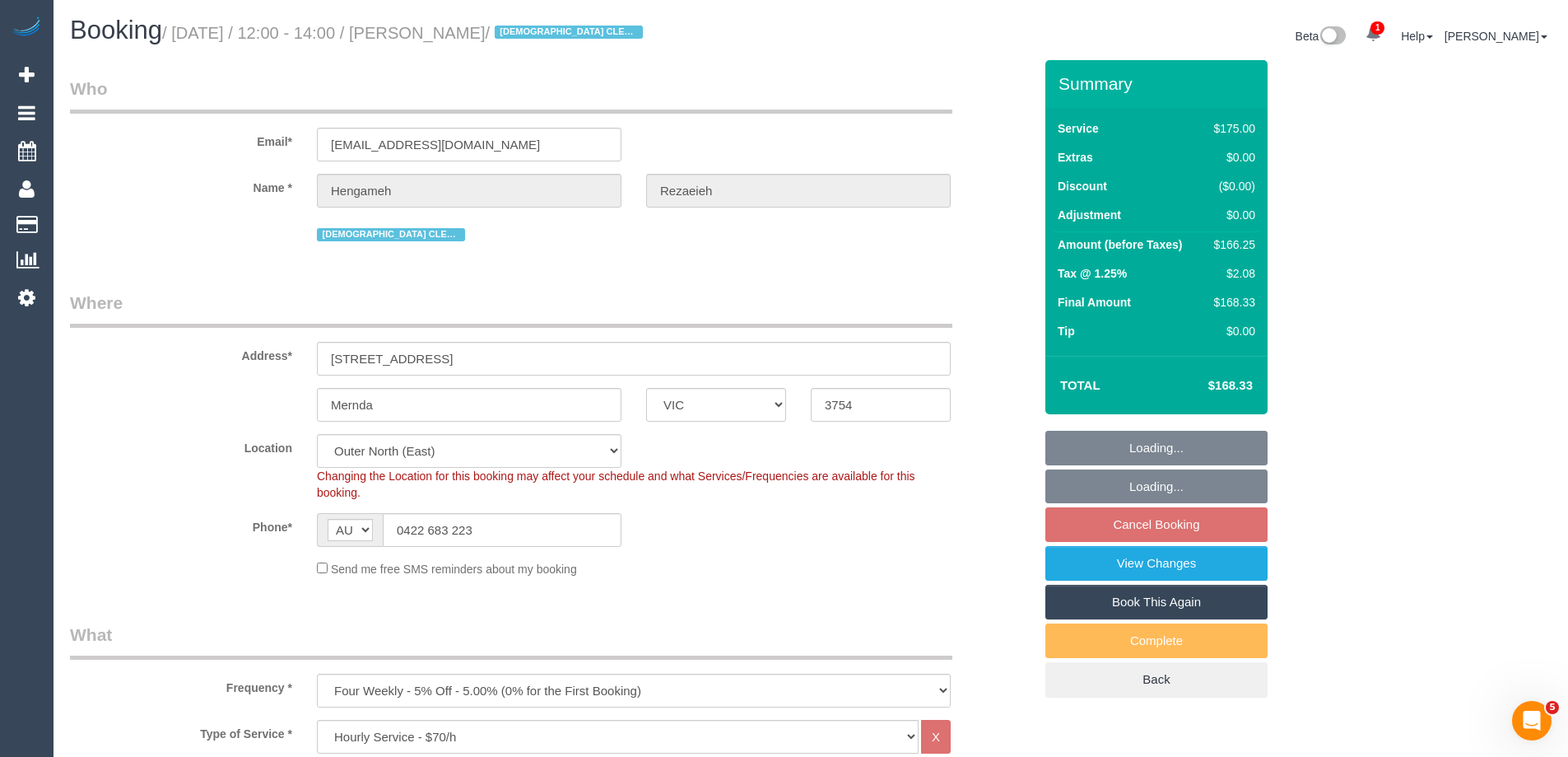
select select "number:24"
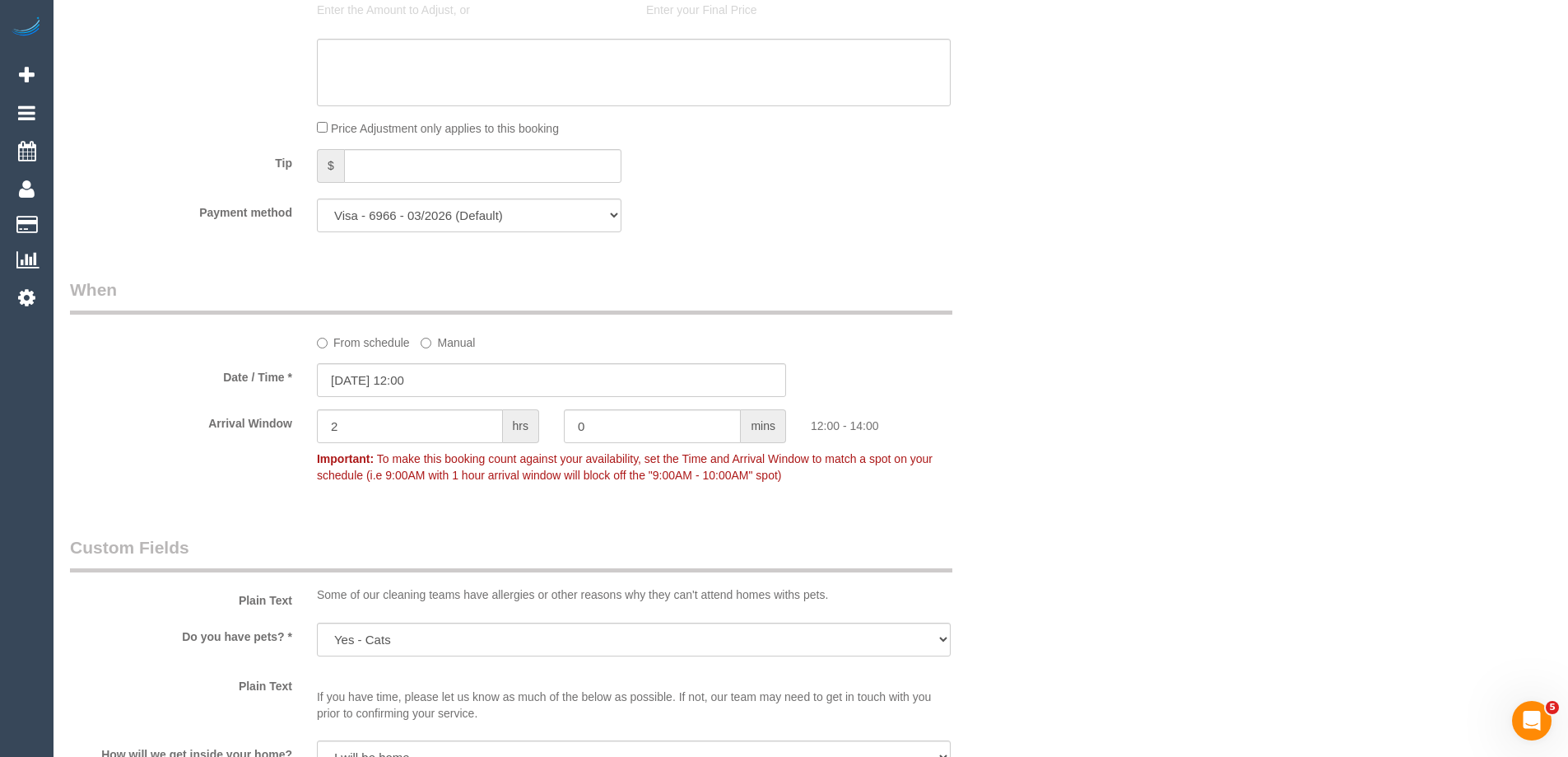
scroll to position [2720, 0]
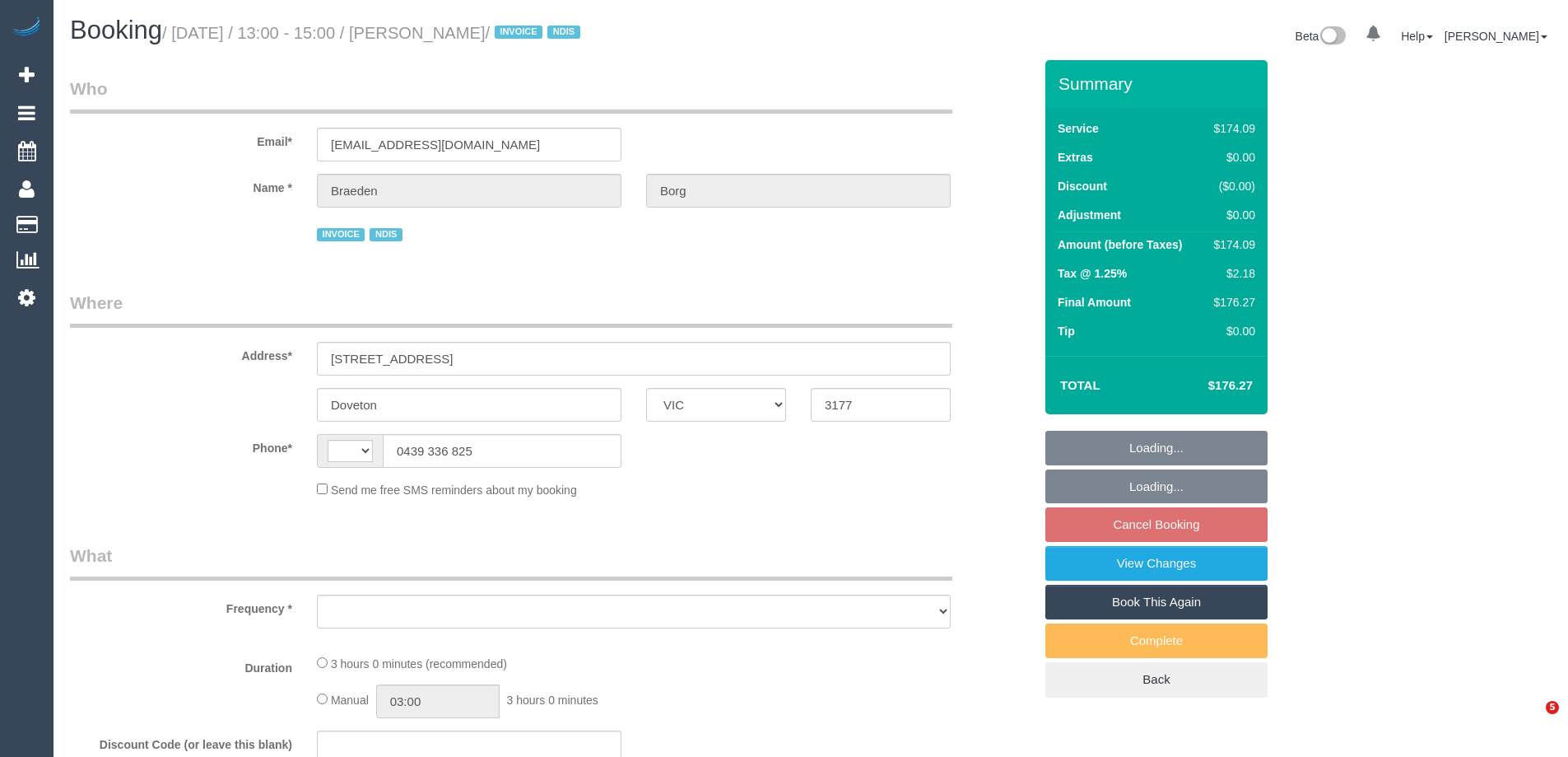
select select "VIC"
select select "string:AU"
select select "object:549"
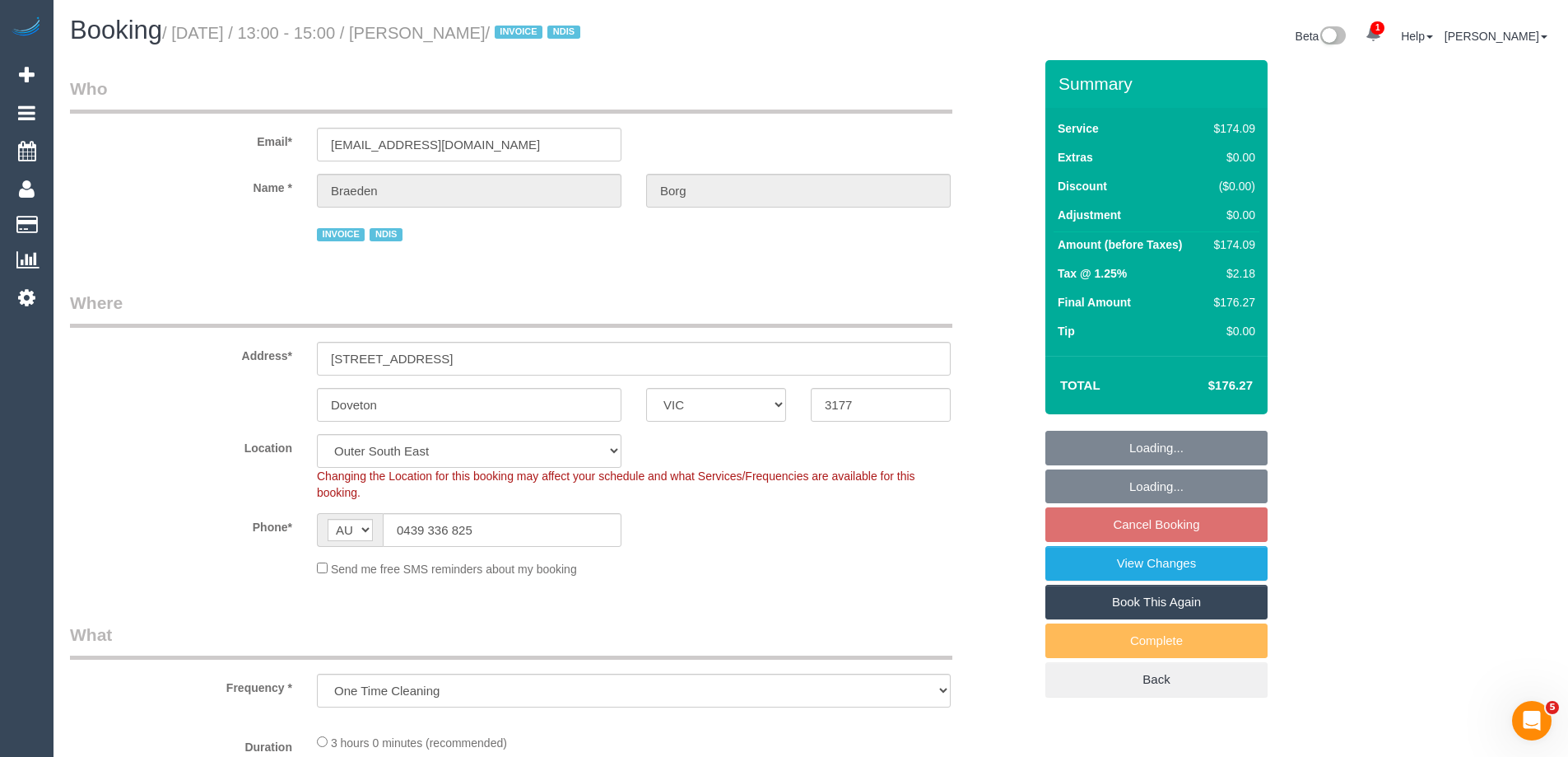
select select "number:28"
select select "number:14"
select select "number:19"
select select "number:25"
select select "number:34"
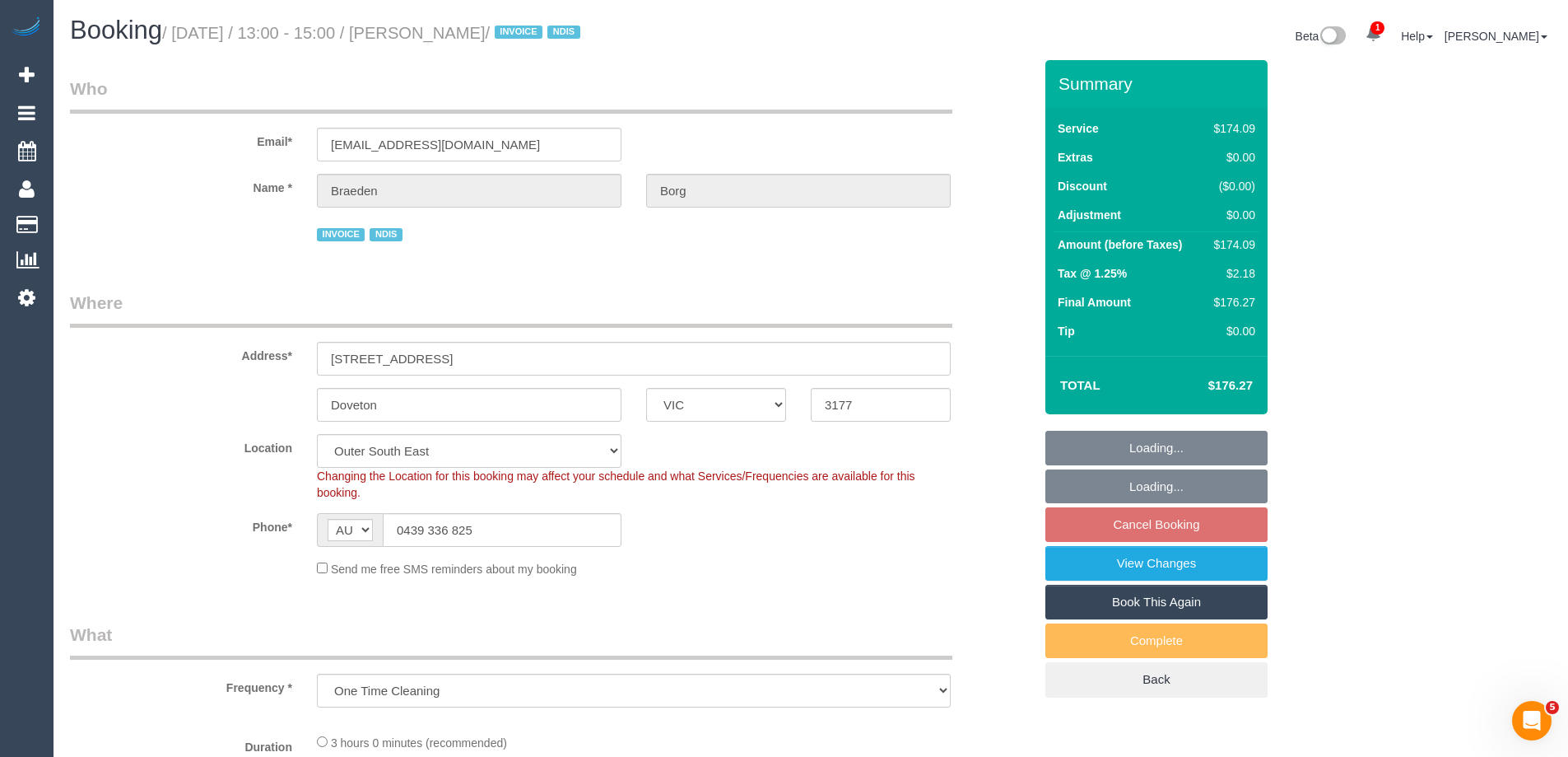
select select "object:1002"
select select "180"
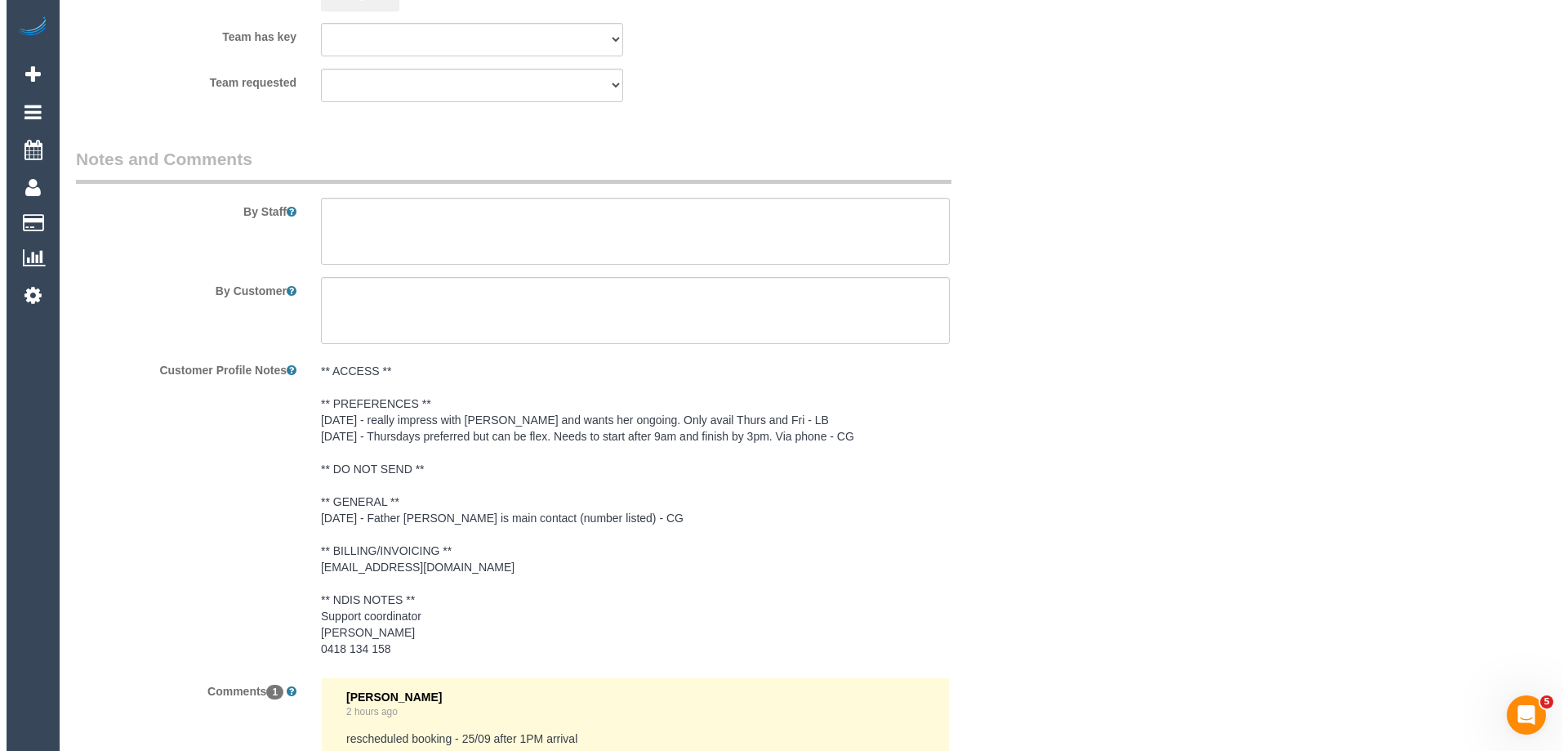
scroll to position [2054, 0]
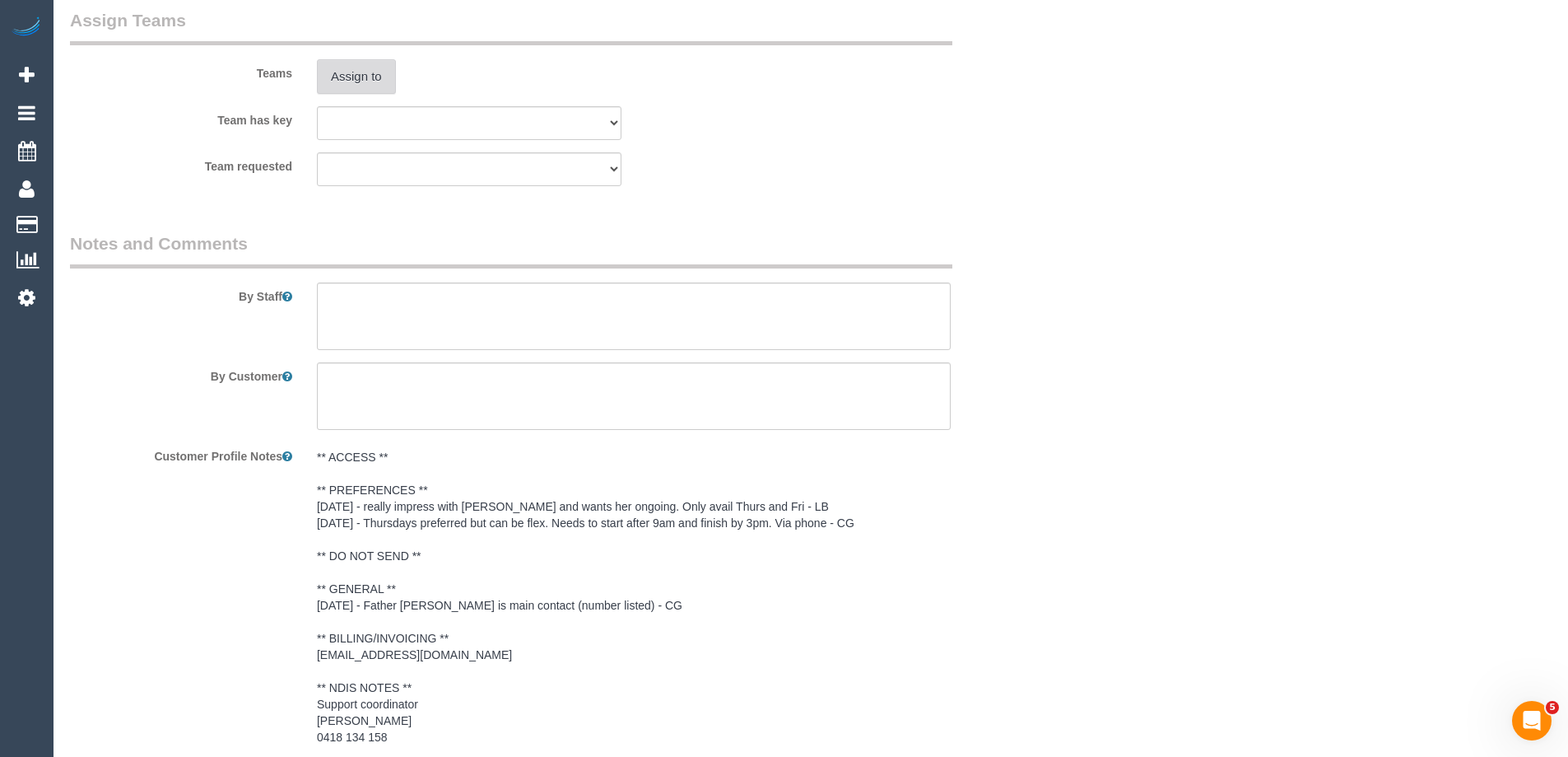
click at [339, 84] on button "Assign to" at bounding box center [356, 76] width 79 height 35
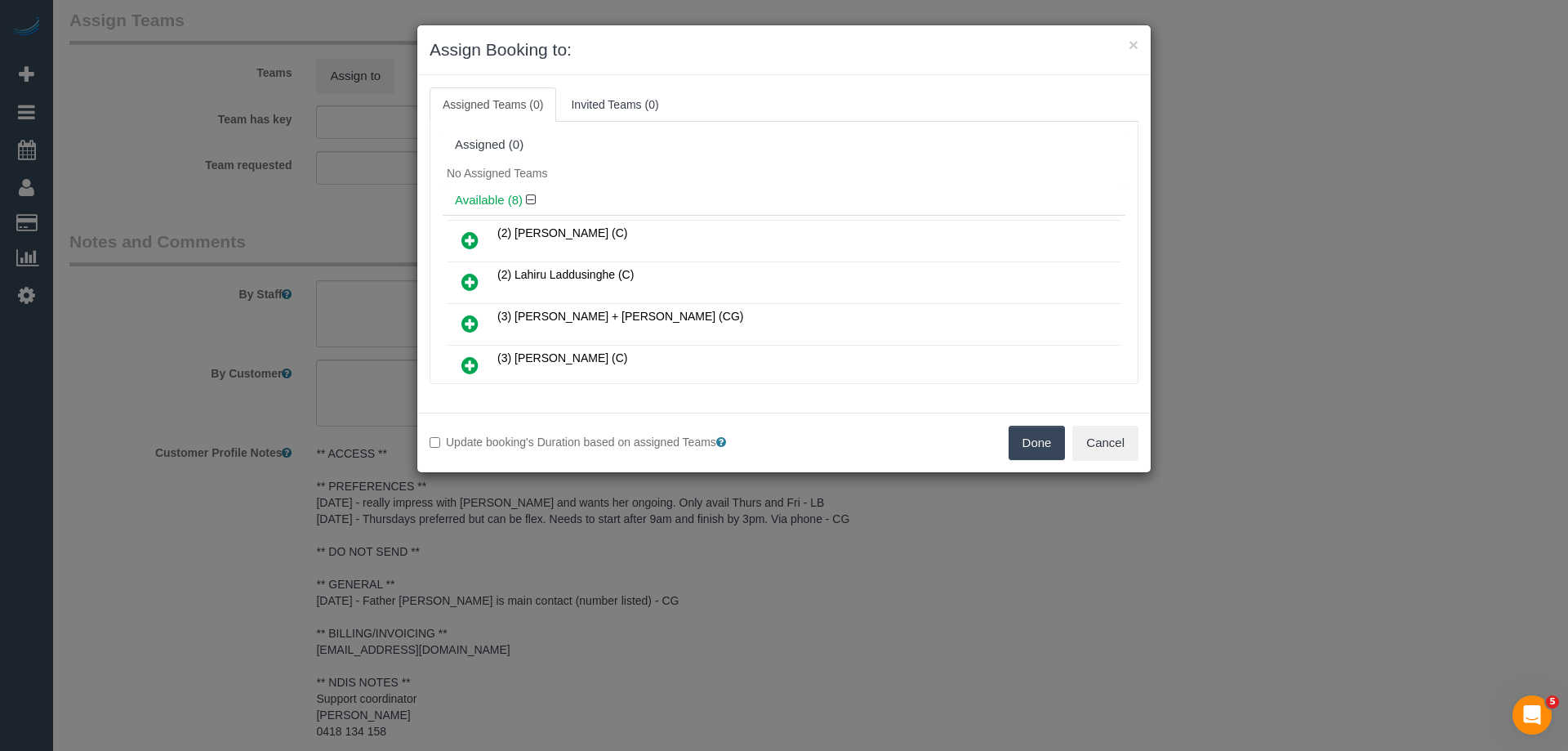
click at [464, 284] on icon at bounding box center [470, 281] width 17 height 20
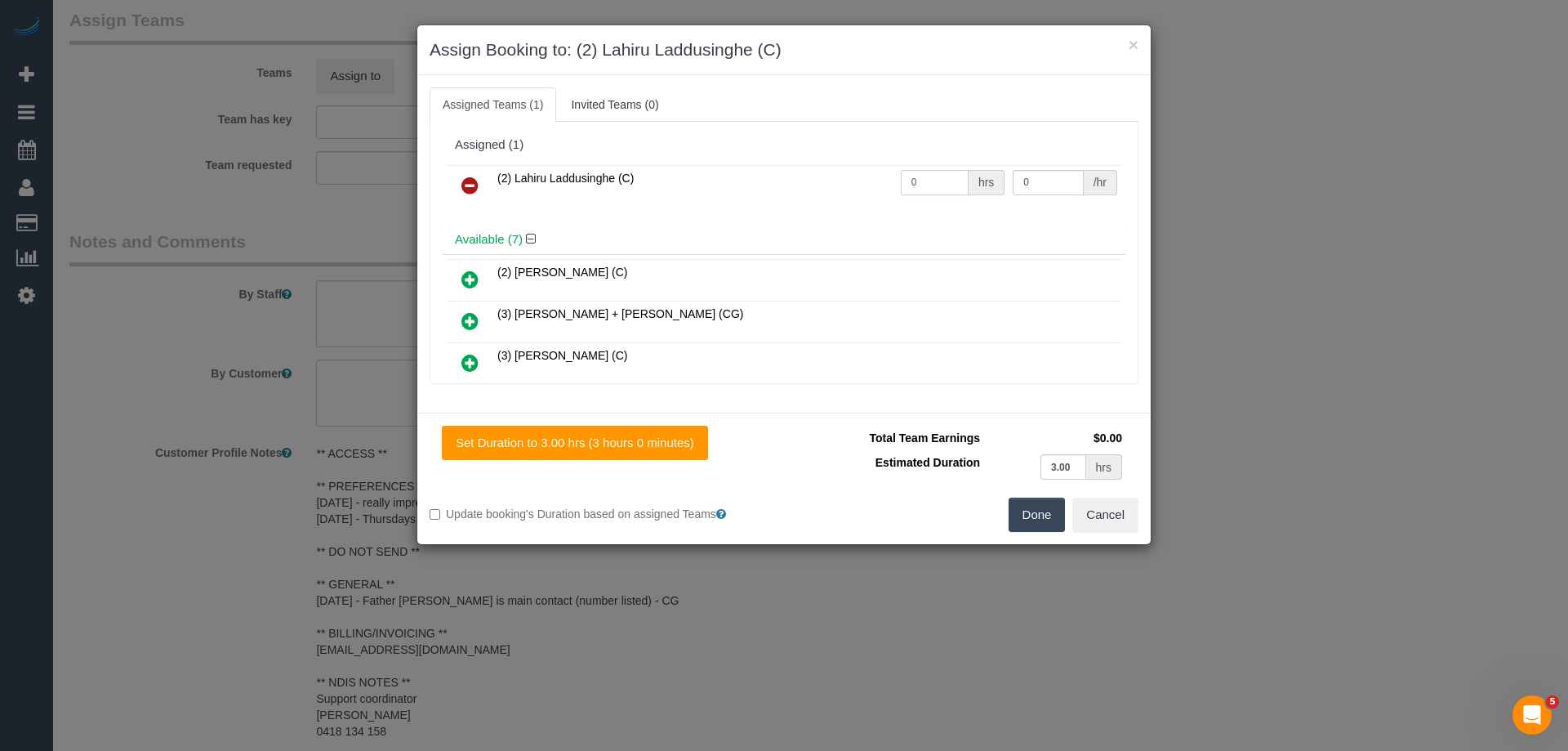
drag, startPoint x: 925, startPoint y: 181, endPoint x: 774, endPoint y: 181, distance: 151.0
click at [774, 181] on tr "(2) Lahiru Laddusinghe (C) 0 hrs 0 /hr" at bounding box center [784, 185] width 675 height 42
type input "3"
click at [475, 179] on icon at bounding box center [470, 185] width 17 height 20
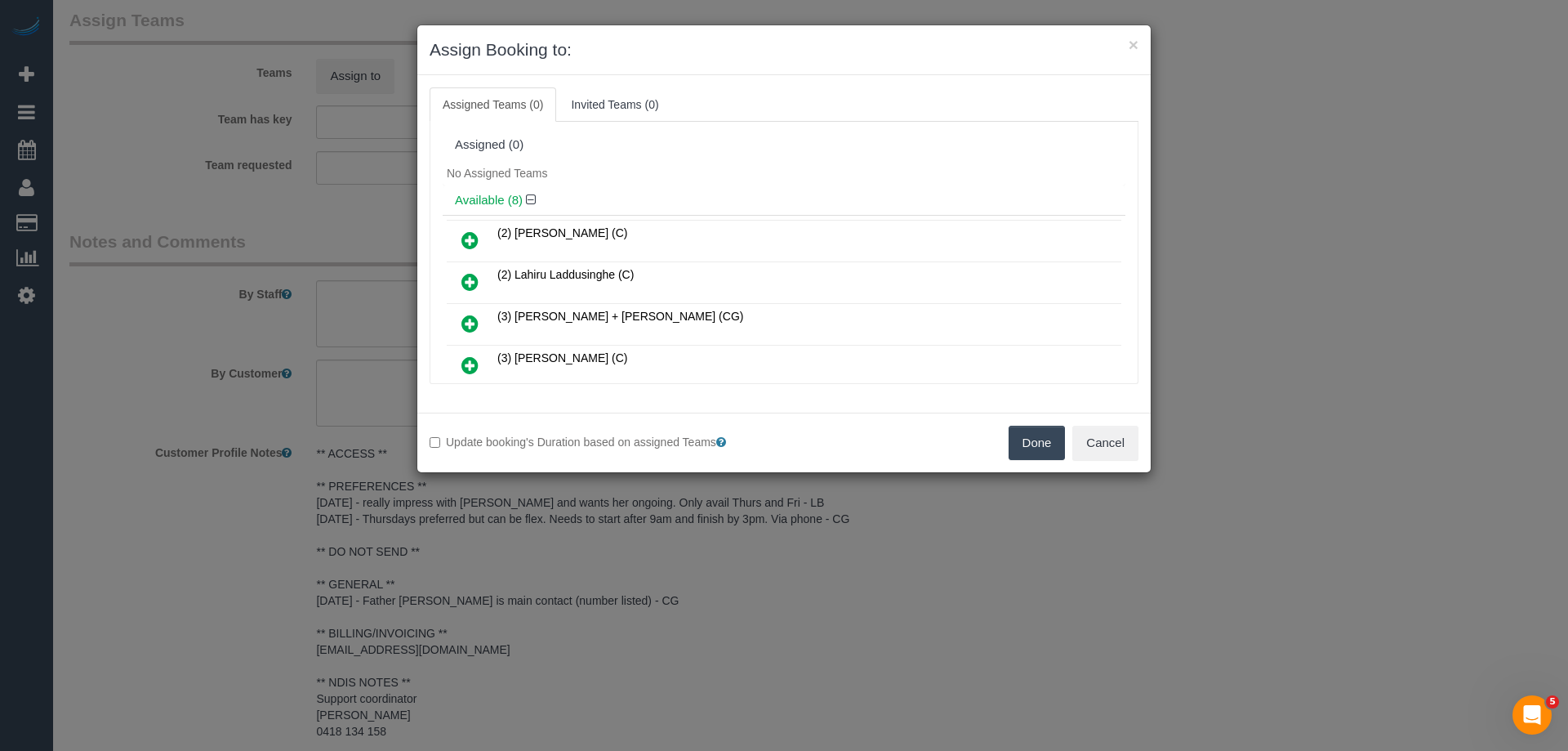
click at [472, 236] on icon at bounding box center [470, 240] width 17 height 20
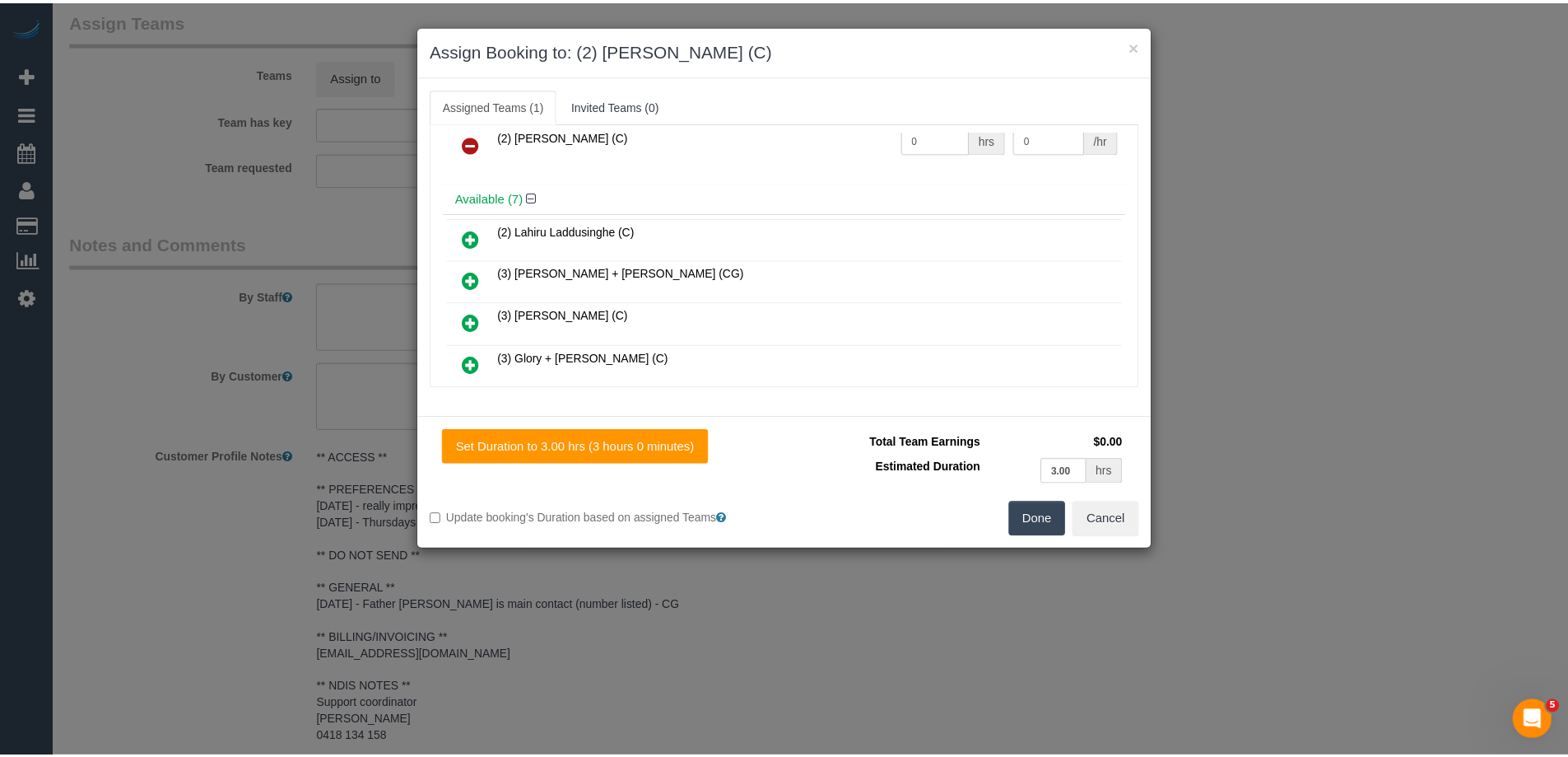
scroll to position [0, 0]
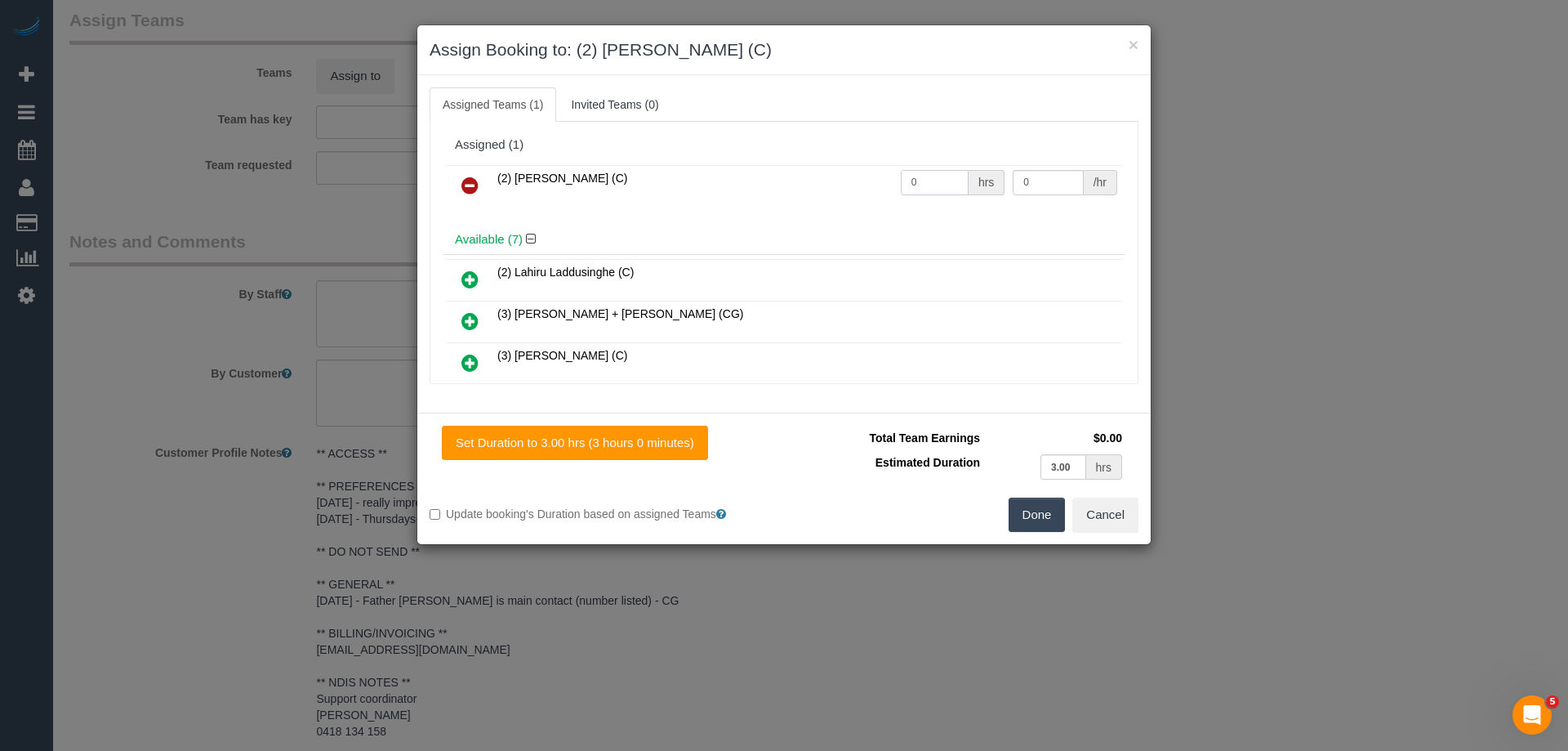
drag, startPoint x: 886, startPoint y: 184, endPoint x: 784, endPoint y: 177, distance: 102.2
click at [784, 177] on tr "(2) [PERSON_NAME] (C) 0 hrs 0 /hr" at bounding box center [784, 185] width 675 height 42
type input "3"
drag, startPoint x: 1008, startPoint y: 182, endPoint x: 931, endPoint y: 172, distance: 77.6
click at [952, 175] on tr "(2) [PERSON_NAME] (C) 3 hrs 0 /hr" at bounding box center [784, 185] width 675 height 42
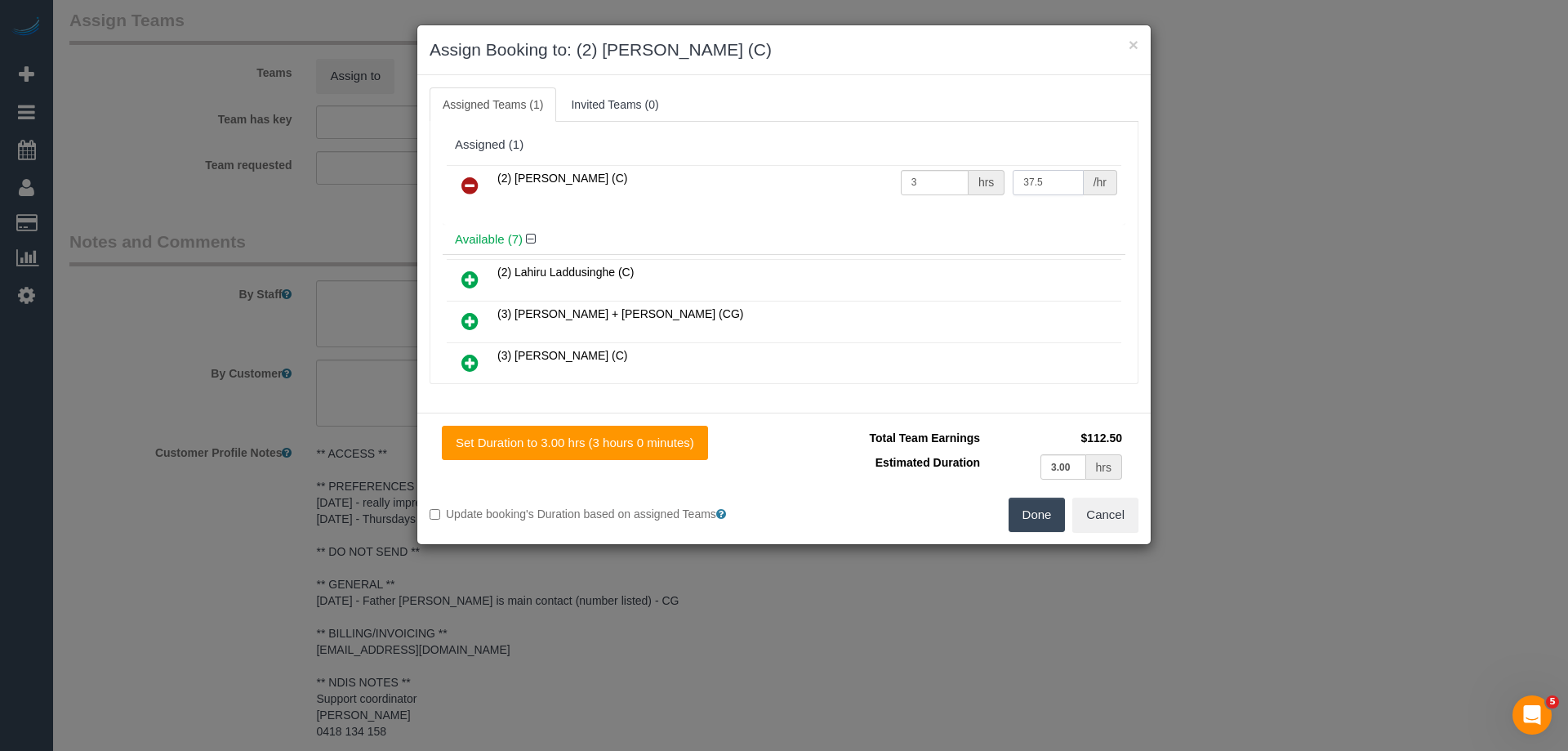
type input "37.5"
click at [1027, 513] on button "Done" at bounding box center [1037, 515] width 57 height 34
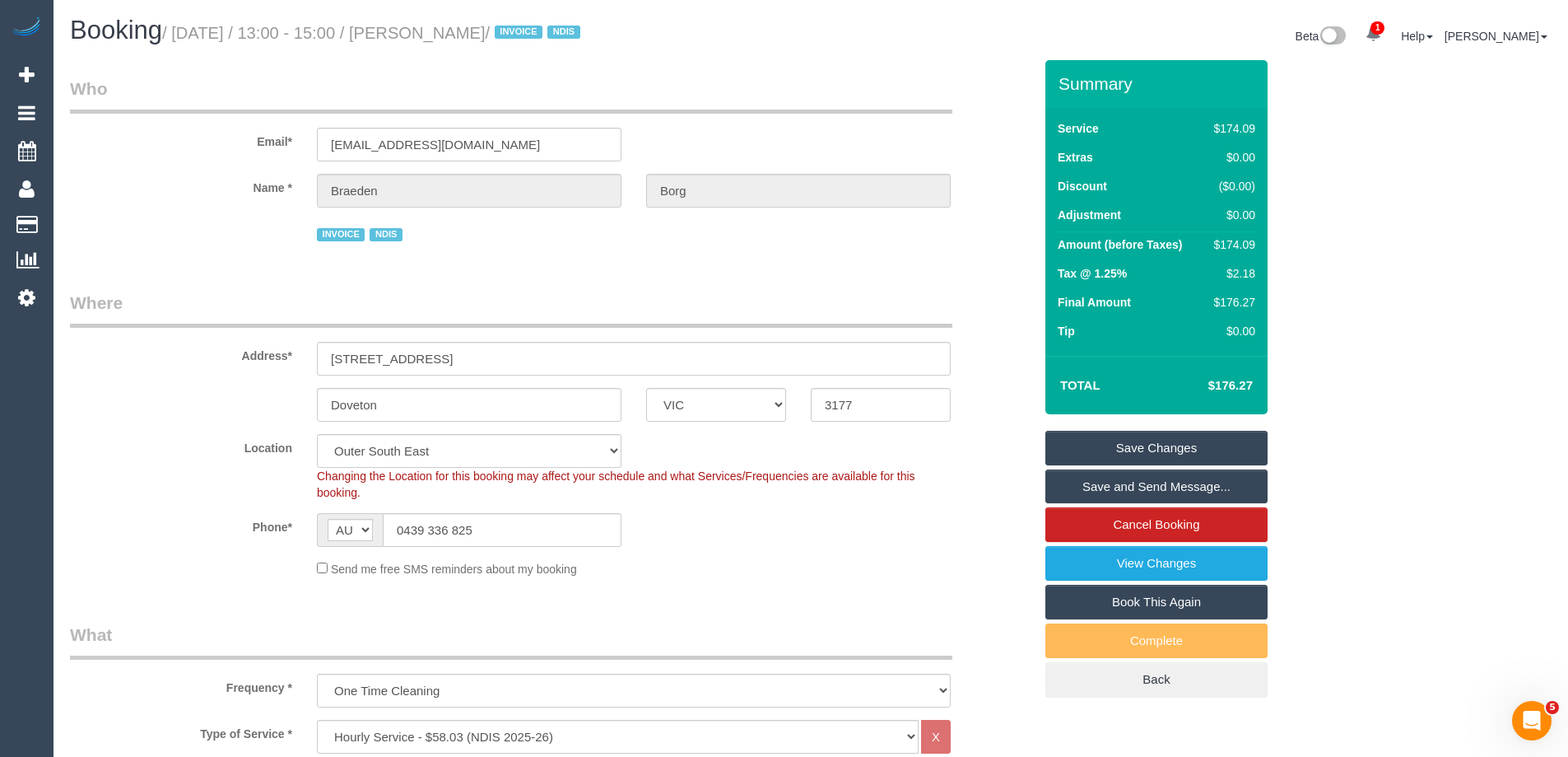
drag, startPoint x: 559, startPoint y: 36, endPoint x: 452, endPoint y: 27, distance: 107.4
click at [452, 27] on small "/ [DATE] / 13:00 - 15:00 / [PERSON_NAME] / INVOICE NDIS" at bounding box center [373, 32] width 423 height 18
copy small "[PERSON_NAME]"
click at [1080, 488] on link "Save and Send Message..." at bounding box center [1156, 486] width 222 height 35
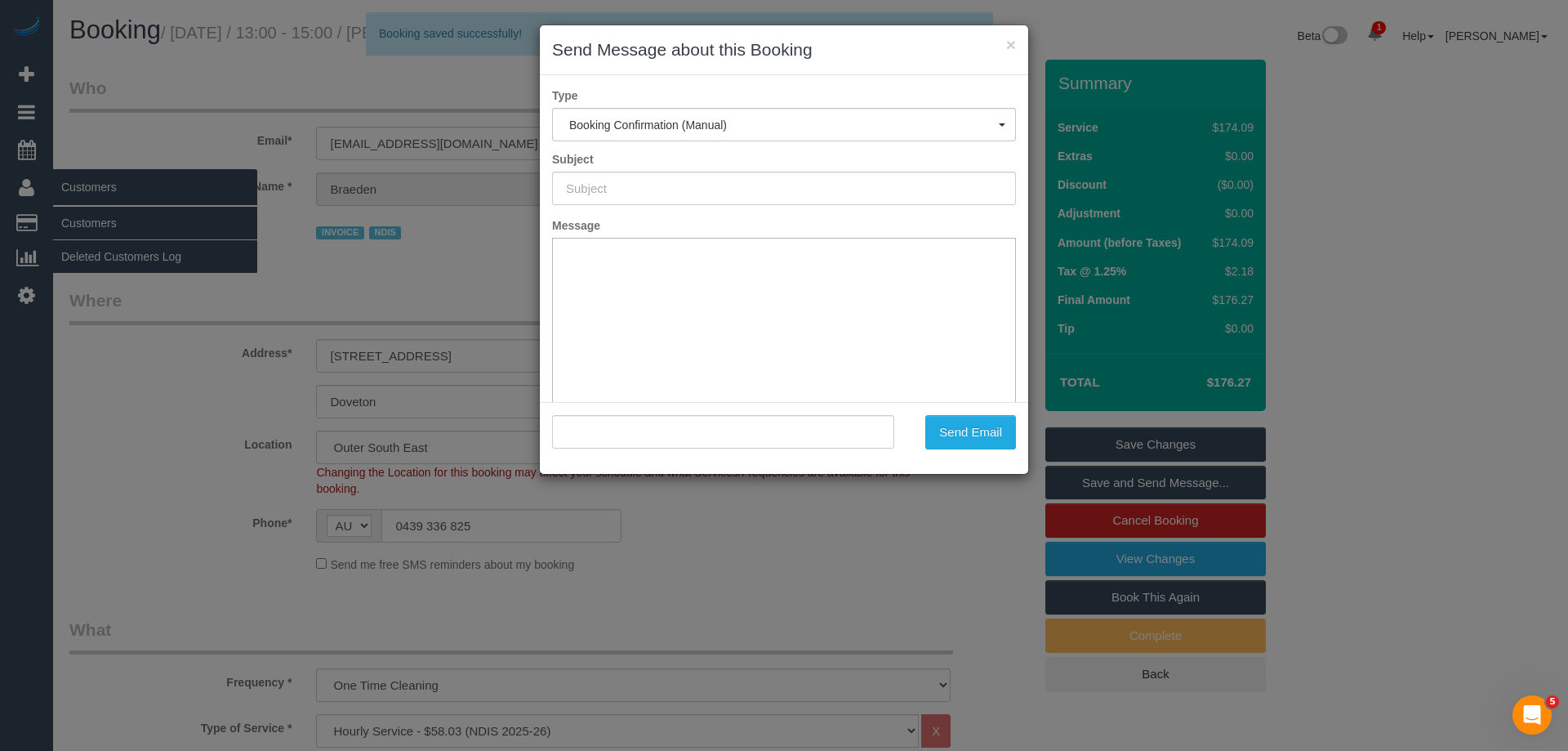
type input "Booking Confirmed"
type input ""[PERSON_NAME]" <[EMAIL_ADDRESS][DOMAIN_NAME]>"
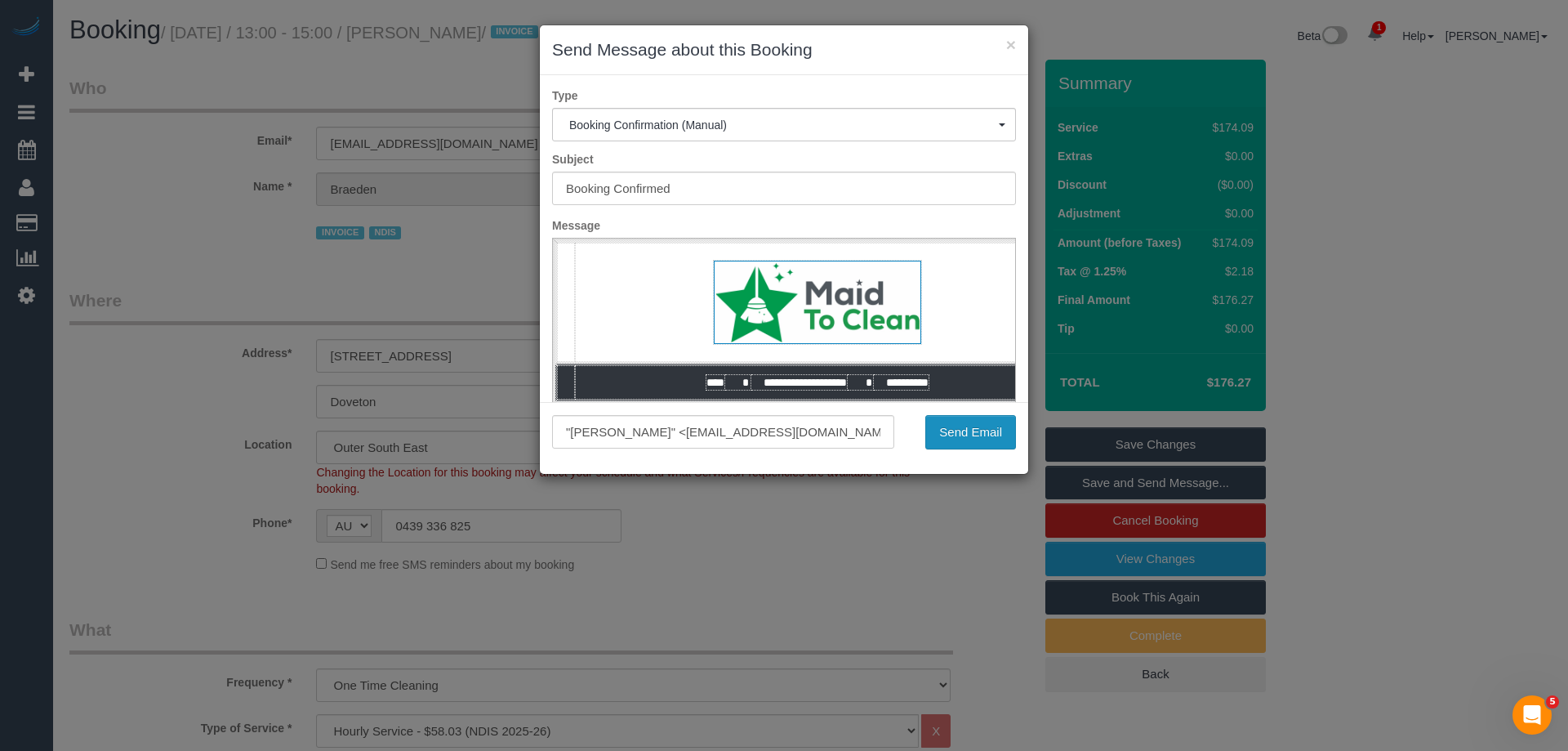
click at [972, 437] on button "Send Email" at bounding box center [970, 432] width 90 height 34
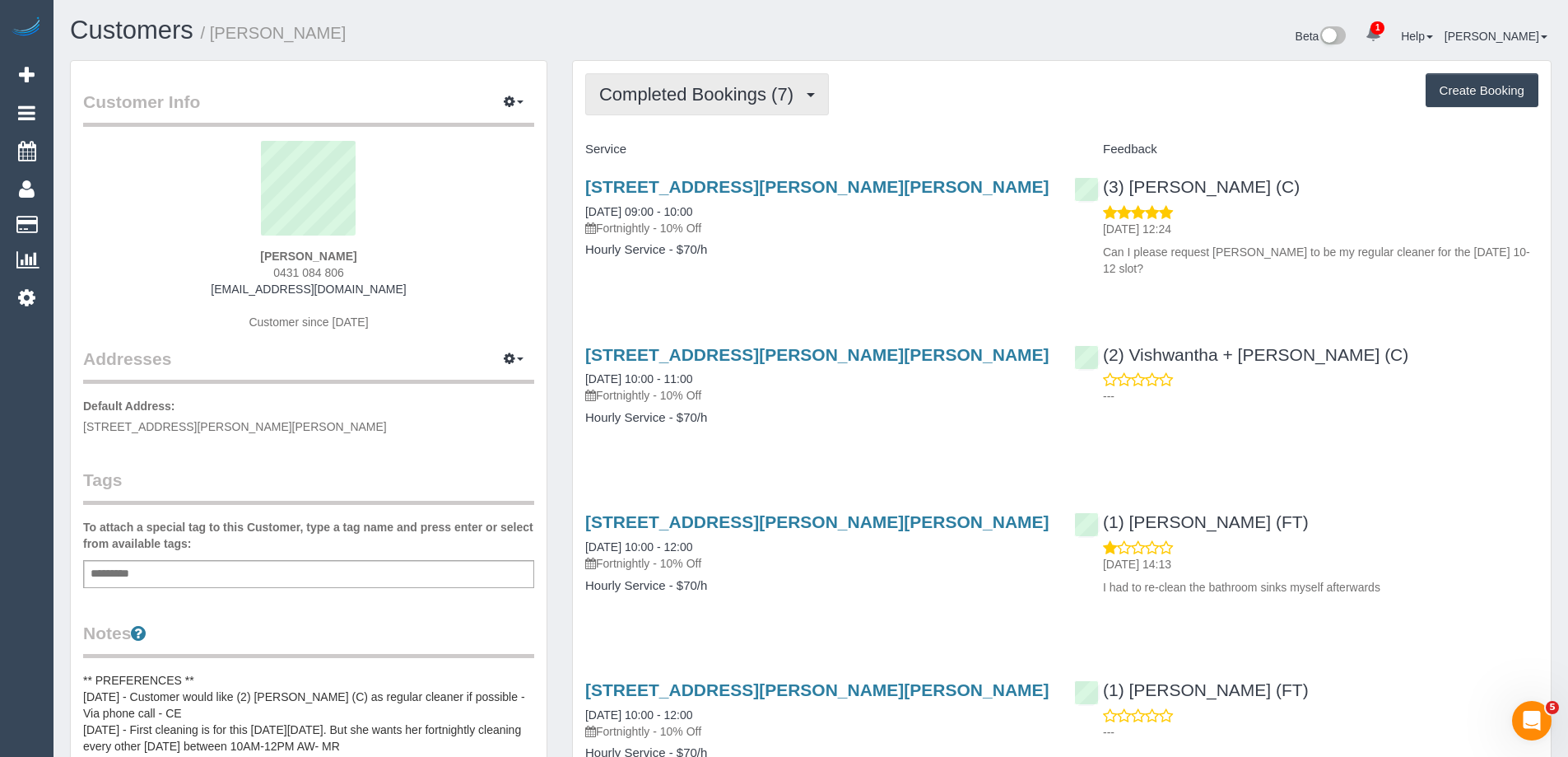
click at [688, 102] on span "Completed Bookings (7)" at bounding box center [701, 95] width 203 height 21
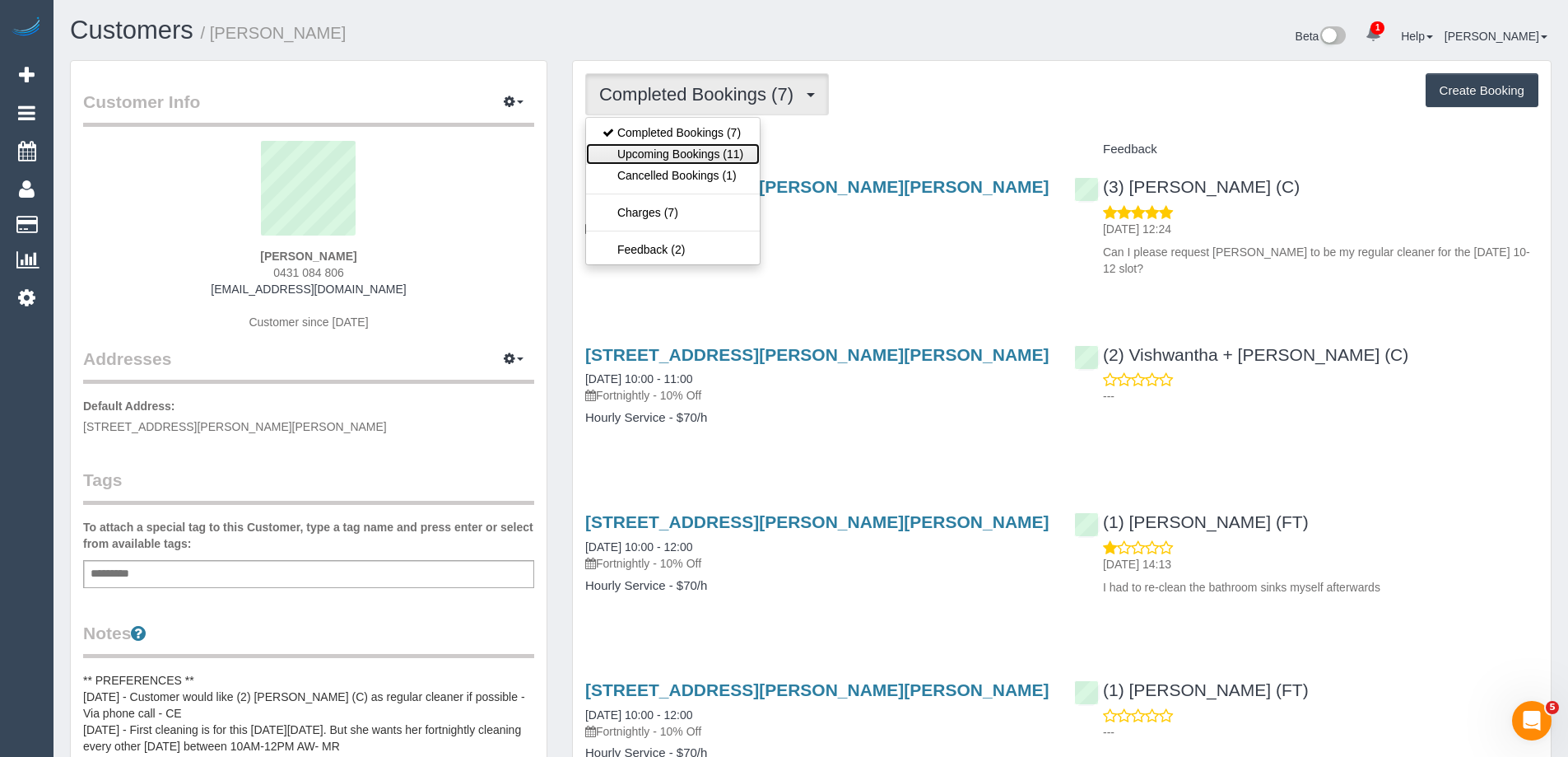
click at [683, 151] on link "Upcoming Bookings (11)" at bounding box center [672, 154] width 173 height 22
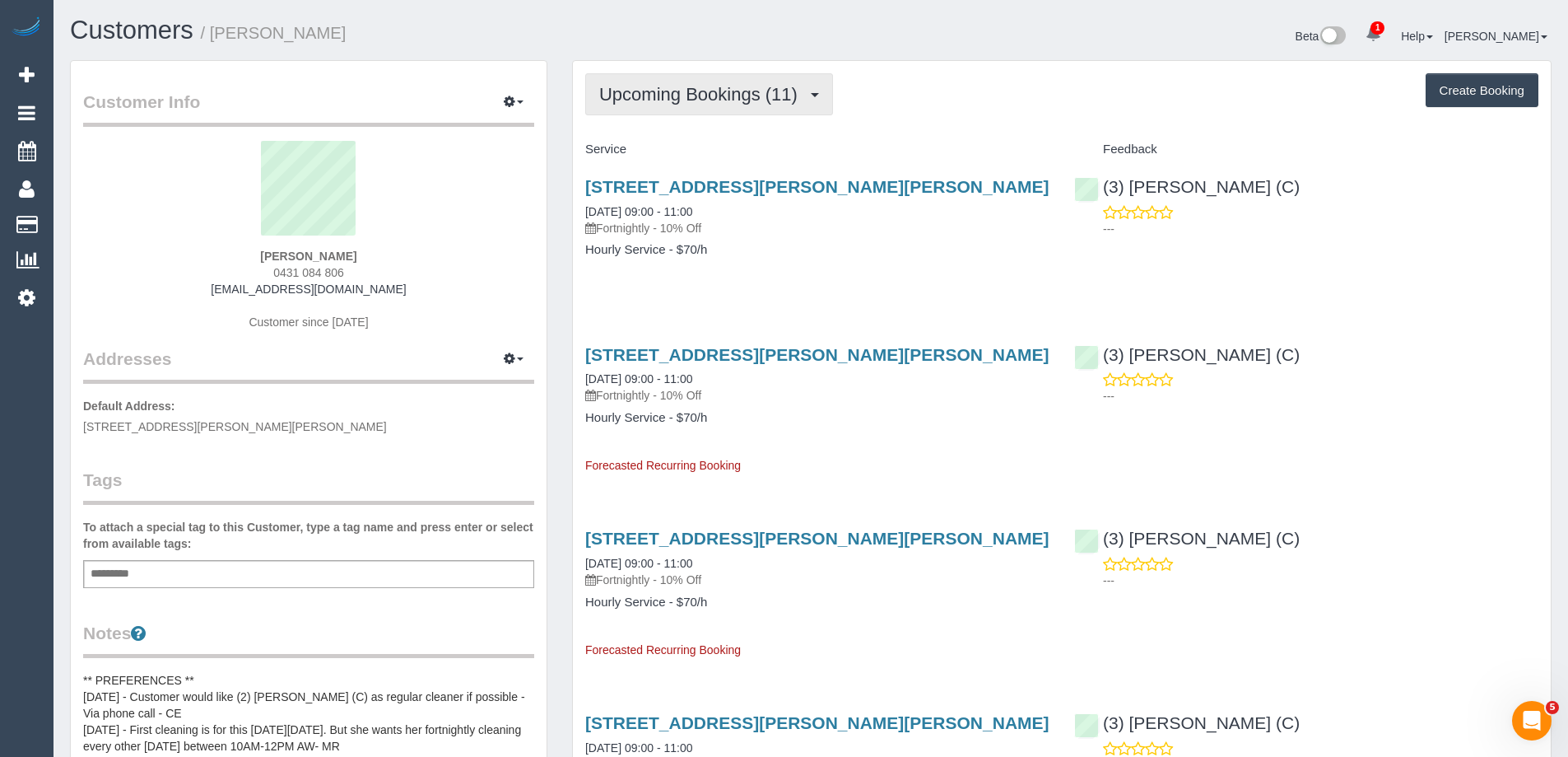
click at [682, 87] on span "Upcoming Bookings (11)" at bounding box center [702, 95] width 206 height 21
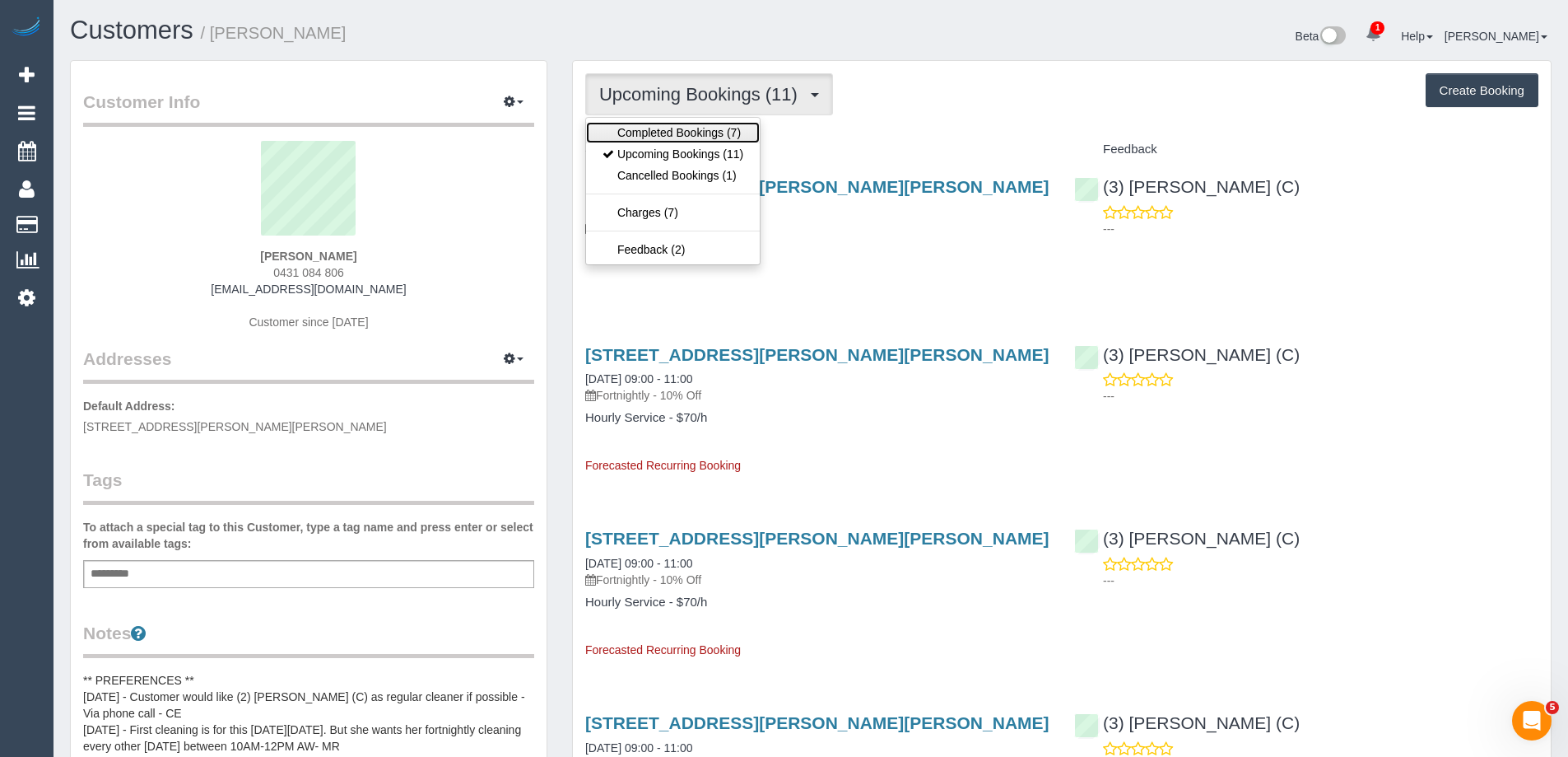
click at [667, 129] on link "Completed Bookings (7)" at bounding box center [672, 132] width 173 height 22
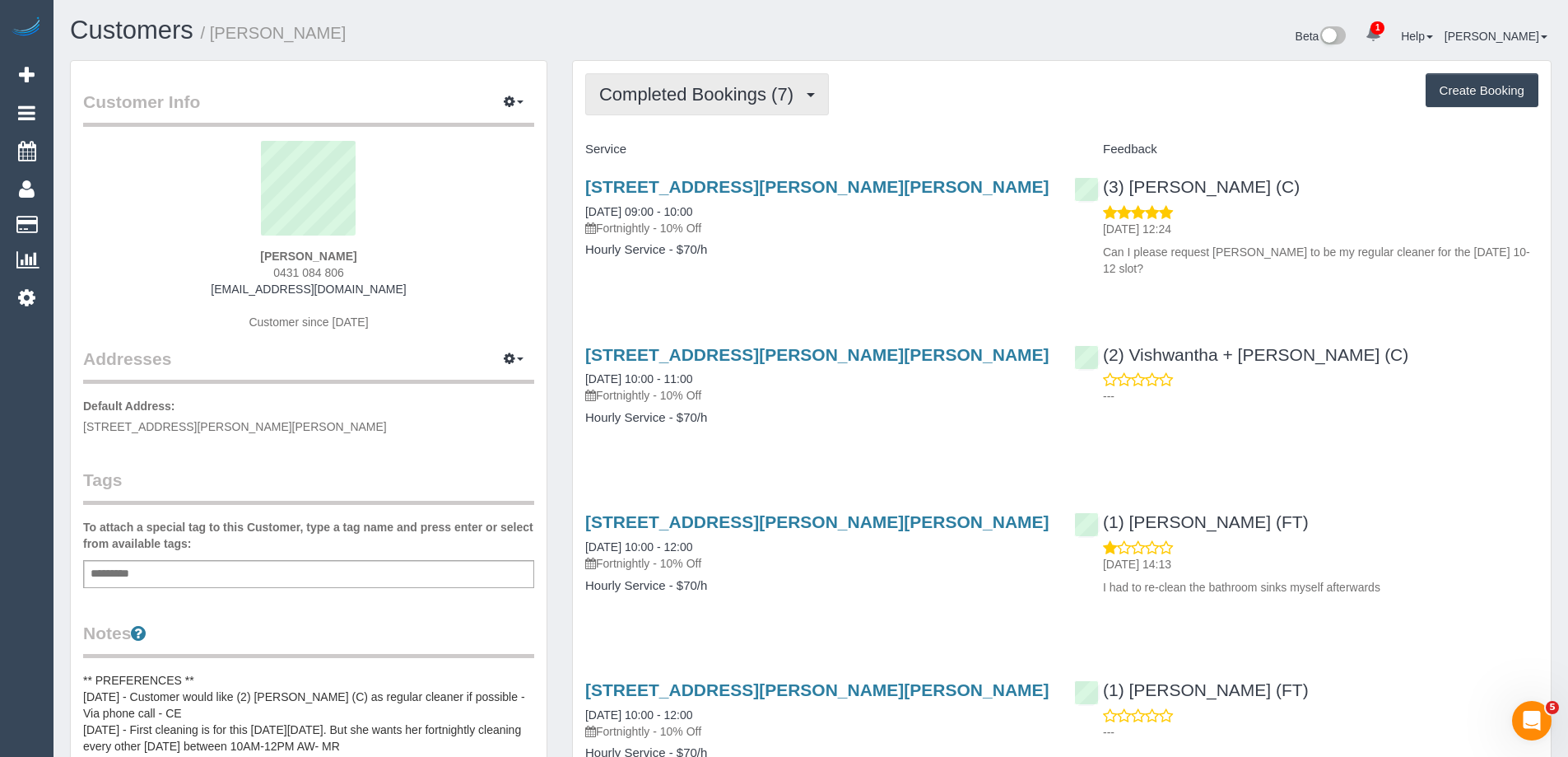
click at [662, 98] on span "Completed Bookings (7)" at bounding box center [701, 95] width 203 height 21
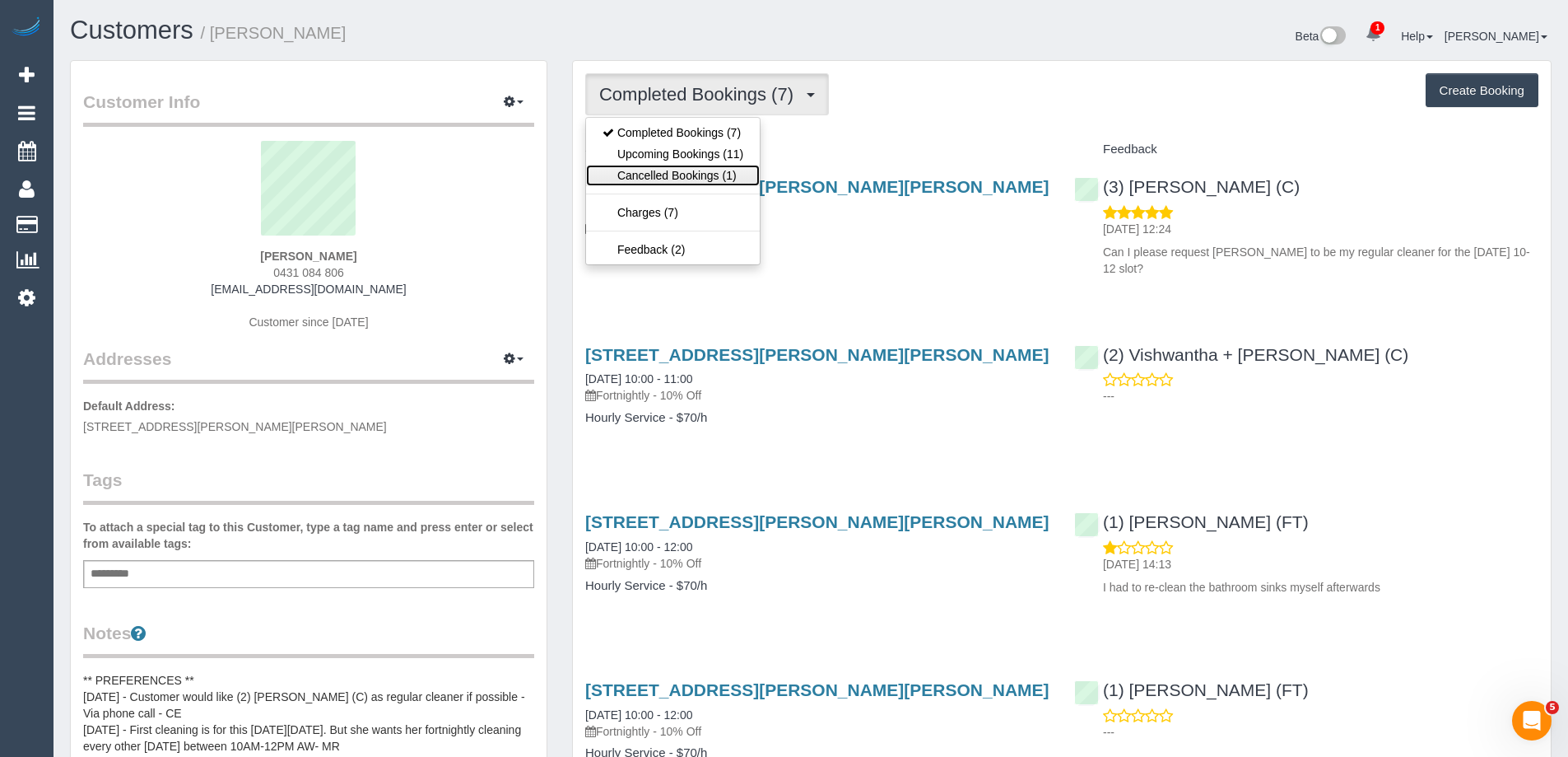
click at [665, 176] on link "Cancelled Bookings (1)" at bounding box center [672, 175] width 173 height 22
